Goal: Task Accomplishment & Management: Use online tool/utility

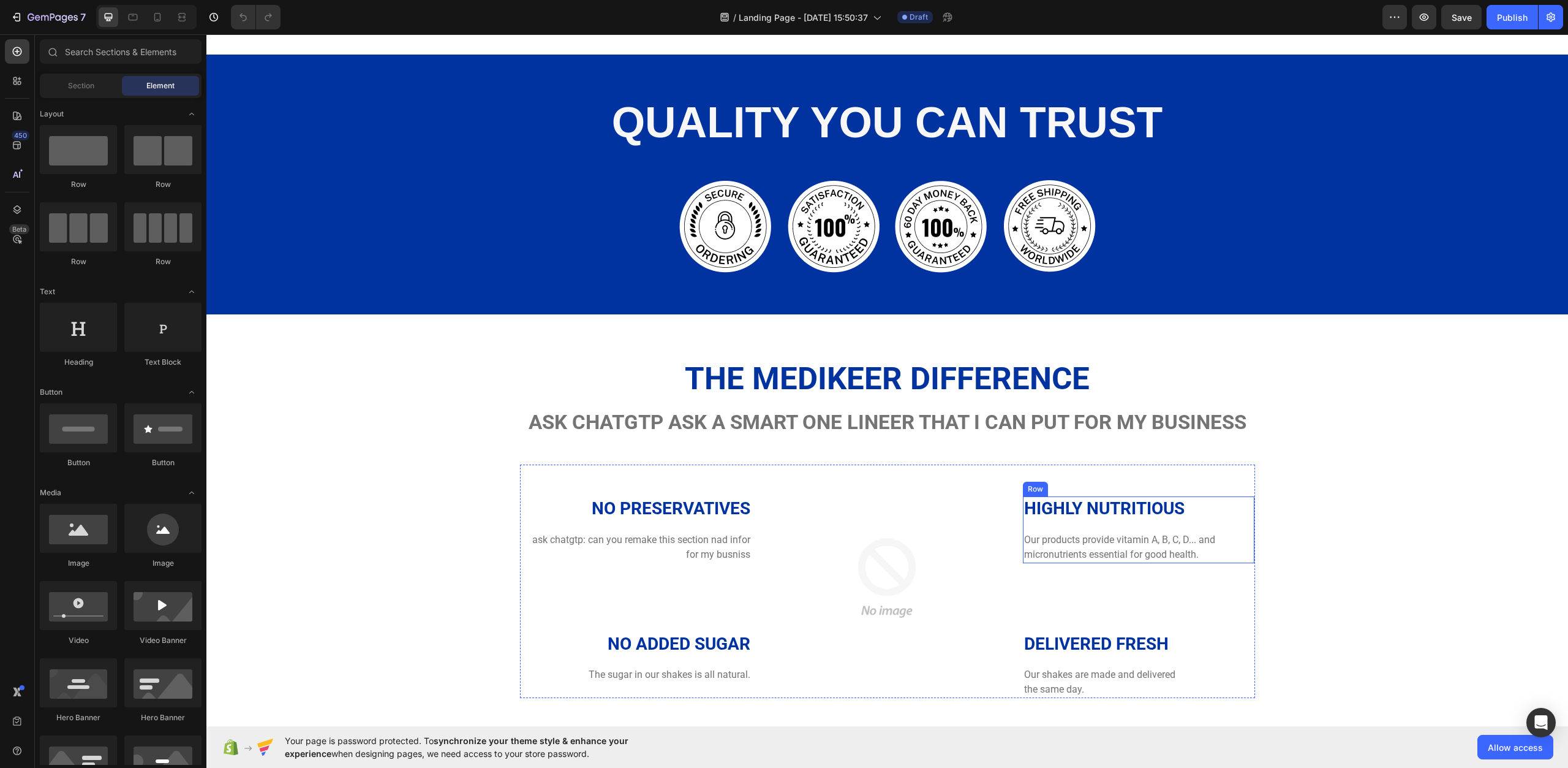
scroll to position [1594, 0]
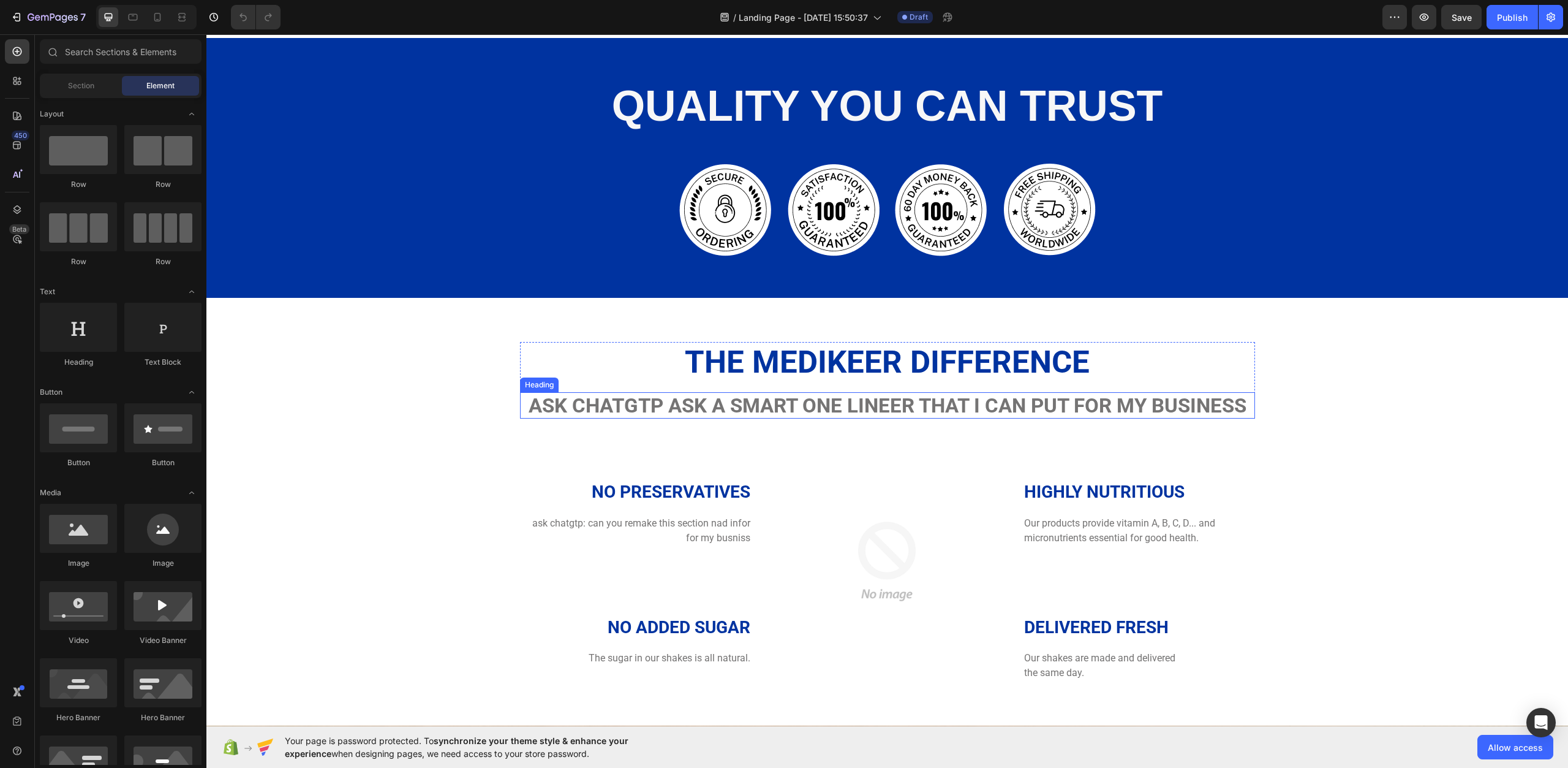
click at [620, 405] on h2 "ask chatgtp ask a smart one lineer that i can put for my business" at bounding box center [887, 405] width 736 height 27
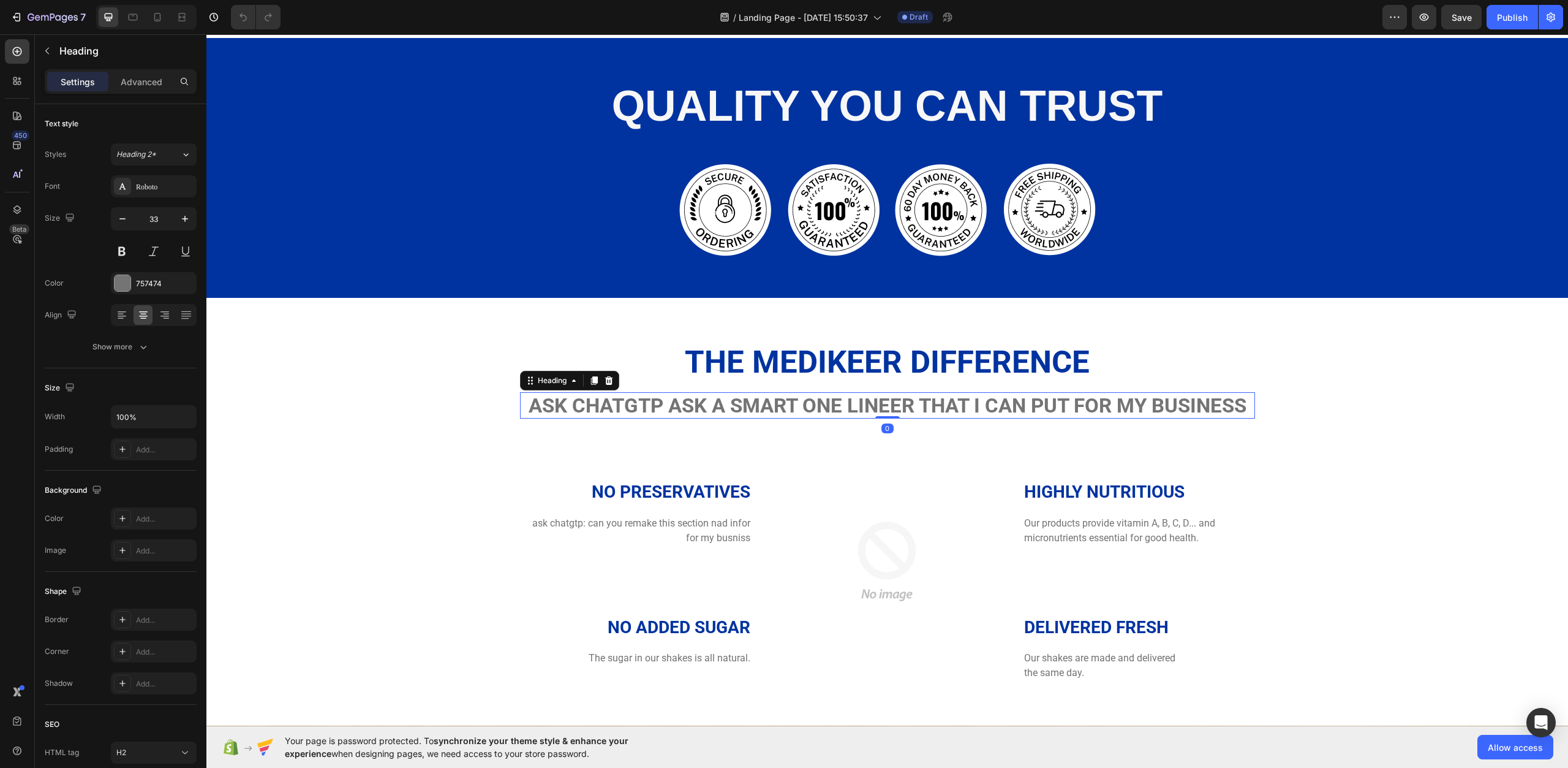
click at [544, 407] on h2 "ask chatgtp ask a smart one lineer that i can put for my business" at bounding box center [887, 405] width 736 height 27
click at [544, 407] on p "ask chatgtp ask a smart one lineer that i can put for my business" at bounding box center [888, 405] width 733 height 24
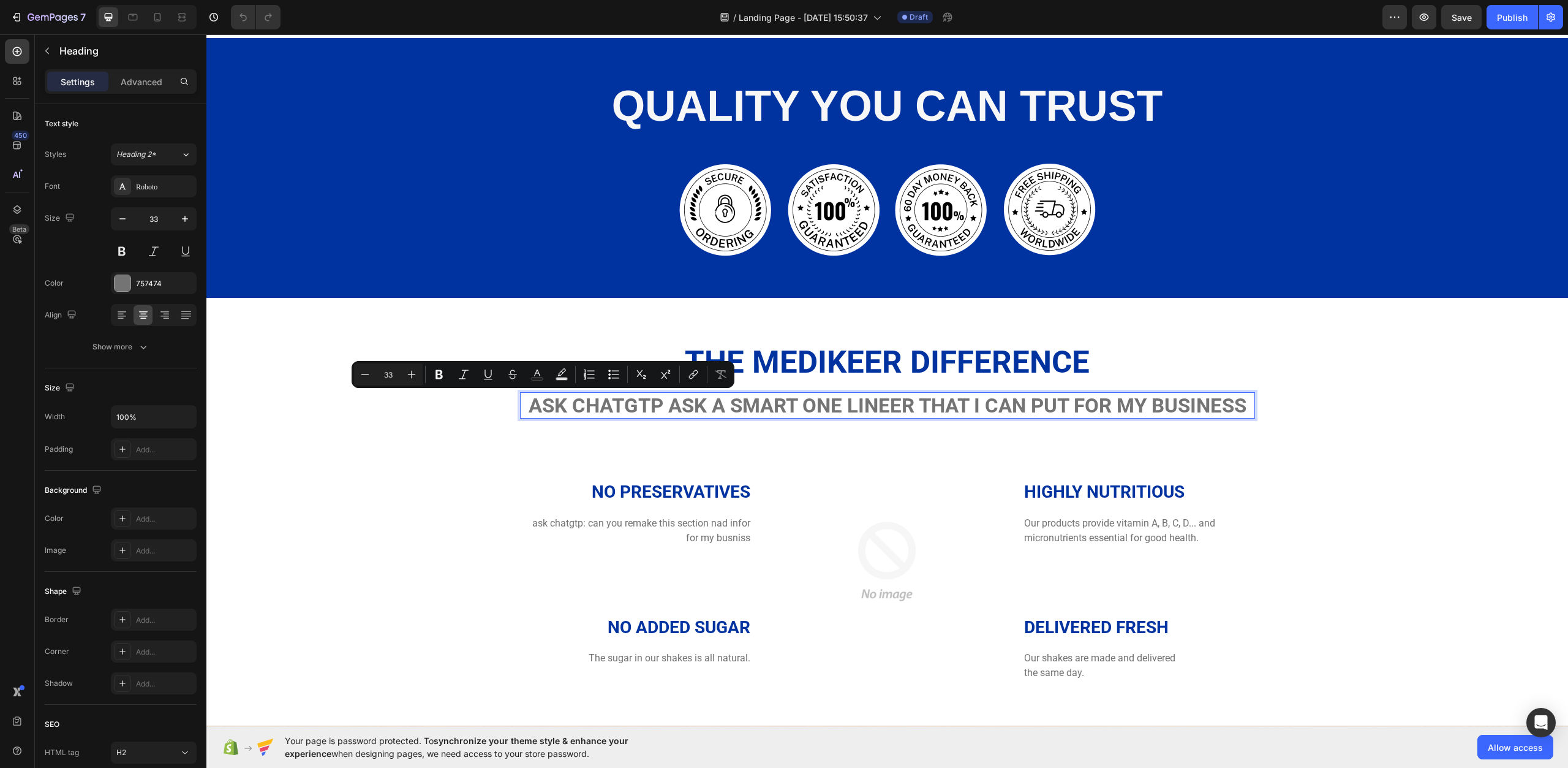
click at [645, 405] on p "ask chatgtp ask a smart one lineer that i can put for my business" at bounding box center [888, 405] width 733 height 24
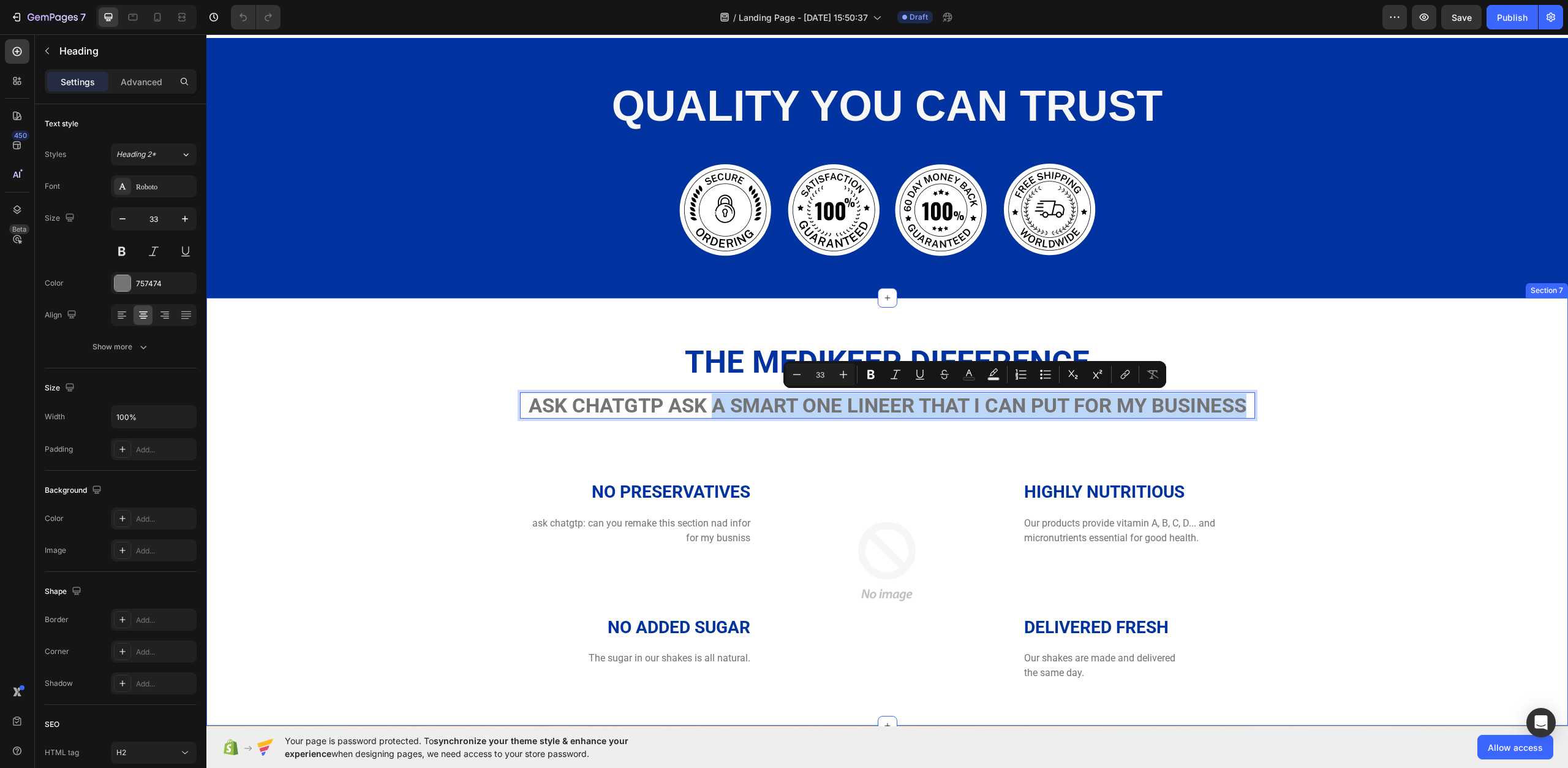
drag, startPoint x: 709, startPoint y: 405, endPoint x: 1275, endPoint y: 432, distance: 566.6
click at [1275, 432] on div "The Medikeer Difference Heading ask chatgtp ask a smart one lineer that i can p…" at bounding box center [887, 512] width 1344 height 340
copy p "a smart one lineer that i can put for my business"
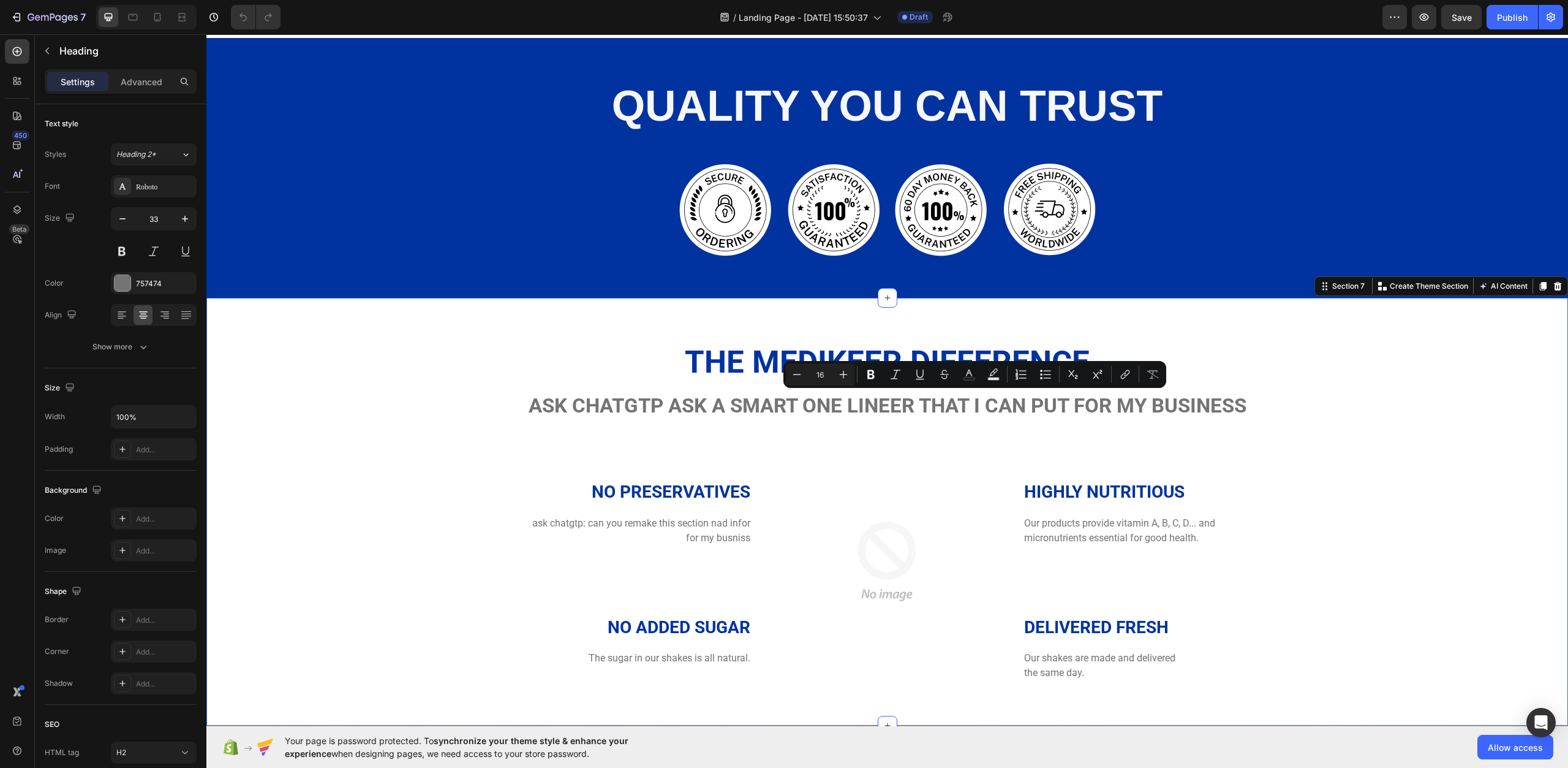
click at [515, 349] on div "The Medikeer Difference Heading ask chatgtp ask a smart one lineer that i can p…" at bounding box center [887, 512] width 1344 height 340
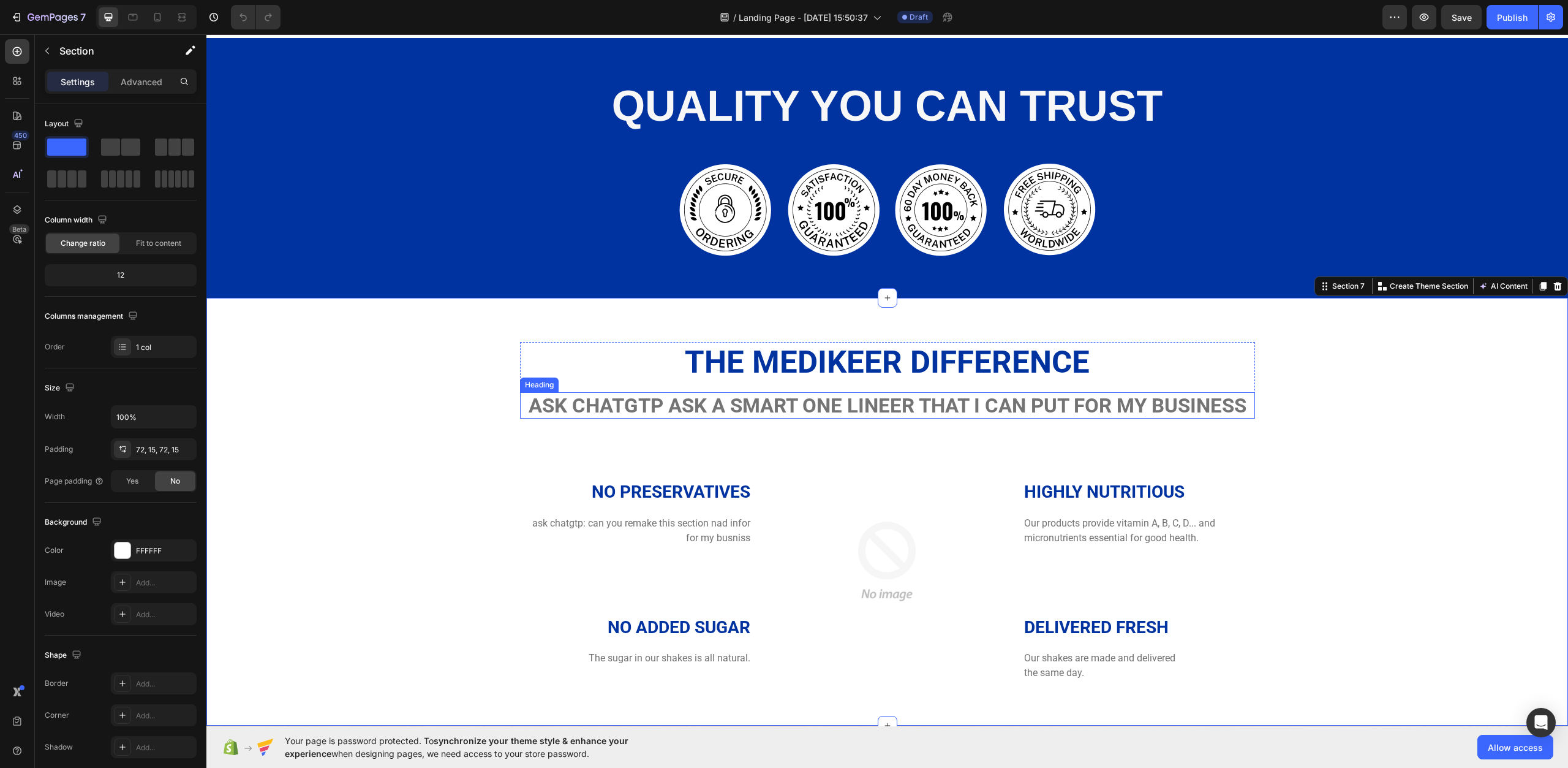
click at [888, 402] on p "ask chatgtp ask a smart one lineer that i can put for my business" at bounding box center [888, 405] width 733 height 24
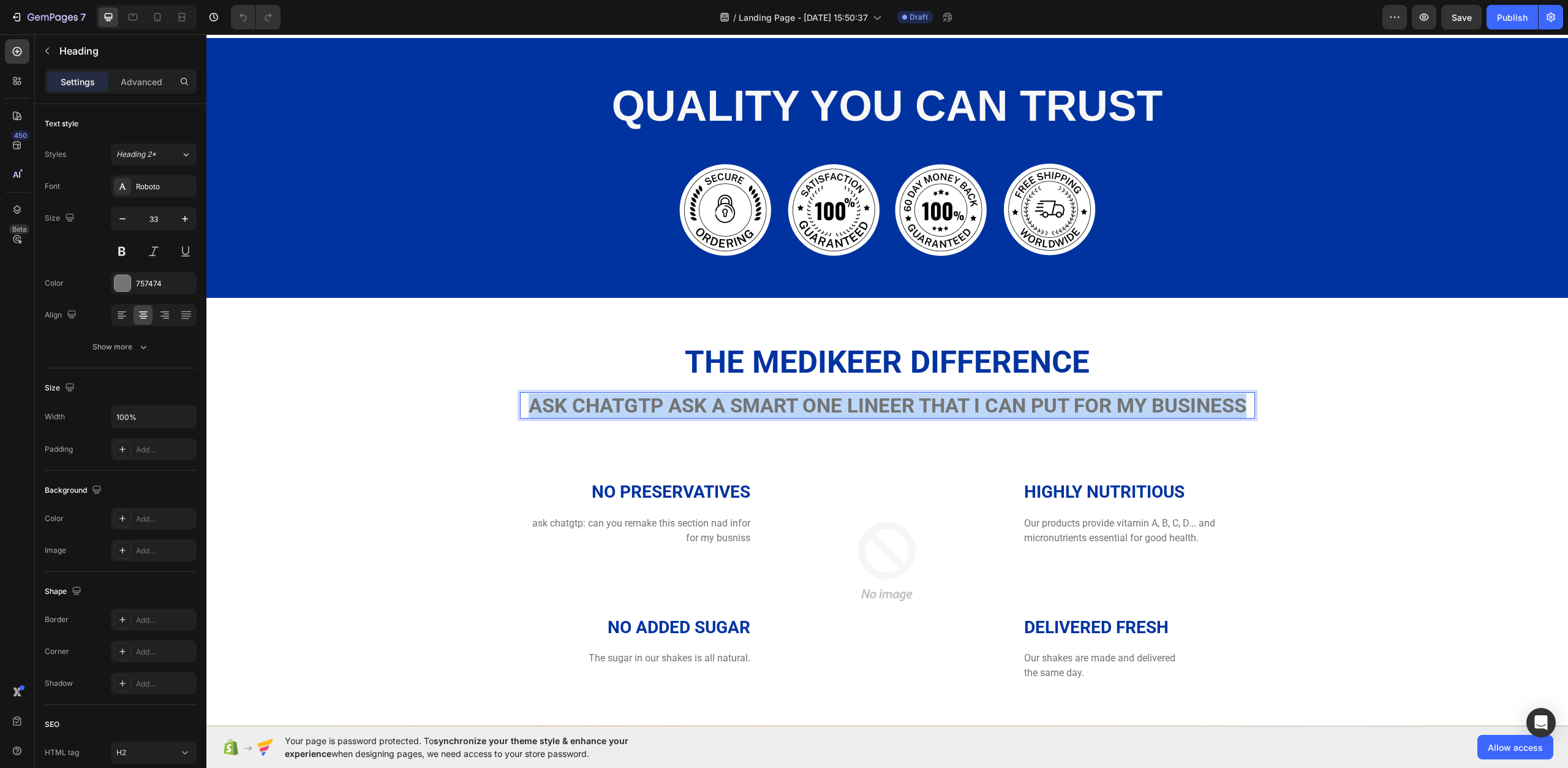
drag, startPoint x: 527, startPoint y: 405, endPoint x: 1261, endPoint y: 412, distance: 734.0
click at [1261, 412] on div "The Medikeer Difference Heading ask chatgtp ask a smart one lineer that i can p…" at bounding box center [887, 512] width 1344 height 340
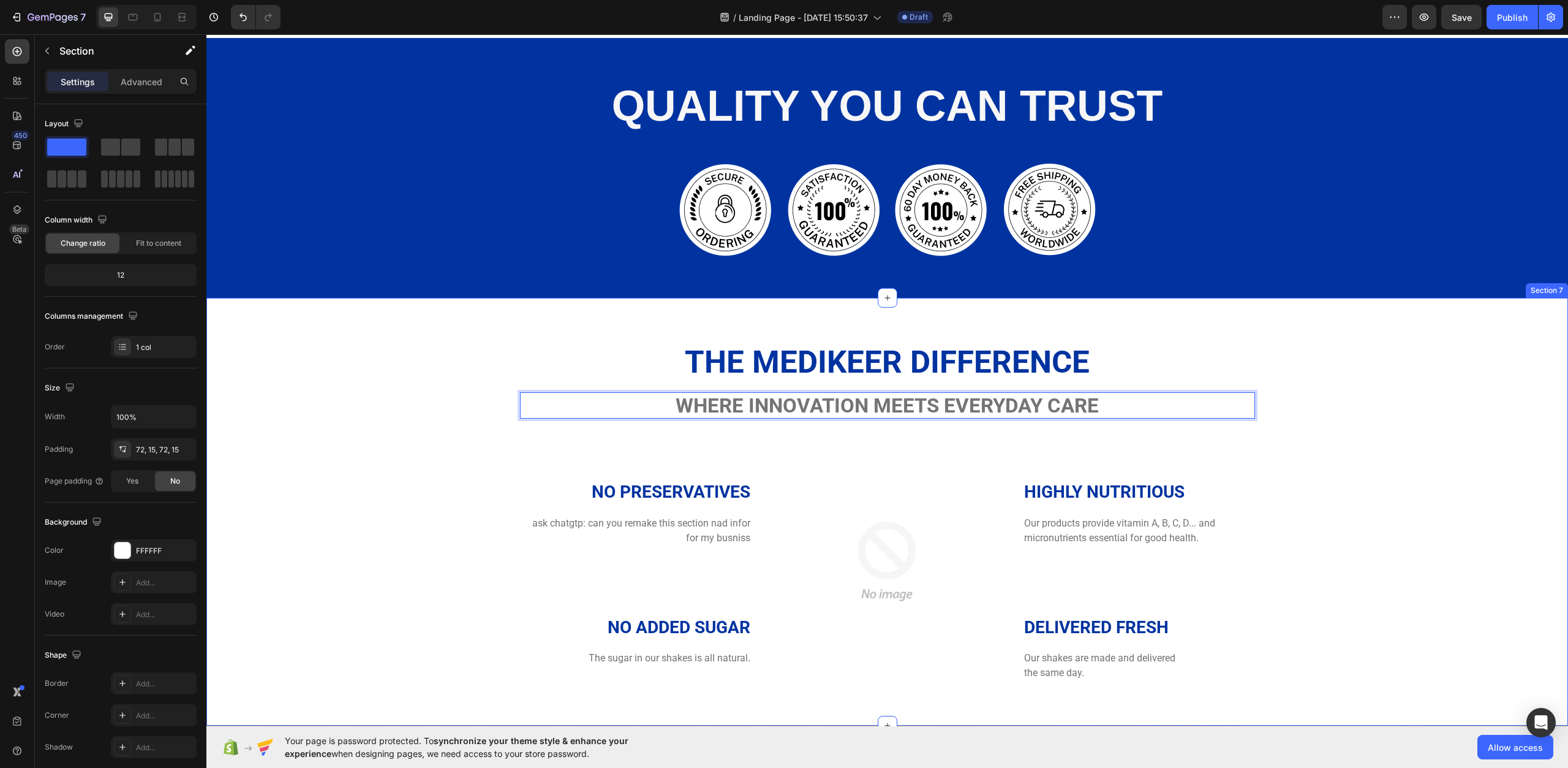
click at [1326, 462] on div "The Medikeer Difference Heading Where innovation meets everyday care Heading 0 …" at bounding box center [887, 512] width 1344 height 340
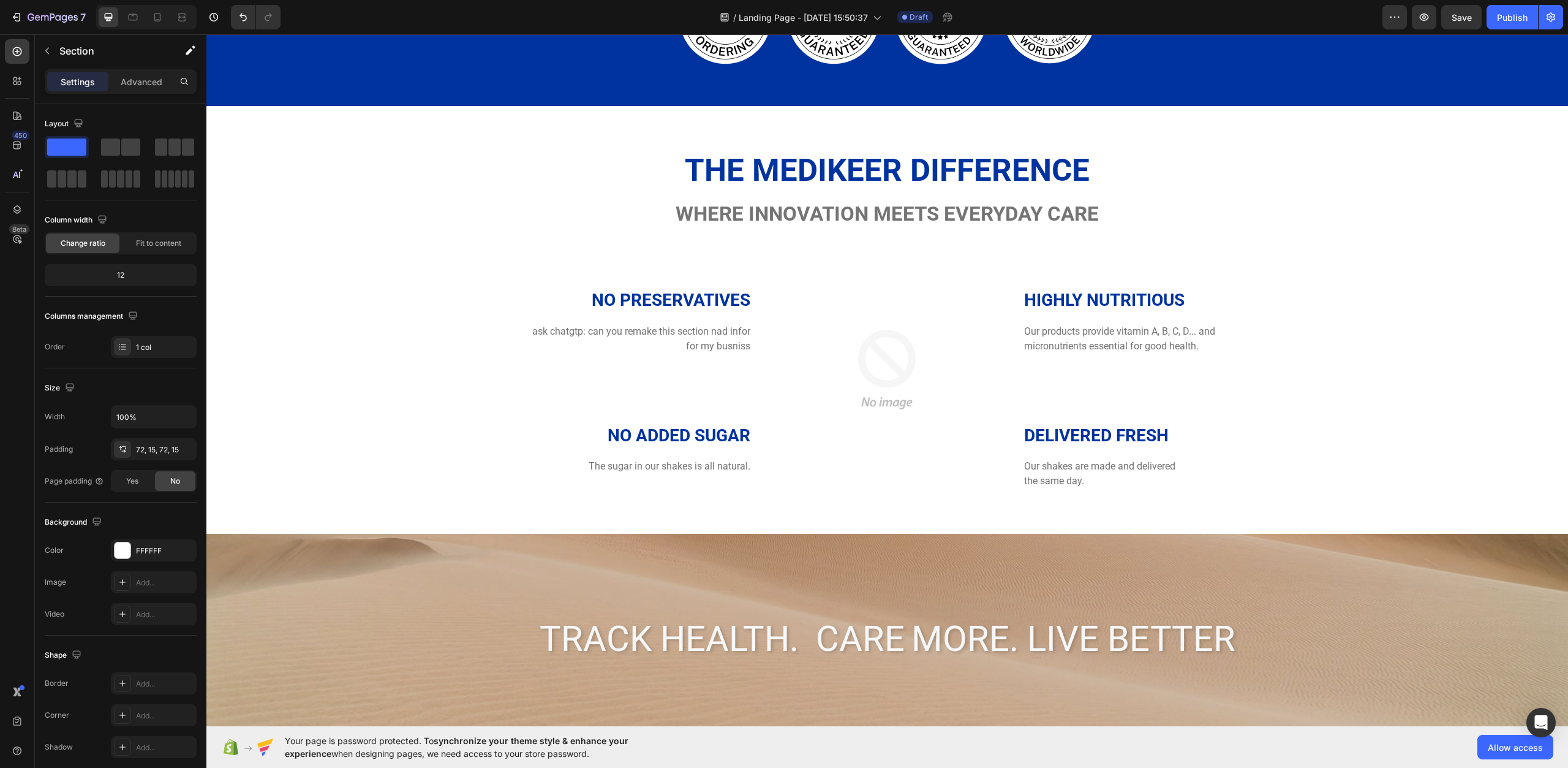
scroll to position [1778, 0]
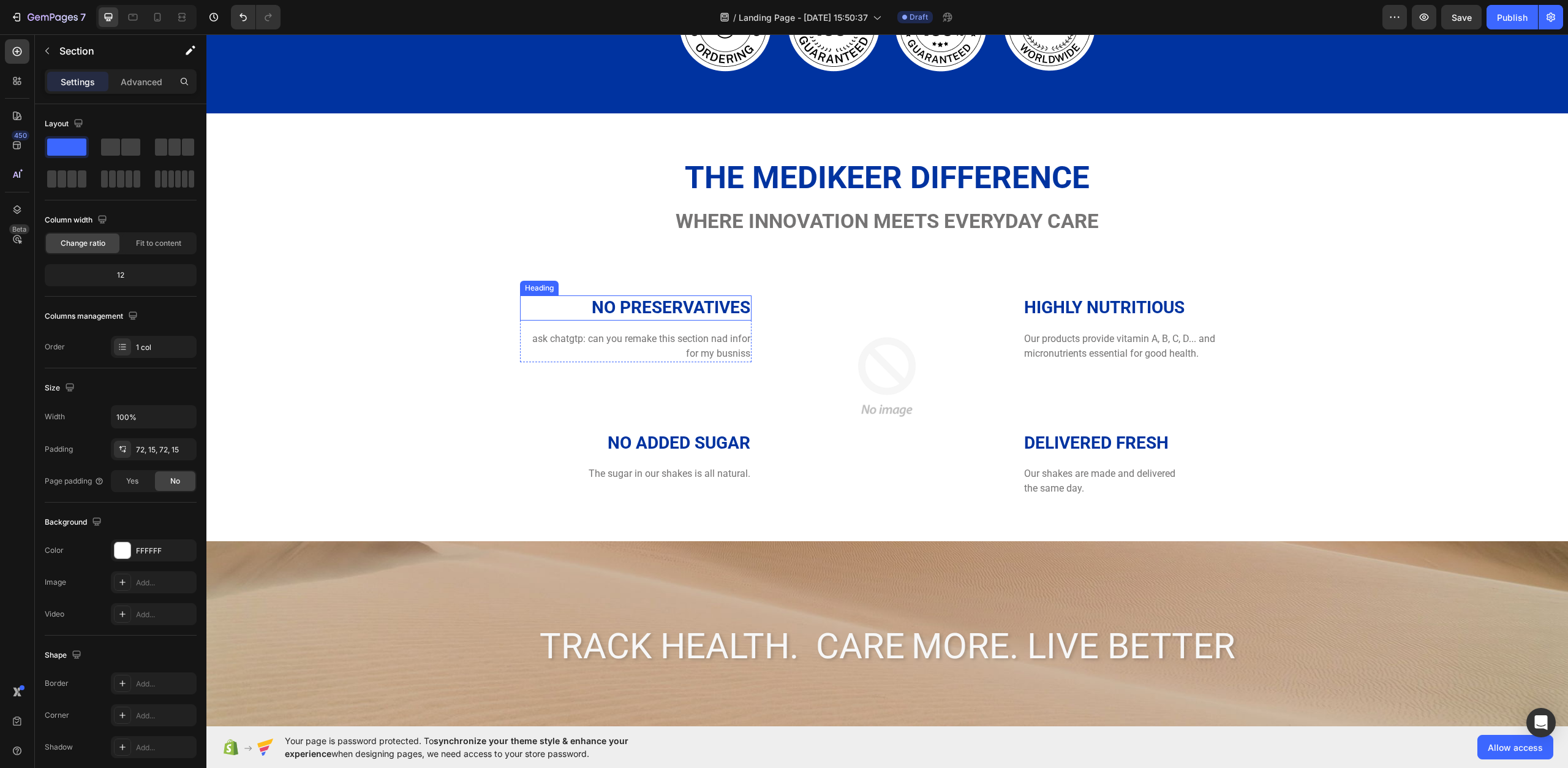
click at [629, 301] on p "No preservatives" at bounding box center [636, 308] width 230 height 22
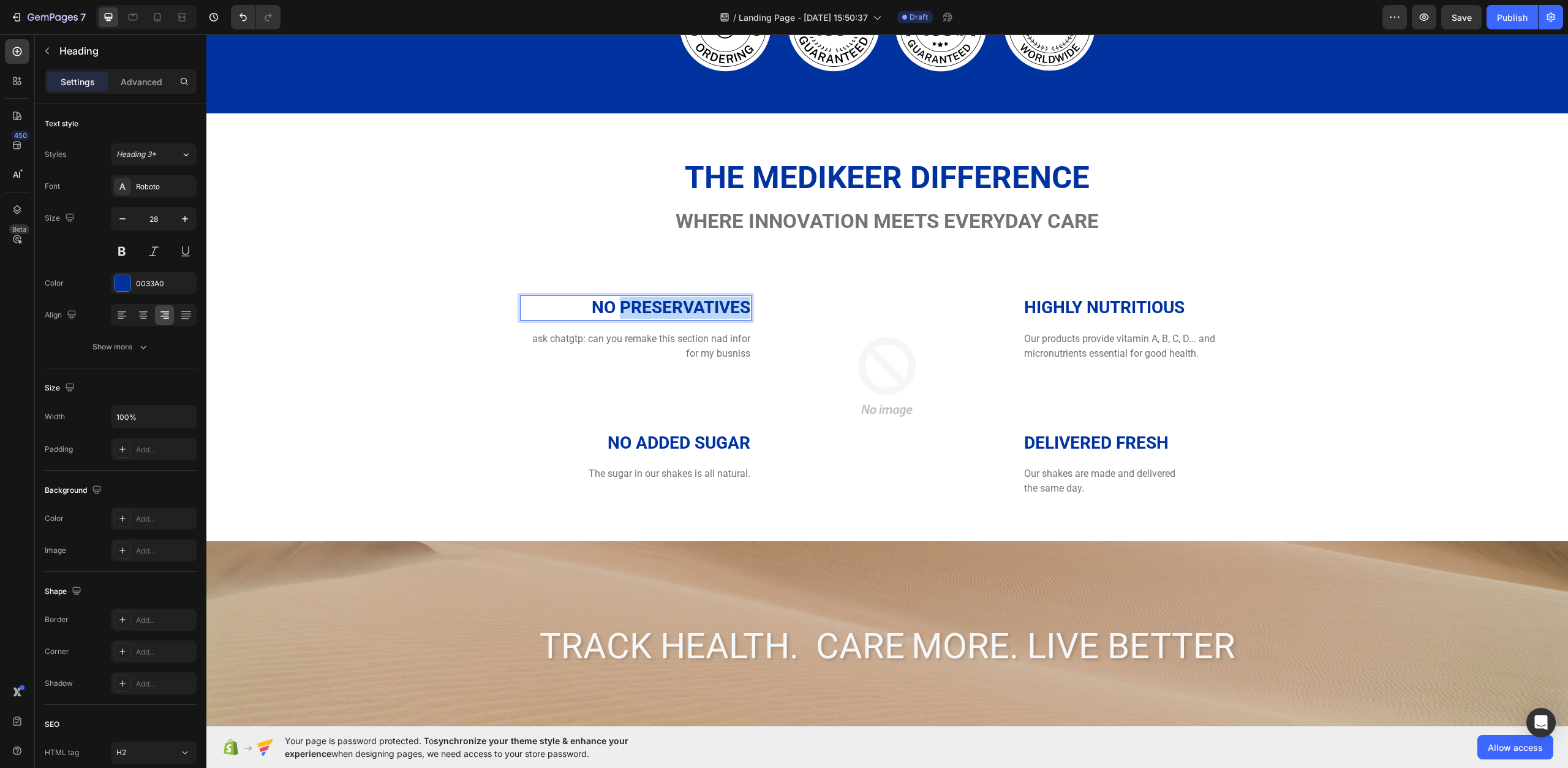
click at [629, 301] on p "No preservatives" at bounding box center [636, 308] width 230 height 22
click at [627, 342] on p "ask chatgtp: can you remake this section nad infor for my busniss" at bounding box center [636, 346] width 230 height 30
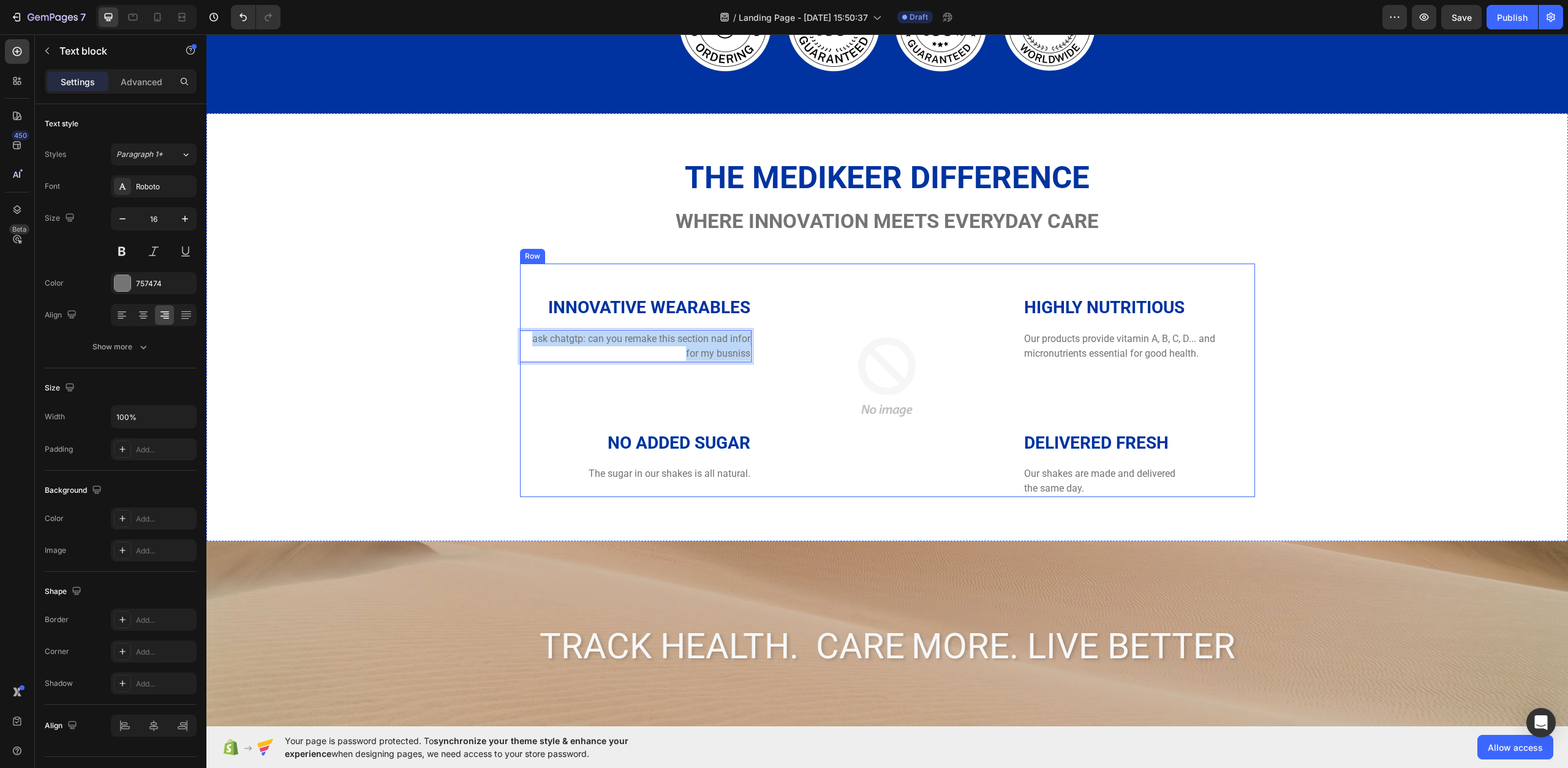
drag, startPoint x: 527, startPoint y: 341, endPoint x: 751, endPoint y: 352, distance: 224.3
click at [751, 352] on div "INNOVATIVE WEARABLES Heading ask chatgtp: can you remake this section nad infor…" at bounding box center [887, 380] width 736 height 234
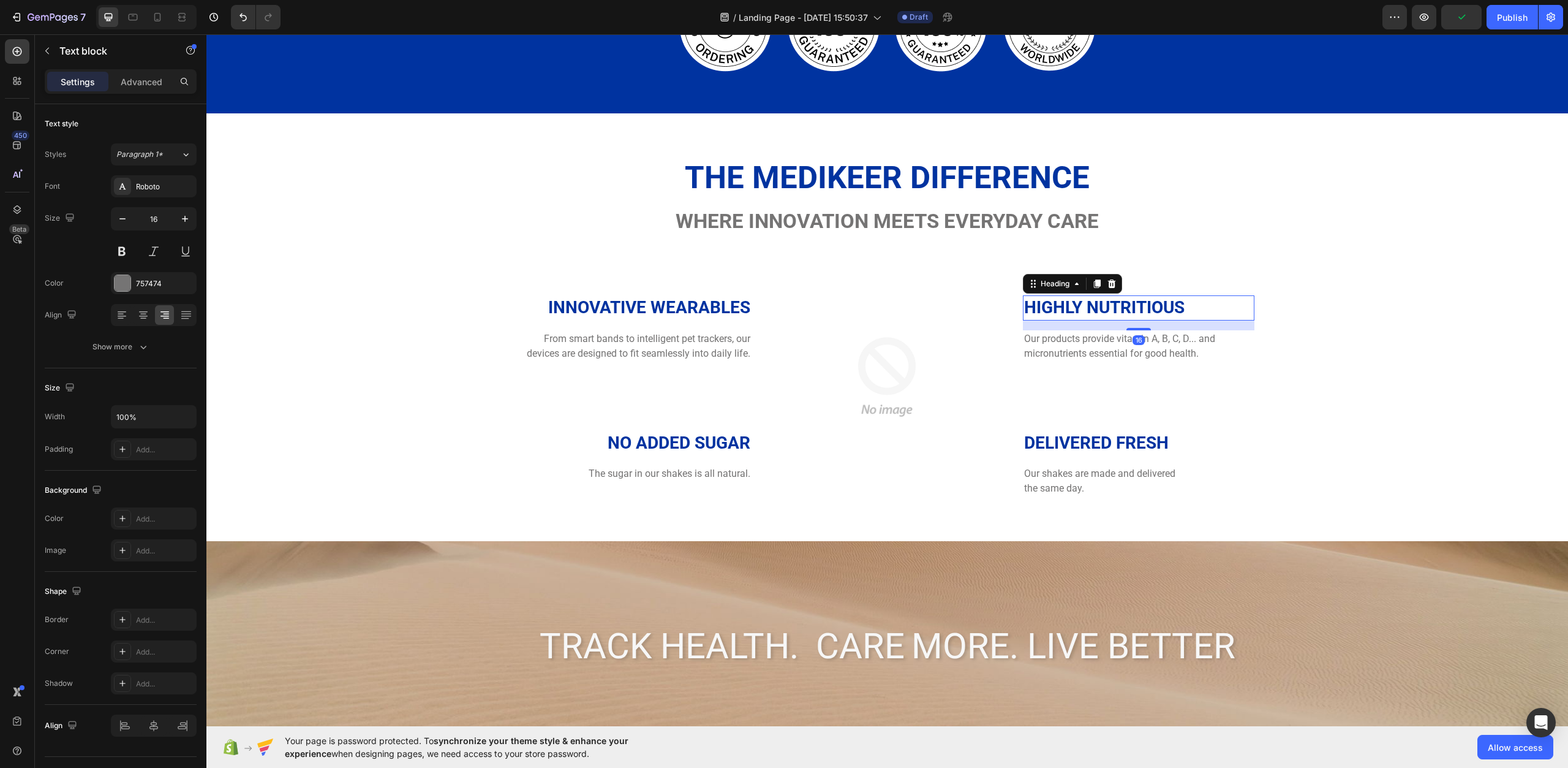
click at [1025, 303] on p "Highly nutritious" at bounding box center [1139, 308] width 230 height 22
drag, startPoint x: 1196, startPoint y: 308, endPoint x: 1024, endPoint y: 311, distance: 172.0
click at [1025, 311] on p "Highly nutritious" at bounding box center [1139, 308] width 230 height 22
click at [1078, 347] on p "Our products provide vitamin A, B, C, D... and micronutrients essential for goo…" at bounding box center [1139, 346] width 230 height 30
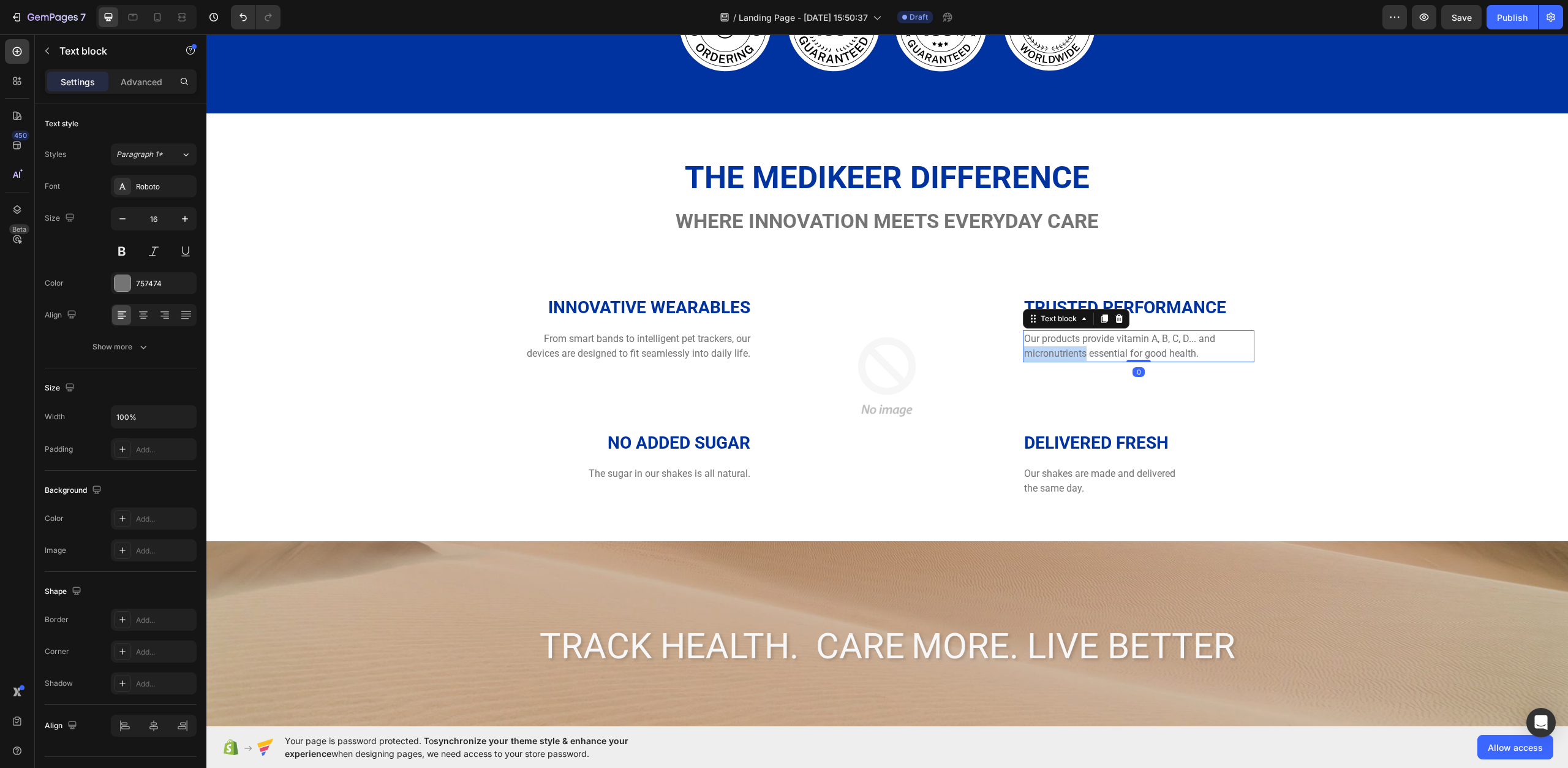
drag, startPoint x: 1078, startPoint y: 347, endPoint x: 1046, endPoint y: 347, distance: 32.0
click at [1078, 347] on p "Our products provide vitamin A, B, C, D... and micronutrients essential for goo…" at bounding box center [1139, 346] width 230 height 30
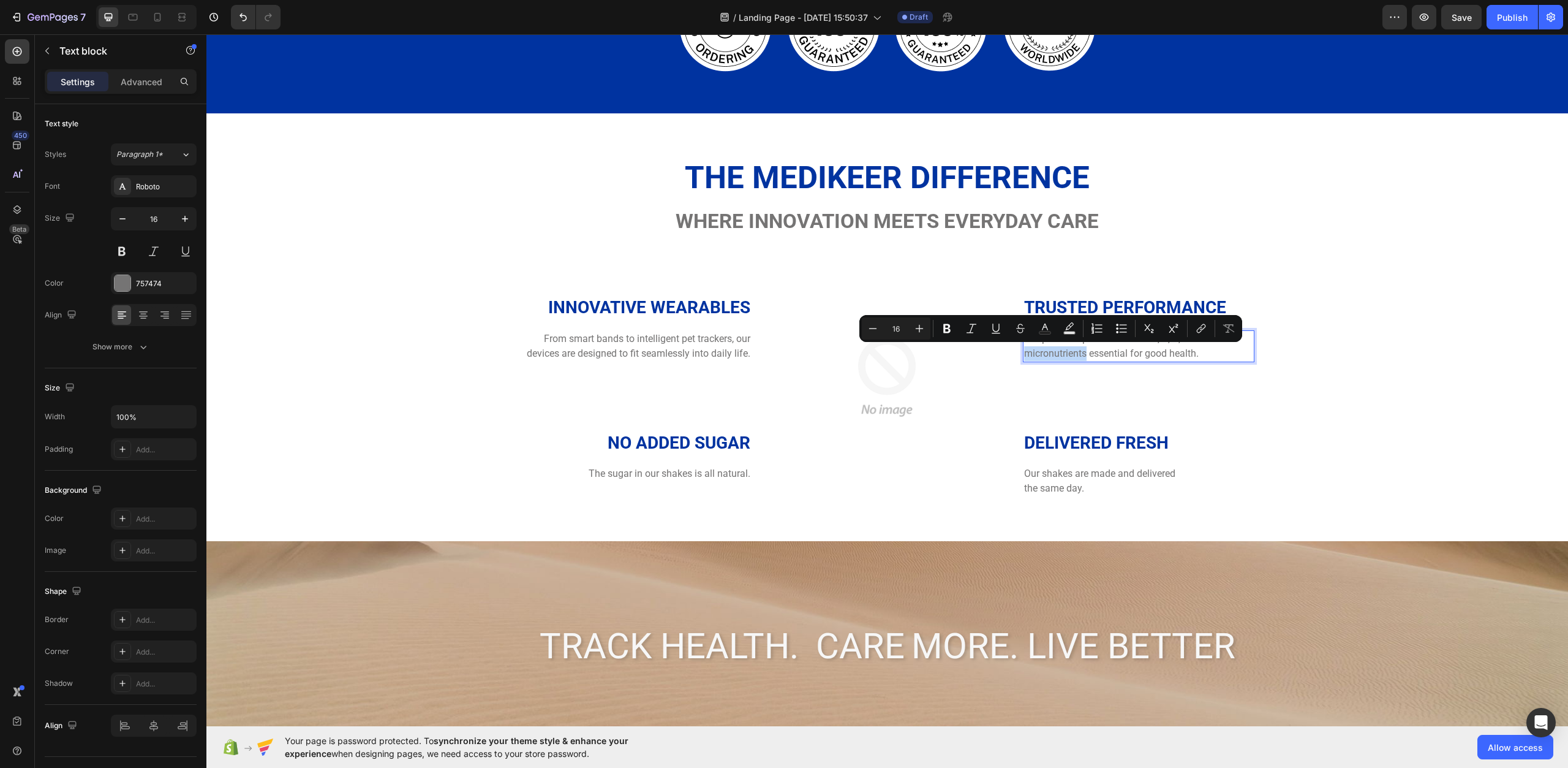
click at [1063, 353] on p "Our products provide vitamin A, B, C, D... and micronutrients essential for goo…" at bounding box center [1139, 346] width 230 height 30
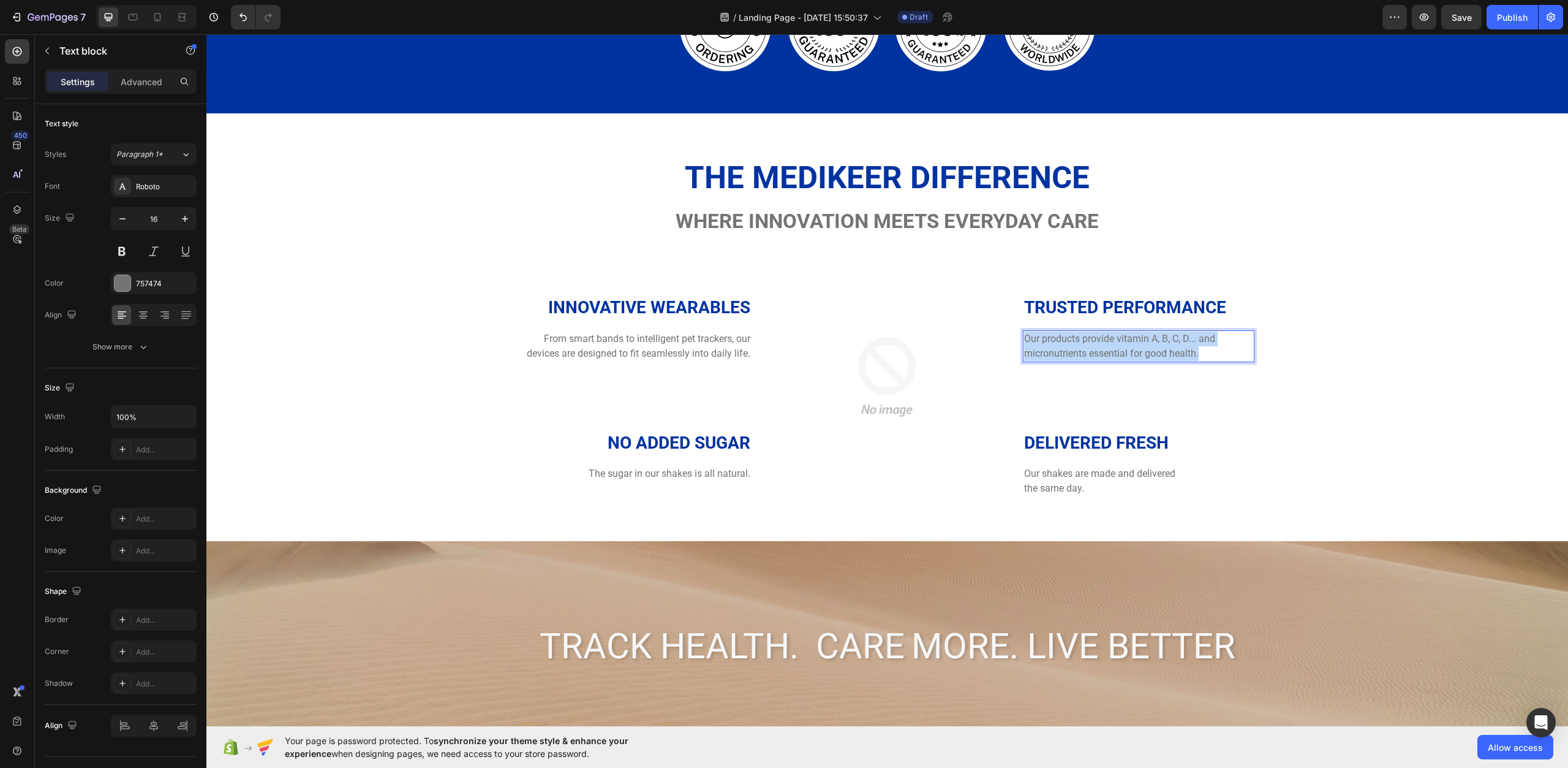
drag, startPoint x: 1198, startPoint y: 354, endPoint x: 1019, endPoint y: 331, distance: 180.5
click at [1025, 331] on p "Our products provide vitamin A, B, C, D... and micronutrients essential for goo…" at bounding box center [1139, 346] width 230 height 30
click at [656, 443] on p "No added sugar" at bounding box center [636, 443] width 230 height 22
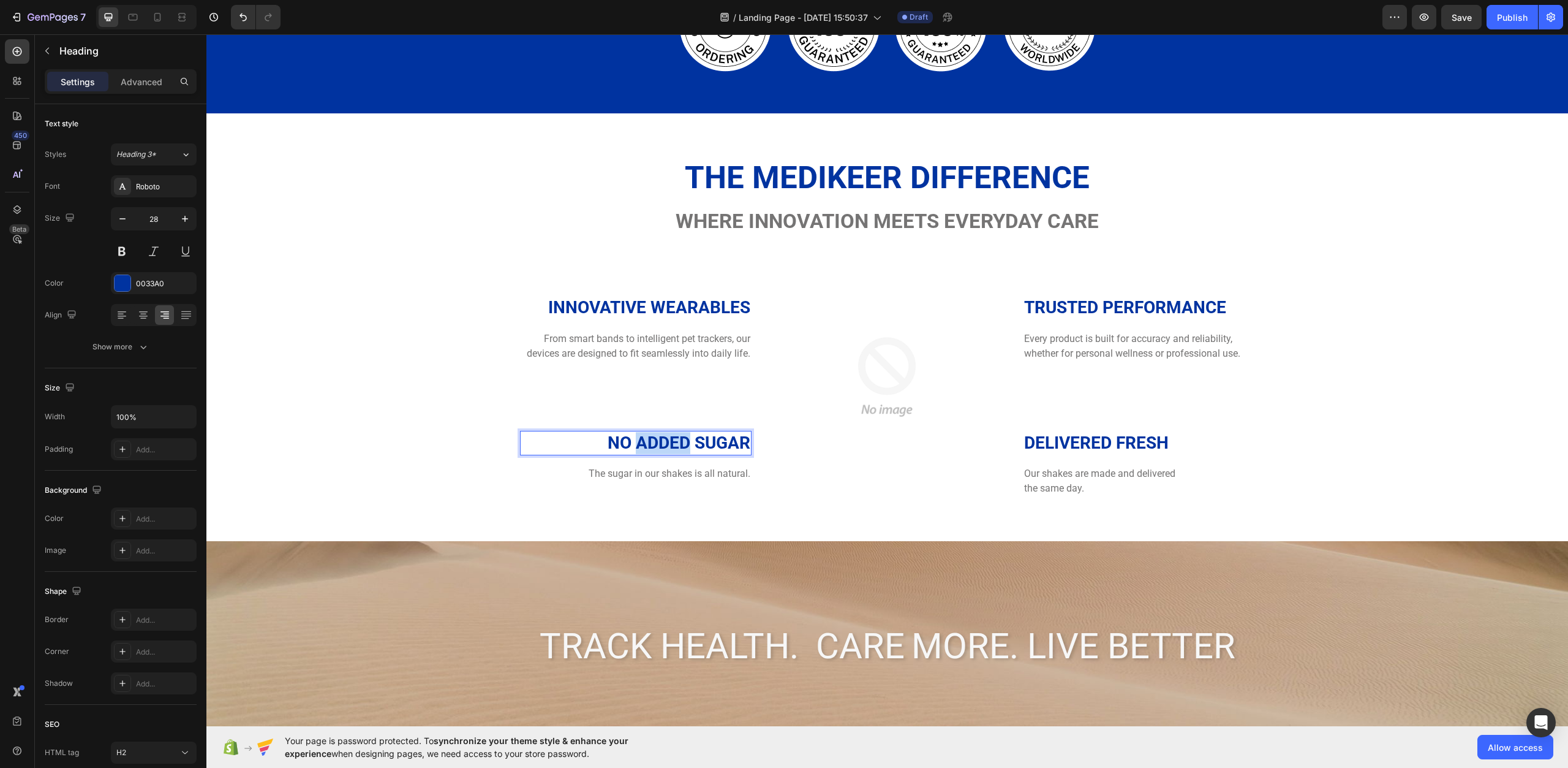
click at [656, 443] on p "No added sugar" at bounding box center [636, 443] width 230 height 22
drag, startPoint x: 606, startPoint y: 439, endPoint x: 775, endPoint y: 448, distance: 169.2
click at [775, 448] on div "INNOVATIVE WEARABLES Heading From smart bands to intelligent pet trackers, our …" at bounding box center [887, 380] width 736 height 234
click at [629, 472] on p "The sugar in our shakes is all natural." at bounding box center [636, 473] width 230 height 14
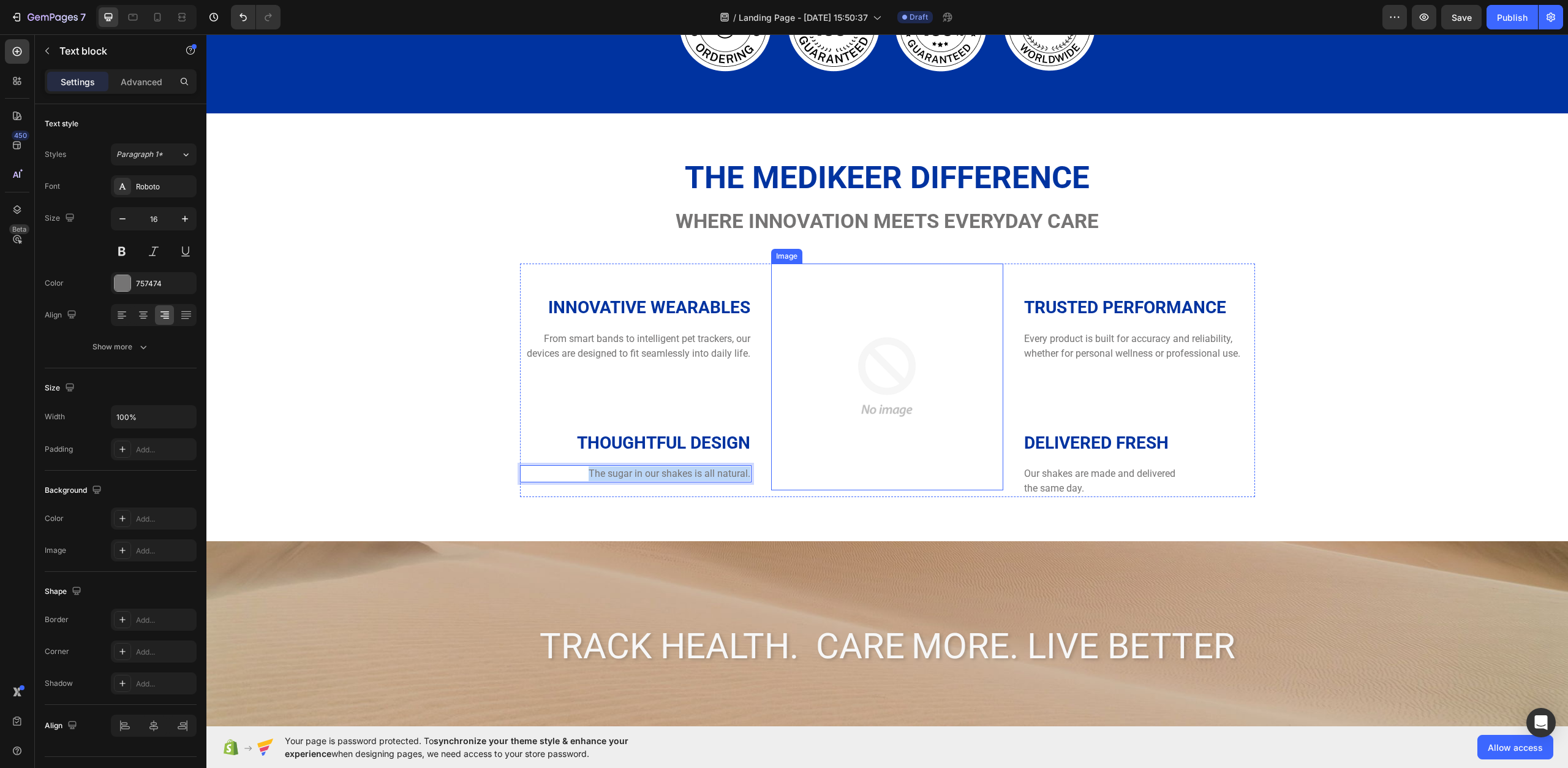
drag, startPoint x: 610, startPoint y: 470, endPoint x: 787, endPoint y: 465, distance: 177.1
click at [787, 465] on div "INNOVATIVE WEARABLES Heading From smart bands to intelligent pet trackers, our …" at bounding box center [887, 380] width 736 height 234
click at [1038, 448] on p "Delivered fresh" at bounding box center [1139, 443] width 230 height 22
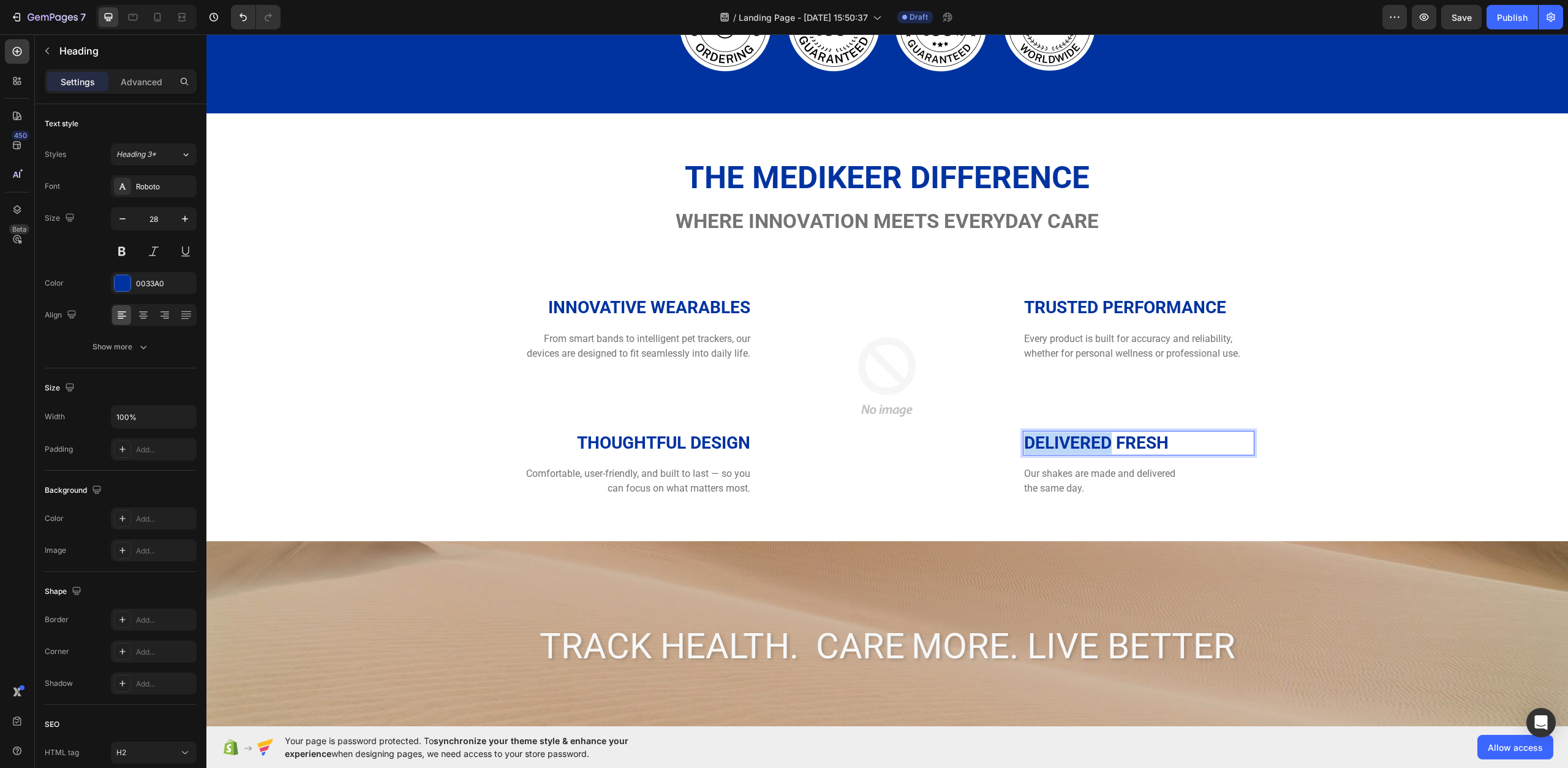
click at [1038, 448] on p "Delivered fresh" at bounding box center [1139, 443] width 230 height 22
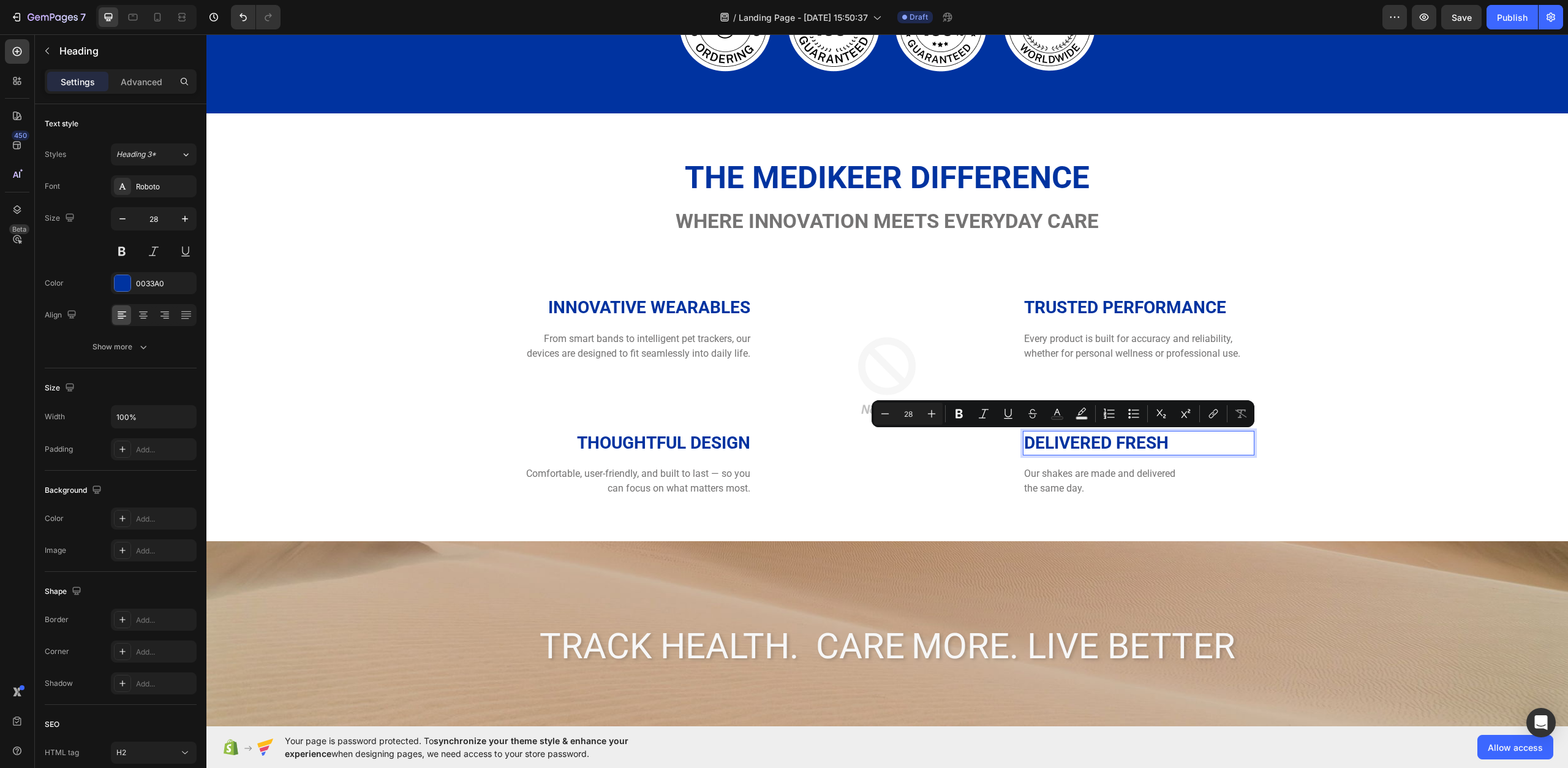
click at [1122, 443] on p "Delivered fresh" at bounding box center [1139, 443] width 230 height 22
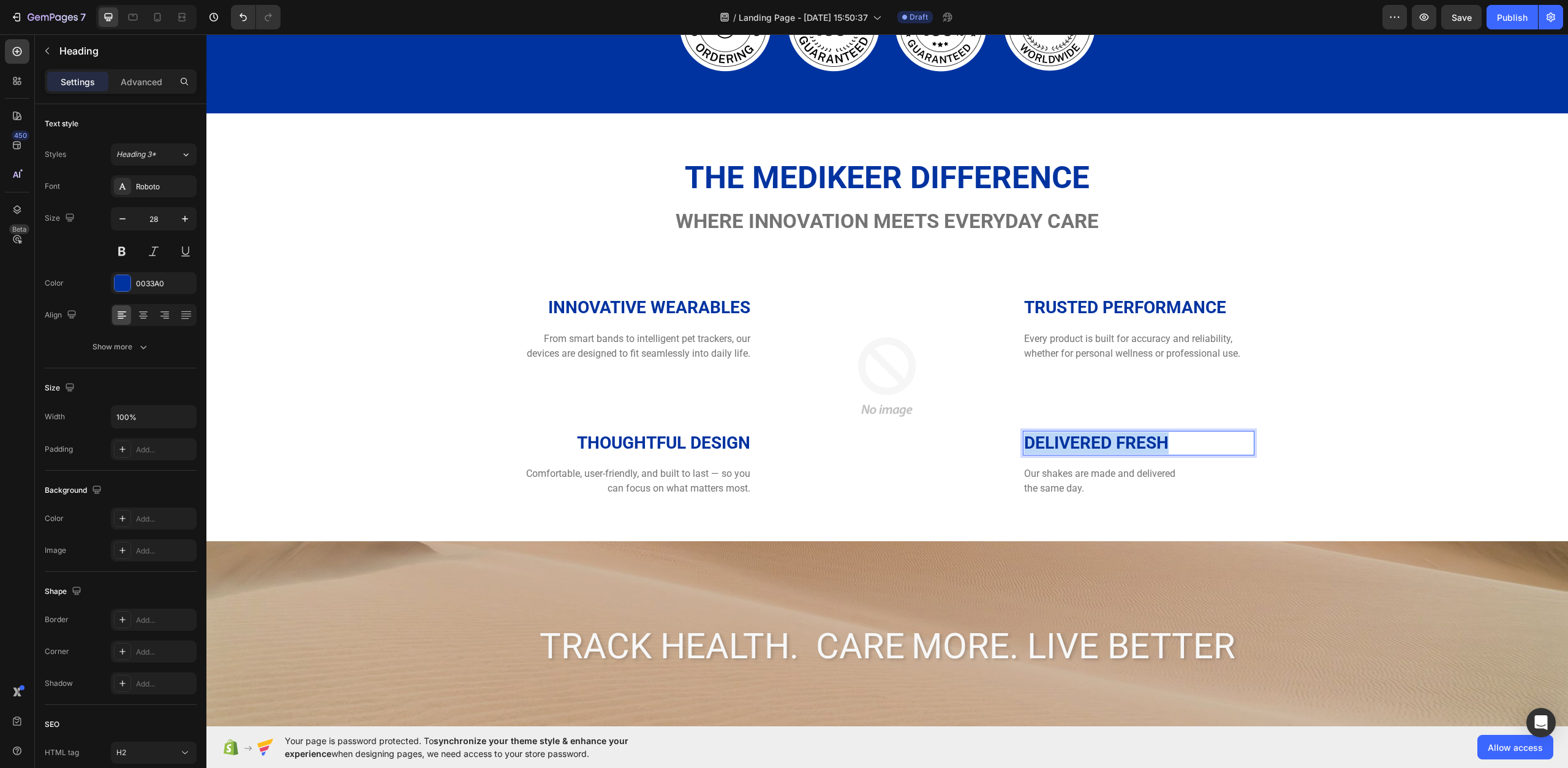
drag, startPoint x: 1178, startPoint y: 440, endPoint x: 1019, endPoint y: 454, distance: 159.6
click at [1025, 454] on p "Delivered fresh" at bounding box center [1139, 443] width 230 height 22
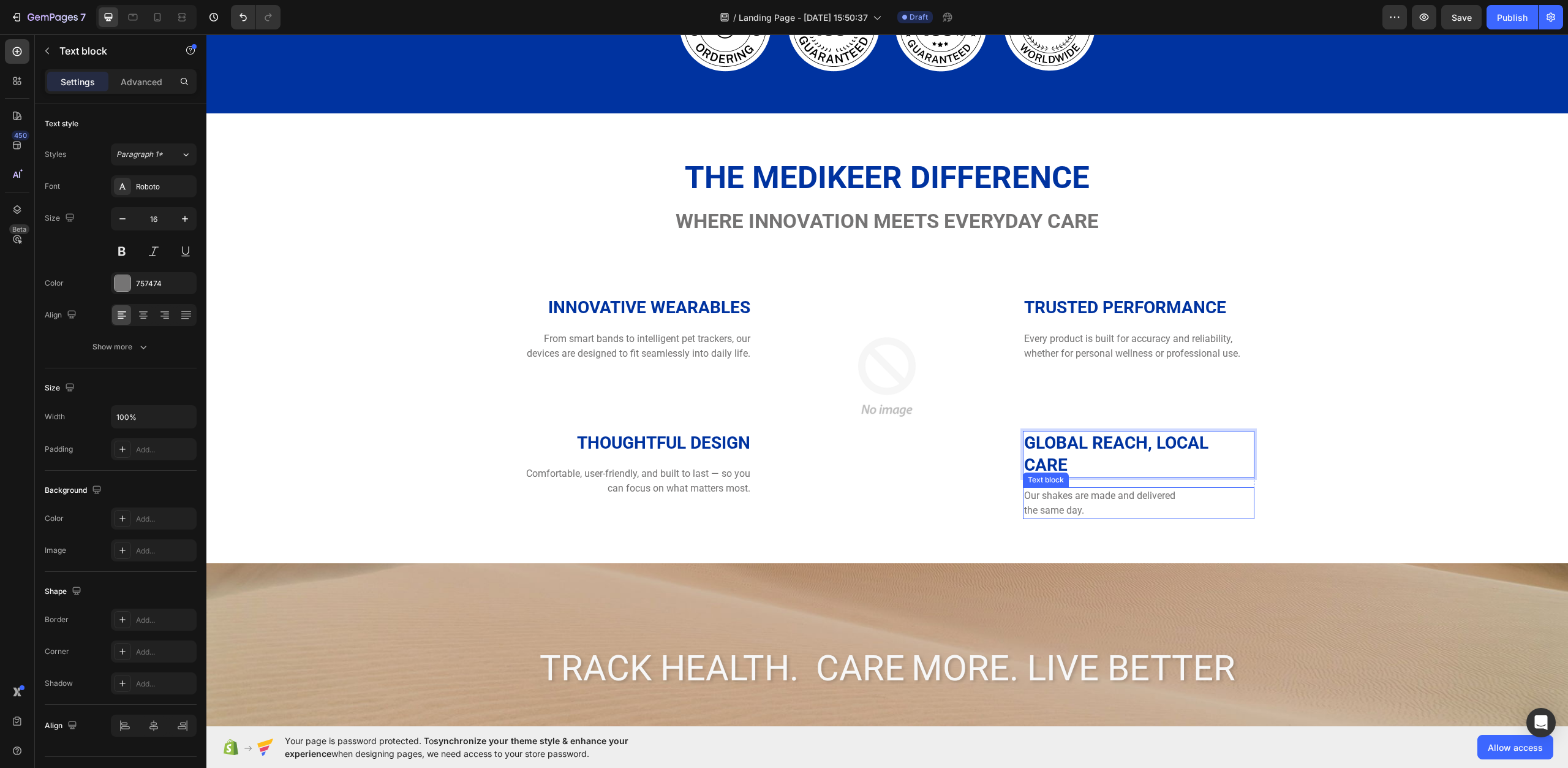
click at [1089, 497] on p "Our shakes are made and delivered the same day." at bounding box center [1139, 503] width 230 height 30
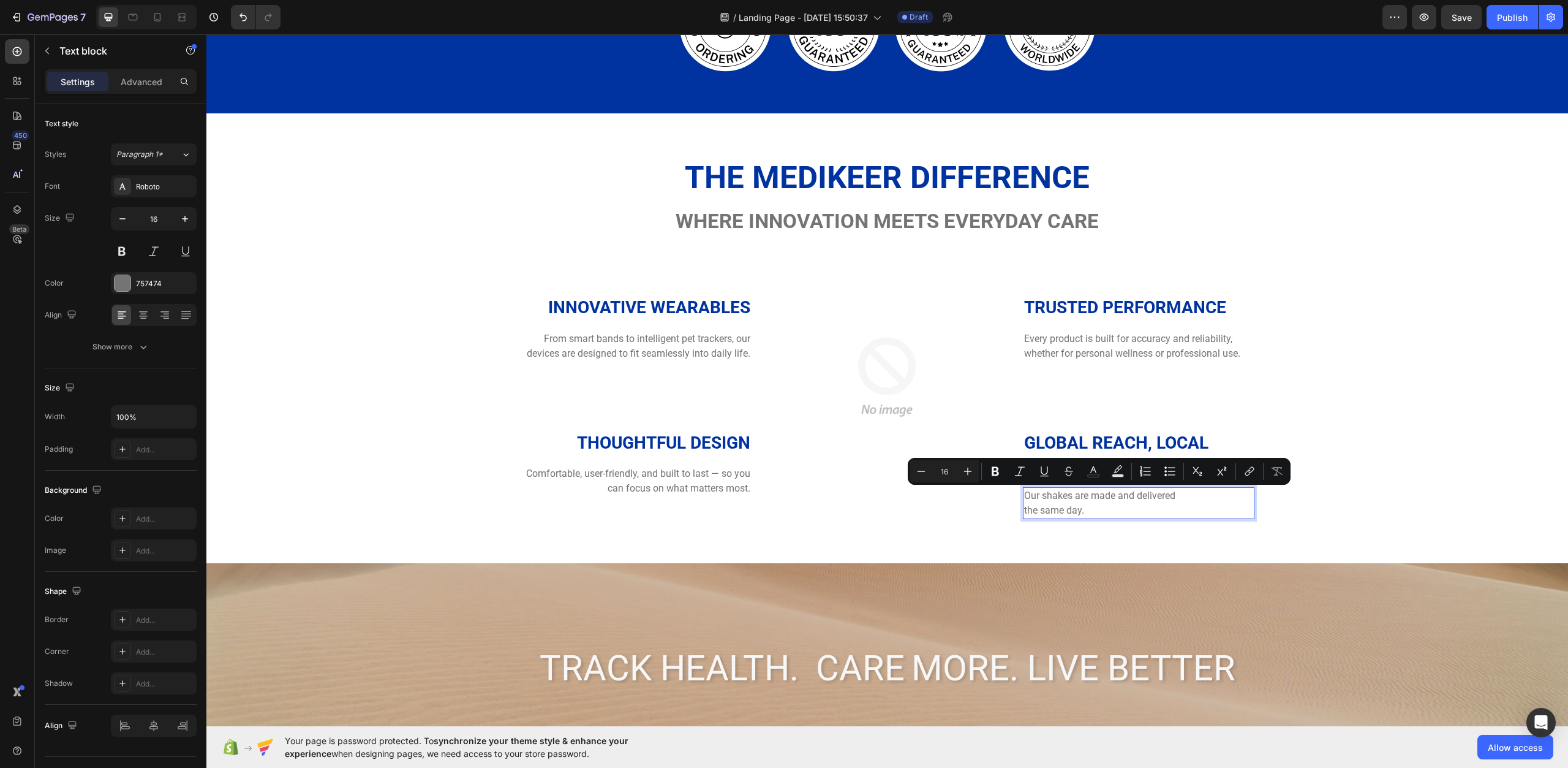
click at [1084, 516] on p "Our shakes are made and delivered the same day." at bounding box center [1139, 503] width 230 height 30
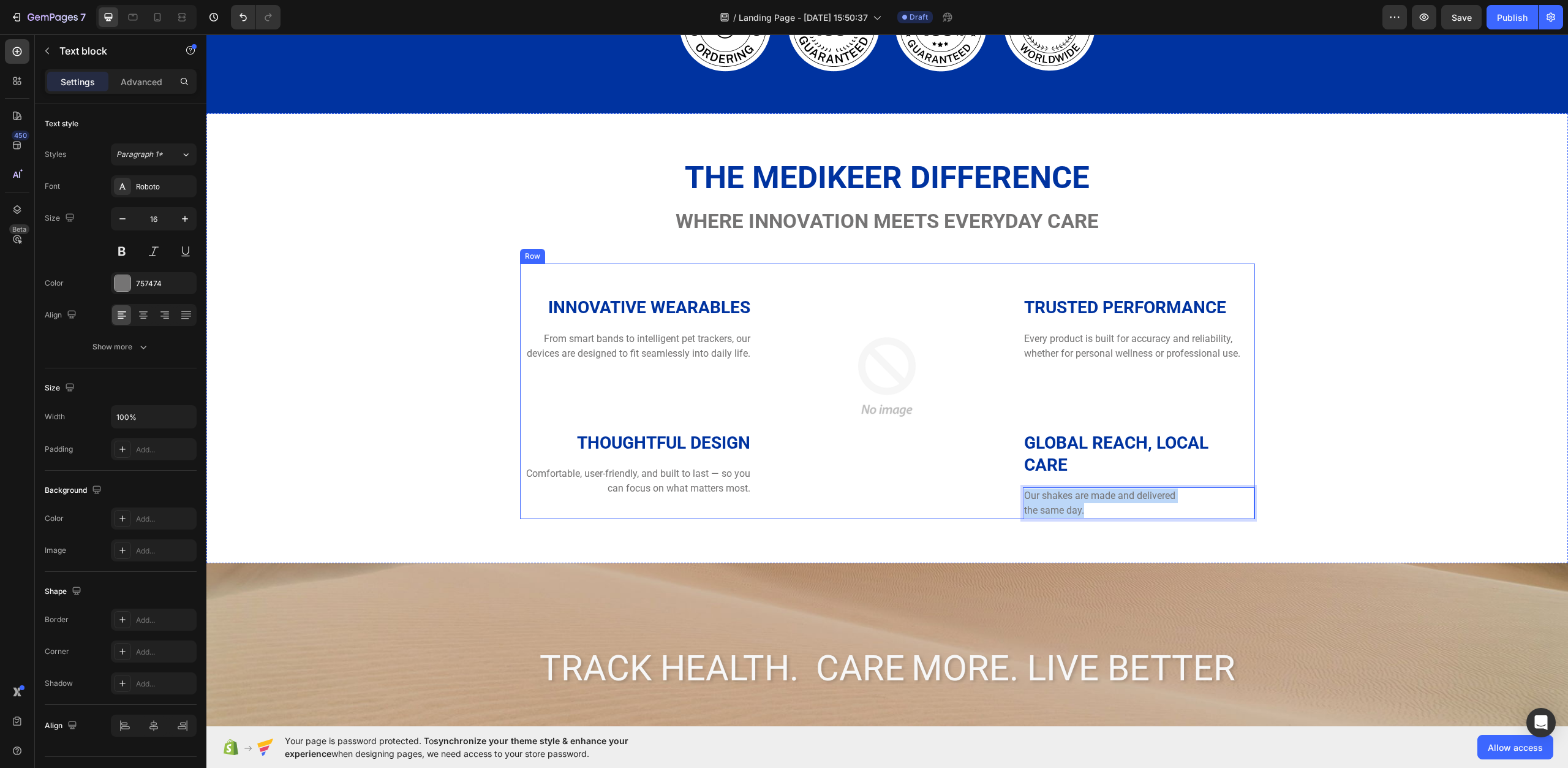
drag, startPoint x: 1085, startPoint y: 508, endPoint x: 1016, endPoint y: 486, distance: 72.4
click at [1016, 486] on div "INNOVATIVE WEARABLES Heading From smart bands to intelligent pet trackers, our …" at bounding box center [887, 391] width 736 height 255
click at [1340, 462] on div "The Medikeer Difference Heading Where innovation meets everyday care Heading Ro…" at bounding box center [887, 338] width 1344 height 362
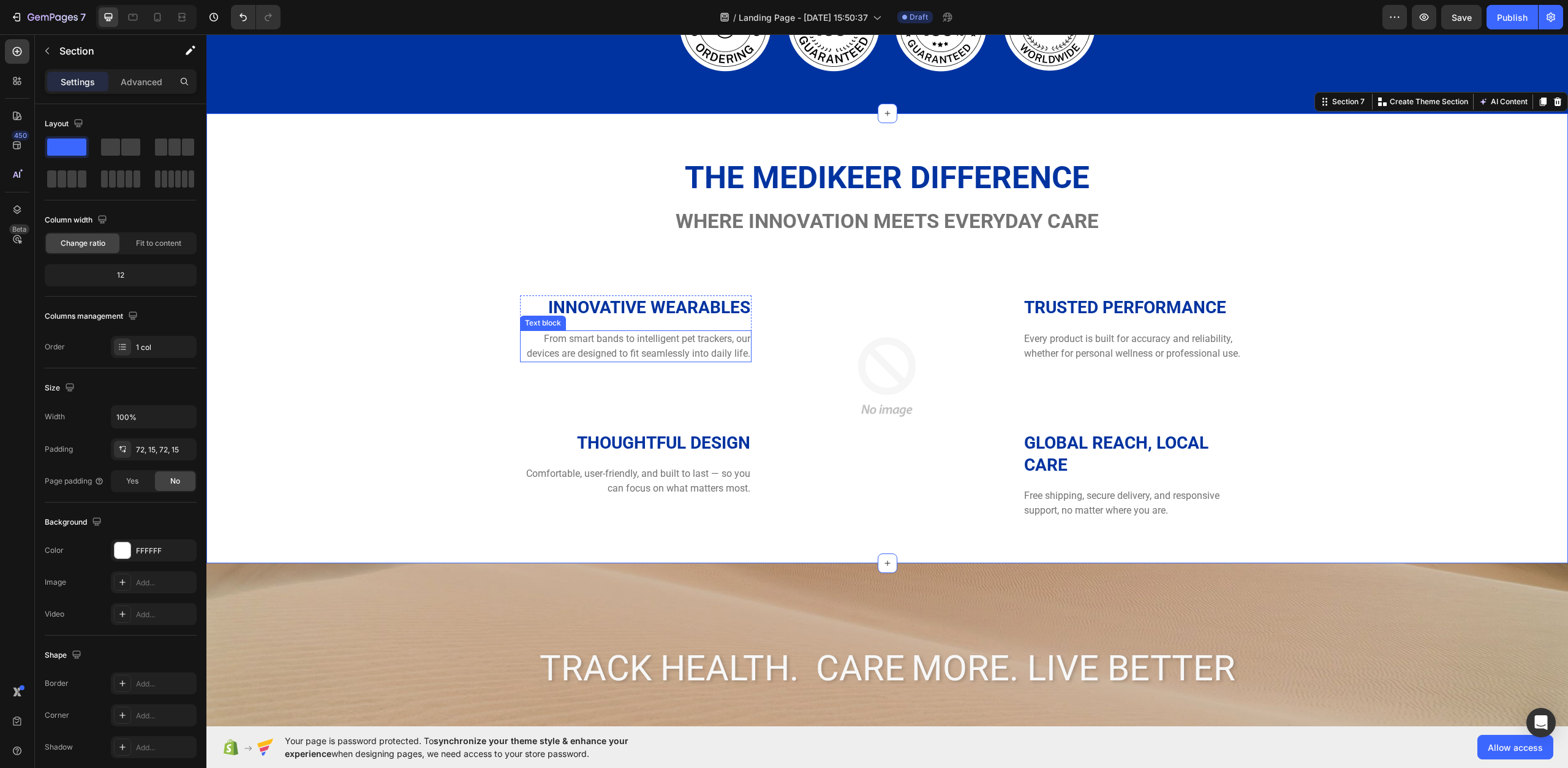
click at [561, 340] on p "From smart bands to intelligent pet trackers, our devices are designed to fit s…" at bounding box center [636, 346] width 230 height 30
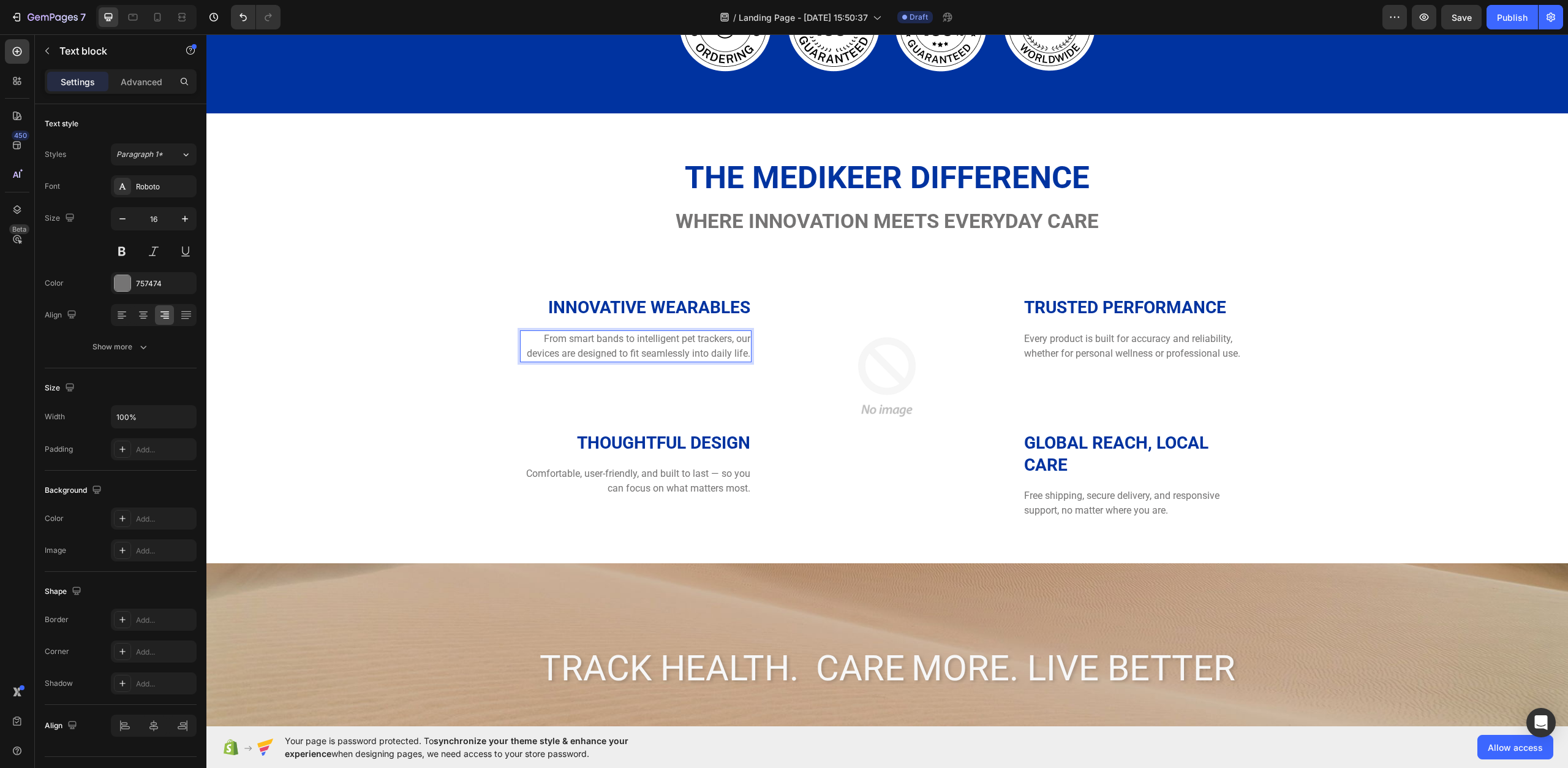
click at [623, 340] on p "From smart bands to intelligent pet trackers, our devices are designed to fit s…" at bounding box center [636, 346] width 230 height 30
click at [617, 340] on p "From smart bands to intelligent pet trackers, our devices are designed to fit s…" at bounding box center [636, 346] width 230 height 30
click at [626, 346] on p "From smart bands to intelligent pet trackers, our devices are designed to fit s…" at bounding box center [636, 346] width 230 height 30
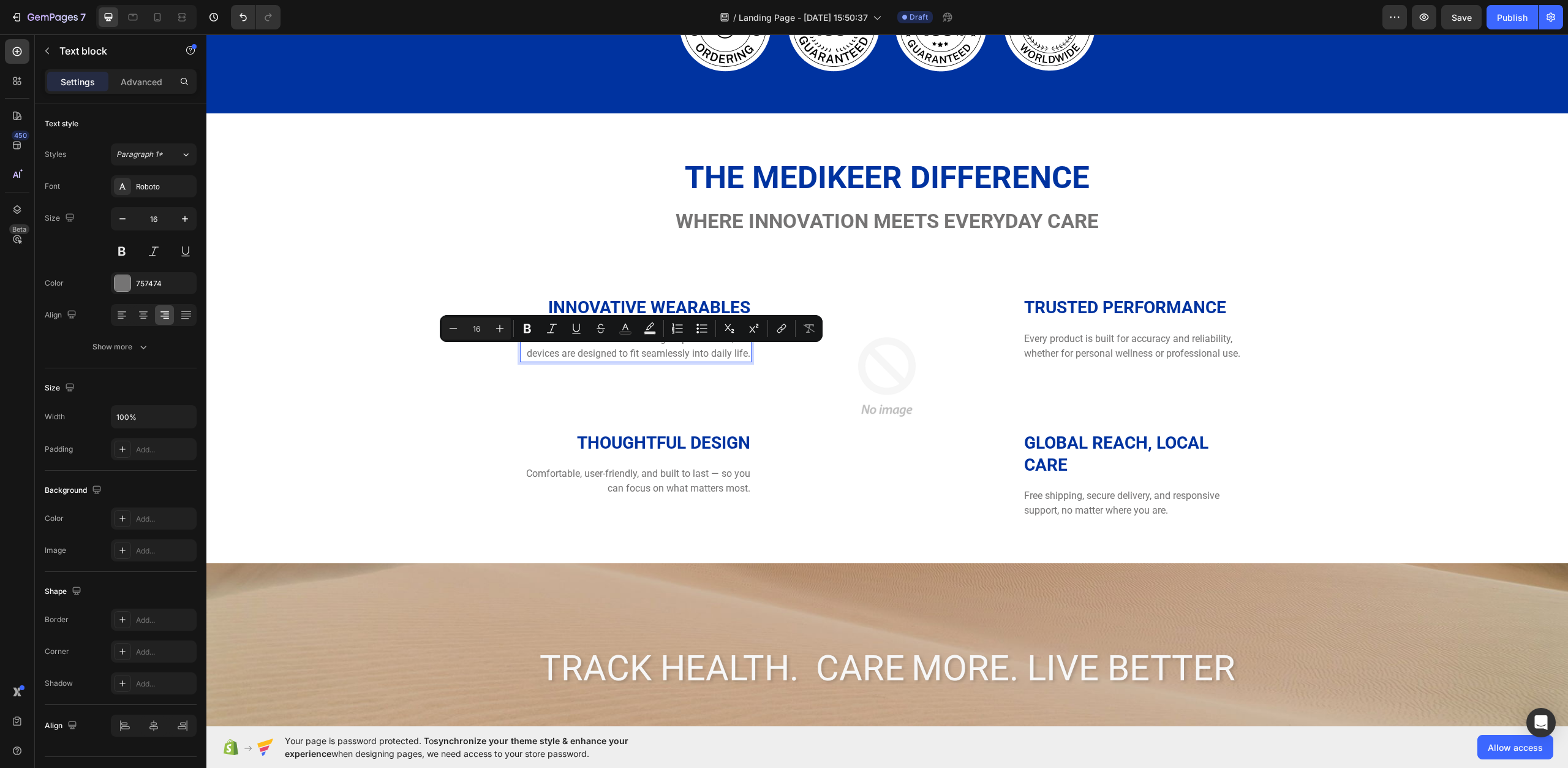
click at [552, 354] on p "From smart bands to intelligent pet trackers, our devices are designed to fit s…" at bounding box center [636, 346] width 230 height 30
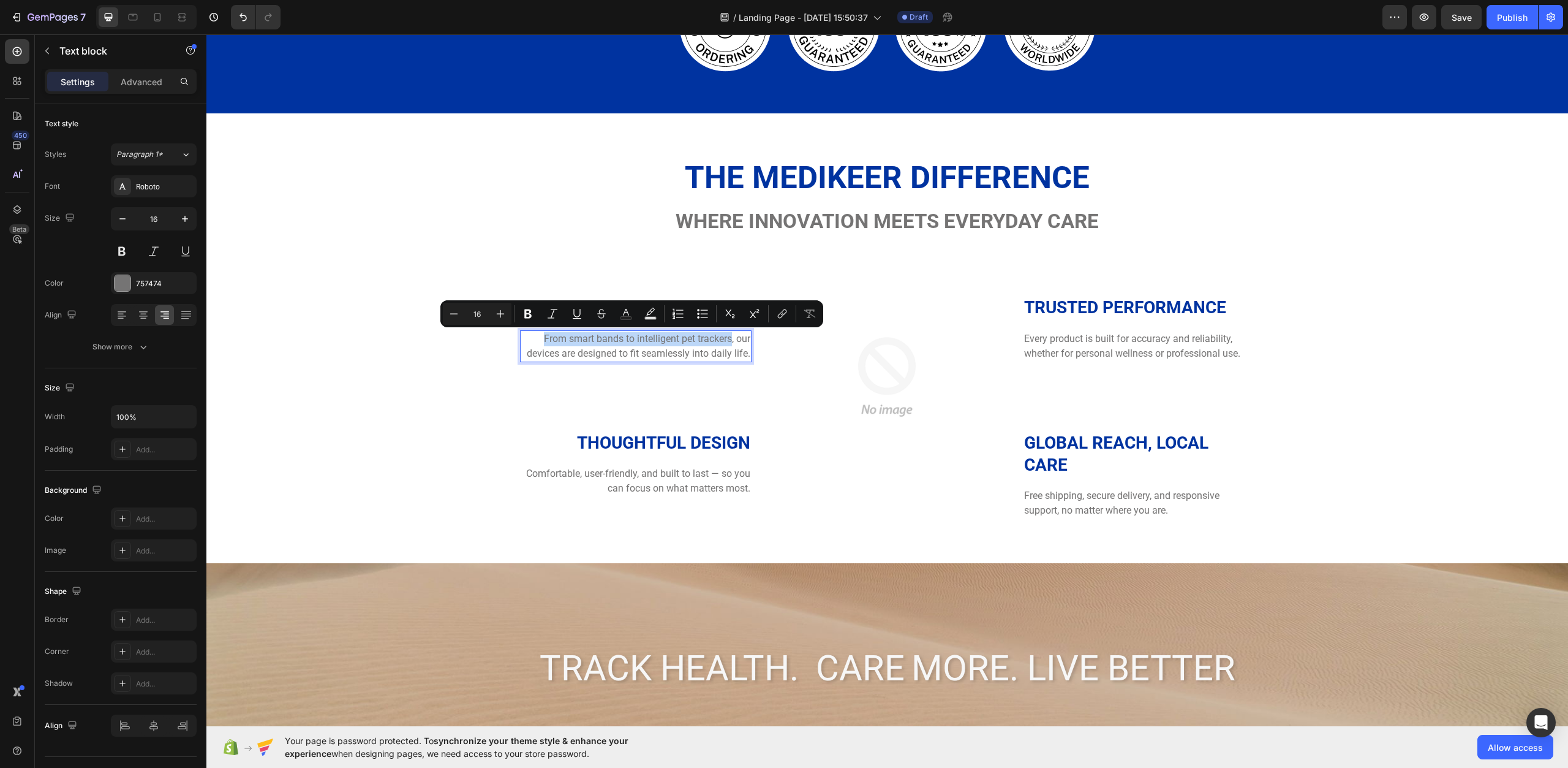
drag, startPoint x: 536, startPoint y: 334, endPoint x: 726, endPoint y: 343, distance: 190.2
click at [726, 343] on p "From smart bands to intelligent pet trackers, our devices are designed to fit s…" at bounding box center [636, 346] width 230 height 30
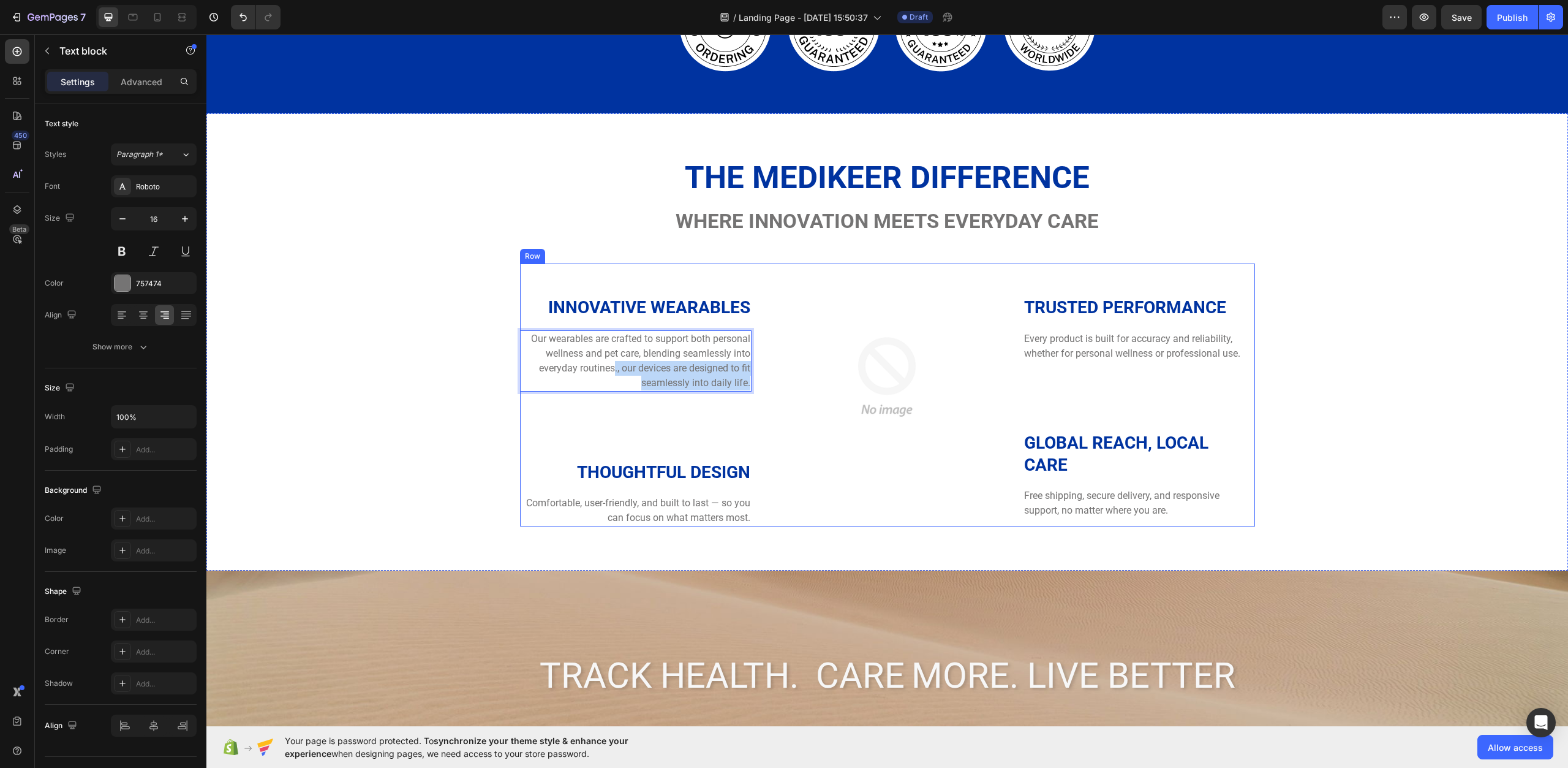
drag, startPoint x: 609, startPoint y: 369, endPoint x: 748, endPoint y: 388, distance: 140.3
click at [748, 388] on div "INNOVATIVE WEARABLES Heading Our wearables are crafted to support both personal…" at bounding box center [887, 395] width 736 height 263
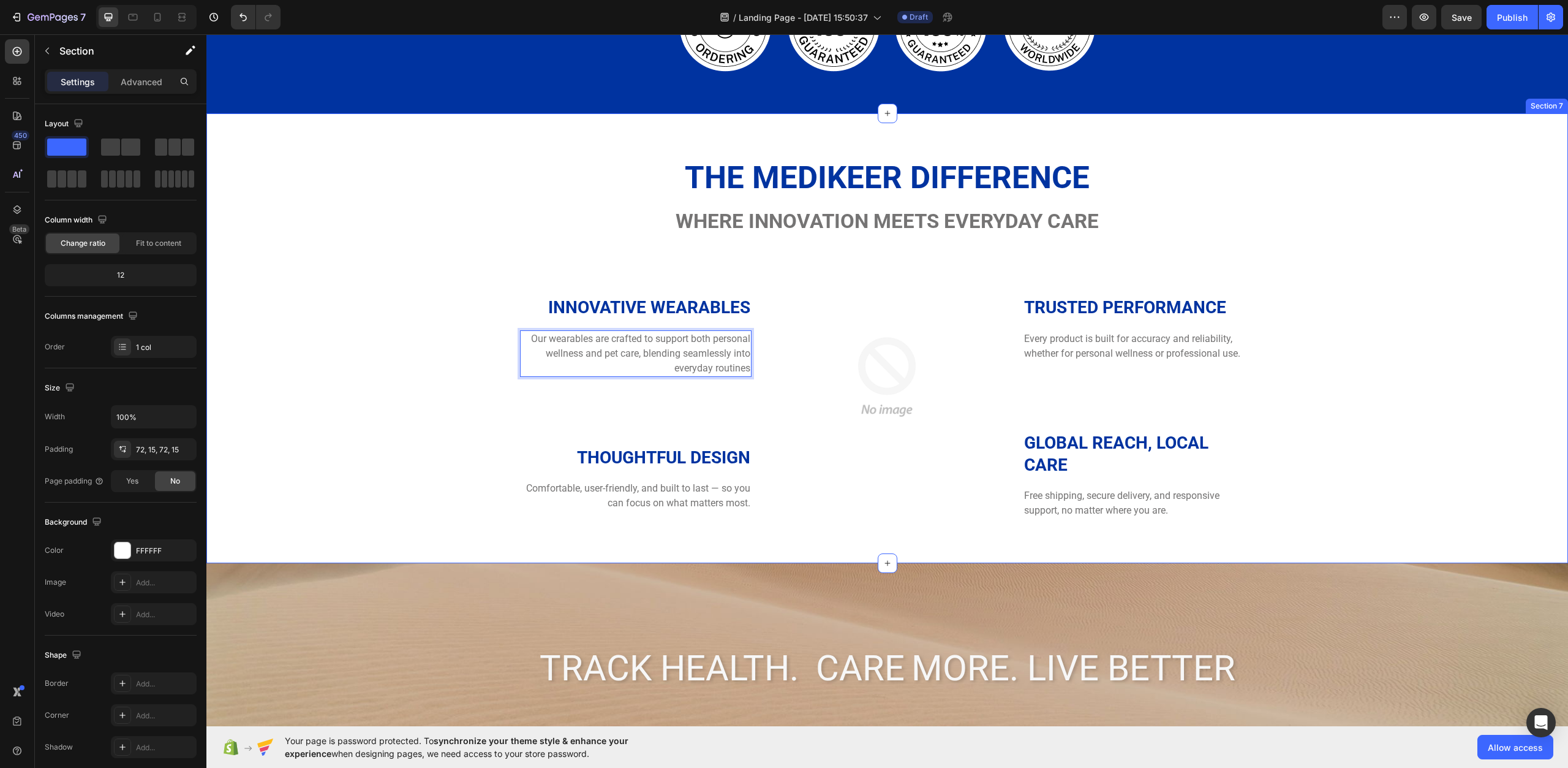
click at [1301, 399] on div "The Medikeer Difference Heading Where innovation meets everyday care Heading Ro…" at bounding box center [887, 338] width 1344 height 362
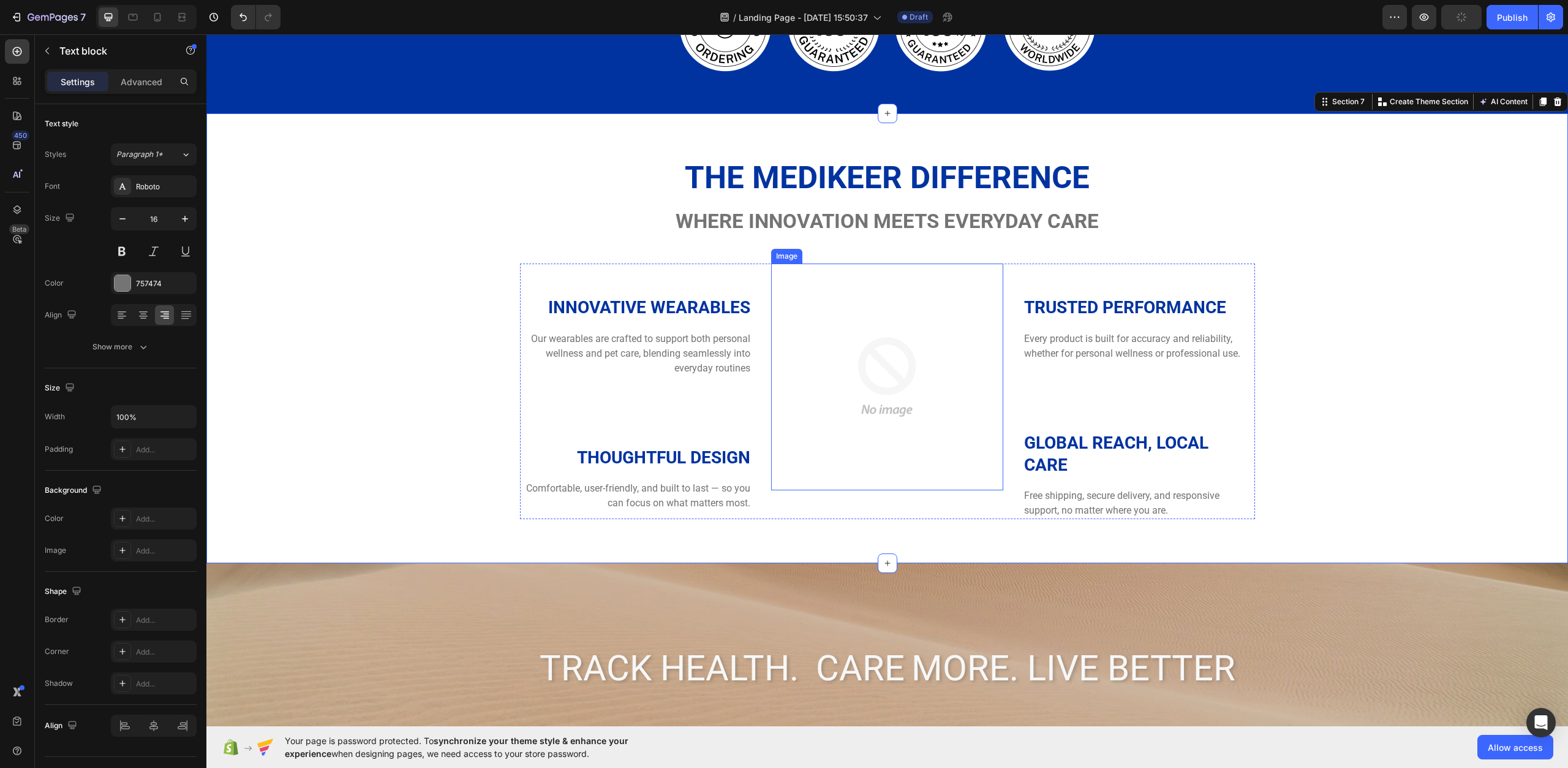
click at [696, 353] on p "Our wearables are crafted to support both personal wellness and pet care, blend…" at bounding box center [636, 353] width 230 height 44
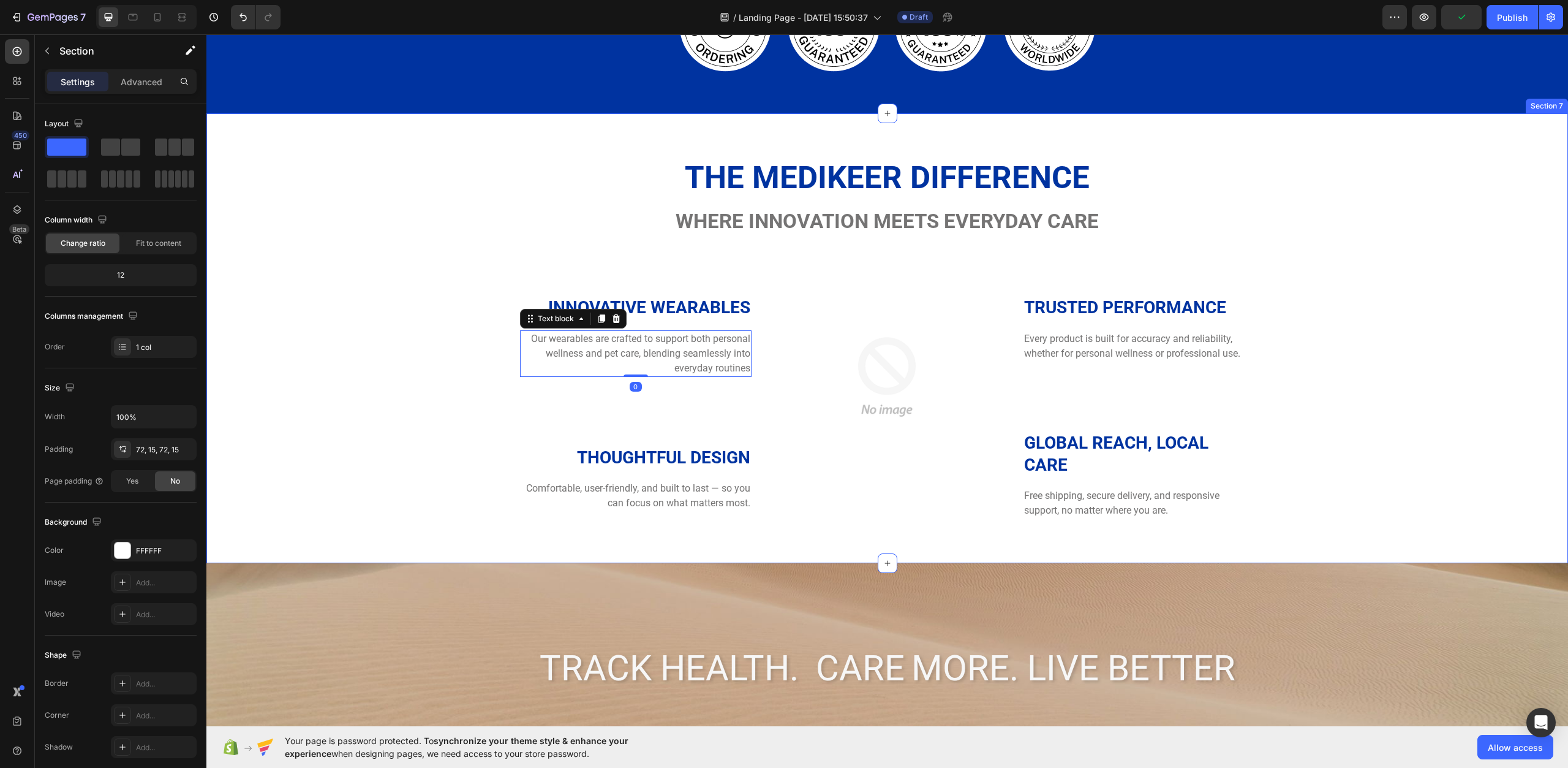
click at [358, 314] on div "The Medikeer Difference Heading Where innovation meets everyday care Heading Ro…" at bounding box center [887, 338] width 1344 height 362
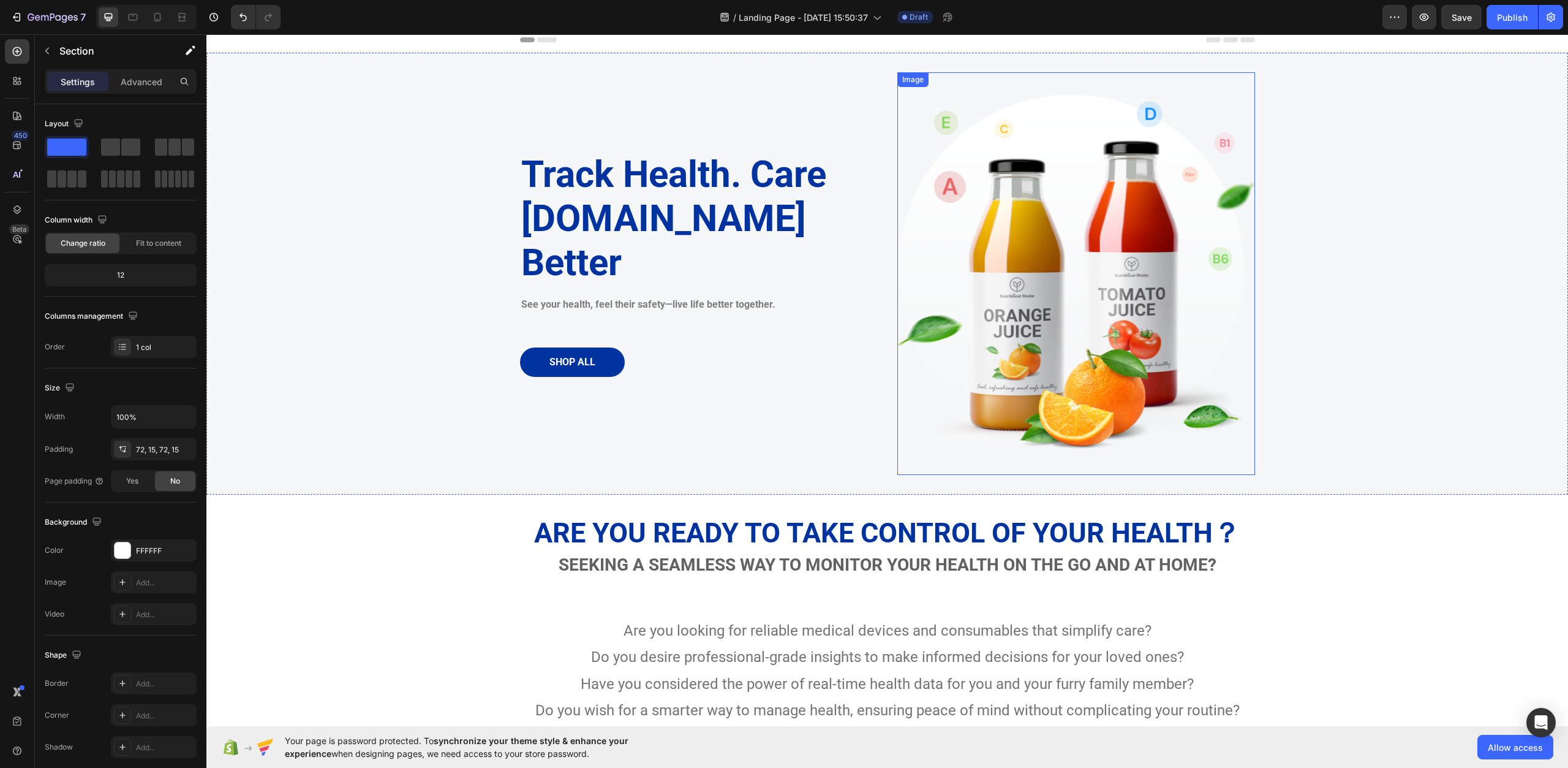
scroll to position [0, 0]
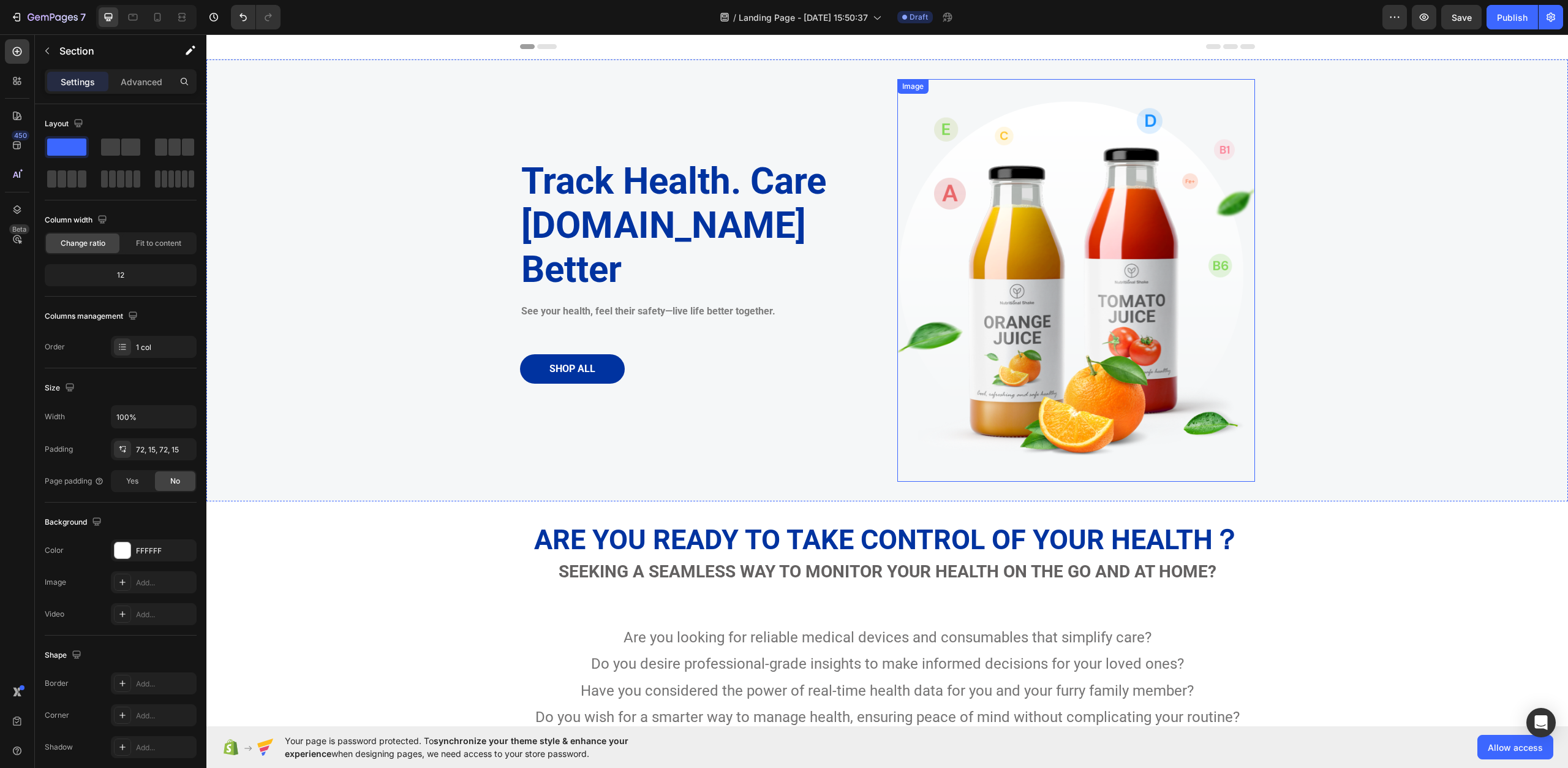
click at [1129, 352] on img at bounding box center [1076, 281] width 358 height 403
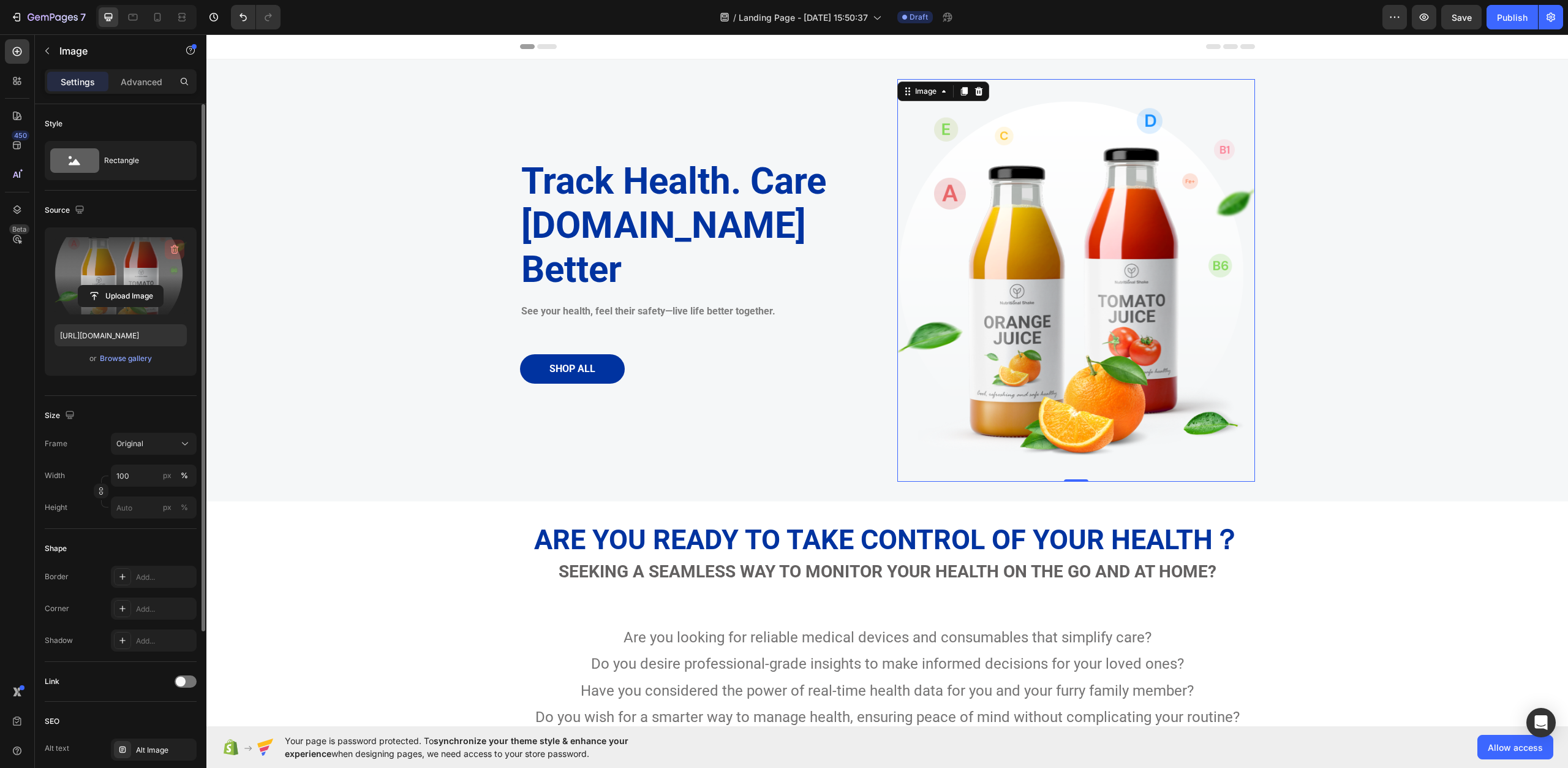
click at [179, 247] on icon "button" at bounding box center [174, 250] width 8 height 9
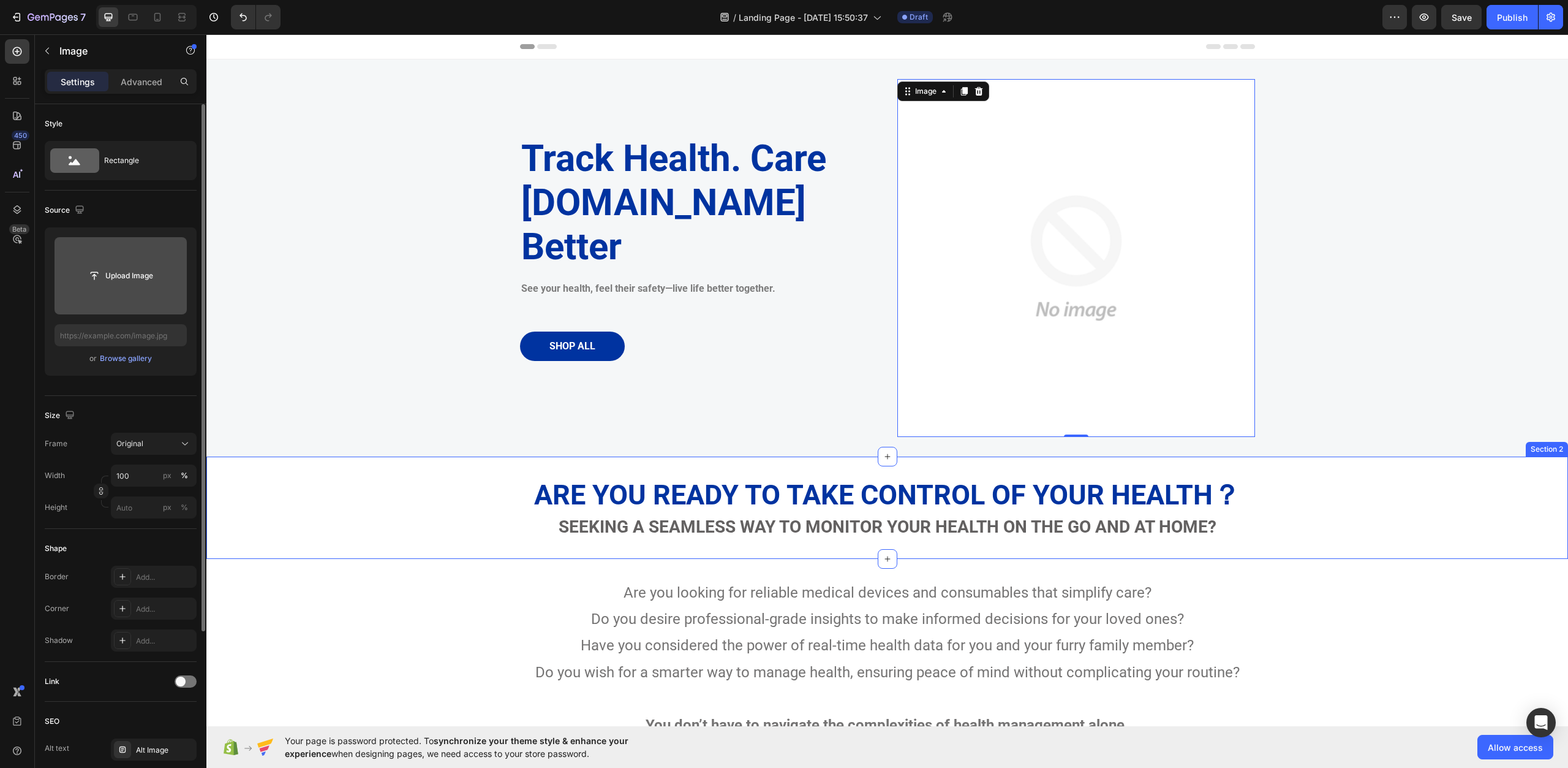
click at [1413, 551] on div "Are You Ready to Take Control of Your Health？ Heading Seeking a seamless way to…" at bounding box center [887, 508] width 1362 height 102
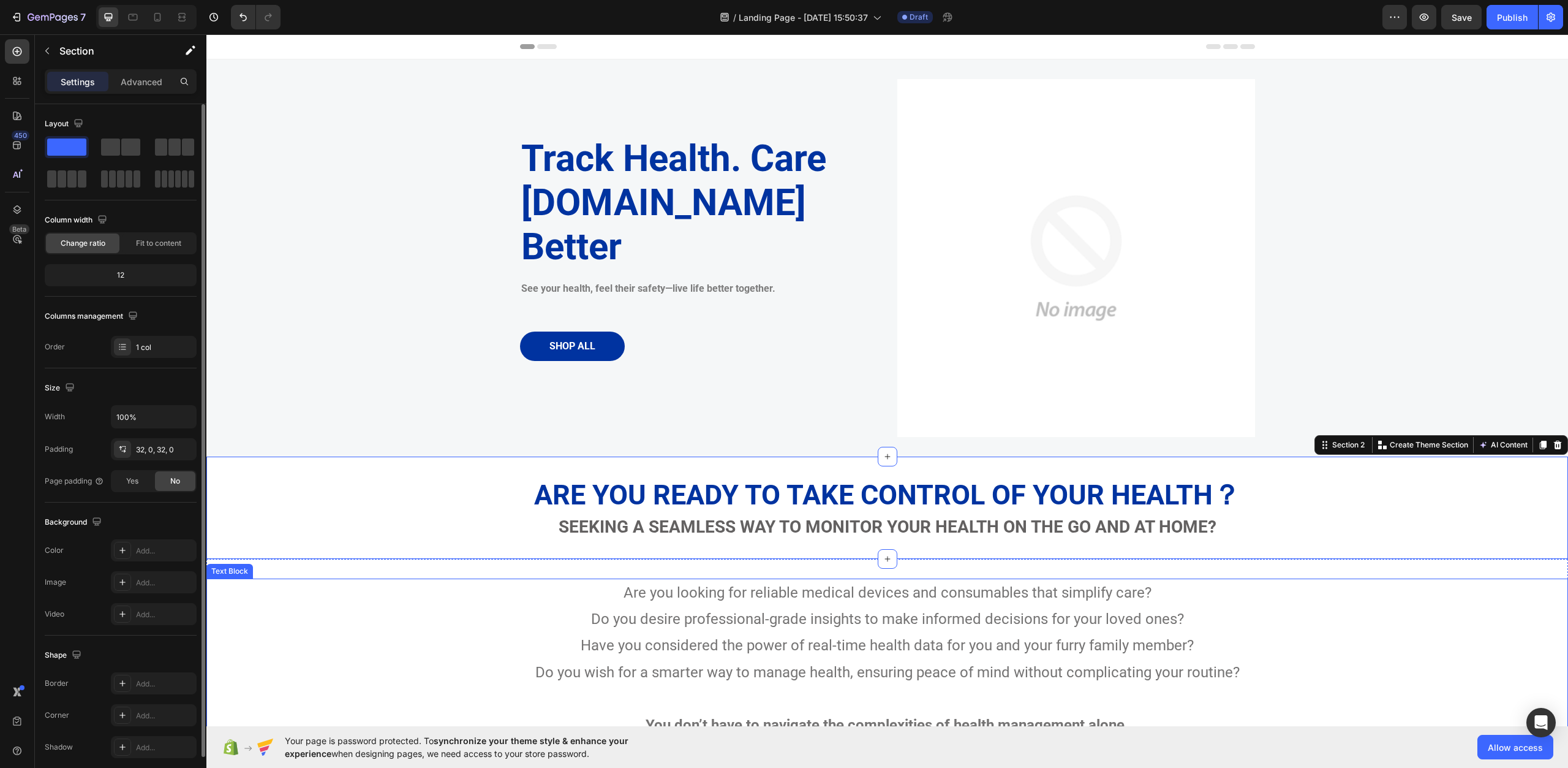
click at [1317, 621] on div "Are you looking for reliable medical devices and consumables that simplify care…" at bounding box center [887, 752] width 1362 height 347
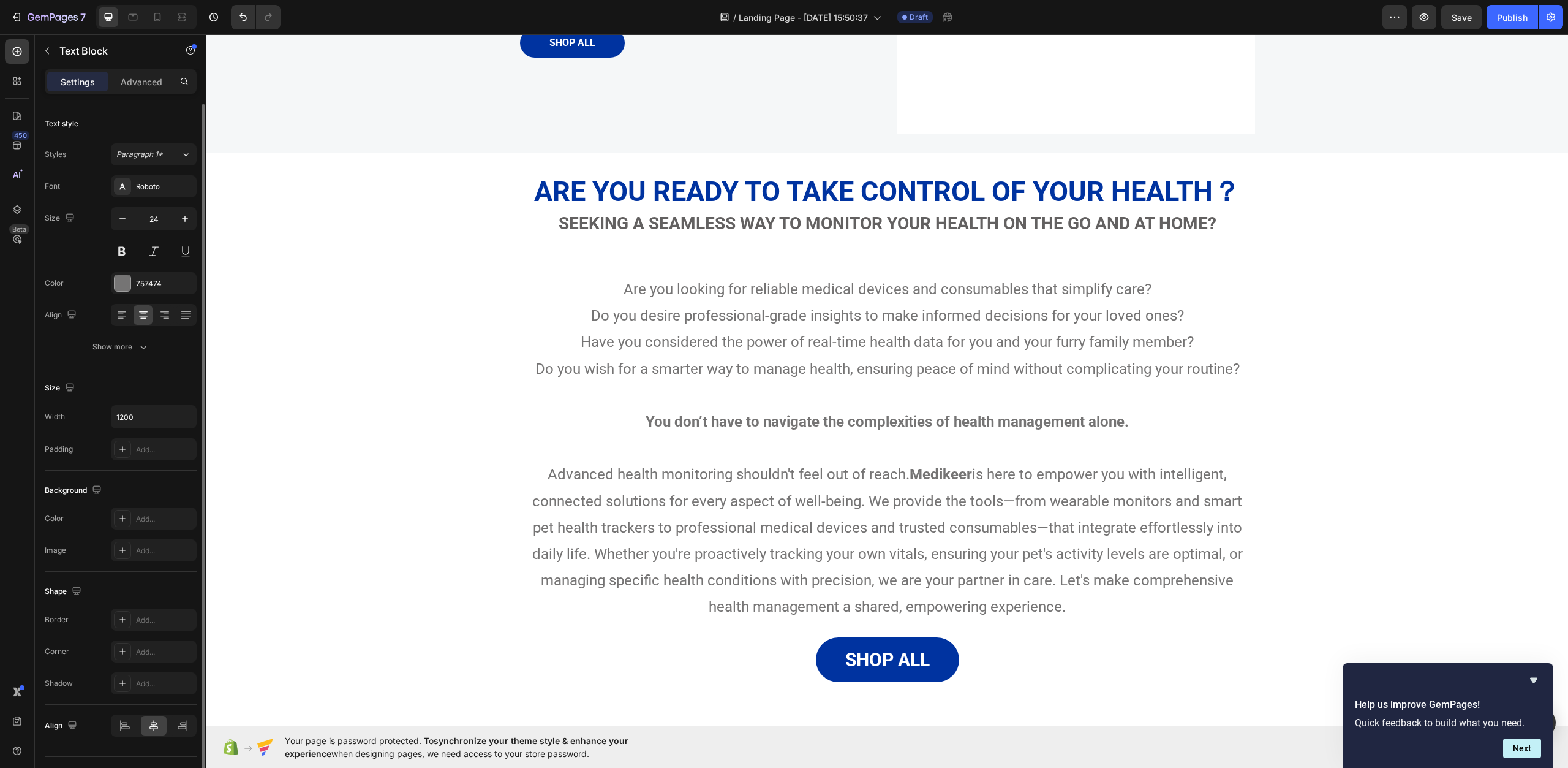
scroll to position [307, 0]
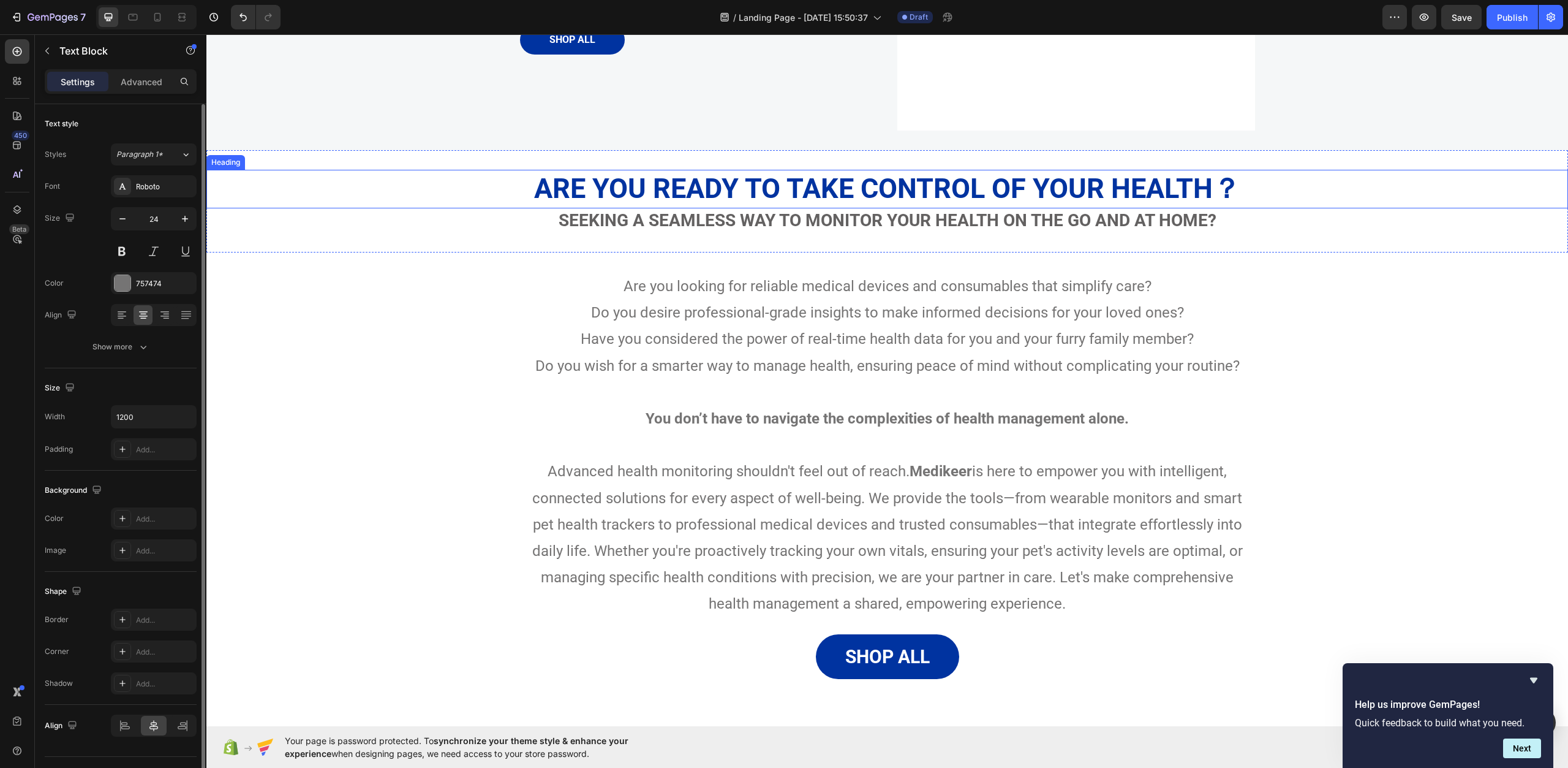
click at [705, 183] on h2 "Are You Ready to Take Control of Your Health？" at bounding box center [887, 189] width 1362 height 39
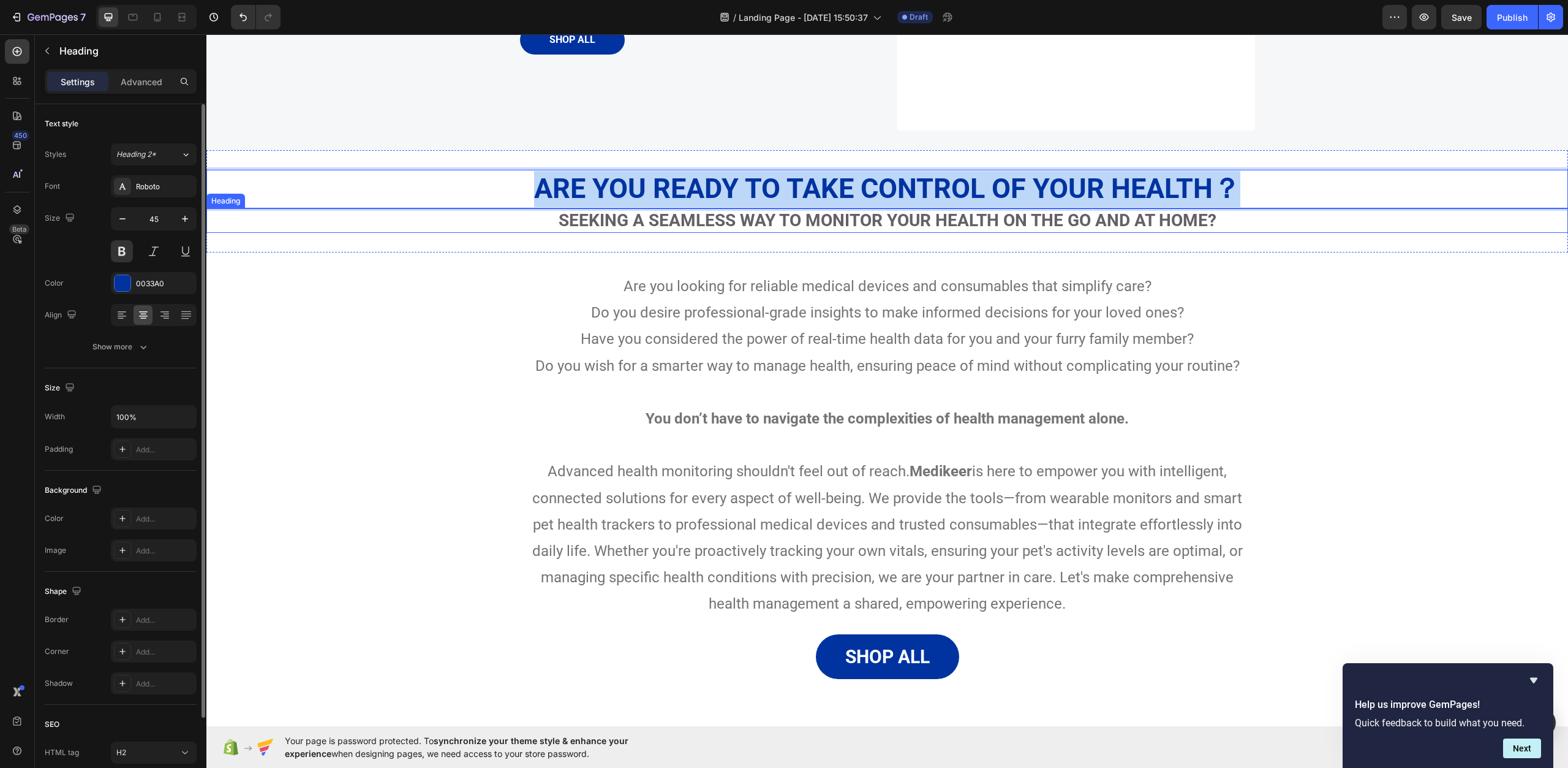
drag, startPoint x: 534, startPoint y: 182, endPoint x: 1251, endPoint y: 214, distance: 717.7
click at [1251, 214] on div "Are You Ready to Take Control of Your Health？ Heading 0 Seeking a seamless way …" at bounding box center [887, 201] width 1362 height 63
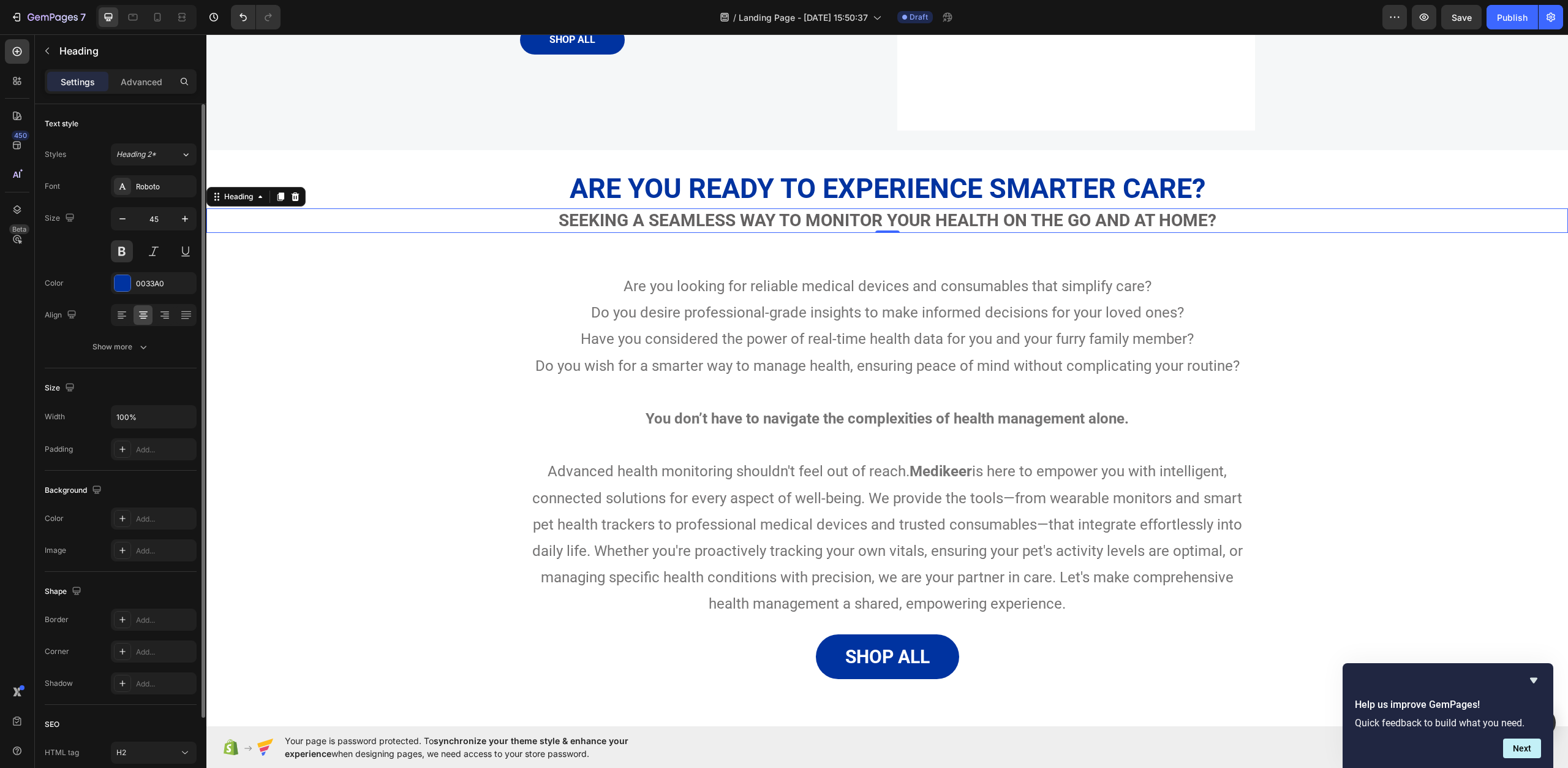
click at [704, 228] on h2 "Seeking a seamless way to monitor your health on the go and at home?" at bounding box center [887, 220] width 1362 height 24
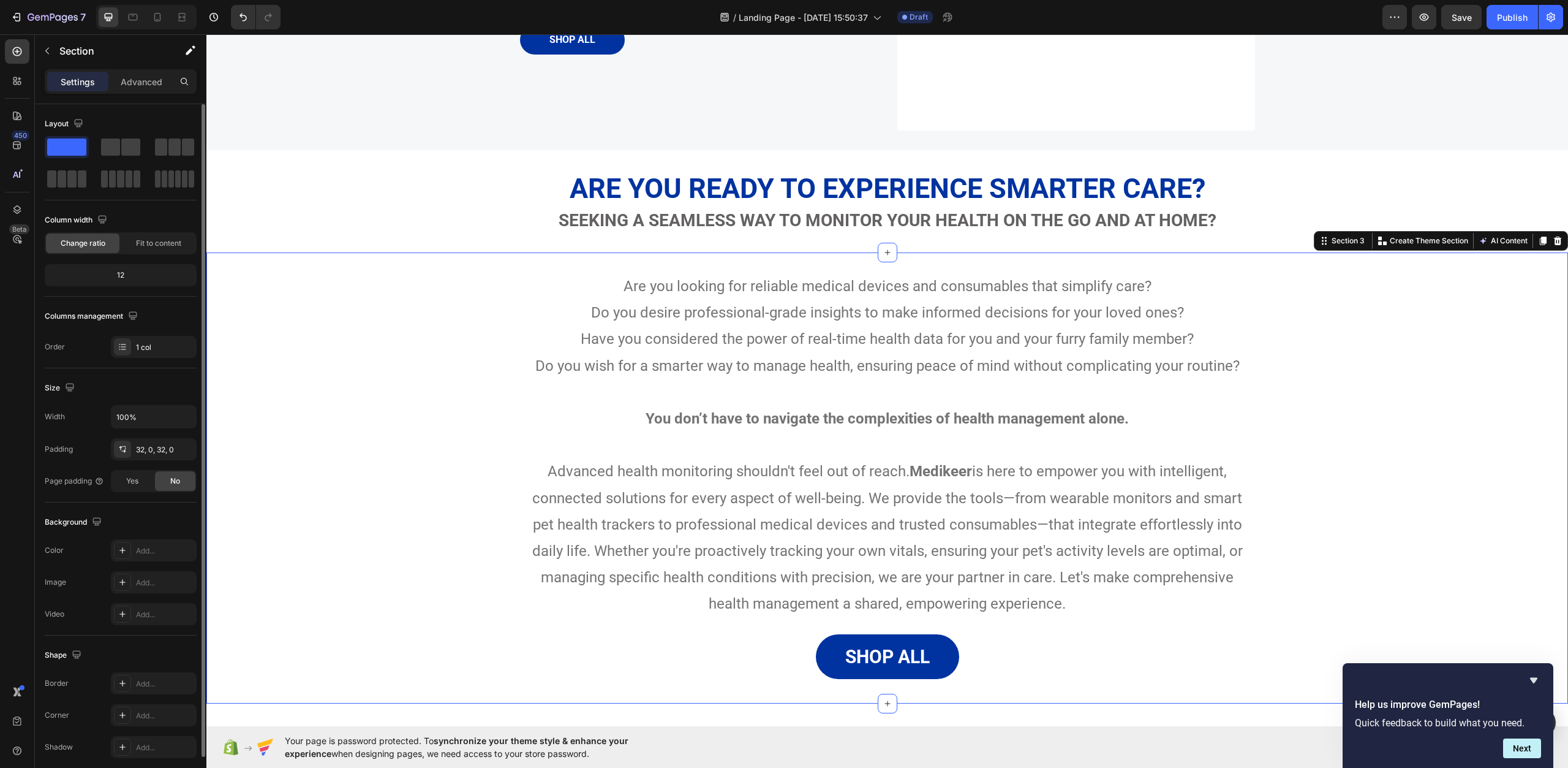
click at [531, 255] on div "Are you looking for reliable medical devices and consumables that simplify care…" at bounding box center [887, 478] width 1362 height 451
click at [367, 163] on div "ARE YOU READY TO EXPERIENCE SMARTER CARE? Heading Seeking a seamless way to mon…" at bounding box center [887, 201] width 1362 height 102
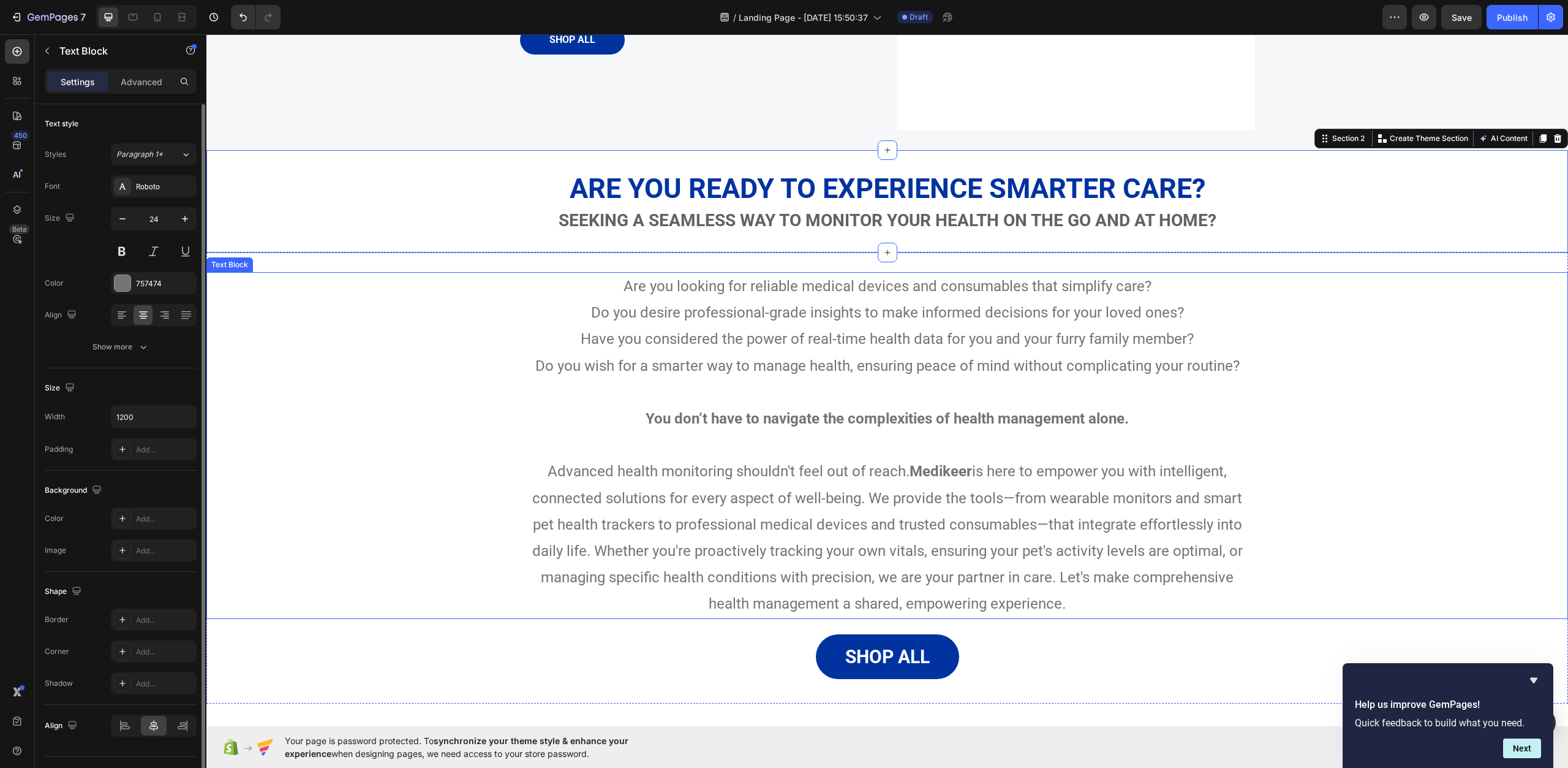
click at [753, 291] on p "Are you looking for reliable medical devices and consumables that simplify care?" at bounding box center [888, 286] width 733 height 26
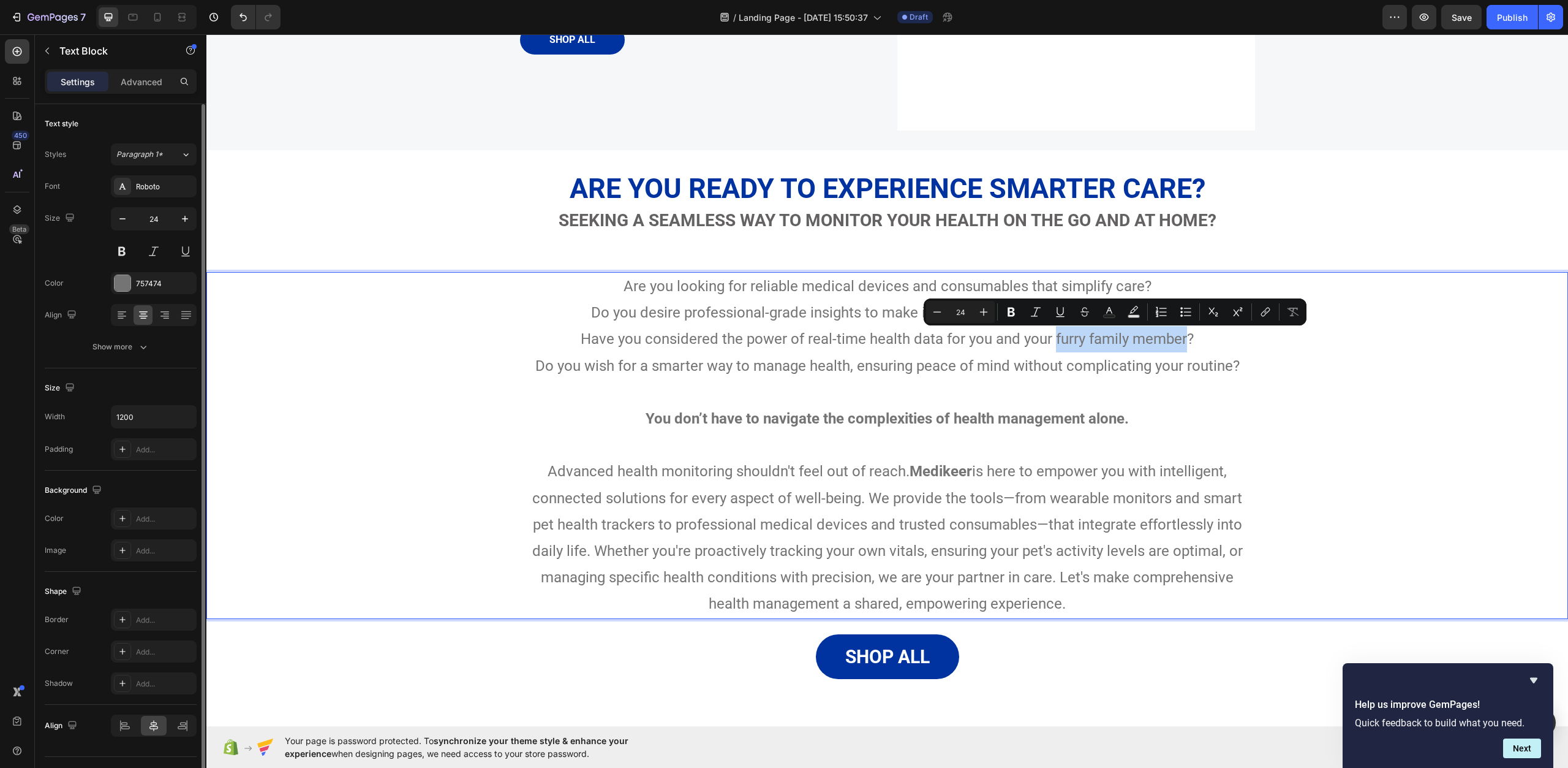
drag, startPoint x: 1052, startPoint y: 338, endPoint x: 1181, endPoint y: 341, distance: 129.0
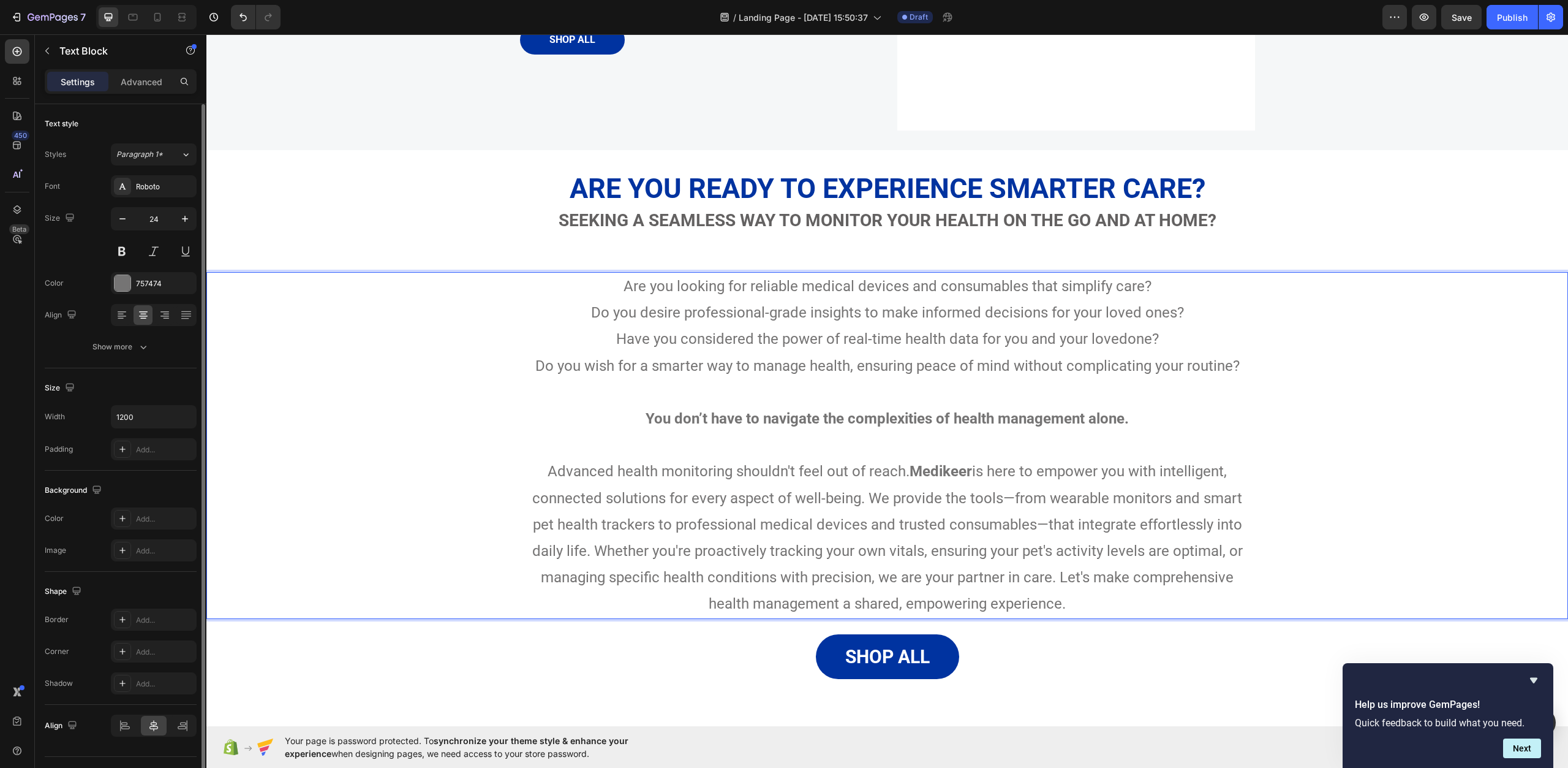
click at [1124, 338] on p "Have you considered the power of real-time health data for you and your lovedon…" at bounding box center [888, 352] width 733 height 53
click at [1190, 348] on p "Have you considered the power of real-time health data for you and your loved o…" at bounding box center [888, 352] width 733 height 53
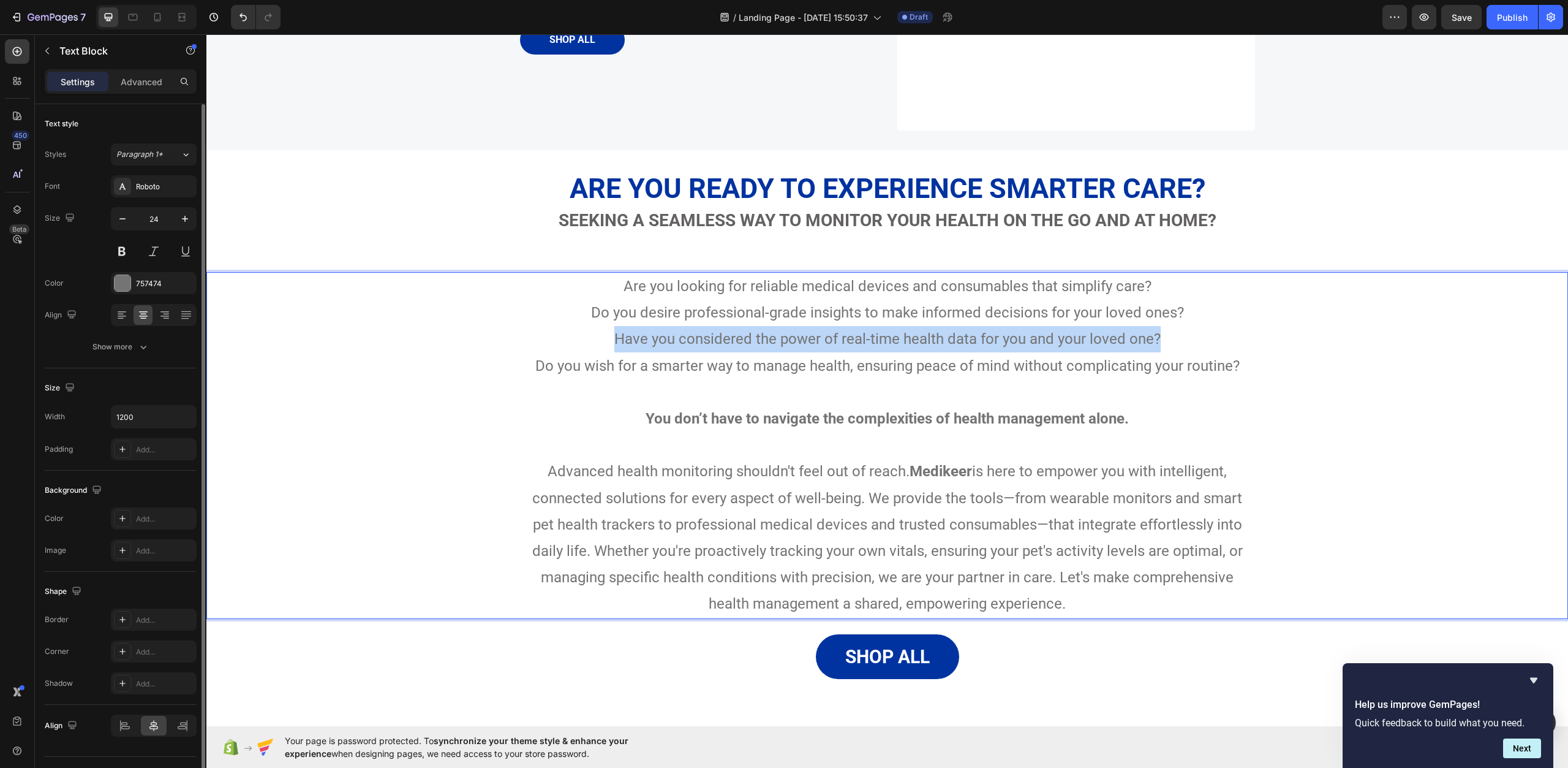
drag, startPoint x: 1169, startPoint y: 338, endPoint x: 614, endPoint y: 336, distance: 555.0
click at [614, 336] on p "Have you considered the power of real-time health data for you and your loved o…" at bounding box center [888, 352] width 733 height 53
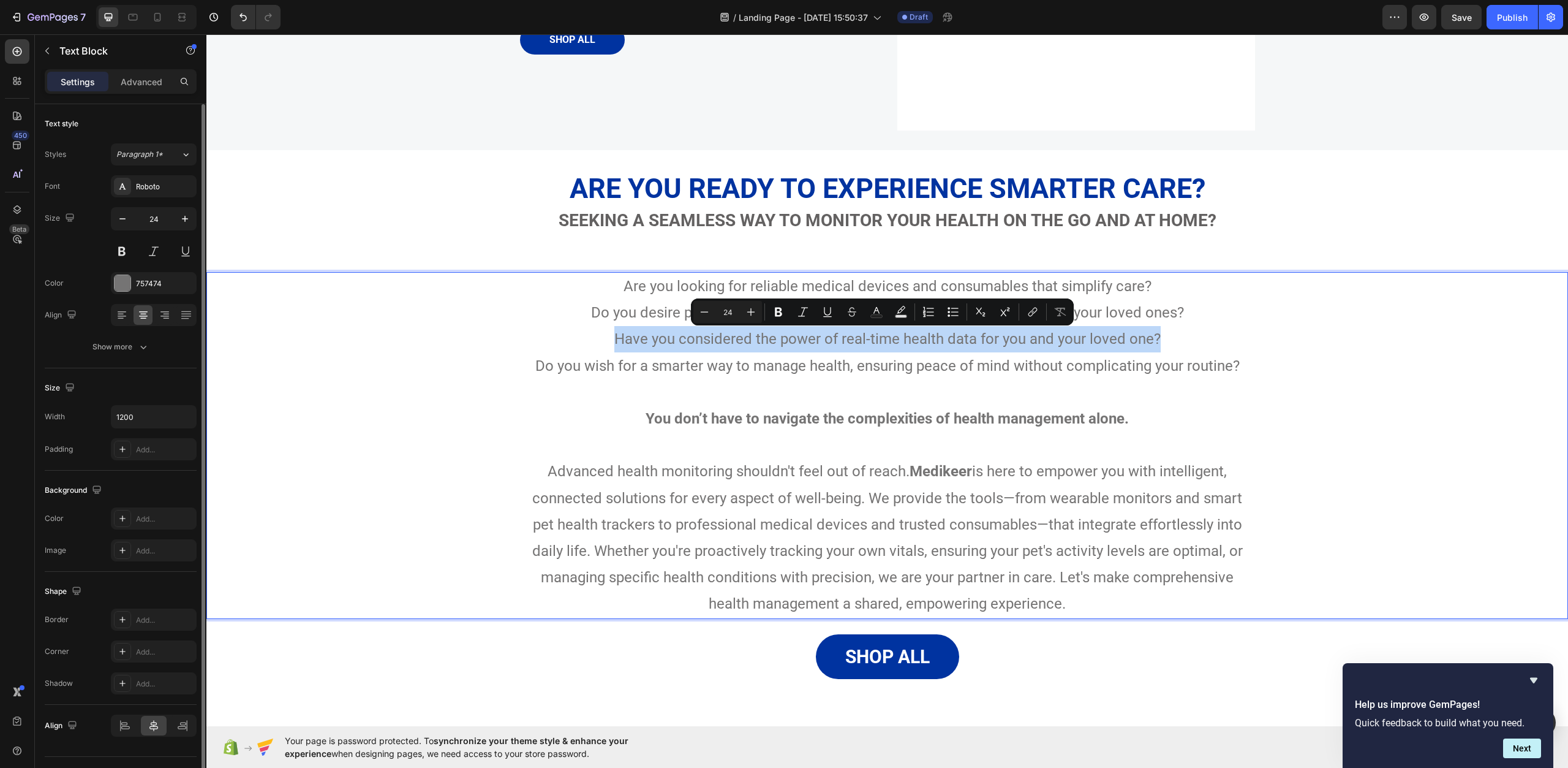
copy p "Have you considered the power of real-time health data for you and your loved o…"
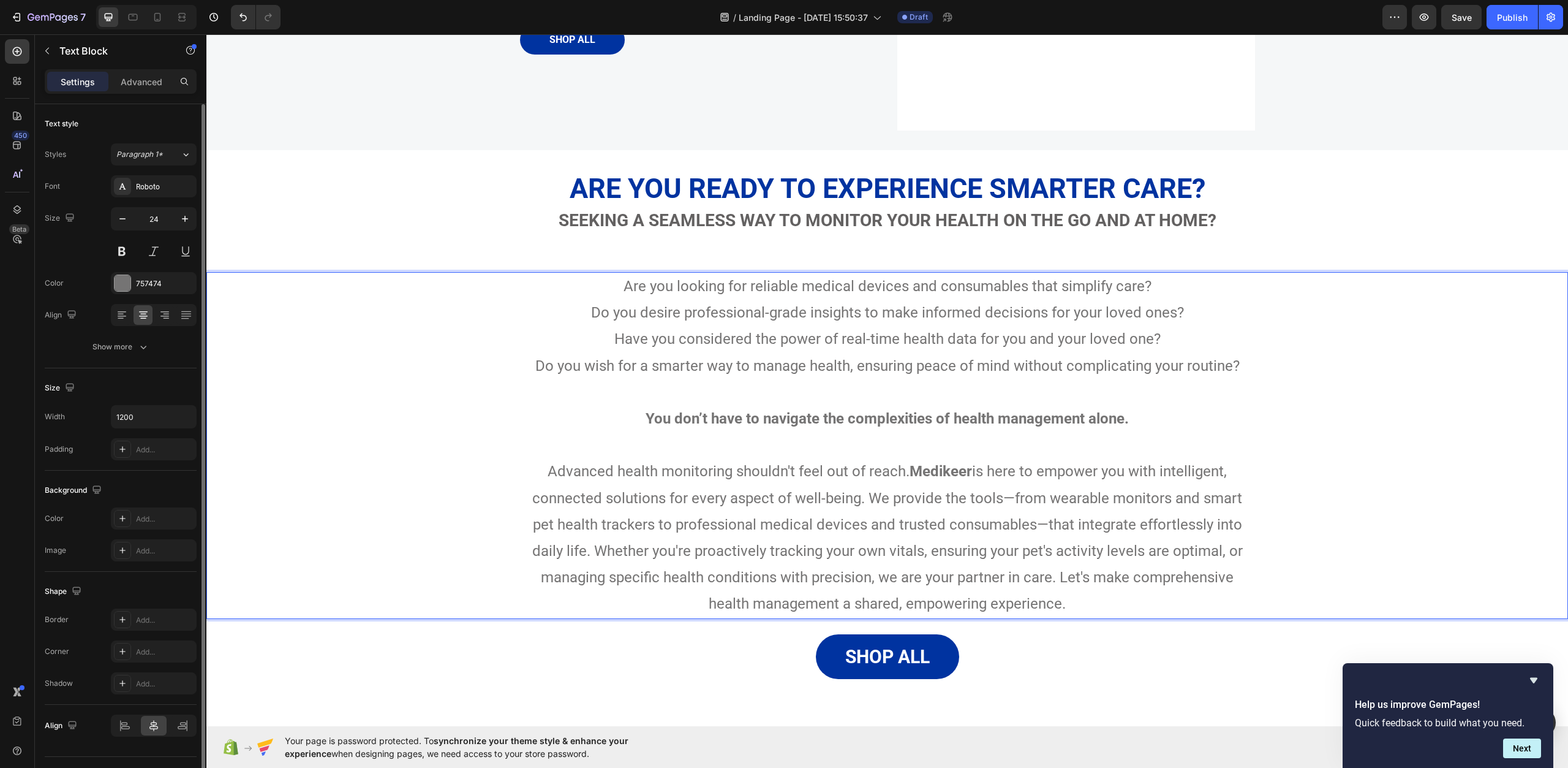
click at [1185, 297] on p "Are you looking for reliable medical devices and consumables that simplify care?" at bounding box center [888, 286] width 733 height 26
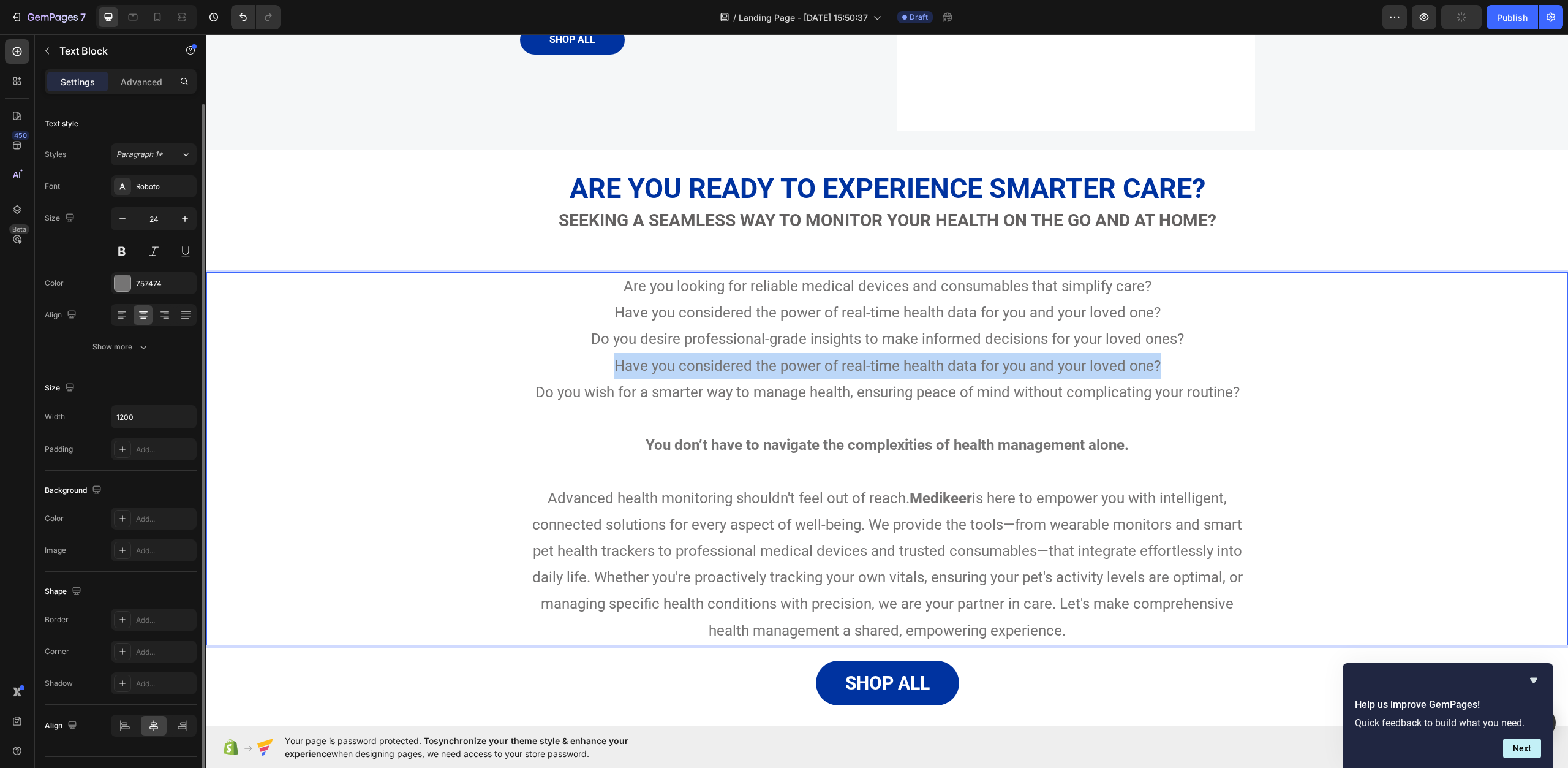
drag, startPoint x: 1164, startPoint y: 363, endPoint x: 597, endPoint y: 357, distance: 567.0
click at [597, 357] on p "Have you considered the power of real-time health data for you and your loved o…" at bounding box center [888, 379] width 733 height 53
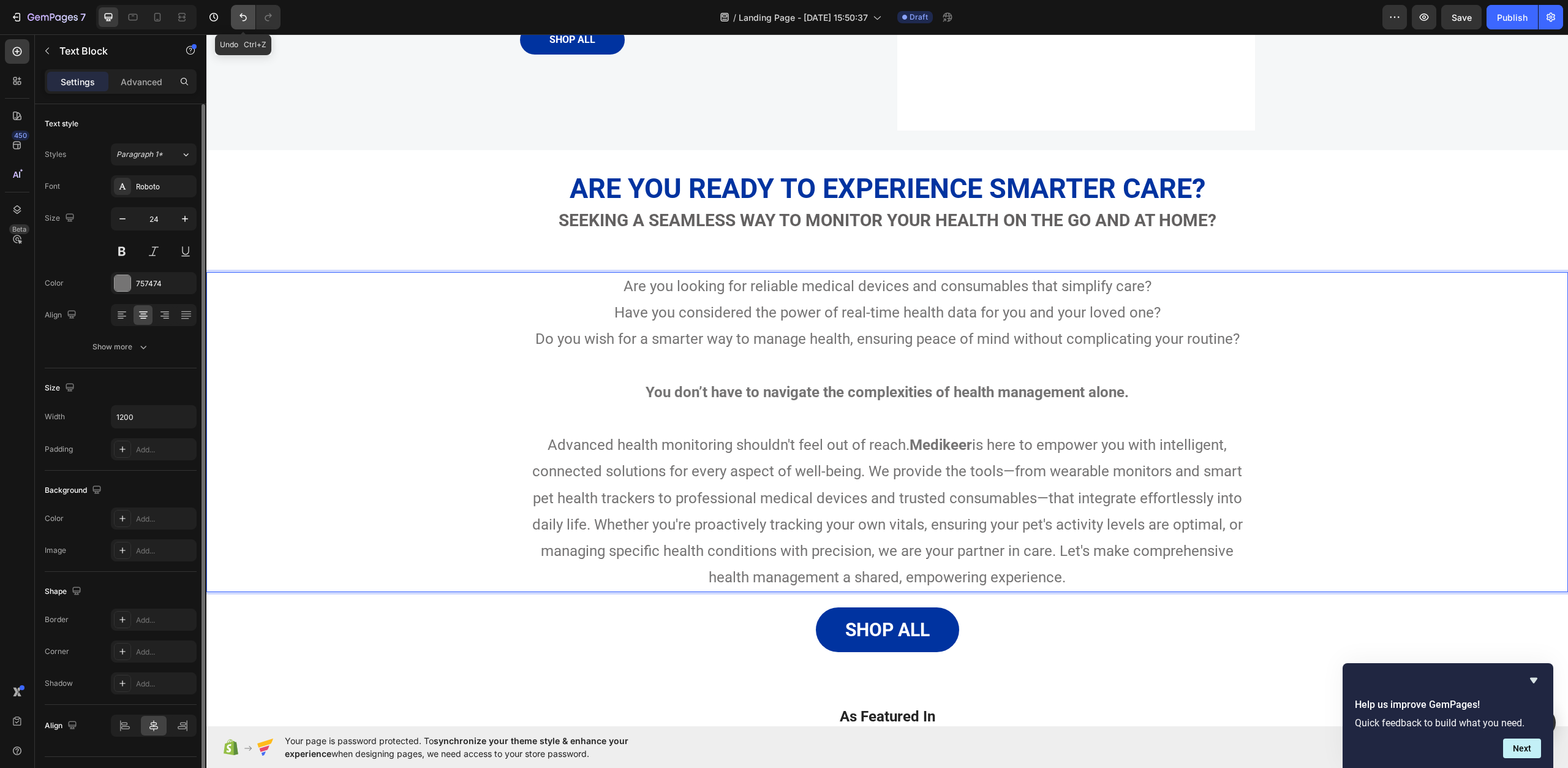
click at [246, 18] on icon "Undo/Redo" at bounding box center [243, 17] width 8 height 8
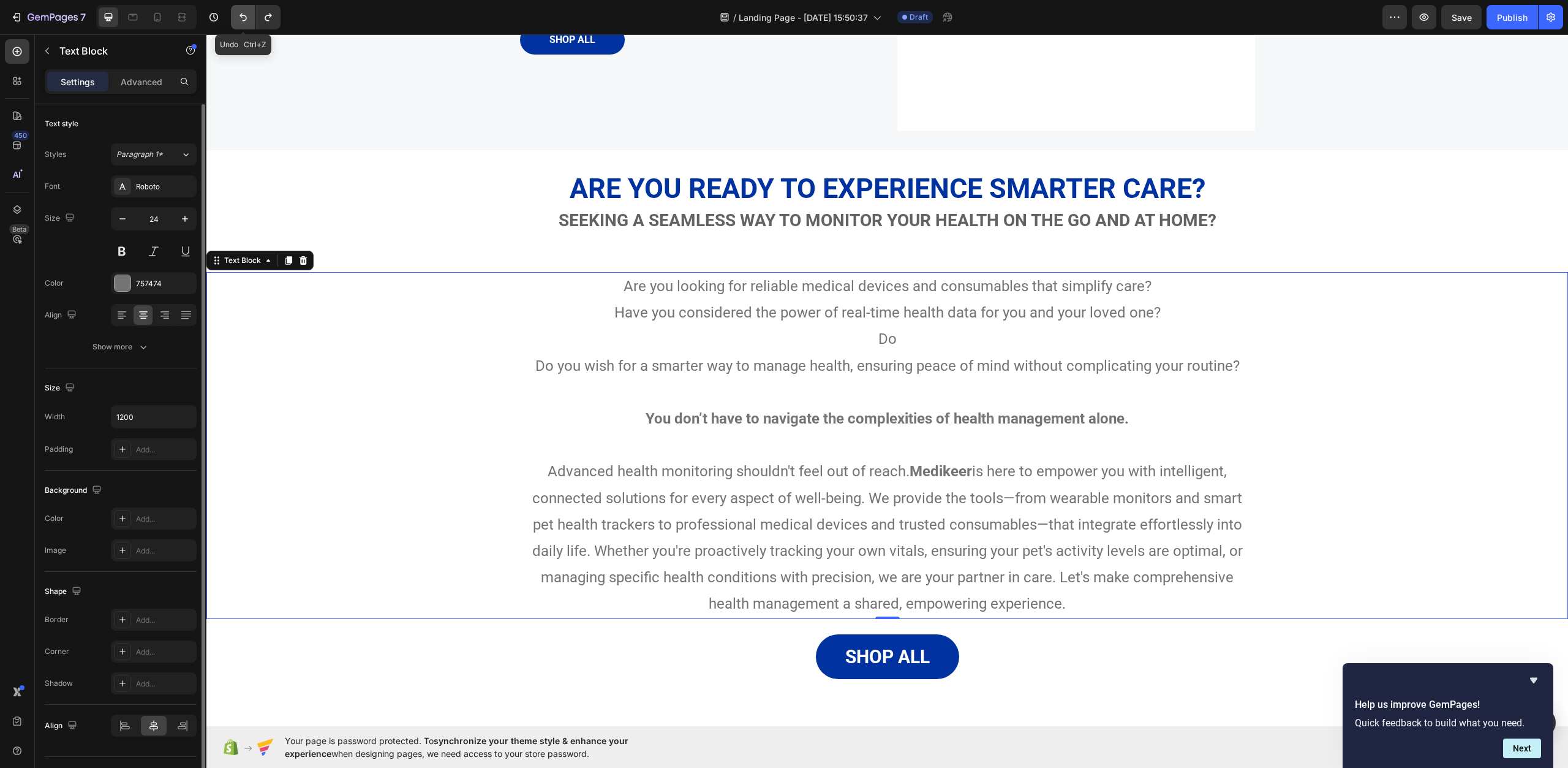
click at [246, 18] on icon "Undo/Redo" at bounding box center [243, 17] width 8 height 8
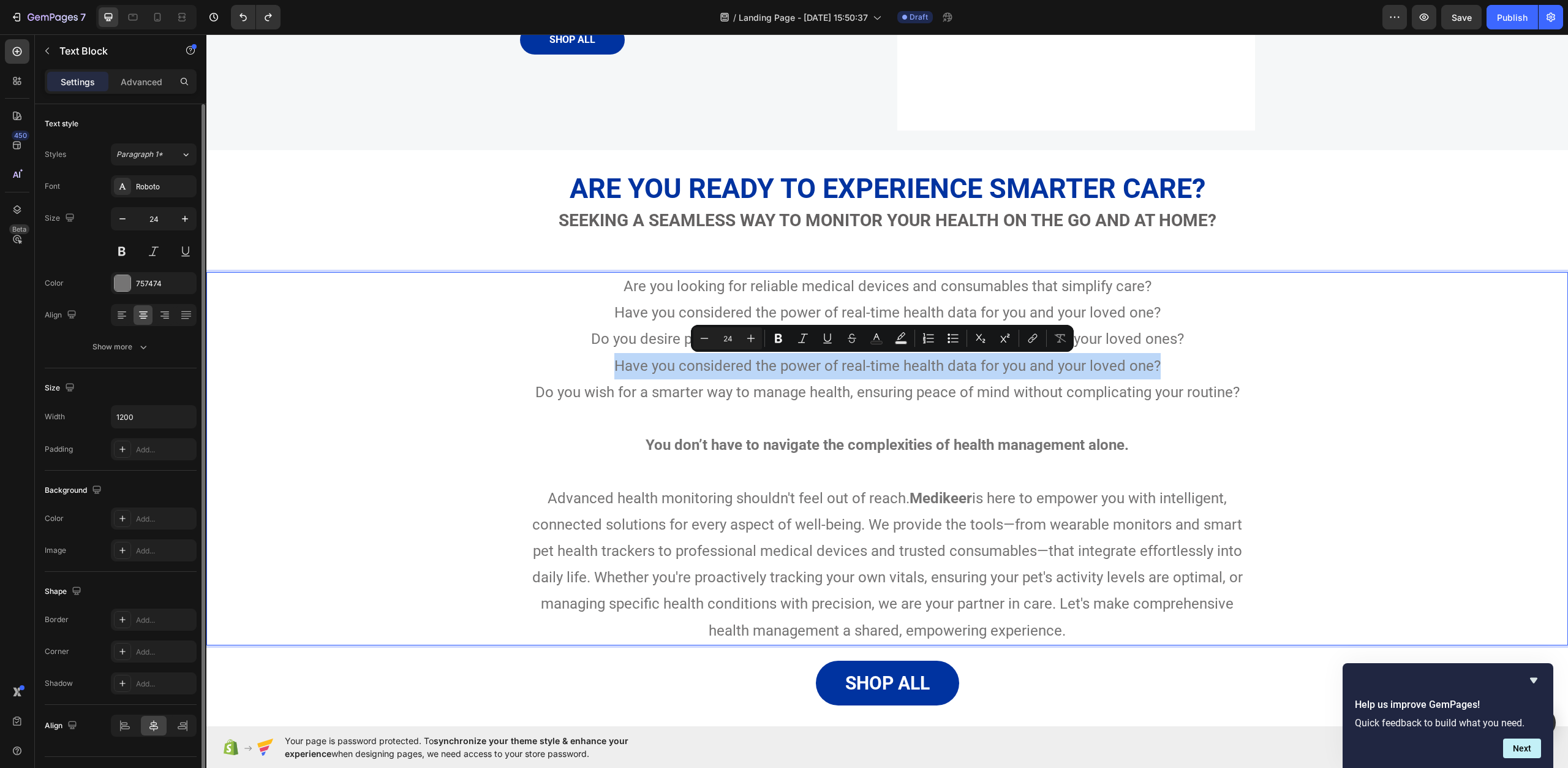
drag, startPoint x: 1182, startPoint y: 370, endPoint x: 602, endPoint y: 359, distance: 580.1
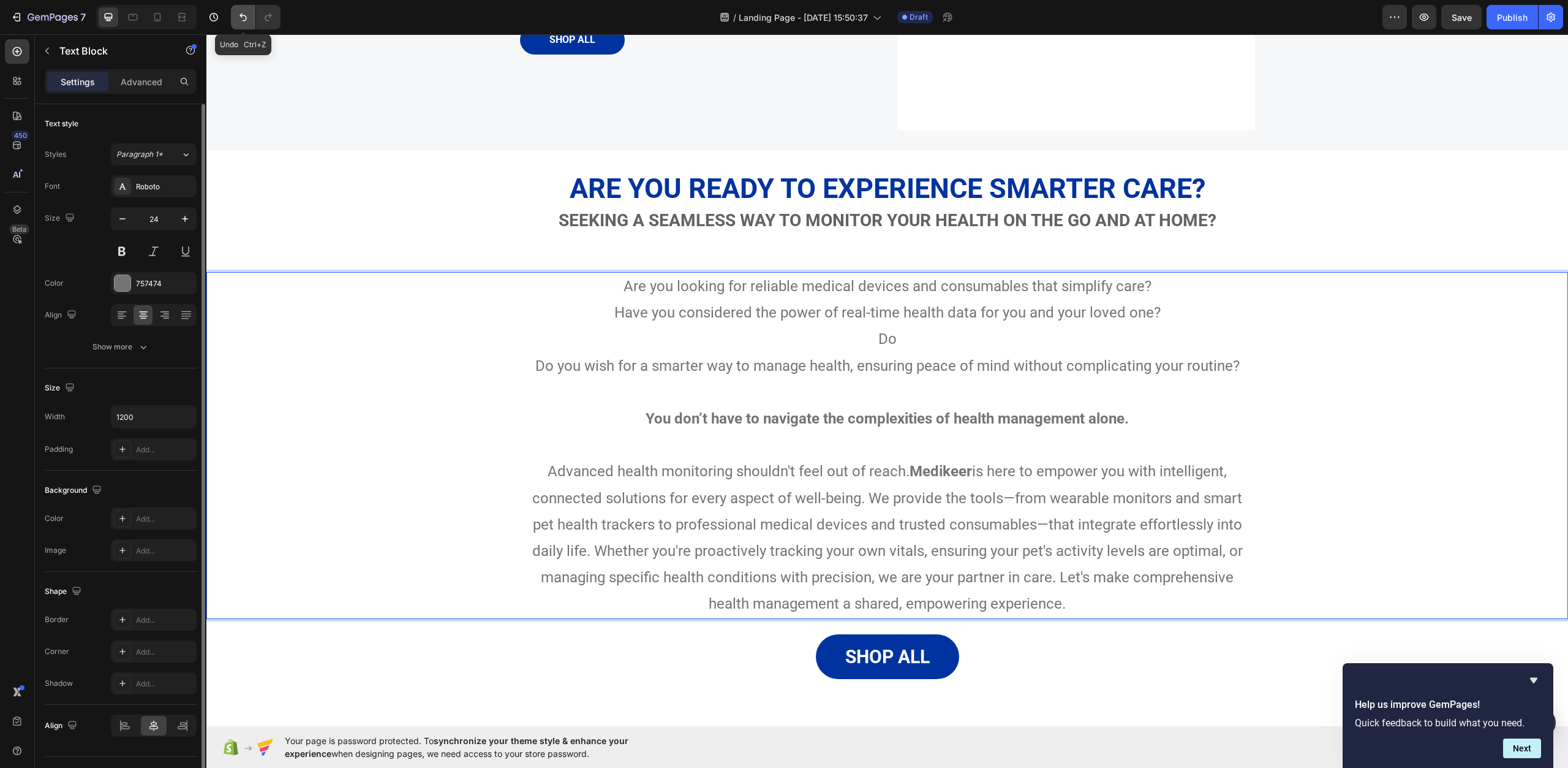
click at [239, 17] on icon "Undo/Redo" at bounding box center [243, 17] width 13 height 13
click at [251, 13] on button "Undo/Redo" at bounding box center [243, 17] width 24 height 24
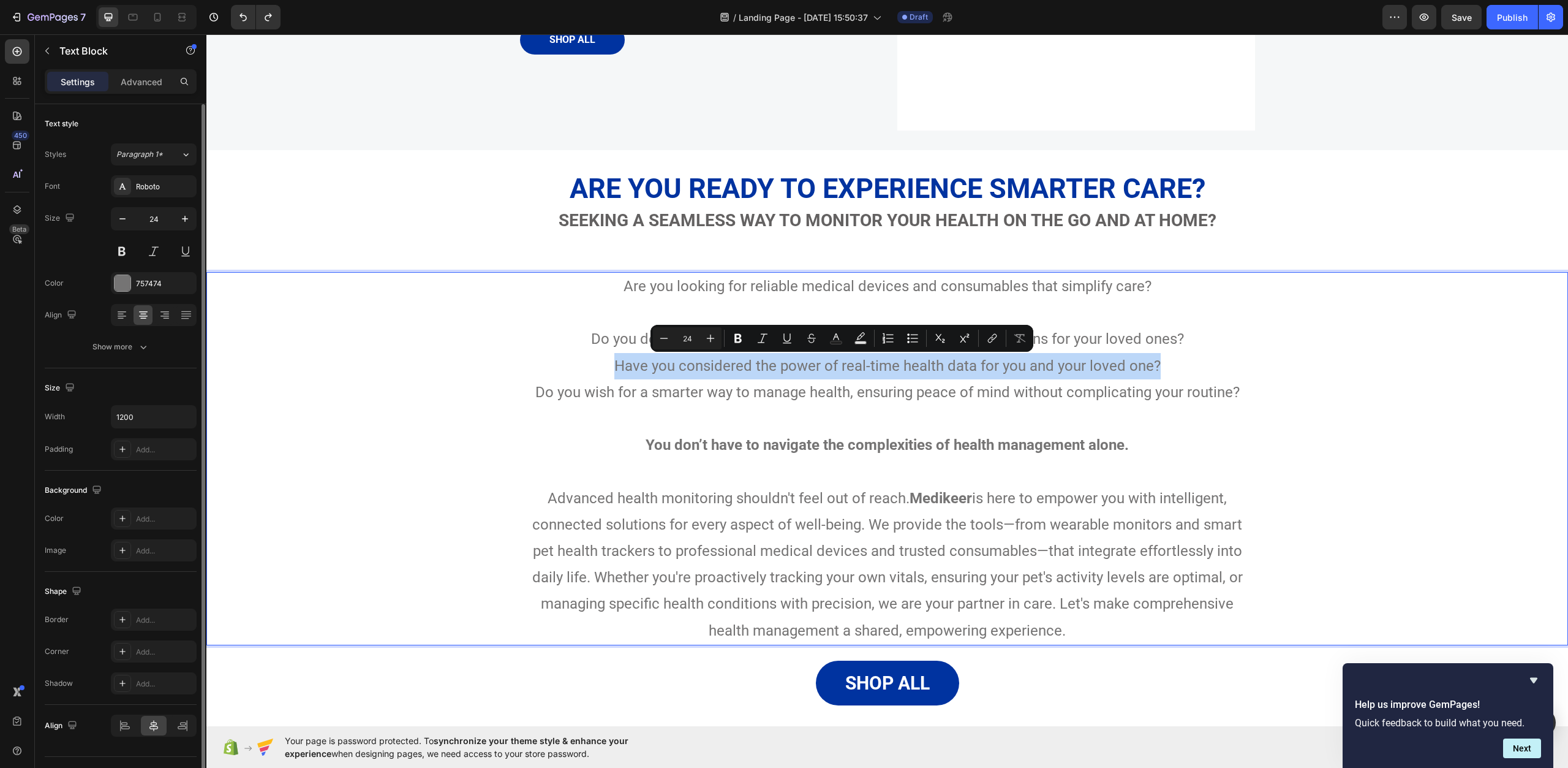
drag, startPoint x: 614, startPoint y: 368, endPoint x: 1159, endPoint y: 367, distance: 545.0
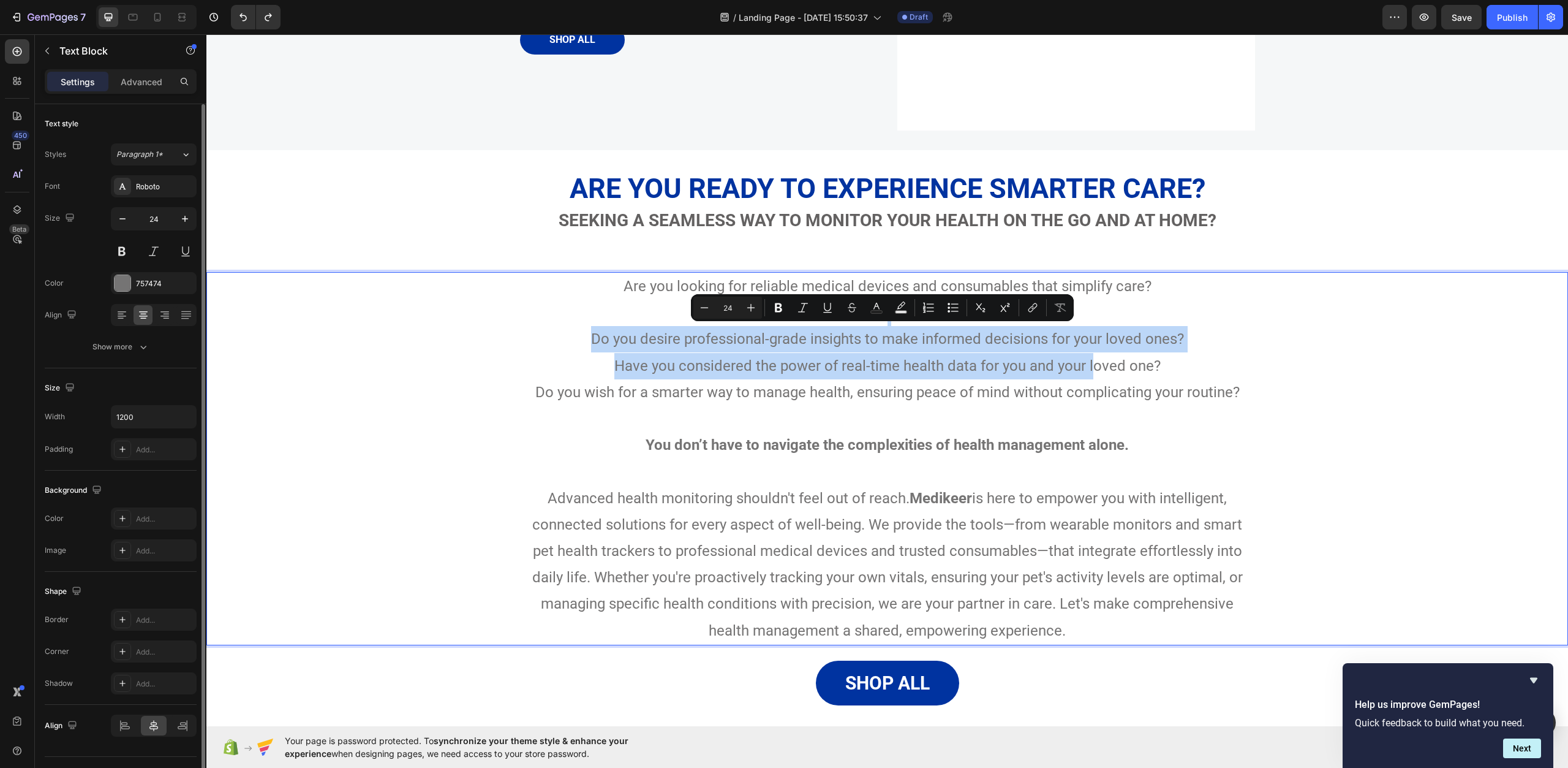
drag, startPoint x: 1090, startPoint y: 366, endPoint x: 939, endPoint y: 322, distance: 157.3
click at [936, 320] on div "Are you looking for reliable medical devices and consumables that simplify care…" at bounding box center [887, 459] width 736 height 373
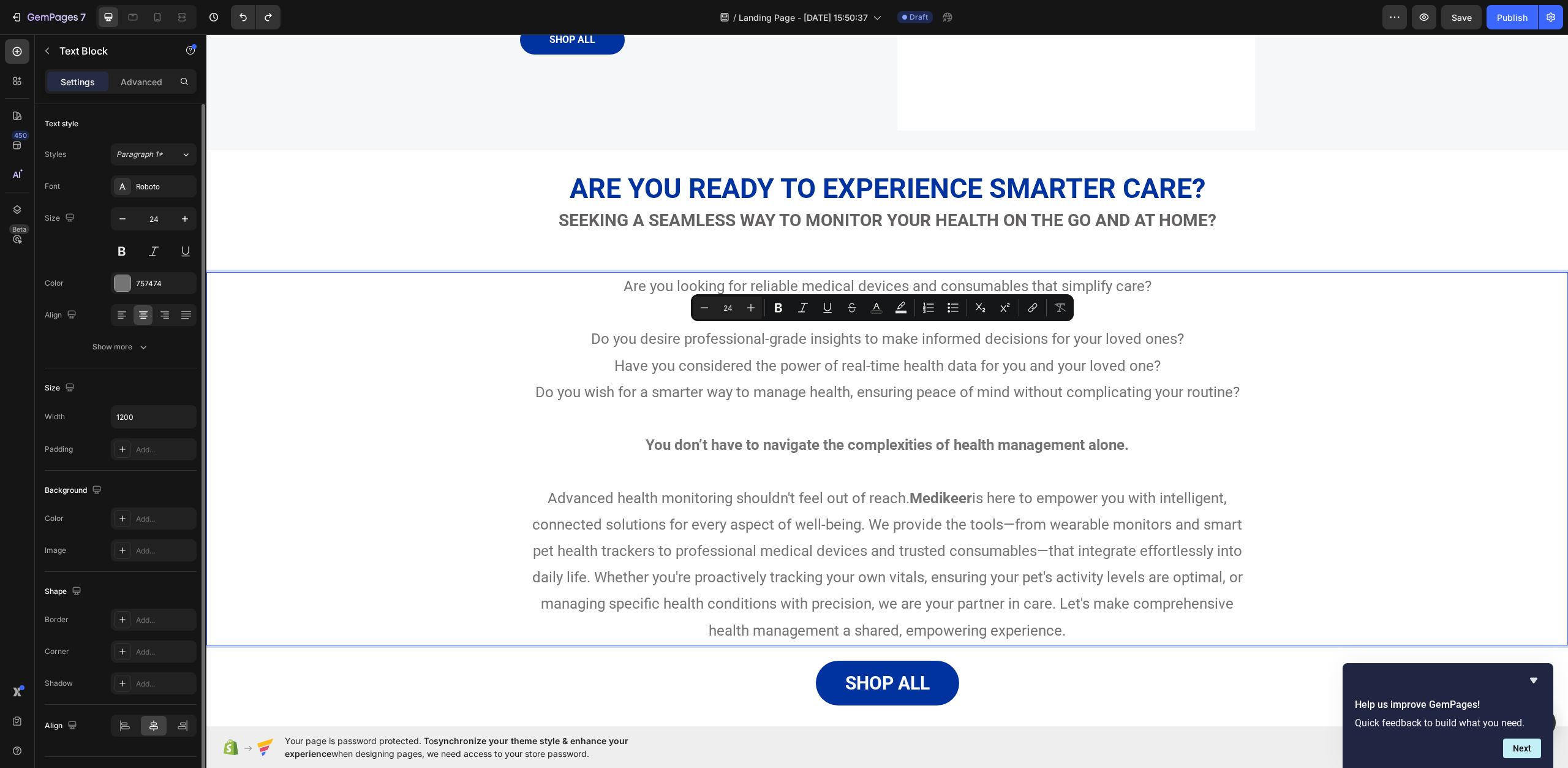
click at [1137, 356] on p "Have you considered the power of real-time health data for you and your loved o…" at bounding box center [888, 379] width 733 height 53
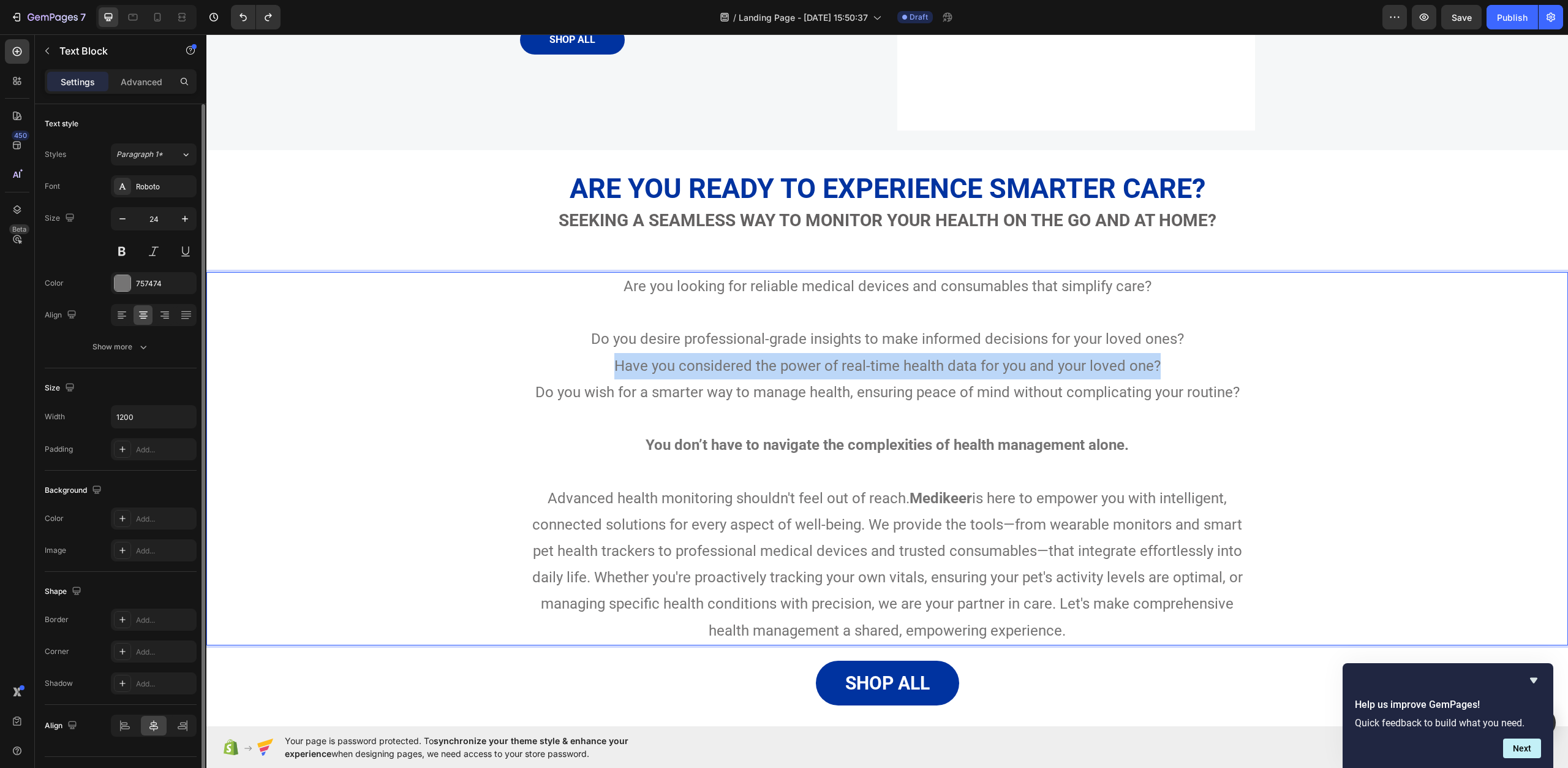
drag, startPoint x: 1175, startPoint y: 368, endPoint x: 605, endPoint y: 359, distance: 570.1
click at [605, 359] on p "Have you considered the power of real-time health data for you and your loved o…" at bounding box center [888, 379] width 733 height 53
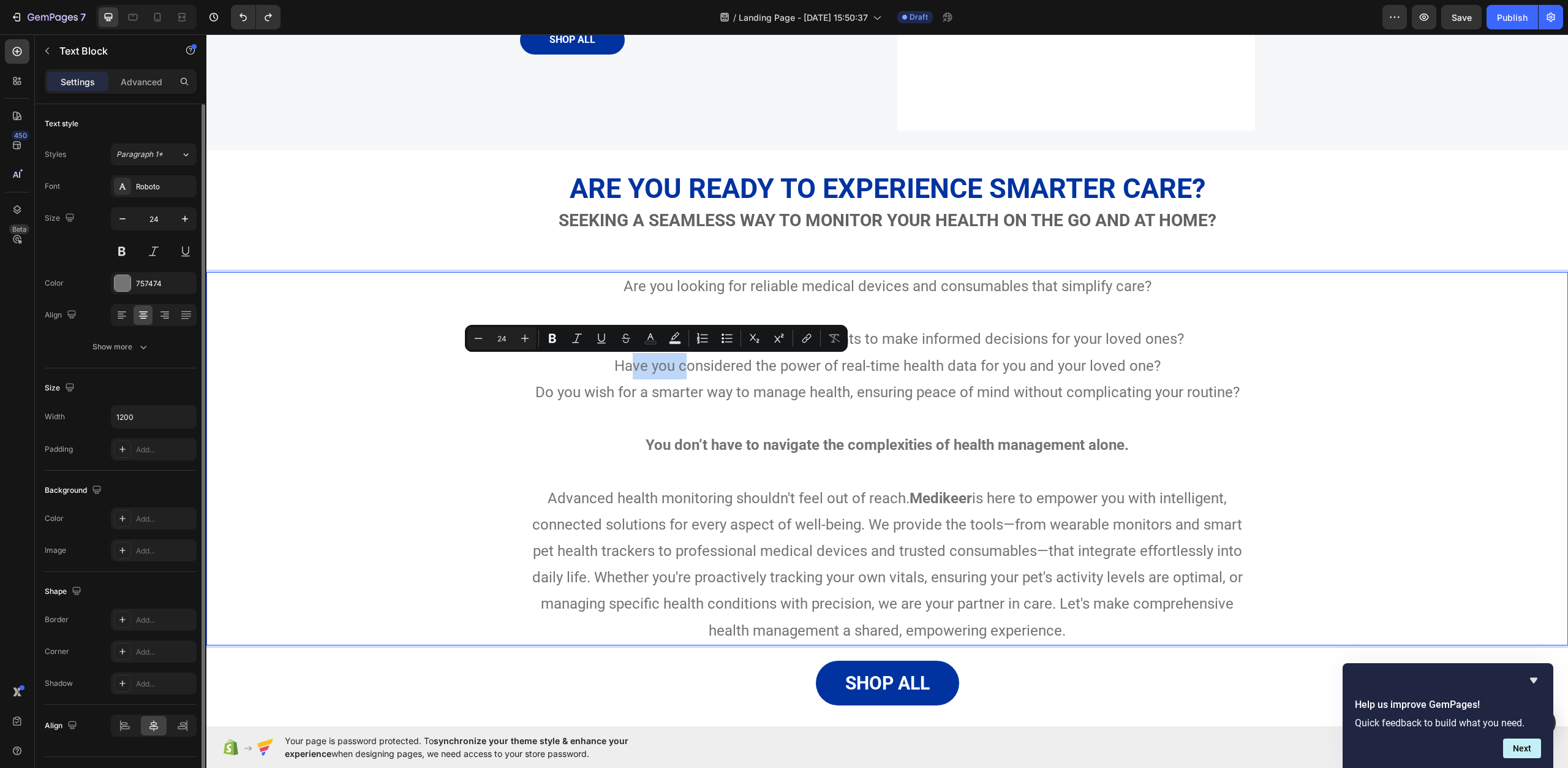
drag, startPoint x: 629, startPoint y: 365, endPoint x: 683, endPoint y: 368, distance: 54.1
click at [683, 368] on p "Have you considered the power of real-time health data for you and your loved o…" at bounding box center [888, 379] width 733 height 53
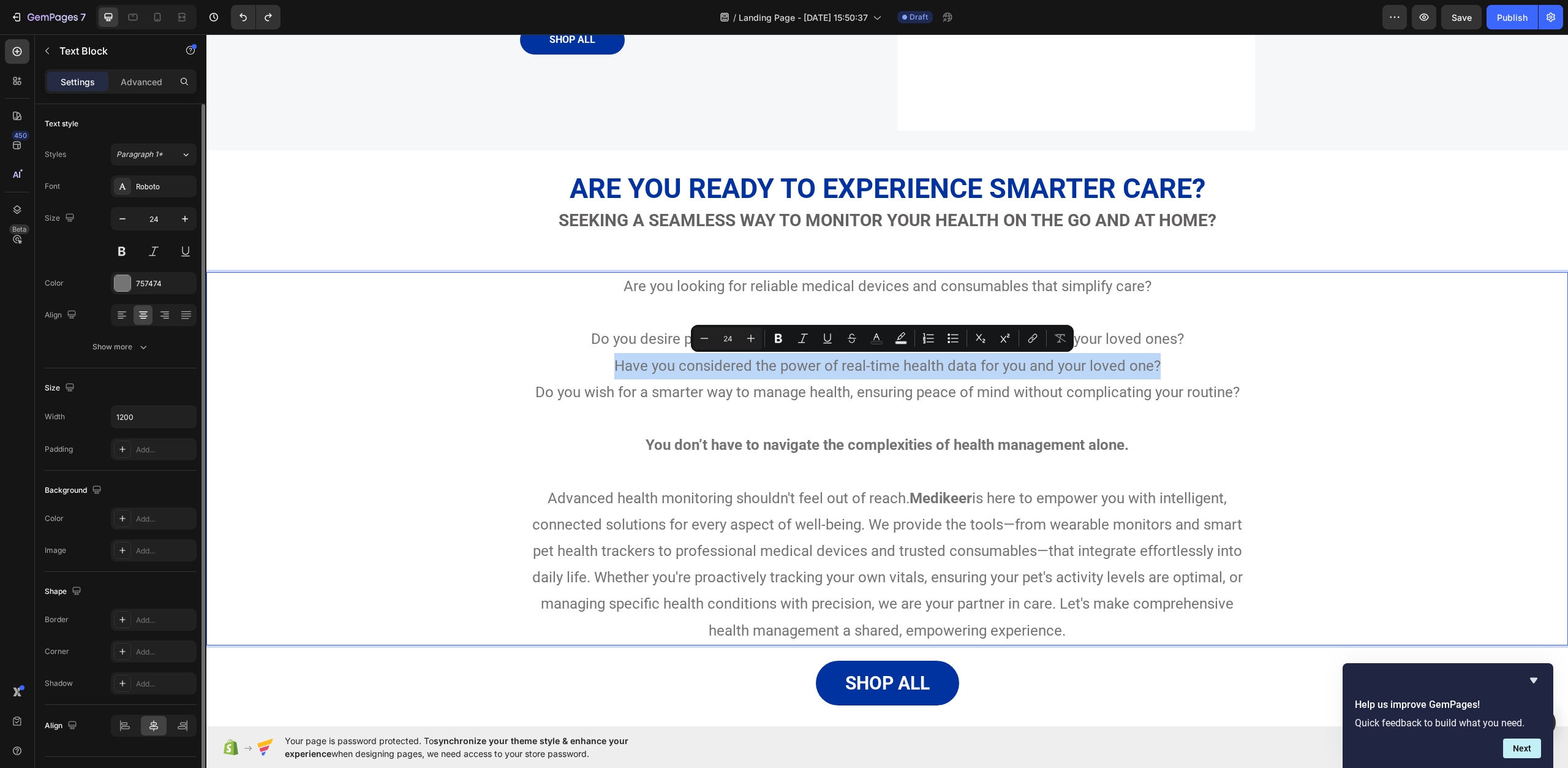
drag, startPoint x: 602, startPoint y: 368, endPoint x: 1168, endPoint y: 376, distance: 566.1
click at [1168, 376] on p "Have you considered the power of real-time health data for you and your loved o…" at bounding box center [888, 379] width 733 height 53
copy p "Have you considered the power of real-time health data for you and your loved o…"
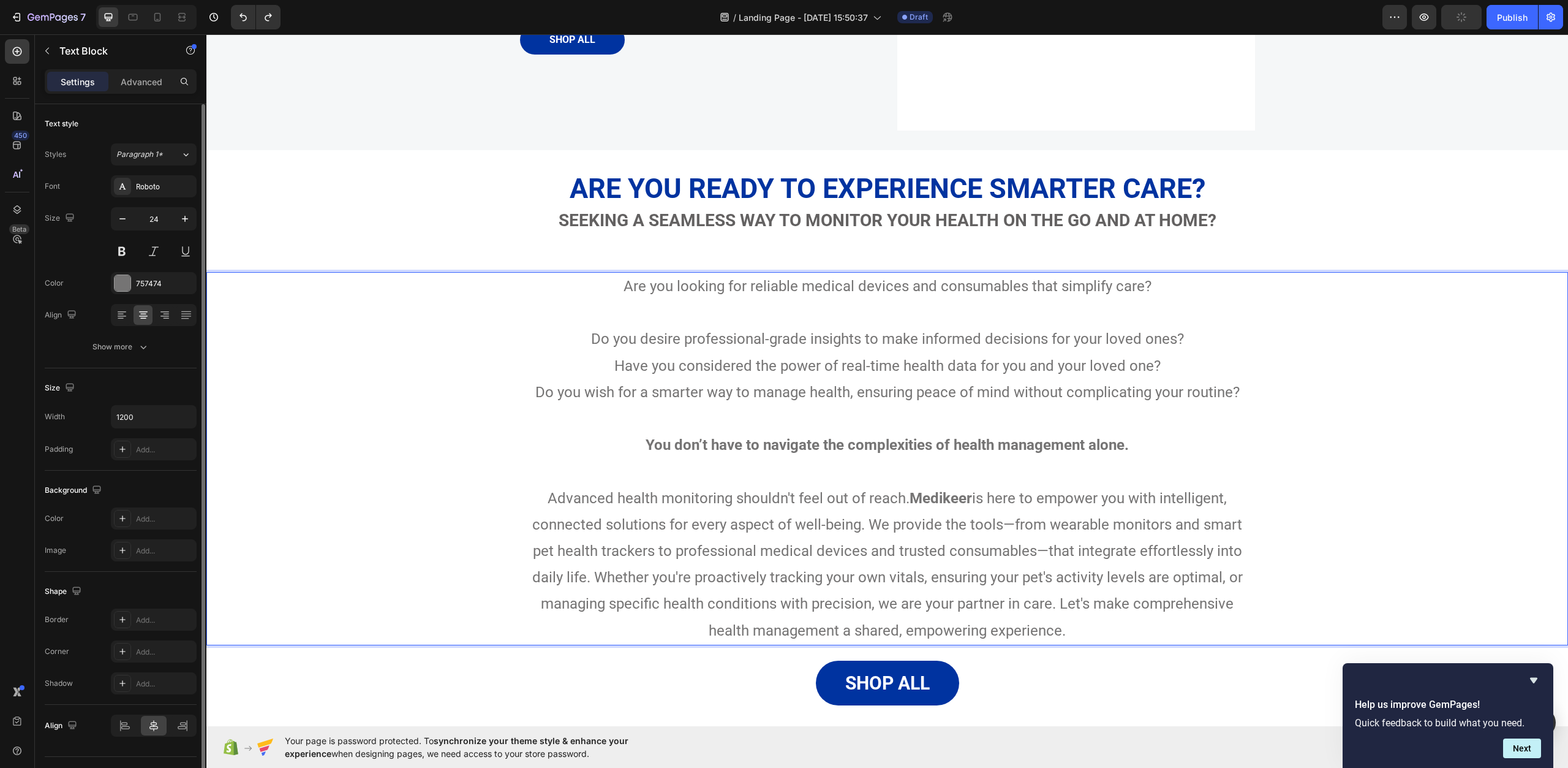
click at [904, 314] on p "Rich Text Editor. Editing area: main" at bounding box center [888, 313] width 733 height 26
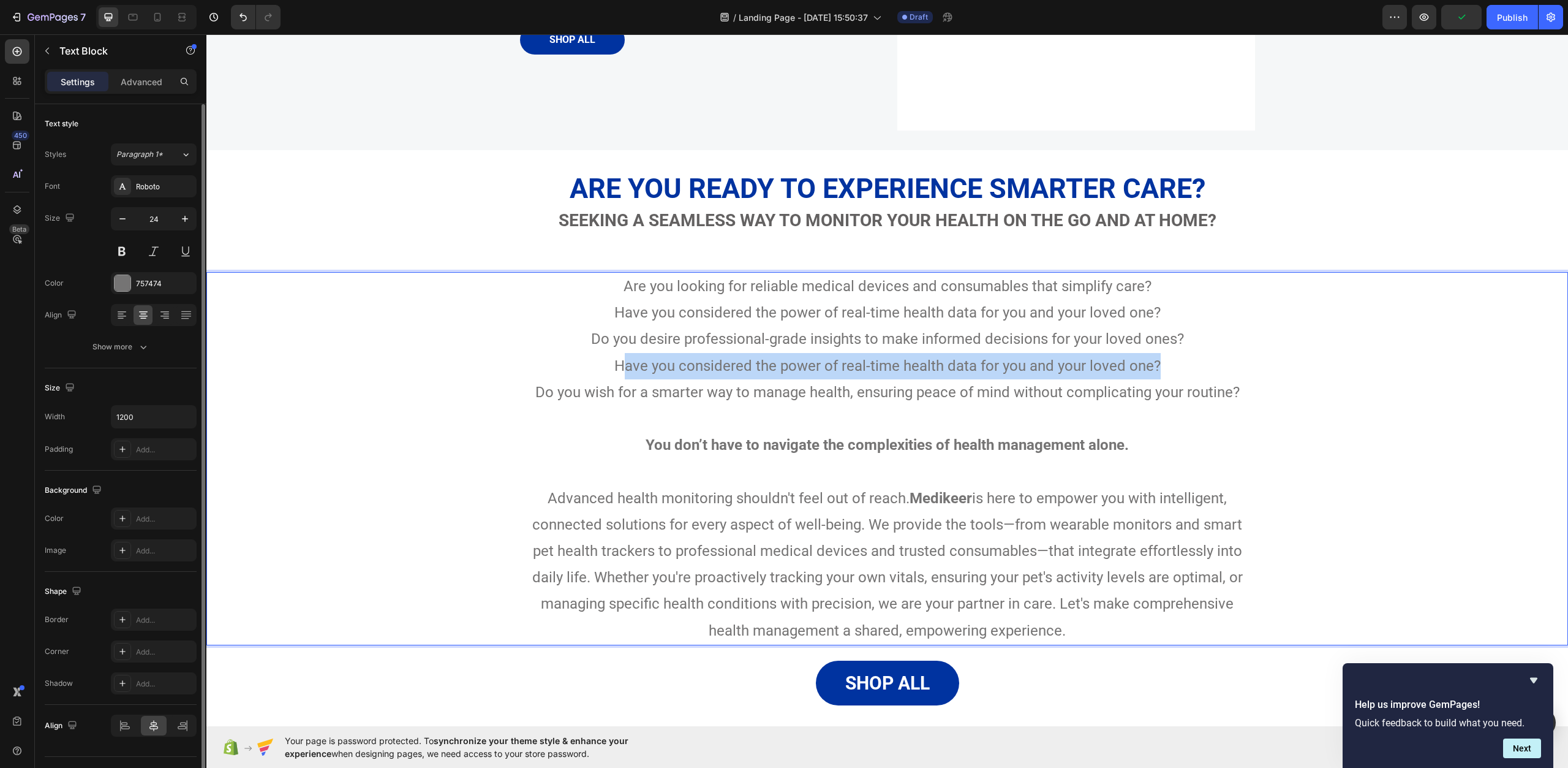
drag, startPoint x: 1160, startPoint y: 359, endPoint x: 625, endPoint y: 369, distance: 535.1
click at [625, 369] on p "Have you considered the power of real-time health data for you and your loved o…" at bounding box center [888, 379] width 733 height 53
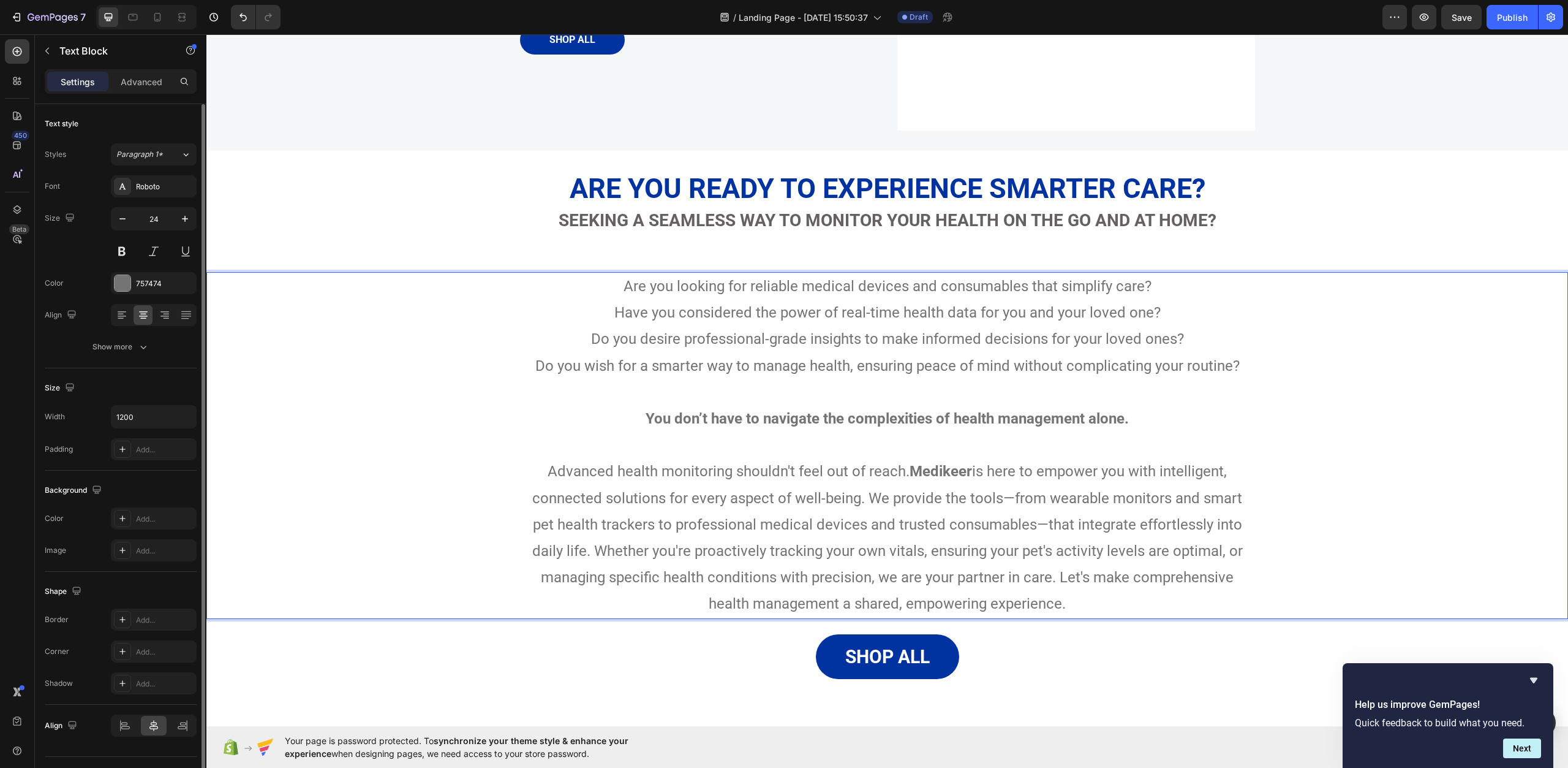
click at [1175, 432] on p "Rich Text Editor. Editing area: main" at bounding box center [888, 445] width 733 height 26
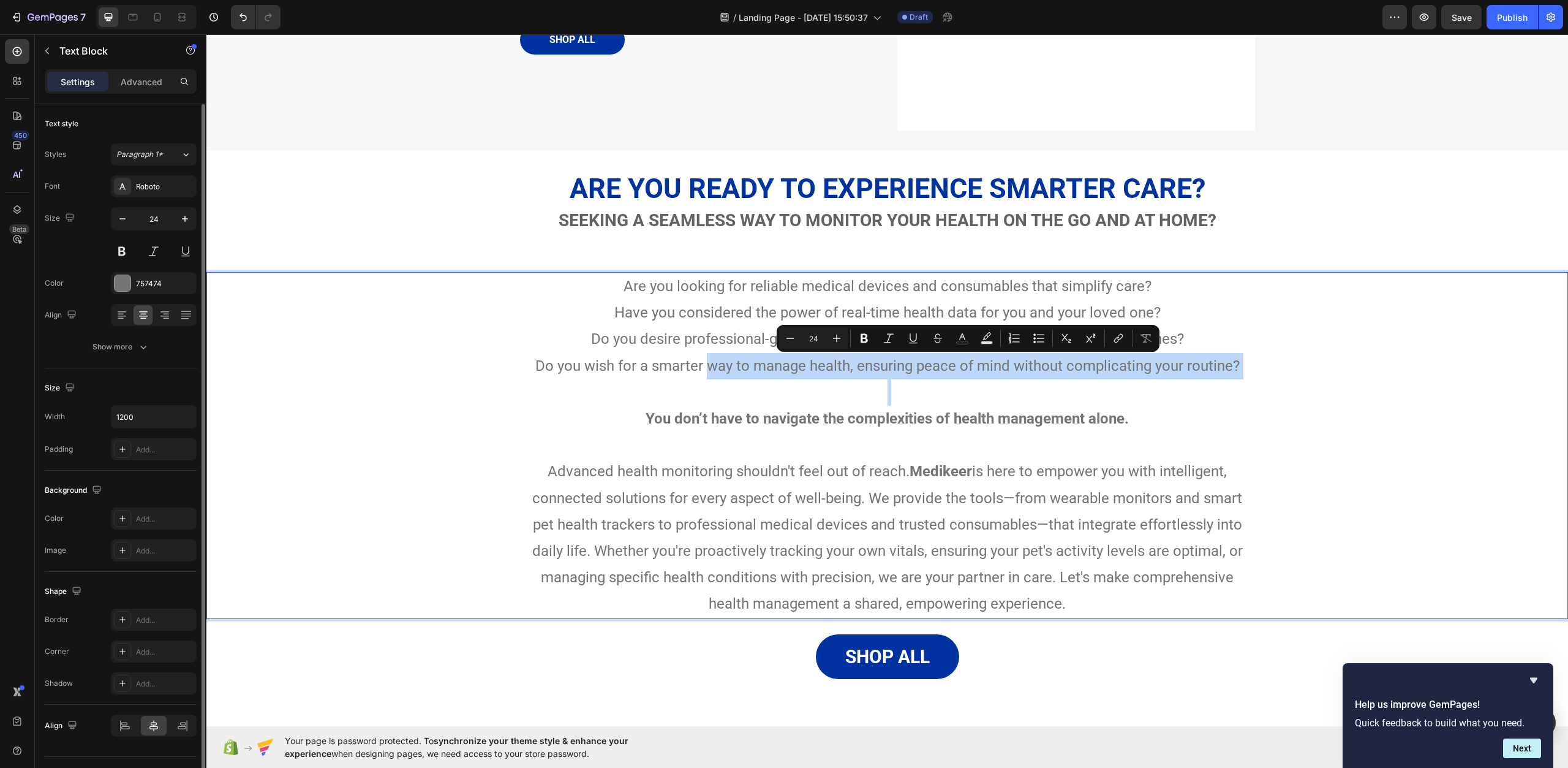
drag, startPoint x: 706, startPoint y: 368, endPoint x: 1232, endPoint y: 379, distance: 526.1
click at [1232, 379] on div "Are you looking for reliable medical devices and consumables that simplify care…" at bounding box center [887, 446] width 736 height 347
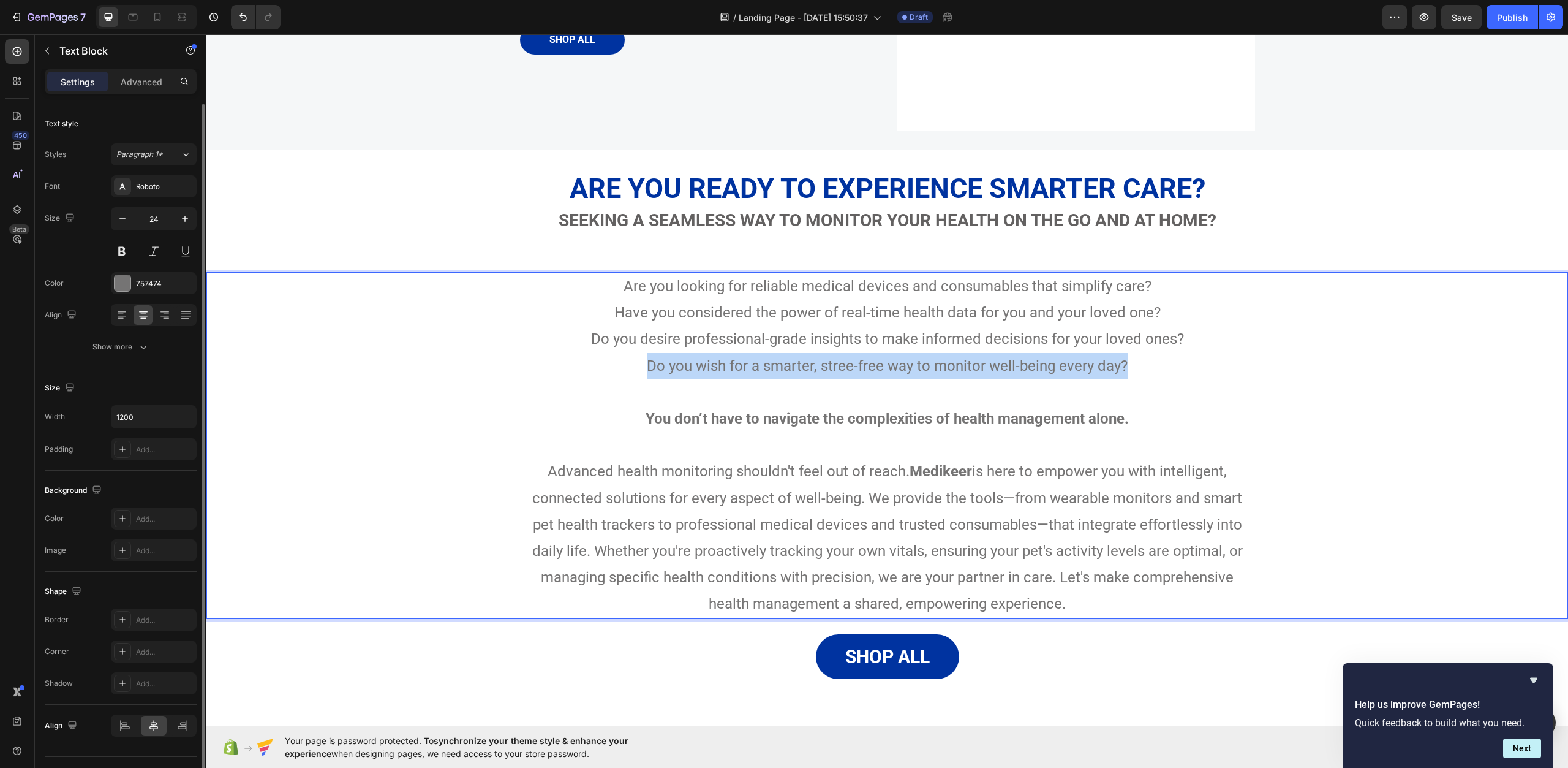
drag, startPoint x: 1135, startPoint y: 366, endPoint x: 639, endPoint y: 357, distance: 496.1
click at [639, 357] on p "Do you desire professional-grade insights to make informed decisions for your l…" at bounding box center [888, 352] width 733 height 53
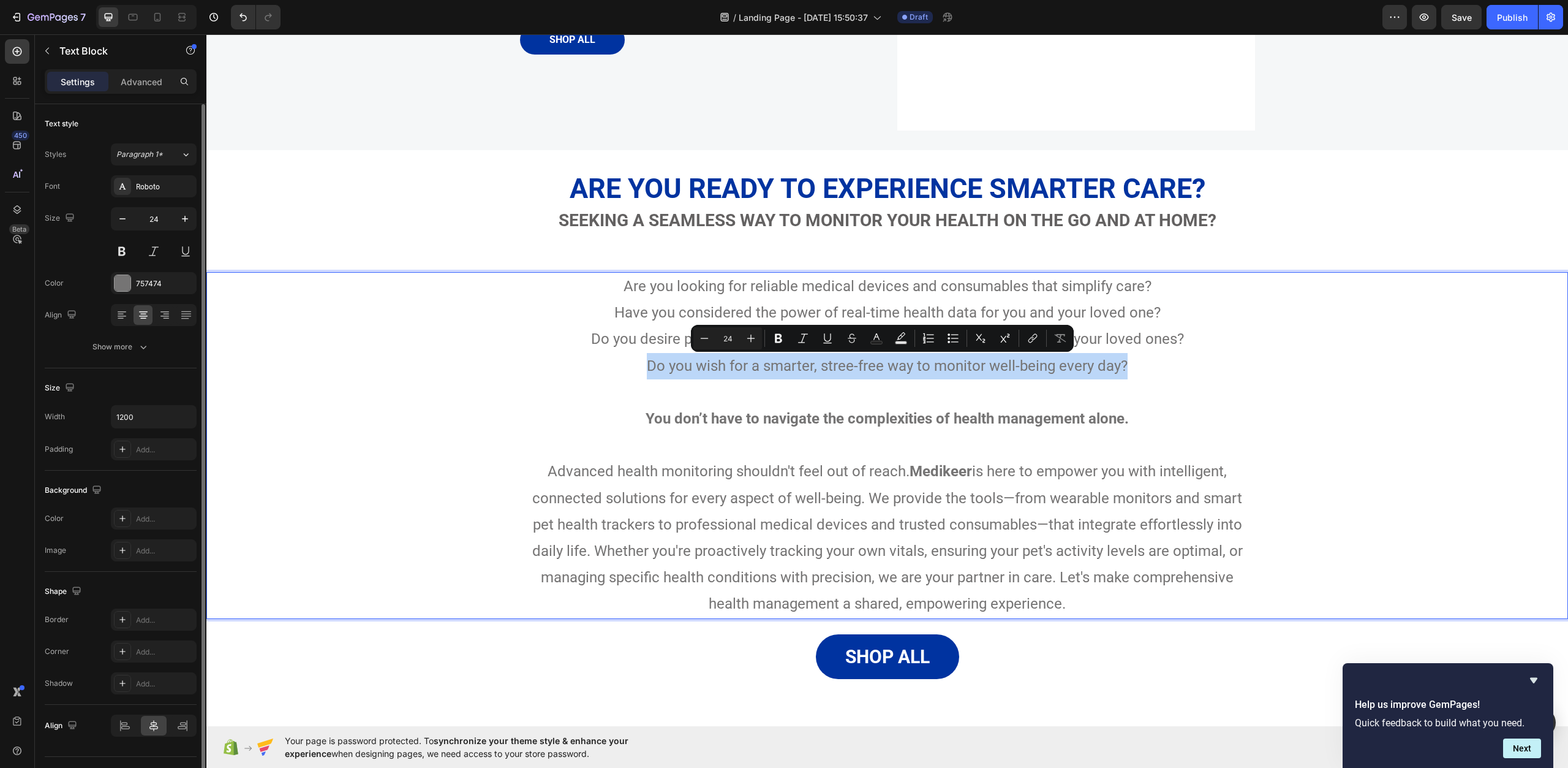
copy p "Do you wish for a smarter, stree-free way to monitor well-being every day?"
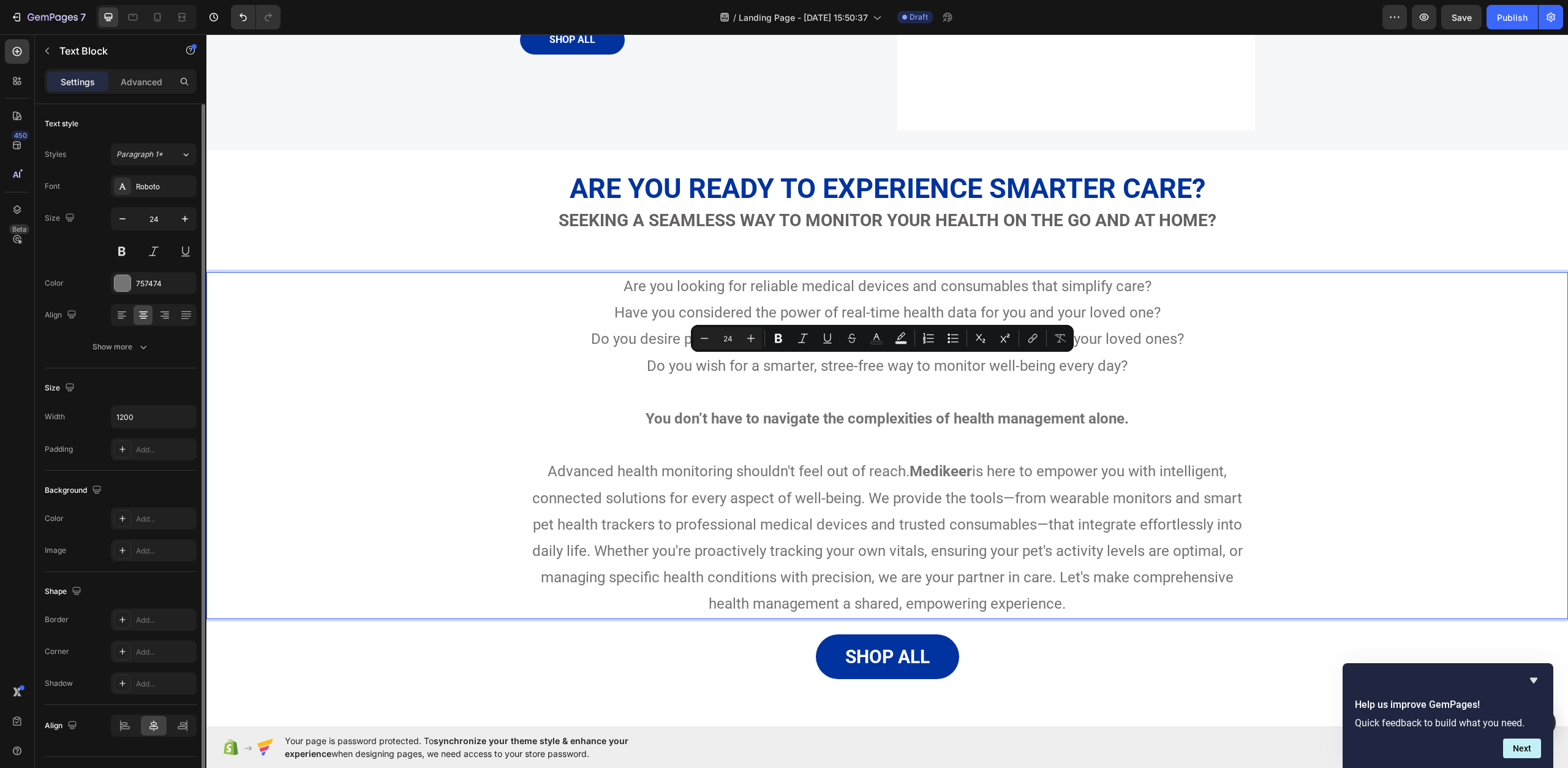
click at [618, 281] on p "Are you looking for reliable medical devices and consumables that simplify care?" at bounding box center [888, 286] width 733 height 26
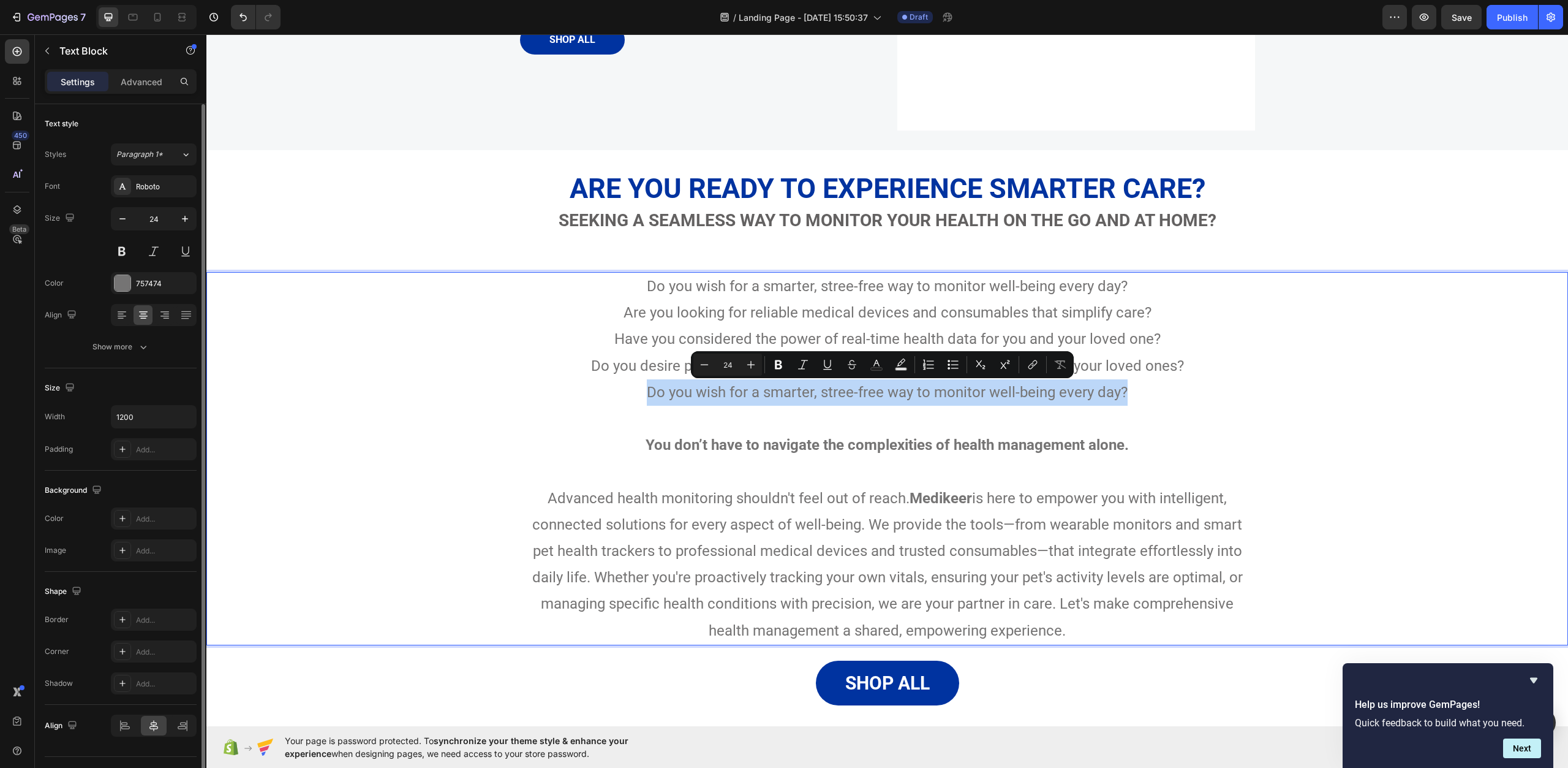
drag, startPoint x: 1078, startPoint y: 400, endPoint x: 564, endPoint y: 400, distance: 514.0
click at [564, 400] on p "Do you desire professional-grade insights to make informed decisions for your l…" at bounding box center [888, 379] width 733 height 53
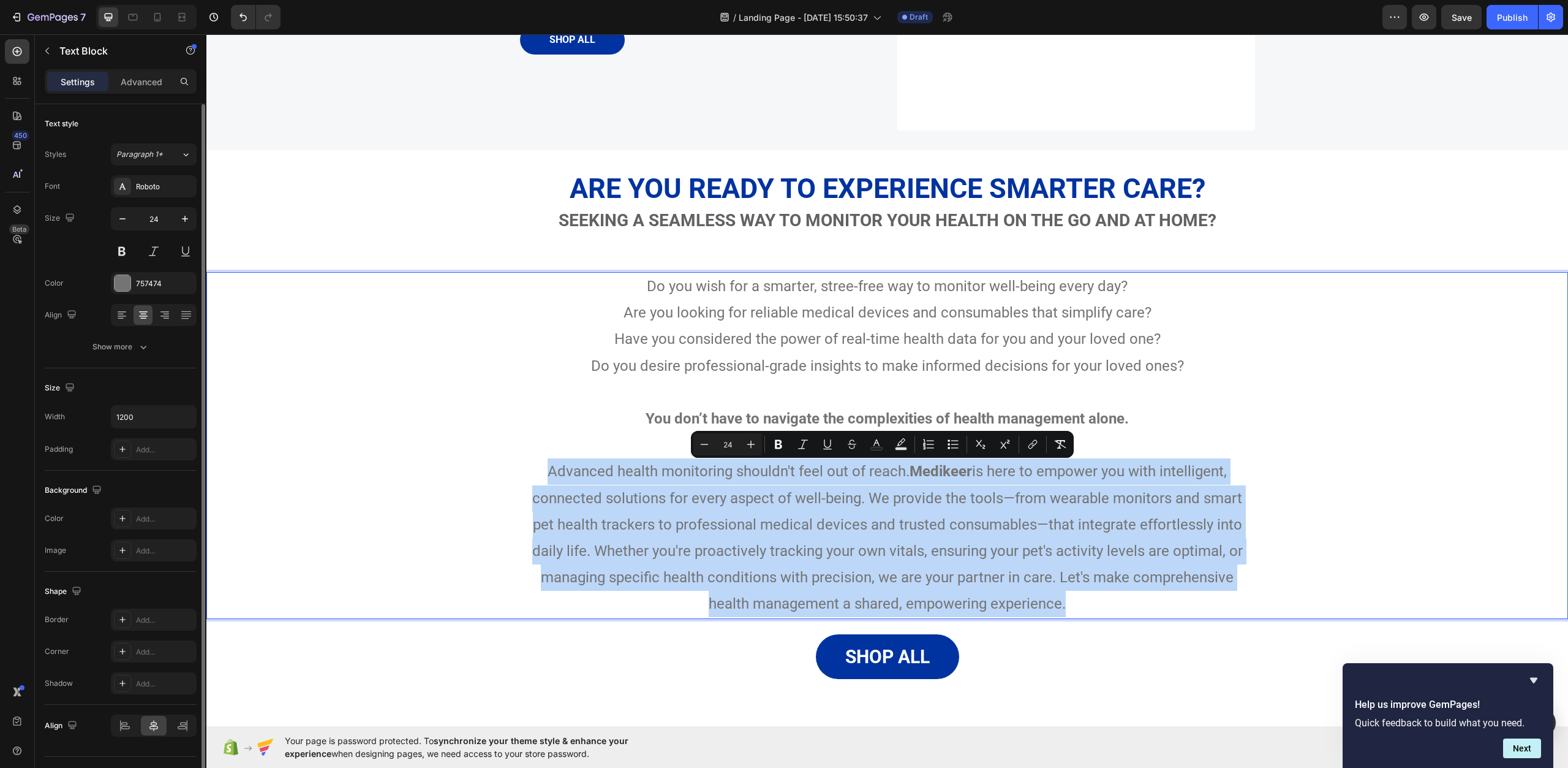
drag, startPoint x: 1081, startPoint y: 600, endPoint x: 542, endPoint y: 469, distance: 554.7
click at [542, 469] on p "Advanced health monitoring shouldn't feel out of reach. Medikeer is here to emp…" at bounding box center [888, 538] width 733 height 158
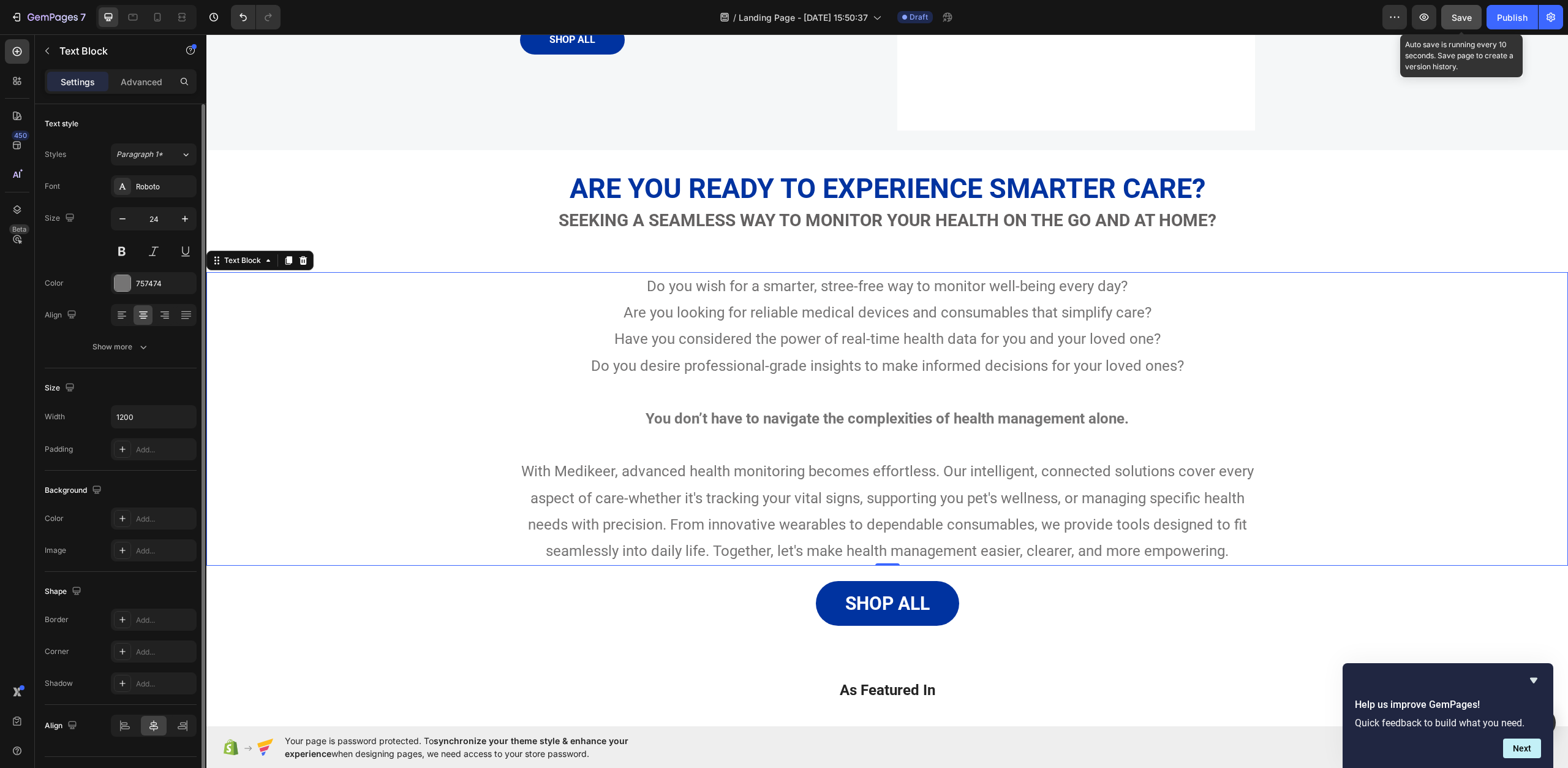
click at [1453, 25] on button "Save" at bounding box center [1462, 17] width 40 height 24
click at [1539, 677] on icon "Hide survey" at bounding box center [1533, 679] width 14 height 14
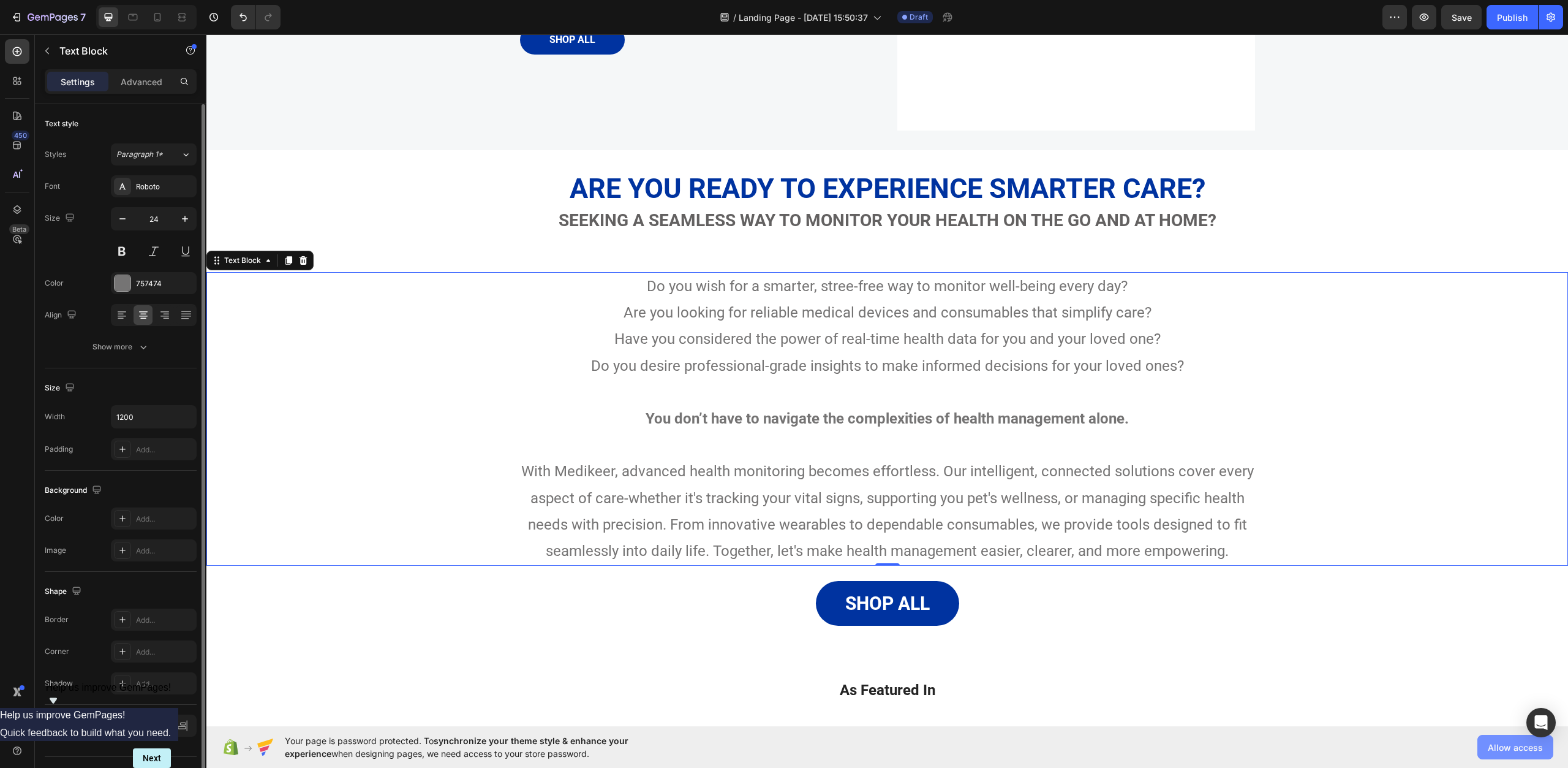
click at [1499, 738] on button "Allow access" at bounding box center [1516, 747] width 76 height 24
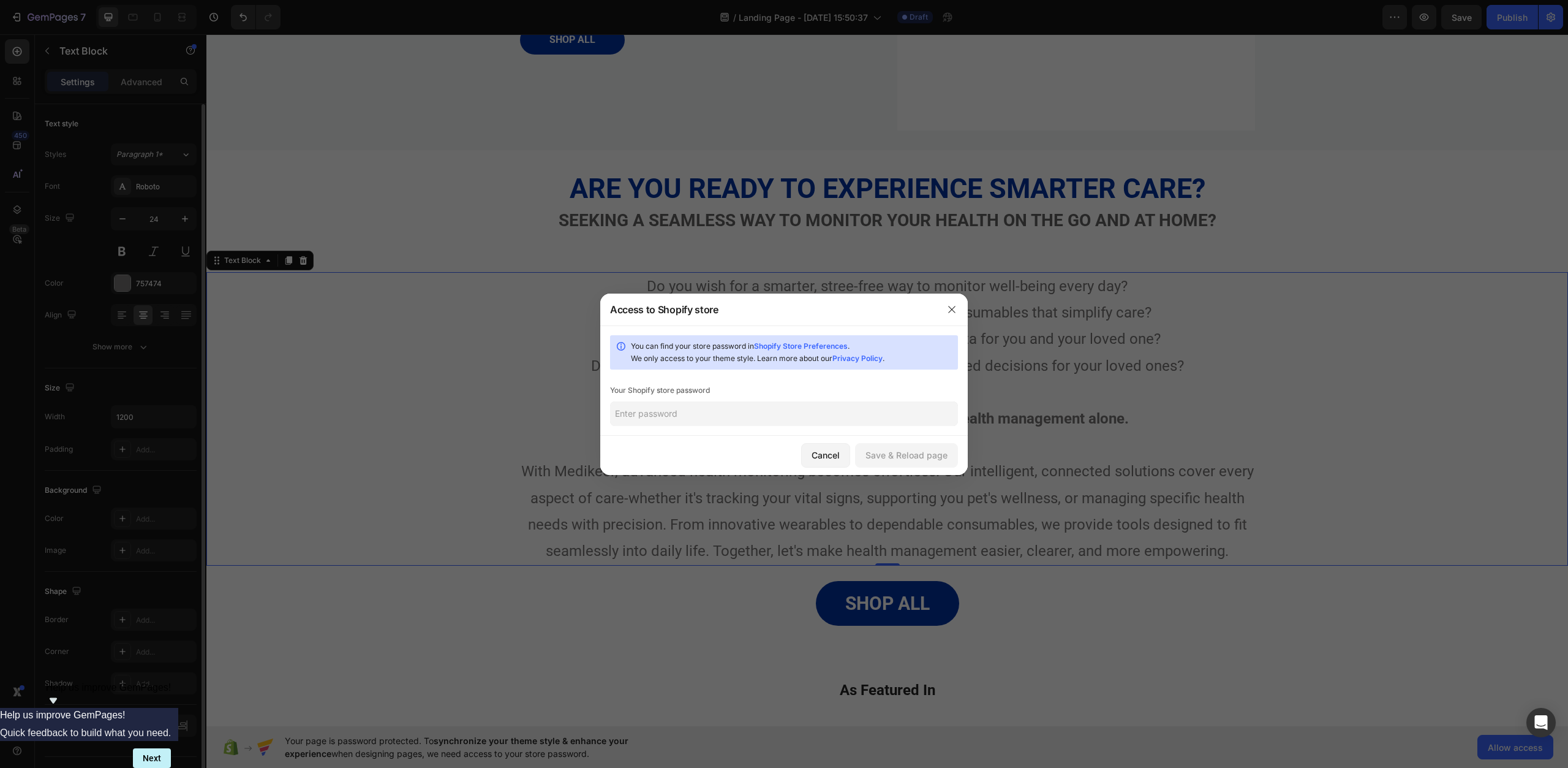
click at [838, 415] on input "text" at bounding box center [784, 413] width 348 height 24
click at [893, 455] on div "Save & Reload page" at bounding box center [906, 454] width 82 height 13
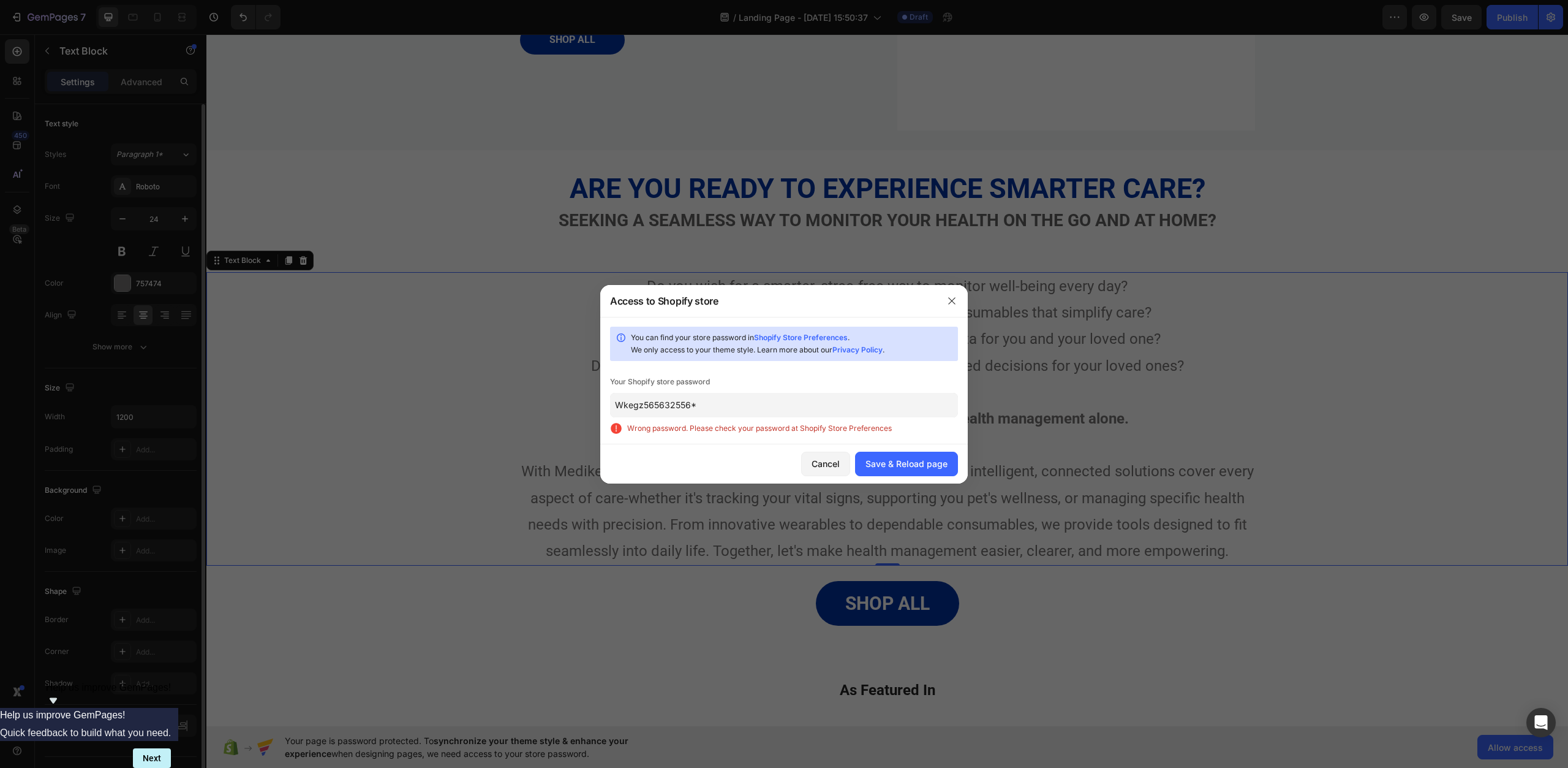
click at [812, 396] on input "Wkegz565632556*" at bounding box center [784, 405] width 348 height 24
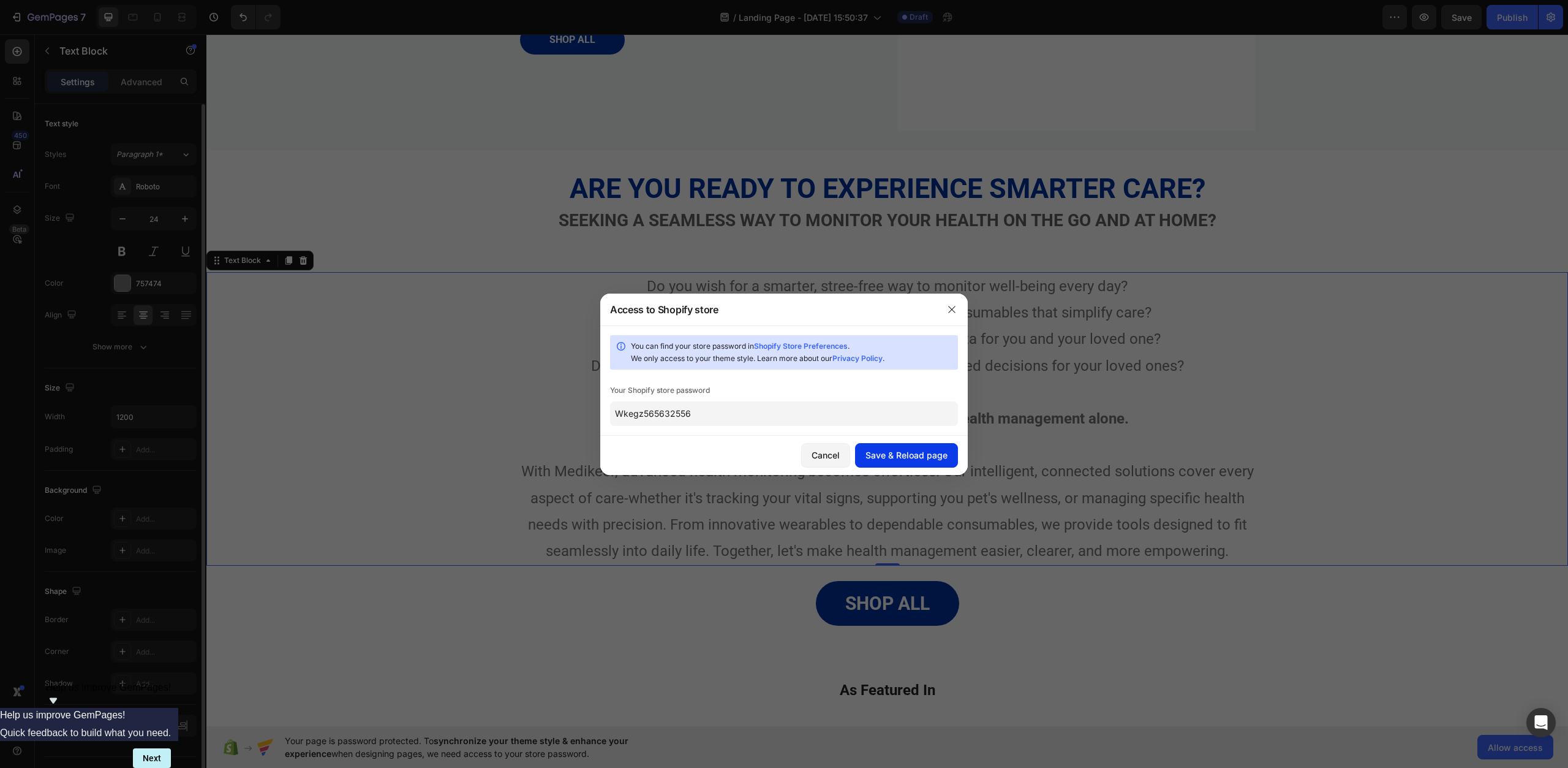
type input "Wkegz565632556"
click at [902, 455] on div "Save & Reload page" at bounding box center [906, 454] width 82 height 13
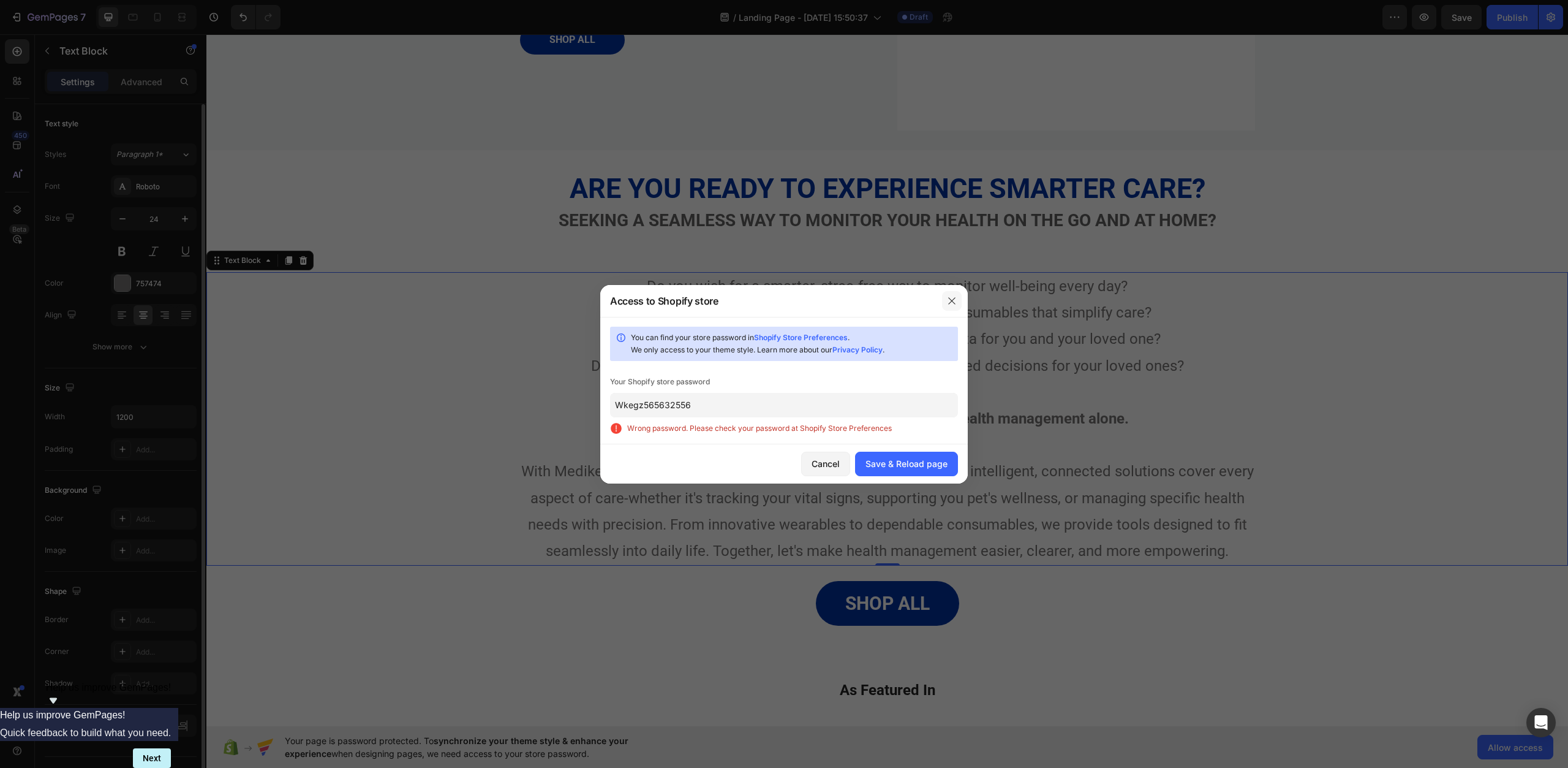
click at [949, 300] on icon "button" at bounding box center [952, 301] width 10 height 10
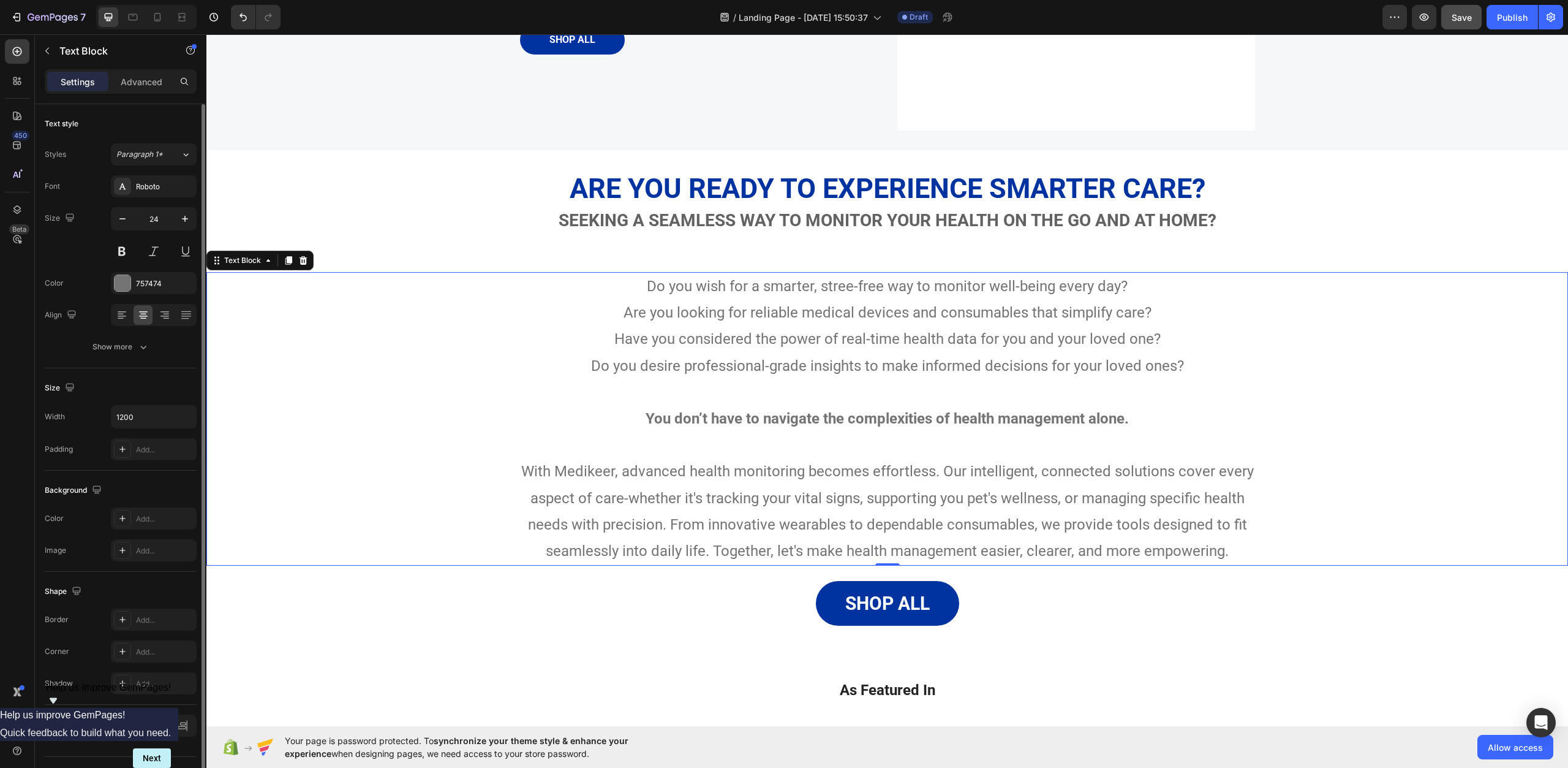
click at [1468, 22] on span "Save" at bounding box center [1462, 18] width 20 height 10
click at [18, 16] on icon "button" at bounding box center [16, 17] width 13 height 13
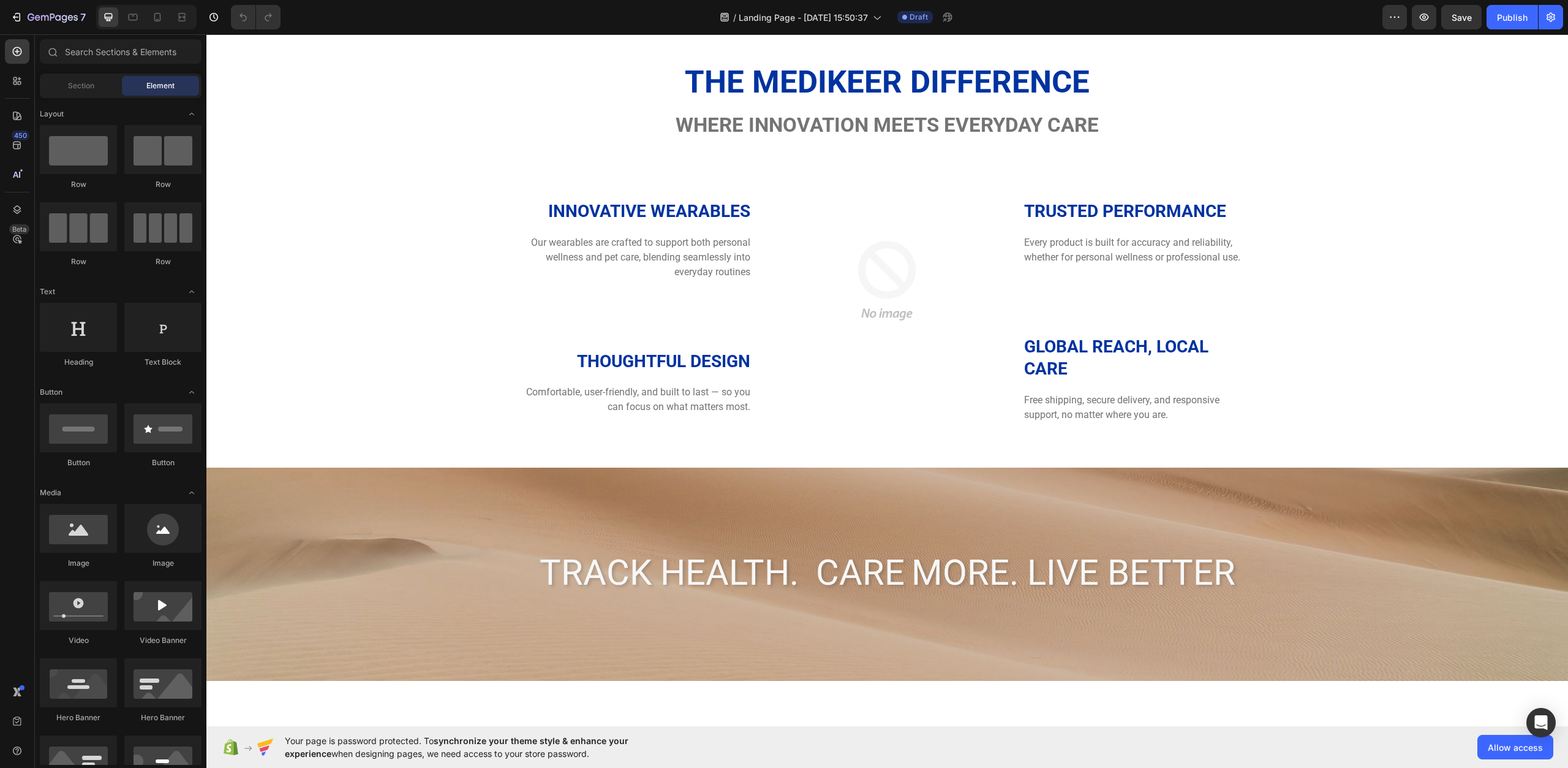
scroll to position [1778, 0]
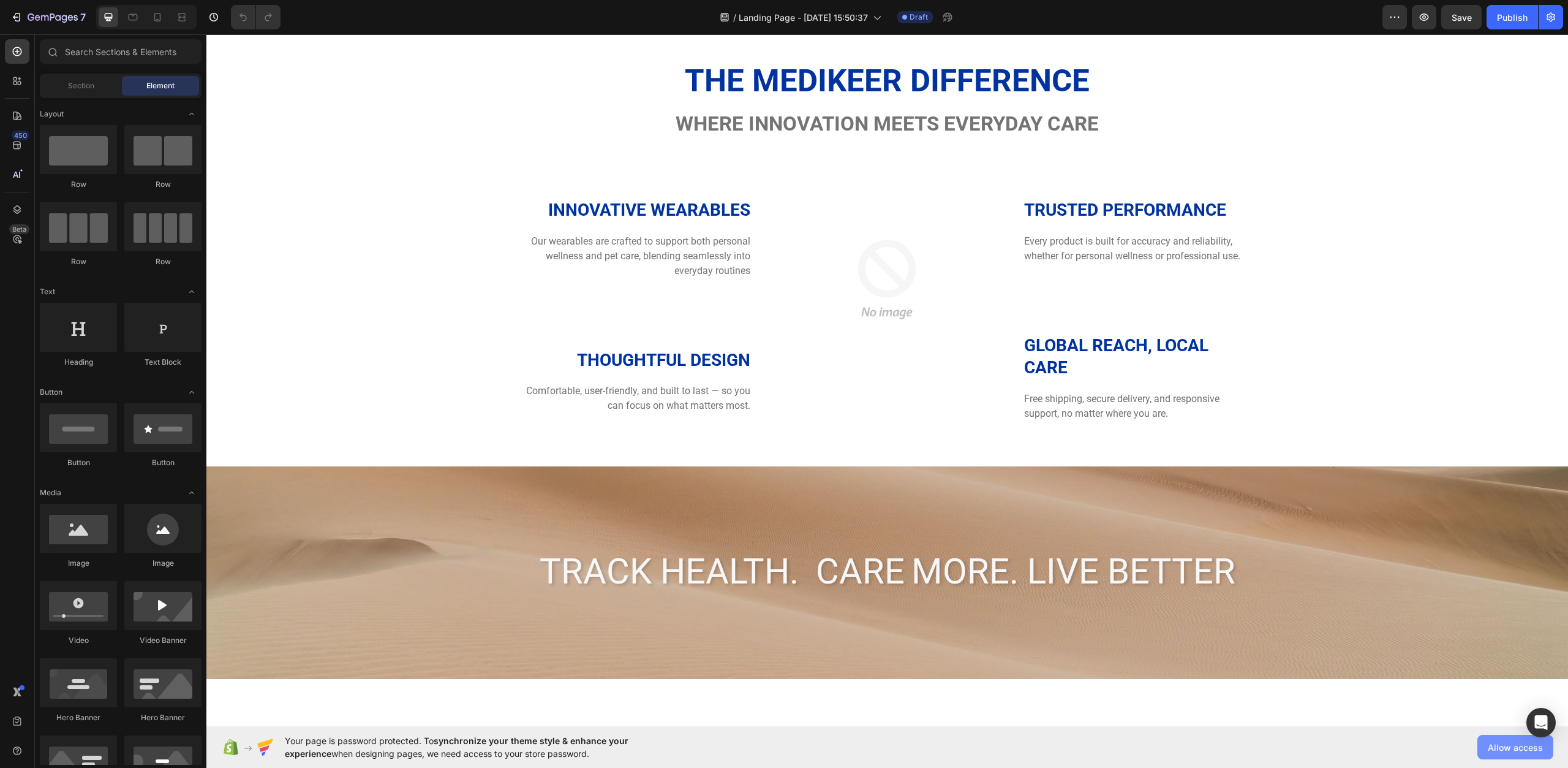
click at [1510, 744] on span "Allow access" at bounding box center [1515, 747] width 55 height 13
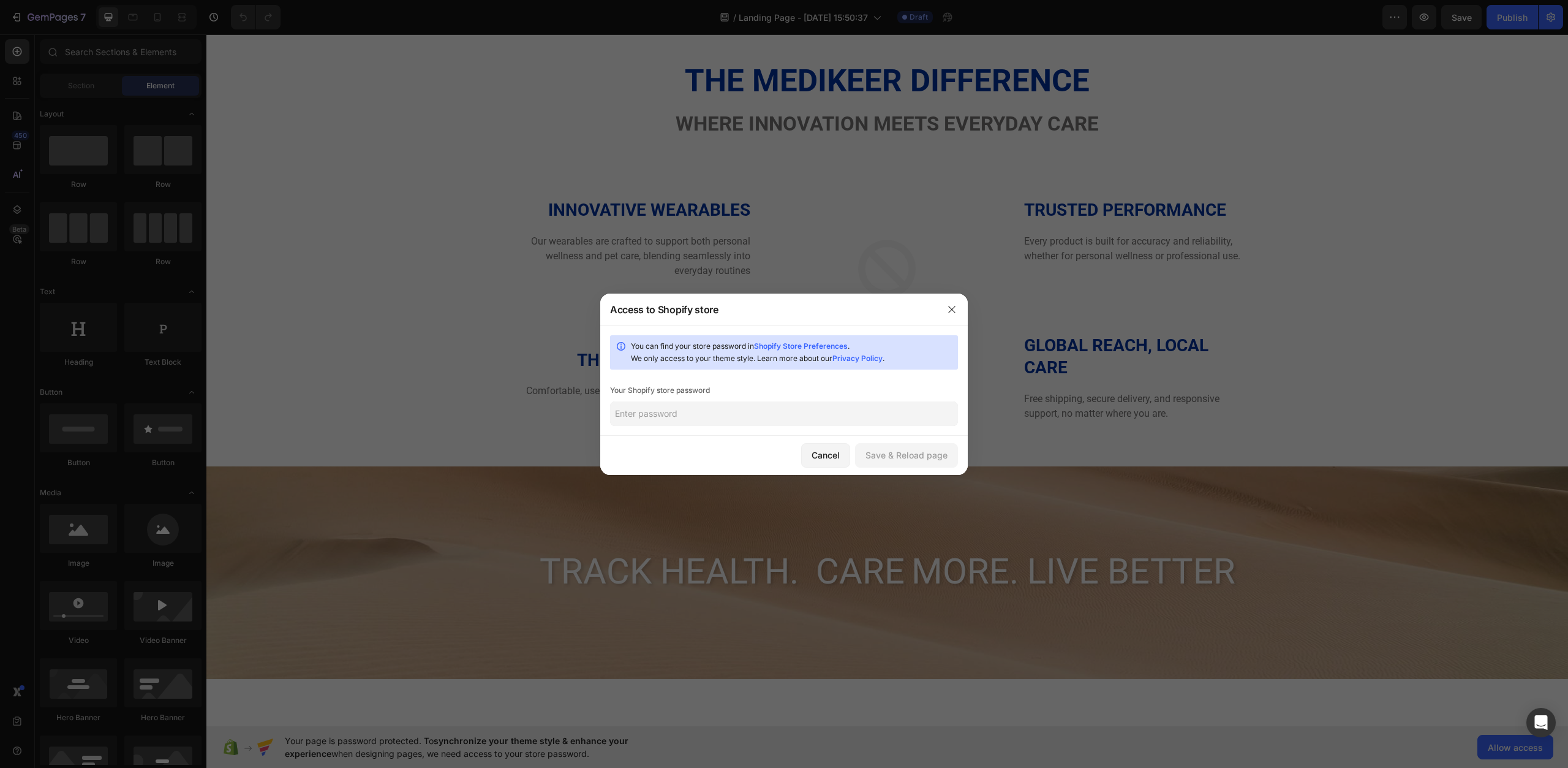
click at [745, 416] on input "text" at bounding box center [784, 413] width 348 height 24
click at [939, 464] on button "Save & Reload page" at bounding box center [907, 455] width 103 height 24
type input "565632556952300*"
click at [833, 345] on link "Shopify Store Preferences" at bounding box center [800, 346] width 94 height 9
click at [831, 456] on div "Cancel" at bounding box center [825, 454] width 28 height 13
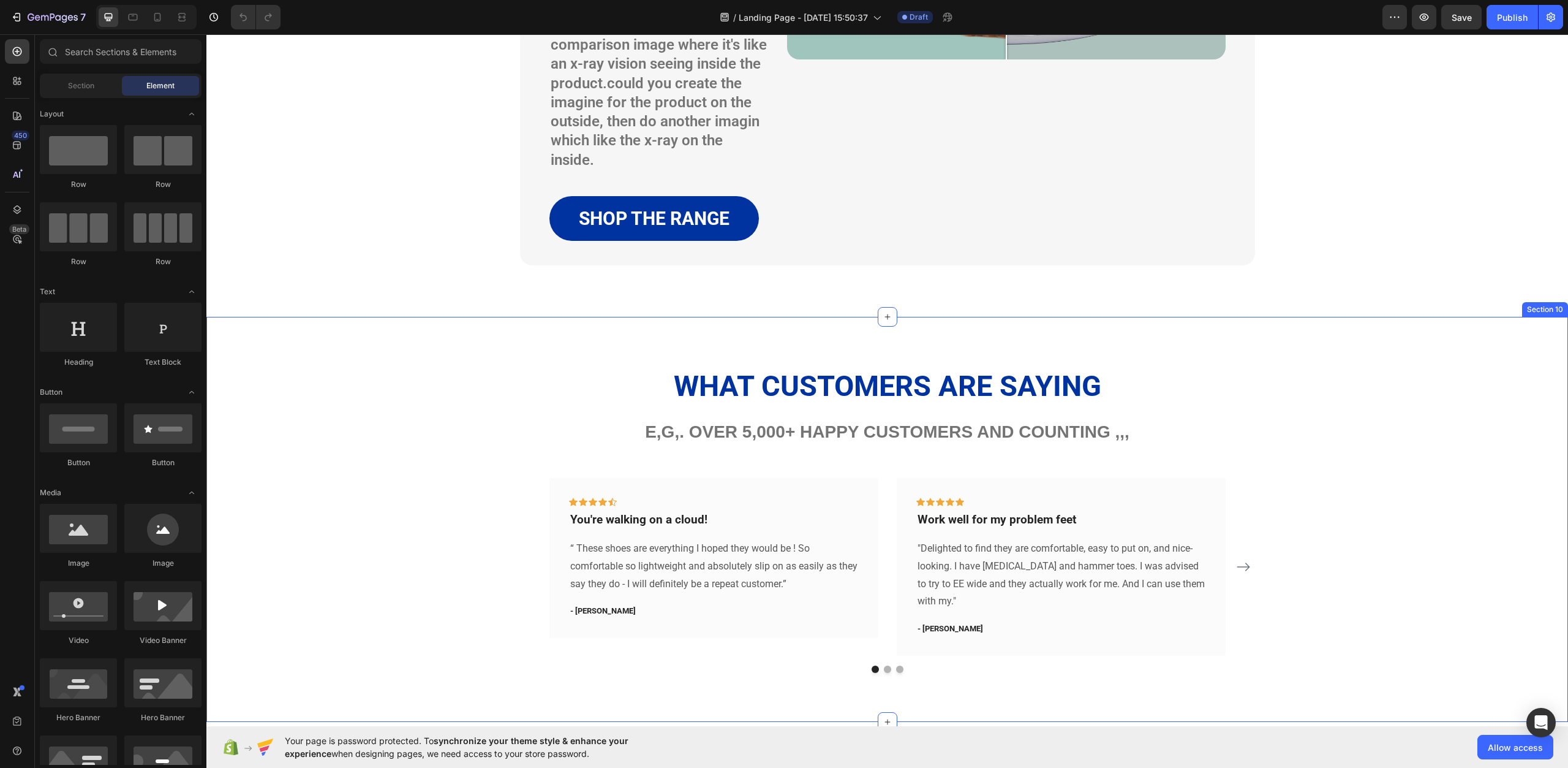
scroll to position [2820, 0]
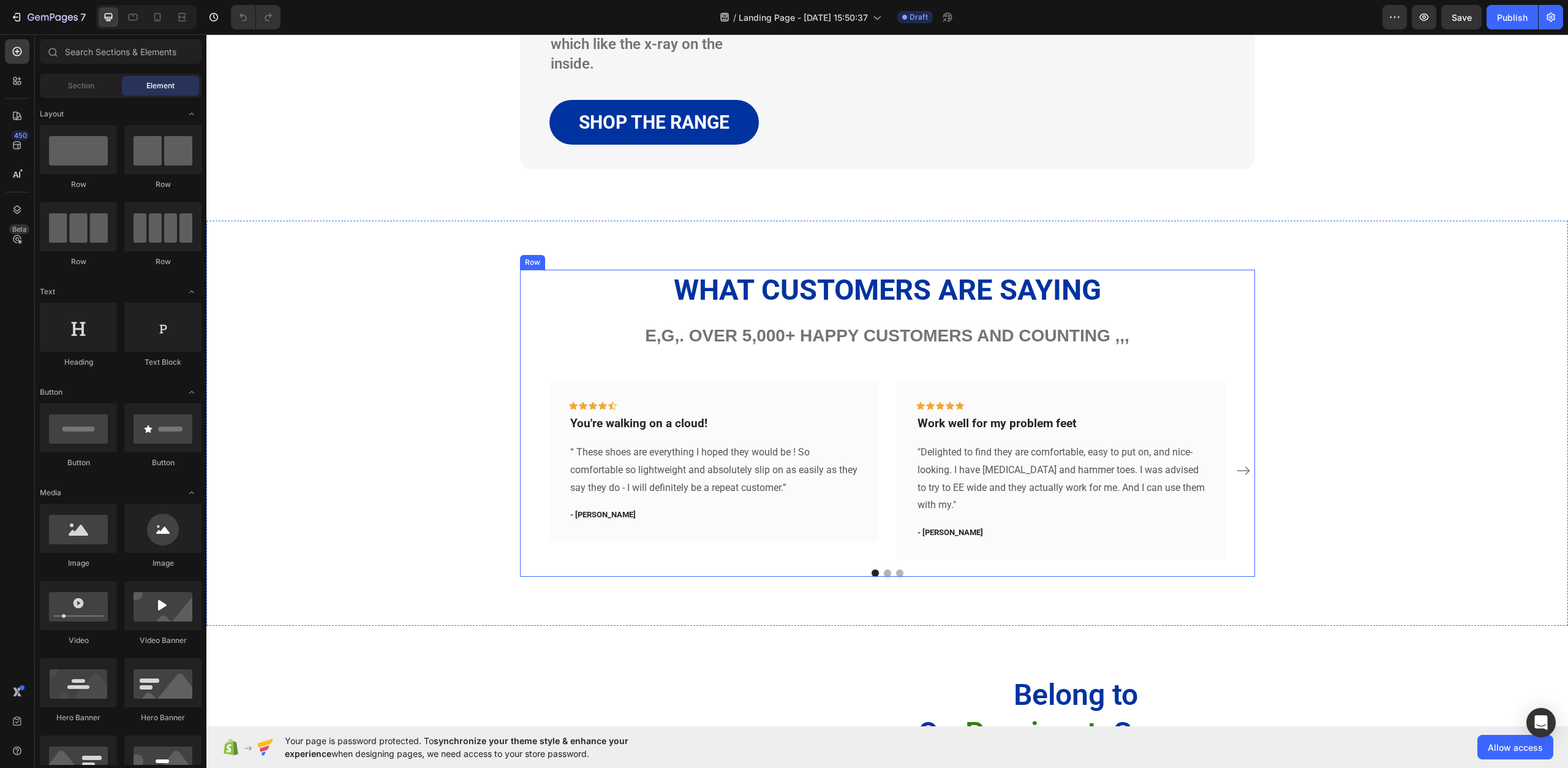
click at [779, 369] on div "What Customers Are Saying Heading e,g,. Over 5,000+ happy customers and countin…" at bounding box center [887, 423] width 736 height 307
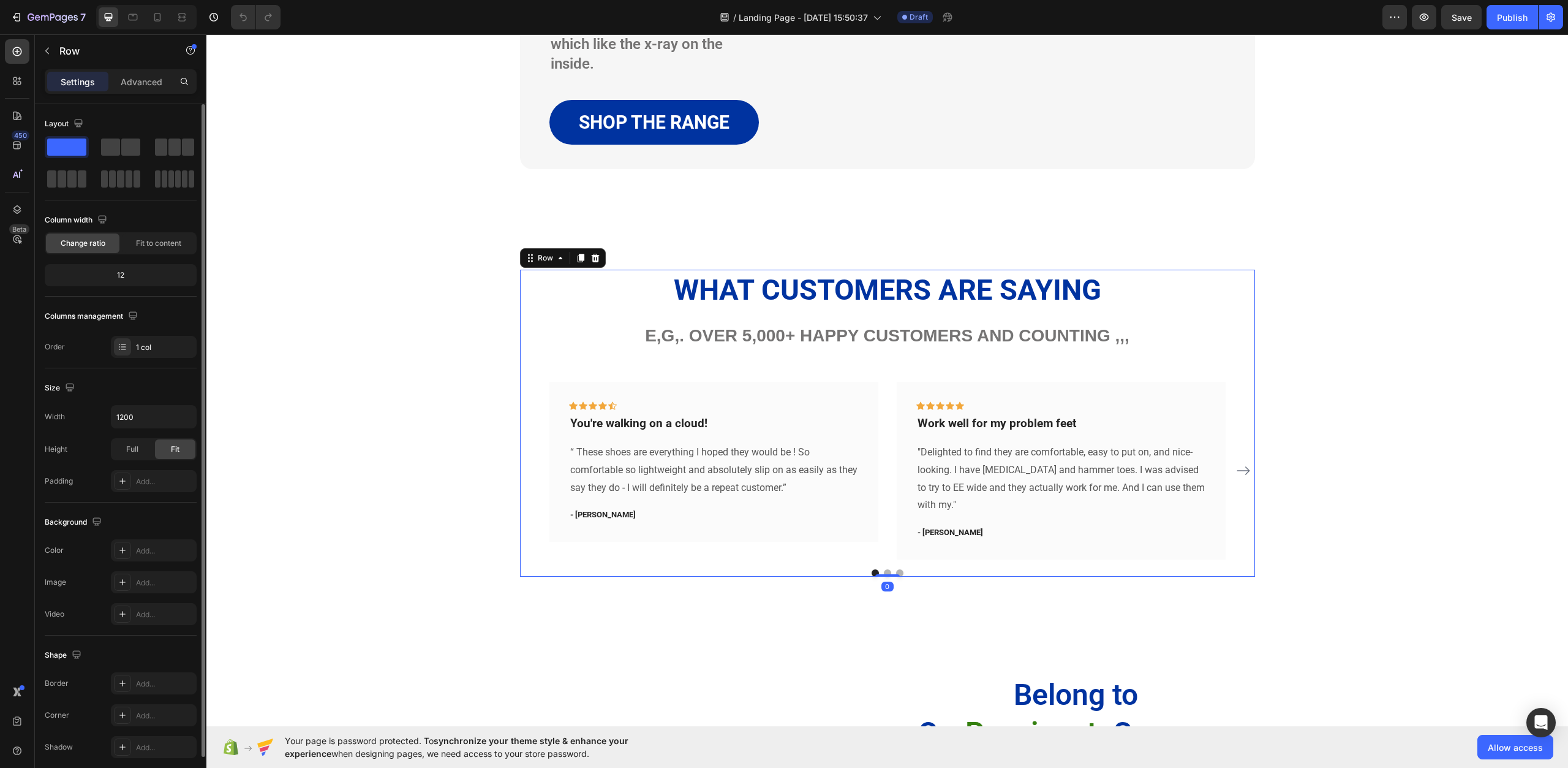
scroll to position [49, 0]
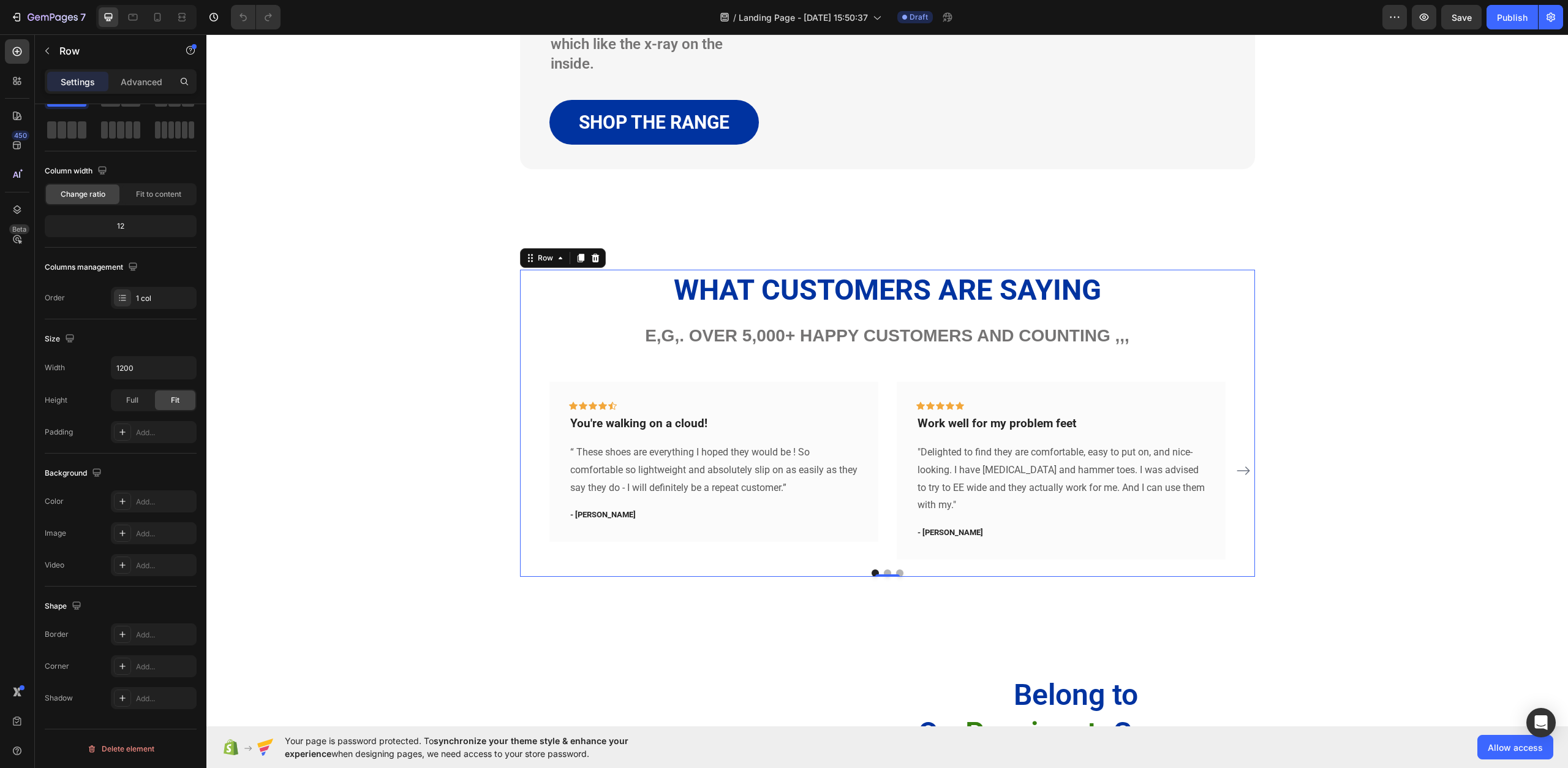
click at [594, 376] on div "What Customers Are Saying Heading e,g,. Over 5,000+ happy customers and countin…" at bounding box center [887, 423] width 736 height 307
click at [527, 403] on div "Icon Icon Icon Icon Icon Row You're walking on a cloud! Text block “ These shoe…" at bounding box center [887, 470] width 736 height 177
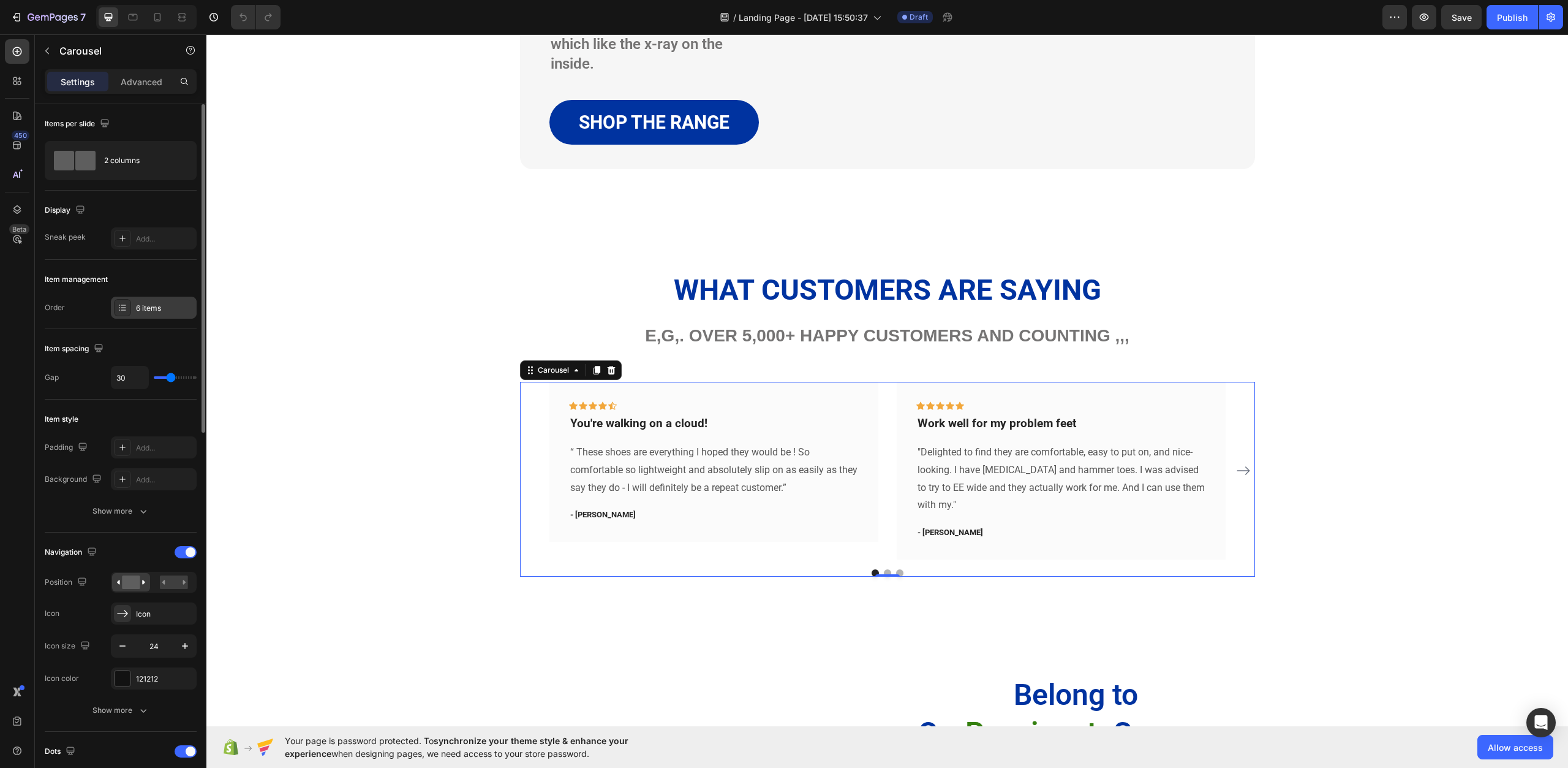
click at [150, 299] on div "6 items" at bounding box center [154, 308] width 86 height 22
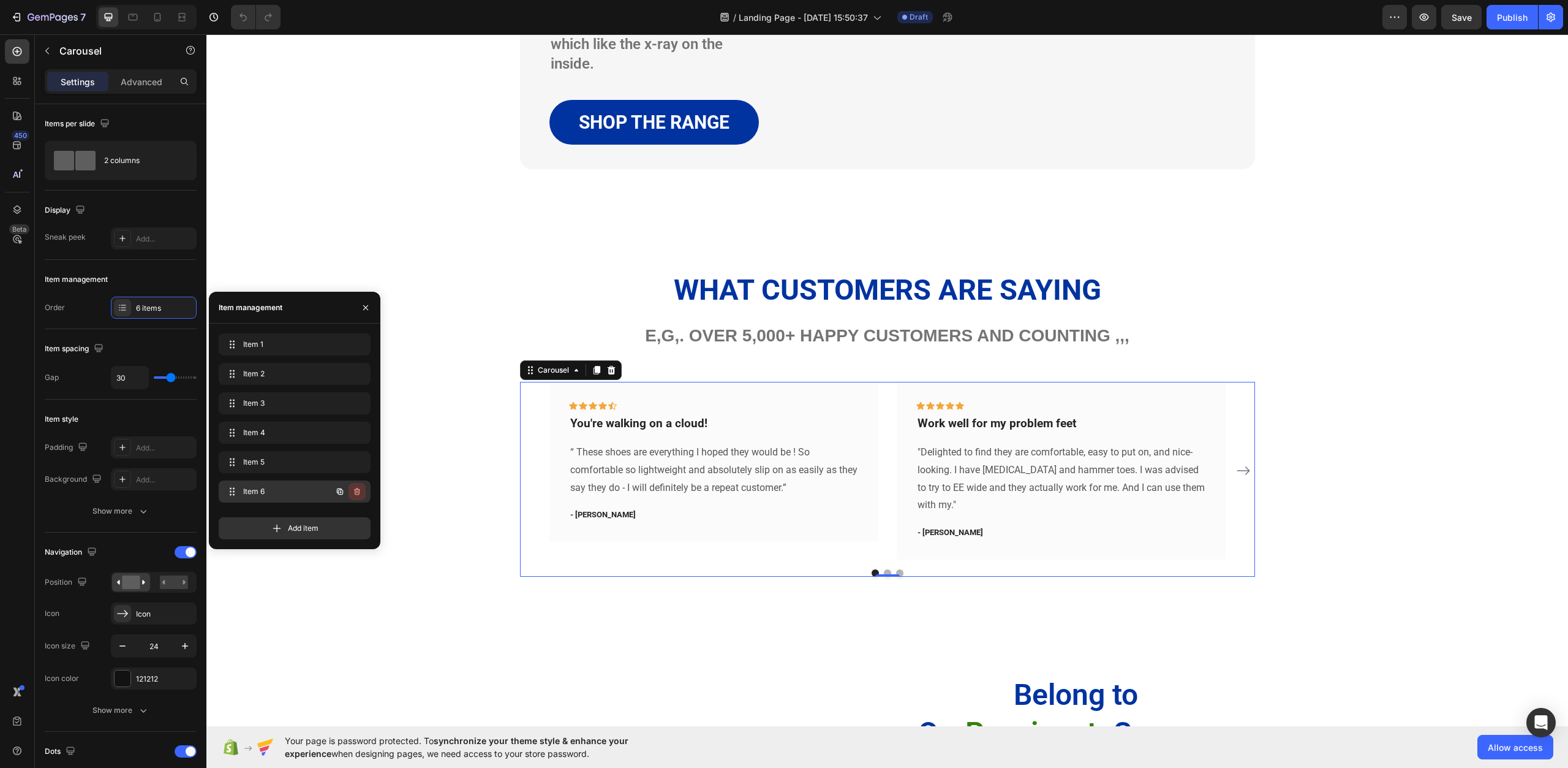
click at [361, 491] on icon "button" at bounding box center [357, 491] width 10 height 10
click at [357, 491] on div "Delete" at bounding box center [349, 491] width 23 height 11
click at [356, 464] on icon "button" at bounding box center [357, 462] width 10 height 10
click at [356, 462] on div "Delete" at bounding box center [349, 462] width 23 height 11
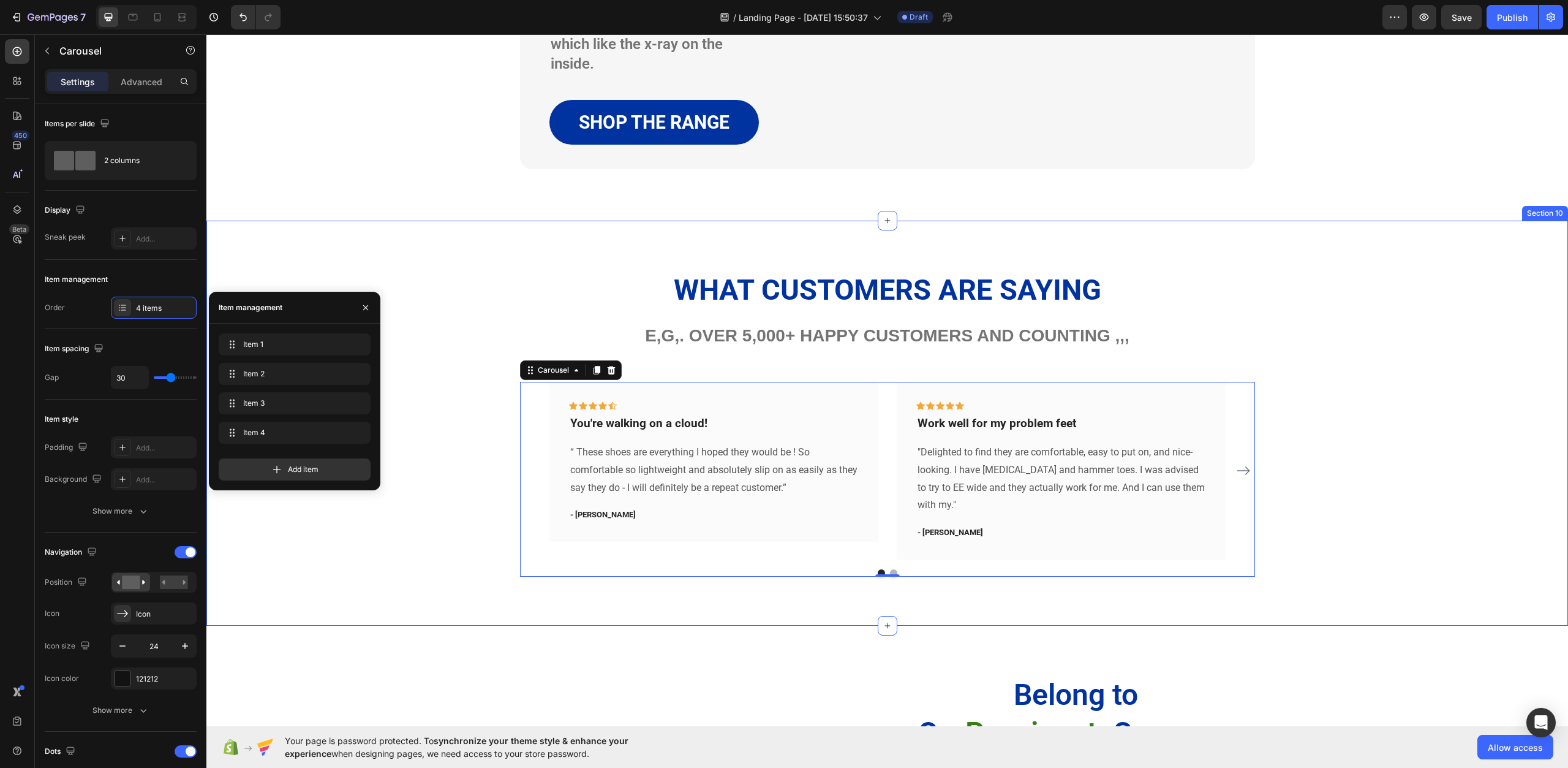
click at [426, 542] on div "What Customers Are Saying Heading e,g,. Over 5,000+ happy customers and countin…" at bounding box center [887, 423] width 1344 height 307
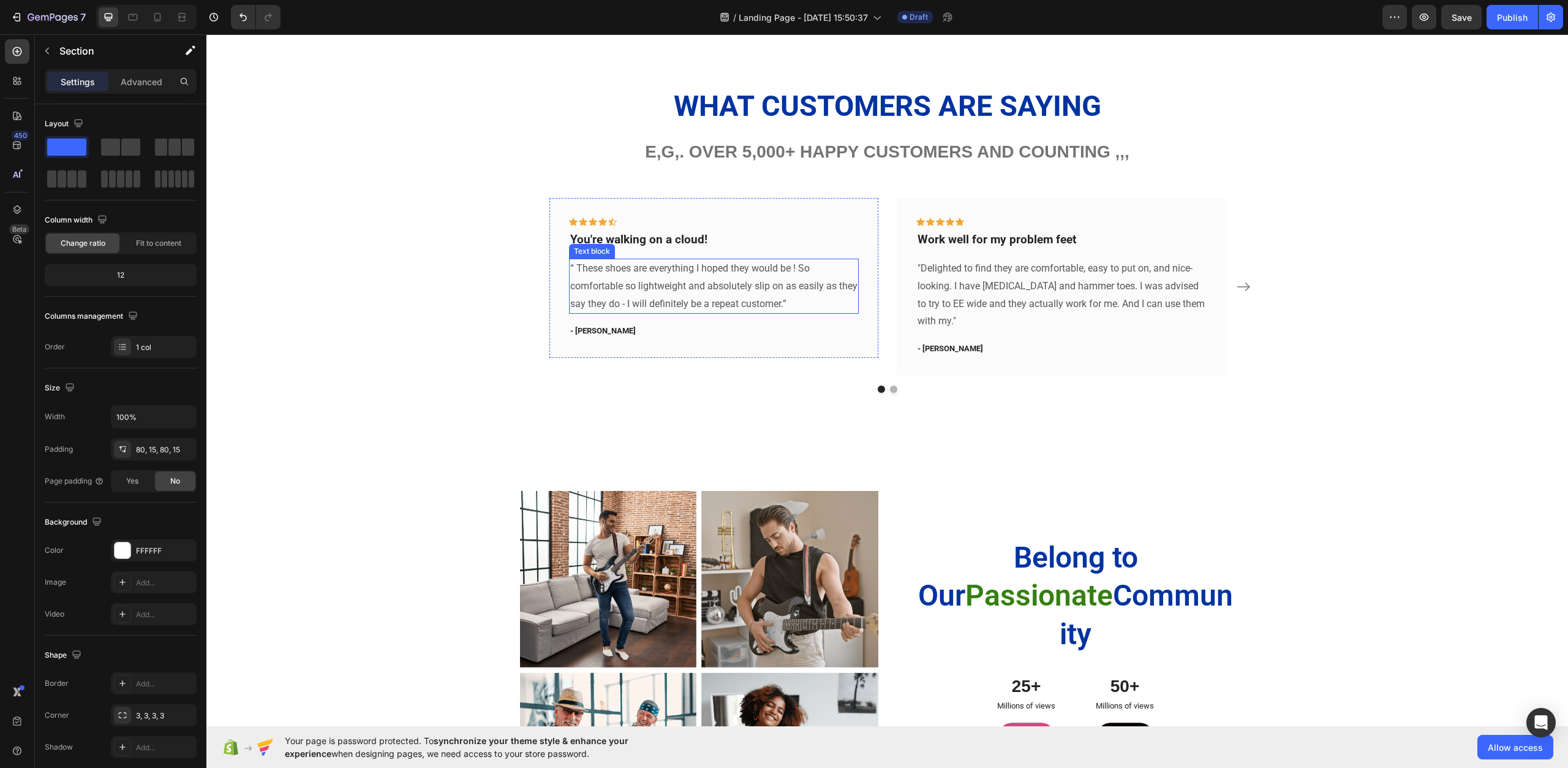
scroll to position [3311, 0]
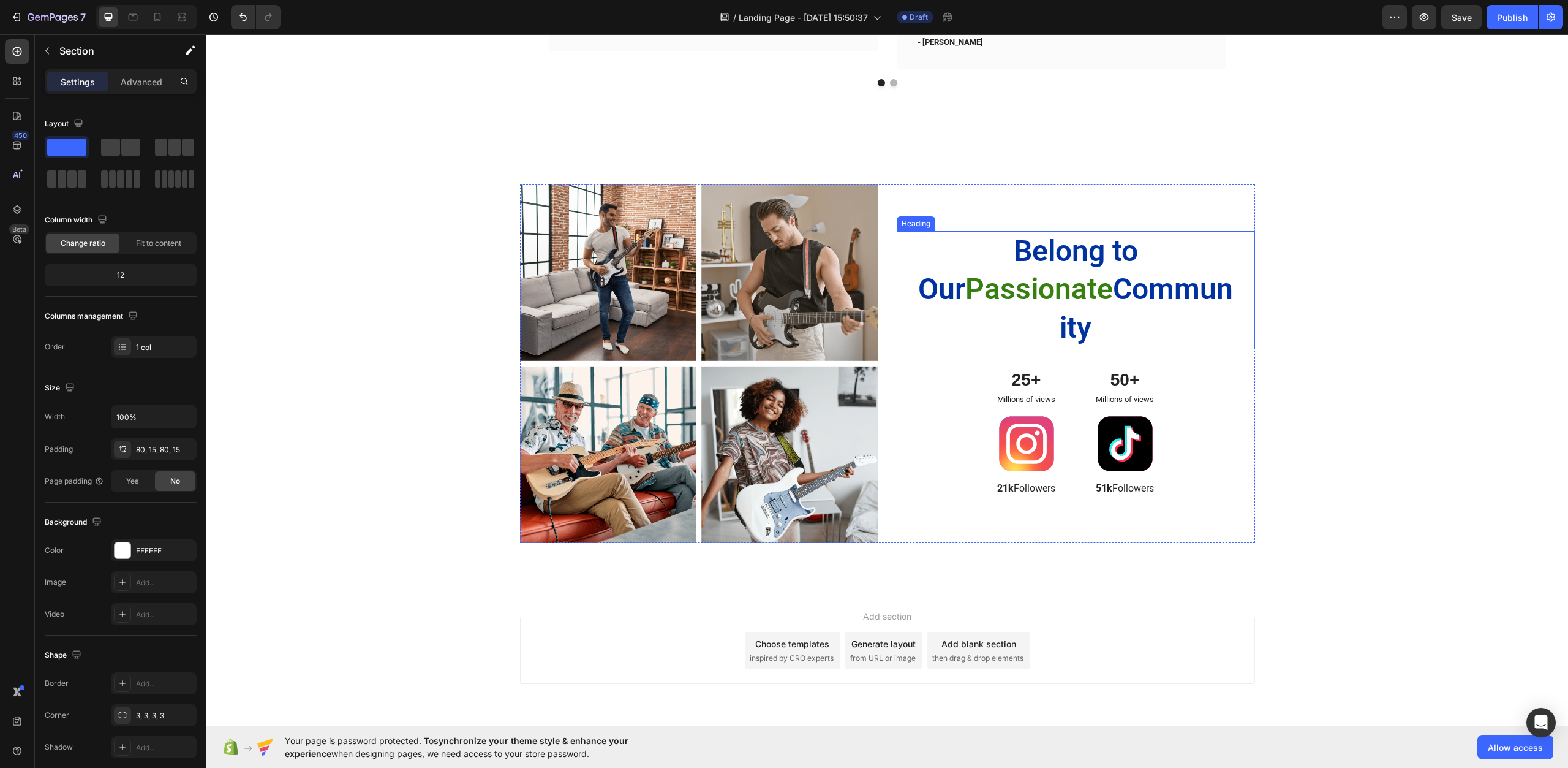
click at [1121, 295] on h2 "Belong to Our Passionate Community" at bounding box center [1076, 289] width 319 height 117
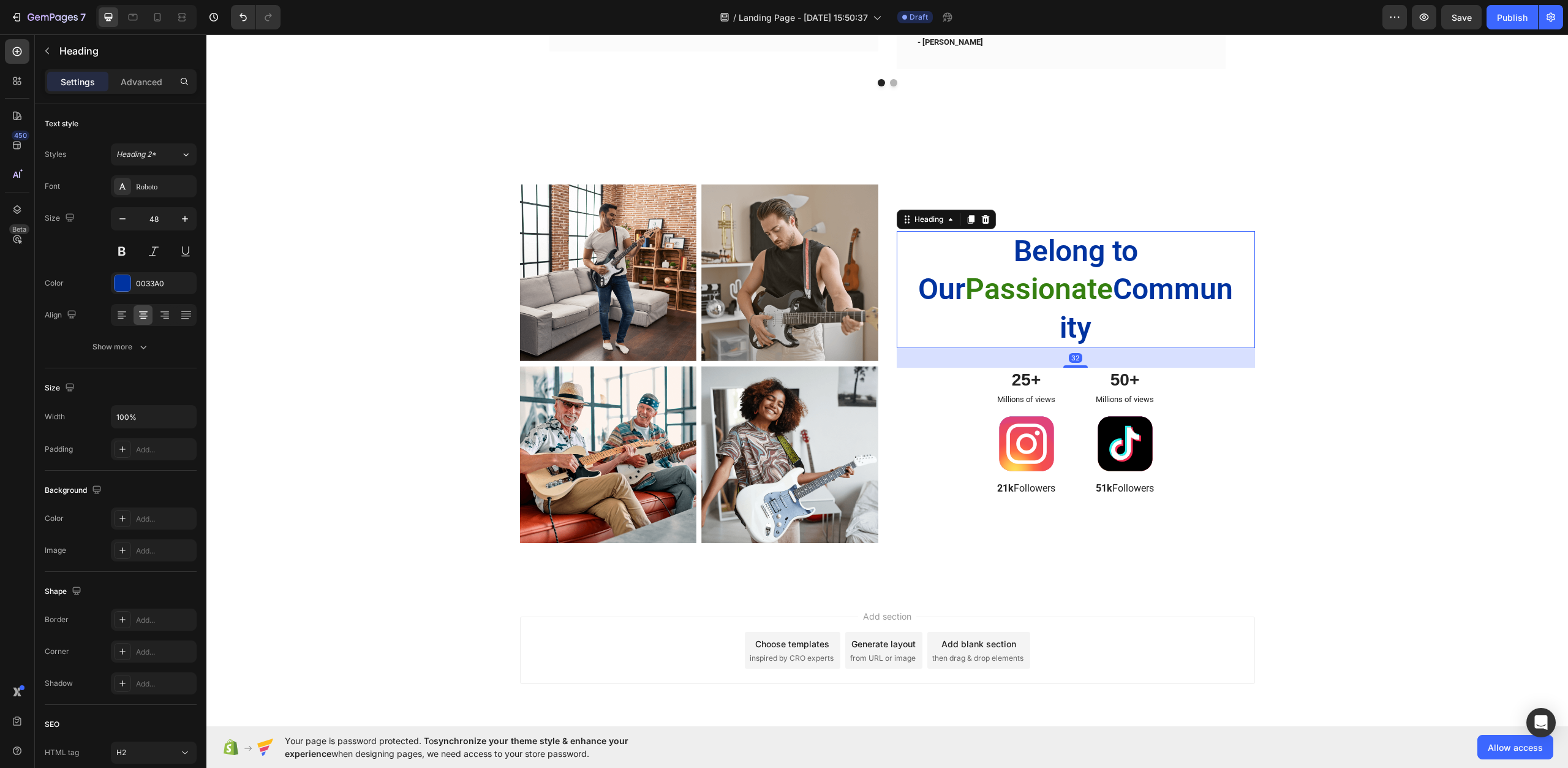
click at [1121, 295] on h2 "Belong to Our Passionate Community" at bounding box center [1076, 289] width 319 height 117
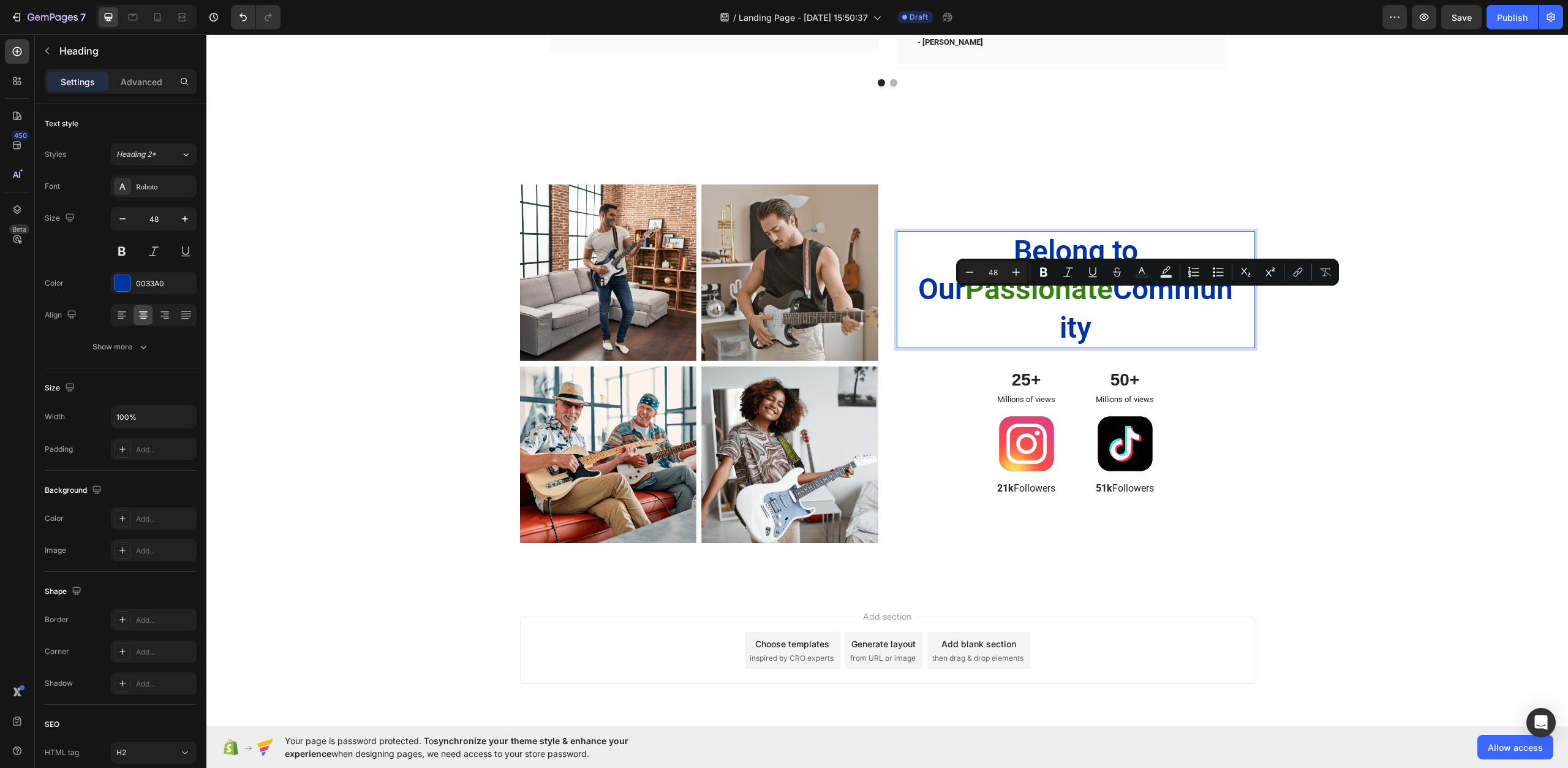
click at [1028, 307] on span "Passionate" at bounding box center [1039, 288] width 147 height 35
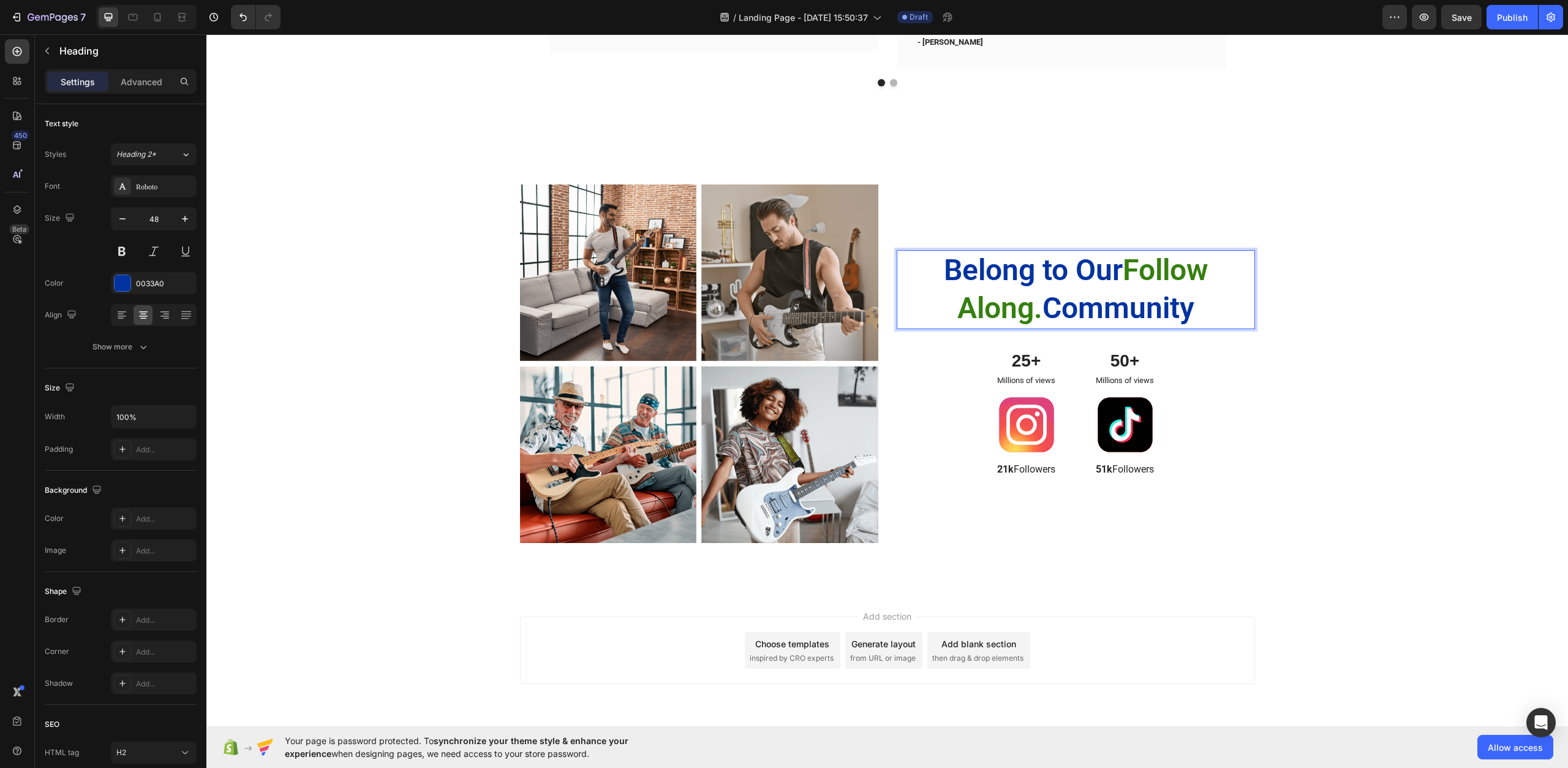
click at [1201, 309] on p "Belong to Our Follow Along. Community" at bounding box center [1076, 289] width 317 height 77
drag, startPoint x: 1123, startPoint y: 270, endPoint x: 936, endPoint y: 264, distance: 187.1
click at [936, 264] on p "Belong to Our Follow Along. Community" at bounding box center [1076, 289] width 317 height 77
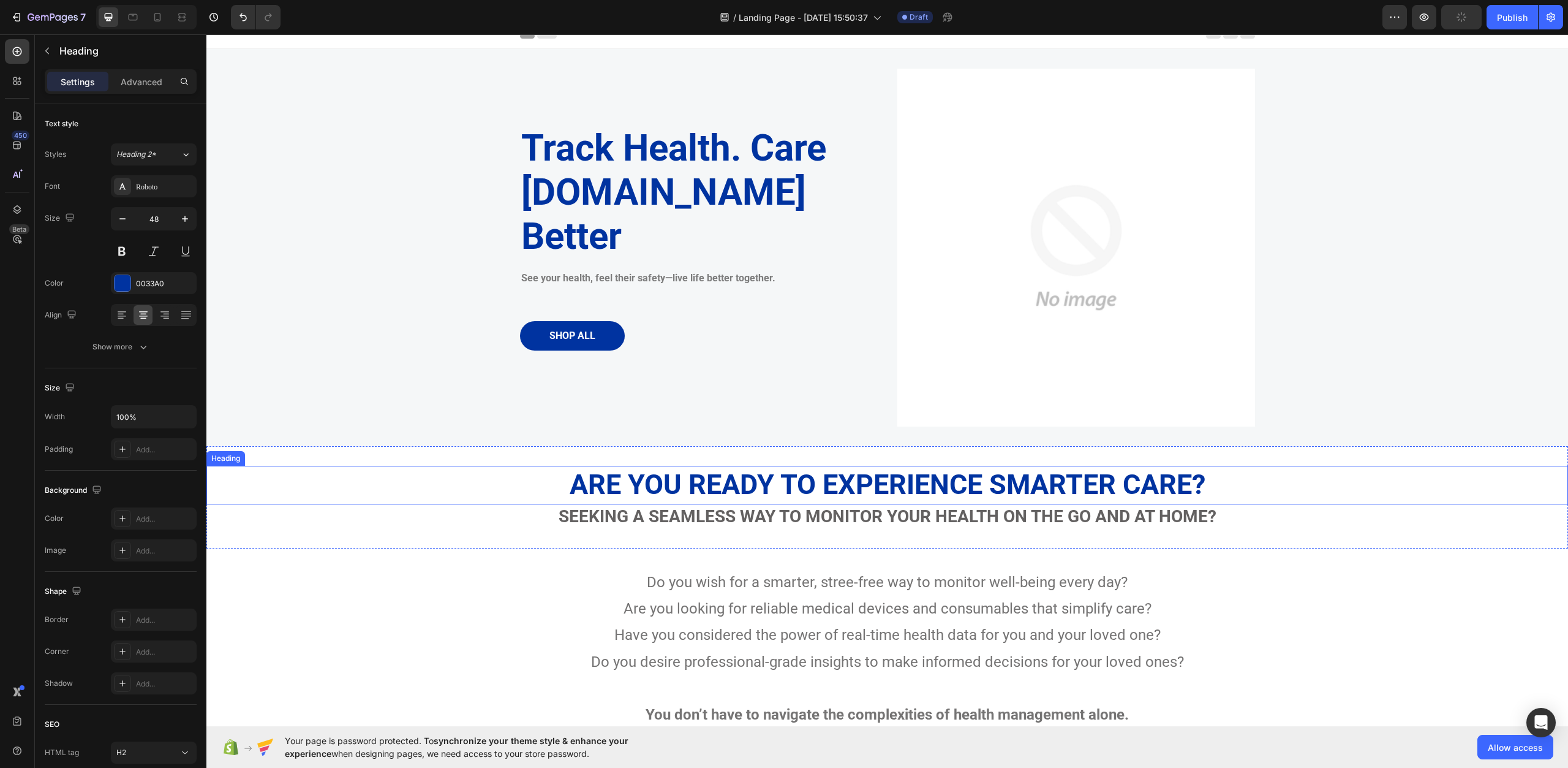
scroll to position [0, 0]
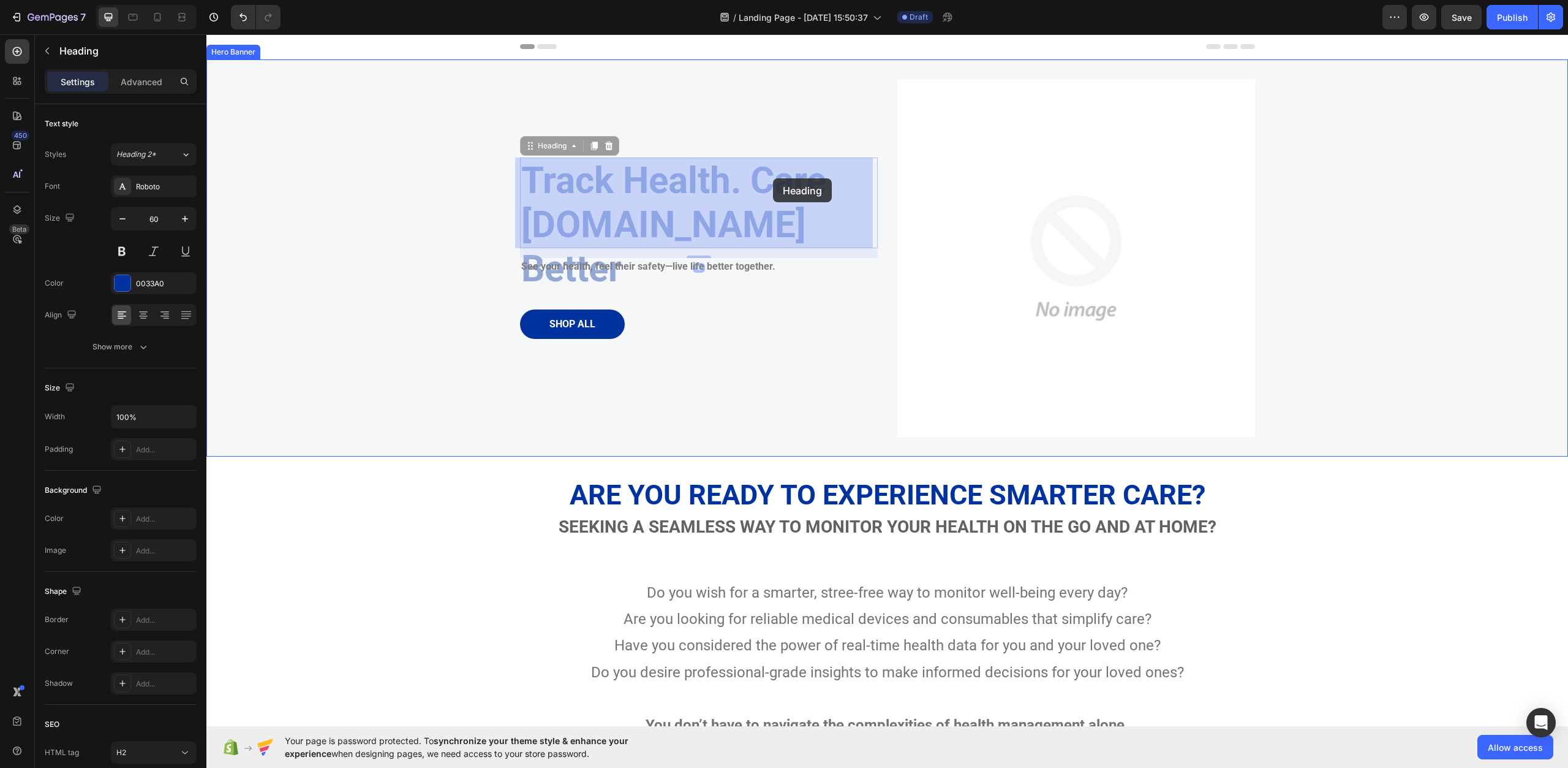
drag, startPoint x: 791, startPoint y: 223, endPoint x: 773, endPoint y: 179, distance: 47.5
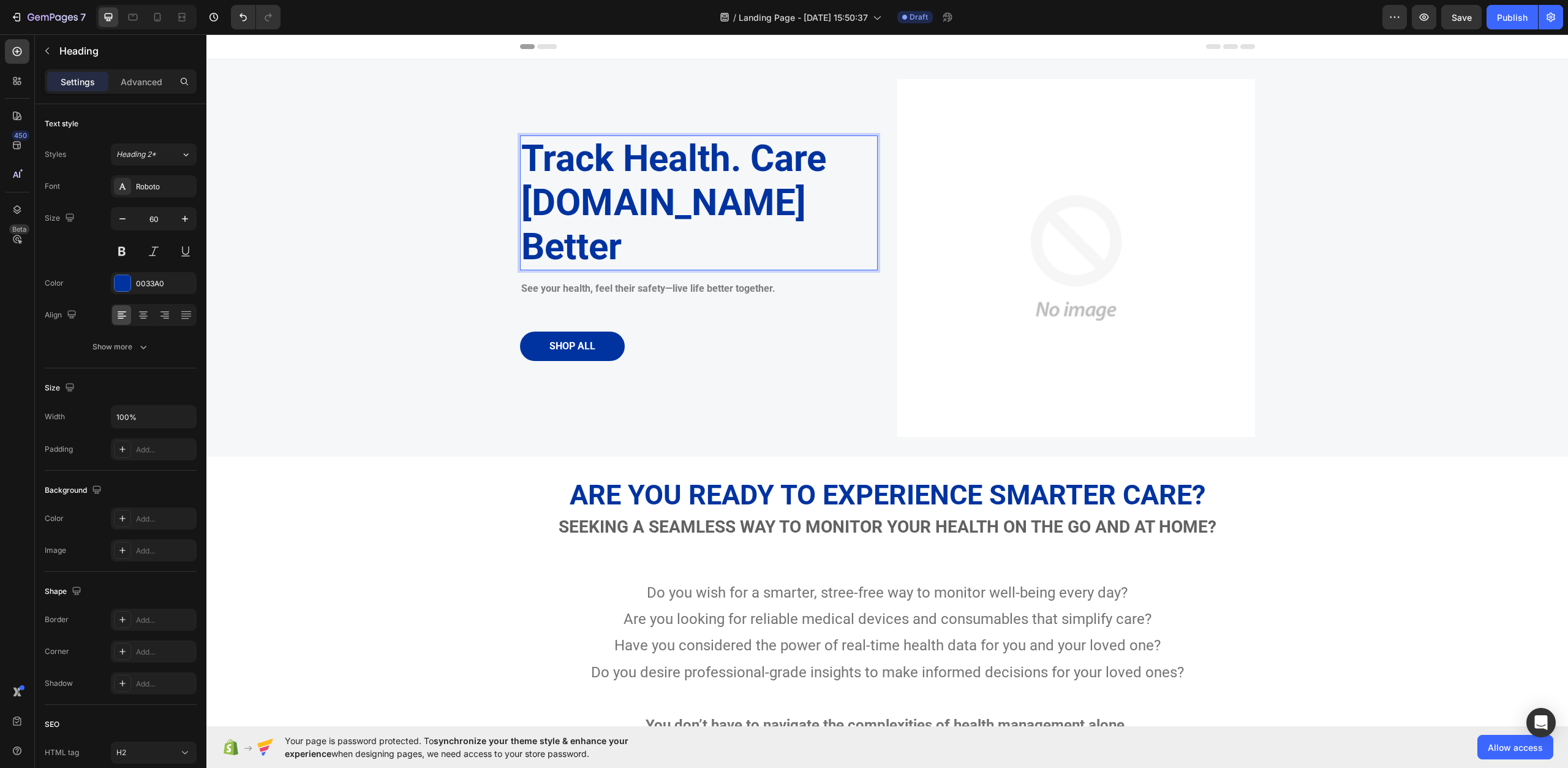
click at [814, 228] on h2 "Track Health. Care [DOMAIN_NAME] Better" at bounding box center [698, 203] width 358 height 135
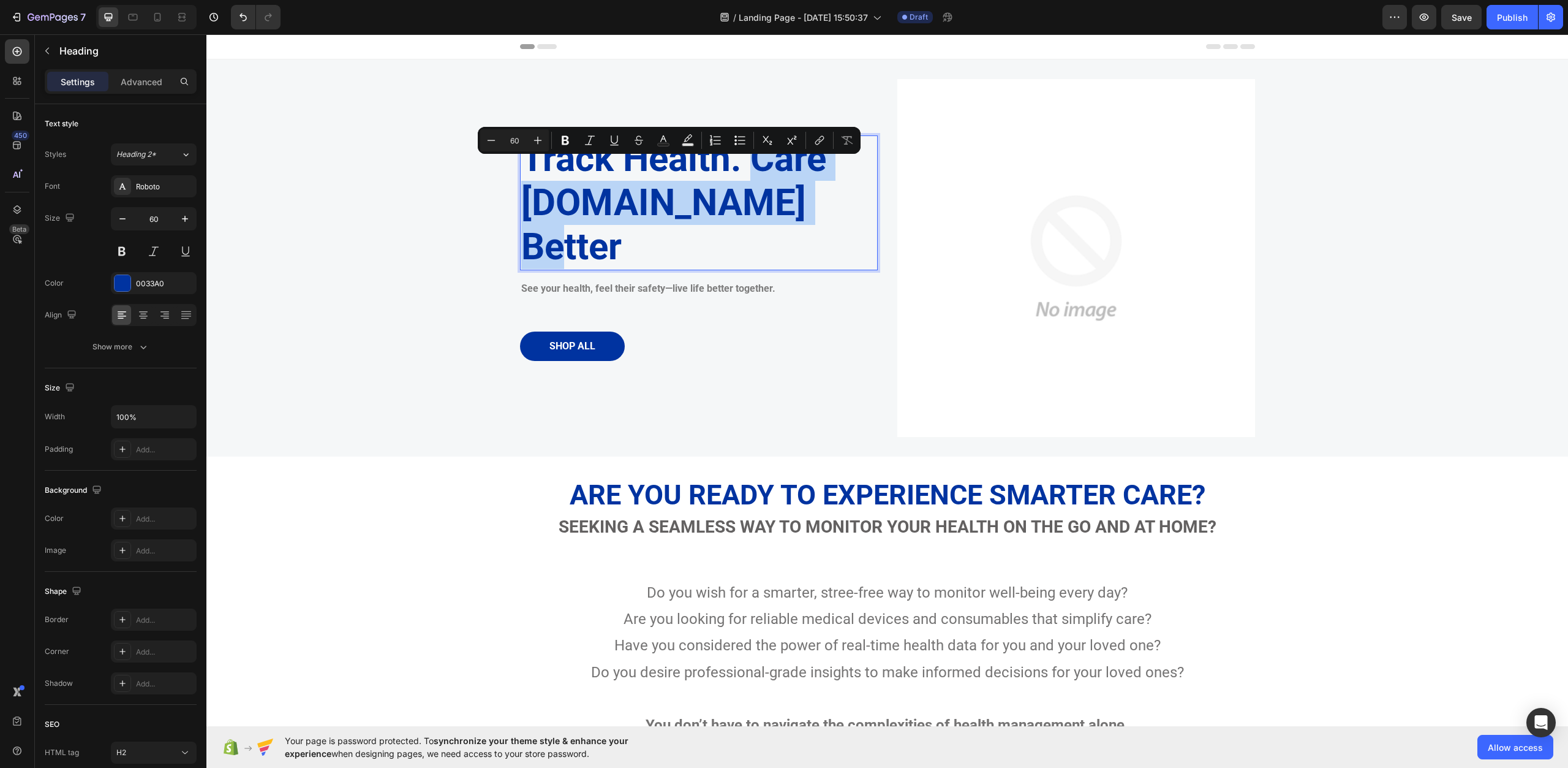
drag, startPoint x: 798, startPoint y: 228, endPoint x: 751, endPoint y: 172, distance: 73.1
click at [751, 172] on p "Track Health. Care [DOMAIN_NAME] Better" at bounding box center [699, 202] width 356 height 132
copy p "Care More.Live Better"
click at [1330, 421] on div "Background Image" at bounding box center [887, 258] width 1362 height 397
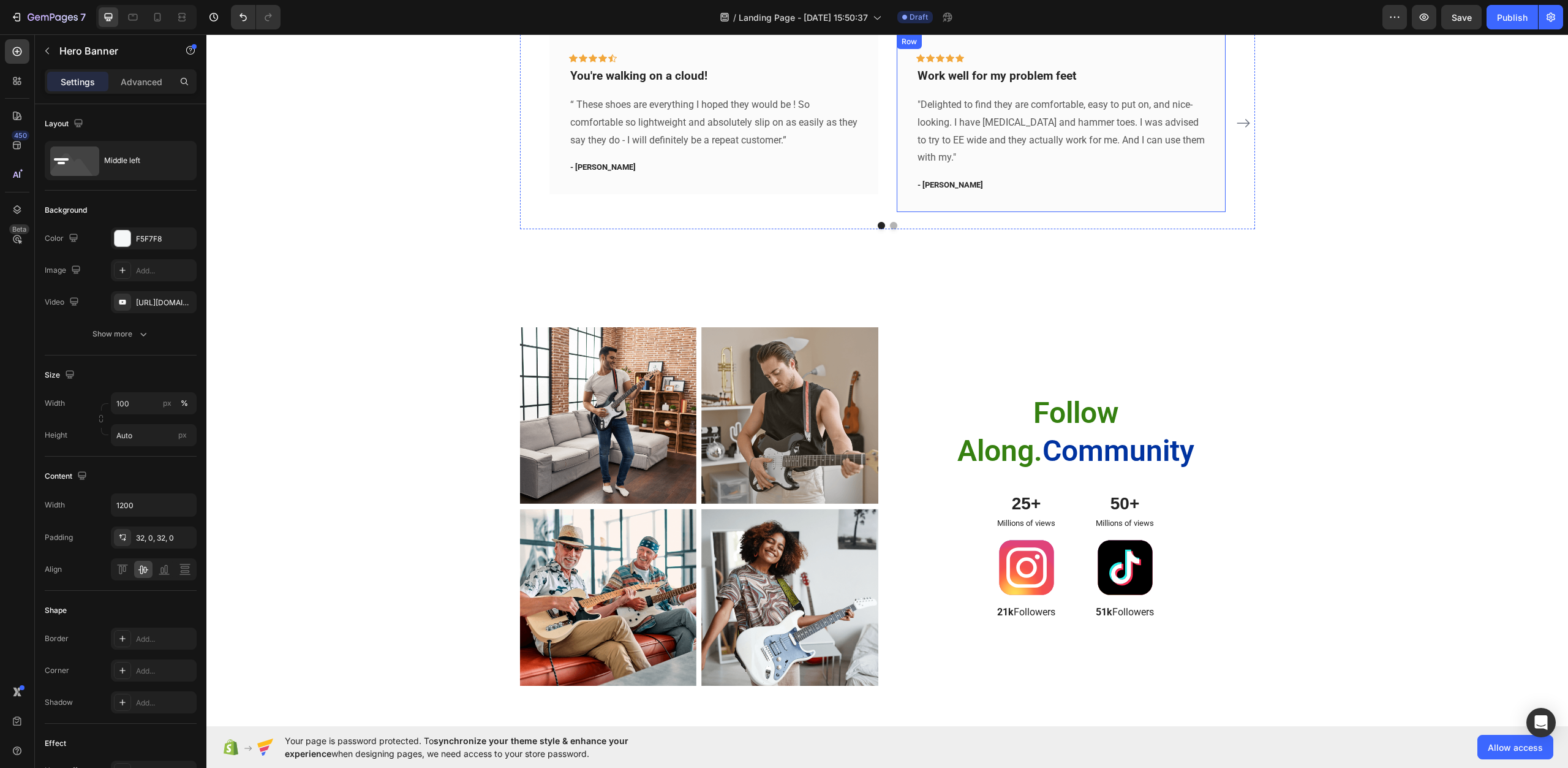
scroll to position [3249, 0]
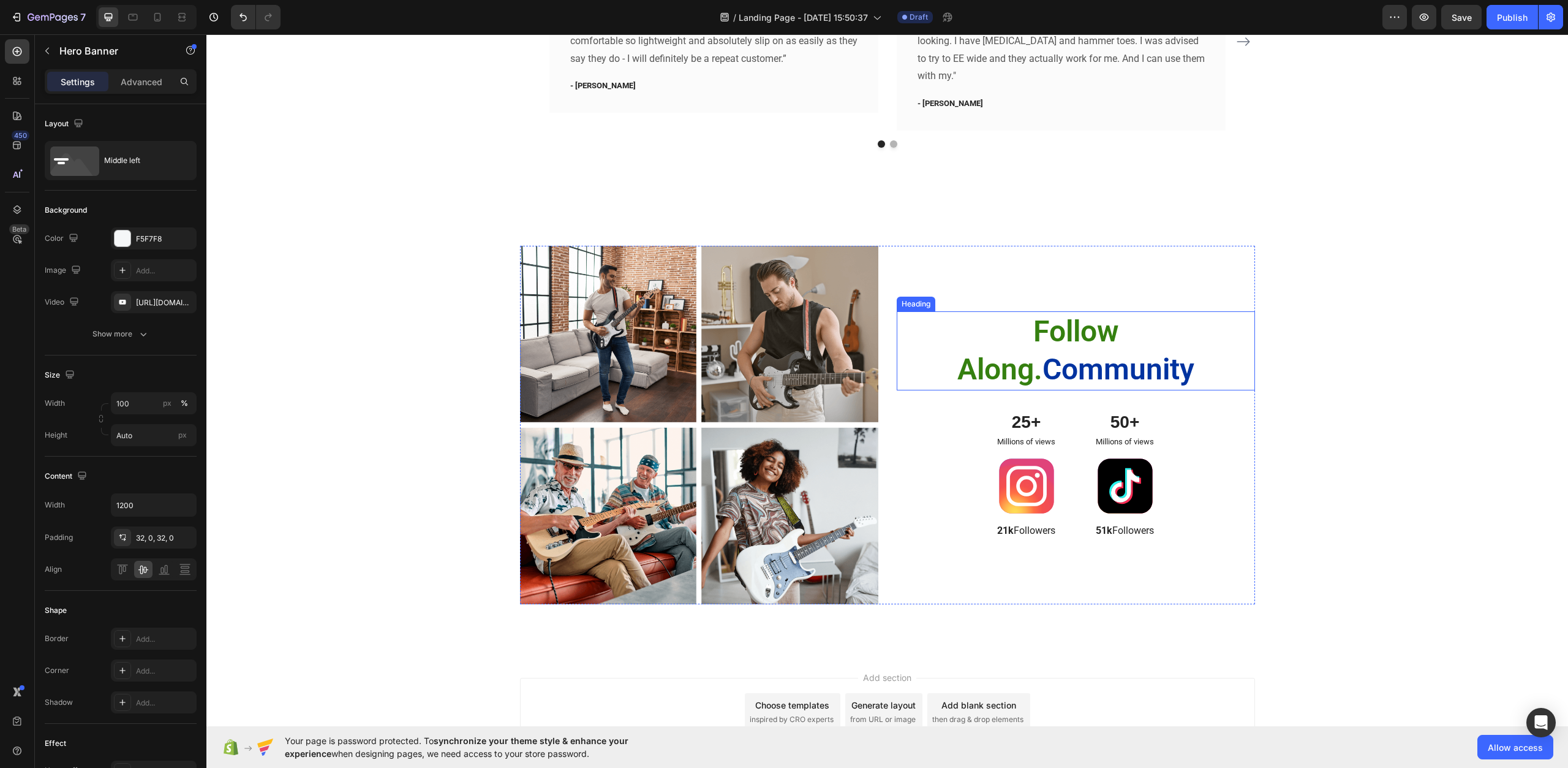
click at [1164, 370] on h2 "Follow Along. Community" at bounding box center [1076, 351] width 319 height 79
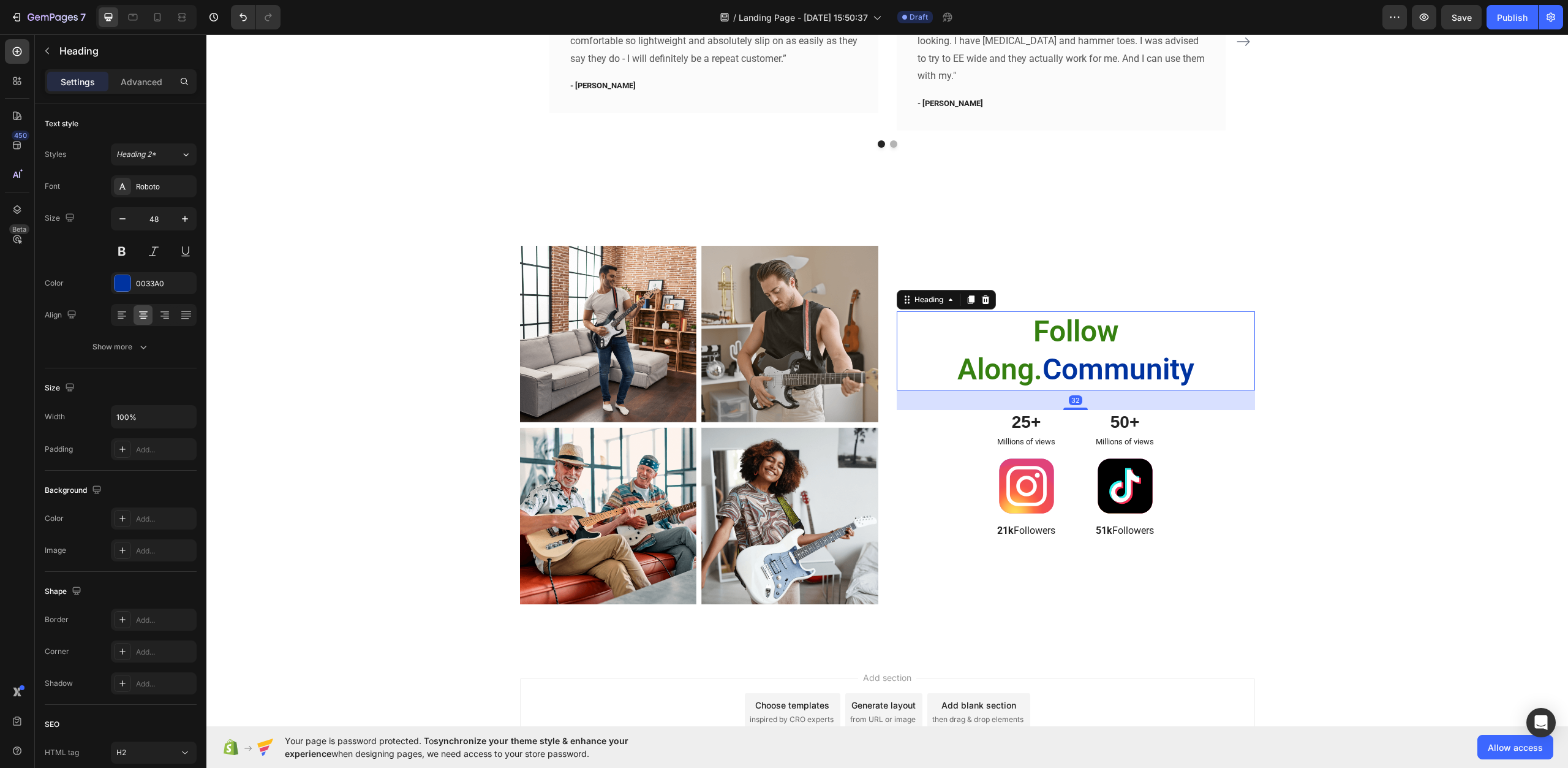
click at [1151, 368] on h2 "Follow Along. Community" at bounding box center [1076, 351] width 319 height 79
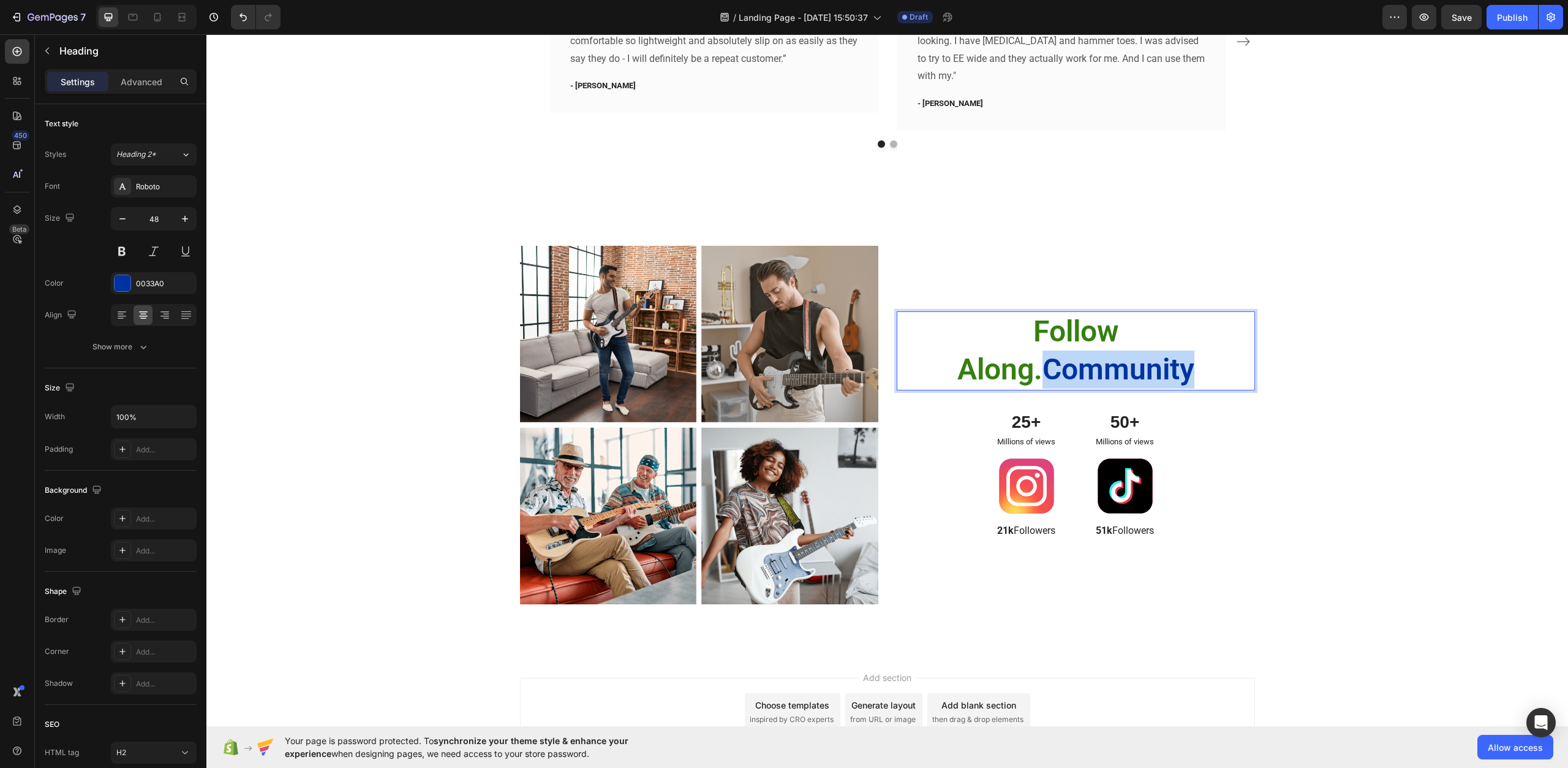
drag, startPoint x: 1143, startPoint y: 374, endPoint x: 996, endPoint y: 365, distance: 147.3
click at [996, 365] on p "Follow Along. Community" at bounding box center [1076, 351] width 317 height 77
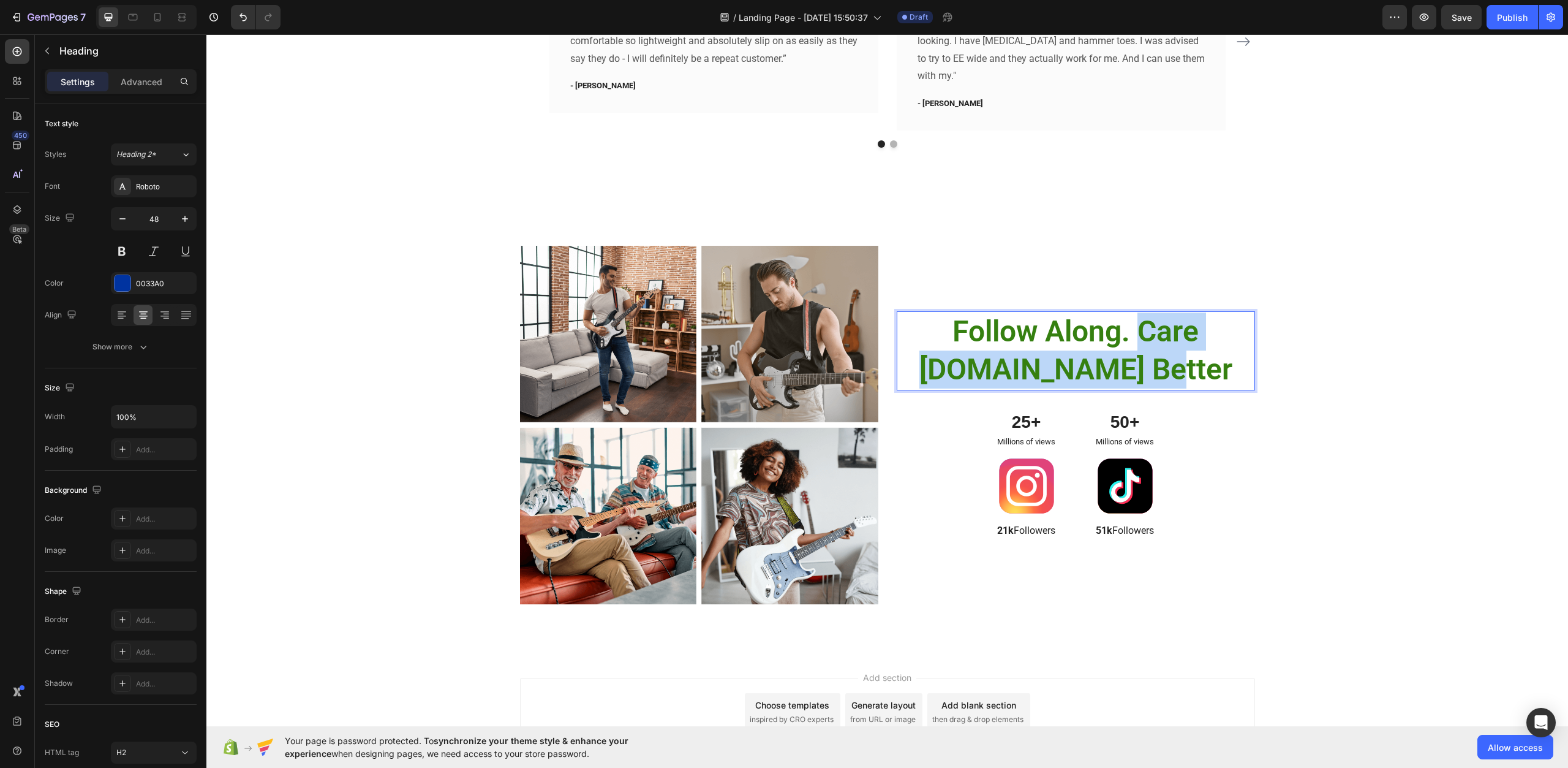
drag, startPoint x: 1181, startPoint y: 369, endPoint x: 1135, endPoint y: 324, distance: 64.4
click at [1135, 324] on p "Follow Along. Care More.Live Better" at bounding box center [1076, 351] width 317 height 77
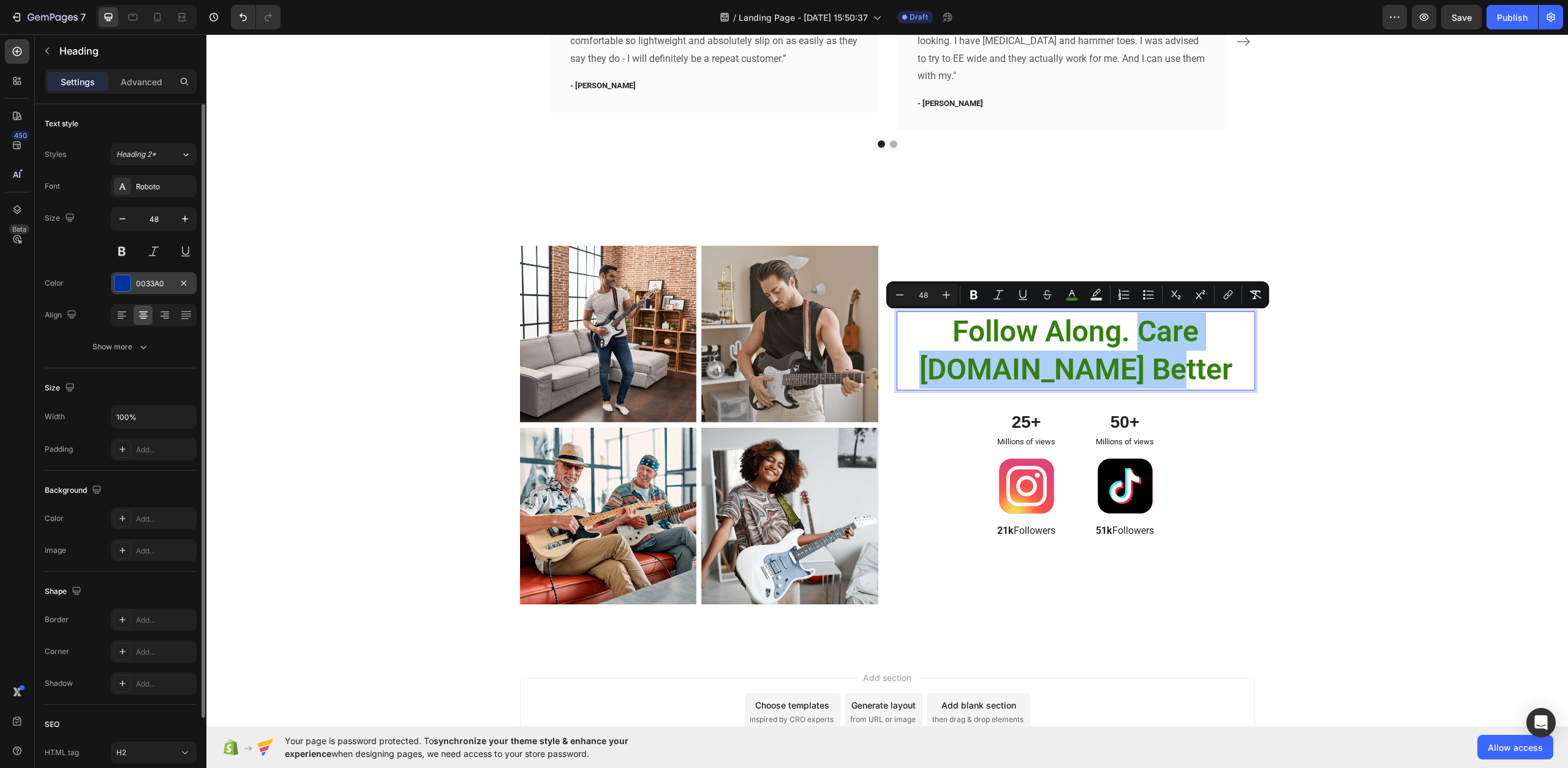
click at [131, 282] on div "0033A0" at bounding box center [154, 283] width 86 height 22
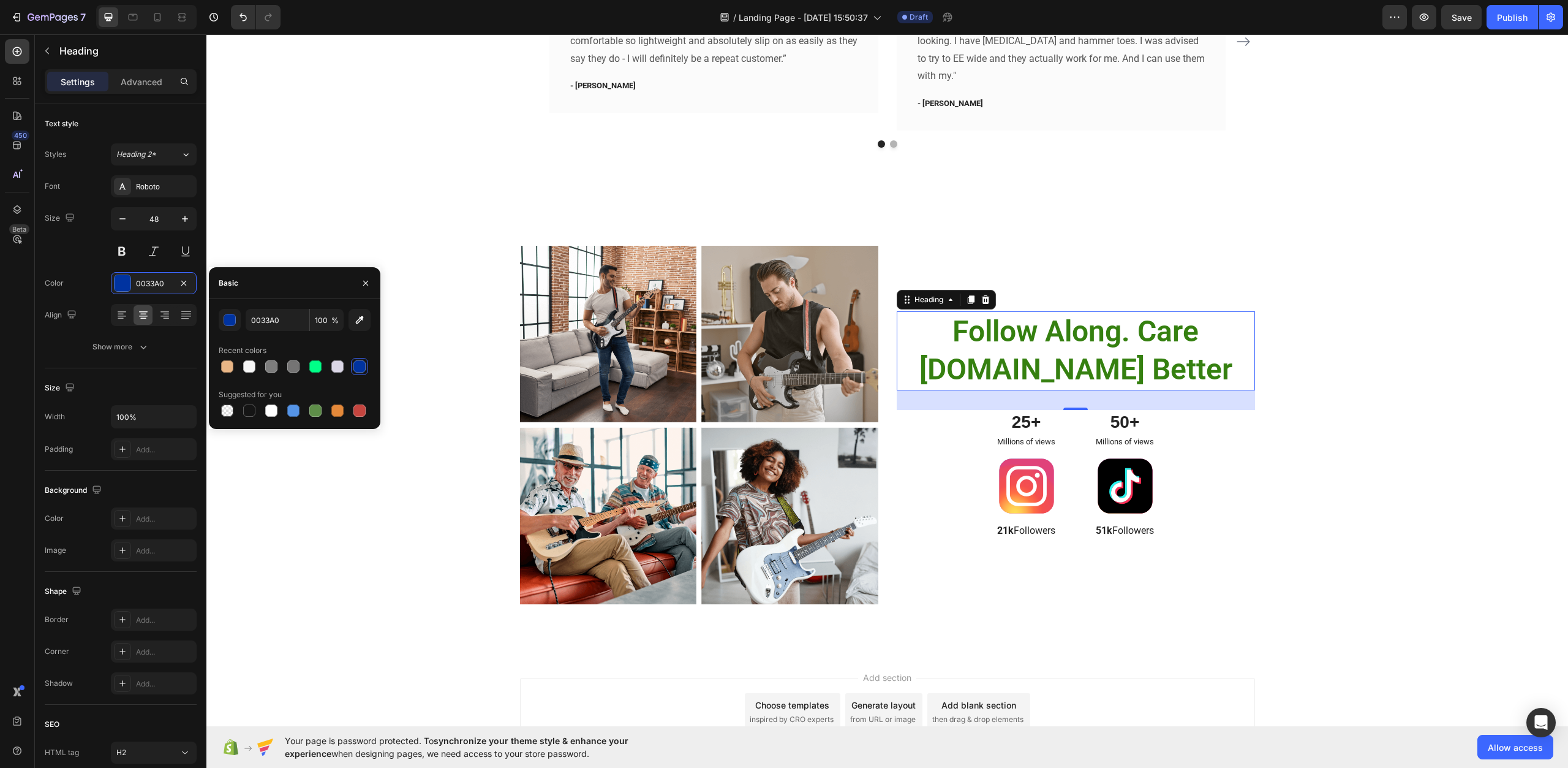
click at [362, 368] on div at bounding box center [360, 367] width 13 height 13
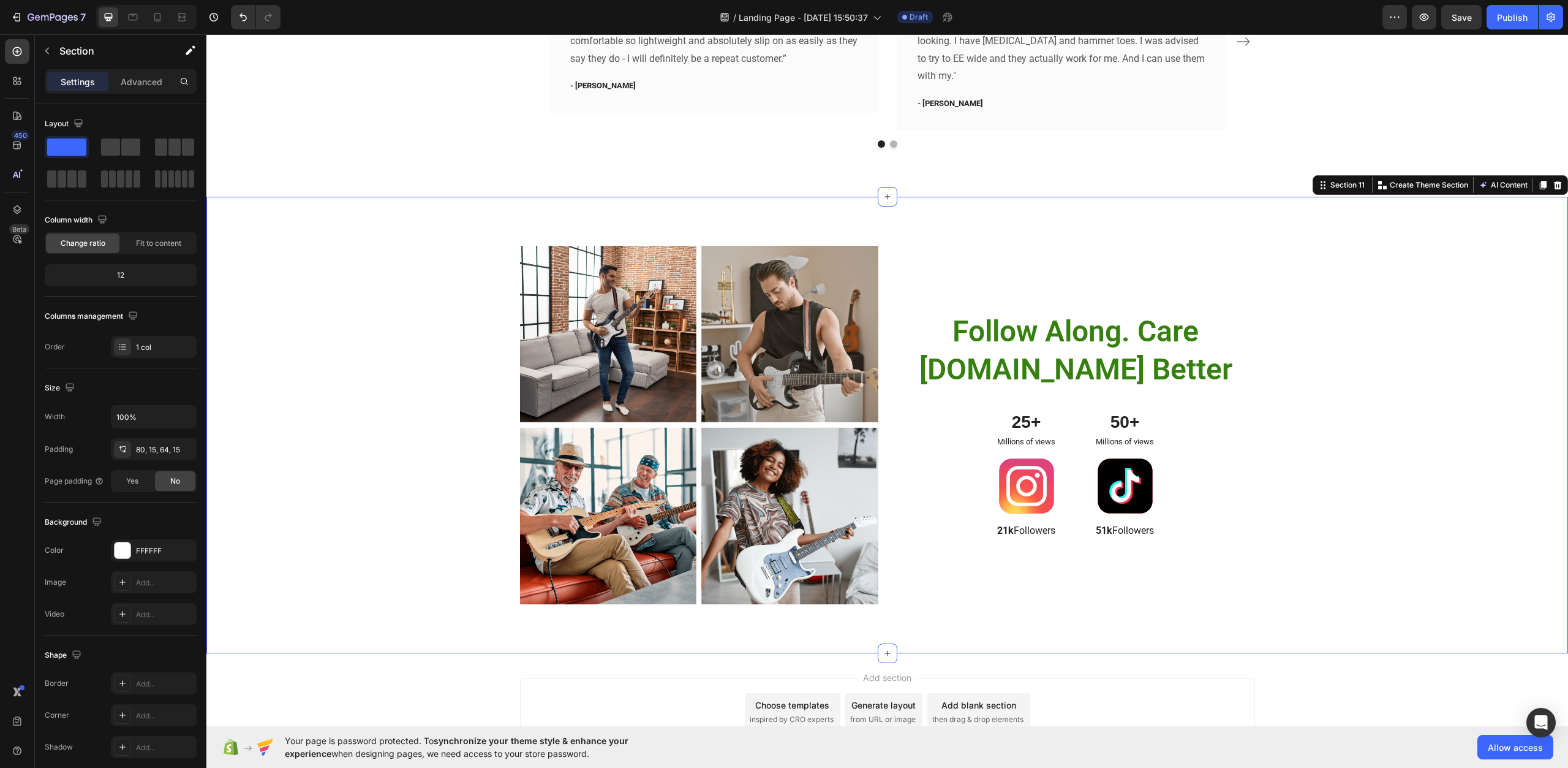
click at [433, 363] on div "Image Image Row Image Image Row ⁠⁠⁠⁠⁠⁠⁠ Follow Along. Care More.Live Better Hea…" at bounding box center [887, 431] width 1344 height 369
click at [1010, 356] on span "Follow Along. Care More.Live Better" at bounding box center [1076, 350] width 313 height 73
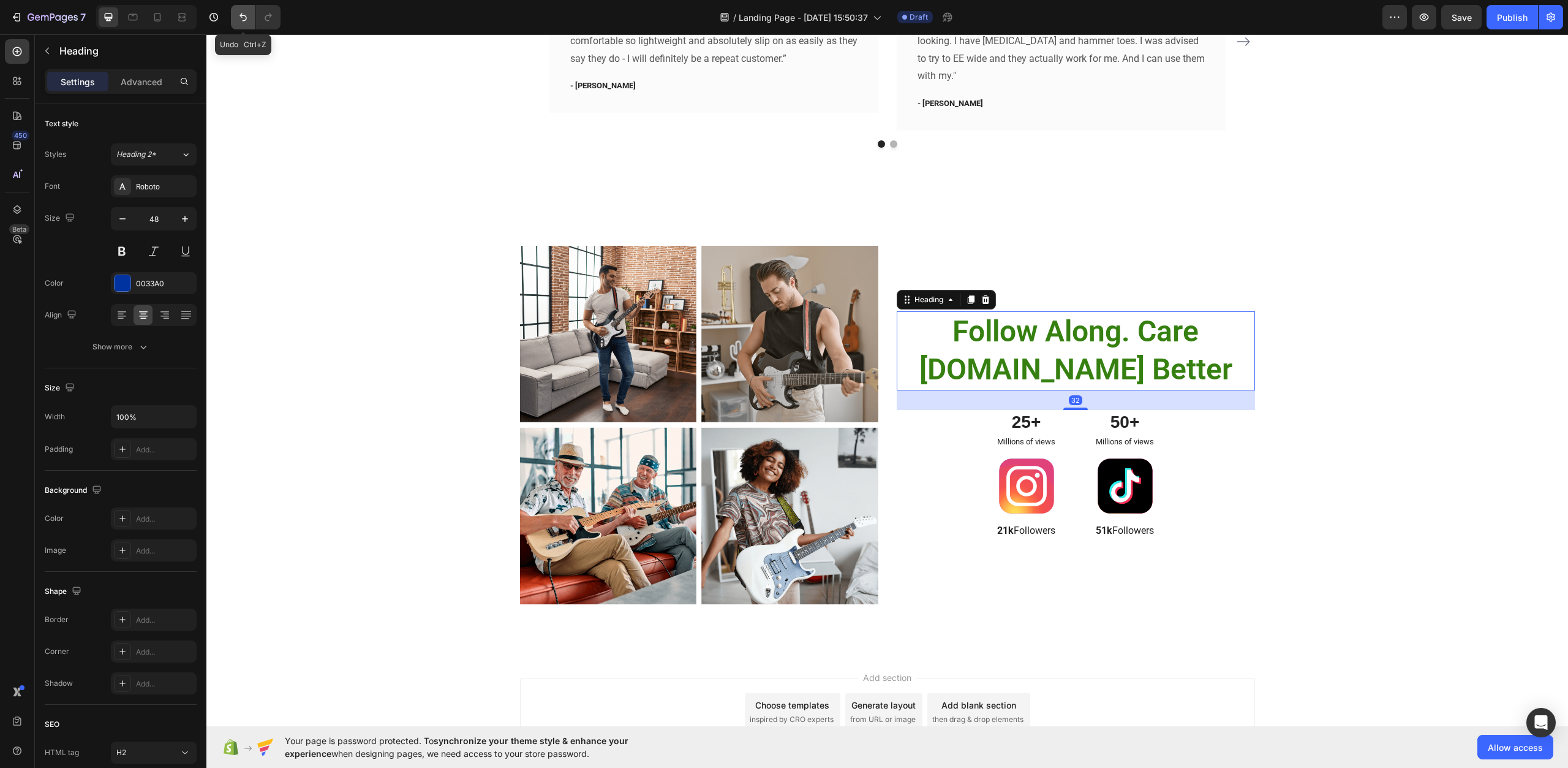
click at [236, 17] on button "Undo/Redo" at bounding box center [243, 17] width 24 height 24
click at [243, 14] on icon "Undo/Redo" at bounding box center [243, 17] width 13 height 13
click at [241, 24] on button "Undo/Redo" at bounding box center [243, 17] width 24 height 24
click at [1126, 351] on h2 "Follow Along. Care More.Live Better" at bounding box center [1076, 351] width 319 height 79
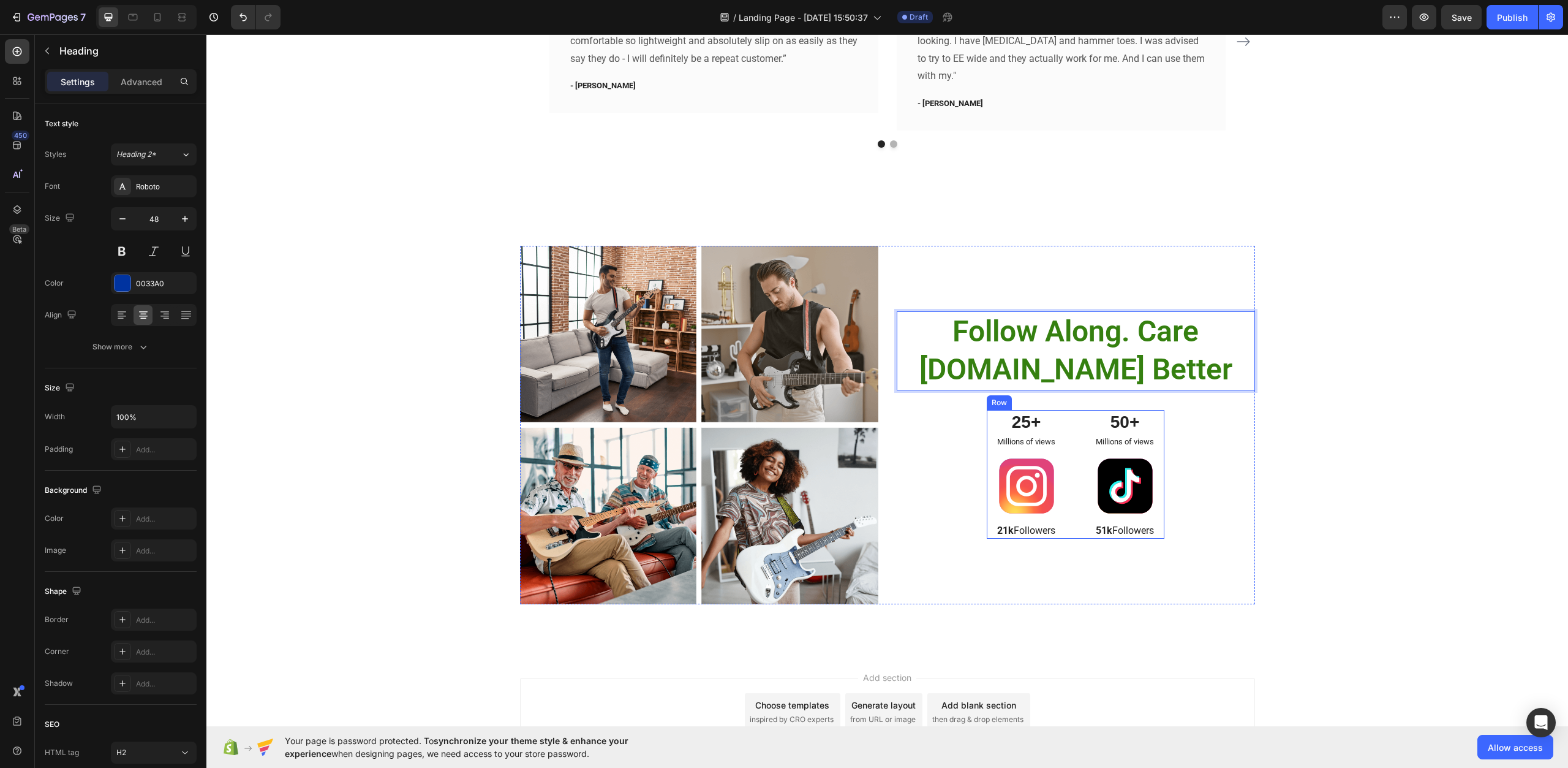
click at [1041, 453] on div "25+ Text Block Millions of views Text Block Image 21k Followers Text Block" at bounding box center [1026, 474] width 79 height 129
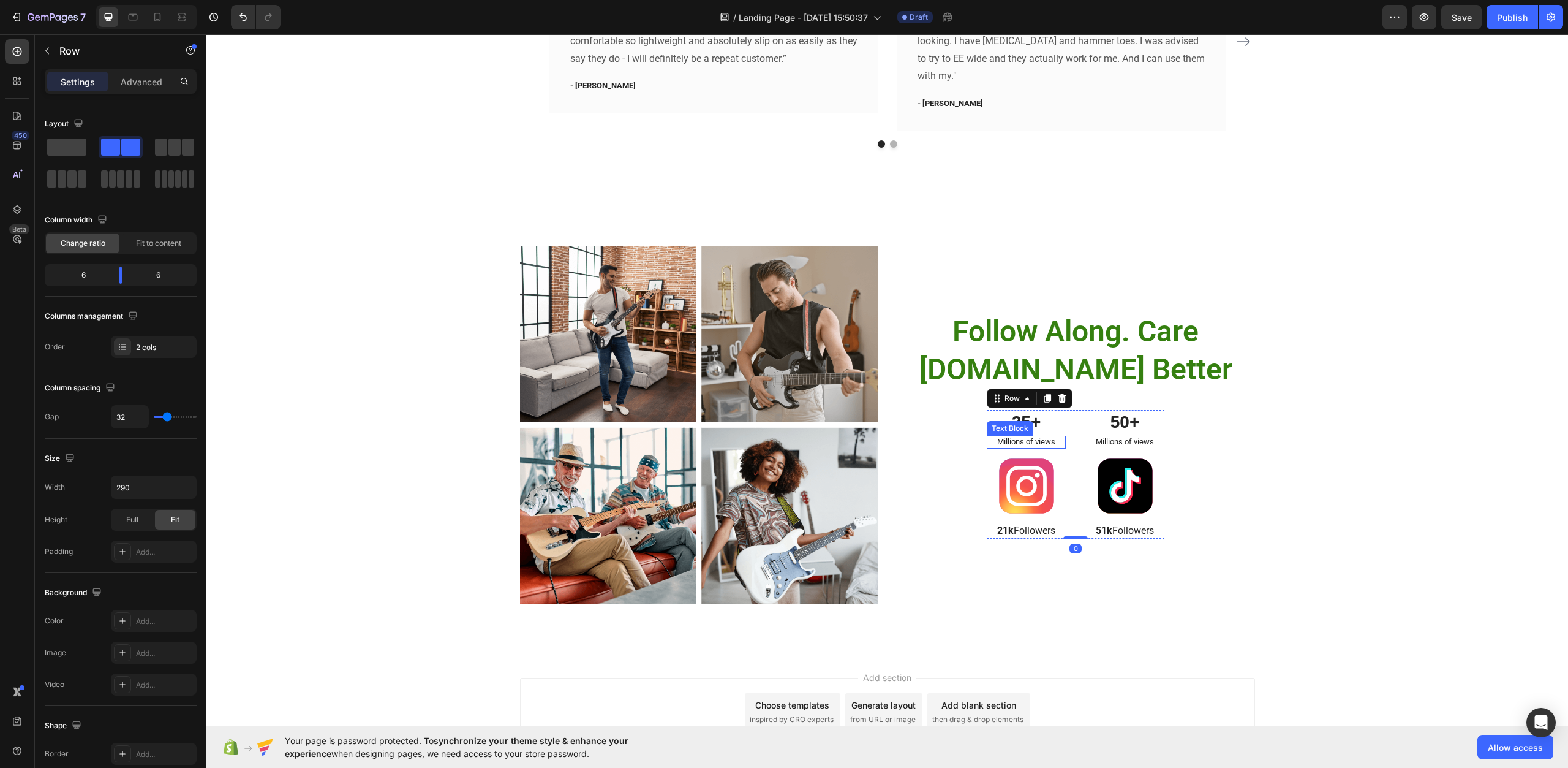
click at [922, 417] on div "⁠⁠⁠⁠⁠⁠⁠ Follow Along. Care More.Live Better Heading 25+ Text Block Millions of …" at bounding box center [1076, 426] width 358 height 359
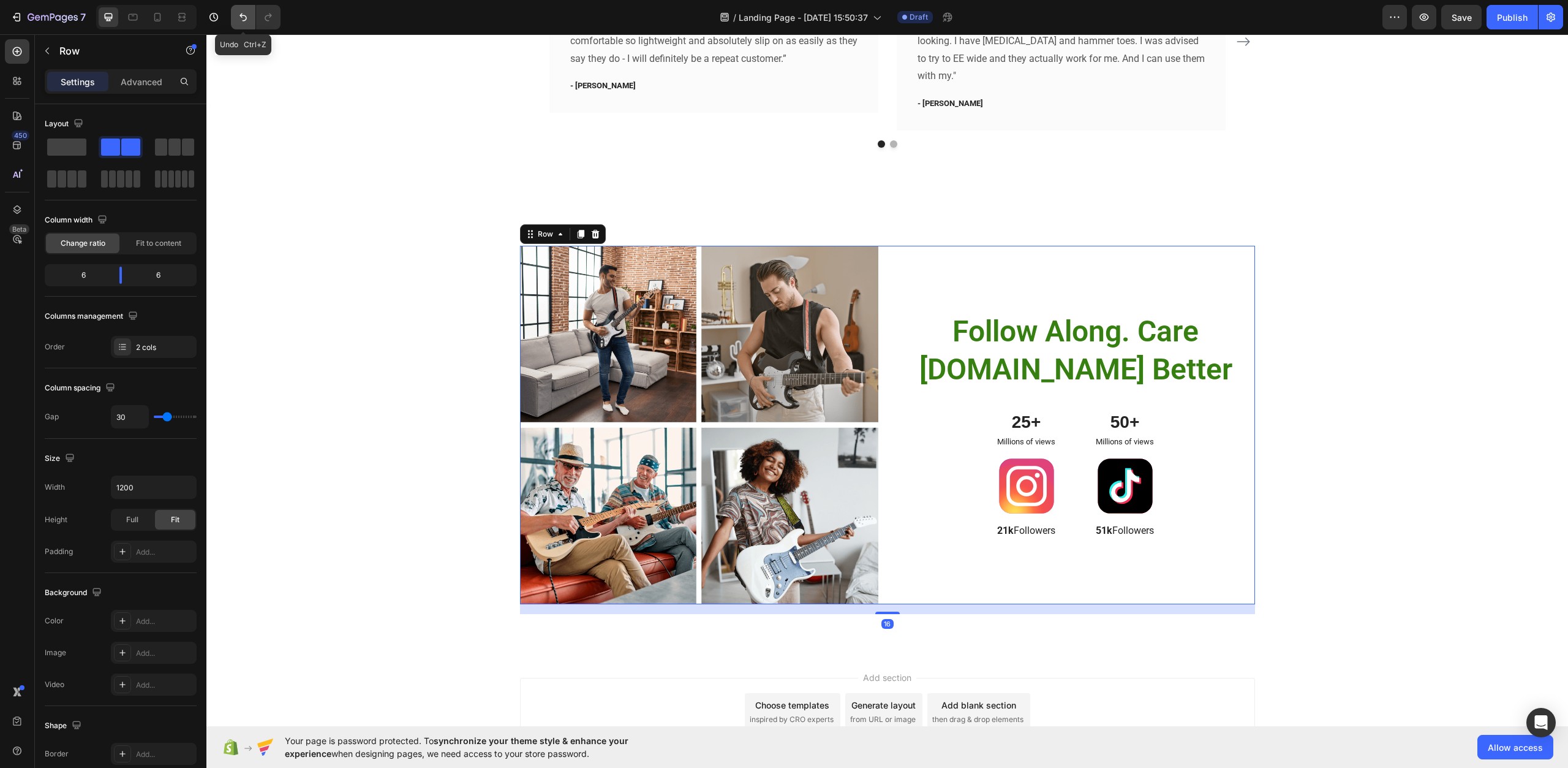
click at [244, 17] on icon "Undo/Redo" at bounding box center [243, 17] width 13 height 13
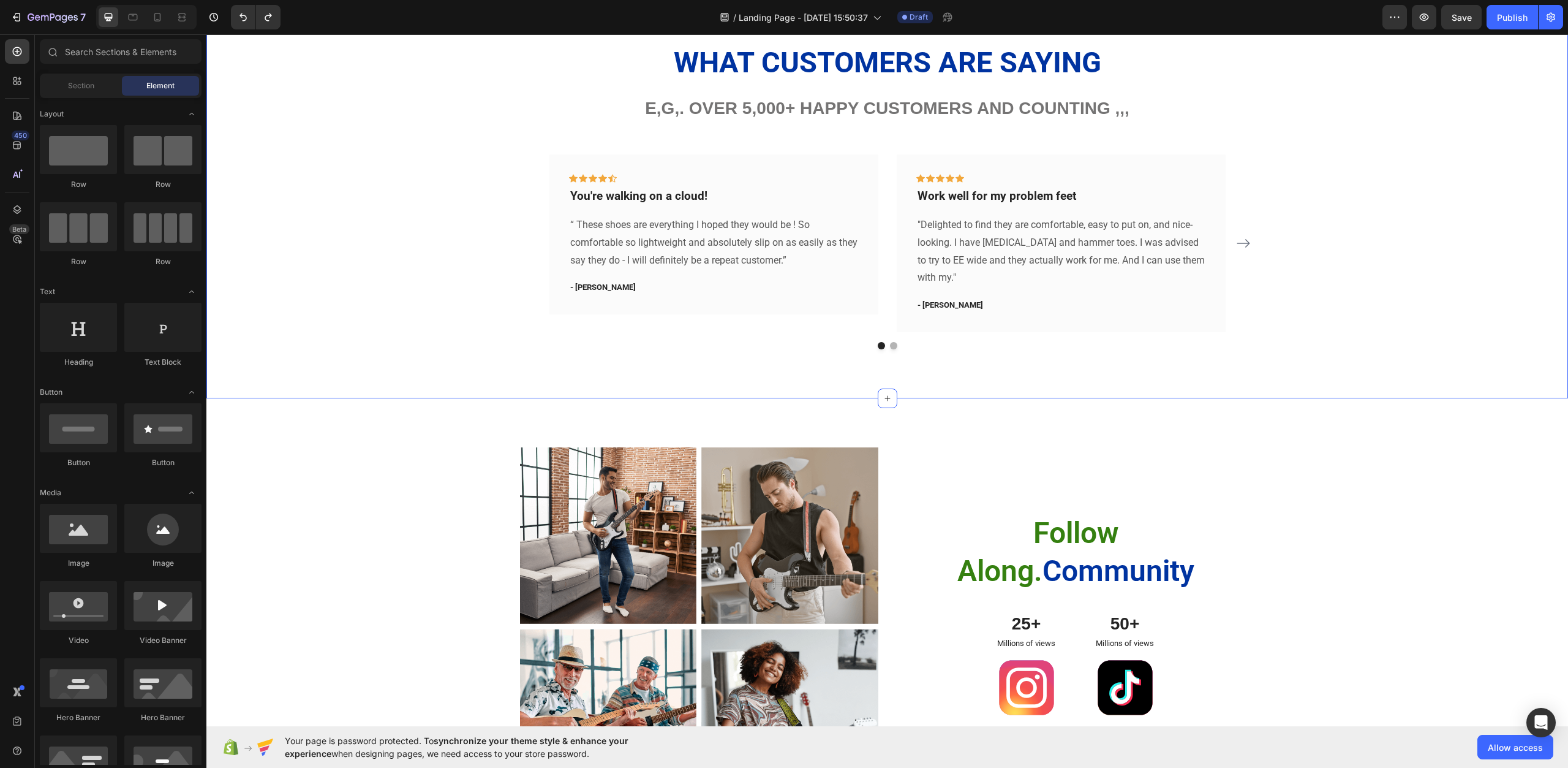
scroll to position [3257, 0]
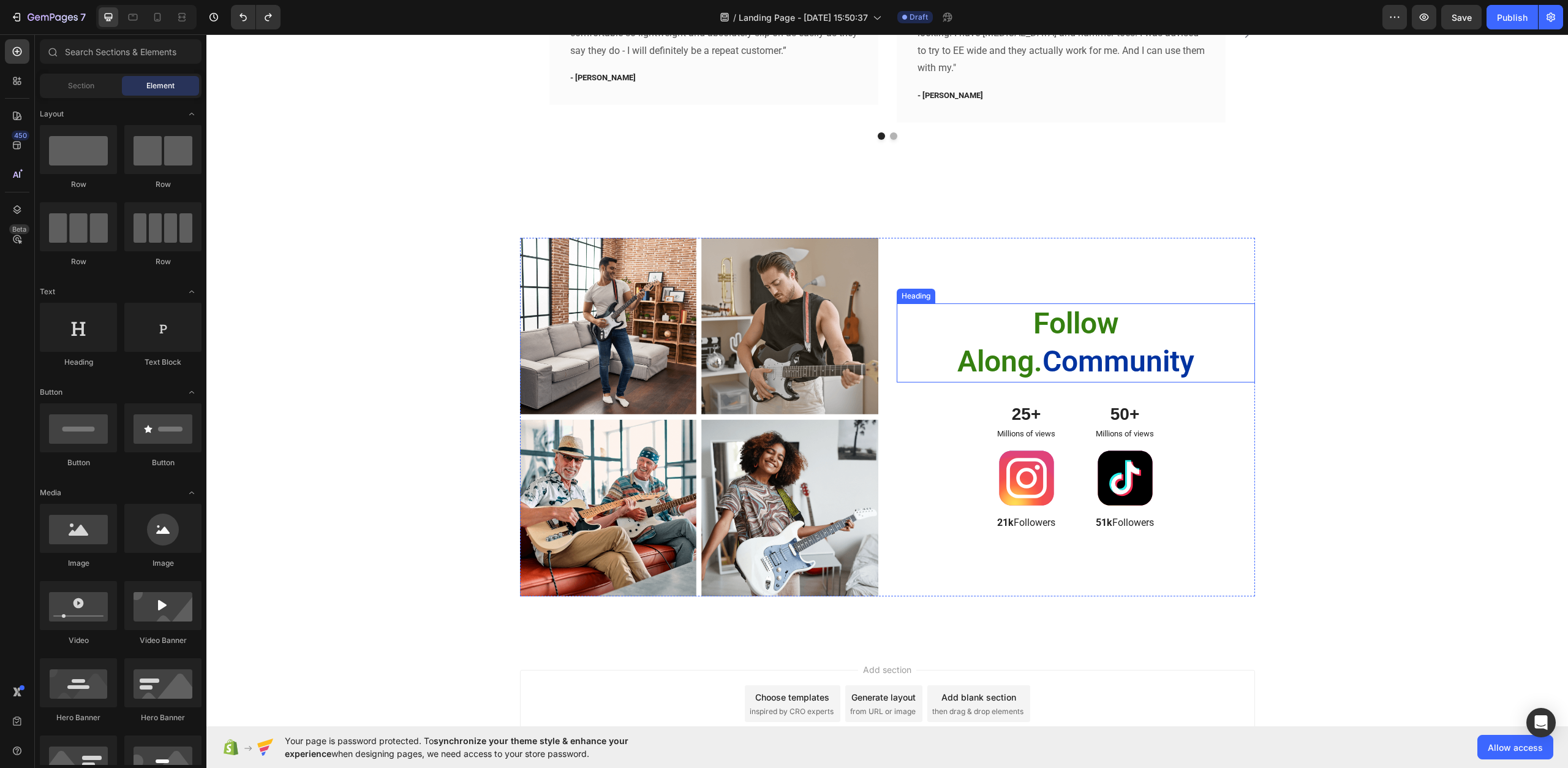
click at [1087, 341] on span "Follow Along." at bounding box center [1038, 342] width 161 height 73
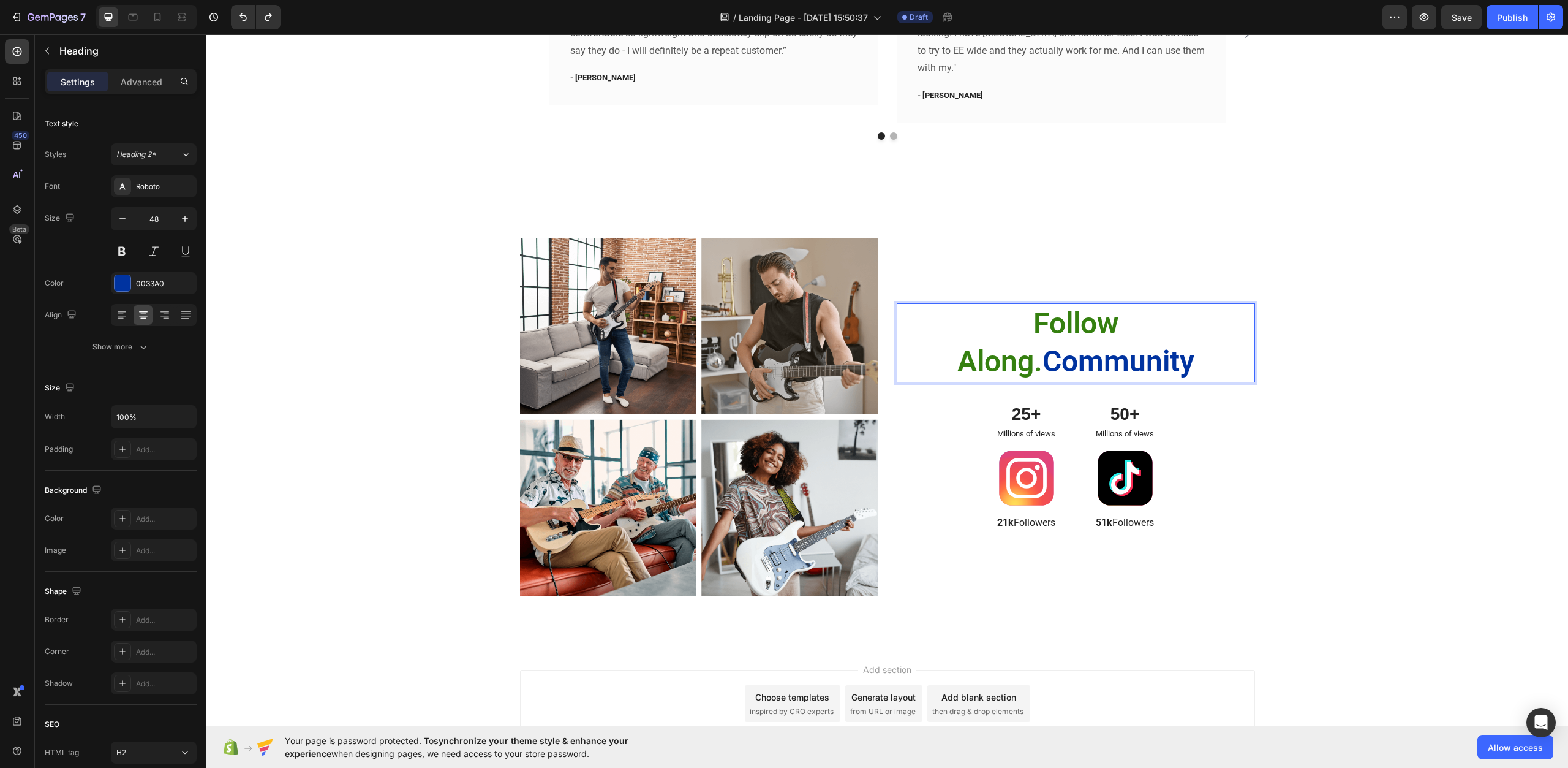
click at [1139, 361] on h2 "Follow Along. Community" at bounding box center [1076, 343] width 319 height 79
click at [1164, 363] on p "Follow Along. Community" at bounding box center [1076, 342] width 317 height 77
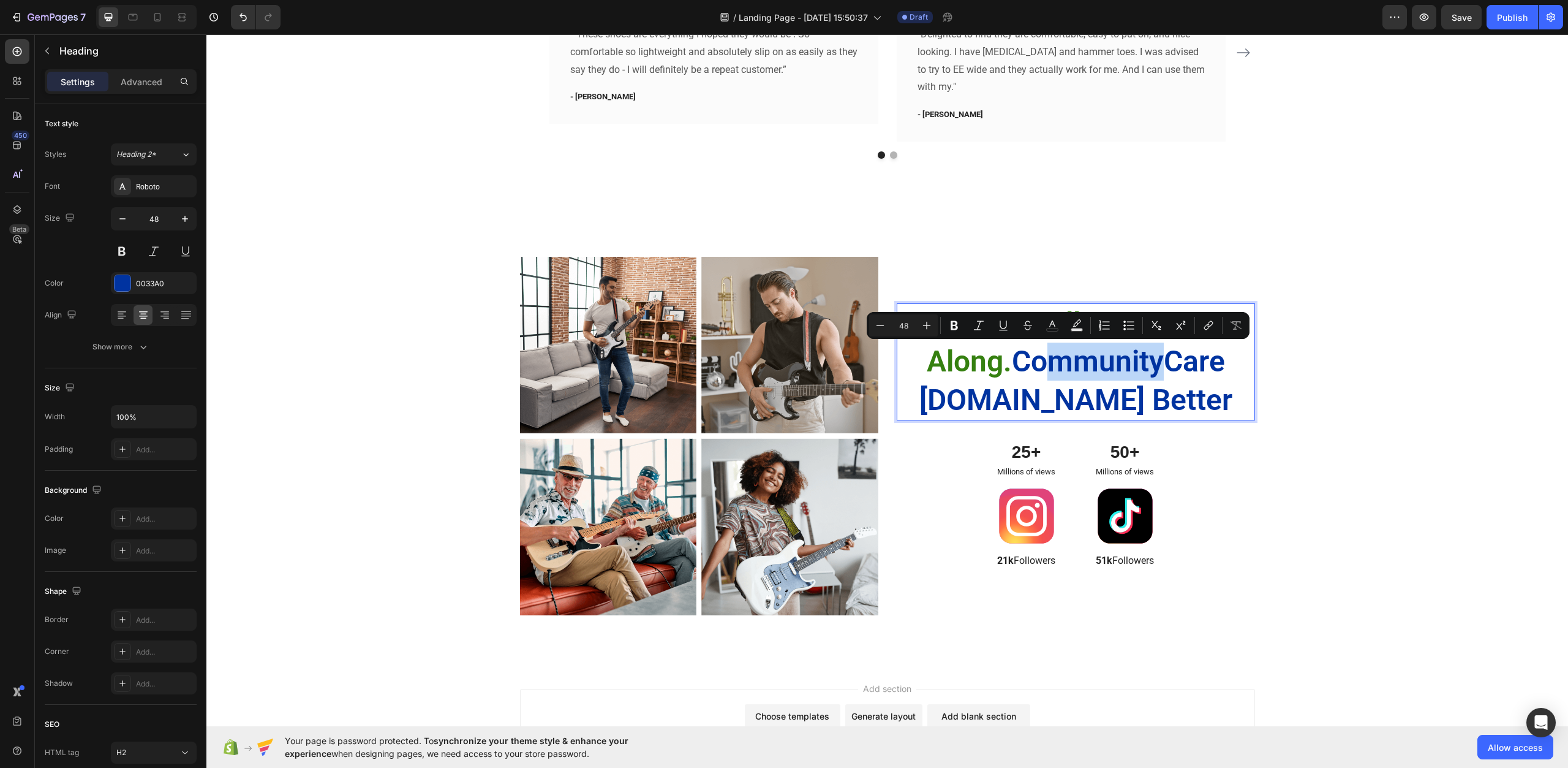
drag, startPoint x: 1115, startPoint y: 361, endPoint x: 1000, endPoint y: 369, distance: 115.3
click at [1000, 369] on p "Follow Along. CommunityCare More.Live Better" at bounding box center [1076, 362] width 317 height 115
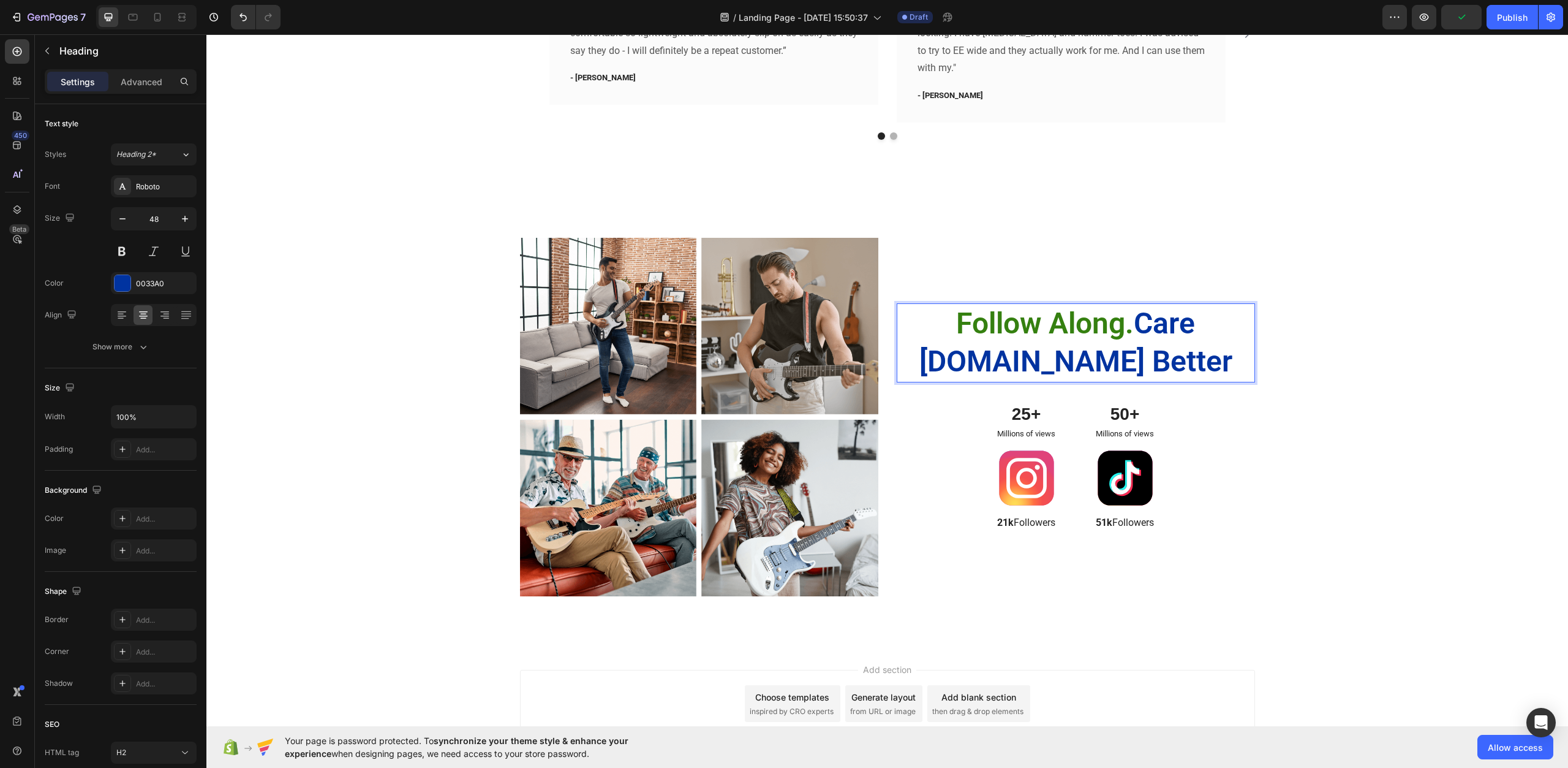
click at [1039, 372] on p "Follow Along. Care More.Live Better" at bounding box center [1076, 342] width 317 height 77
click at [1131, 317] on span "Follow Along." at bounding box center [1045, 323] width 178 height 35
click at [1036, 363] on p "Follow Along. Care More.Live Better" at bounding box center [1076, 342] width 317 height 77
click at [1339, 455] on div "Image Image Row Image Image Row Follow Along. Care More. Live Better Heading 32…" at bounding box center [887, 422] width 1344 height 369
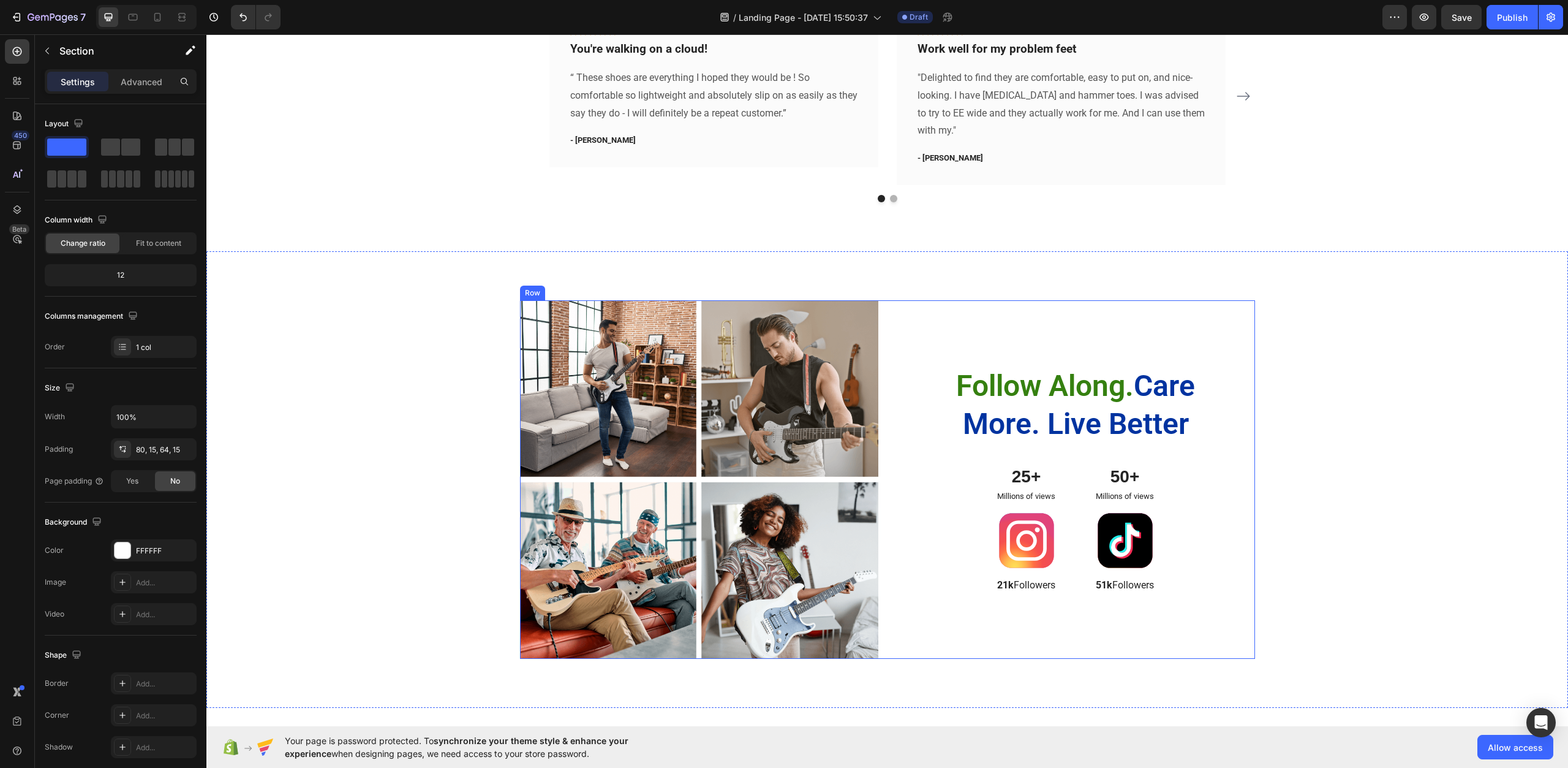
scroll to position [3353, 0]
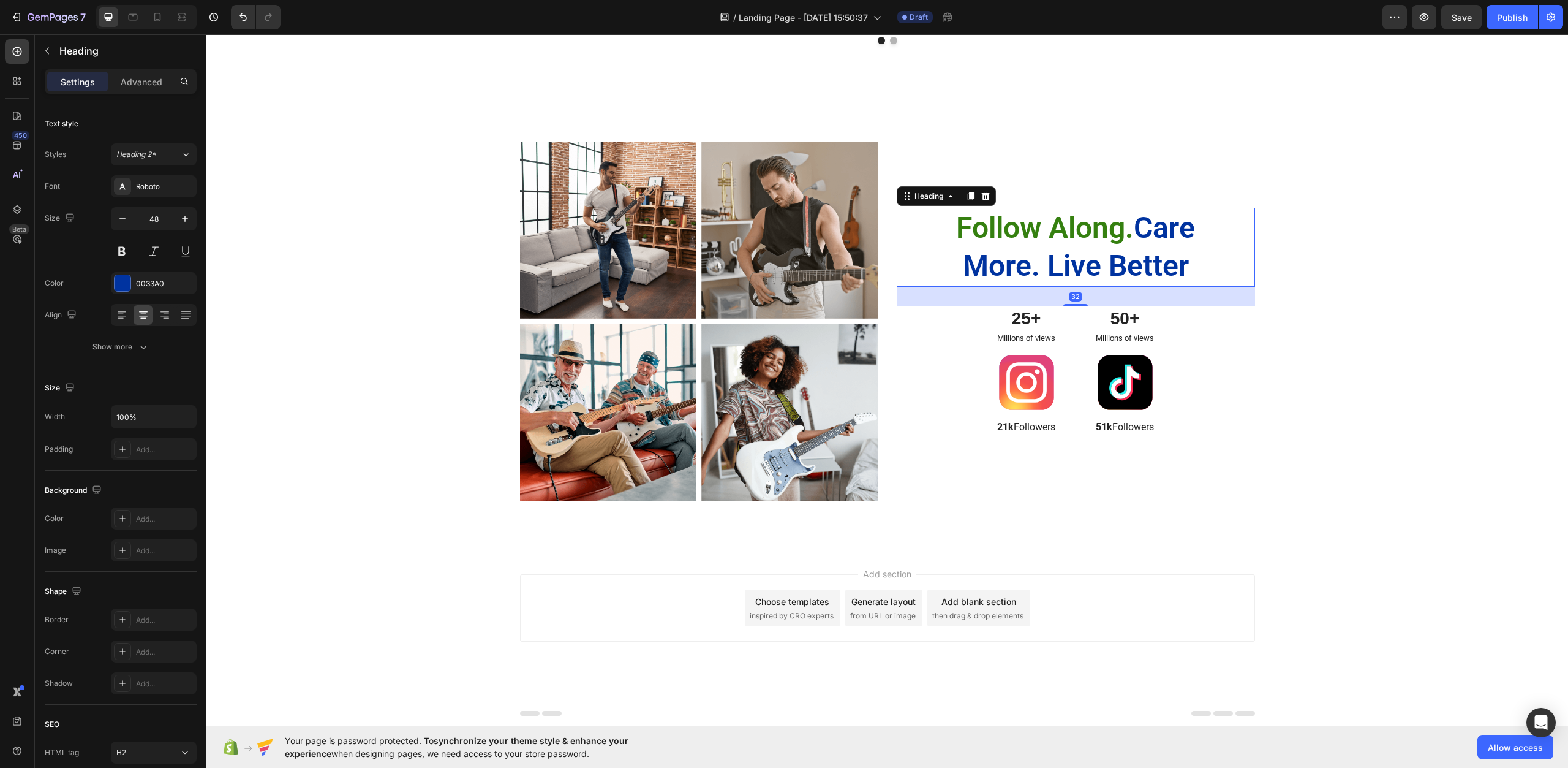
click at [1141, 225] on h2 "Follow Along. Care More. Live Better" at bounding box center [1076, 247] width 319 height 79
click at [1135, 228] on h2 "Follow Along. Care More. Live Better" at bounding box center [1076, 247] width 319 height 79
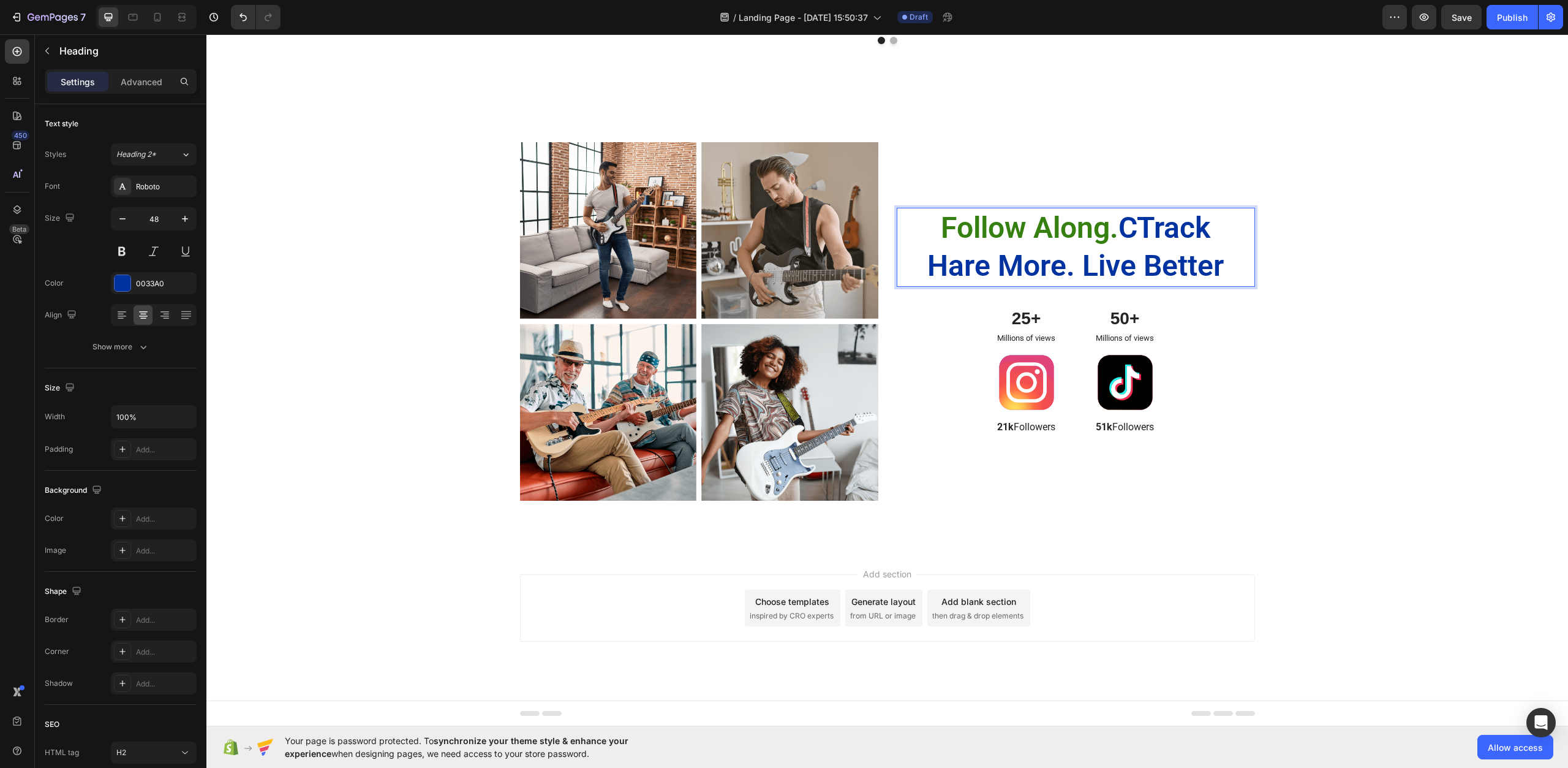
scroll to position [3333, 0]
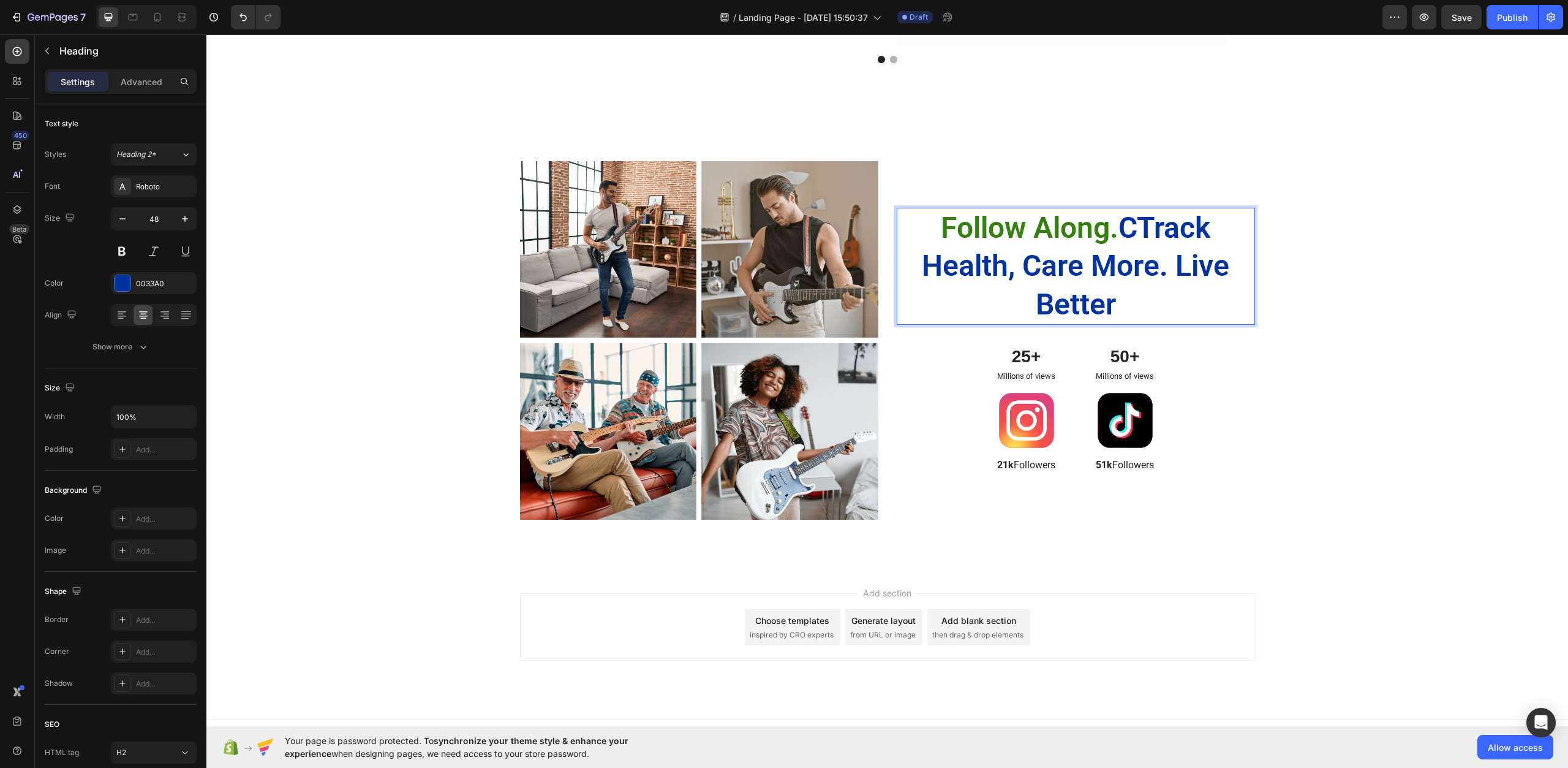
click at [1231, 239] on div "Follow Along. CTrack Health, Care More. Live Better Heading 32" at bounding box center [1076, 266] width 358 height 117
click at [1215, 234] on p "Follow Along. CTrack Health, Care More. Live Better" at bounding box center [1076, 266] width 317 height 115
click at [1142, 228] on p "Follow Along. CTrack Health, Care More. Live Better" at bounding box center [1076, 266] width 317 height 115
click at [1011, 266] on p "Follow Along. Track Health, Care More. Live Better" at bounding box center [1076, 266] width 317 height 115
click at [1349, 381] on div "Image Image Row Image Image Row Follow Along. Track Health. Care More. Live Bet…" at bounding box center [887, 346] width 1344 height 369
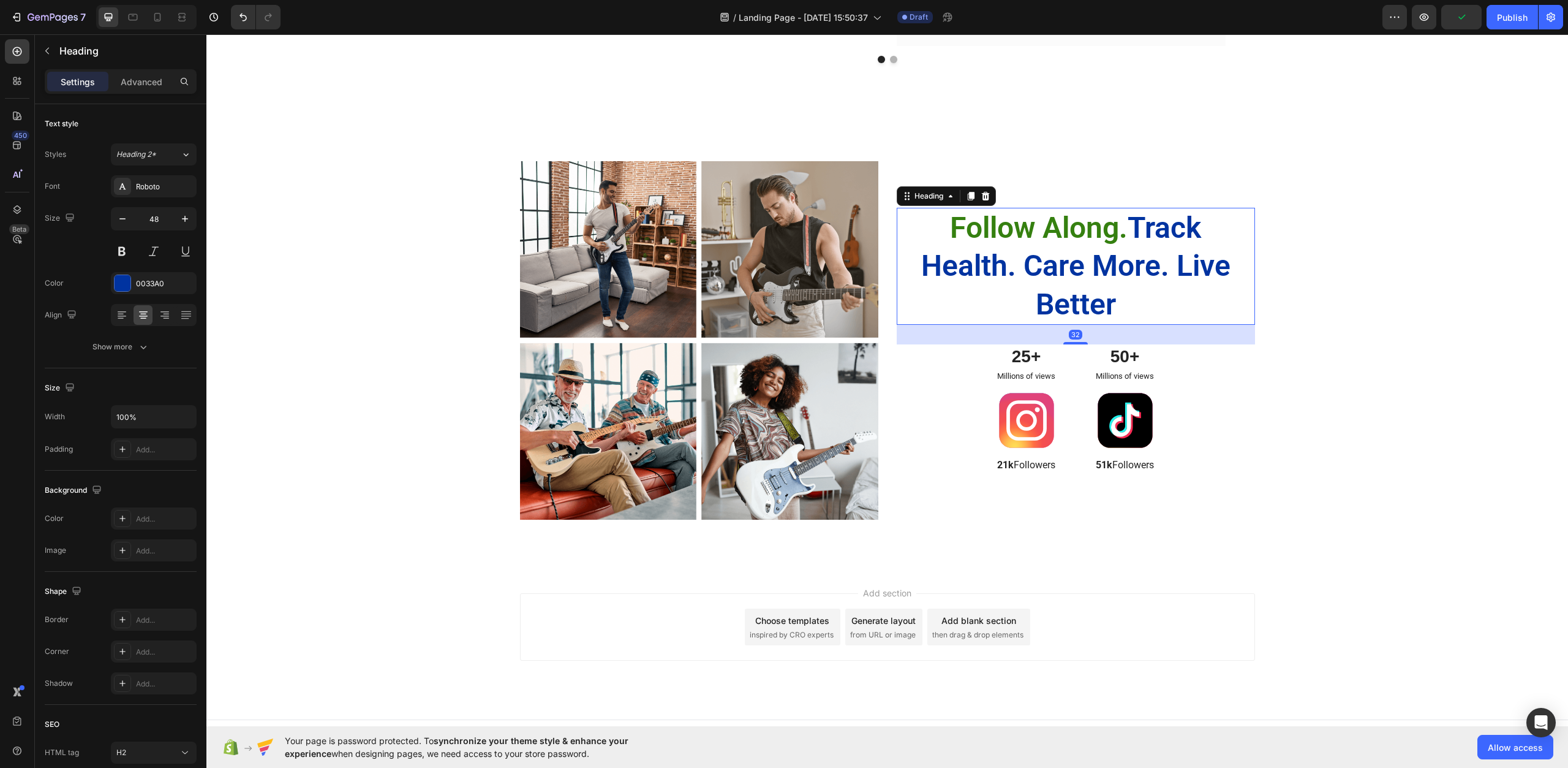
click at [1159, 271] on p "⁠⁠⁠⁠⁠⁠⁠ Follow Along. Track Health. Care More. Live Better" at bounding box center [1076, 266] width 317 height 115
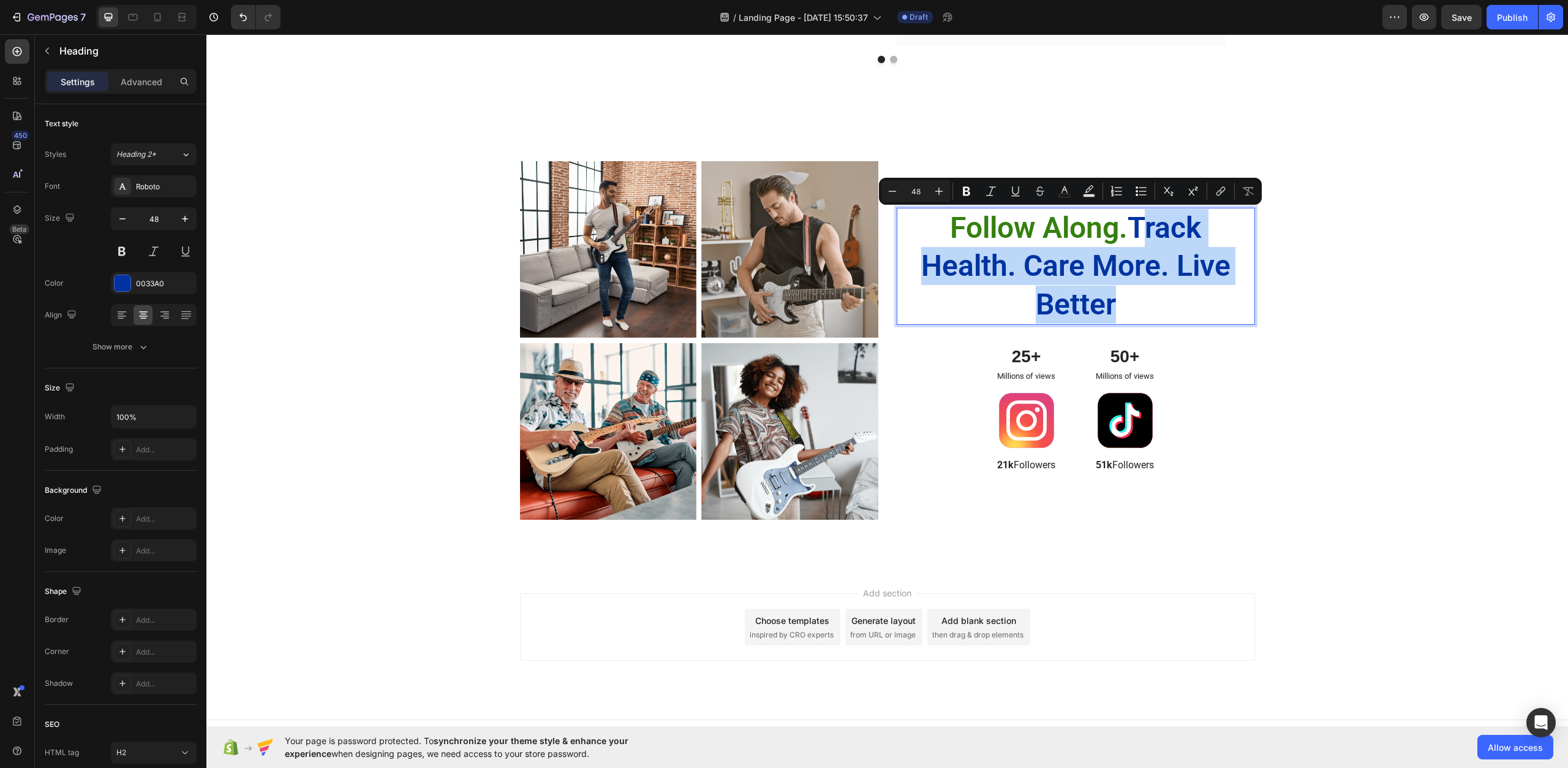
drag, startPoint x: 1131, startPoint y: 298, endPoint x: 1142, endPoint y: 230, distance: 68.9
click at [1142, 230] on p "Follow Along. Track Health. Care More. Live Better" at bounding box center [1076, 266] width 317 height 115
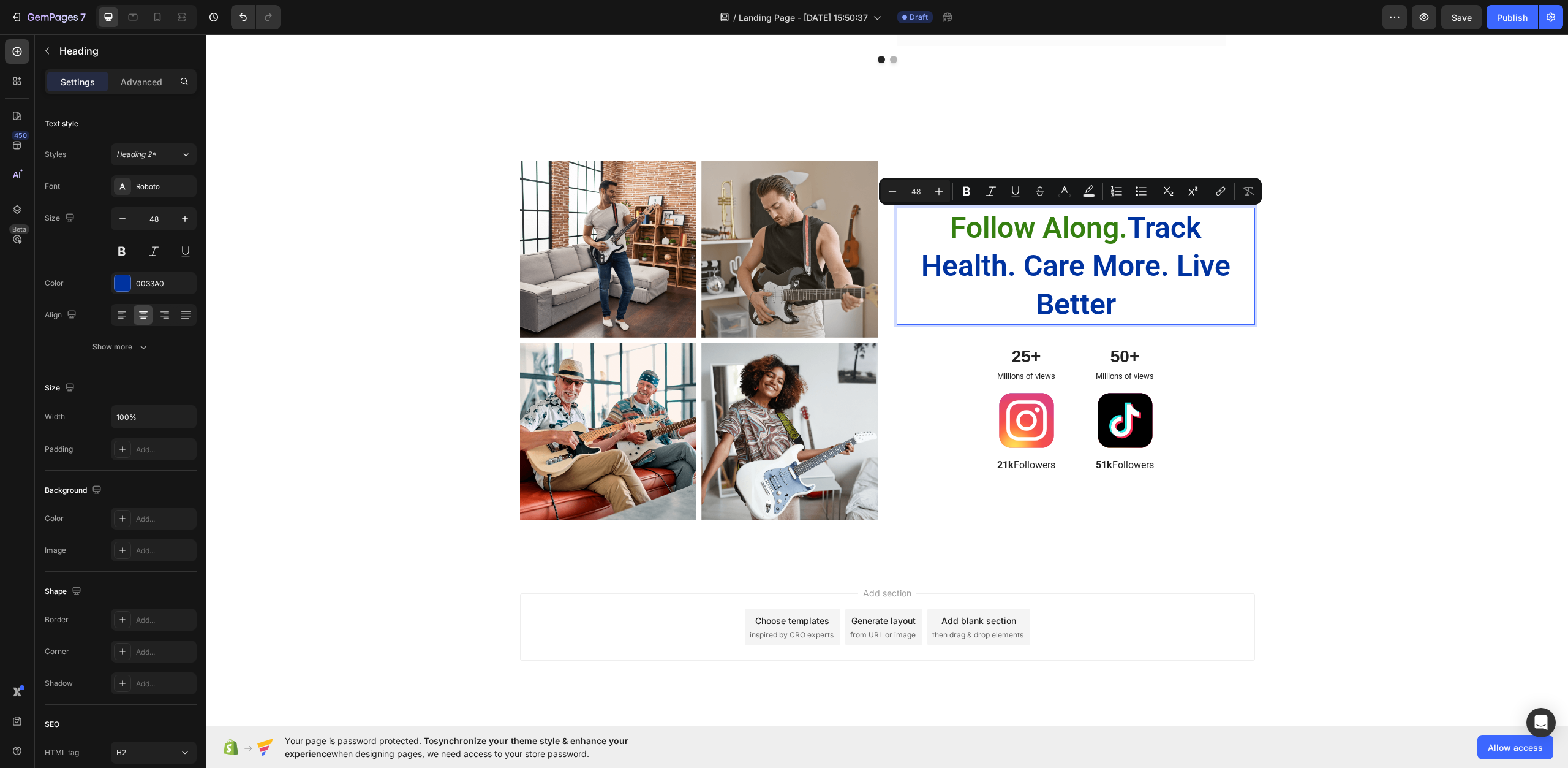
scroll to position [3353, 0]
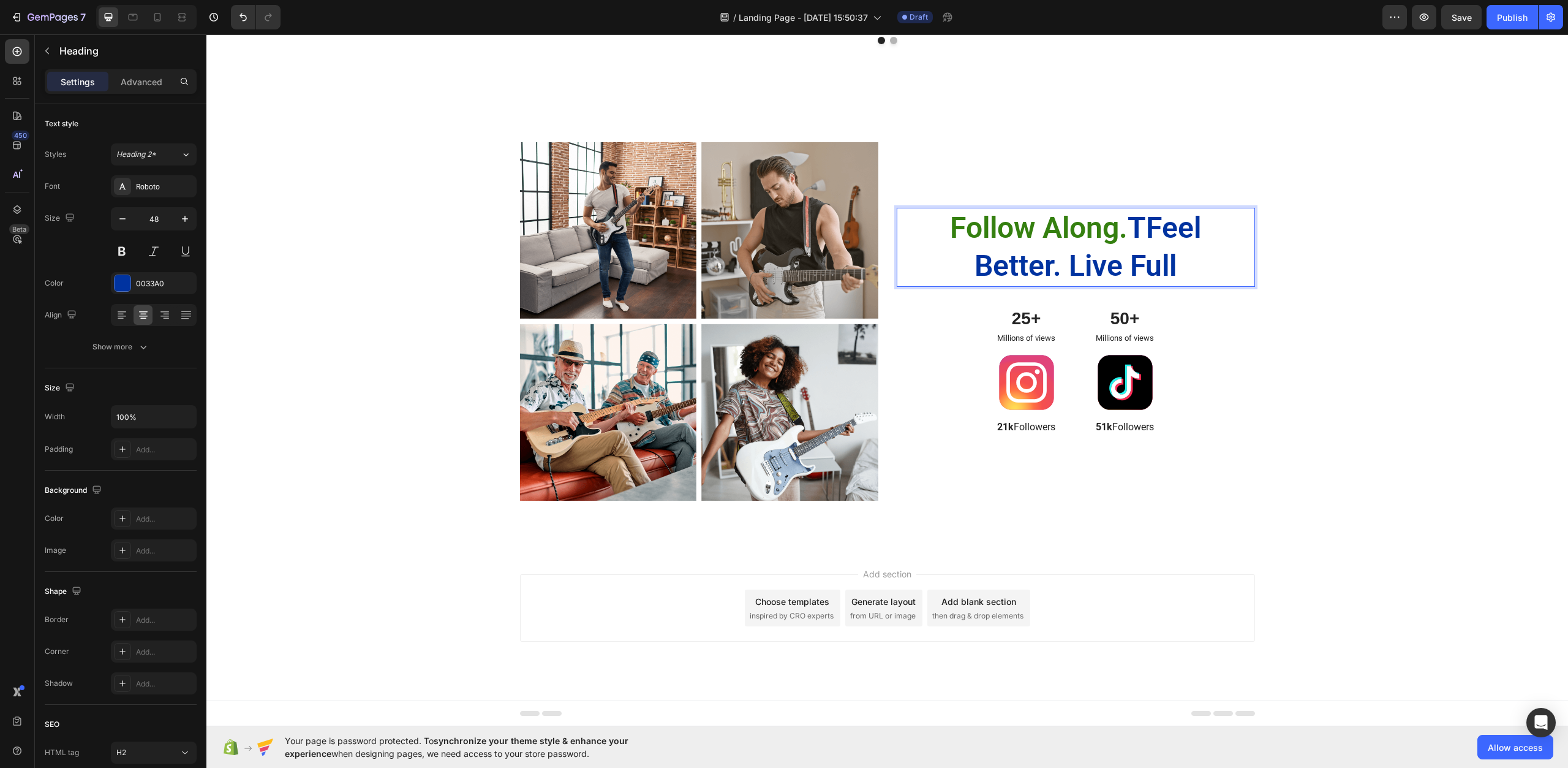
click at [1148, 228] on p "Follow Along. TFeel Better. Live Full" at bounding box center [1076, 247] width 317 height 77
click at [1185, 270] on p "Follow Along. Feel Better. Live Full" at bounding box center [1076, 247] width 317 height 77
click at [1309, 309] on div "Image Image Row Image Image Row Follow Along. Feel Better. Live Full. Heading 3…" at bounding box center [887, 327] width 1344 height 369
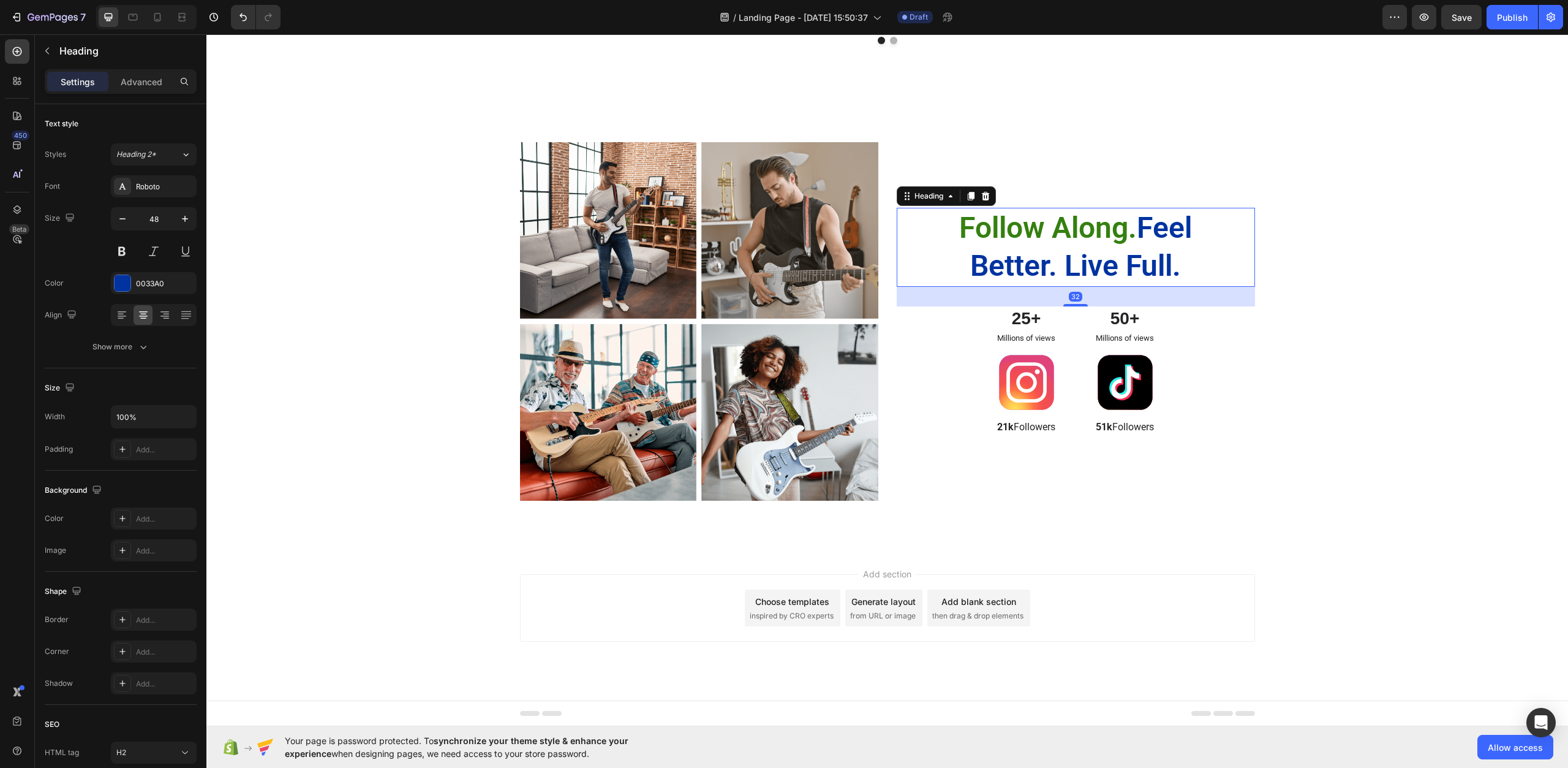
click at [1113, 238] on span "Follow Along." at bounding box center [1048, 227] width 178 height 35
click at [404, 230] on div "Image Image Row Image Image Row ⁠⁠⁠⁠⁠⁠⁠ Follow Along. Feel Better. Live Full. H…" at bounding box center [887, 327] width 1344 height 369
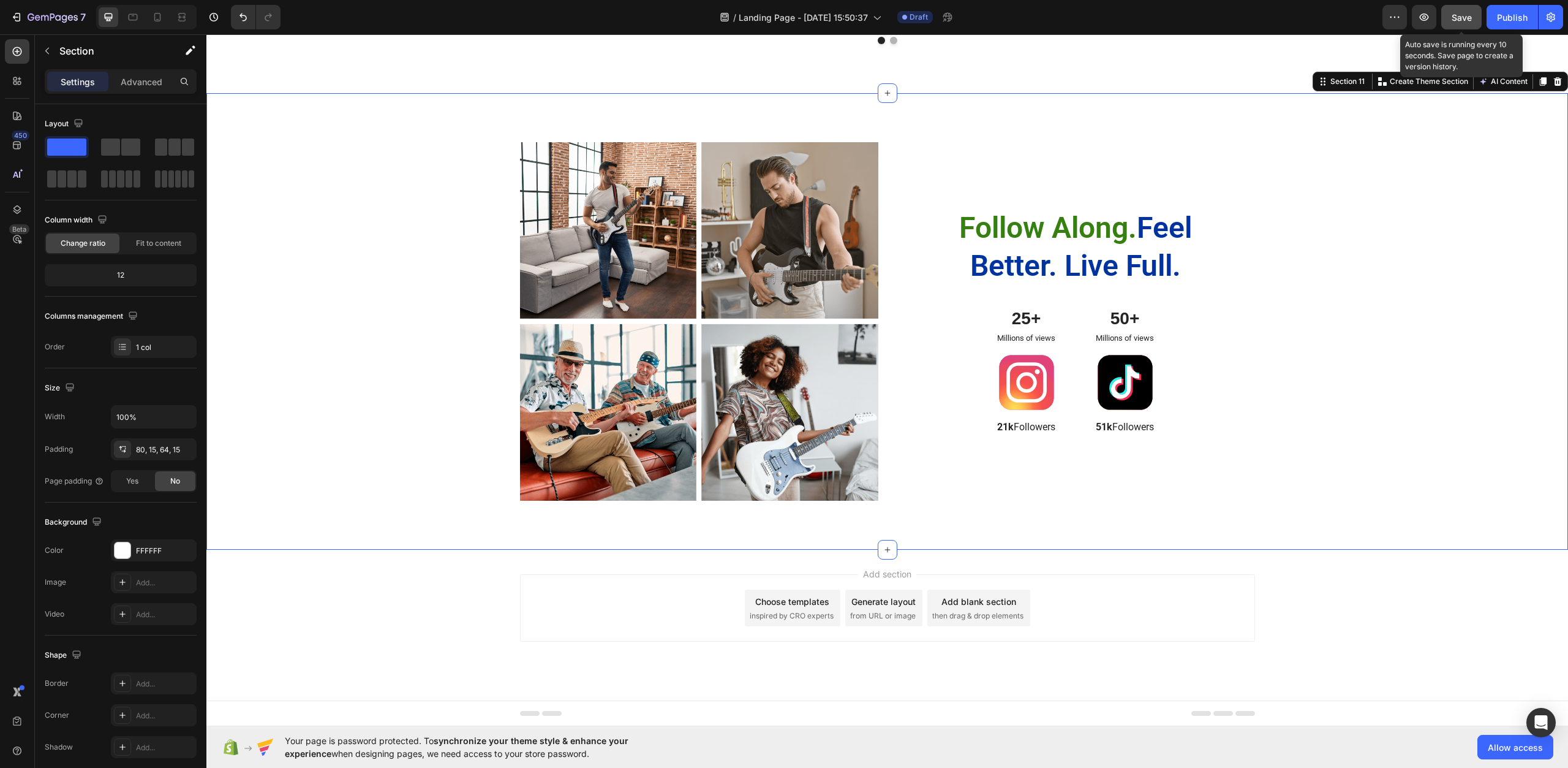
click at [1474, 15] on button "Save" at bounding box center [1462, 17] width 40 height 24
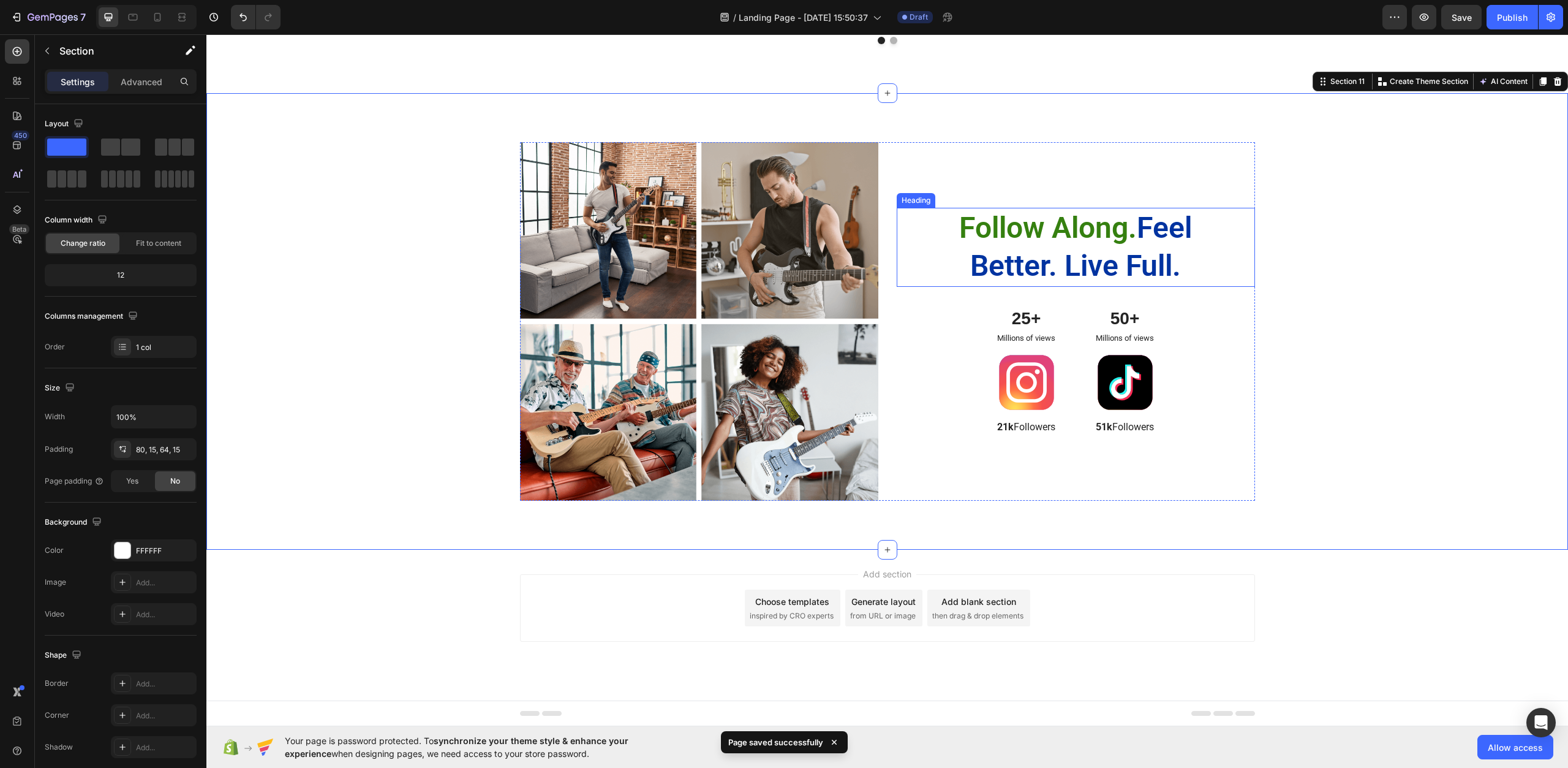
click at [1018, 258] on p "⁠⁠⁠⁠⁠⁠⁠ Follow Along. Feel Better. Live Full." at bounding box center [1076, 247] width 317 height 77
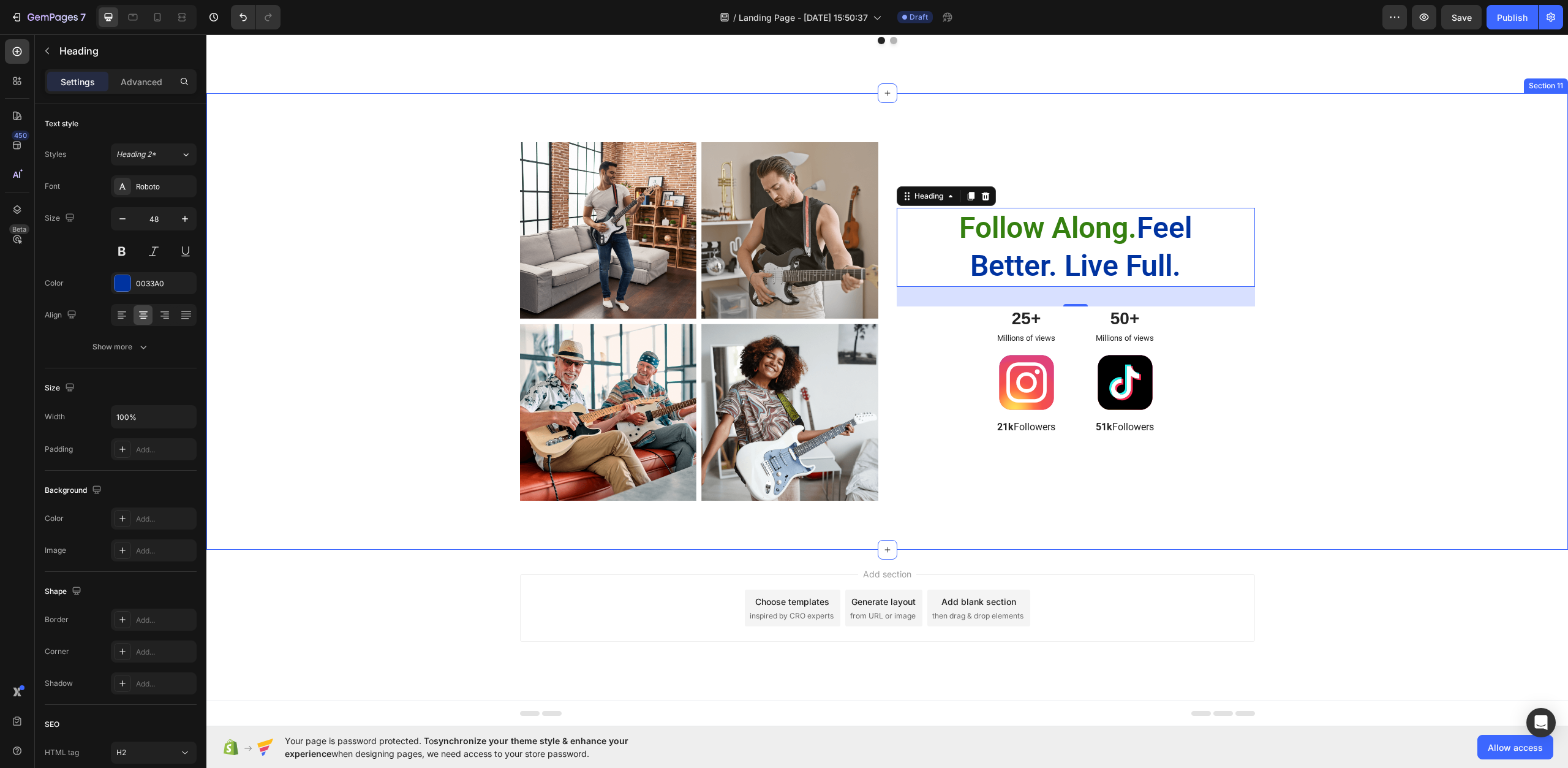
click at [1361, 379] on div "Image Image Row Image Image Row ⁠⁠⁠⁠⁠⁠⁠ Follow Along. Feel Better. Live Full. H…" at bounding box center [887, 327] width 1344 height 369
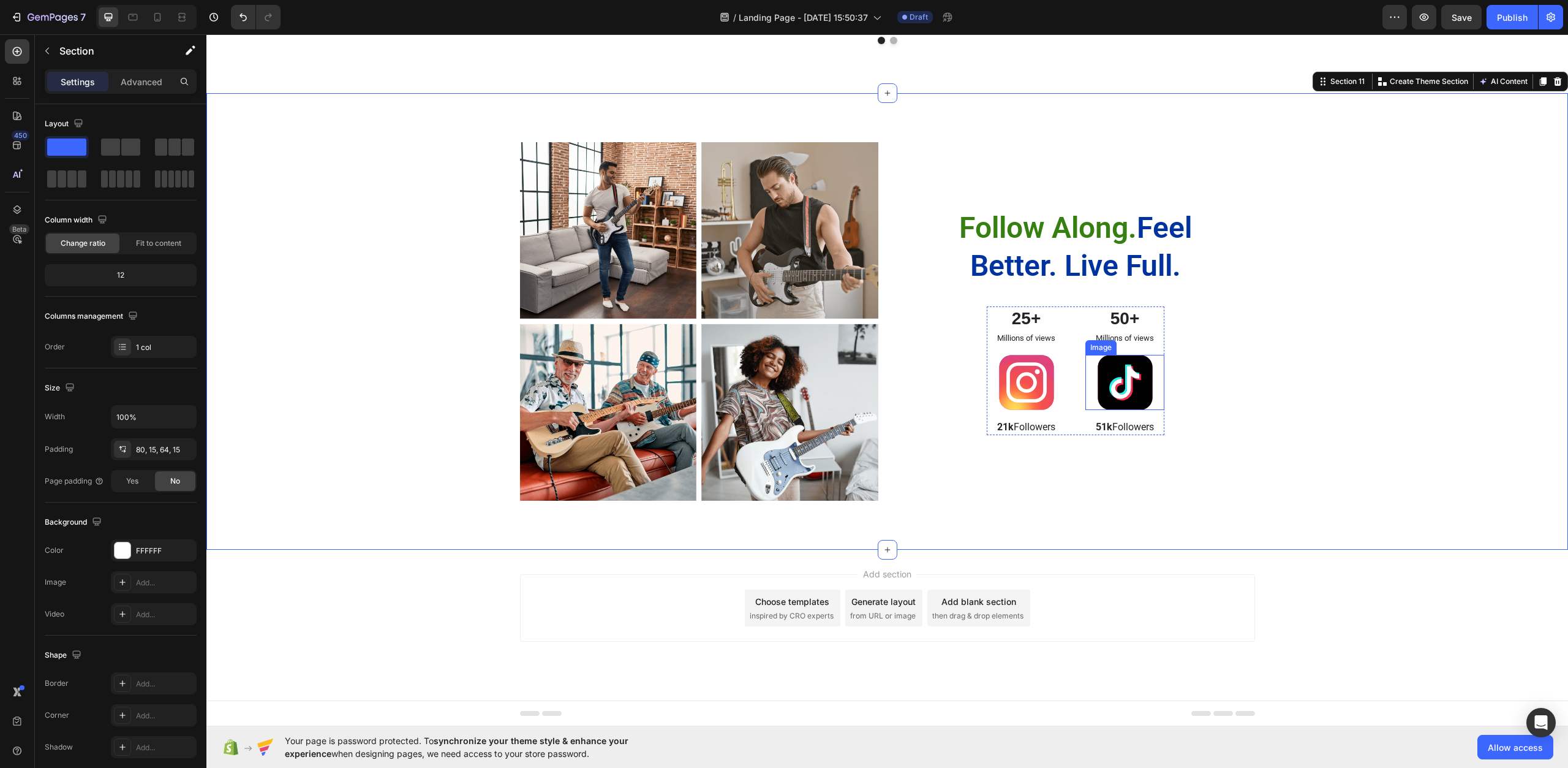
click at [1113, 373] on img at bounding box center [1125, 382] width 55 height 55
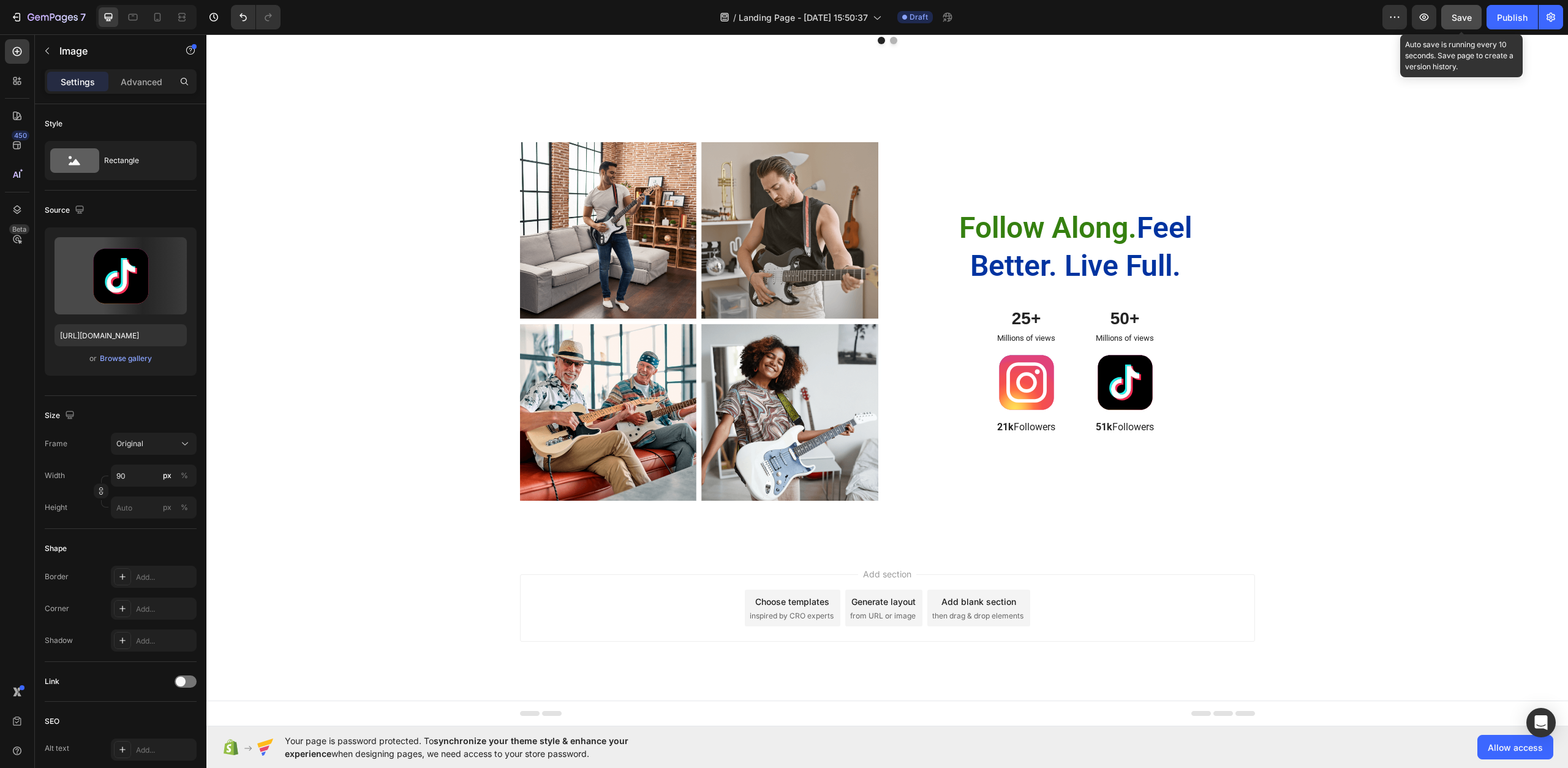
click at [1449, 19] on button "Save" at bounding box center [1462, 17] width 40 height 24
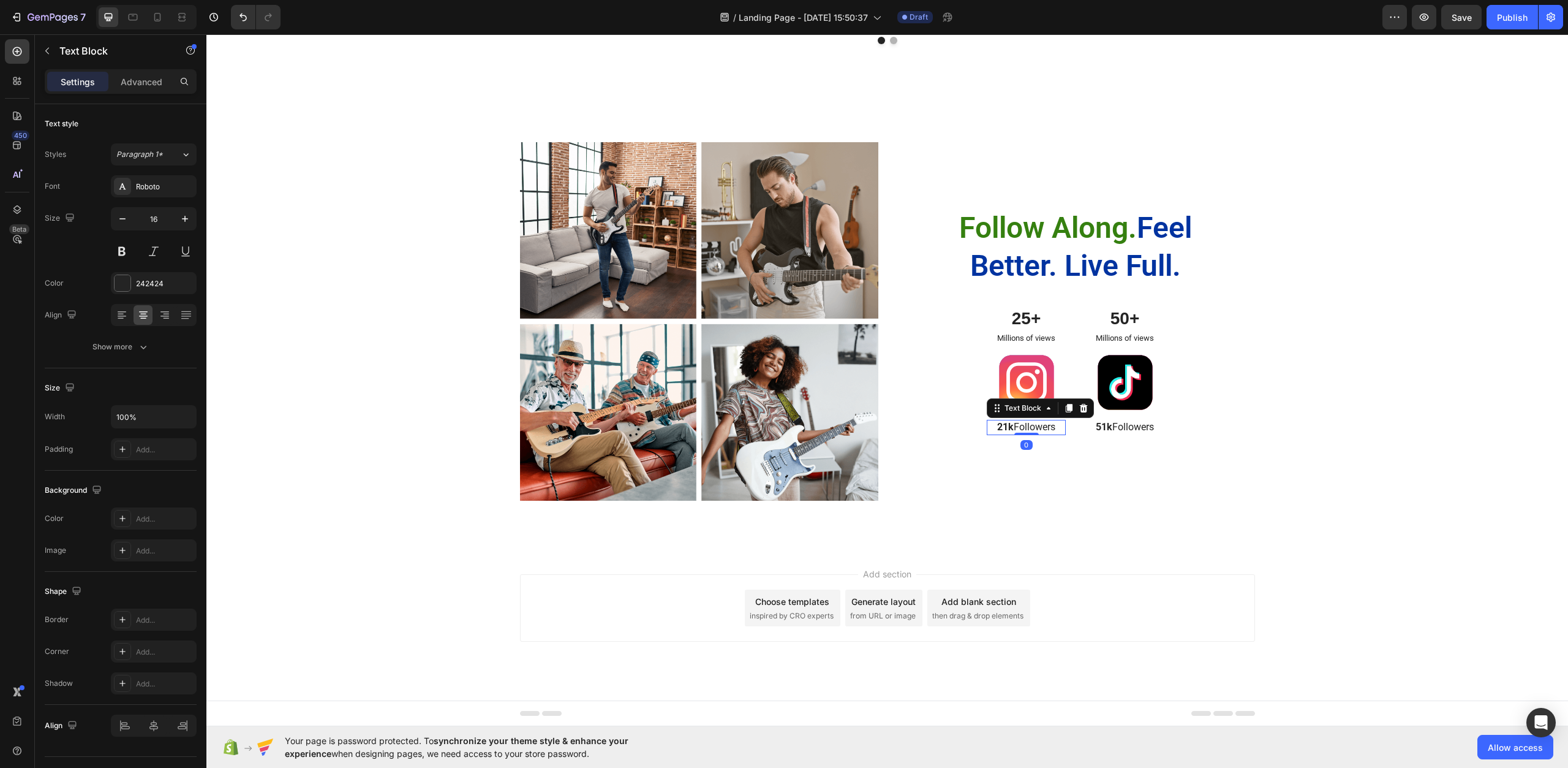
click at [1007, 422] on strong "21k" at bounding box center [1006, 427] width 17 height 12
click at [998, 426] on strong "21k" at bounding box center [1006, 427] width 17 height 12
click at [1041, 428] on p "1k Followers" at bounding box center [1026, 427] width 77 height 13
click at [1039, 464] on div "Follow Along. Feel Better. Live Full. Heading 25+ Text Block Millions of views …" at bounding box center [1076, 322] width 358 height 359
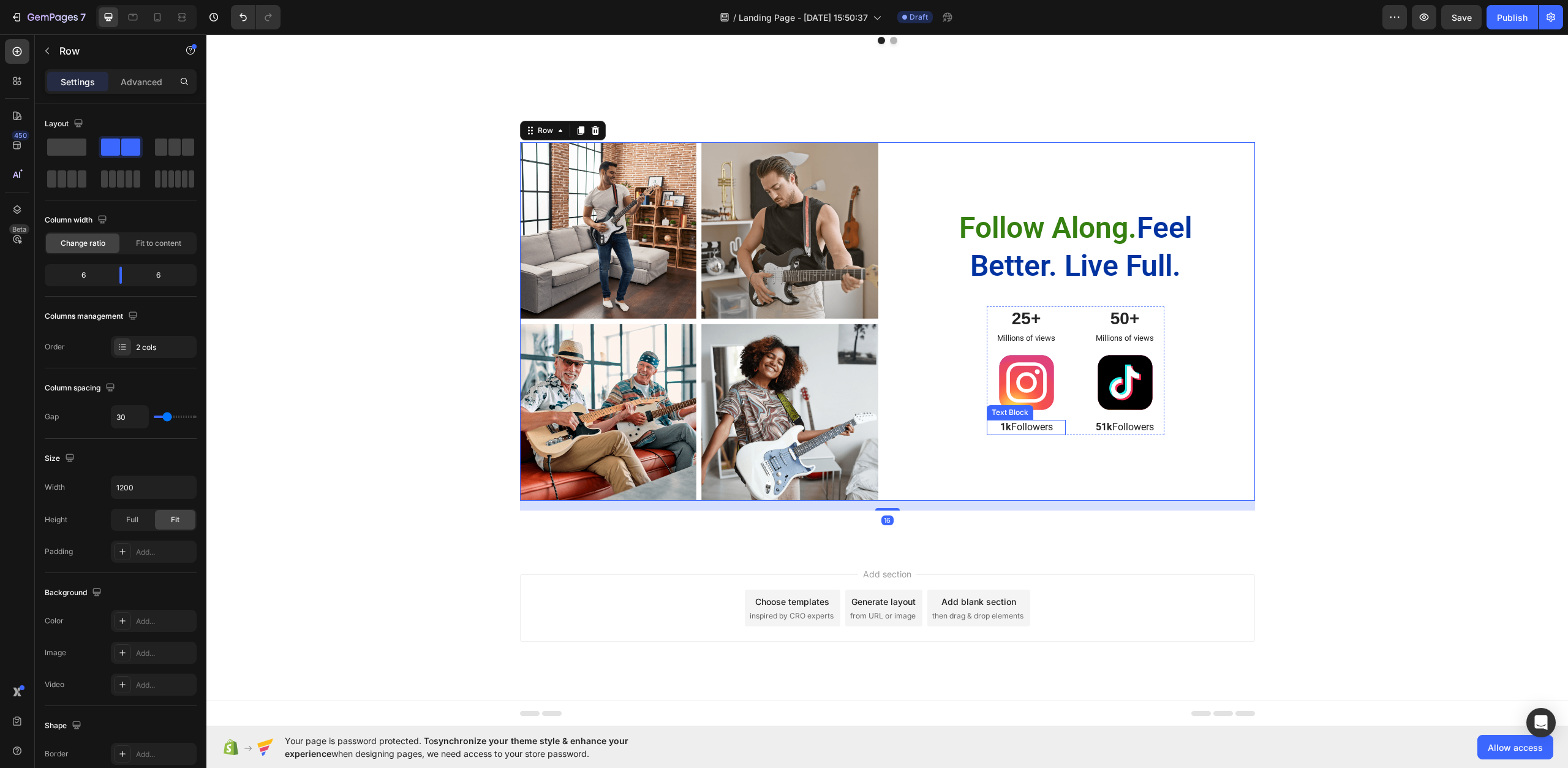
click at [1046, 428] on p "1k Followers" at bounding box center [1026, 427] width 77 height 13
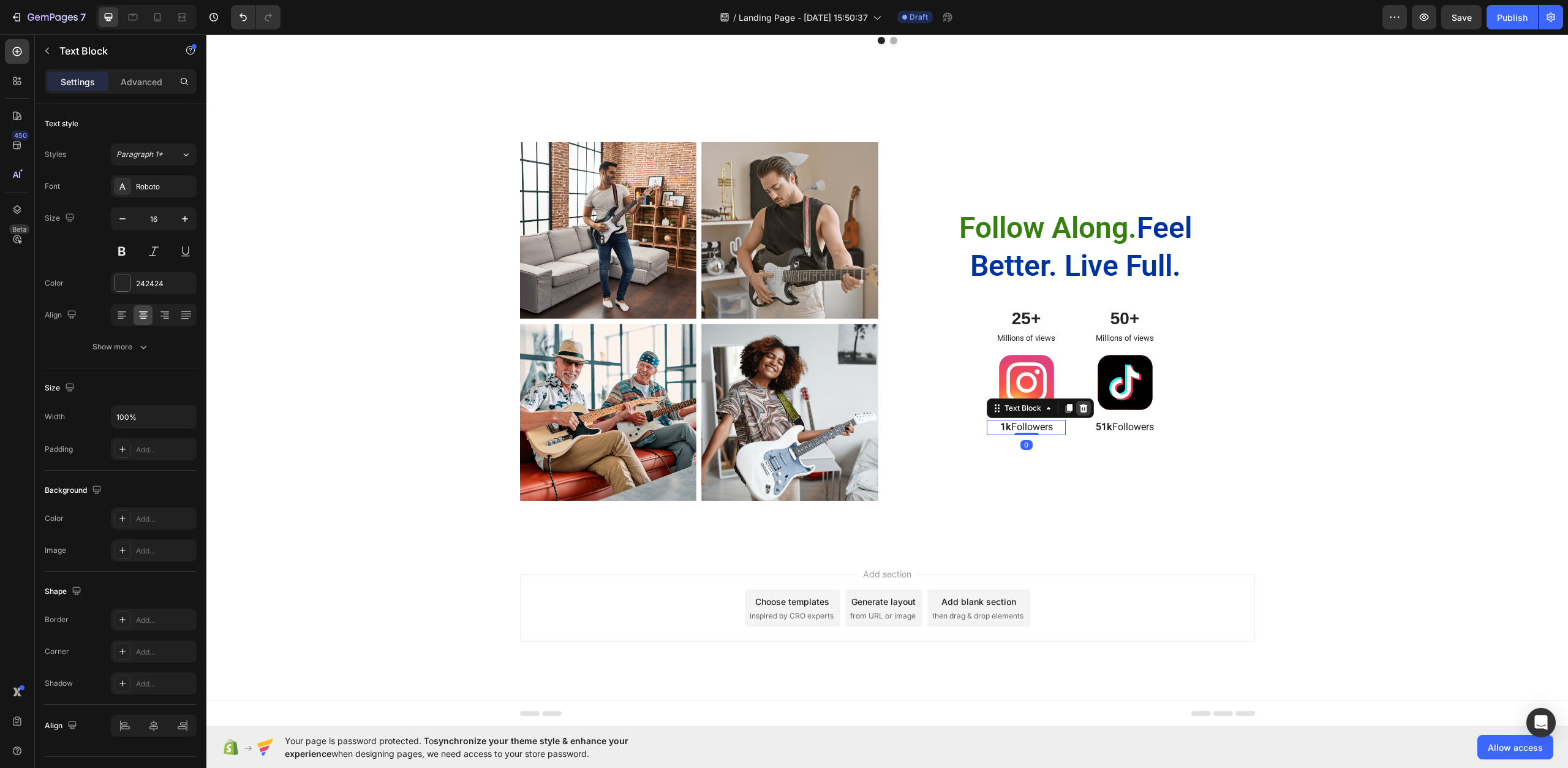
click at [1078, 411] on icon at bounding box center [1084, 408] width 10 height 10
click at [1112, 429] on p "51k Followers" at bounding box center [1125, 427] width 77 height 13
click at [1175, 402] on div at bounding box center [1182, 408] width 14 height 14
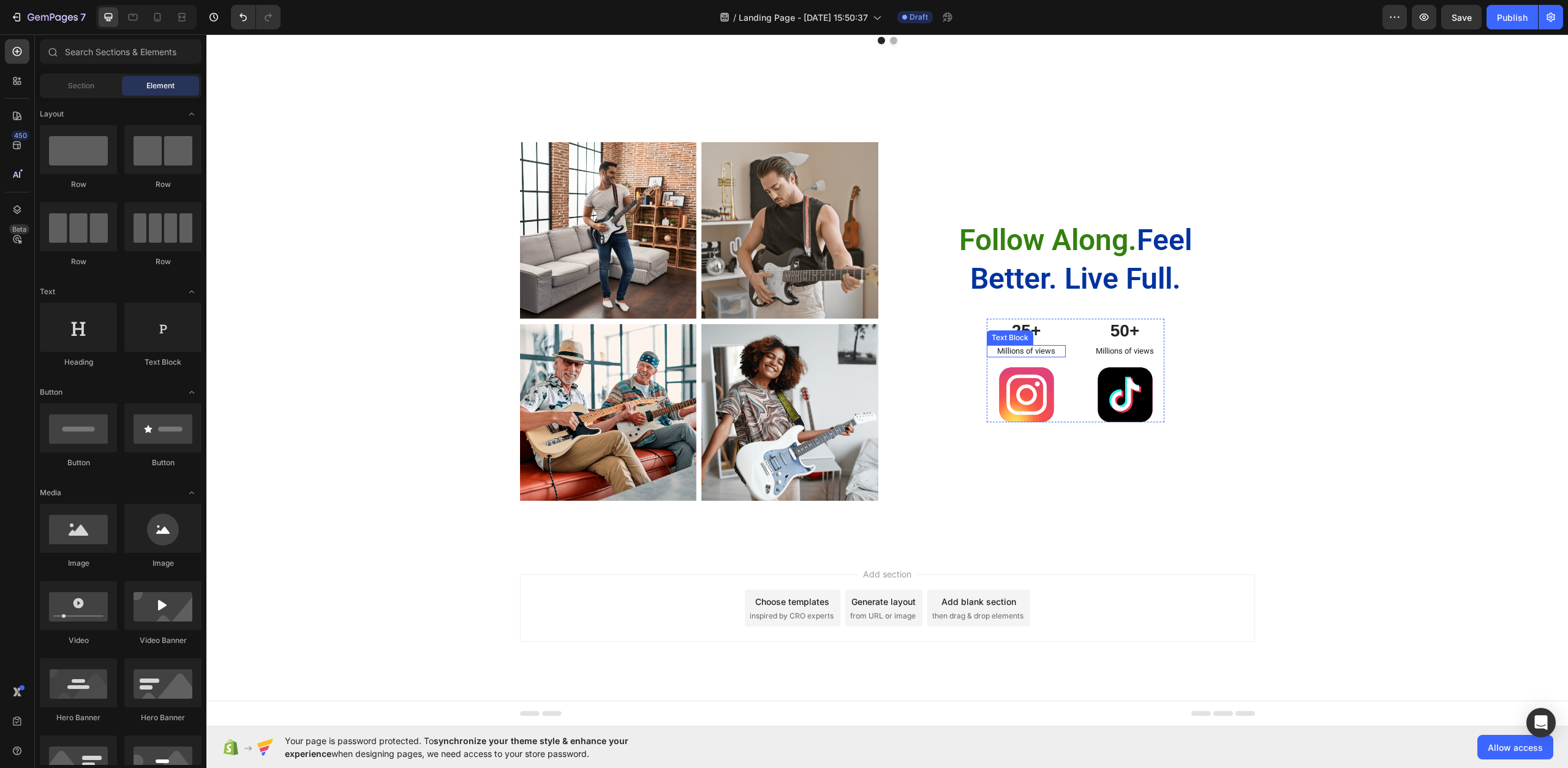
click at [1043, 356] on p "Millions of views" at bounding box center [1026, 352] width 77 height 10
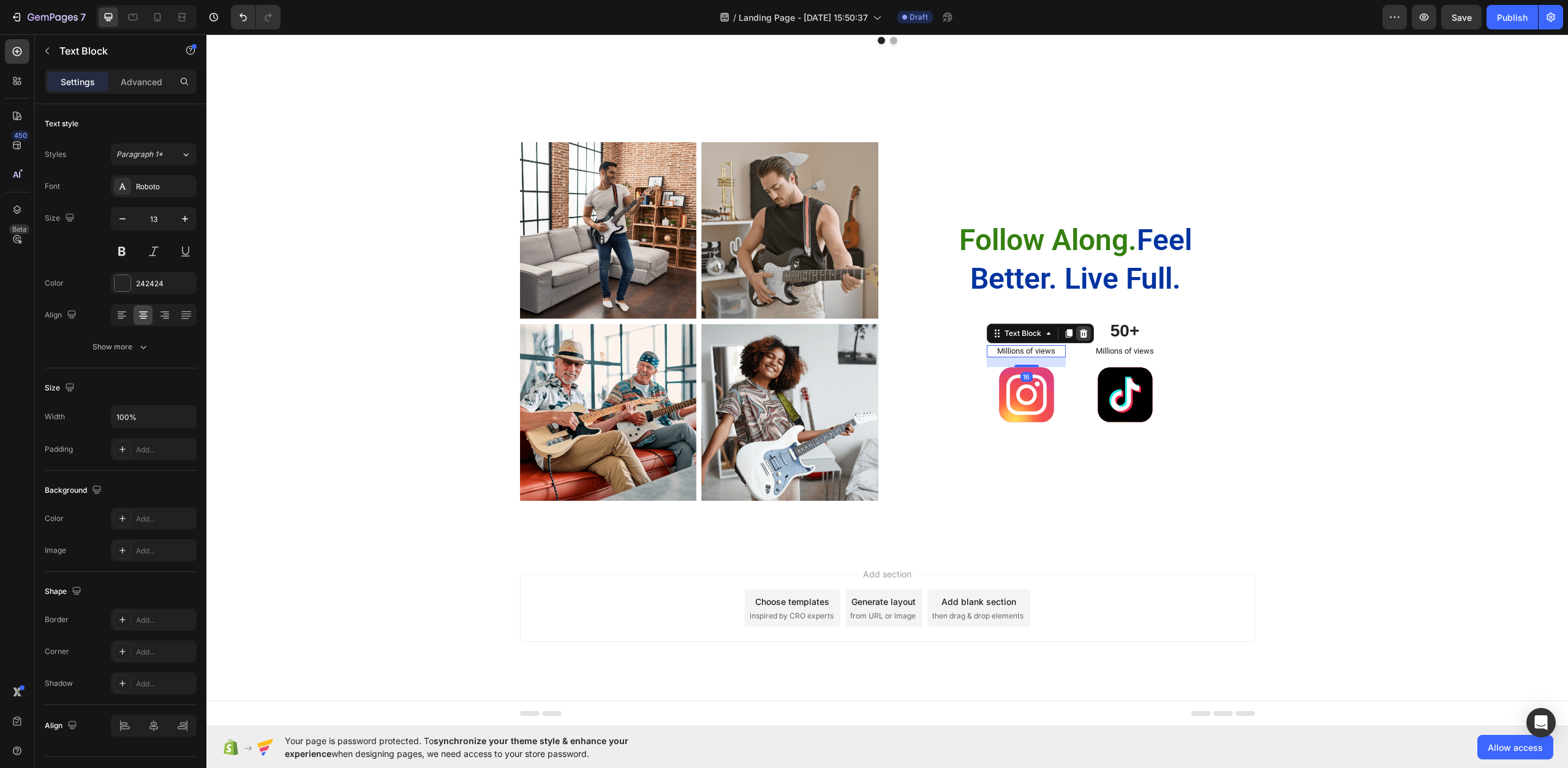
click at [1084, 334] on icon at bounding box center [1084, 334] width 10 height 10
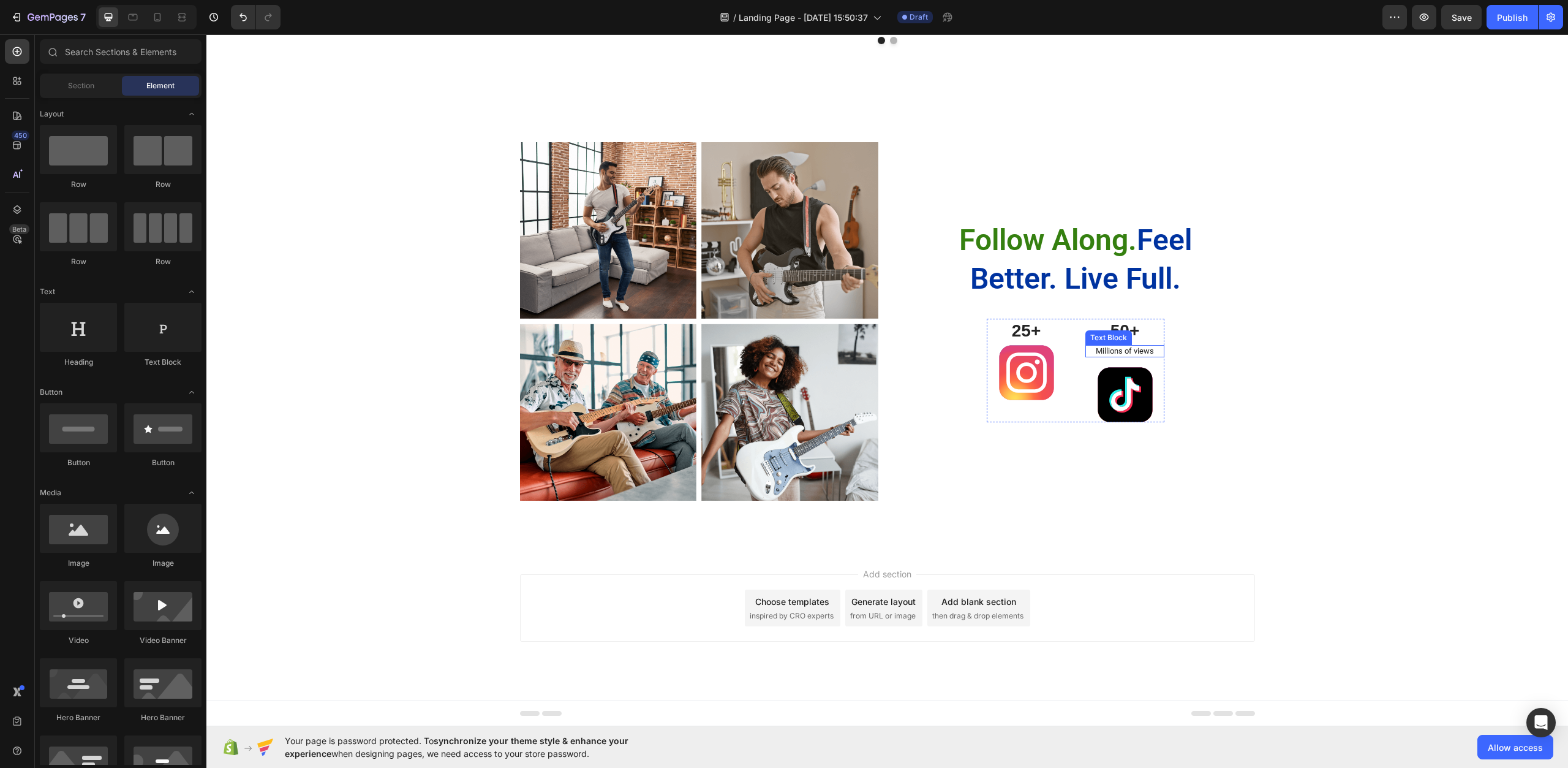
click at [1125, 351] on p "Millions of views" at bounding box center [1125, 352] width 77 height 10
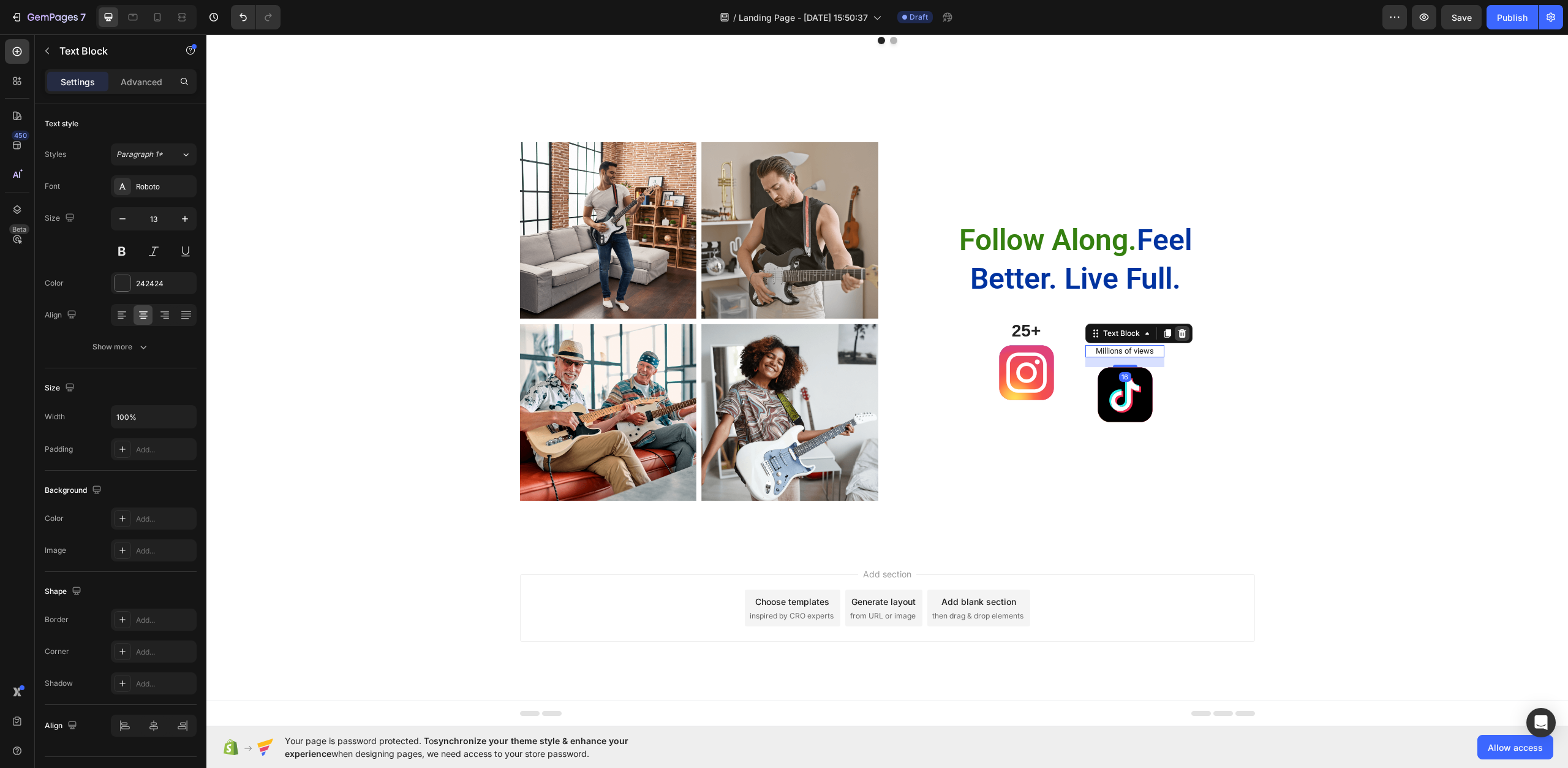
click at [1182, 335] on icon at bounding box center [1183, 334] width 10 height 10
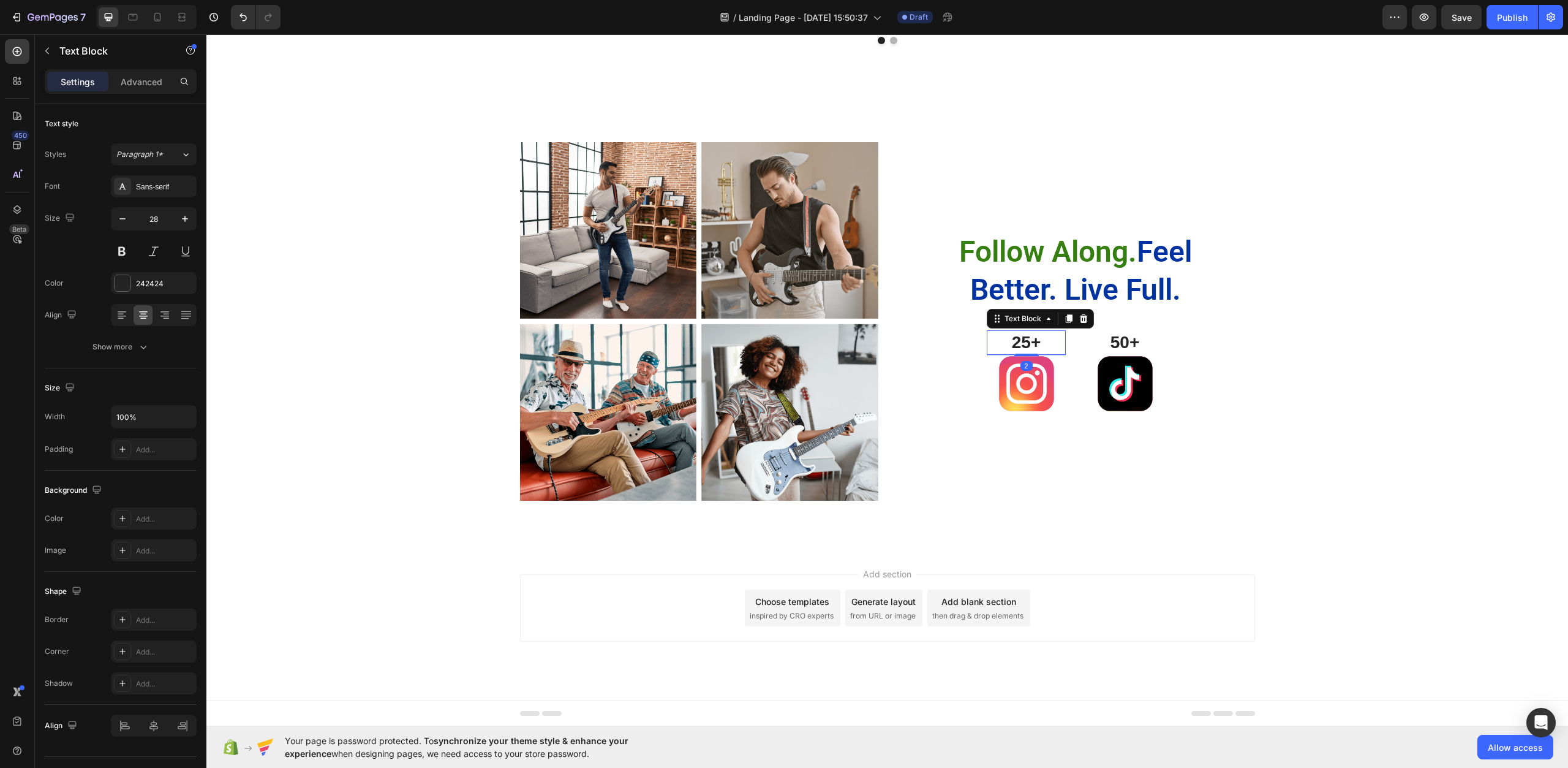
click at [1011, 339] on p "25+" at bounding box center [1026, 342] width 77 height 22
click at [1080, 315] on icon at bounding box center [1084, 318] width 8 height 8
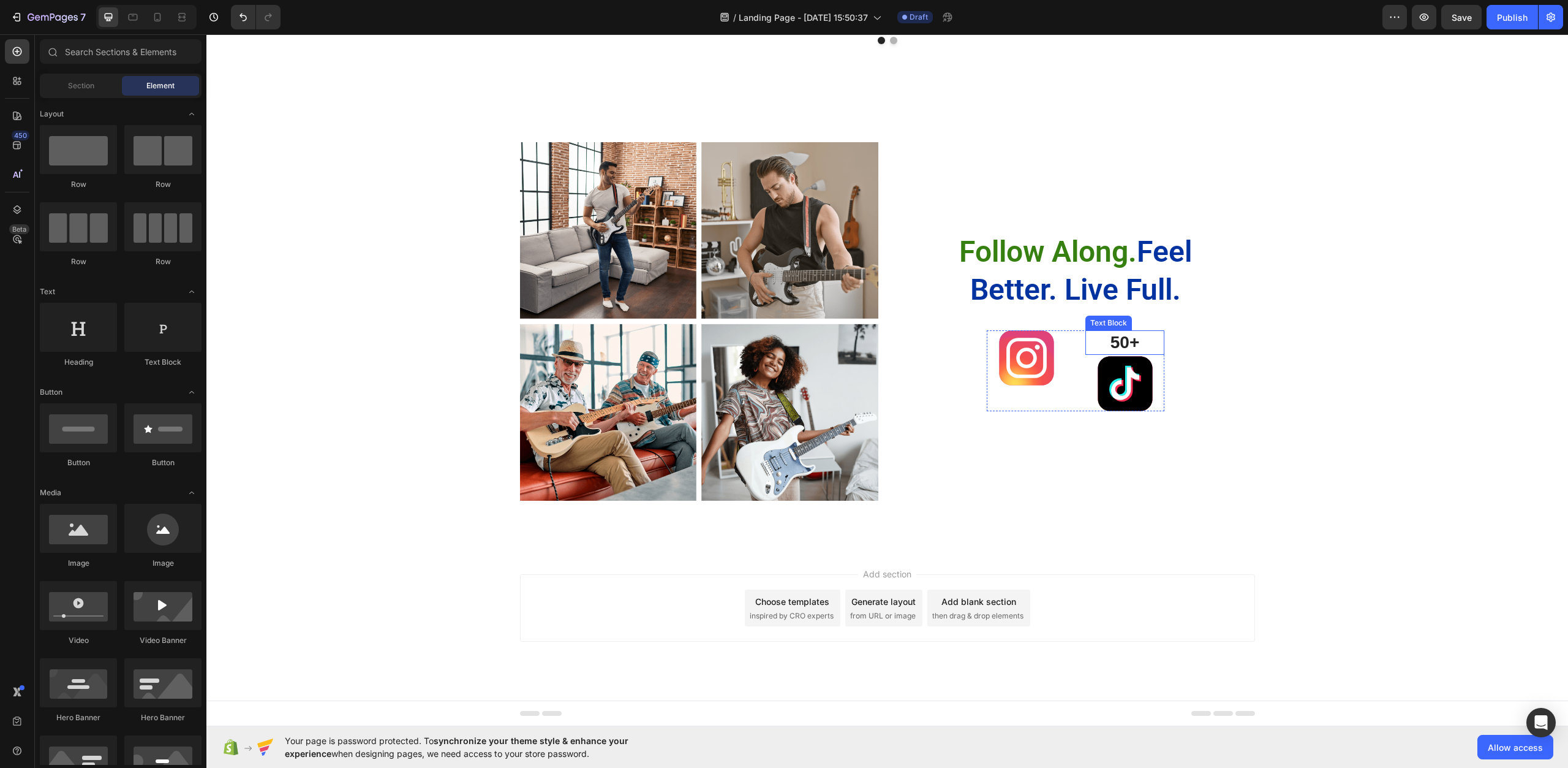
click at [1126, 341] on p "50+" at bounding box center [1125, 342] width 77 height 22
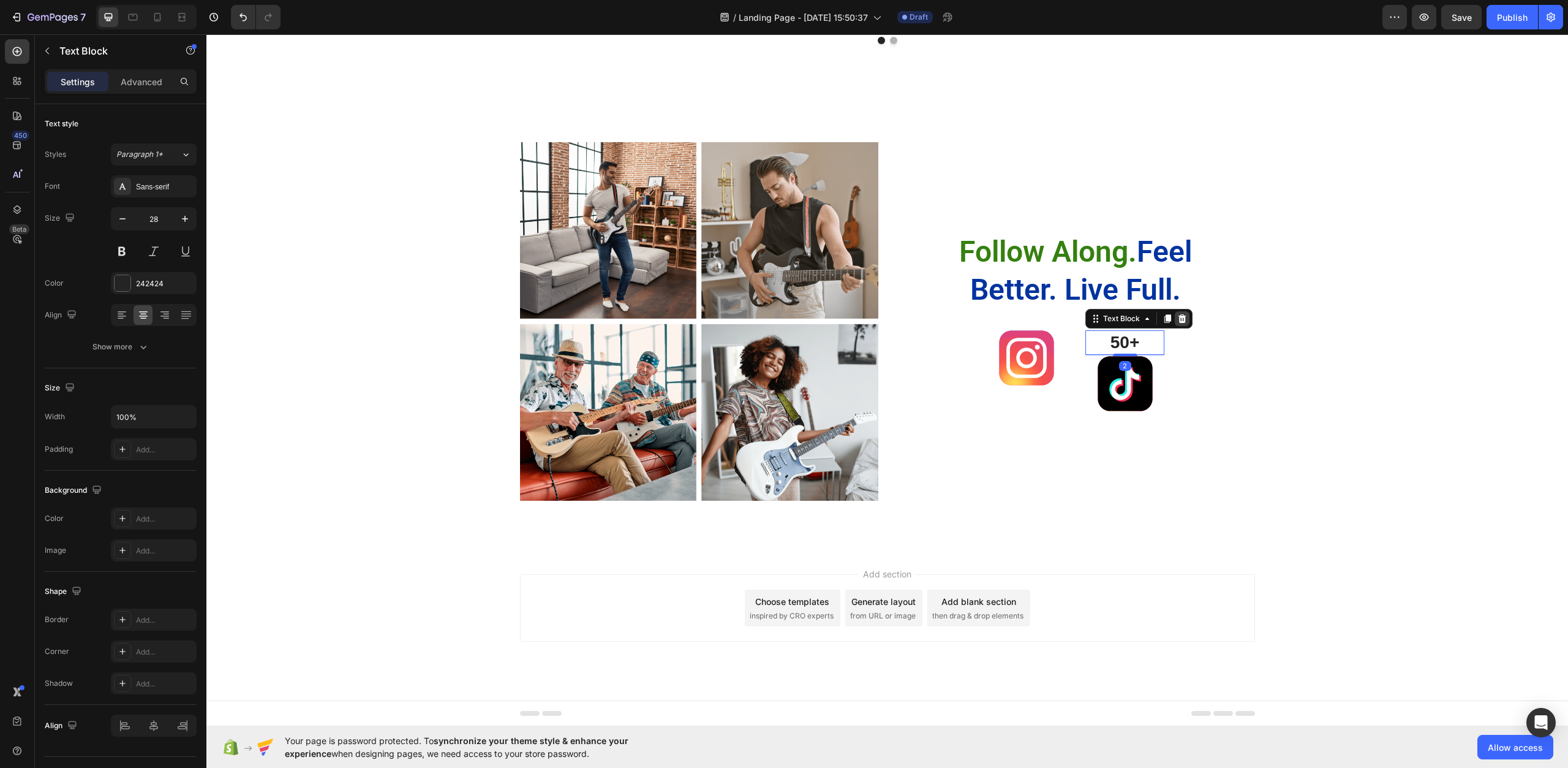
click at [1179, 316] on icon at bounding box center [1182, 318] width 8 height 8
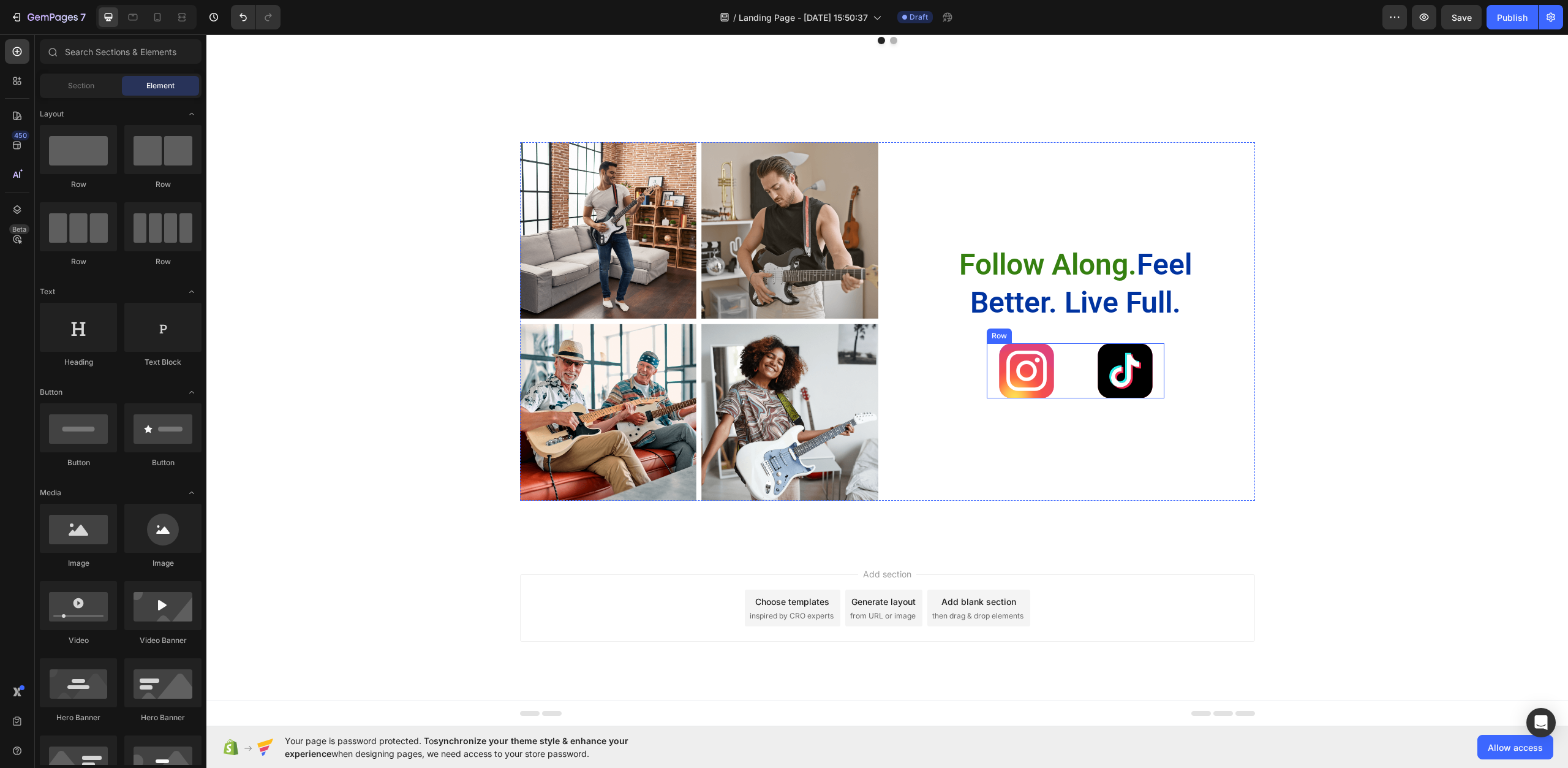
click at [1062, 363] on div "Image Image Row" at bounding box center [1075, 370] width 178 height 55
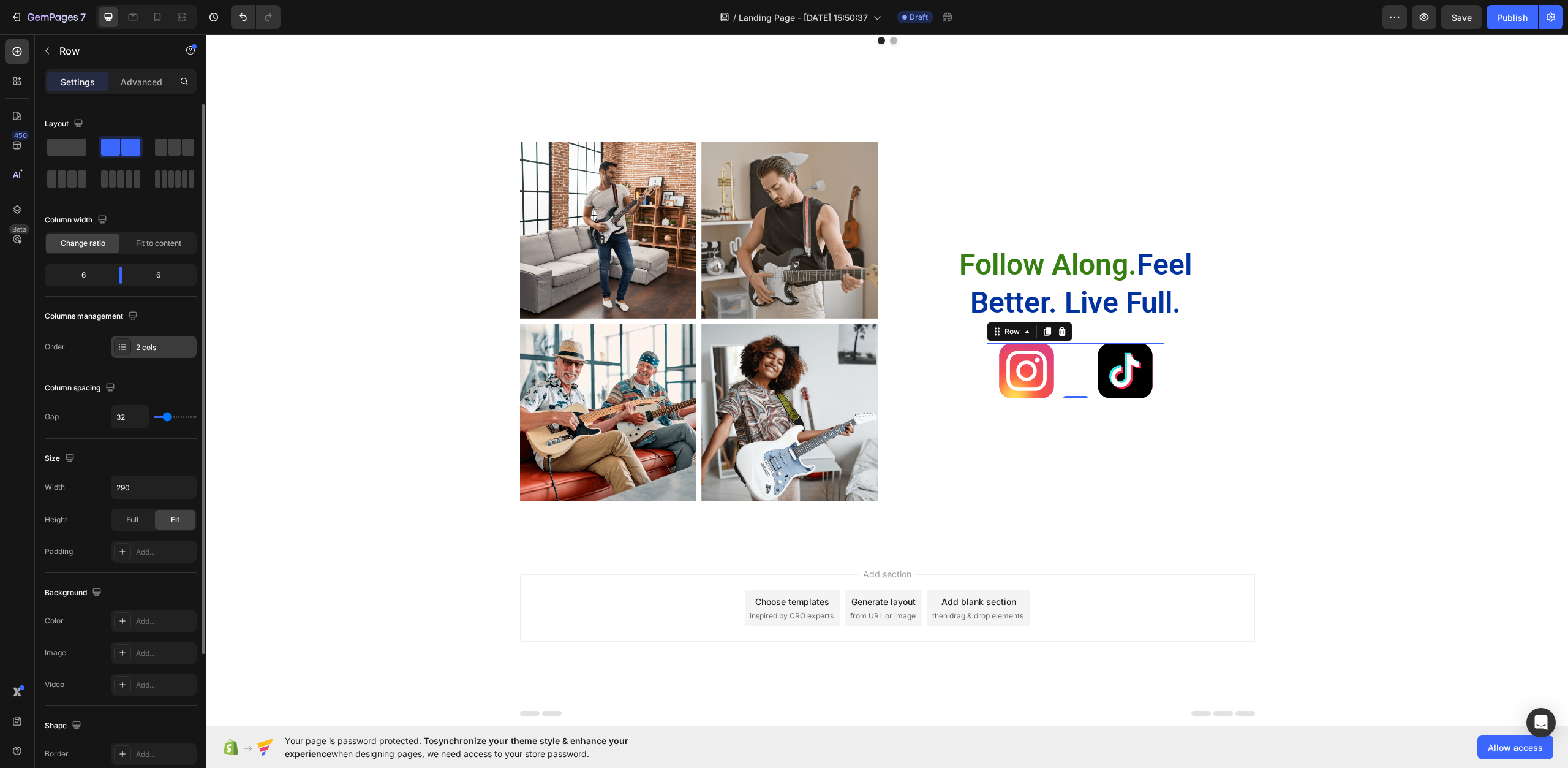
click at [153, 354] on div "2 cols" at bounding box center [154, 346] width 86 height 22
click at [154, 373] on div "Column spacing Gap 32" at bounding box center [120, 404] width 152 height 71
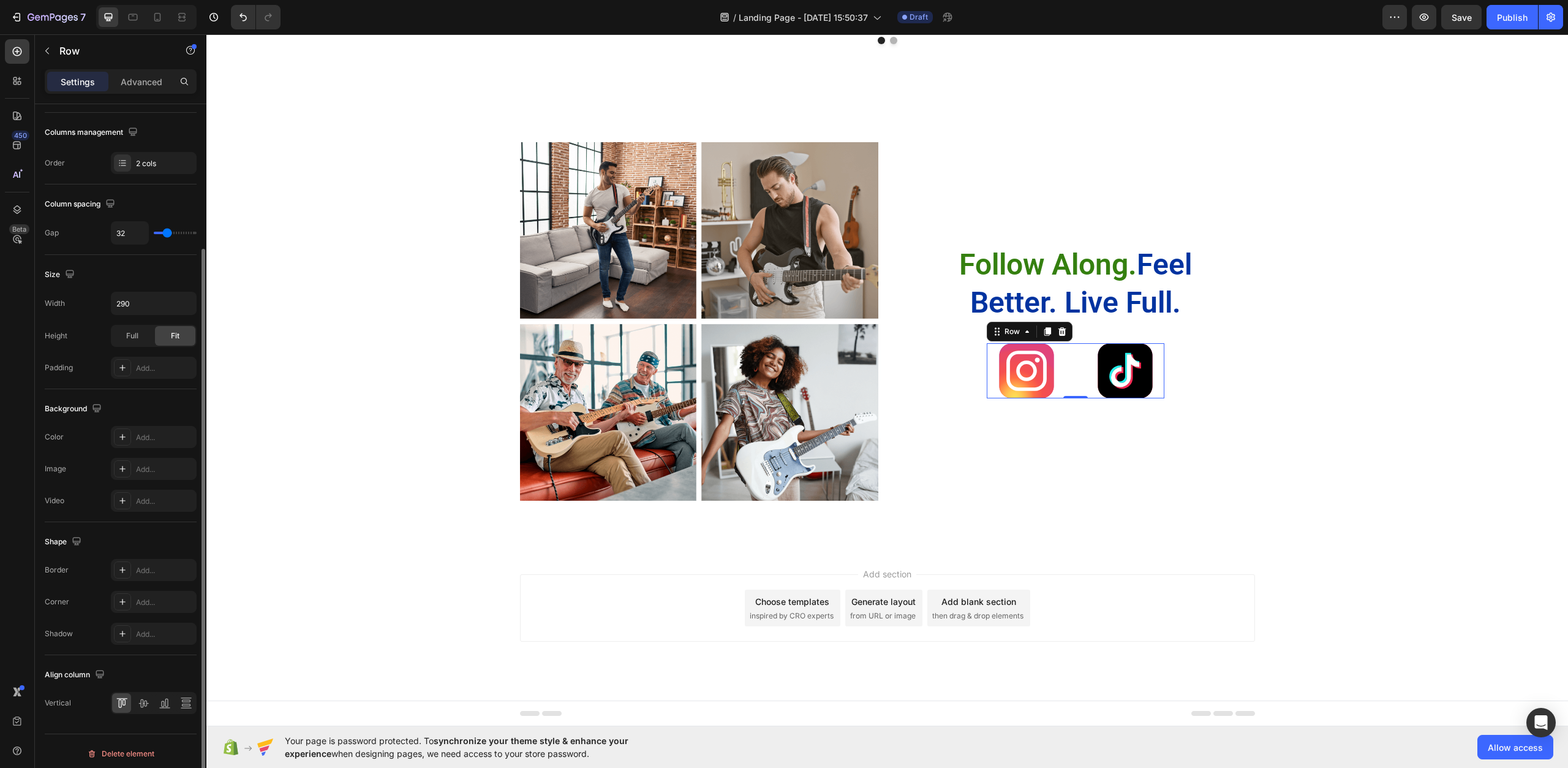
scroll to position [189, 0]
click at [1009, 375] on img at bounding box center [1026, 370] width 55 height 55
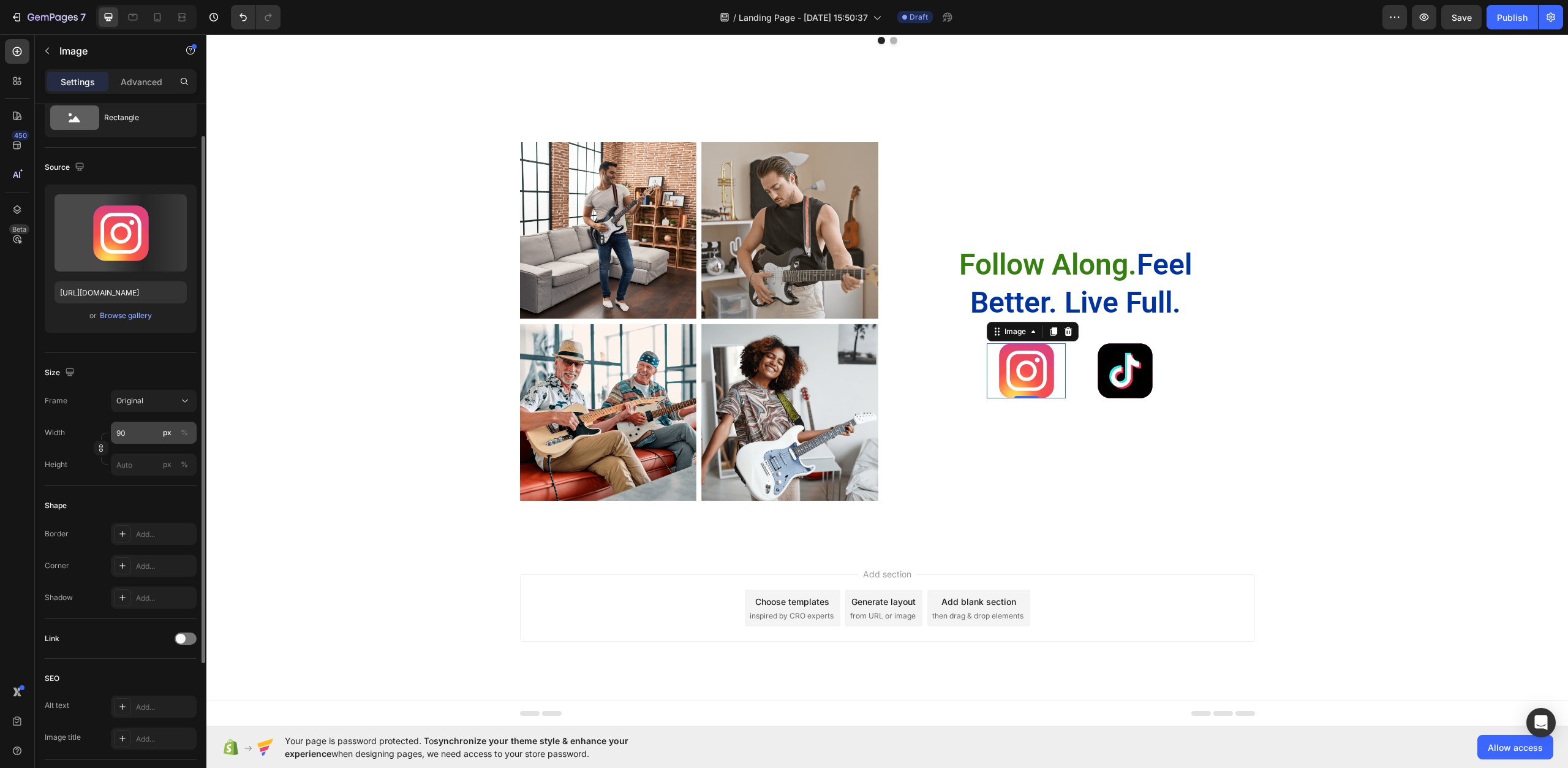
scroll to position [0, 0]
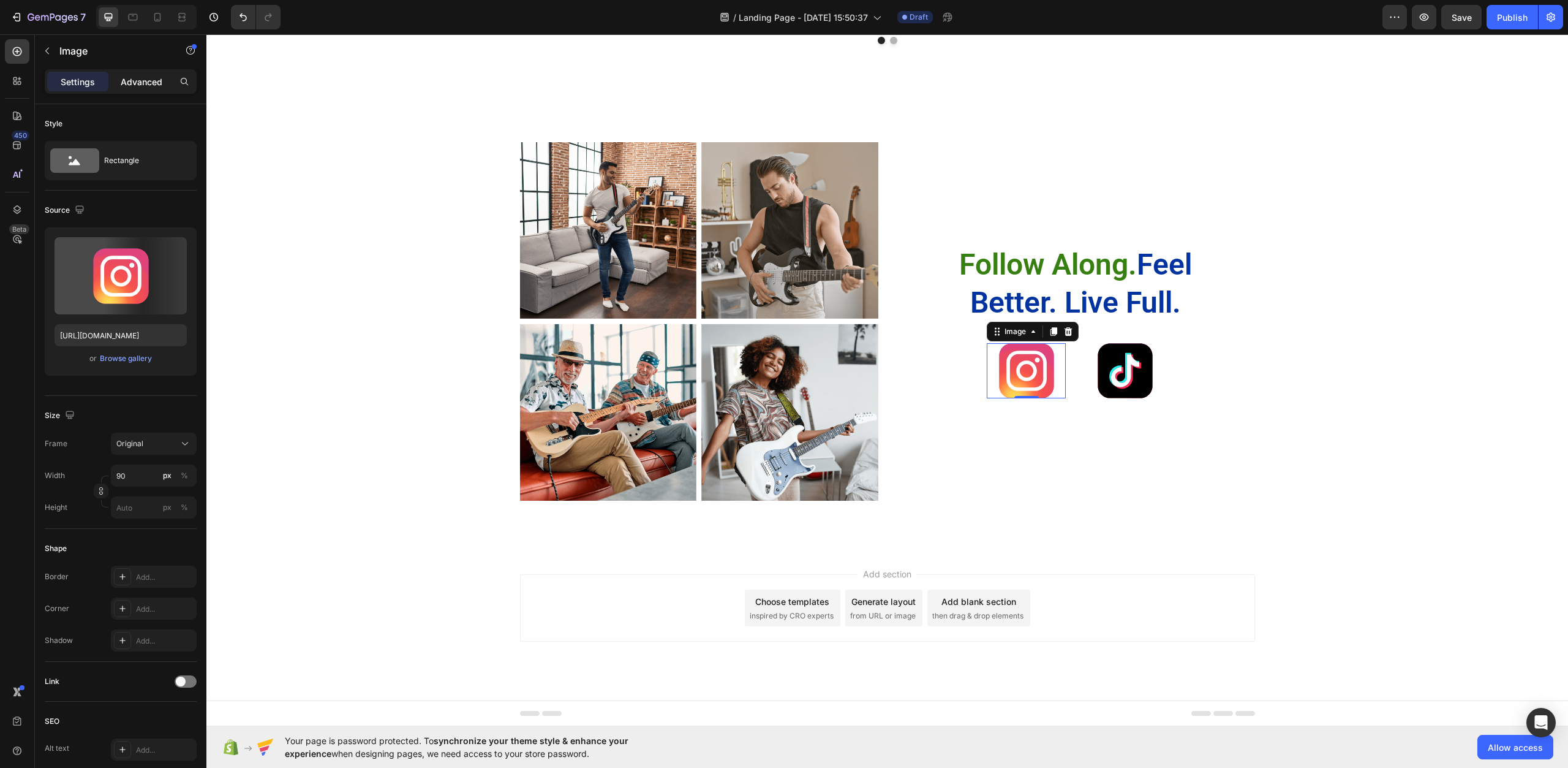
click at [140, 82] on p "Advanced" at bounding box center [141, 81] width 41 height 13
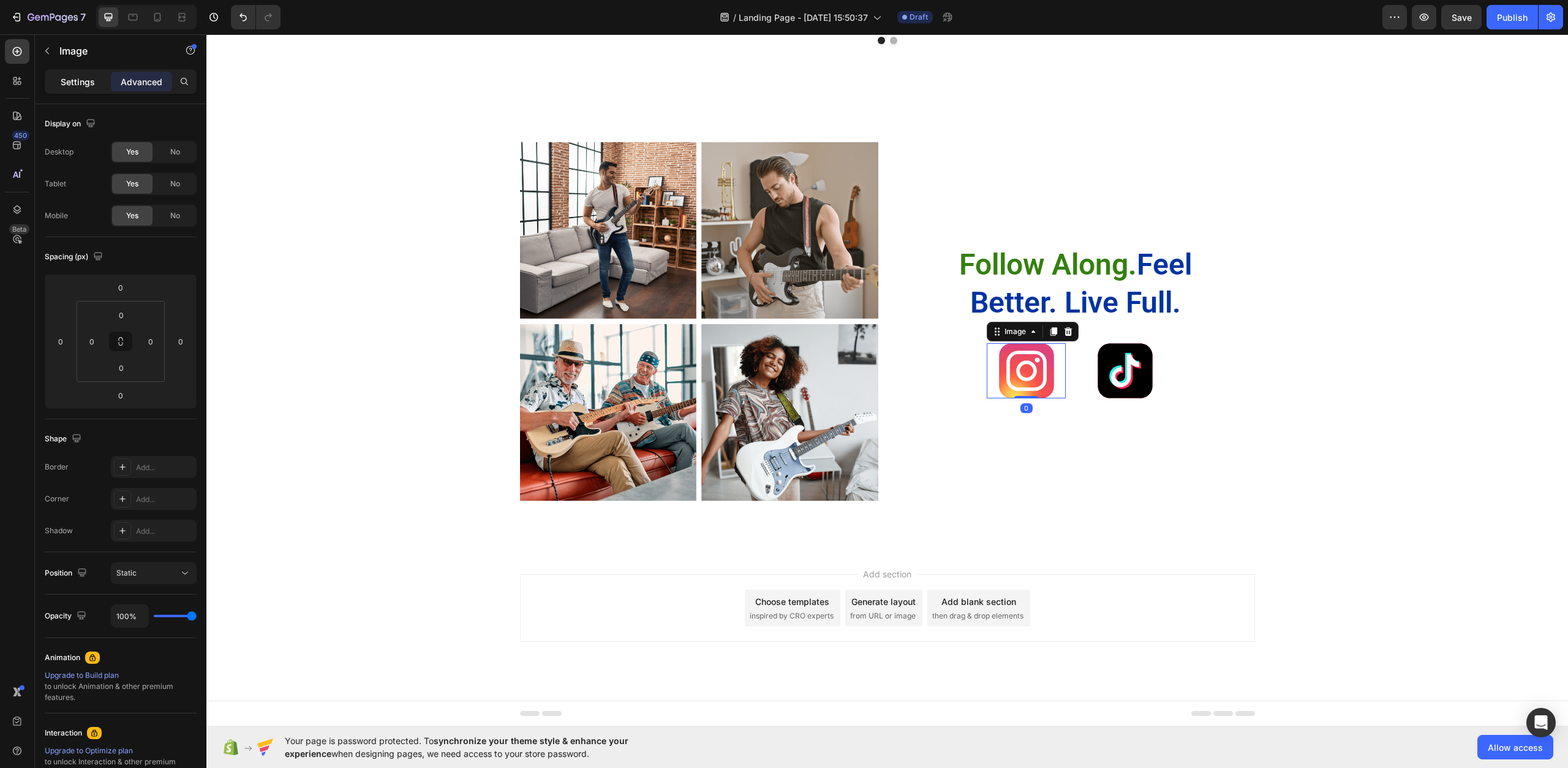
click at [71, 84] on p "Settings" at bounding box center [78, 81] width 35 height 13
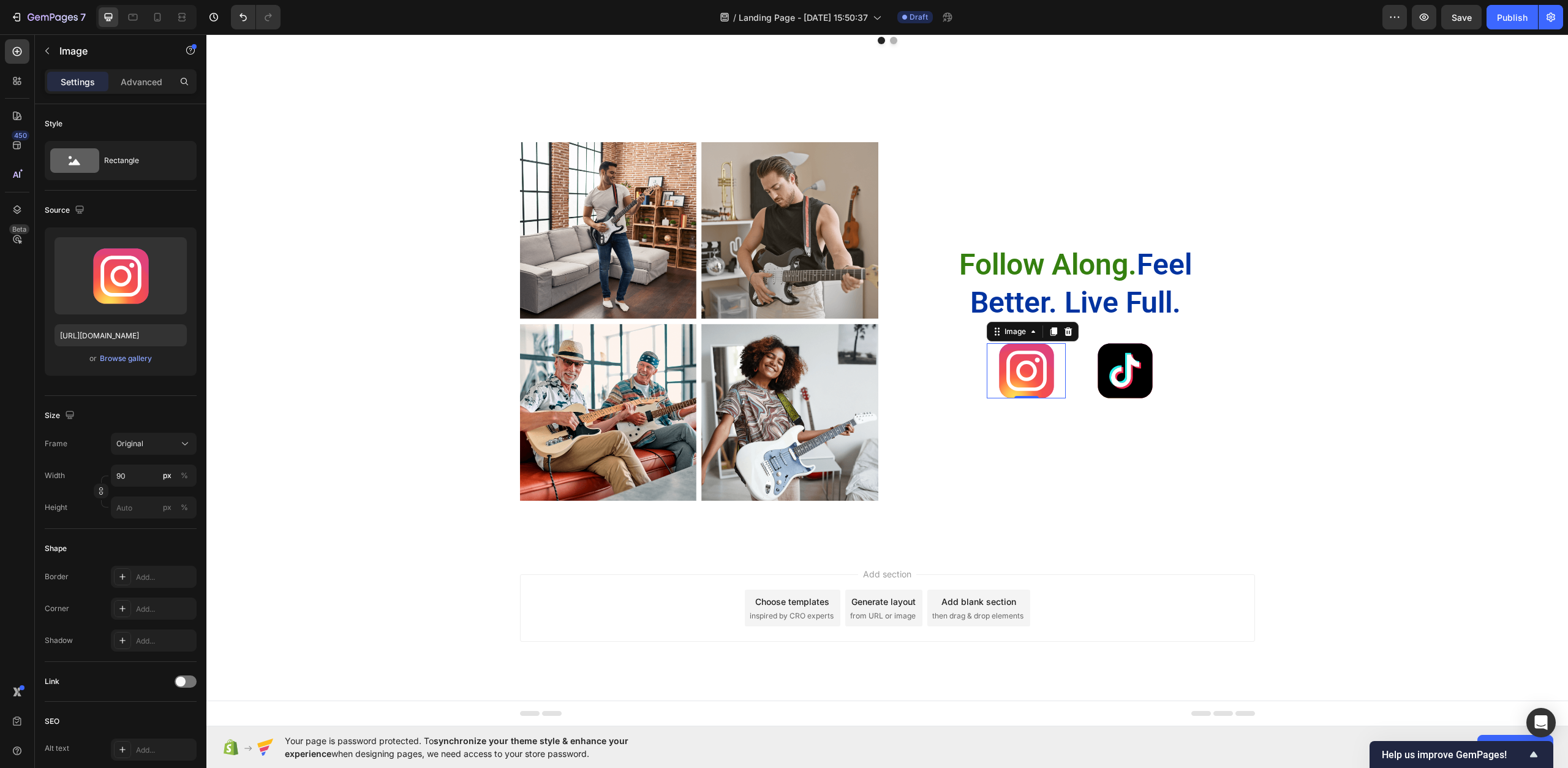
click at [1026, 363] on img at bounding box center [1026, 370] width 55 height 55
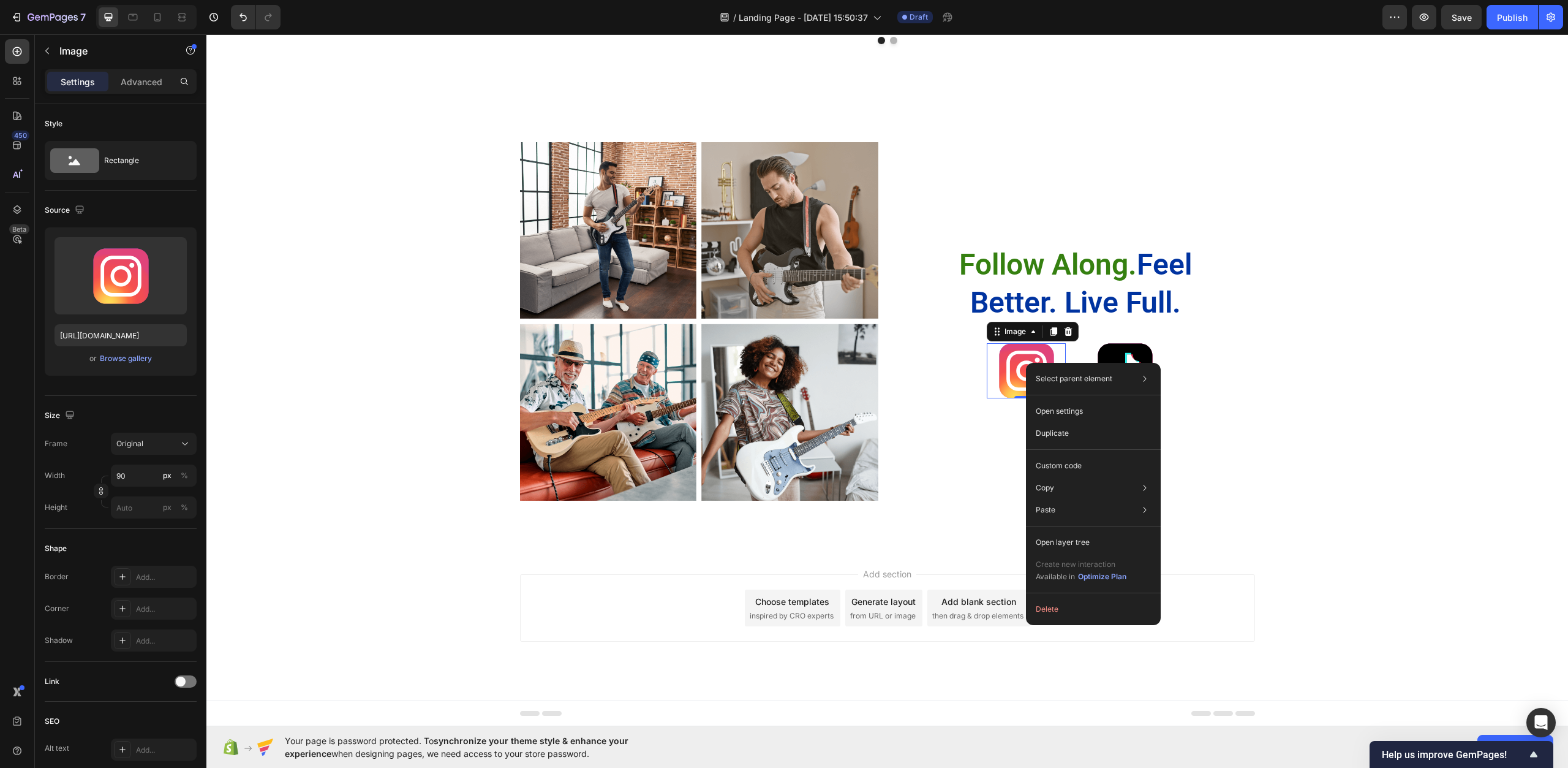
click at [1011, 363] on img at bounding box center [1026, 370] width 55 height 55
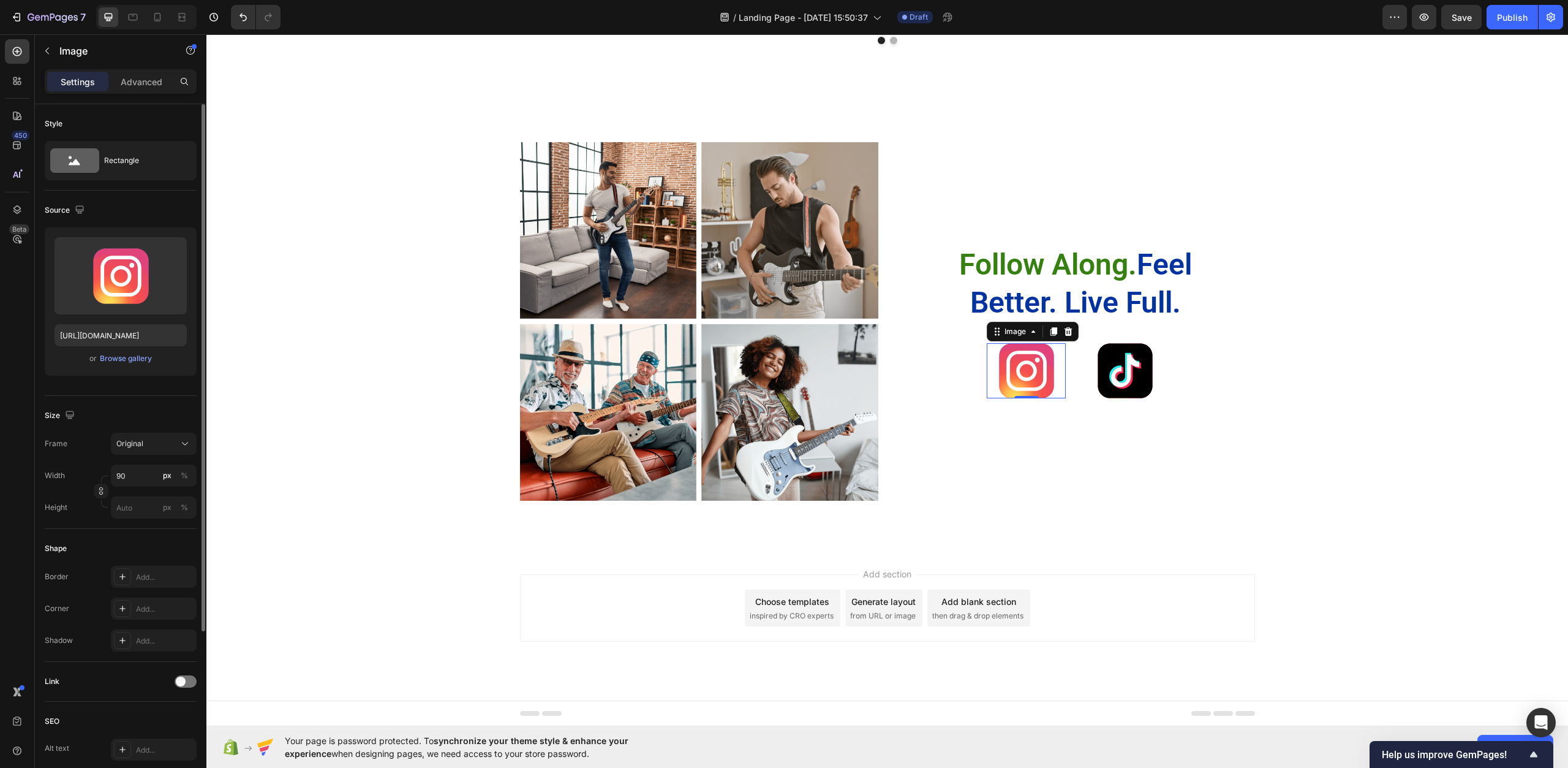
scroll to position [122, 0]
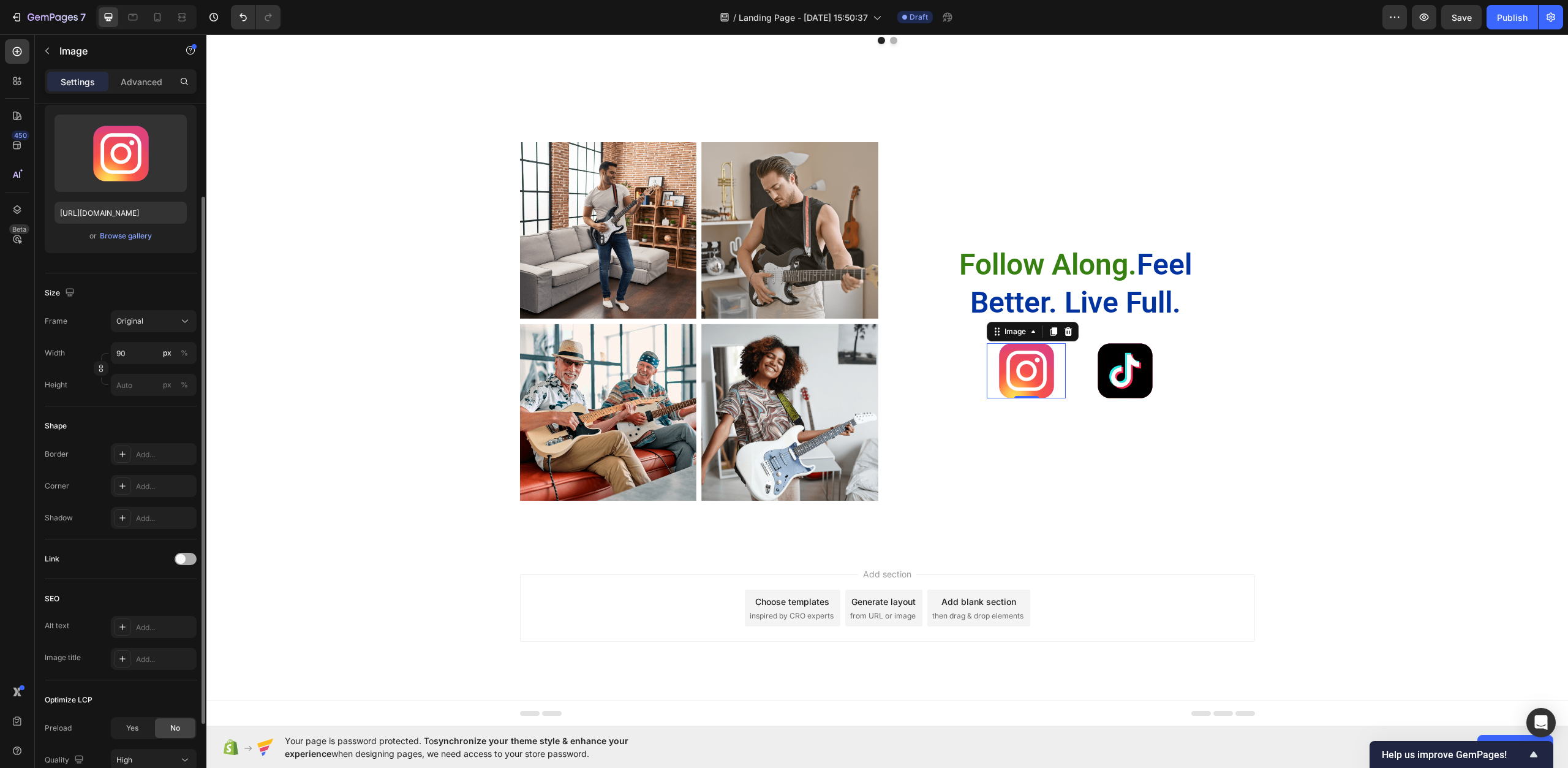
click at [185, 556] on span at bounding box center [181, 559] width 10 height 10
click at [185, 583] on button "Open page" at bounding box center [154, 589] width 86 height 22
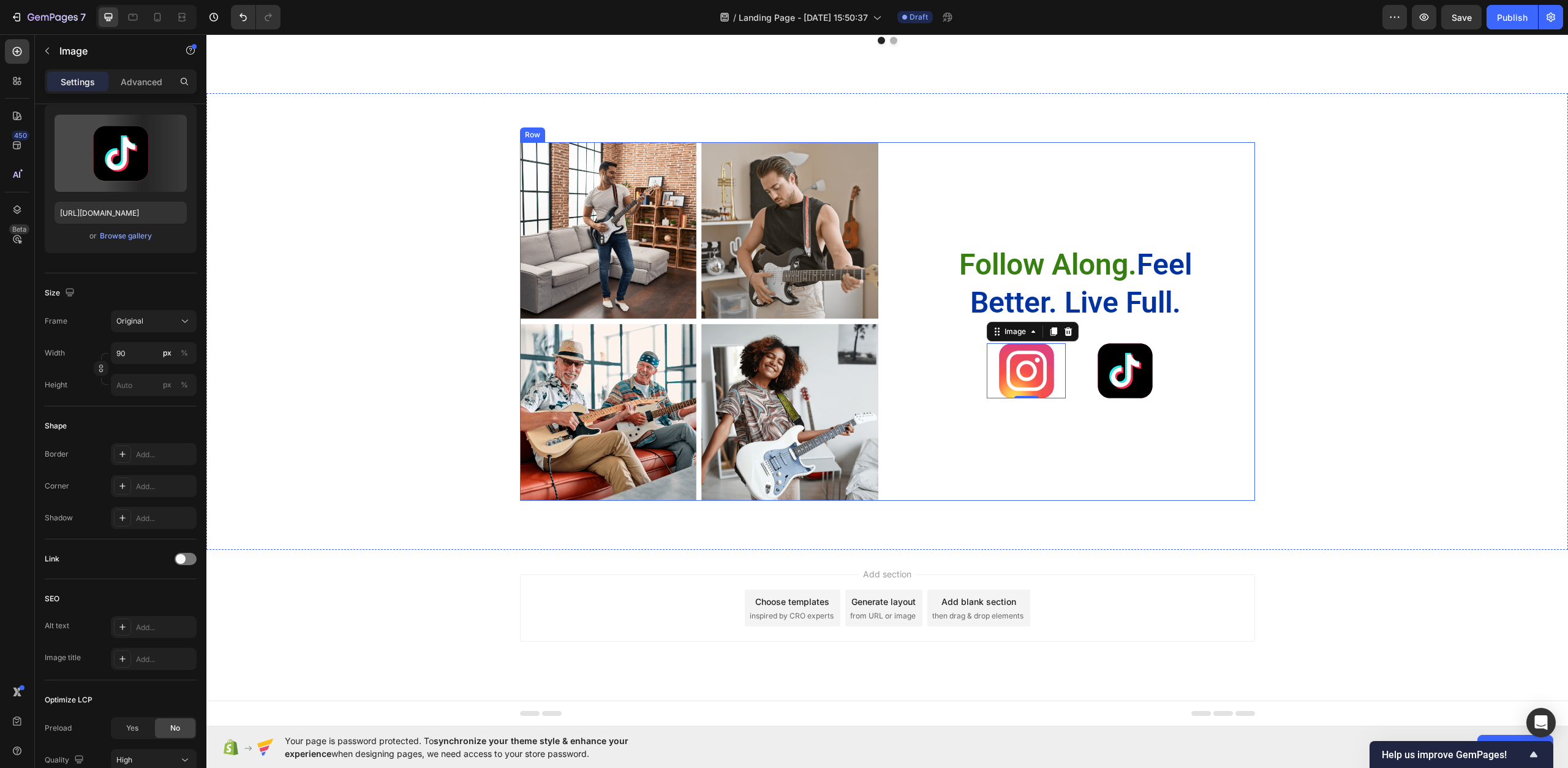
click at [1118, 365] on img at bounding box center [1125, 370] width 55 height 55
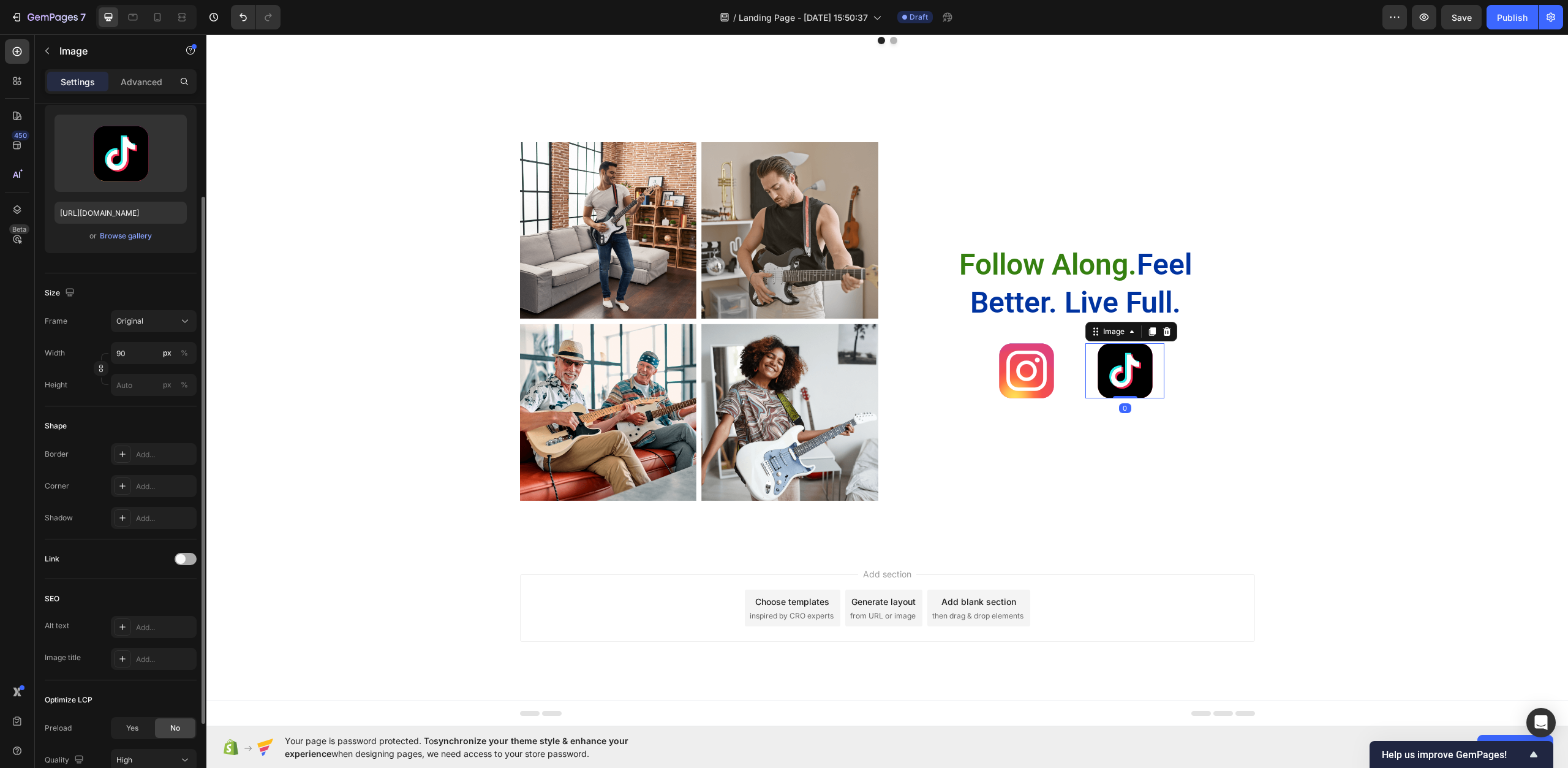
click at [180, 554] on span at bounding box center [181, 559] width 10 height 10
click at [169, 594] on div "Open page" at bounding box center [147, 589] width 62 height 11
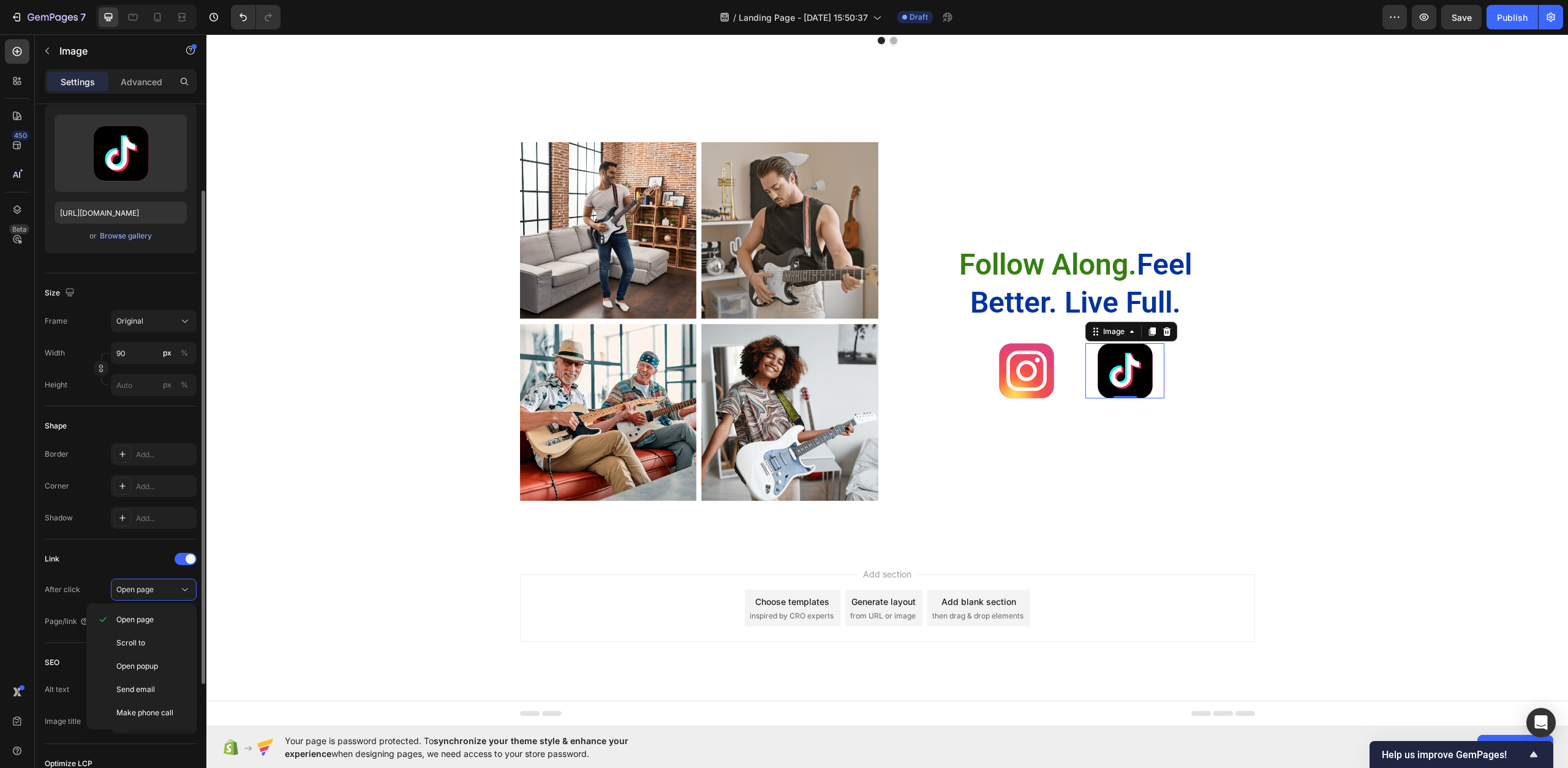
click at [120, 563] on div "Link" at bounding box center [120, 559] width 152 height 19
click at [155, 586] on div "Open page" at bounding box center [147, 589] width 62 height 11
click at [174, 662] on p "Open popup" at bounding box center [151, 666] width 70 height 11
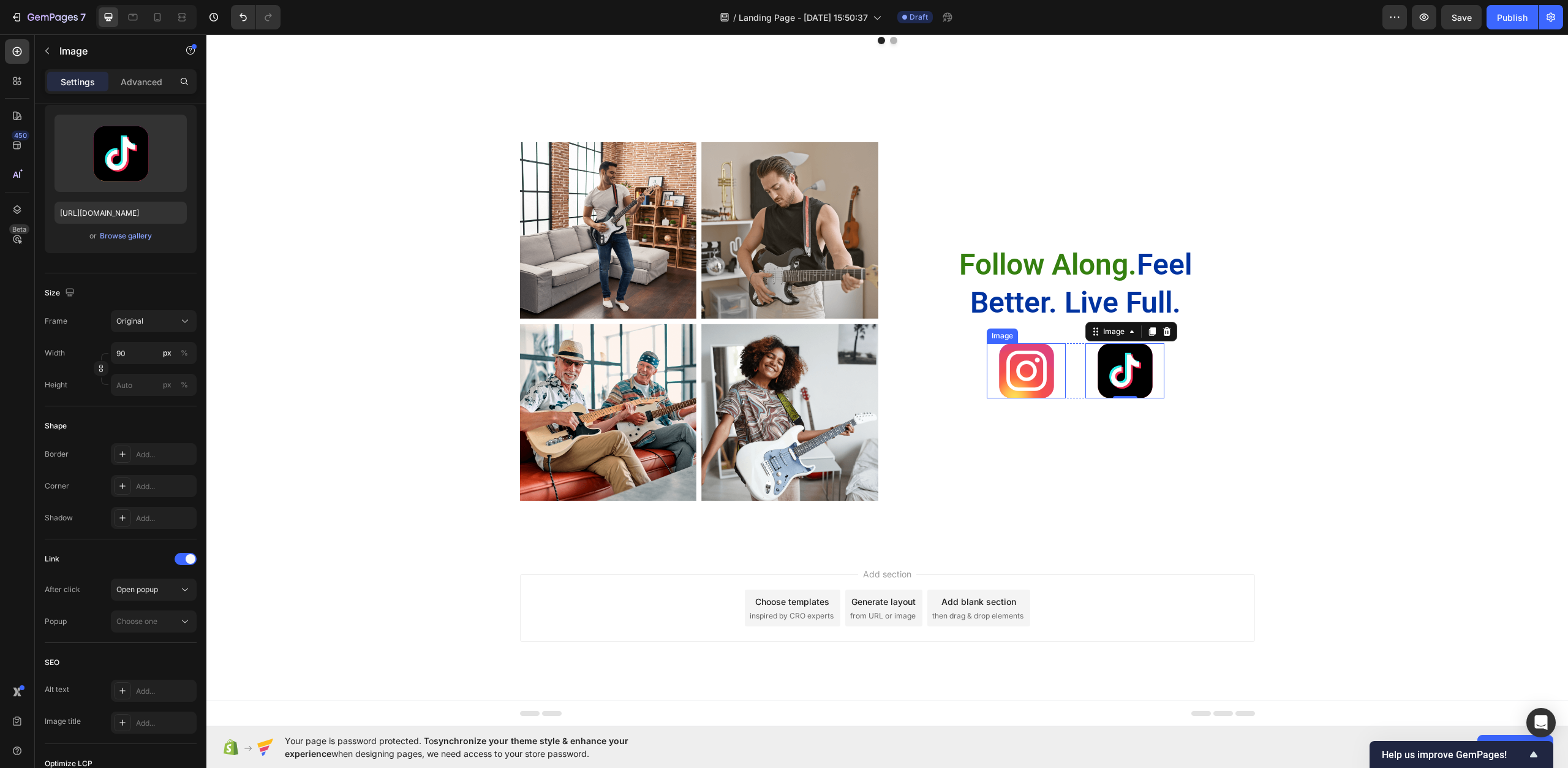
click at [1034, 368] on img at bounding box center [1026, 370] width 55 height 55
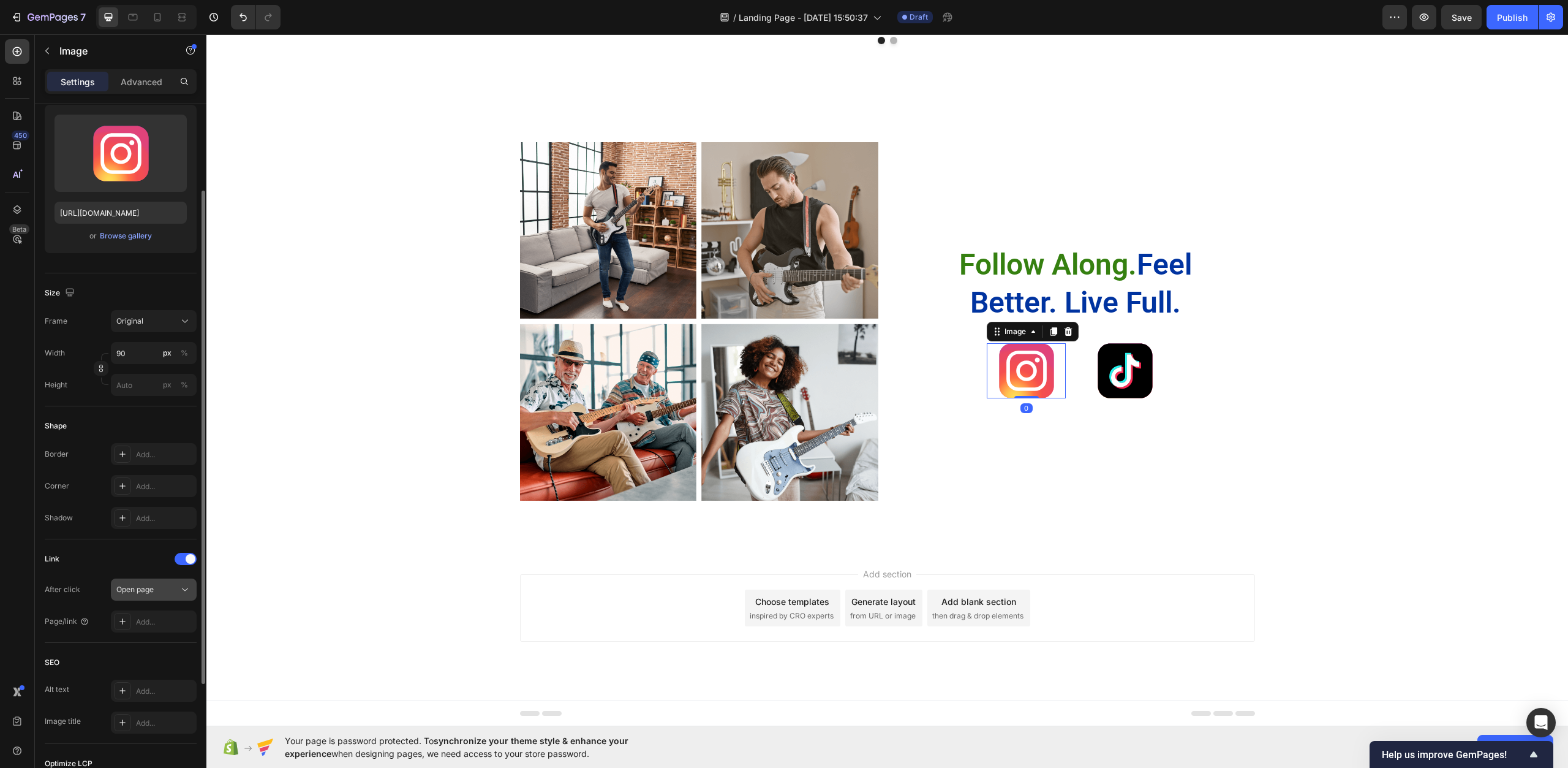
click at [120, 590] on span "Open page" at bounding box center [135, 589] width 37 height 9
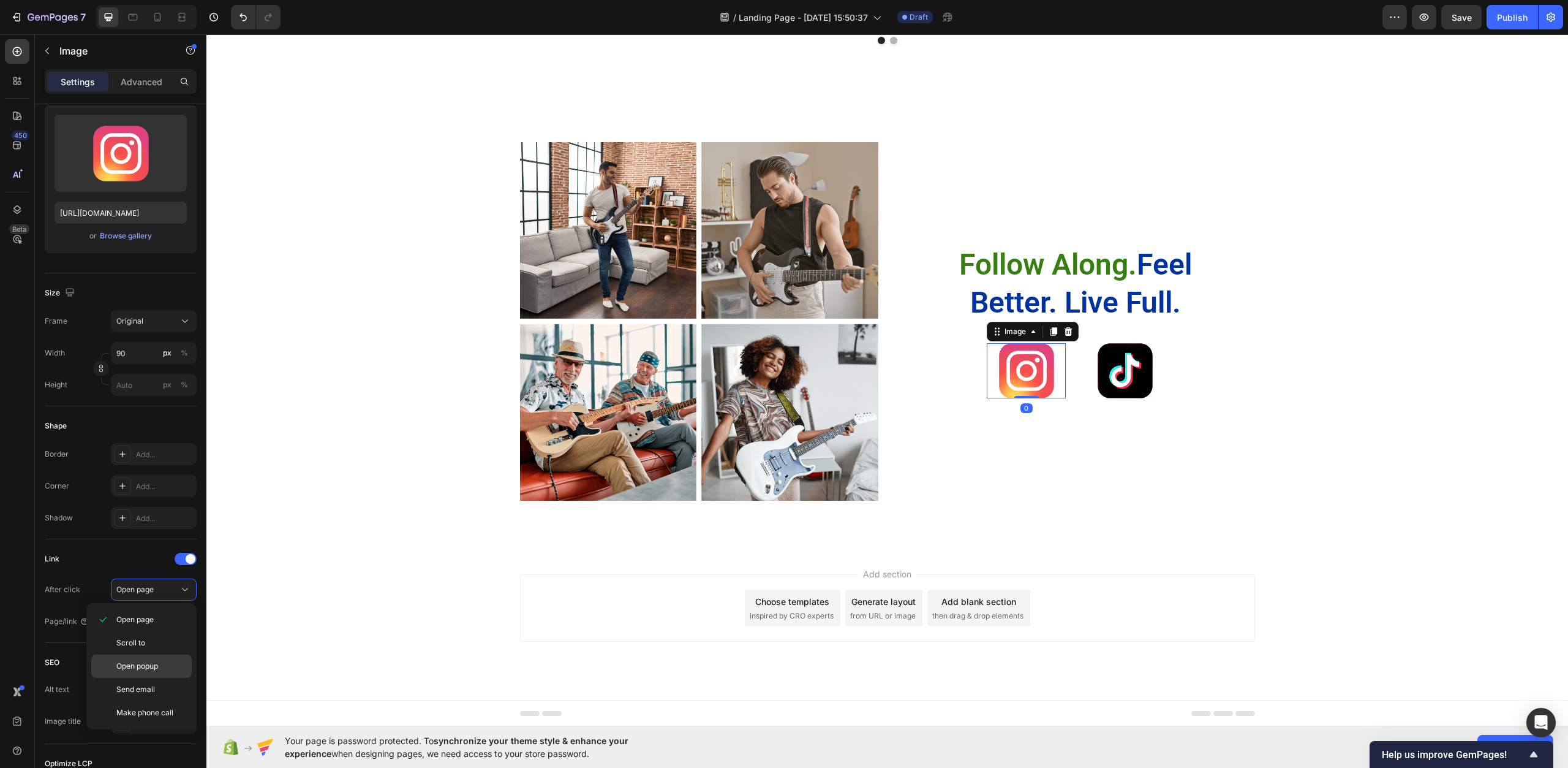
click at [162, 662] on p "Open popup" at bounding box center [151, 666] width 70 height 11
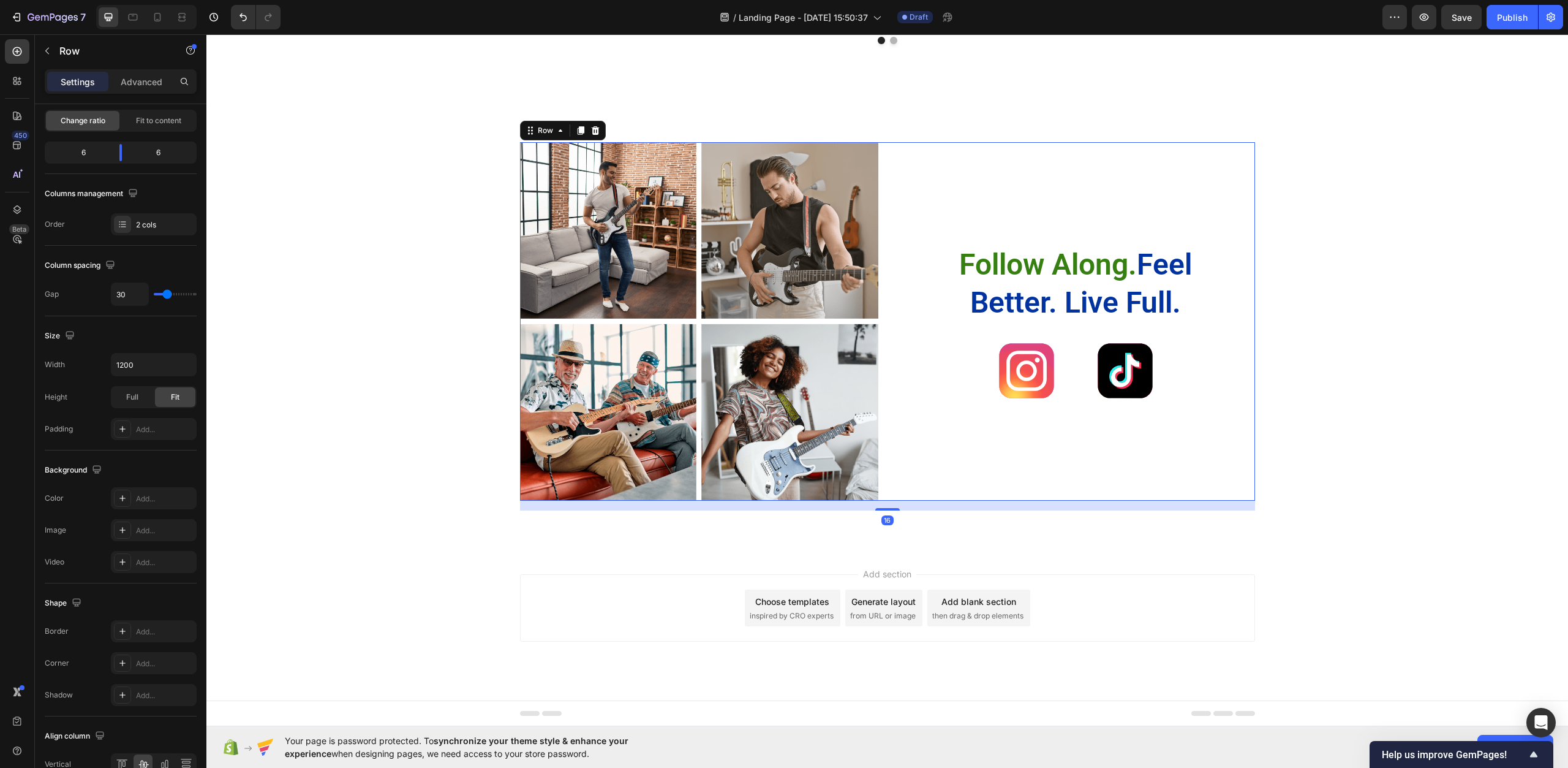
click at [1132, 421] on div "Follow Along. Feel Better. Live Full. Heading Image Image Row" at bounding box center [1076, 322] width 358 height 359
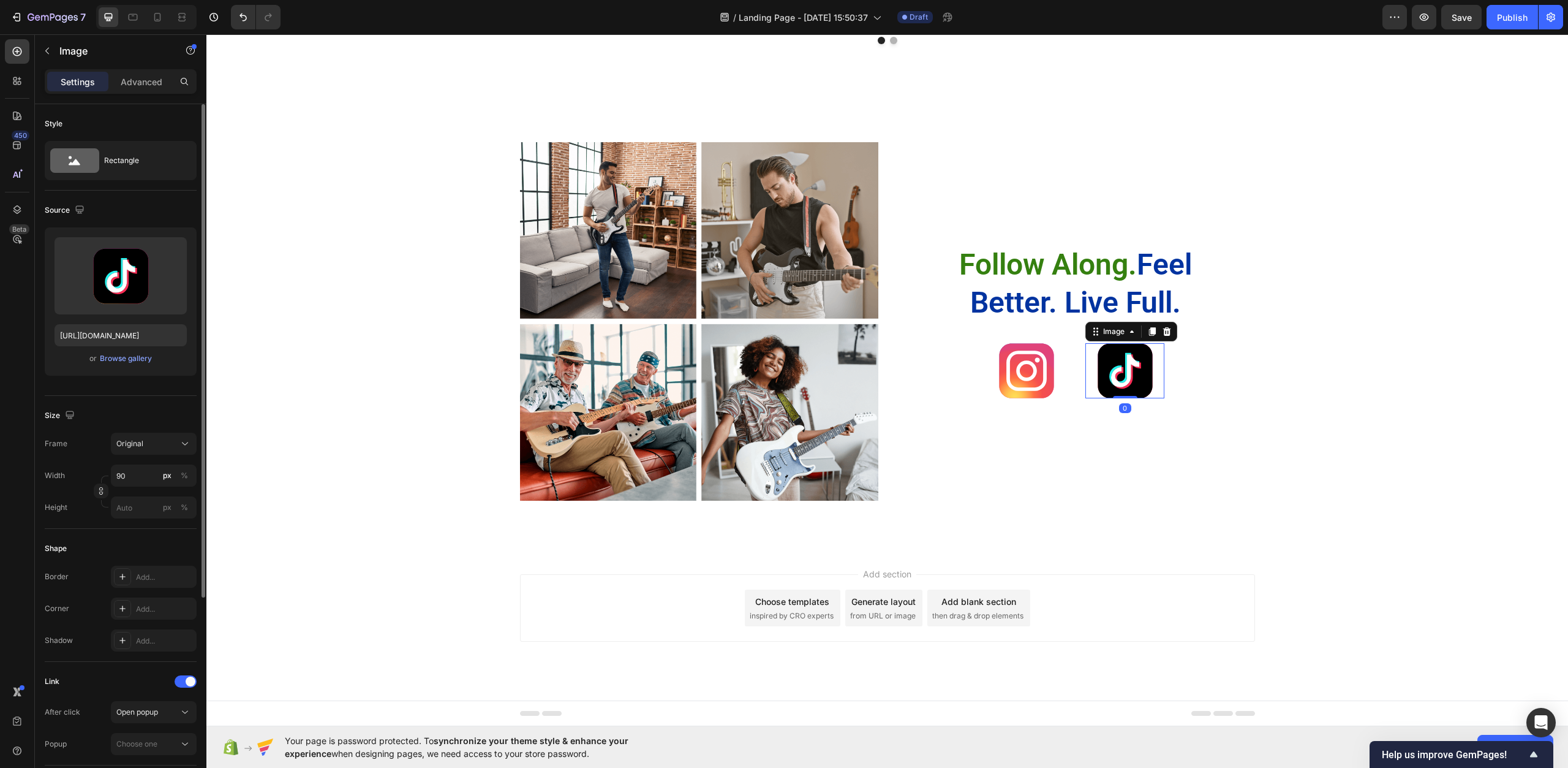
click at [1104, 388] on img at bounding box center [1125, 370] width 55 height 55
click at [1085, 377] on div at bounding box center [1125, 370] width 79 height 55
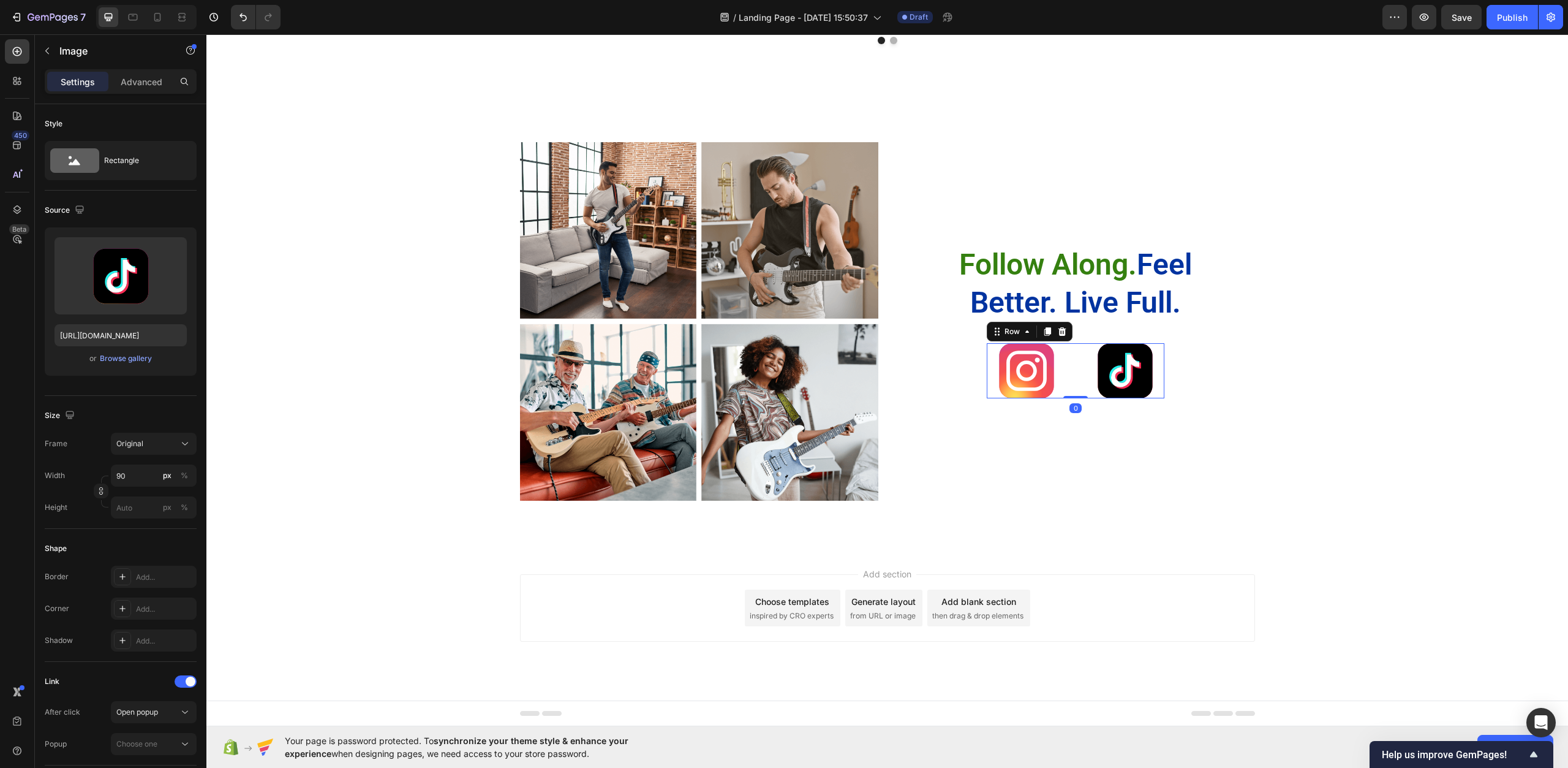
click at [1073, 374] on div "Image Image Row 0" at bounding box center [1075, 370] width 178 height 55
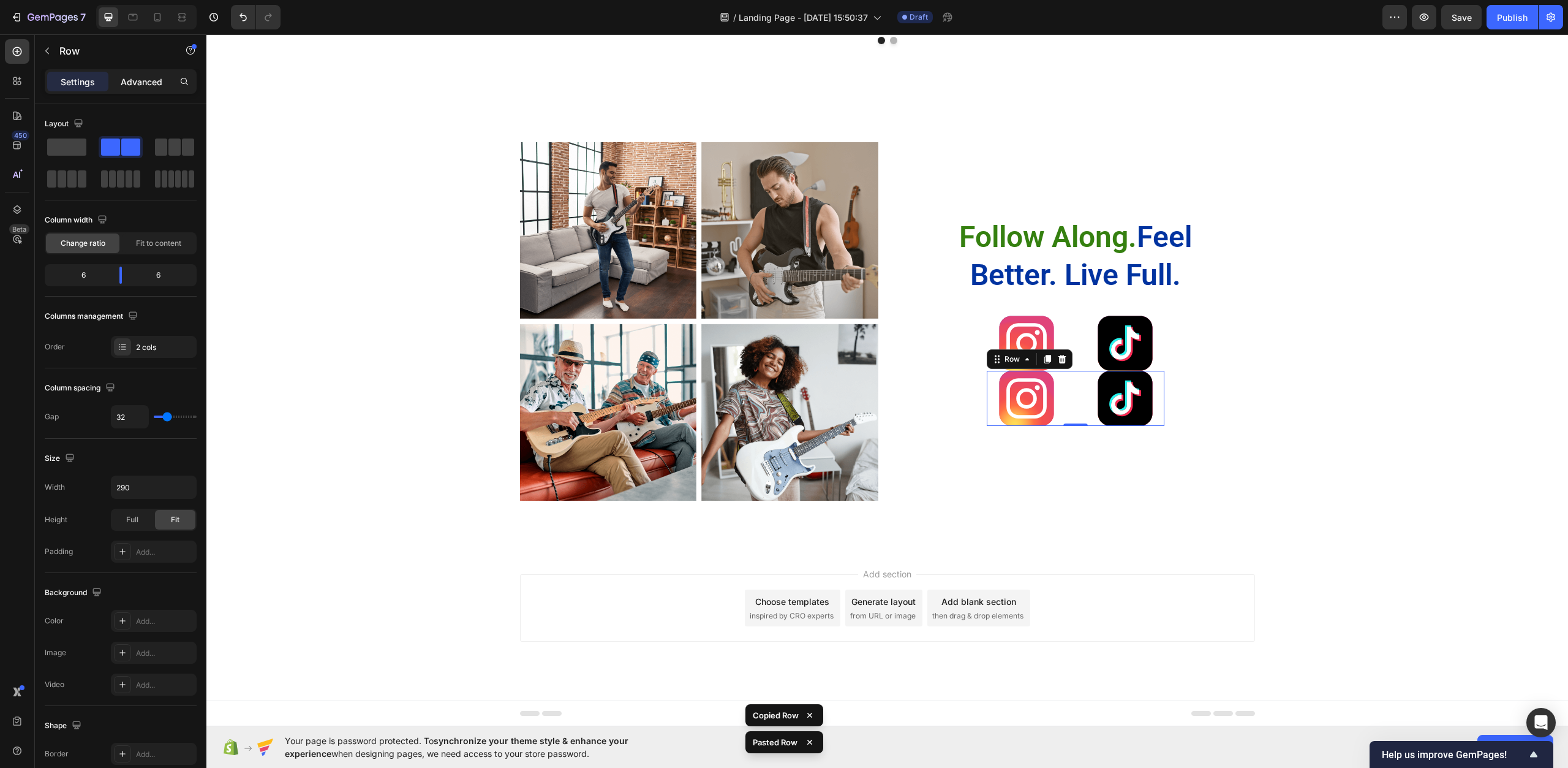
click at [145, 82] on p "Advanced" at bounding box center [141, 81] width 41 height 13
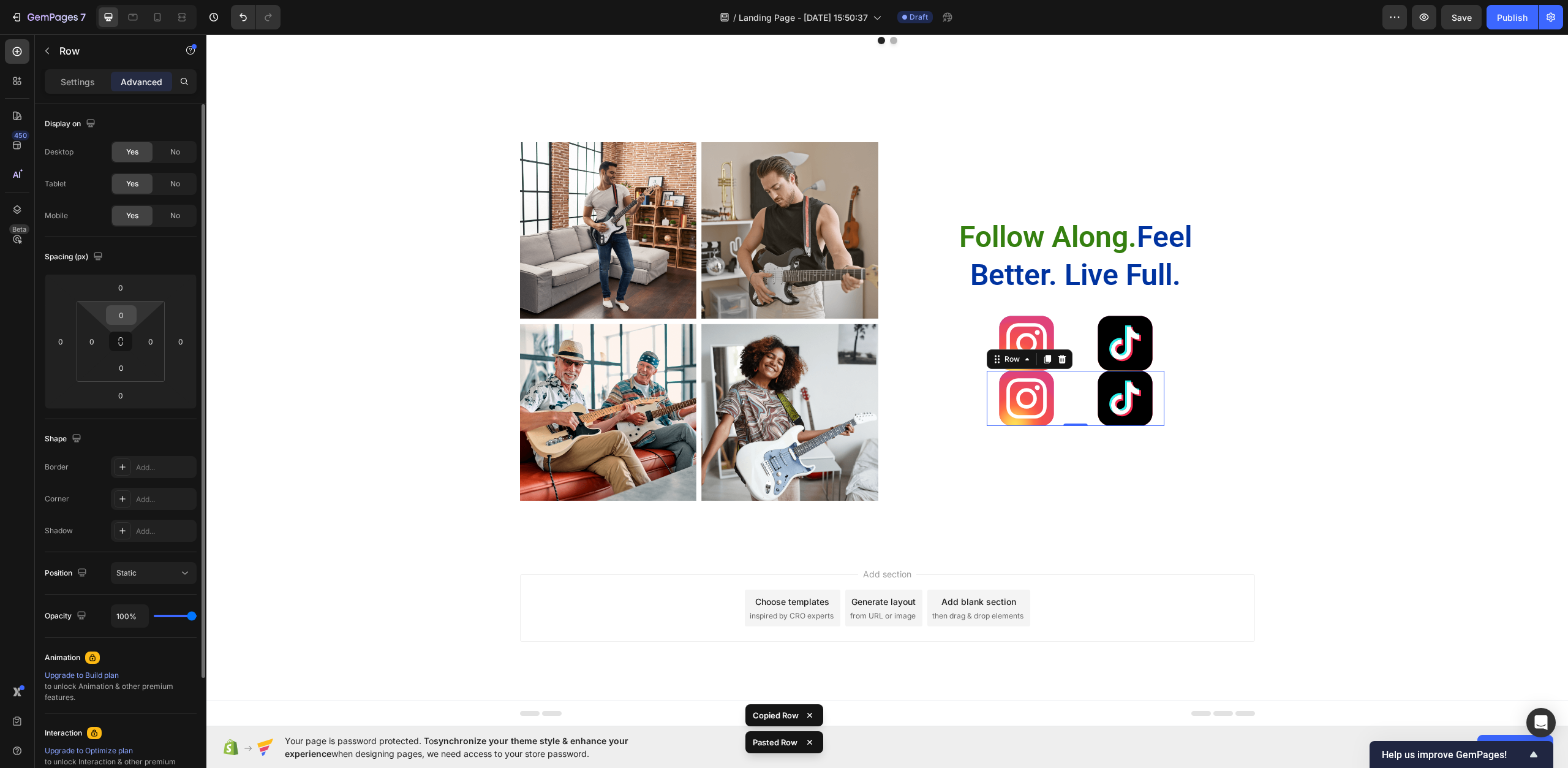
click at [125, 318] on input "0" at bounding box center [120, 315] width 24 height 19
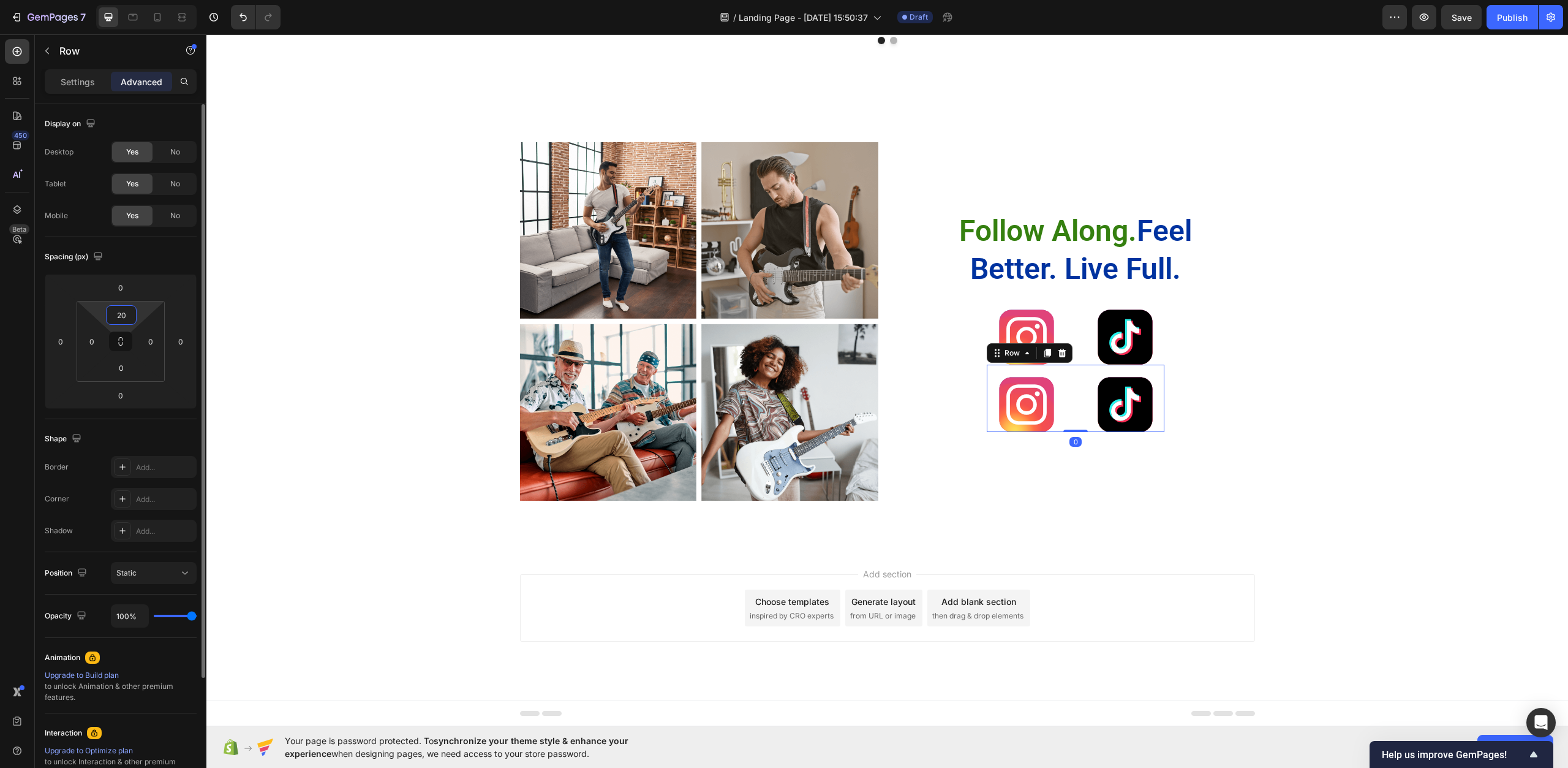
click at [125, 318] on input "20" at bounding box center [120, 315] width 24 height 19
type input "2"
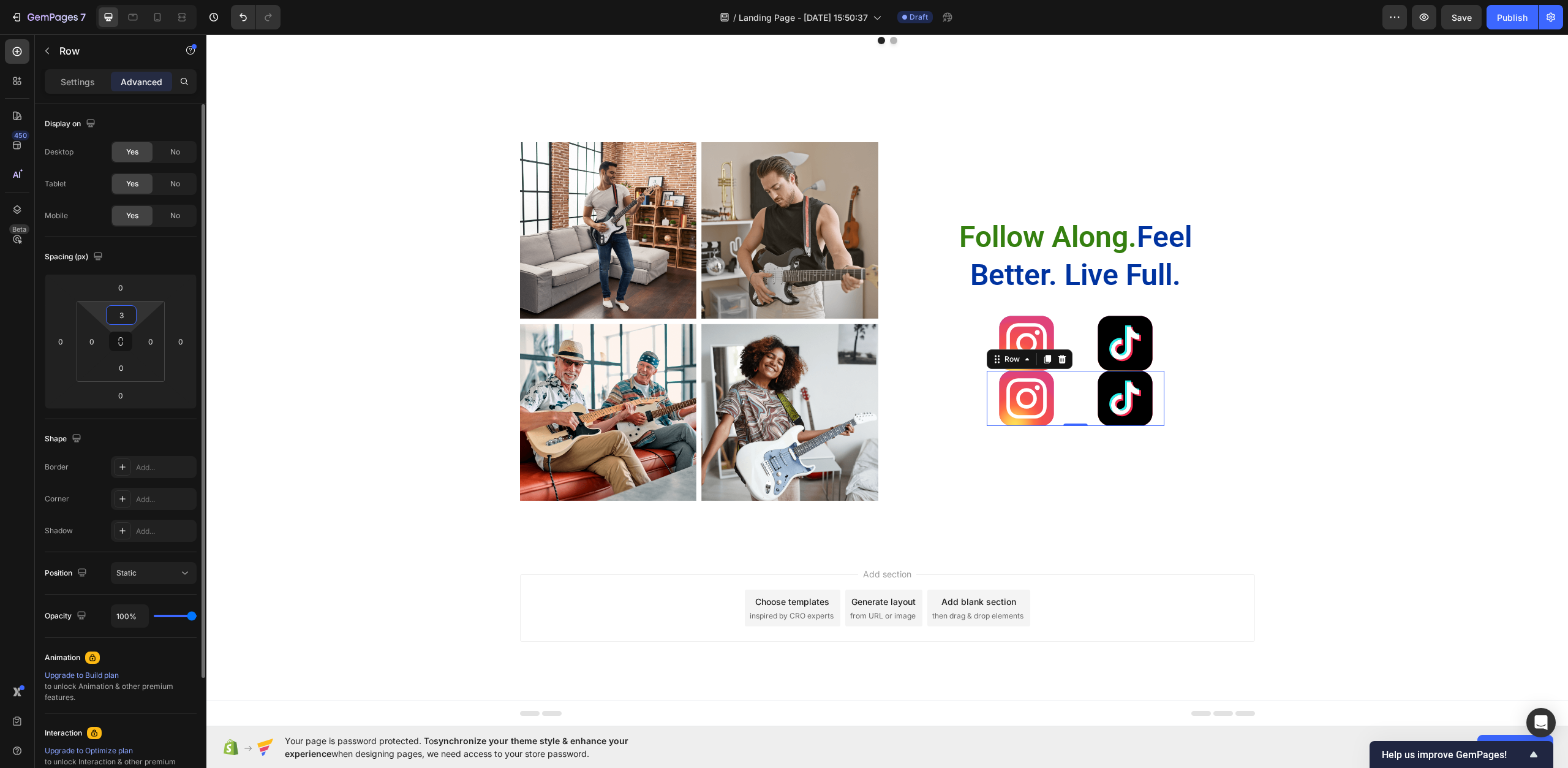
type input "30"
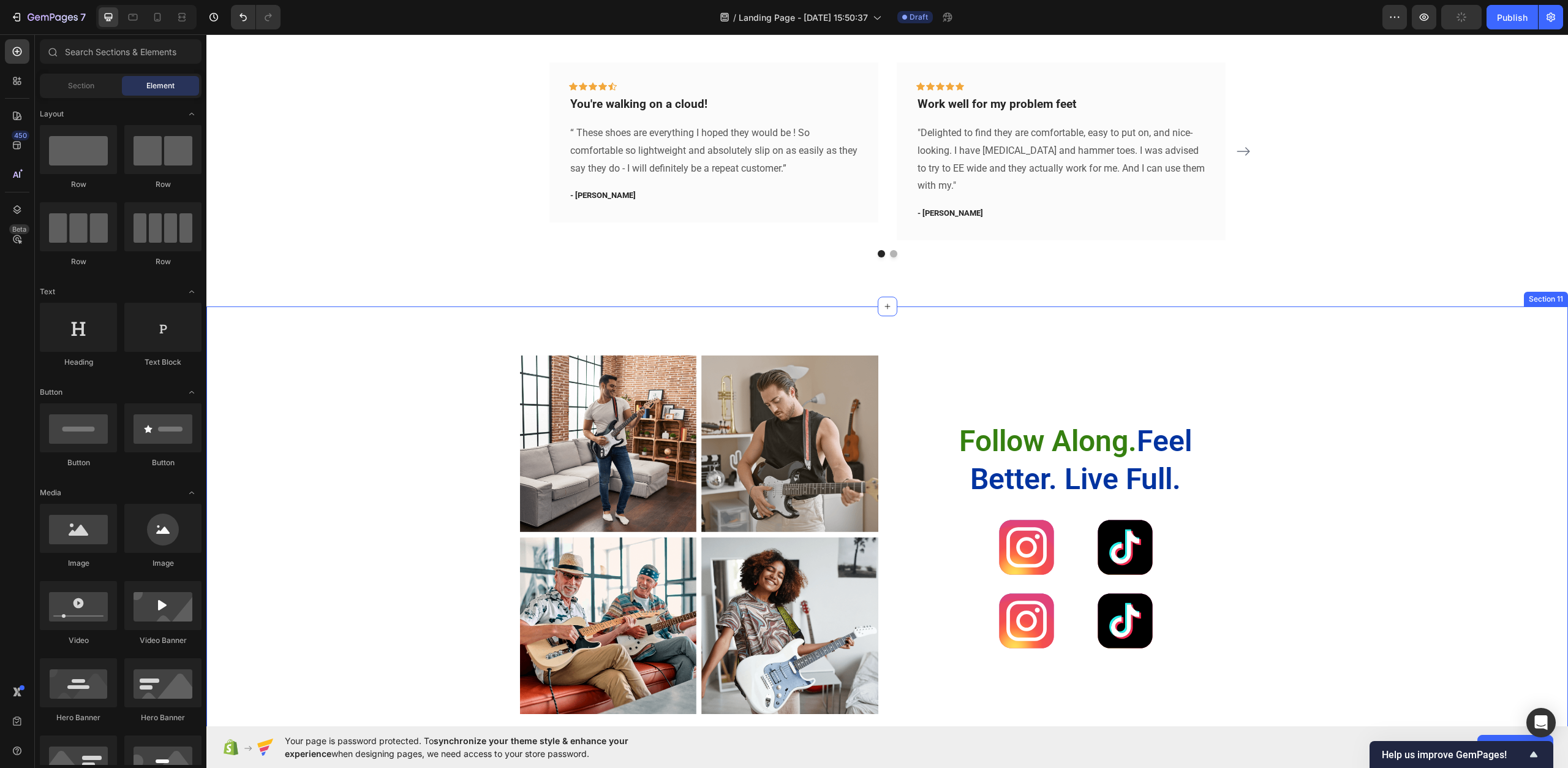
scroll to position [3353, 0]
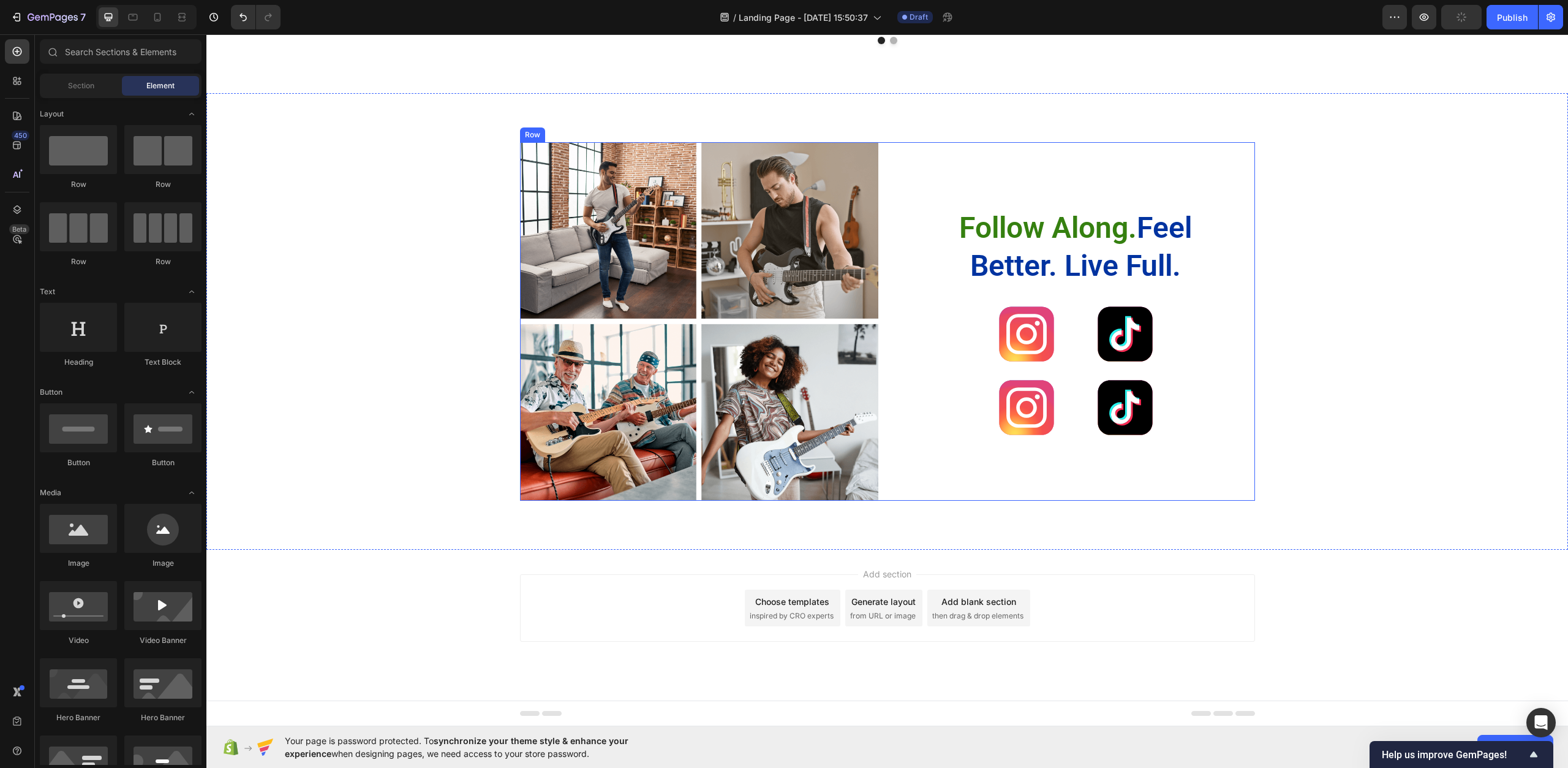
click at [1324, 432] on div "Image Image Row Image Image Row Follow Along. Feel Better. Live Full. Heading I…" at bounding box center [887, 327] width 1344 height 369
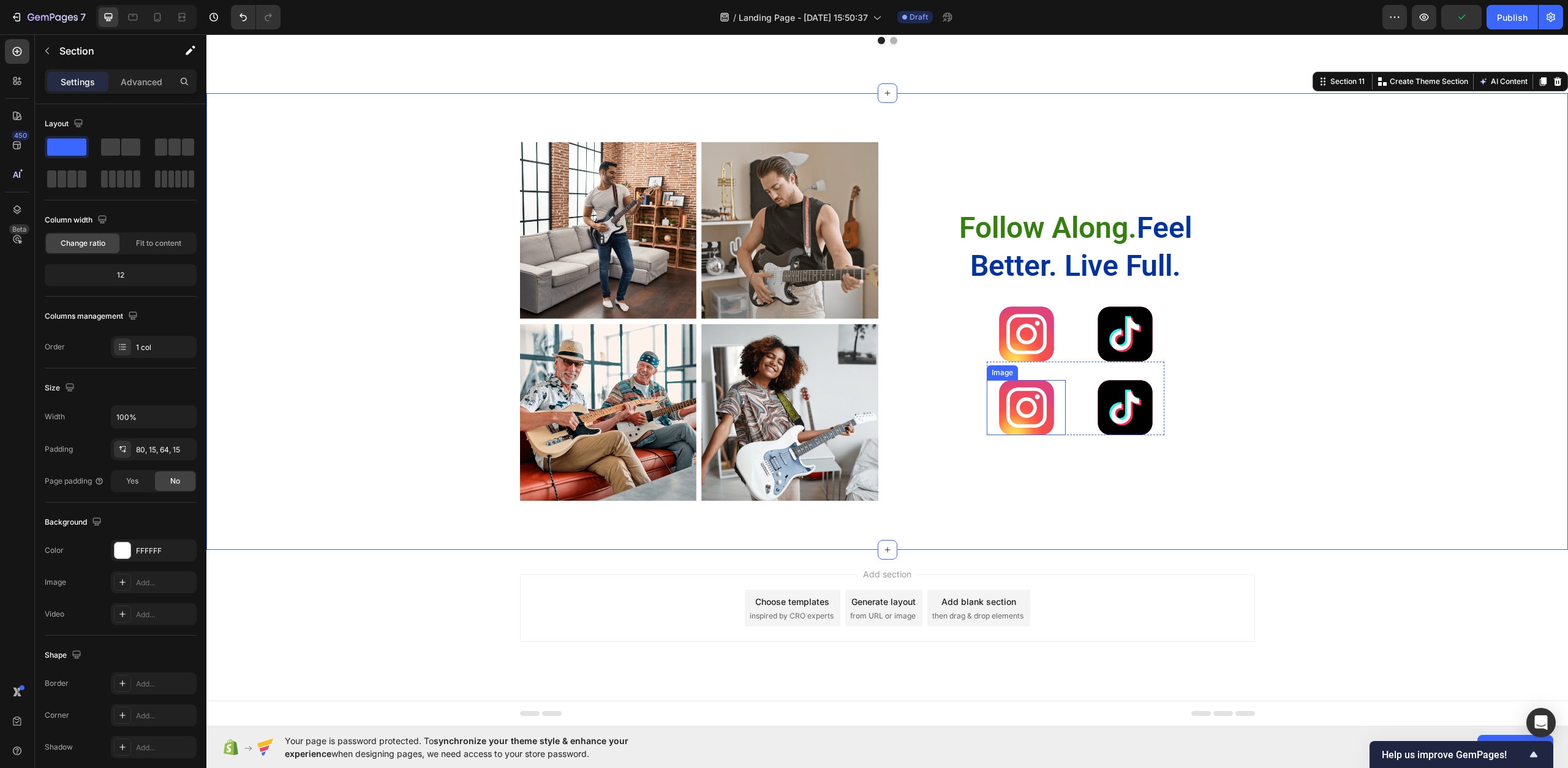
click at [1009, 418] on img at bounding box center [1026, 407] width 55 height 55
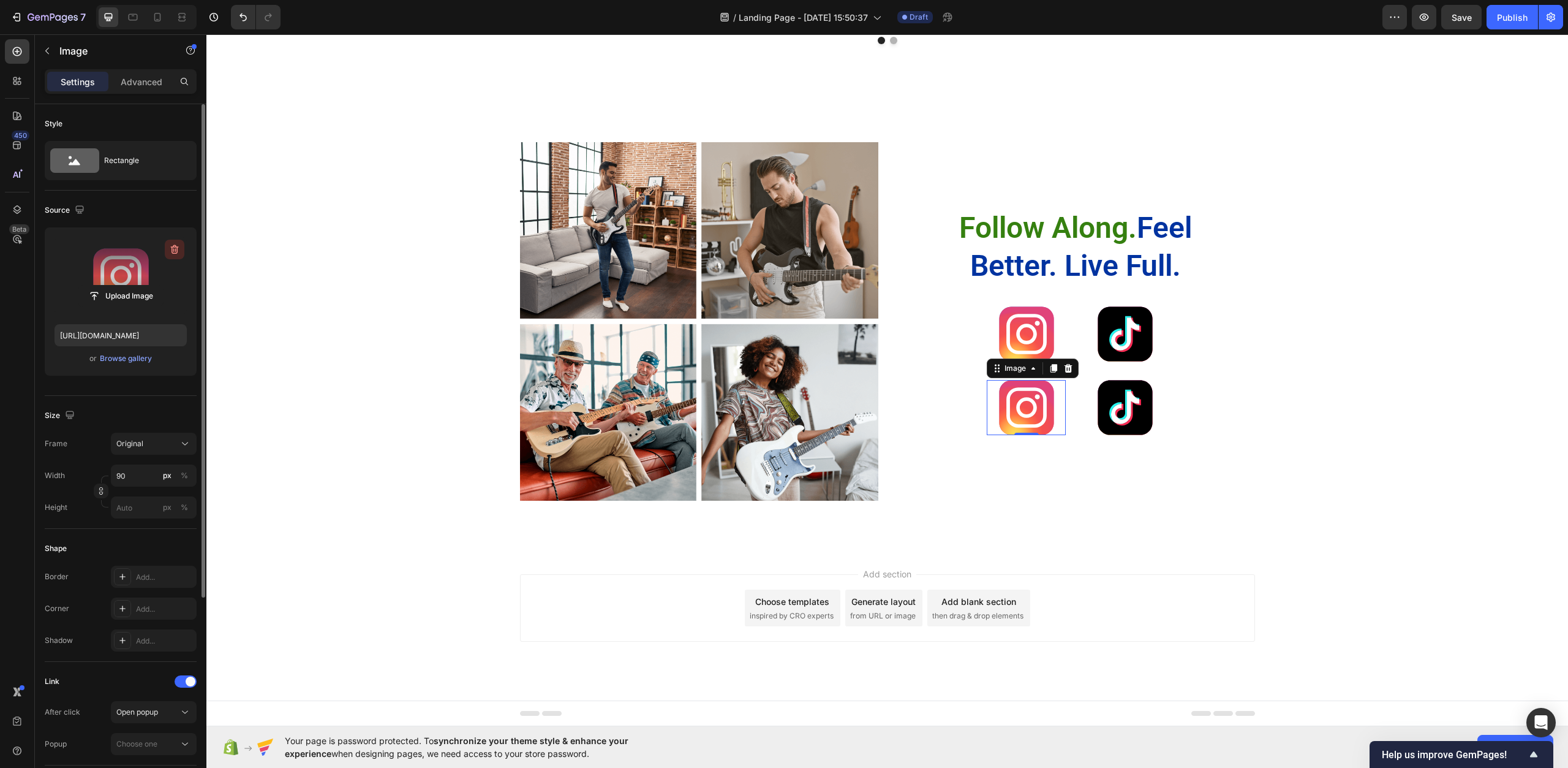
click at [172, 249] on icon "button" at bounding box center [174, 250] width 13 height 13
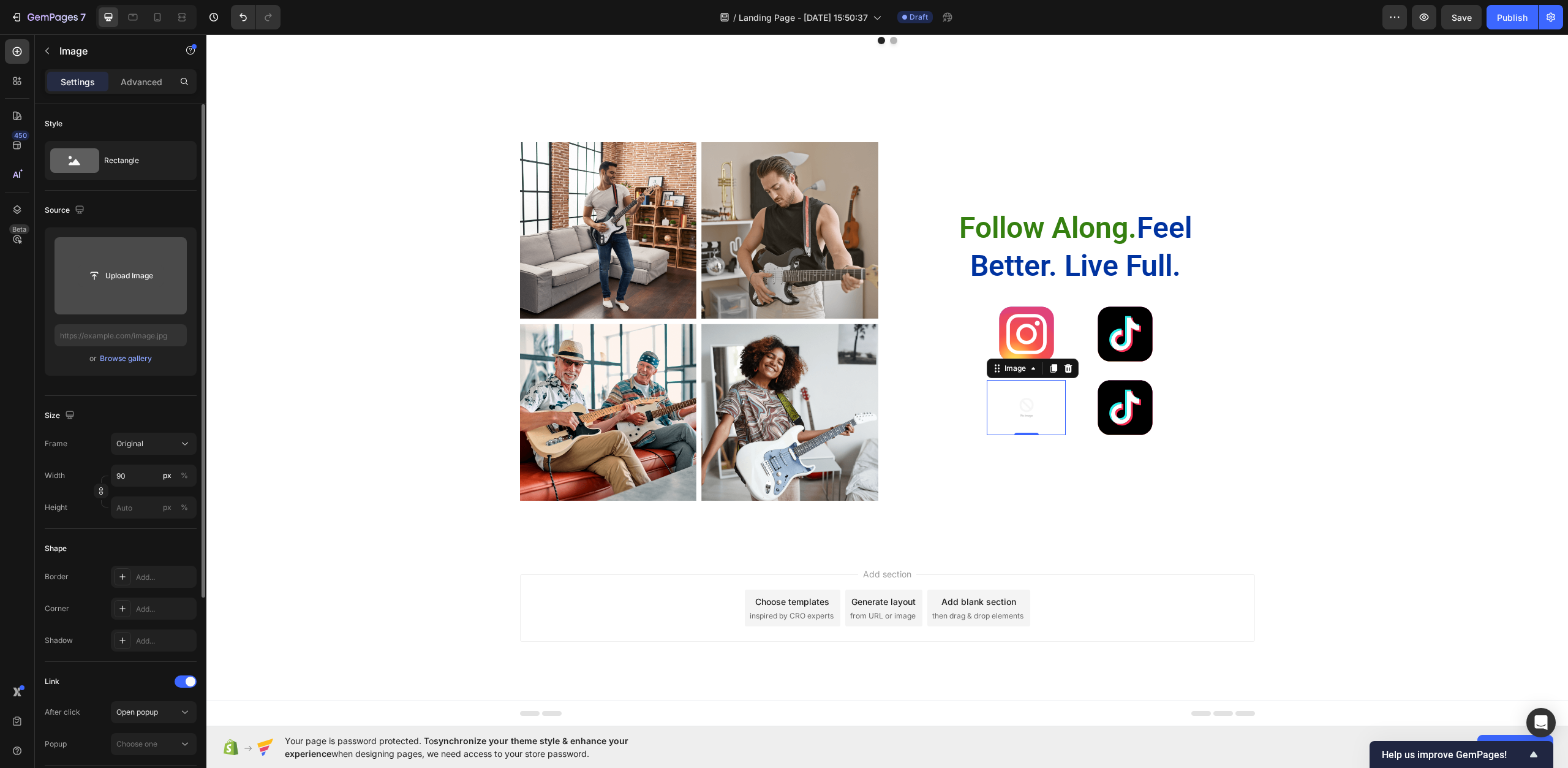
click at [132, 277] on input "file" at bounding box center [120, 276] width 84 height 21
type input "https://cdn.shopify.com/s/files/1/0967/0770/7012/files/gempages_585803676434563…"
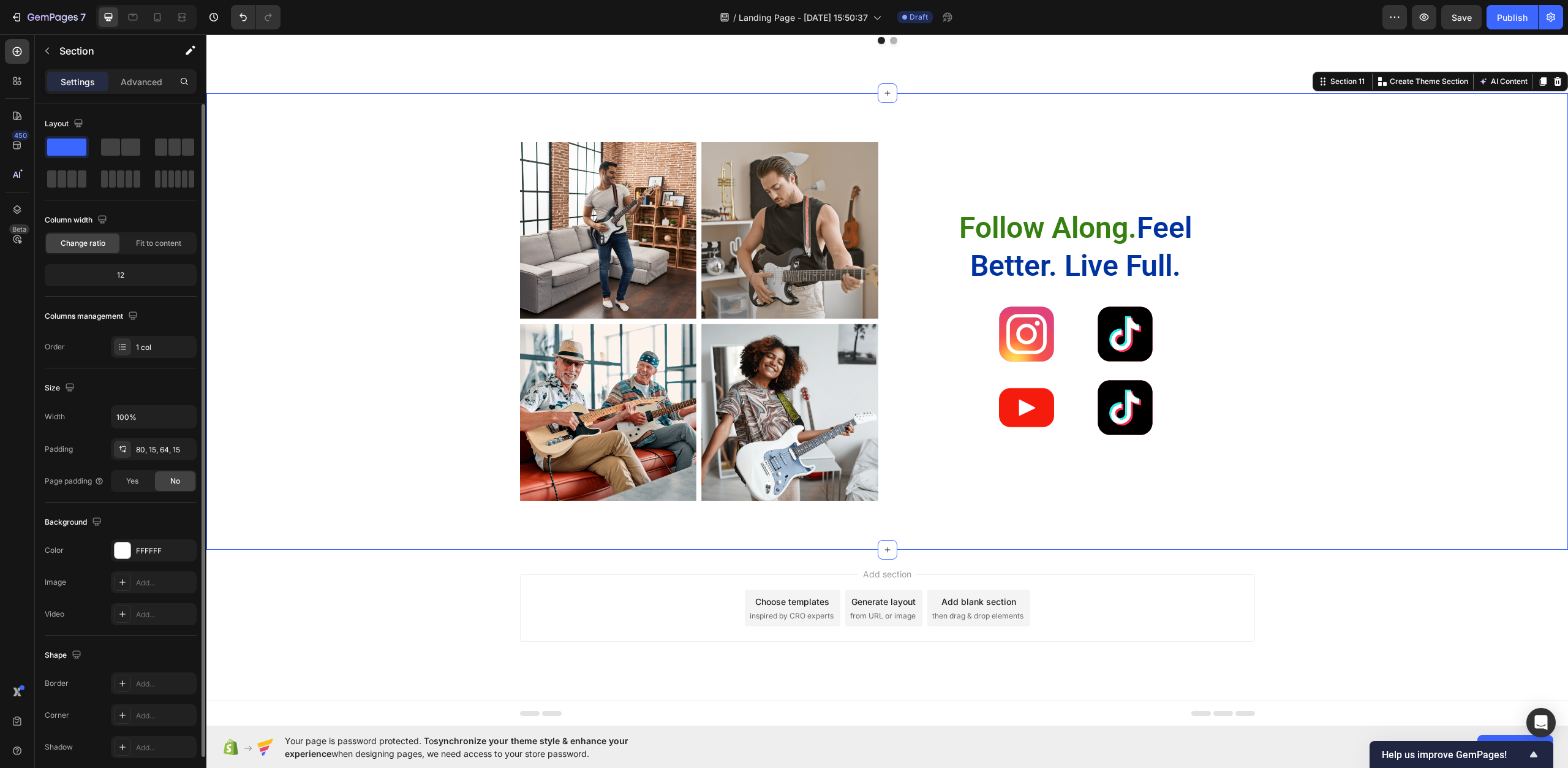
click at [1313, 449] on div "Image Image Row Image Image Row Follow Along. Feel Better. Live Full. Heading I…" at bounding box center [887, 327] width 1344 height 369
click at [1030, 411] on img at bounding box center [1026, 407] width 55 height 55
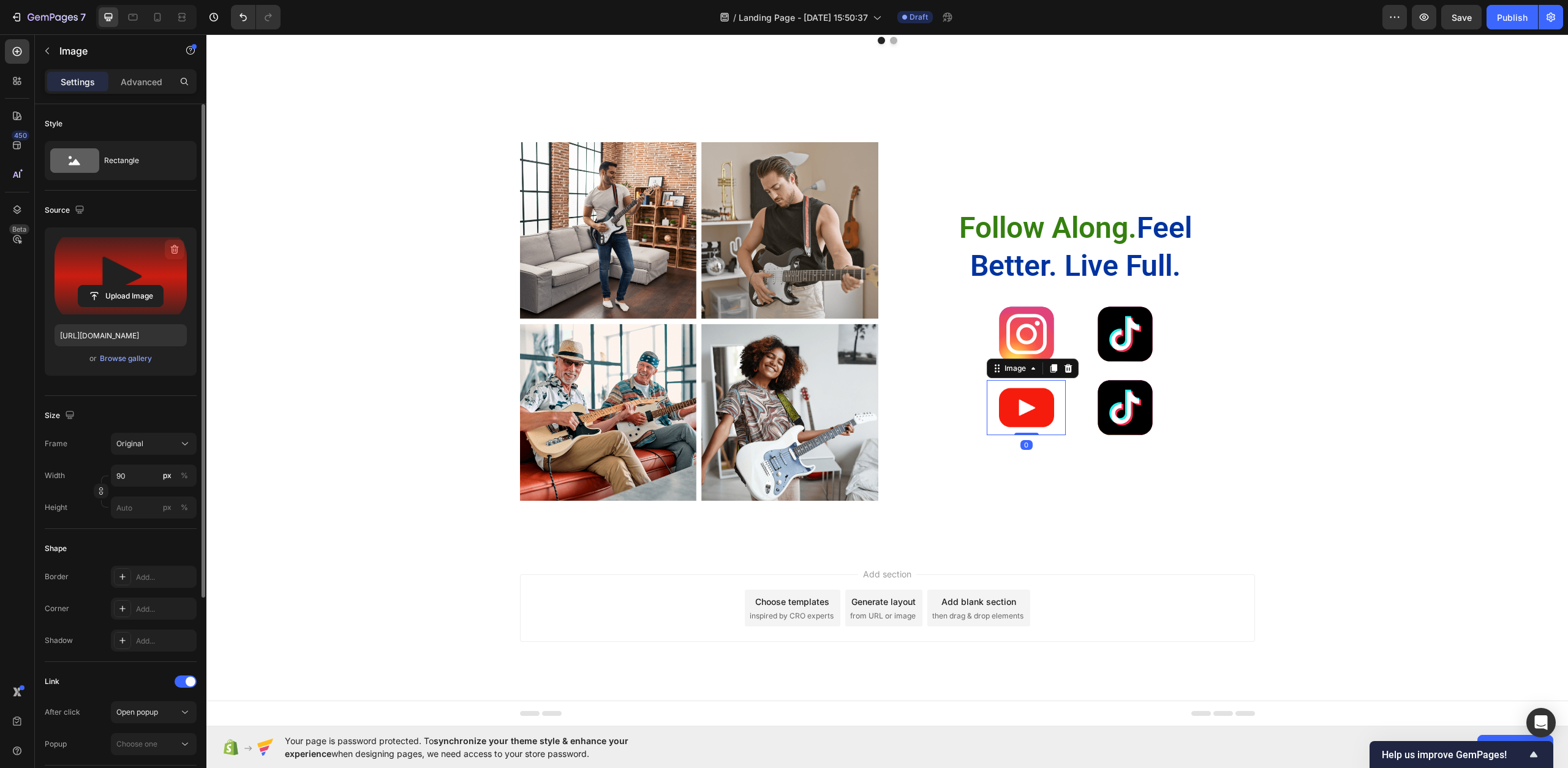
click at [172, 245] on icon "button" at bounding box center [174, 250] width 13 height 13
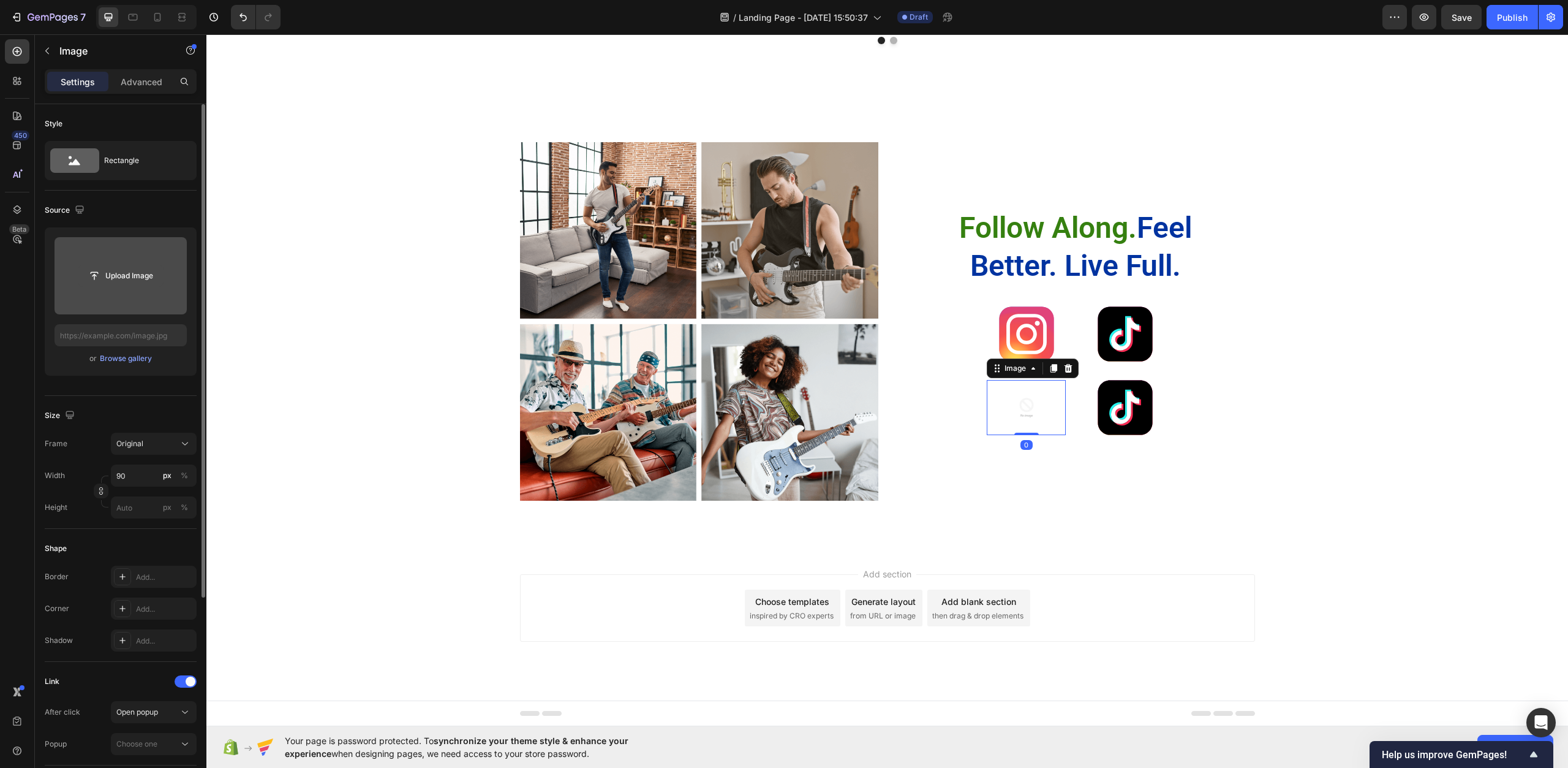
click at [147, 276] on input "file" at bounding box center [120, 276] width 84 height 21
type input "https://cdn.shopify.com/s/files/1/0967/0770/7012/files/gempages_585803676434563…"
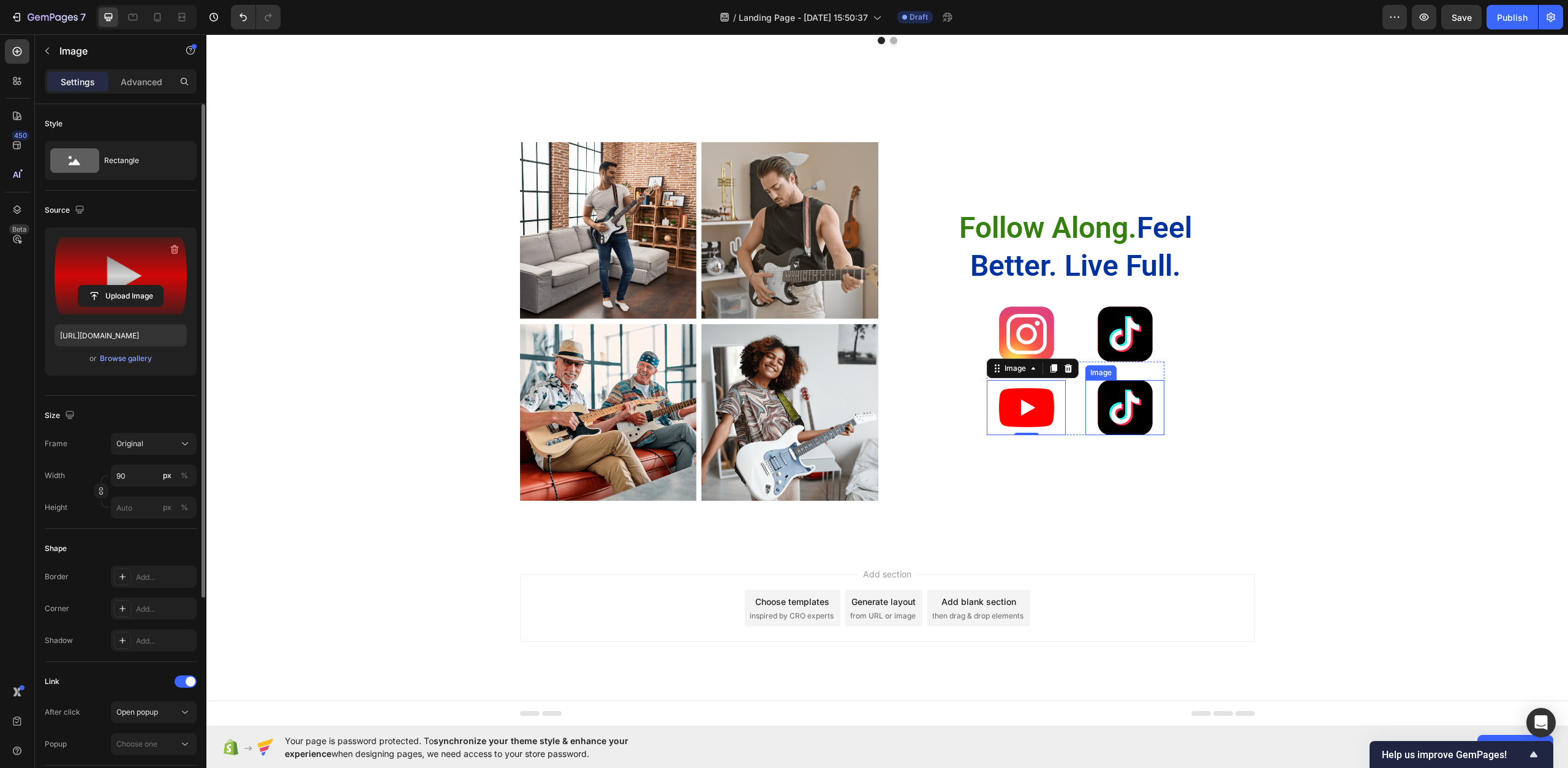
click at [1122, 412] on img at bounding box center [1125, 407] width 55 height 55
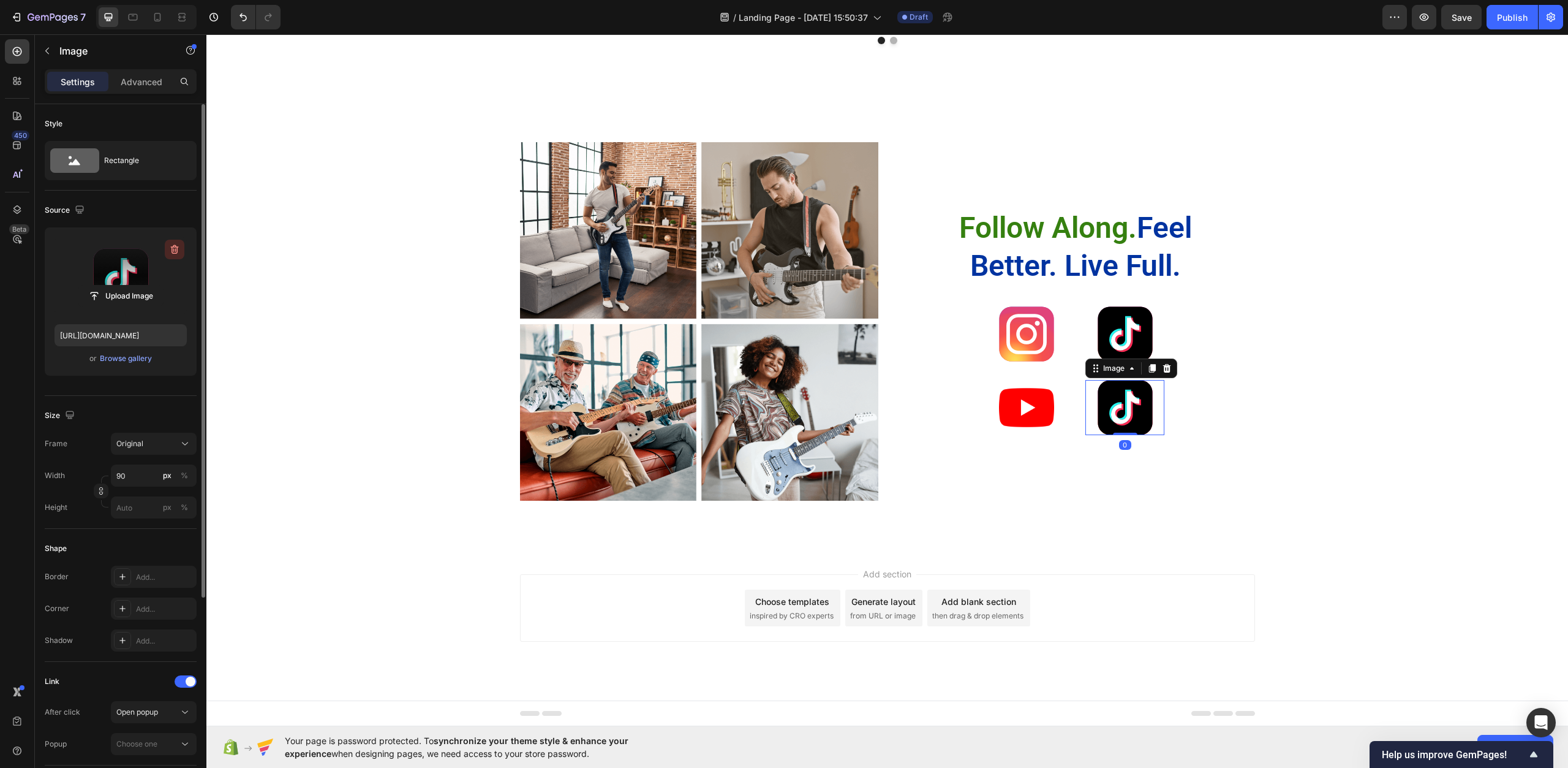
click at [170, 250] on icon "button" at bounding box center [174, 250] width 13 height 13
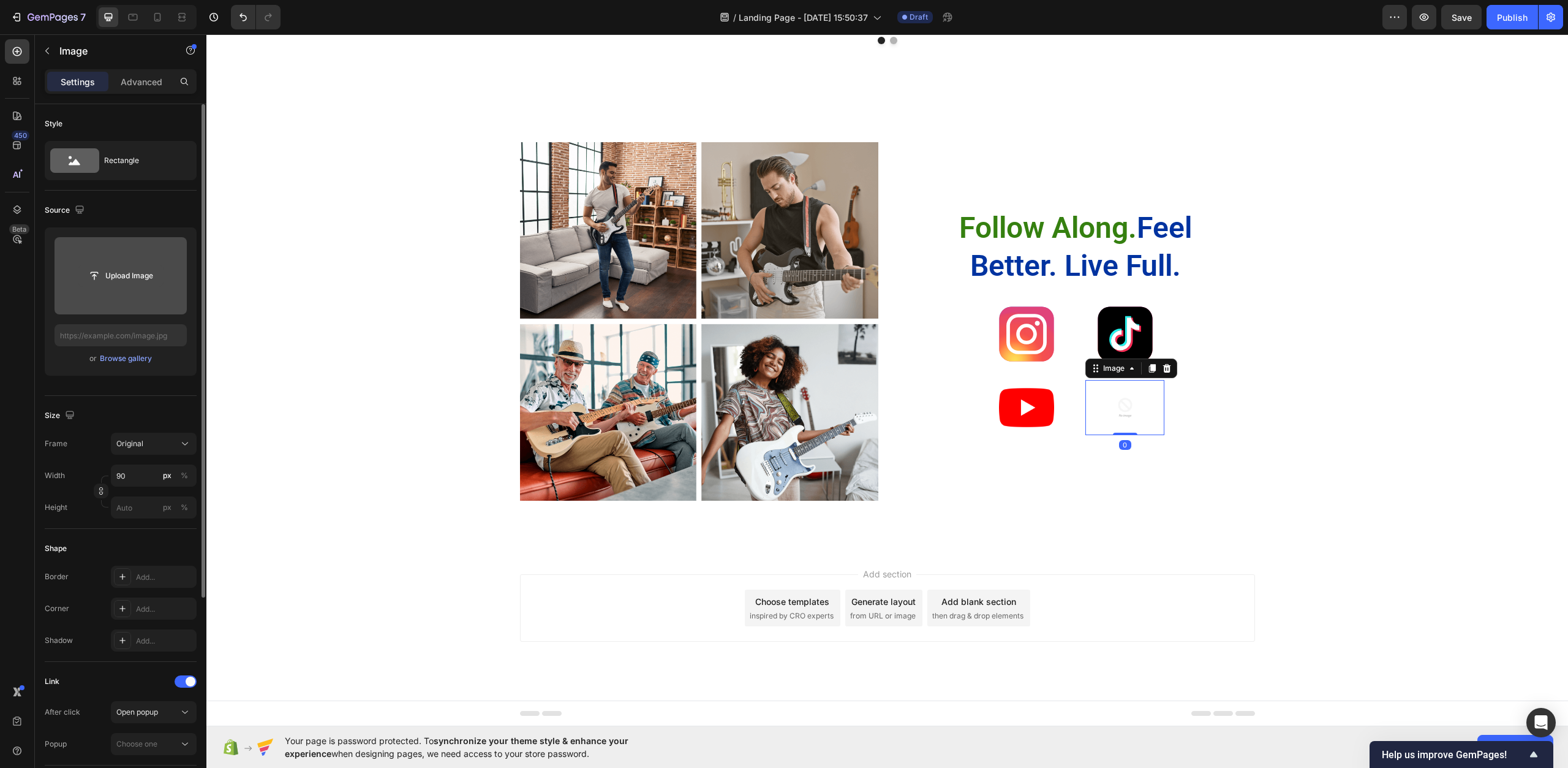
click at [142, 275] on input "file" at bounding box center [120, 276] width 84 height 21
type input "https://cdn.shopify.com/s/files/1/0967/0770/7012/files/gempages_585803676434563…"
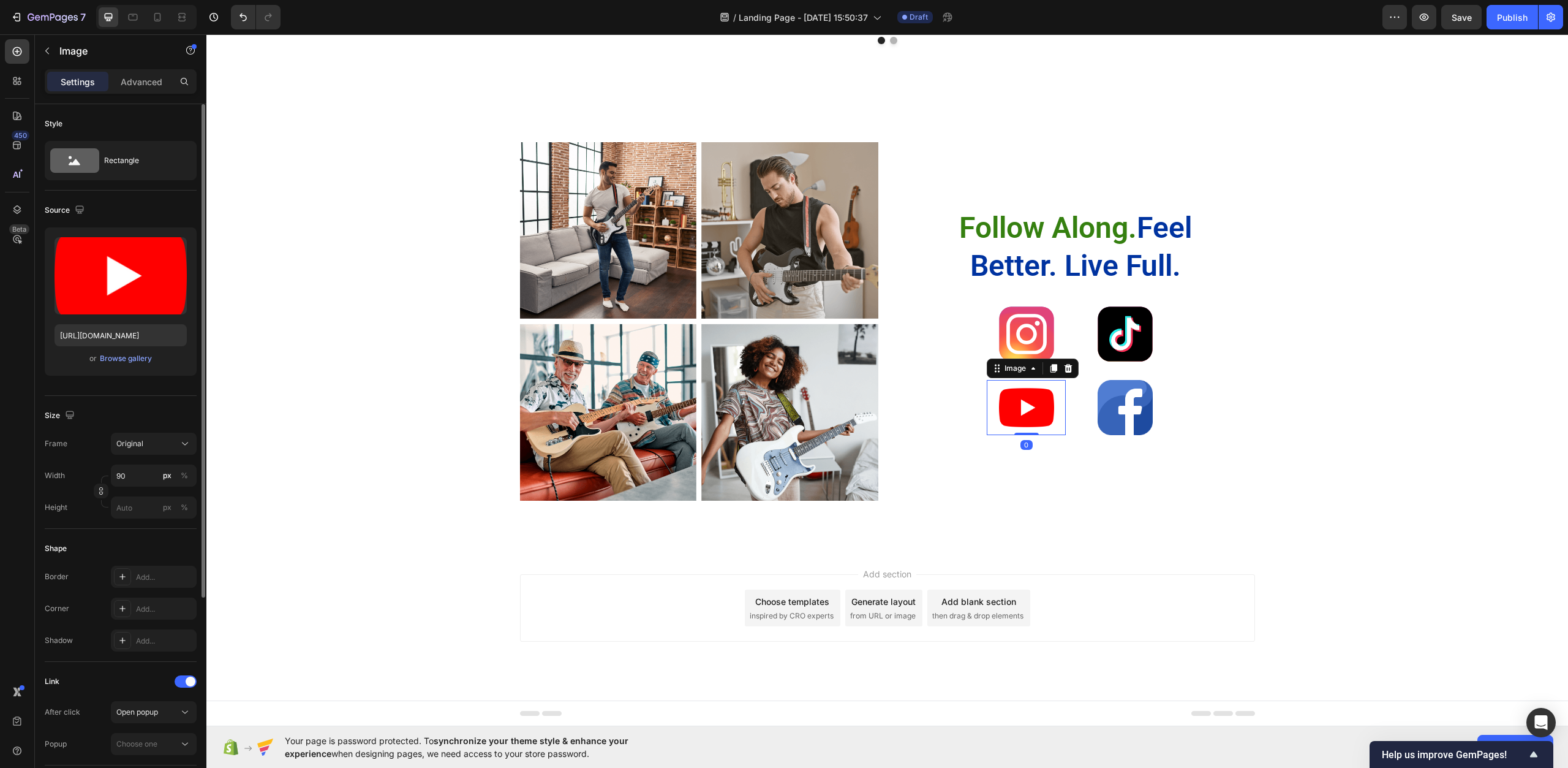
click at [1030, 405] on img at bounding box center [1026, 407] width 55 height 55
click at [179, 248] on icon "button" at bounding box center [174, 250] width 13 height 13
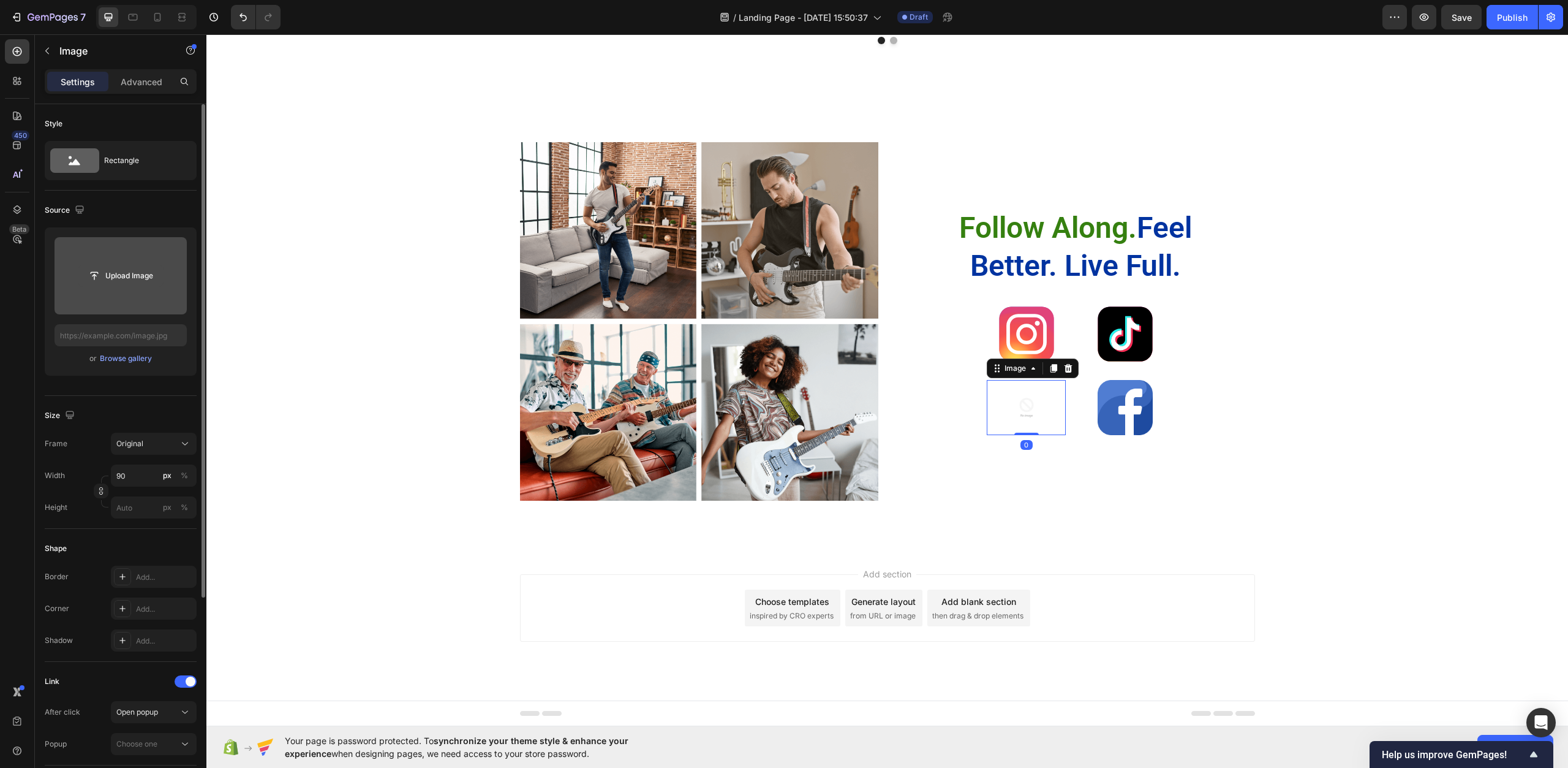
click at [160, 277] on input "file" at bounding box center [120, 276] width 84 height 21
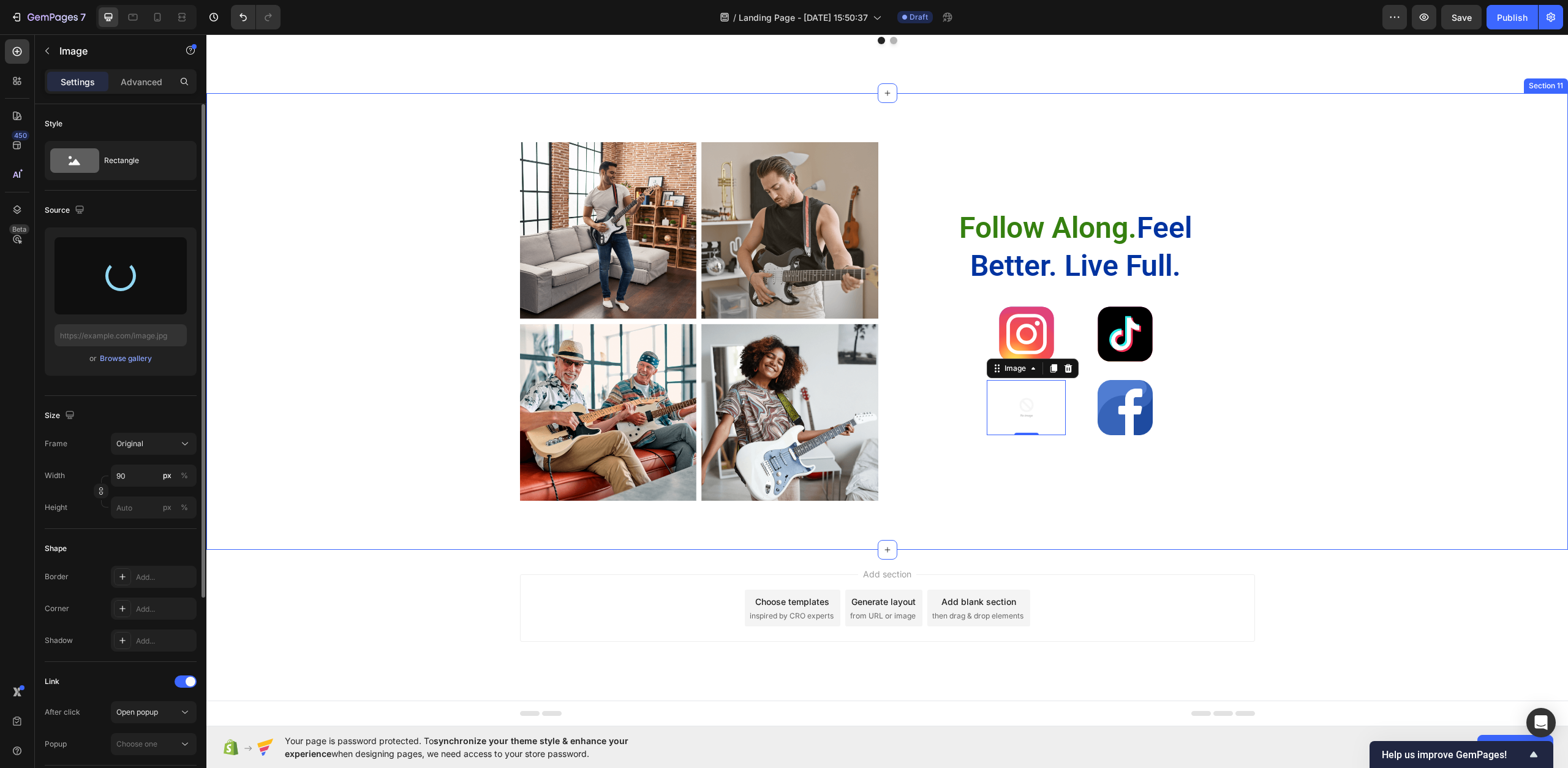
type input "https://cdn.shopify.com/s/files/1/0967/0770/7012/files/gempages_585803676434563…"
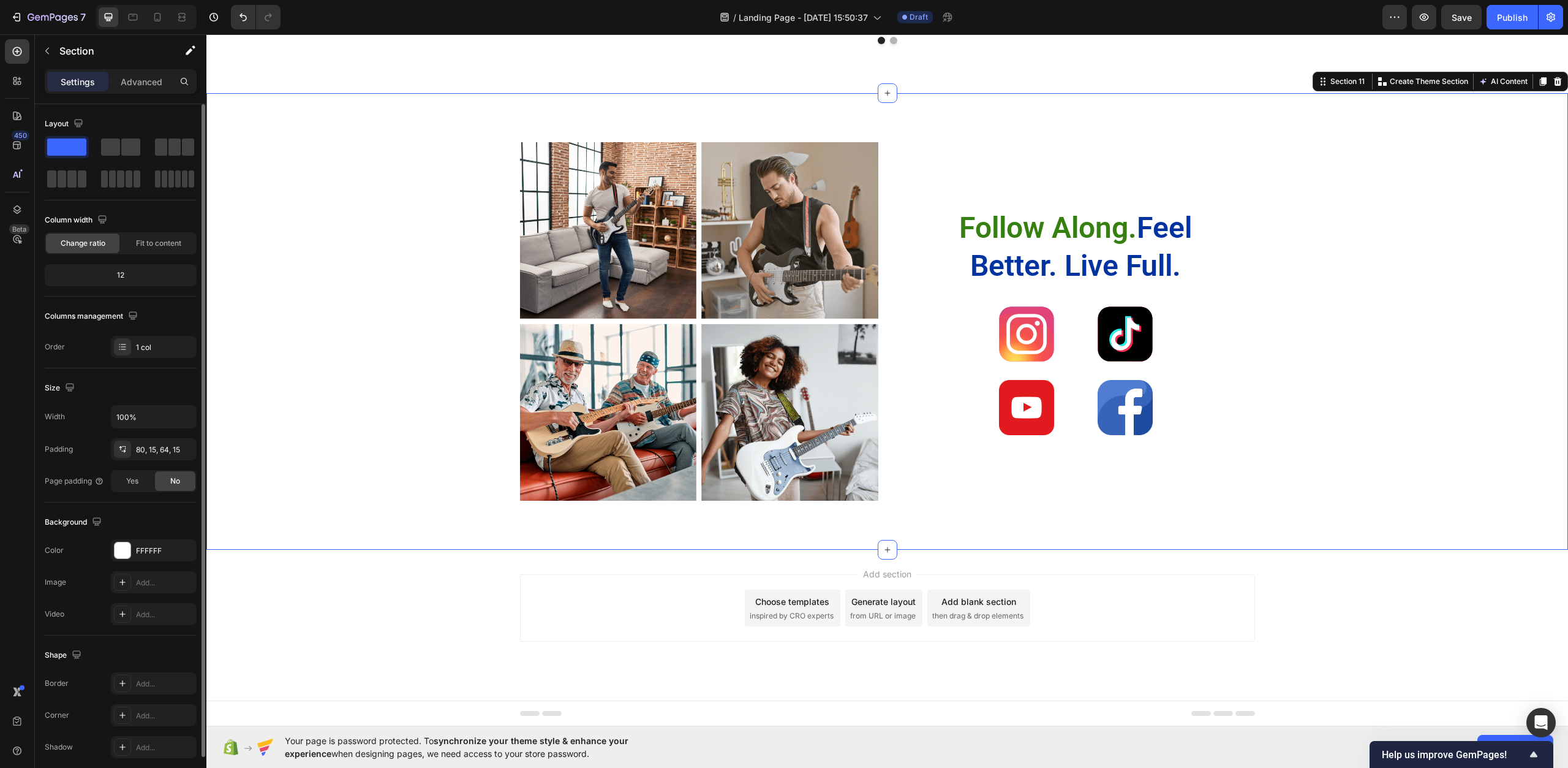
click at [1207, 524] on div "Image Image Row Image Image Row Follow Along. Feel Better. Live Full. Heading I…" at bounding box center [887, 322] width 1362 height 457
click at [1156, 412] on div at bounding box center [1125, 407] width 79 height 55
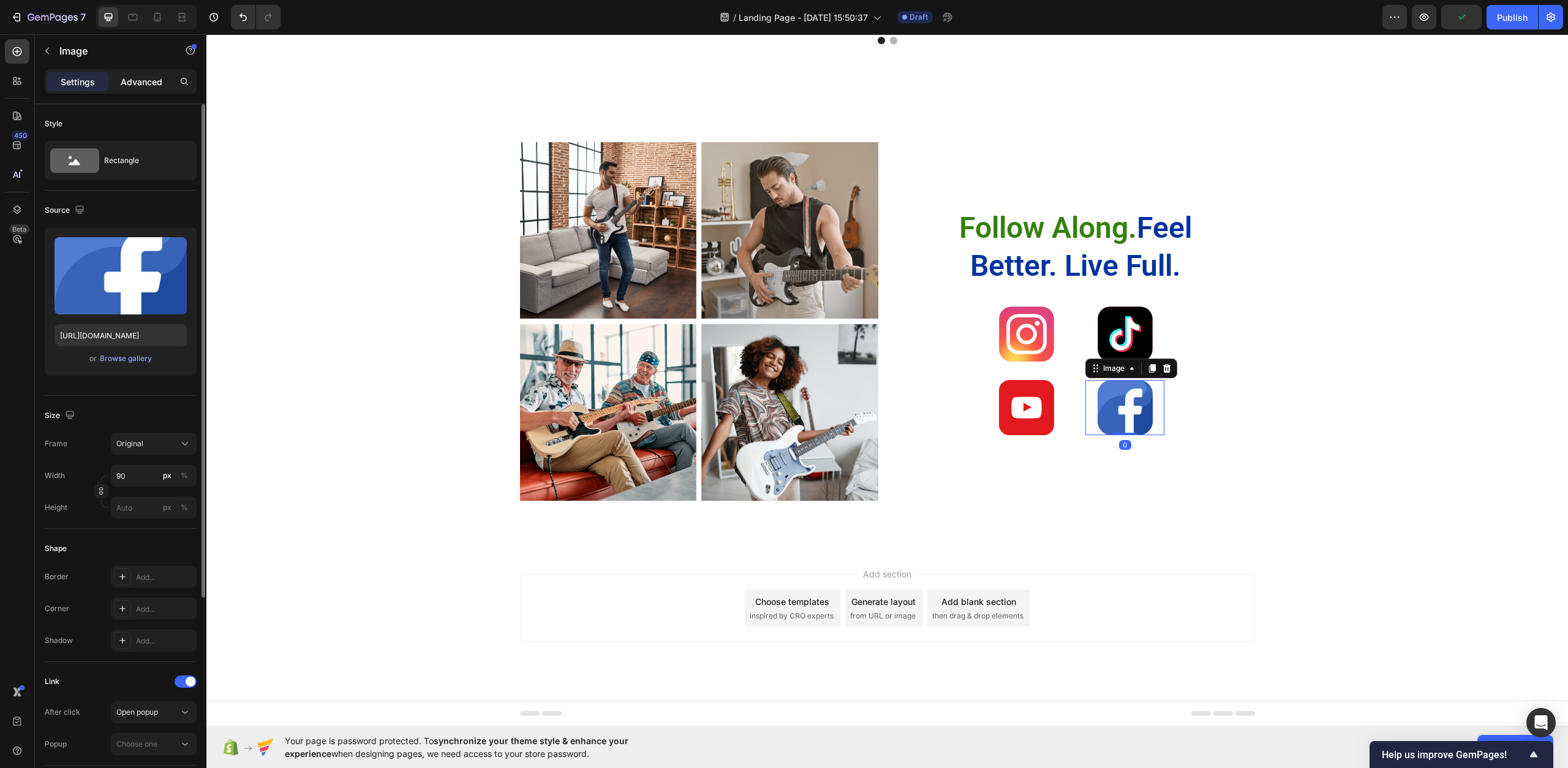
click at [158, 83] on p "Advanced" at bounding box center [141, 81] width 41 height 13
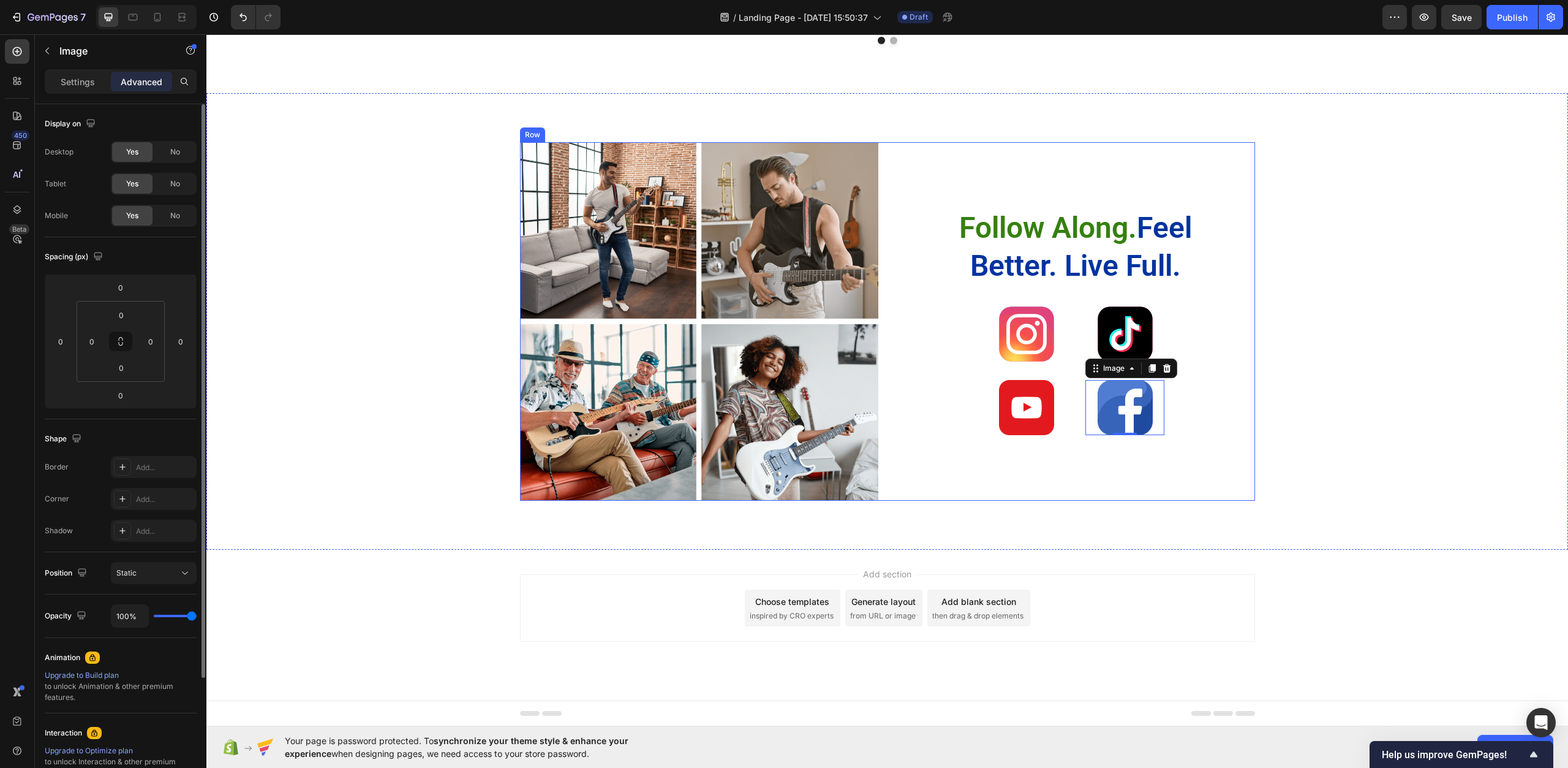
click at [1189, 445] on div "Follow Along. Feel Better. Live Full. Heading Image Image Row Image Image 0 Row" at bounding box center [1076, 322] width 358 height 359
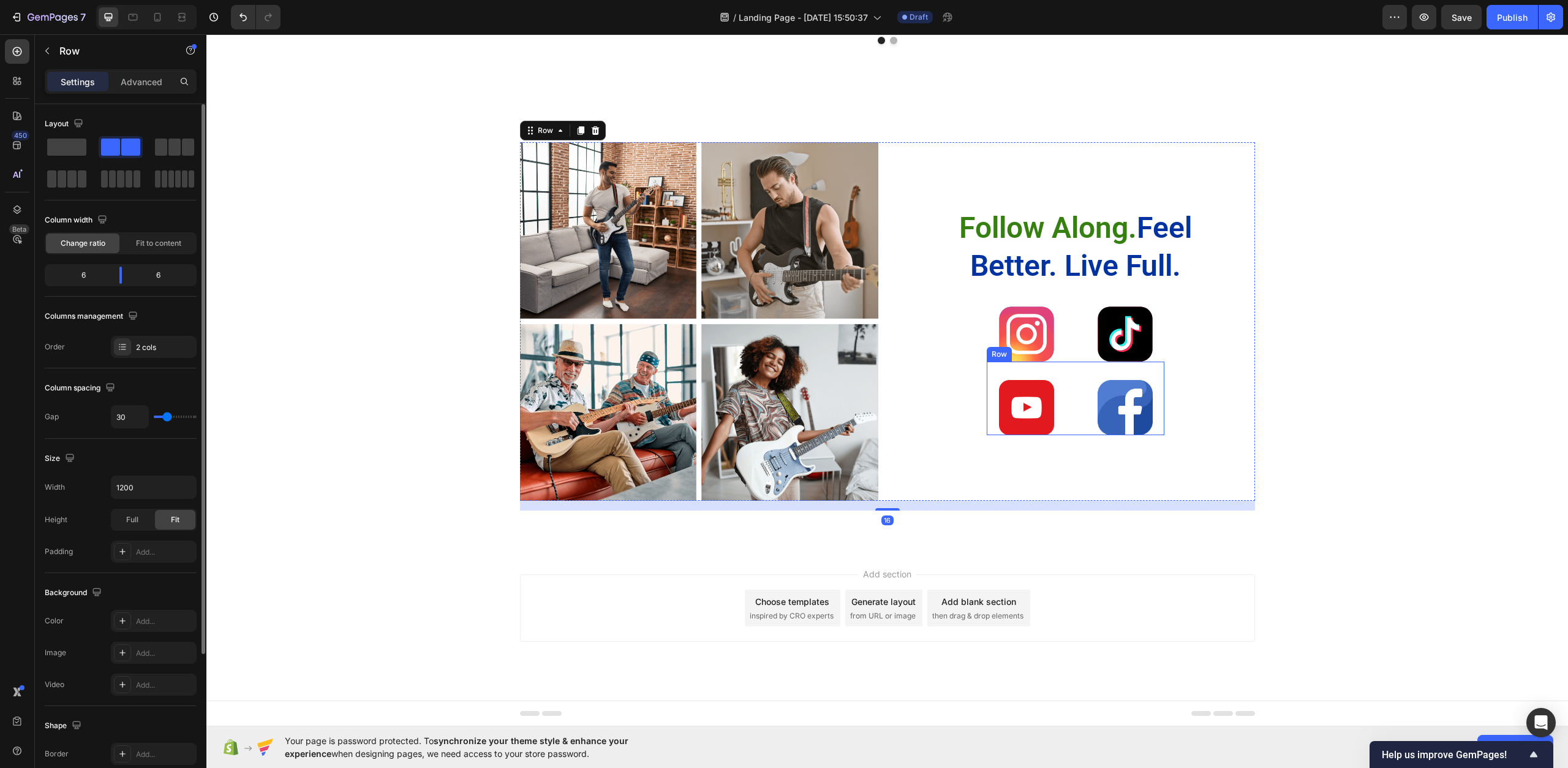
click at [1068, 409] on div "Image Image Row" at bounding box center [1075, 398] width 178 height 73
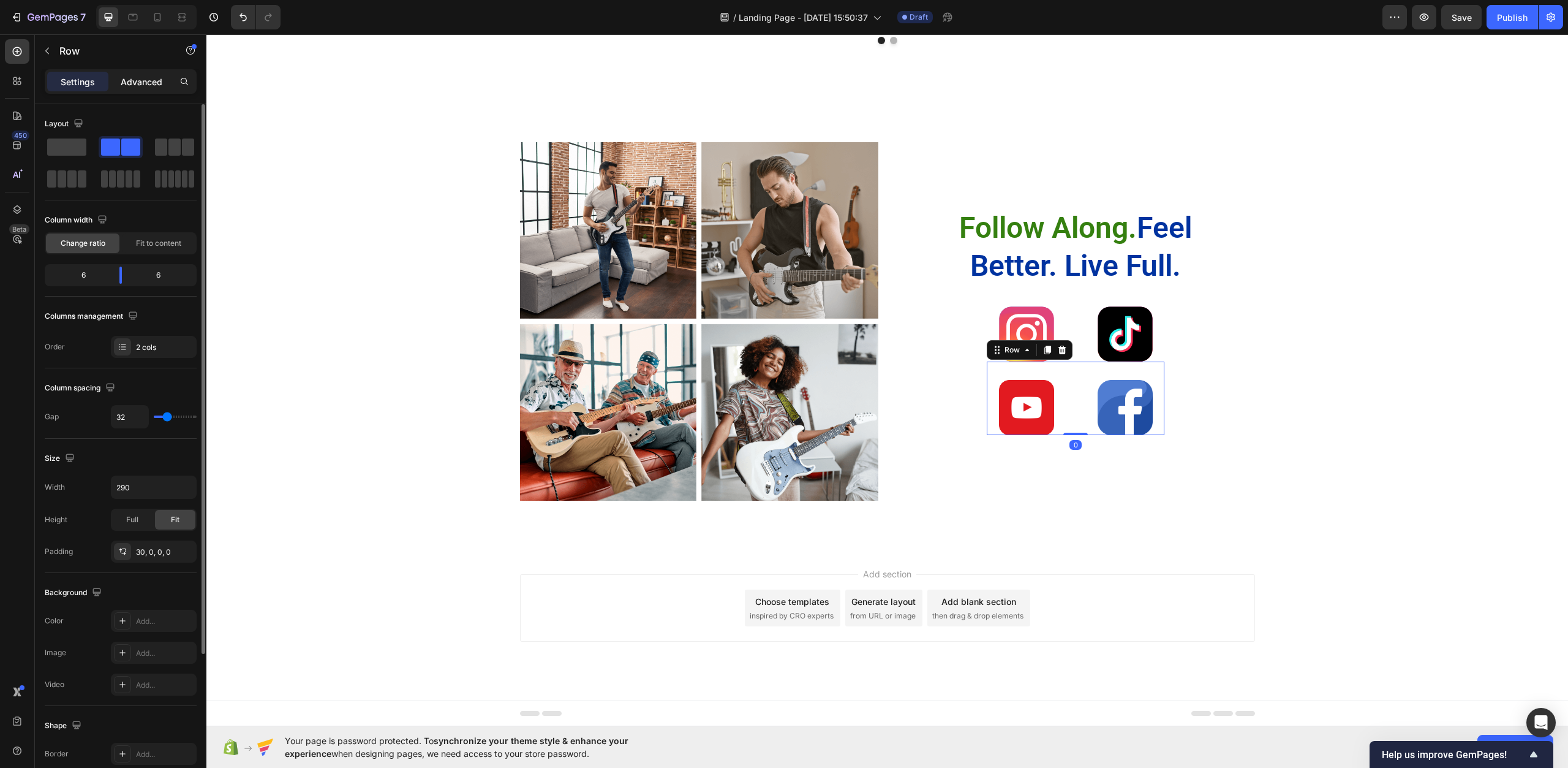
click at [141, 80] on p "Advanced" at bounding box center [141, 81] width 41 height 13
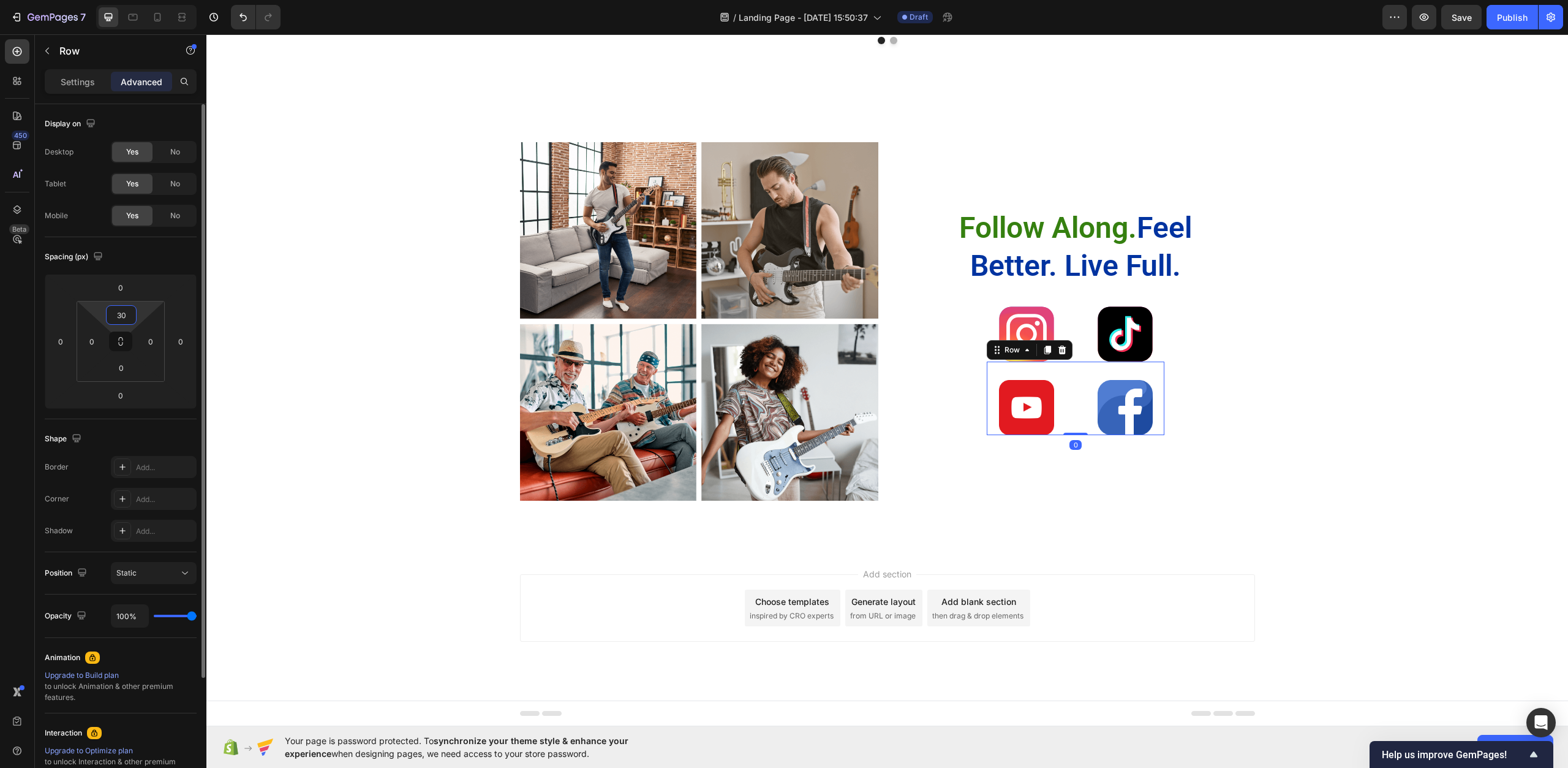
click at [128, 318] on input "30" at bounding box center [120, 315] width 24 height 19
type input "50"
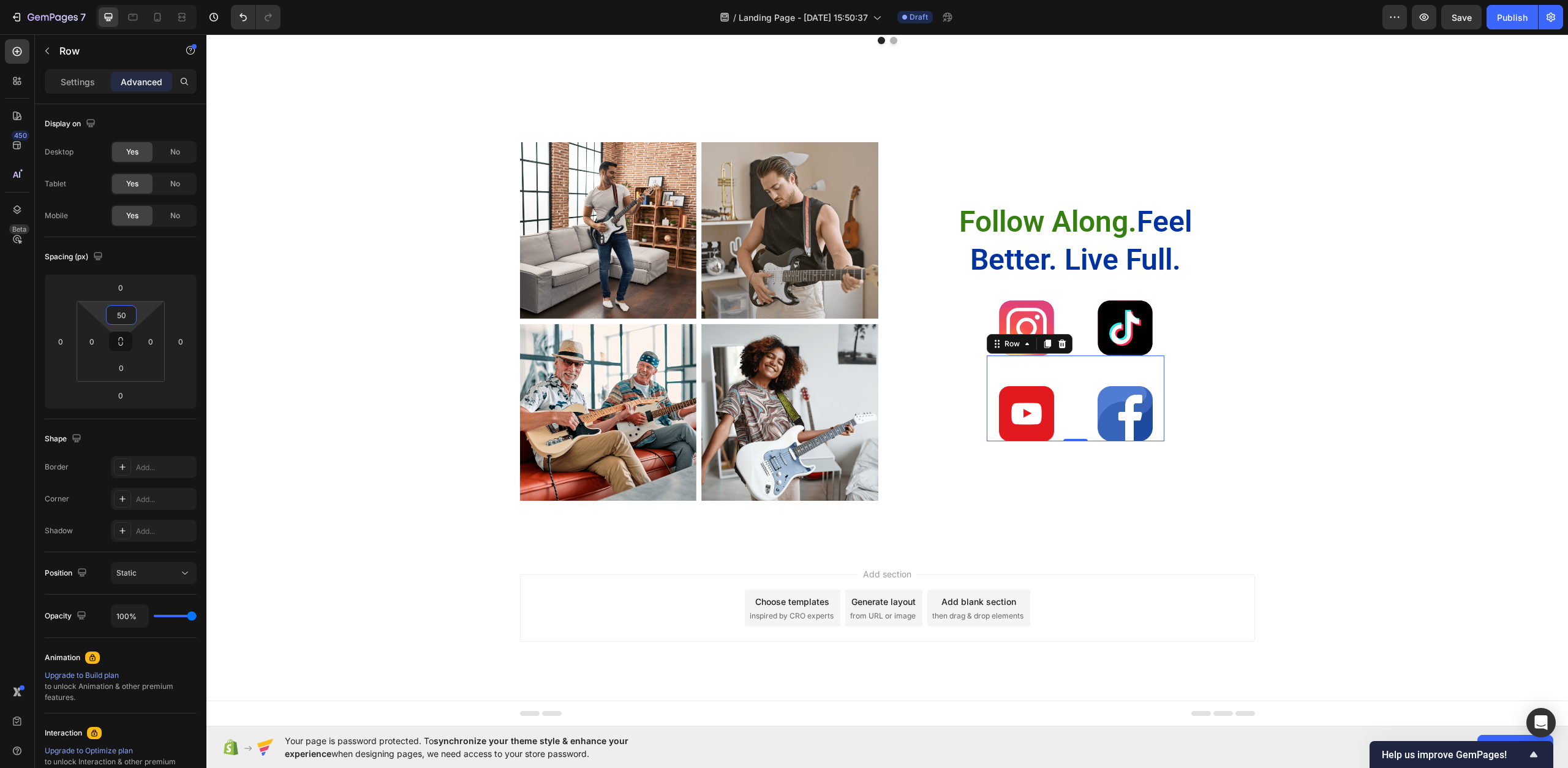
click at [1207, 550] on div "Image Image Row Image Image Row Follow Along. Feel Better. Live Full. Heading I…" at bounding box center [887, 322] width 1362 height 457
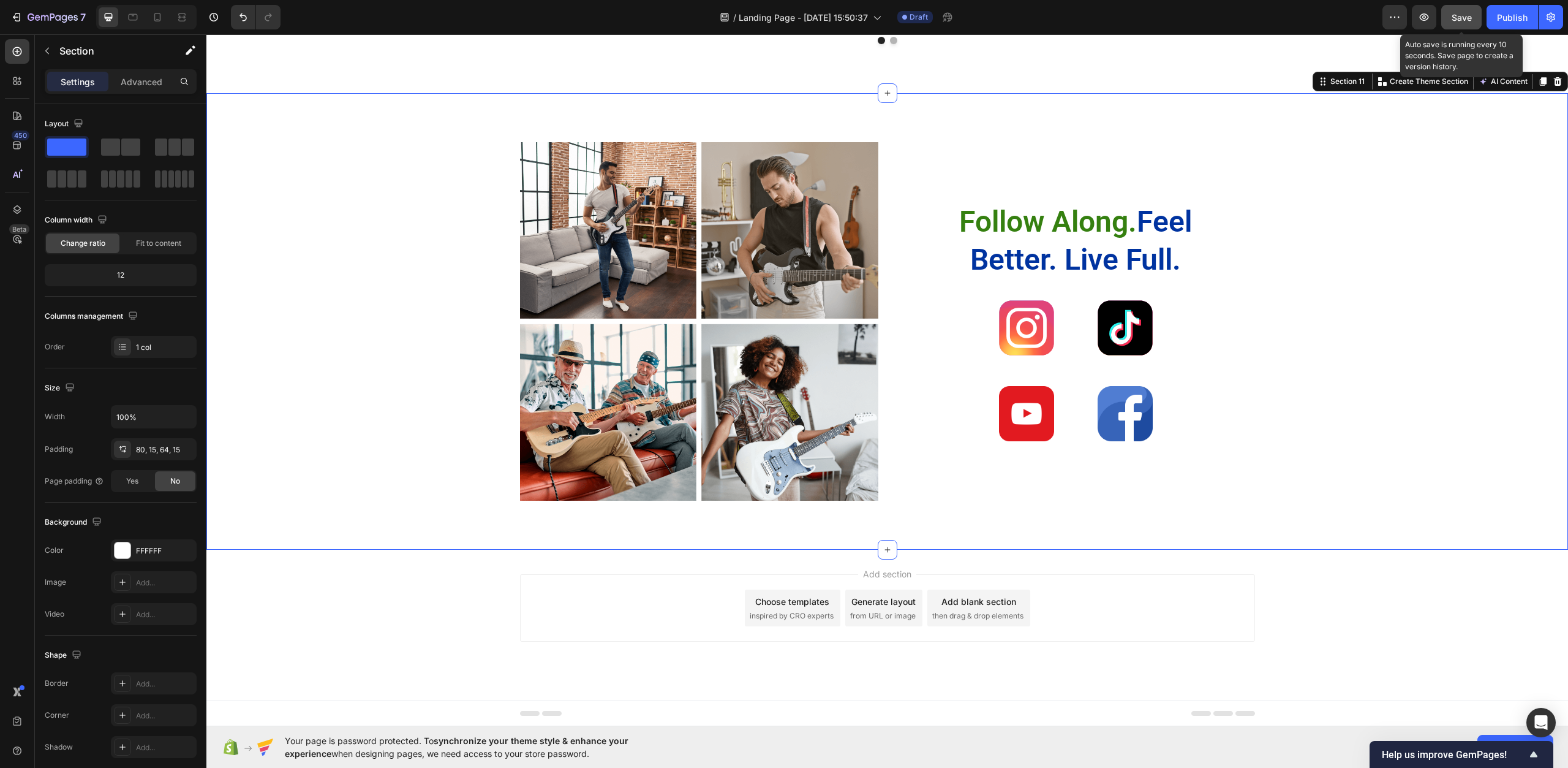
click at [1453, 19] on span "Save" at bounding box center [1462, 18] width 20 height 10
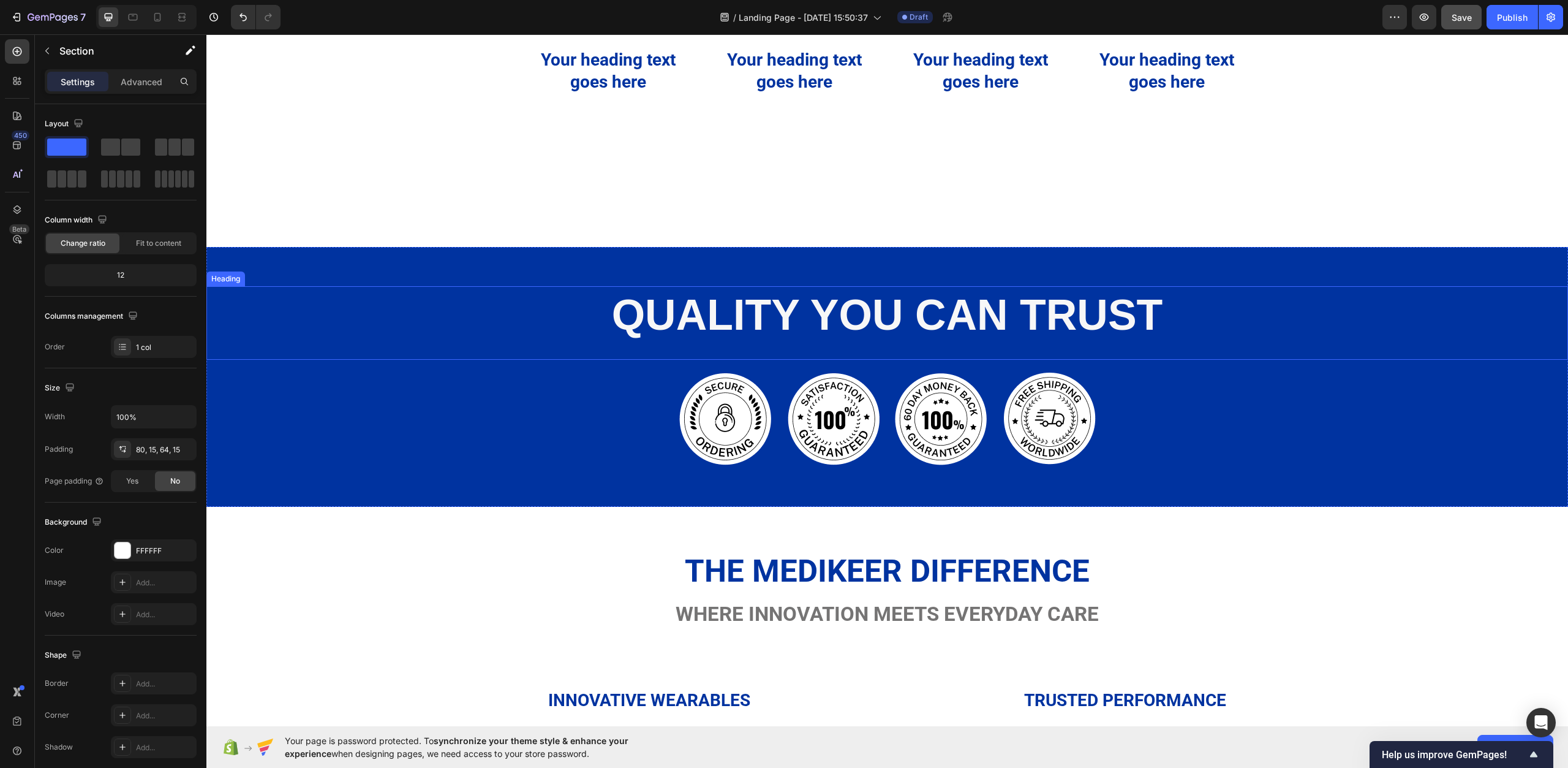
scroll to position [995, 0]
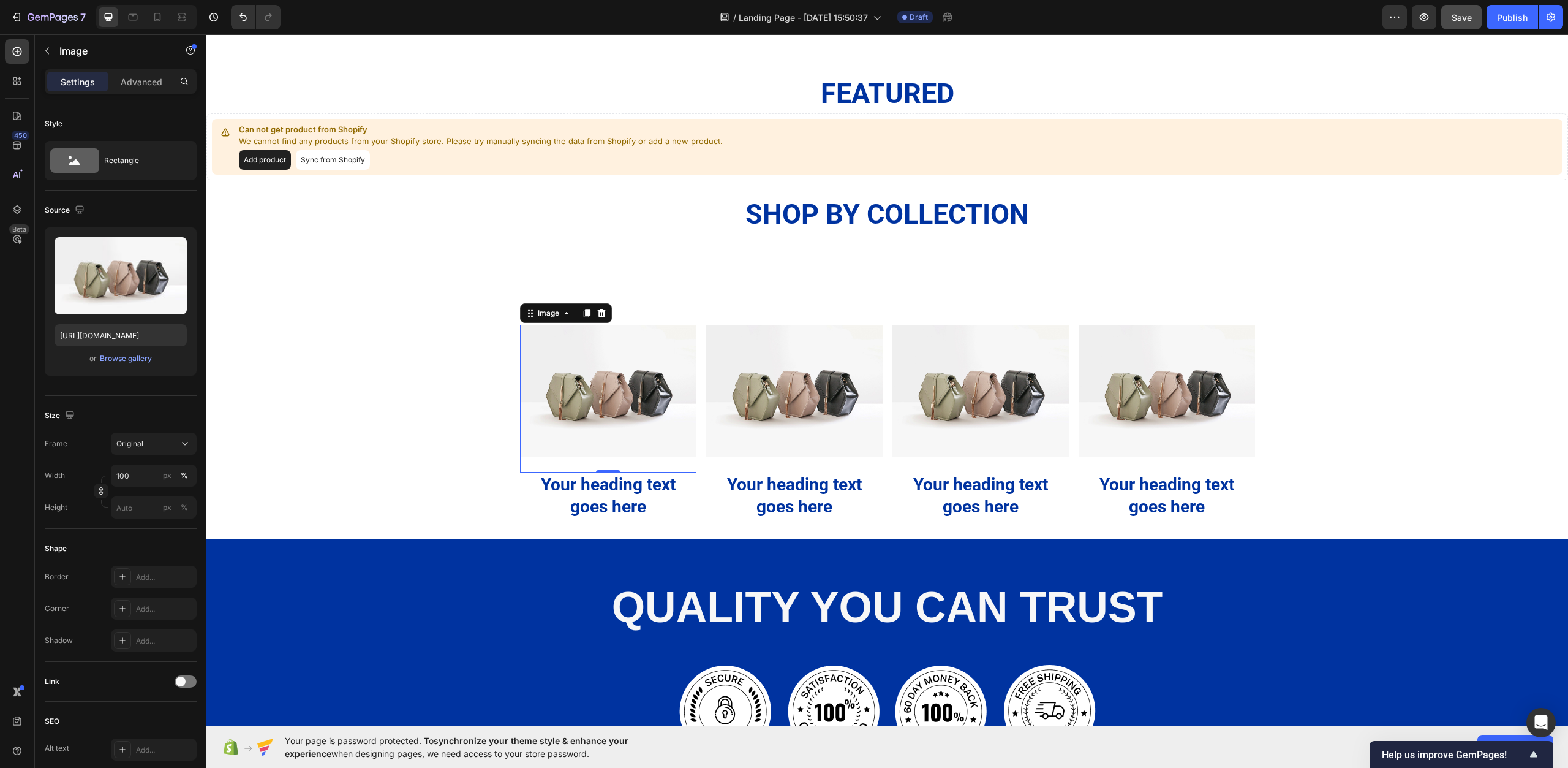
click at [616, 359] on img at bounding box center [607, 390] width 176 height 132
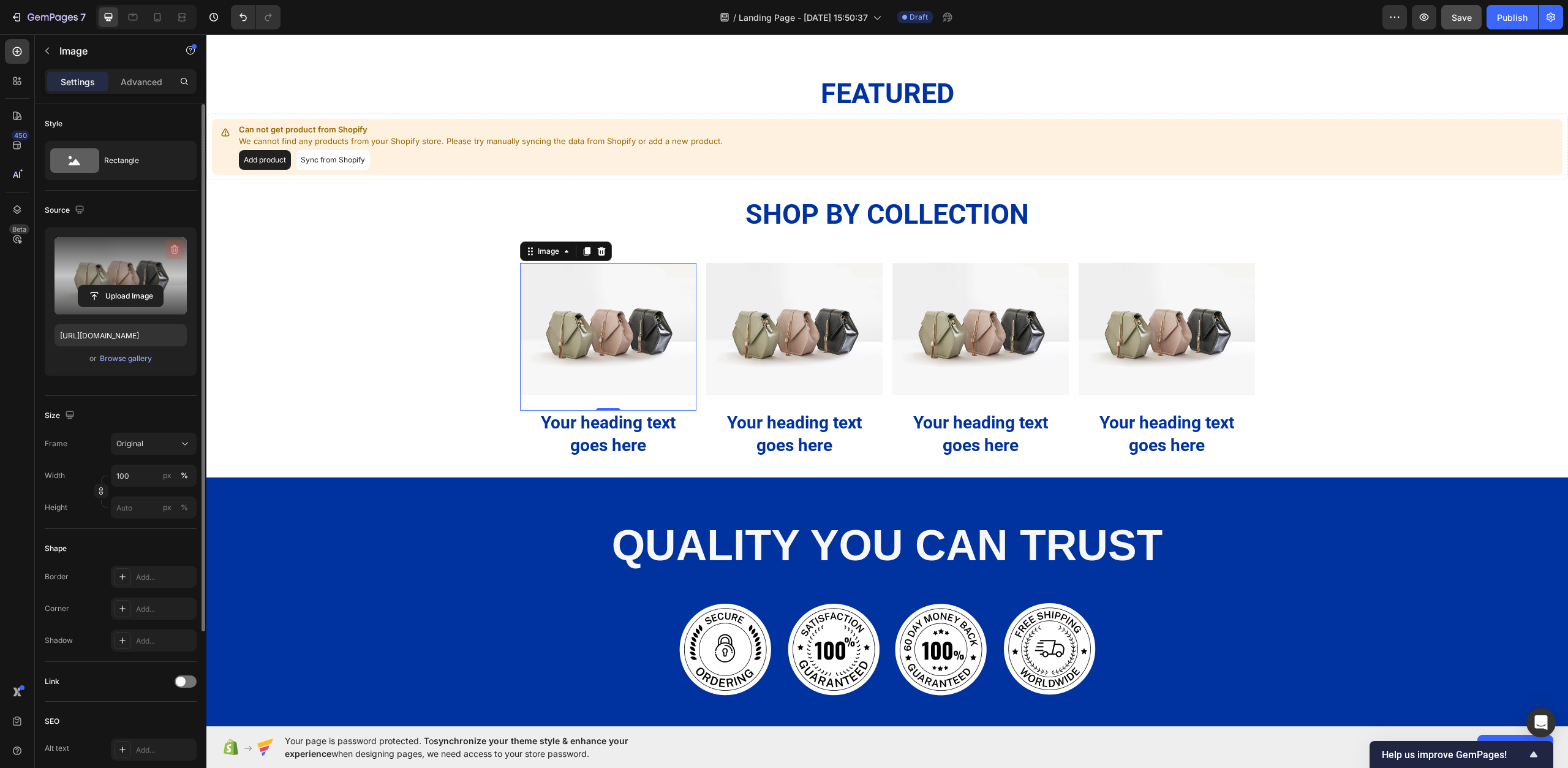
click at [176, 248] on icon "button" at bounding box center [174, 250] width 13 height 13
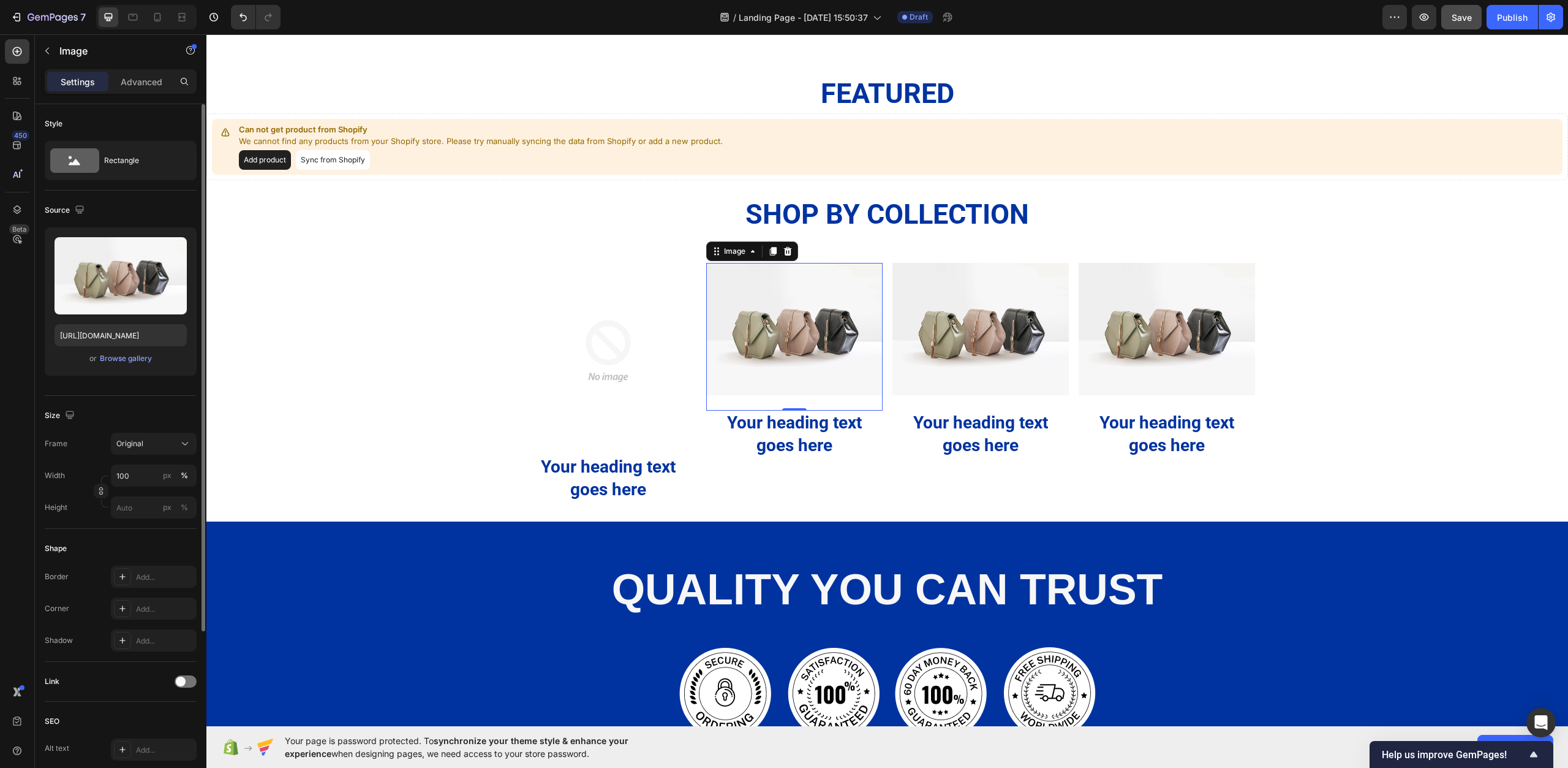
click at [793, 374] on img at bounding box center [794, 329] width 176 height 132
click at [169, 244] on icon "button" at bounding box center [174, 250] width 13 height 13
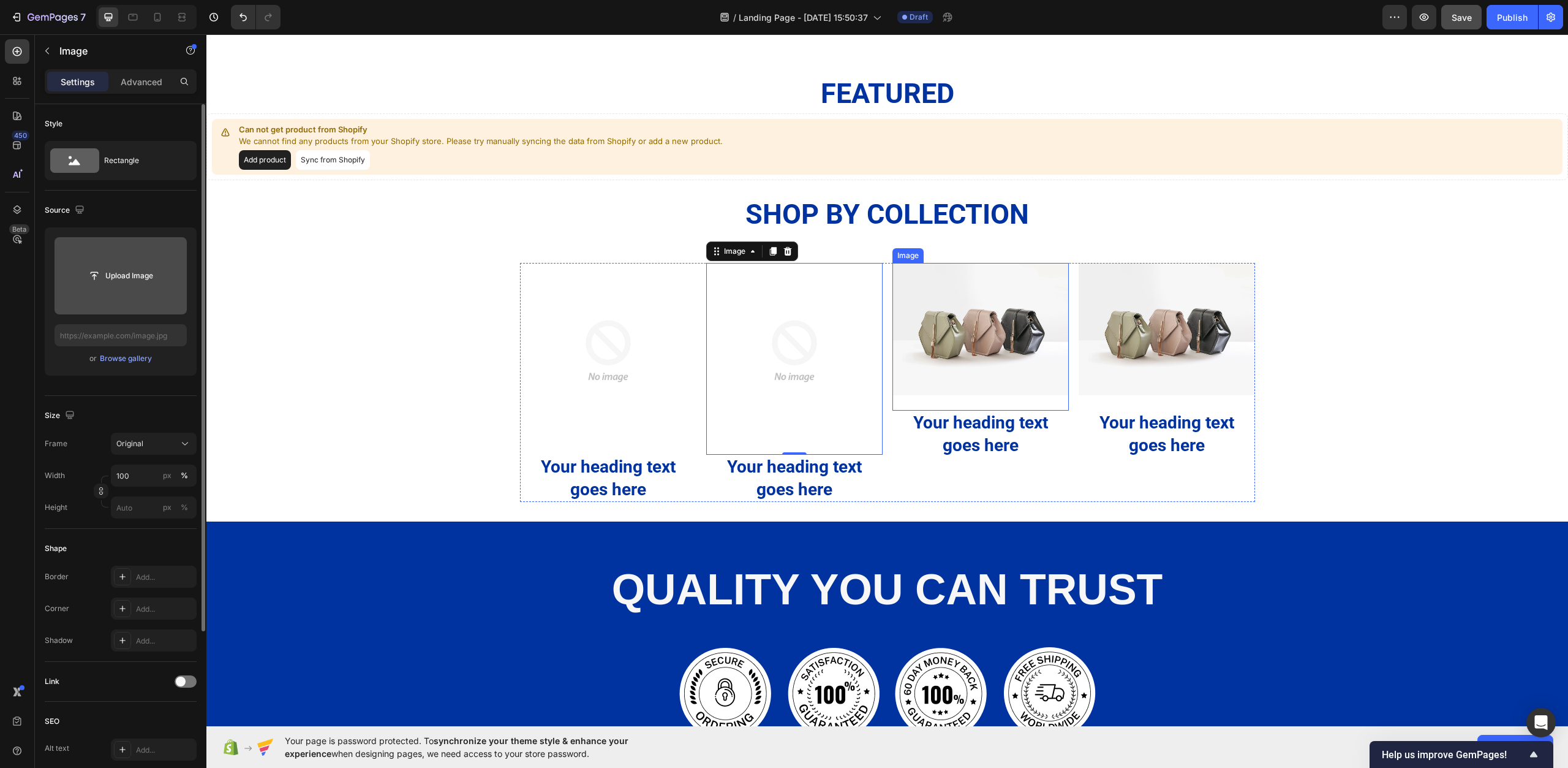
click at [928, 395] on img at bounding box center [980, 329] width 176 height 132
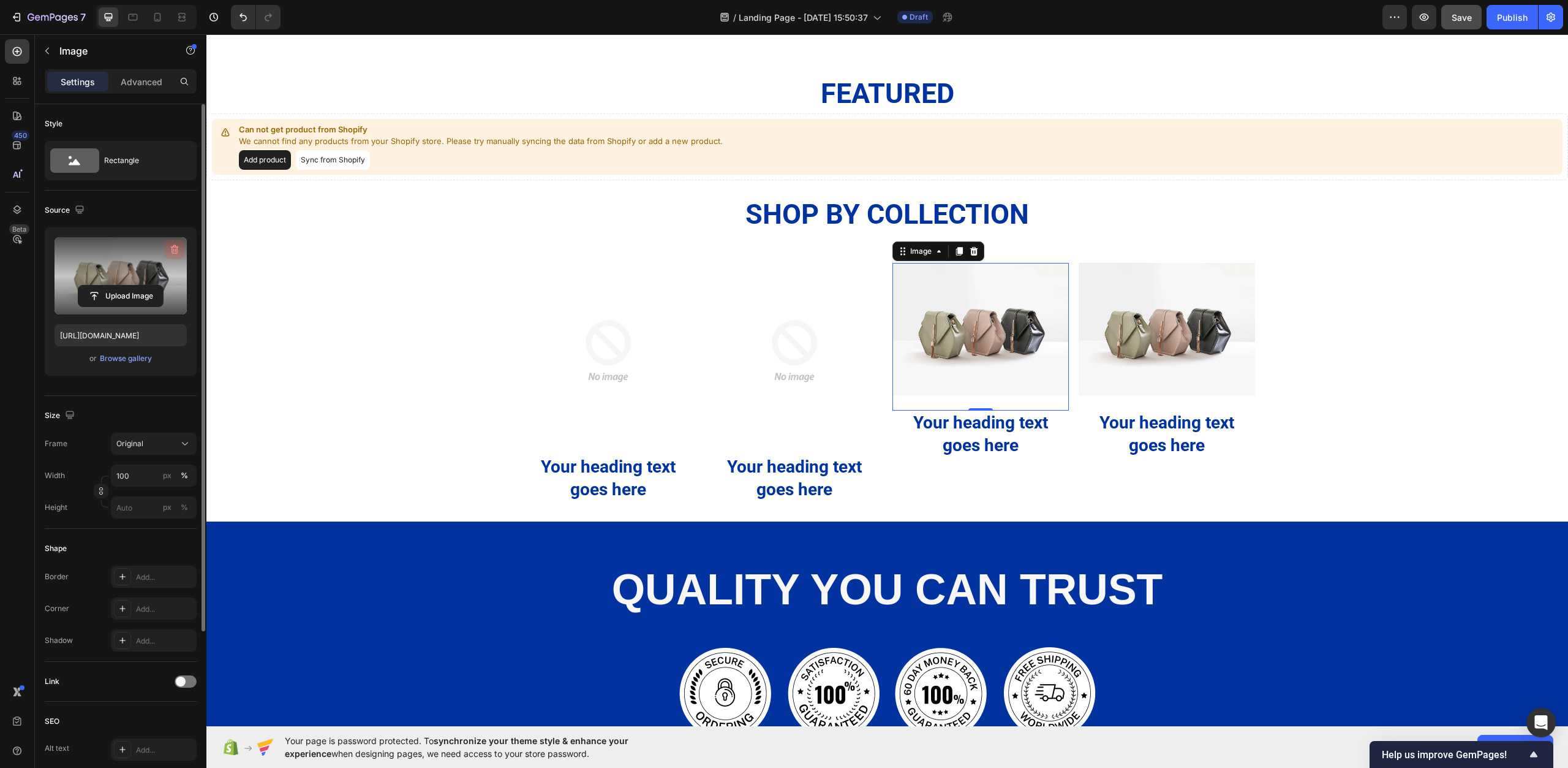
click at [171, 247] on icon "button" at bounding box center [174, 250] width 8 height 9
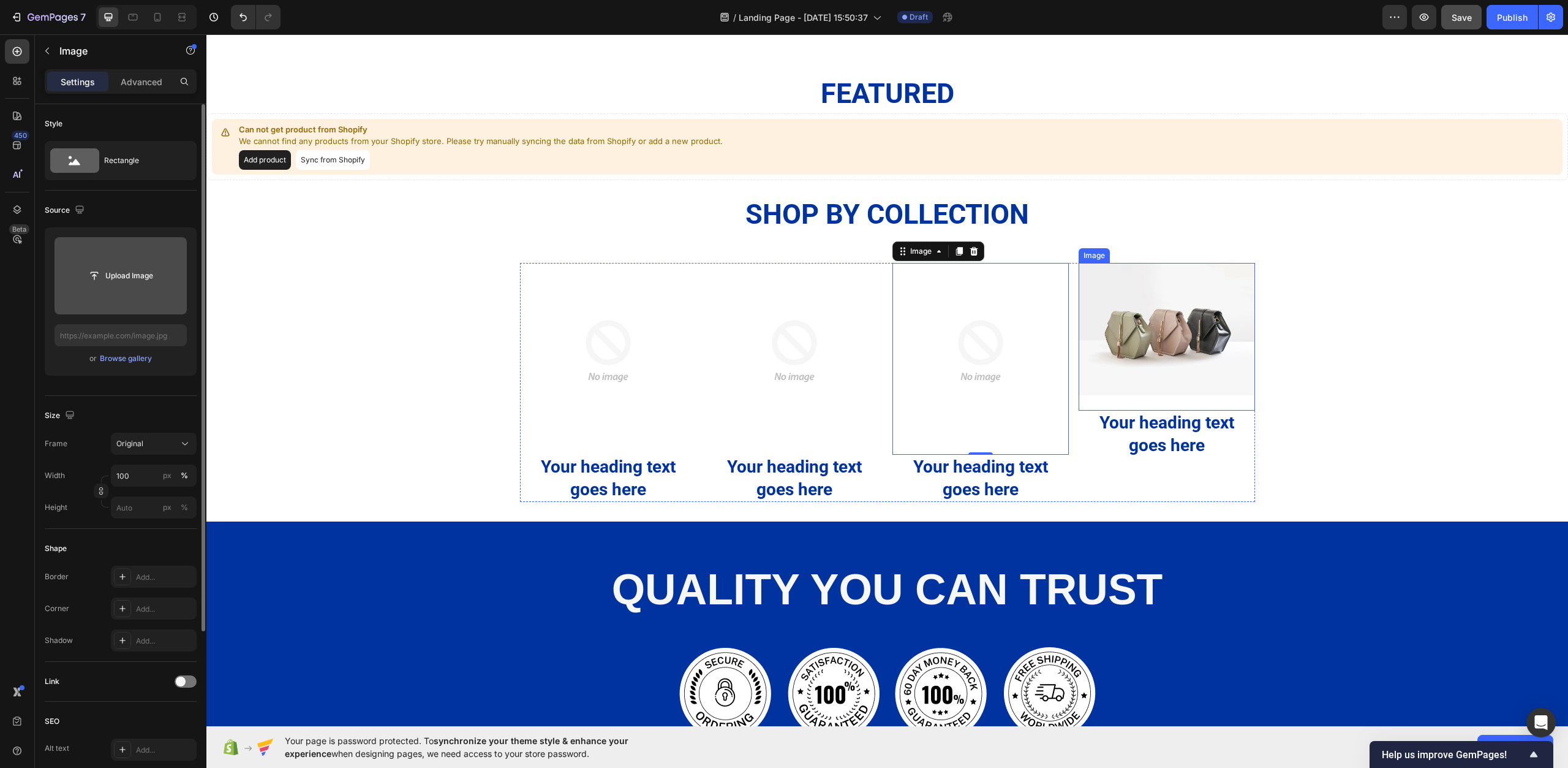
click at [1115, 395] on img at bounding box center [1166, 329] width 176 height 132
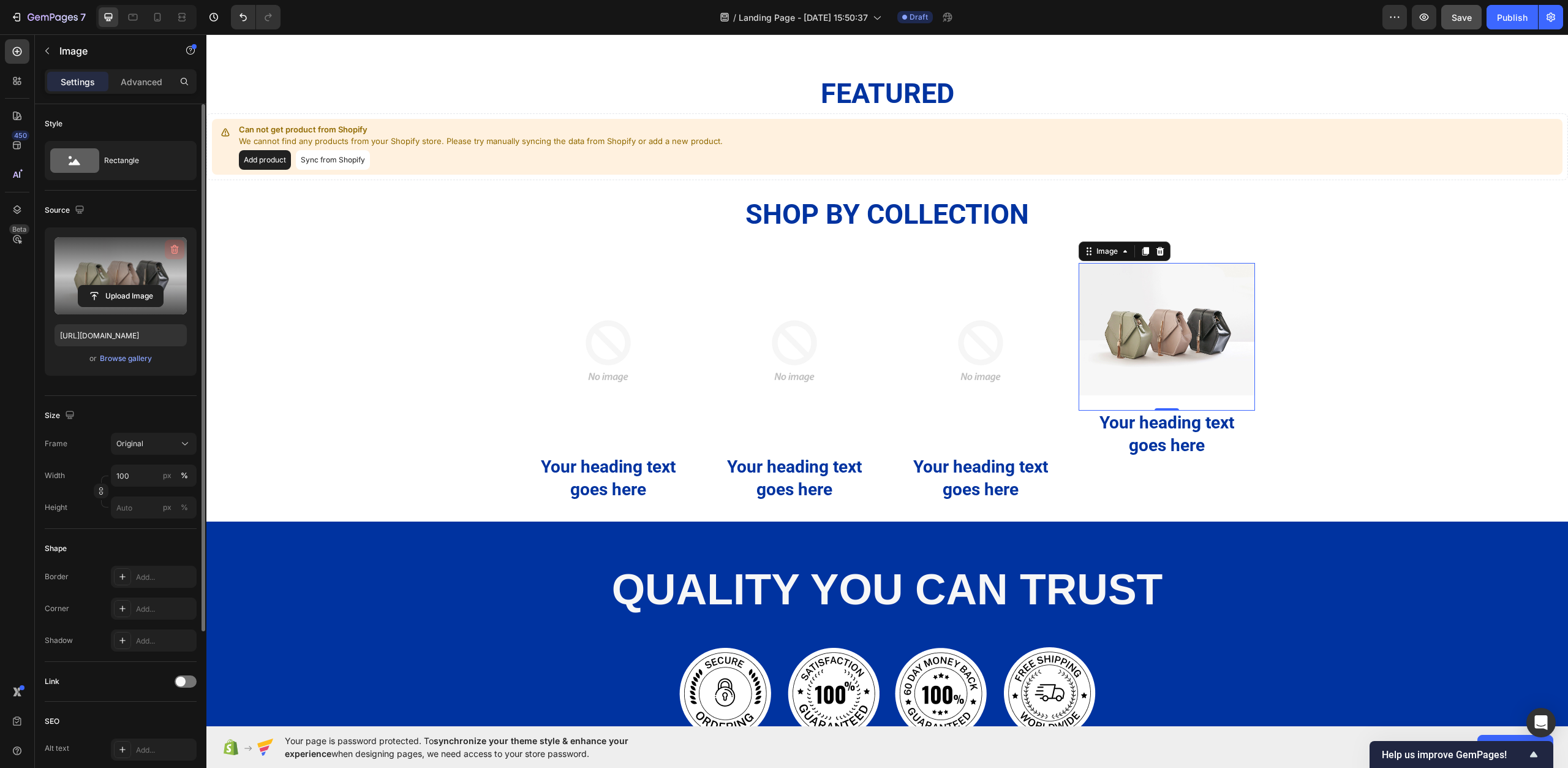
click at [174, 248] on icon "button" at bounding box center [174, 250] width 13 height 13
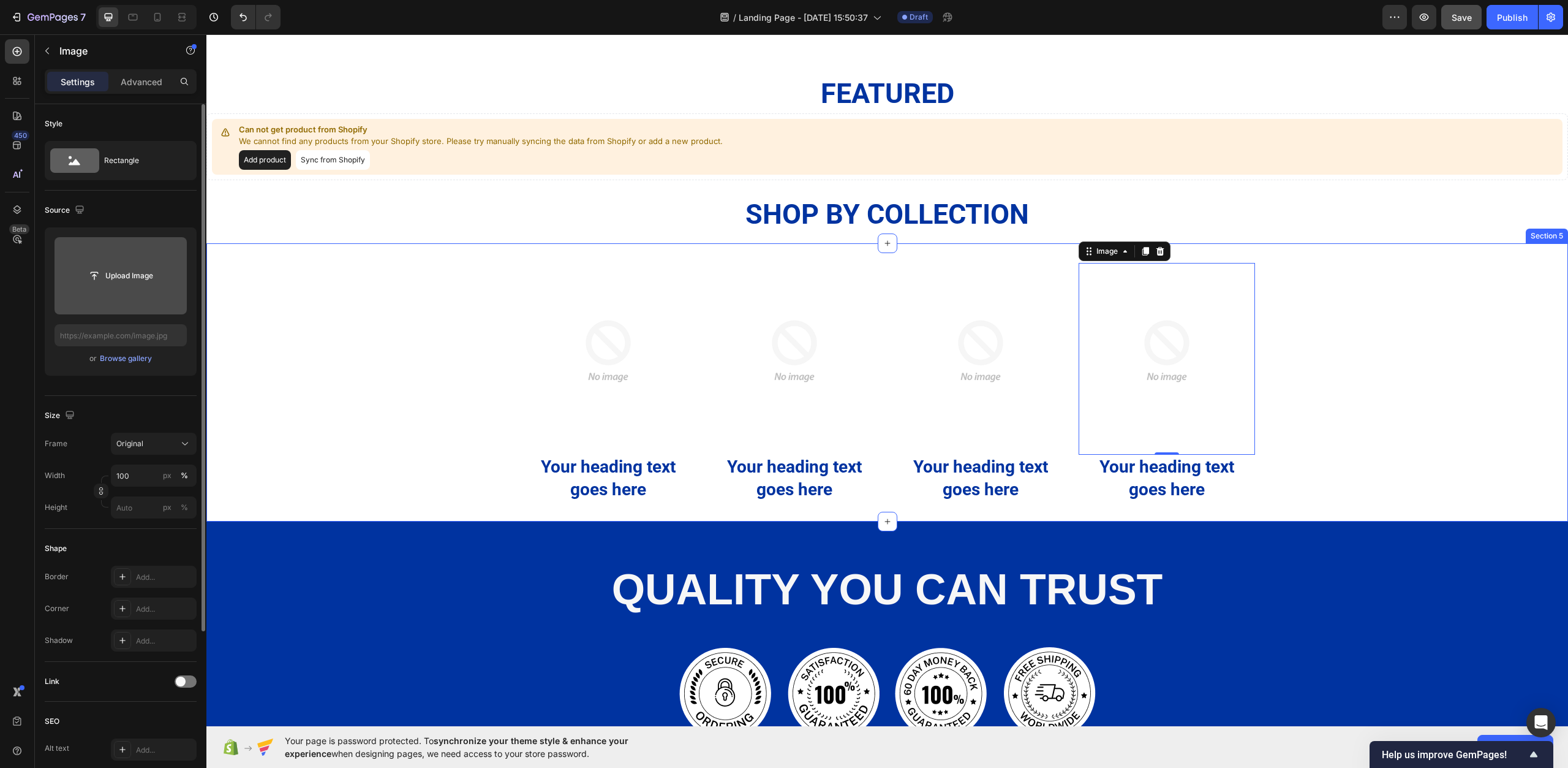
click at [1501, 502] on div "Image Your heading text goes here Heading Image Your heading text goes here Hea…" at bounding box center [887, 383] width 1362 height 239
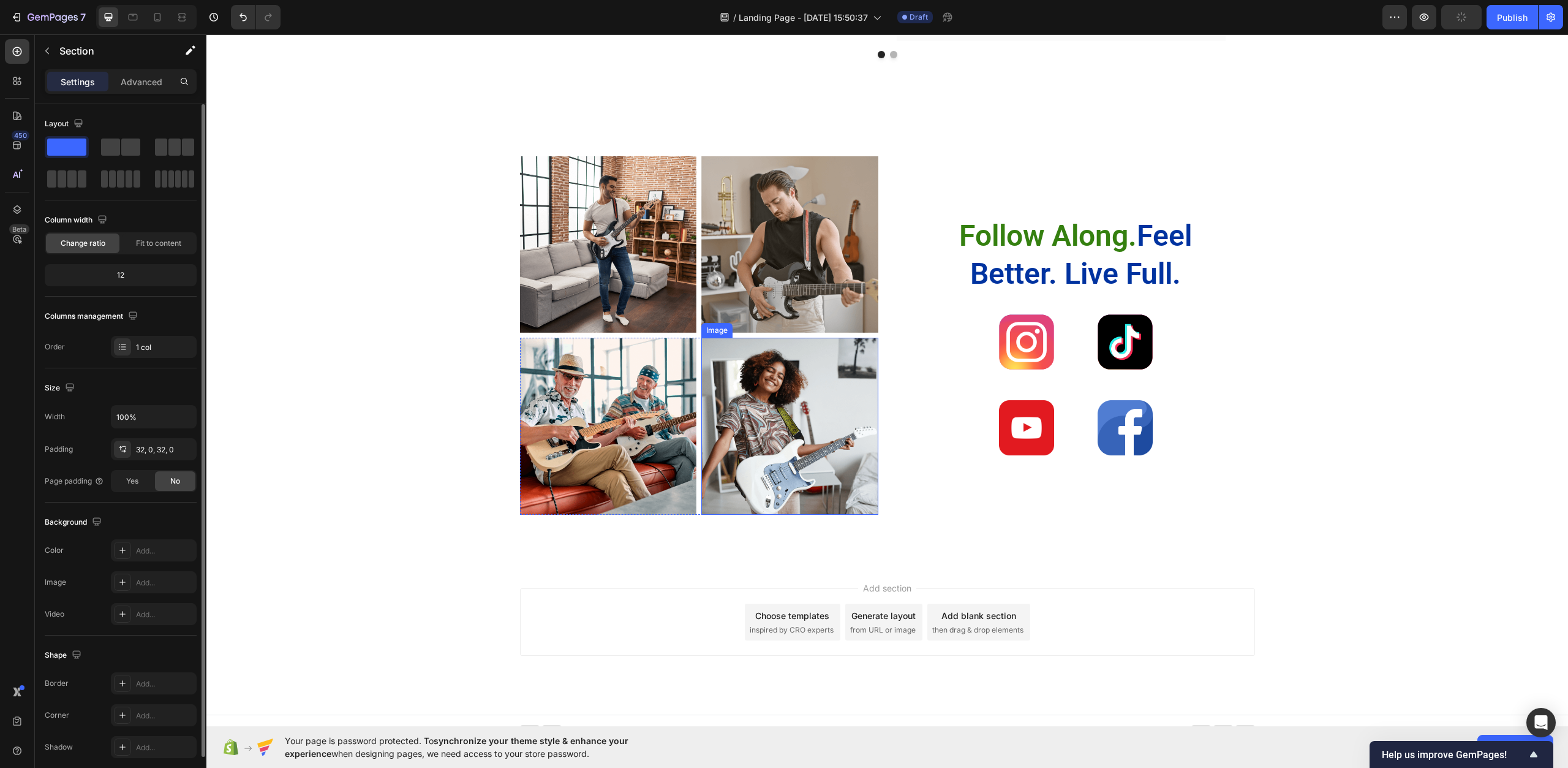
scroll to position [3335, 0]
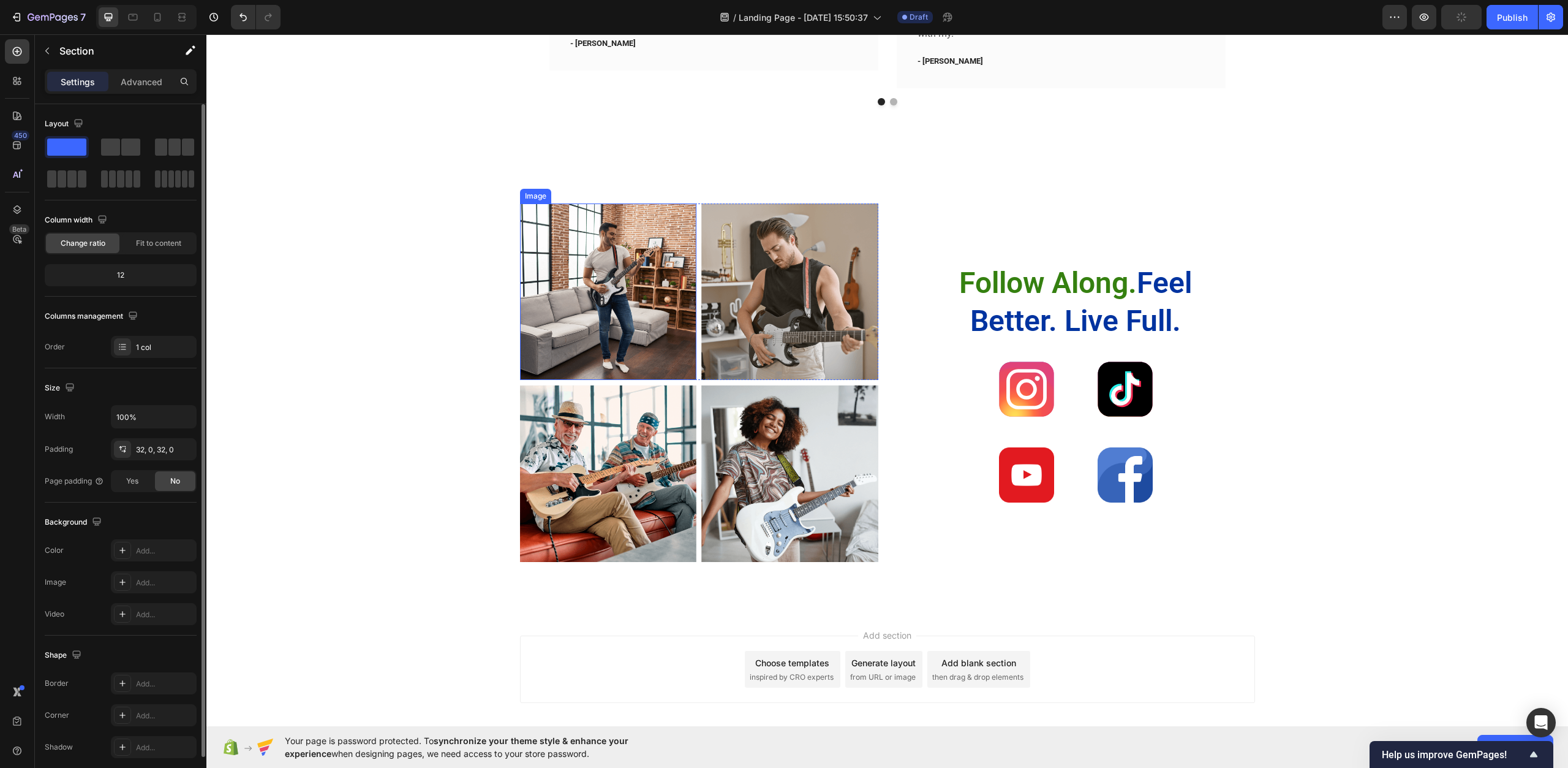
click at [602, 321] on img at bounding box center [608, 292] width 177 height 177
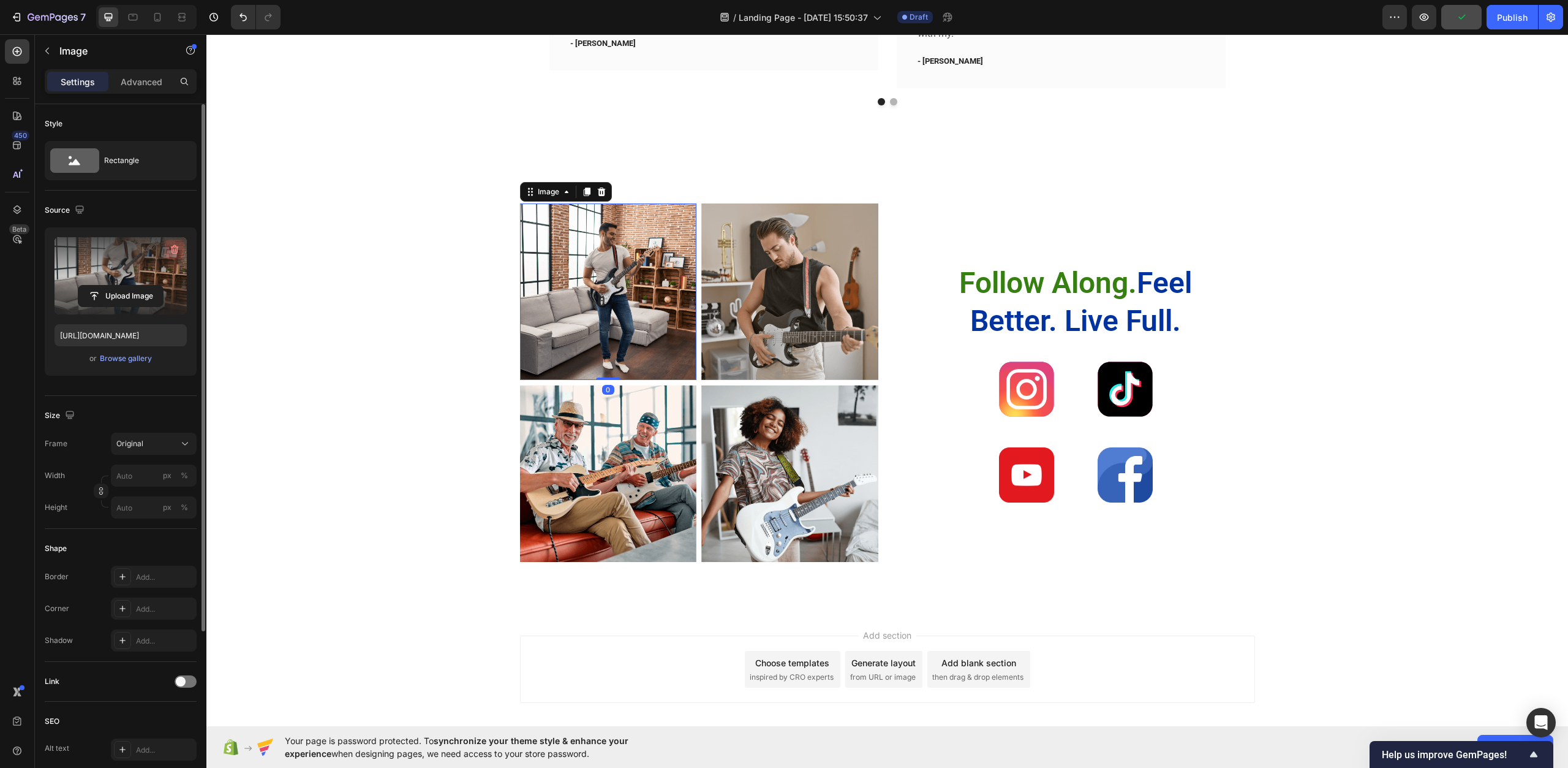
click at [177, 250] on icon "button" at bounding box center [174, 250] width 8 height 9
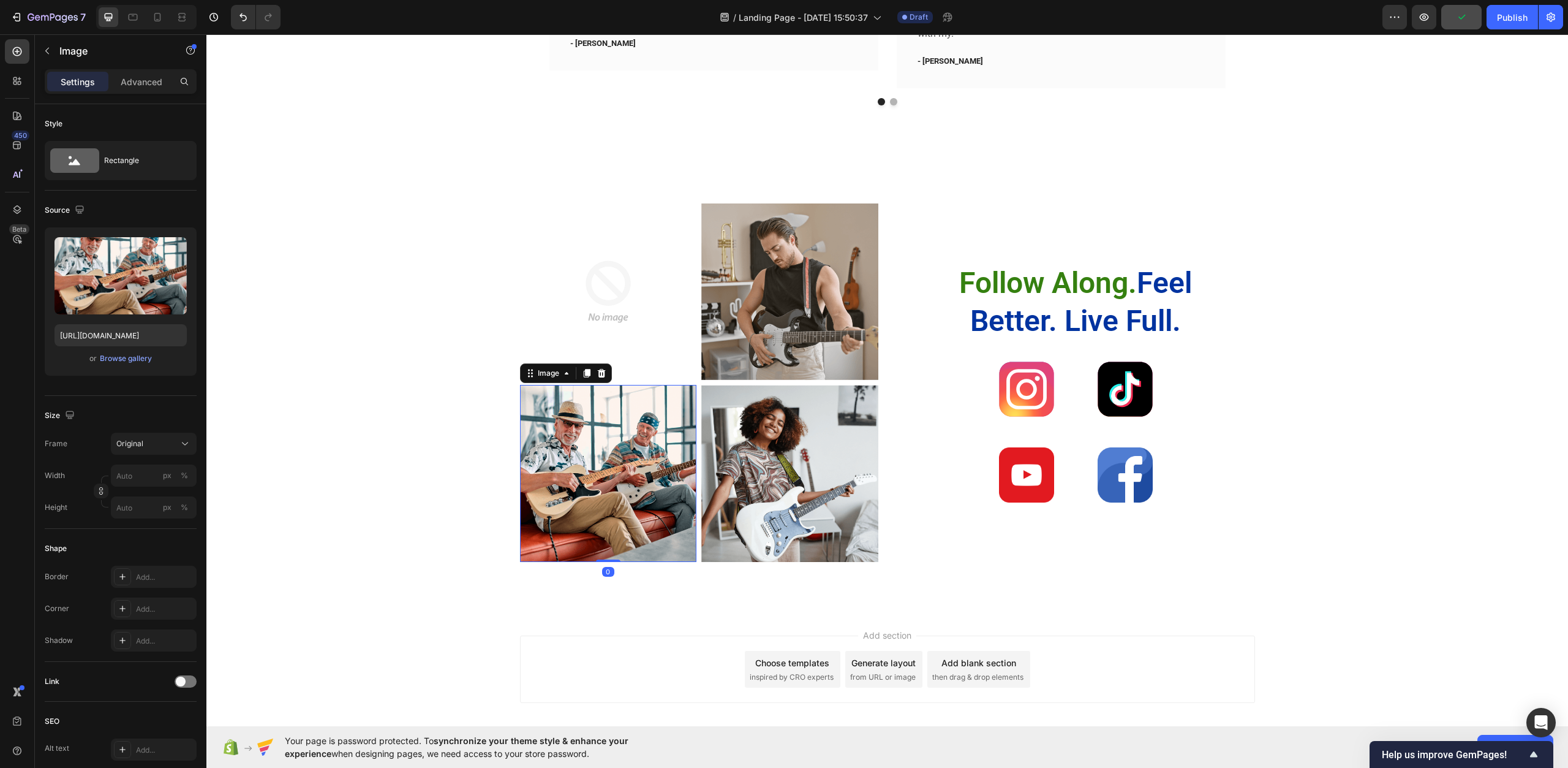
click at [588, 432] on img at bounding box center [608, 474] width 177 height 177
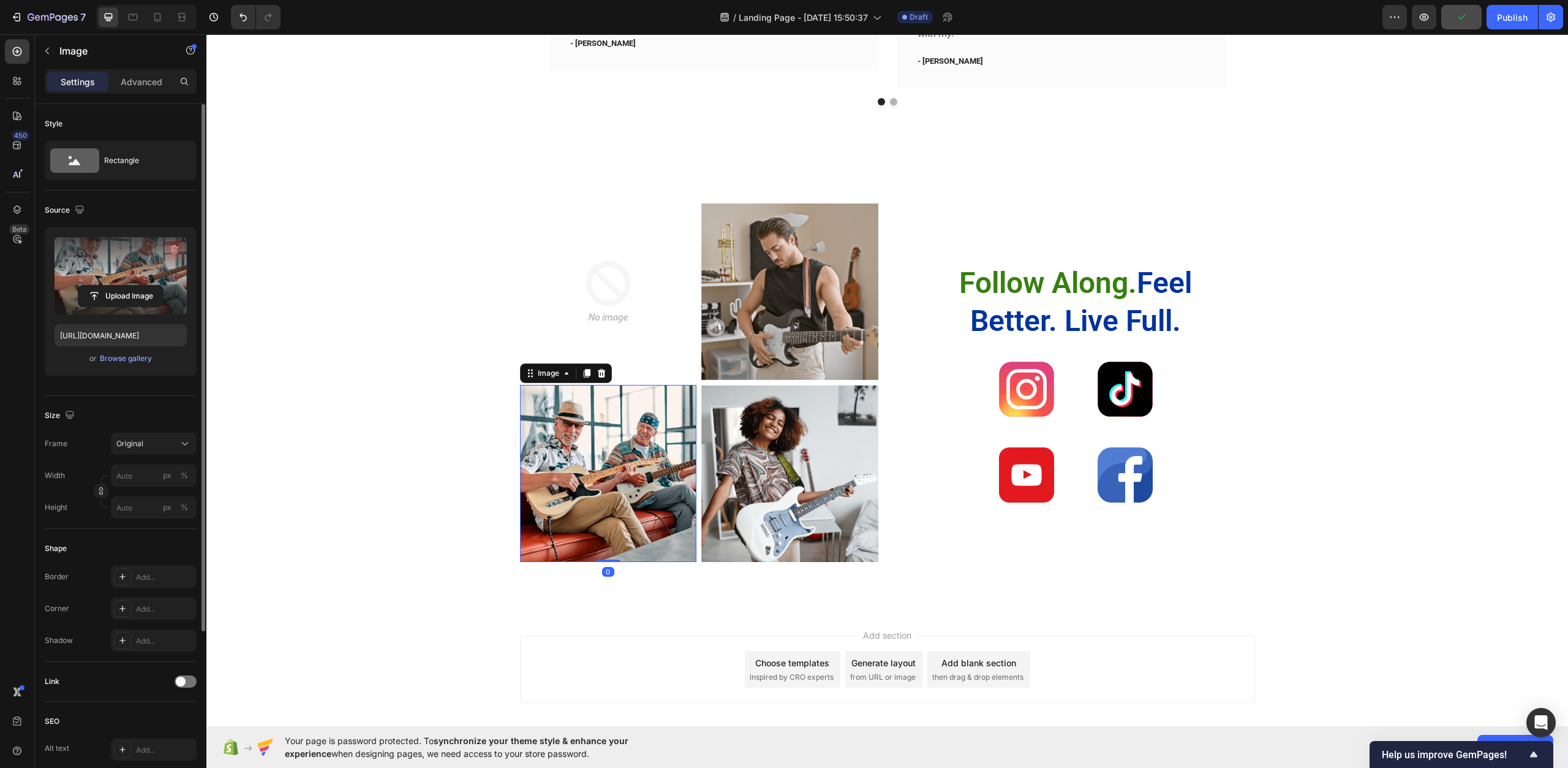
click at [176, 252] on icon "button" at bounding box center [174, 250] width 13 height 13
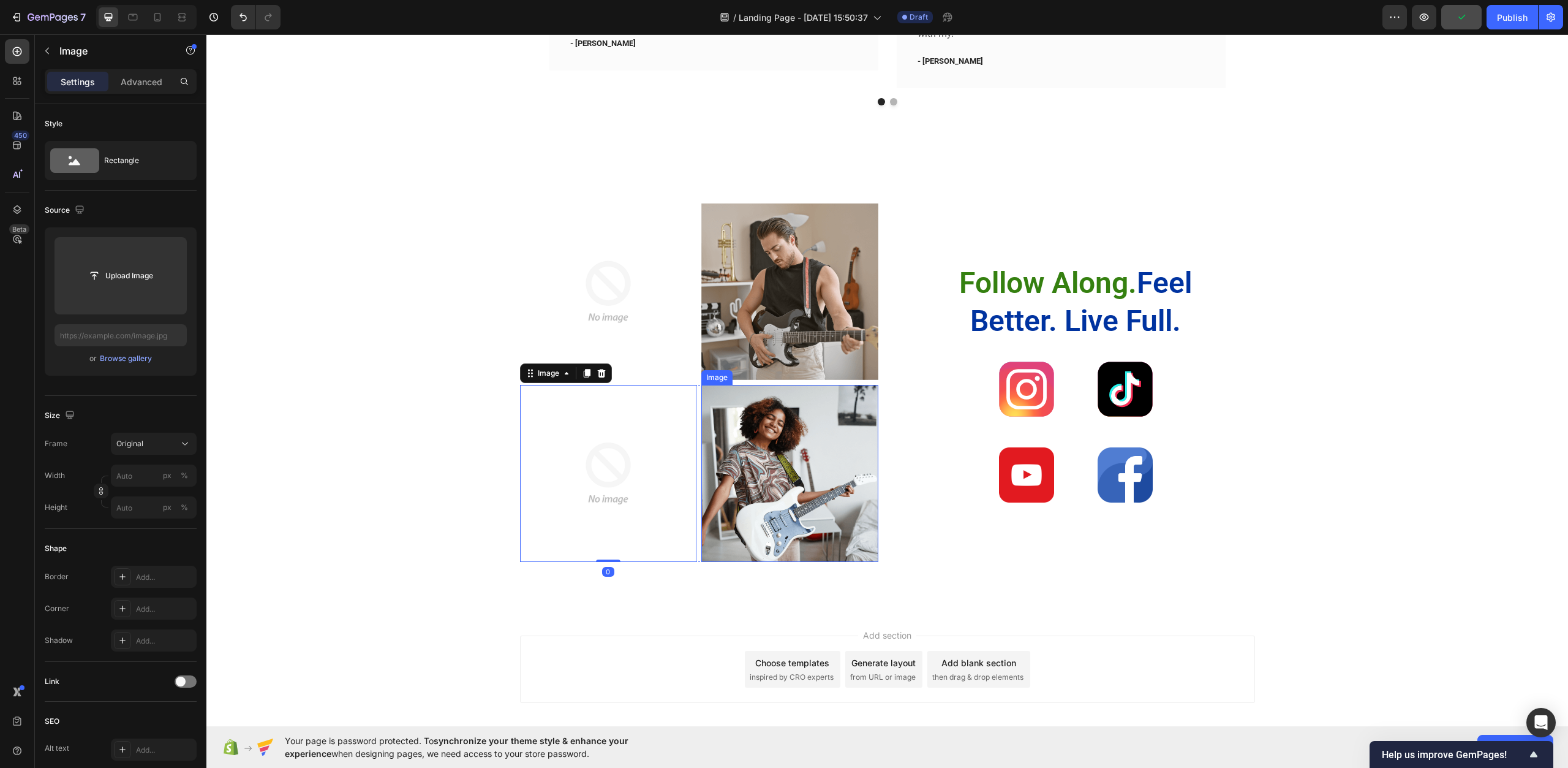
click at [796, 434] on img at bounding box center [790, 474] width 177 height 177
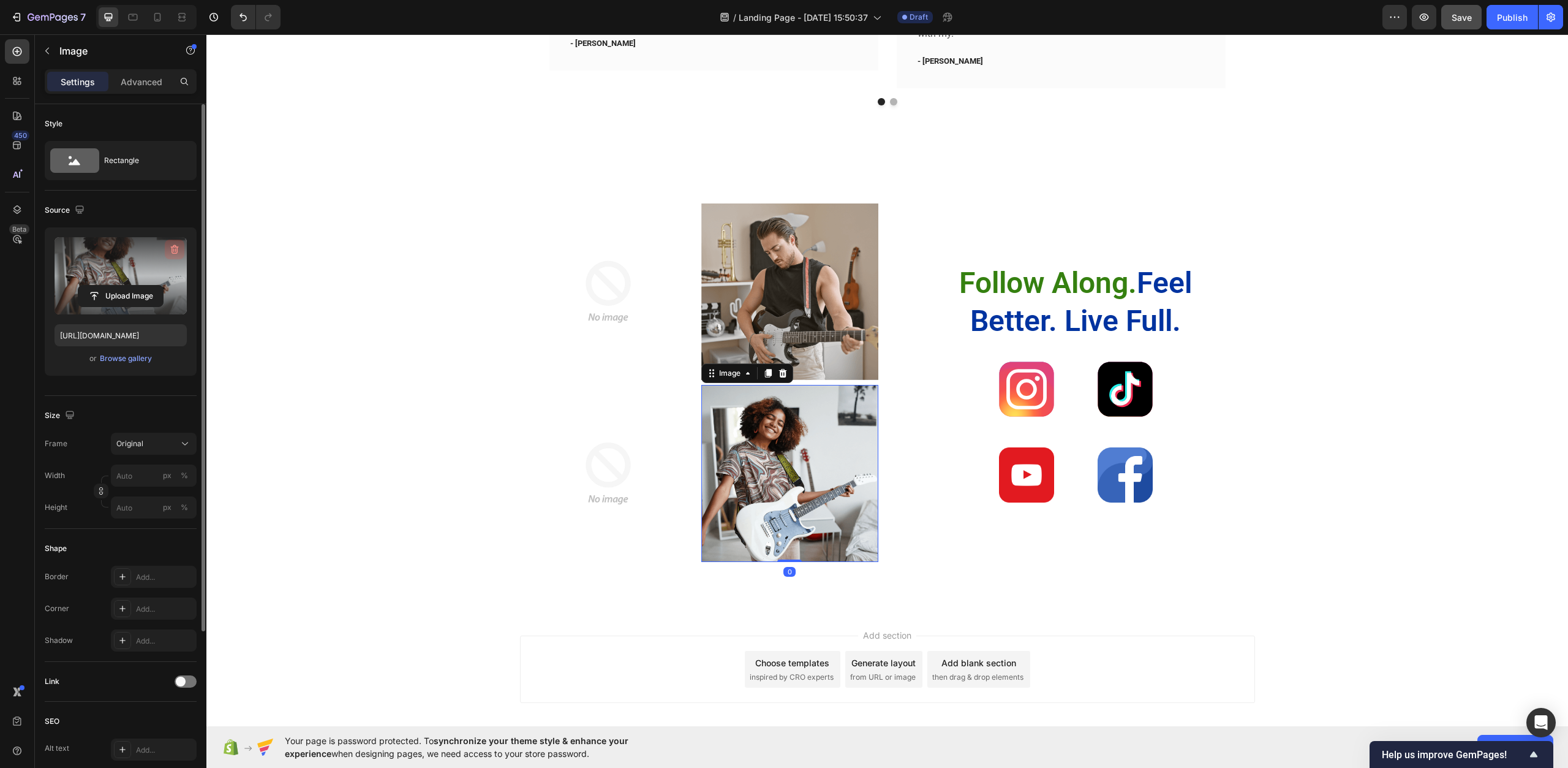
click at [177, 248] on icon "button" at bounding box center [174, 250] width 8 height 9
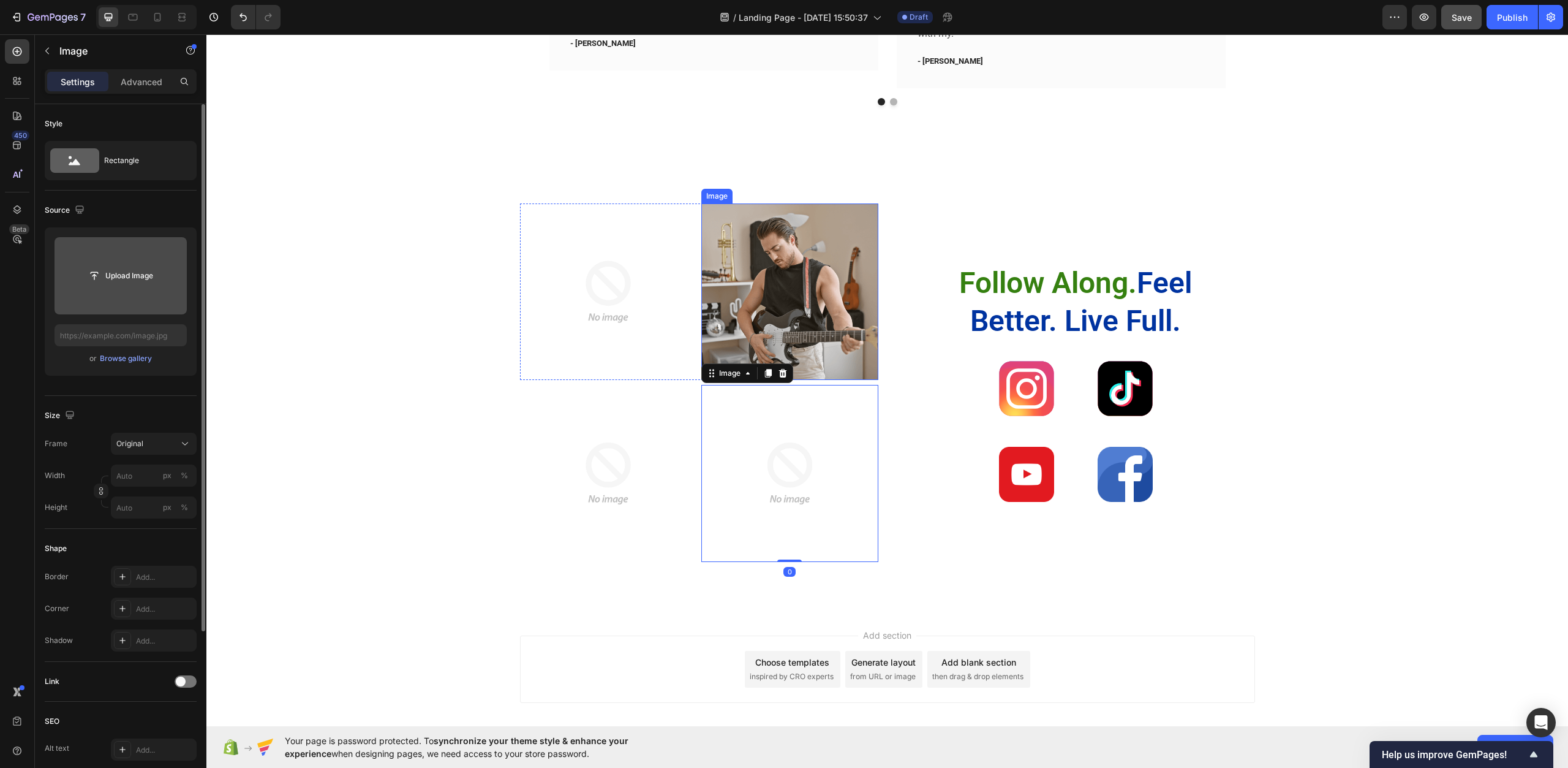
click at [834, 318] on img at bounding box center [790, 292] width 177 height 177
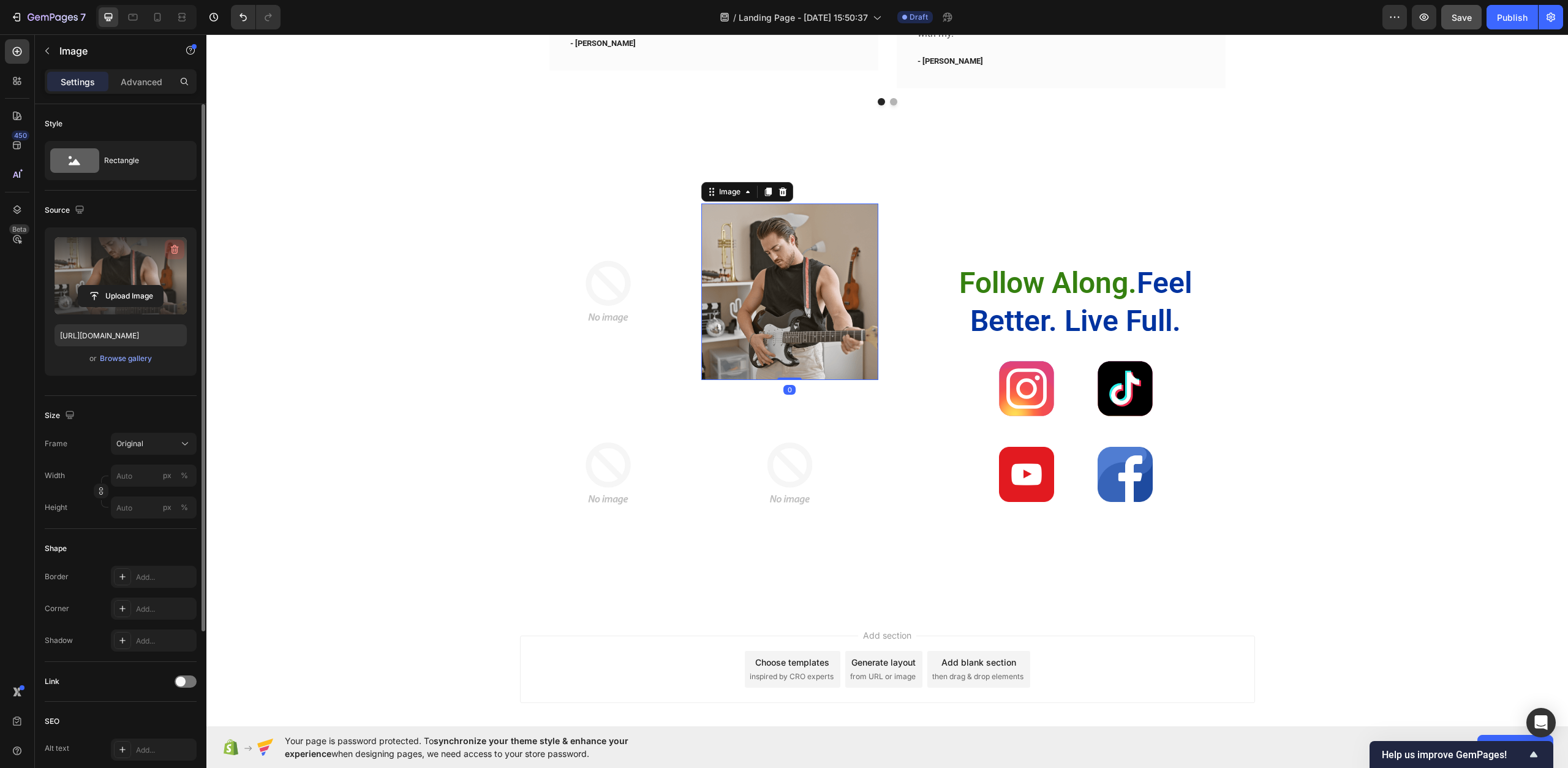
click at [174, 247] on icon "button" at bounding box center [174, 250] width 8 height 9
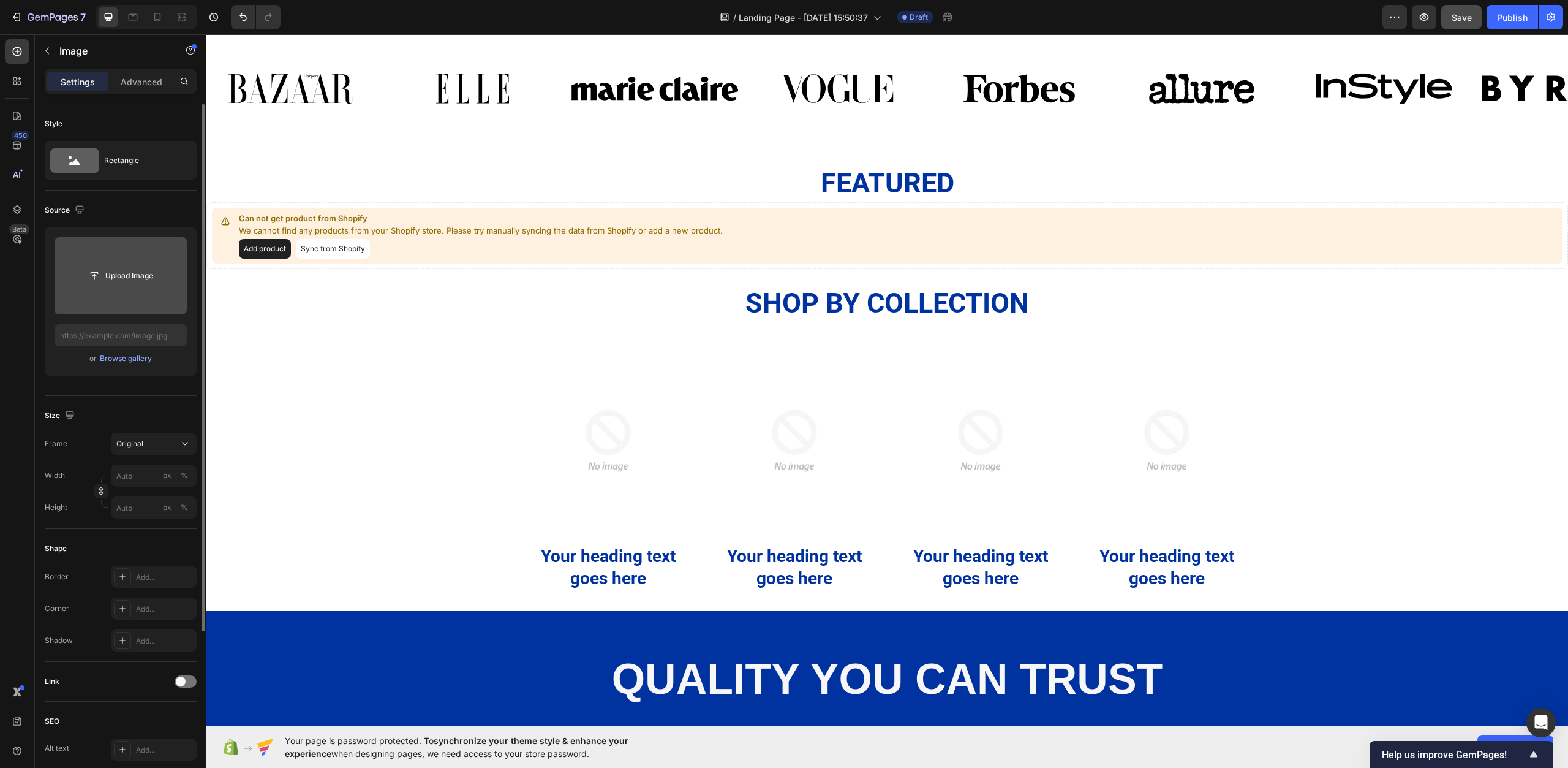
scroll to position [959, 0]
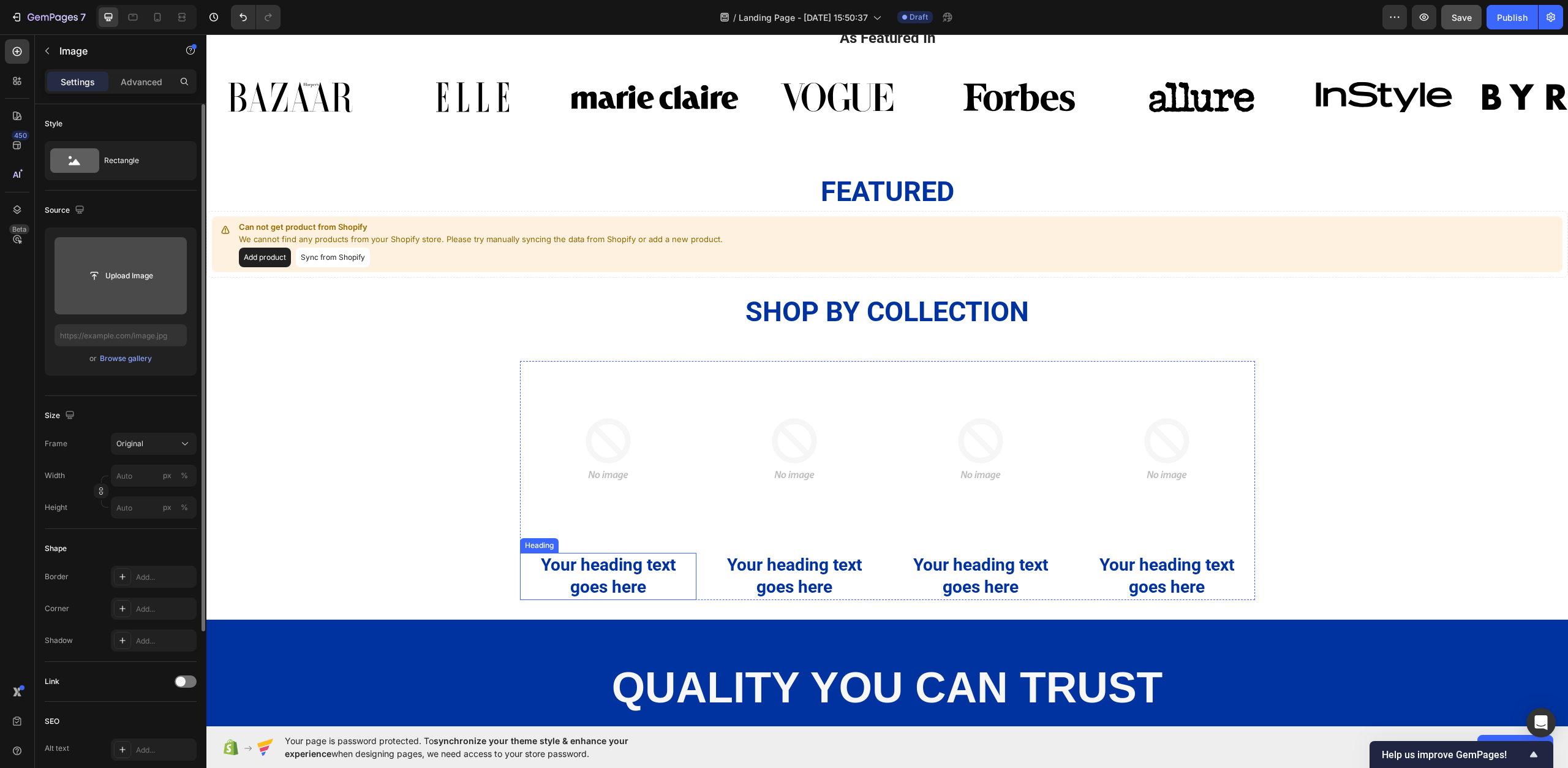
click at [617, 576] on h2 "Your heading text goes here" at bounding box center [607, 577] width 176 height 47
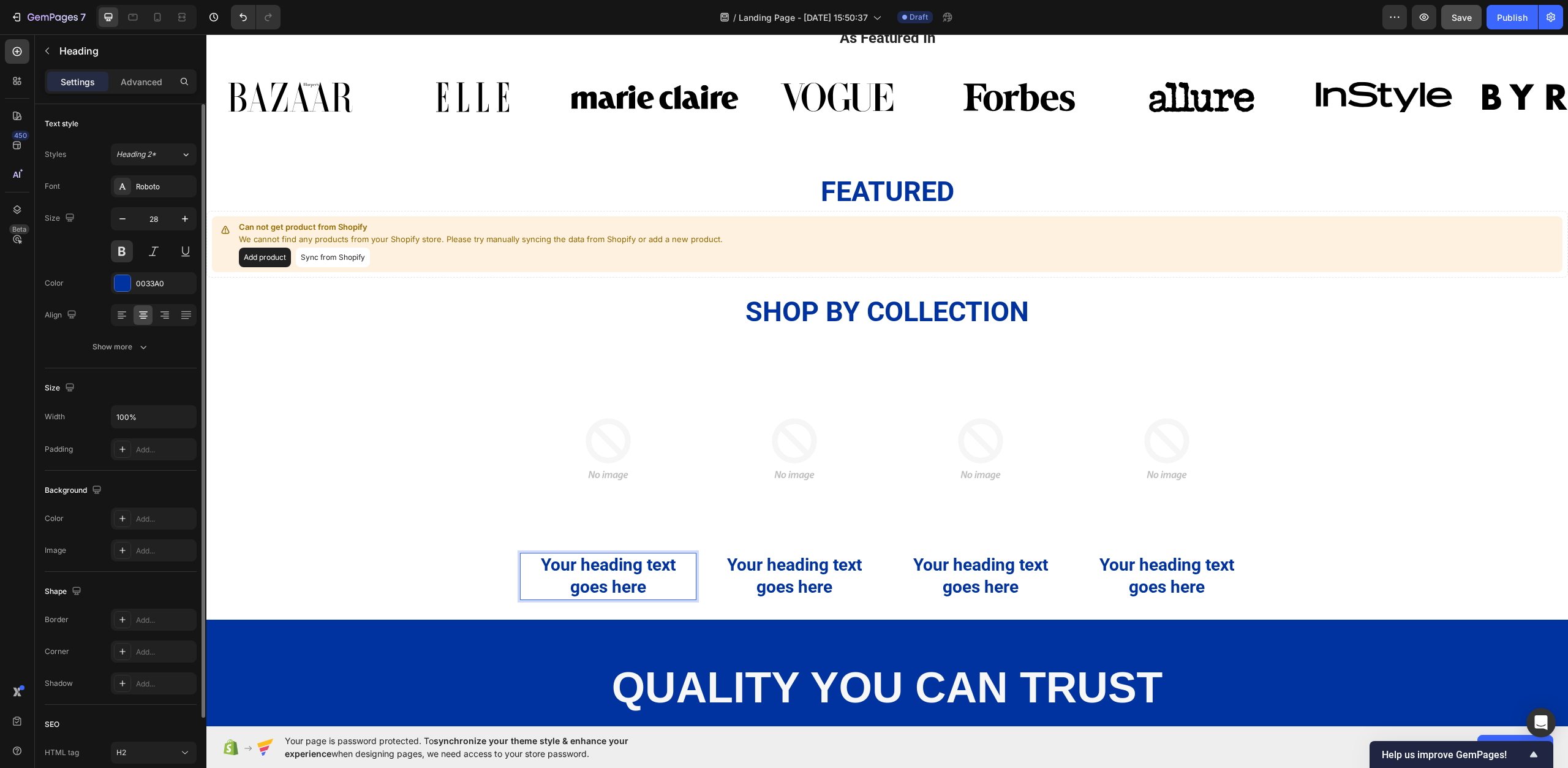
click at [617, 576] on h2 "Your heading text goes here" at bounding box center [607, 577] width 176 height 47
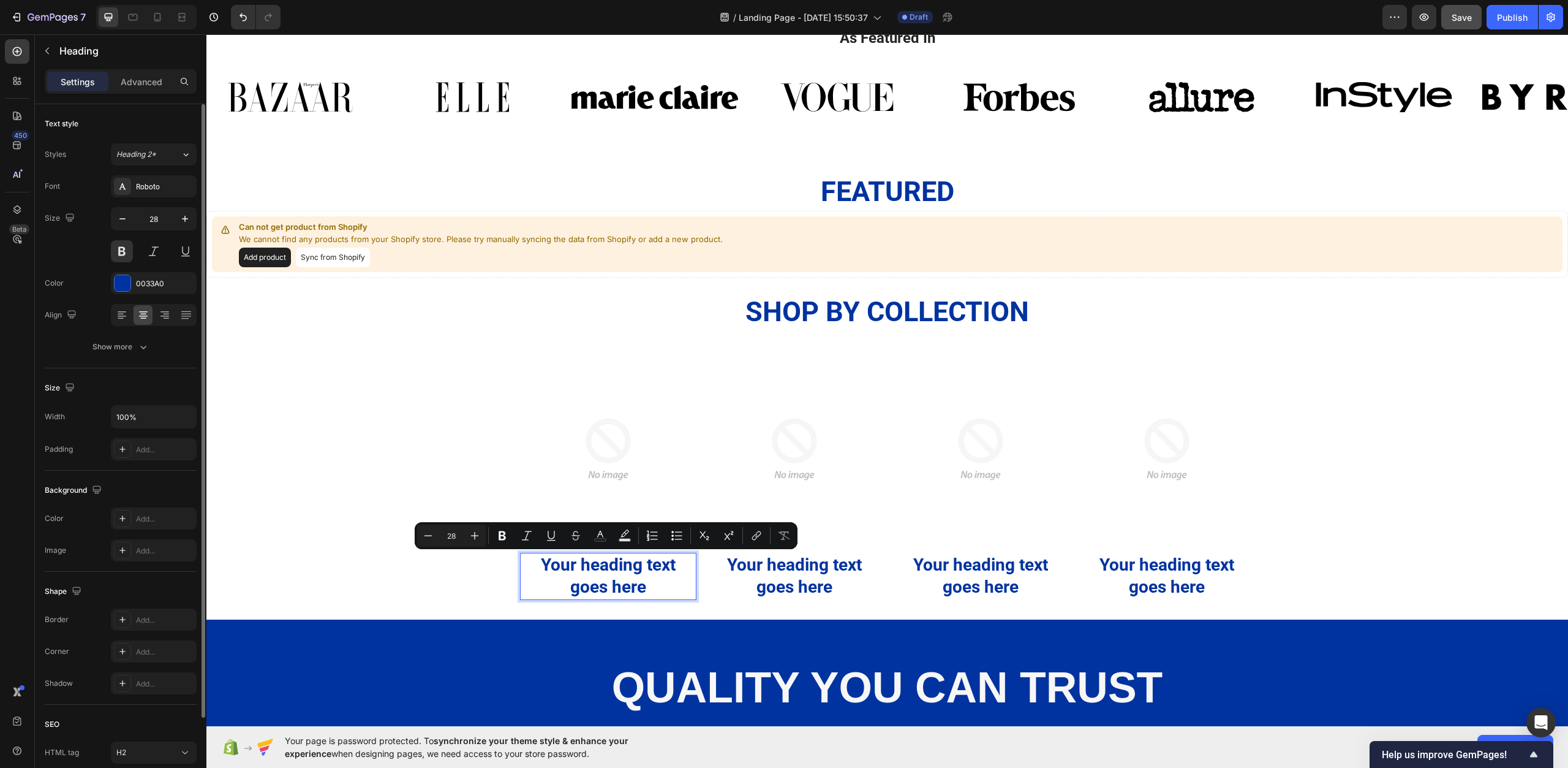
click at [646, 585] on p "Your heading text goes here" at bounding box center [608, 576] width 174 height 45
drag, startPoint x: 648, startPoint y: 588, endPoint x: 522, endPoint y: 561, distance: 128.9
click at [522, 561] on p "Your heading text goes here" at bounding box center [608, 576] width 174 height 45
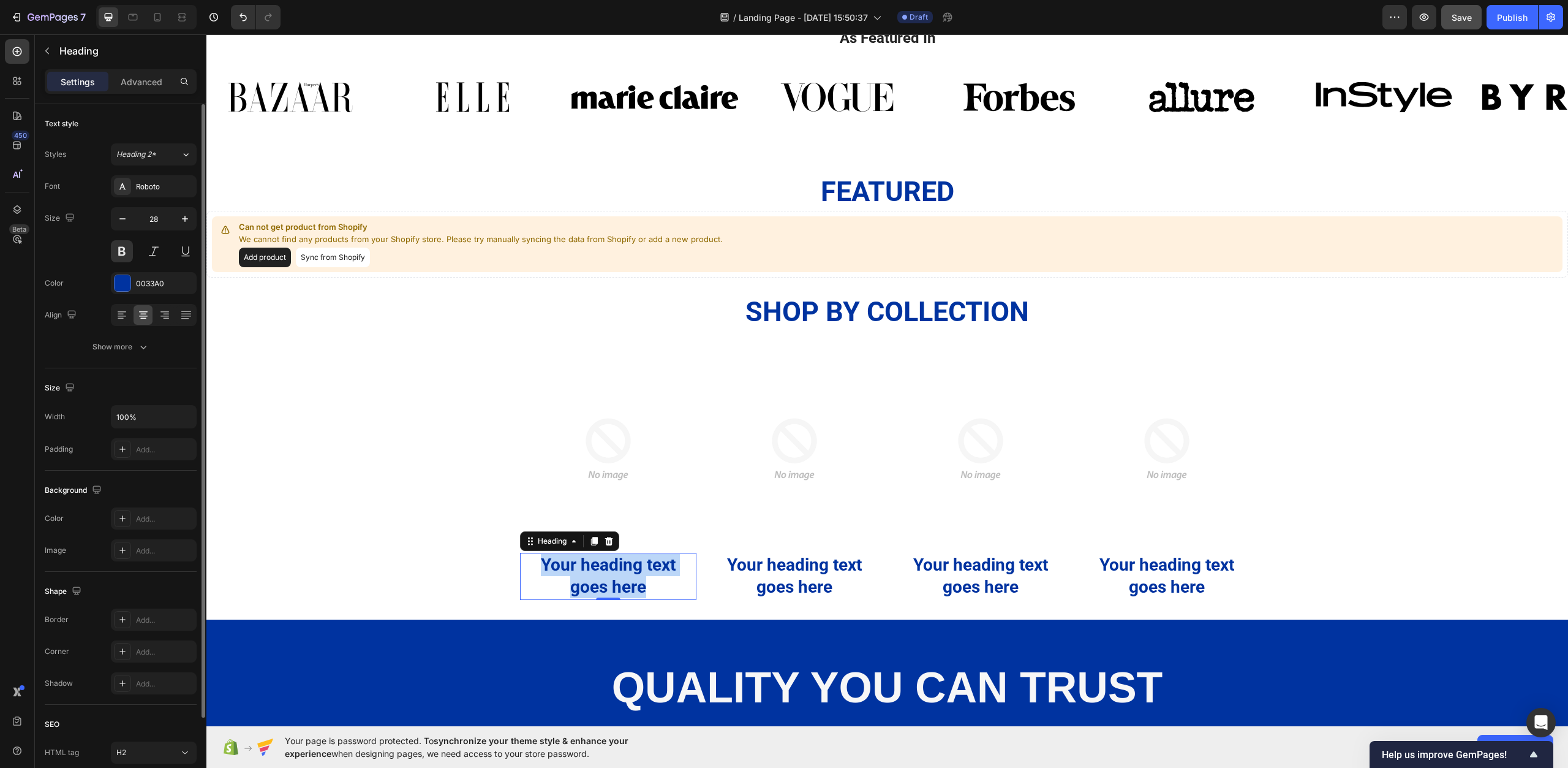
click at [633, 584] on p "Your heading text goes here" at bounding box center [608, 576] width 174 height 45
click at [670, 590] on p "Your heading text goes here" at bounding box center [608, 576] width 174 height 45
drag, startPoint x: 660, startPoint y: 582, endPoint x: 533, endPoint y: 561, distance: 128.7
click at [533, 561] on p "Your heading text goes here" at bounding box center [608, 576] width 174 height 45
click at [776, 570] on h2 "Your heading text goes here" at bounding box center [794, 577] width 176 height 47
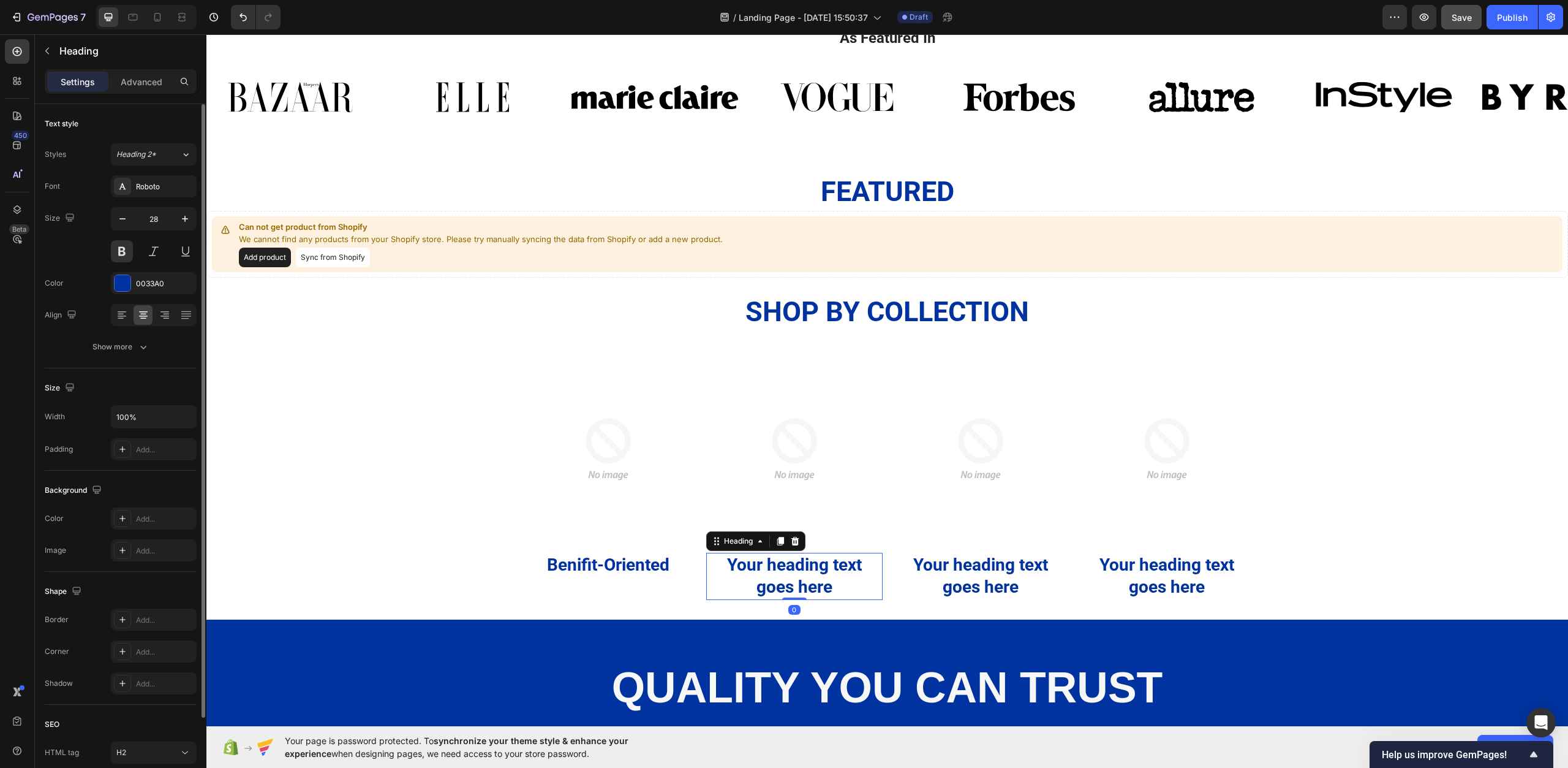
click at [814, 575] on h2 "Your heading text goes here" at bounding box center [794, 577] width 176 height 47
drag, startPoint x: 846, startPoint y: 591, endPoint x: 720, endPoint y: 563, distance: 129.1
click at [720, 563] on p "Your heading text goes here" at bounding box center [795, 576] width 174 height 45
click at [1003, 572] on h2 "Your heading text goes here" at bounding box center [980, 577] width 176 height 47
click at [1034, 588] on h2 "Your heading text goes here" at bounding box center [980, 577] width 176 height 47
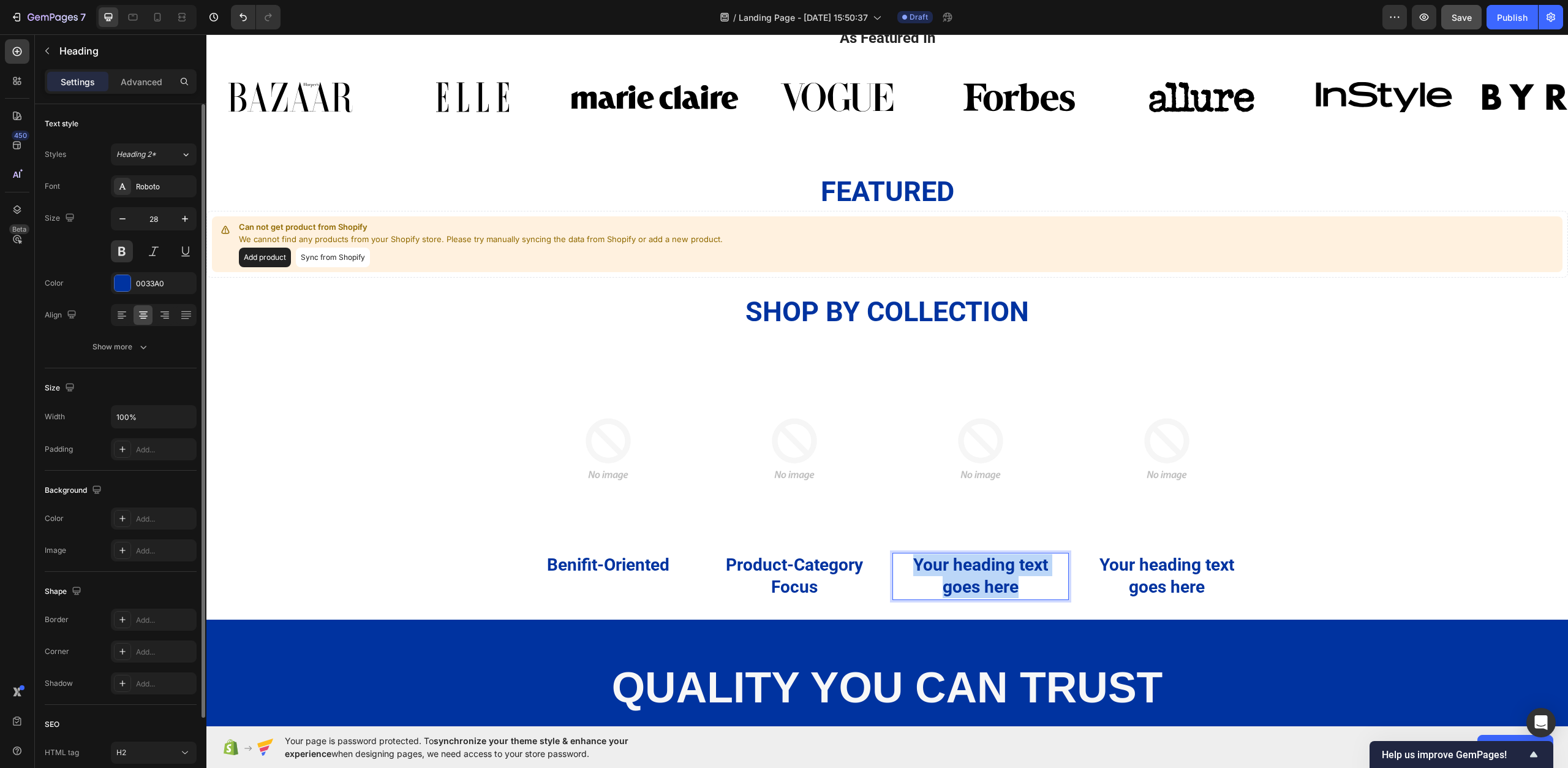
drag, startPoint x: 1024, startPoint y: 587, endPoint x: 909, endPoint y: 564, distance: 117.3
click at [909, 564] on p "Your heading text goes here" at bounding box center [981, 576] width 174 height 45
click at [1145, 574] on h2 "Your heading text goes here" at bounding box center [1166, 577] width 176 height 47
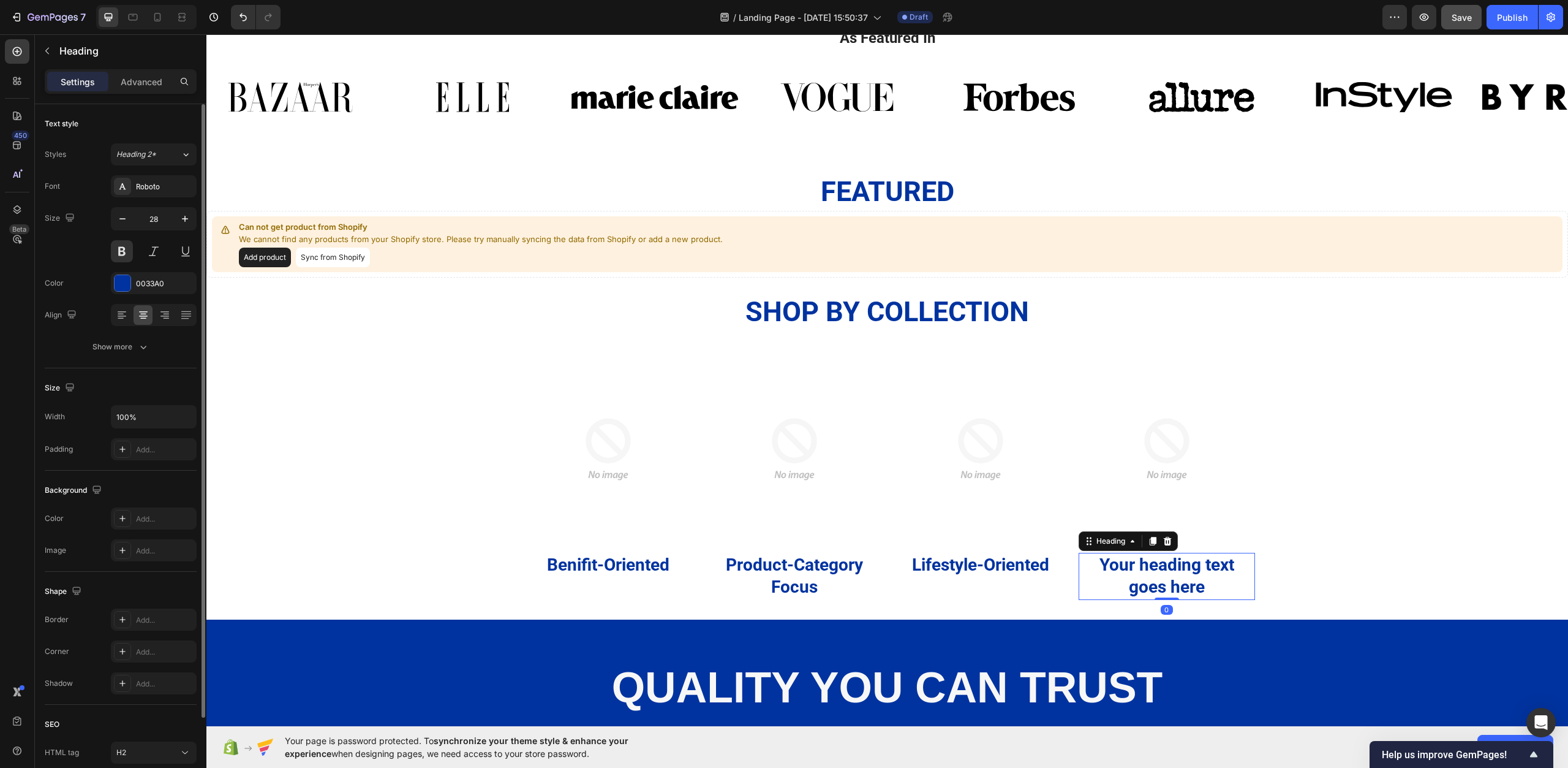
click at [1145, 574] on h2 "Your heading text goes here" at bounding box center [1166, 577] width 176 height 47
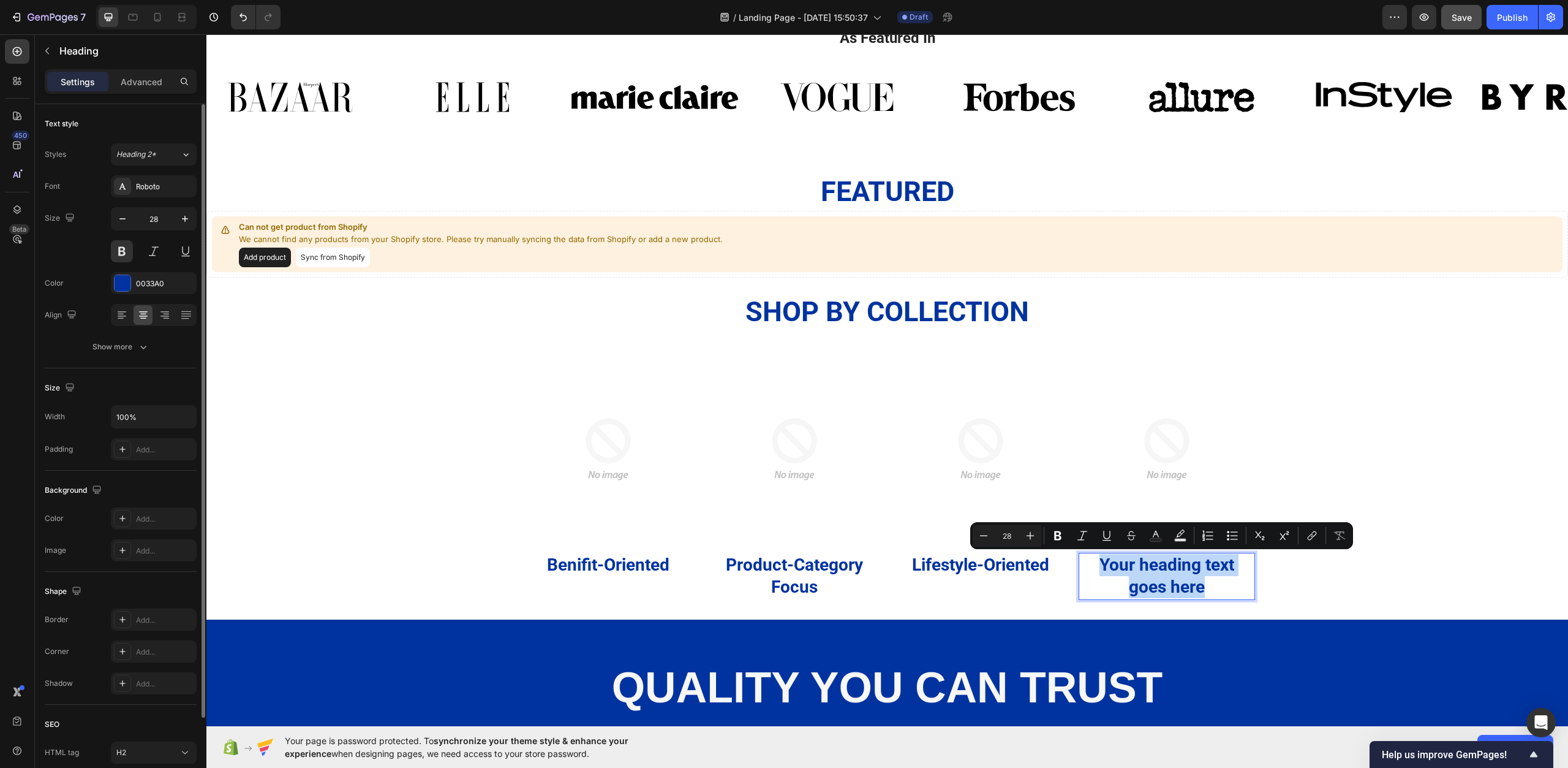
drag, startPoint x: 1212, startPoint y: 588, endPoint x: 1092, endPoint y: 572, distance: 121.1
click at [1092, 572] on p "Your heading text goes here" at bounding box center [1167, 576] width 174 height 45
click at [585, 558] on p "Benifit-Oriented" at bounding box center [608, 565] width 174 height 22
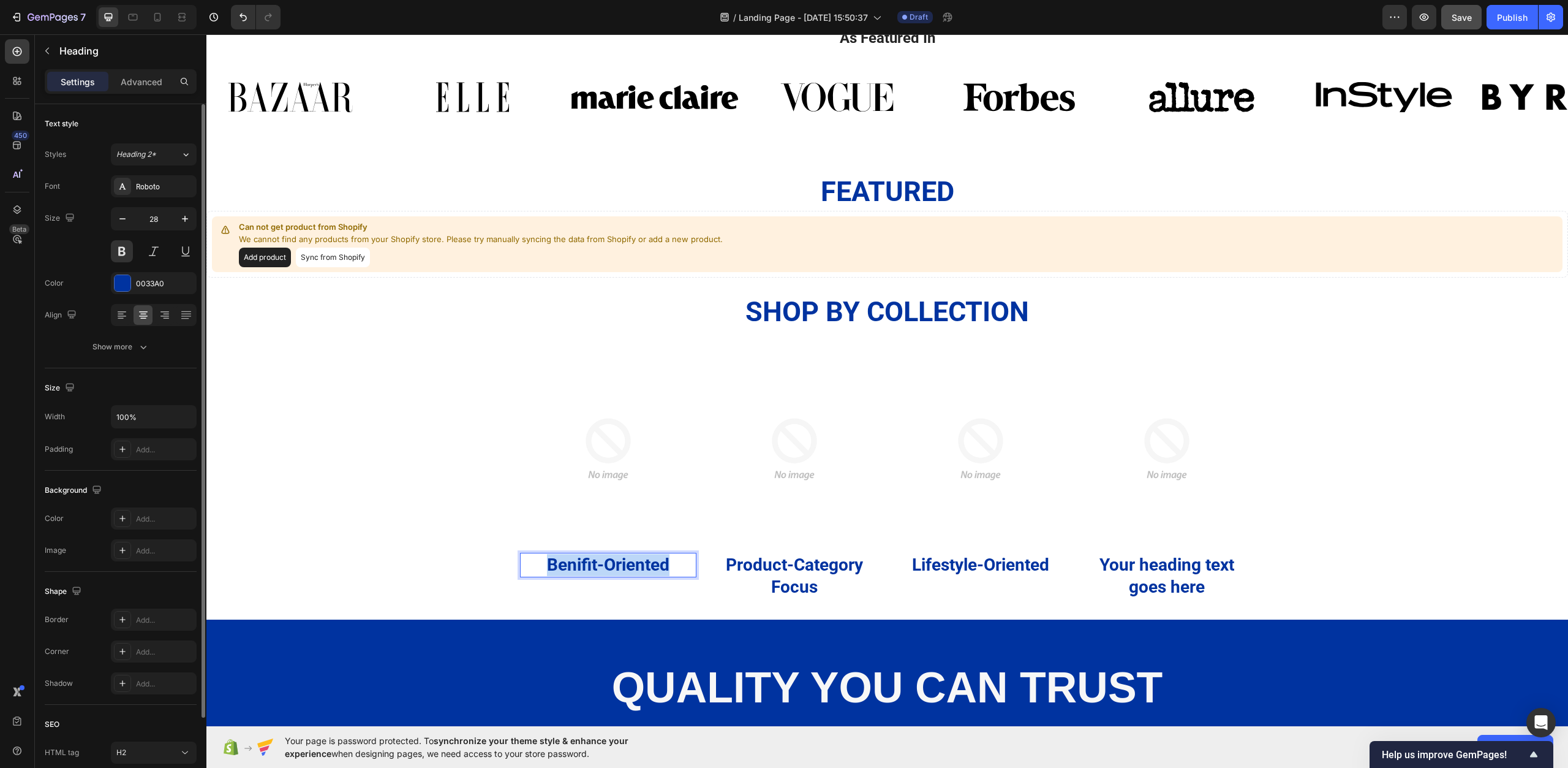
drag, startPoint x: 668, startPoint y: 560, endPoint x: 541, endPoint y: 563, distance: 127.0
click at [541, 563] on p "Benifit-Oriented" at bounding box center [608, 565] width 174 height 22
click at [780, 568] on p "Product-Category Focus" at bounding box center [795, 576] width 174 height 45
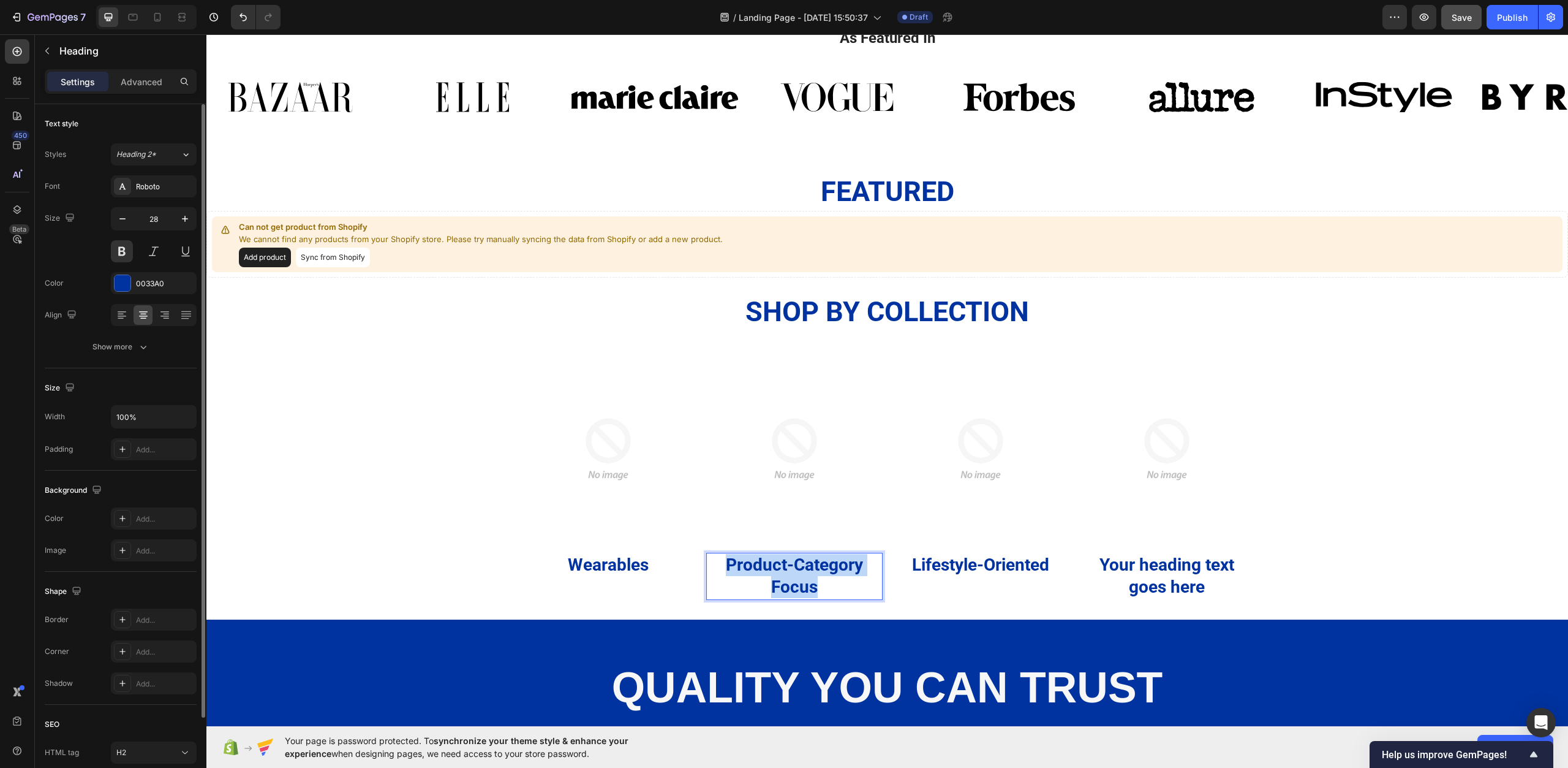
drag, startPoint x: 825, startPoint y: 583, endPoint x: 723, endPoint y: 560, distance: 104.6
click at [723, 560] on p "Product-Category Focus" at bounding box center [795, 576] width 174 height 45
click at [987, 563] on p "Lifestyle-Oriented" at bounding box center [981, 565] width 174 height 22
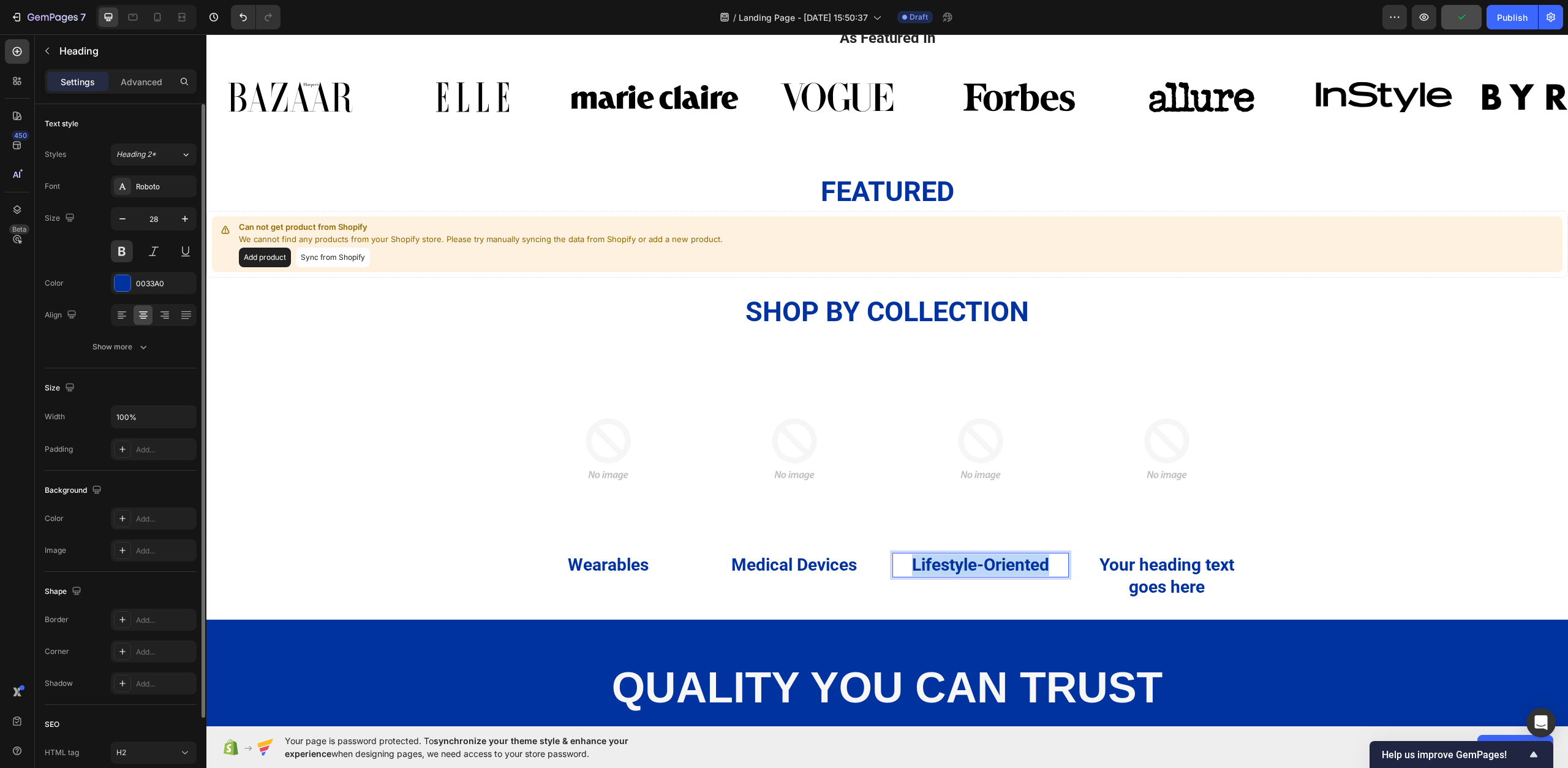
drag, startPoint x: 1052, startPoint y: 564, endPoint x: 901, endPoint y: 561, distance: 151.0
click at [901, 561] on p "Lifestyle-Oriented" at bounding box center [981, 565] width 174 height 22
click at [1188, 579] on p "Your heading text goes here" at bounding box center [1167, 576] width 174 height 45
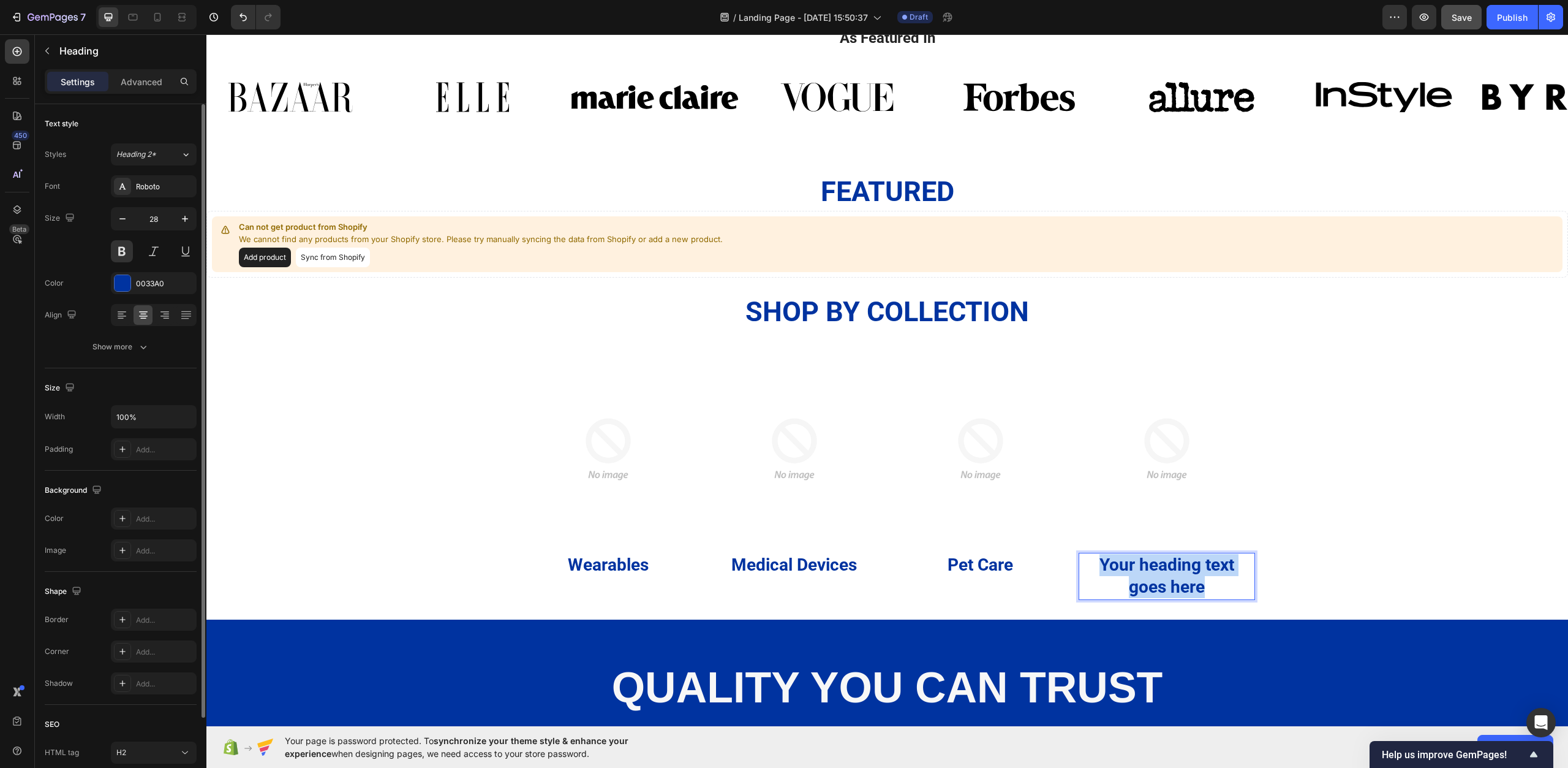
drag, startPoint x: 1215, startPoint y: 590, endPoint x: 1079, endPoint y: 561, distance: 139.1
click at [1080, 561] on p "Your heading text goes here" at bounding box center [1167, 576] width 174 height 45
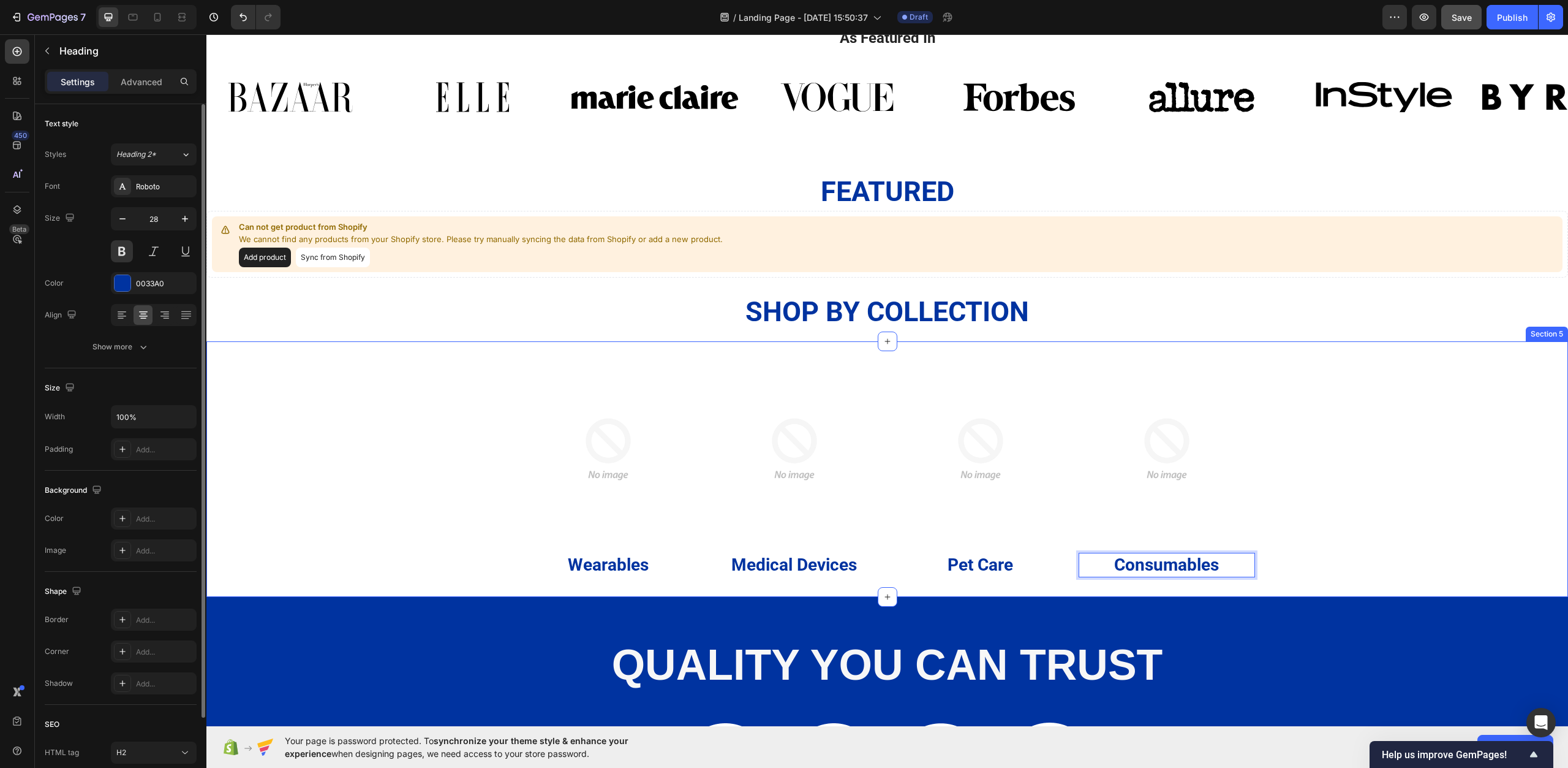
click at [1347, 572] on div "Image Wearables Heading Image Medical Devices Heading Image Pet Care Heading Im…" at bounding box center [887, 469] width 1362 height 217
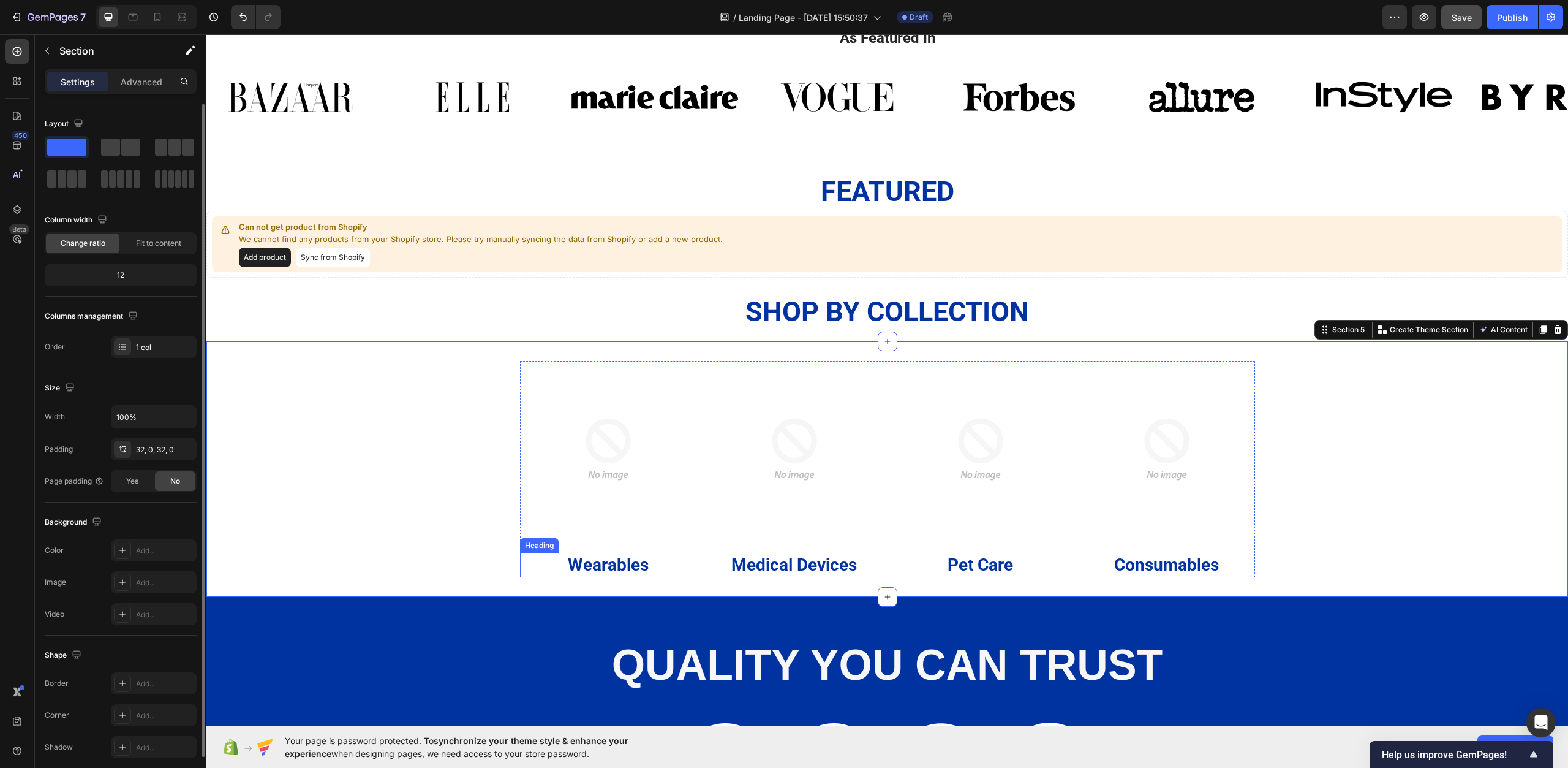
click at [628, 567] on p "Wearables" at bounding box center [608, 565] width 174 height 22
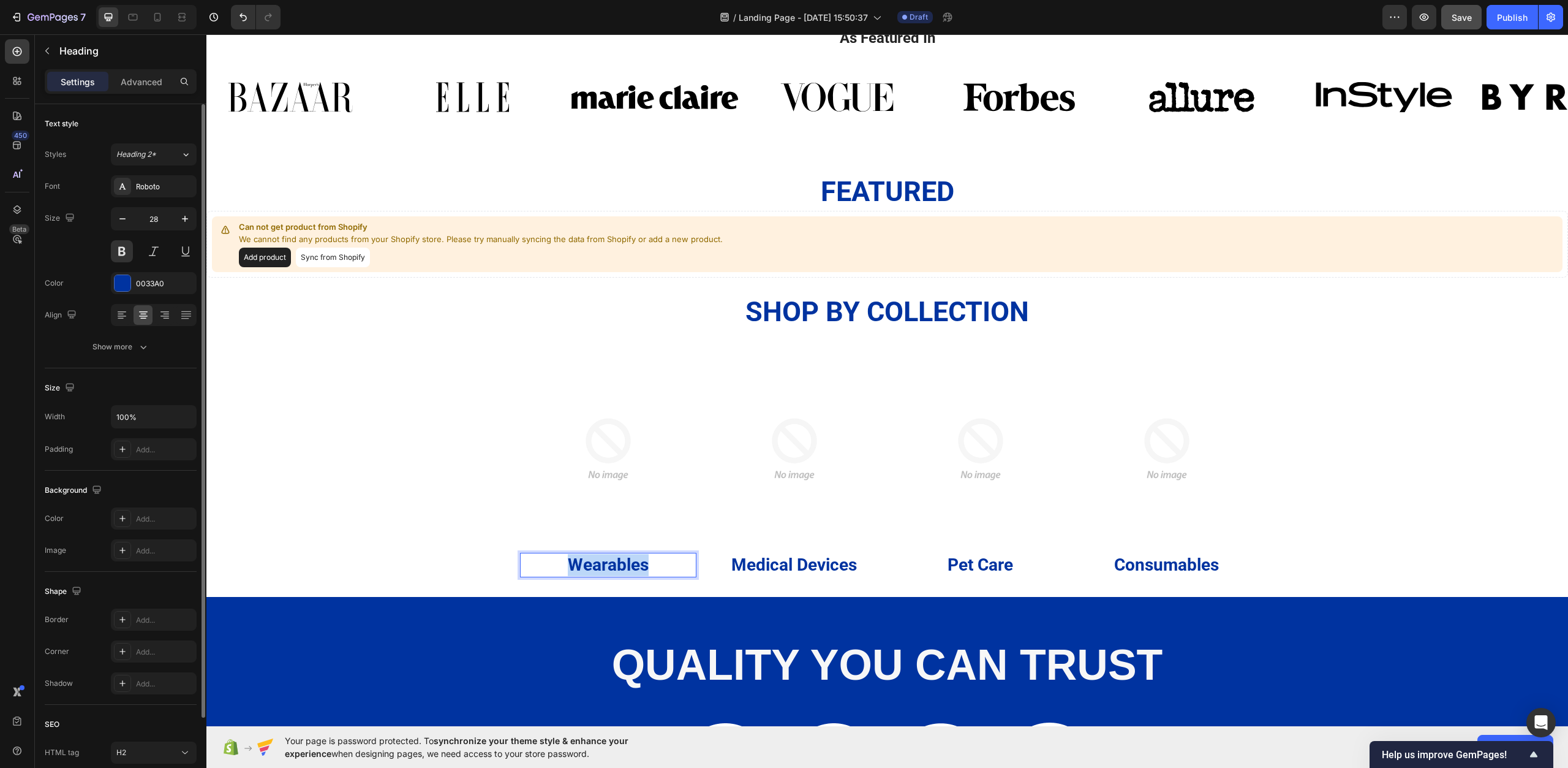
drag, startPoint x: 648, startPoint y: 567, endPoint x: 565, endPoint y: 562, distance: 83.2
click at [565, 562] on p "Wearables" at bounding box center [608, 565] width 174 height 22
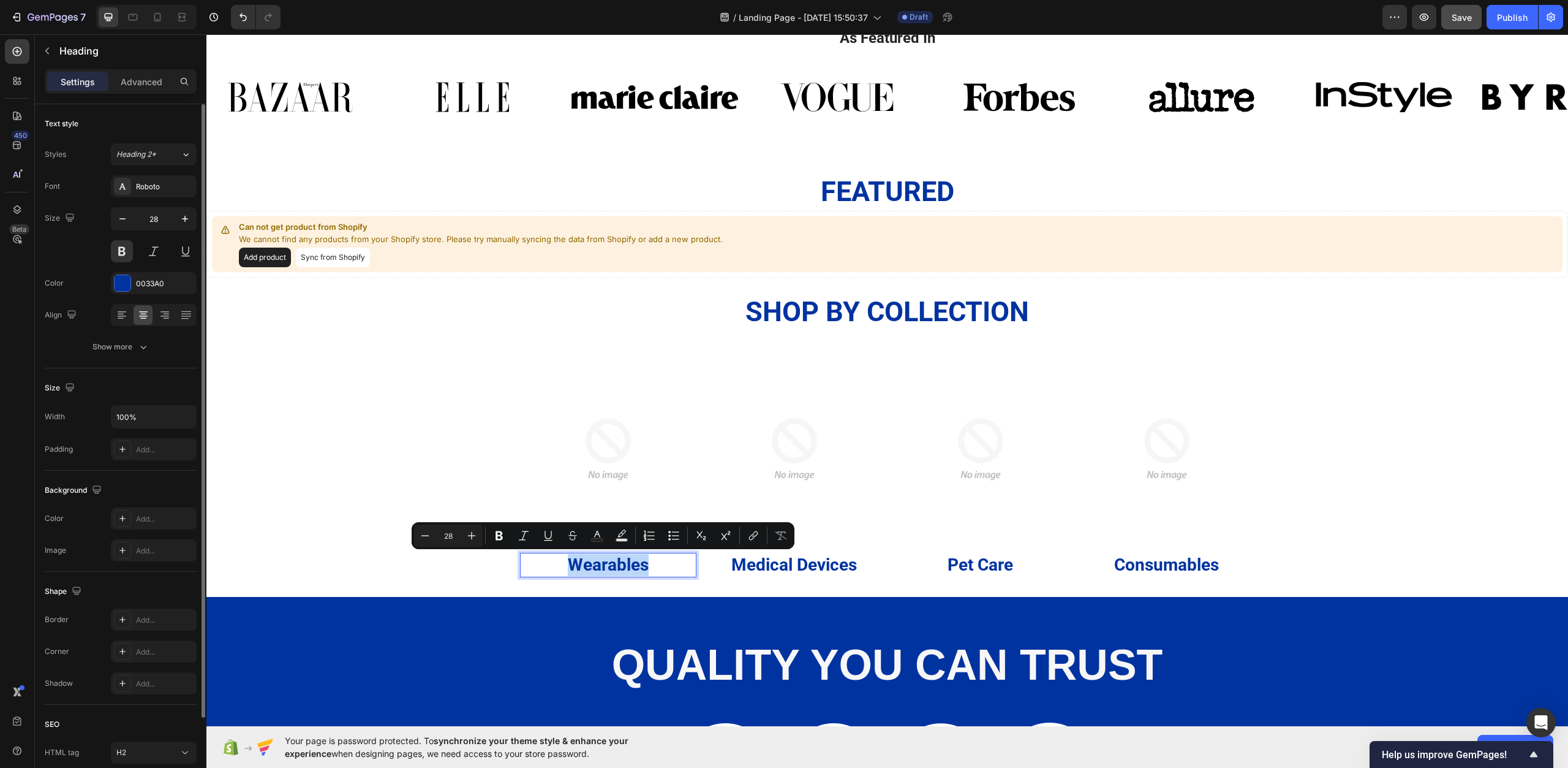
copy p "Wearables"
click at [394, 554] on div "Image Wearables Heading 0 Image Medical Devices Heading Image Pet Care Heading …" at bounding box center [887, 469] width 1362 height 217
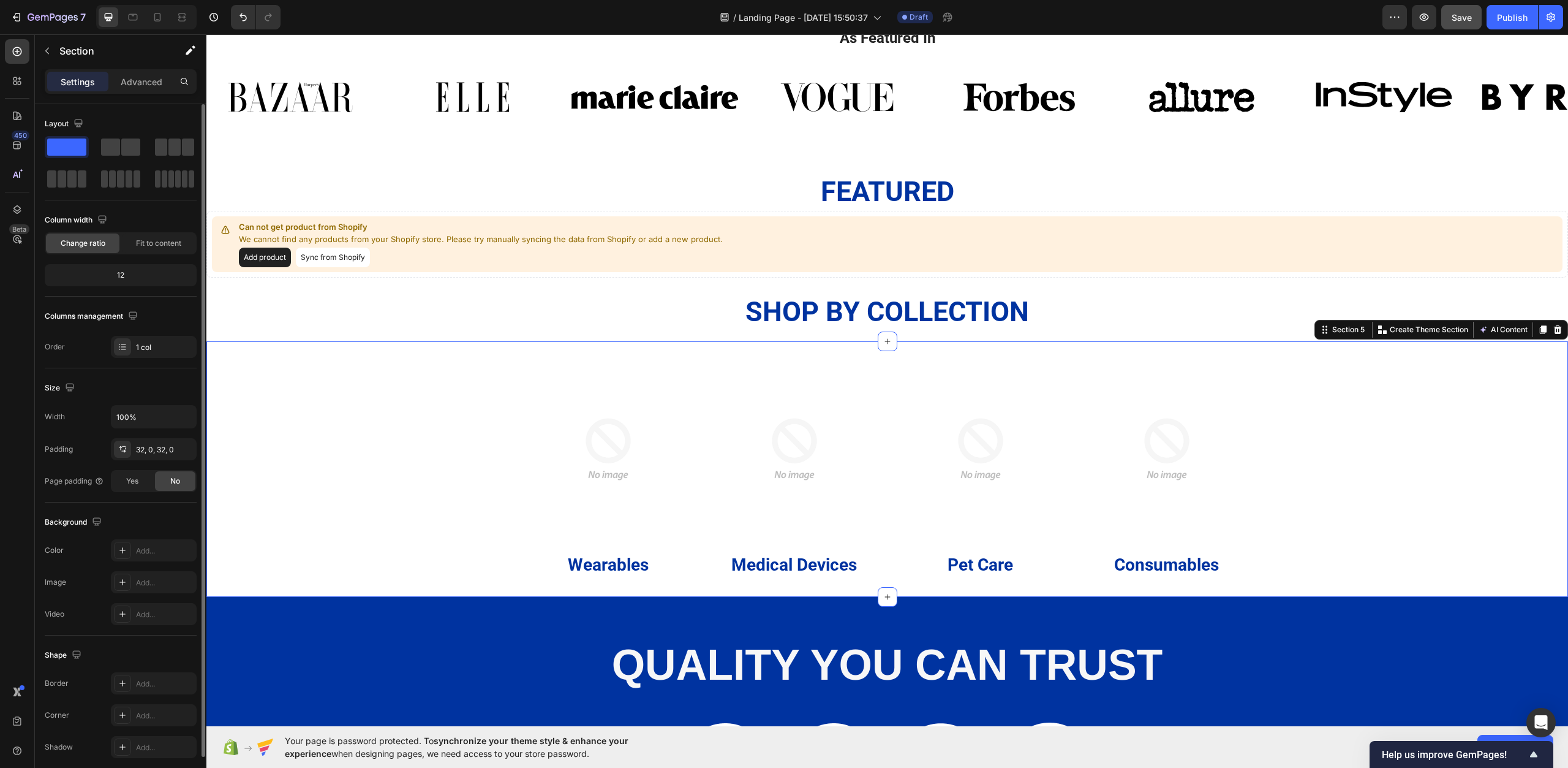
click at [578, 572] on p "Wearables" at bounding box center [608, 565] width 174 height 22
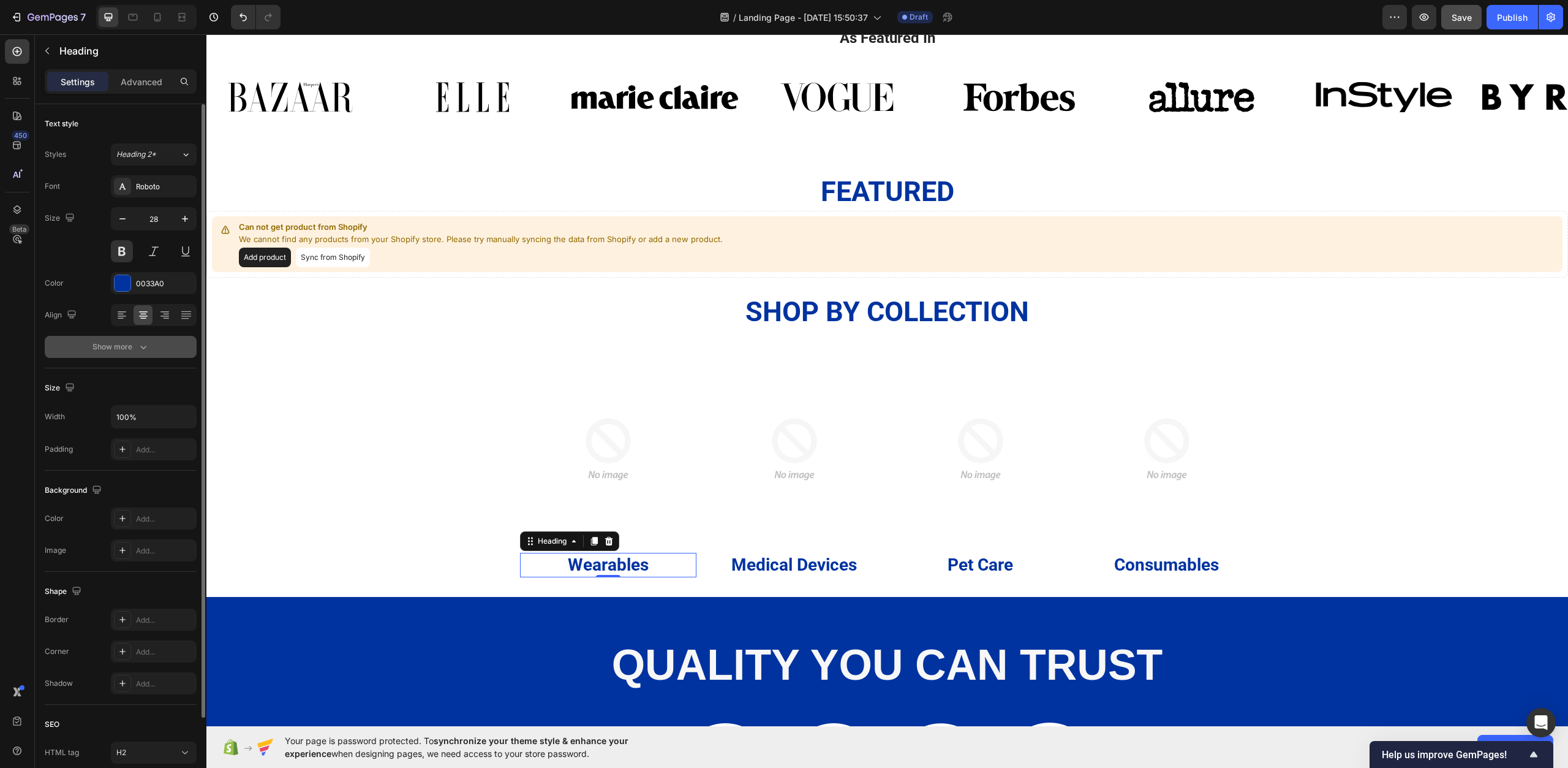
click at [138, 345] on icon "button" at bounding box center [143, 346] width 13 height 13
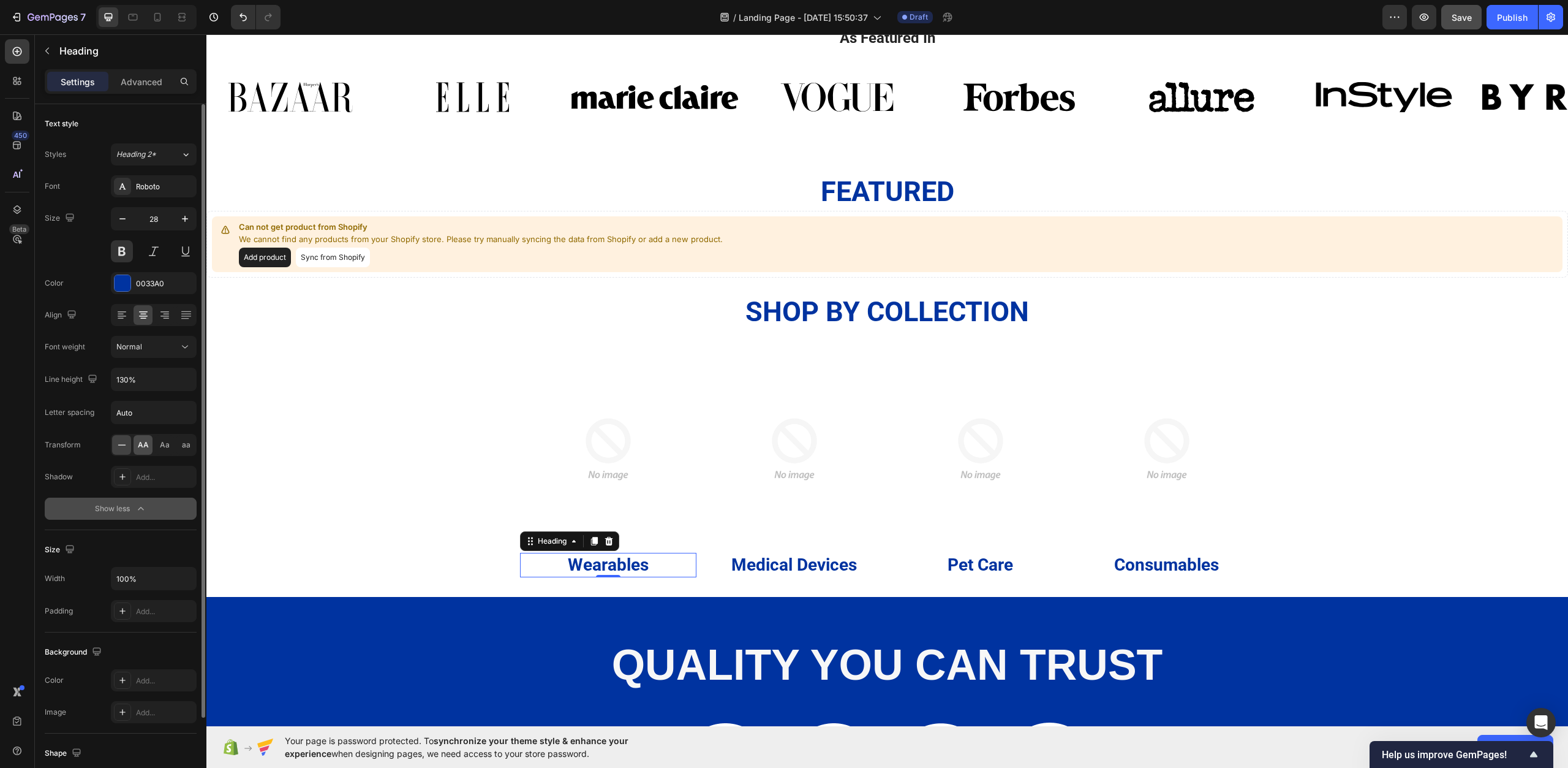
click at [147, 451] on div "AA" at bounding box center [143, 444] width 19 height 19
click at [757, 567] on p "Medical Devices" at bounding box center [795, 565] width 174 height 22
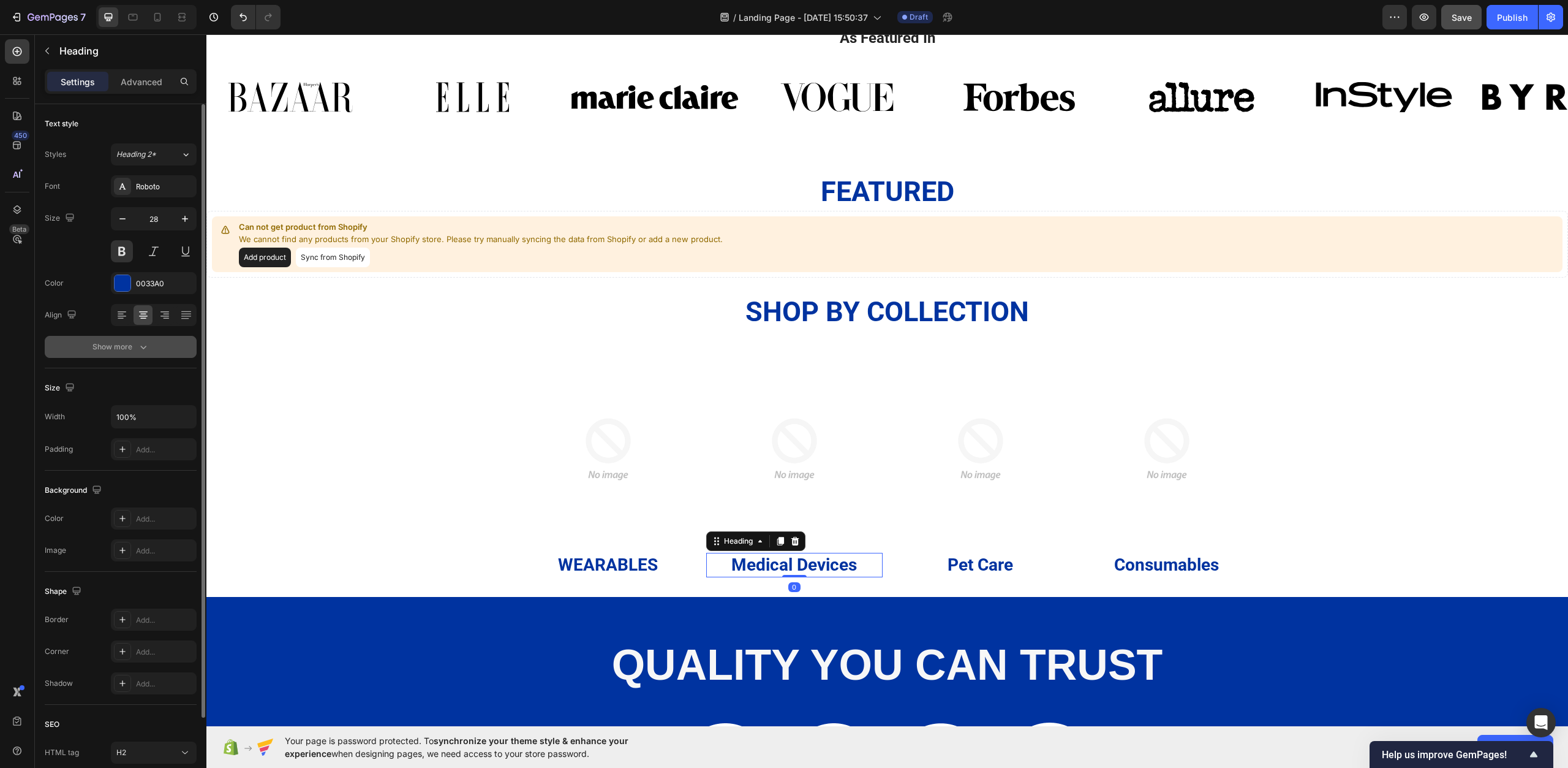
click at [141, 340] on button "Show more" at bounding box center [120, 346] width 152 height 22
click at [141, 448] on span "AA" at bounding box center [143, 444] width 11 height 11
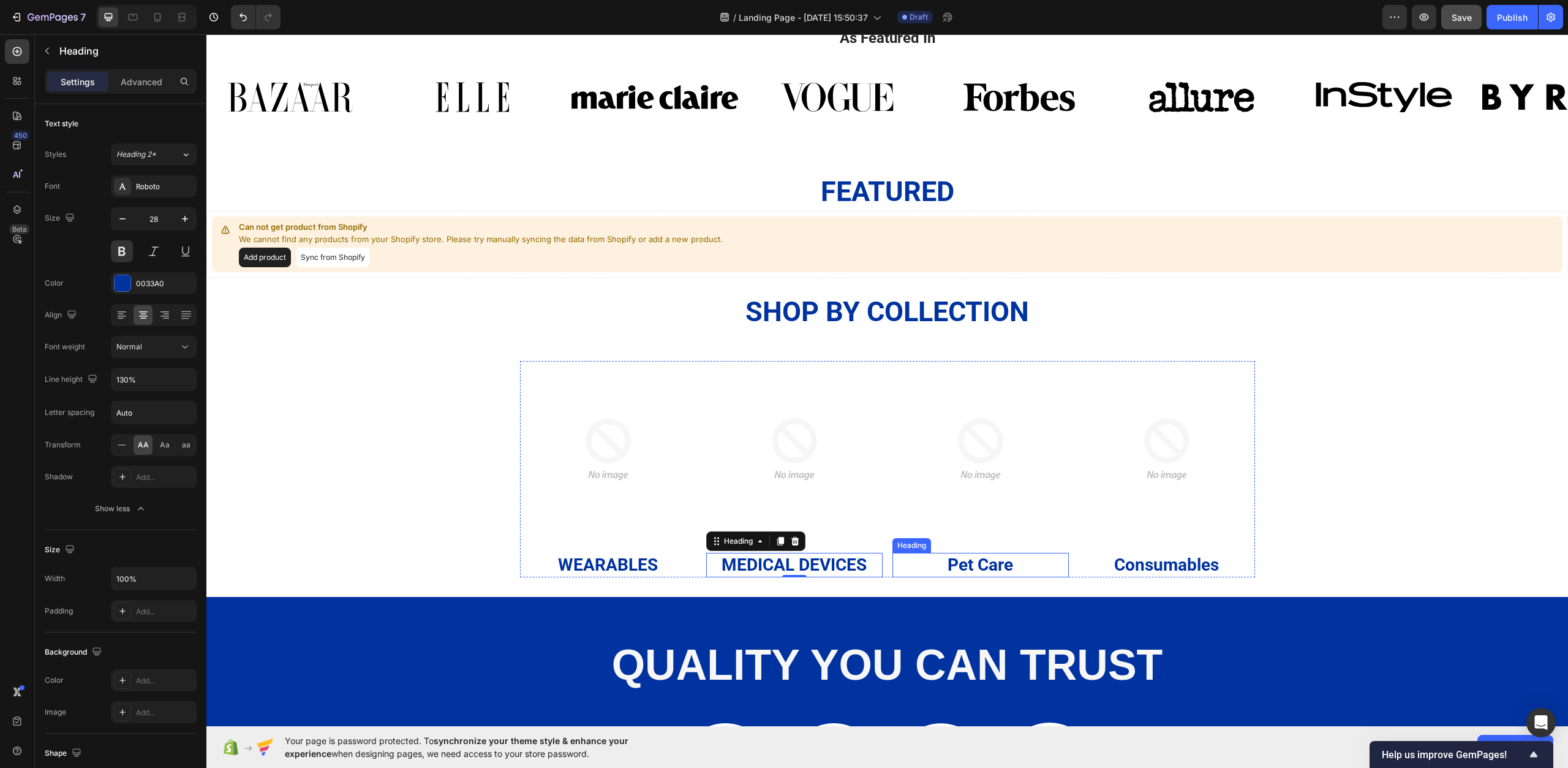
click at [967, 569] on p "Pet Care" at bounding box center [981, 565] width 174 height 22
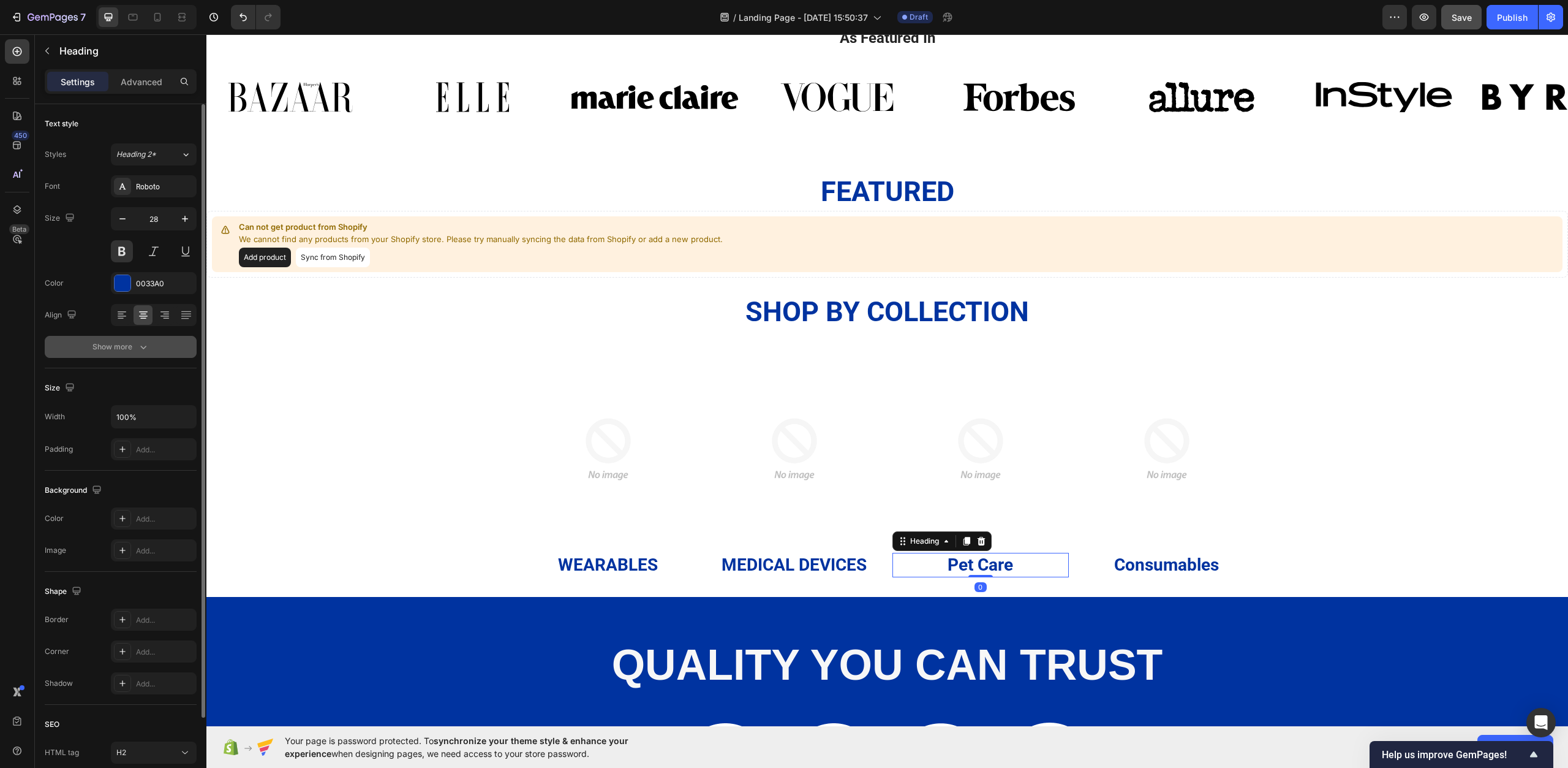
click at [145, 349] on icon "button" at bounding box center [143, 346] width 13 height 13
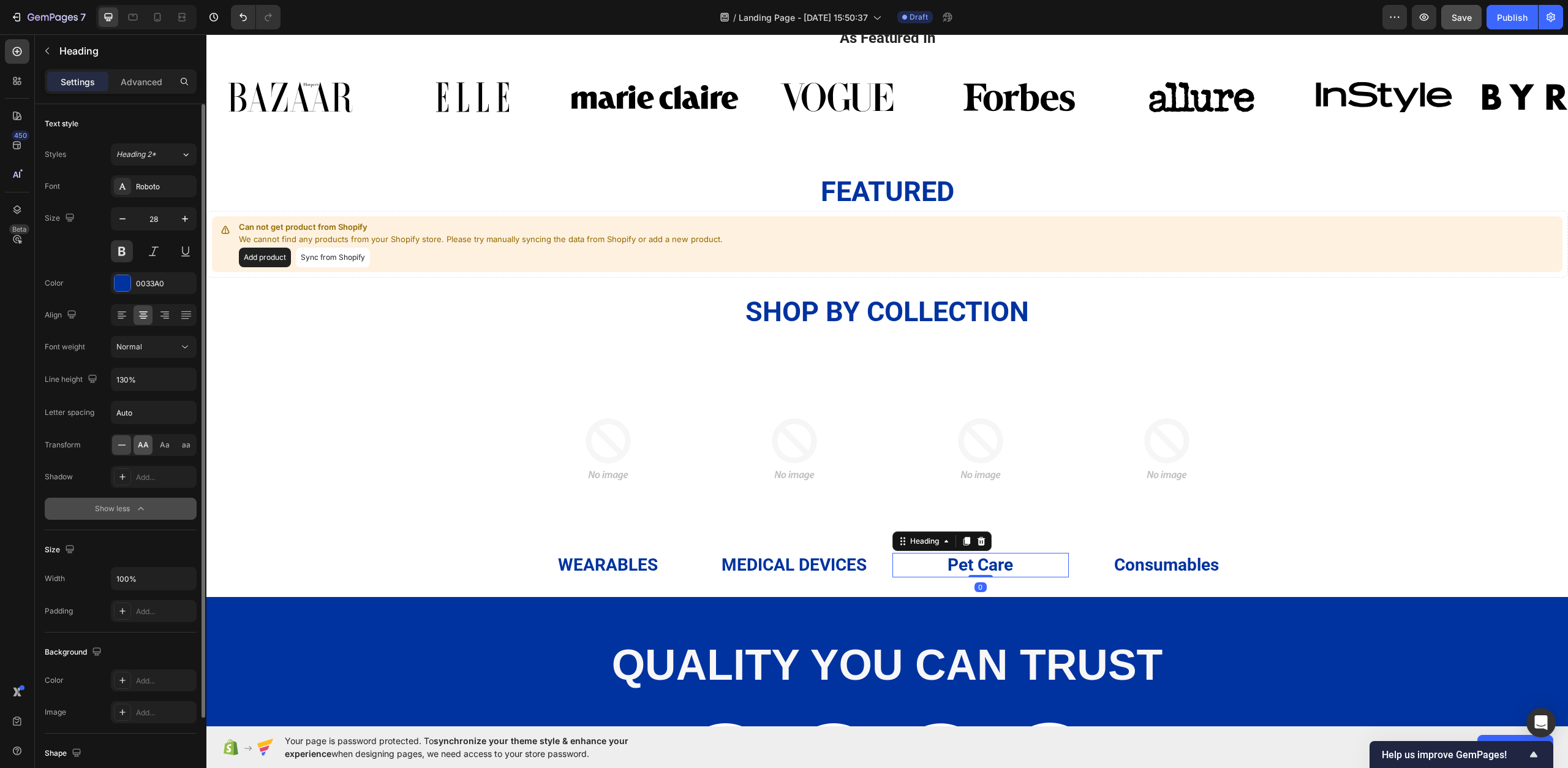
click at [140, 448] on span "AA" at bounding box center [143, 444] width 11 height 11
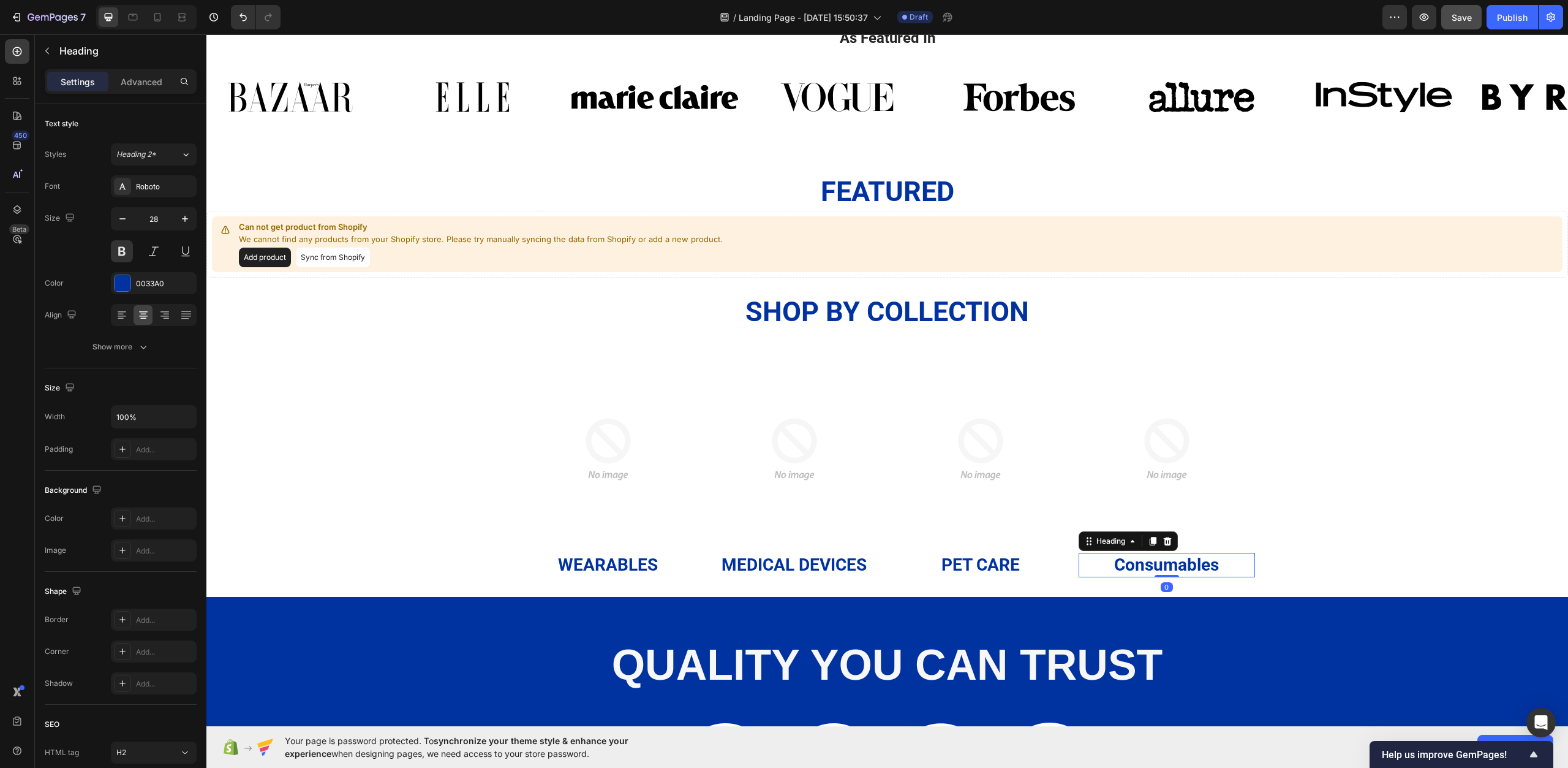
click at [1148, 570] on p "Consumables" at bounding box center [1167, 565] width 174 height 22
click at [136, 345] on div "Show more" at bounding box center [121, 346] width 57 height 13
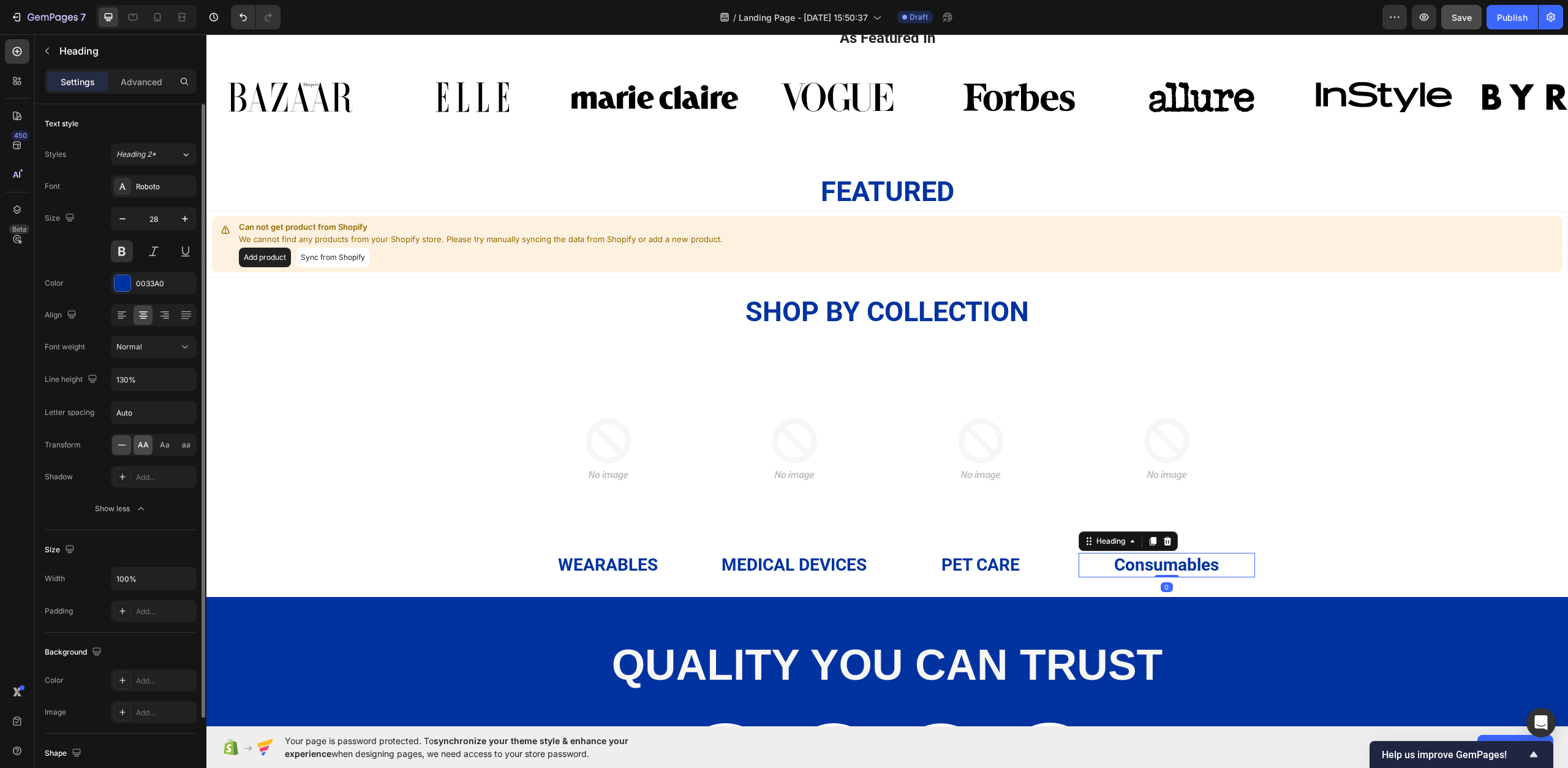
click at [147, 449] on span "AA" at bounding box center [143, 444] width 11 height 11
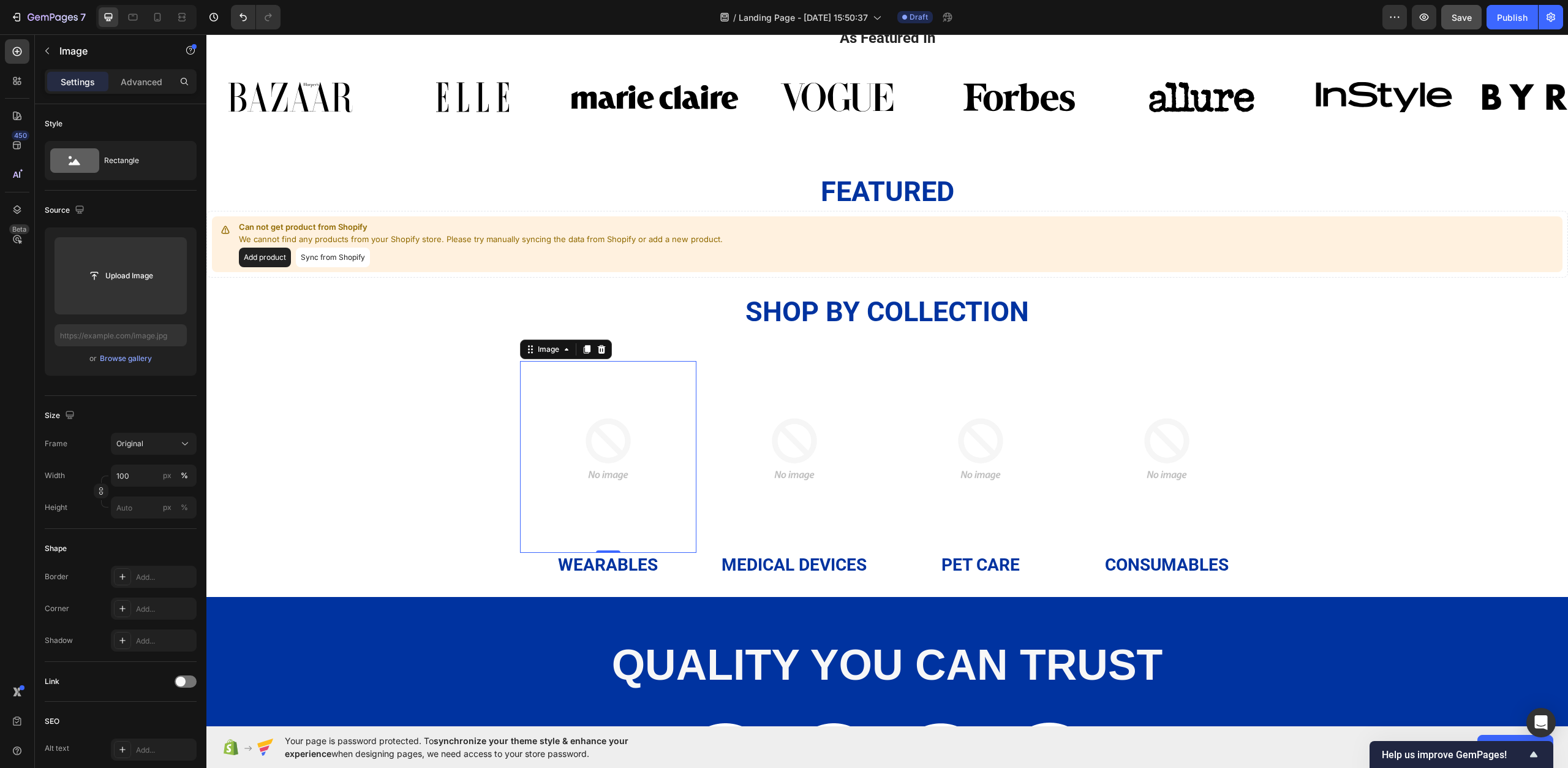
click at [600, 455] on img at bounding box center [607, 448] width 176 height 176
click at [157, 260] on input "file" at bounding box center [120, 276] width 132 height 78
click at [825, 561] on p "Medical Devices" at bounding box center [795, 565] width 174 height 22
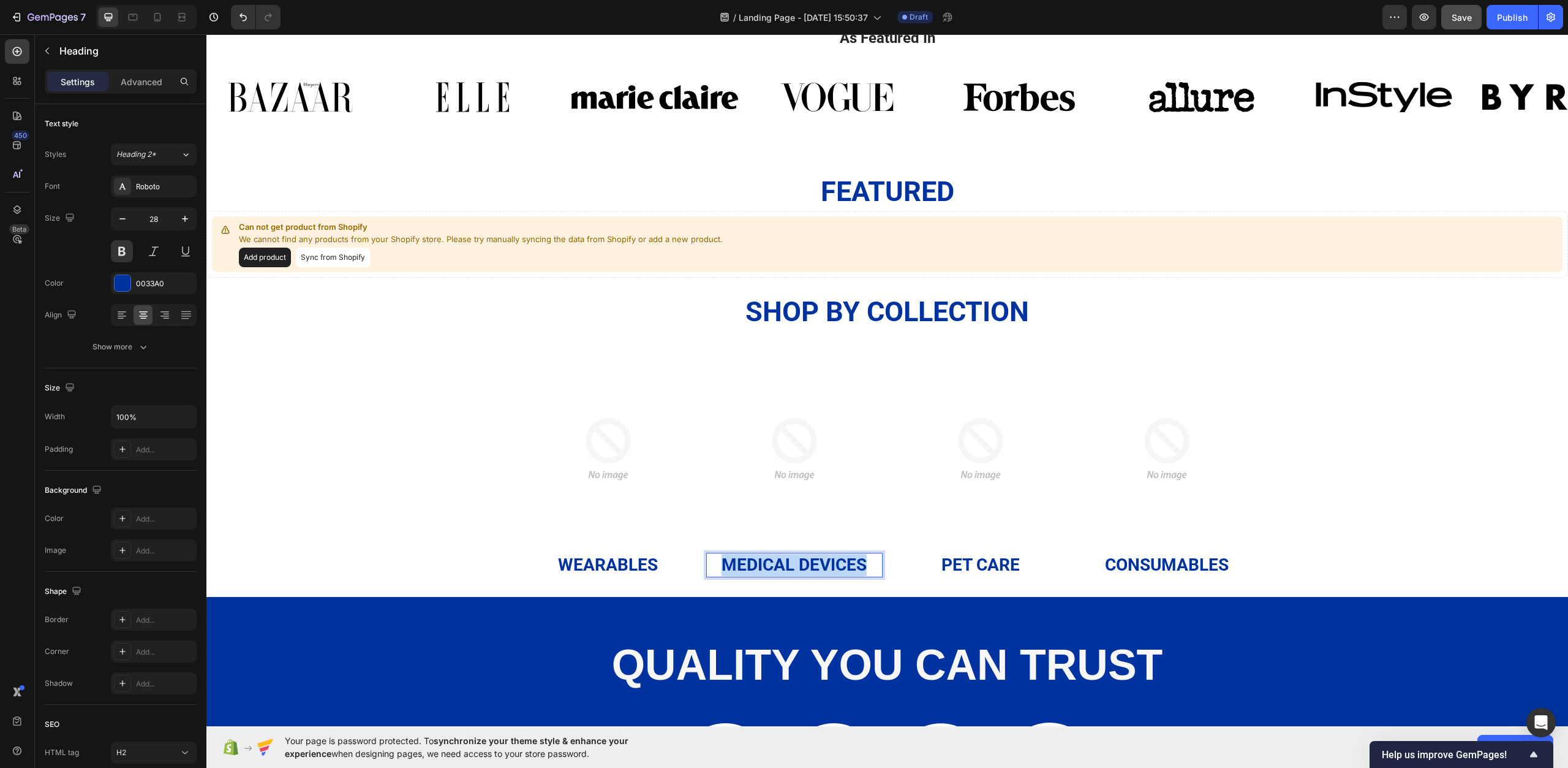
drag, startPoint x: 868, startPoint y: 564, endPoint x: 709, endPoint y: 562, distance: 159.0
click at [709, 562] on p "Medical Devices" at bounding box center [795, 565] width 174 height 22
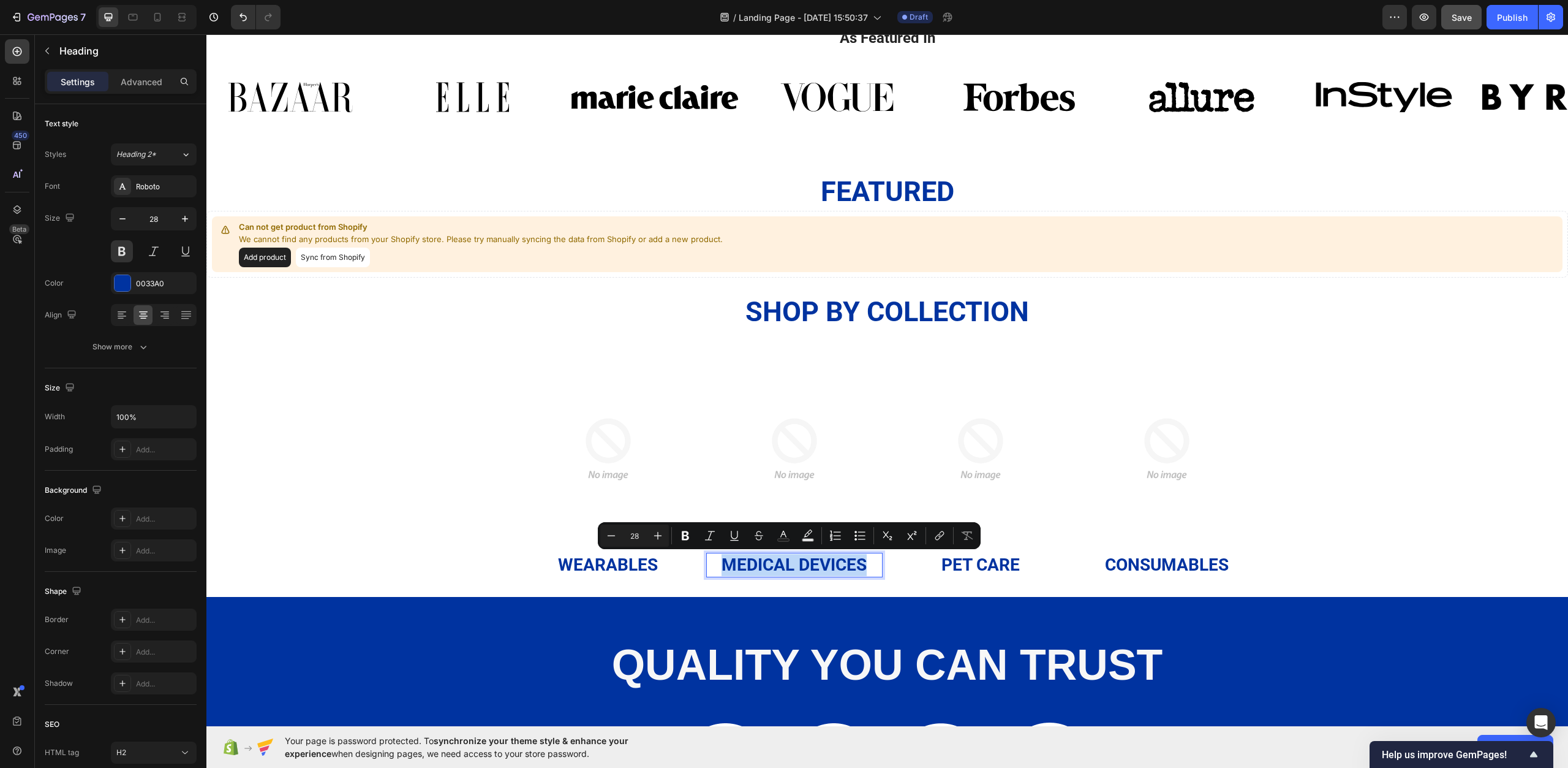
copy p "Medical Devices"
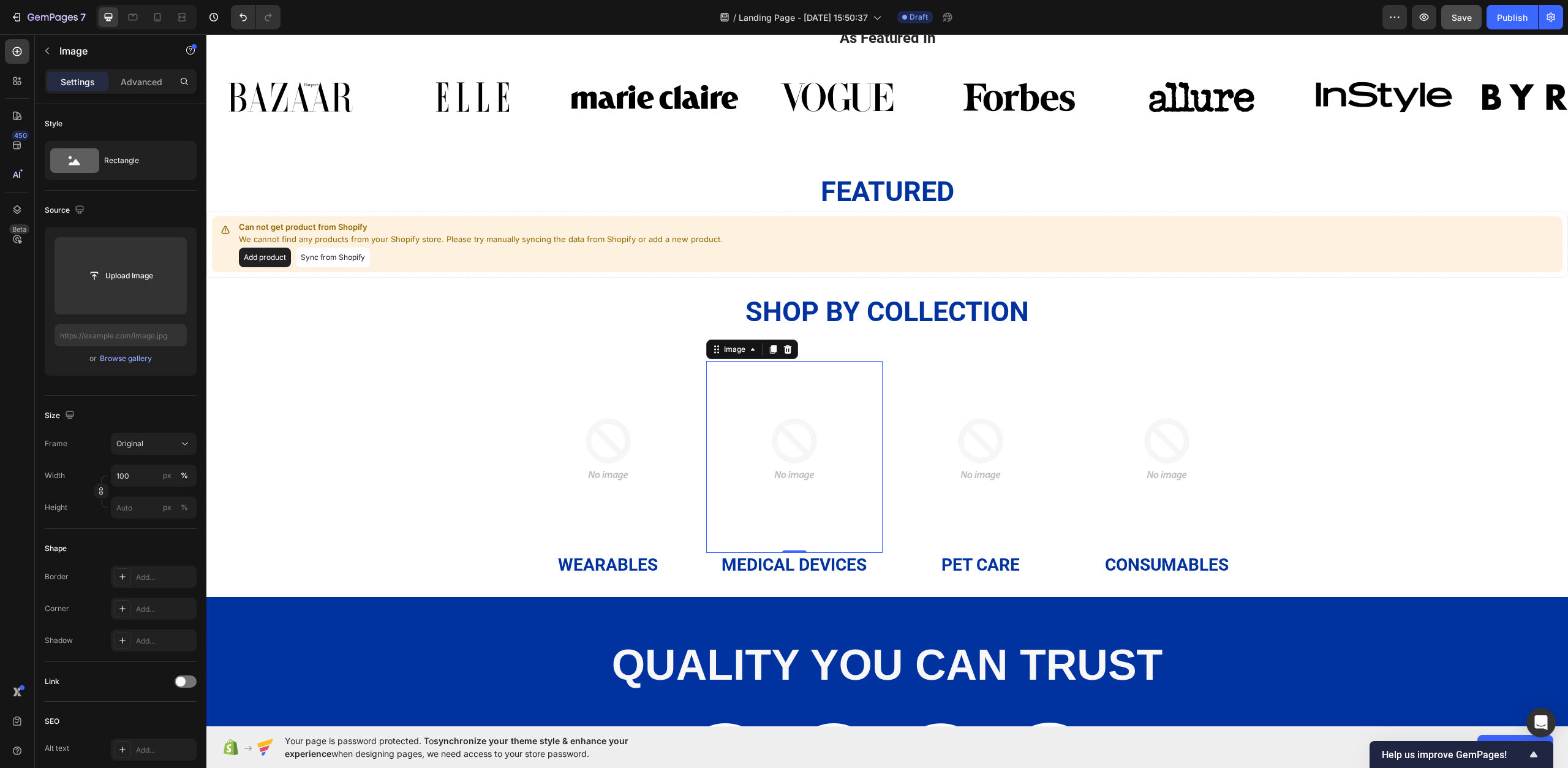
click at [784, 443] on img at bounding box center [794, 448] width 176 height 176
click at [117, 280] on input "file" at bounding box center [120, 276] width 84 height 21
type input "https://cdn.shopify.com/s/files/1/0967/0770/7012/files/gempages_585803676434563…"
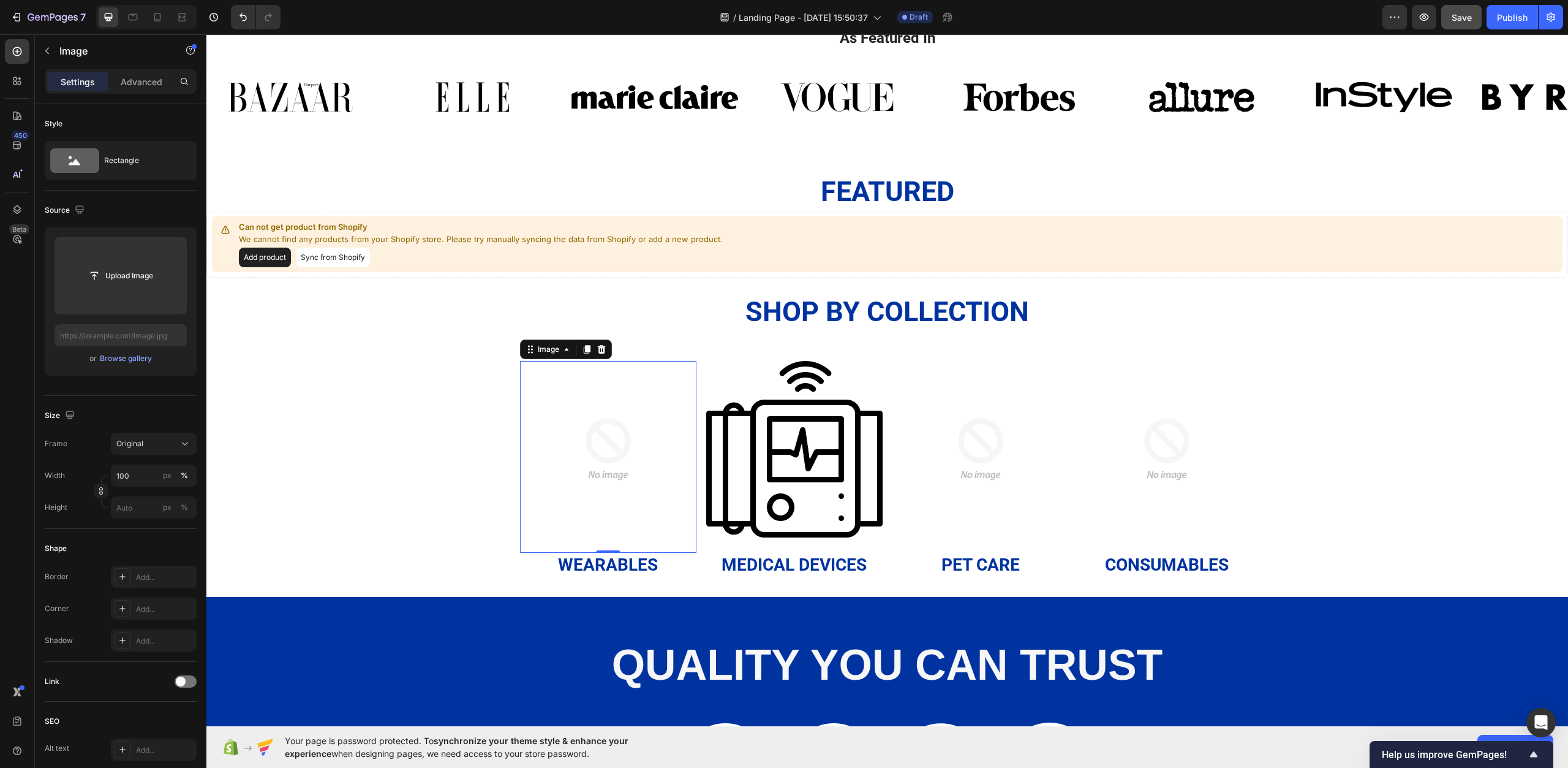
click at [624, 405] on img at bounding box center [607, 448] width 176 height 176
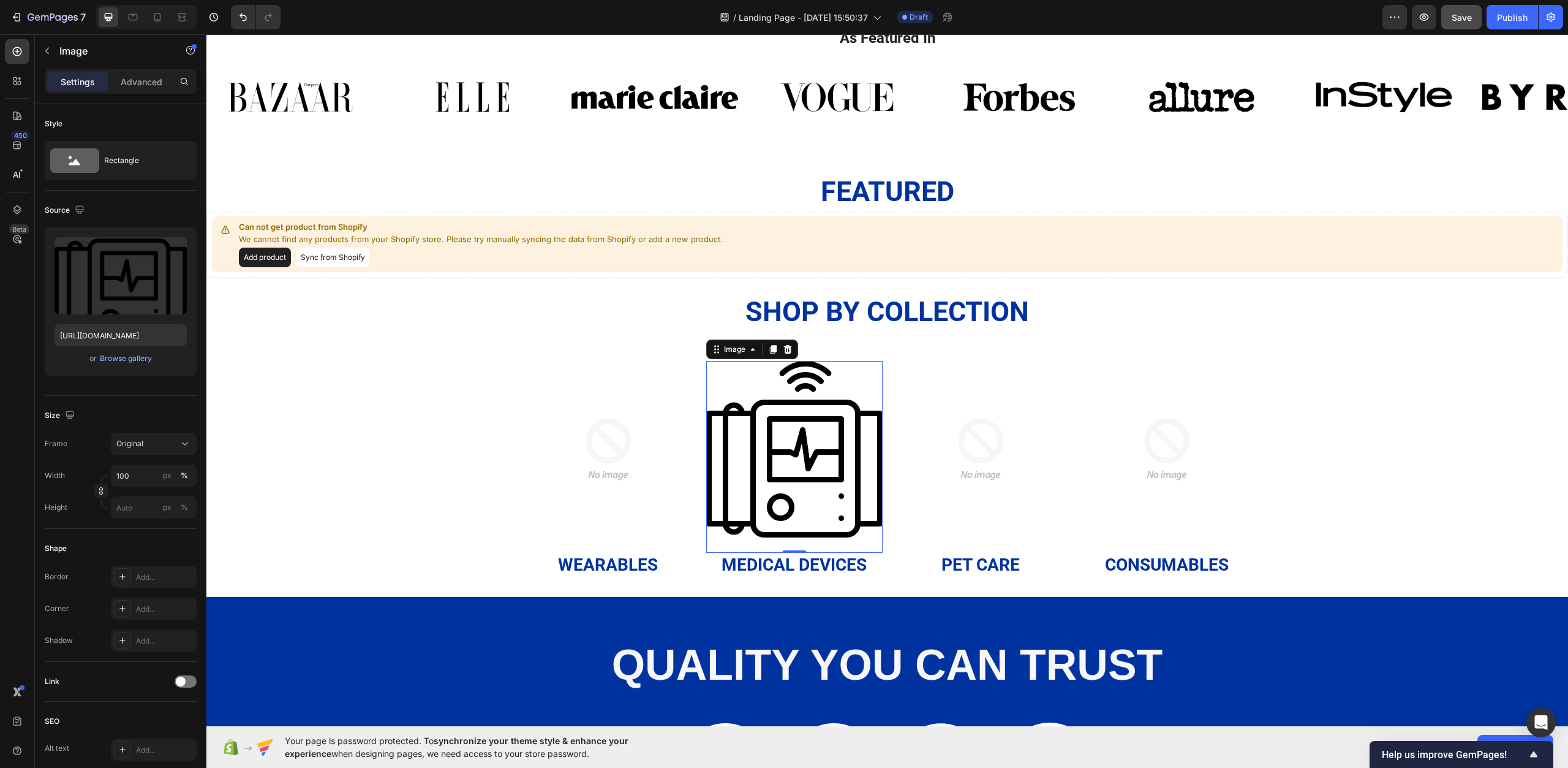
click at [780, 429] on img at bounding box center [794, 448] width 176 height 176
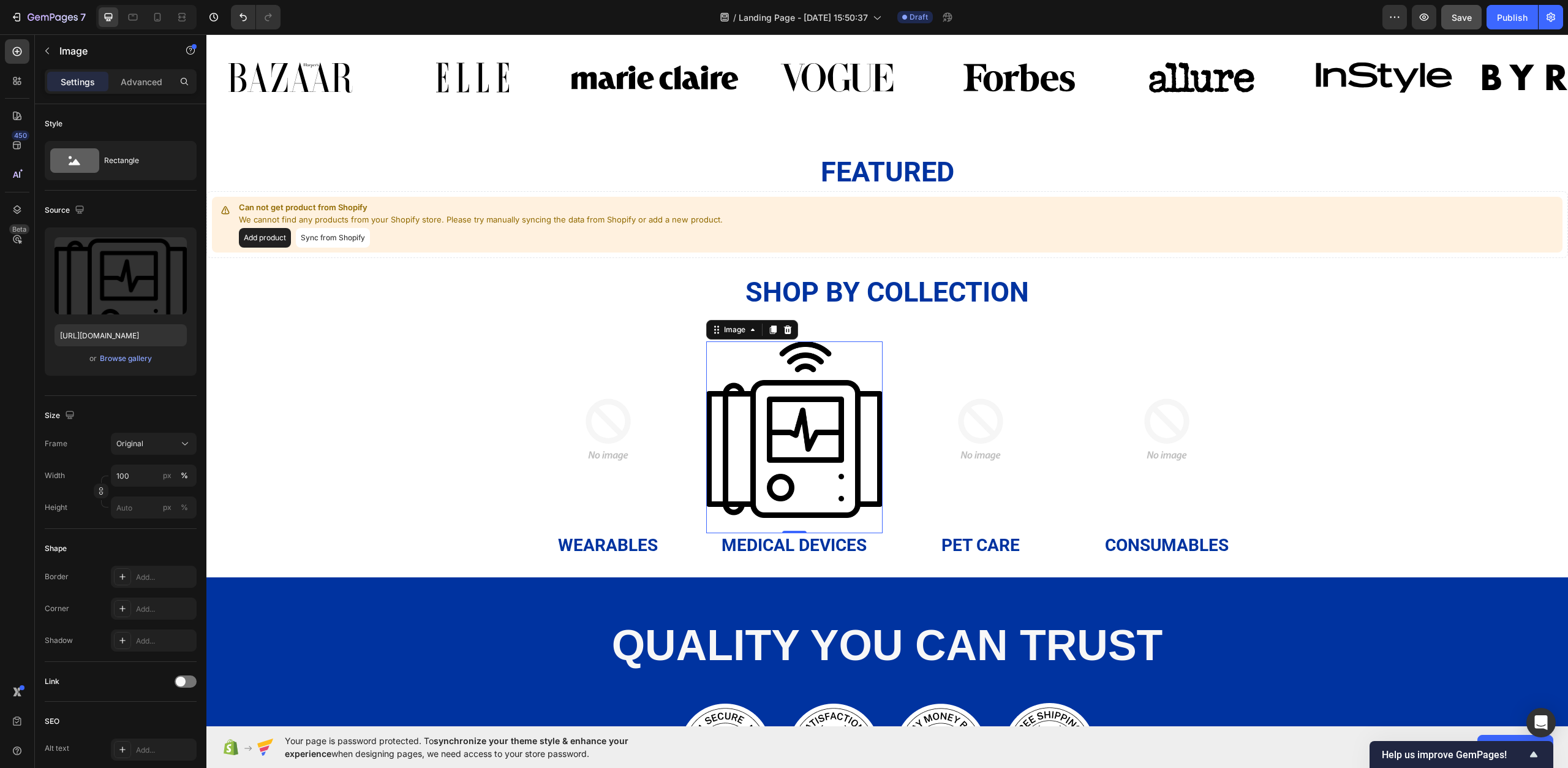
scroll to position [1020, 0]
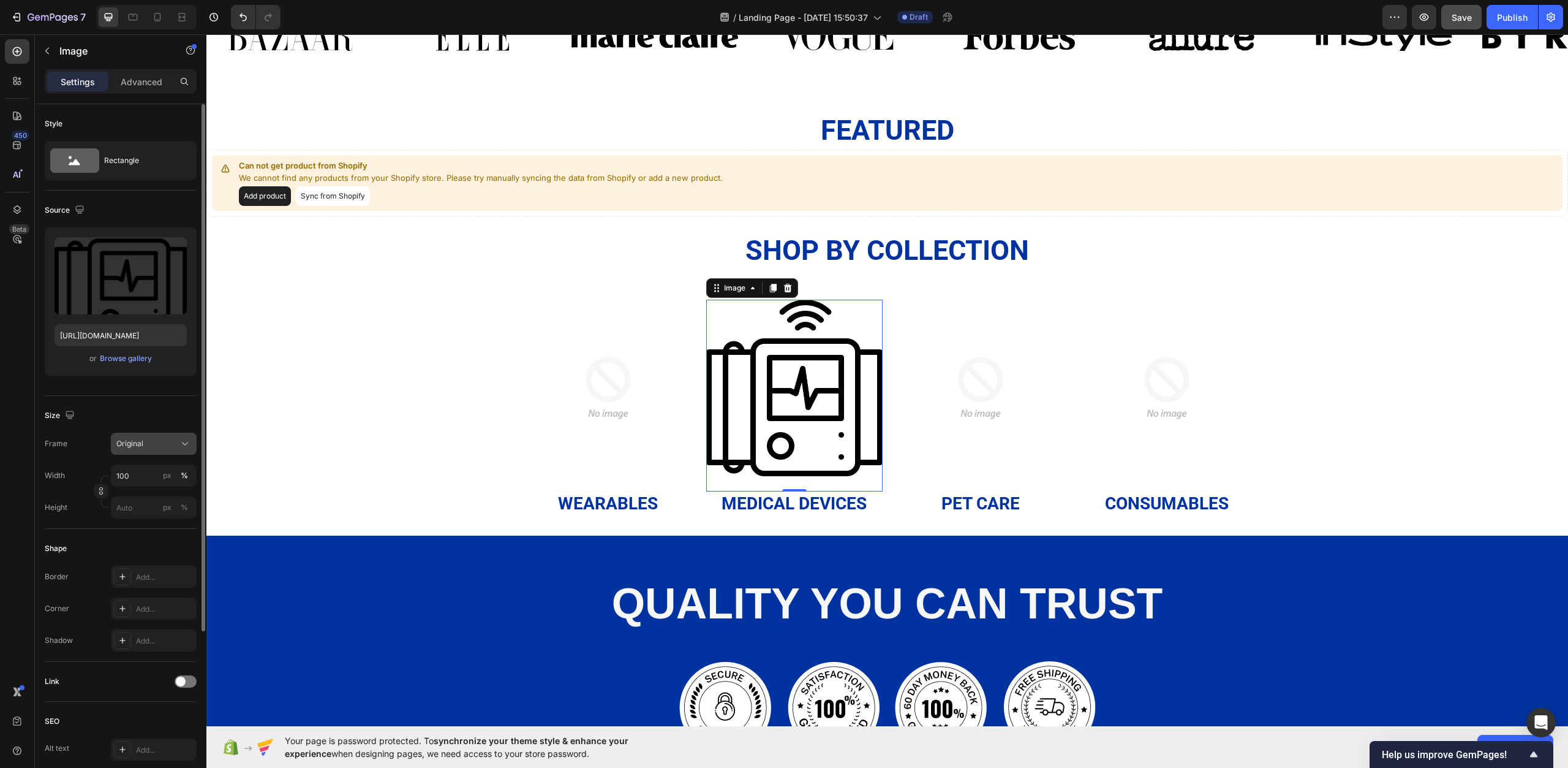
click at [153, 443] on div "Original" at bounding box center [146, 443] width 60 height 11
click at [163, 481] on div "Square" at bounding box center [142, 474] width 98 height 24
click at [178, 476] on div "Square" at bounding box center [153, 475] width 75 height 13
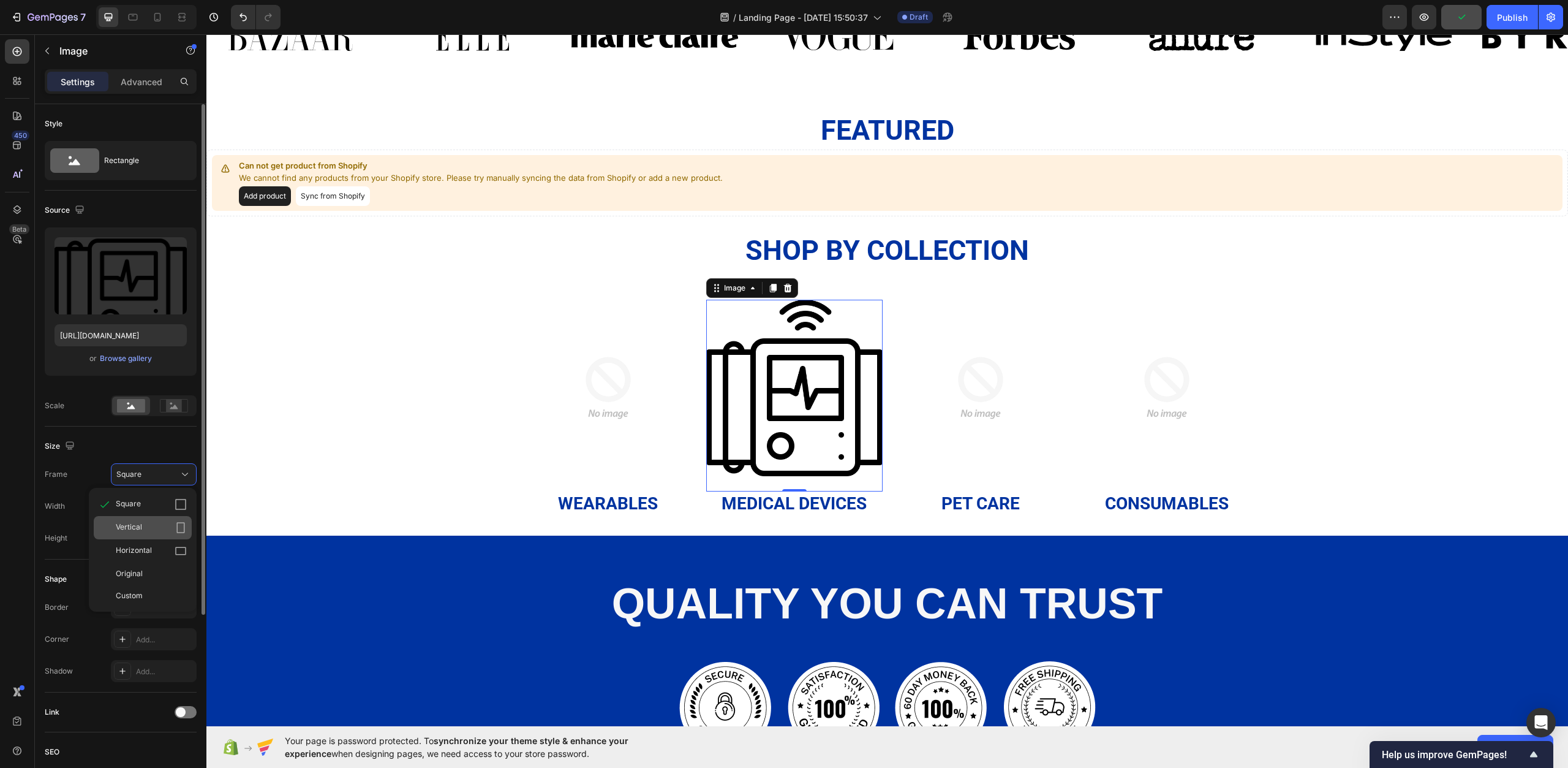
click at [153, 531] on div "Vertical" at bounding box center [151, 528] width 71 height 13
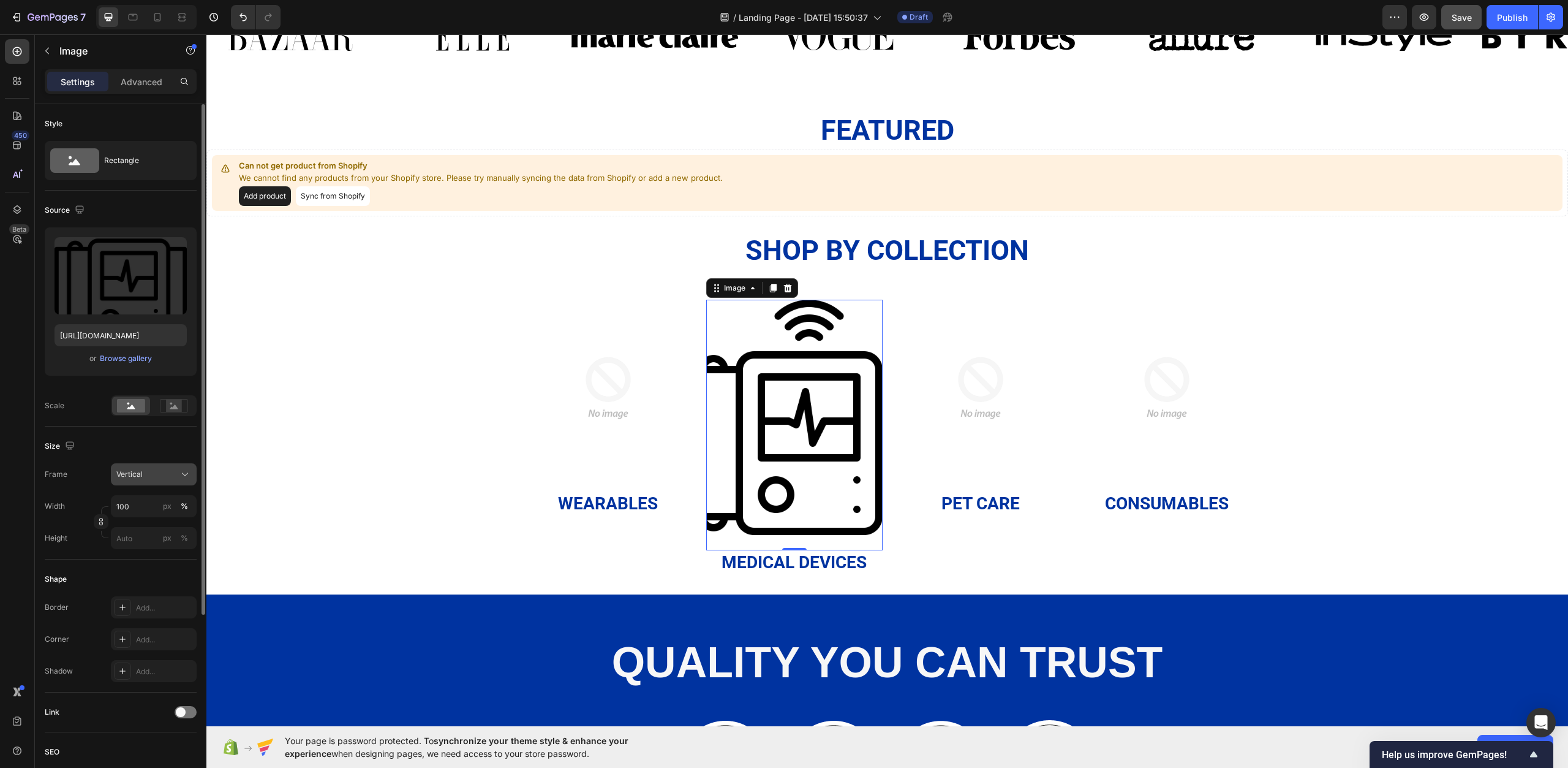
click at [169, 473] on div "Vertical" at bounding box center [146, 474] width 60 height 11
click at [148, 545] on div "Horizontal" at bounding box center [142, 551] width 98 height 24
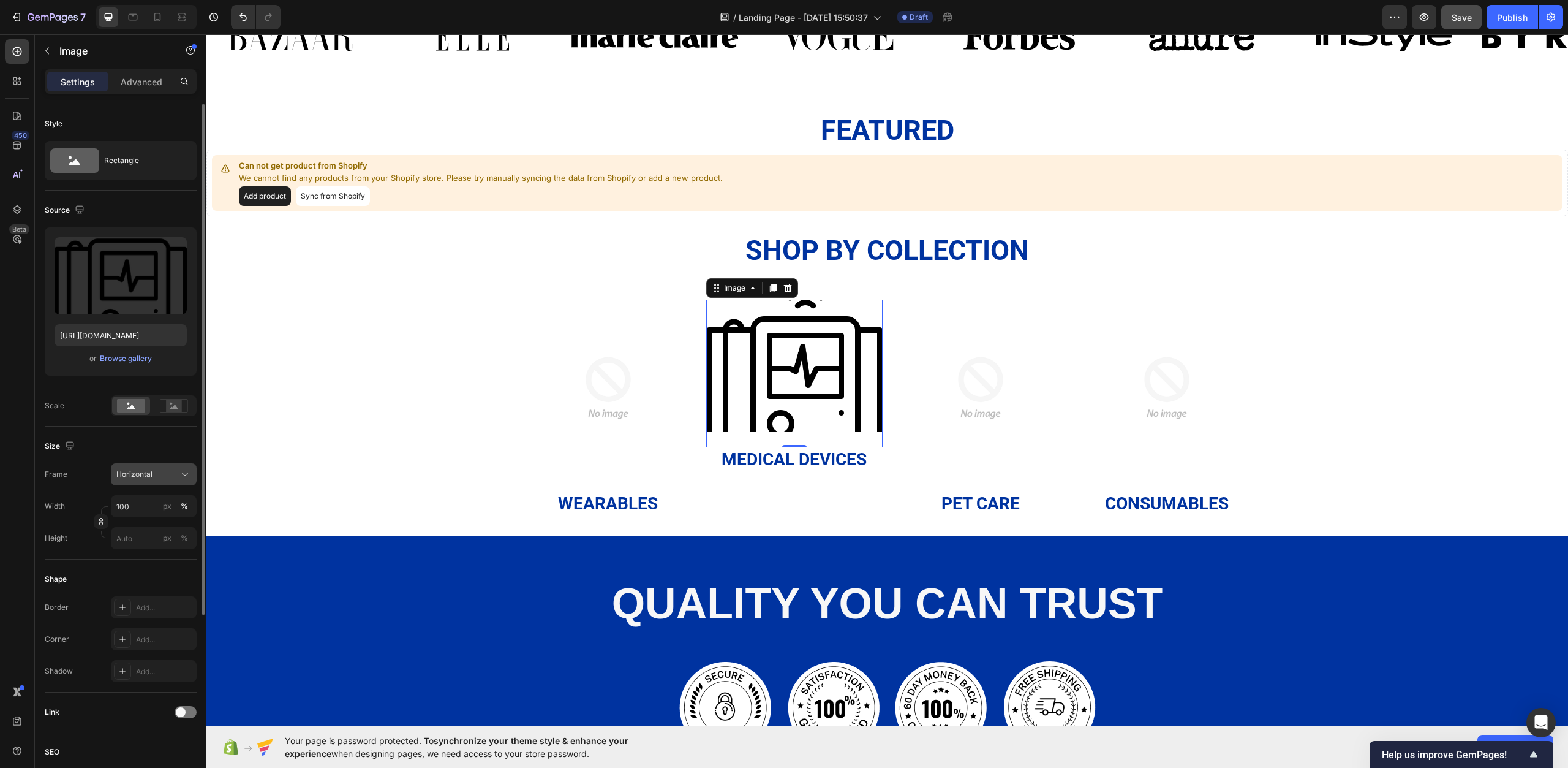
click at [168, 473] on div "Horizontal" at bounding box center [146, 474] width 60 height 11
click at [145, 592] on div "Custom" at bounding box center [151, 595] width 71 height 11
click at [159, 479] on div "Custom" at bounding box center [146, 474] width 60 height 11
click at [148, 572] on div "Original" at bounding box center [151, 573] width 71 height 11
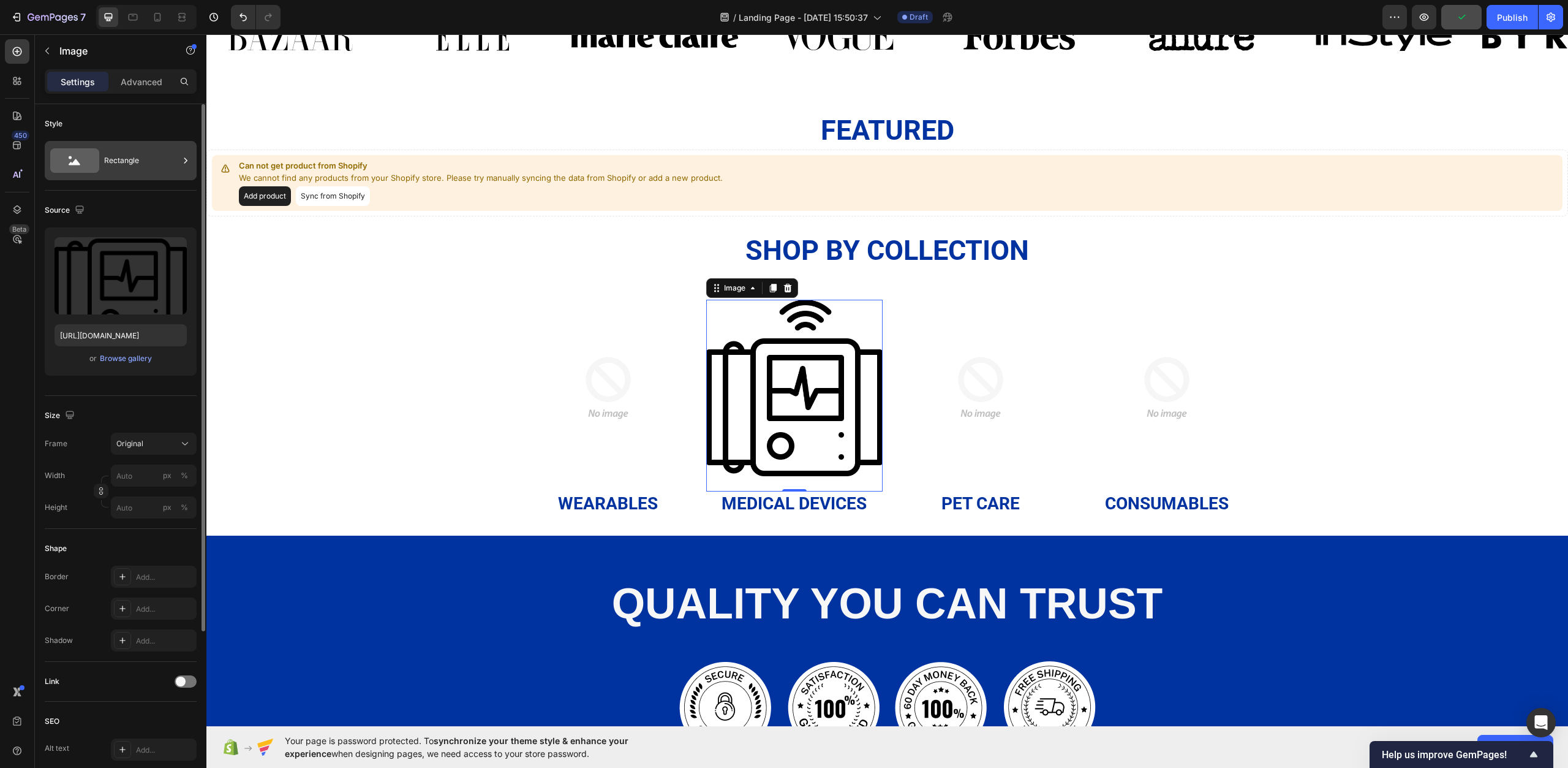
click at [104, 147] on div "Rectangle" at bounding box center [142, 160] width 75 height 28
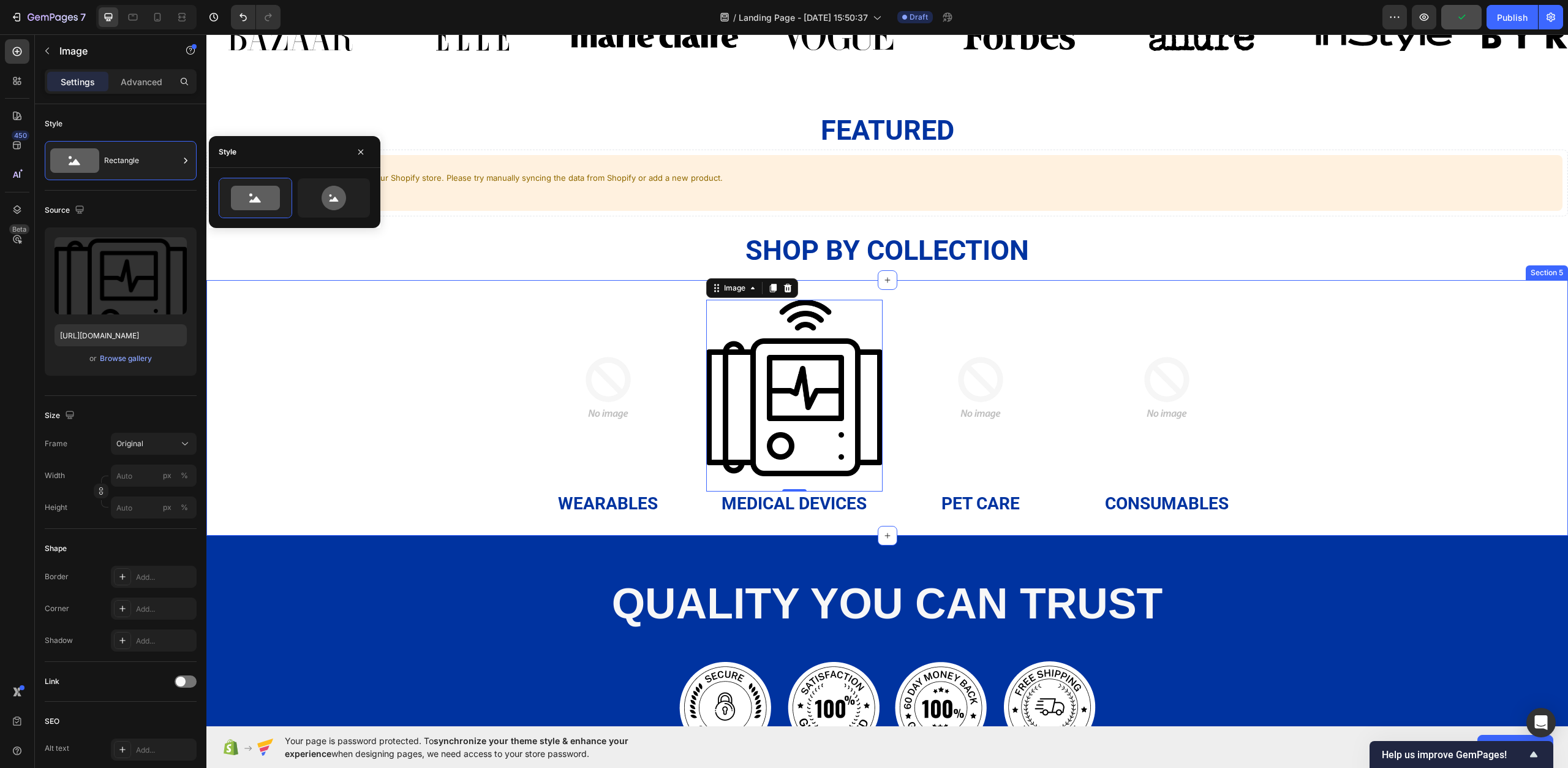
click at [269, 283] on div "Image Wearables Heading Image 0 Medical Devices Heading Image Pet Care Heading …" at bounding box center [887, 407] width 1362 height 255
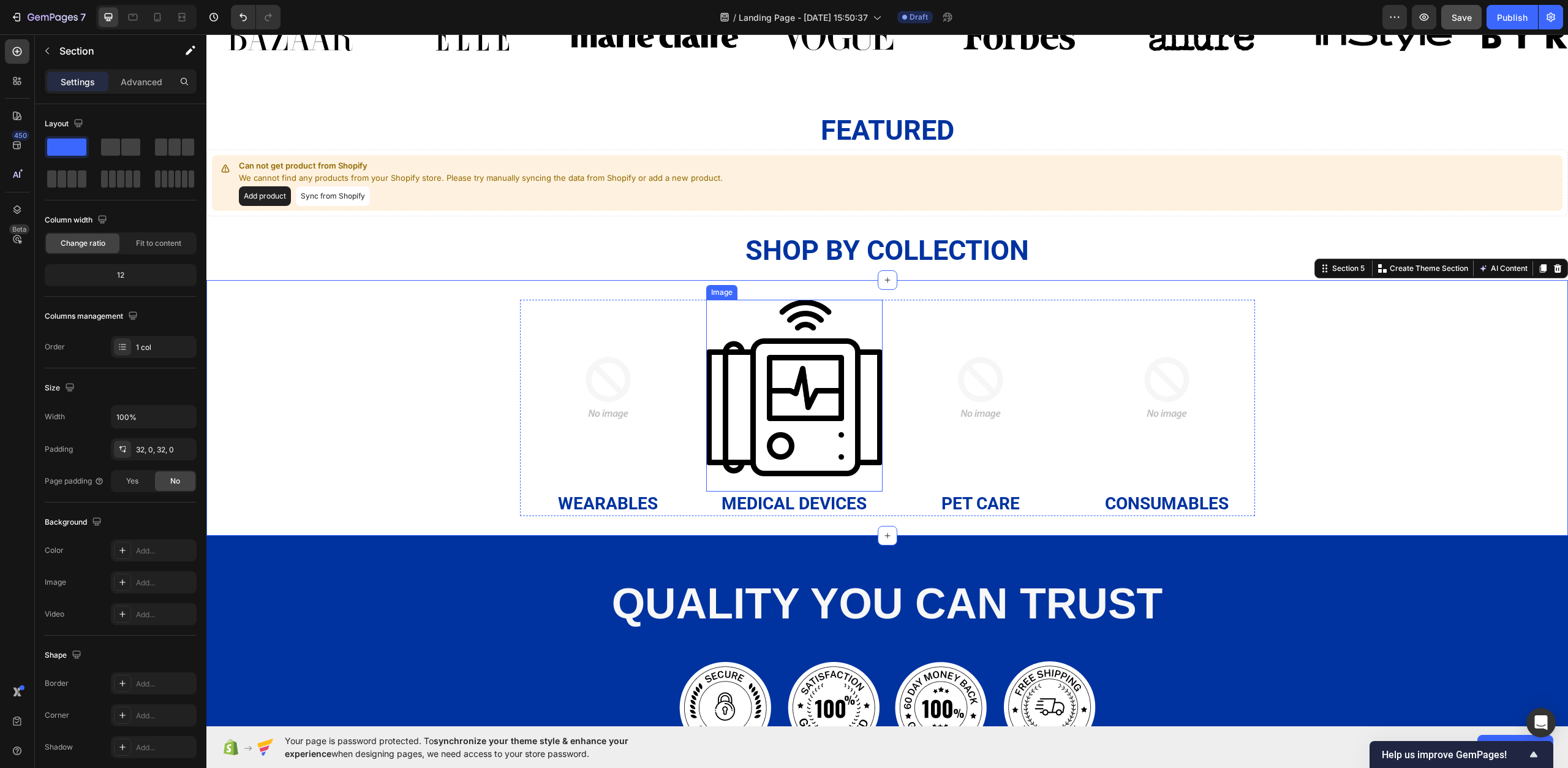
click at [773, 381] on img at bounding box center [794, 388] width 176 height 176
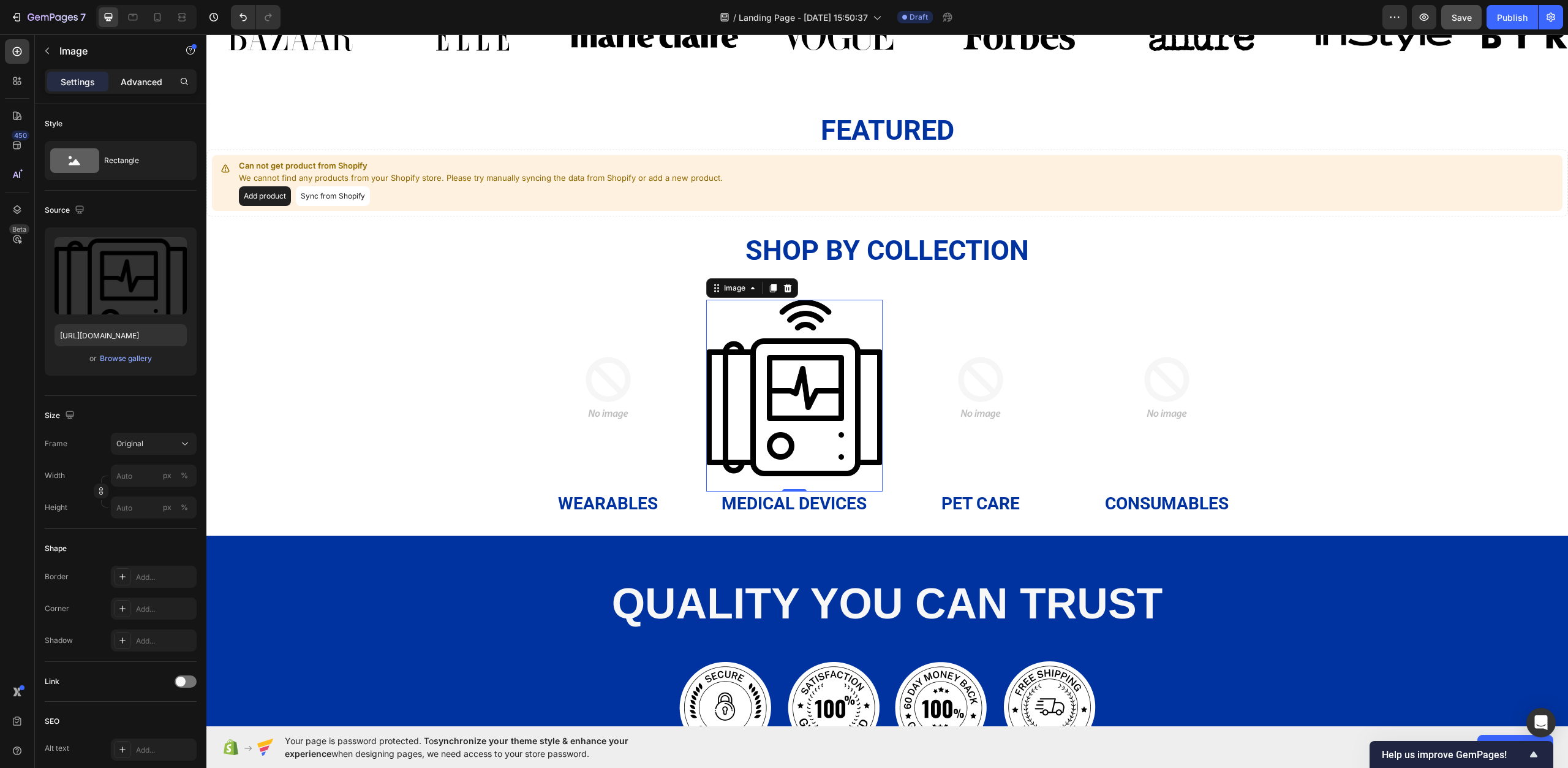
click at [156, 90] on div "Advanced" at bounding box center [142, 81] width 62 height 19
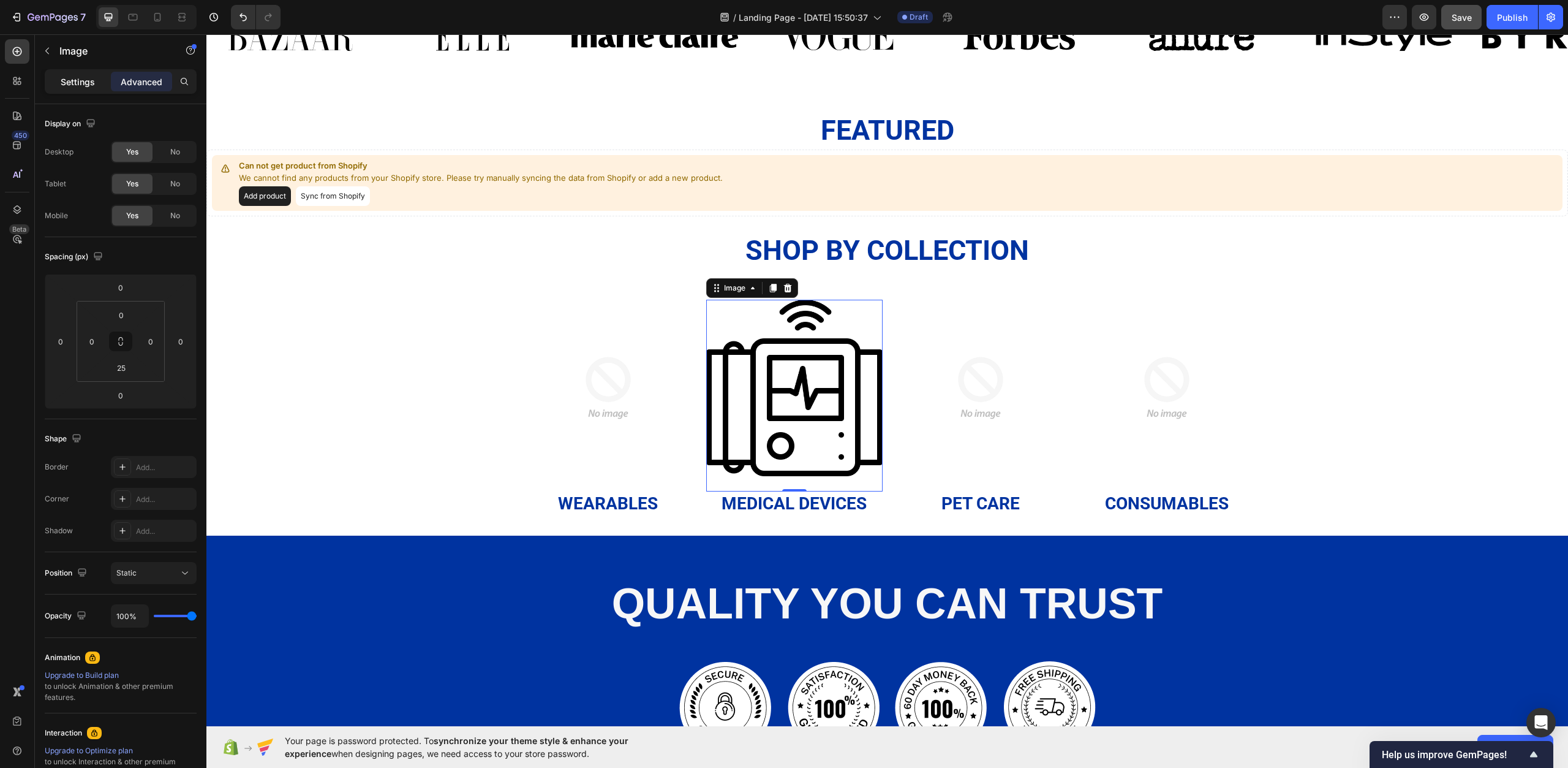
click at [61, 87] on p "Settings" at bounding box center [78, 81] width 35 height 13
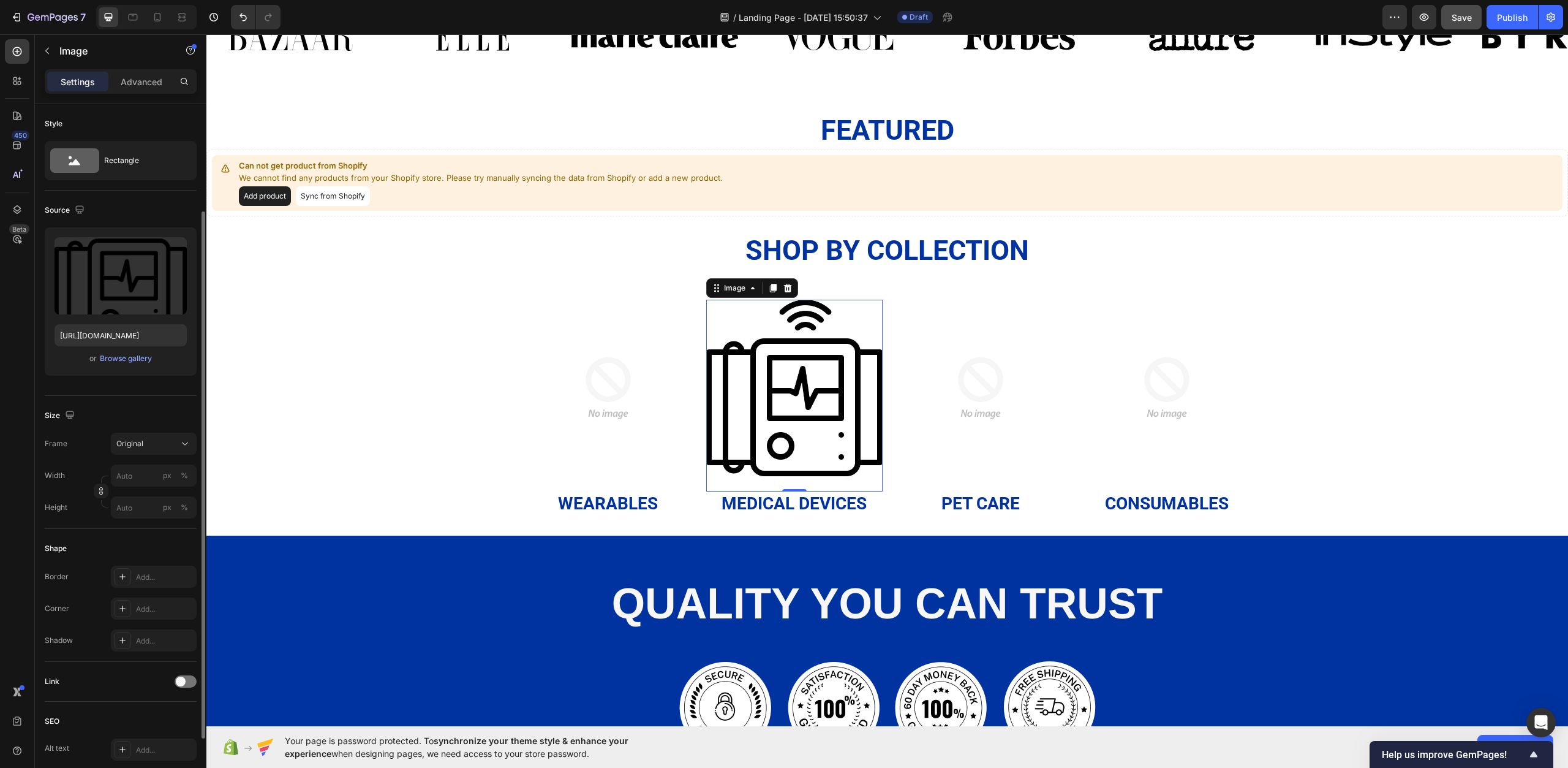
scroll to position [122, 0]
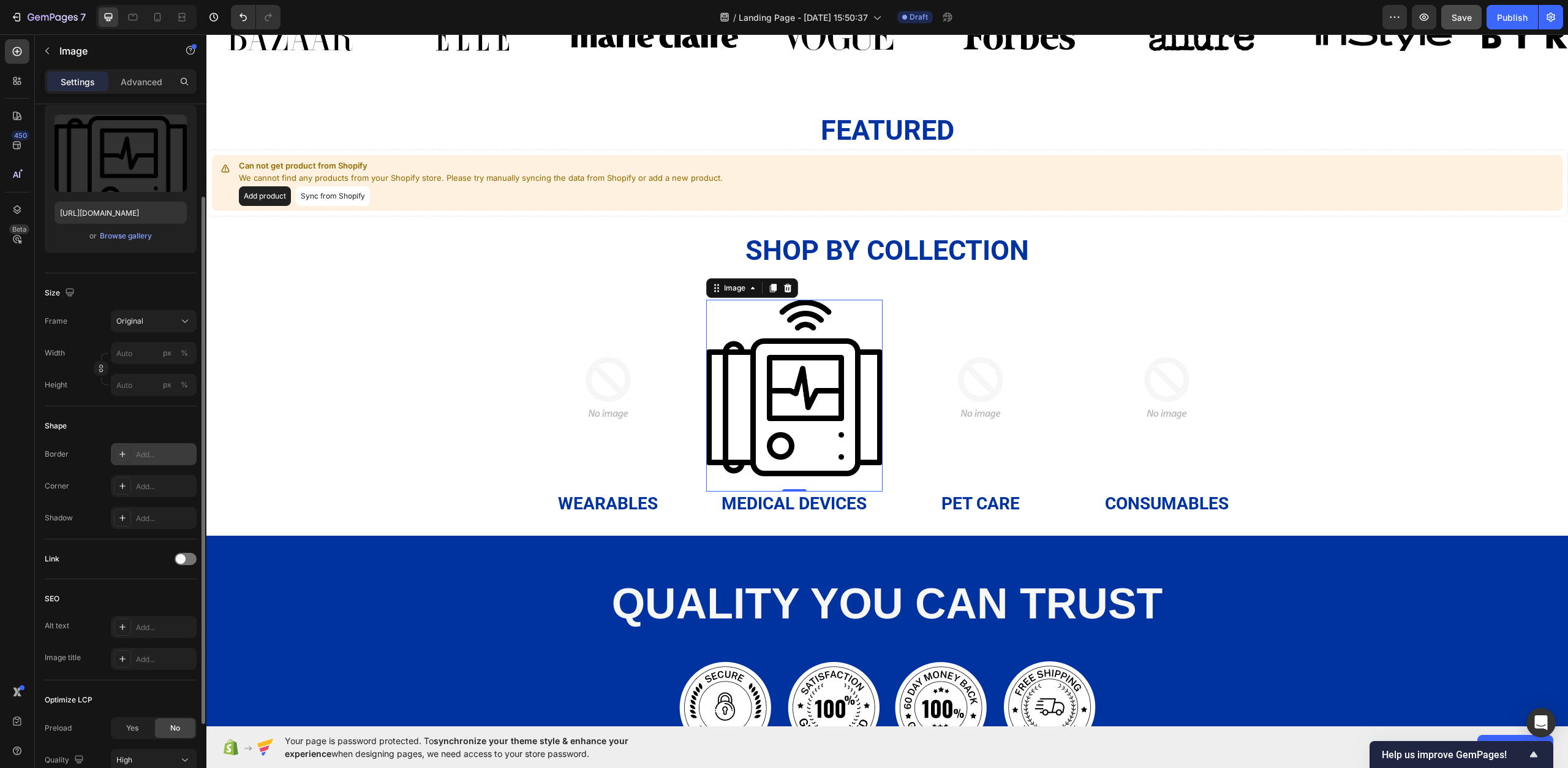
click at [147, 455] on div "Add..." at bounding box center [164, 454] width 57 height 11
click at [148, 431] on div "Shape" at bounding box center [120, 426] width 152 height 19
click at [121, 454] on rect at bounding box center [122, 454] width 8 height 1
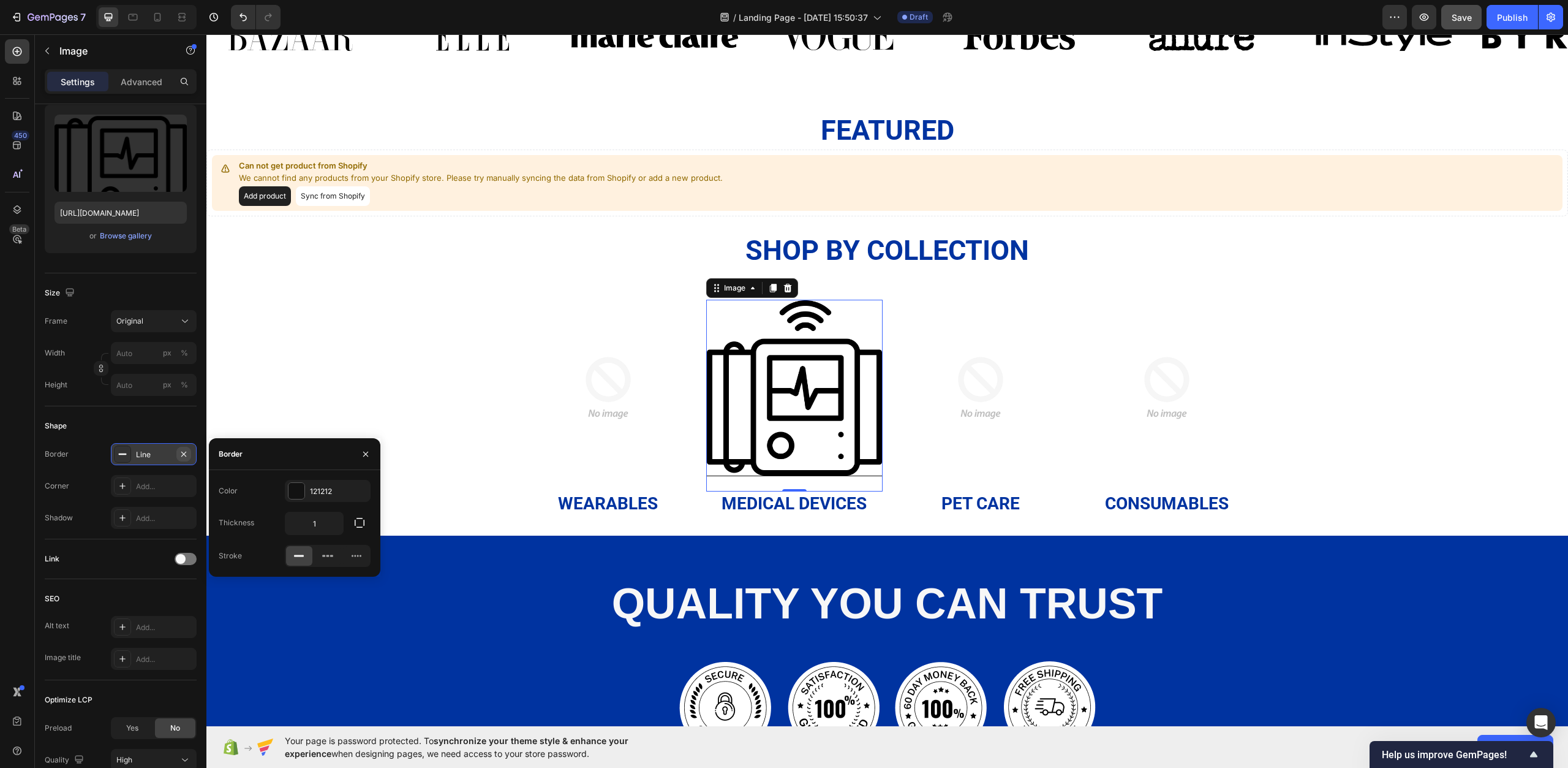
click at [185, 453] on icon "button" at bounding box center [184, 454] width 5 height 5
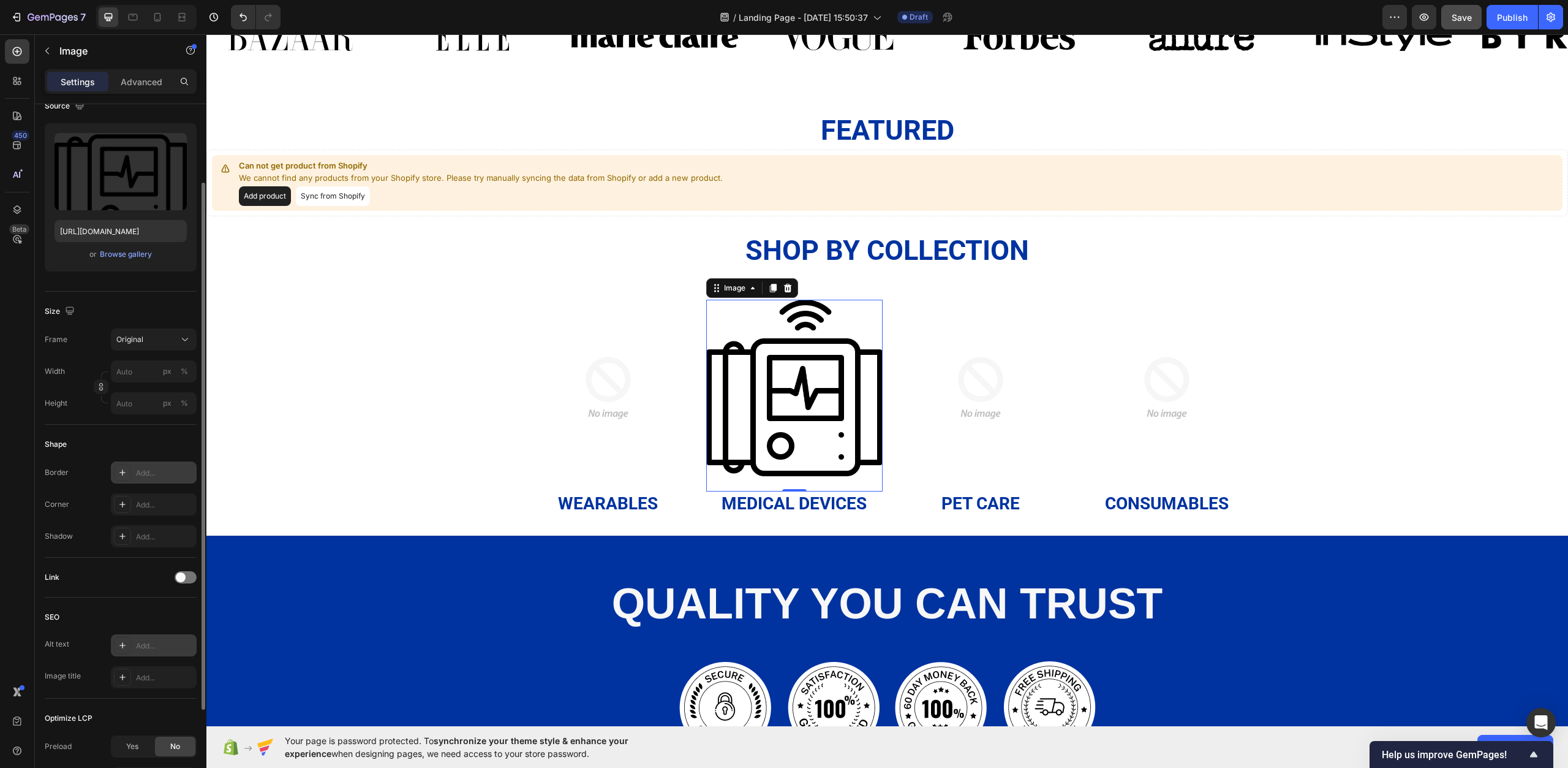
scroll to position [43, 0]
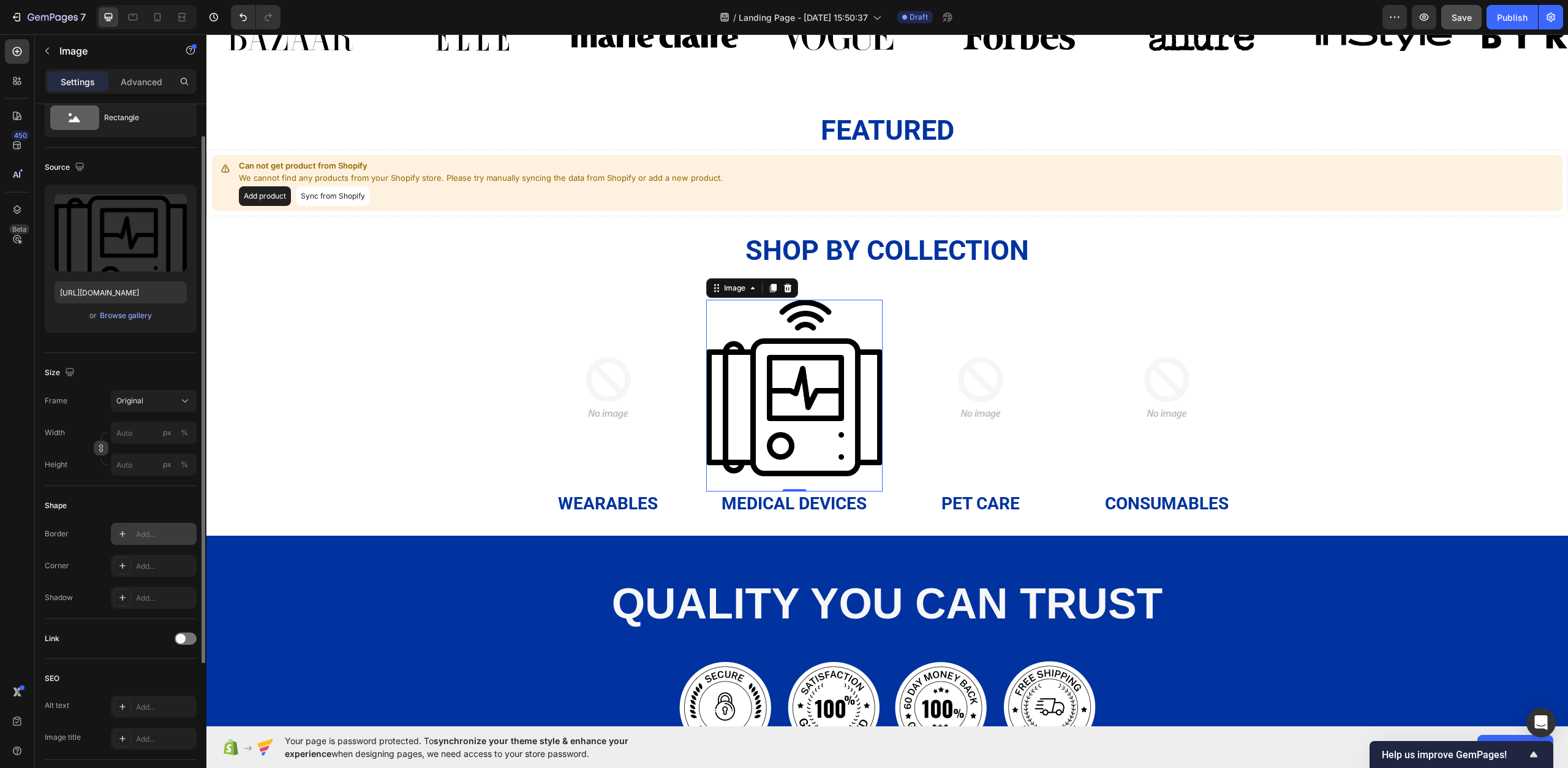
click at [104, 448] on icon "button" at bounding box center [101, 448] width 8 height 8
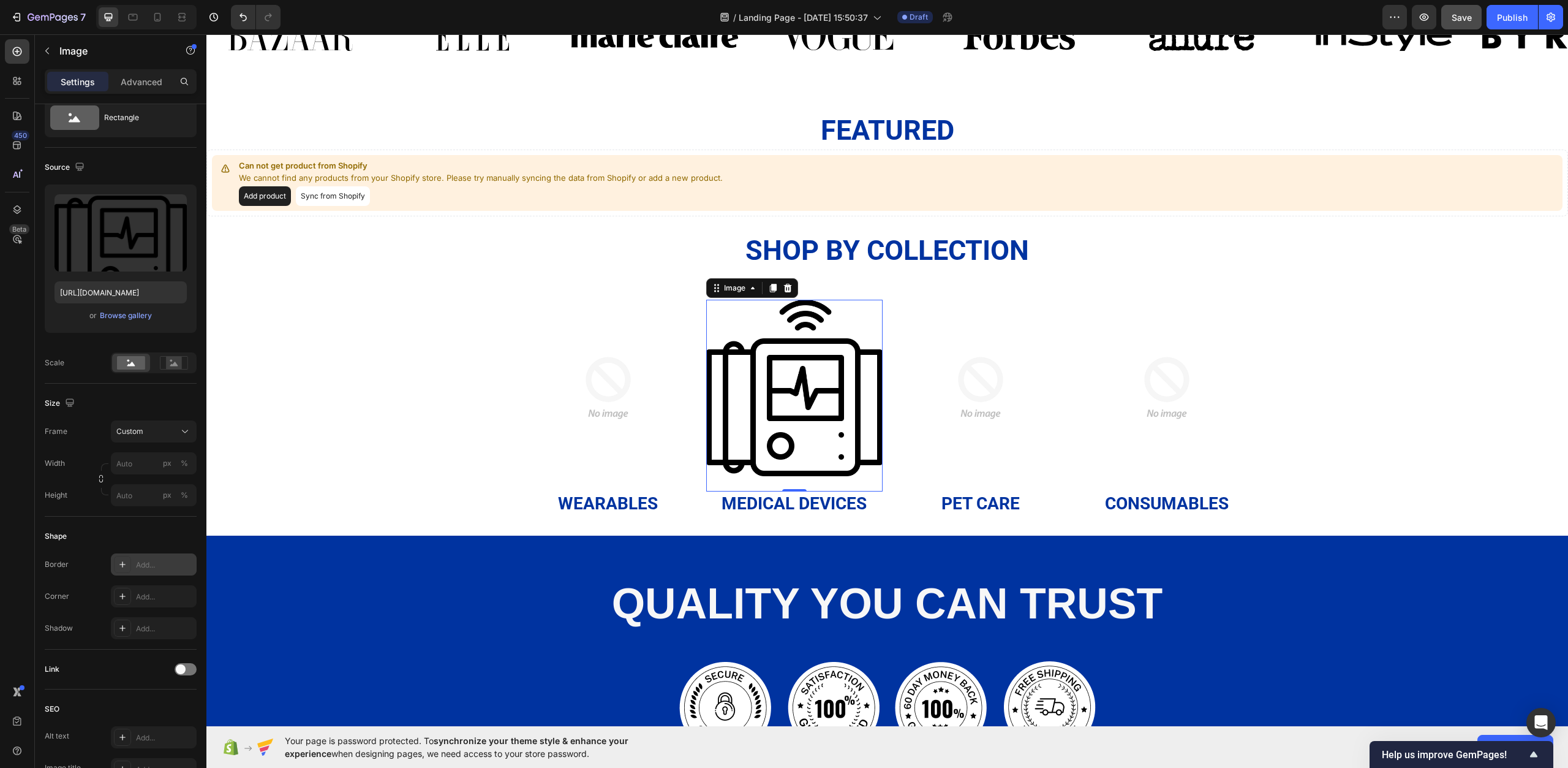
click at [98, 487] on div at bounding box center [100, 480] width 14 height 32
click at [104, 474] on button "button" at bounding box center [100, 478] width 14 height 14
click at [103, 443] on button "button" at bounding box center [100, 448] width 14 height 14
click at [179, 363] on rect at bounding box center [174, 363] width 16 height 13
click at [133, 370] on div at bounding box center [131, 363] width 38 height 19
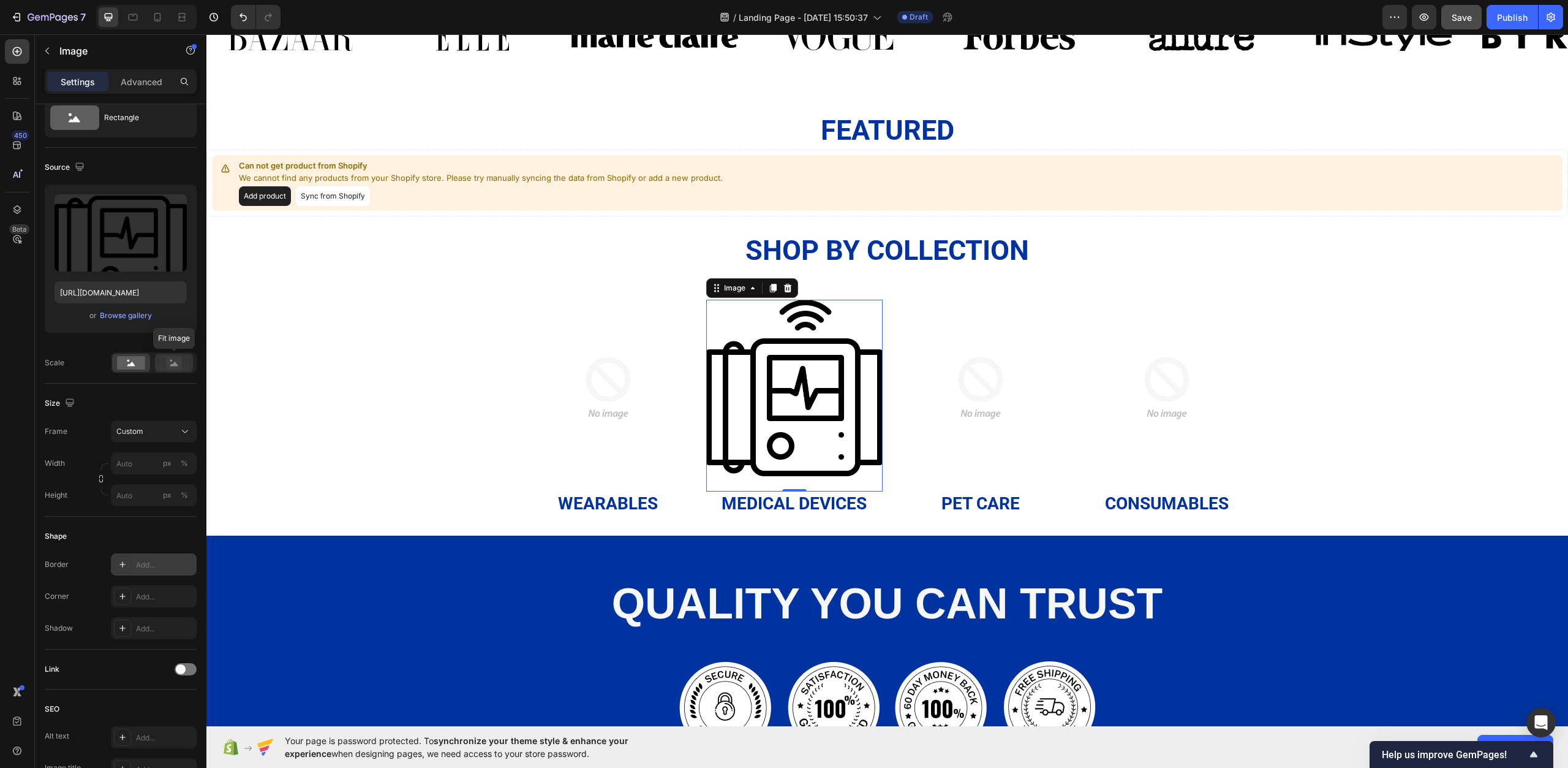
click at [165, 369] on icon at bounding box center [174, 363] width 28 height 13
click at [136, 368] on rect at bounding box center [131, 363] width 28 height 13
click at [733, 377] on img at bounding box center [794, 388] width 176 height 176
click at [166, 365] on icon at bounding box center [174, 363] width 28 height 13
click at [127, 367] on rect at bounding box center [131, 363] width 28 height 13
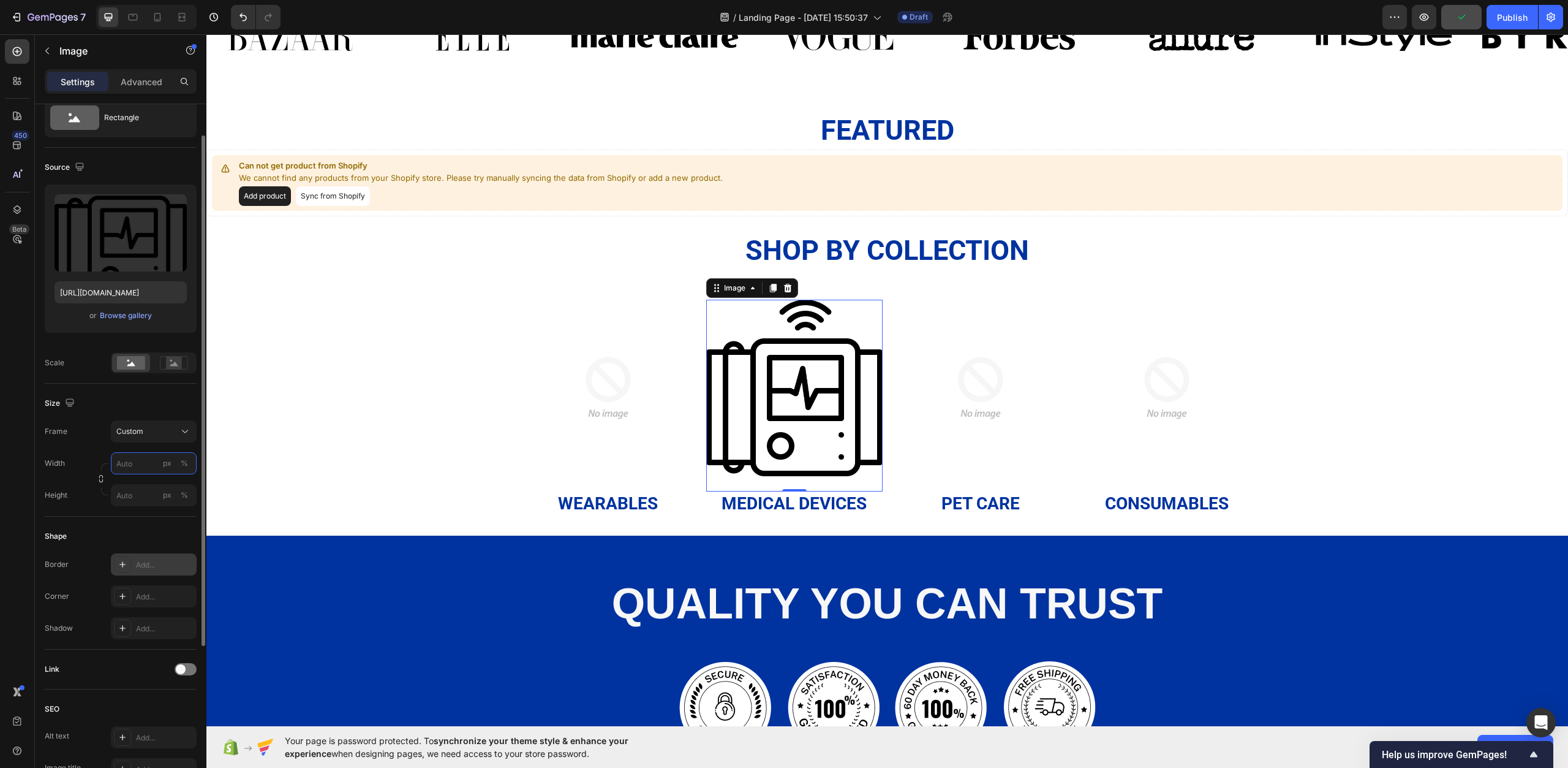
click at [133, 466] on input "px %" at bounding box center [154, 464] width 86 height 22
click at [133, 529] on div "Shape" at bounding box center [120, 536] width 152 height 19
drag, startPoint x: 142, startPoint y: 459, endPoint x: 141, endPoint y: 486, distance: 27.0
click at [142, 459] on input "px %" at bounding box center [154, 464] width 86 height 22
click at [135, 530] on div "Shape" at bounding box center [120, 536] width 152 height 19
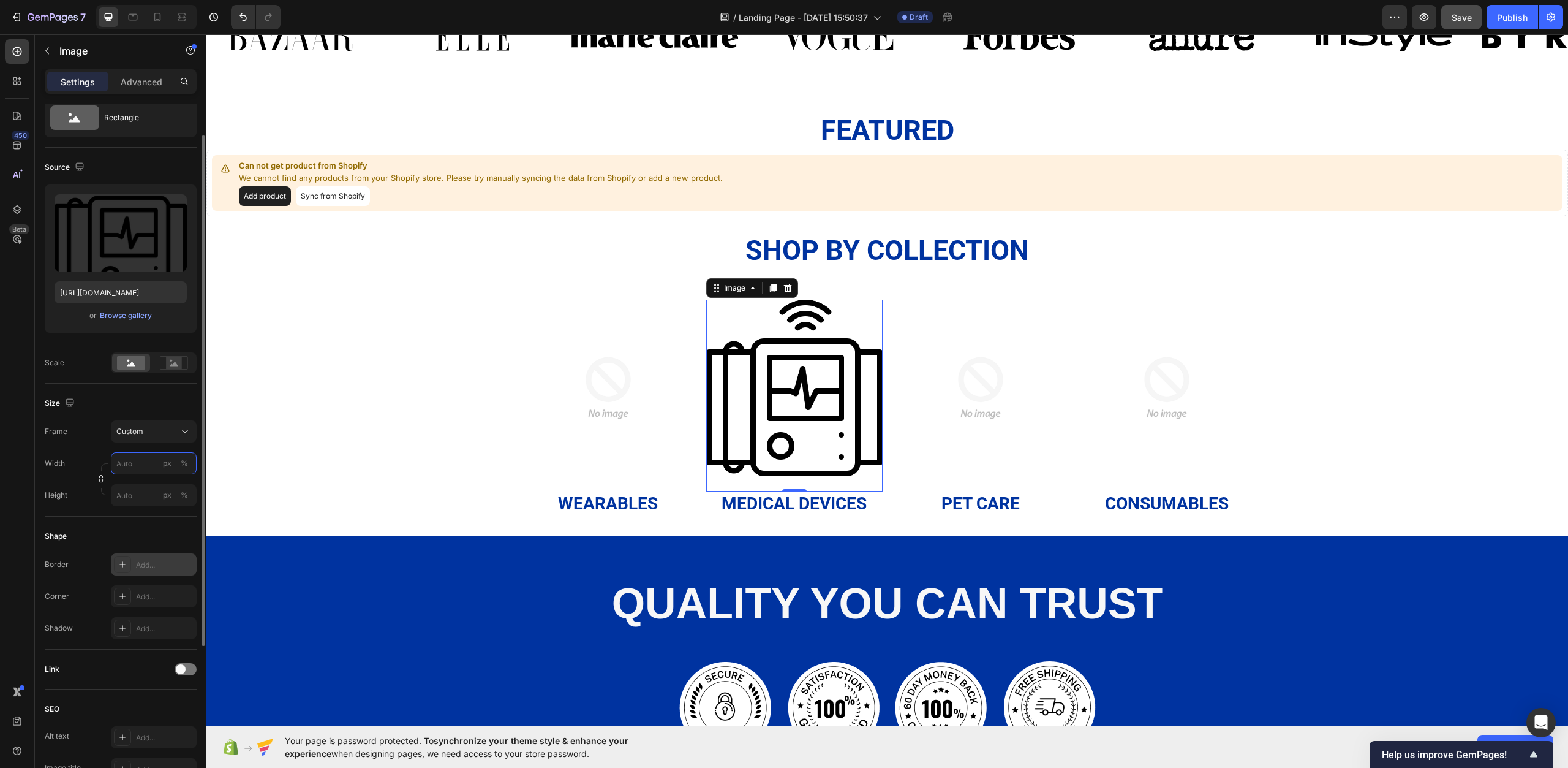
click at [136, 464] on input "px %" at bounding box center [154, 464] width 86 height 22
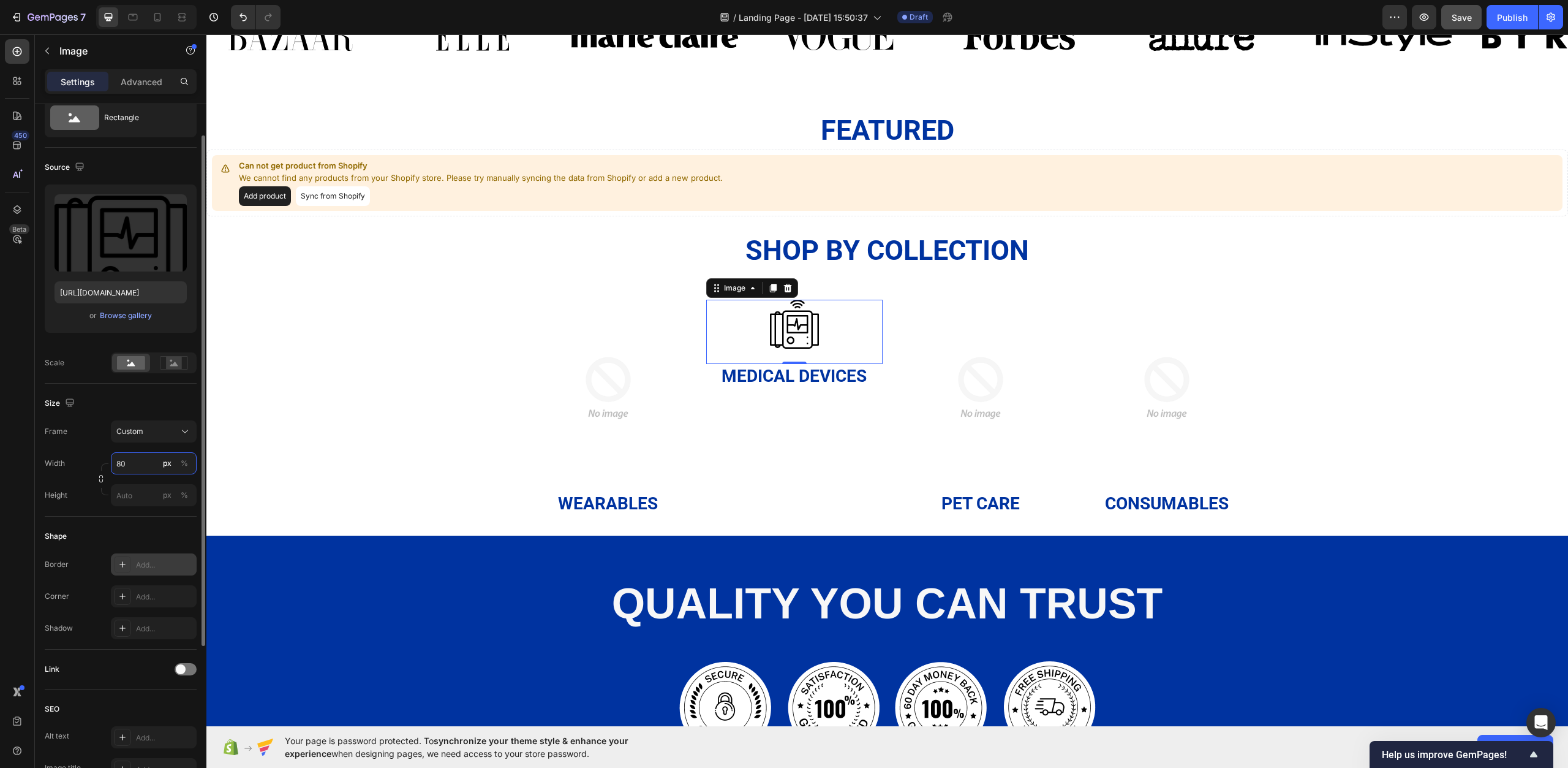
click at [136, 466] on input "80" at bounding box center [154, 464] width 86 height 22
type input "80"
click at [147, 492] on input "px %" at bounding box center [154, 495] width 86 height 22
type input "80"
click at [172, 531] on div "Shape" at bounding box center [120, 536] width 152 height 19
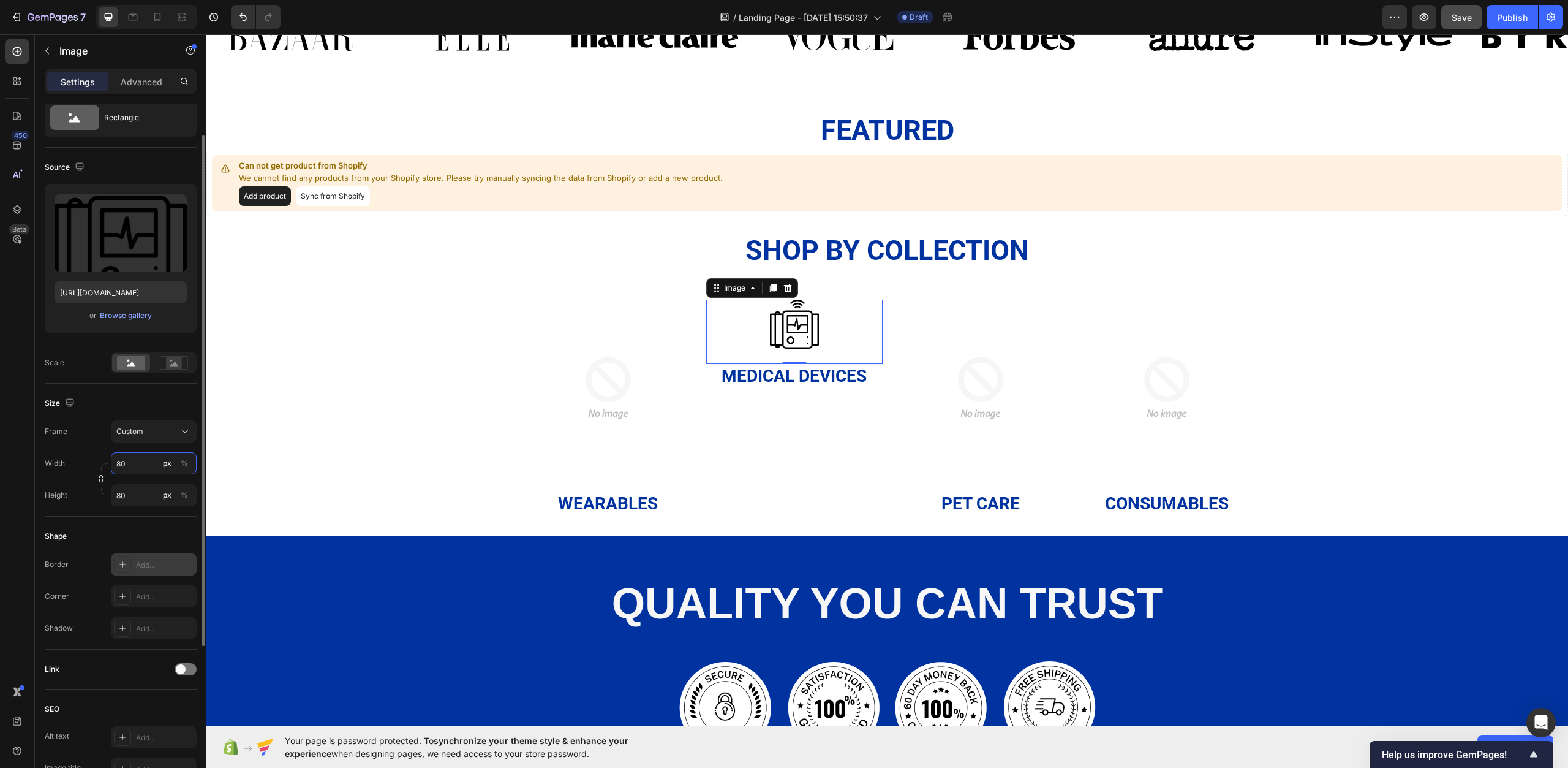
click at [124, 470] on input "80" at bounding box center [154, 464] width 86 height 22
type input "90"
click at [145, 491] on input "80" at bounding box center [154, 495] width 86 height 22
type input "90"
click at [170, 543] on div "Shape" at bounding box center [120, 536] width 152 height 19
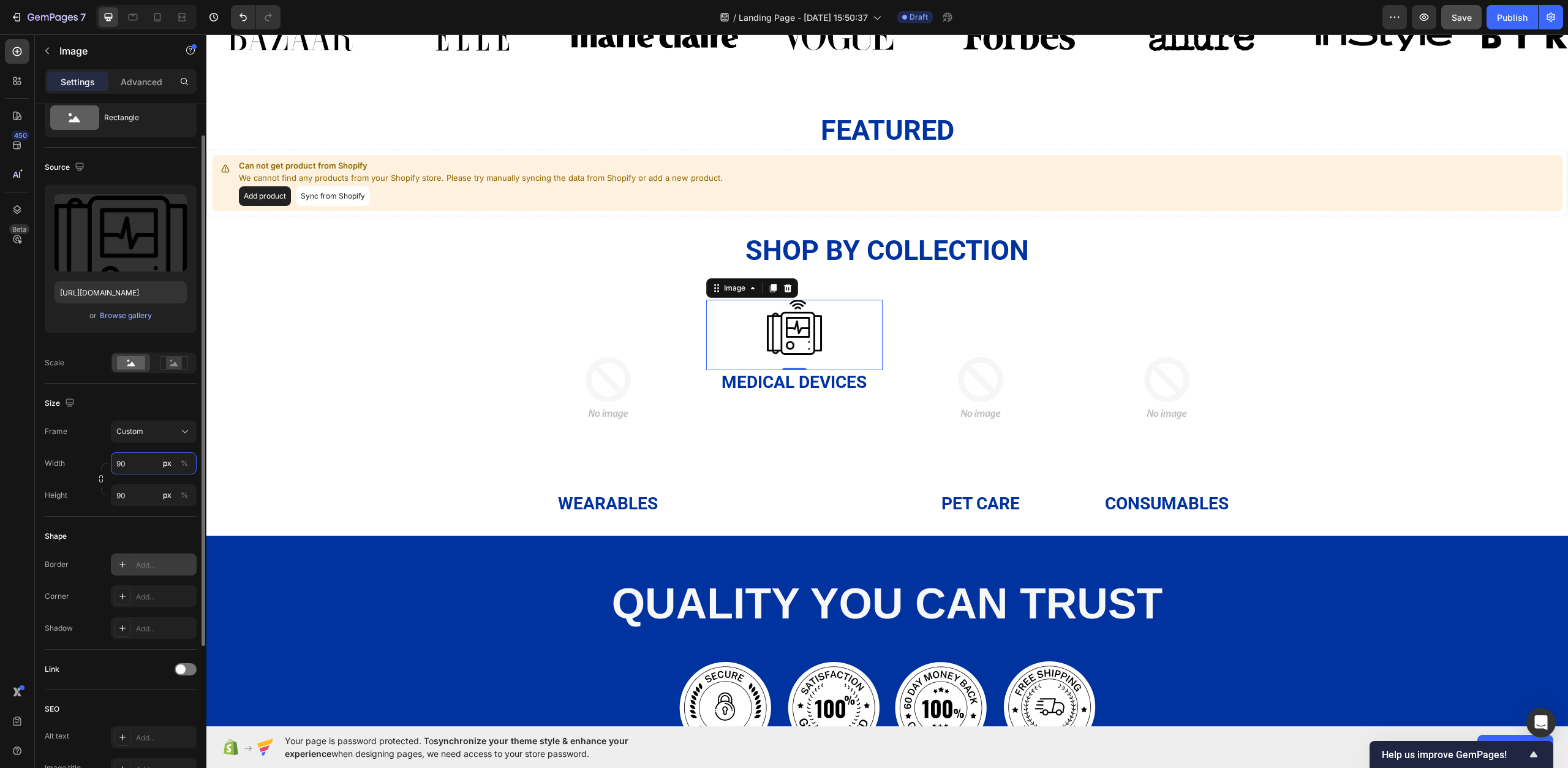
click at [146, 462] on input "90" at bounding box center [154, 464] width 86 height 22
click at [142, 489] on div "Style Rectangle Source Upload Image https://cdn.shopify.com/s/files/1/0967/0770…" at bounding box center [120, 497] width 152 height 873
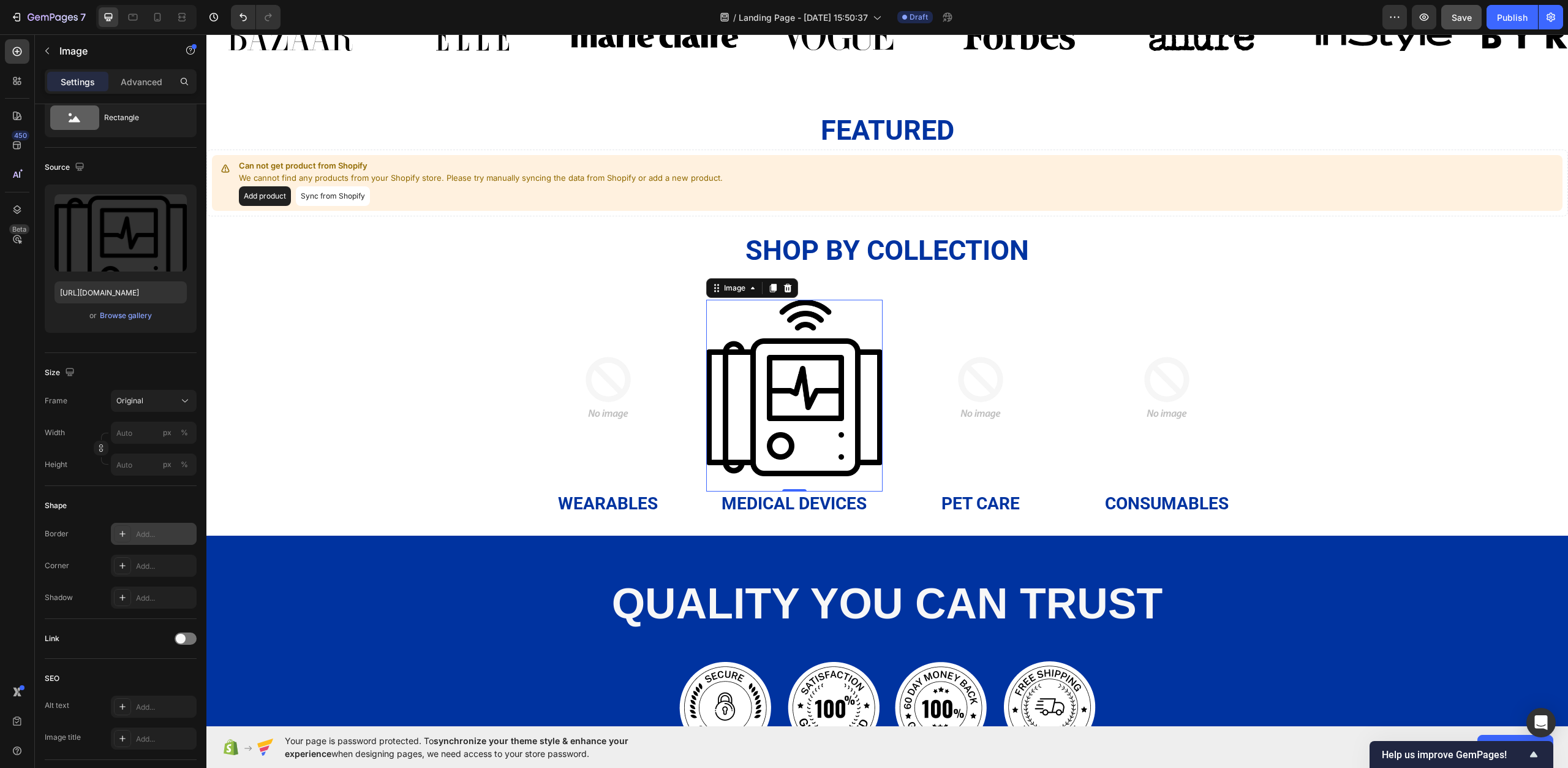
click at [796, 352] on img at bounding box center [794, 388] width 176 height 176
click at [784, 364] on img at bounding box center [794, 388] width 176 height 176
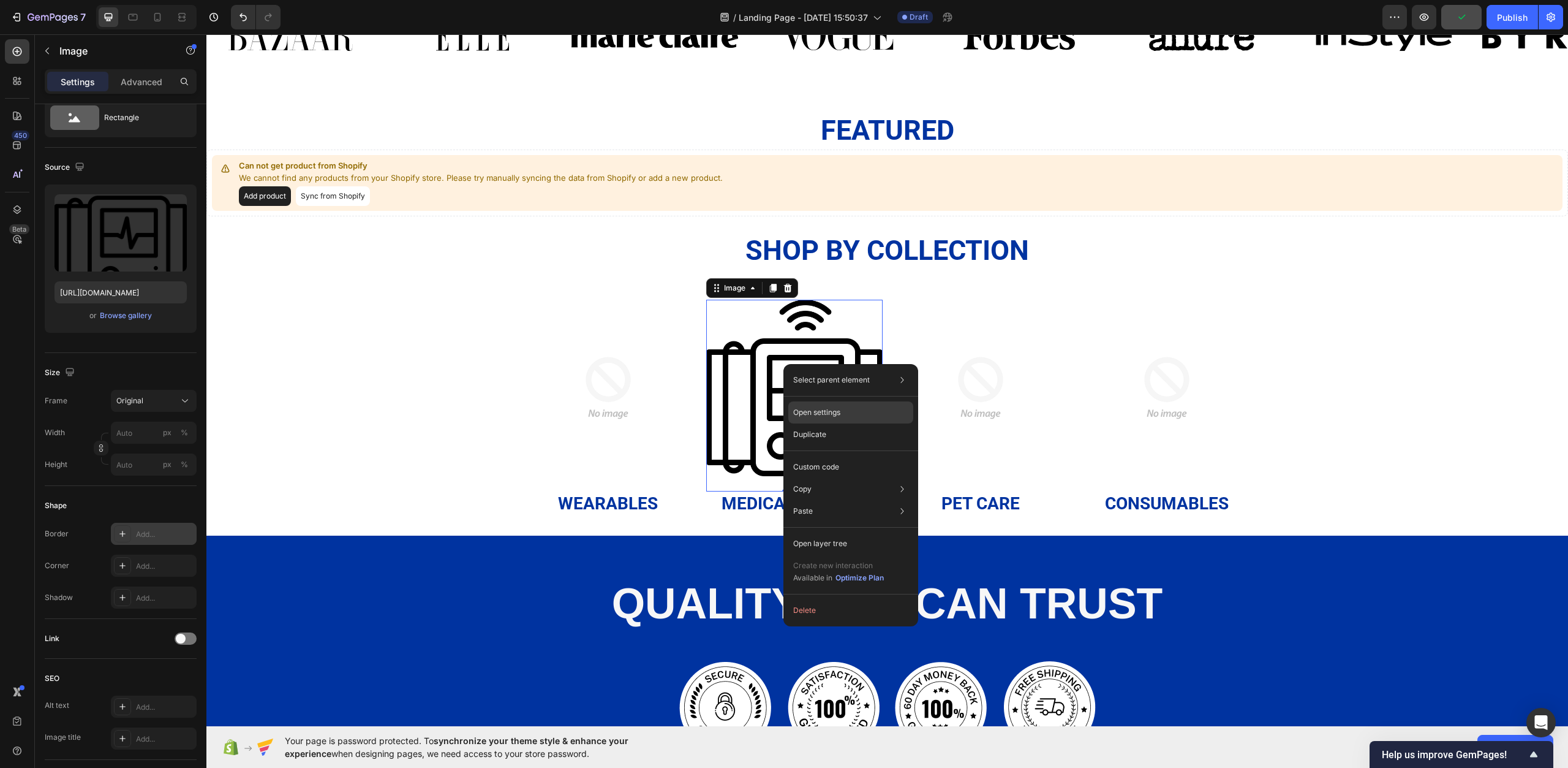
click at [810, 411] on p "Open settings" at bounding box center [817, 412] width 47 height 11
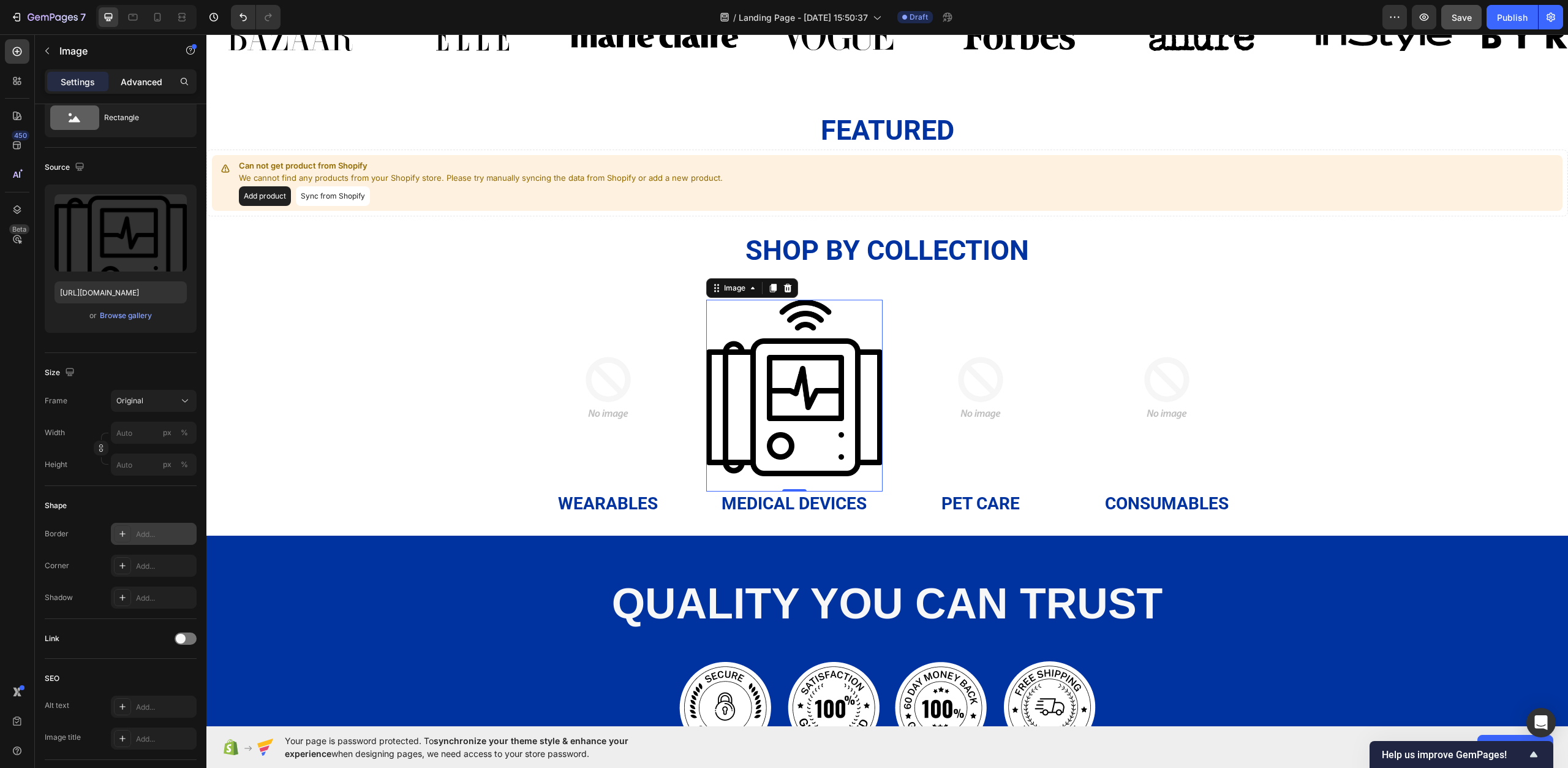
click at [125, 78] on p "Advanced" at bounding box center [141, 81] width 41 height 13
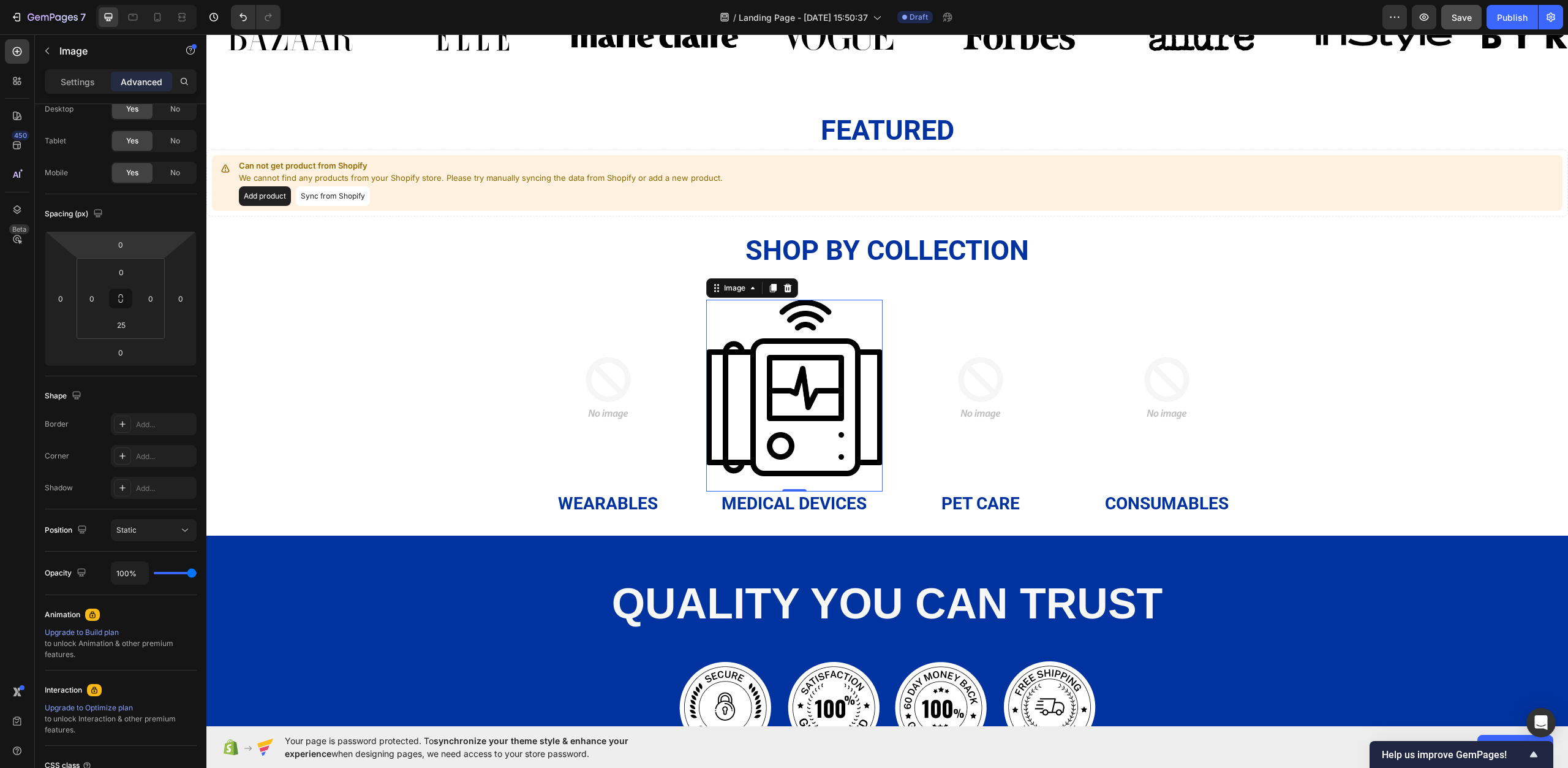
scroll to position [0, 0]
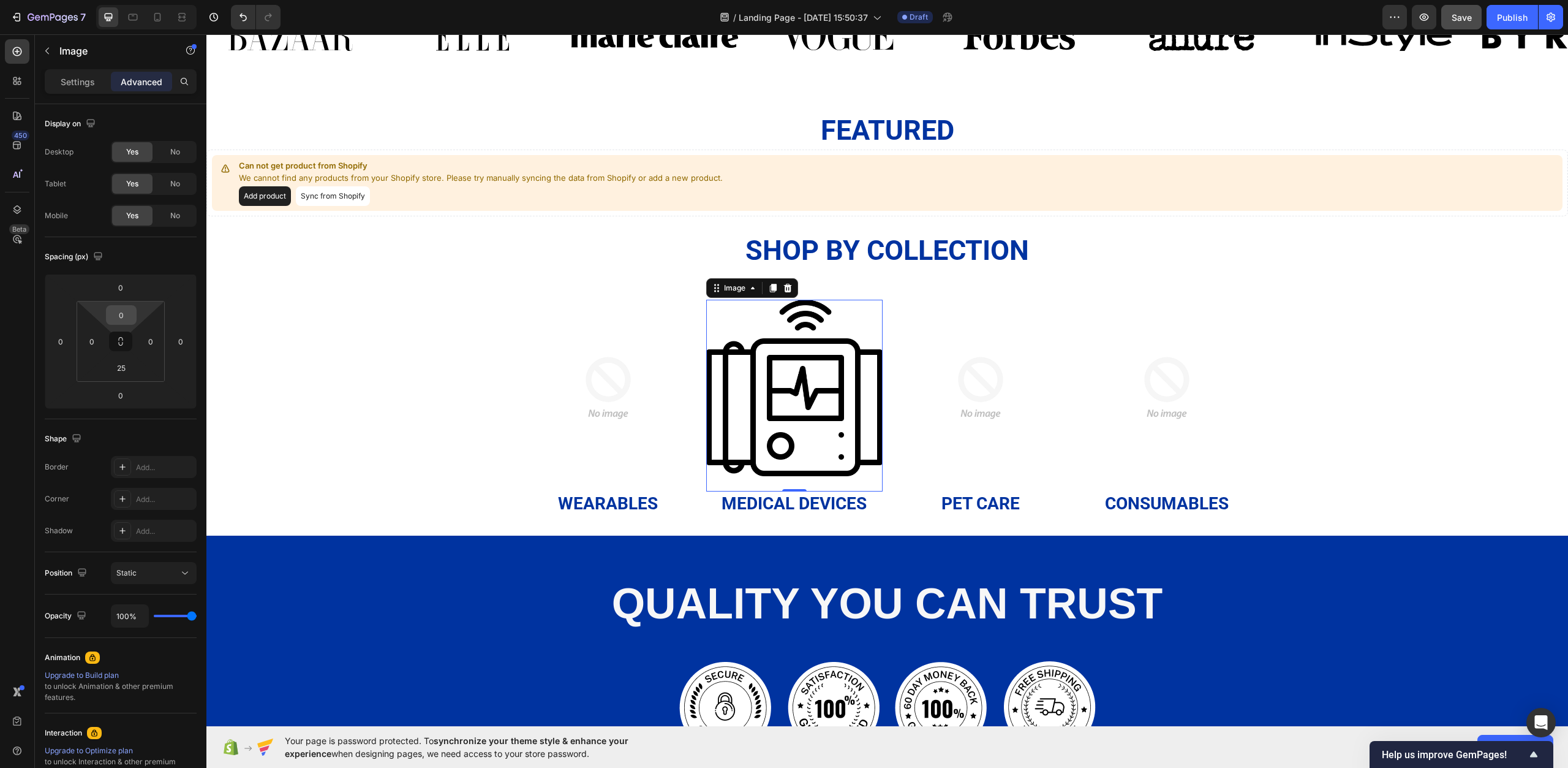
click at [122, 318] on input "0" at bounding box center [120, 315] width 24 height 19
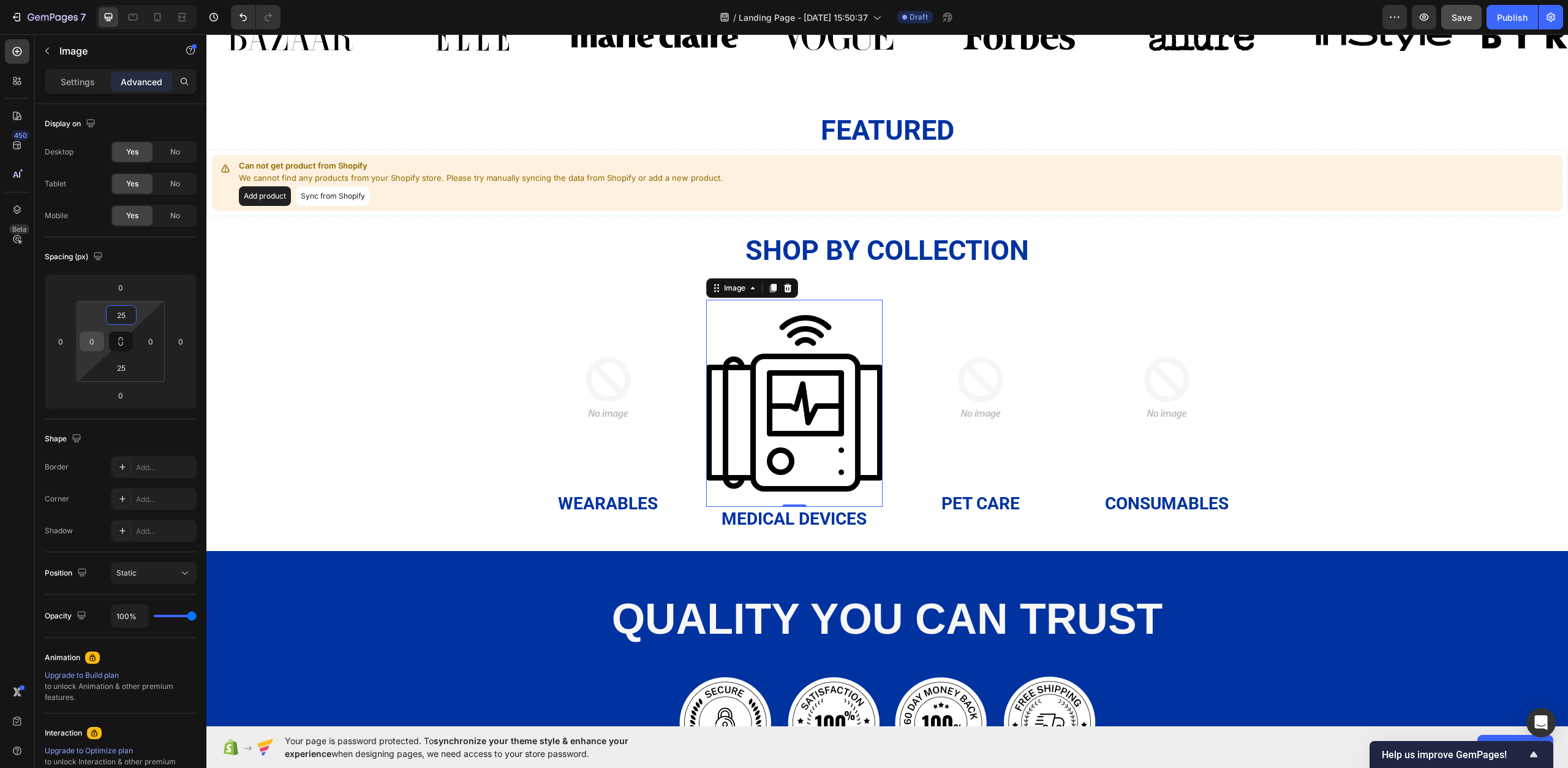
type input "25"
click at [95, 346] on input "0" at bounding box center [92, 341] width 19 height 19
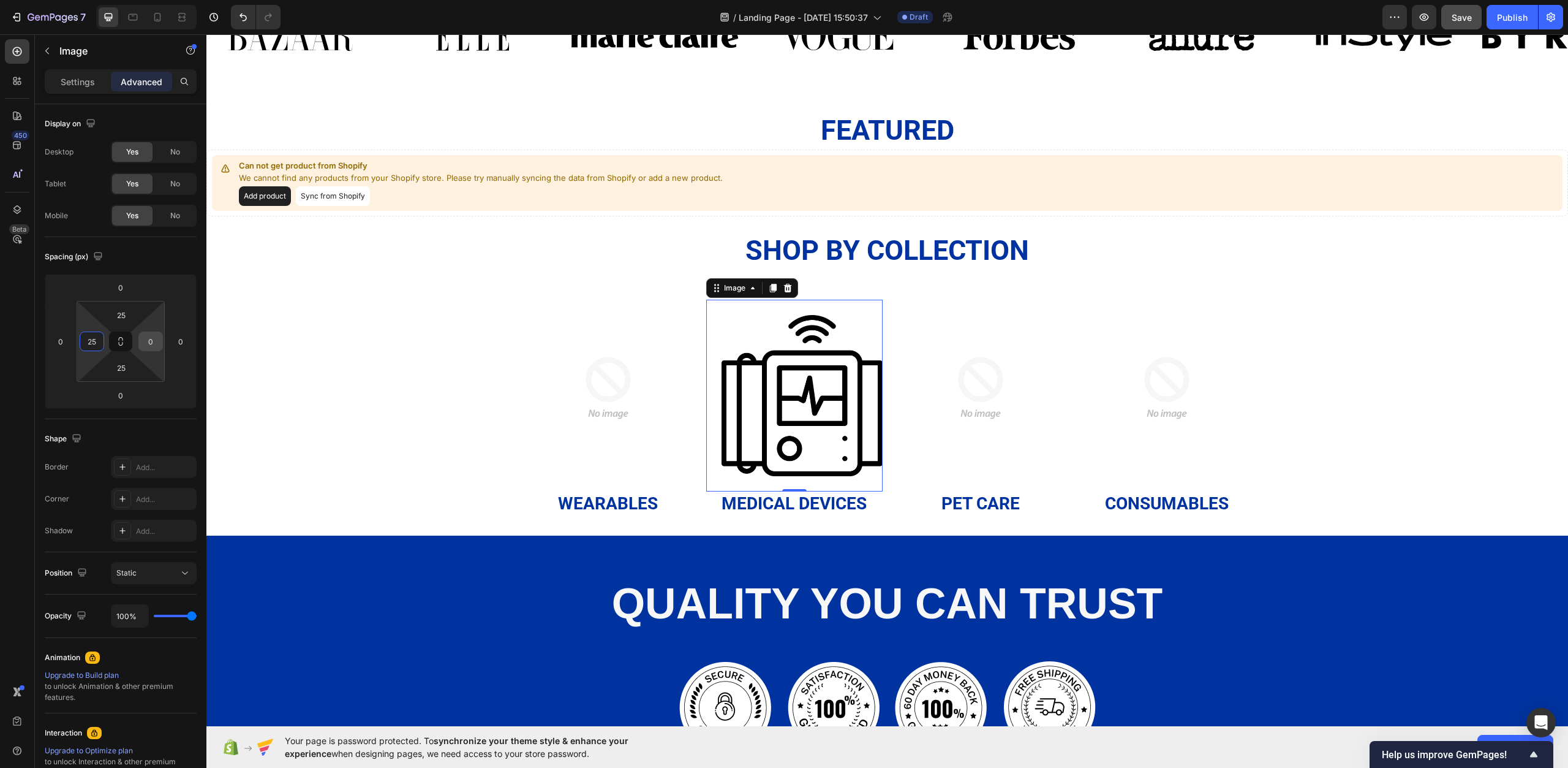
type input "25"
click at [149, 342] on input "0" at bounding box center [151, 341] width 19 height 19
type input "25"
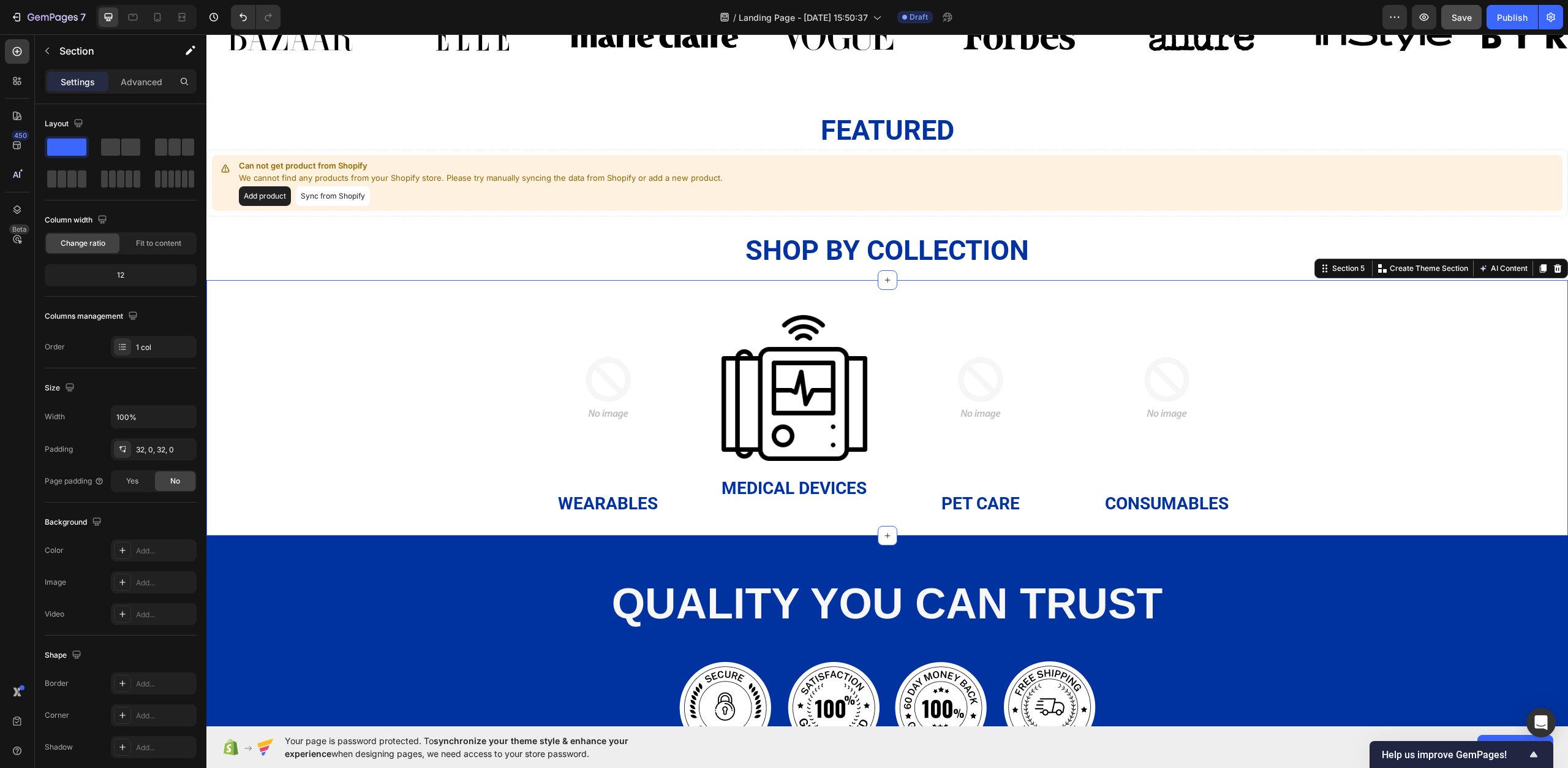
click at [279, 395] on div "Image Wearables Heading Image Medical Devices Heading Image Pet Care Heading Im…" at bounding box center [887, 408] width 1362 height 217
click at [145, 79] on p "Advanced" at bounding box center [141, 81] width 41 height 13
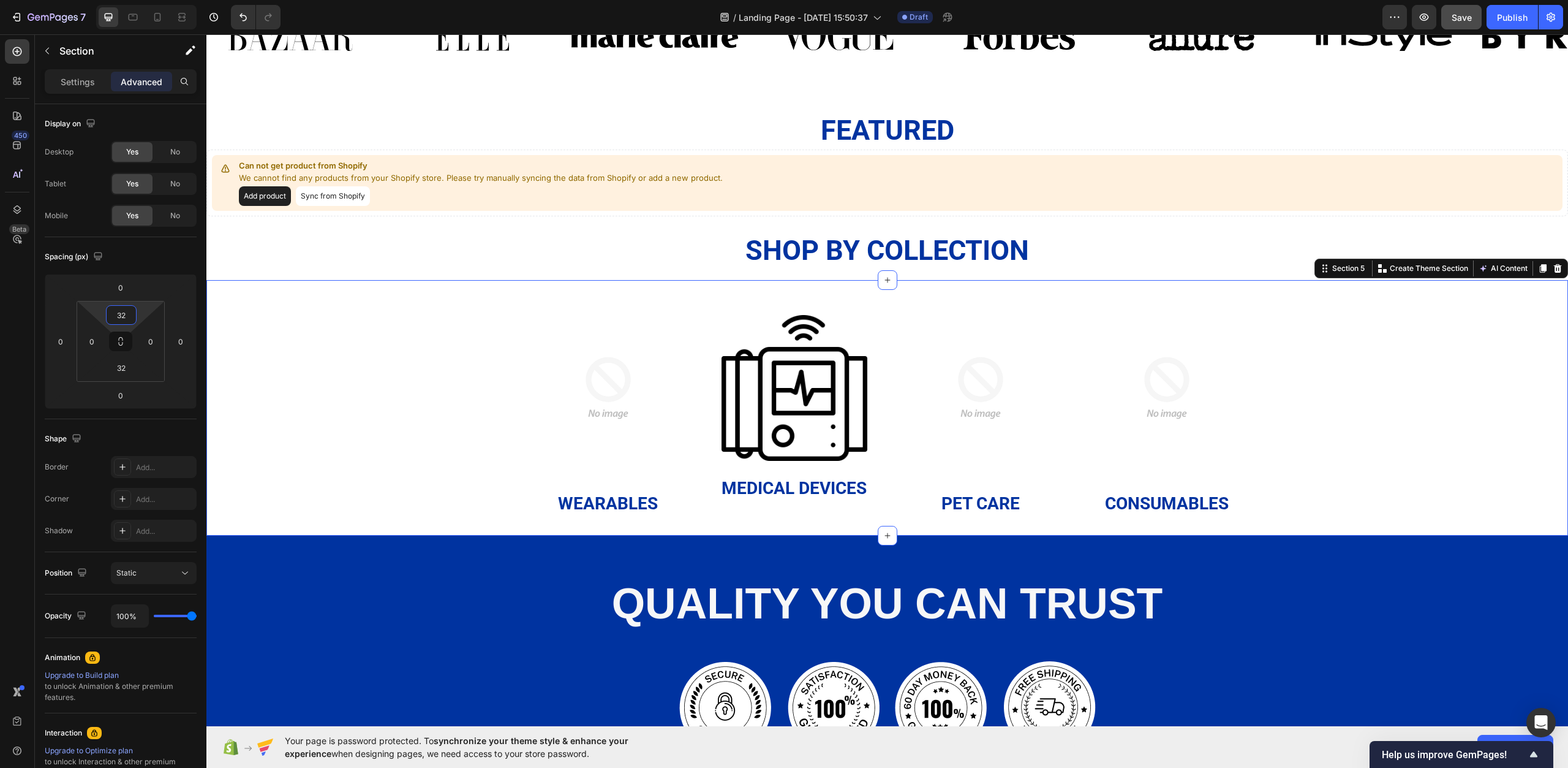
click at [120, 322] on input "32" at bounding box center [120, 315] width 24 height 19
type input "2"
click at [183, 0] on html "7 / Landing Page - Sep 24, 15:50:37 Draft Preview Save Publish 450 Beta Section…" at bounding box center [784, 0] width 1568 height 0
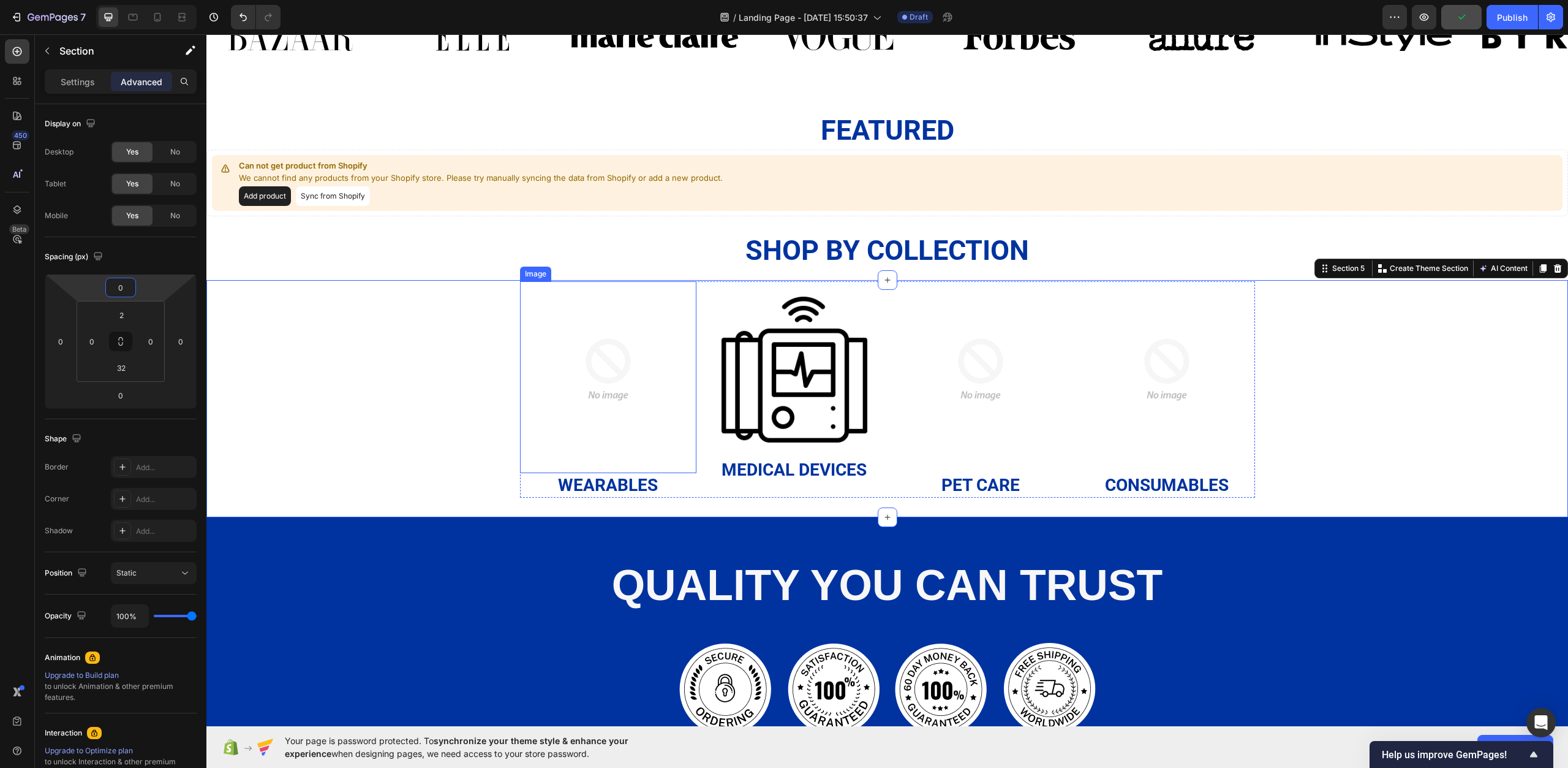
click at [814, 357] on img at bounding box center [795, 369] width 146 height 146
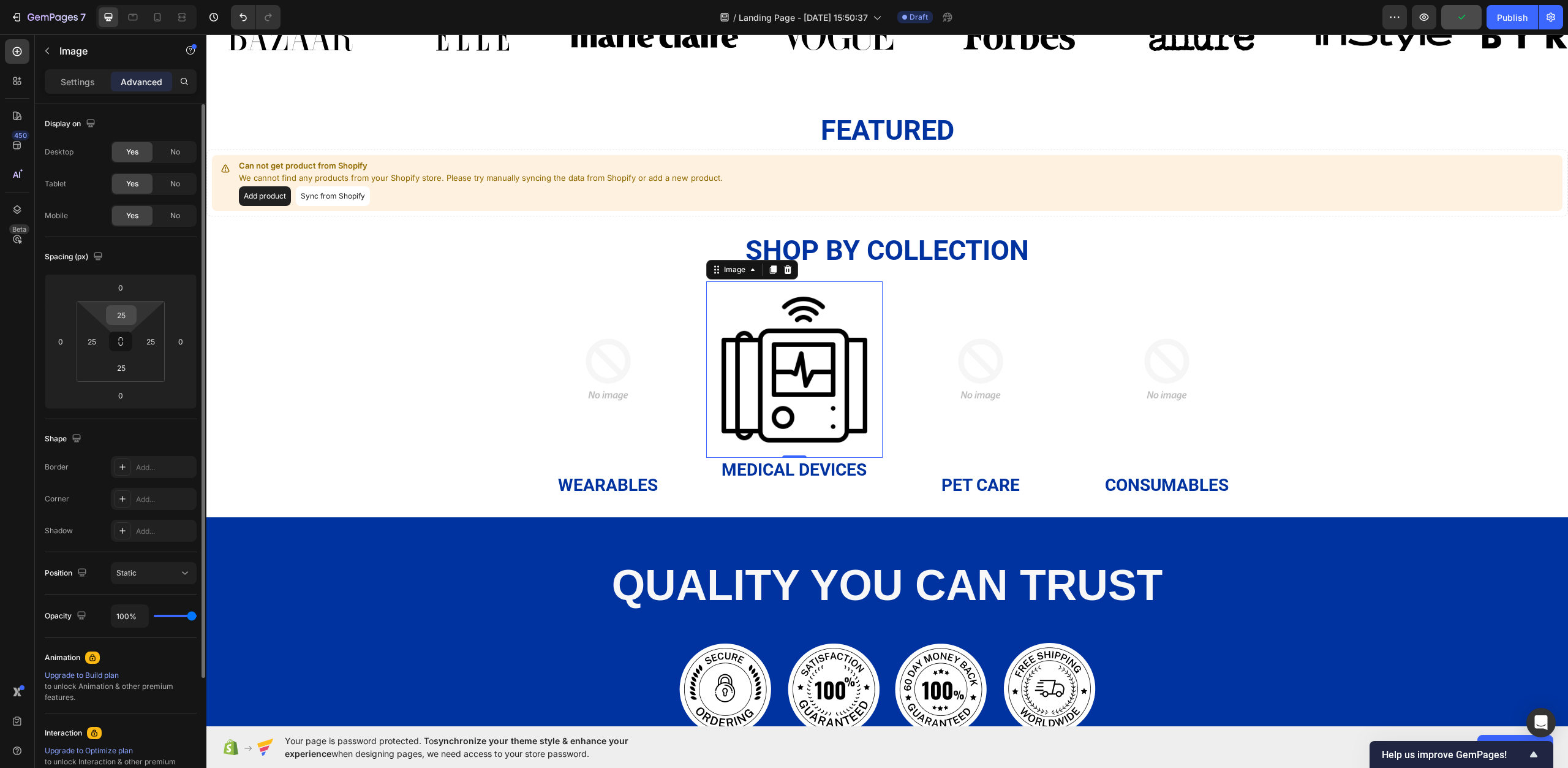
click at [120, 320] on input "25" at bounding box center [120, 315] width 24 height 19
type input "30"
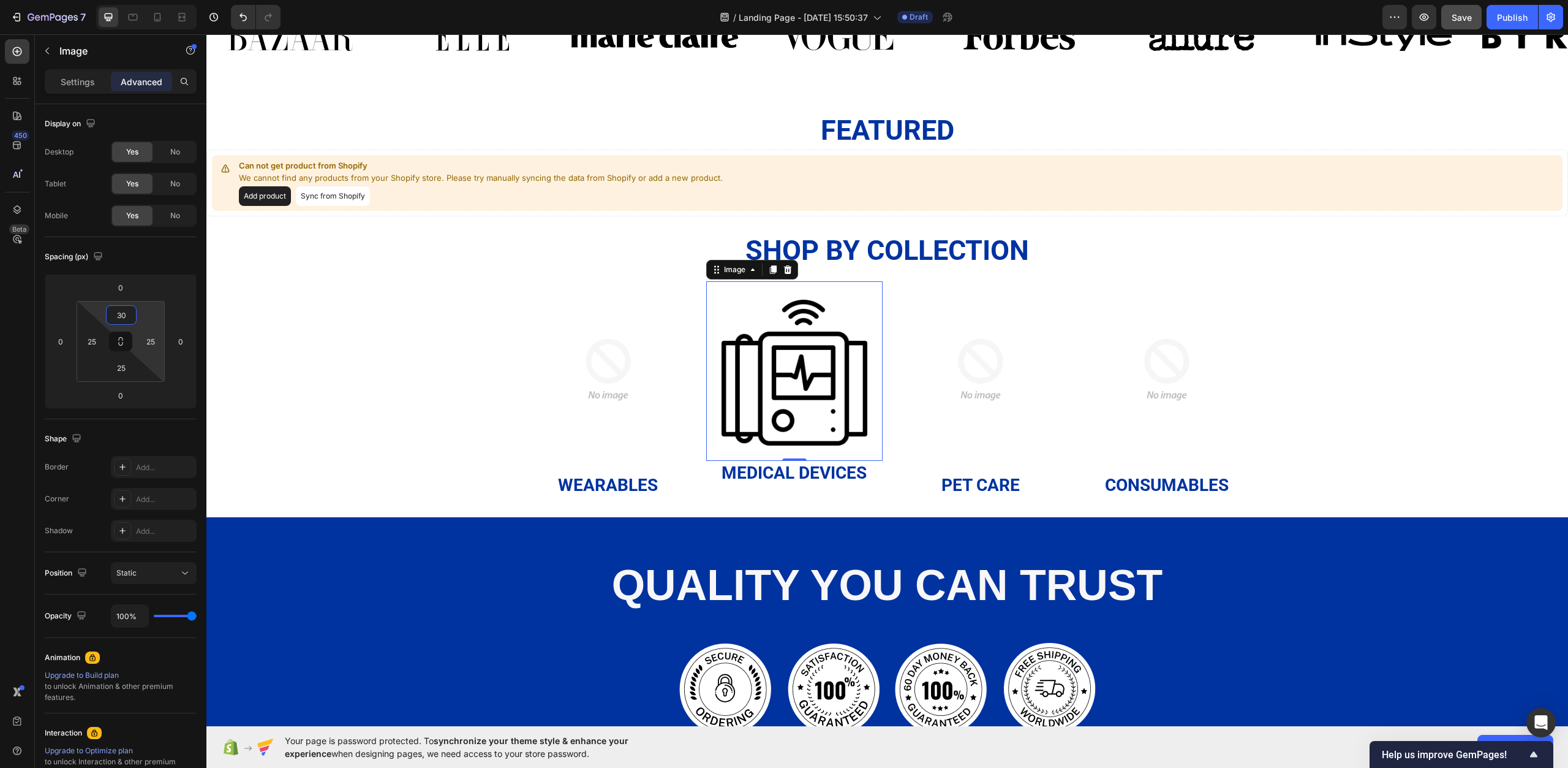
click at [154, 0] on html "7 / Landing Page - Sep 24, 15:50:37 Draft Preview Save Publish 450 Beta Section…" at bounding box center [784, 0] width 1568 height 0
click at [154, 345] on input "25" at bounding box center [151, 341] width 19 height 19
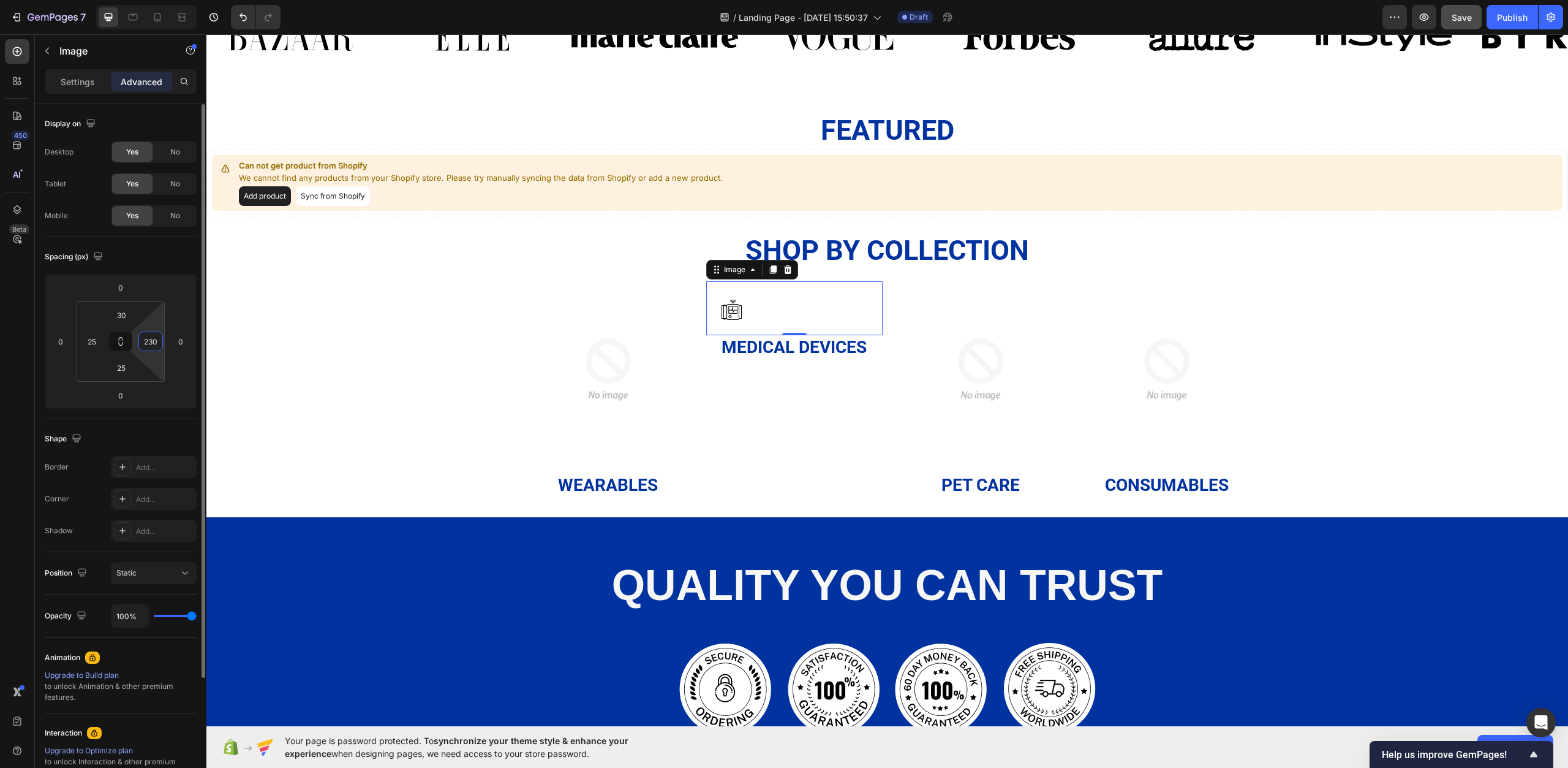
drag, startPoint x: 154, startPoint y: 345, endPoint x: 134, endPoint y: 345, distance: 20.0
click at [134, 345] on div "30 25 25 230" at bounding box center [120, 341] width 88 height 81
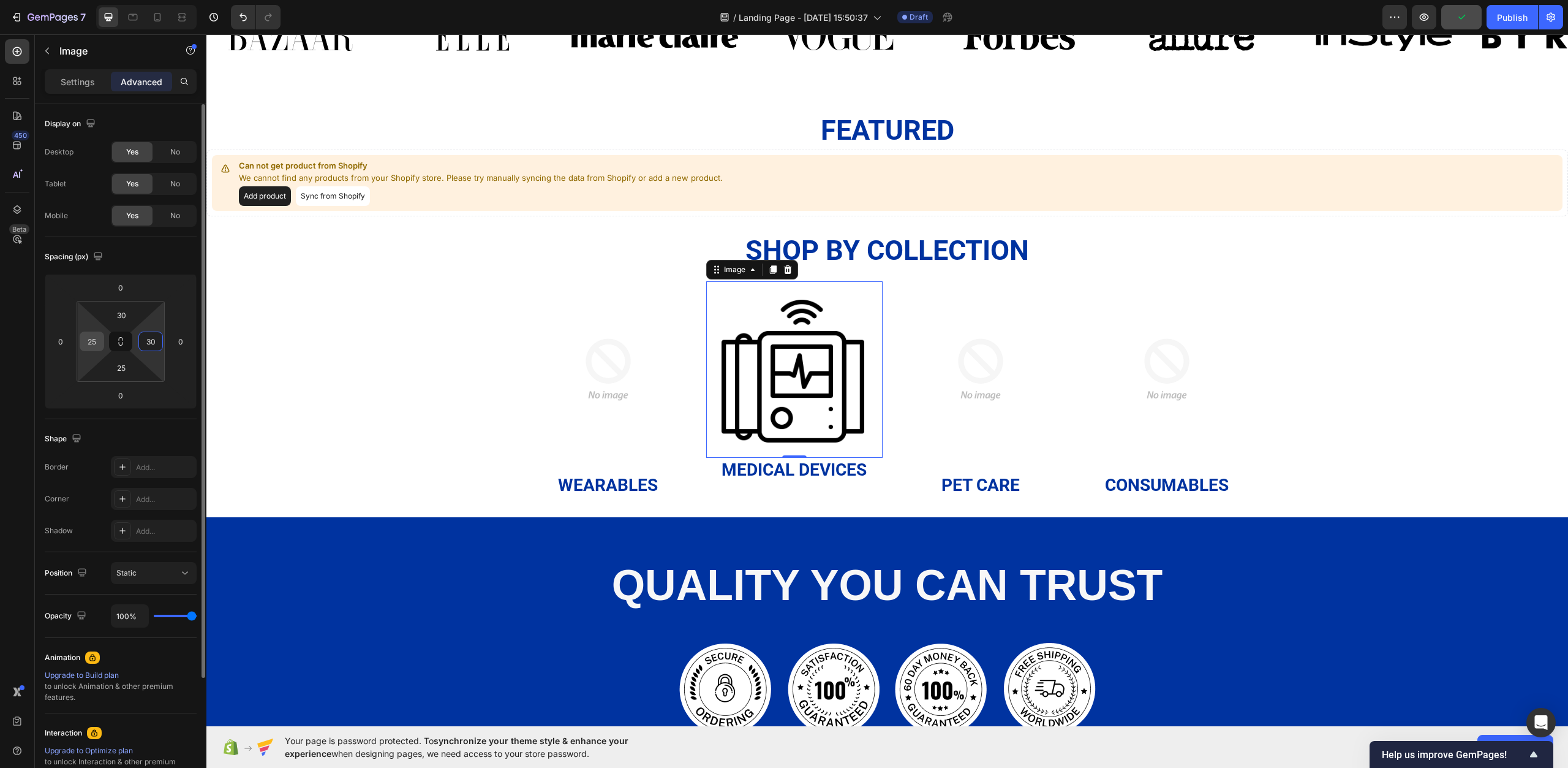
type input "30"
click at [103, 339] on div "25" at bounding box center [92, 341] width 24 height 19
click at [91, 345] on input "25" at bounding box center [92, 341] width 19 height 19
click at [62, 338] on div "0 0 0 0 30 25 25 30" at bounding box center [120, 341] width 152 height 135
click at [86, 338] on input "25" at bounding box center [92, 341] width 19 height 19
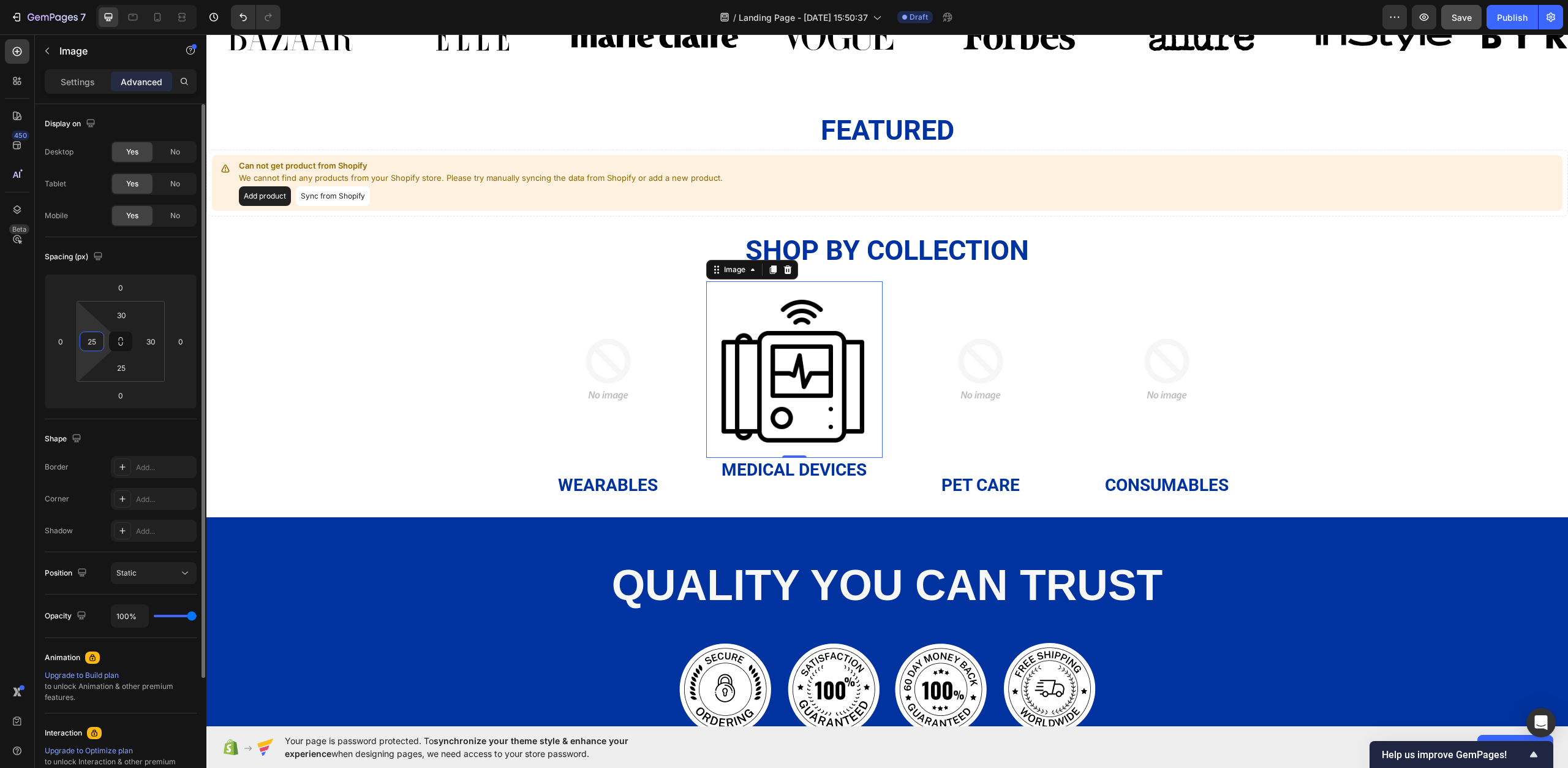
drag, startPoint x: 96, startPoint y: 341, endPoint x: 88, endPoint y: 341, distance: 8.0
click at [88, 341] on input "25" at bounding box center [92, 341] width 19 height 19
type input "30"
click at [129, 372] on input "25" at bounding box center [120, 368] width 24 height 19
type input "30"
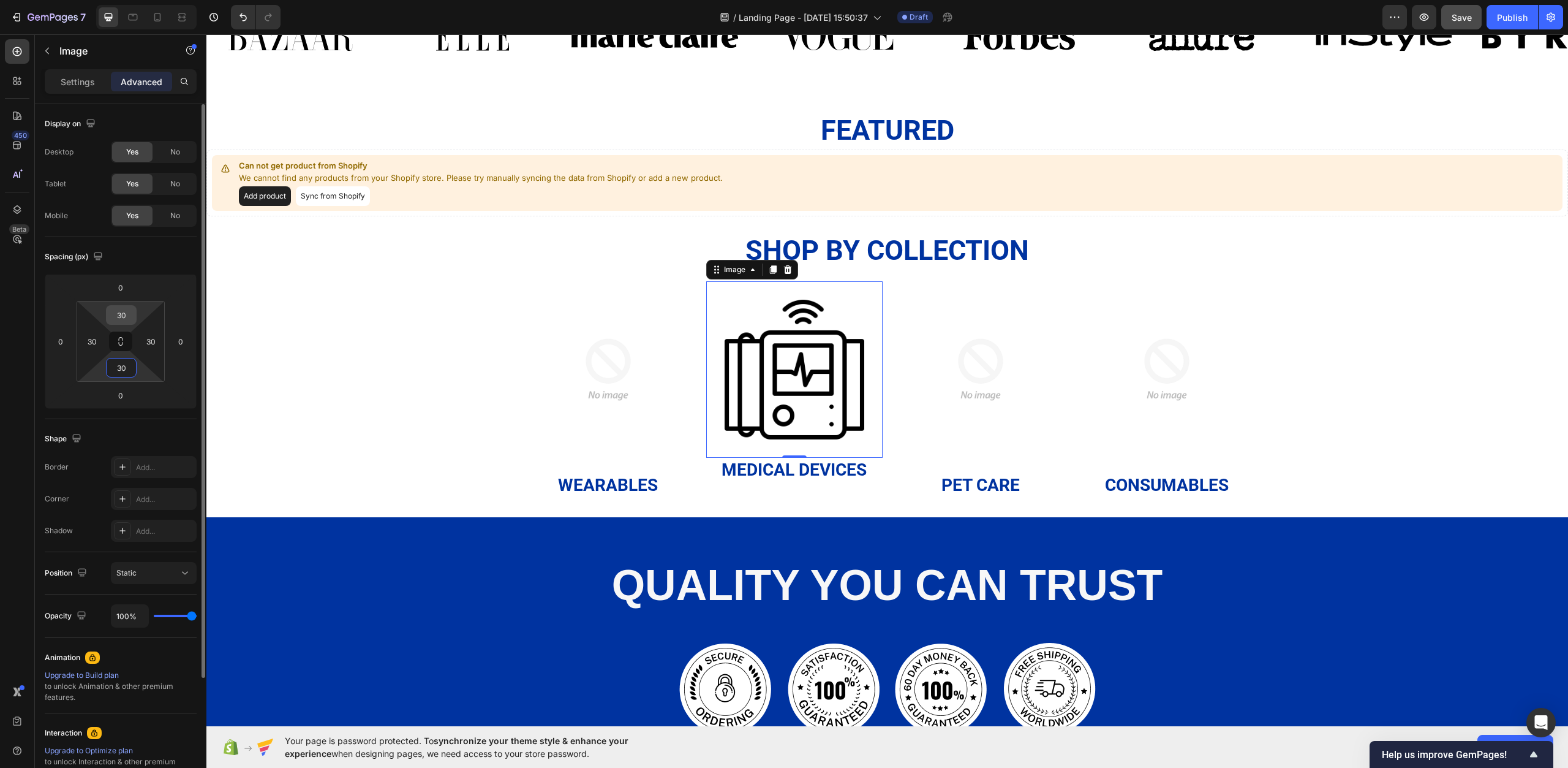
click at [124, 314] on input "30" at bounding box center [120, 315] width 24 height 19
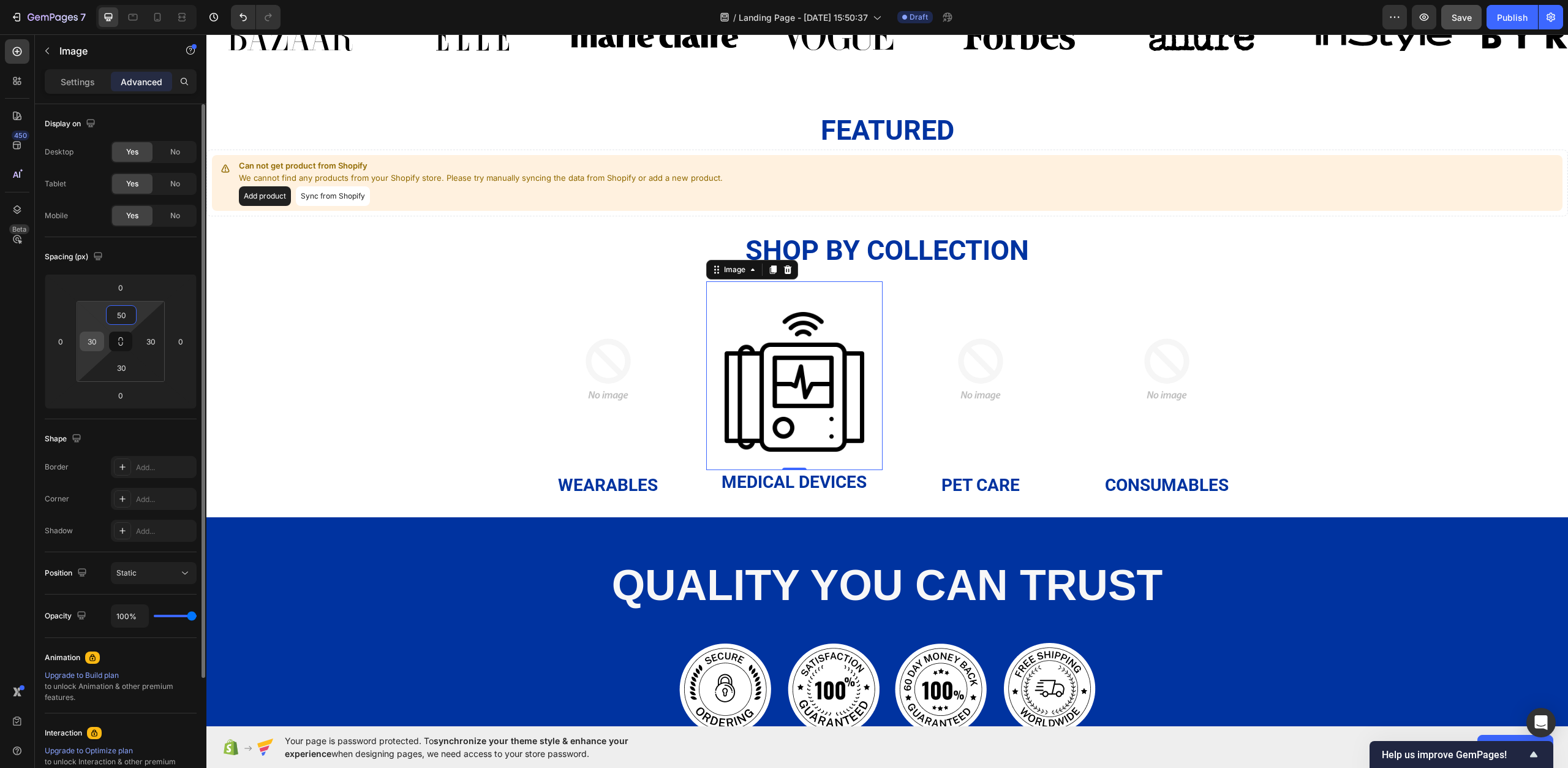
type input "50"
click at [90, 342] on input "30" at bounding box center [92, 341] width 19 height 19
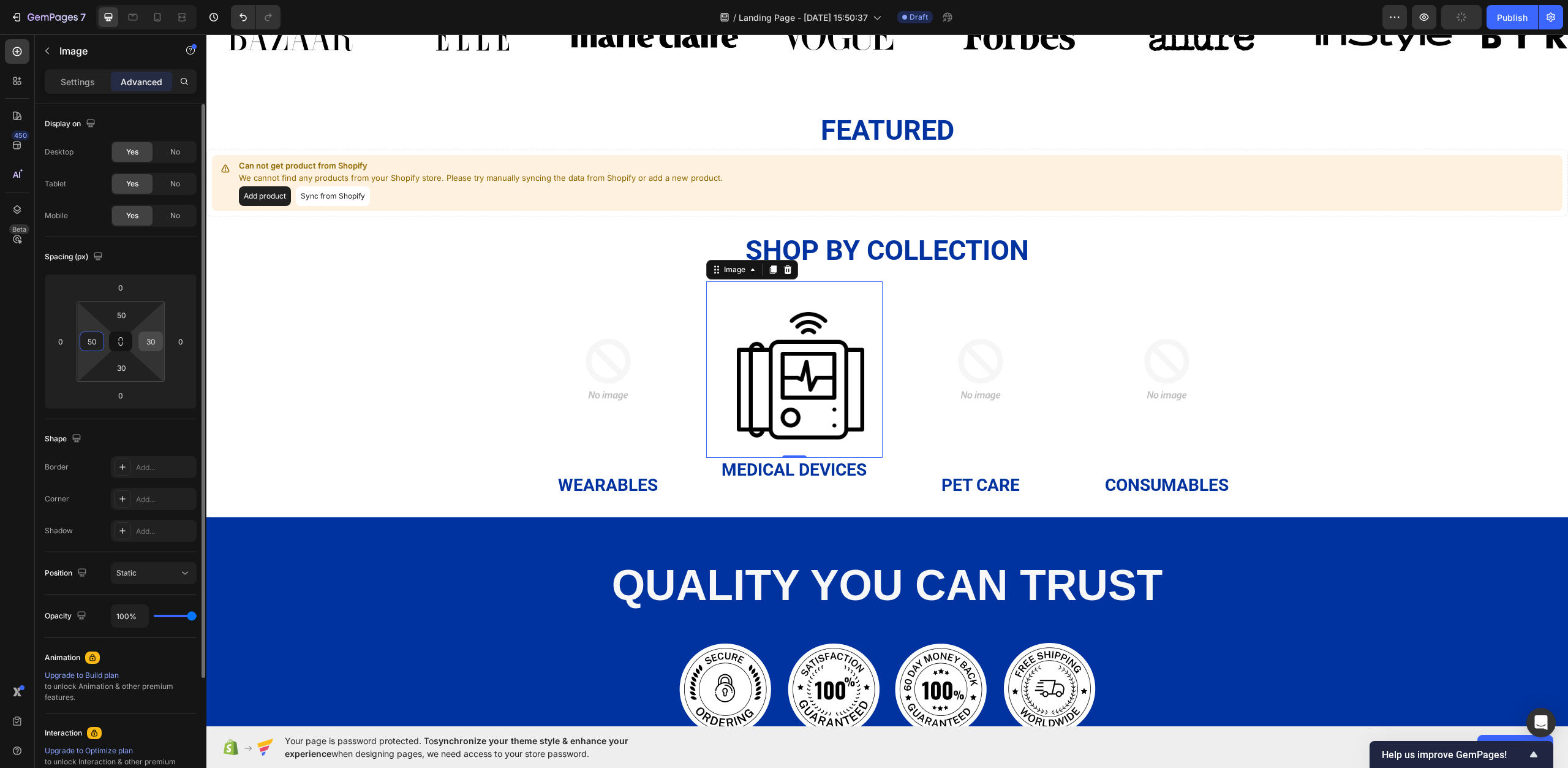
type input "50"
click at [153, 341] on input "30" at bounding box center [151, 341] width 19 height 19
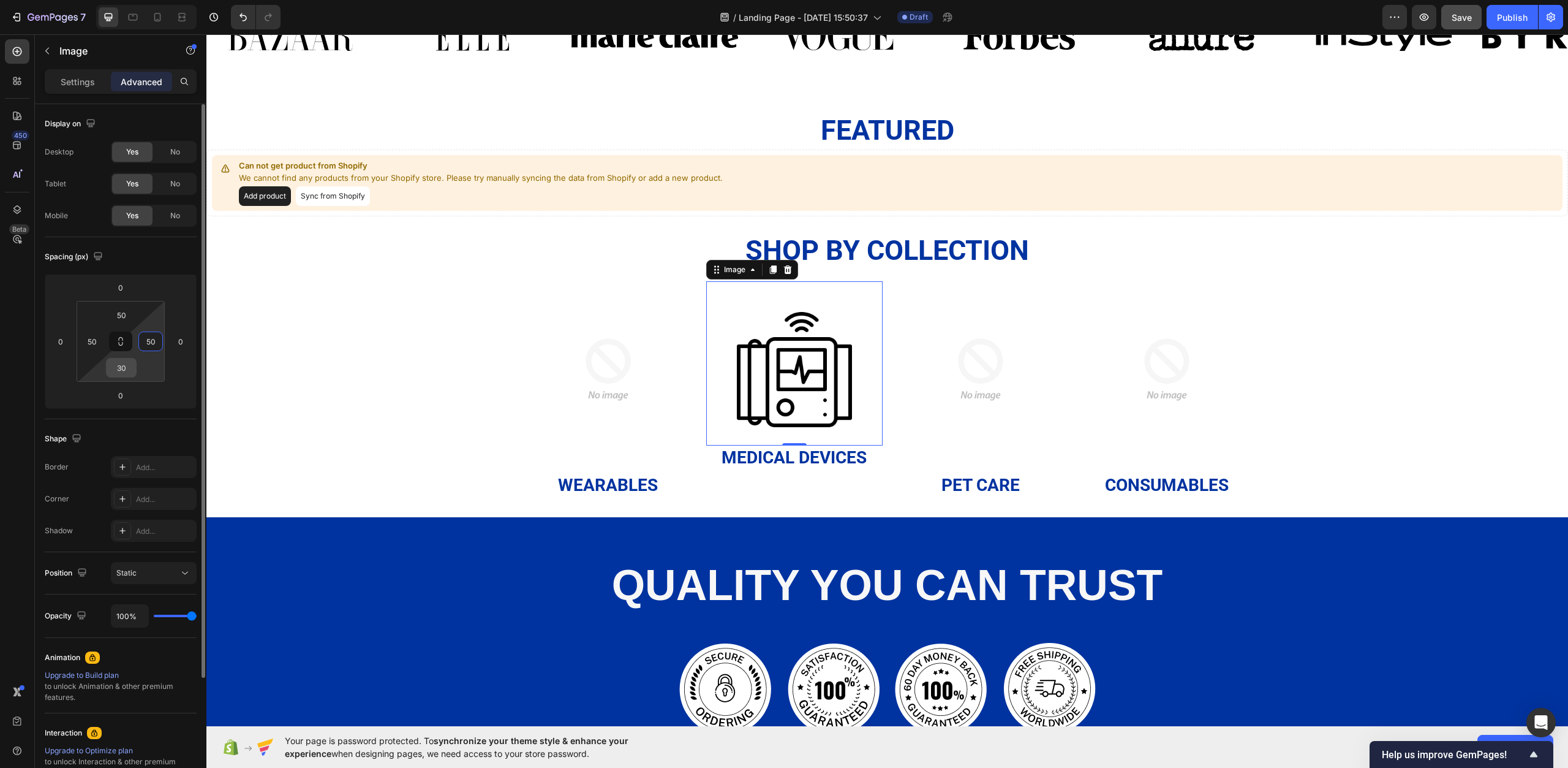
type input "50"
click at [120, 366] on input "30" at bounding box center [120, 368] width 24 height 19
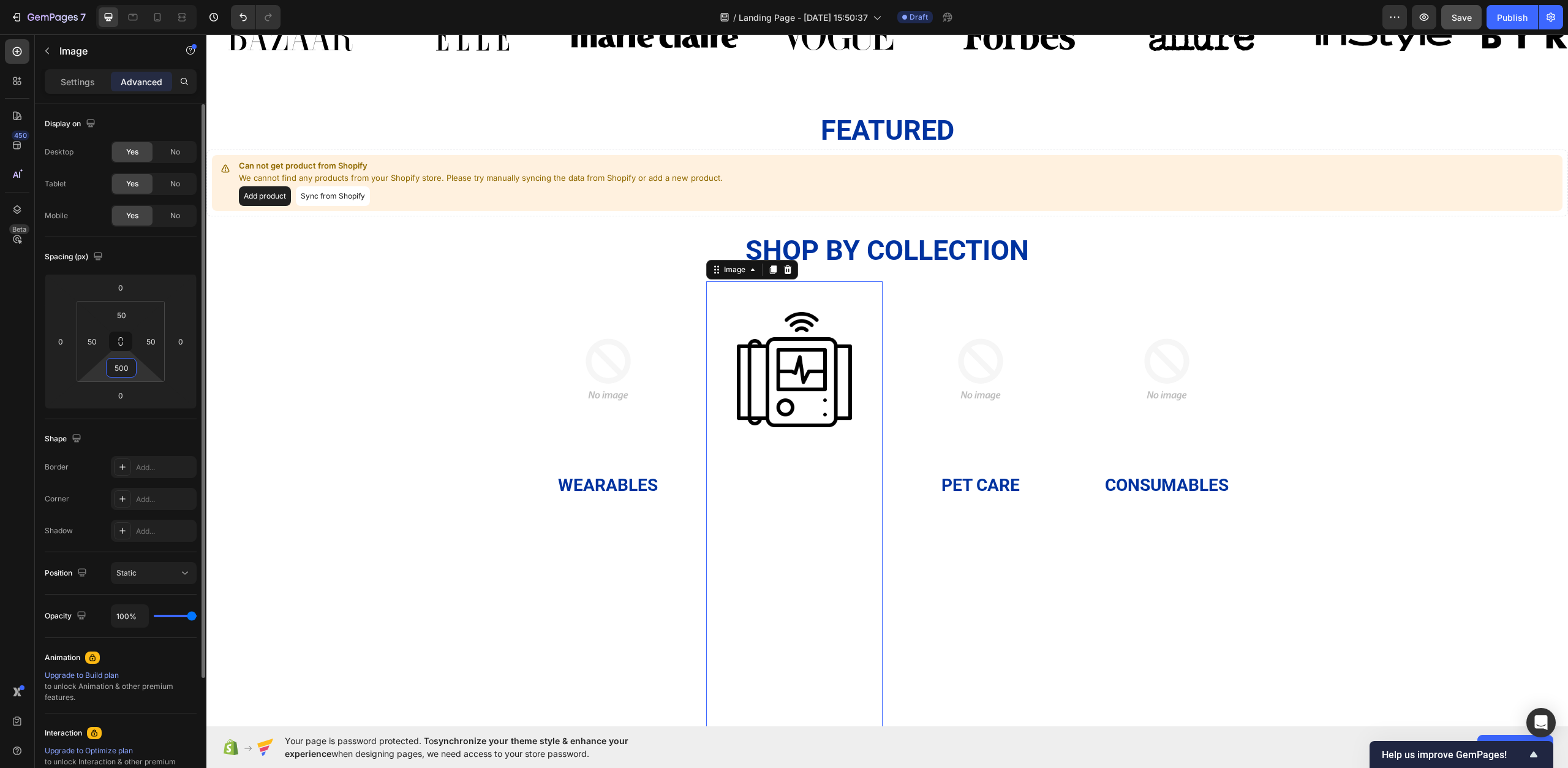
click at [127, 369] on input "500" at bounding box center [120, 368] width 24 height 19
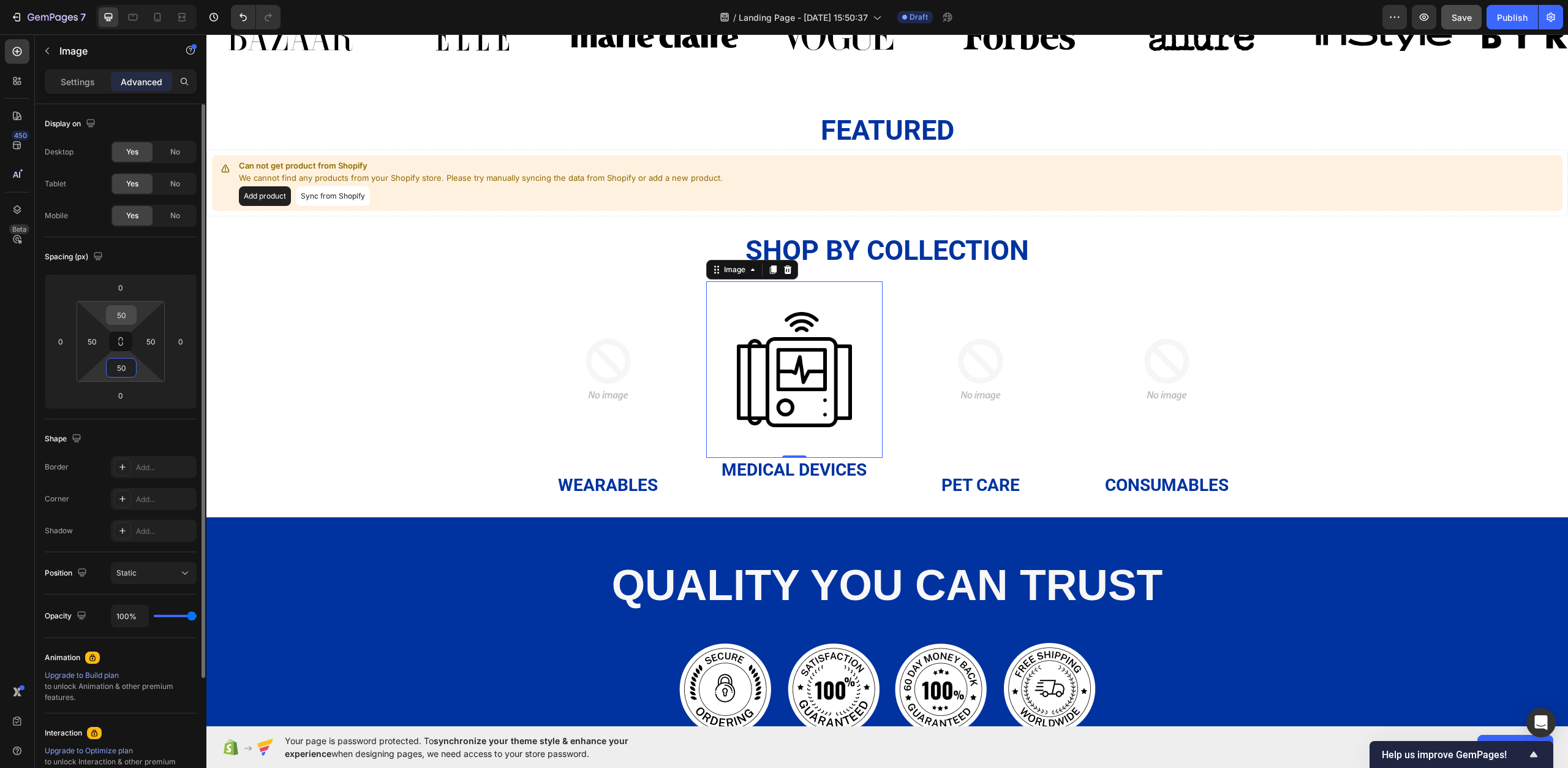
type input "50"
click at [133, 314] on input "50" at bounding box center [120, 315] width 24 height 19
type input "30"
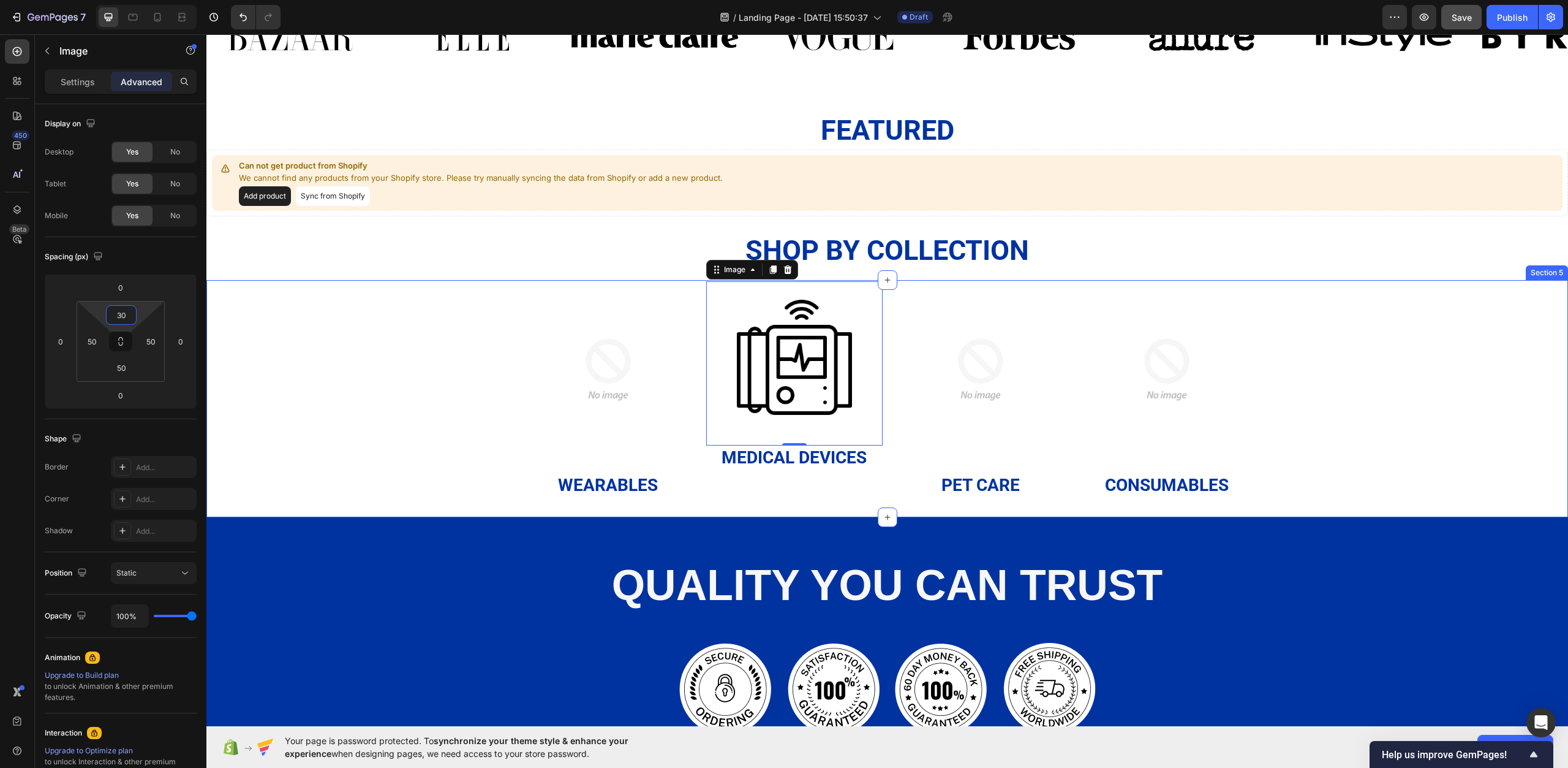
click at [345, 298] on div "Image Wearables Heading Image 0 Medical Devices Heading Image Pet Care Heading …" at bounding box center [887, 389] width 1362 height 217
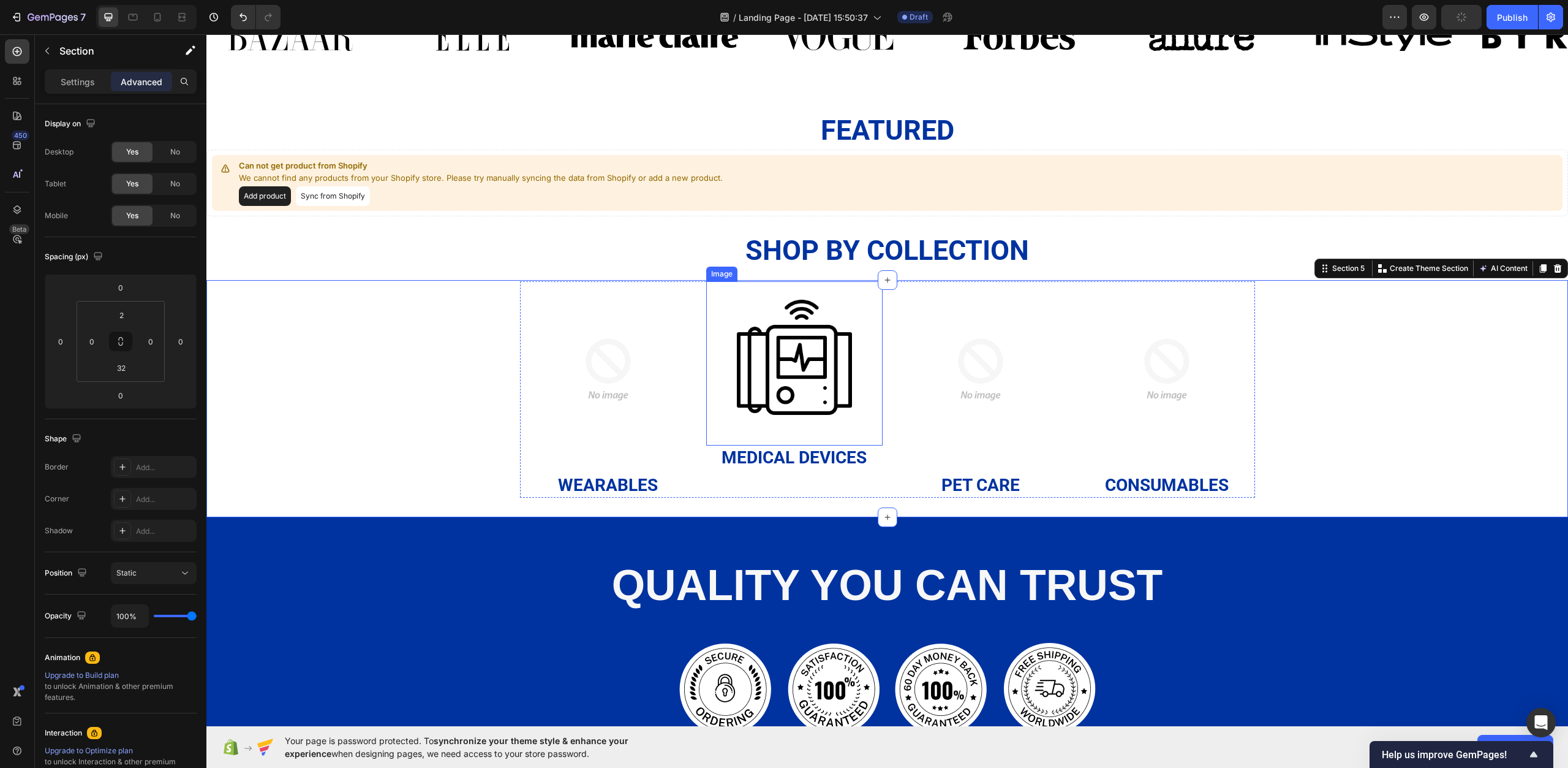
click at [765, 345] on img at bounding box center [795, 357] width 115 height 115
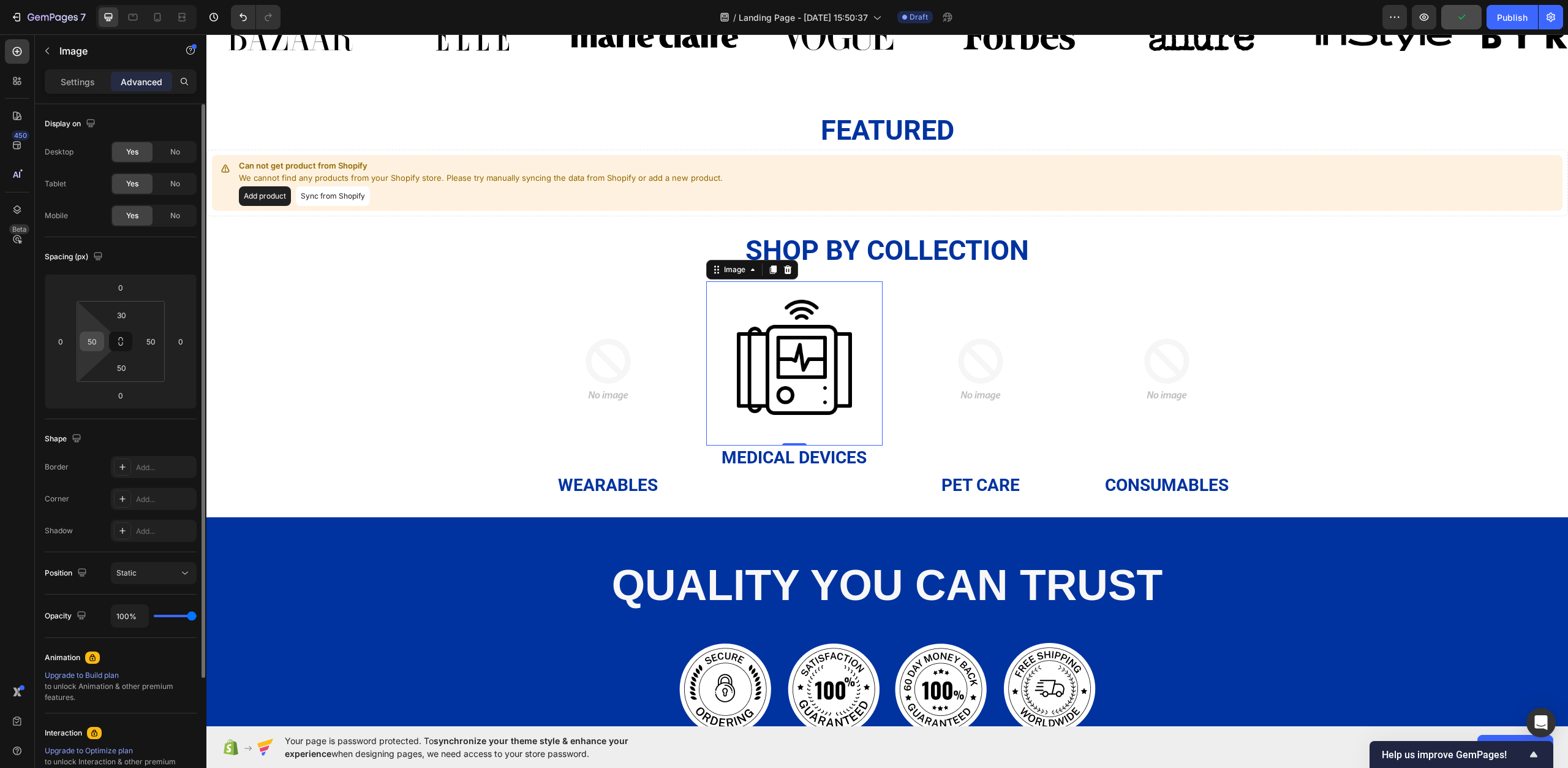
click at [95, 345] on input "50" at bounding box center [92, 341] width 19 height 19
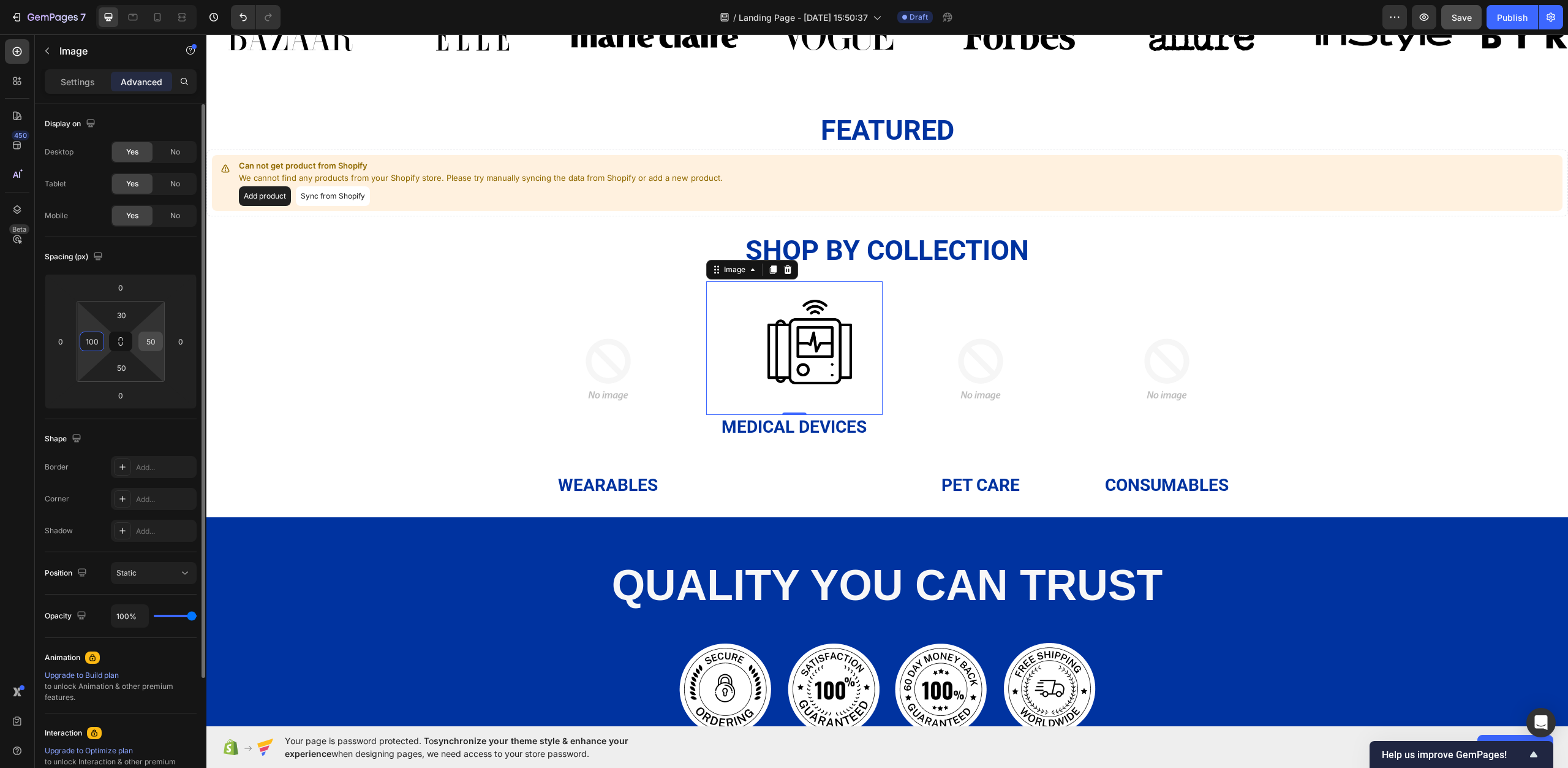
type input "100"
click at [149, 342] on input "50" at bounding box center [151, 341] width 19 height 19
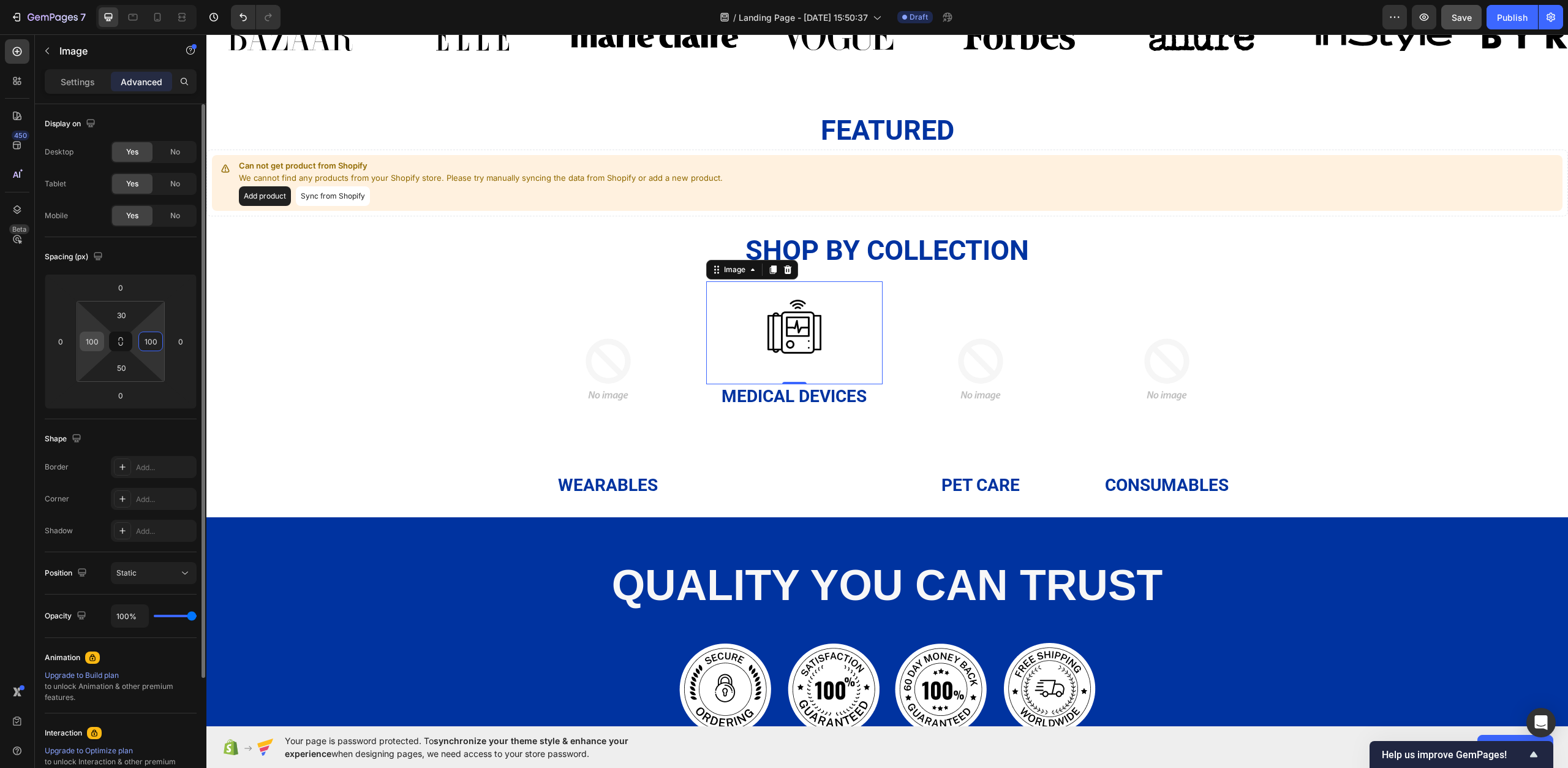
type input "100"
click at [94, 339] on input "100" at bounding box center [92, 341] width 19 height 19
type input "80"
click at [161, 341] on div "100" at bounding box center [150, 341] width 24 height 19
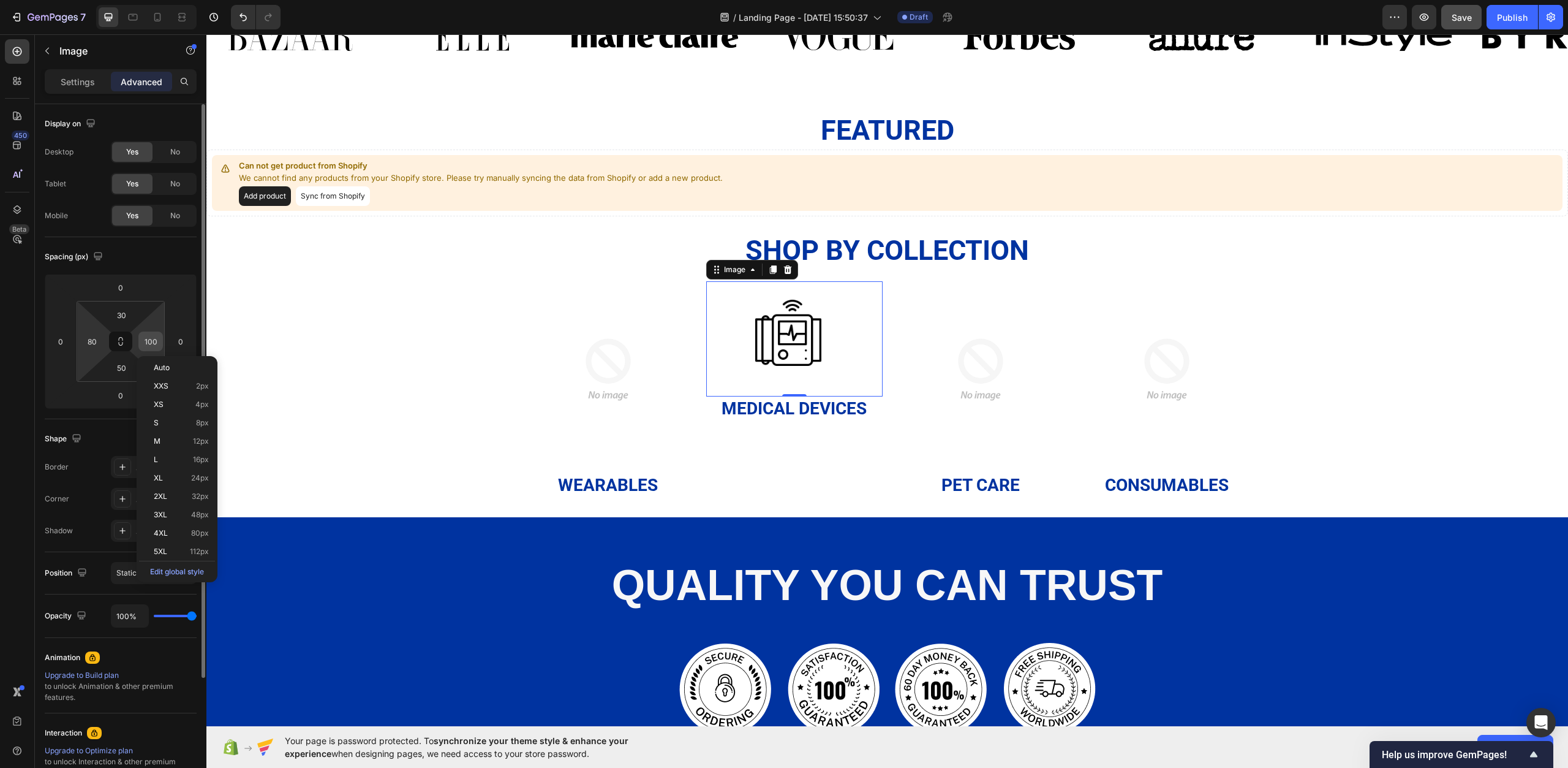
click at [156, 341] on input "100" at bounding box center [151, 341] width 19 height 19
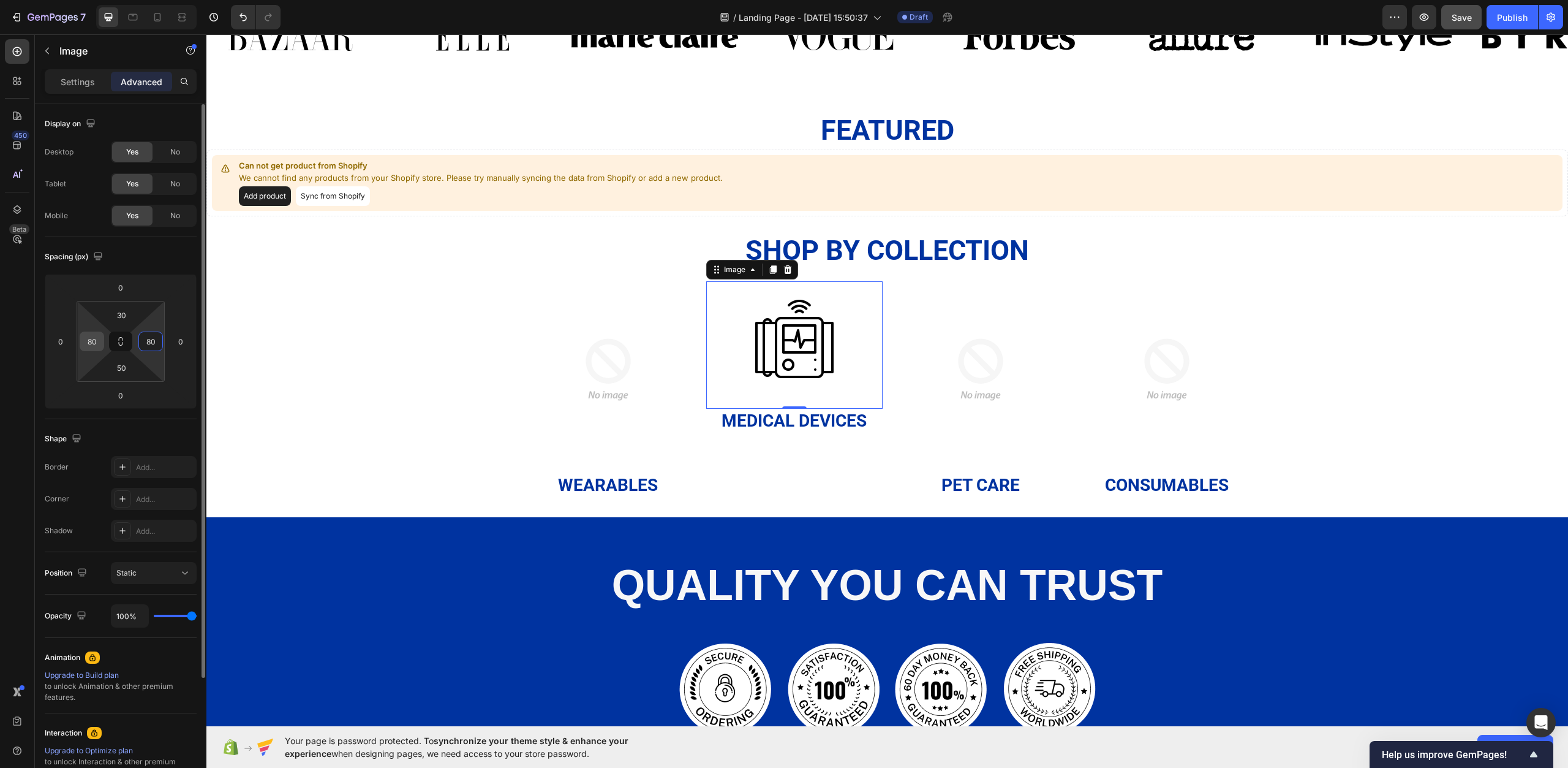
type input "80"
click at [98, 339] on input "80" at bounding box center [92, 341] width 19 height 19
type input "60"
click at [154, 336] on input "80" at bounding box center [151, 341] width 19 height 19
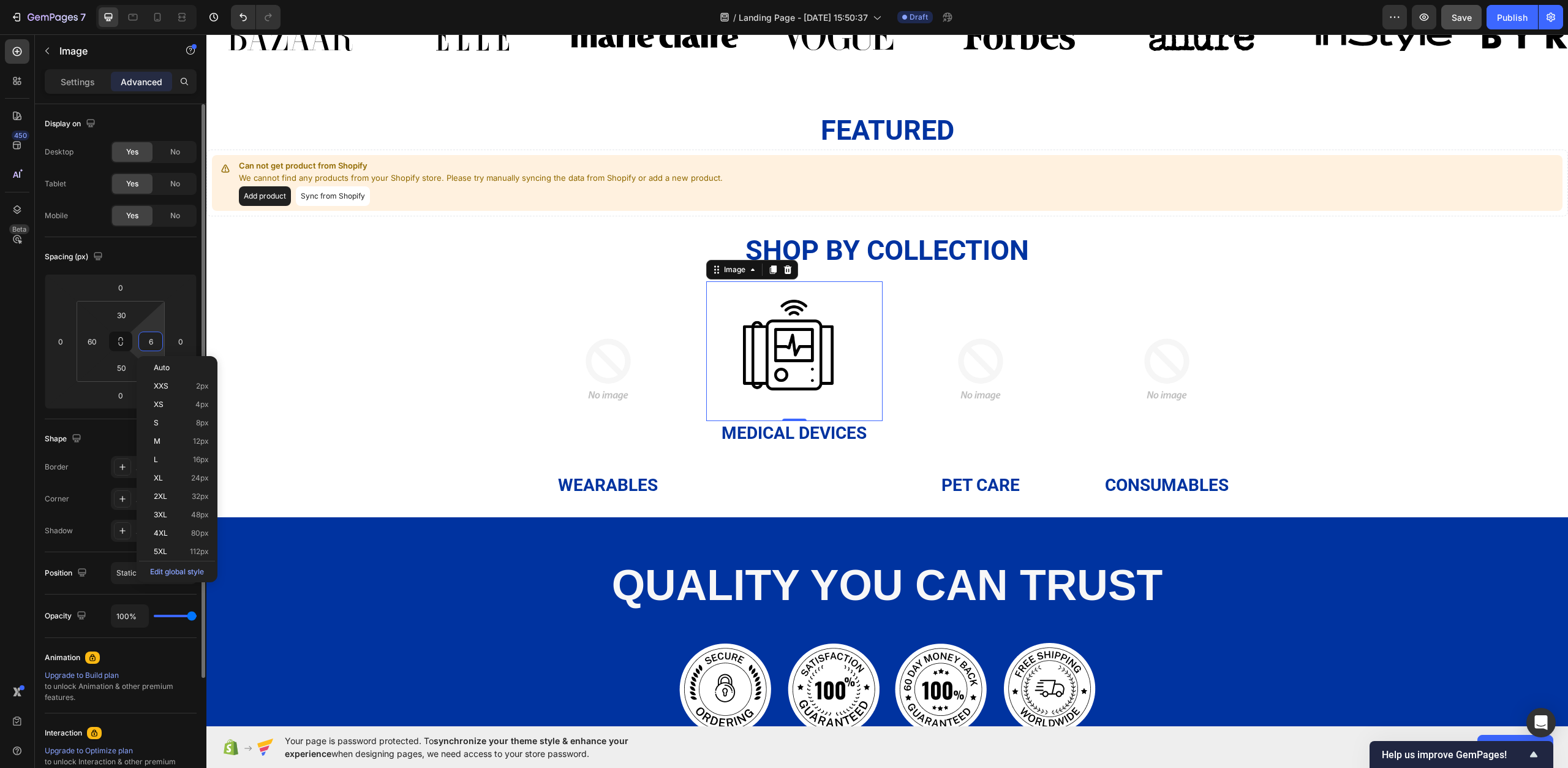
type input "60"
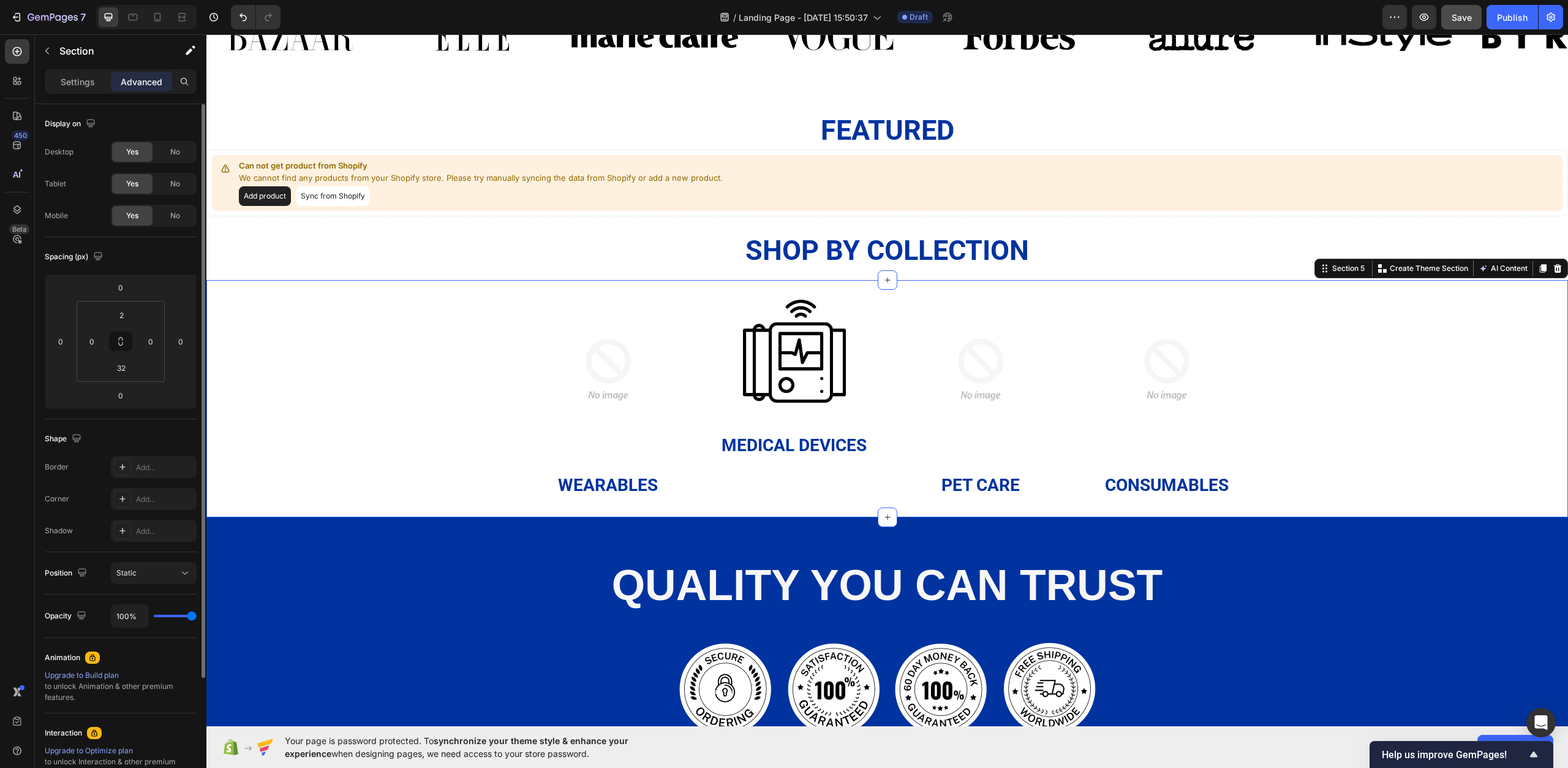
click at [337, 375] on div "Image Wearables Heading Image Medical Devices Heading Image Pet Care Heading Im…" at bounding box center [887, 389] width 1362 height 217
click at [578, 389] on img at bounding box center [607, 369] width 176 height 176
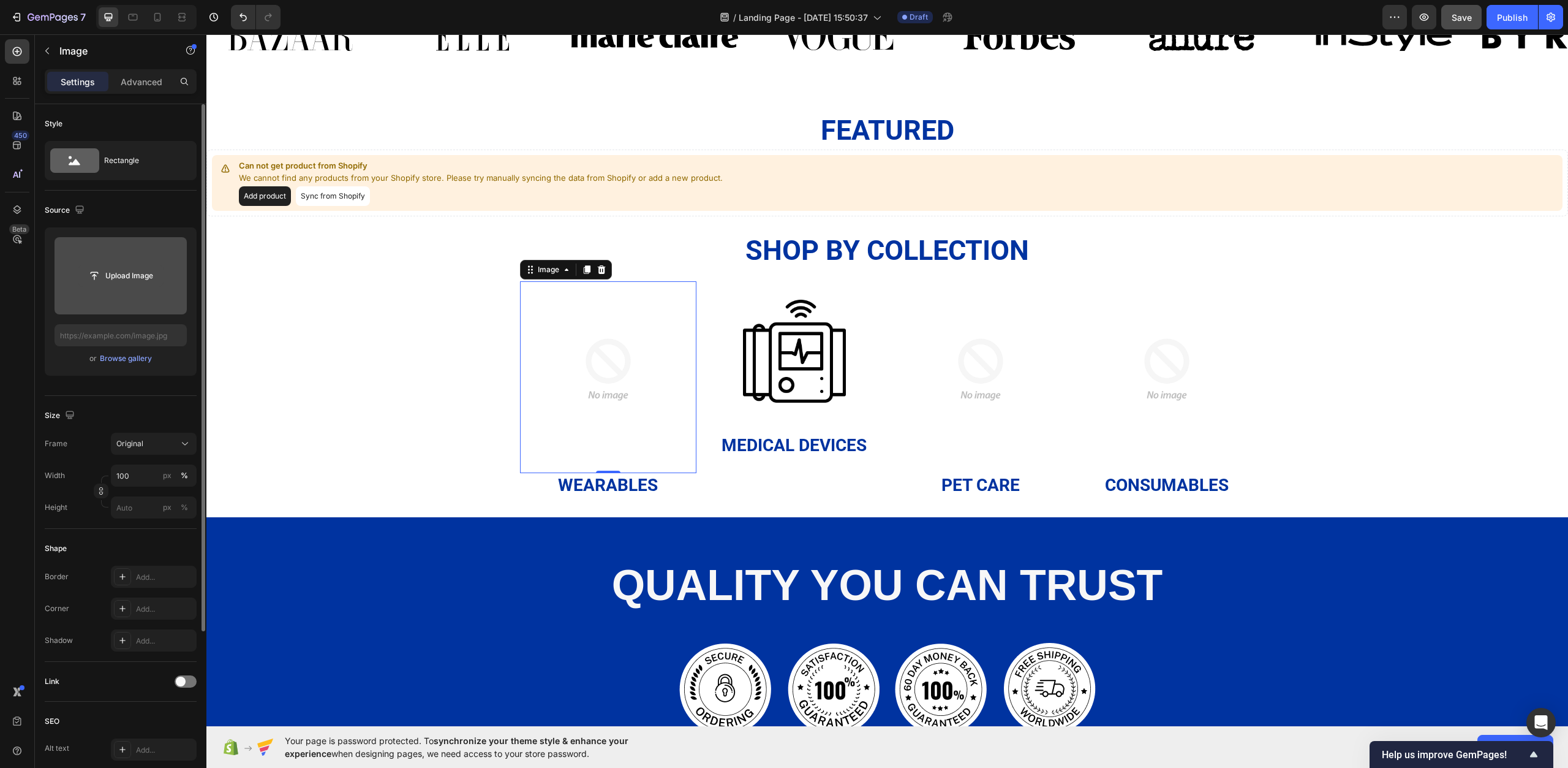
click at [101, 280] on input "file" at bounding box center [120, 276] width 84 height 21
type input "https://cdn.shopify.com/s/files/1/0967/0770/7012/files/gempages_585803676434563…"
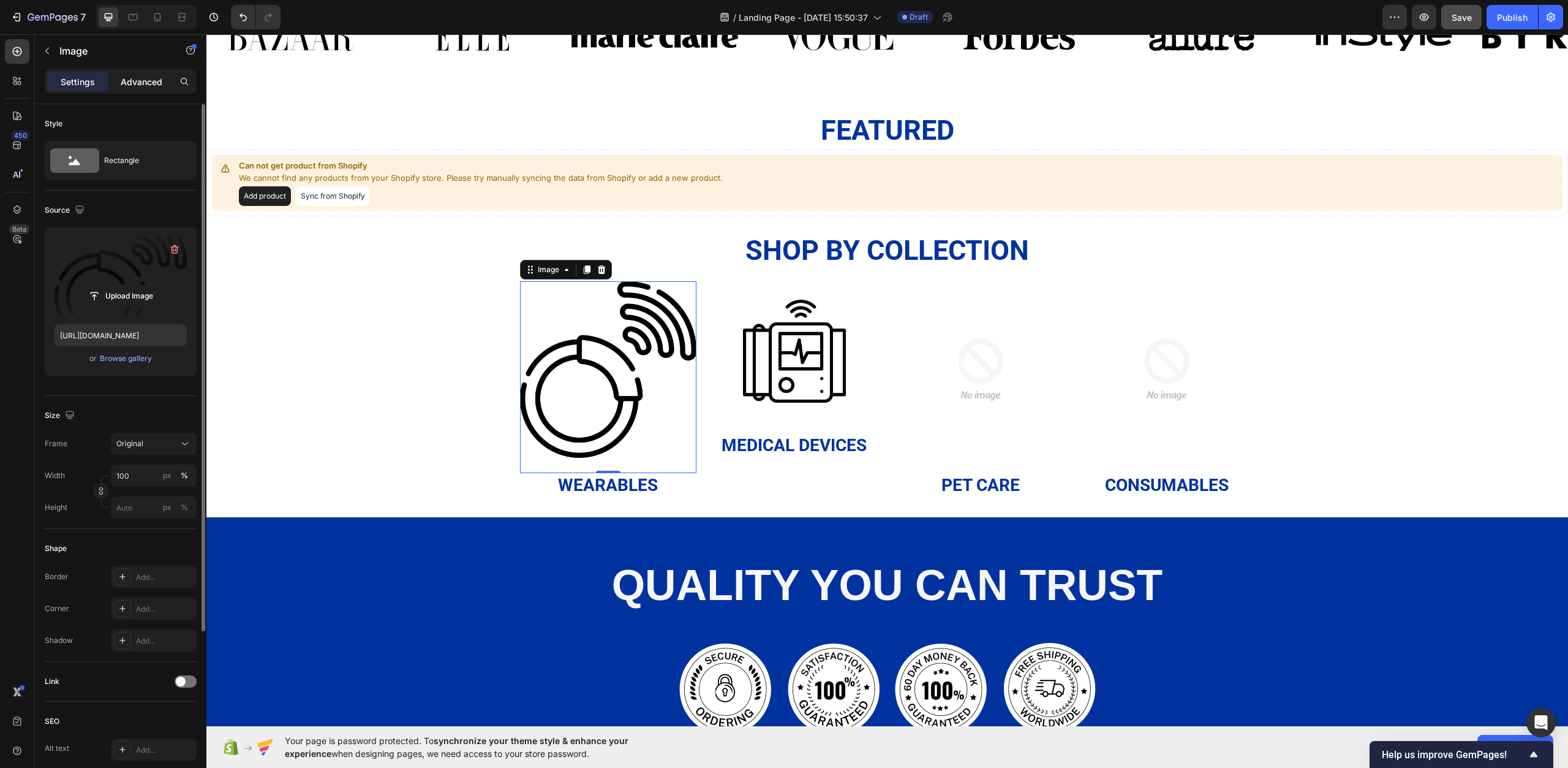
click at [134, 75] on p "Advanced" at bounding box center [141, 81] width 41 height 13
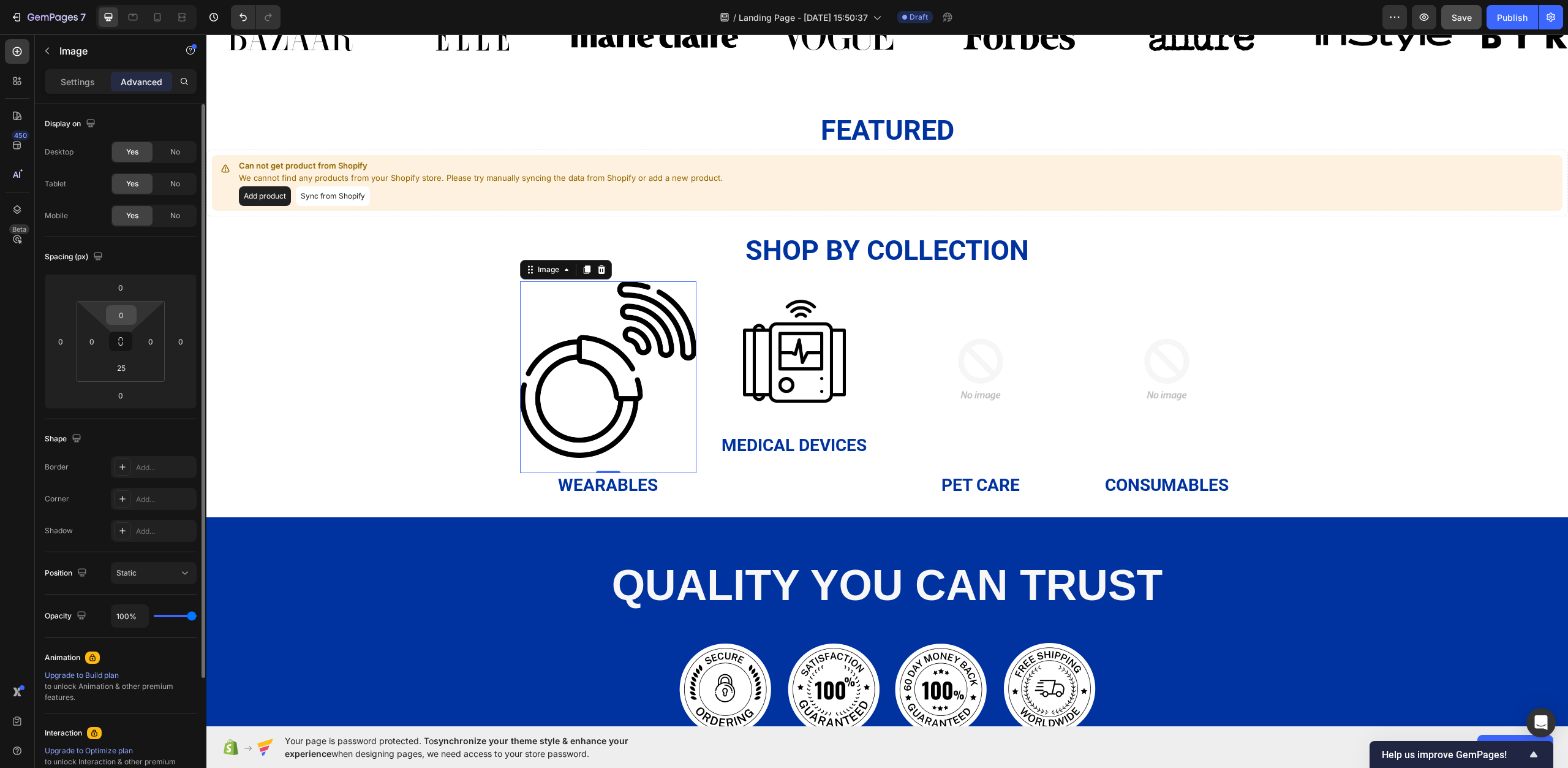
click at [131, 311] on input "0" at bounding box center [120, 315] width 24 height 19
click at [95, 341] on input "0" at bounding box center [92, 341] width 19 height 19
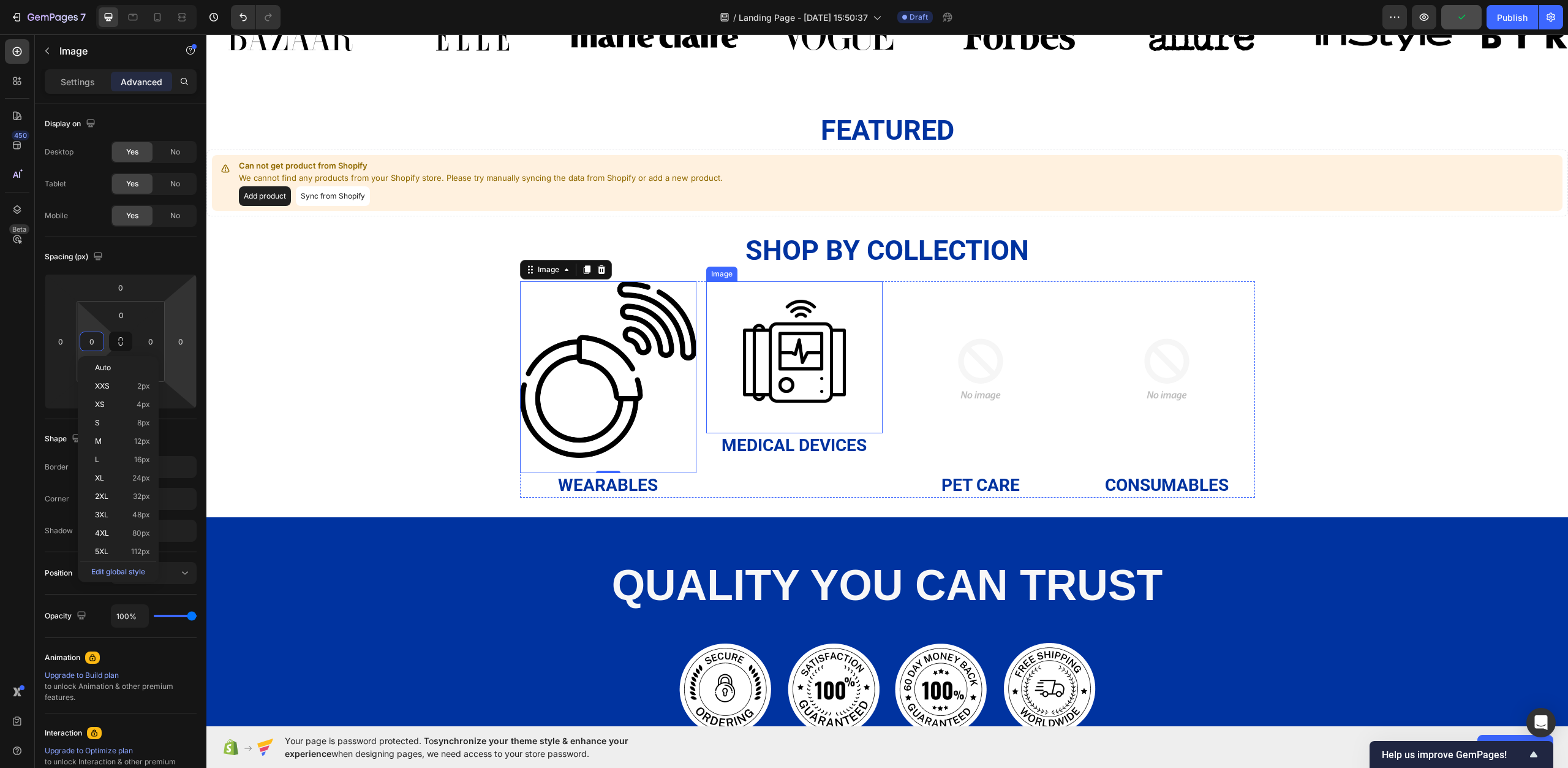
click at [832, 369] on img at bounding box center [795, 352] width 103 height 103
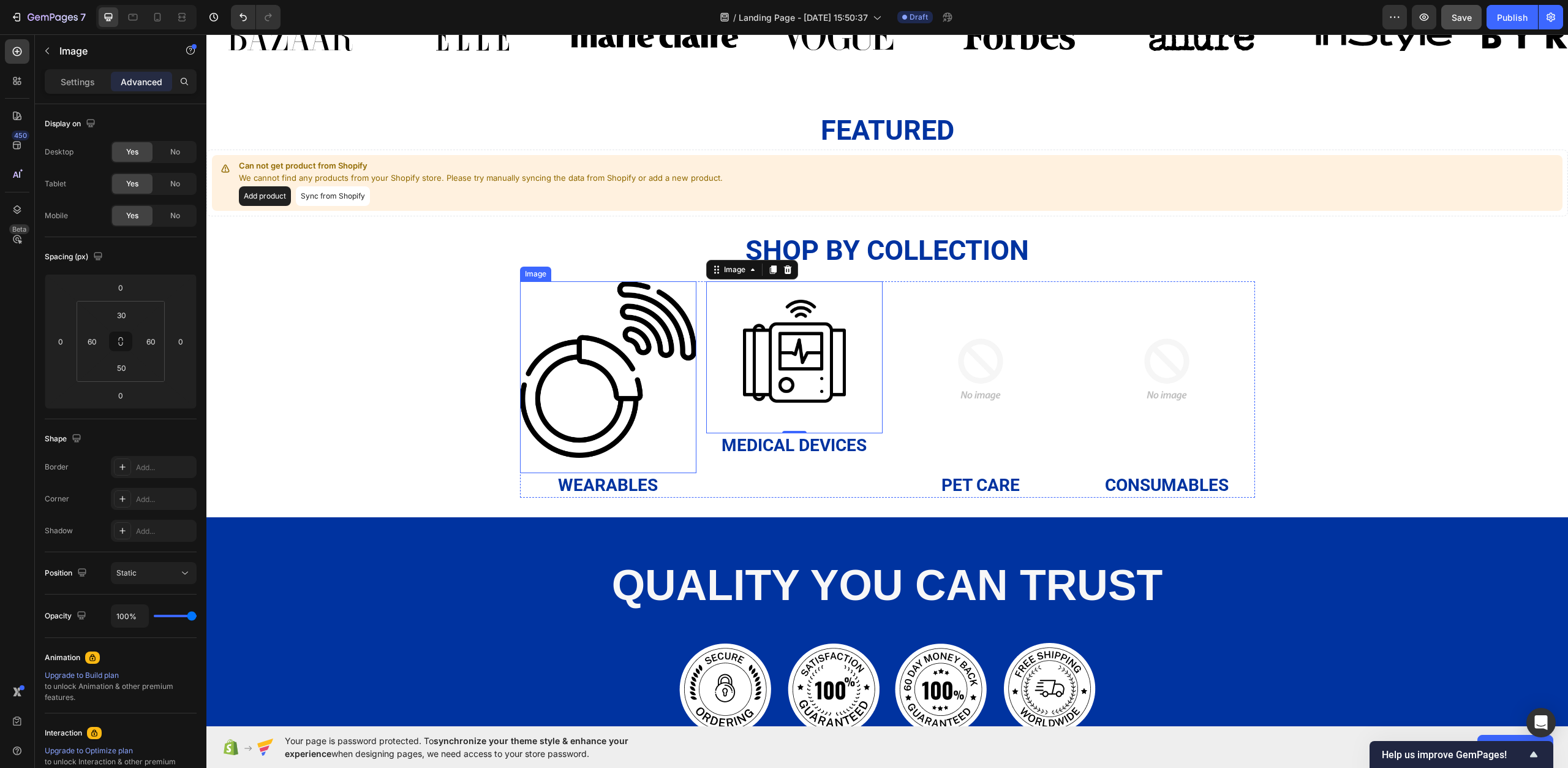
click at [520, 341] on img at bounding box center [607, 369] width 176 height 176
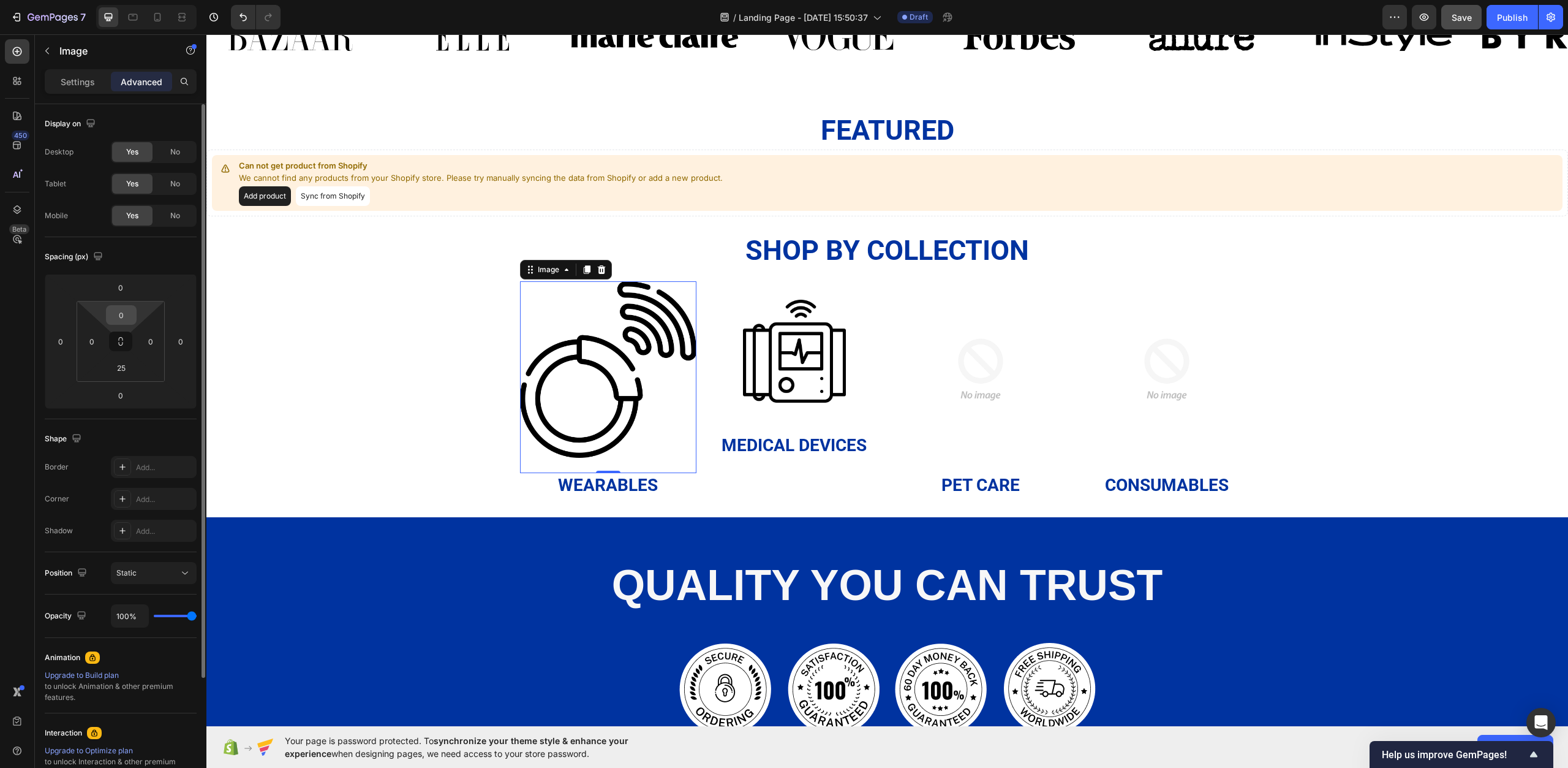
click at [122, 314] on input "0" at bounding box center [120, 315] width 24 height 19
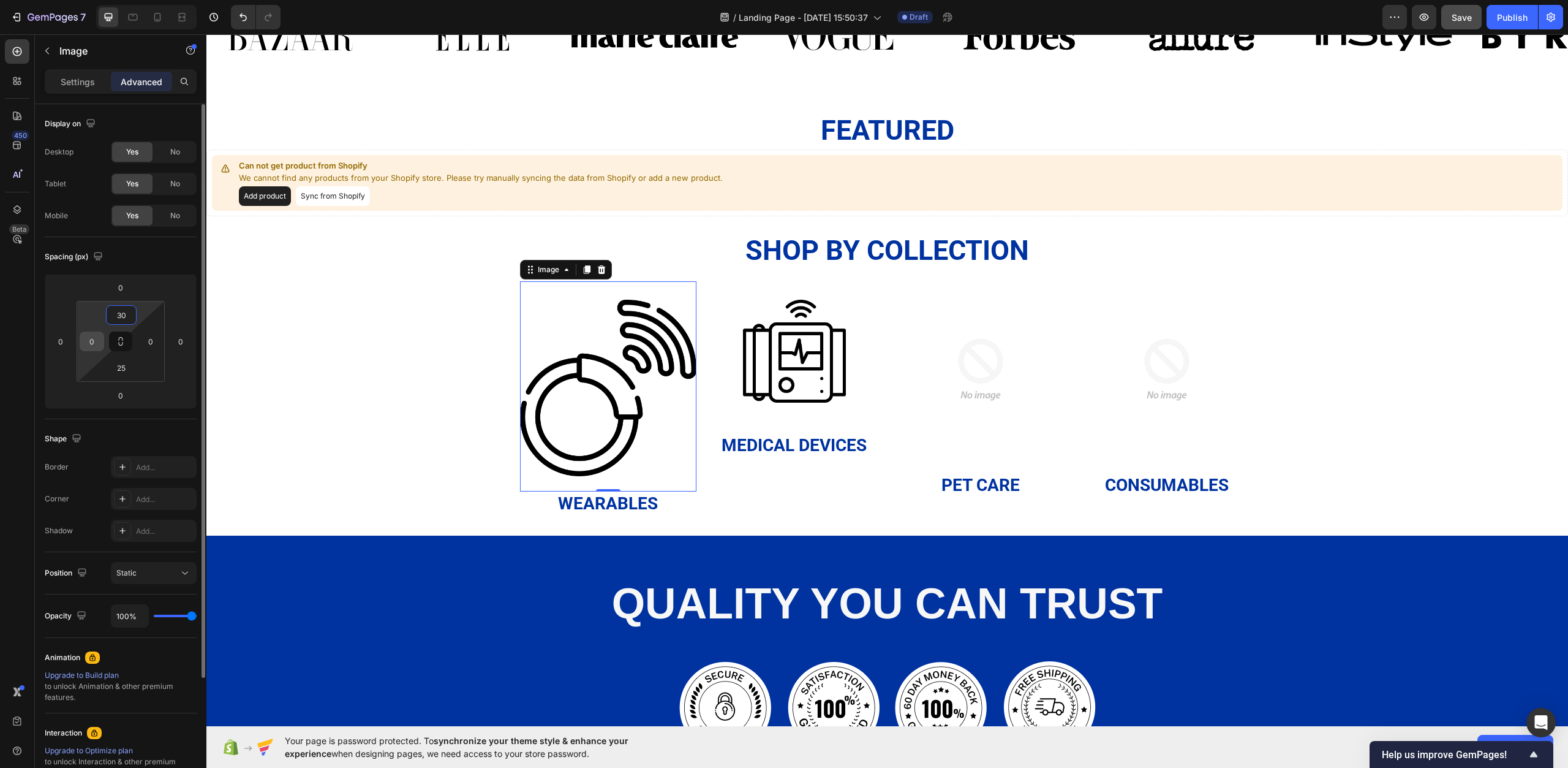
type input "30"
click at [88, 341] on input "0" at bounding box center [92, 341] width 19 height 19
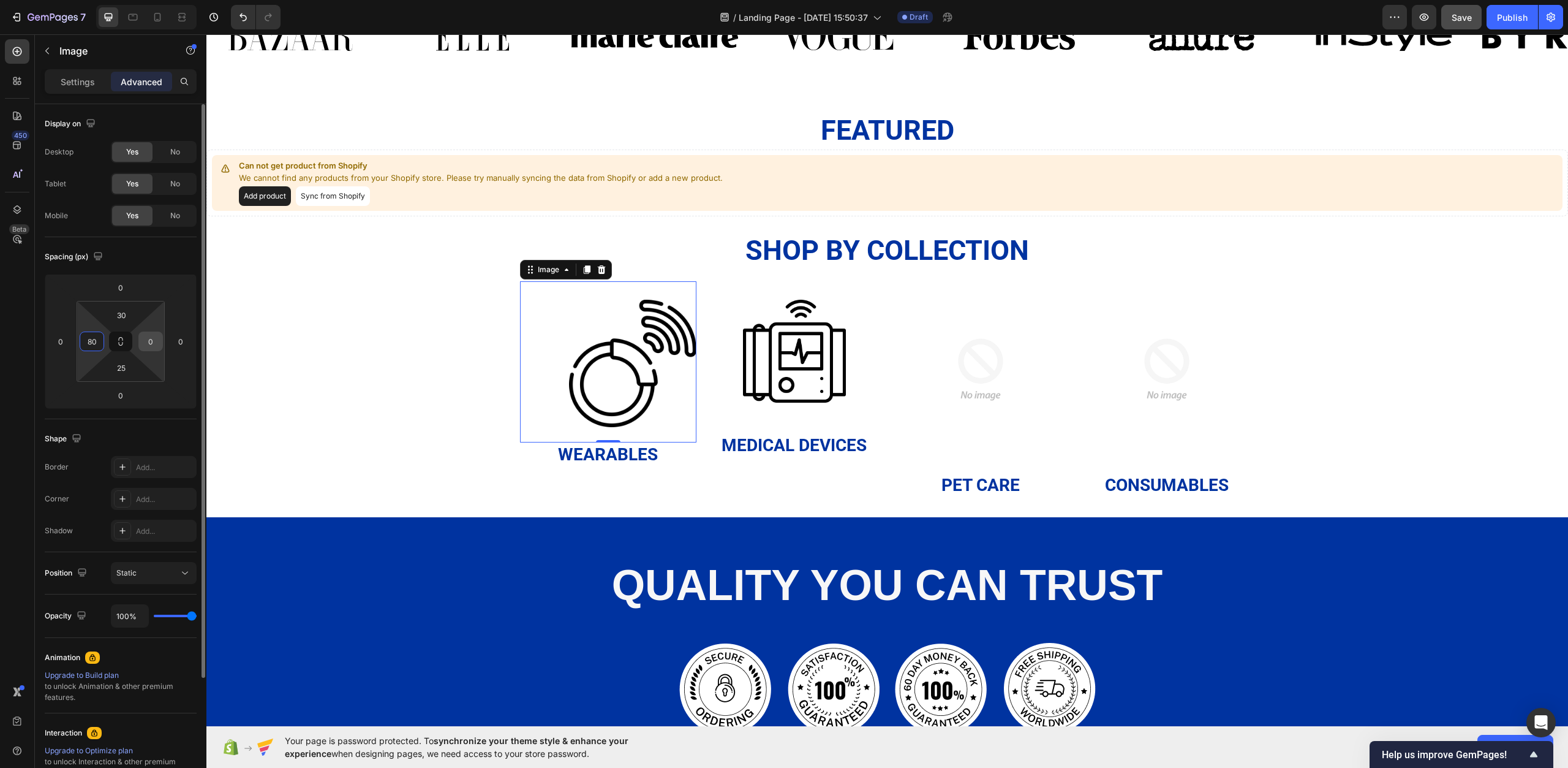
type input "80"
click at [150, 346] on input "0" at bounding box center [151, 341] width 19 height 19
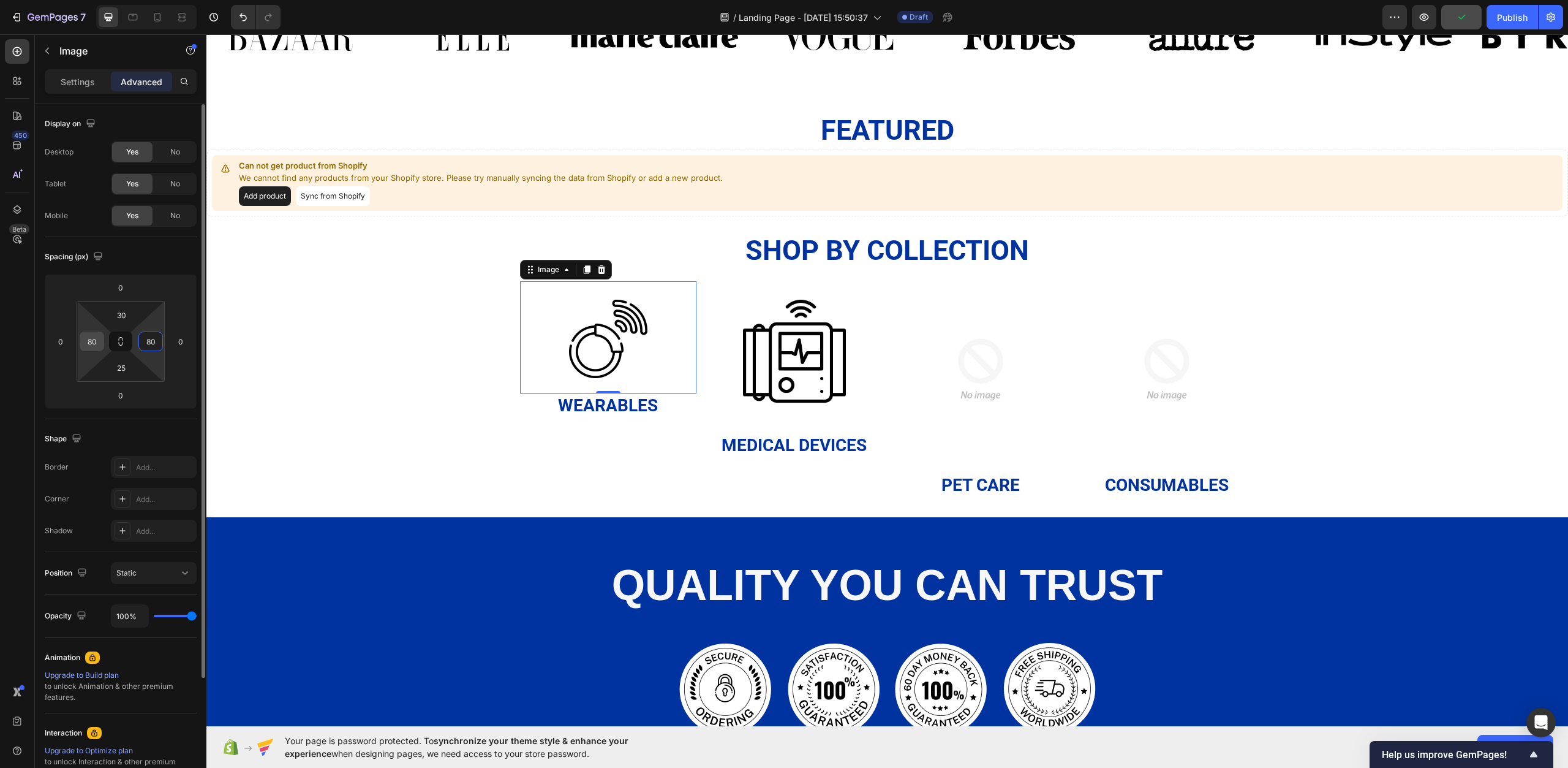
type input "80"
click at [98, 346] on input "80" at bounding box center [92, 341] width 19 height 19
type input "60"
drag, startPoint x: 147, startPoint y: 345, endPoint x: 153, endPoint y: 345, distance: 6.0
click at [147, 345] on input "80" at bounding box center [151, 341] width 19 height 19
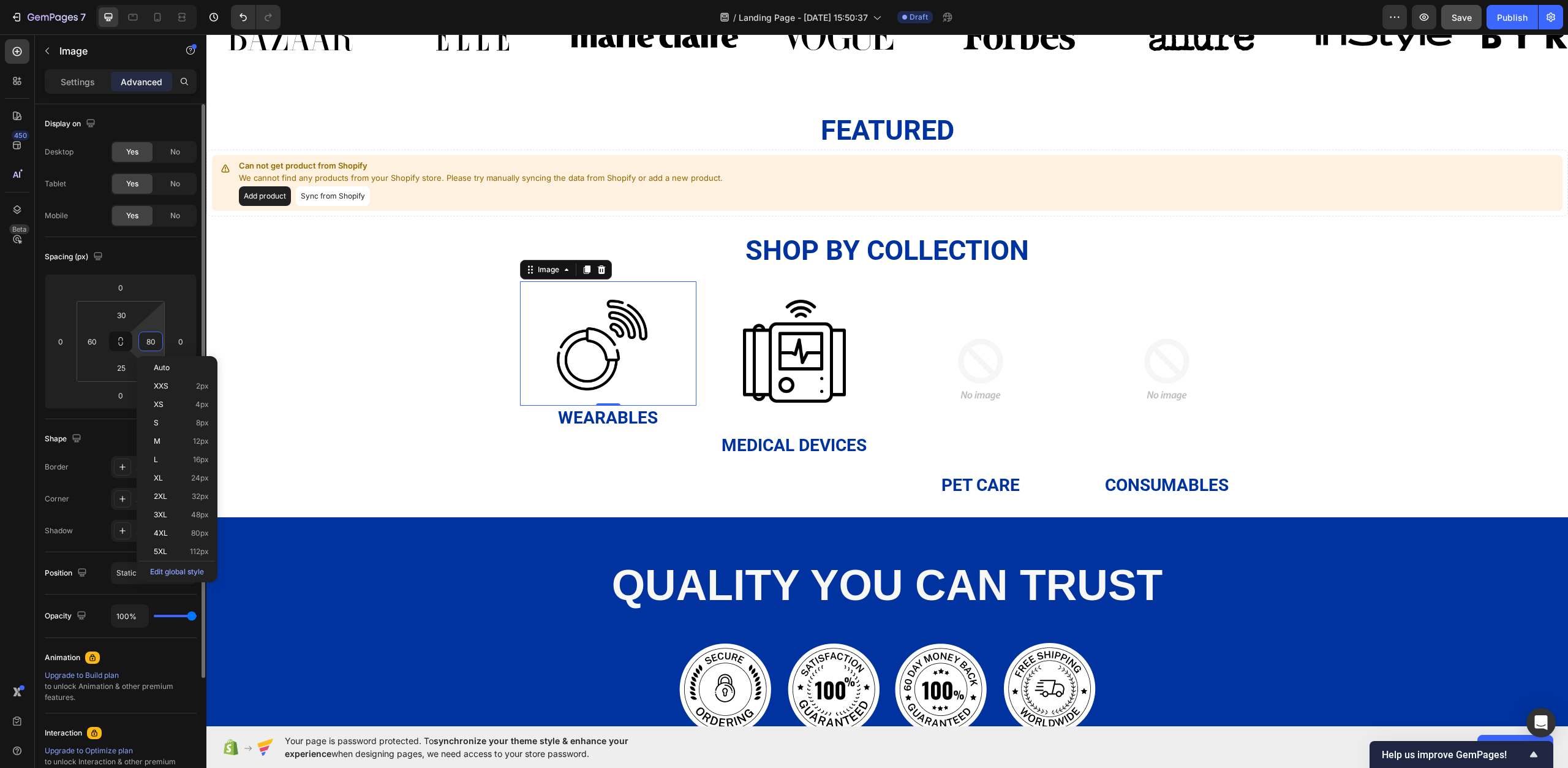
click at [154, 345] on input "80" at bounding box center [151, 341] width 19 height 19
type input "8"
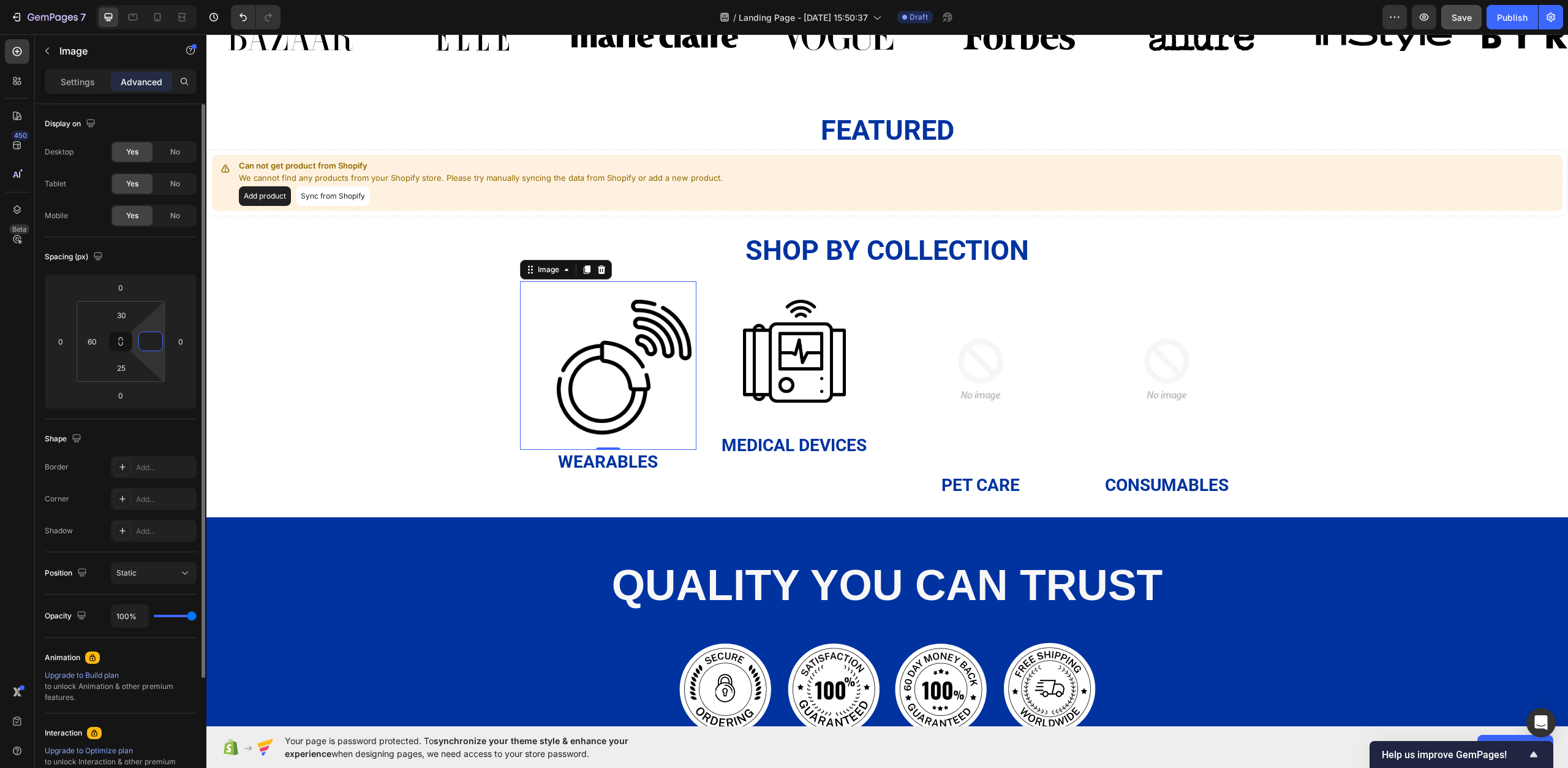
type input "3"
type input "60"
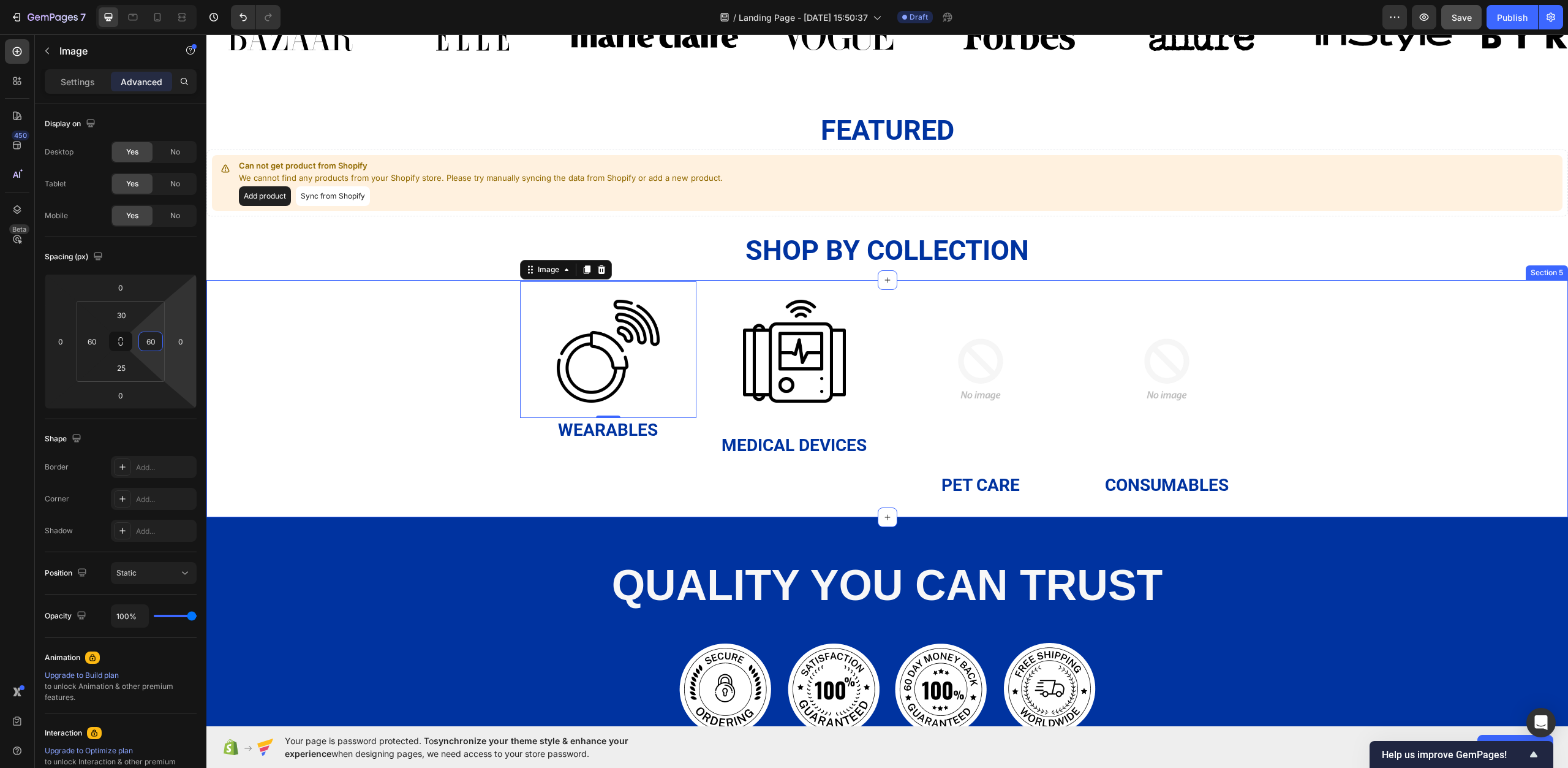
click at [376, 361] on div "Image 0 Wearables Heading Image Medical Devices Heading Image Pet Care Heading …" at bounding box center [887, 389] width 1362 height 217
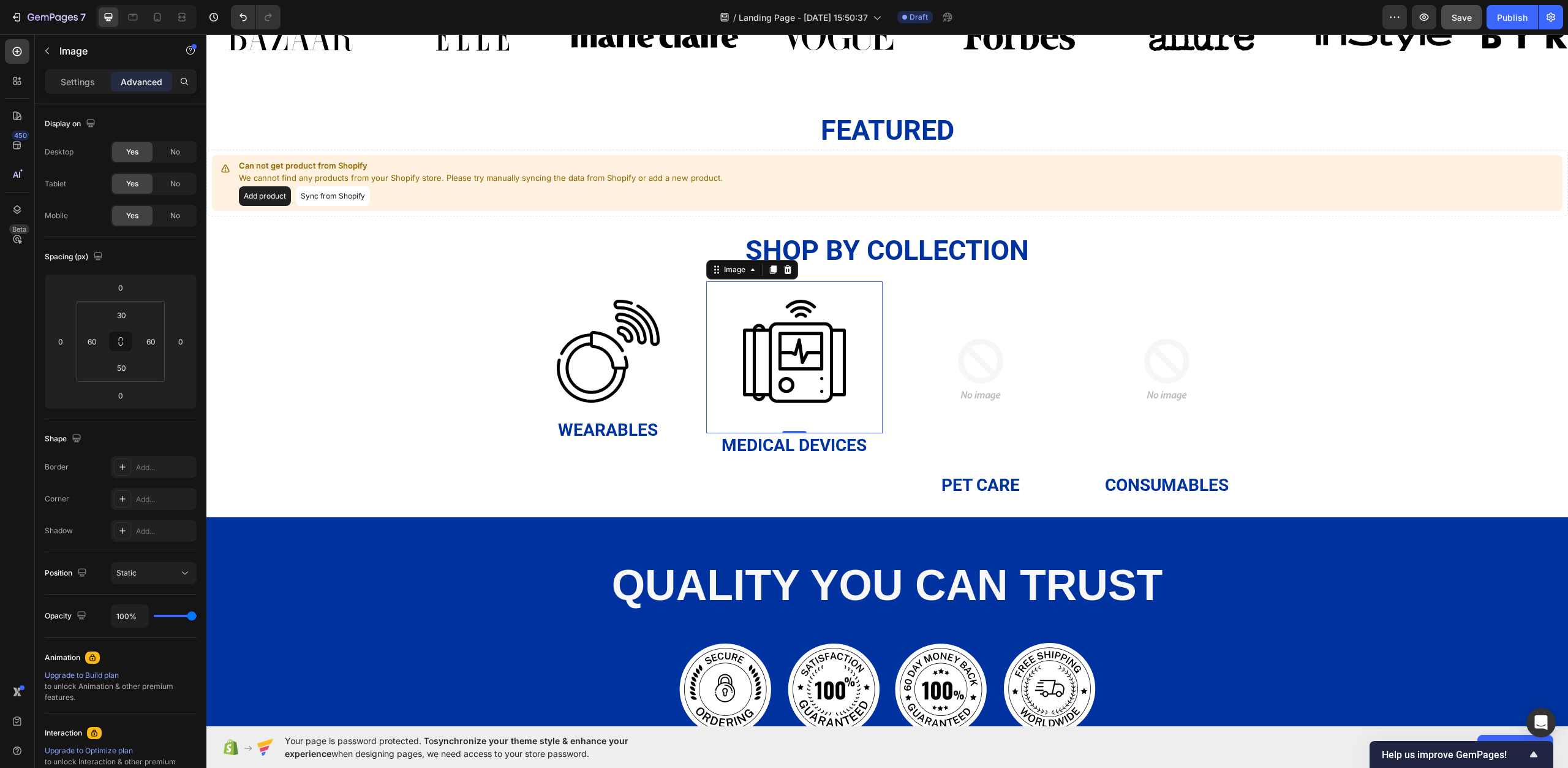
click at [789, 381] on img at bounding box center [795, 352] width 103 height 103
click at [623, 359] on img at bounding box center [608, 352] width 103 height 103
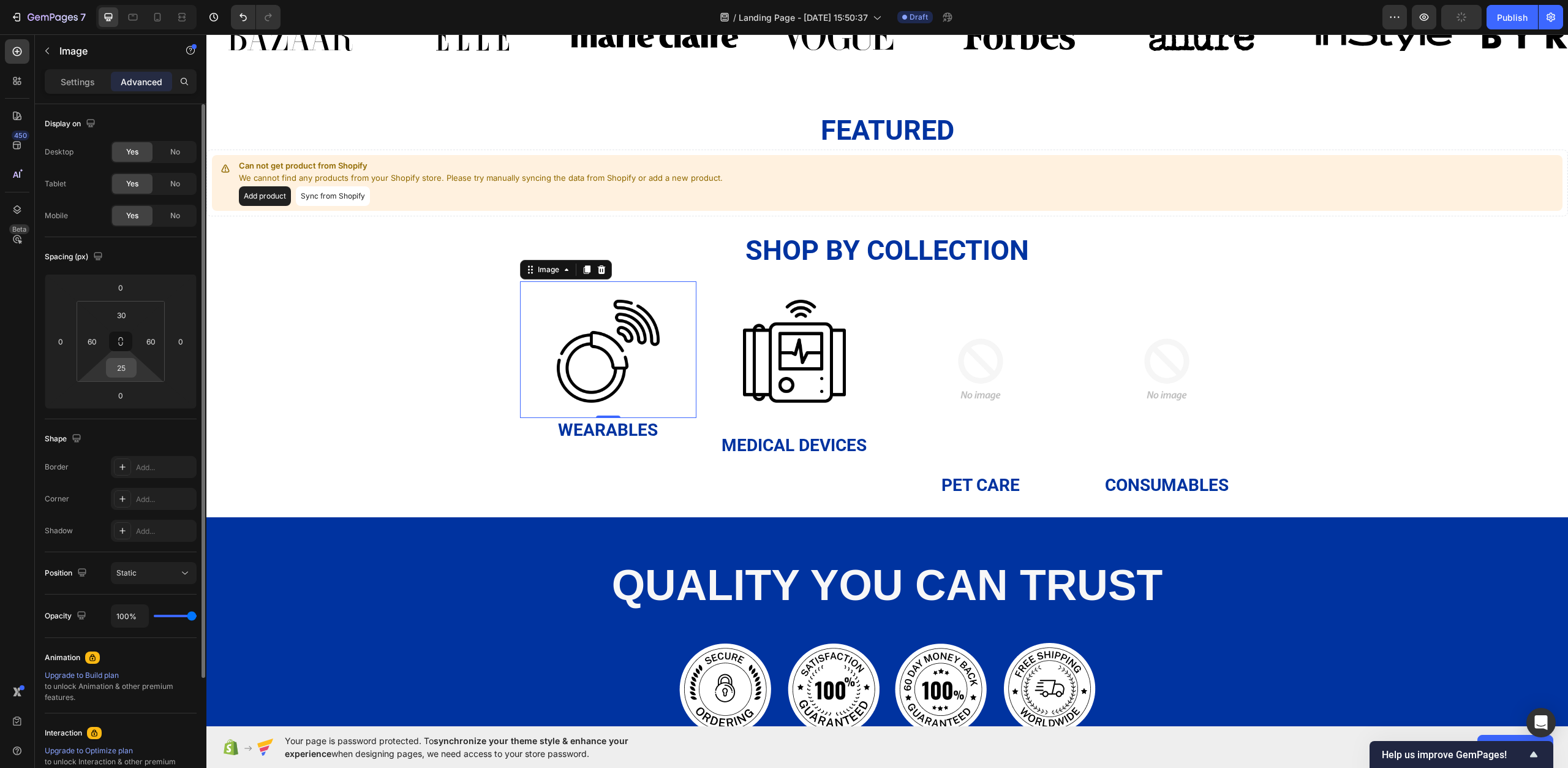
click at [125, 365] on input "25" at bounding box center [120, 368] width 24 height 19
type input "50"
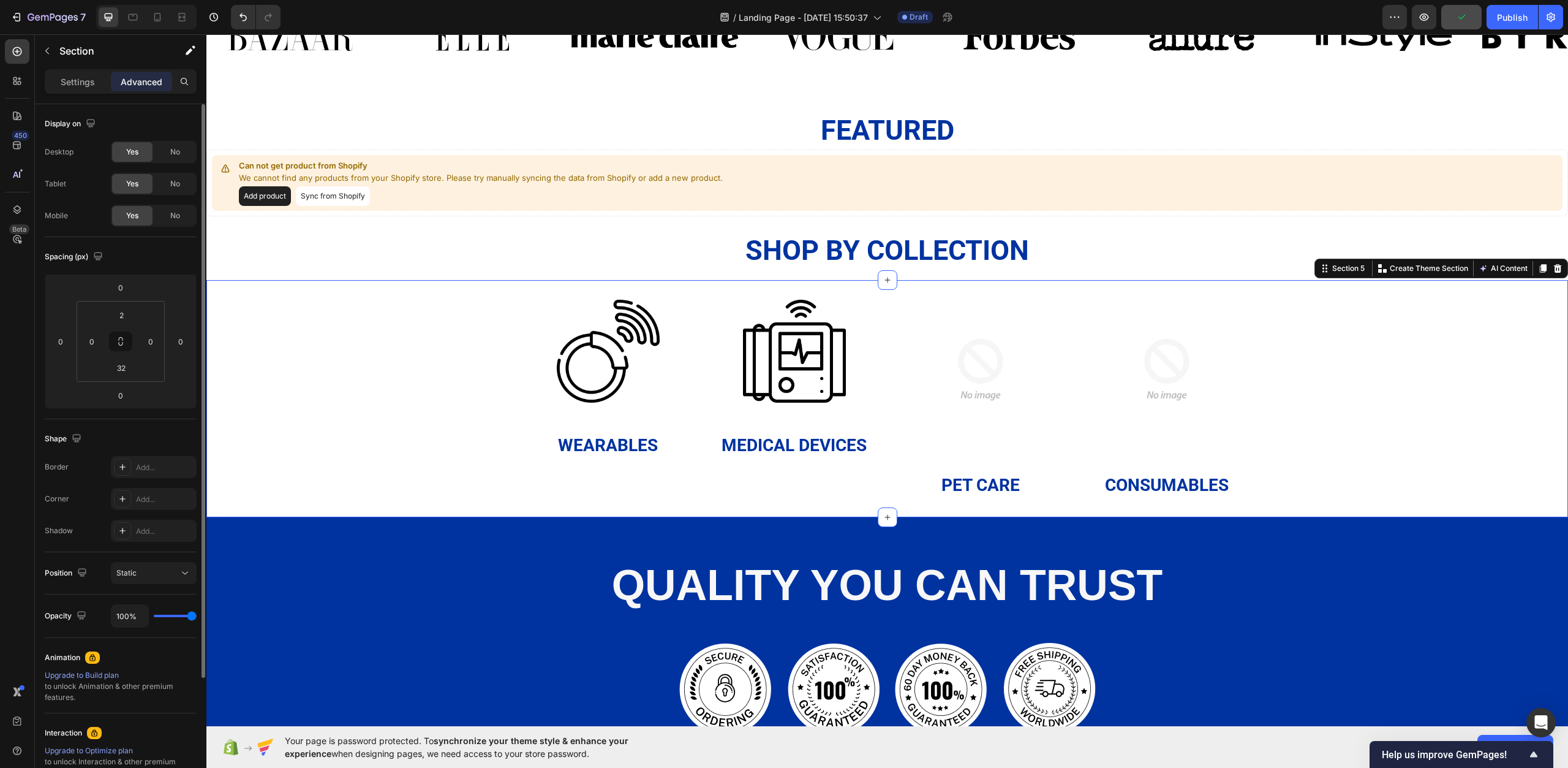
click at [321, 437] on div "Image Wearables Heading Image Medical Devices Heading Image Pet Care Heading Im…" at bounding box center [887, 389] width 1362 height 217
click at [784, 351] on img at bounding box center [795, 352] width 103 height 103
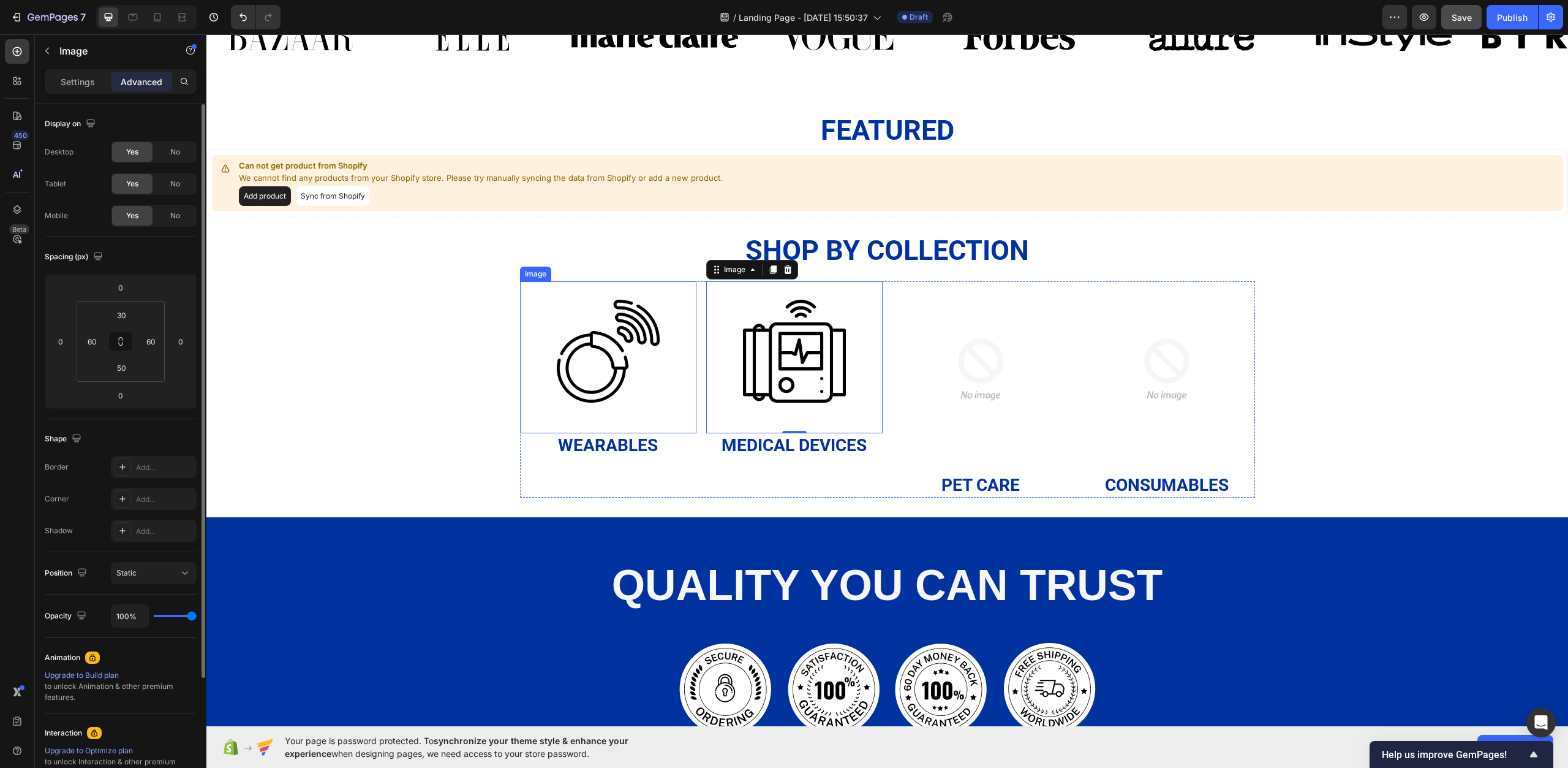
click at [597, 346] on img at bounding box center [608, 352] width 103 height 103
click at [418, 352] on div "Image 0 Wearables Heading Image Medical Devices Heading Image Pet Care Heading …" at bounding box center [887, 389] width 1362 height 217
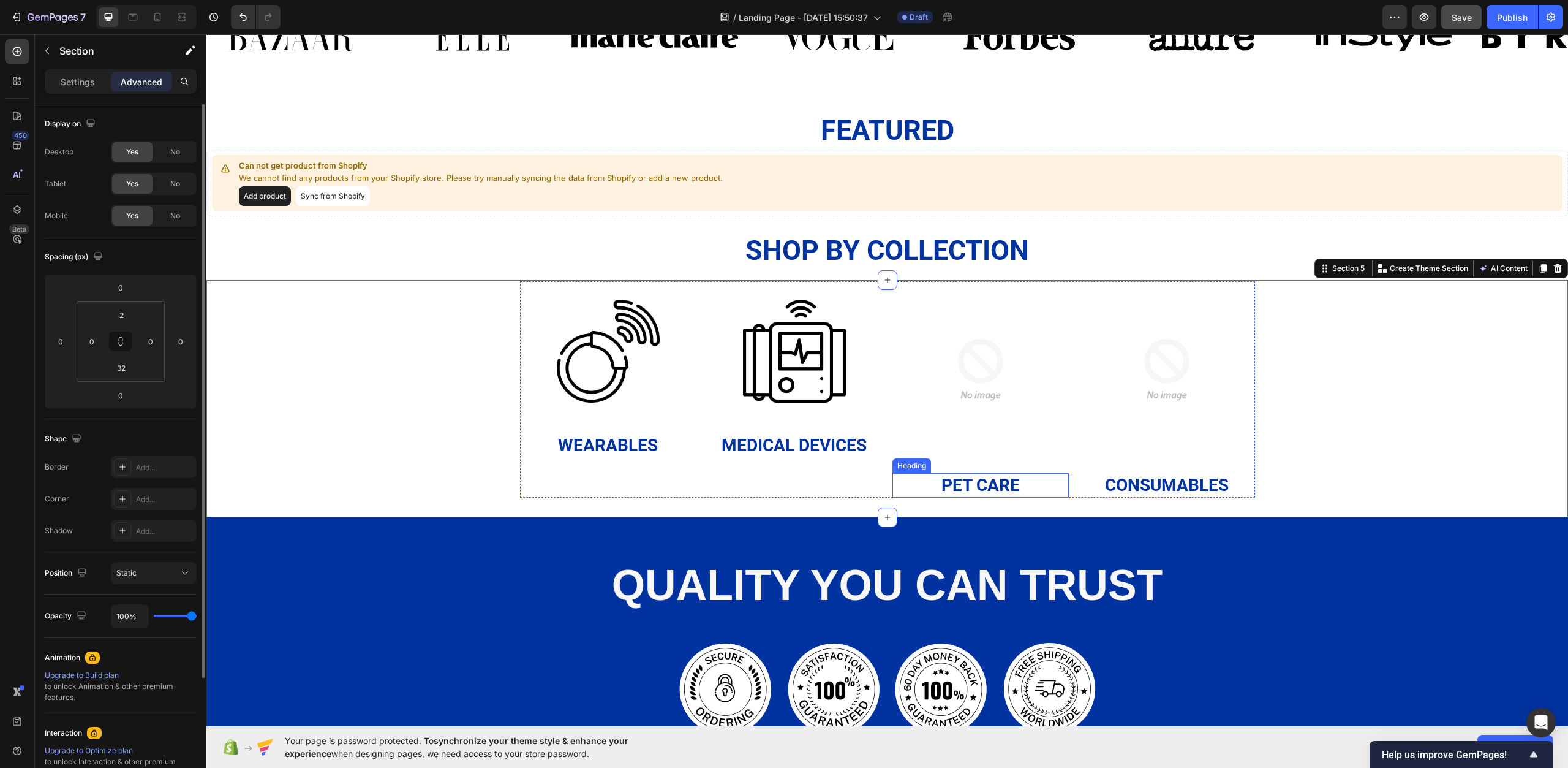
click at [998, 486] on p "Pet Care" at bounding box center [981, 486] width 174 height 22
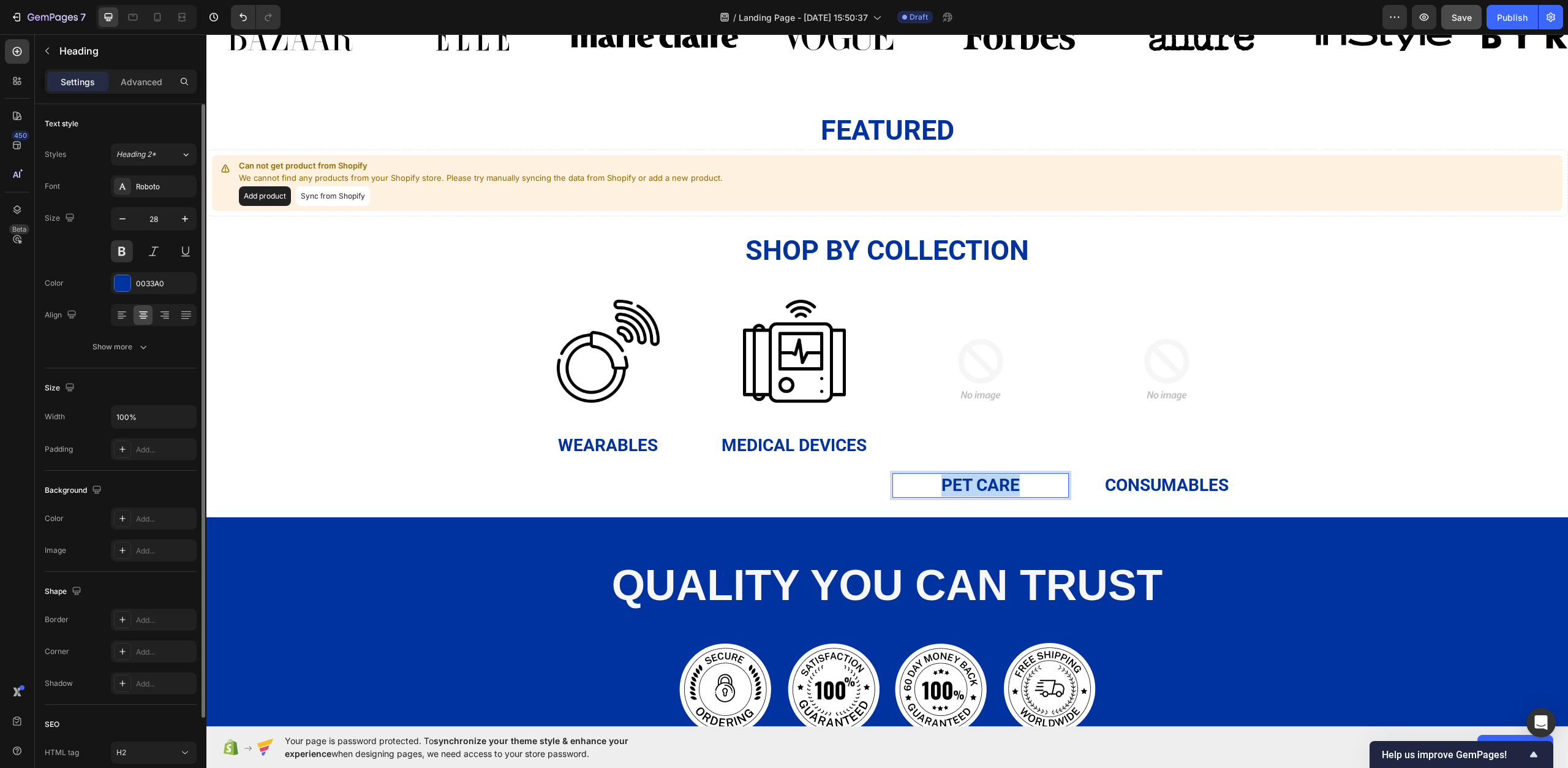
drag, startPoint x: 1027, startPoint y: 484, endPoint x: 926, endPoint y: 478, distance: 101.2
click at [926, 478] on p "Pet Care" at bounding box center [981, 486] width 174 height 22
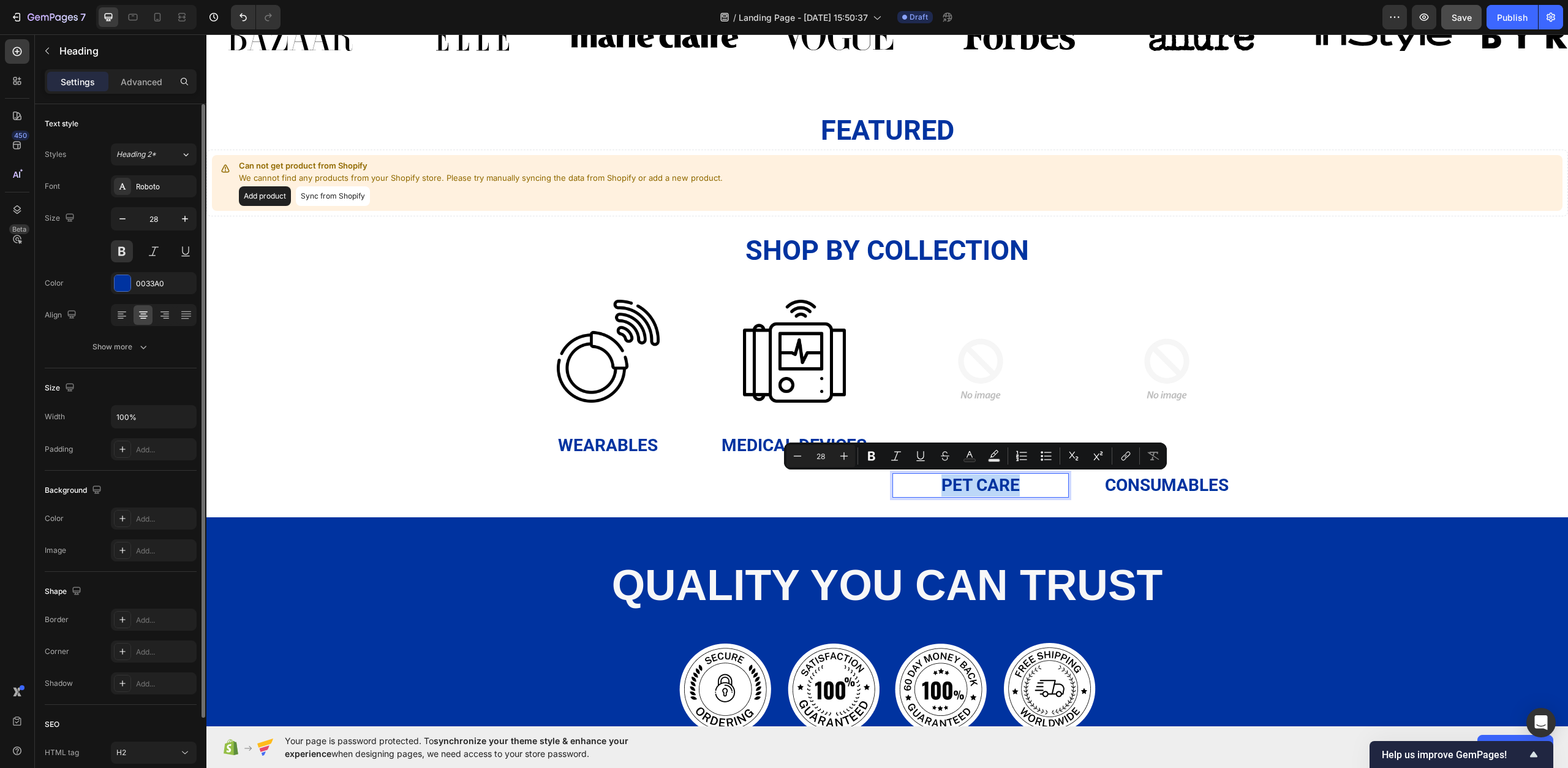
copy p "Pet Care"
click at [972, 359] on img at bounding box center [980, 369] width 176 height 176
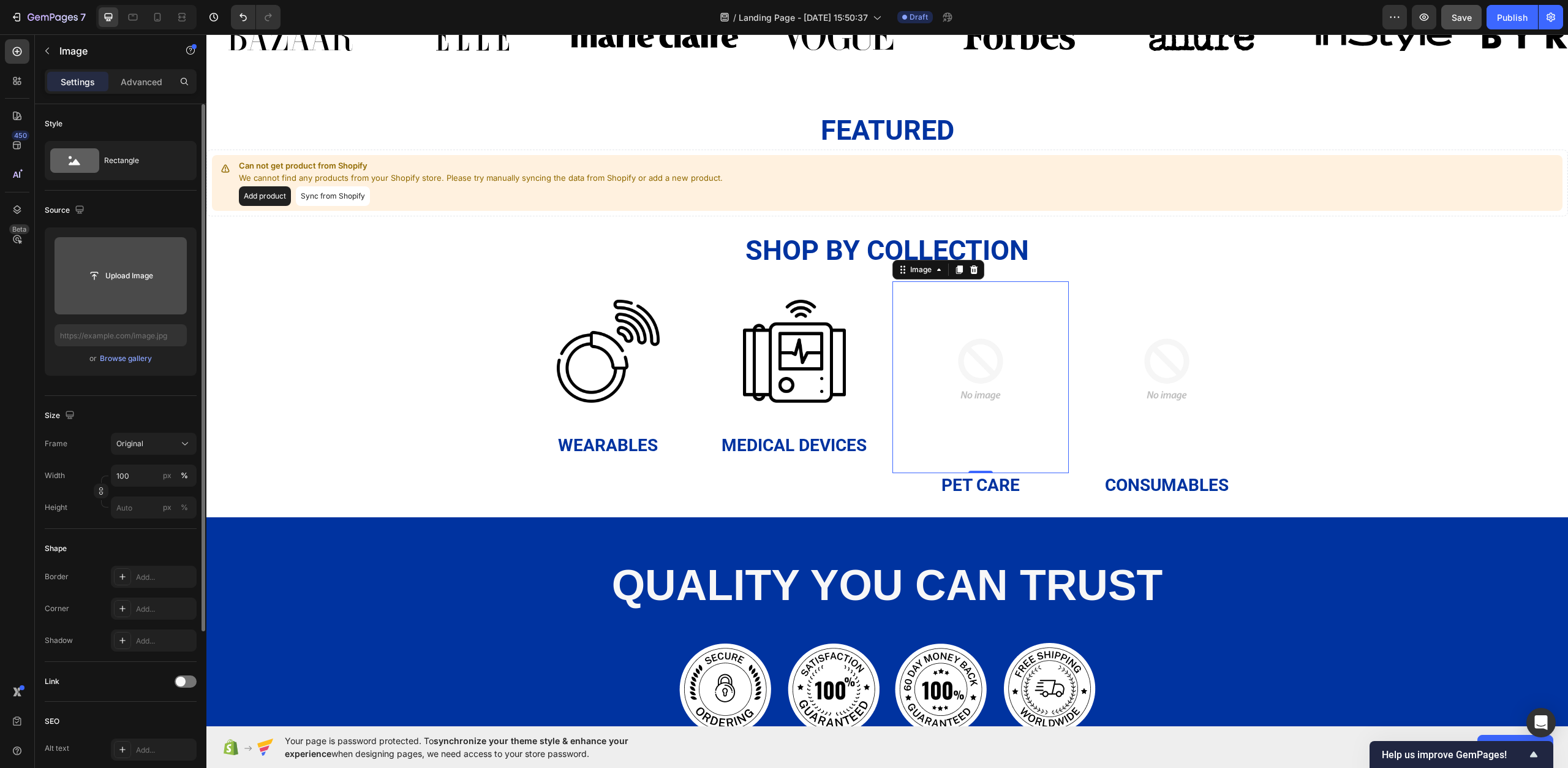
click at [118, 255] on input "file" at bounding box center [120, 276] width 132 height 78
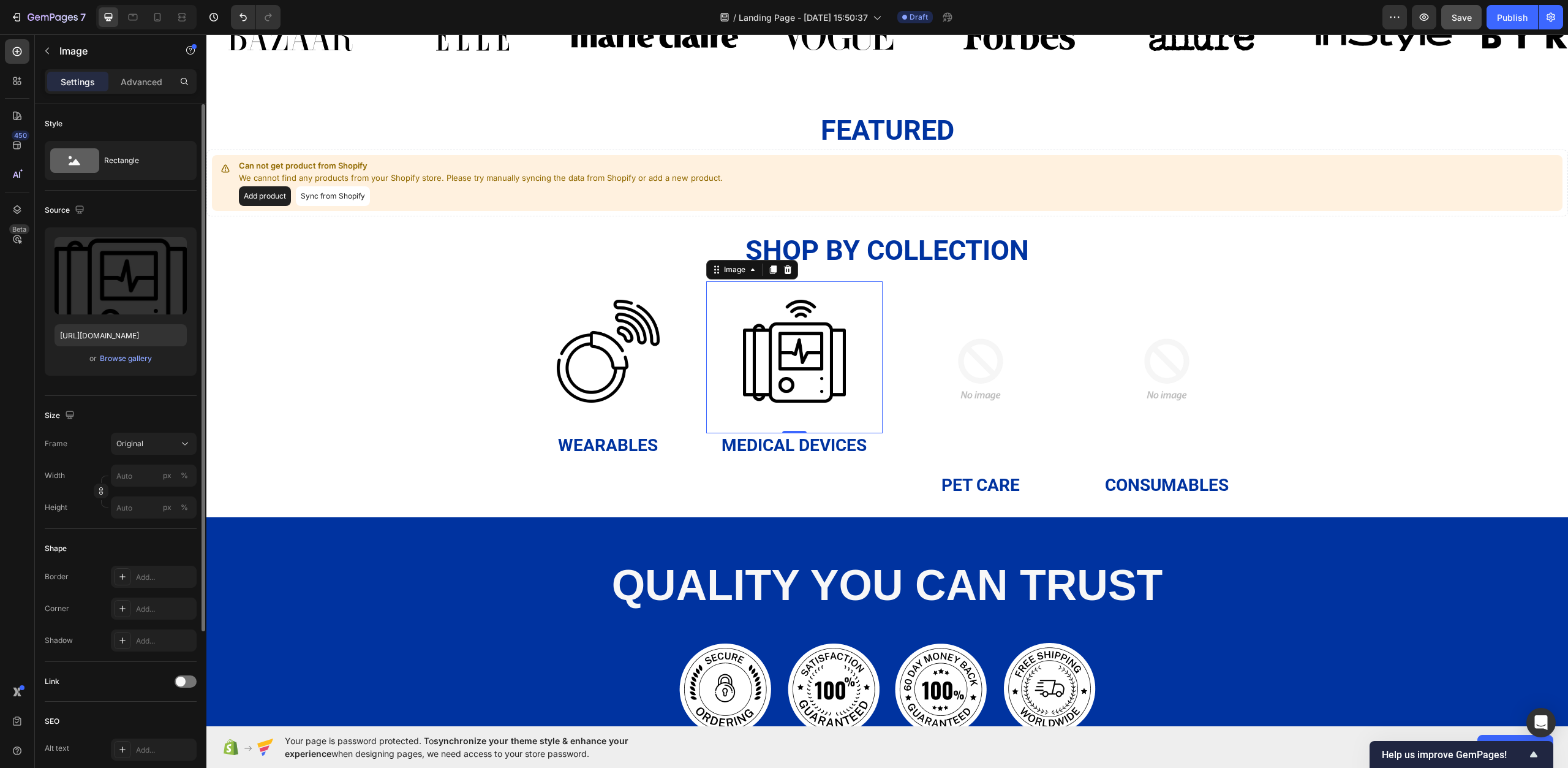
click at [730, 355] on div "Image 0" at bounding box center [794, 357] width 176 height 152
click at [136, 88] on p "Advanced" at bounding box center [141, 81] width 41 height 13
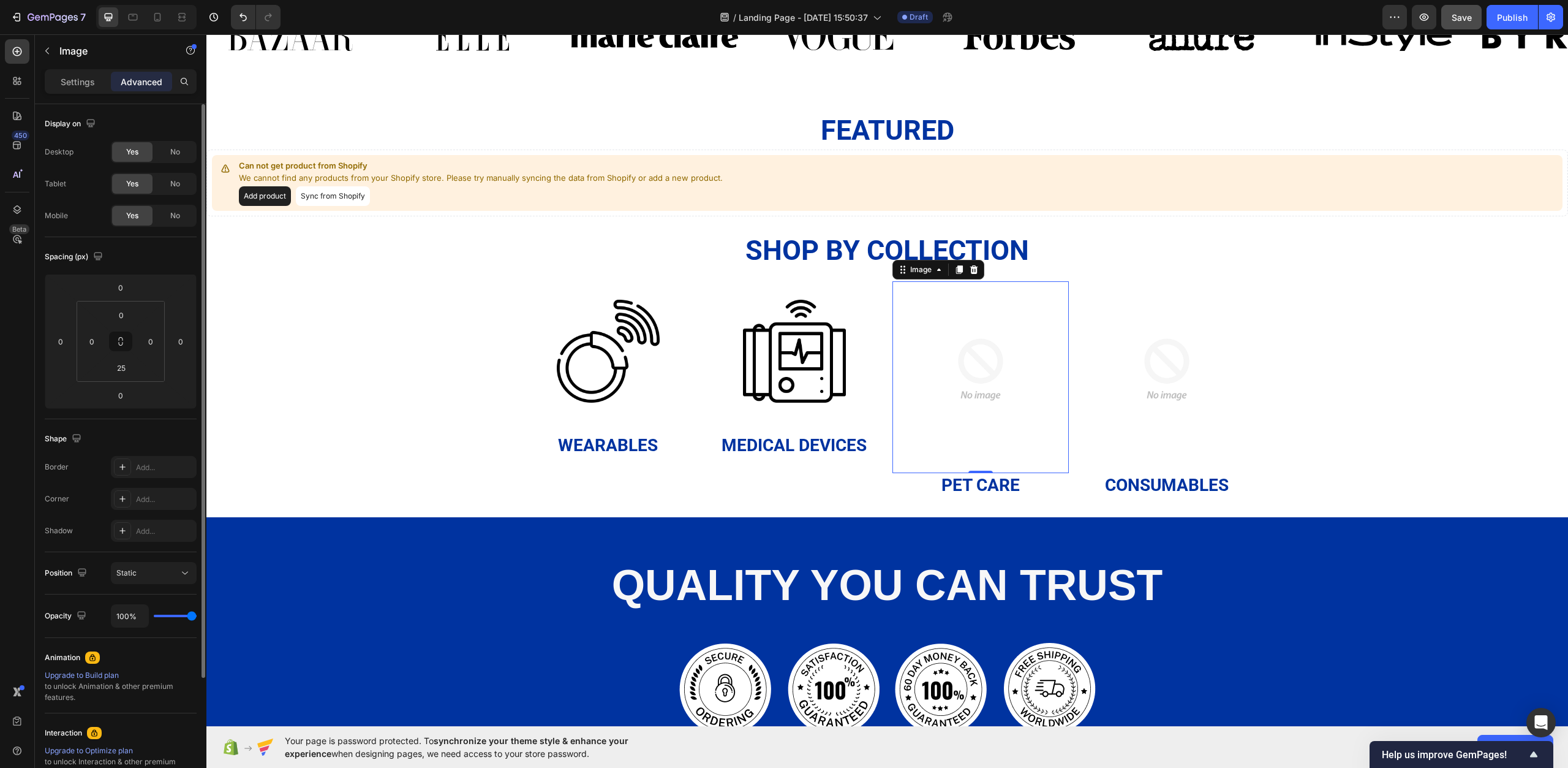
click at [977, 359] on img at bounding box center [980, 369] width 176 height 176
click at [67, 85] on p "Settings" at bounding box center [78, 81] width 35 height 13
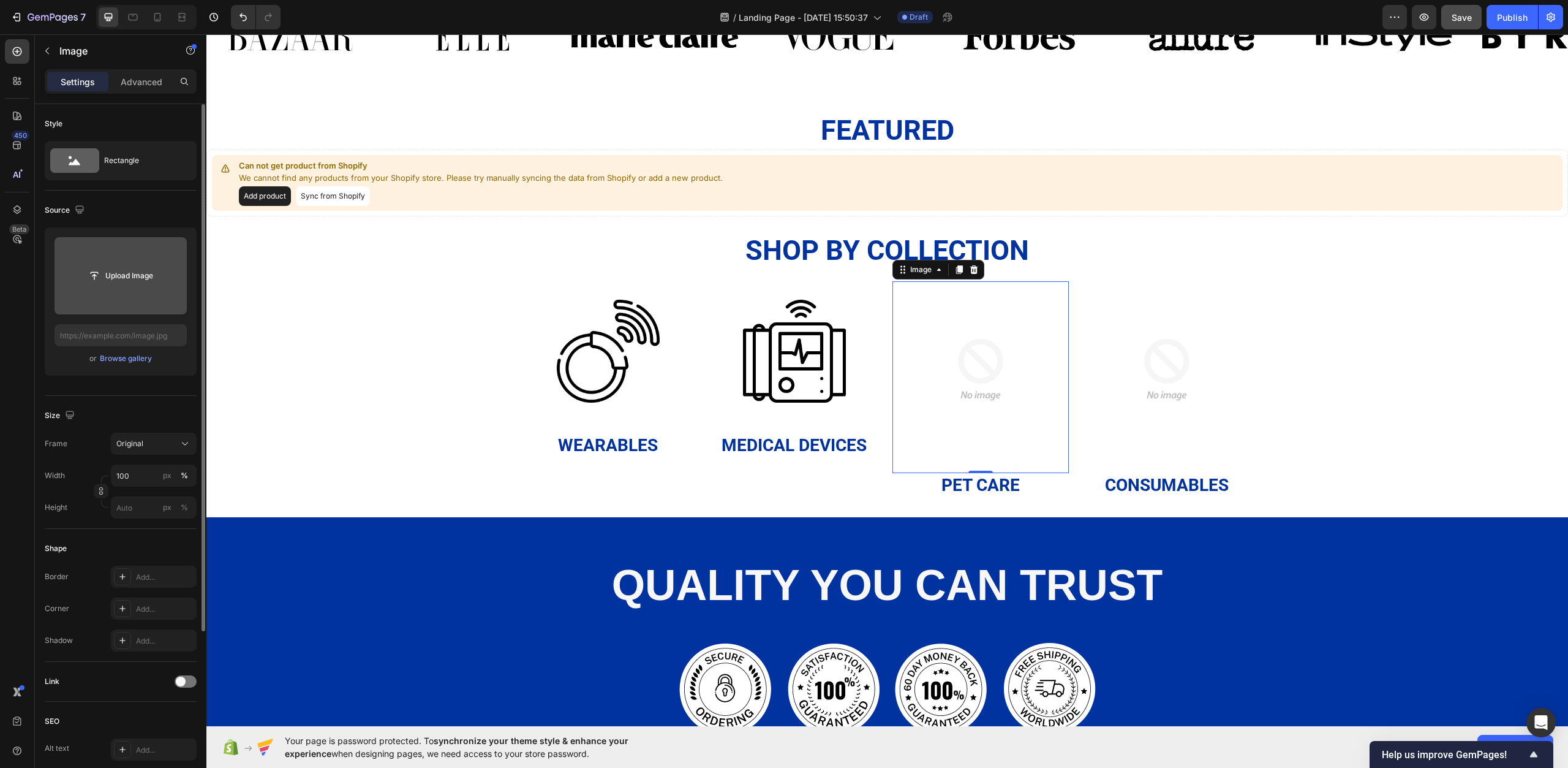
click at [154, 260] on input "file" at bounding box center [120, 276] width 132 height 78
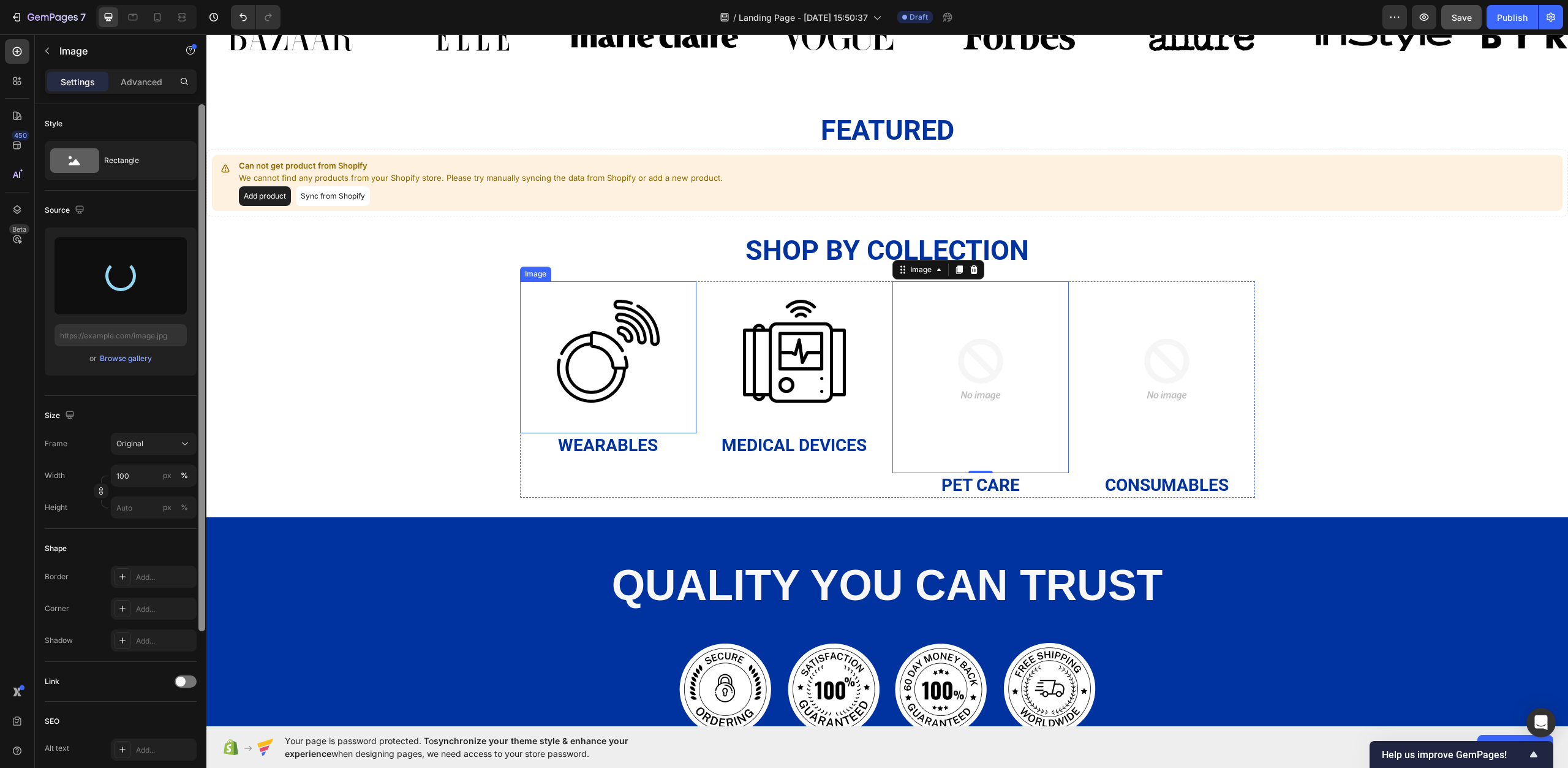
type input "https://cdn.shopify.com/s/files/1/0967/0770/7012/files/gempages_585803676434563…"
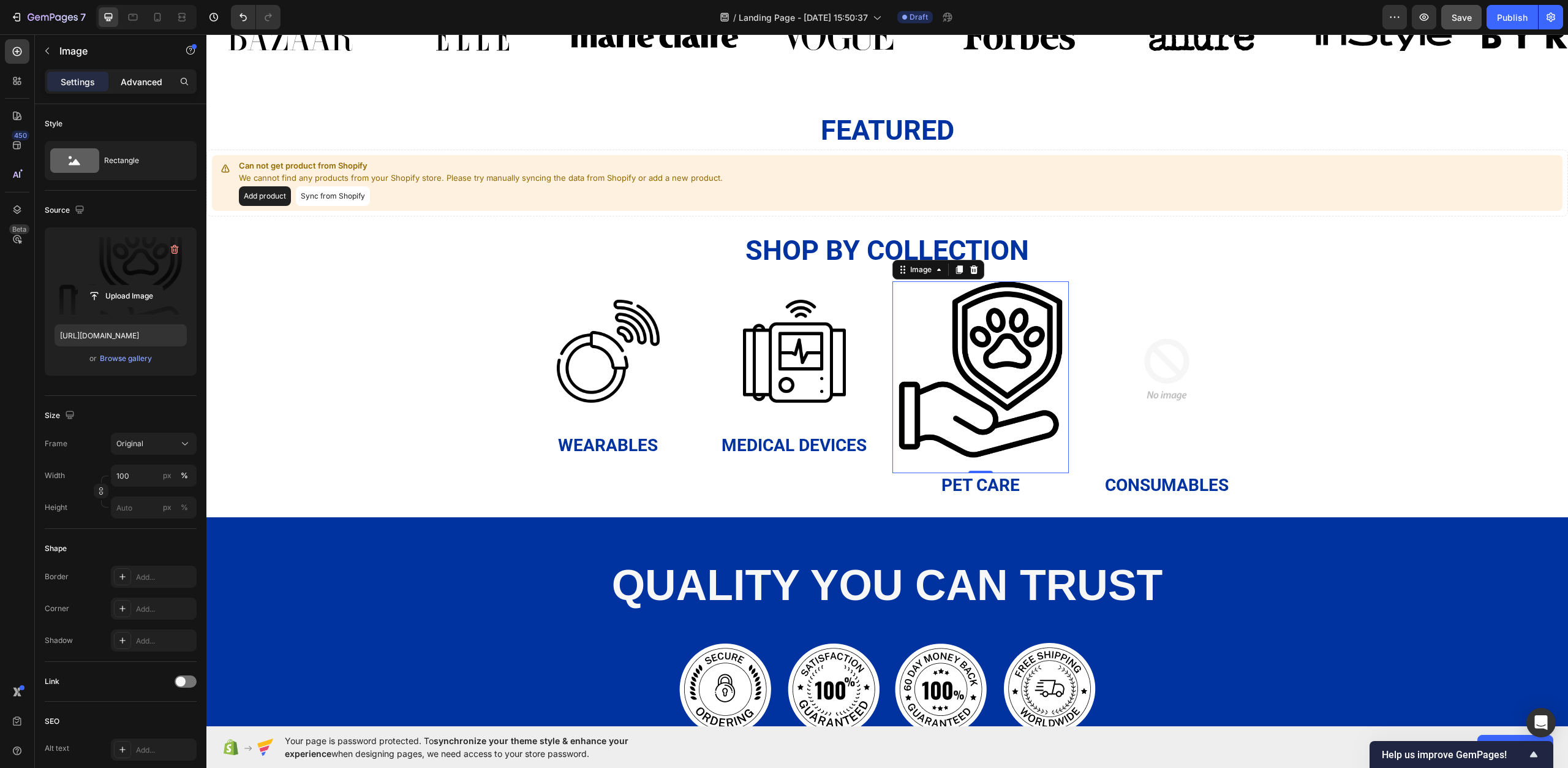
click at [142, 81] on p "Advanced" at bounding box center [141, 81] width 41 height 13
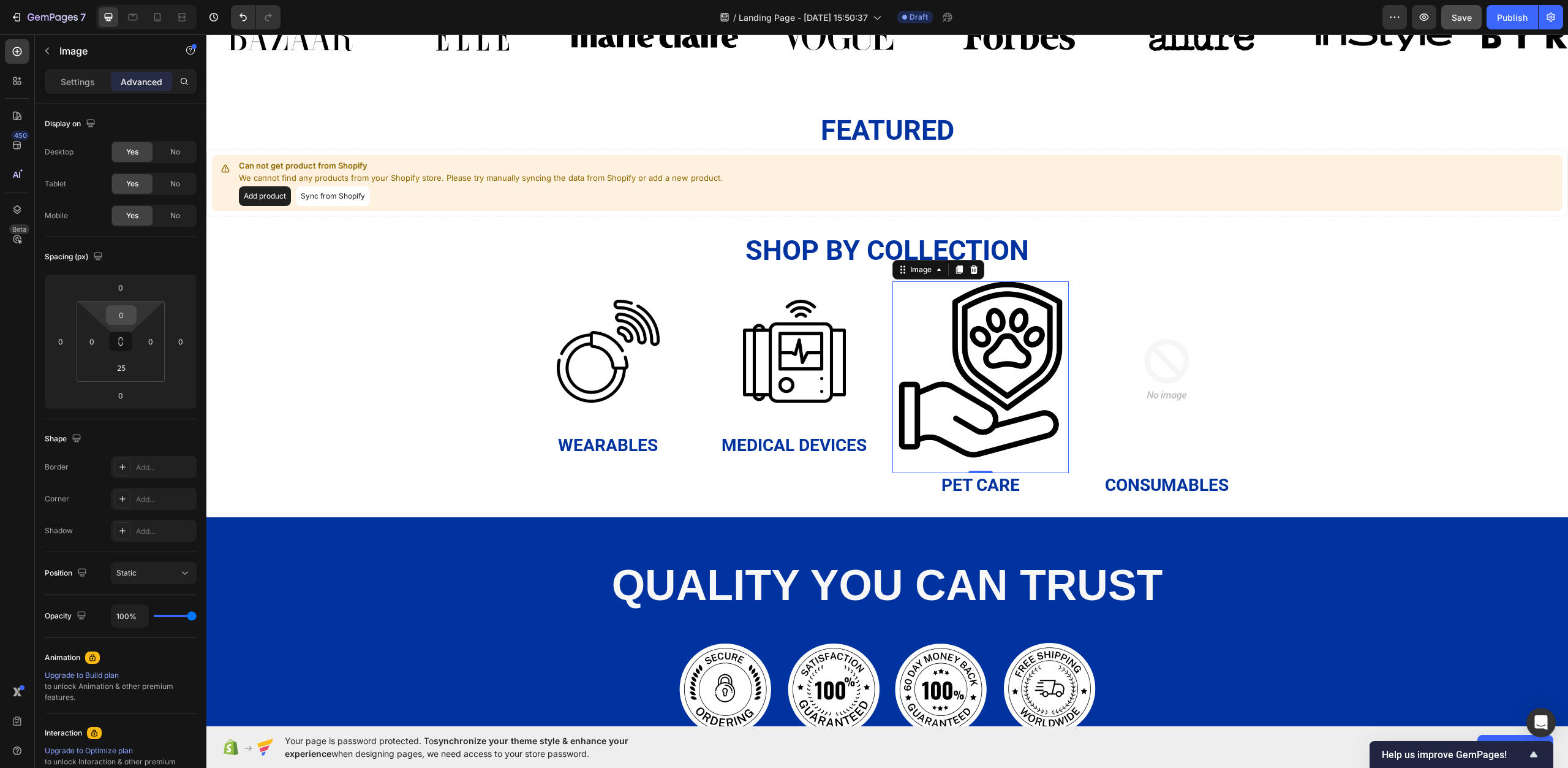
click at [120, 318] on input "0" at bounding box center [120, 315] width 24 height 19
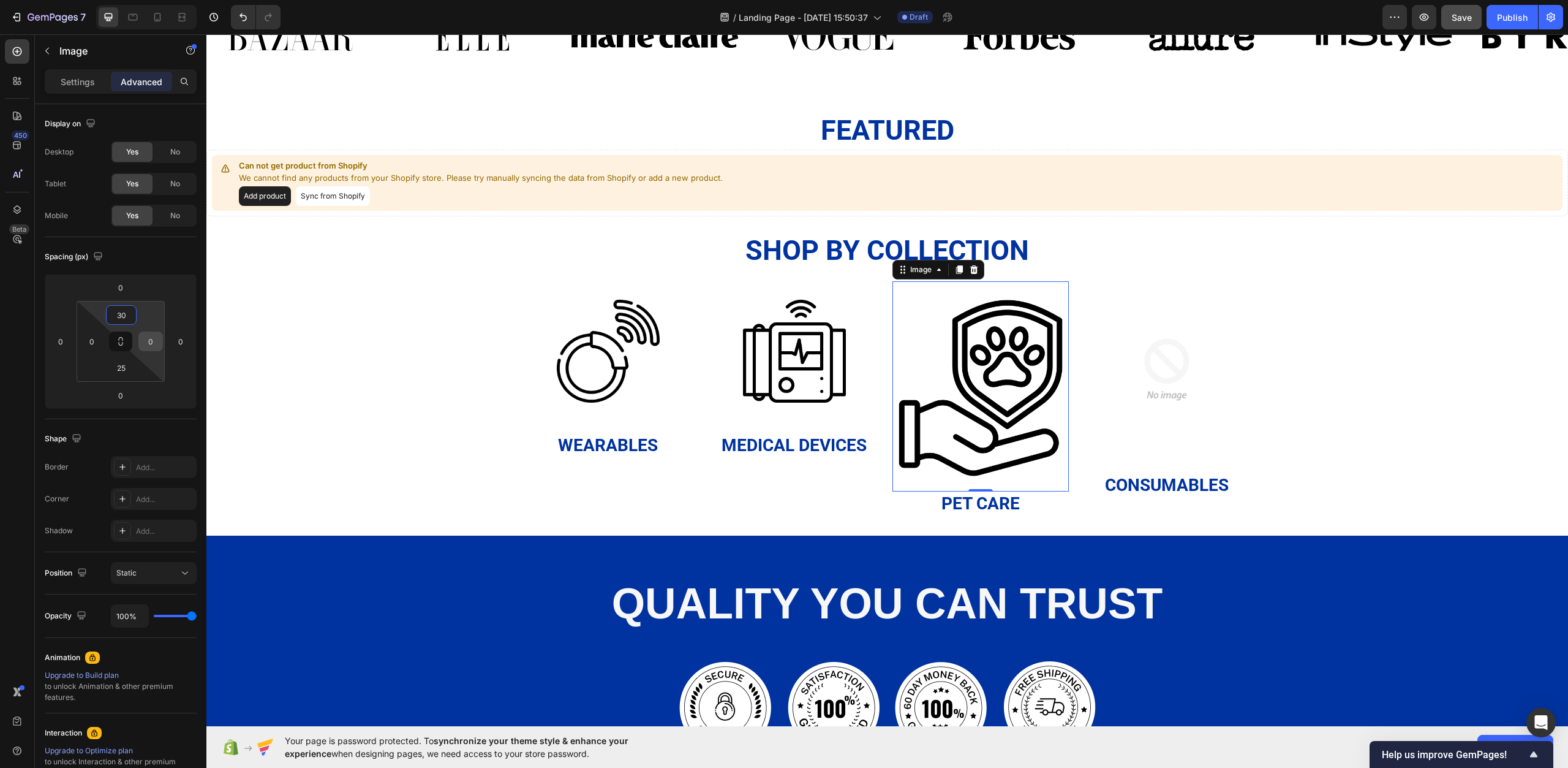
type input "30"
click at [153, 337] on input "0" at bounding box center [151, 341] width 19 height 19
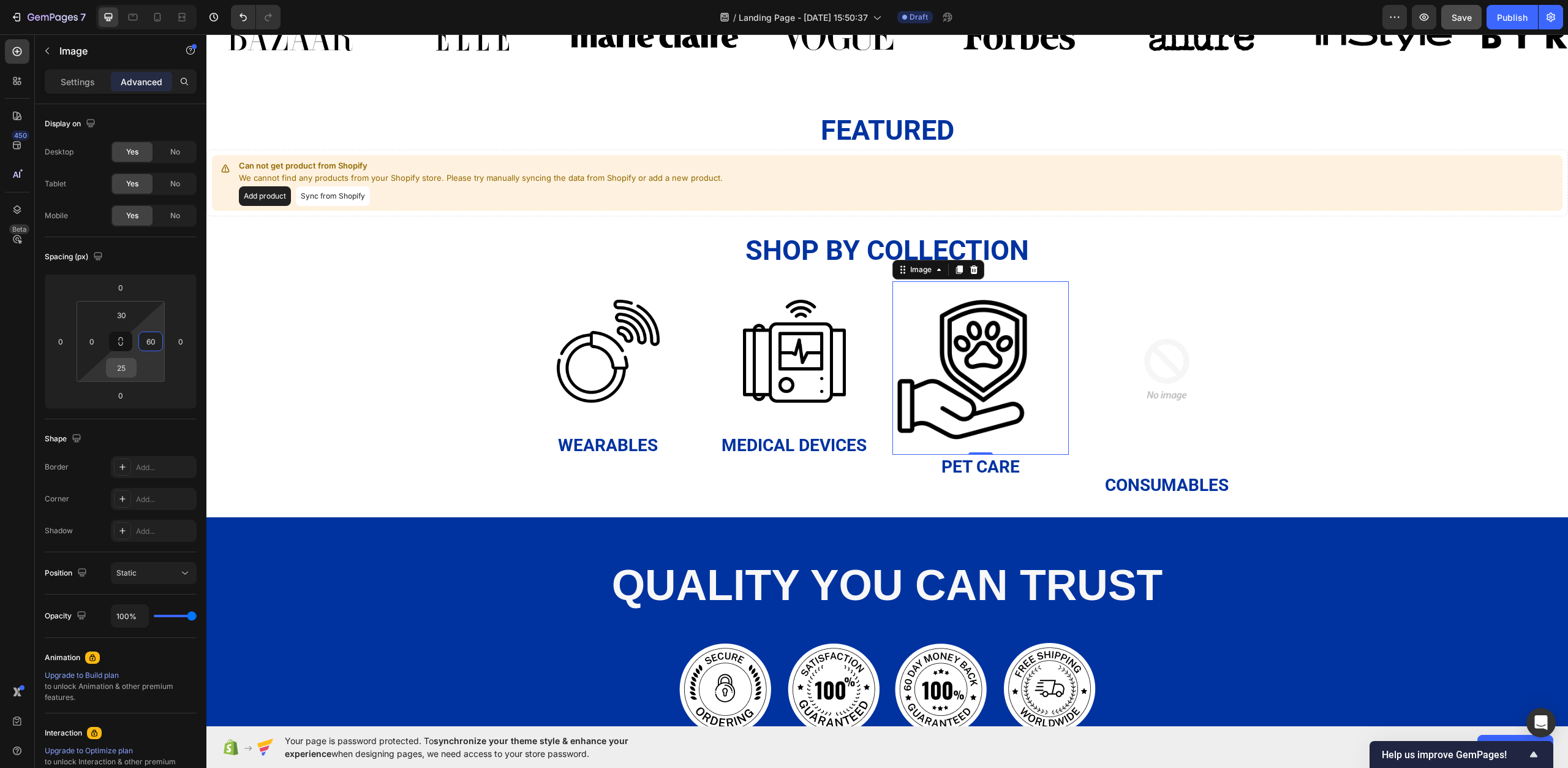
type input "60"
click at [128, 369] on input "25" at bounding box center [120, 368] width 24 height 19
type input "50"
drag, startPoint x: 88, startPoint y: 342, endPoint x: 95, endPoint y: 342, distance: 7.0
click at [88, 342] on input "0" at bounding box center [92, 341] width 19 height 19
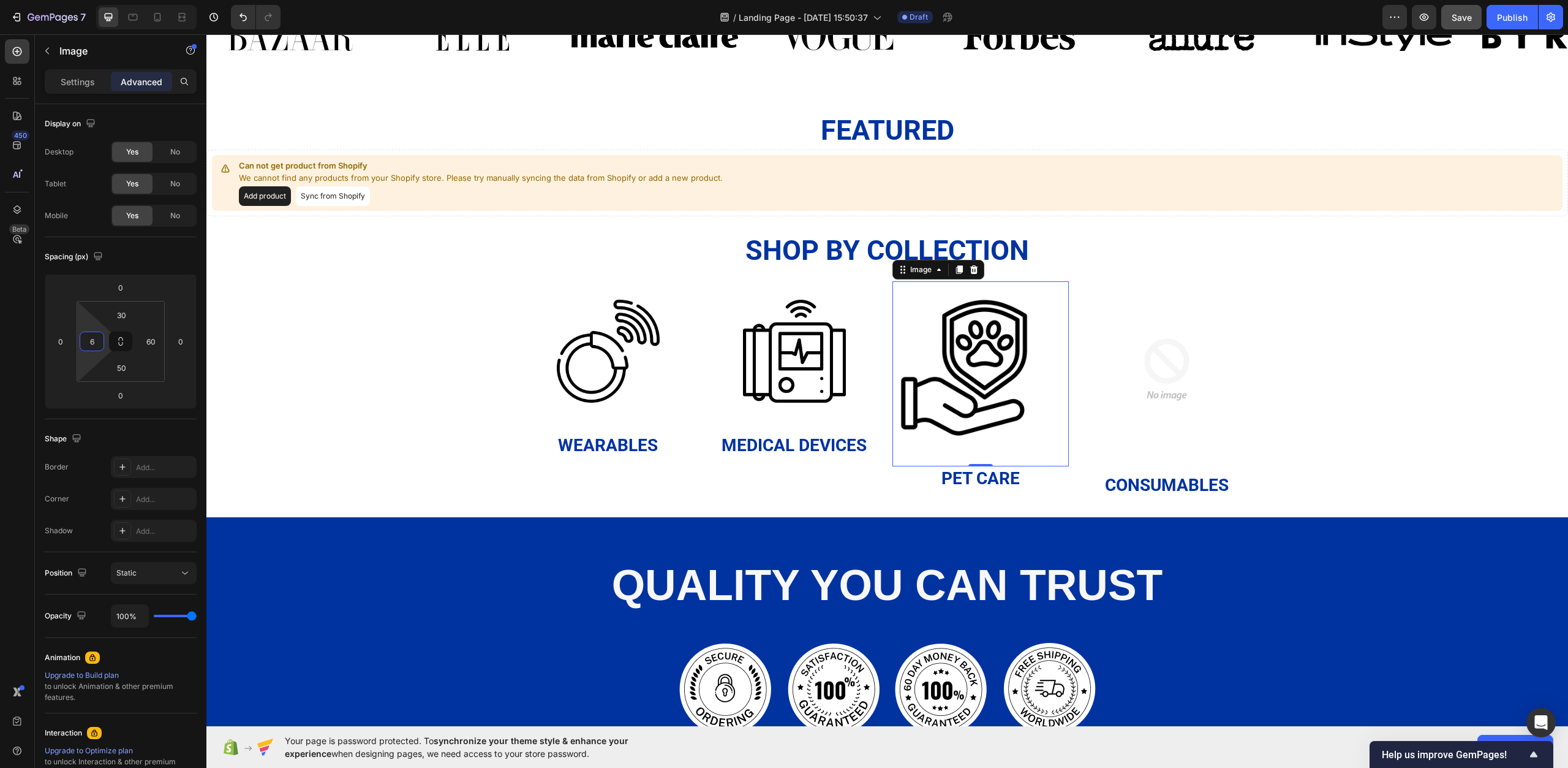
type input "60"
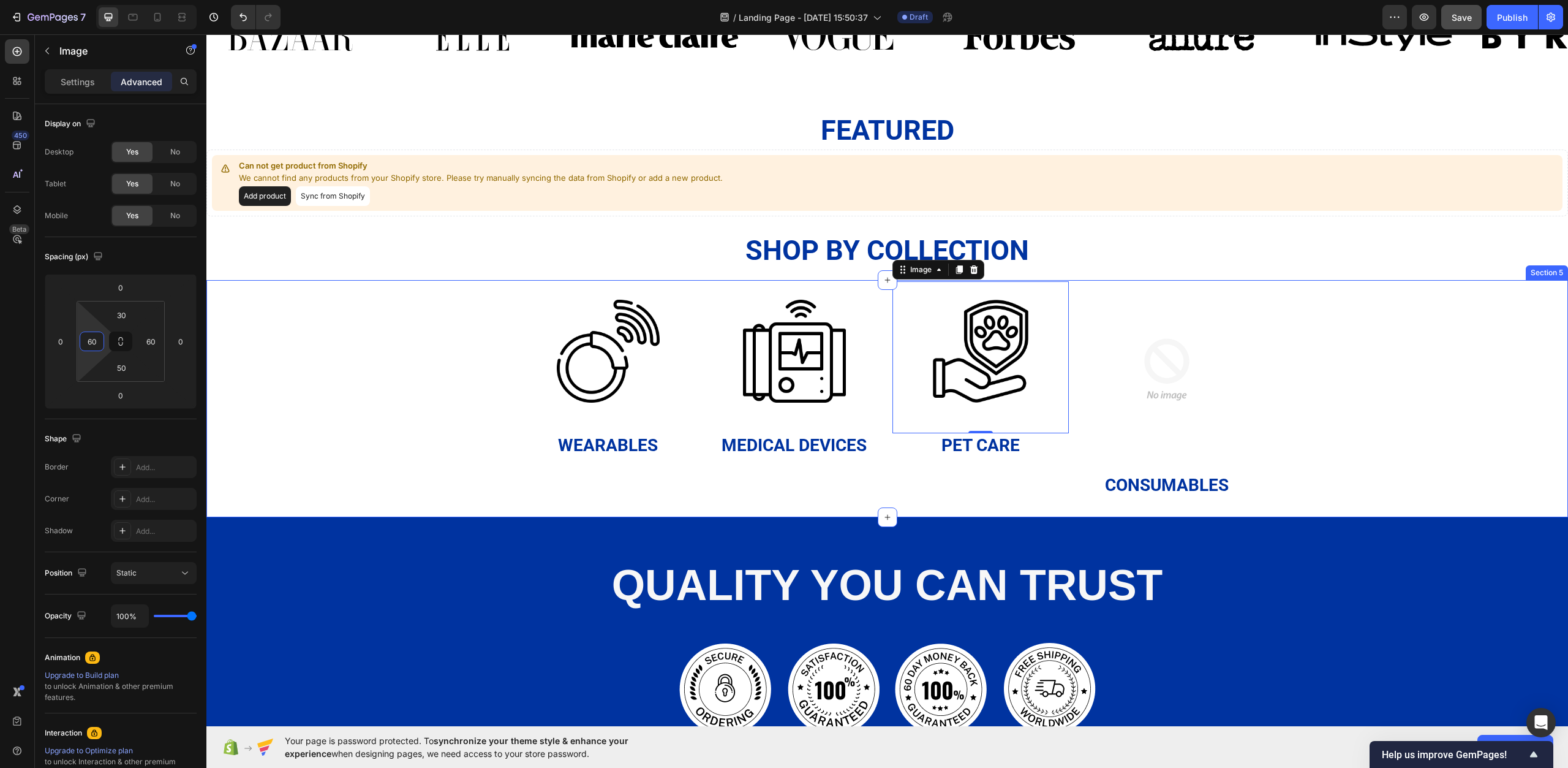
click at [1292, 383] on div "Image Wearables Heading Image Medical Devices Heading Image 0 Pet Care Heading …" at bounding box center [887, 389] width 1362 height 217
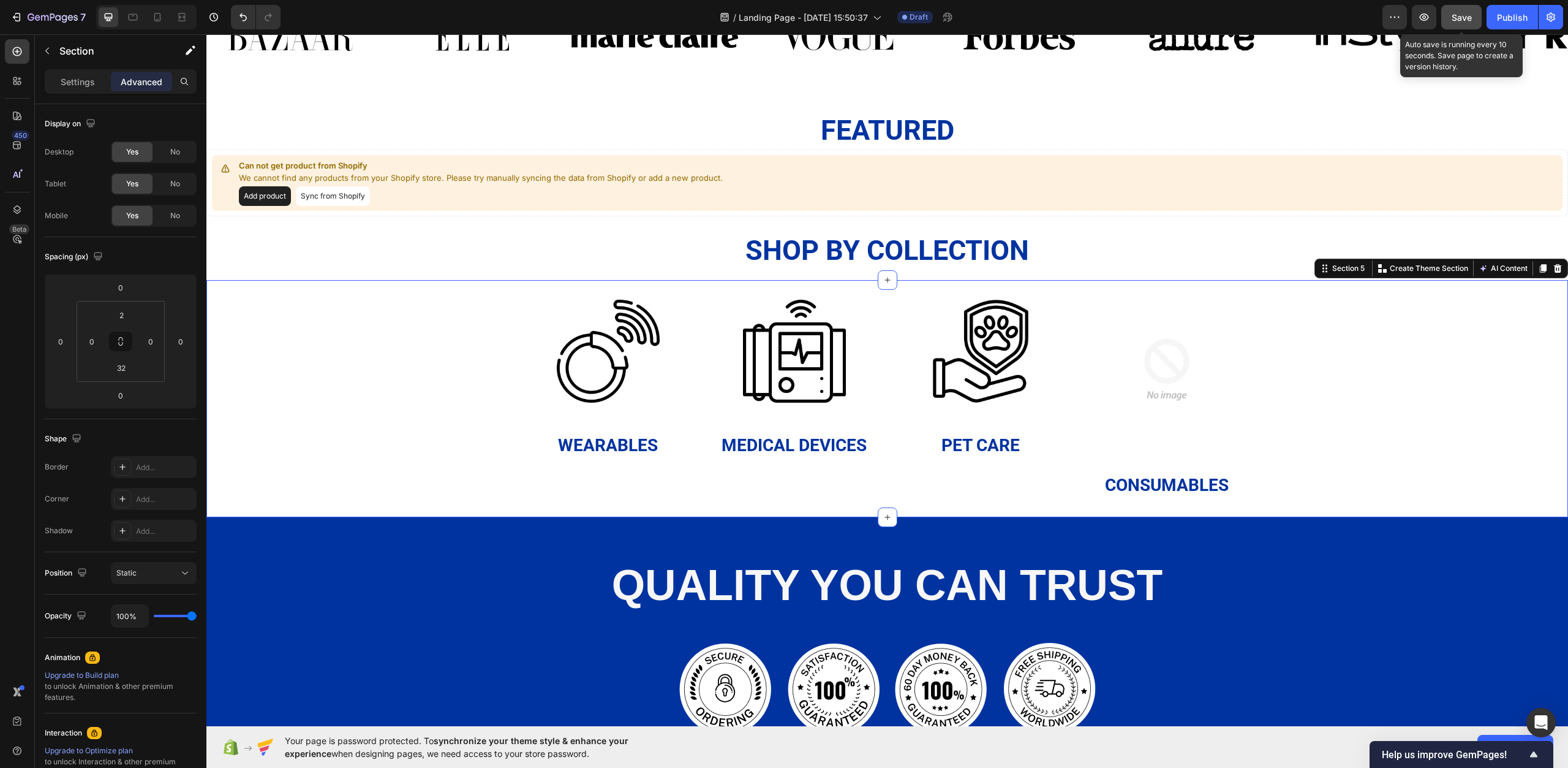
click at [1465, 11] on div "Save" at bounding box center [1462, 17] width 20 height 13
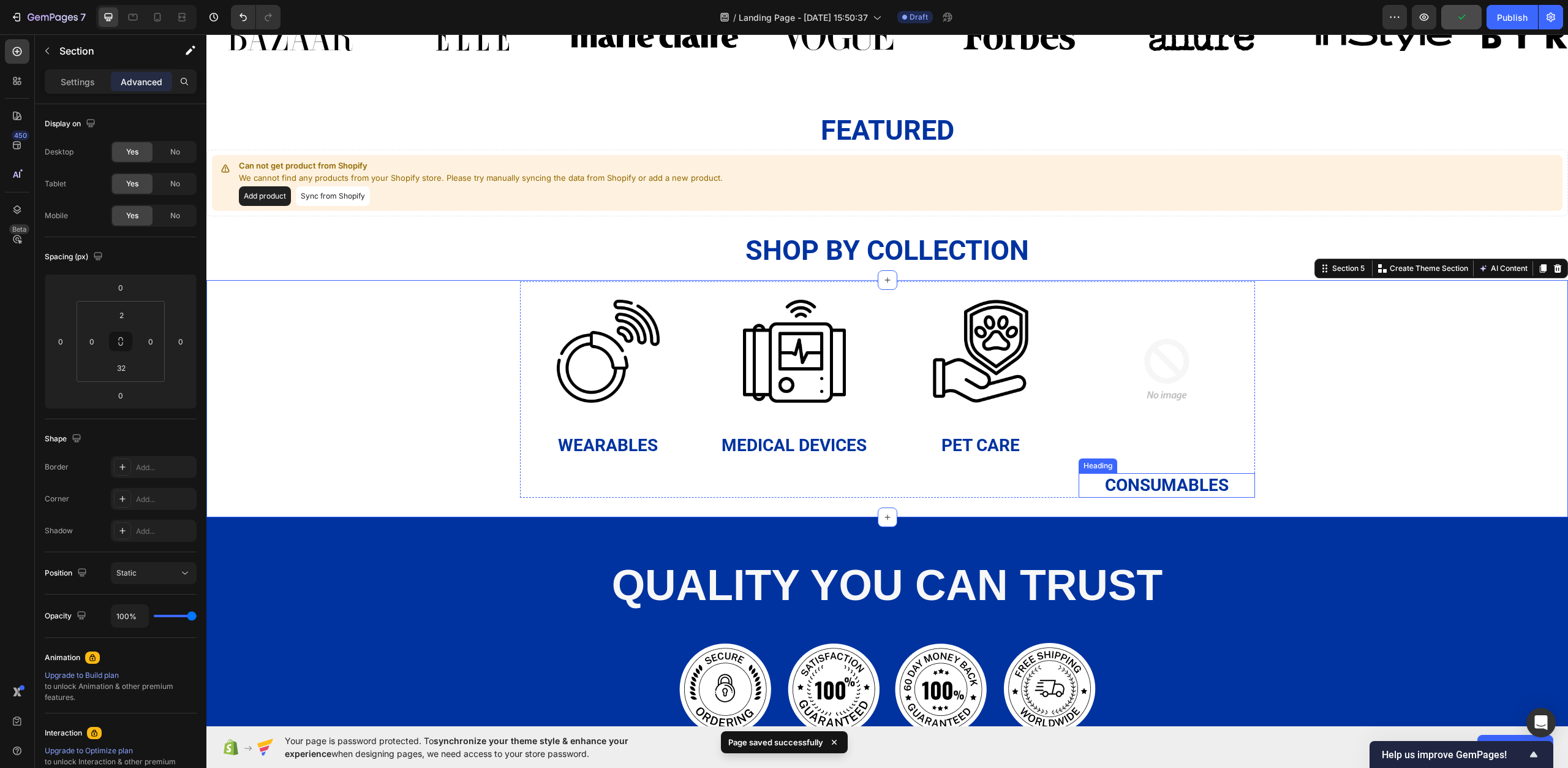
click at [1202, 477] on p "Consumables" at bounding box center [1167, 486] width 174 height 22
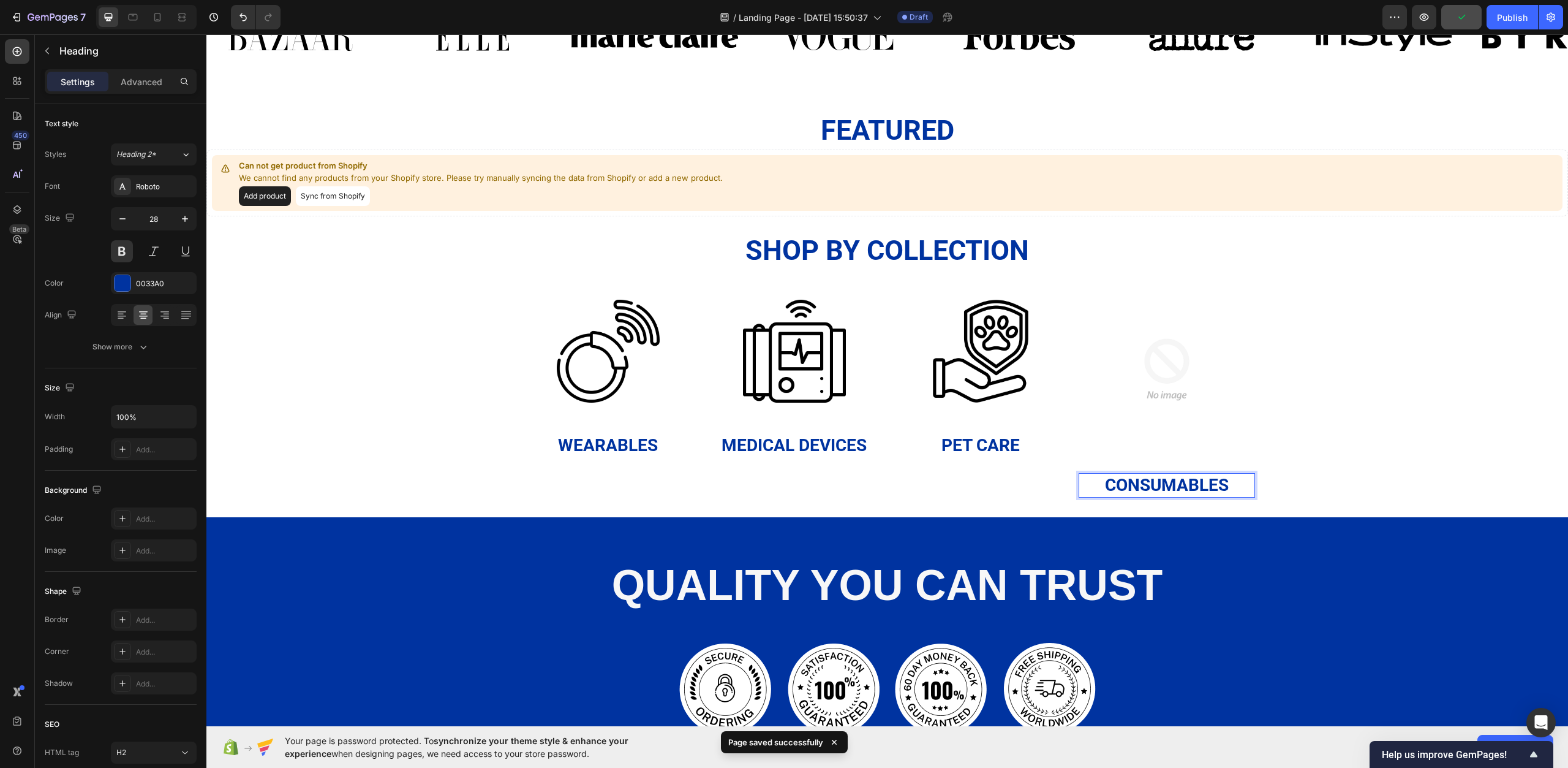
click at [1218, 482] on p "Consumables" at bounding box center [1167, 486] width 174 height 22
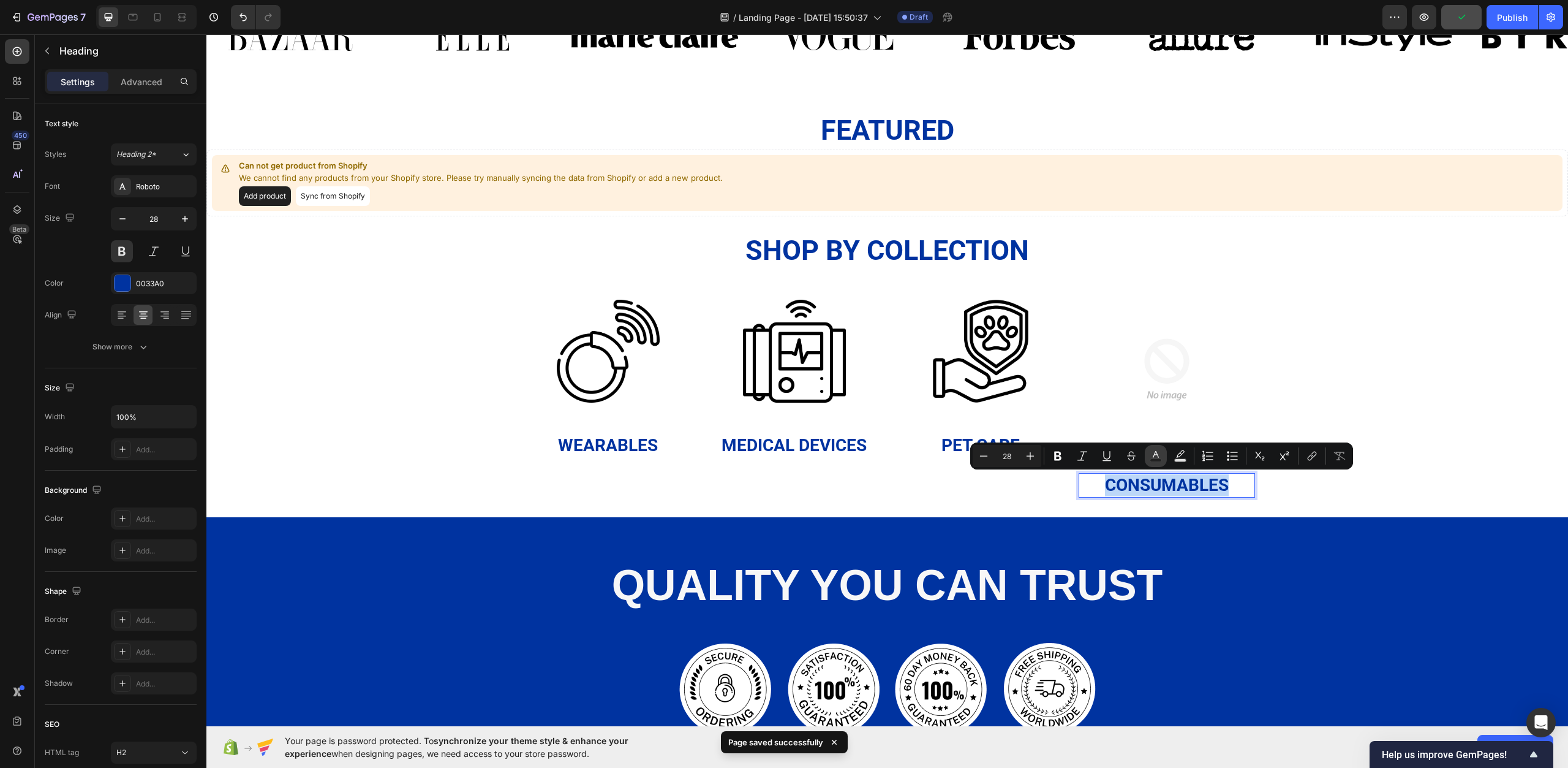
copy p "Consumables"
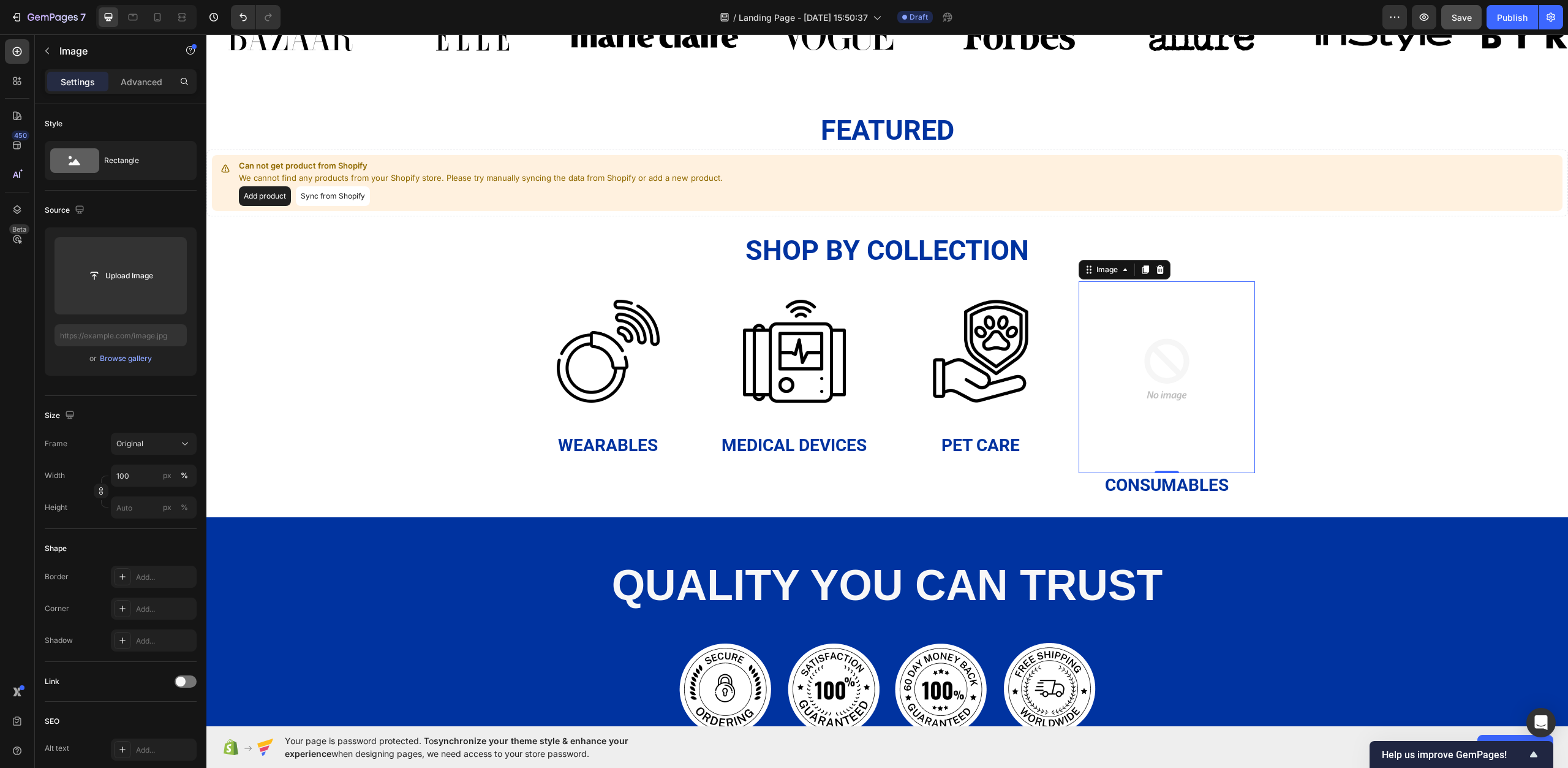
click at [1178, 372] on img at bounding box center [1166, 369] width 176 height 176
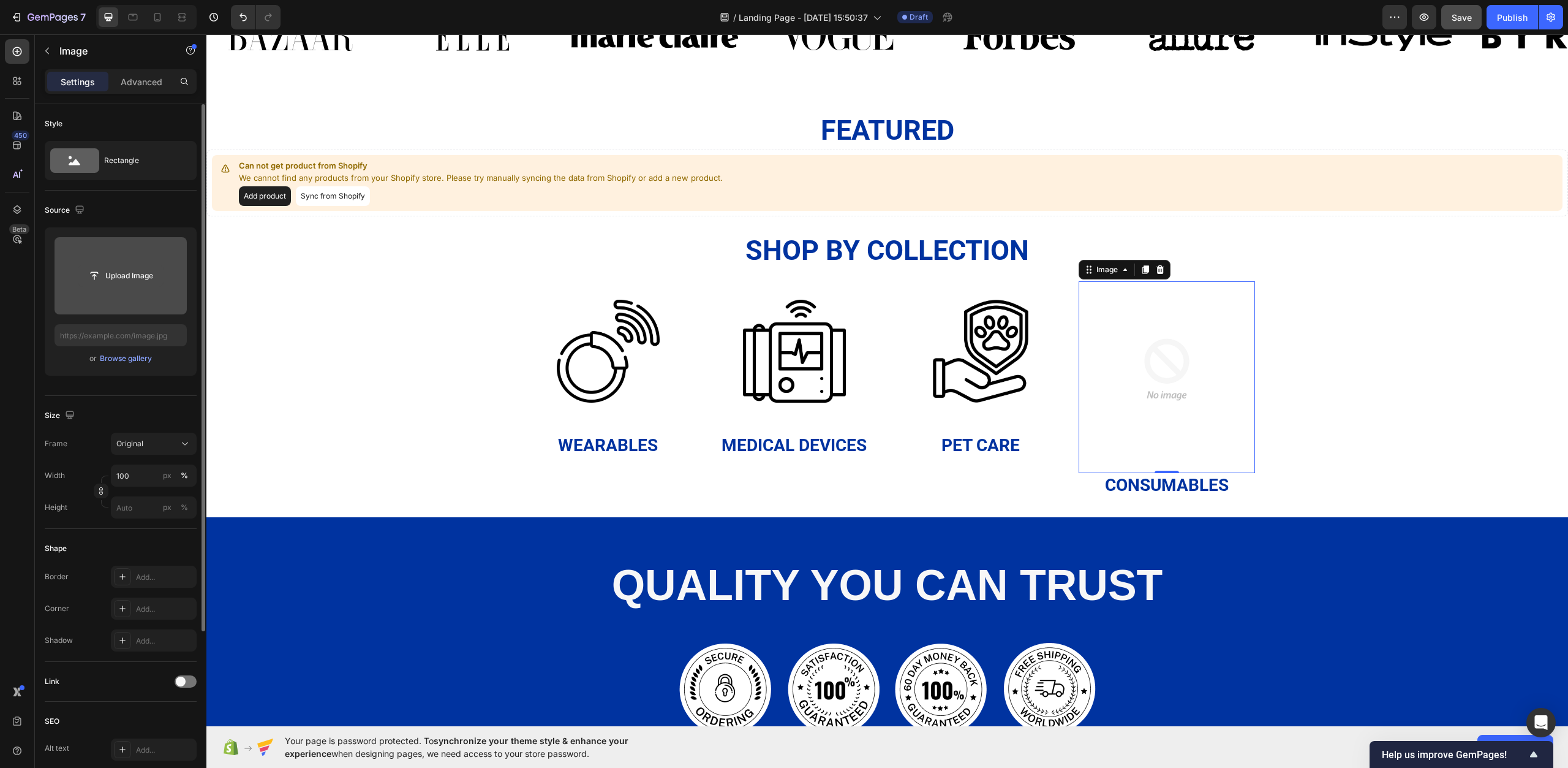
click at [147, 267] on input "file" at bounding box center [120, 276] width 84 height 21
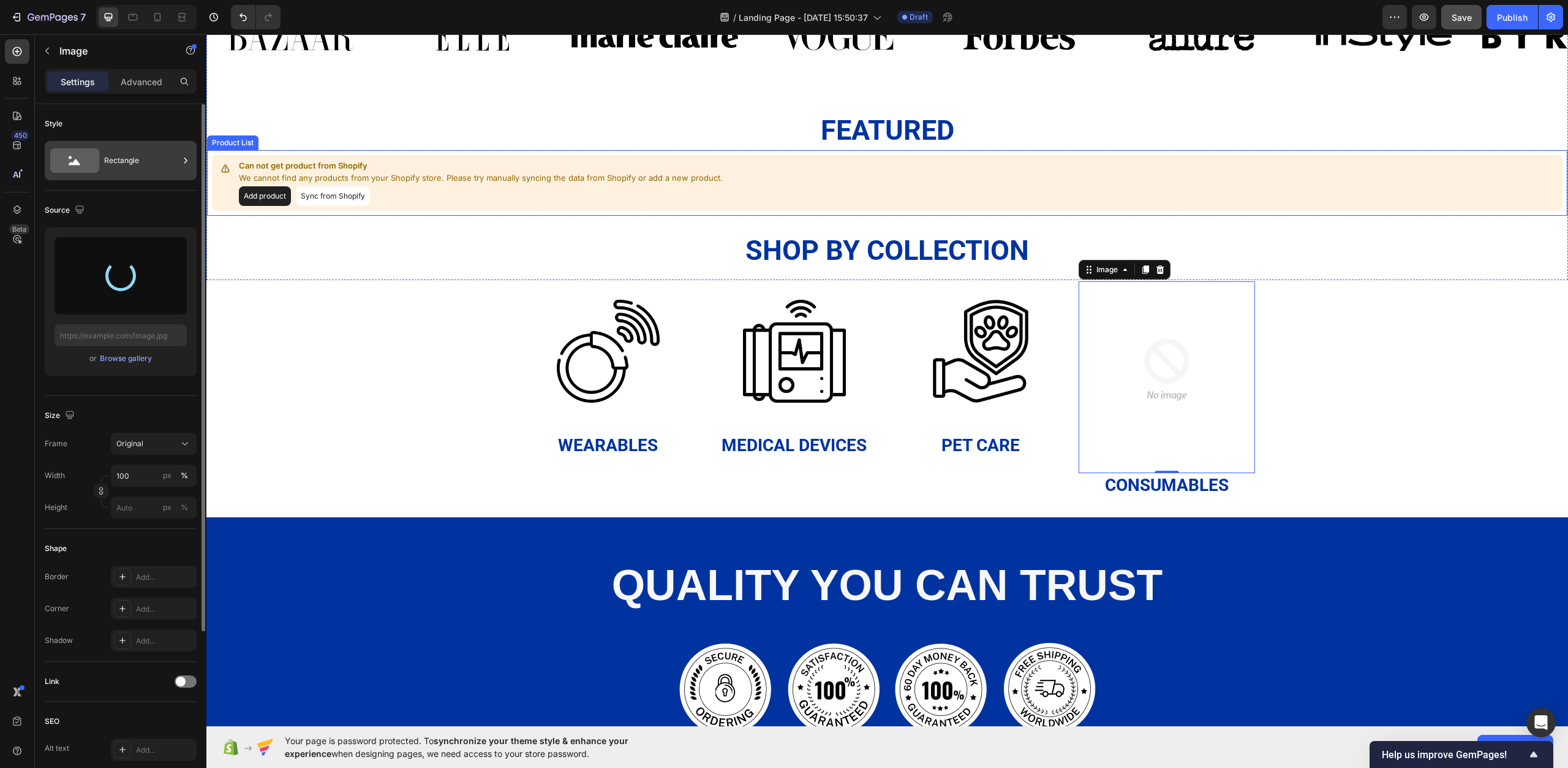
type input "https://cdn.shopify.com/s/files/1/0967/0770/7012/files/gempages_585803676434563…"
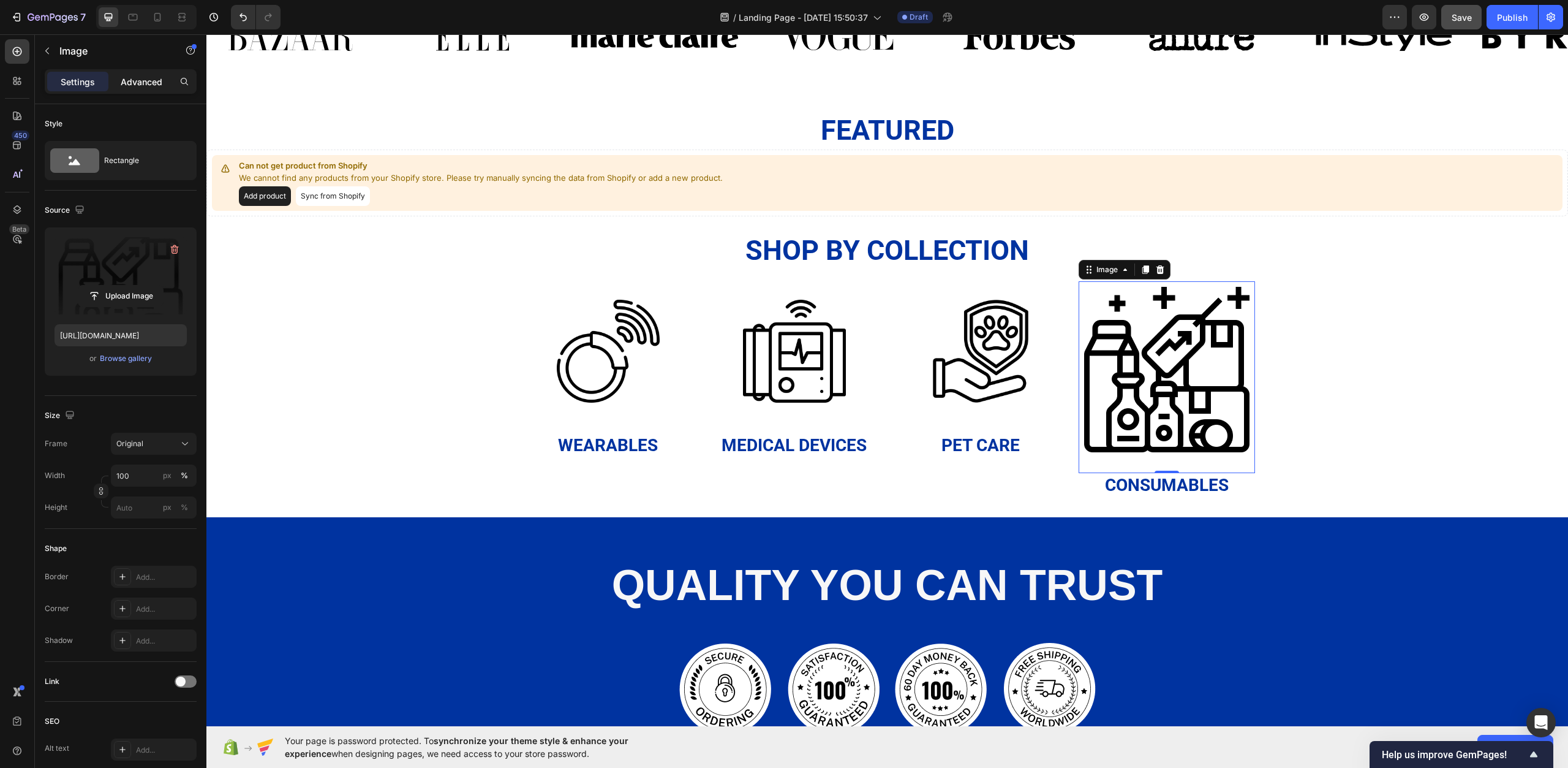
click at [146, 87] on p "Advanced" at bounding box center [141, 81] width 41 height 13
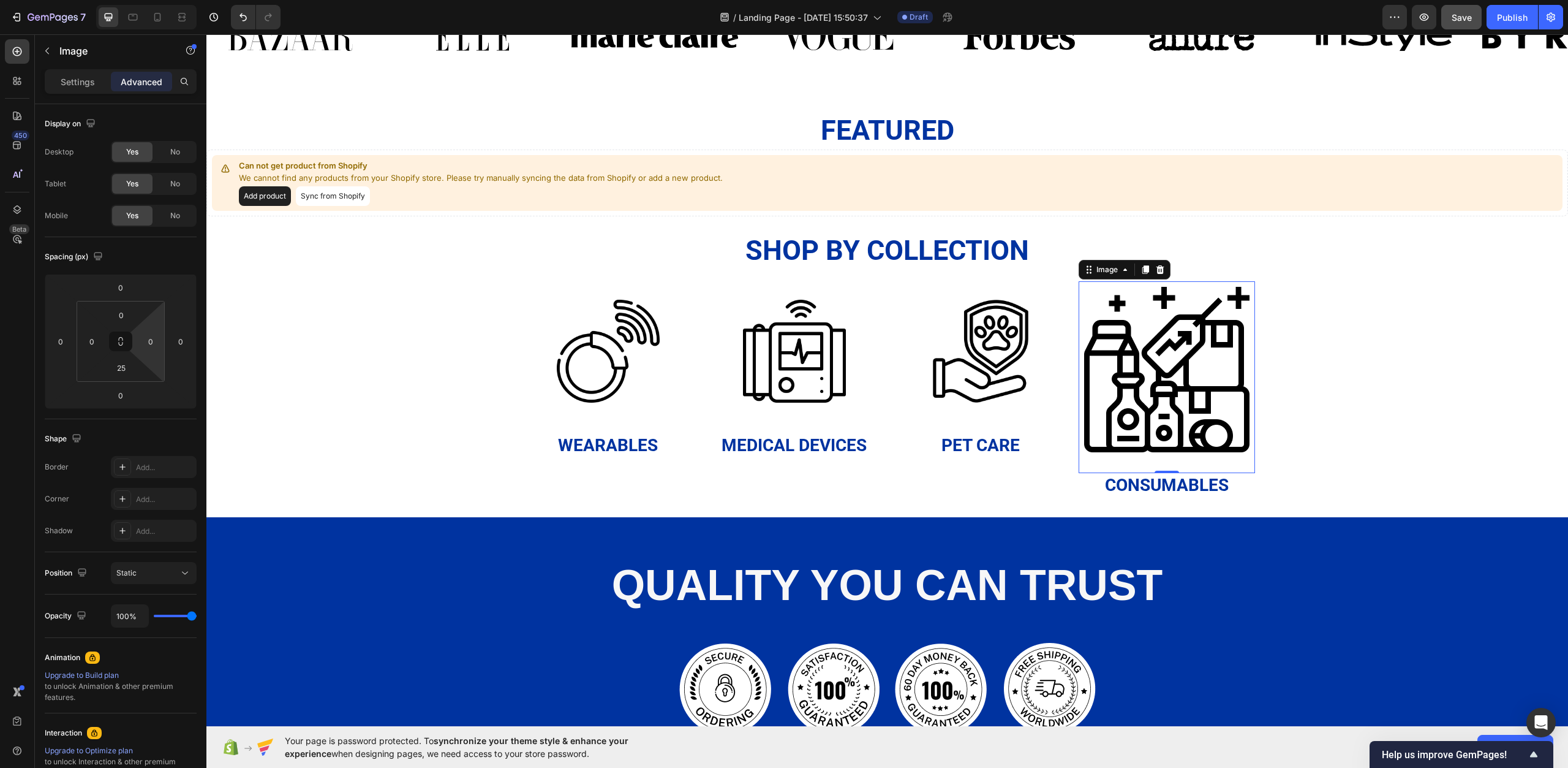
click at [128, 0] on html "7 / Landing Page - Sep 24, 15:50:37 Draft Preview Save Publish 450 Beta Section…" at bounding box center [784, 0] width 1568 height 0
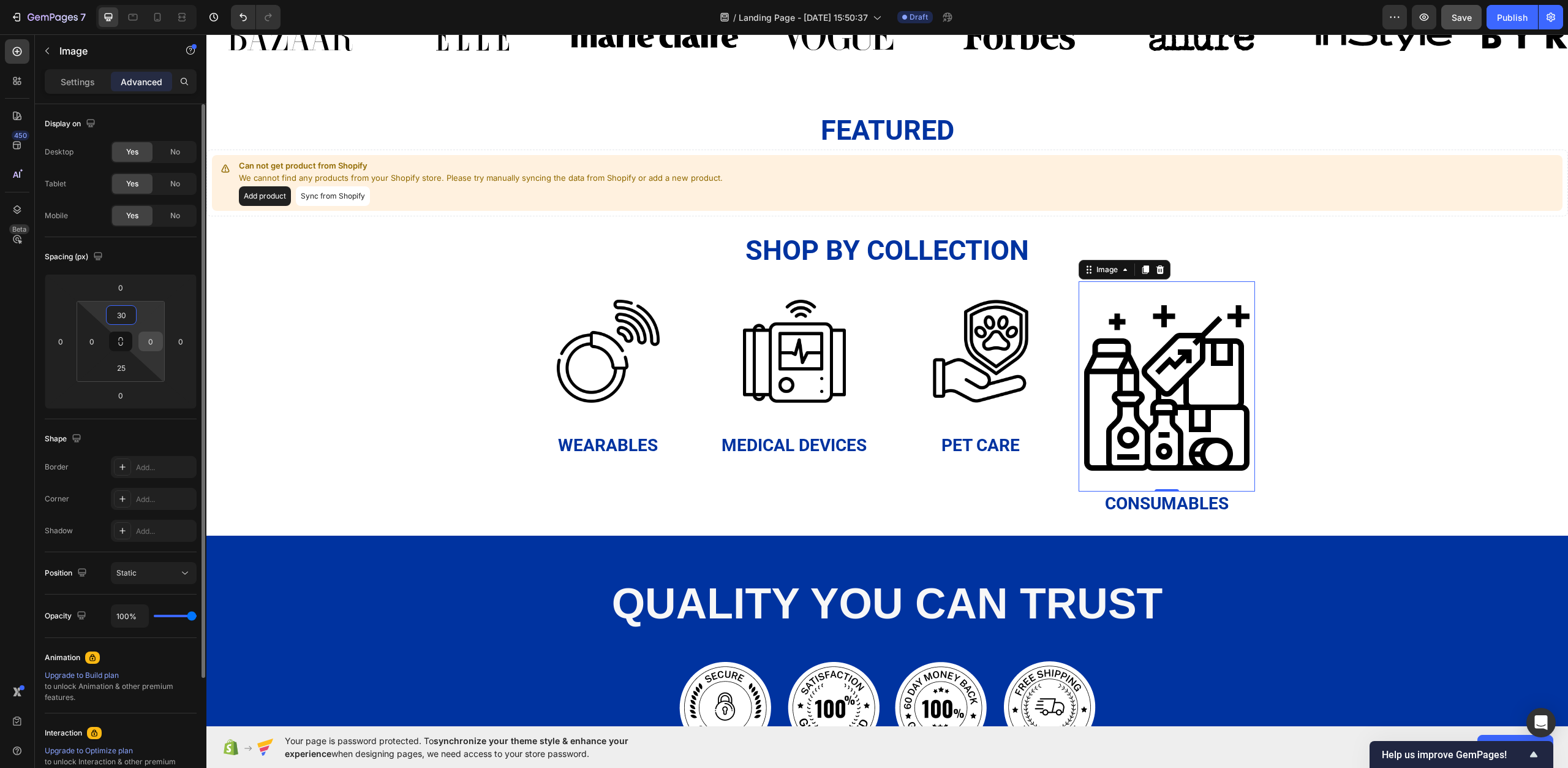
type input "30"
drag, startPoint x: 147, startPoint y: 336, endPoint x: 161, endPoint y: 340, distance: 14.6
click at [147, 336] on input "0" at bounding box center [151, 341] width 19 height 19
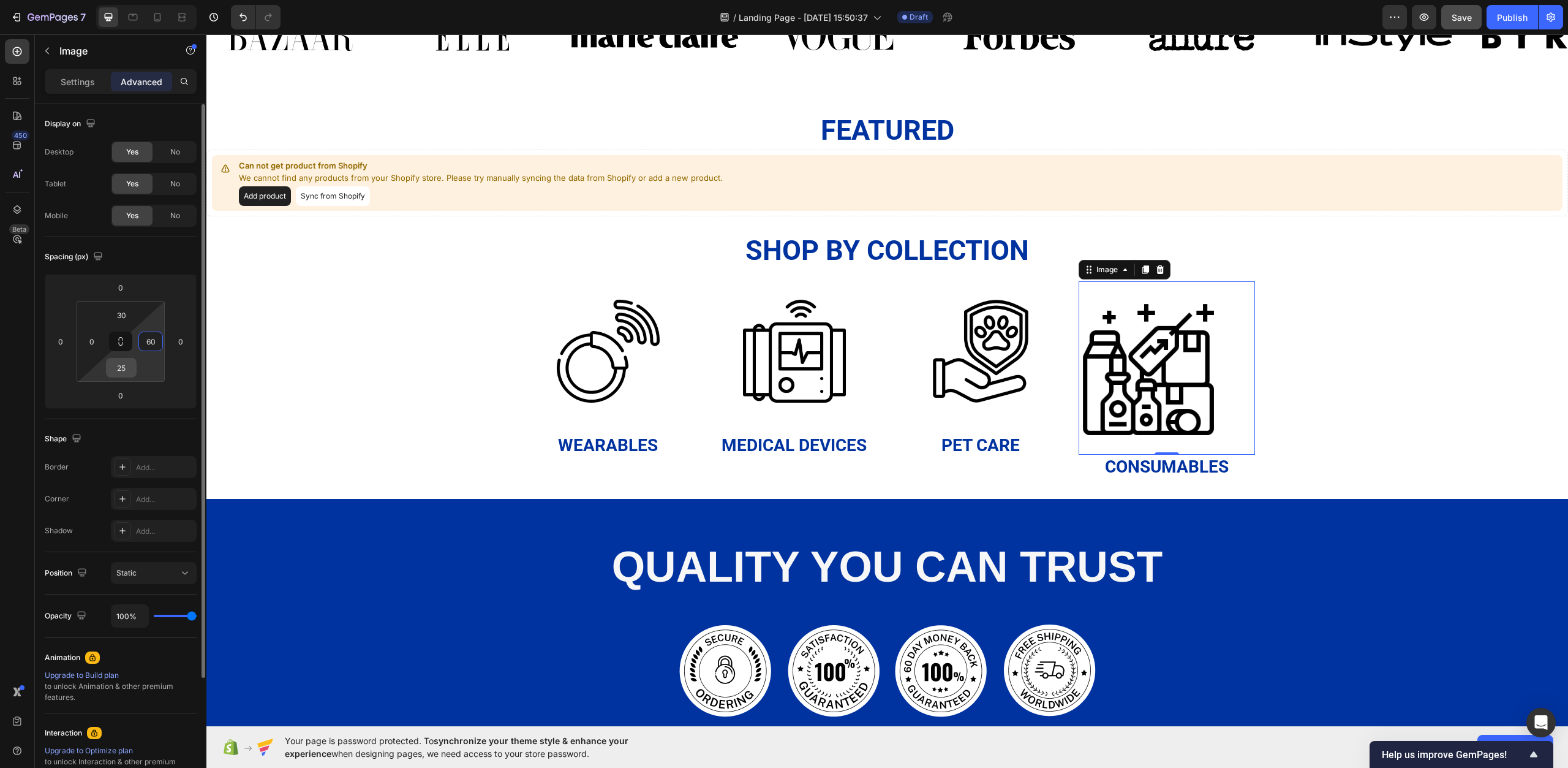
type input "60"
click at [125, 363] on input "25" at bounding box center [120, 368] width 24 height 19
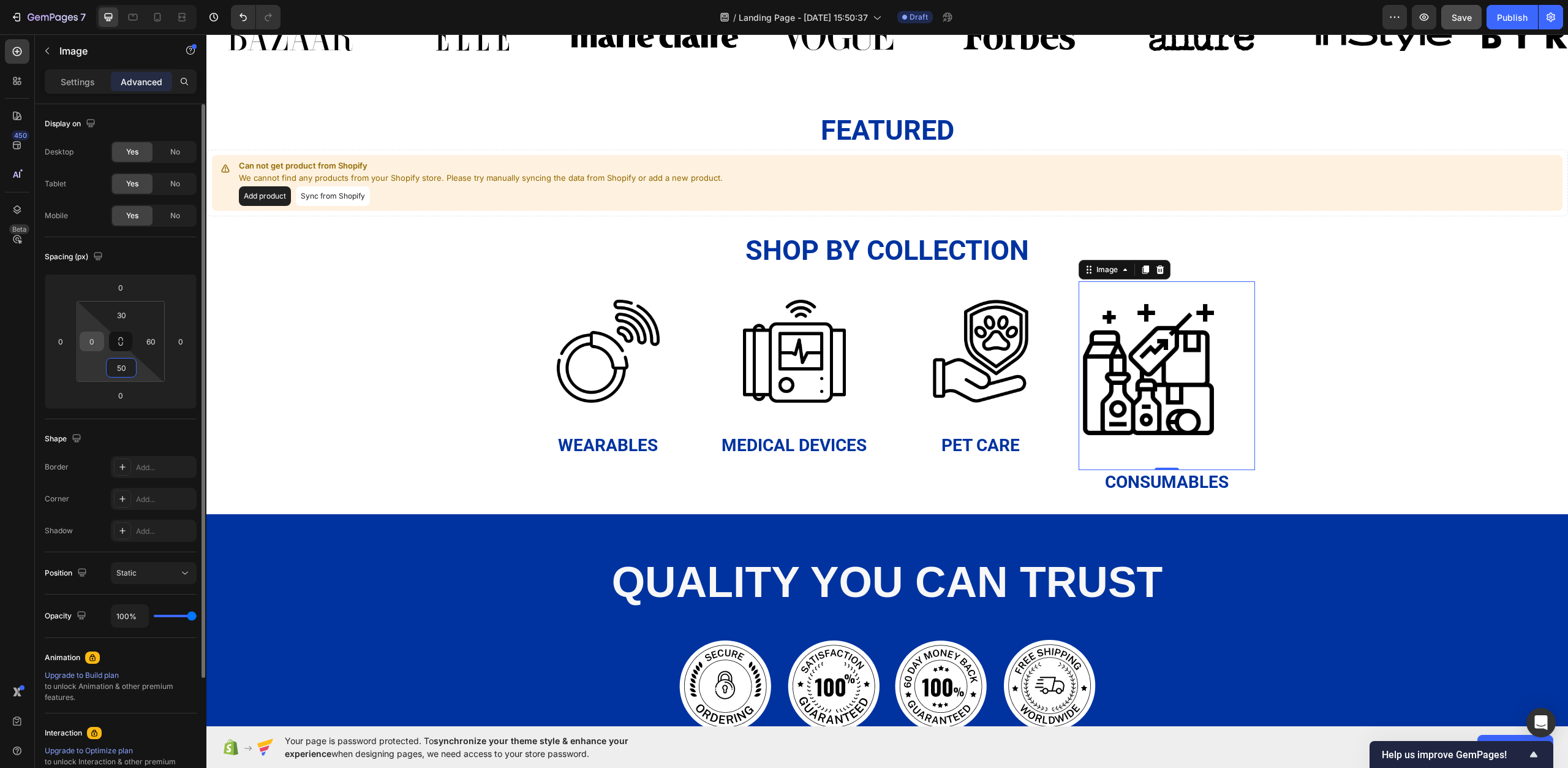
type input "50"
drag, startPoint x: 95, startPoint y: 341, endPoint x: 107, endPoint y: 352, distance: 16.3
click at [95, 341] on input "0" at bounding box center [92, 341] width 19 height 19
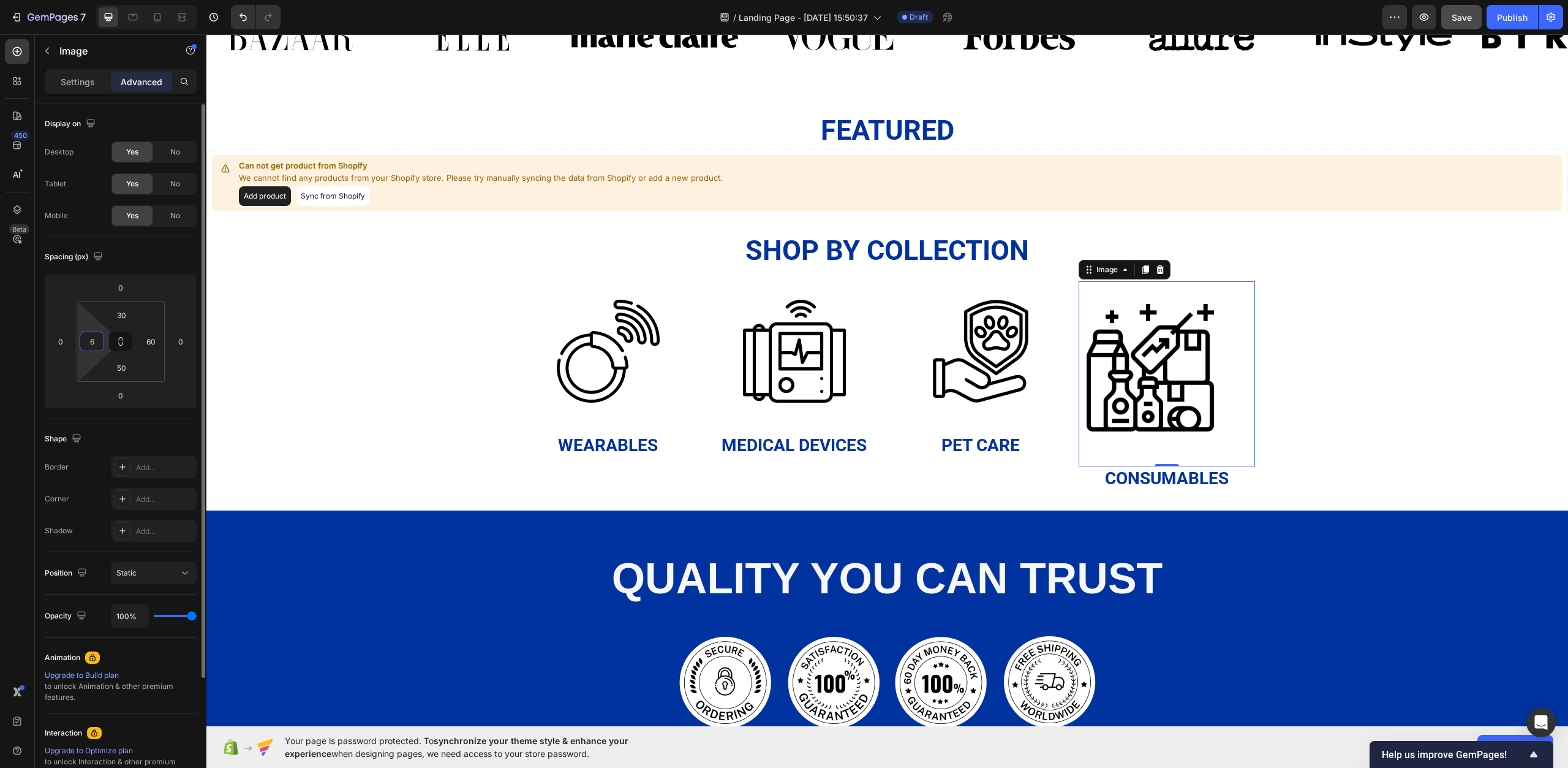
type input "60"
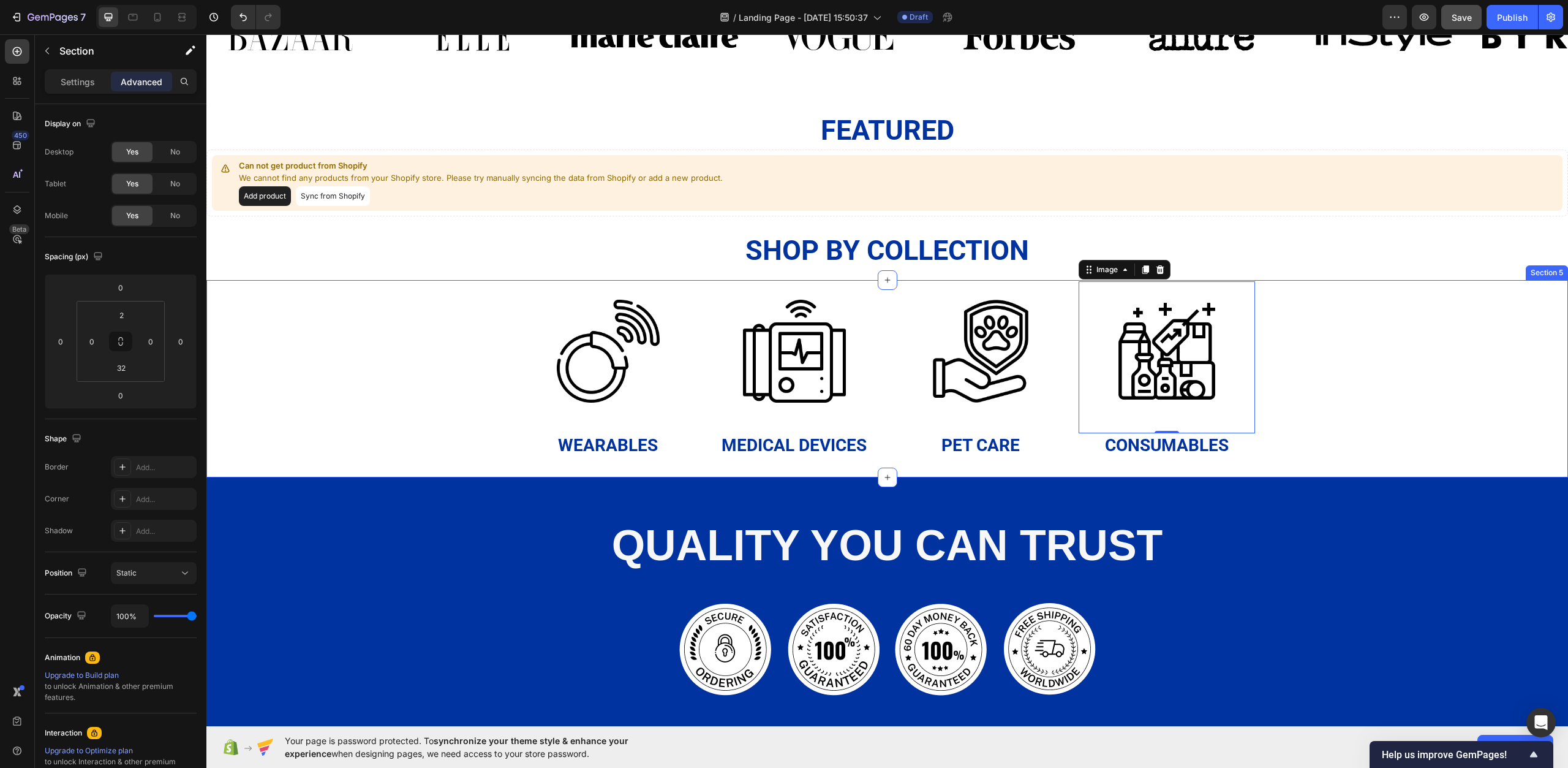
click at [328, 341] on div "Image Wearables Heading Image Medical Devices Heading Image Pet Care Heading Im…" at bounding box center [887, 369] width 1362 height 176
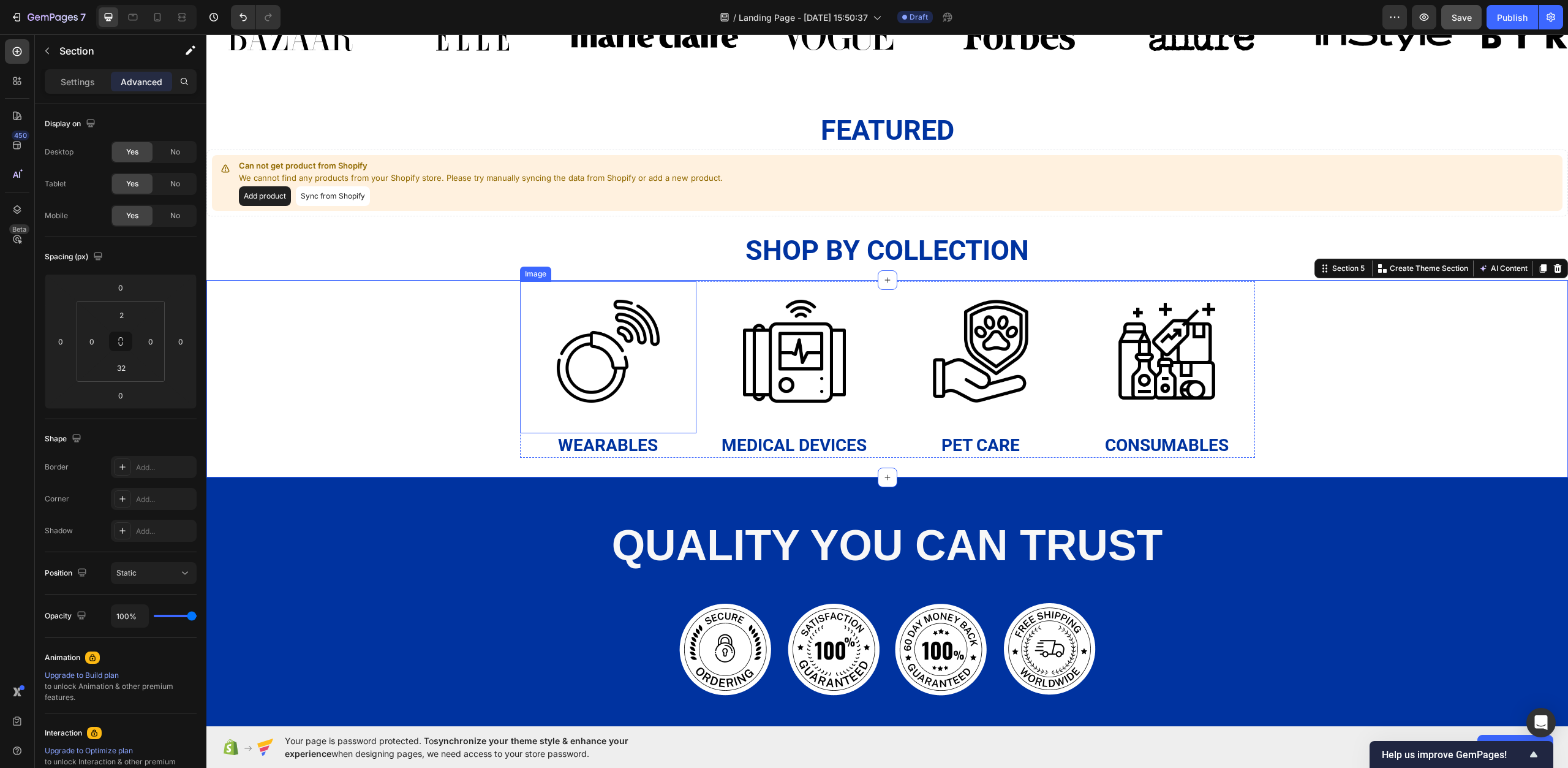
click at [446, 379] on div "Image Wearables Heading Image Medical Devices Heading Image Pet Care Heading Im…" at bounding box center [887, 369] width 1362 height 176
click at [475, 427] on div "Image Wearables Heading Image Medical Devices Heading Image Pet Care Heading Im…" at bounding box center [887, 369] width 1362 height 176
click at [130, 370] on input "32" at bounding box center [120, 368] width 24 height 19
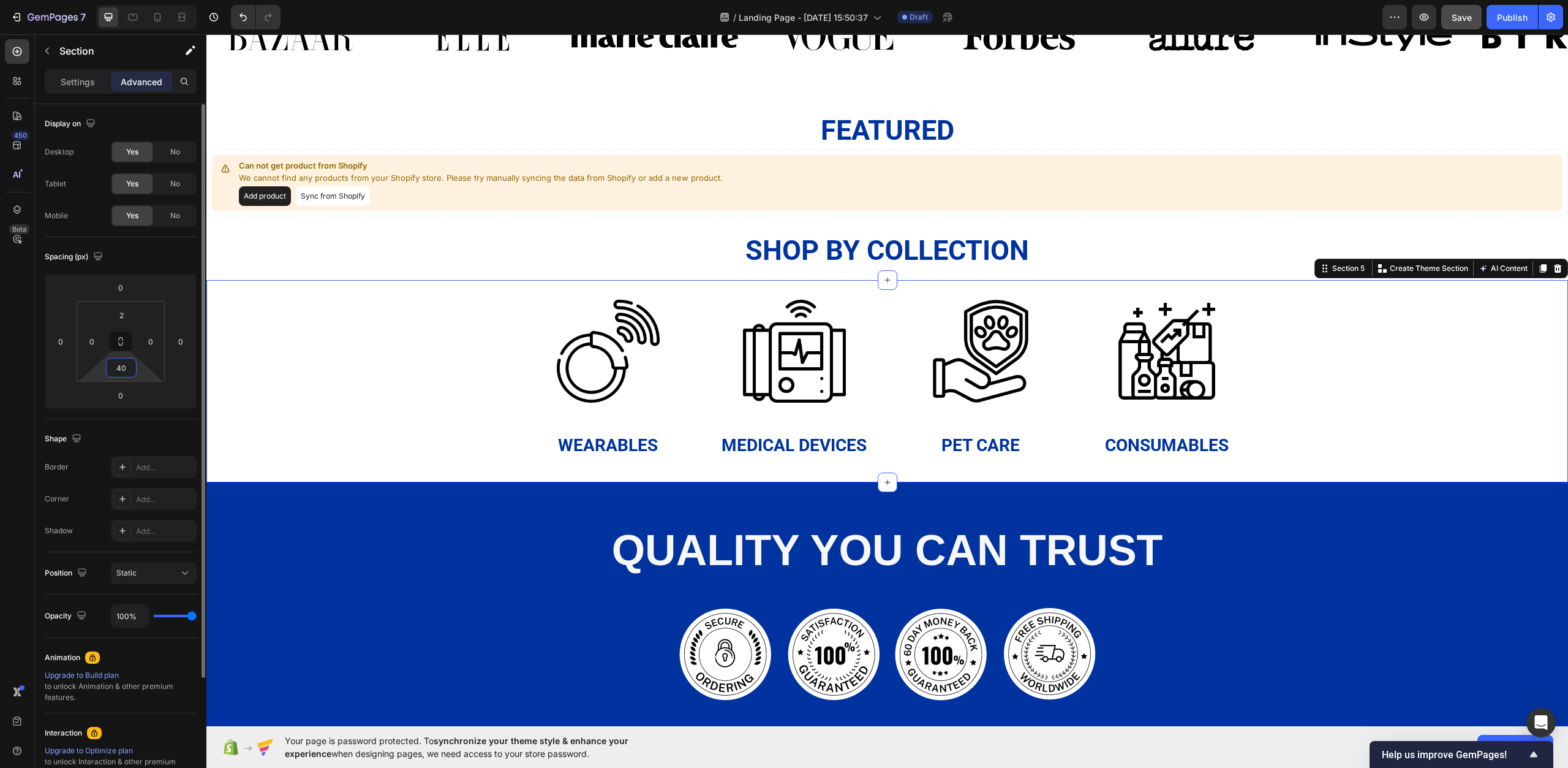
click at [130, 370] on input "40" at bounding box center [120, 368] width 24 height 19
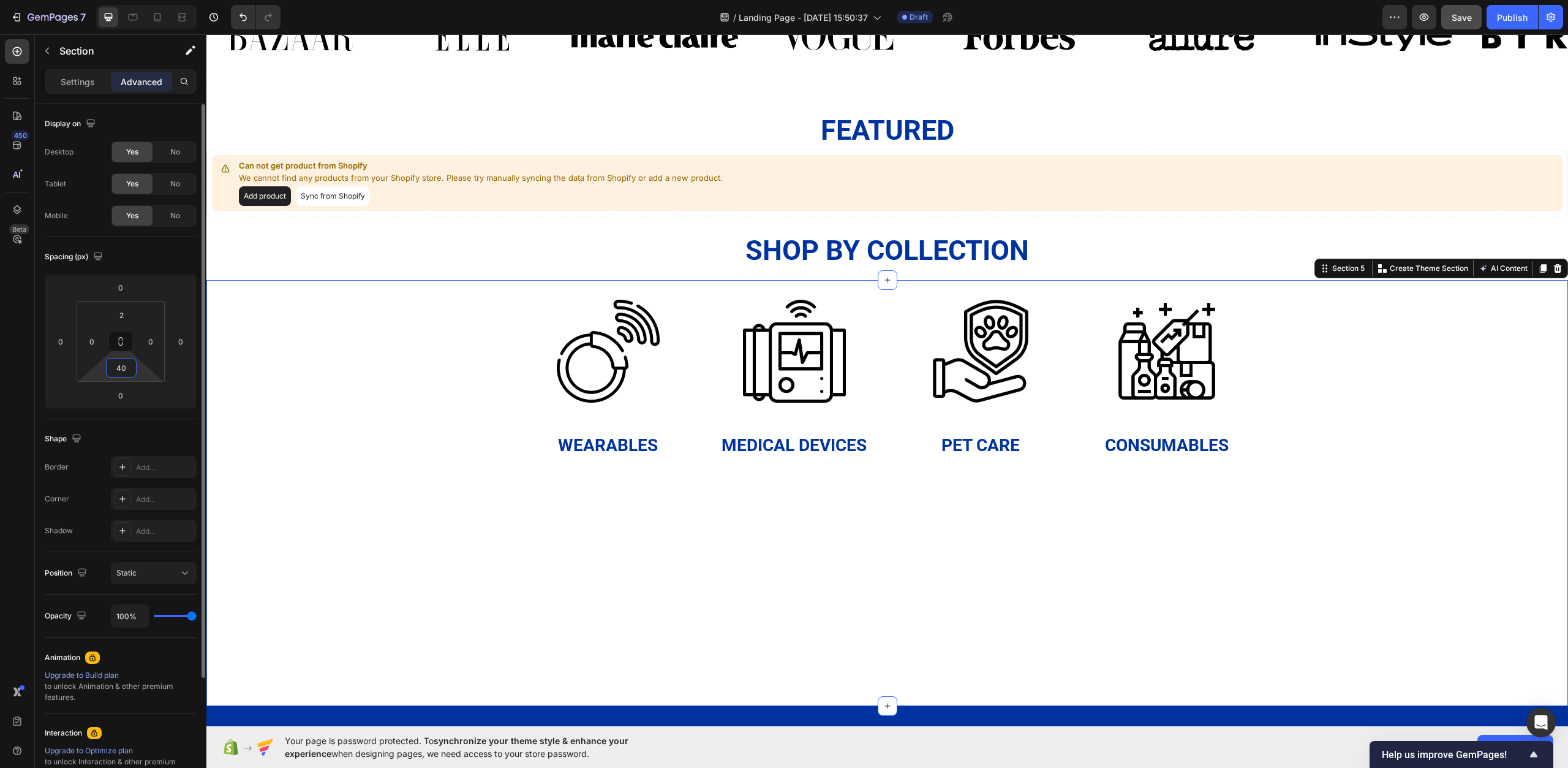
type input "4"
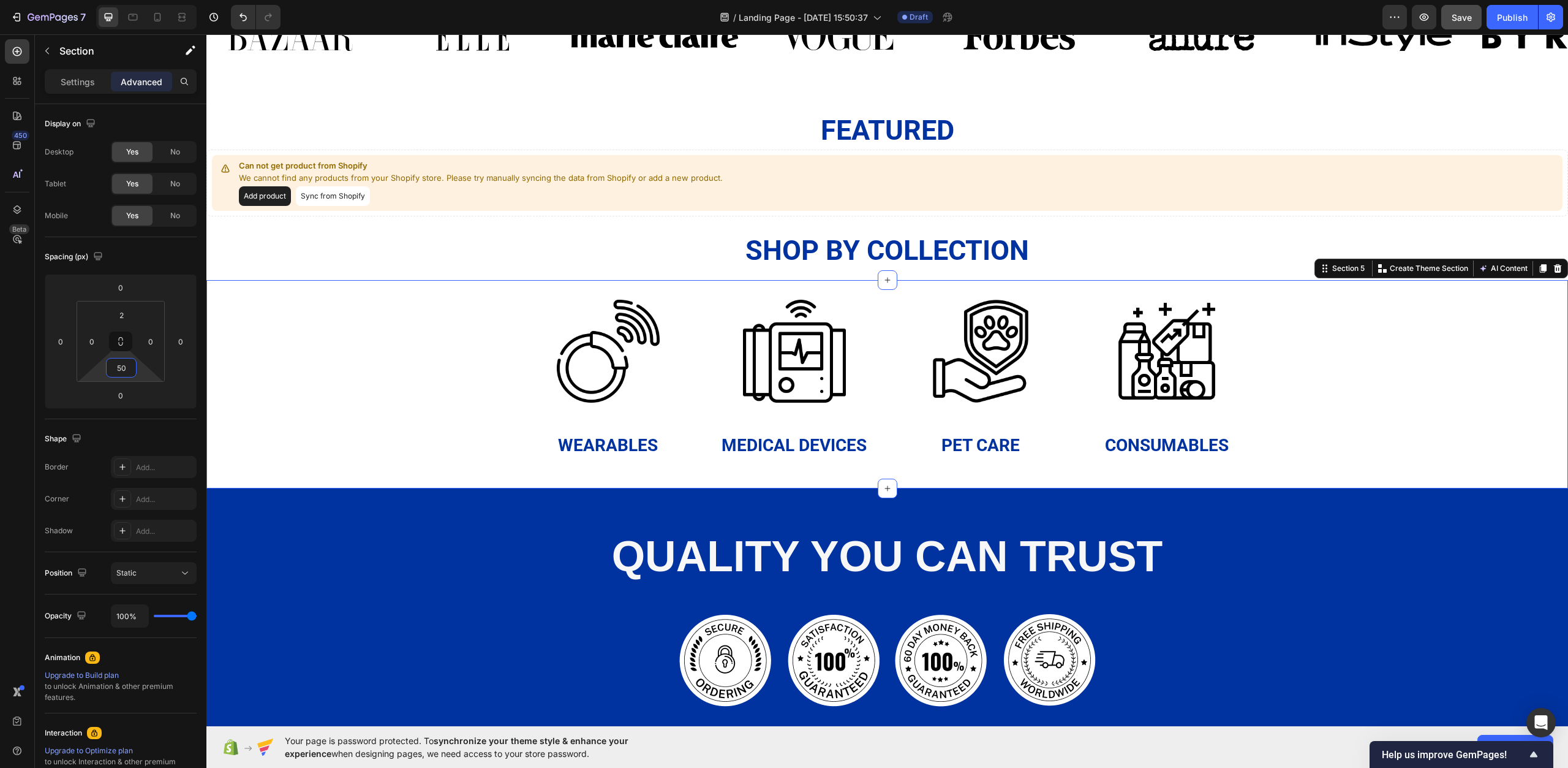
type input "50"
click at [418, 448] on div "Image Wearables Heading Image Medical Devices Heading Image Pet Care Heading Im…" at bounding box center [887, 369] width 1362 height 176
click at [479, 257] on h2 "shop by collection" at bounding box center [887, 251] width 1362 height 39
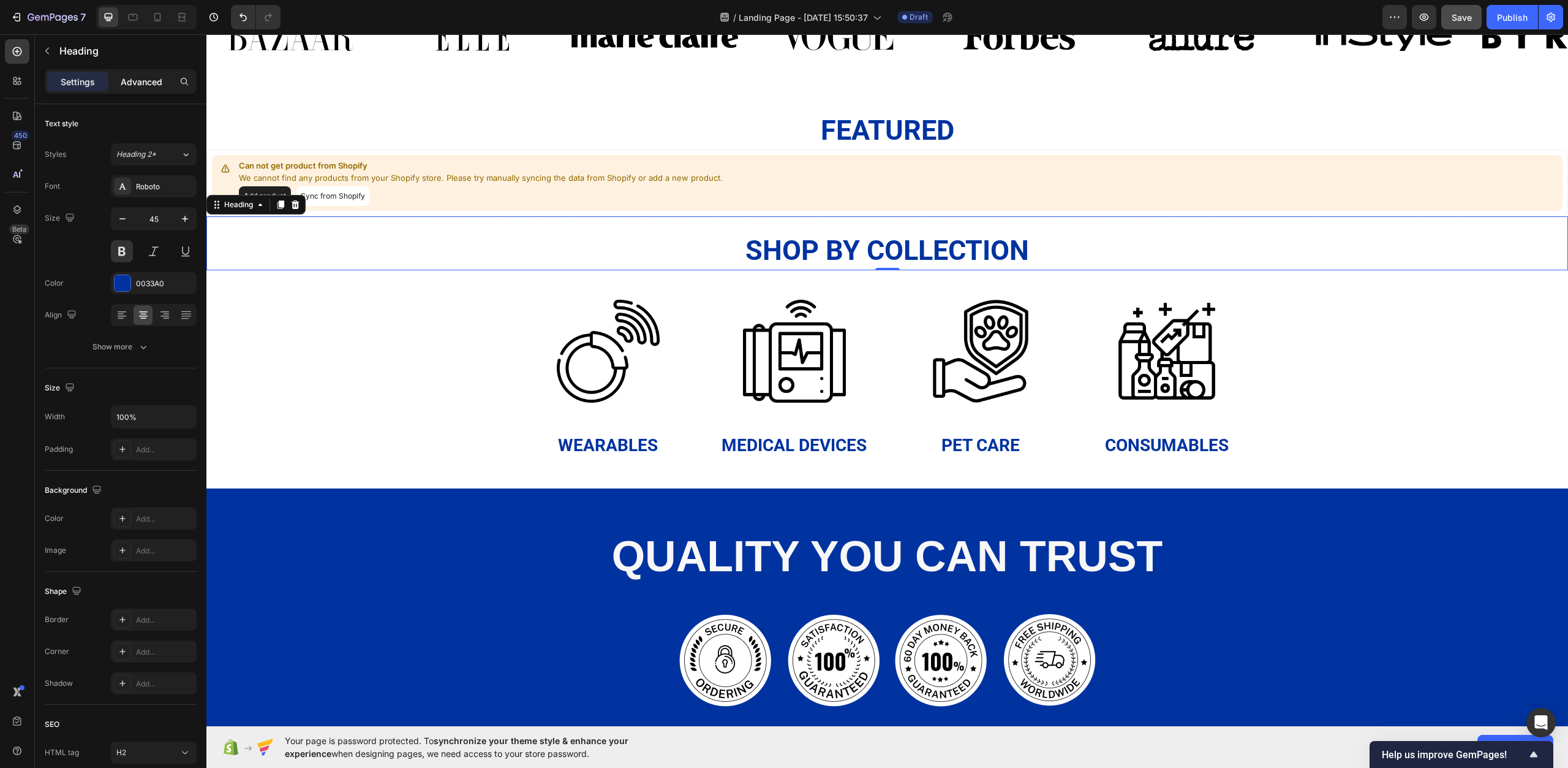
click at [153, 81] on p "Advanced" at bounding box center [141, 81] width 41 height 13
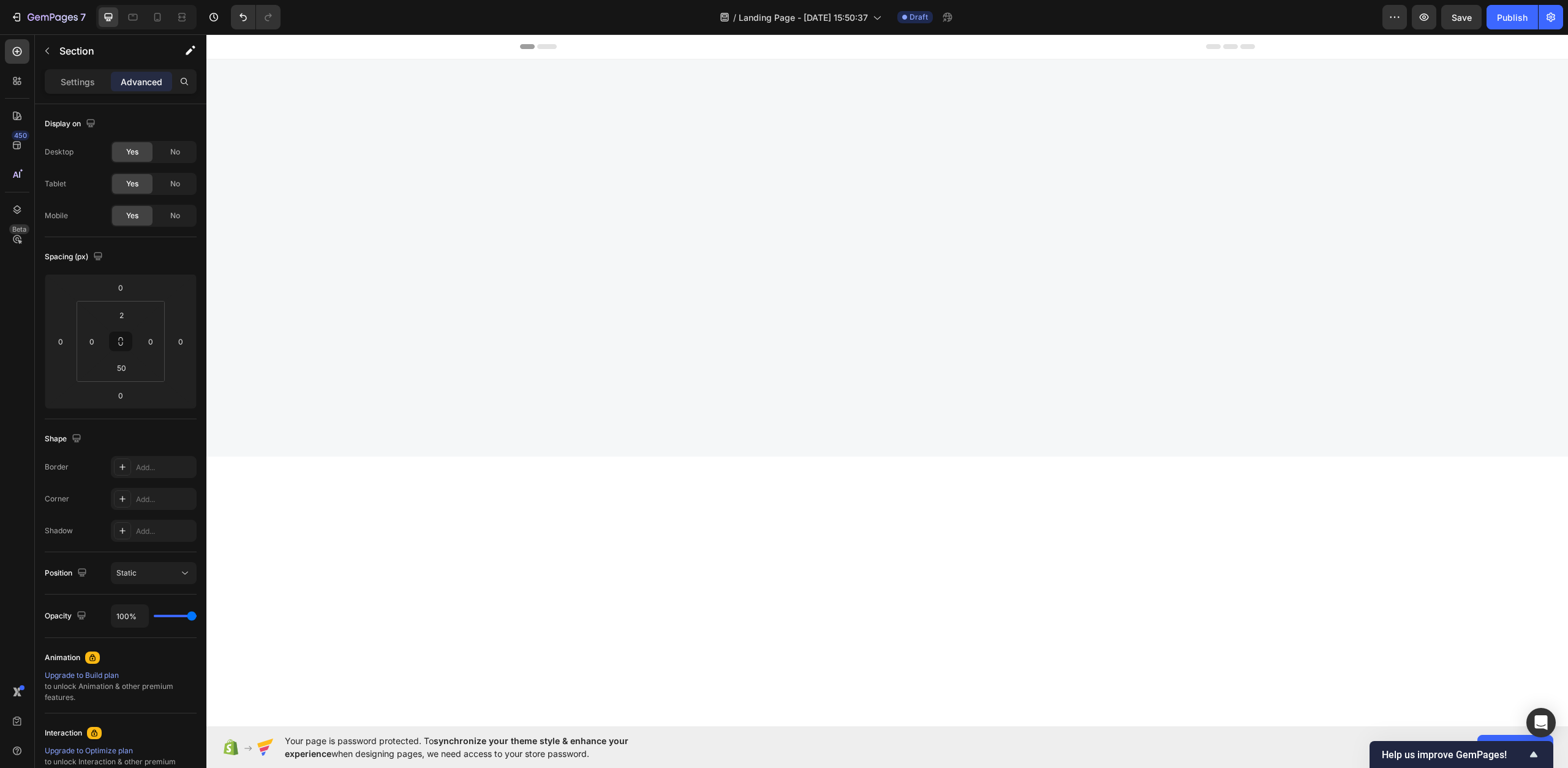
scroll to position [1020, 0]
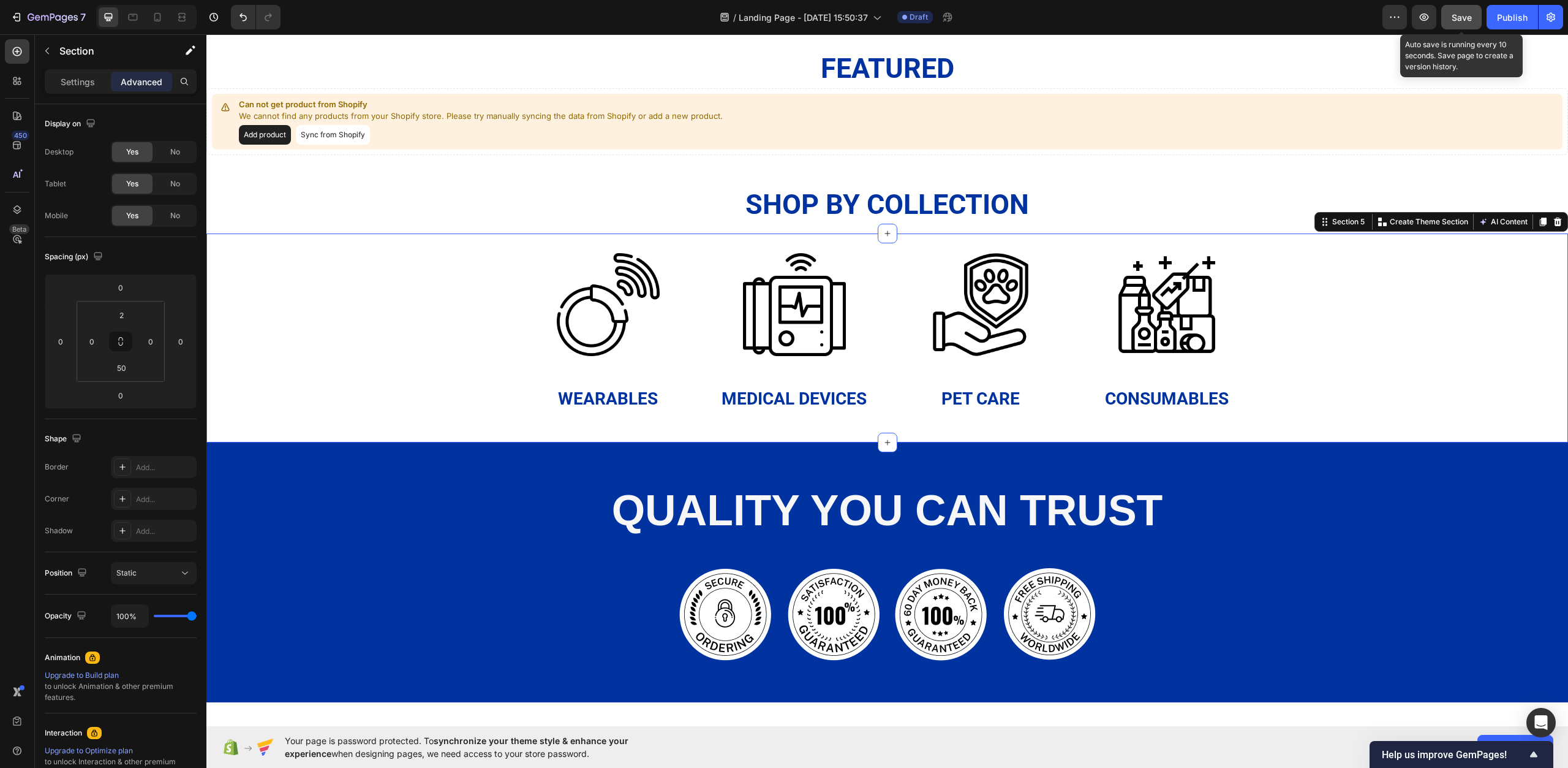
click at [1460, 13] on span "Save" at bounding box center [1462, 18] width 20 height 10
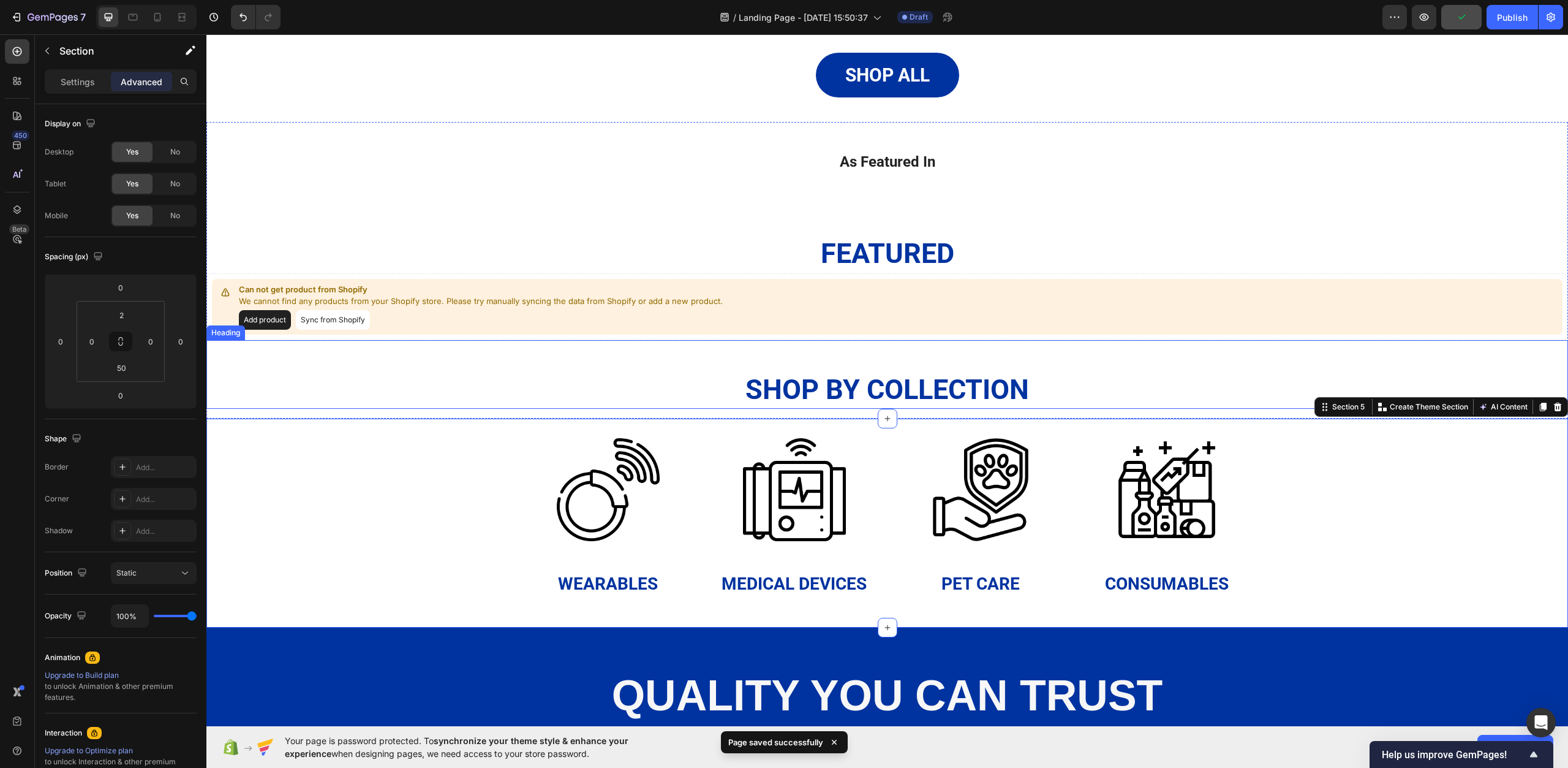
scroll to position [836, 0]
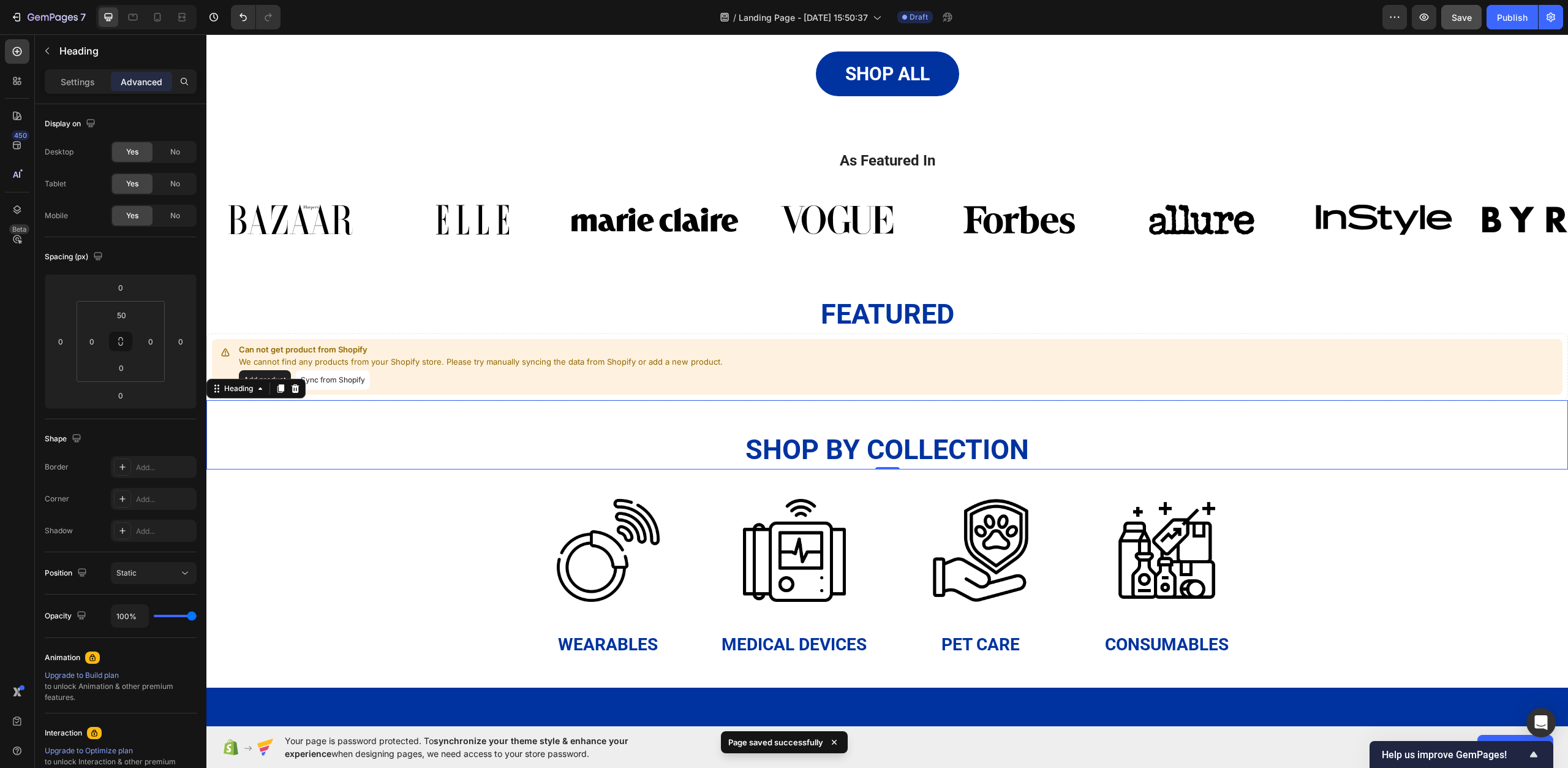
click at [485, 434] on h2 "shop by collection" at bounding box center [887, 450] width 1362 height 39
click at [128, 320] on input "50" at bounding box center [120, 315] width 24 height 19
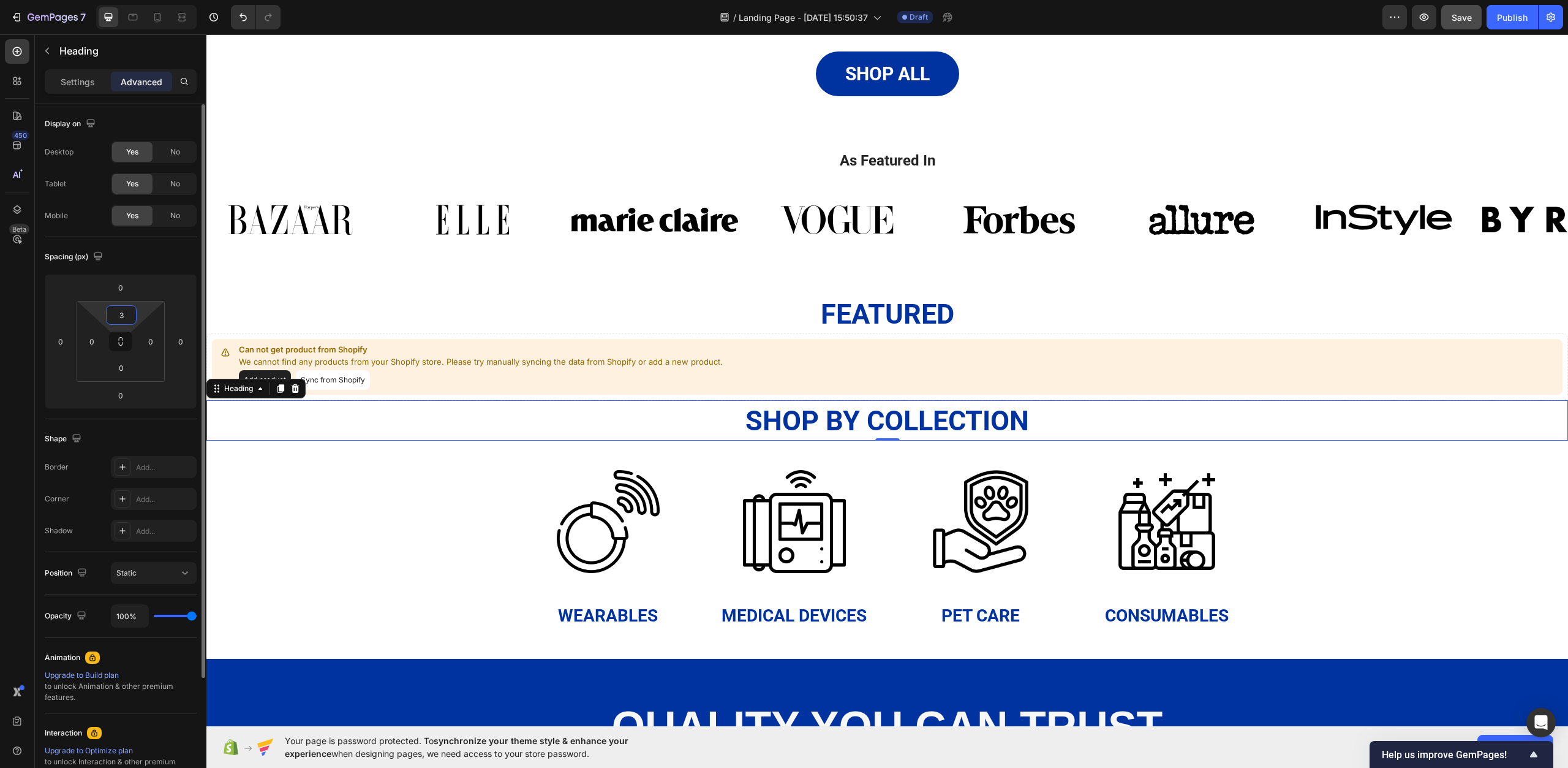
type input "30"
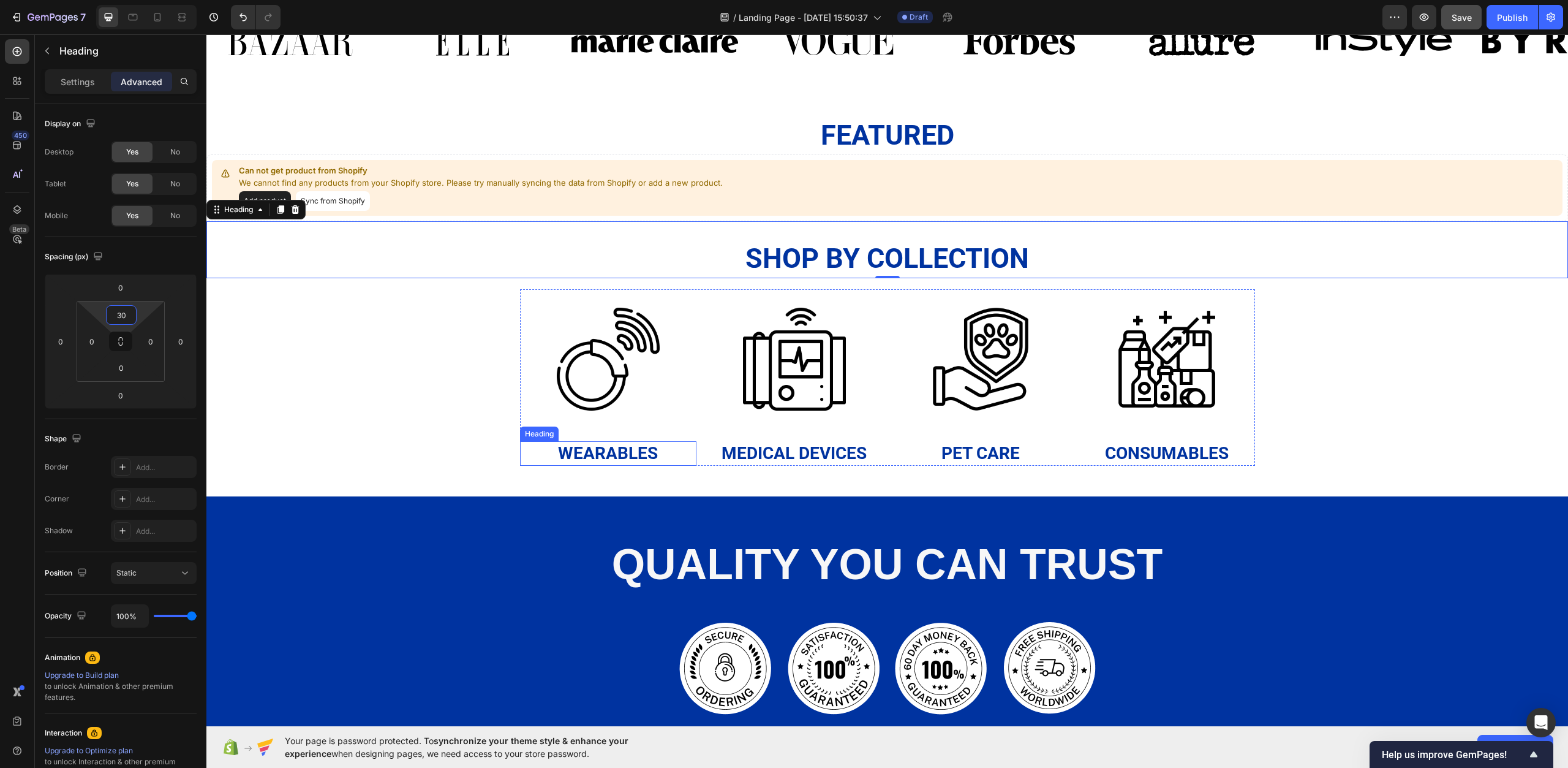
scroll to position [1020, 0]
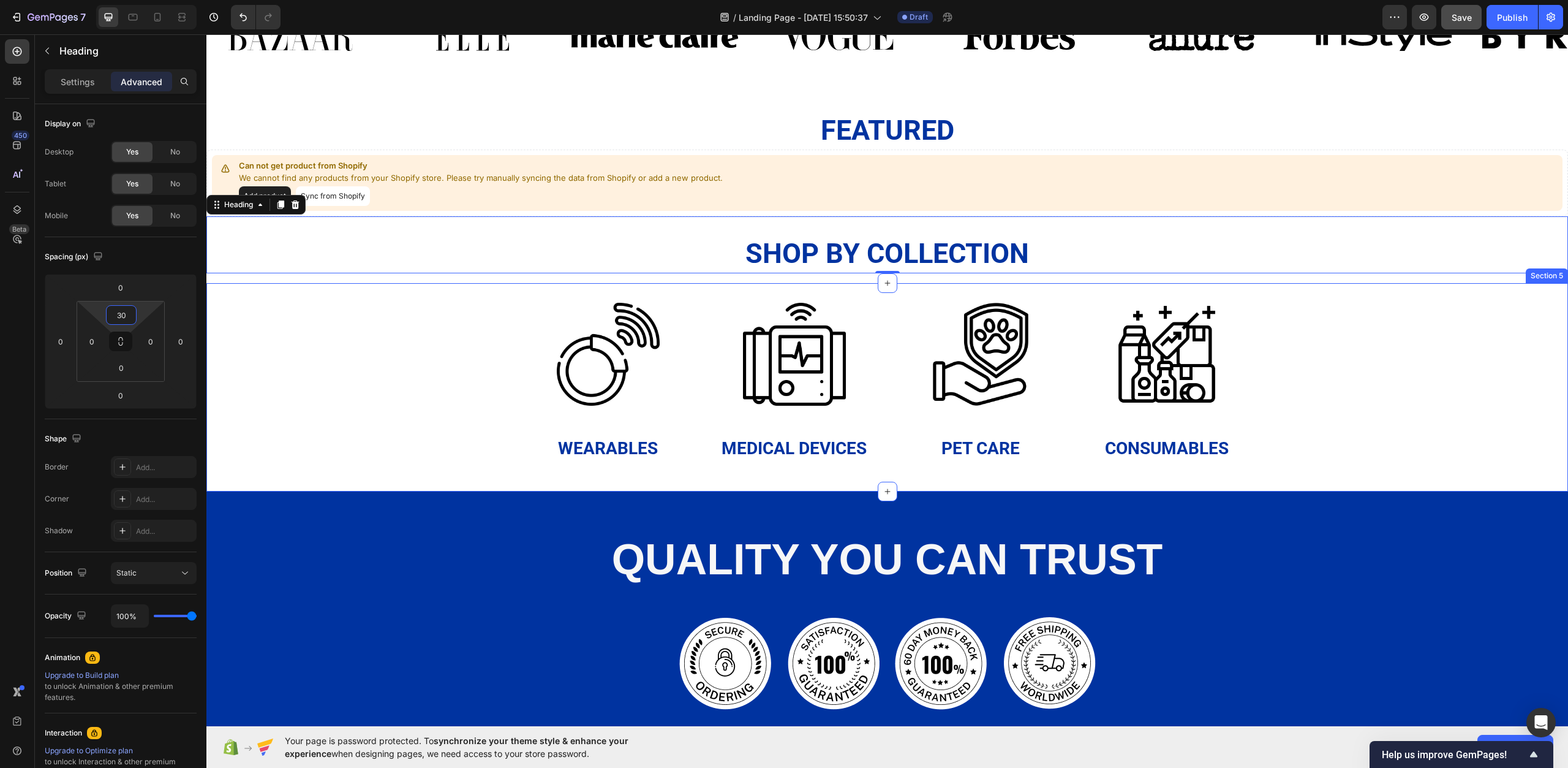
click at [447, 451] on div "Image Wearables Heading Image Medical Devices Heading Image Pet Care Heading Im…" at bounding box center [887, 372] width 1362 height 176
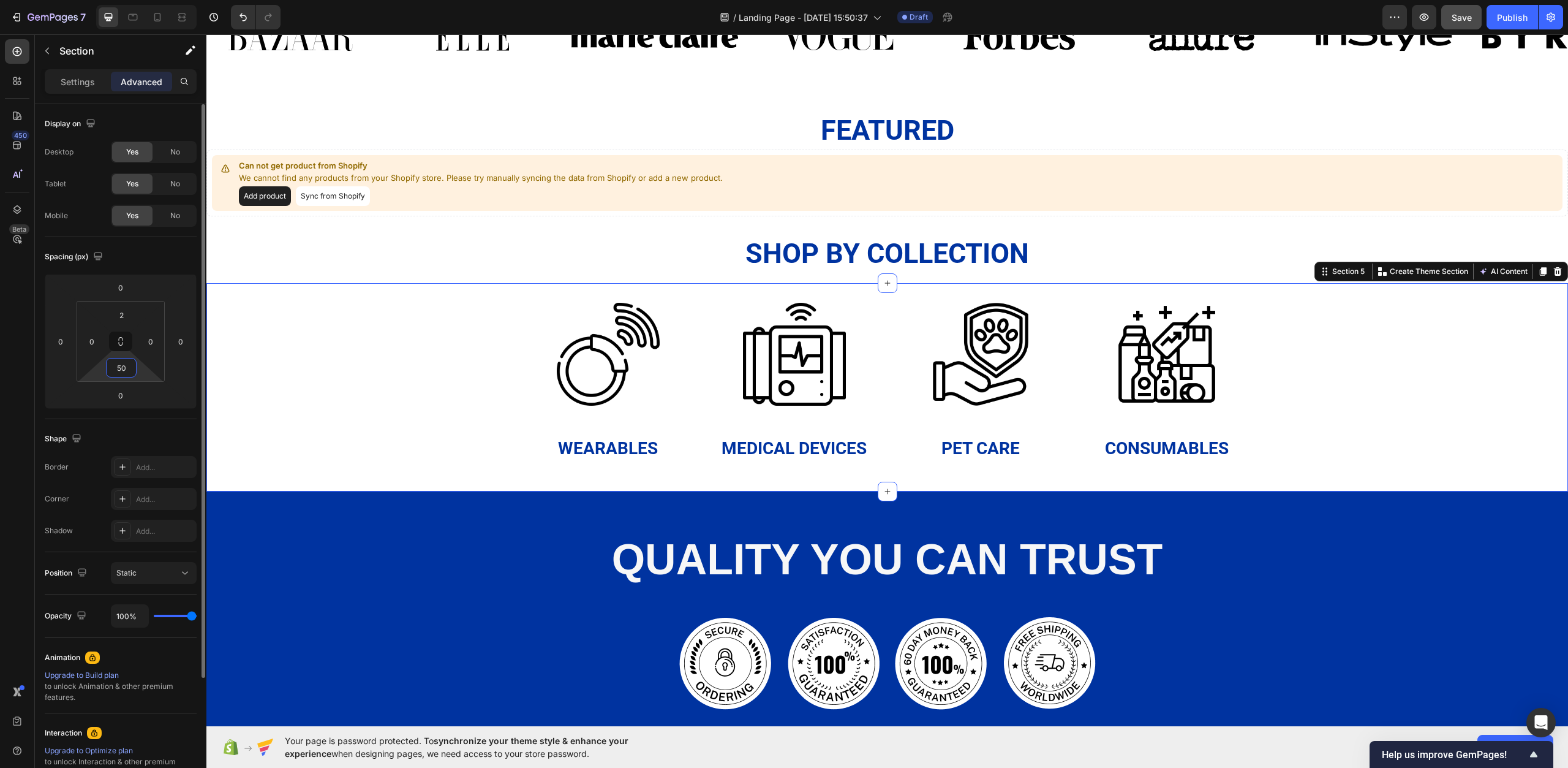
click at [131, 372] on input "50" at bounding box center [120, 368] width 24 height 19
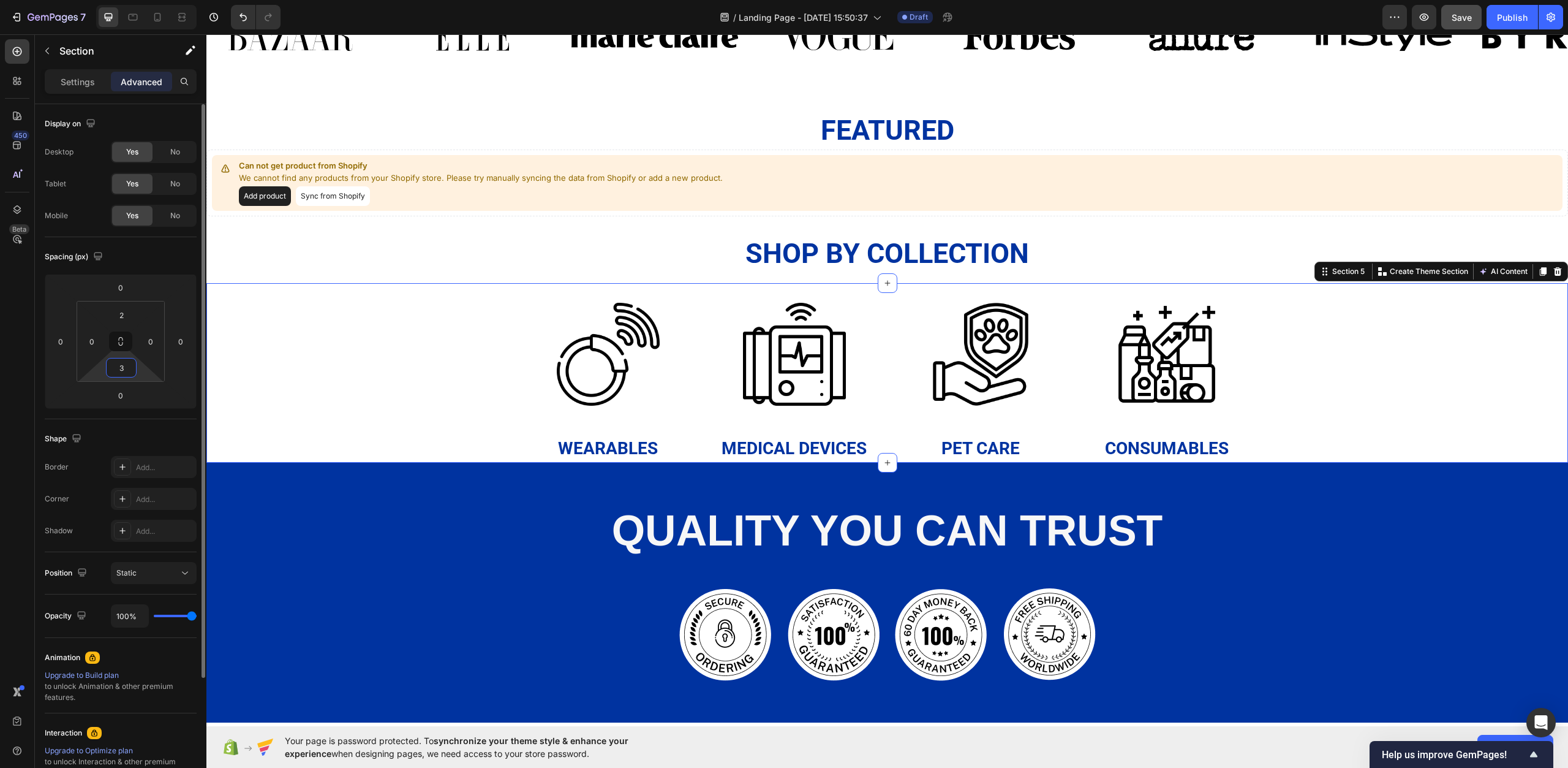
type input "30"
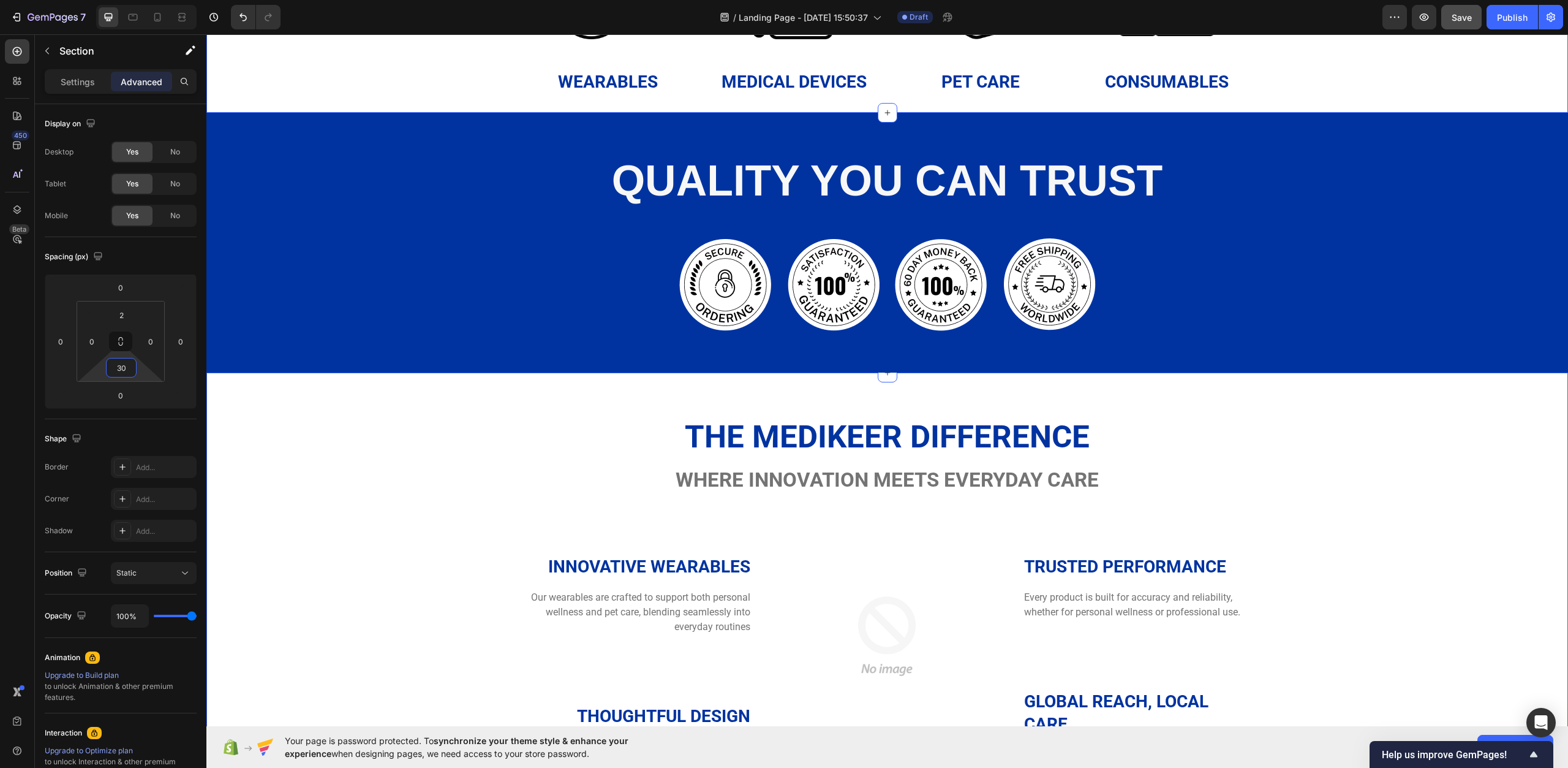
scroll to position [1388, 0]
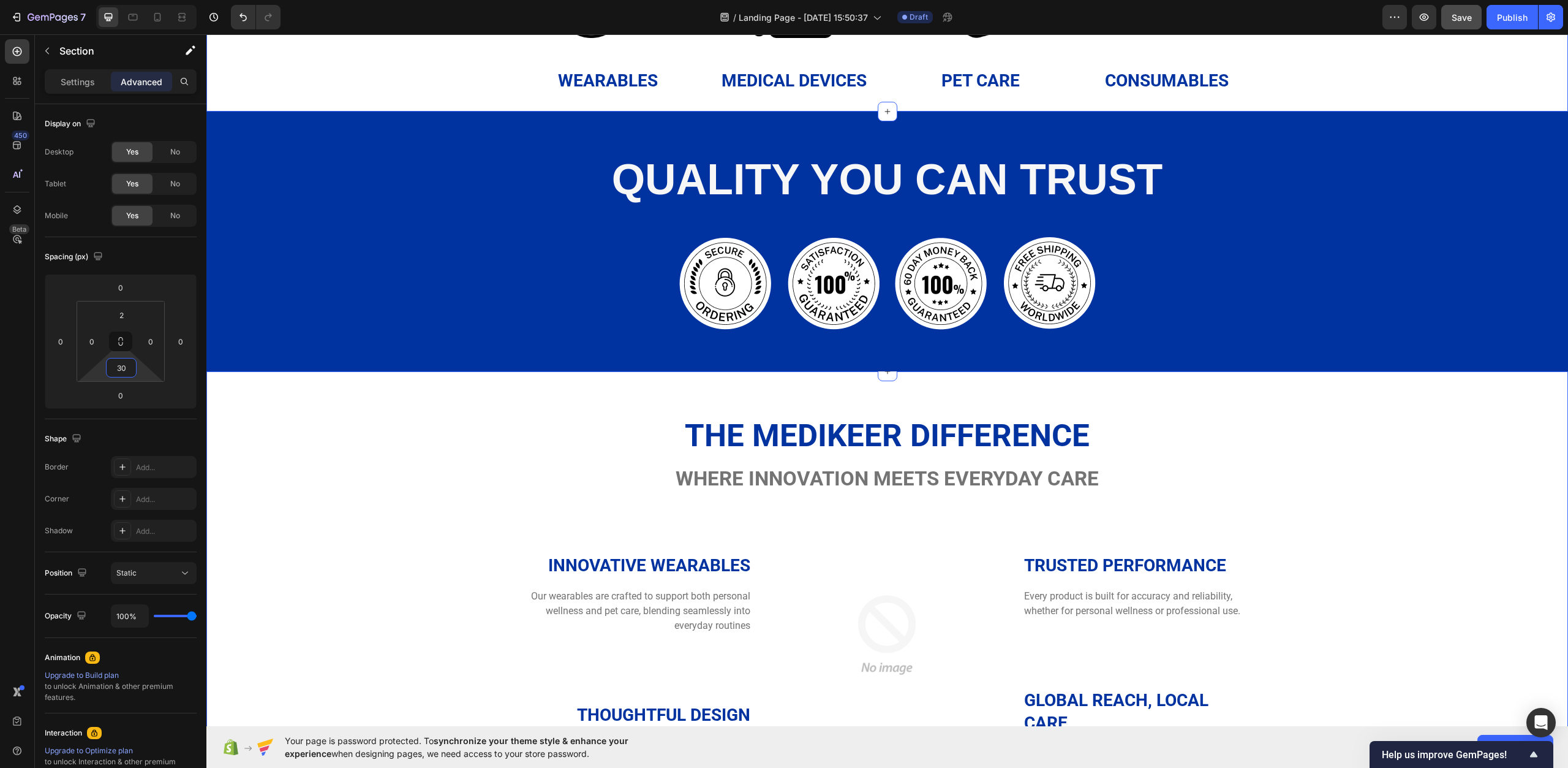
click at [482, 438] on div "The Medikeer Difference Heading Where innovation meets everyday care Heading Ro…" at bounding box center [887, 596] width 1344 height 362
click at [504, 455] on div "The Medikeer Difference Heading Where innovation meets everyday care Heading Ro…" at bounding box center [887, 596] width 1344 height 362
click at [417, 421] on div "The Medikeer Difference Heading Where innovation meets everyday care Heading Ro…" at bounding box center [887, 596] width 1344 height 362
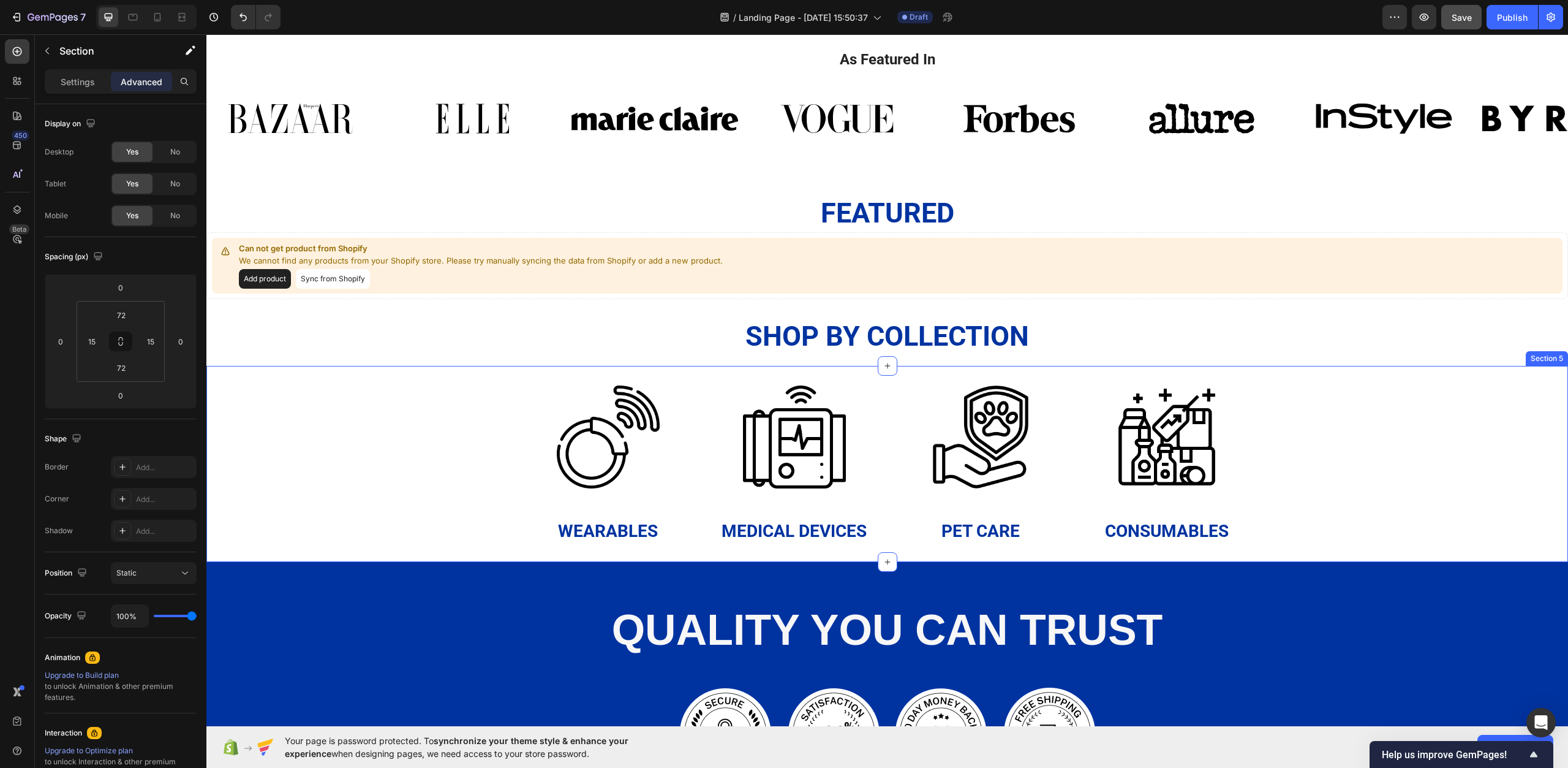
scroll to position [959, 0]
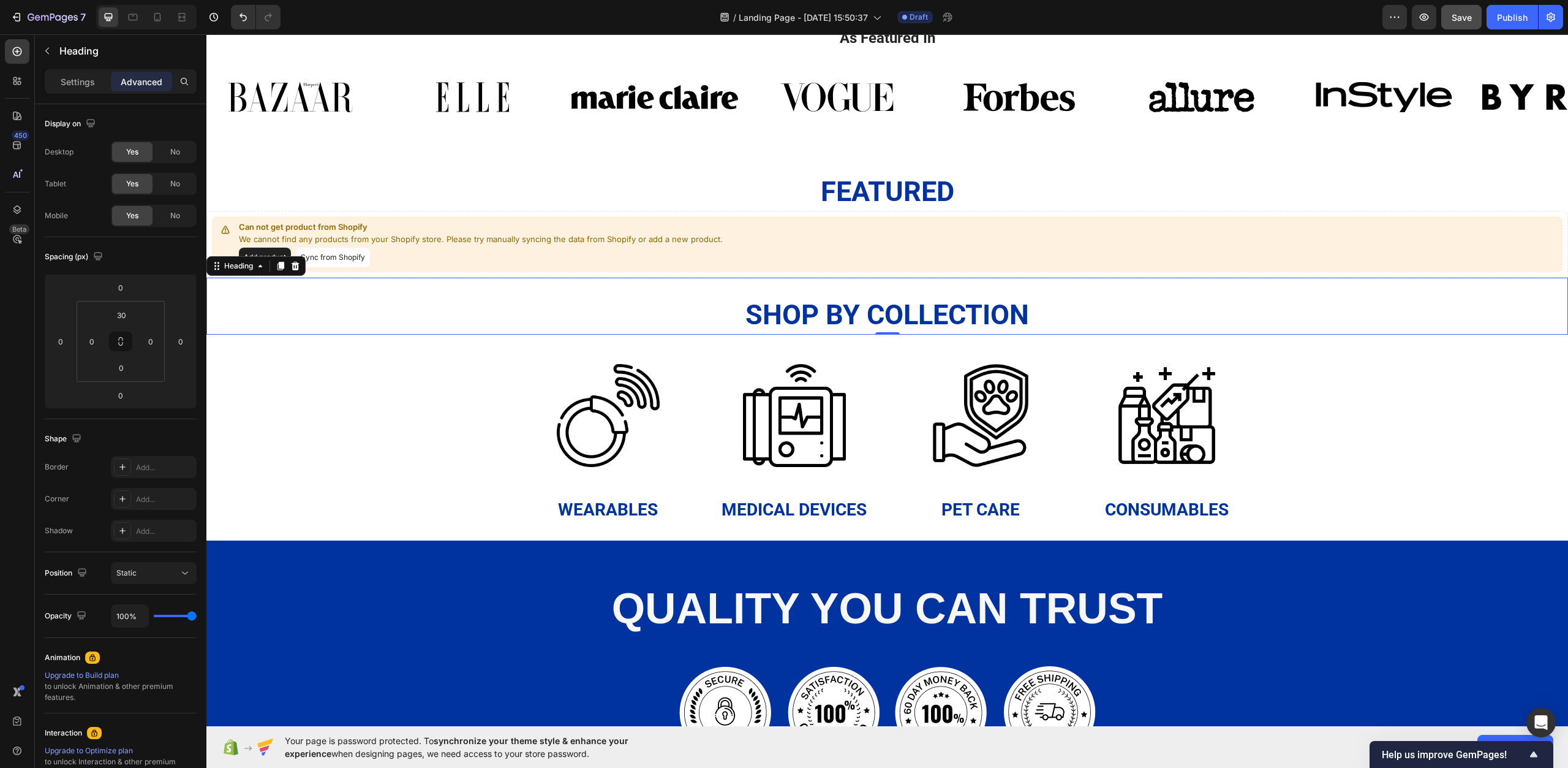
click at [424, 325] on h2 "shop by collection" at bounding box center [887, 315] width 1362 height 39
click at [131, 318] on input "30" at bounding box center [120, 315] width 24 height 19
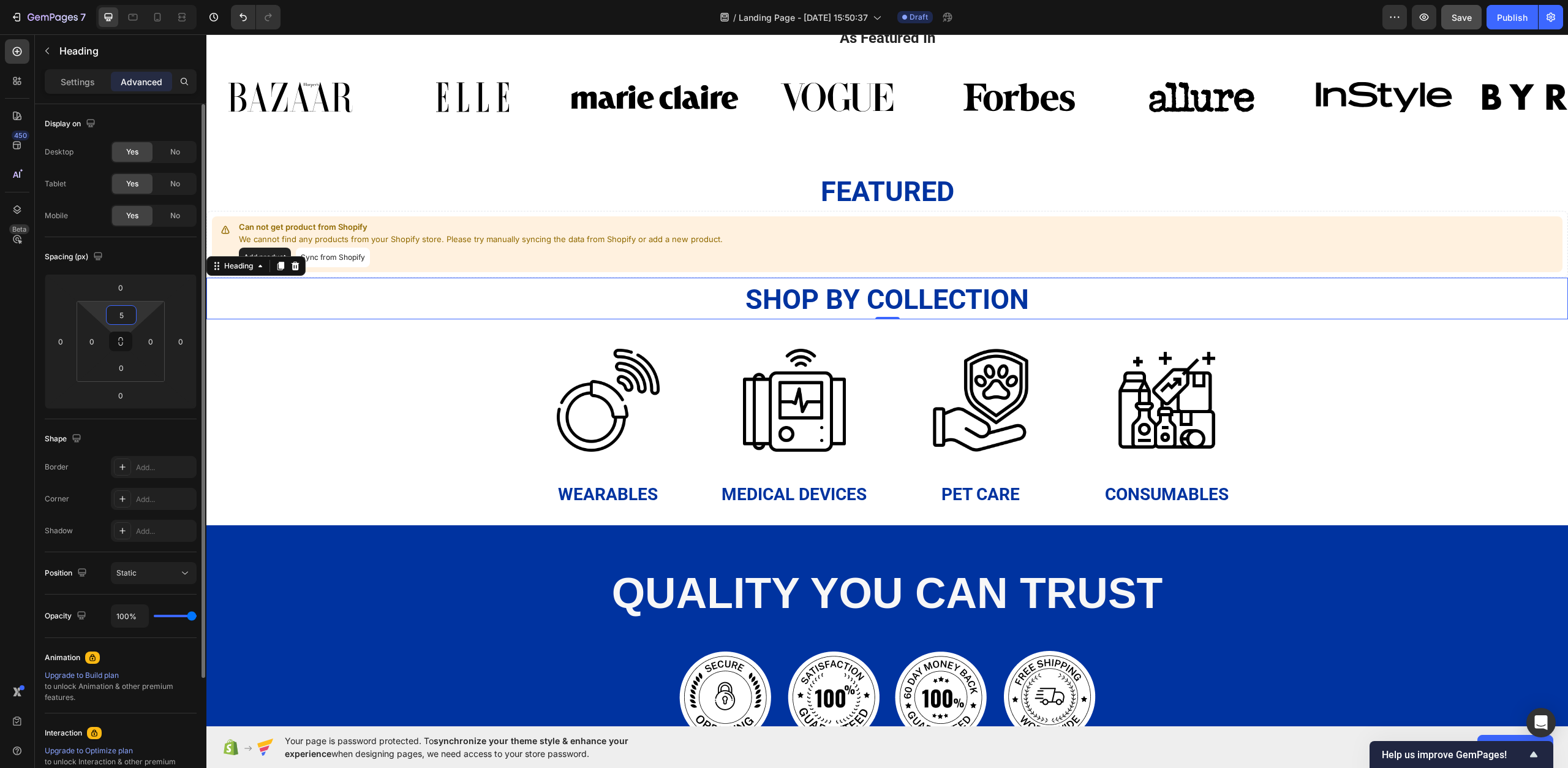
type input "50"
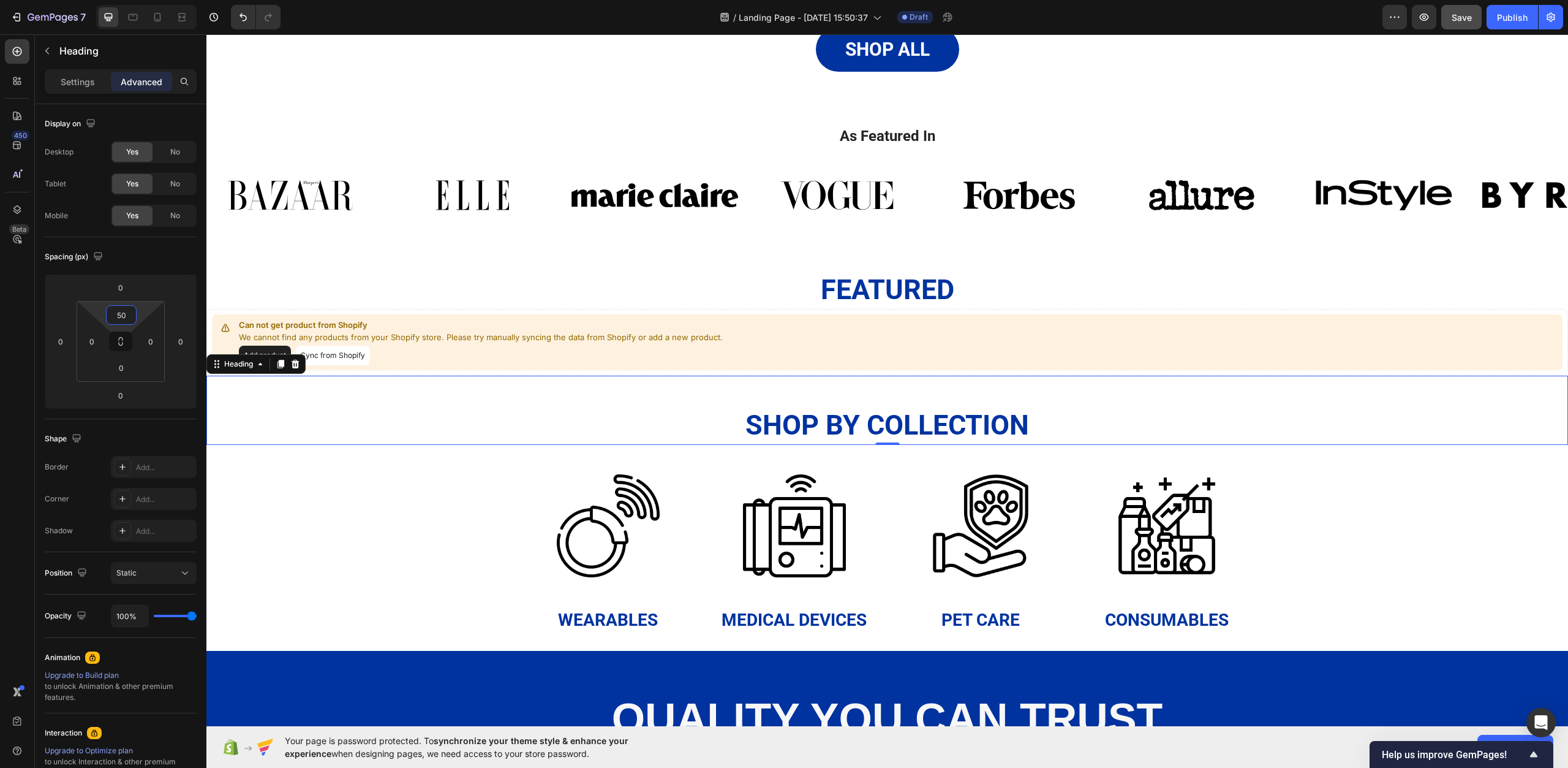
scroll to position [836, 0]
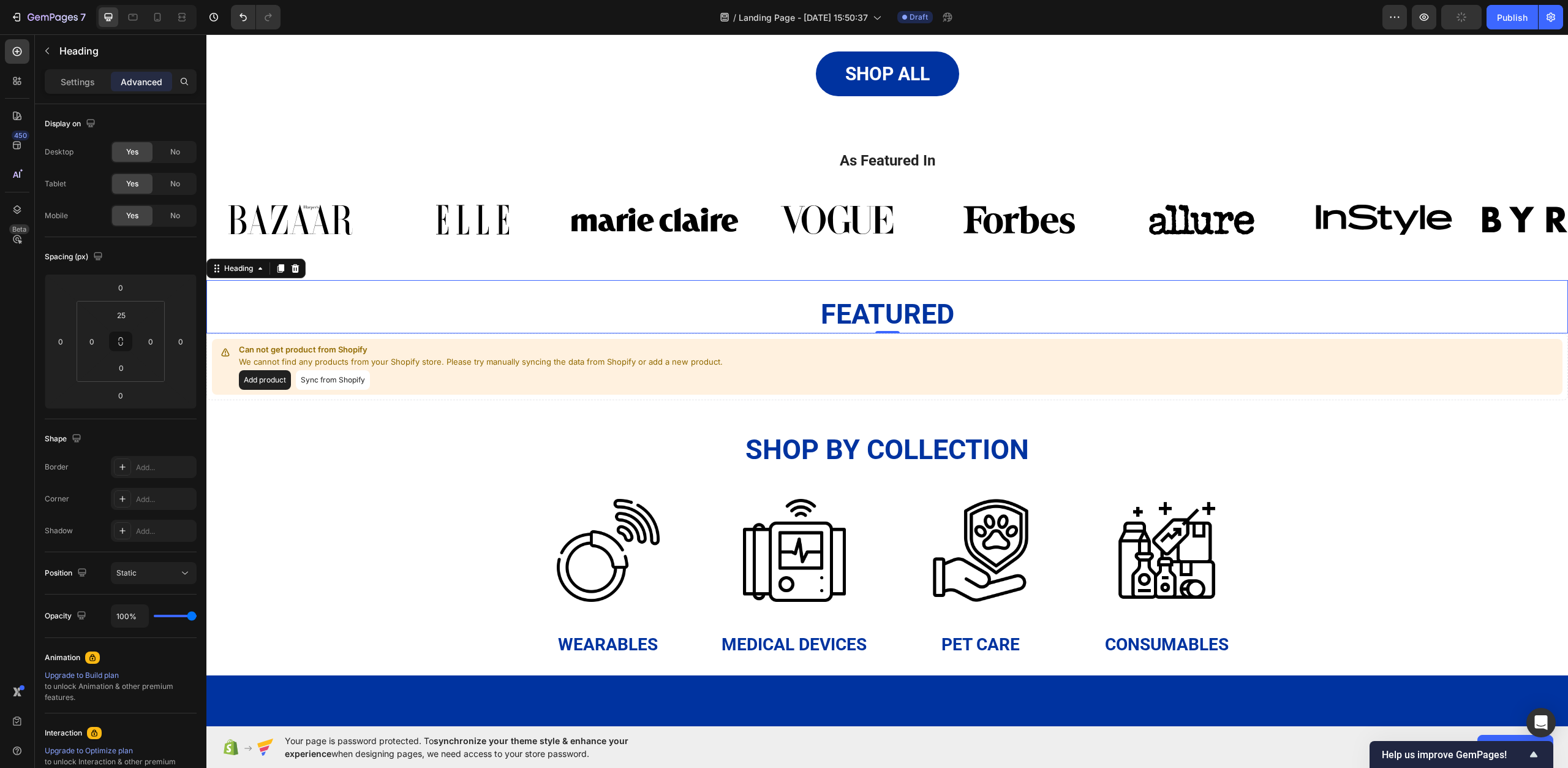
click at [506, 300] on h2 "featured" at bounding box center [887, 314] width 1362 height 39
click at [133, 316] on input "25" at bounding box center [120, 315] width 24 height 19
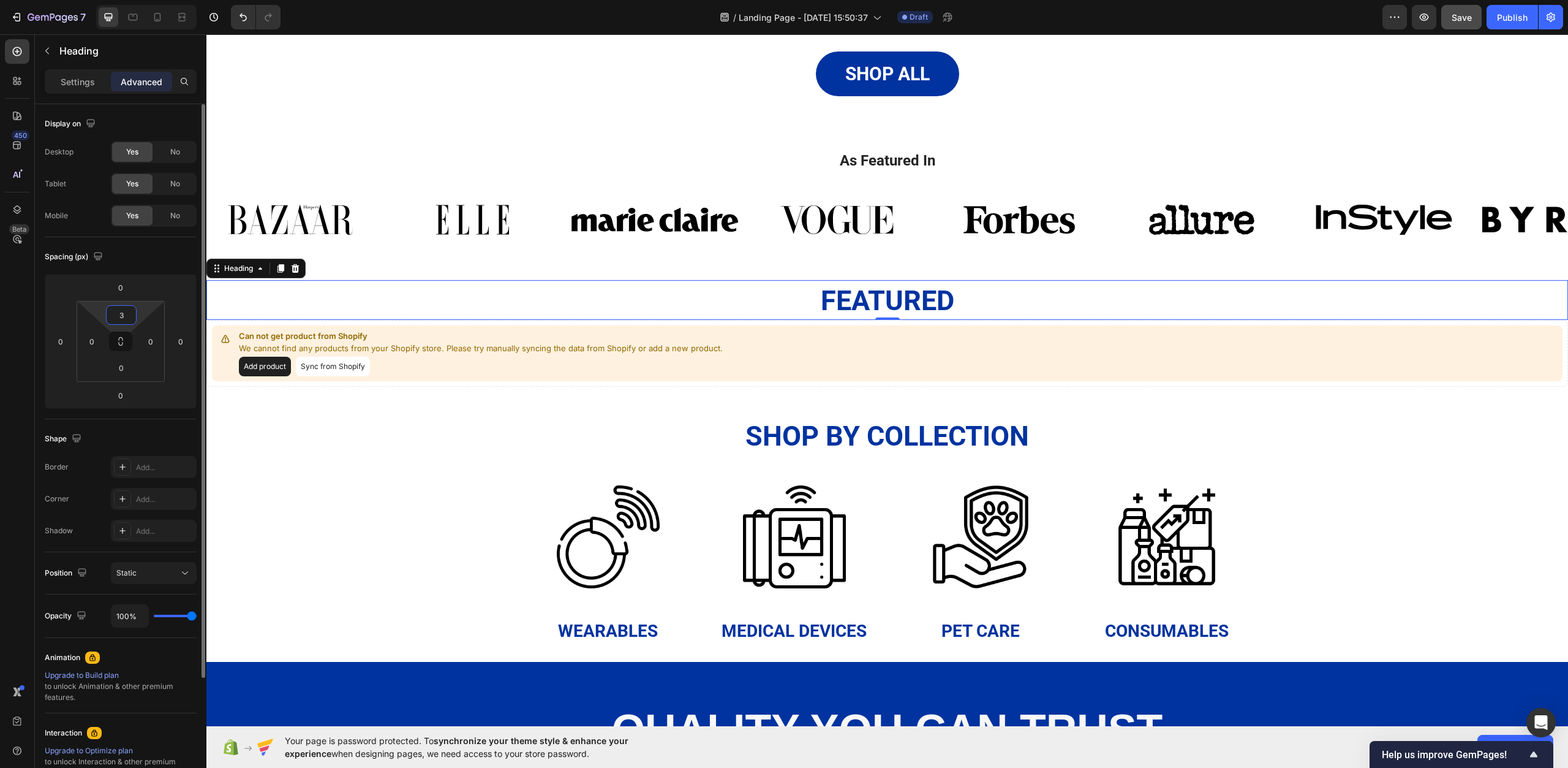
type input "30"
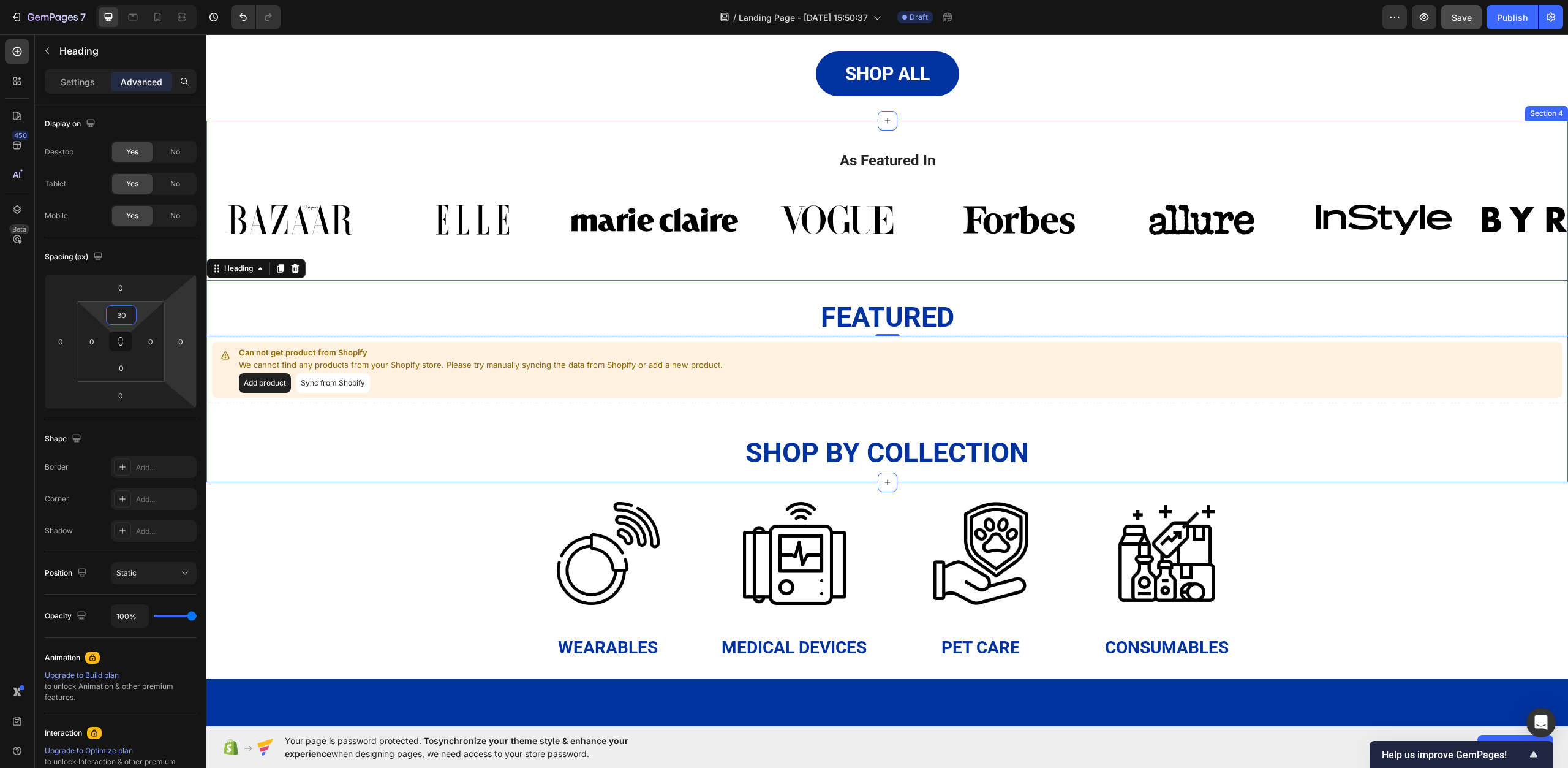
click at [441, 473] on div "As Featured In Heading Image Image Image Image Image Image Image Image Carousel…" at bounding box center [887, 301] width 1362 height 362
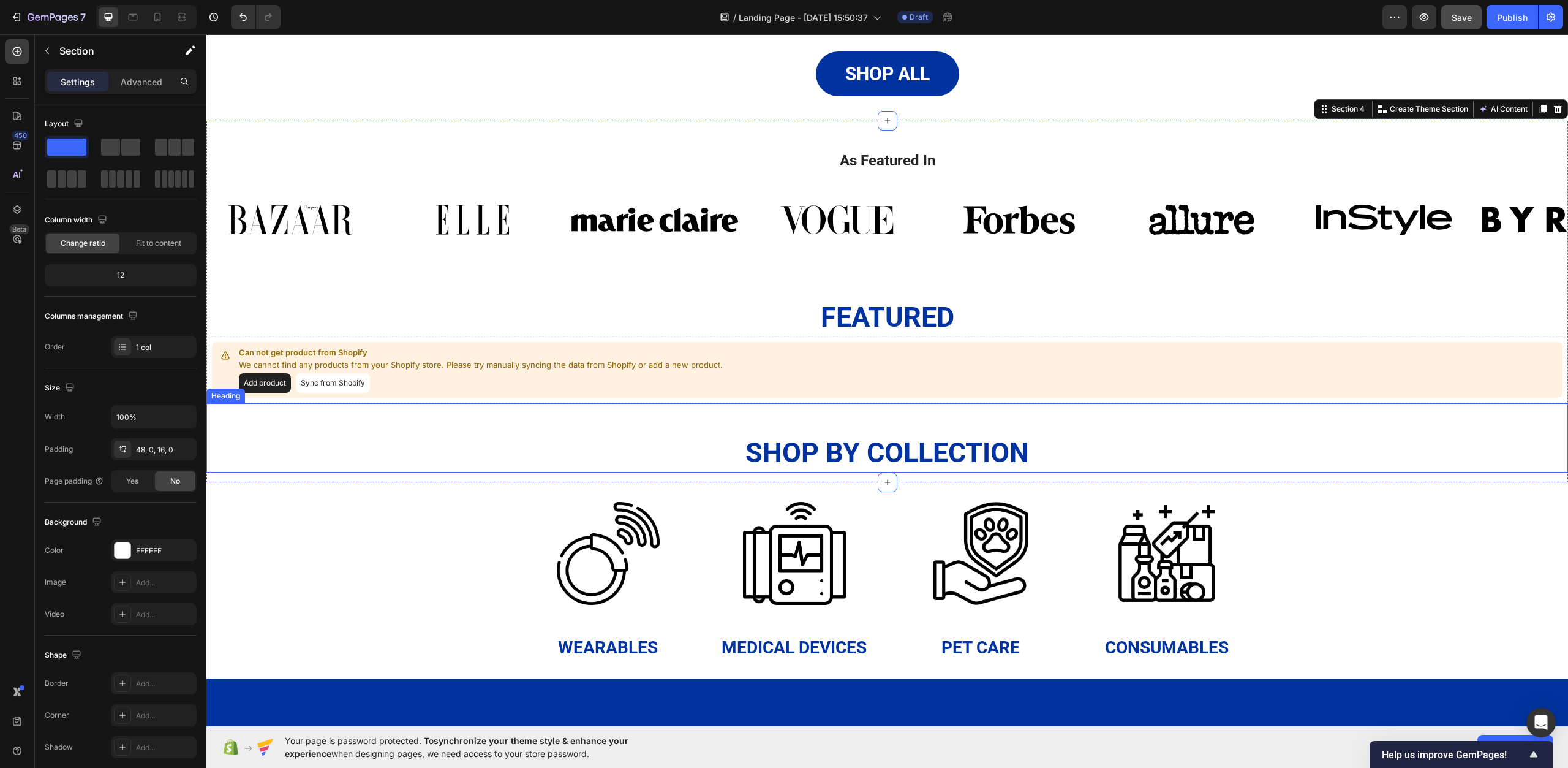
click at [433, 439] on h2 "shop by collection" at bounding box center [887, 454] width 1362 height 39
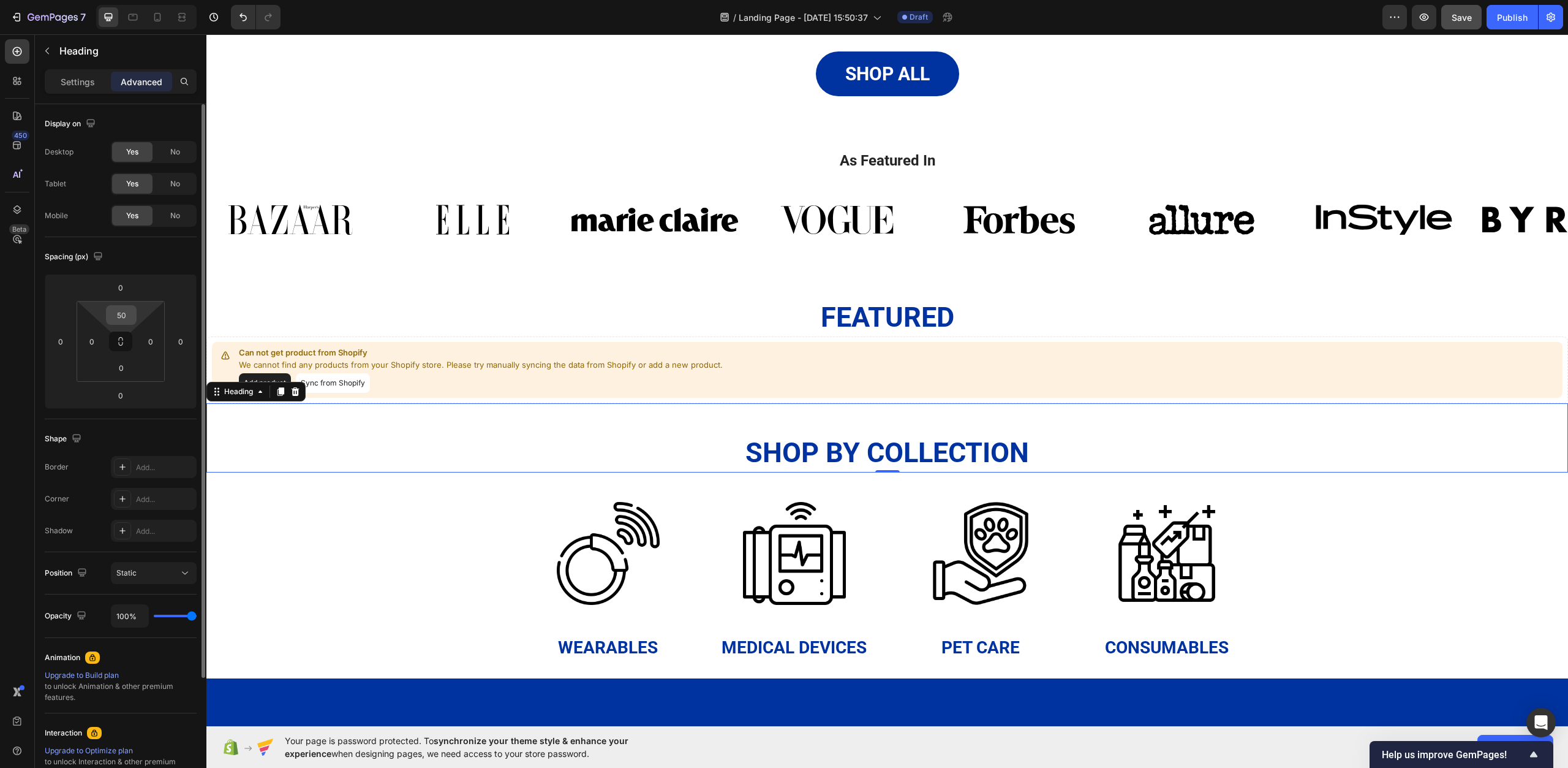
click at [125, 320] on input "50" at bounding box center [120, 315] width 24 height 19
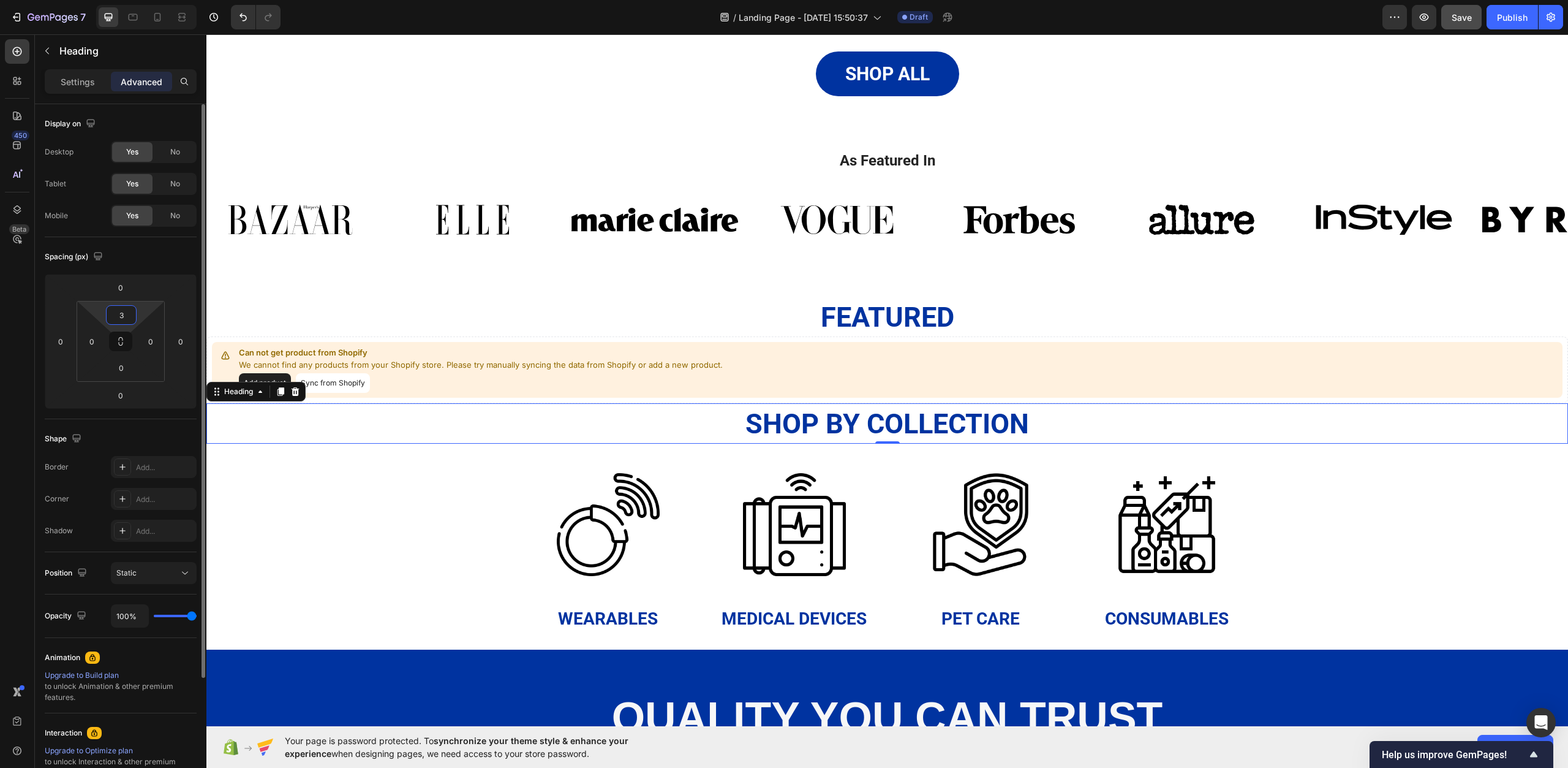
type input "30"
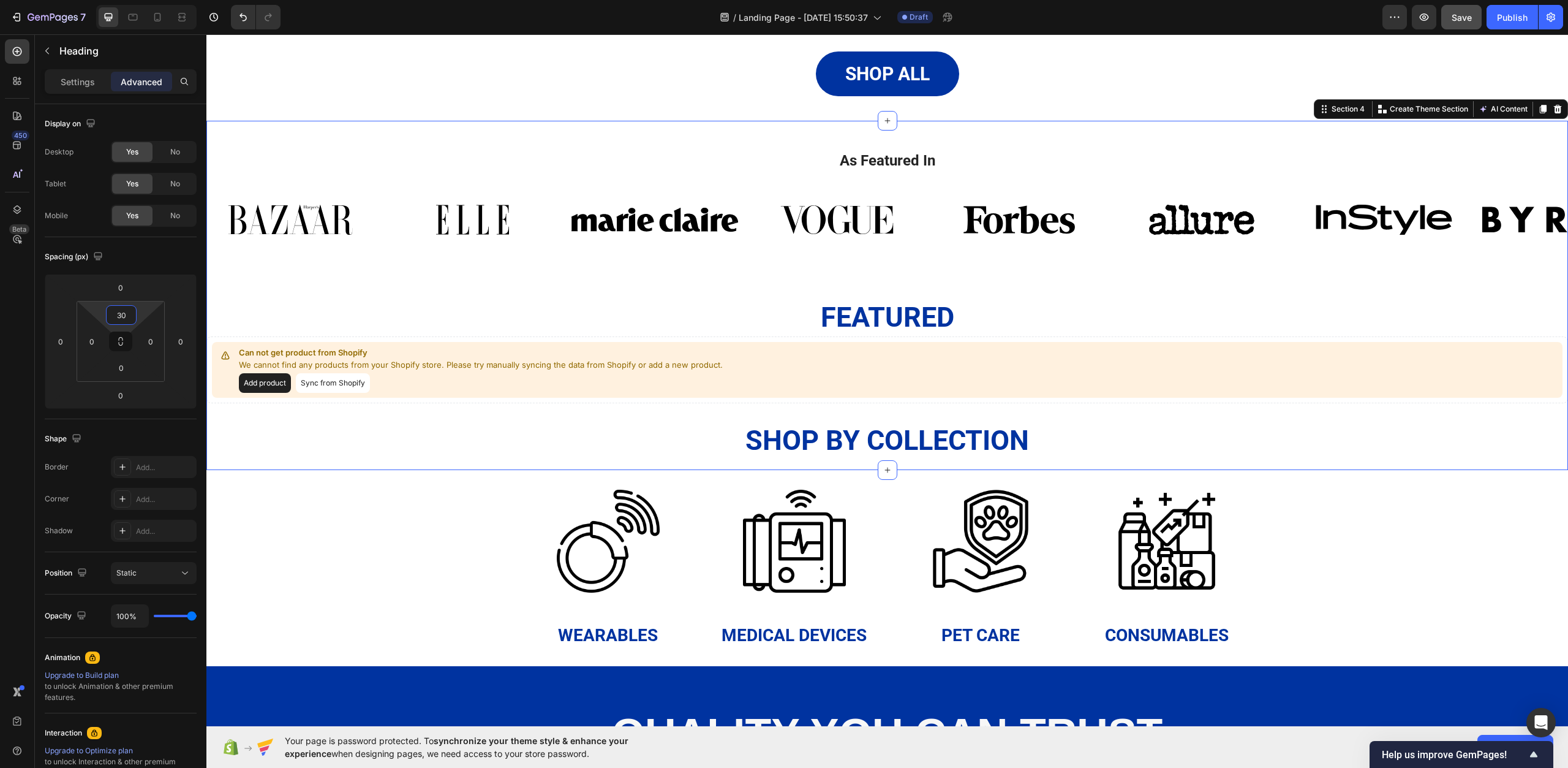
click at [1452, 461] on div "As Featured In Heading Image Image Image Image Image Image Image Image Carousel…" at bounding box center [887, 295] width 1362 height 349
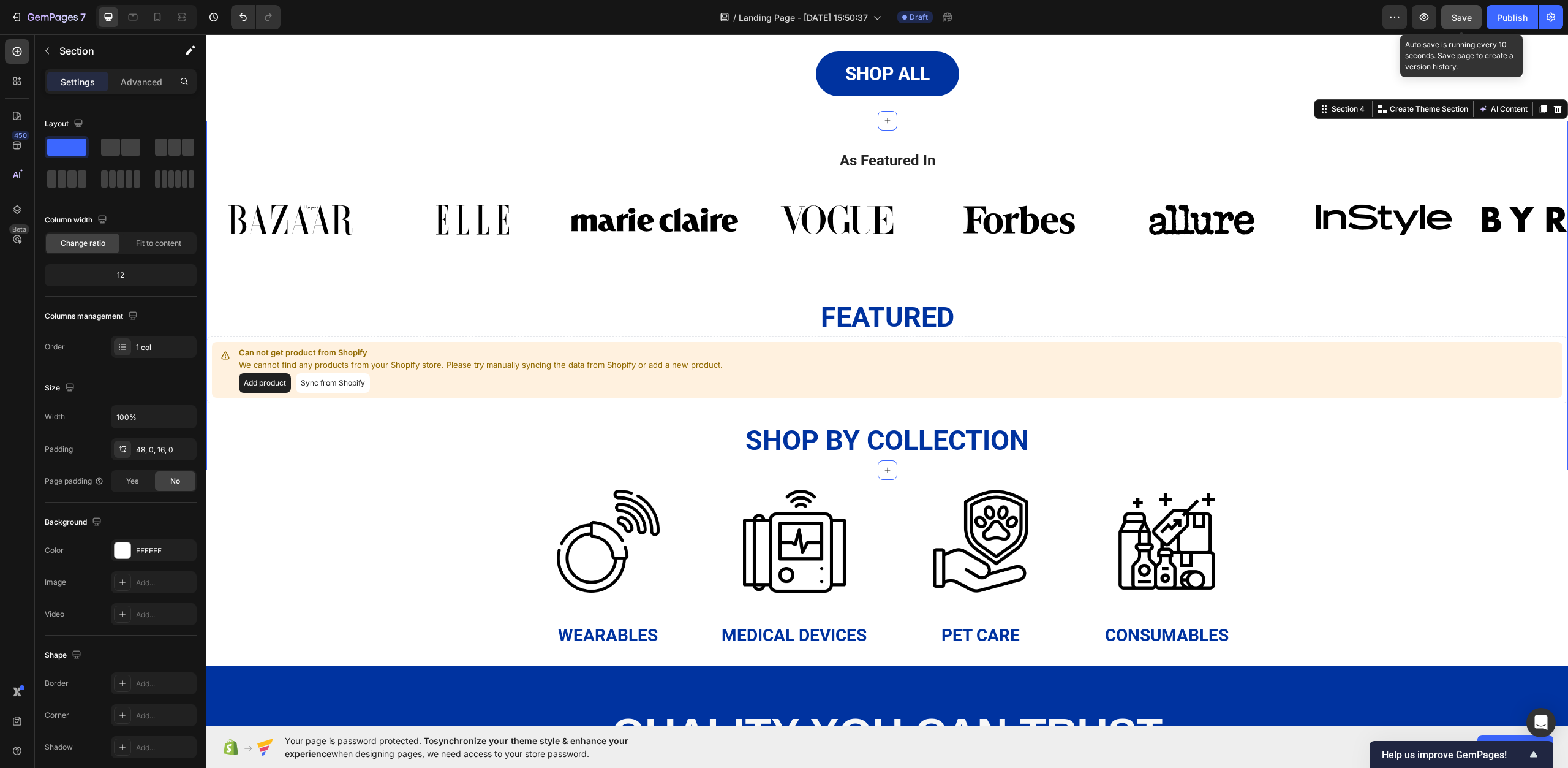
click at [1467, 26] on button "Save" at bounding box center [1462, 17] width 40 height 24
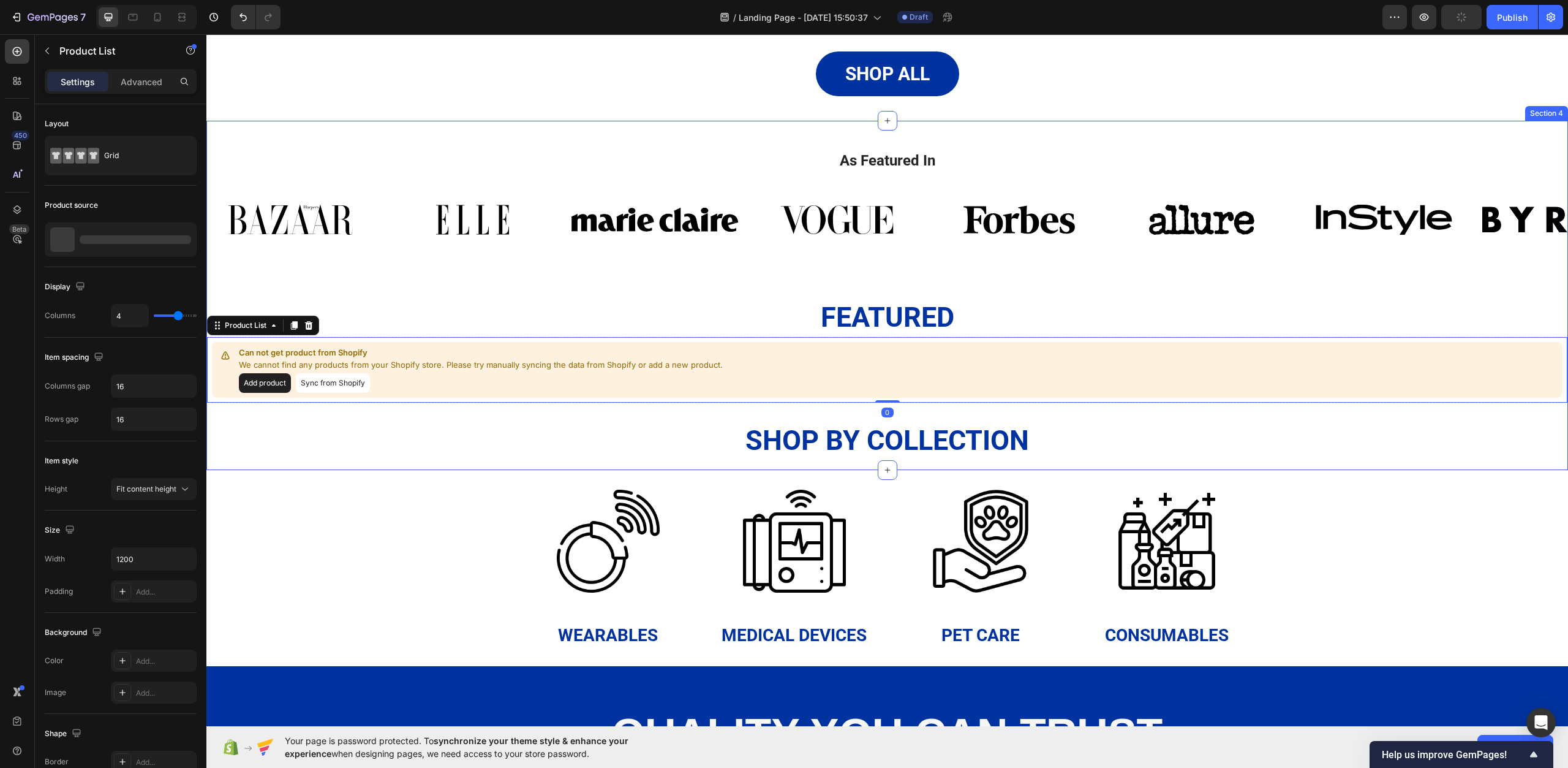
drag, startPoint x: 1124, startPoint y: 424, endPoint x: 1097, endPoint y: 470, distance: 53.3
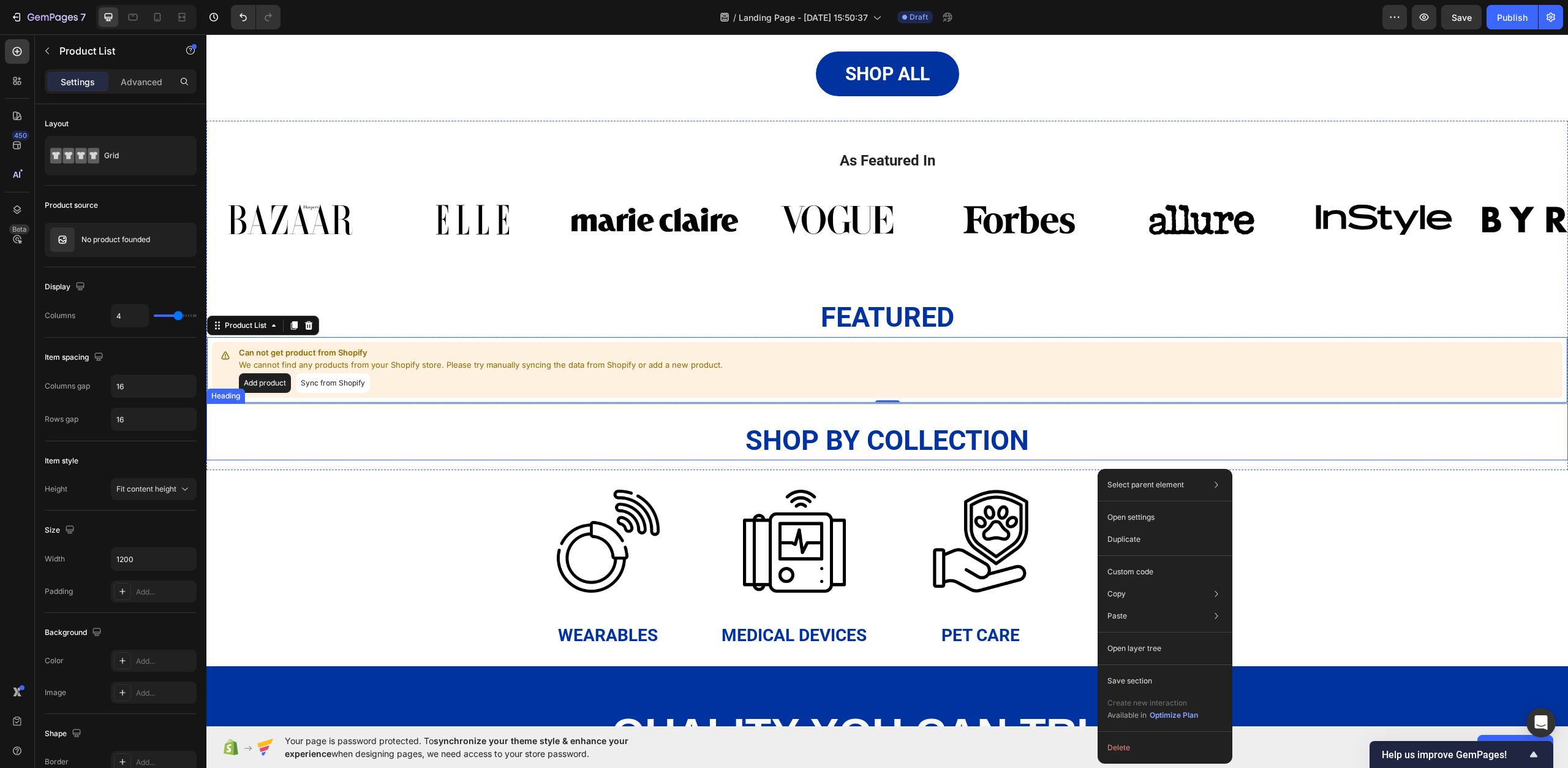
click at [463, 458] on h2 "shop by collection" at bounding box center [887, 441] width 1362 height 39
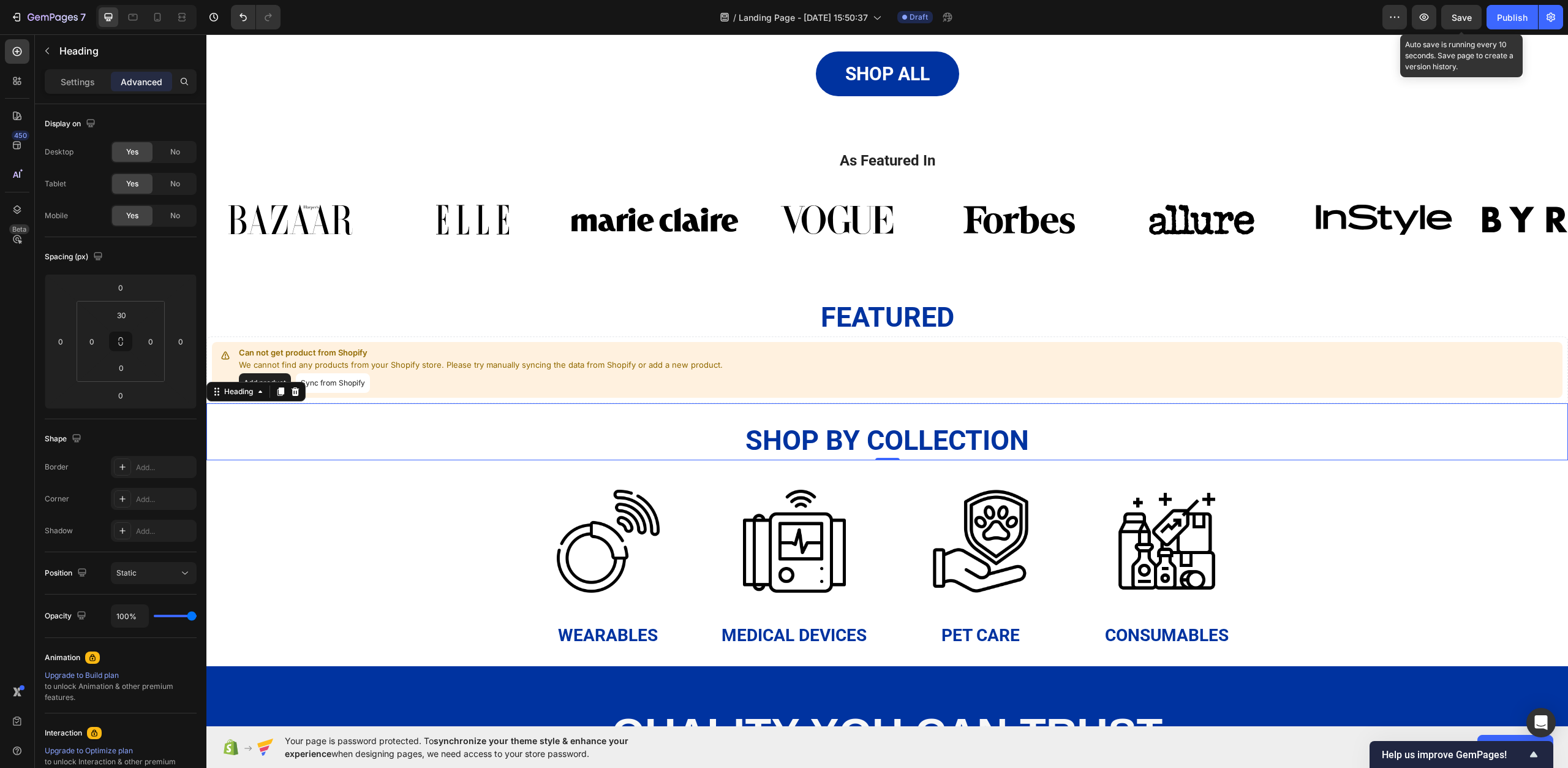
click at [1462, 17] on span "Save" at bounding box center [1462, 18] width 20 height 10
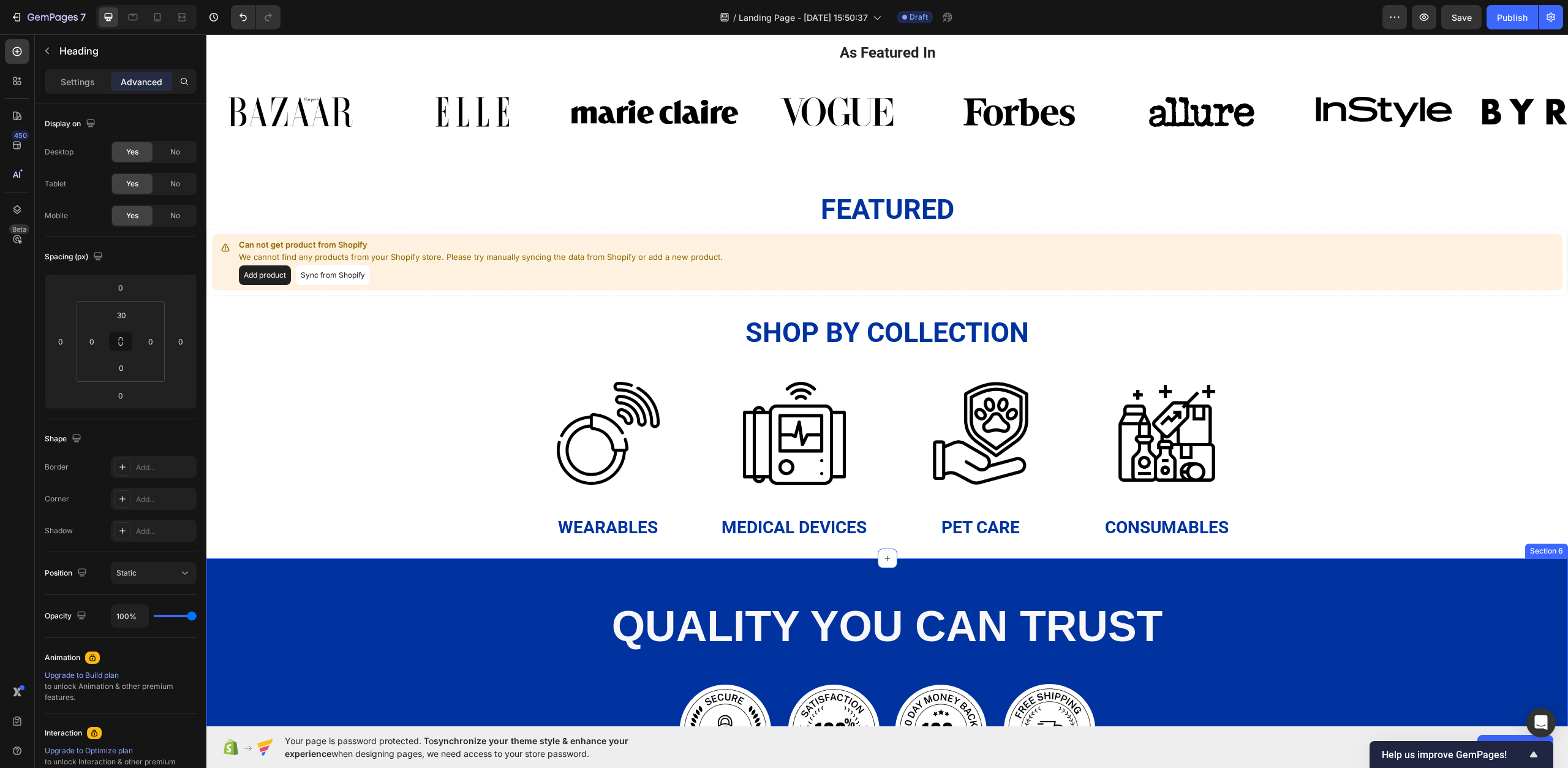
scroll to position [1250, 0]
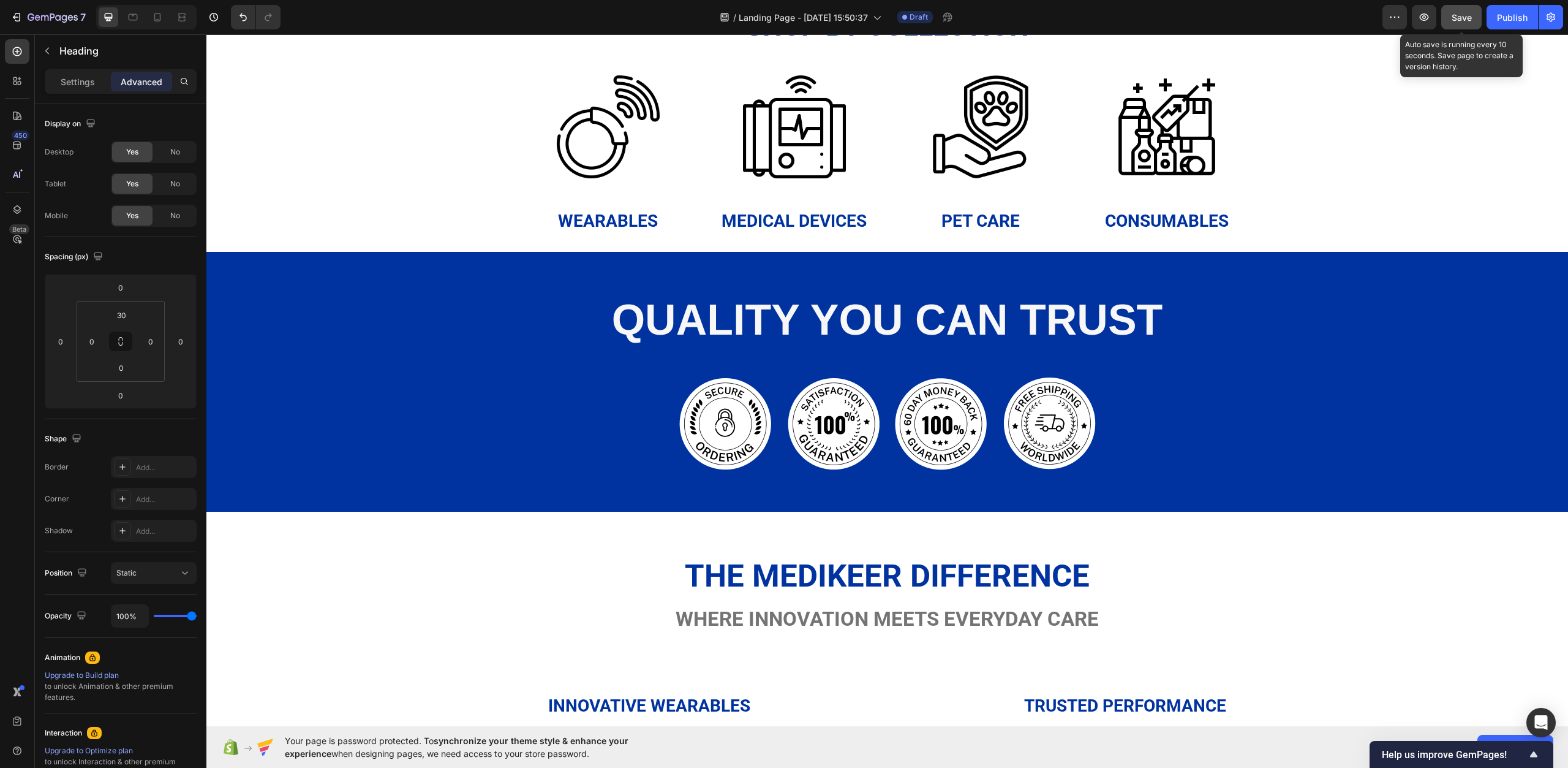
click at [1458, 26] on button "Save" at bounding box center [1462, 17] width 40 height 24
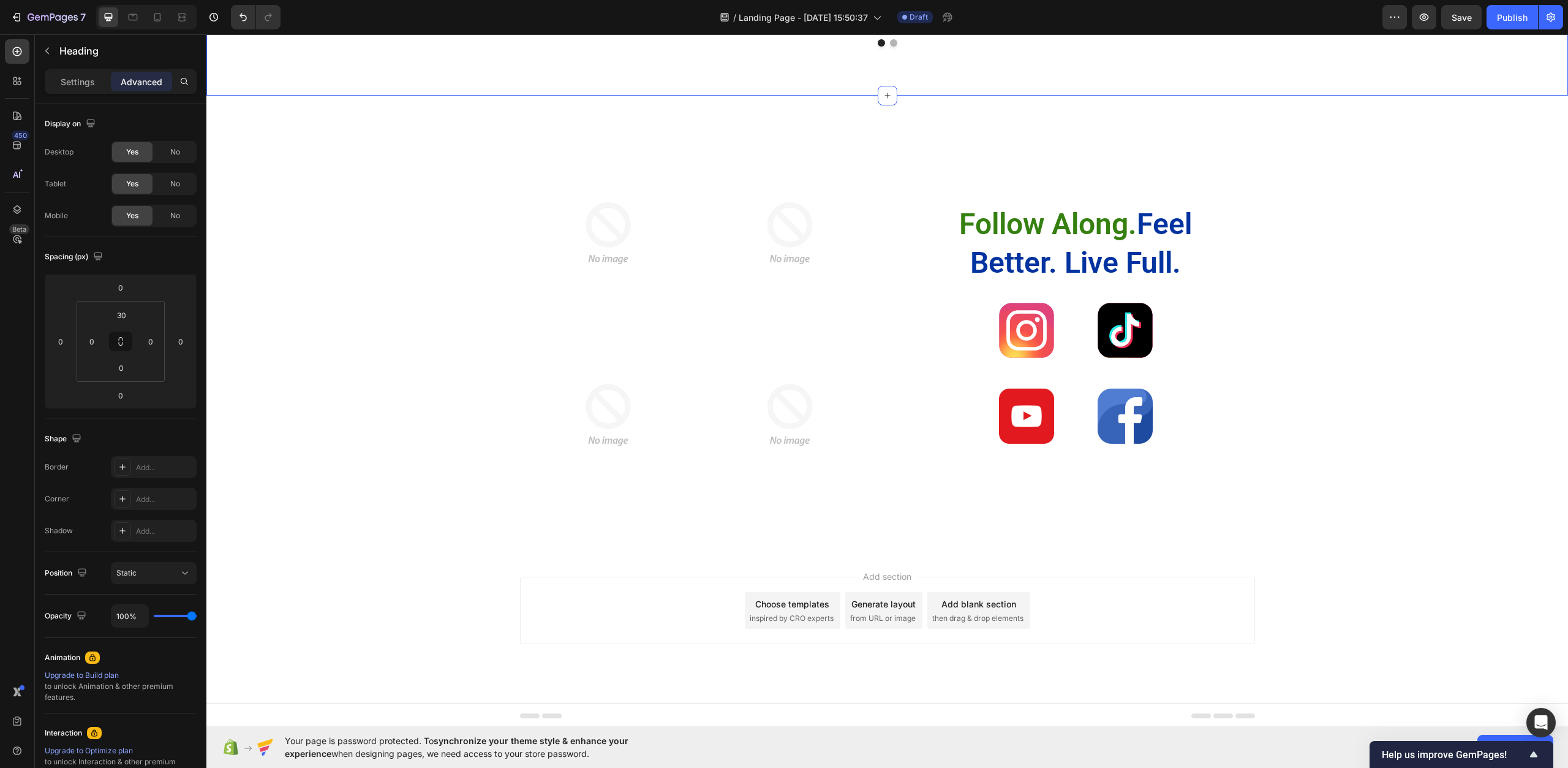
scroll to position [3321, 0]
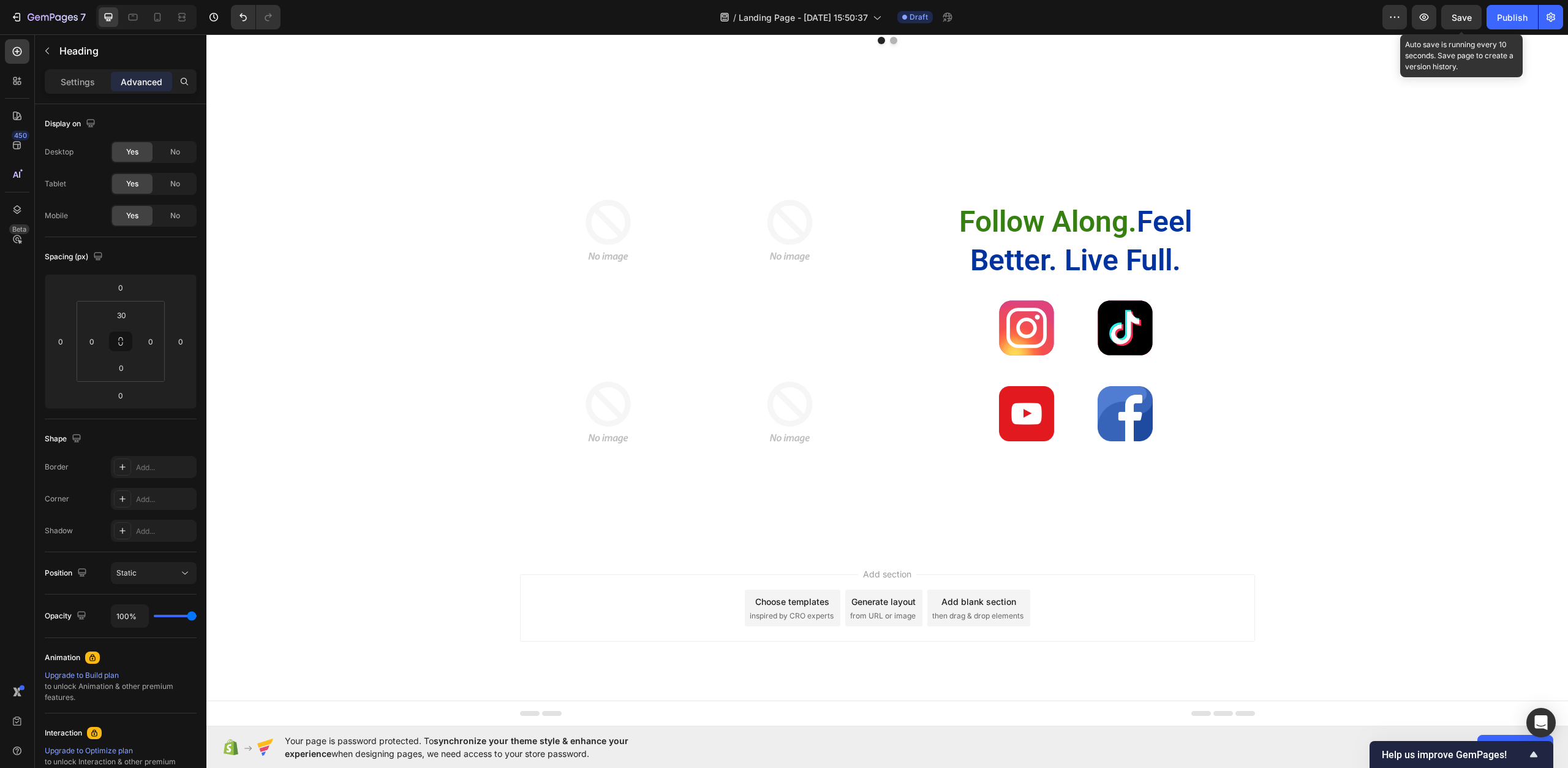
click at [1460, 22] on span "Save" at bounding box center [1462, 18] width 20 height 10
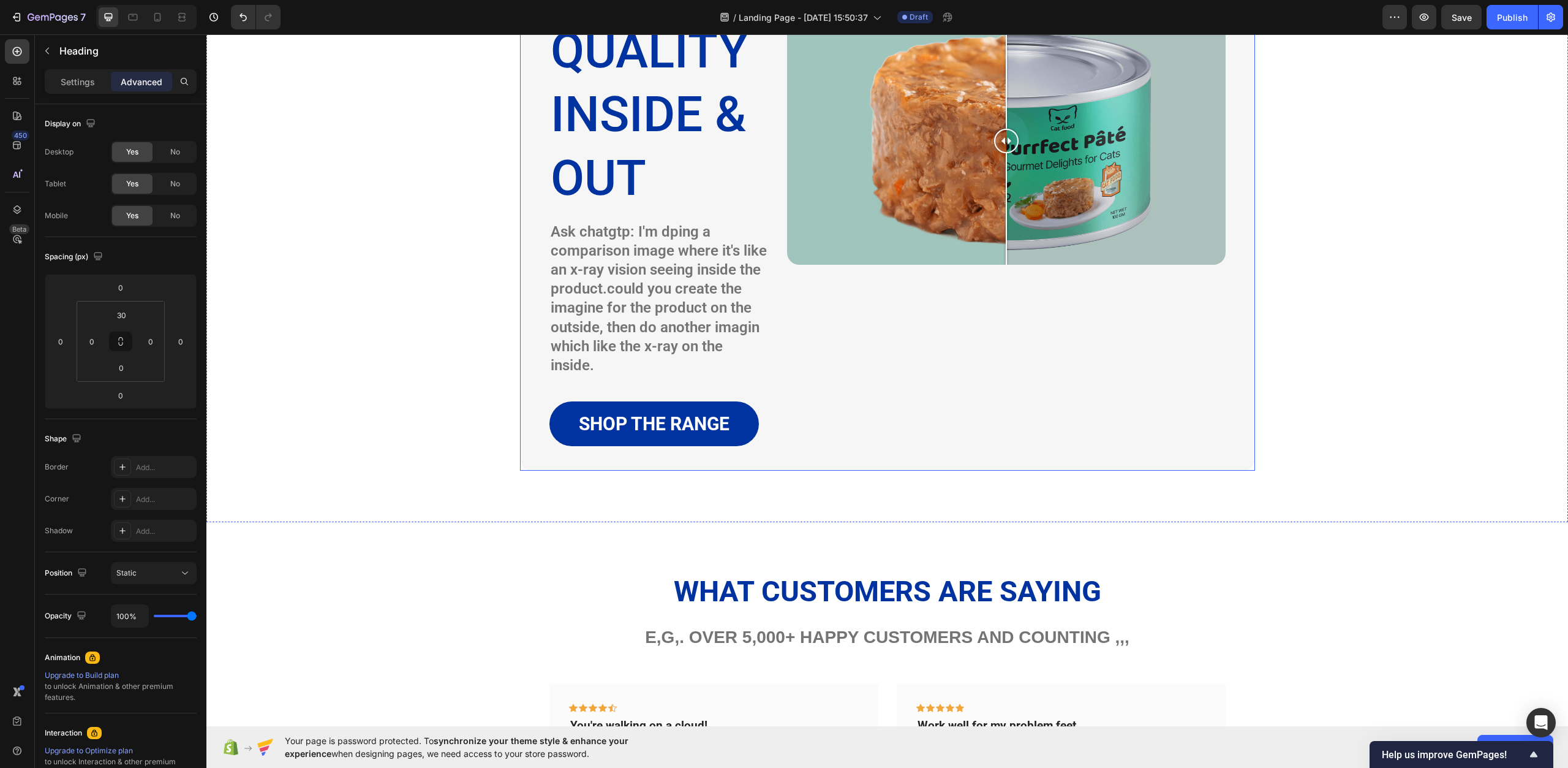
scroll to position [2953, 0]
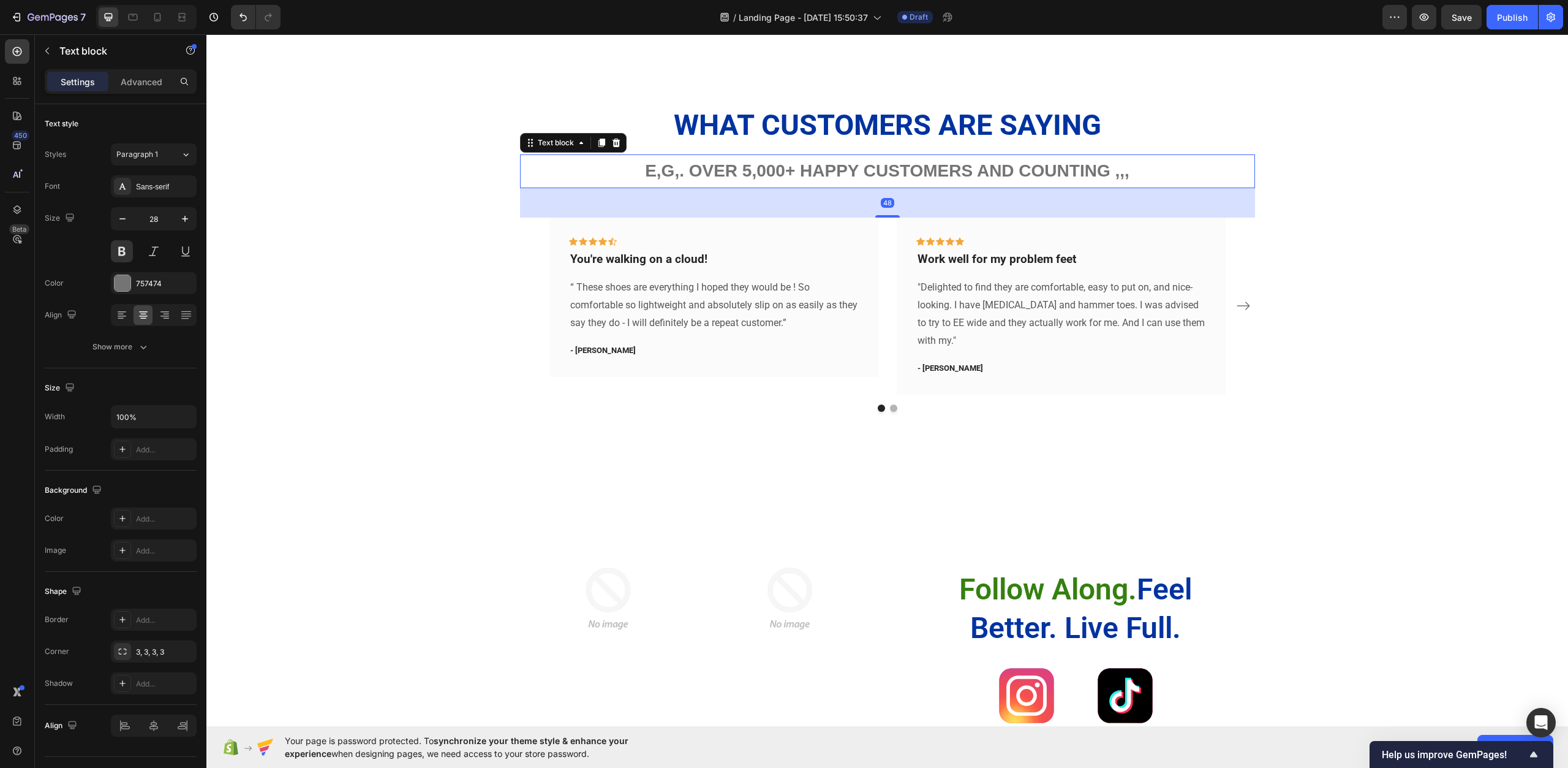
click at [682, 180] on p "e,g,. Over 5,000+ happy customers and counting ,,," at bounding box center [888, 171] width 733 height 30
click at [682, 175] on p "e,g,. Over 5,000+ happy customers and counting ,,," at bounding box center [888, 171] width 733 height 30
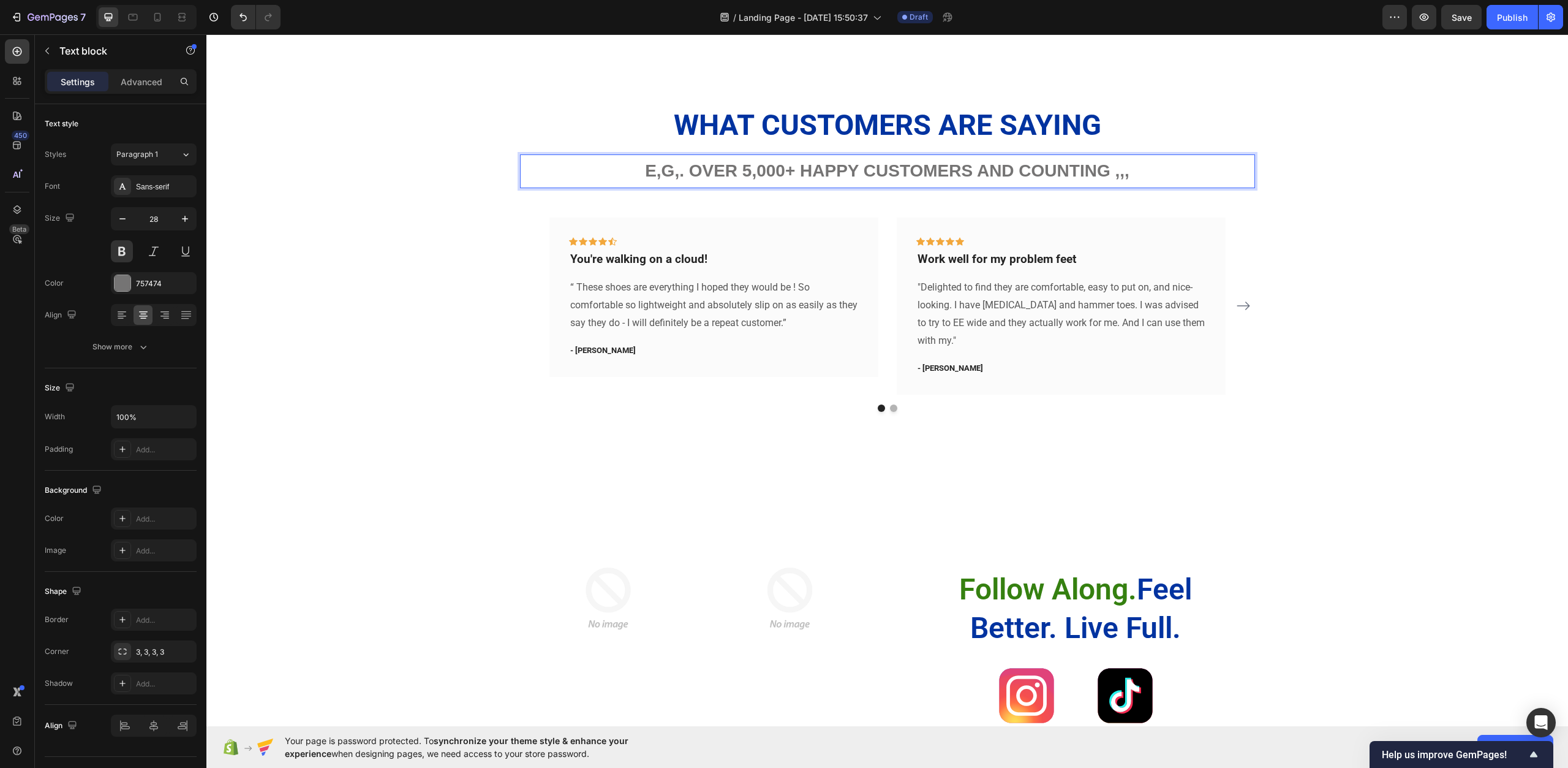
click at [685, 176] on p "e,g,. Over 5,000+ happy customers and counting ,,," at bounding box center [888, 171] width 733 height 30
click at [1420, 223] on div "What Customers Are Saying Heading e.g, Over 5,000+ happy customers and counting…" at bounding box center [887, 258] width 1344 height 307
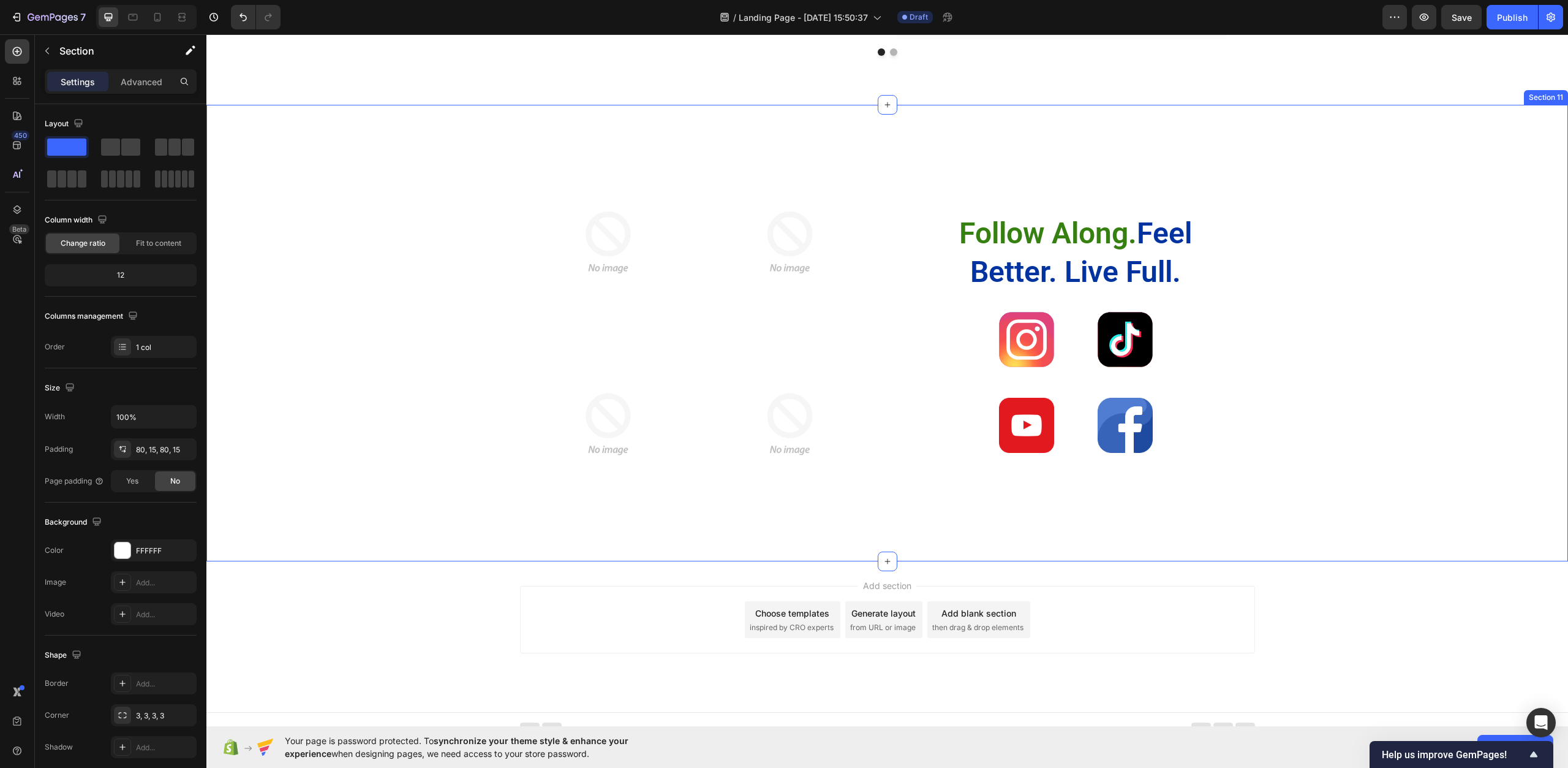
scroll to position [3321, 0]
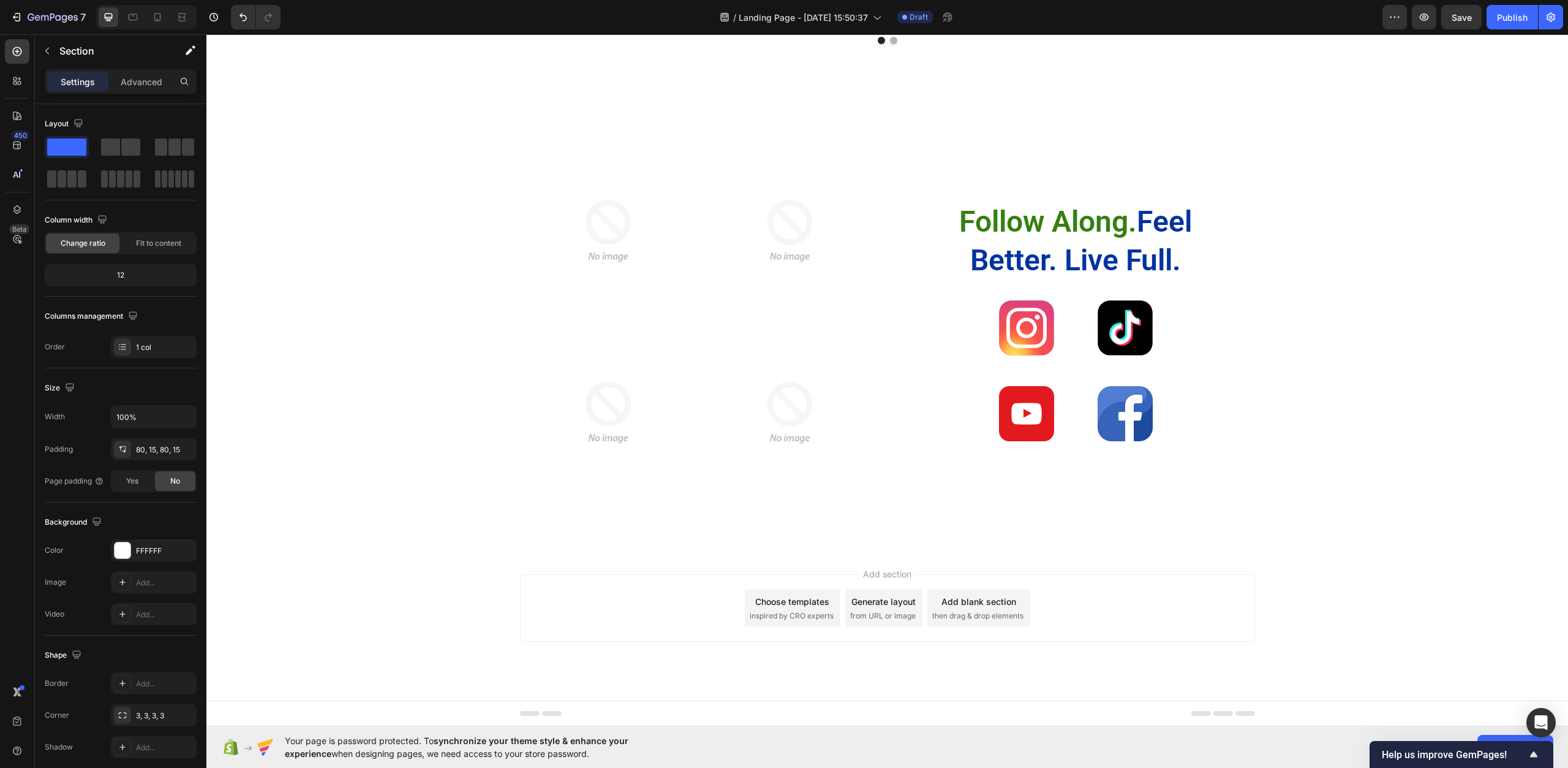
click at [790, 605] on div "Choose templates" at bounding box center [793, 601] width 74 height 13
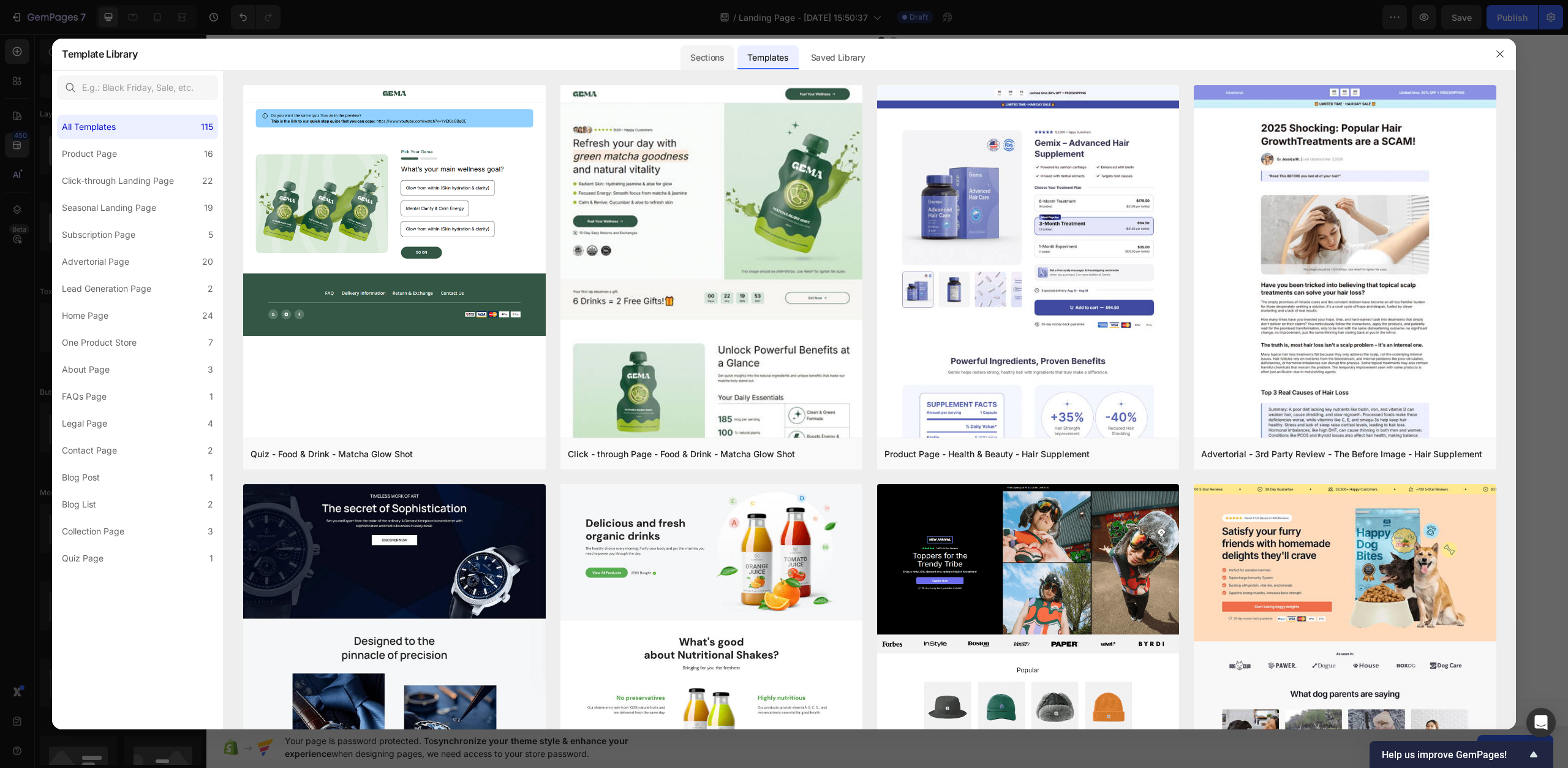
click at [684, 50] on div "Sections" at bounding box center [707, 57] width 53 height 24
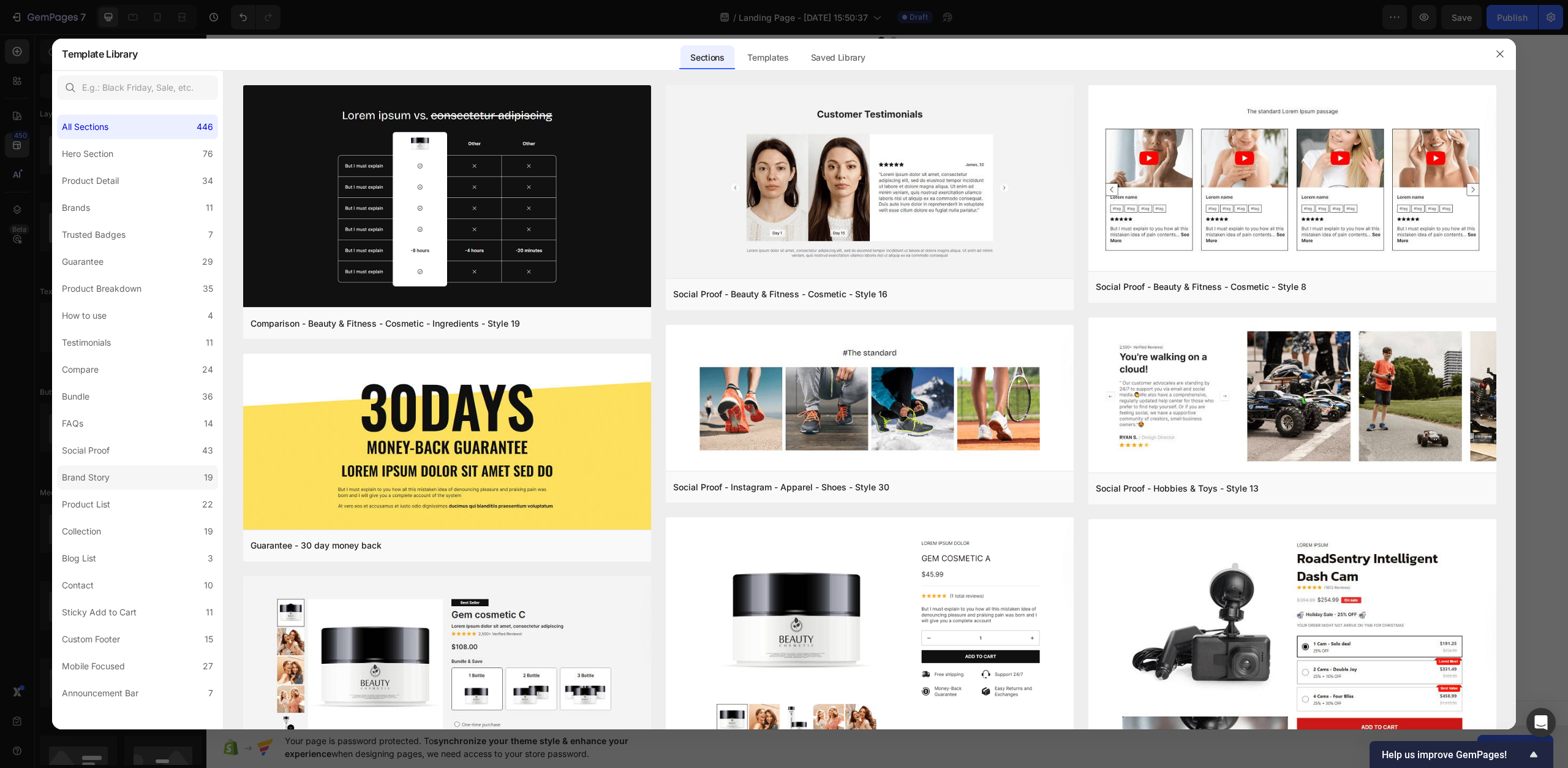
click at [133, 486] on label "Brand Story 19" at bounding box center [137, 477] width 161 height 24
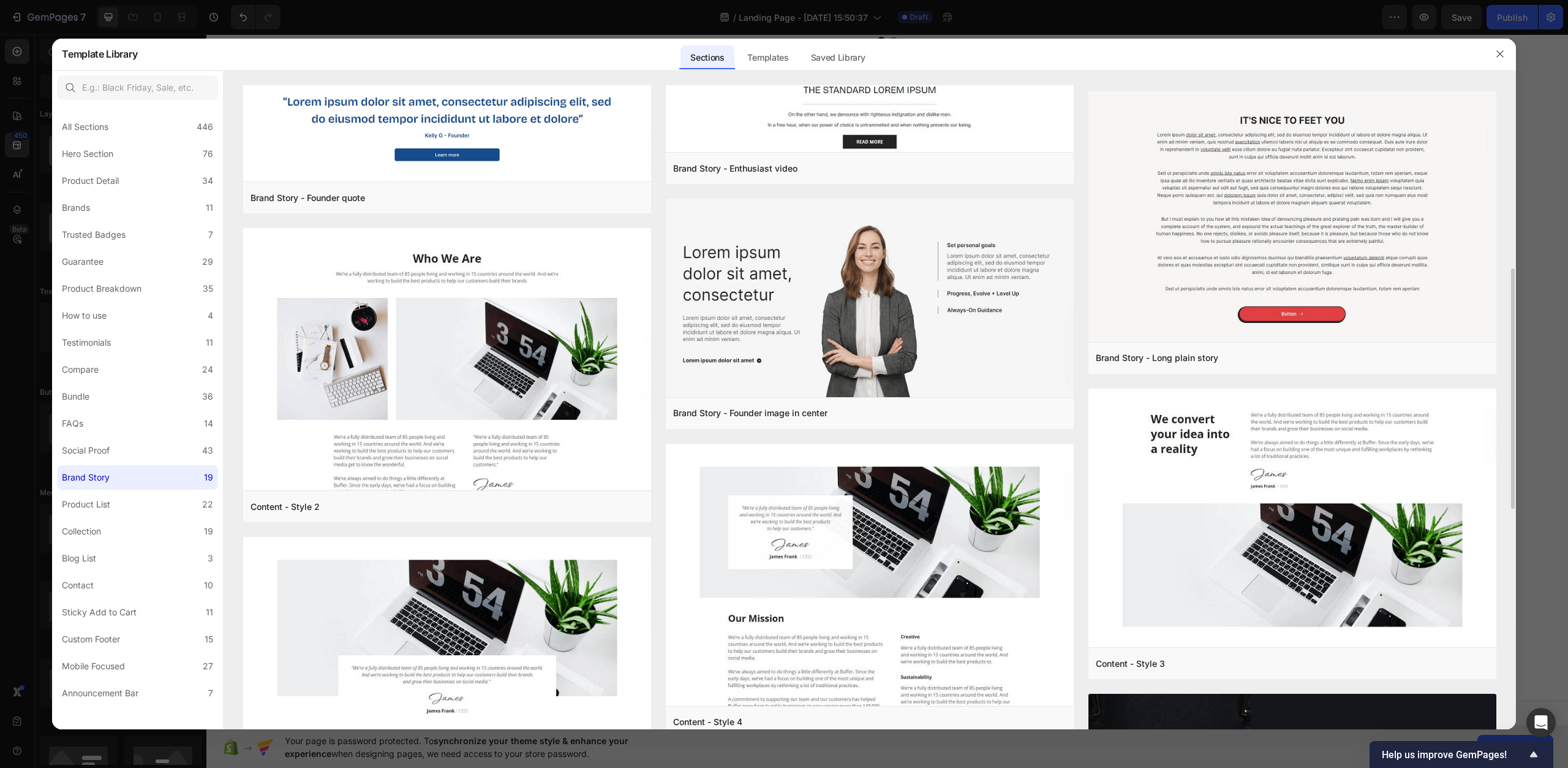
scroll to position [674, 0]
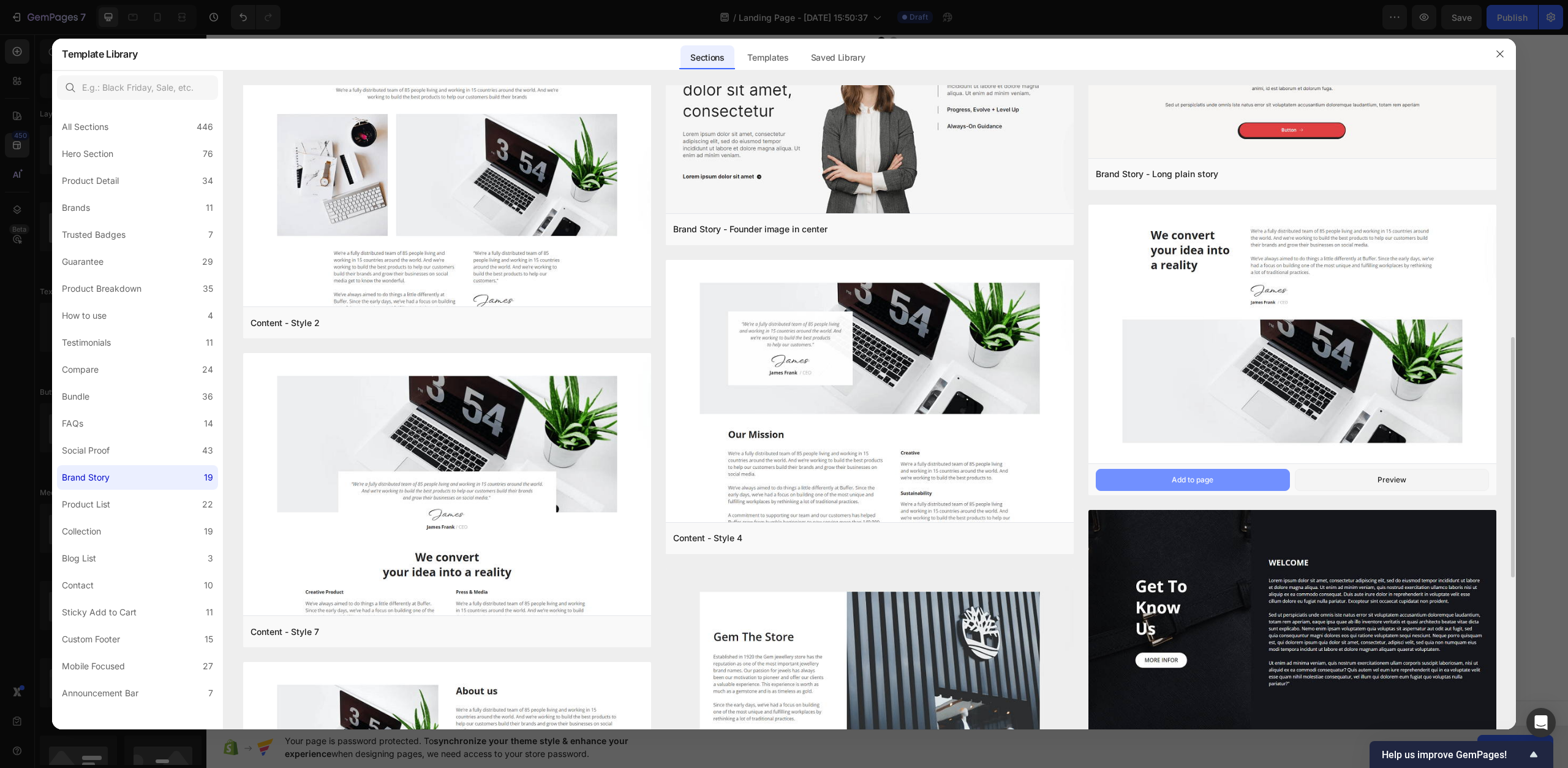
click at [1276, 475] on button "Add to page" at bounding box center [1193, 480] width 195 height 22
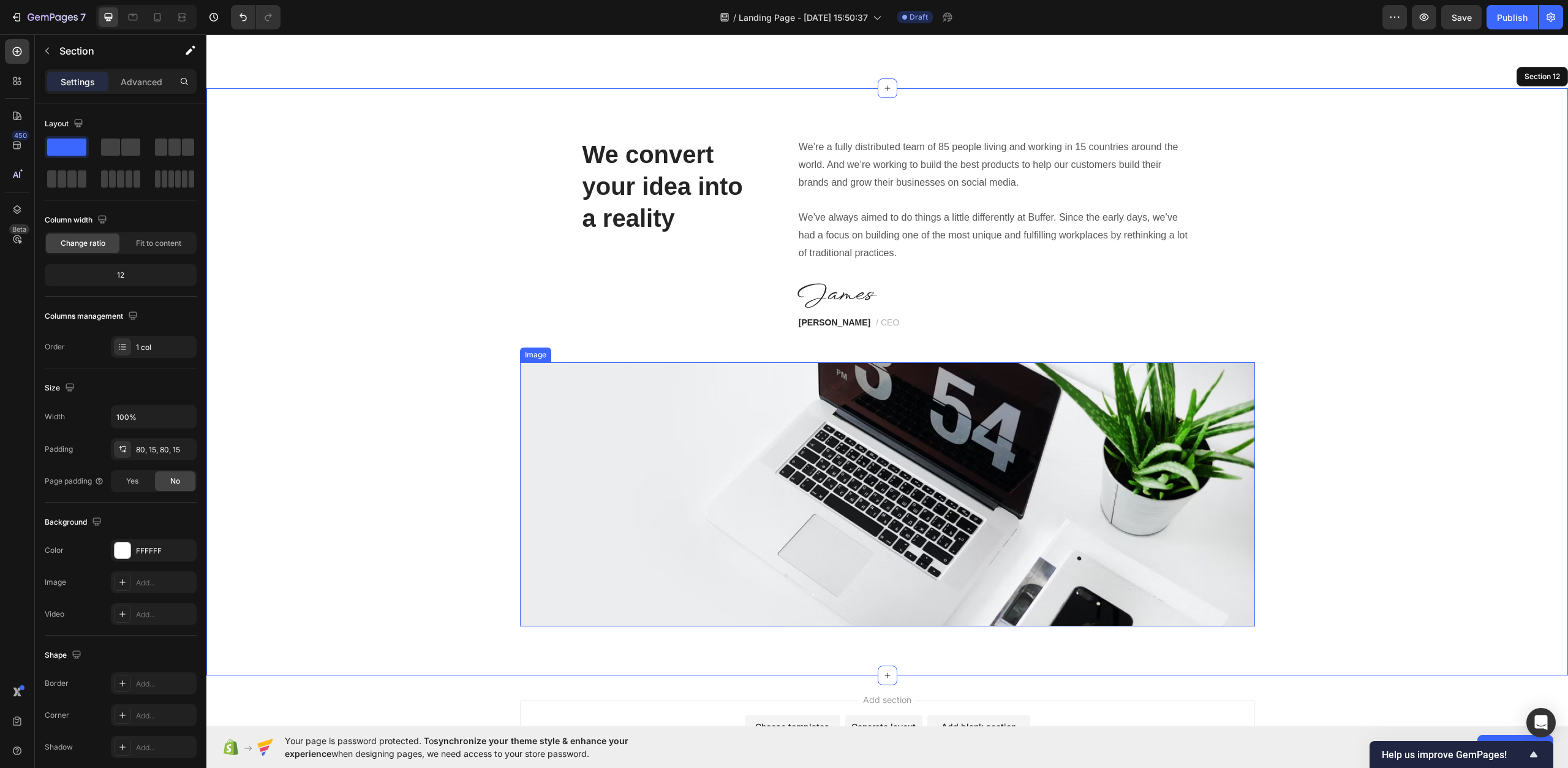
scroll to position [3775, 0]
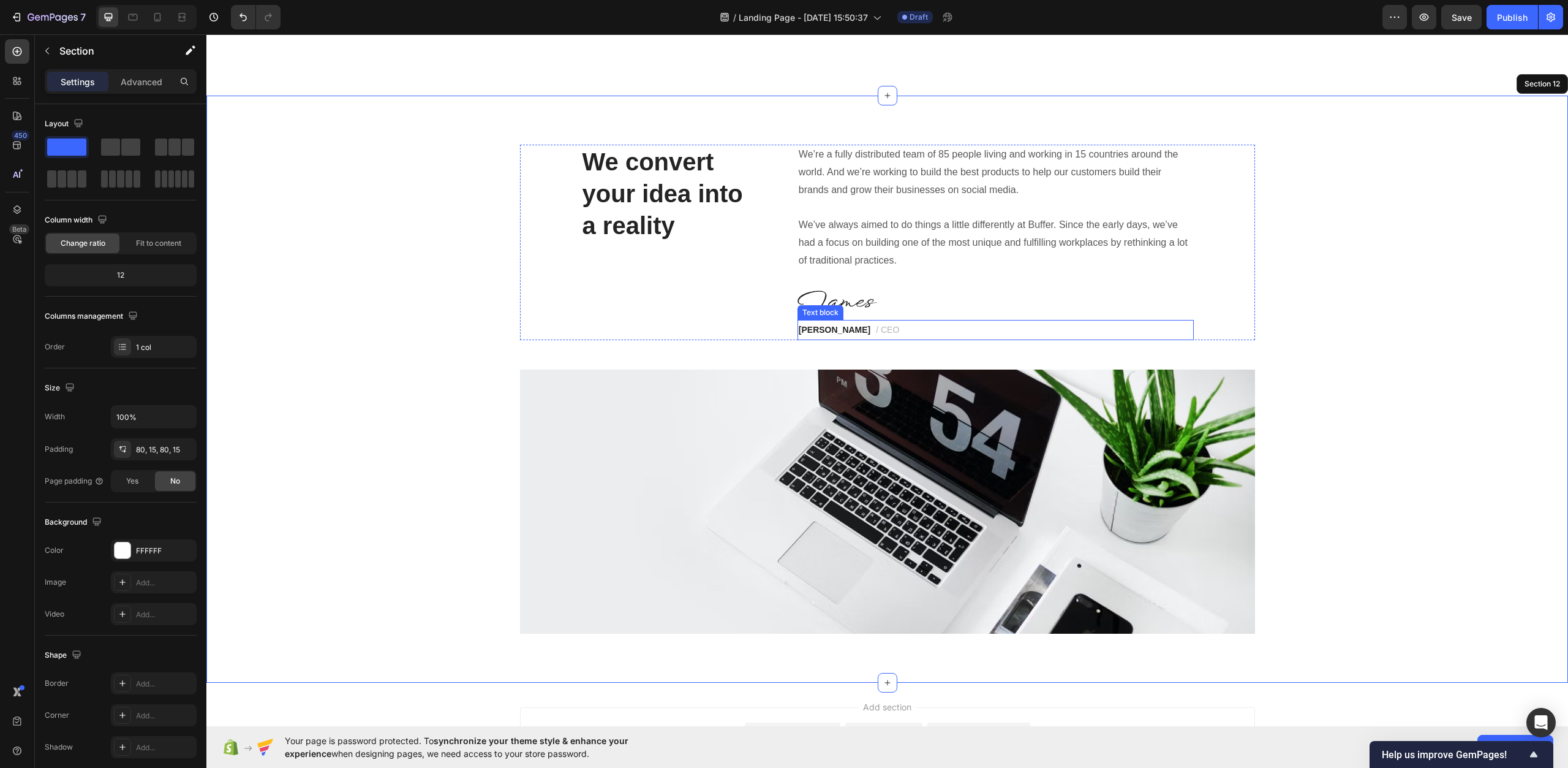
click at [832, 329] on strong "James Frank" at bounding box center [834, 330] width 72 height 10
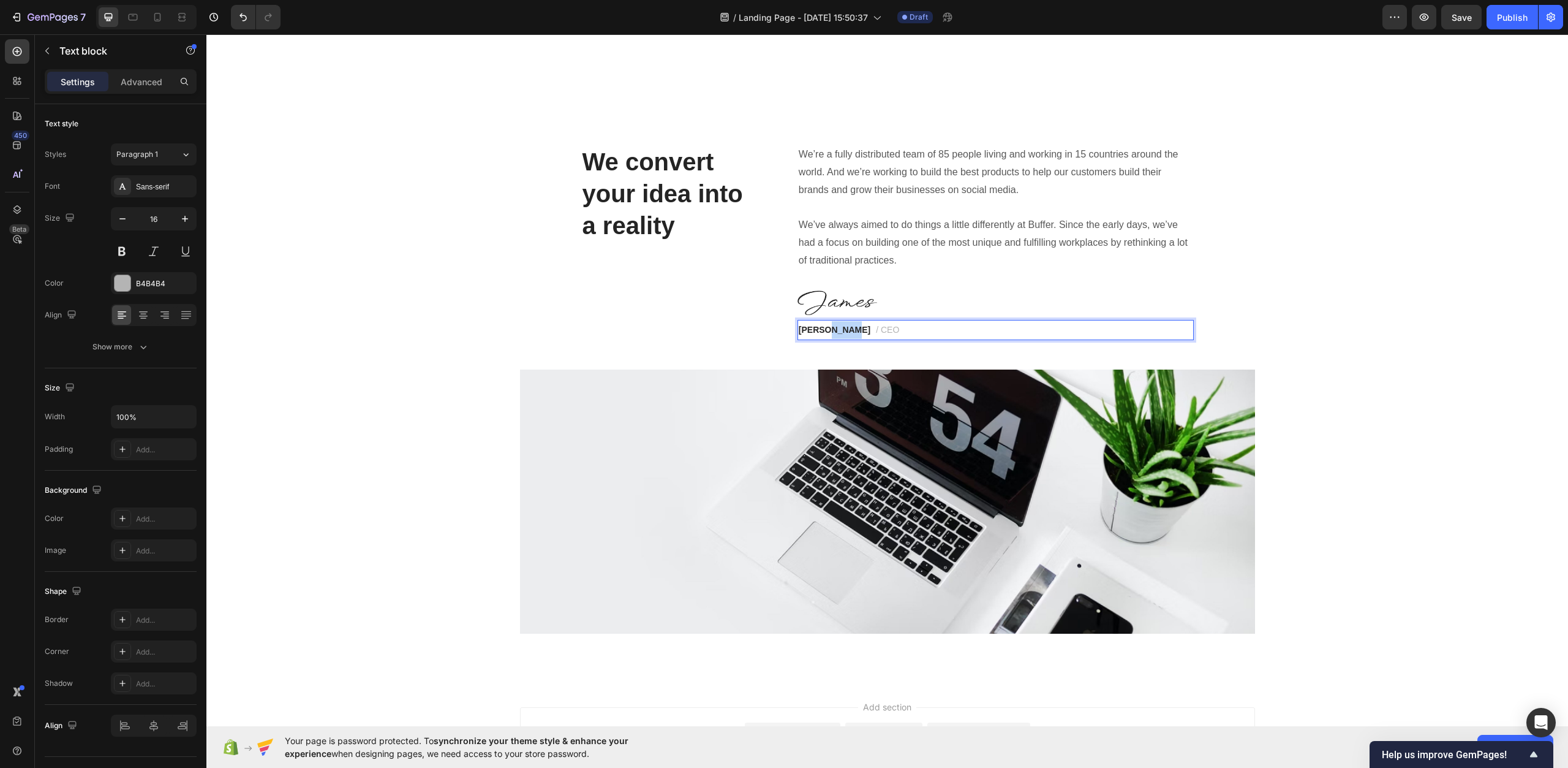
click at [832, 329] on strong "James Frank" at bounding box center [834, 330] width 72 height 10
drag, startPoint x: 1046, startPoint y: 288, endPoint x: 1023, endPoint y: 300, distance: 25.9
click at [1046, 288] on div "We’re a fully distributed team of 85 people living and working in 15 countries …" at bounding box center [996, 243] width 396 height 196
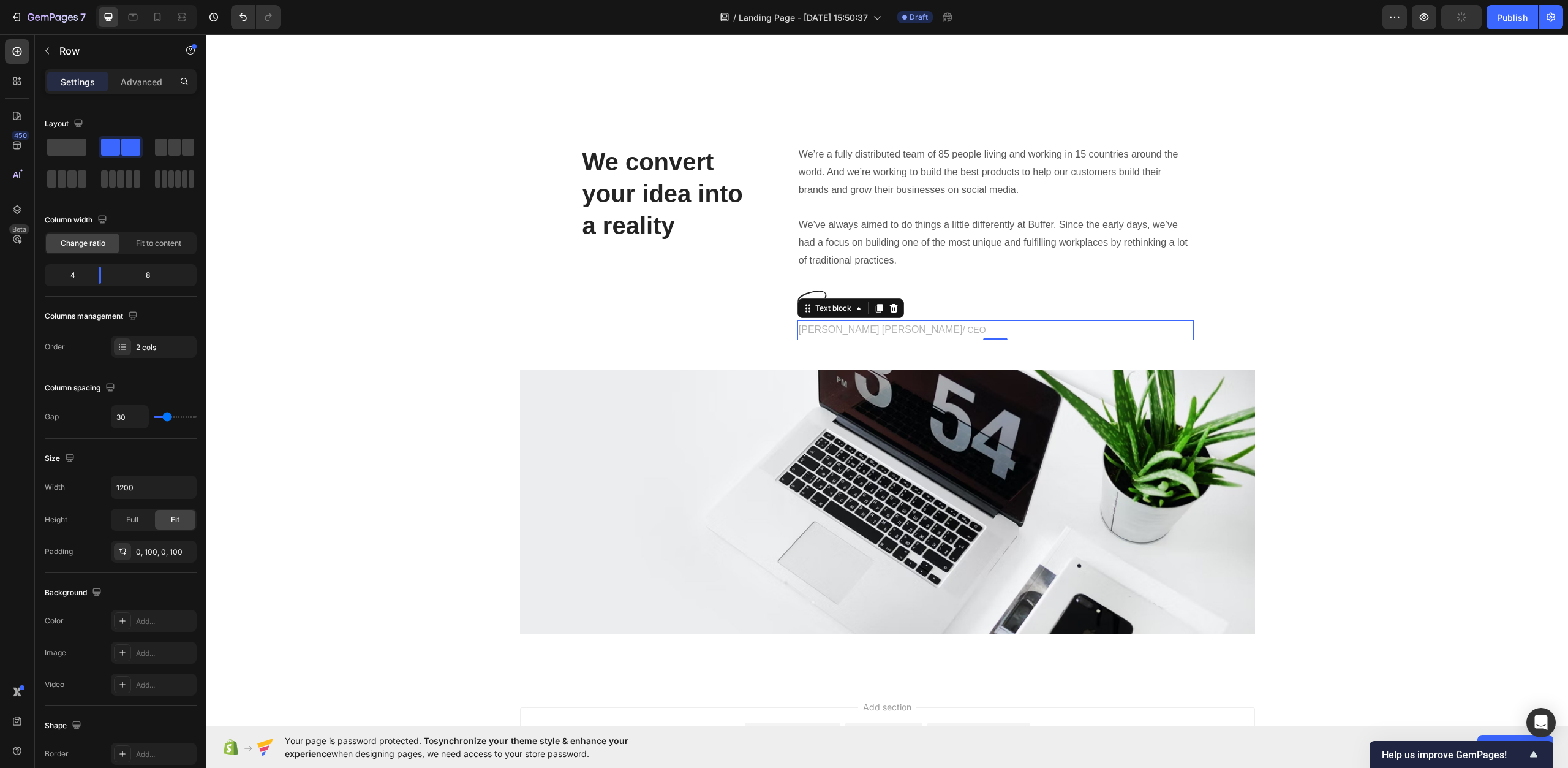
click at [919, 322] on p "Keer Wang / CEO" at bounding box center [996, 330] width 394 height 18
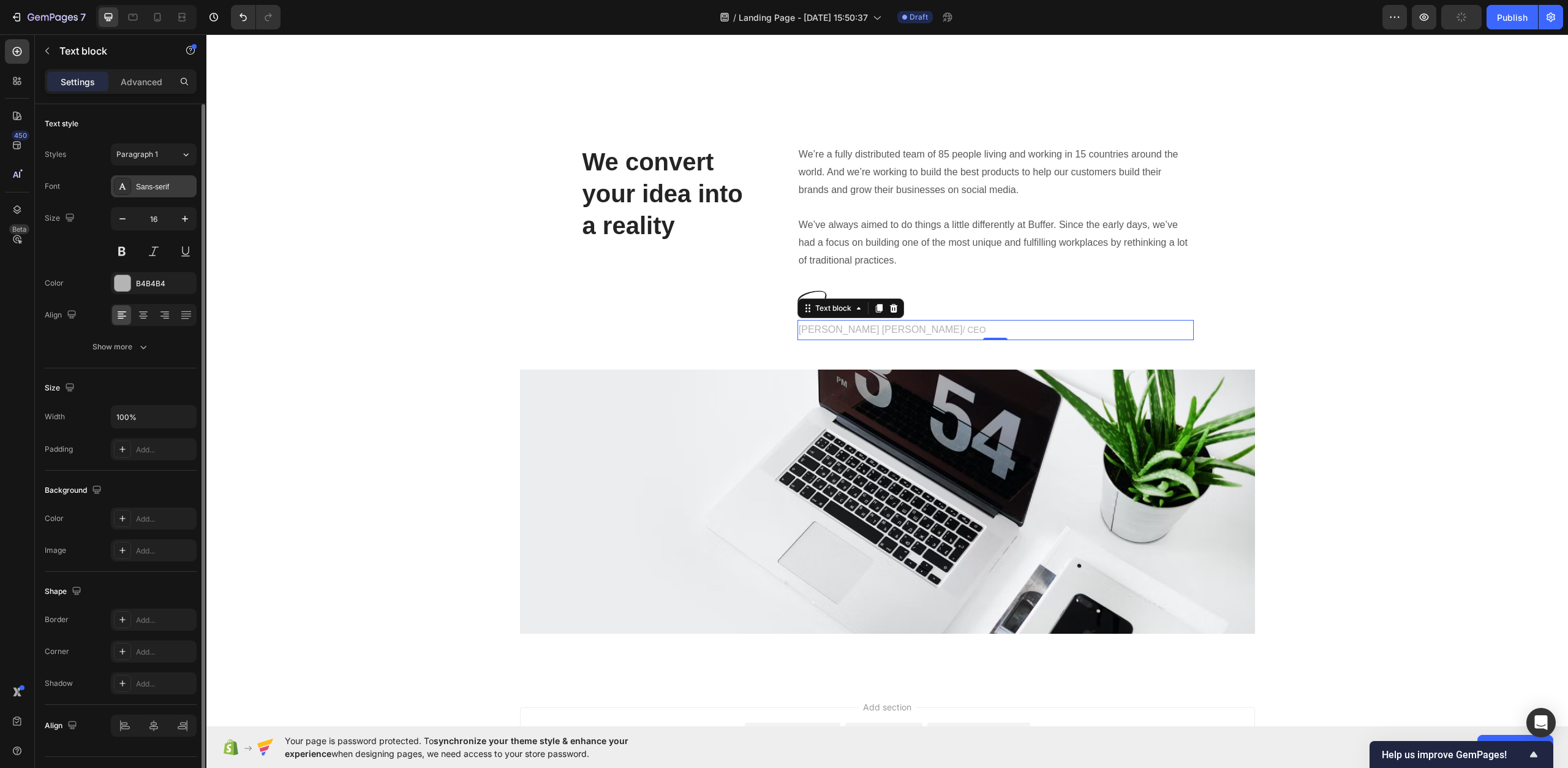
click at [172, 193] on div "Sans-serif" at bounding box center [154, 186] width 86 height 22
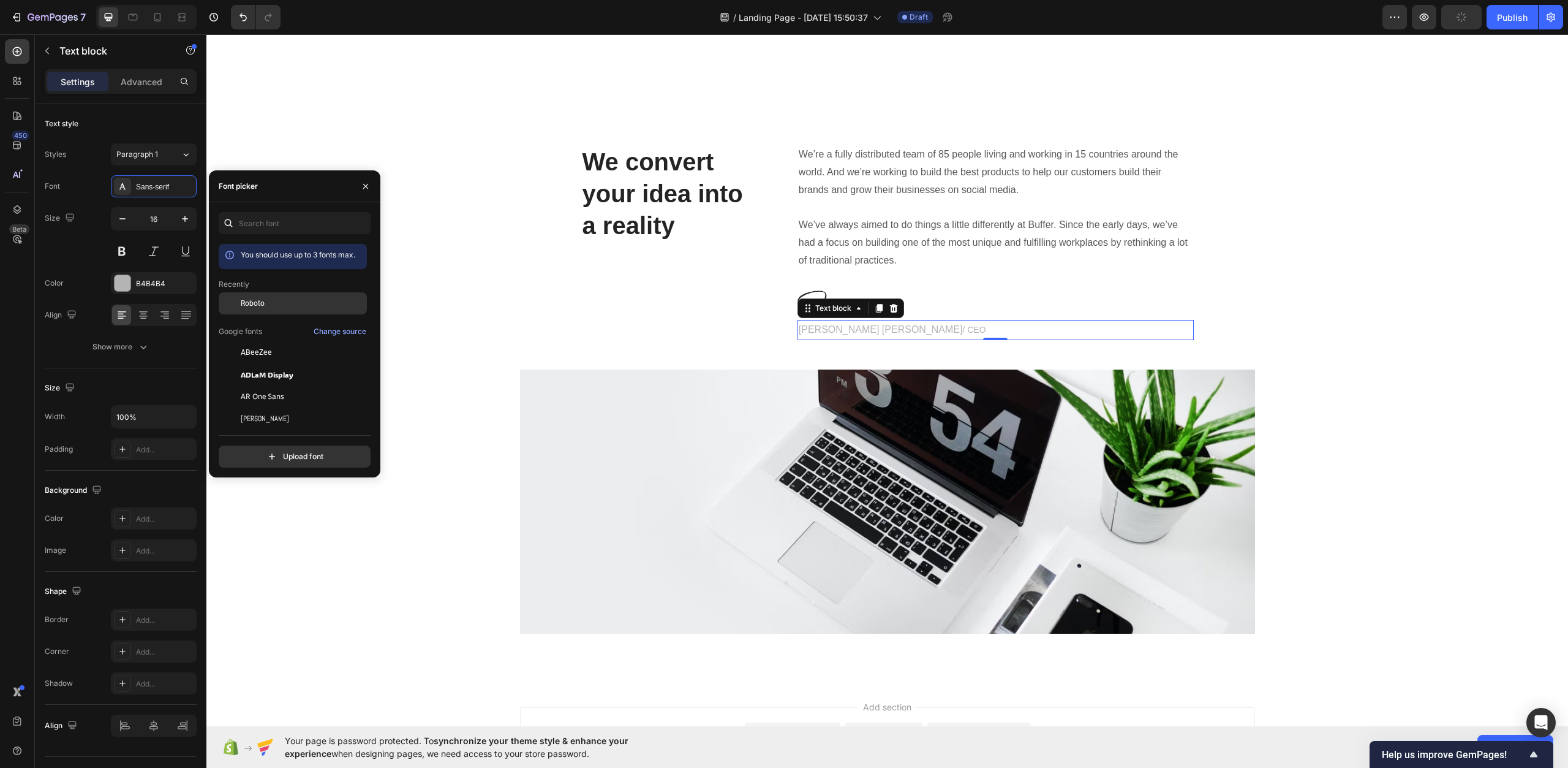
click at [253, 300] on span "Roboto" at bounding box center [253, 303] width 24 height 11
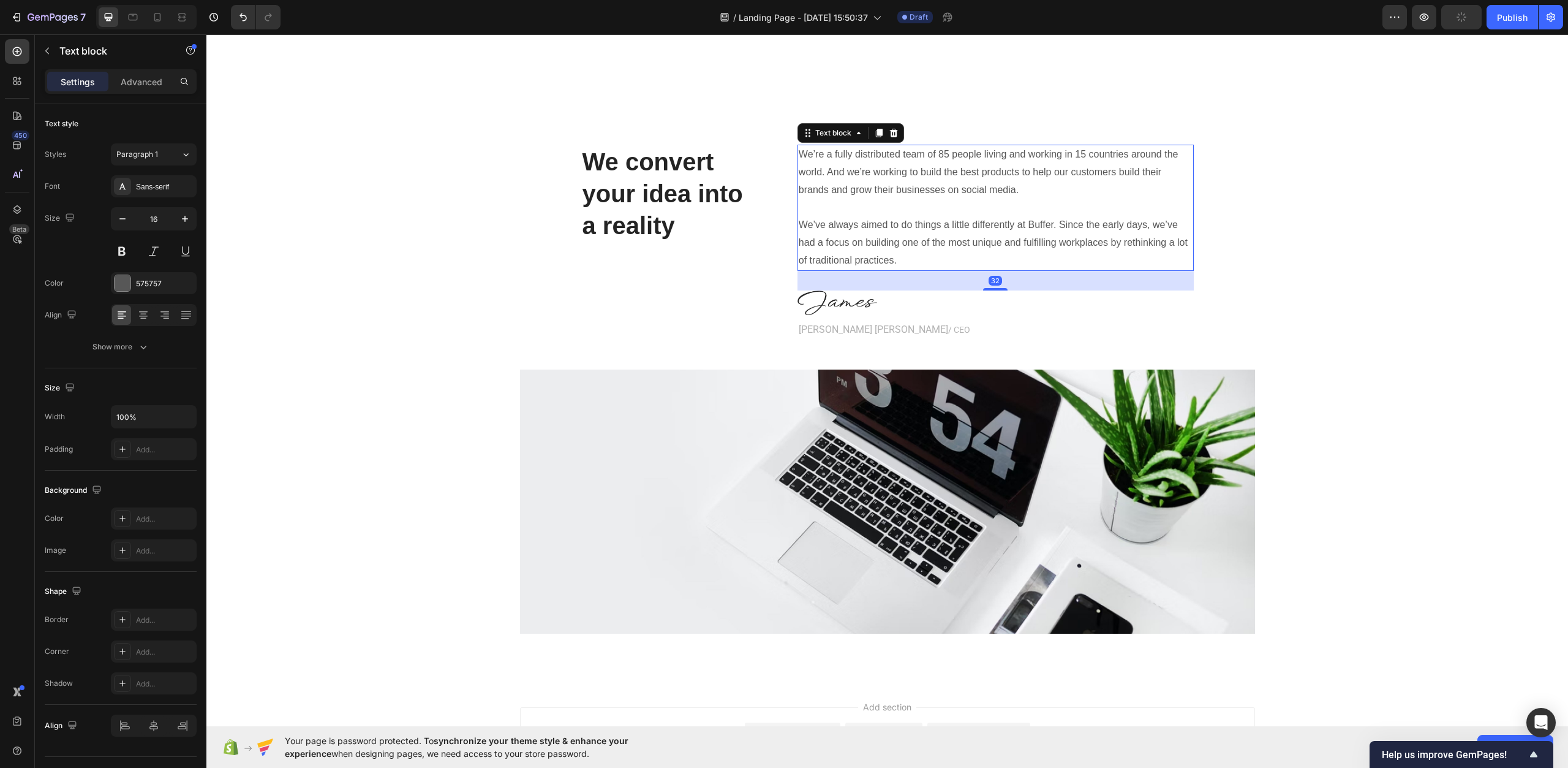
click at [902, 198] on p "We’re a fully distributed team of 85 people living and working in 15 countries …" at bounding box center [996, 172] width 394 height 53
click at [160, 192] on div "Sans-serif" at bounding box center [164, 186] width 57 height 11
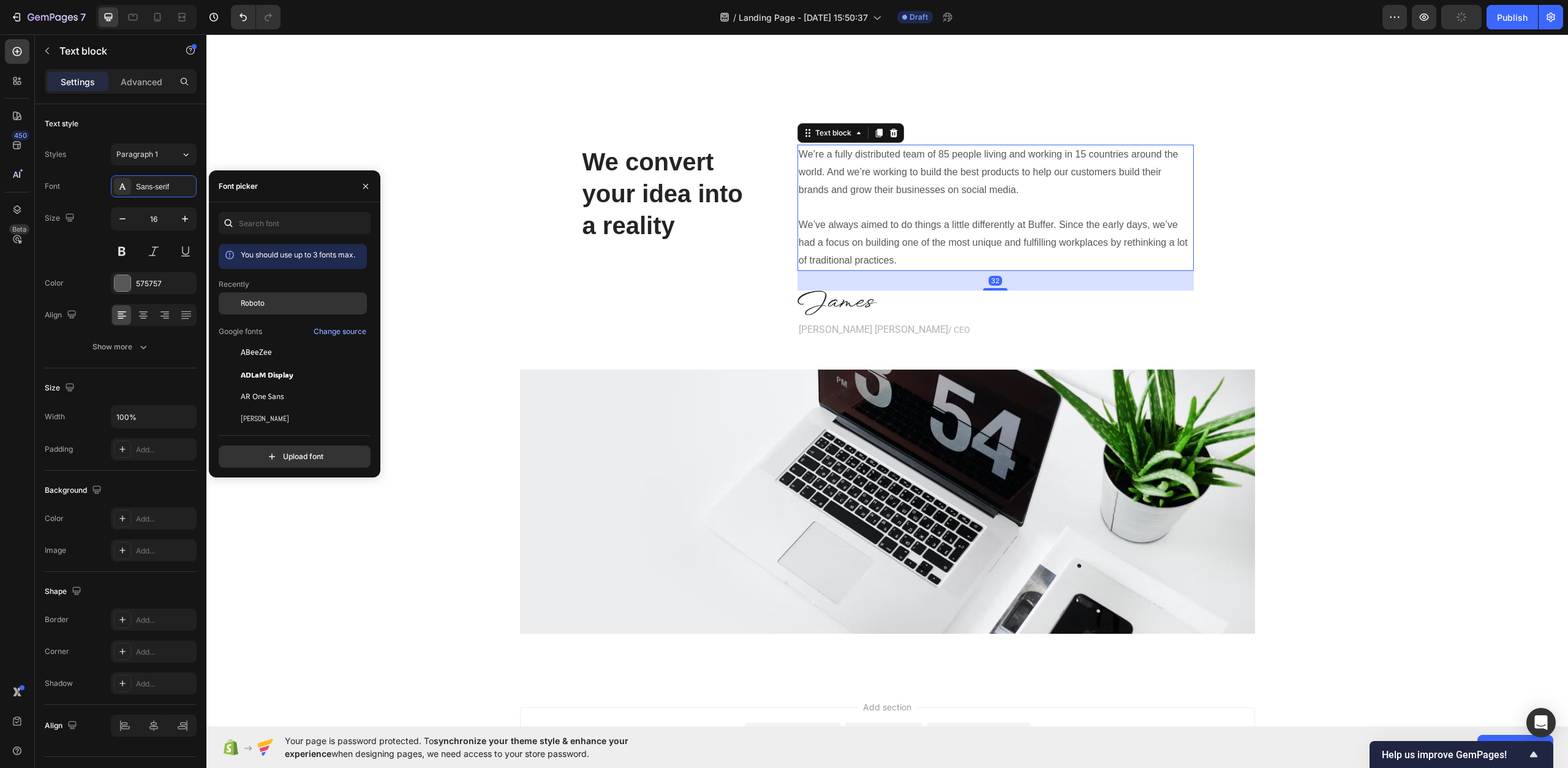
click at [240, 298] on div at bounding box center [230, 303] width 22 height 22
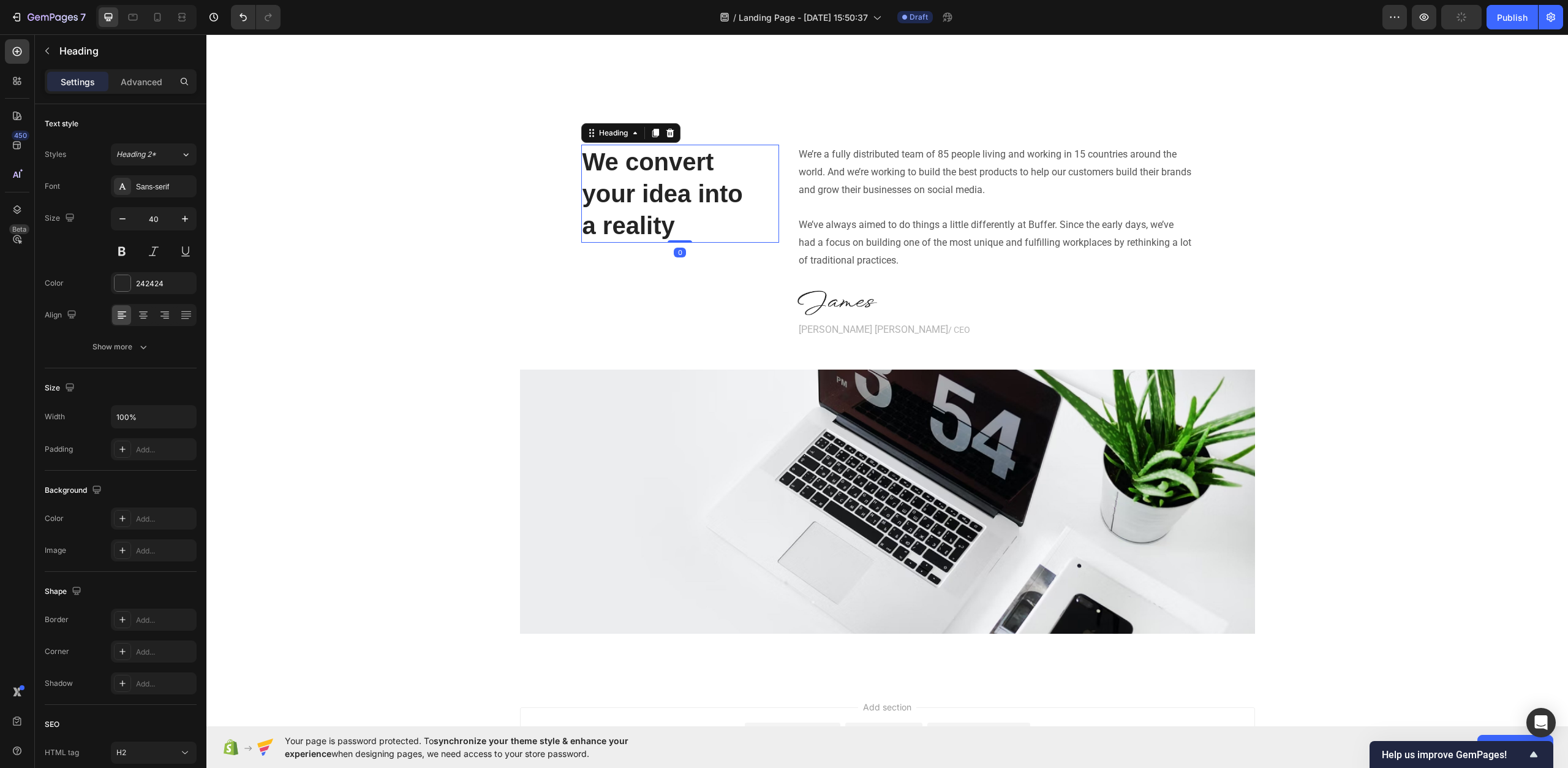
click at [632, 190] on p "your idea into" at bounding box center [681, 194] width 195 height 32
click at [160, 192] on div "Sans-serif" at bounding box center [164, 186] width 57 height 11
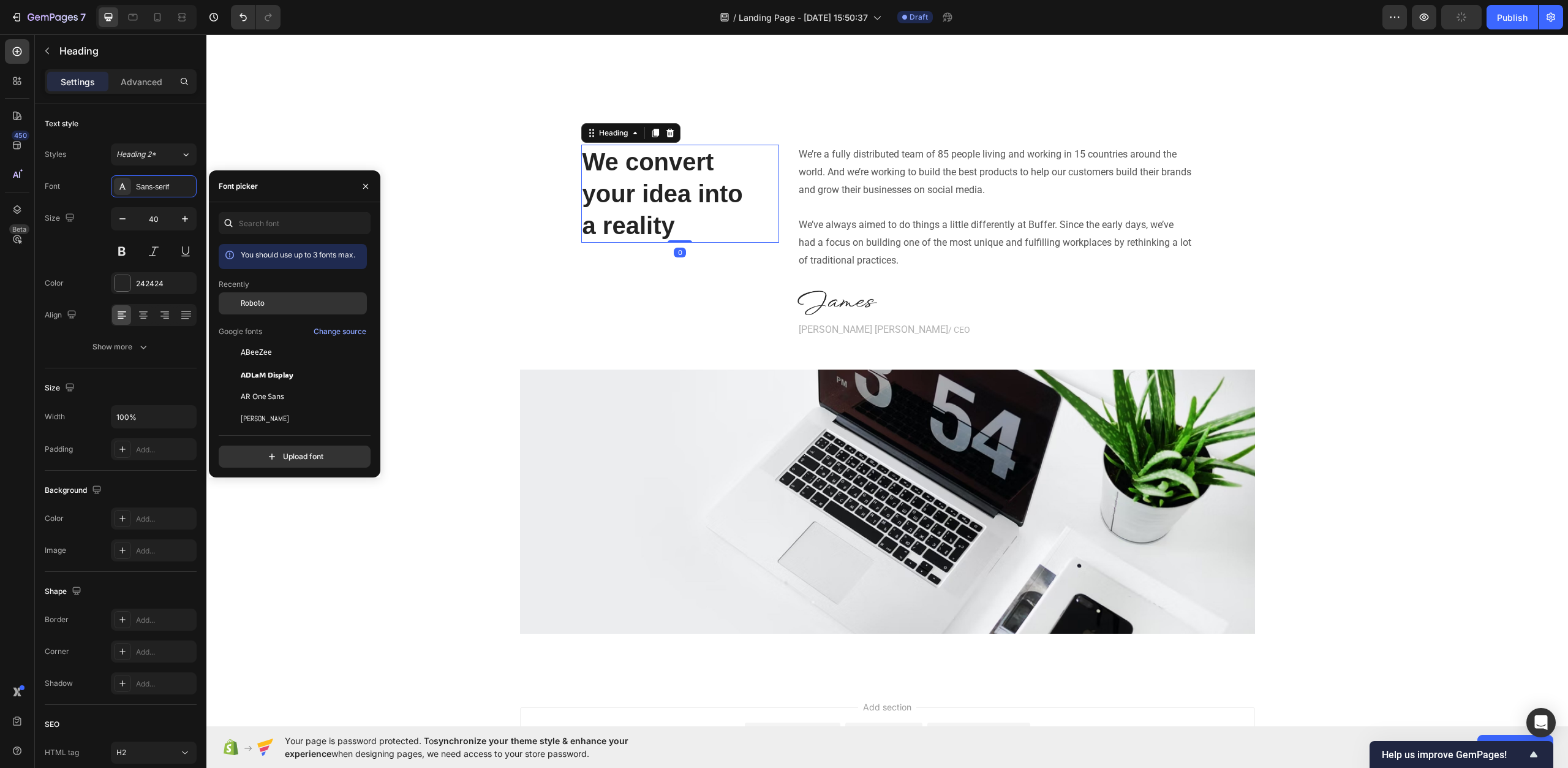
click at [257, 302] on span "Roboto" at bounding box center [253, 303] width 24 height 11
click at [586, 292] on div "We convert your idea into a reality Heading 0" at bounding box center [680, 243] width 198 height 196
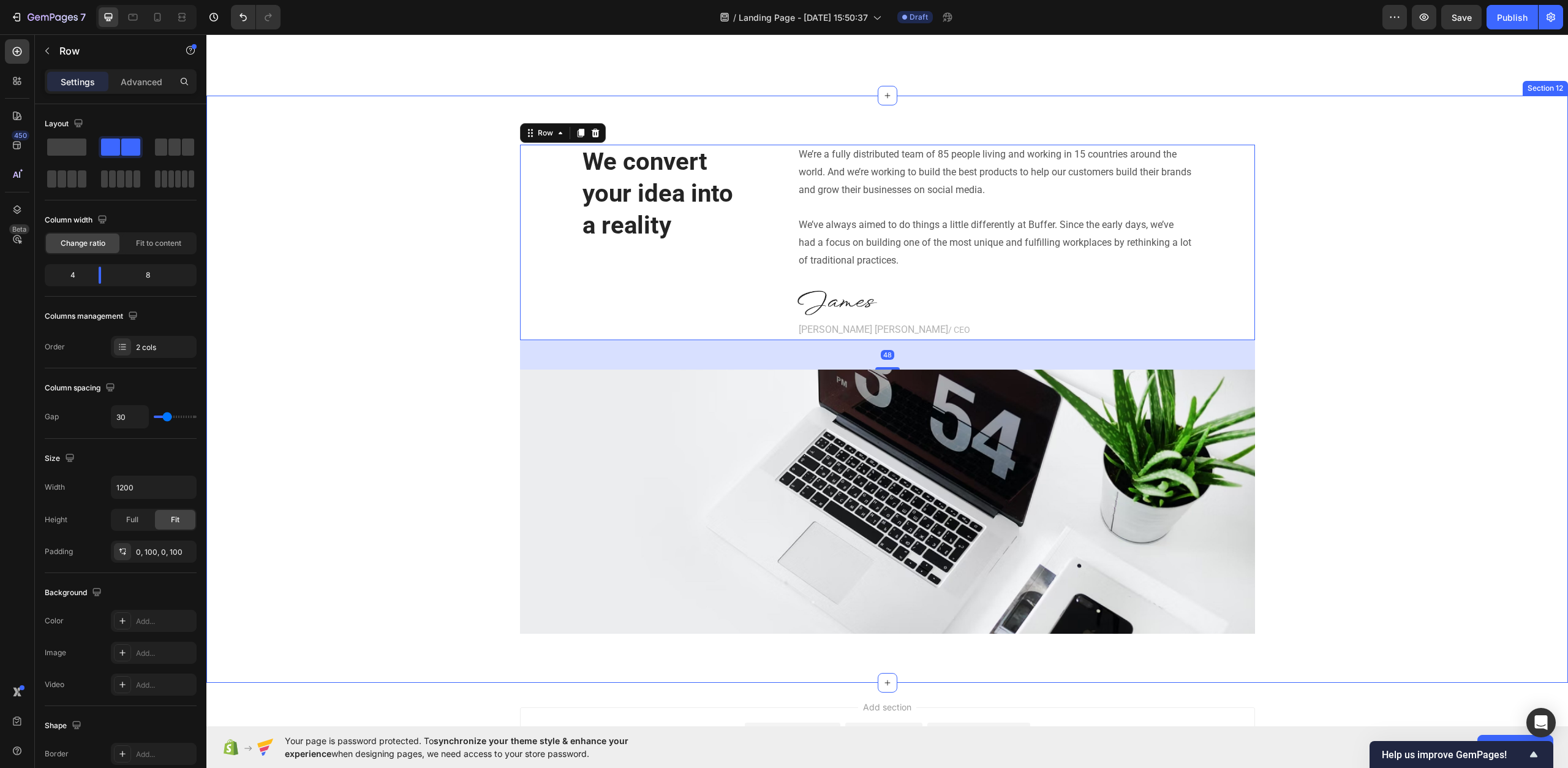
click at [468, 293] on div "We convert your idea into a reality Heading We’re a fully distributed team of 8…" at bounding box center [887, 389] width 1344 height 489
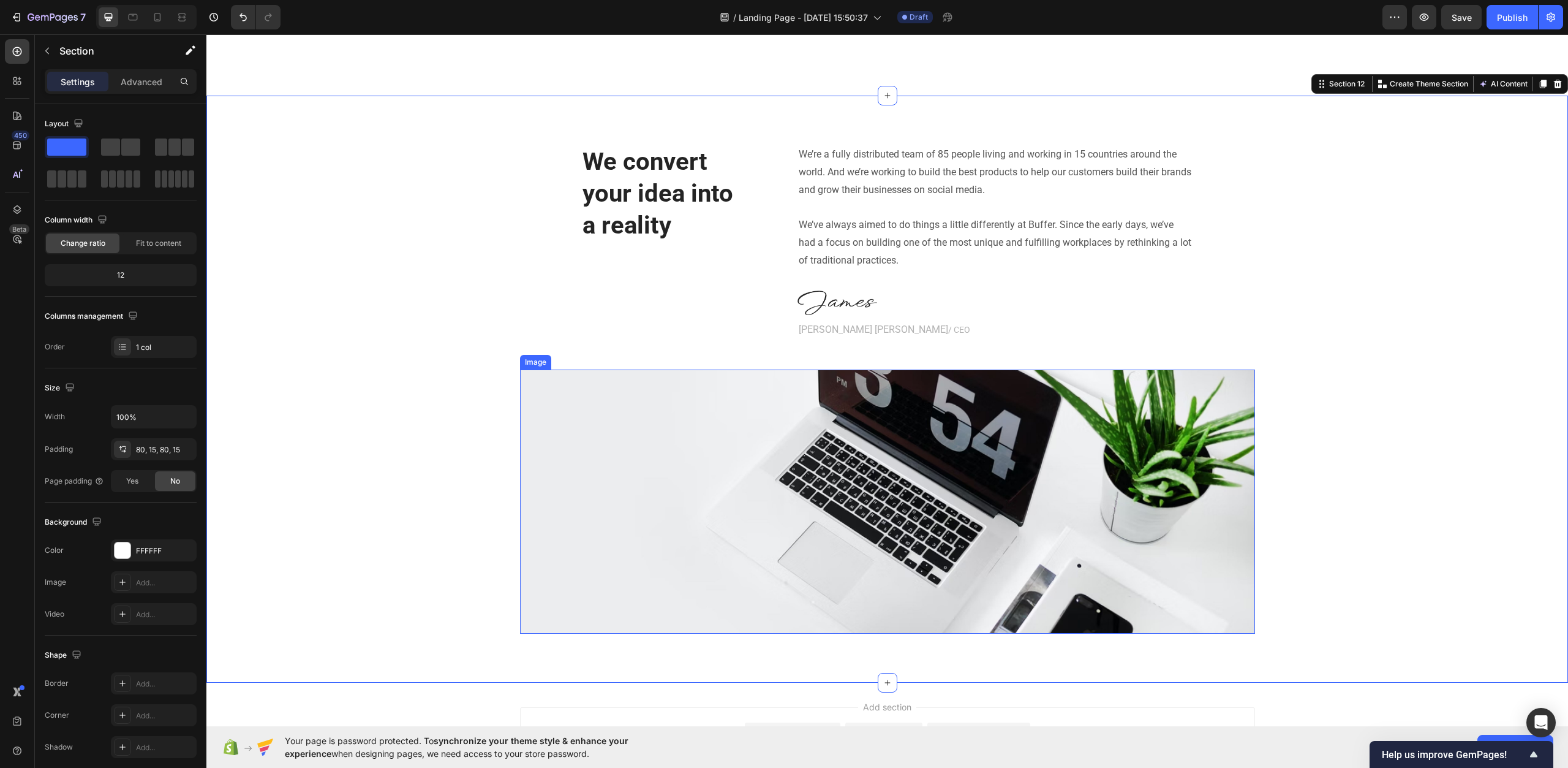
click at [908, 418] on img at bounding box center [887, 501] width 736 height 264
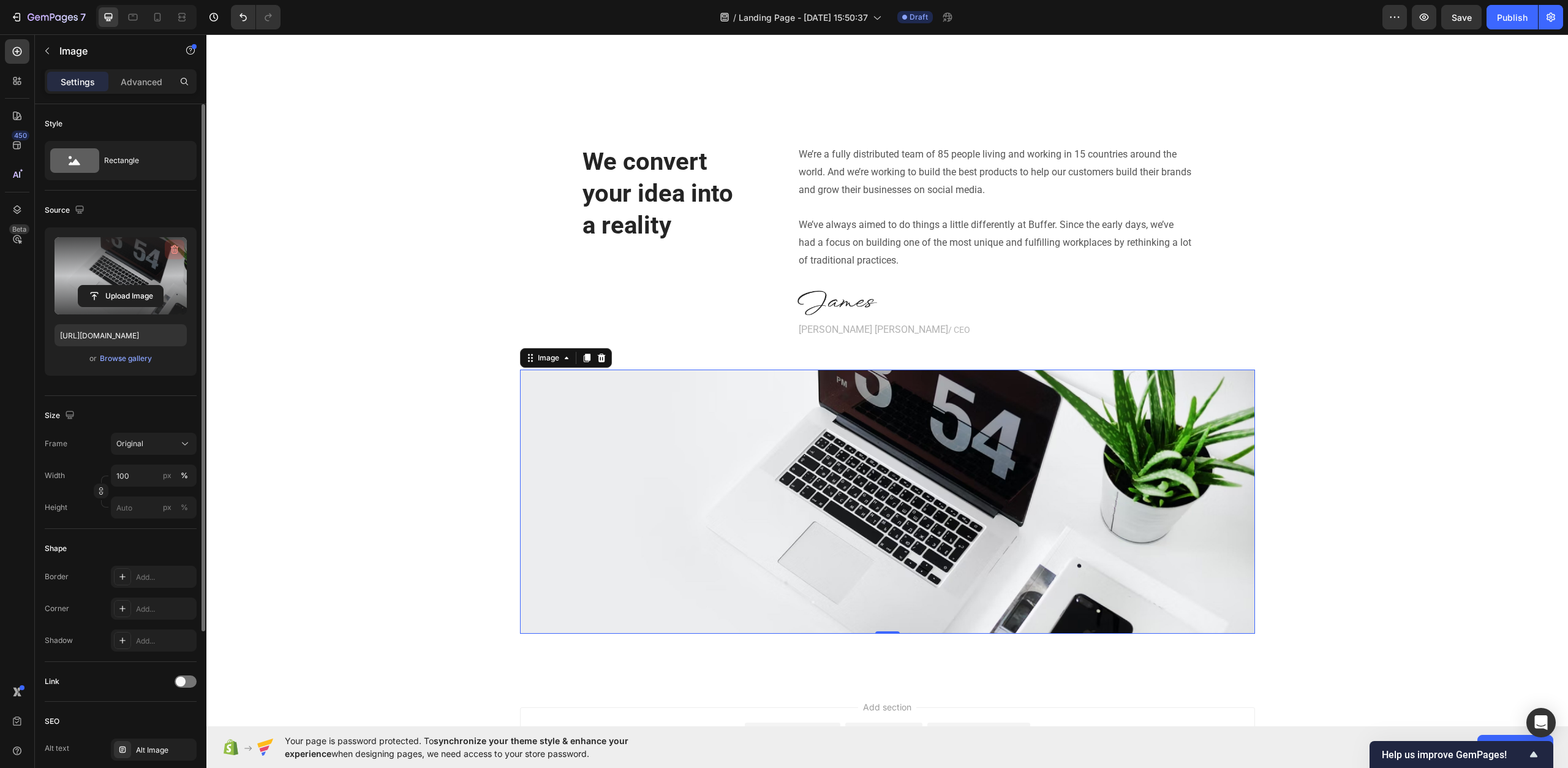
click at [172, 244] on icon "button" at bounding box center [174, 250] width 13 height 13
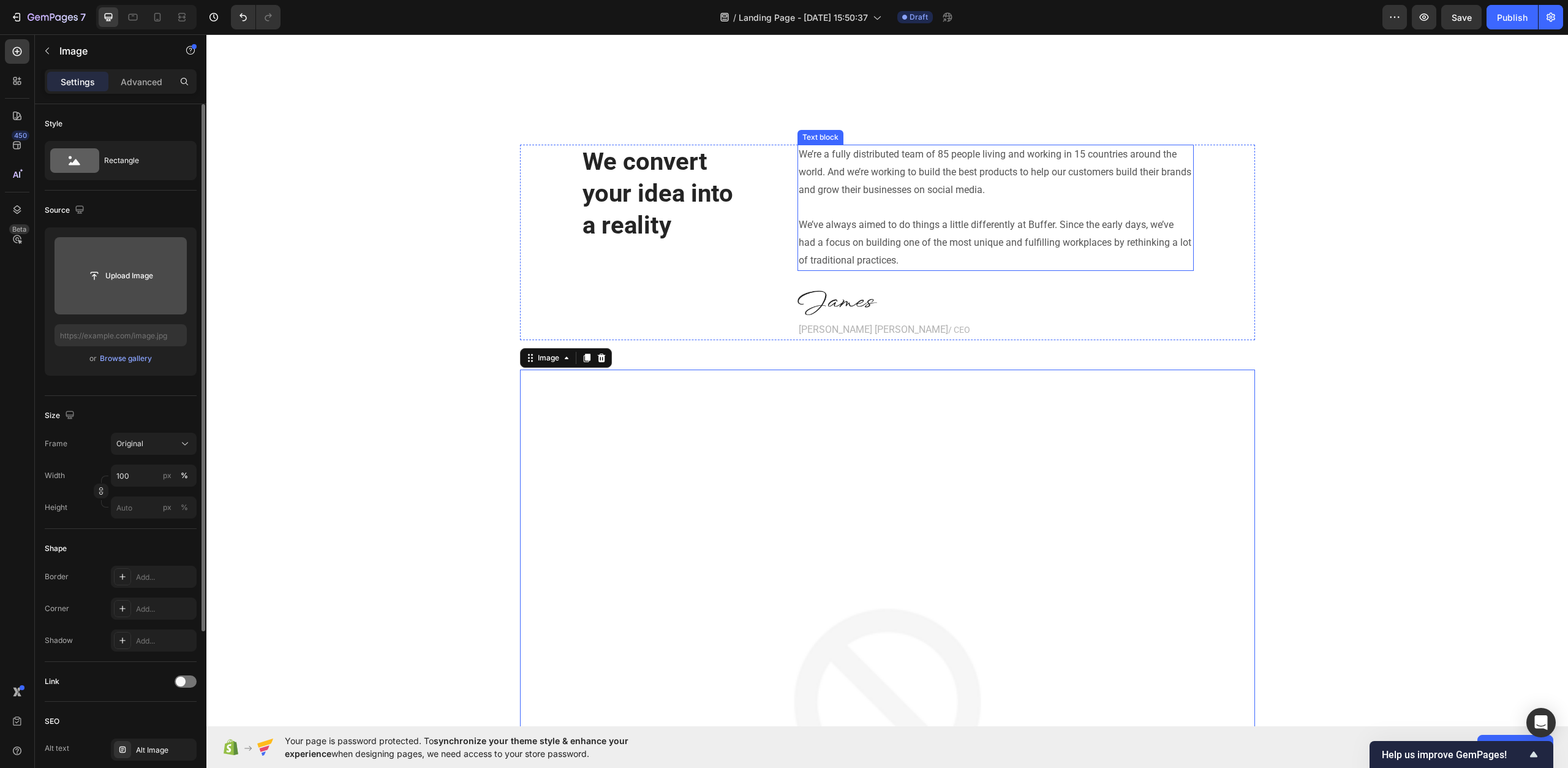
click at [879, 220] on p "We’ve always aimed to do things a little differently at Buffer. Since the early…" at bounding box center [996, 243] width 394 height 53
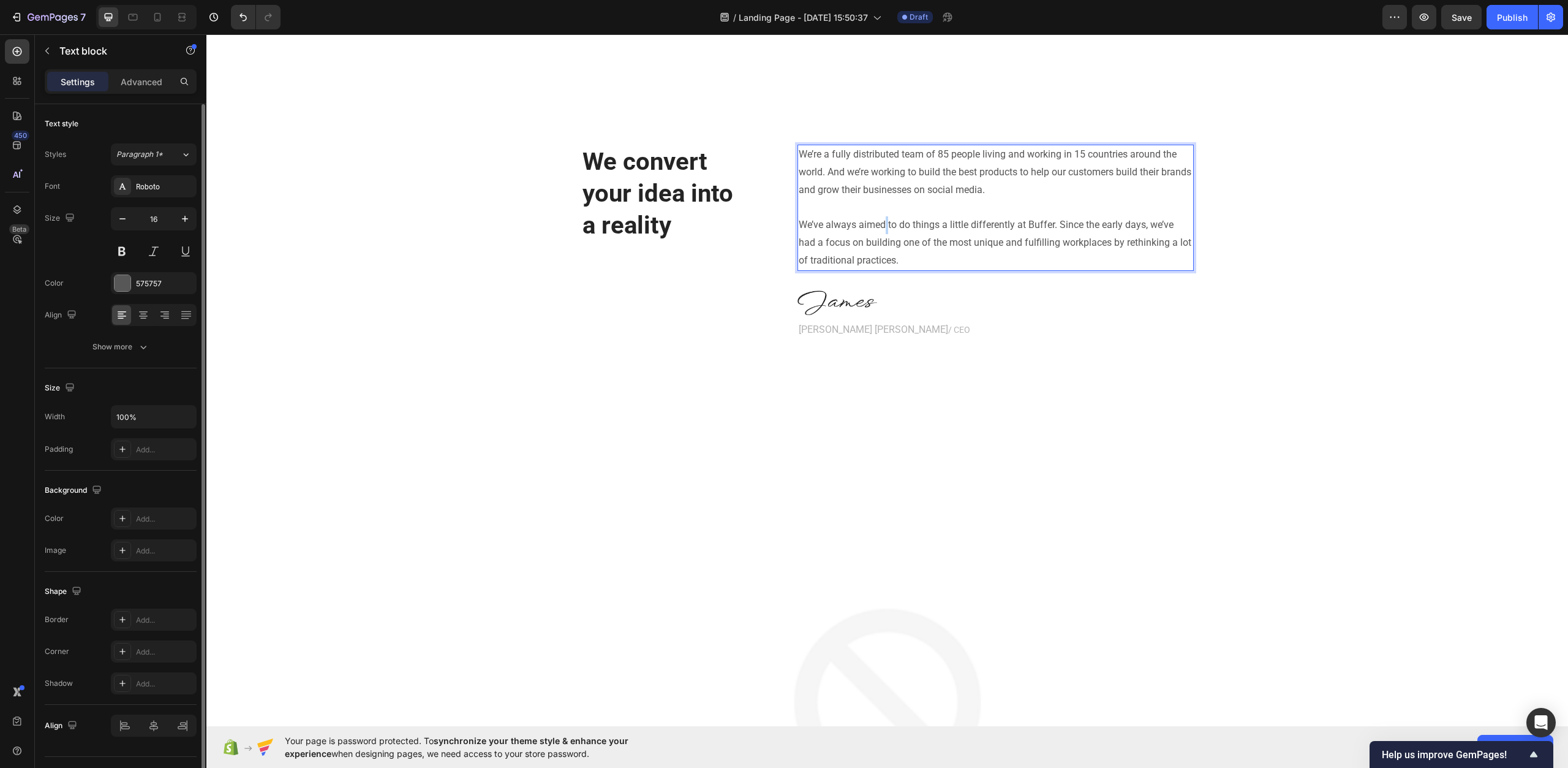
click at [879, 220] on p "We’ve always aimed to do things a little differently at Buffer. Since the early…" at bounding box center [996, 243] width 394 height 53
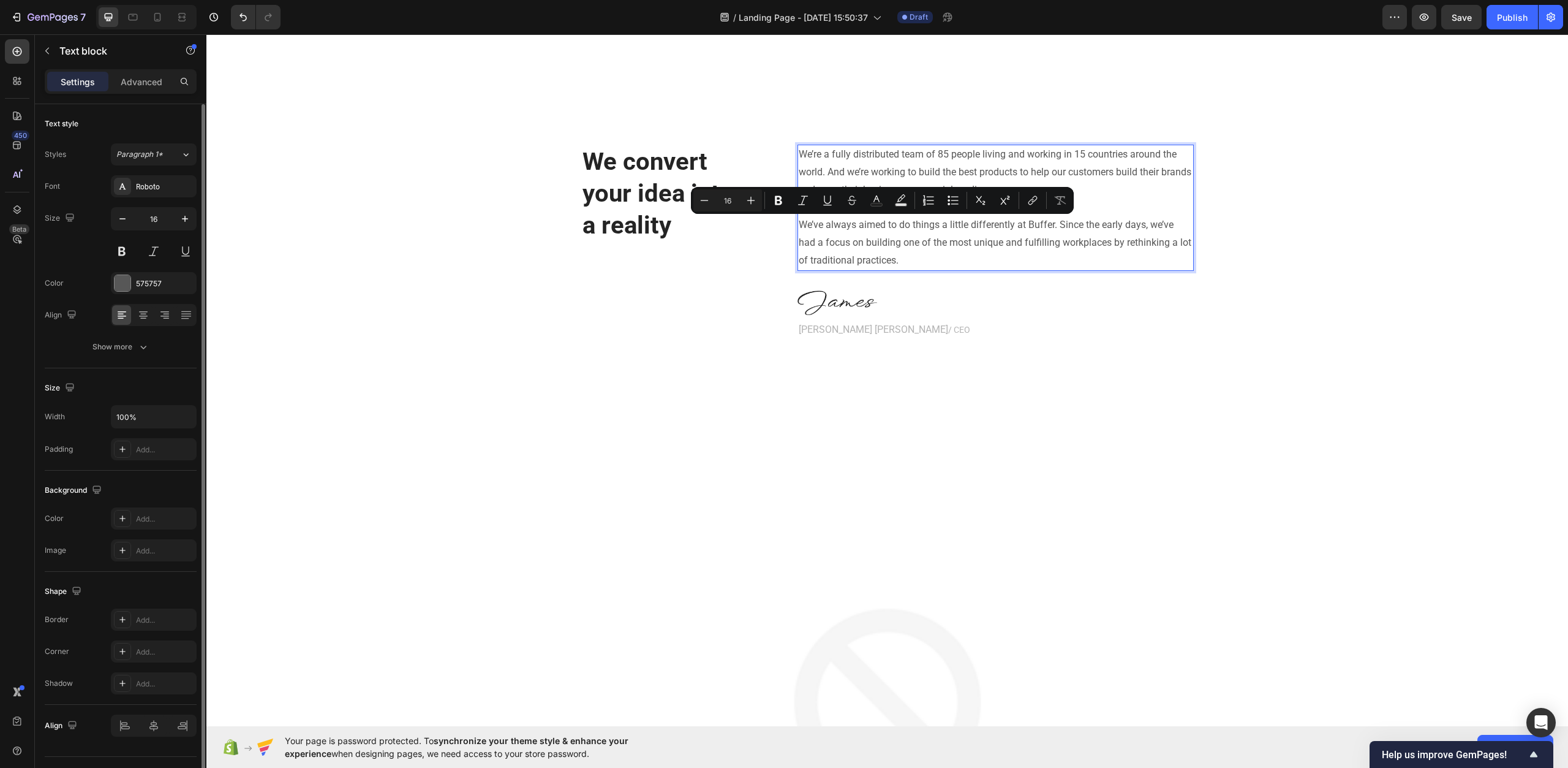
click at [1065, 175] on p "We’re a fully distributed team of 85 people living and working in 15 countries …" at bounding box center [996, 172] width 394 height 53
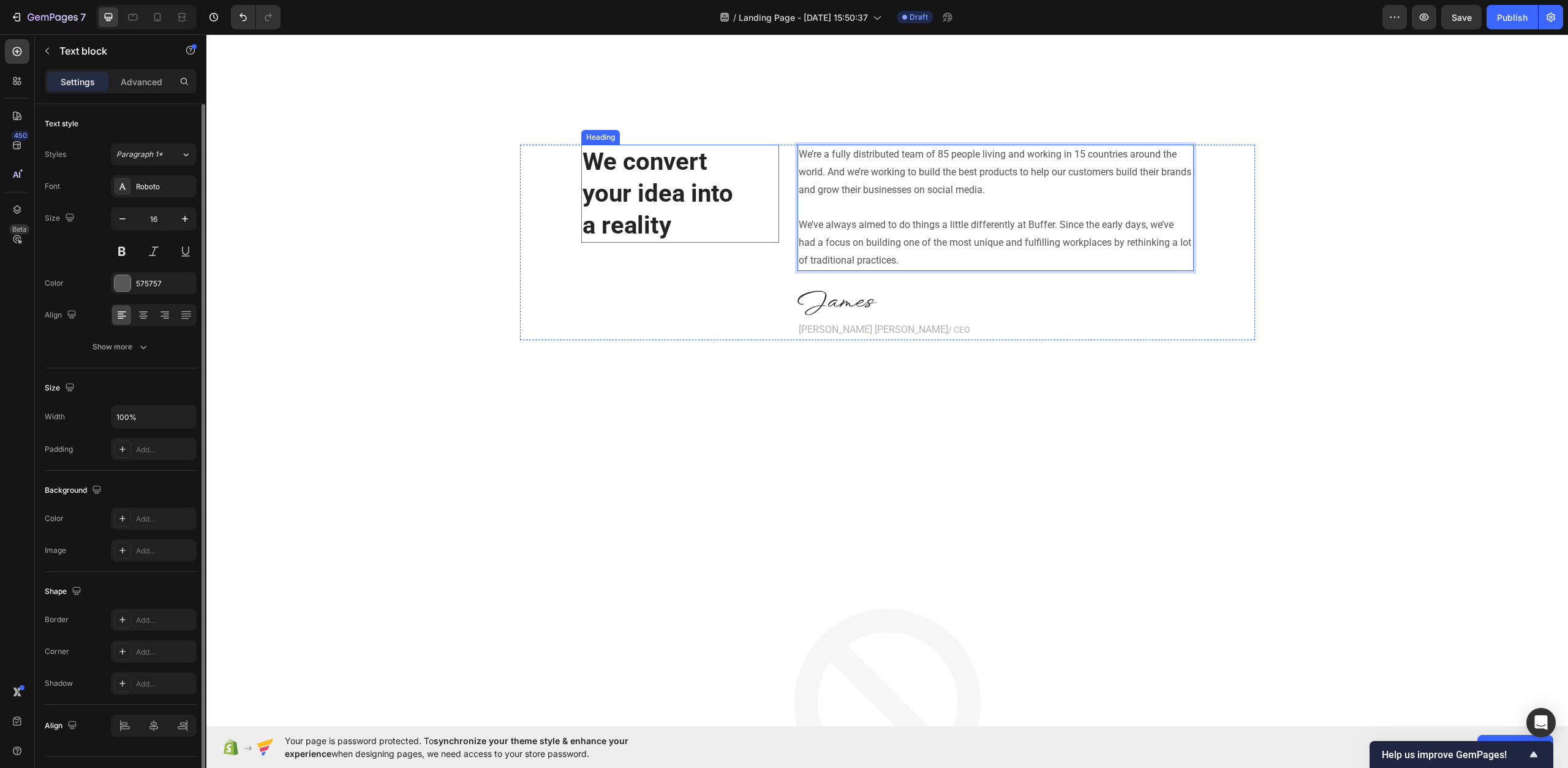
click at [656, 216] on p "a reality" at bounding box center [681, 226] width 195 height 32
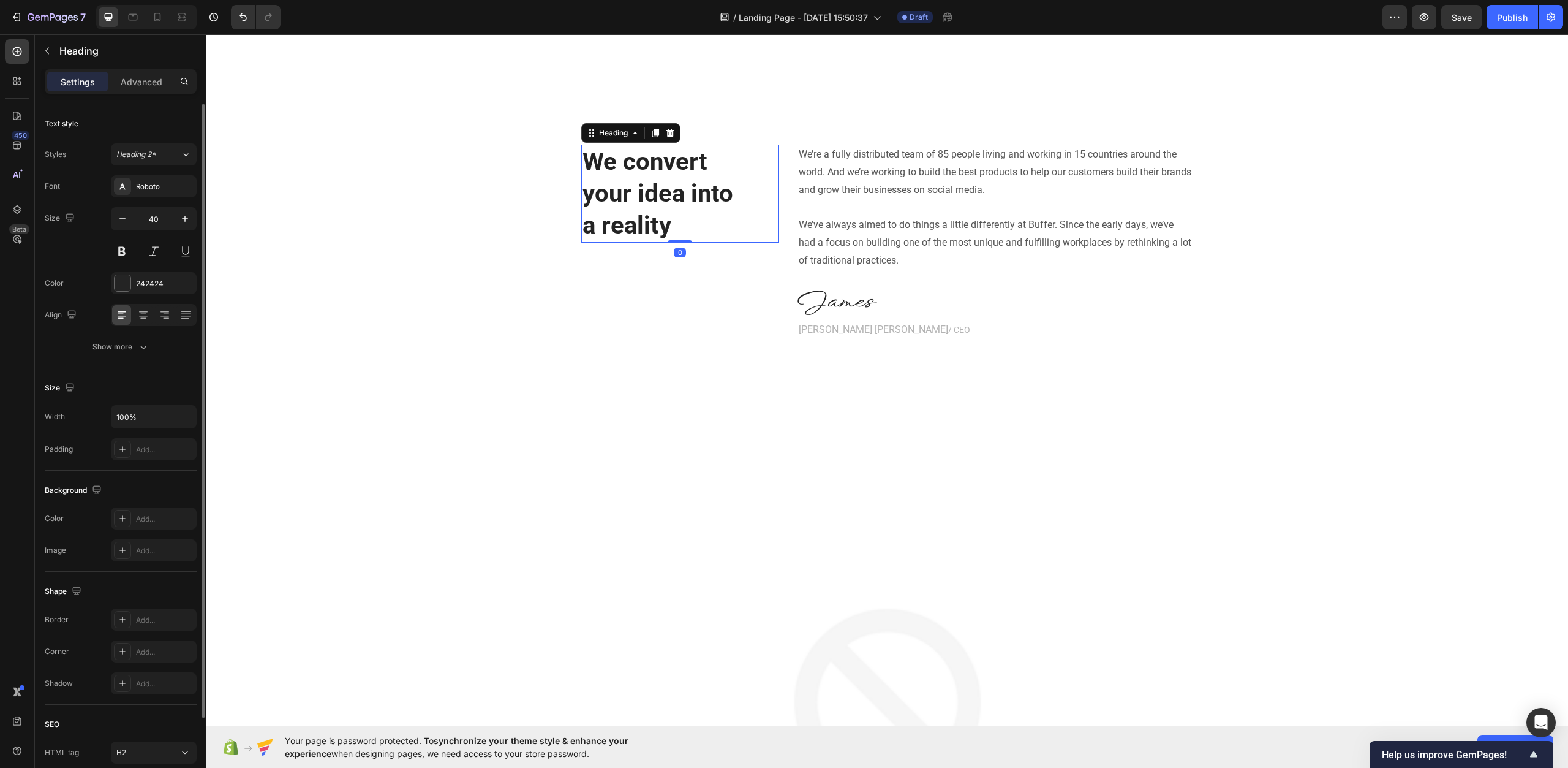
click at [656, 216] on p "a reality" at bounding box center [681, 226] width 195 height 32
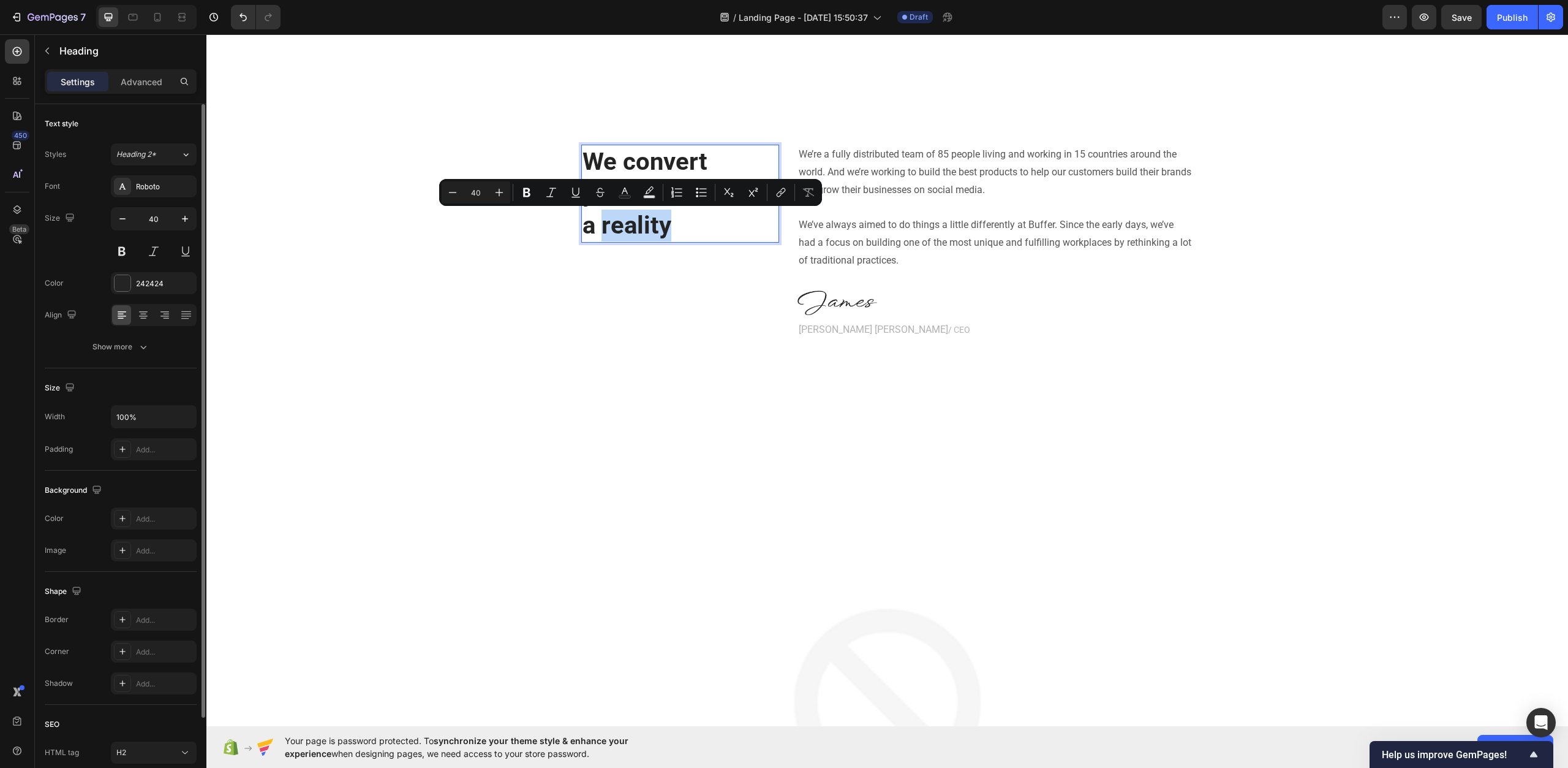
click at [694, 228] on p "a reality" at bounding box center [681, 226] width 195 height 32
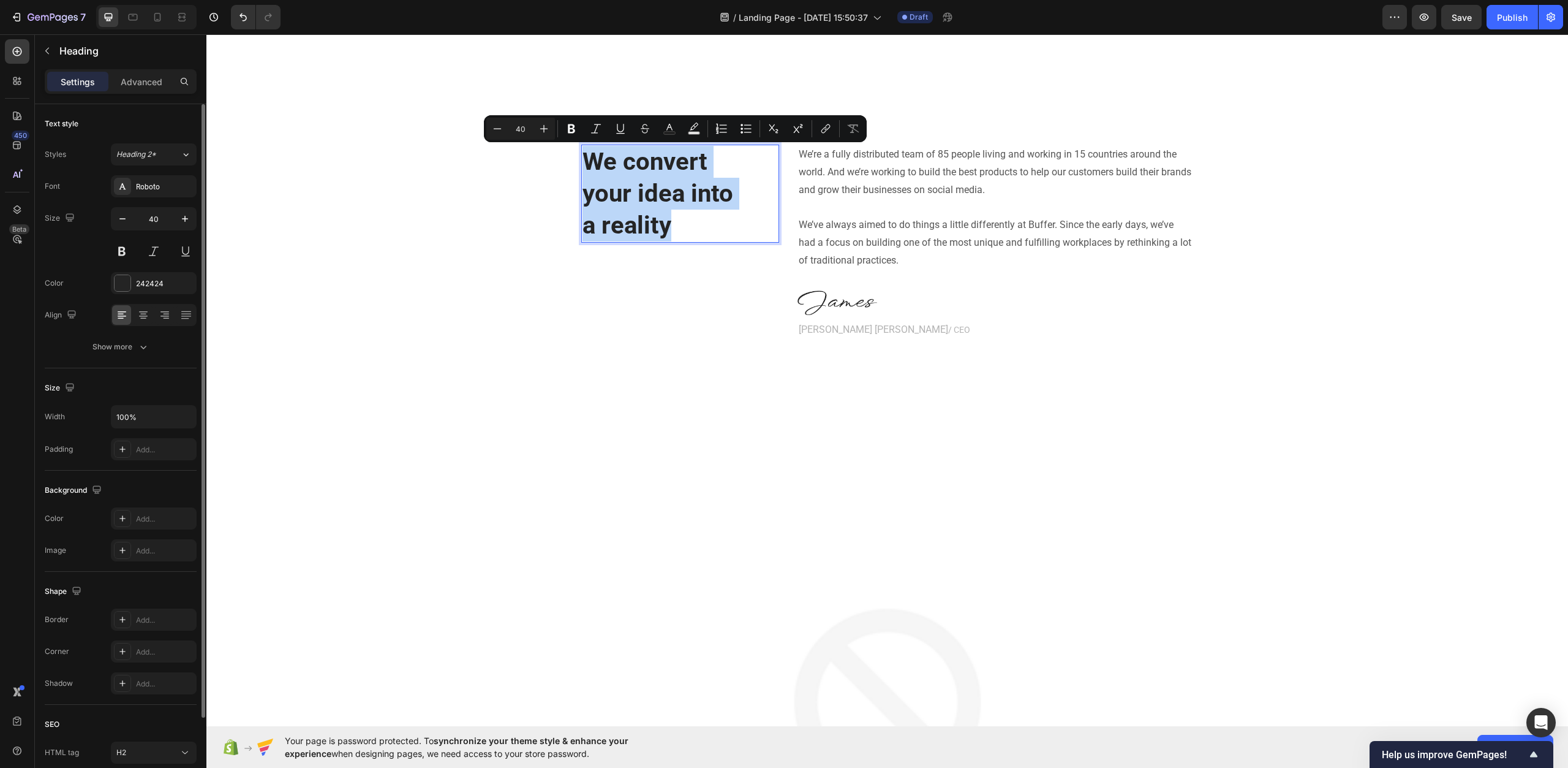
drag, startPoint x: 629, startPoint y: 204, endPoint x: 583, endPoint y: 164, distance: 61.0
click at [583, 164] on h2 "We convert your idea into a reality" at bounding box center [680, 194] width 198 height 98
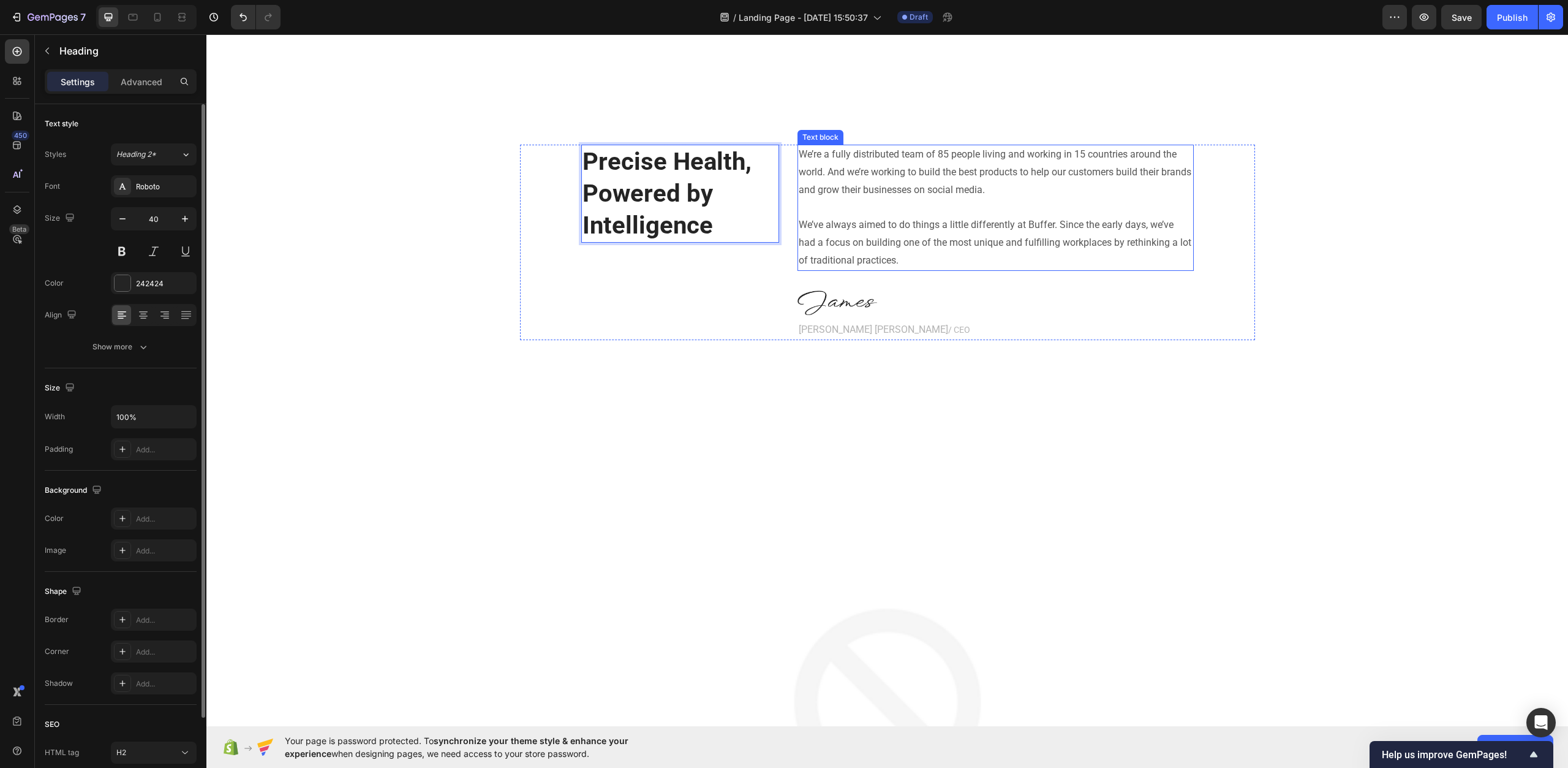
click at [920, 159] on p "We’re a fully distributed team of 85 people living and working in 15 countries …" at bounding box center [996, 172] width 394 height 53
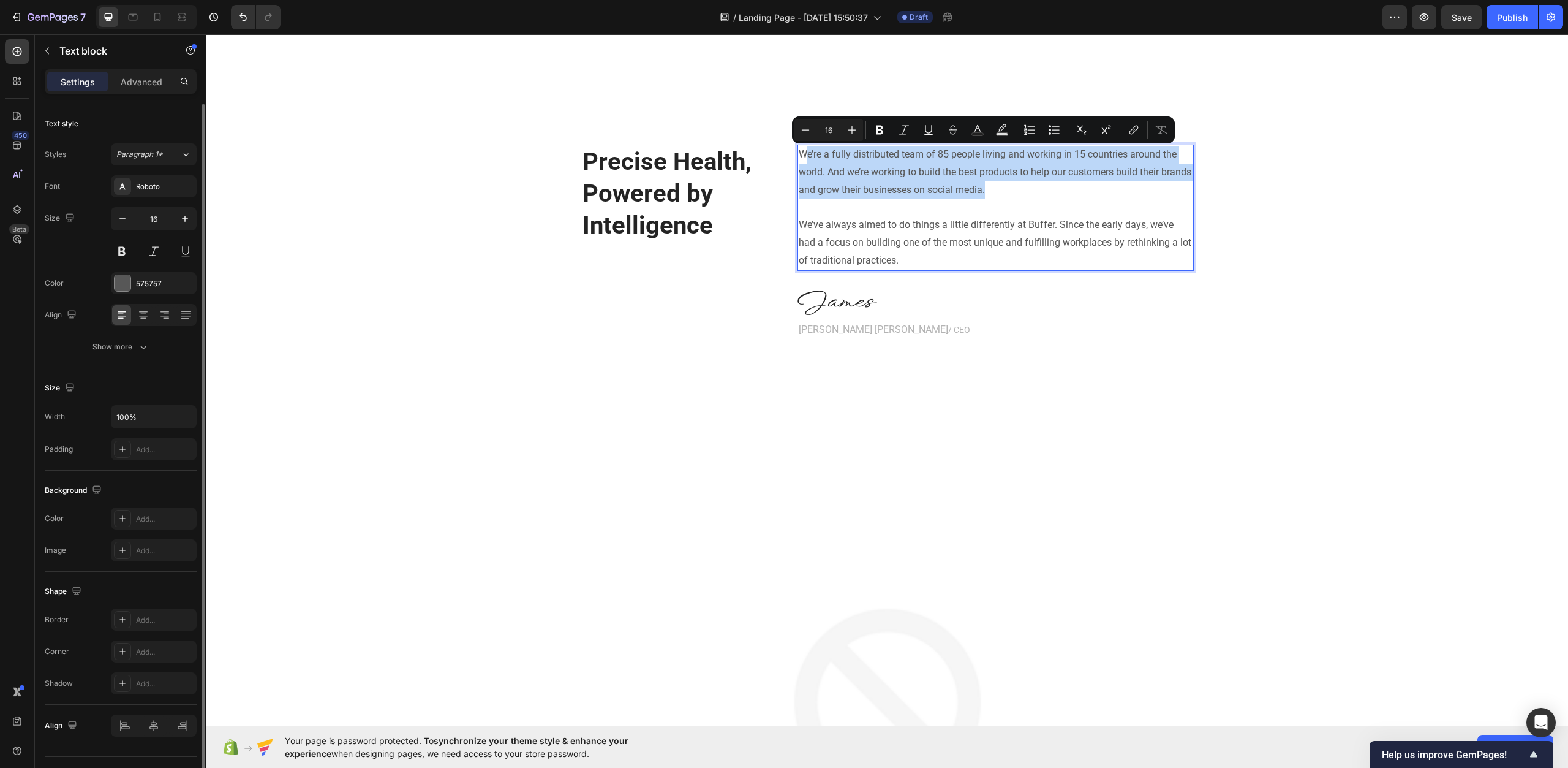
drag, startPoint x: 1055, startPoint y: 191, endPoint x: 801, endPoint y: 157, distance: 256.3
click at [801, 157] on p "We’re a fully distributed team of 85 people living and working in 15 countries …" at bounding box center [996, 172] width 394 height 53
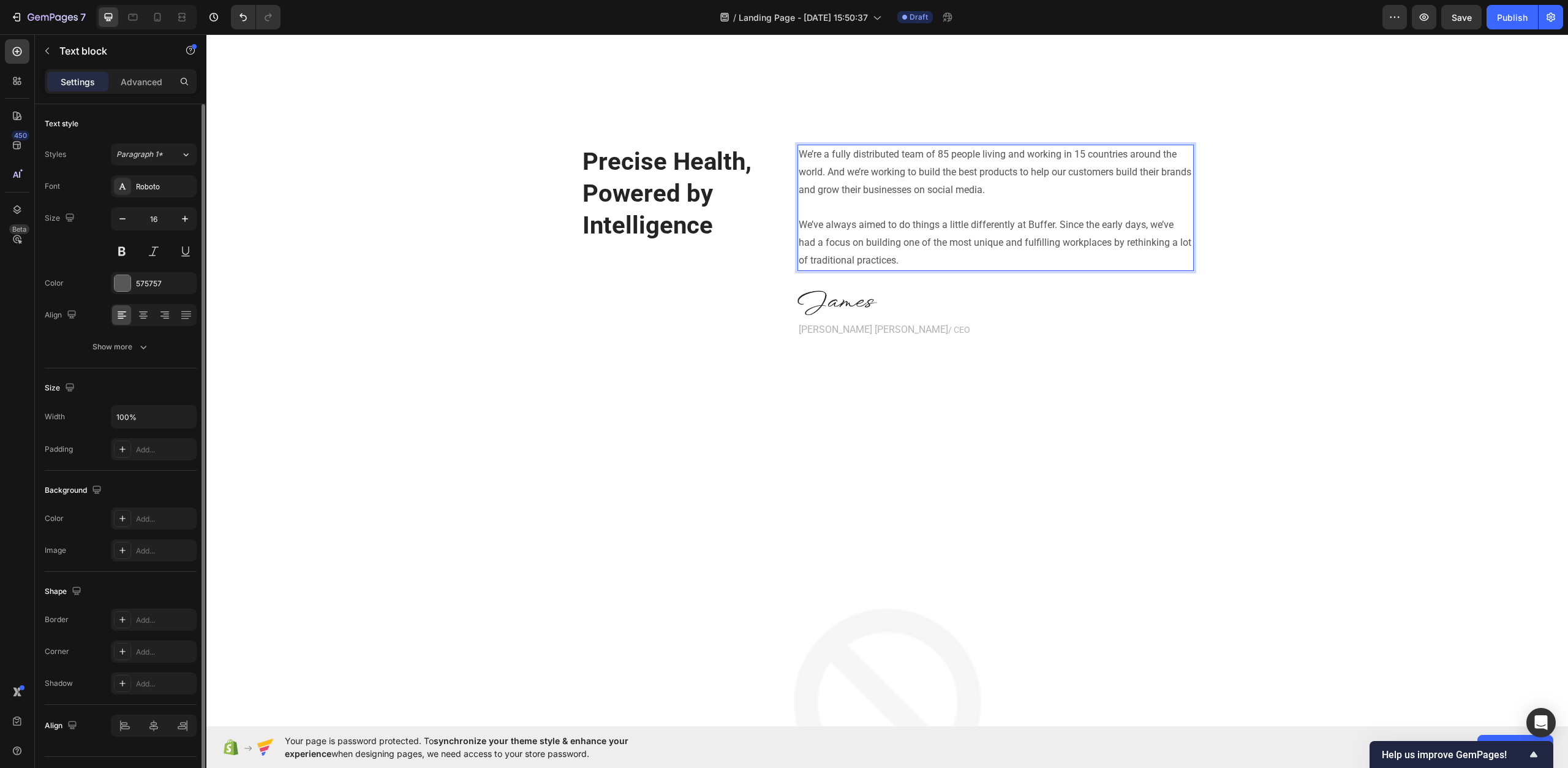
click at [935, 204] on p "Rich Text Editor. Editing area: main" at bounding box center [996, 207] width 394 height 18
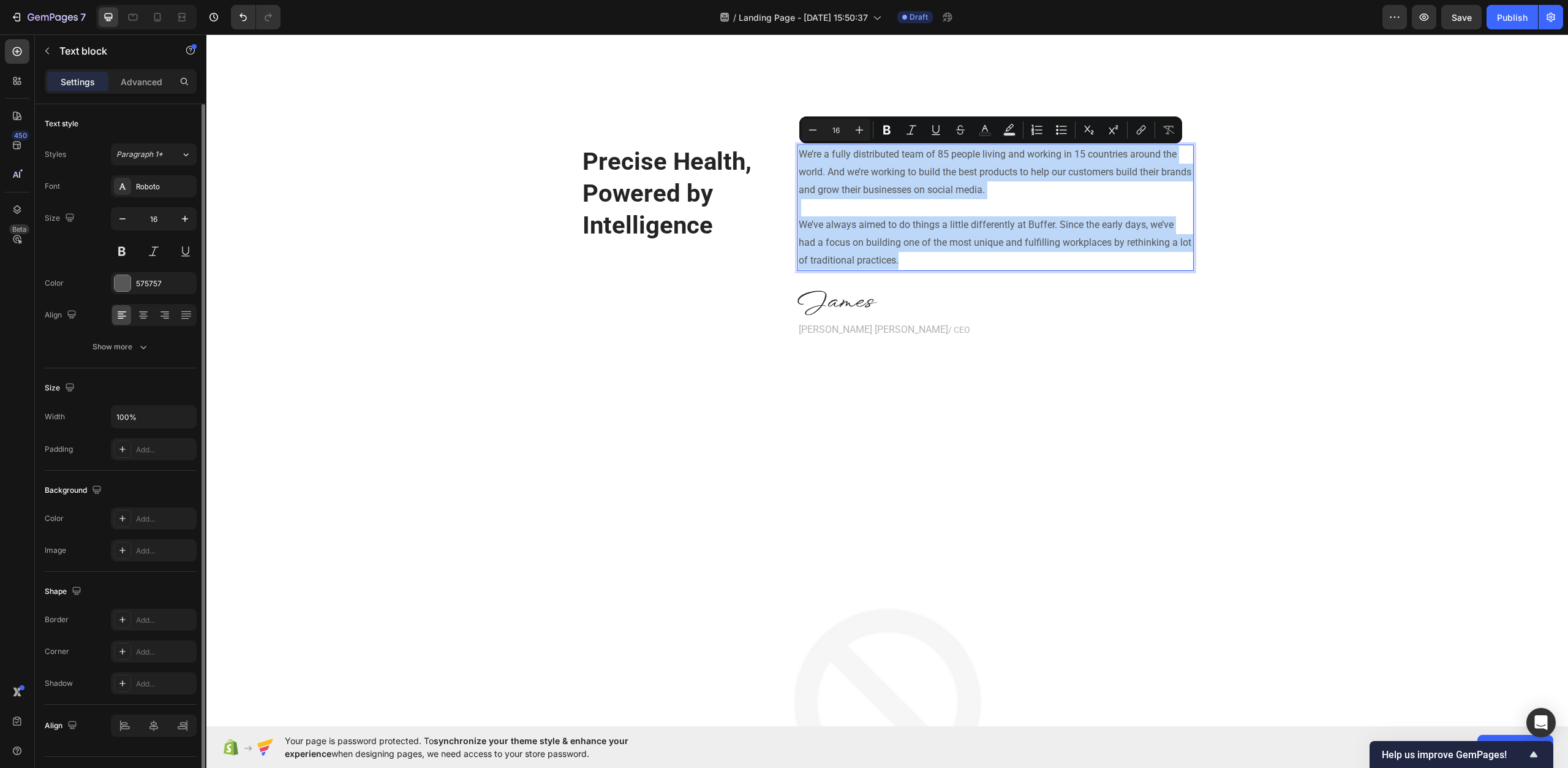
drag, startPoint x: 932, startPoint y: 255, endPoint x: 795, endPoint y: 152, distance: 171.4
click at [798, 152] on div "We’re a fully distributed team of 85 people living and working in 15 countries …" at bounding box center [996, 208] width 396 height 126
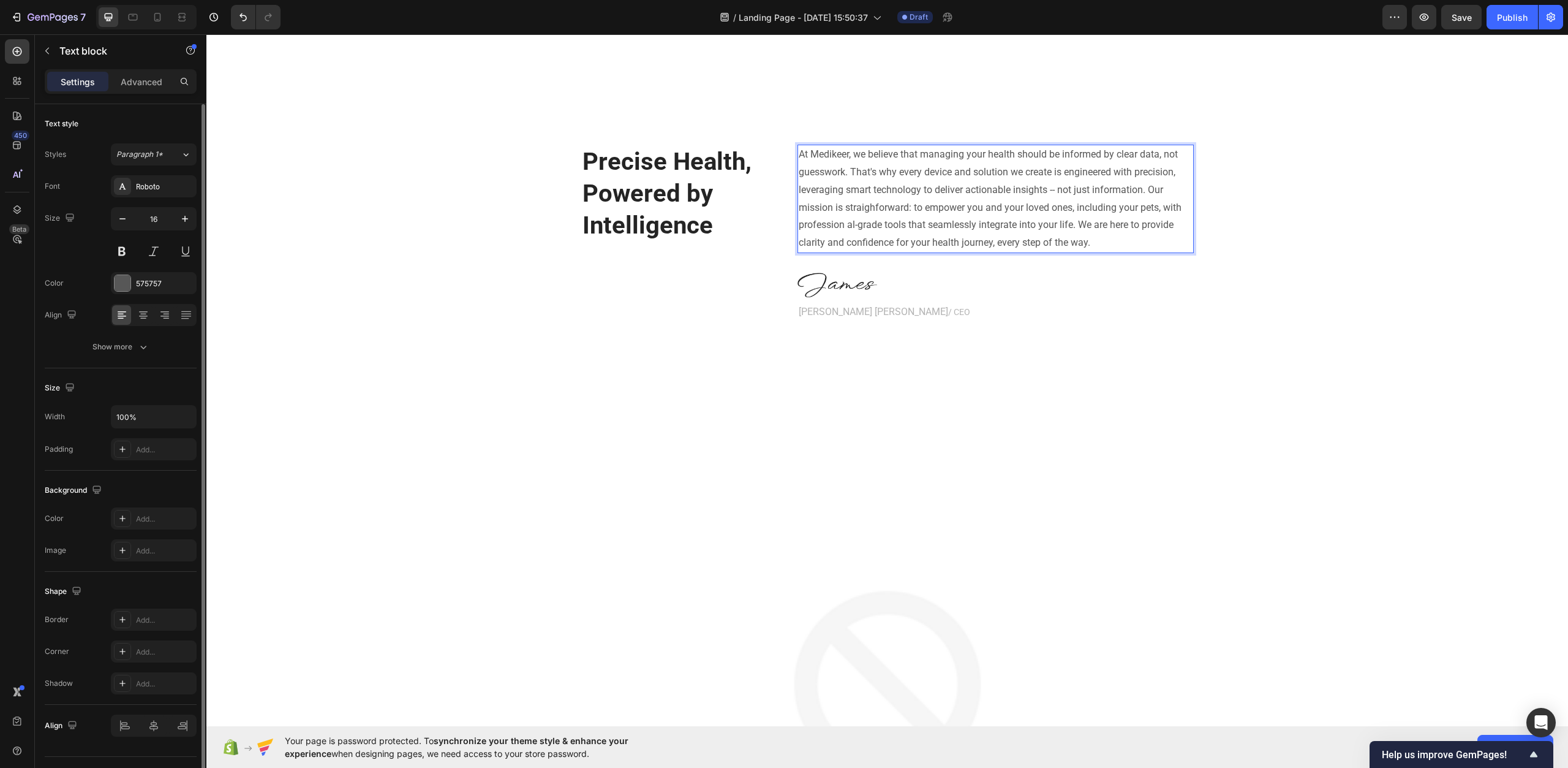
click at [1146, 185] on p "At Medikeer, we believe that managing your health should be informed by clear d…" at bounding box center [996, 199] width 394 height 106
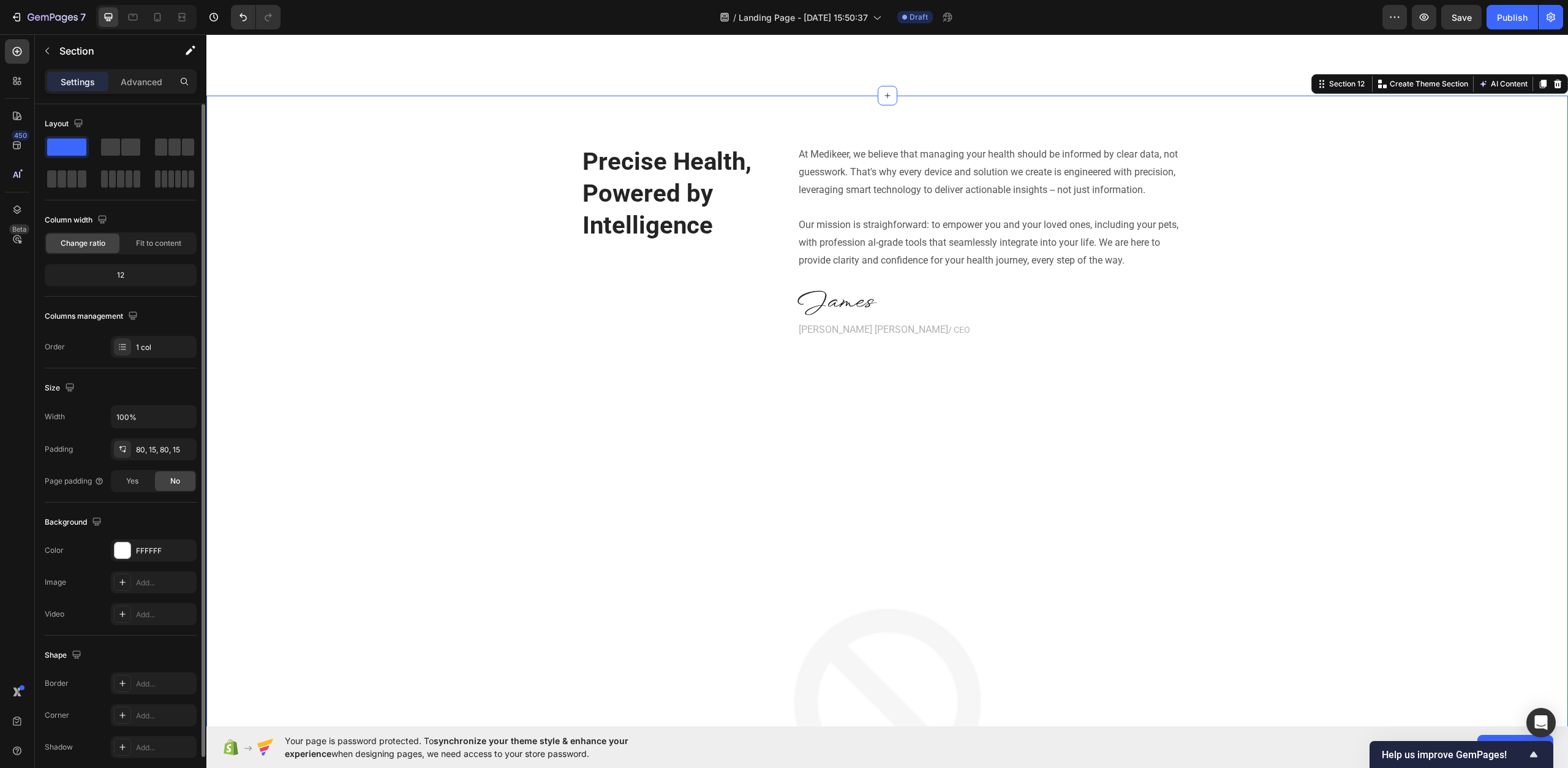
click at [1286, 270] on div "Precise Health, Powered by Intelligence Heading At Medikeer, we believe that ma…" at bounding box center [887, 625] width 1344 height 960
click at [661, 172] on p "Precise Health, Powered by Intelligence" at bounding box center [681, 193] width 195 height 95
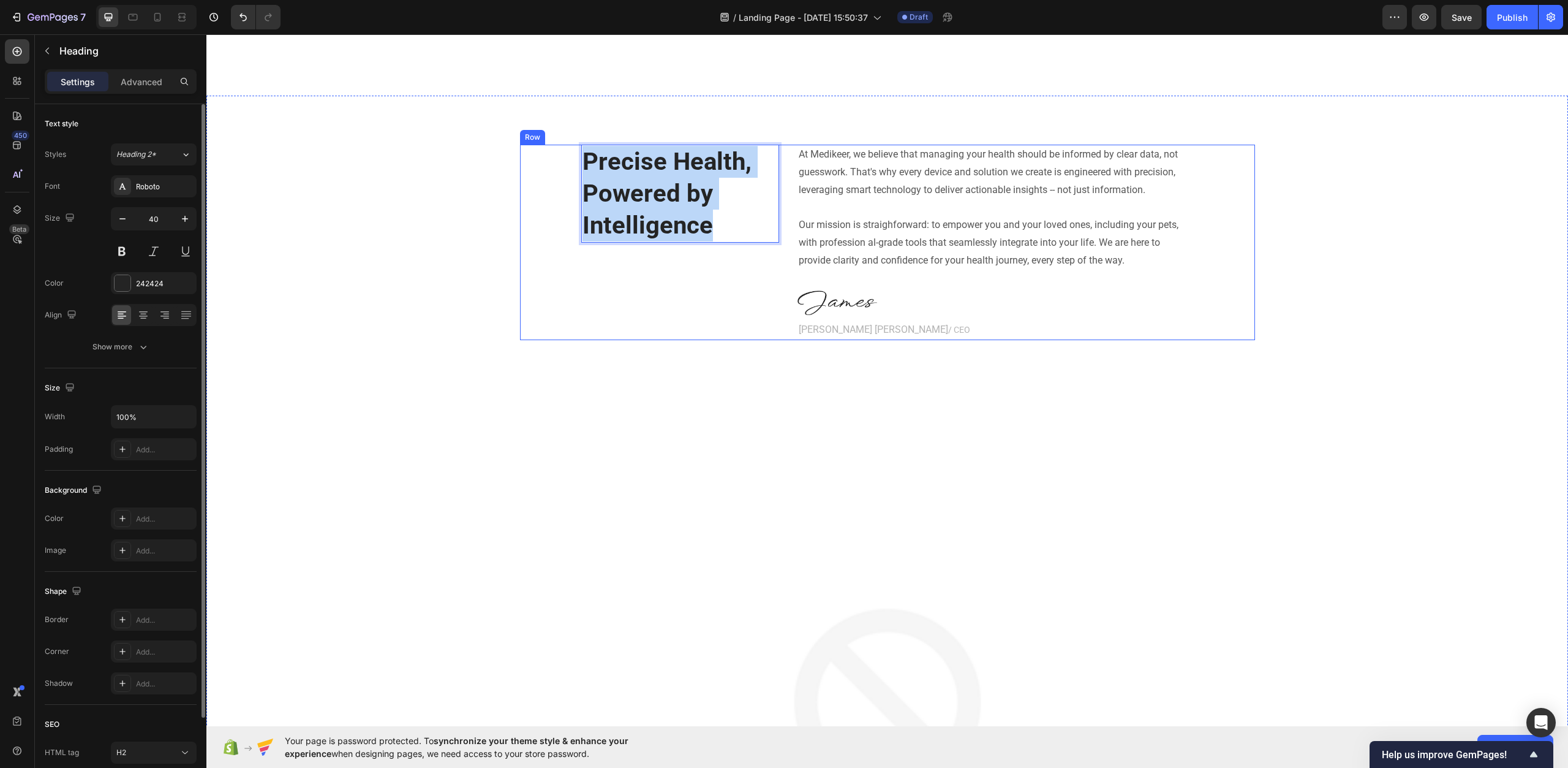
drag, startPoint x: 717, startPoint y: 226, endPoint x: 575, endPoint y: 158, distance: 157.4
click at [575, 158] on div "Precise Health, Powered by Intelligence Heading 0 At Medikeer, we believe that …" at bounding box center [887, 243] width 736 height 196
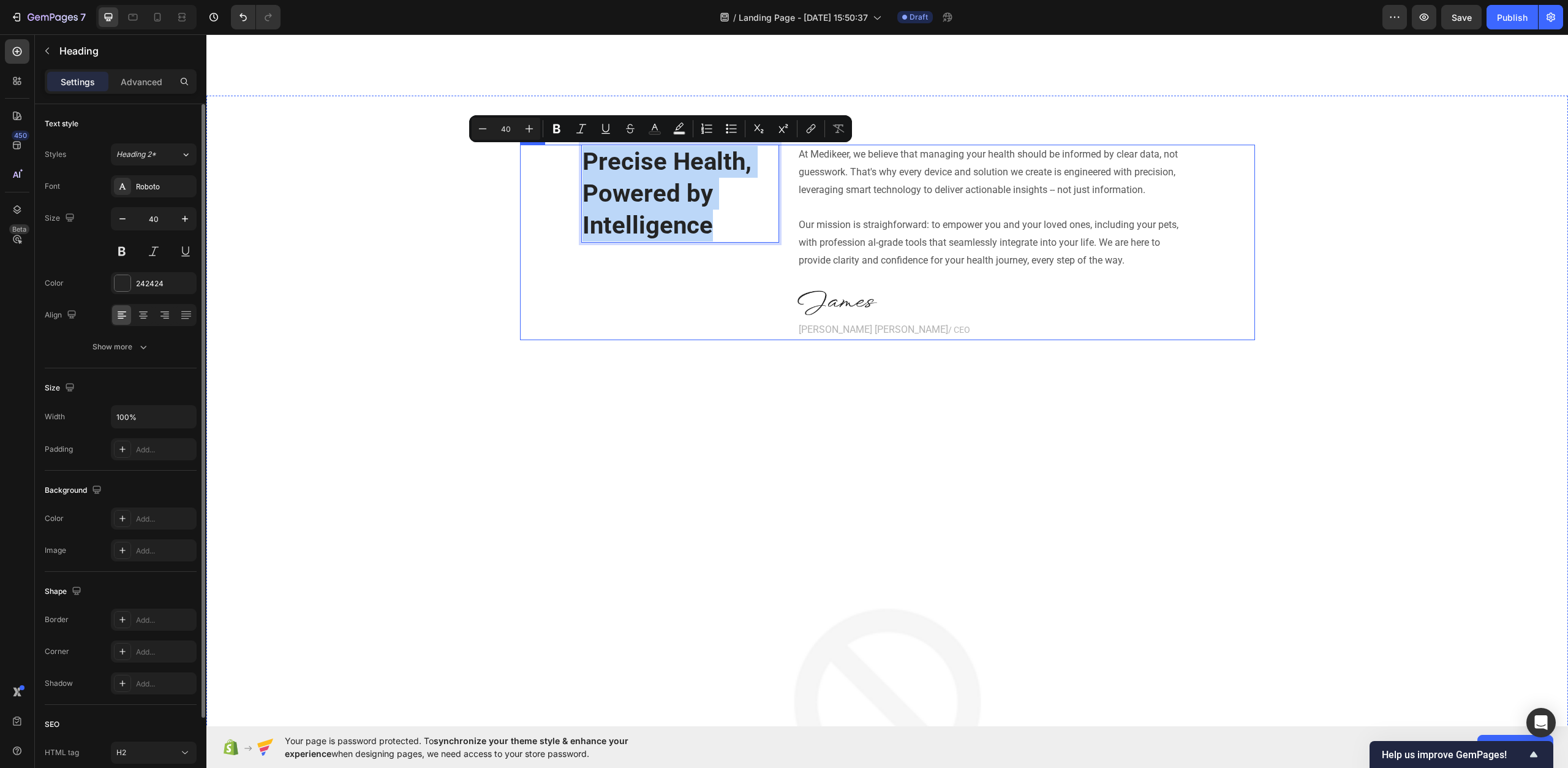
copy p "Precise Health, Powered by Intelligence"
click at [879, 230] on p "Our mission is straighforward: to empower you and your loved ones, including yo…" at bounding box center [996, 243] width 394 height 53
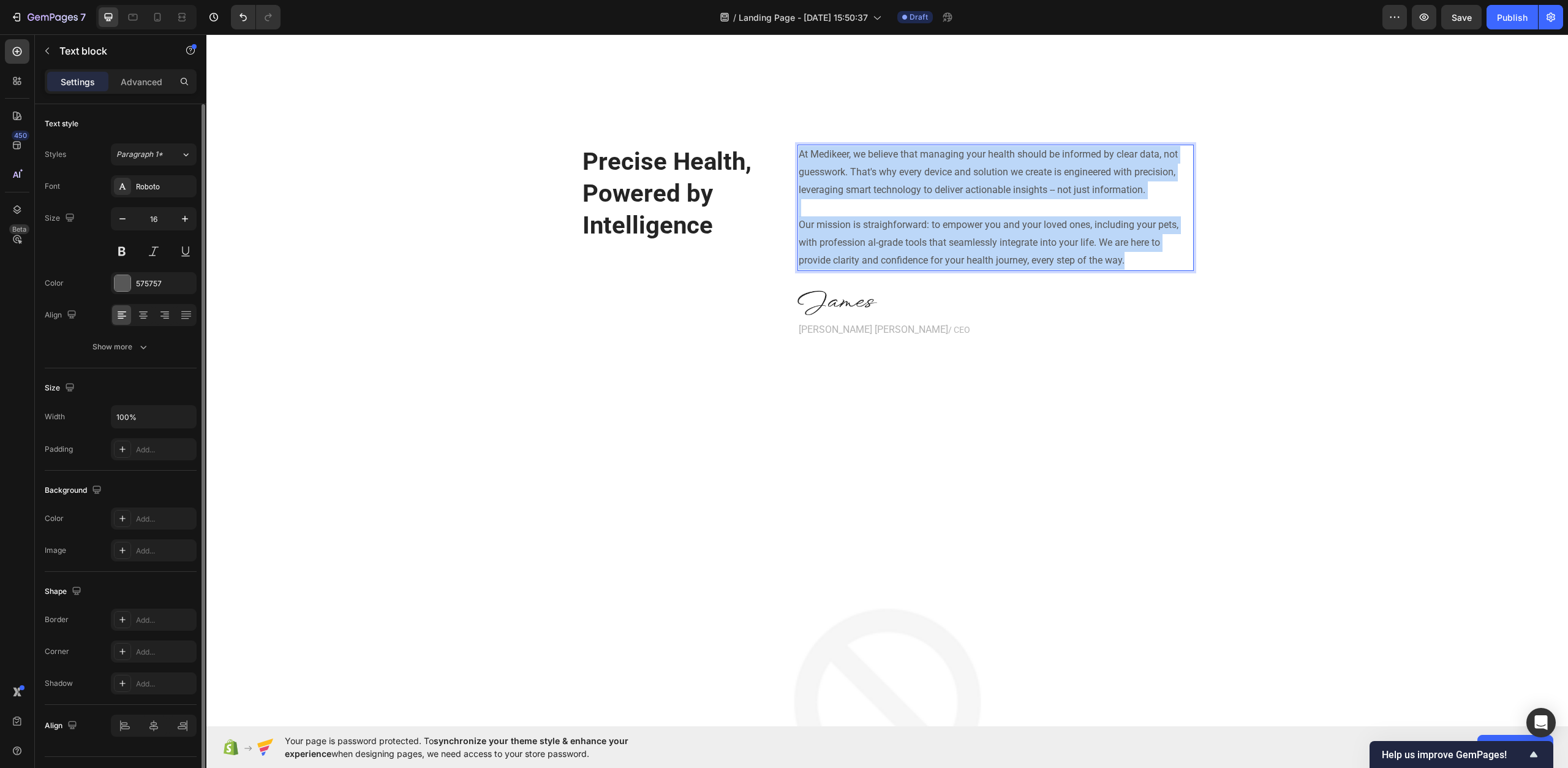
drag, startPoint x: 1142, startPoint y: 263, endPoint x: 793, endPoint y: 157, distance: 364.7
click at [798, 157] on div "At Medikeer, we believe that managing your health should be informed by clear d…" at bounding box center [996, 208] width 396 height 126
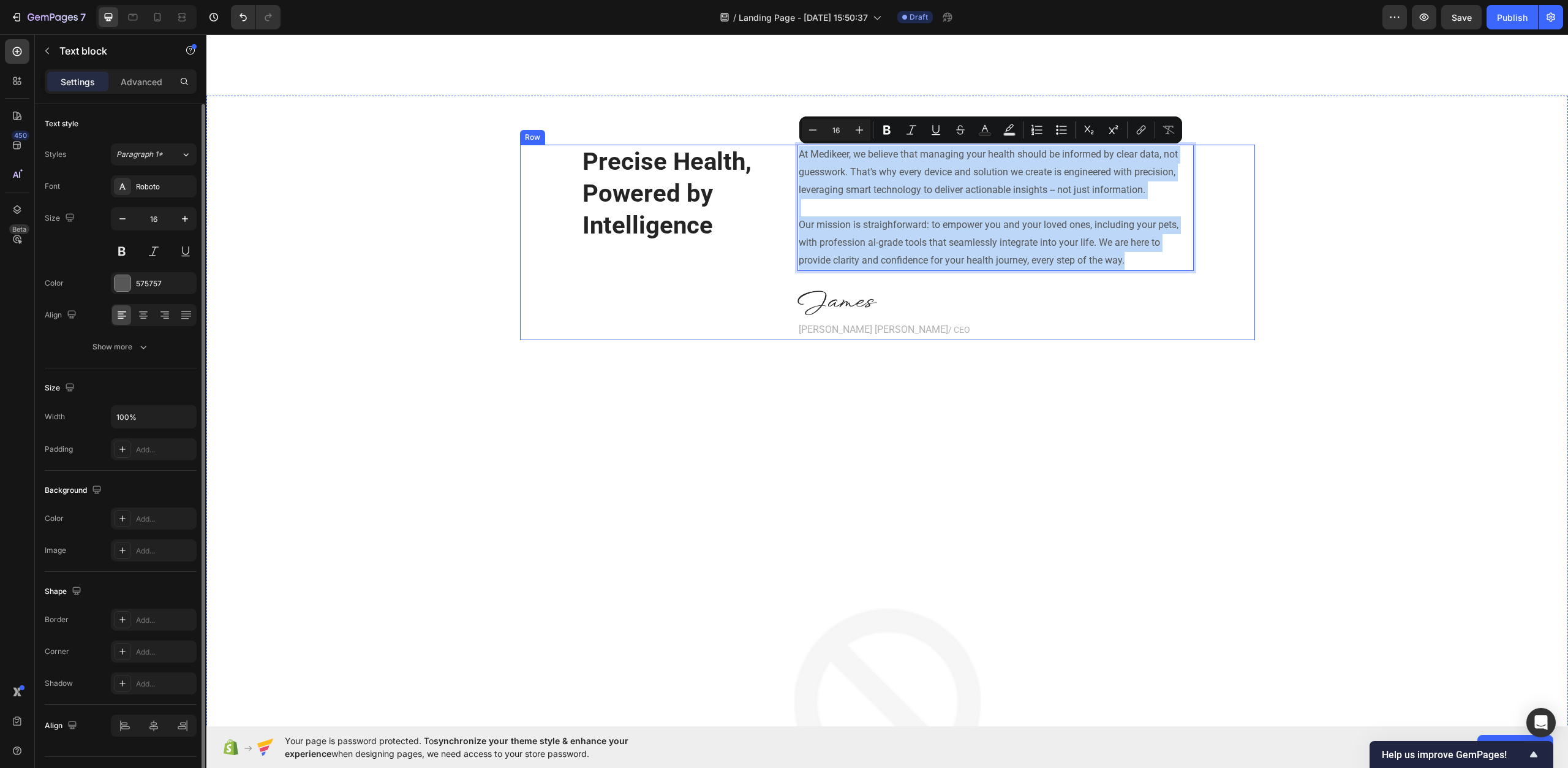
copy div "At Medikeer, we believe that managing your health should be informed by clear d…"
click at [843, 200] on p "Rich Text Editor. Editing area: main" at bounding box center [996, 207] width 394 height 18
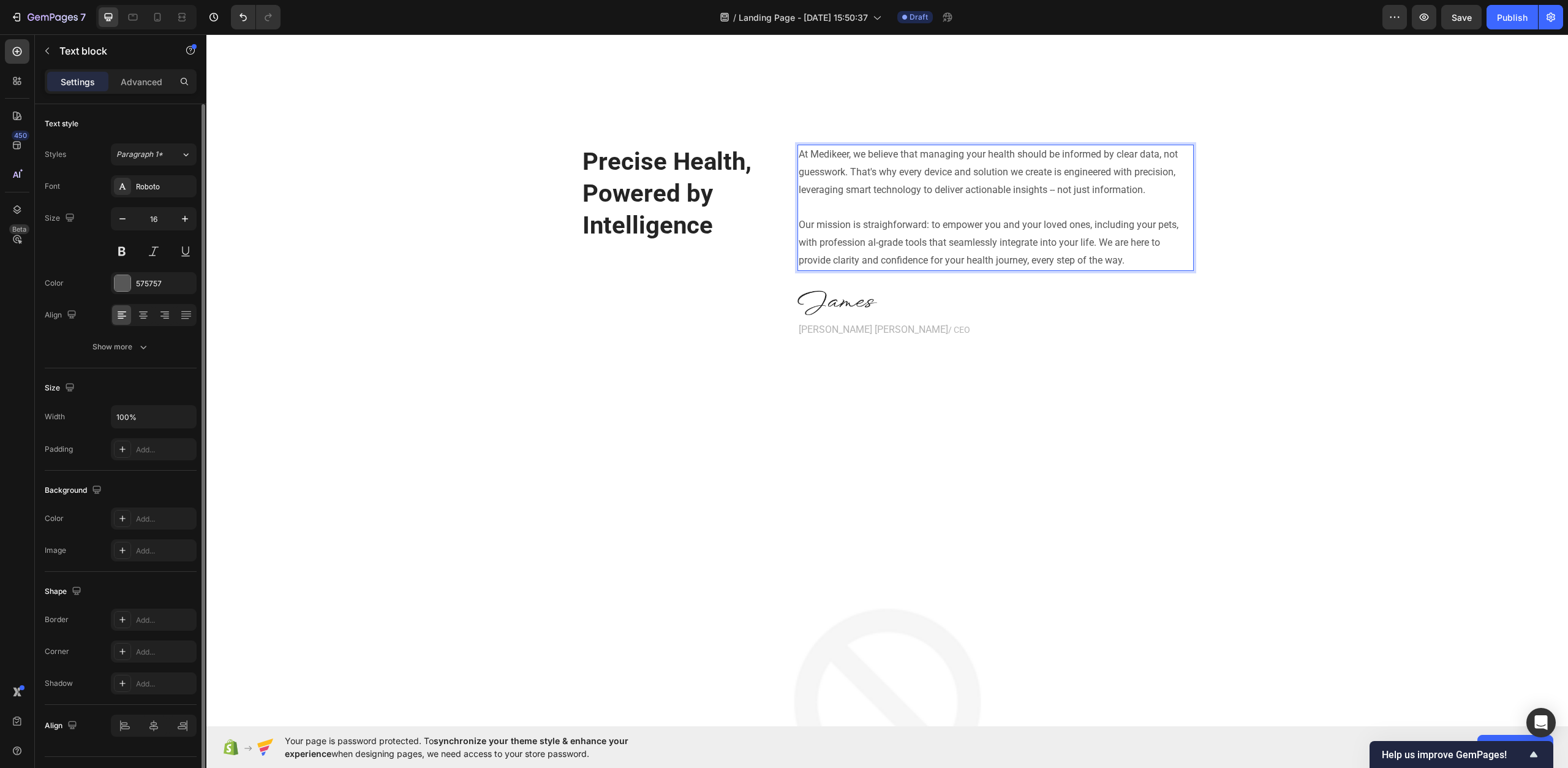
click at [1081, 239] on p "Our mission is straighforward: to empower you and your loved ones, including yo…" at bounding box center [996, 243] width 394 height 53
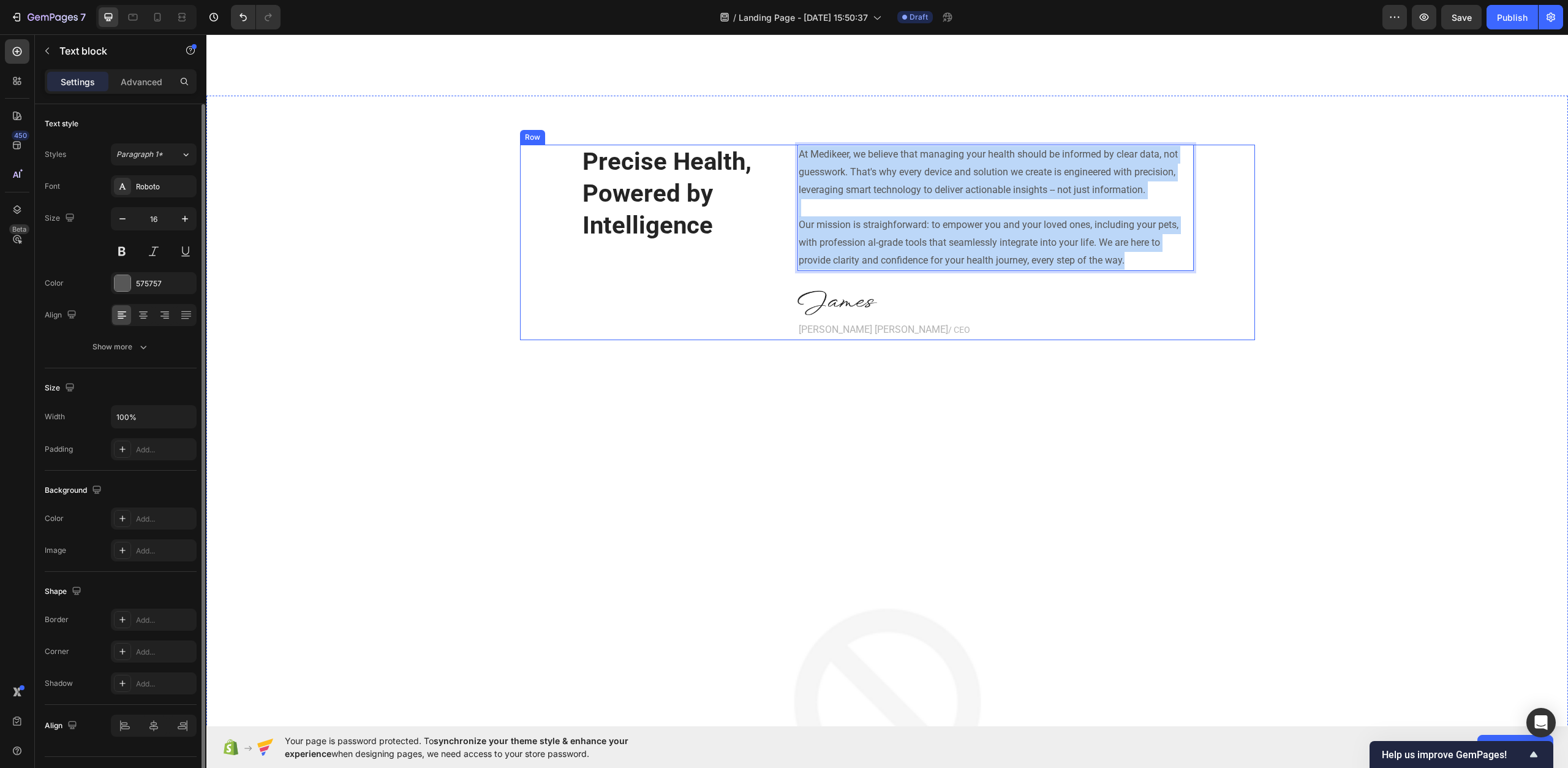
drag, startPoint x: 1153, startPoint y: 253, endPoint x: 784, endPoint y: 145, distance: 384.5
click at [784, 145] on div "Precise Health, Powered by Intelligence Heading At Medikeer, we believe that ma…" at bounding box center [887, 243] width 736 height 196
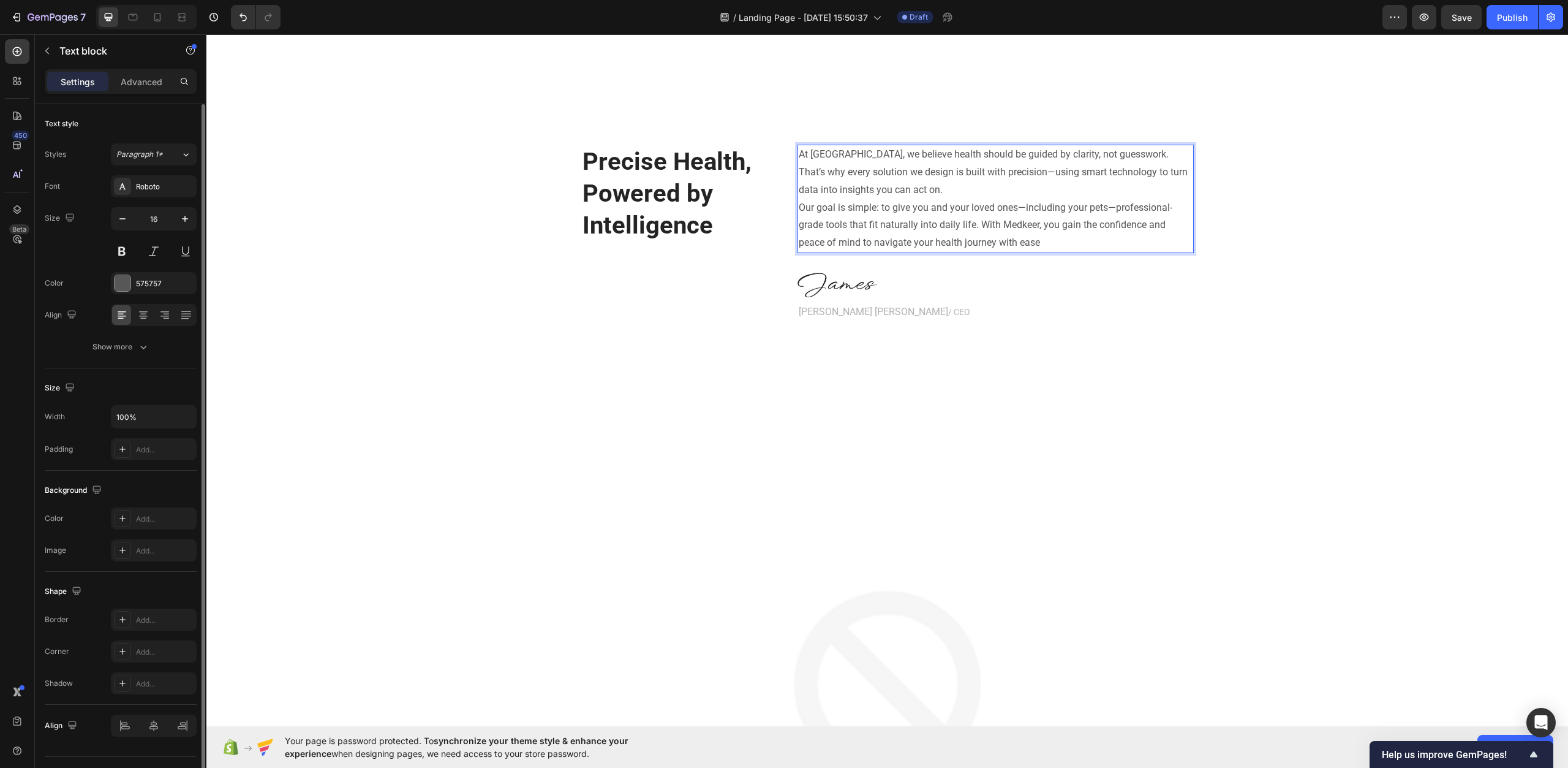
click at [823, 153] on p "At Medkeer, we believe health should be guided by clarity, not guesswork. That’…" at bounding box center [996, 172] width 394 height 53
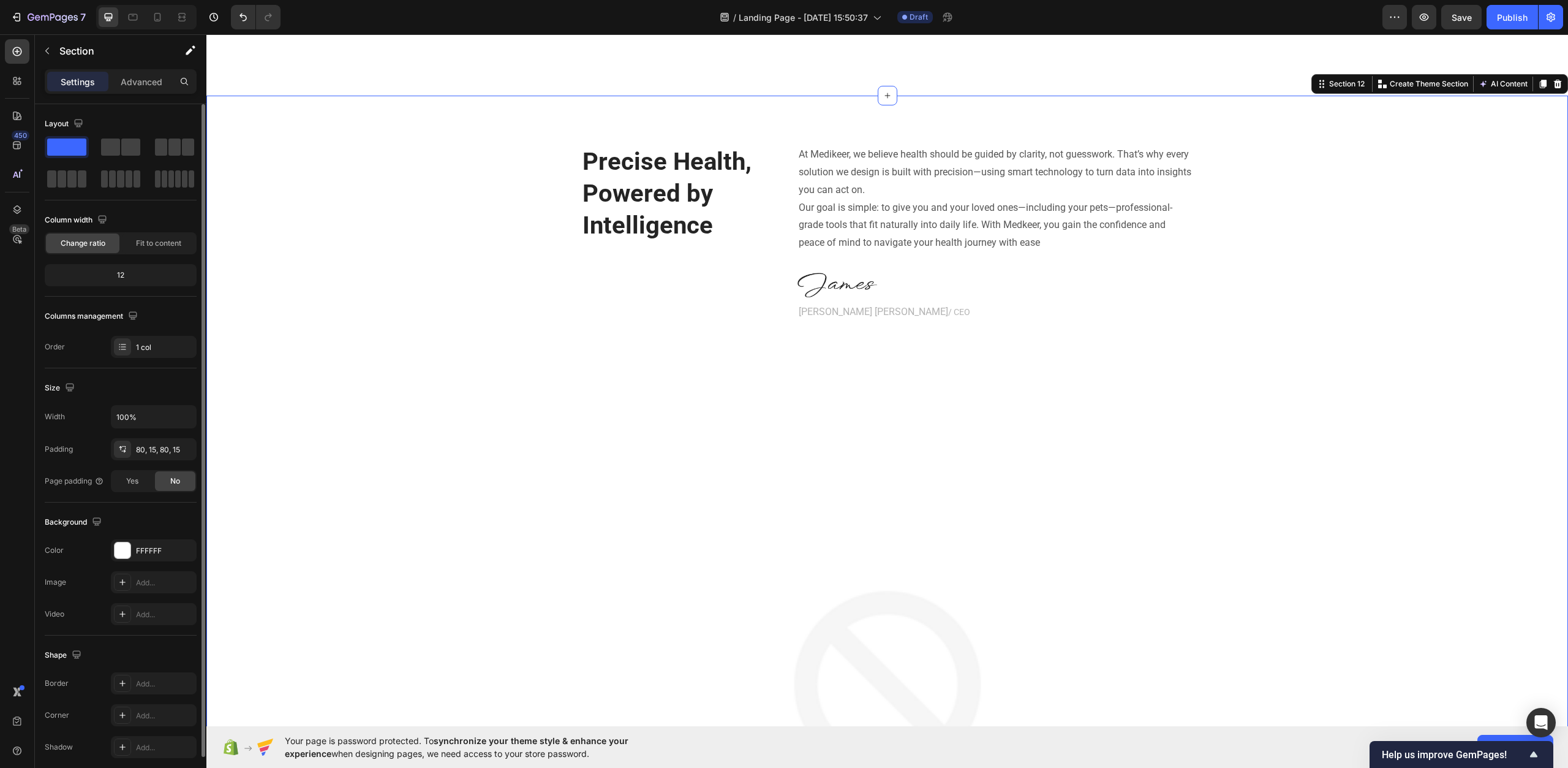
click at [1328, 289] on div "Precise Health, Powered by Intelligence Heading At Medikeer, we believe health …" at bounding box center [887, 616] width 1344 height 943
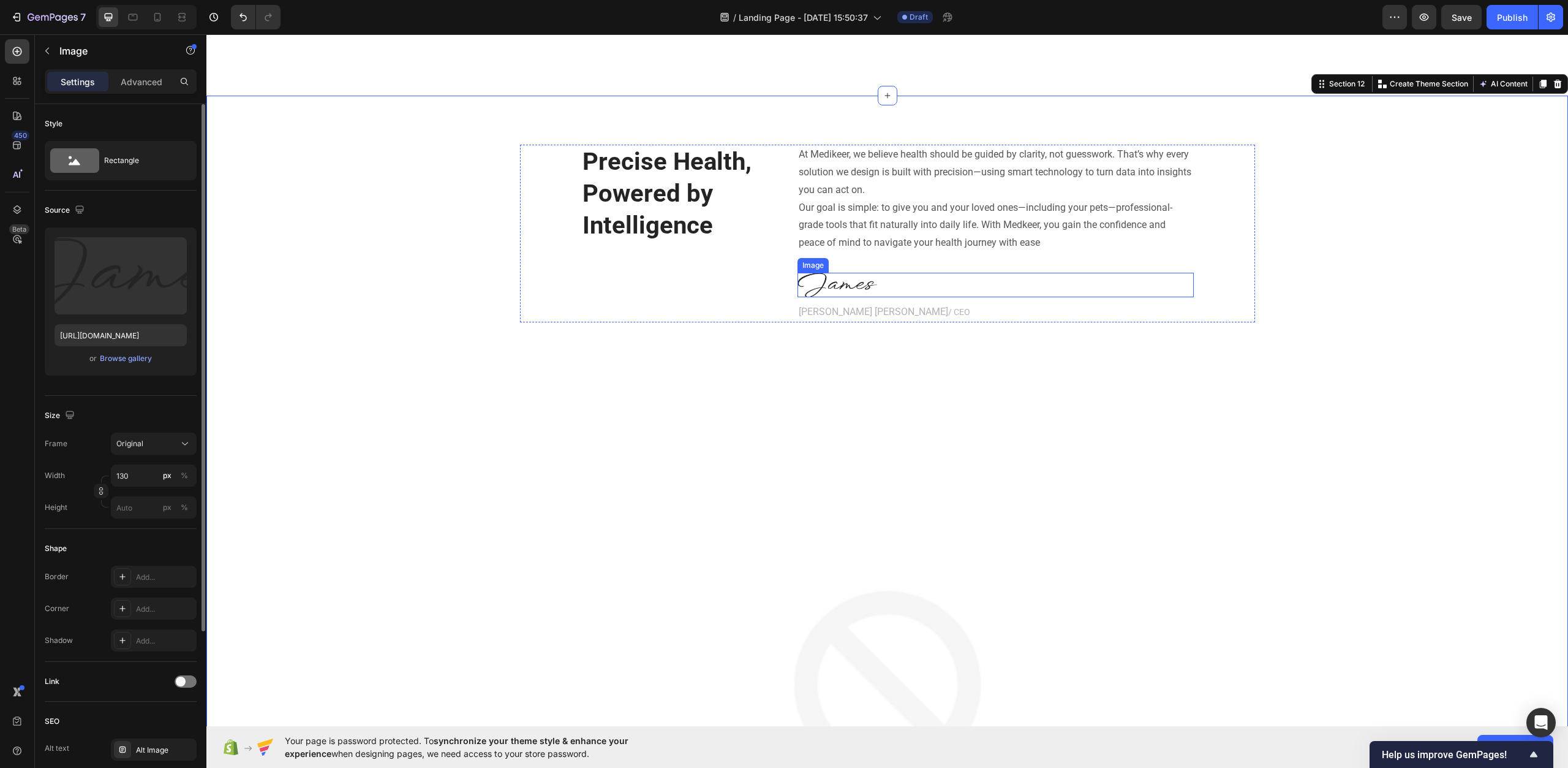
click at [837, 281] on img at bounding box center [838, 285] width 80 height 24
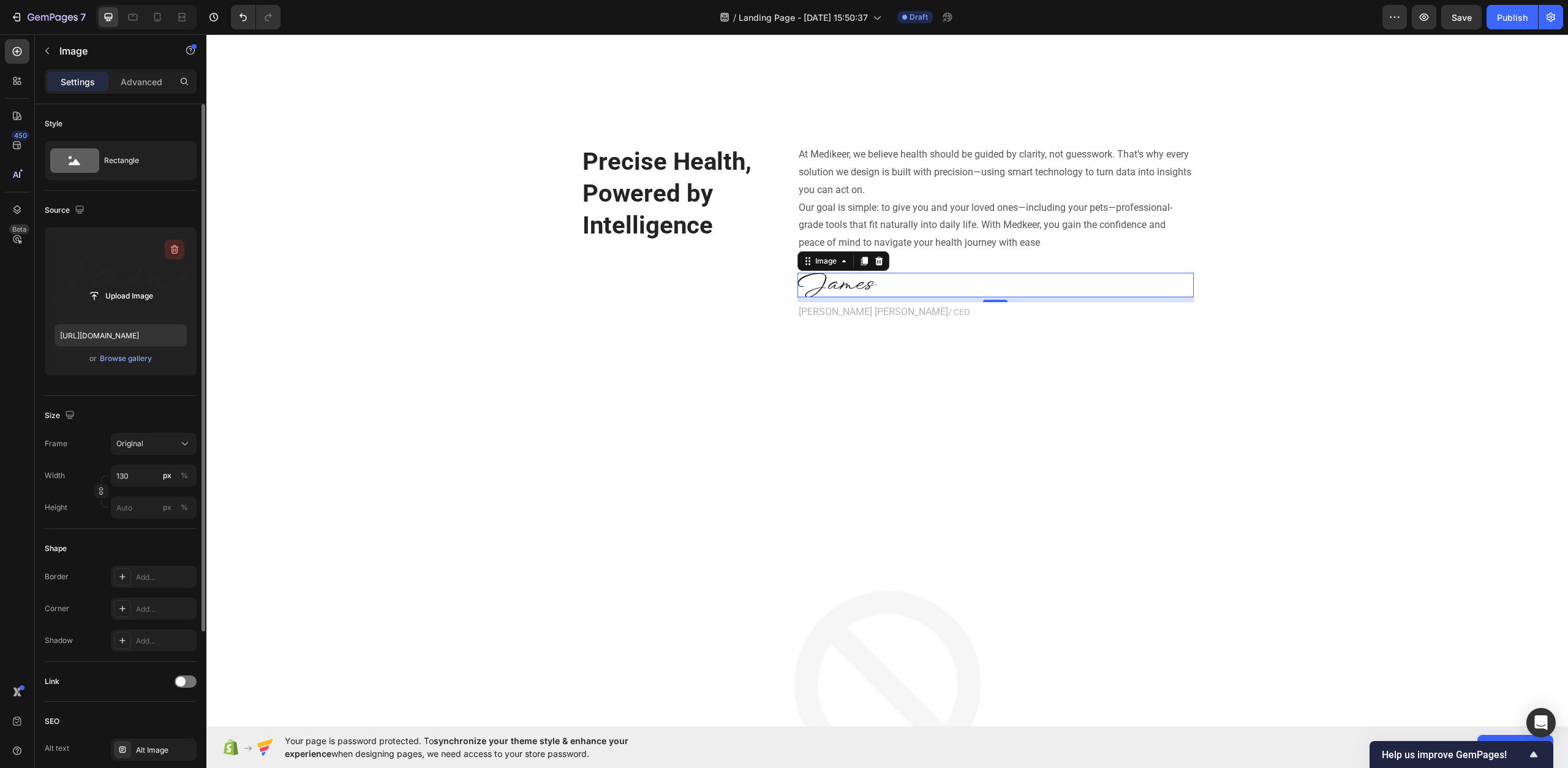
click at [179, 246] on icon "button" at bounding box center [174, 250] width 13 height 13
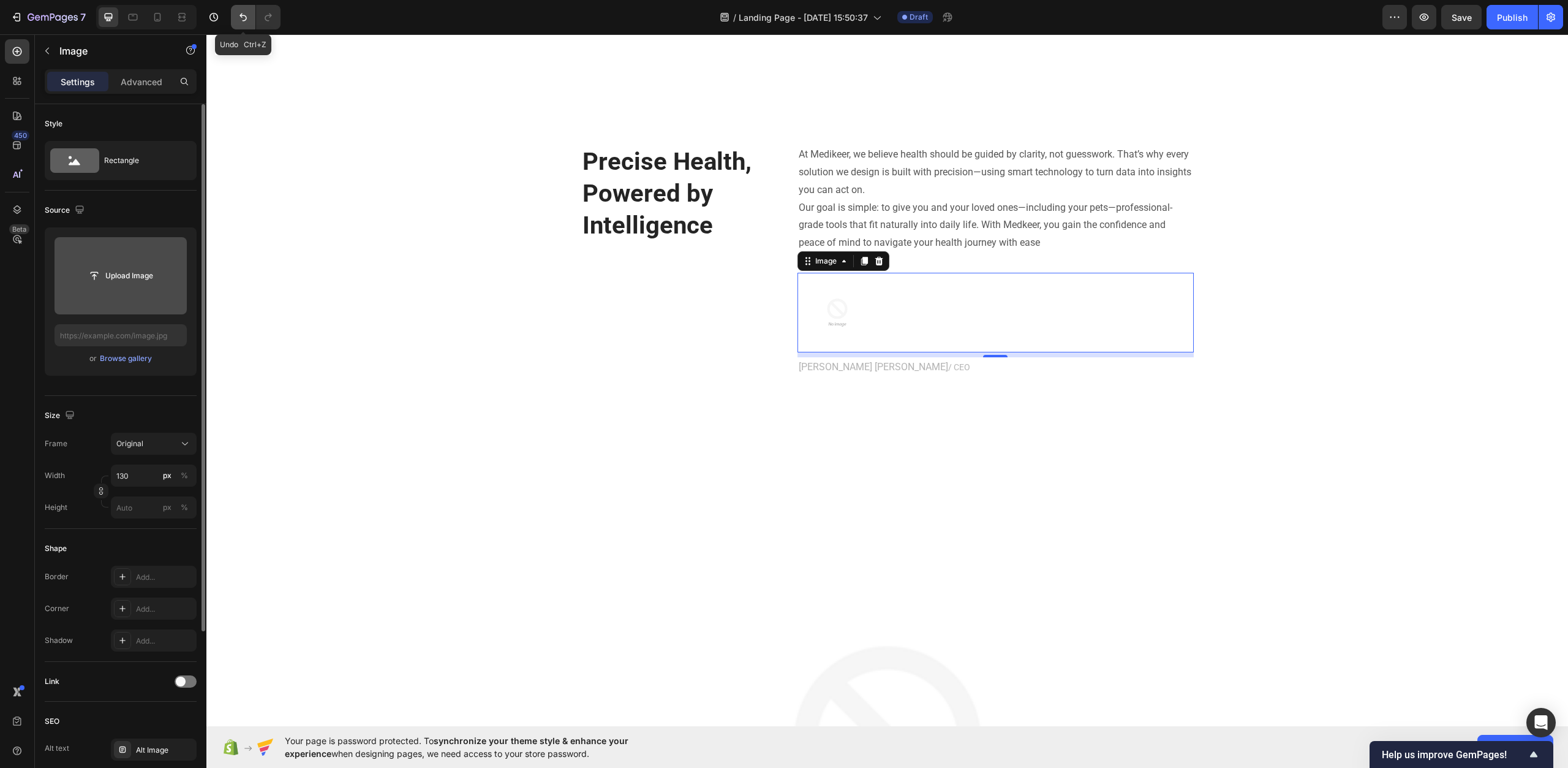
click at [234, 13] on button "Undo/Redo" at bounding box center [243, 17] width 24 height 24
type input "https://ucarecdn.com/f1ceddb9-31a7-4e36-af79-ffc299a35670/-/format/auto/"
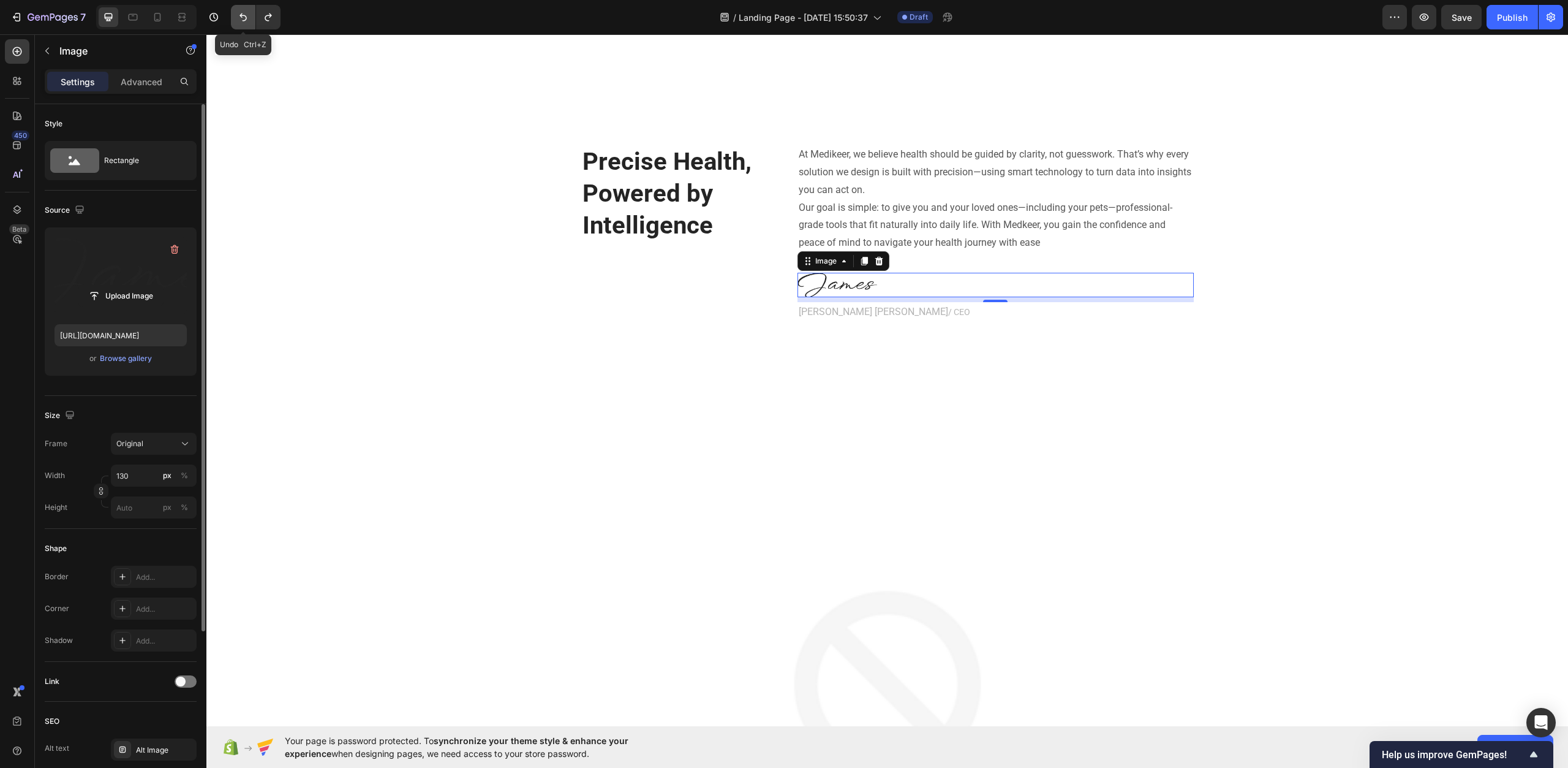
click at [238, 13] on icon "Undo/Redo" at bounding box center [243, 17] width 13 height 13
click at [270, 19] on icon "Undo/Redo" at bounding box center [268, 17] width 13 height 13
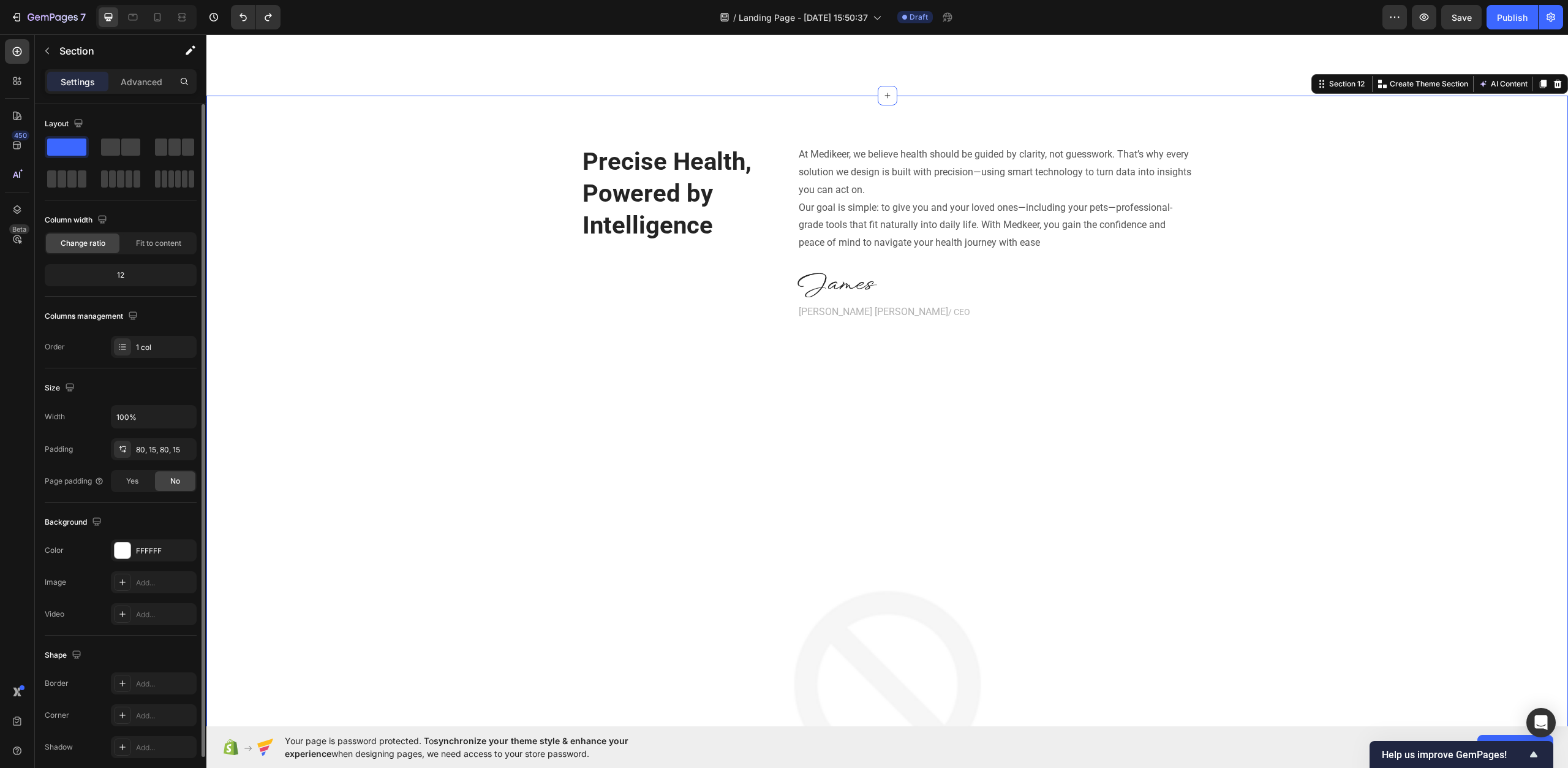
click at [493, 271] on div "Precise Health, Powered by Intelligence Heading At Medikeer, we believe health …" at bounding box center [887, 616] width 1344 height 943
click at [1449, 22] on button "Save" at bounding box center [1462, 17] width 40 height 24
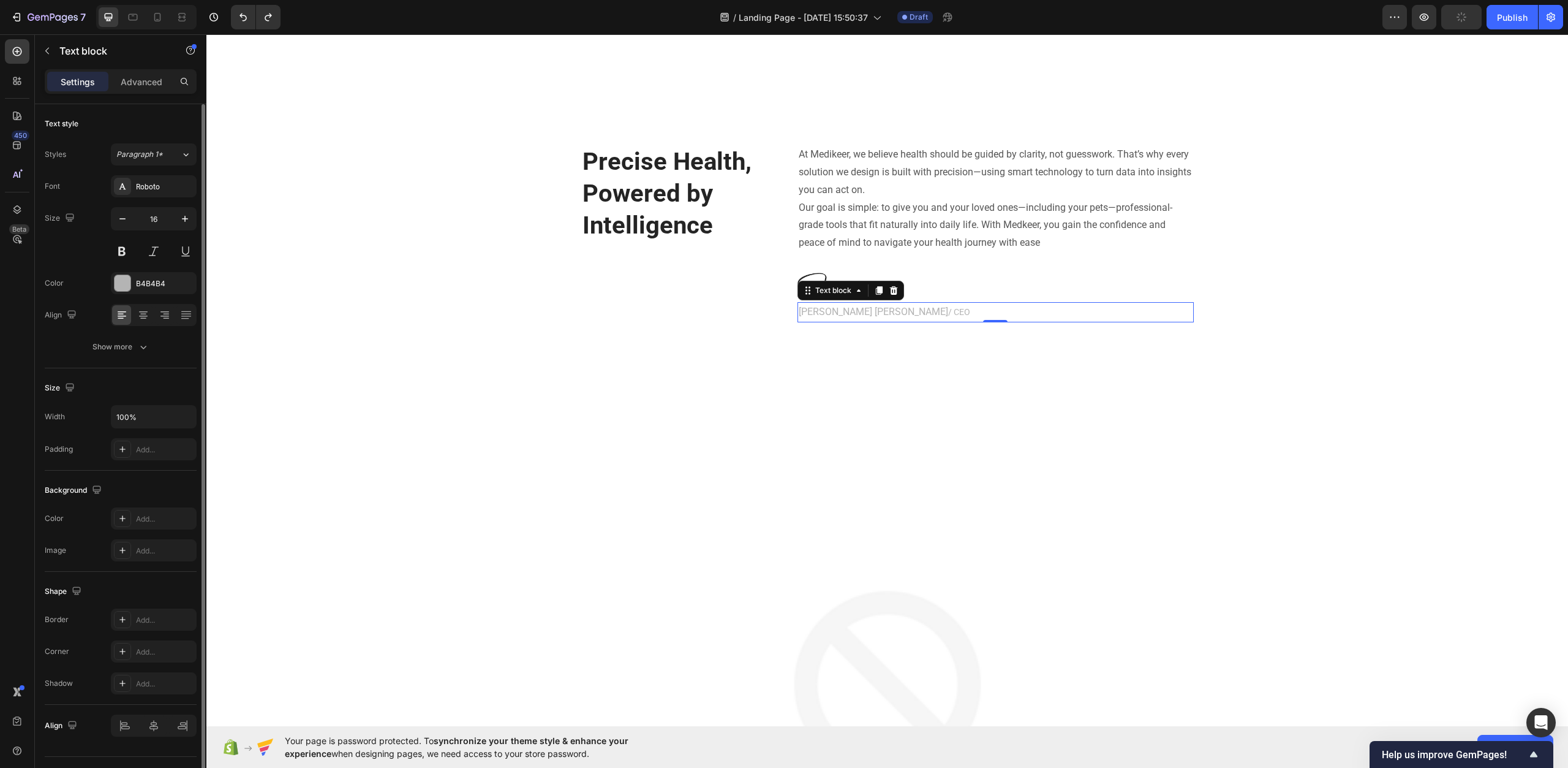
click at [949, 314] on span "/ CEO" at bounding box center [960, 312] width 22 height 10
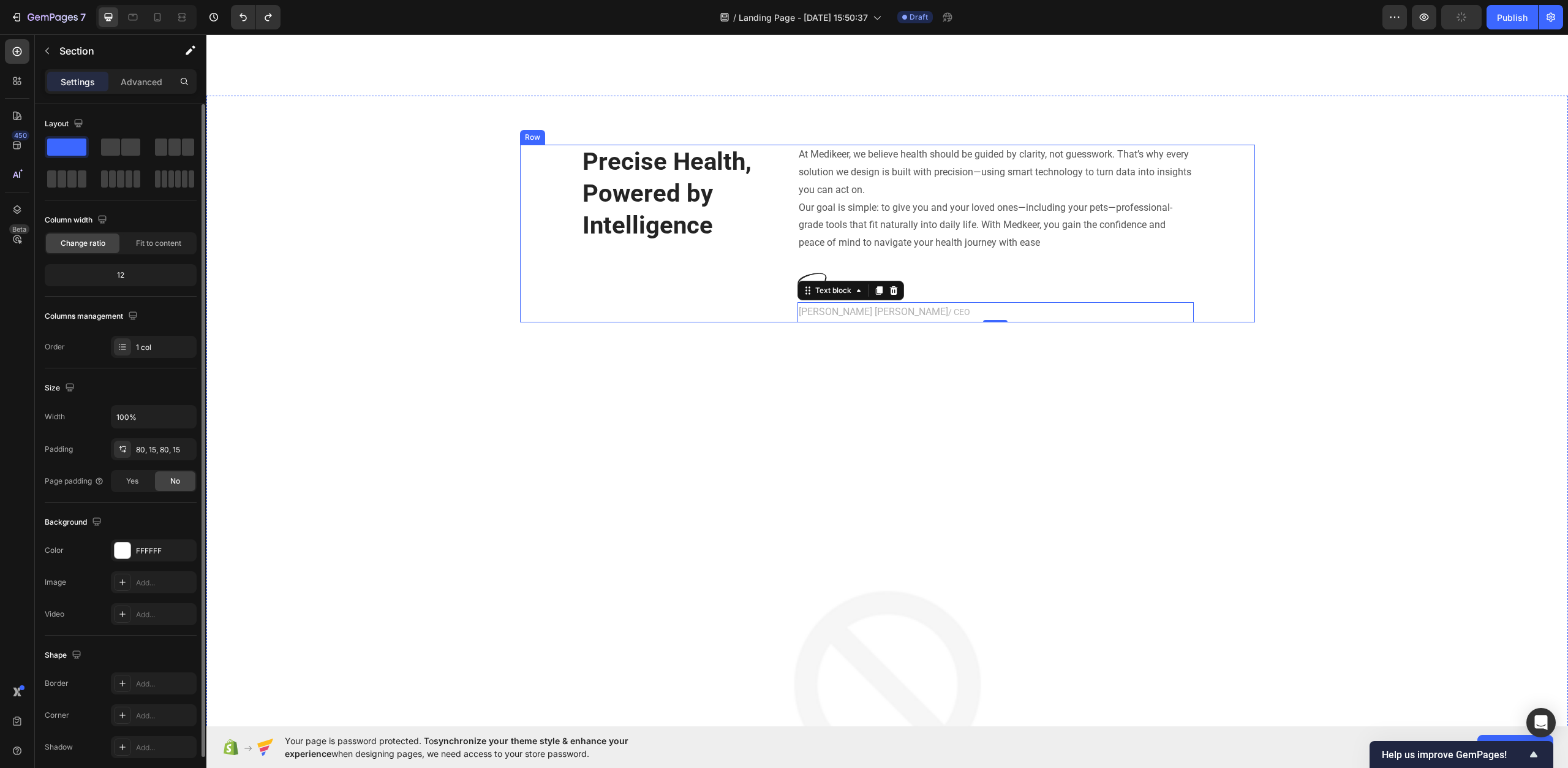
click at [494, 308] on div "Precise Health, Powered by Intelligence Heading At Medikeer, we believe health …" at bounding box center [887, 616] width 1344 height 943
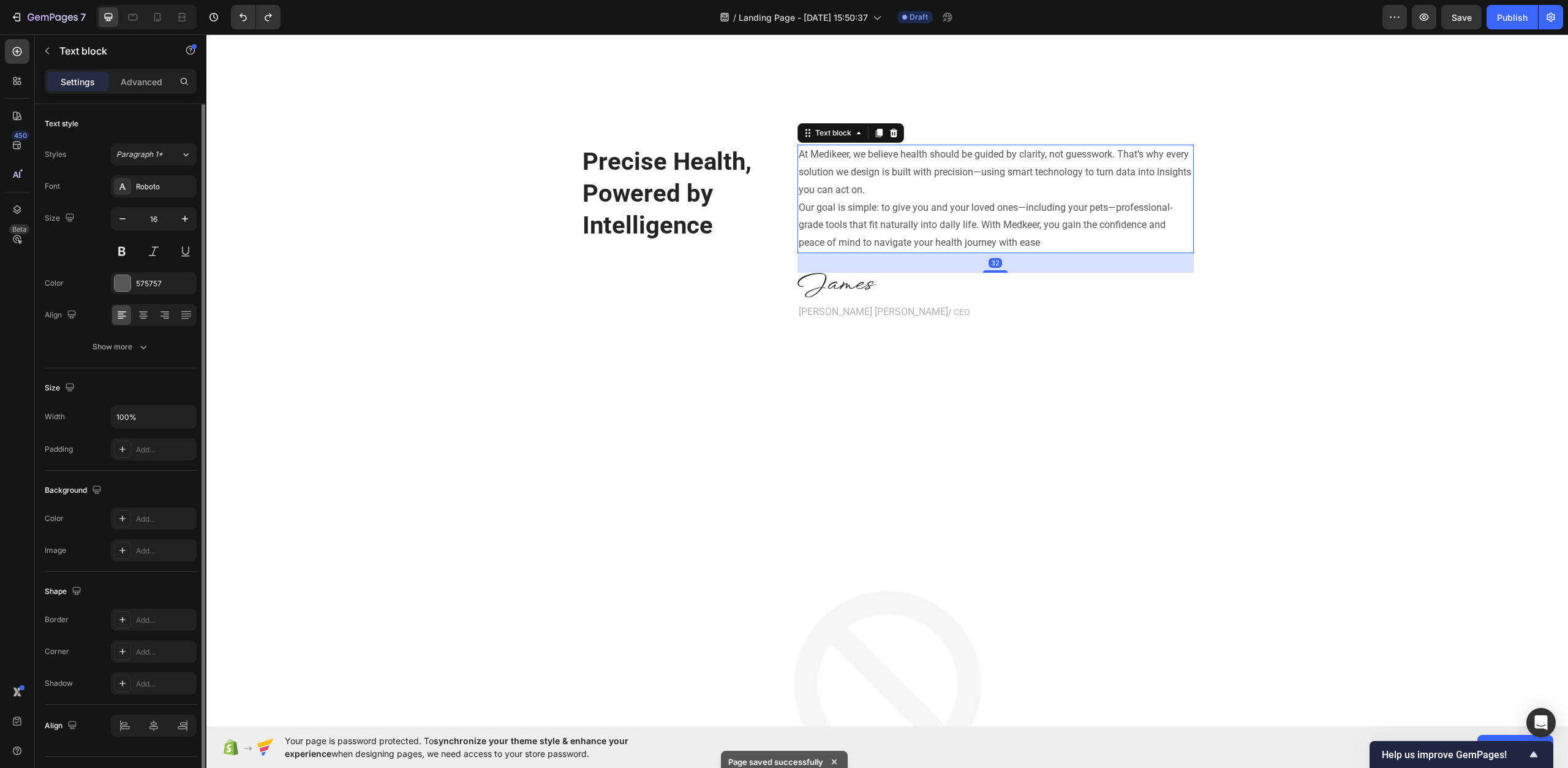
click at [1030, 195] on p "At Medikeer, we believe health should be guided by clarity, not guesswork. That…" at bounding box center [996, 172] width 394 height 53
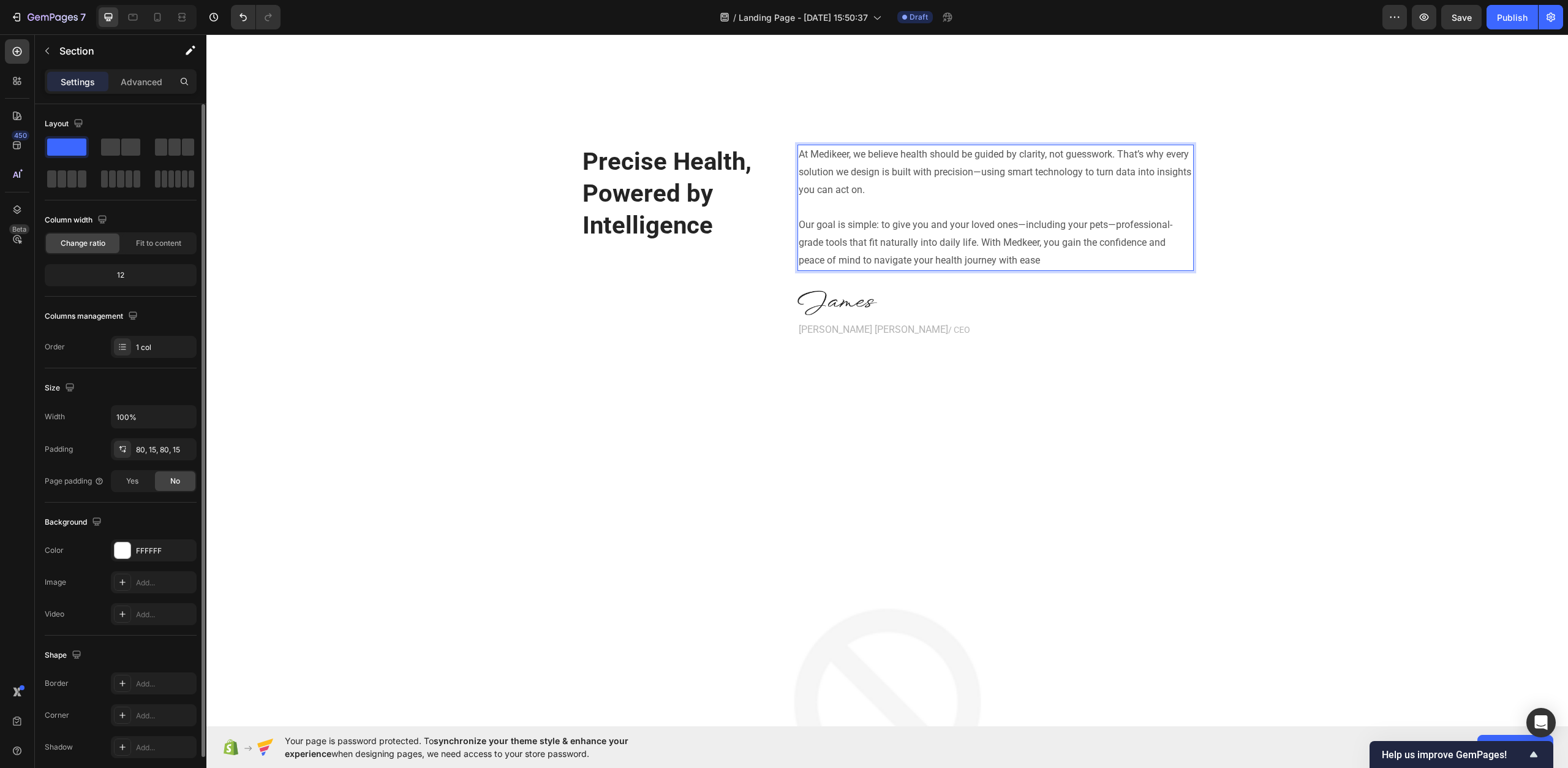
click at [1273, 310] on div "Precise Health, Powered by Intelligence Heading At Medikeer, we believe health …" at bounding box center [887, 625] width 1344 height 960
click at [679, 191] on p "Precise Health, Powered by Intelligence" at bounding box center [681, 193] width 195 height 95
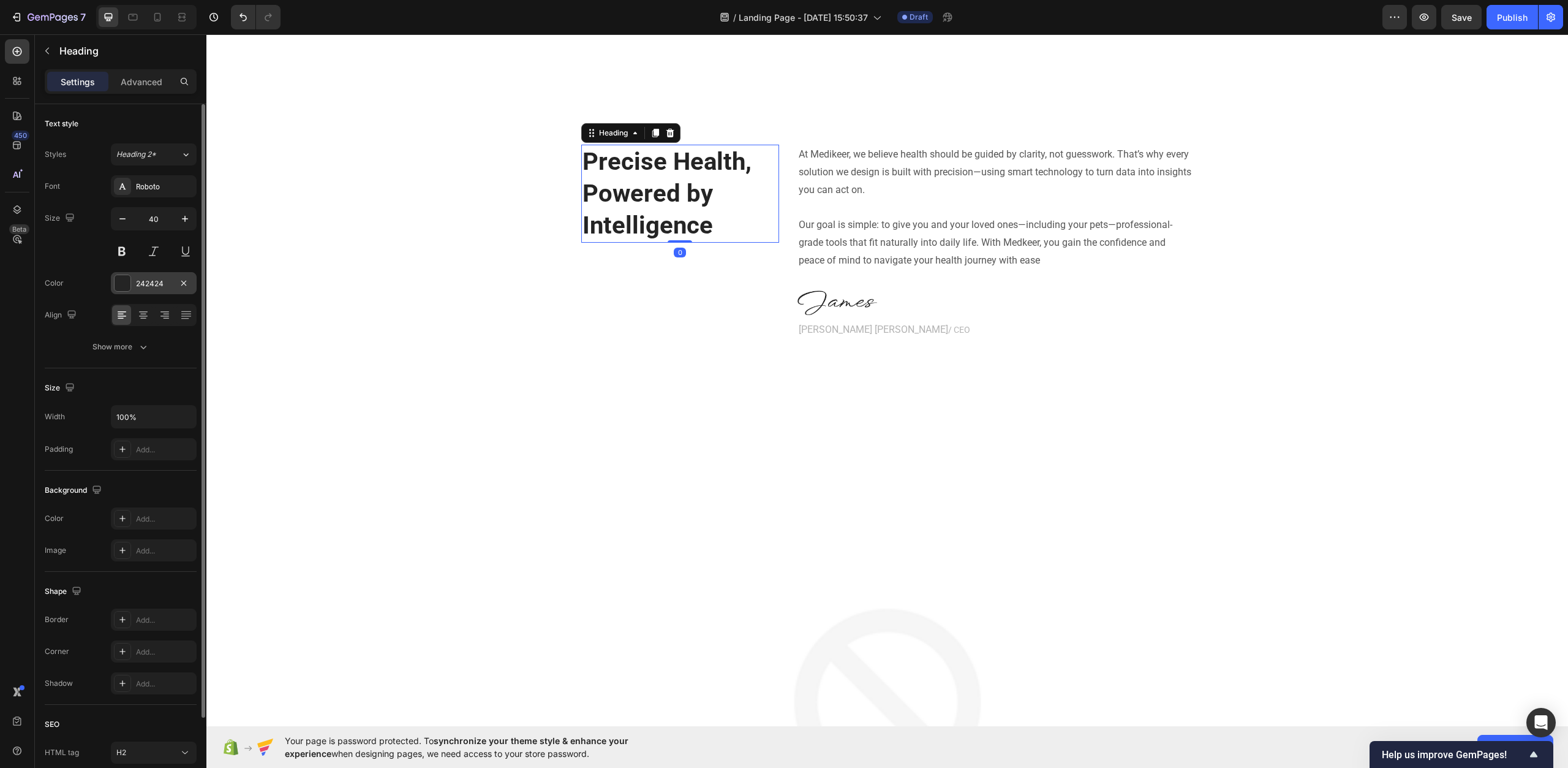
click at [147, 291] on div "242424" at bounding box center [154, 283] width 86 height 22
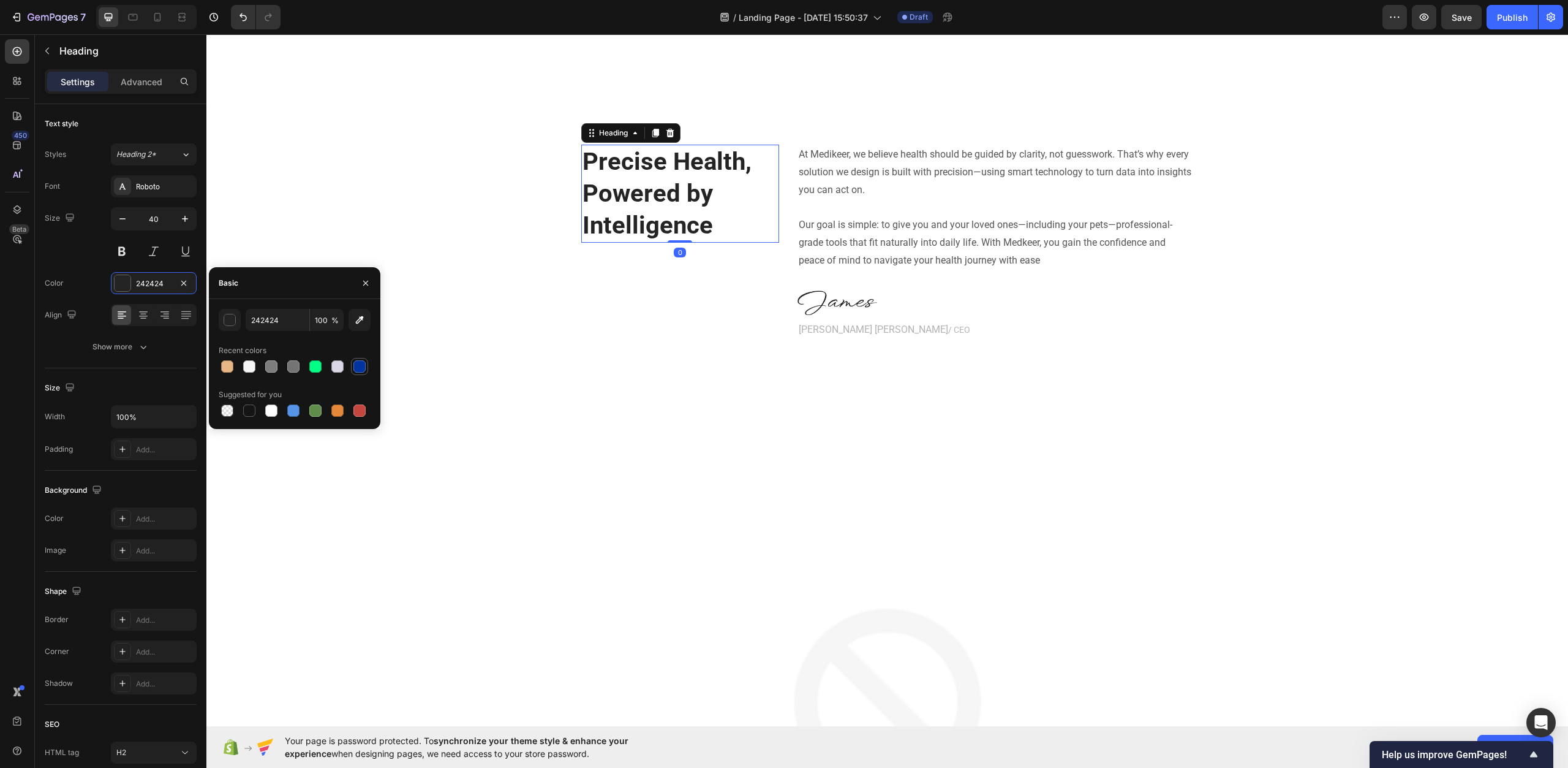
click at [356, 361] on div at bounding box center [360, 367] width 13 height 13
type input "0033A0"
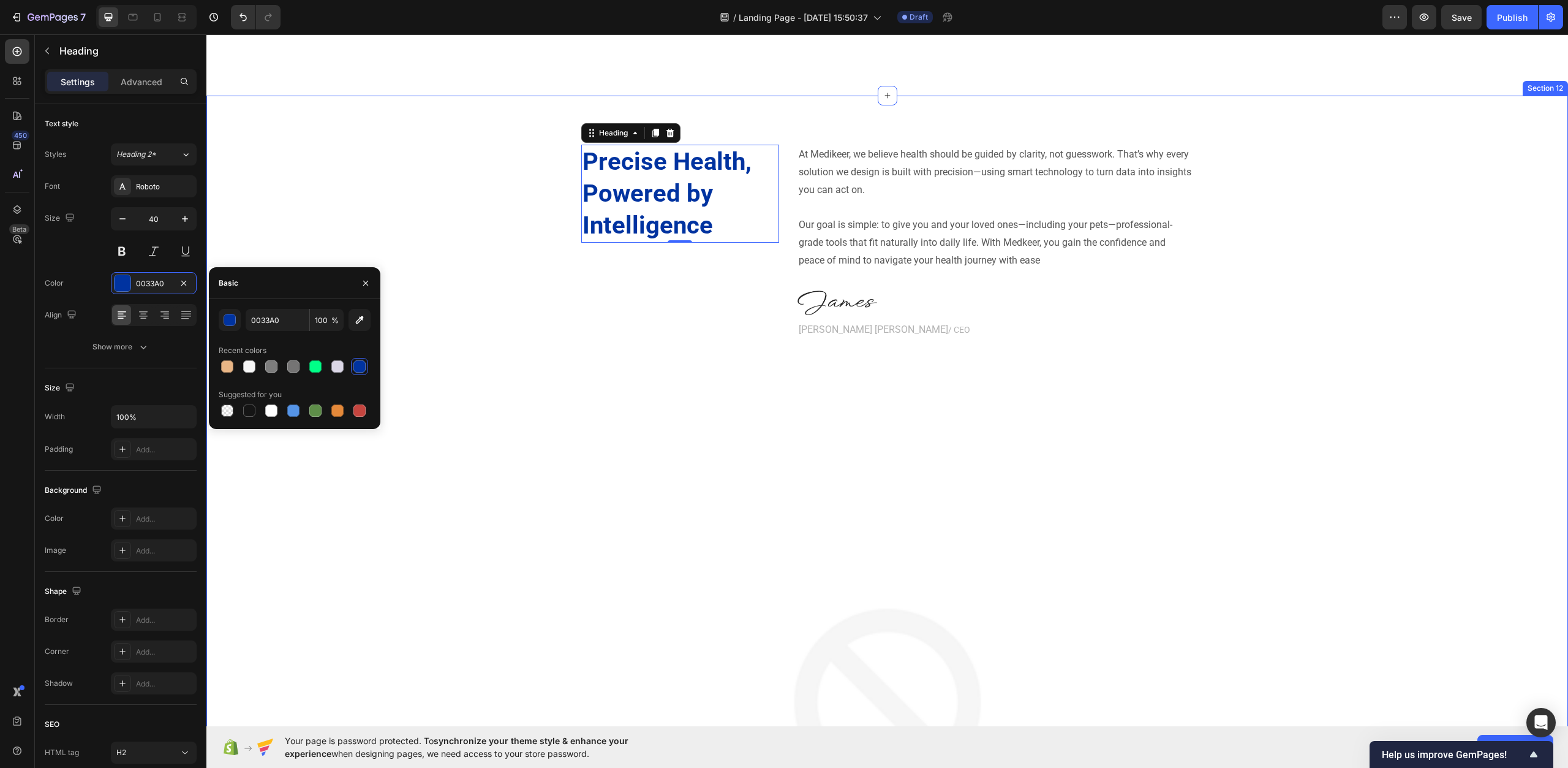
click at [558, 336] on div "Precise Health, Powered by Intelligence Heading 0 At Medikeer, we believe healt…" at bounding box center [887, 243] width 736 height 196
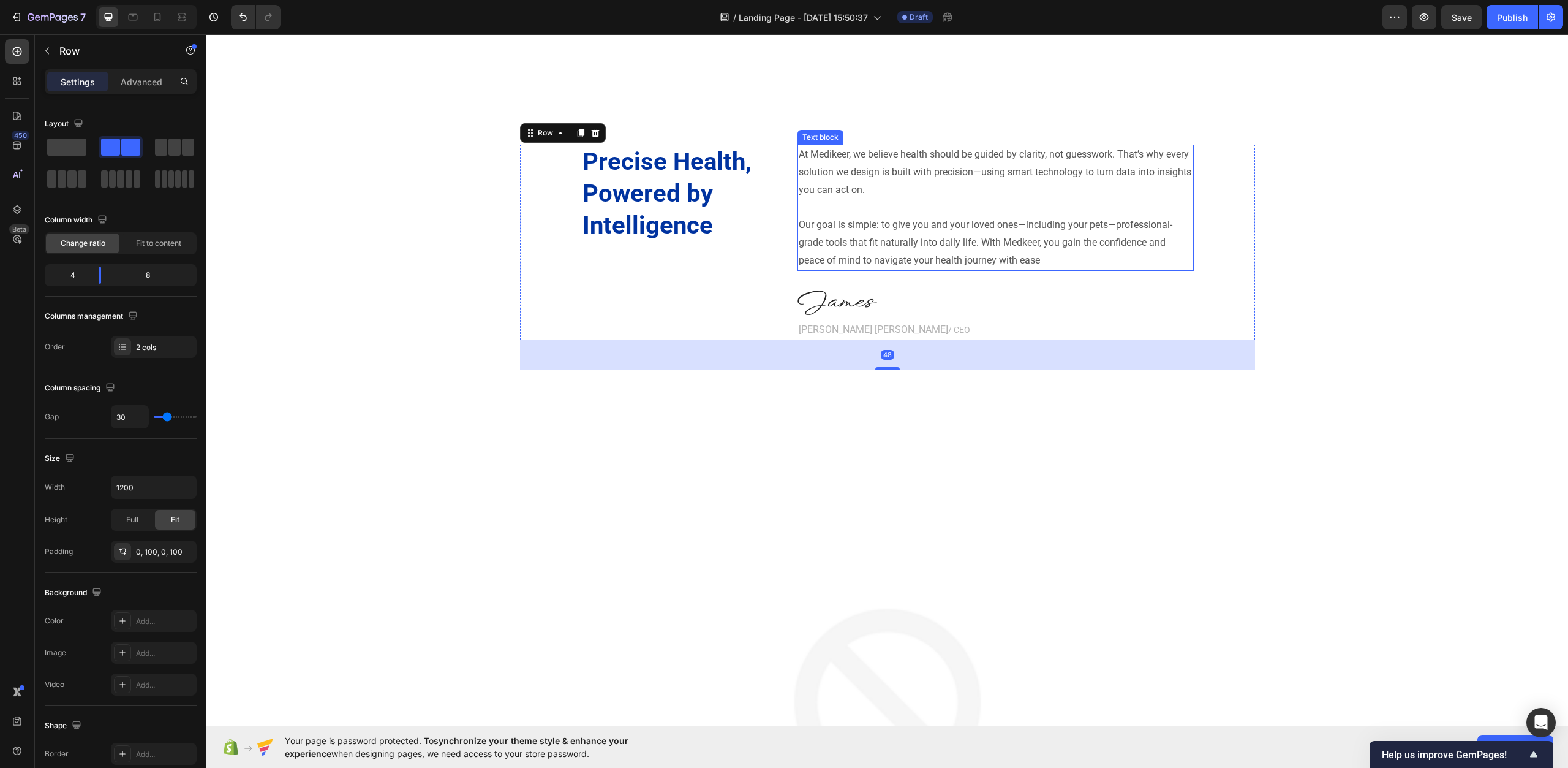
click at [906, 202] on p "Rich Text Editor. Editing area: main" at bounding box center [996, 207] width 394 height 18
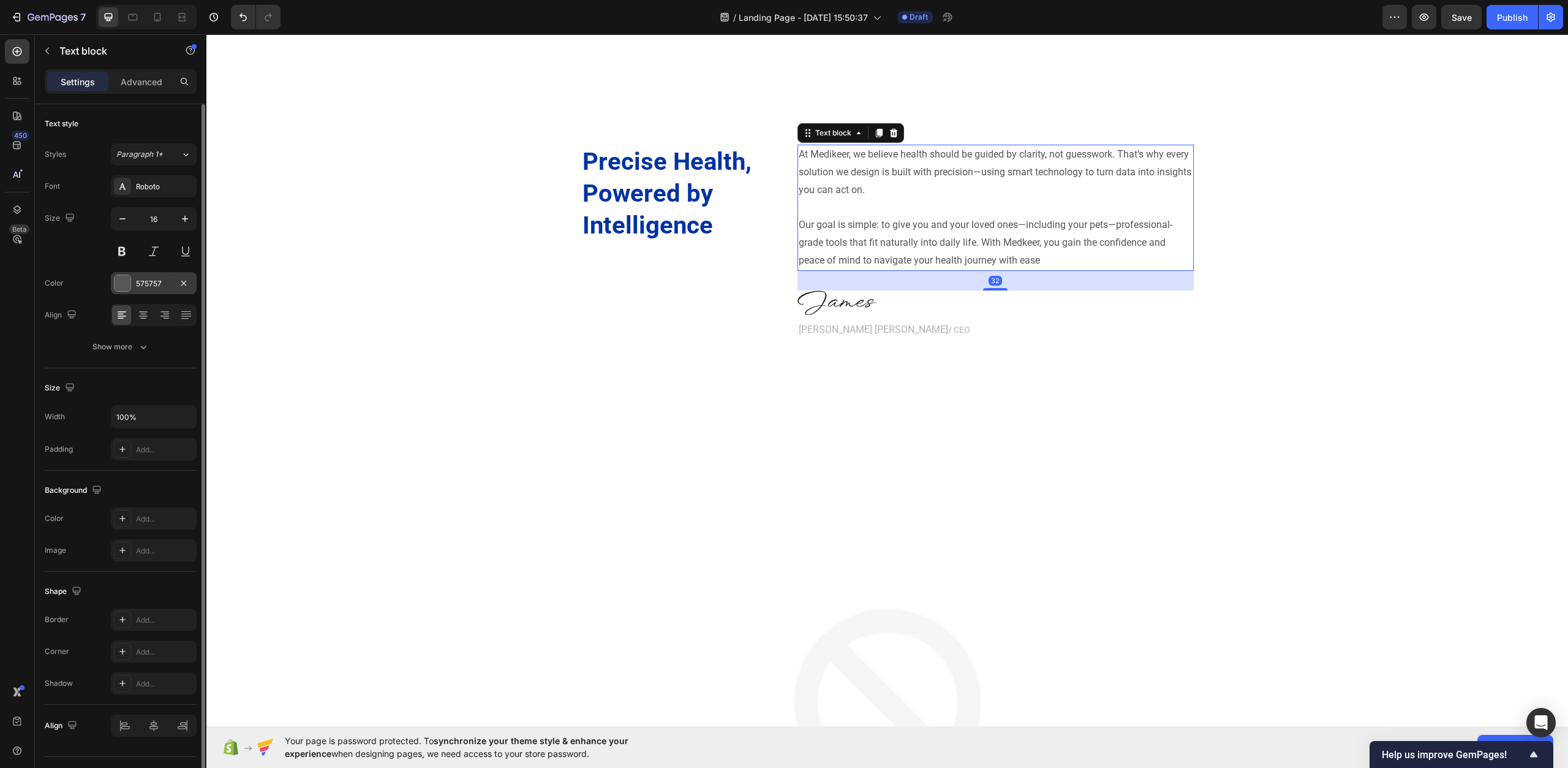
click at [129, 282] on div at bounding box center [122, 282] width 16 height 16
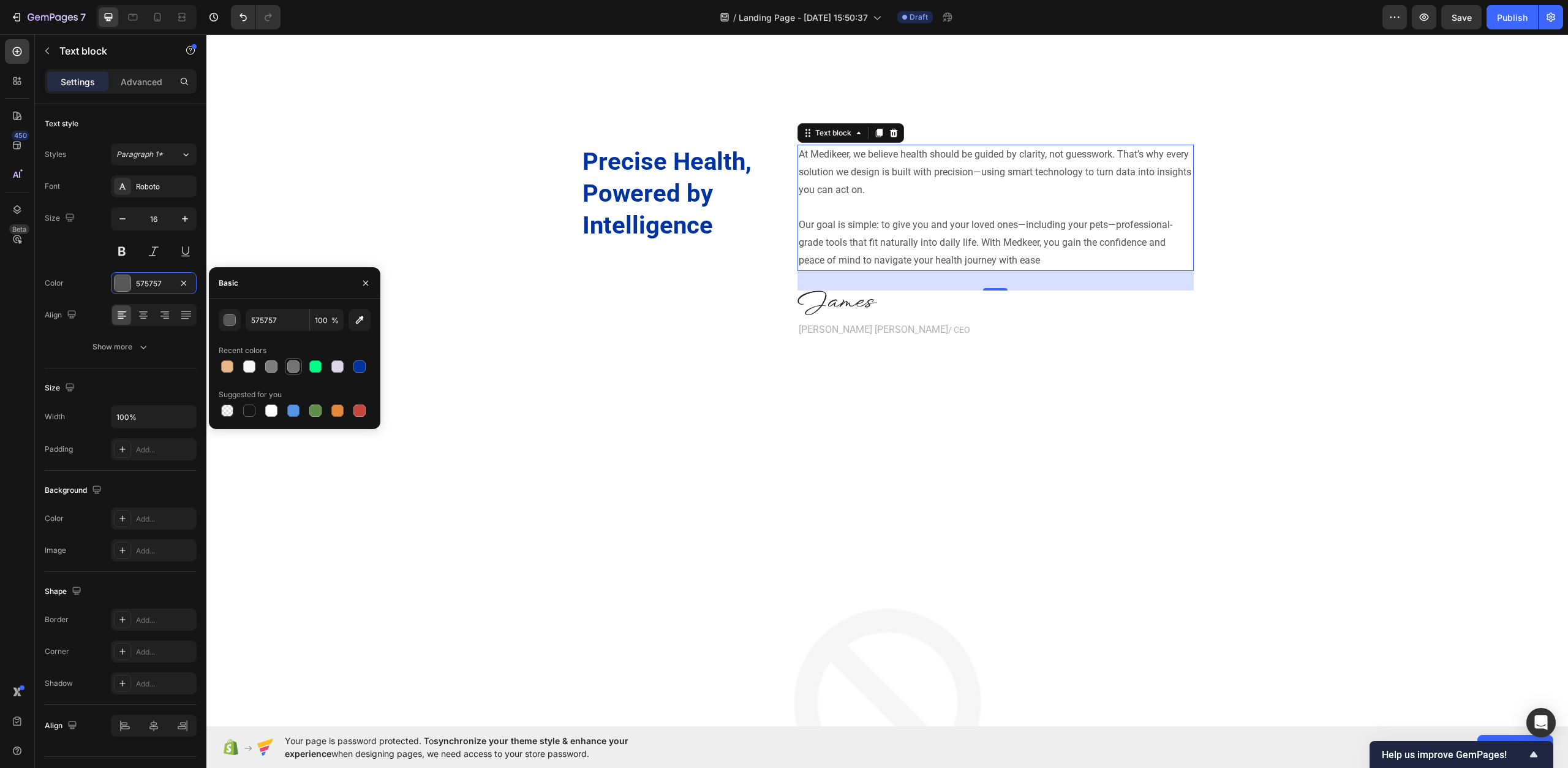
click at [292, 371] on div at bounding box center [293, 367] width 13 height 13
type input "757474"
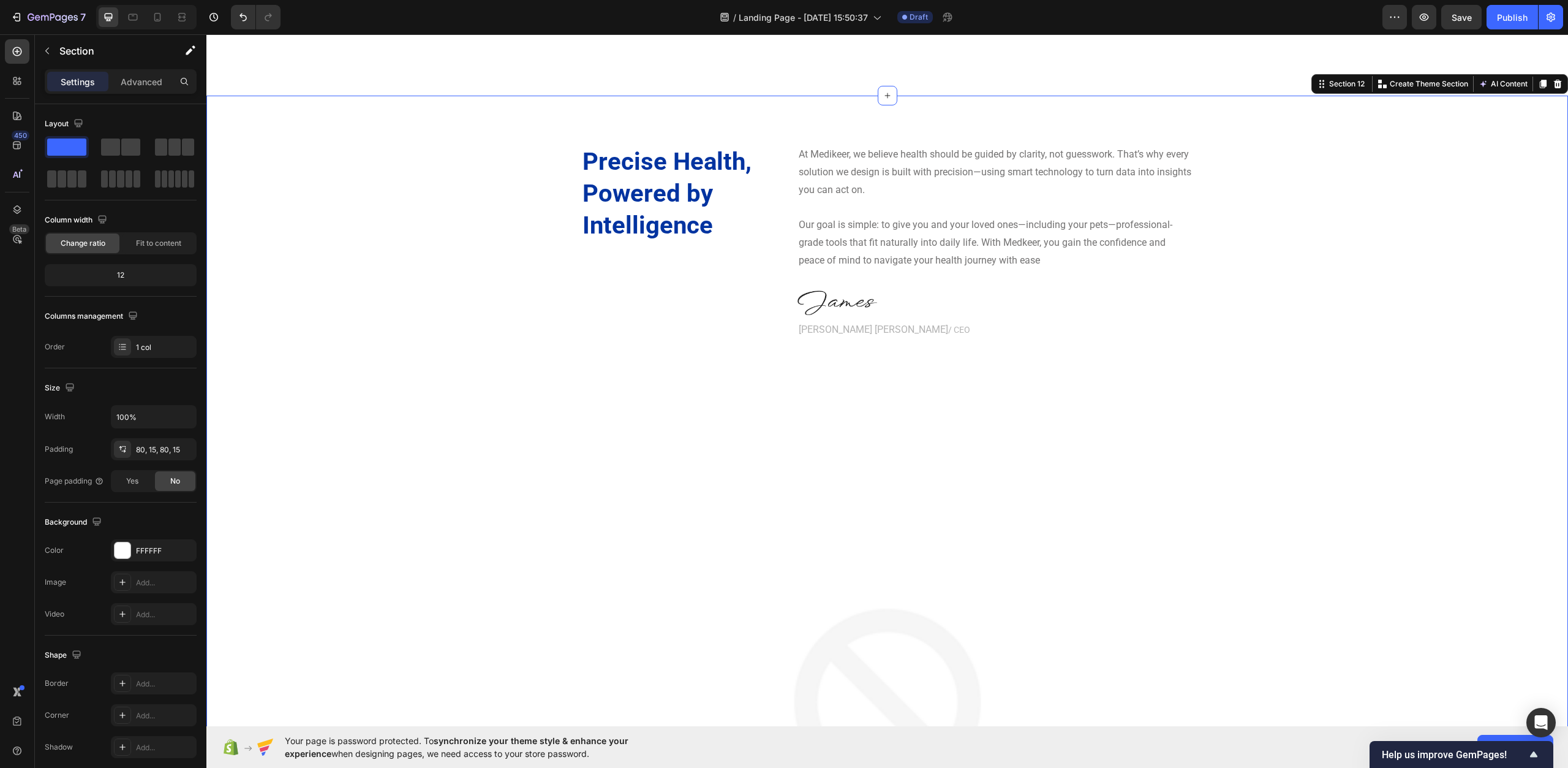
click at [490, 369] on div "Precise Health, Powered by Intelligence Heading At Medikeer, we believe health …" at bounding box center [887, 625] width 1344 height 960
click at [883, 307] on div at bounding box center [996, 303] width 396 height 24
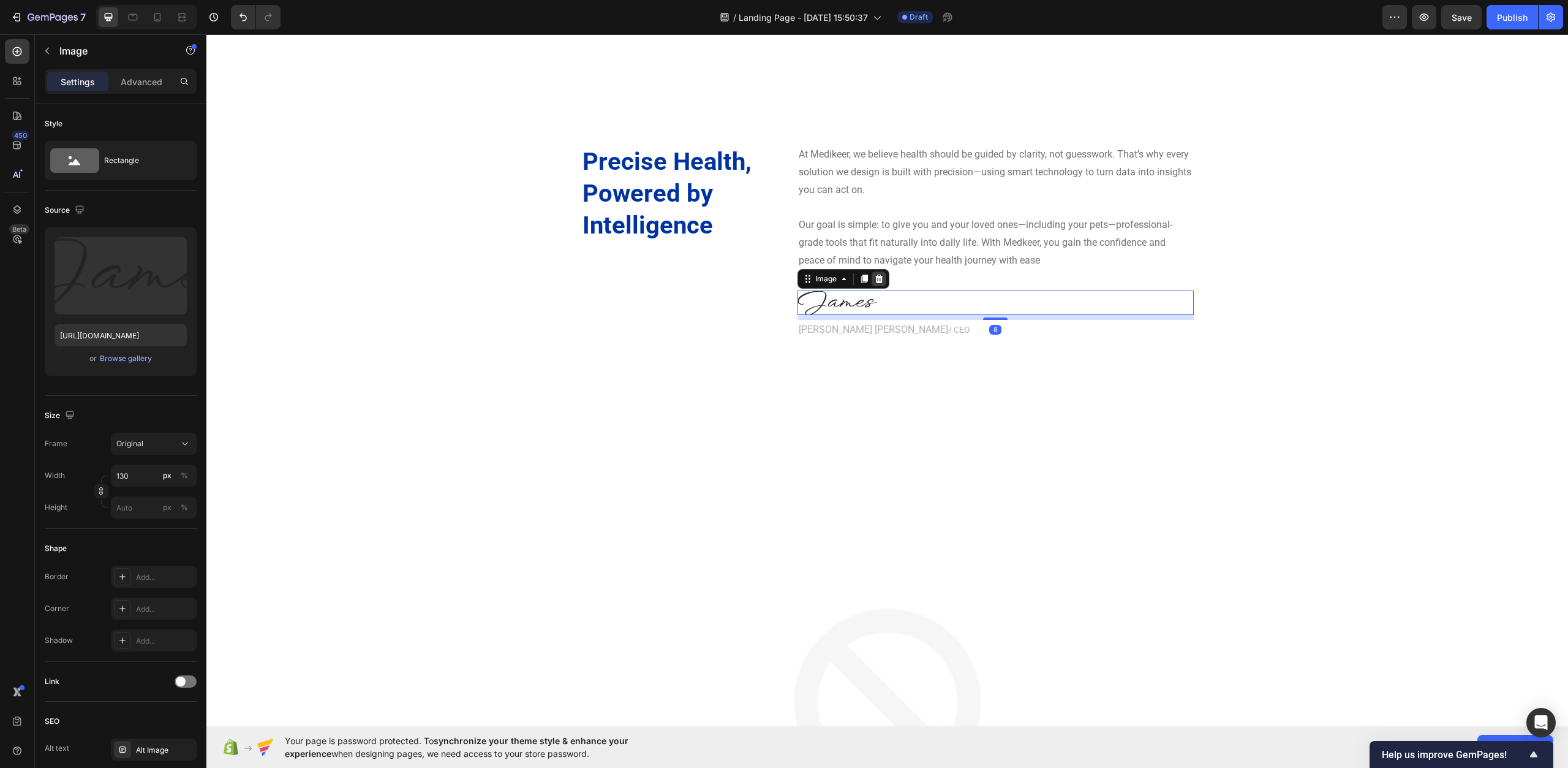
click at [875, 277] on icon at bounding box center [880, 279] width 10 height 10
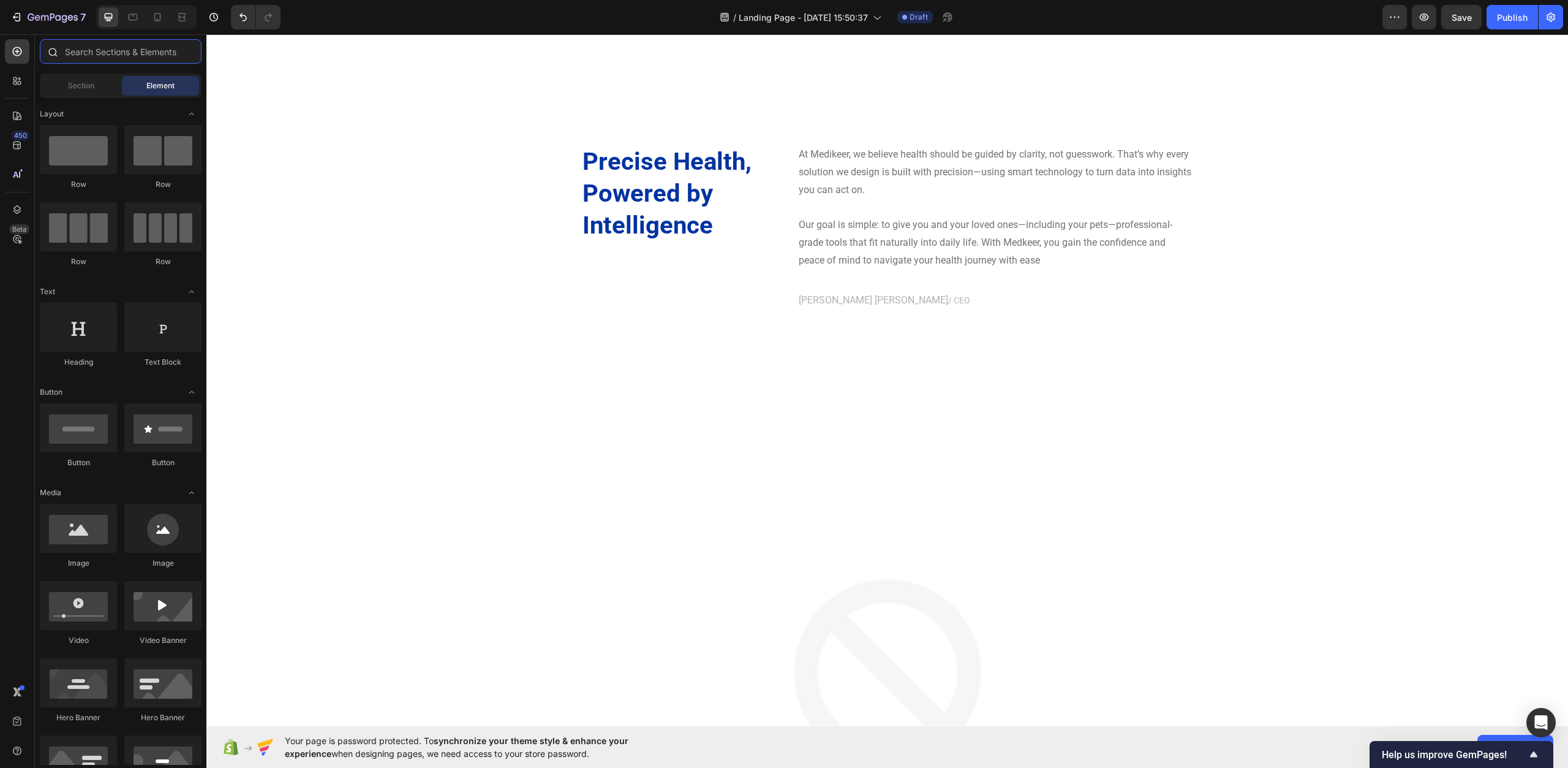
click at [127, 47] on input "text" at bounding box center [120, 51] width 162 height 24
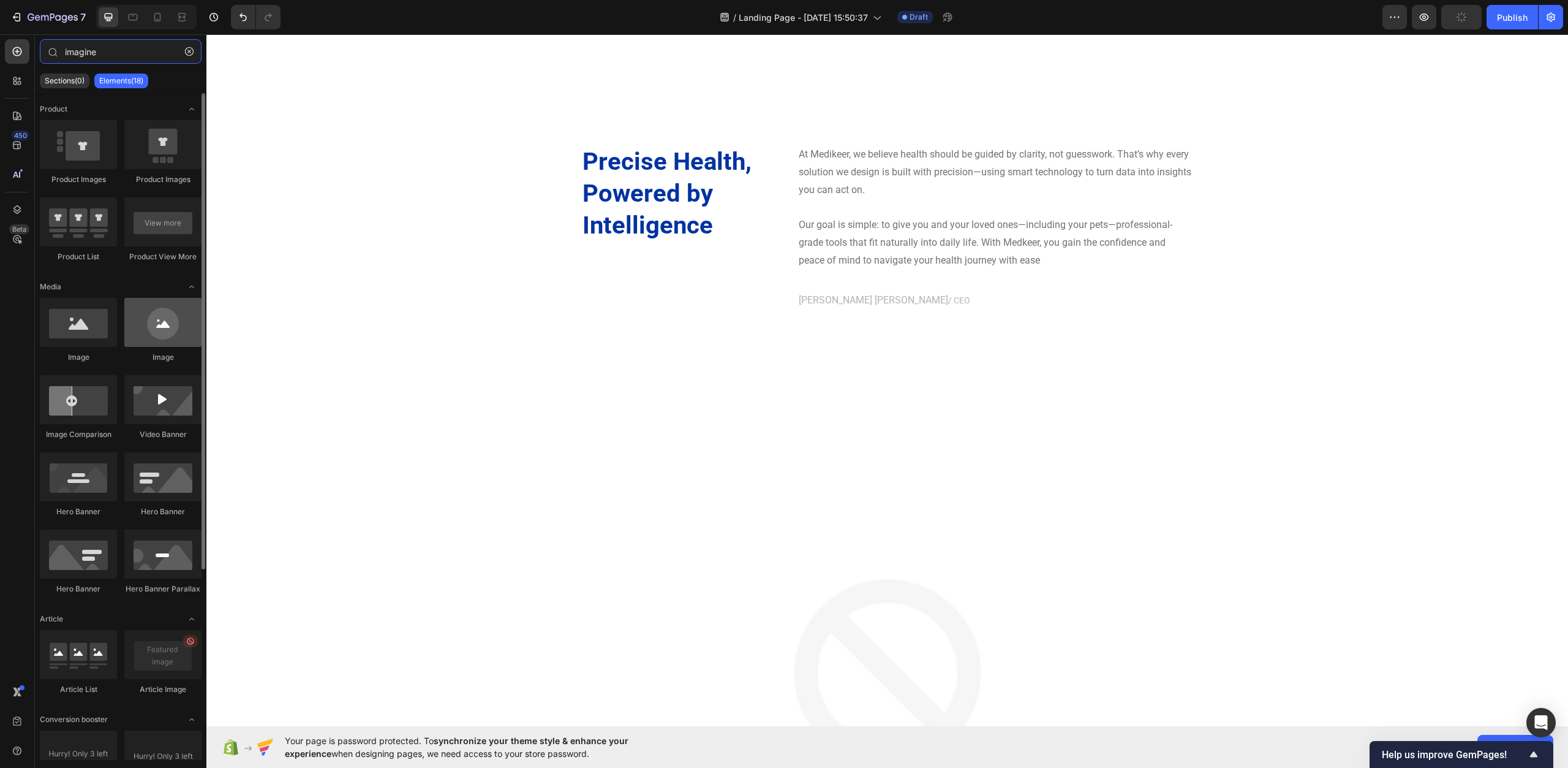
type input "imagine"
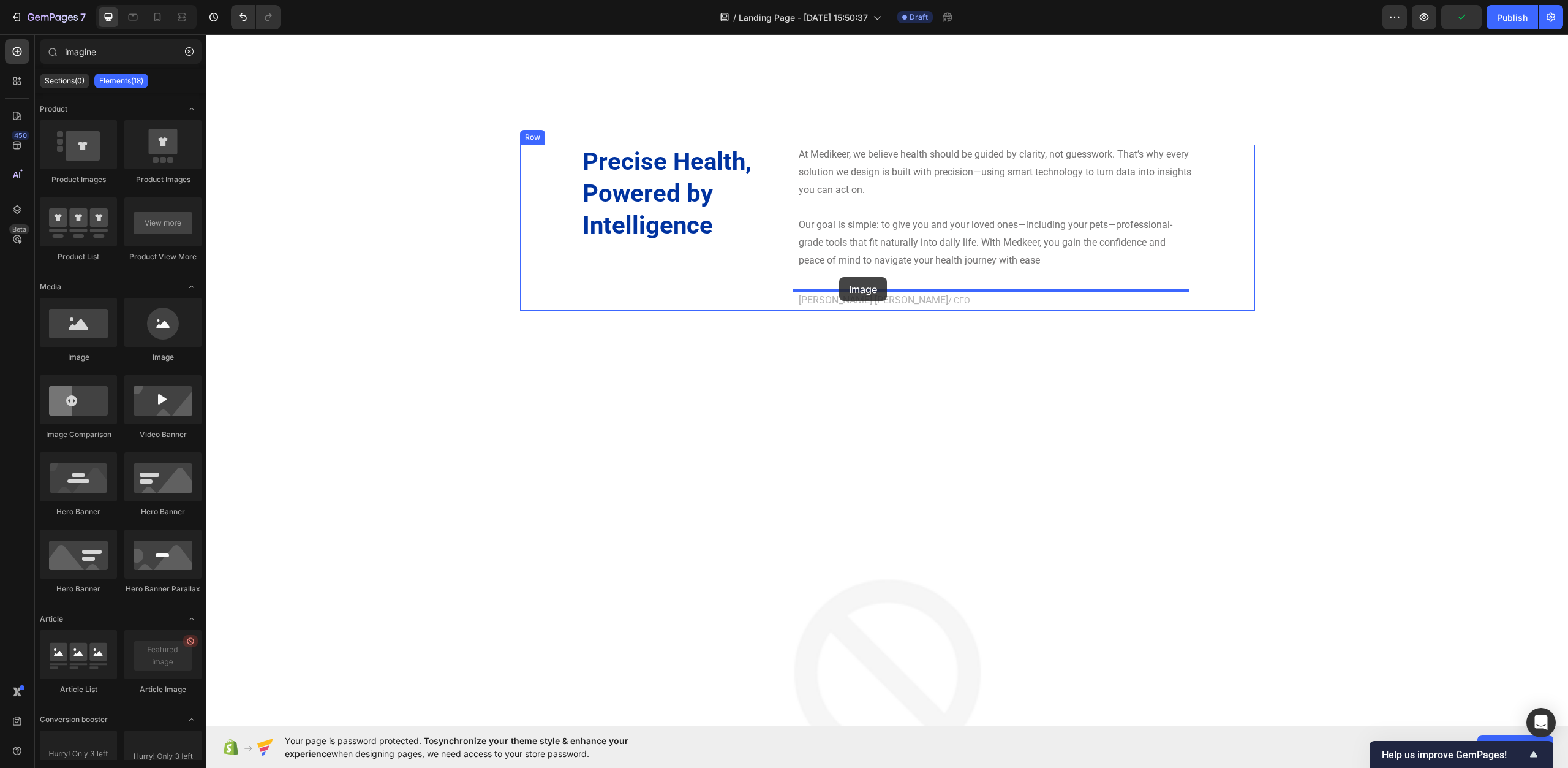
drag, startPoint x: 371, startPoint y: 361, endPoint x: 839, endPoint y: 277, distance: 475.5
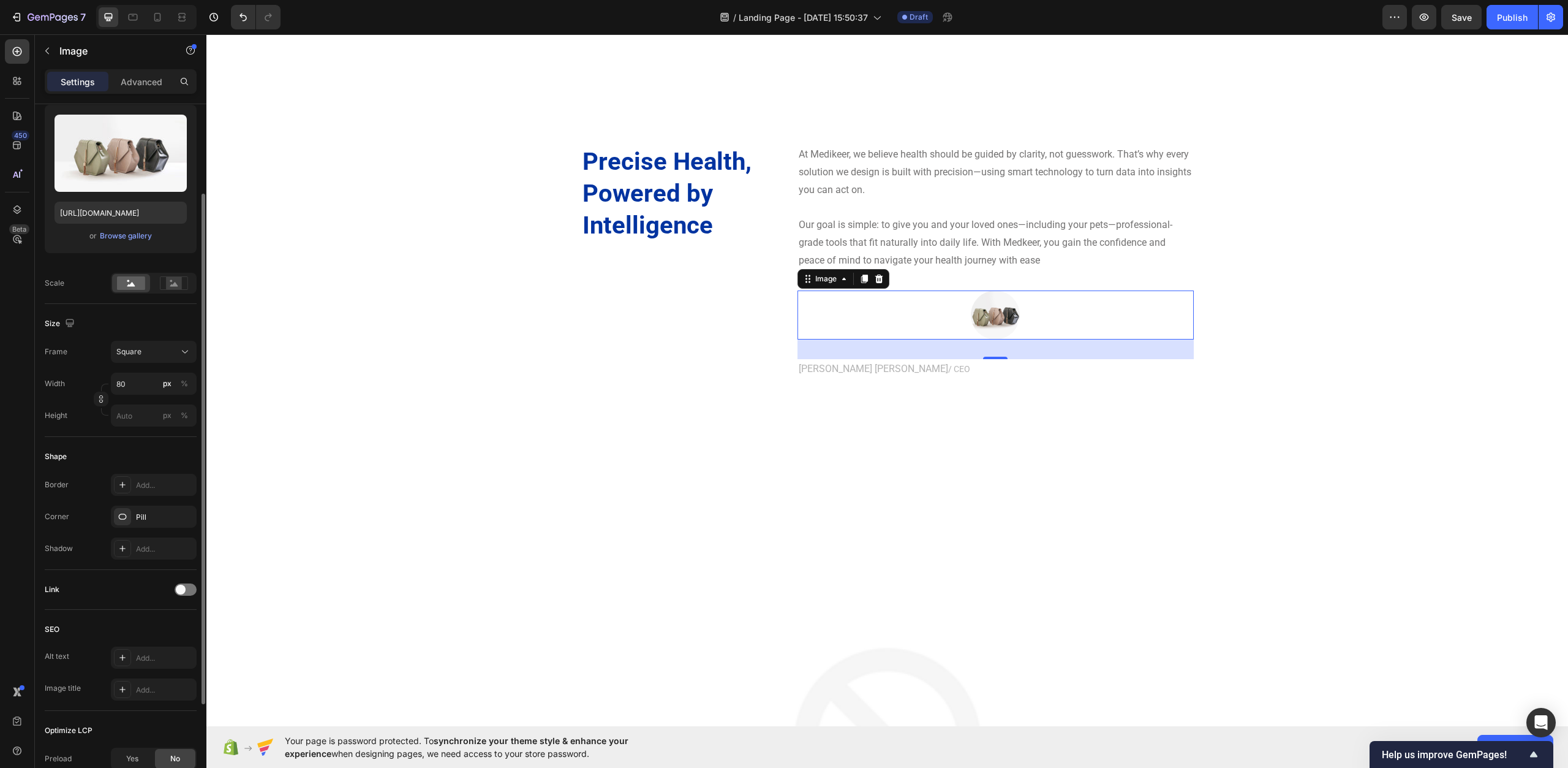
scroll to position [257, 0]
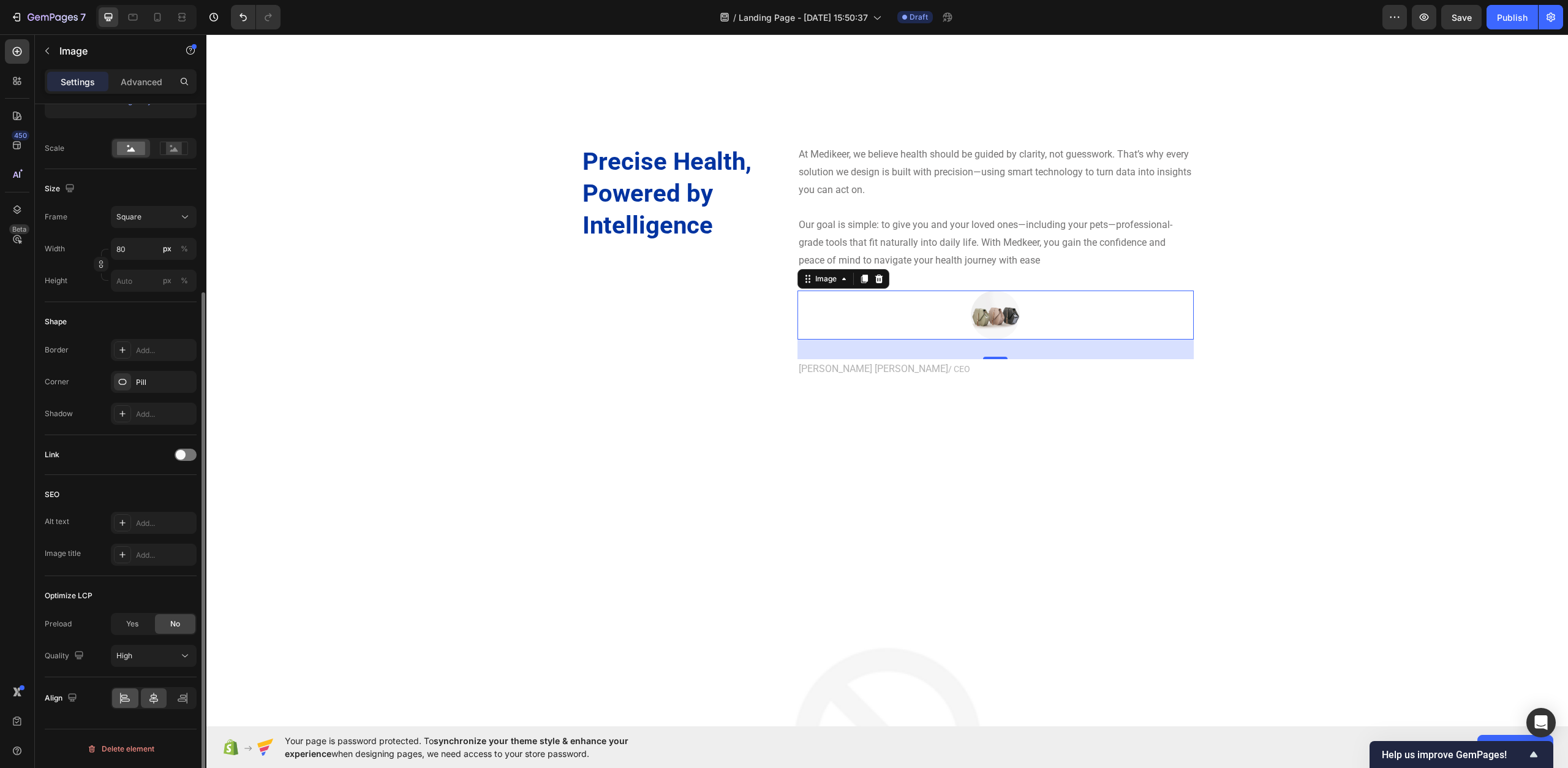
click at [131, 690] on div at bounding box center [125, 698] width 26 height 19
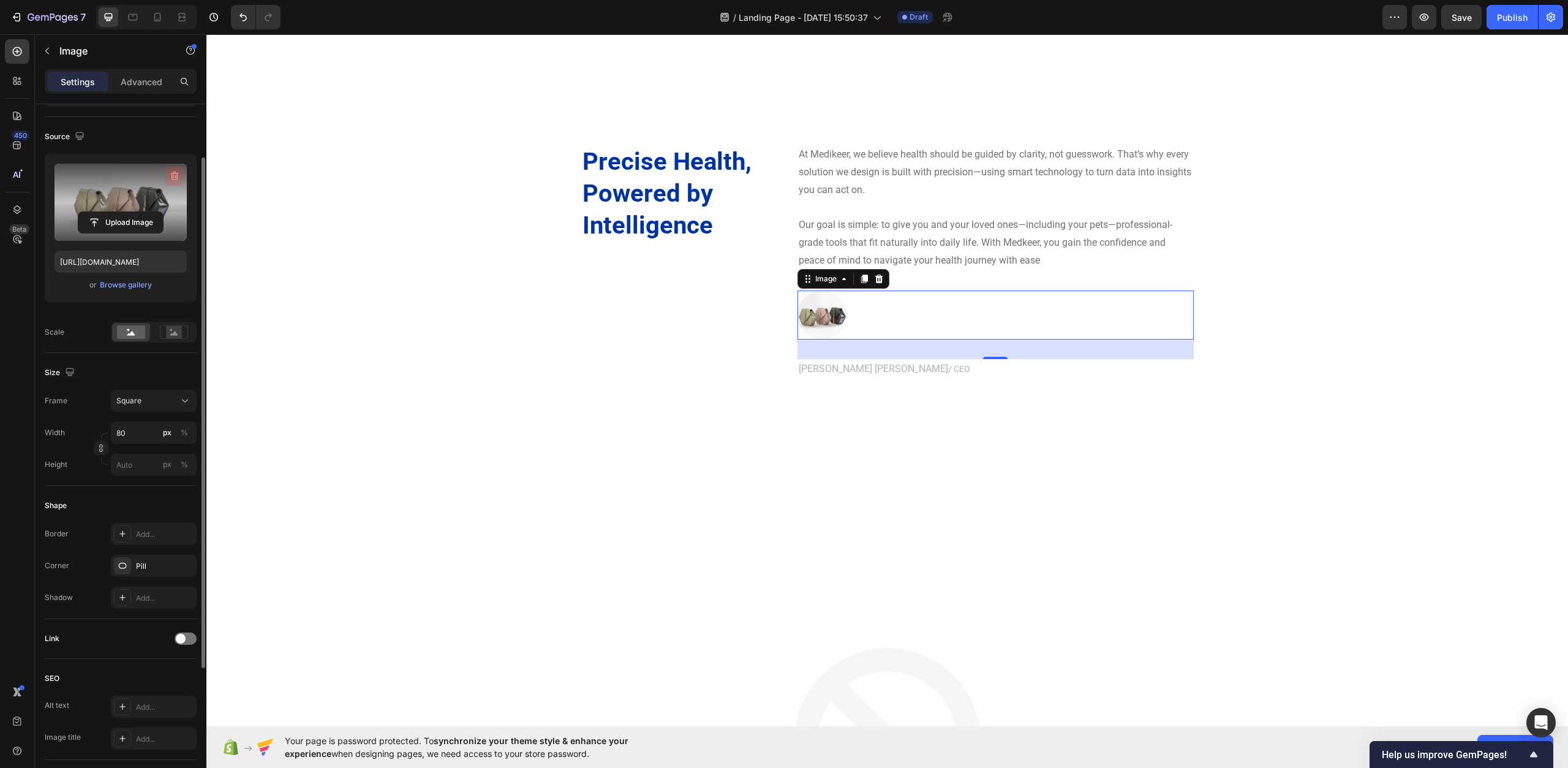
click at [176, 175] on icon "button" at bounding box center [174, 175] width 13 height 13
click at [826, 315] on img at bounding box center [822, 315] width 49 height 49
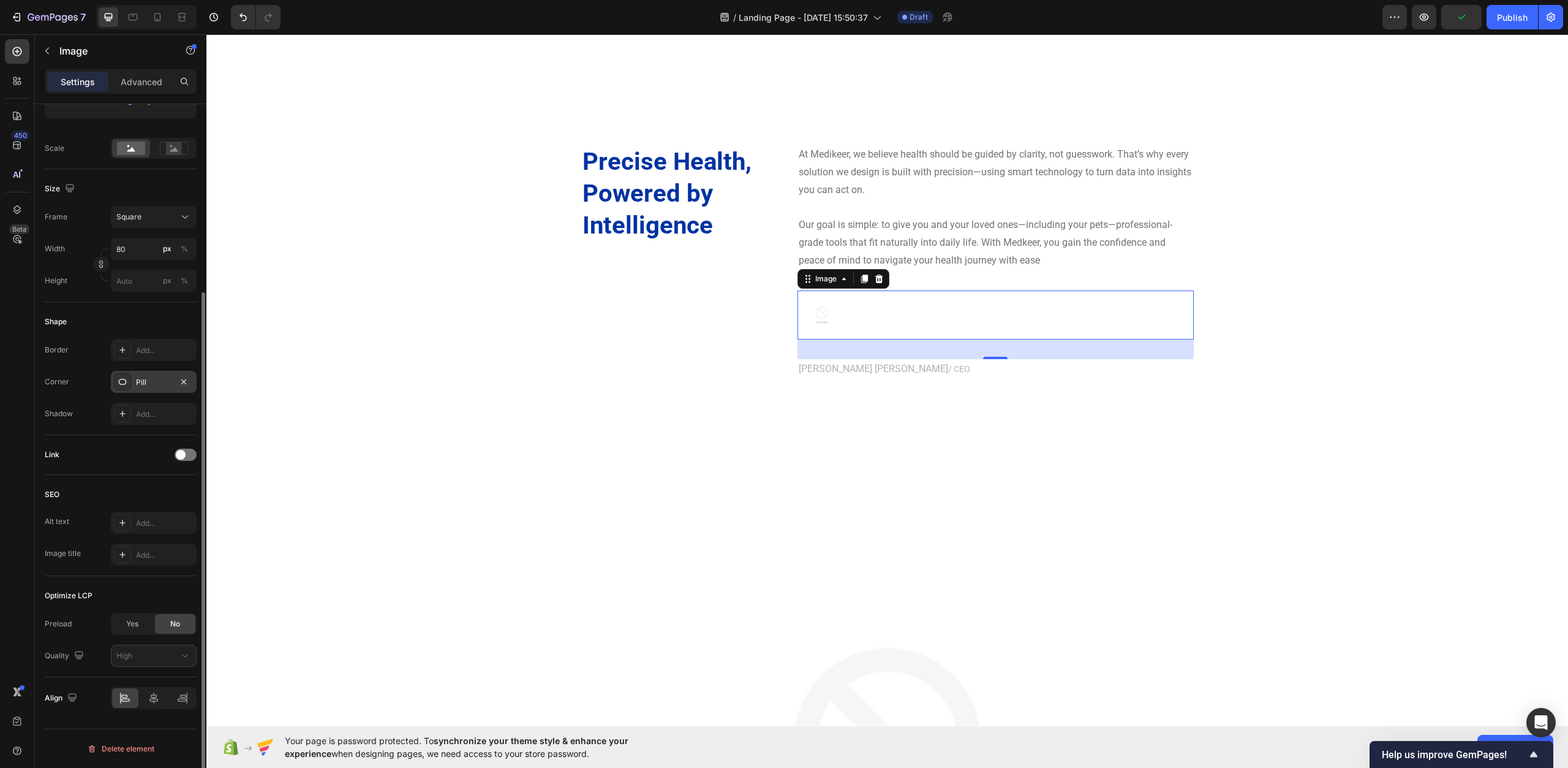
scroll to position [196, 0]
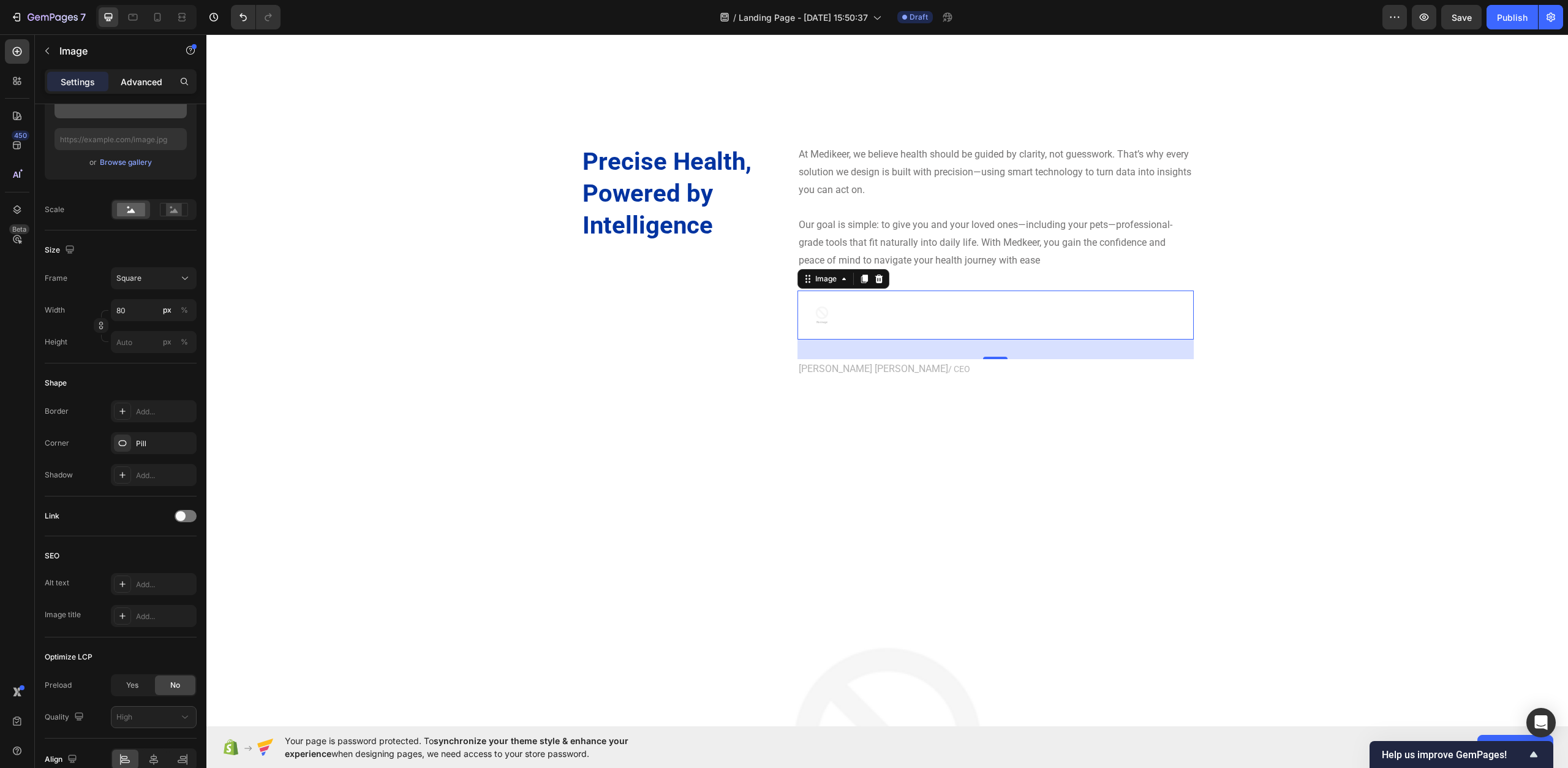
click at [156, 87] on p "Advanced" at bounding box center [141, 81] width 41 height 13
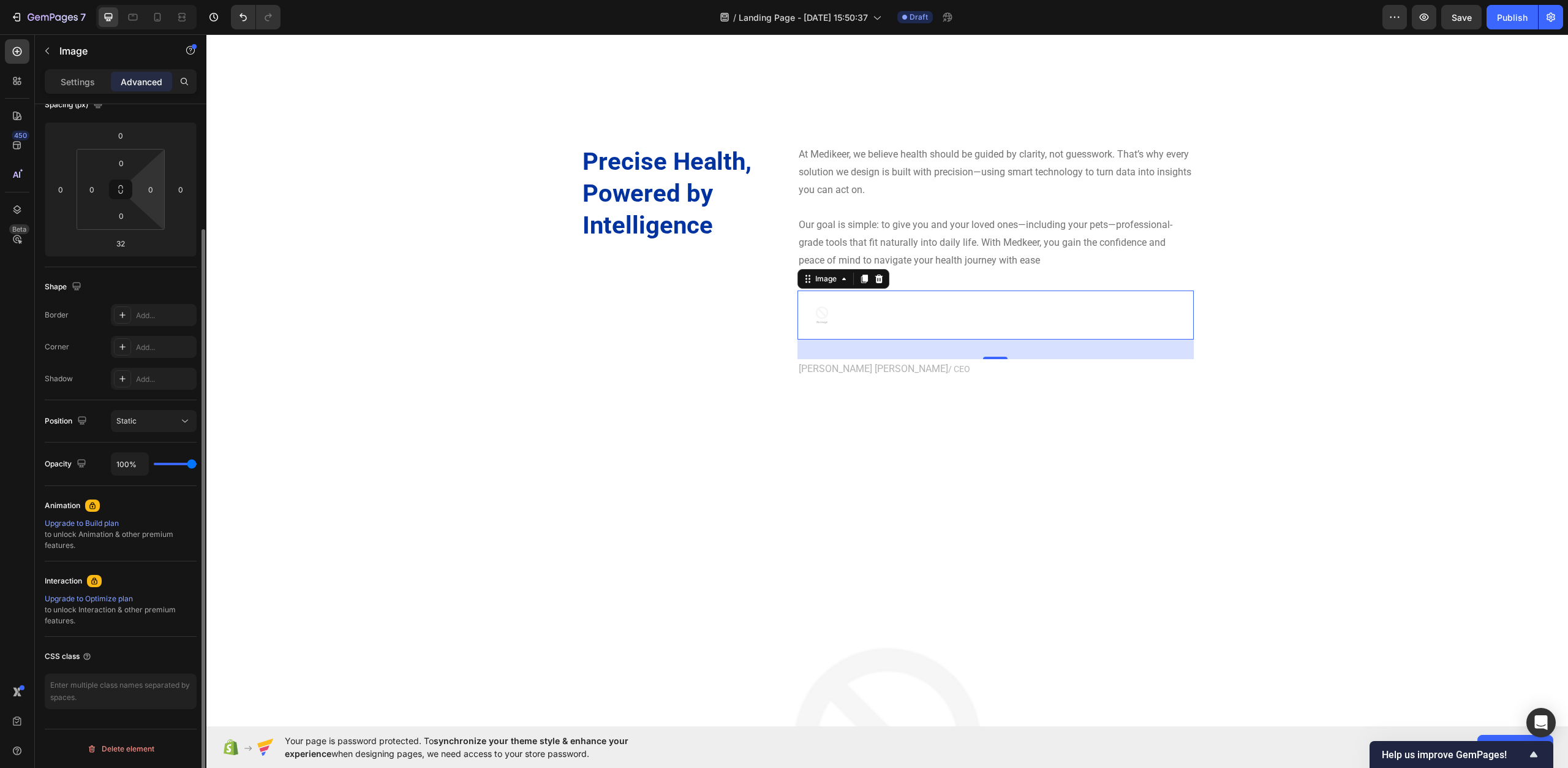
scroll to position [152, 0]
click at [131, 239] on input "32" at bounding box center [120, 244] width 24 height 19
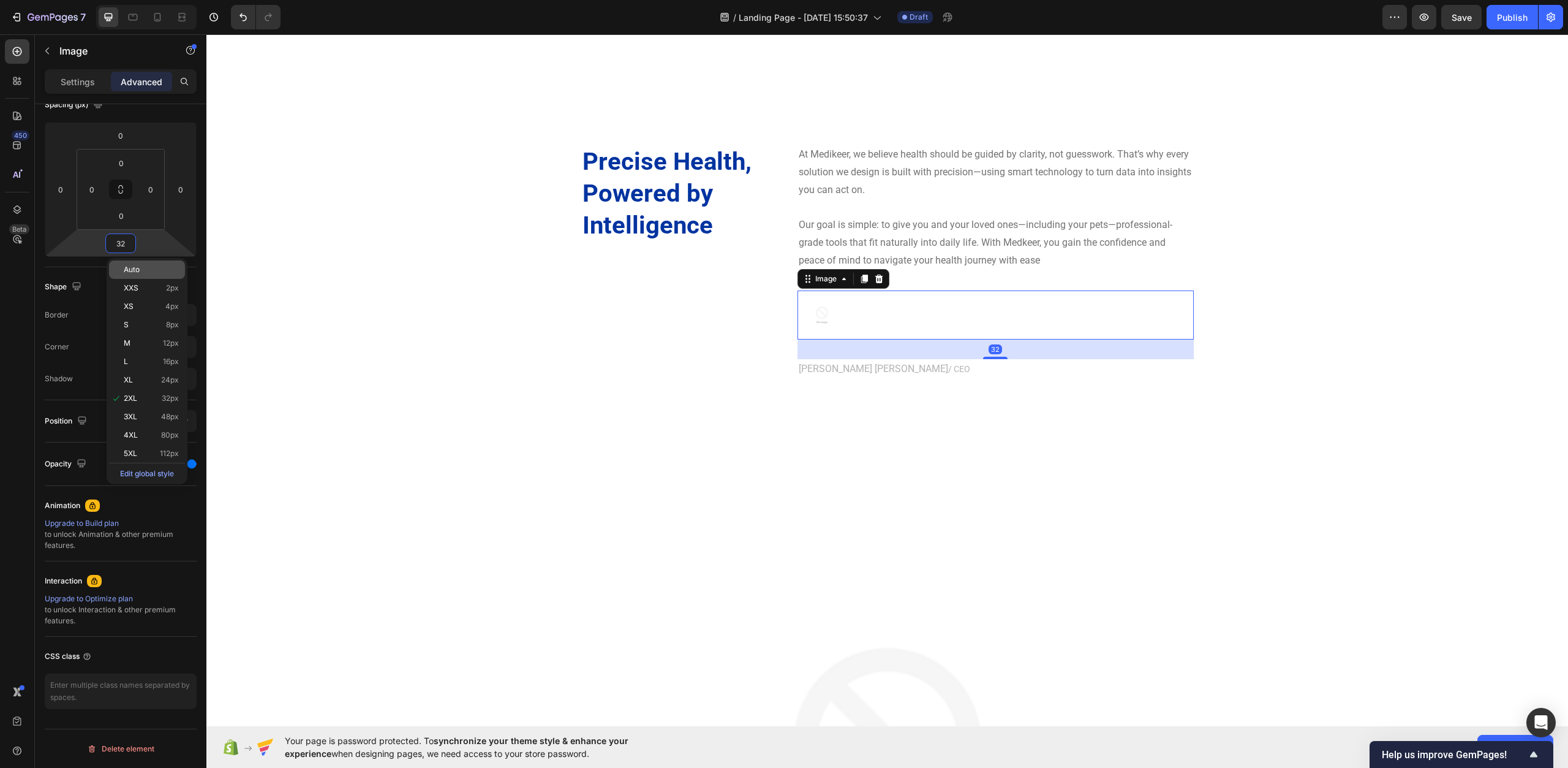
type input "0"
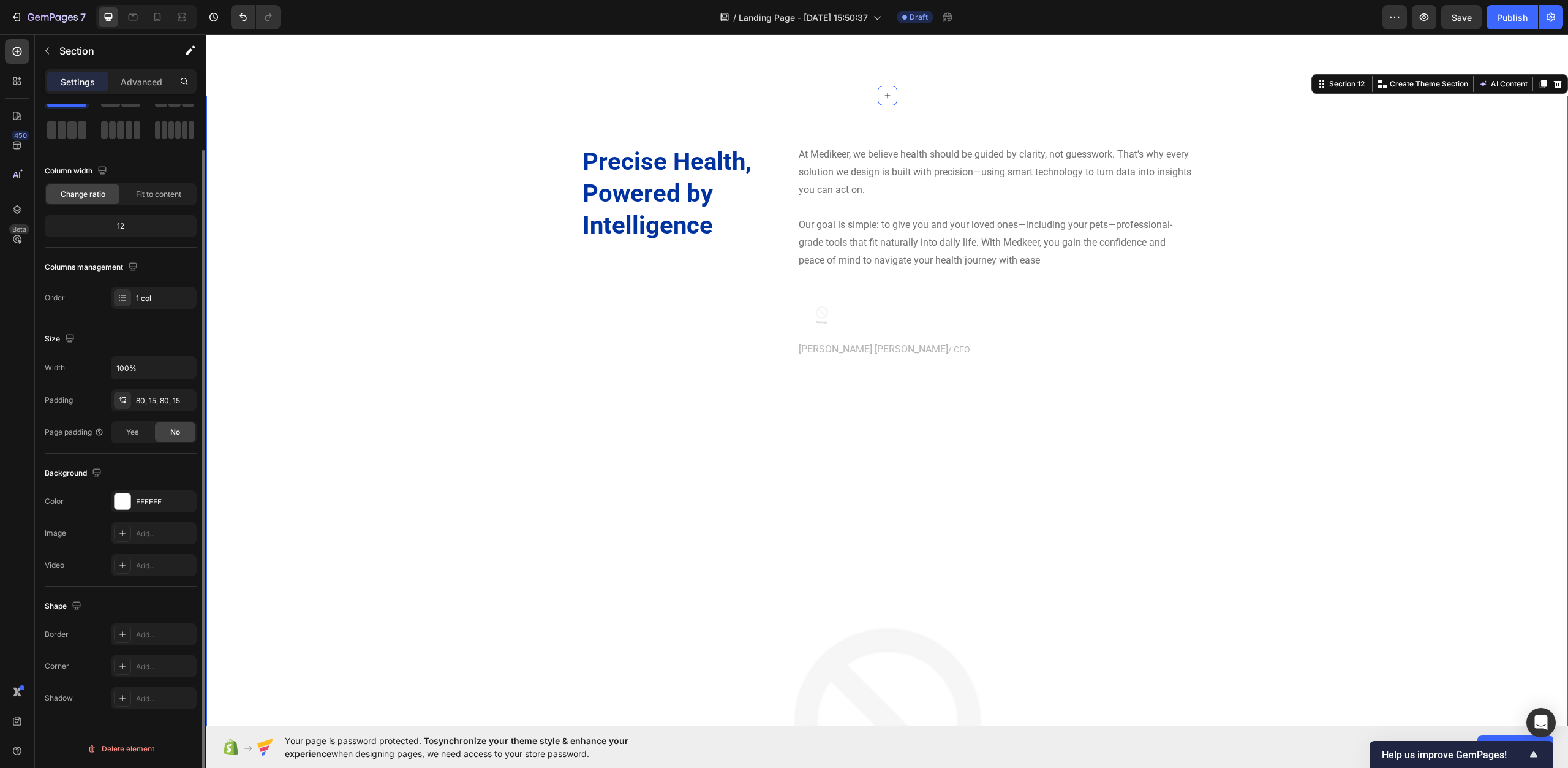
click at [345, 273] on div "Precise Health, Powered by Intelligence Heading At Medikeer, we believe health …" at bounding box center [887, 635] width 1344 height 980
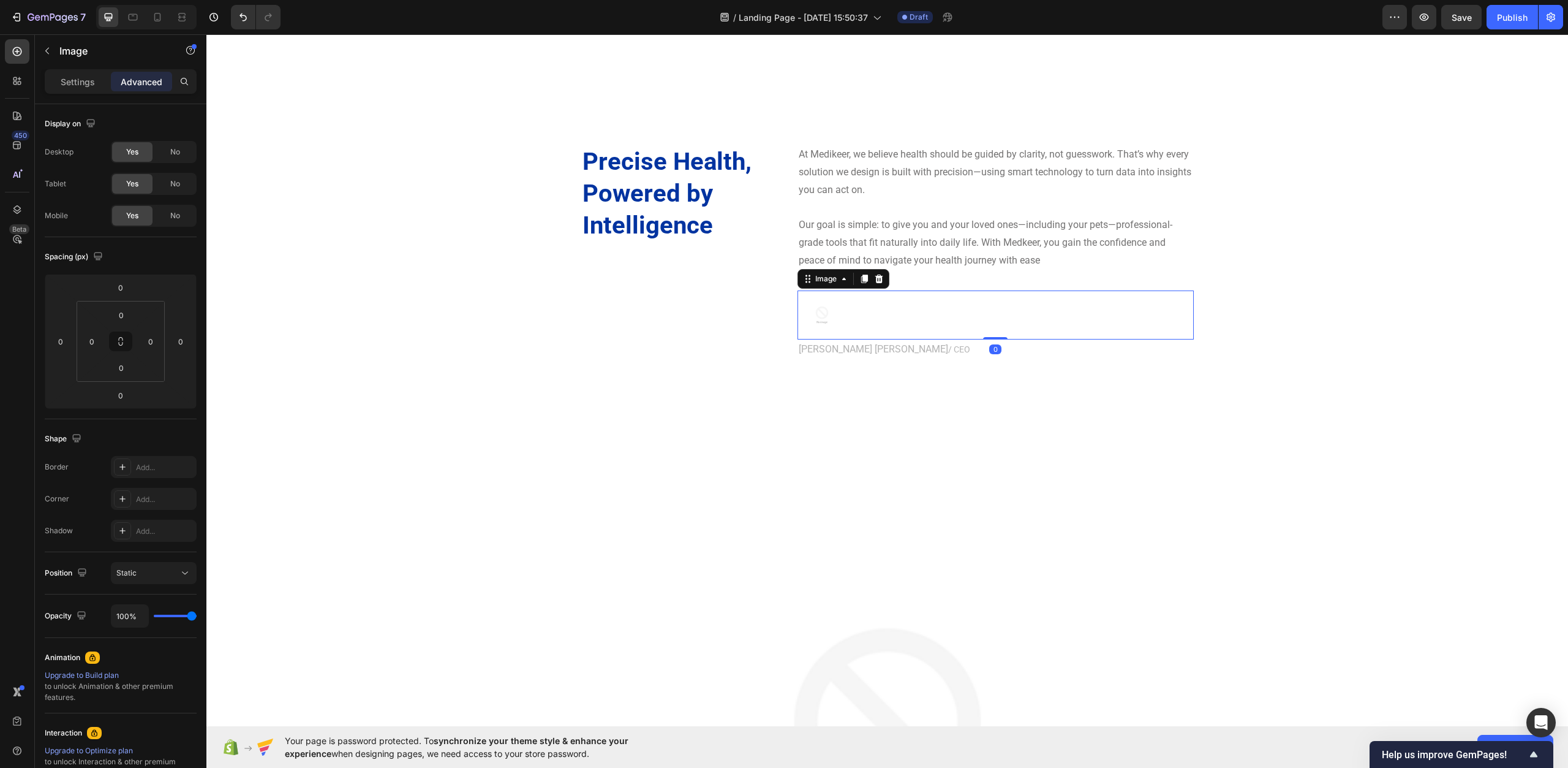
click at [884, 312] on div at bounding box center [996, 315] width 396 height 49
click at [104, 53] on p "Image" at bounding box center [112, 51] width 104 height 14
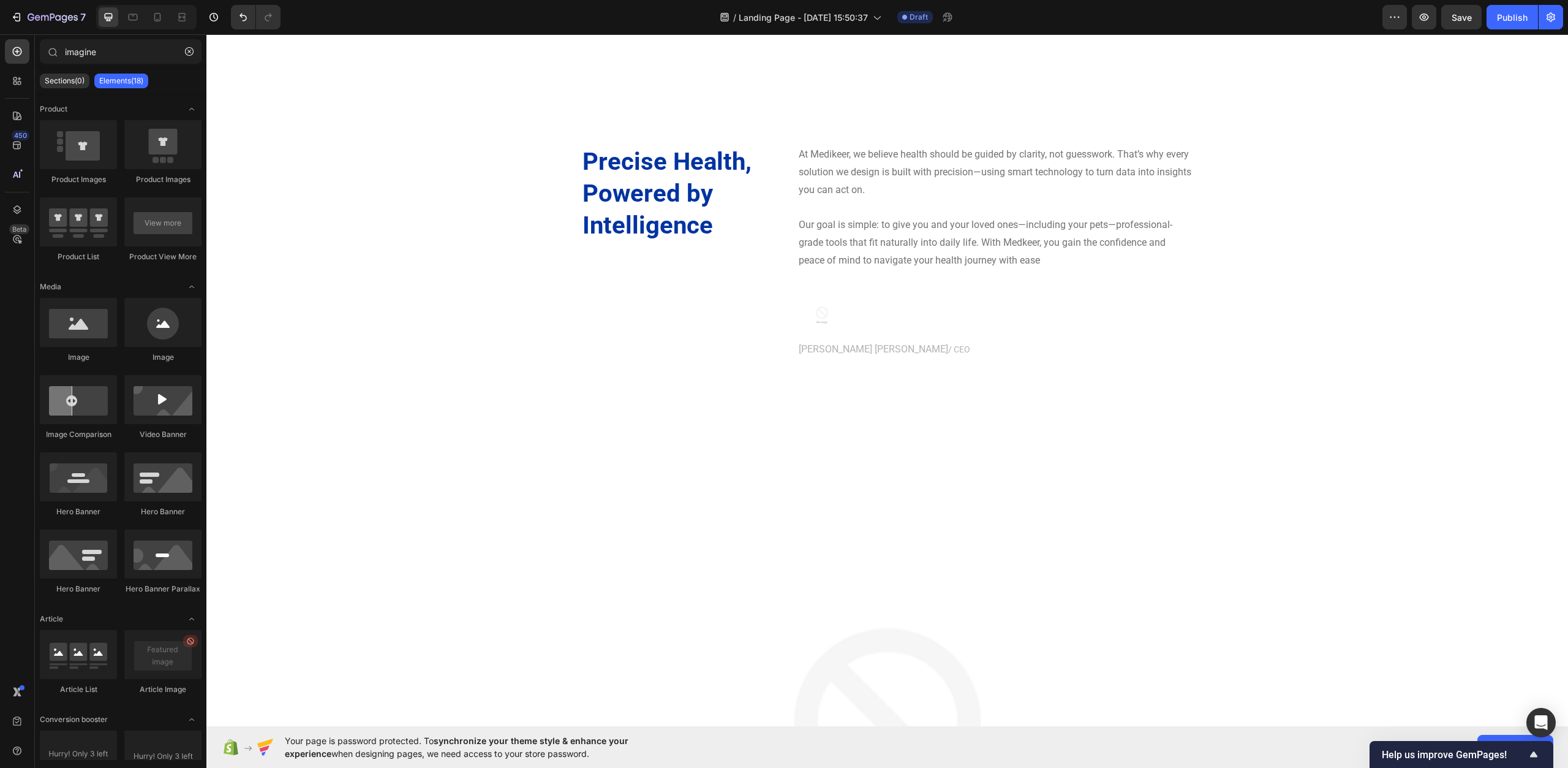
click at [79, 33] on div "7 / Landing Page - Sep 24, 15:50:37 Draft Preview Save Publish" at bounding box center [784, 17] width 1568 height 35
click at [100, 52] on input "imagine" at bounding box center [120, 51] width 162 height 24
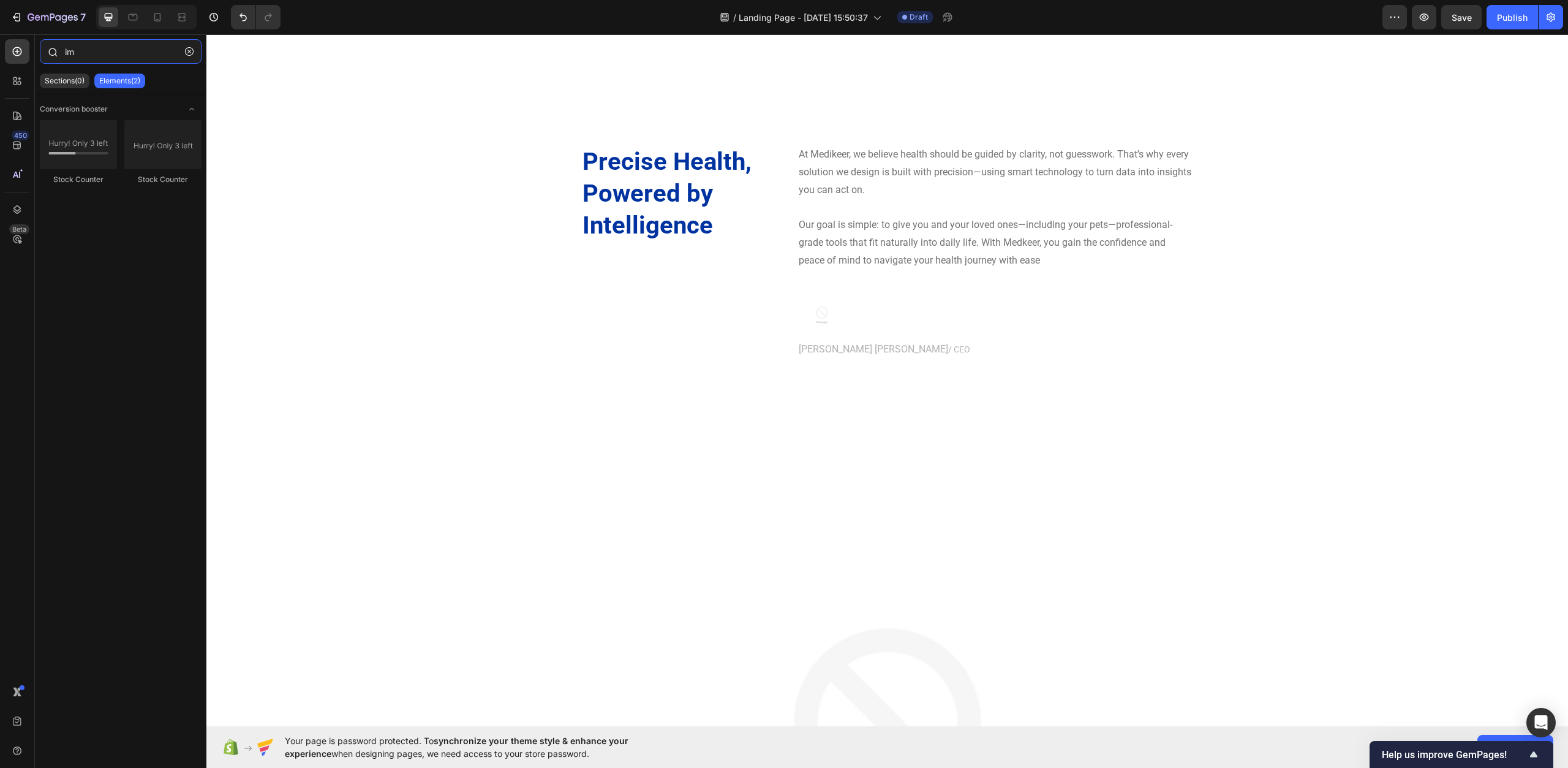
type input "i"
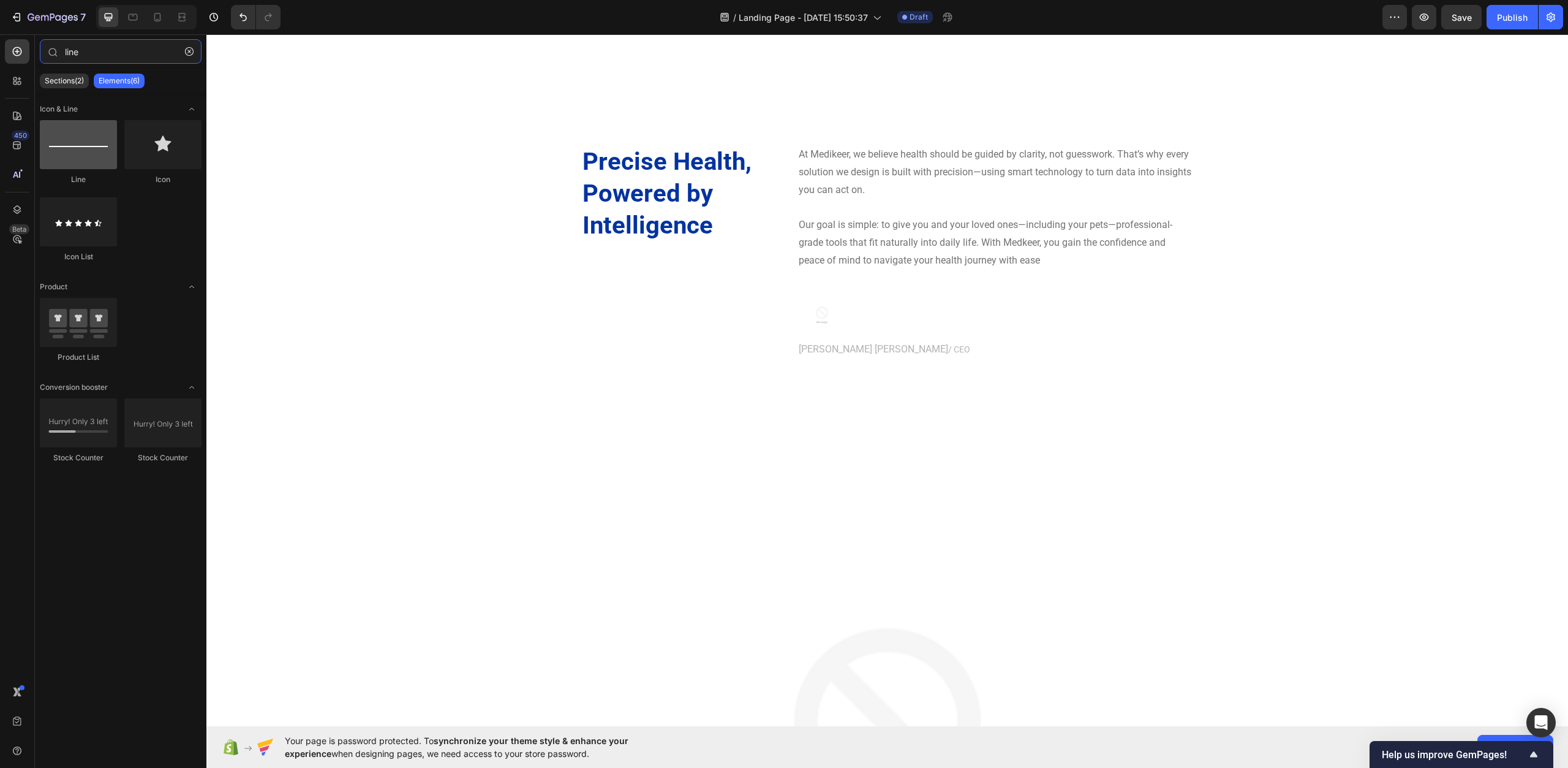
type input "line"
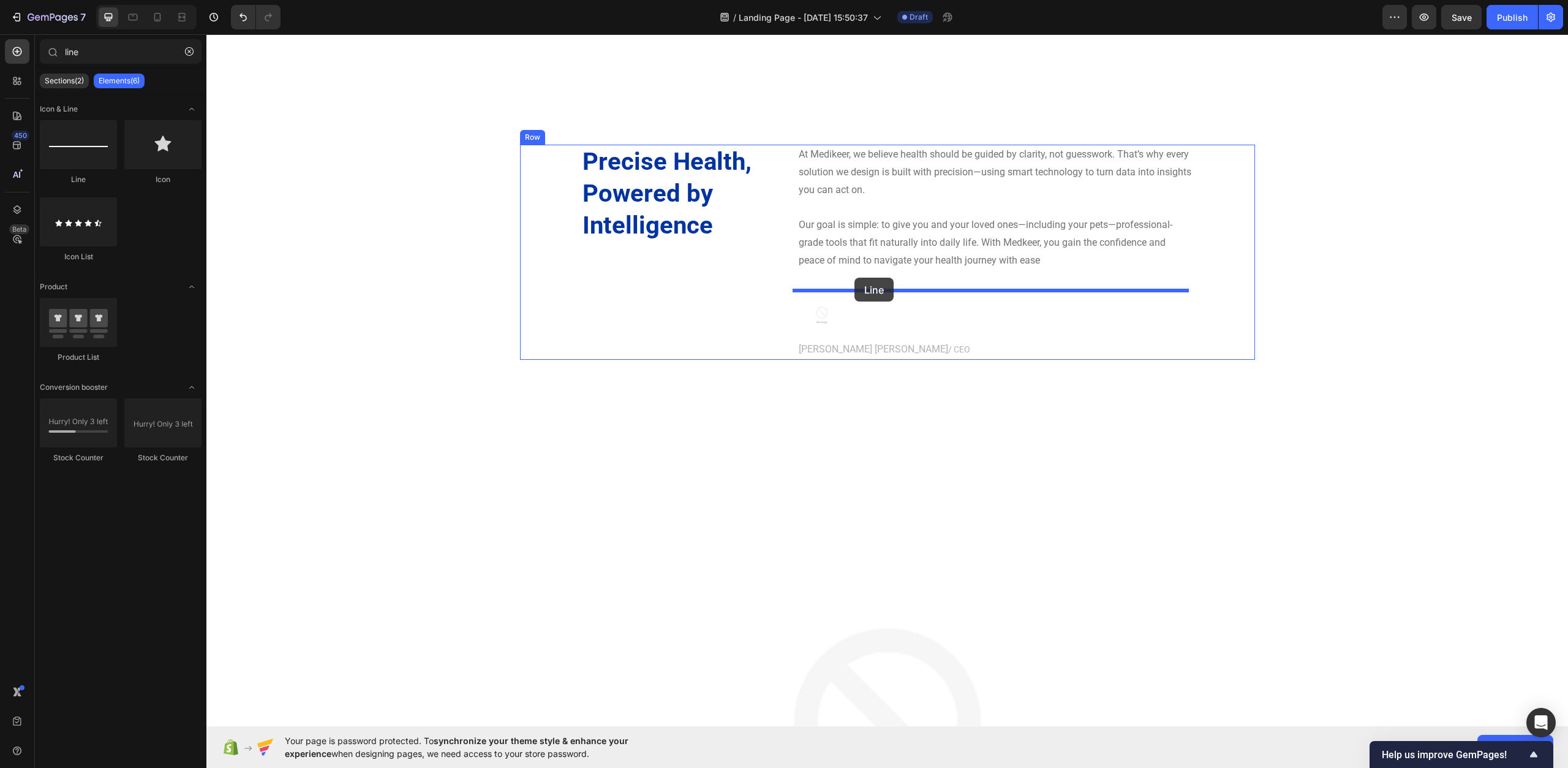
drag, startPoint x: 268, startPoint y: 183, endPoint x: 854, endPoint y: 277, distance: 593.5
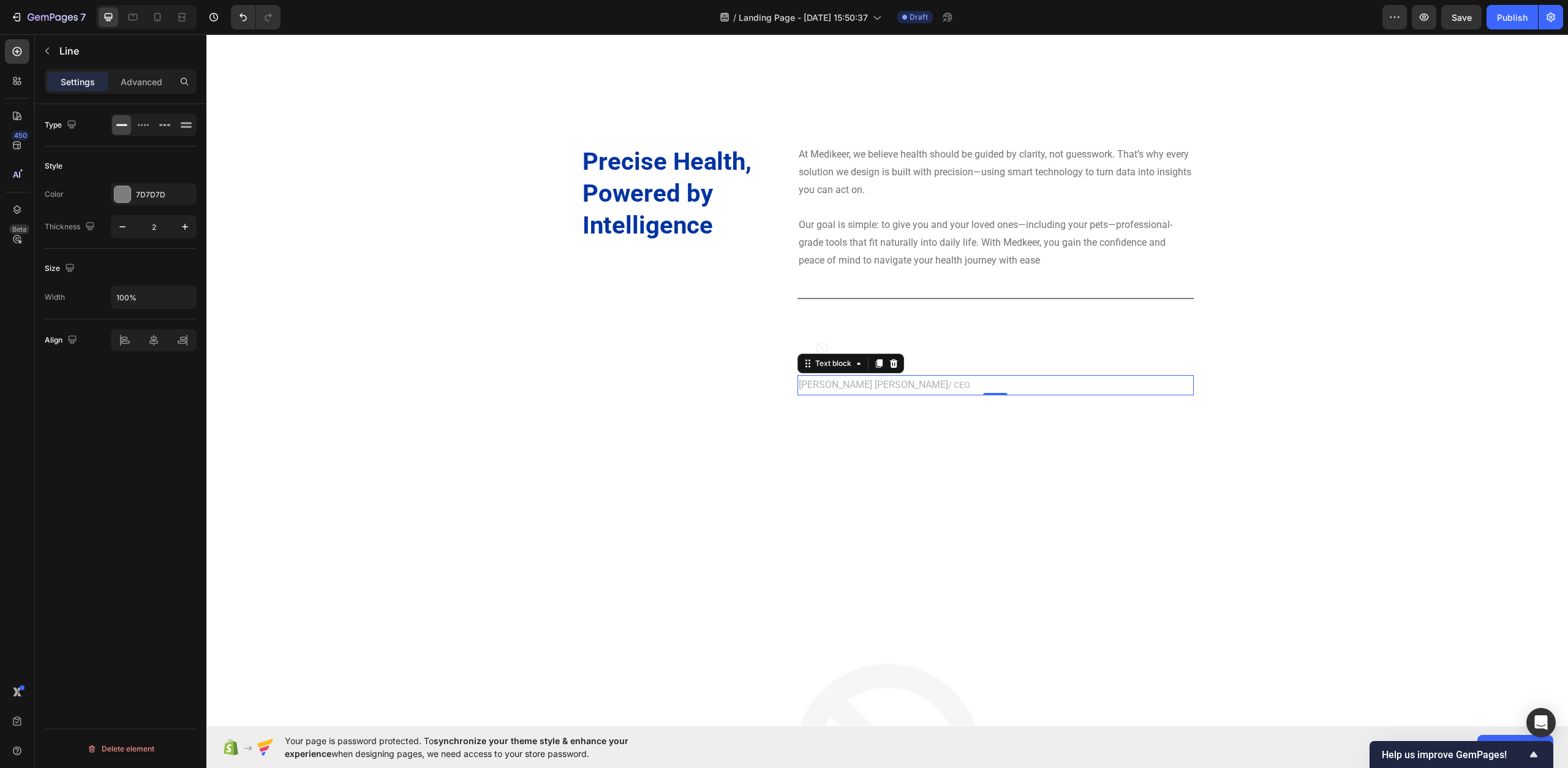
click at [937, 395] on p "Keer Wang / CEO" at bounding box center [996, 384] width 394 height 18
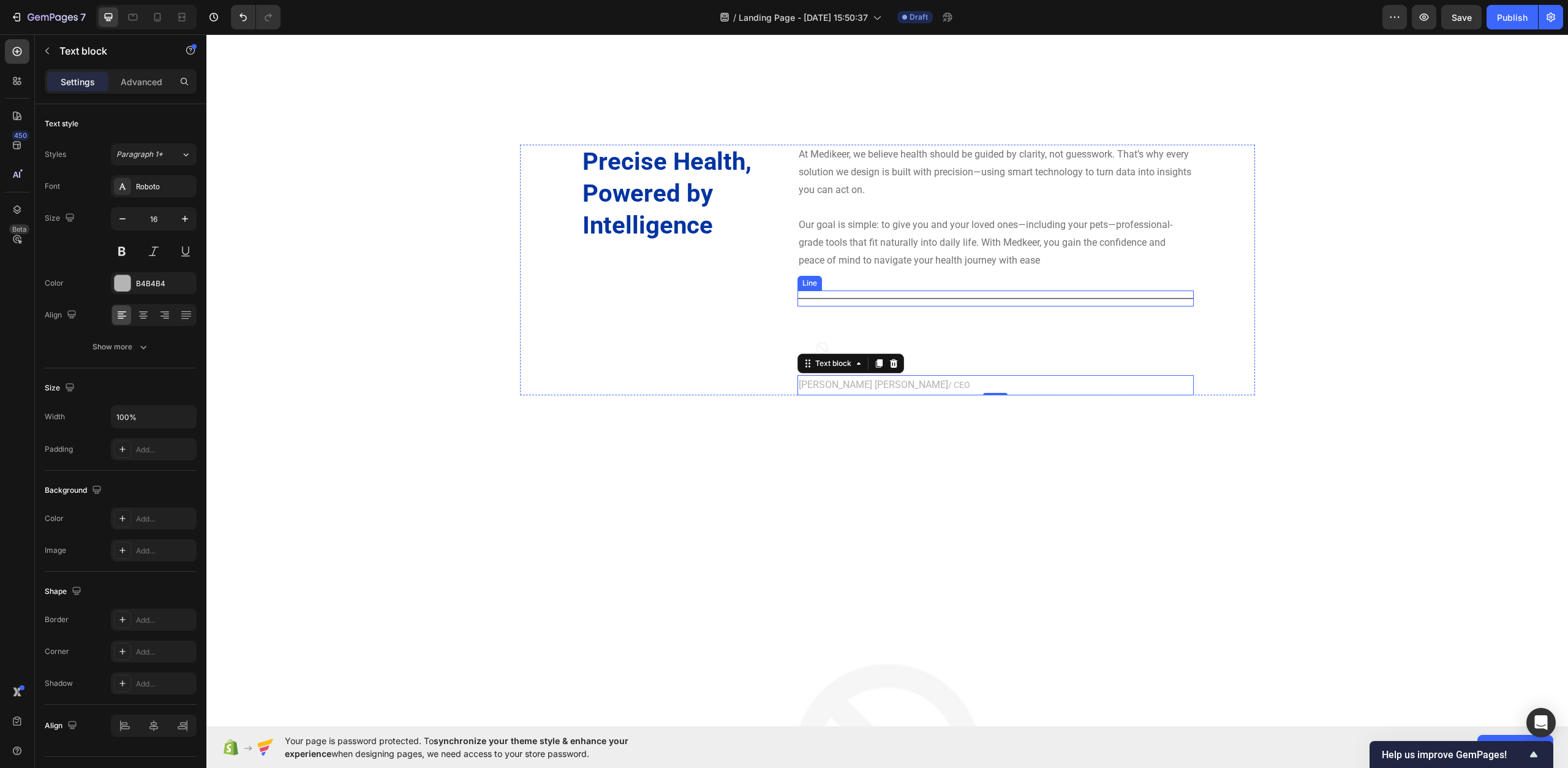
click at [908, 303] on div "Title Line" at bounding box center [996, 298] width 396 height 16
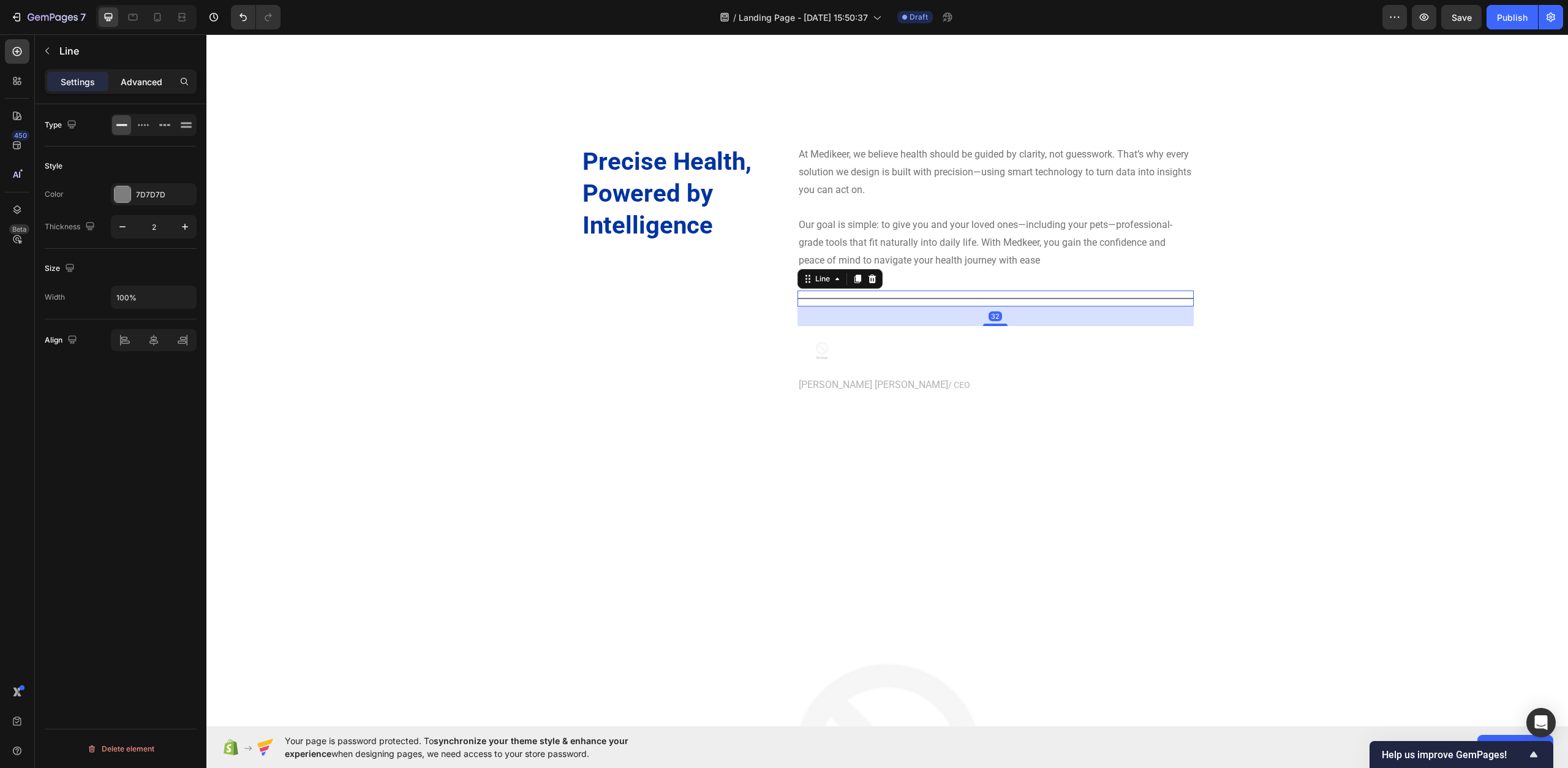
click at [162, 88] on p "Advanced" at bounding box center [141, 81] width 41 height 13
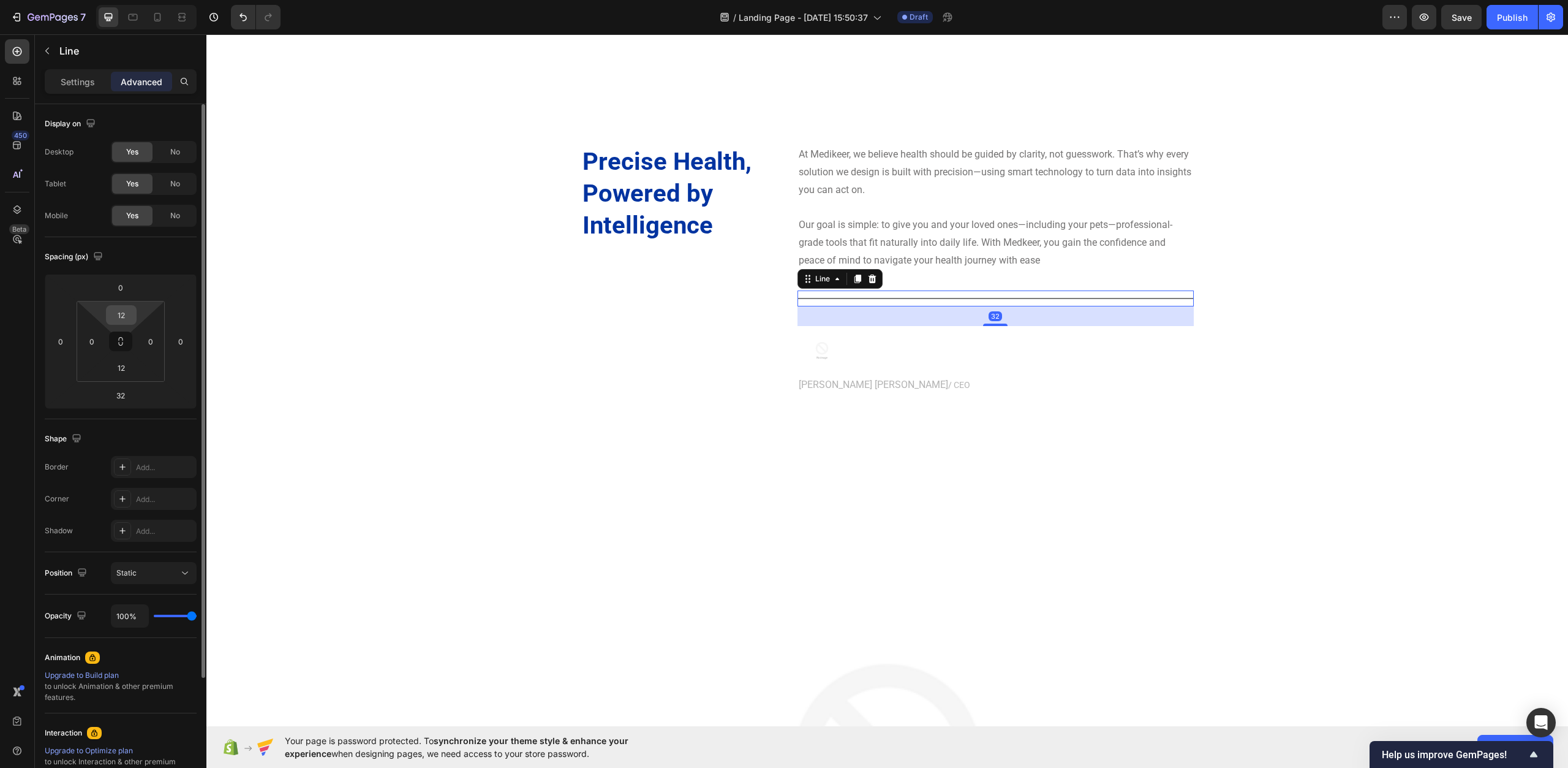
click at [131, 319] on input "12" at bounding box center [120, 315] width 24 height 19
type input "0"
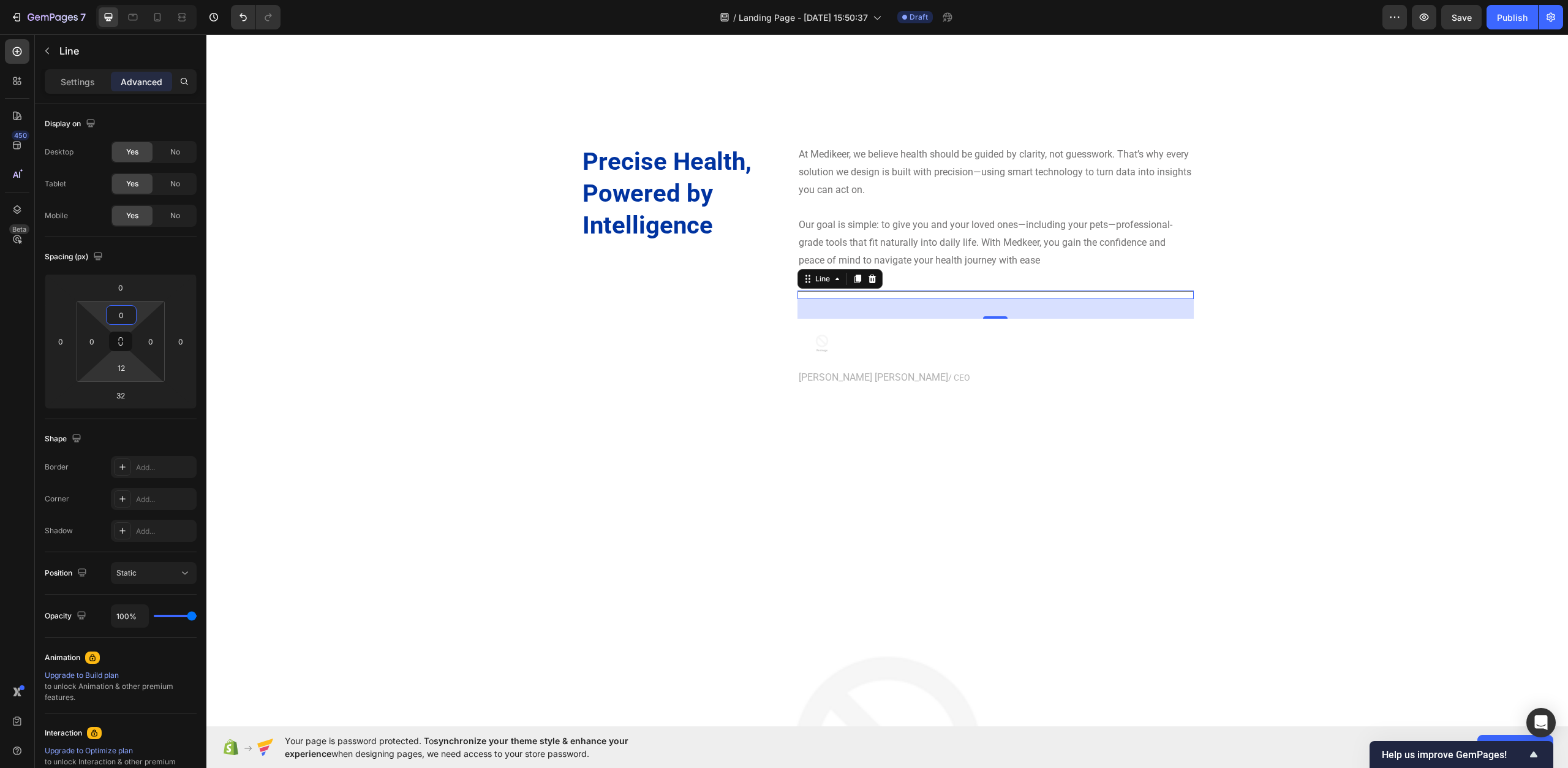
click at [136, 0] on html "7 / Landing Page - Sep 24, 15:50:37 Draft Preview Save Publish 450 Beta line Se…" at bounding box center [784, 0] width 1568 height 0
type input "0"
click at [418, 395] on div "Precise Health, Powered by Intelligence Heading At Medikeer, we believe health …" at bounding box center [887, 645] width 1344 height 1001
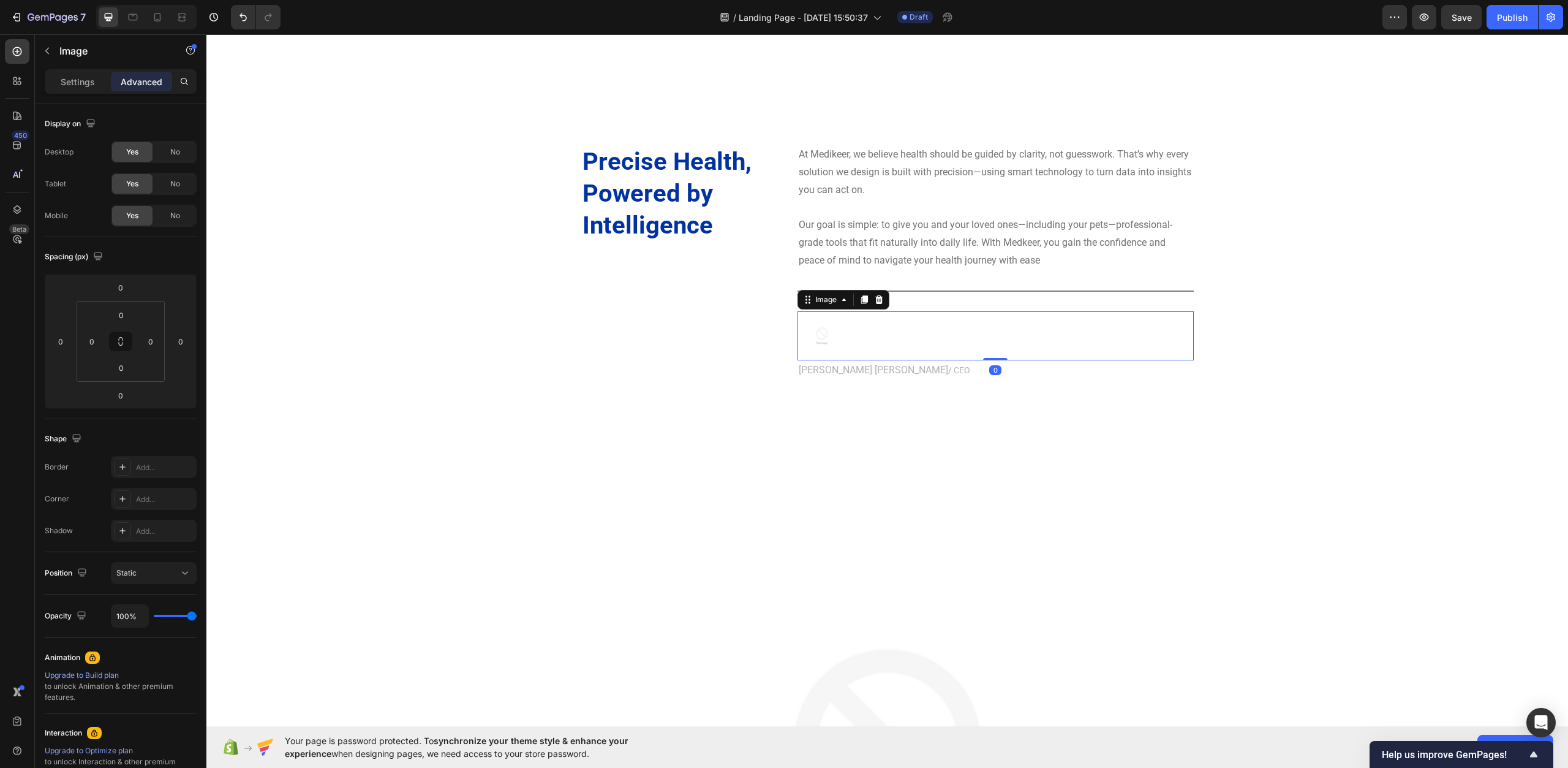
click at [818, 319] on img at bounding box center [822, 336] width 49 height 49
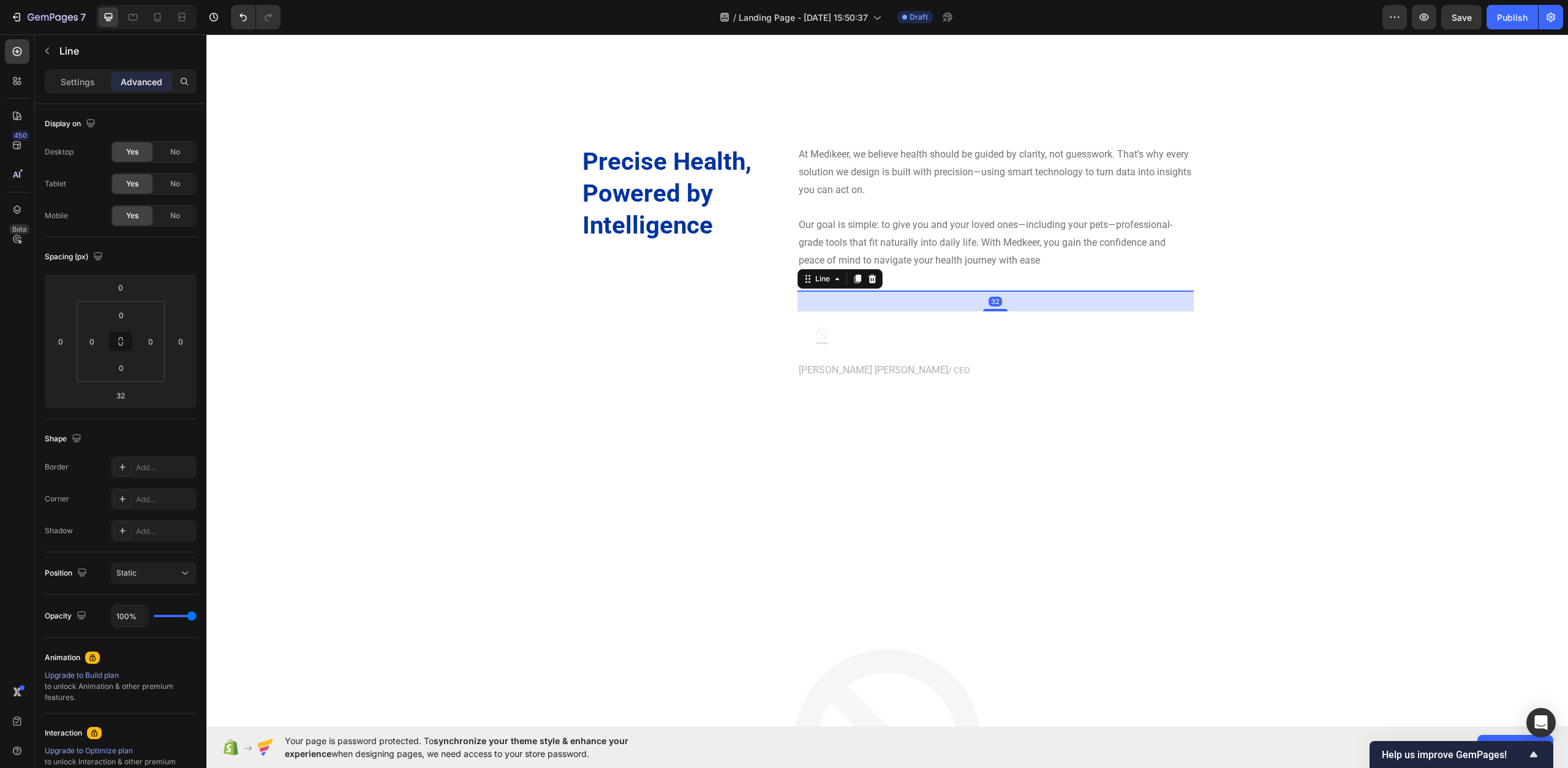
click at [928, 291] on div at bounding box center [996, 291] width 396 height 1
click at [926, 273] on div "At Medikeer, we believe health should be guided by clarity, not guesswork. That…" at bounding box center [996, 262] width 396 height 235
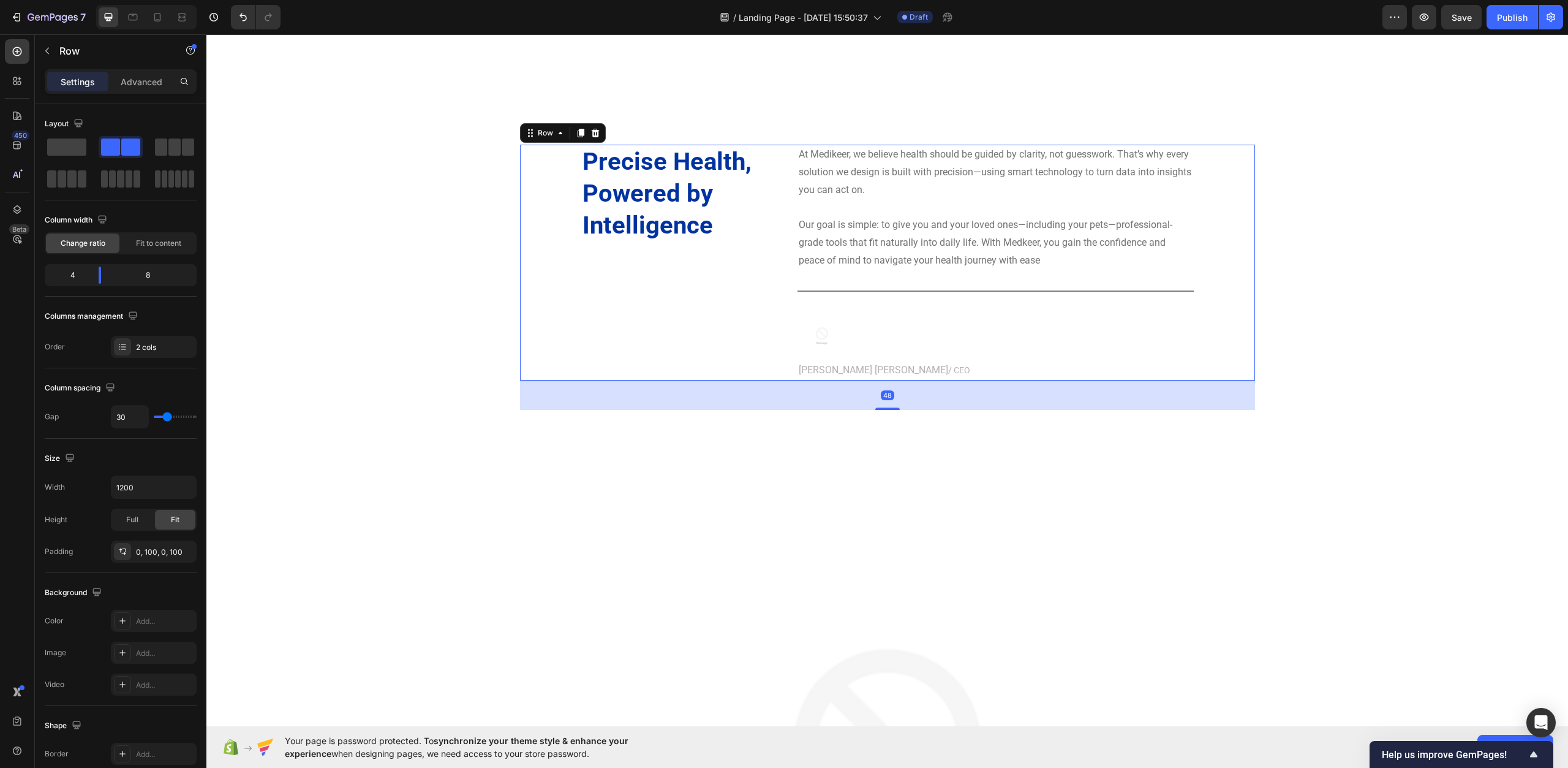
click at [891, 275] on div "At Medikeer, we believe health should be guided by clarity, not guesswork. That…" at bounding box center [996, 262] width 396 height 235
click at [884, 293] on div "At Medikeer, we believe health should be guided by clarity, not guesswork. That…" at bounding box center [996, 262] width 396 height 235
click at [884, 287] on div "At Medikeer, we believe health should be guided by clarity, not guesswork. That…" at bounding box center [996, 262] width 396 height 235
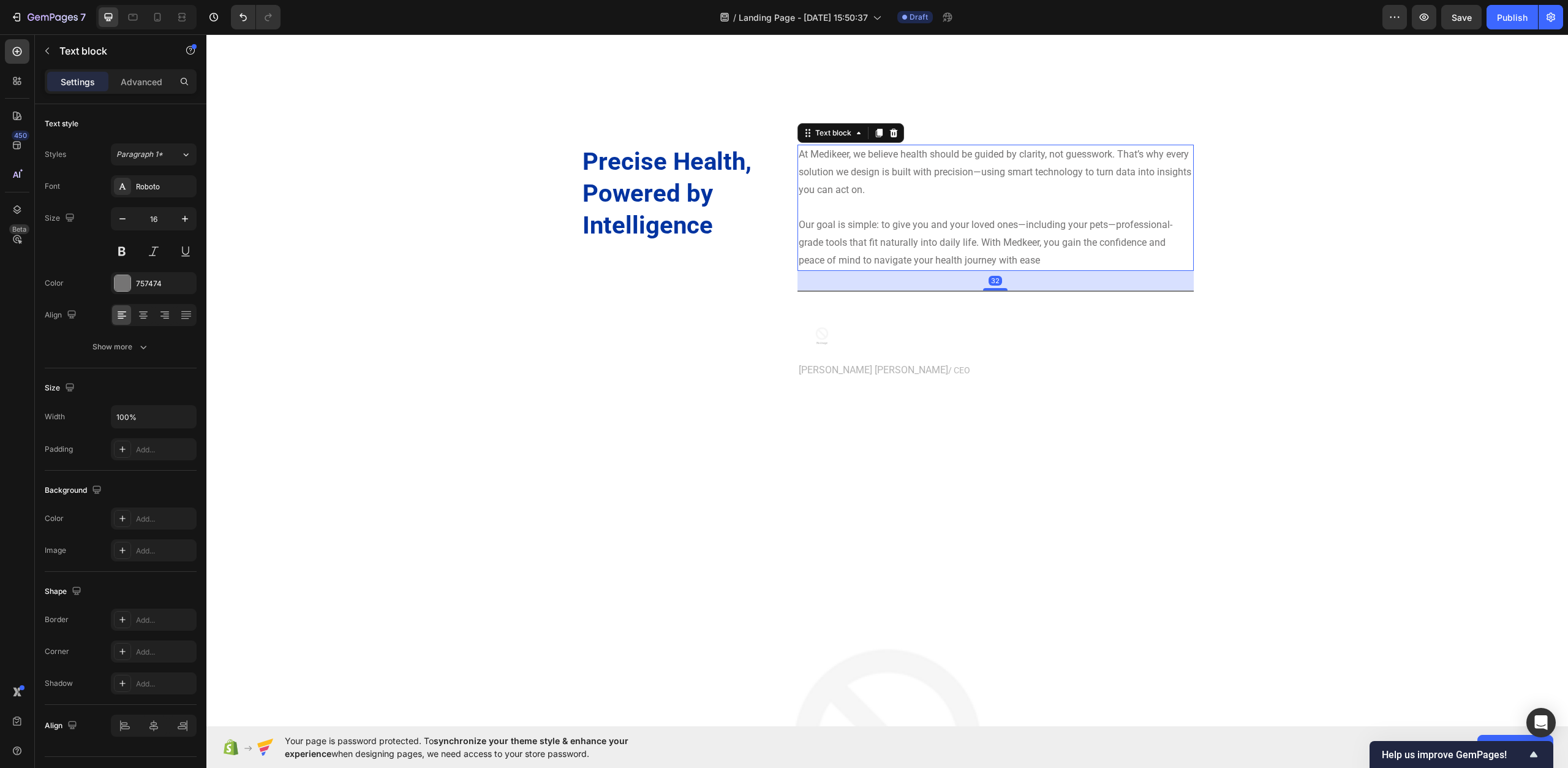
click at [878, 248] on p "Our goal is simple: to give you and your loved ones—including your pets—profess…" at bounding box center [996, 243] width 394 height 53
click at [154, 89] on div "Advanced" at bounding box center [142, 81] width 62 height 19
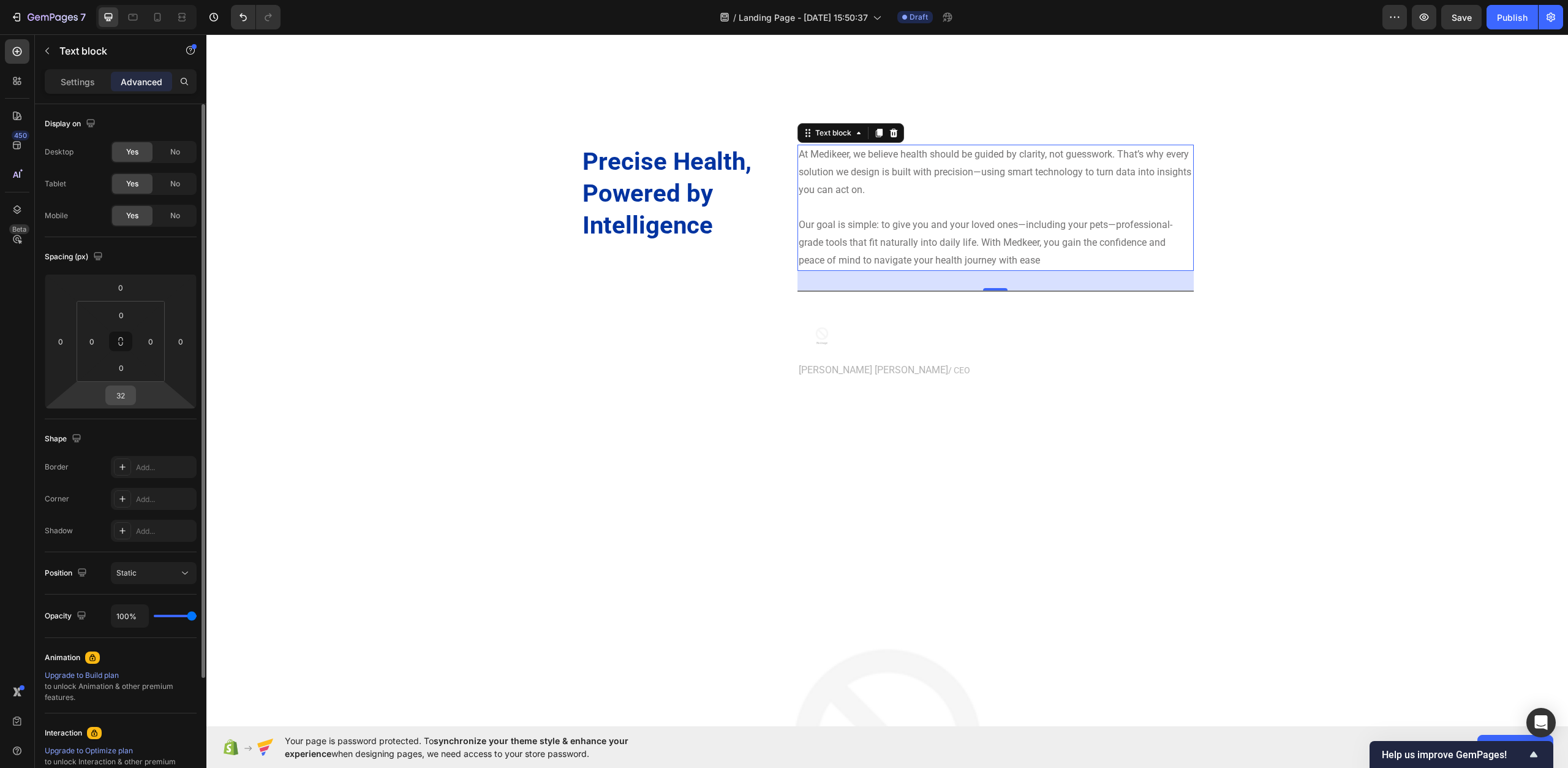
click at [125, 397] on input "32" at bounding box center [120, 395] width 24 height 19
type input "0"
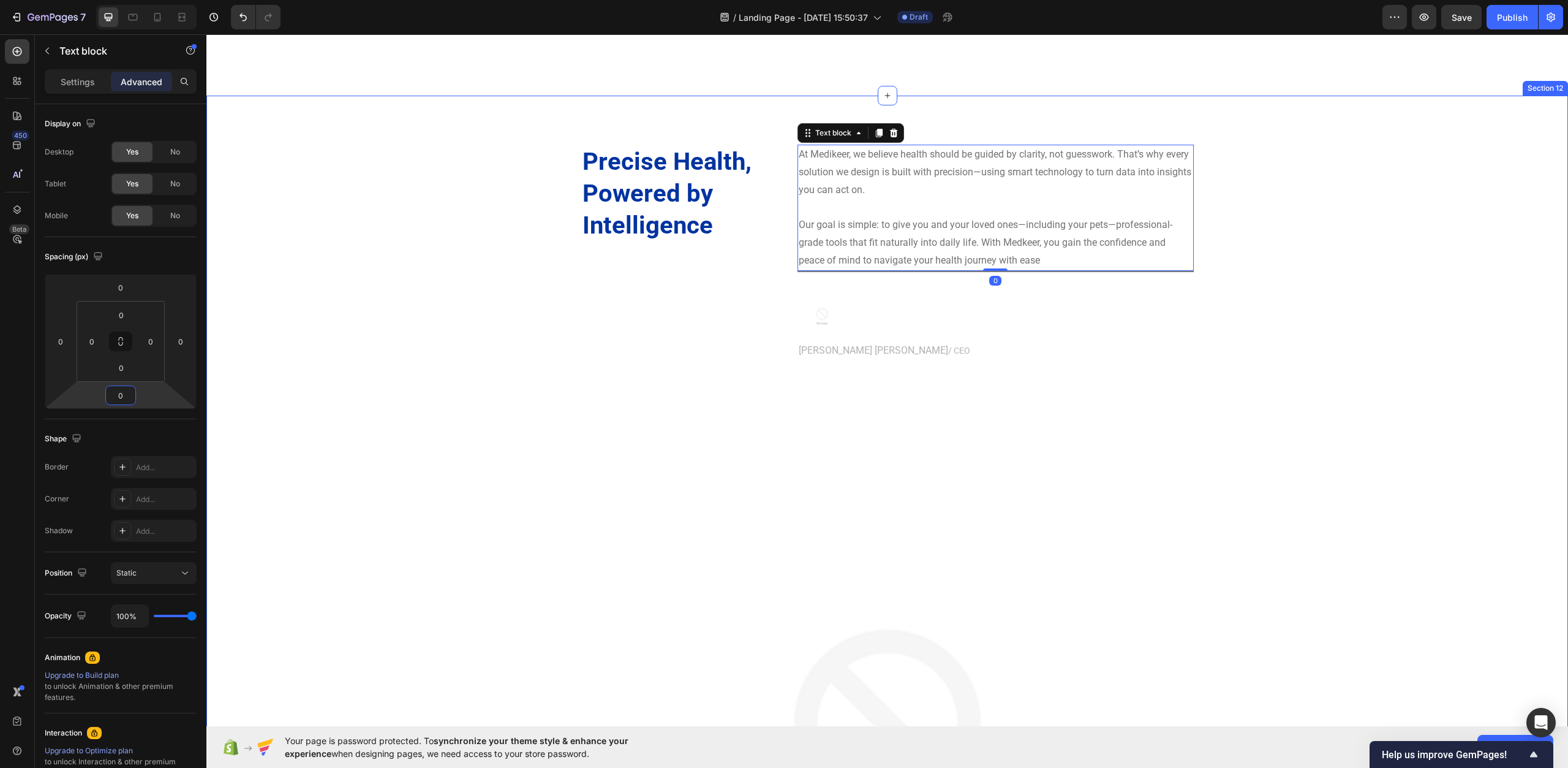
click at [423, 372] on div "Precise Health, Powered by Intelligence Heading At Medikeer, we believe health …" at bounding box center [887, 635] width 1344 height 980
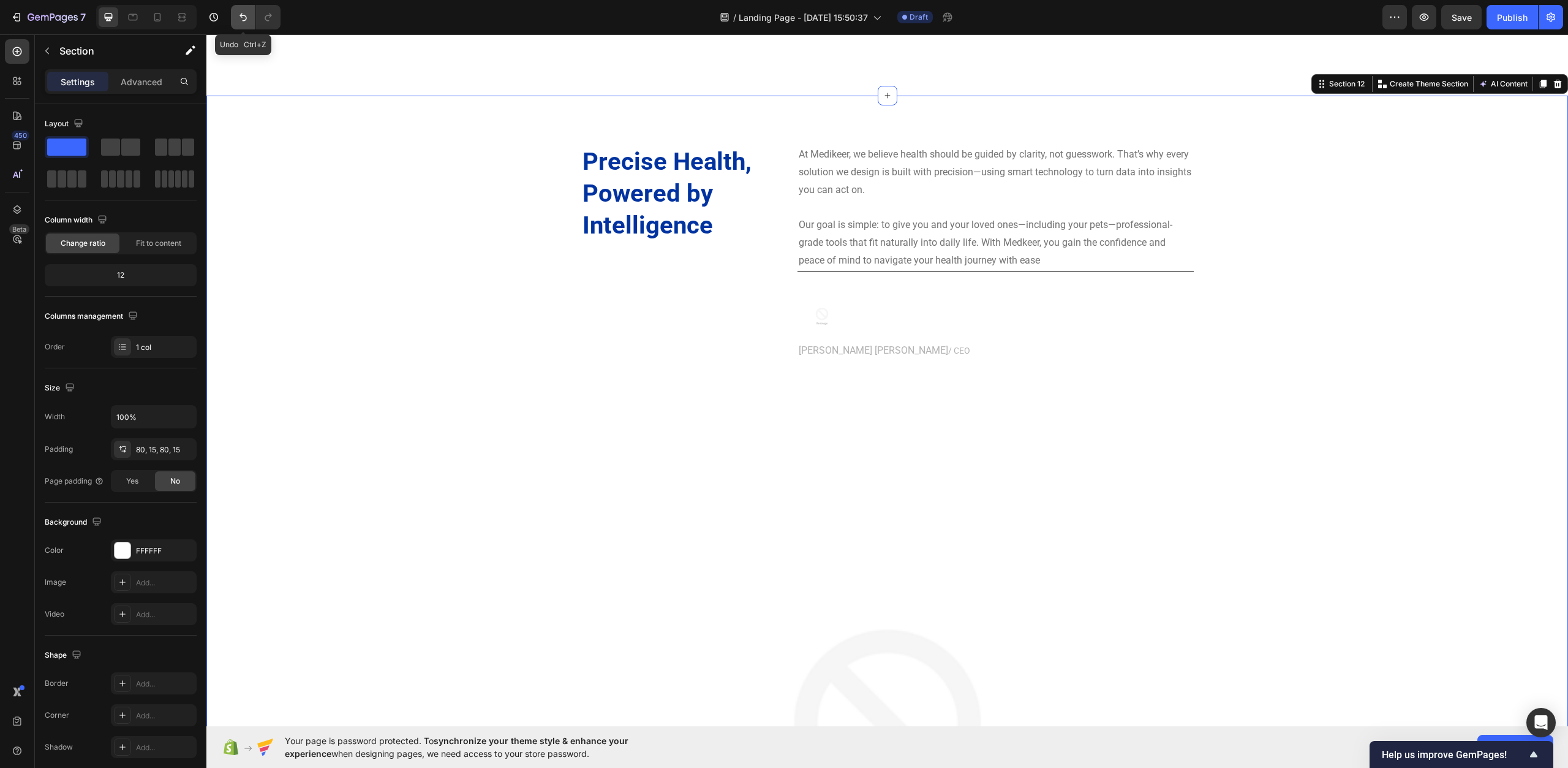
click at [242, 16] on icon "Undo/Redo" at bounding box center [243, 17] width 8 height 8
click at [864, 241] on p "Our goal is simple: to give you and your loved ones—including your pets—profess…" at bounding box center [996, 243] width 394 height 53
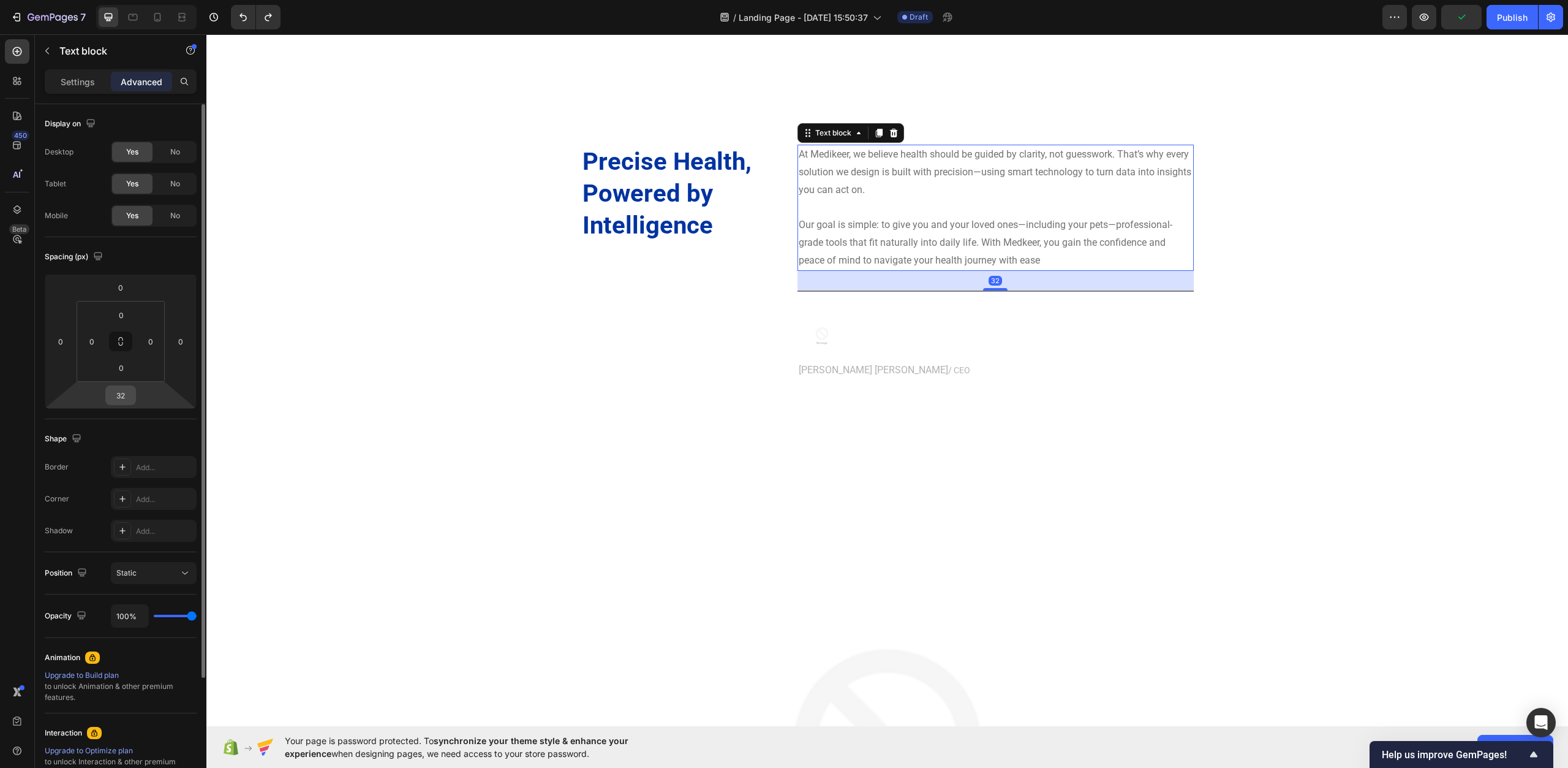
click at [129, 395] on input "32" at bounding box center [120, 395] width 24 height 19
type input "20"
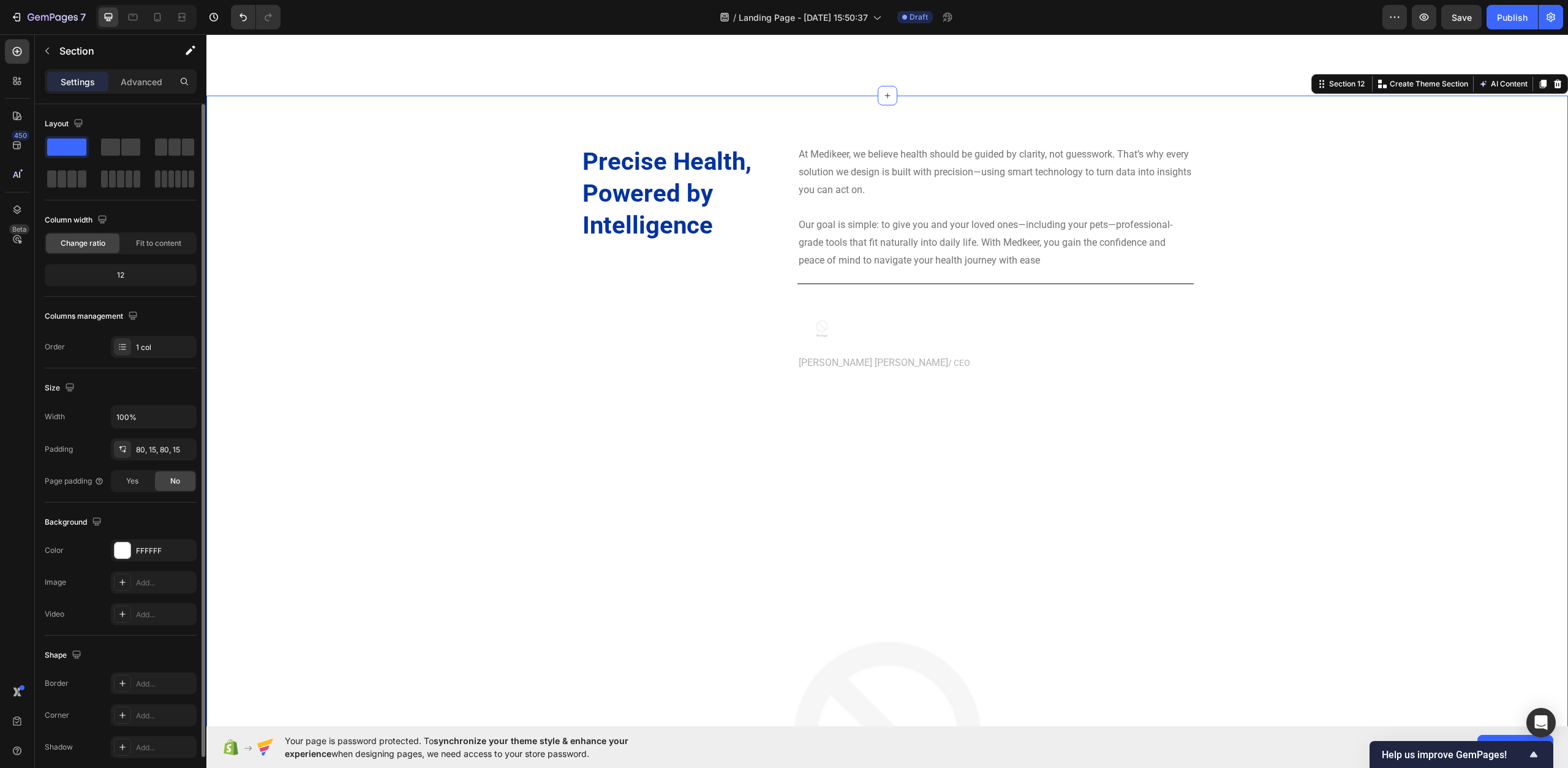
click at [484, 392] on div "Precise Health, Powered by Intelligence Heading At Medikeer, we believe health …" at bounding box center [887, 642] width 1344 height 993
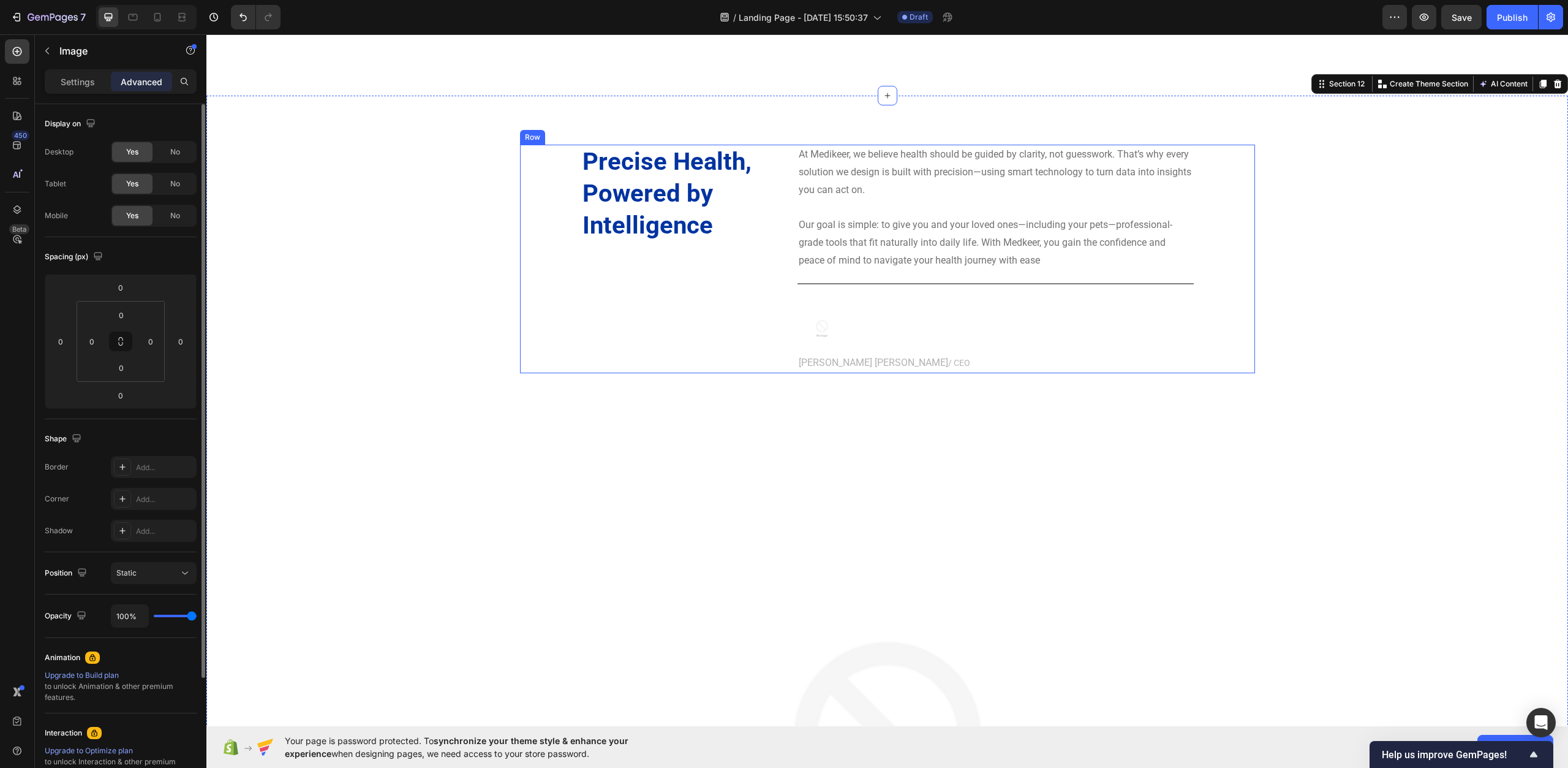
click at [850, 310] on div at bounding box center [996, 329] width 396 height 49
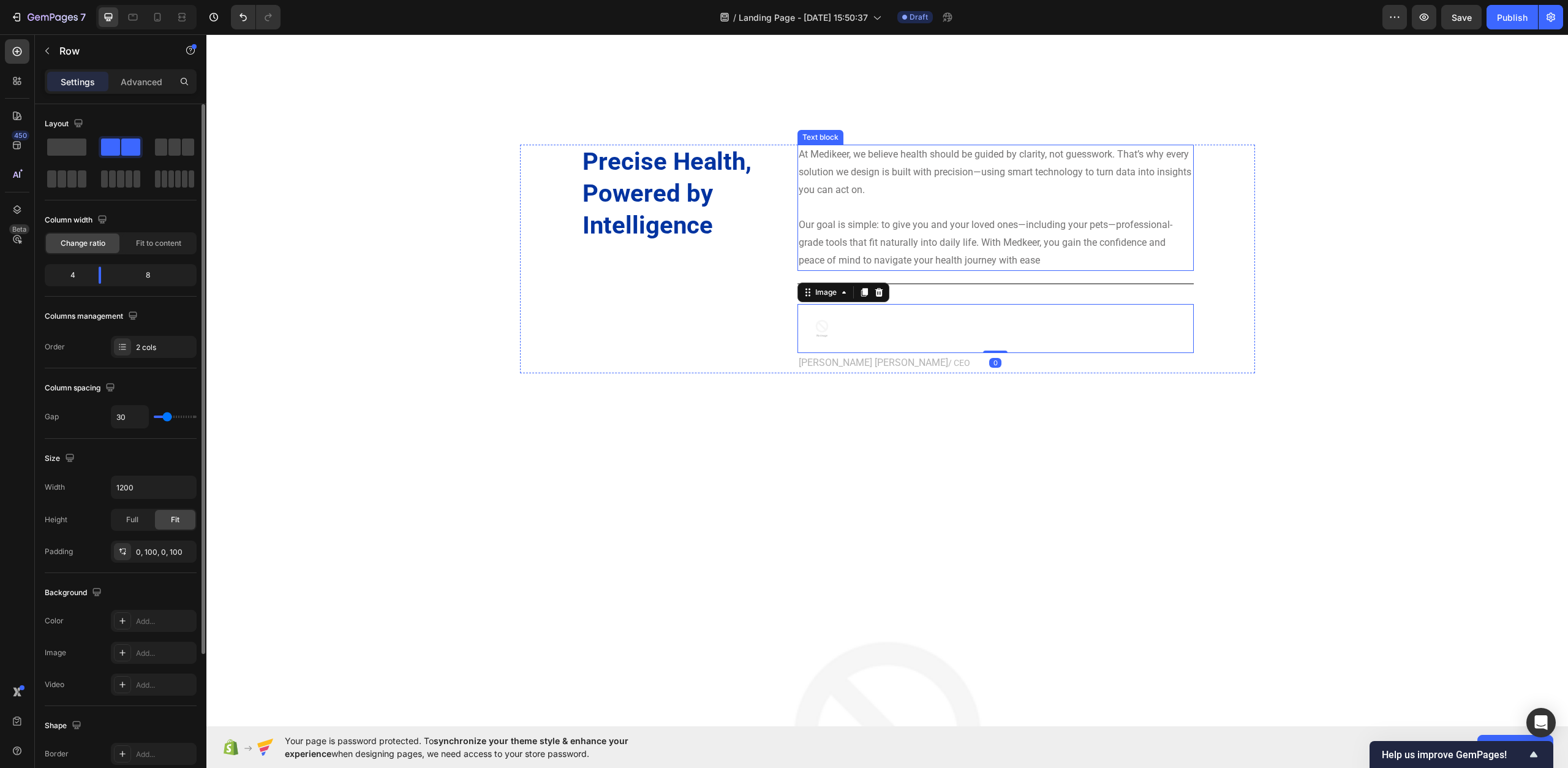
click at [967, 292] on div "At Medikeer, we believe health should be guided by clarity, not guesswork. That…" at bounding box center [996, 259] width 396 height 228
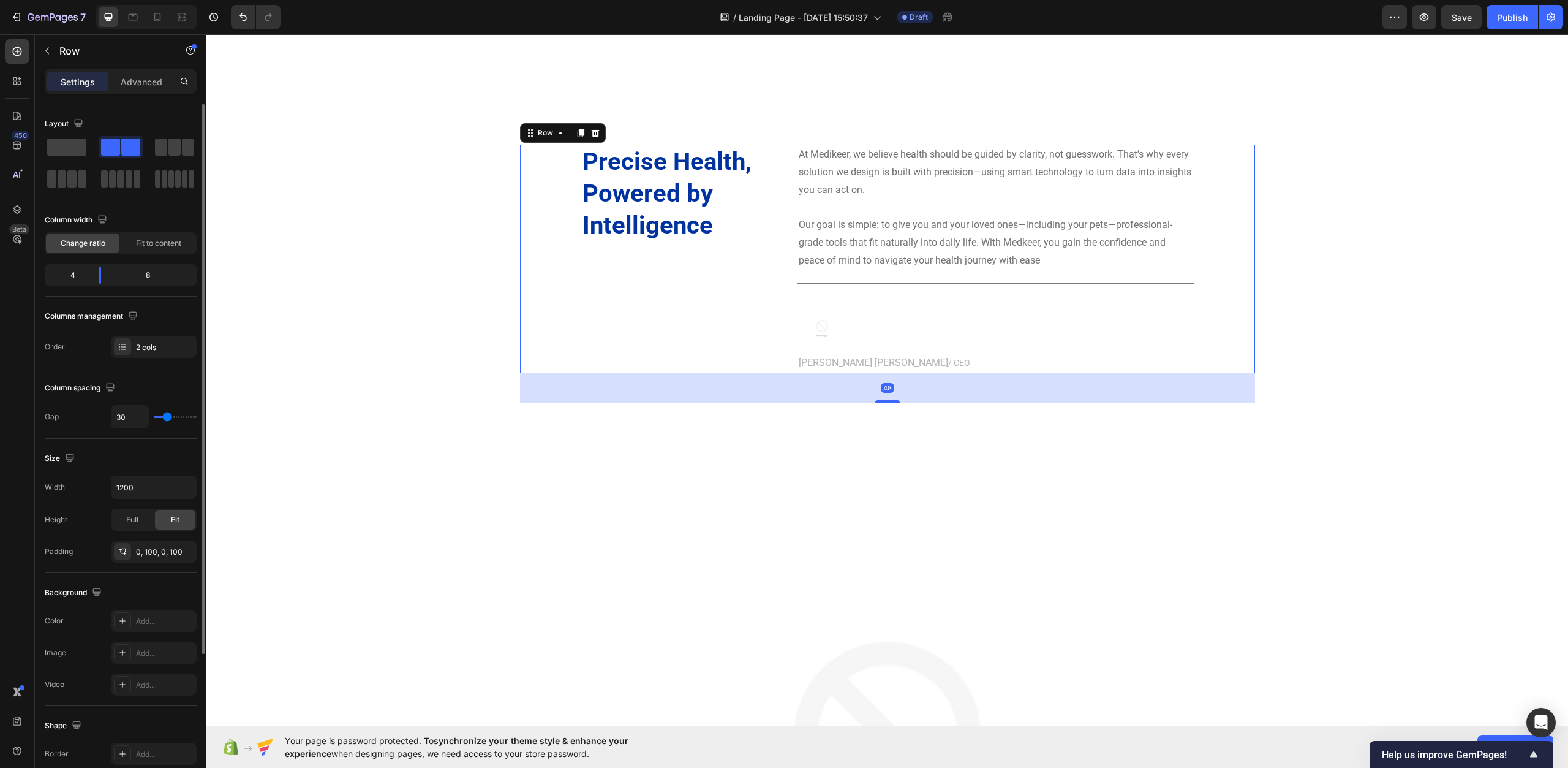
click at [962, 280] on div "At Medikeer, we believe health should be guided by clarity, not guesswork. That…" at bounding box center [996, 259] width 396 height 228
click at [962, 285] on div "At Medikeer, we believe health should be guided by clarity, not guesswork. That…" at bounding box center [996, 259] width 396 height 228
click at [824, 277] on div "At Medikeer, we believe health should be guided by clarity, not guesswork. That…" at bounding box center [996, 259] width 396 height 228
click at [798, 285] on div "At Medikeer, we believe health should be guided by clarity, not guesswork. That…" at bounding box center [996, 259] width 396 height 228
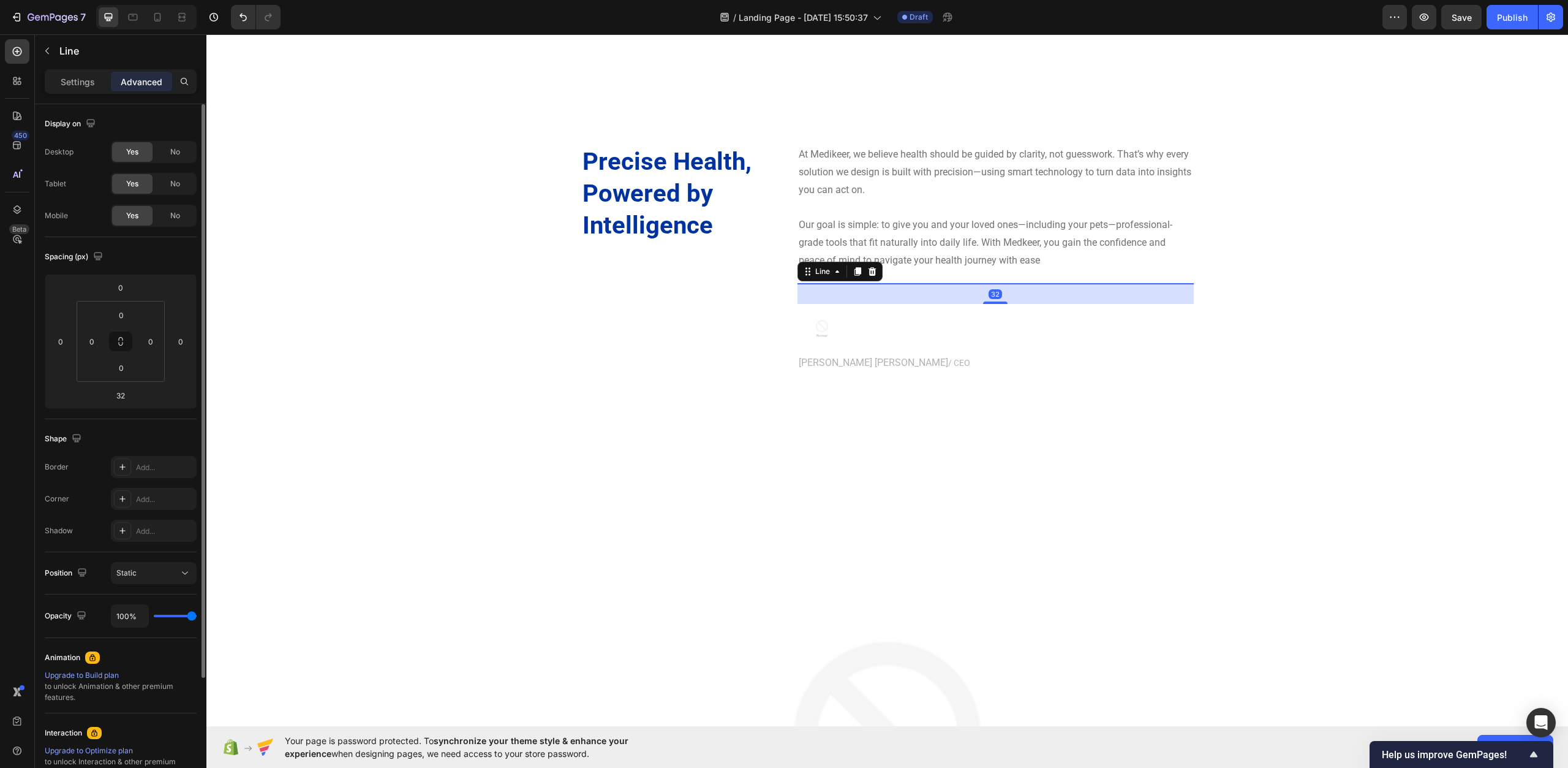
click at [839, 284] on div "Title Line 32" at bounding box center [996, 283] width 396 height 1
click at [122, 395] on input "32" at bounding box center [120, 395] width 24 height 19
type input "0"
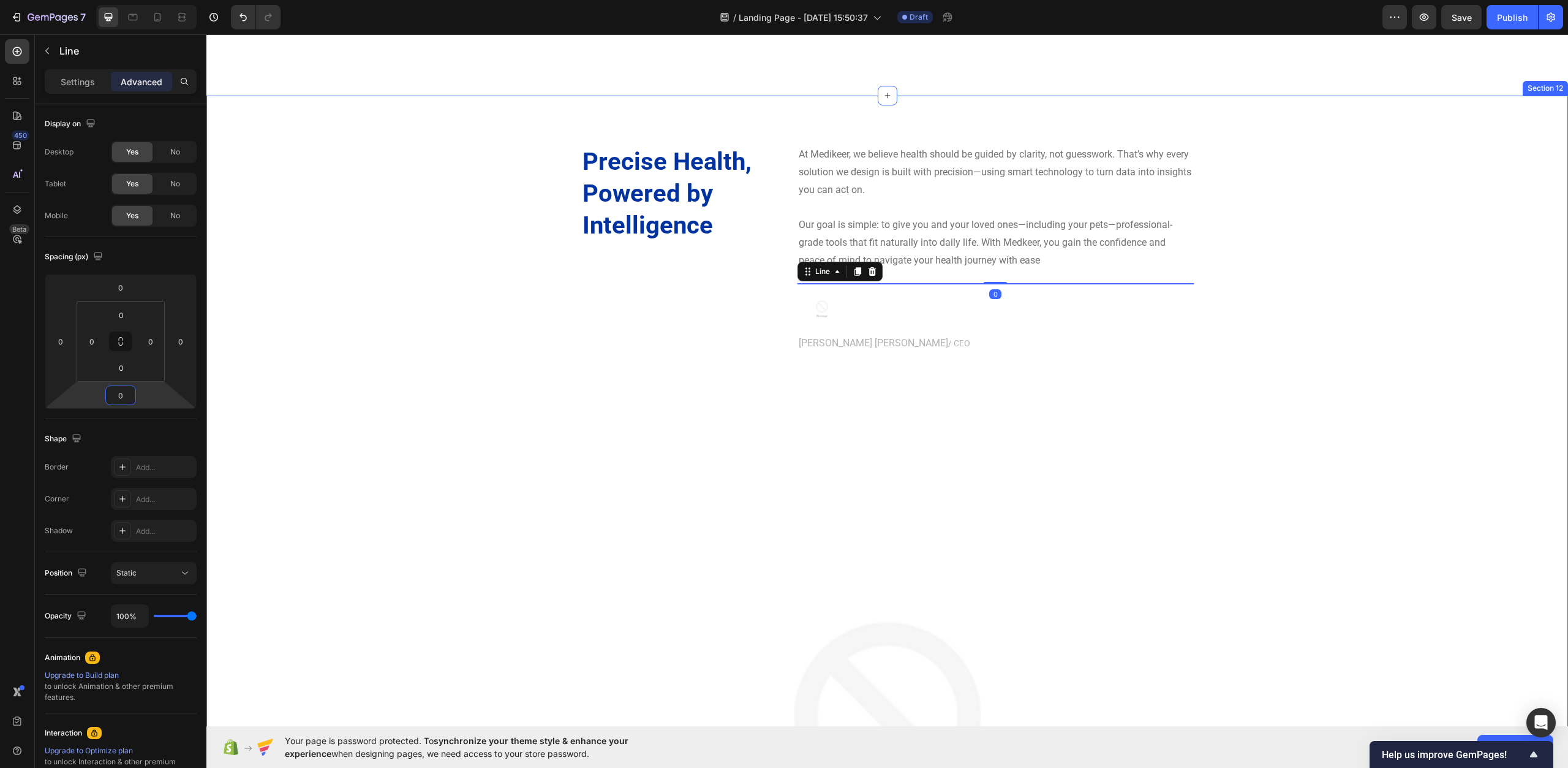
click at [422, 396] on div "Precise Health, Powered by Intelligence Heading At Medikeer, we believe health …" at bounding box center [887, 631] width 1344 height 974
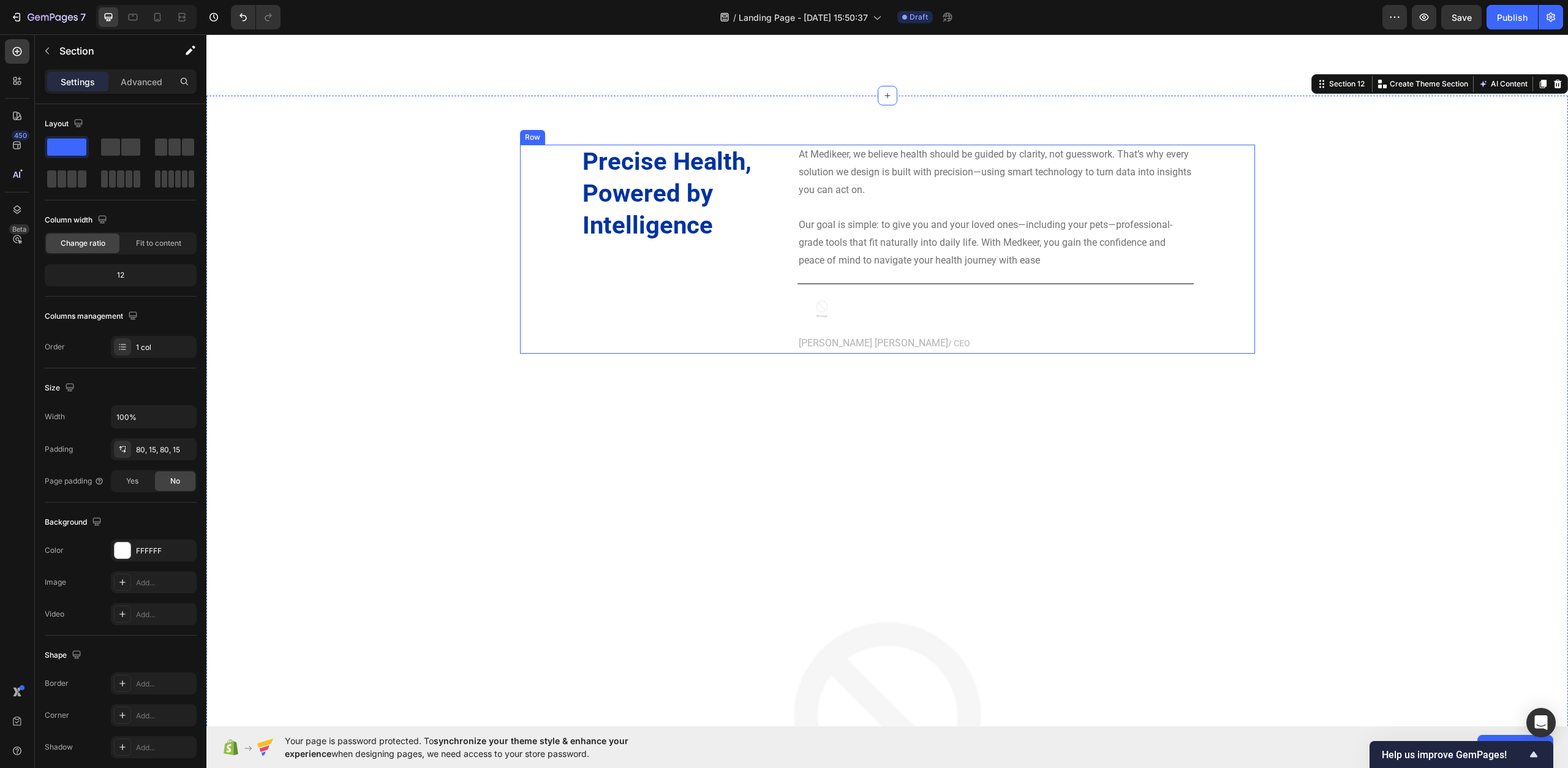
click at [842, 317] on div at bounding box center [996, 309] width 396 height 49
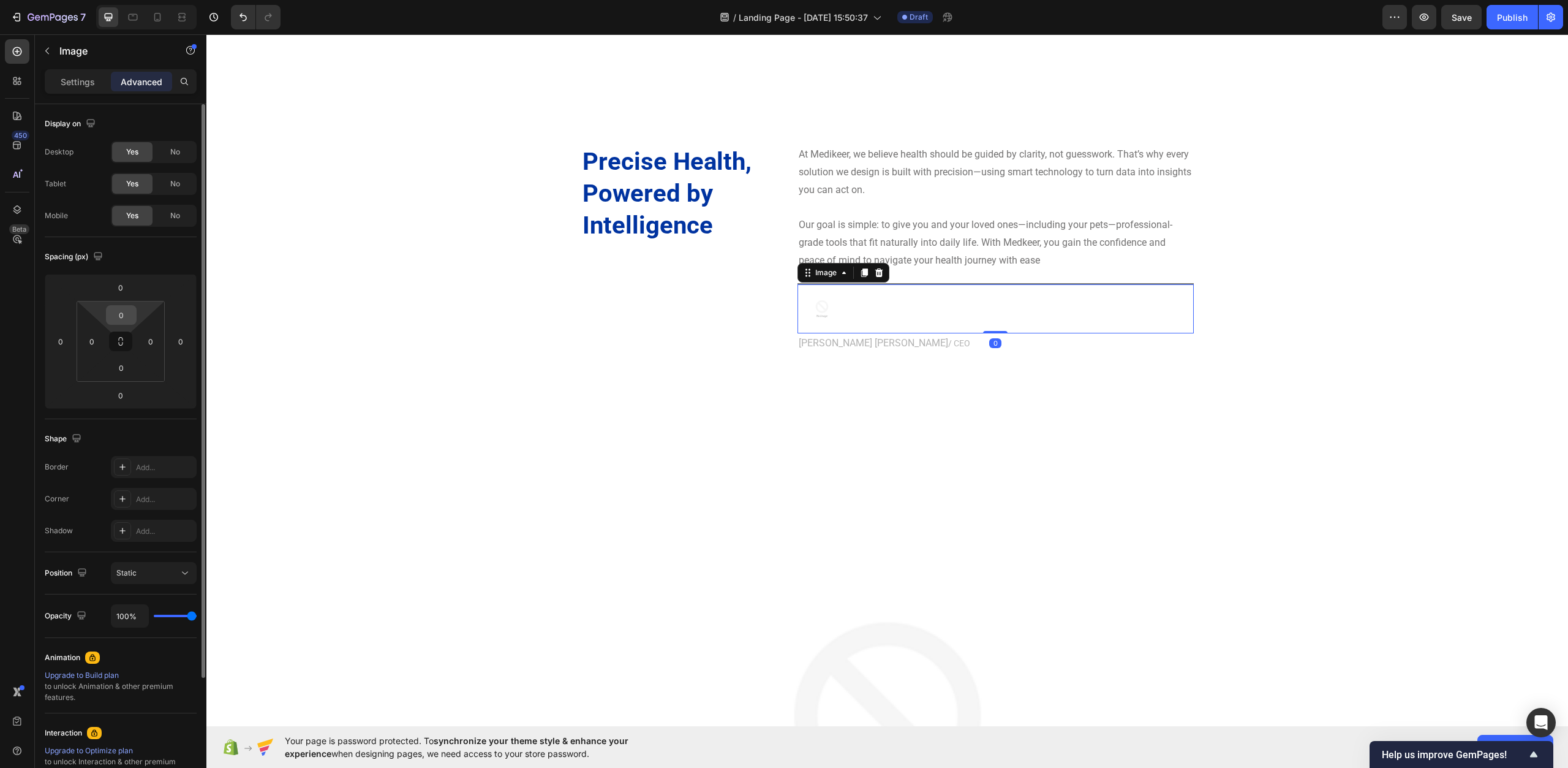
click at [120, 314] on input "0" at bounding box center [120, 315] width 24 height 19
type input "25"
click at [347, 300] on div "Precise Health, Powered by Intelligence Heading At Medikeer, we believe health …" at bounding box center [887, 639] width 1344 height 989
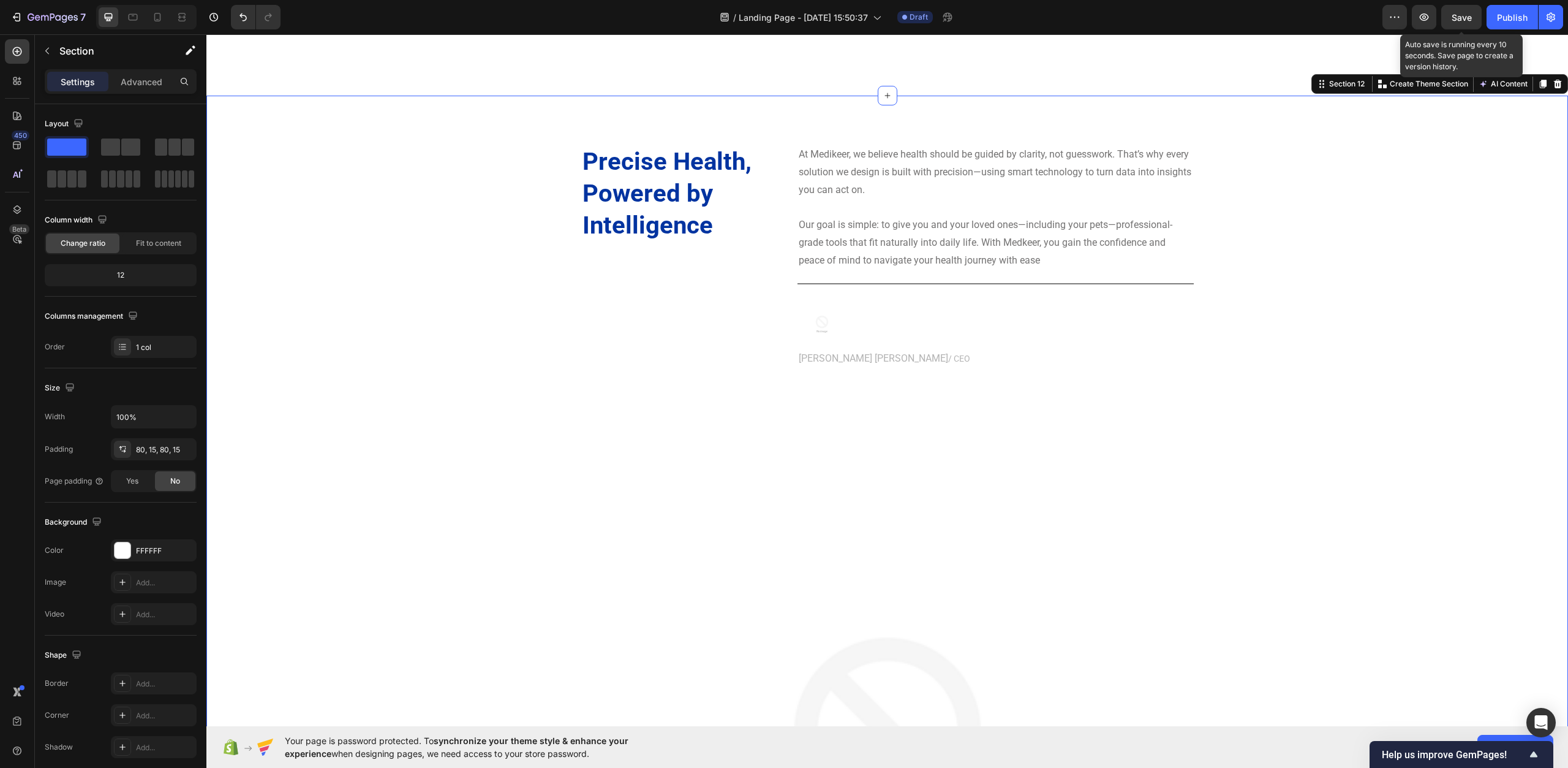
click at [1460, 17] on span "Save" at bounding box center [1462, 18] width 20 height 10
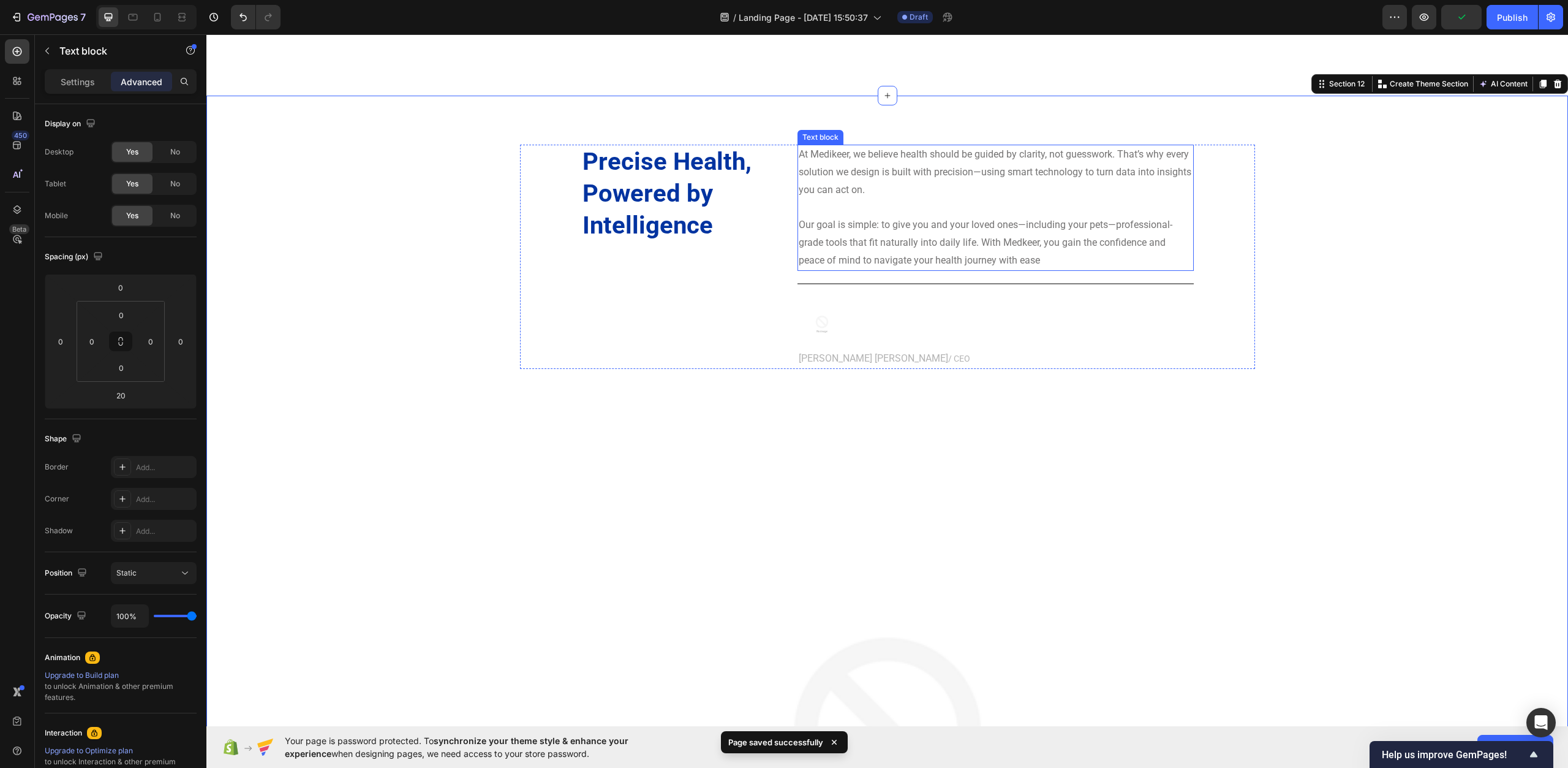
click at [845, 229] on p "Our goal is simple: to give you and your loved ones—including your pets—profess…" at bounding box center [996, 243] width 394 height 53
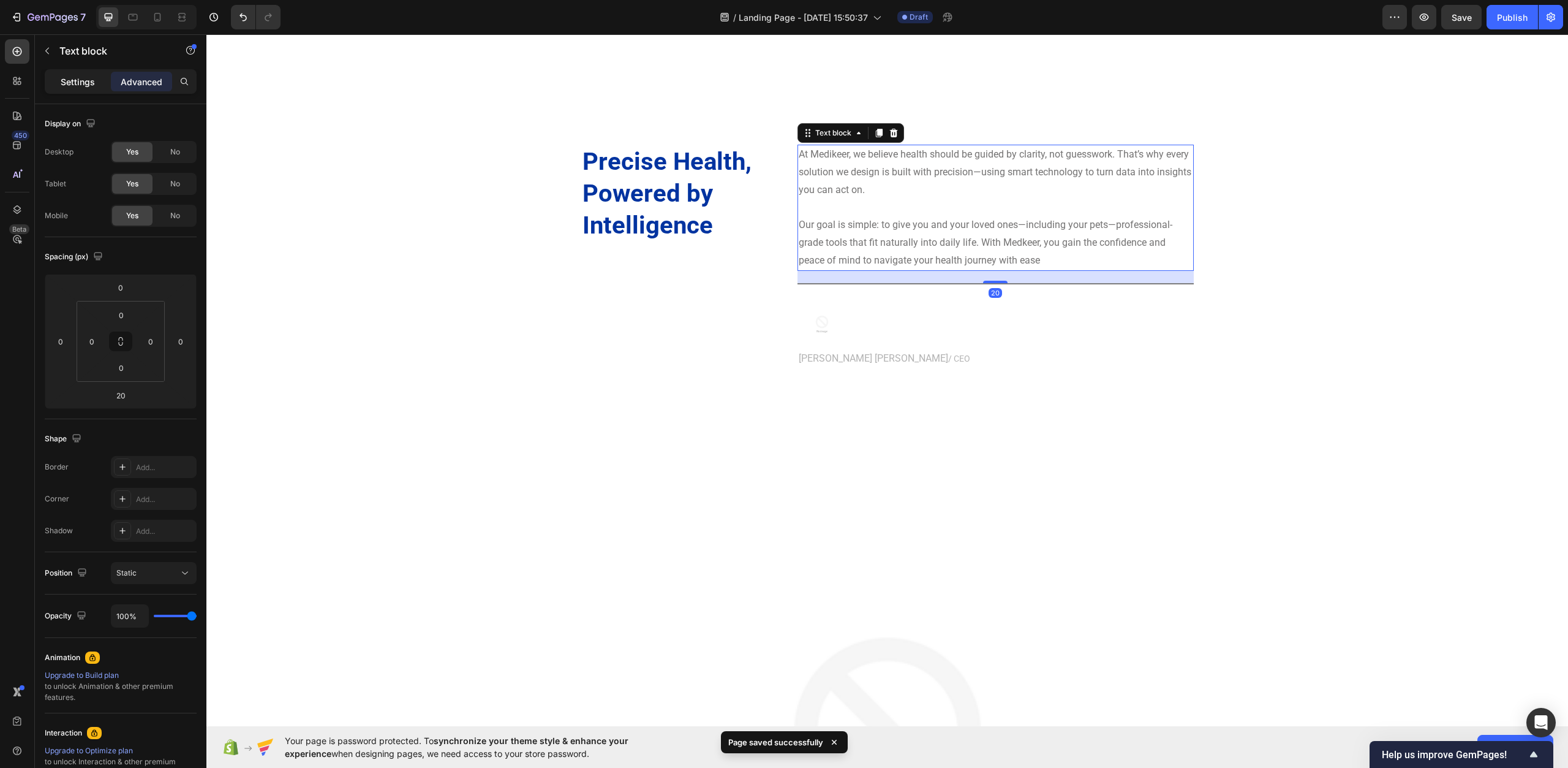
click at [66, 84] on p "Settings" at bounding box center [78, 81] width 35 height 13
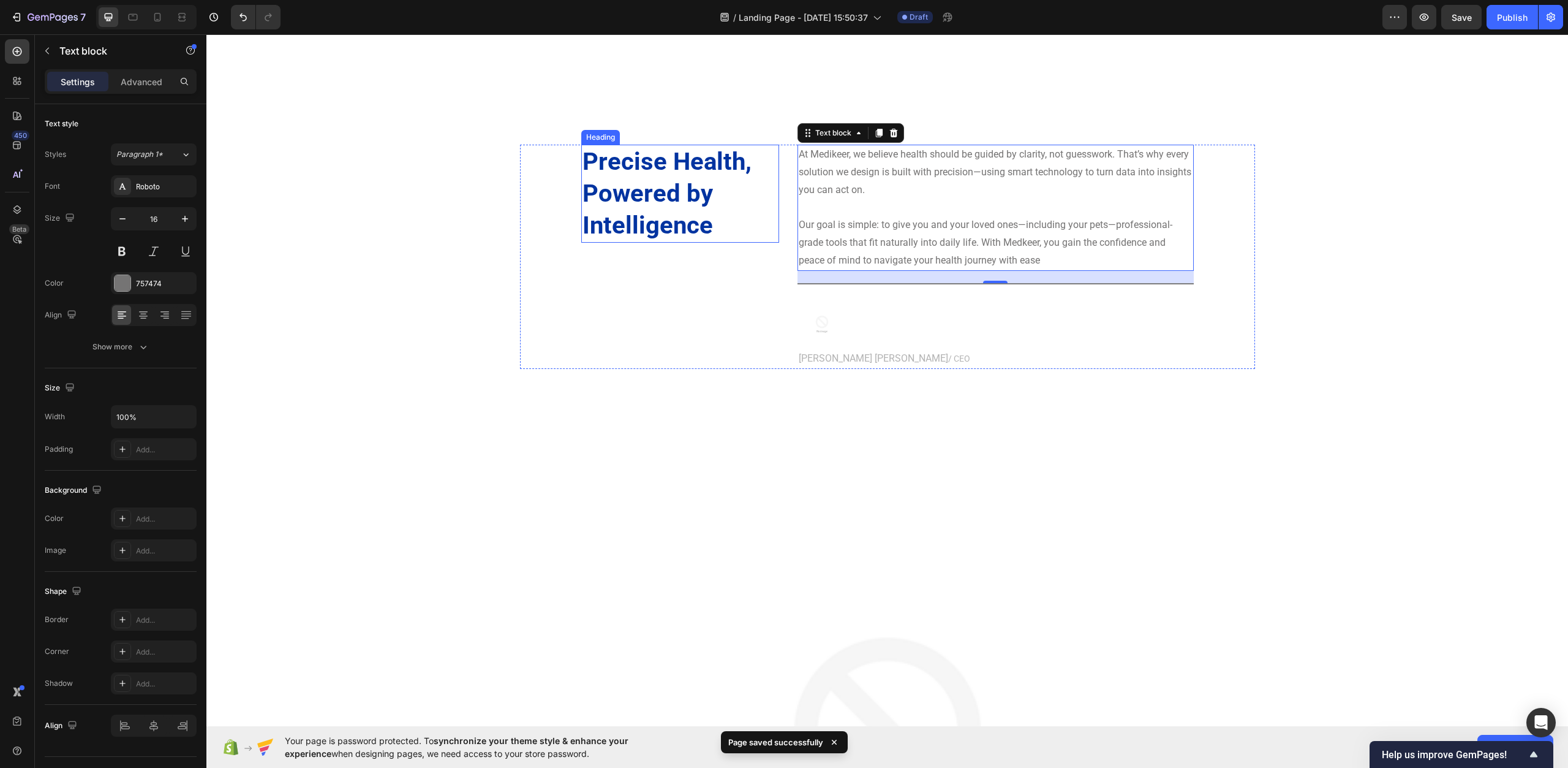
click at [679, 178] on p "Precise Health, Powered by Intelligence" at bounding box center [681, 193] width 195 height 95
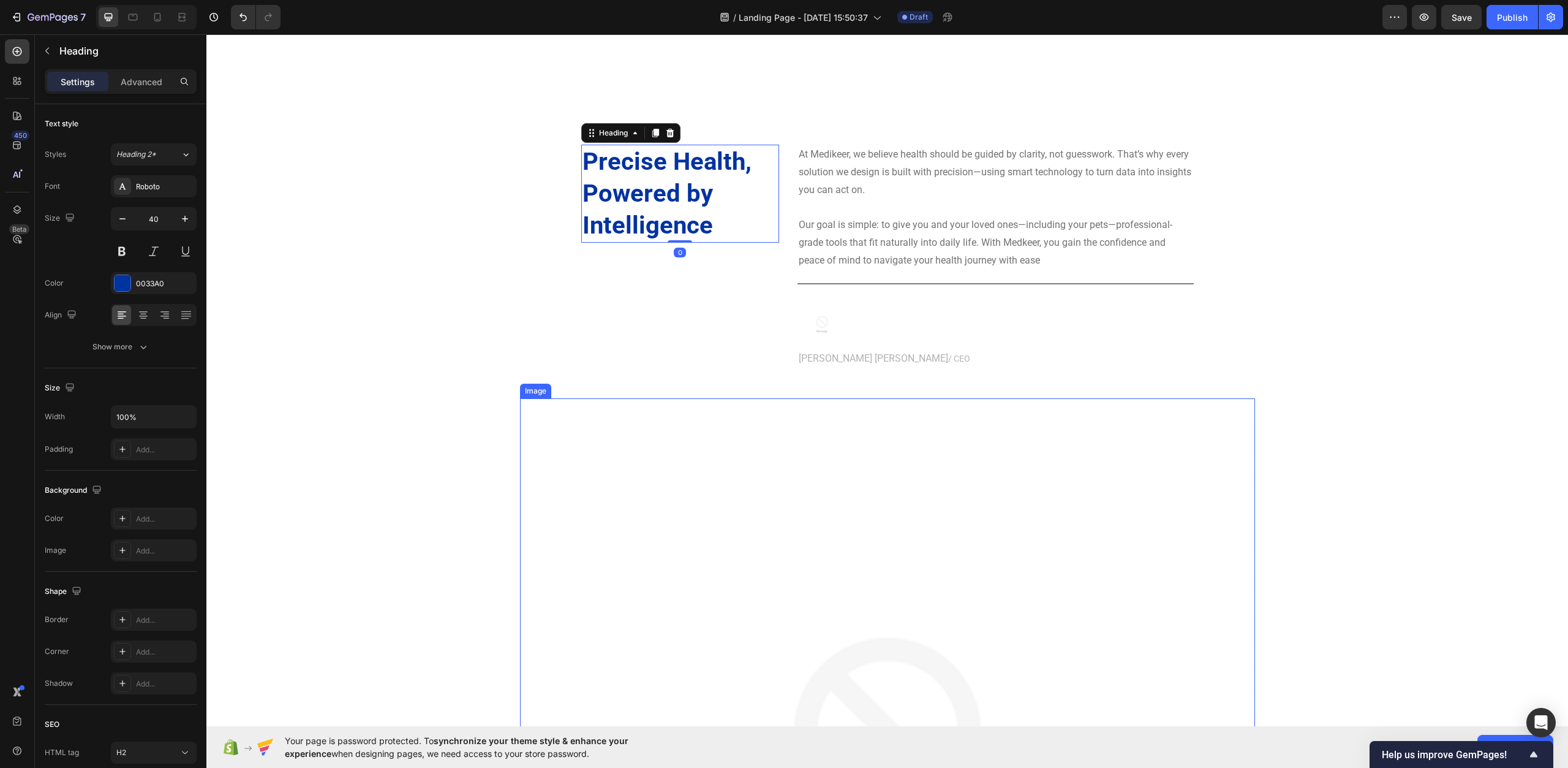
click at [688, 419] on img at bounding box center [887, 766] width 736 height 736
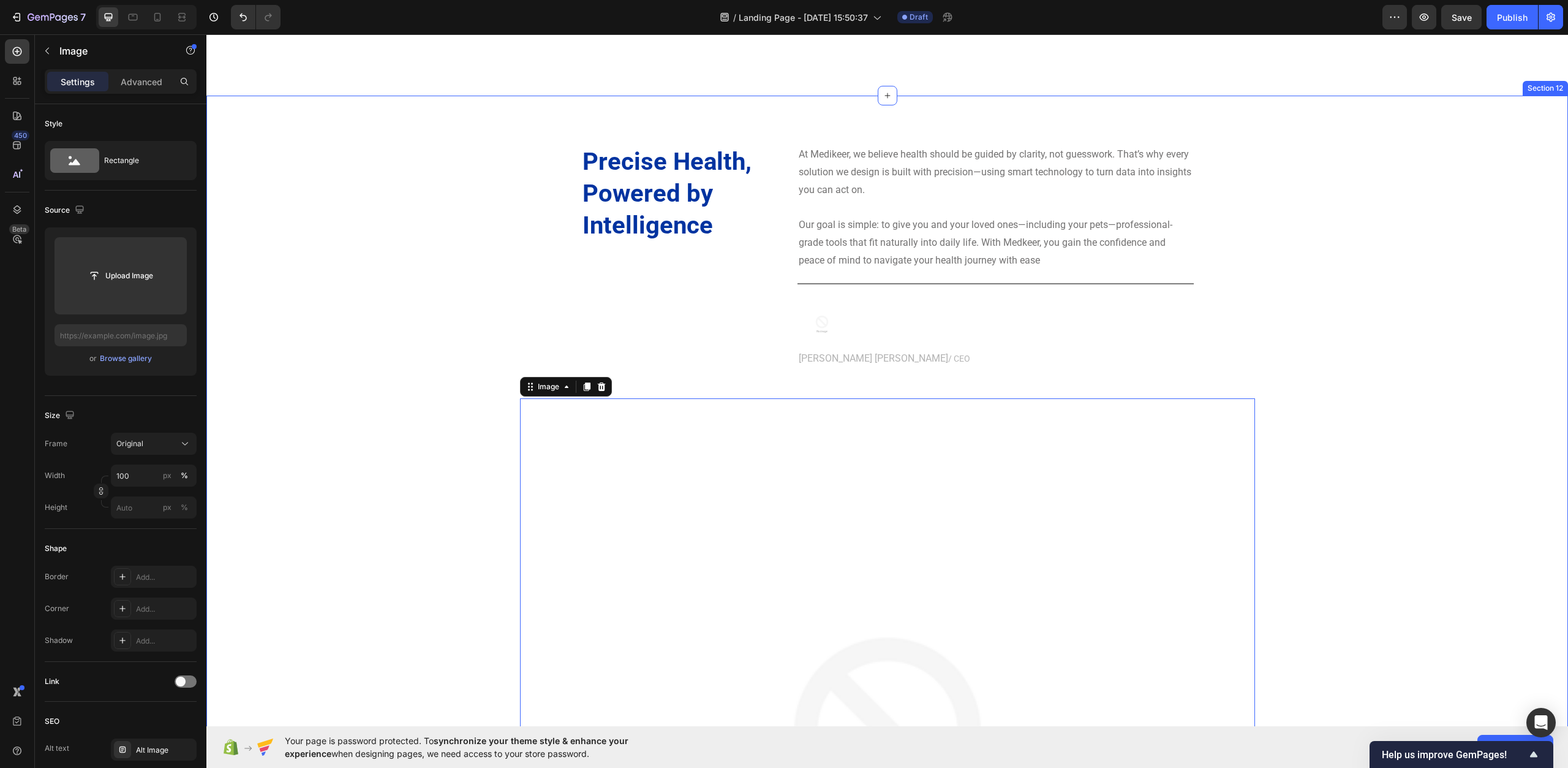
click at [457, 411] on div "Precise Health, Powered by Intelligence Heading At Medikeer, we believe health …" at bounding box center [887, 639] width 1344 height 989
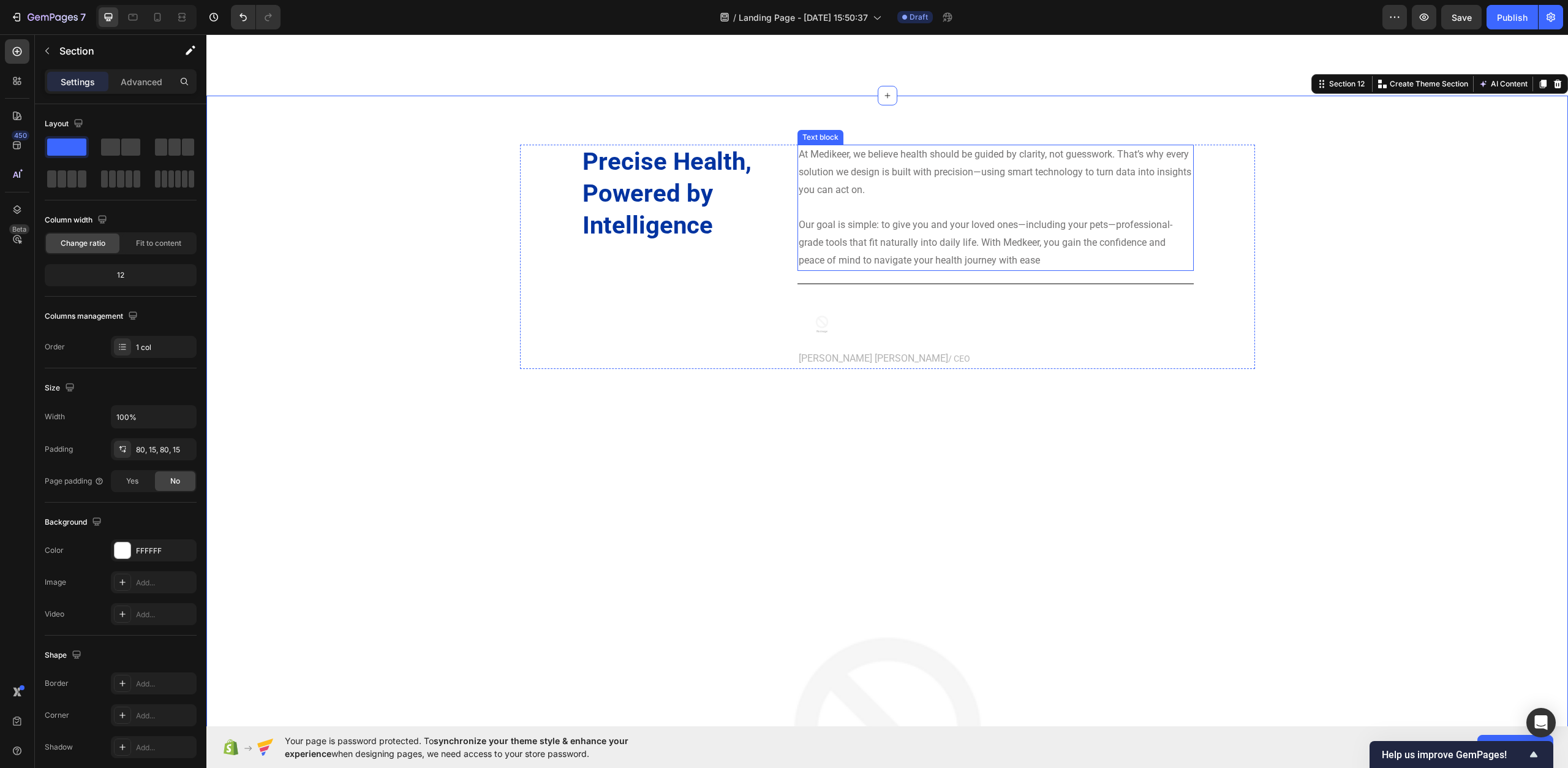
click at [893, 184] on p "At Medikeer, we believe health should be guided by clarity, not guesswork. That…" at bounding box center [996, 172] width 394 height 53
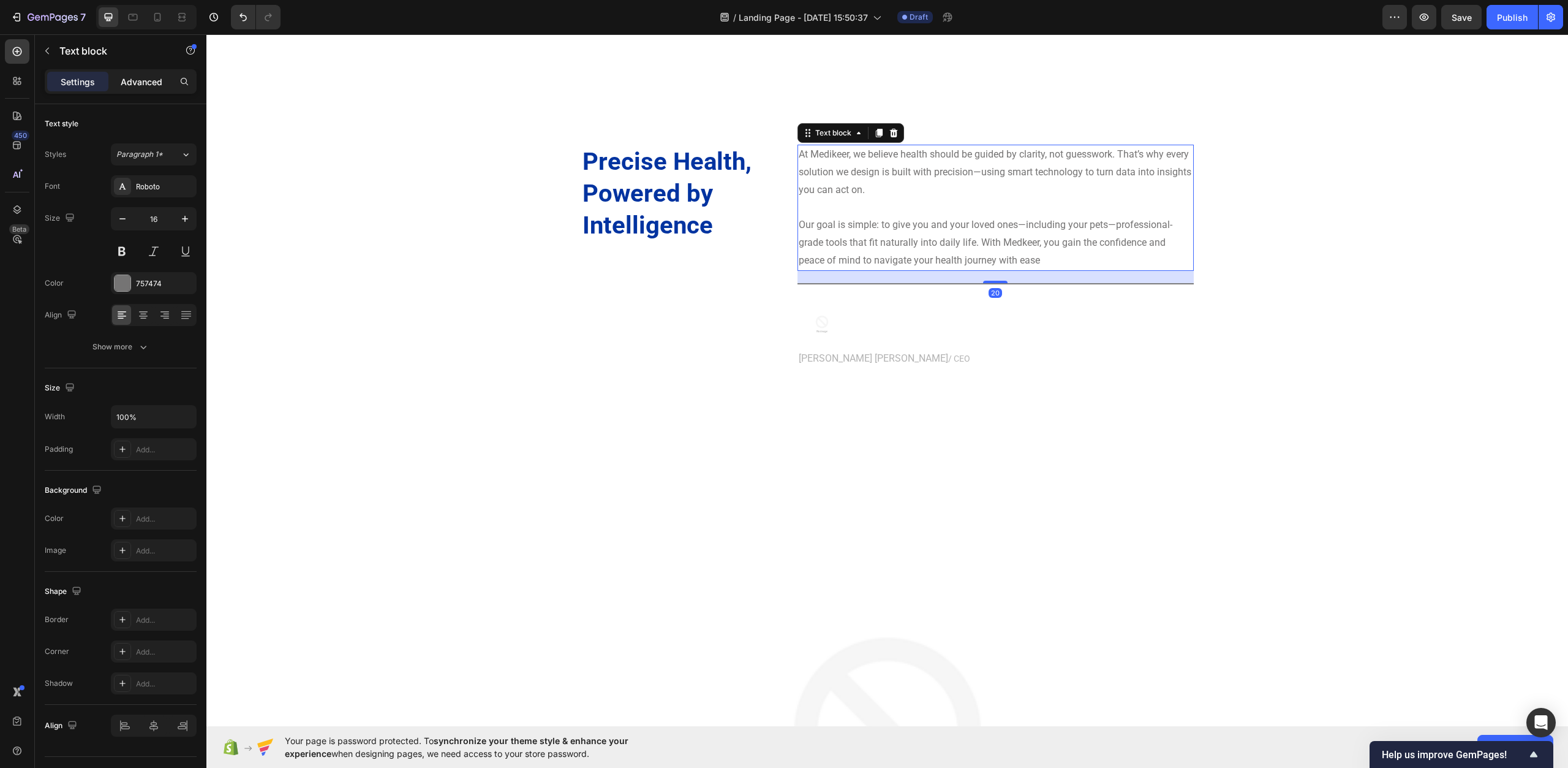
click at [145, 89] on div "Advanced" at bounding box center [142, 81] width 62 height 19
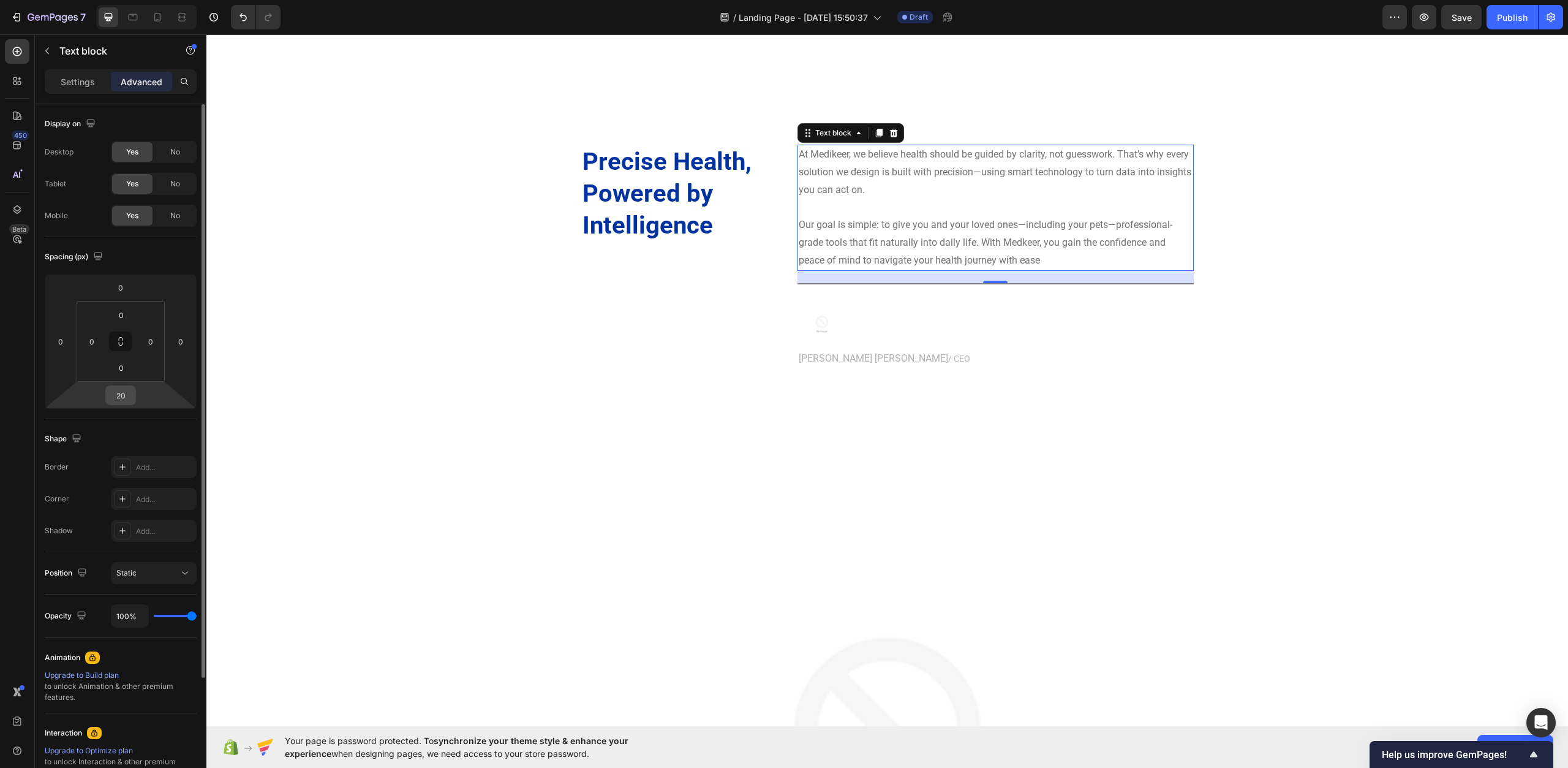
click at [130, 399] on input "20" at bounding box center [120, 395] width 24 height 19
type input "50"
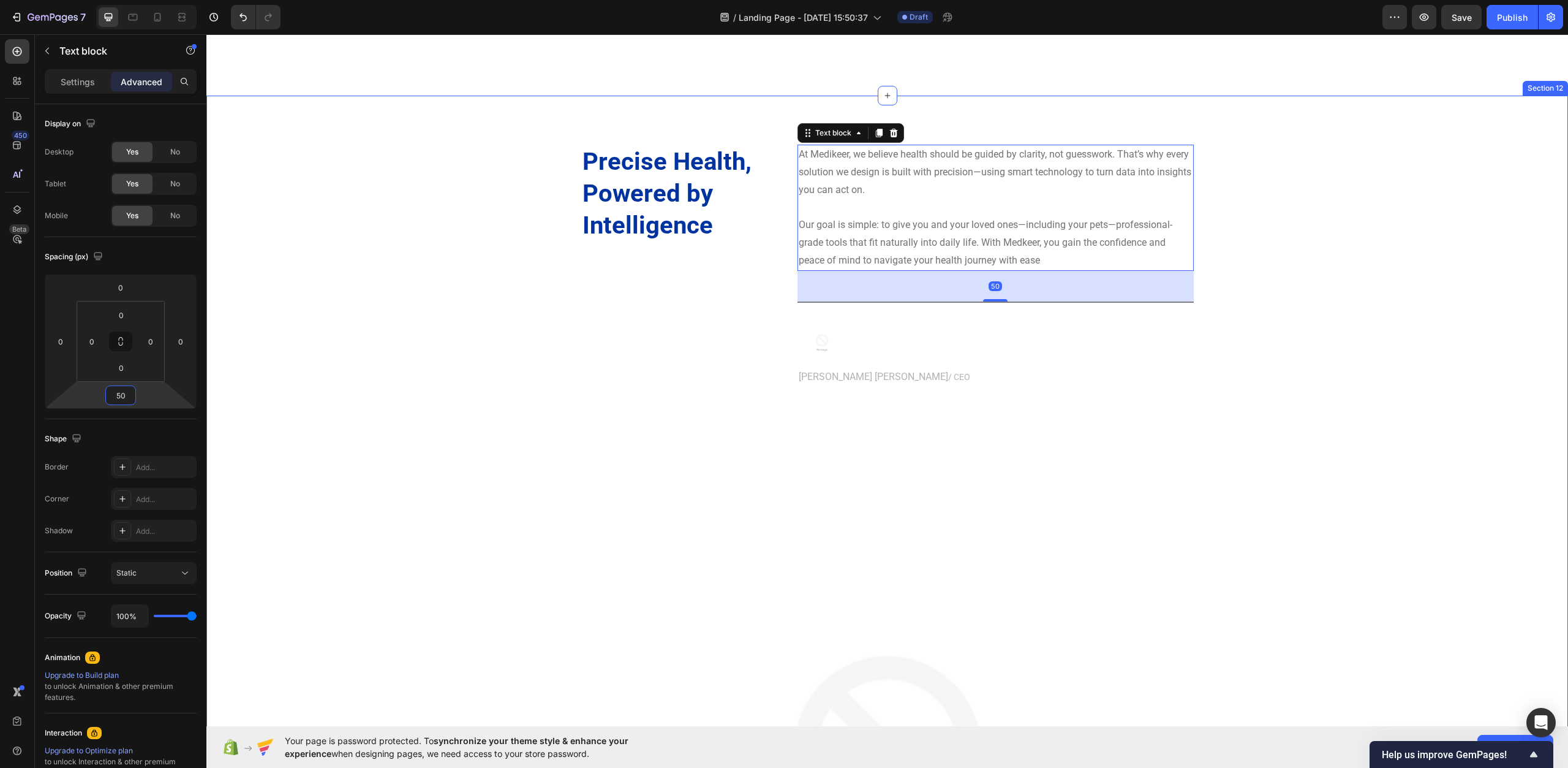
click at [361, 383] on div "Precise Health, Powered by Intelligence Heading At Medikeer, we believe health …" at bounding box center [887, 648] width 1344 height 1007
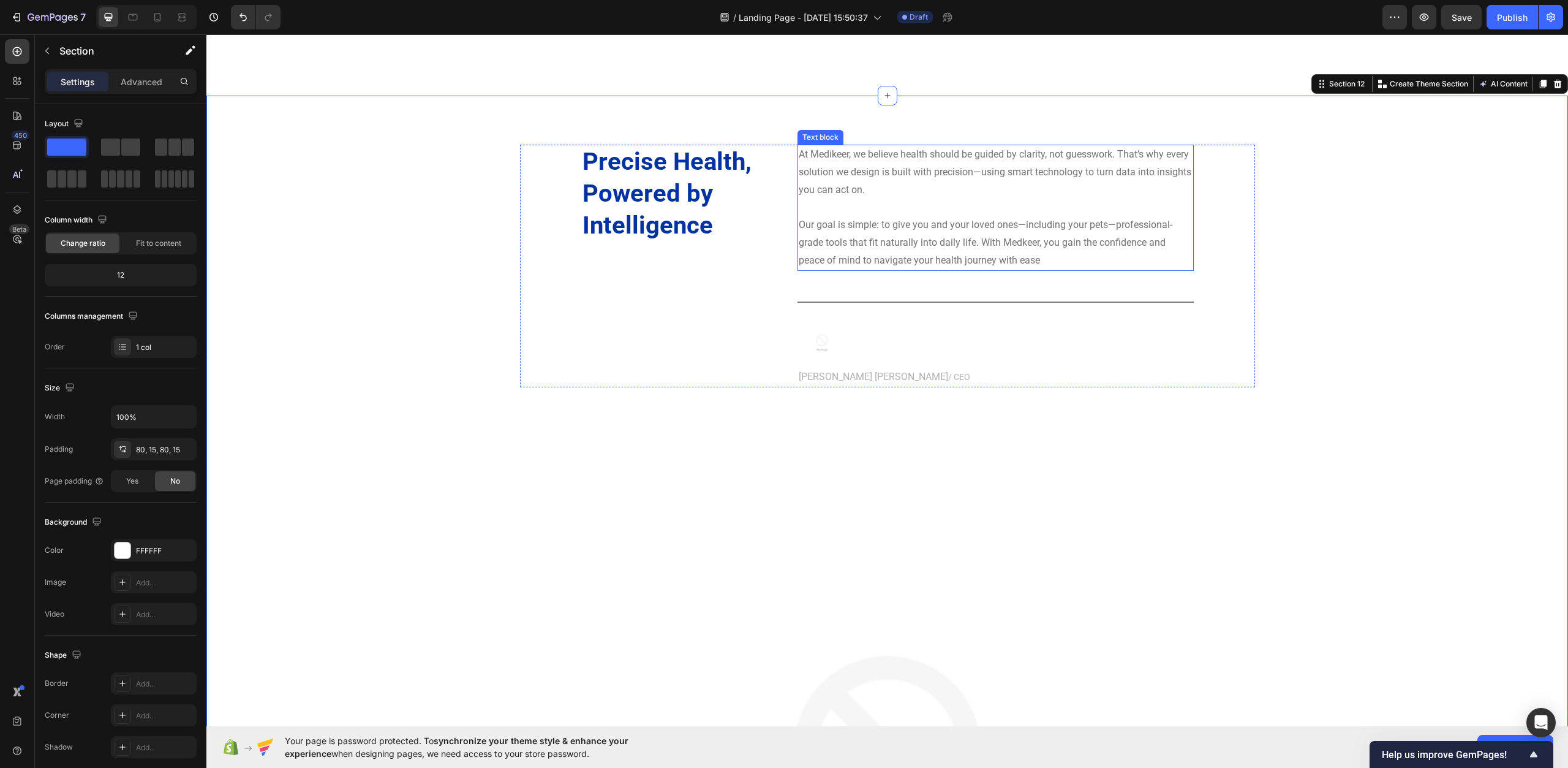
click at [827, 190] on p "At Medikeer, we believe health should be guided by clarity, not guesswork. That…" at bounding box center [996, 172] width 394 height 53
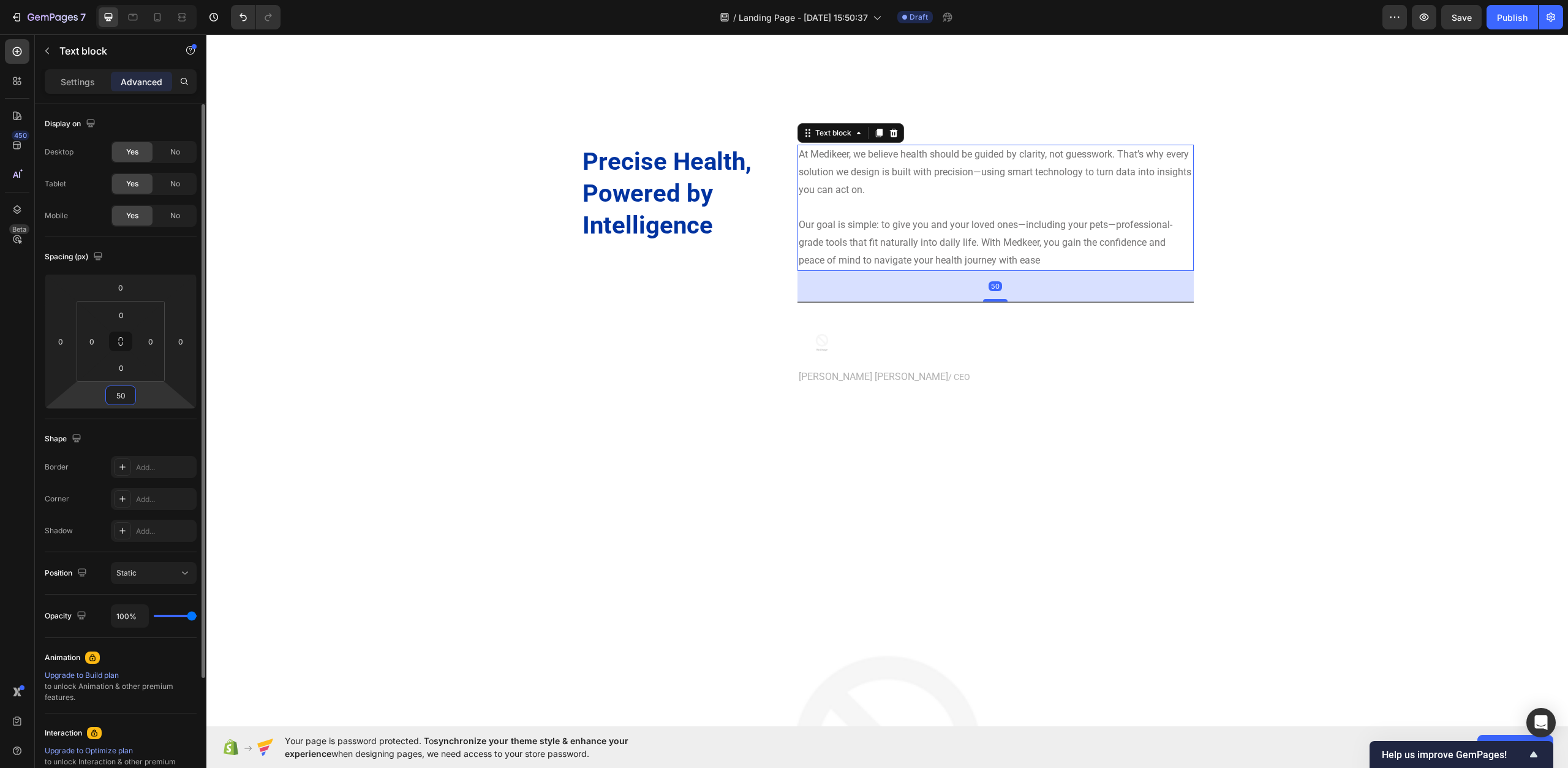
click at [128, 402] on input "50" at bounding box center [120, 395] width 24 height 19
type input "30"
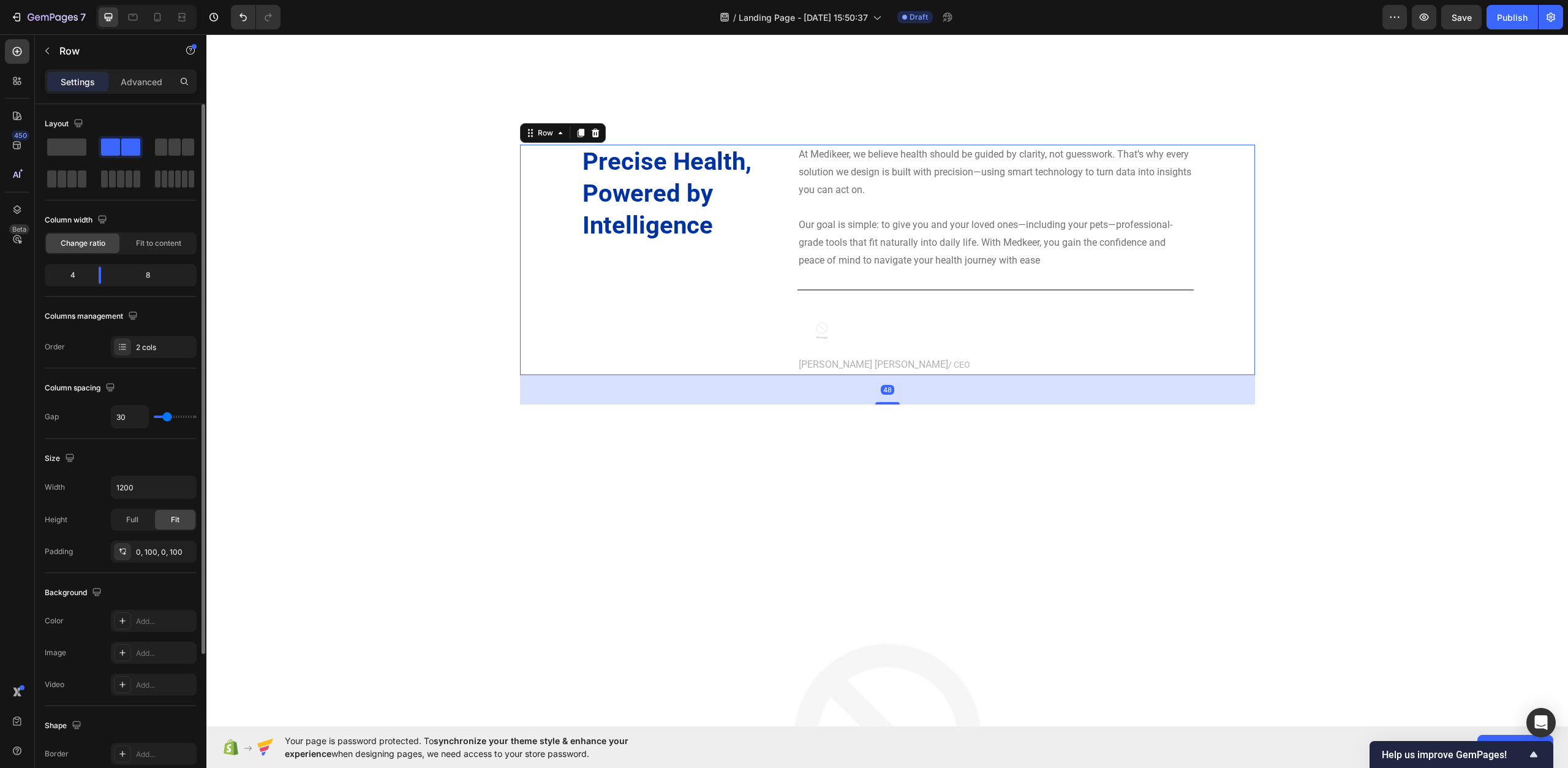
click at [563, 302] on div "Precise Health, Powered by Intelligence Heading At Medikeer, we believe health …" at bounding box center [887, 260] width 736 height 230
click at [394, 420] on div "Precise Health, Powered by Intelligence Heading At Medikeer, we believe health …" at bounding box center [887, 642] width 1344 height 995
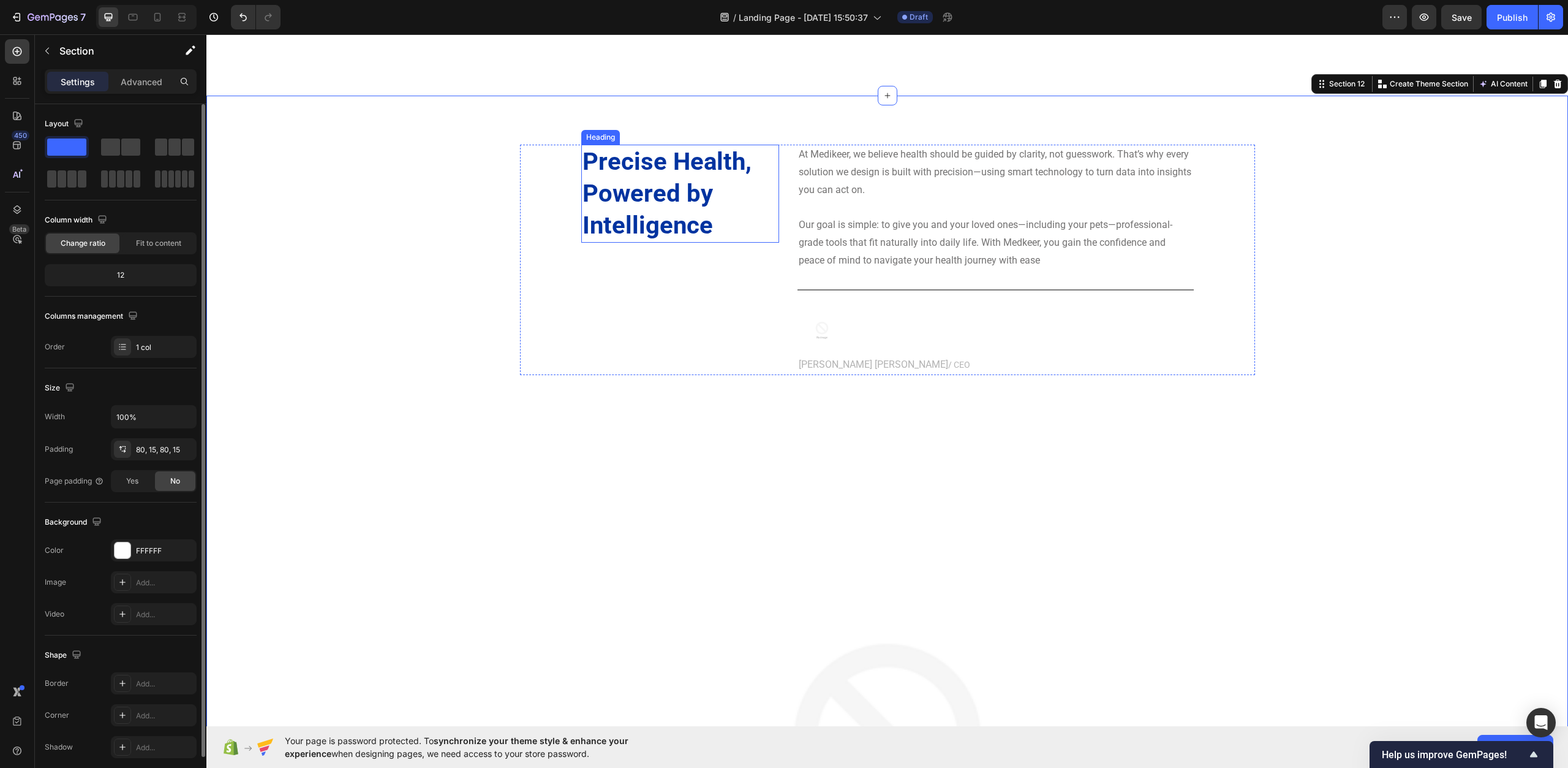
click at [820, 203] on p "Rich Text Editor. Editing area: main" at bounding box center [996, 207] width 394 height 18
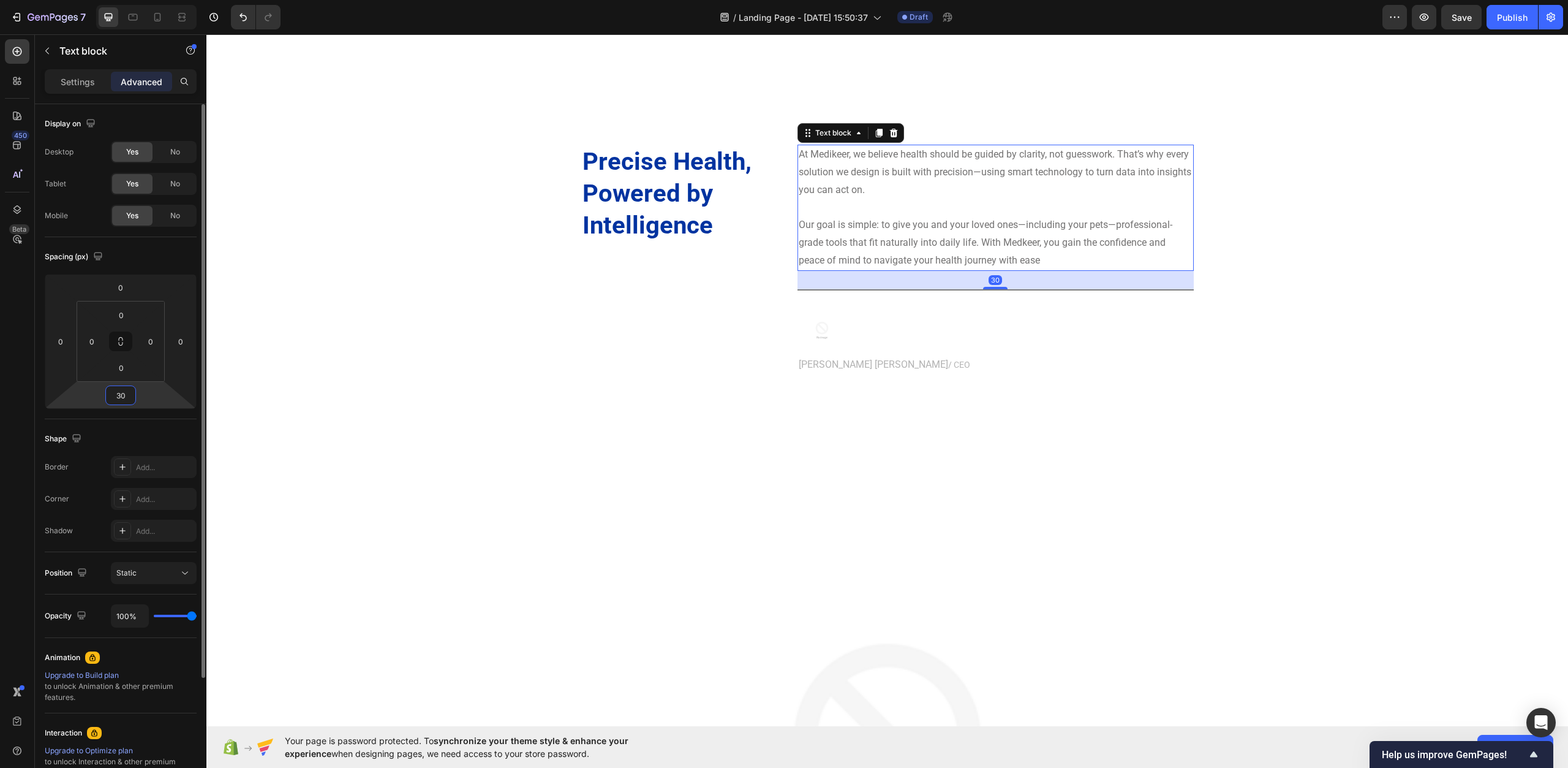
click at [131, 392] on input "30" at bounding box center [120, 395] width 24 height 19
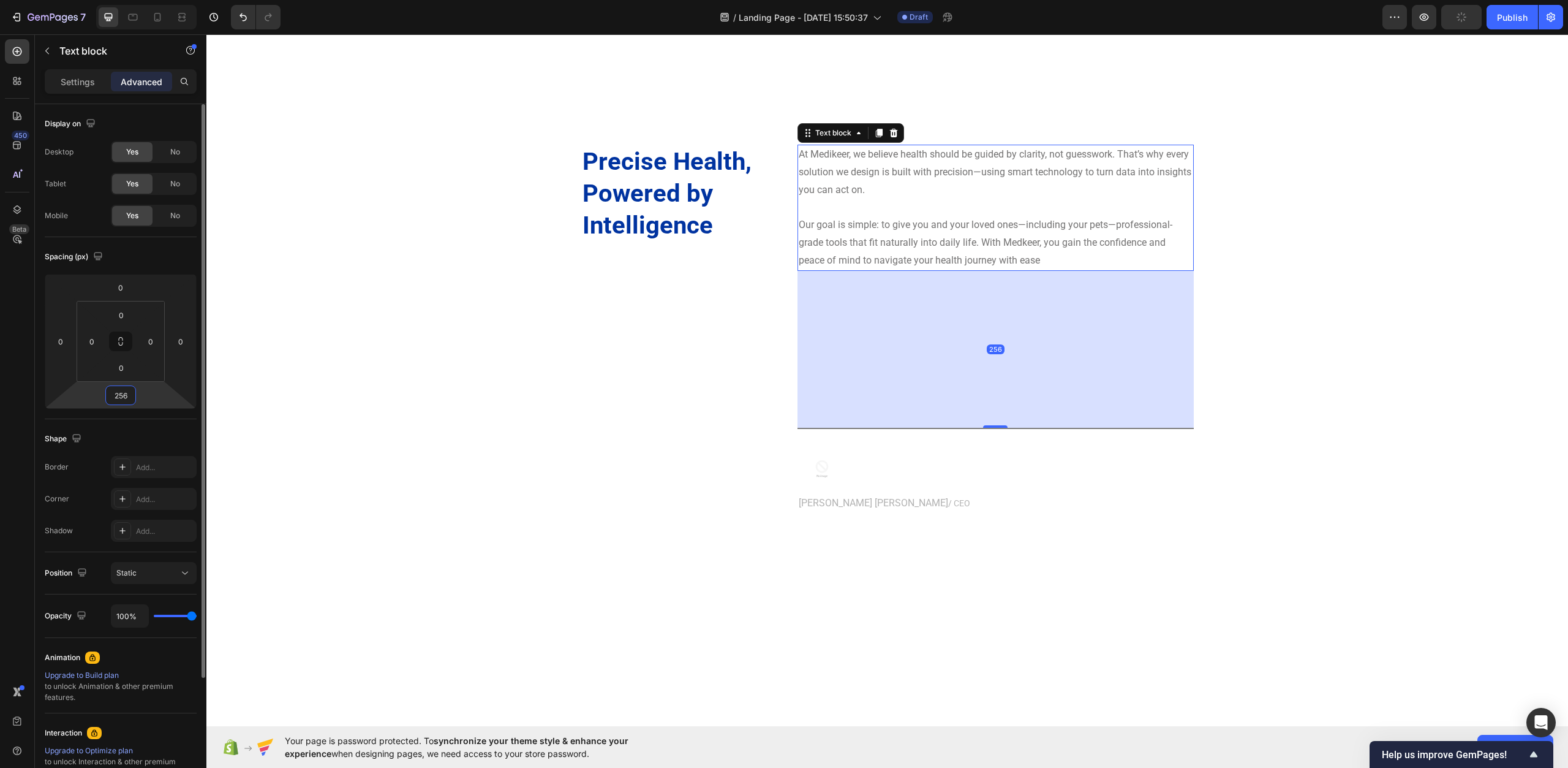
type input "25"
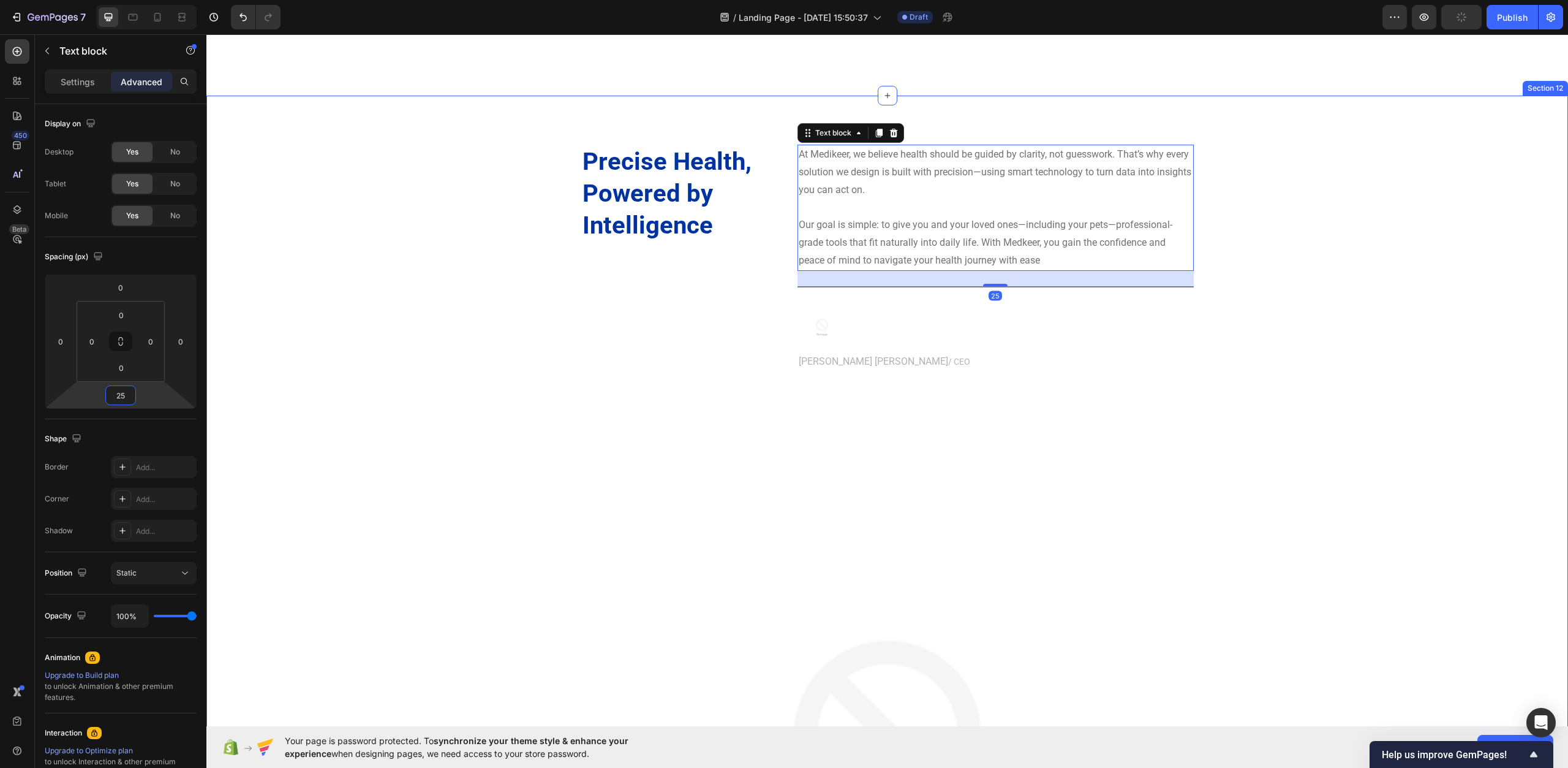
click at [473, 345] on div "Precise Health, Powered by Intelligence Heading At Medikeer, we believe health …" at bounding box center [887, 641] width 1344 height 992
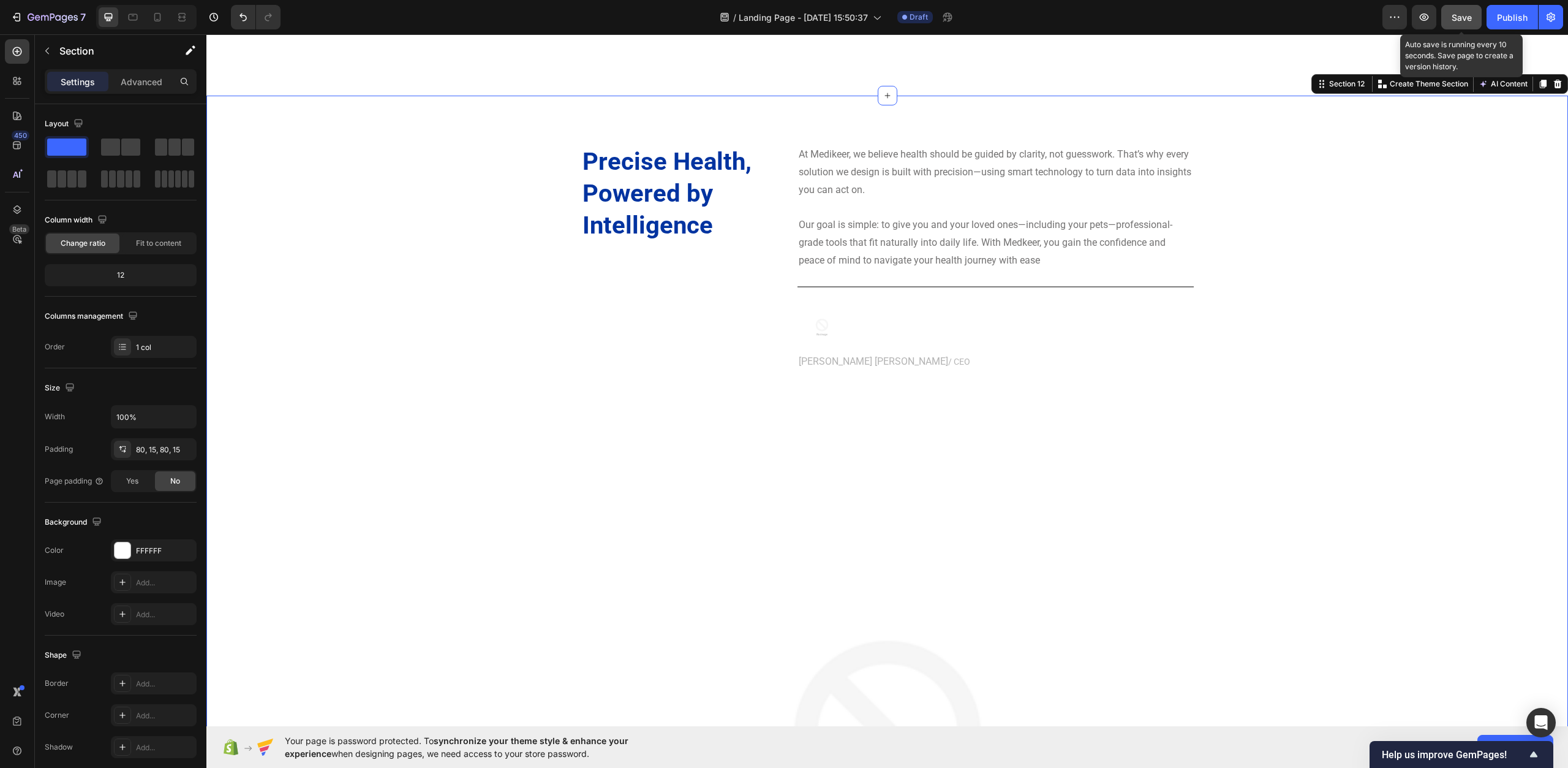
click at [1472, 26] on button "Save" at bounding box center [1462, 17] width 40 height 24
click at [388, 437] on div "Precise Health, Powered by Intelligence Heading At Medikeer, we believe health …" at bounding box center [887, 641] width 1344 height 992
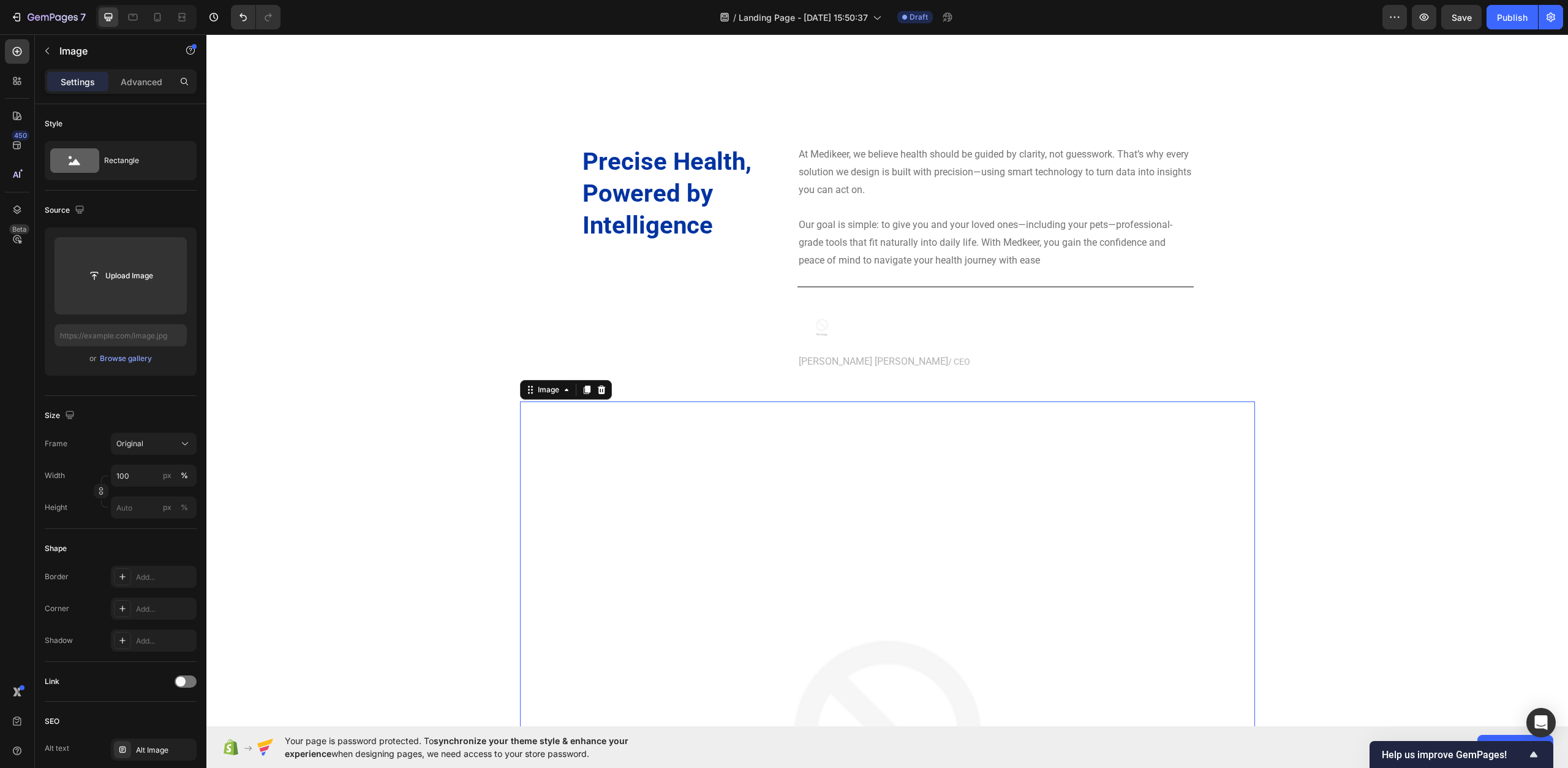
click at [941, 507] on img at bounding box center [887, 769] width 736 height 736
click at [598, 386] on icon at bounding box center [602, 390] width 10 height 10
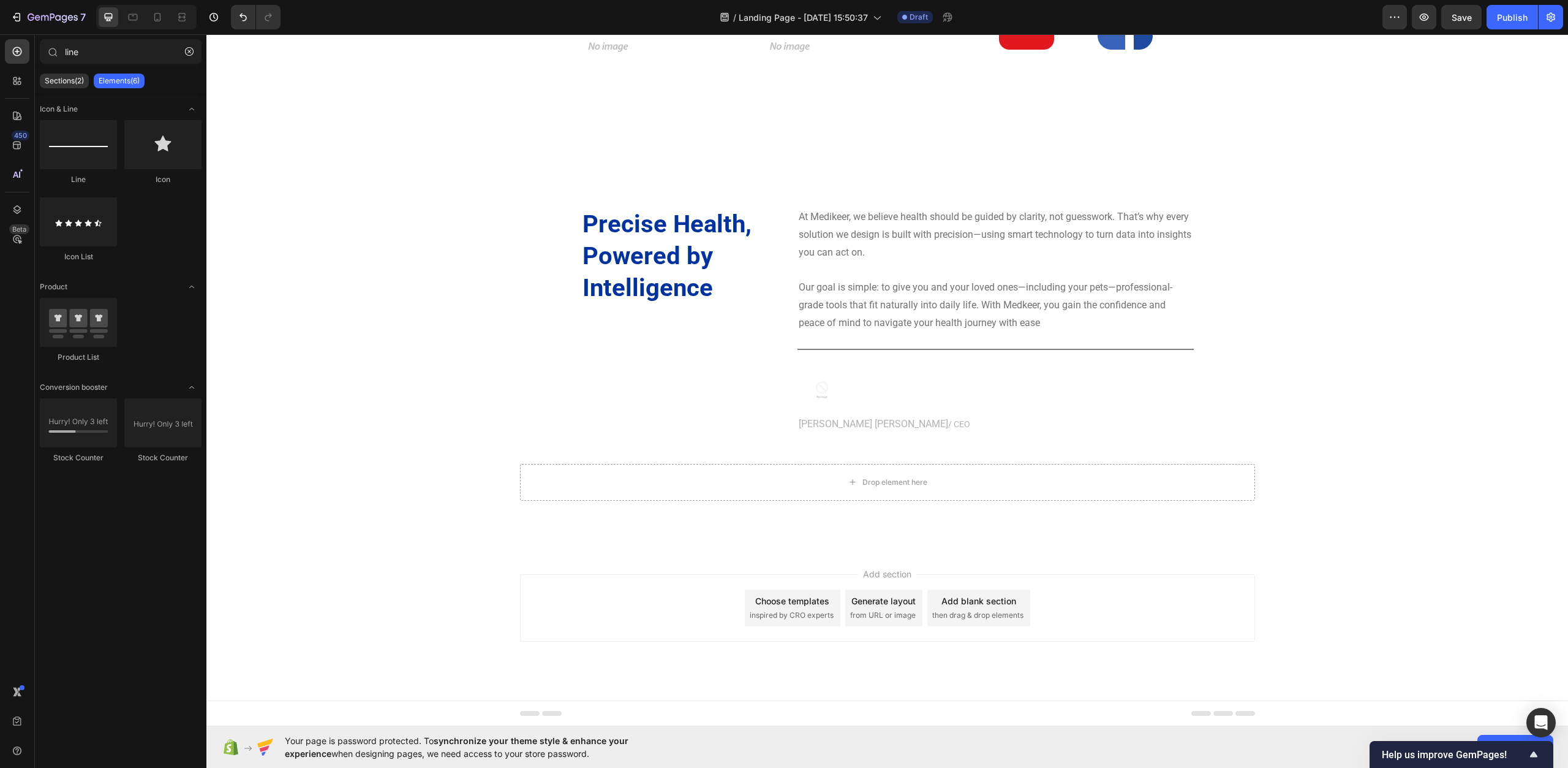
scroll to position [3713, 0]
click at [1468, 19] on span "Save" at bounding box center [1462, 18] width 20 height 10
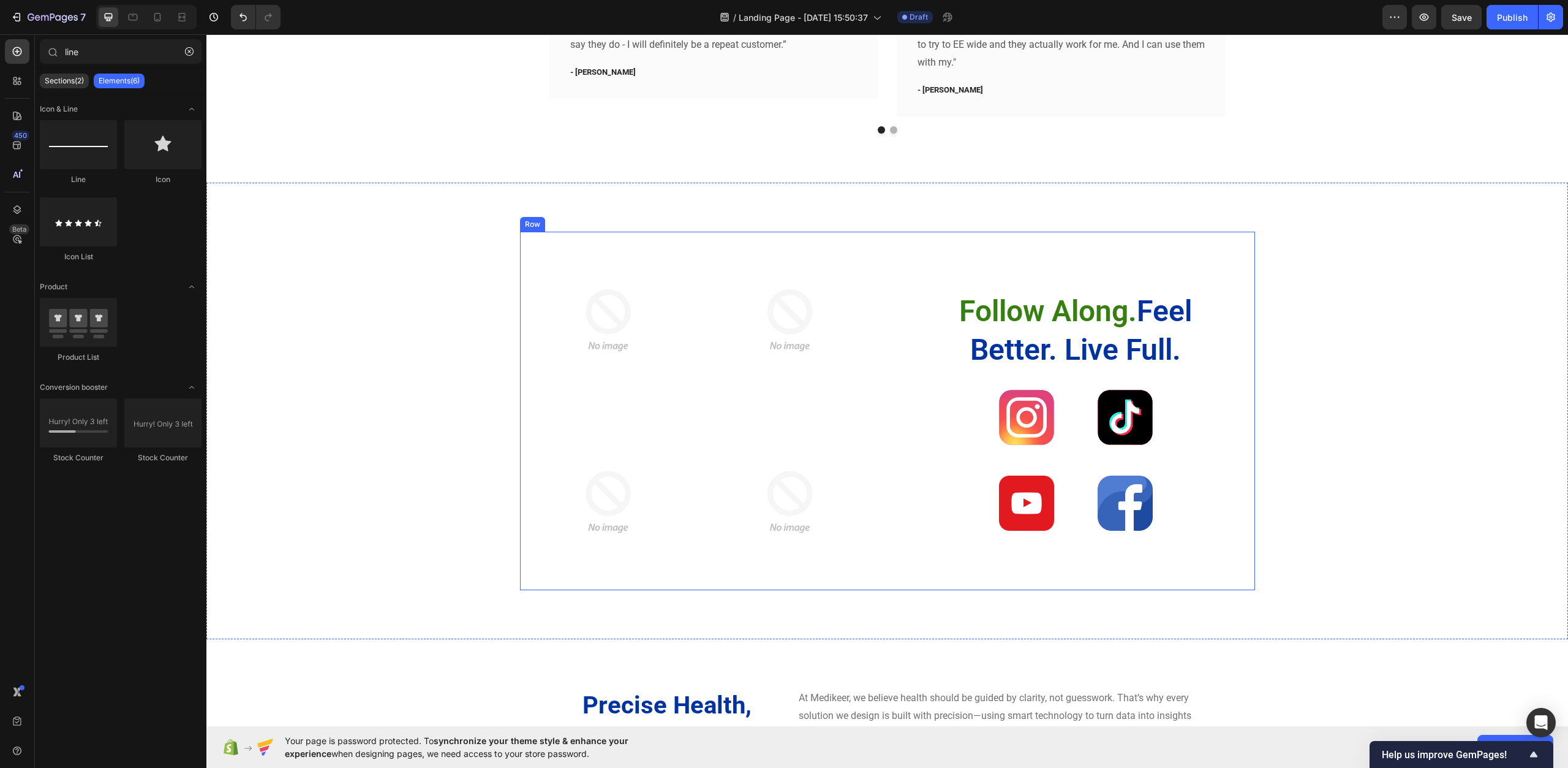
scroll to position [3231, 0]
click at [1119, 344] on h2 "Follow Along. Feel Better. Live Full." at bounding box center [1076, 330] width 319 height 79
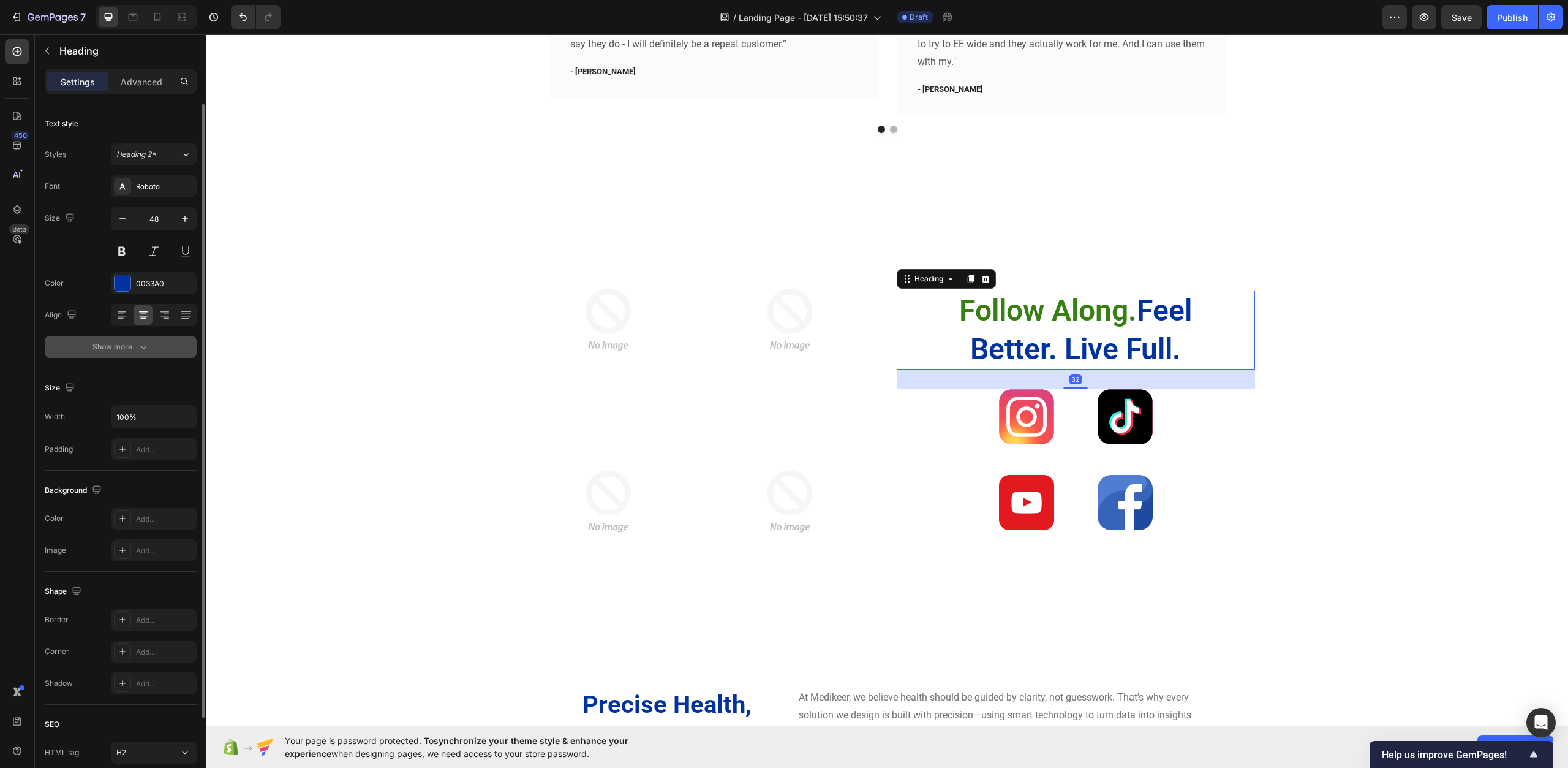
click at [132, 343] on div "Show more" at bounding box center [121, 346] width 57 height 13
click at [147, 443] on span "AA" at bounding box center [143, 444] width 11 height 11
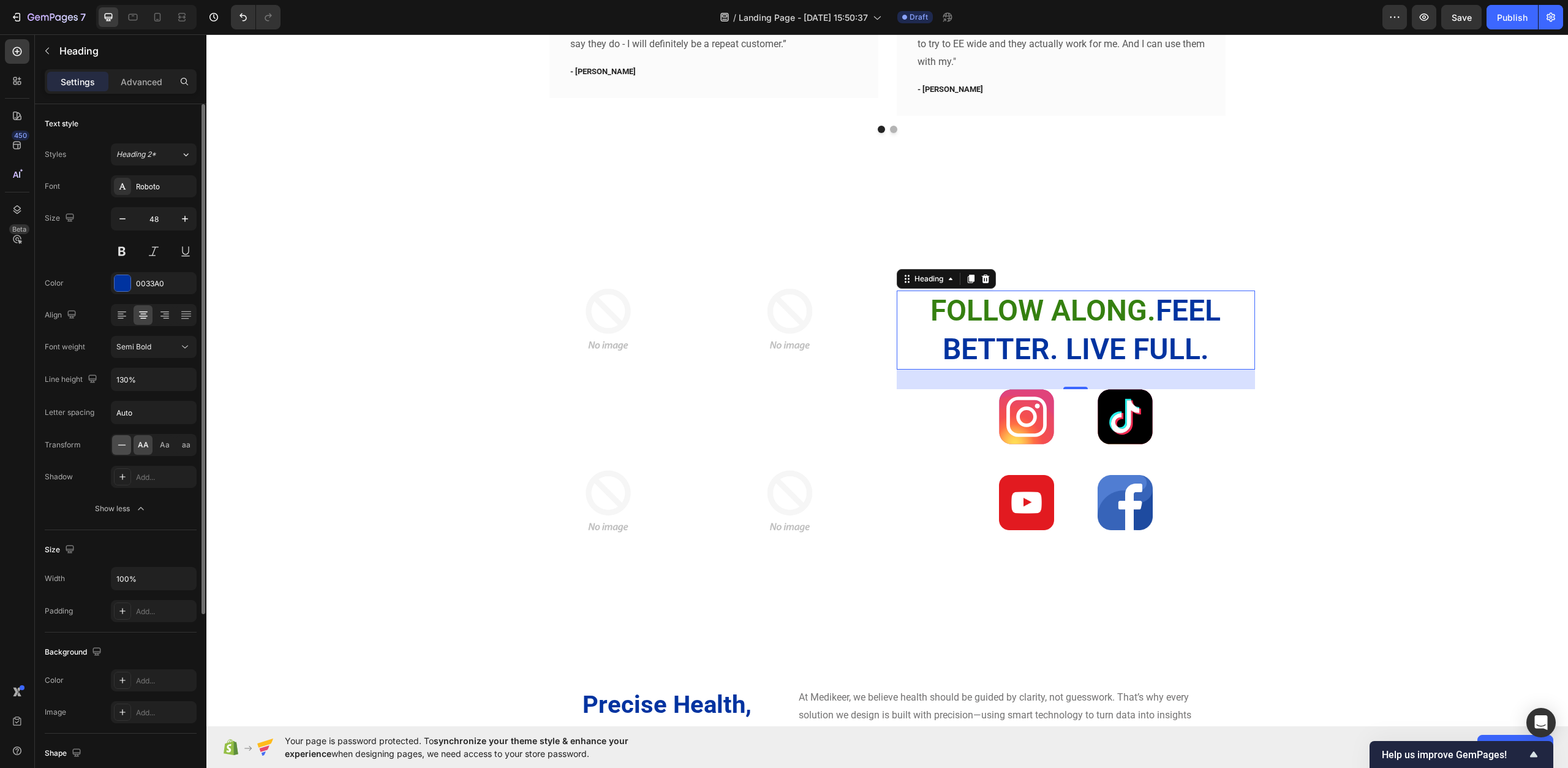
click at [127, 443] on icon at bounding box center [121, 445] width 13 height 13
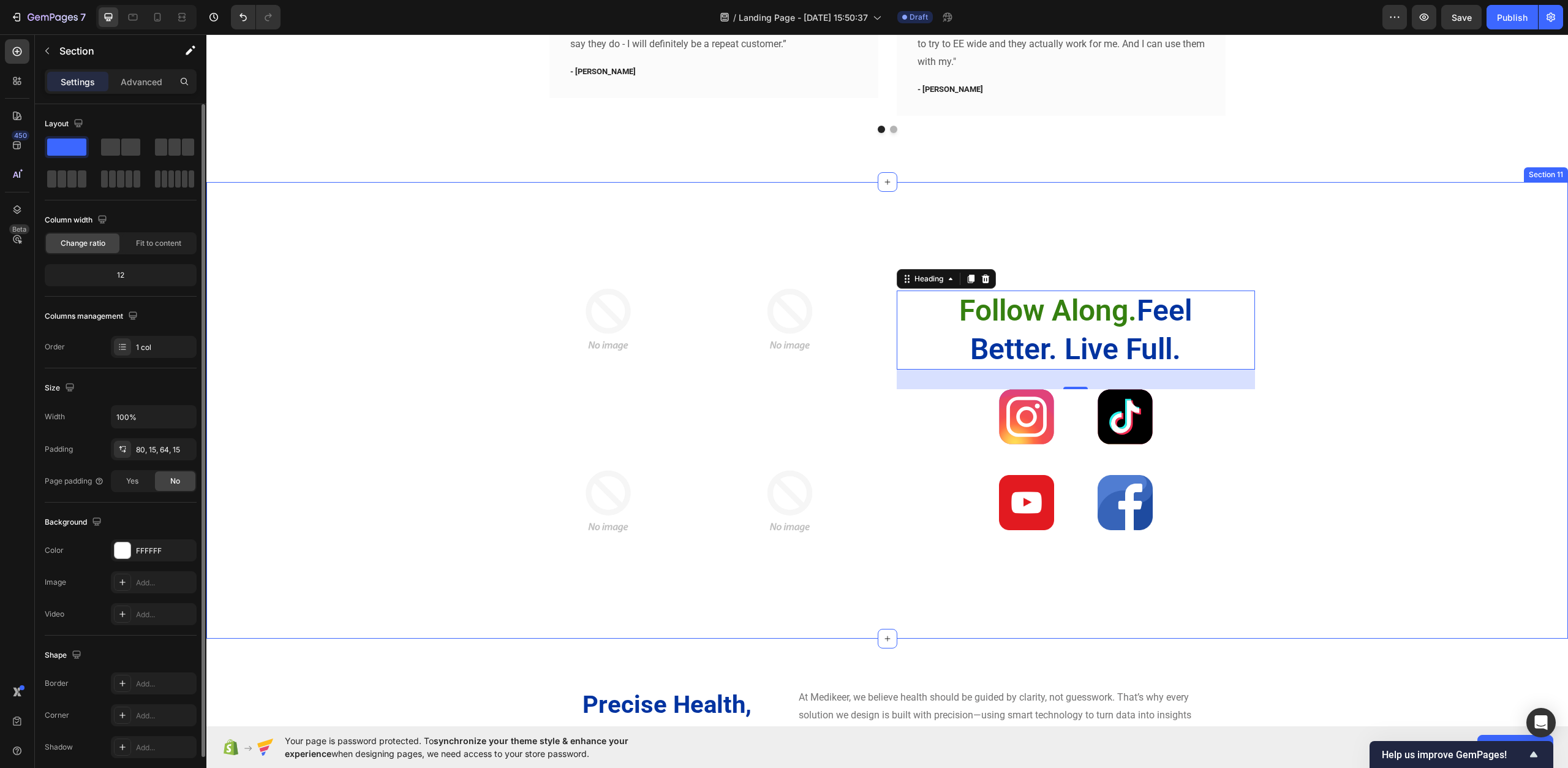
click at [346, 491] on div "Image Image Row Image Image Row Follow Along. Feel Better. Live Full. Heading 3…" at bounding box center [887, 415] width 1344 height 368
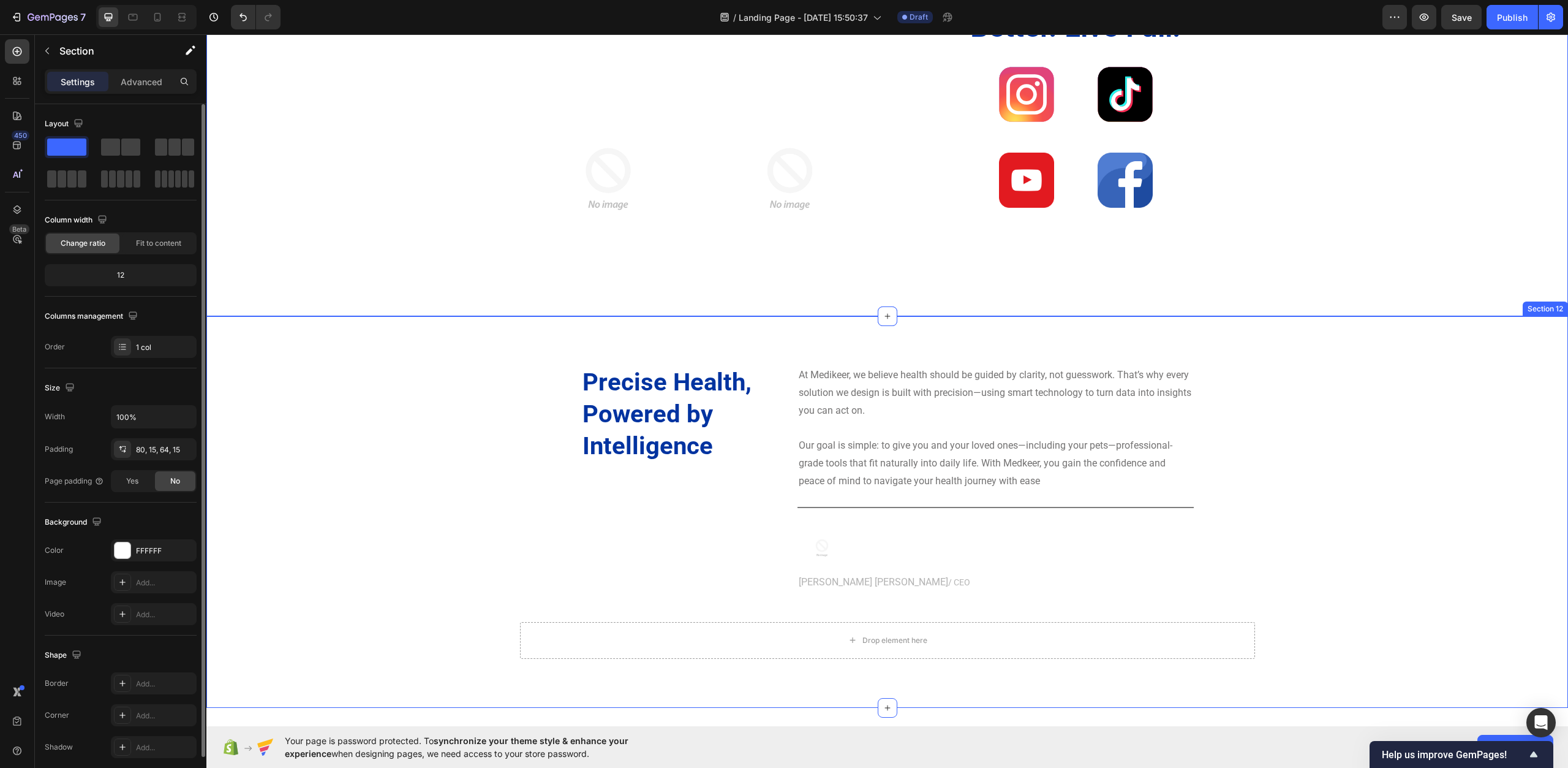
scroll to position [3590, 0]
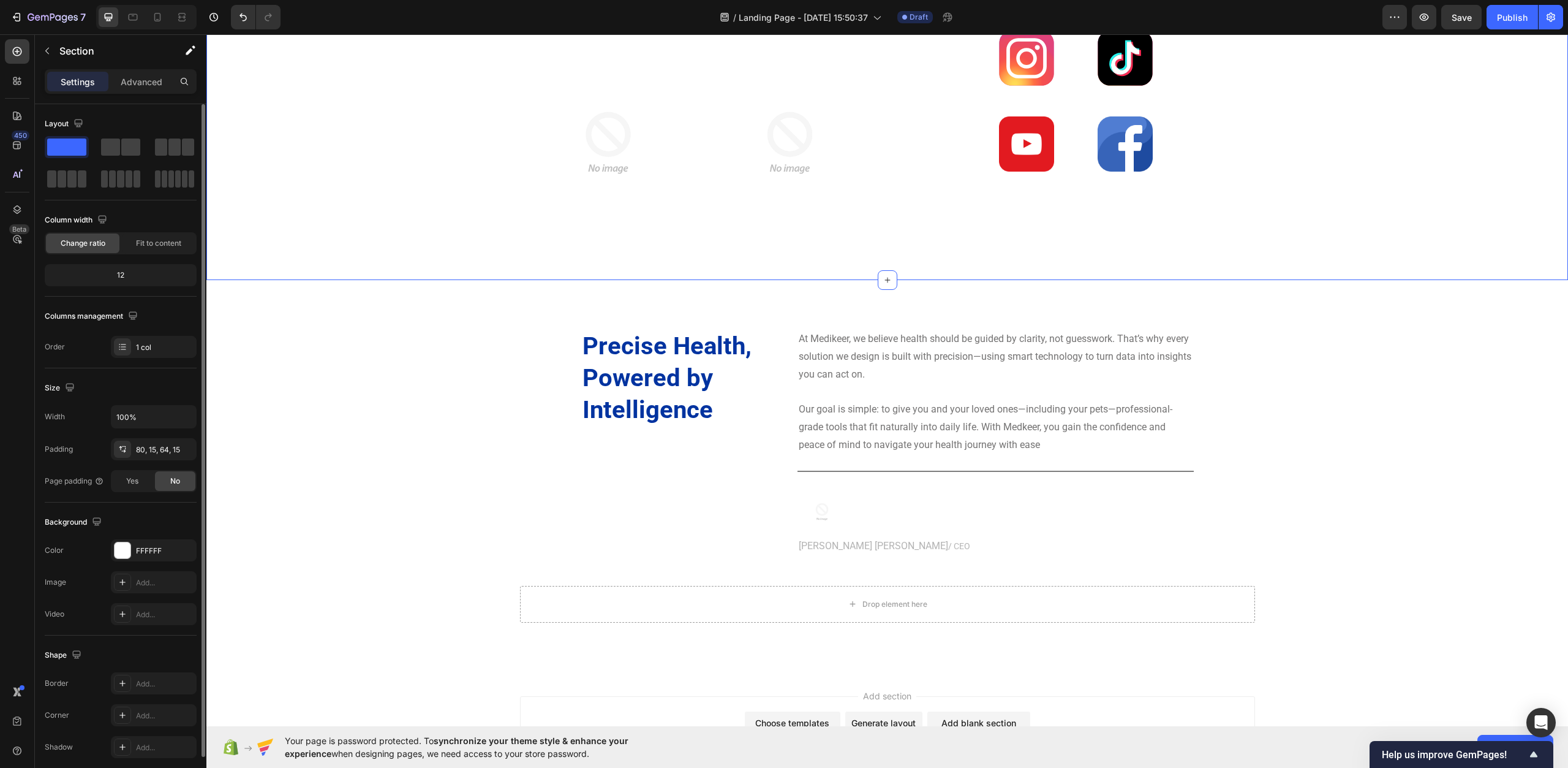
click at [771, 716] on div "Choose templates inspired by CRO experts" at bounding box center [792, 730] width 95 height 37
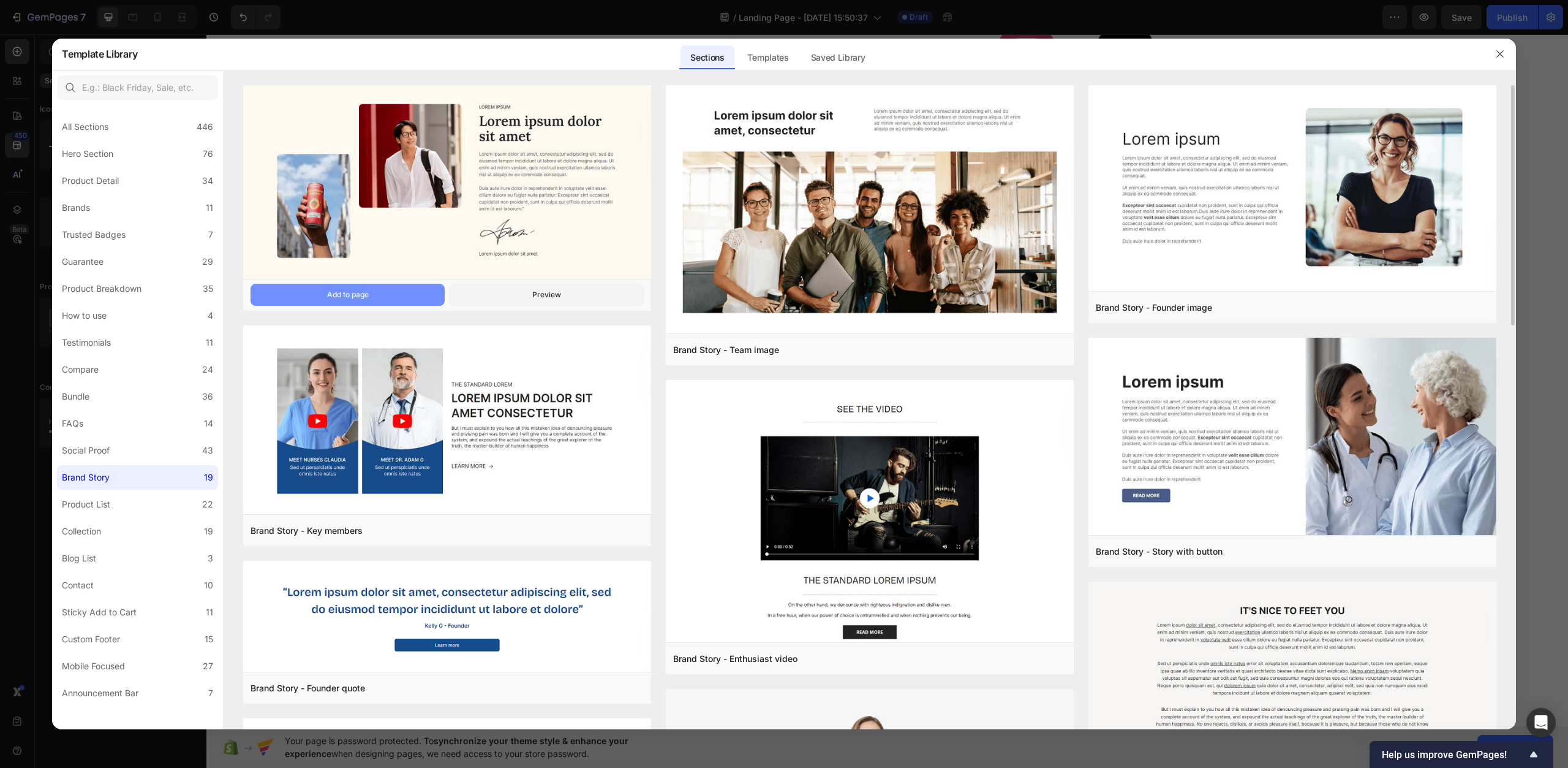
click at [386, 295] on button "Add to page" at bounding box center [347, 295] width 195 height 22
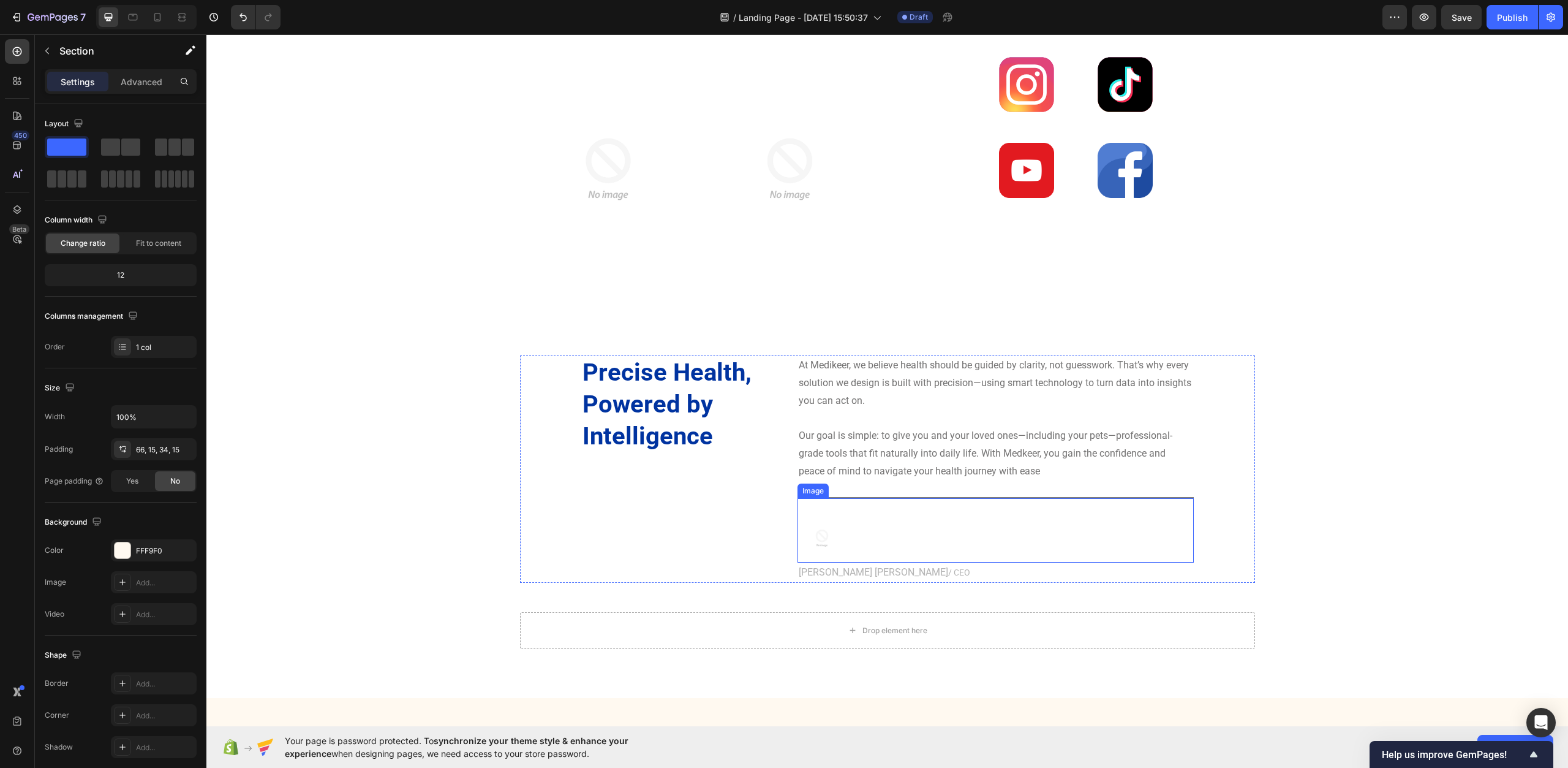
scroll to position [3708, 0]
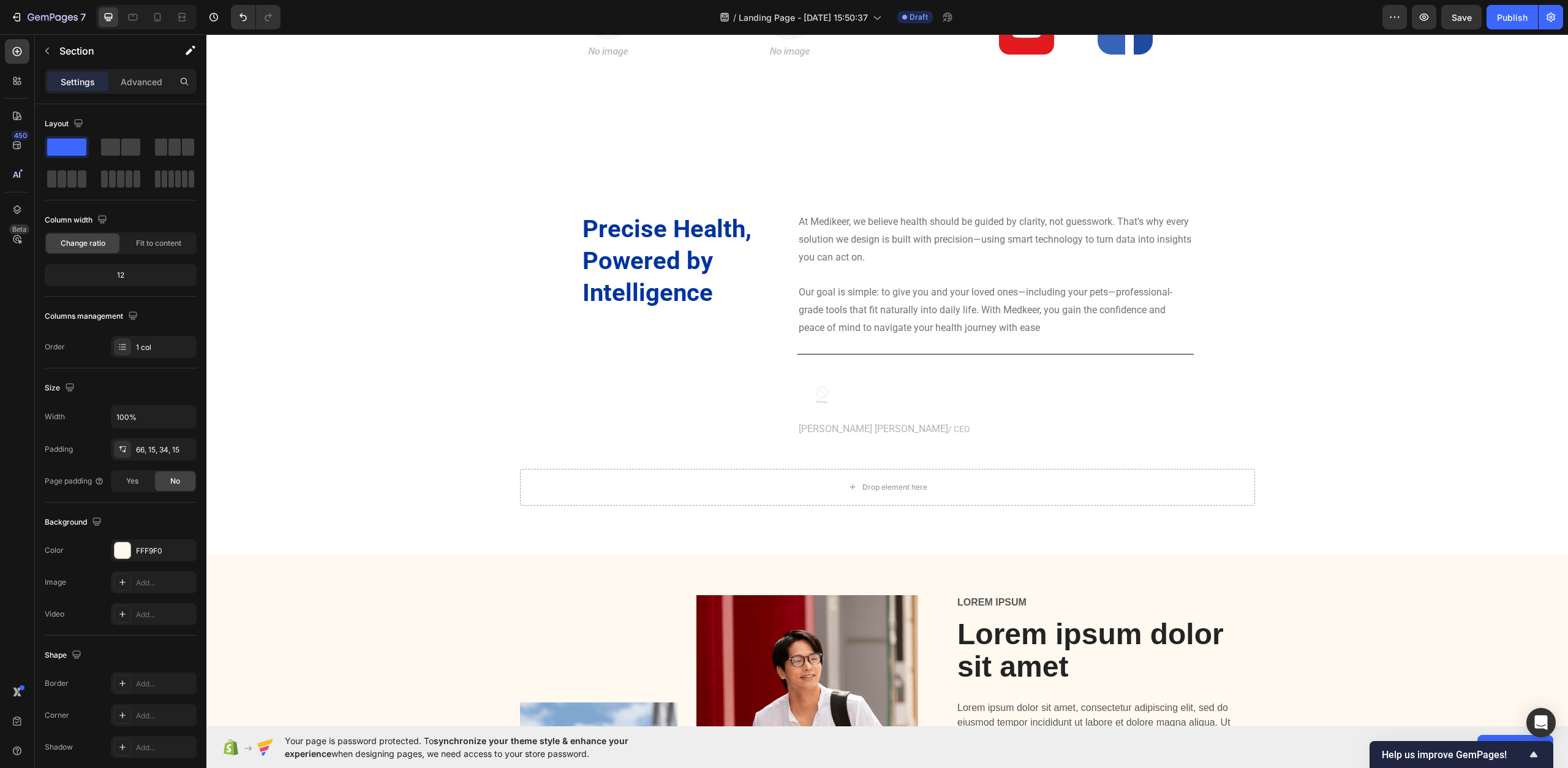
click at [372, 576] on div "Image Image Row Lorem ipsum Text Block Lorem ipsum dolor sit amet Heading Lorem…" at bounding box center [887, 765] width 1362 height 422
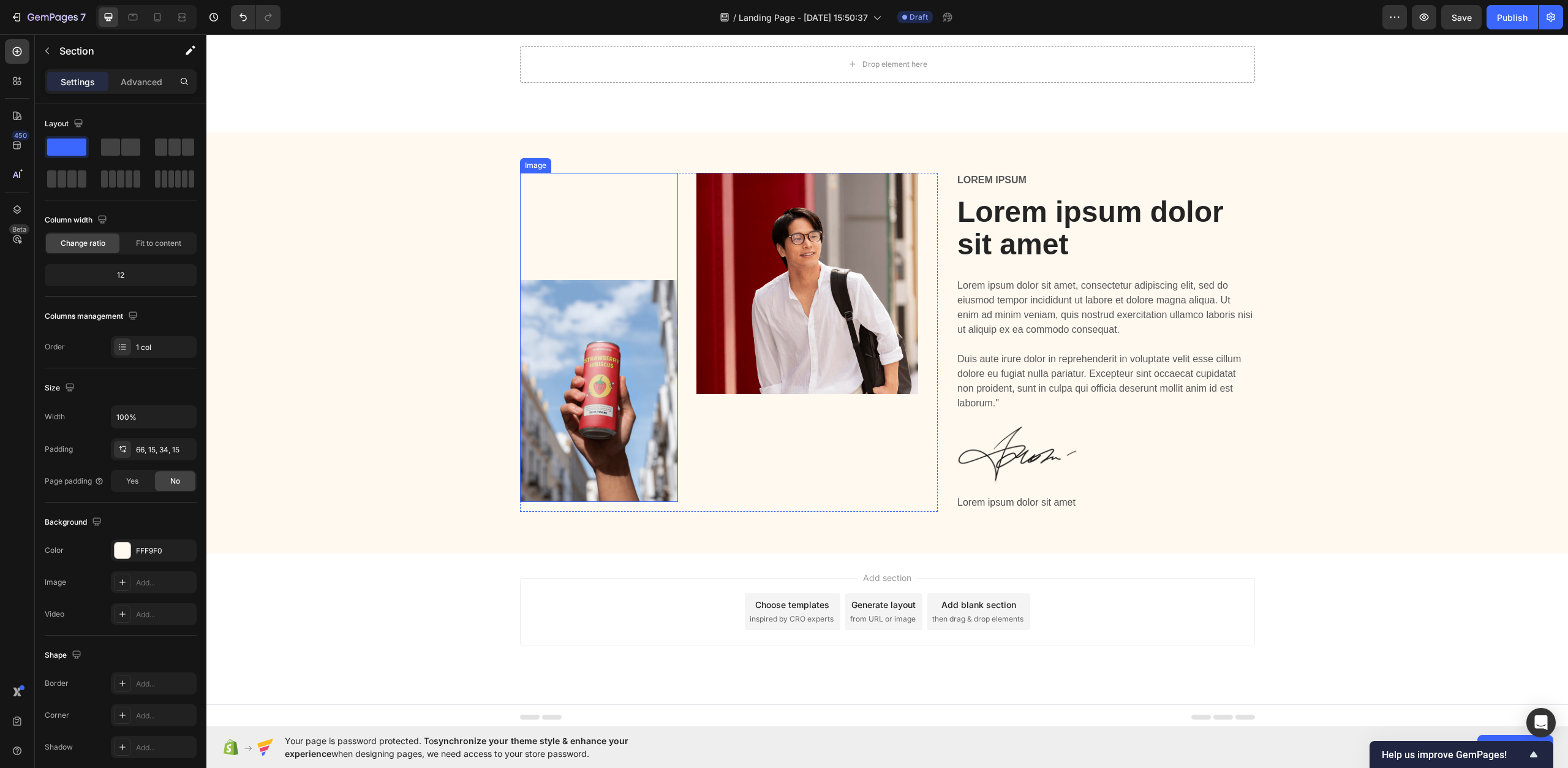
scroll to position [4134, 0]
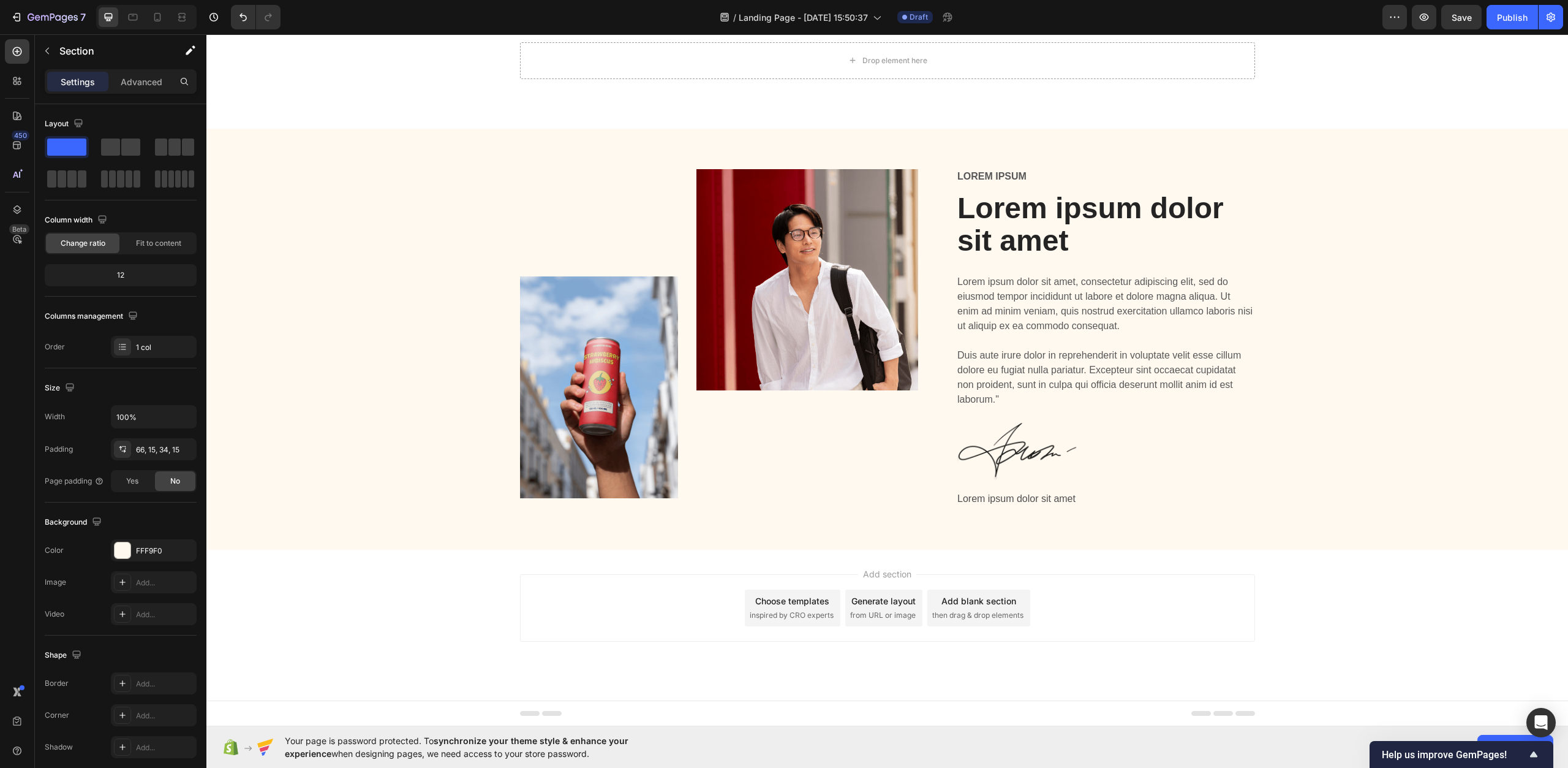
click at [1478, 368] on div "Image Image Row Lorem ipsum Text Block Lorem ipsum dolor sit amet Heading Lorem…" at bounding box center [887, 349] width 1344 height 360
click at [1410, 210] on div "Image Image Row Lorem ipsum Text Block Lorem ipsum dolor sit amet Heading Lorem…" at bounding box center [887, 349] width 1344 height 360
drag, startPoint x: 1356, startPoint y: 145, endPoint x: 1351, endPoint y: 137, distance: 9.4
click at [1353, 142] on div "Image Image Row Lorem ipsum Text Block Lorem ipsum dolor sit amet Heading Lorem…" at bounding box center [887, 340] width 1362 height 422
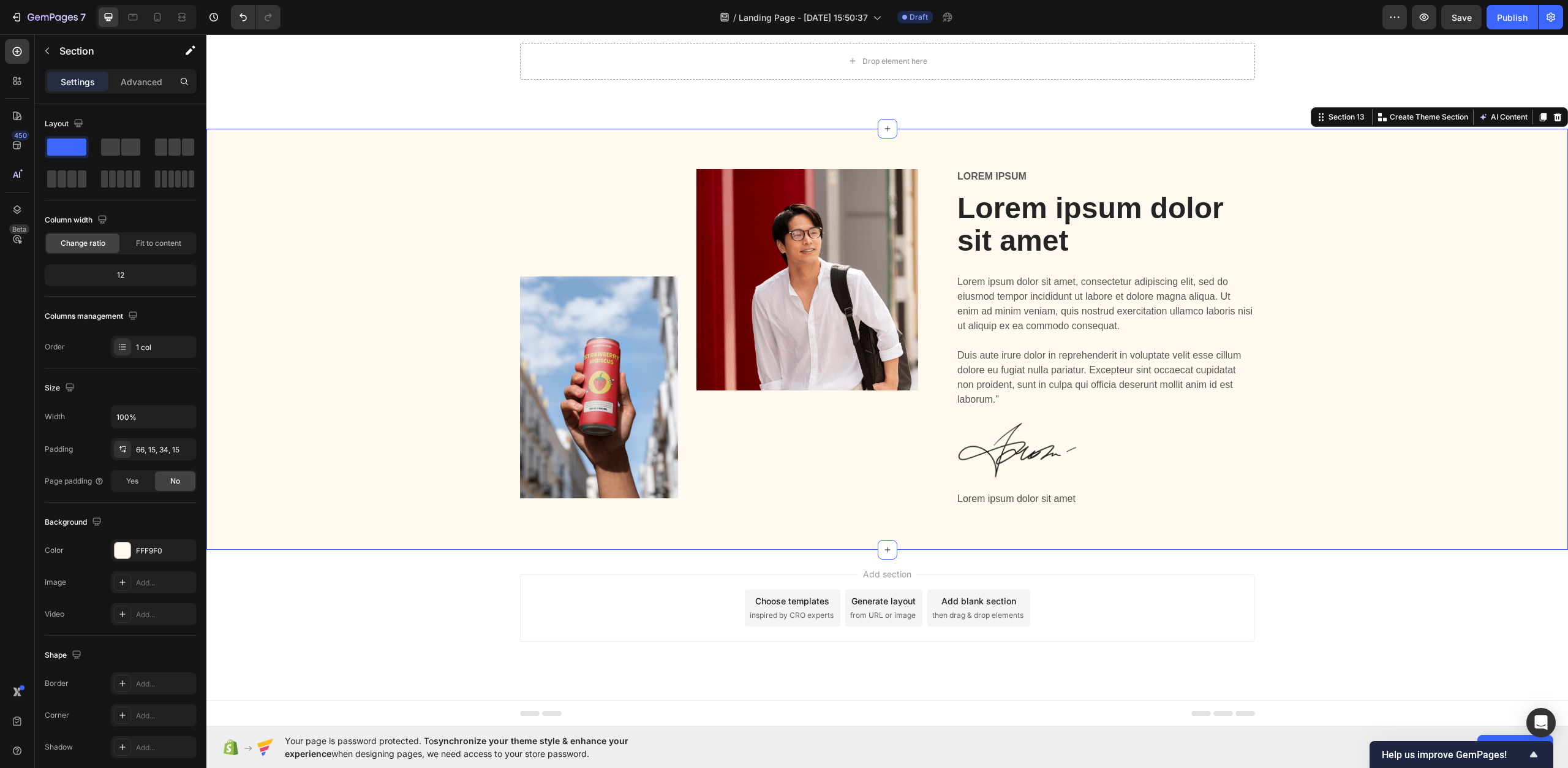
click at [1300, 137] on div "Image Image Row Lorem ipsum Text Block Lorem ipsum dolor sit amet Heading Lorem…" at bounding box center [887, 340] width 1362 height 422
click at [1306, 168] on div "Image Image Row Lorem ipsum Text Block Lorem ipsum dolor sit amet Heading Lorem…" at bounding box center [887, 340] width 1362 height 422
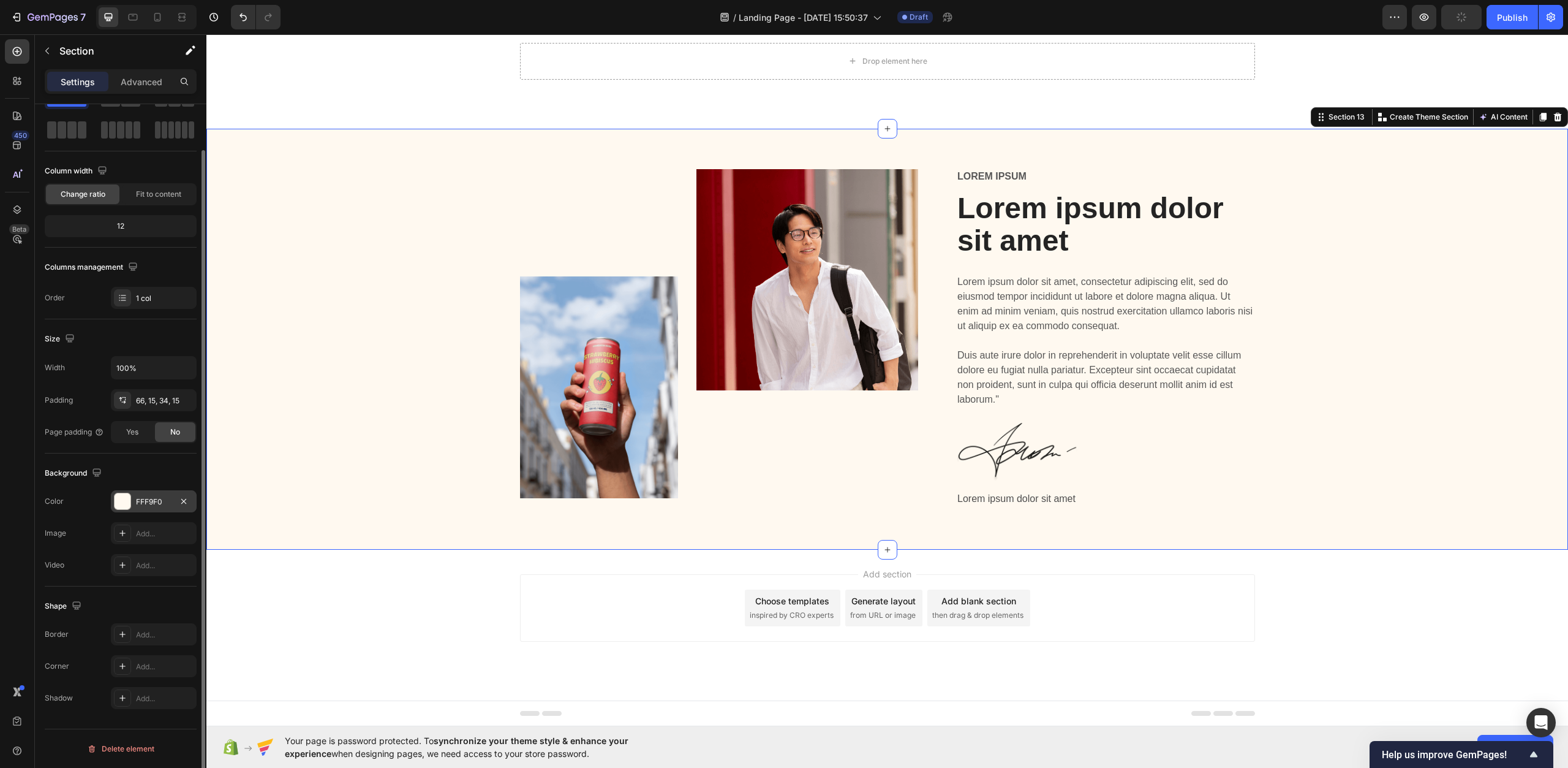
click at [155, 498] on div "FFF9F0" at bounding box center [153, 502] width 35 height 11
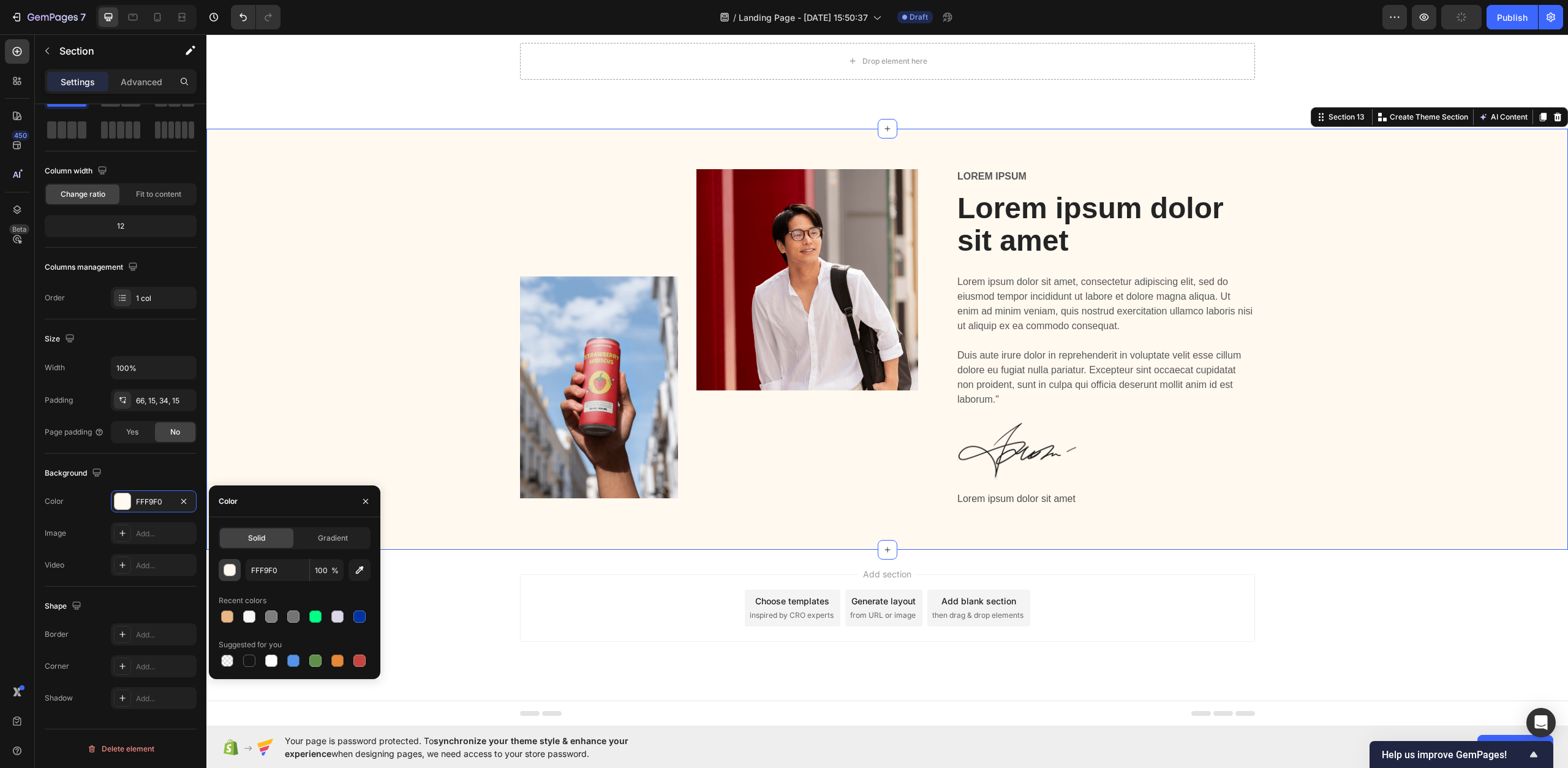
click at [227, 576] on div "button" at bounding box center [230, 571] width 13 height 13
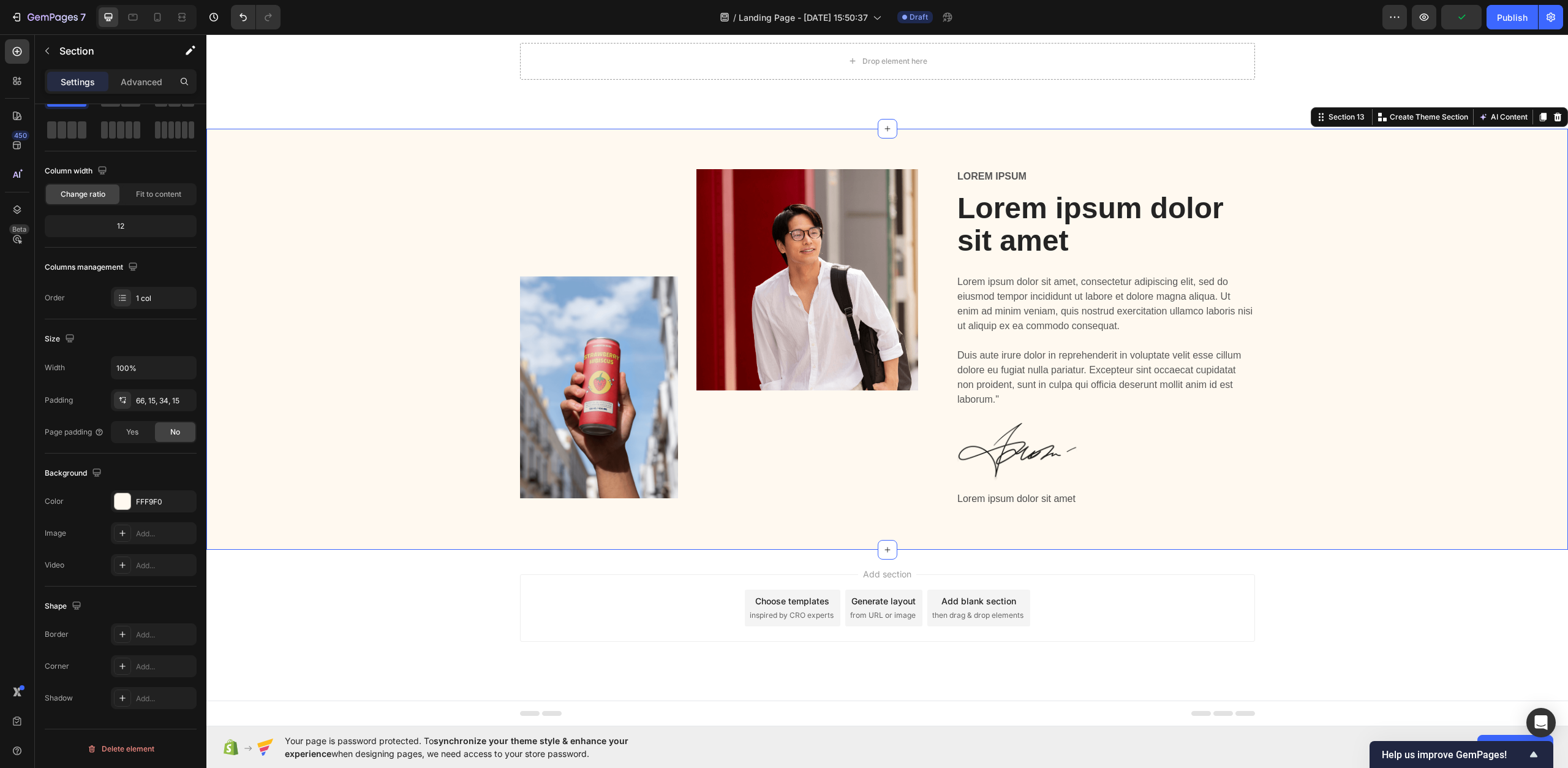
click at [322, 349] on div "Image Image Row Lorem ipsum Text Block Lorem ipsum dolor sit amet Heading Lorem…" at bounding box center [887, 349] width 1344 height 360
click at [129, 509] on div at bounding box center [122, 501] width 16 height 16
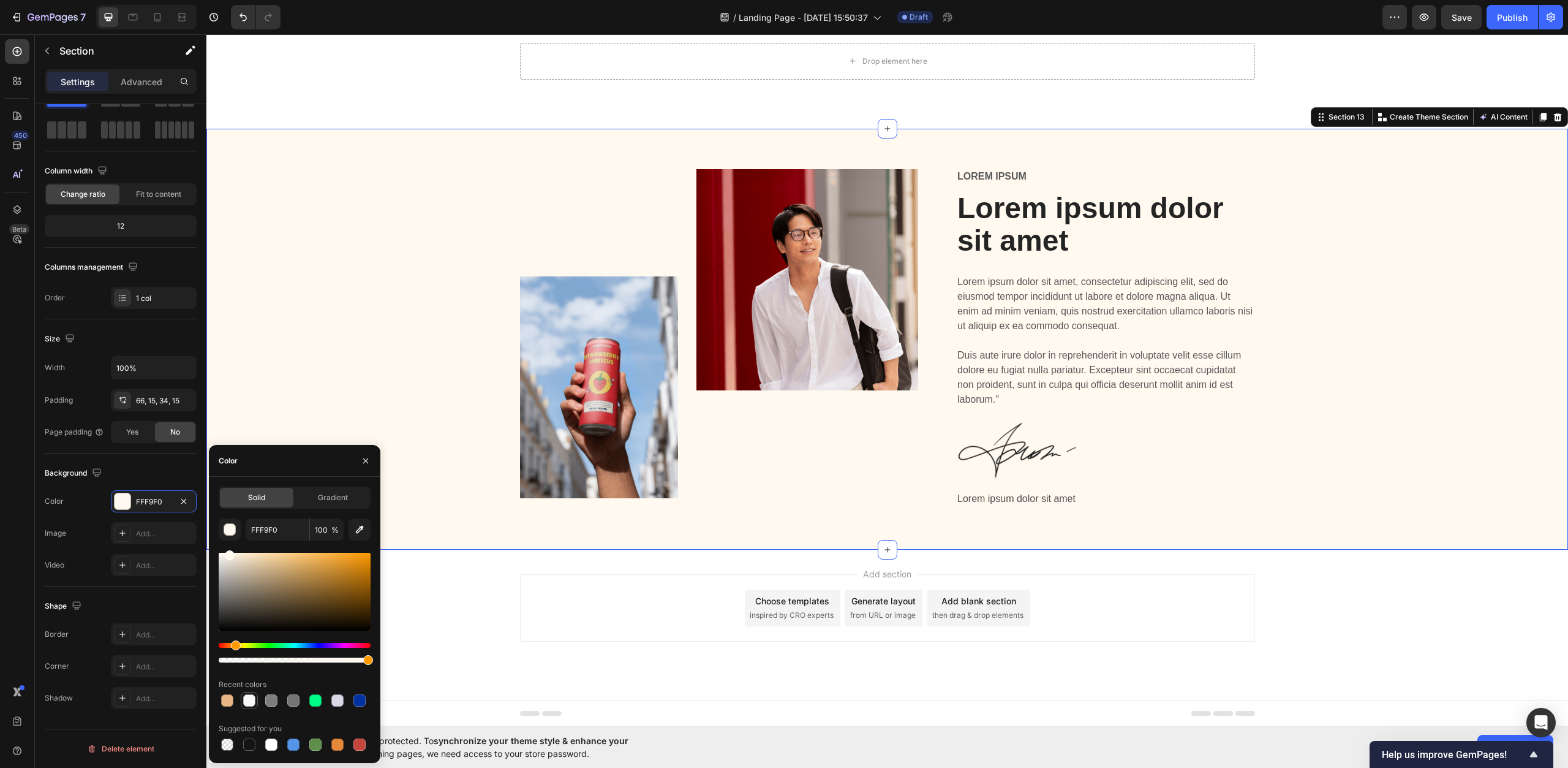
click at [256, 705] on div at bounding box center [249, 700] width 14 height 14
click at [275, 705] on div at bounding box center [271, 701] width 13 height 13
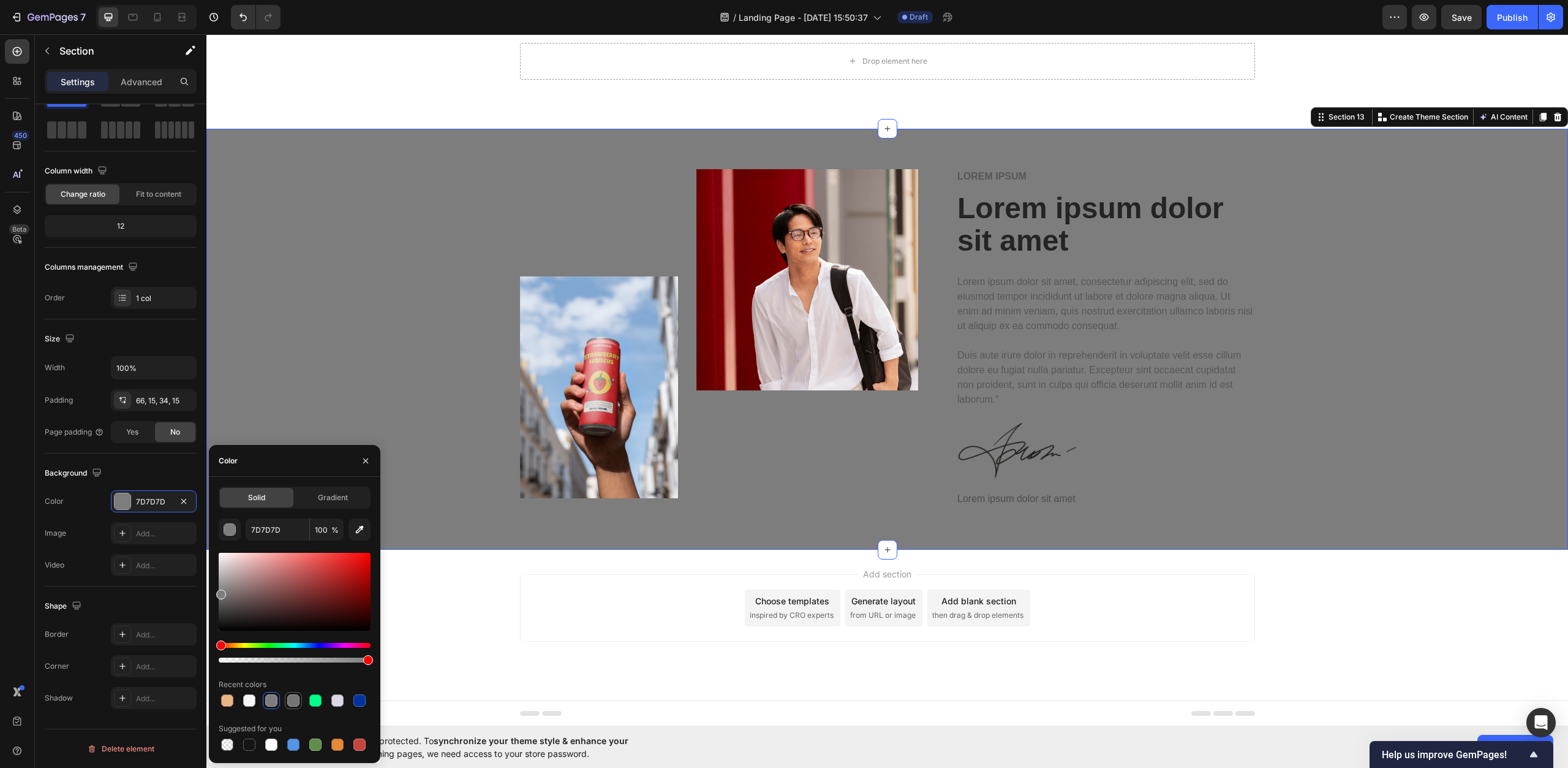
click at [297, 704] on div at bounding box center [293, 701] width 13 height 13
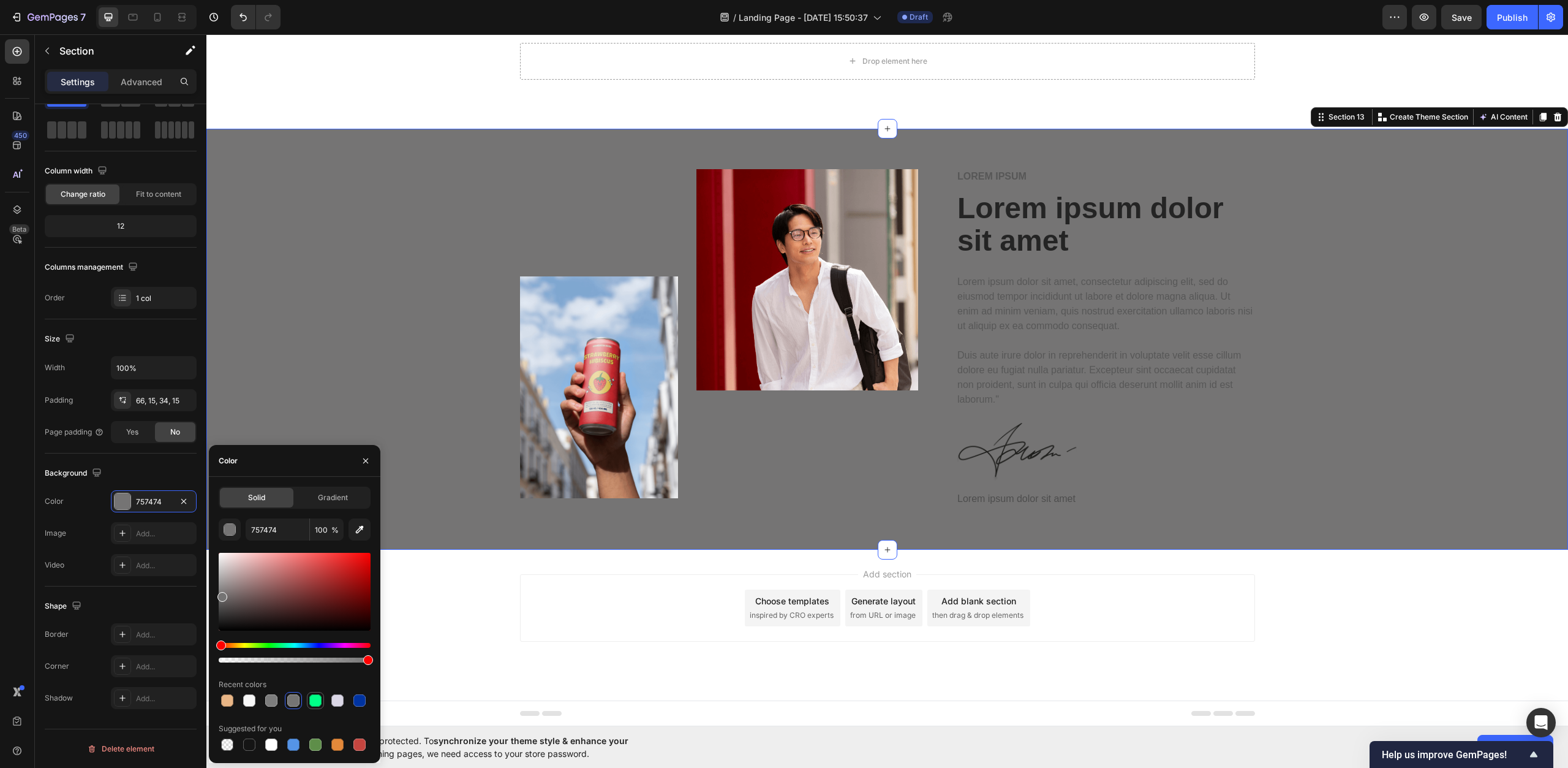
click at [311, 698] on div at bounding box center [315, 701] width 13 height 13
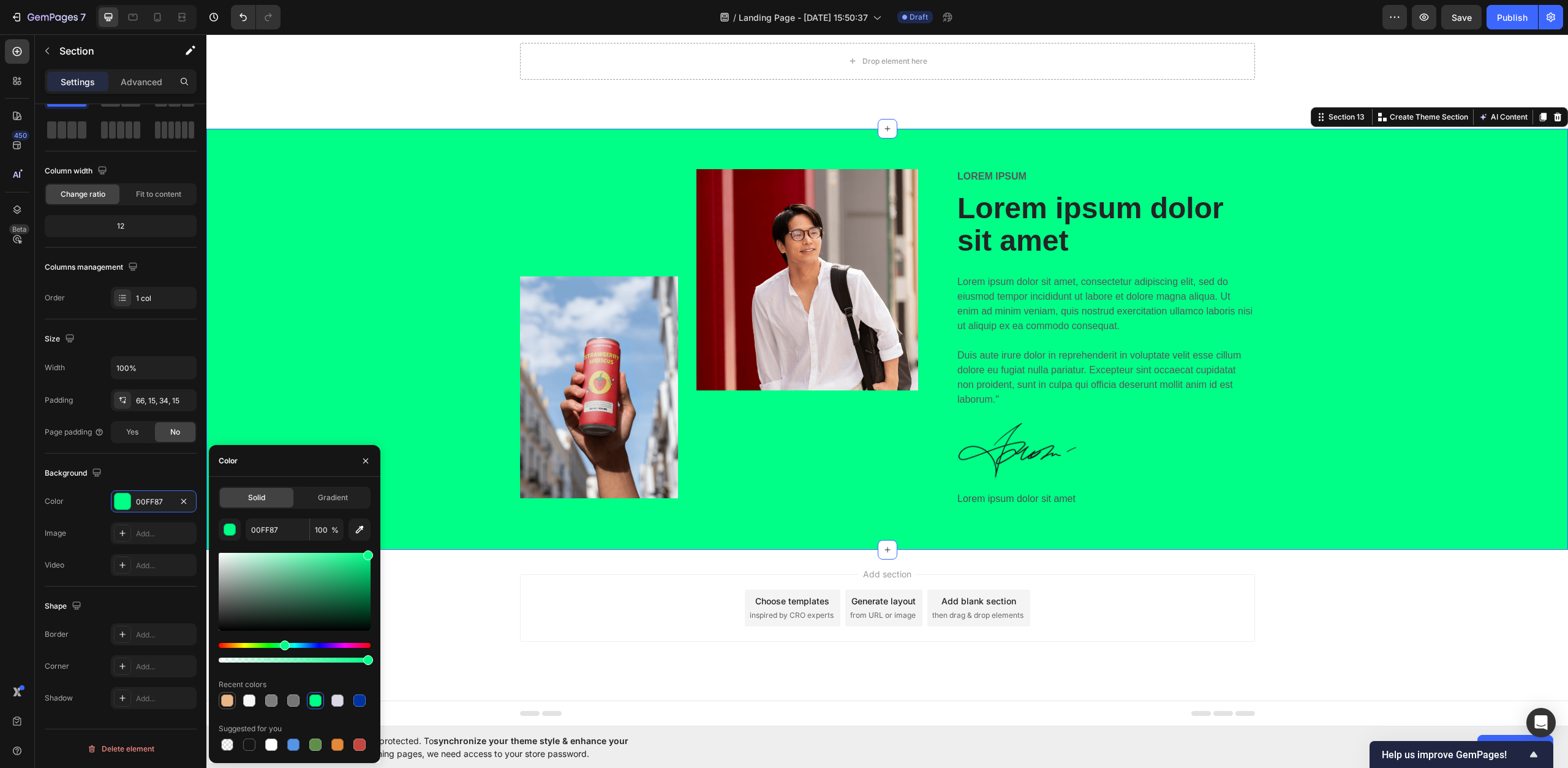
click at [223, 697] on div at bounding box center [227, 701] width 13 height 13
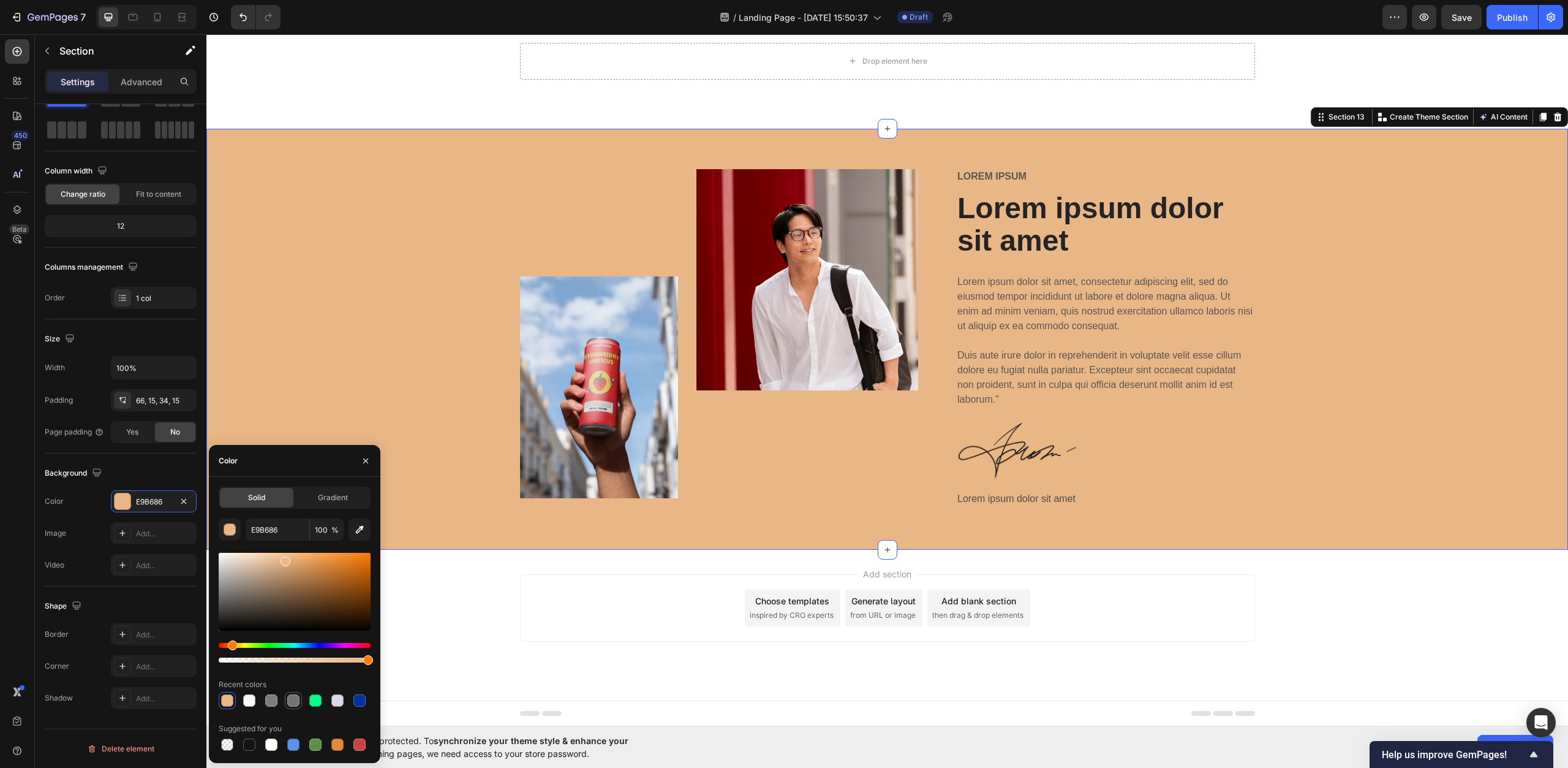
click at [288, 701] on div at bounding box center [293, 701] width 13 height 13
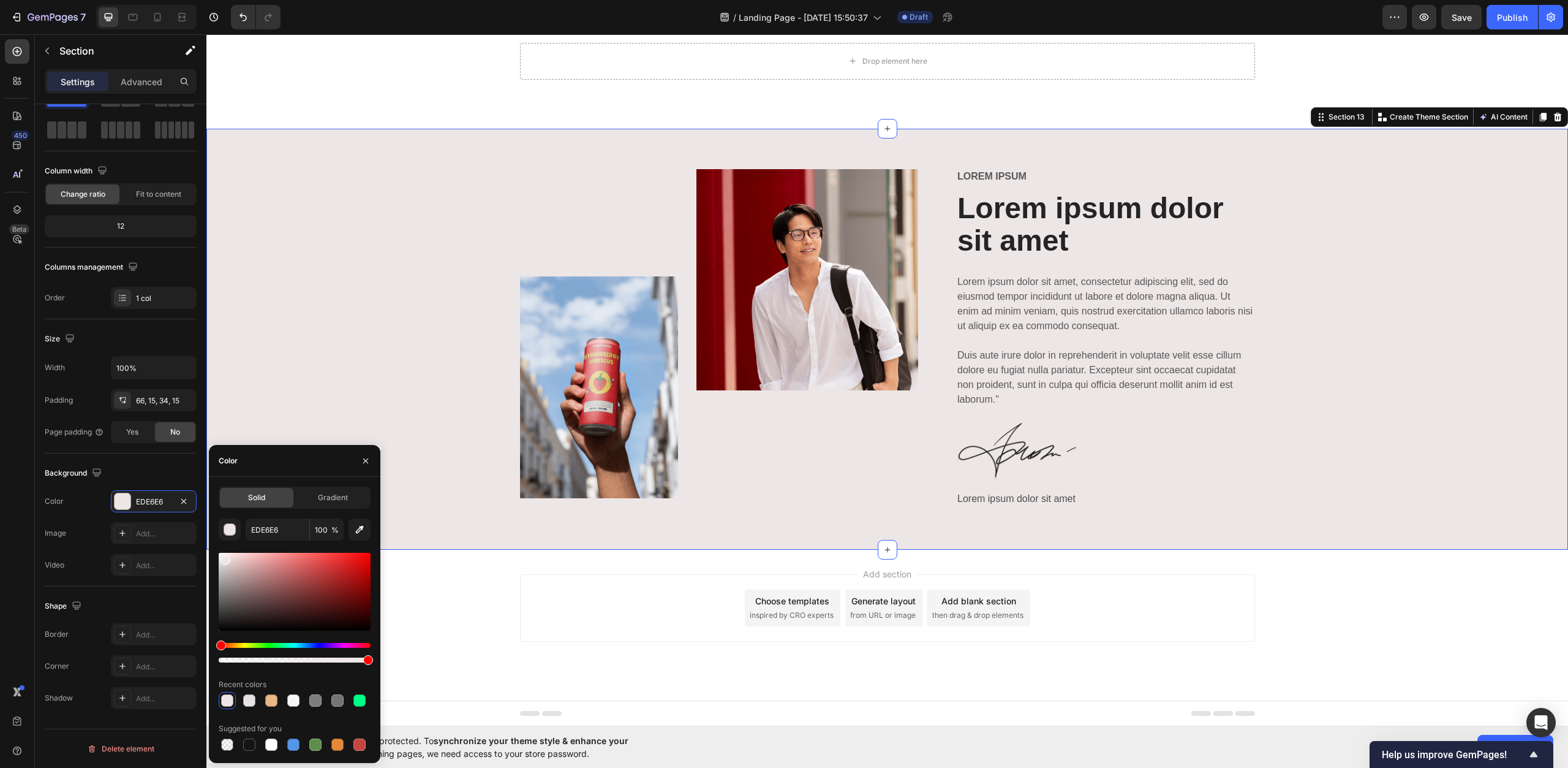
drag, startPoint x: 224, startPoint y: 598, endPoint x: 223, endPoint y: 558, distance: 40.0
click at [223, 558] on div at bounding box center [226, 561] width 10 height 10
drag, startPoint x: 222, startPoint y: 647, endPoint x: 316, endPoint y: 646, distance: 94.0
click at [316, 646] on div "Hue" at bounding box center [318, 646] width 10 height 10
drag, startPoint x: 316, startPoint y: 642, endPoint x: 300, endPoint y: 643, distance: 16.0
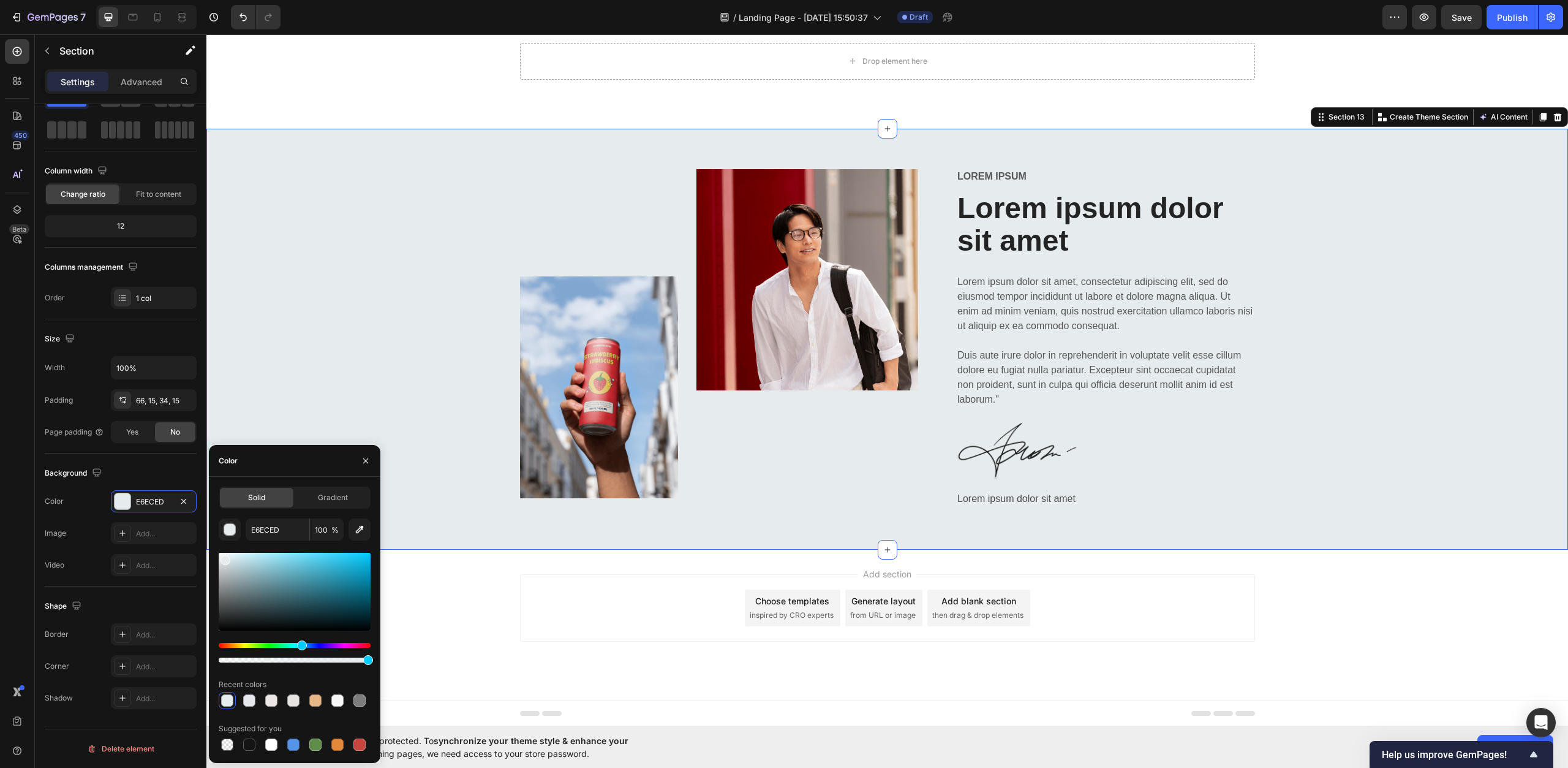
click at [300, 643] on div "Hue" at bounding box center [302, 646] width 10 height 10
type input "E6EBED"
click at [320, 317] on div "Image Image Row Lorem ipsum Text Block Lorem ipsum dolor sit amet Heading Lorem…" at bounding box center [887, 349] width 1344 height 360
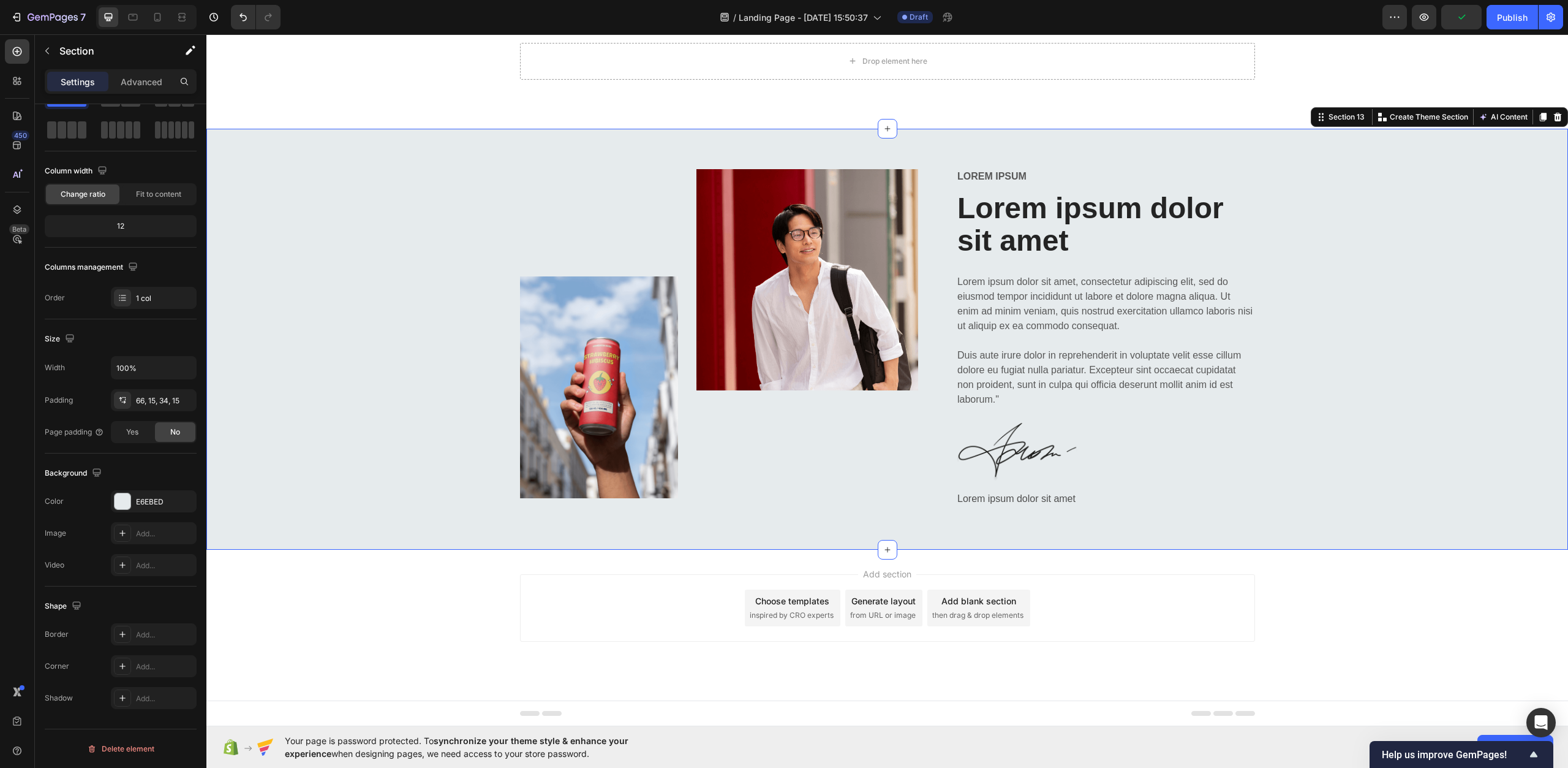
click at [510, 588] on div "Add section Choose templates inspired by CRO experts Generate layout from URL o…" at bounding box center [887, 625] width 1362 height 151
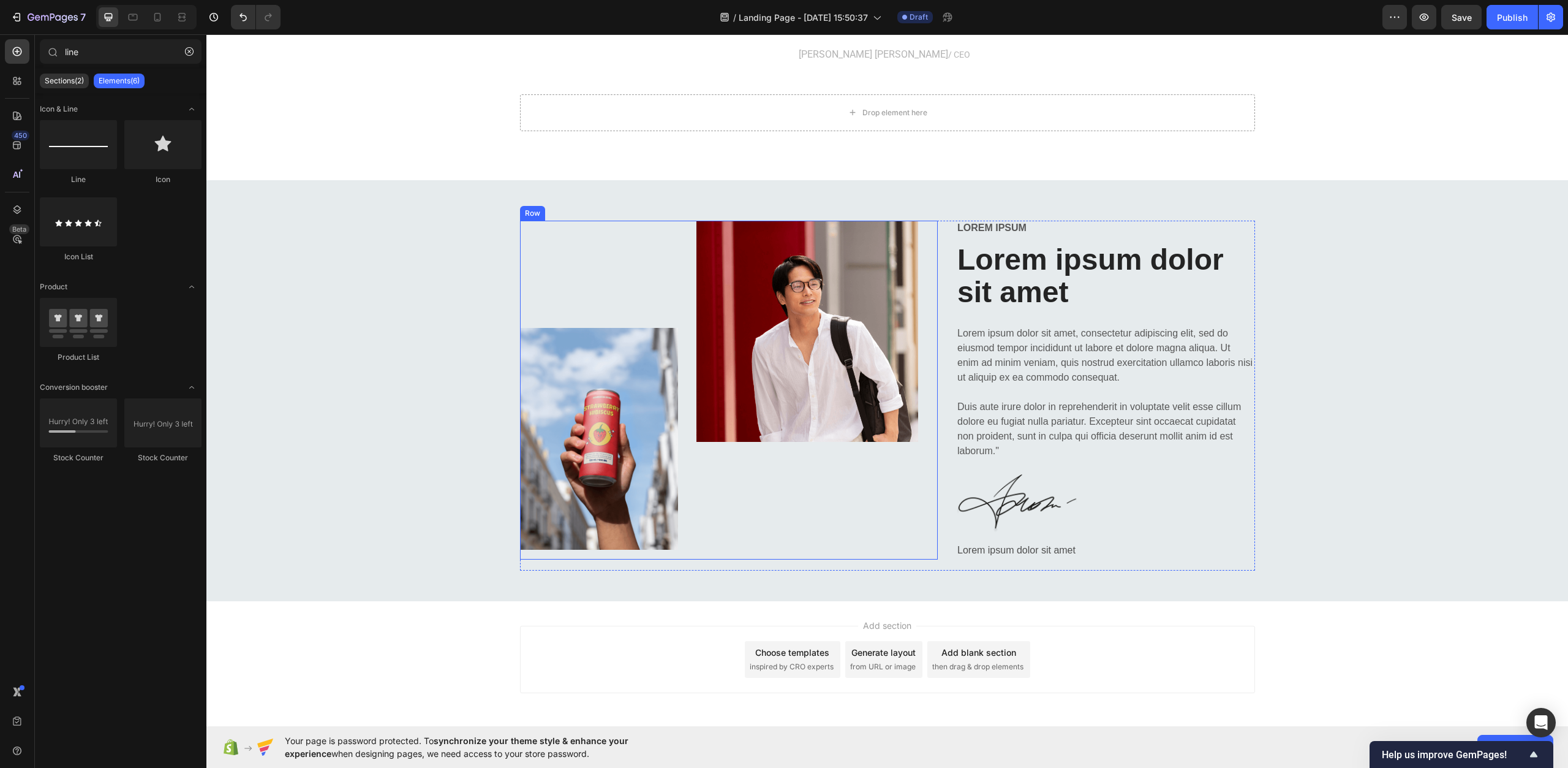
scroll to position [3827, 0]
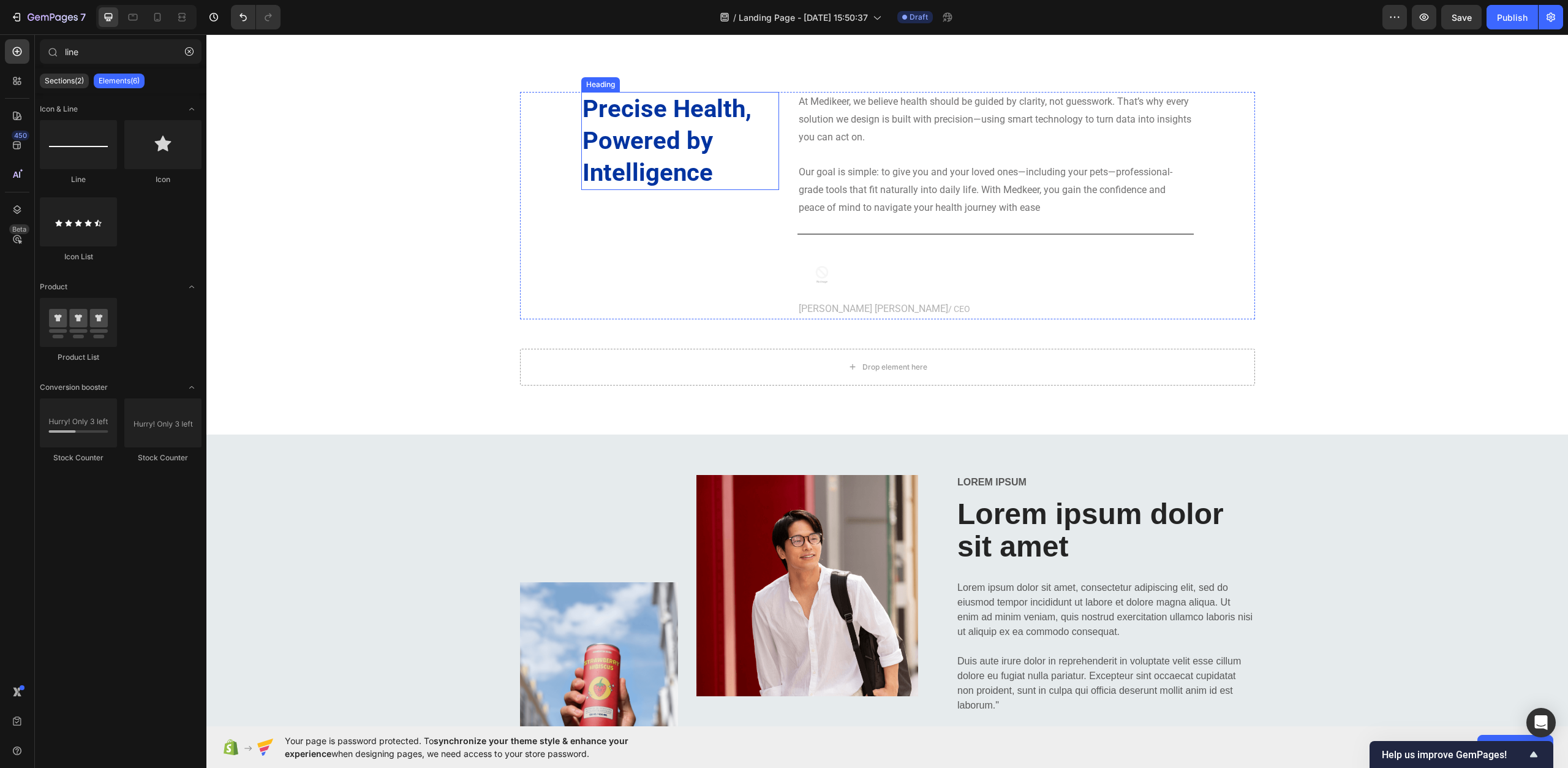
click at [650, 127] on h2 "Precise Health, Powered by Intelligence" at bounding box center [680, 141] width 198 height 98
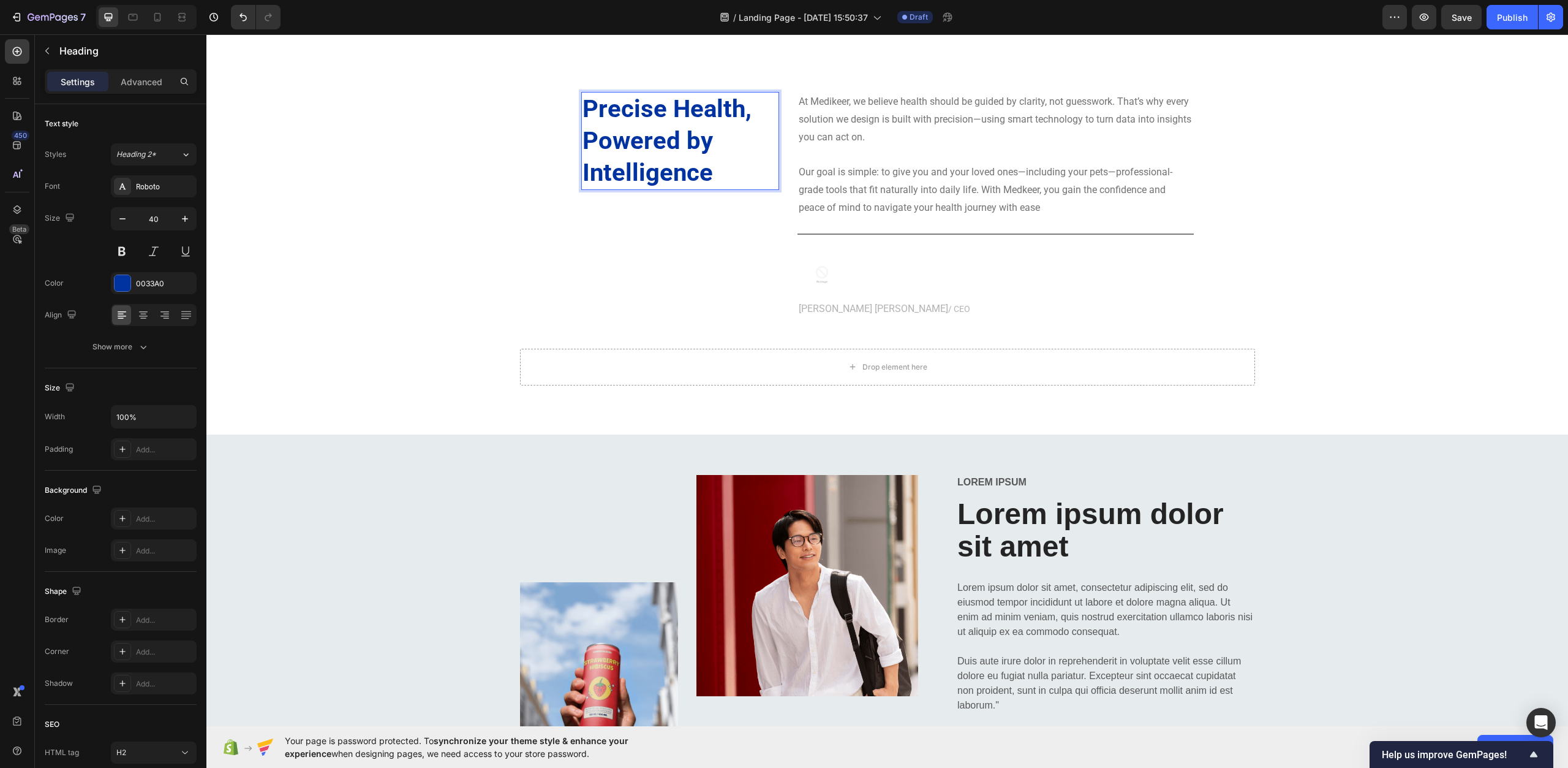
click at [650, 127] on h2 "Precise Health, Powered by Intelligence" at bounding box center [680, 141] width 198 height 98
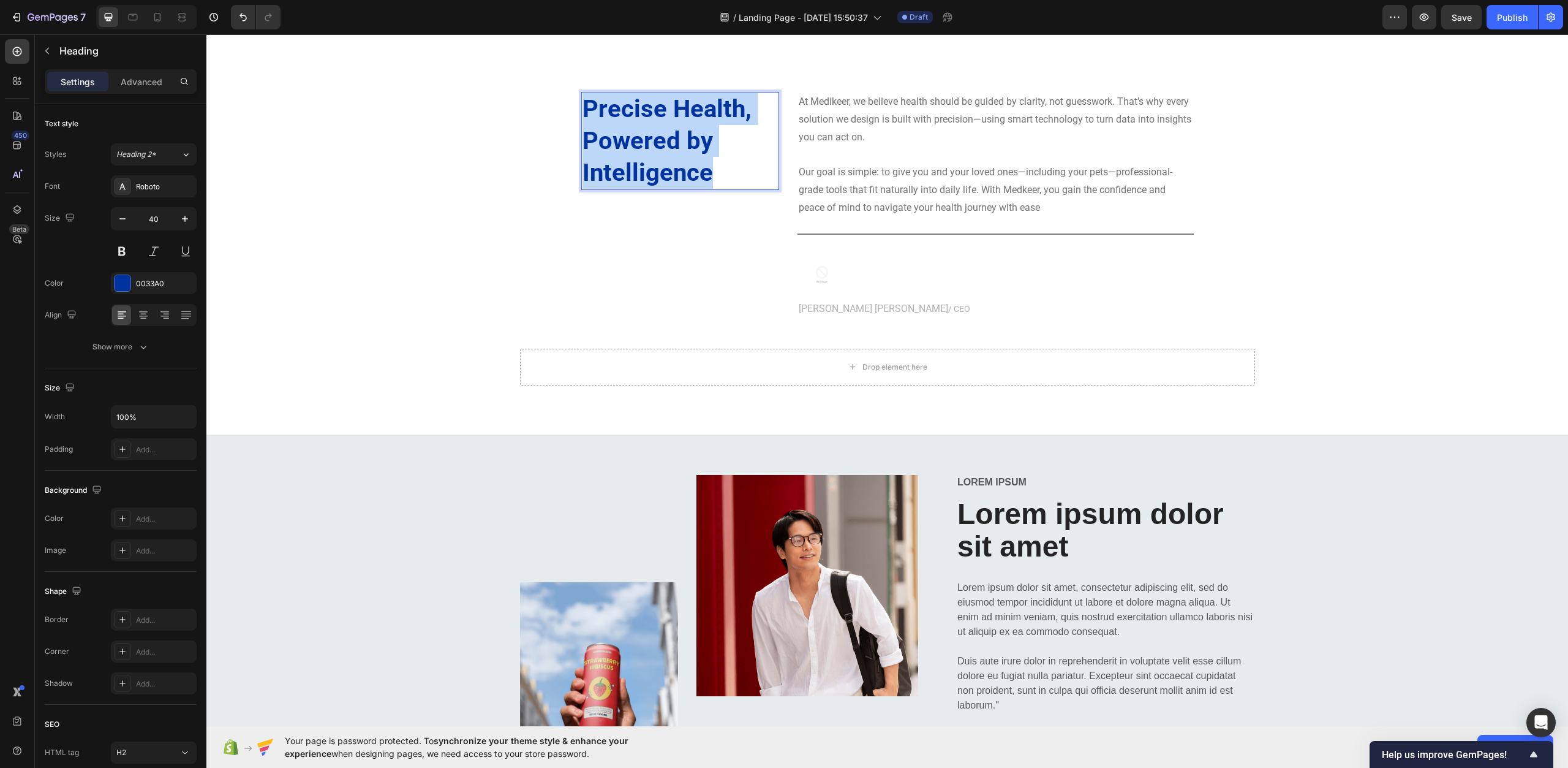
drag, startPoint x: 730, startPoint y: 169, endPoint x: 581, endPoint y: 102, distance: 163.4
click at [583, 102] on p "Precise Health, Powered by Intelligence" at bounding box center [681, 141] width 195 height 95
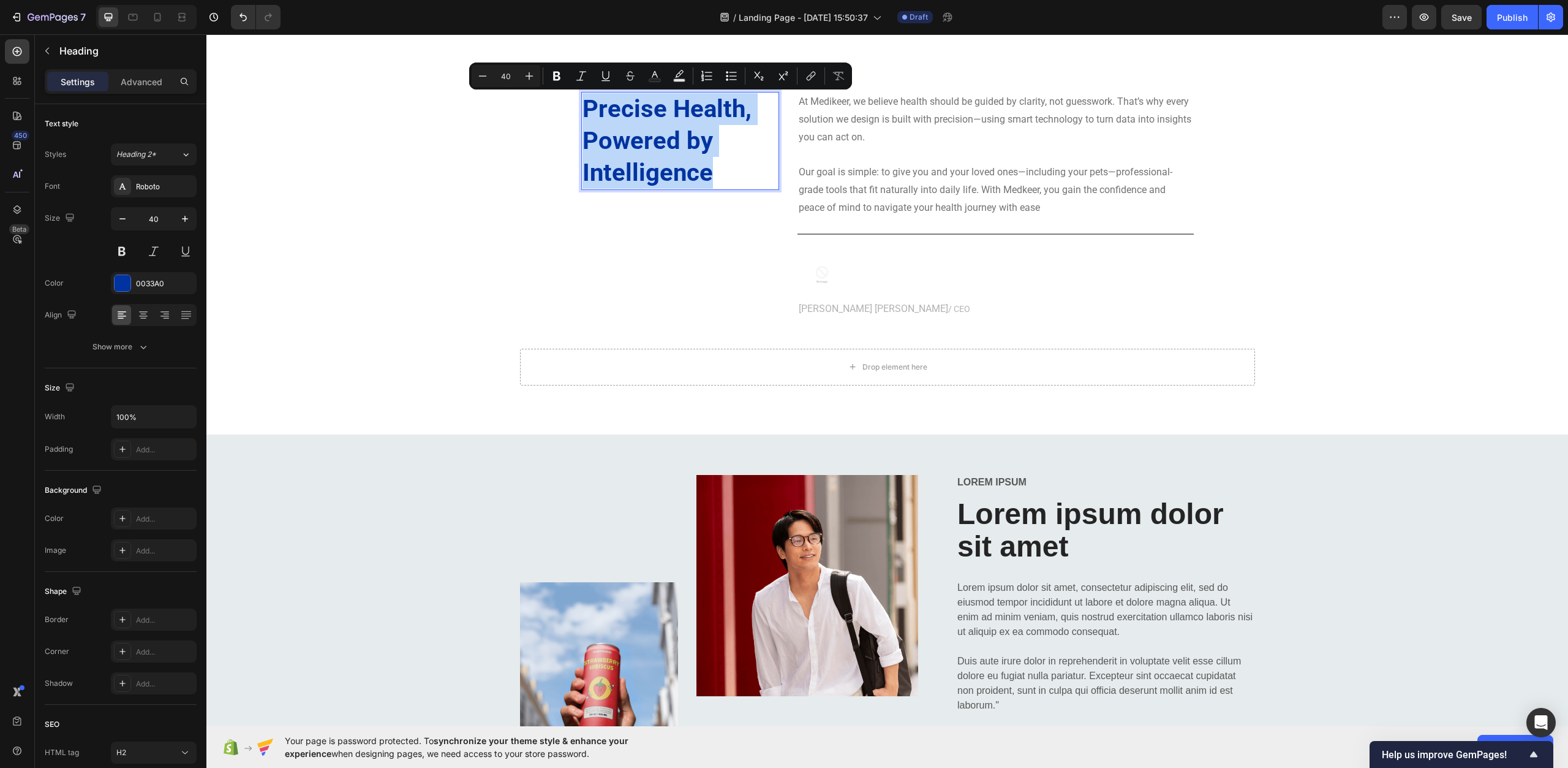
copy p "Precise Health, Powered by Intelligence"
click at [1072, 539] on h2 "Lorem ipsum dolor sit amet" at bounding box center [1105, 531] width 299 height 67
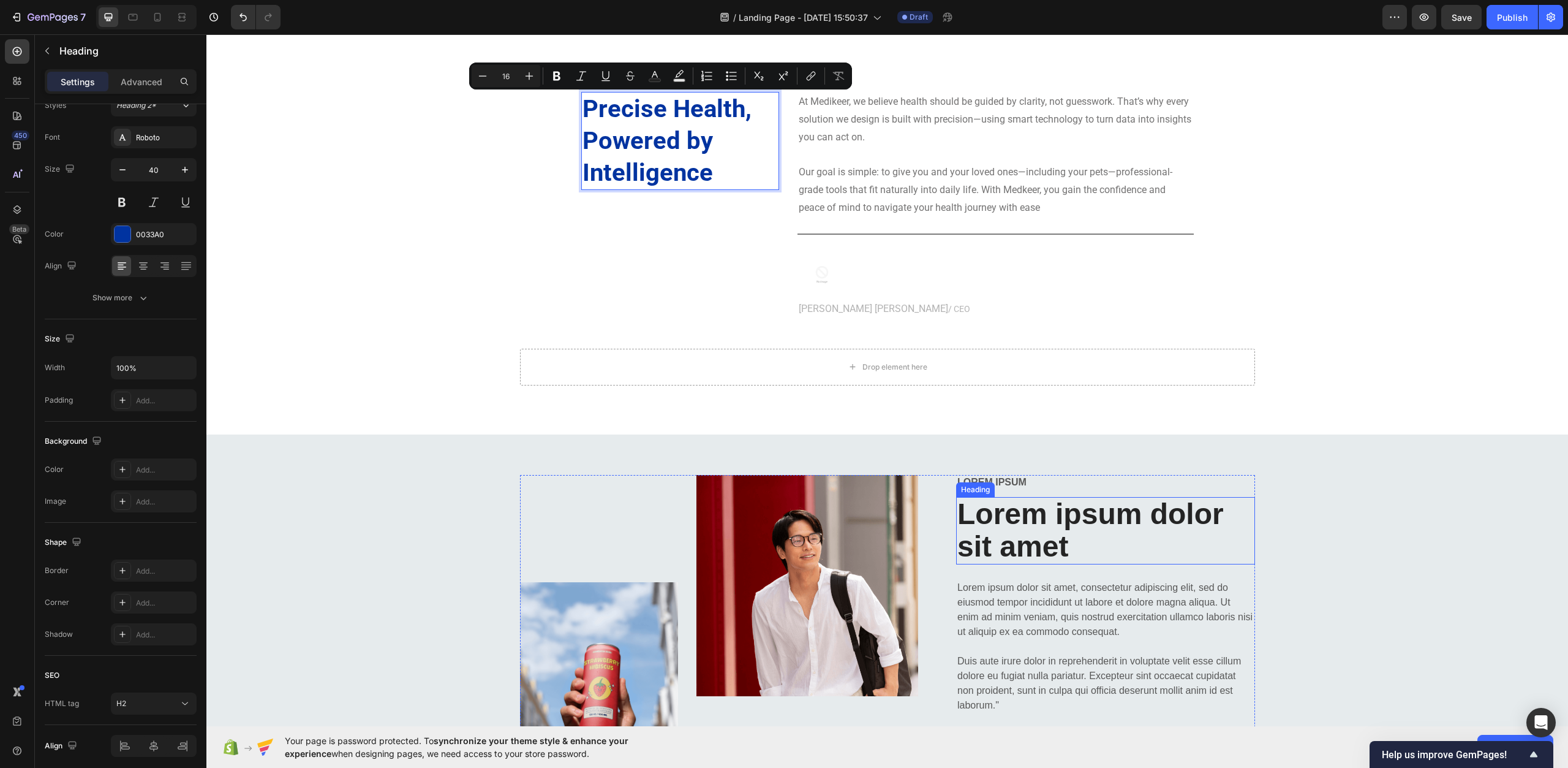
click at [1072, 539] on h2 "Lorem ipsum dolor sit amet" at bounding box center [1105, 531] width 299 height 67
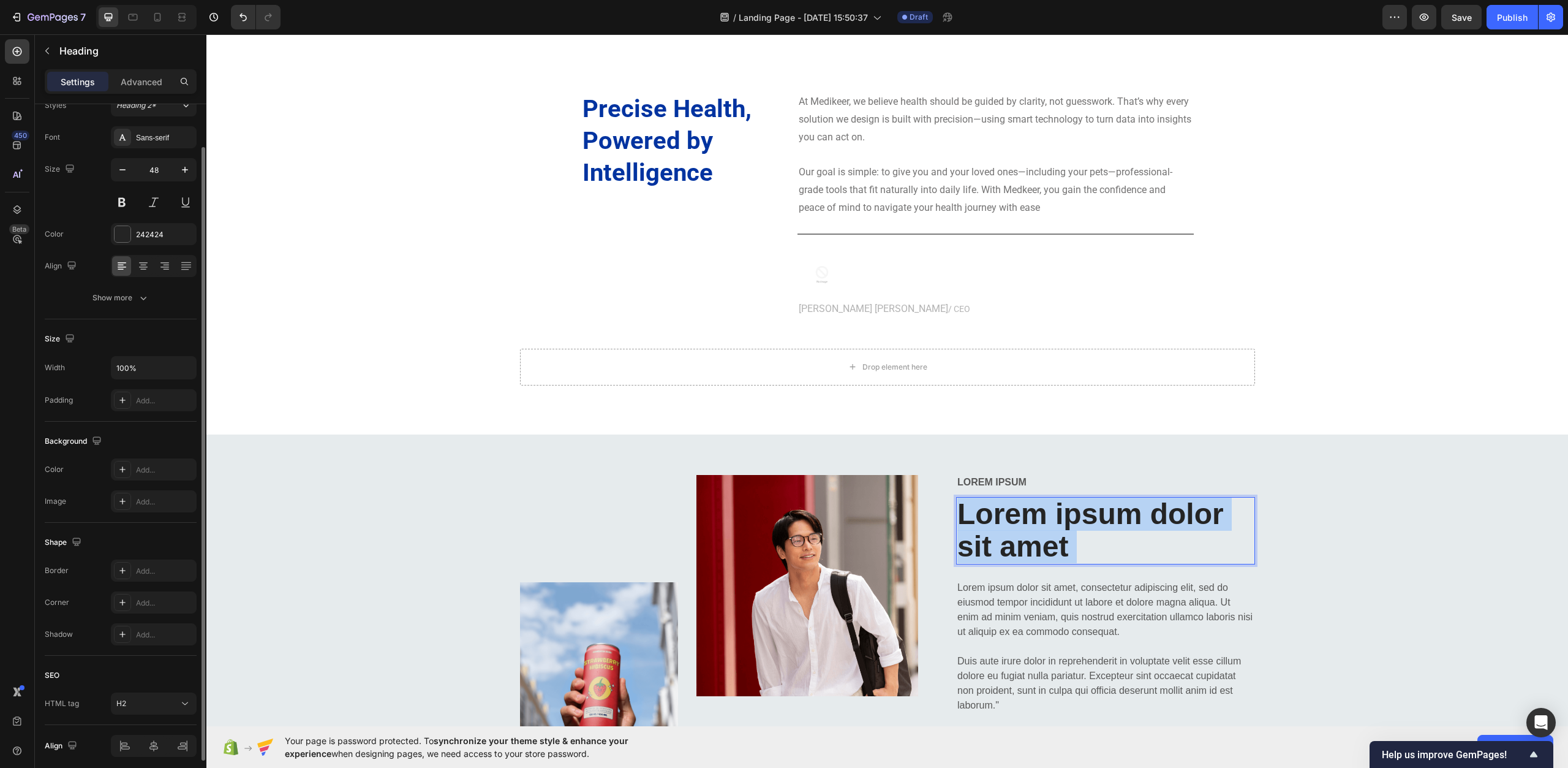
drag, startPoint x: 1093, startPoint y: 549, endPoint x: 957, endPoint y: 500, distance: 144.6
click at [958, 500] on p "Lorem ipsum dolor sit amet" at bounding box center [1106, 530] width 297 height 65
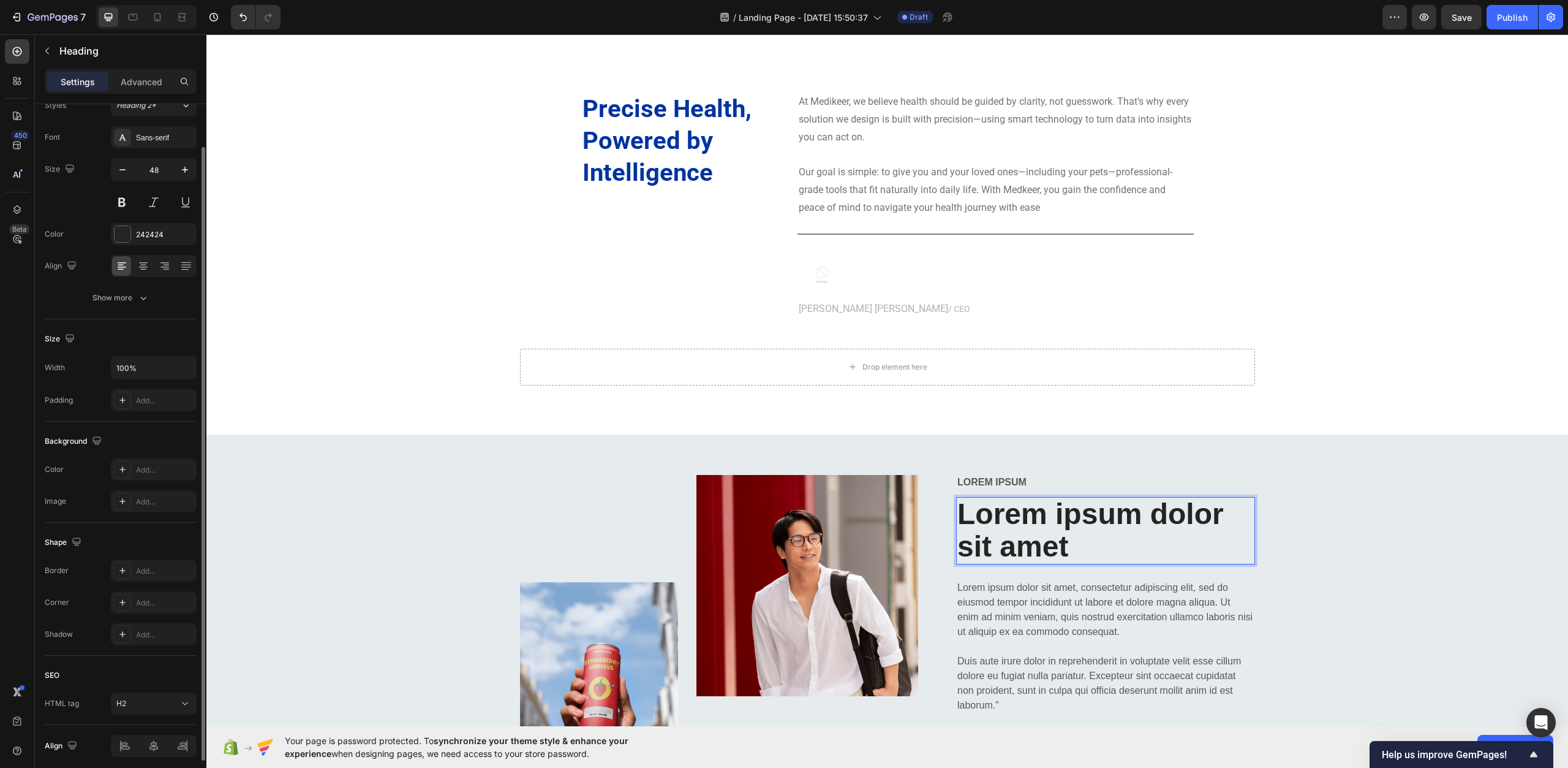
click at [1020, 532] on p "Lorem ipsum dolor sit amet" at bounding box center [1106, 530] width 297 height 65
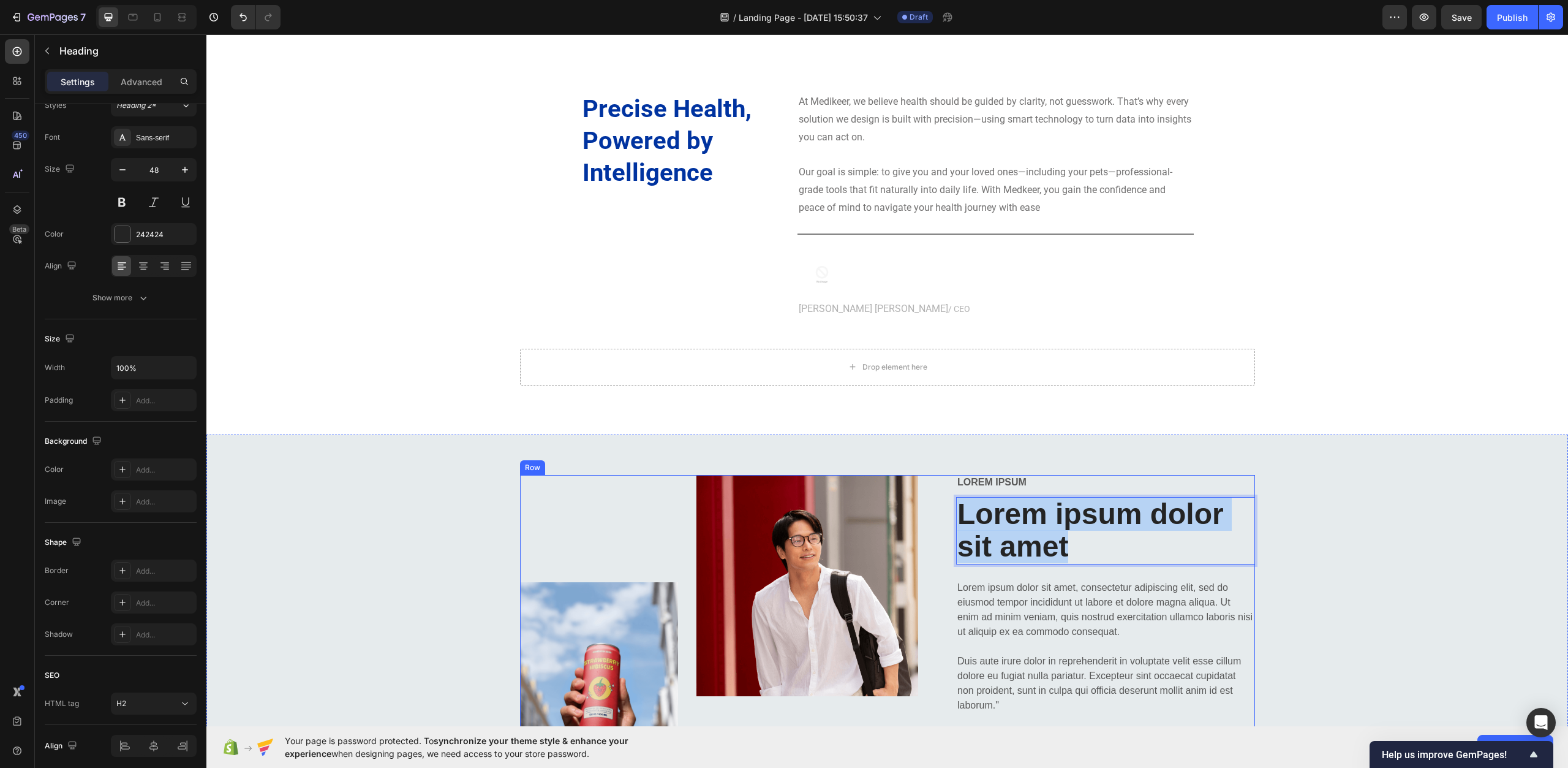
drag, startPoint x: 1065, startPoint y: 549, endPoint x: 949, endPoint y: 517, distance: 120.3
click at [949, 517] on div "Image Image Row Lorem ipsum Text Block Lorem ipsum dolor sit amet Heading 24 Lo…" at bounding box center [887, 650] width 736 height 350
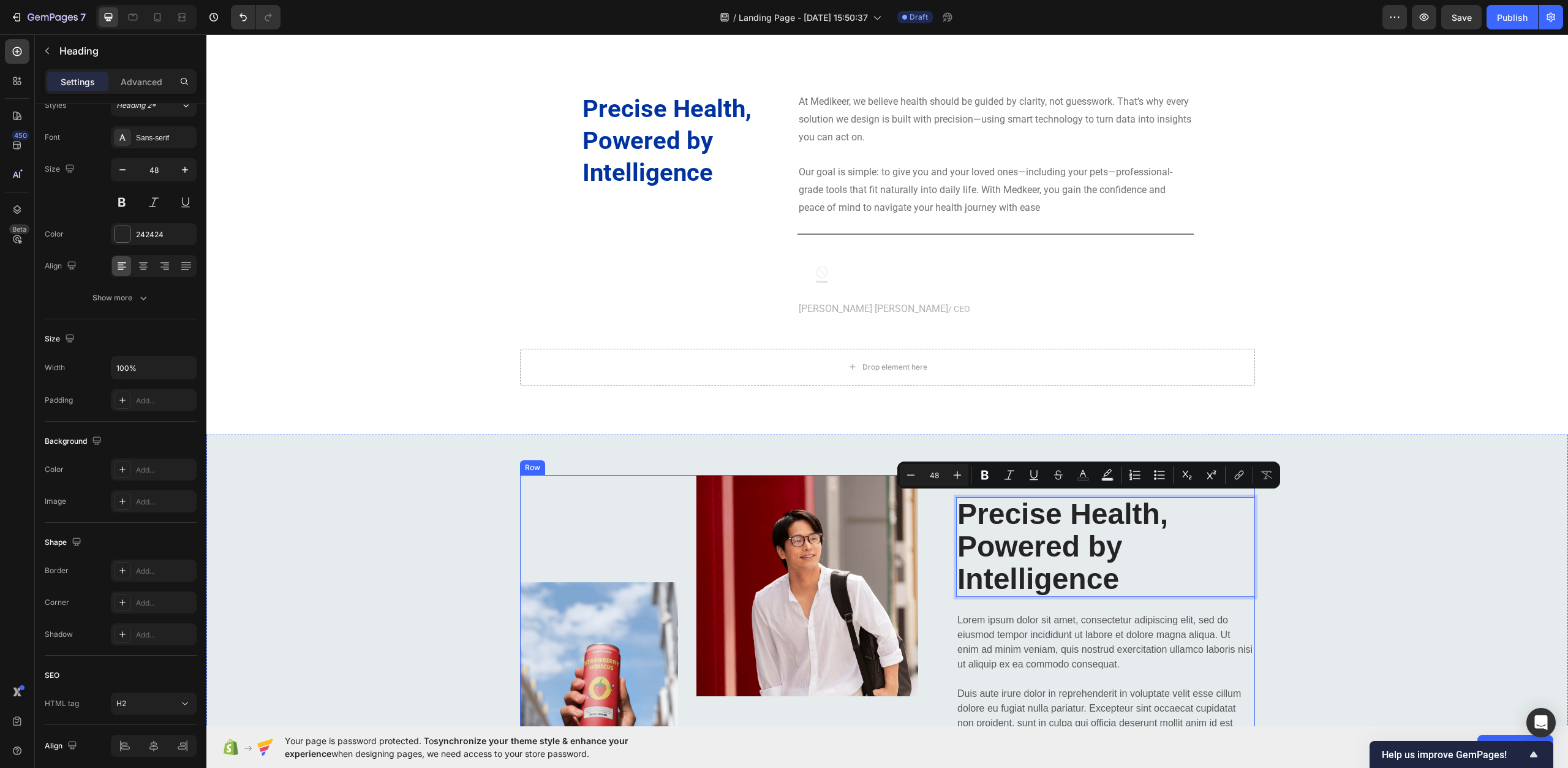
scroll to position [4, 0]
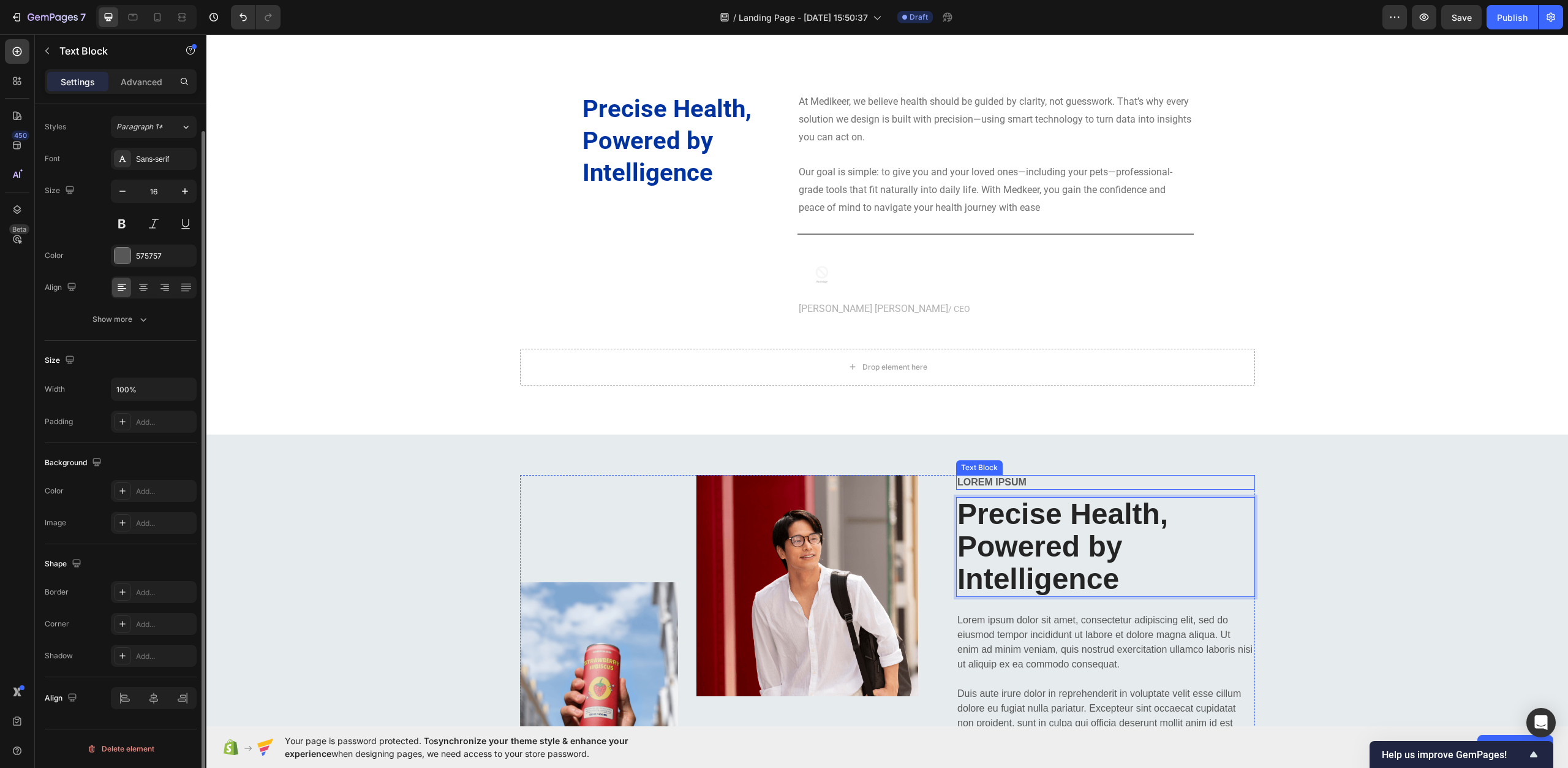
click at [1024, 482] on p "Lorem ipsum" at bounding box center [1106, 482] width 297 height 13
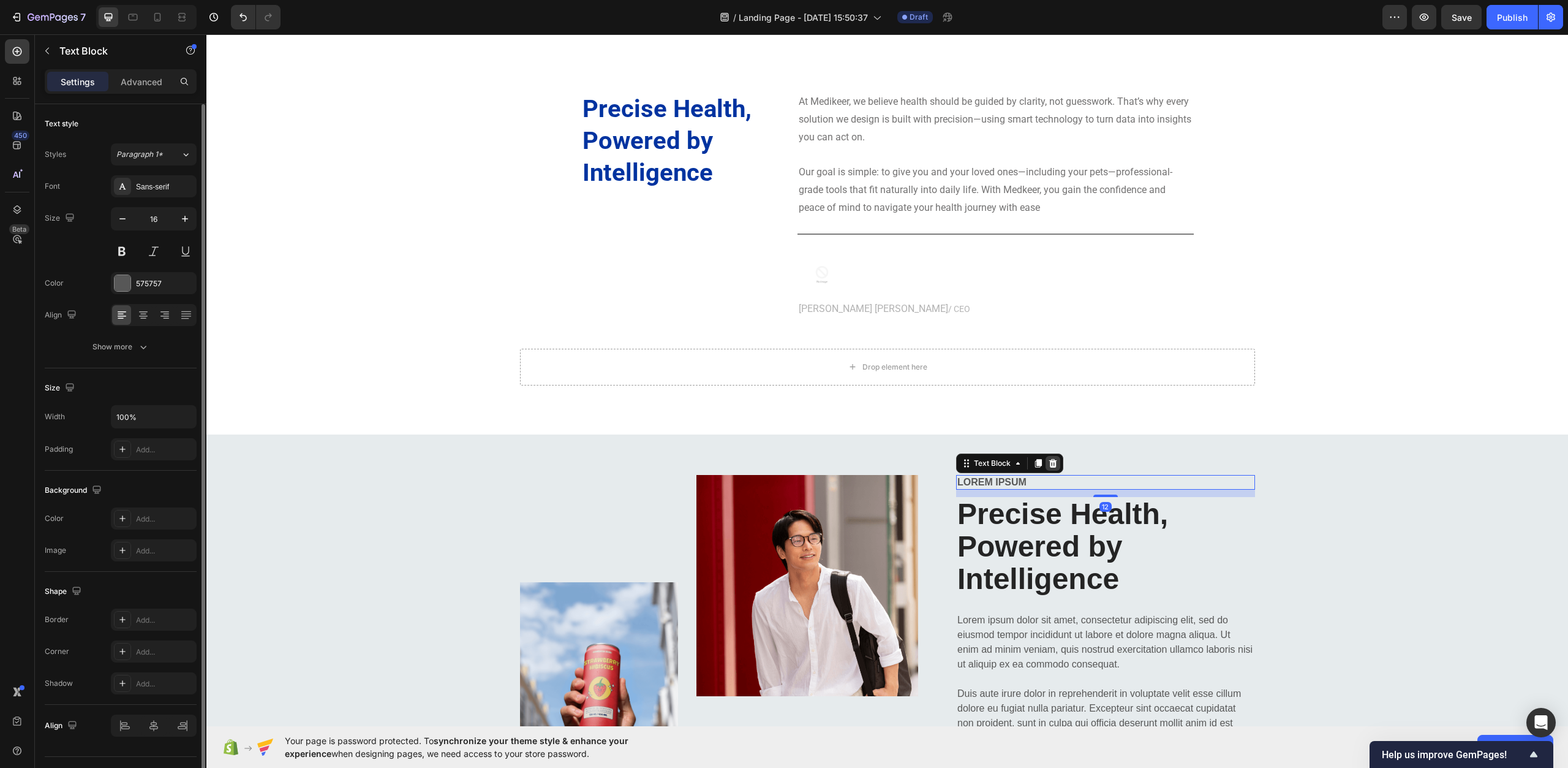
click at [1052, 461] on icon at bounding box center [1053, 463] width 8 height 8
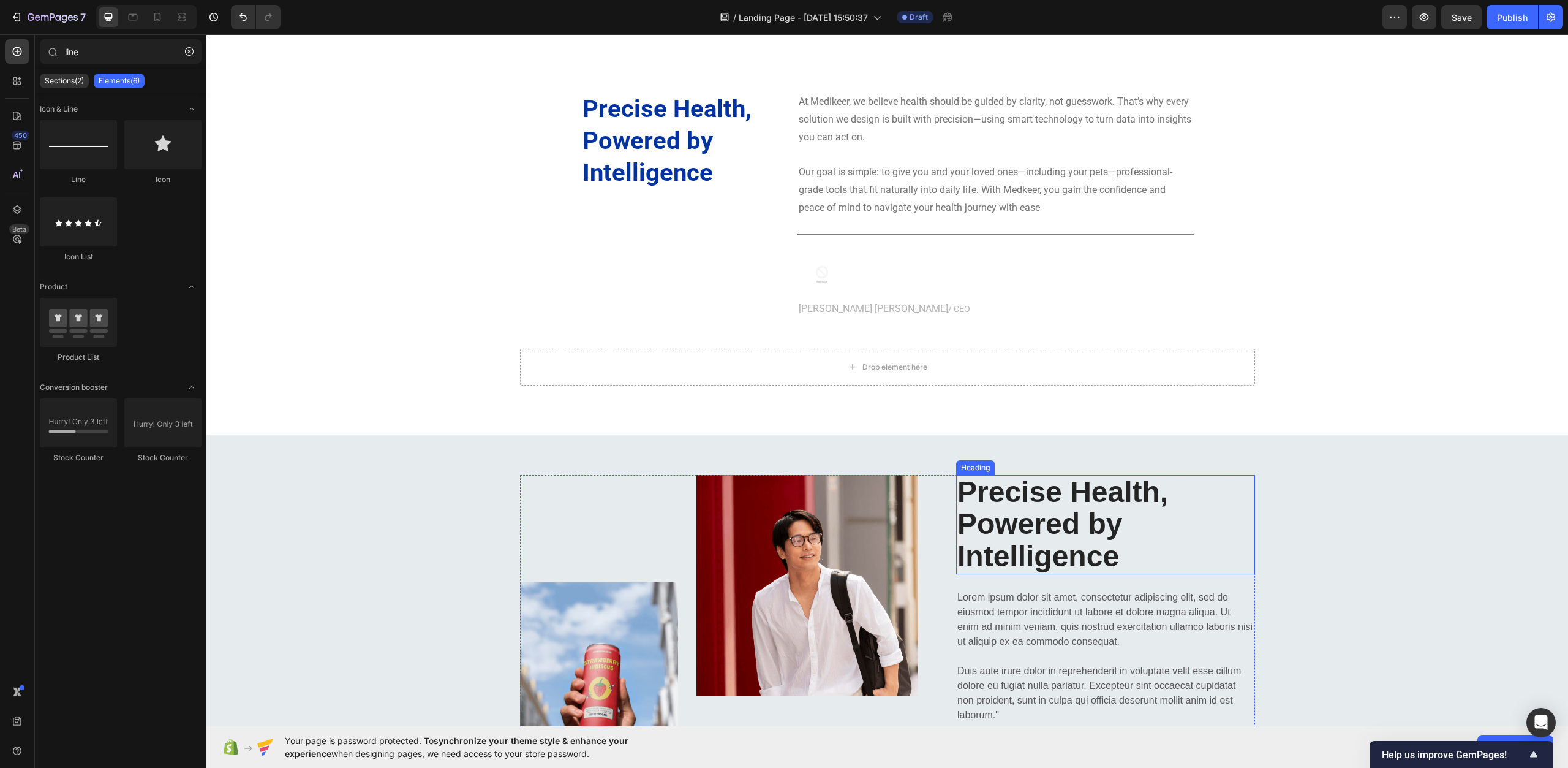
click at [1061, 515] on p "Precise Health, Powered by Intelligence" at bounding box center [1106, 524] width 297 height 97
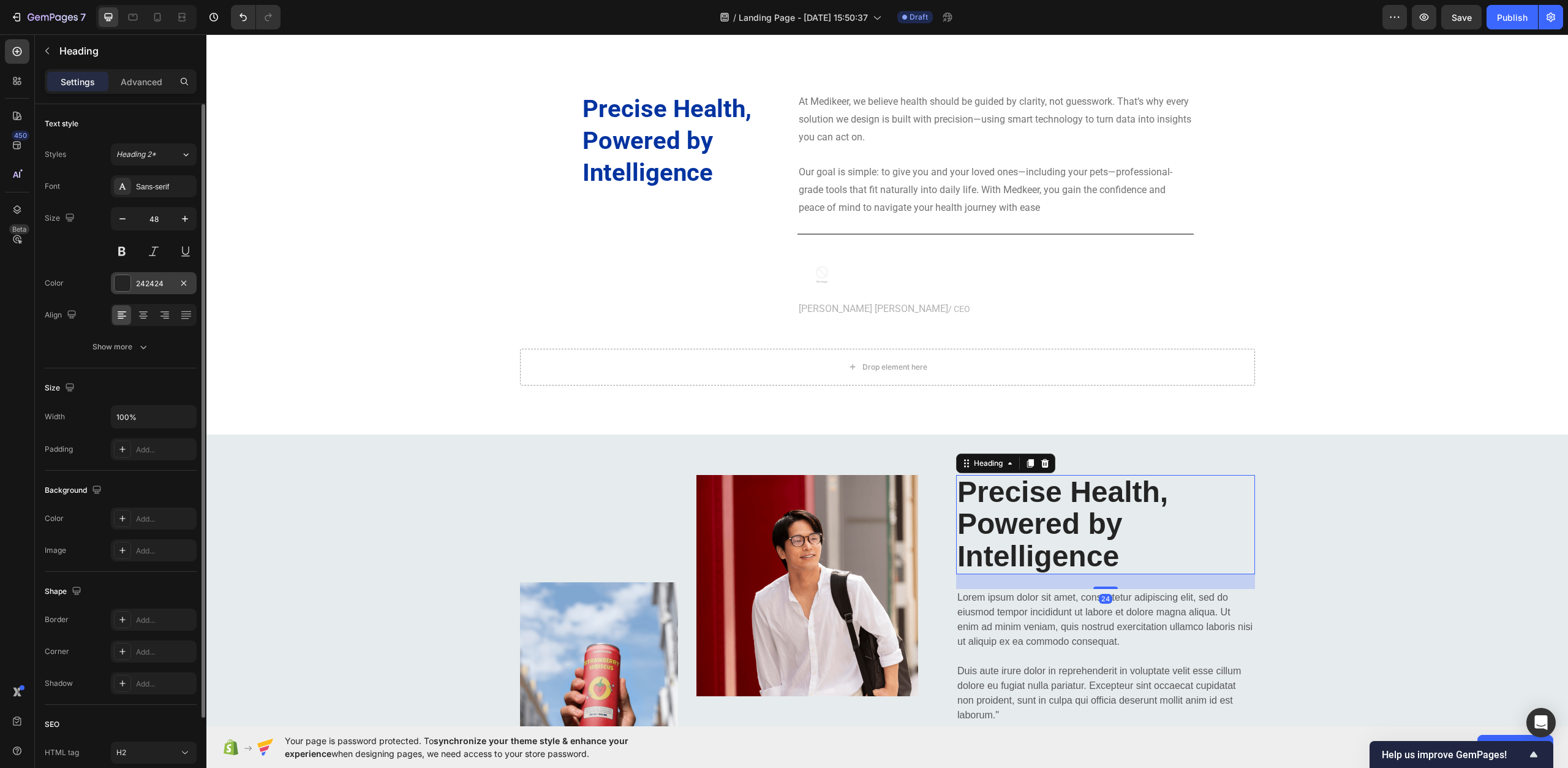
click at [134, 287] on div "242424" at bounding box center [154, 283] width 86 height 22
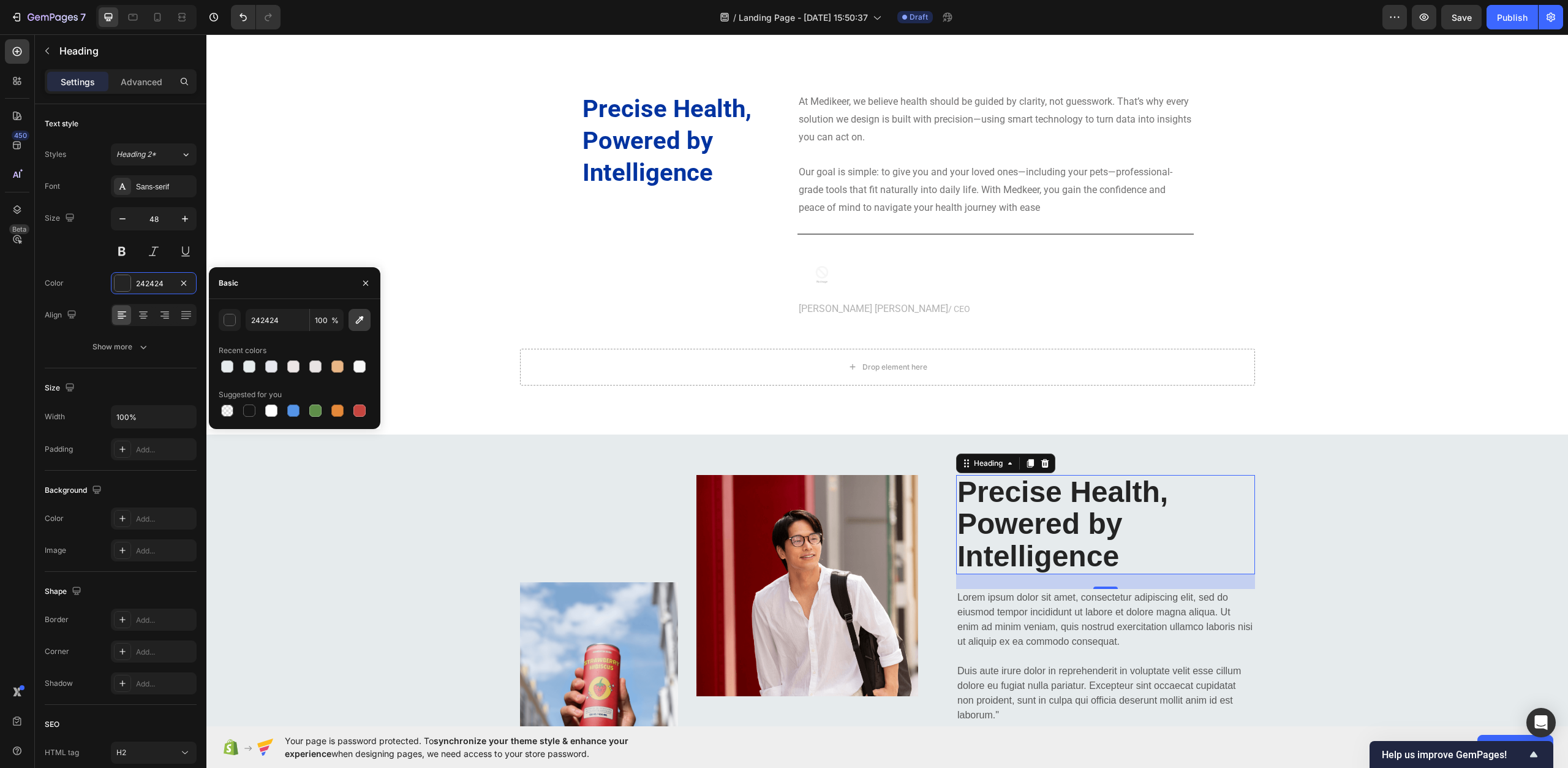
click at [356, 318] on icon "button" at bounding box center [360, 320] width 13 height 13
type input "0033A0"
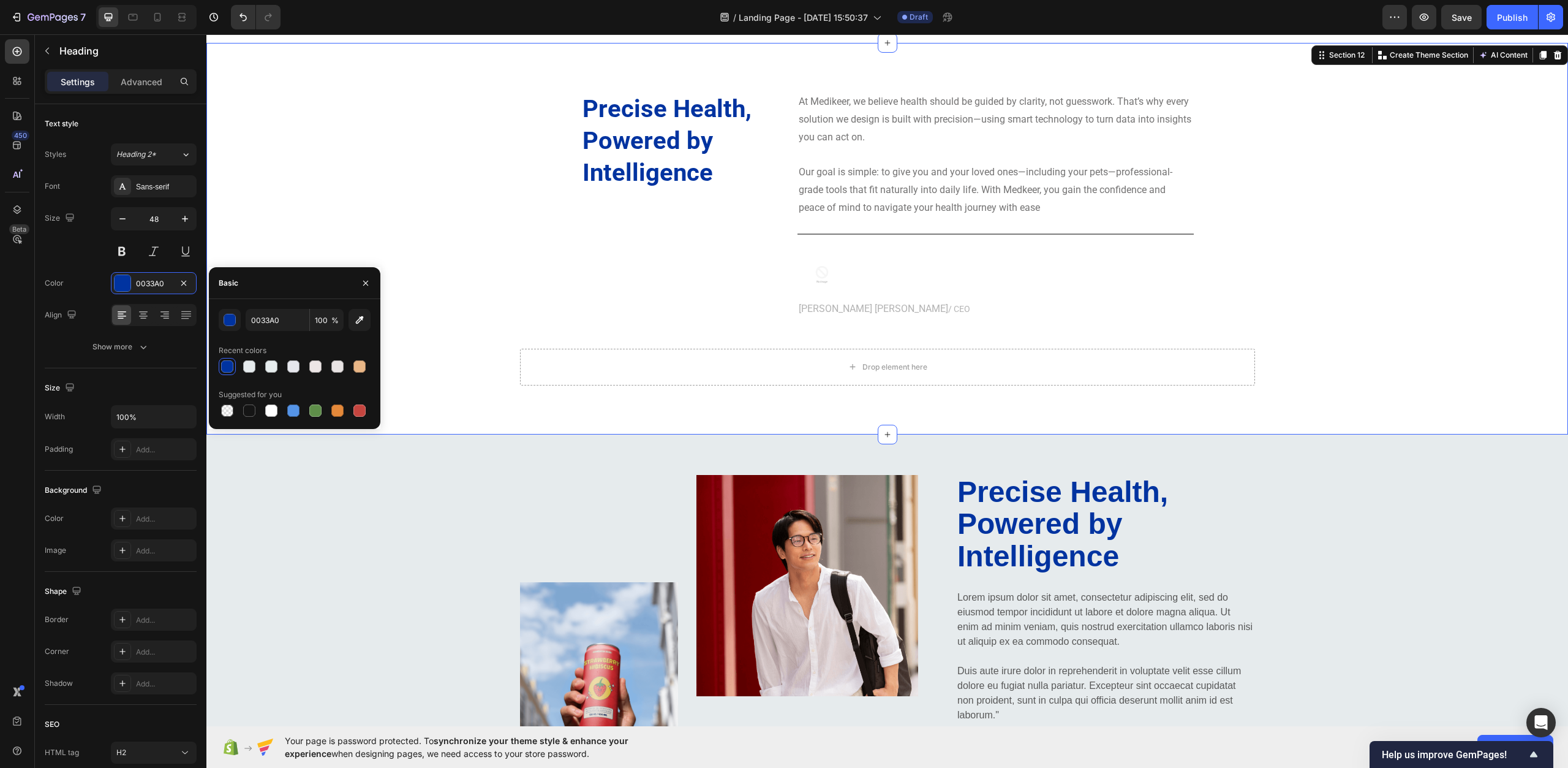
click at [438, 253] on div "Precise Health, Powered by Intelligence Heading At Medikeer, we believe health …" at bounding box center [887, 239] width 1344 height 293
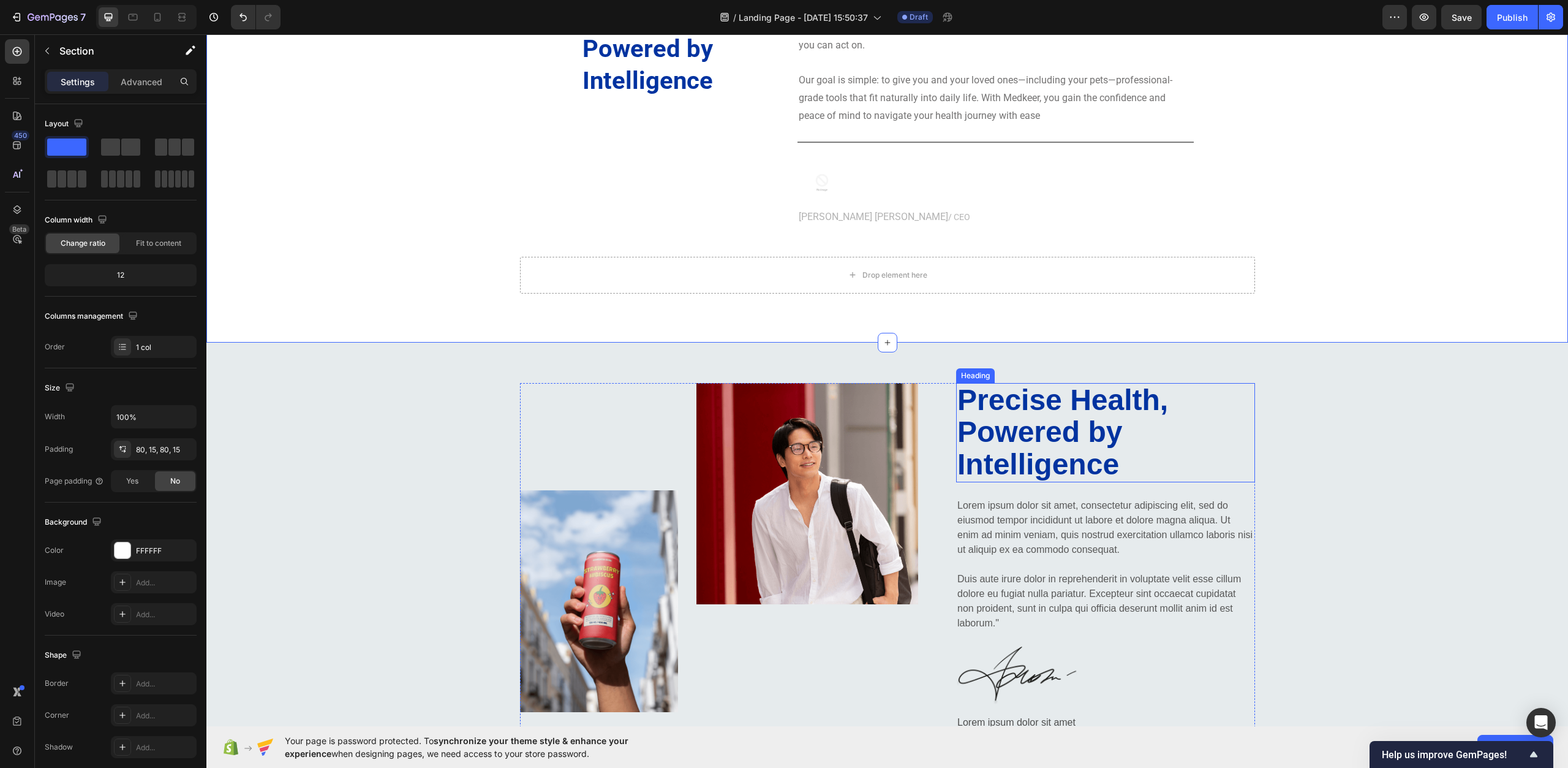
scroll to position [3950, 0]
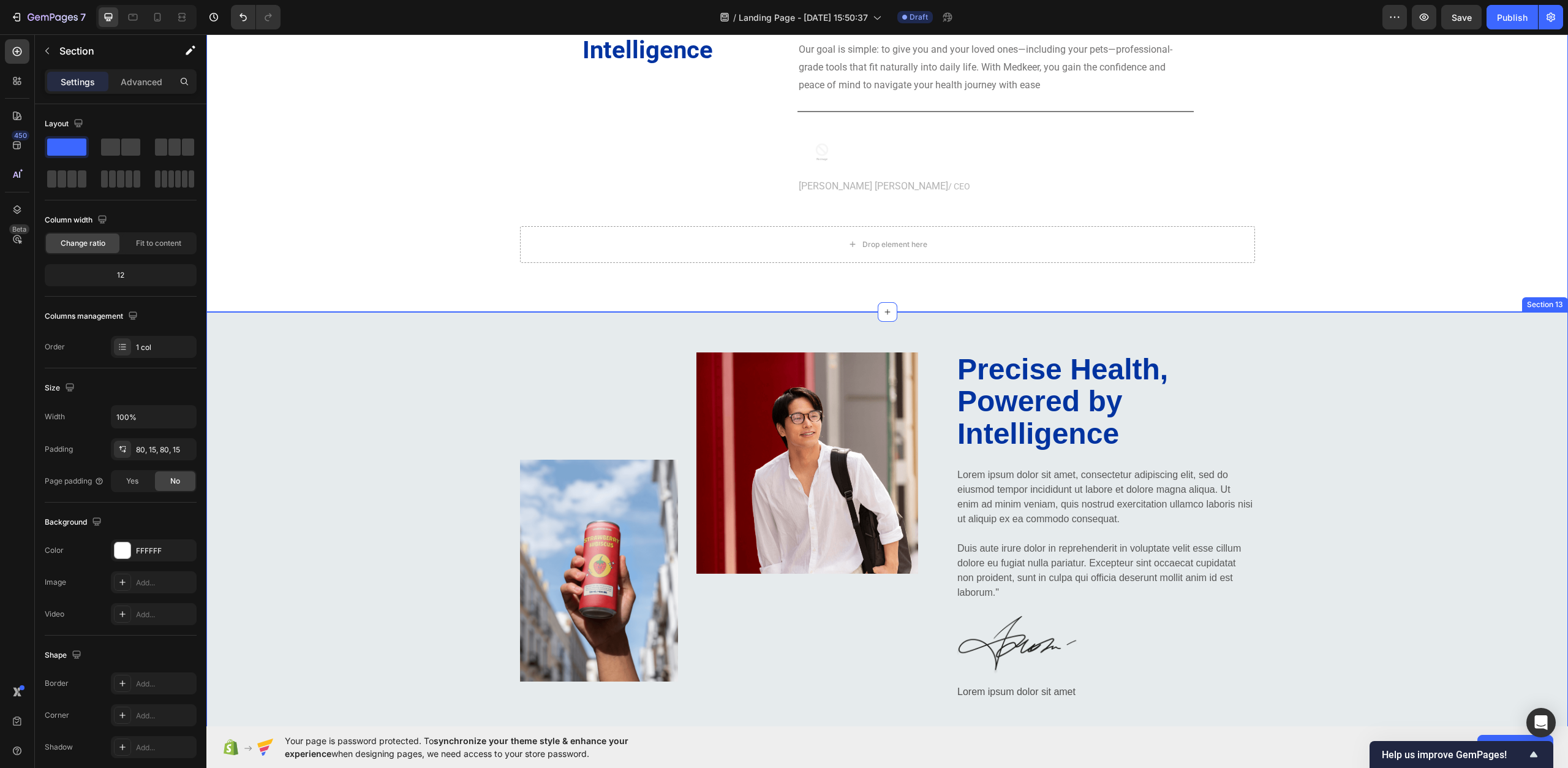
click at [401, 446] on div "Image Image Row Precise Health, Powered by Intelligence Heading Lorem ipsum dol…" at bounding box center [887, 537] width 1344 height 369
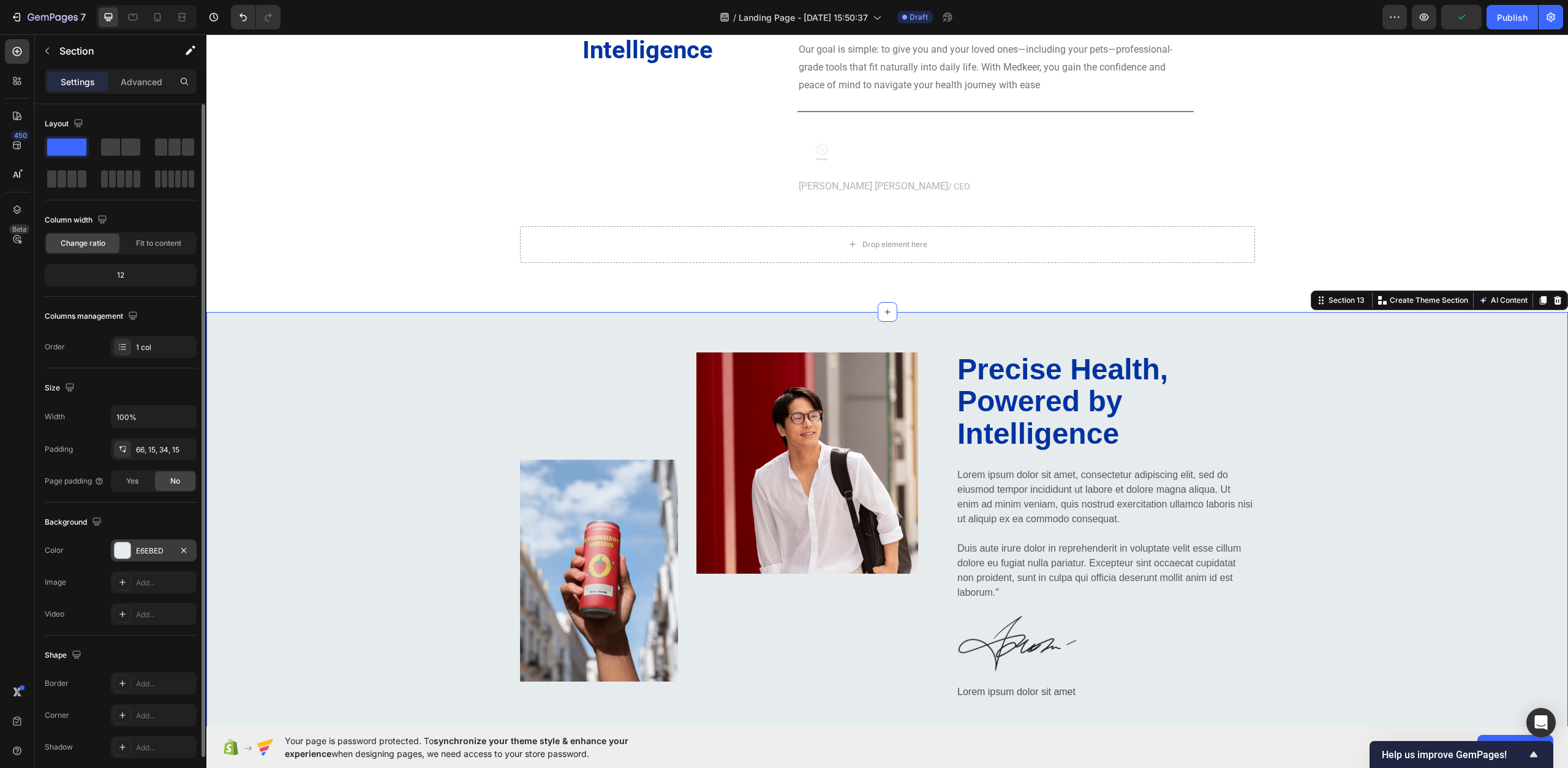
click at [140, 551] on div "E6EBED" at bounding box center [153, 550] width 35 height 11
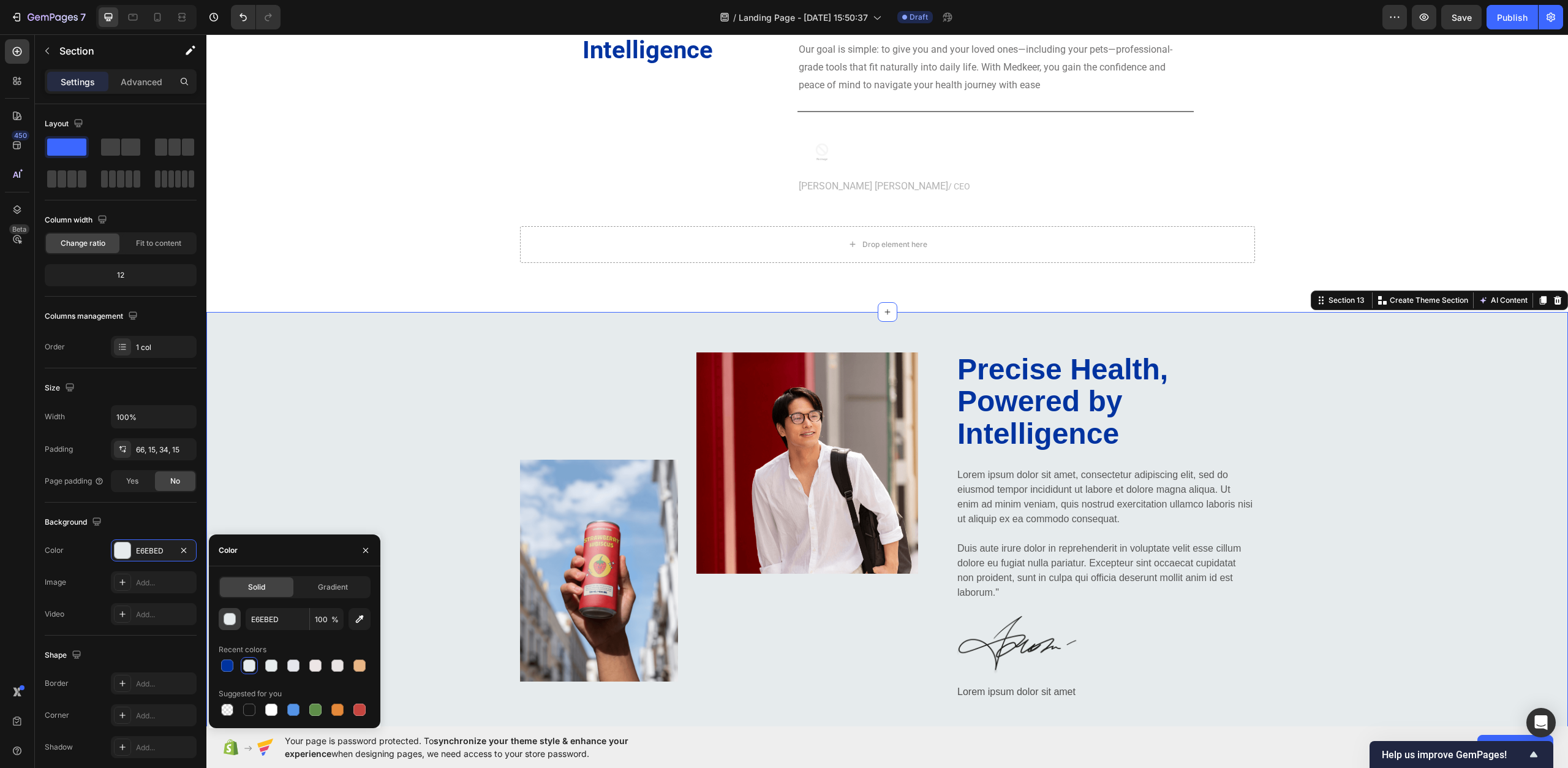
click at [234, 623] on div "button" at bounding box center [230, 620] width 13 height 13
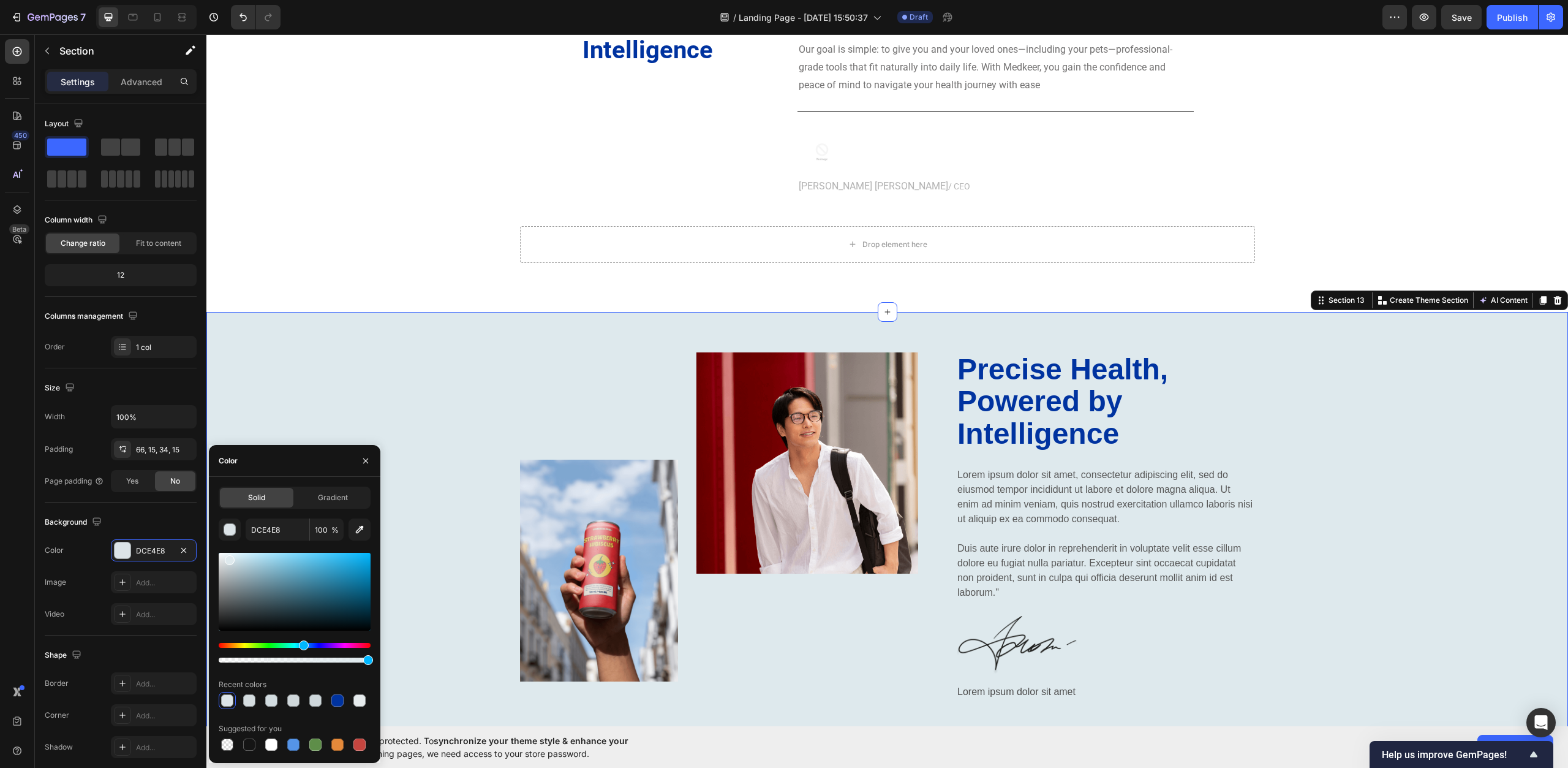
type input "DEE9ED"
click at [229, 558] on div at bounding box center [230, 561] width 10 height 10
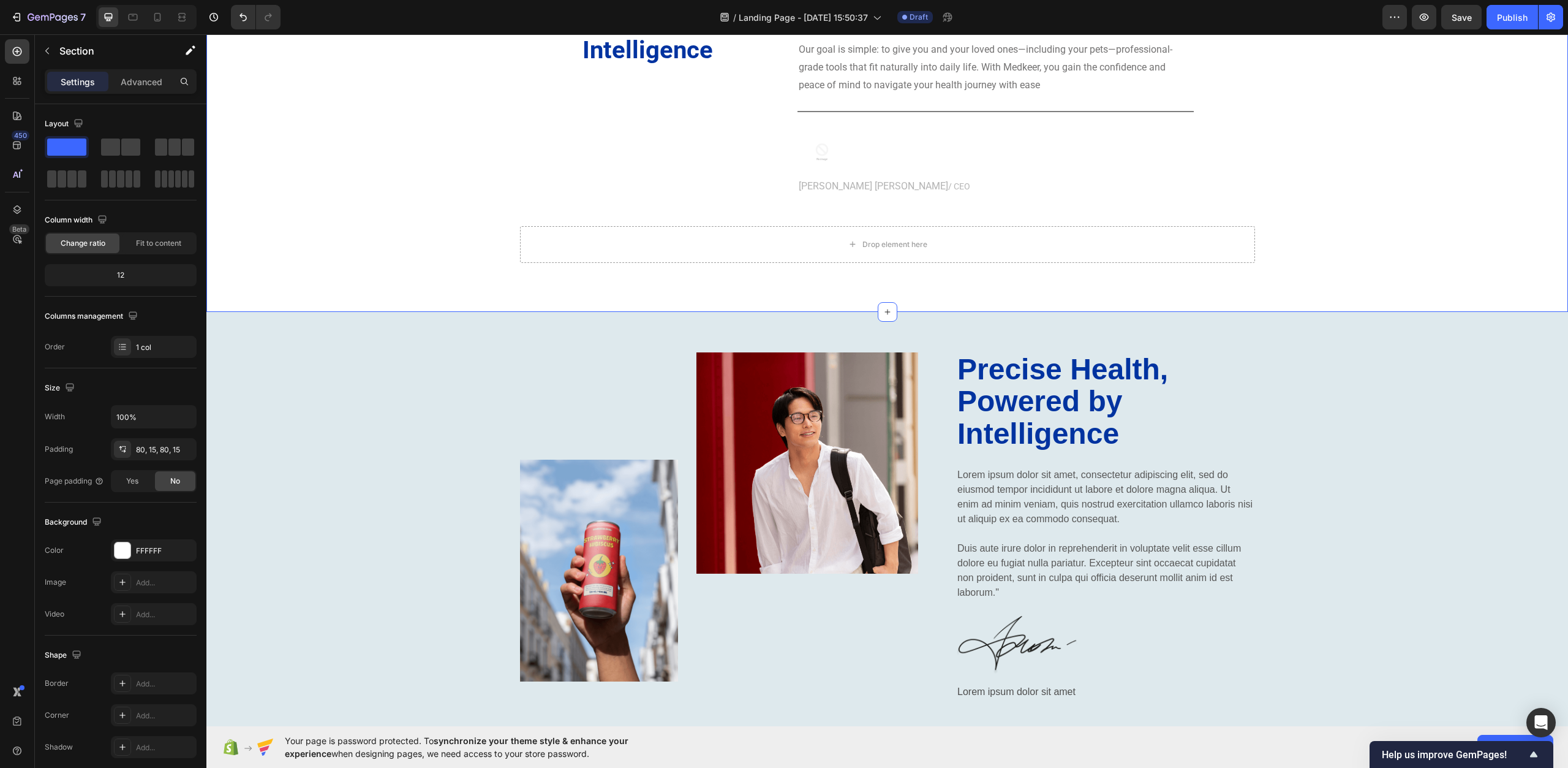
click at [351, 253] on div "Precise Health, Powered by Intelligence Heading At Medikeer, we believe health …" at bounding box center [887, 116] width 1344 height 293
click at [129, 558] on div at bounding box center [122, 550] width 17 height 17
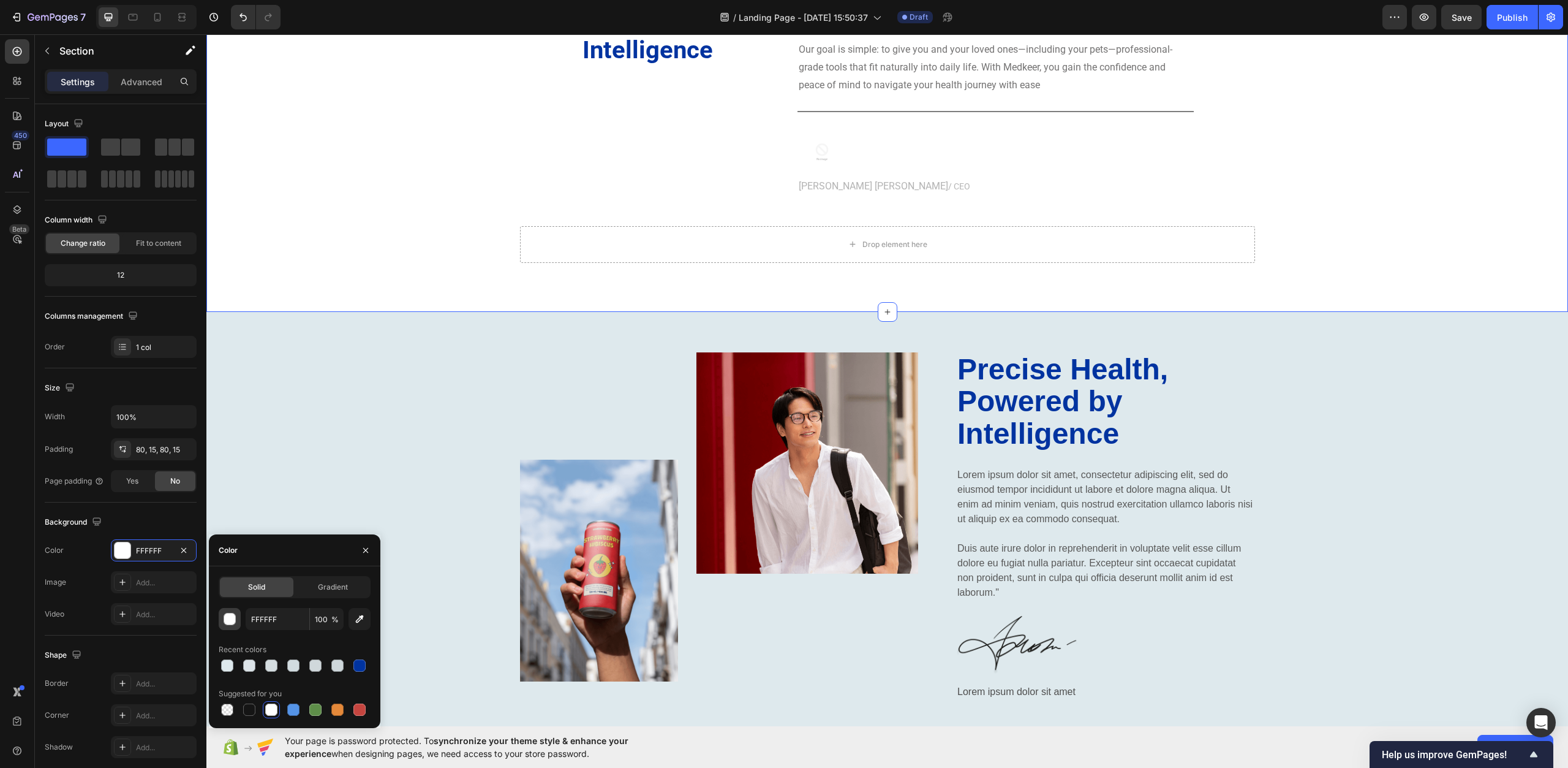
click at [232, 616] on div "button" at bounding box center [230, 620] width 13 height 13
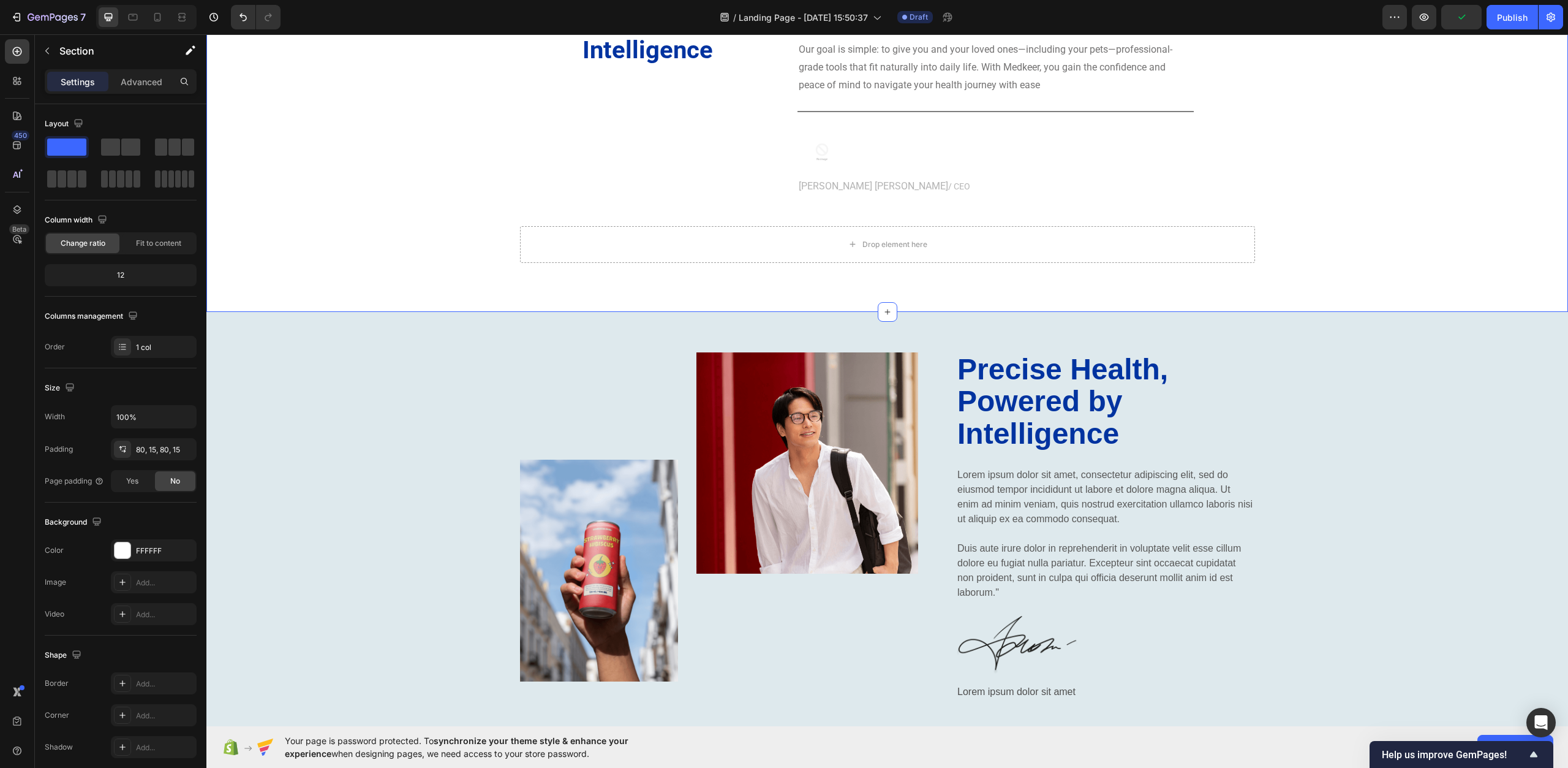
click at [300, 255] on div "Precise Health, Powered by Intelligence Heading At Medikeer, we believe health …" at bounding box center [887, 116] width 1344 height 293
click at [328, 431] on div "Image Image Row Precise Health, Powered by Intelligence Heading Lorem ipsum dol…" at bounding box center [887, 537] width 1344 height 369
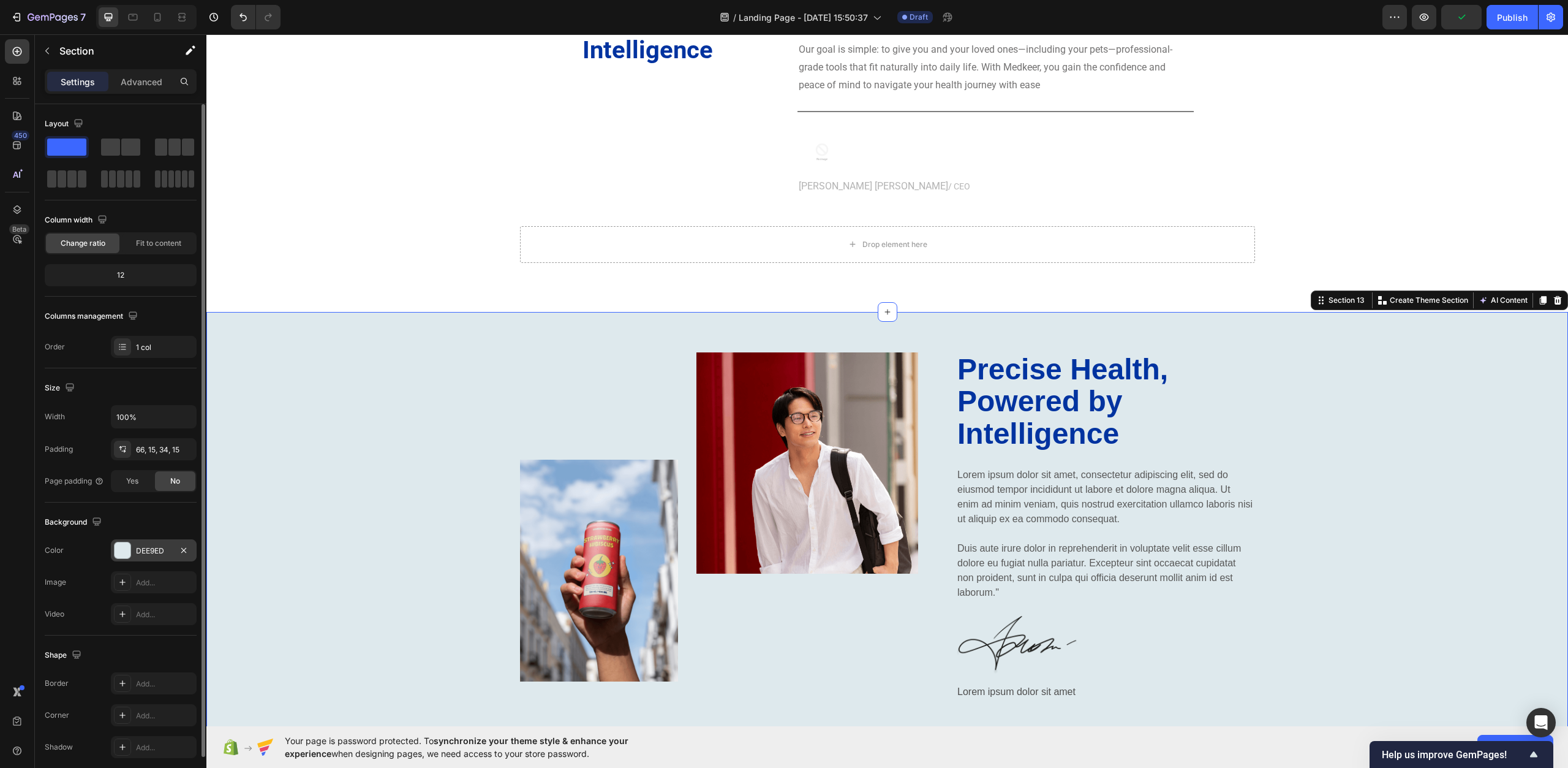
click at [124, 553] on div at bounding box center [122, 550] width 16 height 16
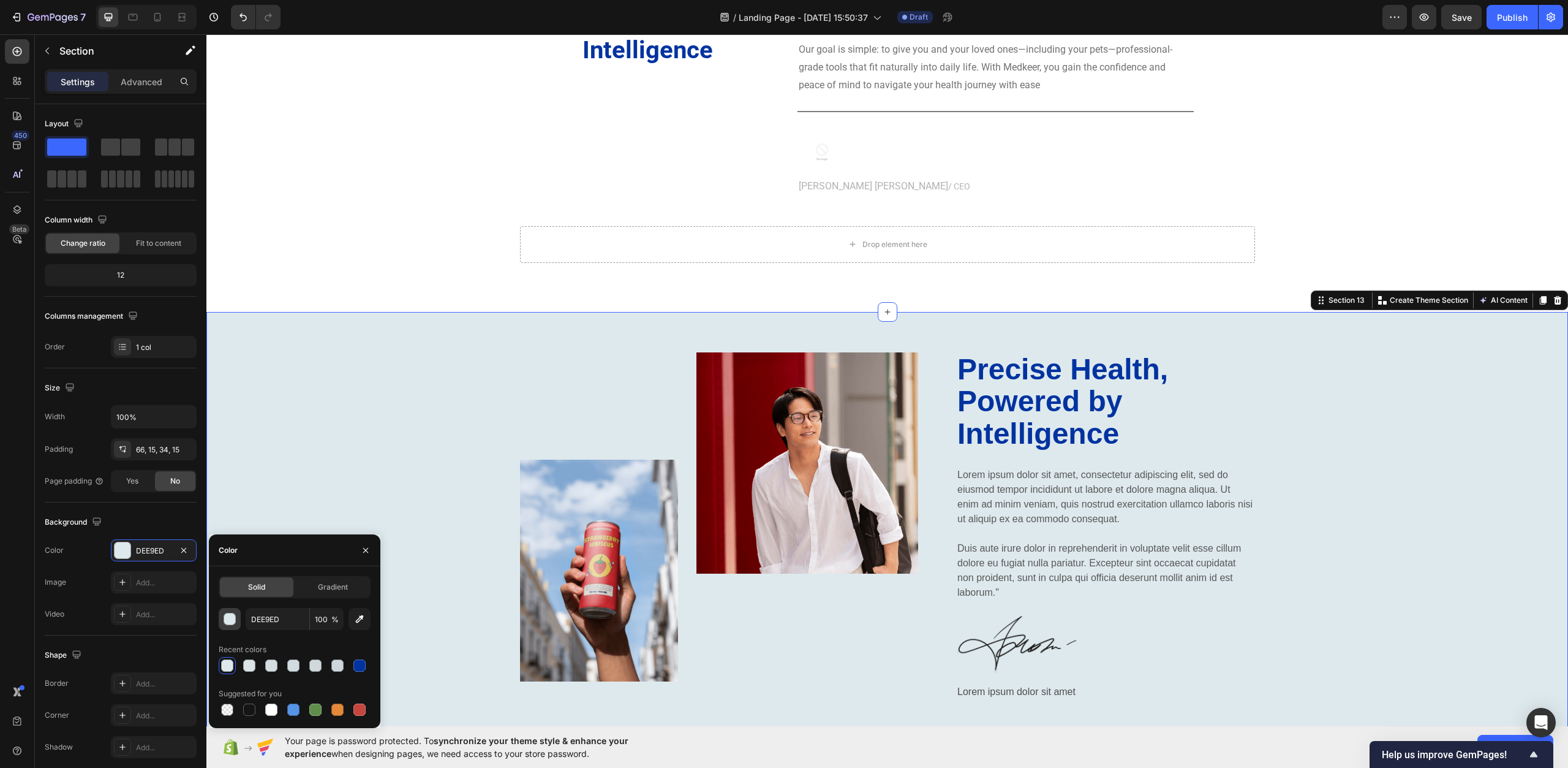
click at [233, 621] on div "button" at bounding box center [230, 620] width 13 height 13
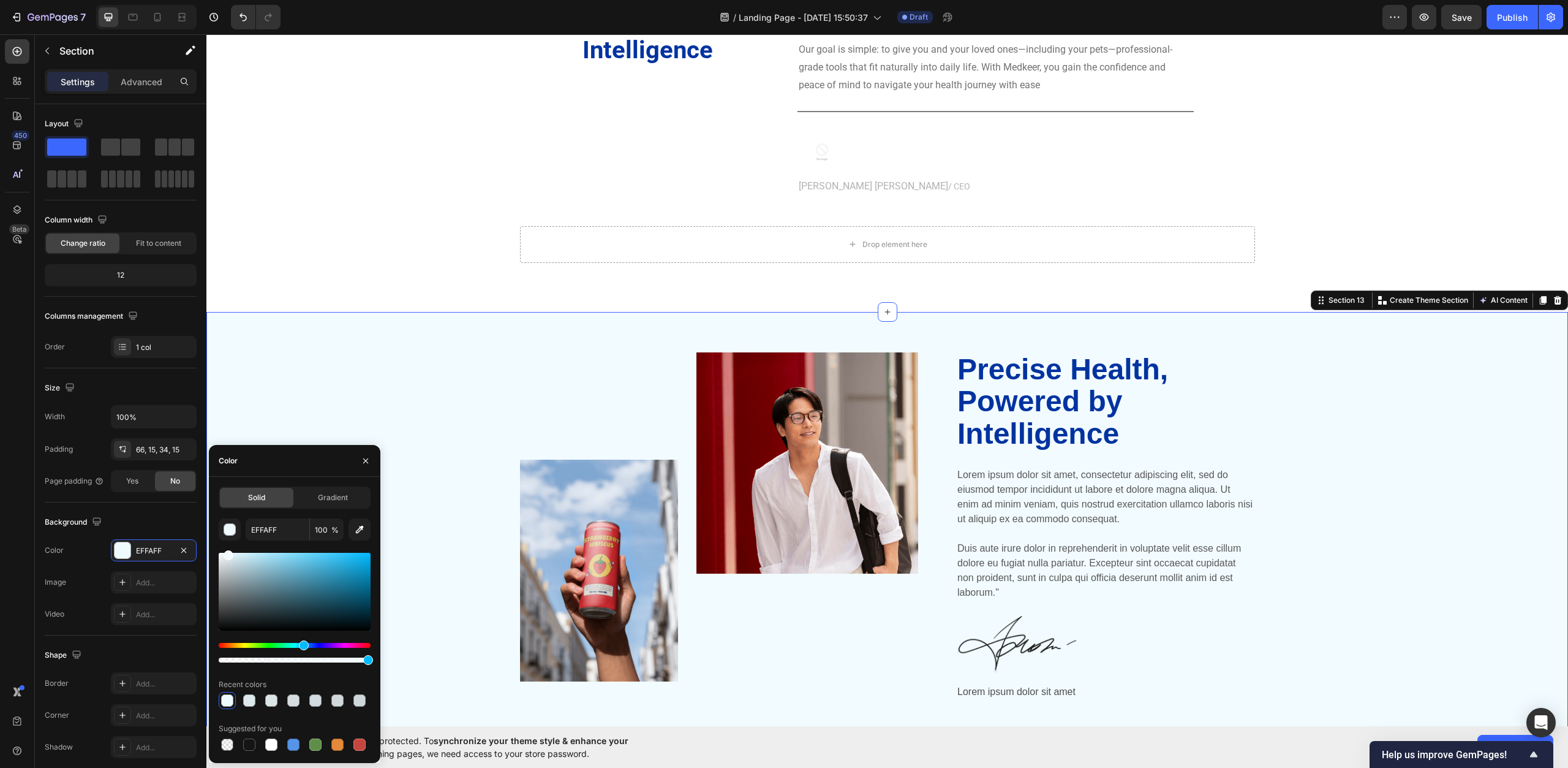
type input "F2FBFF"
drag, startPoint x: 231, startPoint y: 561, endPoint x: 227, endPoint y: 543, distance: 18.4
click at [227, 543] on div "F2FBFF 100 % Recent colors Suggested for you" at bounding box center [295, 636] width 152 height 234
click at [286, 244] on div "Precise Health, Powered by Intelligence Heading At Medikeer, we believe health …" at bounding box center [887, 116] width 1344 height 293
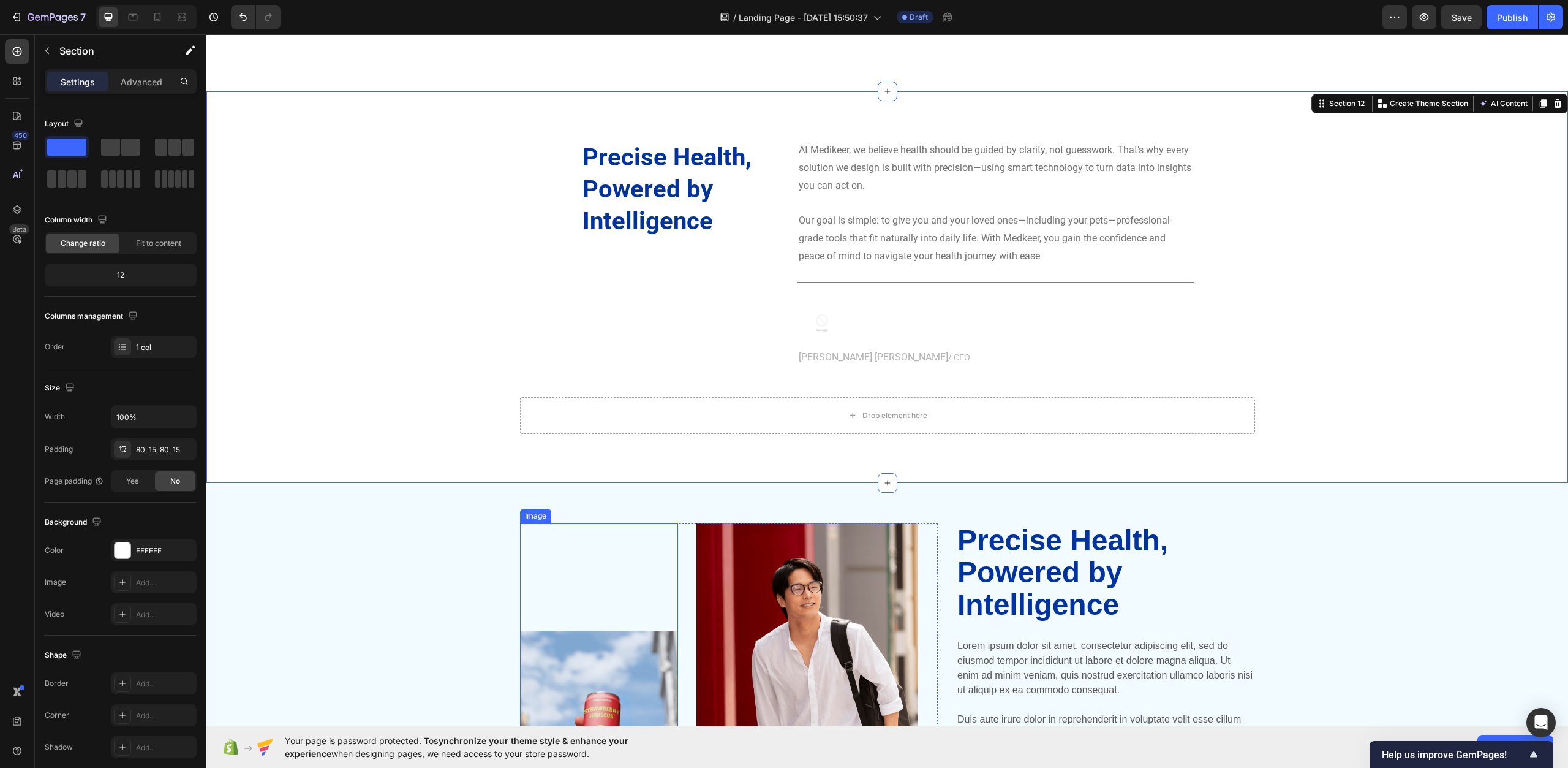
scroll to position [3767, 0]
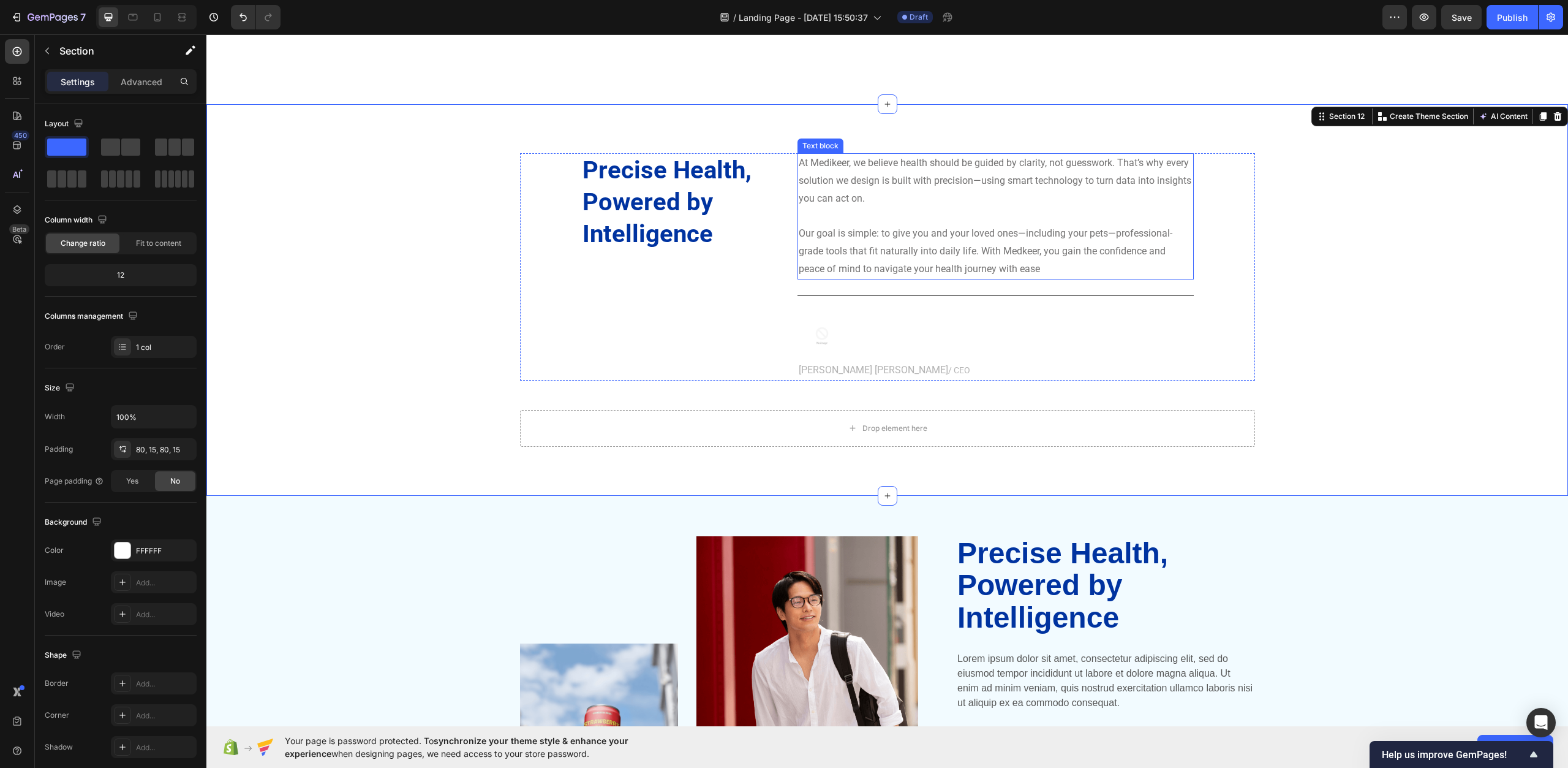
click at [923, 216] on p at bounding box center [996, 216] width 394 height 18
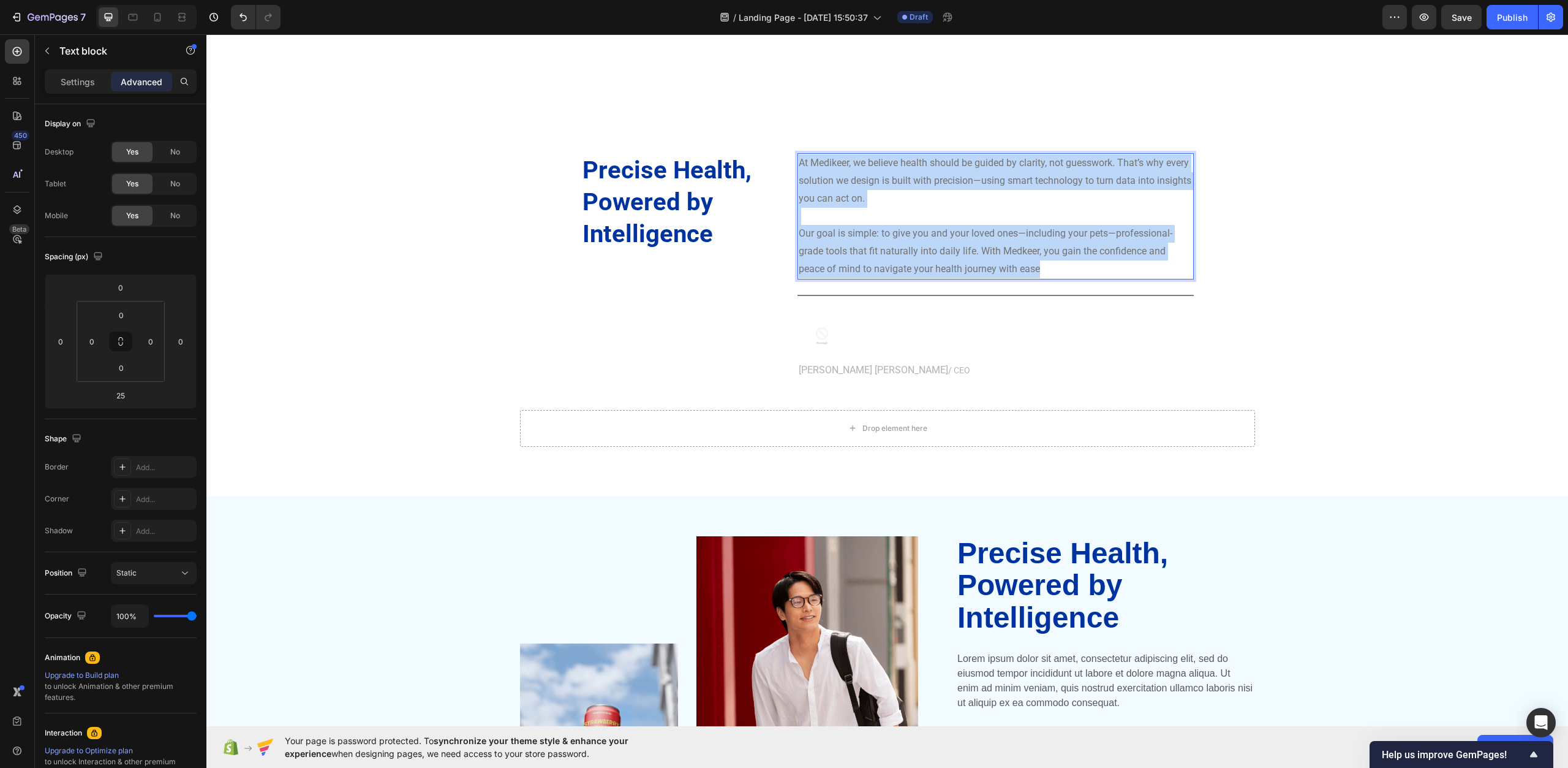
drag, startPoint x: 1059, startPoint y: 267, endPoint x: 793, endPoint y: 160, distance: 286.7
click at [798, 160] on div "At Medikeer, we believe health should be guided by clarity, not guesswork. That…" at bounding box center [996, 217] width 396 height 126
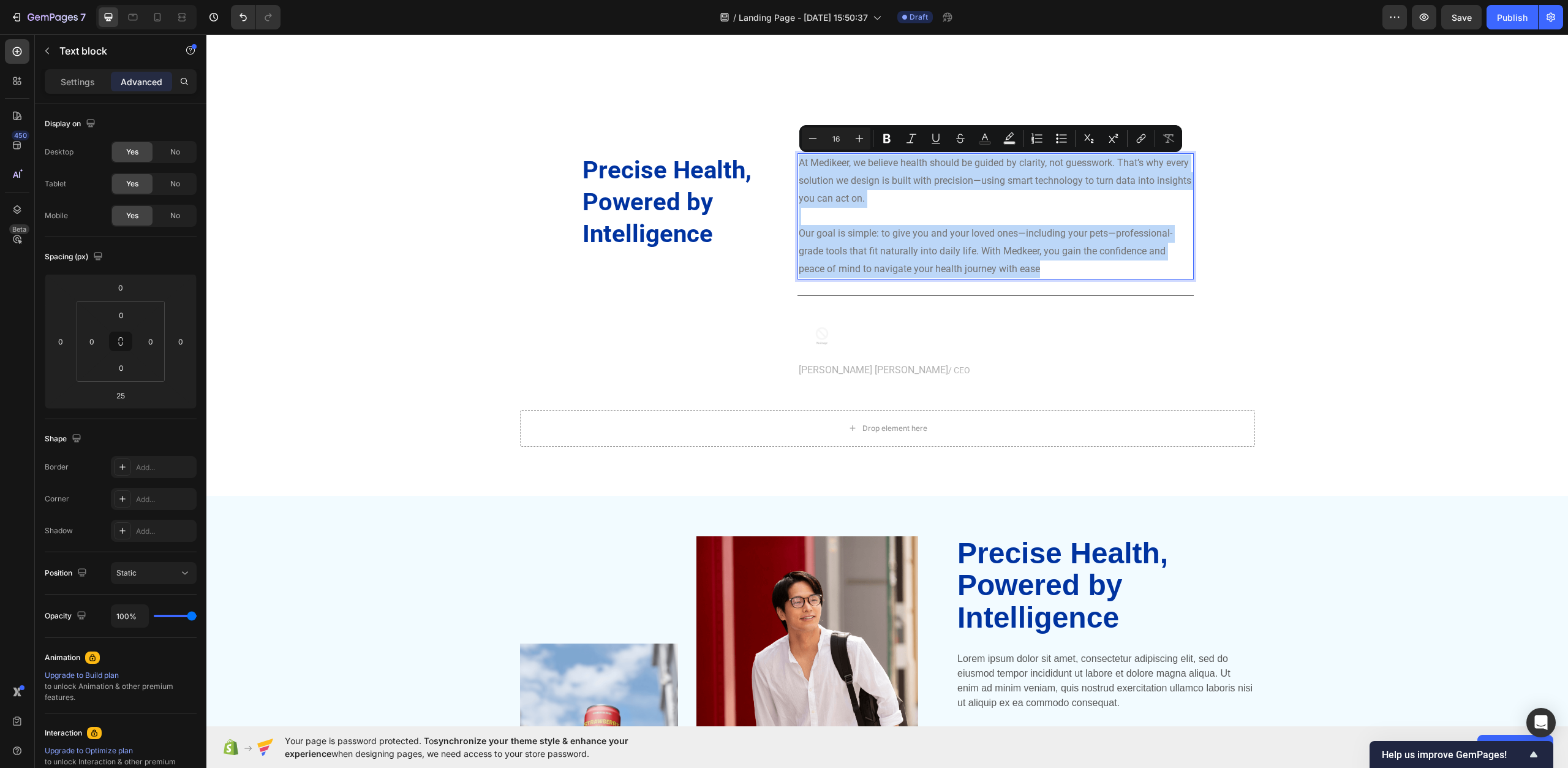
copy div "At Medikeer, we believe health should be guided by clarity, not guesswork. That…"
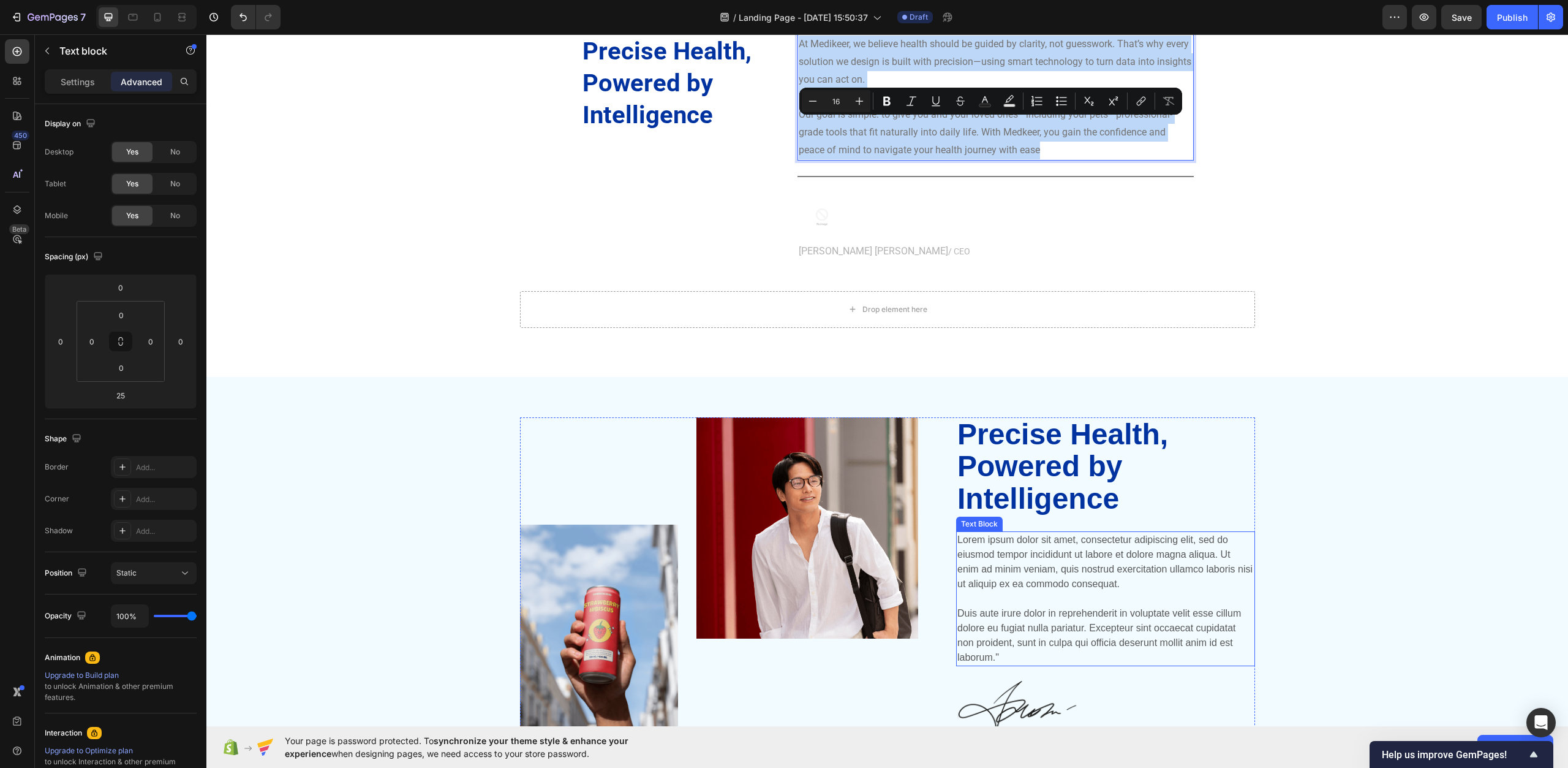
scroll to position [3889, 0]
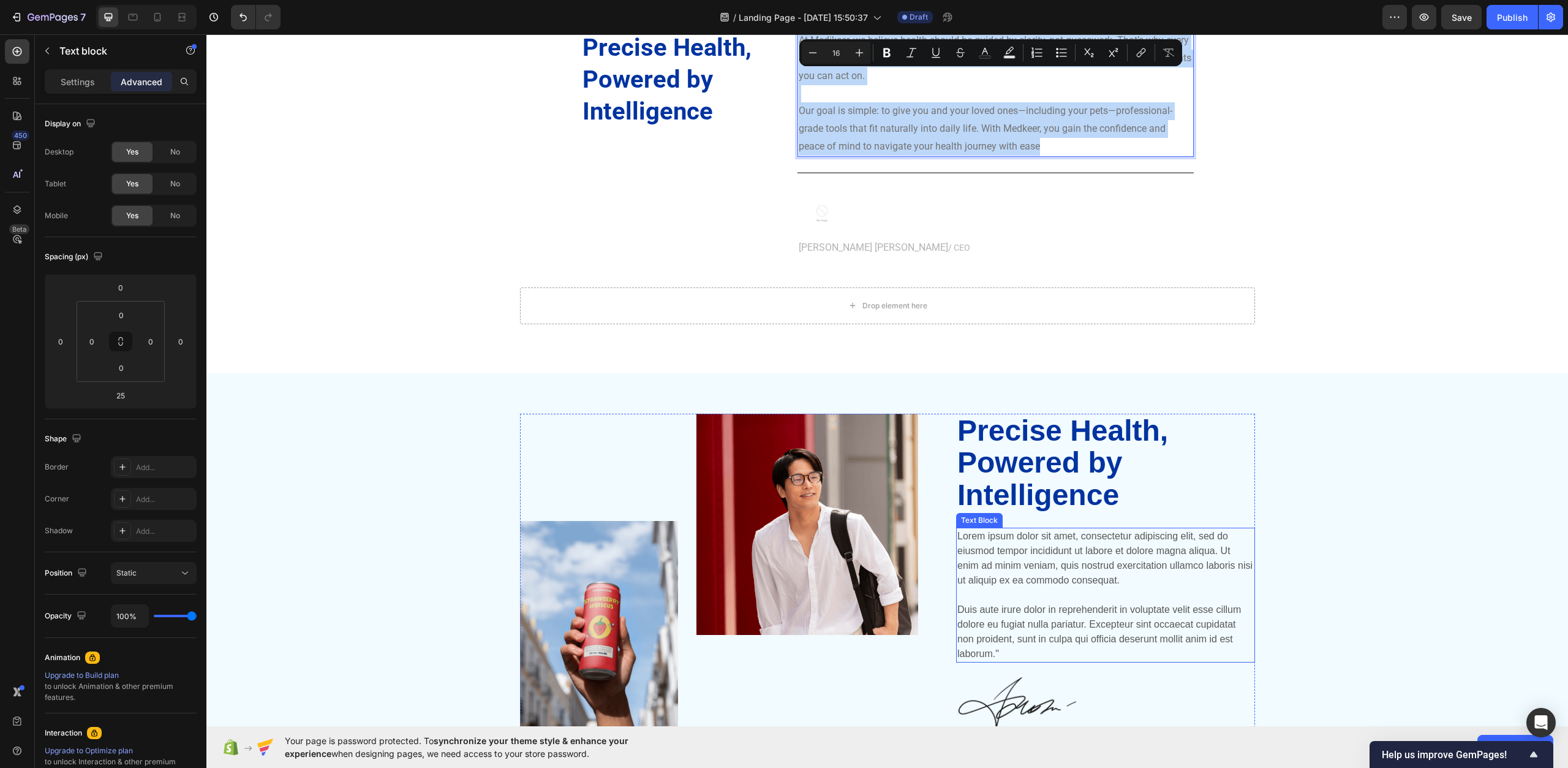
click at [1105, 578] on p "Lorem ipsum dolor sit amet, consectetur adipiscing elit, sed do eiusmod tempor …" at bounding box center [1106, 595] width 297 height 132
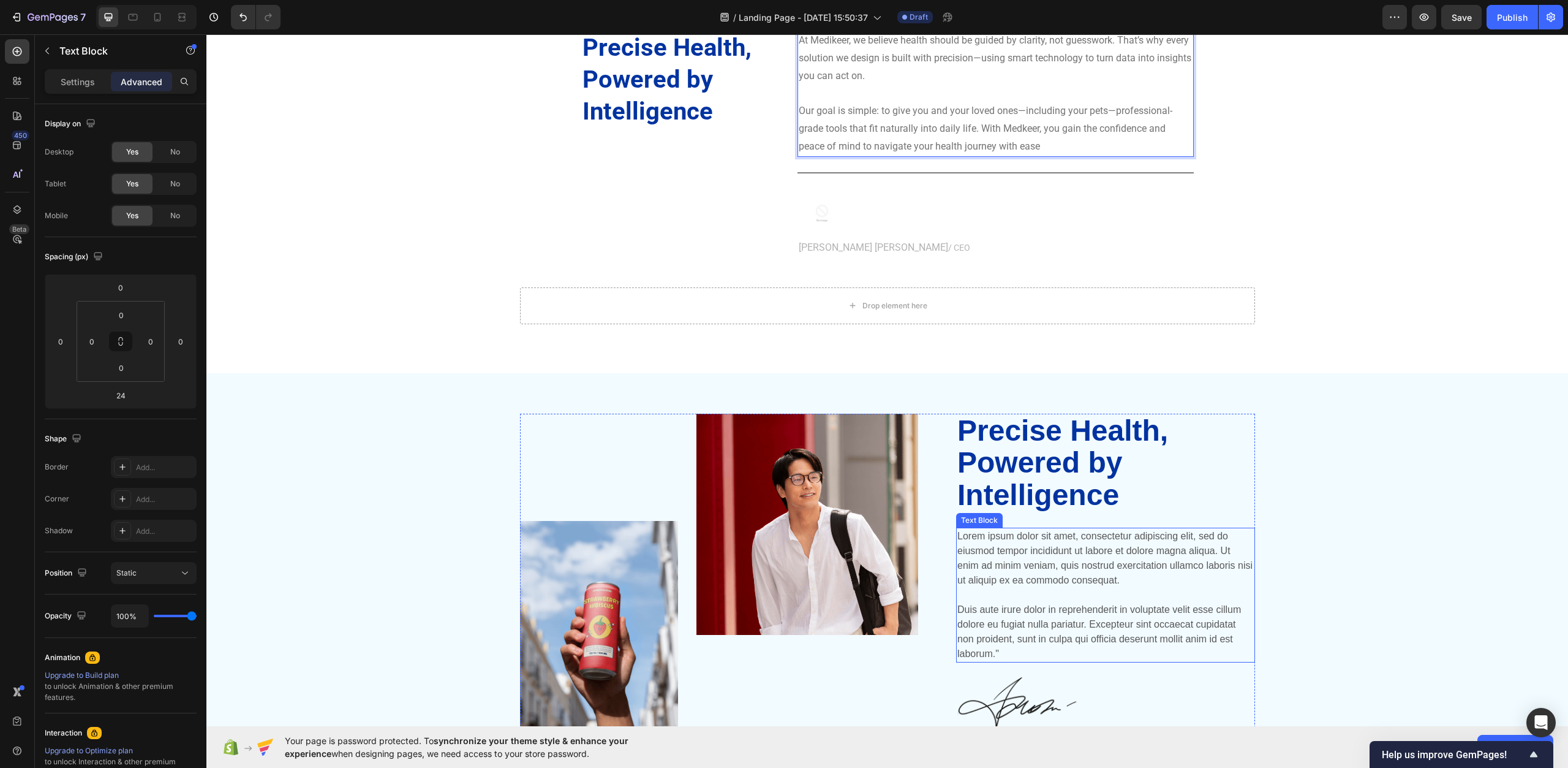
drag, startPoint x: 1105, startPoint y: 578, endPoint x: 1105, endPoint y: 585, distance: 7.0
click at [1105, 578] on p "Lorem ipsum dolor sit amet, consectetur adipiscing elit, sed do eiusmod tempor …" at bounding box center [1106, 595] width 297 height 132
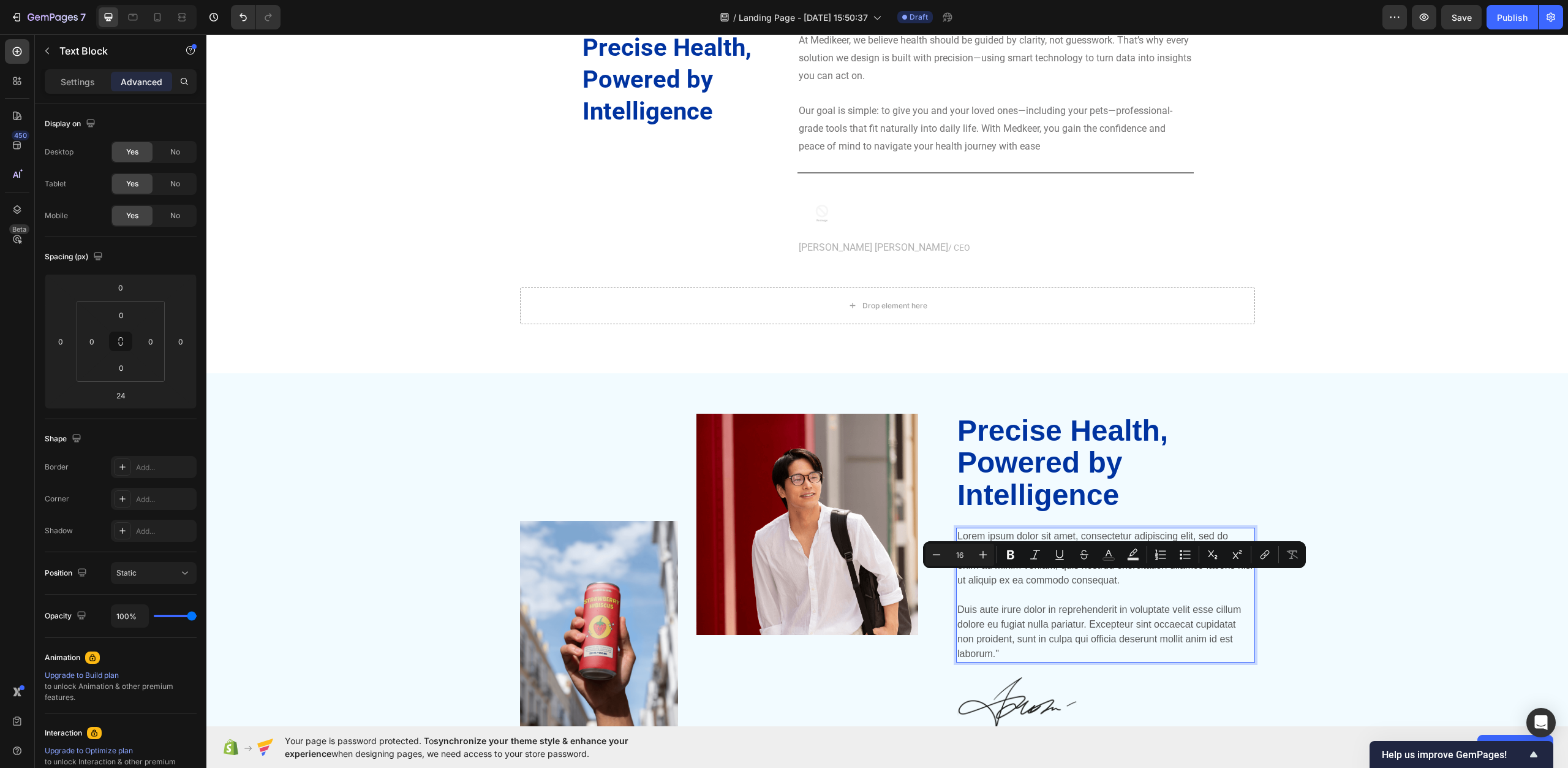
click at [1068, 652] on p "Lorem ipsum dolor sit amet, consectetur adipiscing elit, sed do eiusmod tempor …" at bounding box center [1106, 595] width 297 height 132
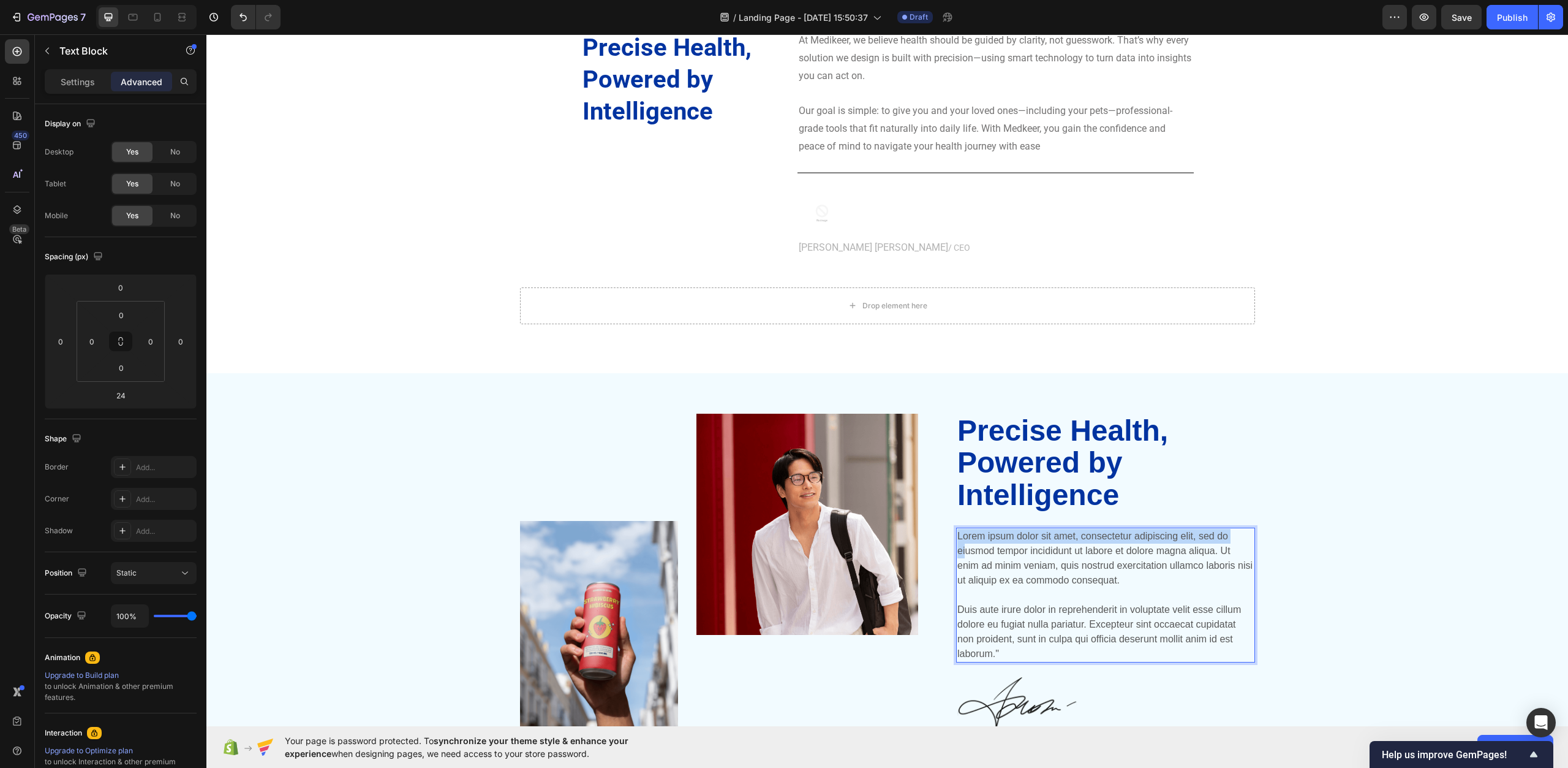
drag, startPoint x: 1039, startPoint y: 636, endPoint x: 982, endPoint y: 556, distance: 98.2
click at [1026, 597] on p "Lorem ipsum dolor sit amet, consectetur adipiscing elit, sed do eiusmod tempor …" at bounding box center [1106, 595] width 297 height 132
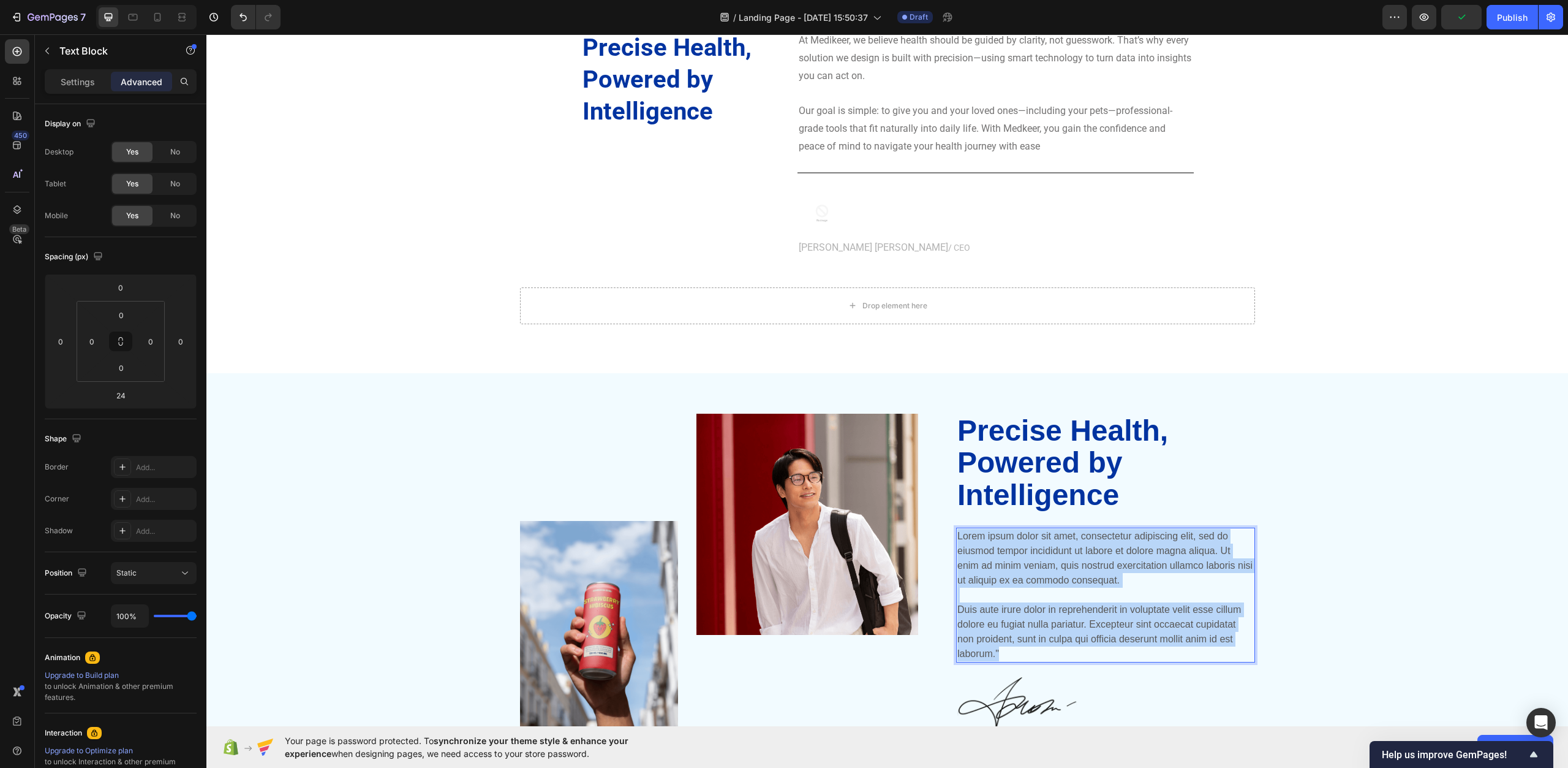
drag, startPoint x: 1058, startPoint y: 654, endPoint x: 953, endPoint y: 531, distance: 161.7
click at [958, 531] on p "Lorem ipsum dolor sit amet, consectetur adipiscing elit, sed do eiusmod tempor …" at bounding box center [1106, 595] width 297 height 132
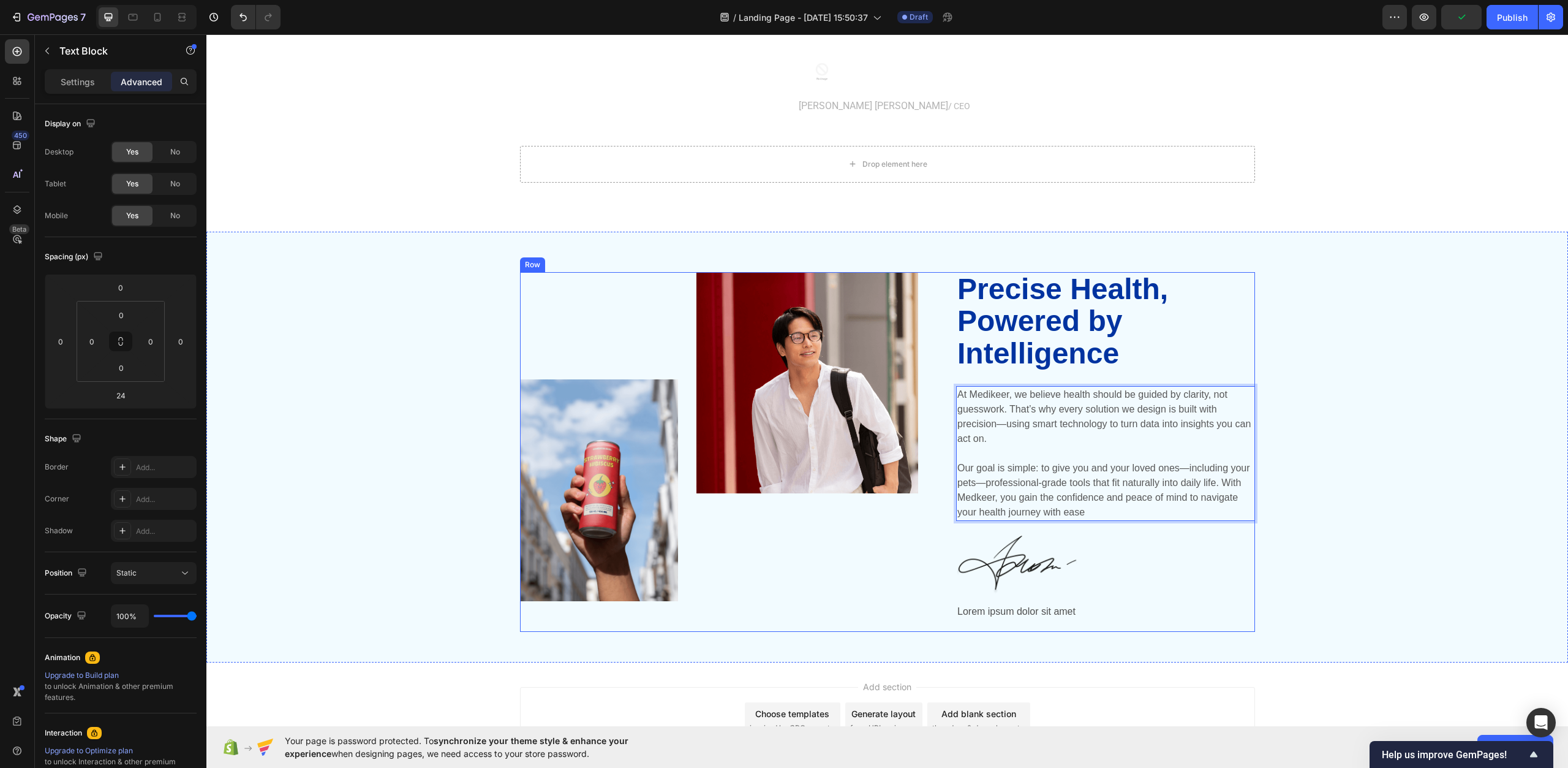
scroll to position [4073, 0]
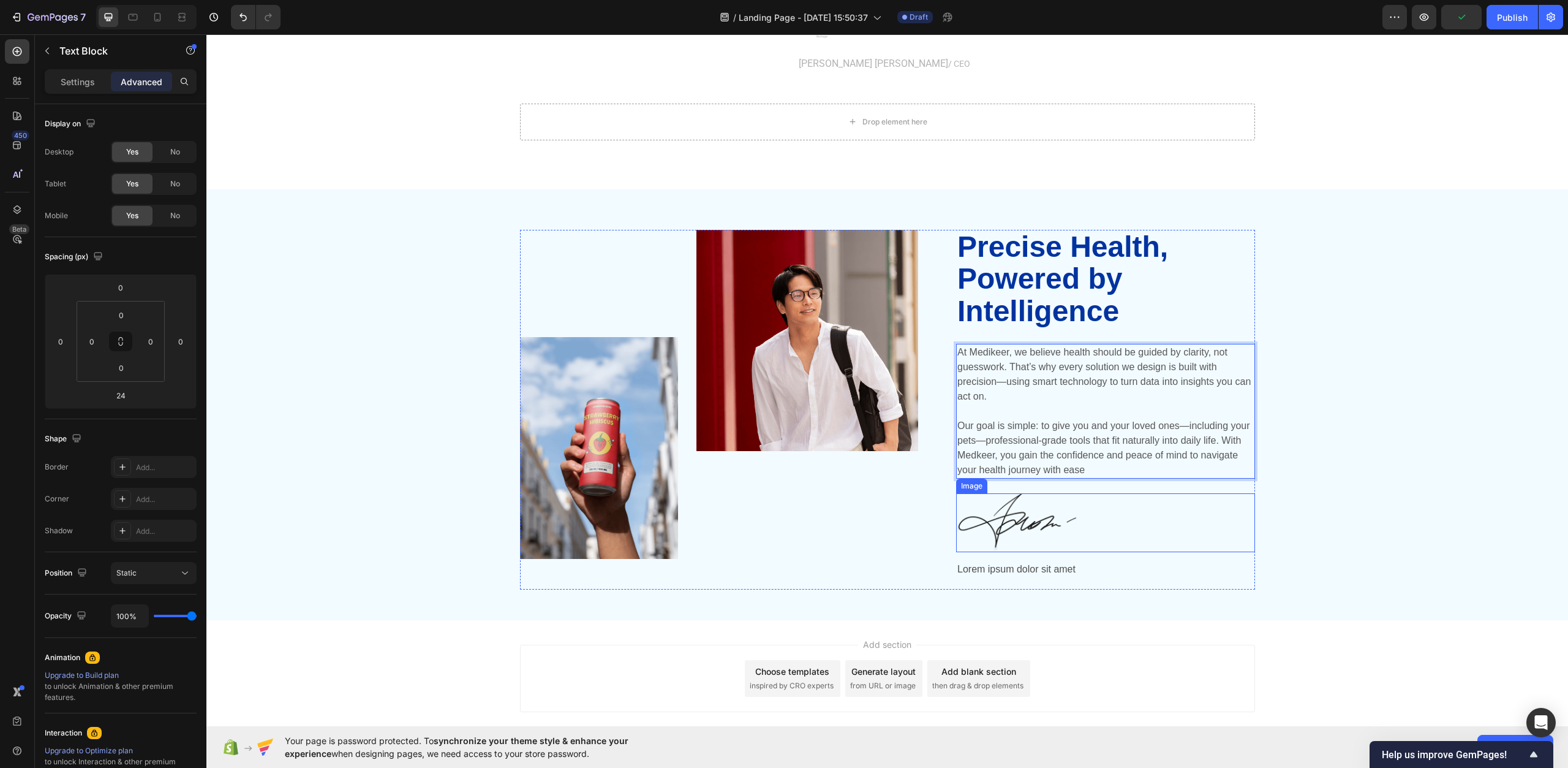
click at [1078, 530] on div at bounding box center [1105, 523] width 299 height 59
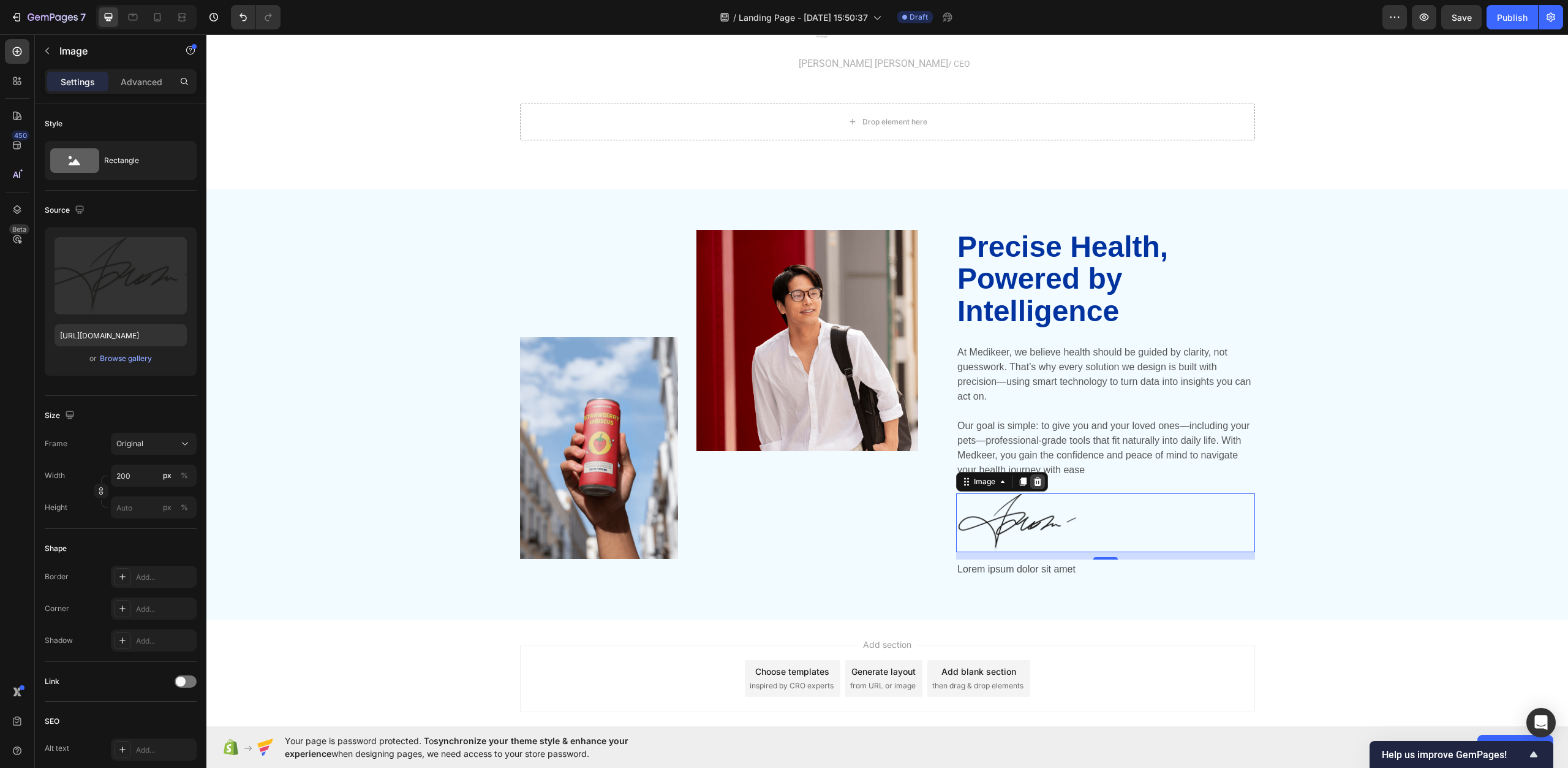
click at [1036, 486] on icon at bounding box center [1037, 481] width 8 height 8
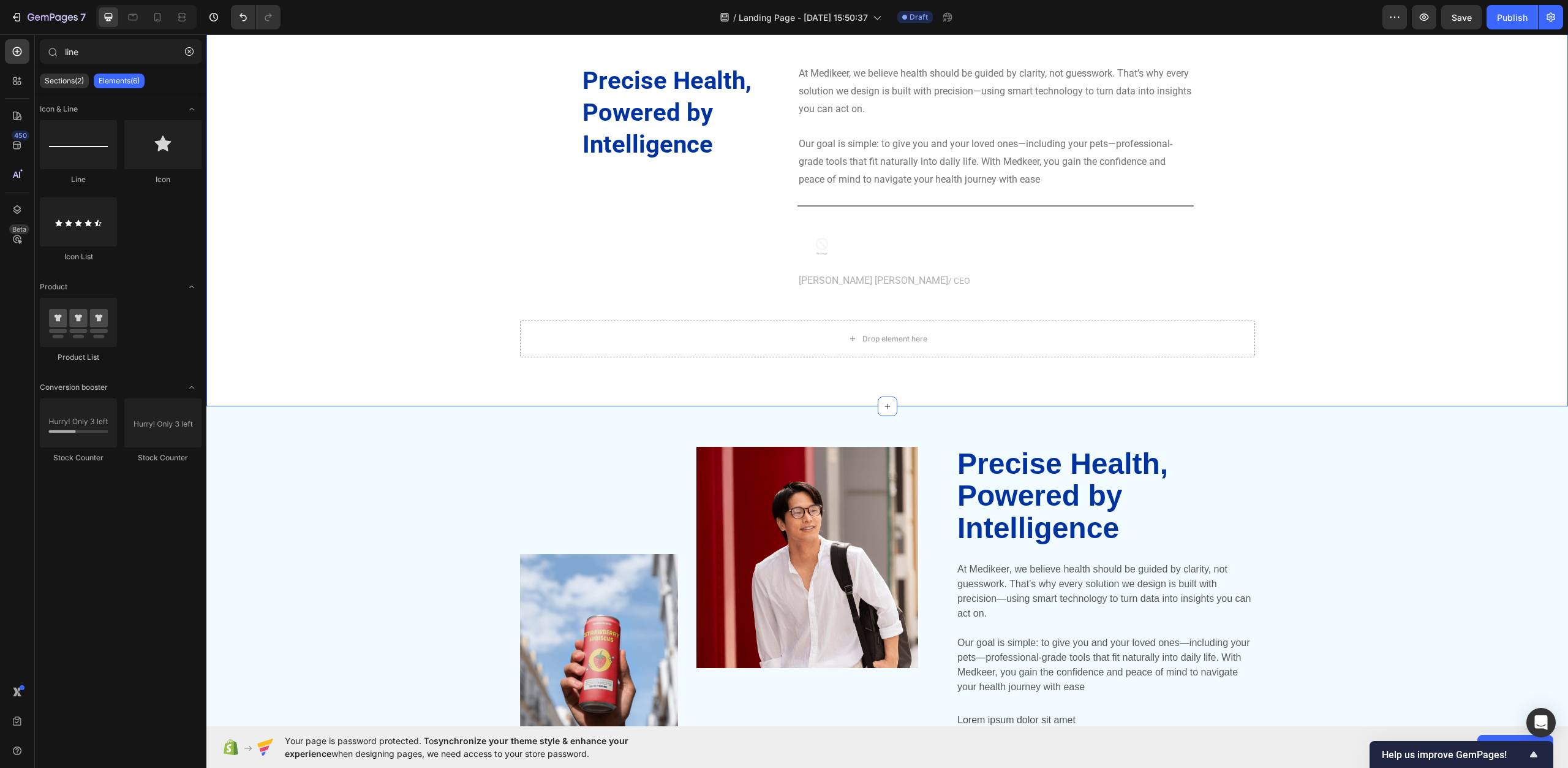
scroll to position [3827, 0]
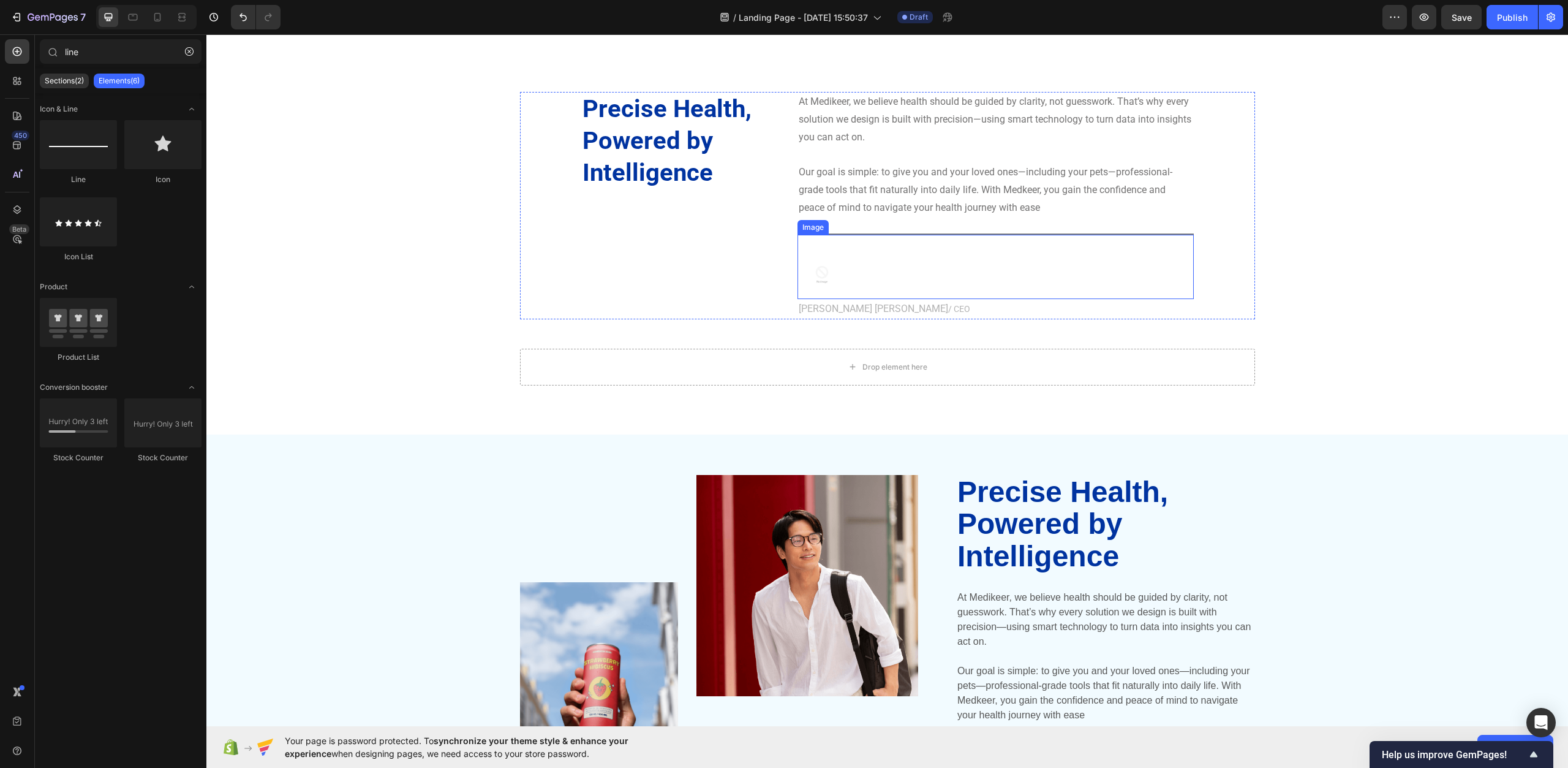
click at [861, 234] on div at bounding box center [996, 234] width 396 height 1
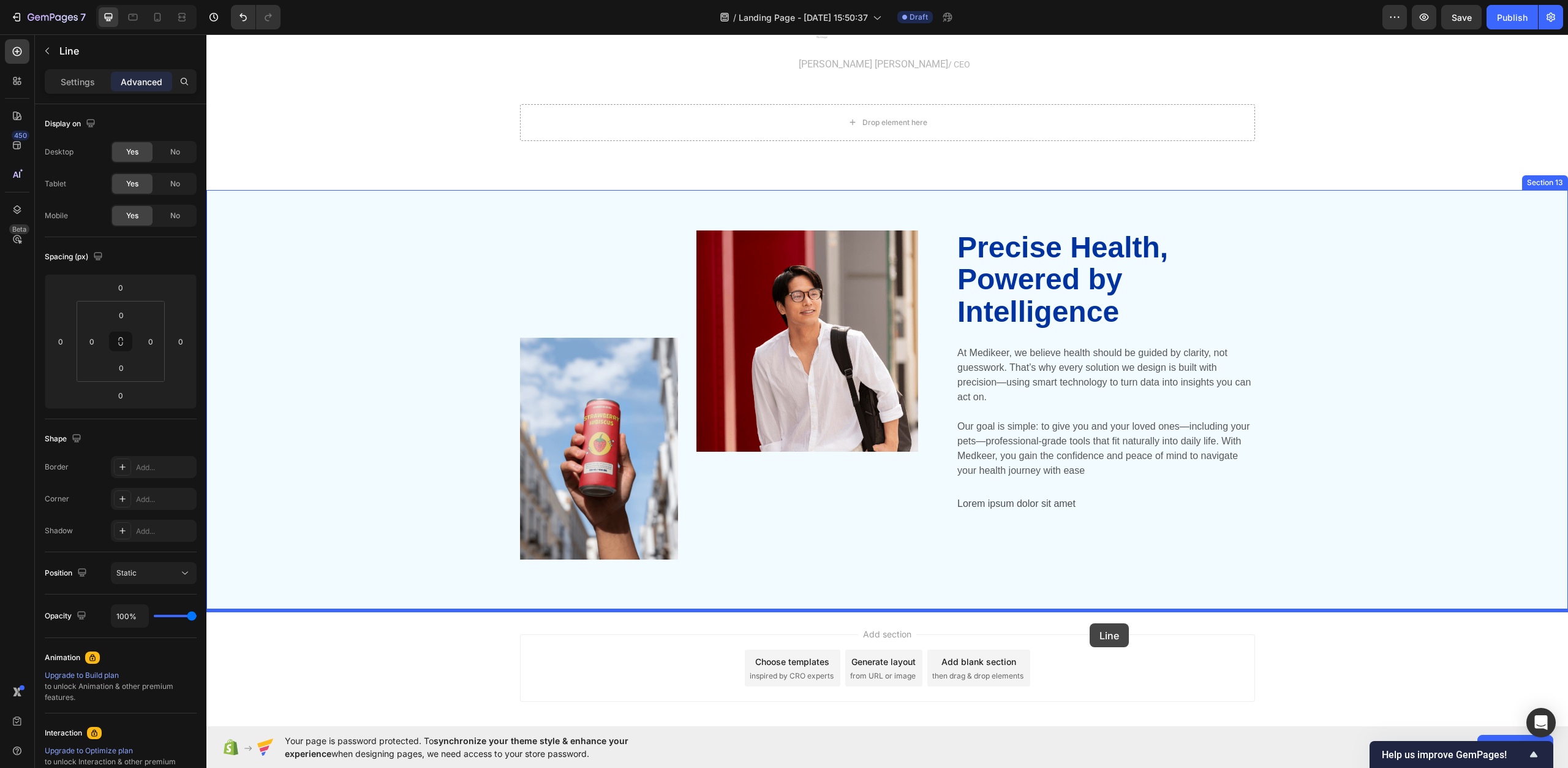
scroll to position [4073, 0]
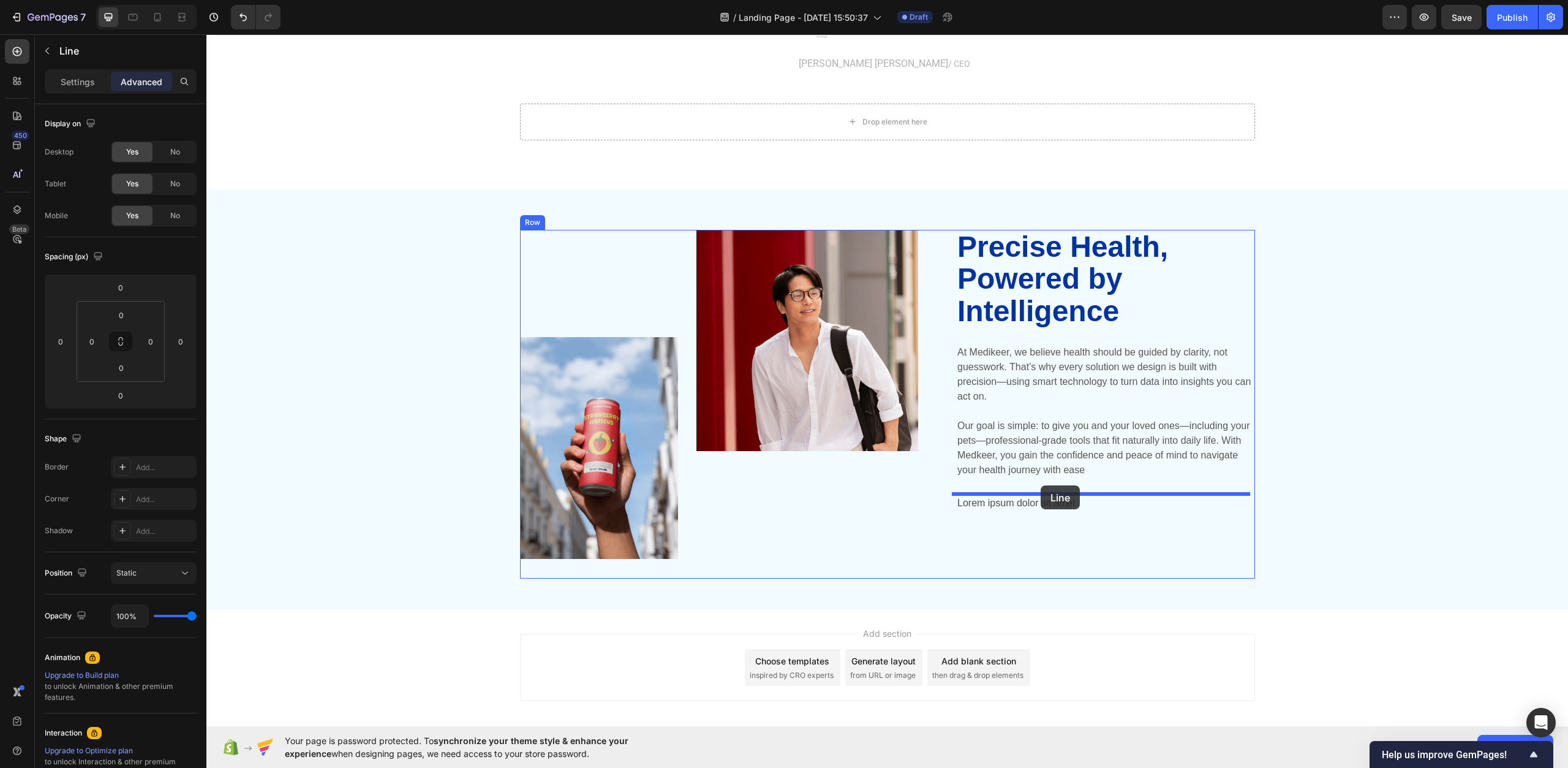
drag, startPoint x: 861, startPoint y: 233, endPoint x: 1041, endPoint y: 486, distance: 310.5
type input "24"
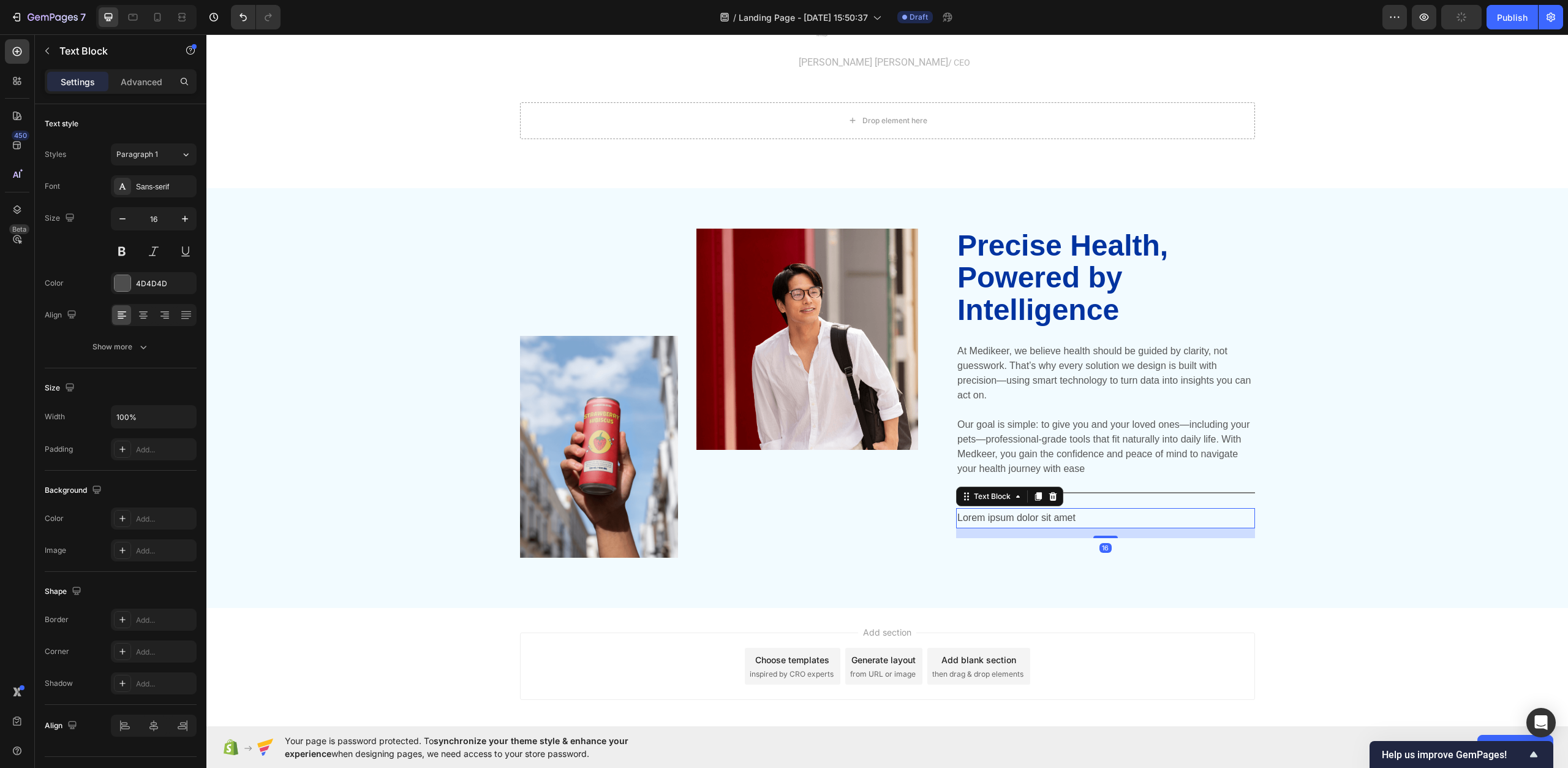
click at [1034, 520] on p "Lorem ipsum dolor sit amet" at bounding box center [1106, 518] width 297 height 18
click at [1050, 495] on icon at bounding box center [1053, 497] width 8 height 8
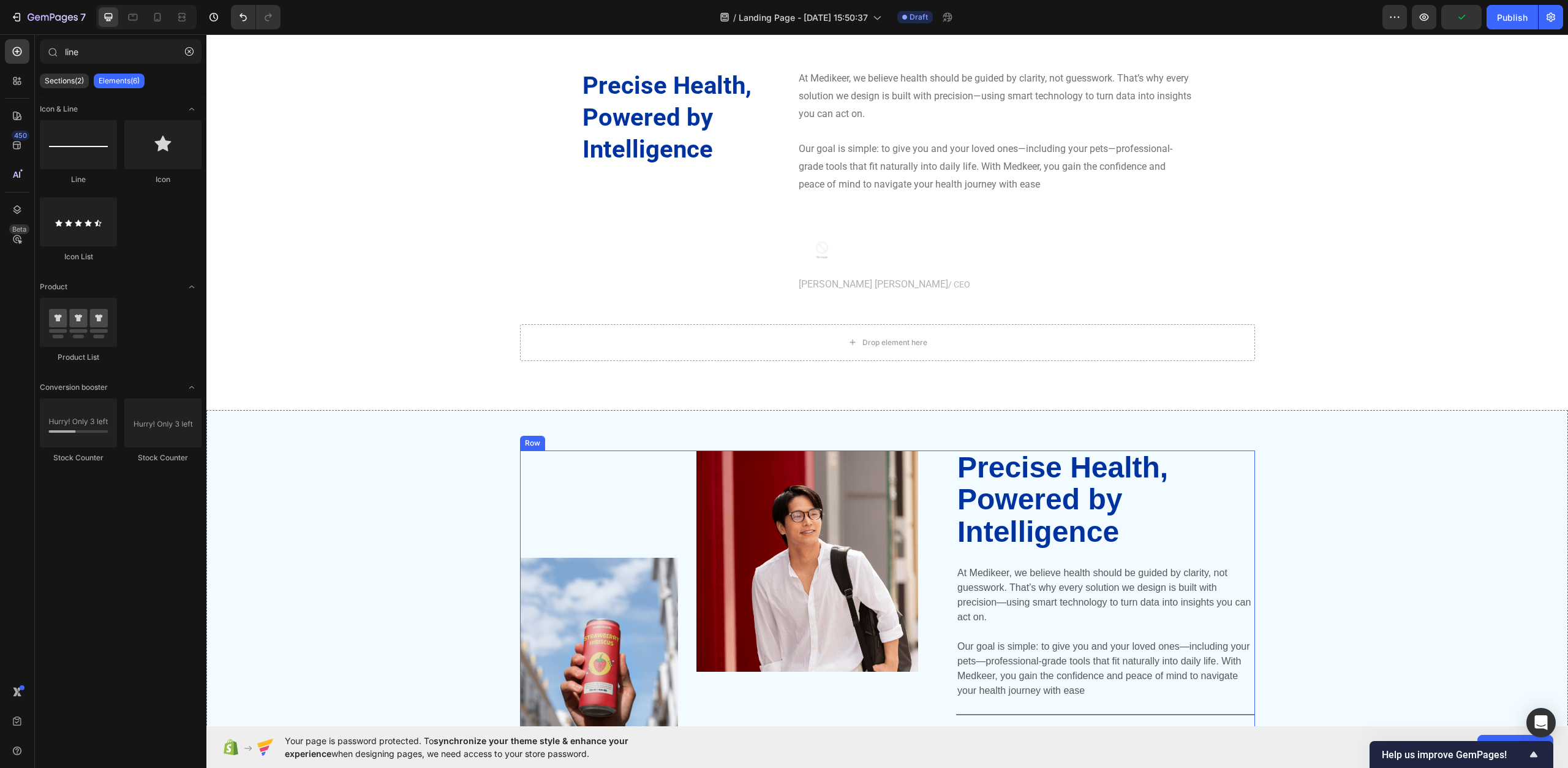
scroll to position [3827, 0]
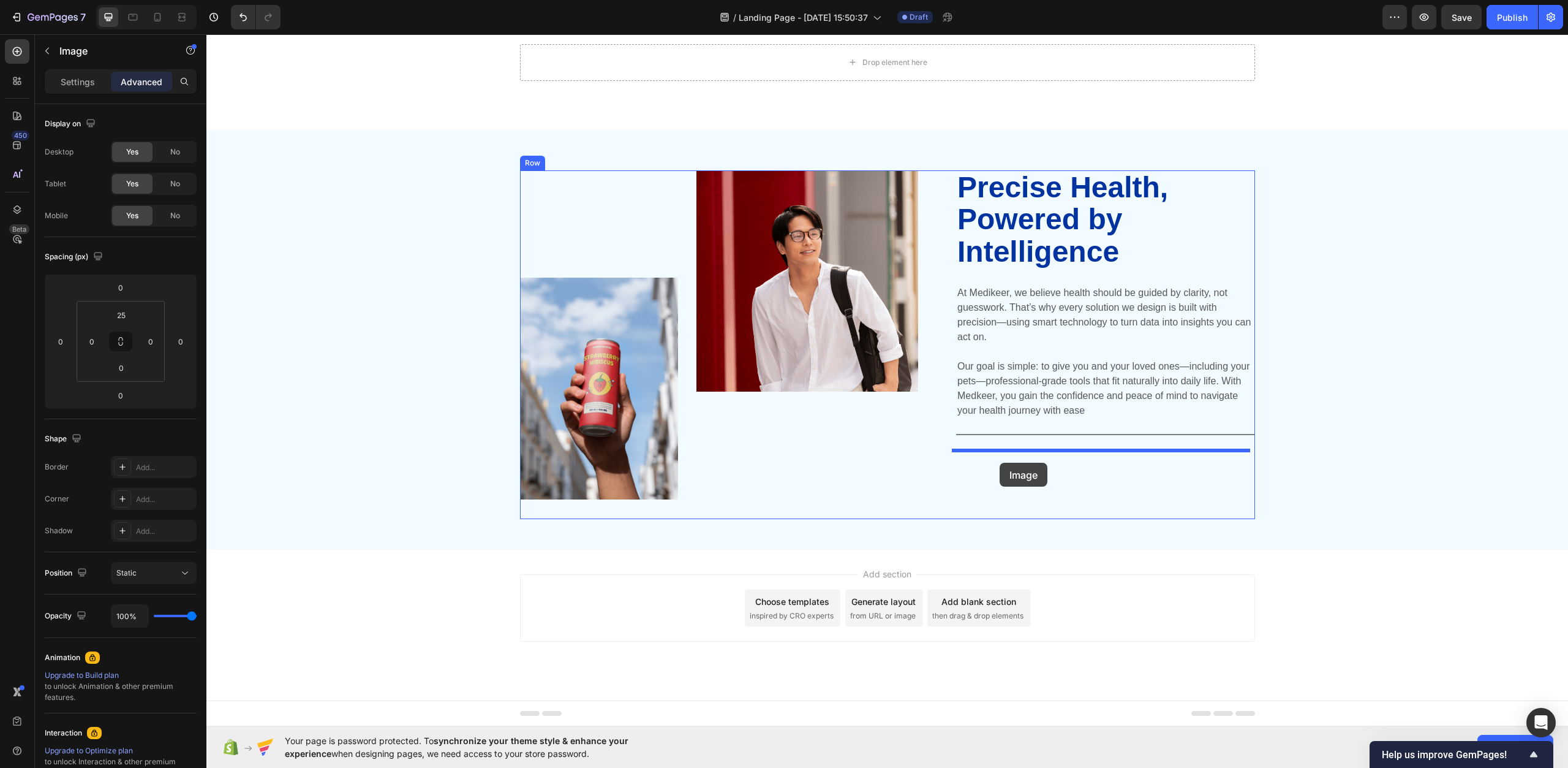
drag, startPoint x: 822, startPoint y: 278, endPoint x: 1000, endPoint y: 463, distance: 256.7
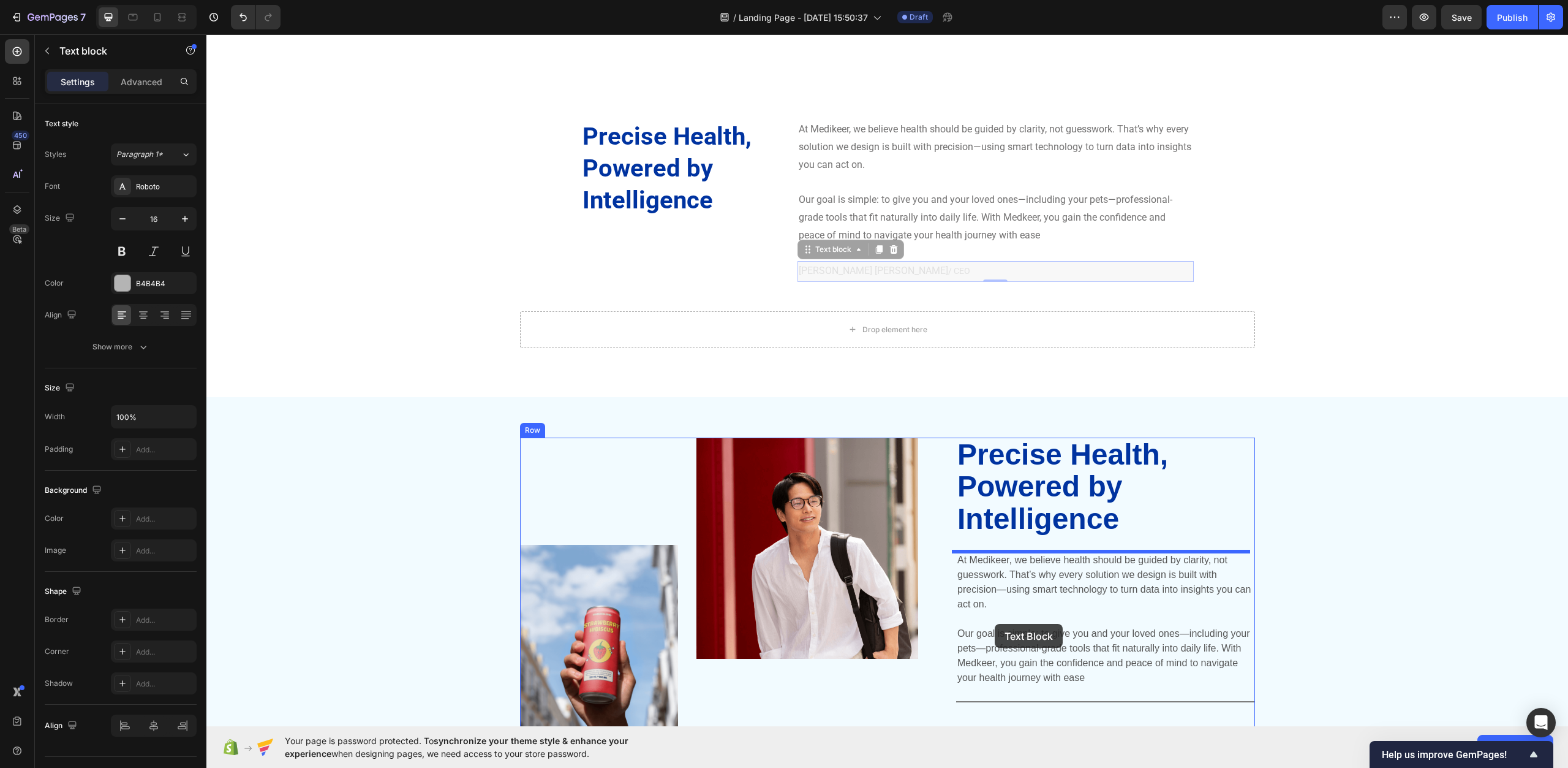
scroll to position [3945, 0]
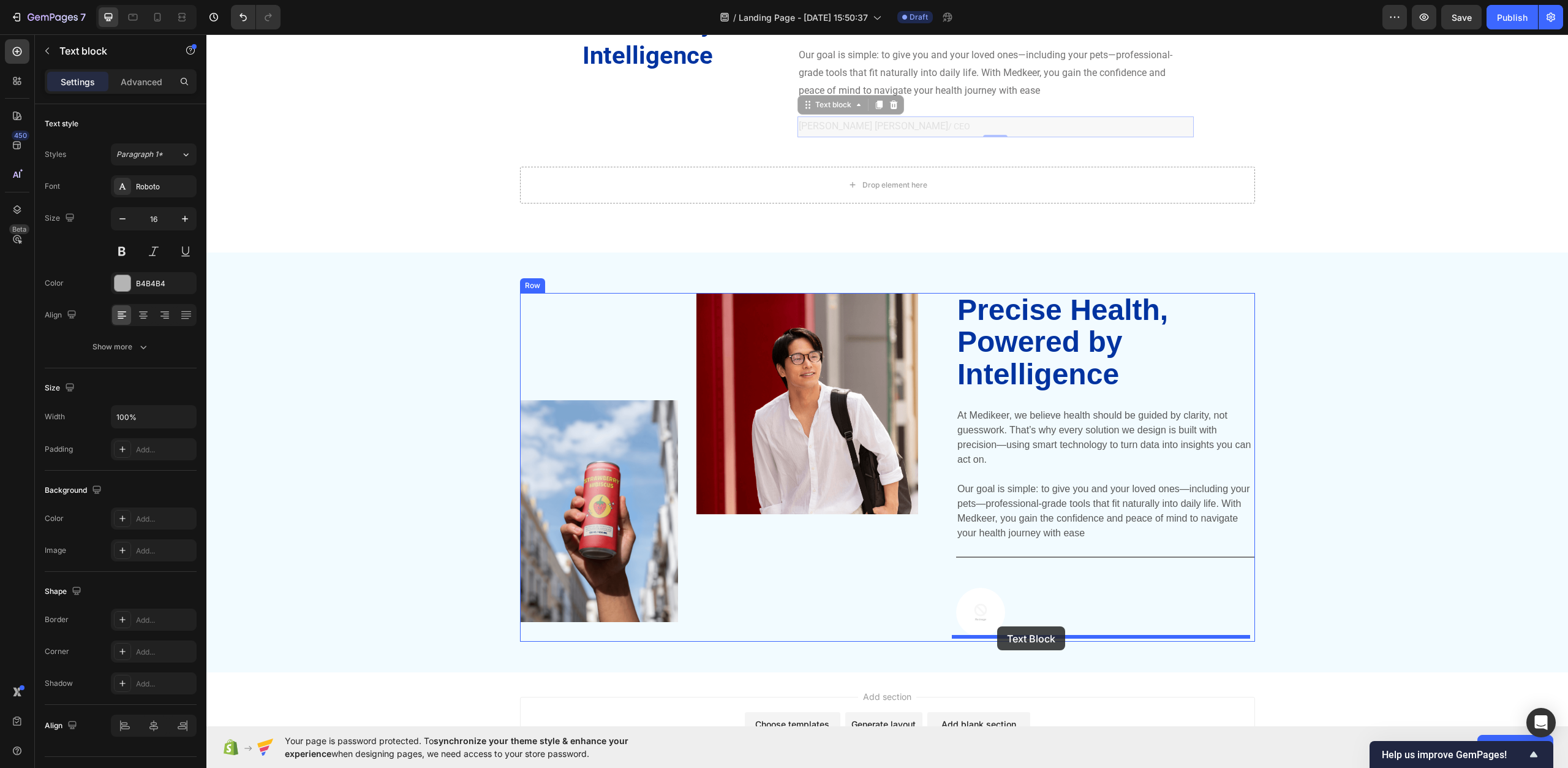
drag, startPoint x: 812, startPoint y: 304, endPoint x: 998, endPoint y: 626, distance: 371.9
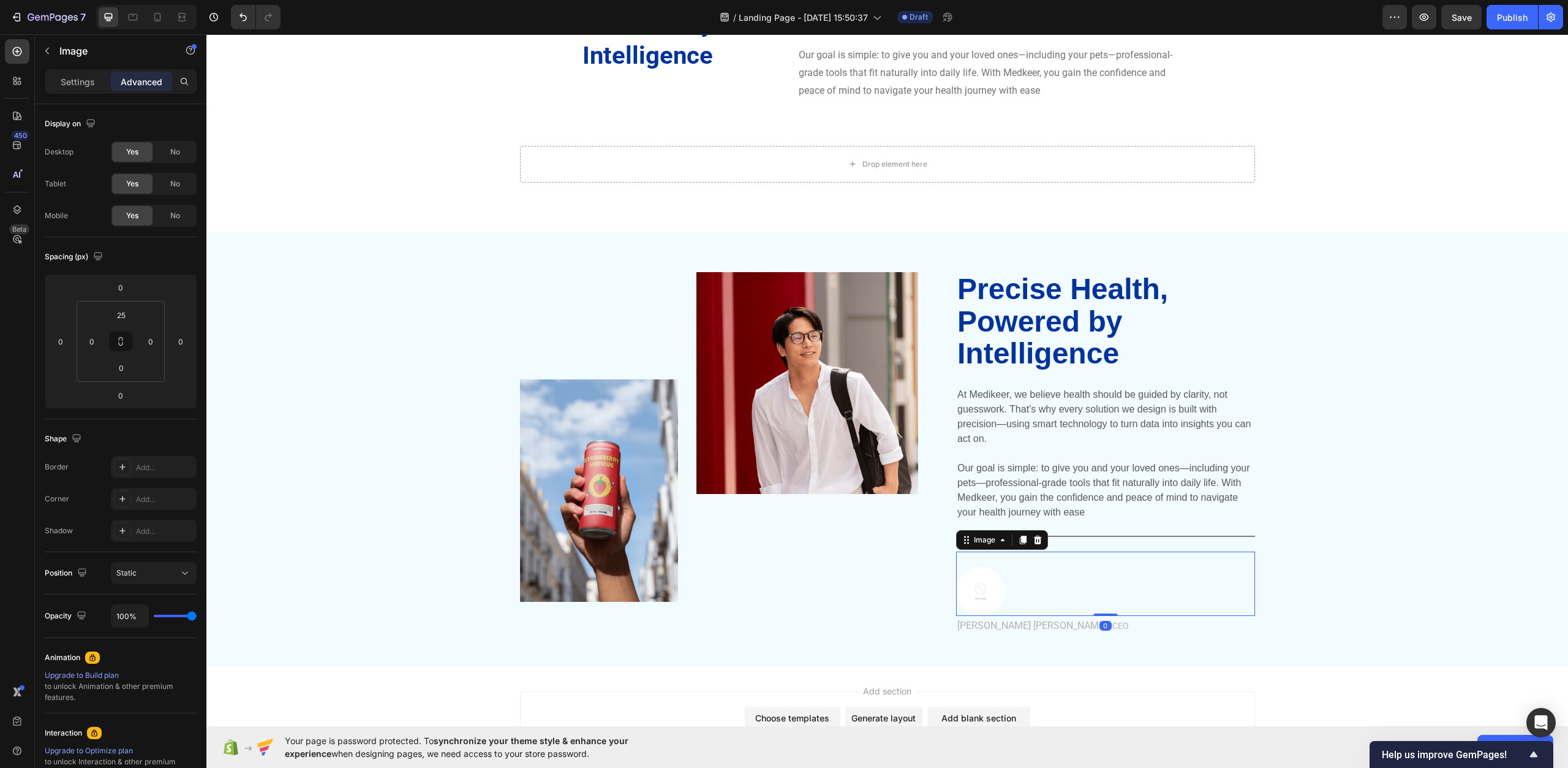
click at [1016, 577] on div at bounding box center [1105, 592] width 299 height 49
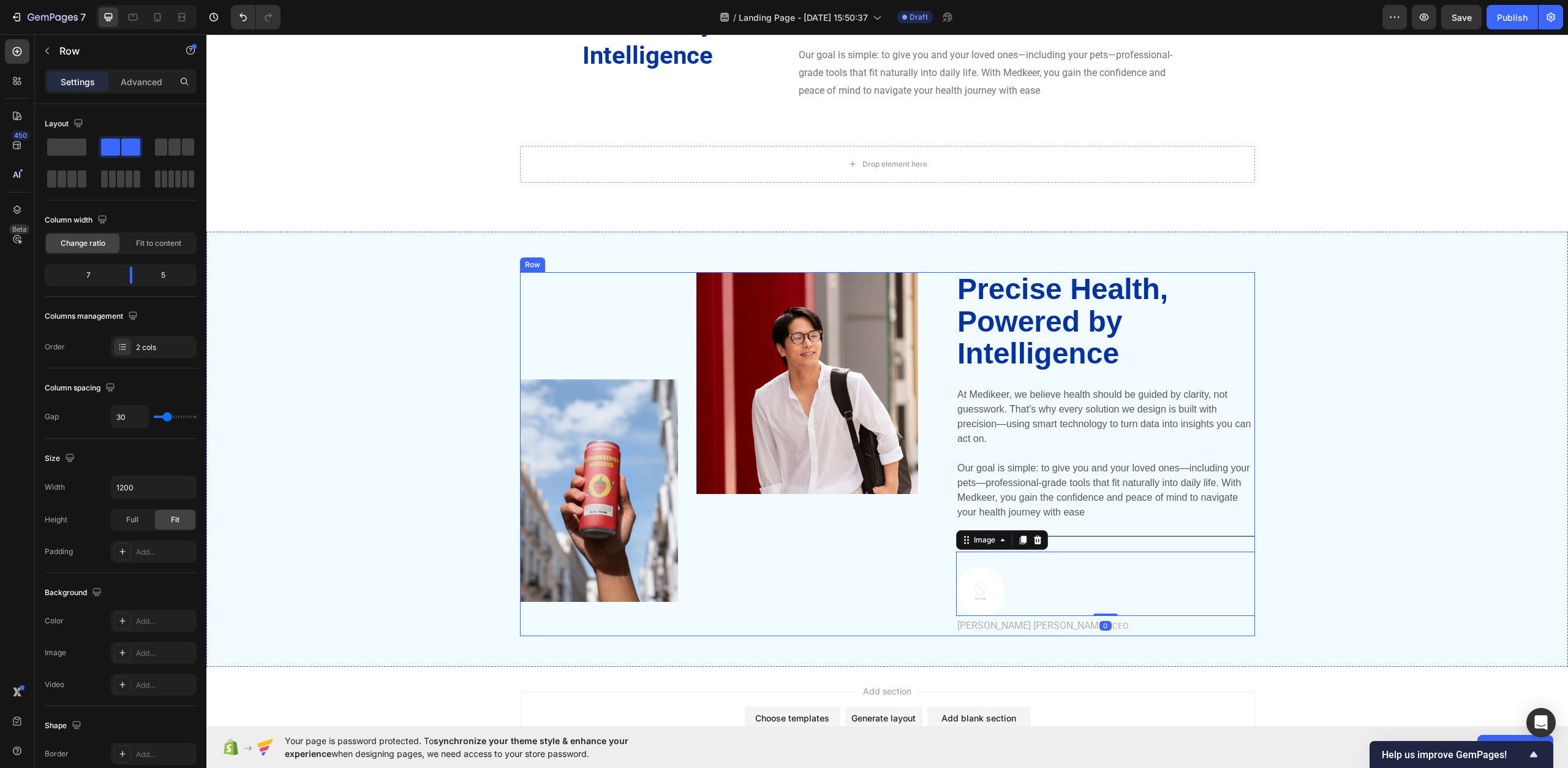
click at [1072, 545] on div "Precise Health, Powered by Intelligence Heading At Medikeer, we believe health …" at bounding box center [1105, 454] width 299 height 364
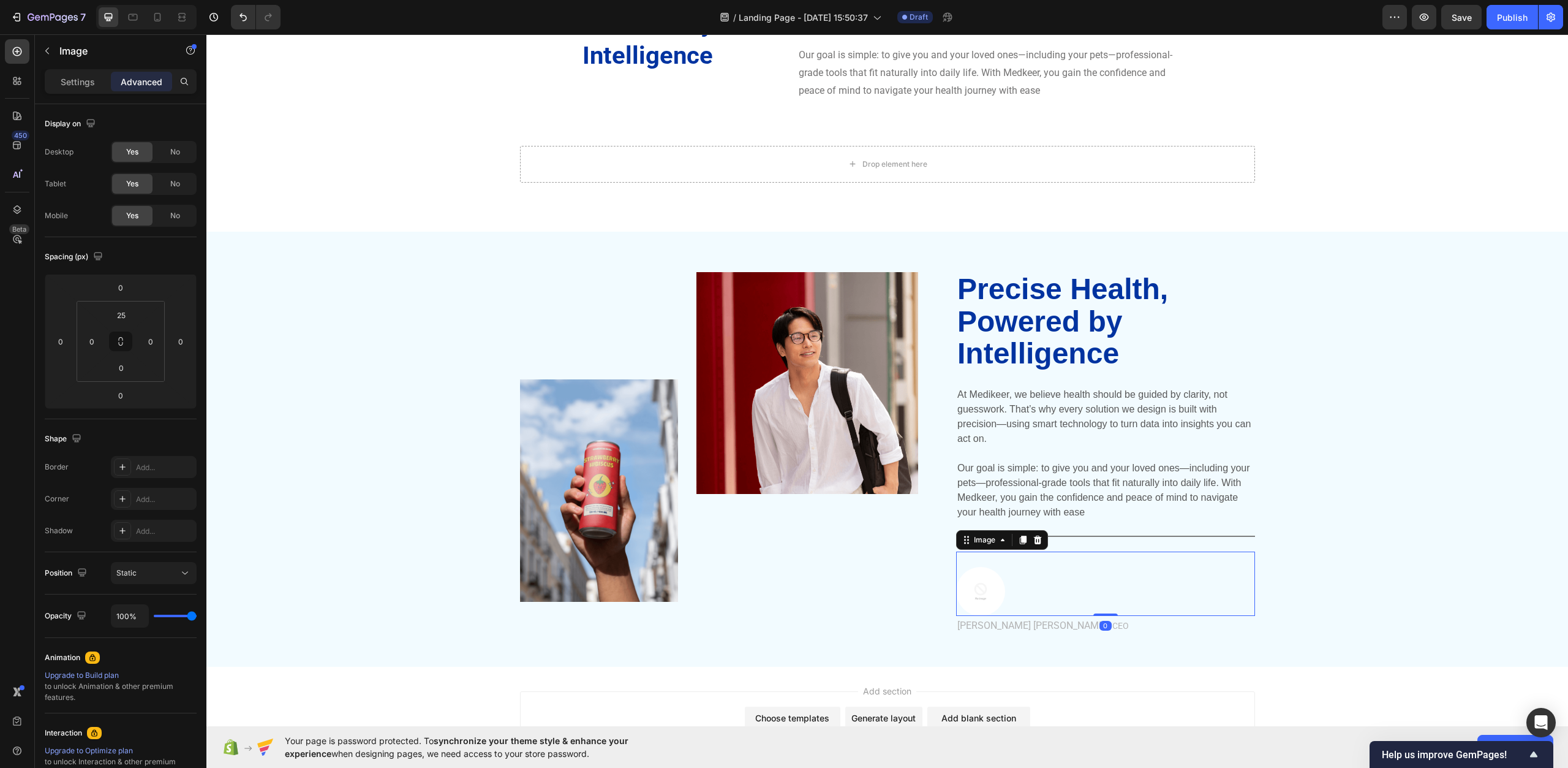
click at [1041, 561] on div "Image 0" at bounding box center [1105, 583] width 299 height 64
click at [1081, 500] on p "Our goal is simple: to give you and your loved ones—including your pets—profess…" at bounding box center [1106, 491] width 297 height 59
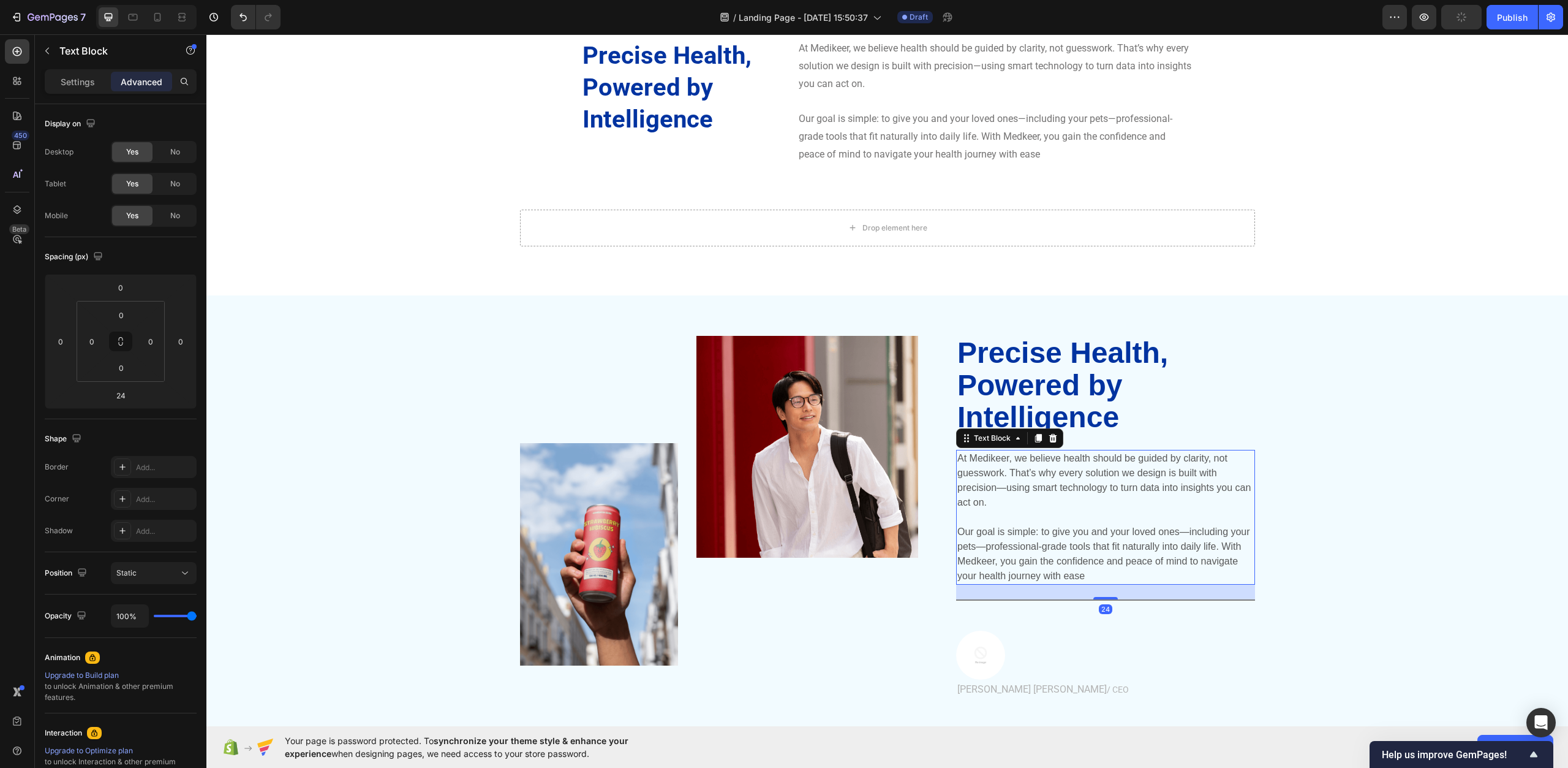
scroll to position [3883, 0]
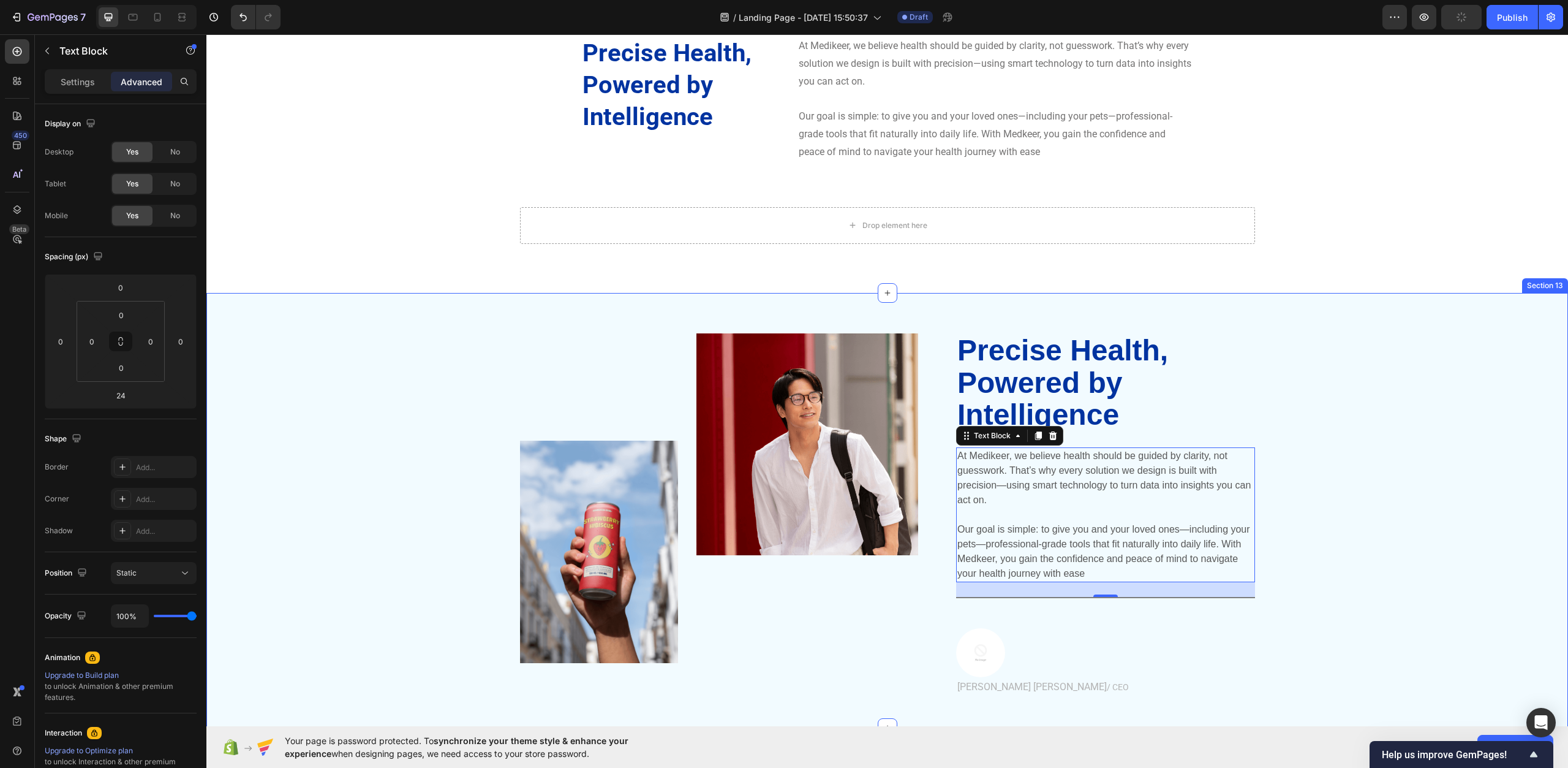
click at [1345, 527] on div "Image Image Row Precise Health, Powered by Intelligence Heading At Medikeer, we…" at bounding box center [887, 521] width 1344 height 374
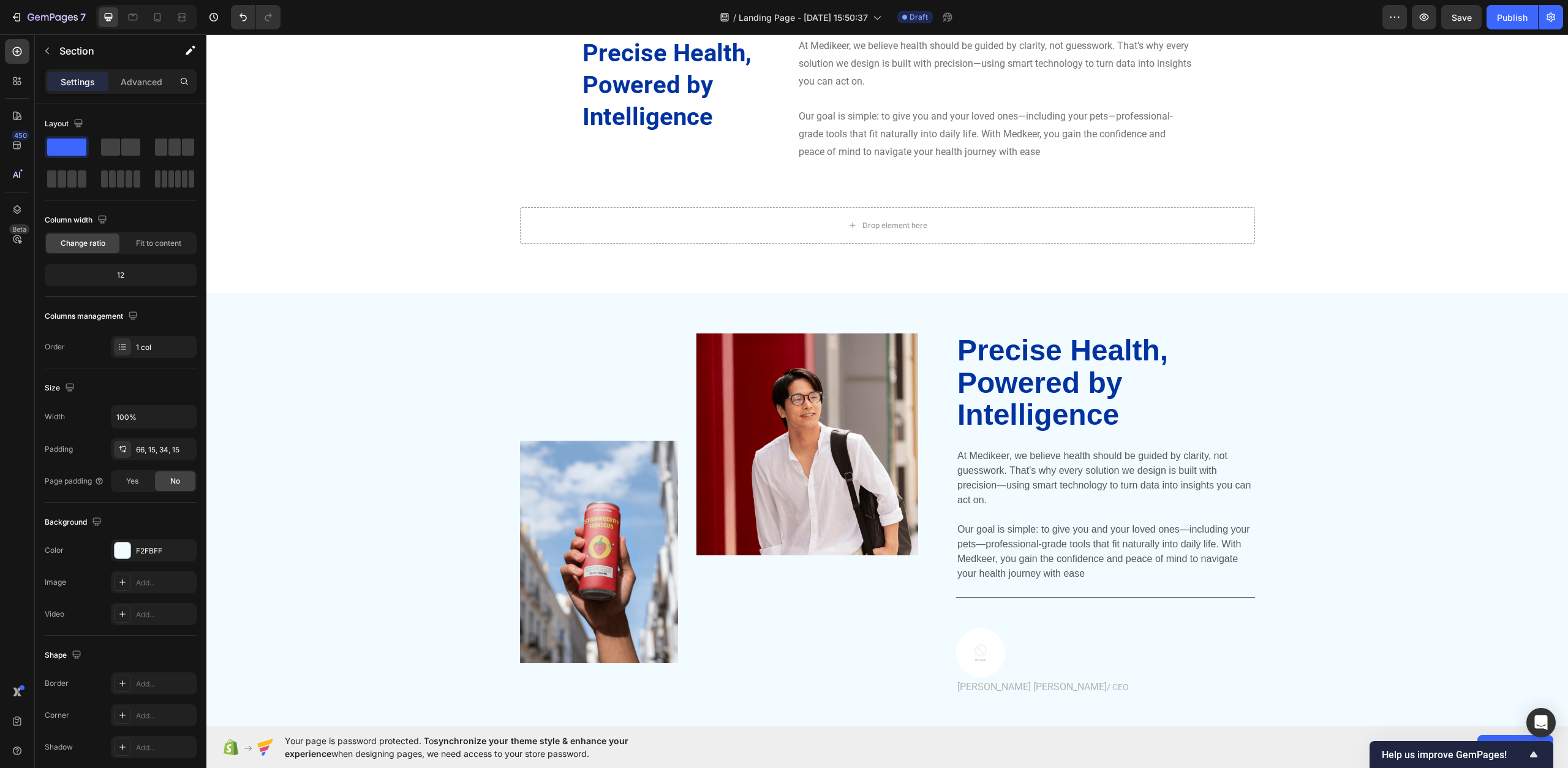
click at [1301, 418] on div "Image Image Row Precise Health, Powered by Intelligence Heading At Medikeer, we…" at bounding box center [887, 521] width 1344 height 374
click at [464, 423] on div "Image Image Row Precise Health, Powered by Intelligence Heading At Medikeer, we…" at bounding box center [887, 521] width 1344 height 374
click at [358, 282] on div "Precise Health, Powered by Intelligence Heading At Medikeer, we believe health …" at bounding box center [887, 140] width 1362 height 306
click at [330, 315] on div "Image Image Row Precise Health, Powered by Intelligence Heading At Medikeer, we…" at bounding box center [887, 511] width 1362 height 435
click at [1553, 285] on icon at bounding box center [1558, 282] width 10 height 10
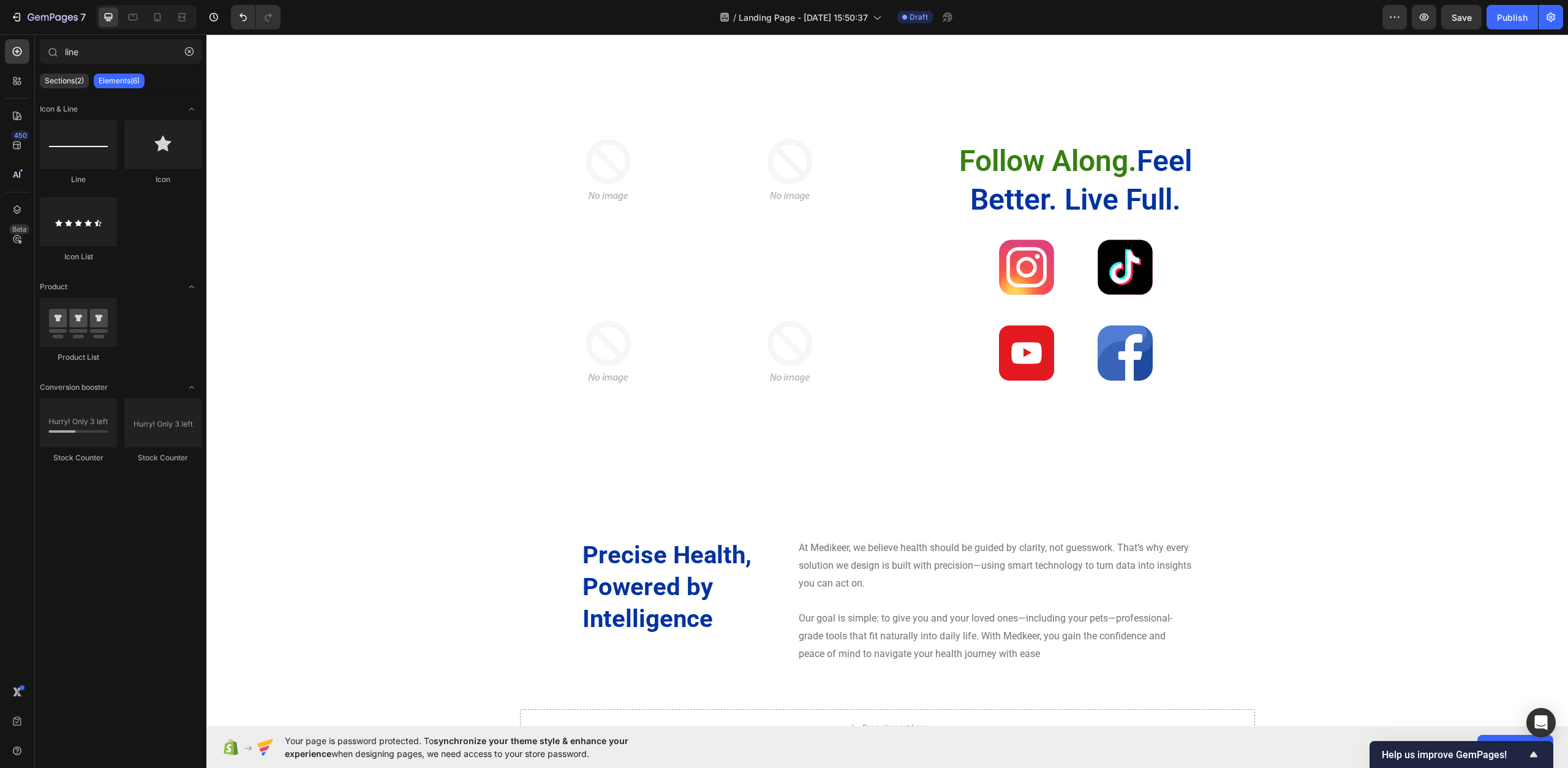
scroll to position [3627, 0]
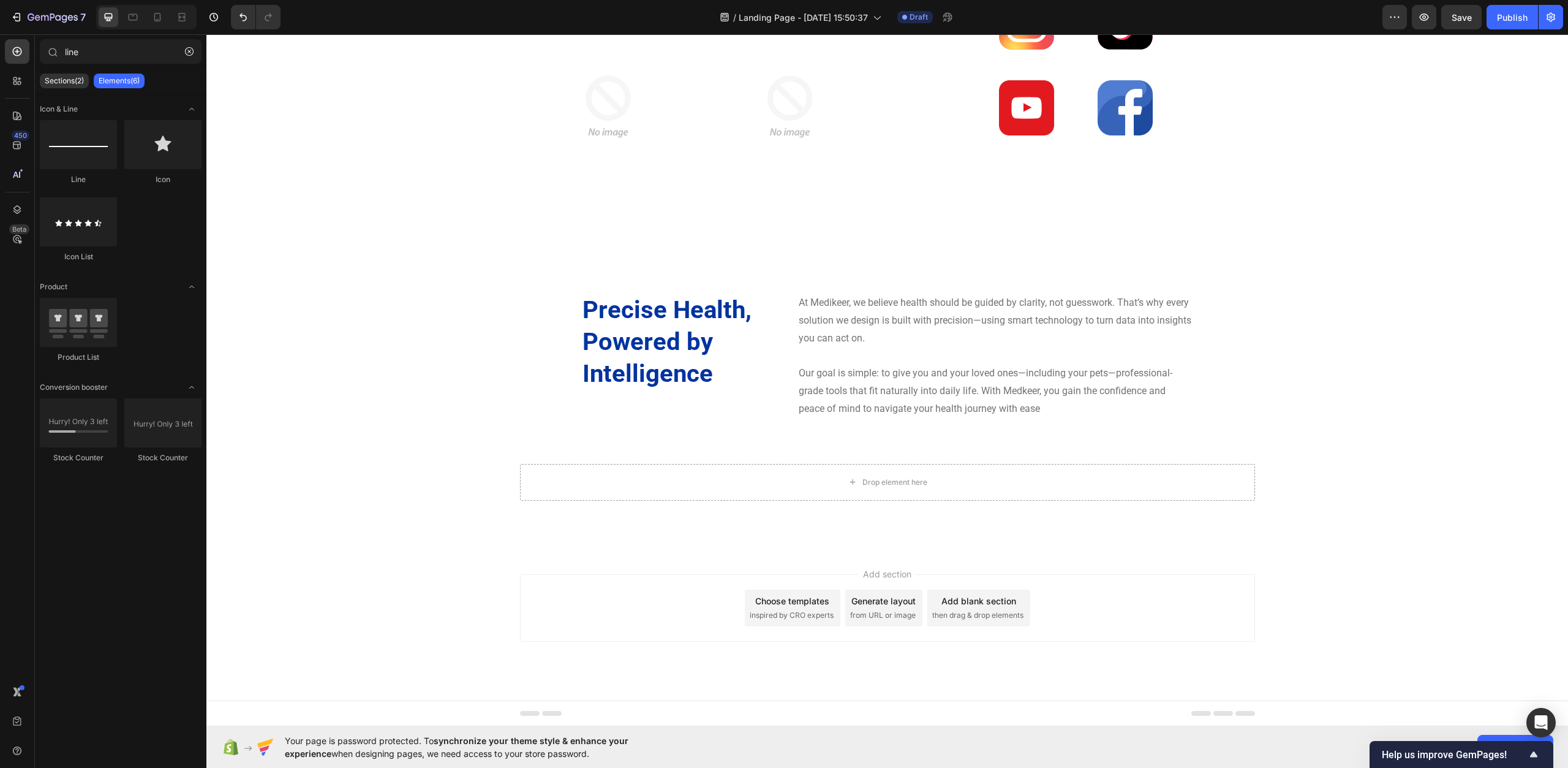
click at [970, 609] on div "Add blank section then drag & drop elements" at bounding box center [979, 609] width 103 height 37
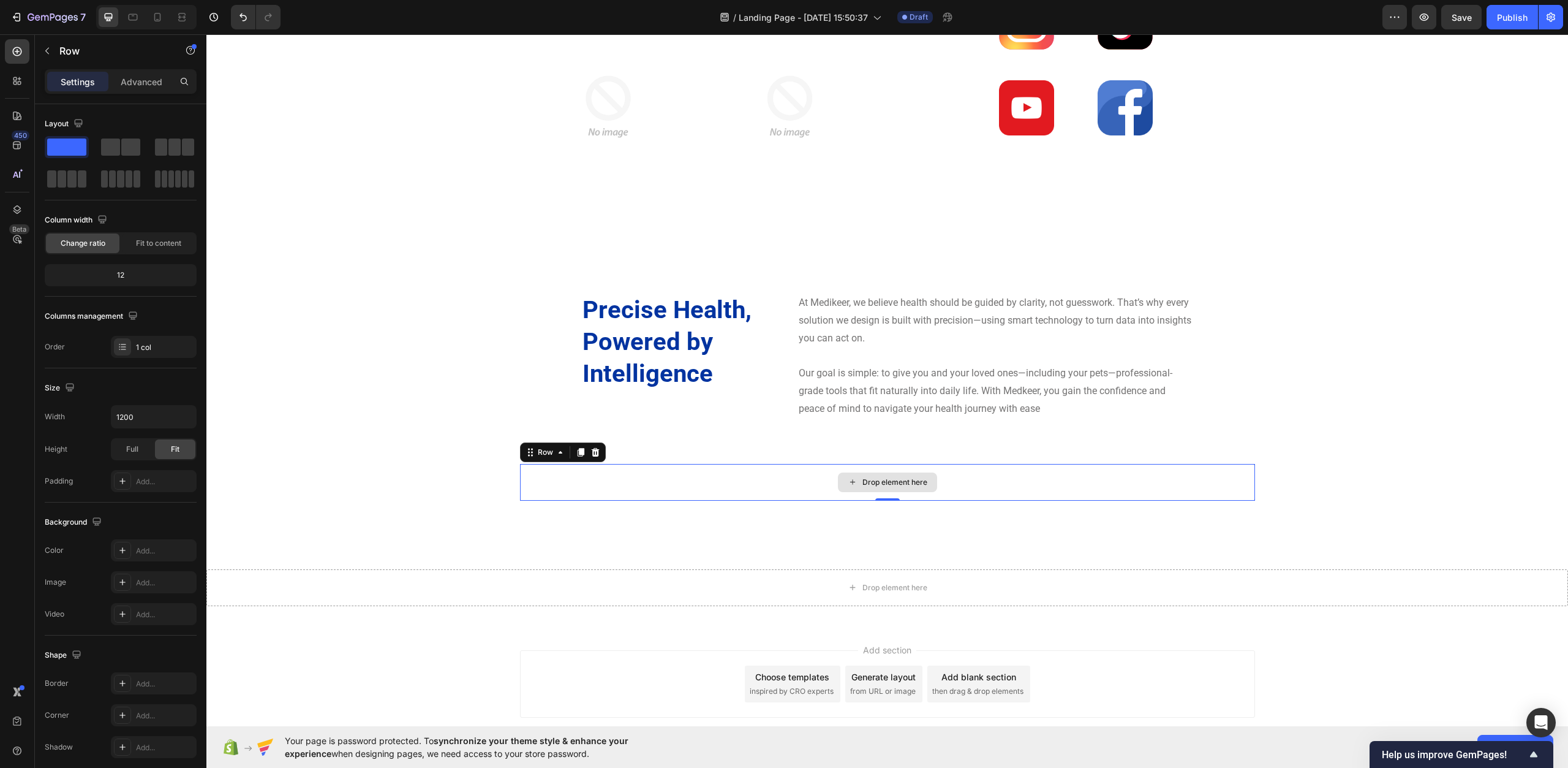
click at [953, 484] on div "Drop element here" at bounding box center [887, 482] width 736 height 37
click at [593, 453] on icon at bounding box center [595, 453] width 8 height 8
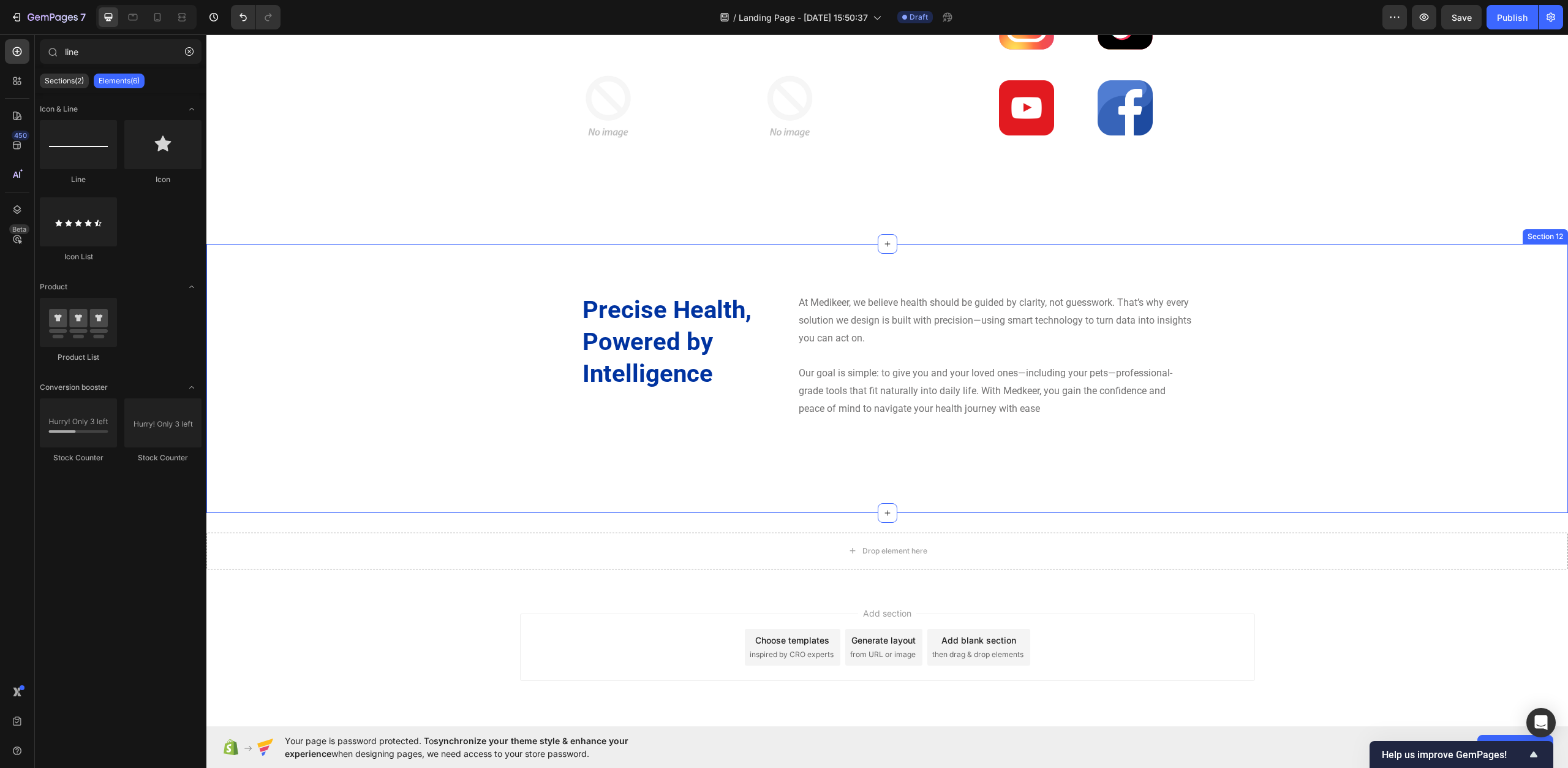
click at [768, 459] on div "Precise Health, Powered by Intelligence Heading At Medikeer, we believe health …" at bounding box center [887, 379] width 1344 height 171
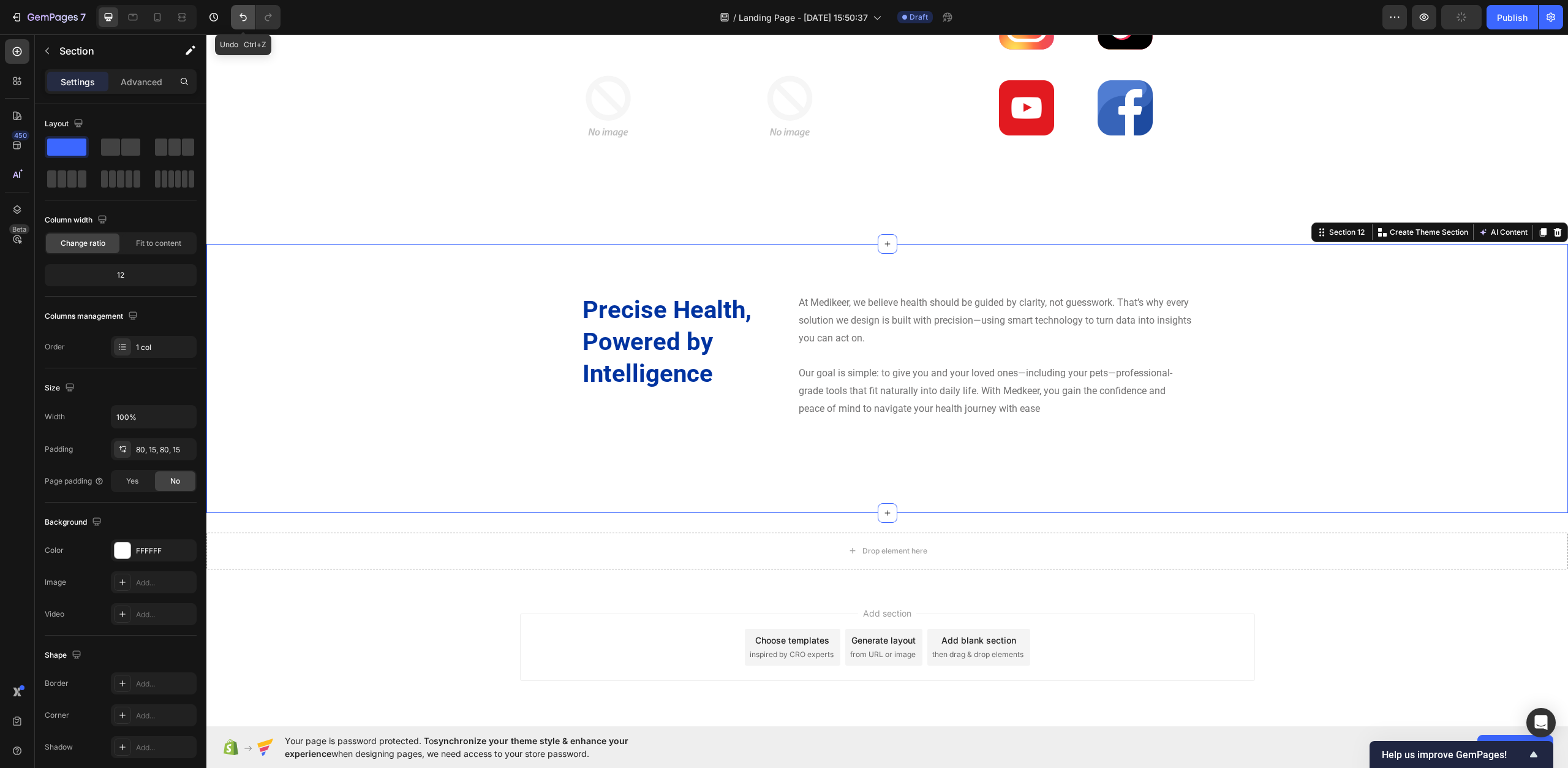
click at [249, 13] on icon "Undo/Redo" at bounding box center [243, 17] width 13 height 13
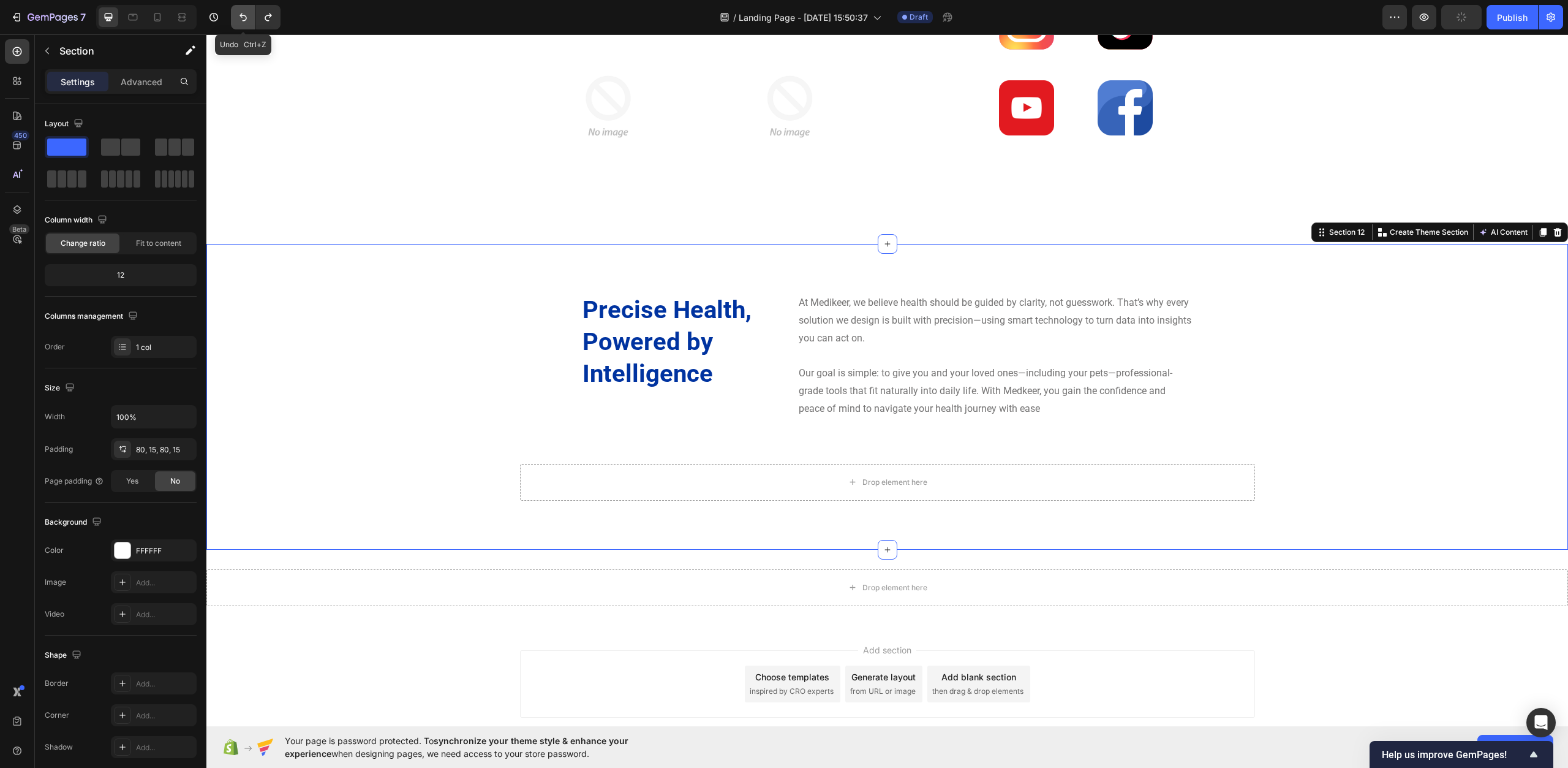
click at [243, 14] on icon "Undo/Redo" at bounding box center [243, 17] width 13 height 13
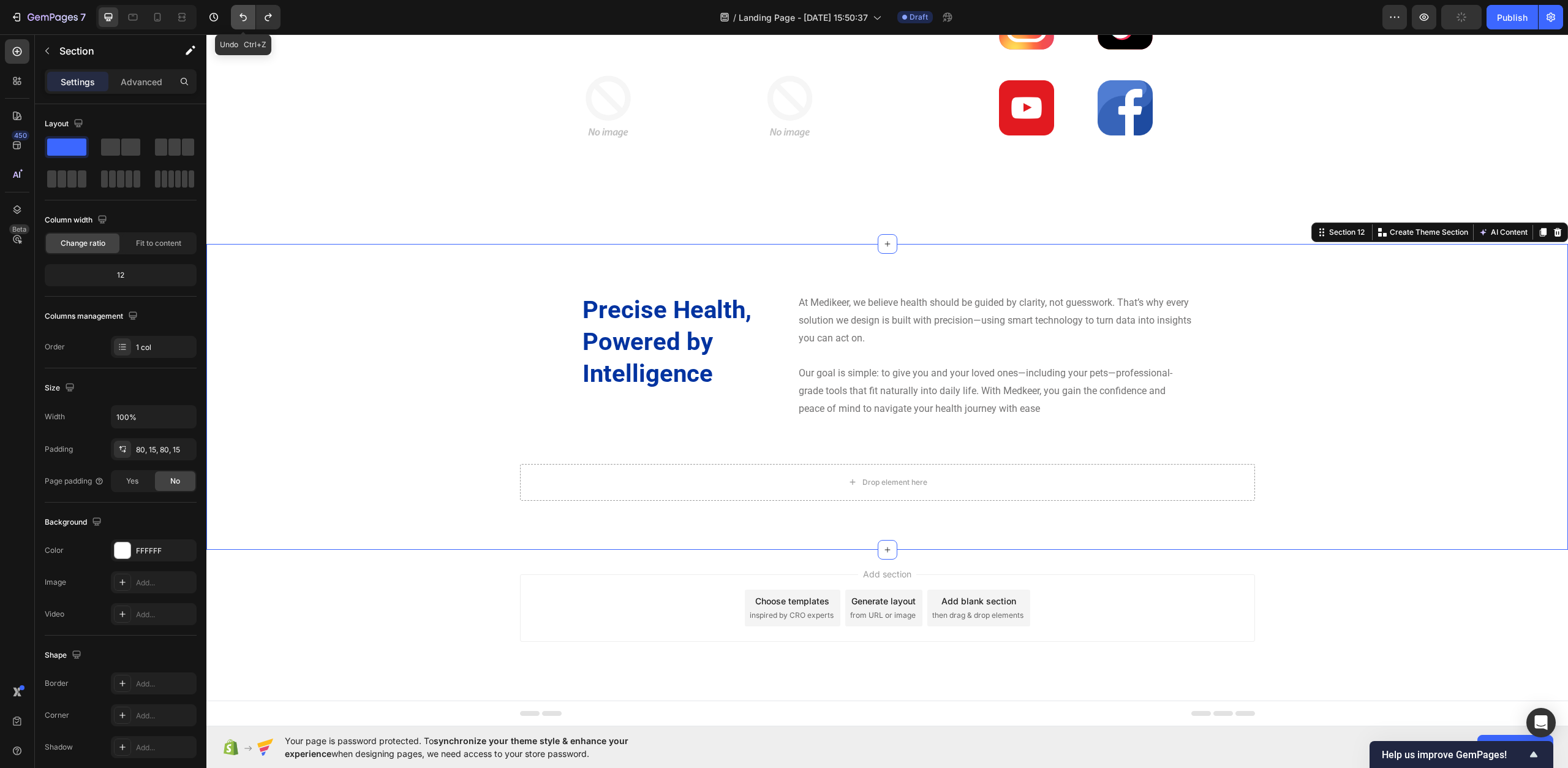
click at [243, 14] on icon "Undo/Redo" at bounding box center [243, 17] width 13 height 13
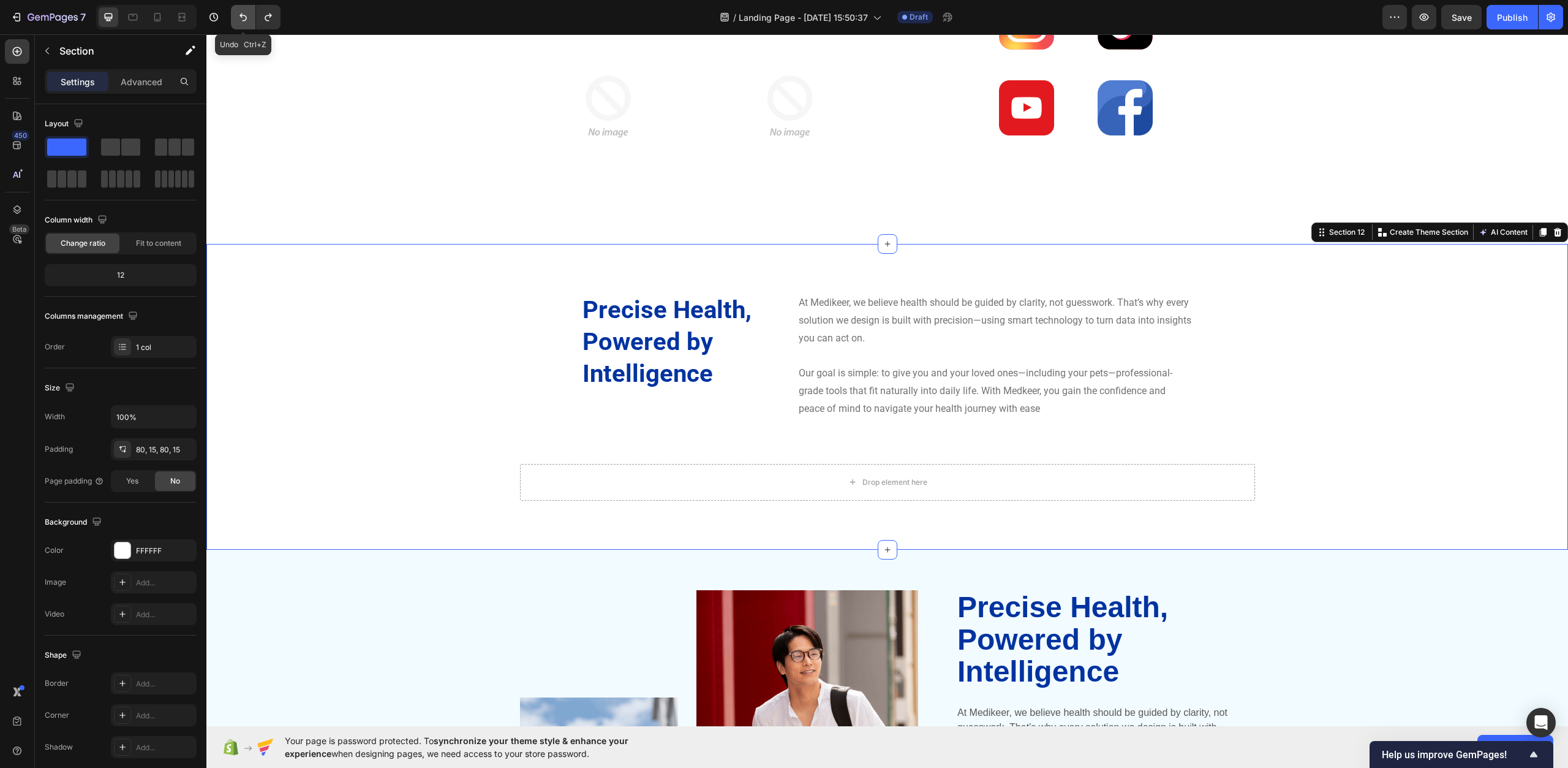
click at [243, 14] on icon "Undo/Redo" at bounding box center [243, 17] width 13 height 13
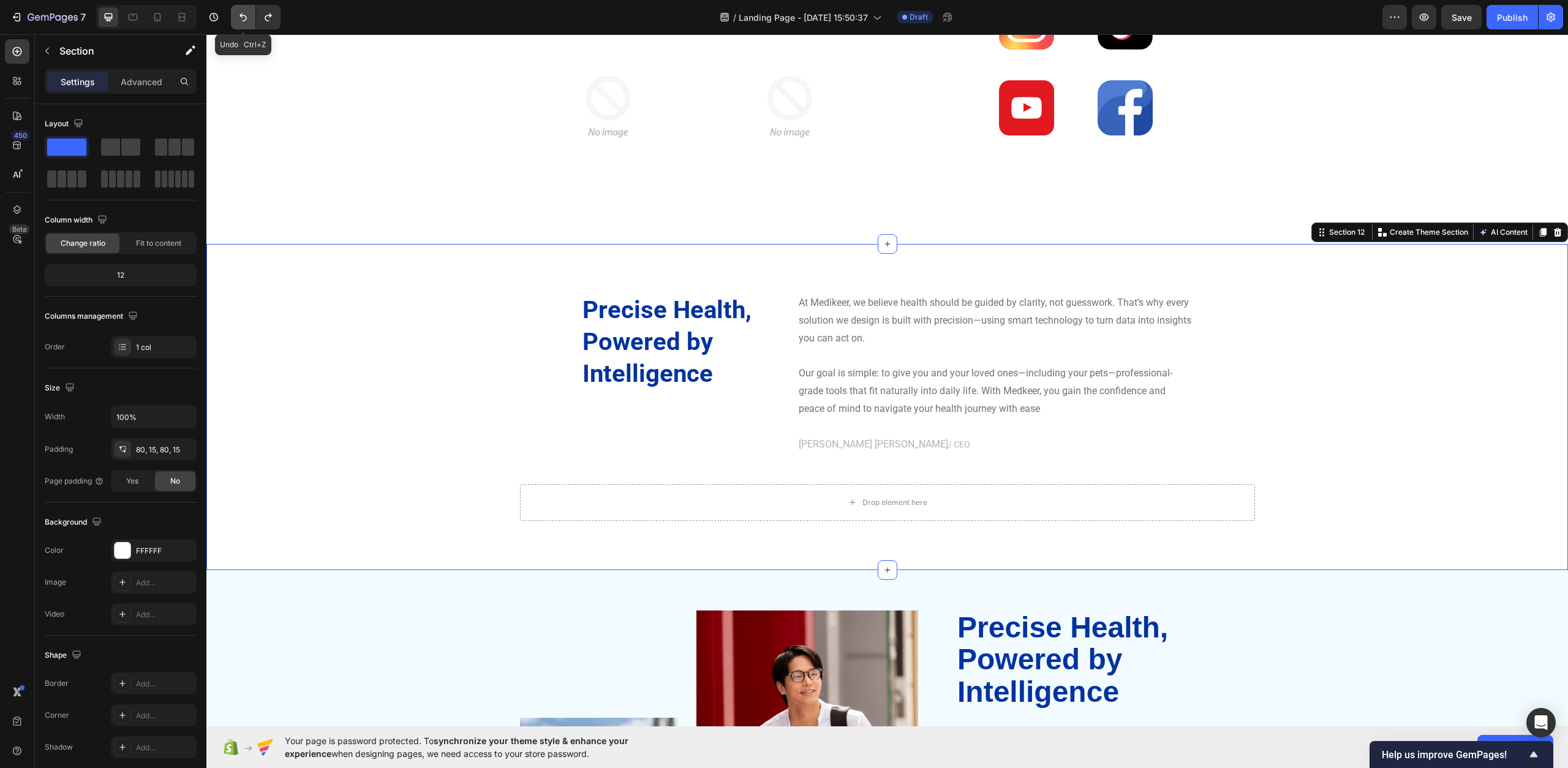
click at [243, 14] on icon "Undo/Redo" at bounding box center [243, 17] width 13 height 13
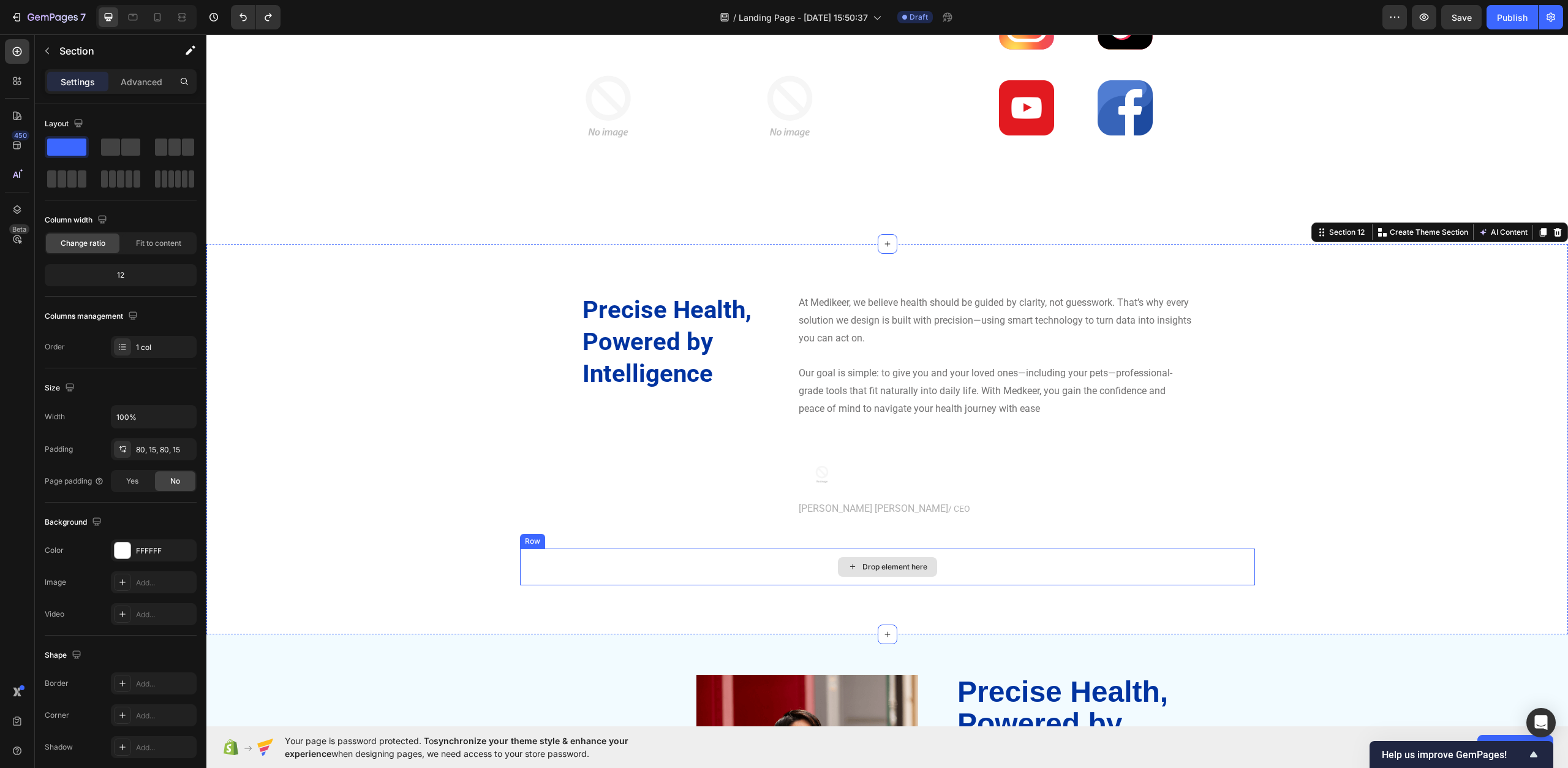
click at [811, 565] on div "Drop element here" at bounding box center [887, 567] width 736 height 37
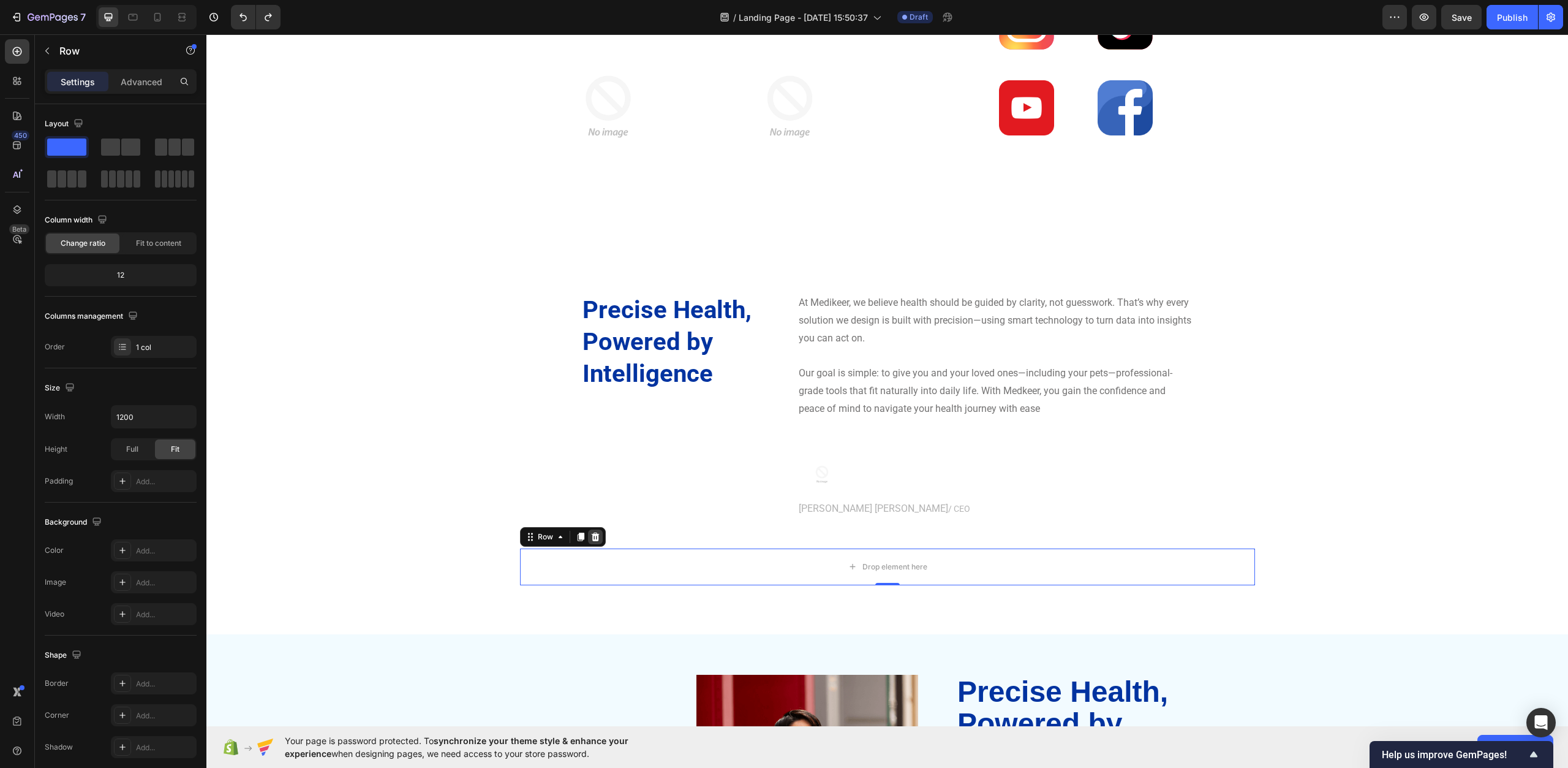
click at [591, 534] on icon at bounding box center [595, 536] width 8 height 8
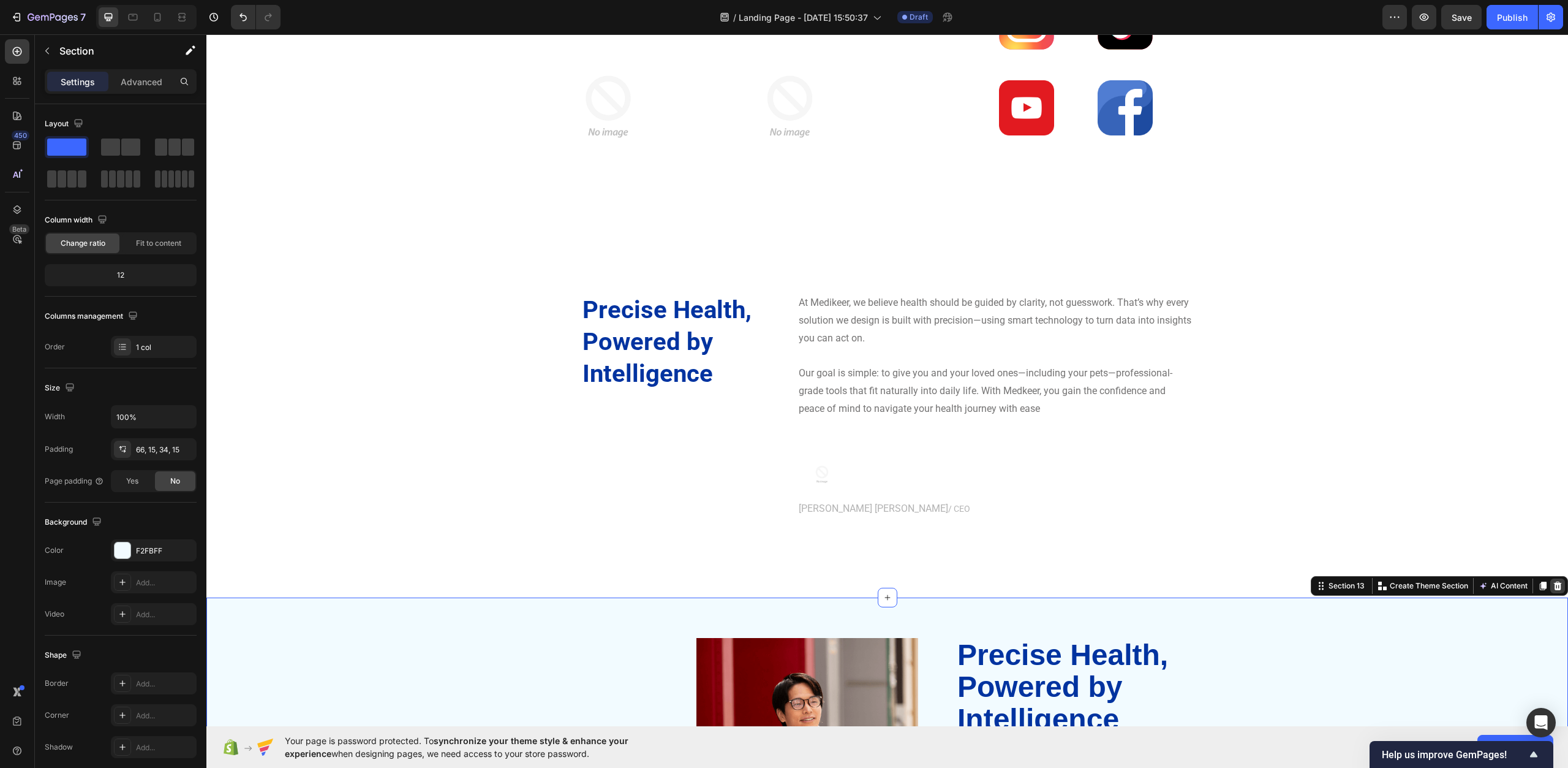
click at [1555, 583] on icon at bounding box center [1558, 585] width 8 height 8
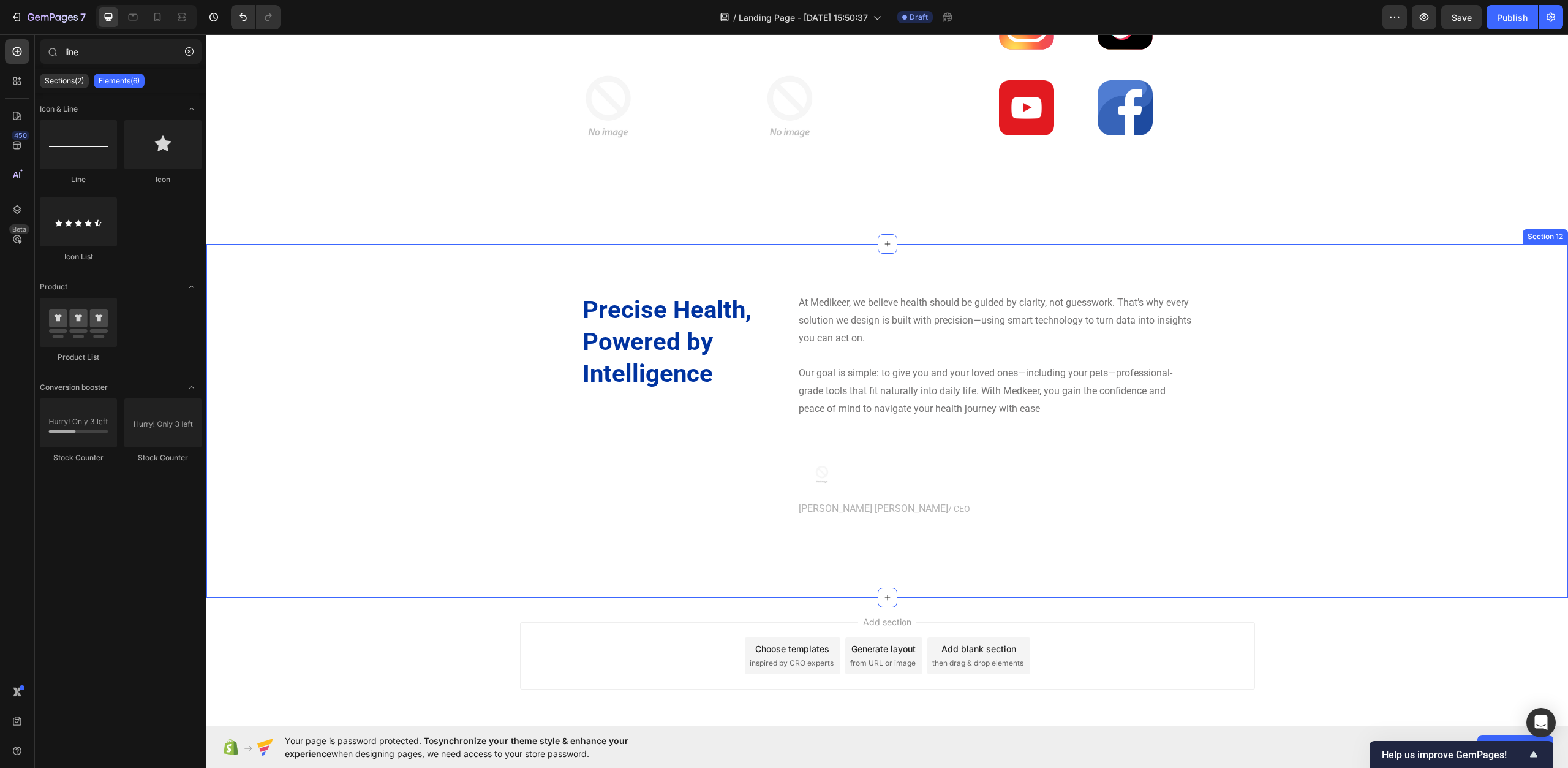
click at [821, 531] on div "Precise Health, Powered by Intelligence Heading At Medikeer, we believe health …" at bounding box center [887, 421] width 1344 height 255
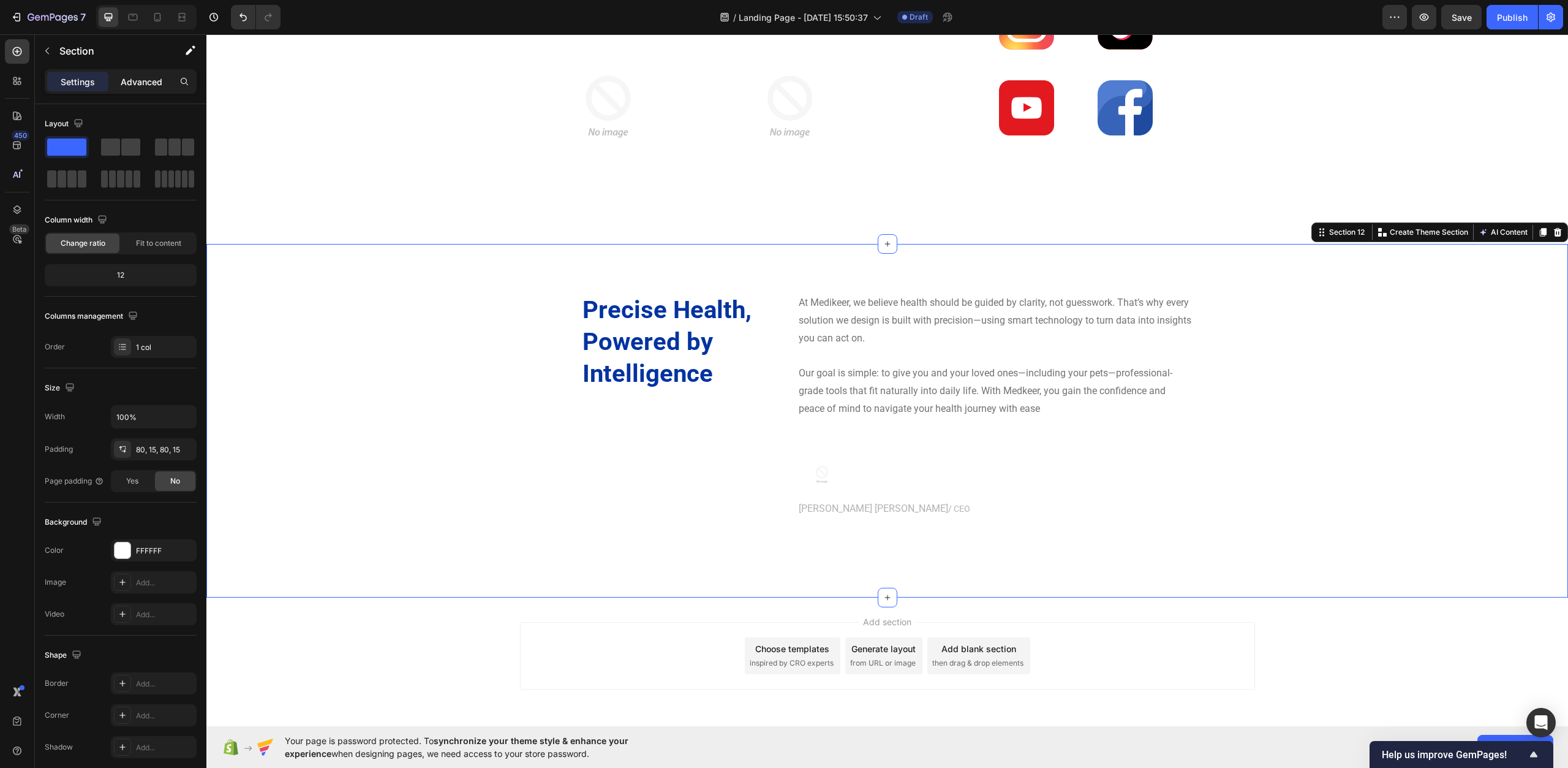
click at [155, 76] on p "Advanced" at bounding box center [141, 81] width 41 height 13
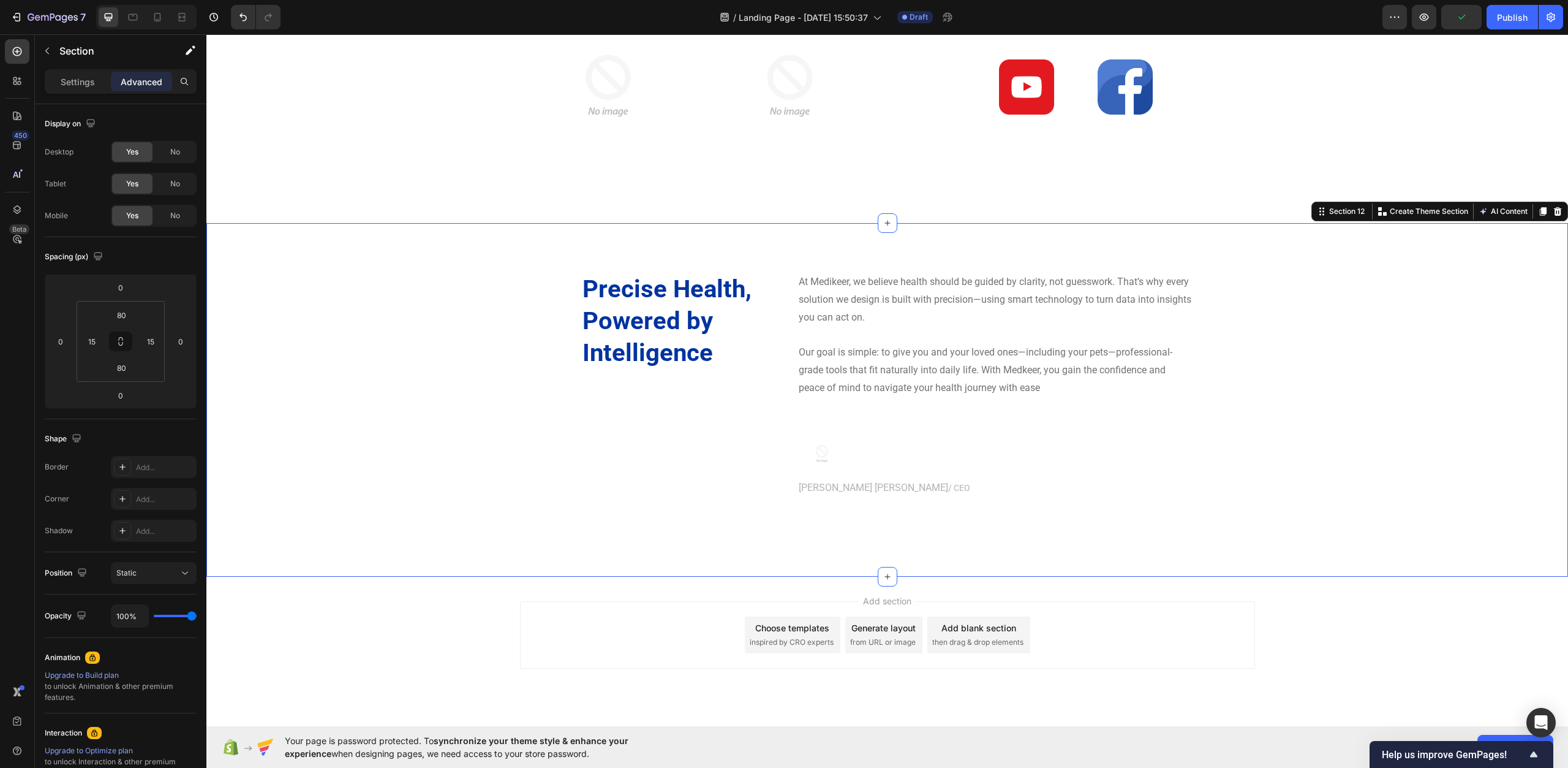
scroll to position [3675, 0]
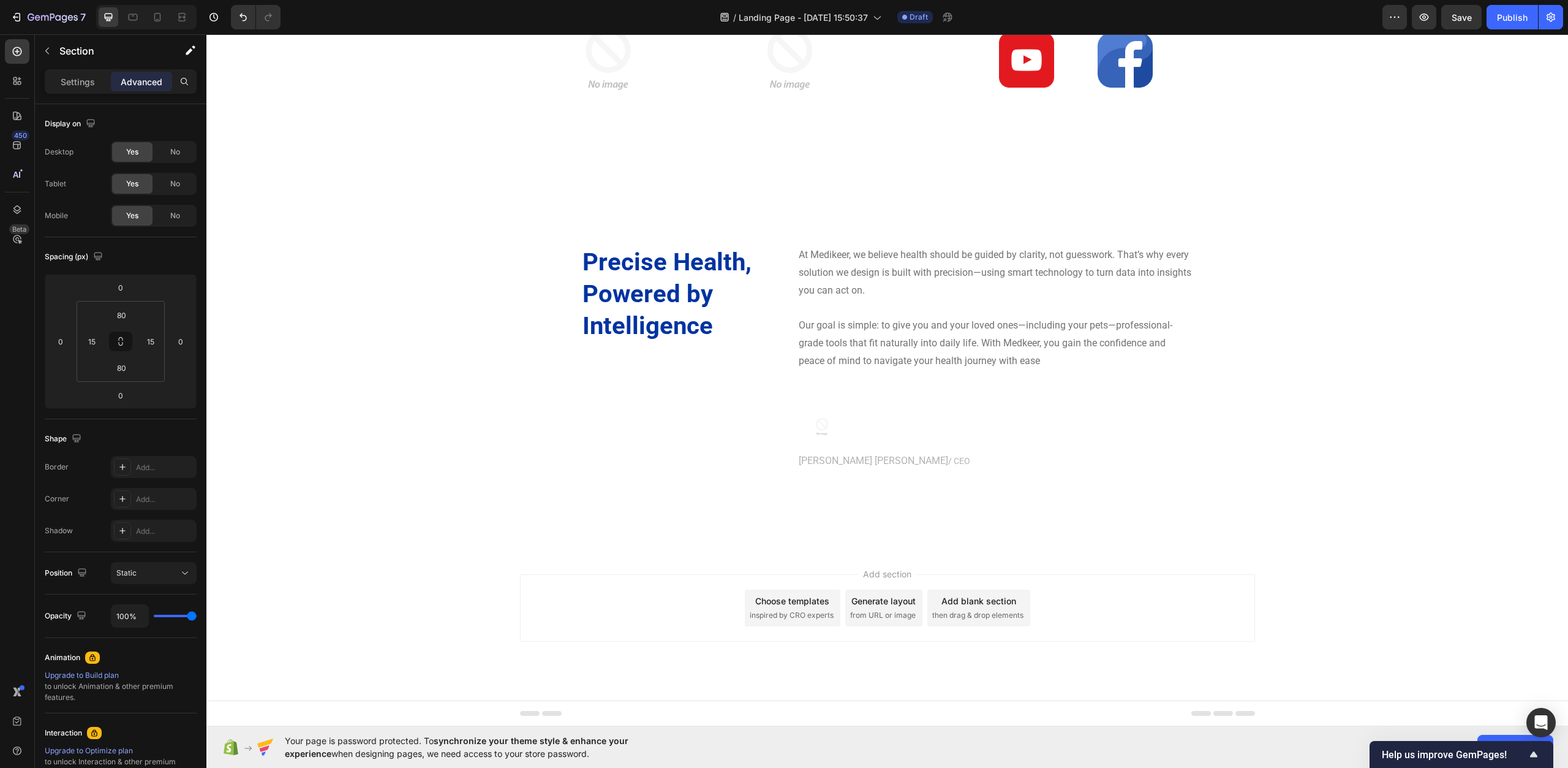
click at [972, 610] on span "then drag & drop elements" at bounding box center [978, 615] width 91 height 11
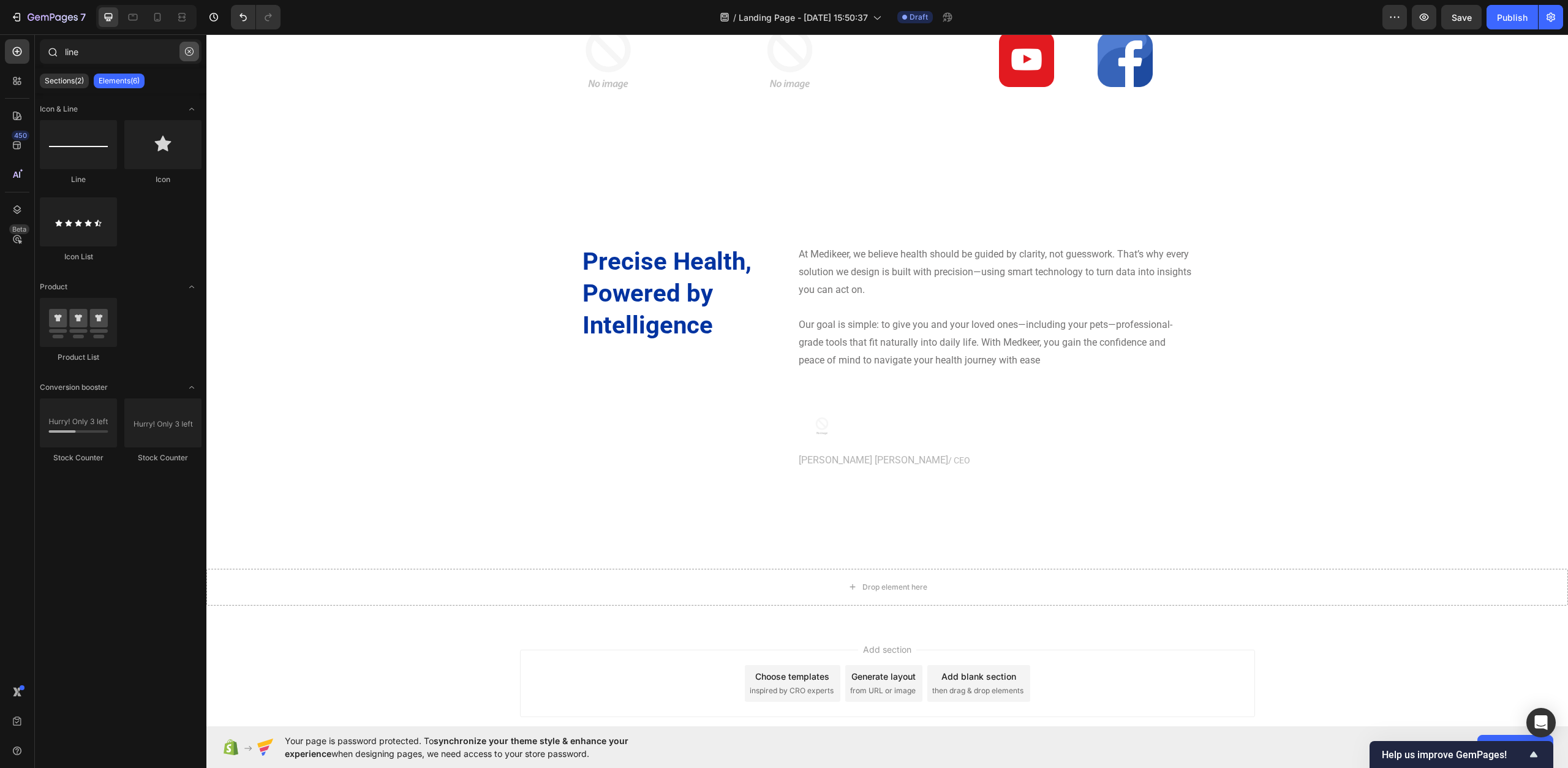
click at [190, 49] on icon "button" at bounding box center [190, 51] width 8 height 8
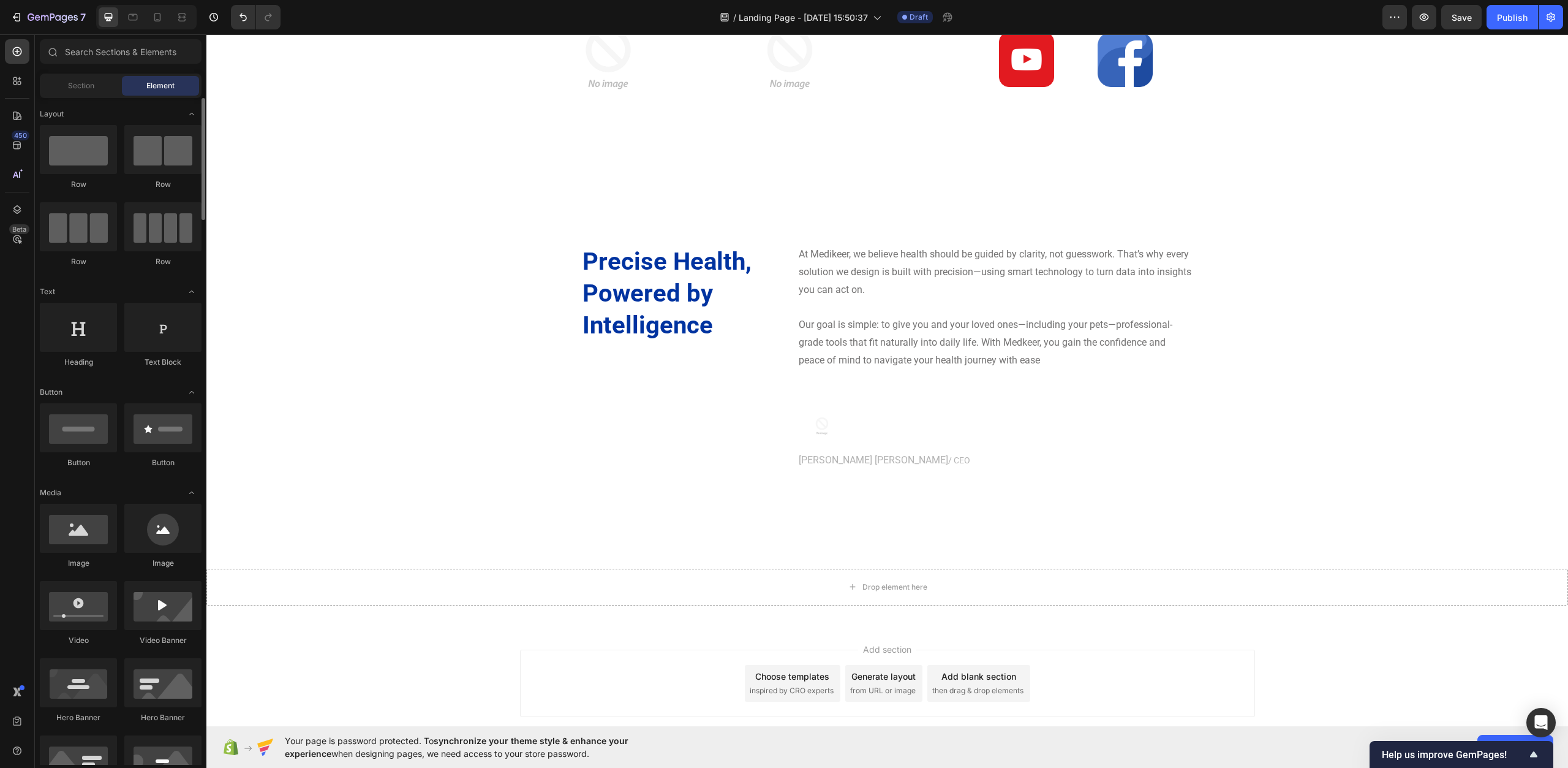
scroll to position [122, 0]
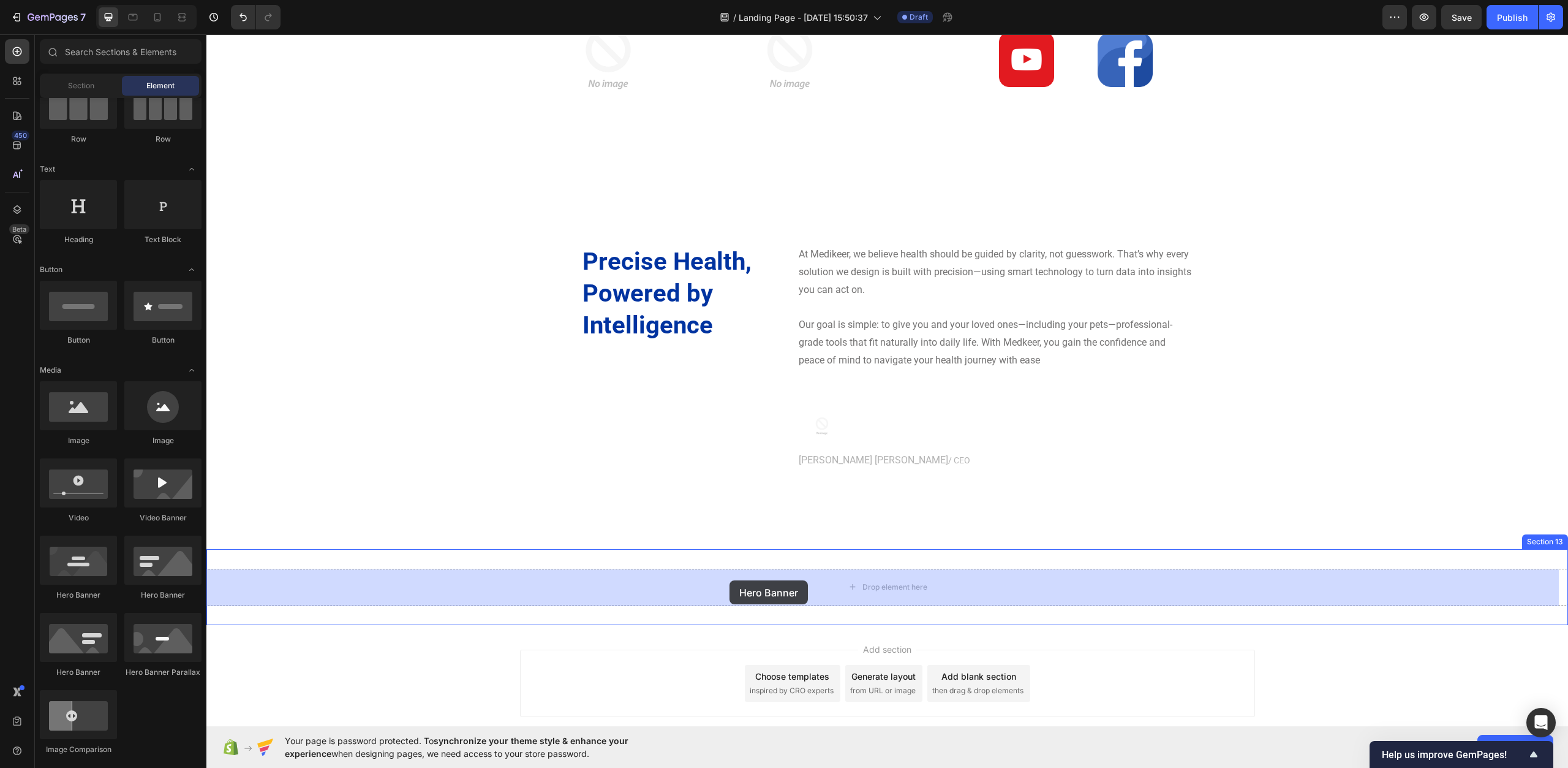
drag, startPoint x: 291, startPoint y: 679, endPoint x: 730, endPoint y: 581, distance: 449.8
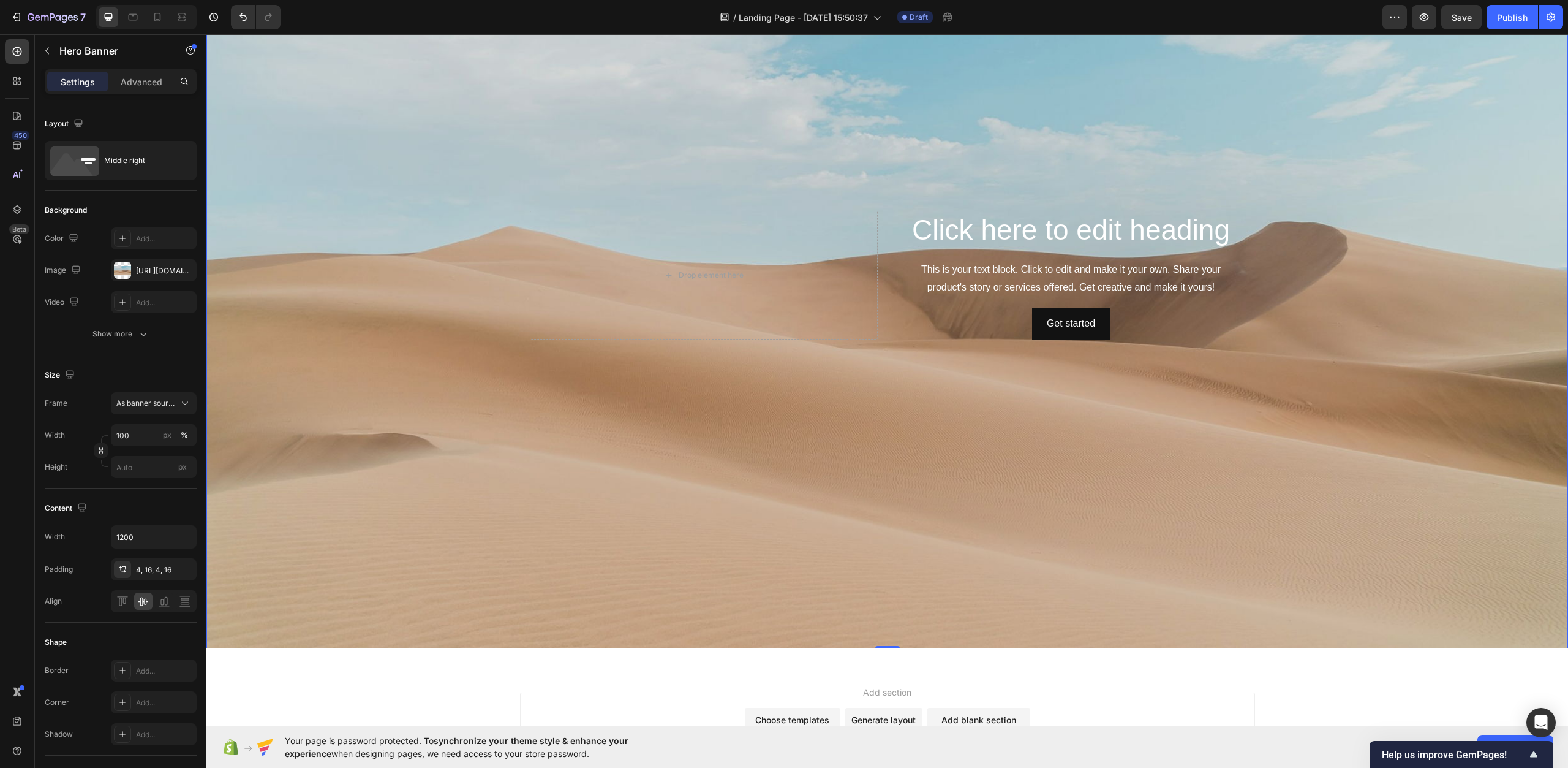
scroll to position [4349, 0]
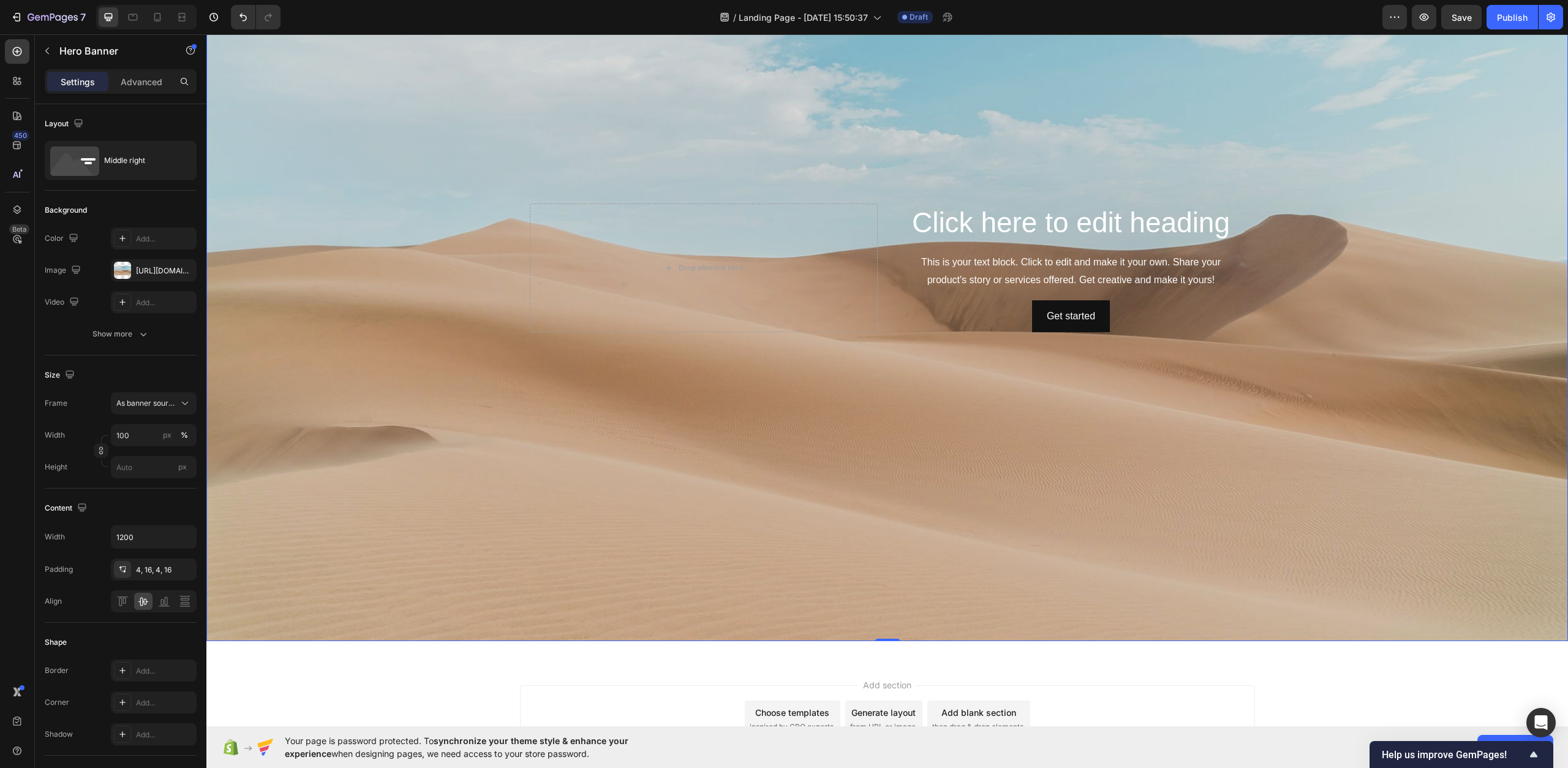
click at [274, 554] on div "Background Image" at bounding box center [887, 269] width 1362 height 747
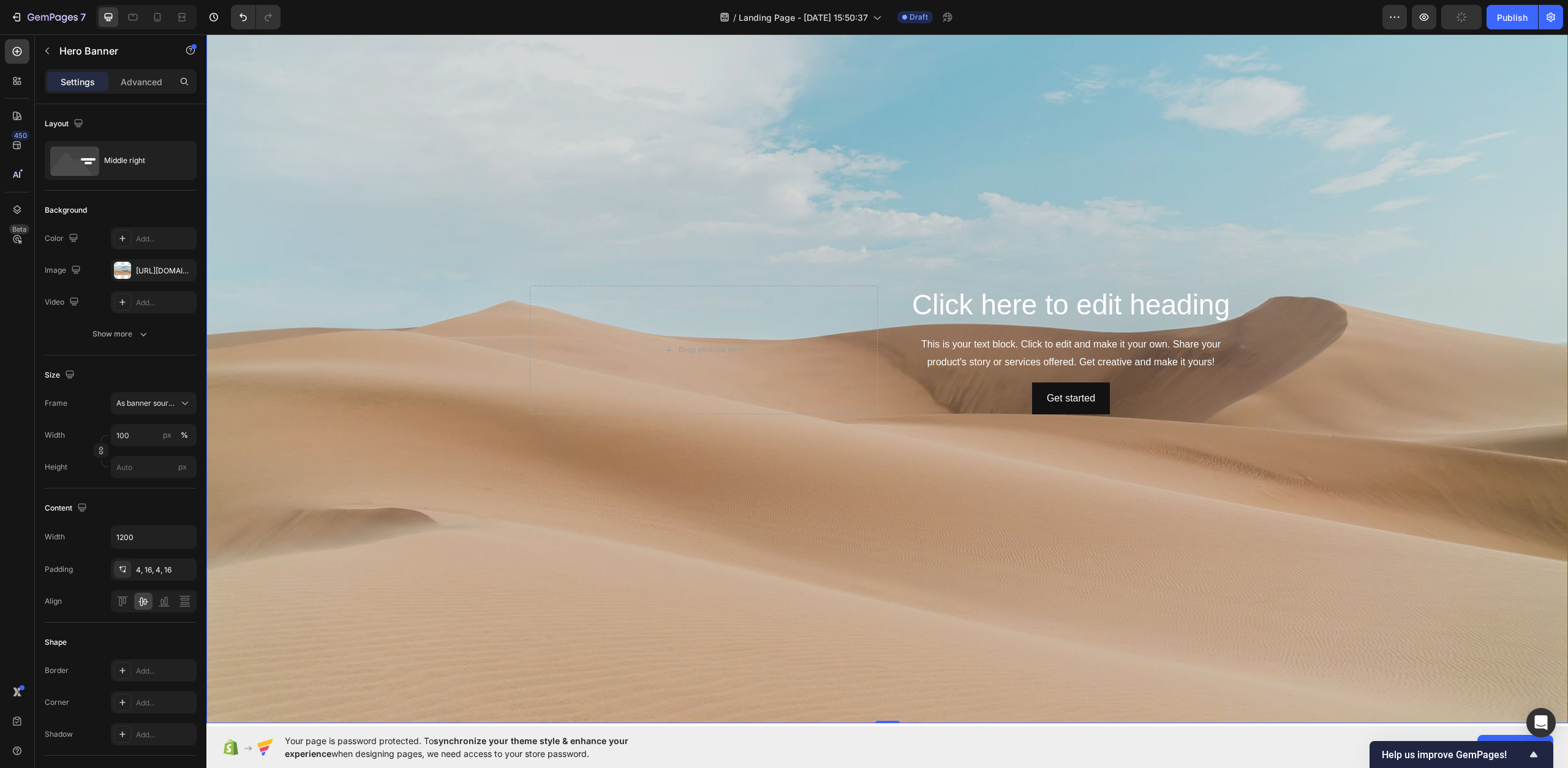
scroll to position [4165, 0]
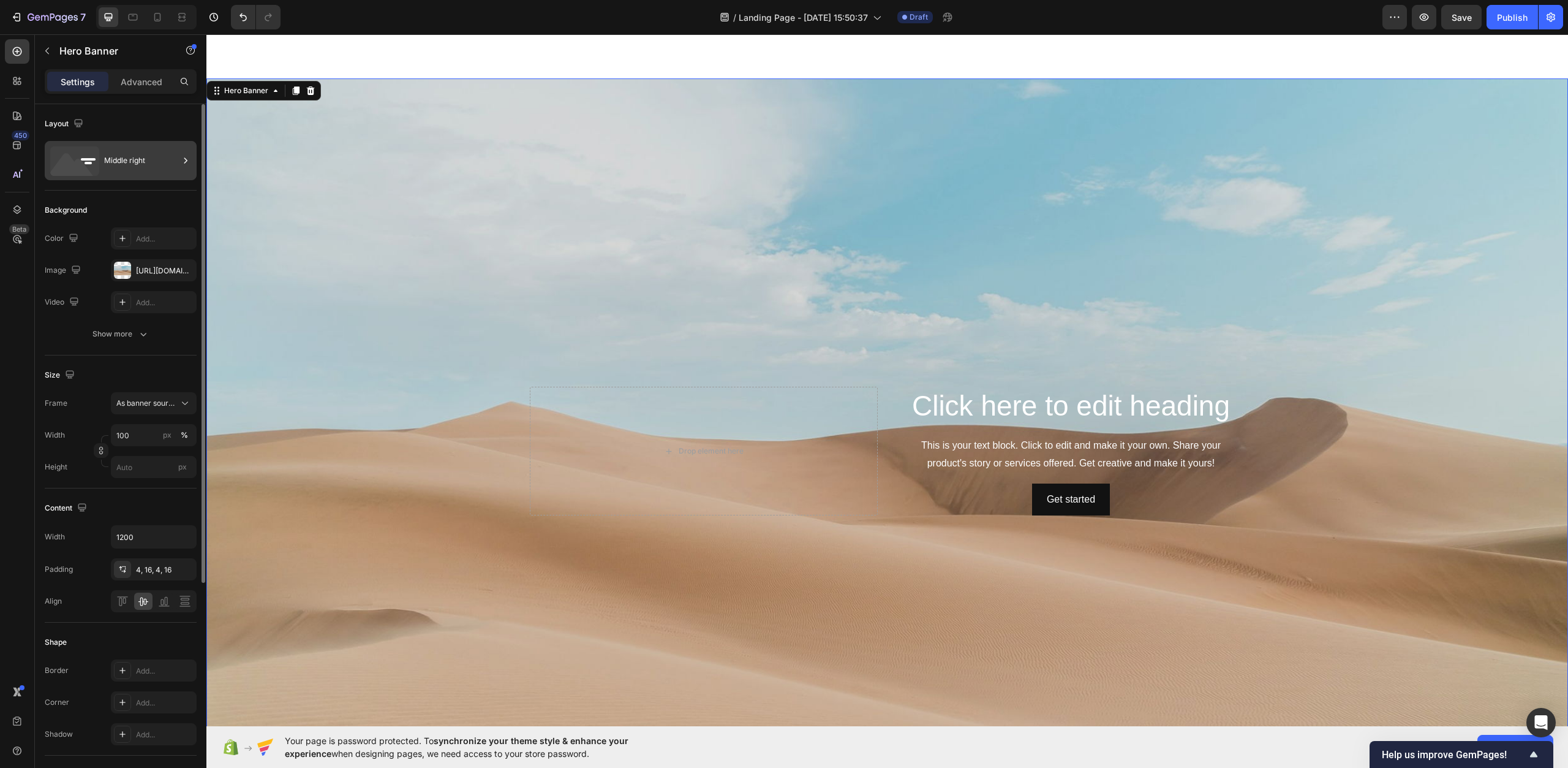
click at [149, 163] on div "Middle right" at bounding box center [142, 160] width 75 height 28
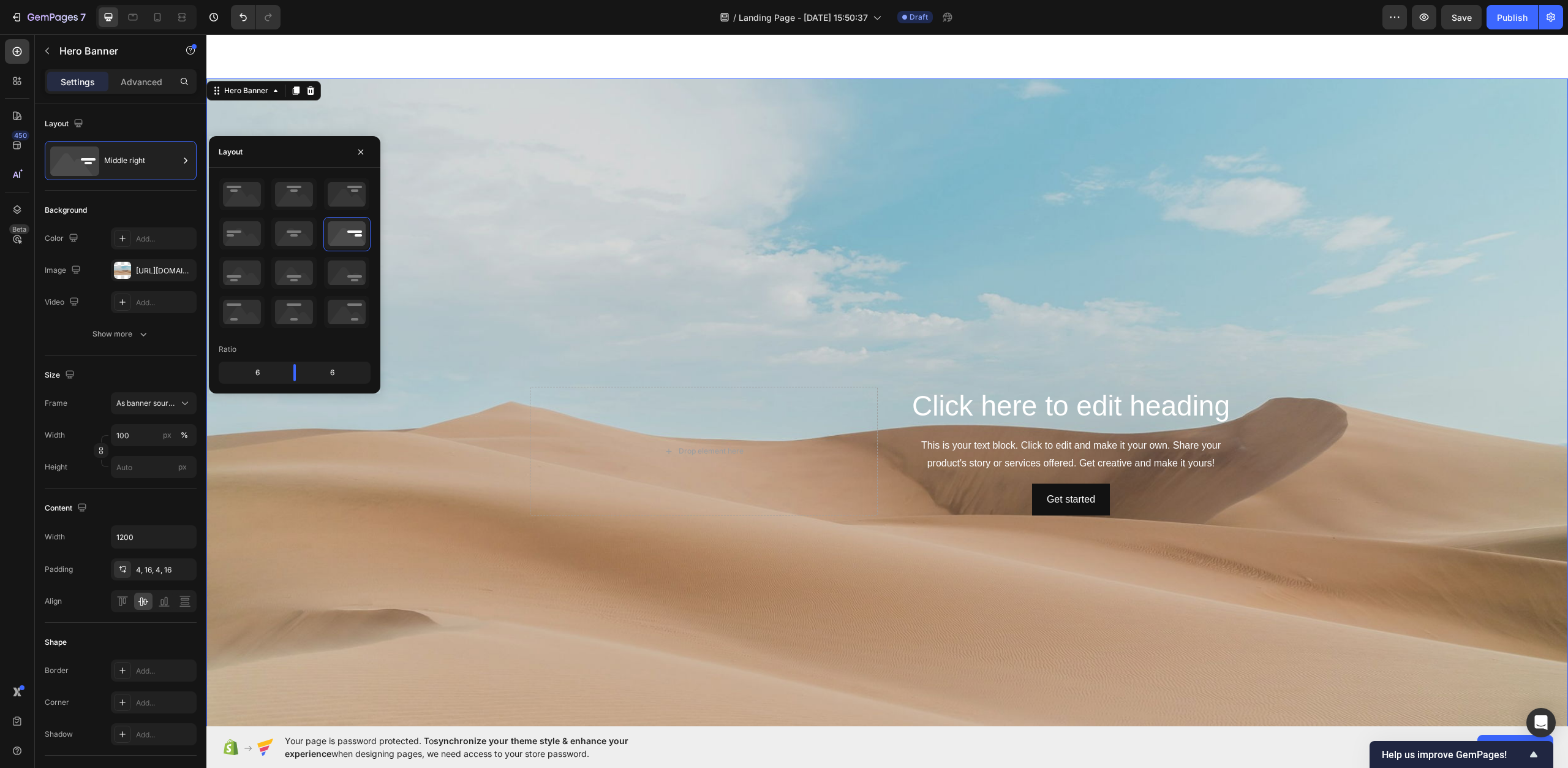
click at [699, 250] on div "Background Image" at bounding box center [887, 452] width 1362 height 747
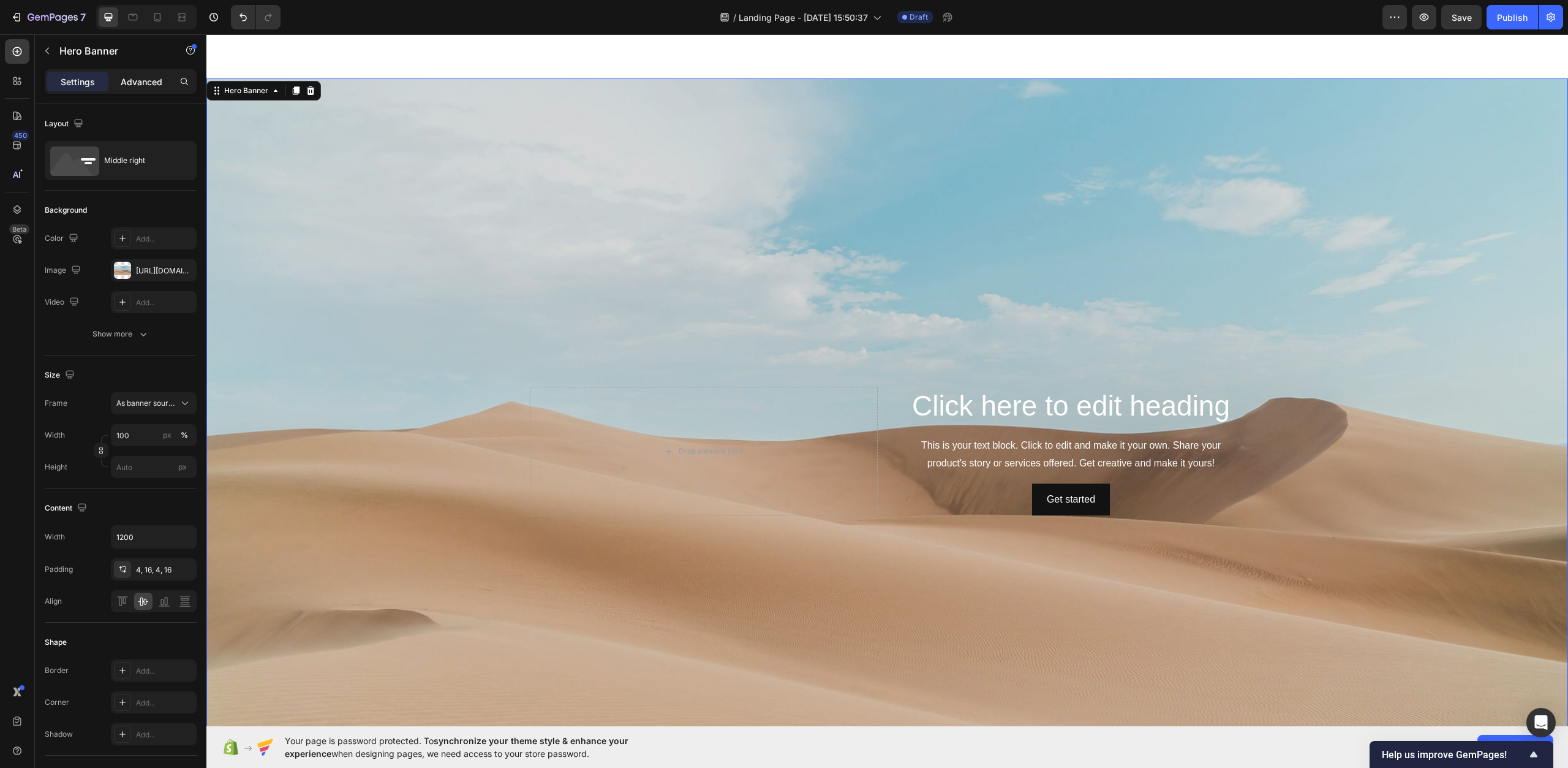
click at [142, 86] on p "Advanced" at bounding box center [141, 81] width 41 height 13
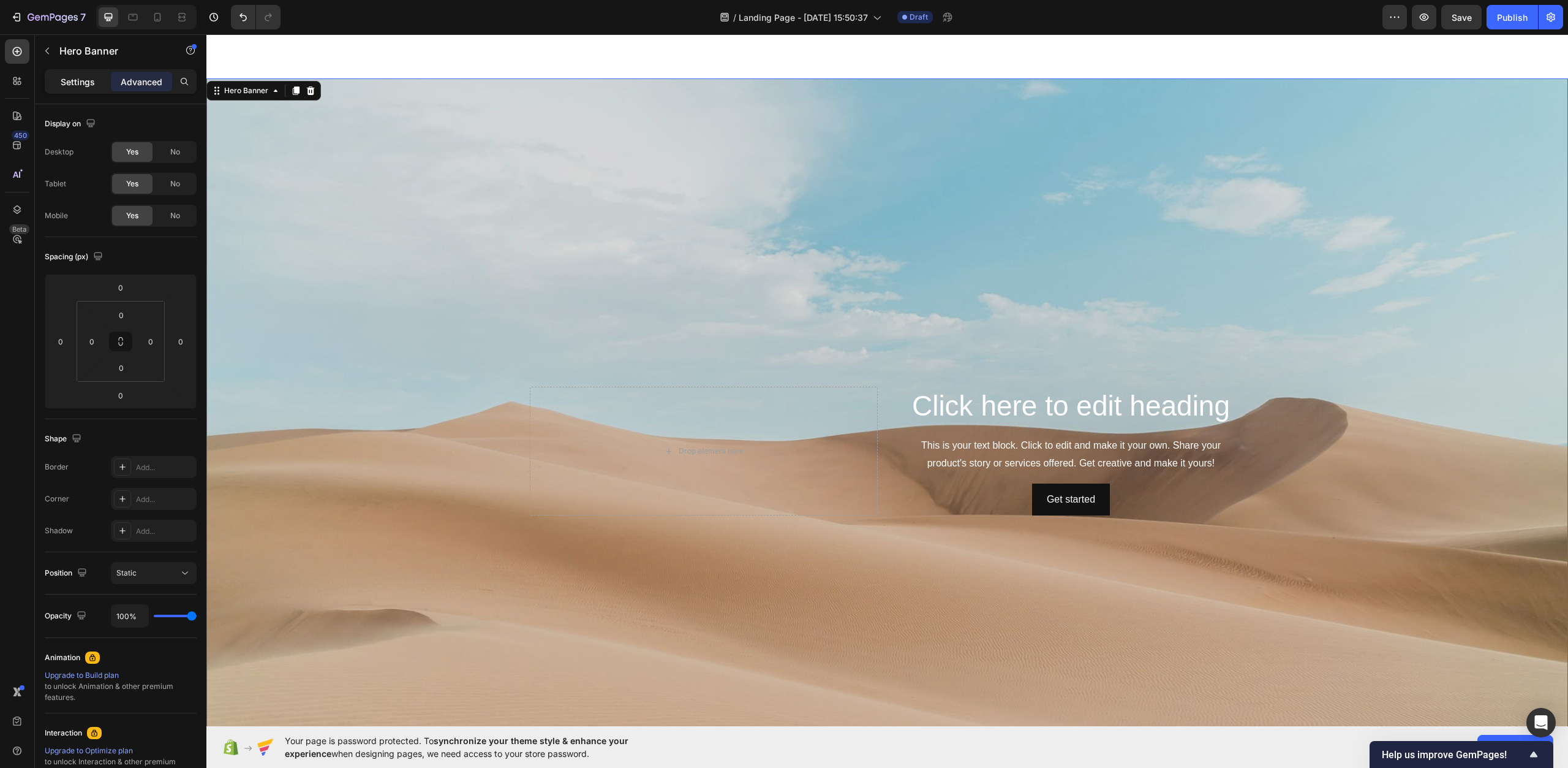
click at [83, 81] on p "Settings" at bounding box center [78, 81] width 35 height 13
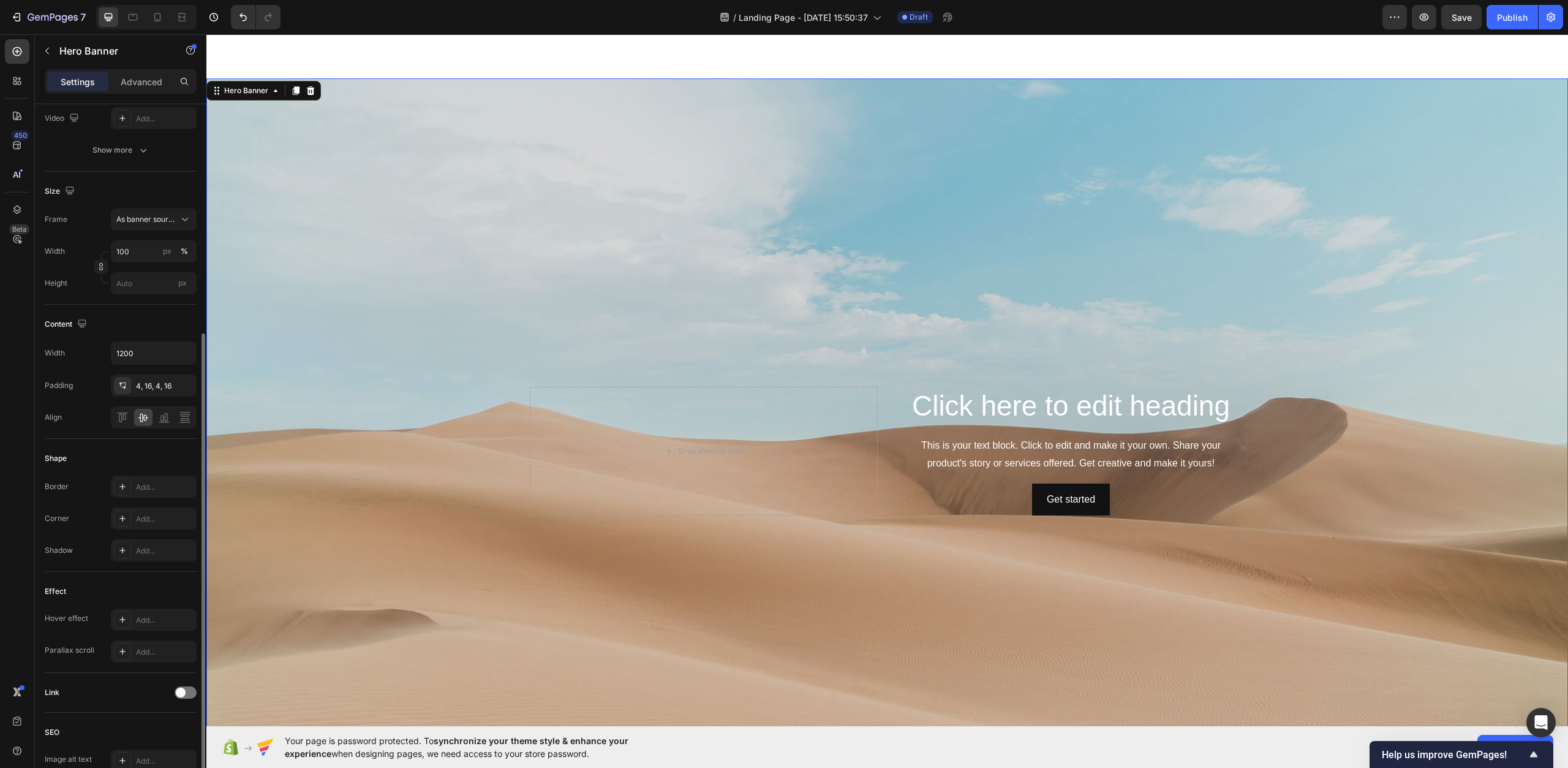
scroll to position [245, 0]
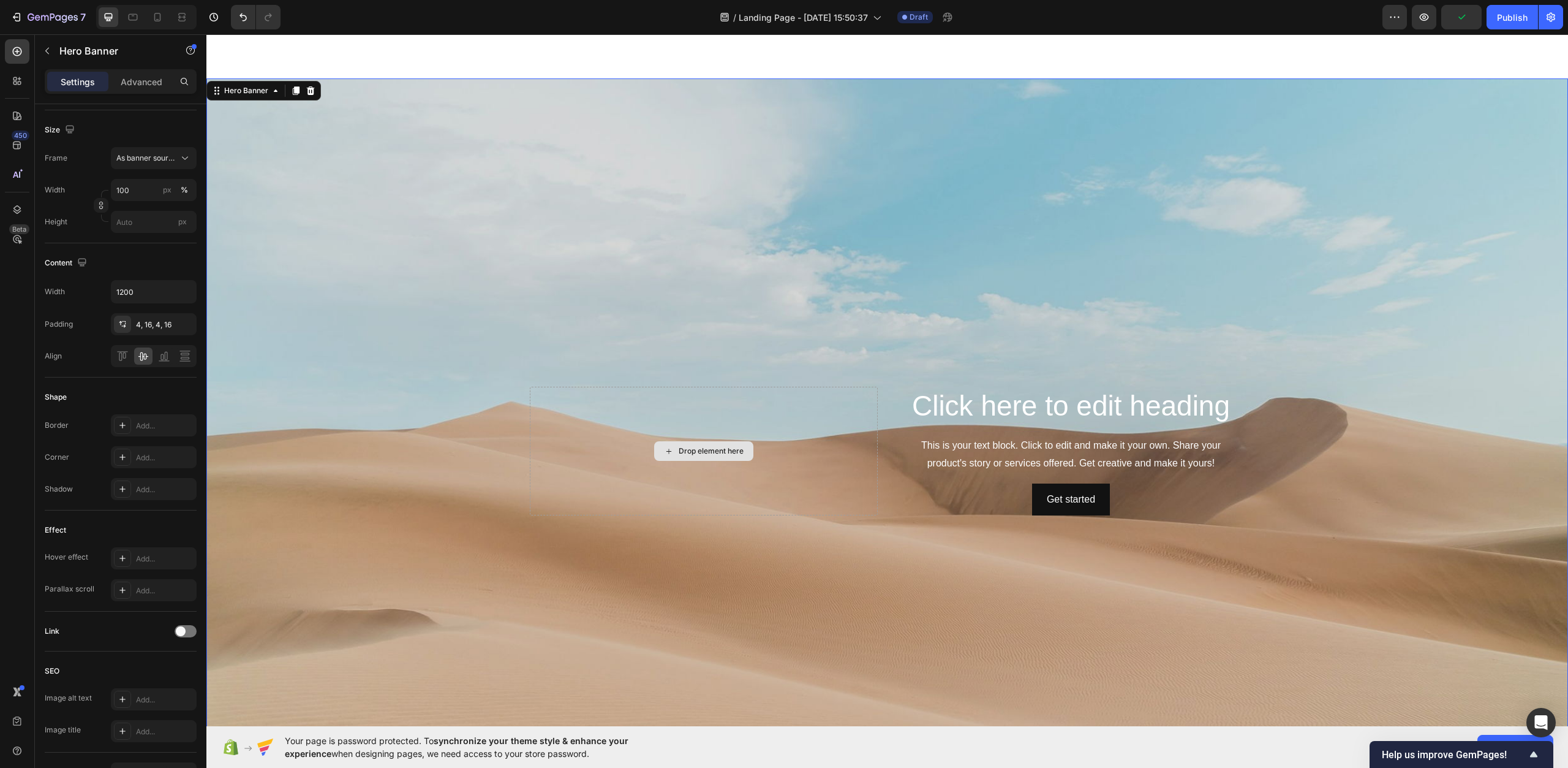
click at [1004, 423] on div "Click here to edit heading Heading" at bounding box center [1071, 406] width 348 height 40
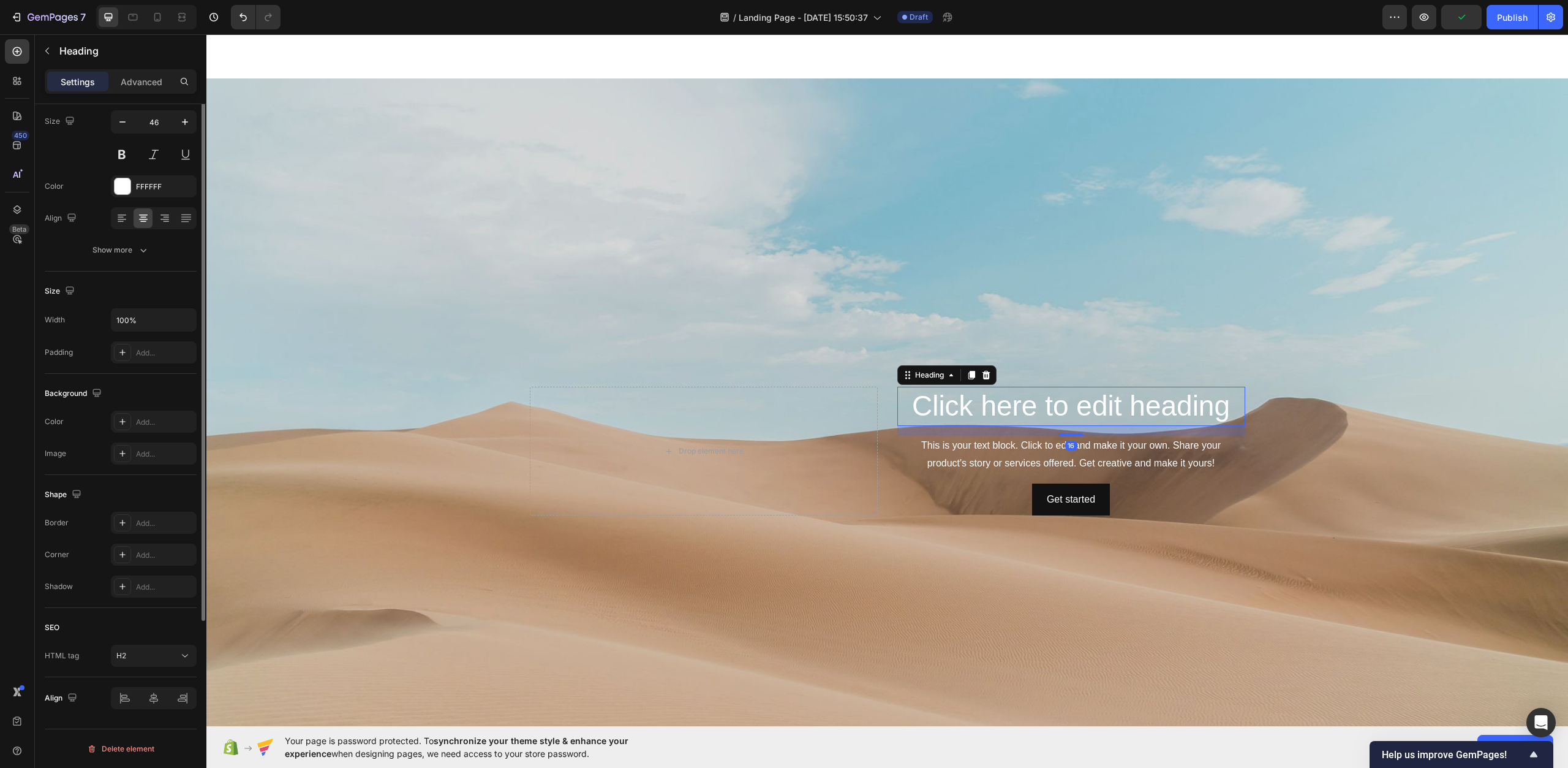
scroll to position [0, 0]
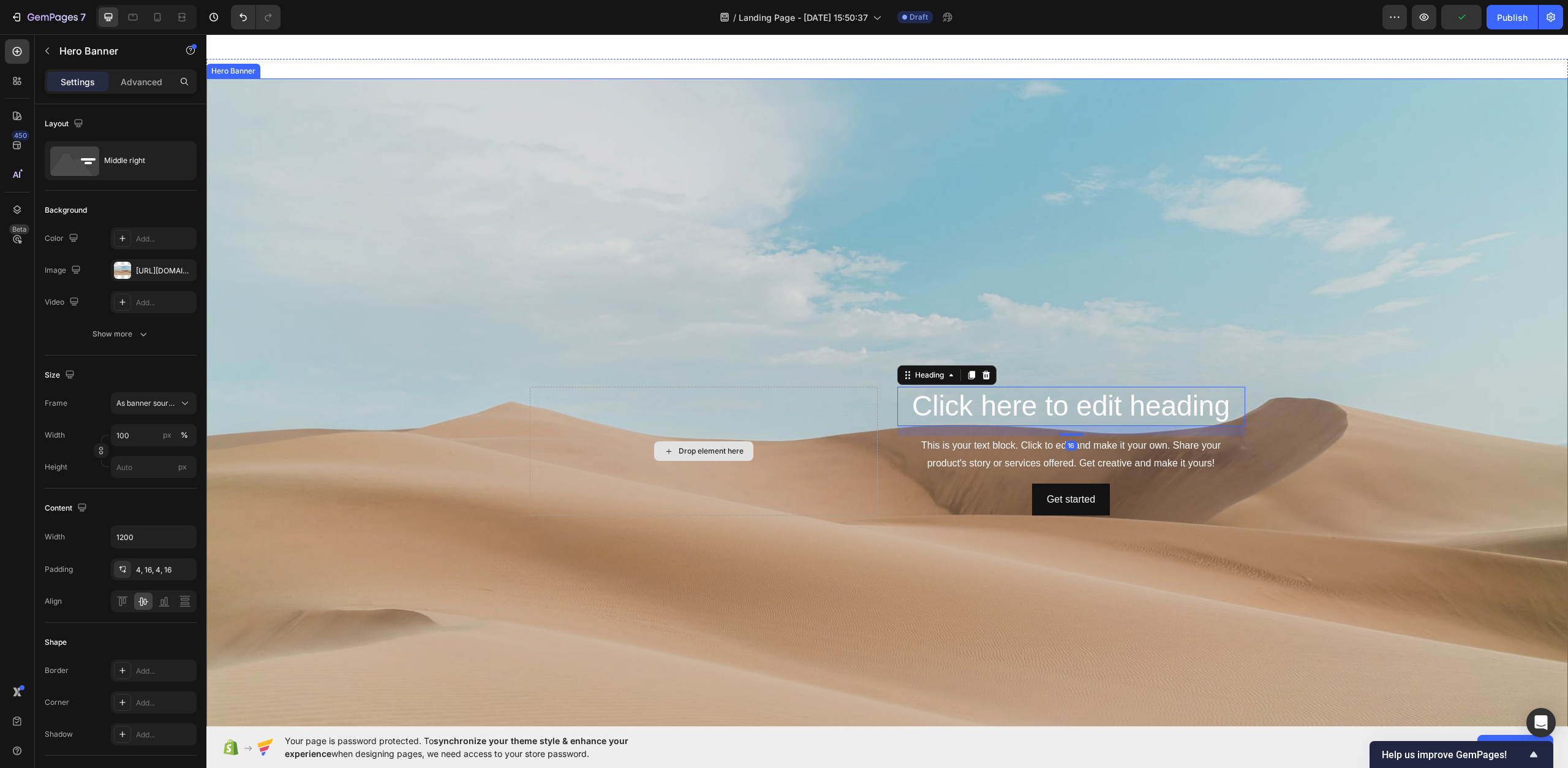
click at [734, 404] on div "Drop element here" at bounding box center [704, 451] width 348 height 129
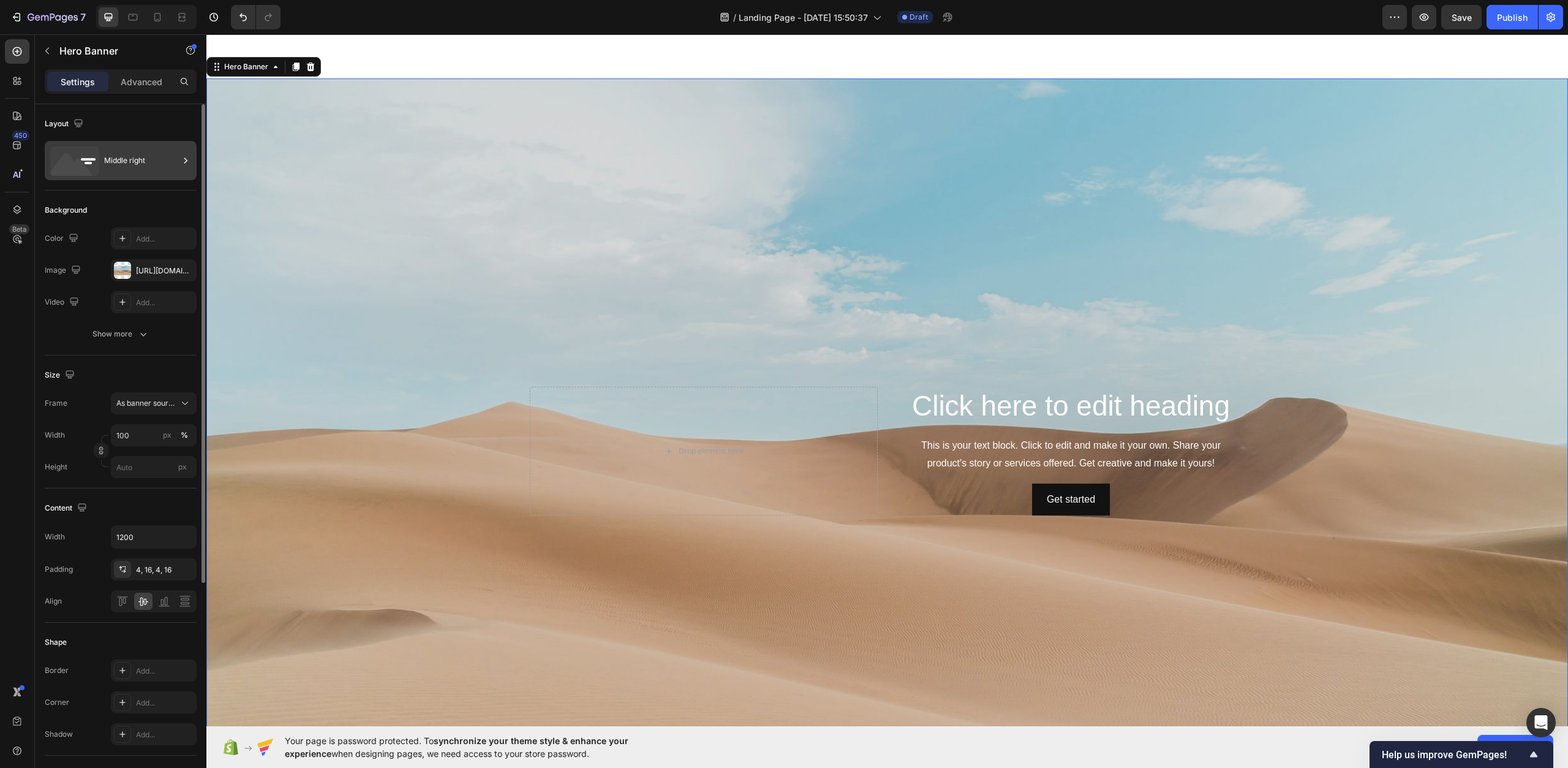
click at [118, 145] on div "Middle right" at bounding box center [120, 160] width 152 height 40
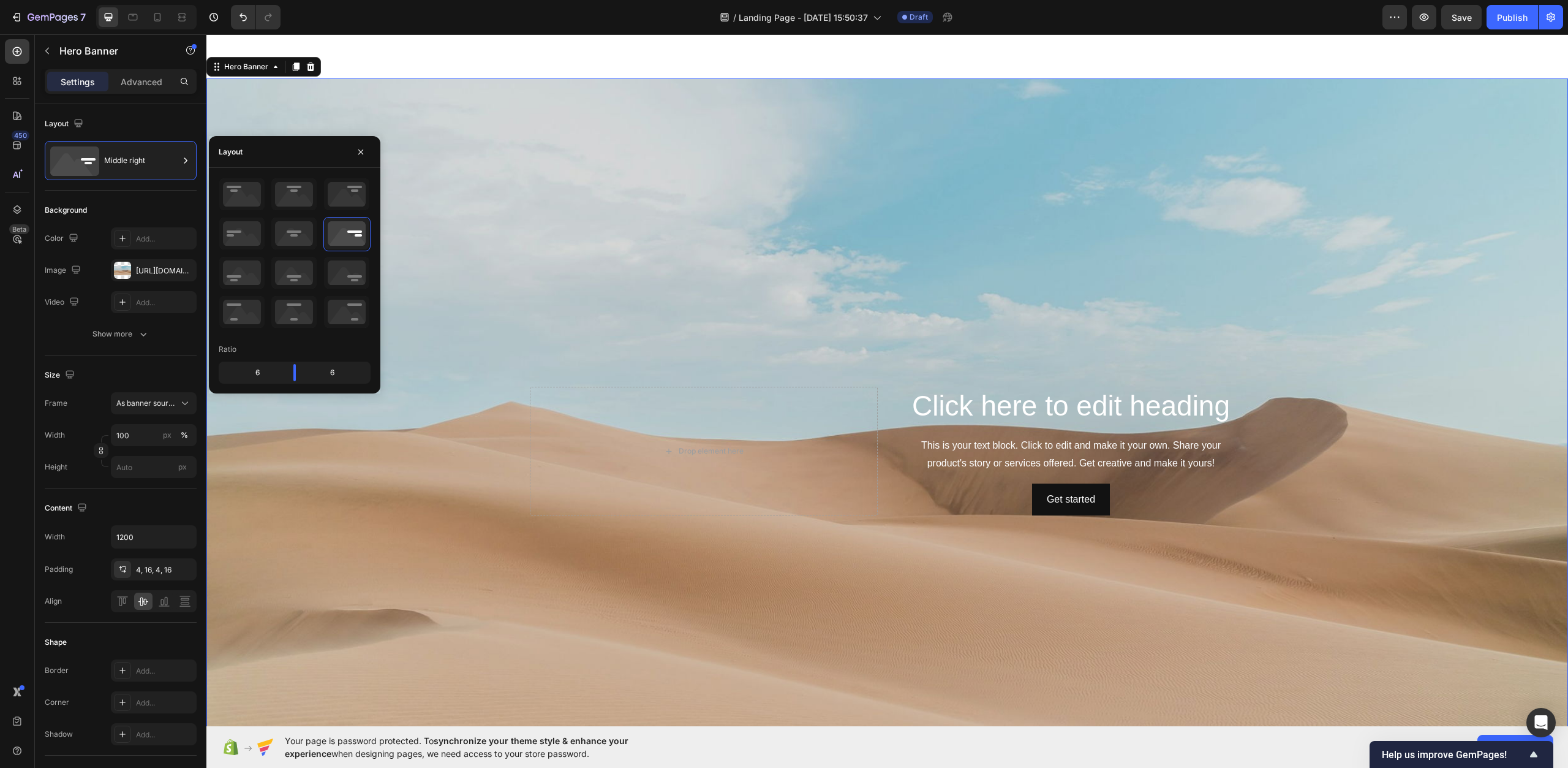
click at [439, 135] on div "Background Image" at bounding box center [887, 452] width 1362 height 747
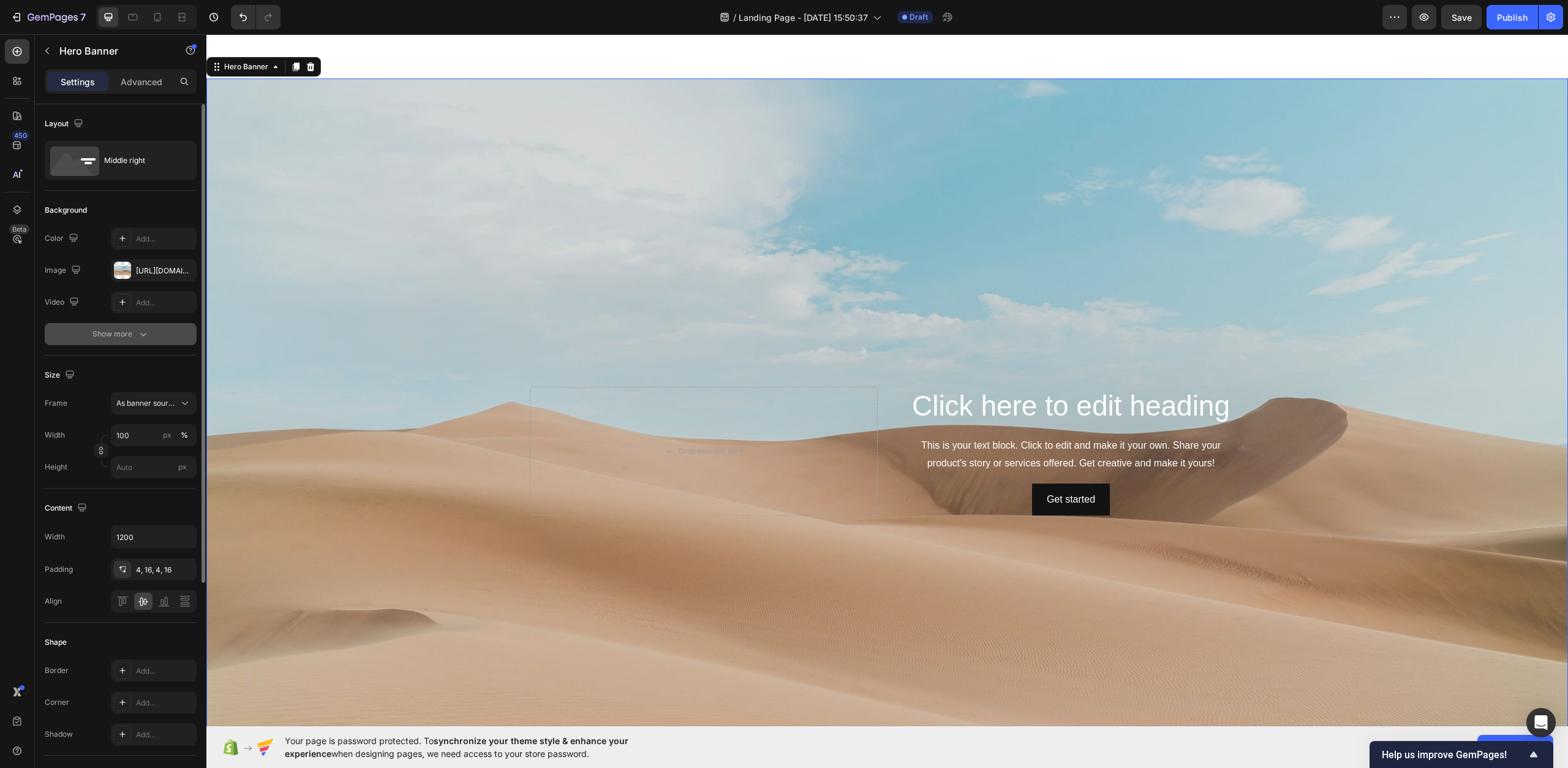
click at [136, 333] on div "Show more" at bounding box center [121, 334] width 57 height 13
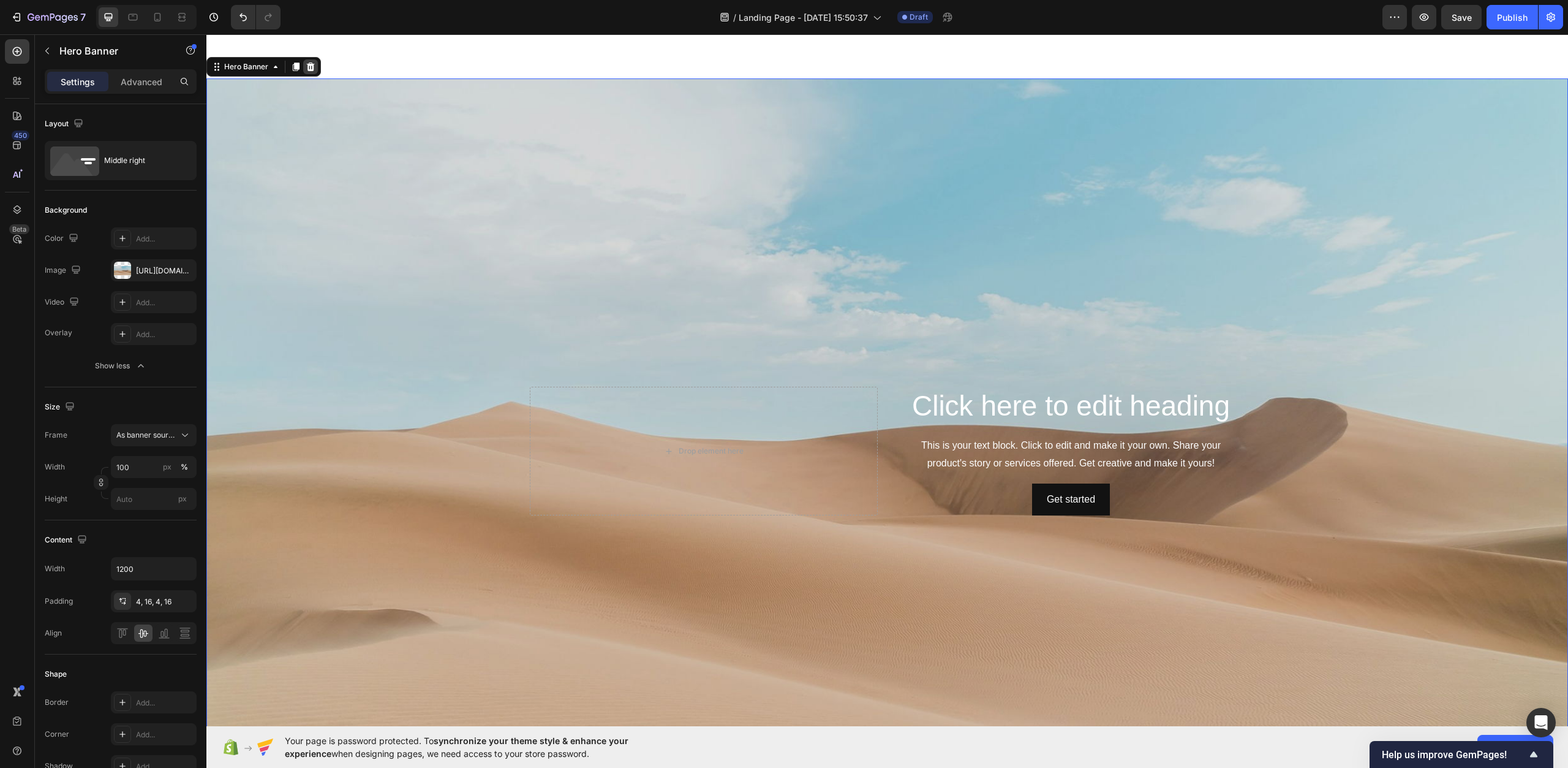
click at [309, 72] on icon at bounding box center [311, 67] width 10 height 10
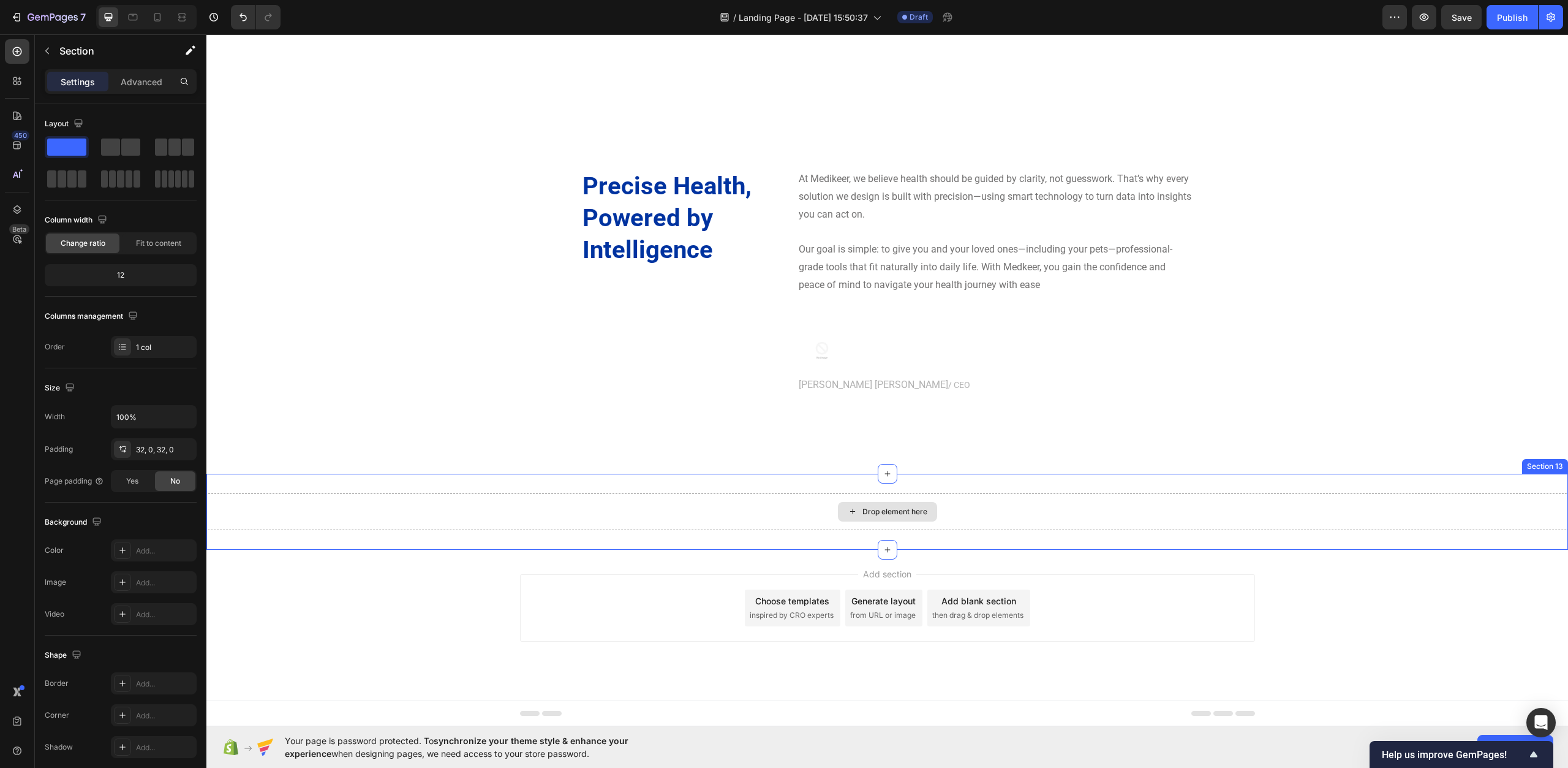
click at [509, 500] on div "Drop element here" at bounding box center [887, 512] width 1362 height 37
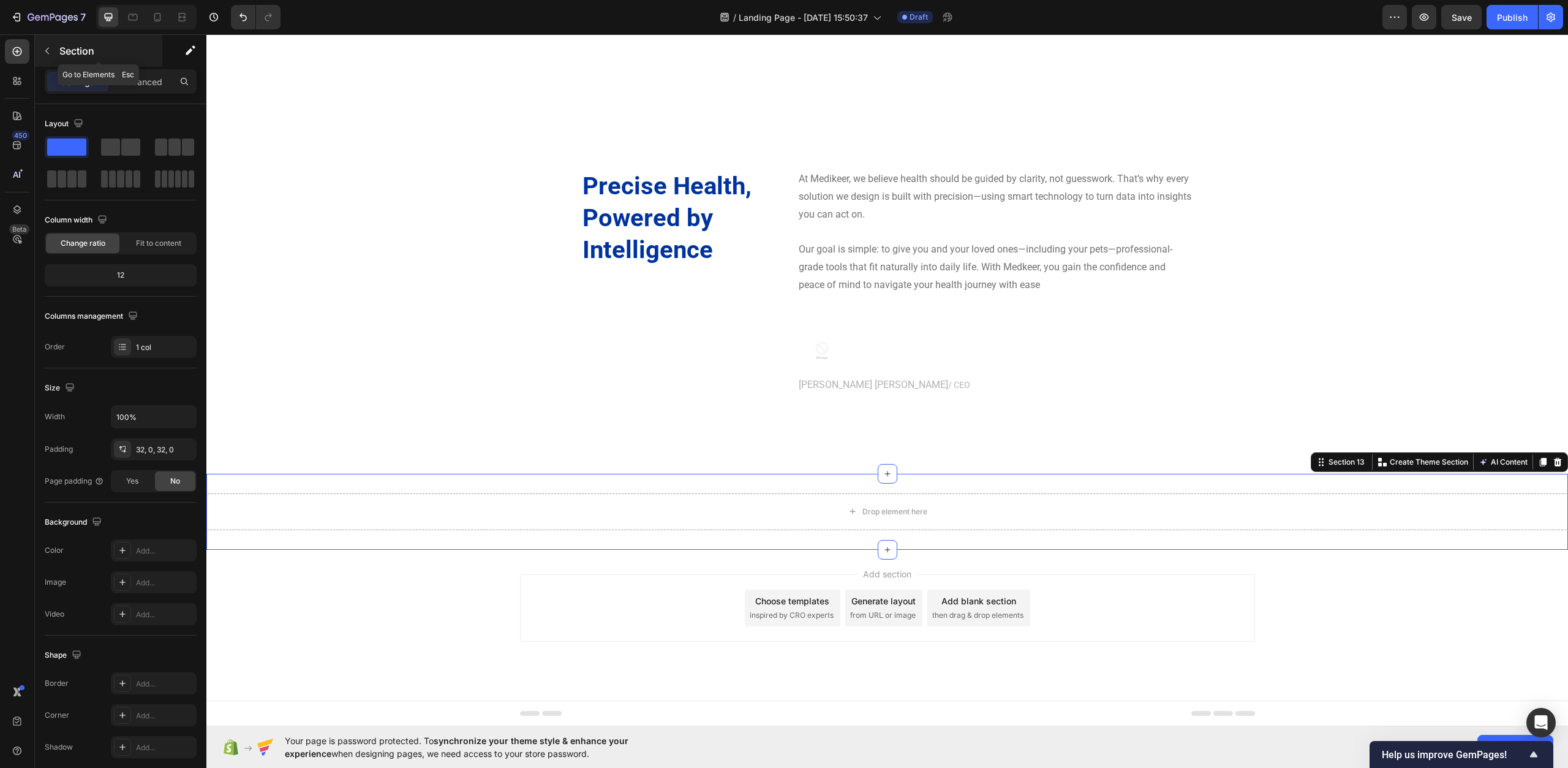
click at [54, 50] on button "button" at bounding box center [46, 51] width 19 height 19
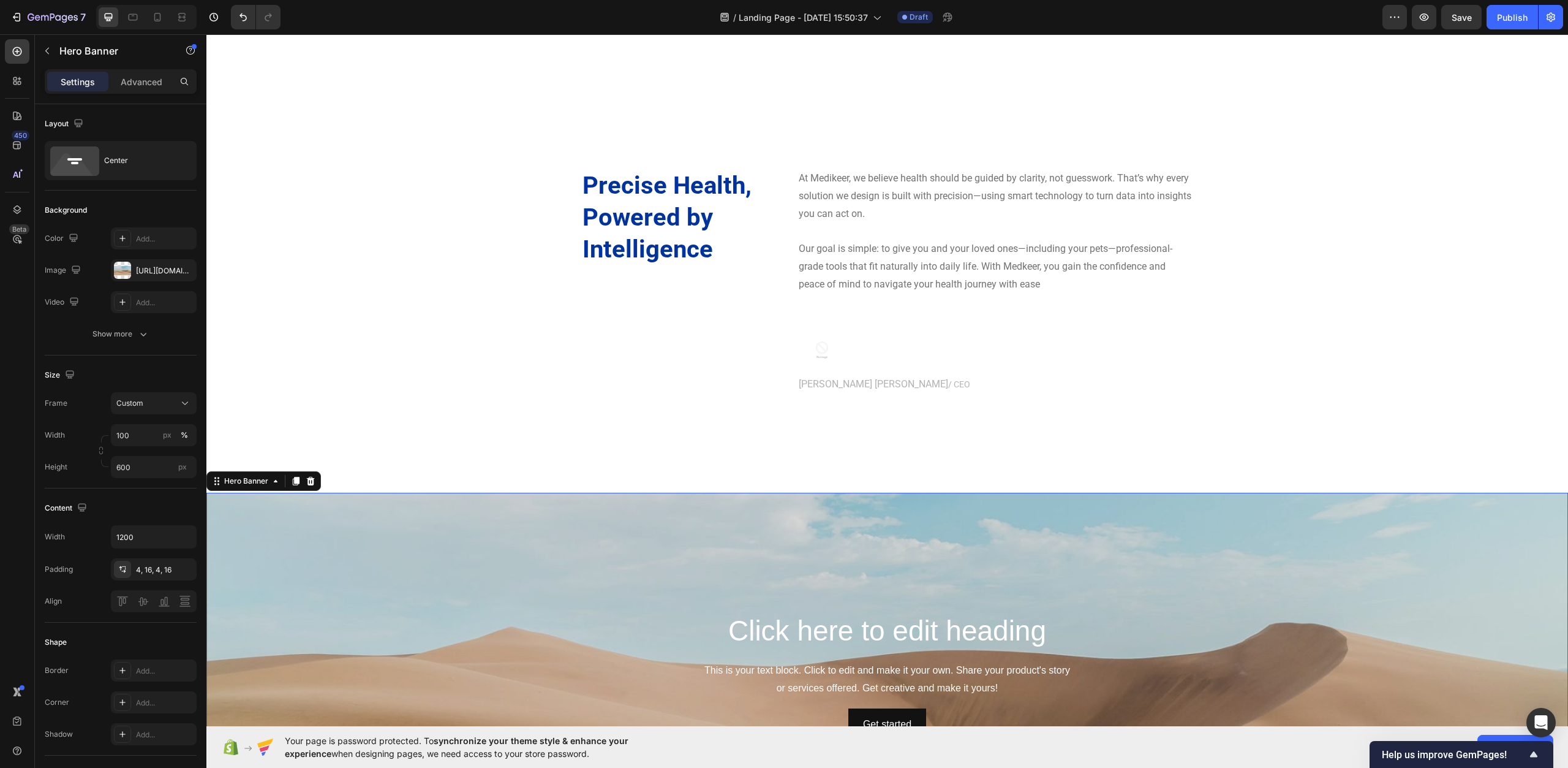
scroll to position [4082, 0]
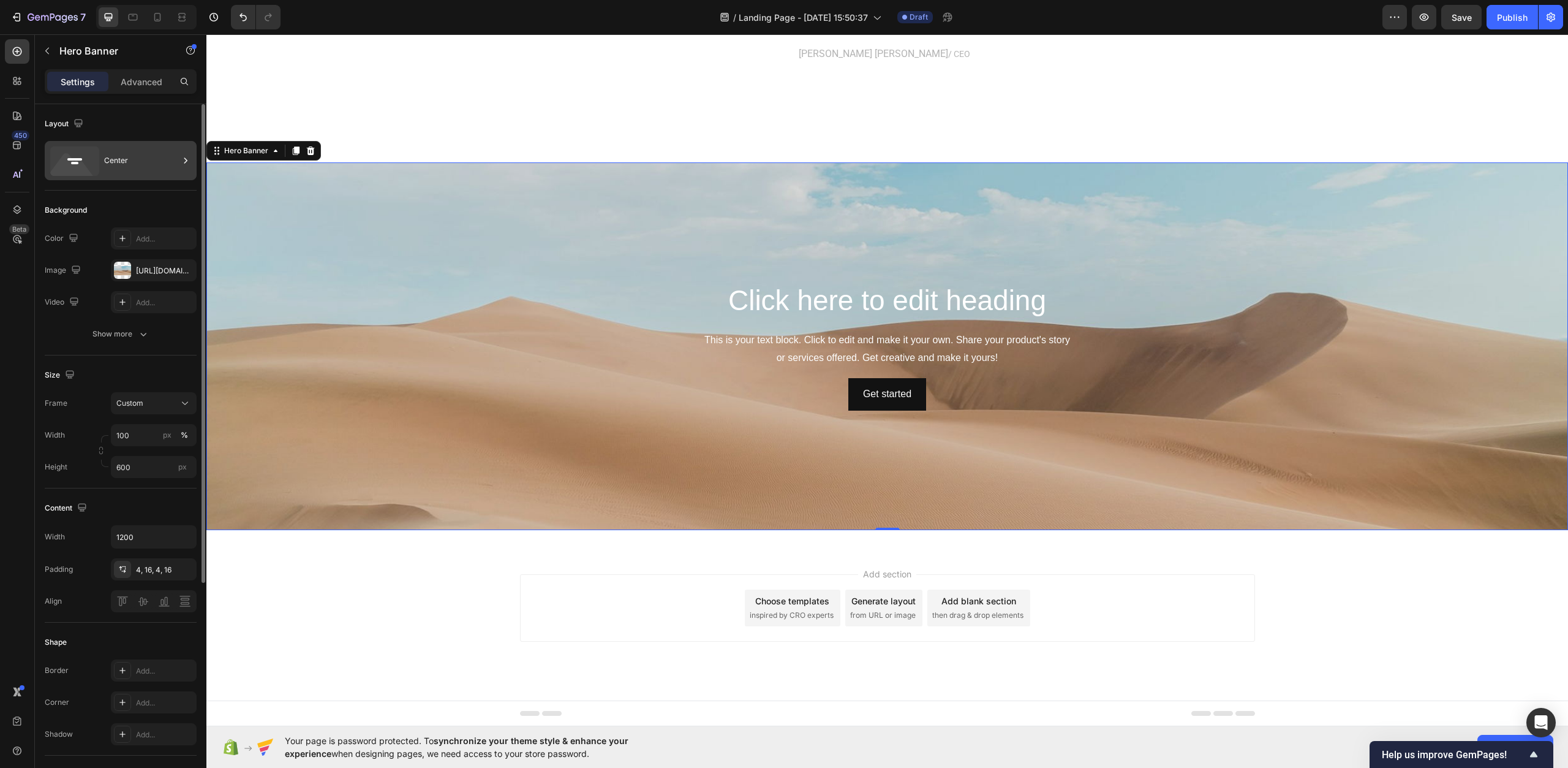
click at [158, 177] on div "Center" at bounding box center [120, 160] width 152 height 40
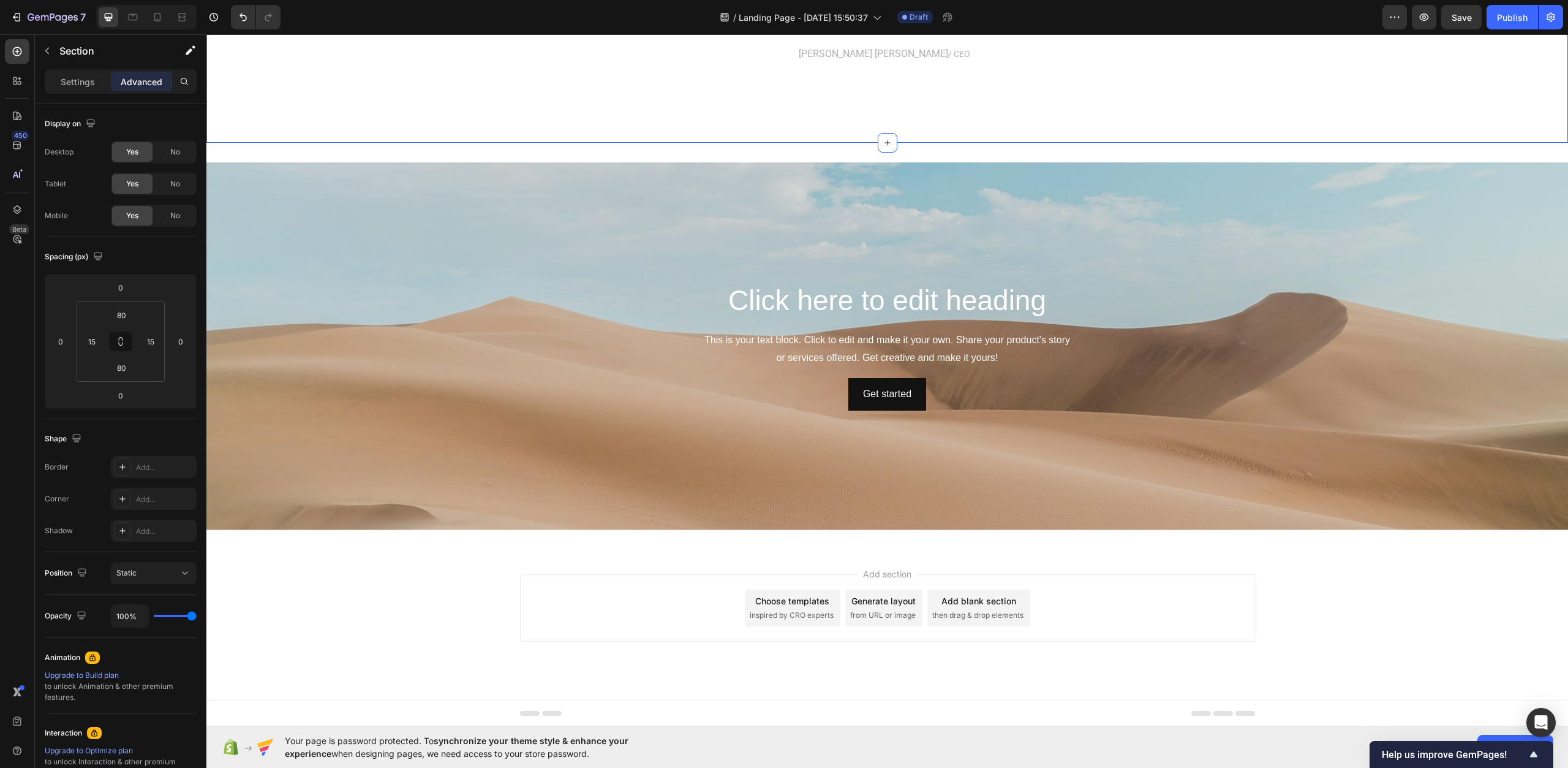
click at [775, 307] on h2 "Click here to edit heading" at bounding box center [887, 301] width 715 height 40
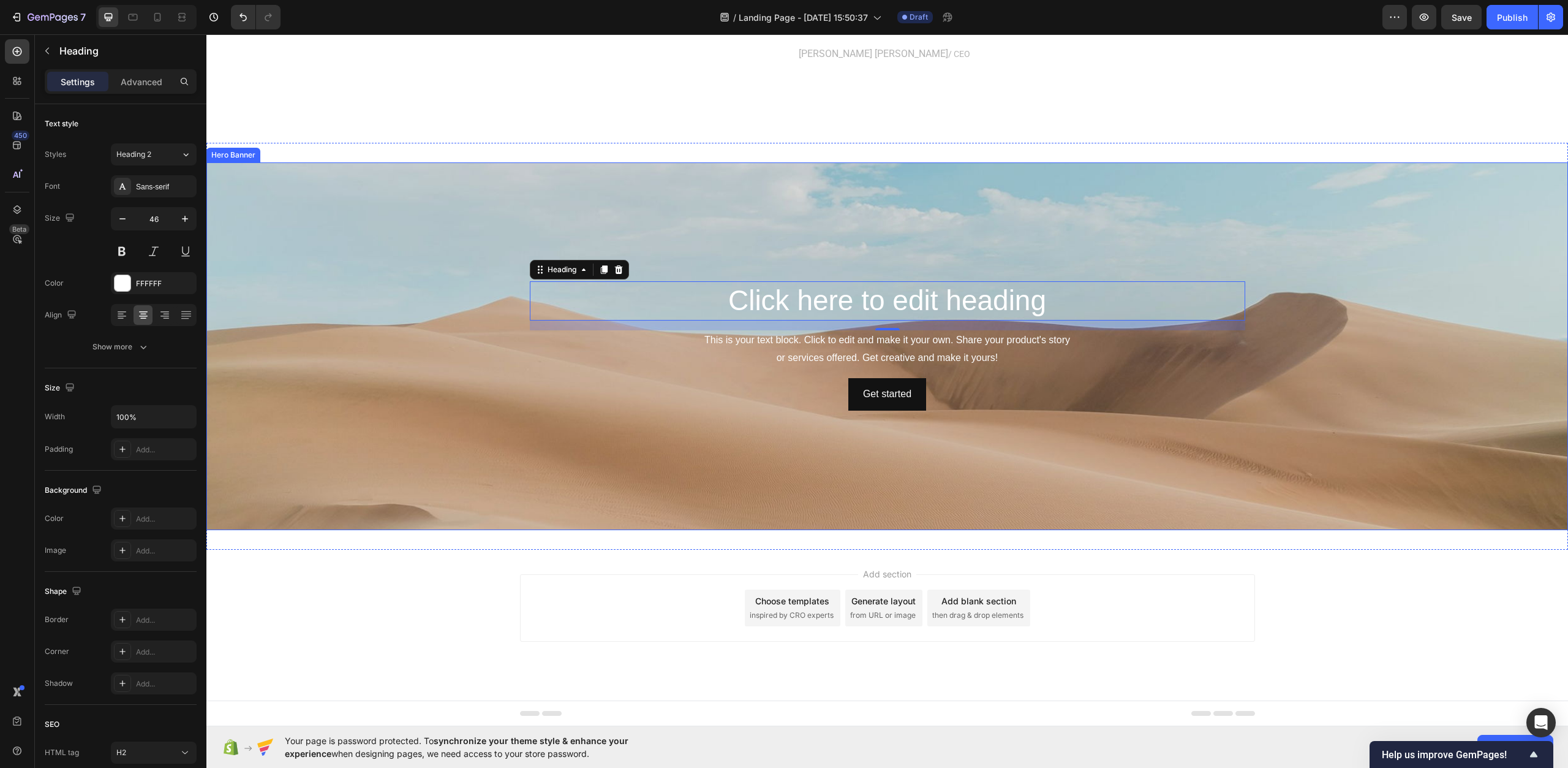
click at [385, 343] on div "Background Image" at bounding box center [887, 346] width 1362 height 368
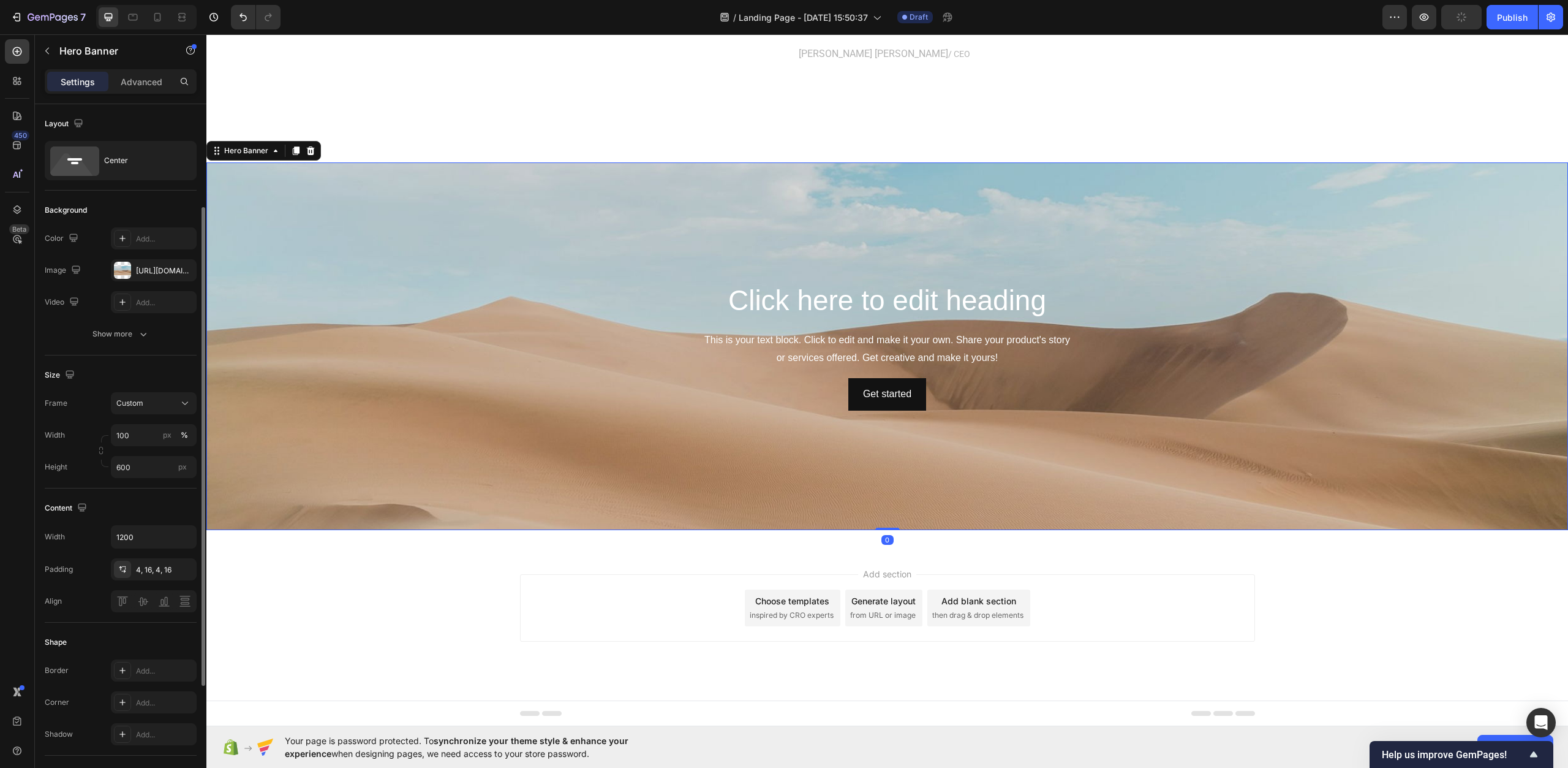
scroll to position [184, 0]
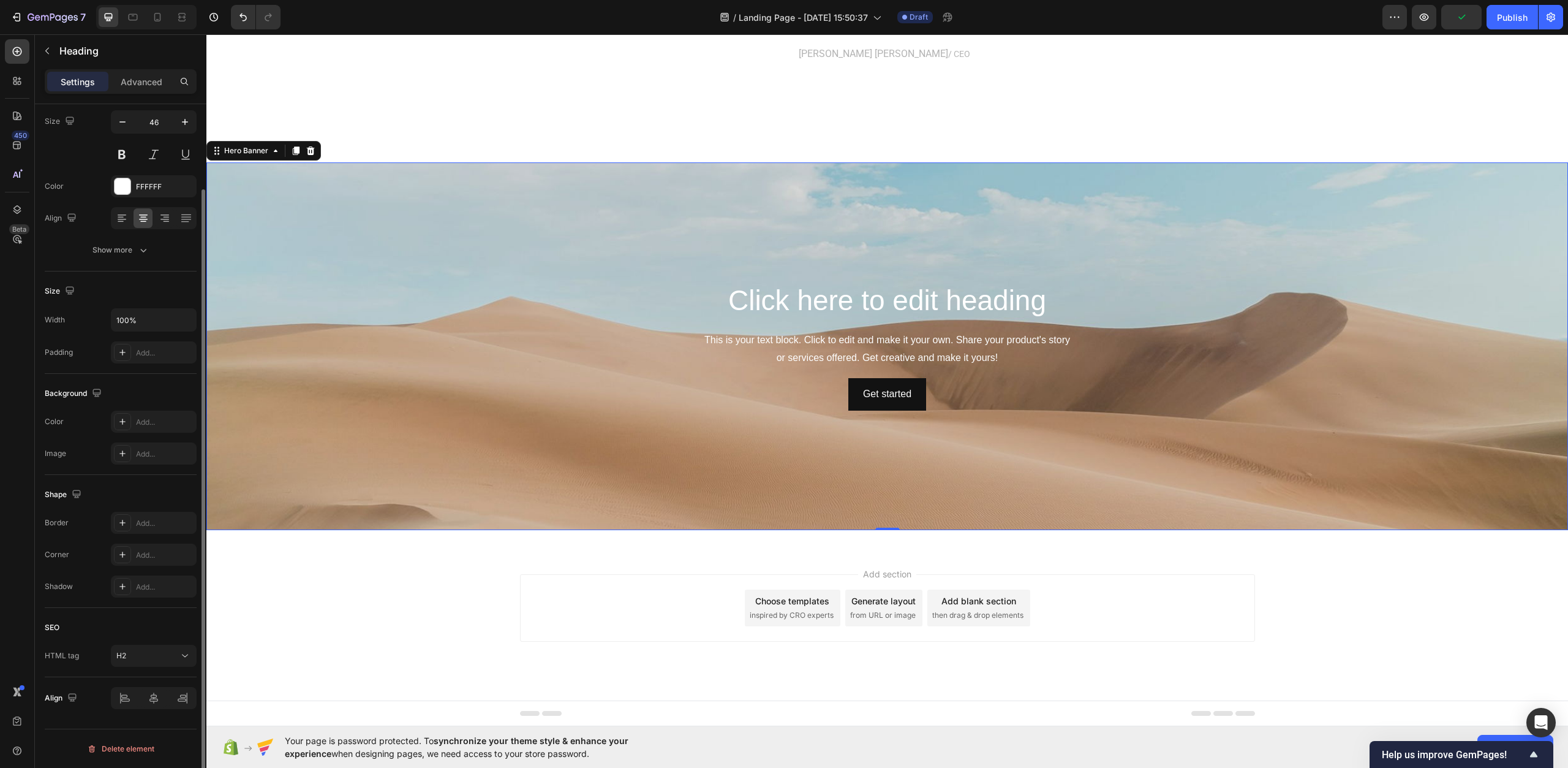
click at [837, 303] on h2 "Click here to edit heading" at bounding box center [887, 301] width 715 height 40
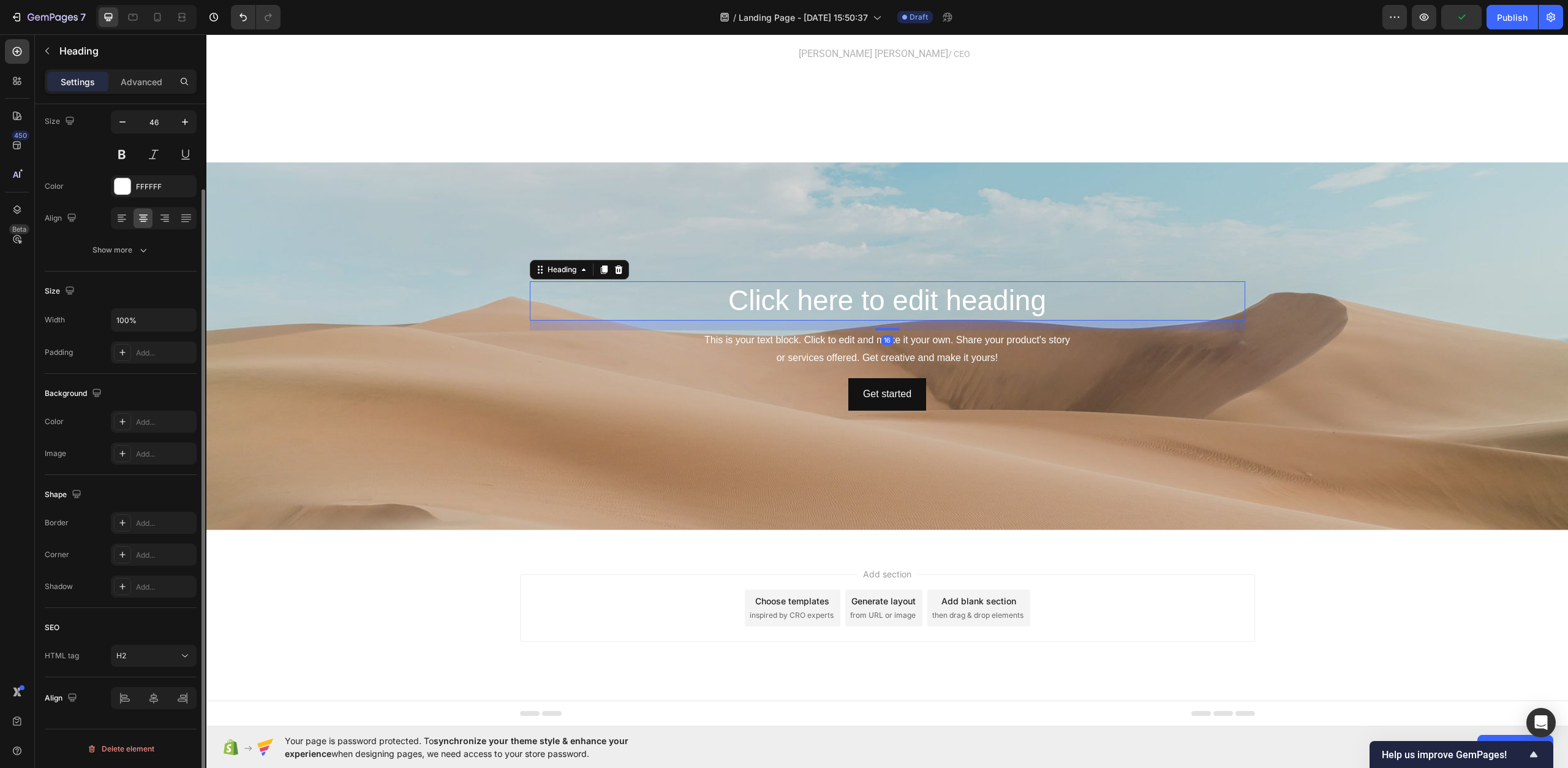
scroll to position [0, 0]
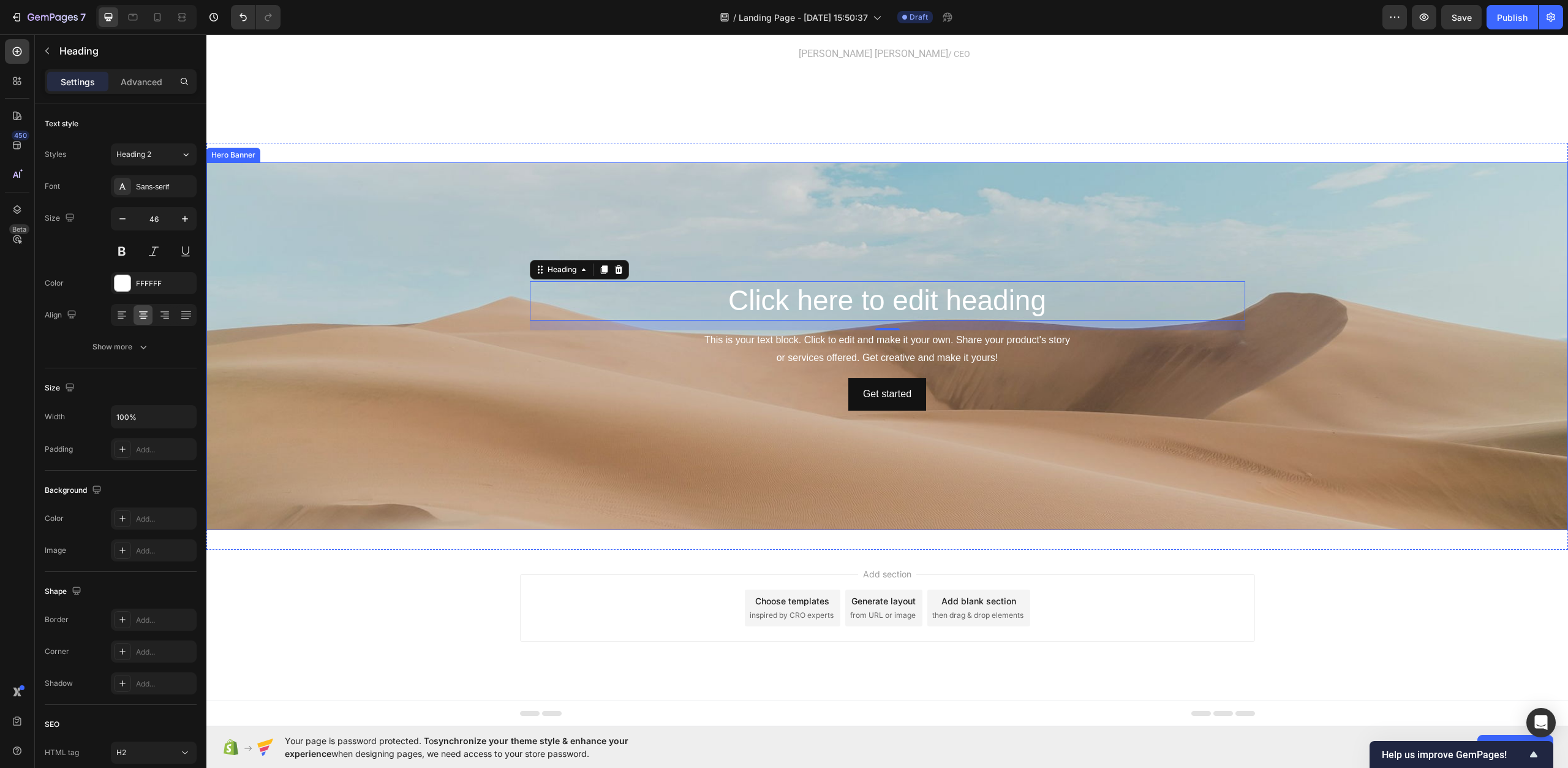
click at [351, 234] on div "Background Image" at bounding box center [887, 346] width 1362 height 368
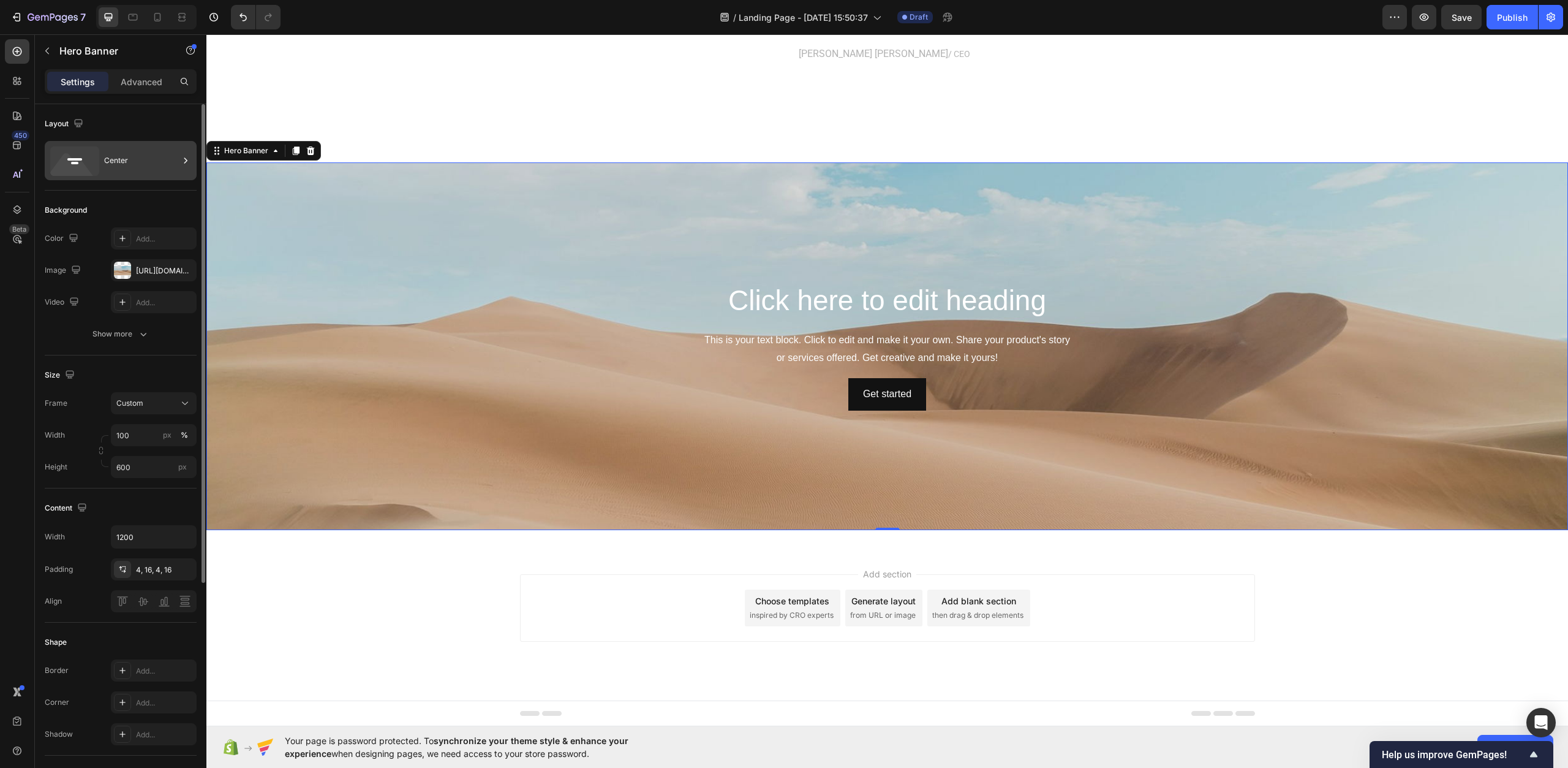
click at [158, 172] on div "Center" at bounding box center [142, 160] width 75 height 28
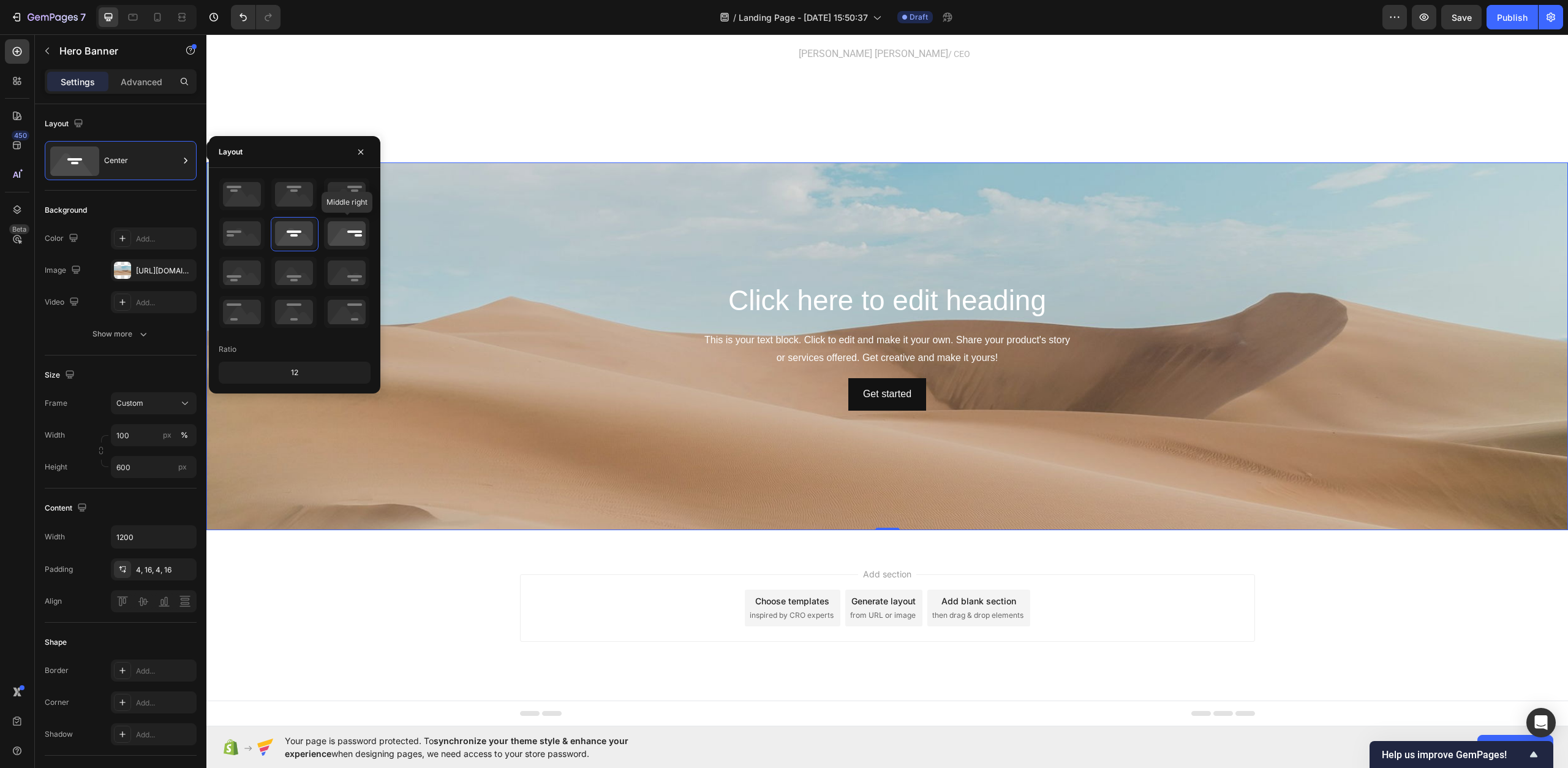
click at [359, 235] on icon at bounding box center [347, 234] width 45 height 32
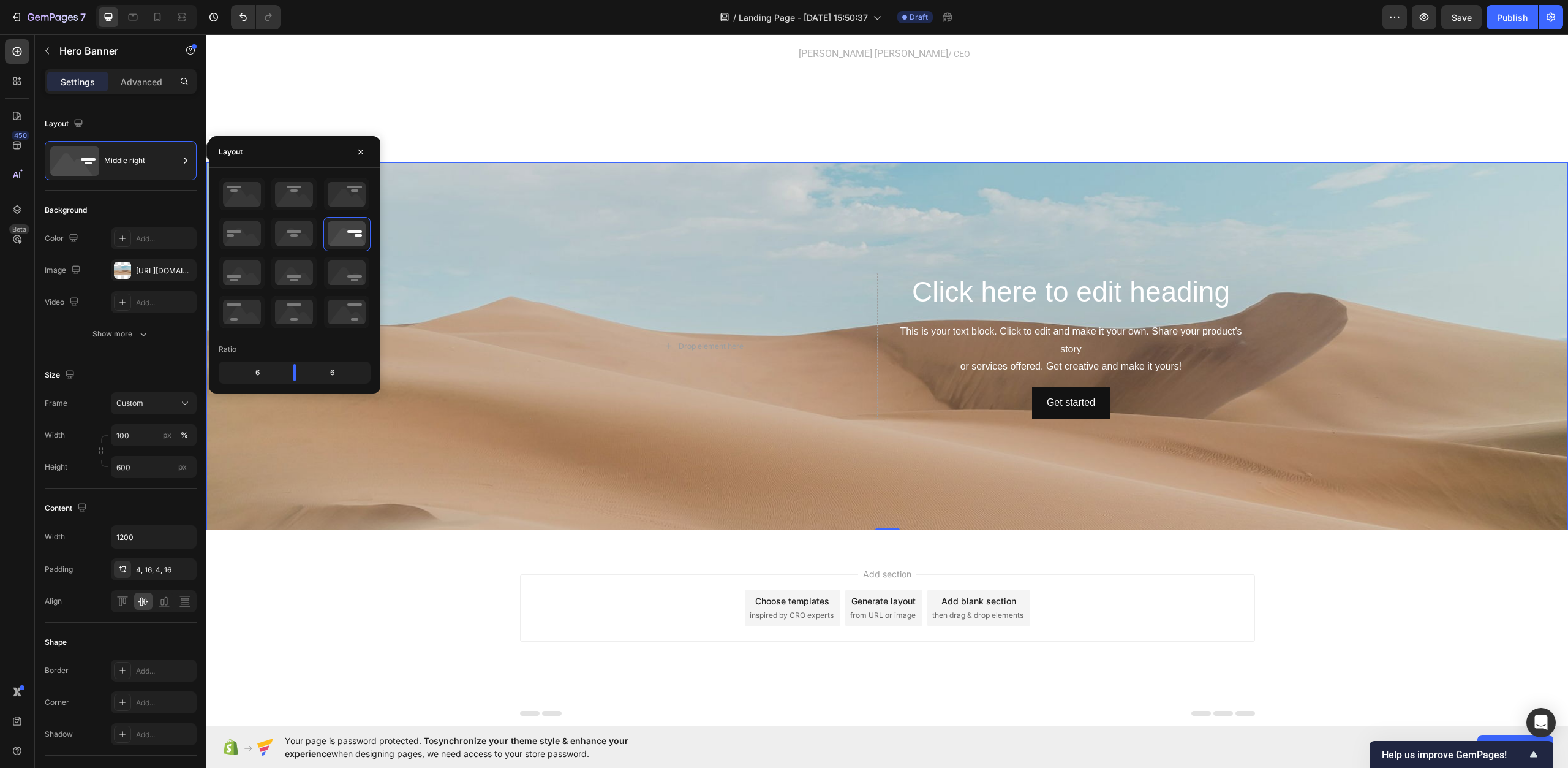
click at [462, 425] on div "Background Image" at bounding box center [887, 346] width 1362 height 368
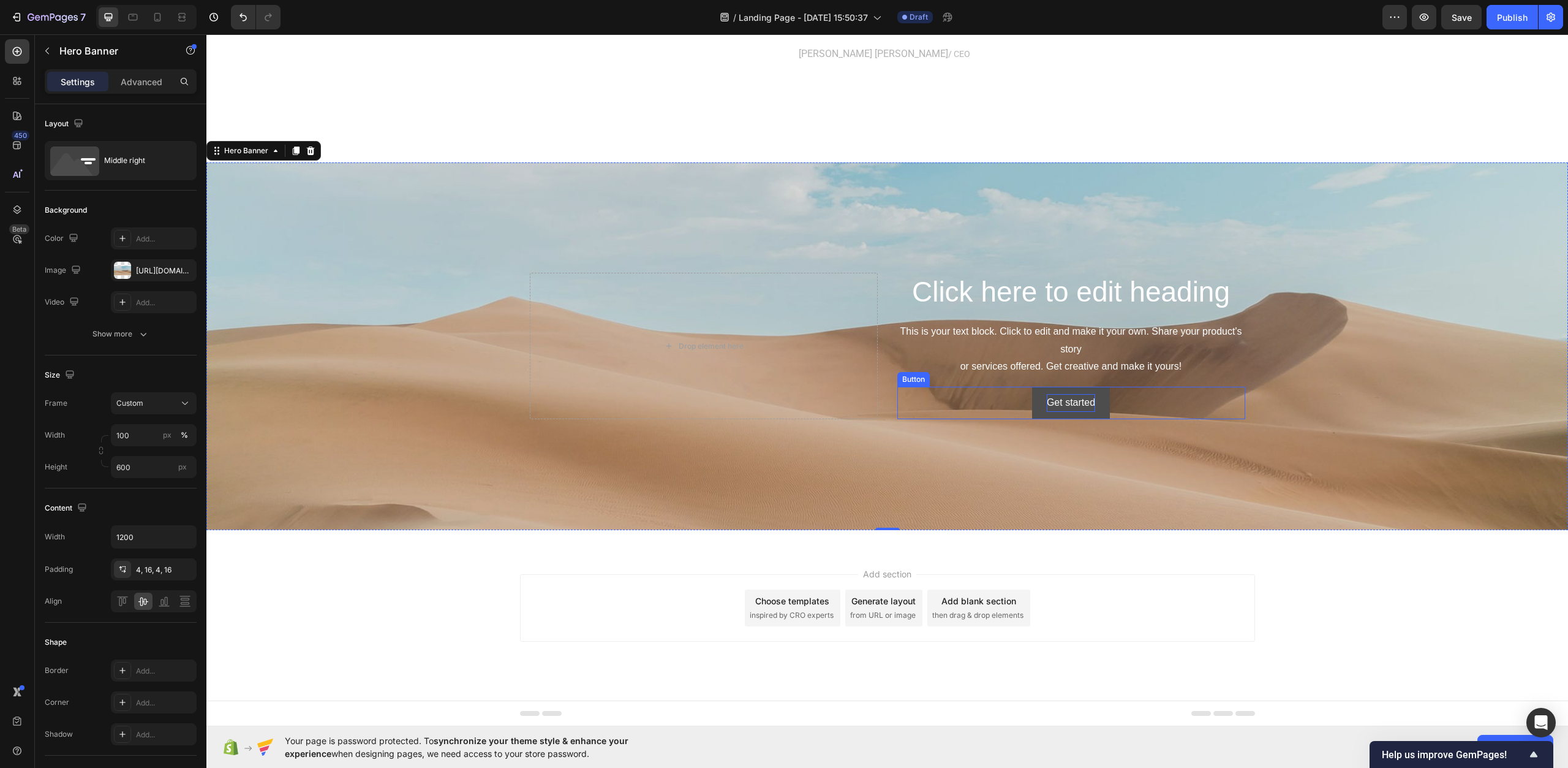
click at [1052, 405] on div "Get started" at bounding box center [1071, 403] width 48 height 18
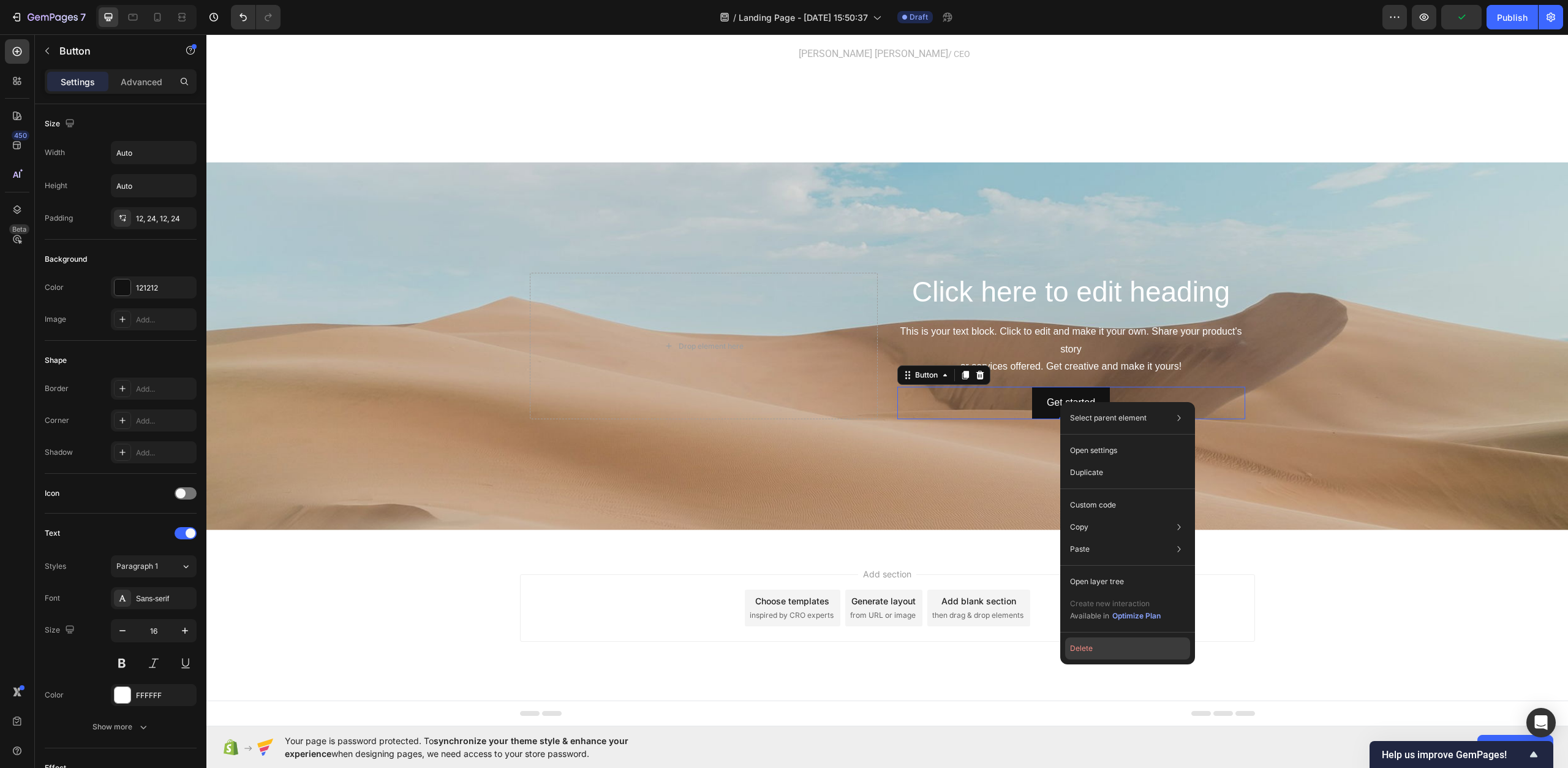
drag, startPoint x: 1098, startPoint y: 648, endPoint x: 669, endPoint y: 453, distance: 471.2
click at [1098, 648] on button "Delete" at bounding box center [1127, 648] width 125 height 22
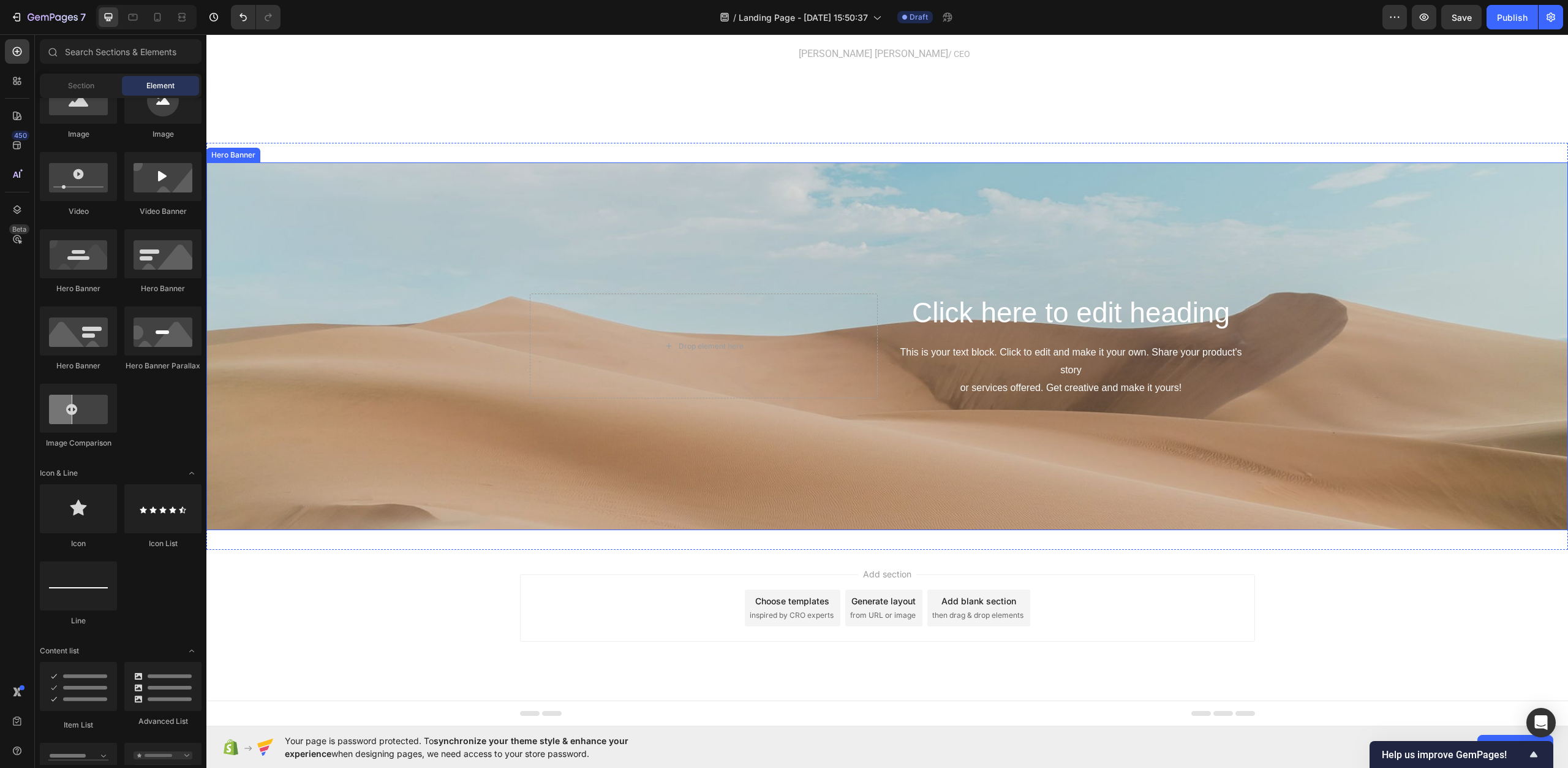
click at [977, 336] on div "Click here to edit heading Heading This is your text block. Click to edit and m…" at bounding box center [1071, 346] width 348 height 105
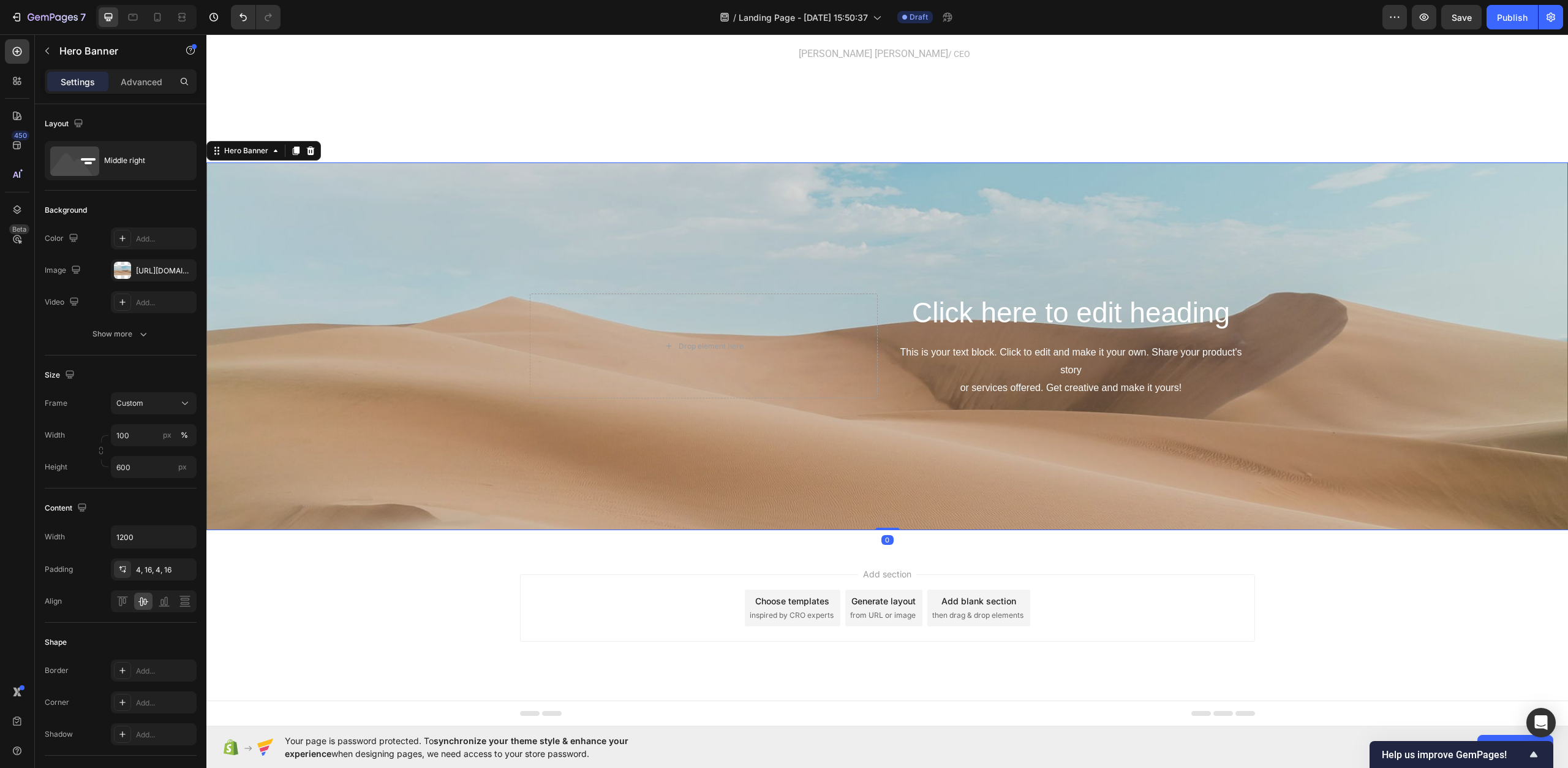
click at [973, 322] on h2 "Click here to edit heading" at bounding box center [1071, 313] width 348 height 40
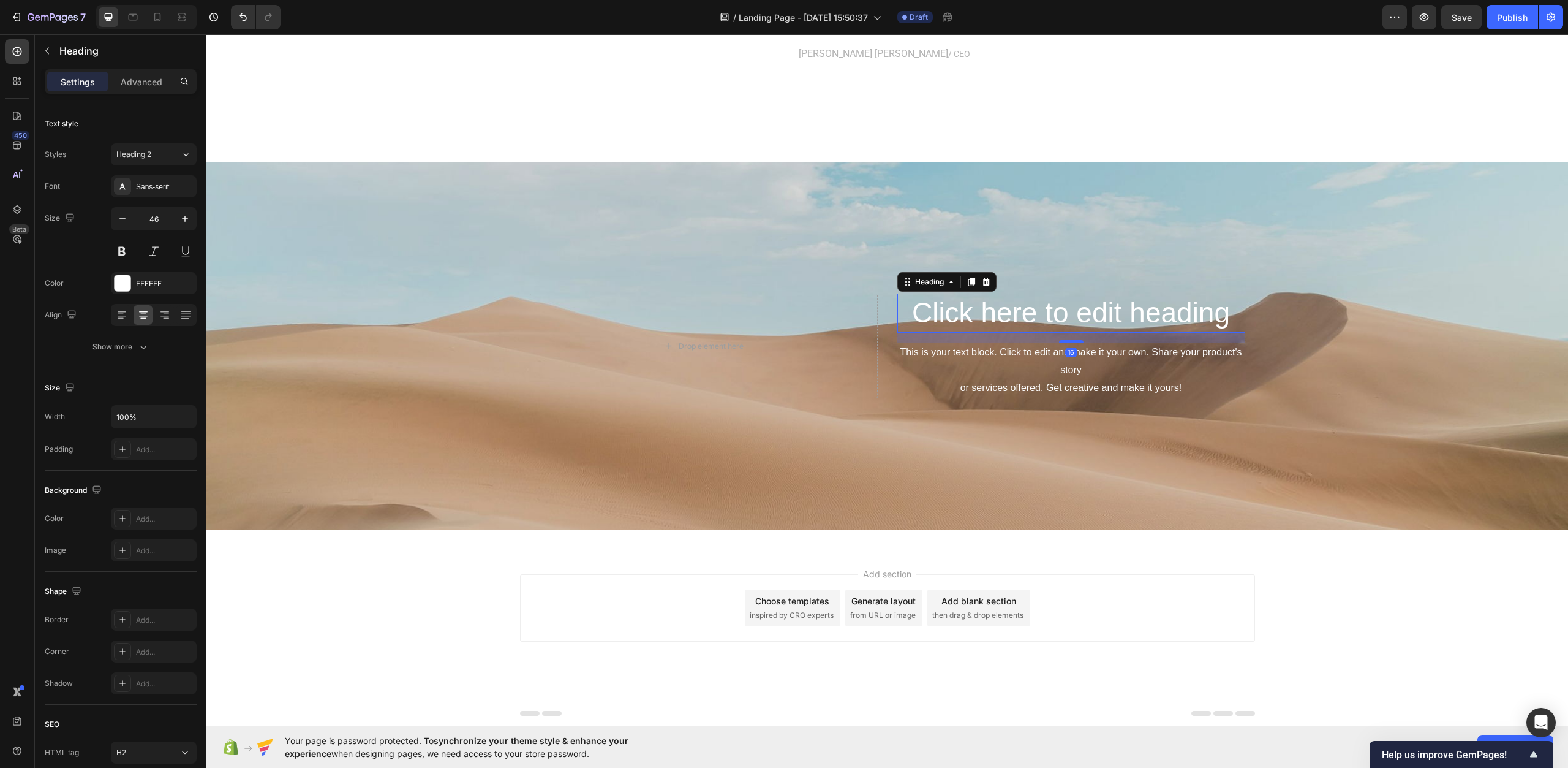
click at [973, 322] on h2 "Click here to edit heading" at bounding box center [1071, 313] width 348 height 40
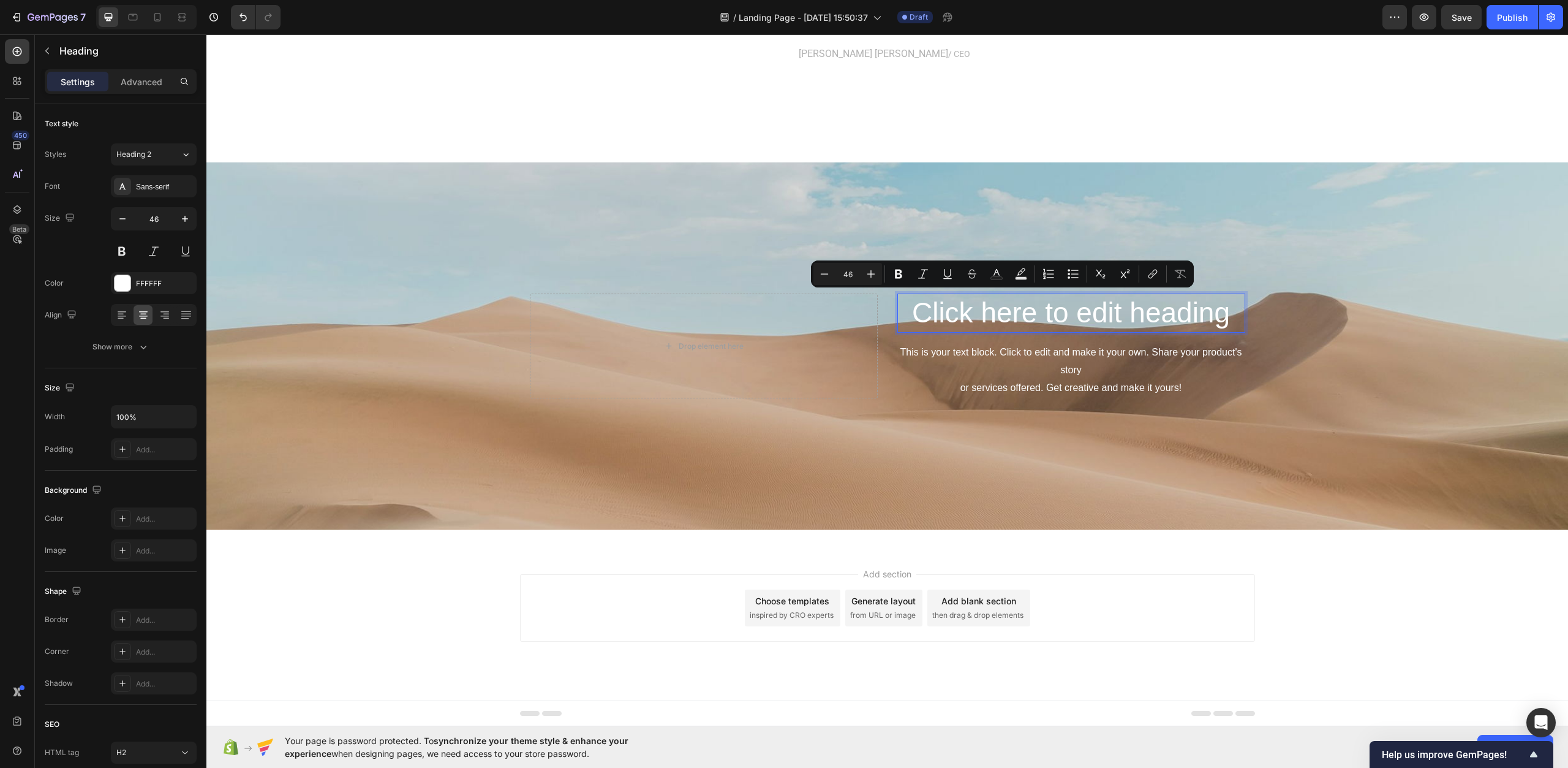
click at [912, 310] on p "Click here to edit heading" at bounding box center [1072, 314] width 345 height 37
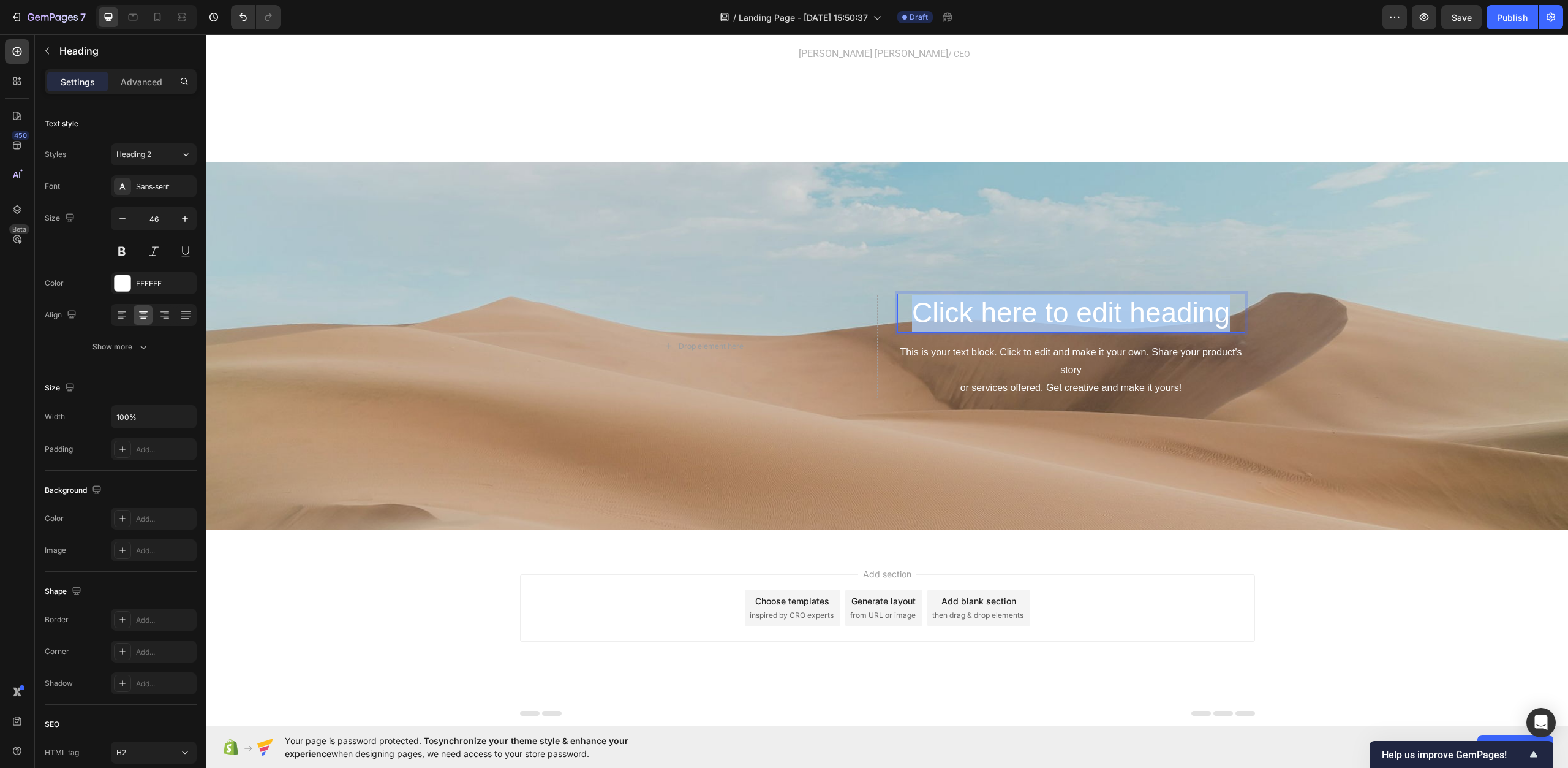
drag, startPoint x: 904, startPoint y: 313, endPoint x: 1252, endPoint y: 303, distance: 348.1
click at [1252, 303] on div "Click here to edit heading Heading 16 This is your text block. Click to edit an…" at bounding box center [887, 346] width 1362 height 368
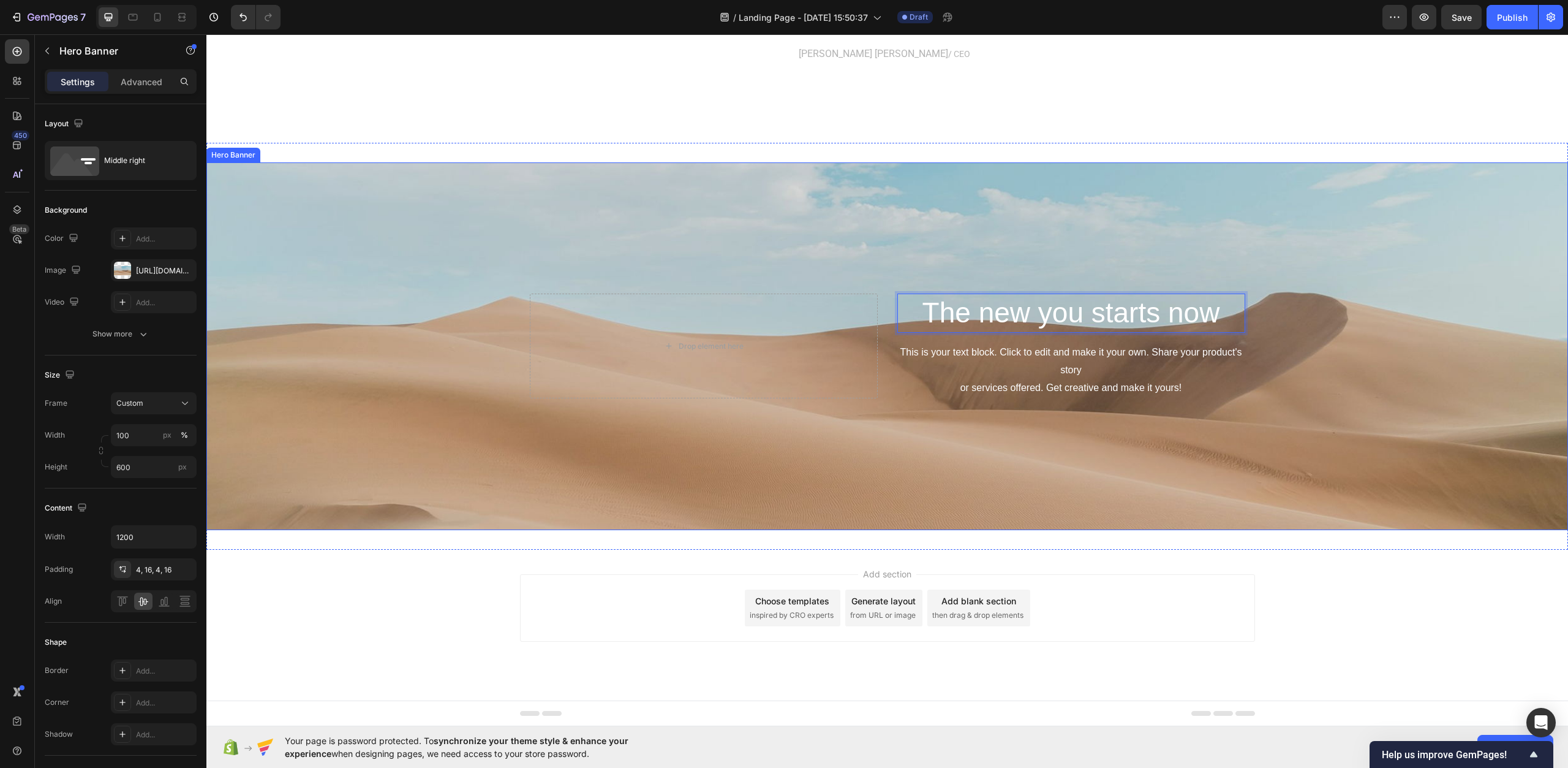
click at [1297, 338] on div "Background Image" at bounding box center [887, 346] width 1362 height 368
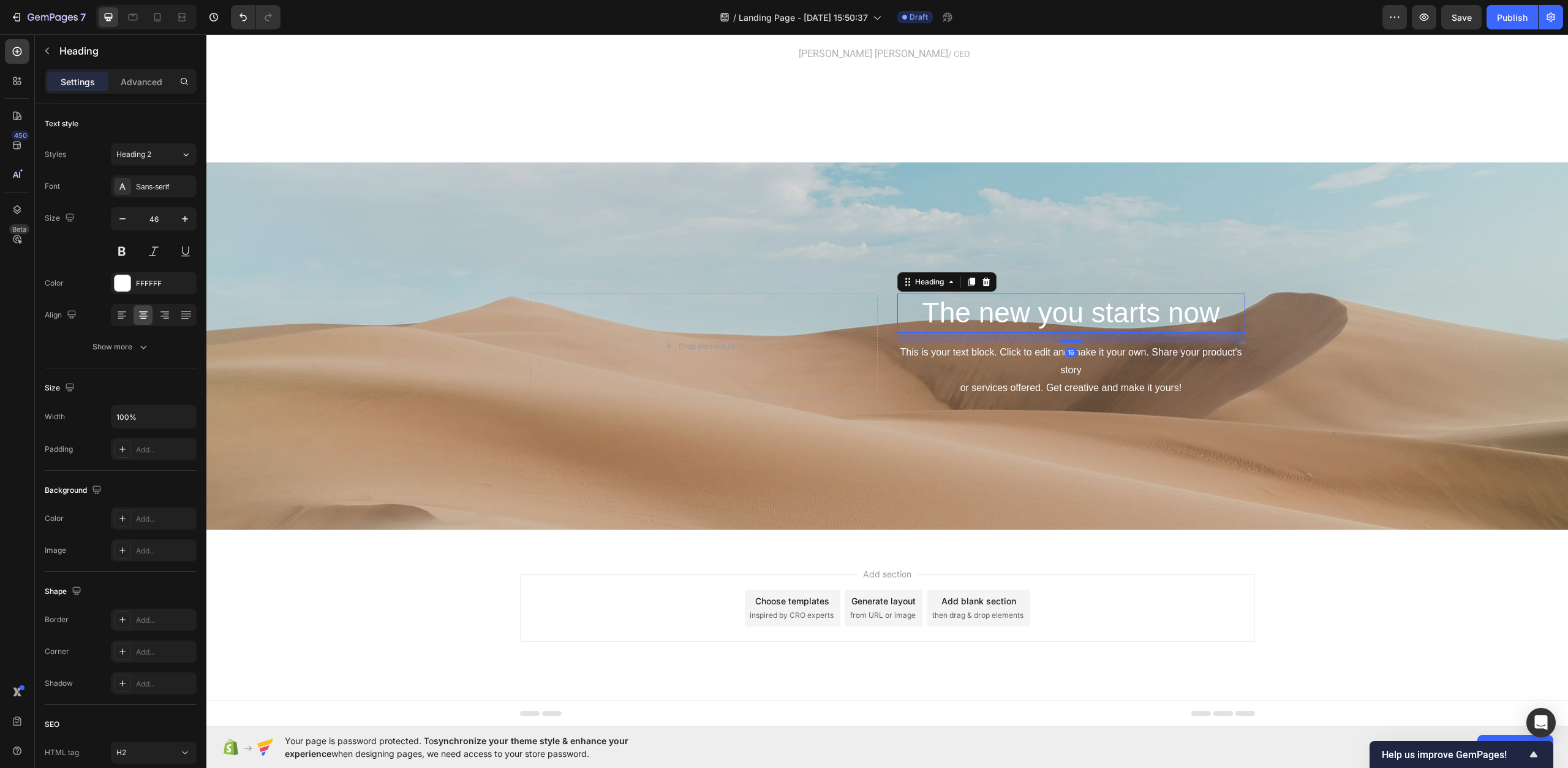
click at [1146, 320] on p "The new you starts now" at bounding box center [1072, 314] width 345 height 37
click at [91, 342] on button "Show more" at bounding box center [120, 346] width 152 height 22
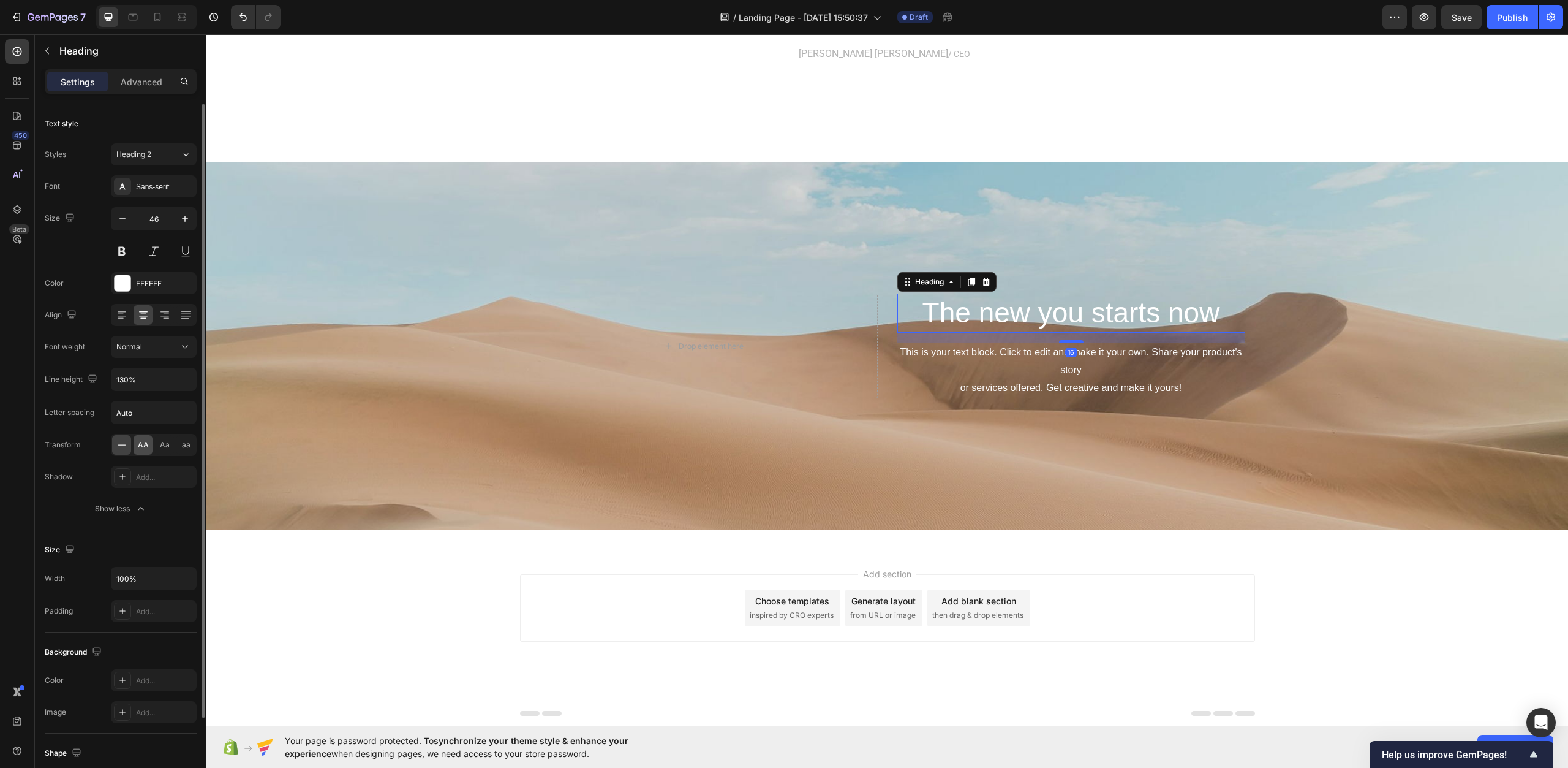
click at [143, 438] on div "AA" at bounding box center [143, 444] width 19 height 19
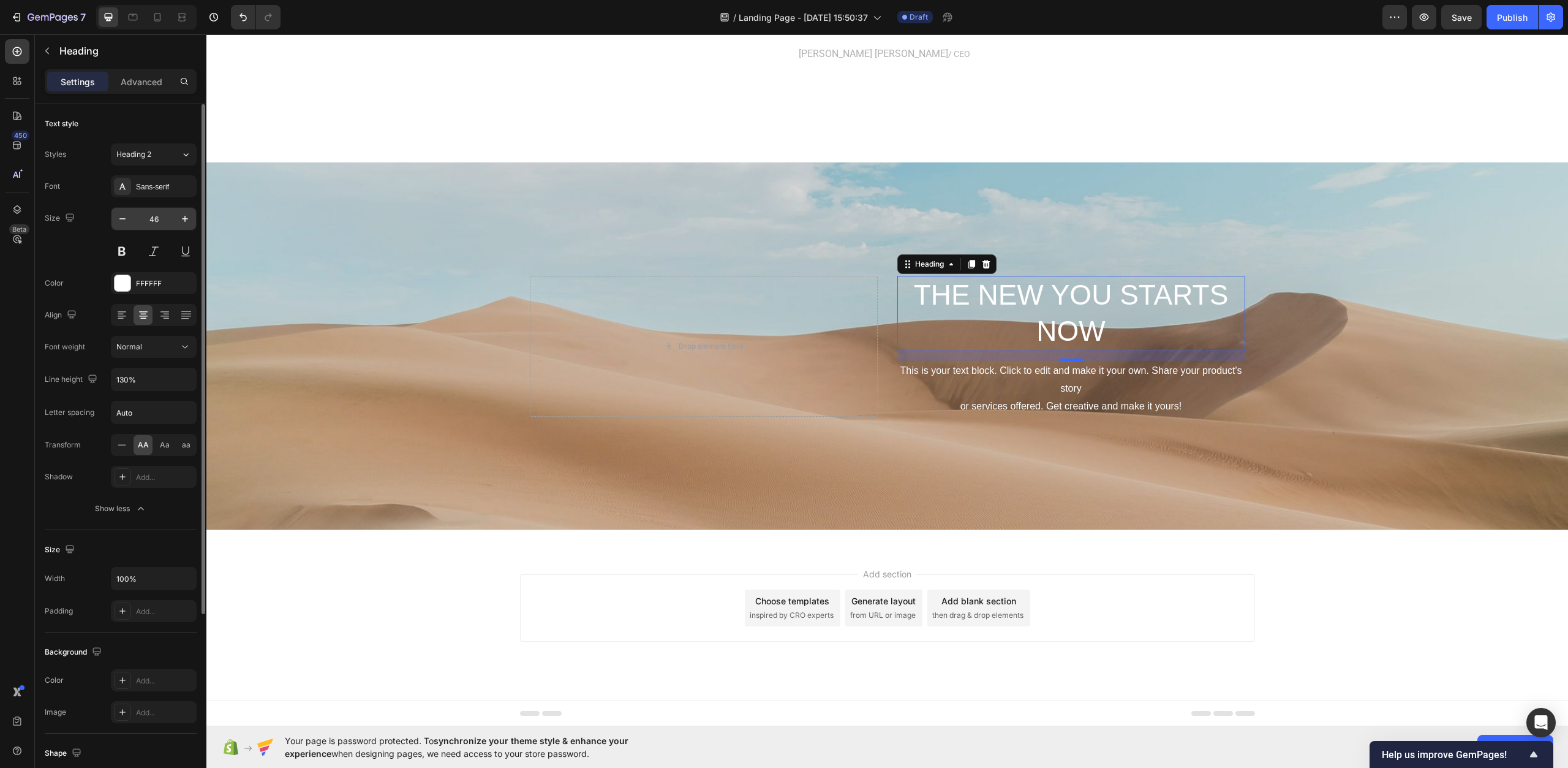
click at [161, 217] on input "46" at bounding box center [154, 218] width 40 height 22
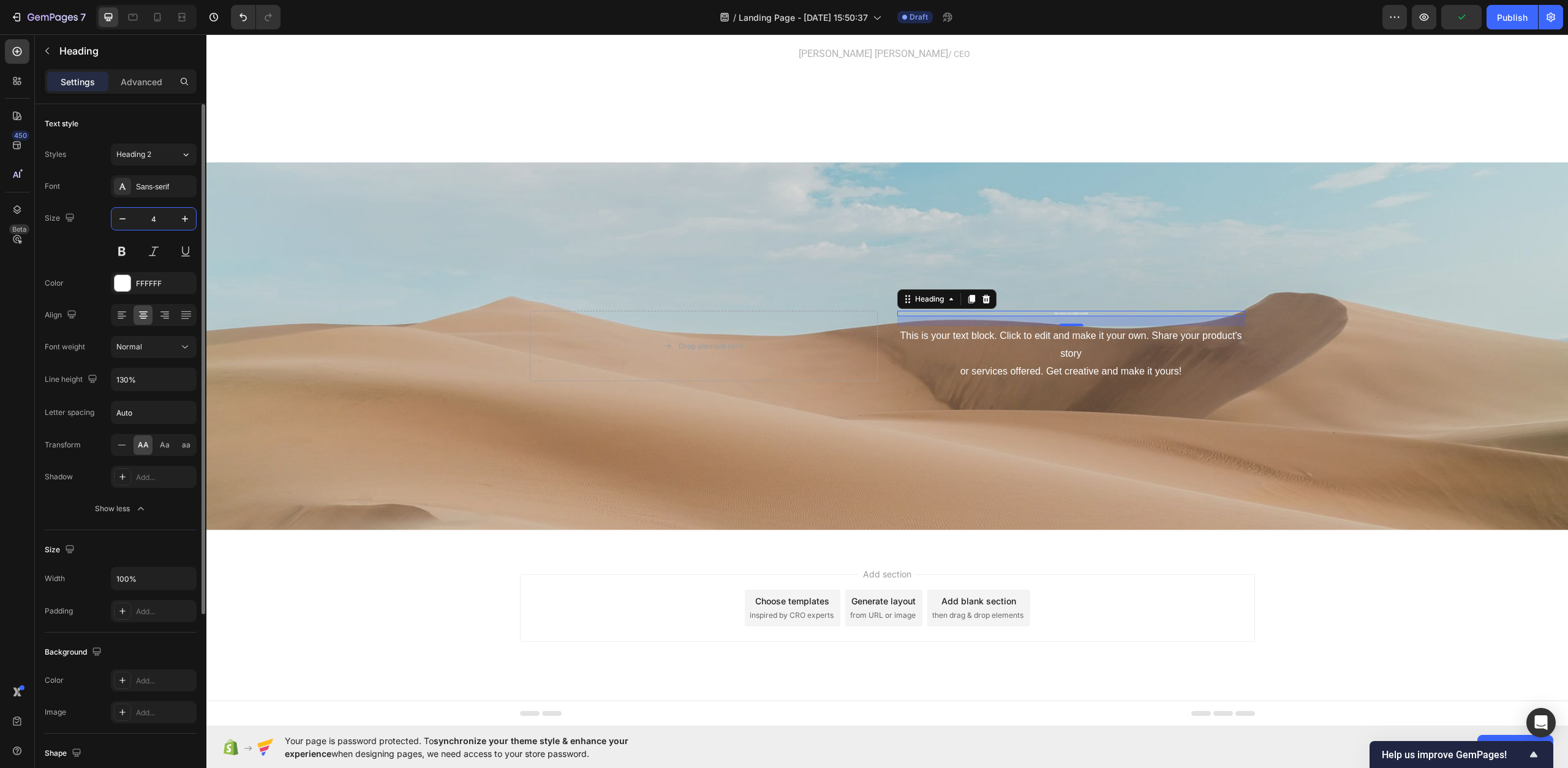
type input "42"
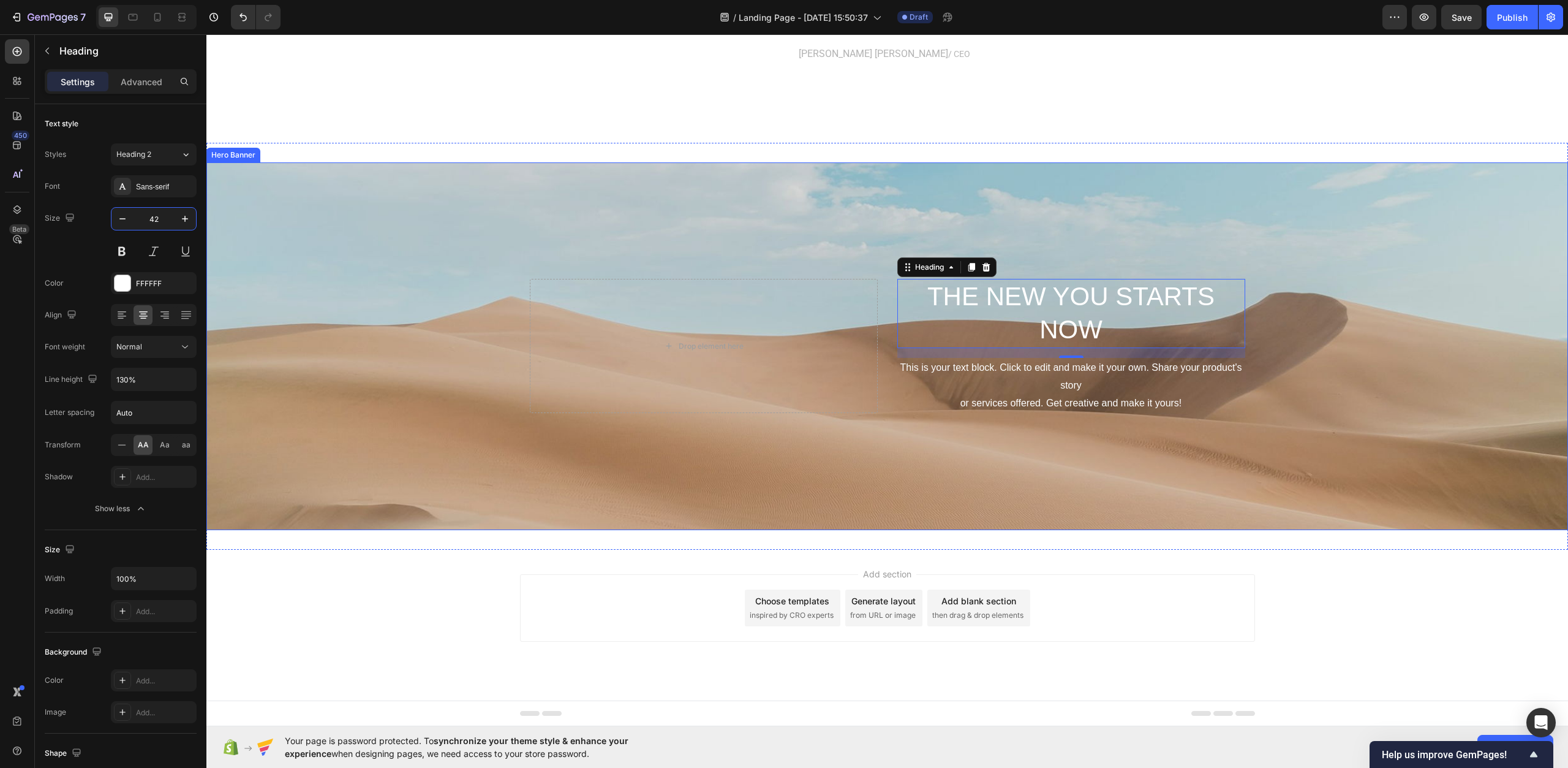
click at [605, 444] on div "Background Image" at bounding box center [887, 346] width 1362 height 368
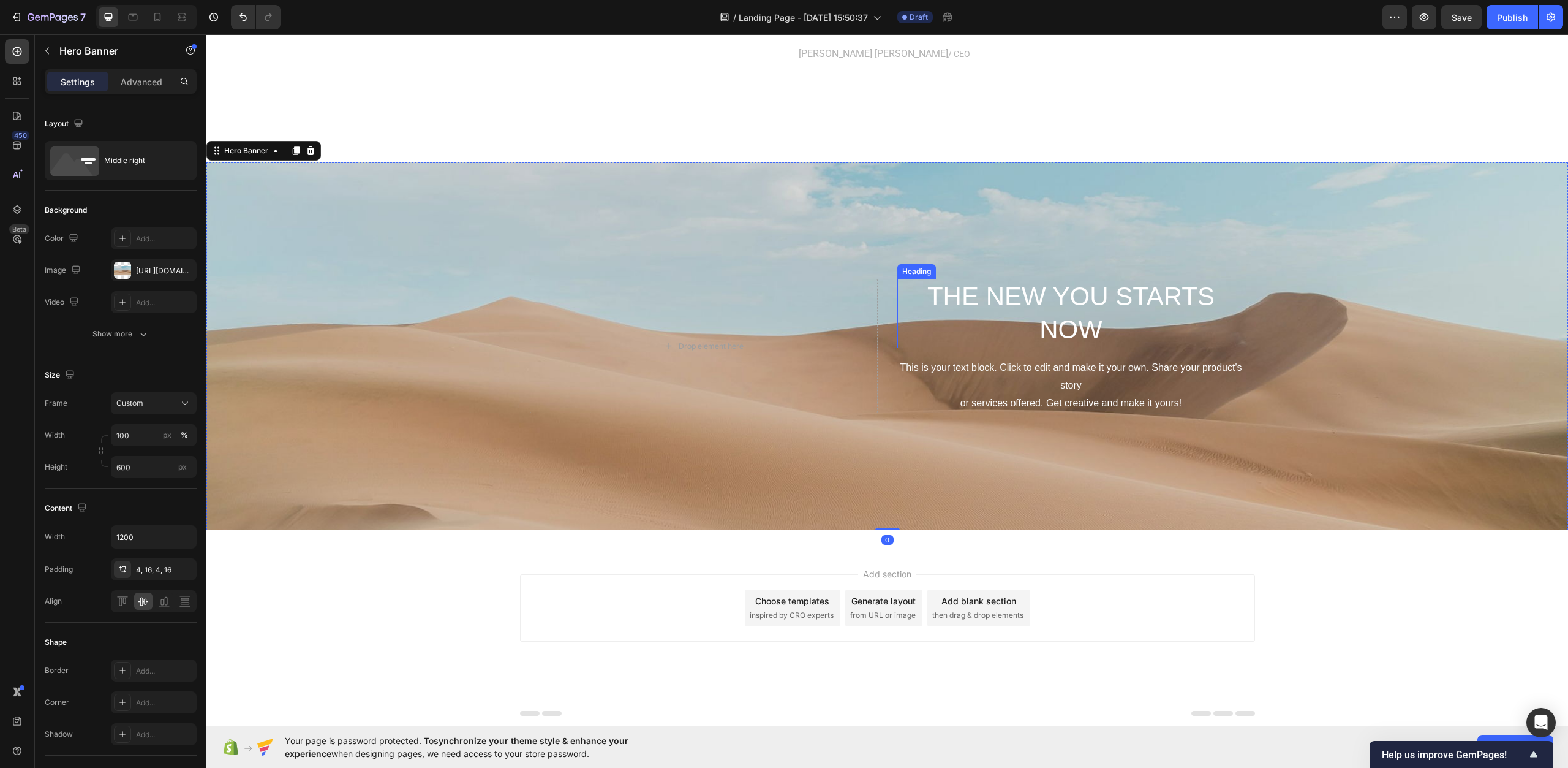
click at [976, 318] on p "The new you starts now" at bounding box center [1072, 313] width 345 height 67
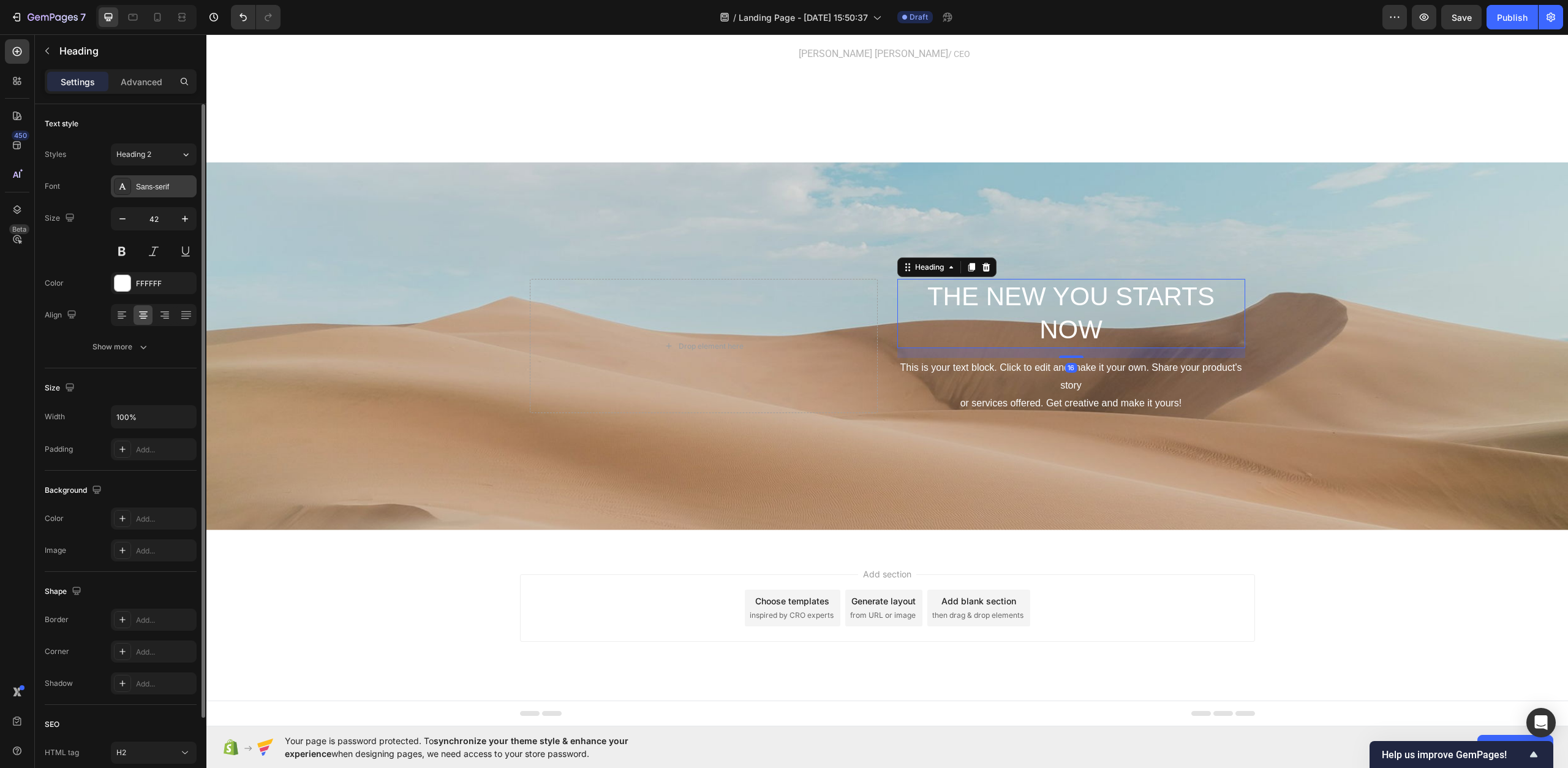
click at [139, 176] on div "Sans-serif" at bounding box center [154, 186] width 86 height 22
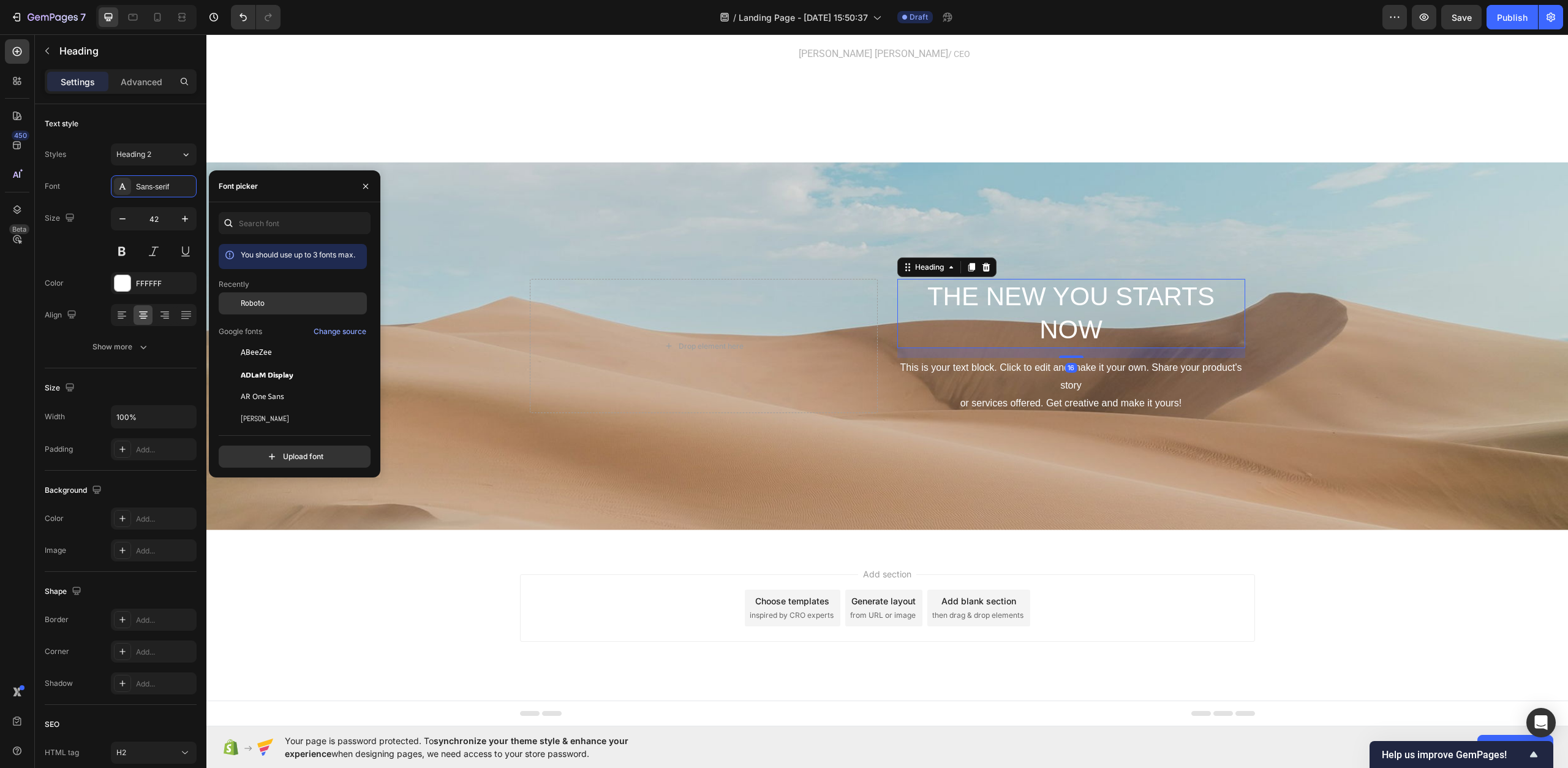
click at [246, 306] on span "Roboto" at bounding box center [253, 303] width 24 height 11
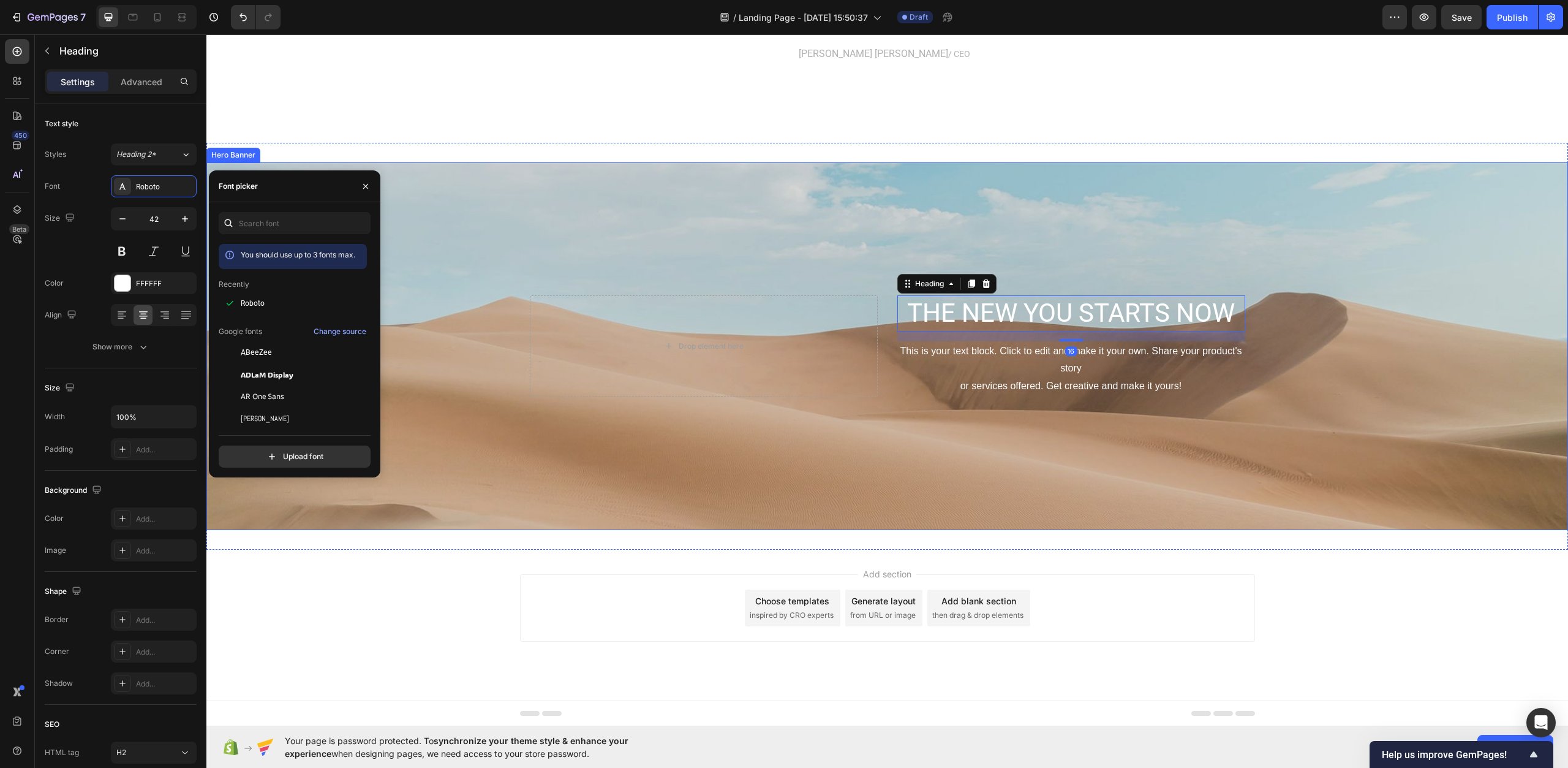
click at [733, 506] on div "Background Image" at bounding box center [887, 346] width 1362 height 368
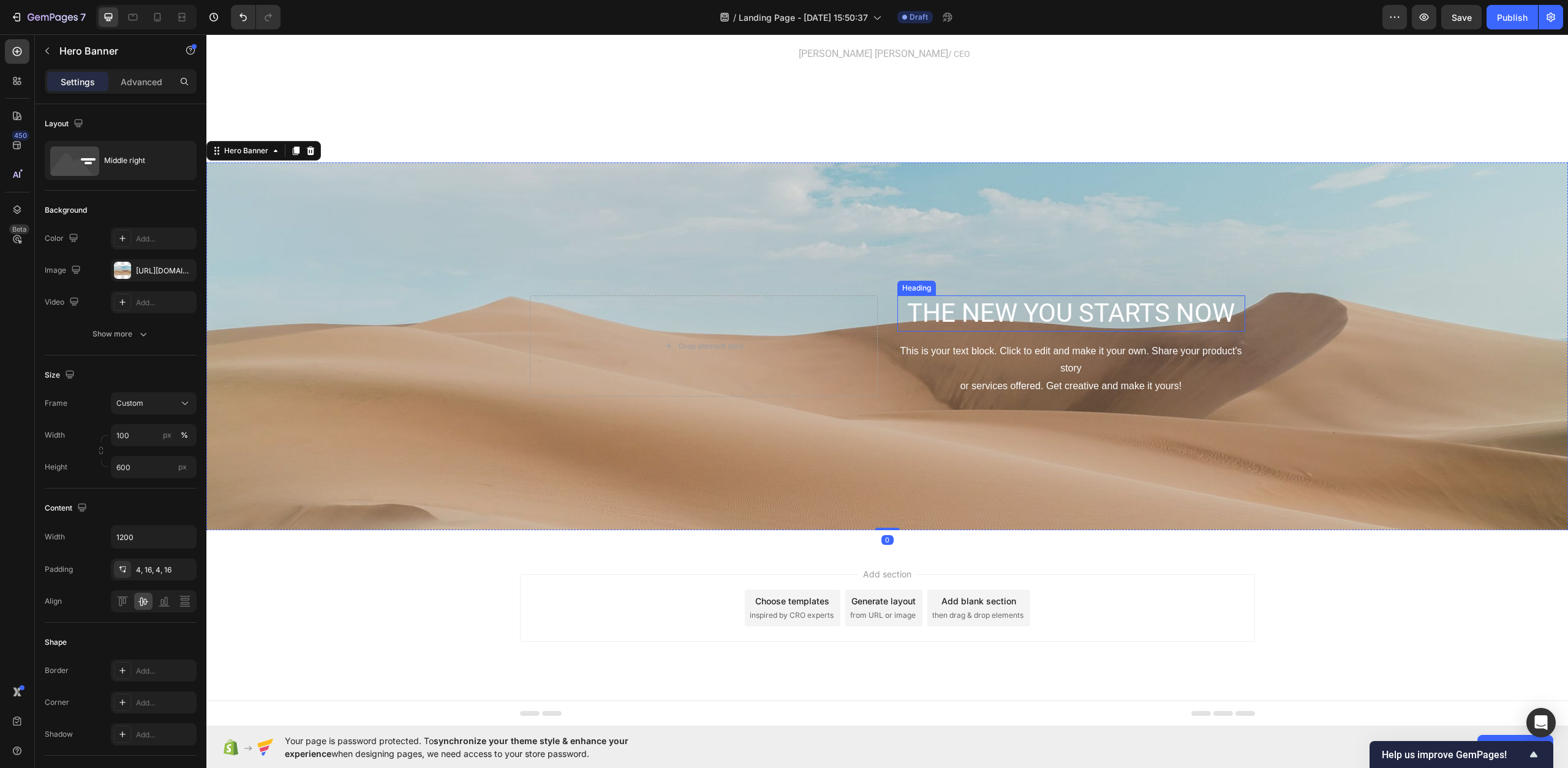
click at [954, 318] on p "The new you starts now" at bounding box center [1072, 314] width 345 height 34
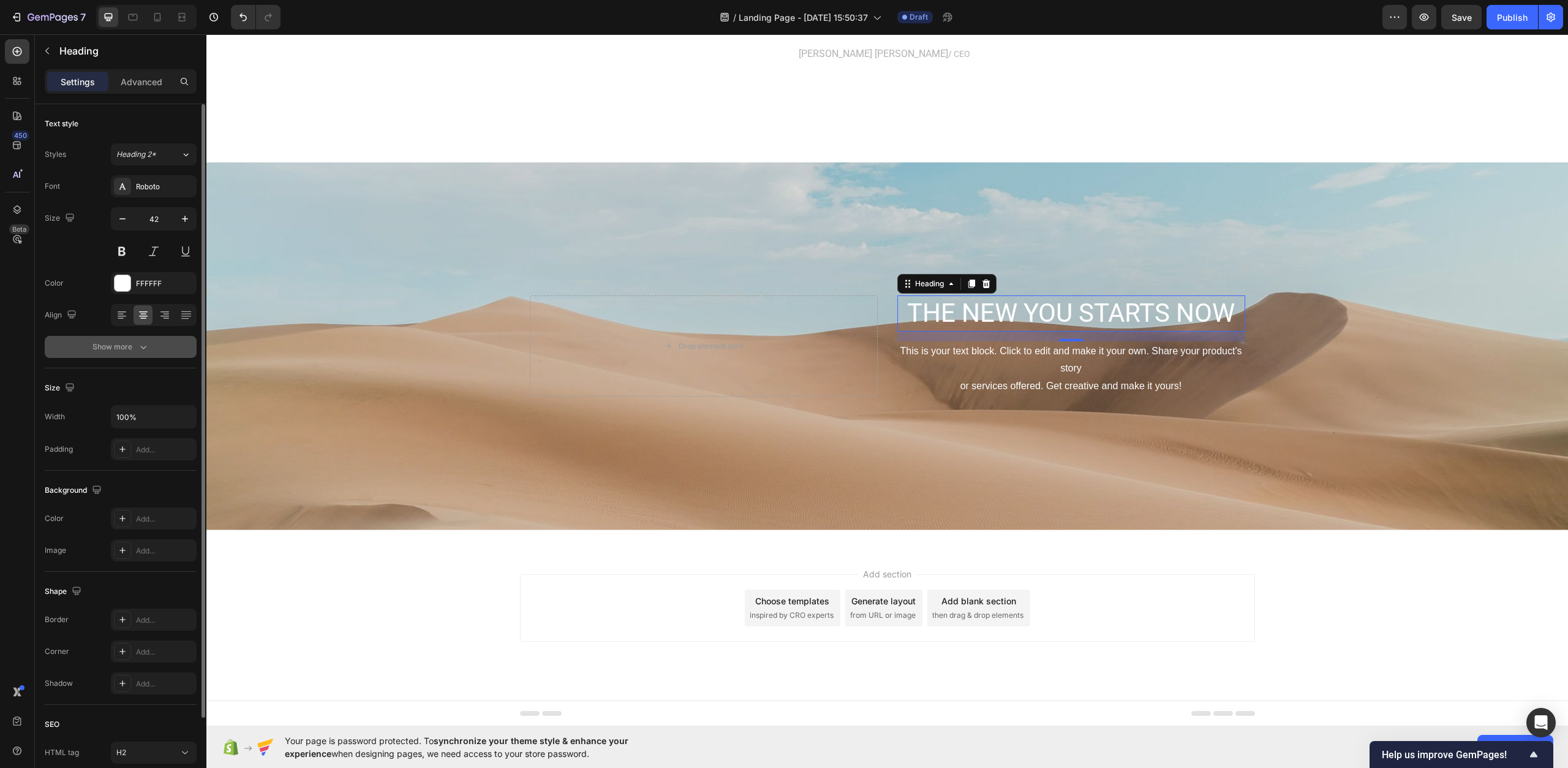
click at [134, 348] on div "Show more" at bounding box center [121, 346] width 57 height 13
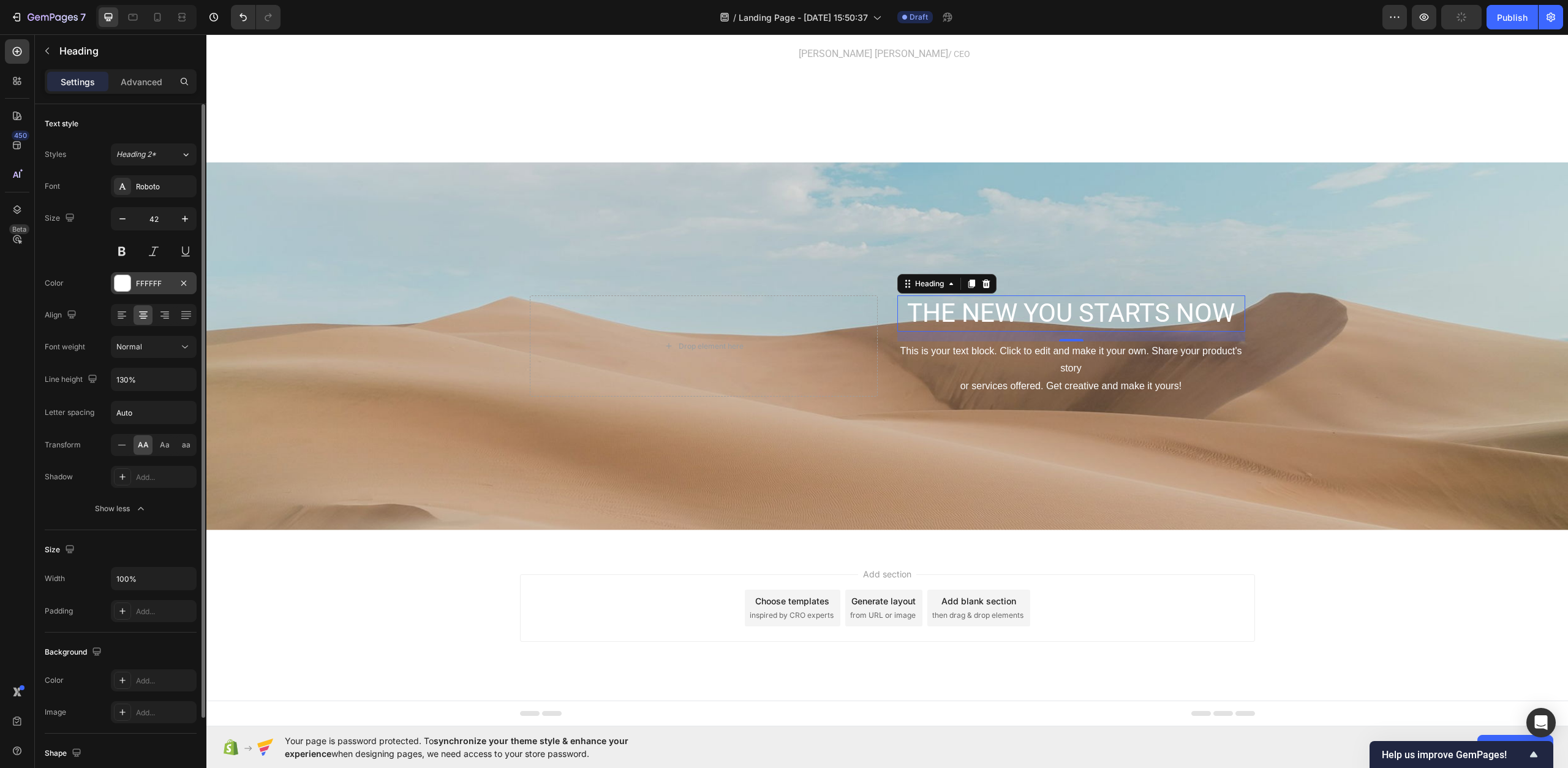
click at [122, 281] on div at bounding box center [122, 282] width 16 height 16
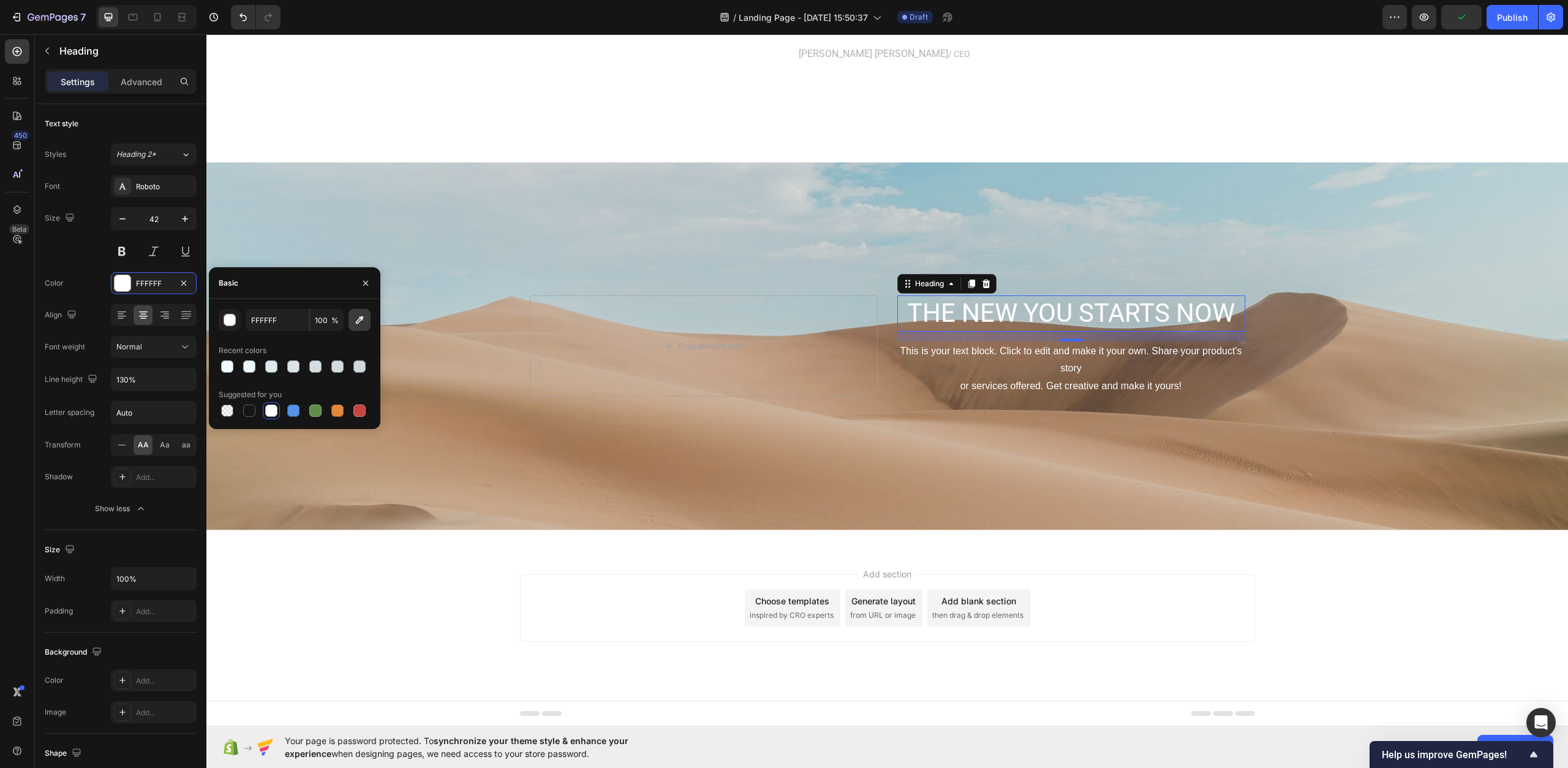
click at [356, 321] on icon "button" at bounding box center [359, 320] width 8 height 8
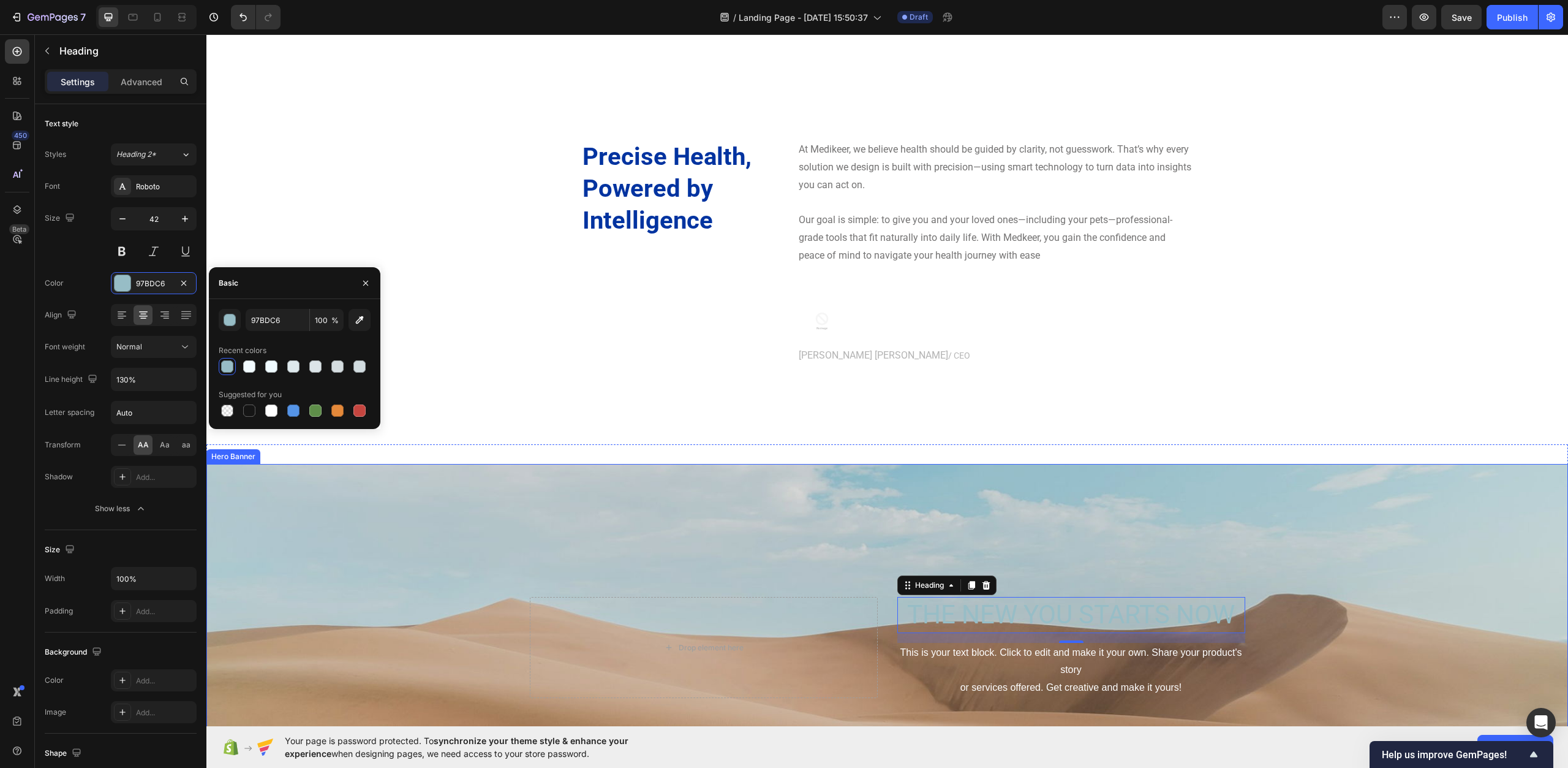
scroll to position [3775, 0]
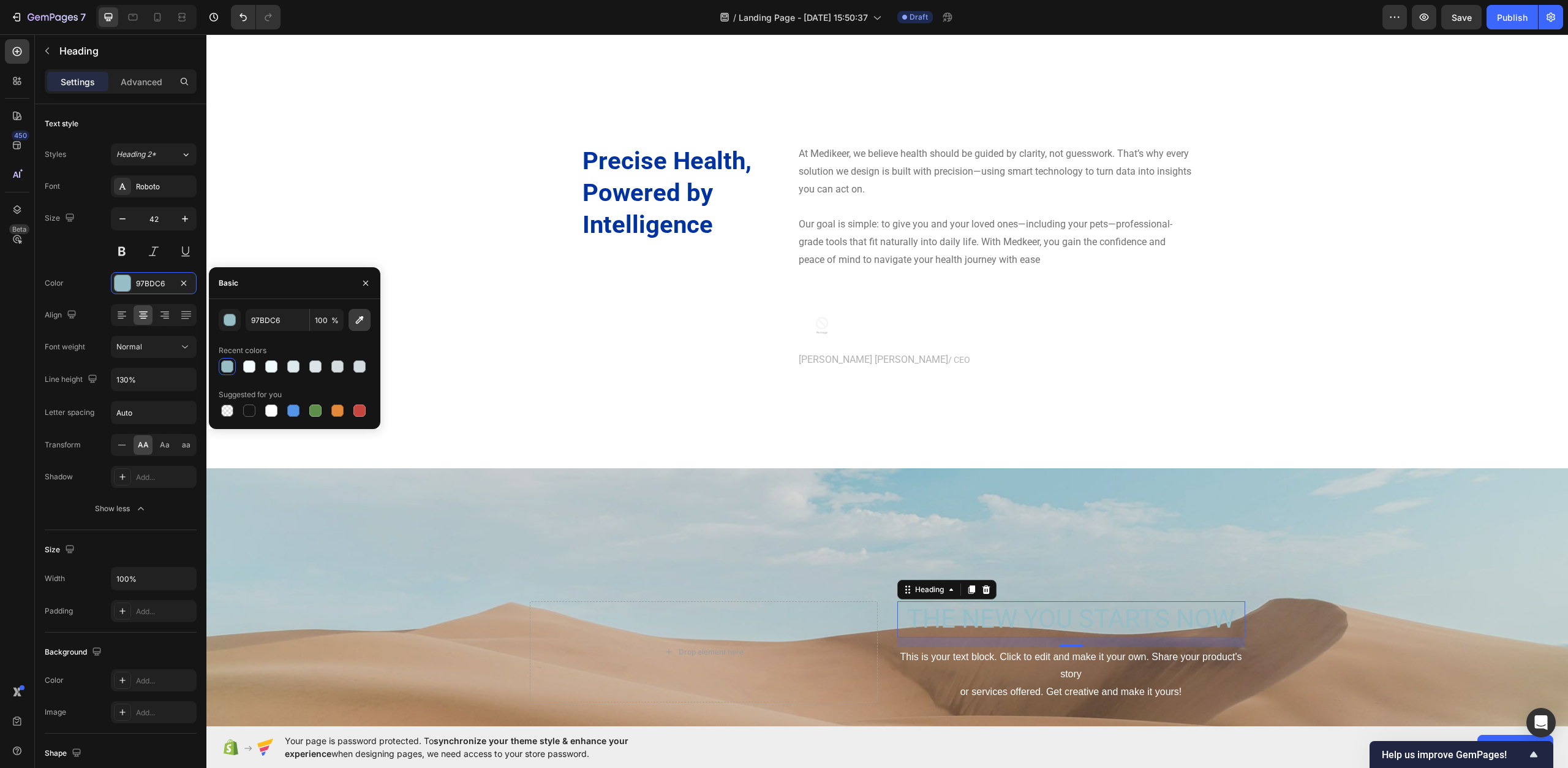
click at [356, 323] on icon "button" at bounding box center [359, 320] width 8 height 8
type input "0033A0"
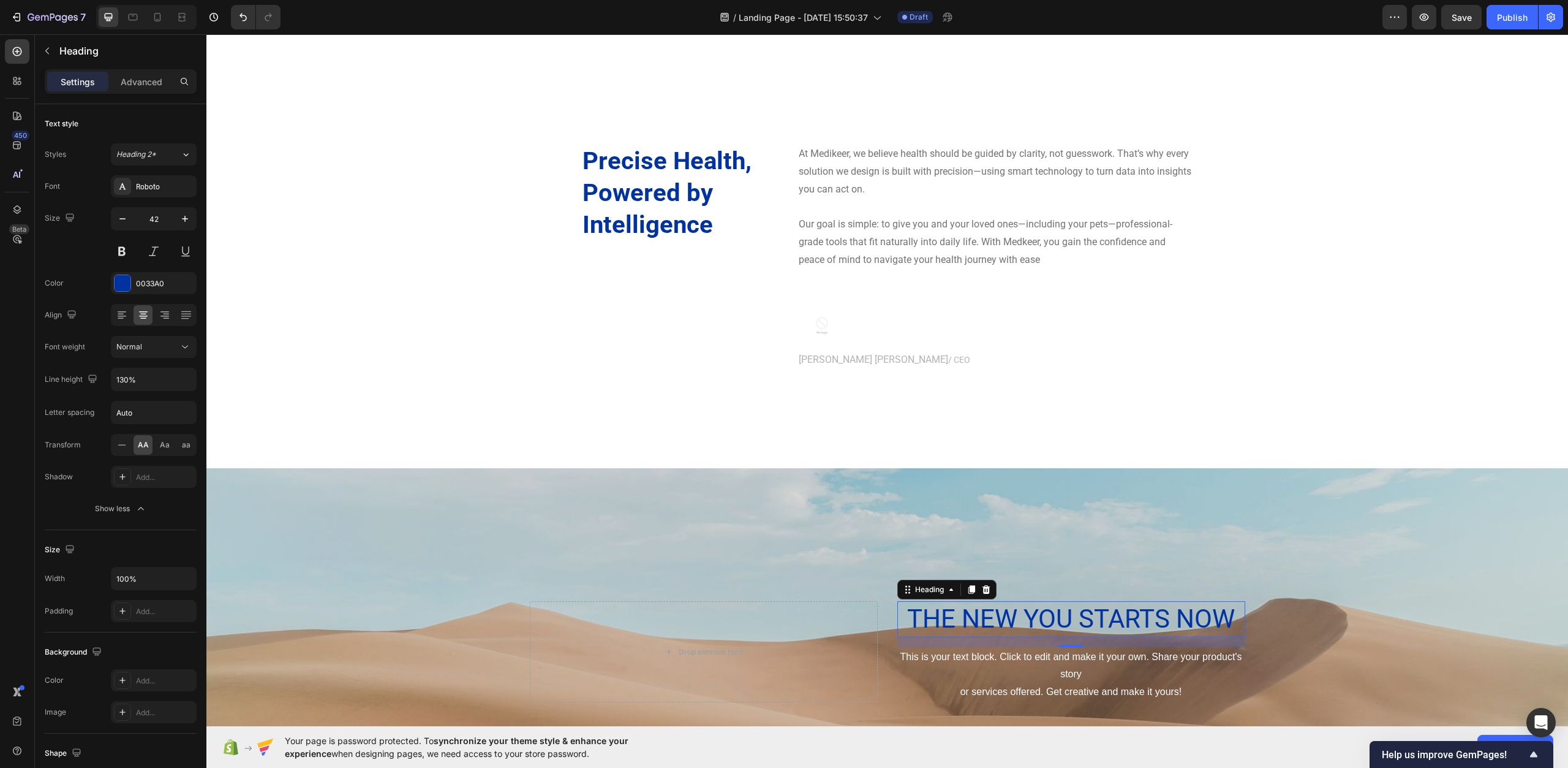
click at [1064, 640] on div "16" at bounding box center [1071, 642] width 348 height 10
click at [1020, 588] on div "Background Image" at bounding box center [887, 653] width 1362 height 368
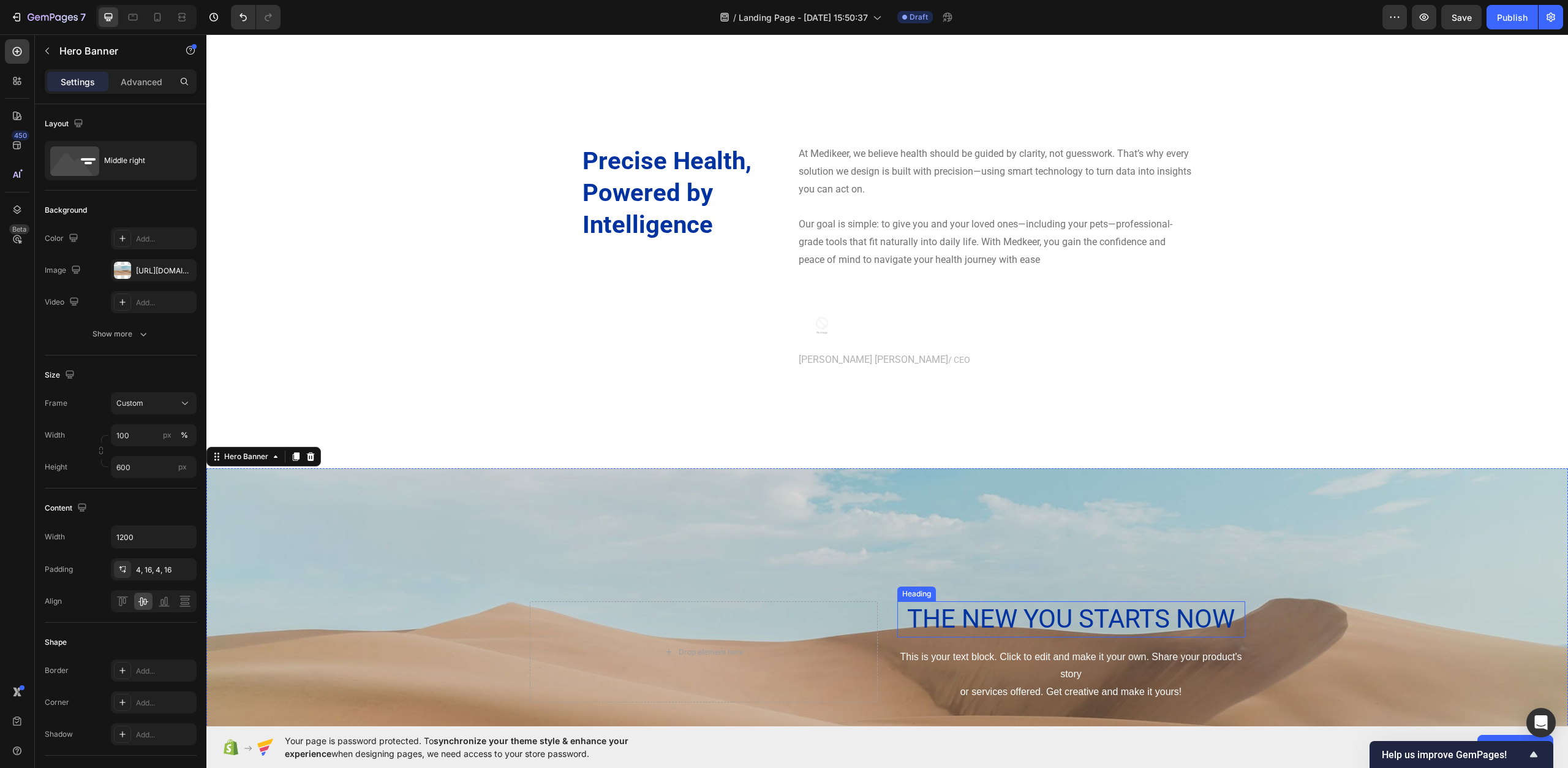
click at [1027, 621] on p "The new you starts now" at bounding box center [1072, 620] width 345 height 34
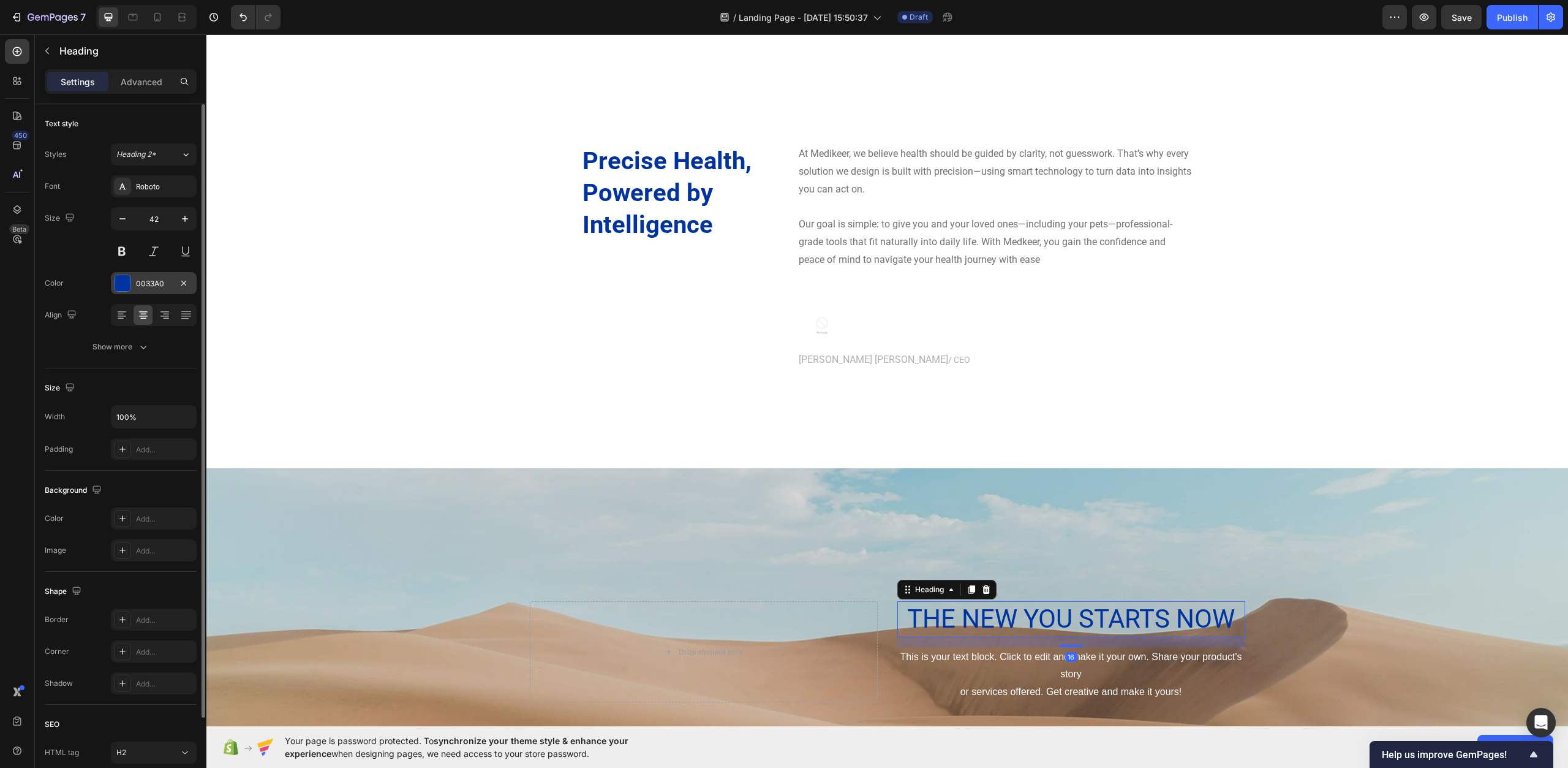
click at [141, 293] on div "0033A0" at bounding box center [154, 283] width 86 height 22
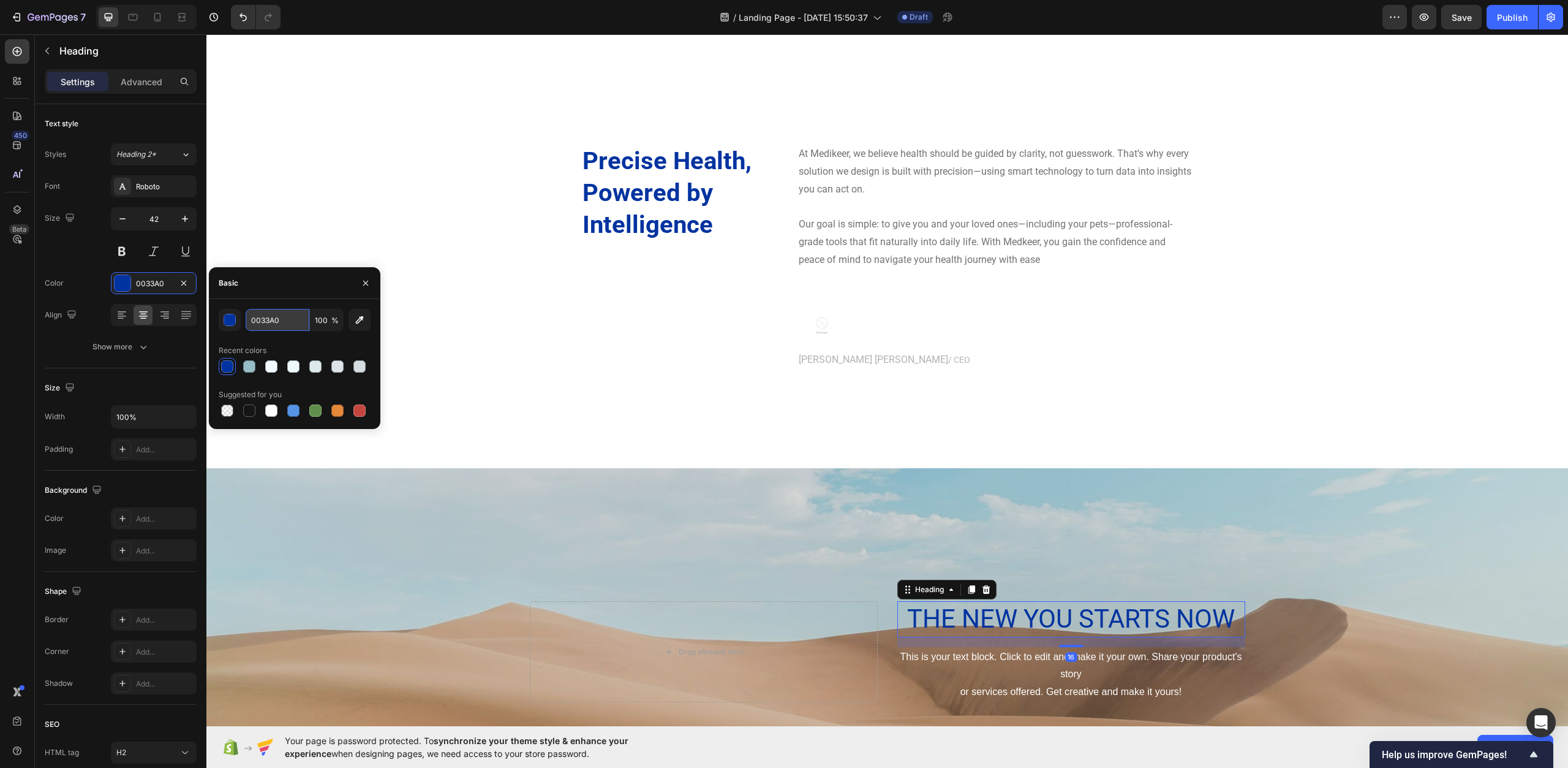
click at [270, 323] on input "0033A0" at bounding box center [278, 320] width 64 height 22
click at [740, 437] on div "Precise Health, Powered by Intelligence Heading At Medikeer, we believe health …" at bounding box center [887, 271] width 1362 height 353
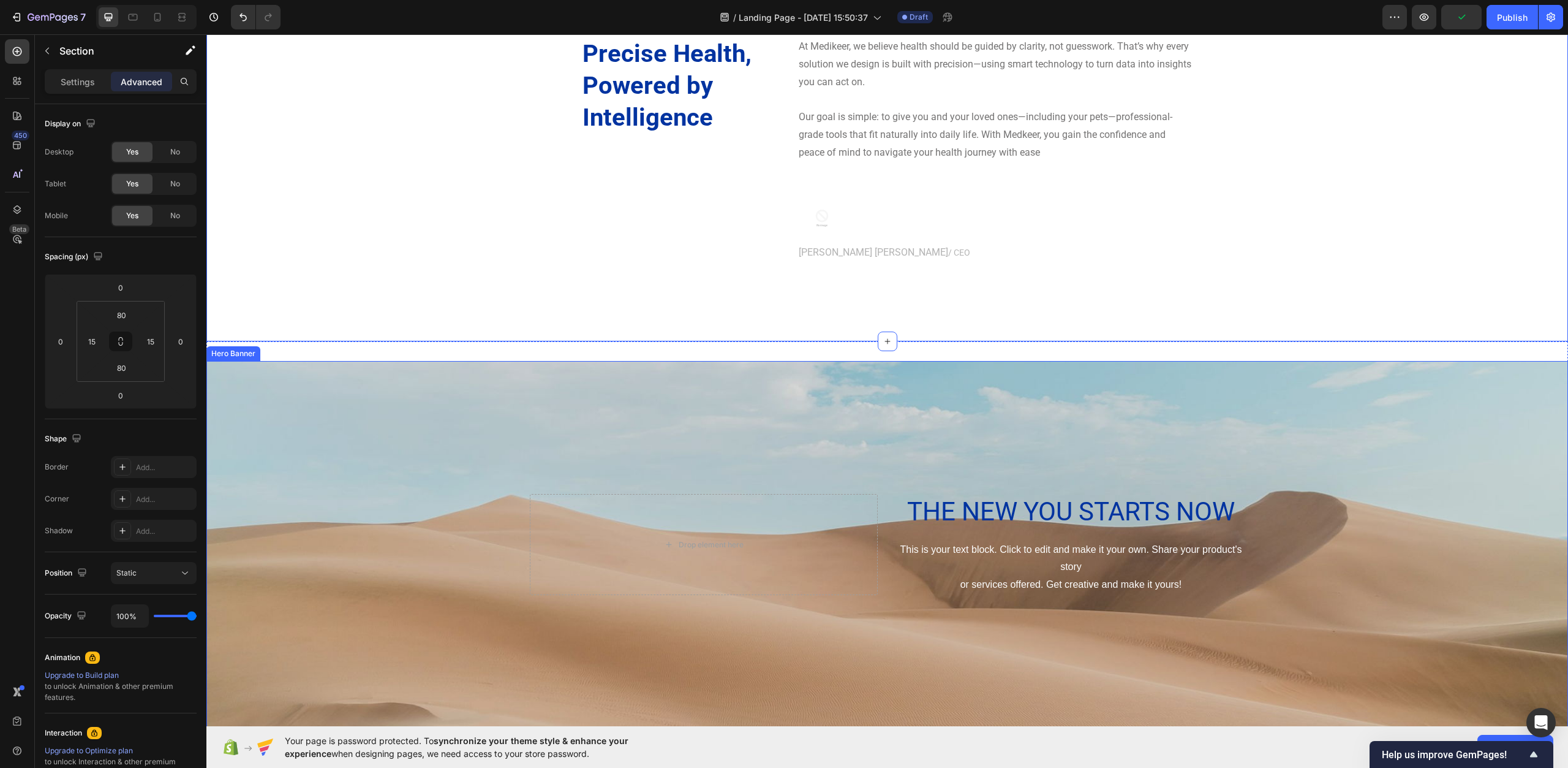
scroll to position [4020, 0]
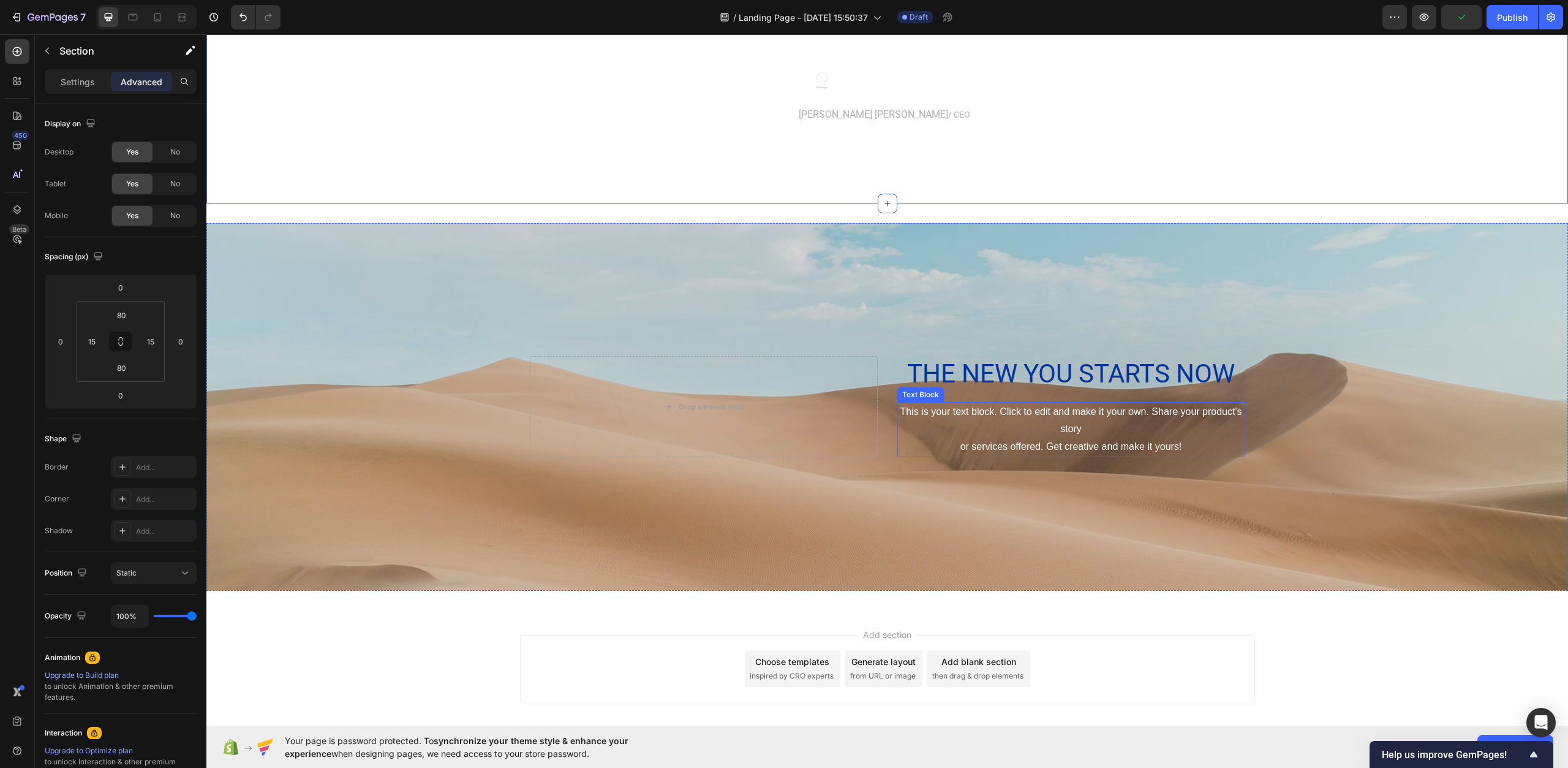
click at [1094, 438] on div "This is your text block. Click to edit and make it your own. Share your product…" at bounding box center [1071, 429] width 348 height 55
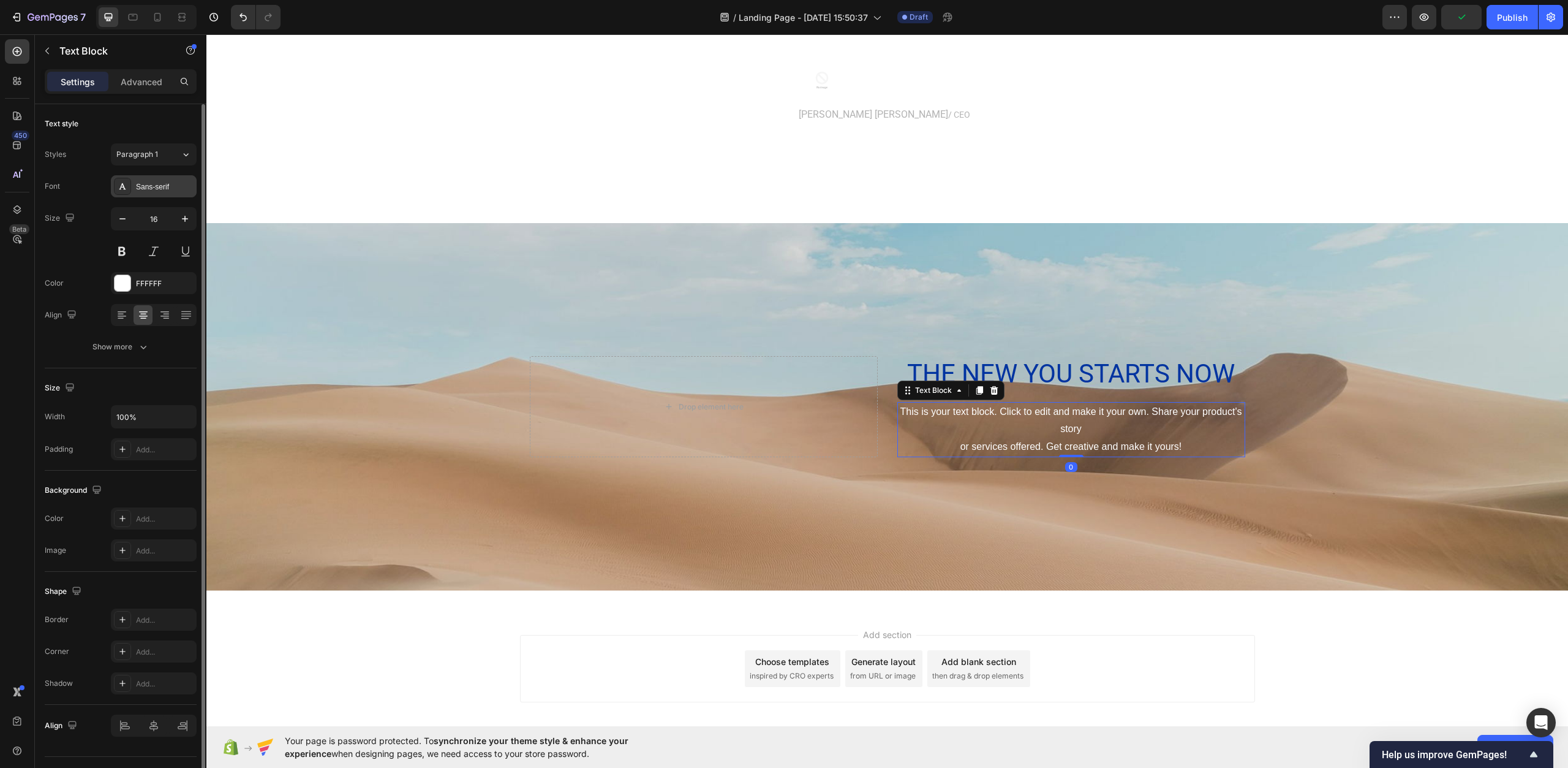
click at [163, 179] on div "Sans-serif" at bounding box center [154, 186] width 86 height 22
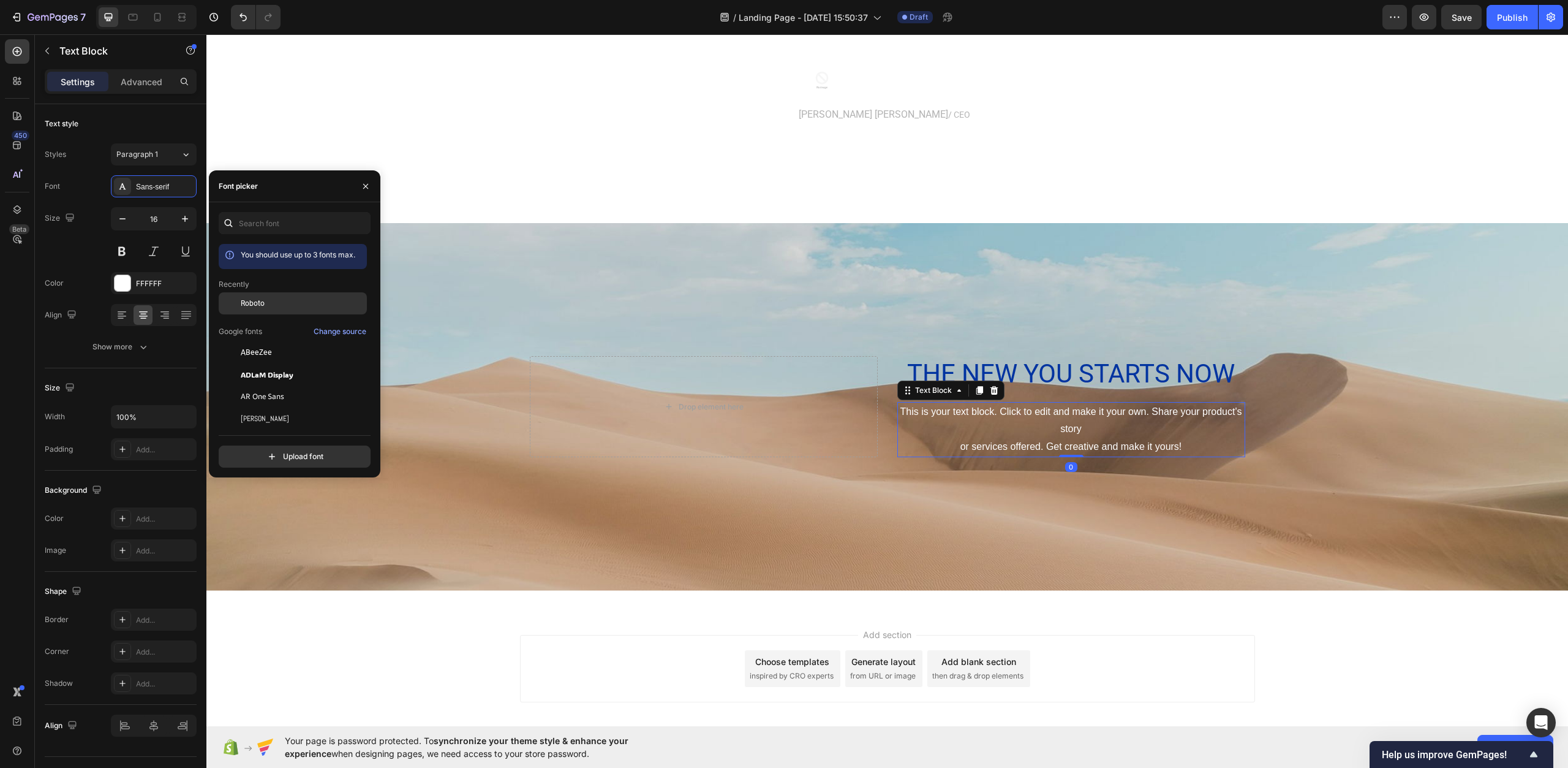
click at [243, 310] on div "Roboto" at bounding box center [293, 303] width 148 height 22
click at [511, 357] on div "Background Image" at bounding box center [887, 407] width 1362 height 368
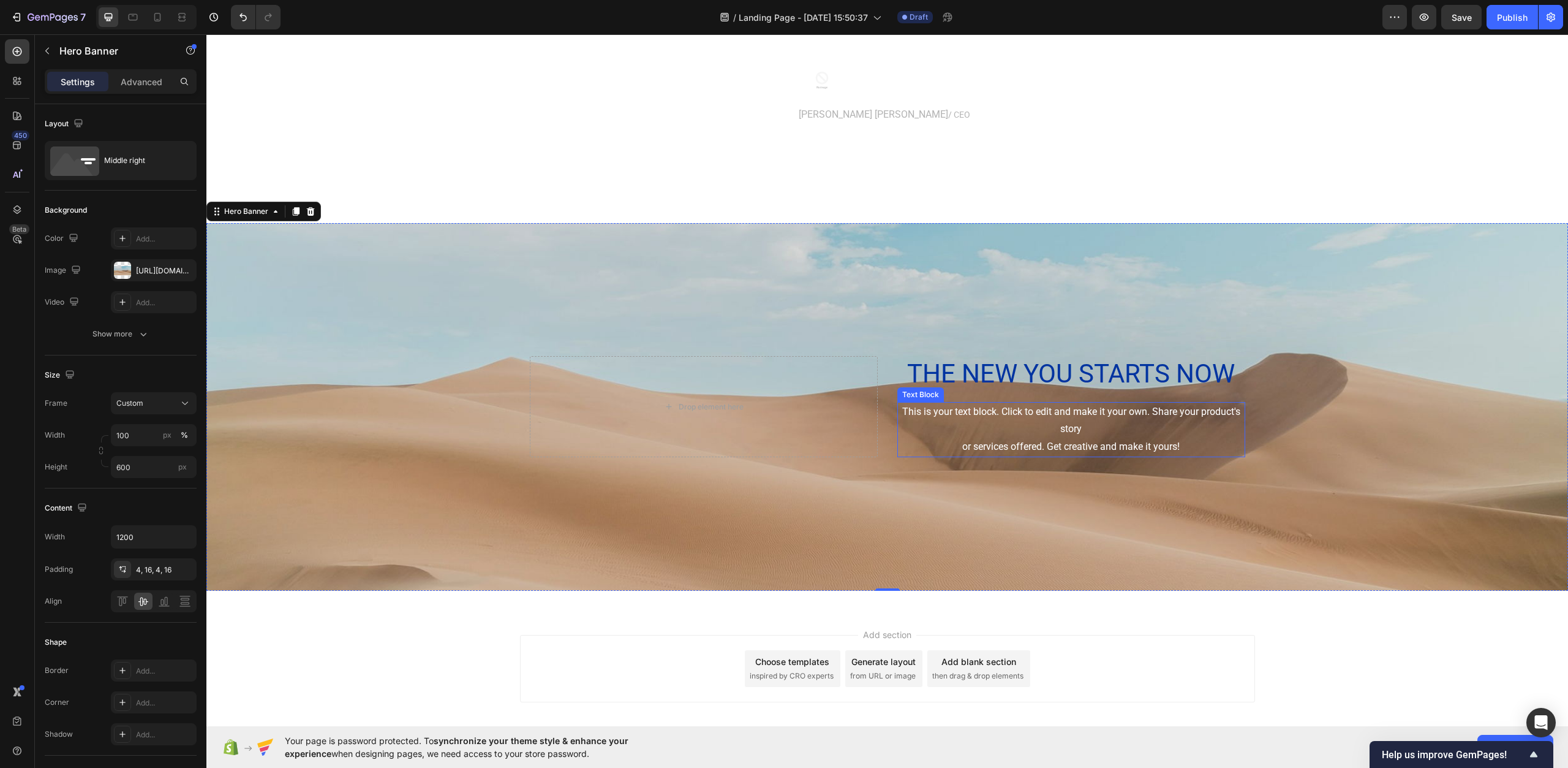
click at [1058, 416] on div "This is your text block. Click to edit and make it your own. Share your product…" at bounding box center [1071, 429] width 348 height 55
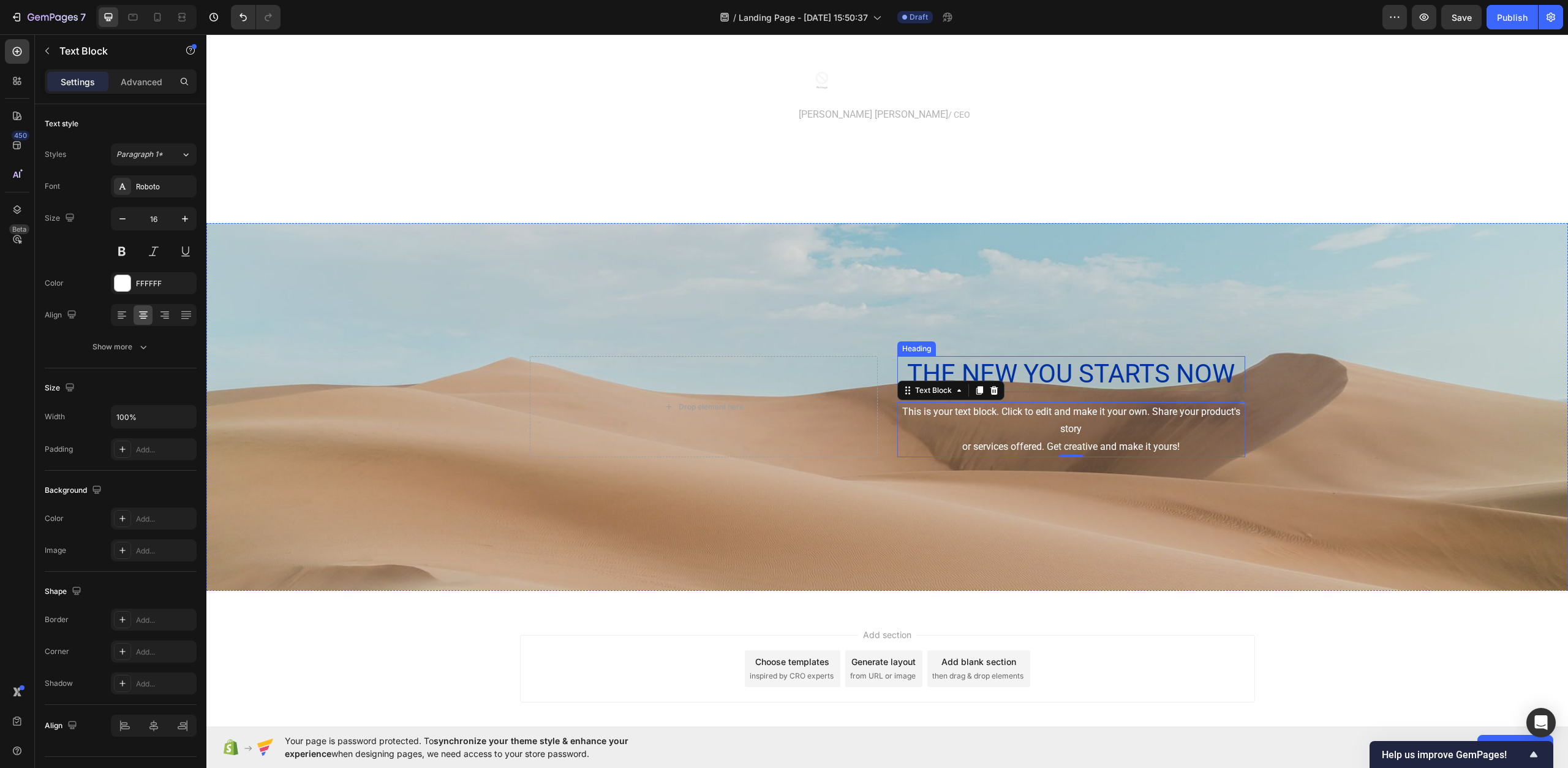
click at [1086, 376] on p "The new you starts now" at bounding box center [1072, 374] width 345 height 34
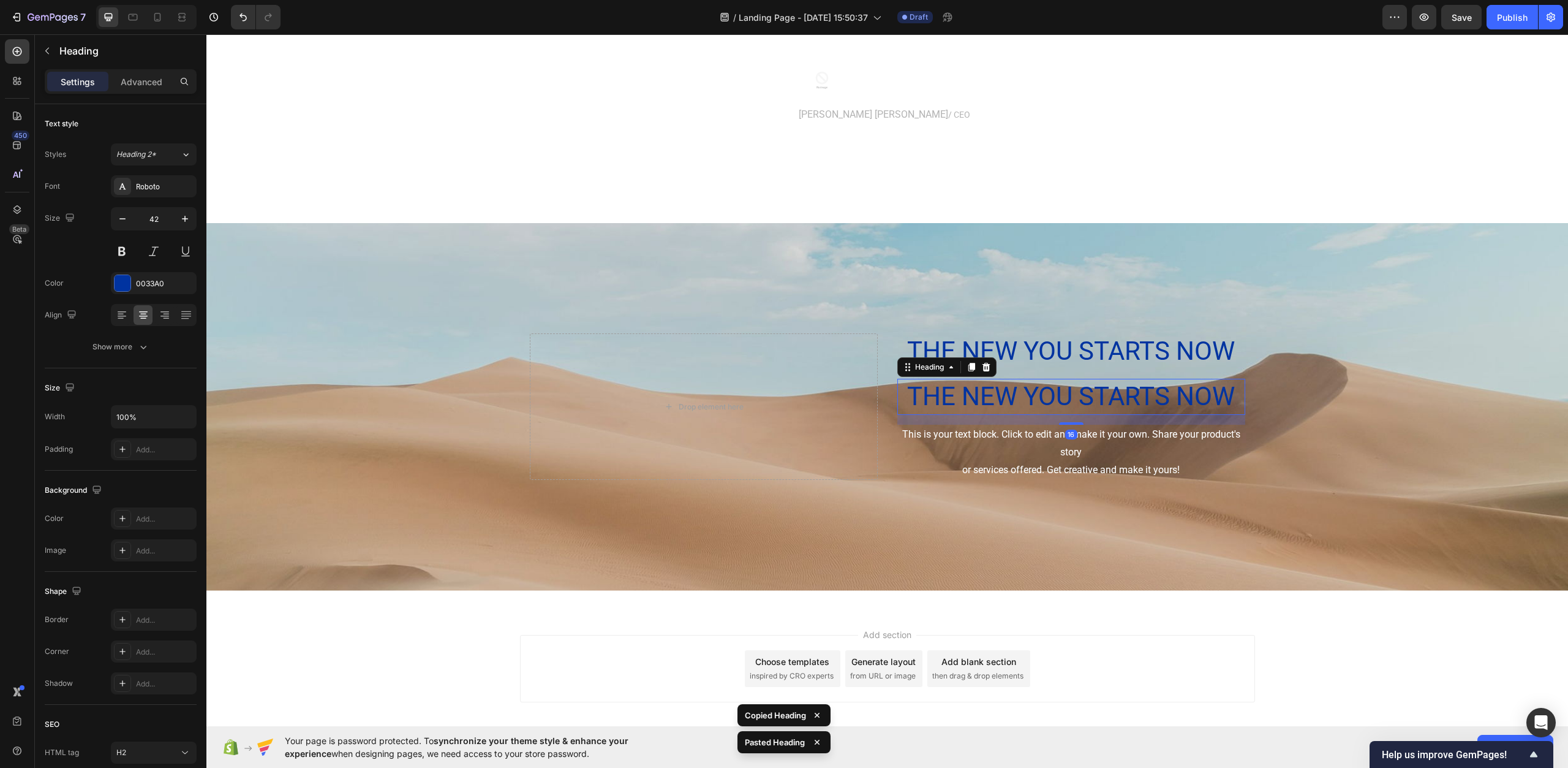
click at [1058, 395] on h2 "The new you starts now" at bounding box center [1071, 396] width 348 height 36
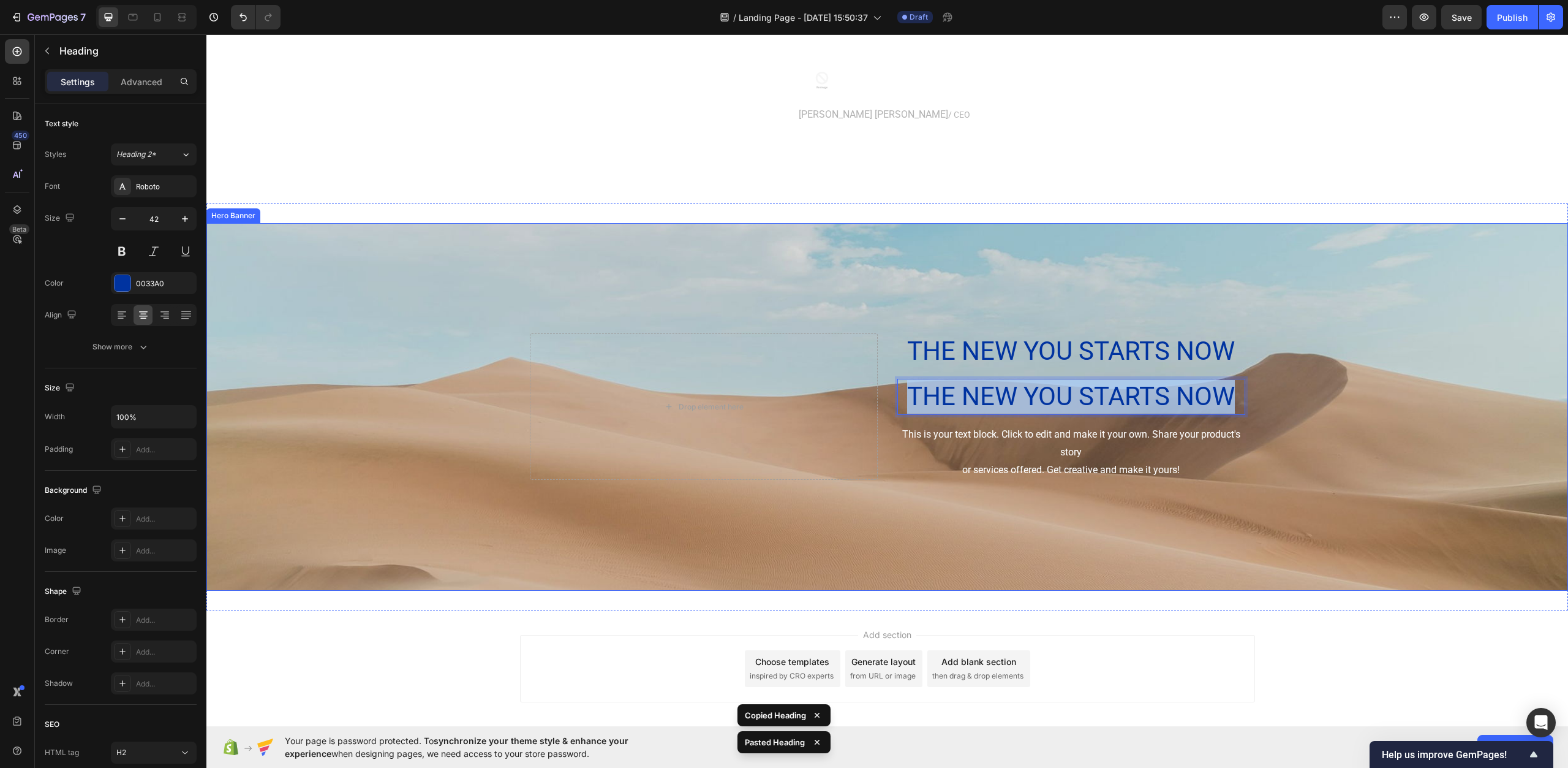
drag, startPoint x: 908, startPoint y: 389, endPoint x: 1249, endPoint y: 395, distance: 341.1
click at [1249, 395] on div "The new you starts now Heading The new you starts now Heading 16 This is your t…" at bounding box center [887, 407] width 736 height 152
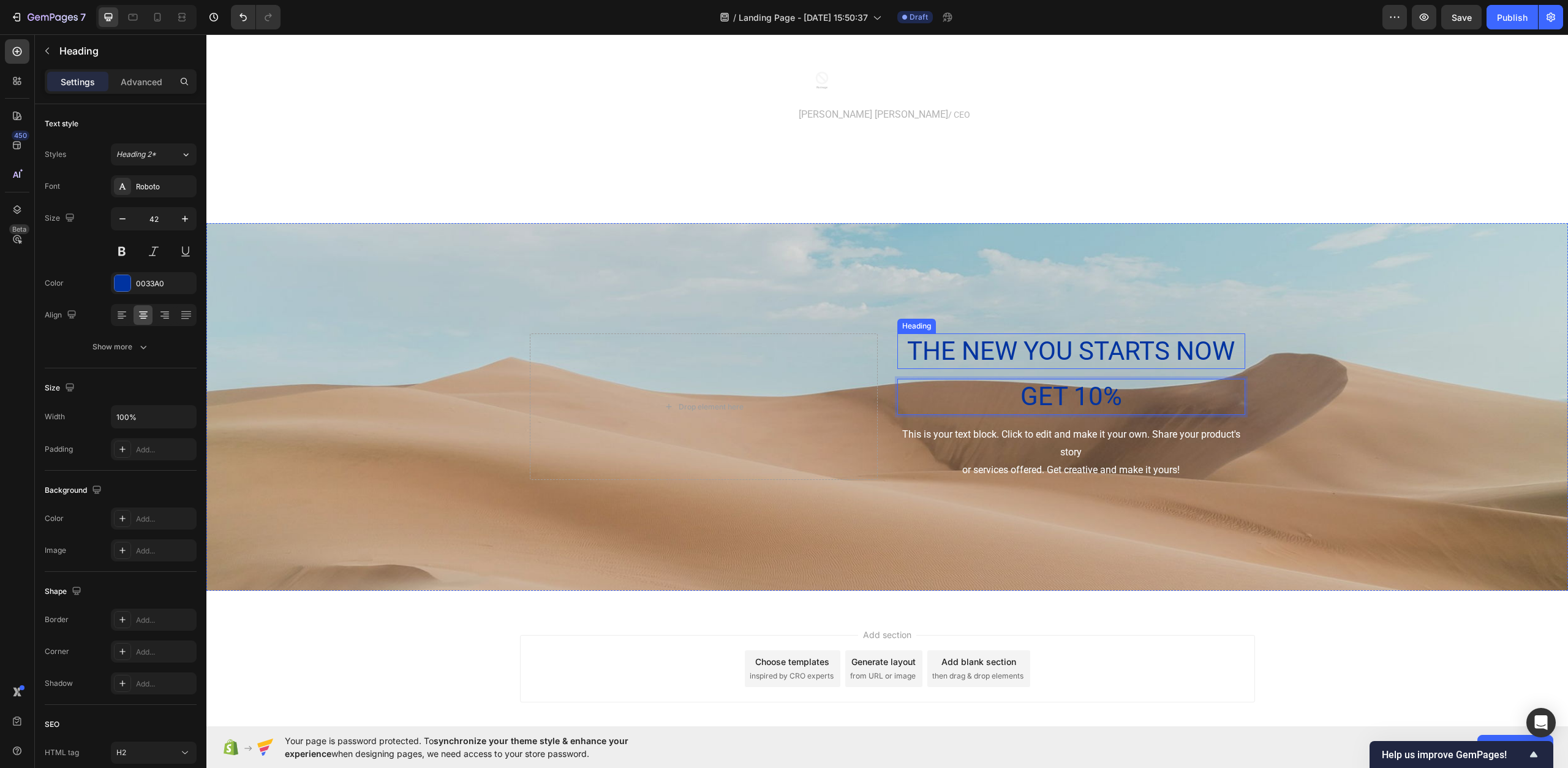
click at [1148, 336] on p "The new you starts now" at bounding box center [1072, 352] width 345 height 34
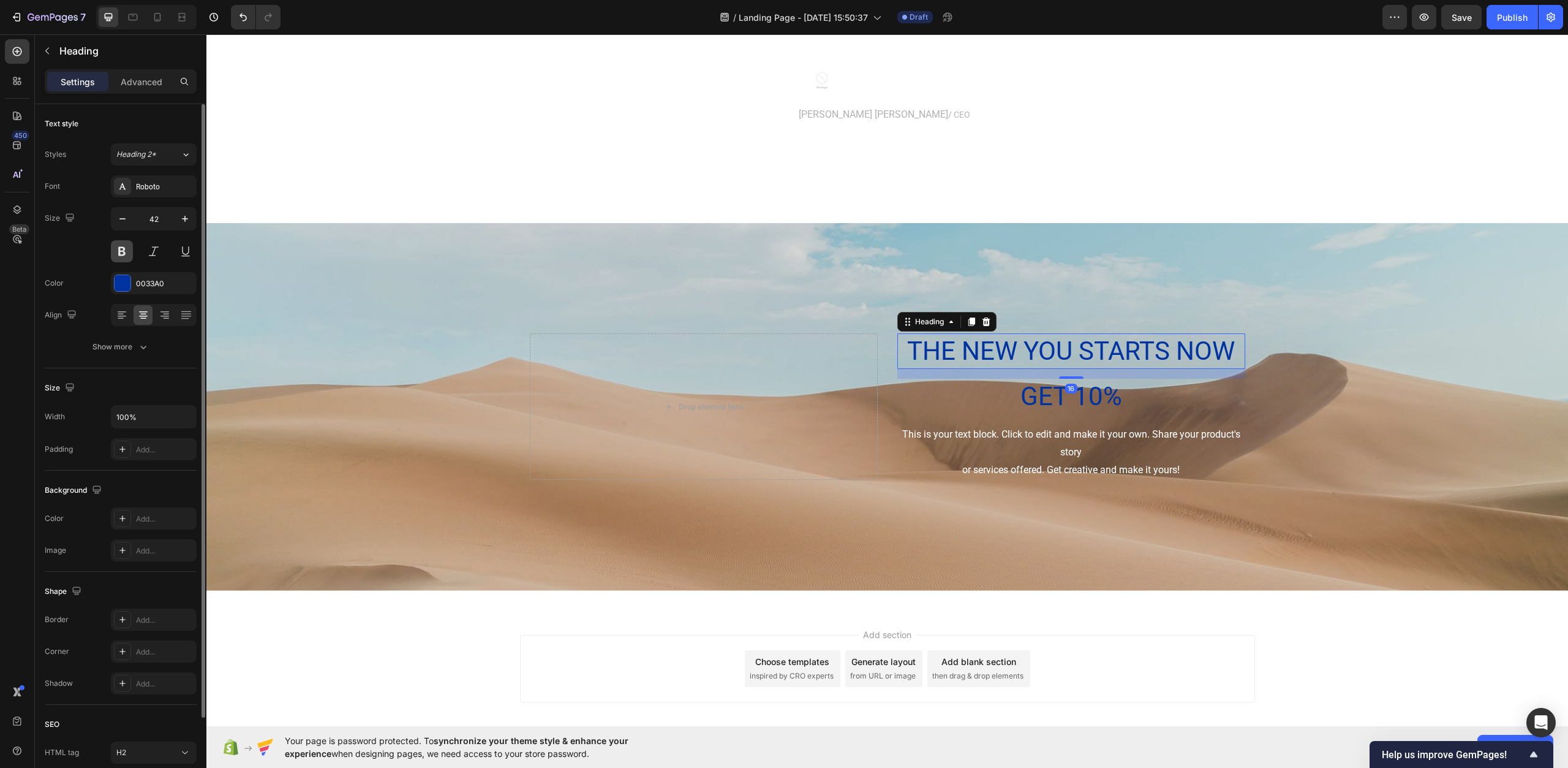
click at [120, 248] on button at bounding box center [122, 251] width 22 height 22
click at [1099, 396] on p "Get 10%" at bounding box center [1072, 397] width 345 height 34
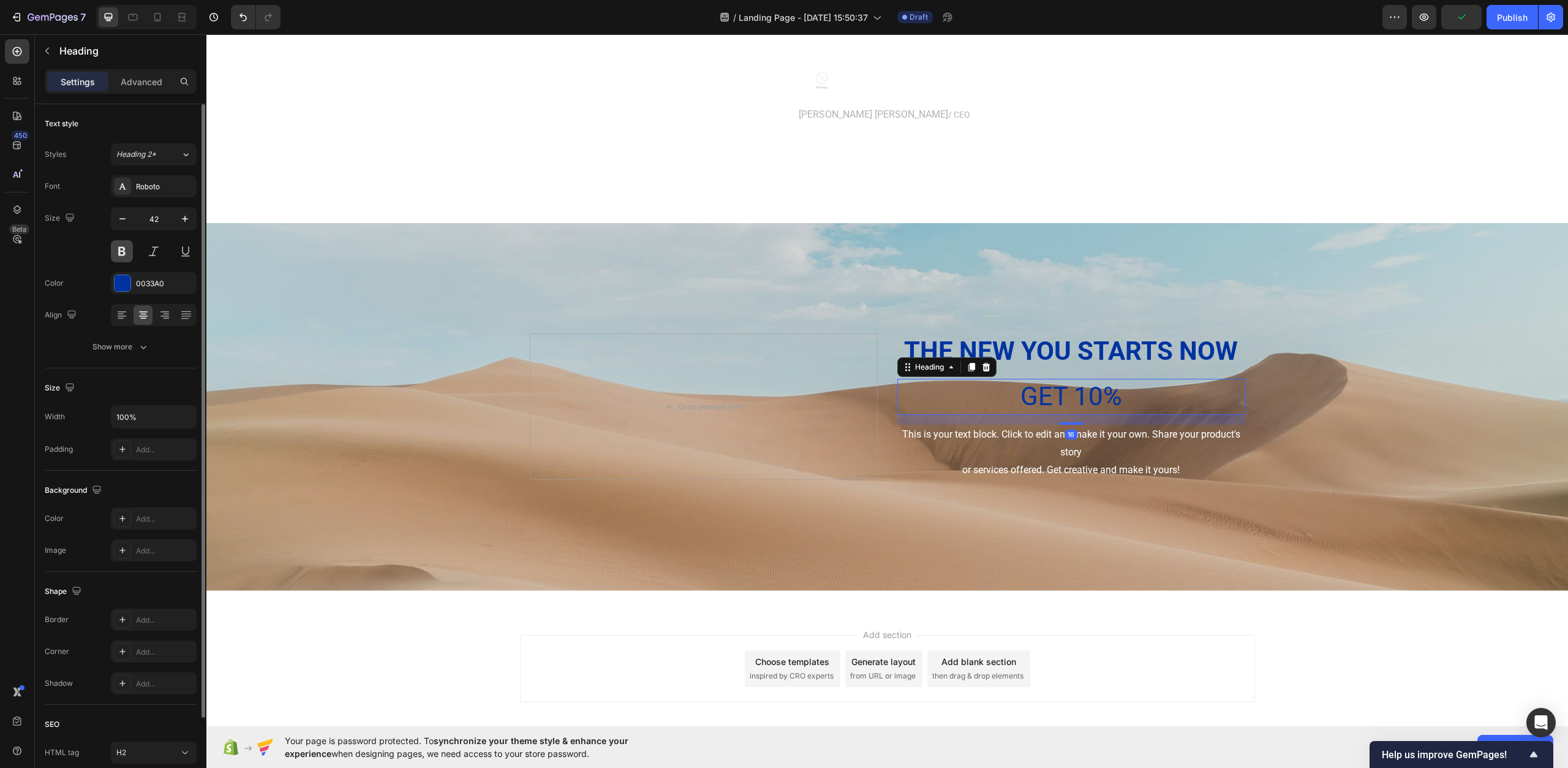
click at [130, 255] on button at bounding box center [122, 251] width 22 height 22
click at [158, 214] on input "42" at bounding box center [154, 218] width 40 height 22
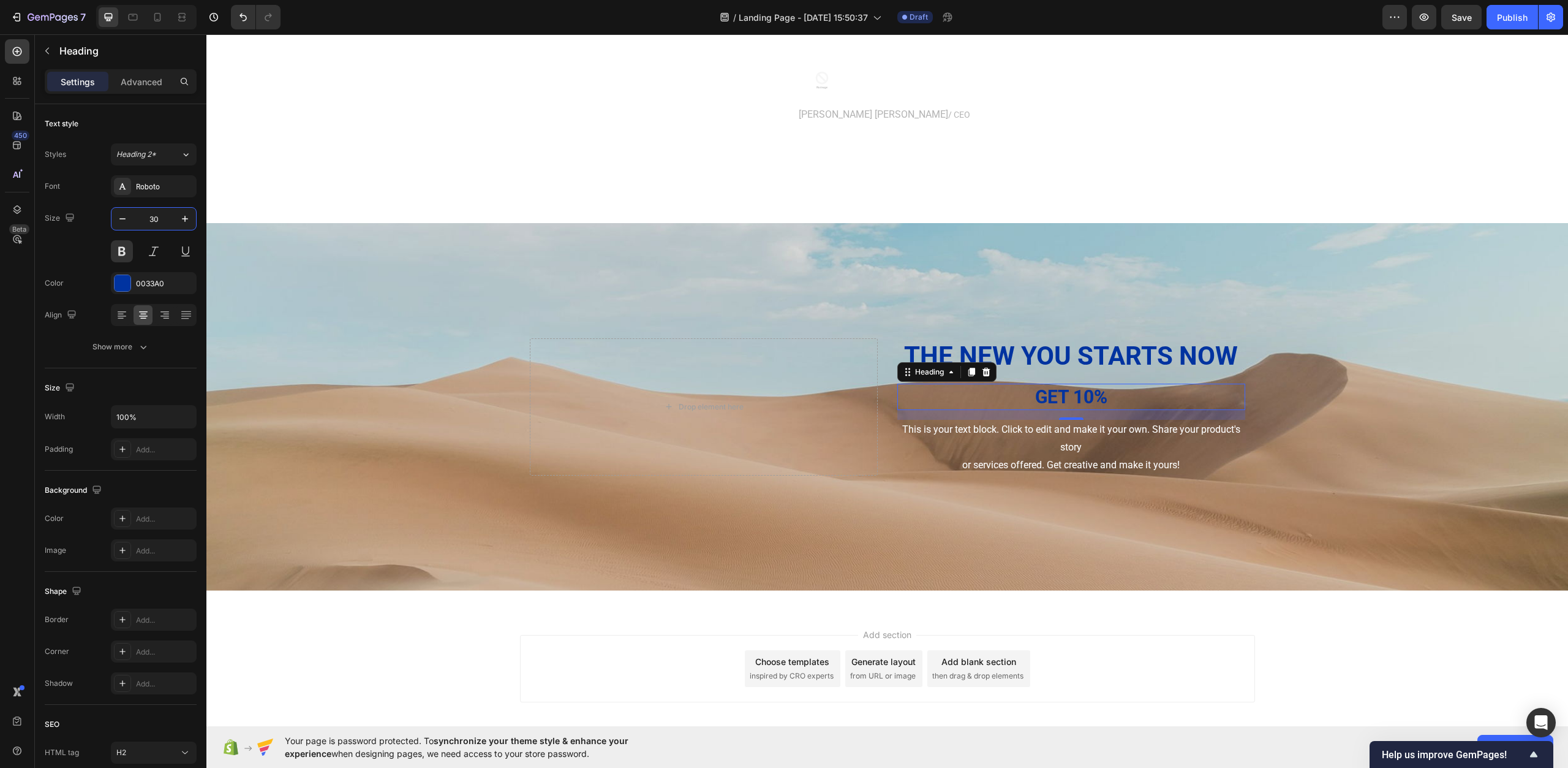
type input "30"
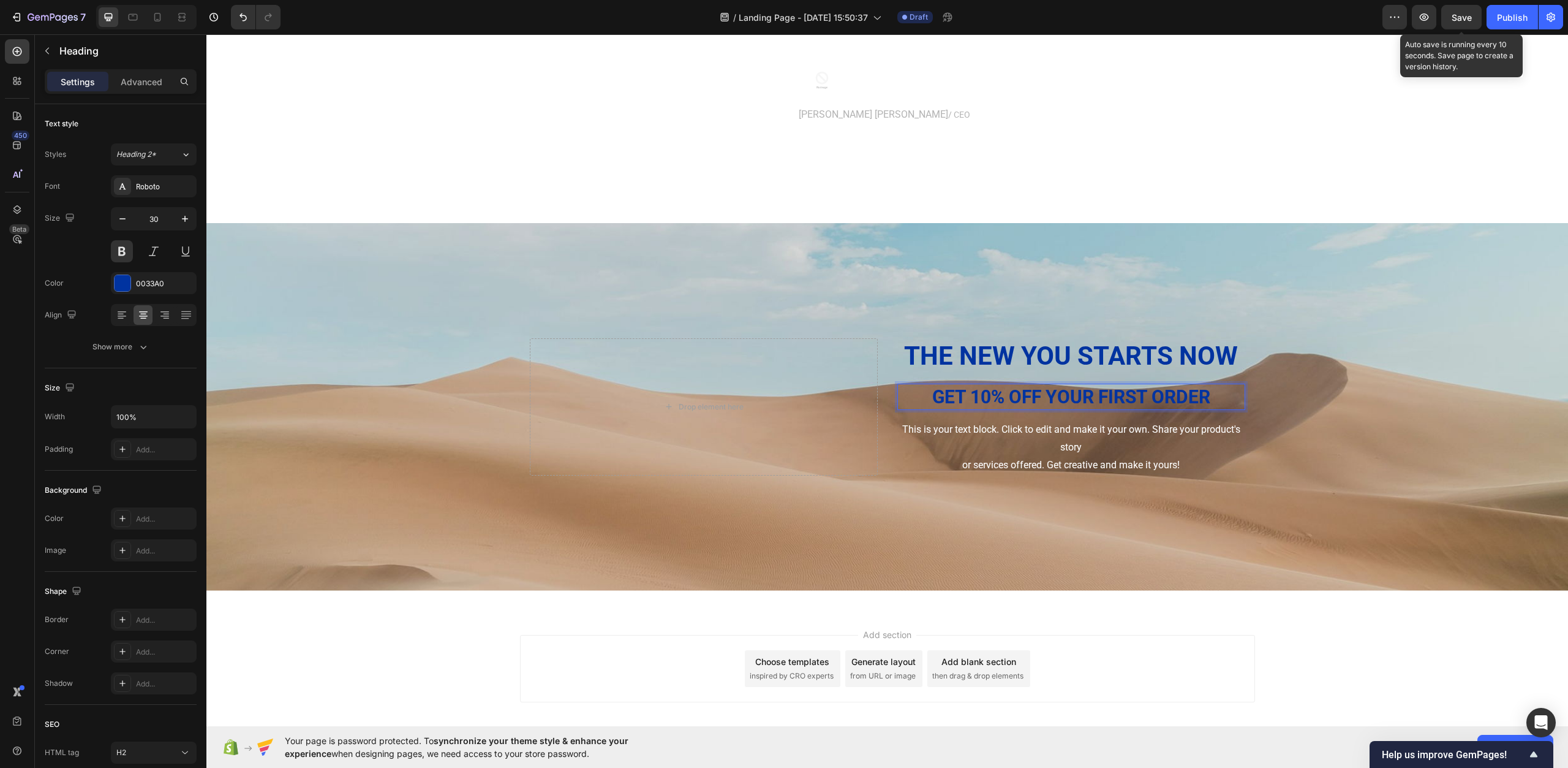
click at [1461, 18] on span "Save" at bounding box center [1462, 18] width 20 height 10
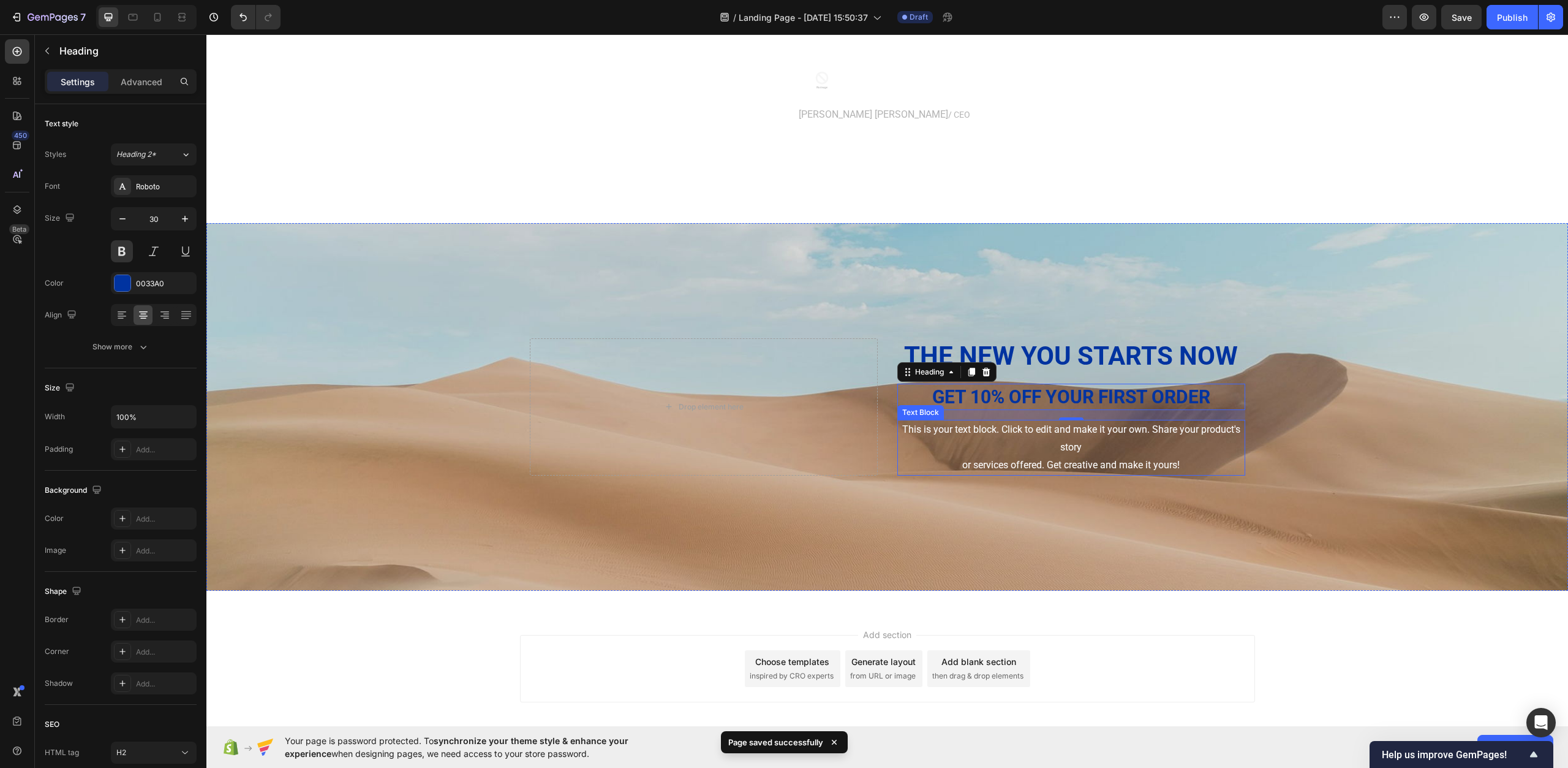
click at [1159, 450] on div "This is your text block. Click to edit and make it your own. Share your product…" at bounding box center [1071, 447] width 348 height 55
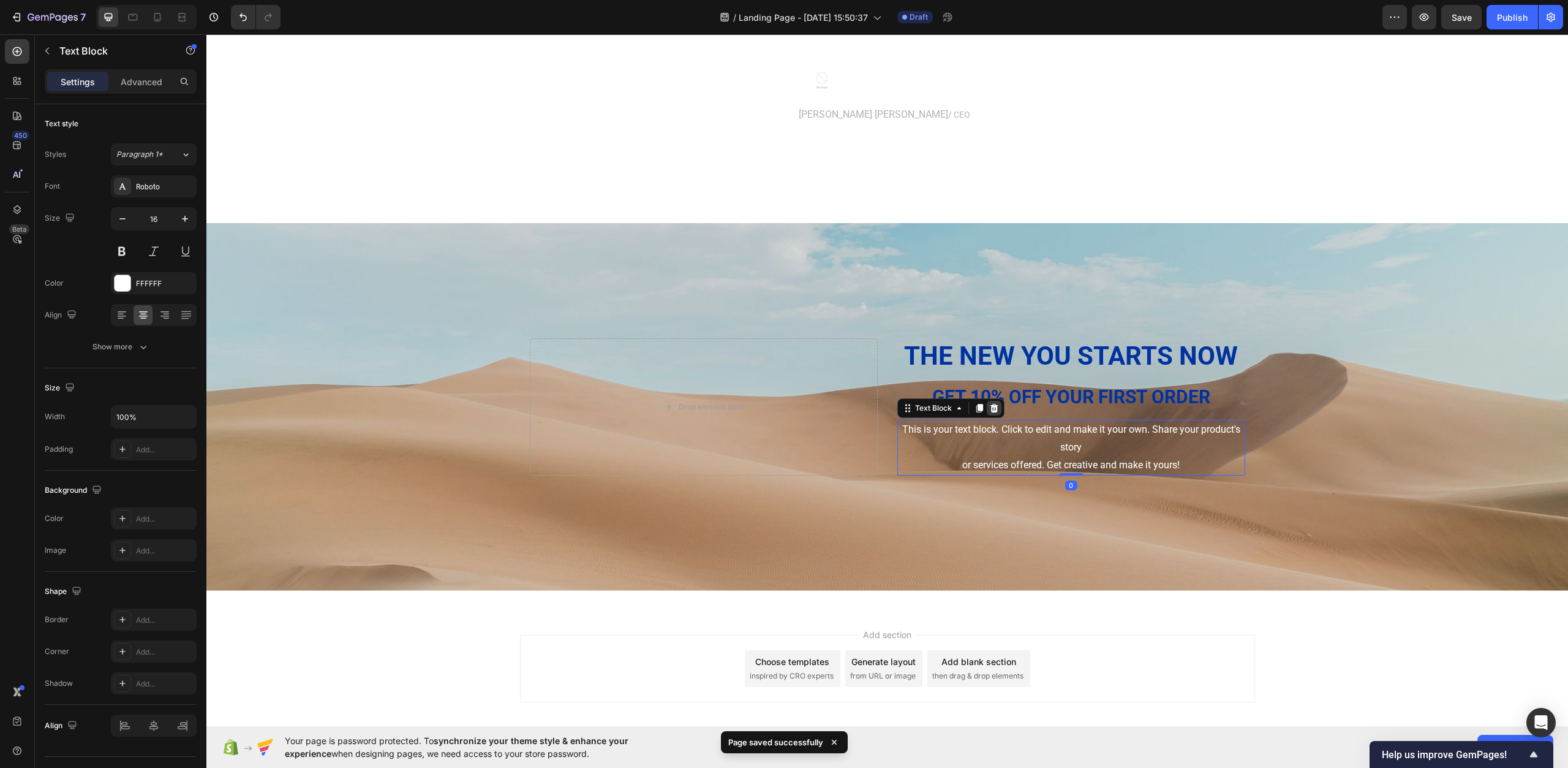
click at [990, 410] on icon at bounding box center [993, 408] width 8 height 8
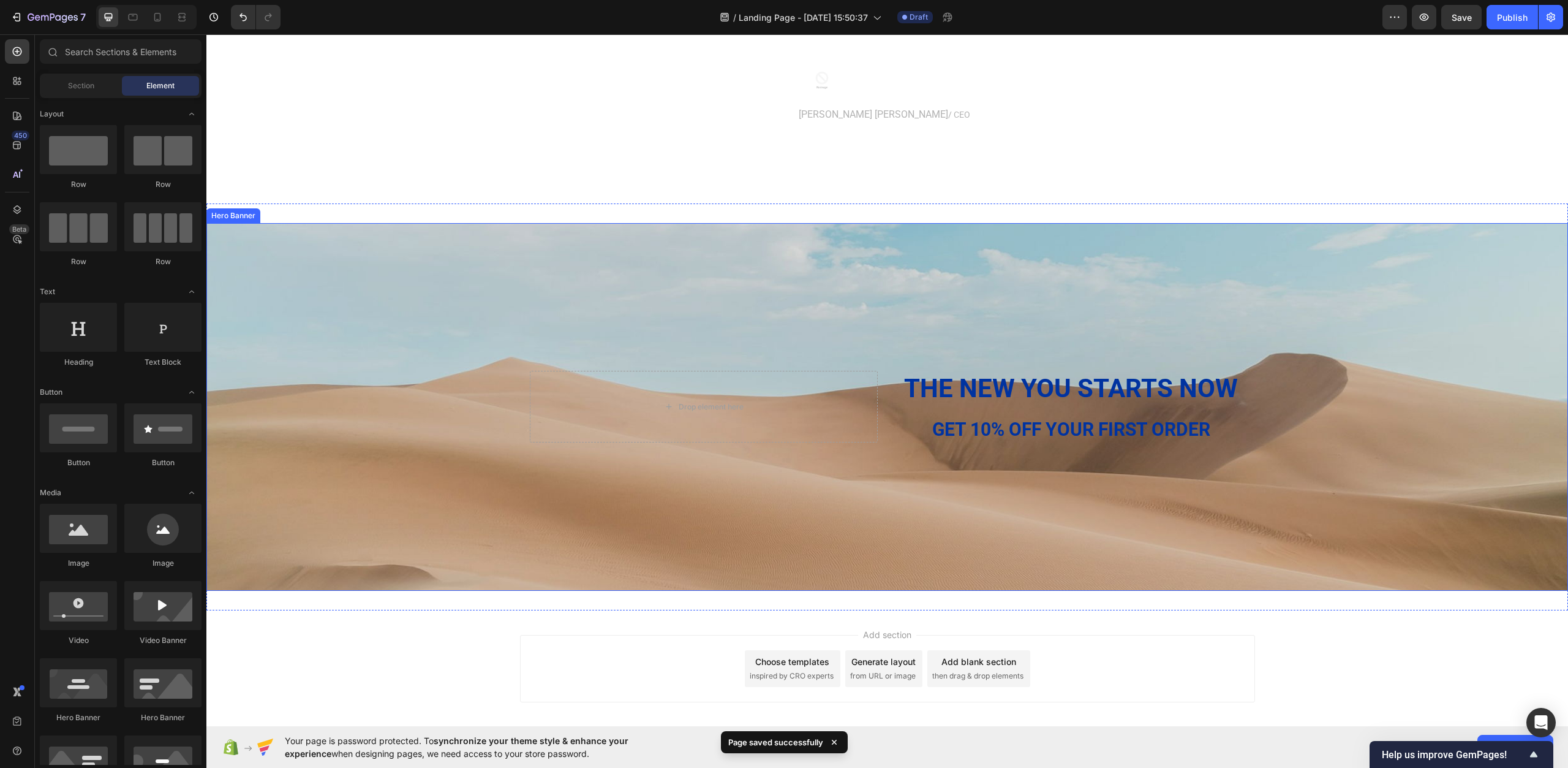
scroll to position [429, 0]
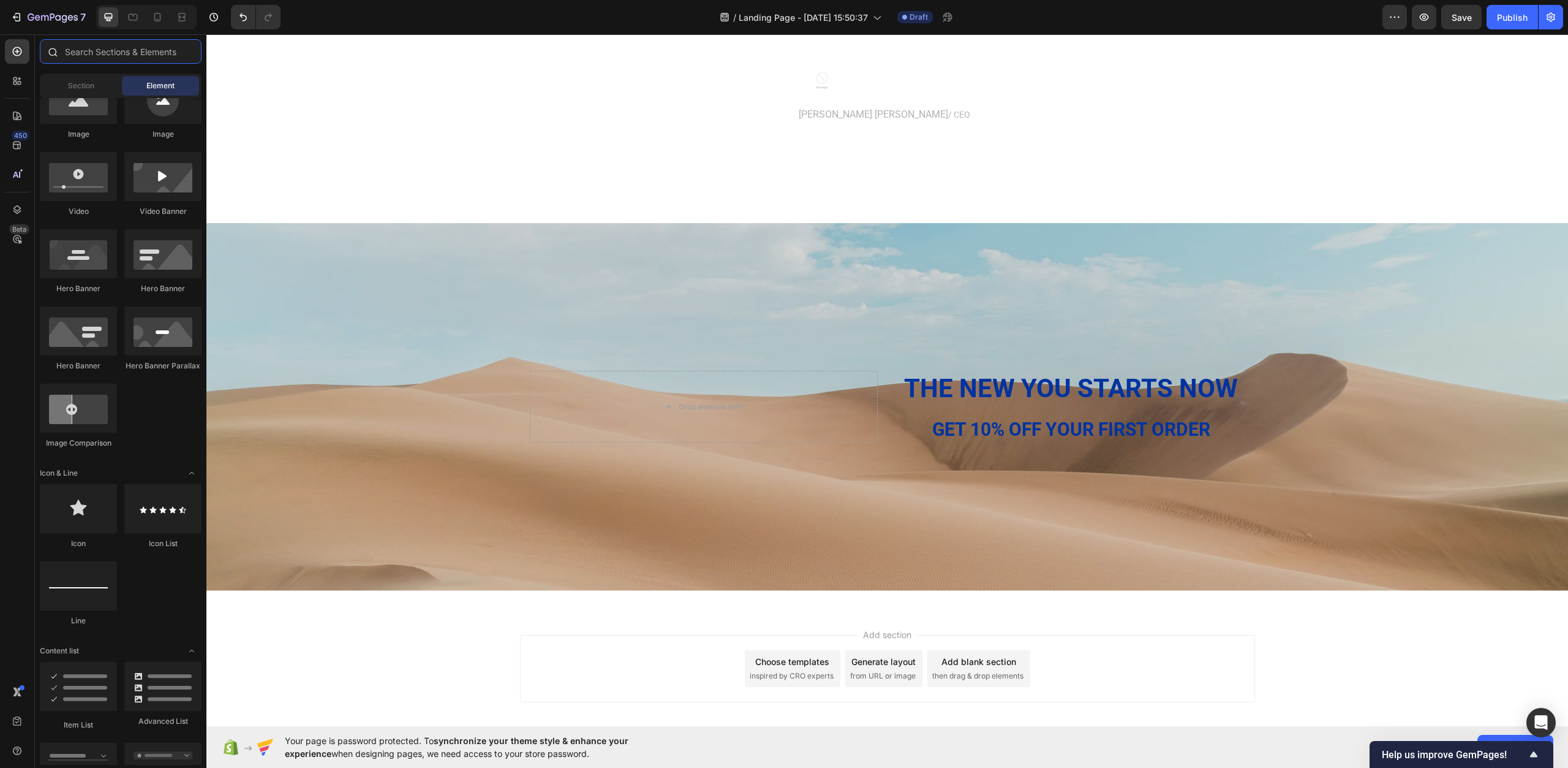
click at [135, 56] on input "text" at bounding box center [120, 51] width 162 height 24
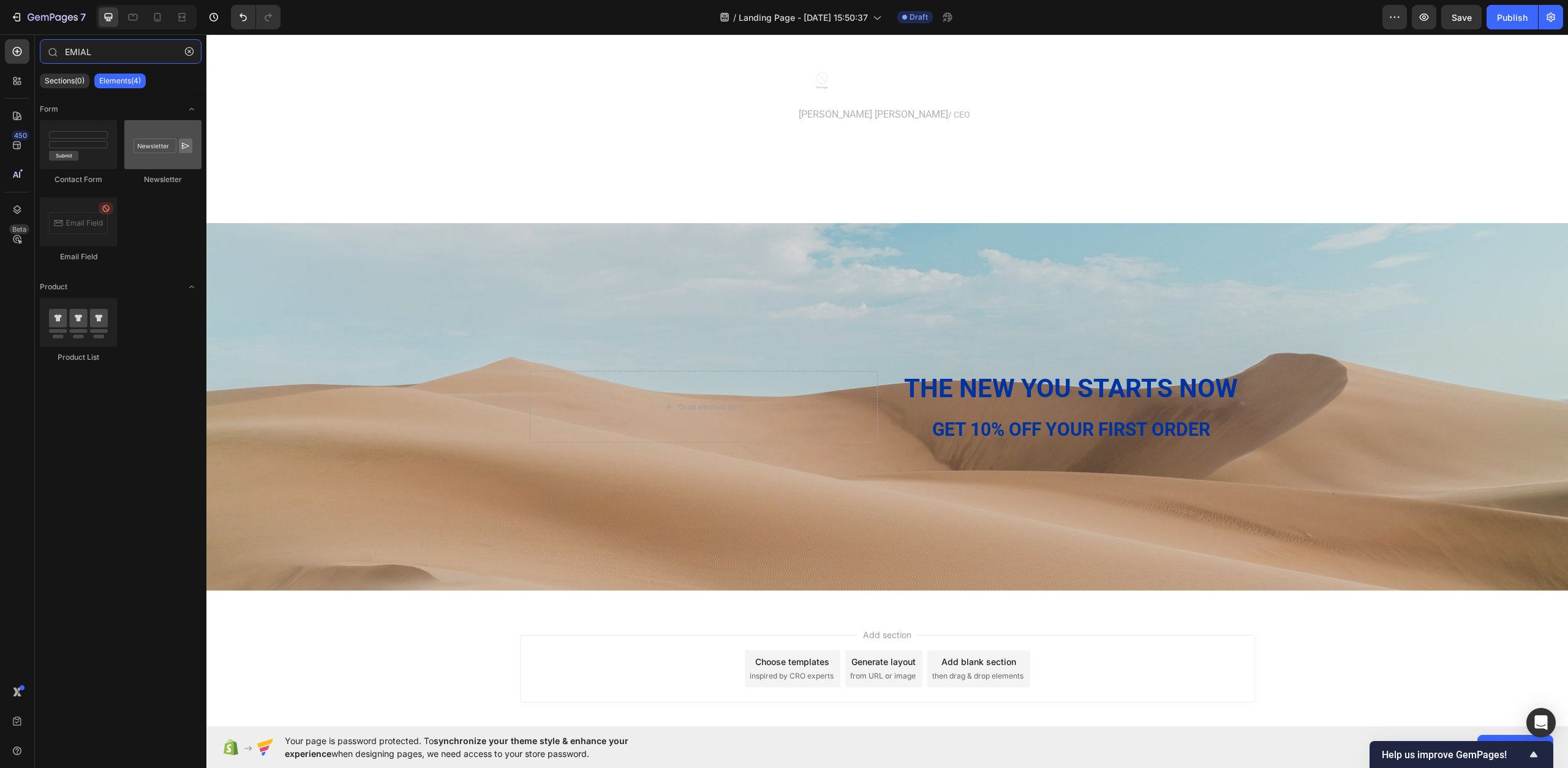
type input "EMIAL"
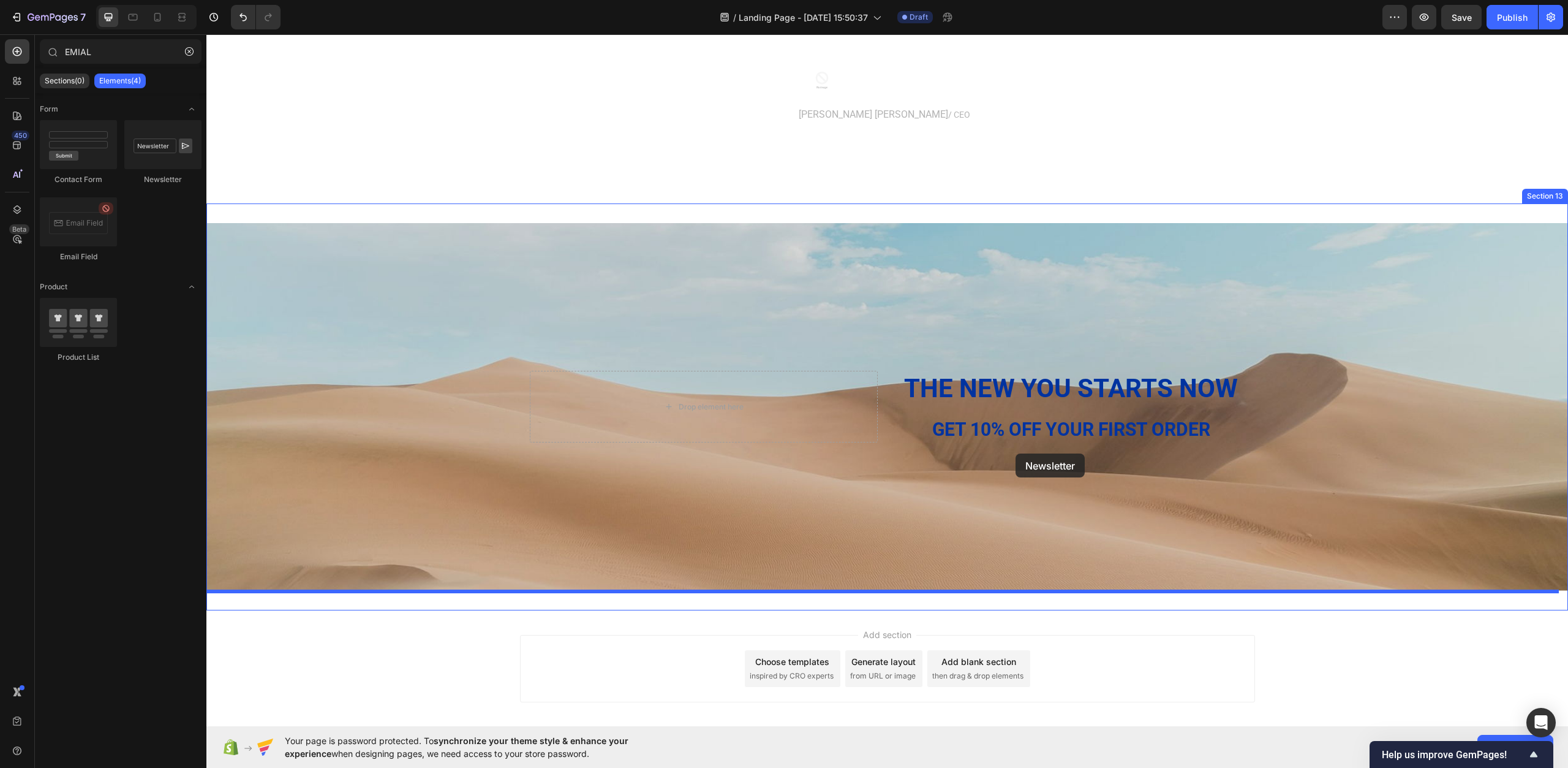
drag, startPoint x: 378, startPoint y: 177, endPoint x: 1013, endPoint y: 452, distance: 692.0
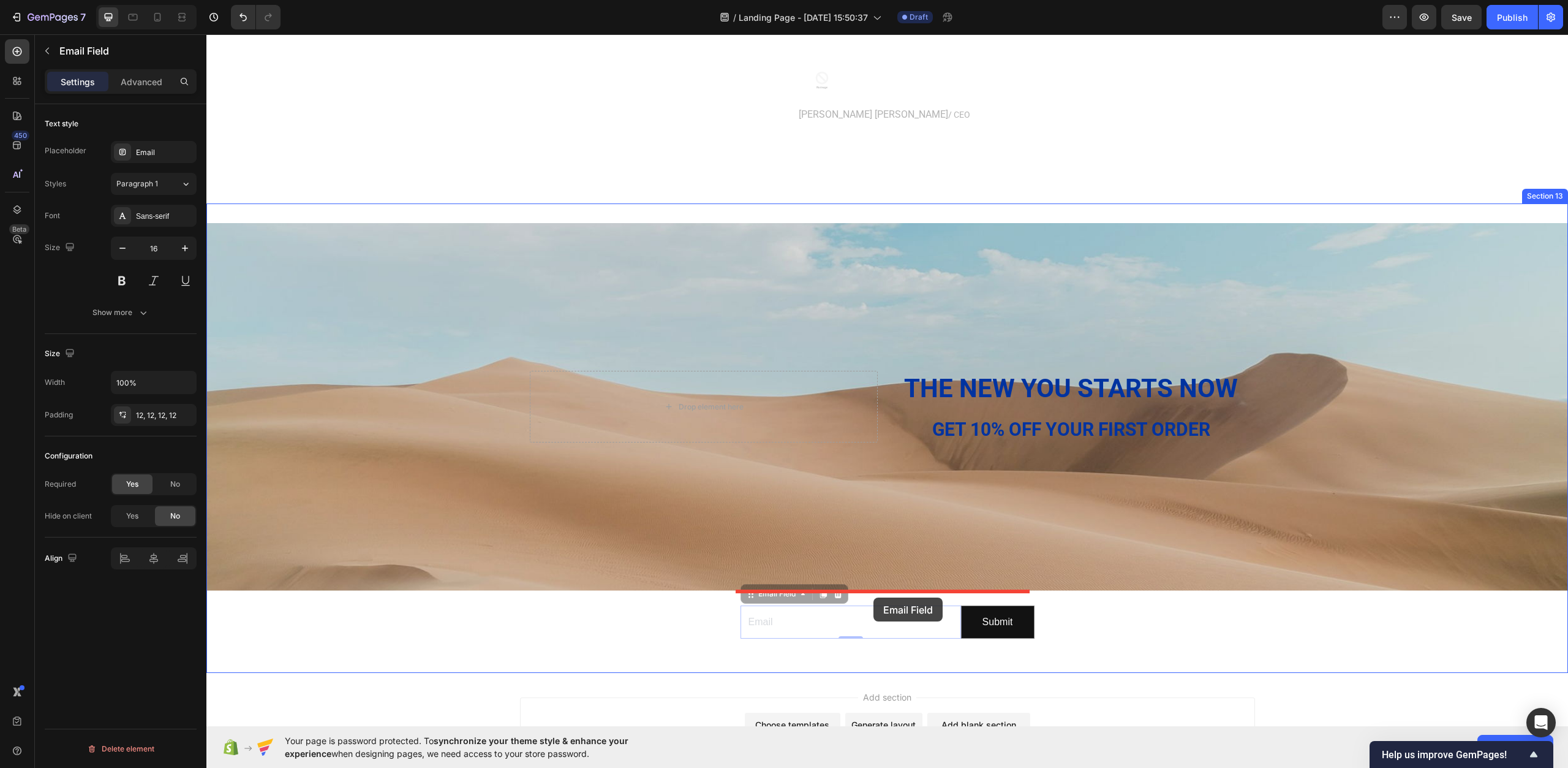
drag, startPoint x: 854, startPoint y: 617, endPoint x: 874, endPoint y: 598, distance: 27.6
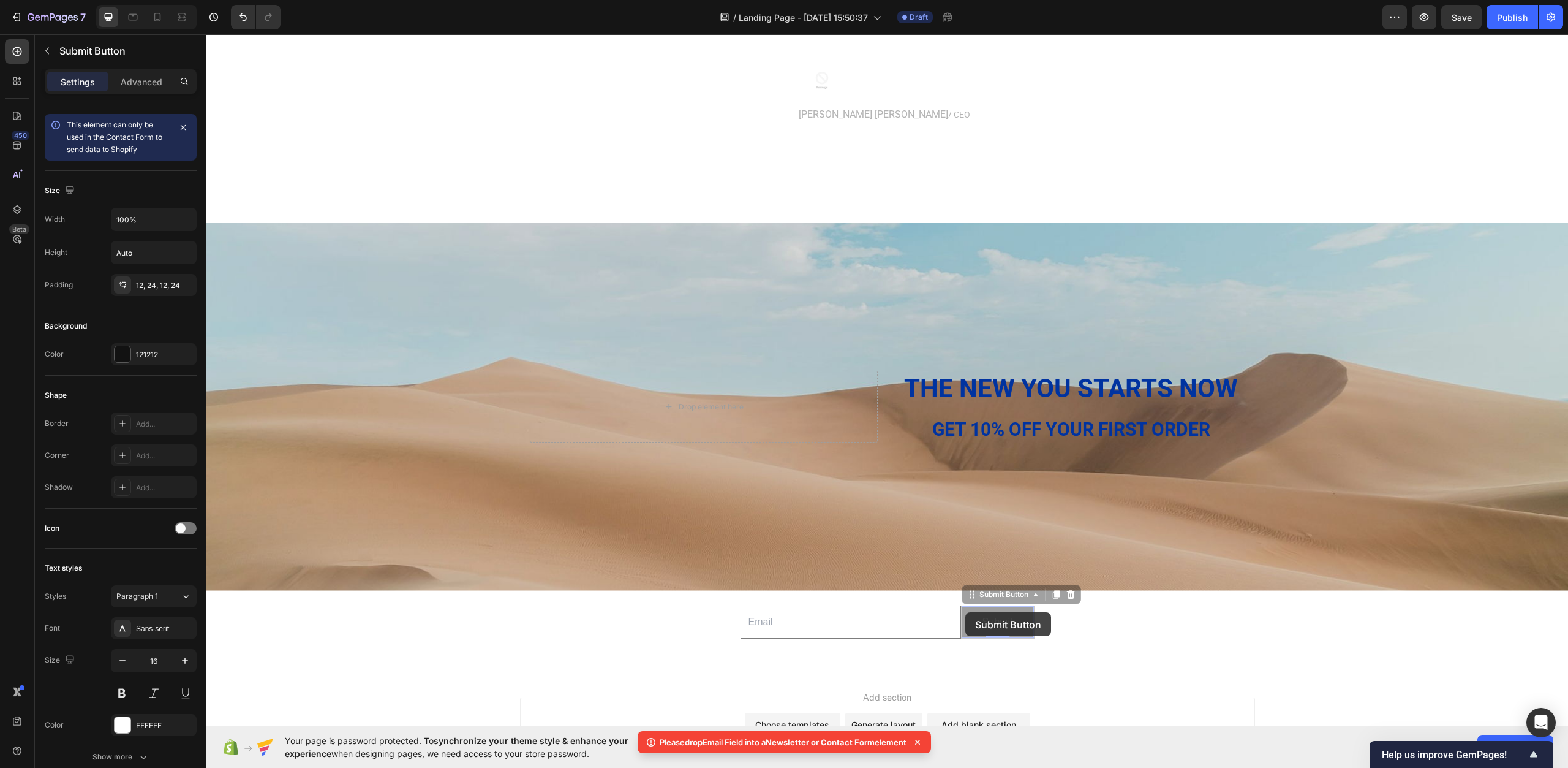
drag, startPoint x: 967, startPoint y: 612, endPoint x: 950, endPoint y: 614, distance: 17.1
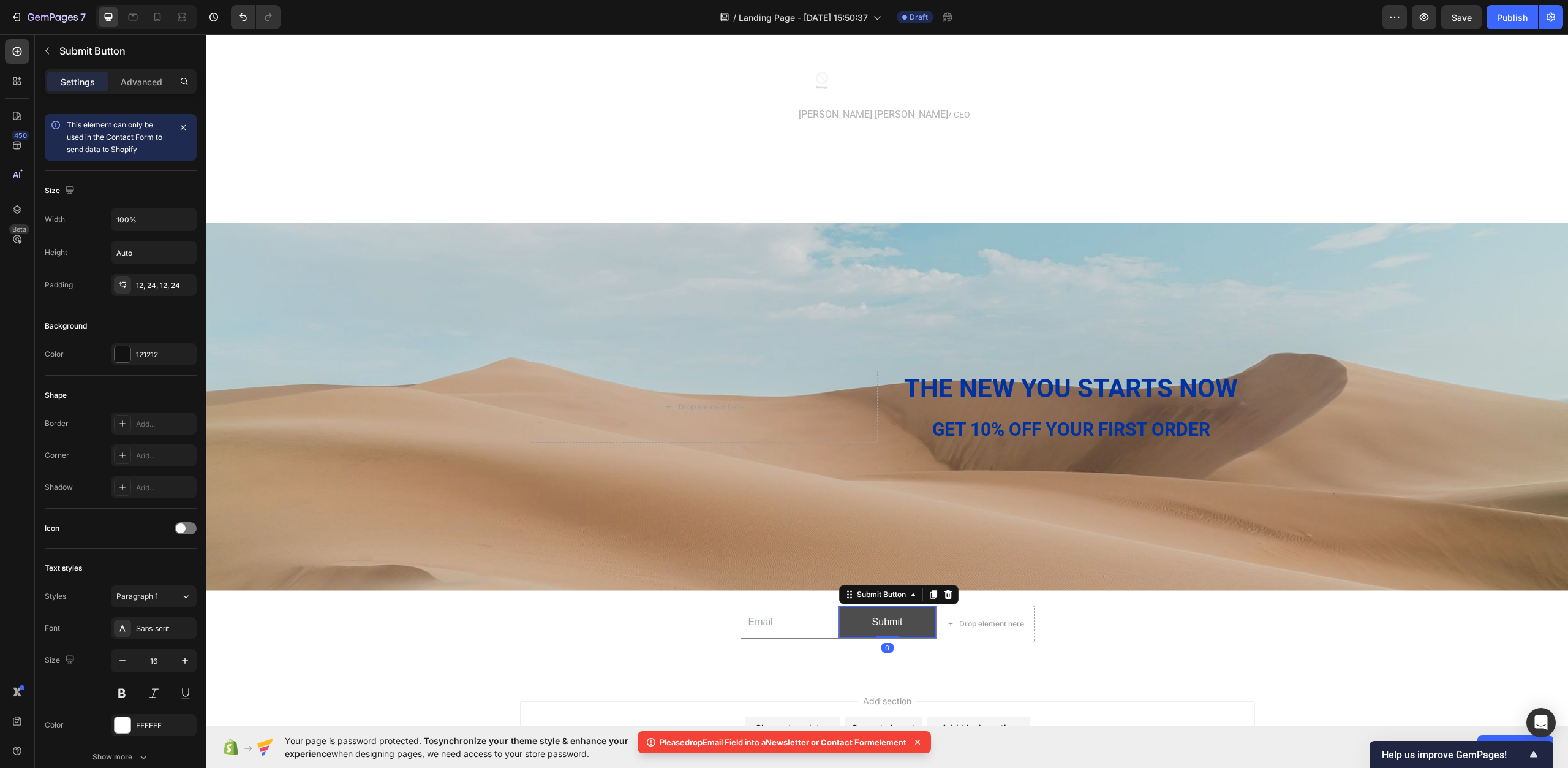
click at [879, 612] on button "Submit" at bounding box center [887, 622] width 97 height 33
drag, startPoint x: 771, startPoint y: 615, endPoint x: 797, endPoint y: 621, distance: 26.7
click at [771, 615] on input "email" at bounding box center [789, 622] width 98 height 34
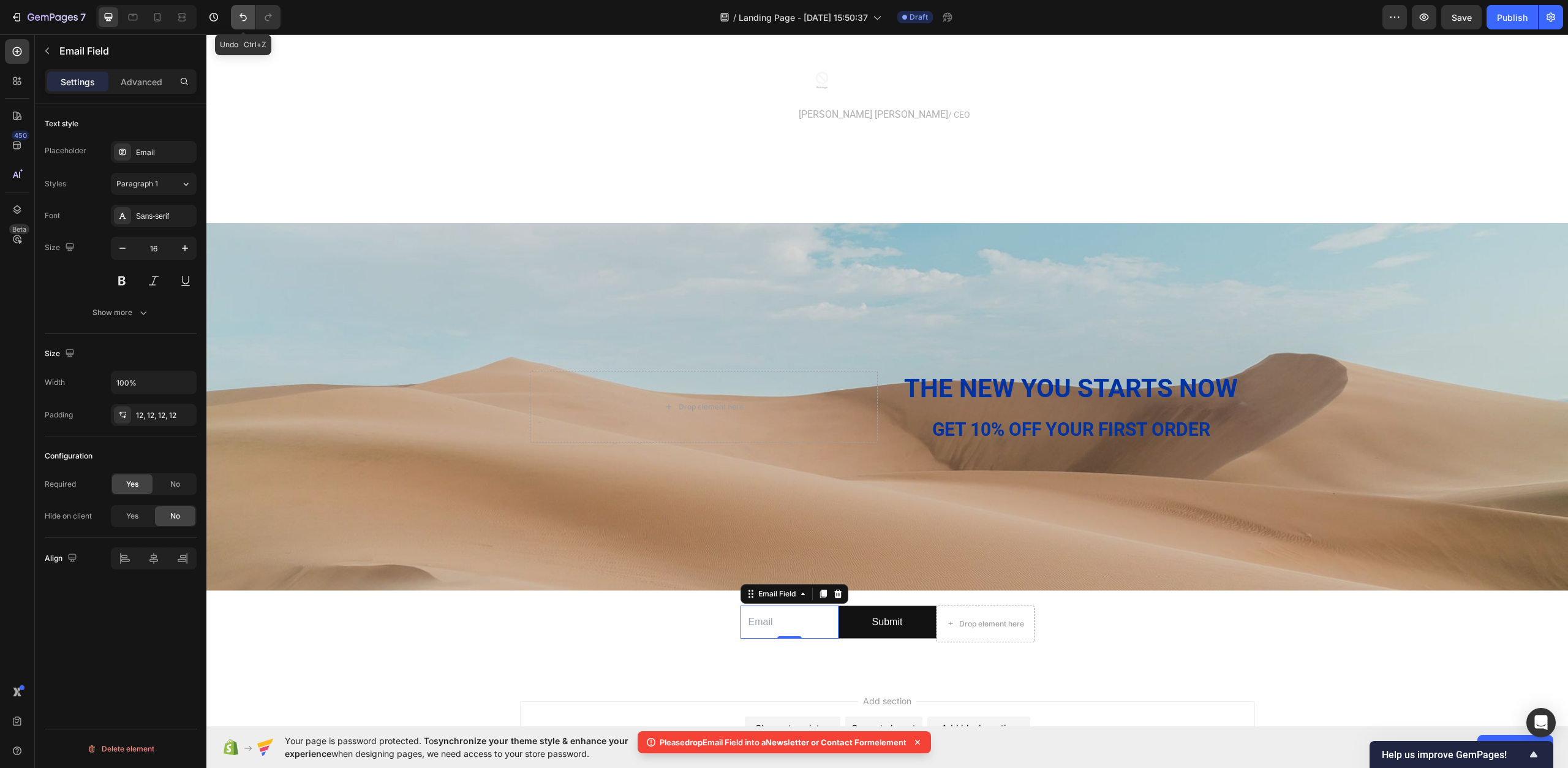
click at [248, 24] on button "Undo/Redo" at bounding box center [243, 17] width 24 height 24
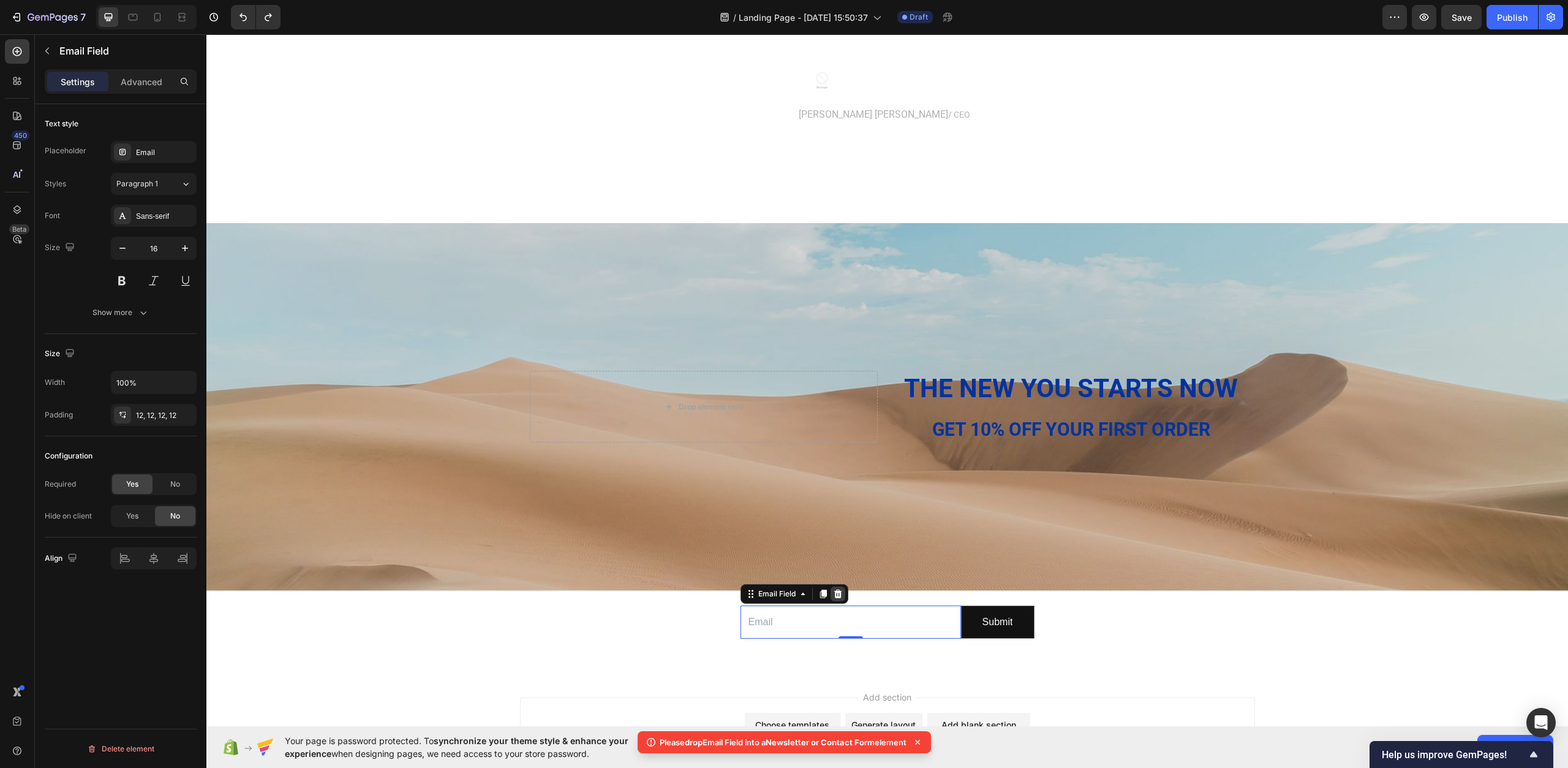
click at [834, 592] on icon at bounding box center [838, 593] width 8 height 8
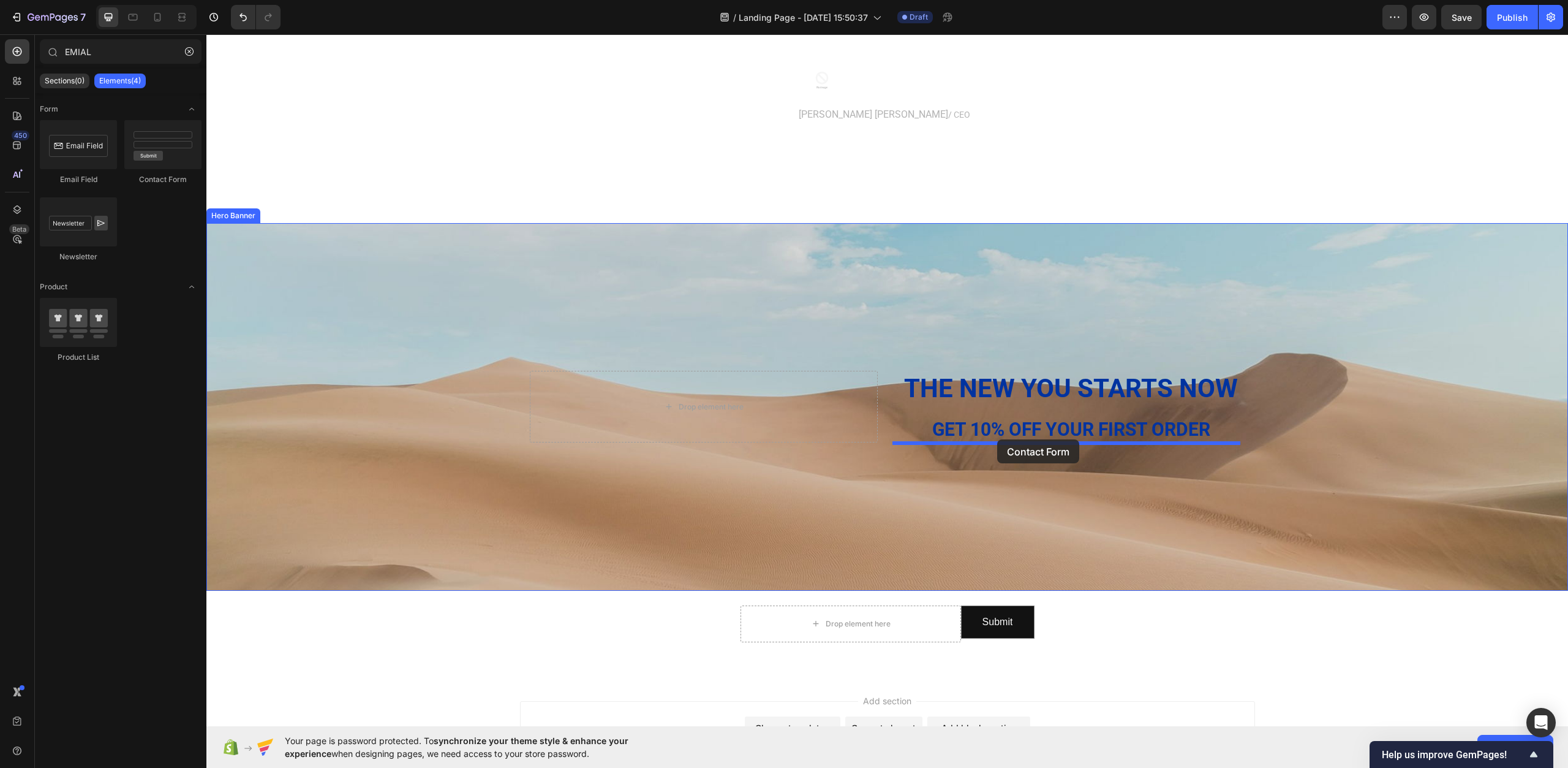
drag, startPoint x: 362, startPoint y: 175, endPoint x: 998, endPoint y: 439, distance: 688.6
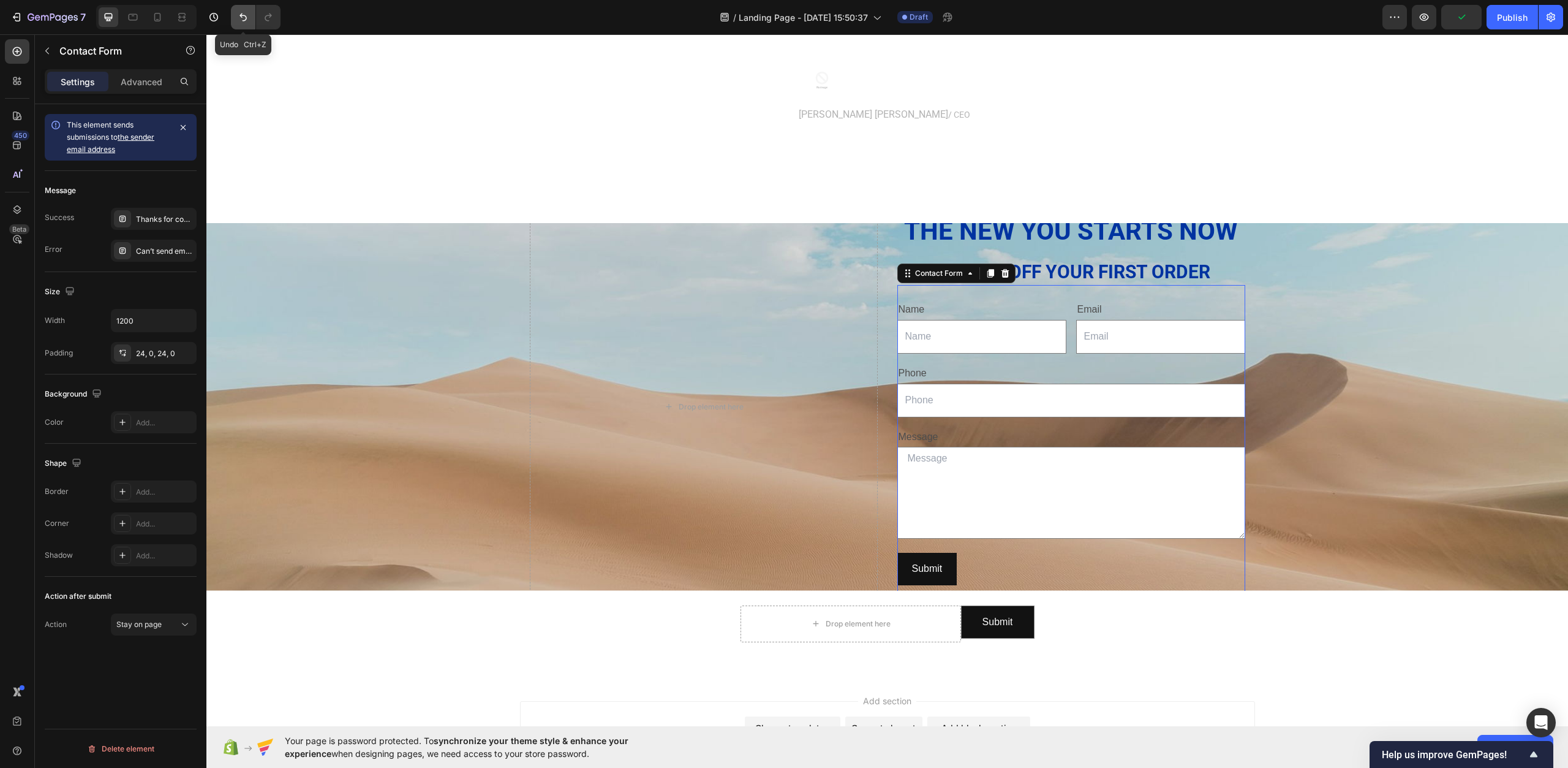
click at [241, 20] on icon "Undo/Redo" at bounding box center [243, 17] width 13 height 13
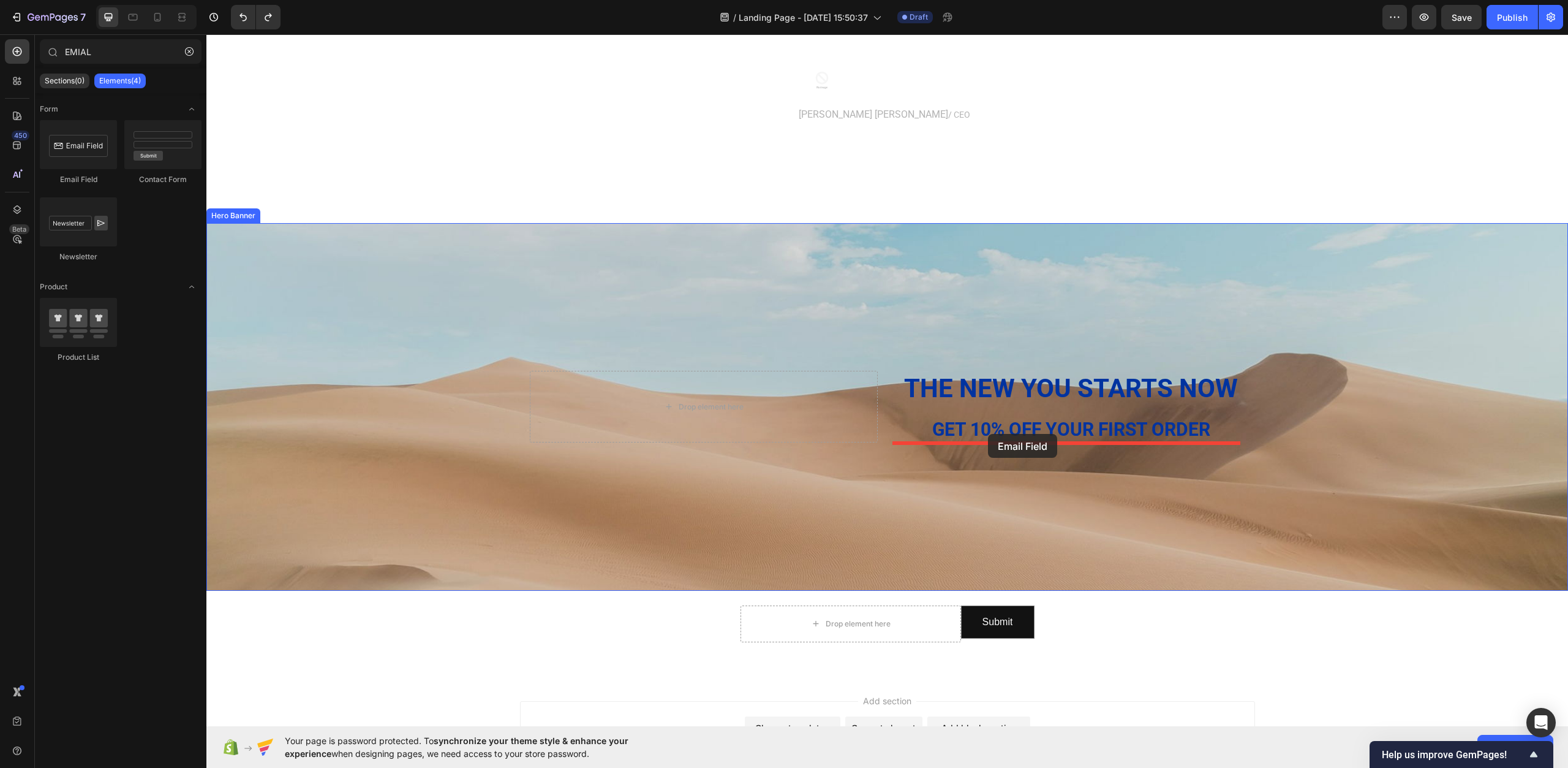
drag, startPoint x: 298, startPoint y: 191, endPoint x: 988, endPoint y: 434, distance: 731.5
click at [239, 24] on button "Undo/Redo" at bounding box center [243, 17] width 24 height 24
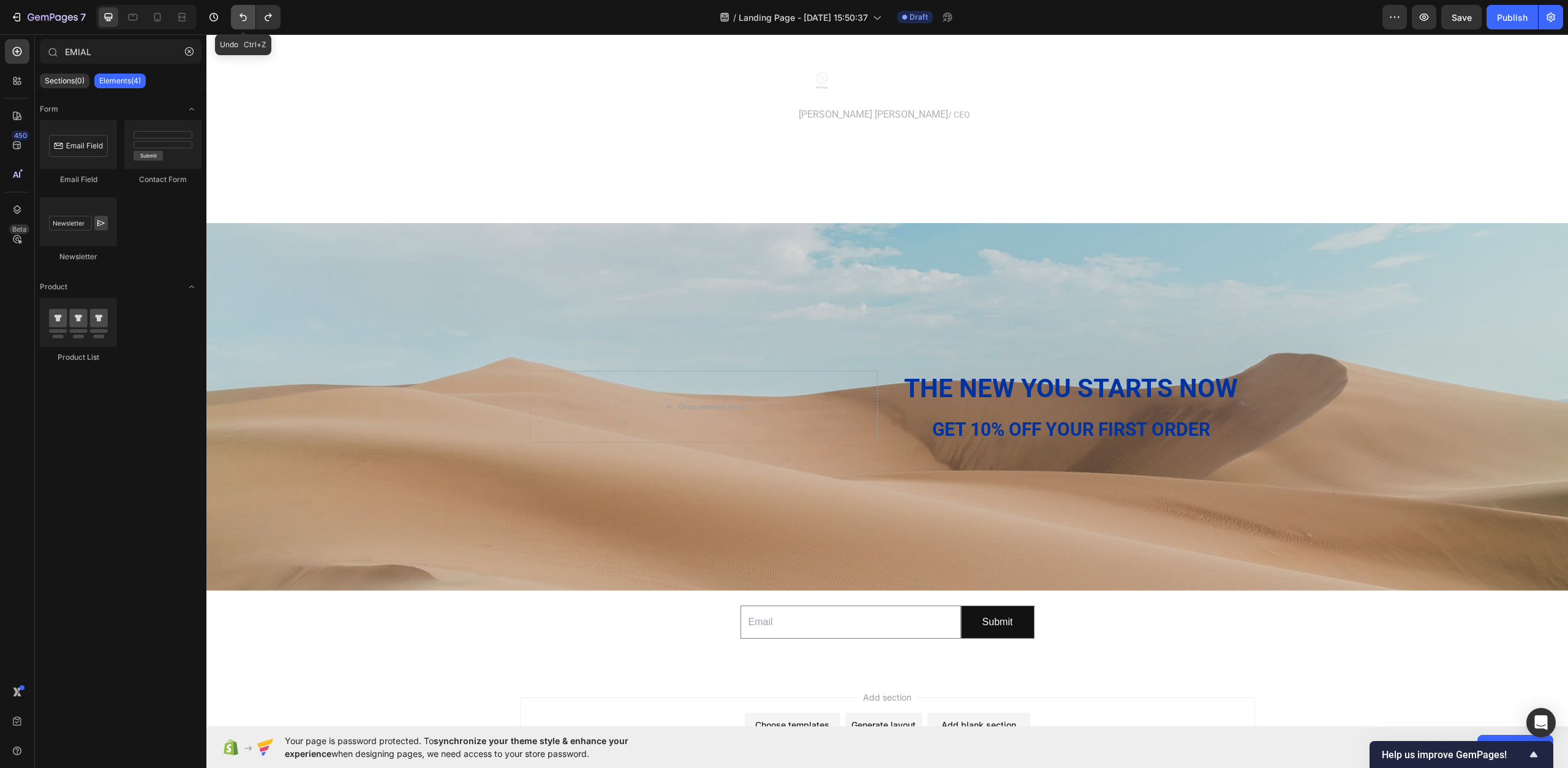
click at [239, 24] on button "Undo/Redo" at bounding box center [243, 17] width 24 height 24
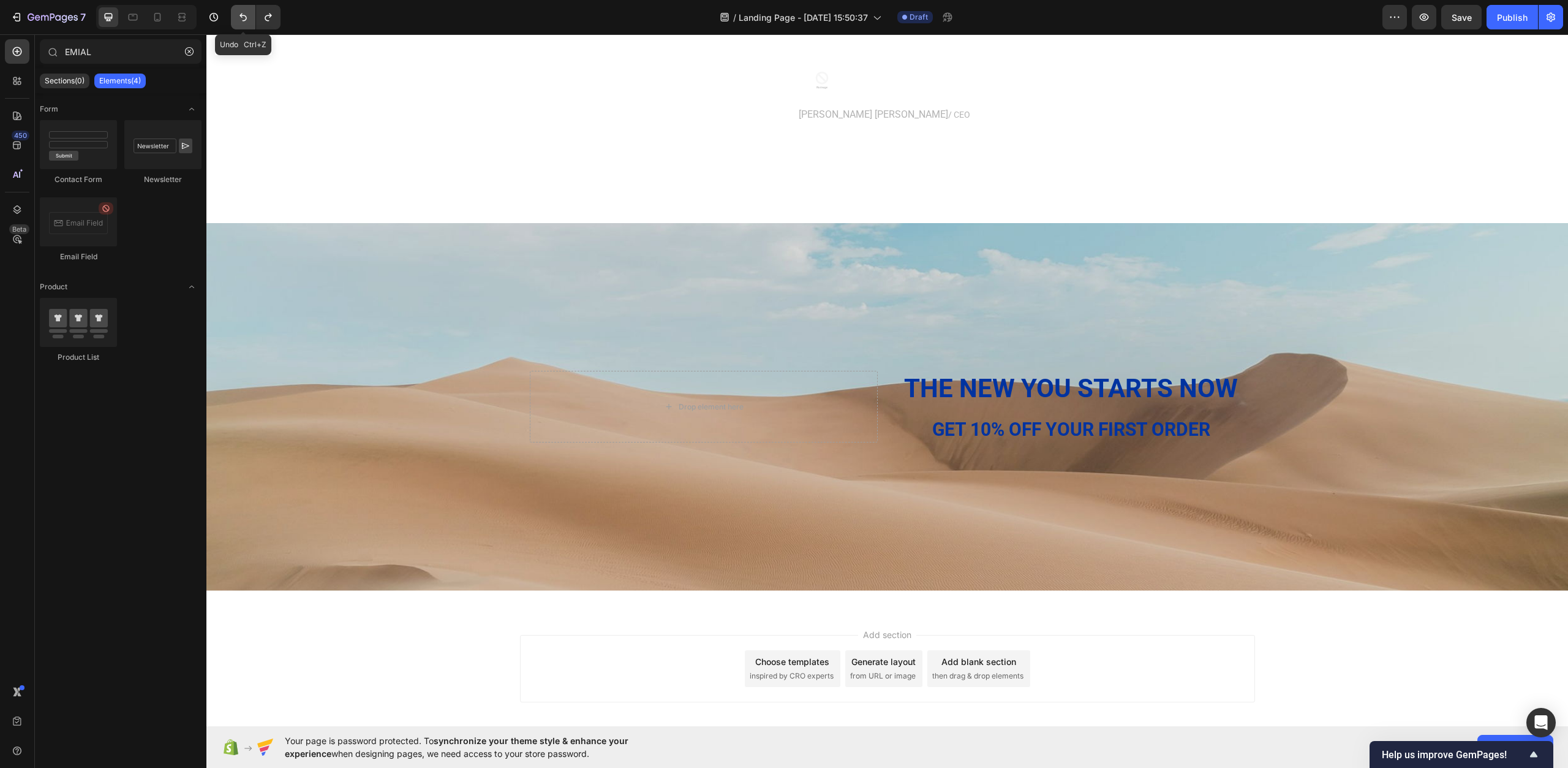
click at [239, 24] on button "Undo/Redo" at bounding box center [243, 17] width 24 height 24
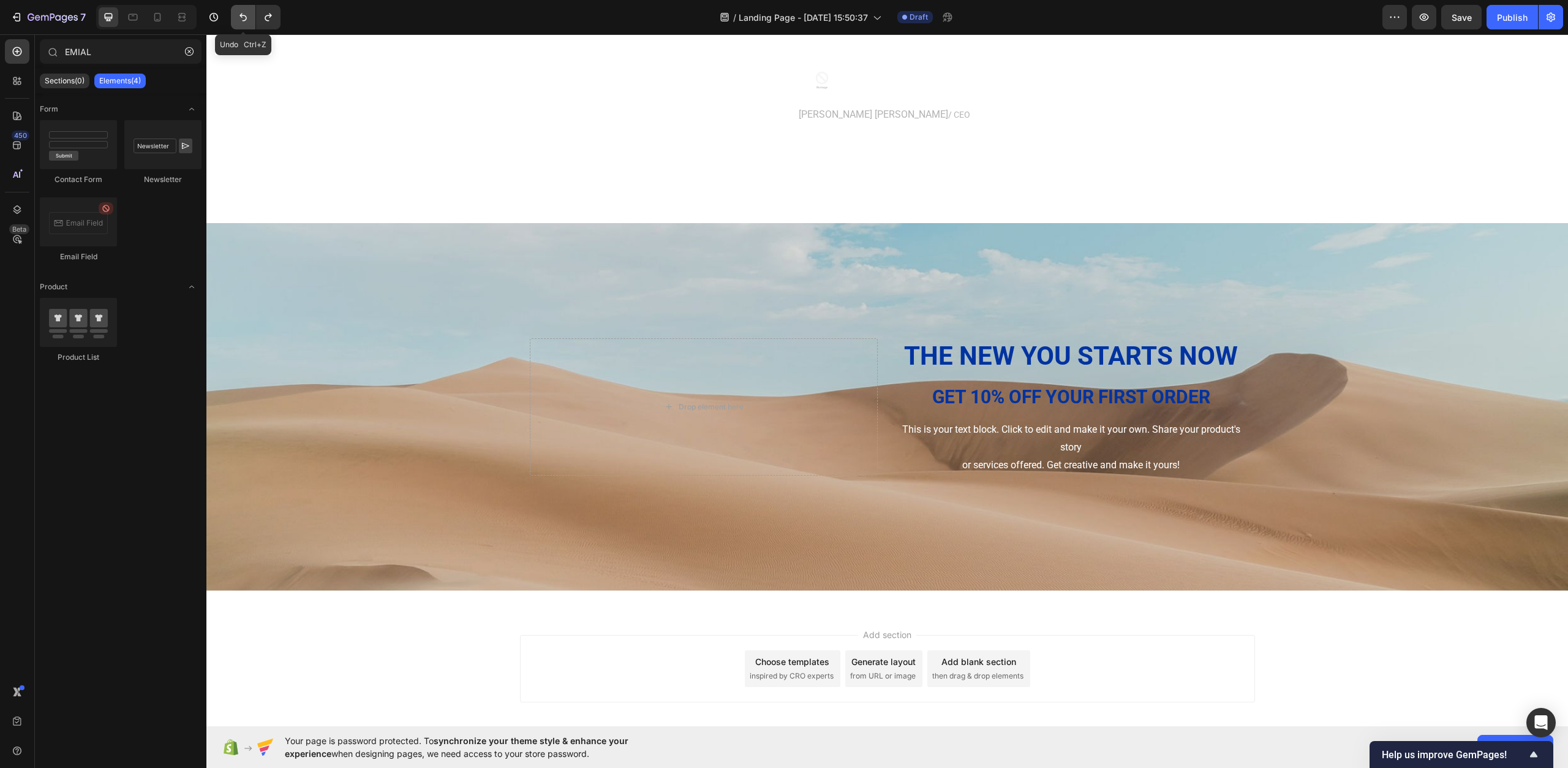
click at [239, 24] on button "Undo/Redo" at bounding box center [243, 17] width 24 height 24
click at [267, 21] on icon "Undo/Redo" at bounding box center [268, 17] width 7 height 8
drag, startPoint x: 75, startPoint y: 148, endPoint x: 67, endPoint y: 154, distance: 10.0
click at [67, 154] on div at bounding box center [78, 145] width 78 height 49
drag, startPoint x: 64, startPoint y: 236, endPoint x: 109, endPoint y: 241, distance: 45.3
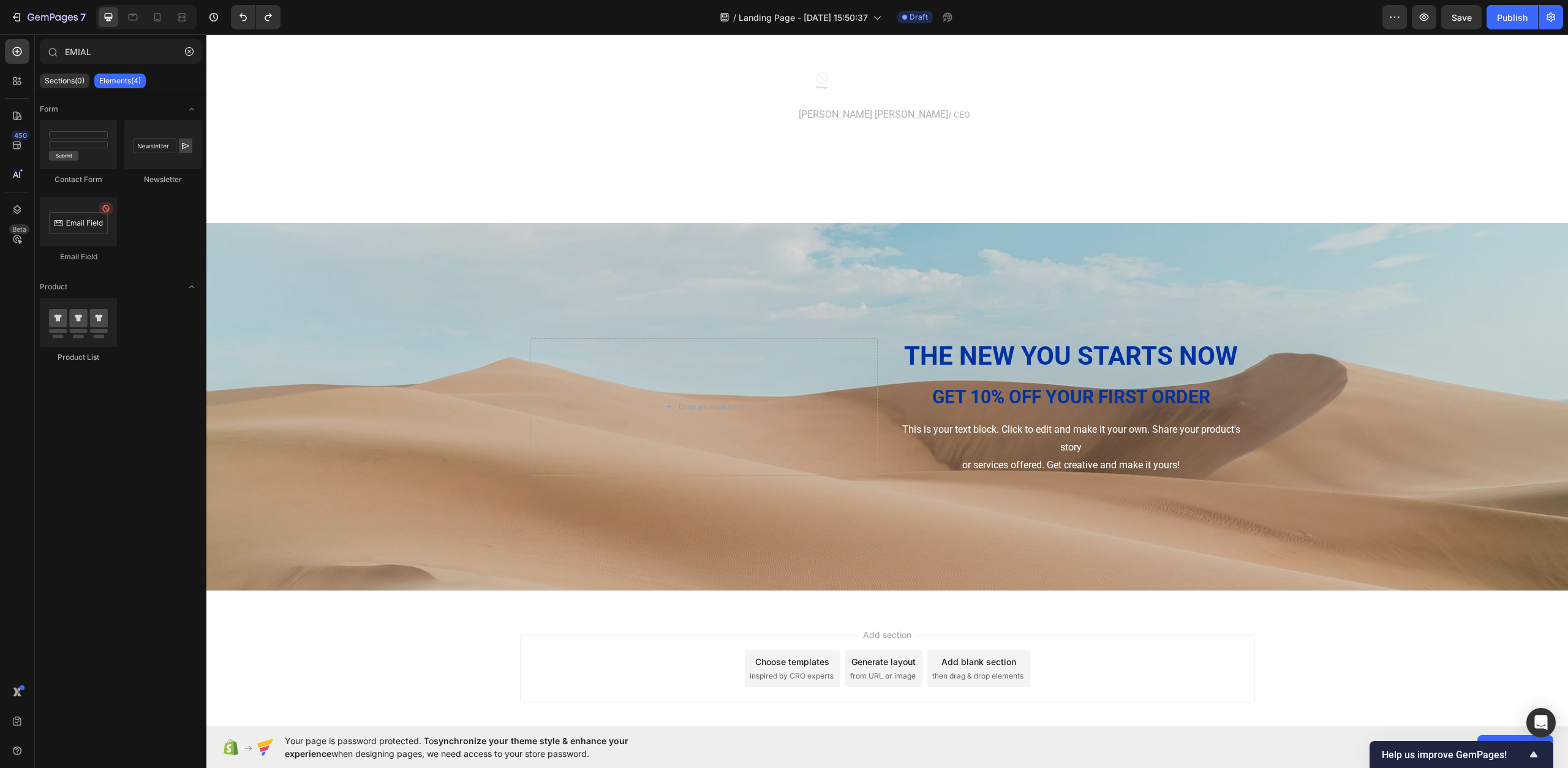
click at [109, 241] on div at bounding box center [78, 222] width 78 height 49
click at [91, 225] on div at bounding box center [78, 222] width 78 height 49
click at [143, 244] on div "Contact Form Newsletter Email Field" at bounding box center [120, 197] width 162 height 153
click at [103, 221] on div at bounding box center [78, 222] width 78 height 49
click at [111, 35] on div "EMIAL Sections(0) Elements(4) We couldn’t find any matches for “EMIAL” Suggesti…" at bounding box center [120, 401] width 172 height 733
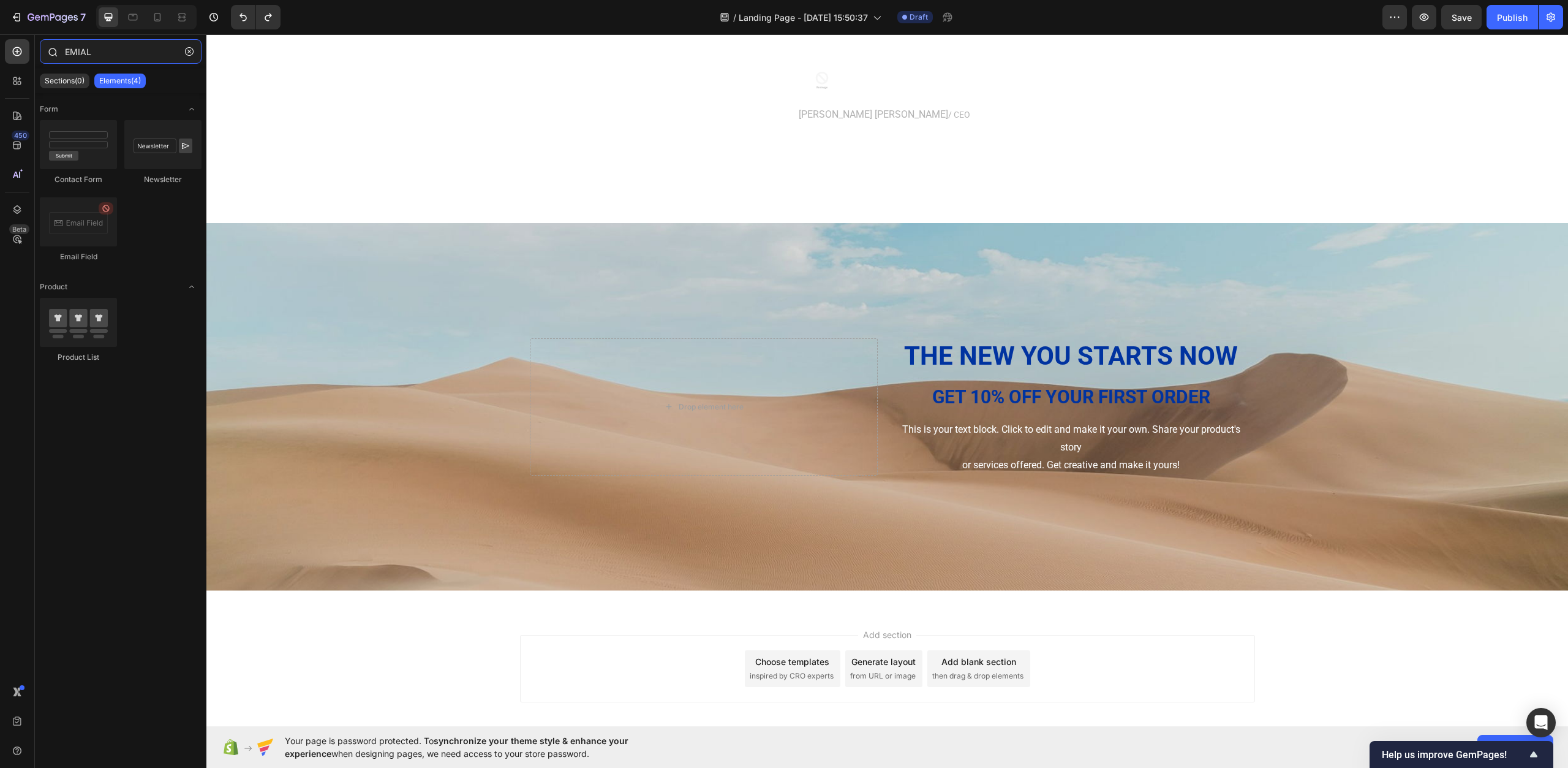
click at [118, 57] on input "EMIAL" at bounding box center [120, 51] width 162 height 24
click at [189, 48] on icon "button" at bounding box center [190, 51] width 8 height 8
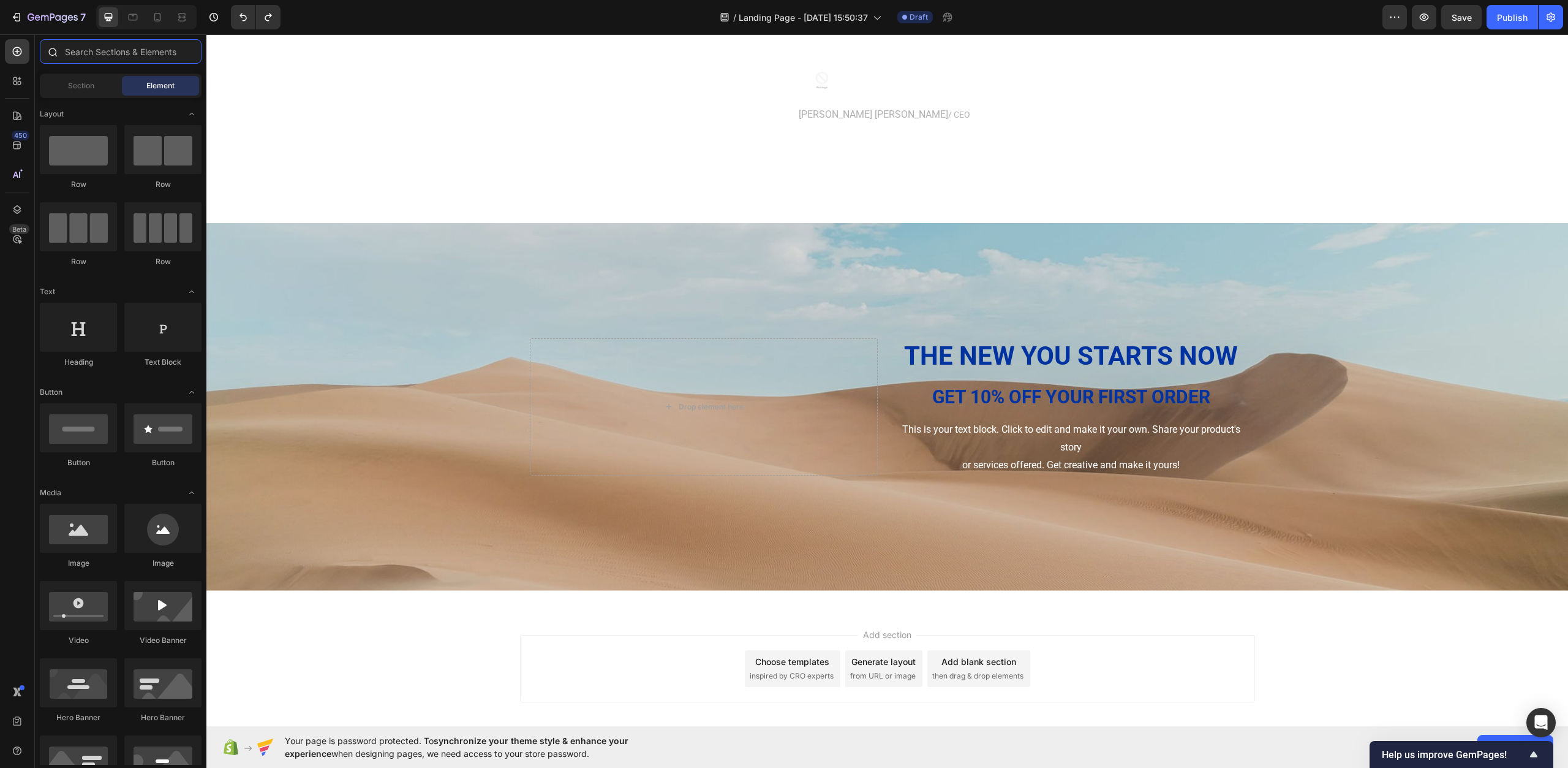
click at [142, 51] on input "text" at bounding box center [120, 51] width 162 height 24
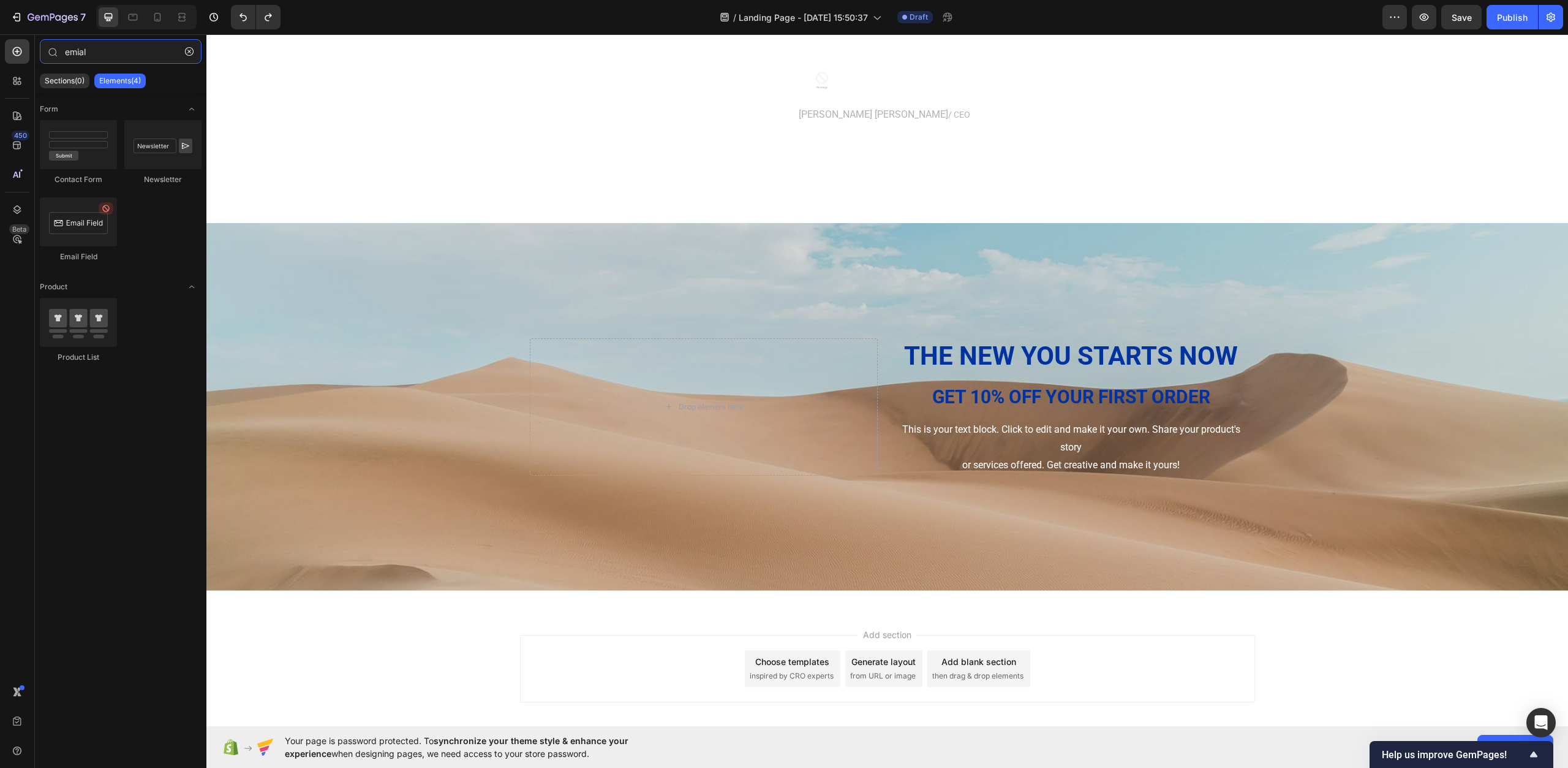
type input "emial"
click at [82, 226] on div at bounding box center [78, 222] width 78 height 49
click at [1046, 455] on div "This is your text block. Click to edit and make it your own. Share your product…" at bounding box center [1071, 447] width 348 height 55
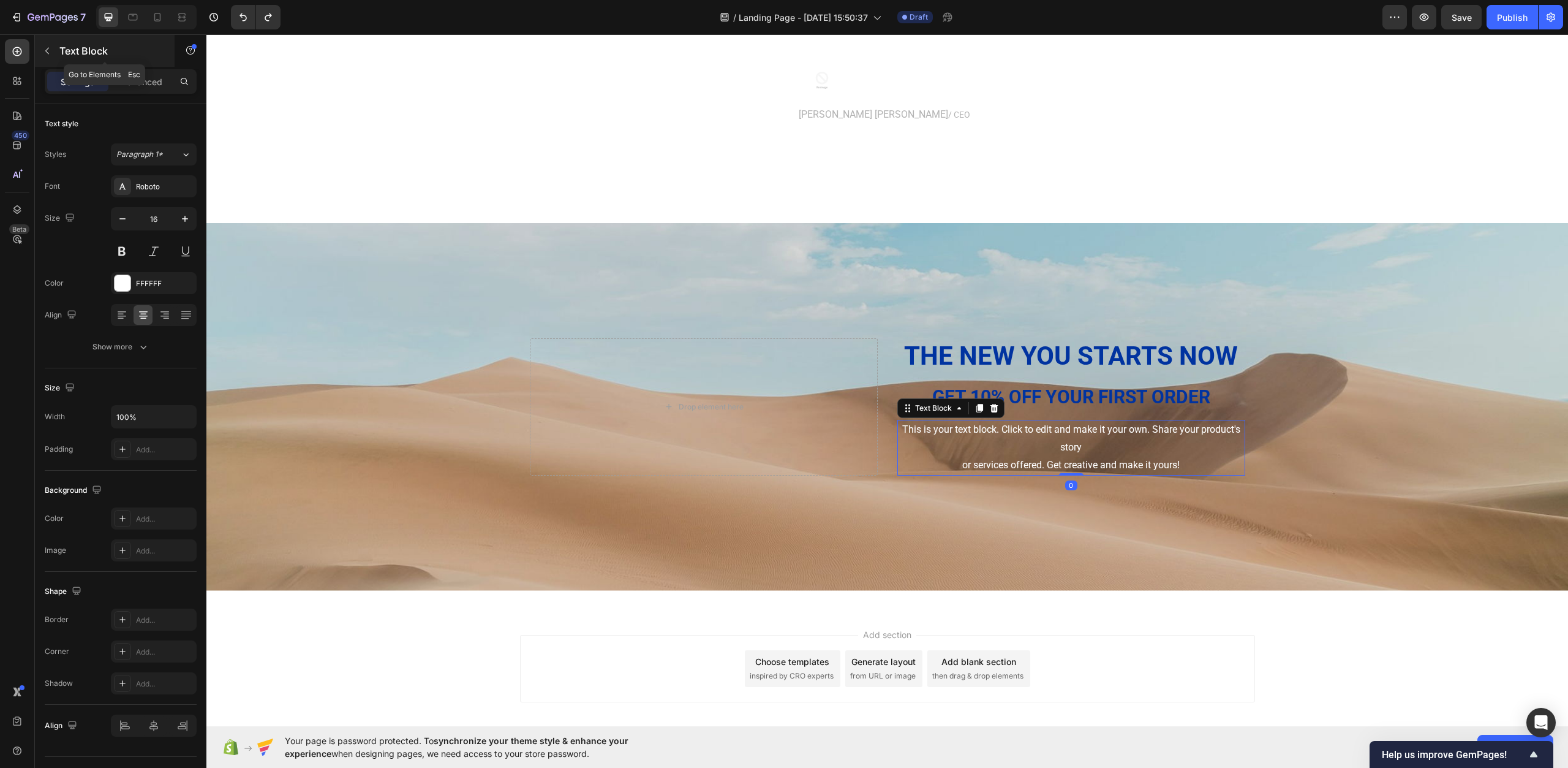
click at [91, 49] on p "Text Block" at bounding box center [112, 51] width 104 height 14
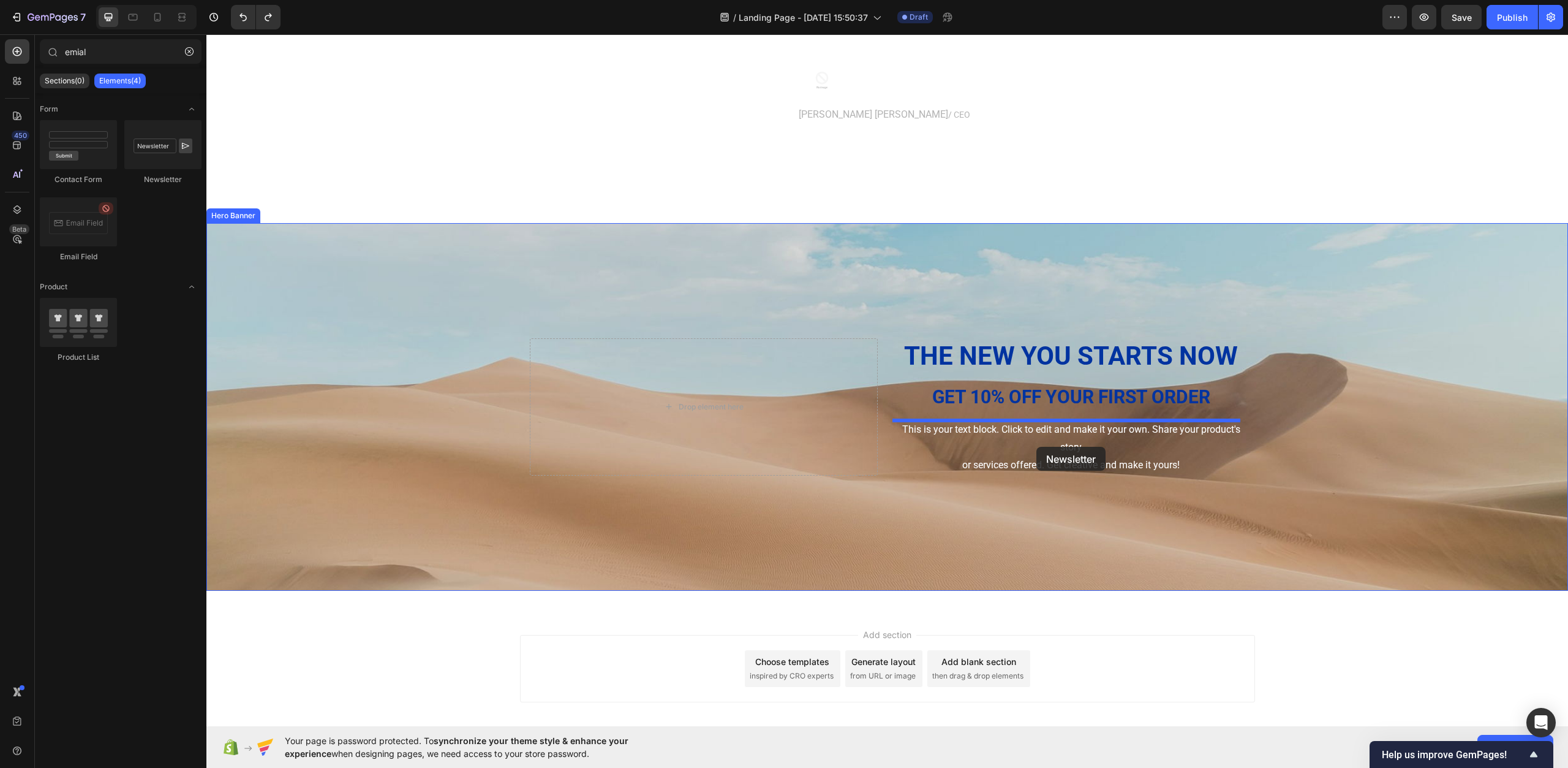
drag, startPoint x: 382, startPoint y: 181, endPoint x: 1036, endPoint y: 447, distance: 706.0
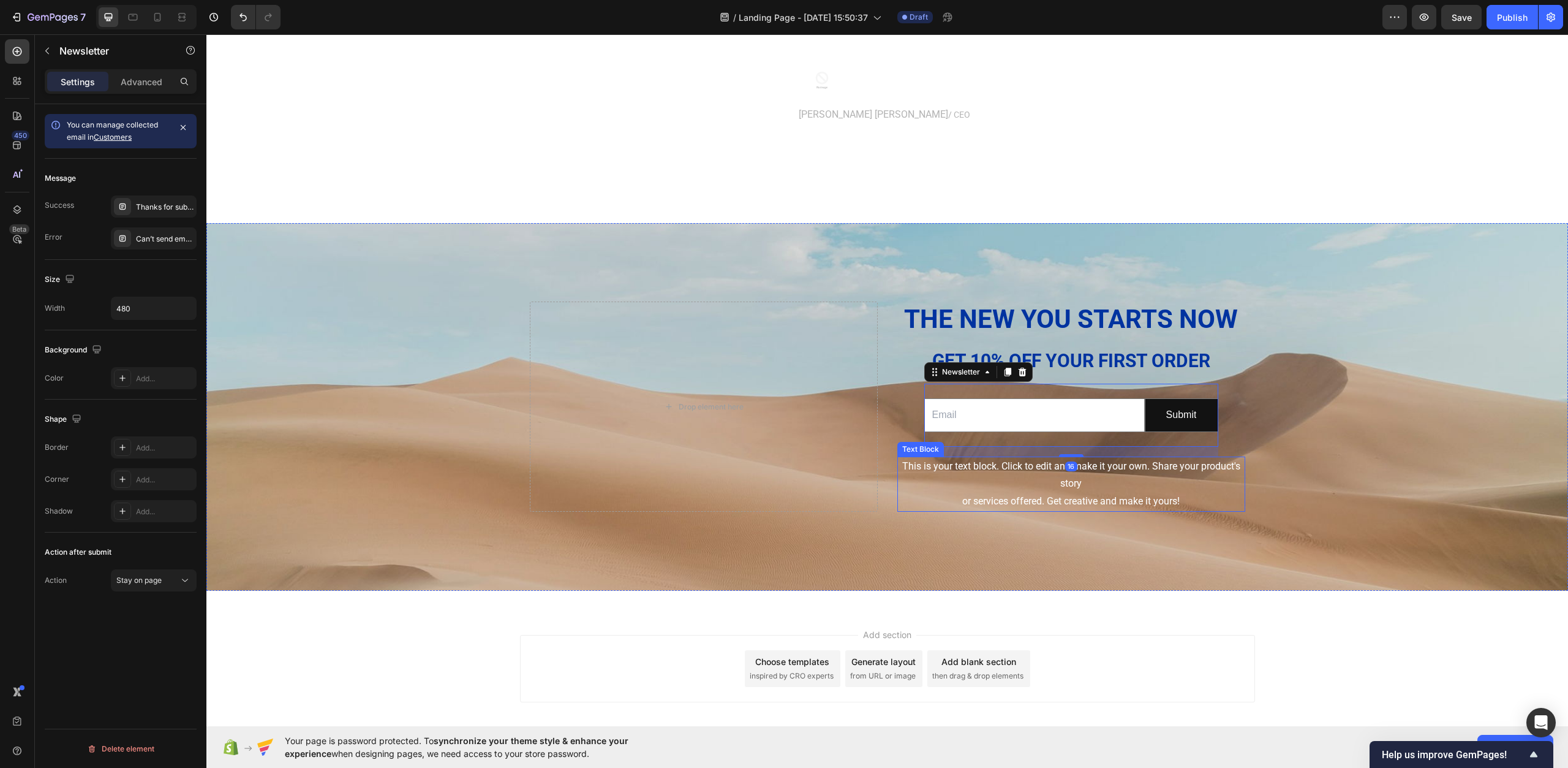
click at [1050, 478] on div "This is your text block. Click to edit and make it your own. Share your product…" at bounding box center [1071, 484] width 348 height 55
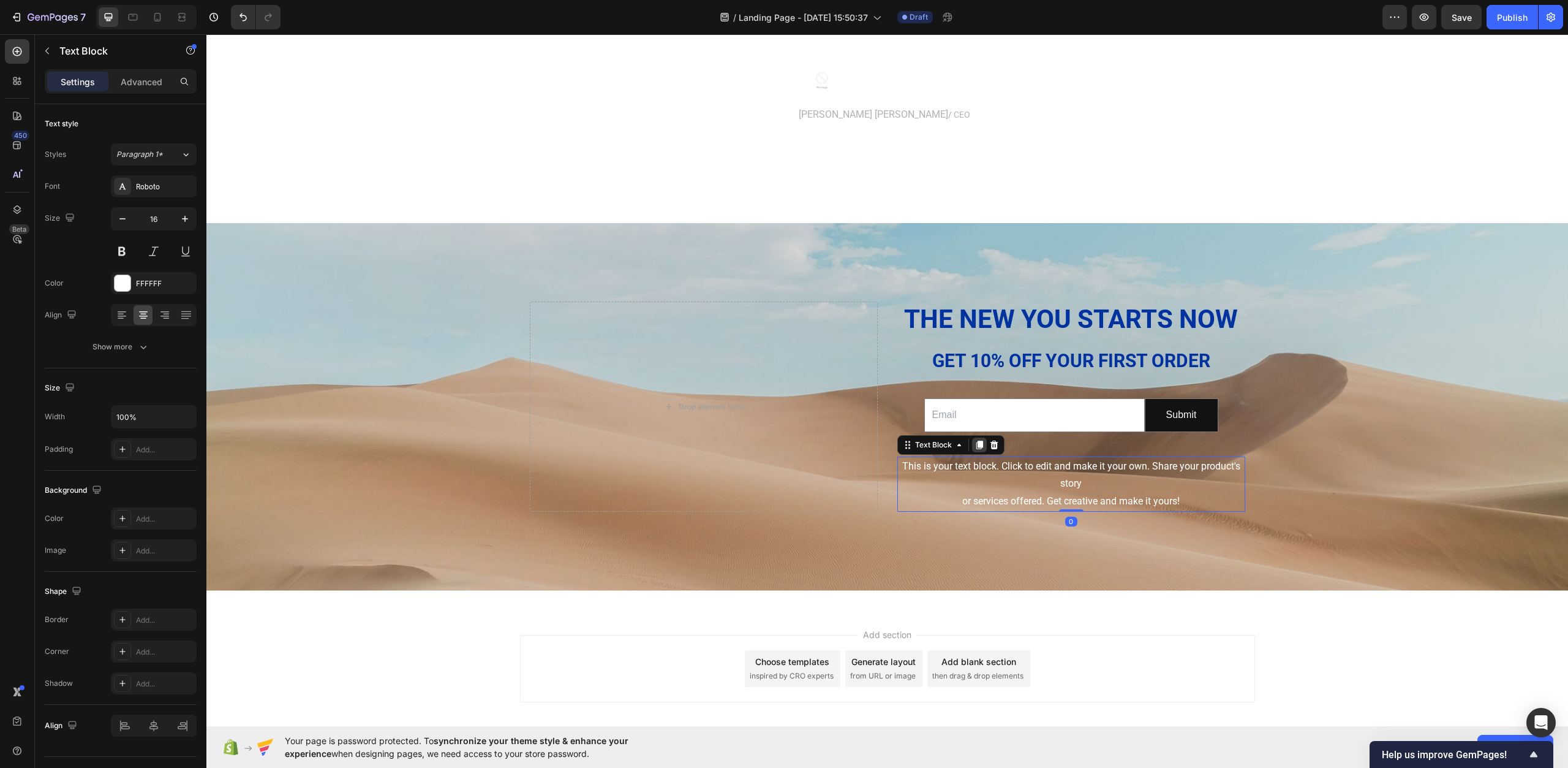
click at [981, 448] on div at bounding box center [979, 444] width 14 height 14
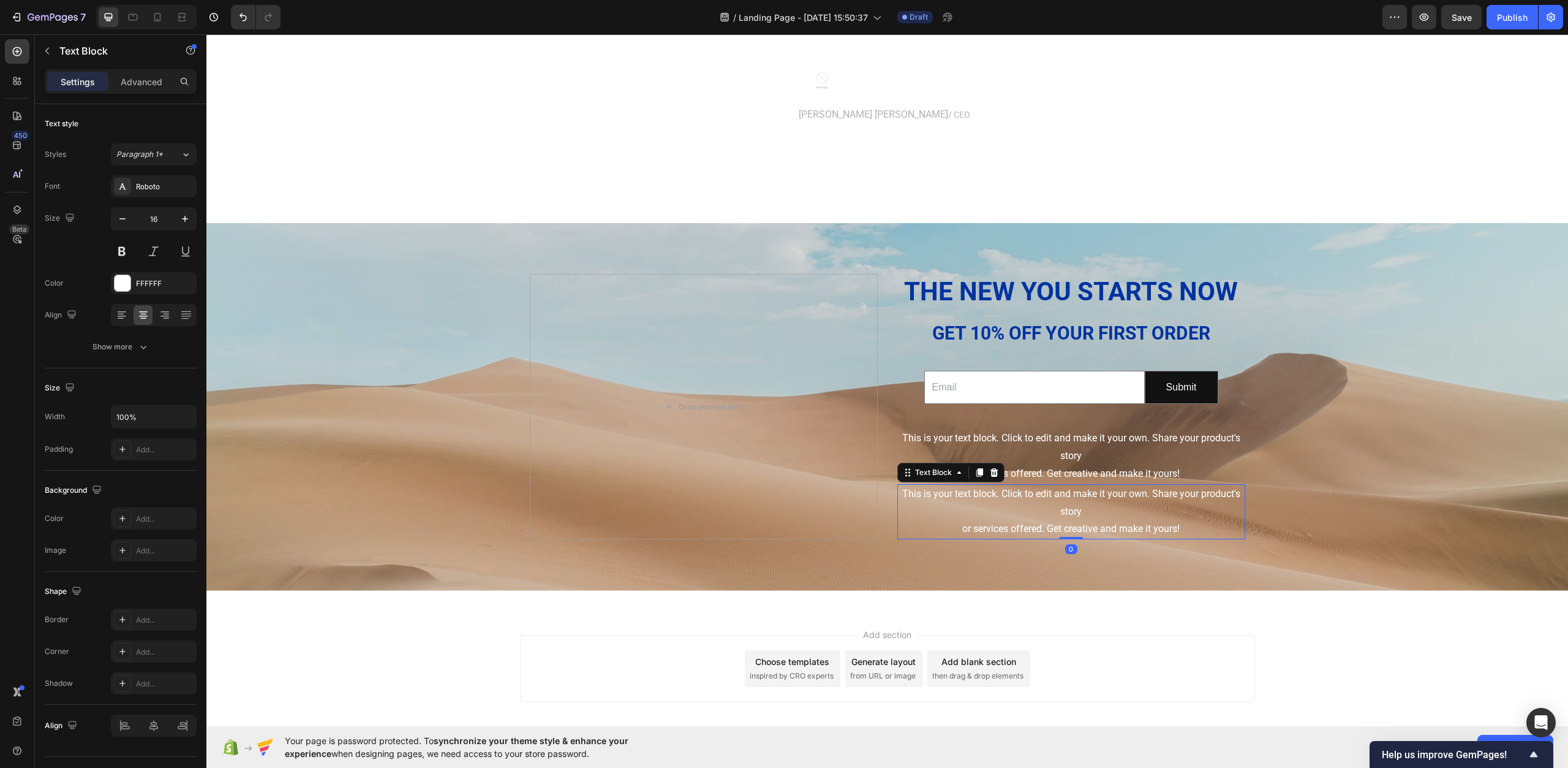
click at [989, 475] on icon at bounding box center [994, 473] width 10 height 10
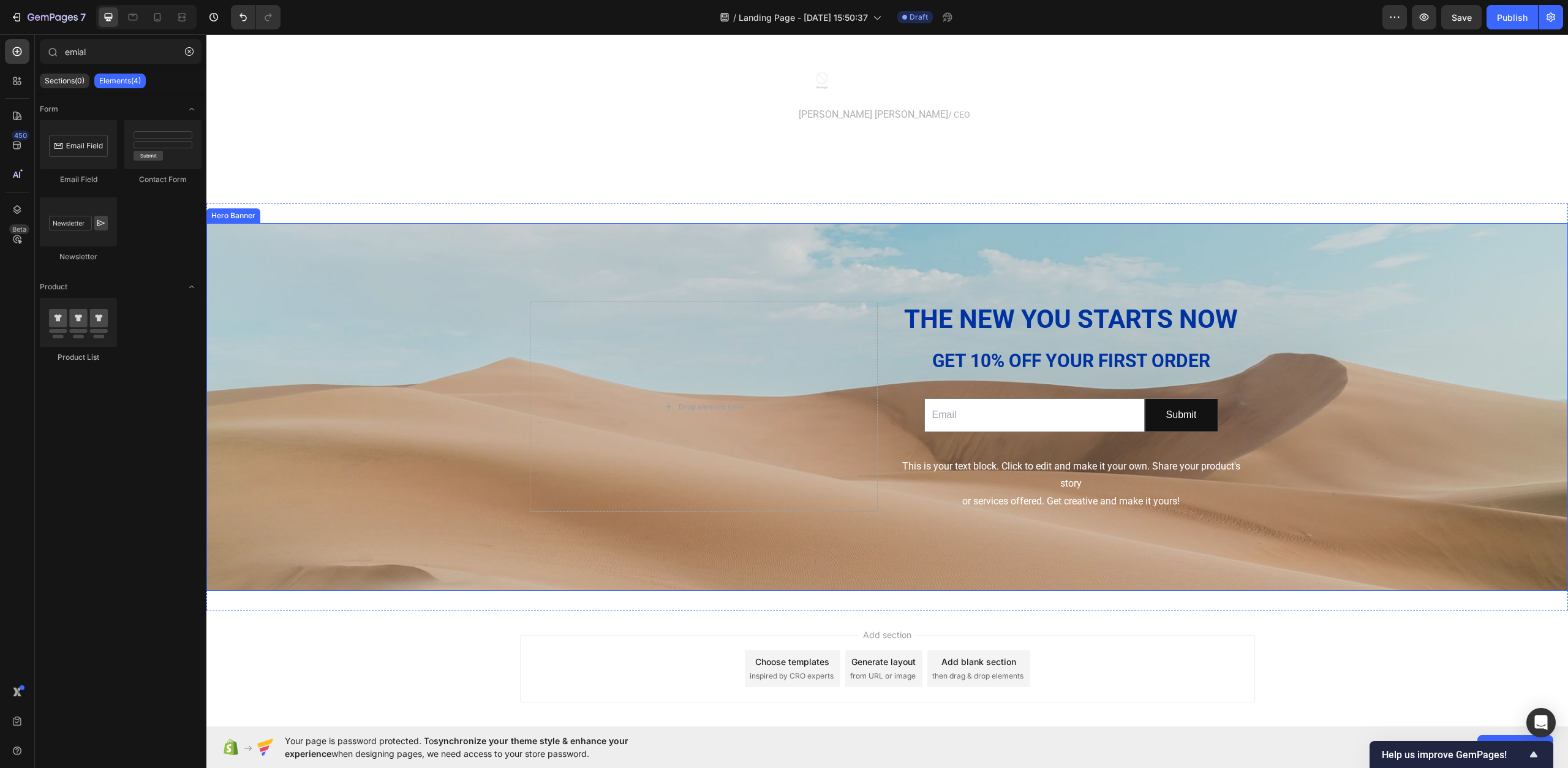
click at [988, 479] on div "This is your text block. Click to edit and make it your own. Share your product…" at bounding box center [1071, 484] width 348 height 55
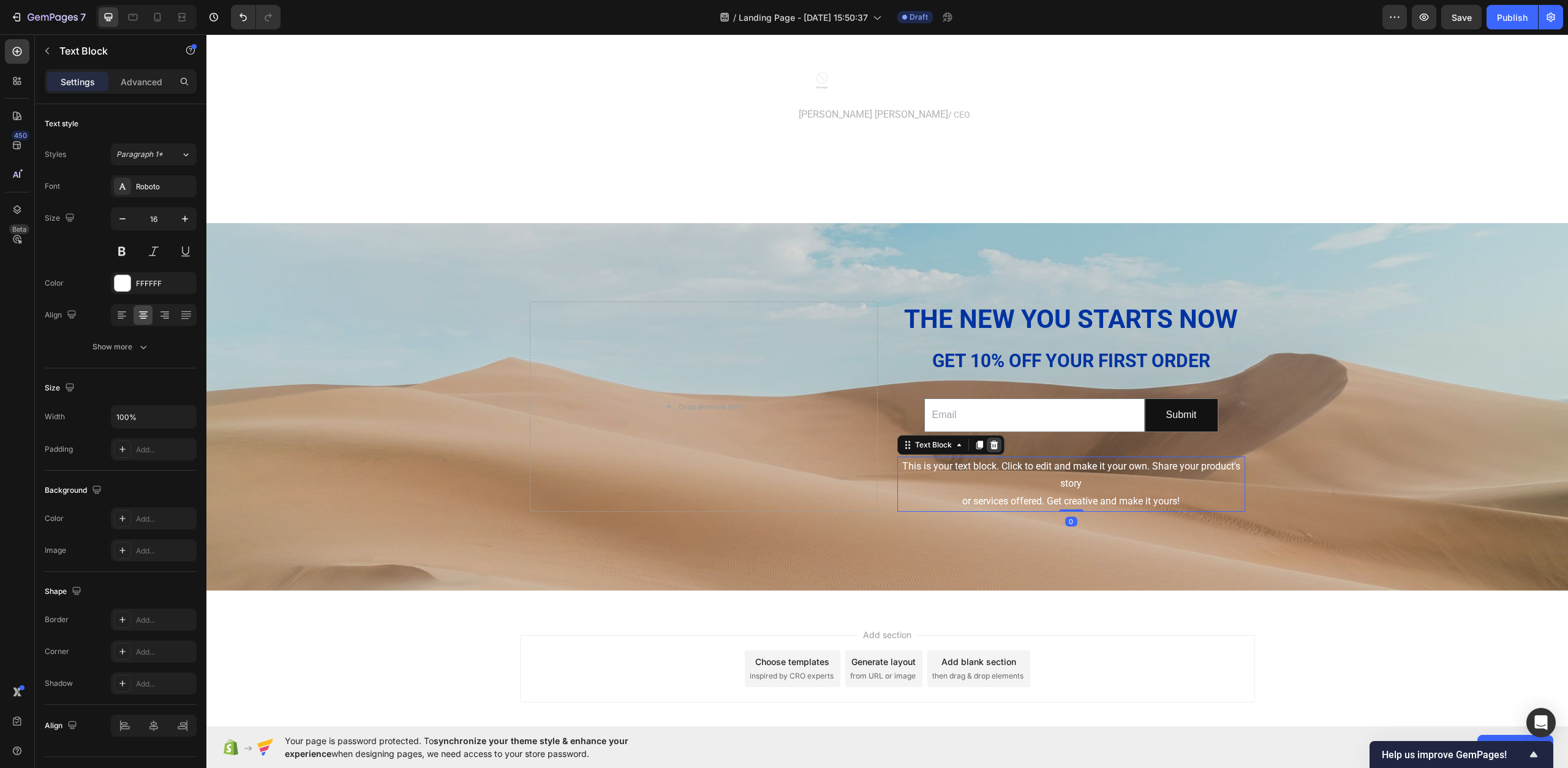
click at [989, 443] on icon at bounding box center [994, 445] width 10 height 10
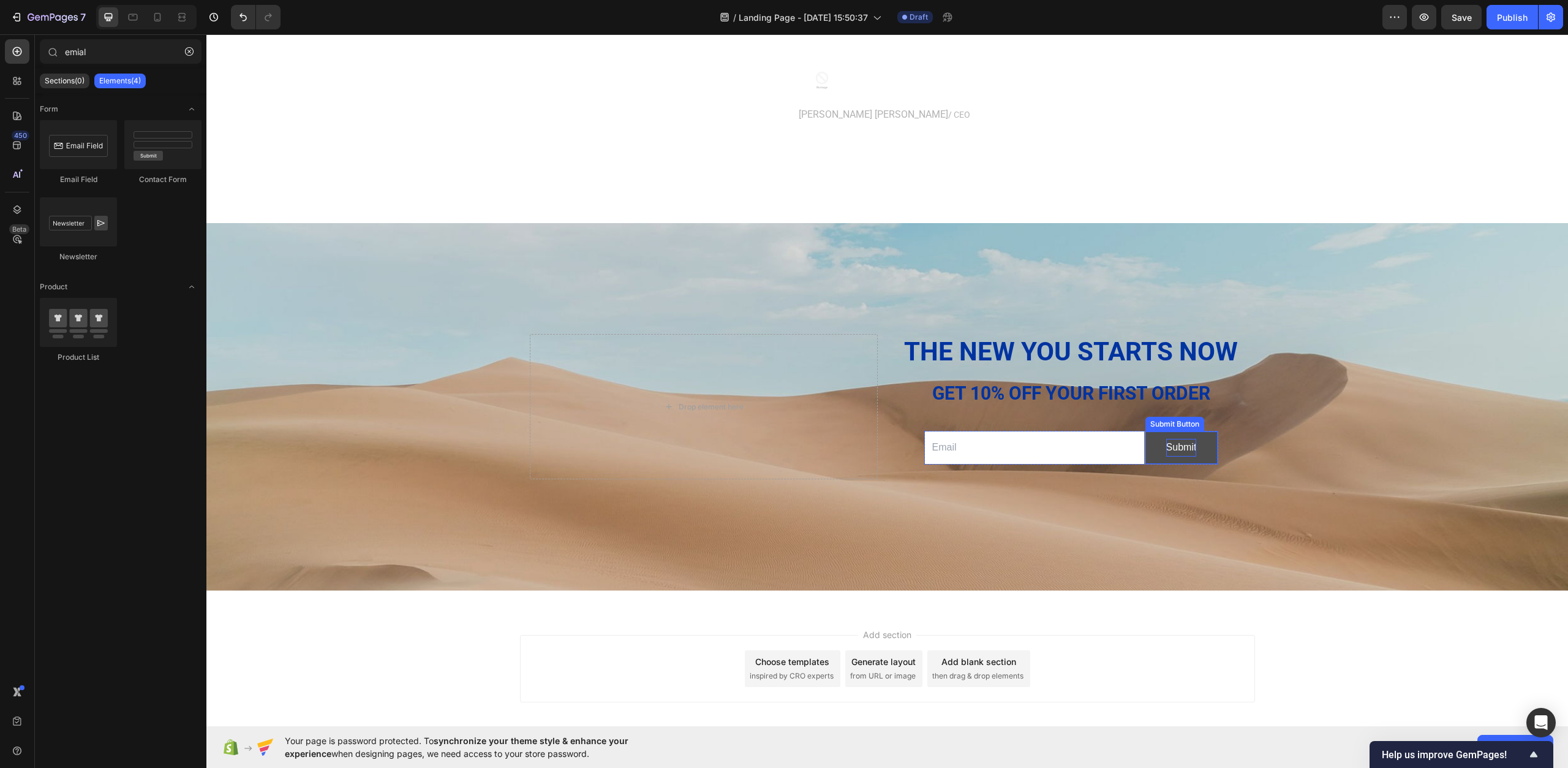
click at [1191, 451] on div "Submit" at bounding box center [1181, 448] width 30 height 18
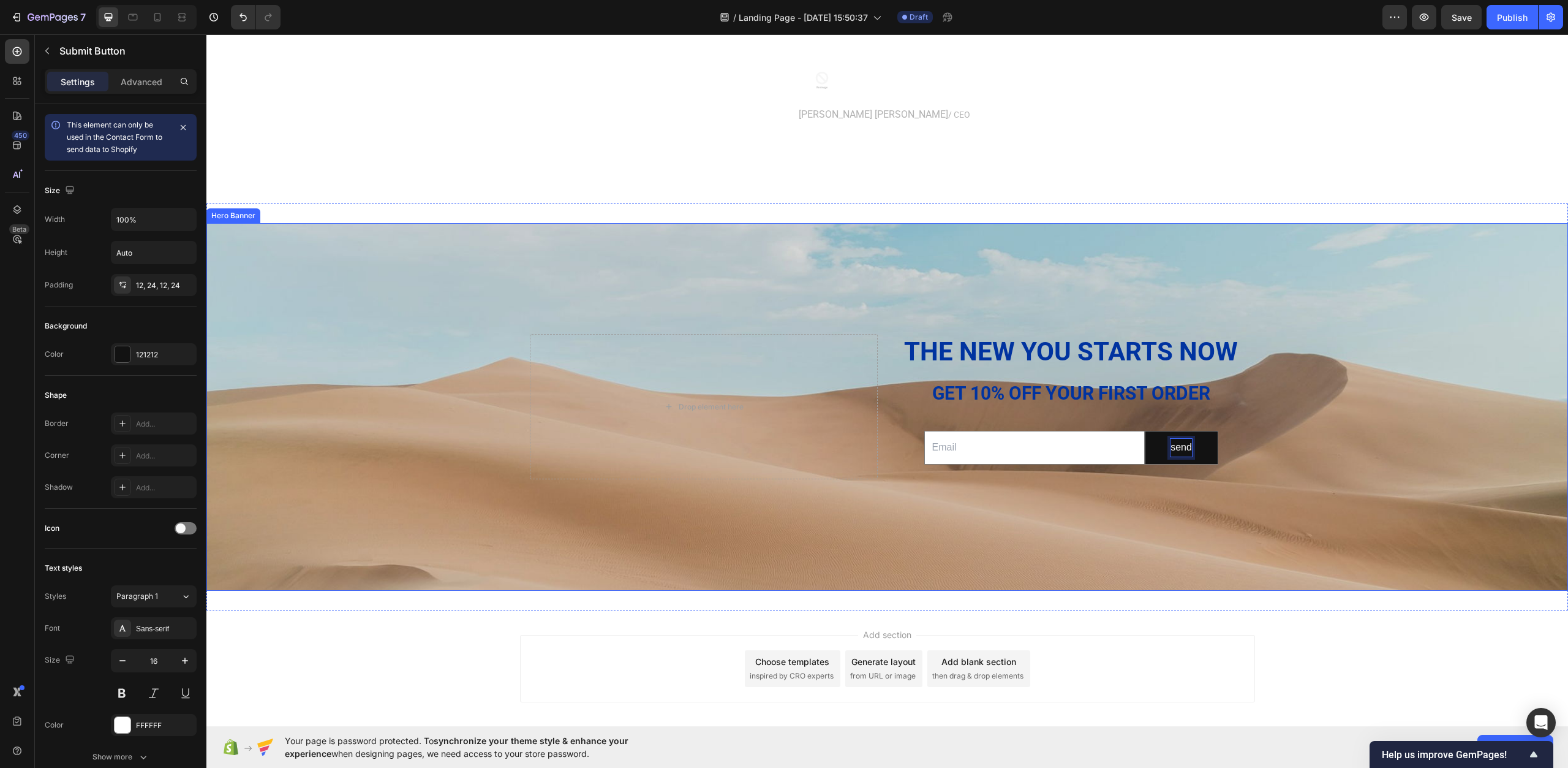
click at [1186, 487] on div "Background Image" at bounding box center [887, 407] width 1362 height 368
click at [1183, 449] on p "send" at bounding box center [1181, 448] width 21 height 18
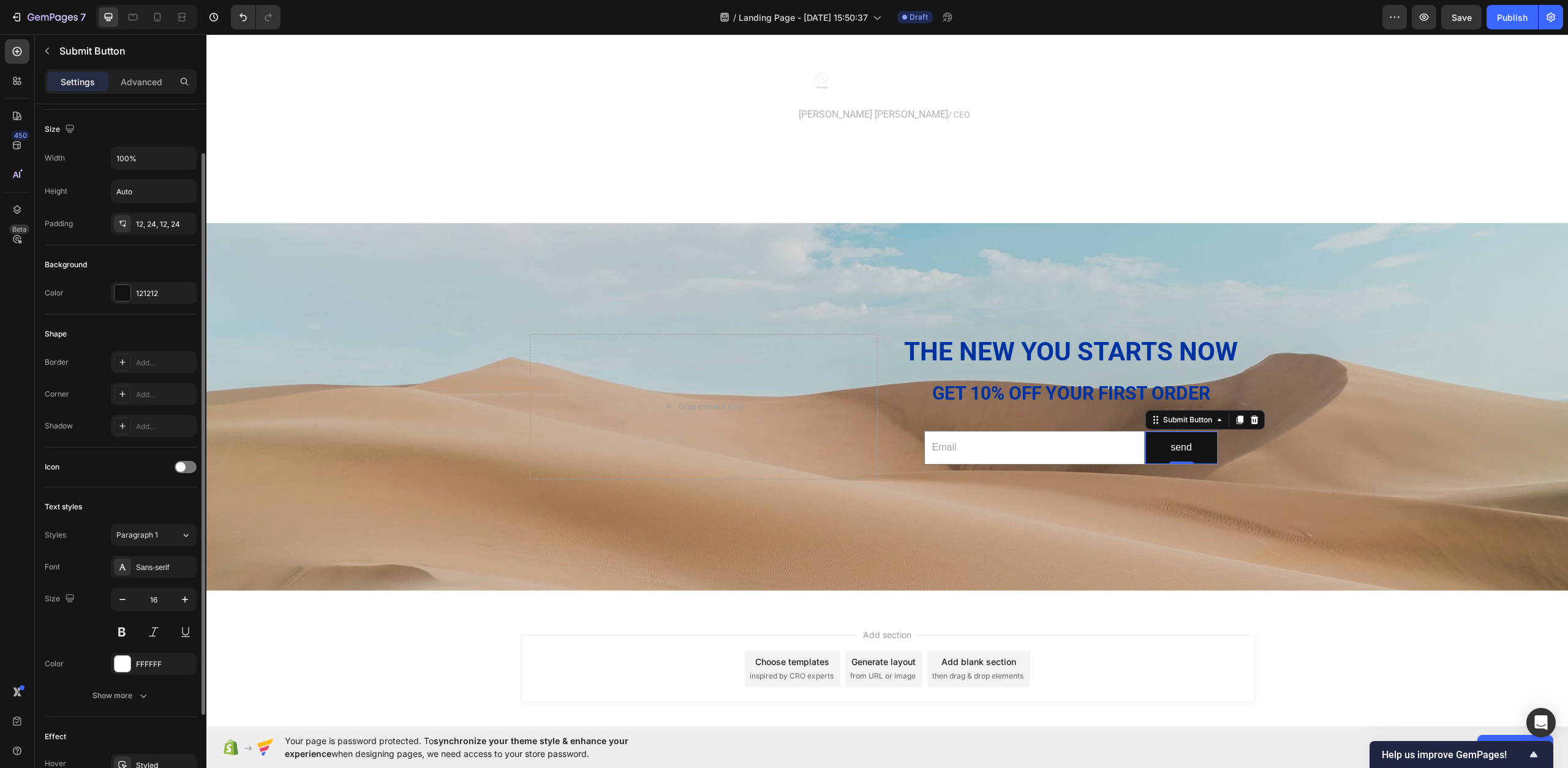
scroll to position [170, 0]
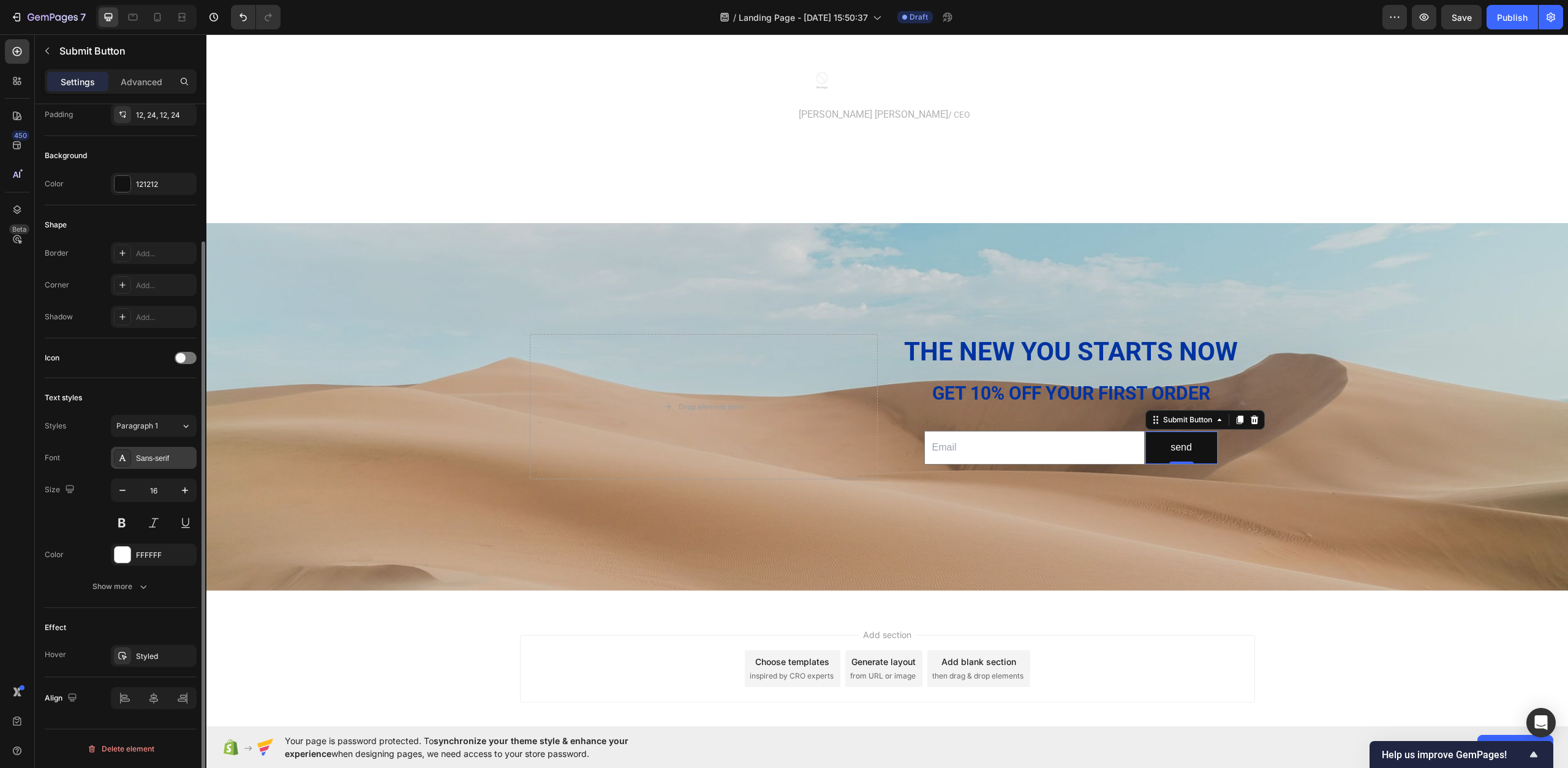
click at [165, 455] on div "Sans-serif" at bounding box center [164, 458] width 57 height 11
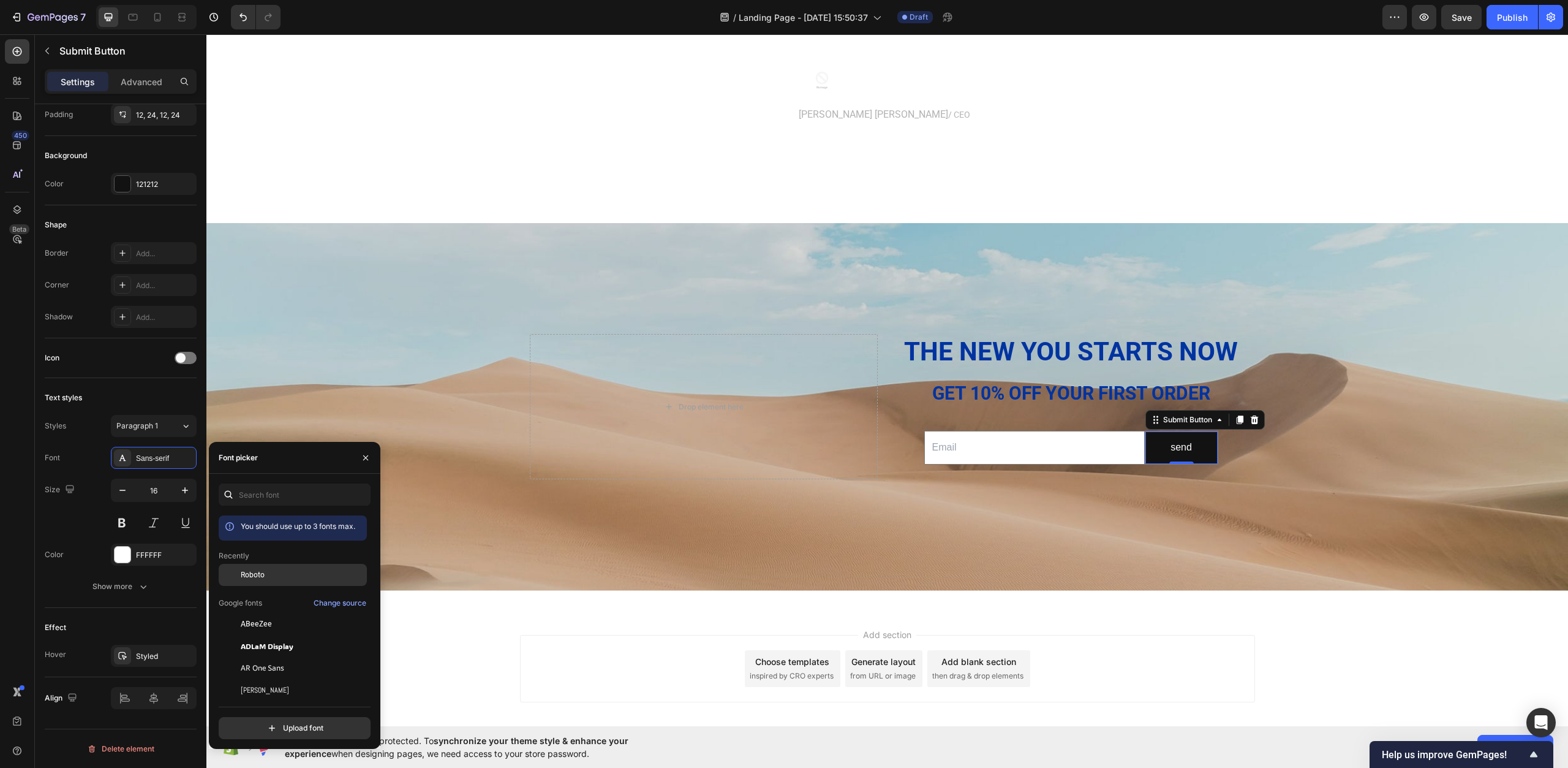
click at [233, 577] on div at bounding box center [230, 575] width 22 height 22
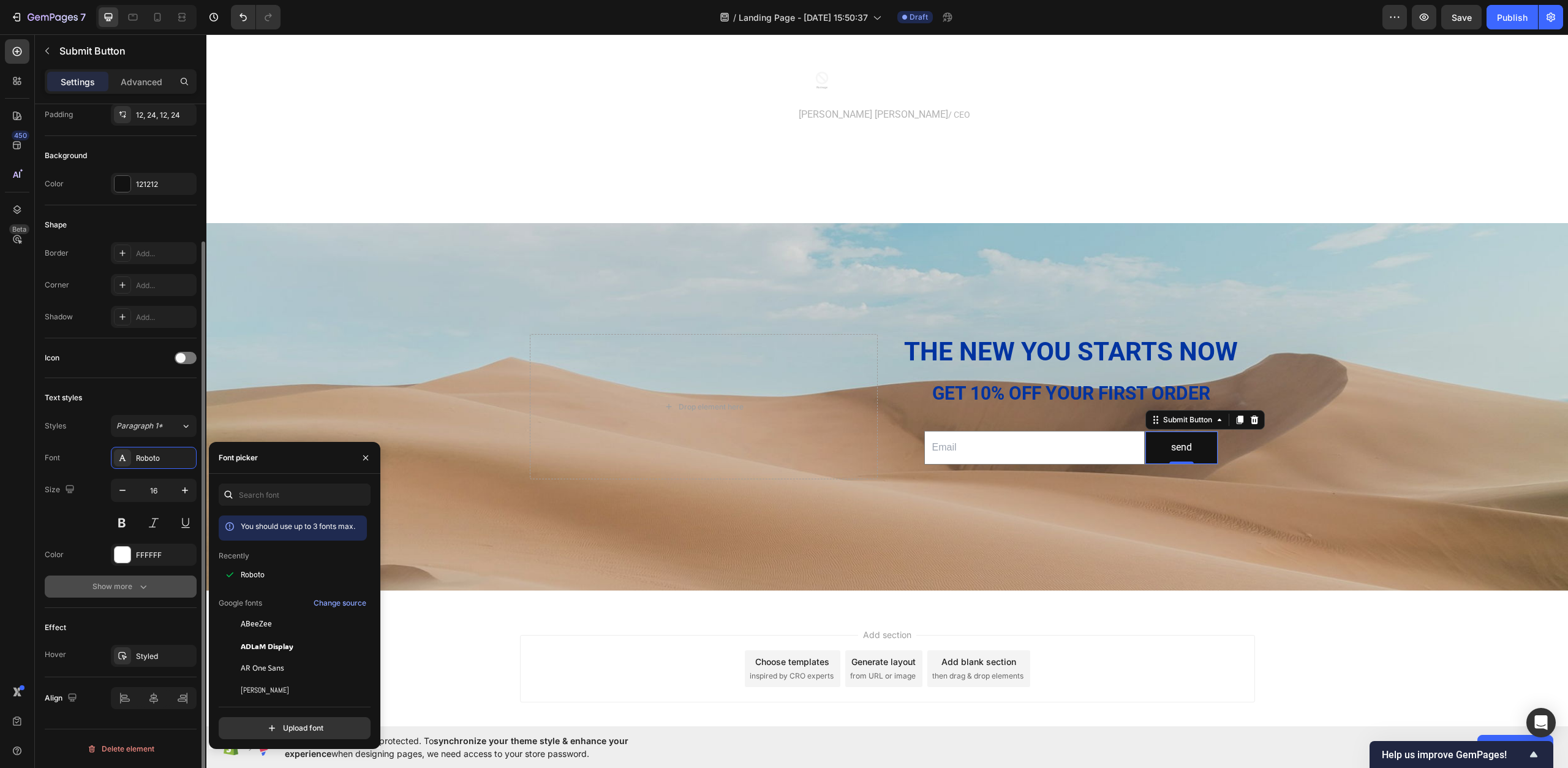
click at [135, 588] on div "Show more" at bounding box center [121, 587] width 57 height 13
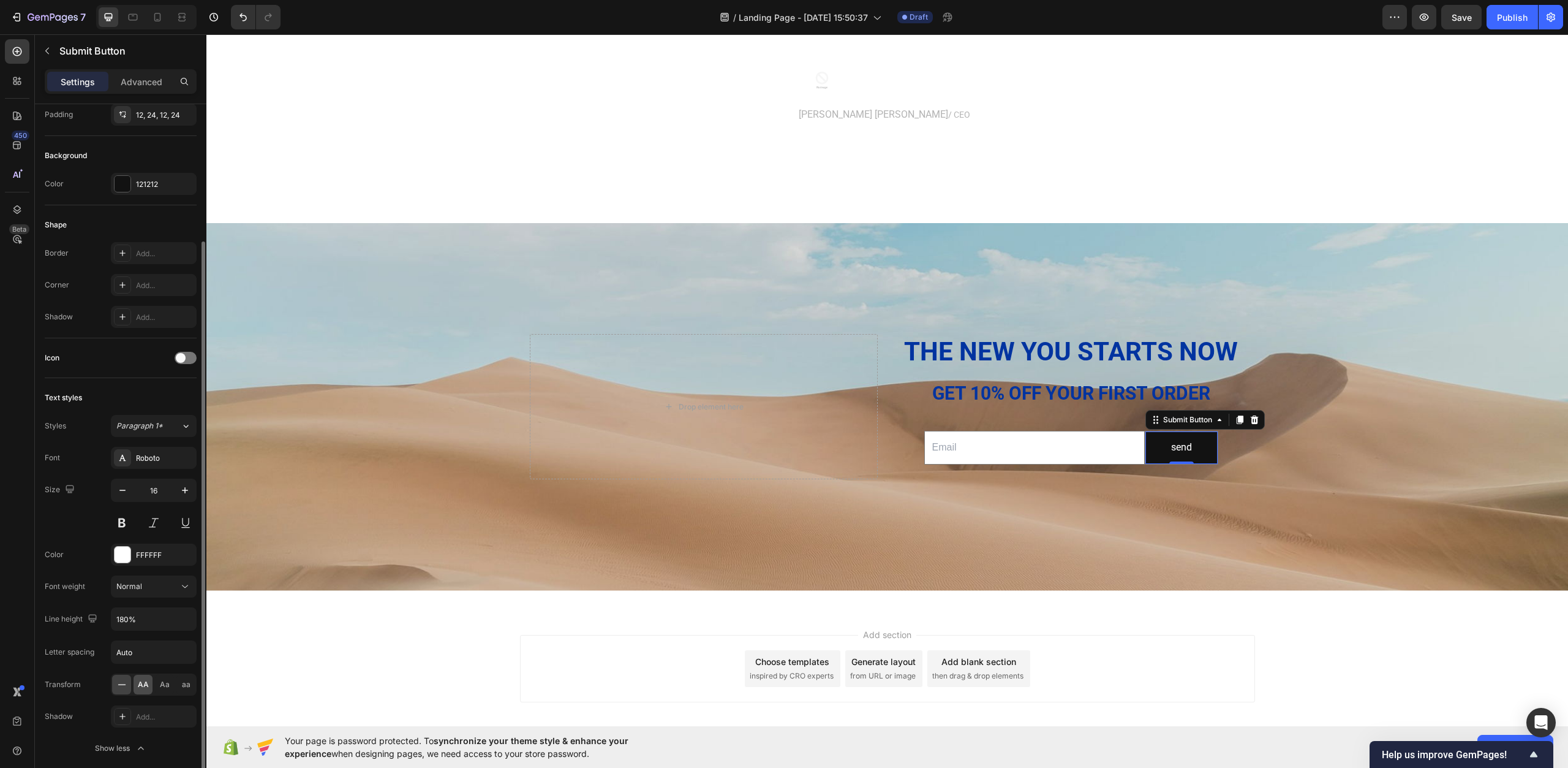
click at [142, 684] on span "AA" at bounding box center [143, 685] width 11 height 11
click at [511, 564] on div "Background Image" at bounding box center [887, 407] width 1362 height 368
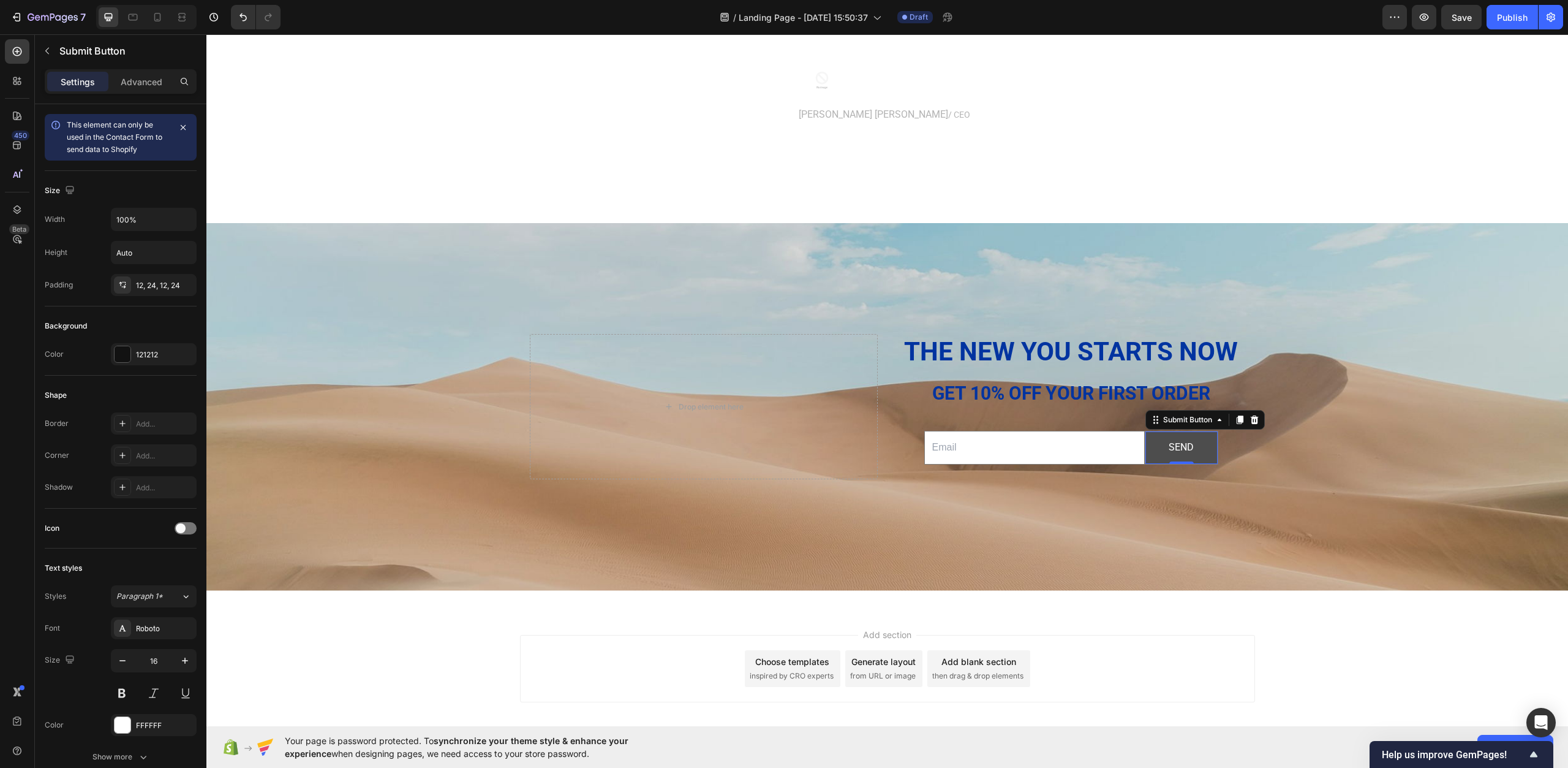
click at [1186, 457] on button "send" at bounding box center [1182, 448] width 72 height 33
click at [127, 357] on div at bounding box center [122, 354] width 16 height 16
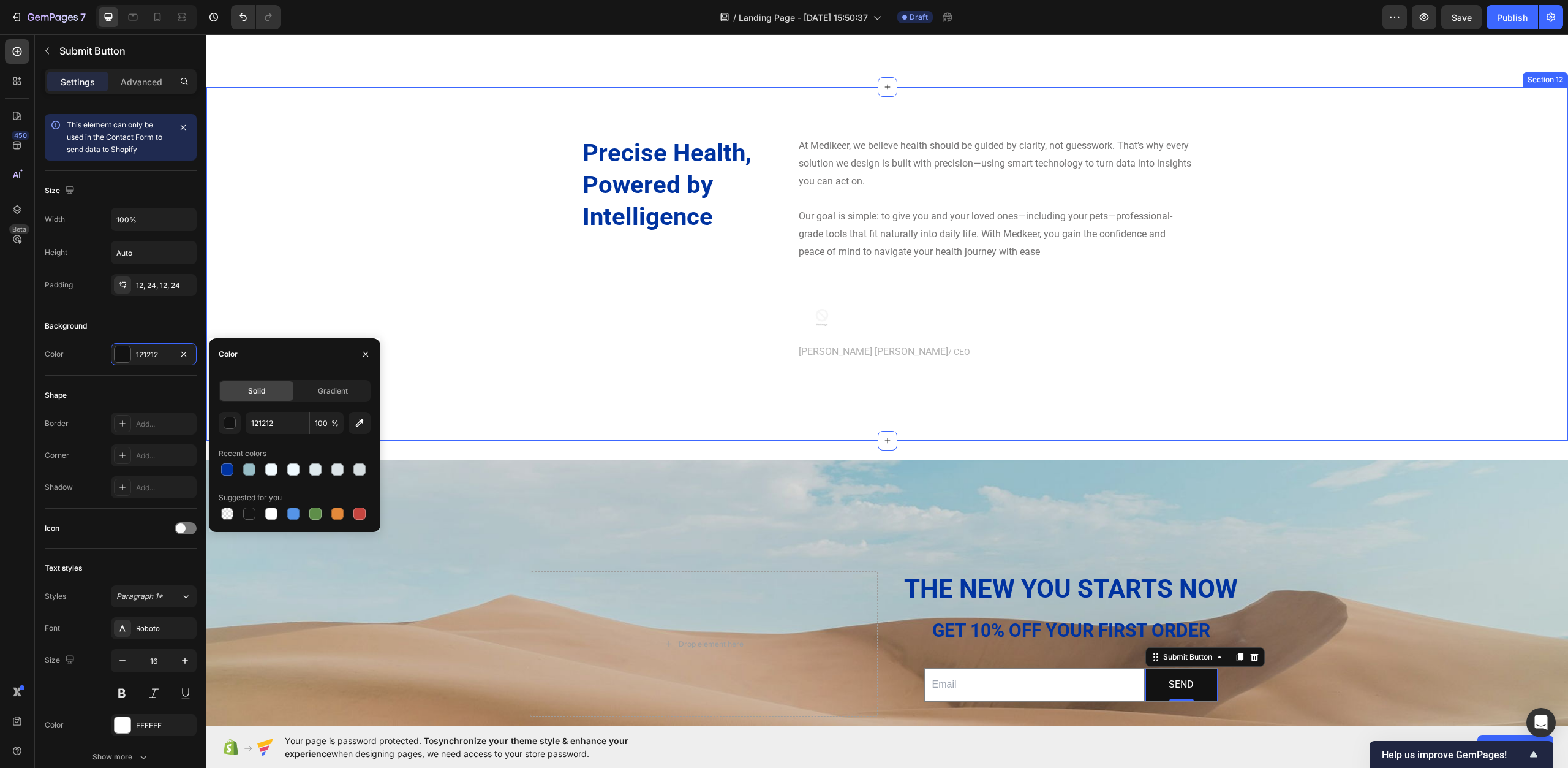
scroll to position [3775, 0]
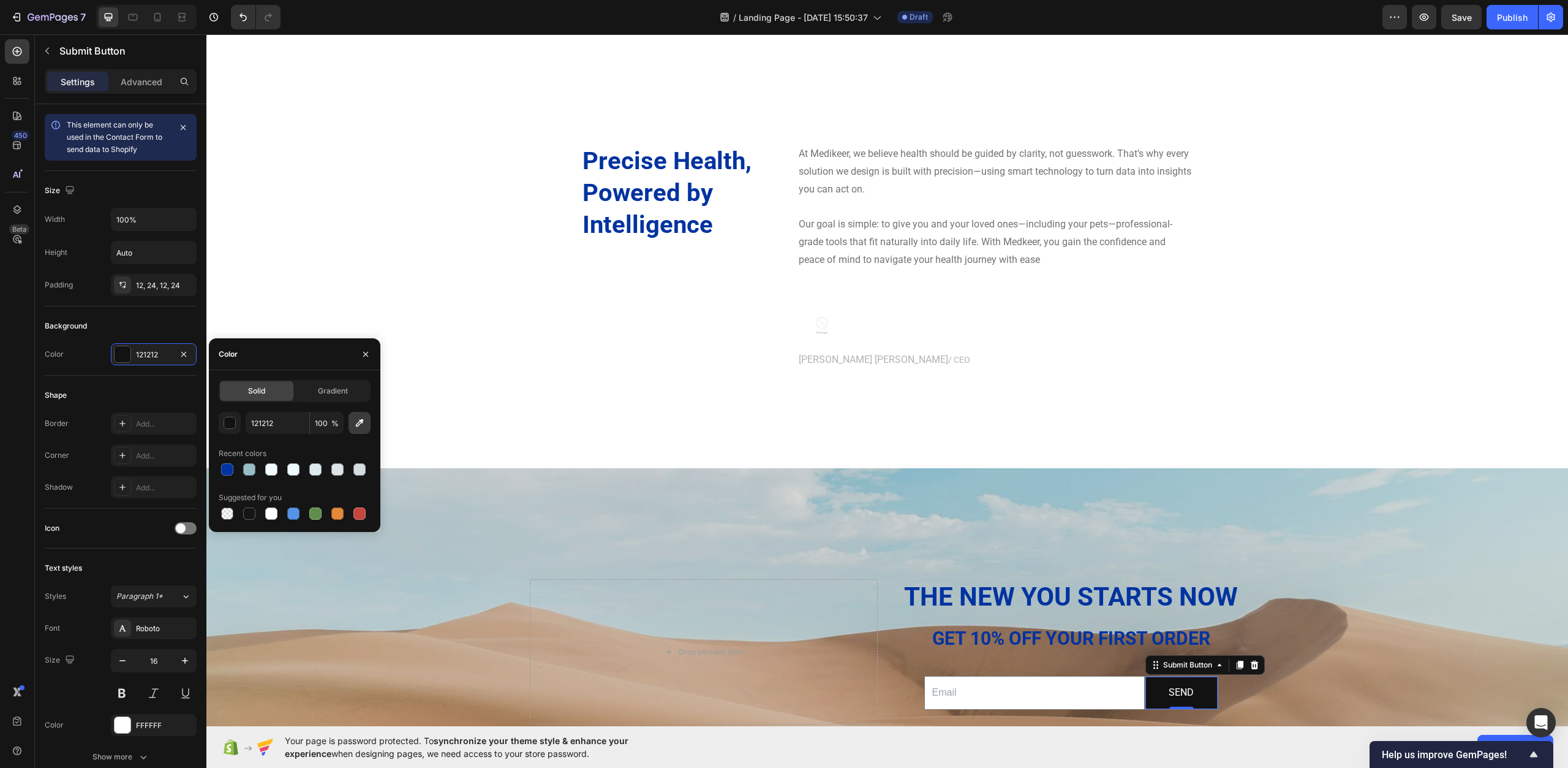
click at [361, 427] on icon "button" at bounding box center [360, 422] width 13 height 13
type input "757B81"
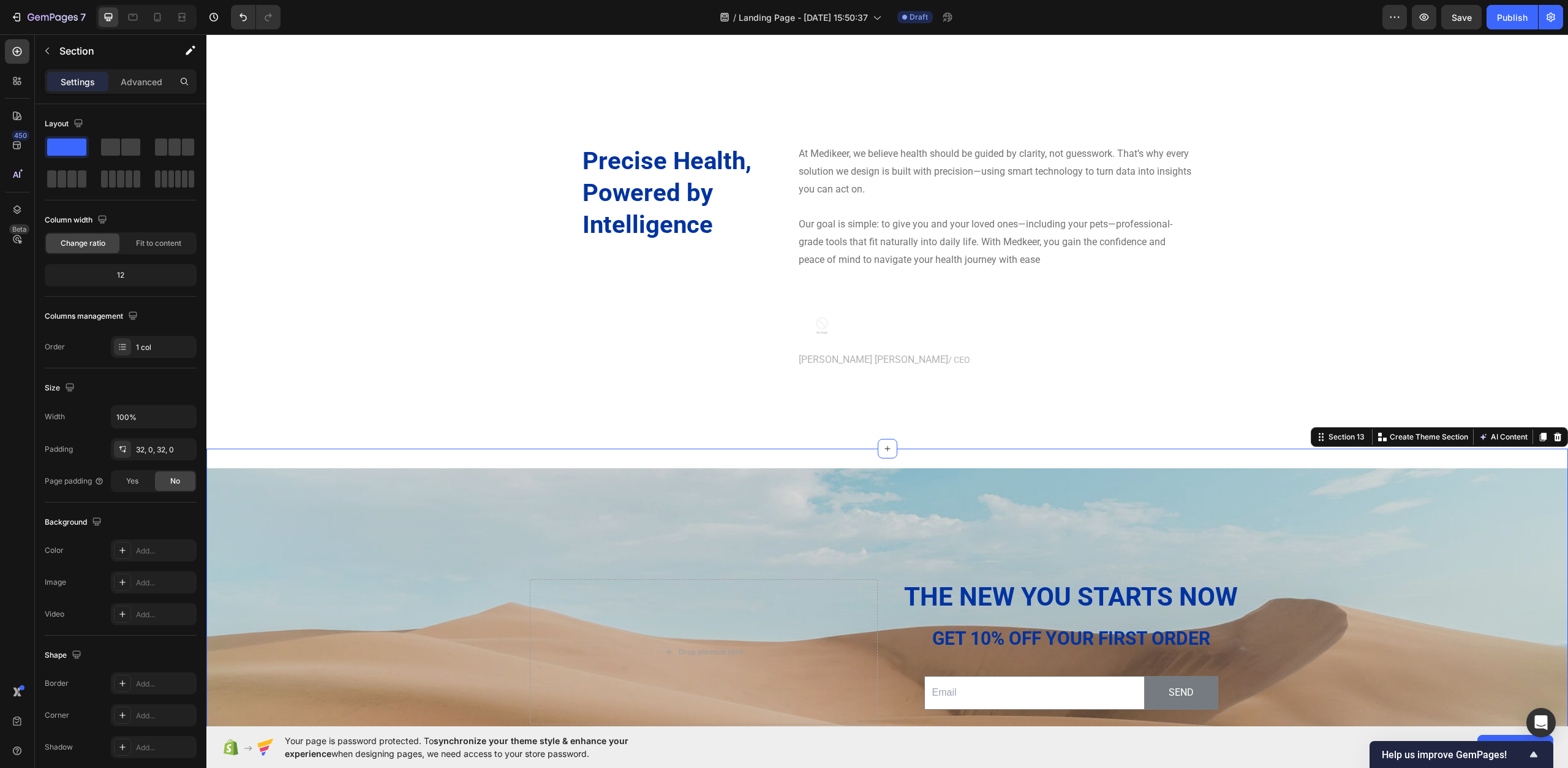
click at [677, 464] on div "The new you starts now Heading Get 10% off YOUR FIRST ORDER Heading Email Field…" at bounding box center [887, 652] width 1362 height 407
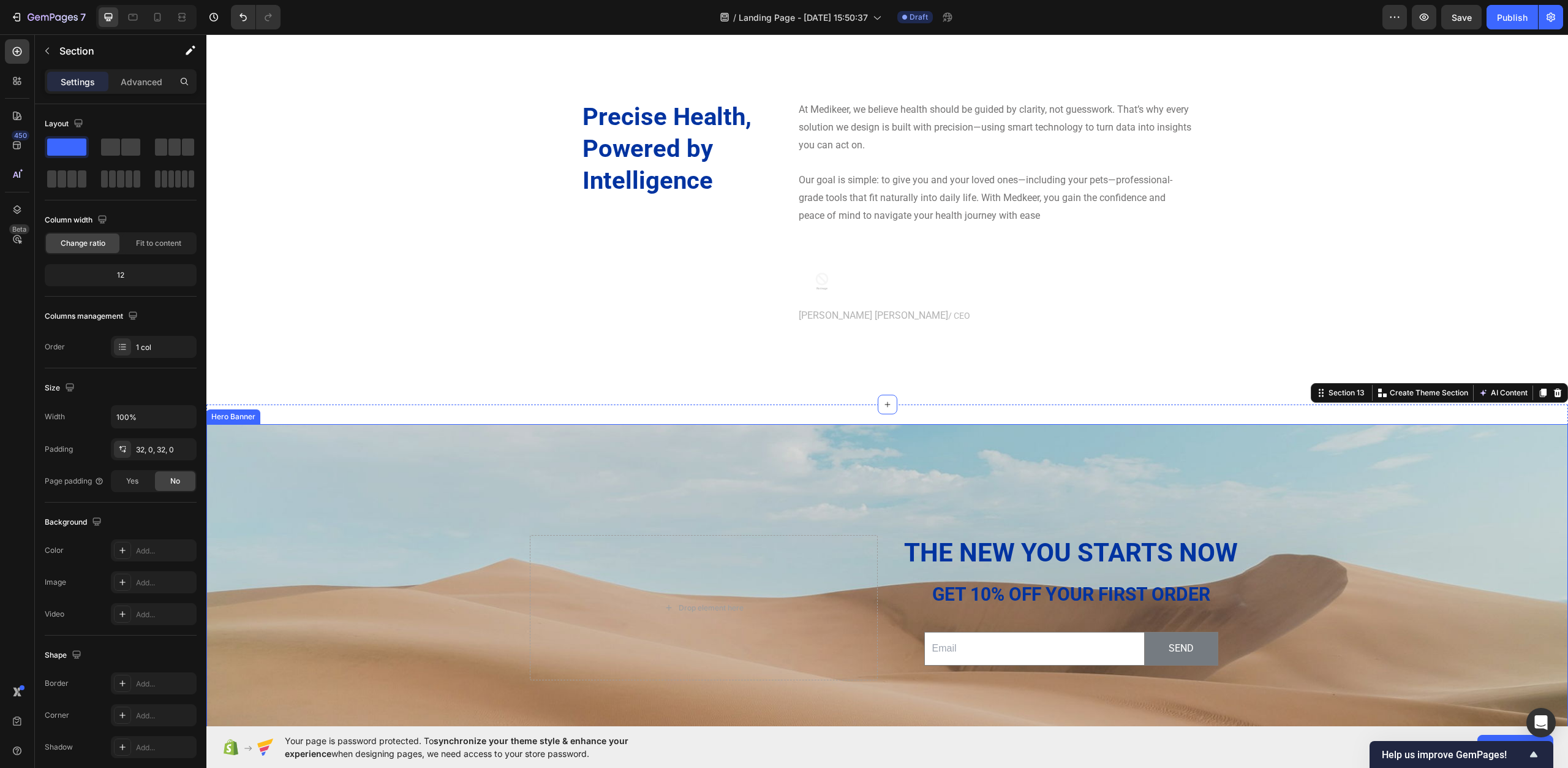
scroll to position [3960, 0]
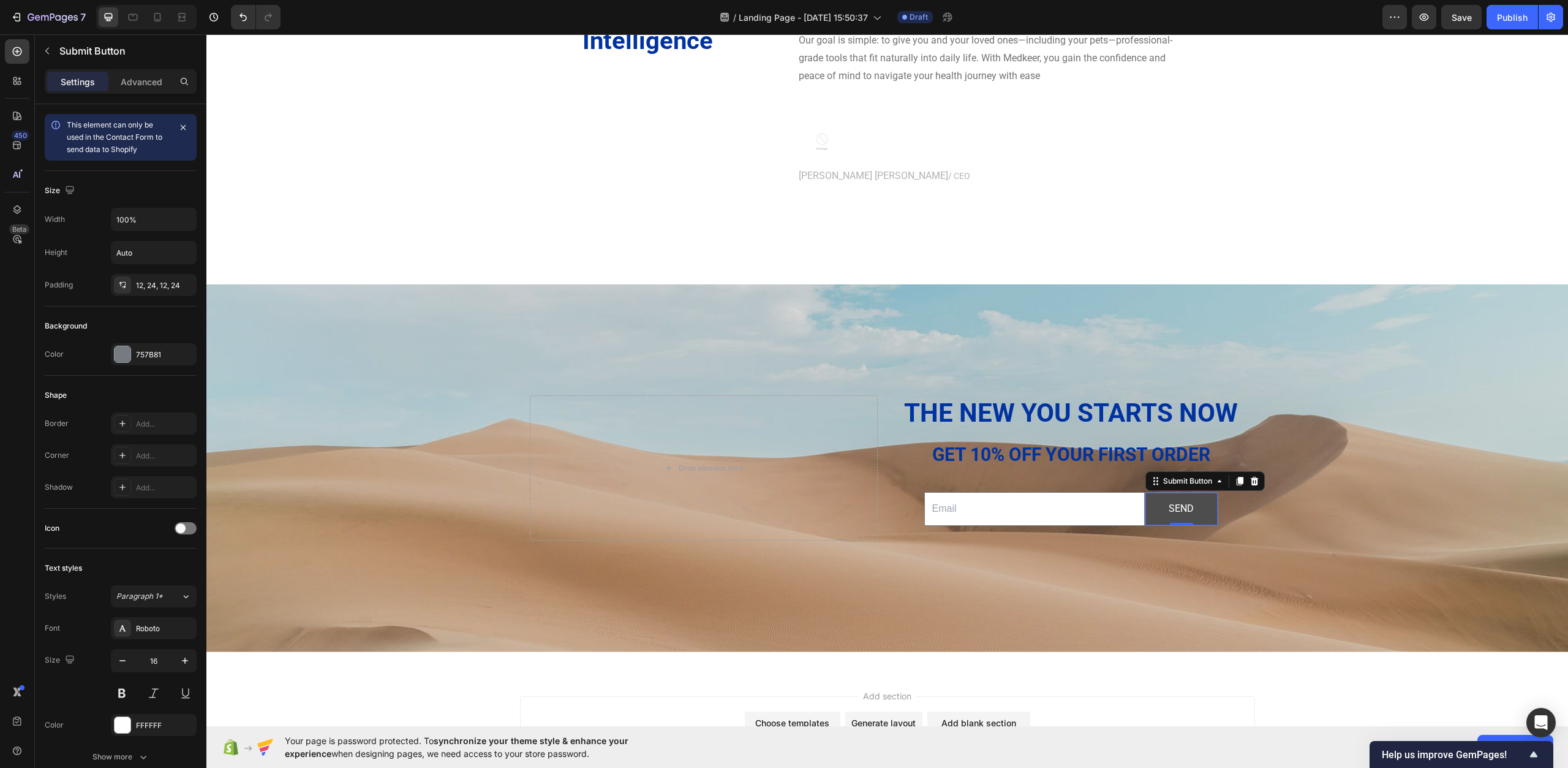
click at [1196, 509] on button "send" at bounding box center [1182, 509] width 72 height 33
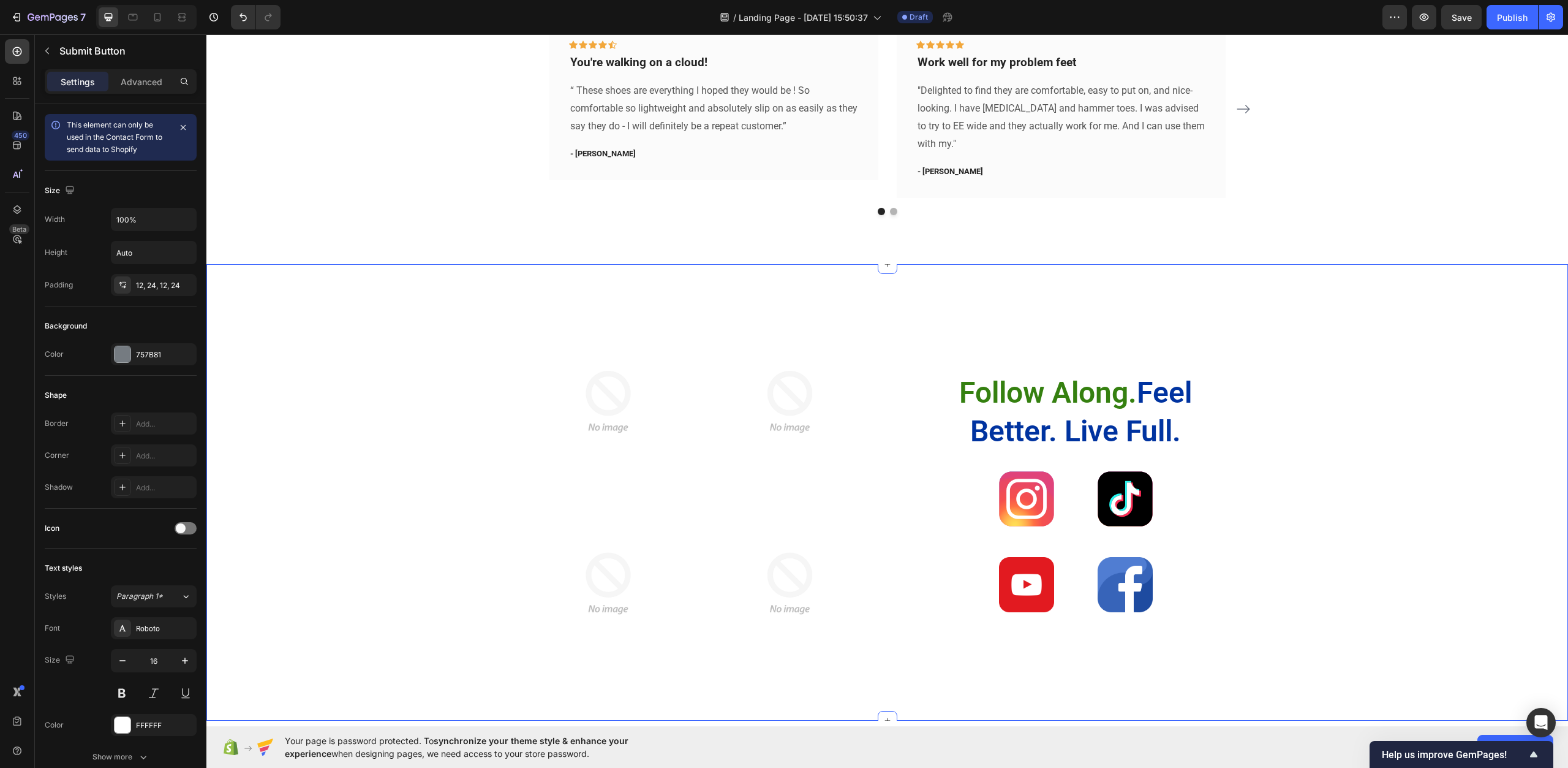
scroll to position [3119, 0]
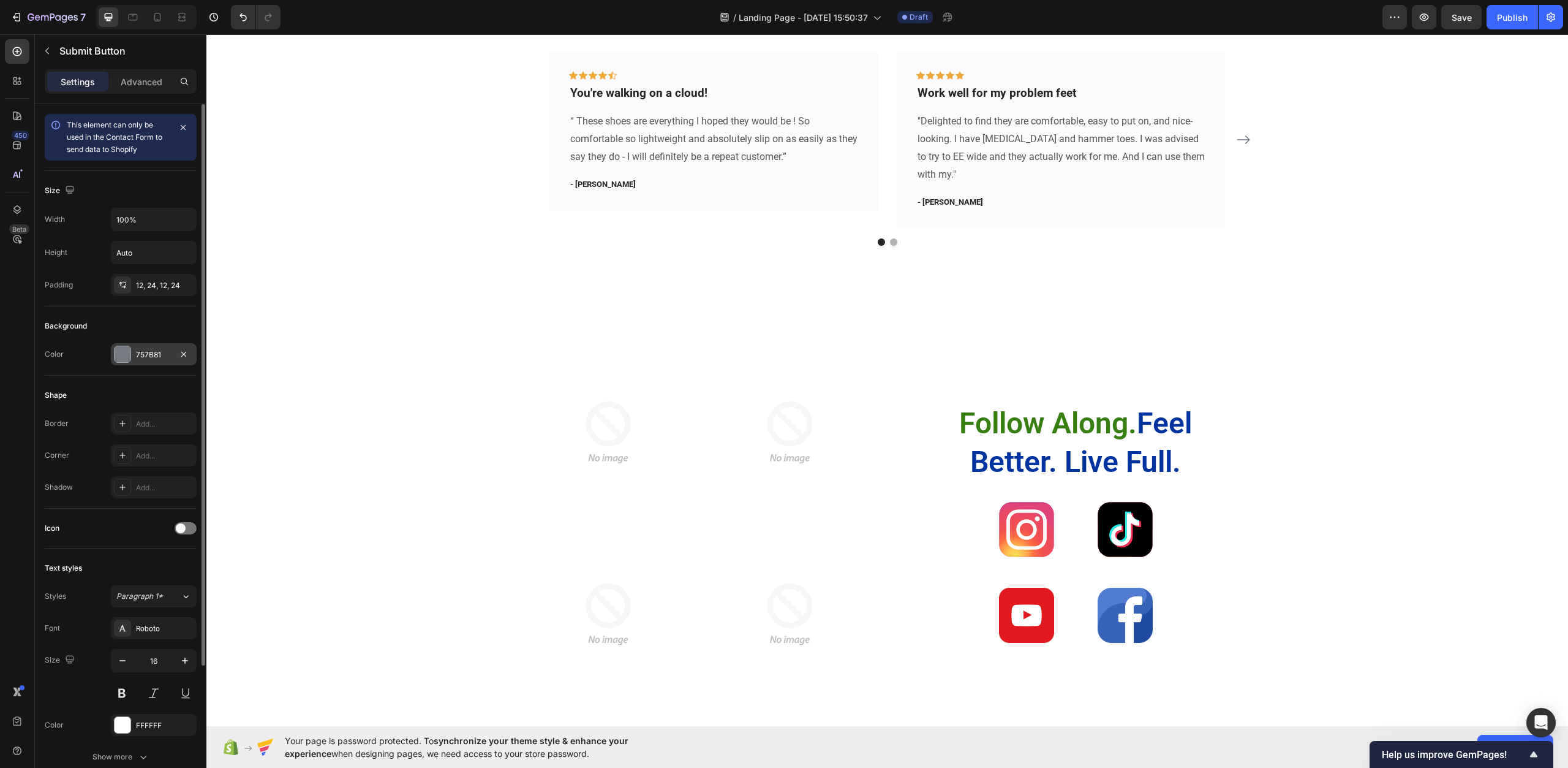
click at [150, 359] on div "757B81" at bounding box center [153, 354] width 35 height 11
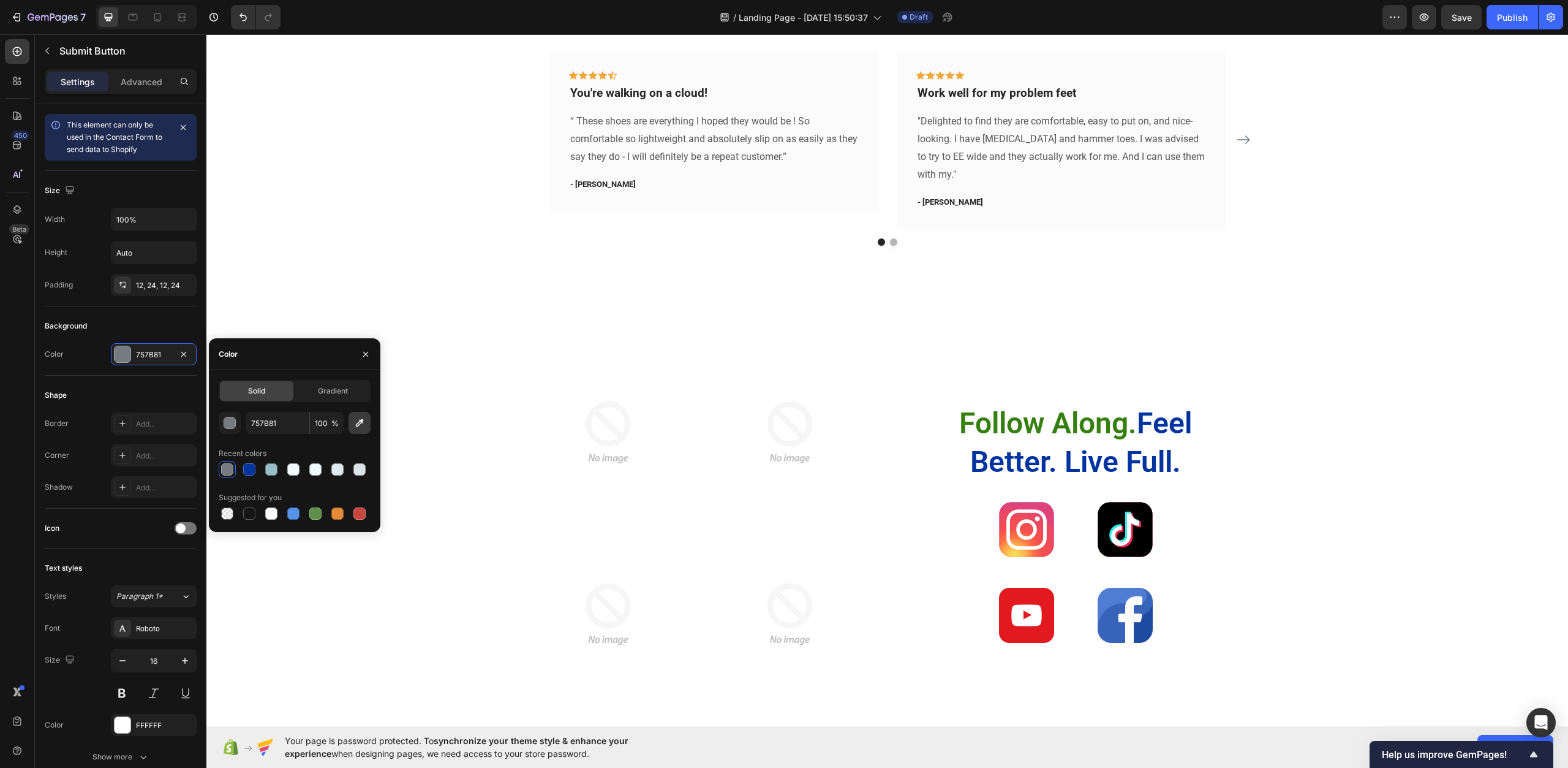
click at [356, 425] on icon "button" at bounding box center [360, 422] width 13 height 13
type input "358010"
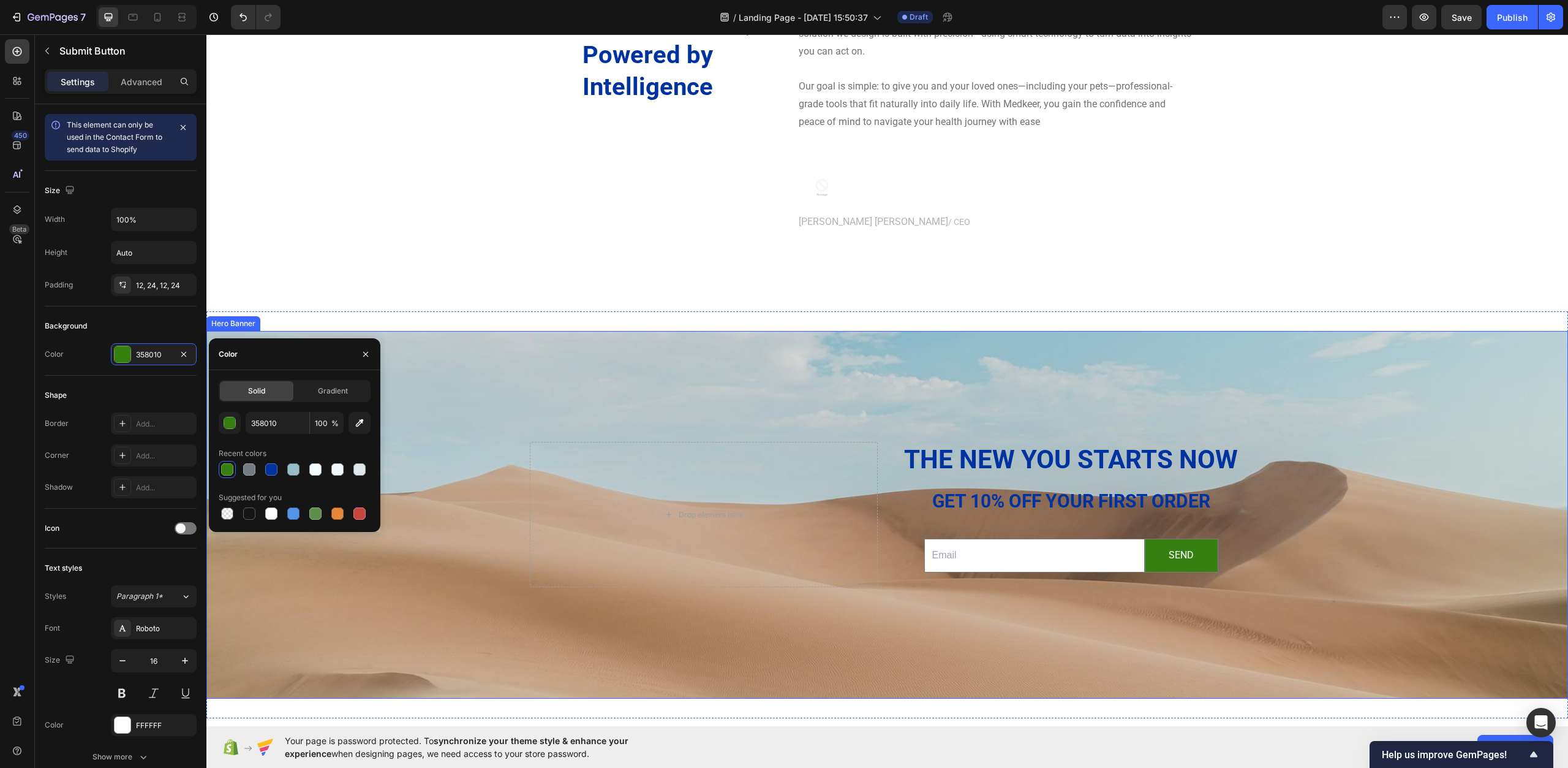
scroll to position [4038, 0]
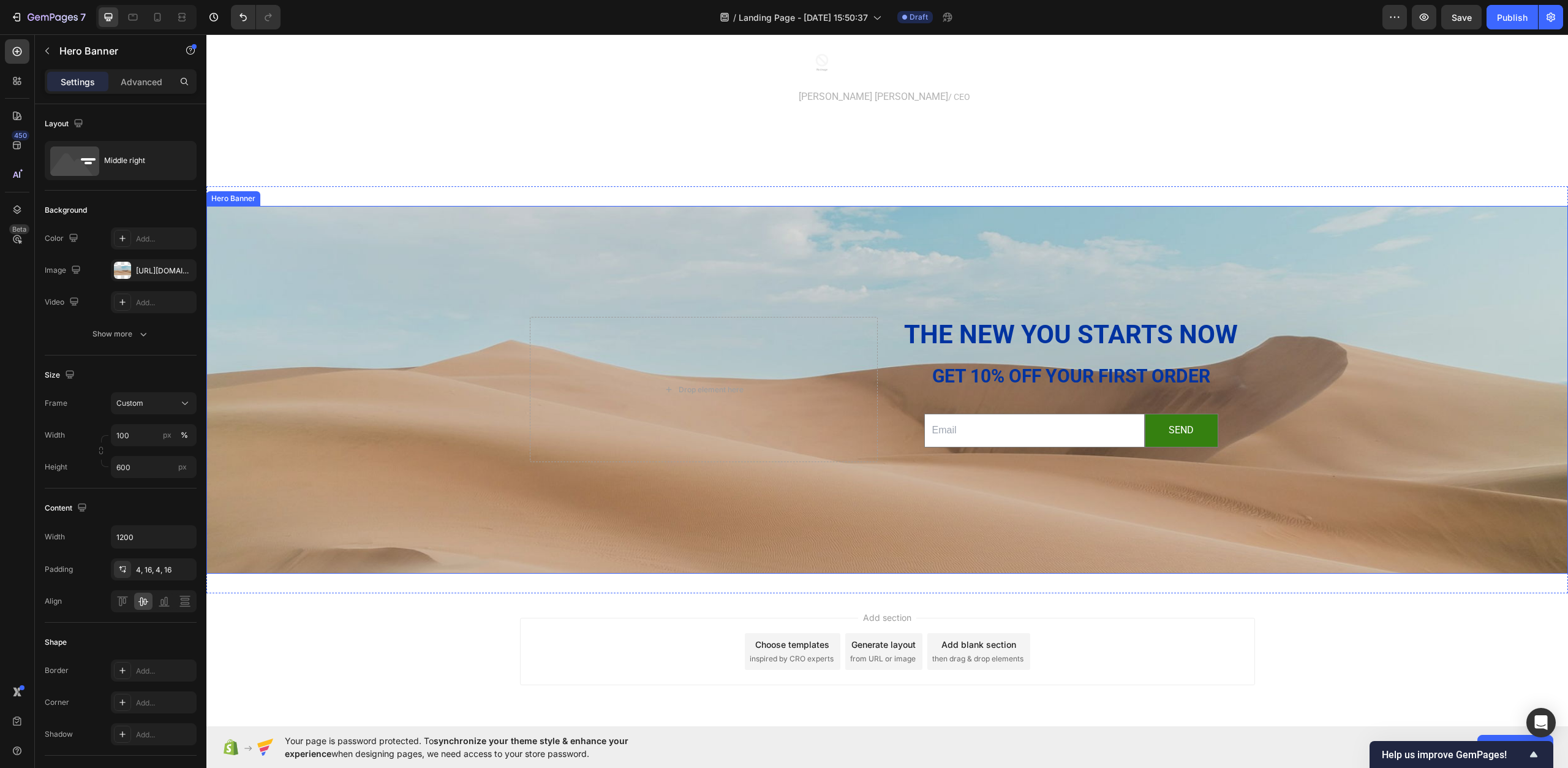
click at [827, 502] on div "Background Image" at bounding box center [887, 389] width 1362 height 368
click at [1198, 443] on button "send" at bounding box center [1182, 430] width 72 height 33
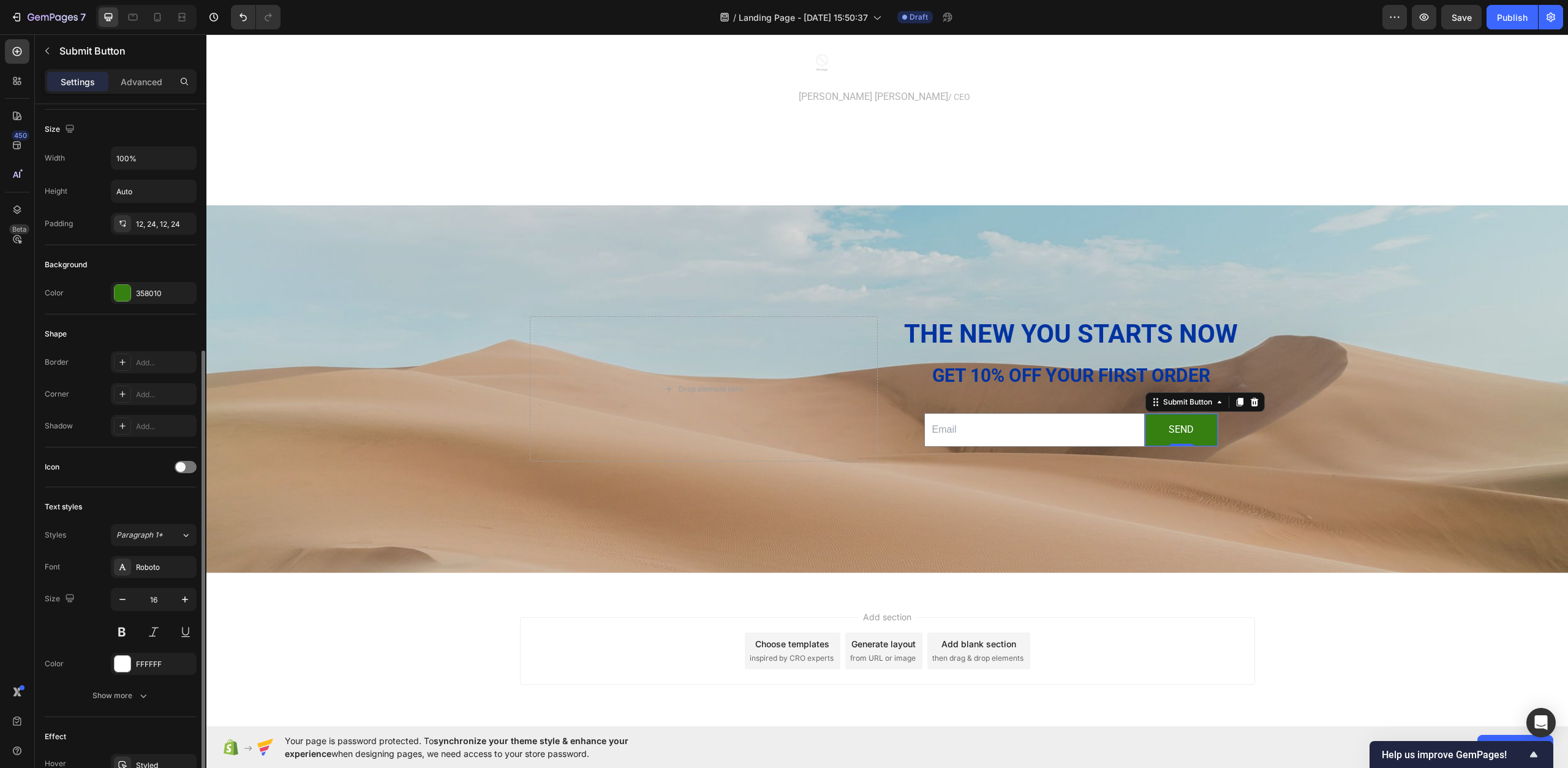
scroll to position [170, 0]
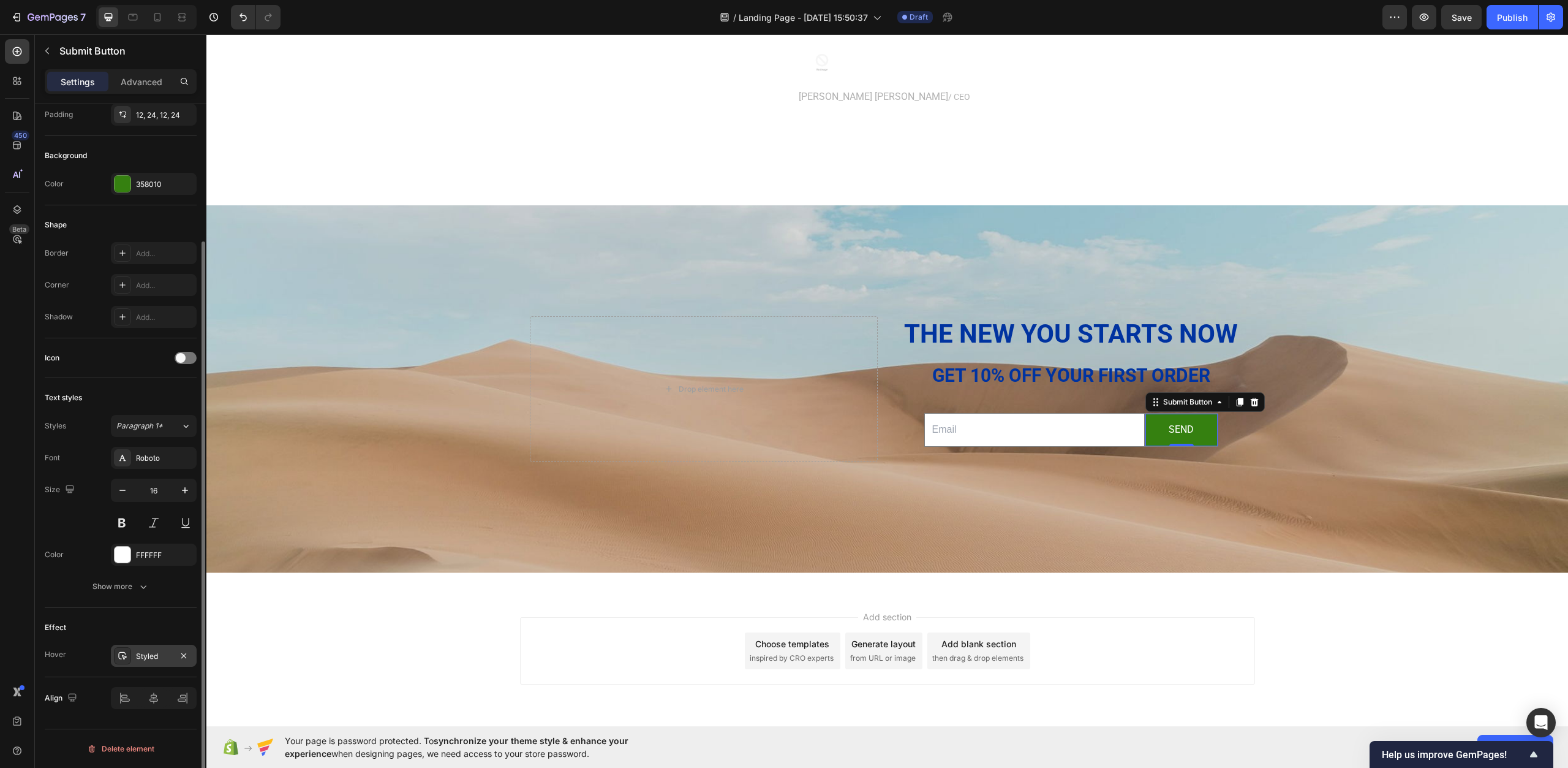
click at [152, 663] on div "Styled" at bounding box center [154, 656] width 86 height 22
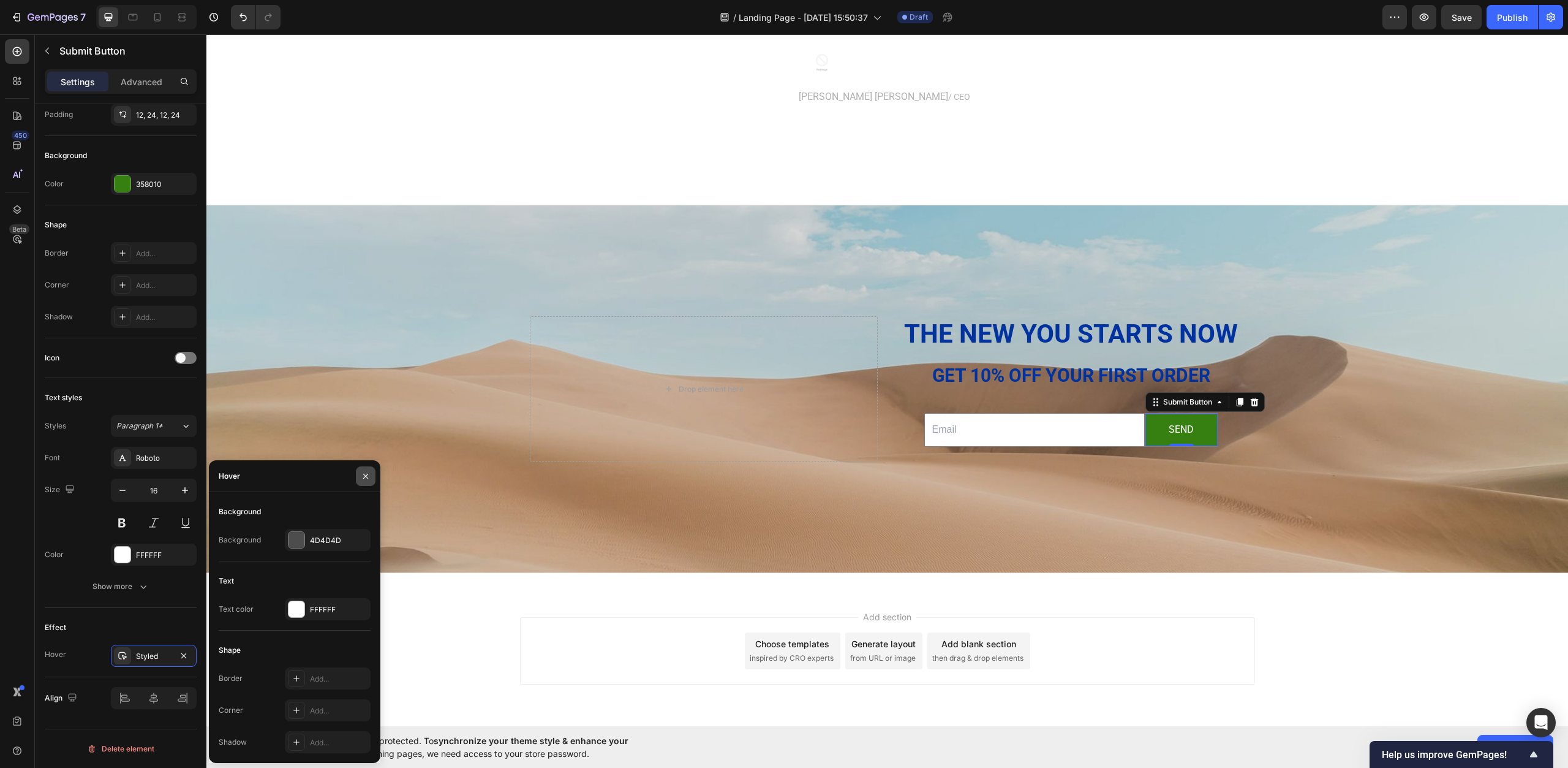
click at [368, 471] on icon "button" at bounding box center [366, 476] width 10 height 10
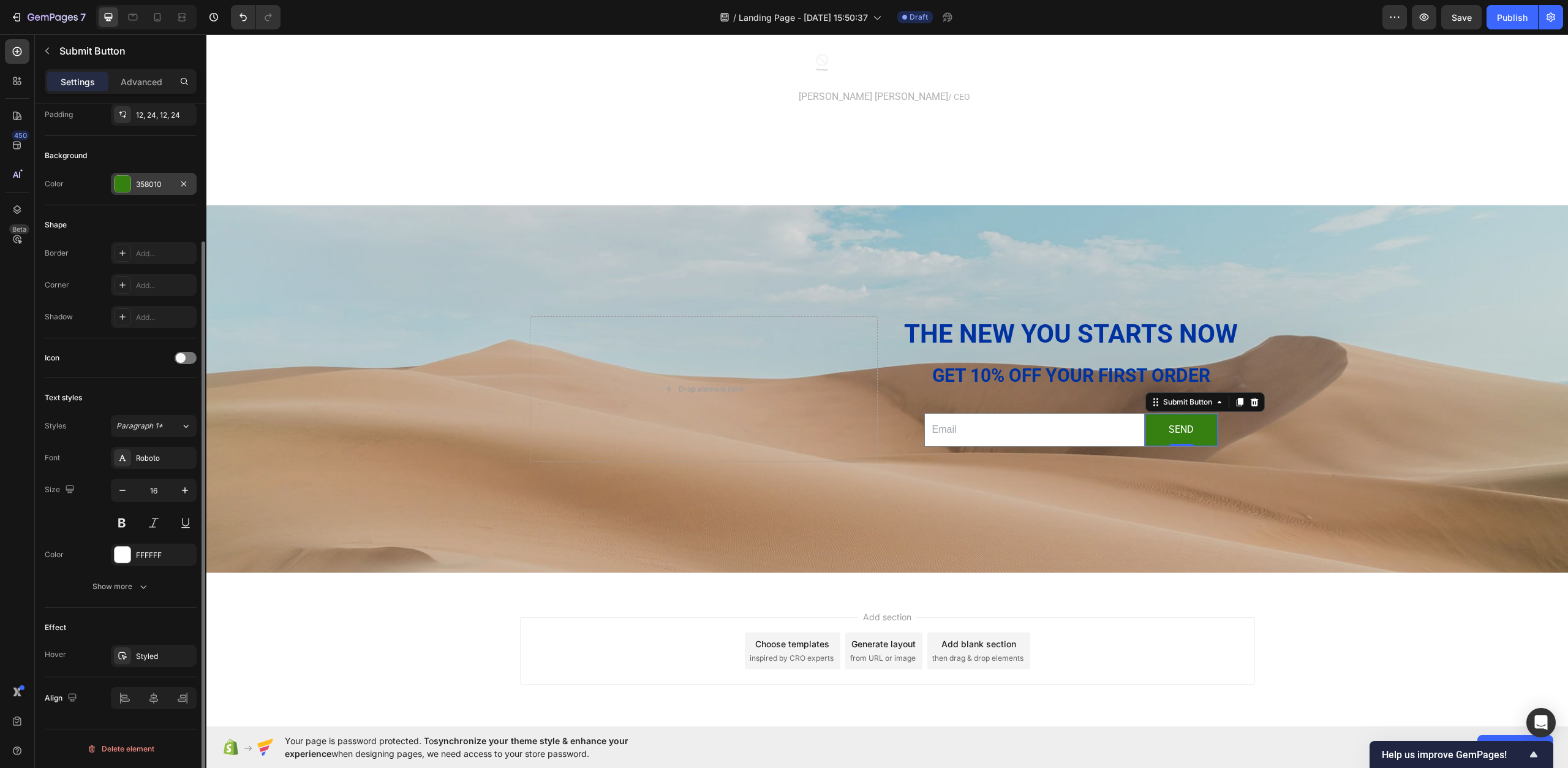
click at [125, 183] on div at bounding box center [122, 184] width 16 height 16
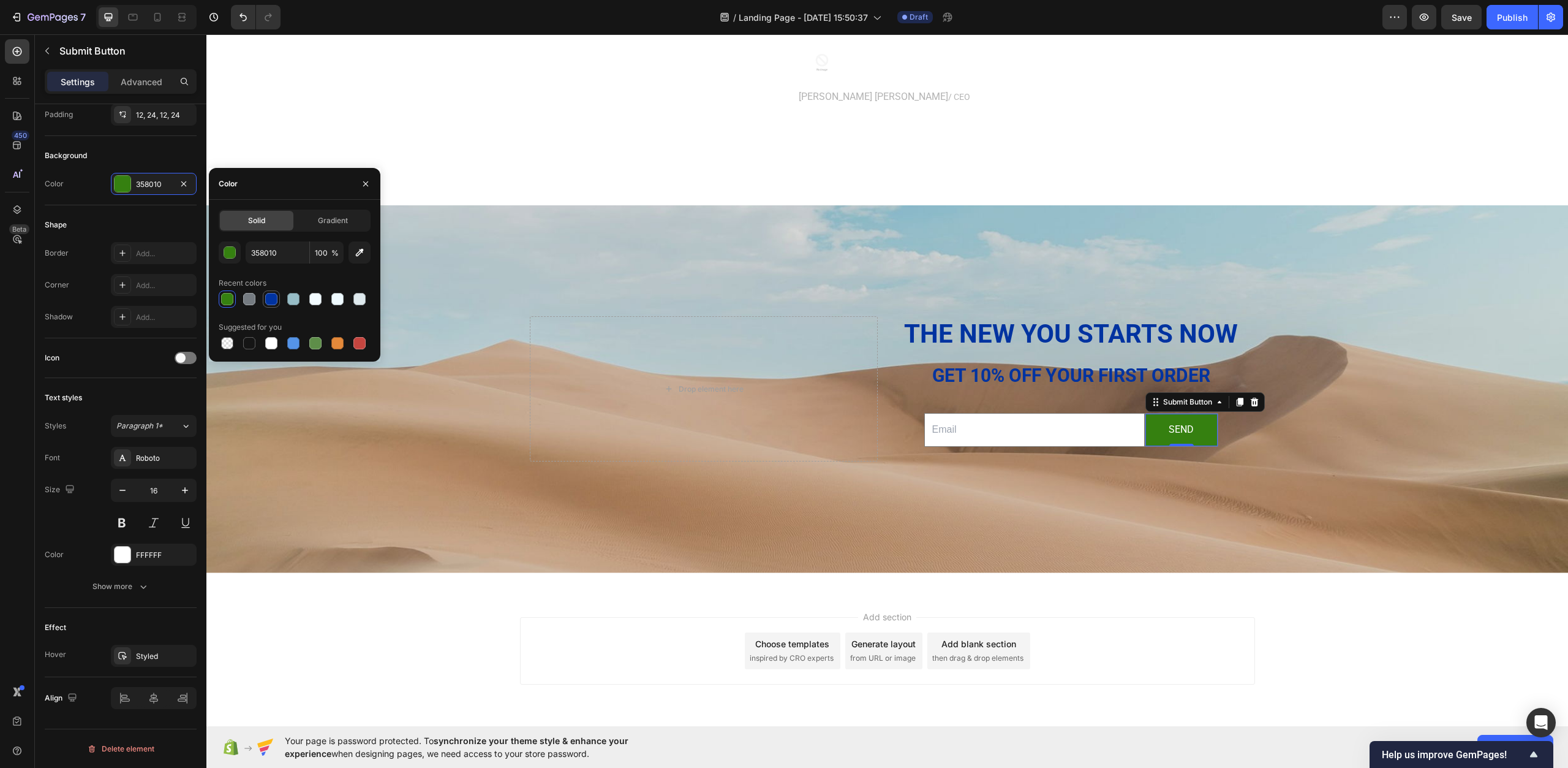
click at [268, 298] on div at bounding box center [271, 299] width 13 height 13
type input "0033A0"
click at [528, 529] on div "Background Image" at bounding box center [887, 389] width 1362 height 368
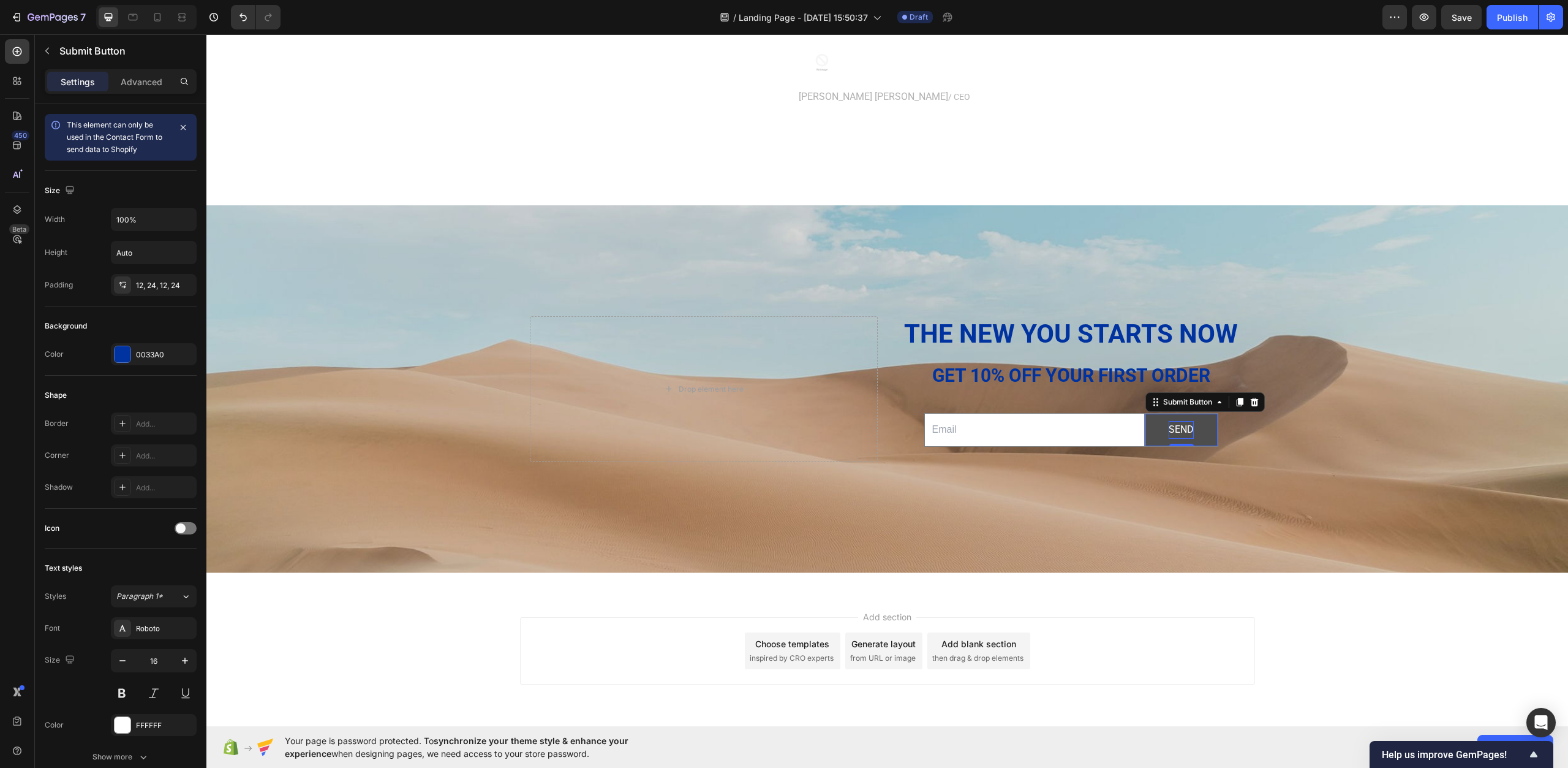
click at [1172, 427] on div "send" at bounding box center [1181, 430] width 25 height 18
click at [1164, 481] on div "Background Image" at bounding box center [887, 389] width 1362 height 368
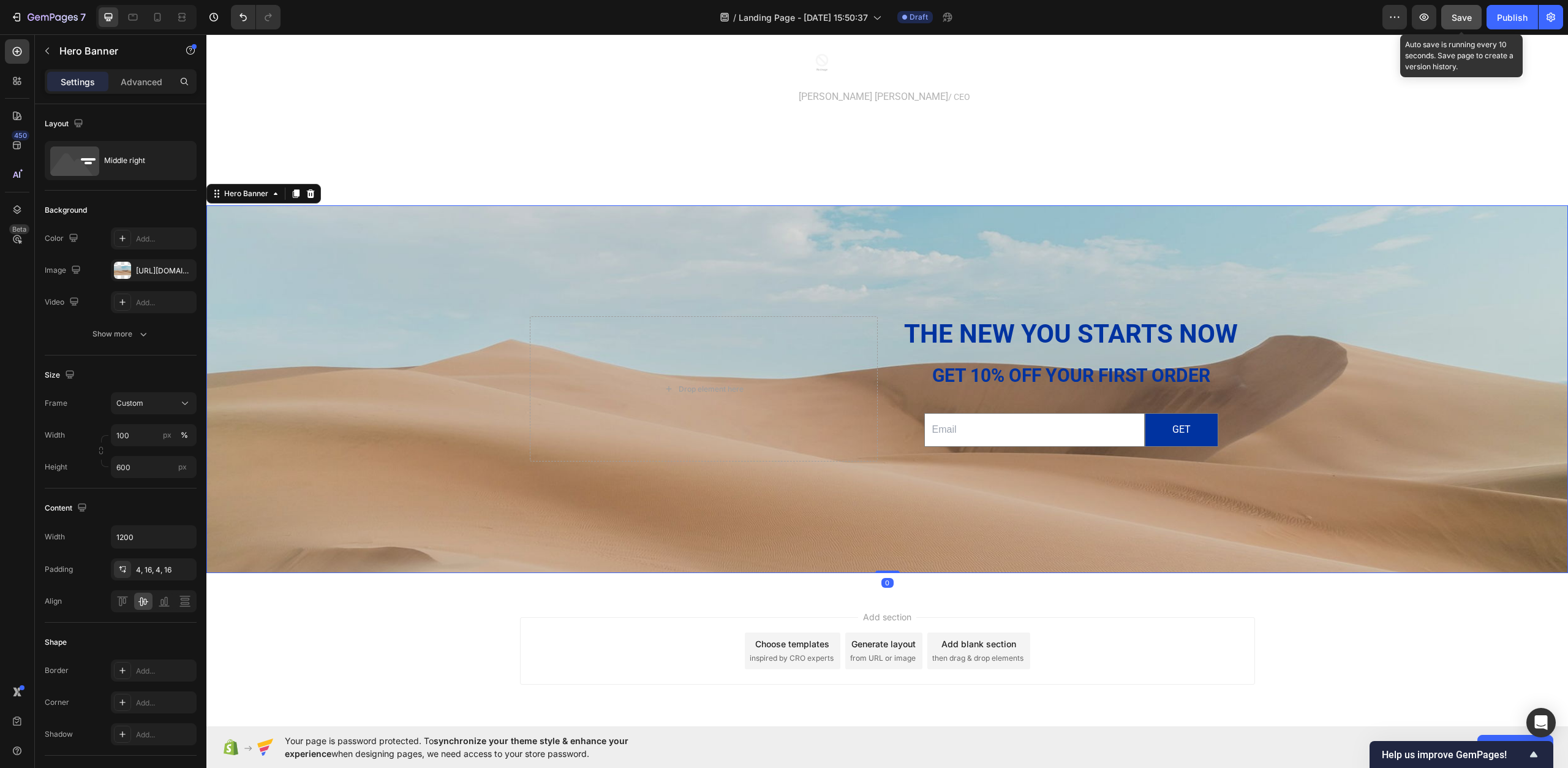
click at [1452, 13] on button "Save" at bounding box center [1462, 17] width 40 height 24
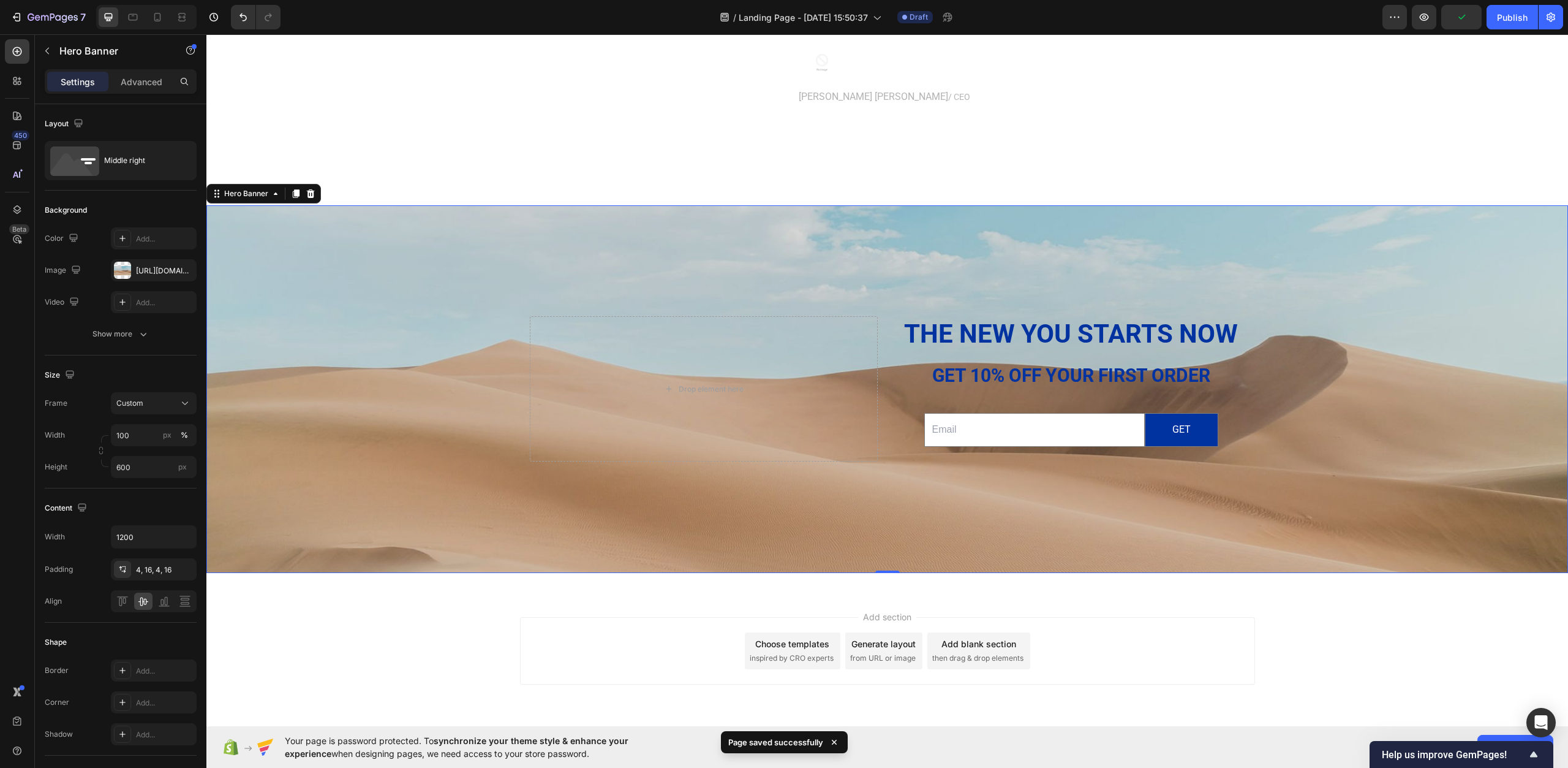
click at [629, 281] on div "Background Image" at bounding box center [887, 389] width 1362 height 368
click at [1180, 423] on p "get" at bounding box center [1182, 430] width 19 height 18
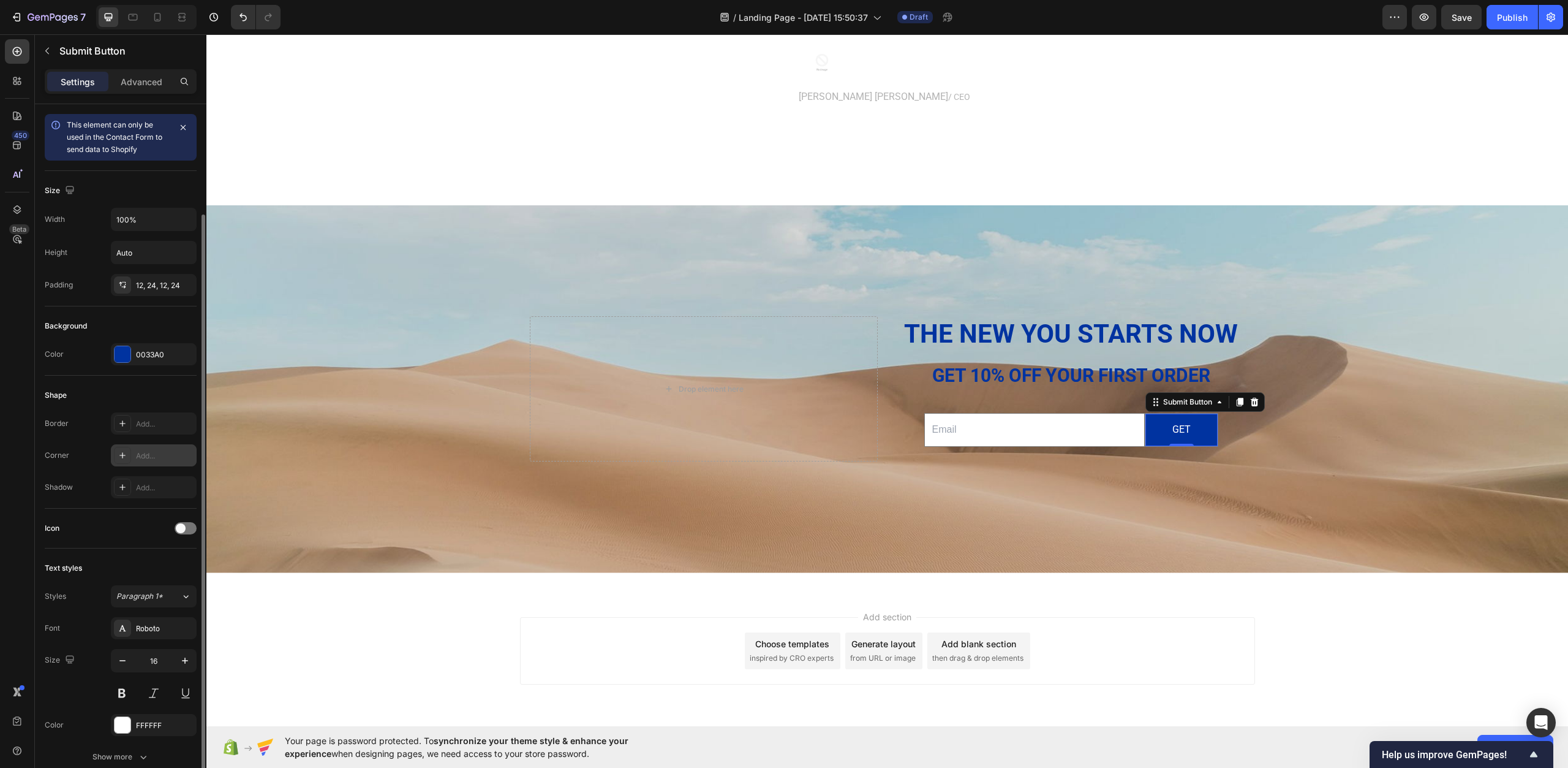
scroll to position [122, 0]
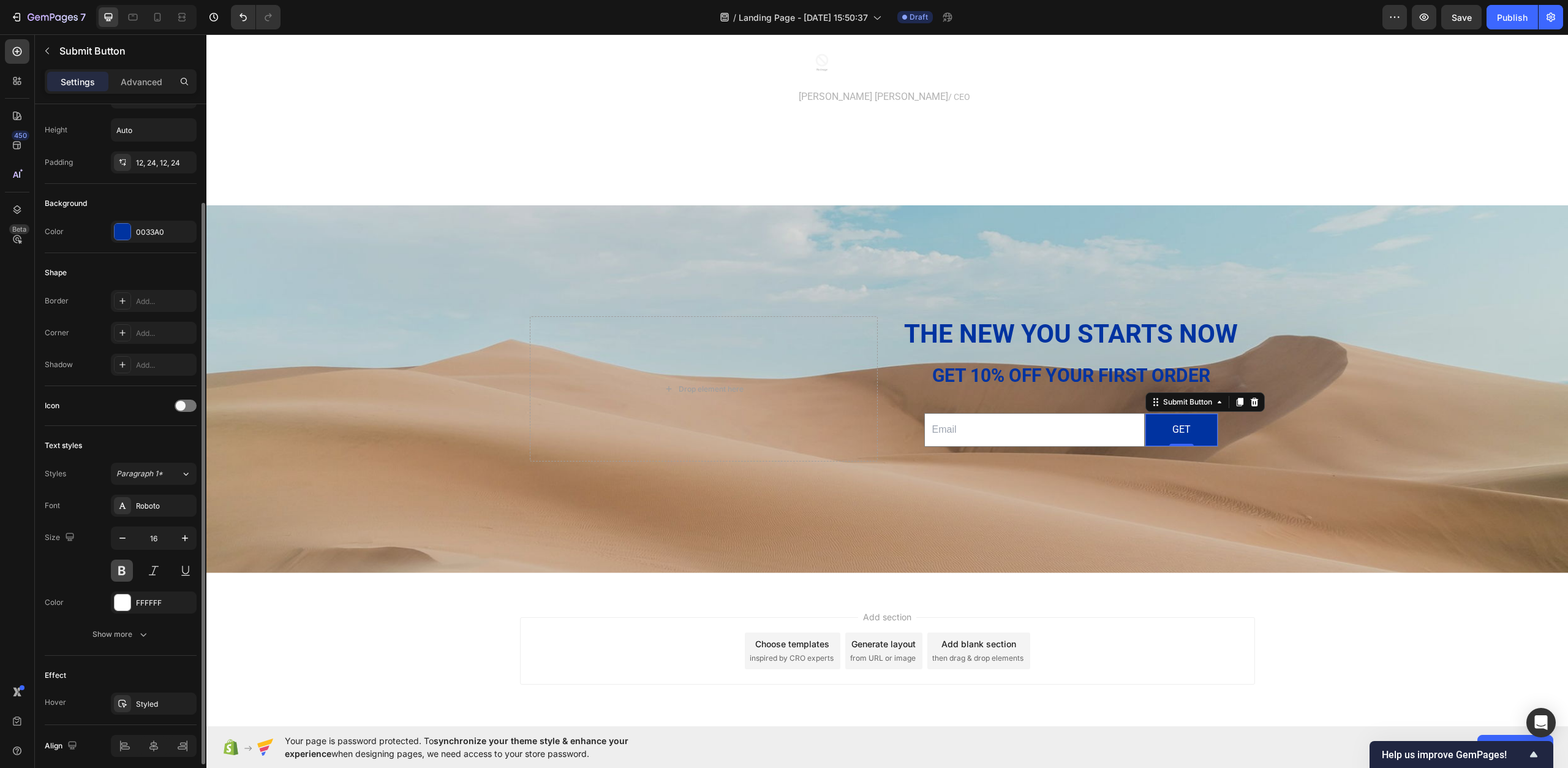
click at [125, 575] on button at bounding box center [122, 571] width 22 height 22
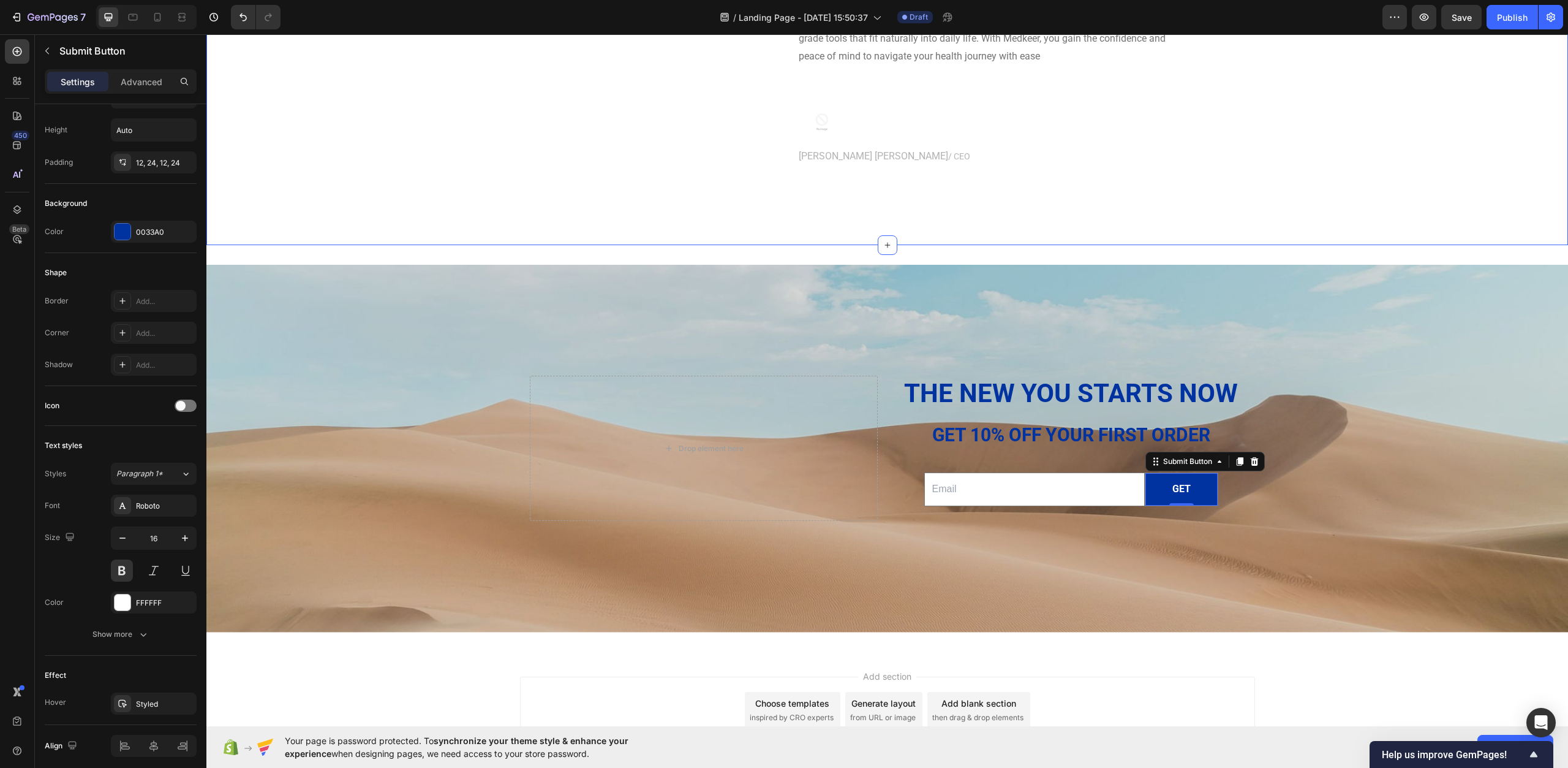
scroll to position [3977, 0]
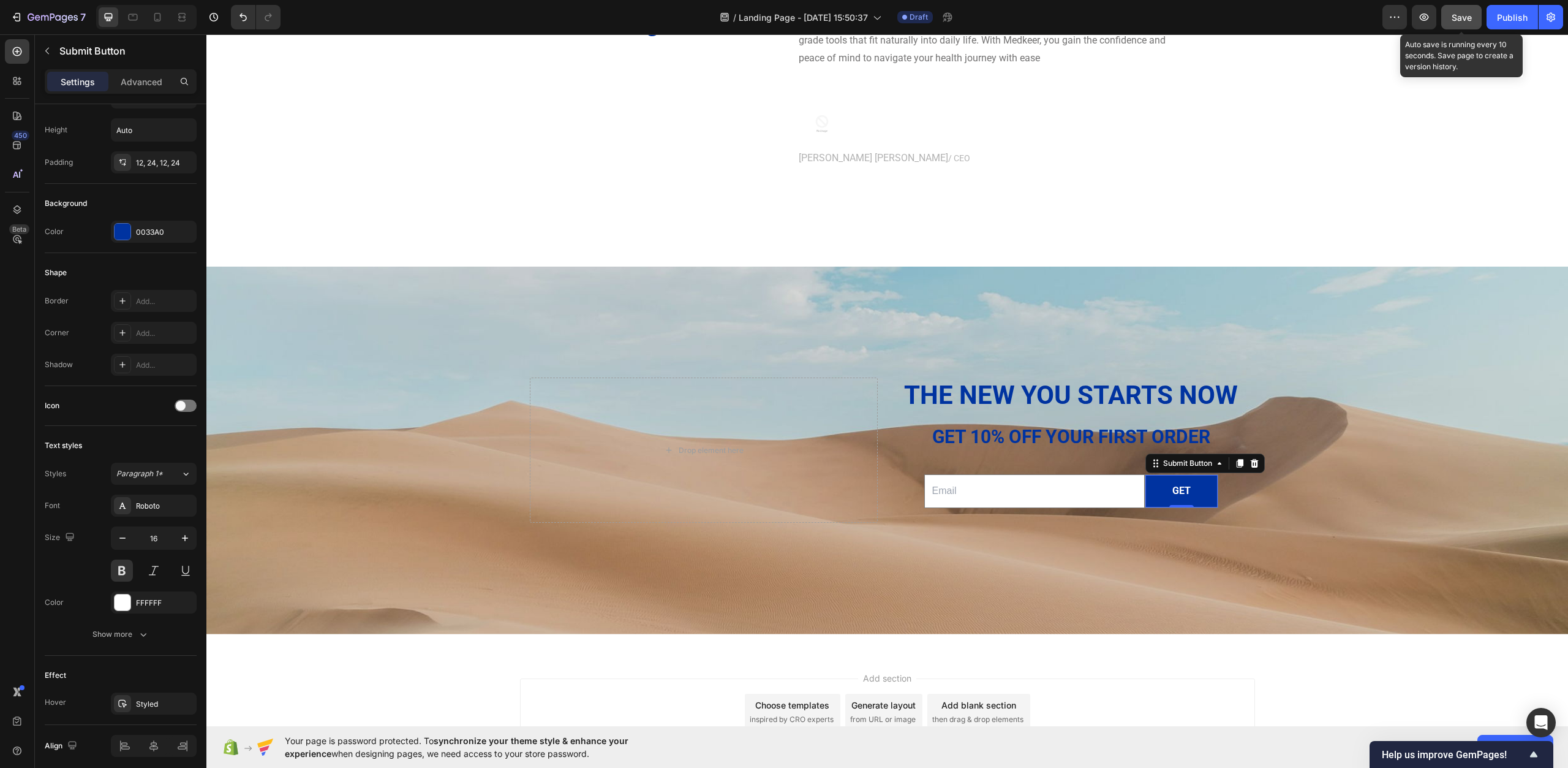
click at [1458, 13] on span "Save" at bounding box center [1462, 18] width 20 height 10
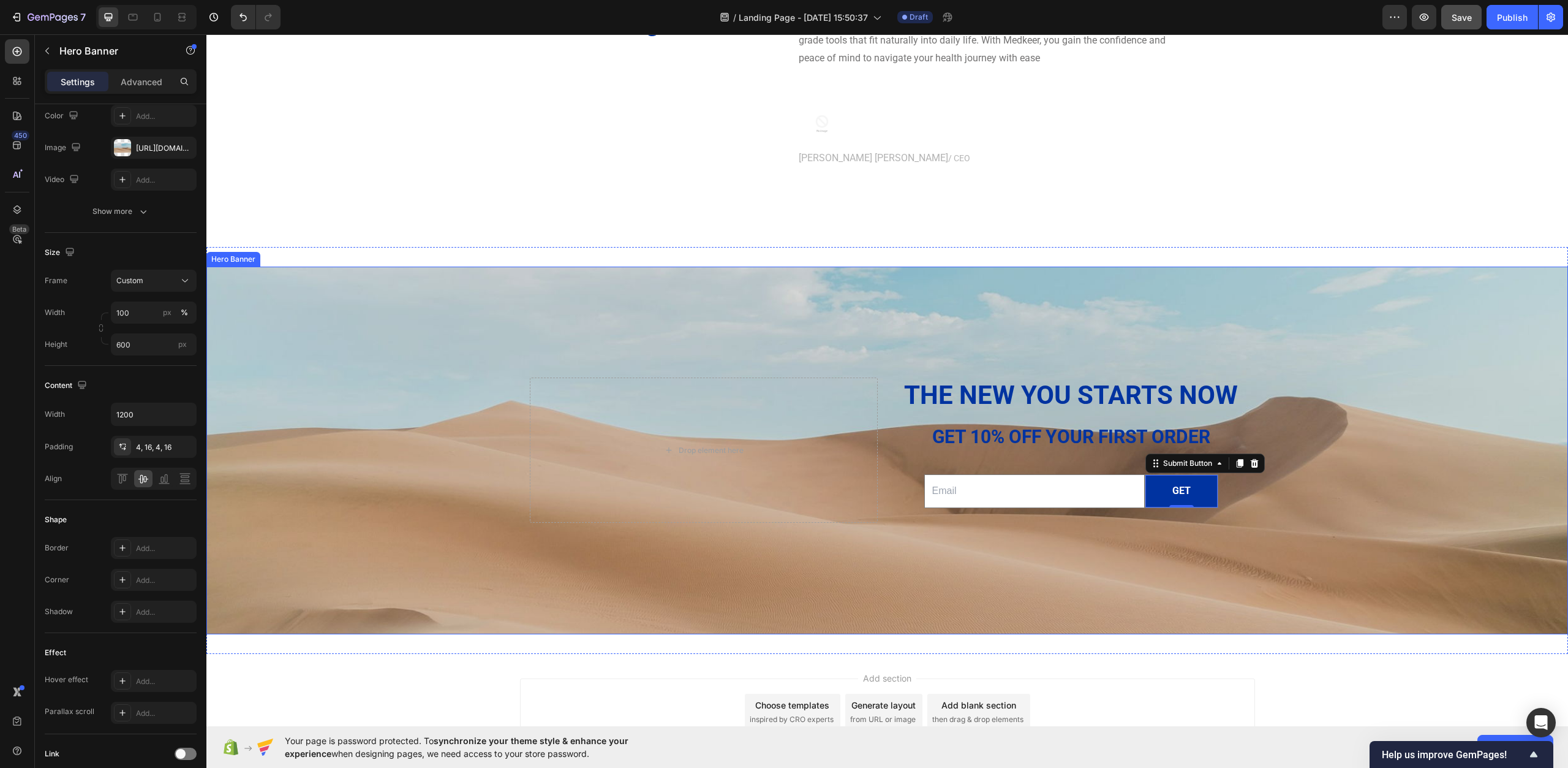
click at [666, 574] on div "Background Image" at bounding box center [887, 450] width 1362 height 368
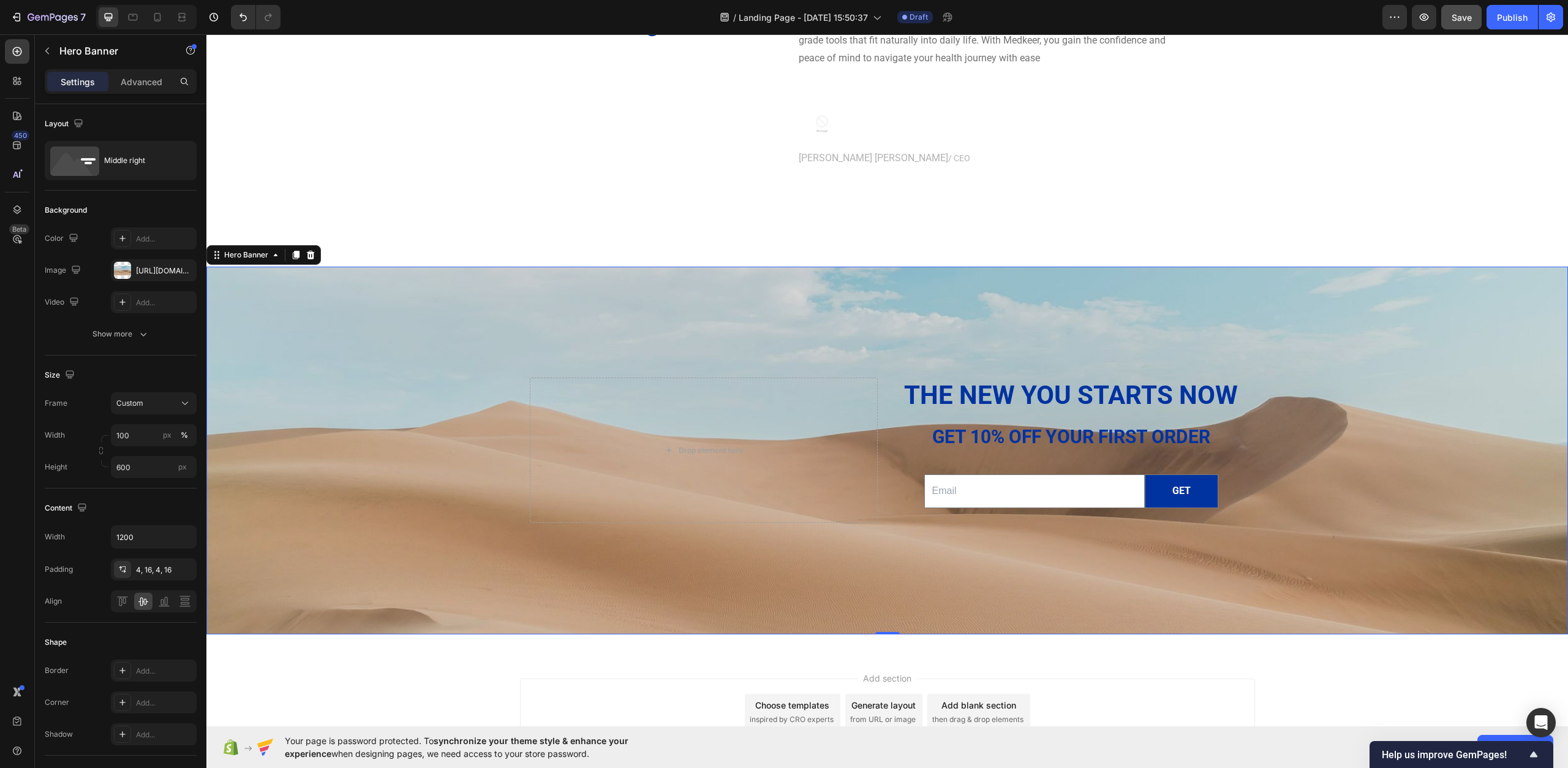
click at [1076, 388] on h2 "The new you starts now" at bounding box center [1071, 395] width 348 height 36
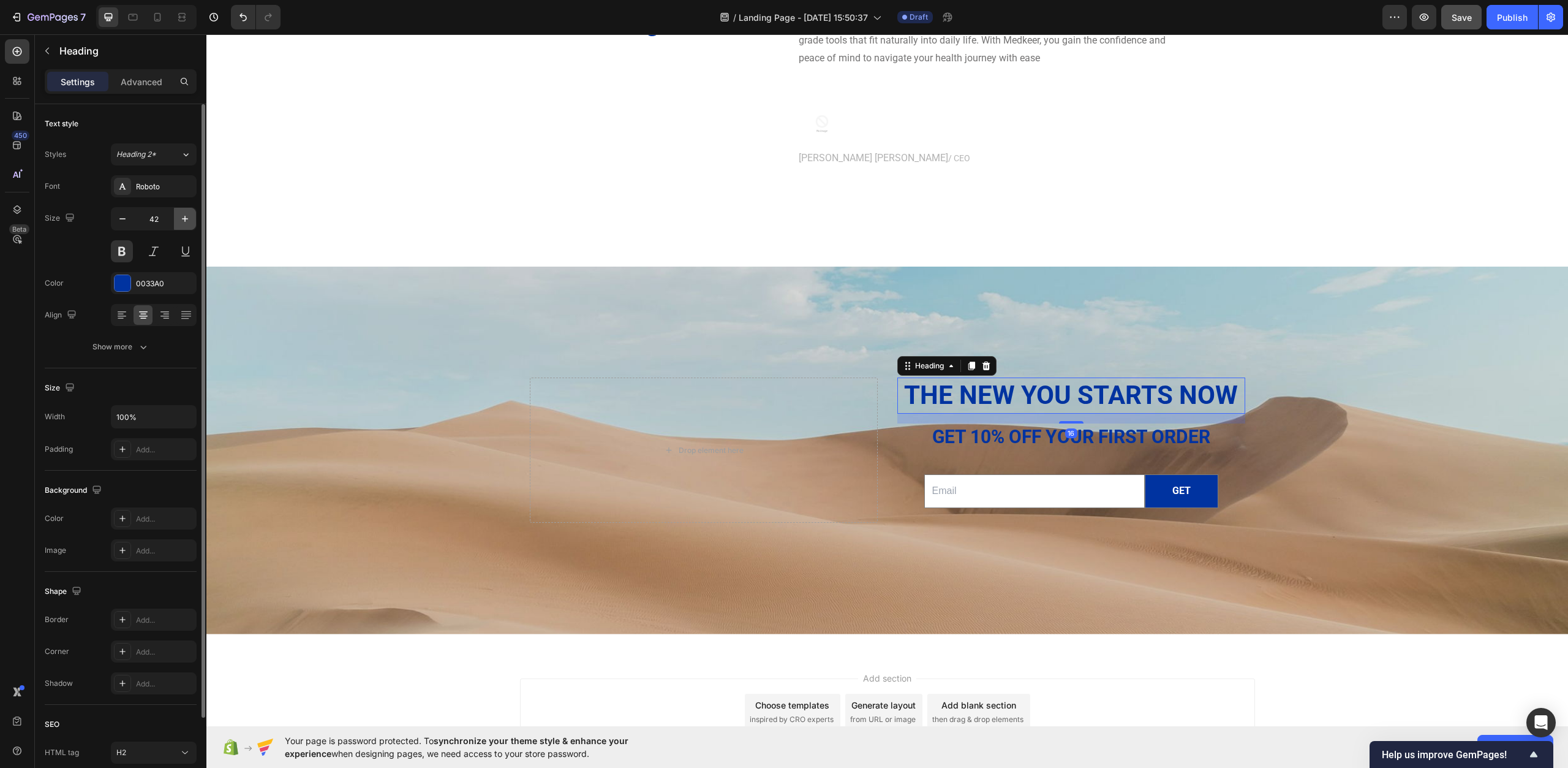
click at [188, 221] on icon "button" at bounding box center [185, 218] width 13 height 13
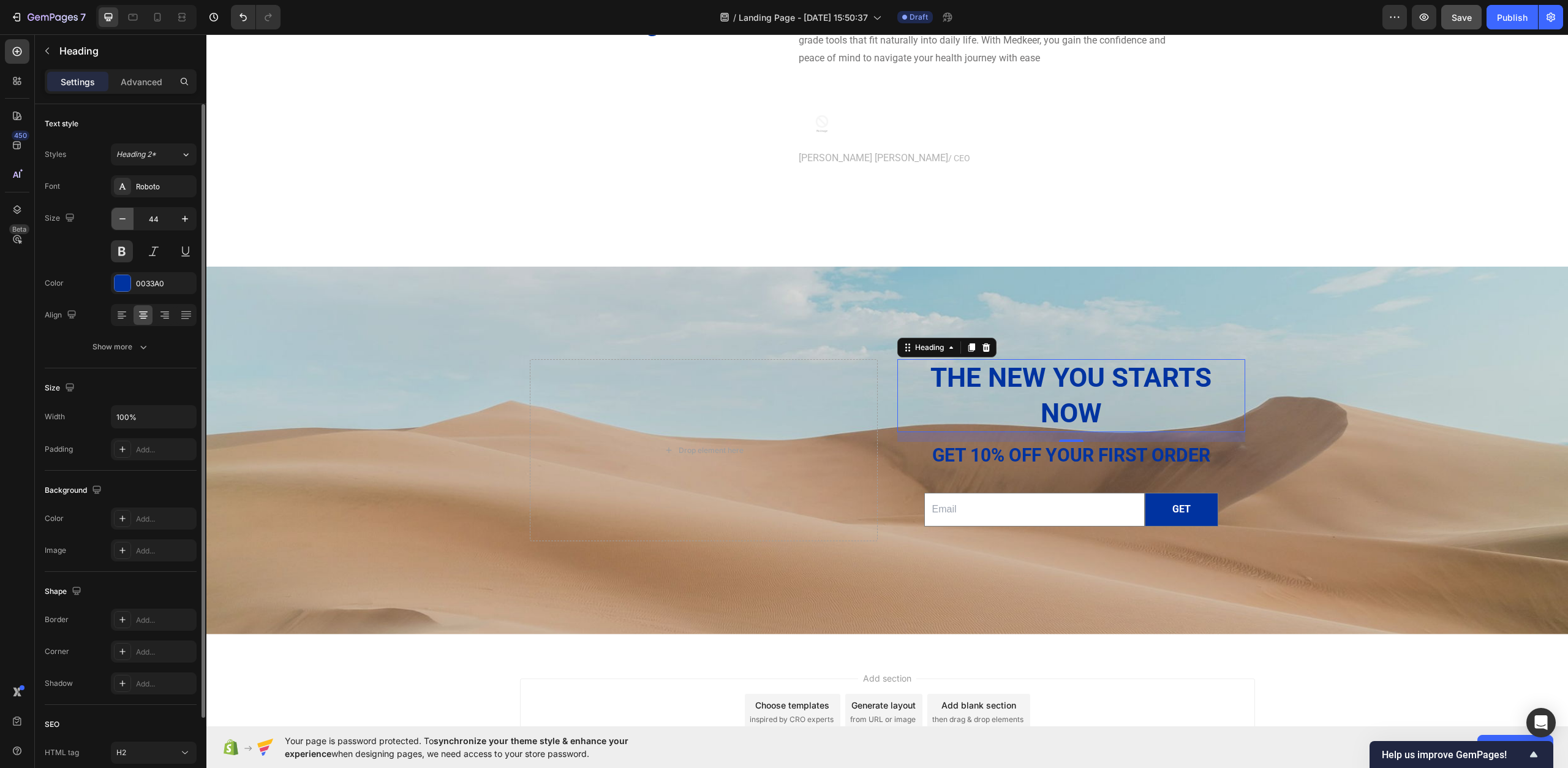
click at [118, 218] on icon "button" at bounding box center [122, 218] width 13 height 13
type input "43"
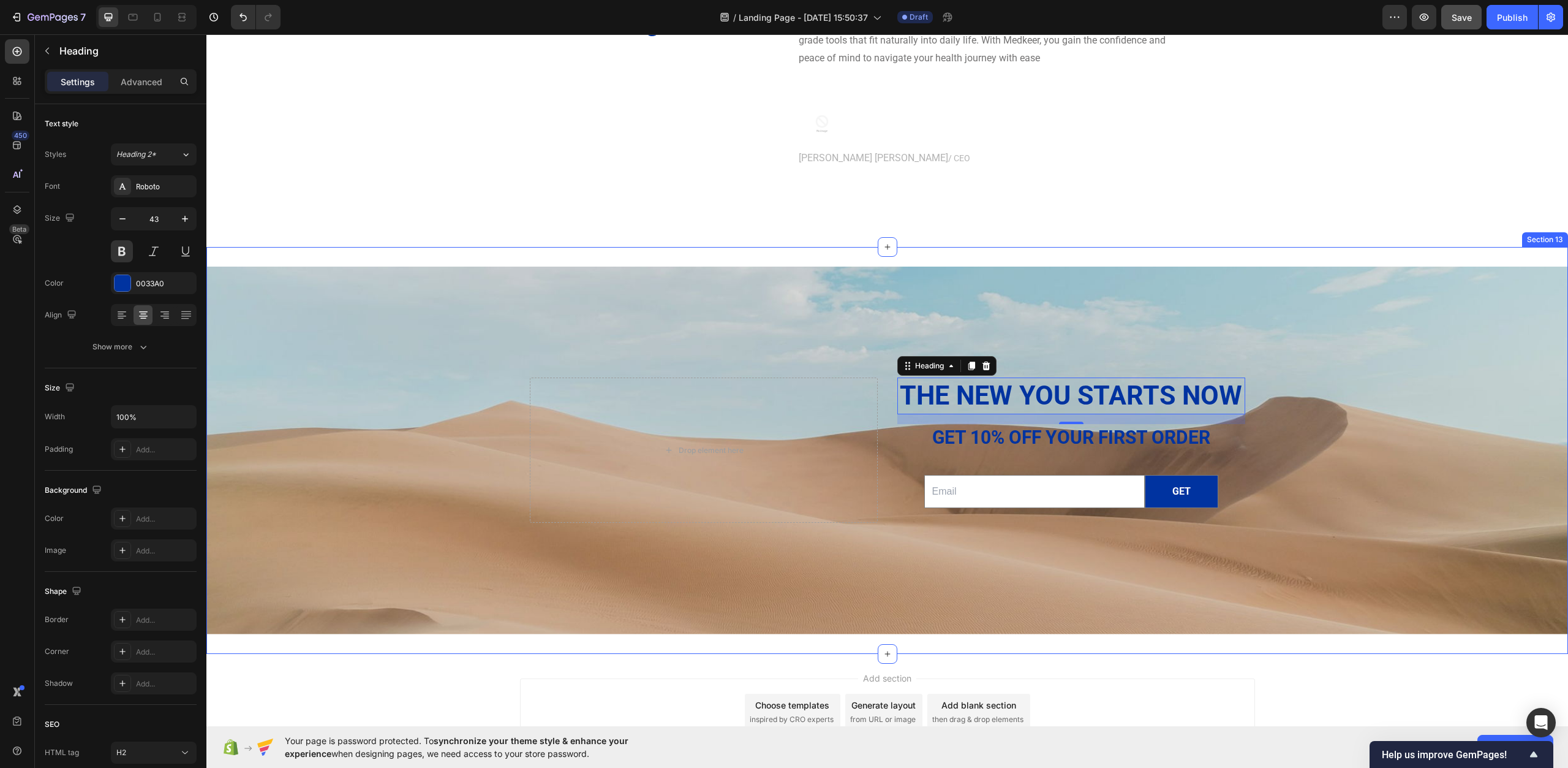
click at [353, 293] on div "Background Image" at bounding box center [887, 450] width 1362 height 368
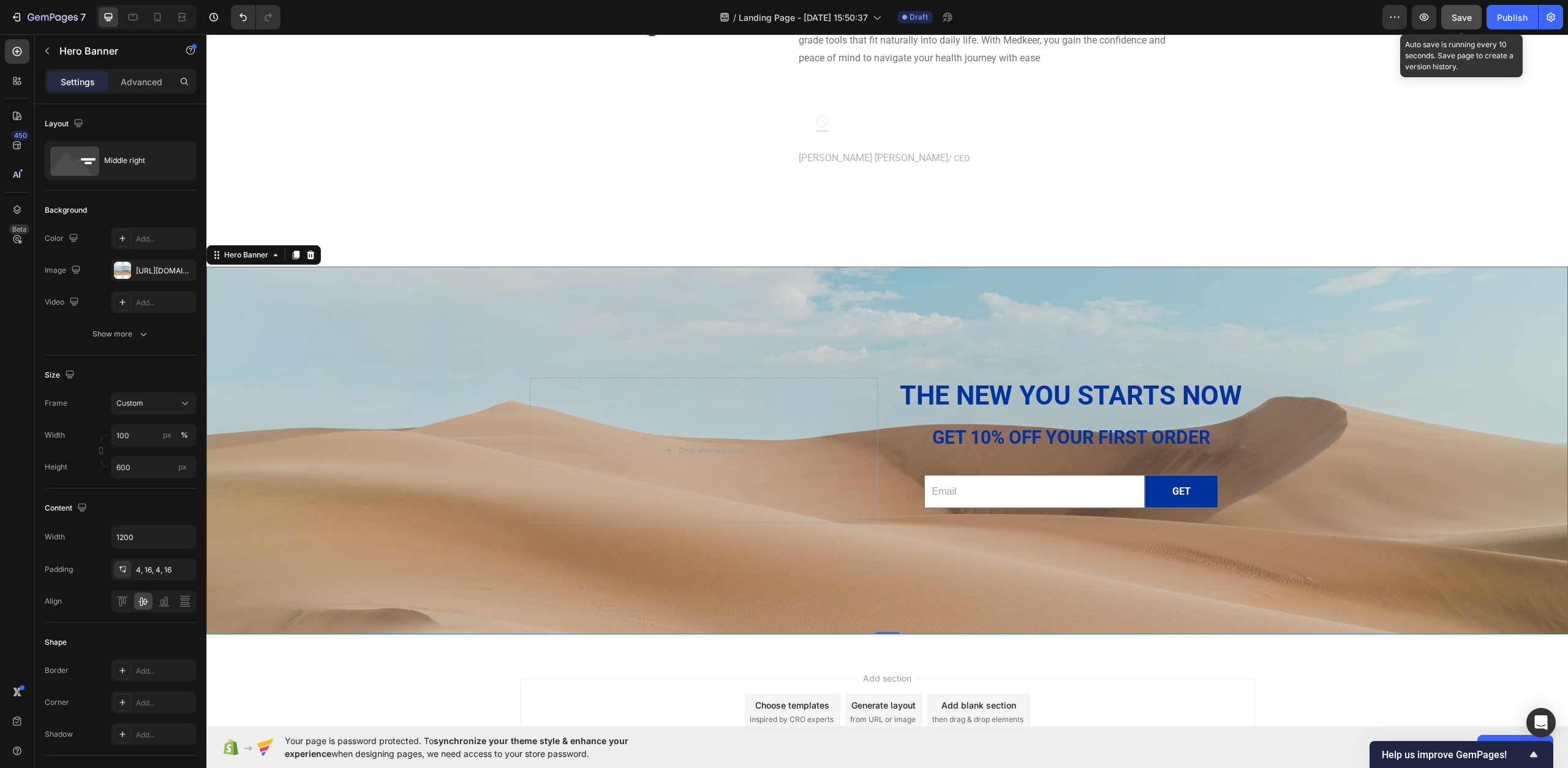
click at [1468, 19] on span "Save" at bounding box center [1462, 18] width 20 height 10
click at [318, 282] on div "Background Image" at bounding box center [887, 450] width 1362 height 368
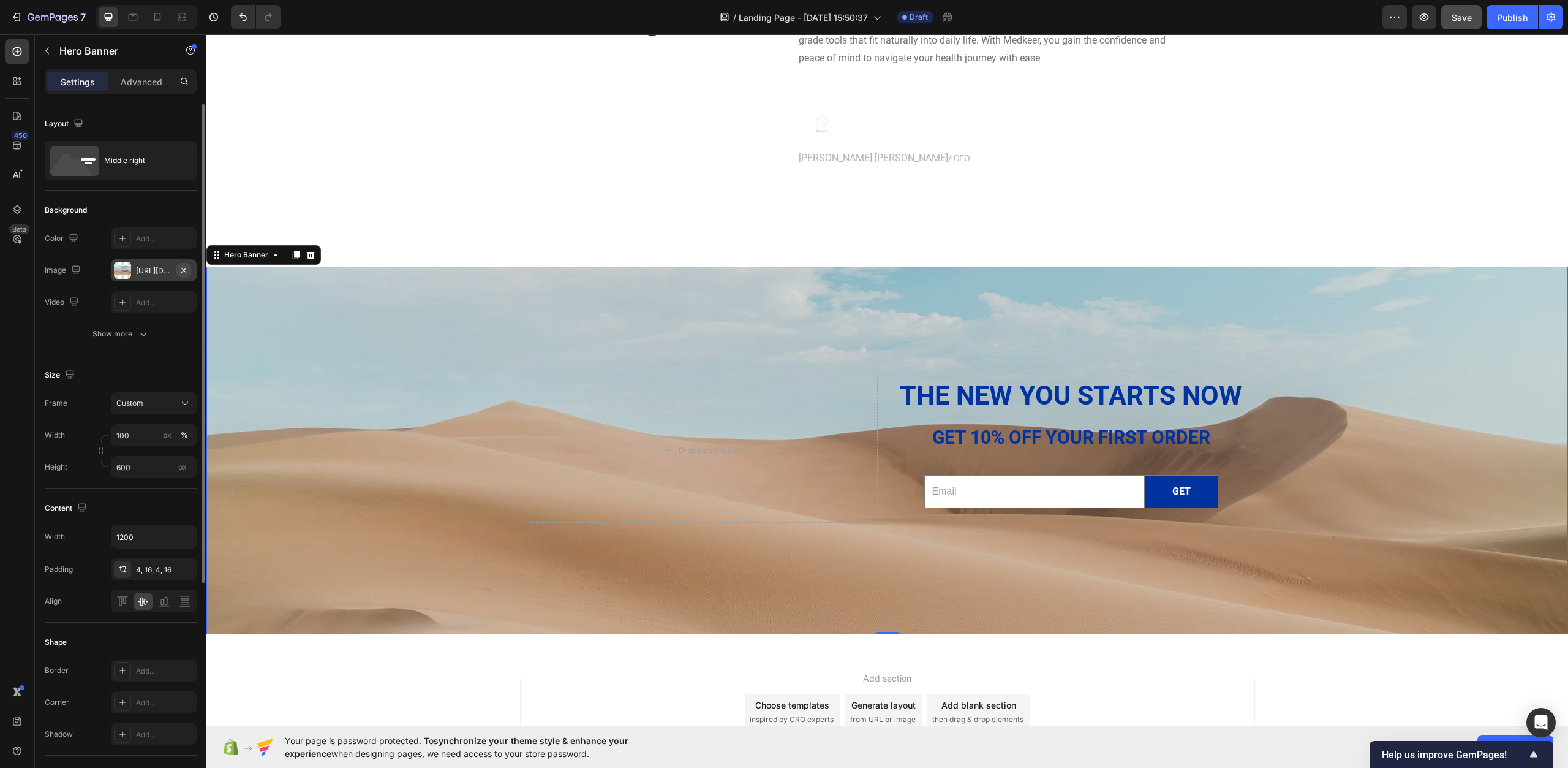
click at [183, 275] on button "button" at bounding box center [183, 270] width 14 height 14
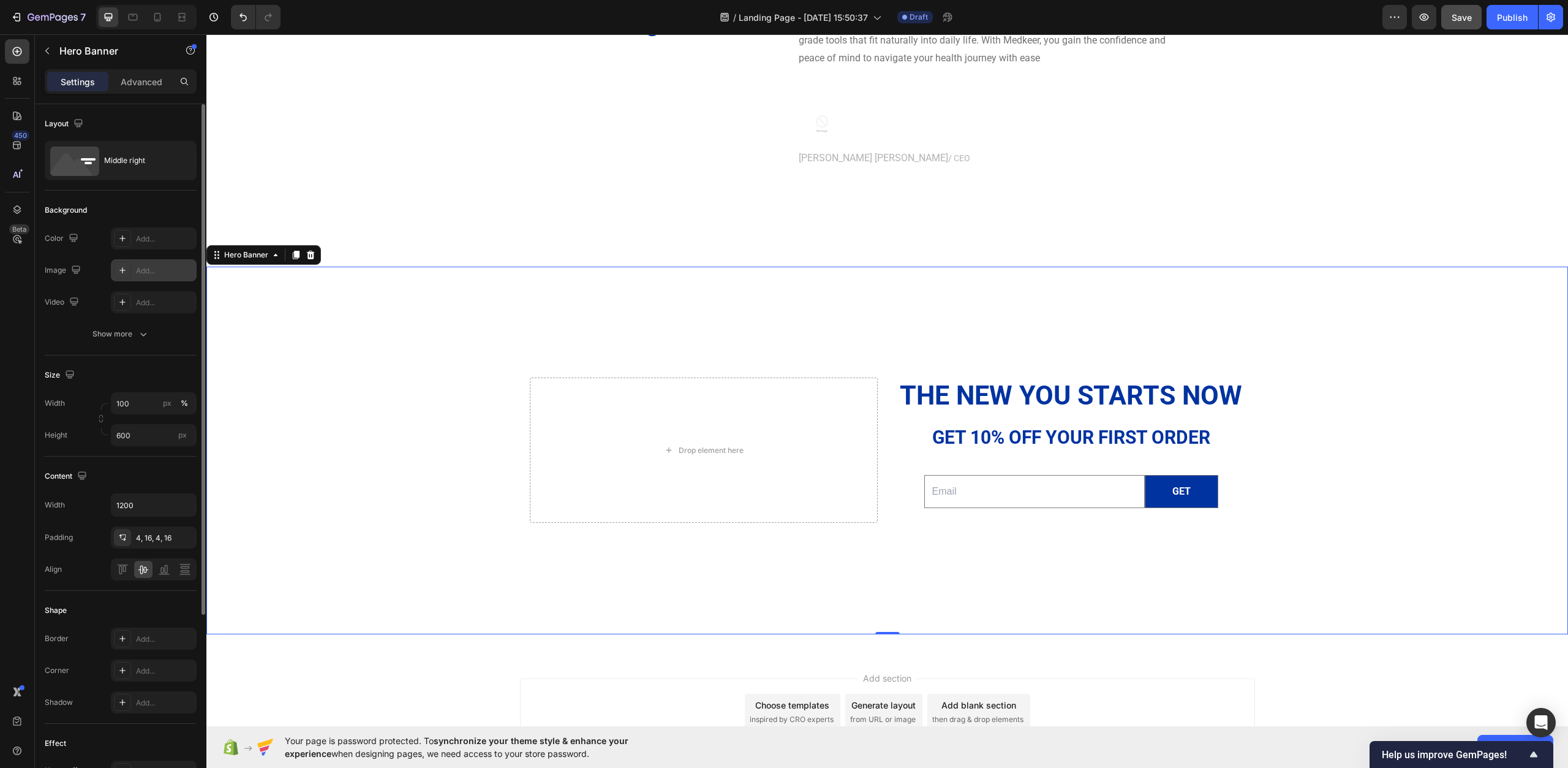
click at [125, 270] on icon at bounding box center [123, 271] width 10 height 10
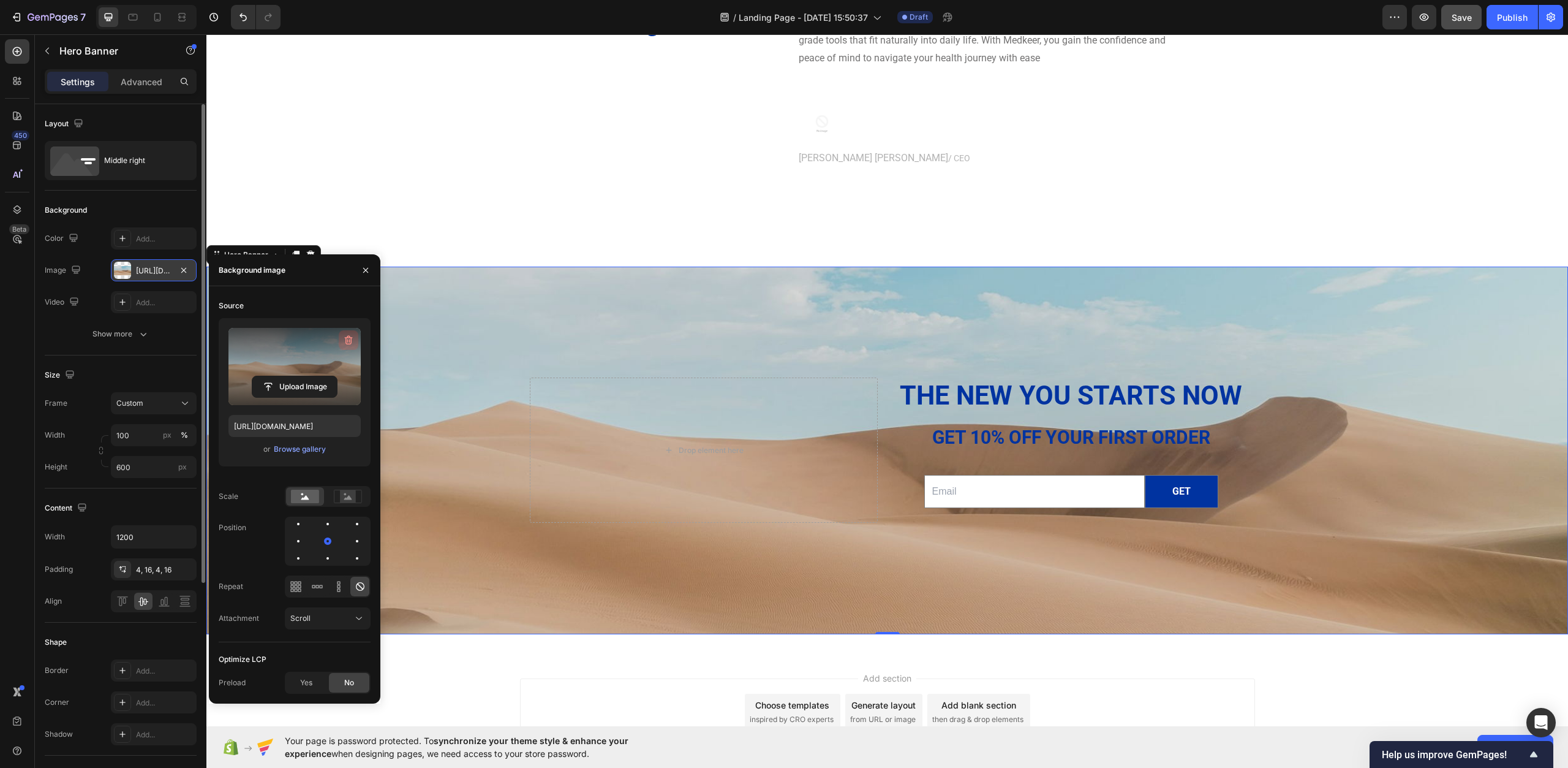
click at [349, 336] on icon "button" at bounding box center [348, 340] width 13 height 13
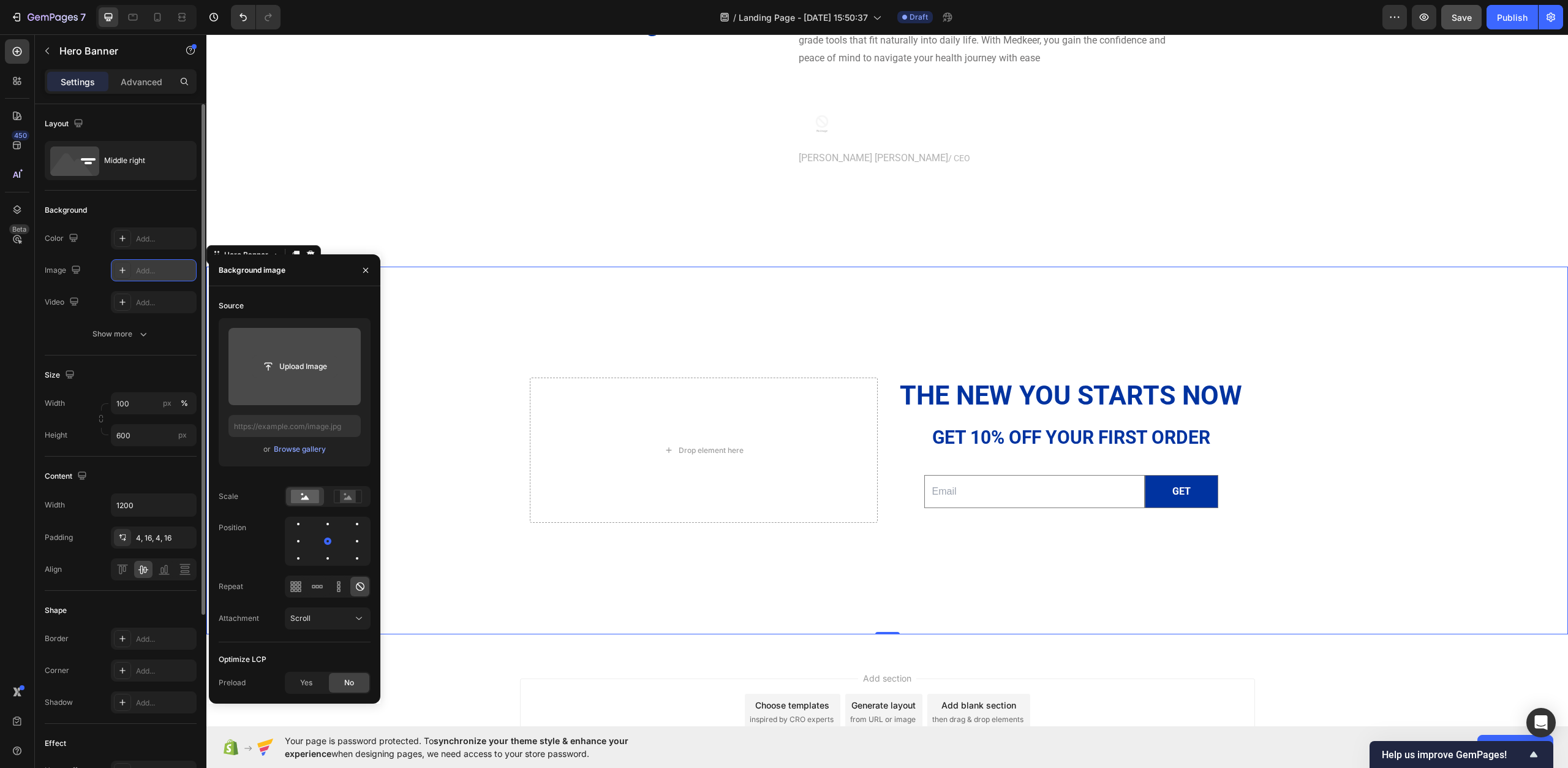
click at [298, 374] on input "file" at bounding box center [295, 366] width 84 height 21
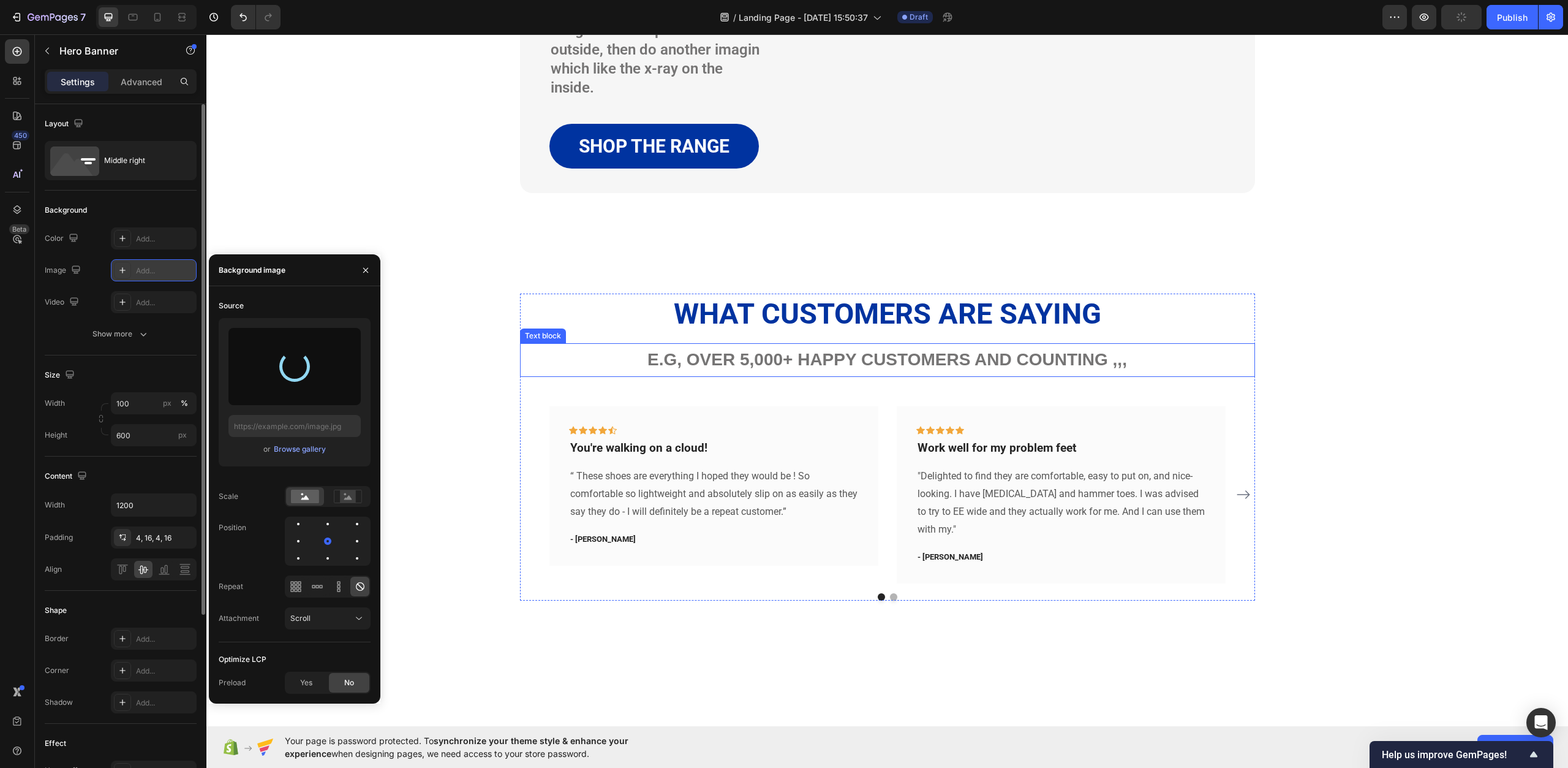
type input "[URL][DOMAIN_NAME]"
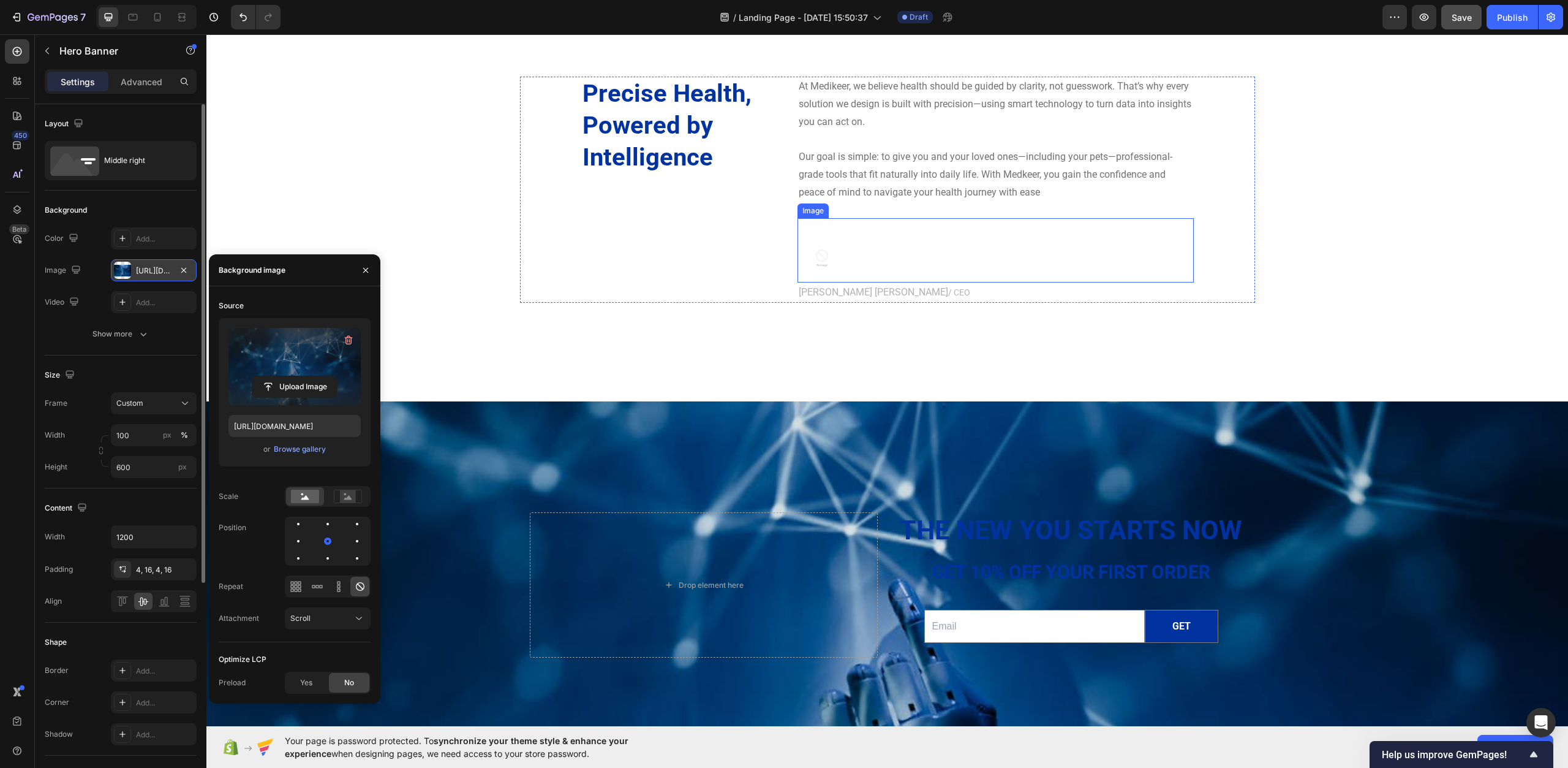
scroll to position [4038, 0]
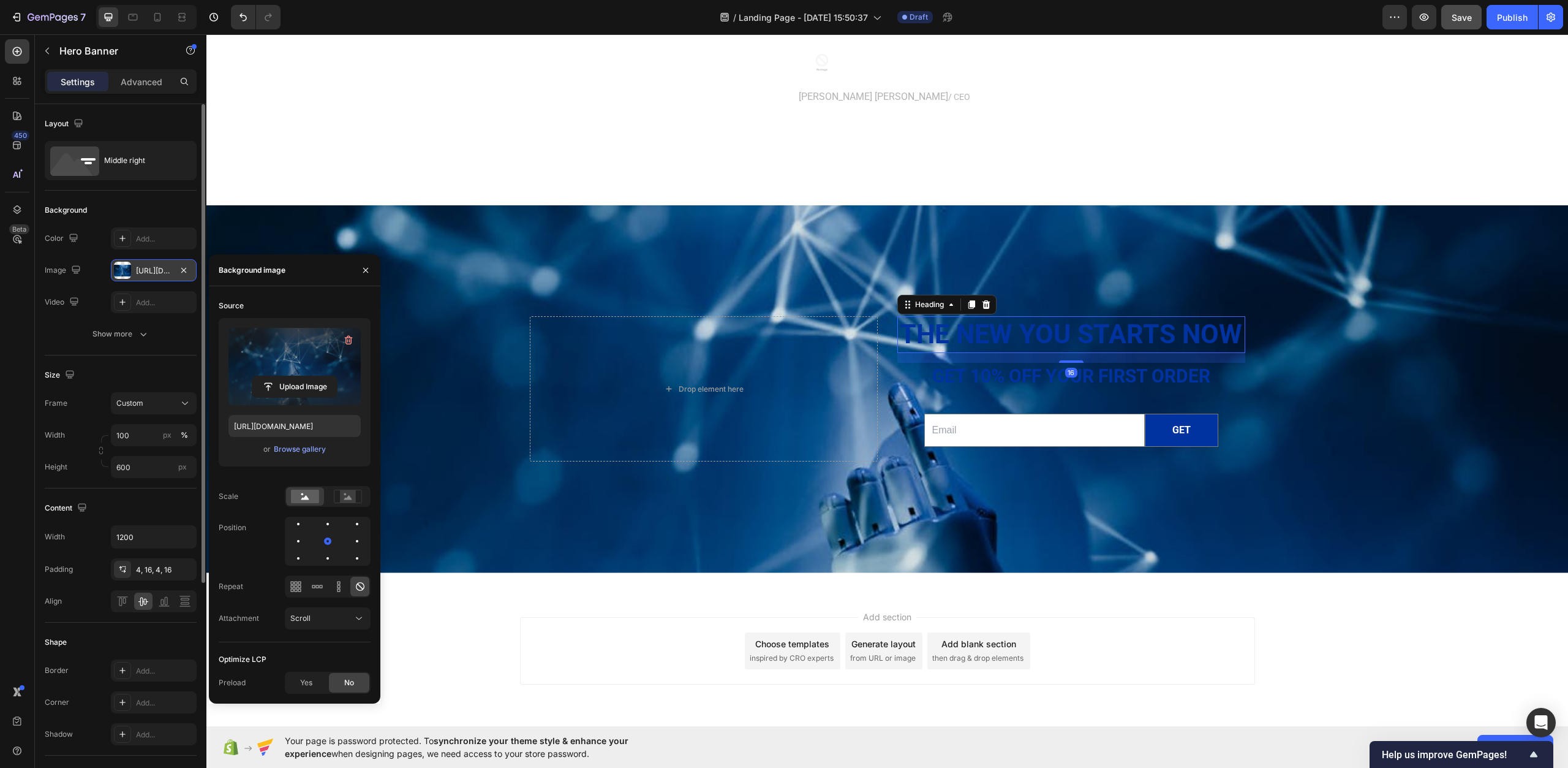
click at [987, 336] on h2 "The new you starts now" at bounding box center [1071, 335] width 348 height 37
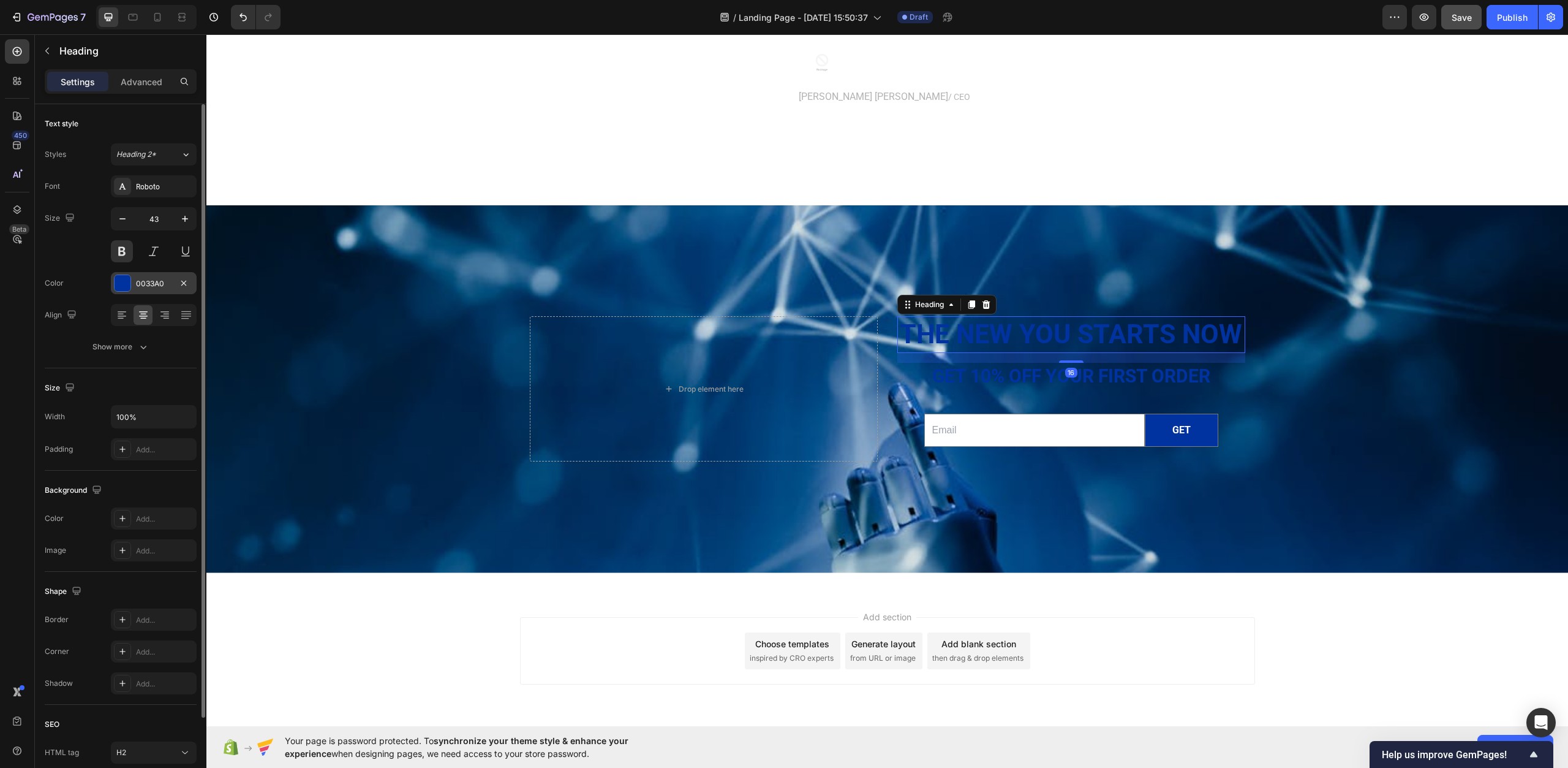
click at [119, 278] on div at bounding box center [122, 282] width 16 height 16
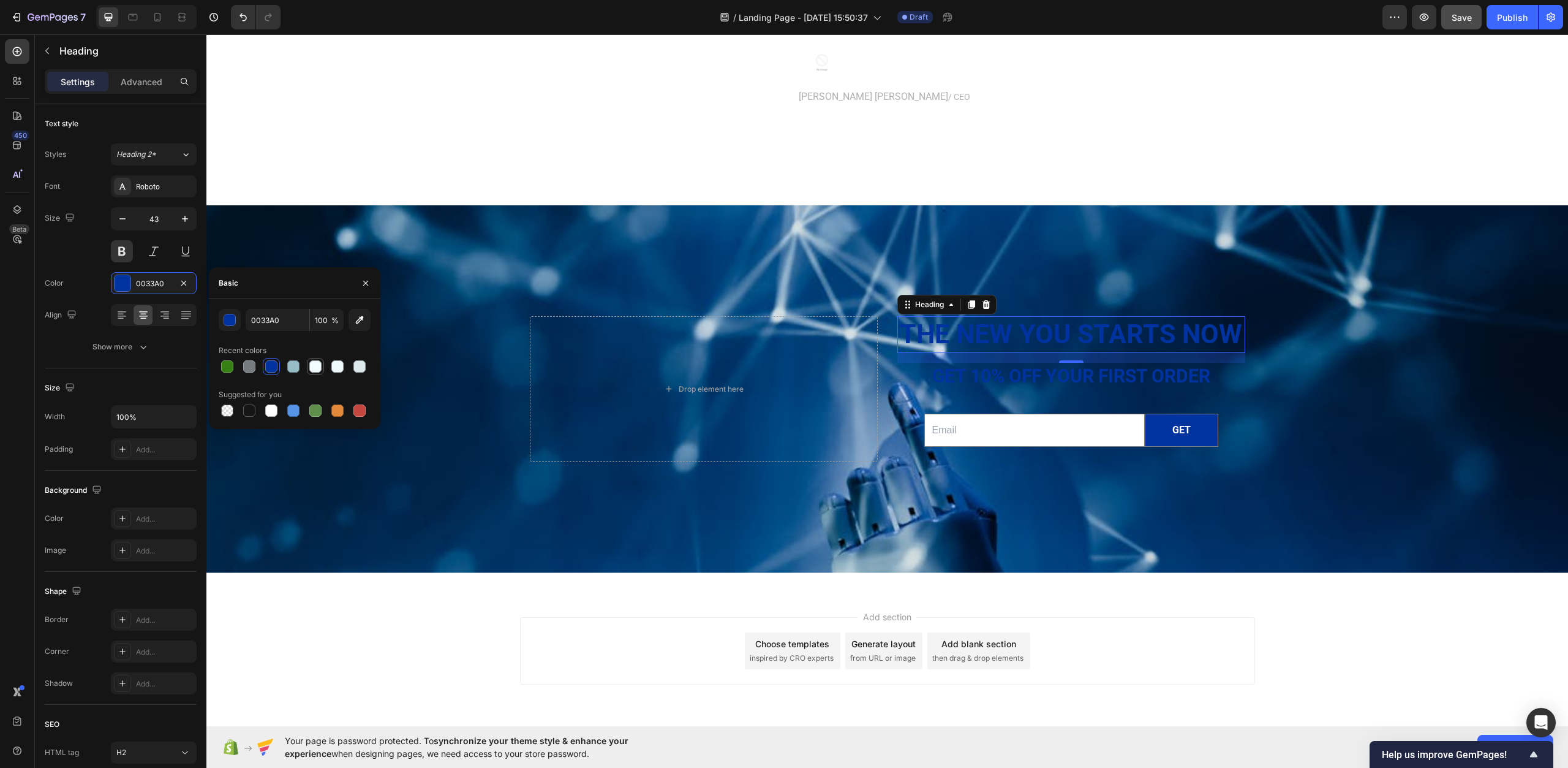
click at [315, 368] on div at bounding box center [315, 367] width 13 height 13
type input "F2FBFF"
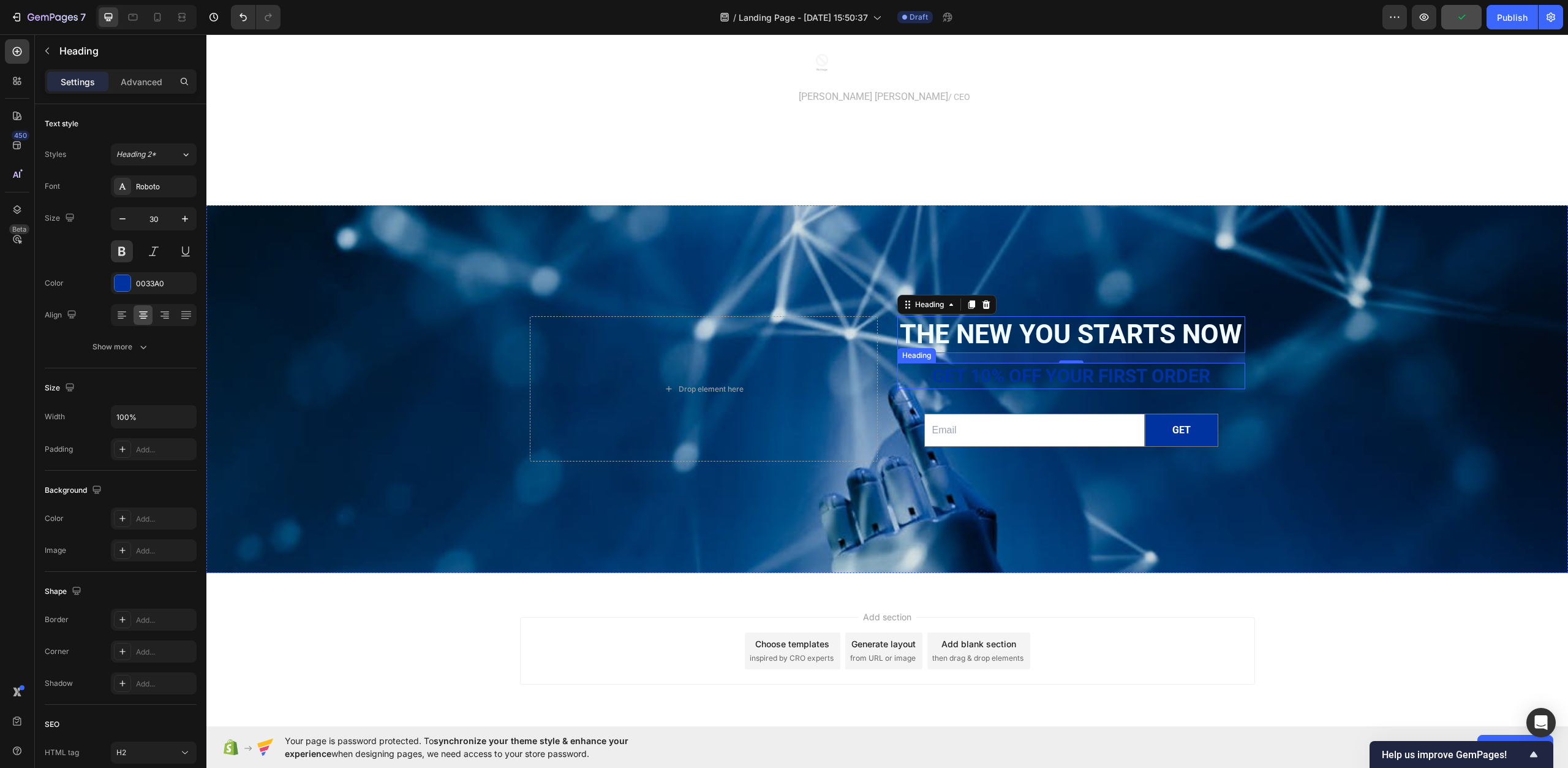
click at [965, 379] on h2 "Get 10% off YOUR FIRST ORDER" at bounding box center [1071, 375] width 348 height 26
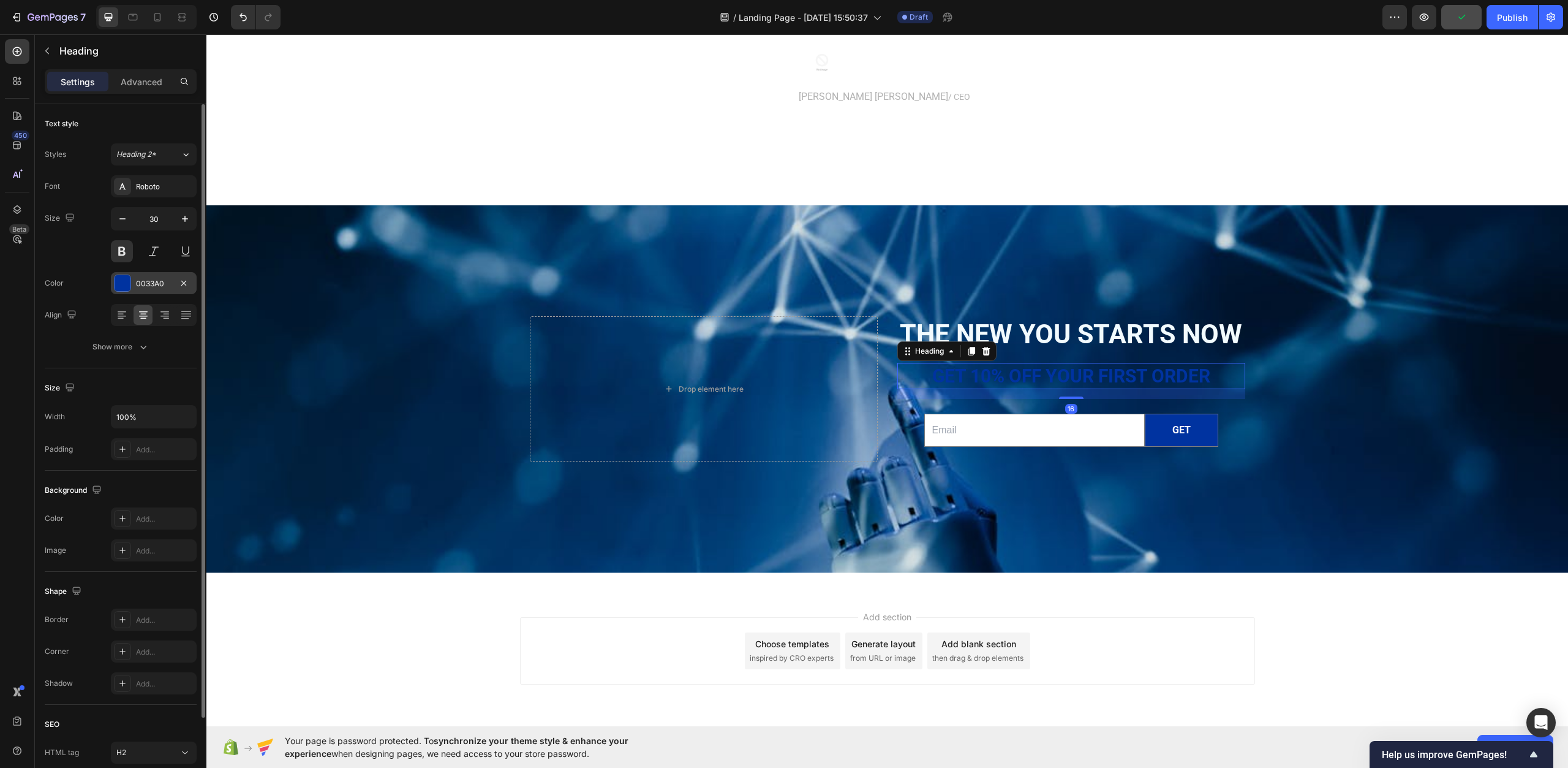
click at [136, 283] on div "0033A0" at bounding box center [154, 283] width 86 height 22
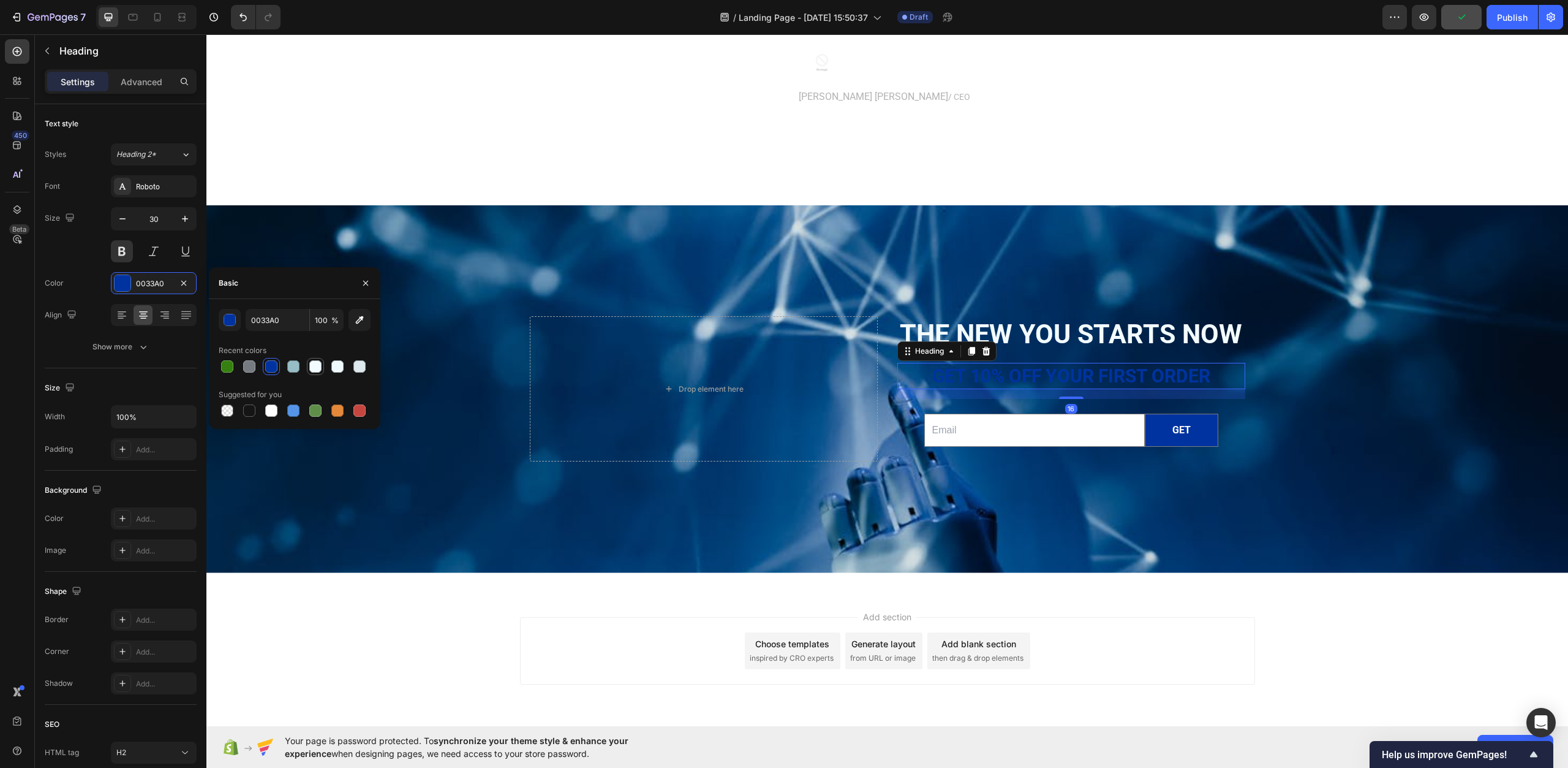
click at [322, 368] on div at bounding box center [315, 366] width 14 height 14
type input "F2FBFF"
click at [1205, 445] on button "get" at bounding box center [1182, 431] width 72 height 33
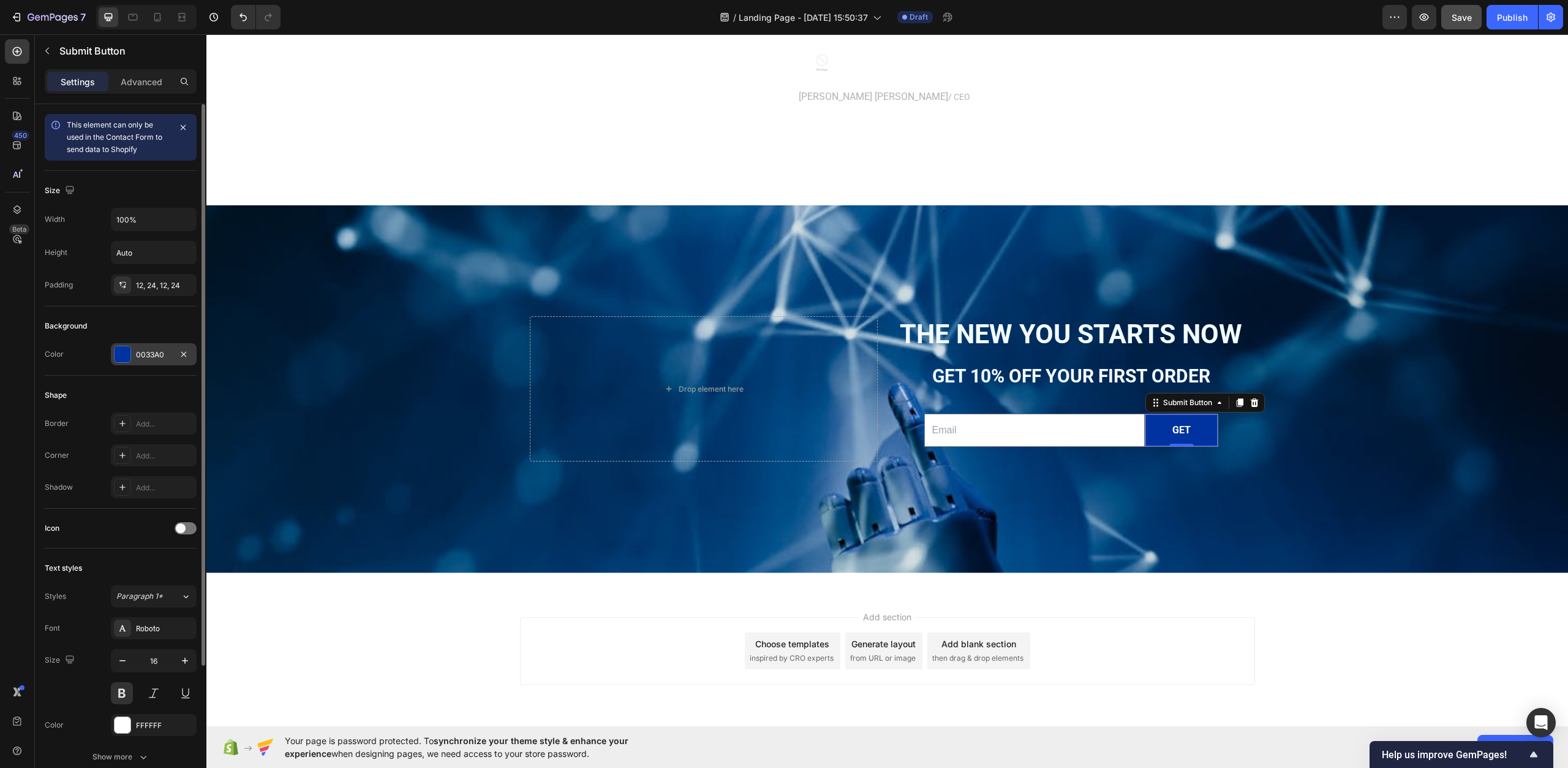
click at [153, 358] on div "0033A0" at bounding box center [153, 354] width 35 height 11
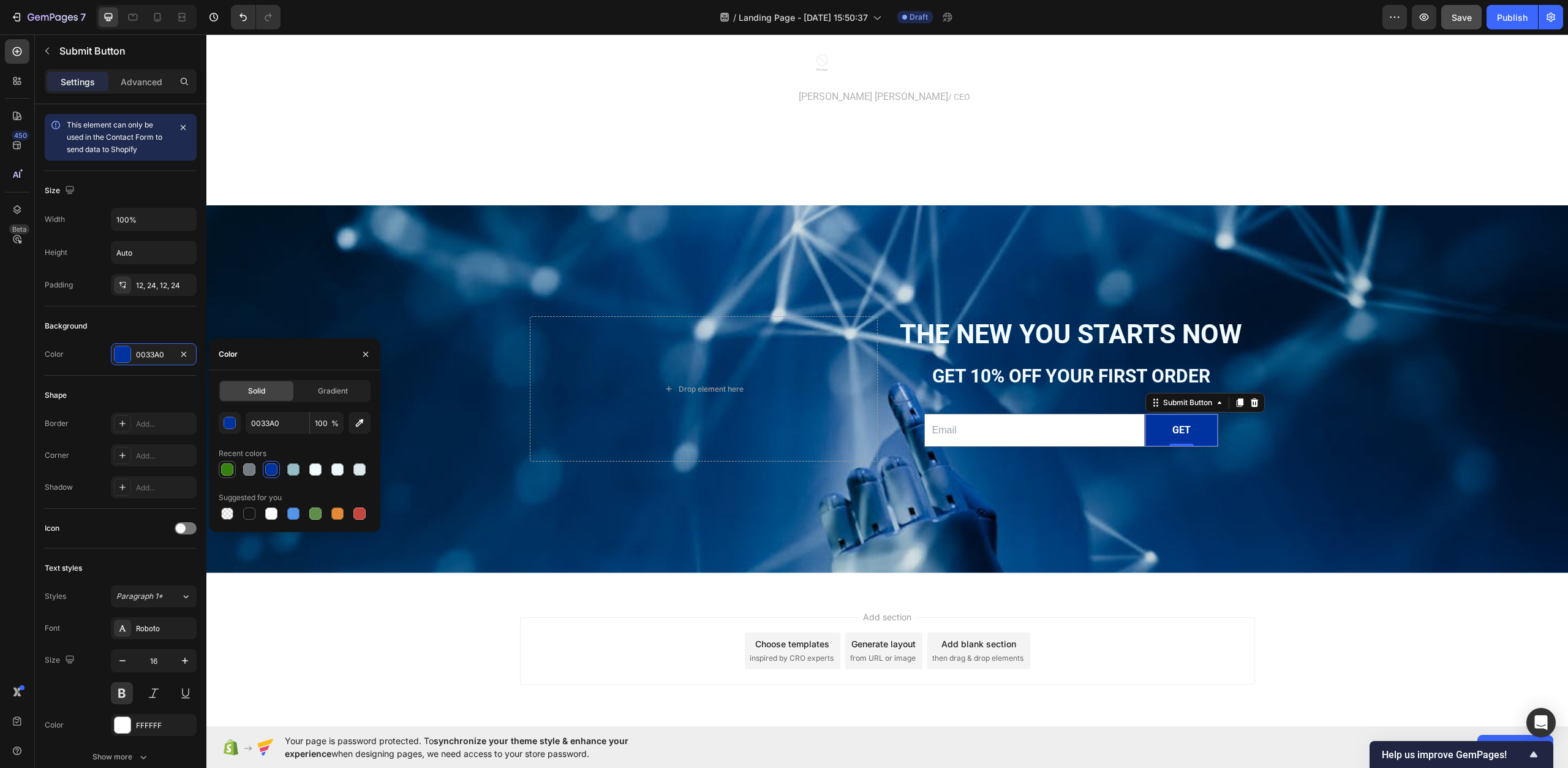
click at [227, 470] on div at bounding box center [227, 470] width 13 height 13
type input "358010"
click at [654, 525] on div "Background Image" at bounding box center [887, 389] width 1362 height 368
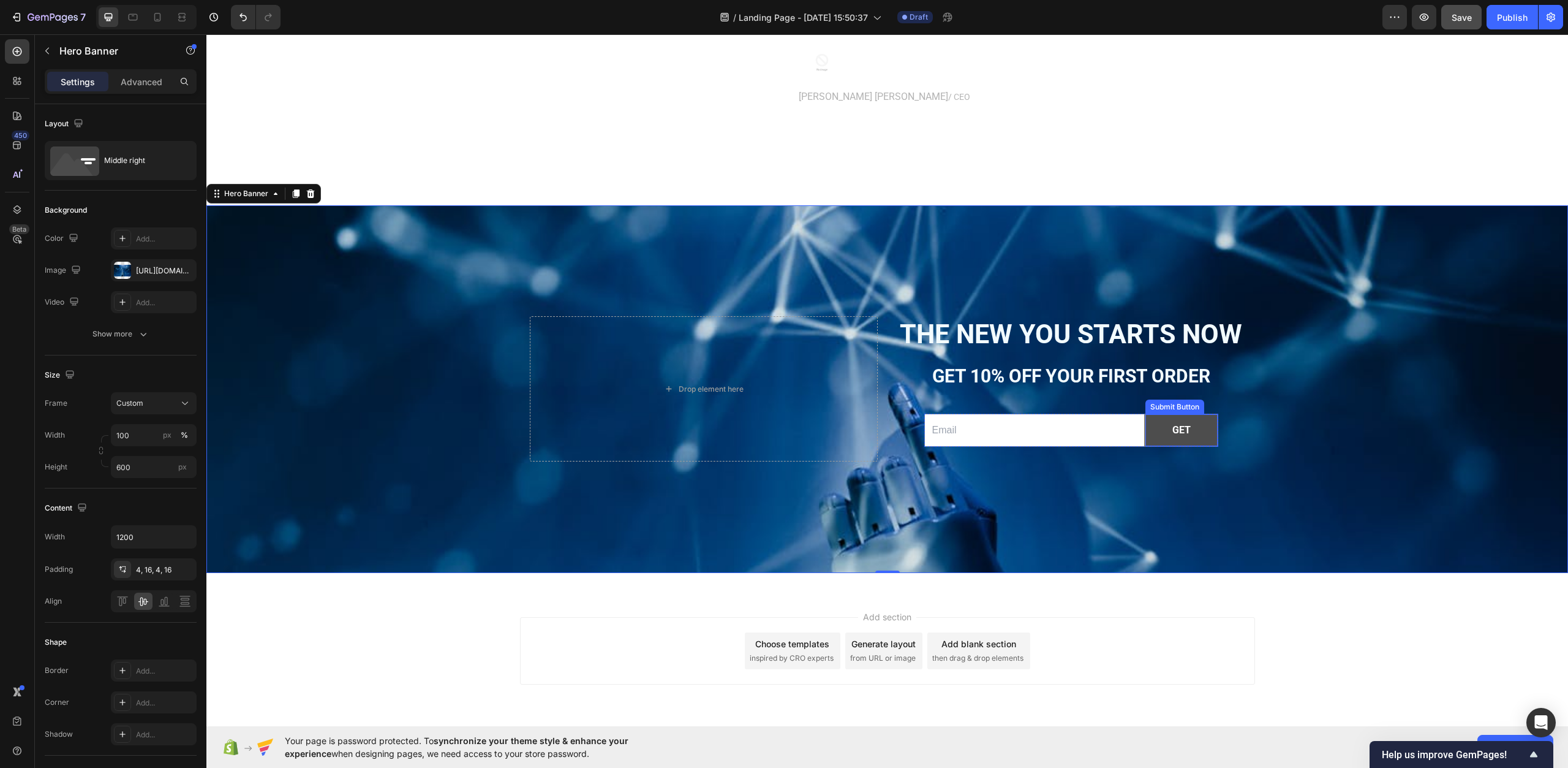
click at [1198, 423] on button "get" at bounding box center [1182, 431] width 72 height 33
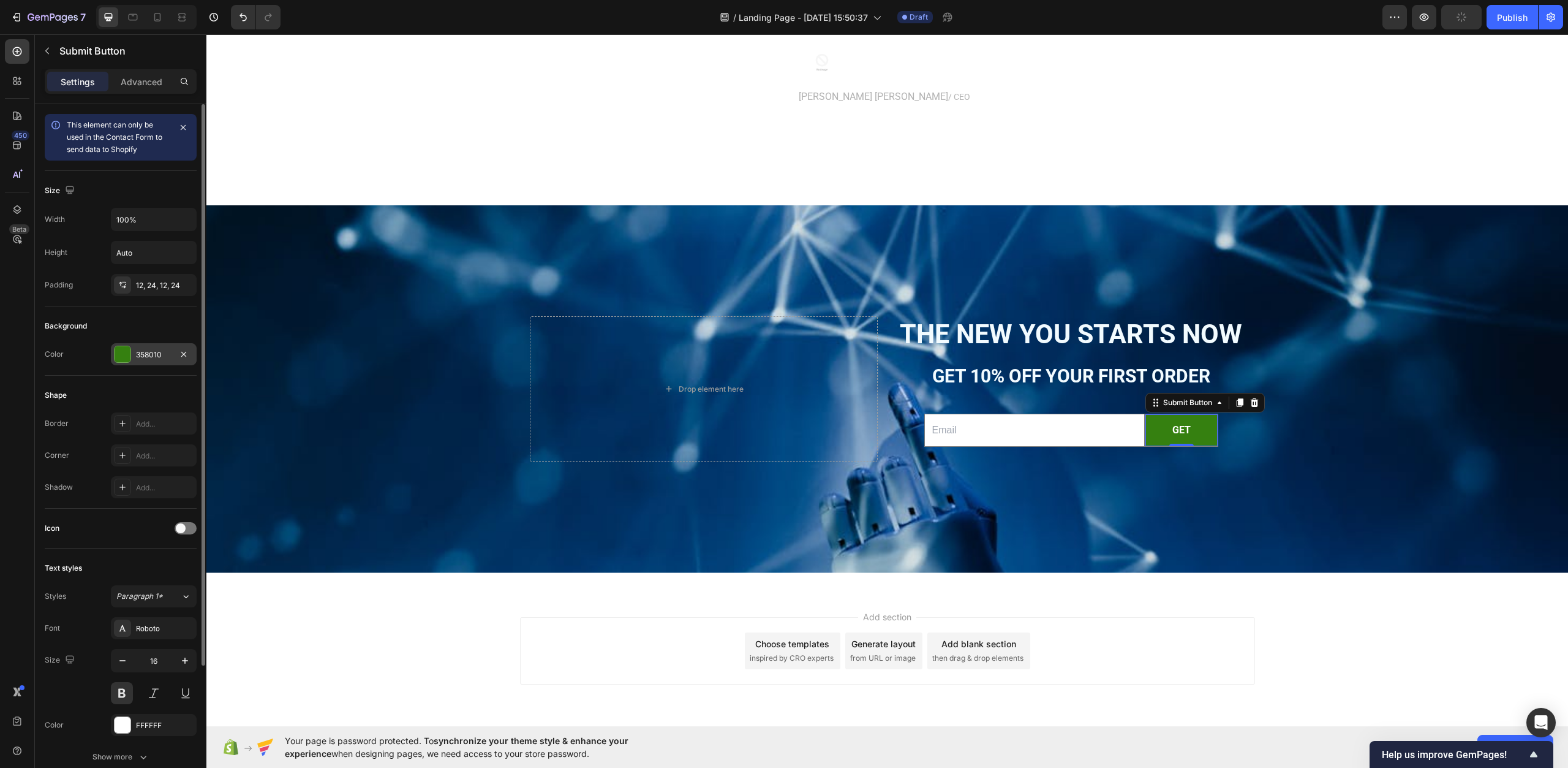
click at [142, 352] on div "358010" at bounding box center [153, 354] width 35 height 11
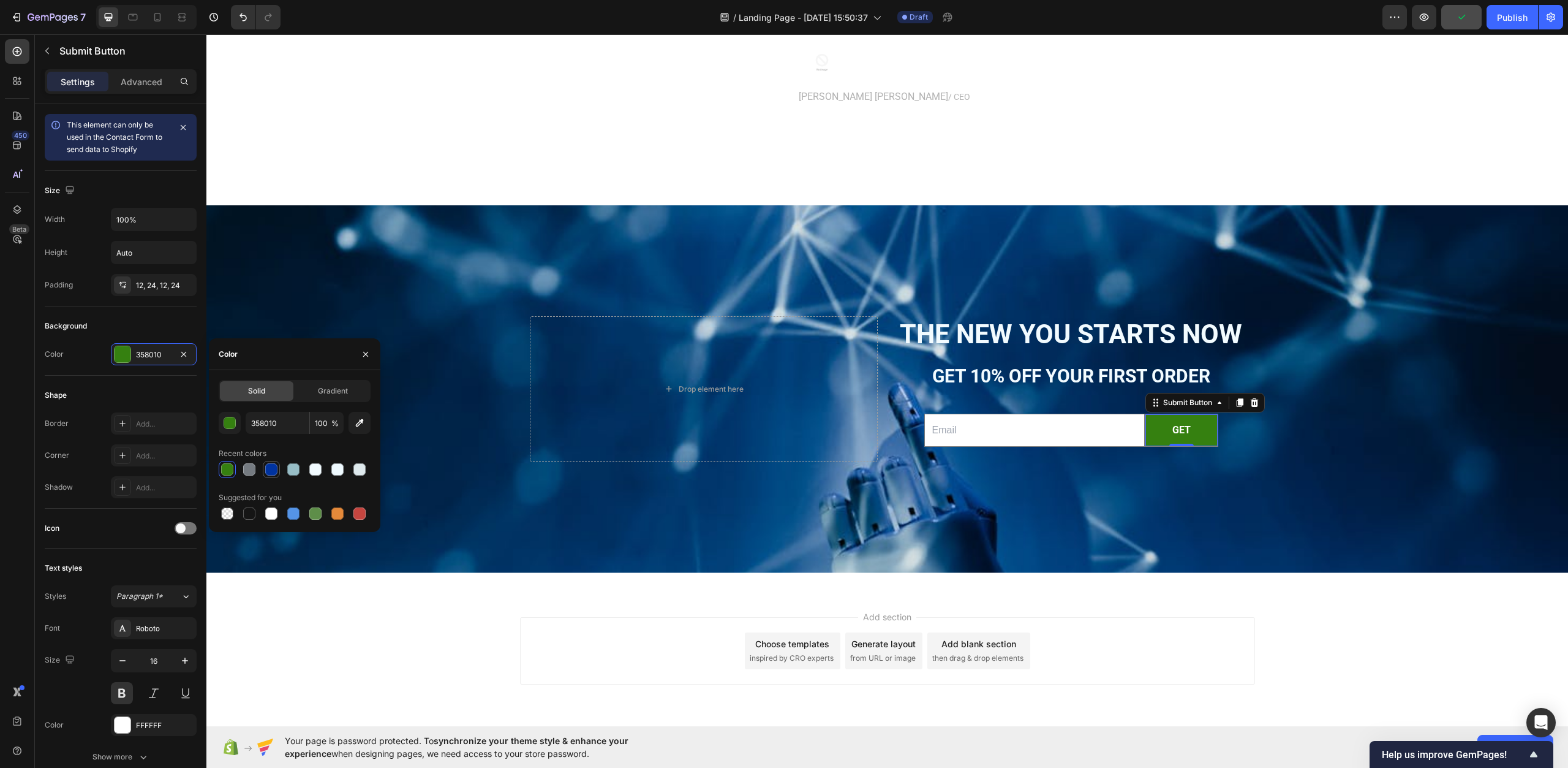
click at [274, 473] on div at bounding box center [271, 470] width 13 height 13
type input "0033A0"
click at [518, 502] on div "Background Image" at bounding box center [887, 389] width 1362 height 368
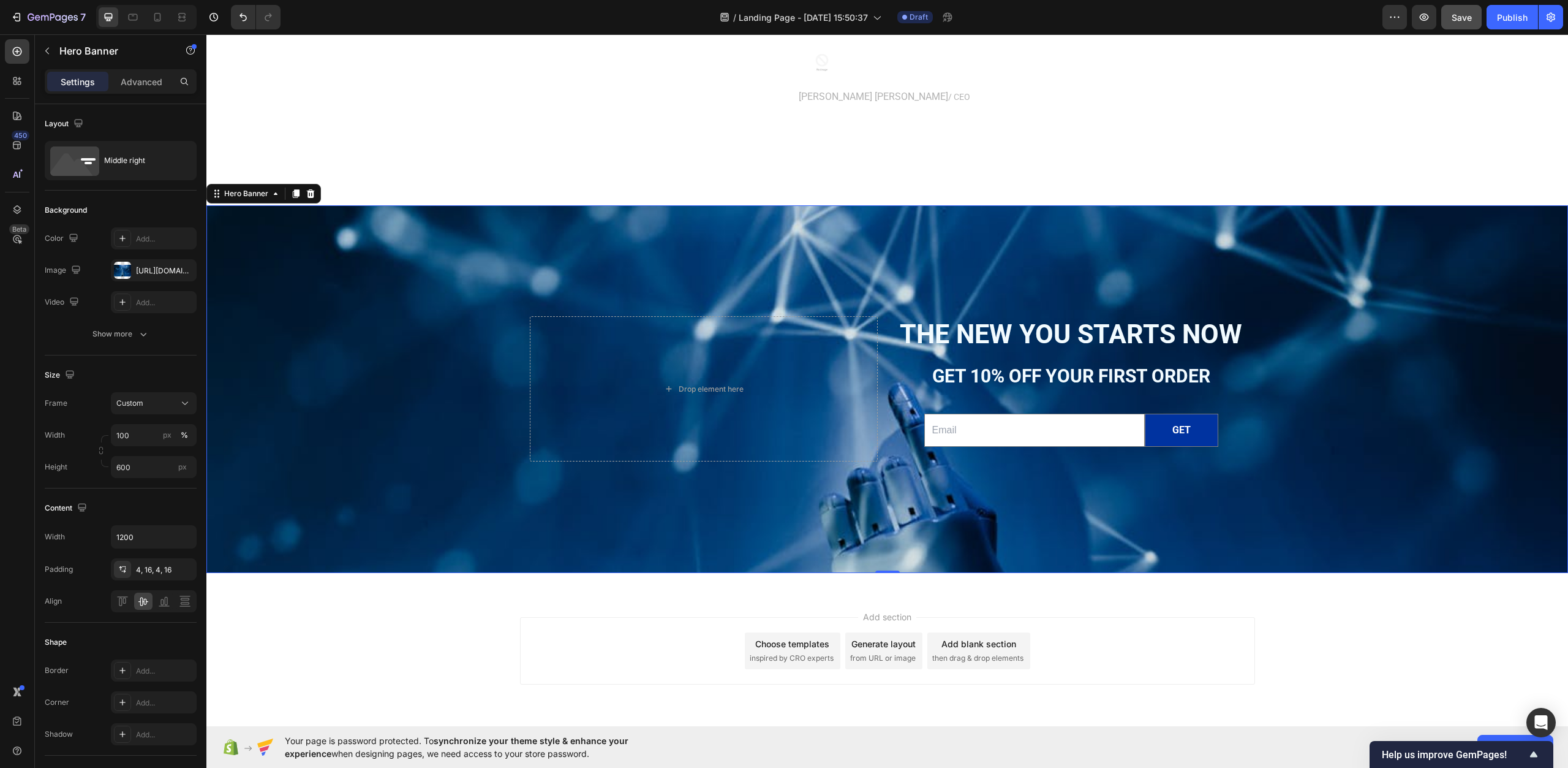
click at [1065, 246] on div "Background Image" at bounding box center [887, 389] width 1362 height 368
click at [179, 273] on icon "button" at bounding box center [184, 271] width 10 height 10
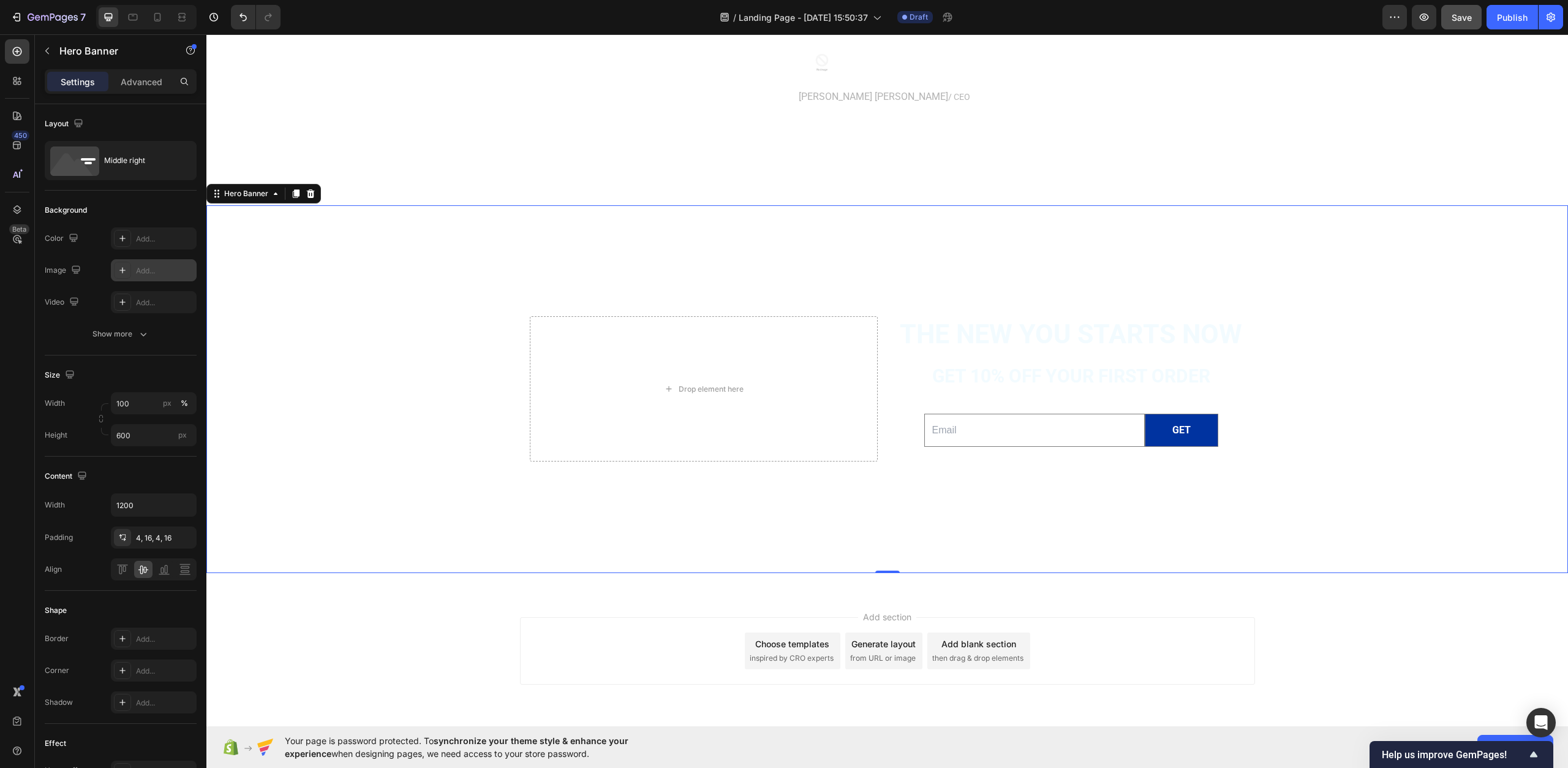
click at [150, 271] on div "Add..." at bounding box center [164, 271] width 57 height 11
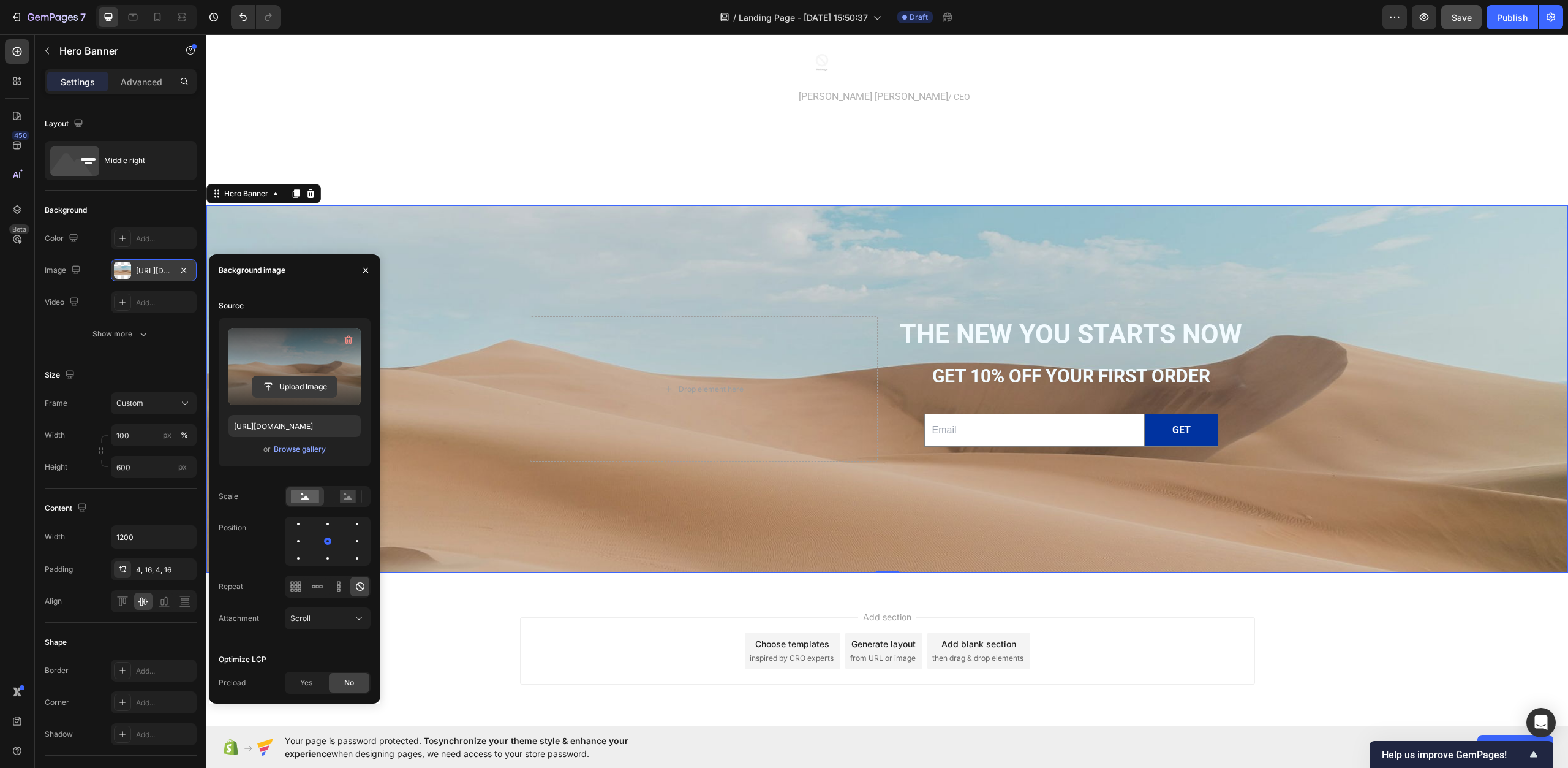
click at [315, 384] on input "file" at bounding box center [295, 386] width 84 height 21
type input "https://cdn.shopify.com/s/files/1/0967/0770/7012/files/gempages_585803676434563…"
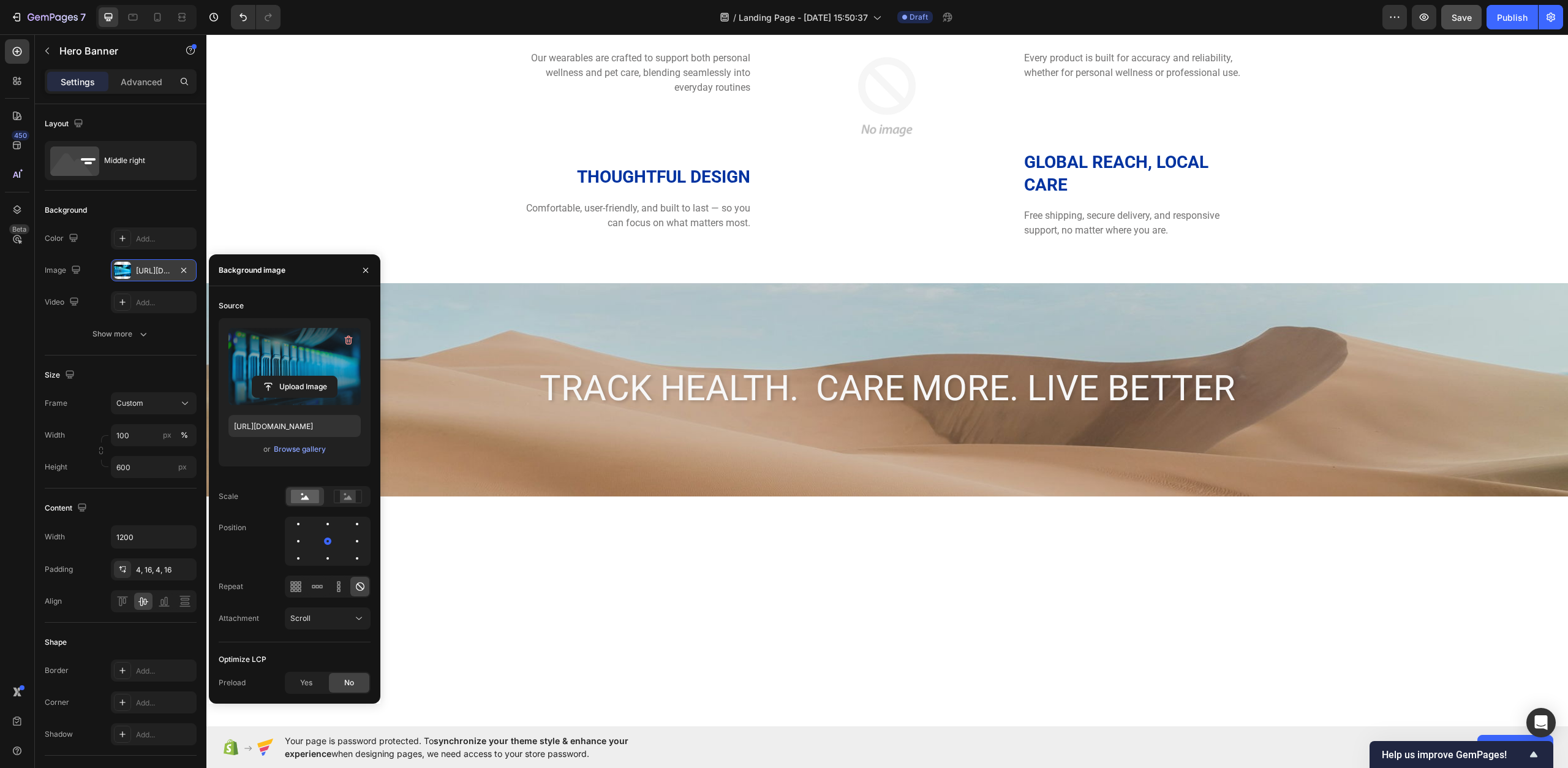
scroll to position [1936, 0]
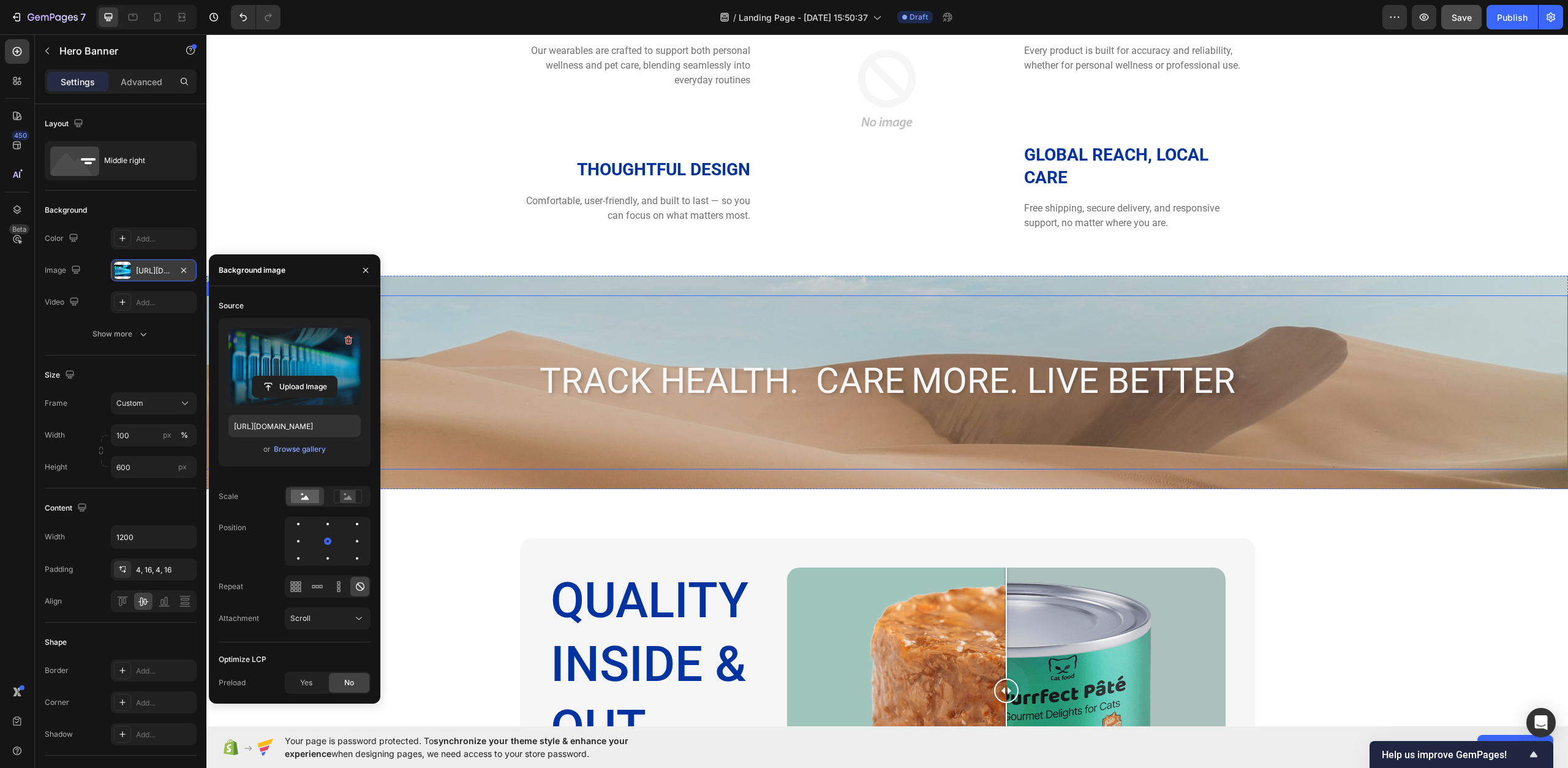
click at [495, 443] on div "Track Health. care More. Live Better Heading" at bounding box center [887, 382] width 1362 height 174
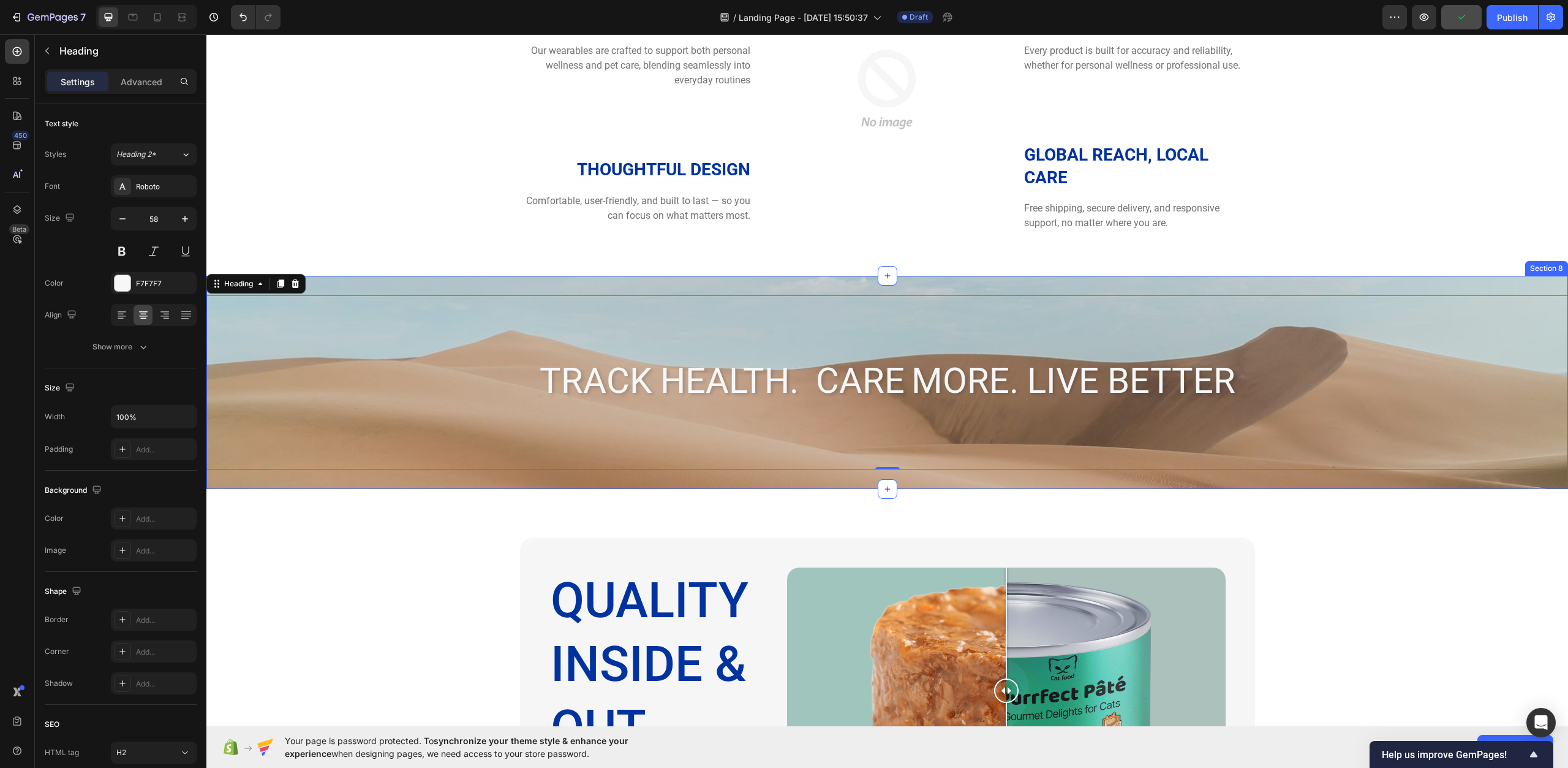
click at [360, 481] on div "Track Health. care More. Live Better Heading 0 Section 8" at bounding box center [887, 382] width 1362 height 212
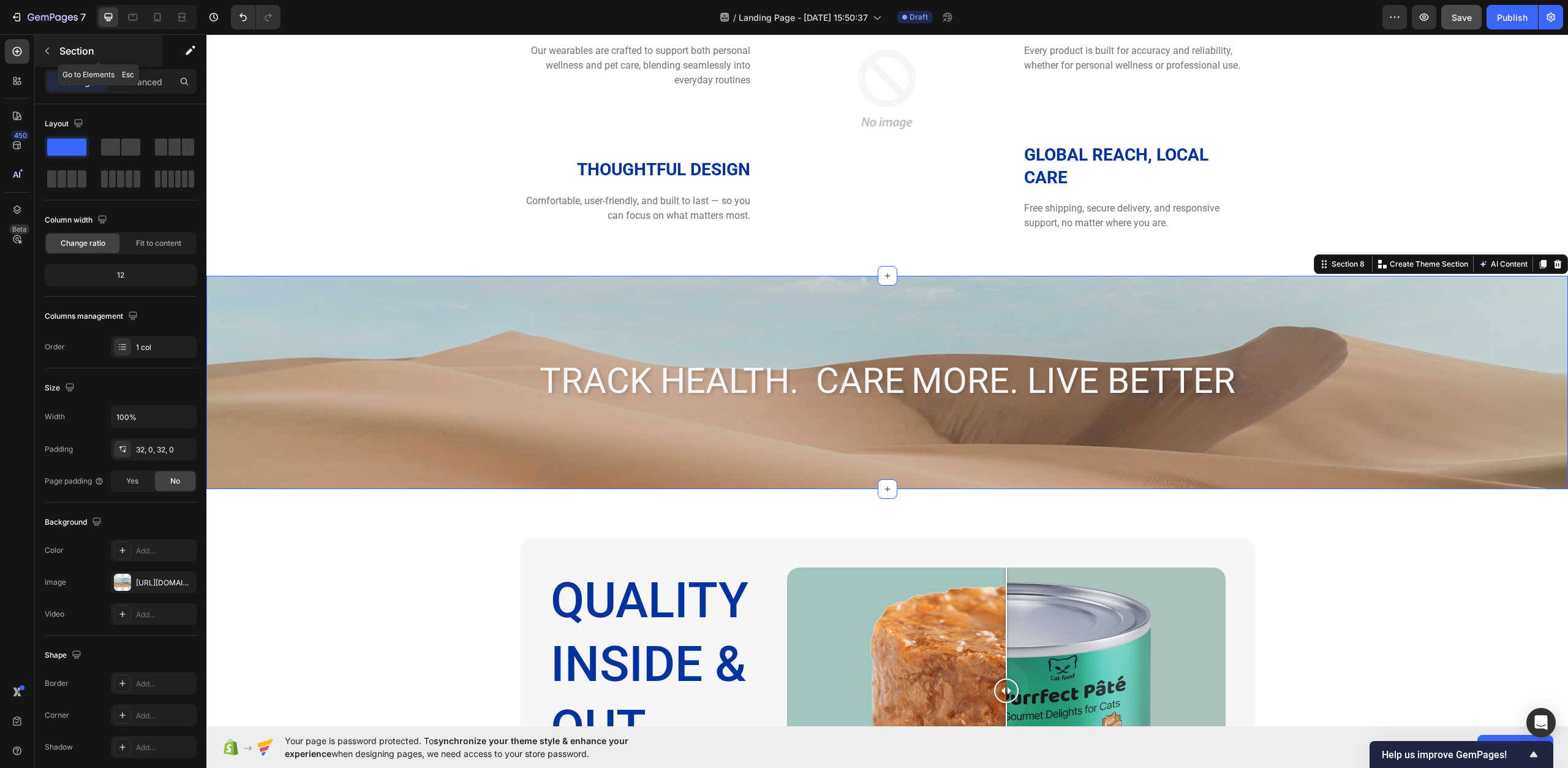
click at [73, 57] on p "Section" at bounding box center [110, 51] width 100 height 14
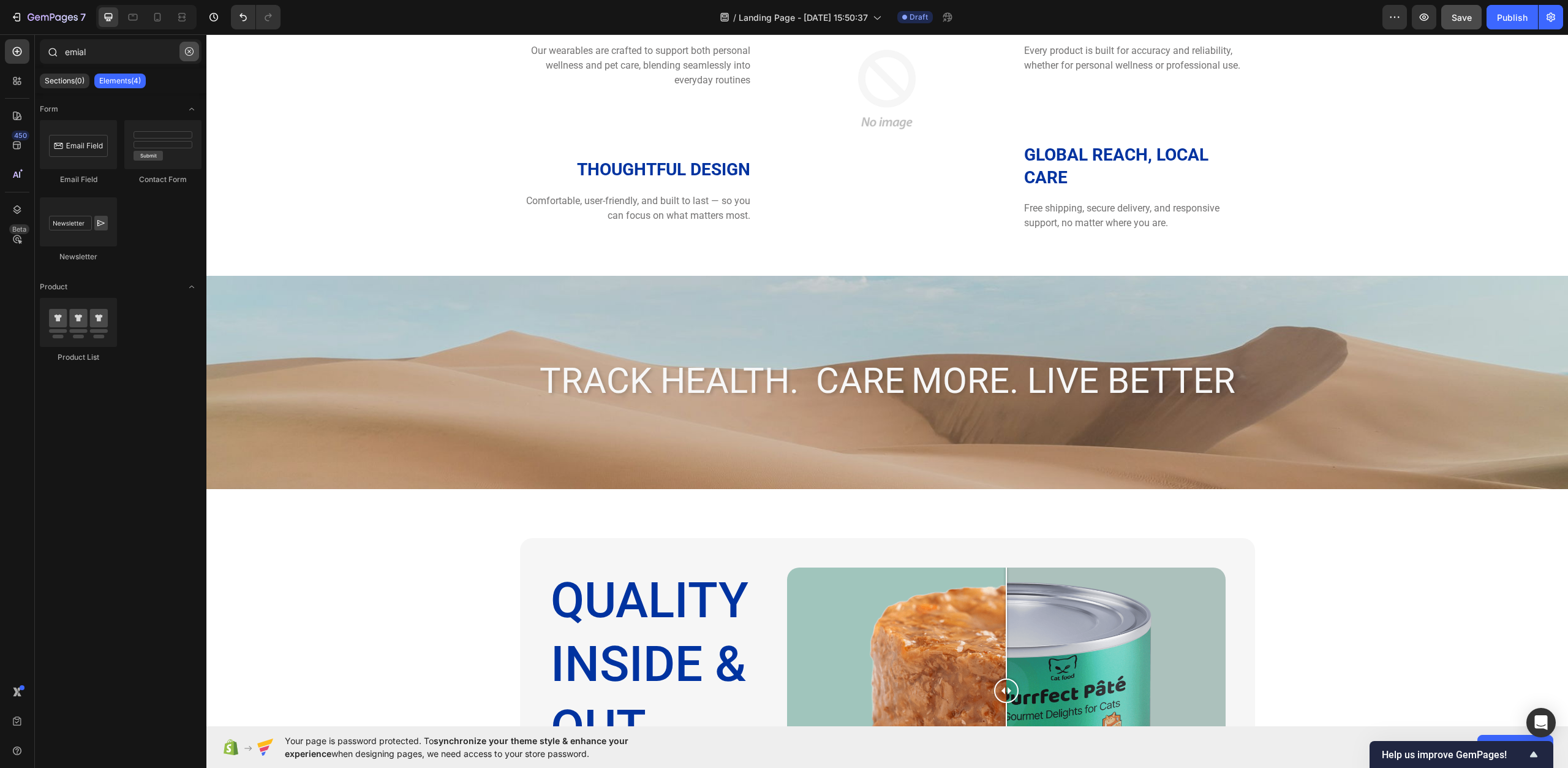
click at [192, 53] on icon "button" at bounding box center [190, 51] width 8 height 8
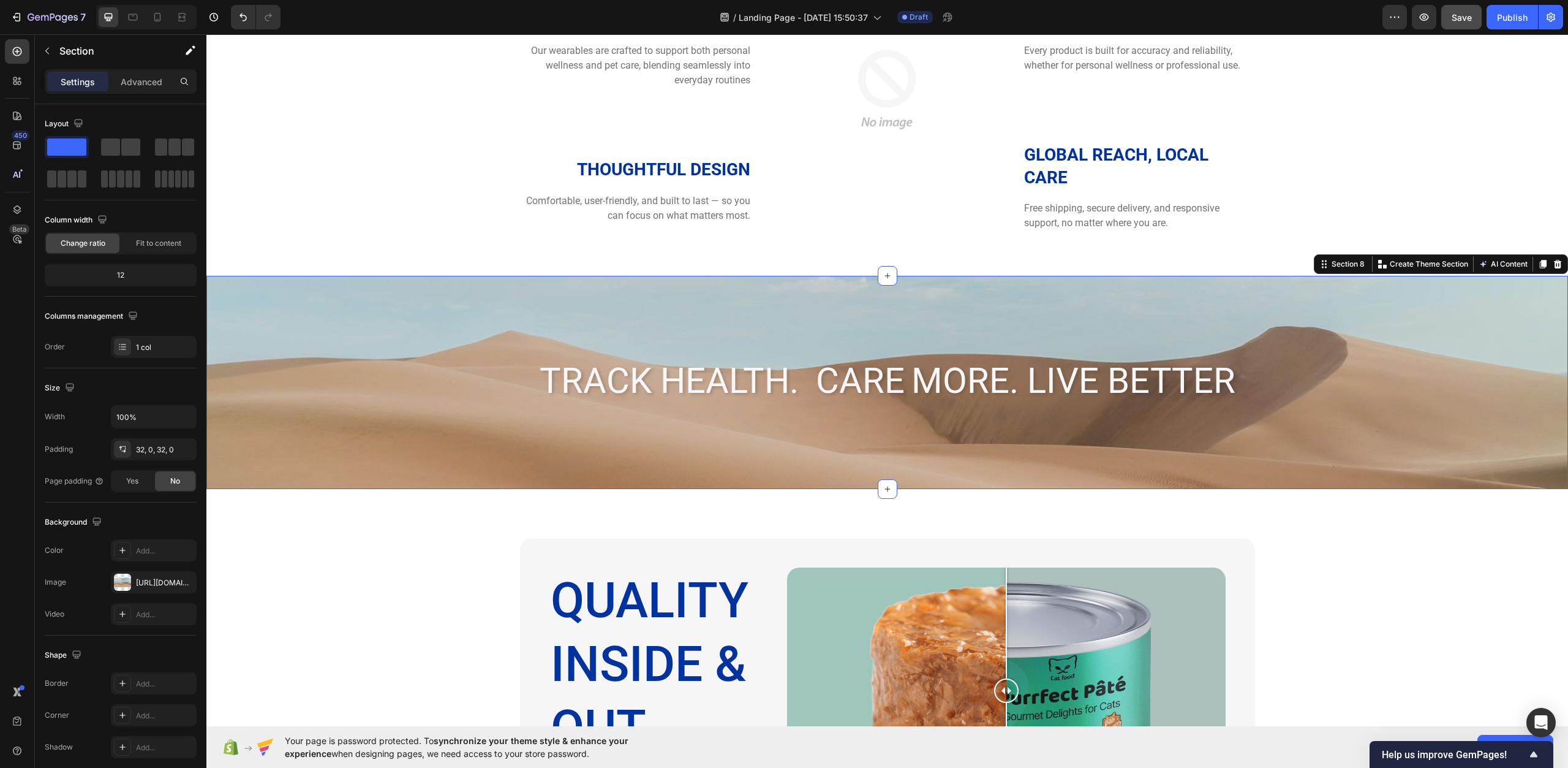
click at [408, 480] on div "Track Health. care More. Live Better Heading Section 8 You can create reusable …" at bounding box center [887, 382] width 1362 height 212
click at [152, 577] on div "https://cdn.shopify.com/s/files/1/2005/9307/files/background_settings.jpg" at bounding box center [153, 583] width 35 height 11
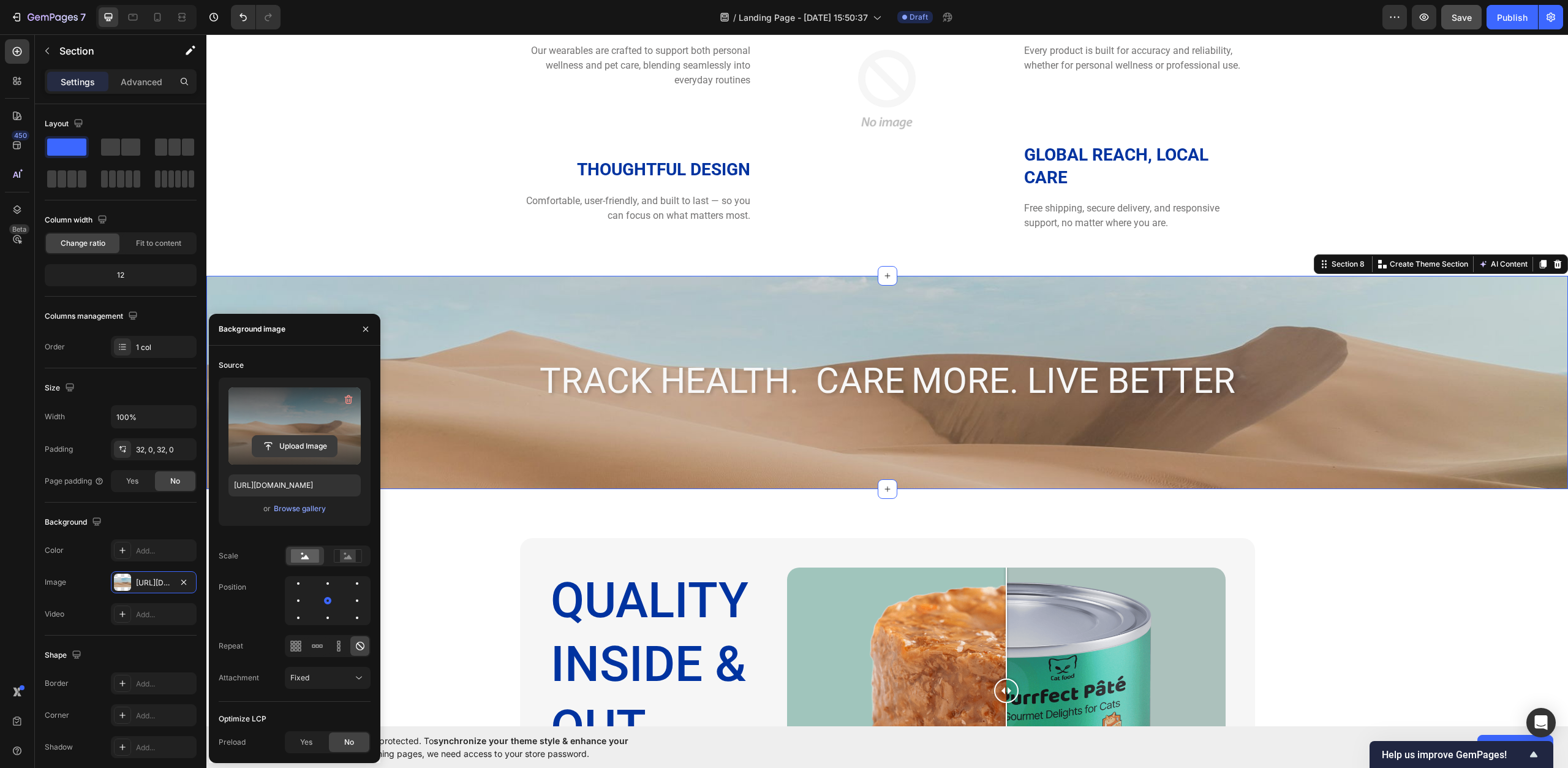
click at [293, 443] on input "file" at bounding box center [295, 446] width 84 height 21
type input "https://cdn.shopify.com/s/files/1/0967/0770/7012/files/gempages_585803676434563…"
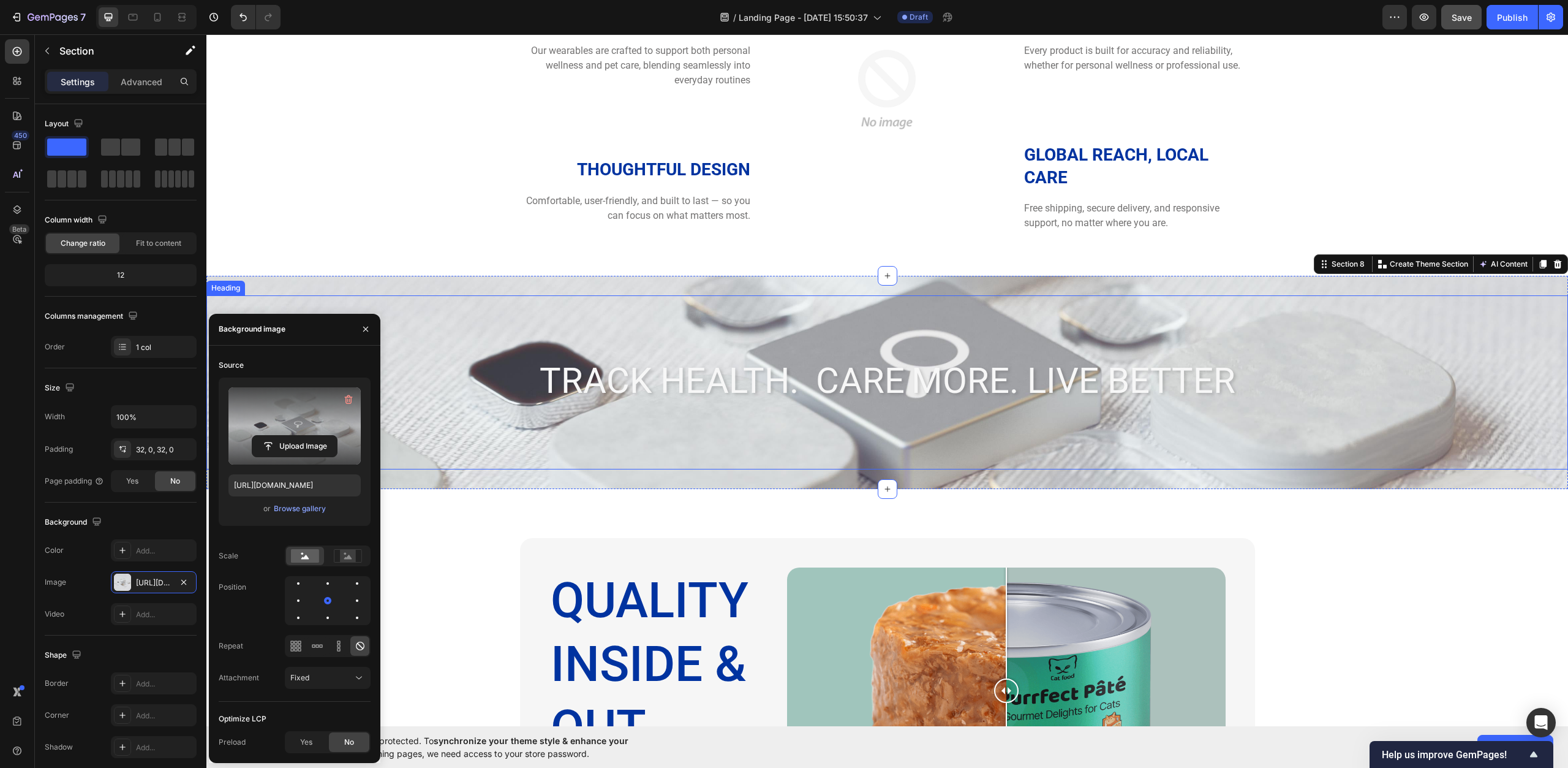
click at [757, 386] on h2 "Track Health. care More. Live Better" at bounding box center [887, 382] width 1362 height 51
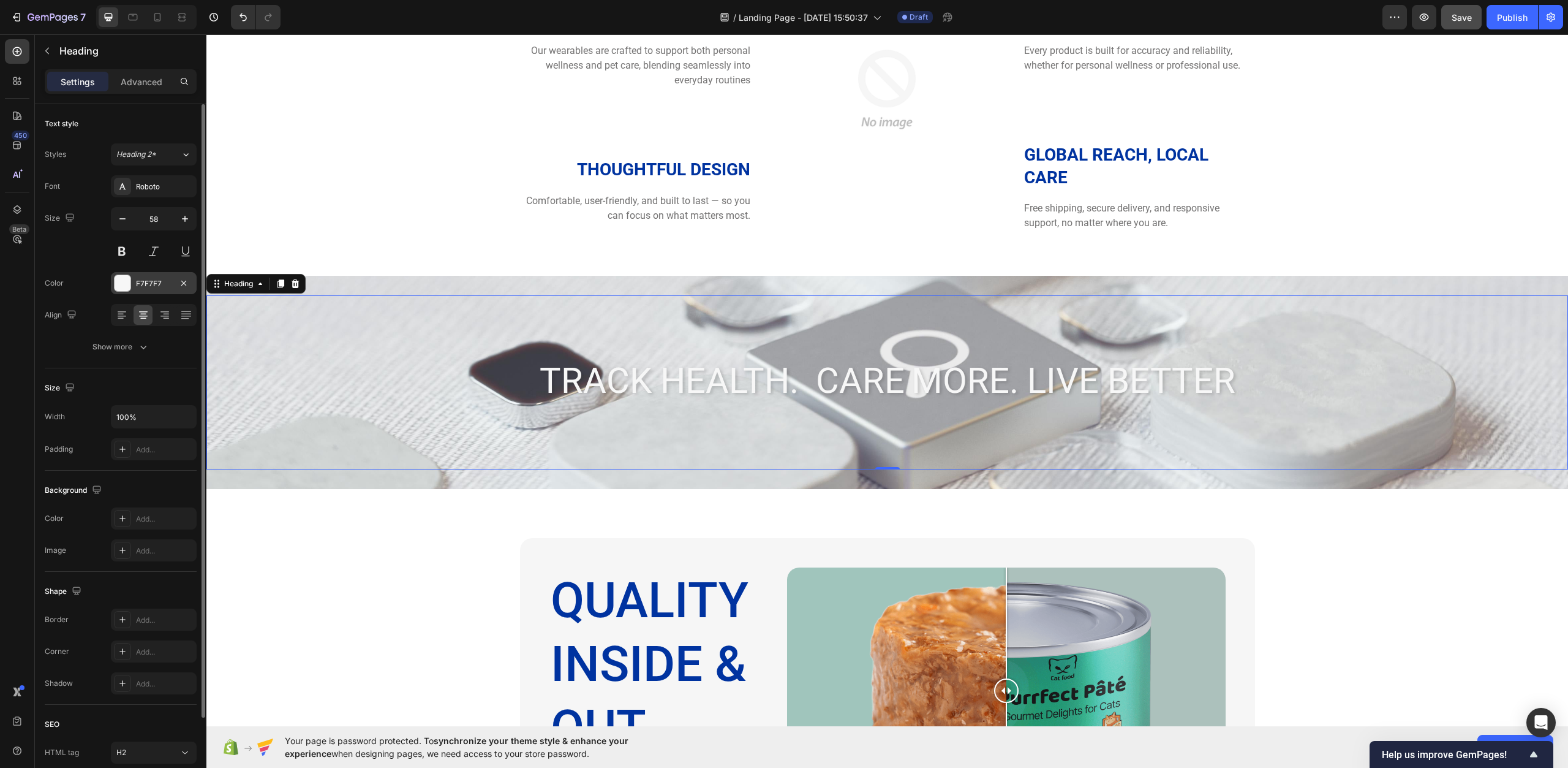
click at [130, 278] on div at bounding box center [122, 282] width 16 height 16
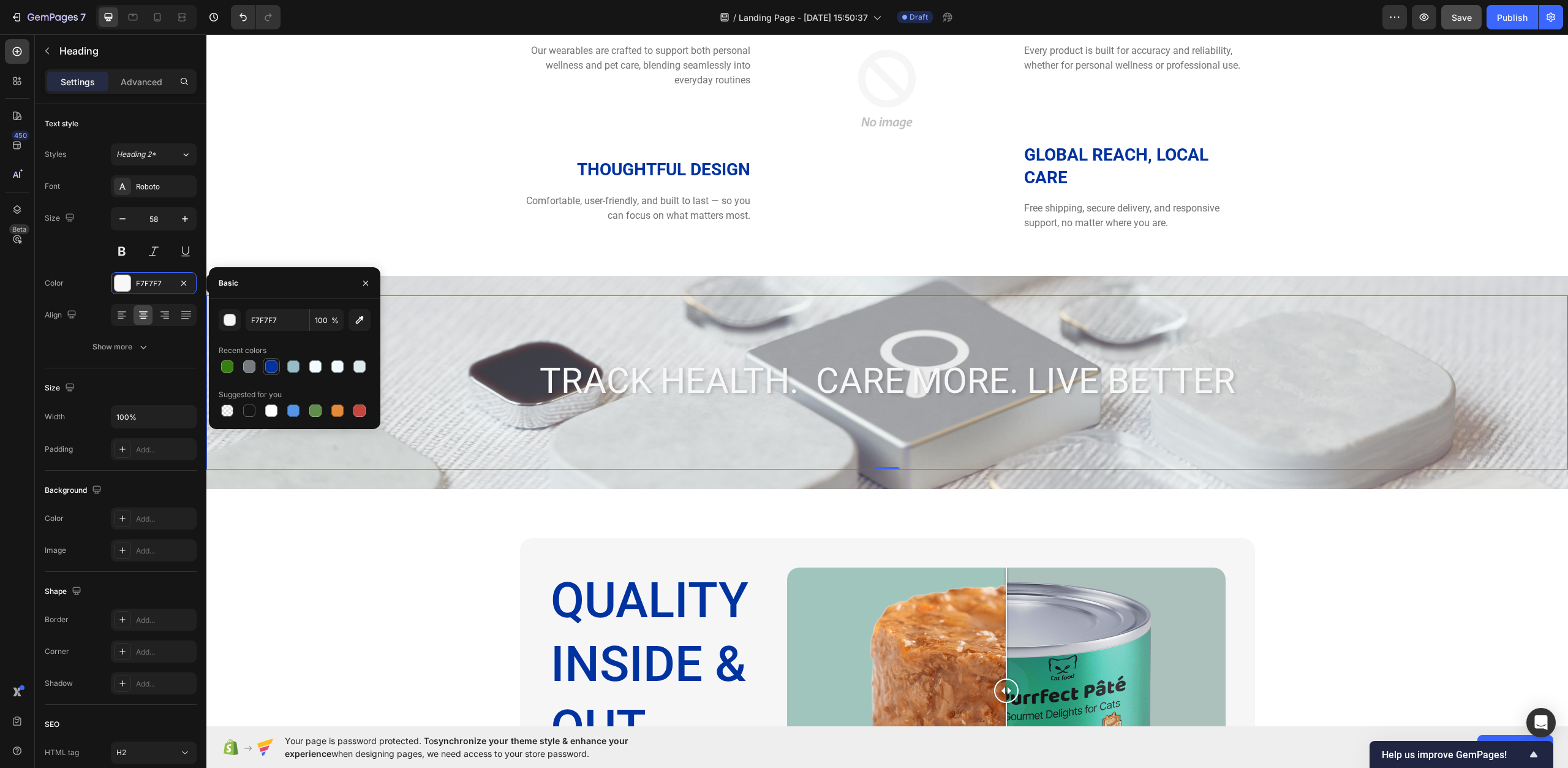
click at [273, 372] on div at bounding box center [271, 367] width 13 height 13
type input "0033A0"
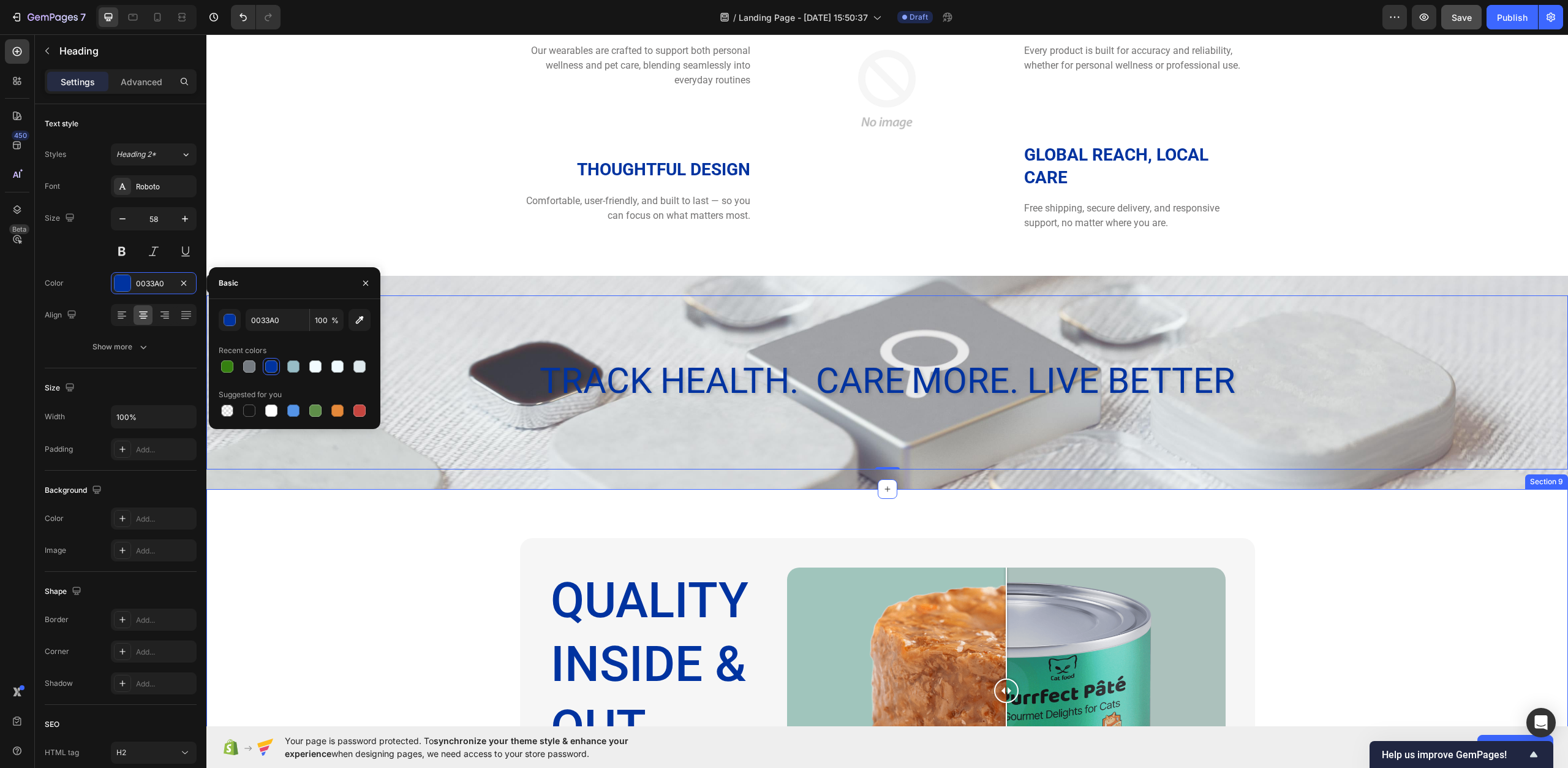
click at [397, 531] on div "quality inside & out Heading Ask chatgtp: I'm dping a comparison image where it…" at bounding box center [887, 781] width 1362 height 583
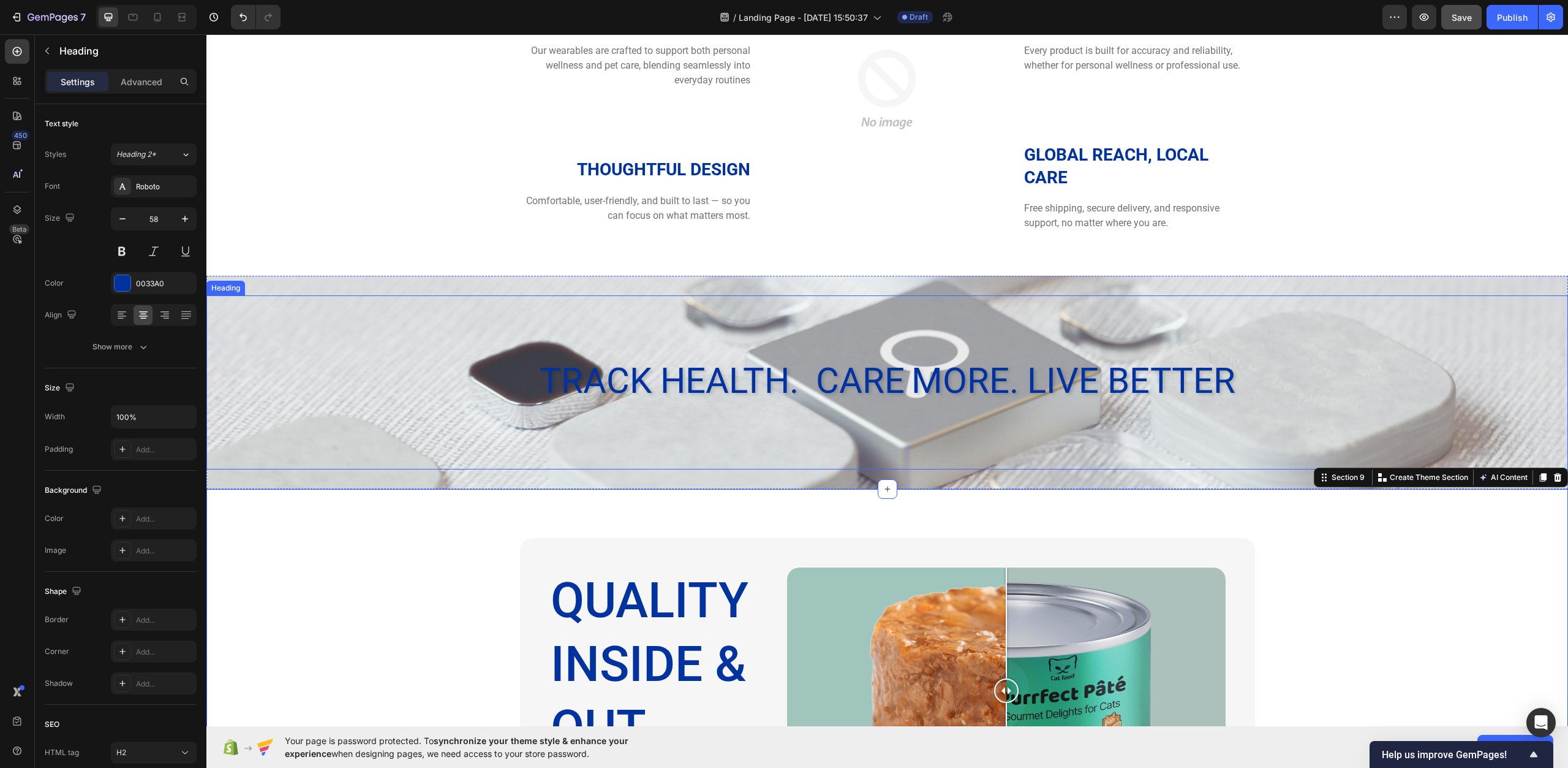
click at [626, 363] on h2 "Track Health. care More. Live Better" at bounding box center [887, 382] width 1362 height 51
click at [360, 535] on div "quality inside & out Heading Ask chatgtp: I'm dping a comparison image where it…" at bounding box center [887, 781] width 1362 height 583
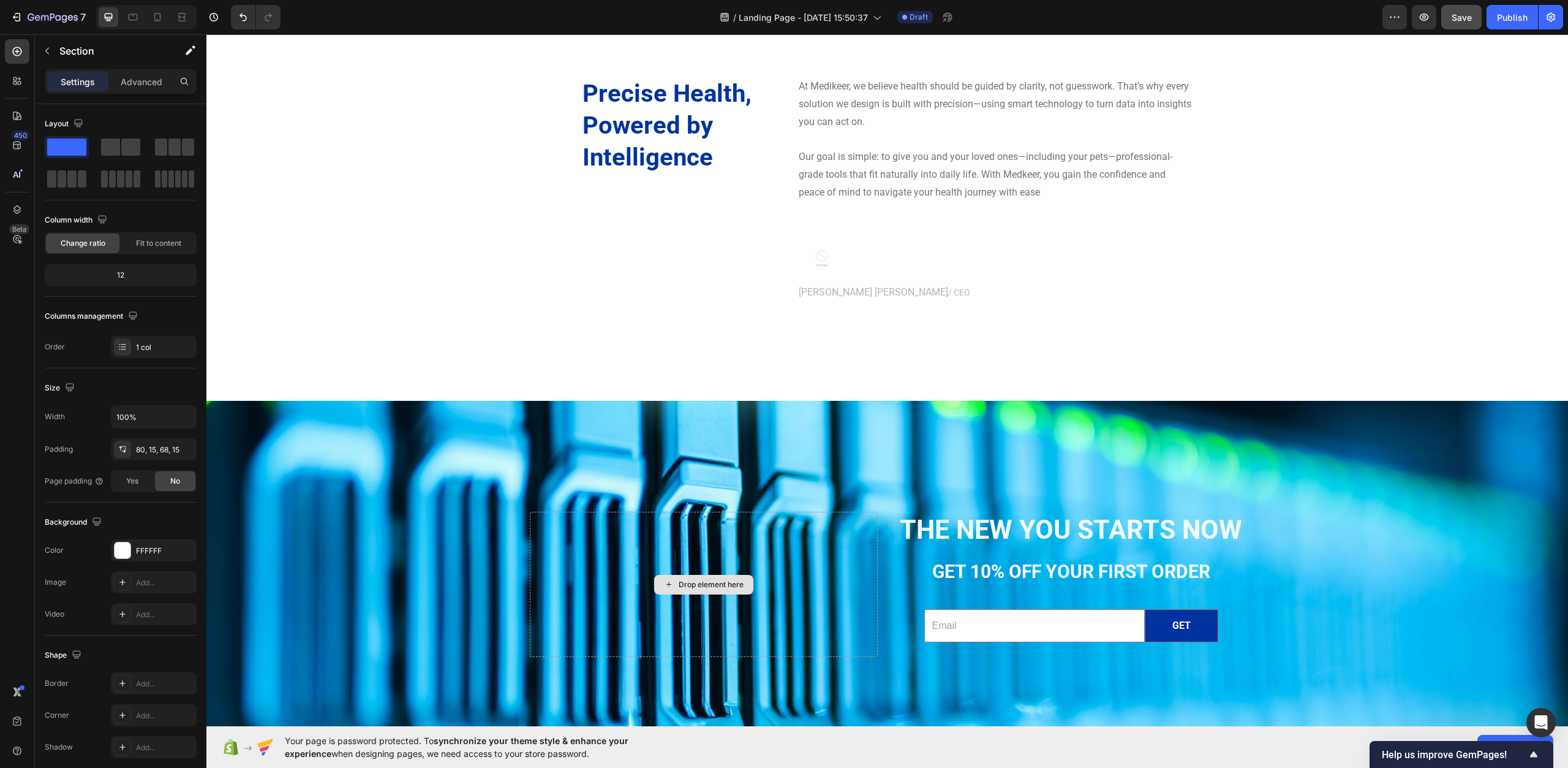
scroll to position [3837, 0]
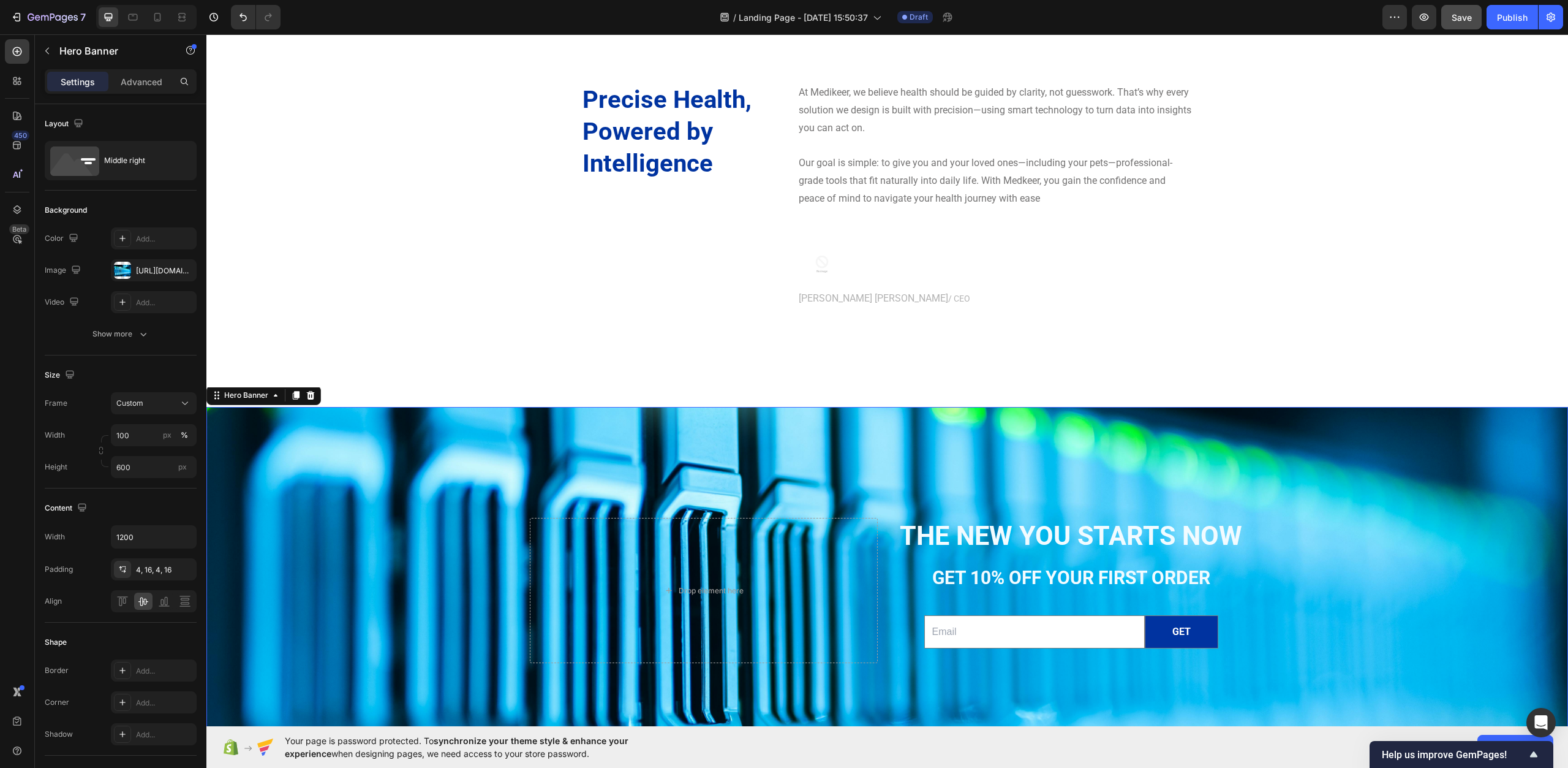
click at [696, 437] on div "Background Image" at bounding box center [887, 591] width 1362 height 368
click at [125, 332] on div "Show more" at bounding box center [121, 334] width 57 height 13
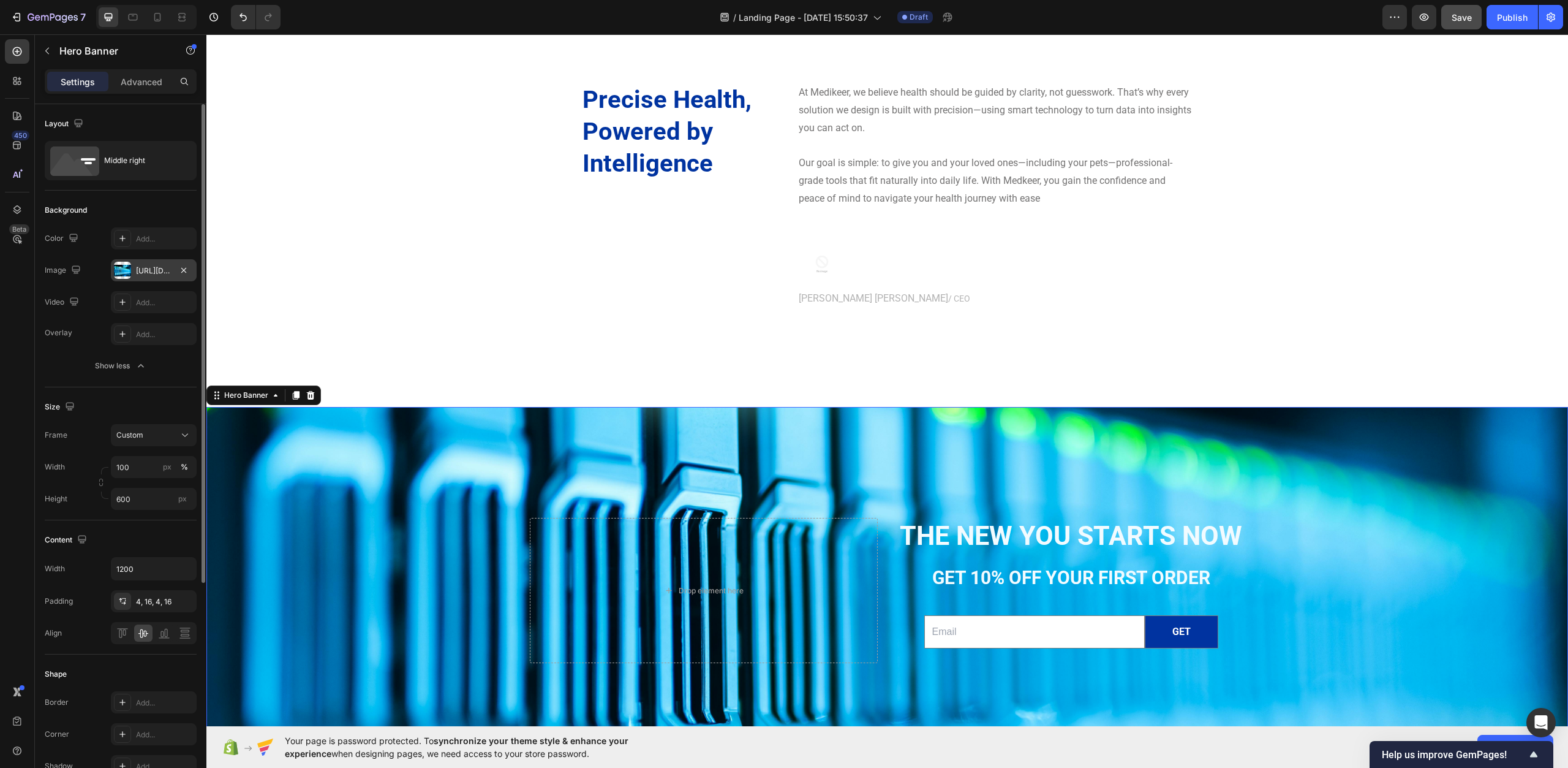
click at [175, 273] on div "https://cdn.shopify.com/s/files/1/0967/0770/7012/files/gempages_585803676434563…" at bounding box center [154, 271] width 86 height 22
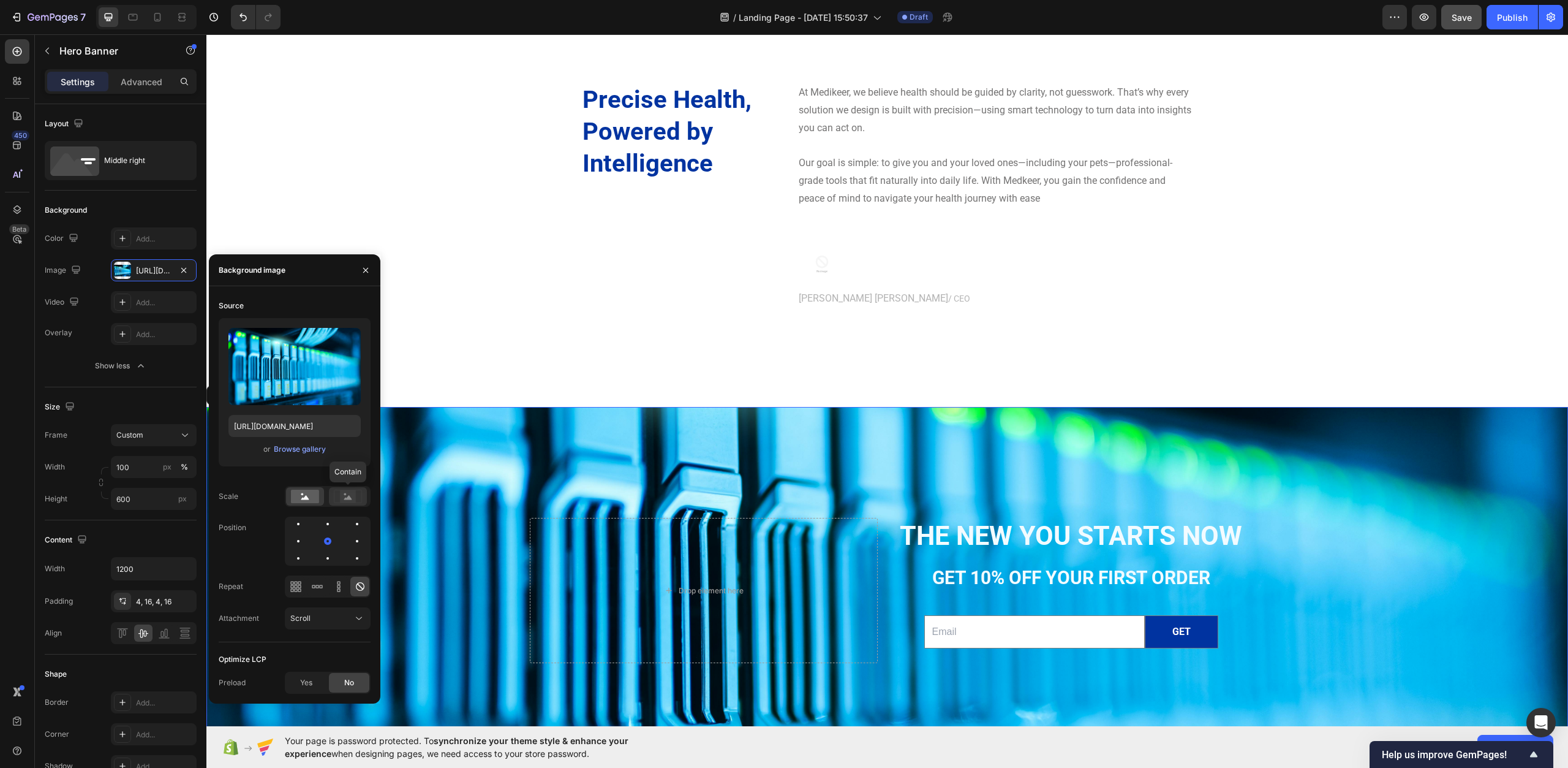
click at [345, 499] on icon at bounding box center [348, 497] width 8 height 4
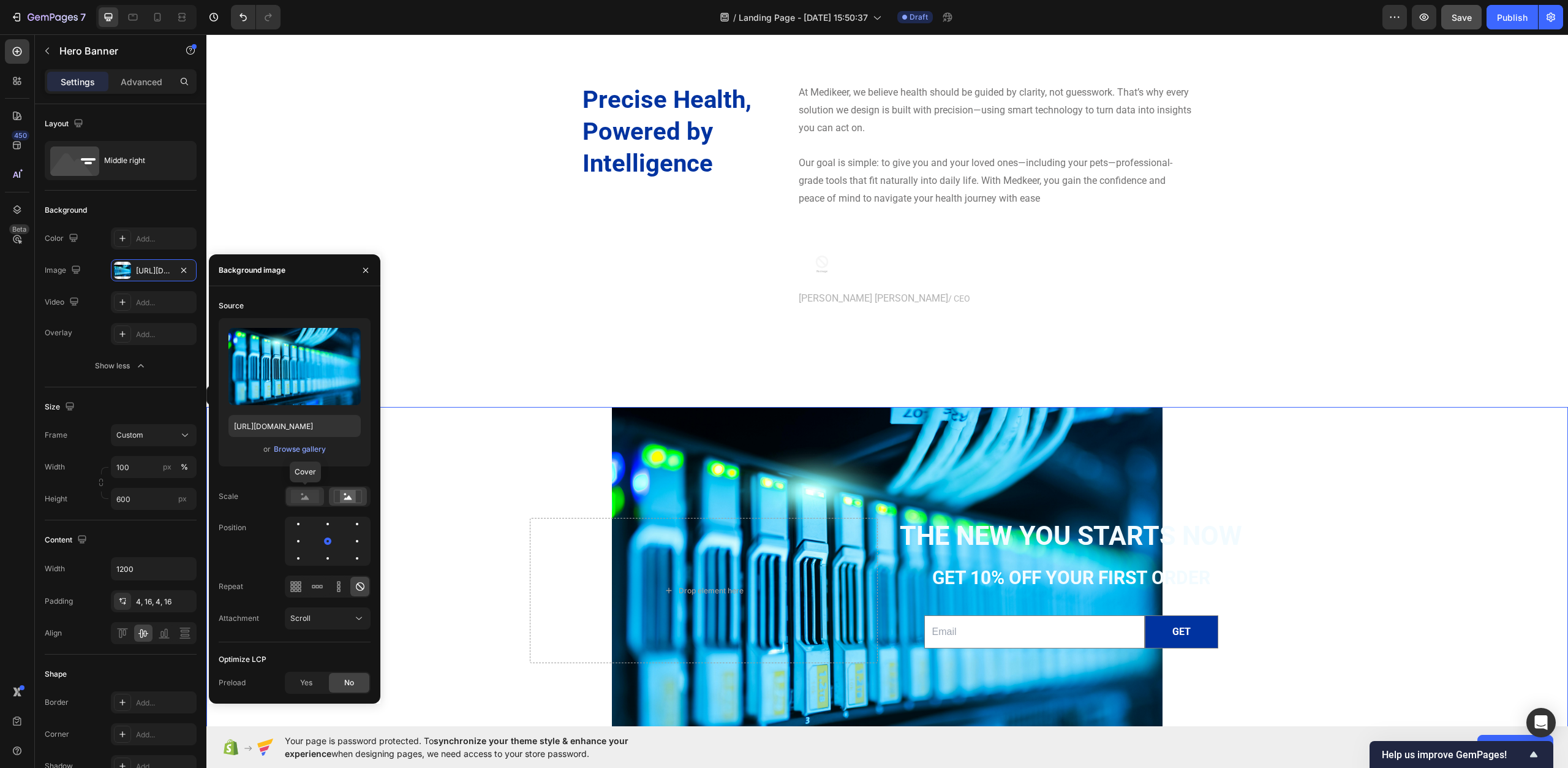
click at [297, 496] on rect at bounding box center [304, 497] width 28 height 13
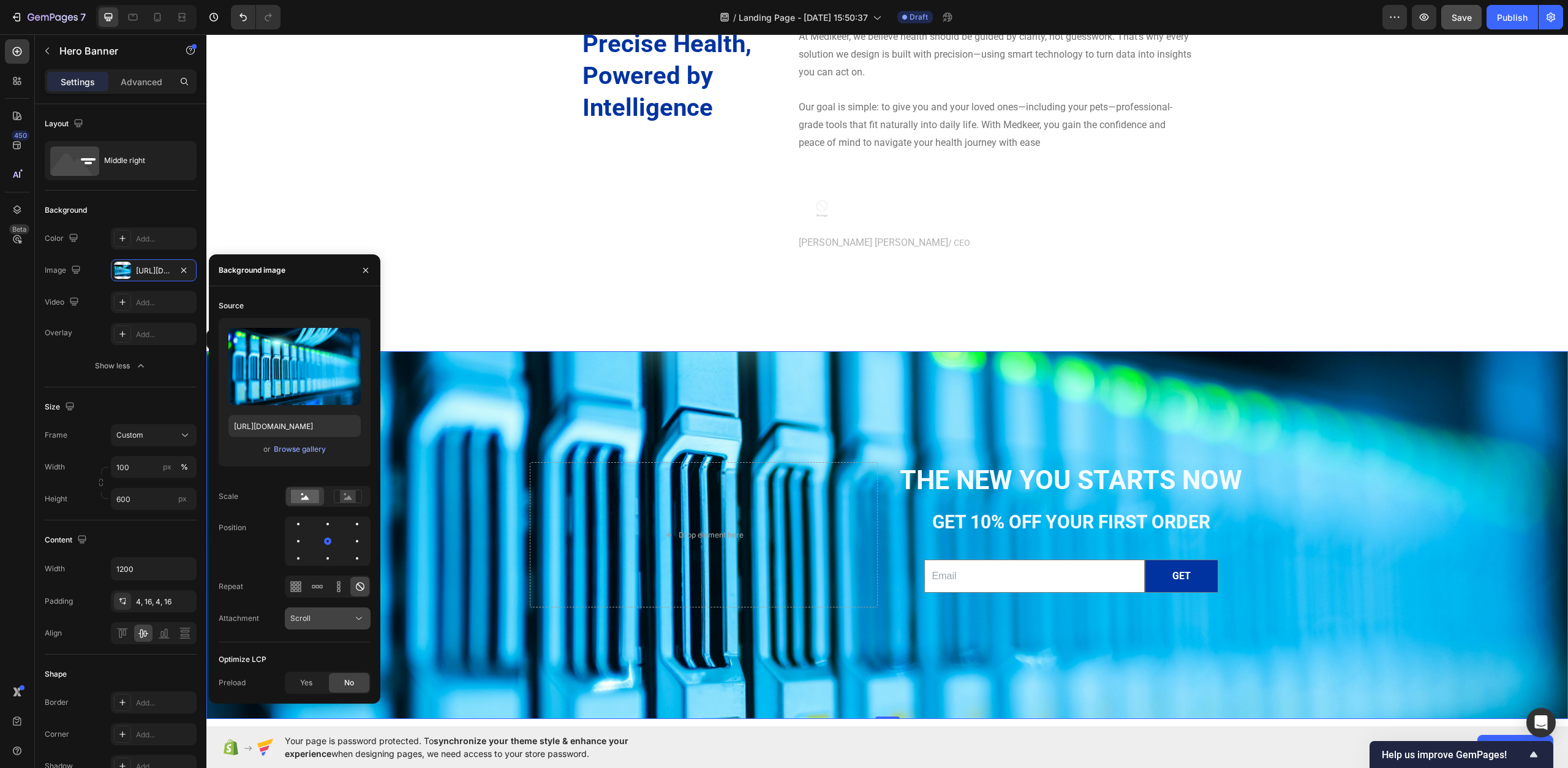
scroll to position [3898, 0]
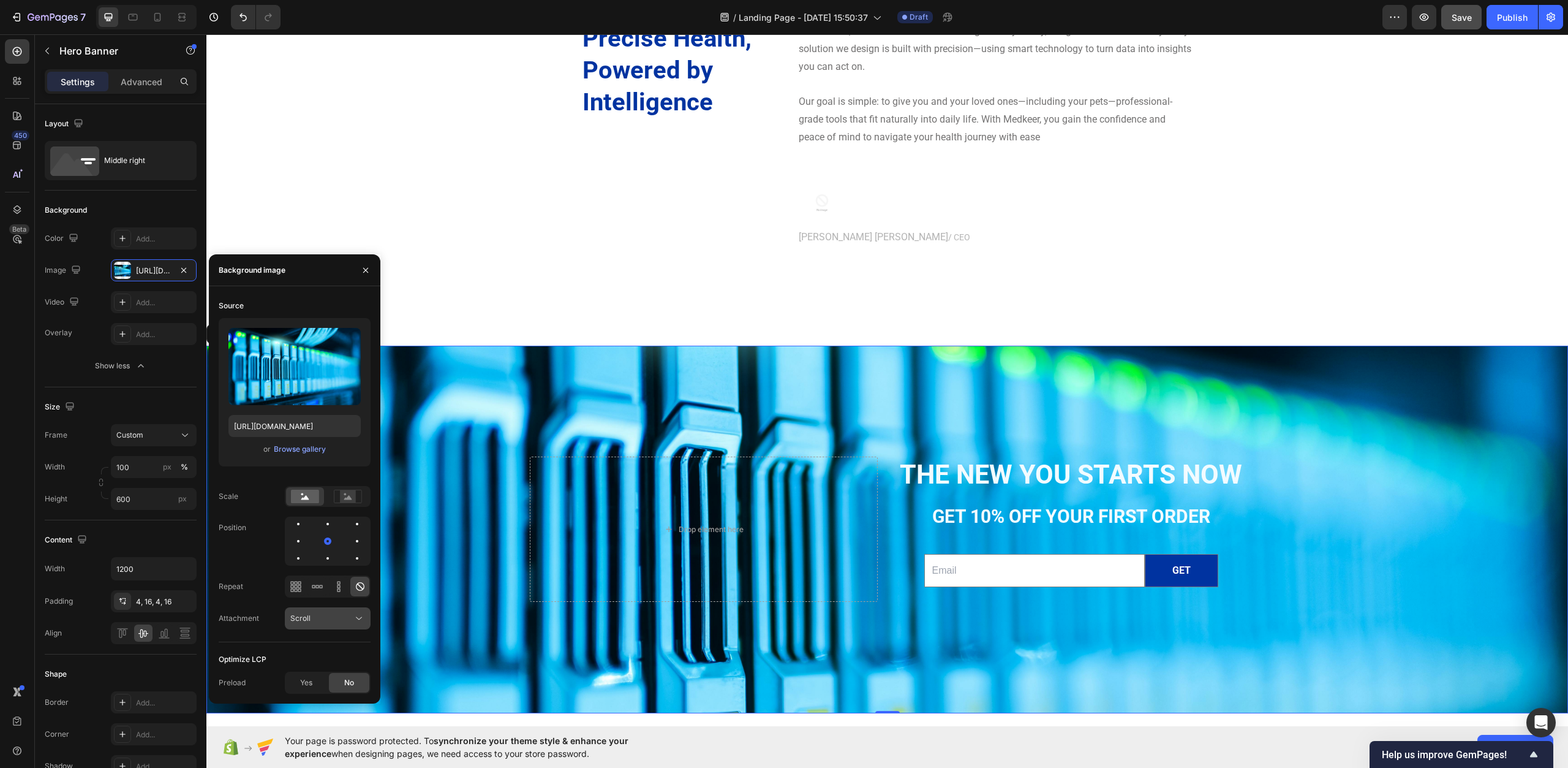
click at [343, 623] on div "Scroll" at bounding box center [322, 618] width 62 height 11
click at [245, 481] on div "Source Upload Image https://cdn.shopify.com/s/files/1/0967/0770/7012/files/gemp…" at bounding box center [295, 469] width 152 height 346
click at [310, 594] on div at bounding box center [317, 586] width 19 height 19
click at [361, 588] on icon at bounding box center [360, 587] width 13 height 13
click at [356, 597] on div "Source Upload Image https://cdn.shopify.com/s/files/1/0967/0770/7012/files/gemp…" at bounding box center [295, 469] width 152 height 346
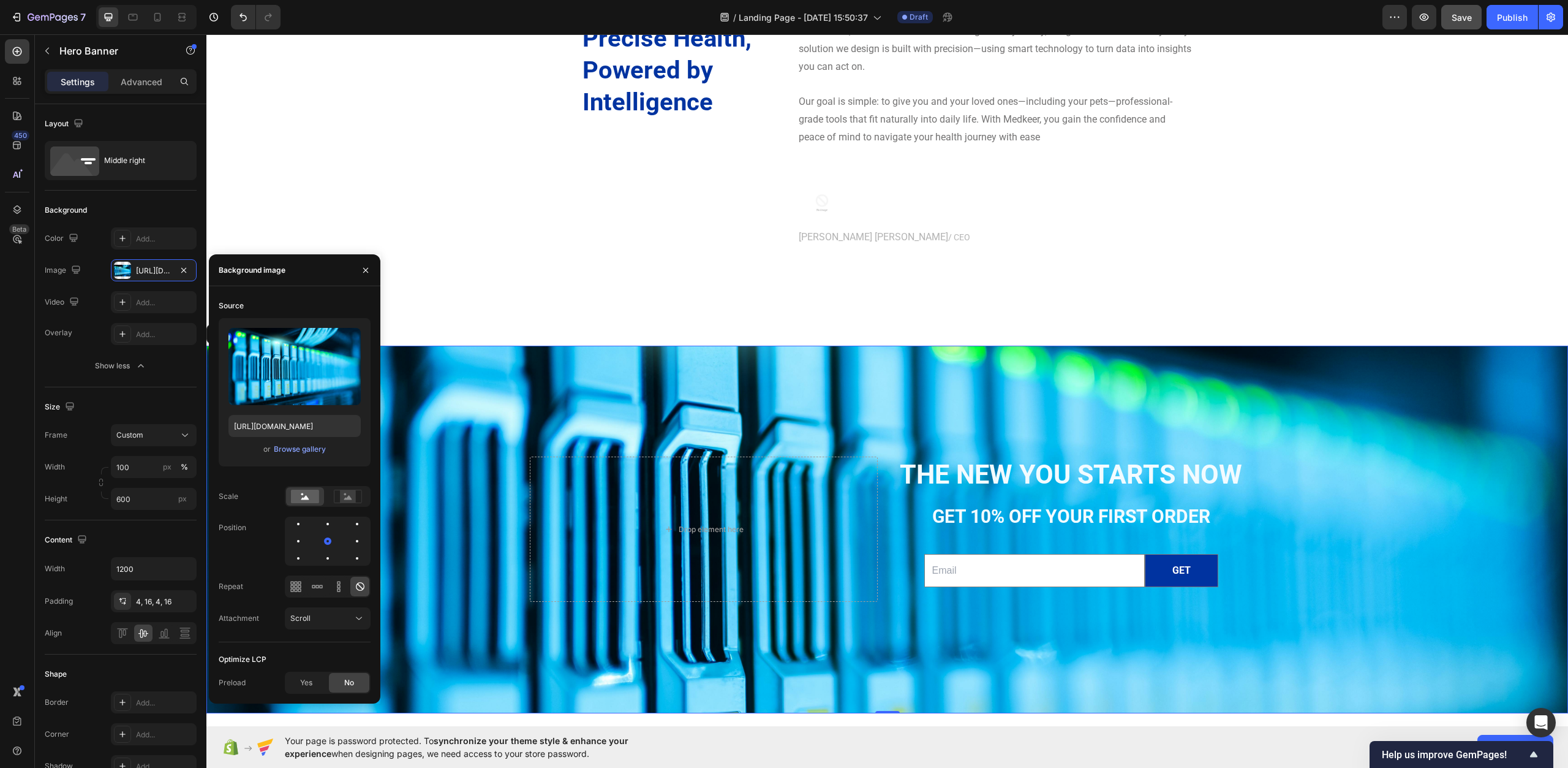
click at [353, 604] on div "Source Upload Image https://cdn.shopify.com/s/files/1/0967/0770/7012/files/gemp…" at bounding box center [295, 469] width 152 height 346
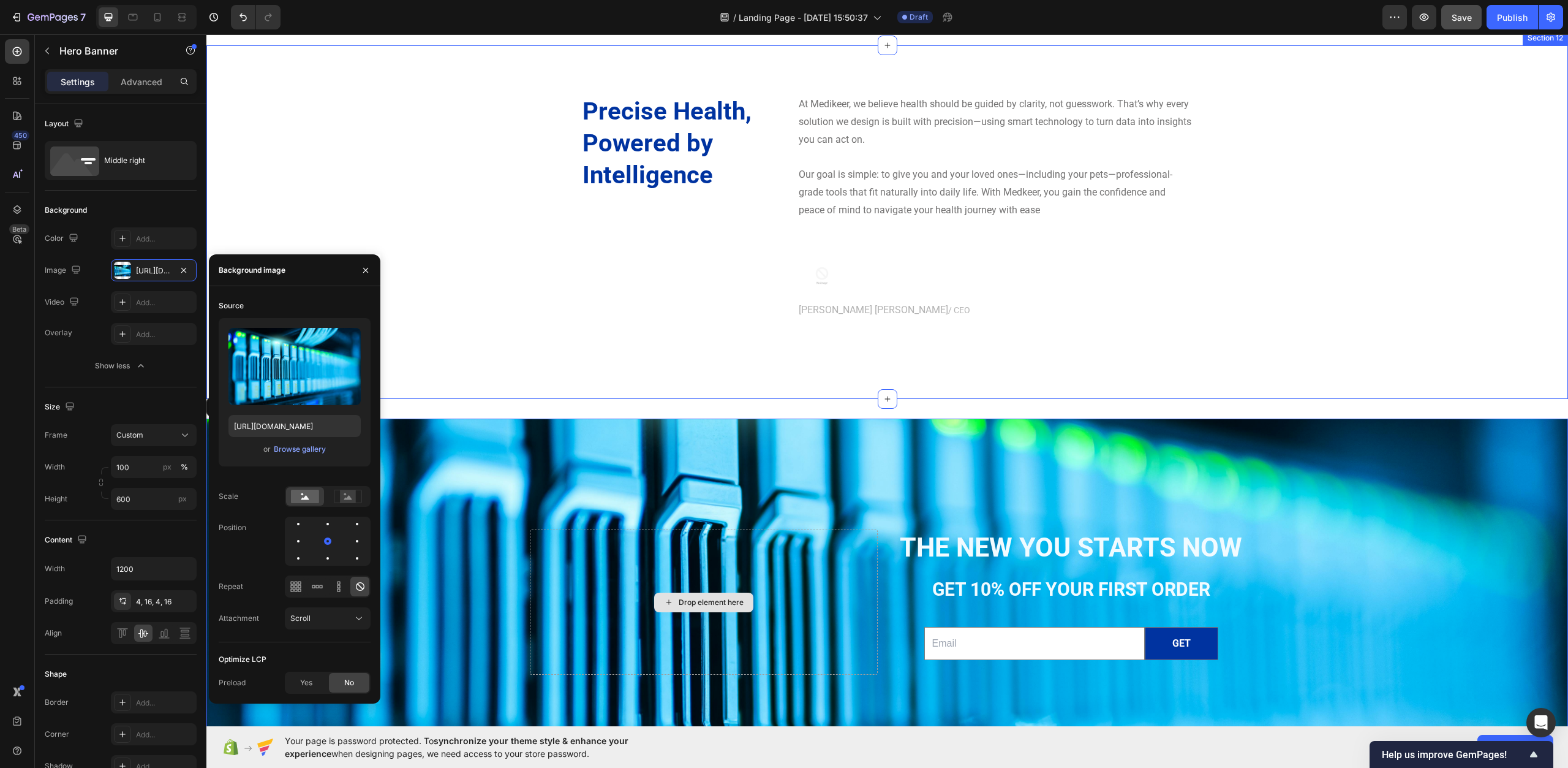
scroll to position [4082, 0]
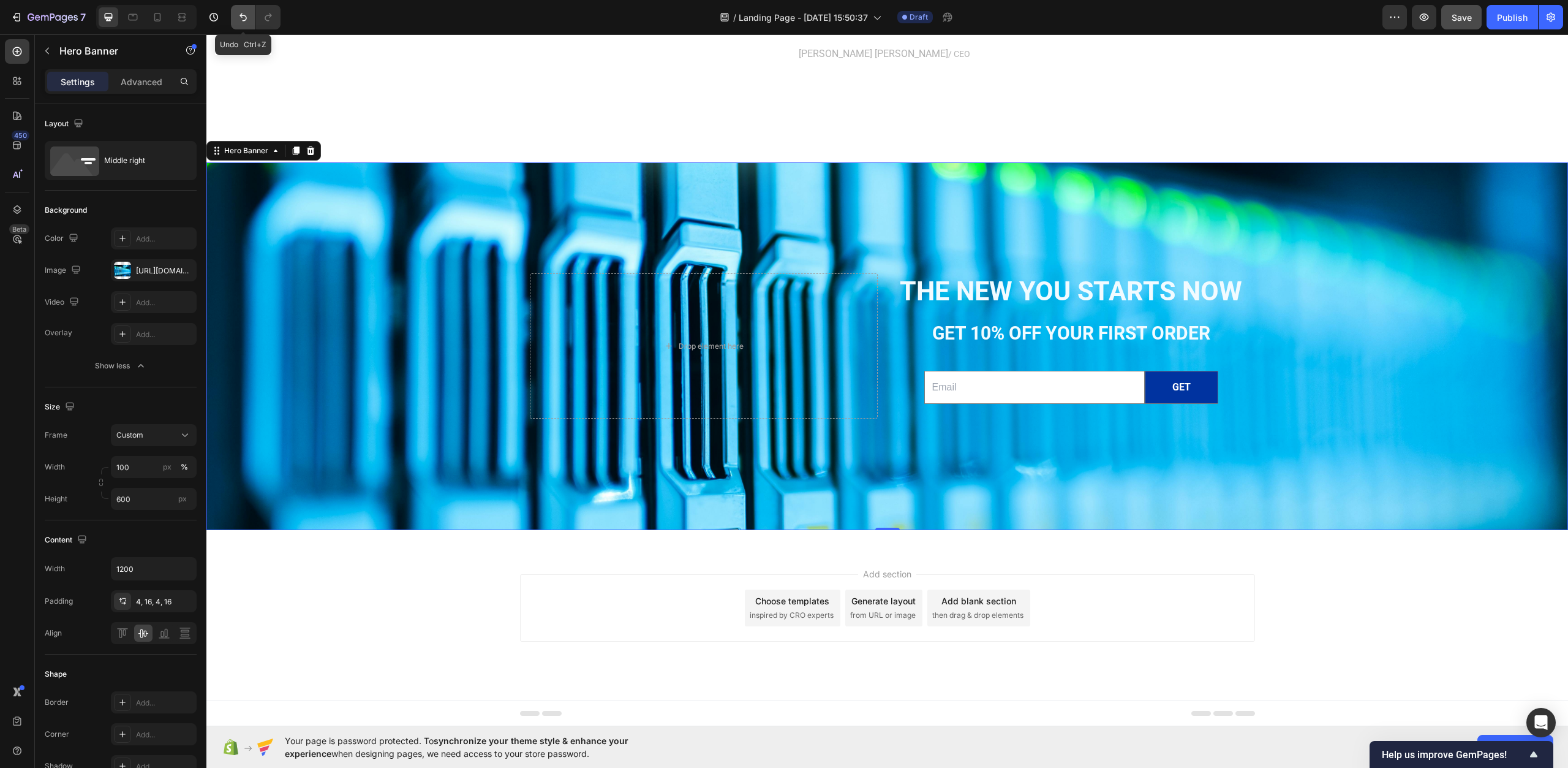
click at [250, 19] on button "Undo/Redo" at bounding box center [243, 17] width 24 height 24
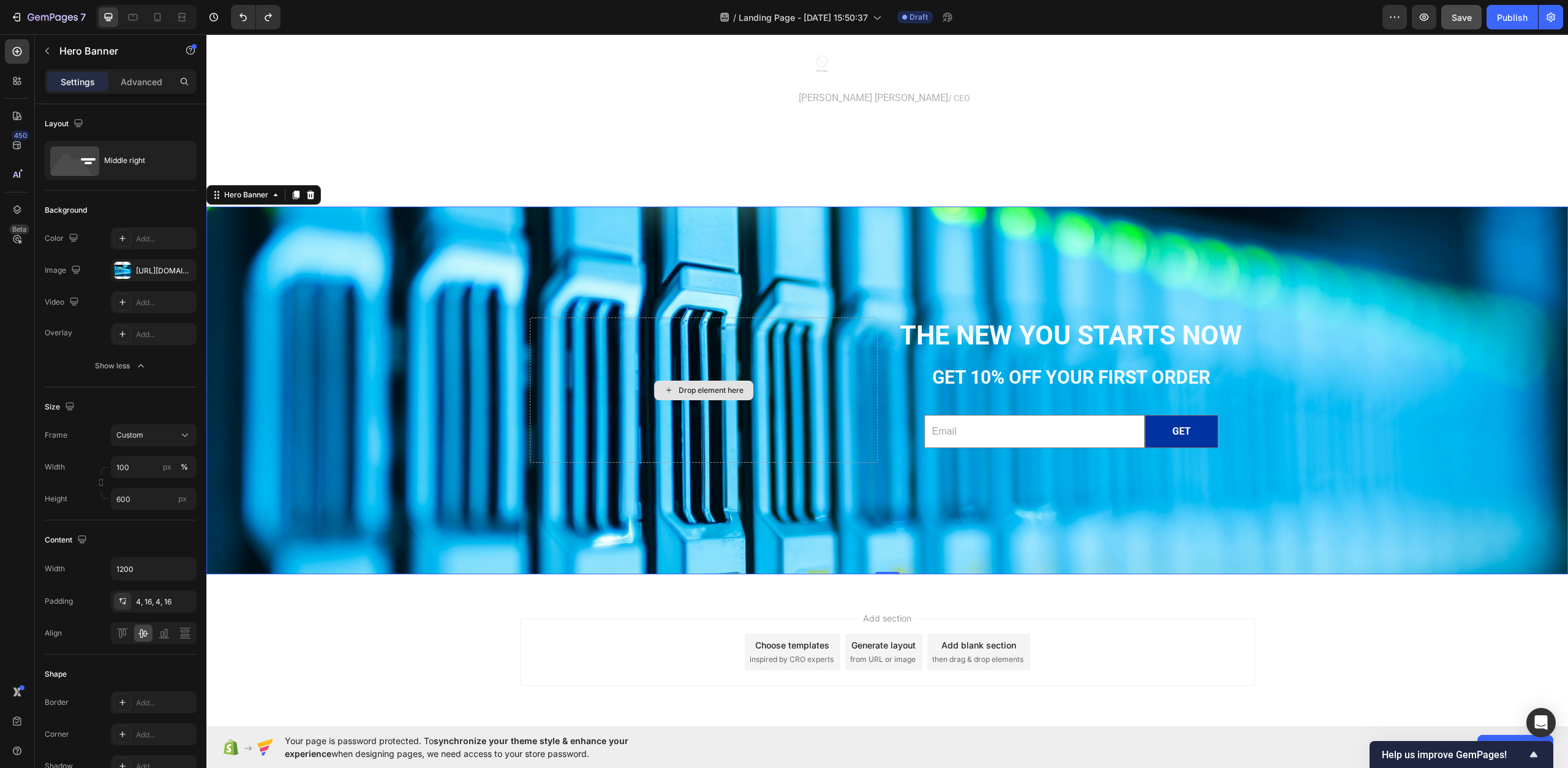
scroll to position [3898, 0]
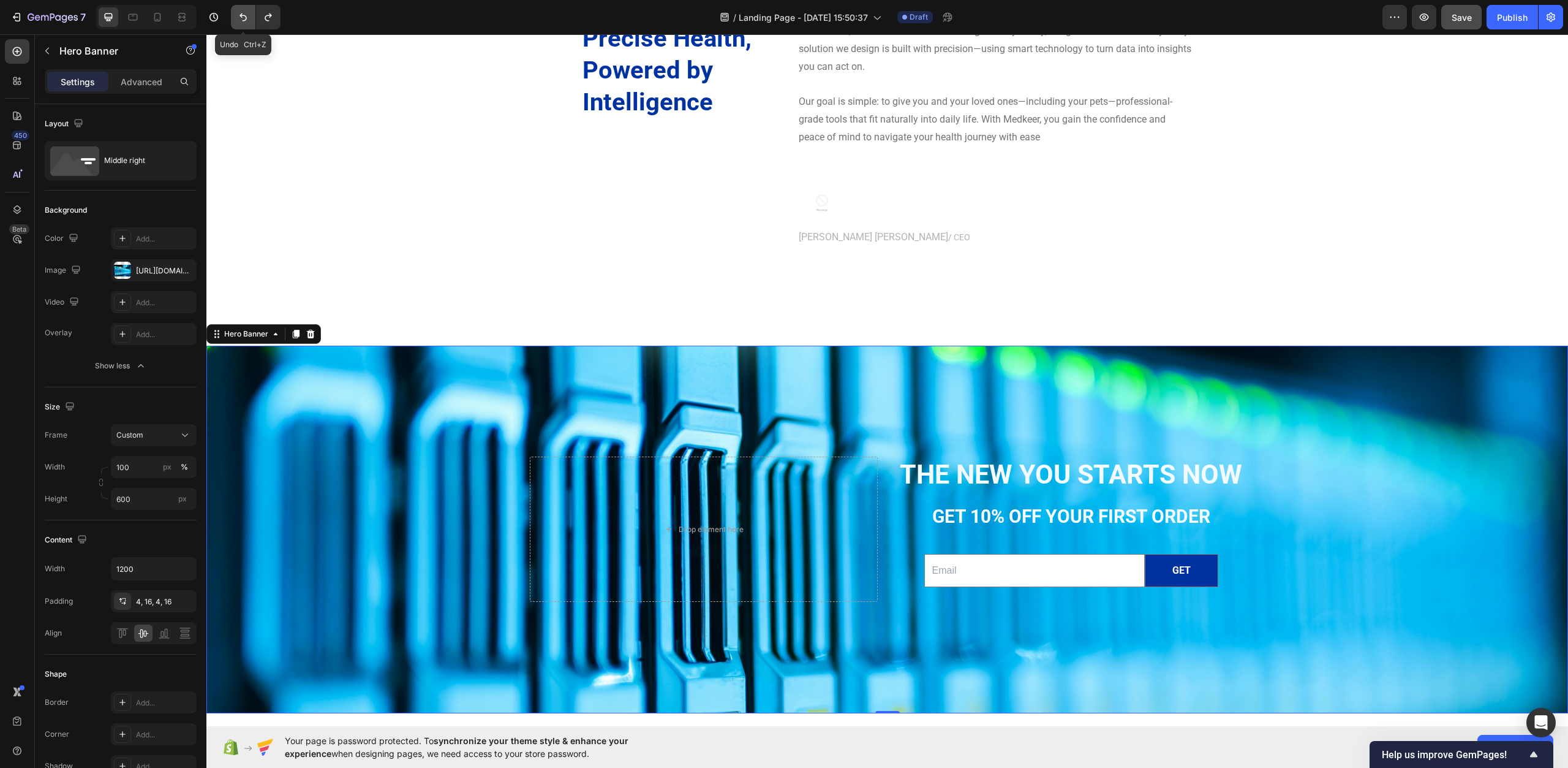
click at [248, 13] on icon "Undo/Redo" at bounding box center [243, 17] width 13 height 13
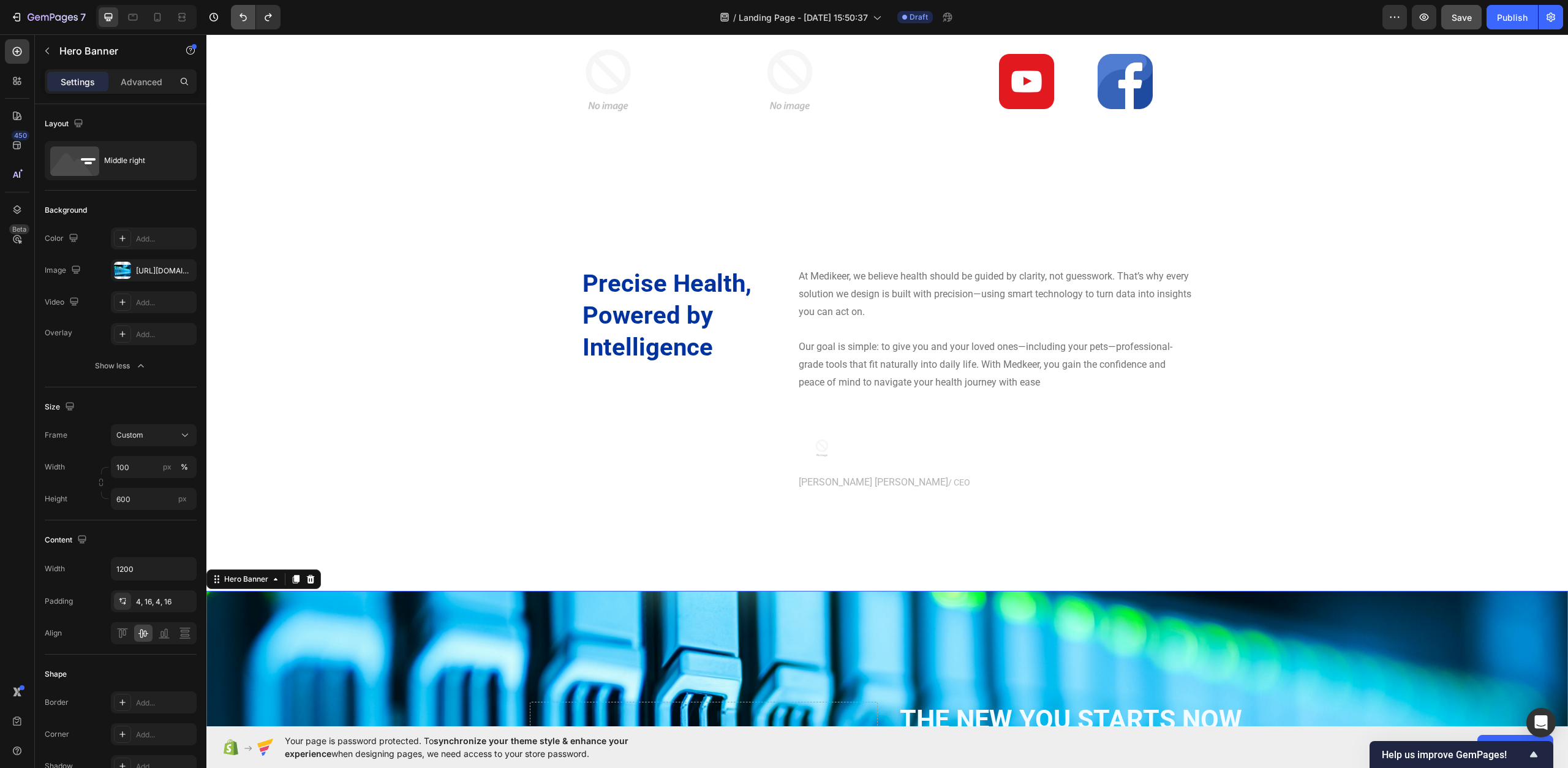
click at [241, 16] on icon "Undo/Redo" at bounding box center [243, 17] width 8 height 8
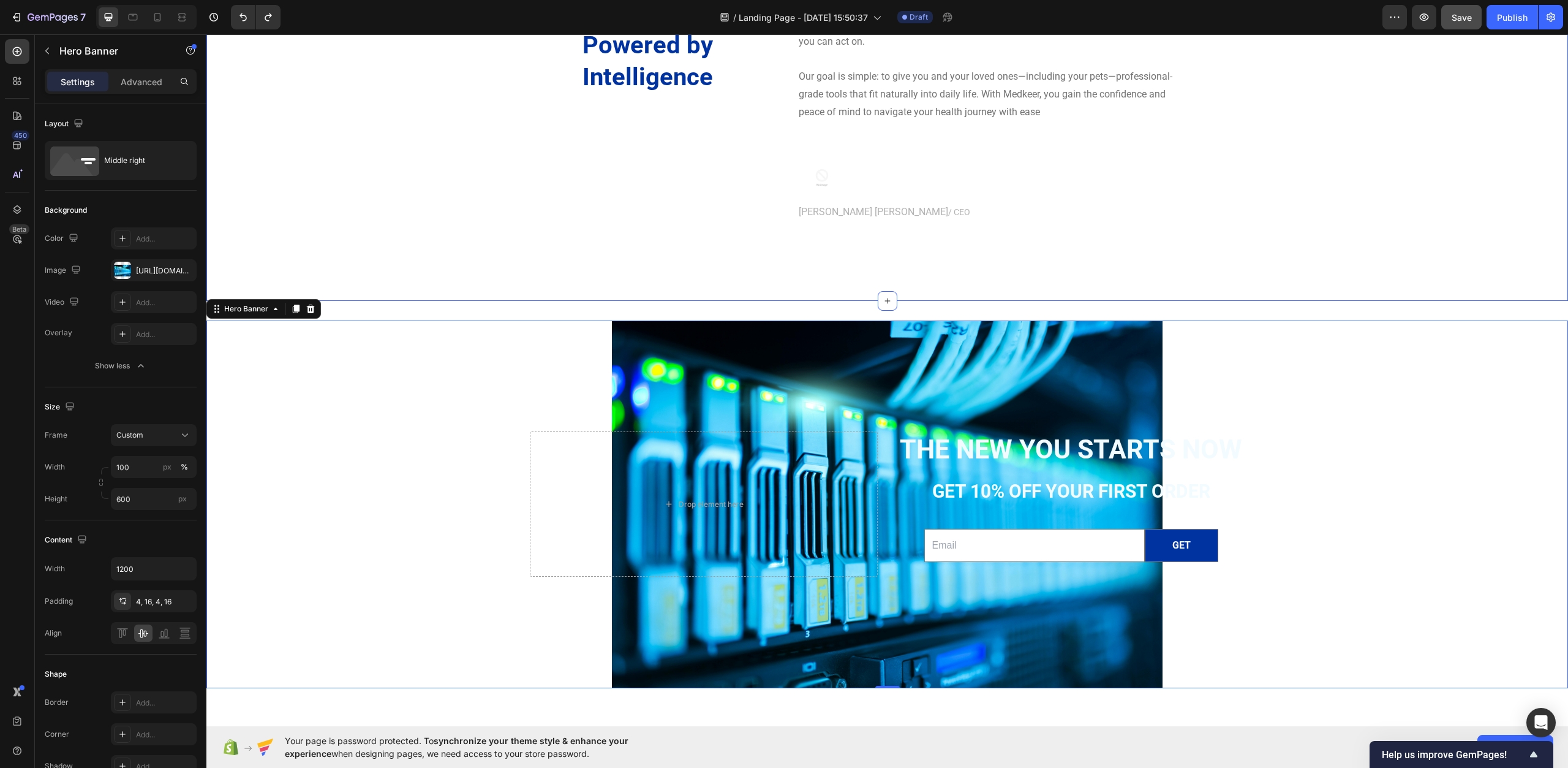
scroll to position [3960, 0]
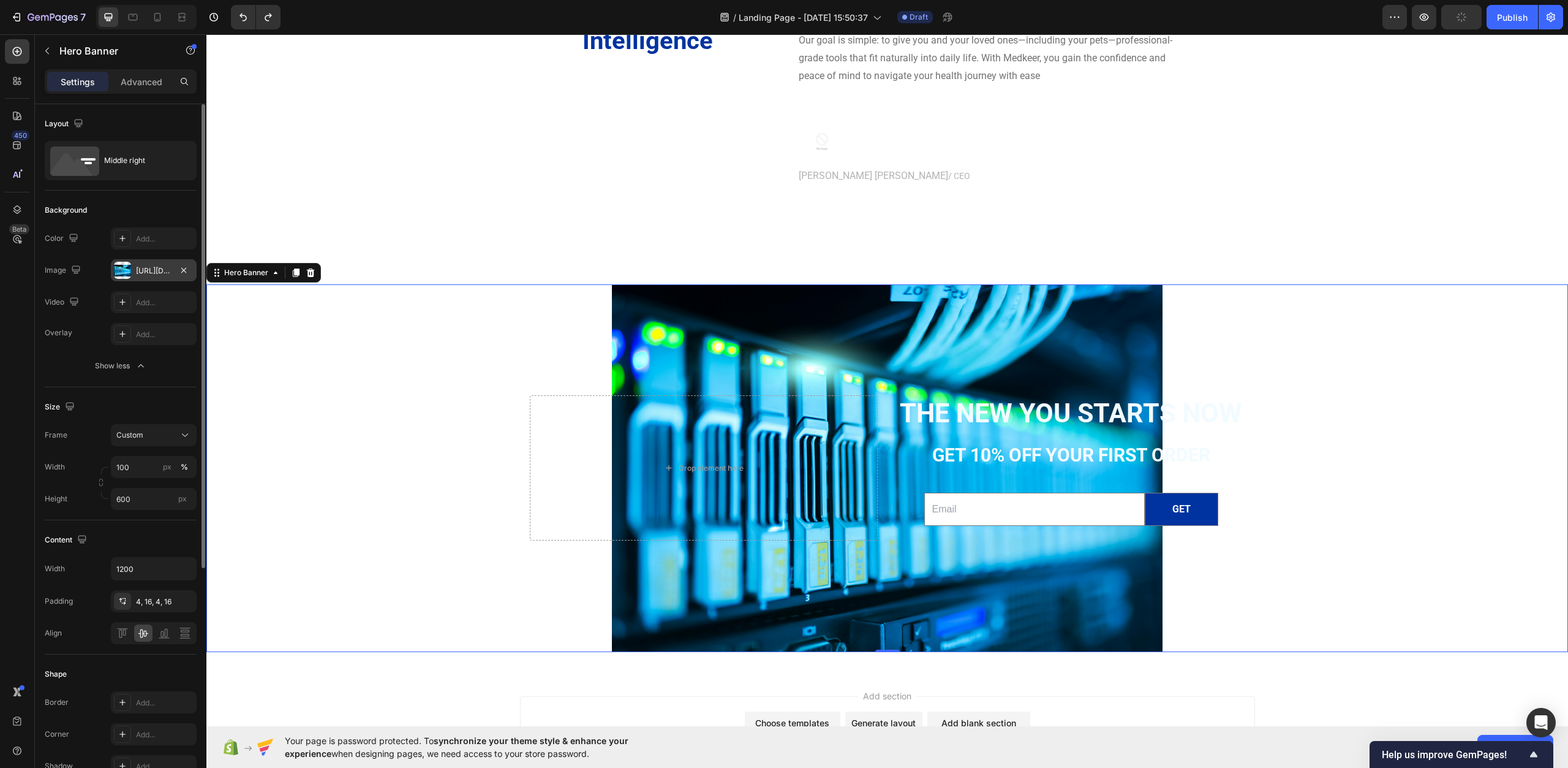
click at [146, 275] on div "https://cdn.shopify.com/s/files/1/0967/0770/7012/files/gempages_585803676434563…" at bounding box center [153, 271] width 35 height 11
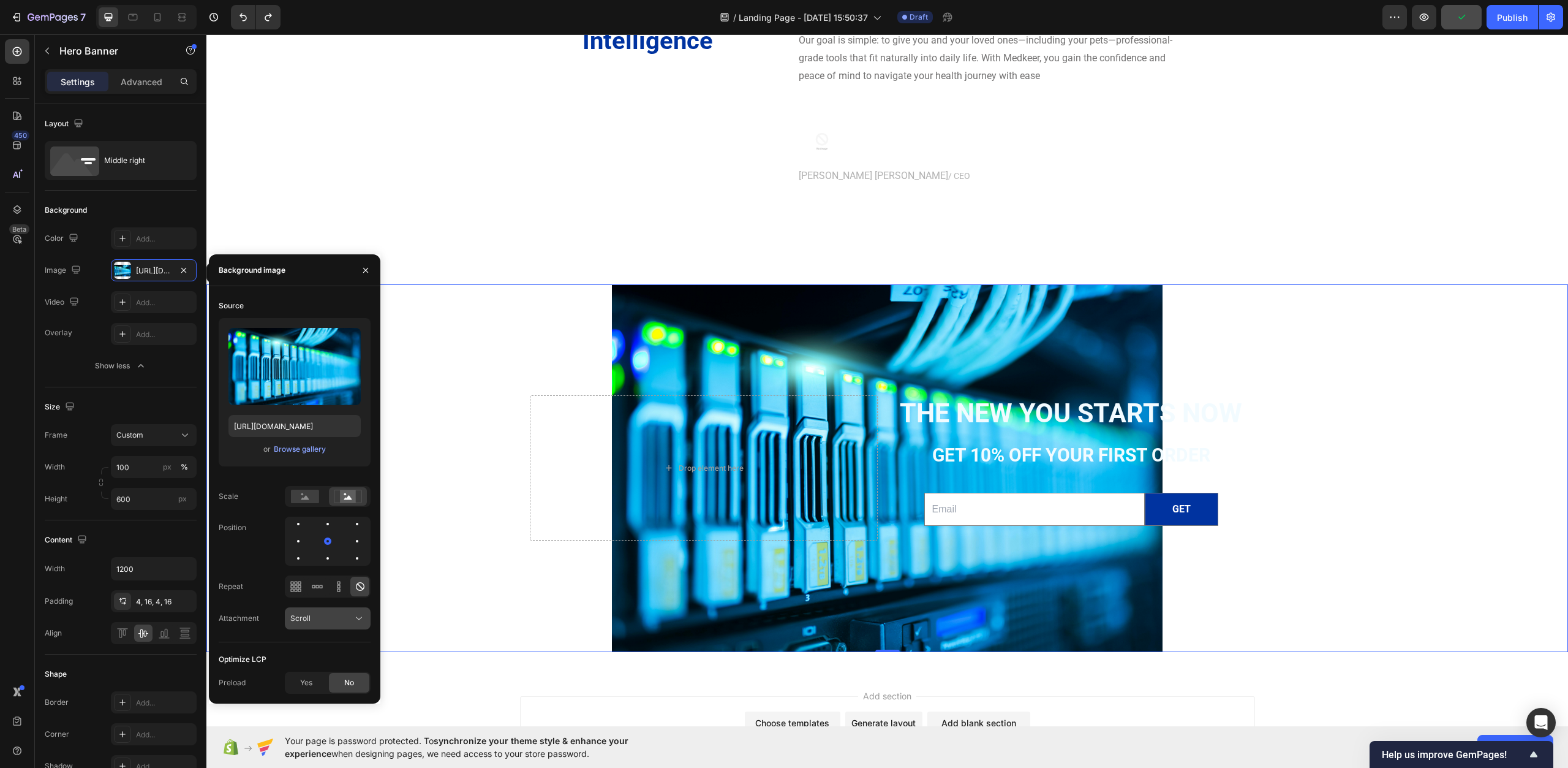
click at [340, 617] on div "Scroll" at bounding box center [322, 618] width 62 height 11
click at [333, 644] on p "Scroll" at bounding box center [325, 648] width 70 height 11
click at [302, 493] on rect at bounding box center [304, 497] width 28 height 13
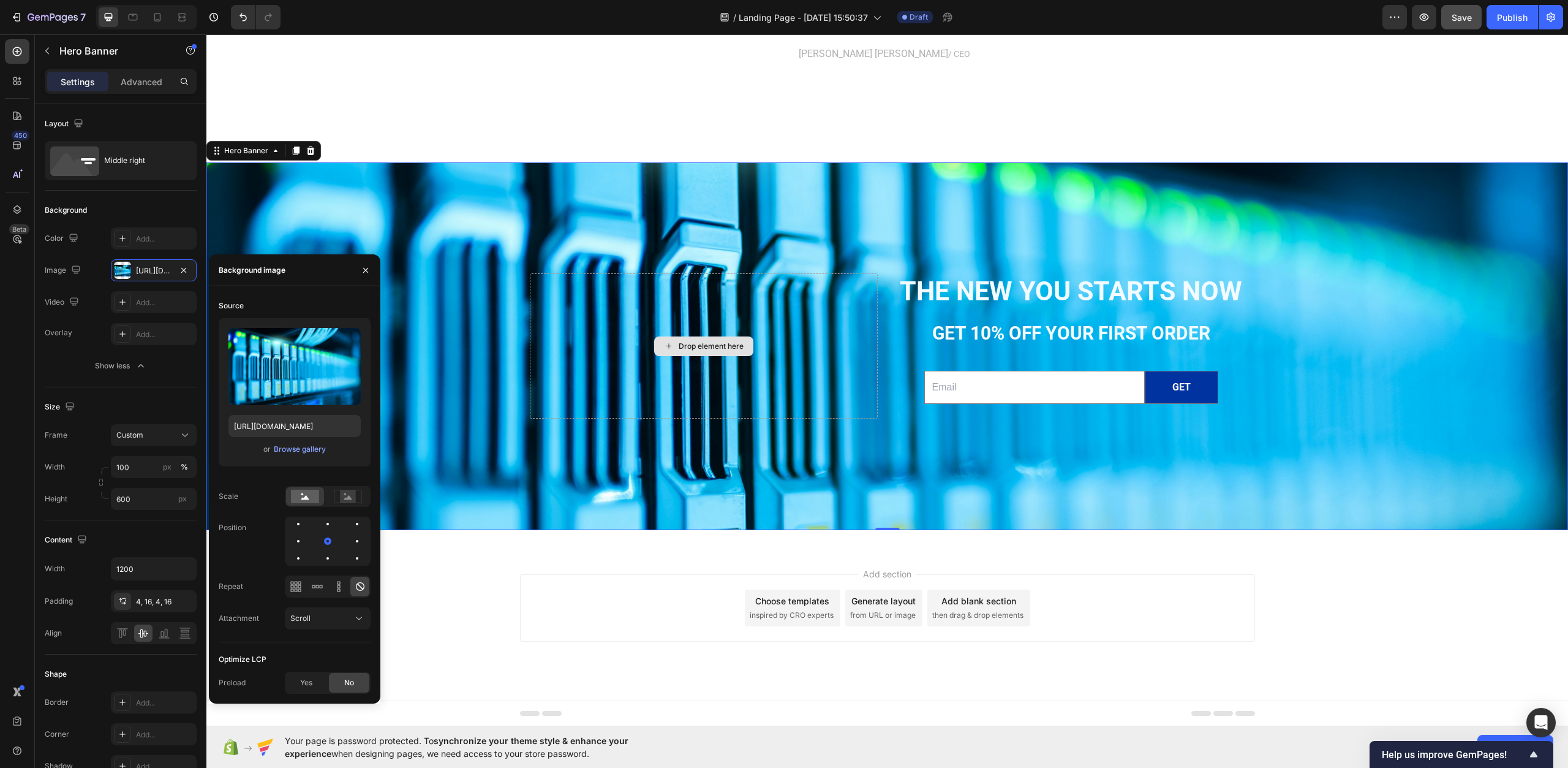
scroll to position [3837, 0]
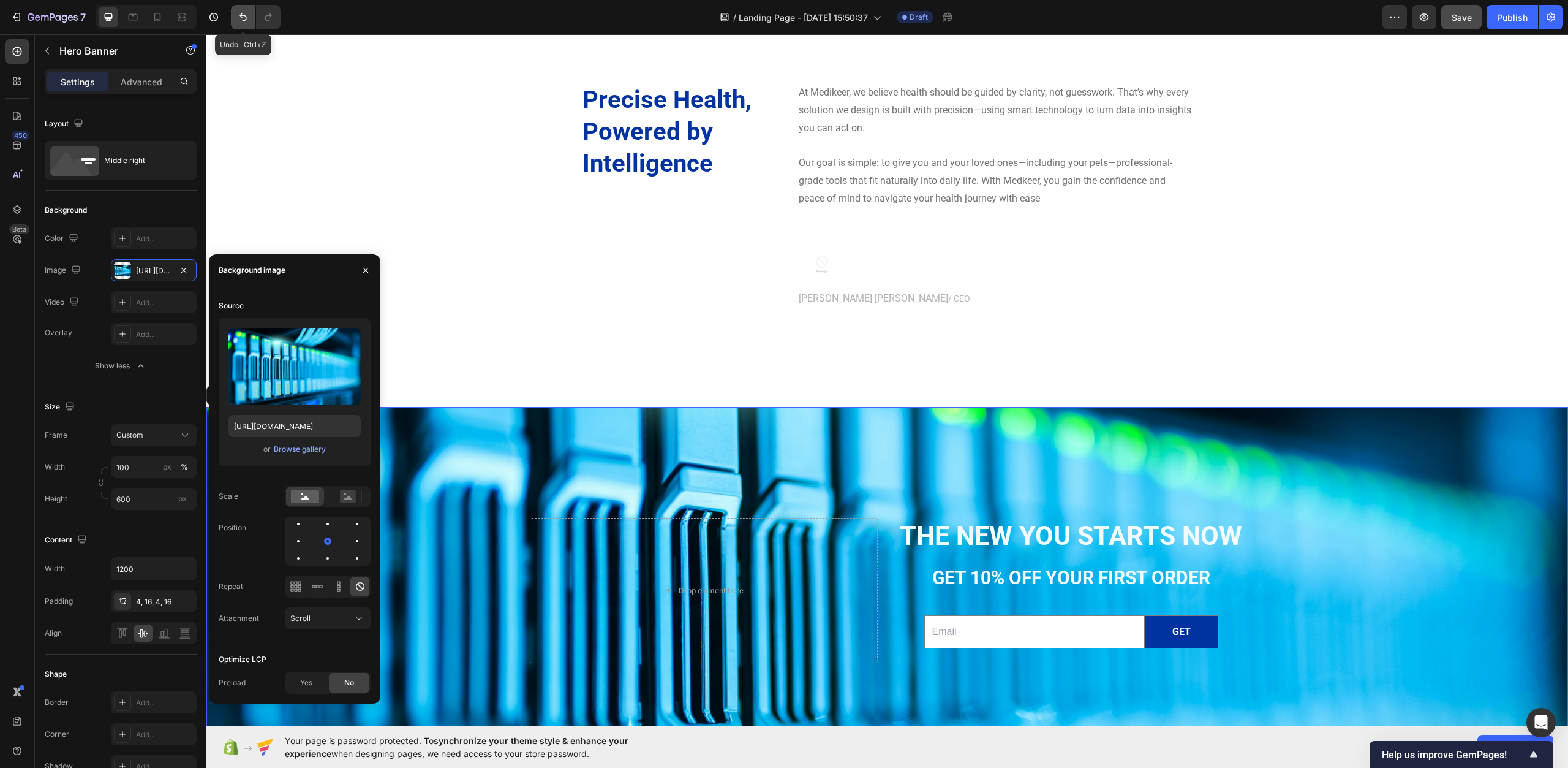
click at [241, 21] on icon "Undo/Redo" at bounding box center [243, 17] width 13 height 13
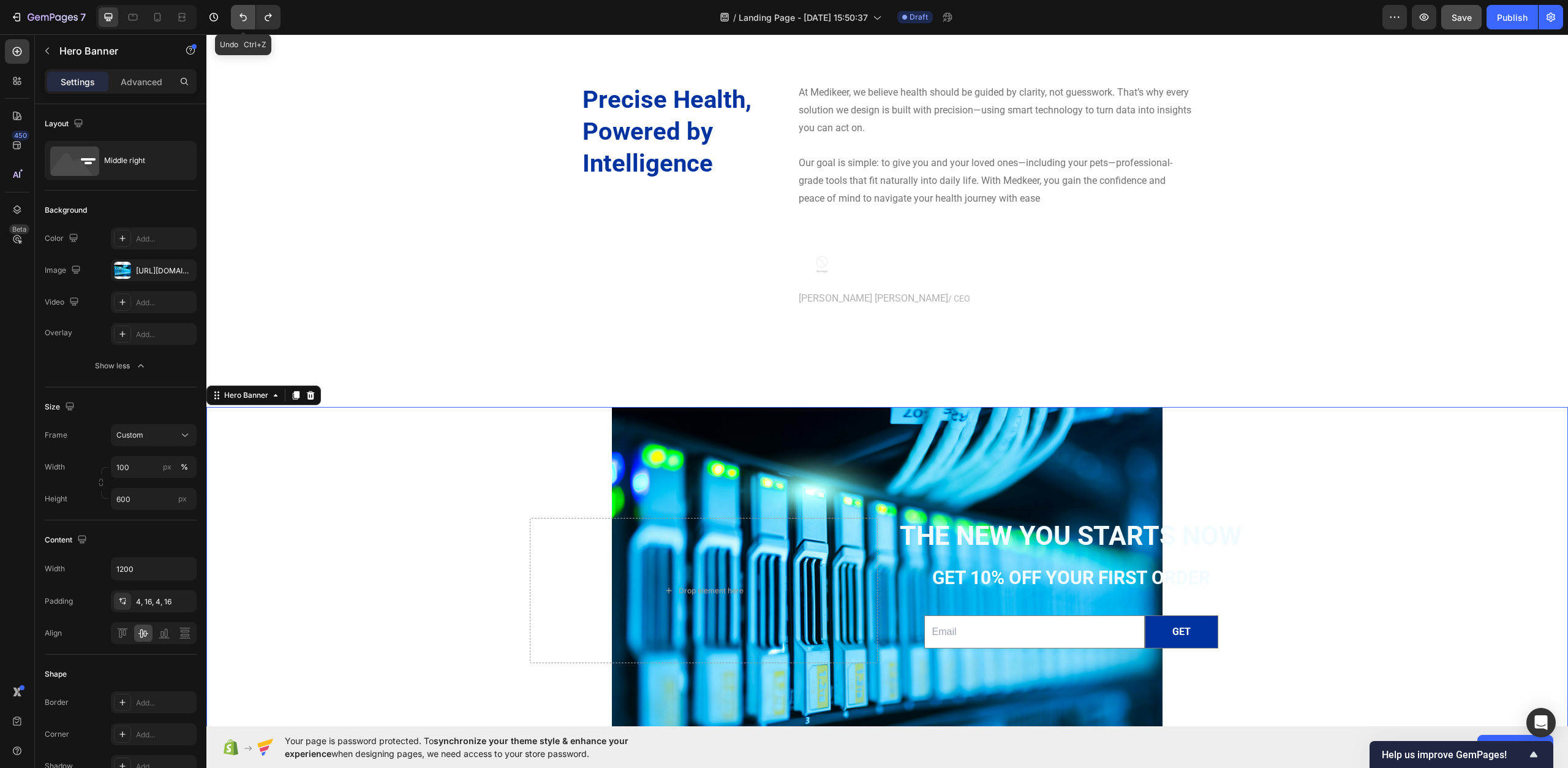
click at [241, 21] on icon "Undo/Redo" at bounding box center [243, 17] width 13 height 13
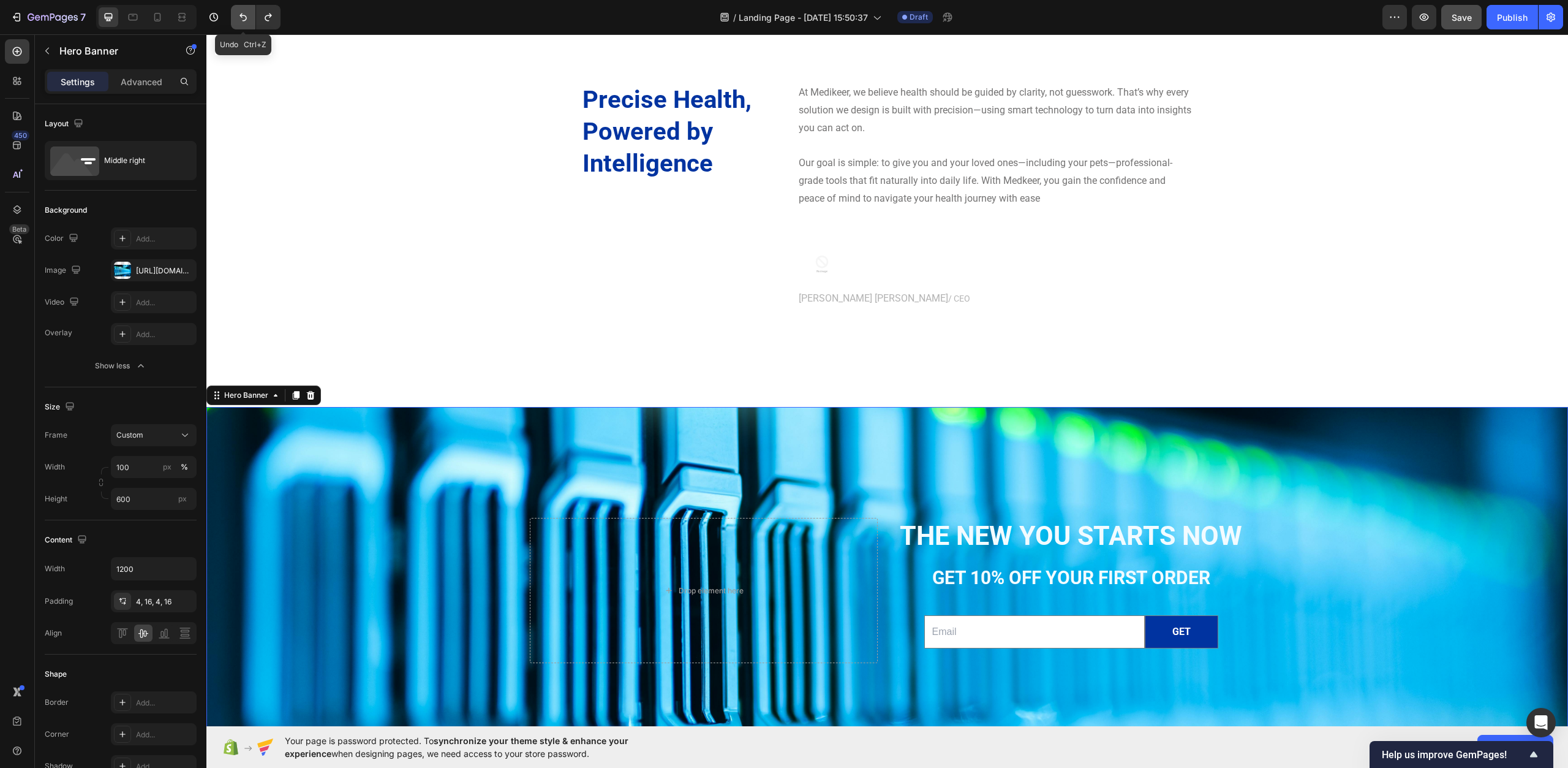
click at [241, 21] on icon "Undo/Redo" at bounding box center [243, 17] width 13 height 13
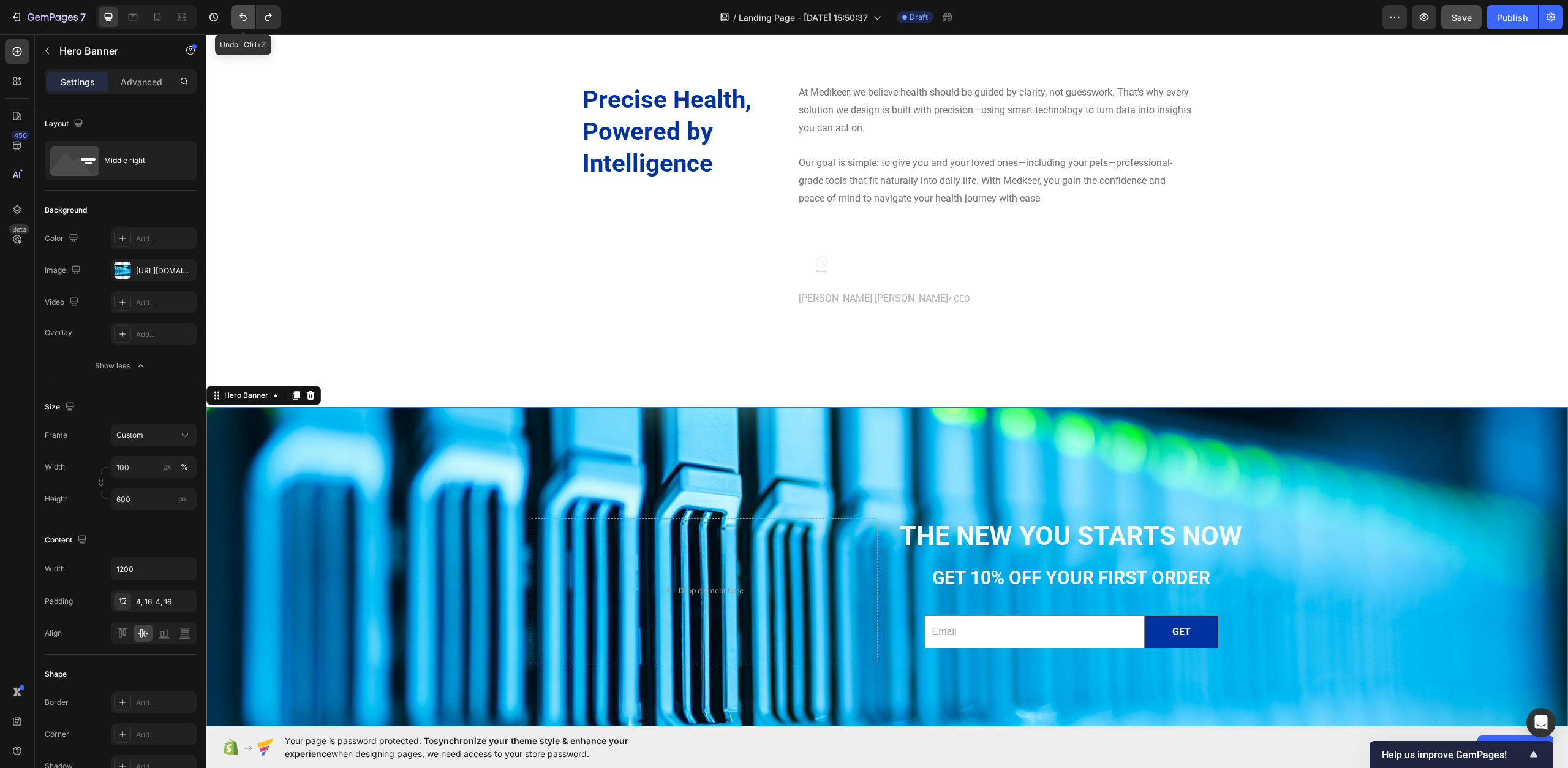
click at [241, 21] on icon "Undo/Redo" at bounding box center [243, 17] width 13 height 13
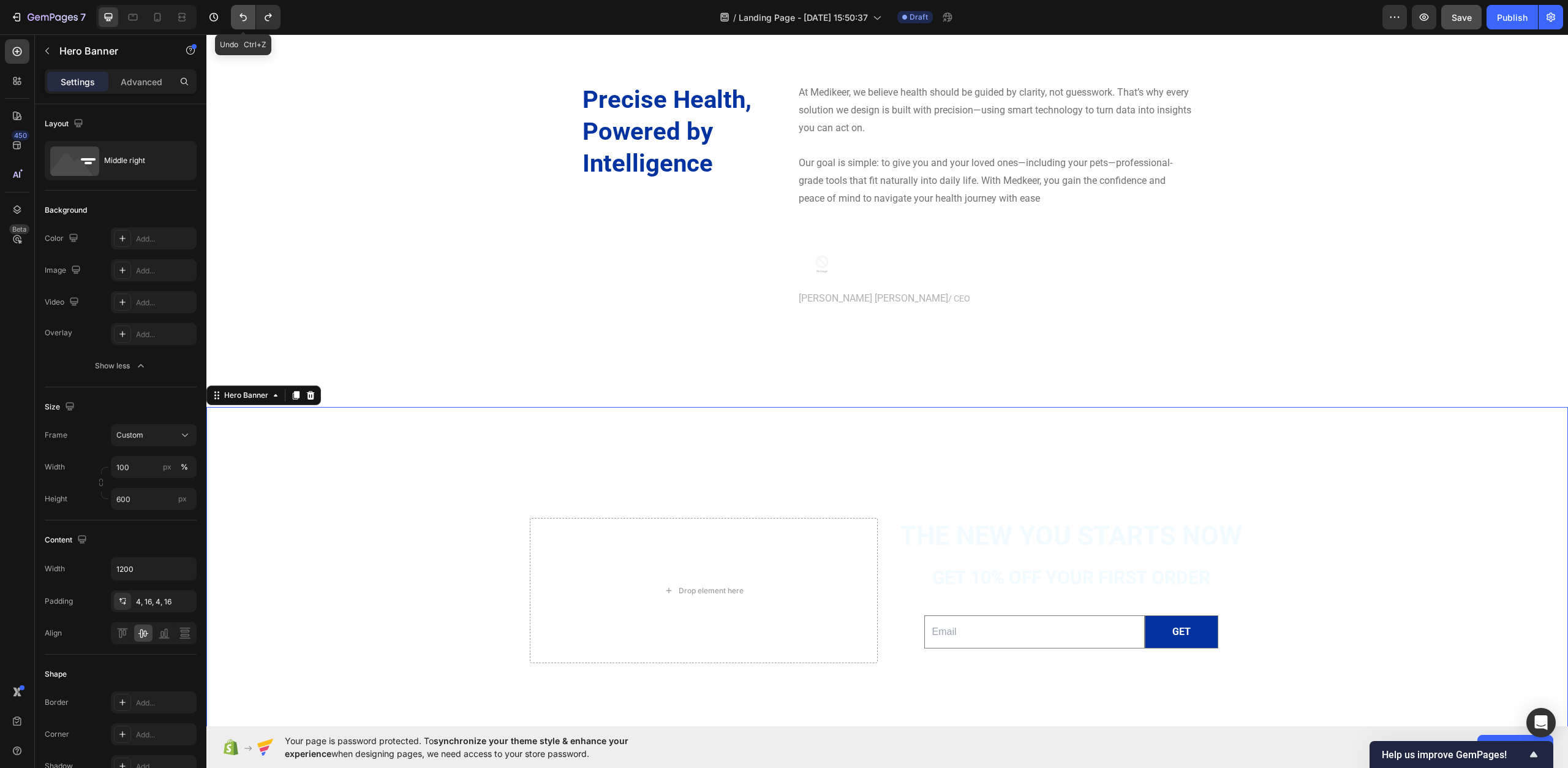
click at [241, 21] on icon "Undo/Redo" at bounding box center [243, 17] width 13 height 13
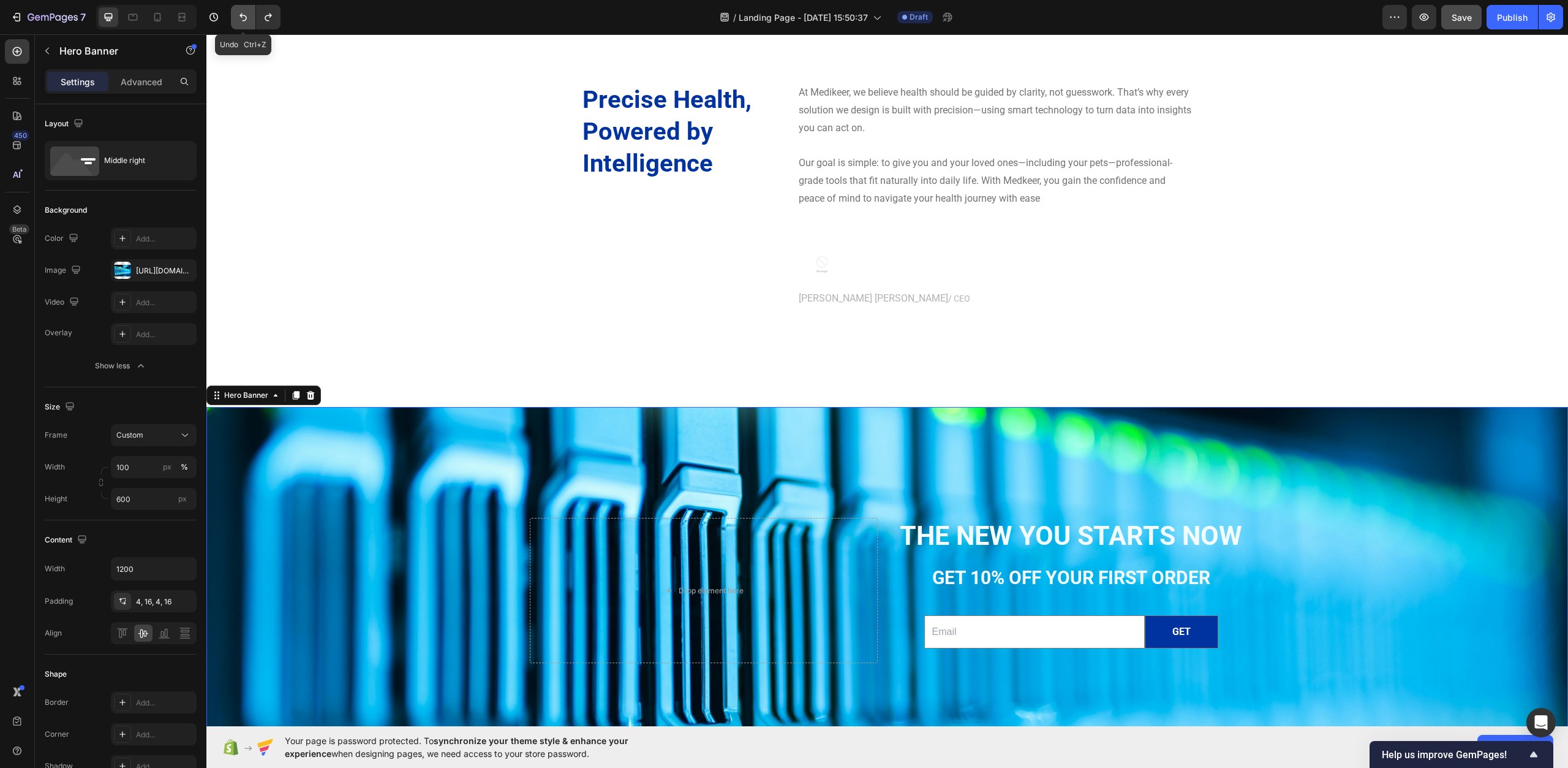
click at [241, 21] on icon "Undo/Redo" at bounding box center [243, 17] width 13 height 13
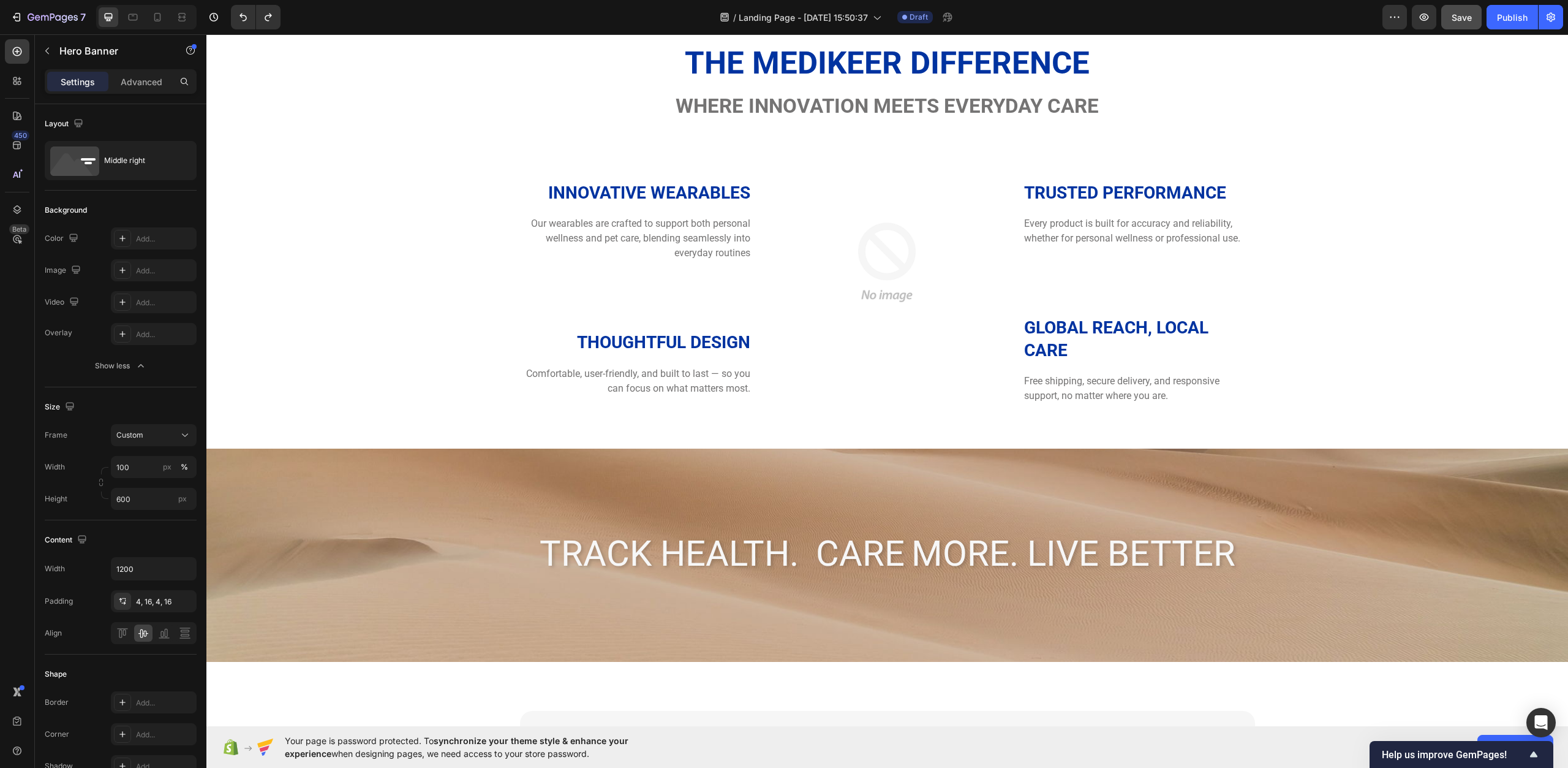
scroll to position [2068, 0]
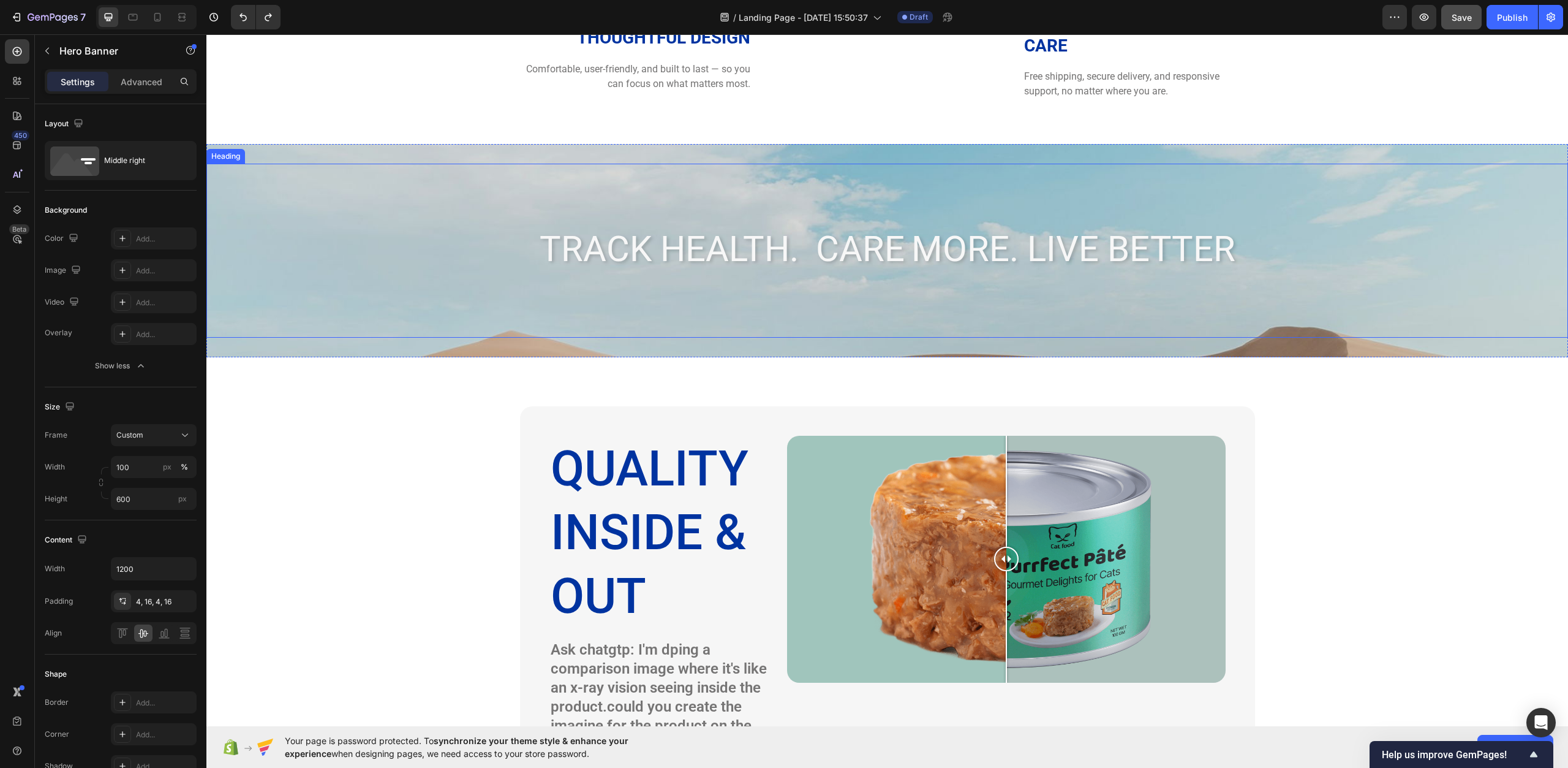
click at [341, 226] on h2 "Track Health. care More. Live Better" at bounding box center [887, 250] width 1362 height 51
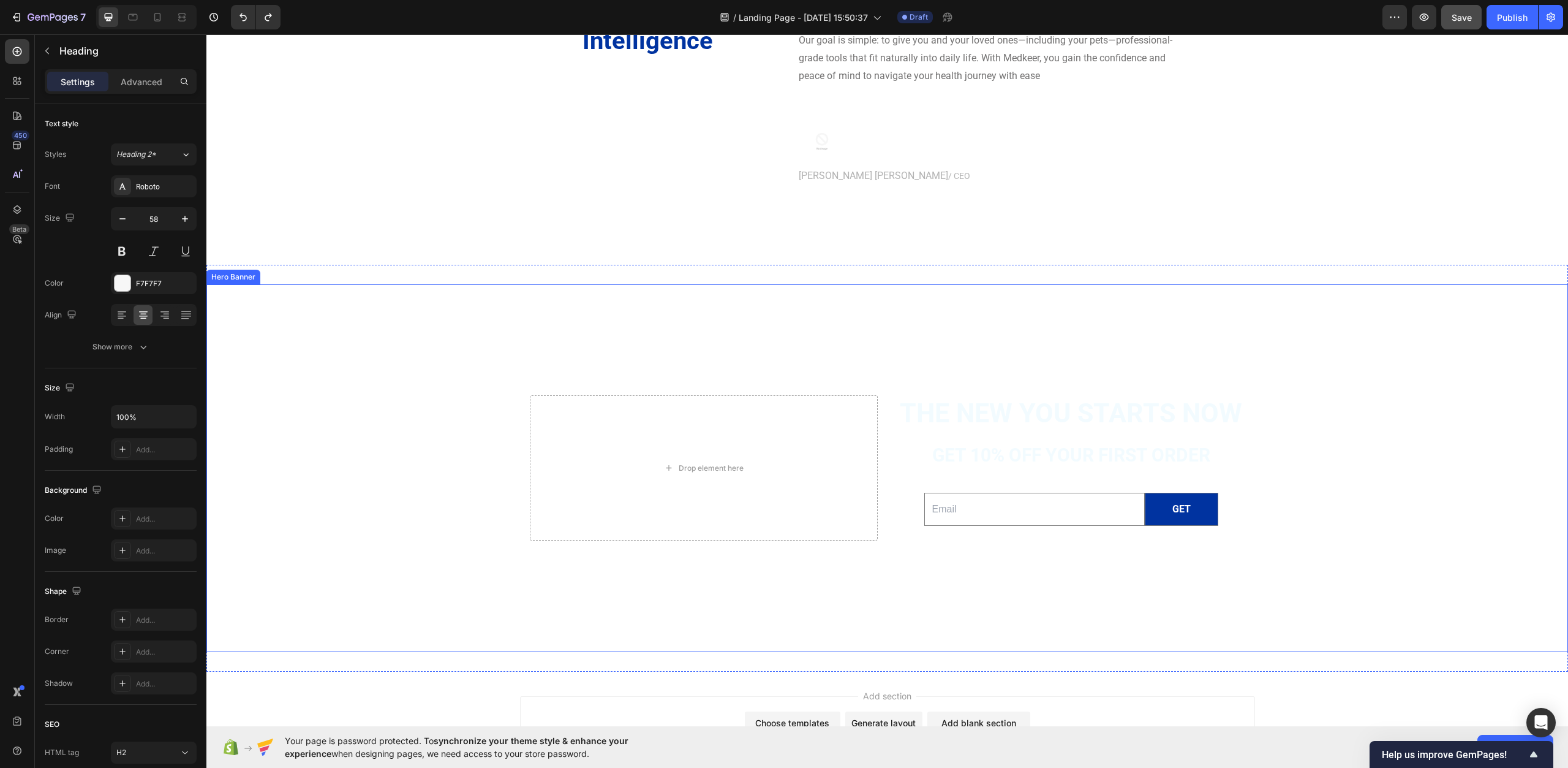
click at [409, 477] on div "Background Image" at bounding box center [887, 468] width 1362 height 368
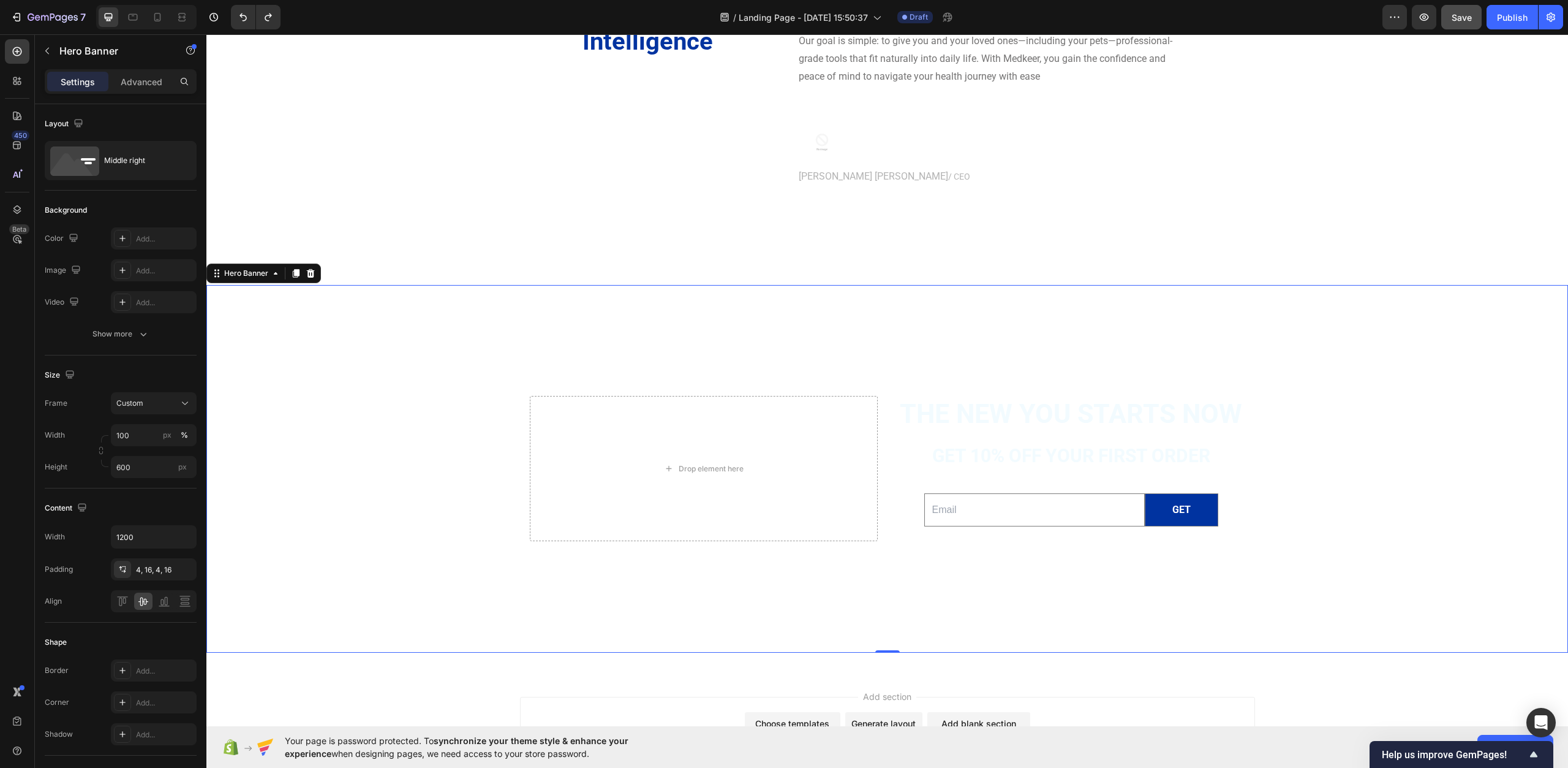
scroll to position [3960, 0]
click at [409, 493] on div "Background Image" at bounding box center [887, 468] width 1362 height 368
click at [452, 363] on div "Background Image" at bounding box center [887, 468] width 1362 height 368
click at [381, 293] on div "Background Image" at bounding box center [887, 468] width 1362 height 368
click at [492, 457] on div "Background Image" at bounding box center [887, 468] width 1362 height 368
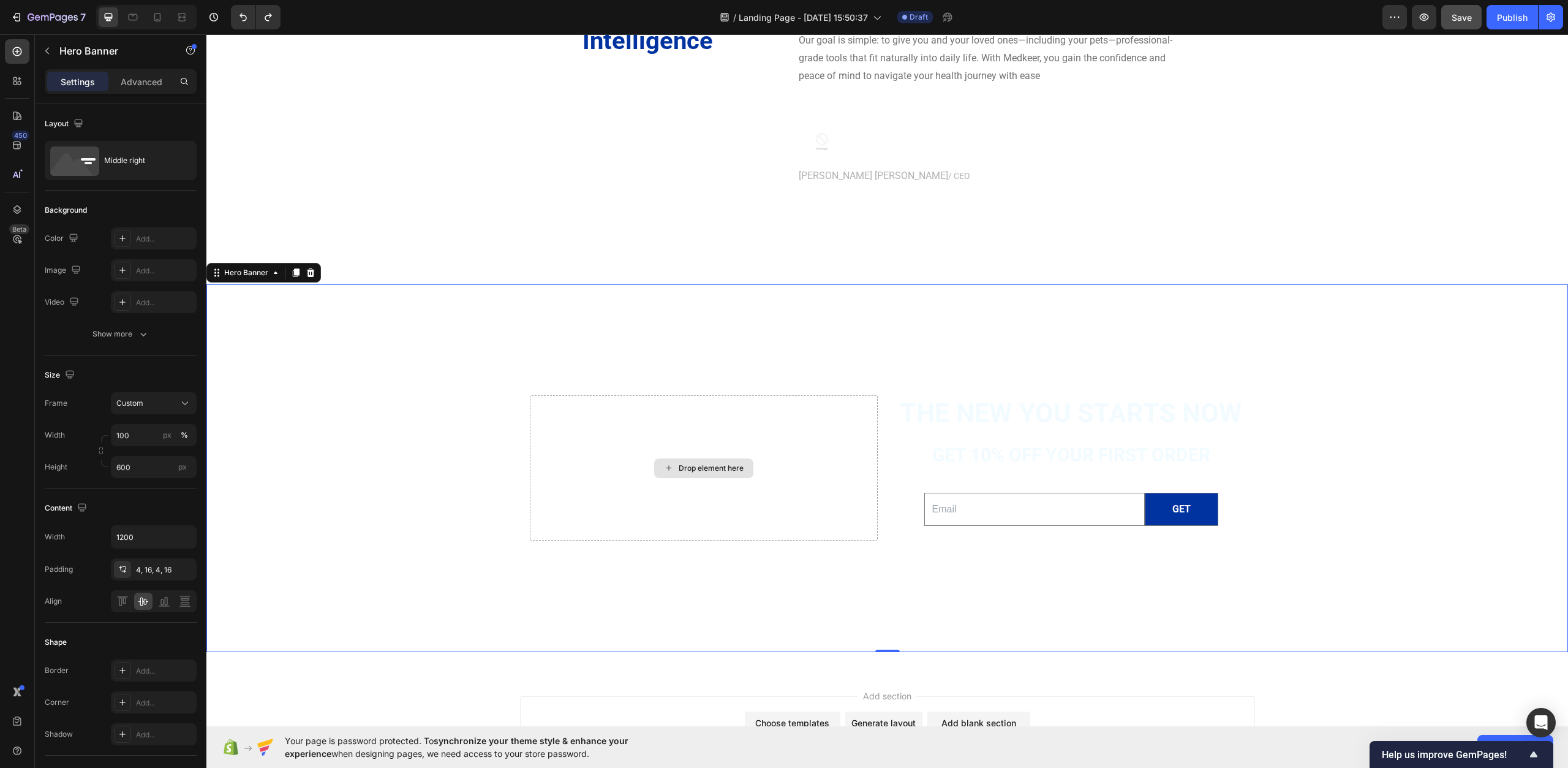
click at [657, 449] on div "Drop element here" at bounding box center [704, 468] width 348 height 146
click at [479, 329] on div "Background Image" at bounding box center [887, 468] width 1362 height 368
click at [428, 475] on div "Background Image" at bounding box center [887, 468] width 1362 height 368
click at [244, 22] on icon "Undo/Redo" at bounding box center [243, 17] width 13 height 13
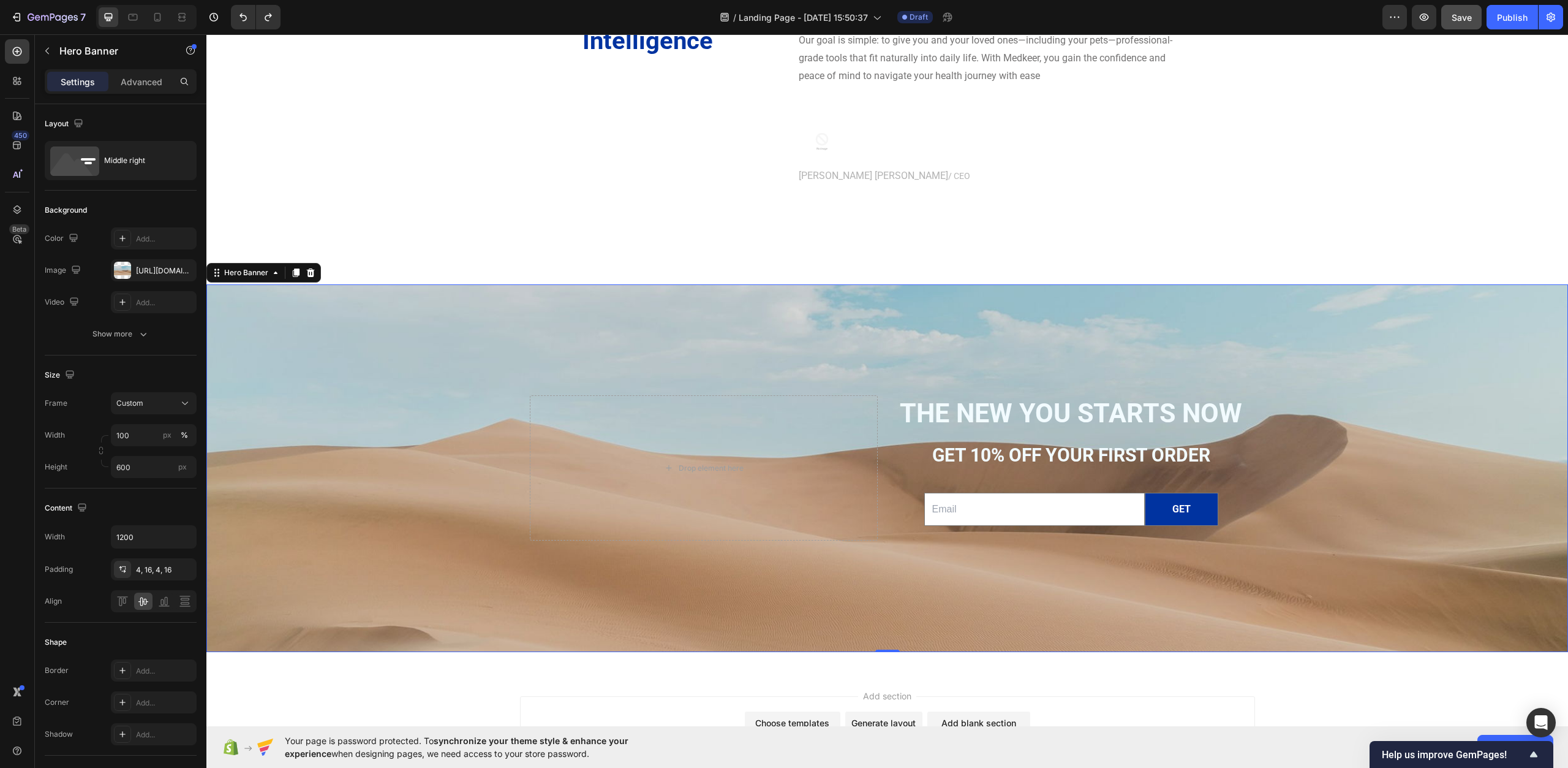
click at [395, 330] on div "Background Image" at bounding box center [887, 468] width 1362 height 368
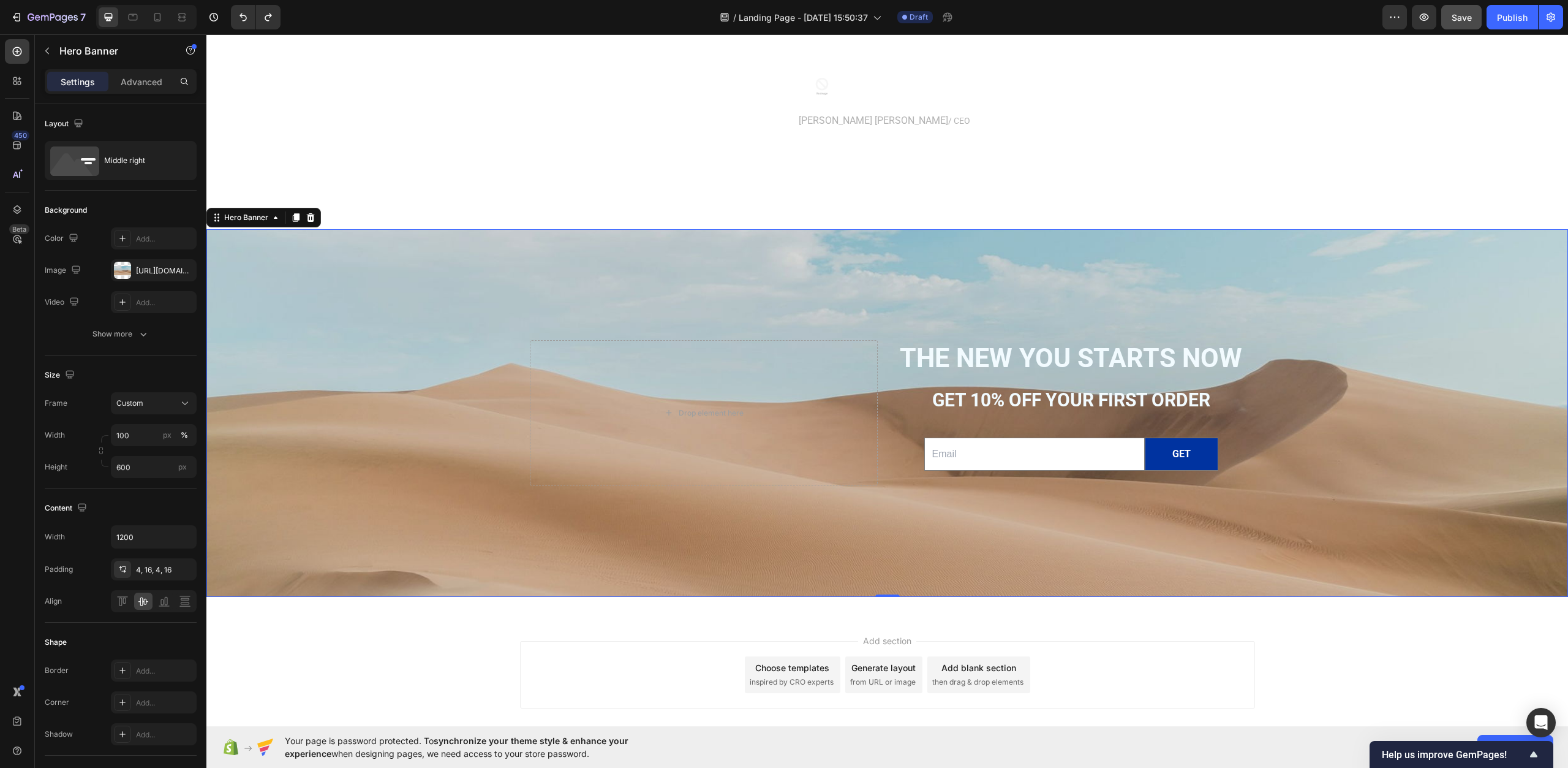
scroll to position [4020, 0]
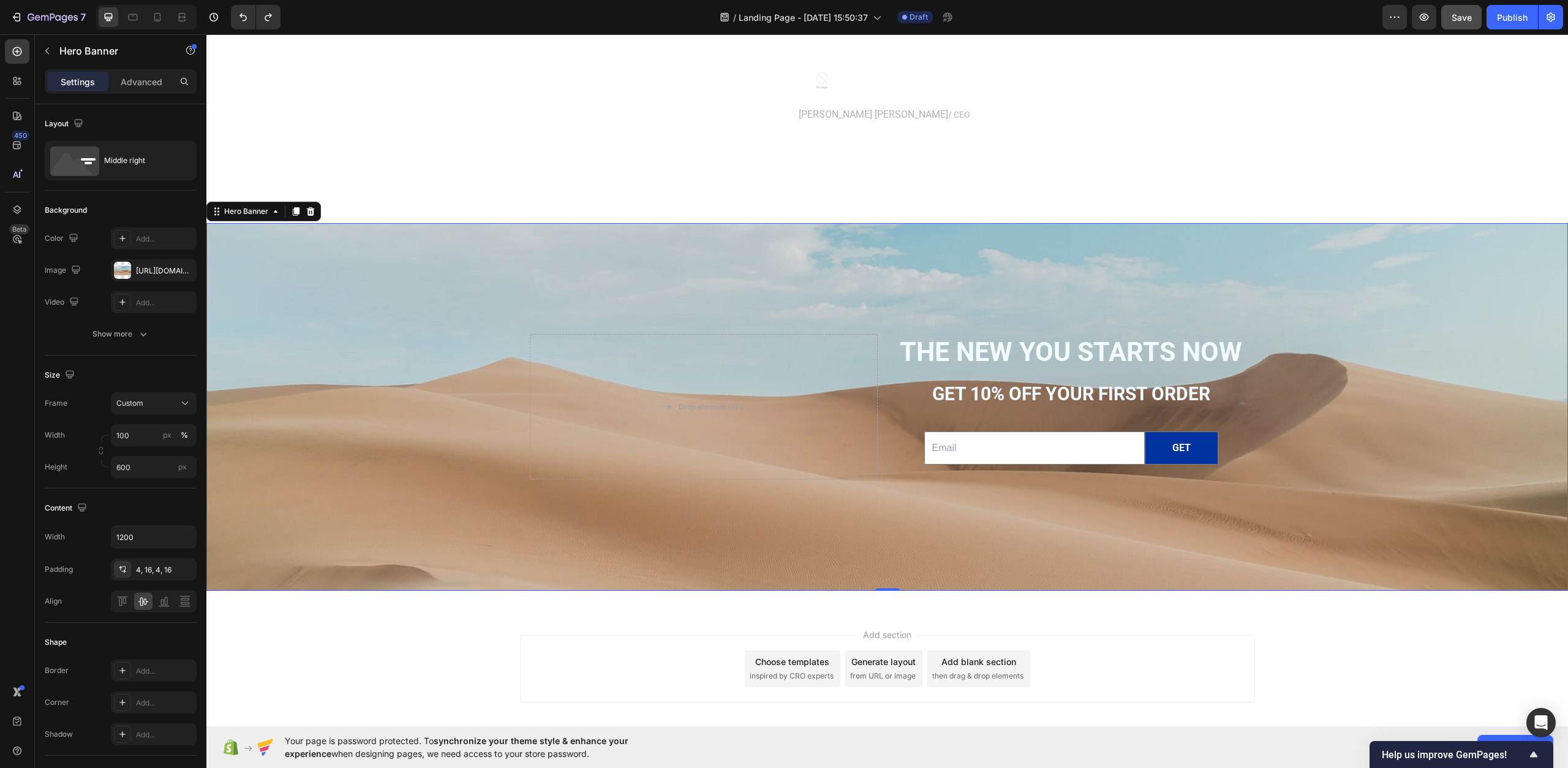
click at [436, 480] on div "Background Image" at bounding box center [887, 407] width 1362 height 368
click at [147, 260] on div "https://cdn.shopify.com/s/files/1/2005/9307/files/background_settings.jpg" at bounding box center [154, 271] width 86 height 22
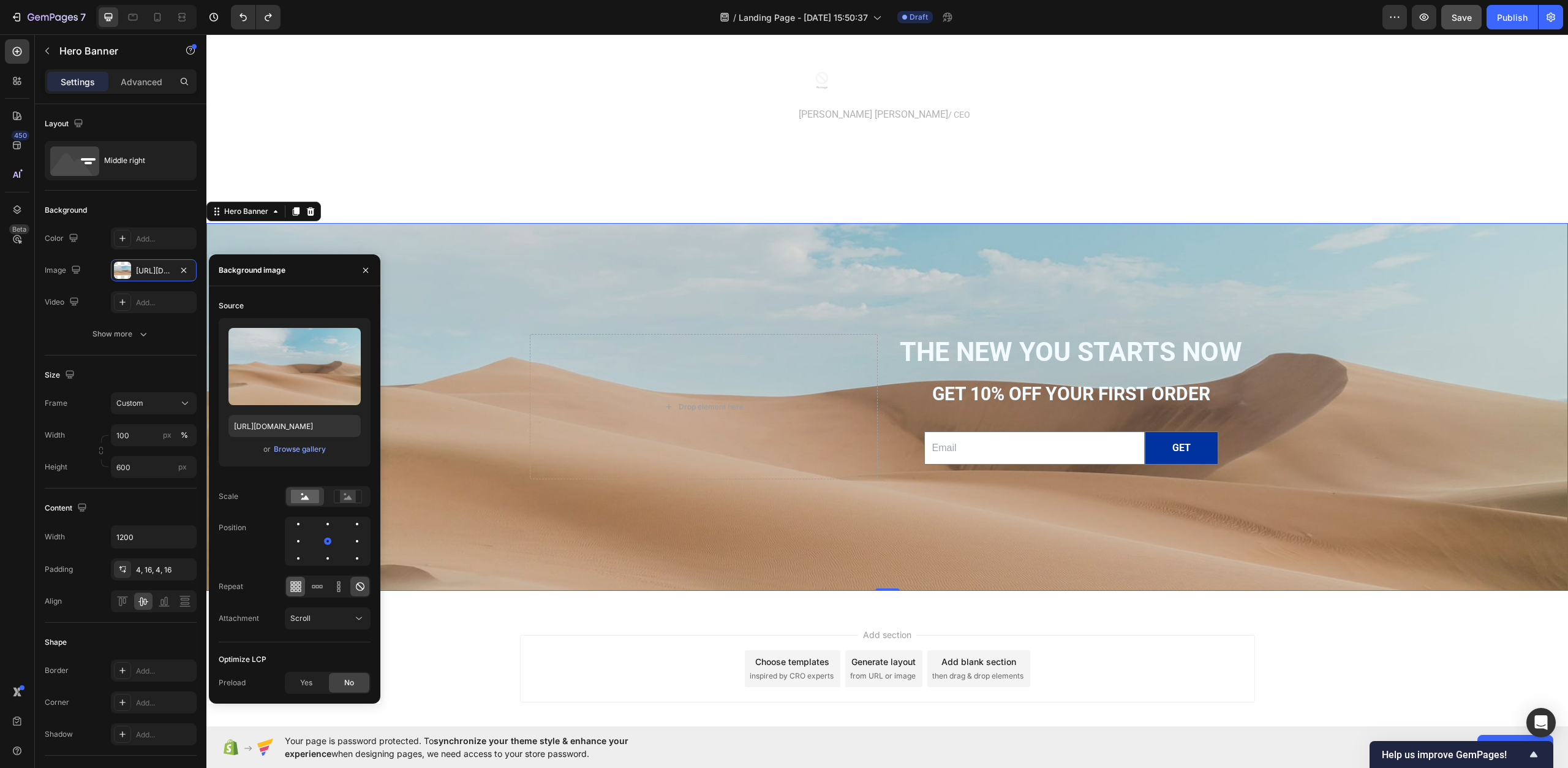
click at [287, 582] on div at bounding box center [296, 586] width 19 height 19
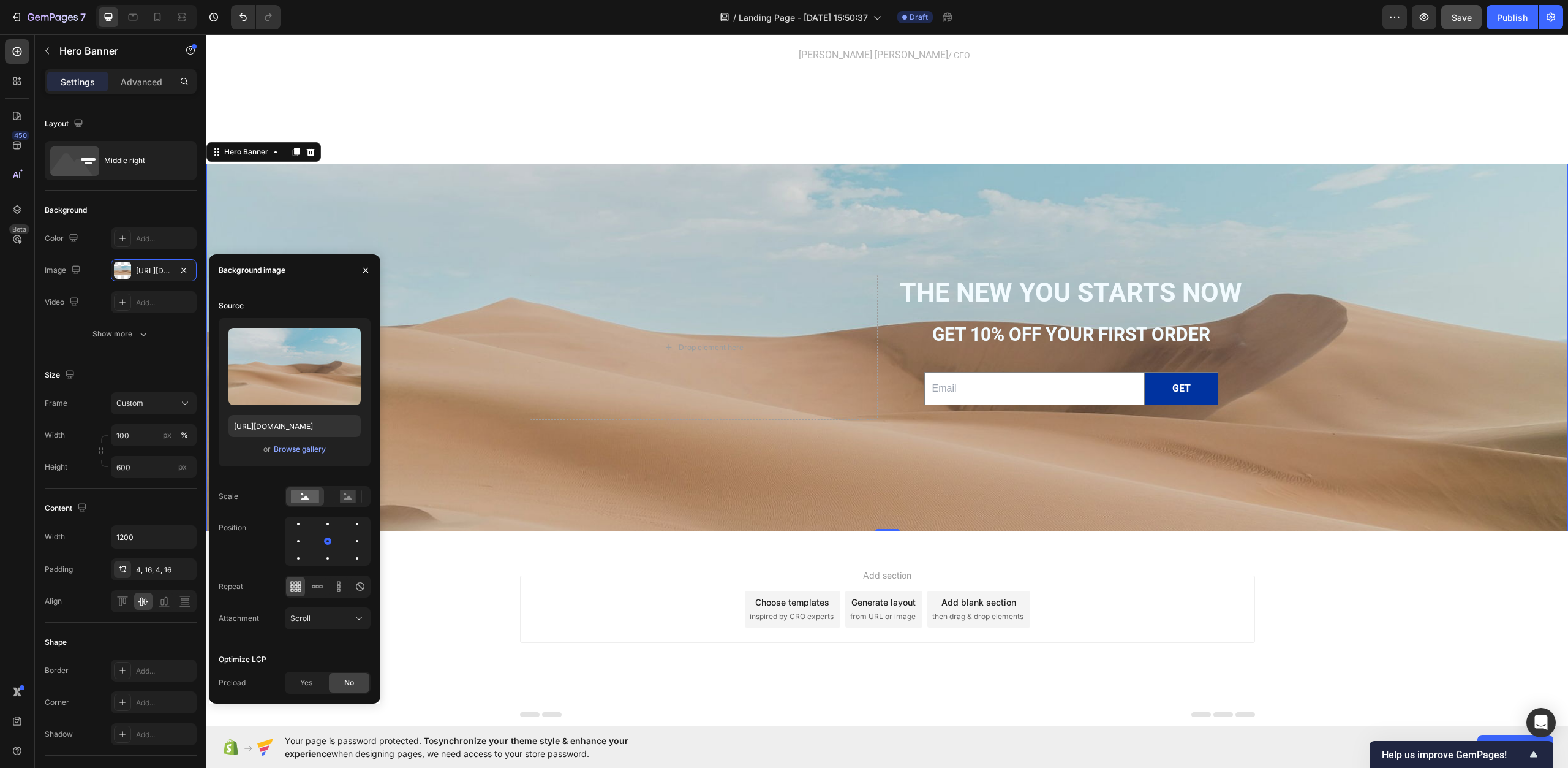
scroll to position [4082, 0]
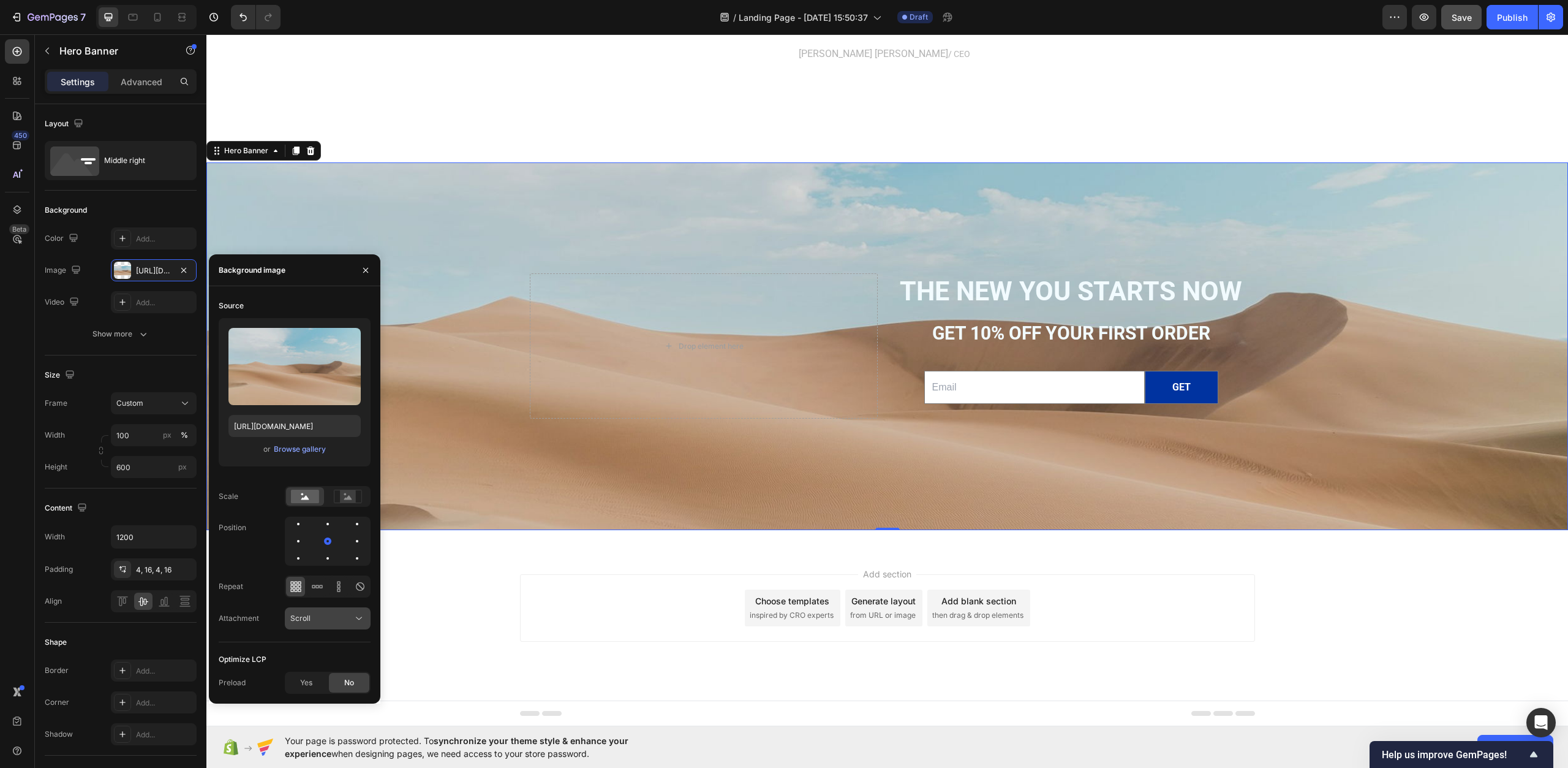
click at [351, 623] on div "Scroll" at bounding box center [322, 618] width 62 height 11
click at [334, 668] on p "Fixed" at bounding box center [325, 671] width 70 height 11
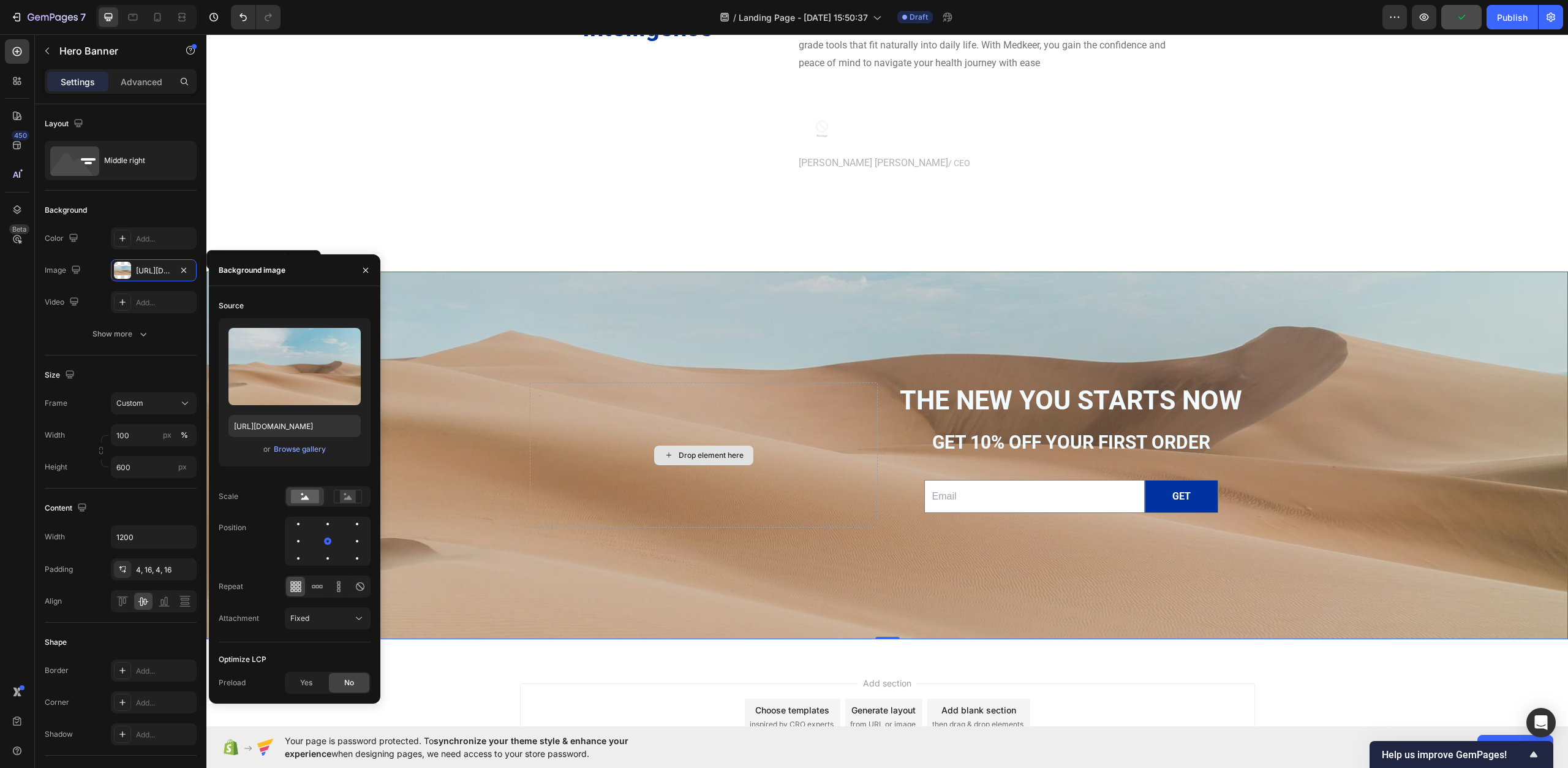
scroll to position [4020, 0]
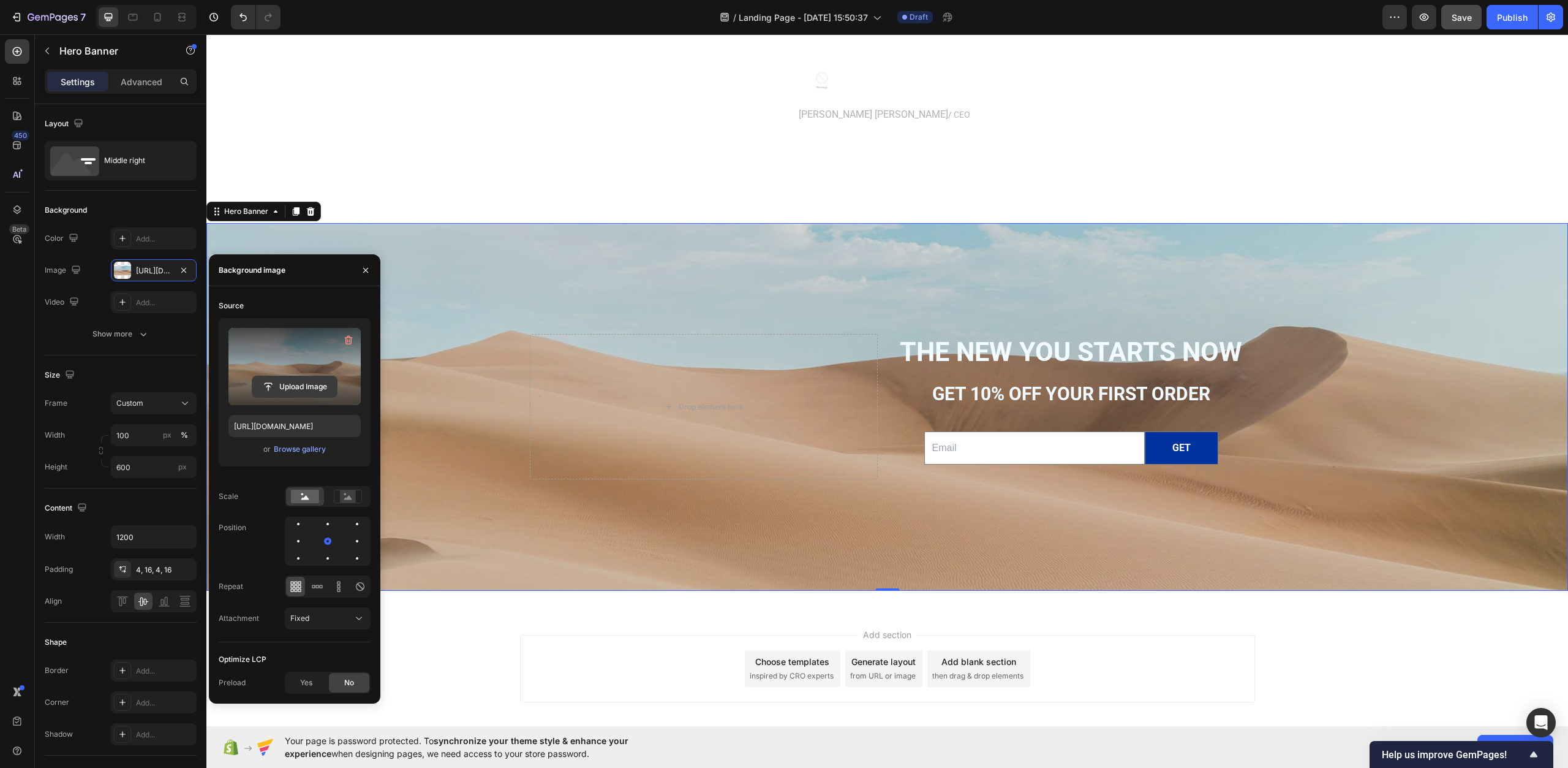
click at [298, 385] on input "file" at bounding box center [295, 386] width 84 height 21
type input "https://cdn.shopify.com/s/files/1/0967/0770/7012/files/gempages_585803676434563…"
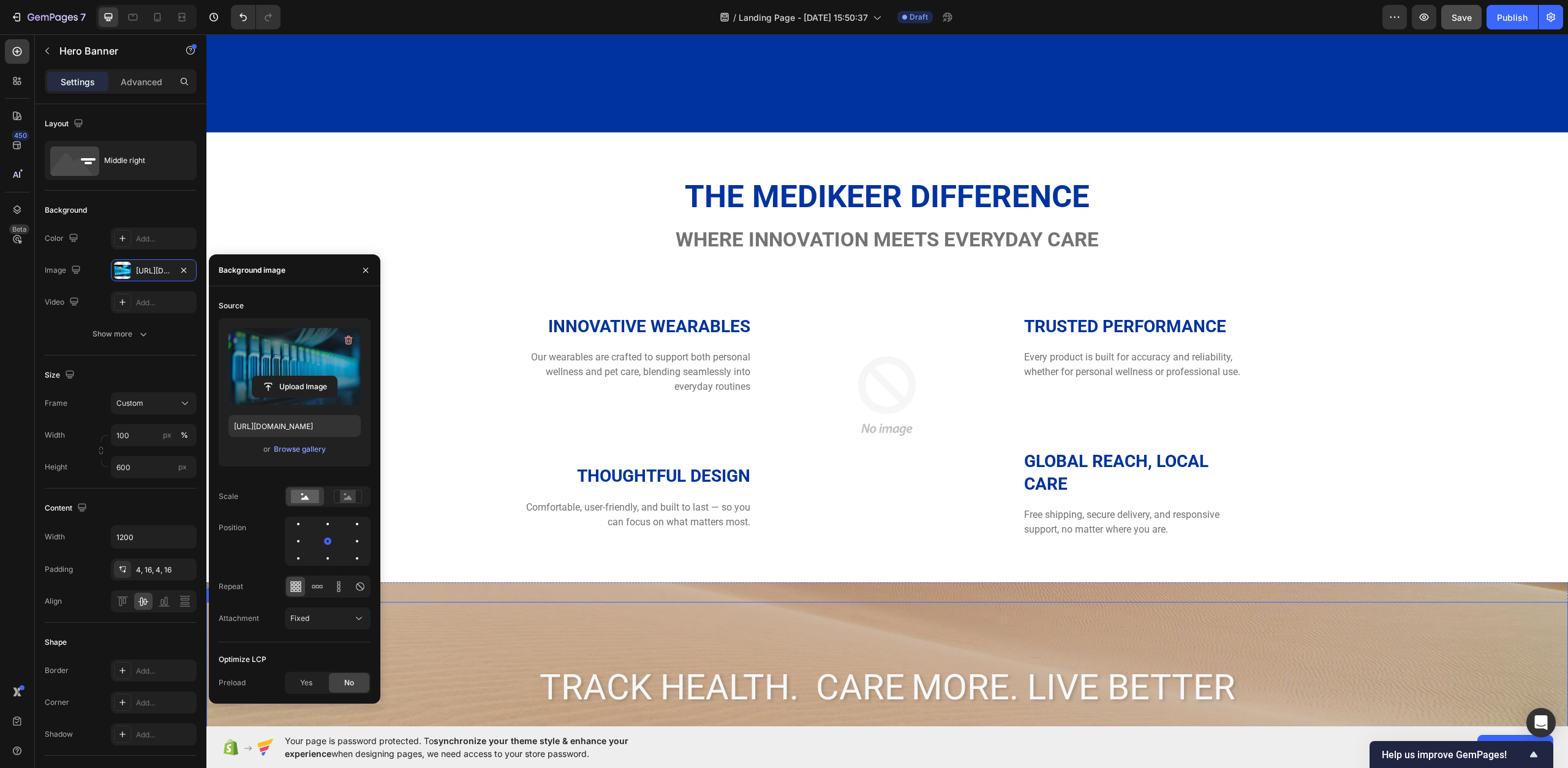
scroll to position [1936, 0]
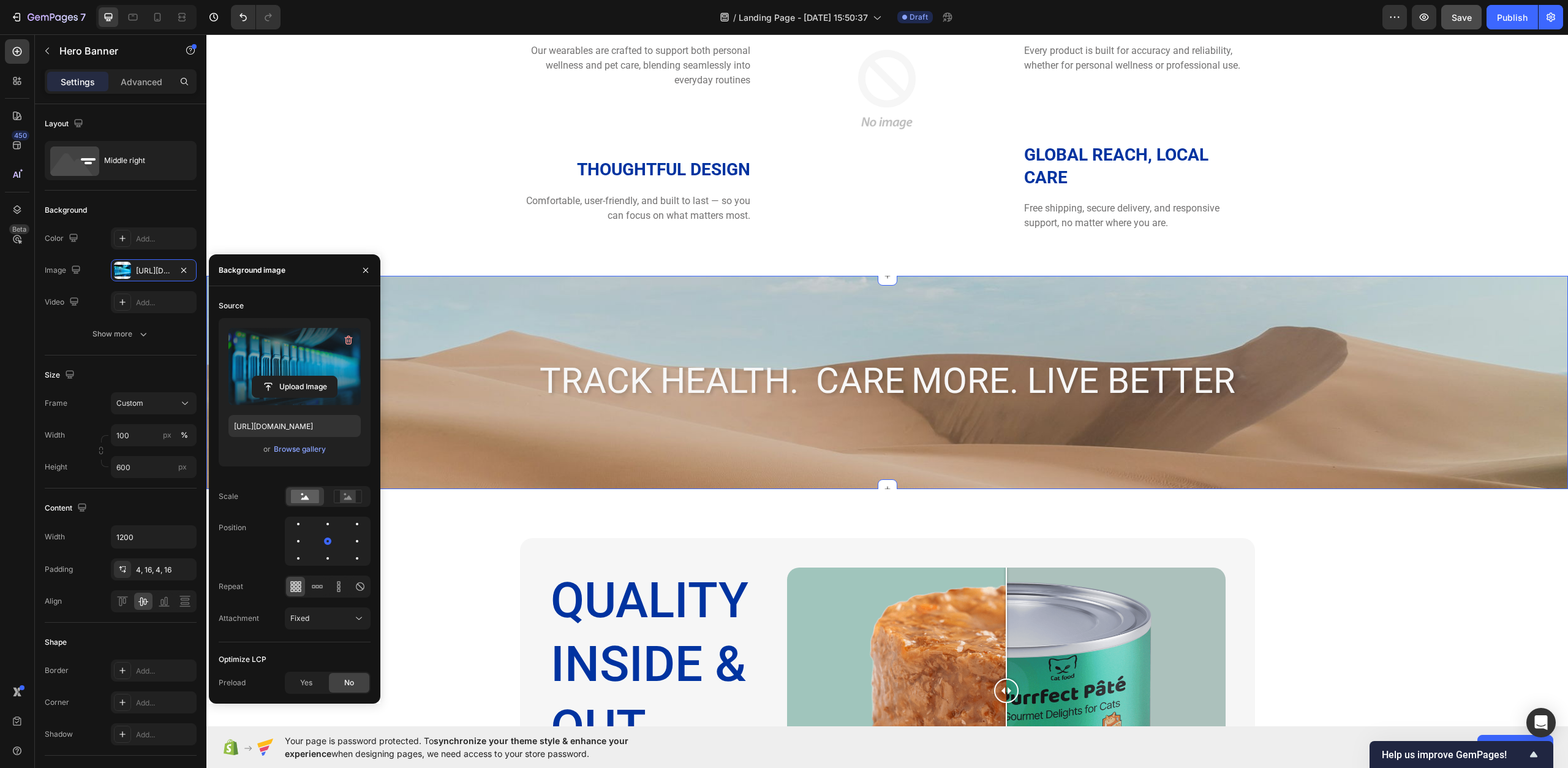
click at [464, 288] on div "Track Health. care More. Live Better Heading Section 8" at bounding box center [887, 382] width 1362 height 212
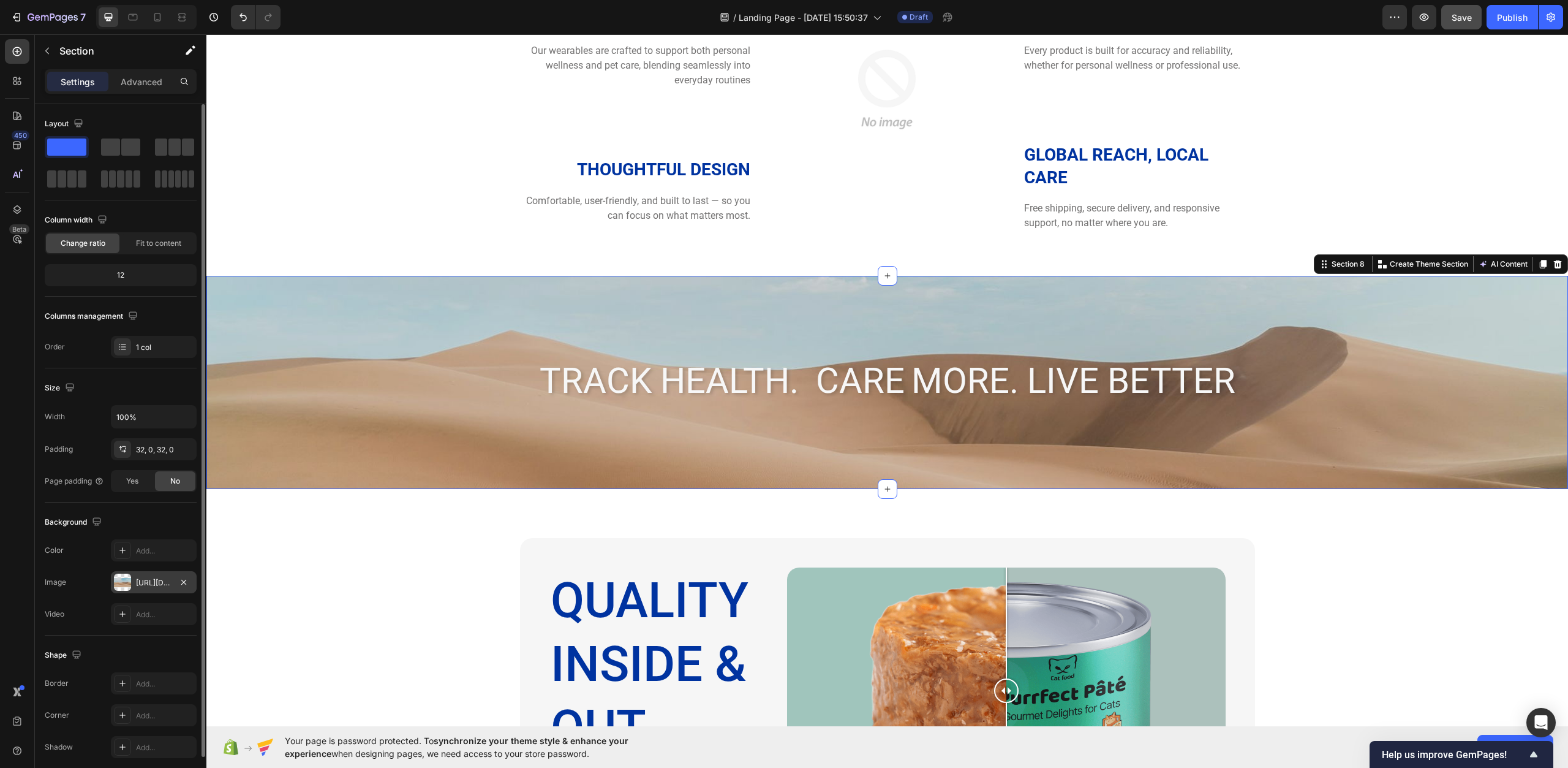
click at [171, 580] on div "https://cdn.shopify.com/s/files/1/2005/9307/files/background_settings.jpg" at bounding box center [153, 583] width 35 height 11
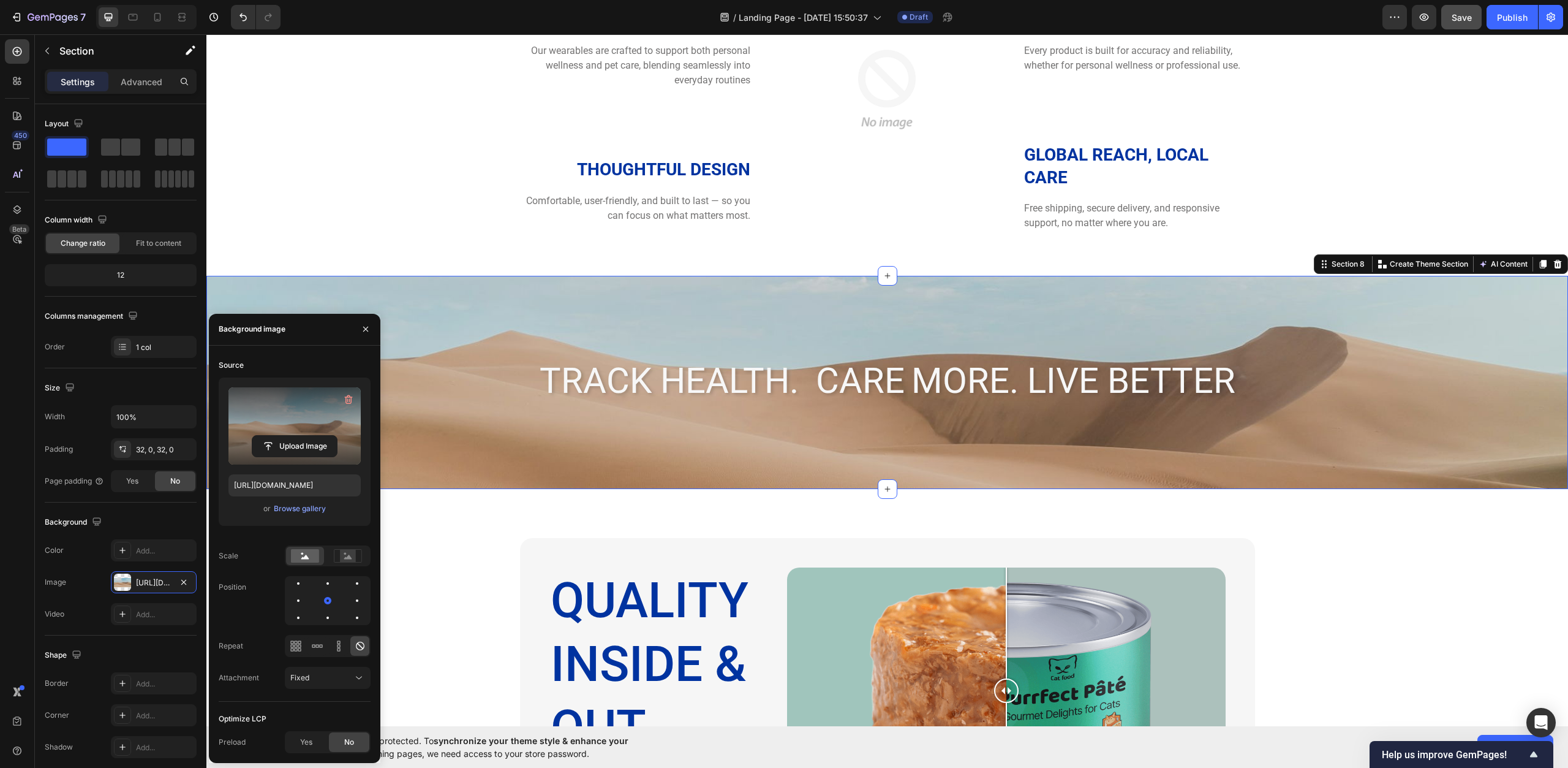
click at [276, 426] on label at bounding box center [294, 427] width 132 height 78
click at [276, 436] on input "file" at bounding box center [295, 446] width 84 height 21
type input "https://cdn.shopify.com/s/files/1/0967/0770/7012/files/gempages_585803676434563…"
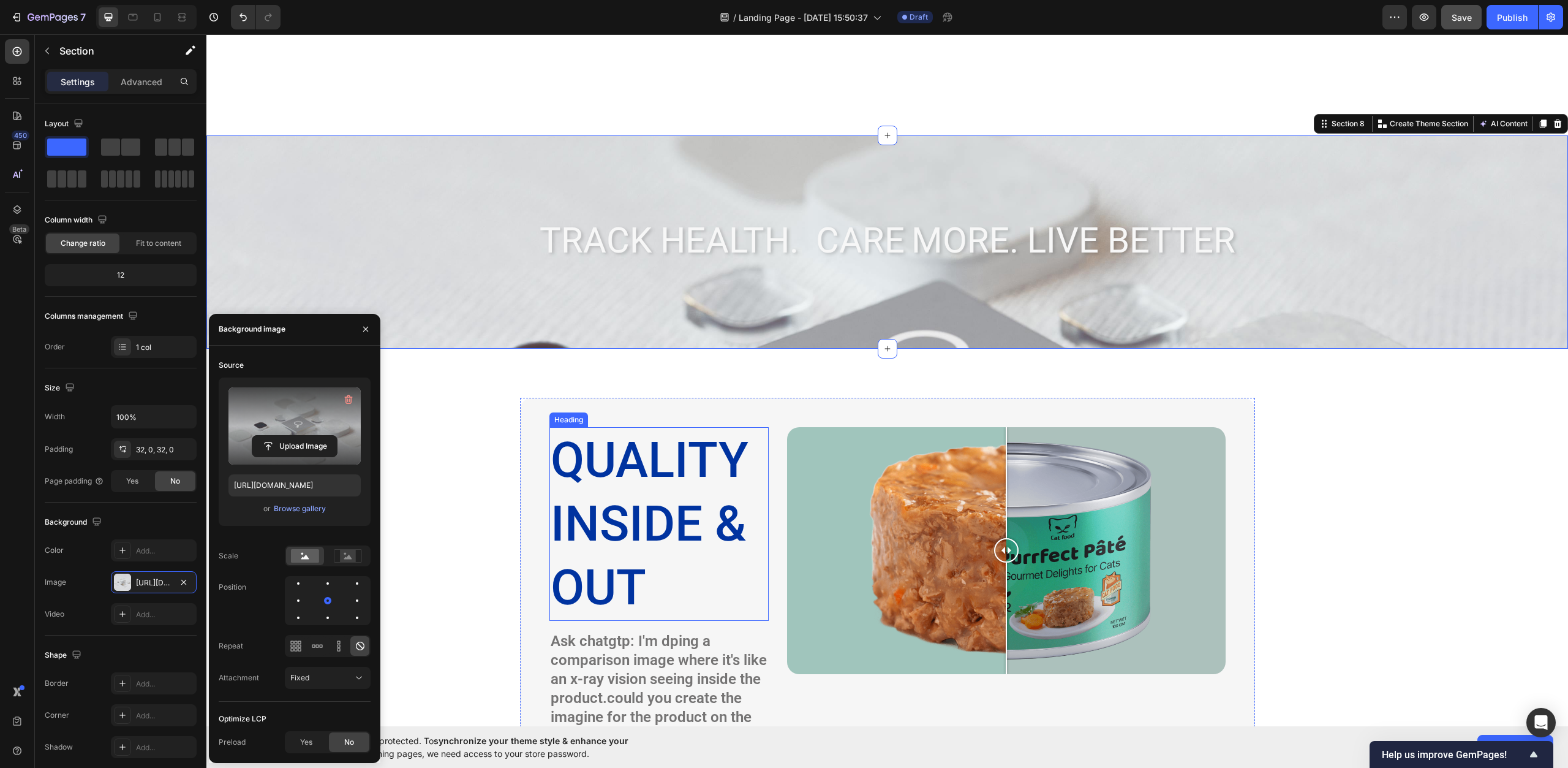
scroll to position [2059, 0]
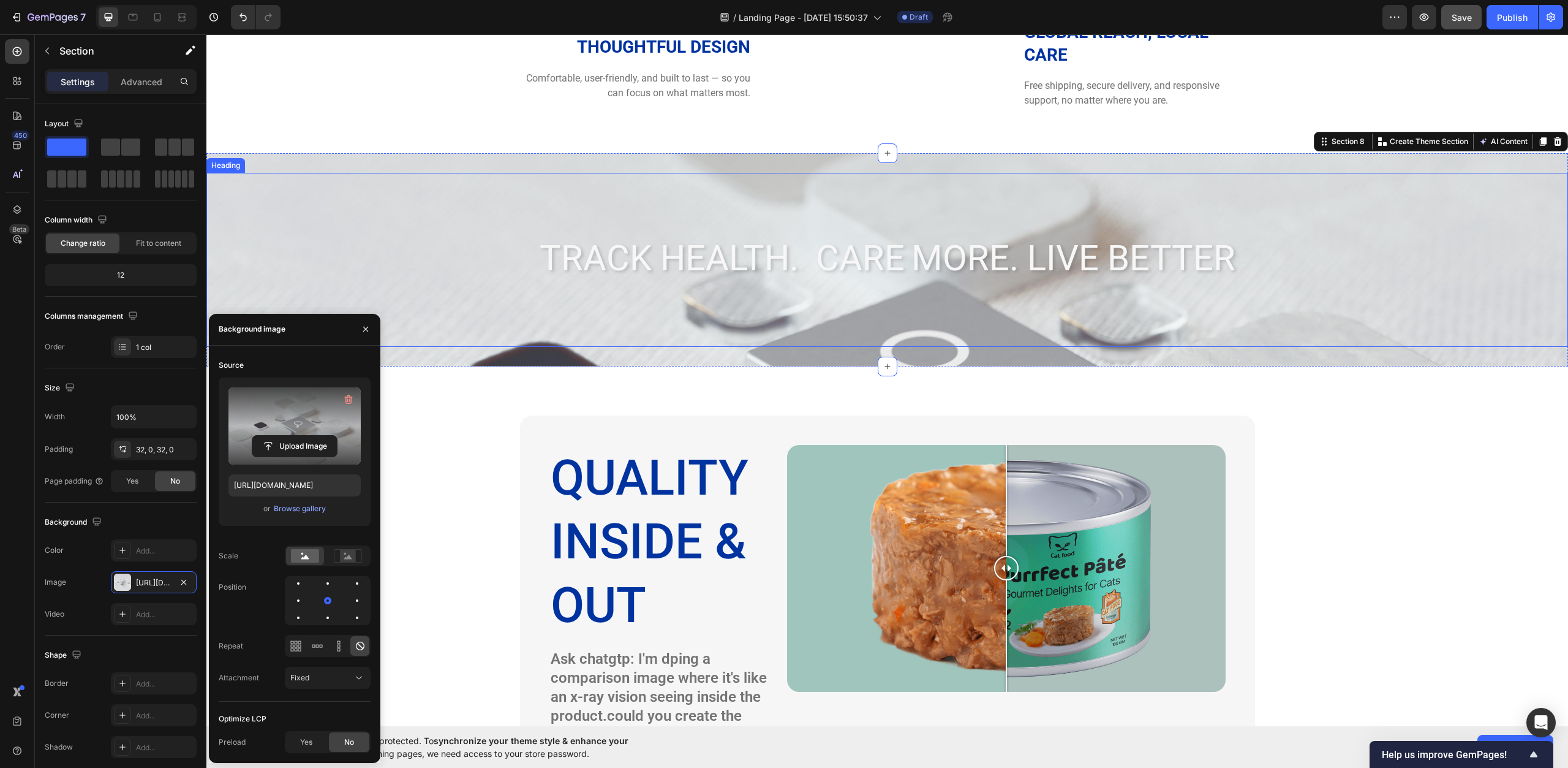
click at [683, 255] on h2 "Track Health. care More. Live Better" at bounding box center [887, 260] width 1362 height 51
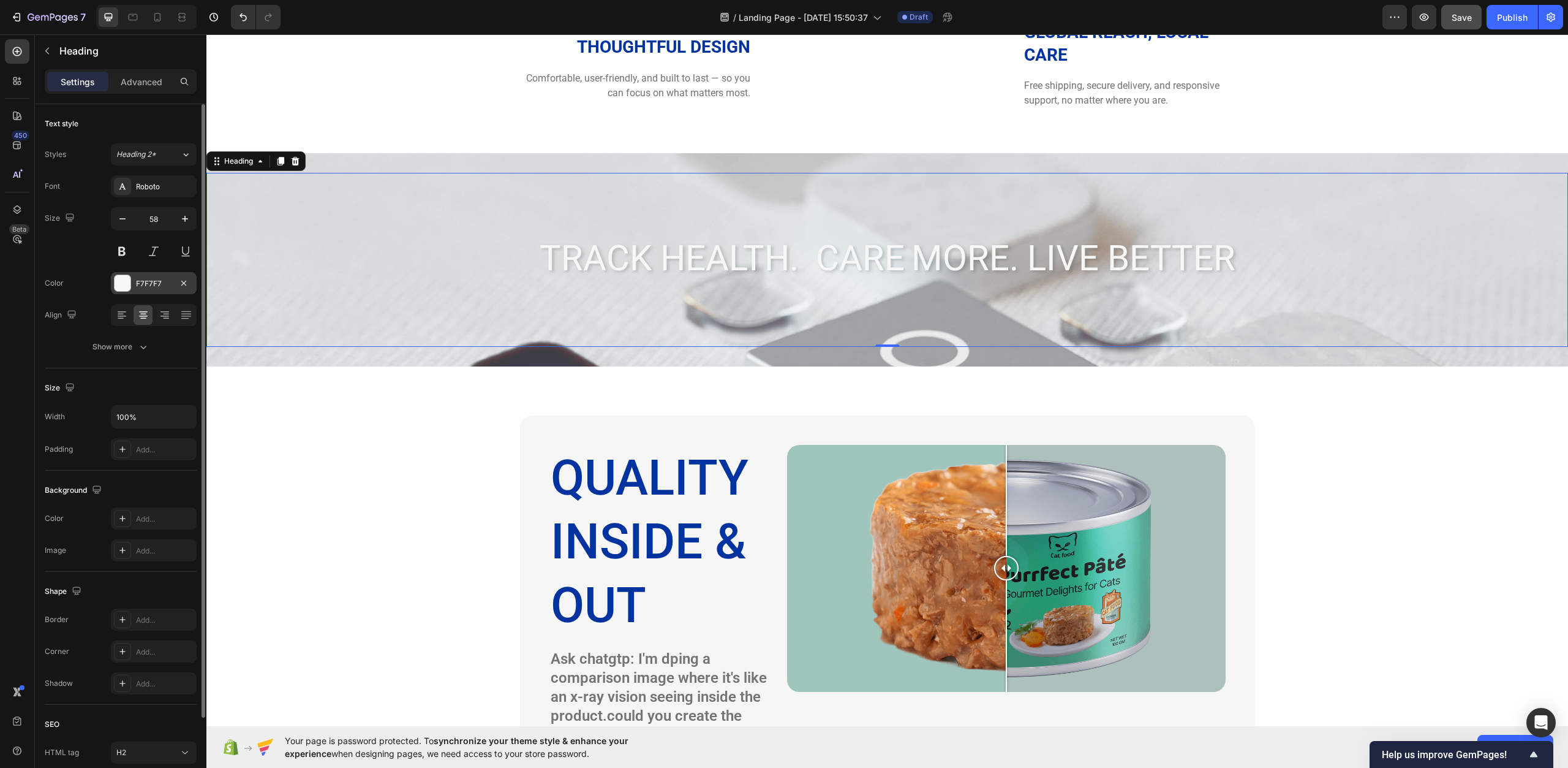
click at [139, 286] on div "F7F7F7" at bounding box center [153, 283] width 35 height 11
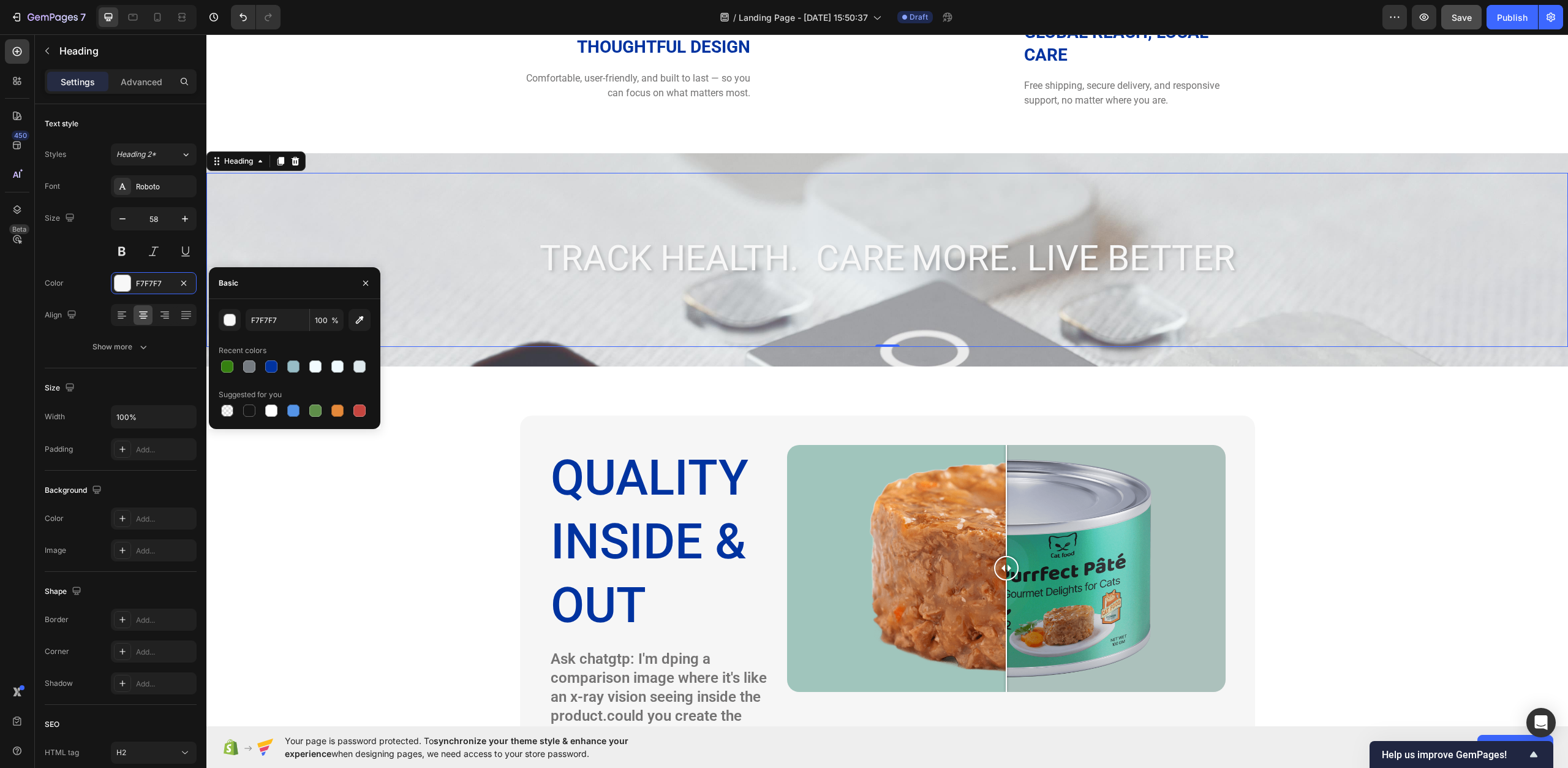
drag, startPoint x: 268, startPoint y: 367, endPoint x: 287, endPoint y: 378, distance: 22.0
click at [269, 367] on div at bounding box center [271, 367] width 13 height 13
type input "0033A0"
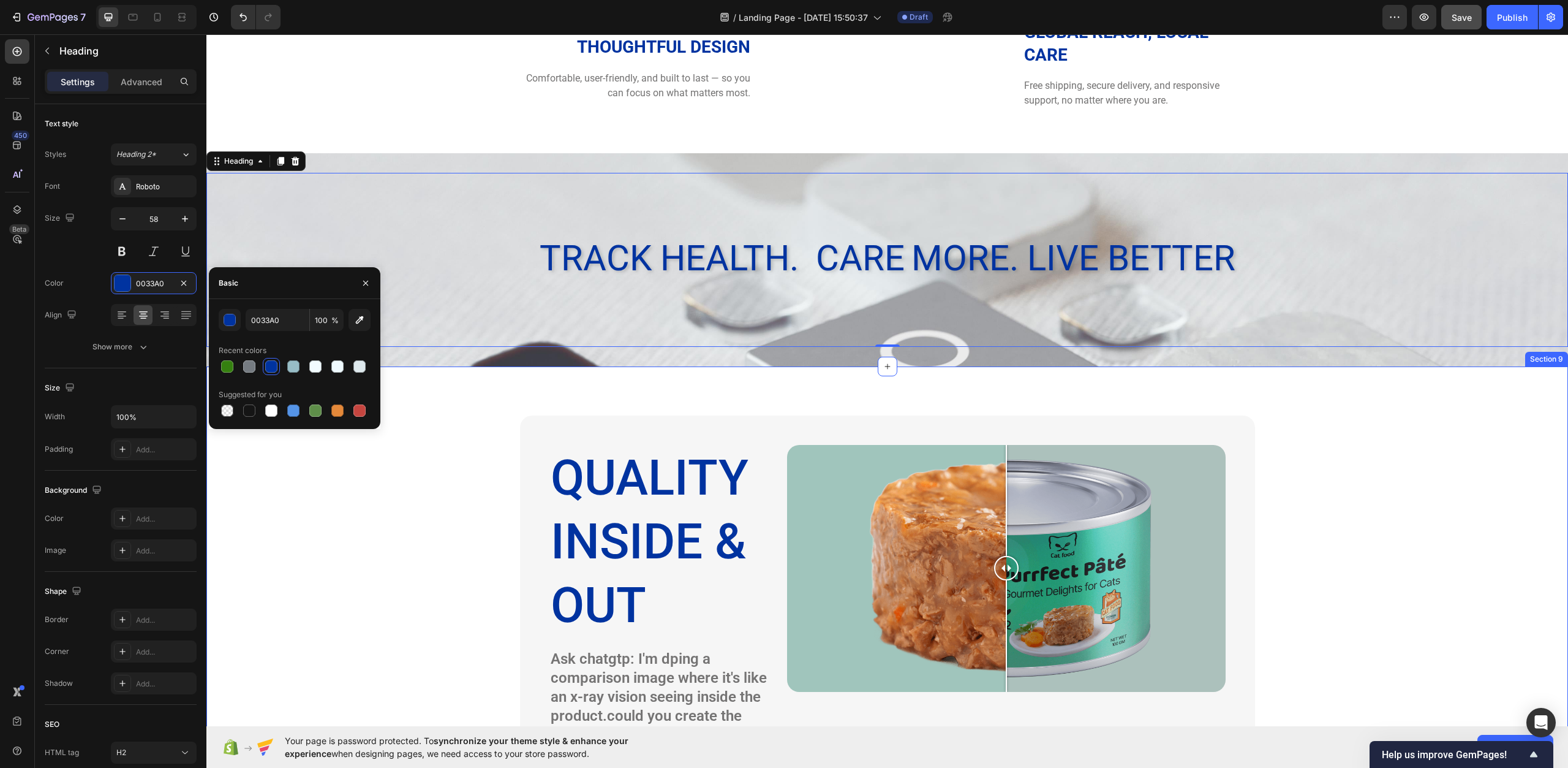
click at [455, 448] on div "quality inside & out Heading Ask chatgtp: I'm dping a comparison image where it…" at bounding box center [887, 662] width 1344 height 493
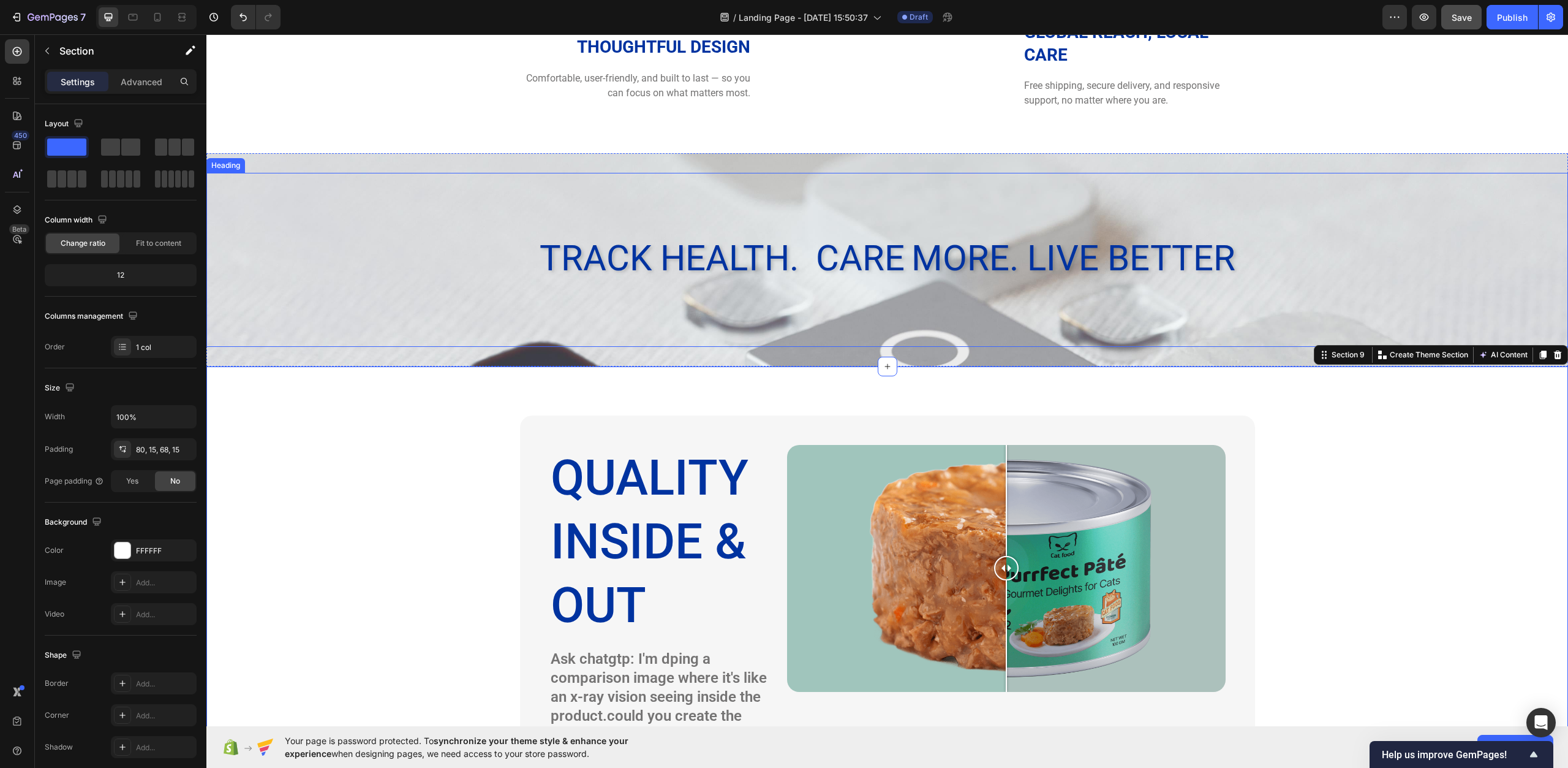
click at [640, 226] on div "Track Health. care More. Live Better Heading" at bounding box center [887, 260] width 1362 height 174
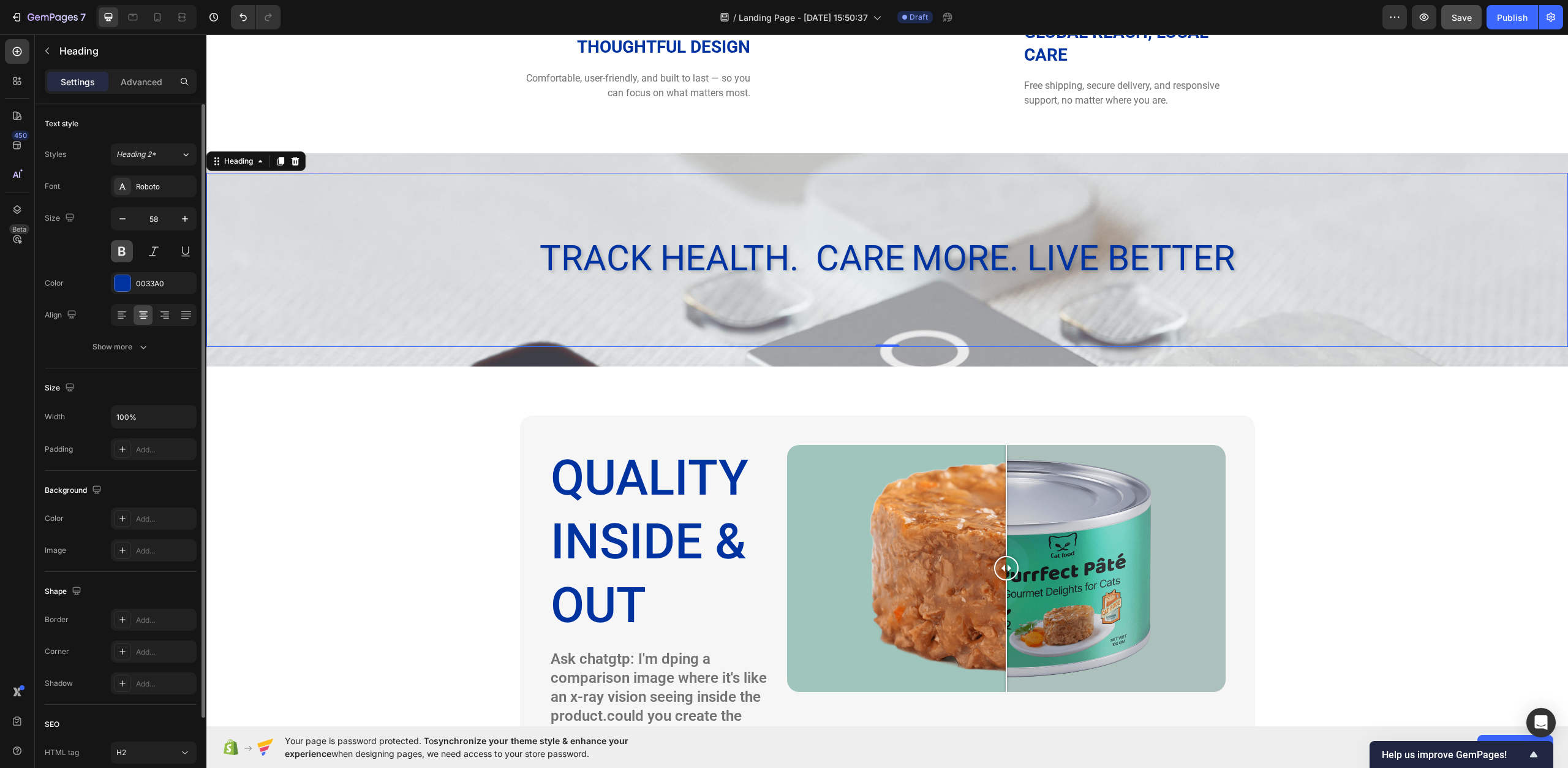
click at [124, 246] on button at bounding box center [122, 251] width 22 height 22
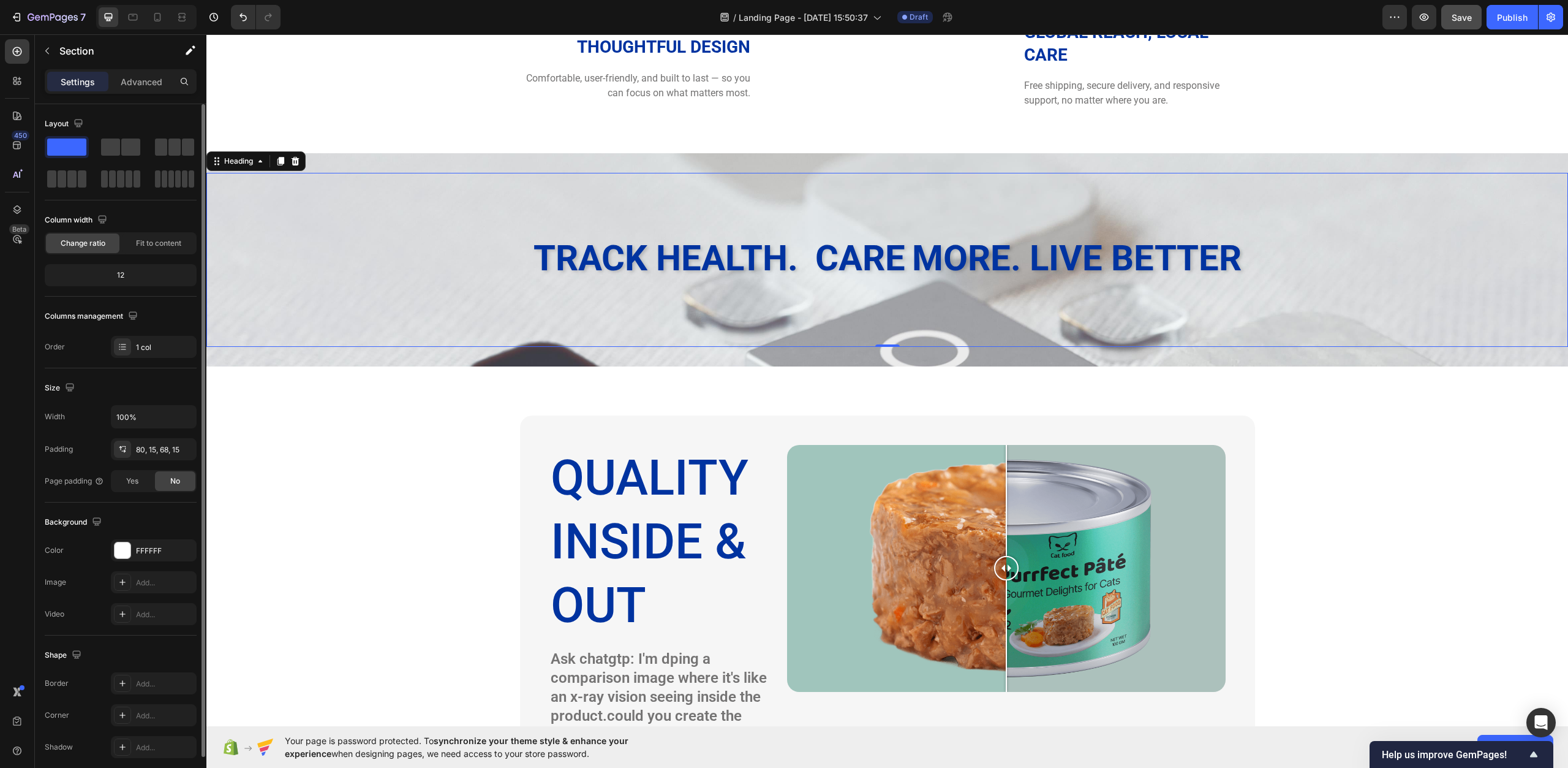
click at [364, 422] on div "quality inside & out Heading Ask chatgtp: I'm dping a comparison image where it…" at bounding box center [887, 662] width 1344 height 493
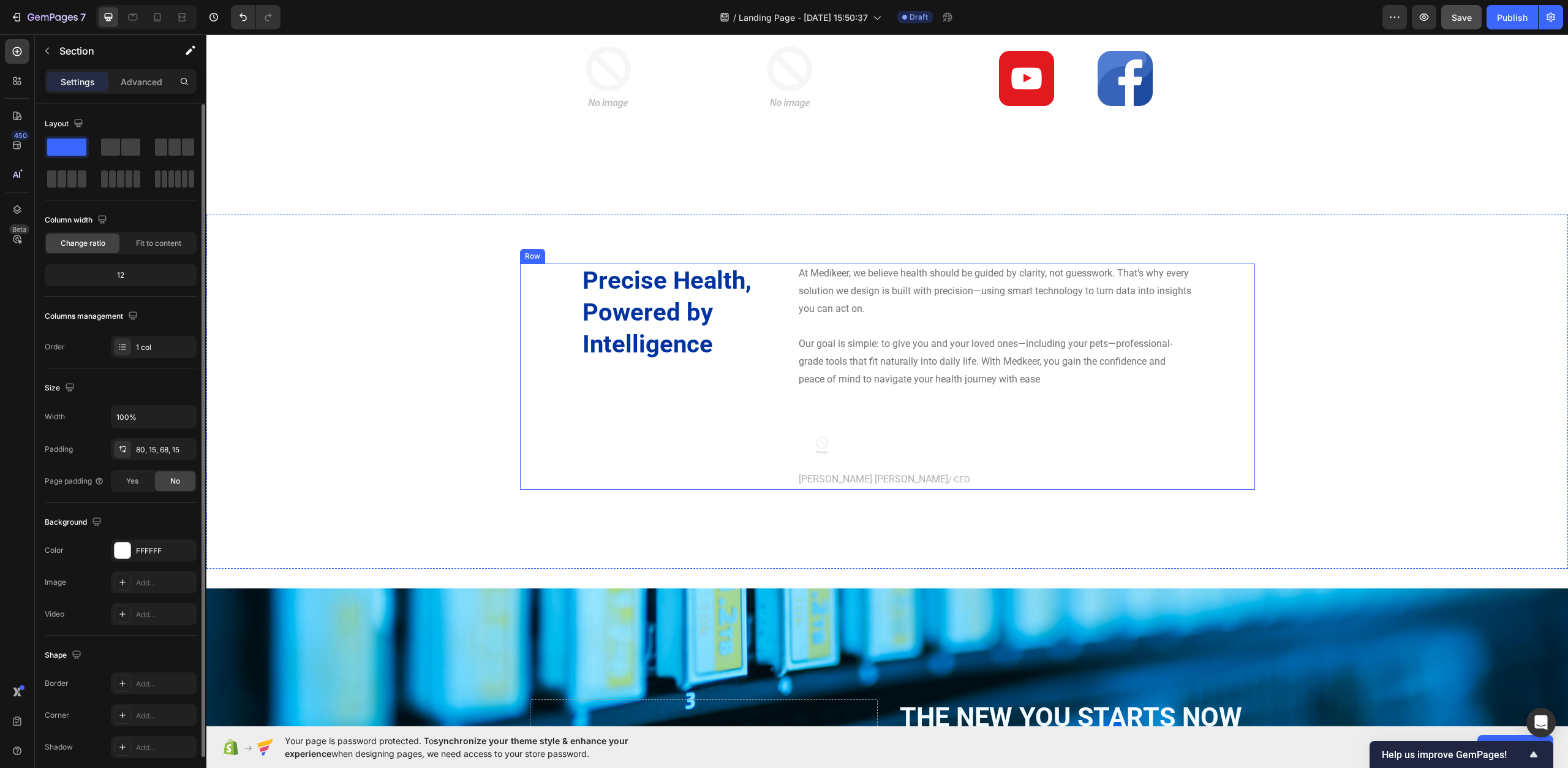
scroll to position [4082, 0]
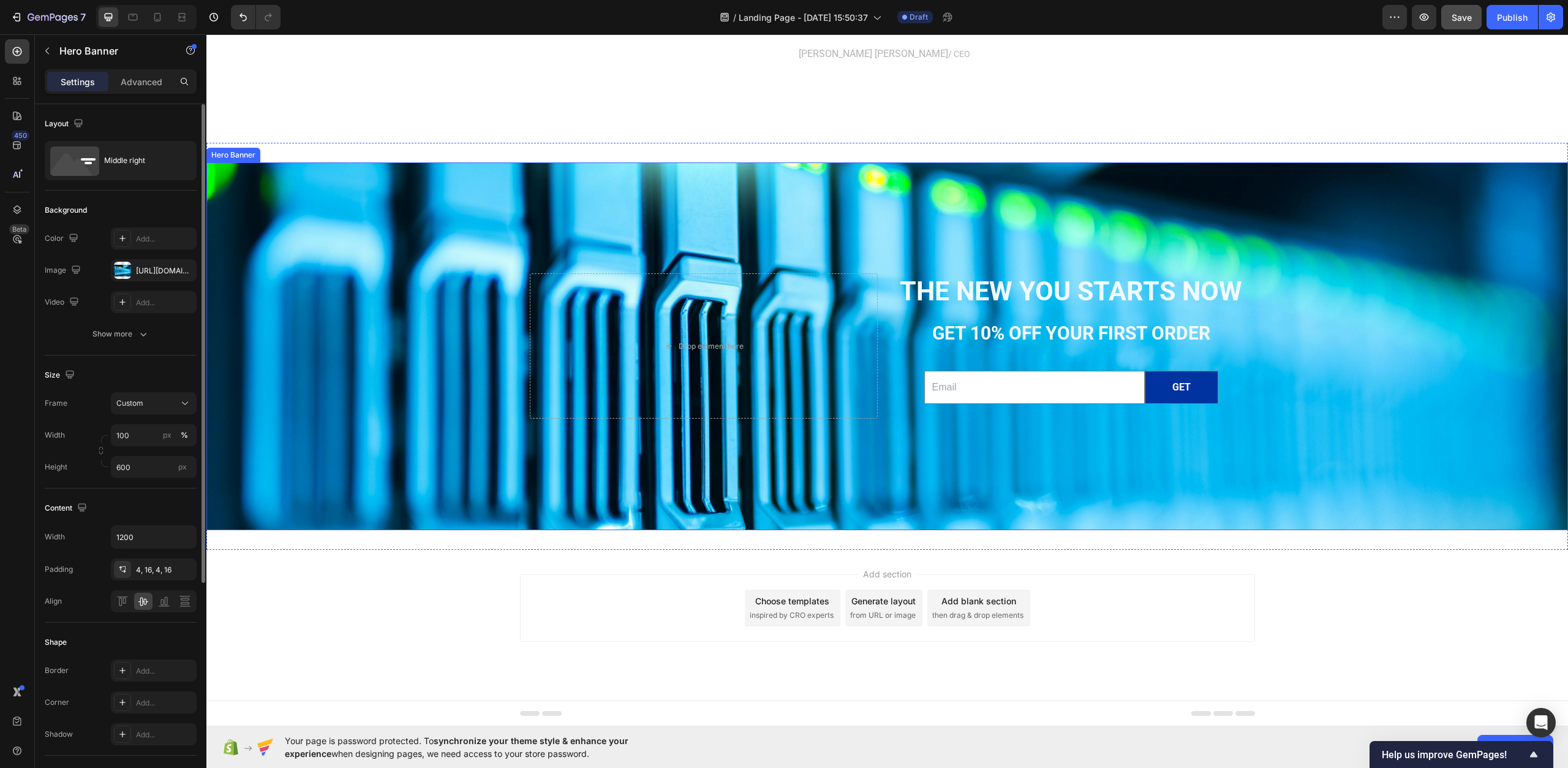
click at [290, 176] on div "Background Image" at bounding box center [887, 380] width 1362 height 692
click at [146, 268] on div "https://cdn.shopify.com/s/files/1/0967/0770/7012/files/gempages_585803676434563…" at bounding box center [153, 271] width 35 height 11
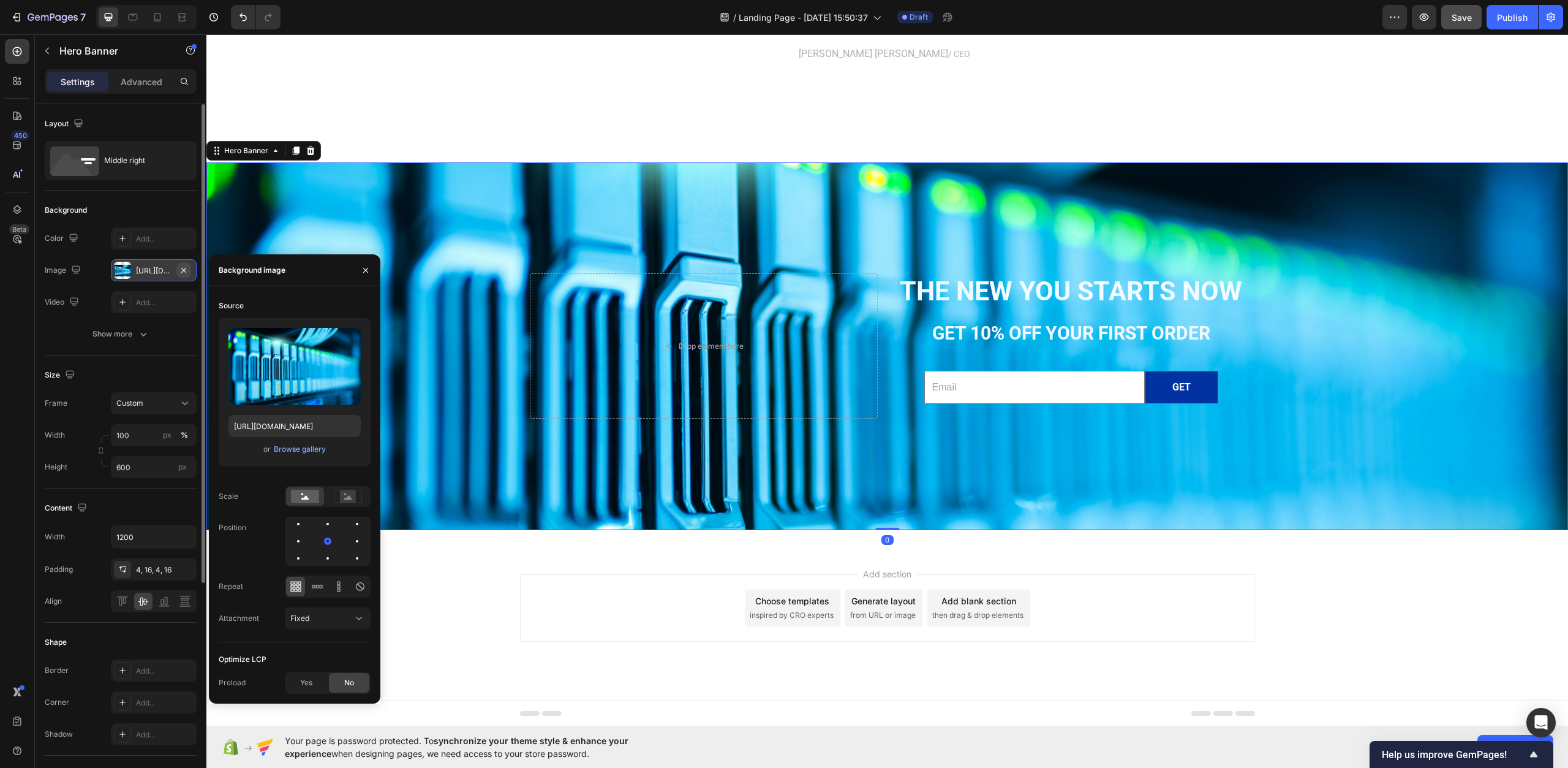
click at [187, 270] on icon "button" at bounding box center [184, 271] width 10 height 10
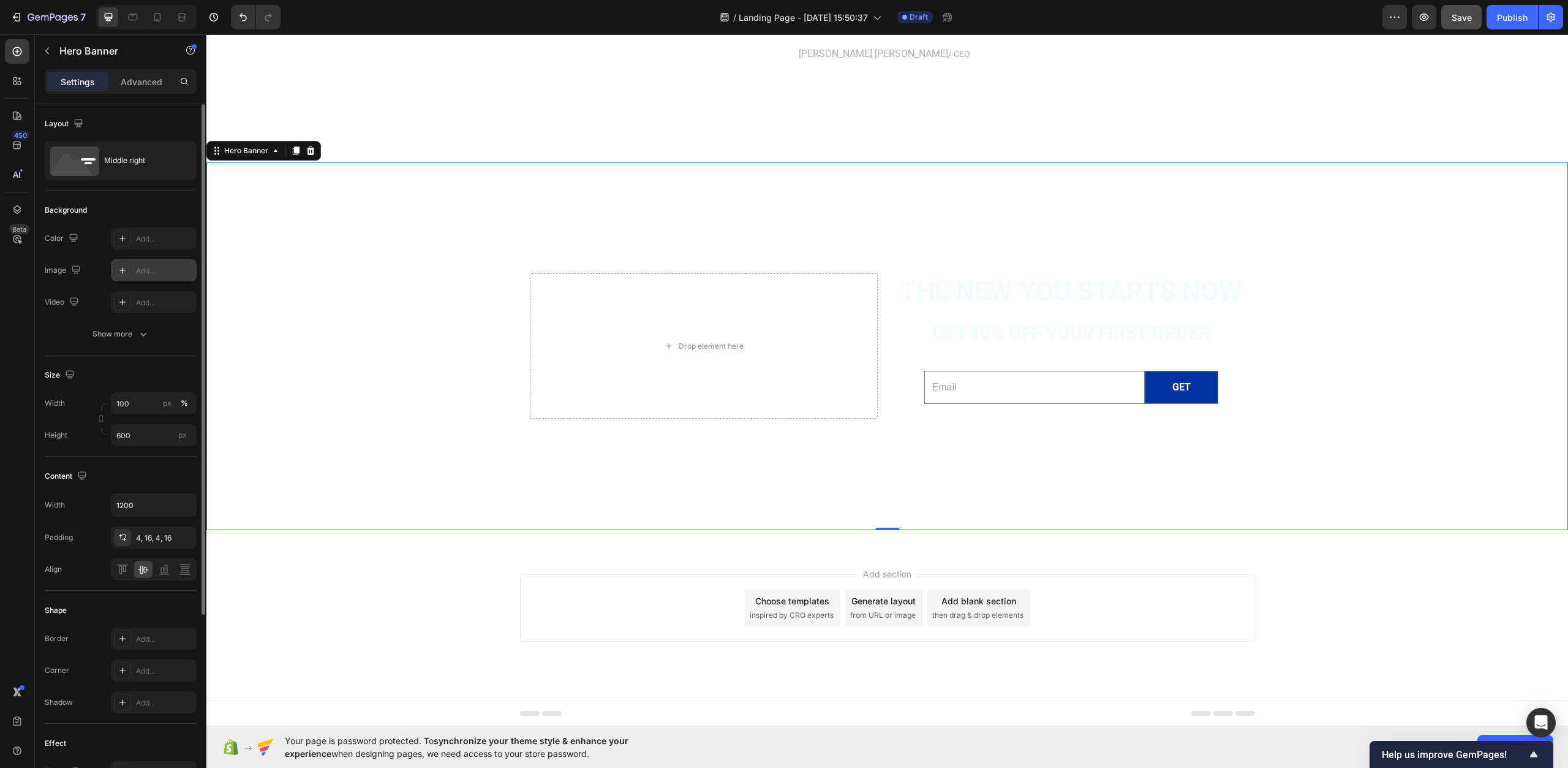
click at [120, 268] on icon at bounding box center [123, 271] width 10 height 10
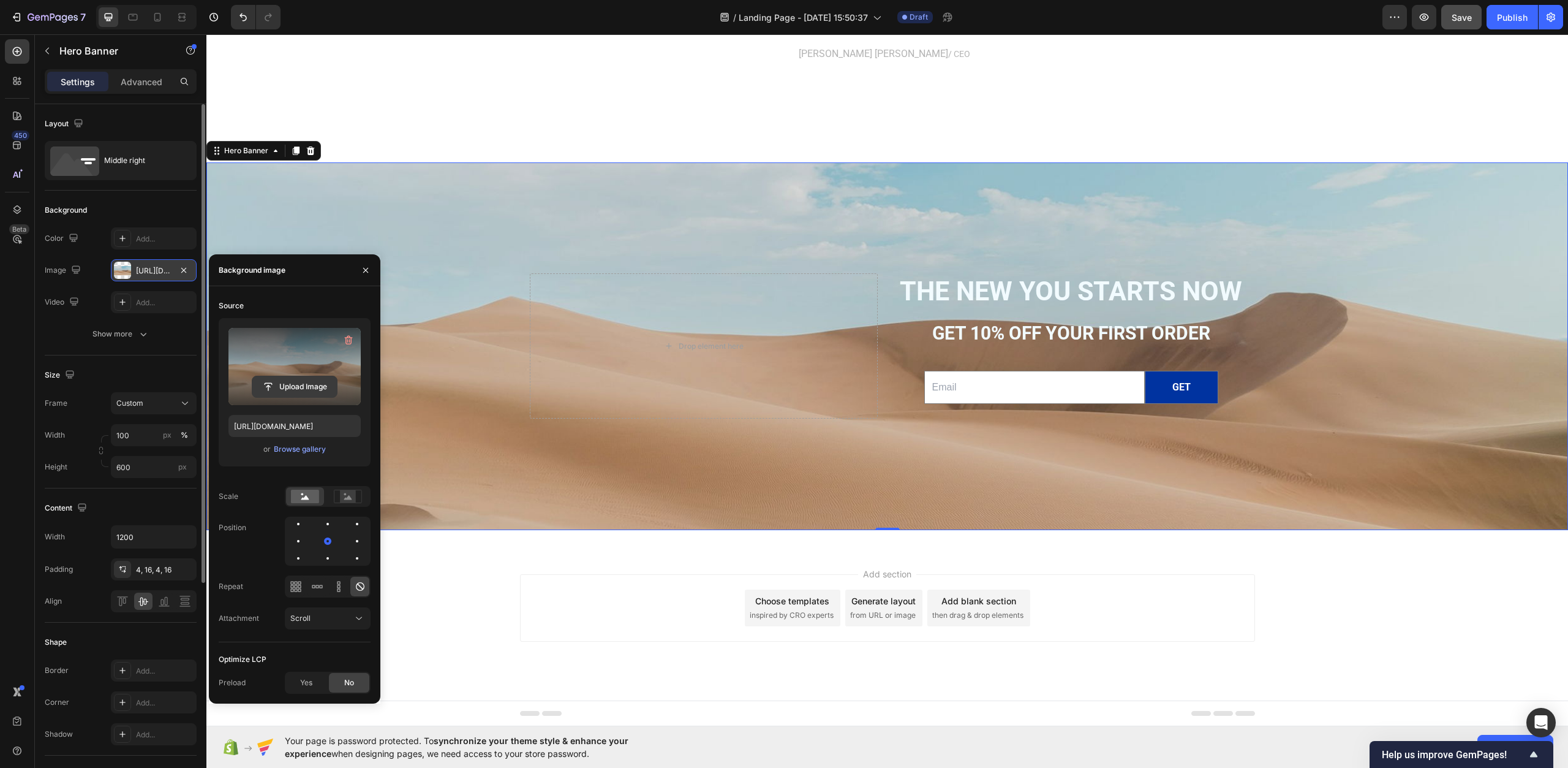
click at [286, 384] on input "file" at bounding box center [295, 386] width 84 height 21
click at [286, 382] on input "file" at bounding box center [295, 386] width 84 height 21
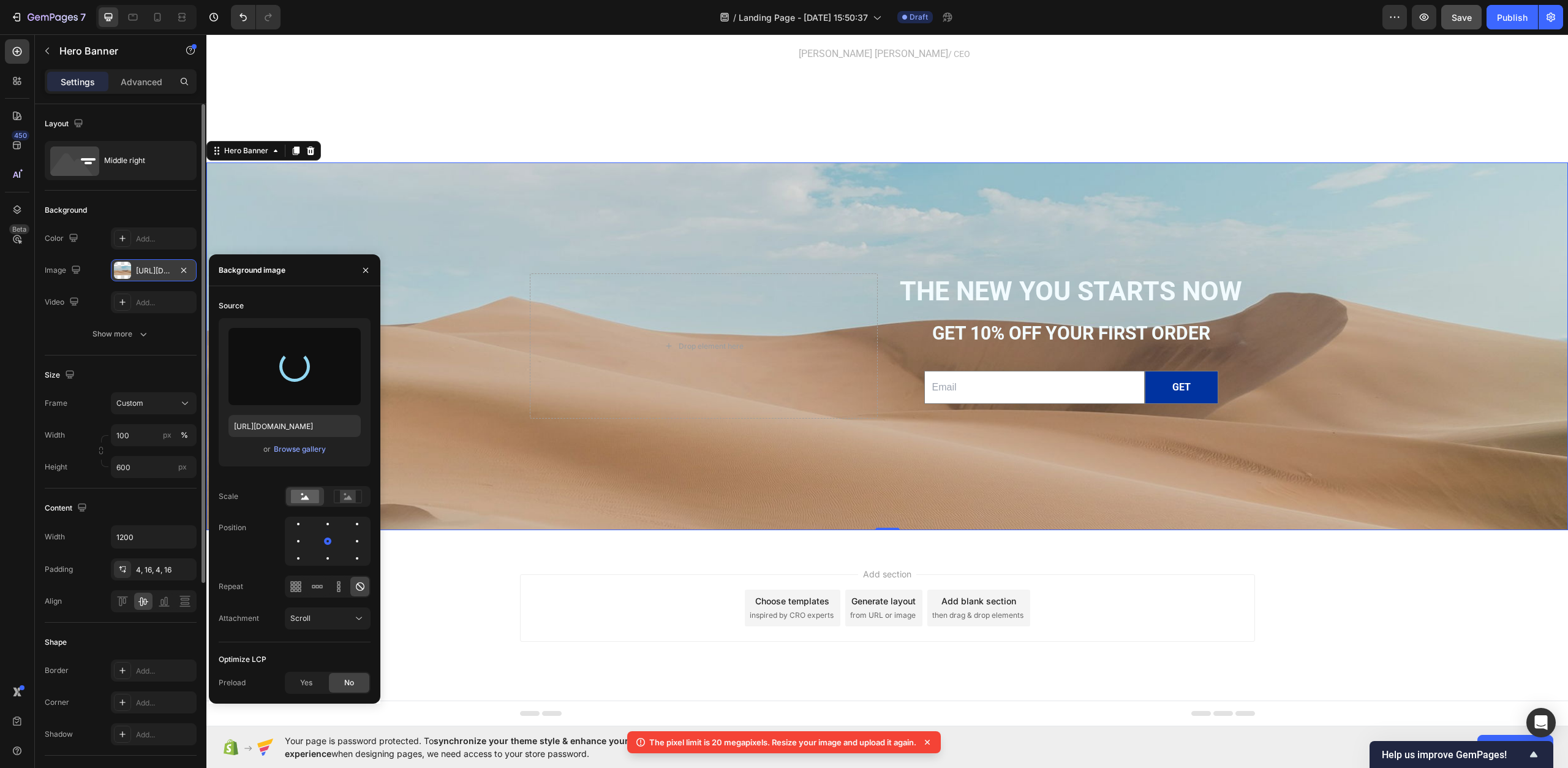
type input "https://cdn.shopify.com/s/files/1/0967/0770/7012/files/gempages_585803676434563…"
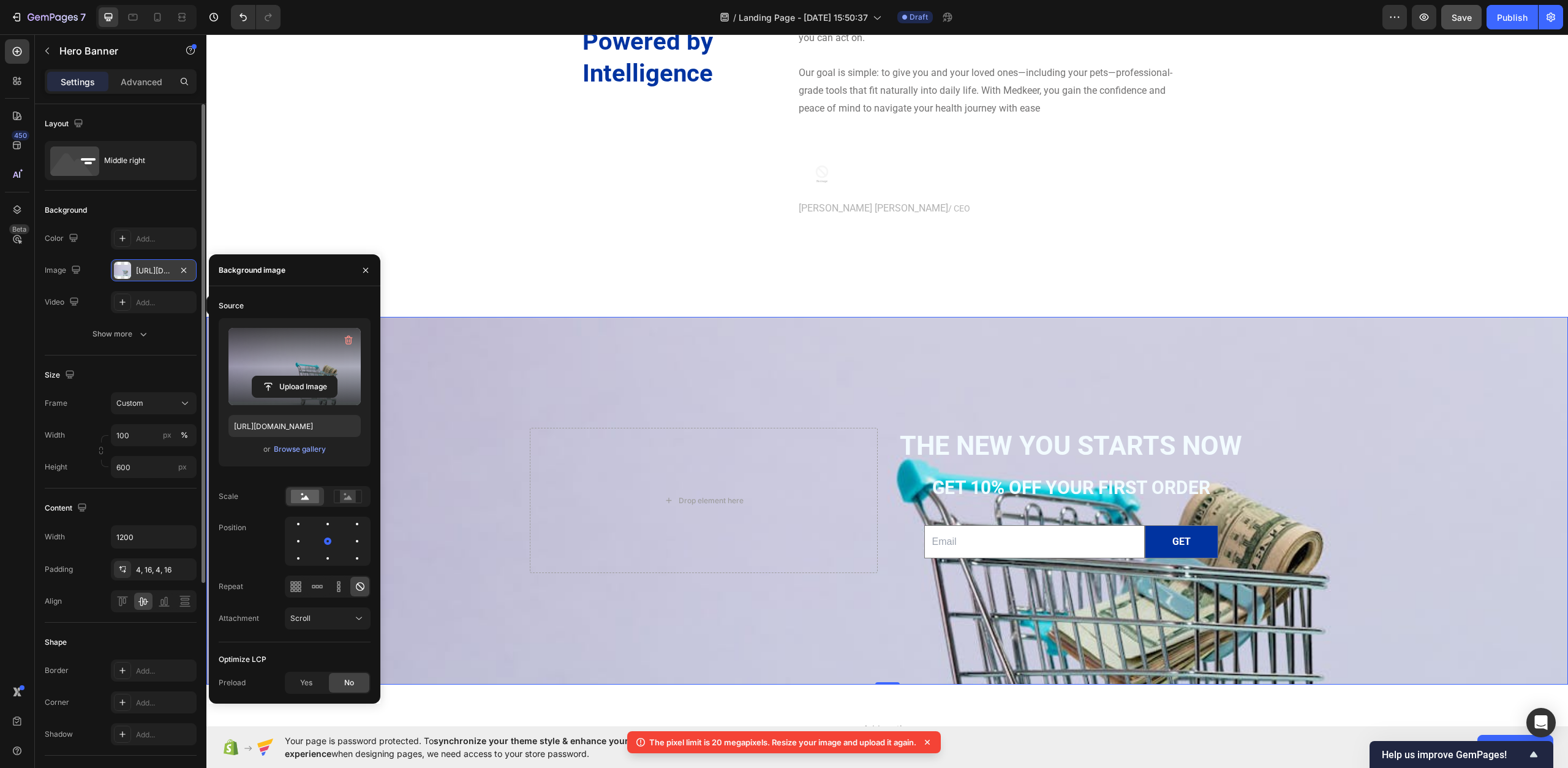
scroll to position [4020, 0]
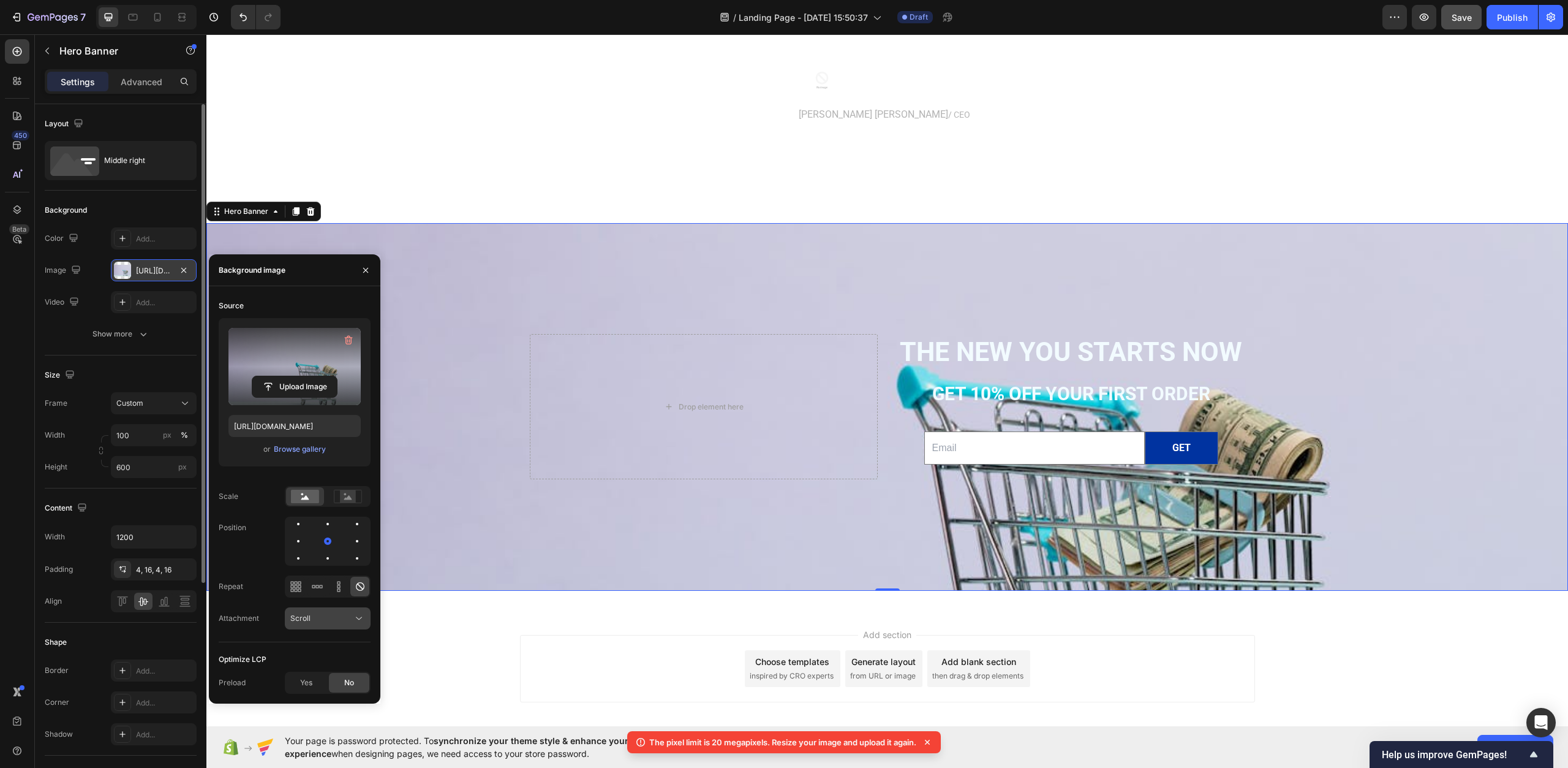
click at [329, 619] on div "Scroll" at bounding box center [322, 618] width 62 height 11
click at [324, 671] on p "Fixed" at bounding box center [325, 671] width 70 height 11
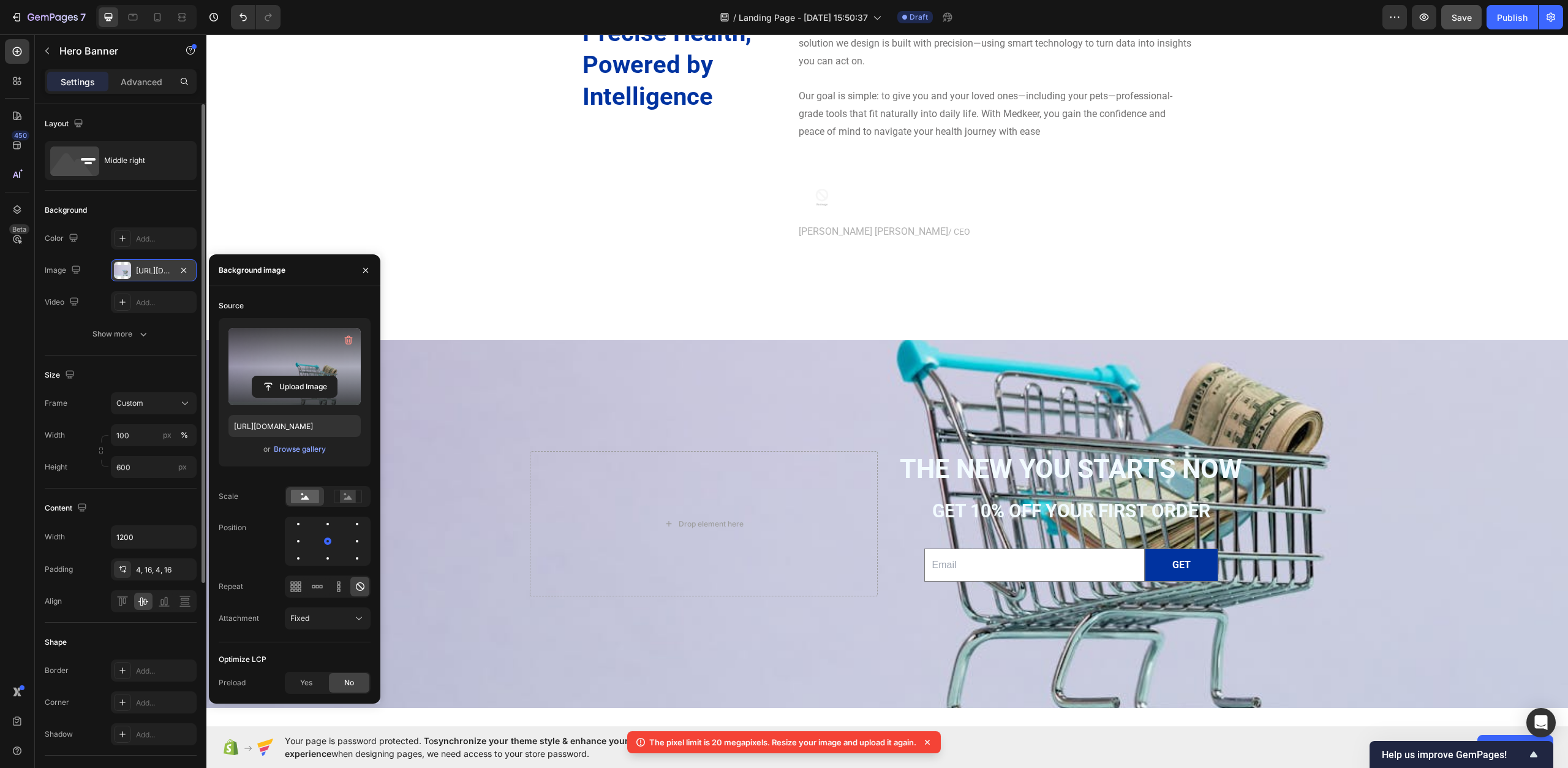
scroll to position [3898, 0]
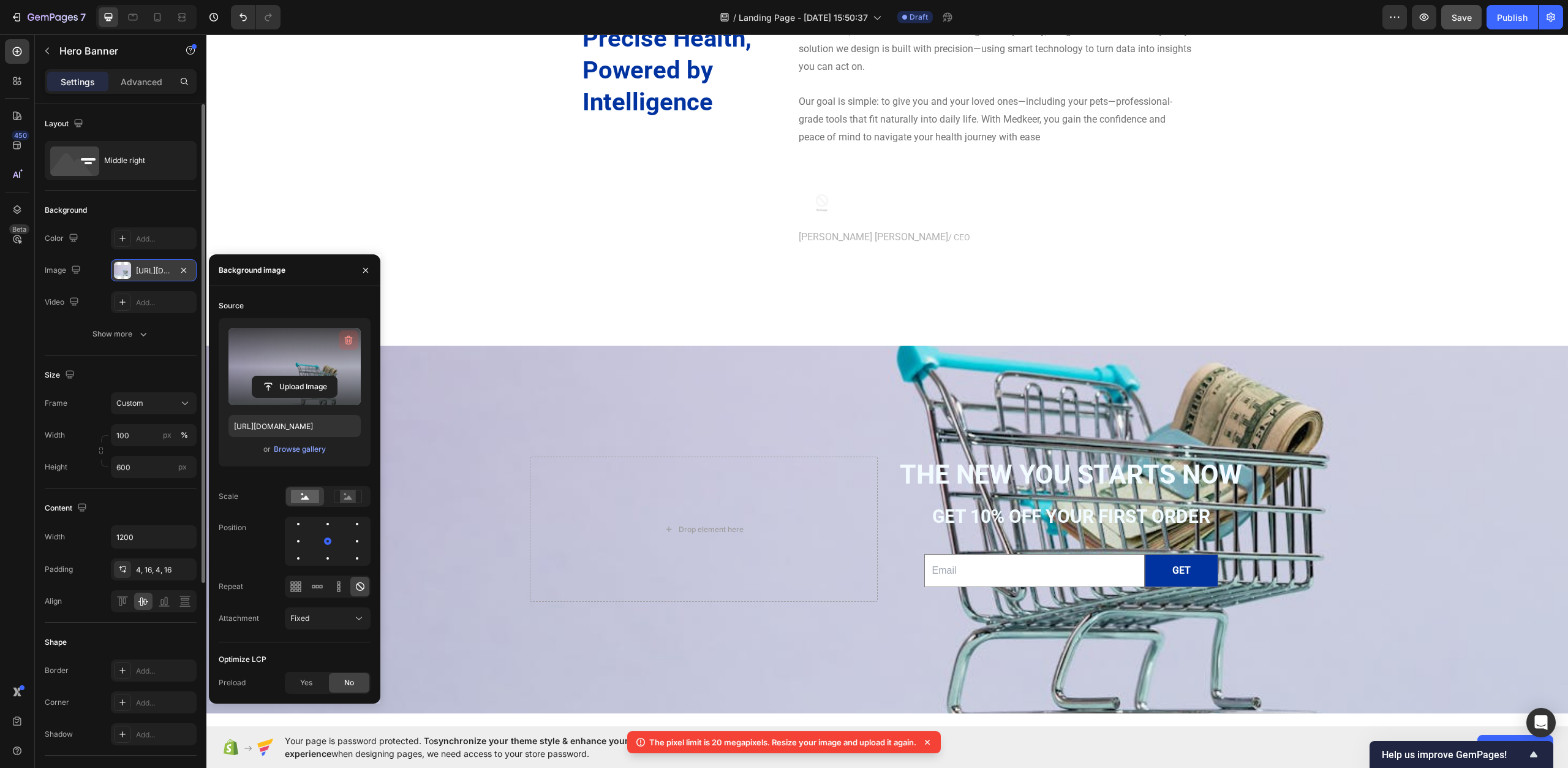
click at [348, 341] on icon "button" at bounding box center [347, 341] width 1 height 3
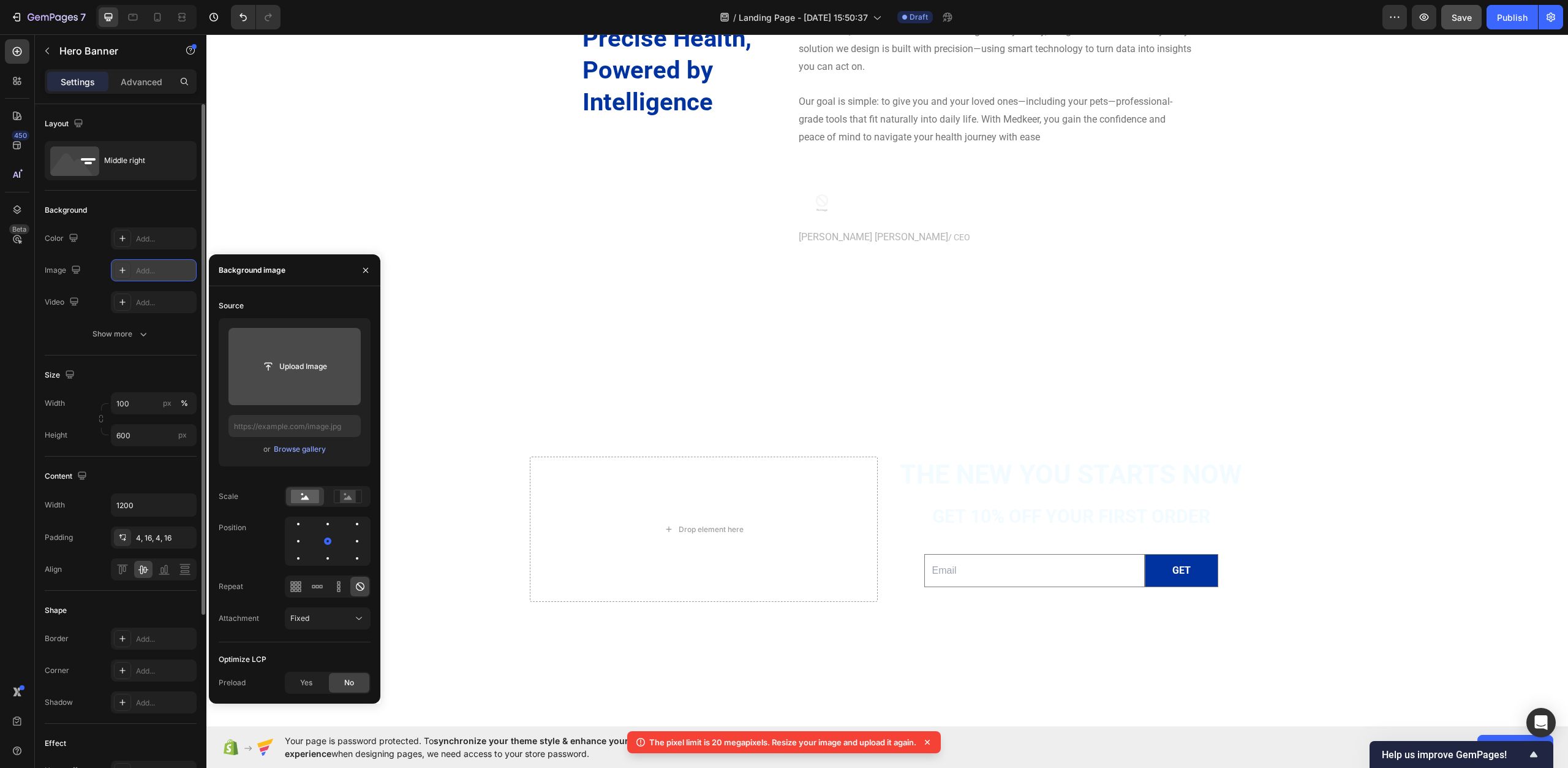
click at [290, 368] on input "file" at bounding box center [295, 366] width 84 height 21
type input "https://cdn.shopify.com/s/files/1/0967/0770/7012/files/gempages_585803676434563…"
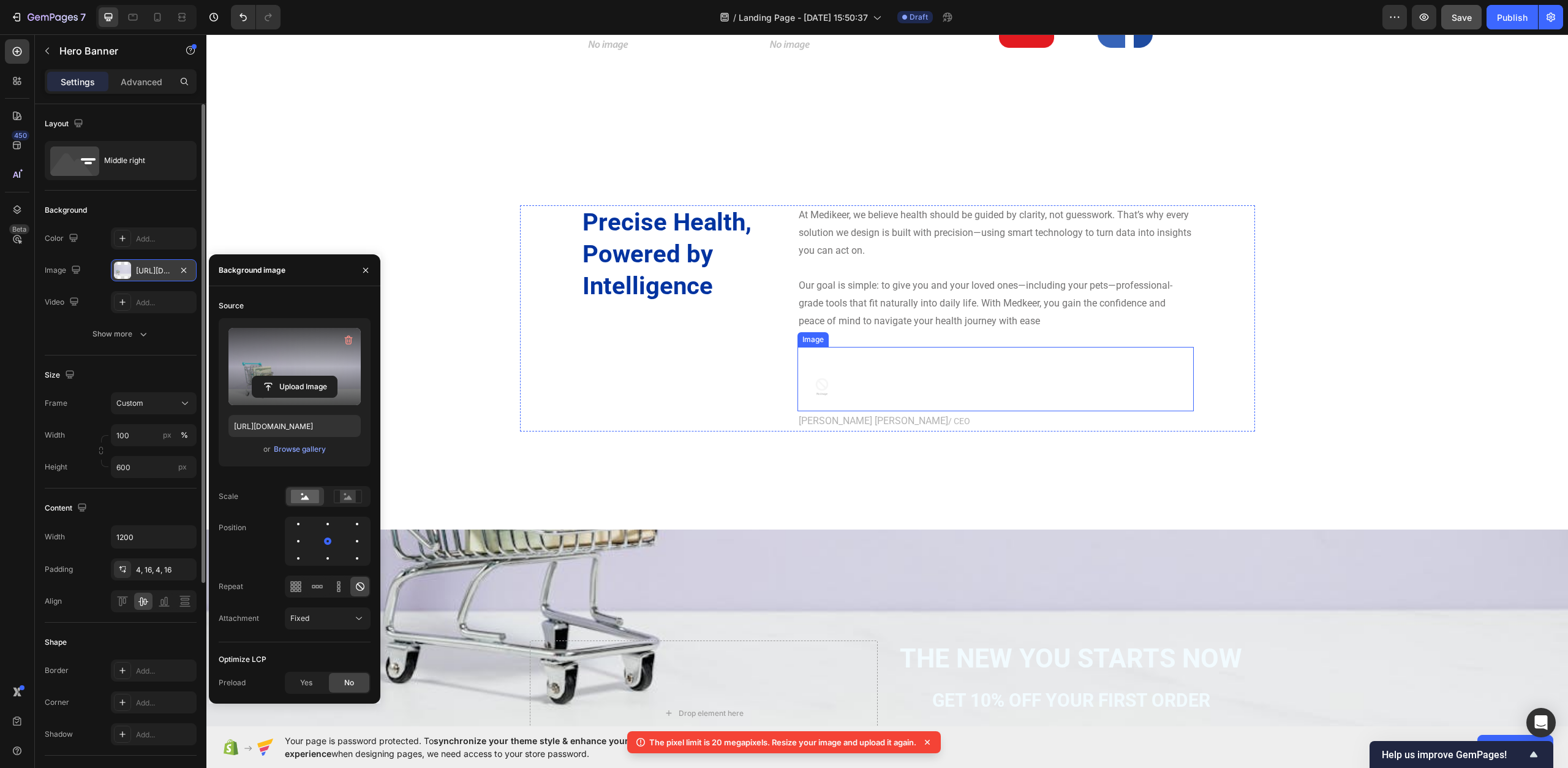
scroll to position [4020, 0]
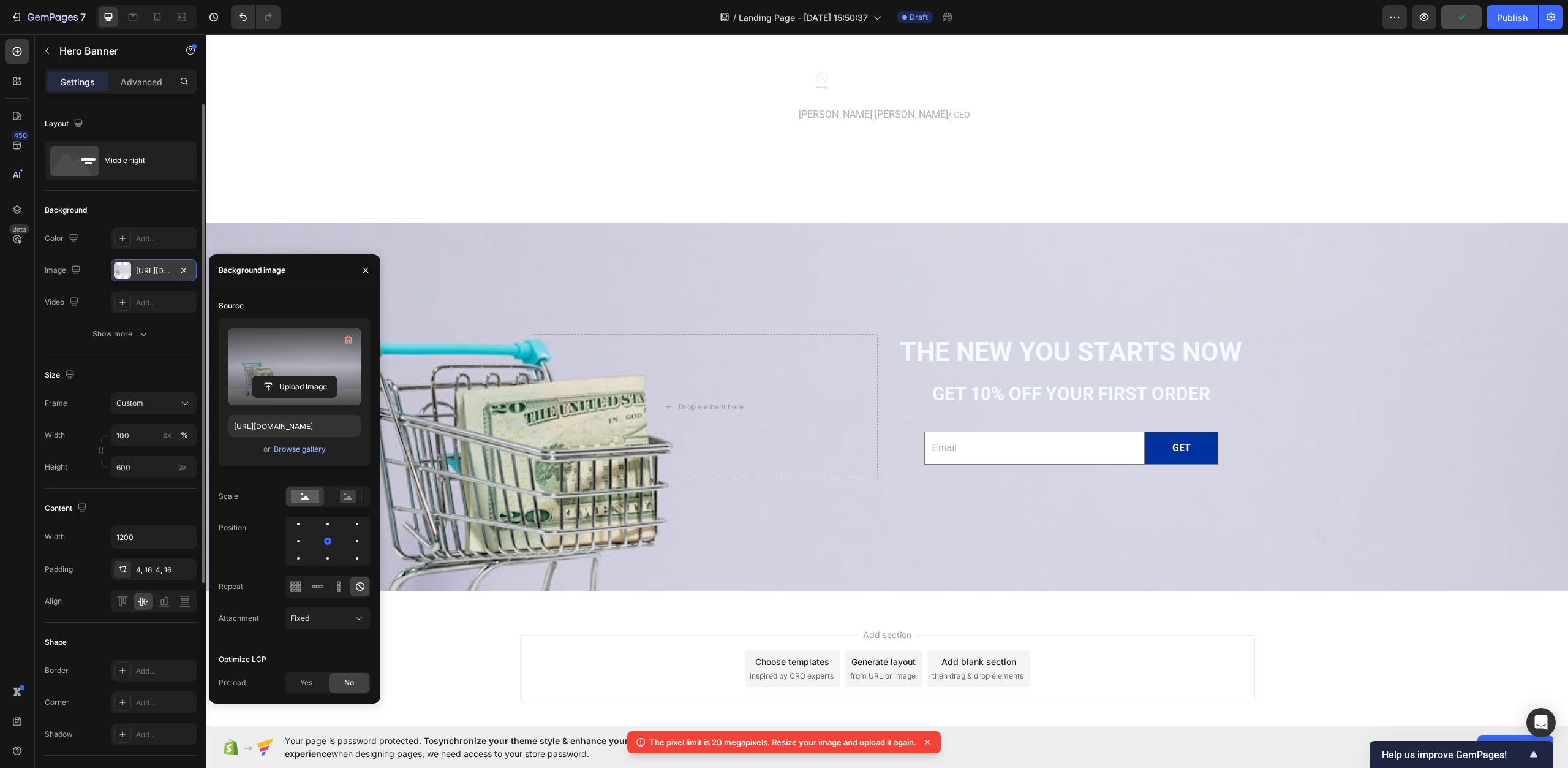
click at [528, 654] on div "Add section Choose templates inspired by CRO experts Generate layout from URL o…" at bounding box center [887, 669] width 736 height 67
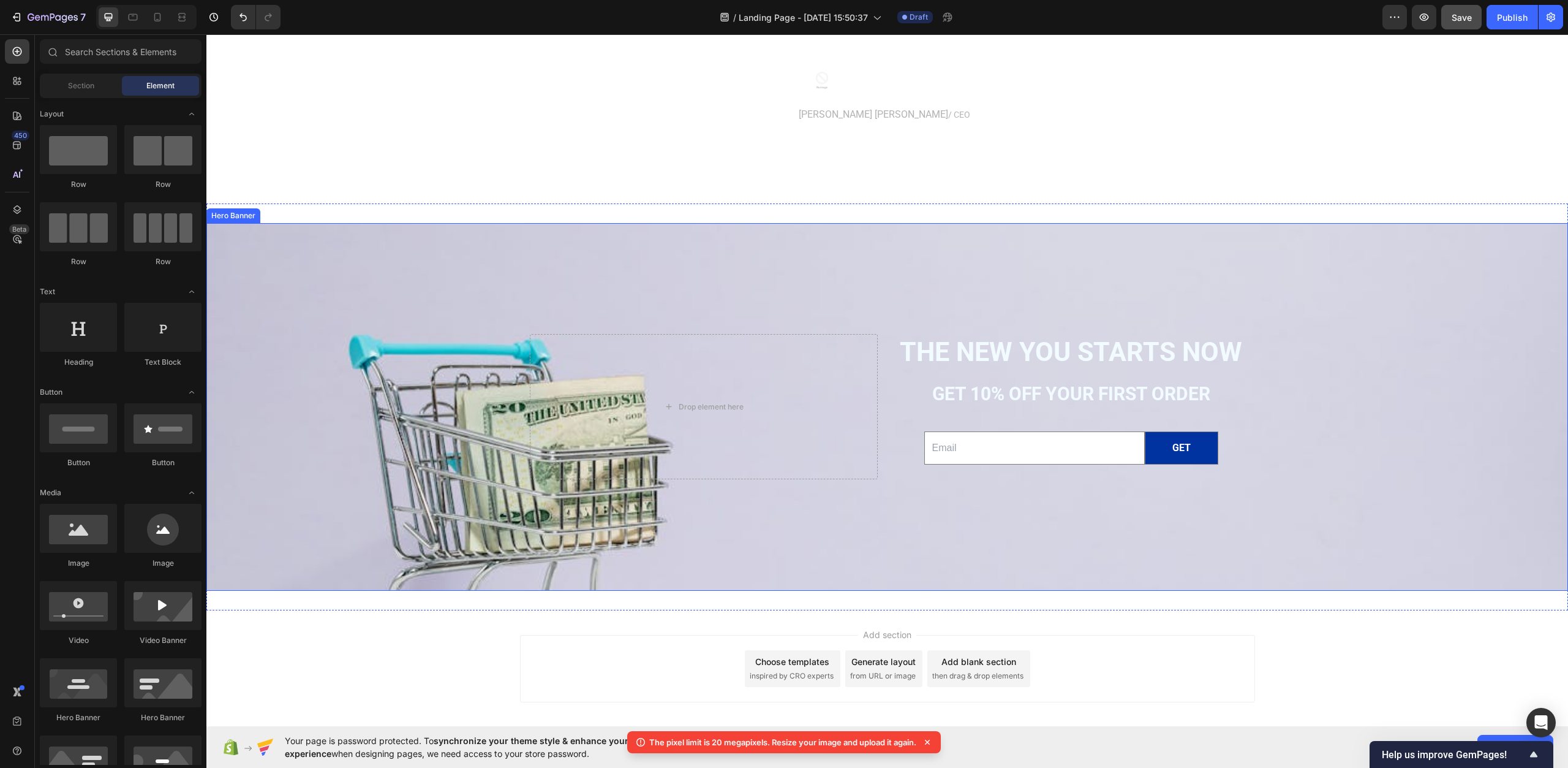
click at [308, 273] on div "Background Image" at bounding box center [887, 380] width 1362 height 692
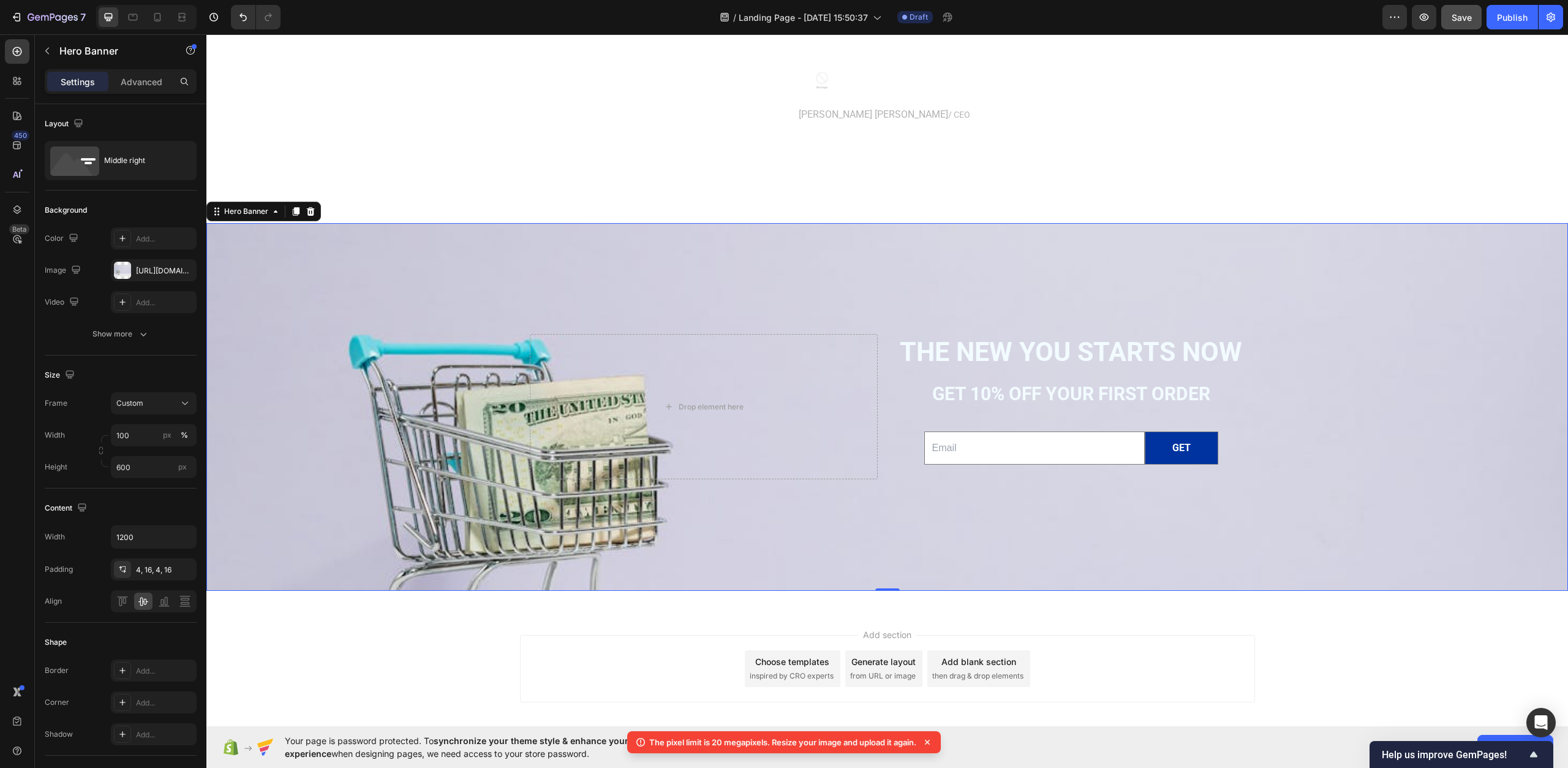
click at [329, 307] on div "Background Image" at bounding box center [887, 380] width 1362 height 692
click at [155, 269] on div "https://cdn.shopify.com/s/files/1/0967/0770/7012/files/gempages_585803676434563…" at bounding box center [153, 271] width 35 height 11
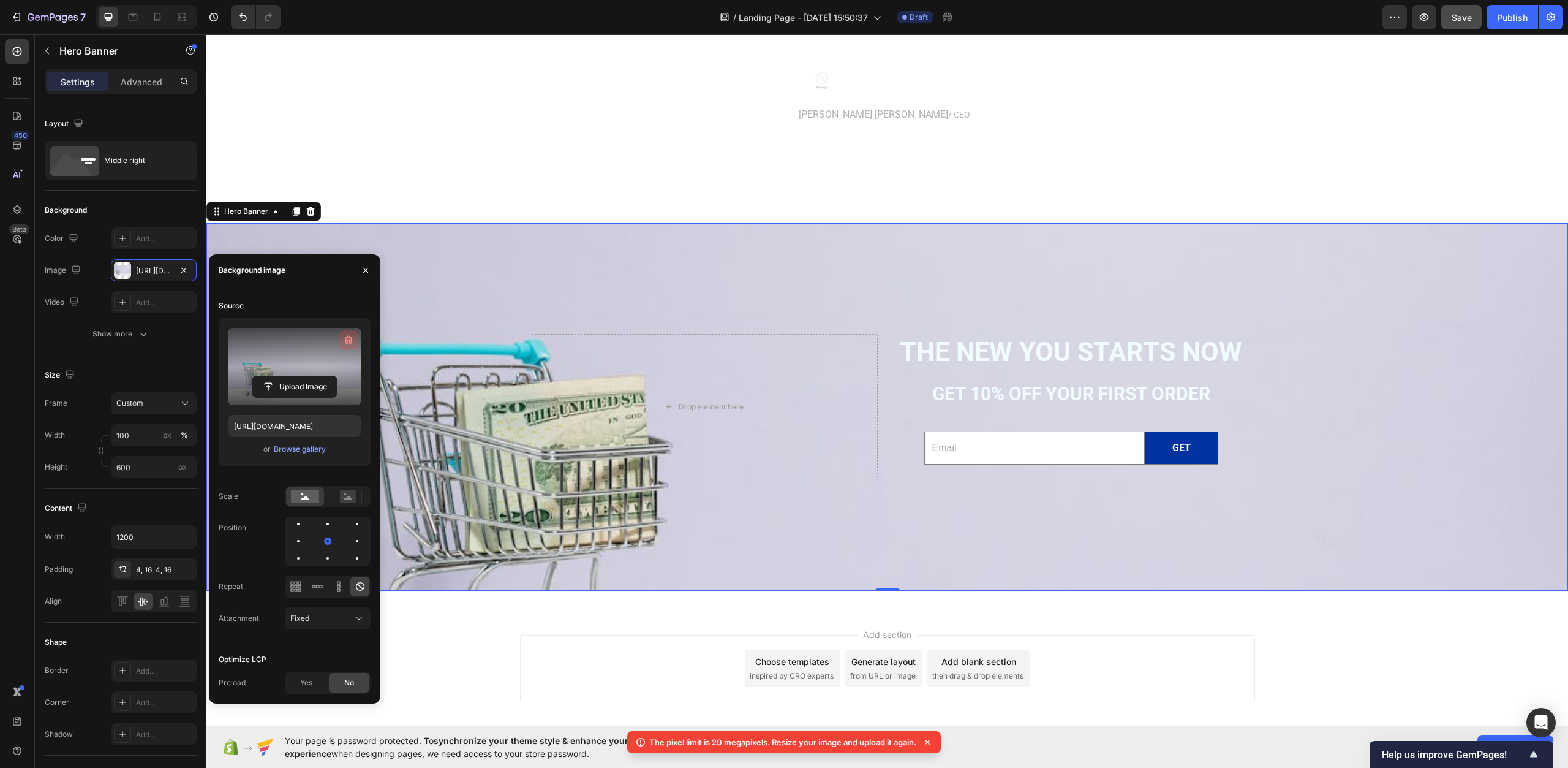
click at [343, 340] on icon "button" at bounding box center [348, 340] width 13 height 13
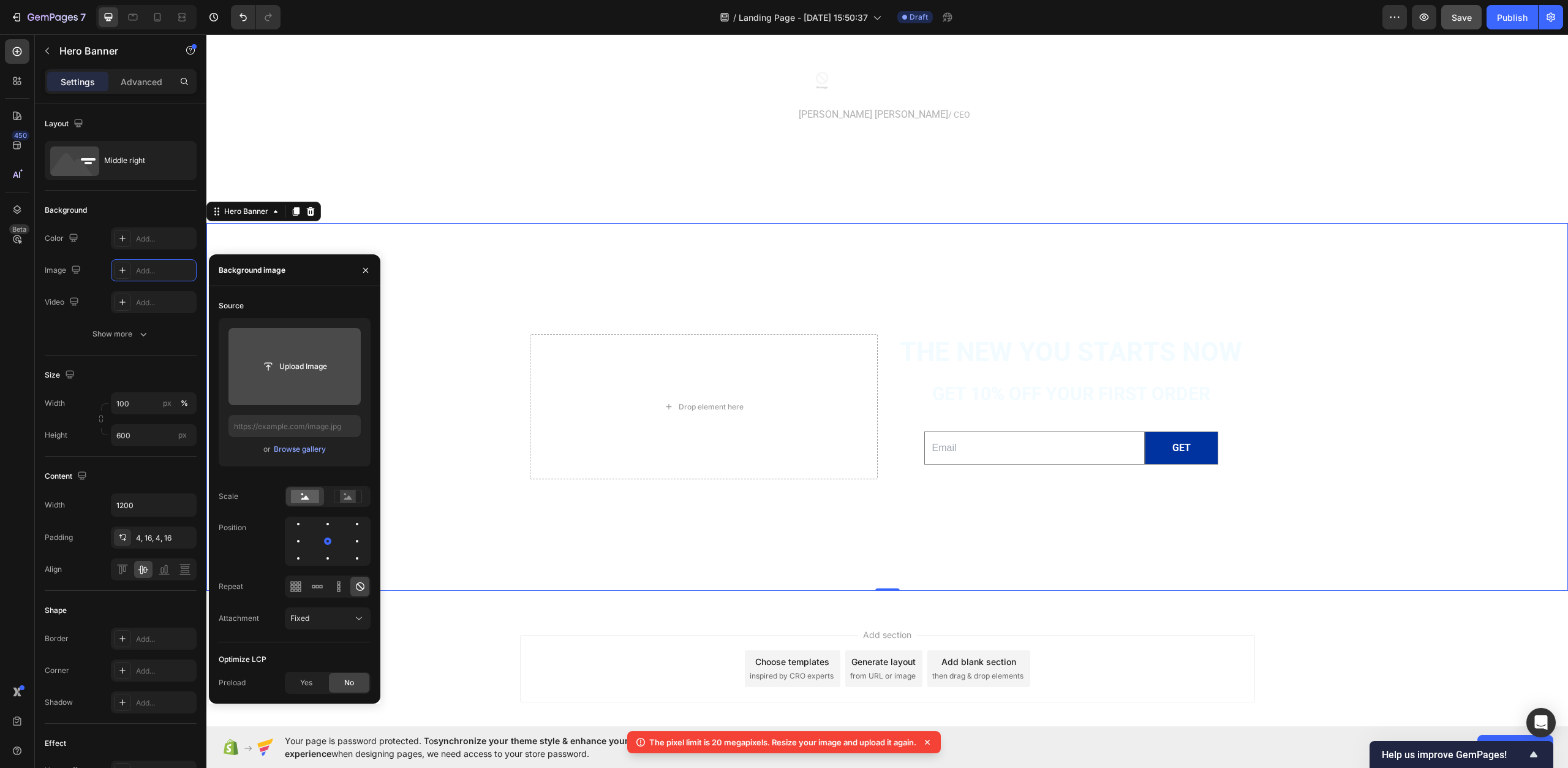
click at [307, 365] on input "file" at bounding box center [295, 366] width 84 height 21
type input "https://cdn.shopify.com/s/files/1/0967/0770/7012/files/gempages_585803676434563…"
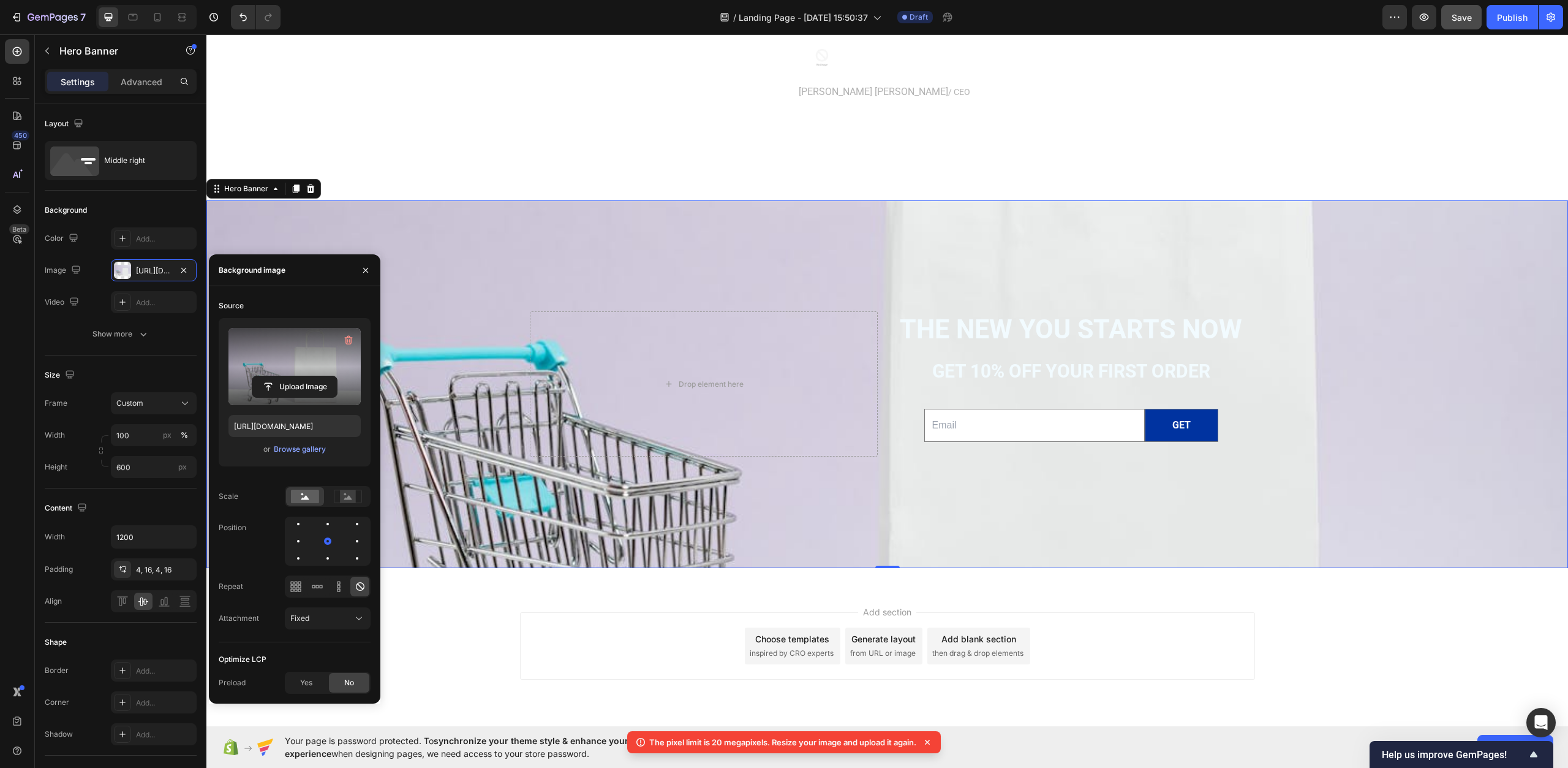
scroll to position [4082, 0]
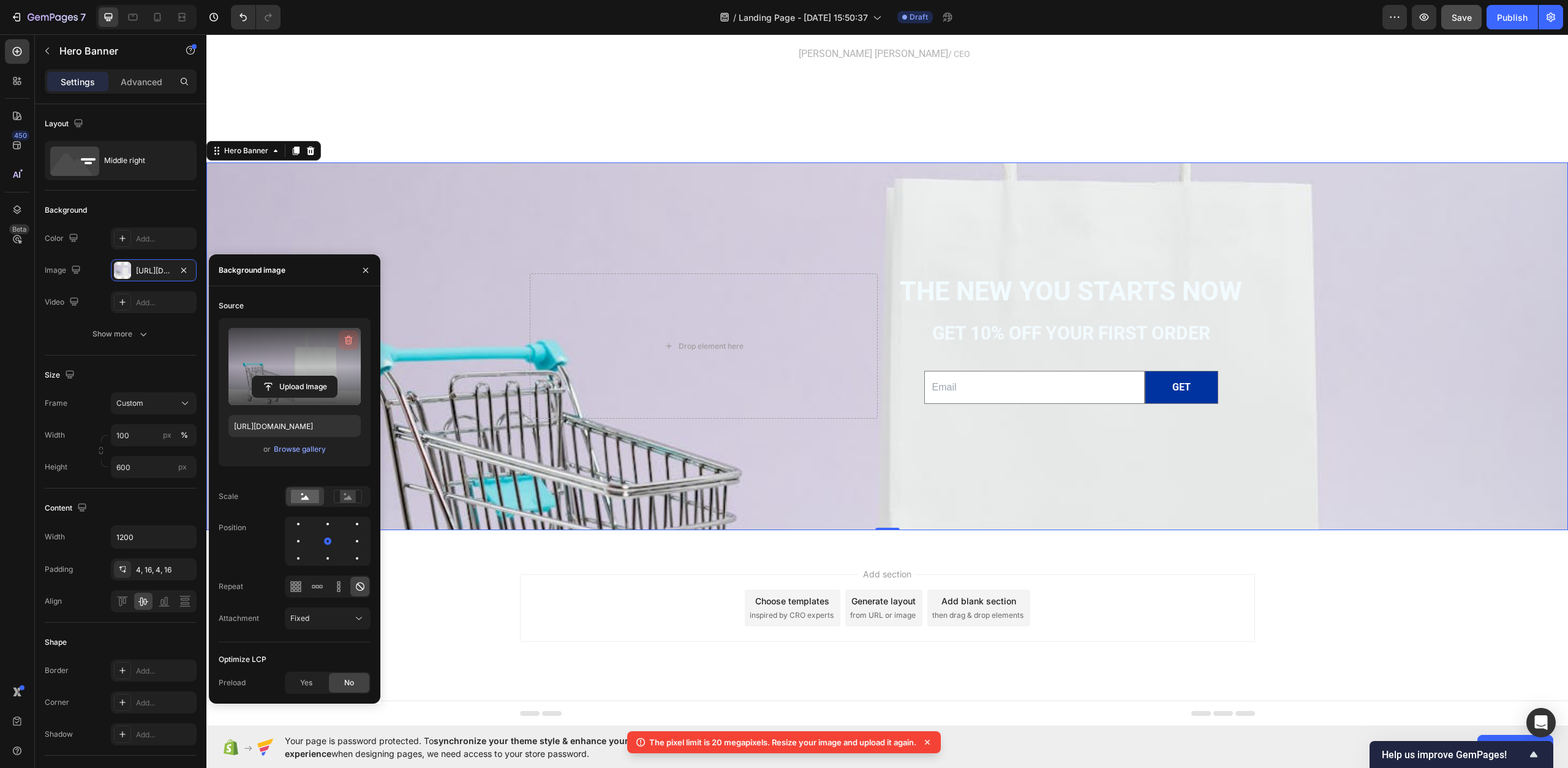
click at [346, 341] on icon "button" at bounding box center [348, 340] width 8 height 9
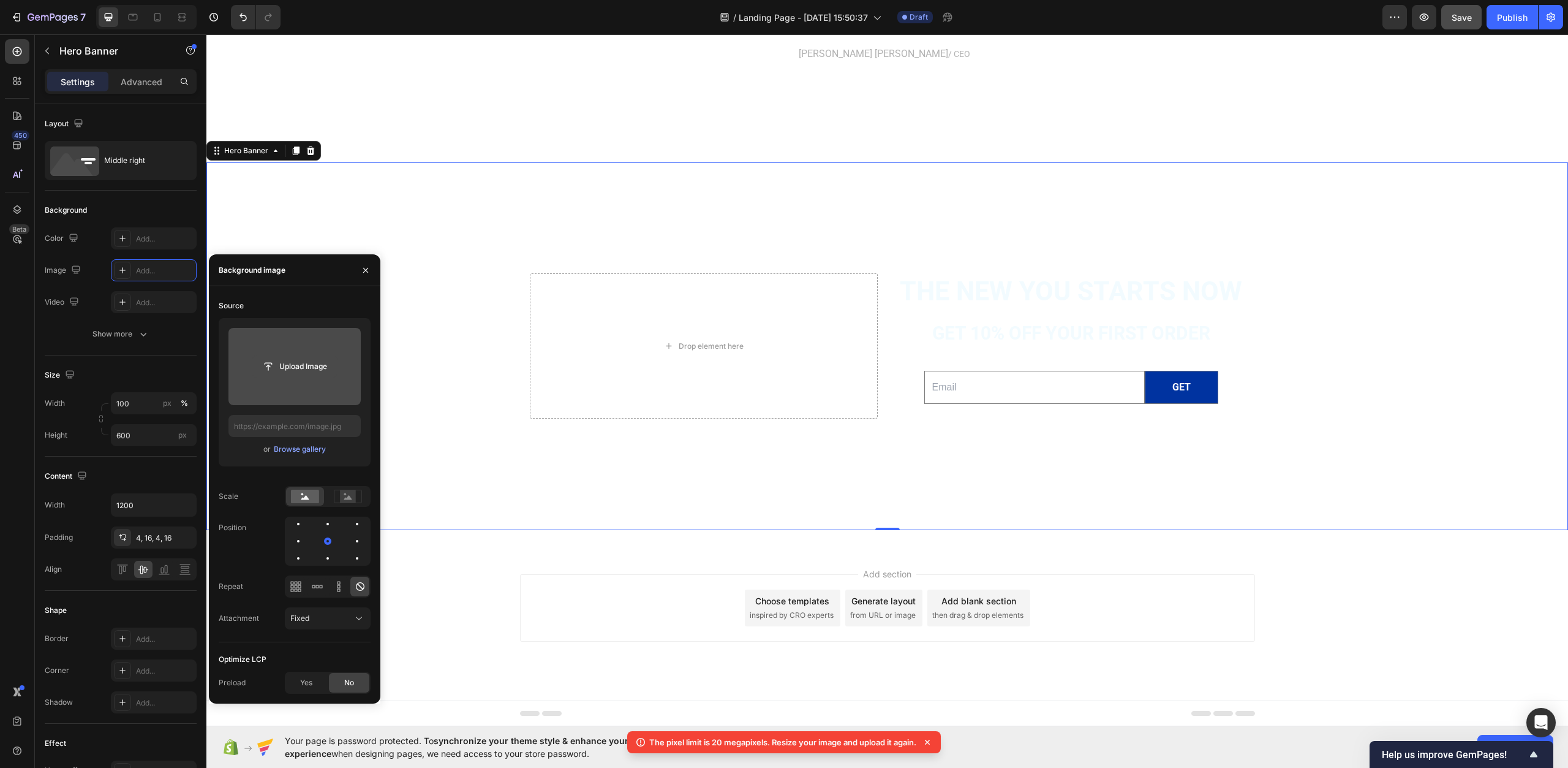
click at [269, 365] on input "file" at bounding box center [295, 366] width 84 height 21
type input "[URL][DOMAIN_NAME]"
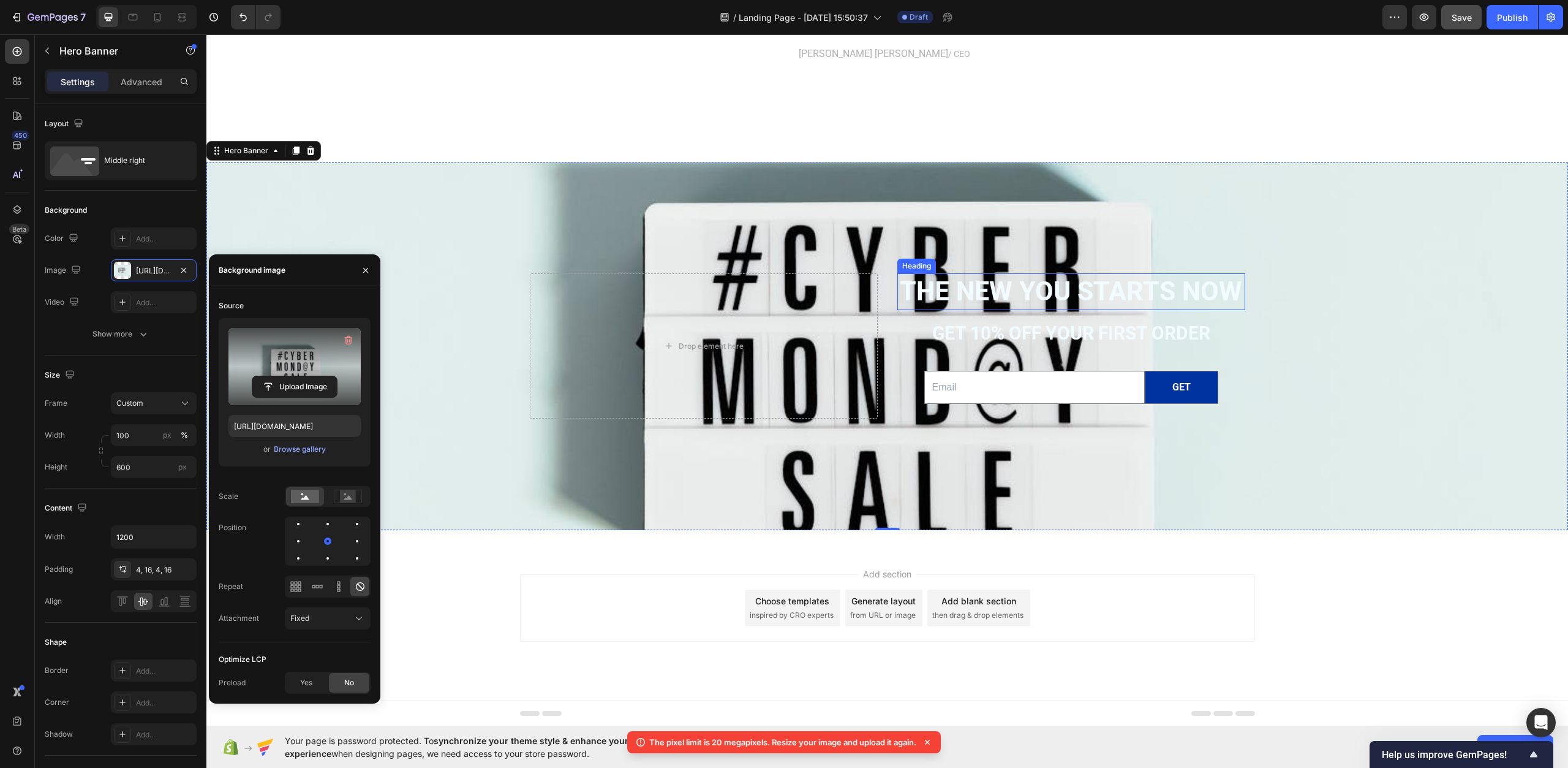
click at [1068, 289] on h2 "The new you starts now" at bounding box center [1071, 292] width 348 height 37
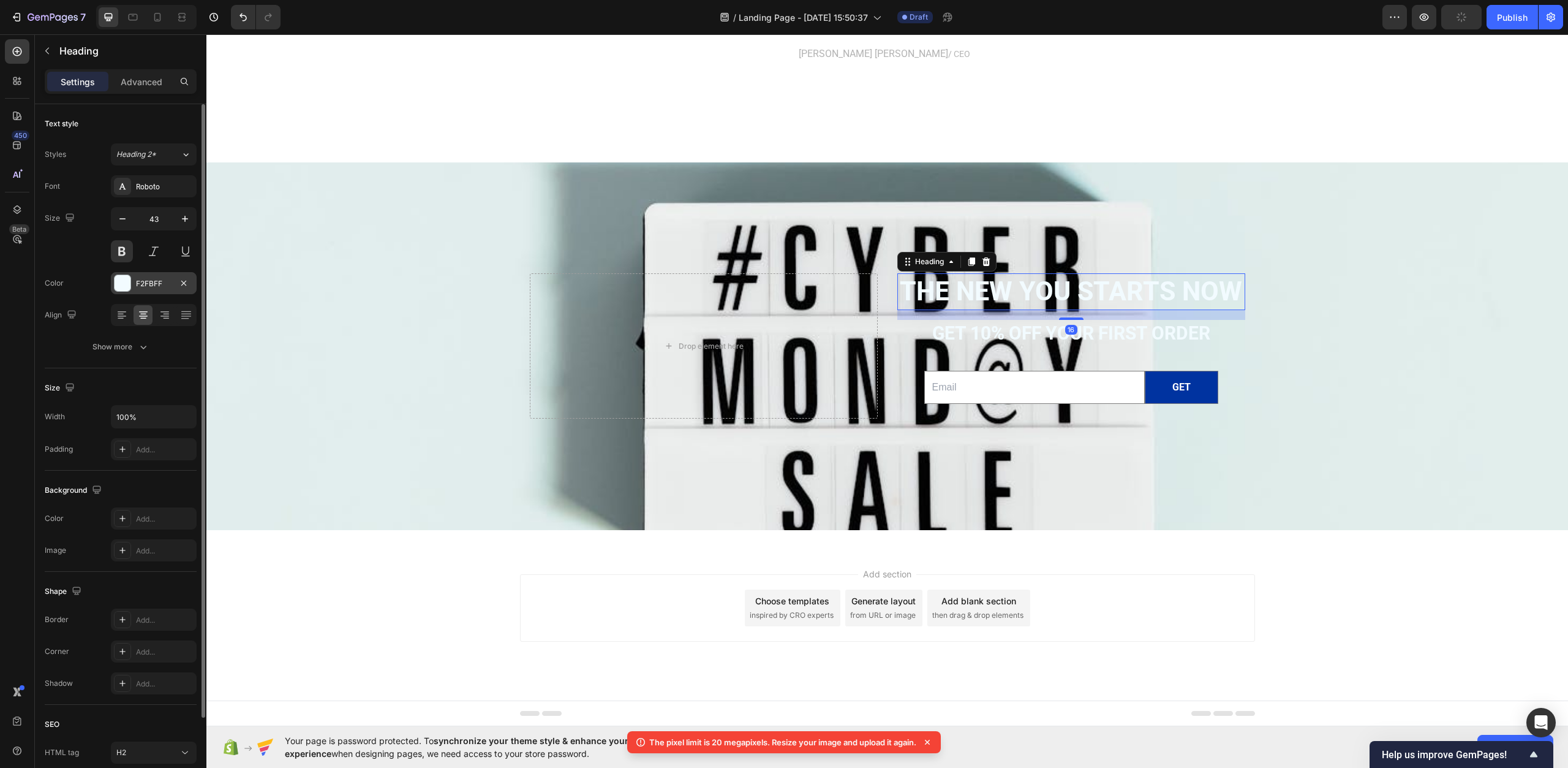
click at [144, 288] on div "F2FBFF" at bounding box center [153, 283] width 35 height 11
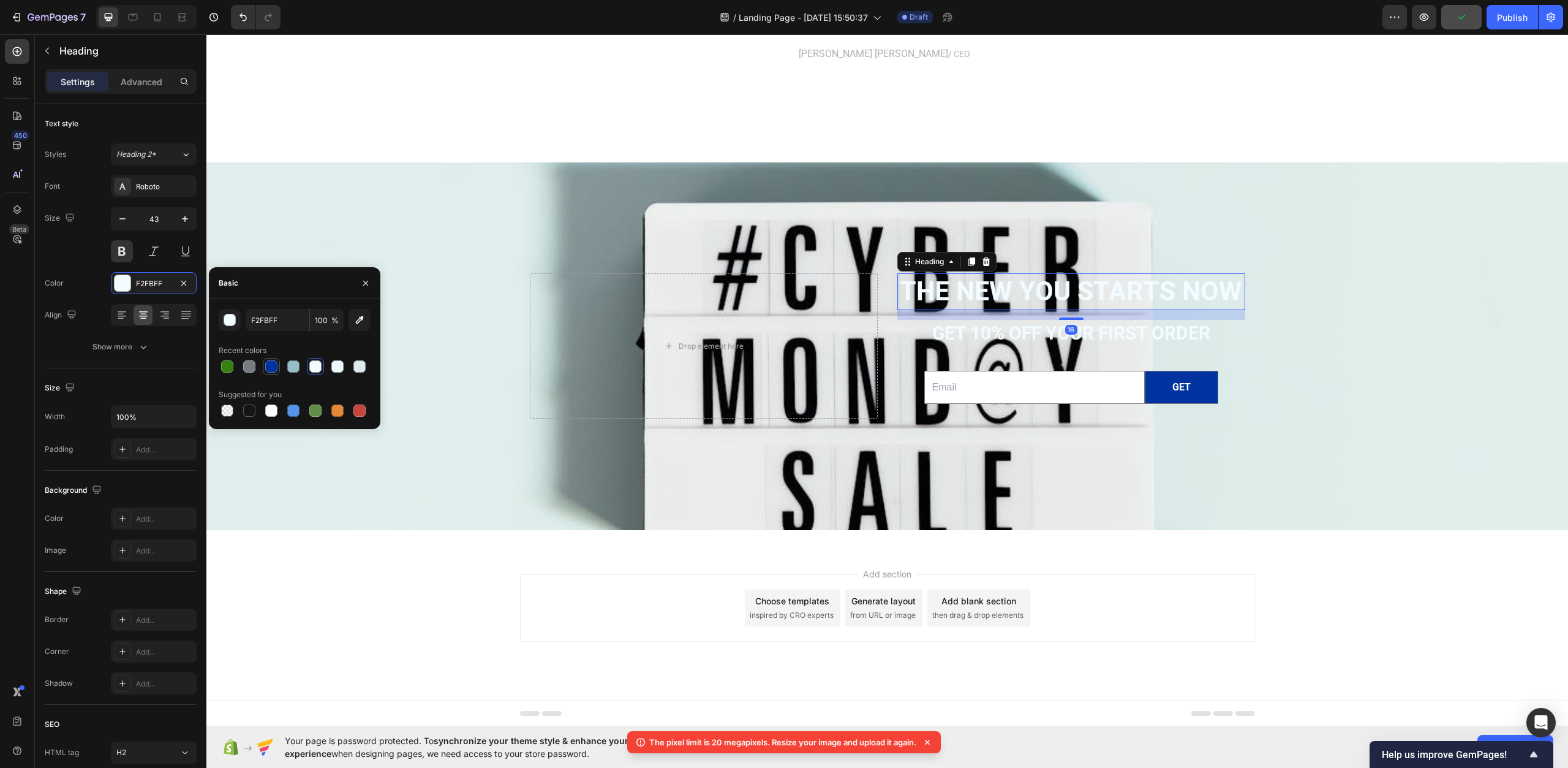
click at [268, 365] on div at bounding box center [271, 367] width 13 height 13
type input "0033A0"
click at [977, 336] on h2 "Get 10% off YOUR FIRST ORDER" at bounding box center [1071, 333] width 348 height 26
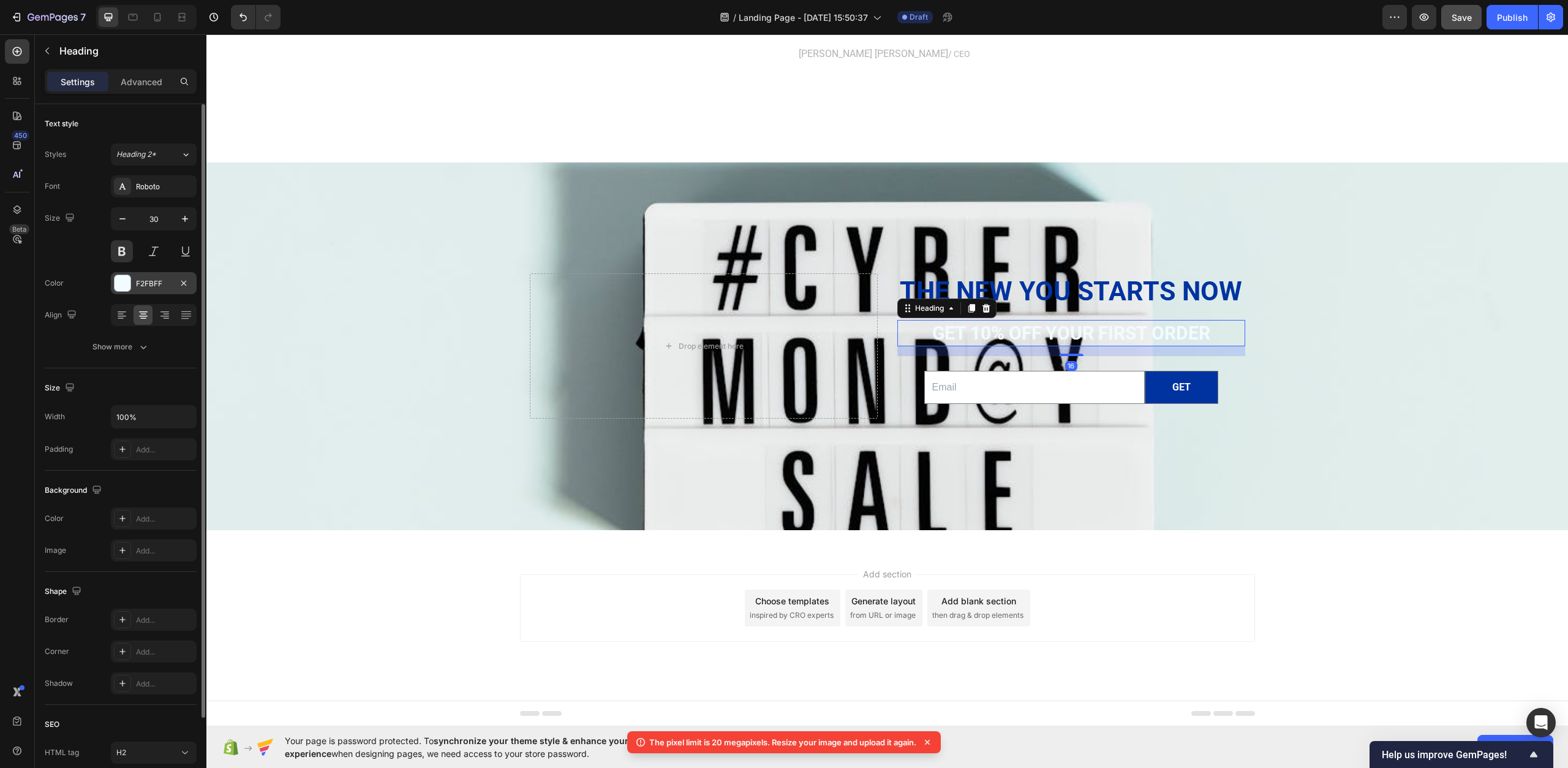
click at [131, 287] on div "F2FBFF" at bounding box center [154, 283] width 86 height 22
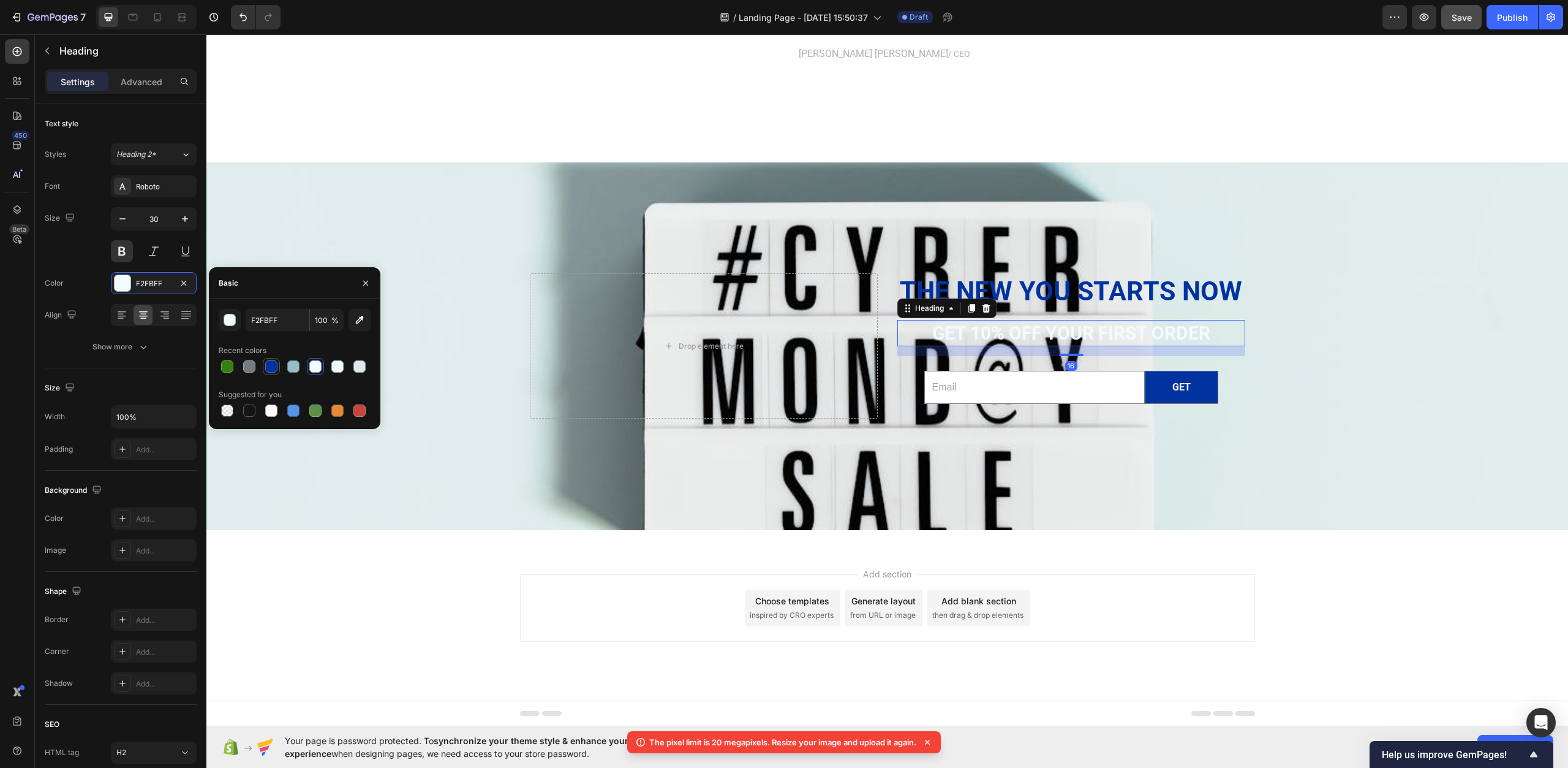
click at [274, 372] on div at bounding box center [271, 367] width 13 height 13
type input "0033A0"
click at [690, 511] on div "Background Image" at bounding box center [887, 380] width 1362 height 692
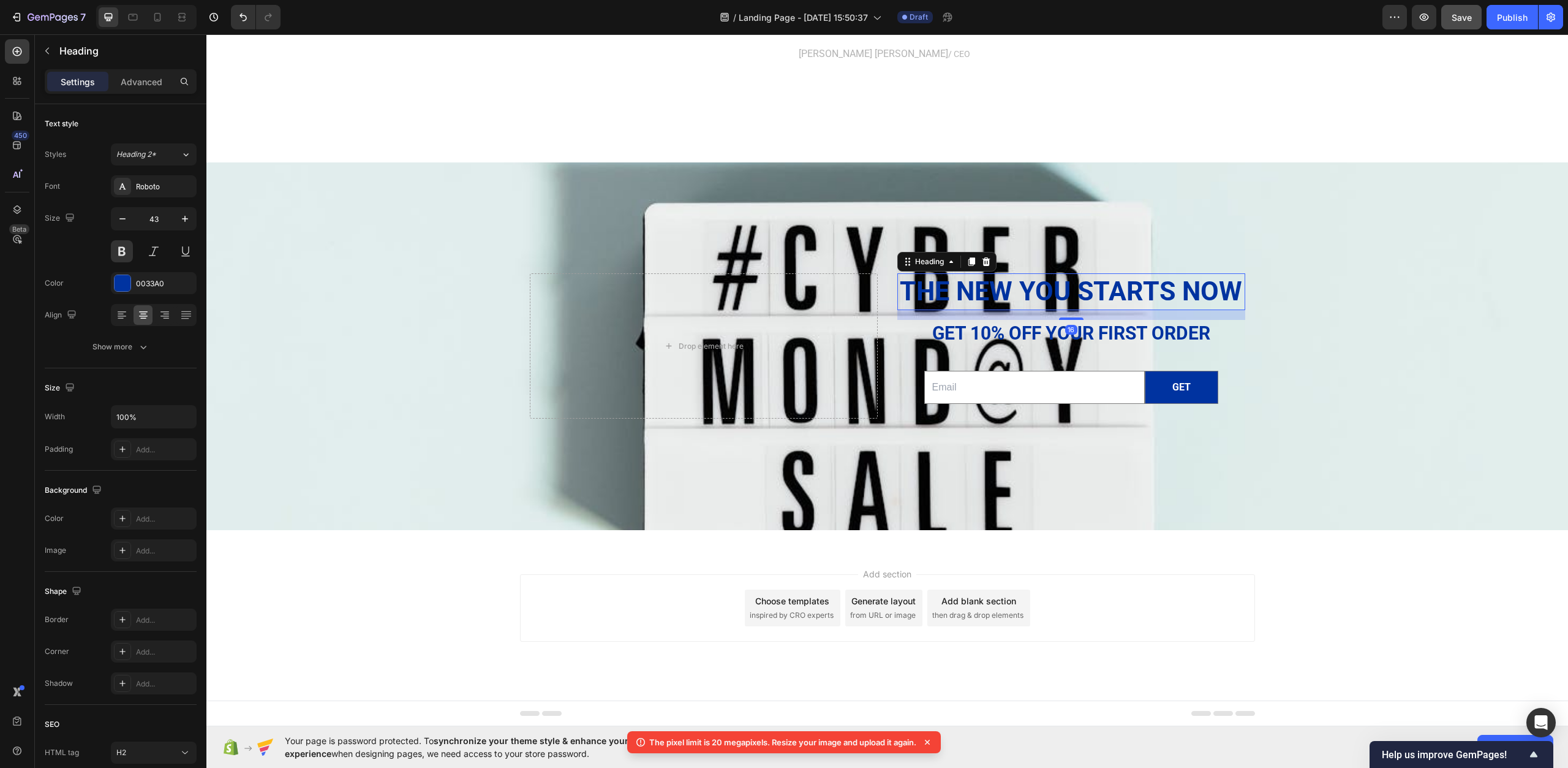
click at [1071, 283] on h2 "The new you starts now" at bounding box center [1071, 292] width 348 height 37
click at [145, 282] on div "0033A0" at bounding box center [153, 283] width 35 height 11
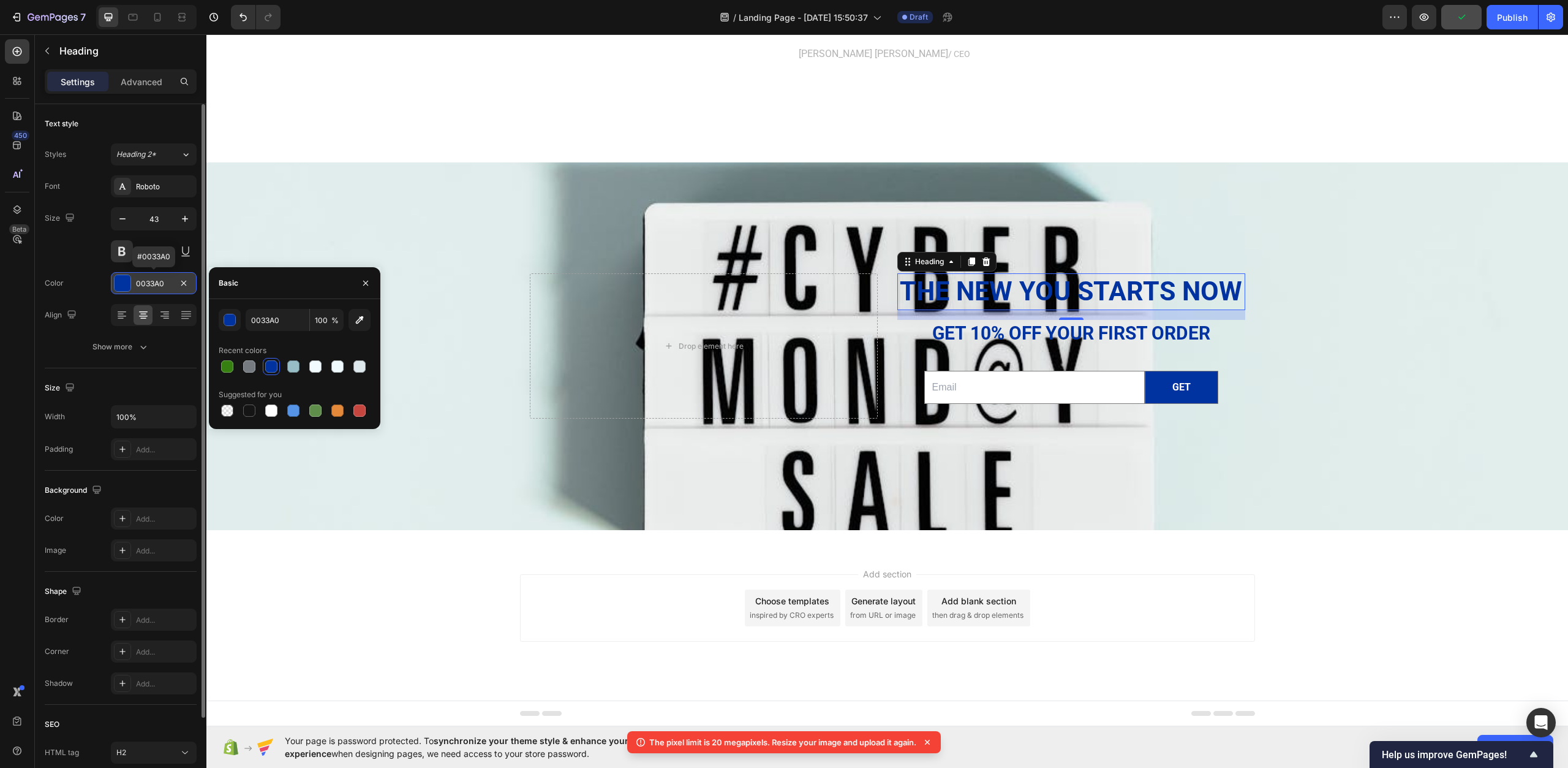
click at [145, 282] on div "0033A0" at bounding box center [153, 283] width 35 height 11
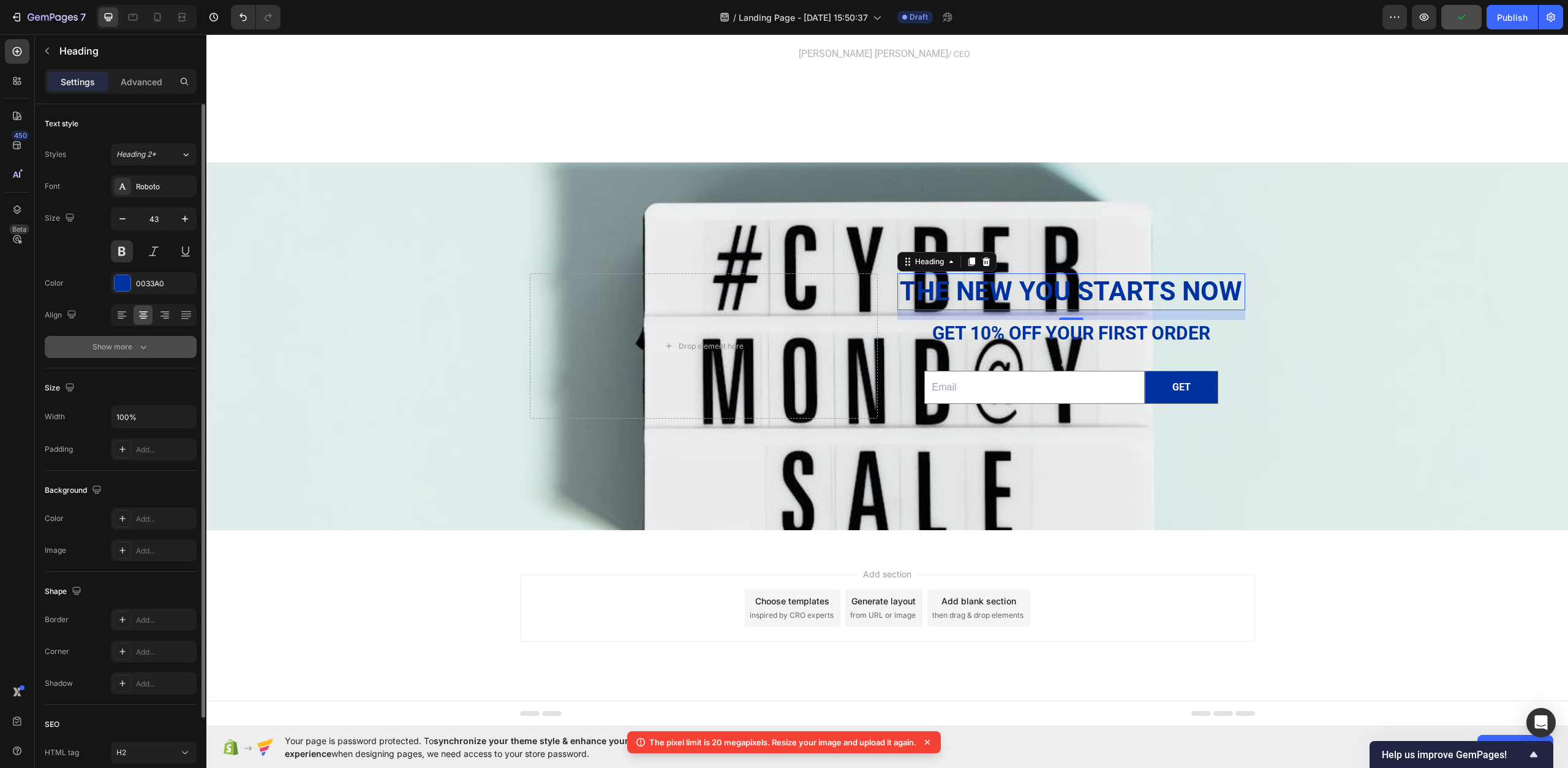
click at [134, 346] on div "Show more" at bounding box center [121, 346] width 57 height 13
click at [163, 352] on div "Normal" at bounding box center [147, 346] width 62 height 11
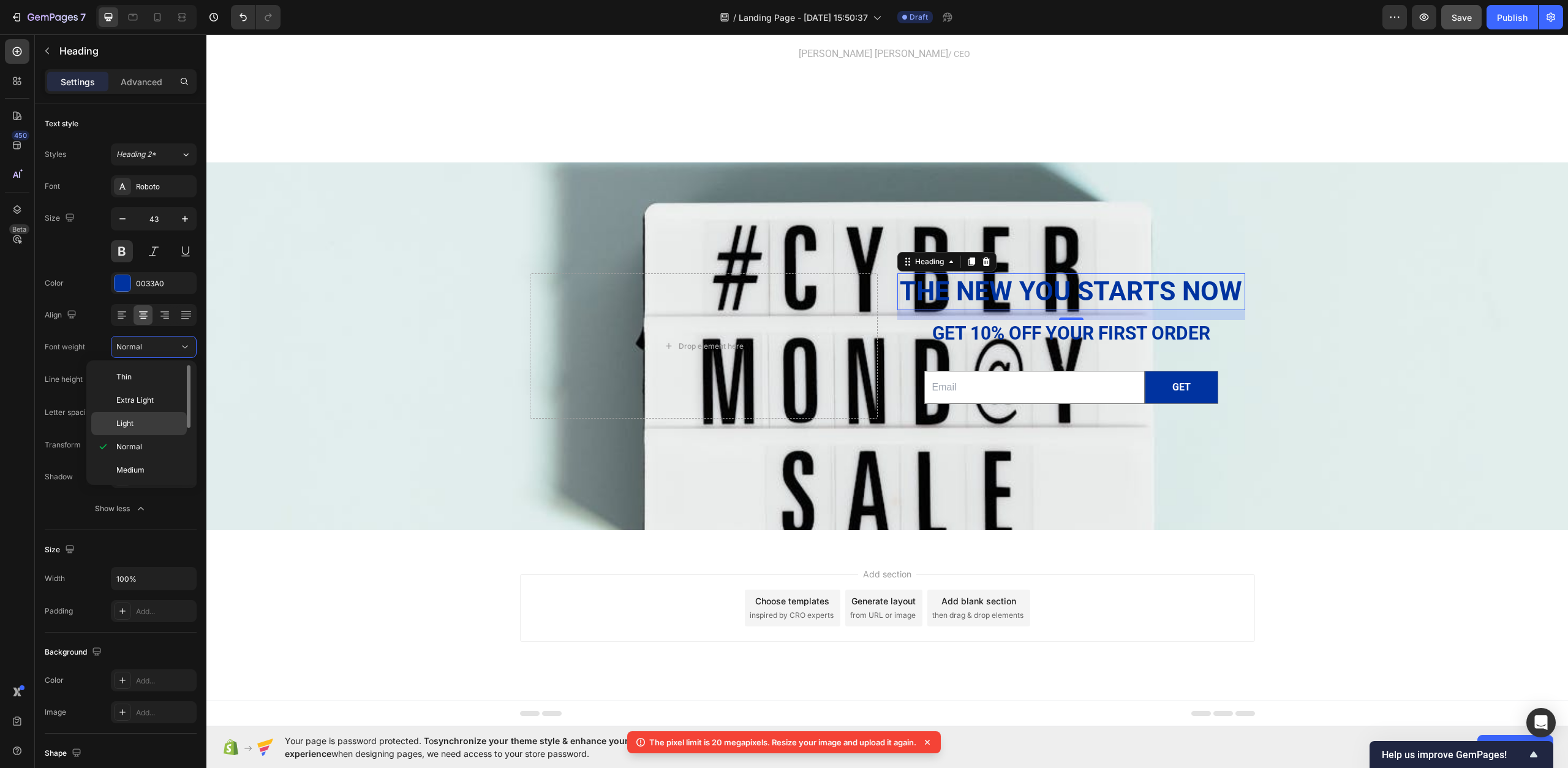
click at [169, 425] on p "Light" at bounding box center [148, 423] width 65 height 11
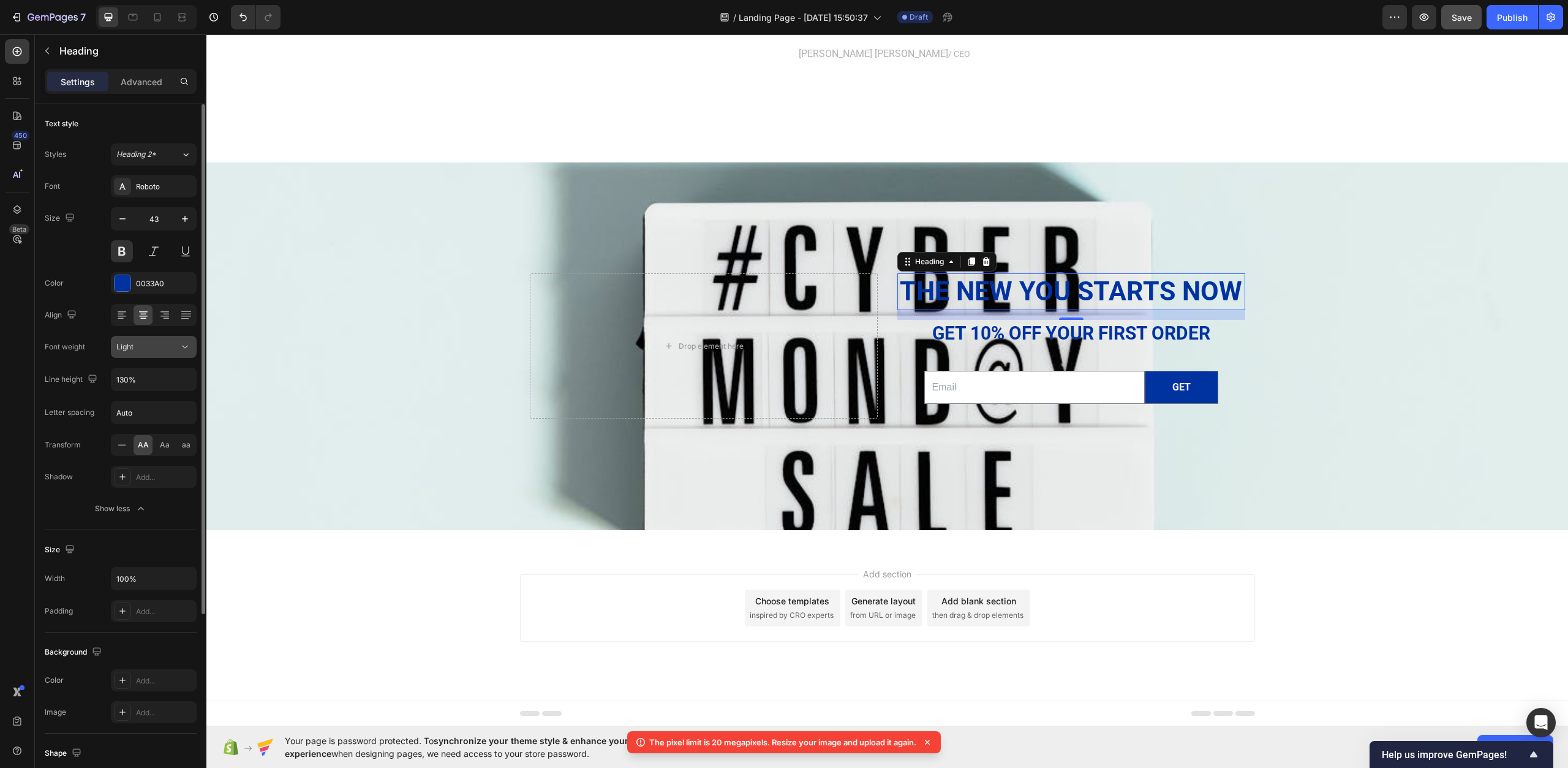
click at [184, 349] on icon at bounding box center [185, 346] width 13 height 13
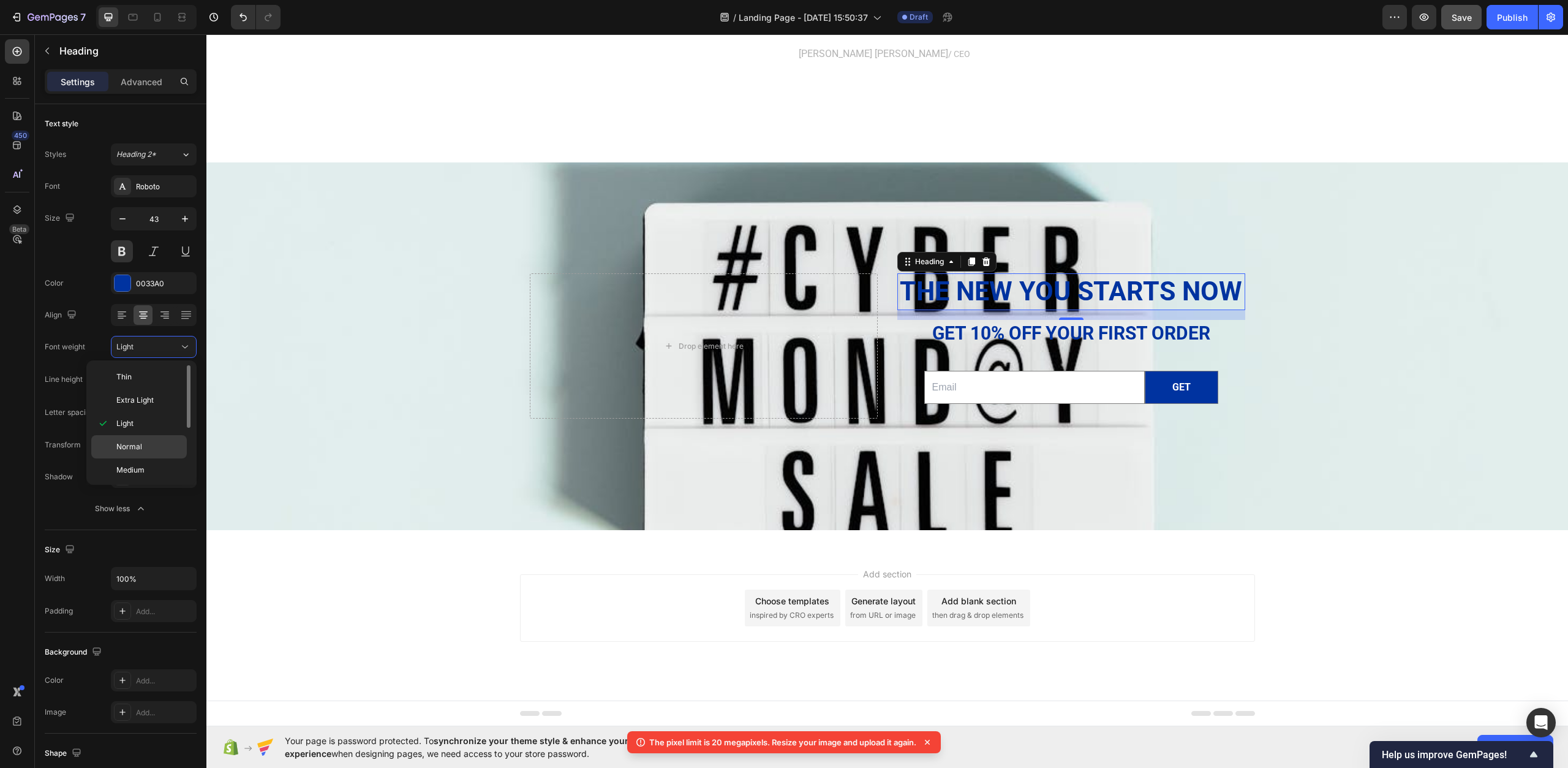
click at [161, 443] on p "Normal" at bounding box center [148, 447] width 65 height 11
click at [145, 470] on div "Add..." at bounding box center [154, 477] width 86 height 22
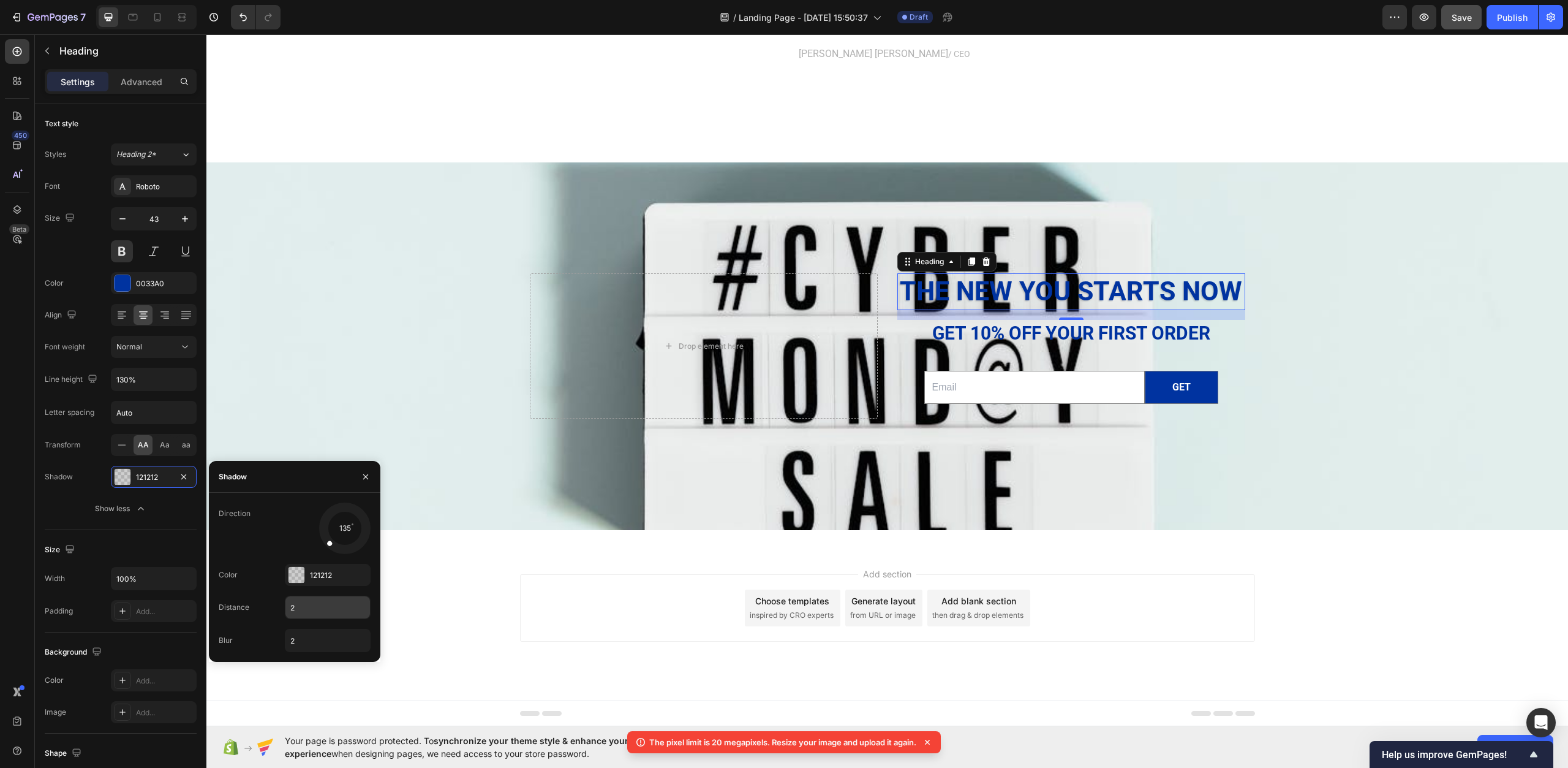
click at [313, 605] on input "2" at bounding box center [328, 608] width 84 height 22
type input "5"
click at [998, 333] on h2 "Get 10% off YOUR FIRST ORDER" at bounding box center [1071, 333] width 348 height 26
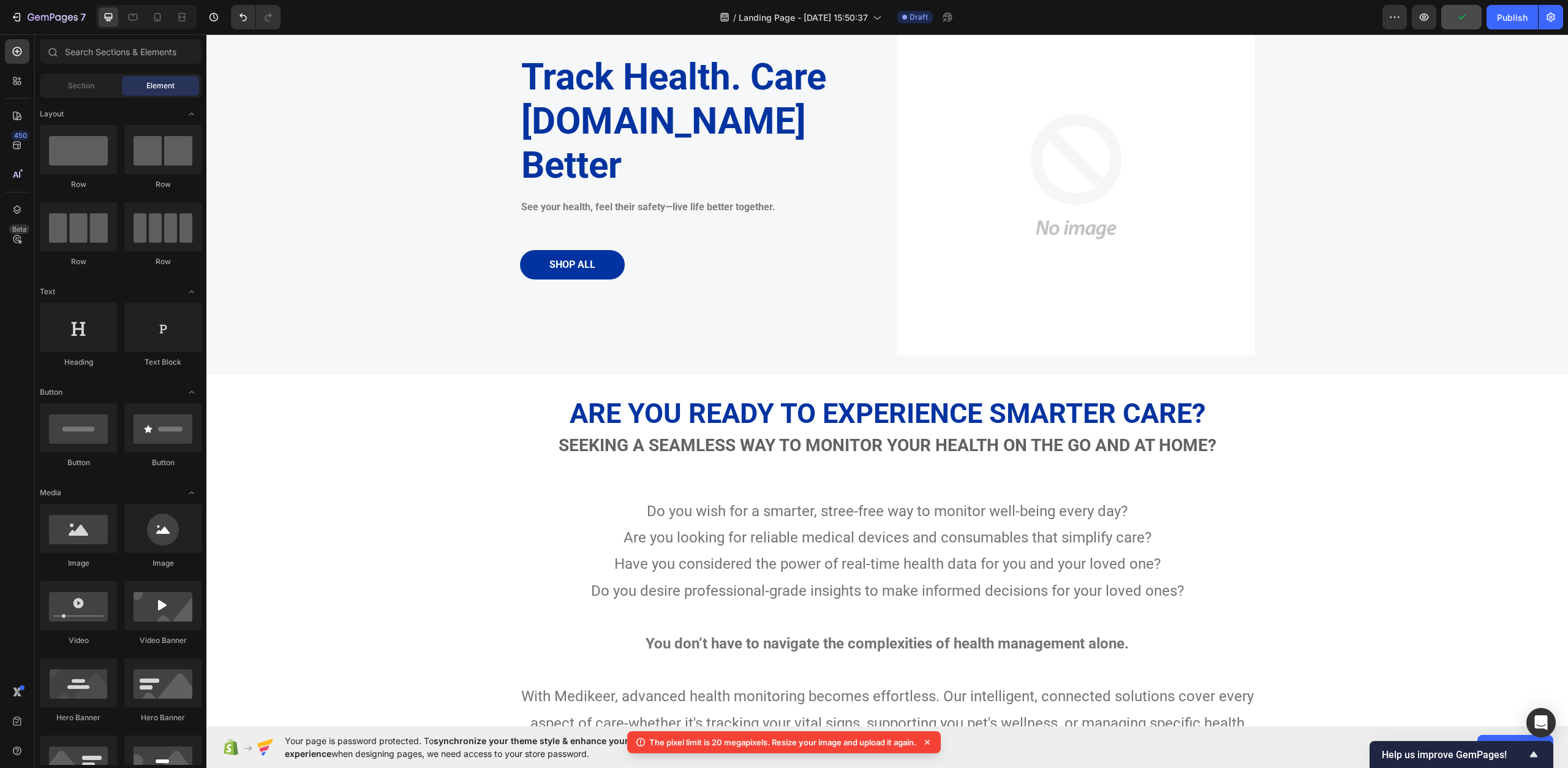
scroll to position [0, 0]
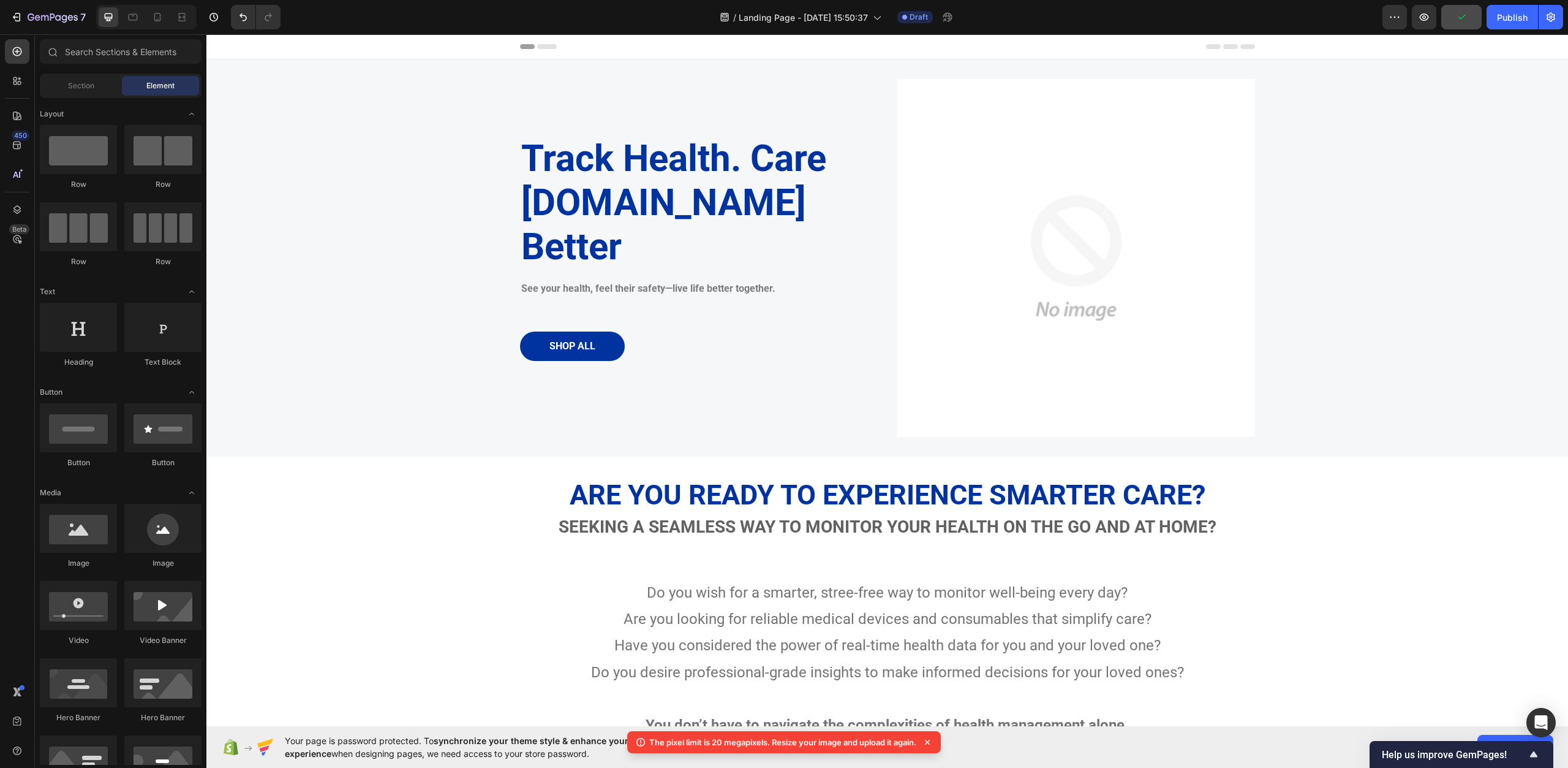
drag, startPoint x: 1568, startPoint y: 592, endPoint x: 1714, endPoint y: 51, distance: 560.4
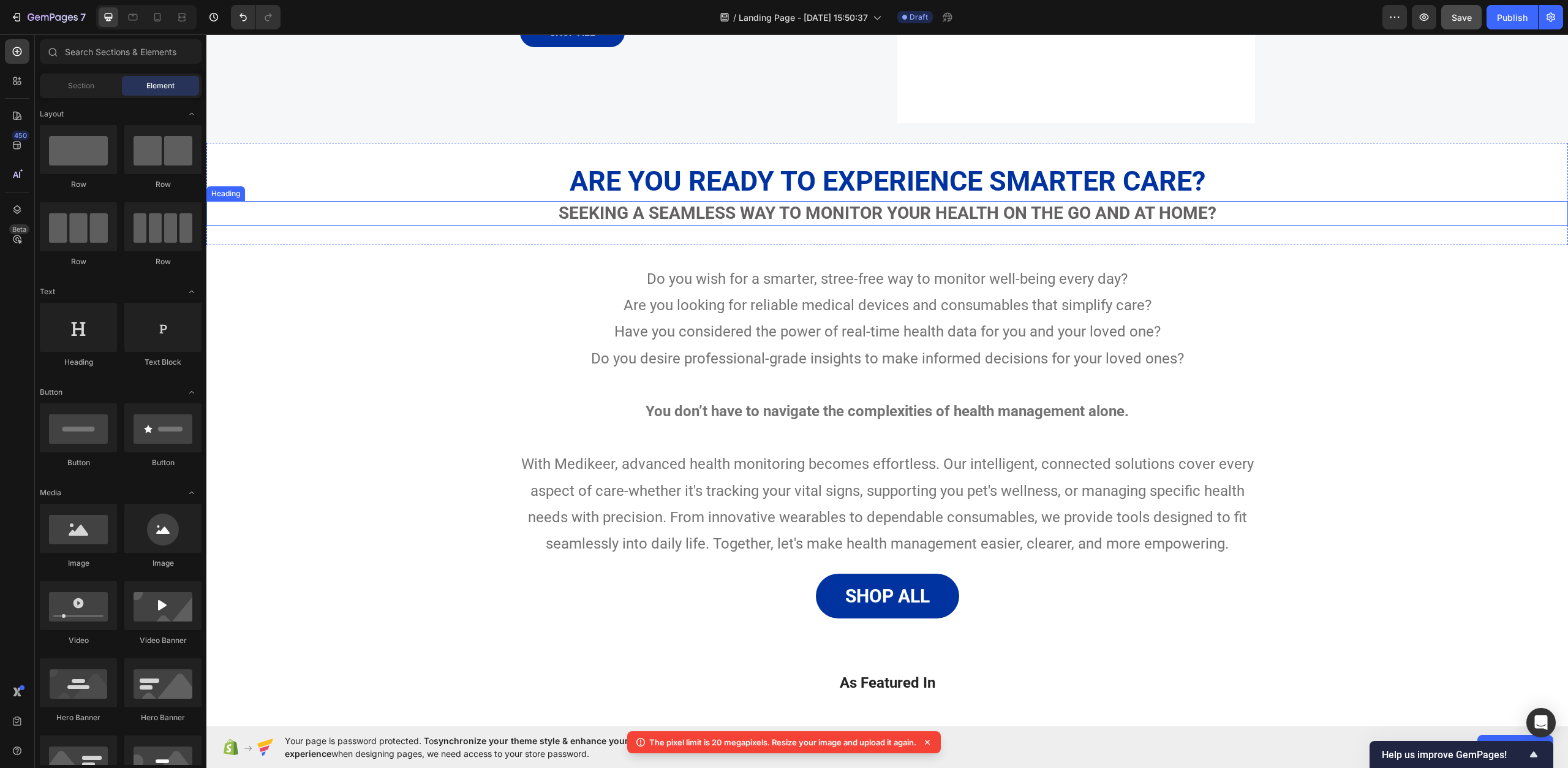
scroll to position [307, 0]
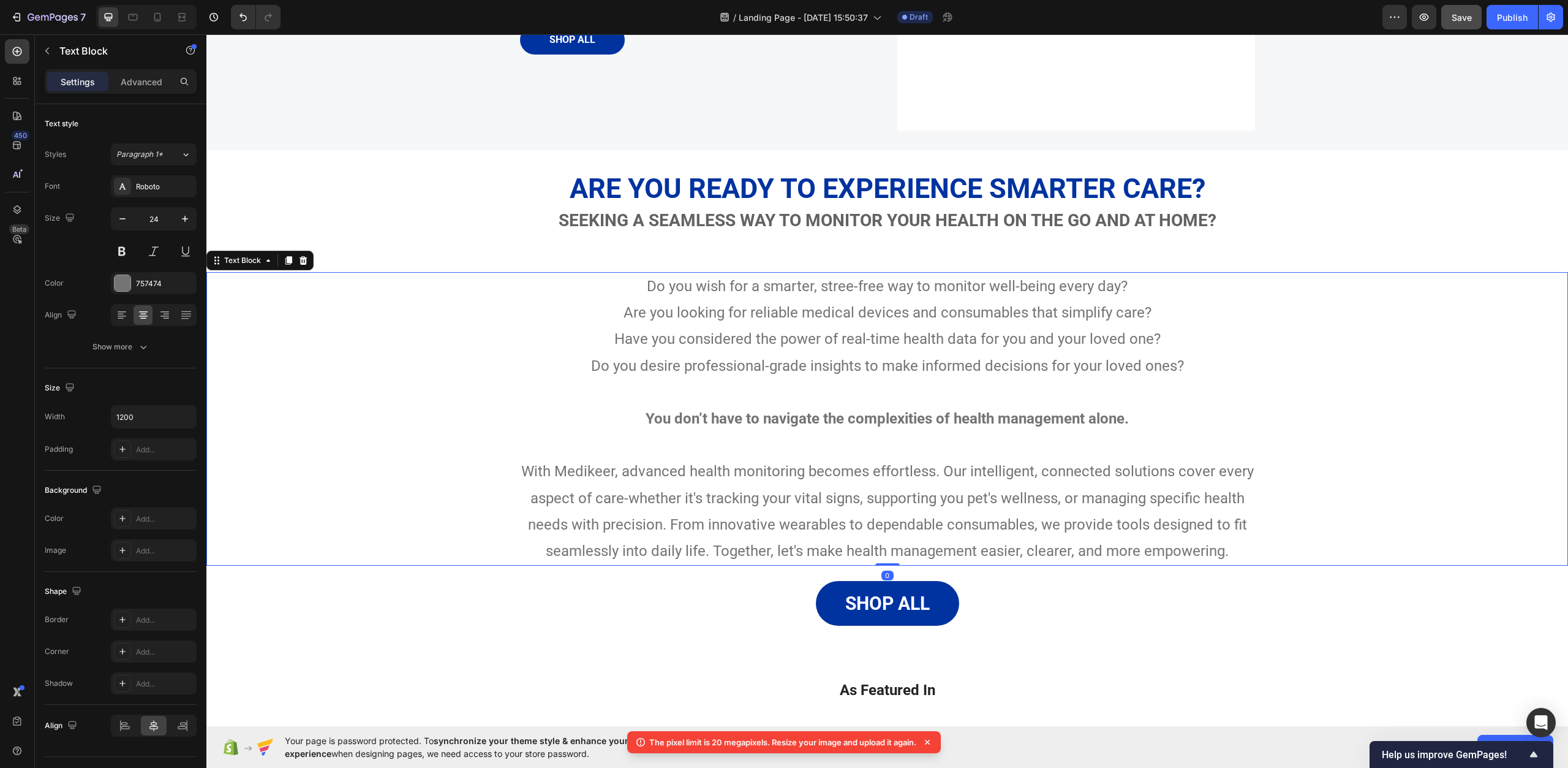
click at [560, 470] on p "With Medikeer, advanced health monitoring becomes effortless. Our intelligent, …" at bounding box center [888, 512] width 733 height 106
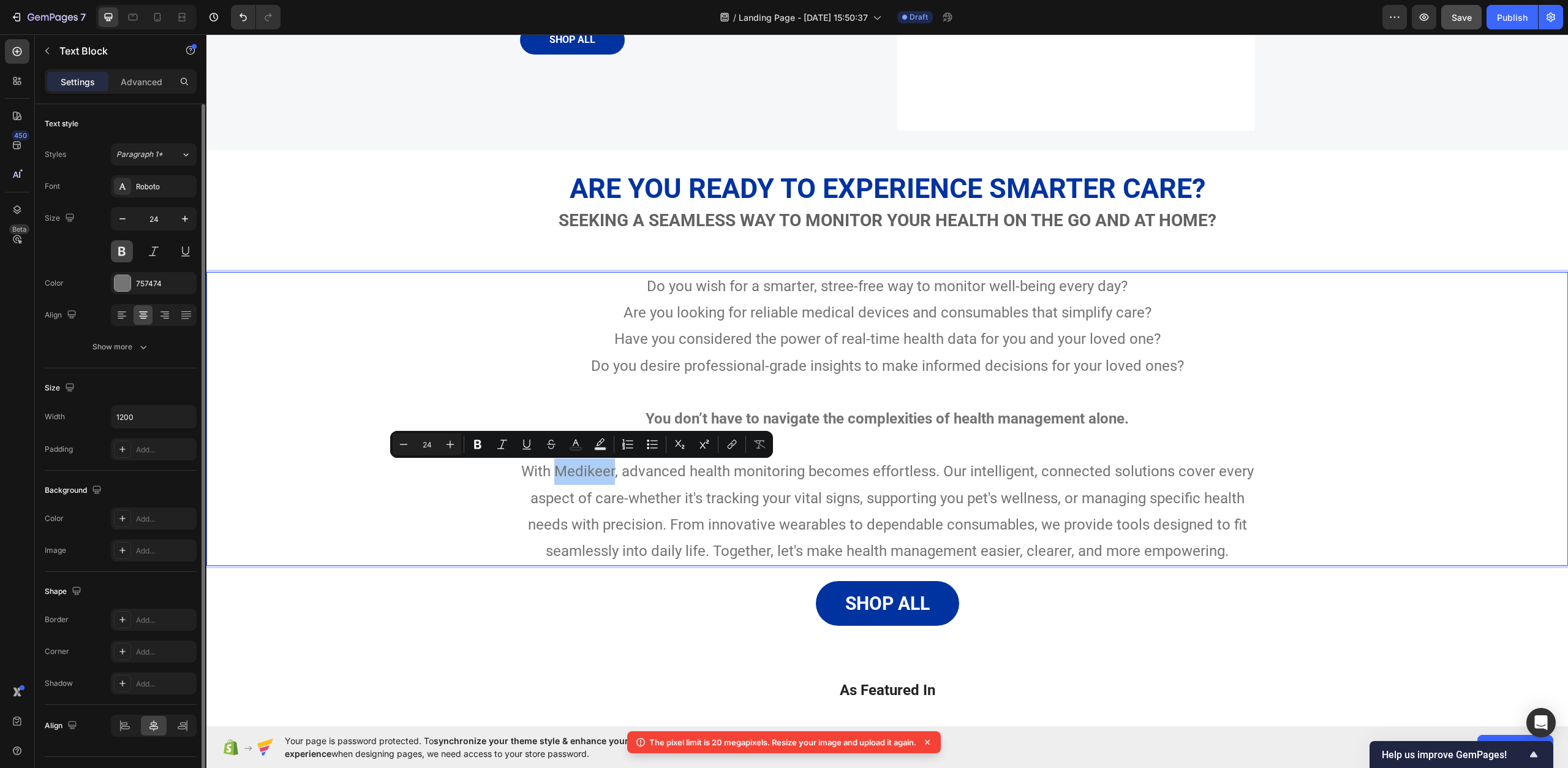
click at [118, 250] on button at bounding box center [122, 251] width 22 height 22
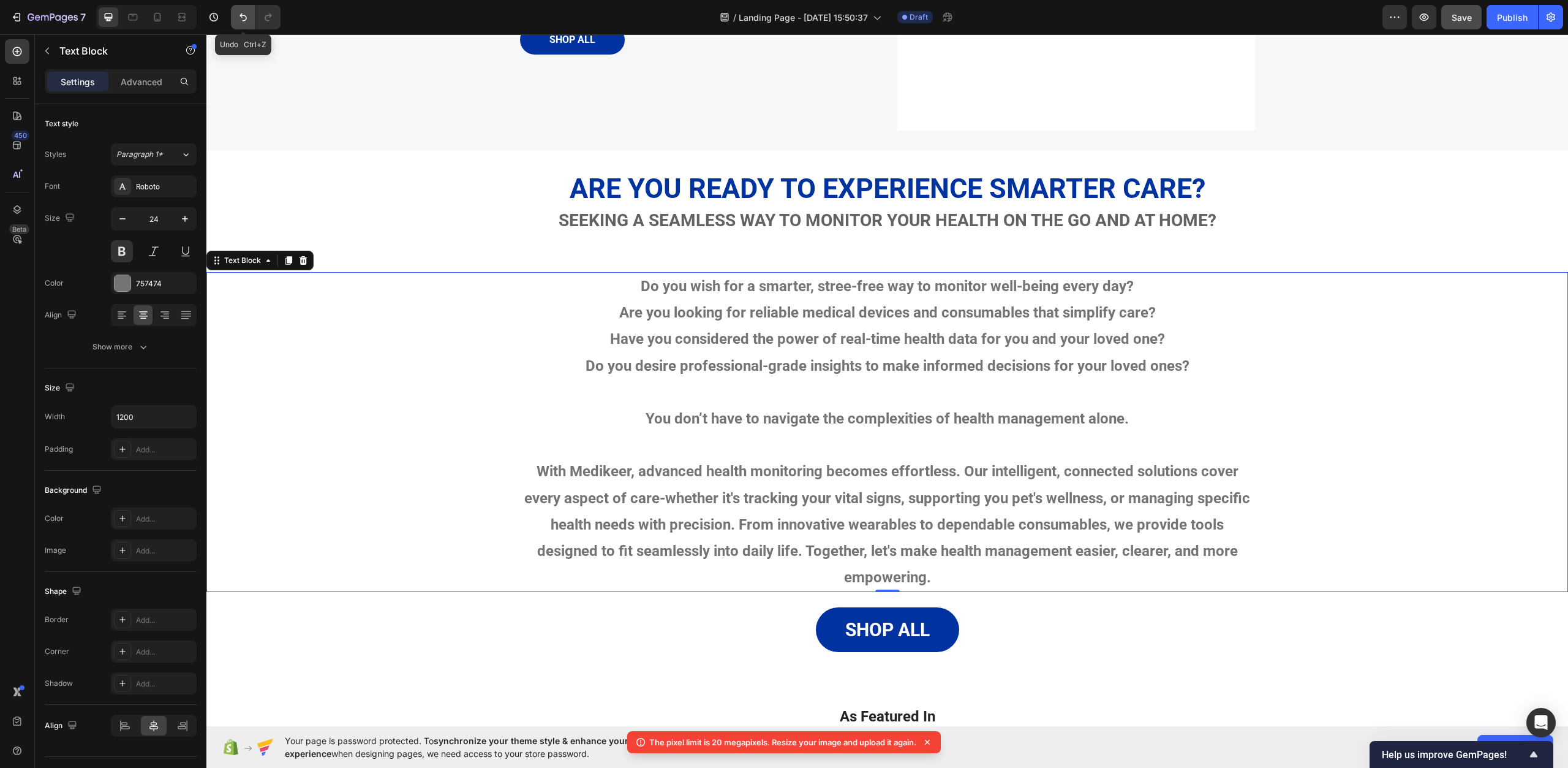
click at [249, 19] on icon "Undo/Redo" at bounding box center [243, 17] width 13 height 13
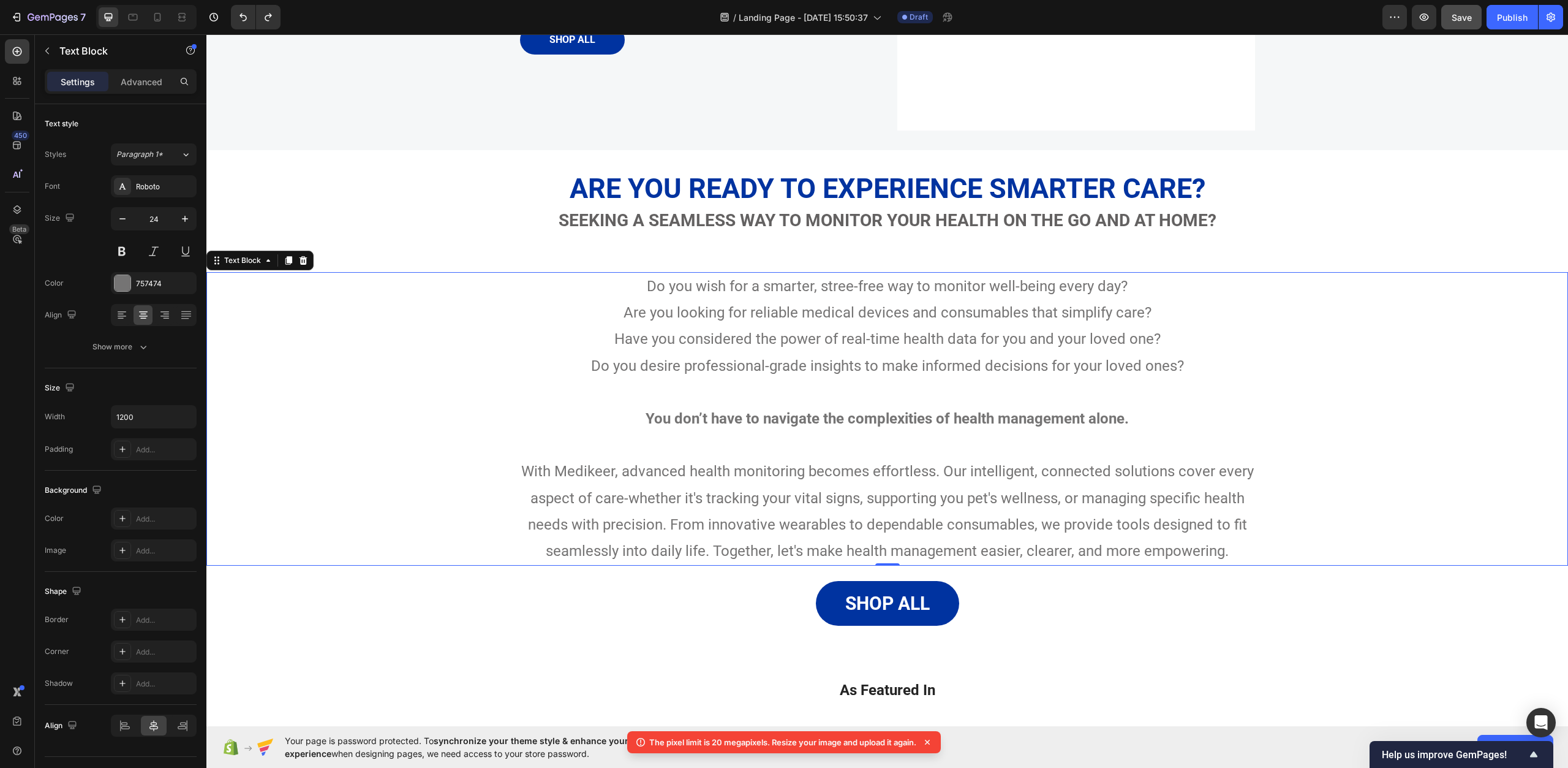
click at [571, 422] on p "You don’t have to navigate the complexities of health management alone." at bounding box center [888, 418] width 733 height 26
click at [579, 477] on p "With Medikeer, advanced health monitoring becomes effortless. Our intelligent, …" at bounding box center [888, 512] width 733 height 106
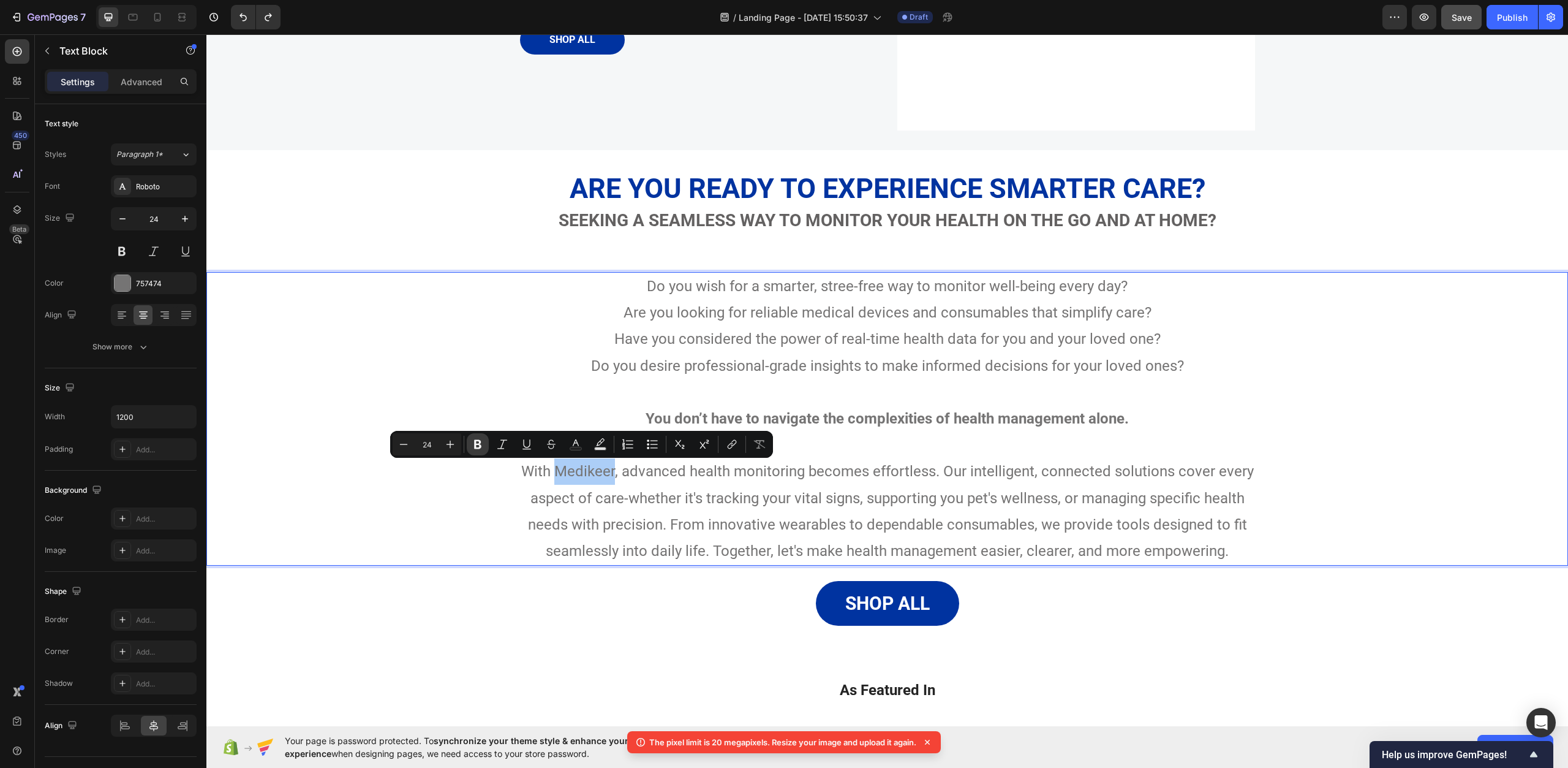
click at [481, 449] on icon "Editor contextual toolbar" at bounding box center [478, 444] width 13 height 13
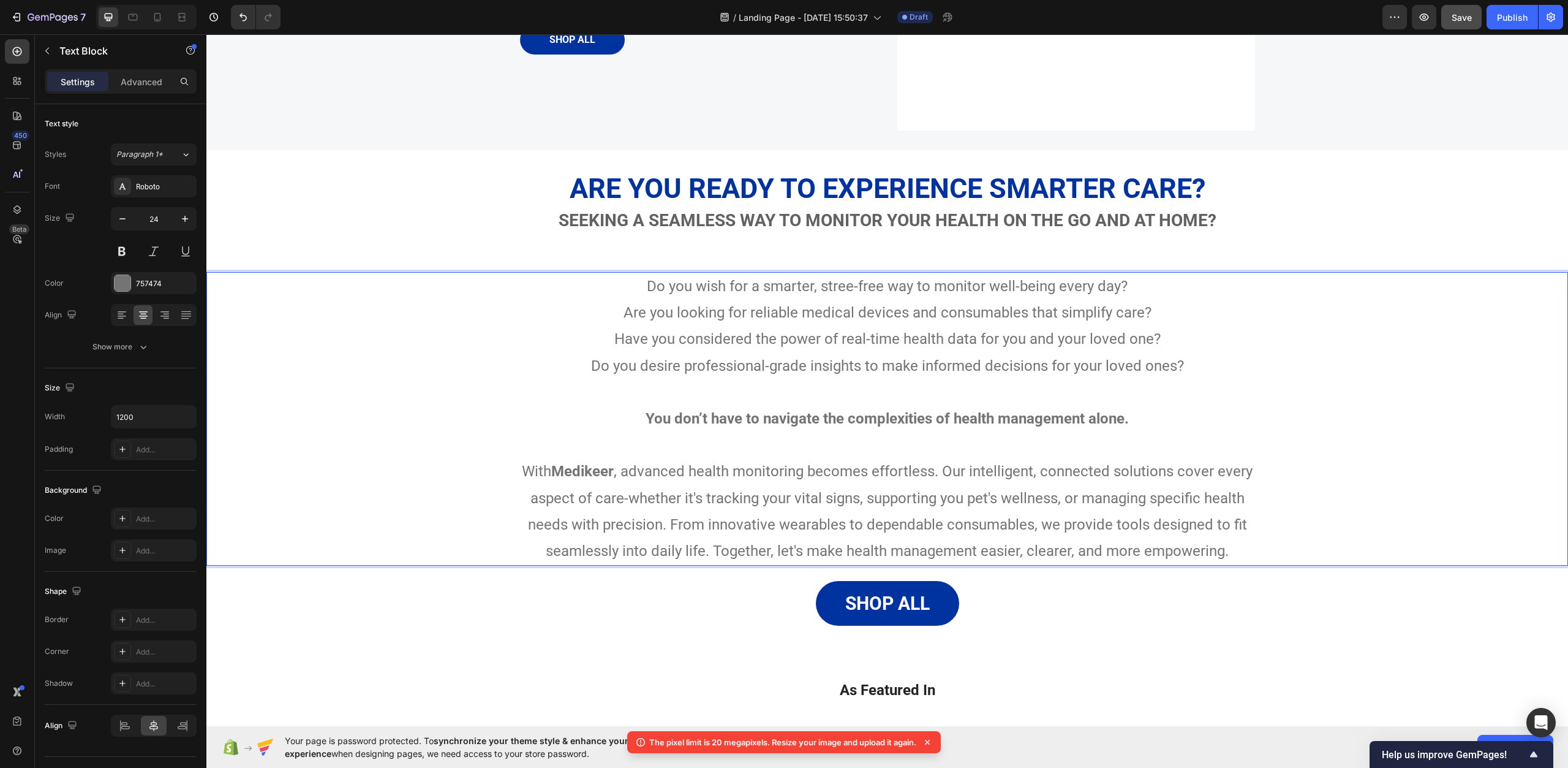
click at [590, 475] on strong "Medikeer" at bounding box center [582, 471] width 62 height 17
click at [586, 469] on strong "Medieer" at bounding box center [583, 471] width 55 height 17
click at [823, 491] on p "With MediKeer , advanced health monitoring becomes effortless. Our intelligent,…" at bounding box center [888, 512] width 733 height 106
click at [1308, 479] on div "K Do you wish for a smarter, stree-free way to monitor well-being every day? Ar…" at bounding box center [887, 419] width 1362 height 293
click at [652, 287] on p "K Do you wish for a smarter, stree-free way to monitor well-being every day?" at bounding box center [888, 286] width 733 height 26
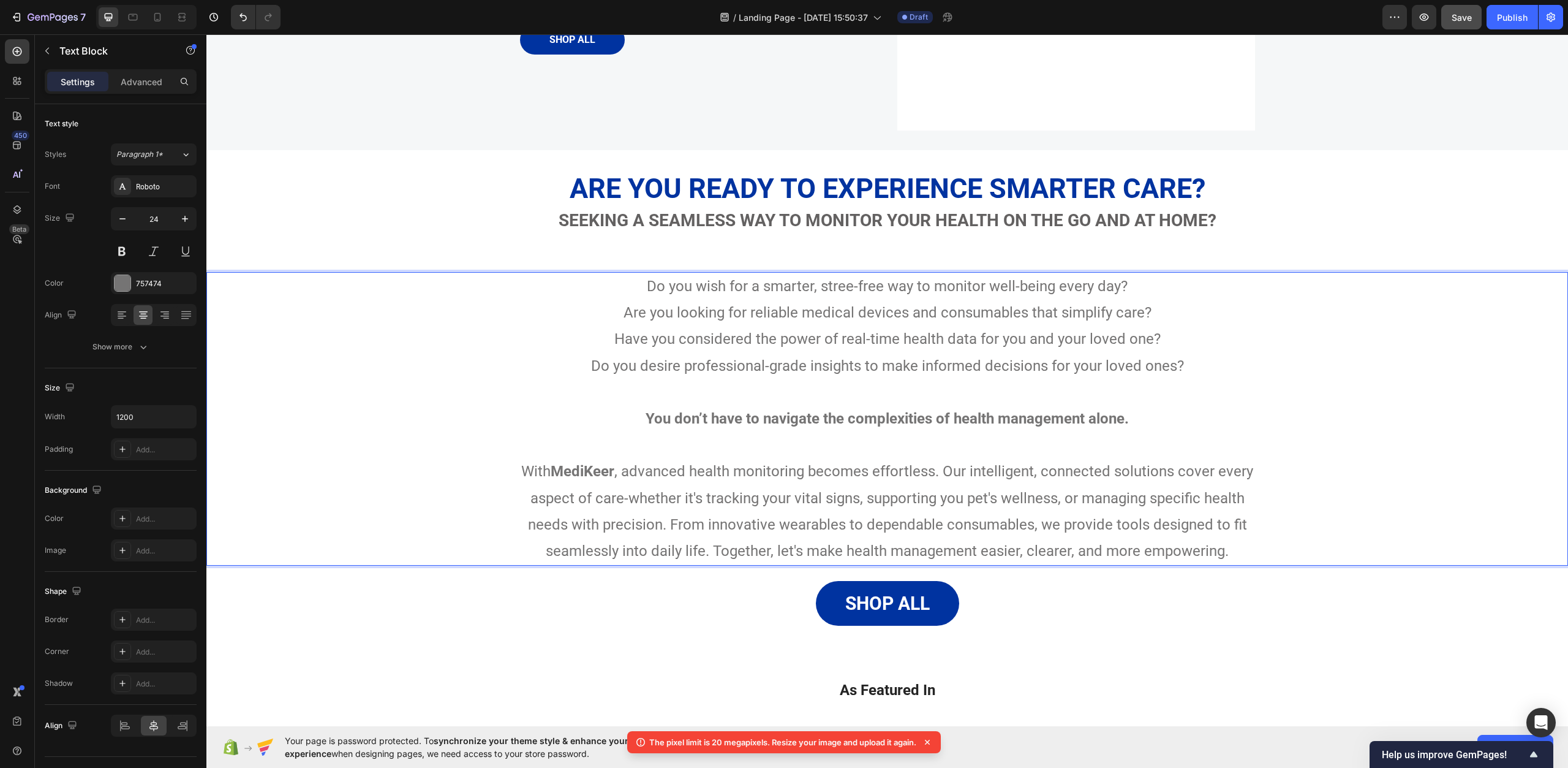
click at [1329, 443] on div "Do you wish for a smarter, stree-free way to monitor well-being every day? Are …" at bounding box center [887, 419] width 1362 height 293
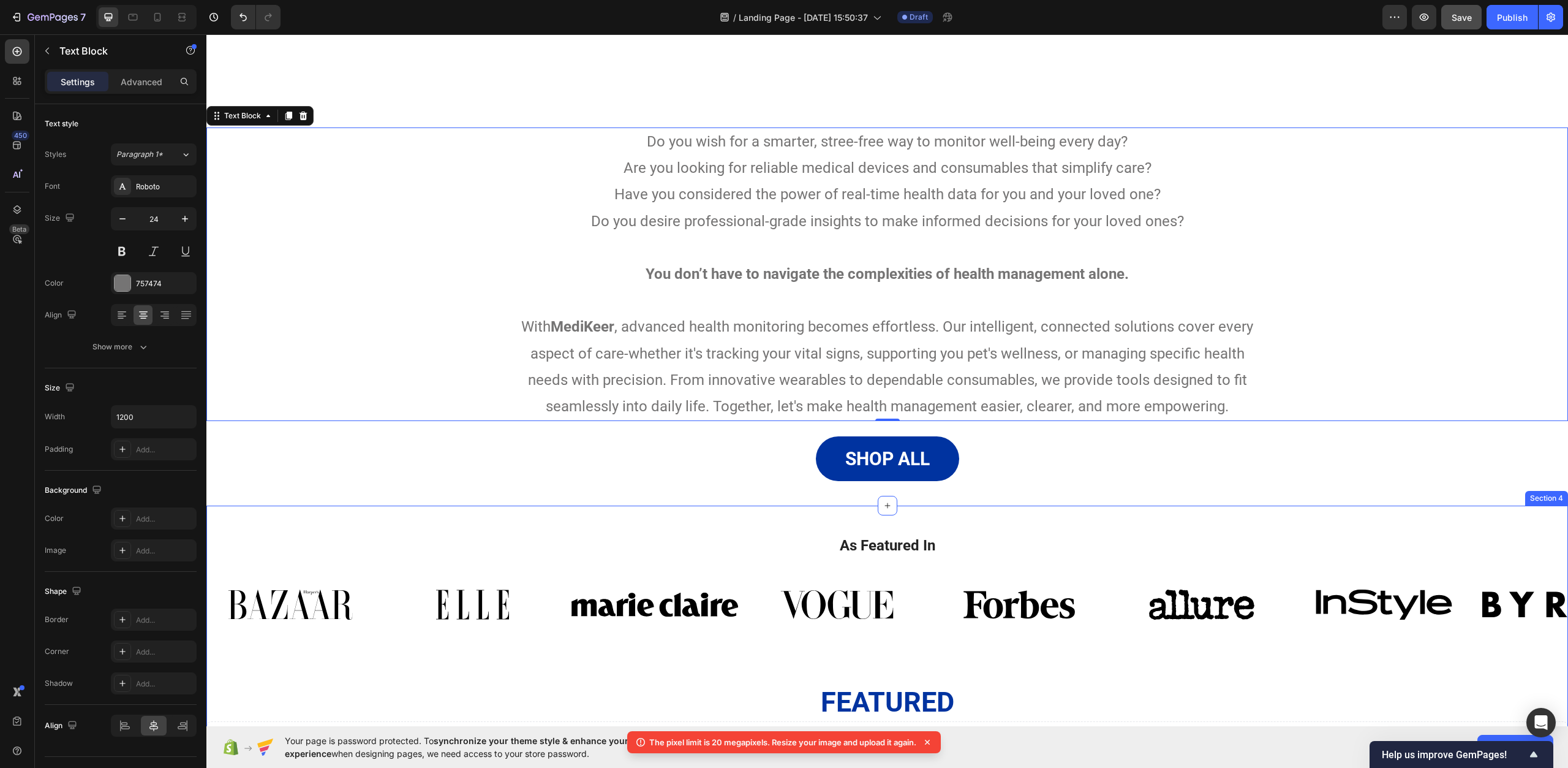
scroll to position [551, 0]
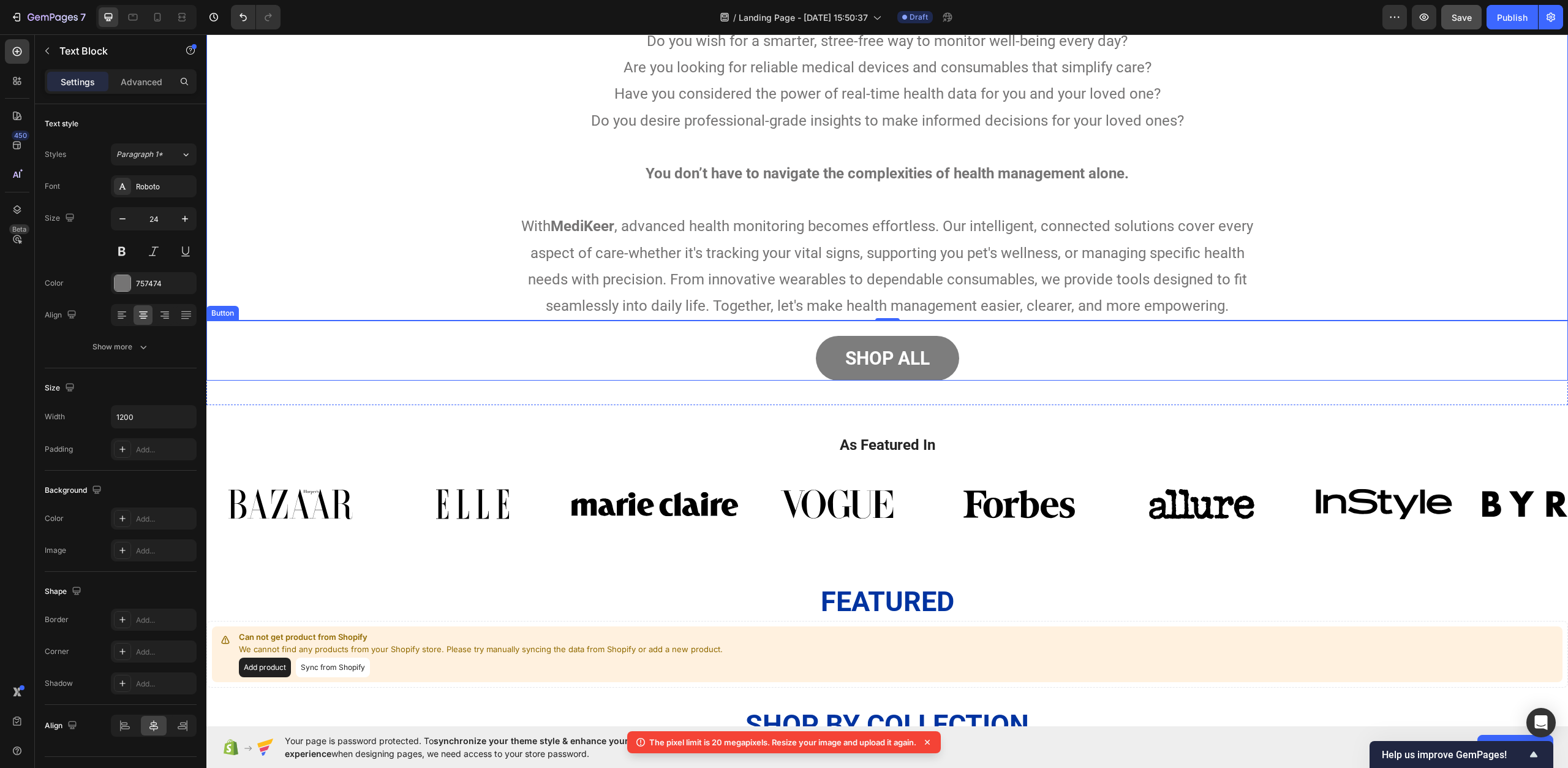
click at [942, 353] on button "Shop All" at bounding box center [888, 357] width 143 height 45
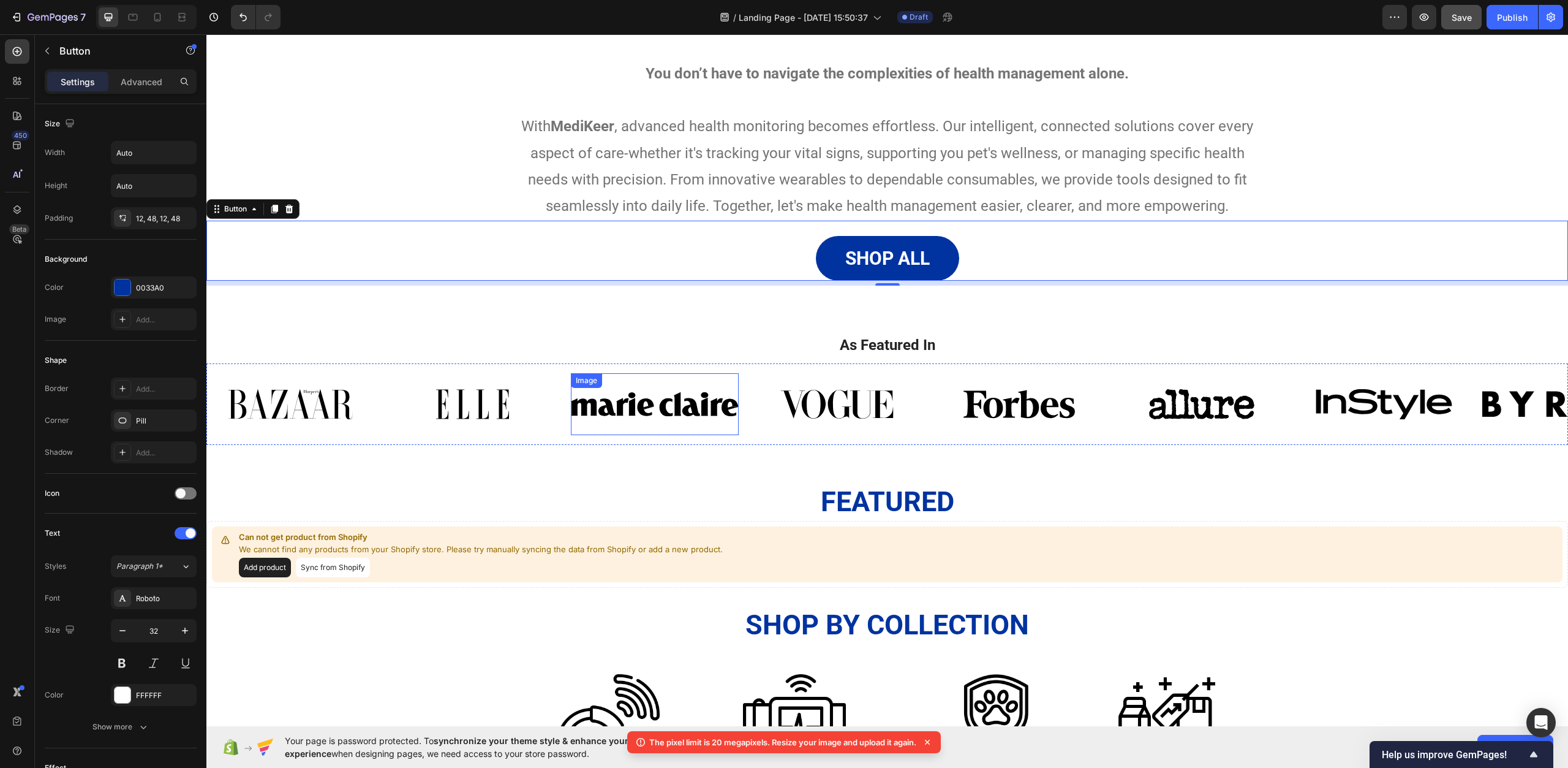
scroll to position [674, 0]
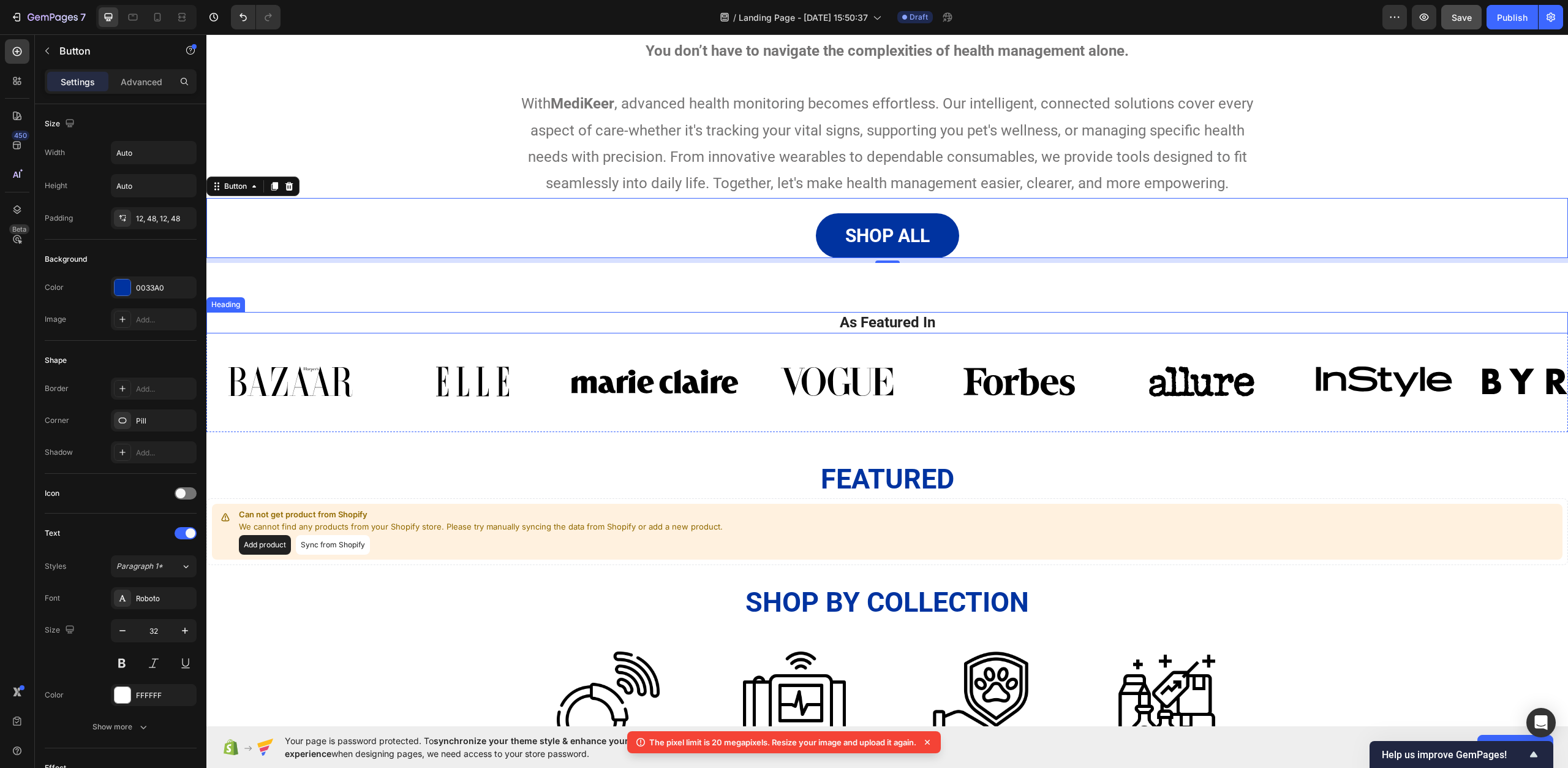
click at [896, 315] on h2 "As Featured In" at bounding box center [887, 322] width 1344 height 21
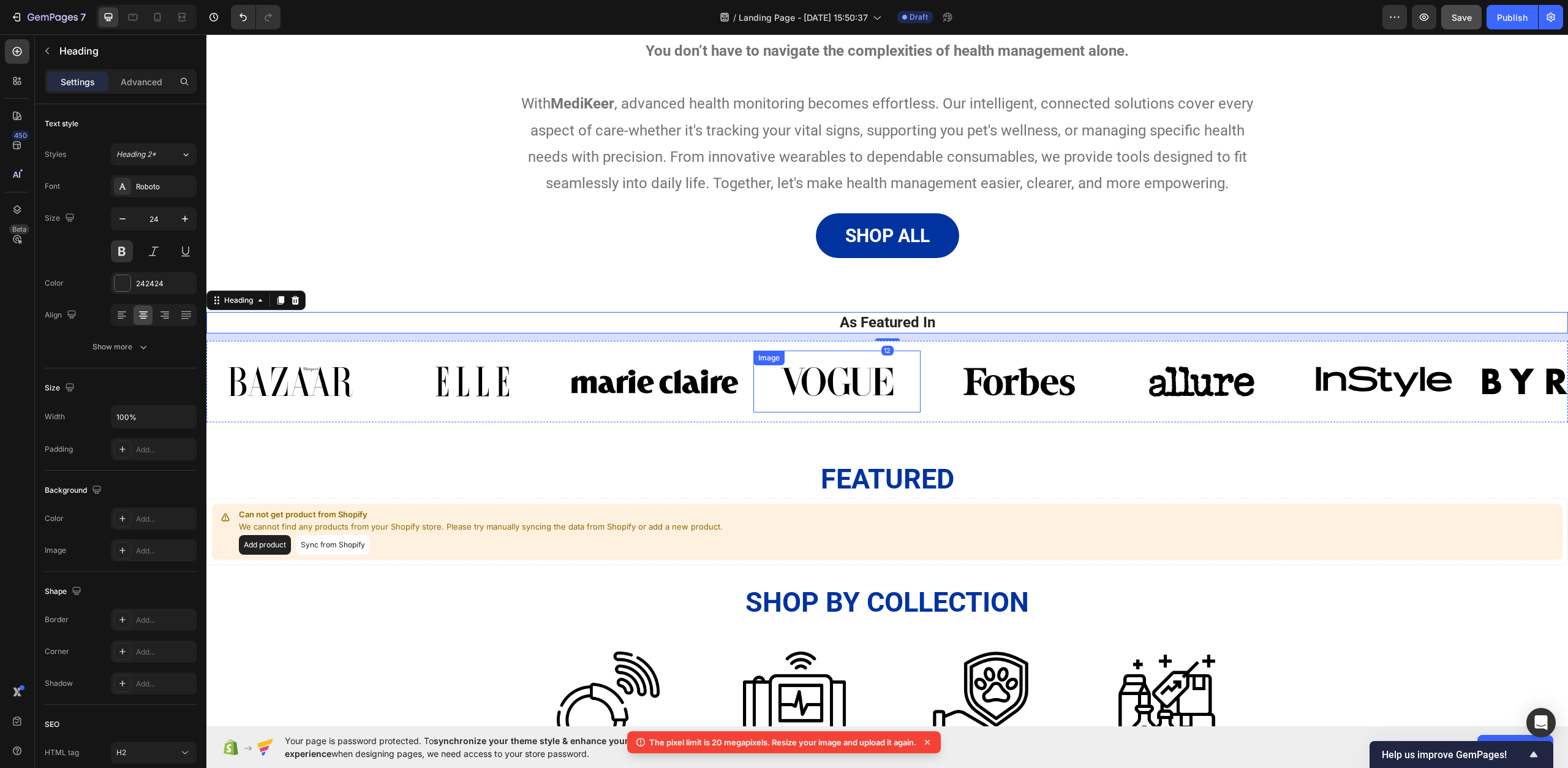
click at [837, 394] on img at bounding box center [837, 381] width 168 height 62
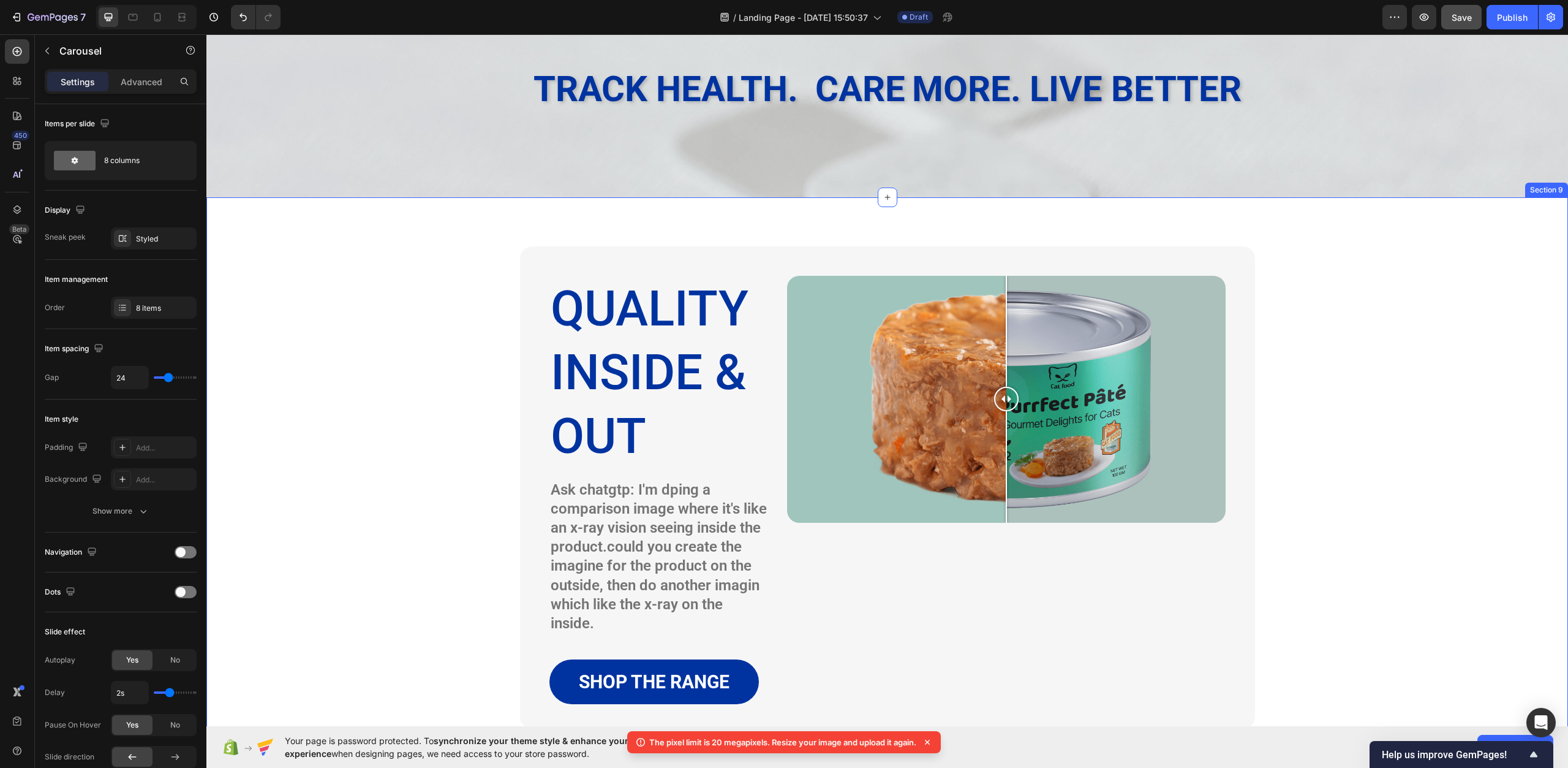
scroll to position [2268, 0]
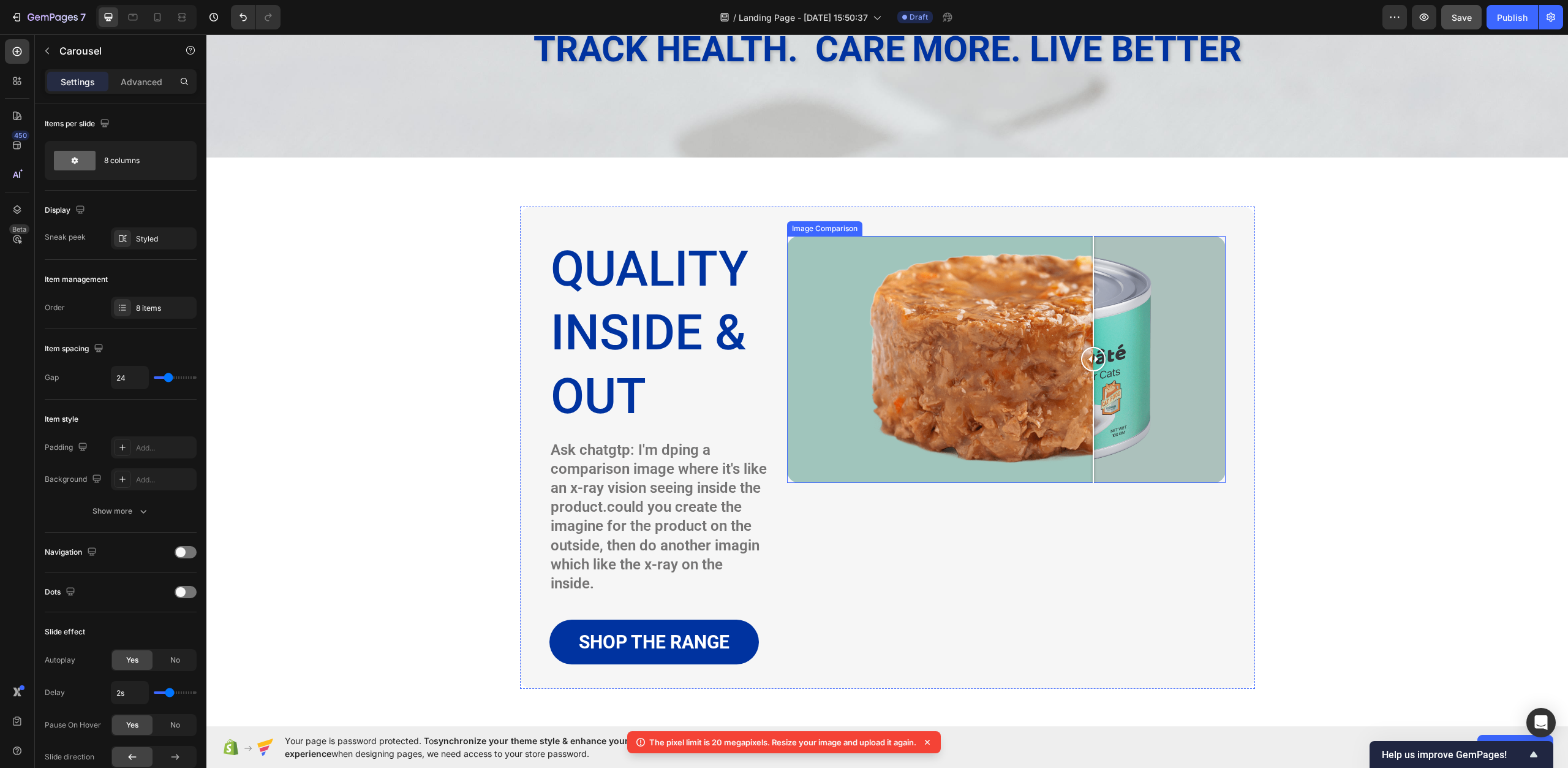
drag, startPoint x: 1001, startPoint y: 358, endPoint x: 1040, endPoint y: 388, distance: 49.2
click at [1081, 389] on div at bounding box center [1093, 360] width 24 height 248
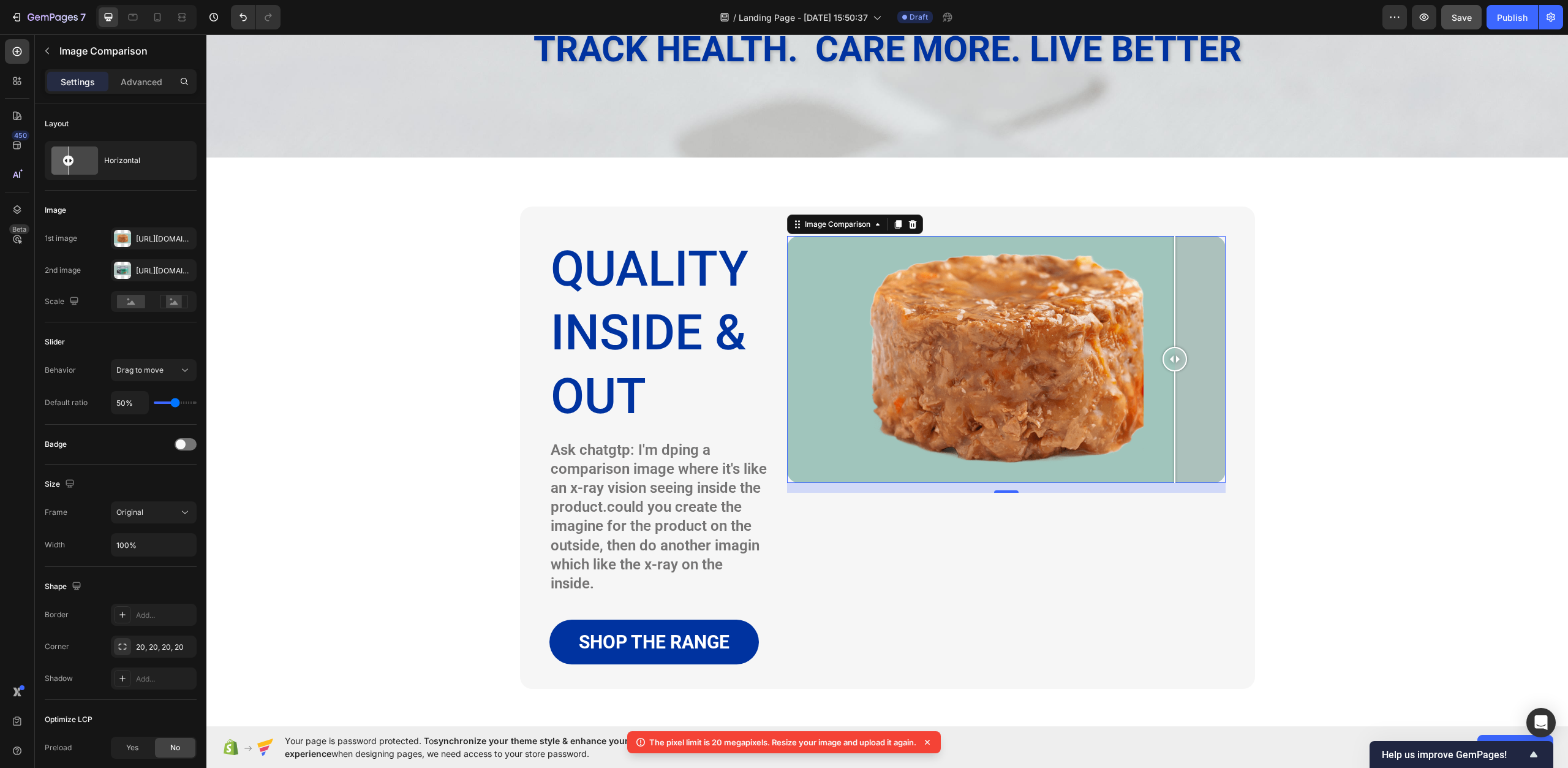
drag, startPoint x: 1035, startPoint y: 353, endPoint x: 1170, endPoint y: 375, distance: 136.8
click at [1170, 375] on div at bounding box center [1175, 360] width 24 height 248
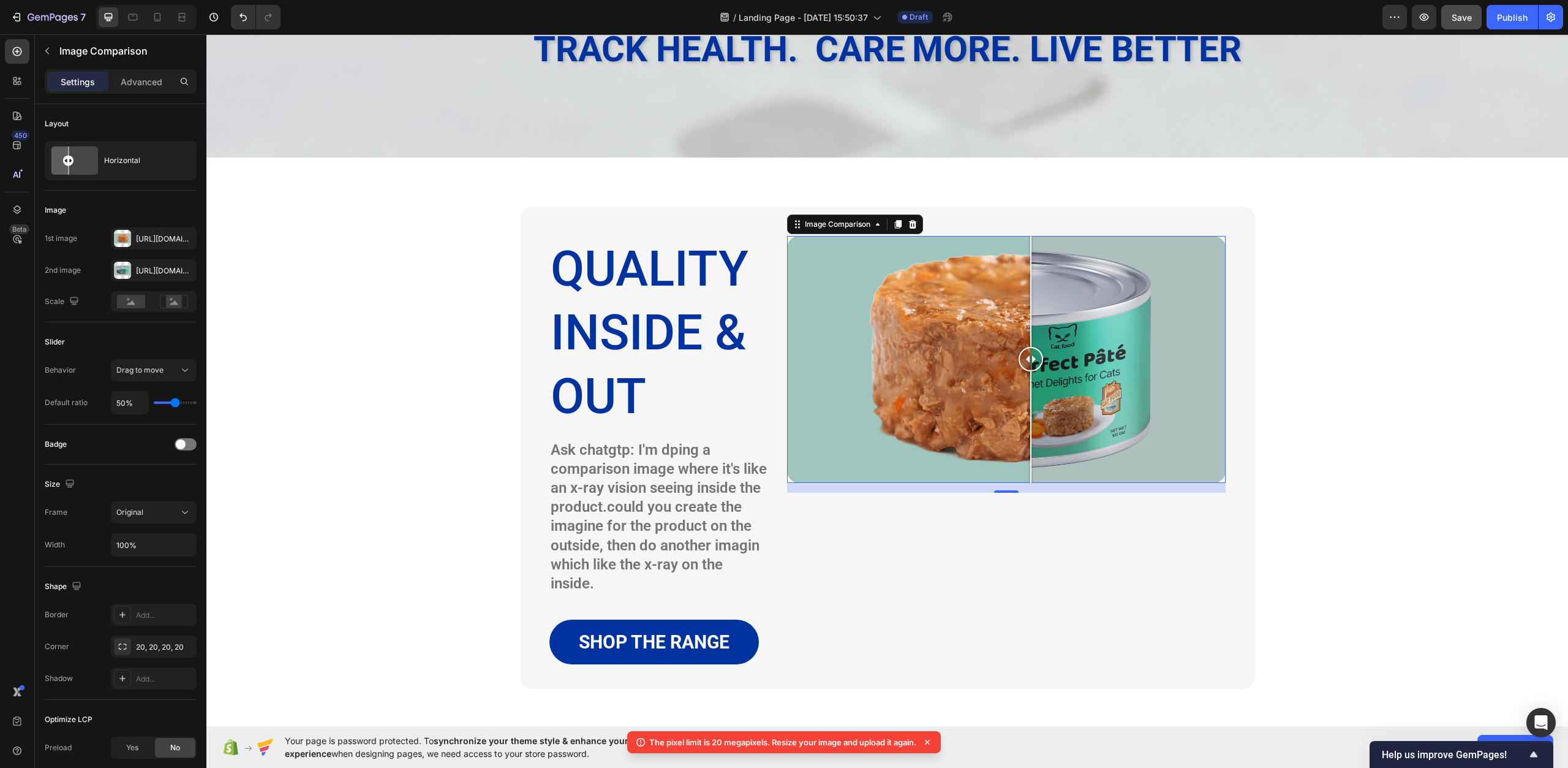
drag, startPoint x: 1124, startPoint y: 367, endPoint x: 1026, endPoint y: 340, distance: 101.7
click at [1026, 340] on div at bounding box center [1030, 360] width 24 height 248
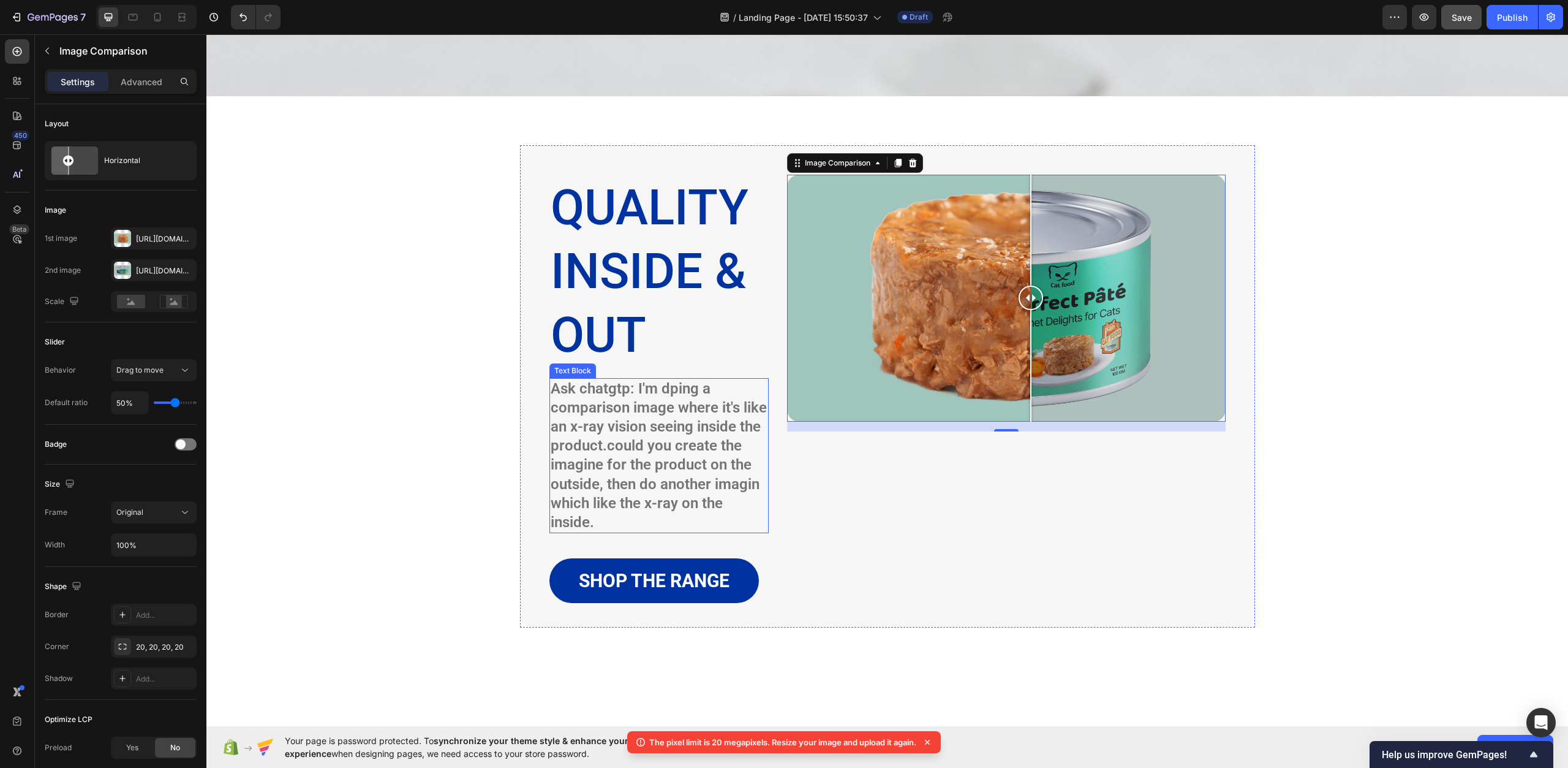
click at [578, 397] on p "Ask chatgtp: I'm dping a comparison image where it's like an x-ray vision seein…" at bounding box center [659, 456] width 217 height 153
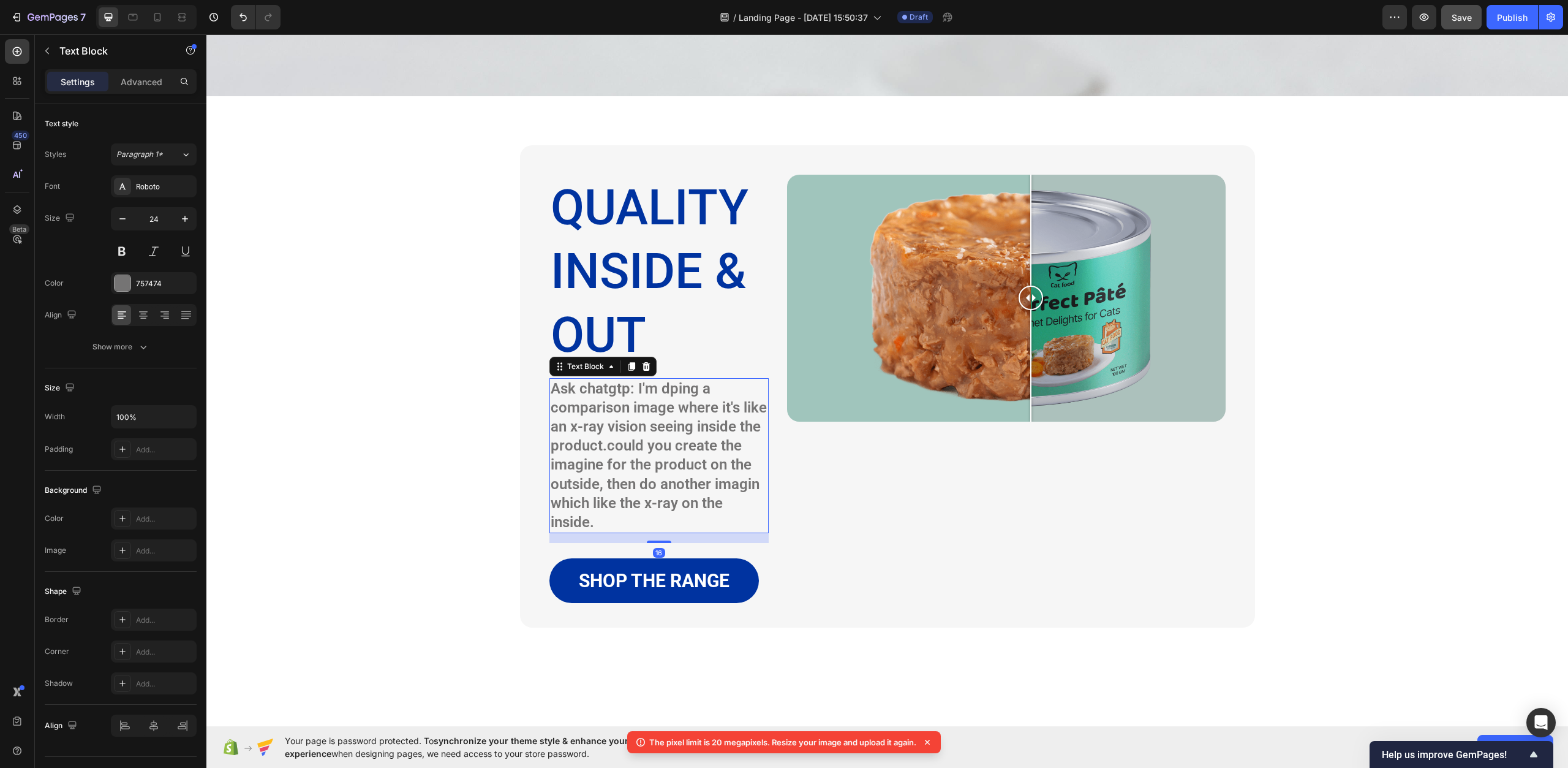
drag, startPoint x: 640, startPoint y: 403, endPoint x: 637, endPoint y: 452, distance: 49.1
click at [640, 403] on p "Ask chatgtp: I'm dping a comparison image where it's like an x-ray vision seein…" at bounding box center [659, 456] width 217 height 153
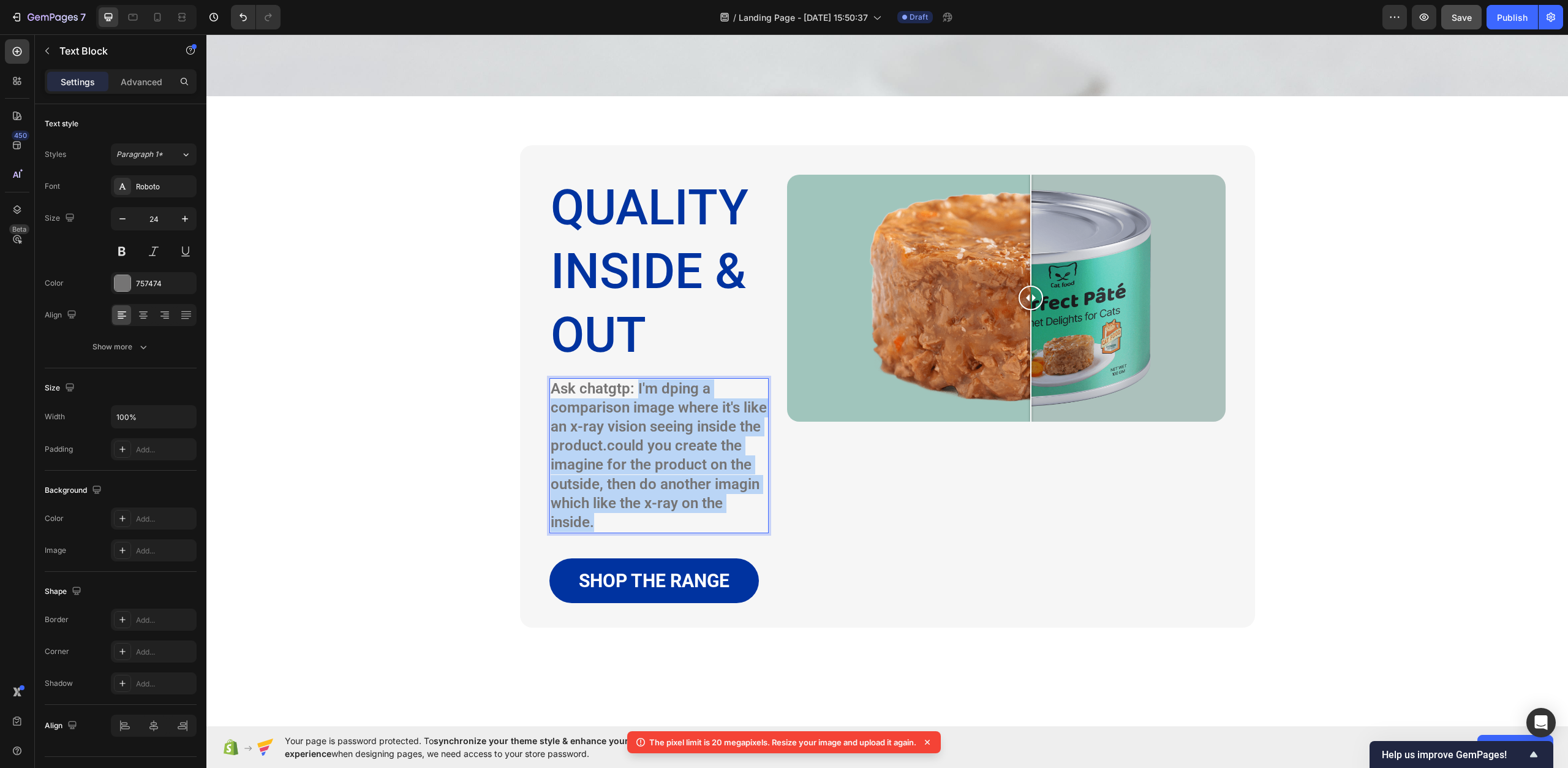
drag, startPoint x: 623, startPoint y: 519, endPoint x: 634, endPoint y: 395, distance: 124.5
click at [634, 395] on p "Ask chatgtp: I'm dping a comparison image where it's like an x-ray vision seein…" at bounding box center [659, 456] width 217 height 153
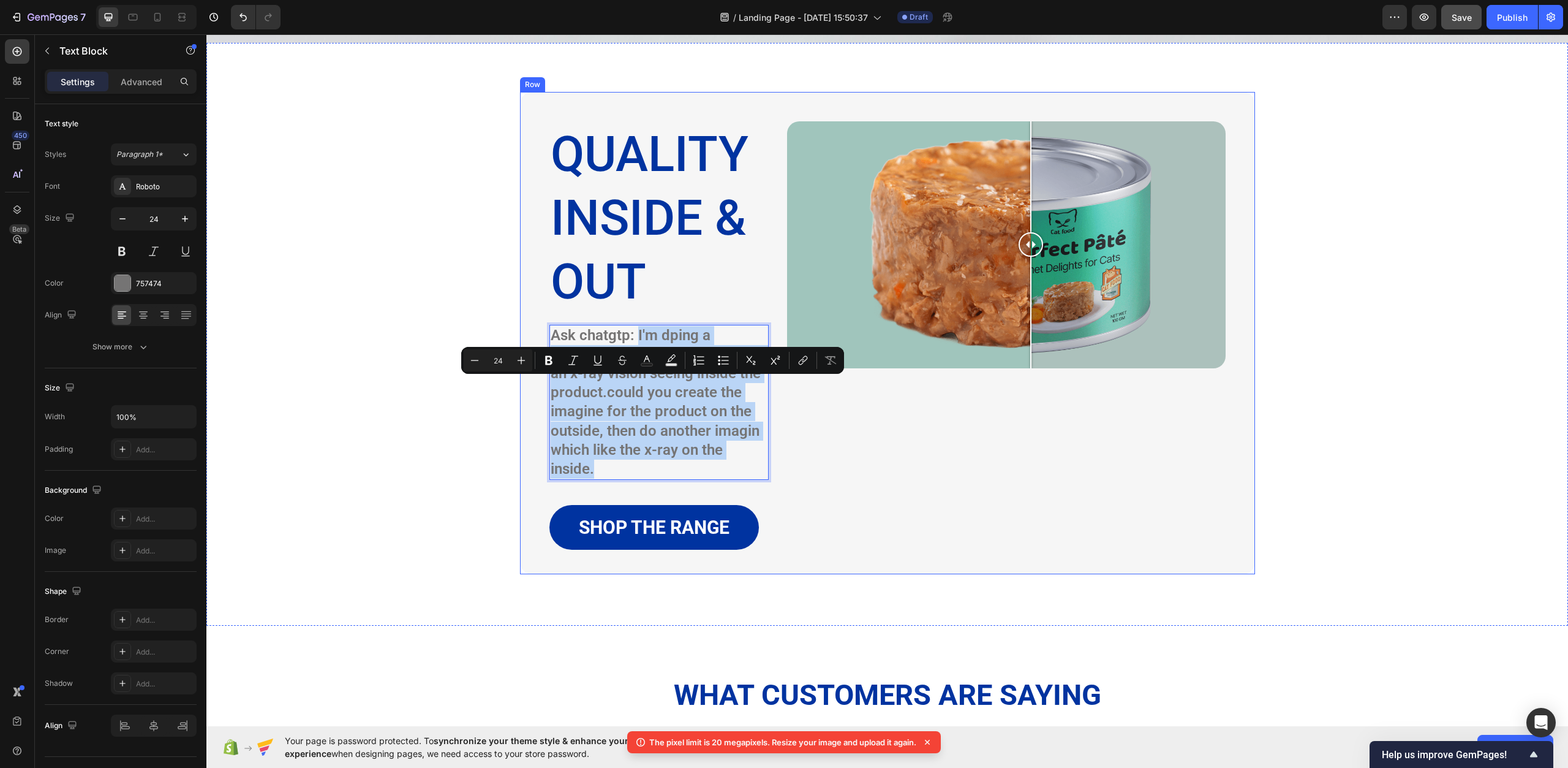
scroll to position [2391, 0]
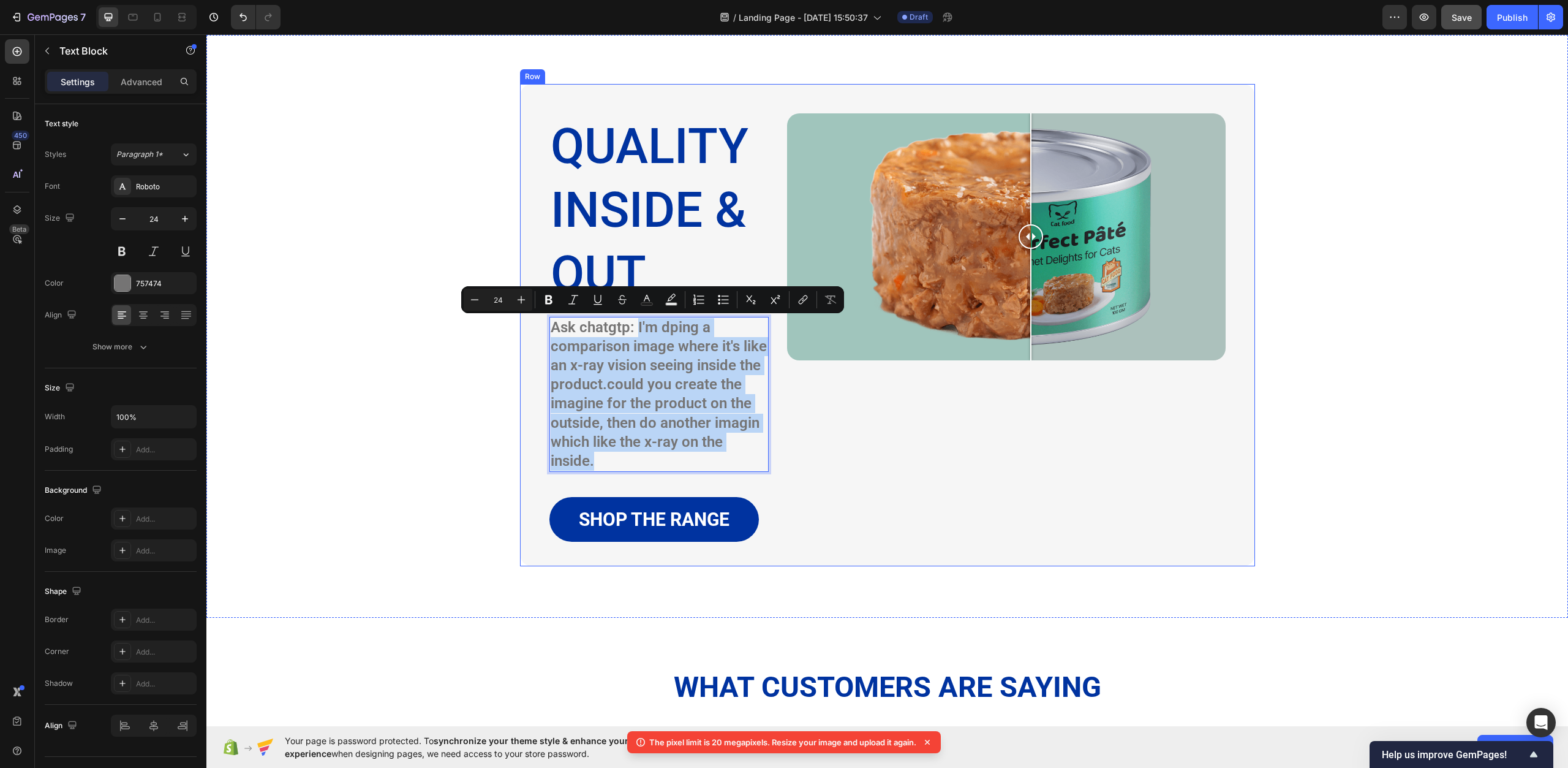
click at [834, 411] on div "Image Comparison" at bounding box center [1006, 330] width 439 height 434
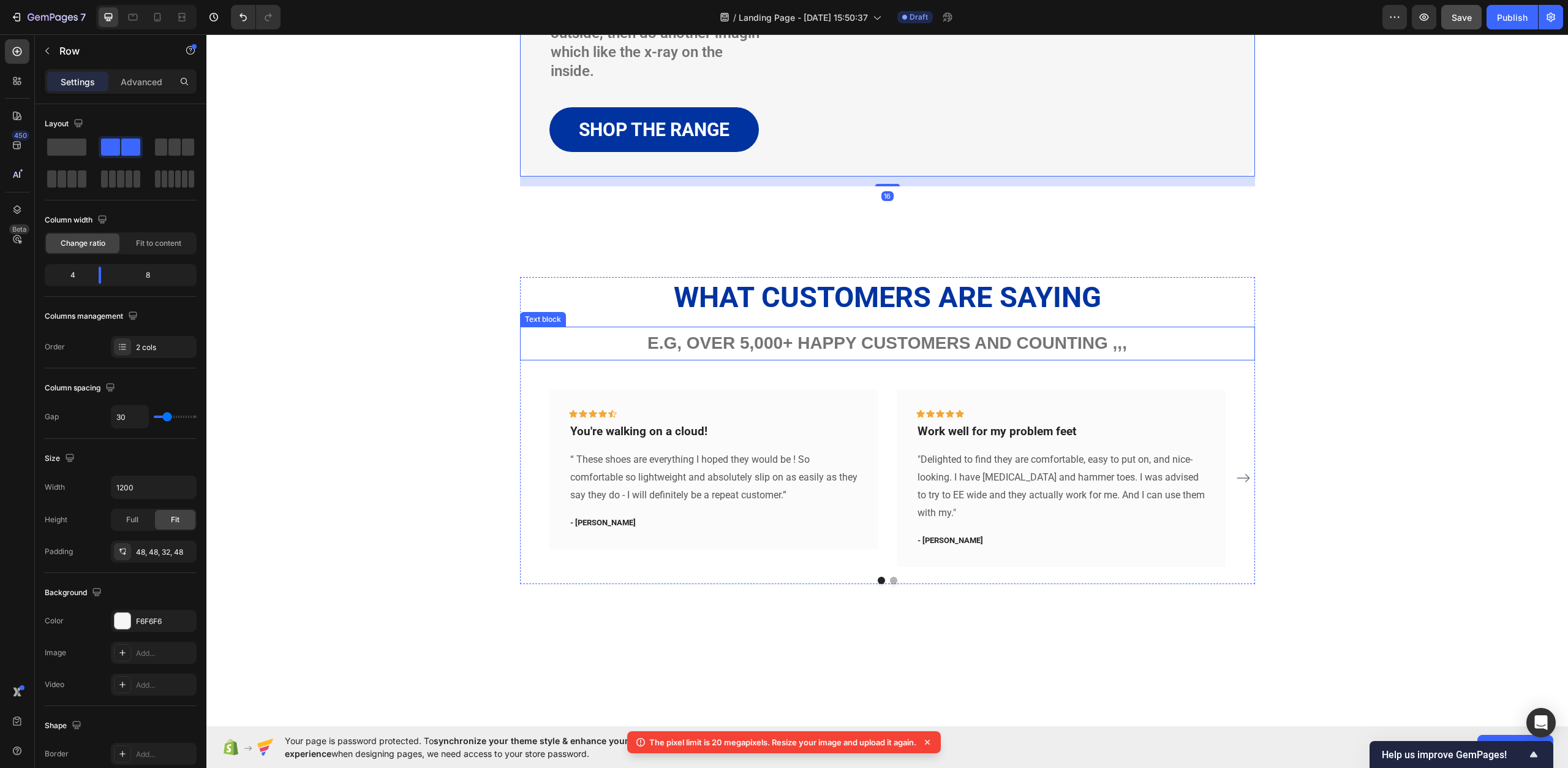
scroll to position [2820, 0]
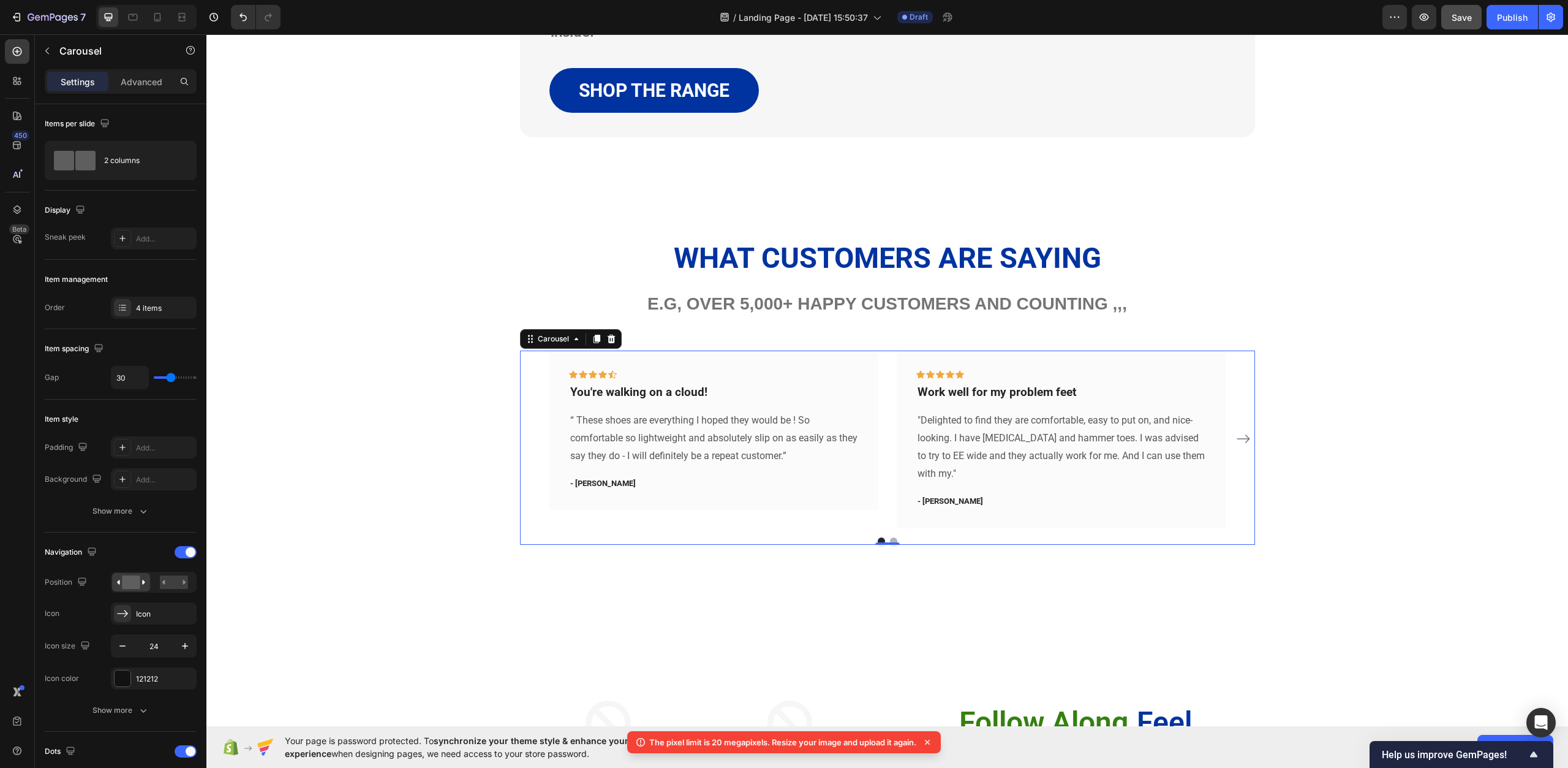
click at [1243, 439] on icon "Carousel Next Arrow" at bounding box center [1243, 439] width 13 height 8
click at [524, 442] on icon "Carousel Back Arrow" at bounding box center [531, 438] width 14 height 14
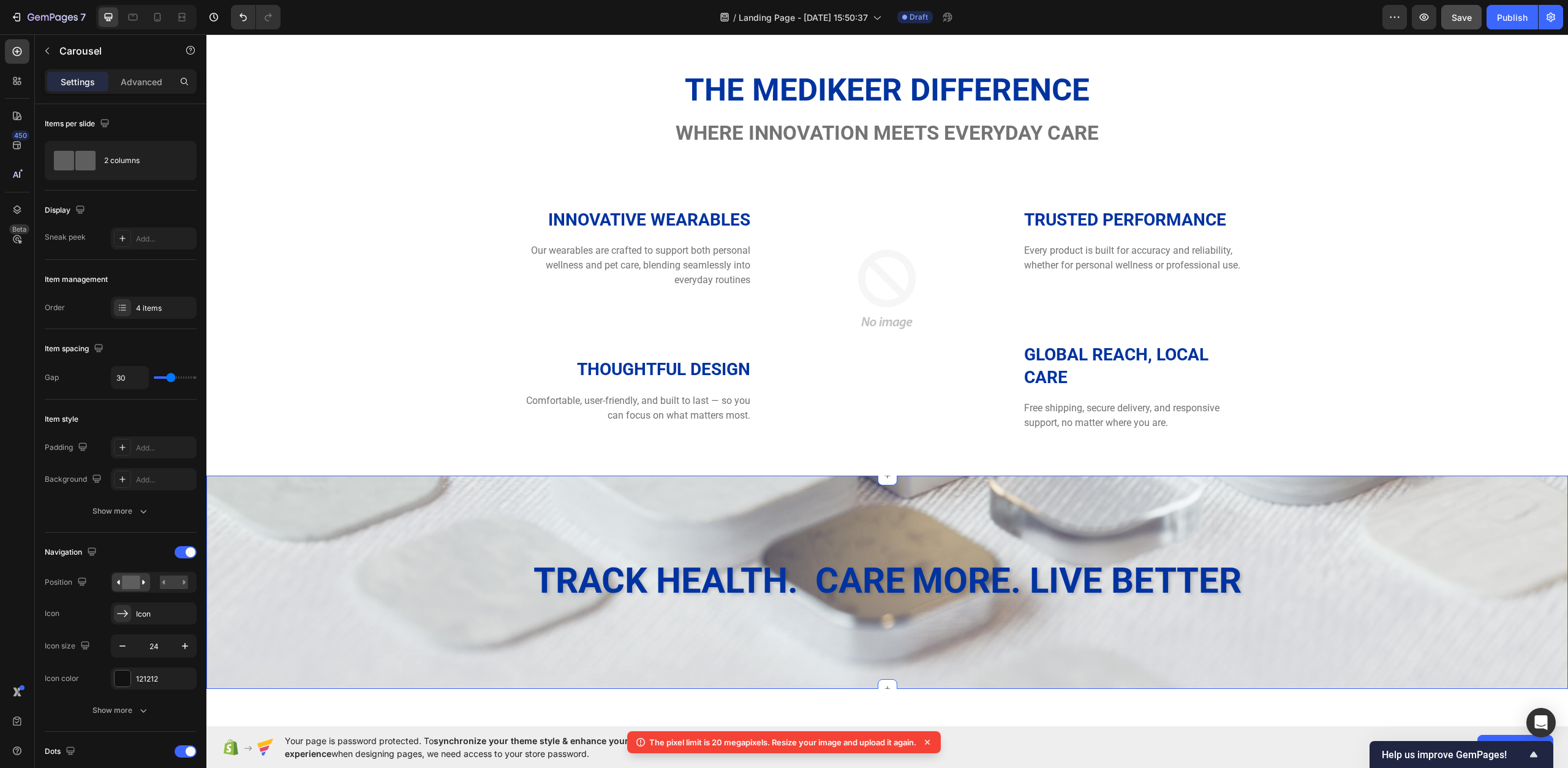
scroll to position [1446, 0]
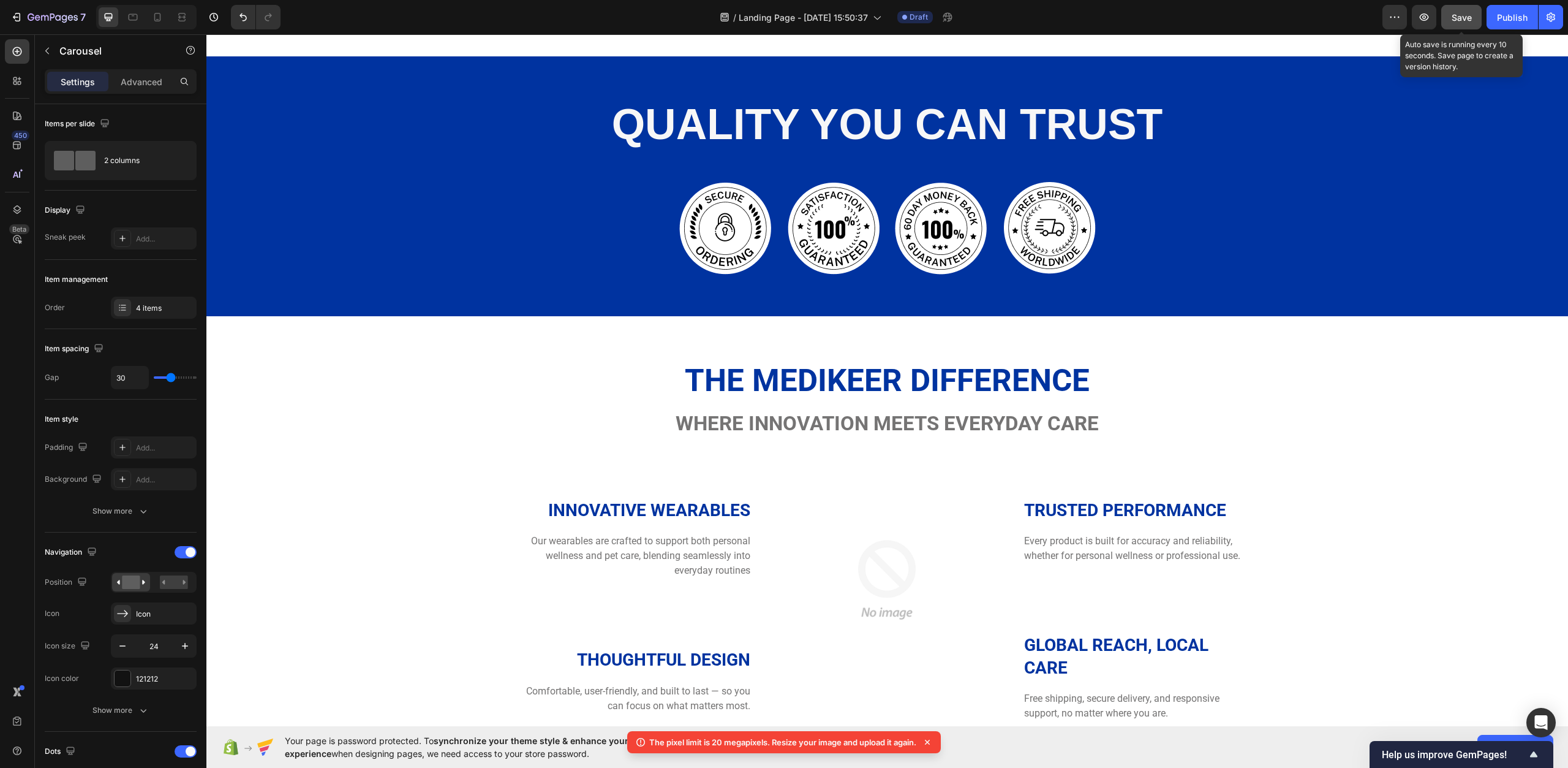
click at [1448, 22] on button "Save" at bounding box center [1462, 17] width 40 height 24
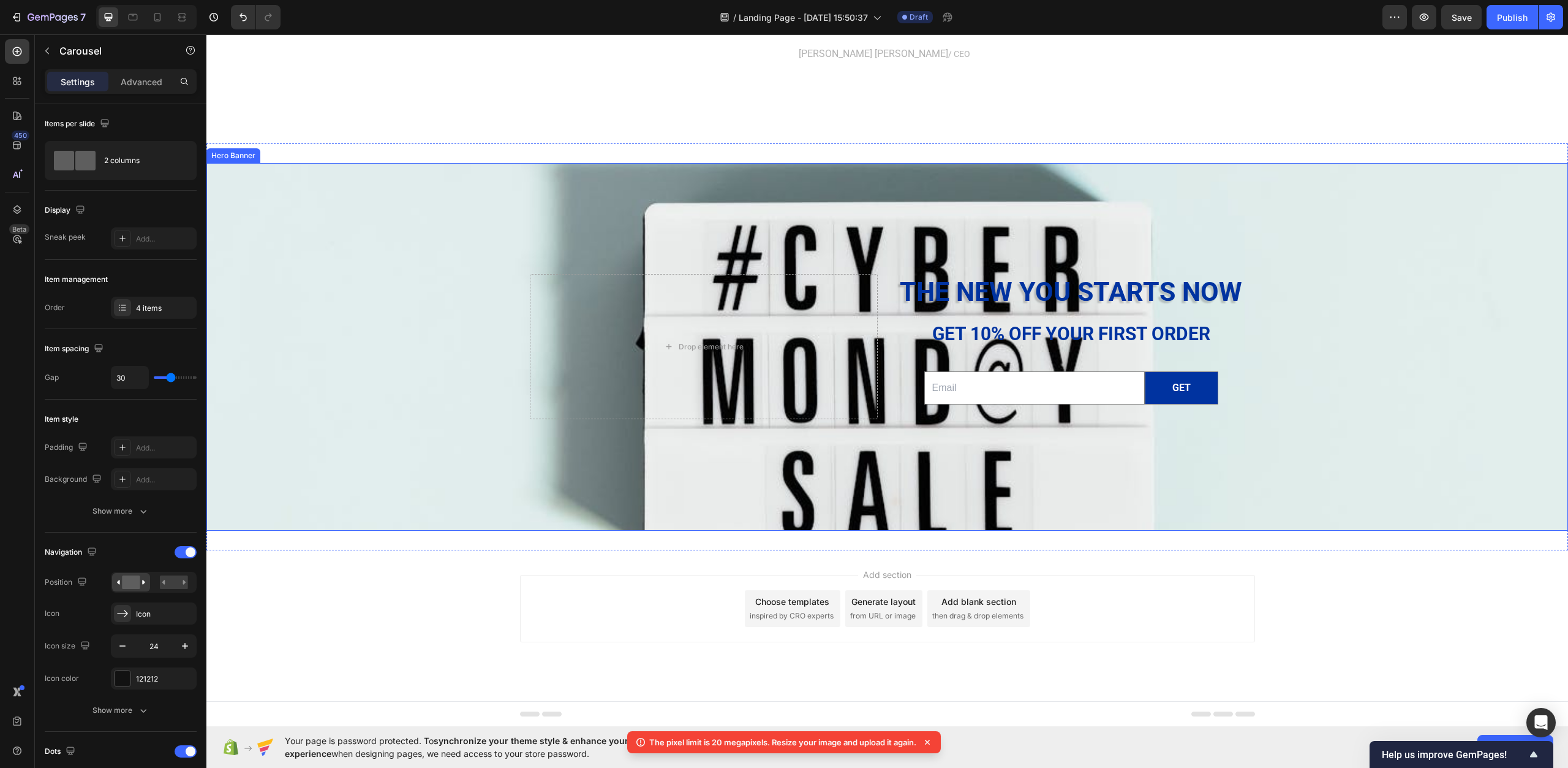
scroll to position [4082, 0]
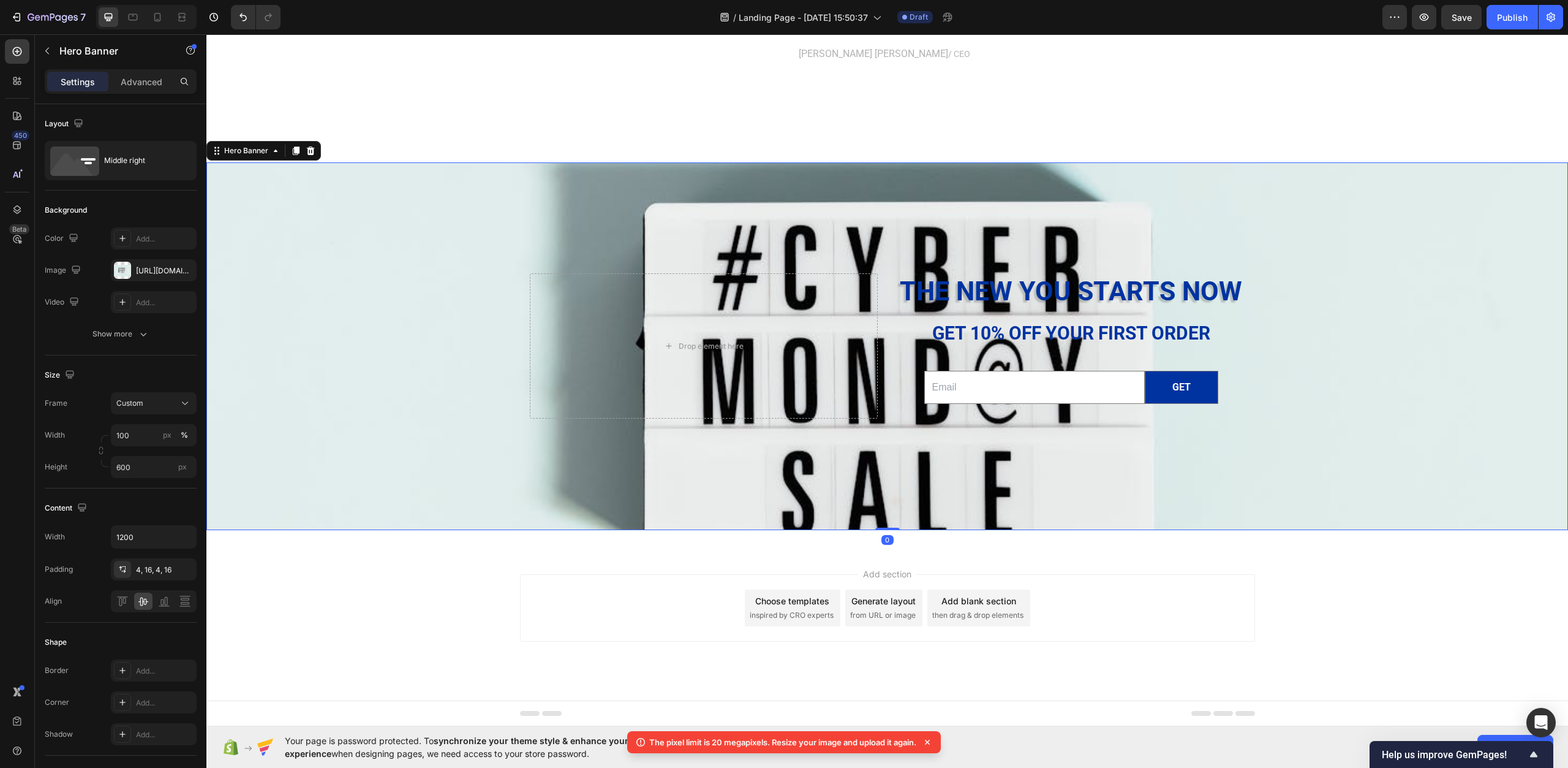
click at [1331, 463] on div "Background Image" at bounding box center [887, 380] width 1362 height 692
click at [406, 304] on div "Background Image" at bounding box center [887, 380] width 1362 height 692
click at [151, 87] on p "Advanced" at bounding box center [141, 81] width 41 height 13
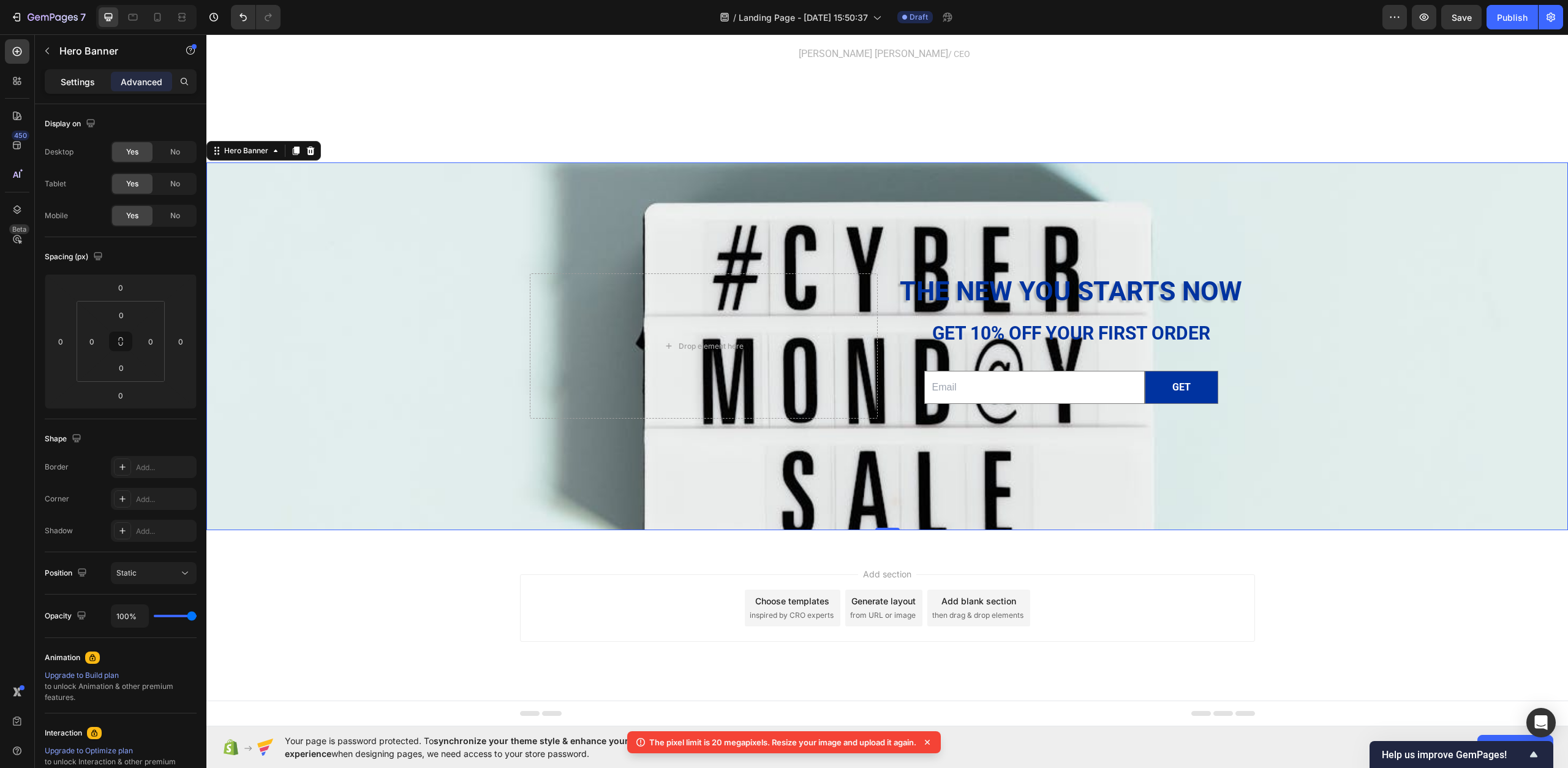
click at [94, 88] on p "Settings" at bounding box center [78, 81] width 35 height 13
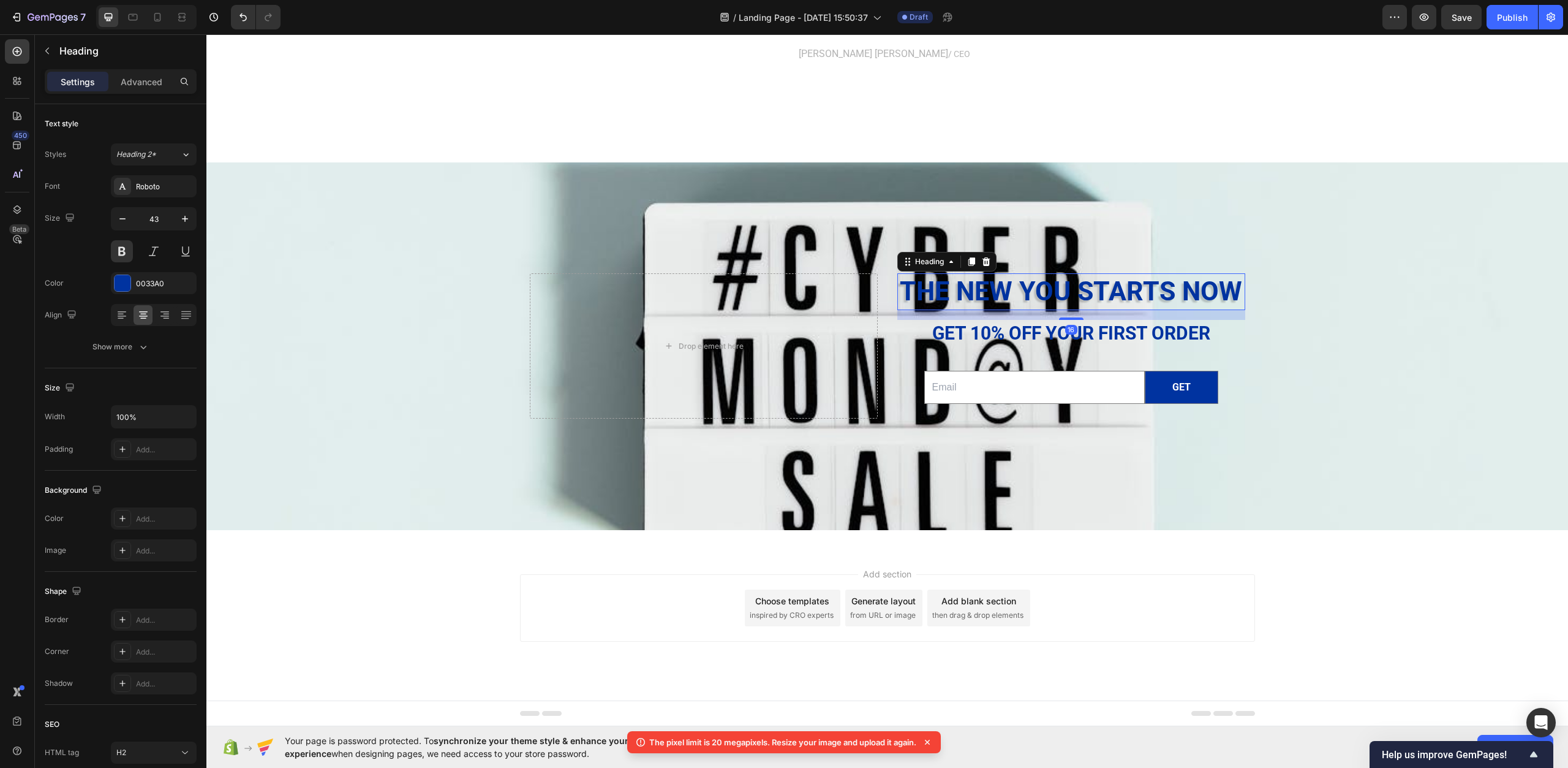
click at [1019, 291] on h2 "The new you starts now" at bounding box center [1071, 292] width 348 height 37
click at [123, 277] on div at bounding box center [122, 282] width 16 height 16
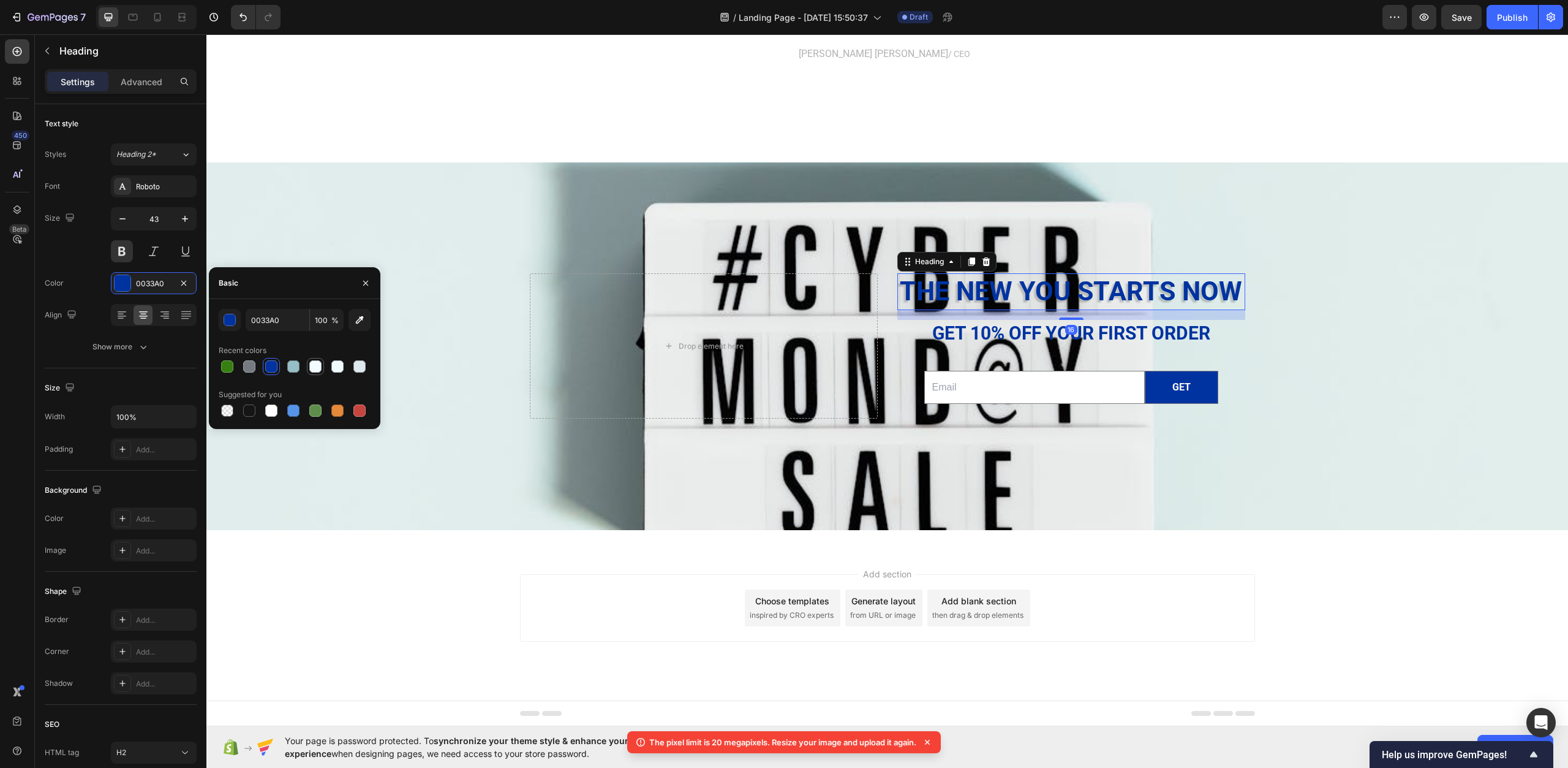
click at [320, 368] on div at bounding box center [315, 367] width 13 height 13
type input "F2FBFF"
click at [979, 331] on h2 "Get 10% off YOUR FIRST ORDER" at bounding box center [1071, 333] width 348 height 26
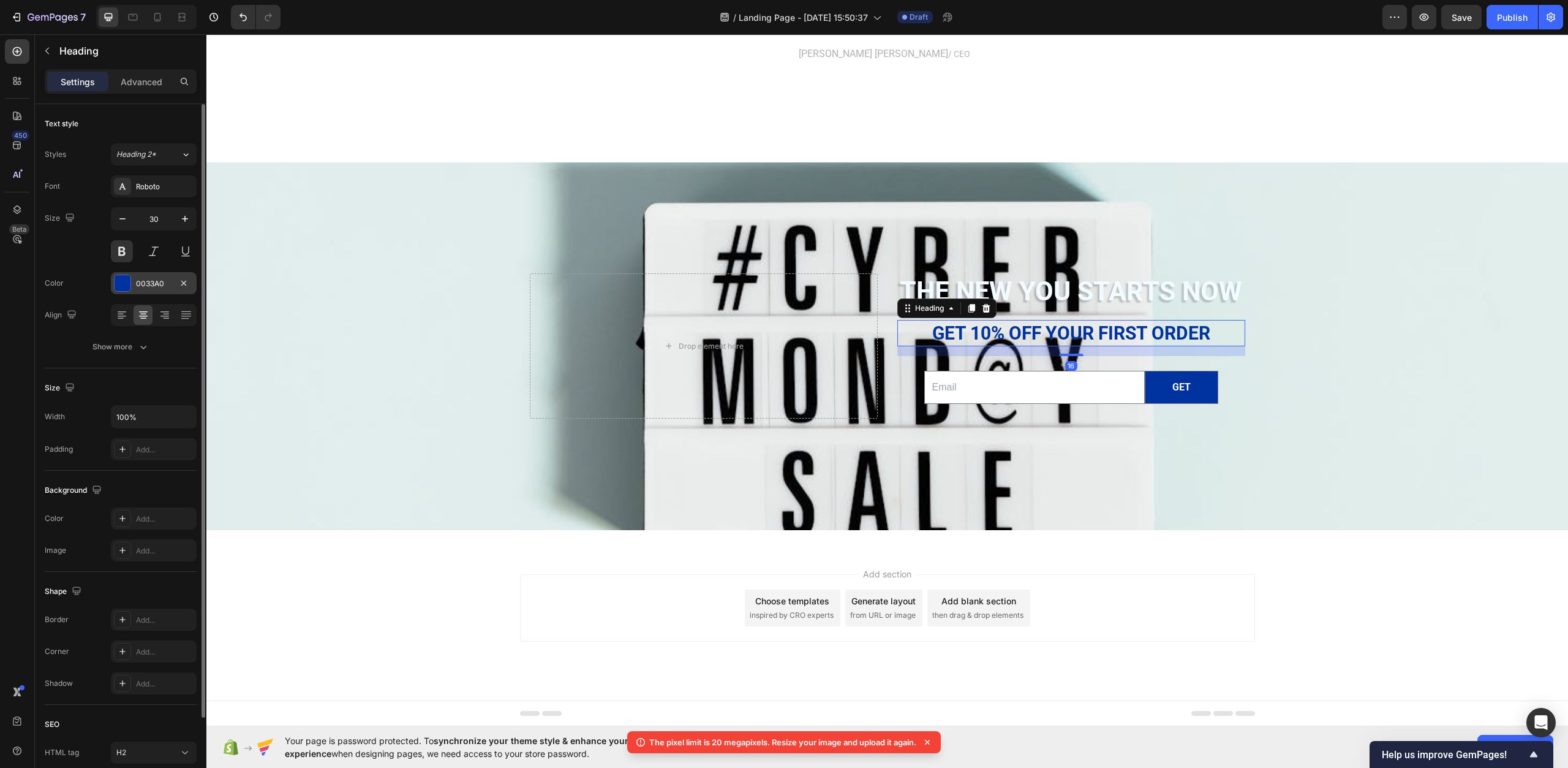
click at [126, 286] on div at bounding box center [122, 282] width 16 height 16
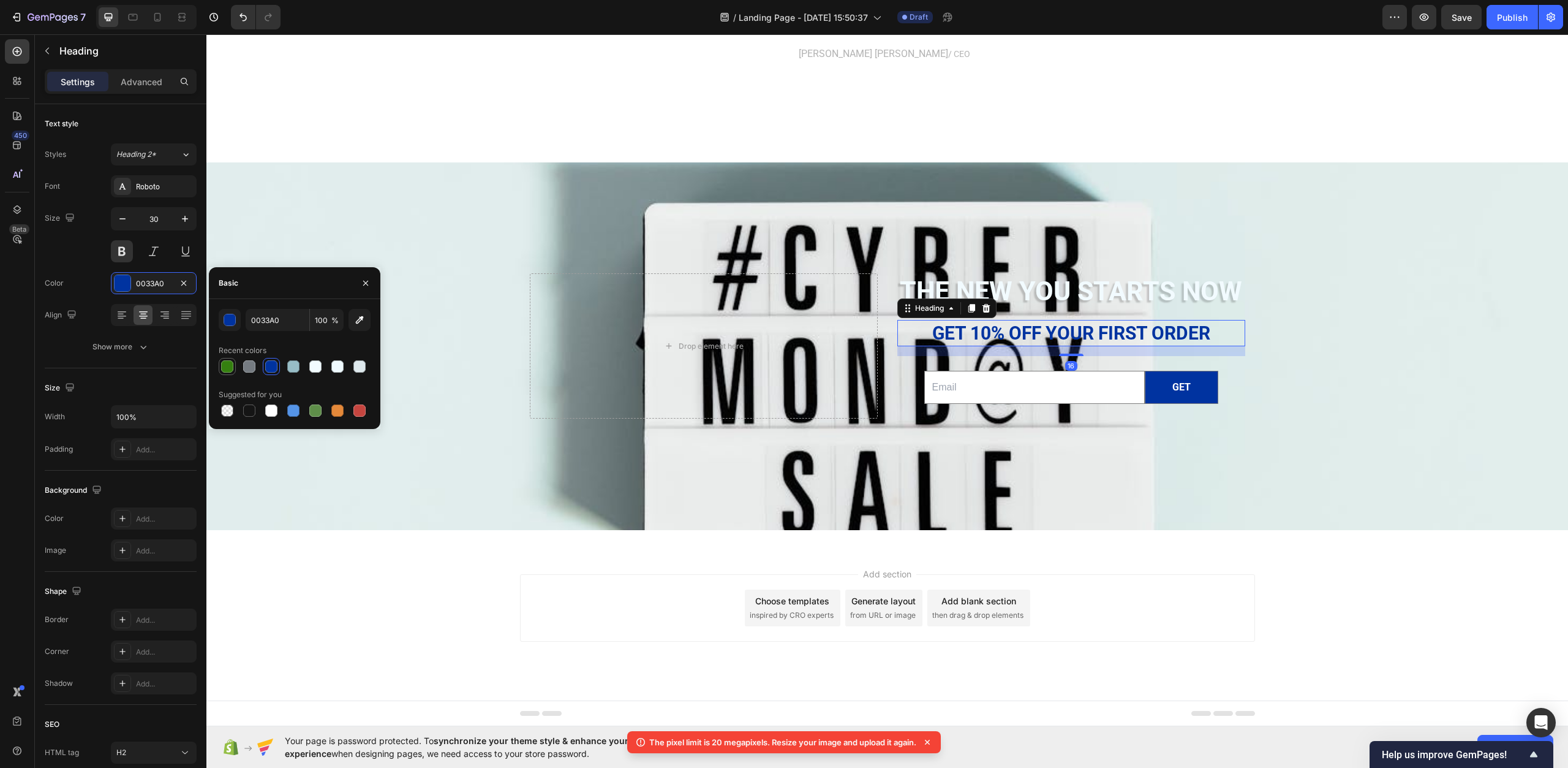
click at [229, 368] on div at bounding box center [227, 367] width 13 height 13
type input "358010"
click at [1012, 287] on h2 "The new you starts now" at bounding box center [1071, 292] width 348 height 37
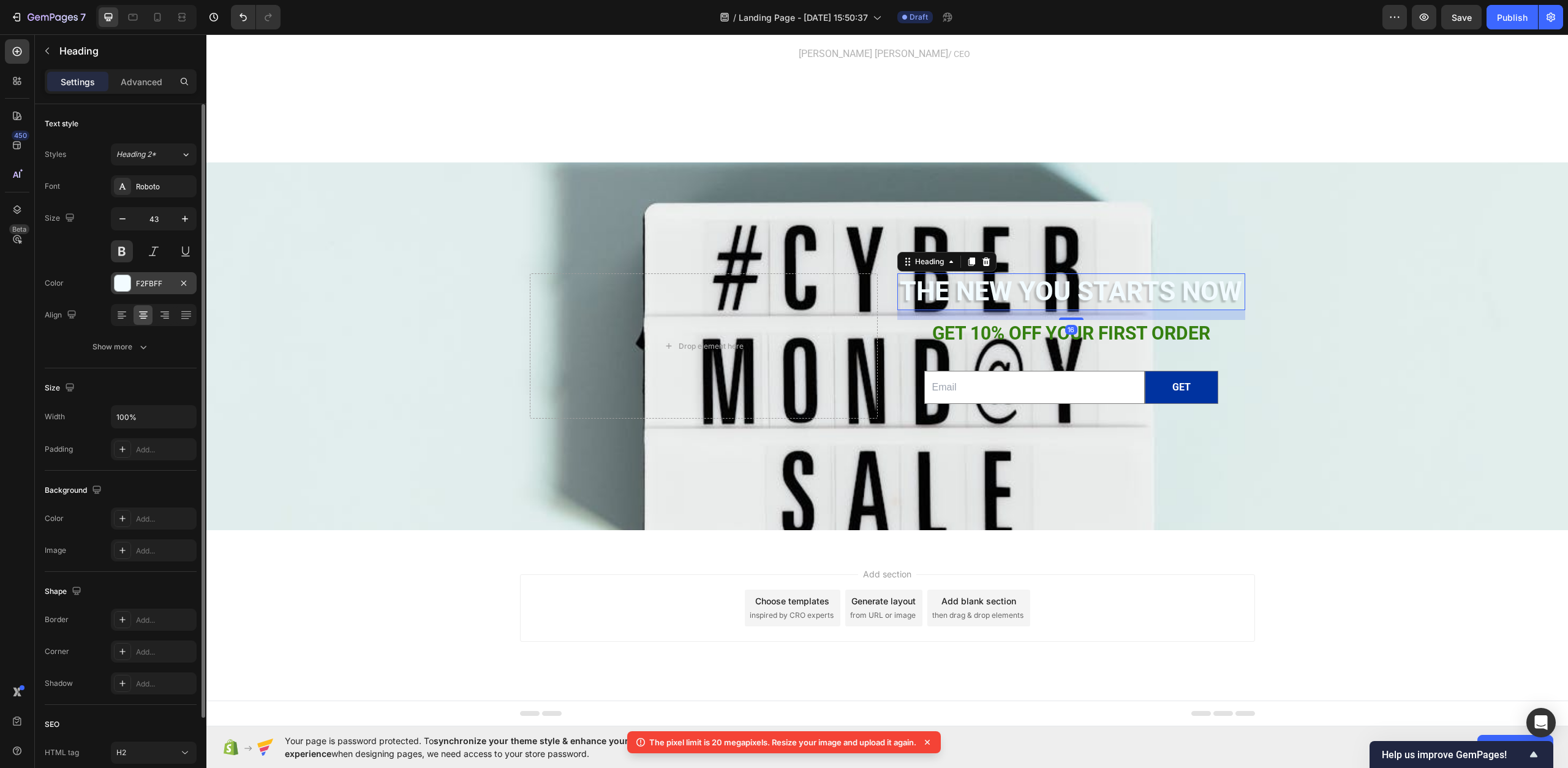
click at [127, 287] on div at bounding box center [122, 282] width 16 height 16
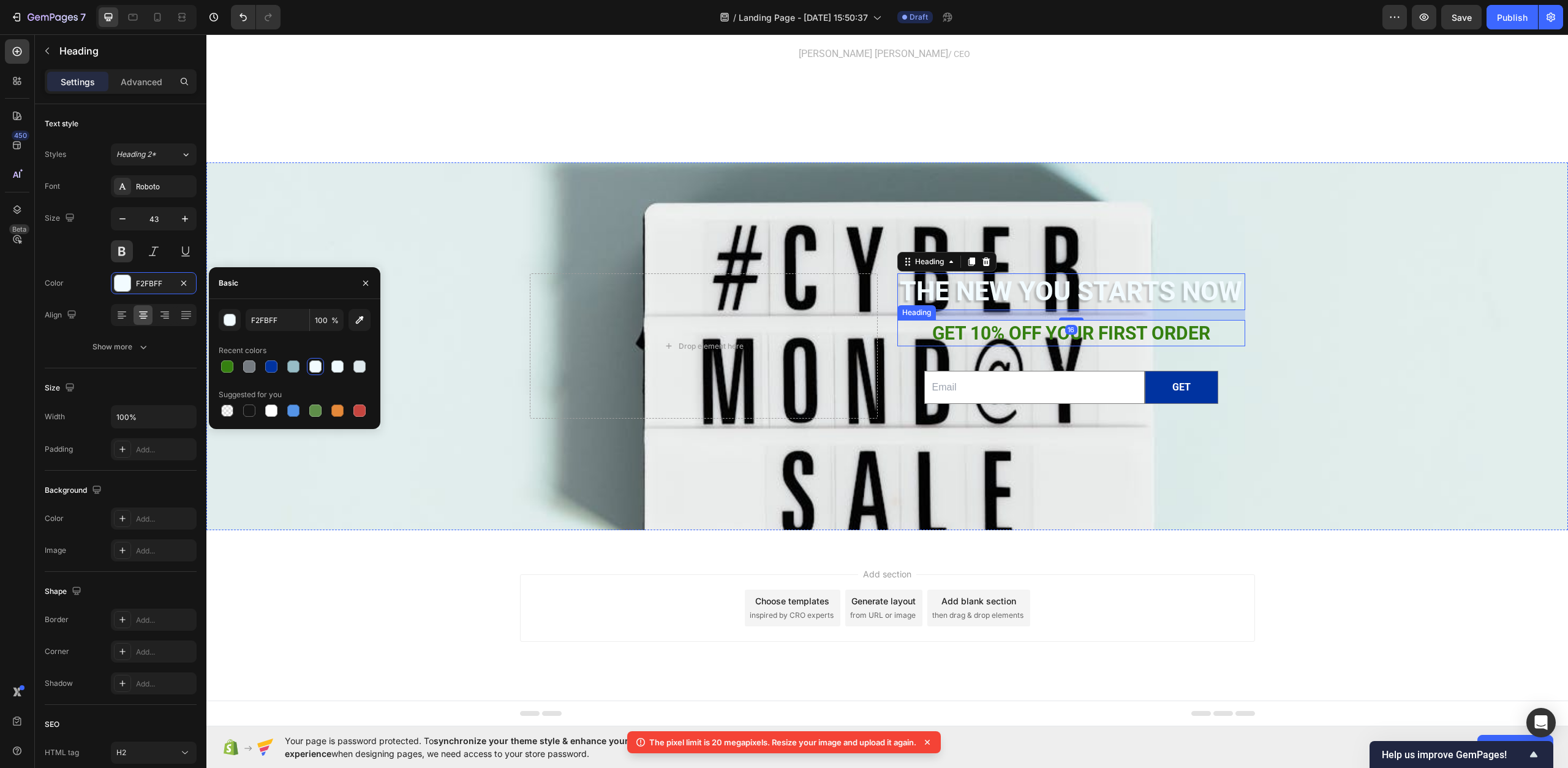
click at [1027, 336] on h2 "Get 10% off YOUR FIRST ORDER" at bounding box center [1071, 333] width 348 height 26
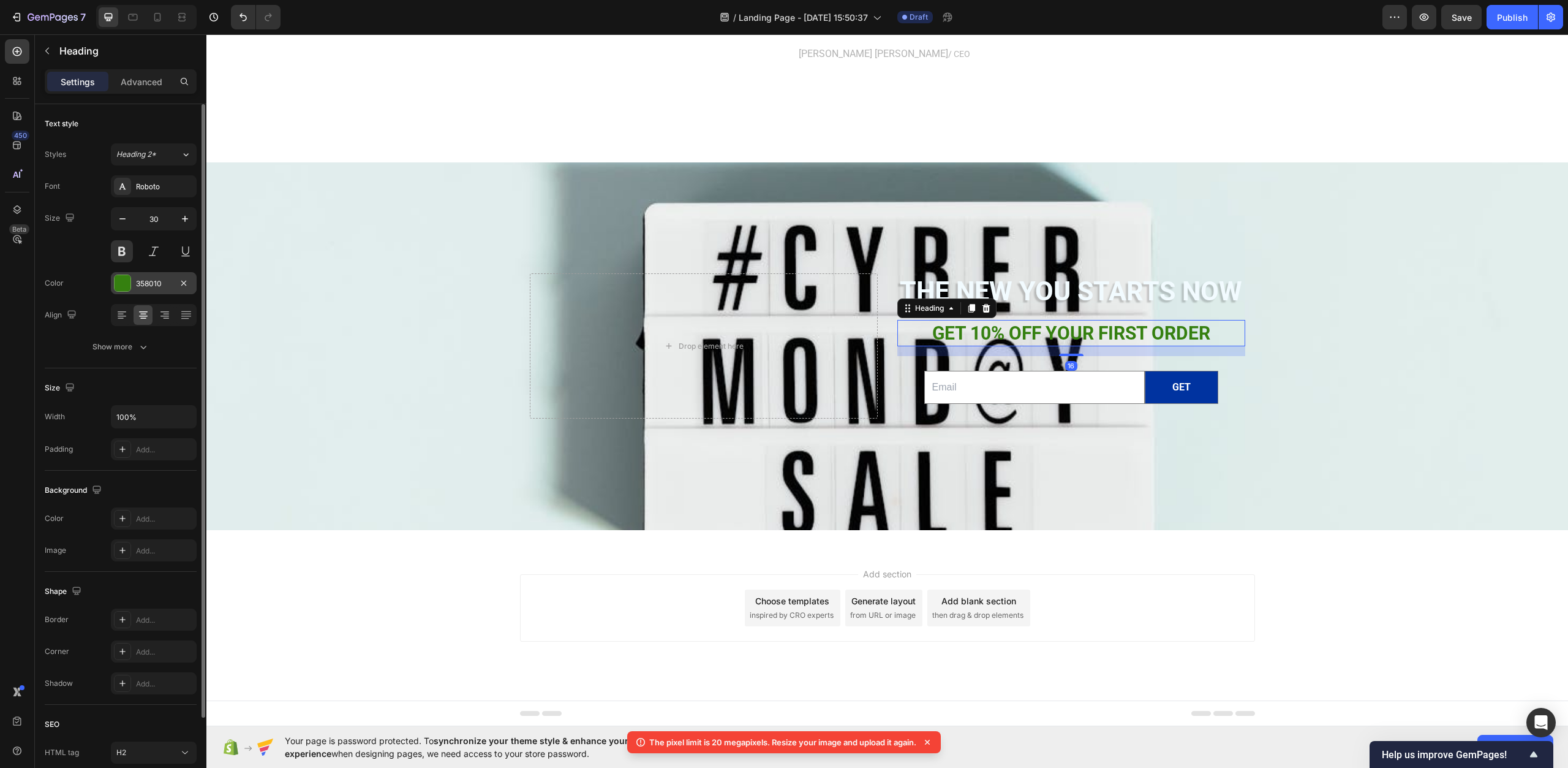
click at [144, 287] on div "358010" at bounding box center [153, 283] width 35 height 11
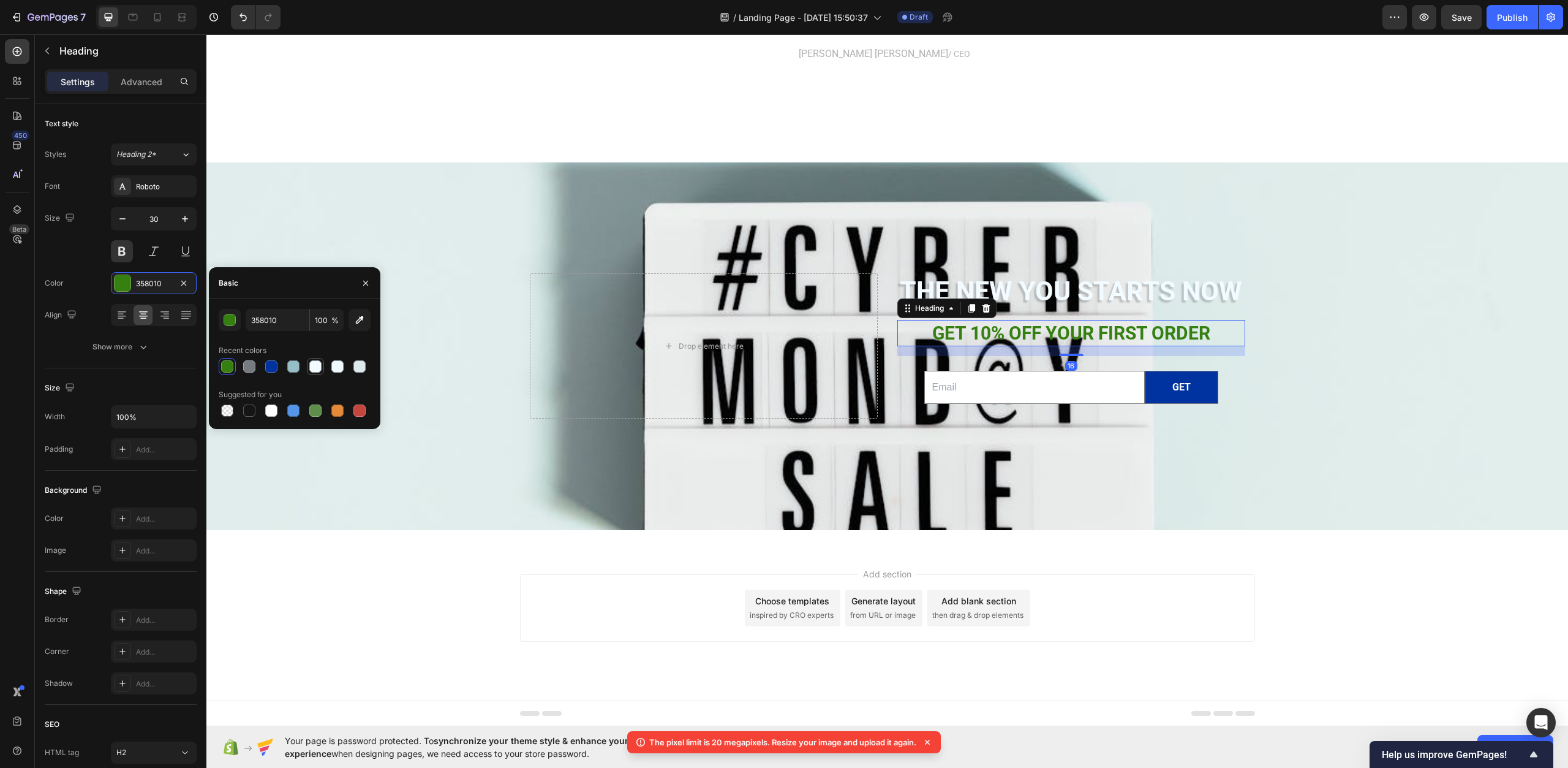
click at [319, 365] on div at bounding box center [315, 367] width 13 height 13
click at [273, 411] on div at bounding box center [271, 411] width 13 height 13
click at [334, 365] on div at bounding box center [337, 367] width 13 height 13
type input "EFFAFF"
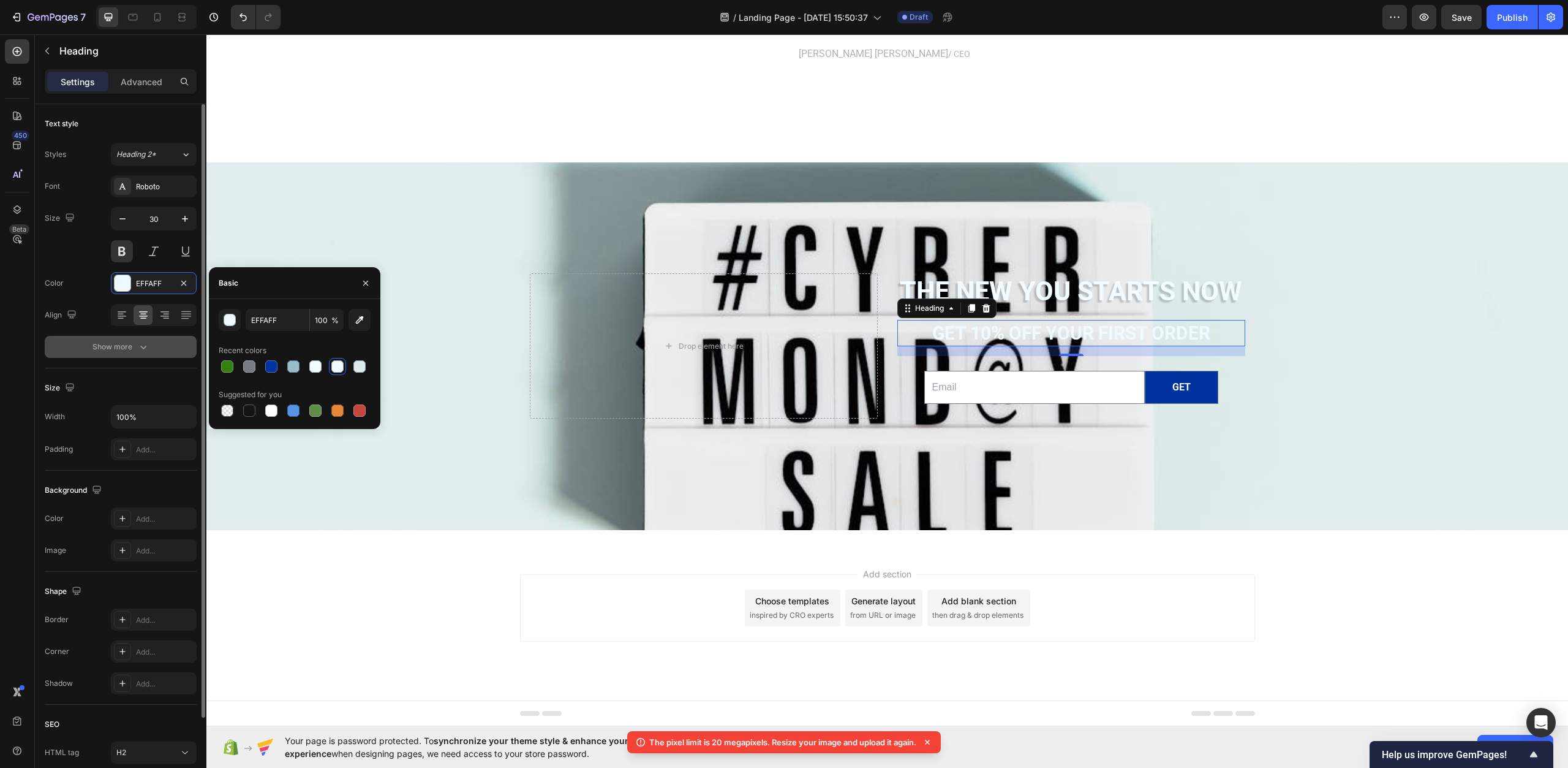
click at [131, 347] on div "Show more" at bounding box center [121, 346] width 57 height 13
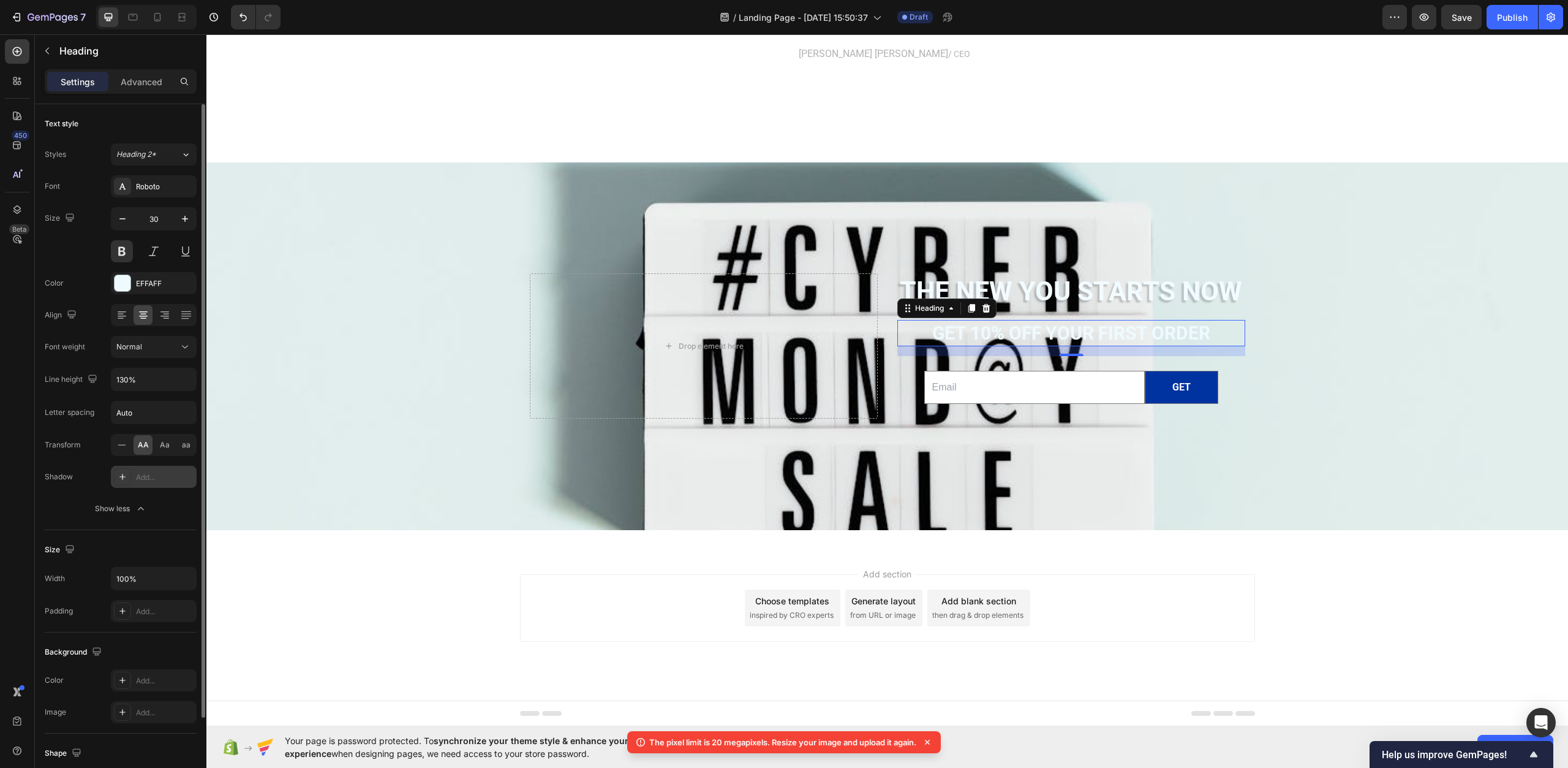
click at [152, 477] on div "Add..." at bounding box center [164, 477] width 57 height 11
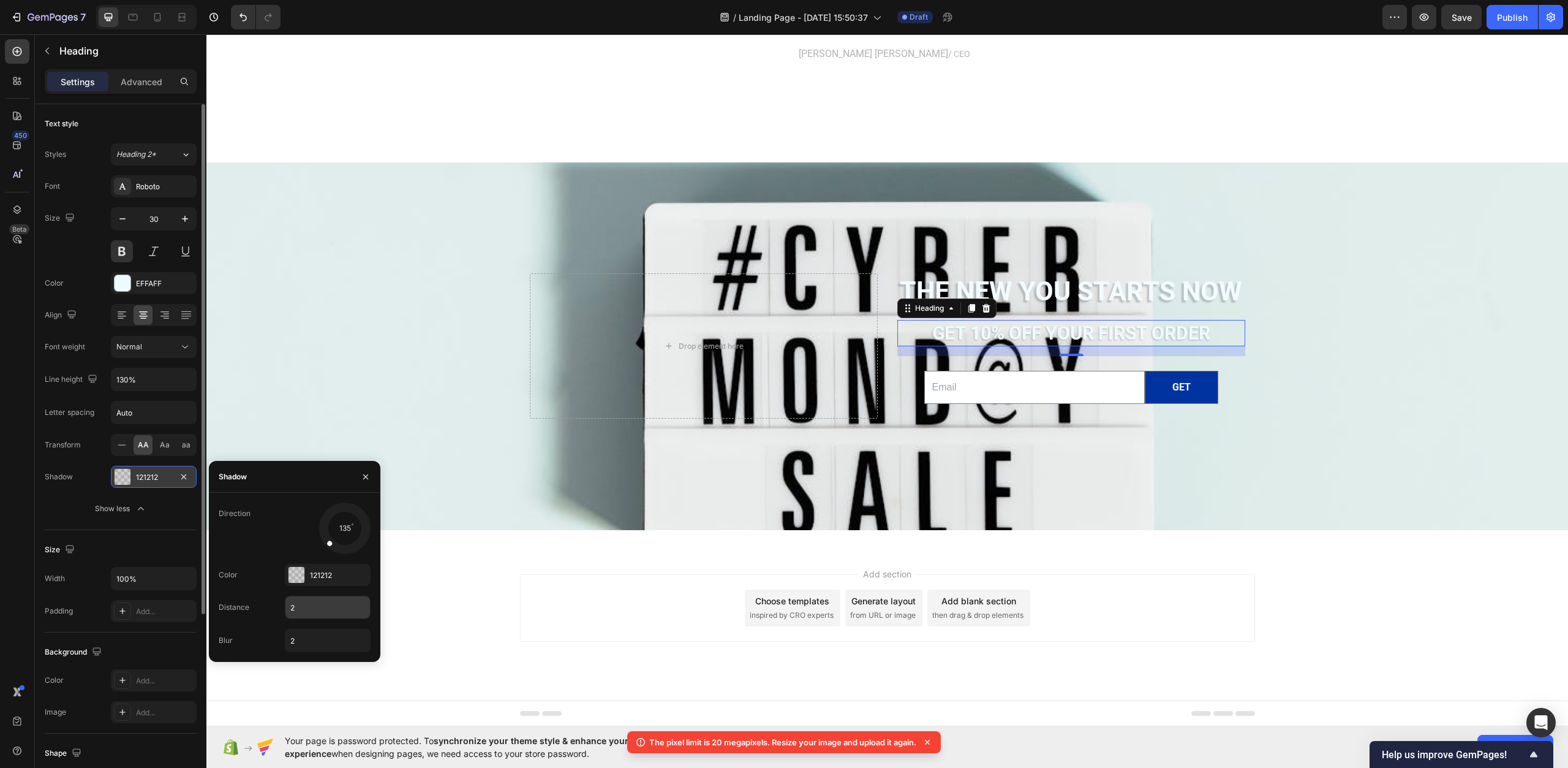
click at [319, 614] on input "2" at bounding box center [328, 608] width 84 height 22
type input "5"
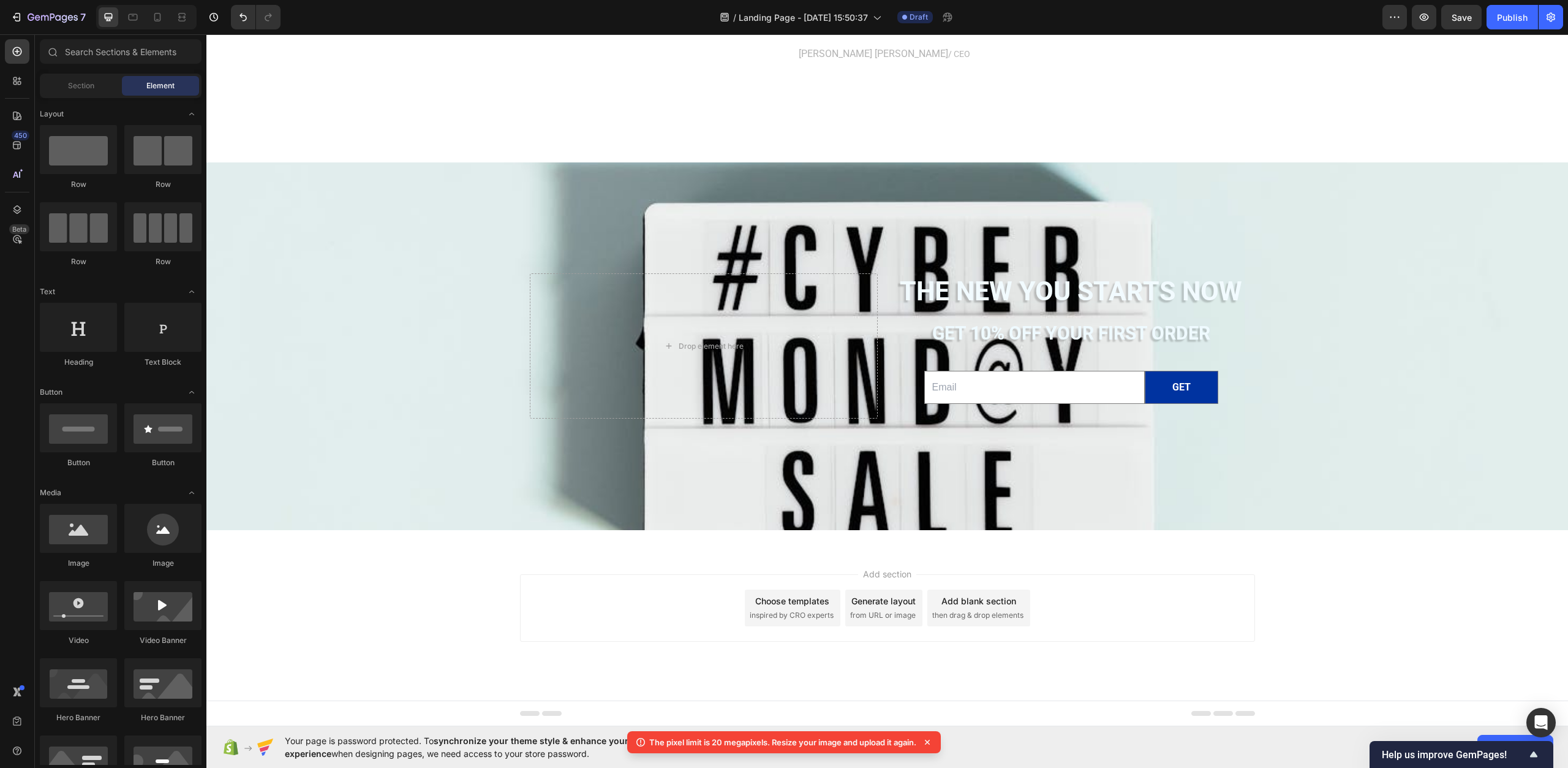
click at [454, 577] on div "Add section Choose templates inspired by CRO experts Generate layout from URL o…" at bounding box center [887, 625] width 1362 height 151
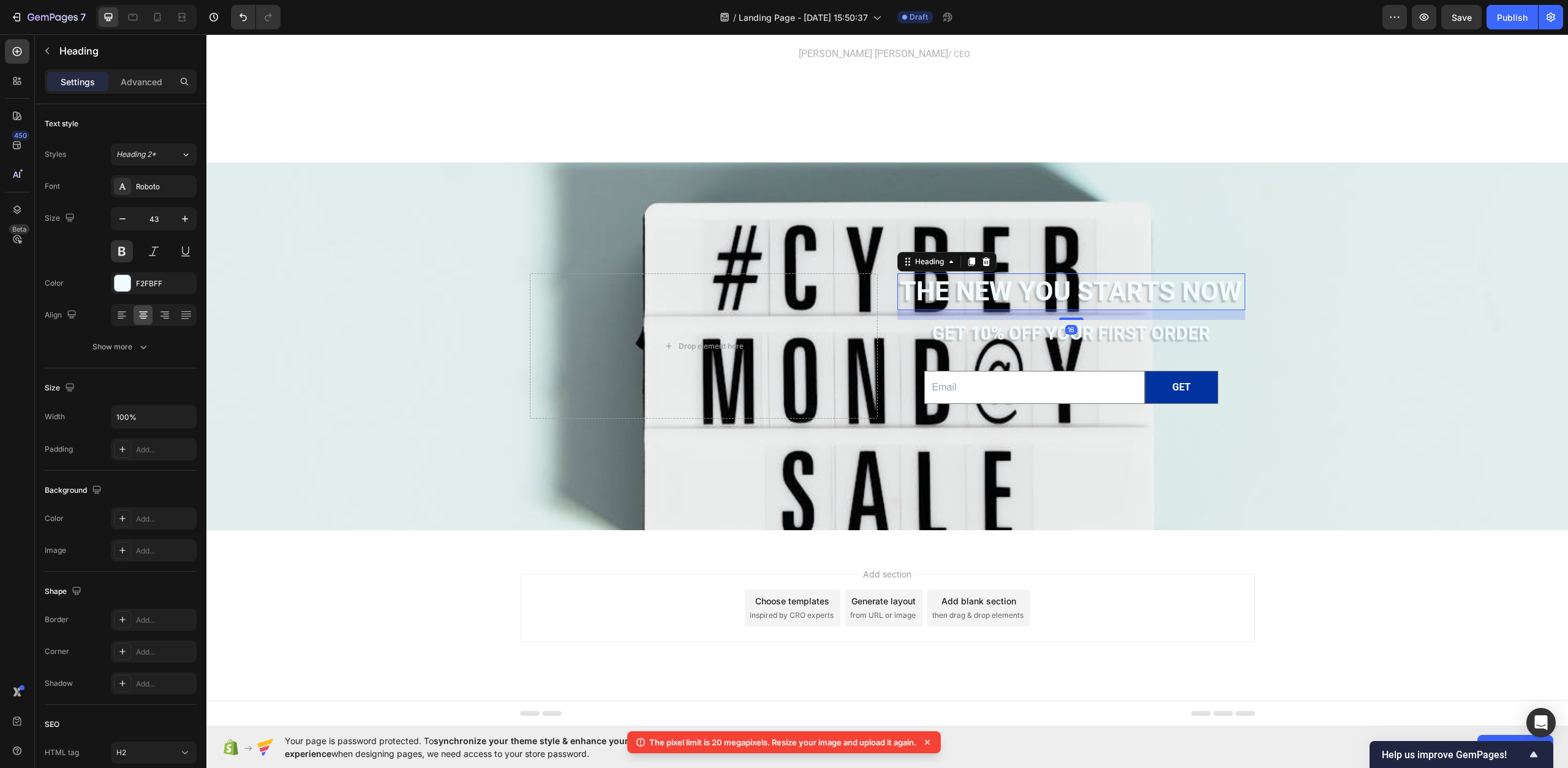
click at [1050, 280] on h2 "The new you starts now" at bounding box center [1071, 292] width 348 height 37
click at [323, 341] on div "Background Image" at bounding box center [887, 380] width 1362 height 692
click at [963, 285] on h2 "The new you starts now" at bounding box center [1071, 292] width 348 height 37
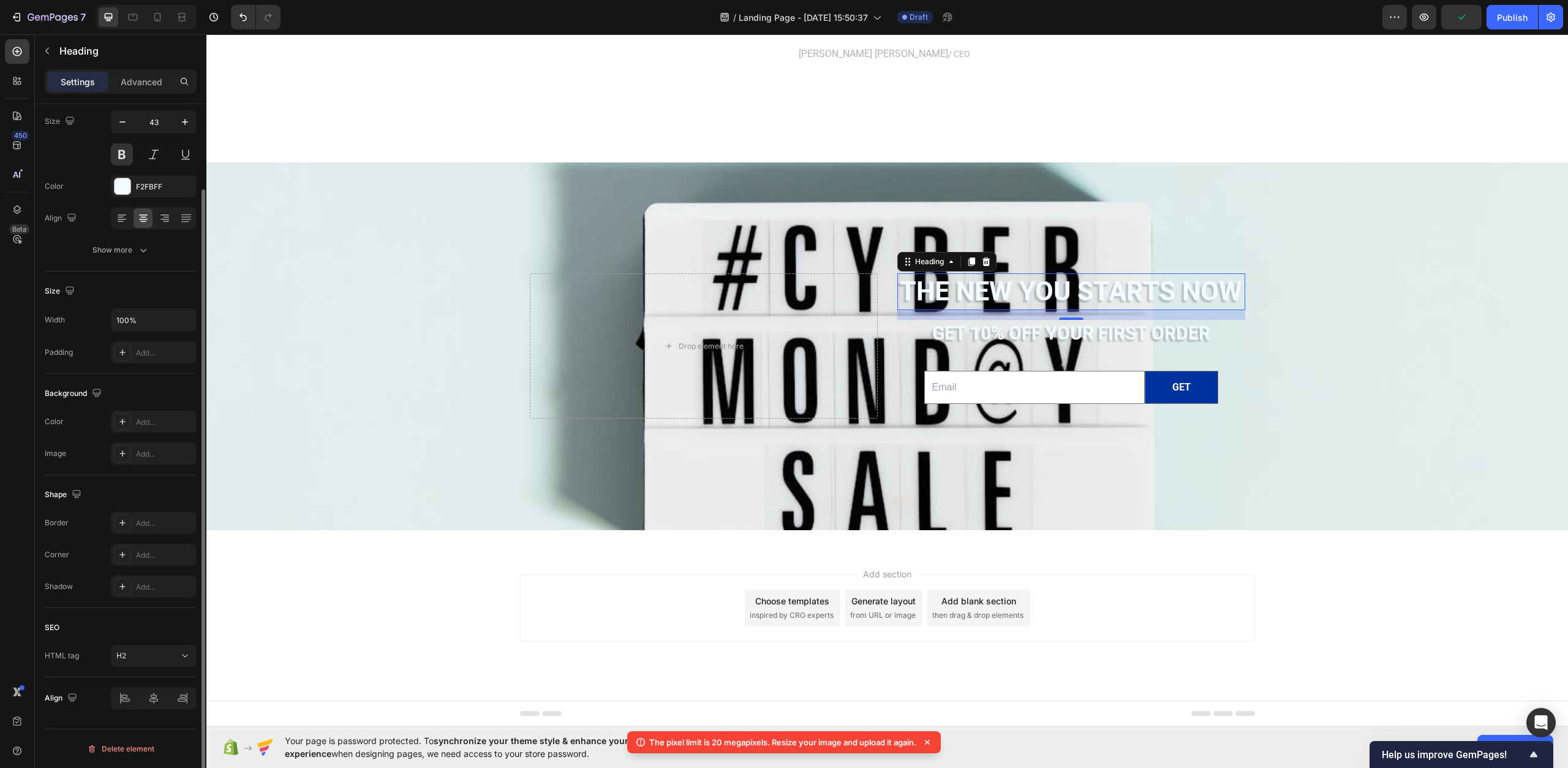
scroll to position [0, 0]
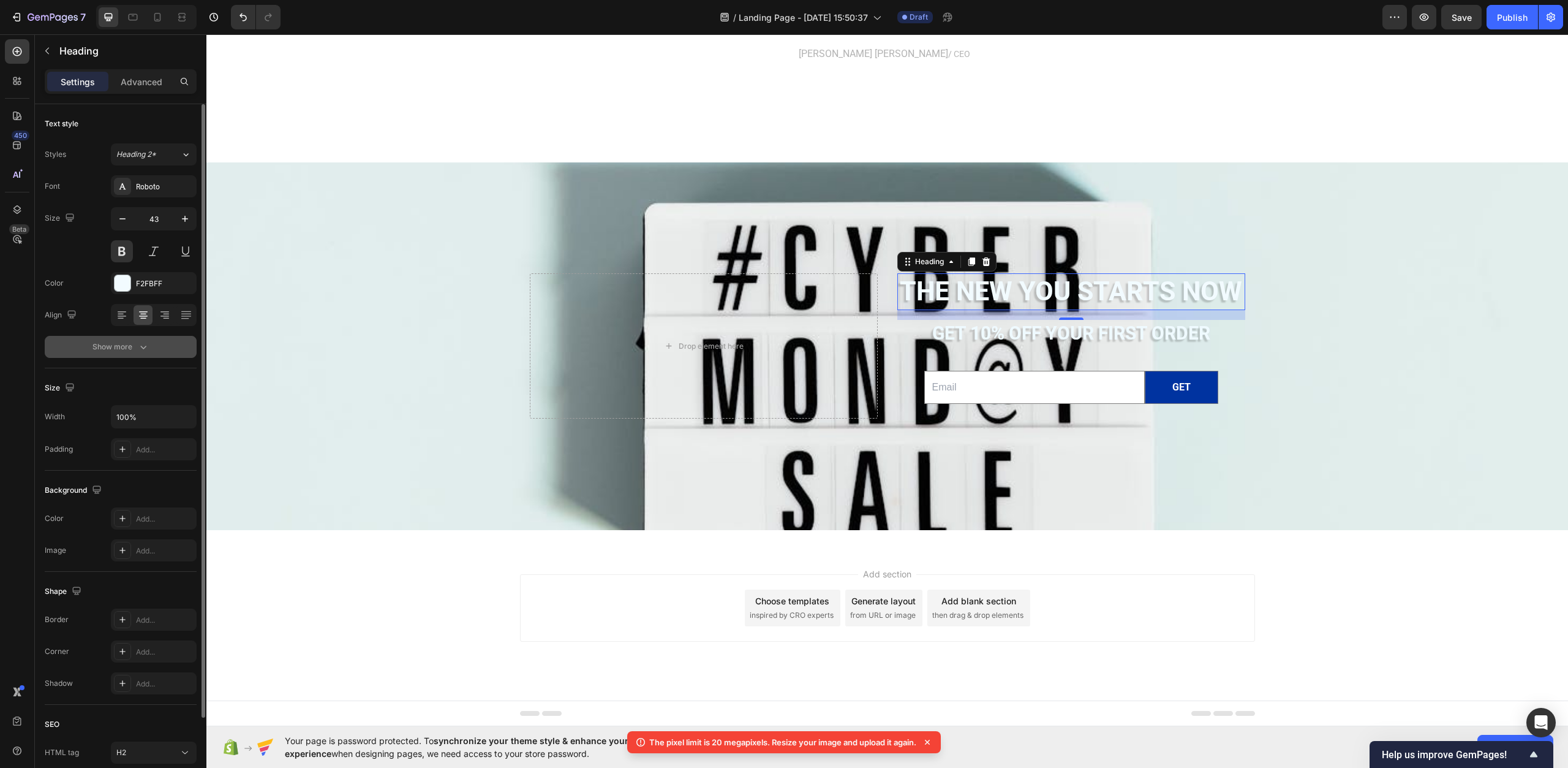
click at [140, 343] on icon "button" at bounding box center [143, 346] width 13 height 13
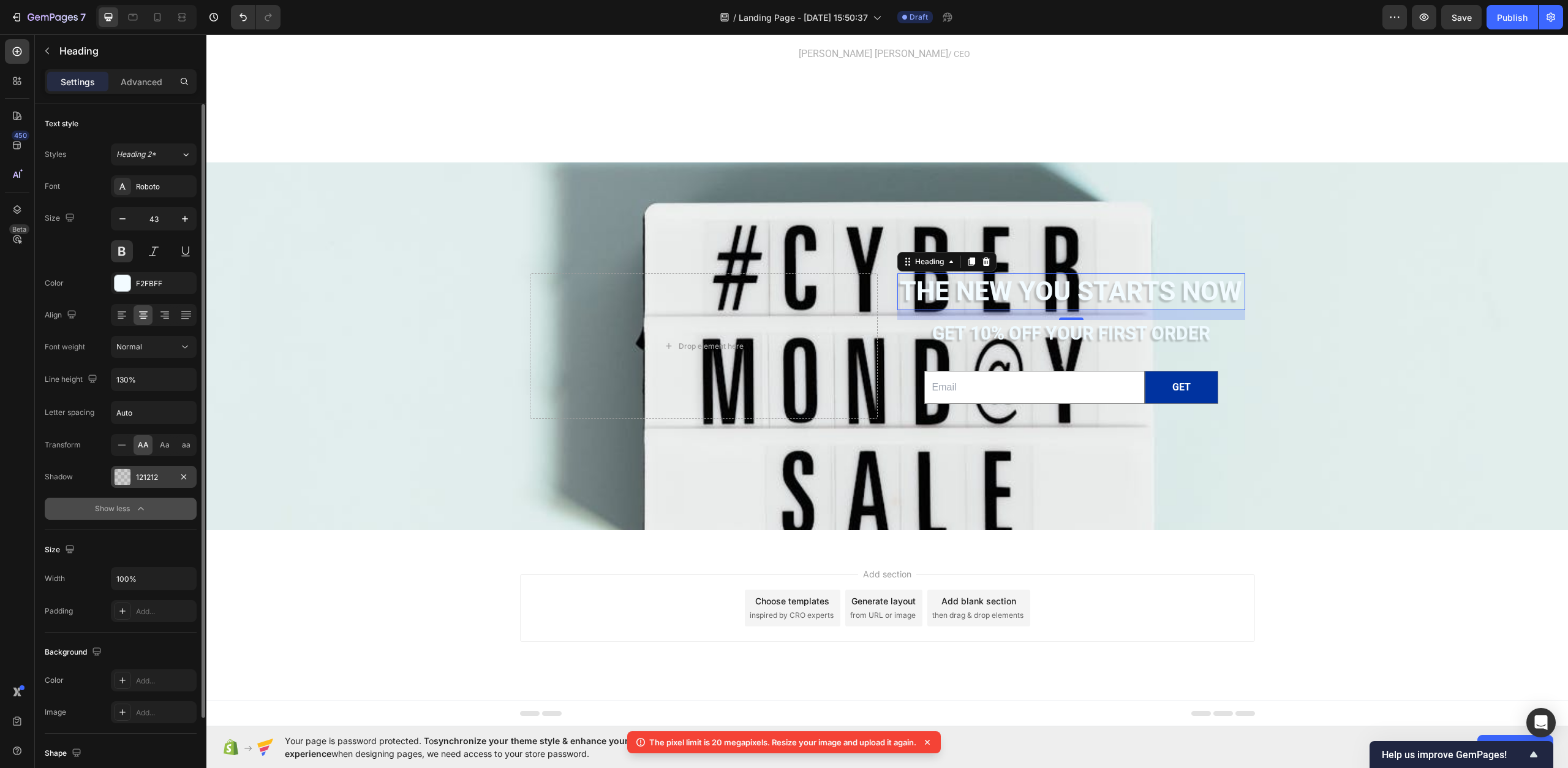
scroll to position [62, 0]
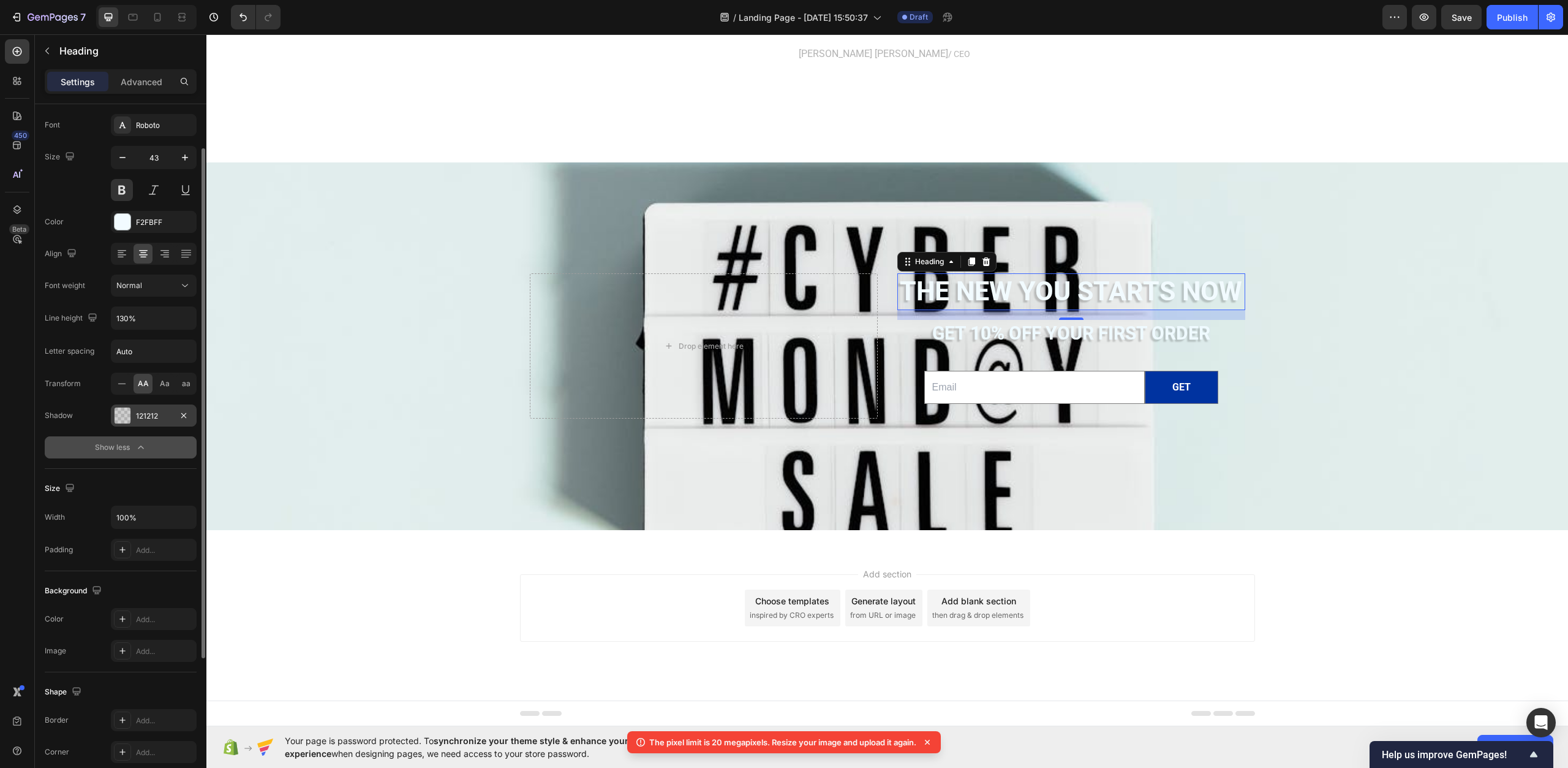
click at [144, 421] on div "121212" at bounding box center [153, 416] width 35 height 11
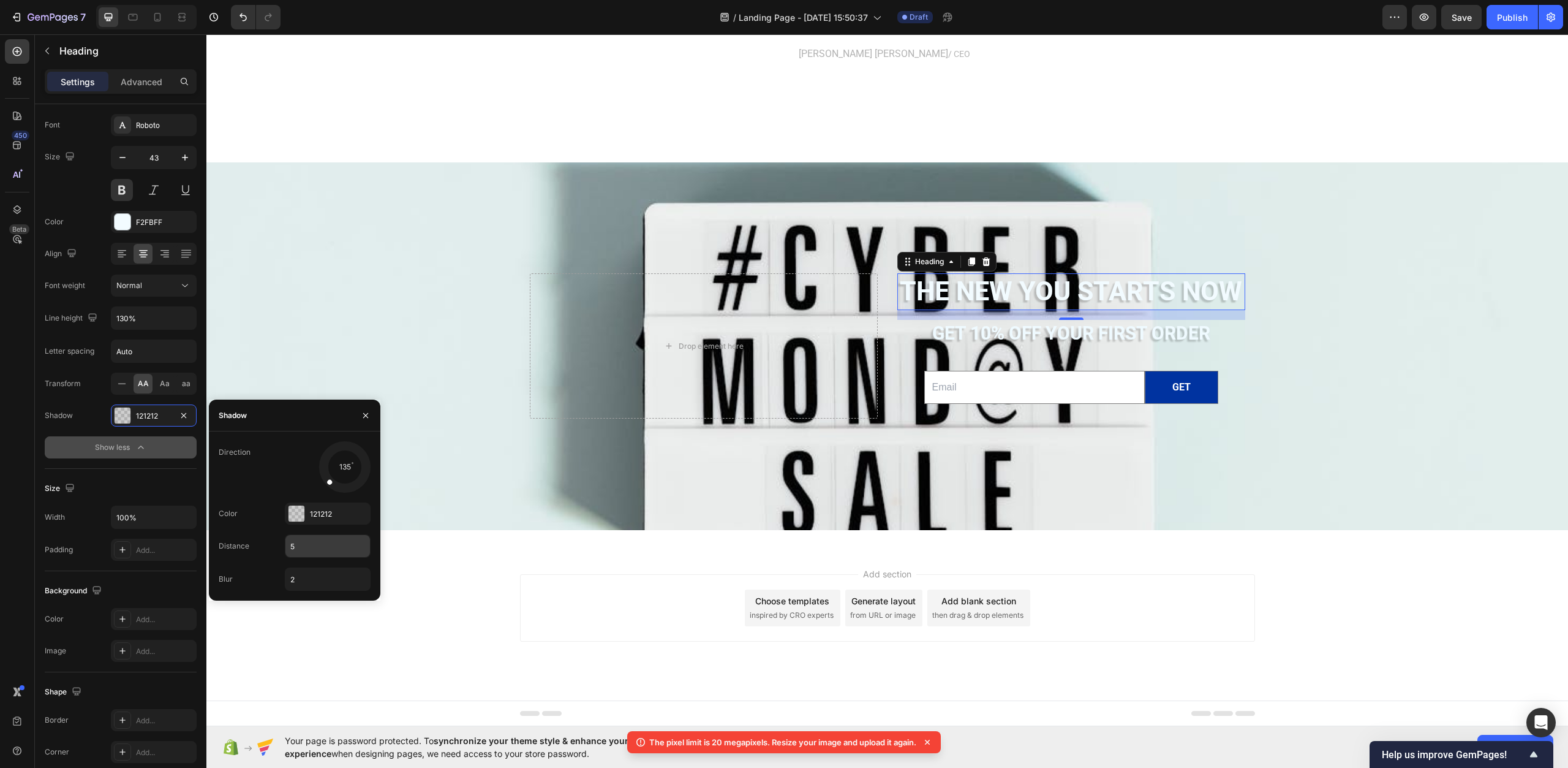
click at [315, 551] on input "5" at bounding box center [328, 546] width 84 height 22
type input "10"
click at [528, 478] on div "Background Image" at bounding box center [887, 380] width 1362 height 692
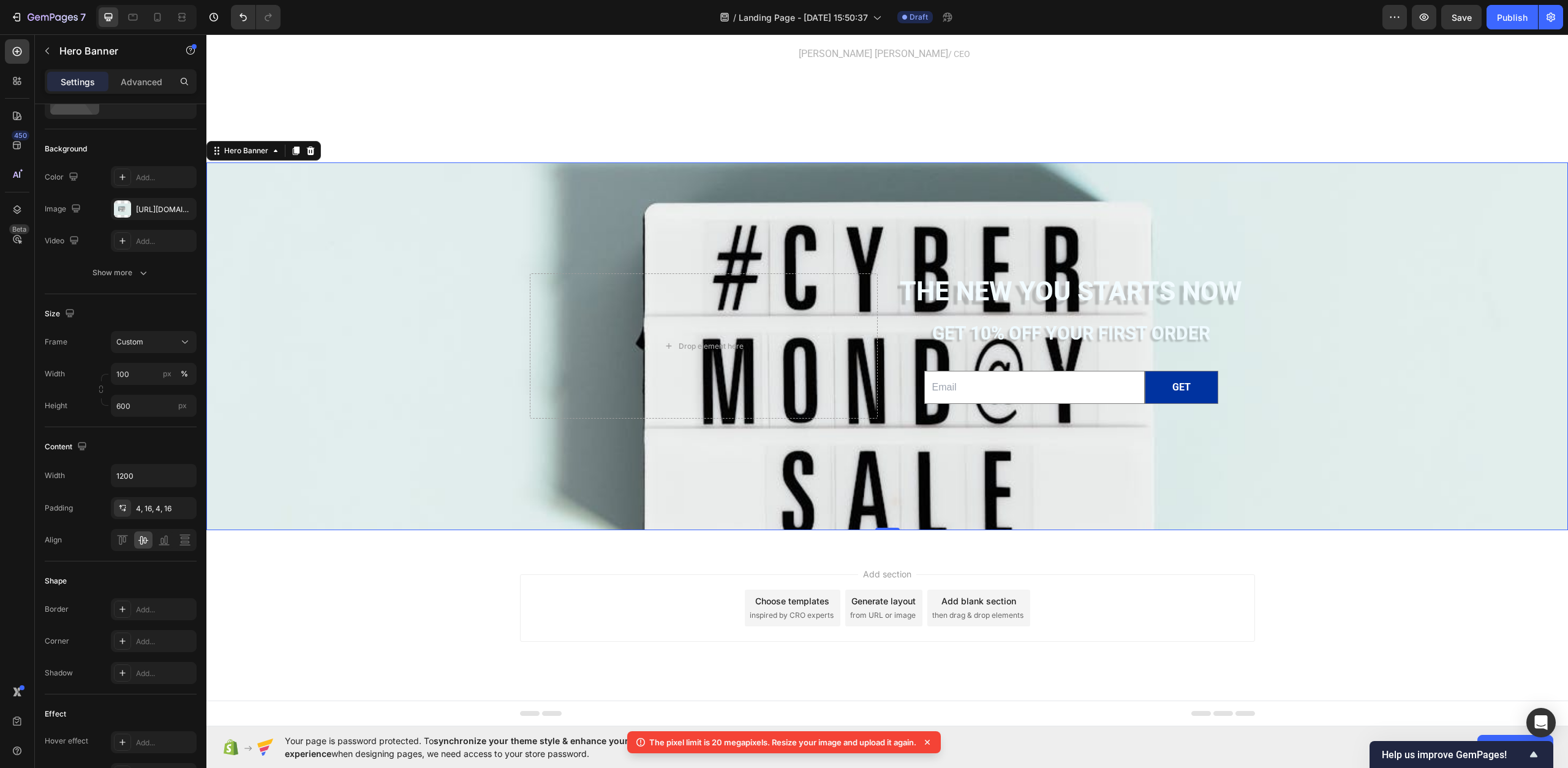
scroll to position [0, 0]
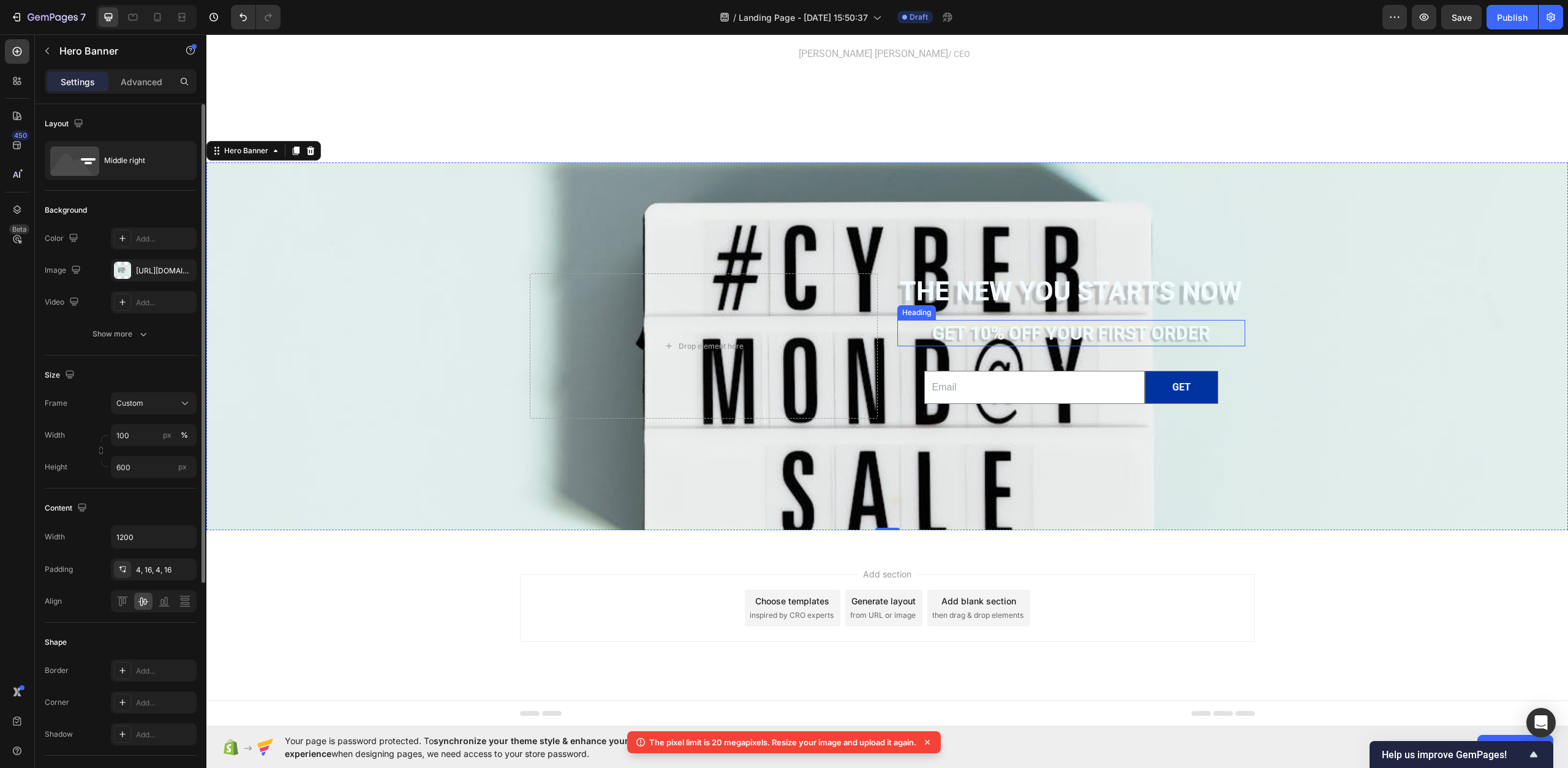
click at [1045, 333] on h2 "Get 10% off YOUR FIRST ORDER" at bounding box center [1071, 333] width 348 height 26
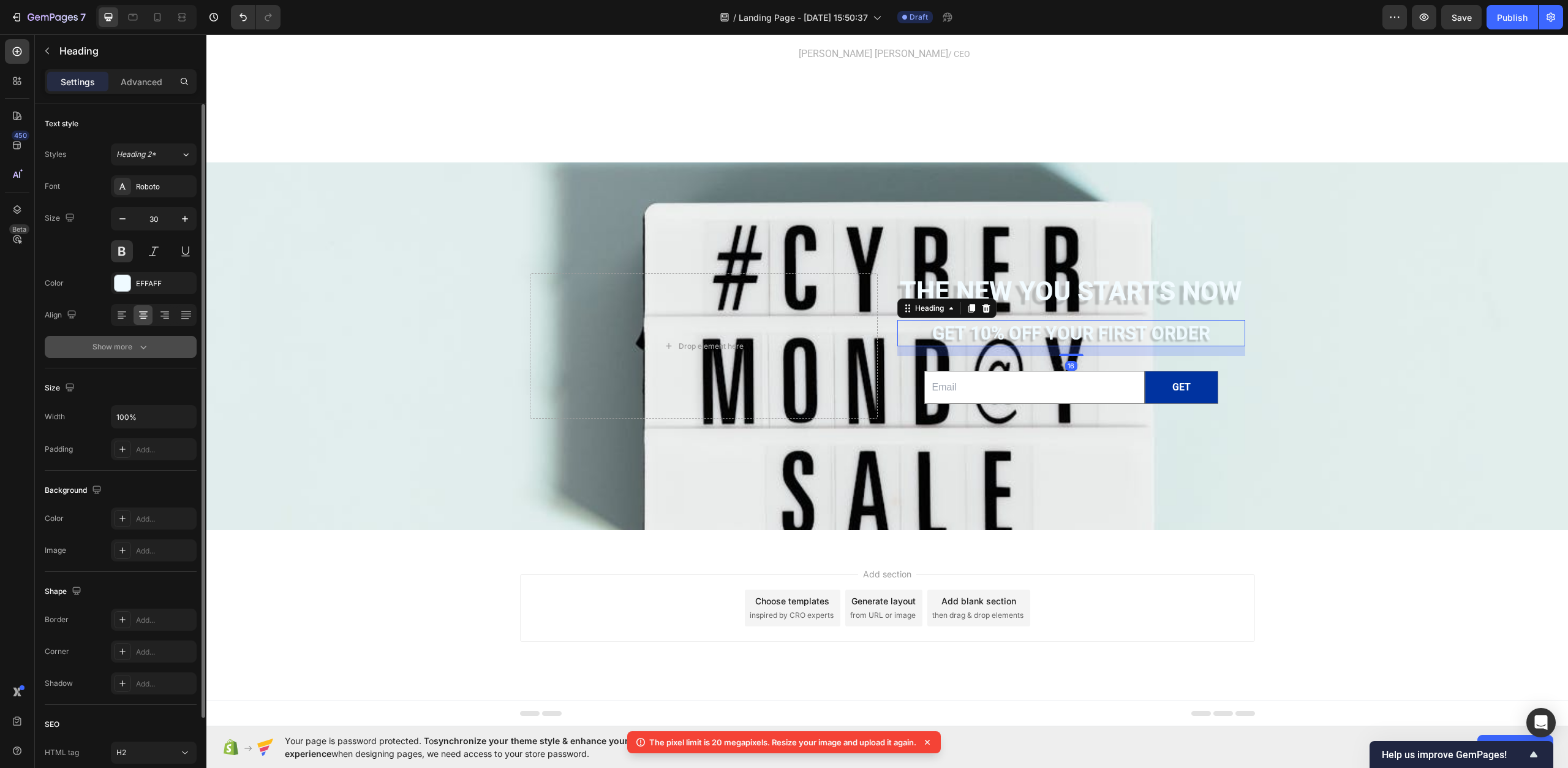
click at [138, 351] on icon "button" at bounding box center [143, 346] width 13 height 13
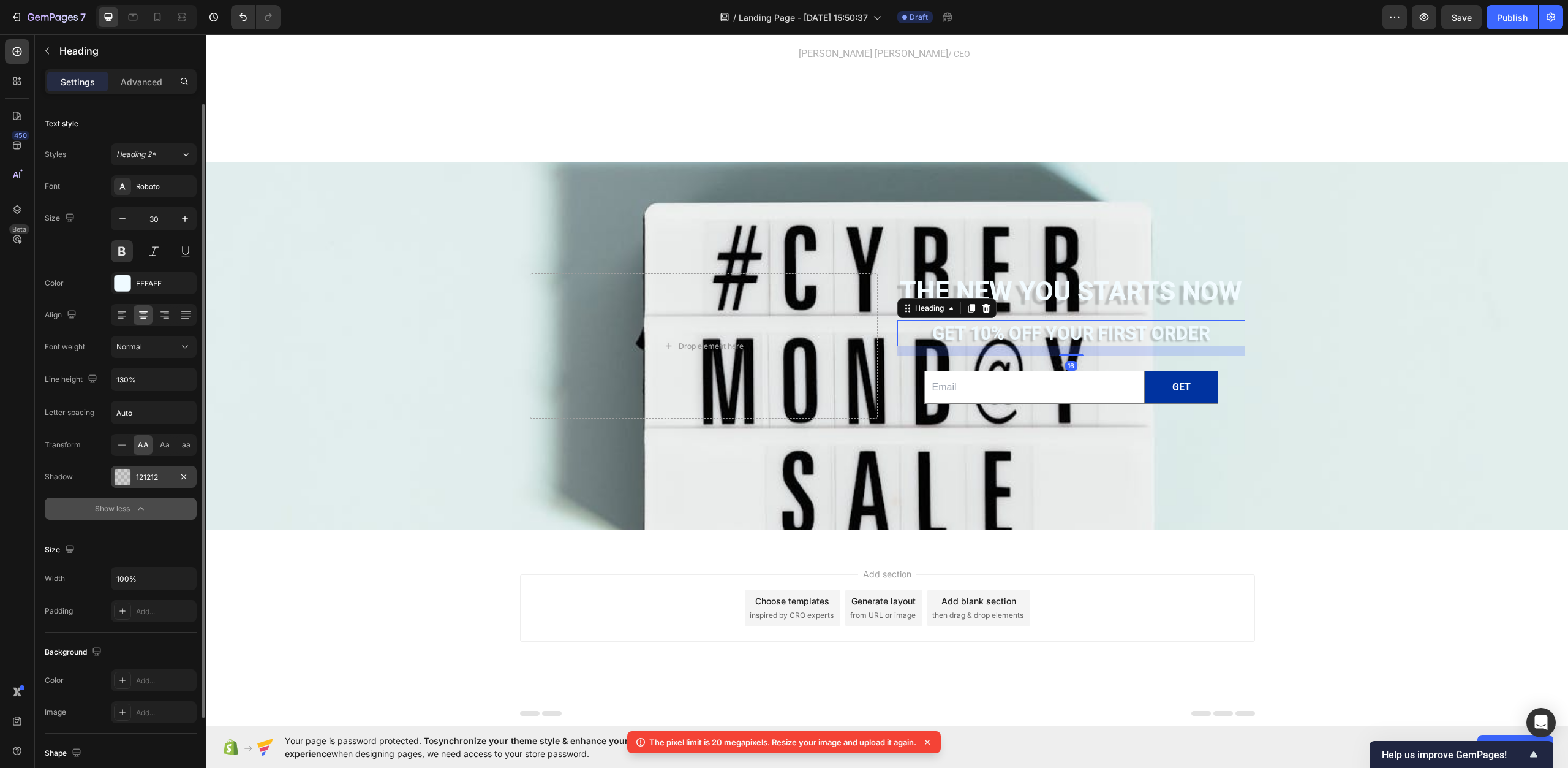
click at [169, 476] on div "121212" at bounding box center [153, 477] width 35 height 11
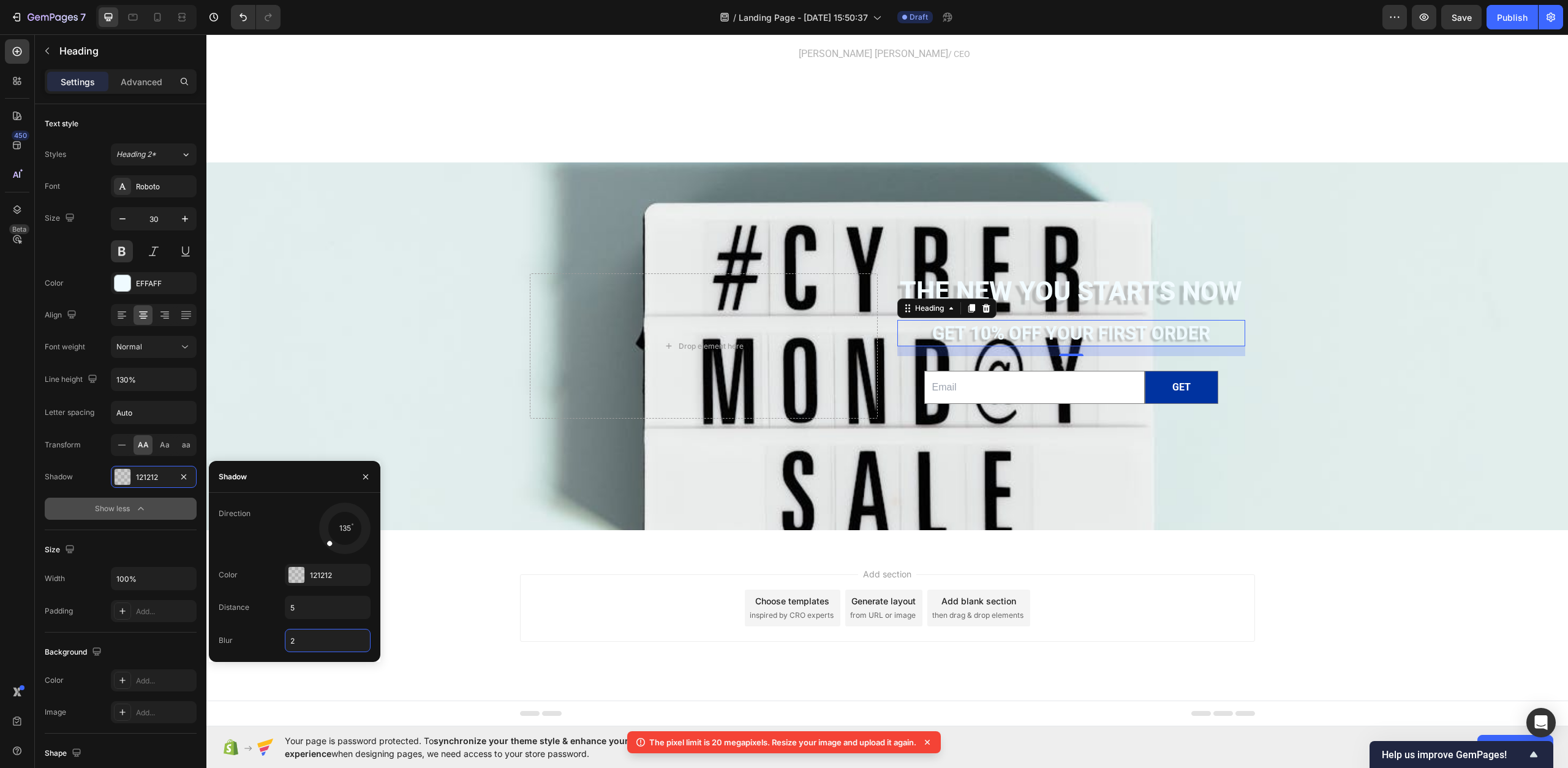
click at [314, 640] on input "2" at bounding box center [328, 641] width 84 height 22
click at [313, 610] on input "5" at bounding box center [328, 608] width 84 height 22
type input "10"
click at [430, 576] on div "Add section Choose templates inspired by CRO experts Generate layout from URL o…" at bounding box center [887, 625] width 1362 height 151
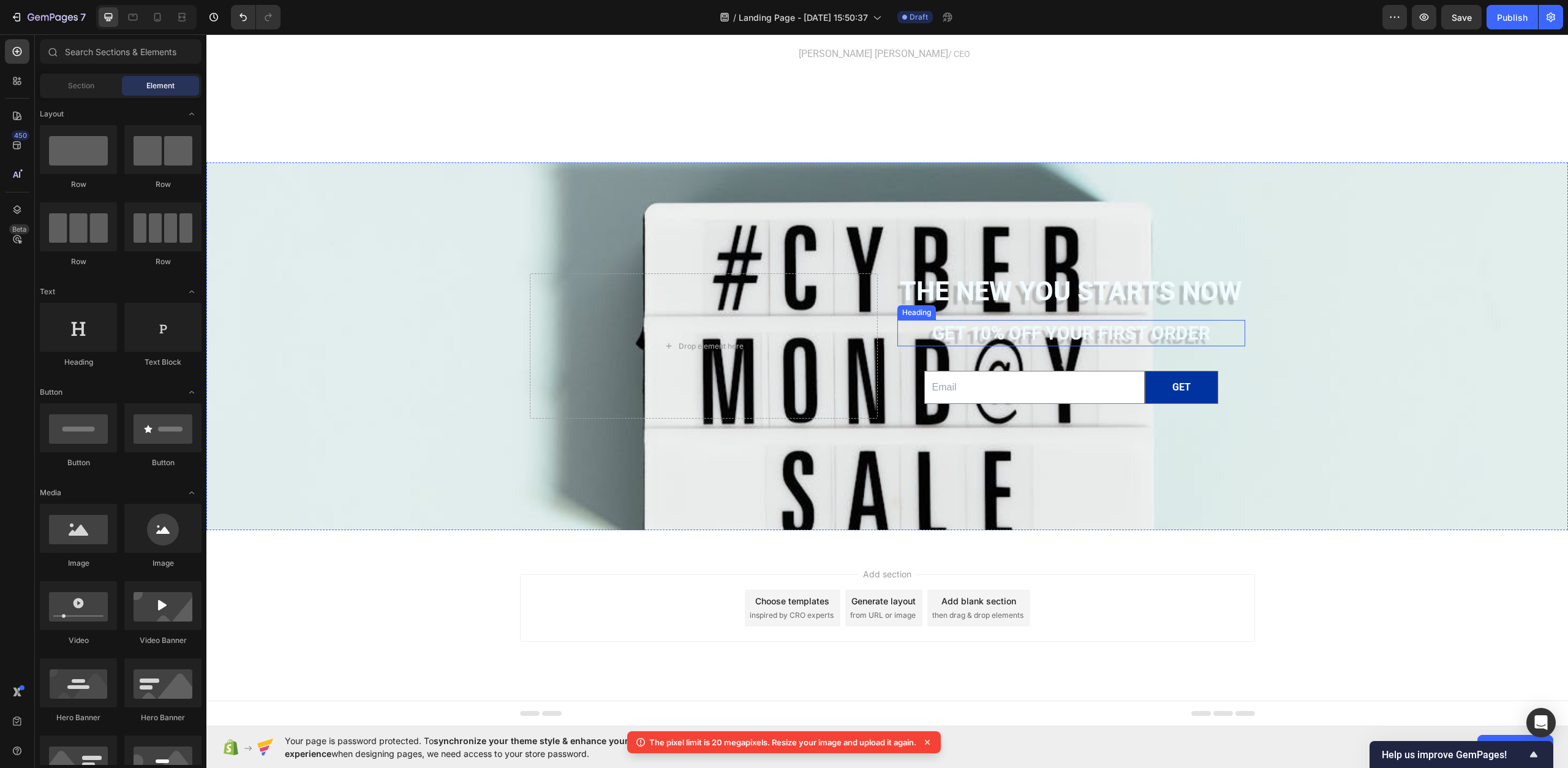
click at [958, 327] on h2 "Get 10% off YOUR FIRST ORDER" at bounding box center [1071, 333] width 348 height 26
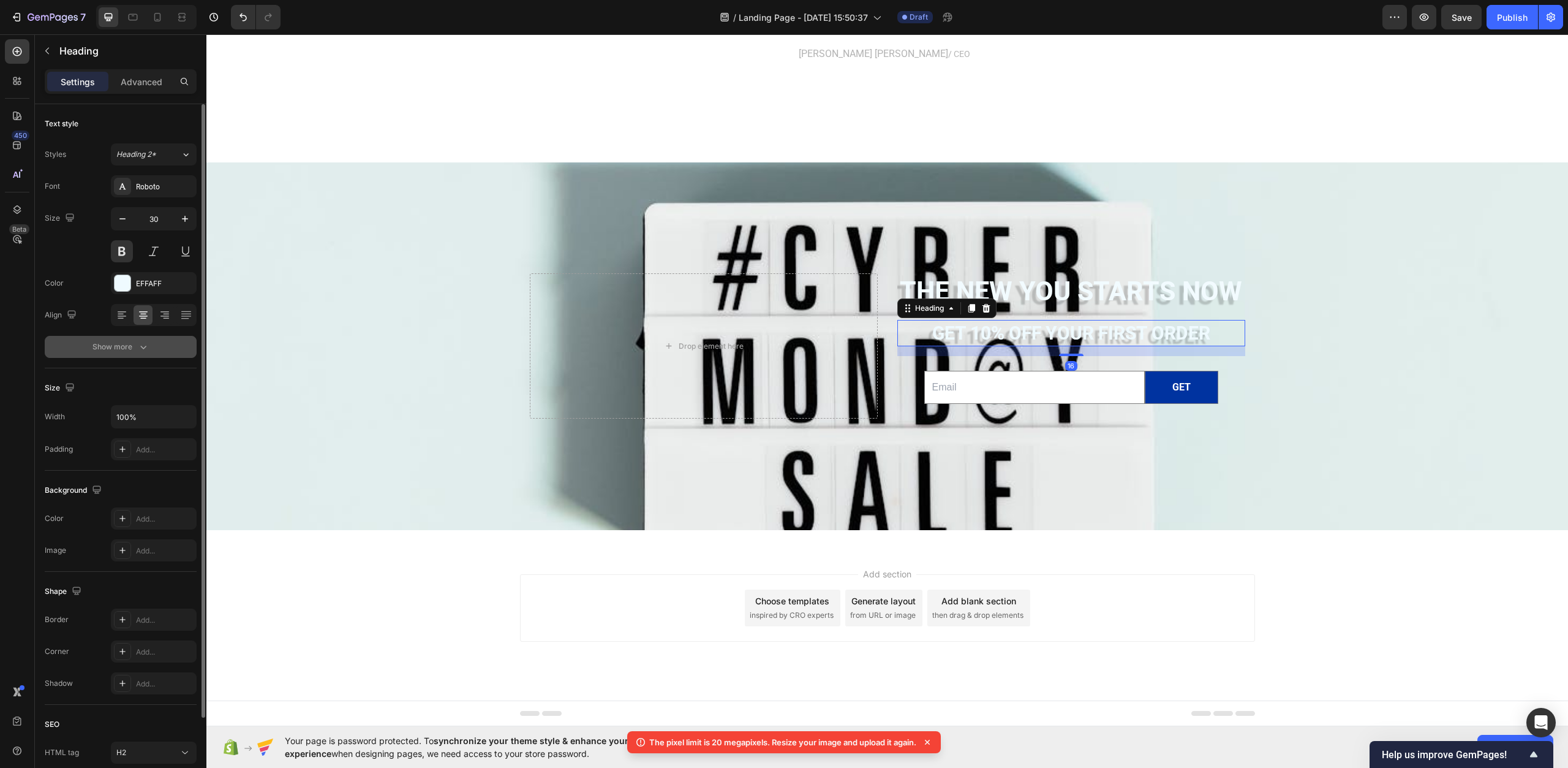
click at [142, 346] on icon "button" at bounding box center [143, 346] width 13 height 13
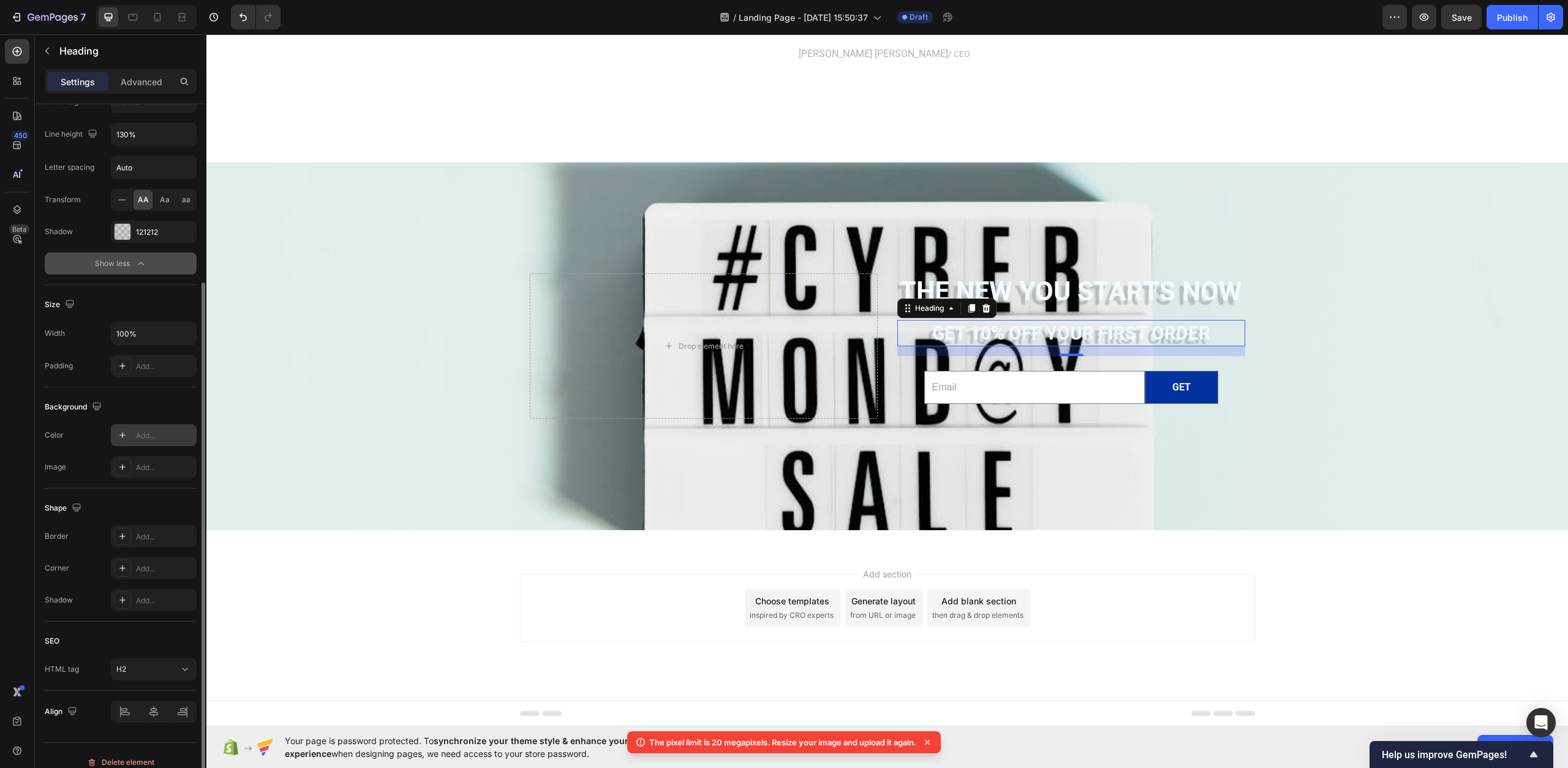
scroll to position [259, 0]
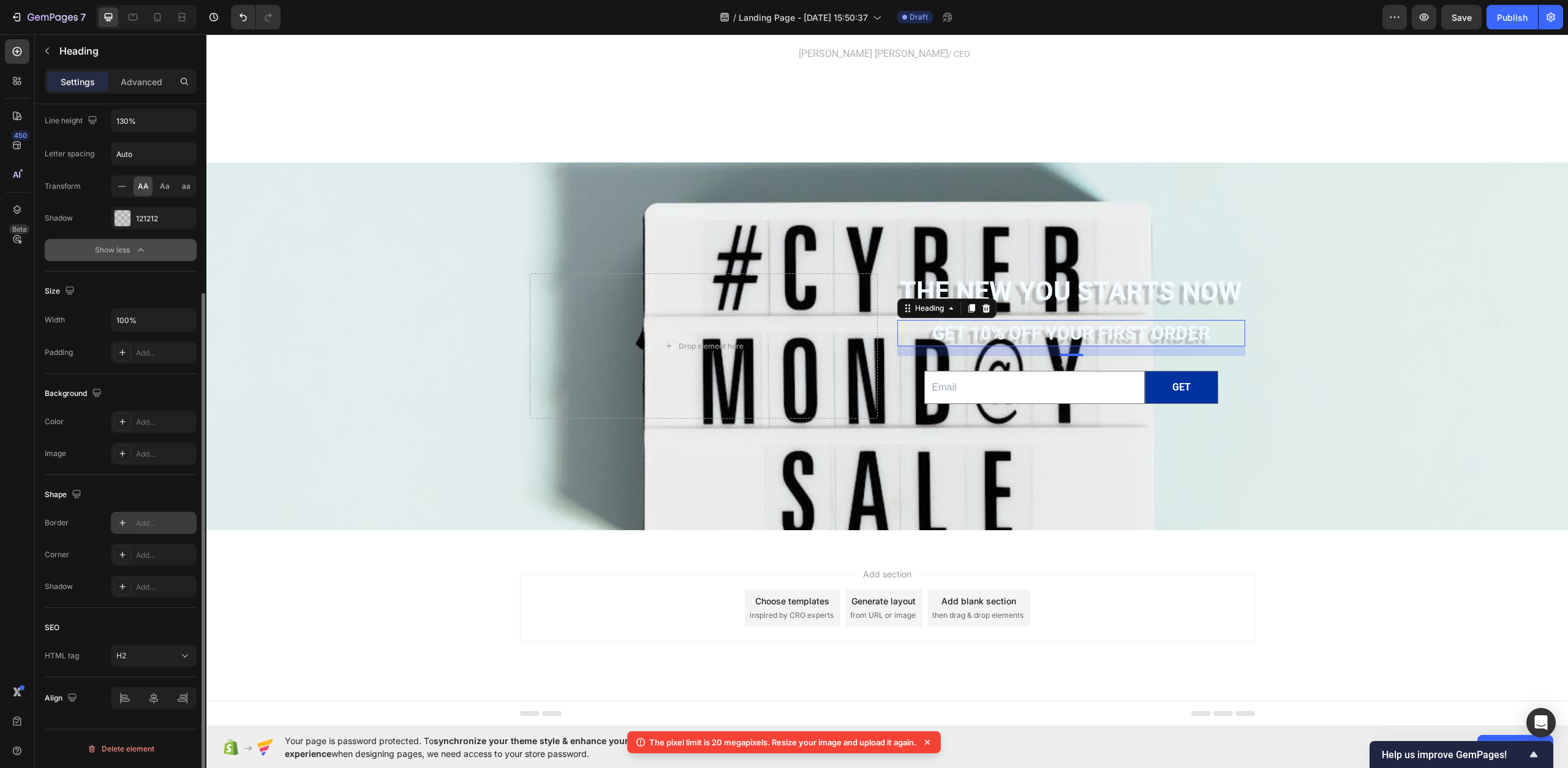
click at [147, 522] on div "Add..." at bounding box center [164, 523] width 57 height 11
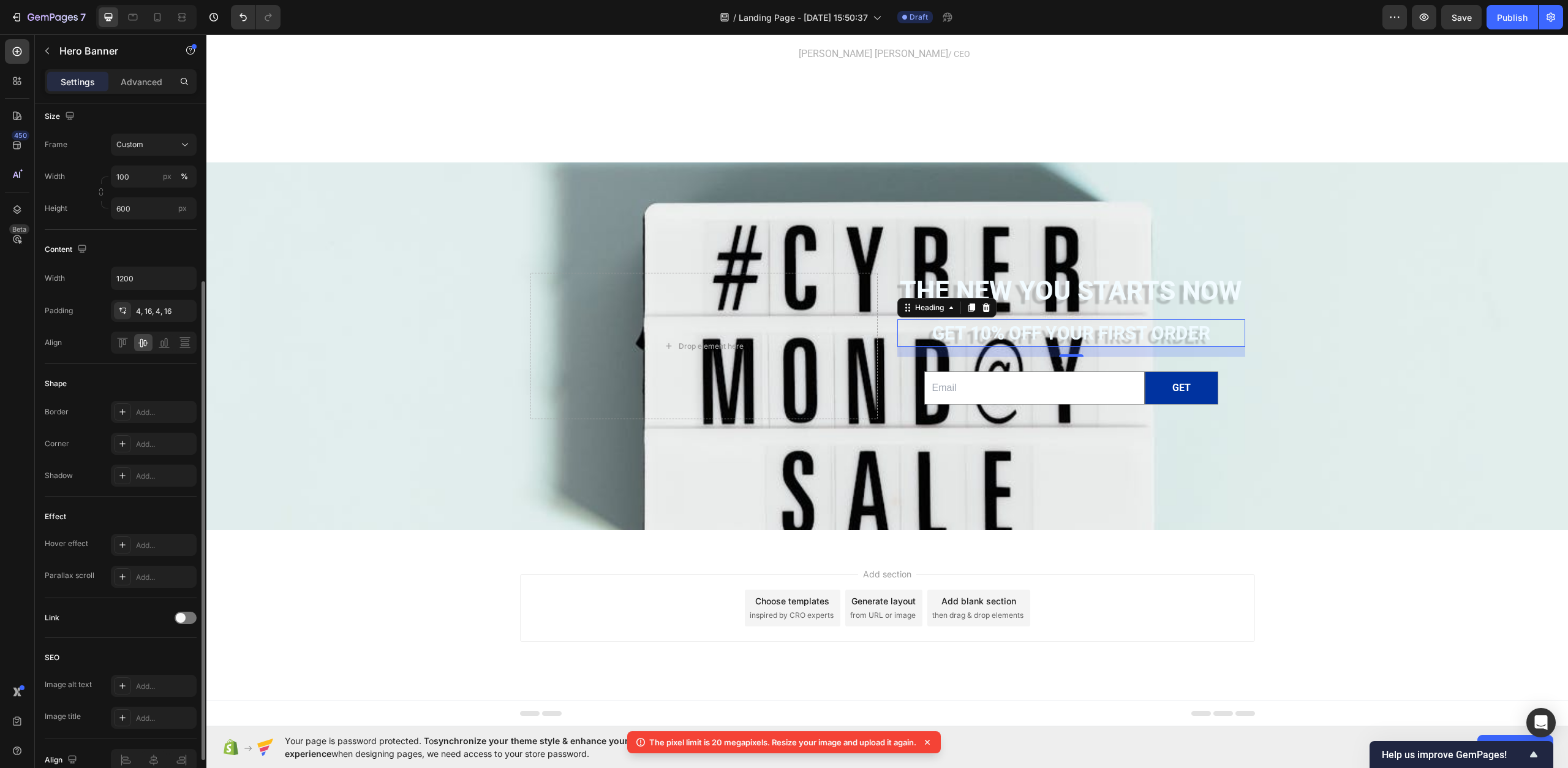
click at [288, 484] on div "Background Image" at bounding box center [887, 380] width 1362 height 692
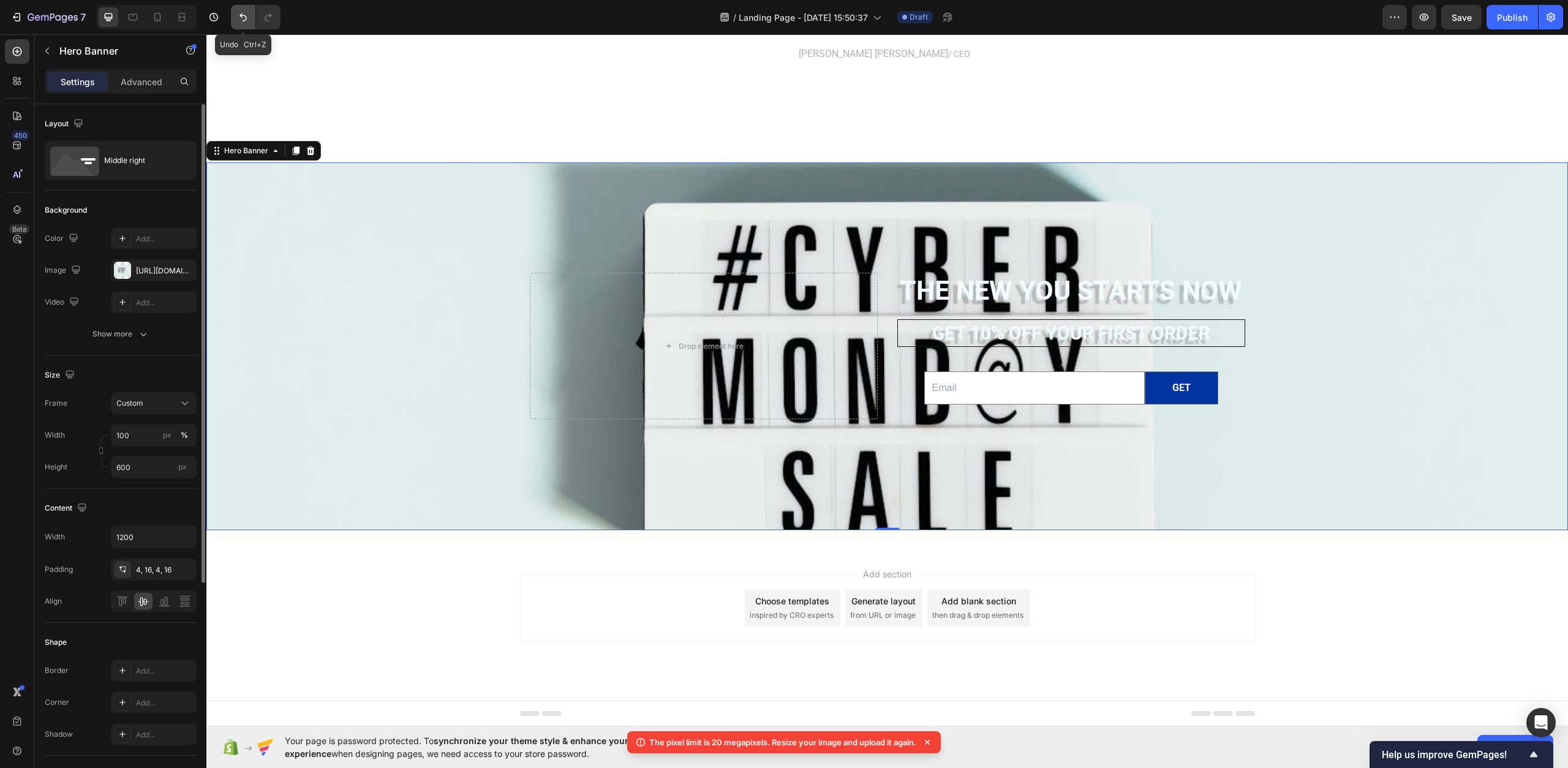
click at [238, 22] on icon "Undo/Redo" at bounding box center [243, 17] width 13 height 13
click at [938, 288] on h2 "The new you starts now" at bounding box center [1071, 292] width 348 height 37
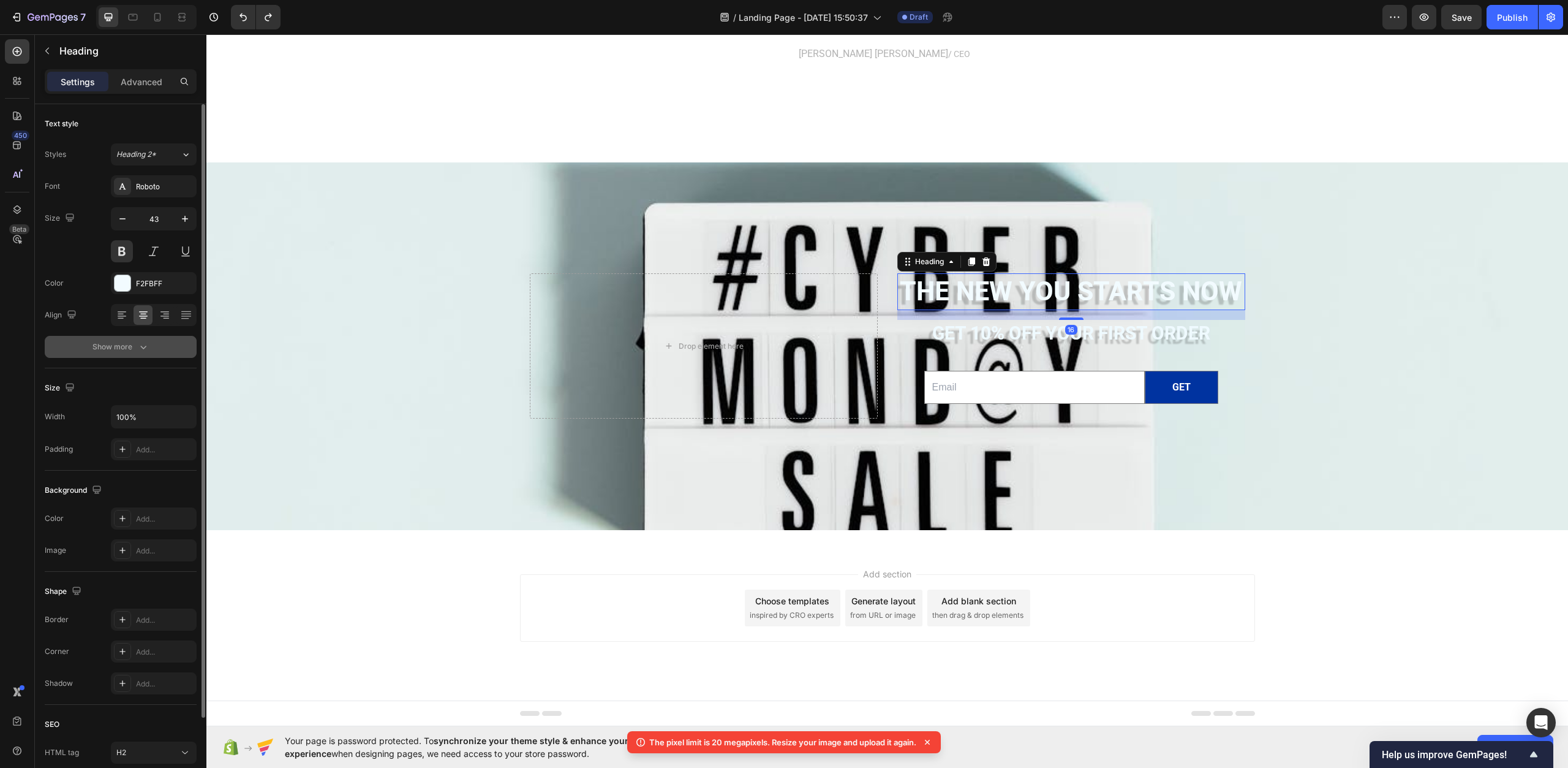
click at [126, 346] on div "Show more" at bounding box center [121, 346] width 57 height 13
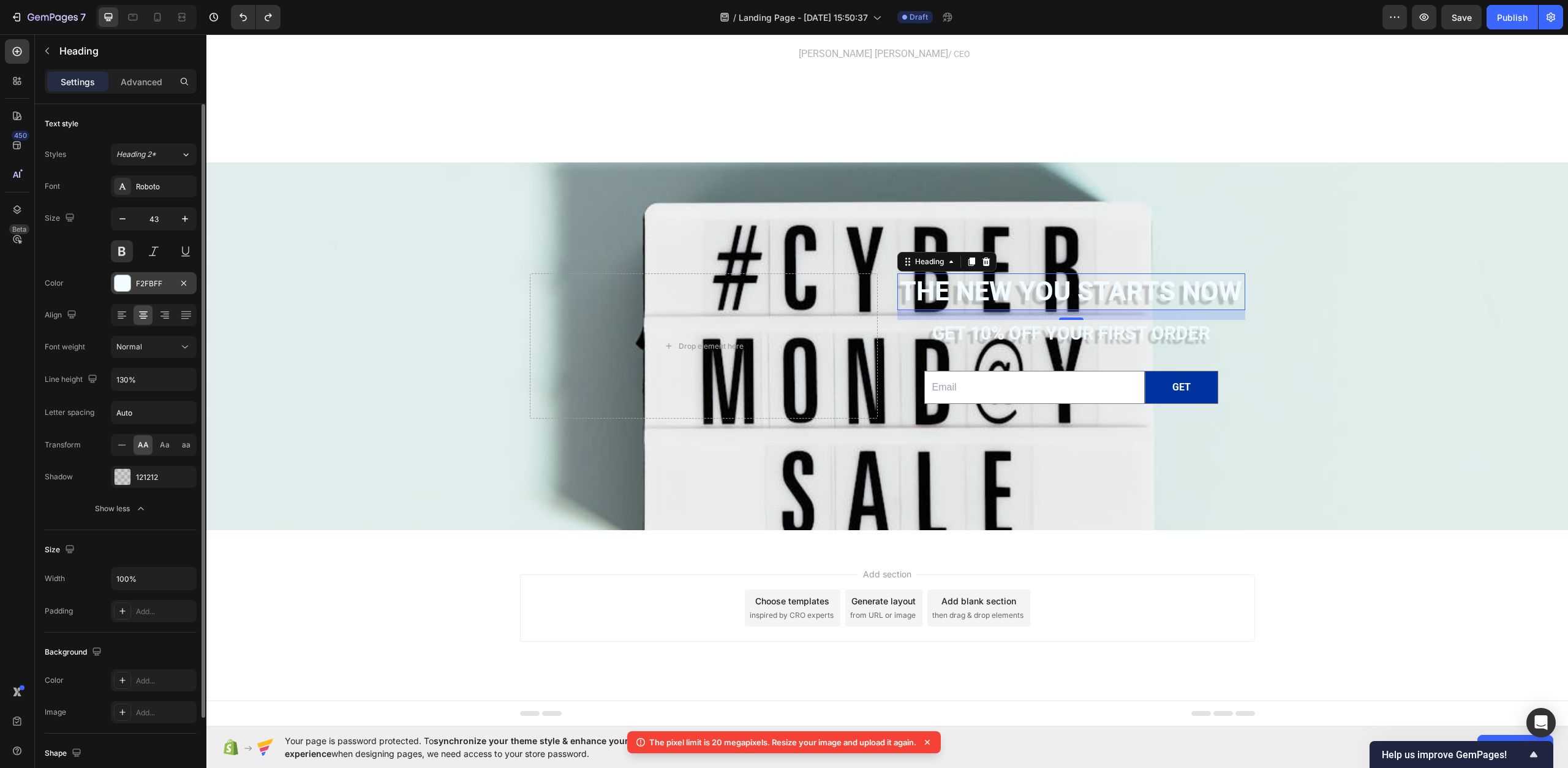
click at [150, 287] on div "F2FBFF" at bounding box center [153, 283] width 35 height 11
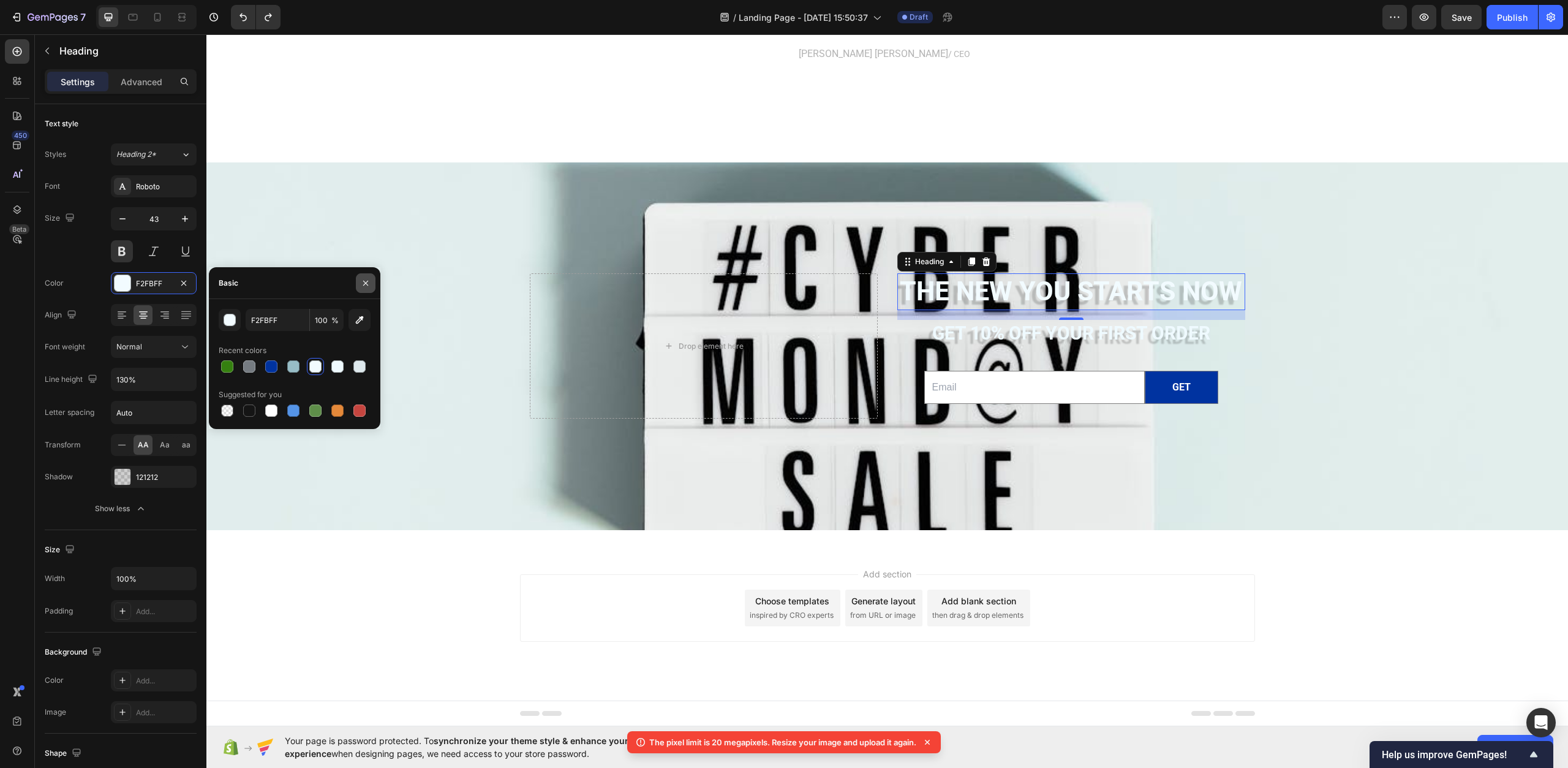
click at [365, 280] on icon "button" at bounding box center [366, 283] width 10 height 10
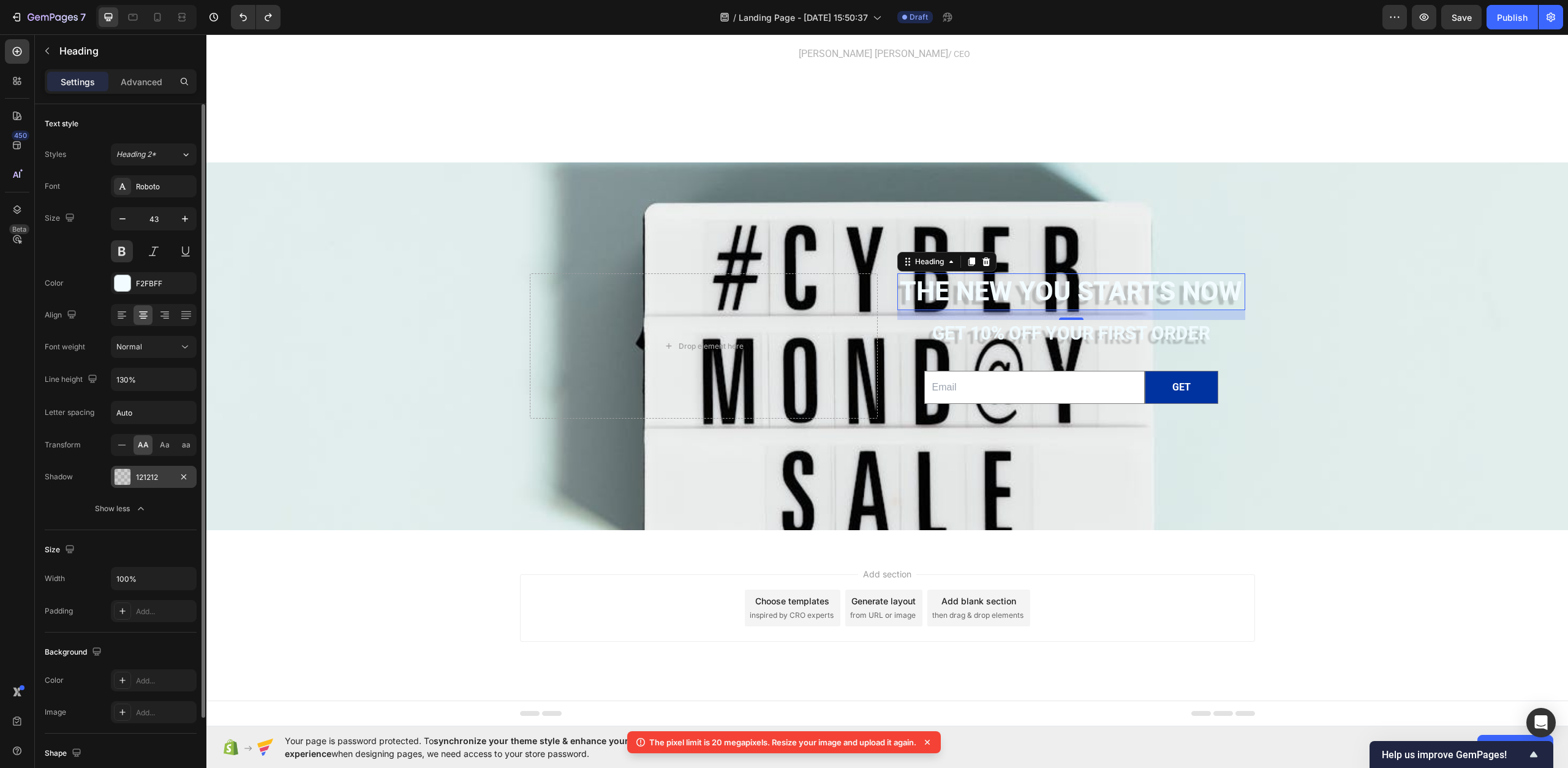
click at [153, 485] on div "121212" at bounding box center [154, 477] width 86 height 22
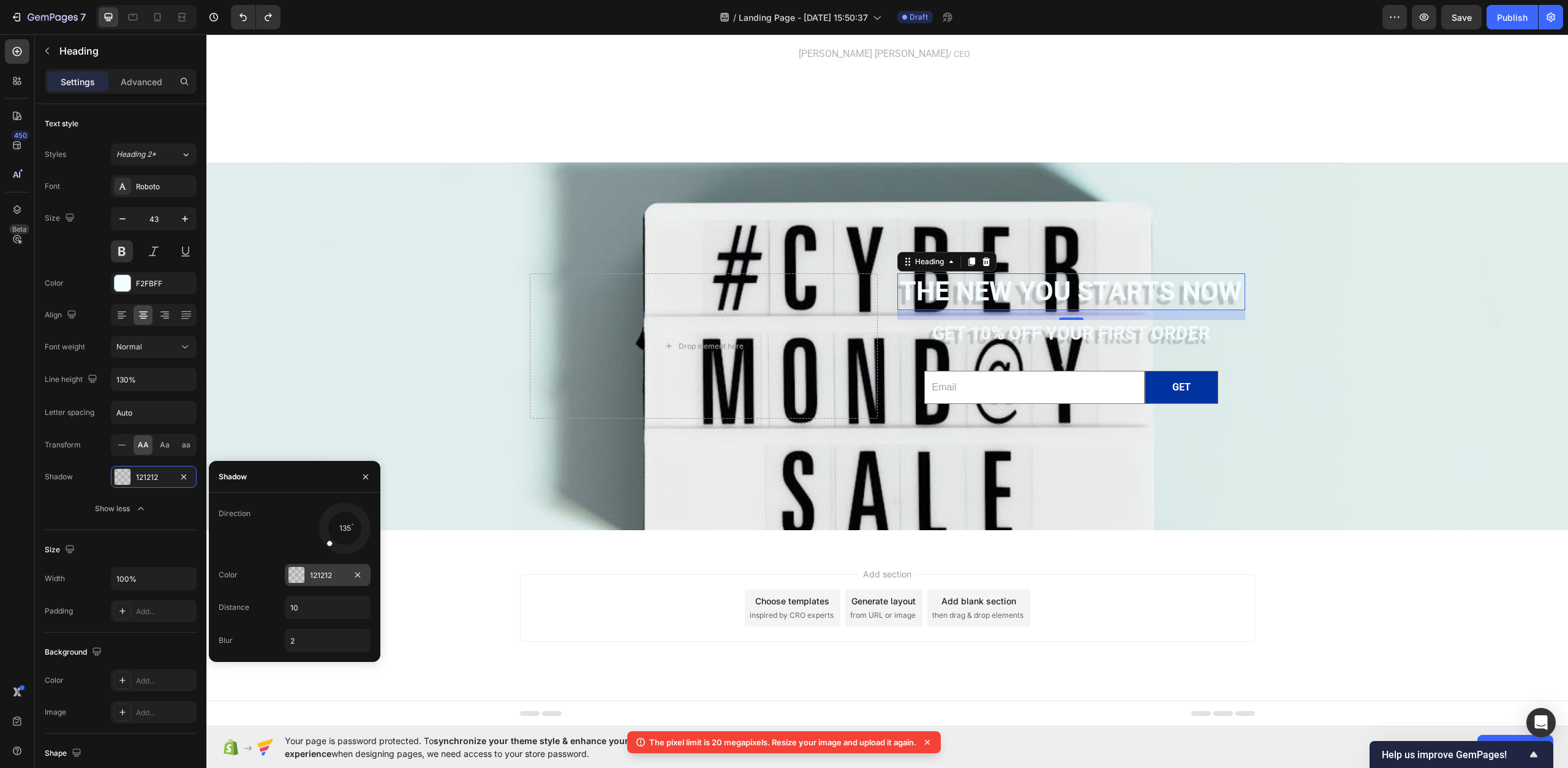
click at [300, 577] on div at bounding box center [296, 575] width 16 height 16
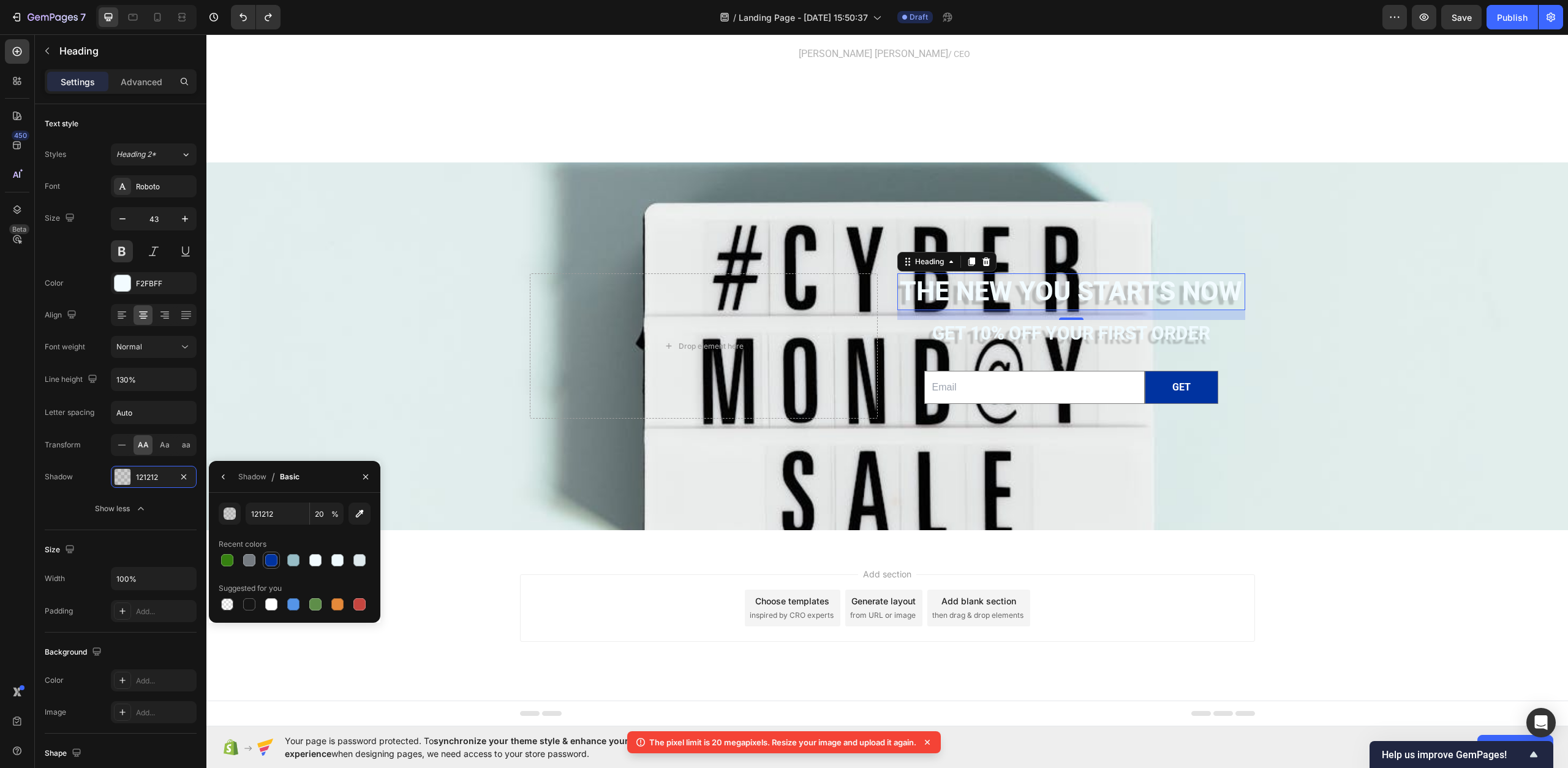
click at [270, 563] on div at bounding box center [271, 560] width 13 height 13
type input "0033A0"
type input "100"
click at [246, 601] on div at bounding box center [249, 604] width 13 height 13
click at [274, 563] on div at bounding box center [271, 560] width 13 height 13
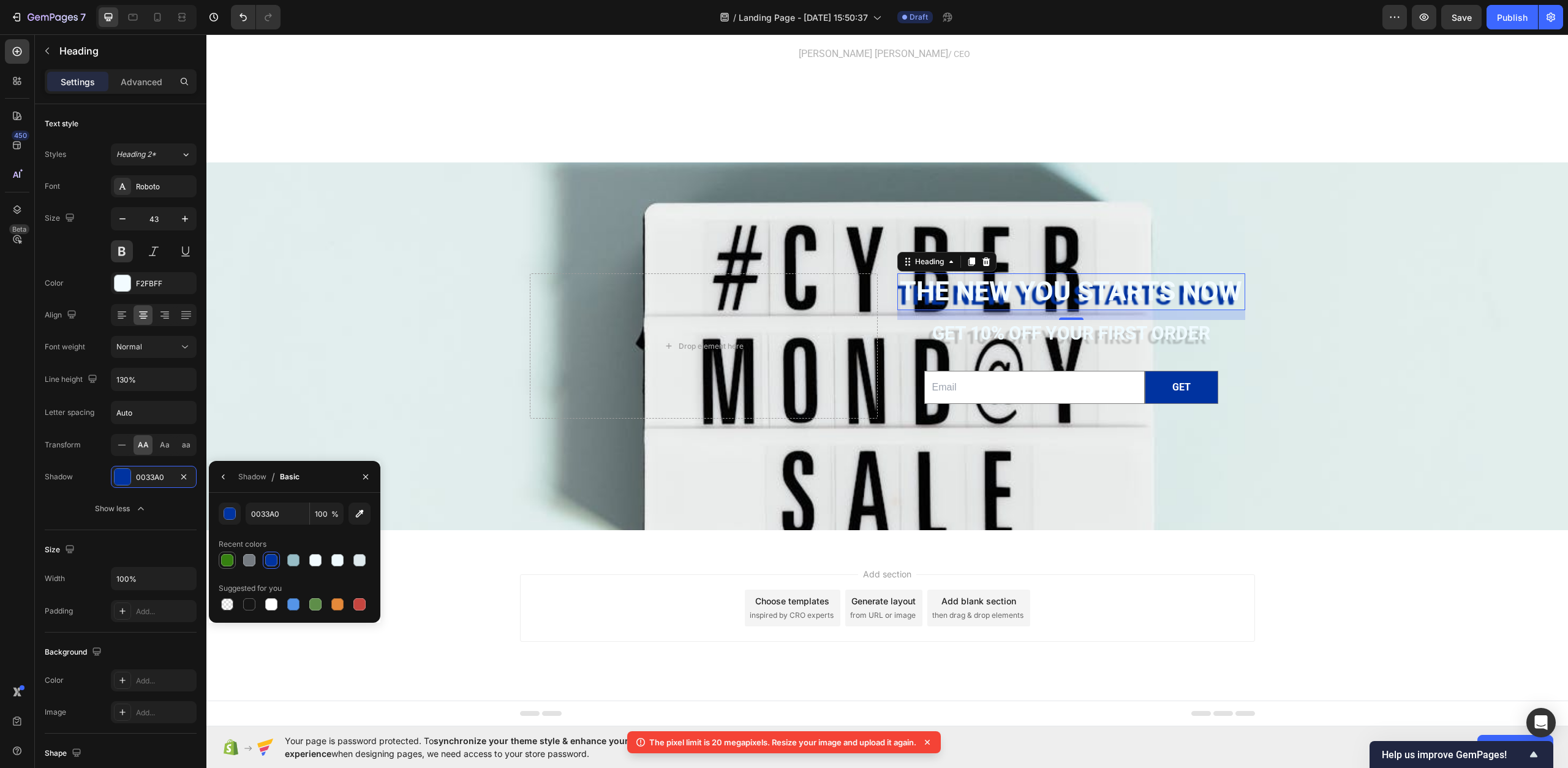
click at [220, 568] on div at bounding box center [227, 560] width 17 height 17
click at [275, 559] on div at bounding box center [271, 560] width 13 height 13
click at [295, 563] on div at bounding box center [293, 560] width 13 height 13
click at [227, 609] on div at bounding box center [227, 604] width 13 height 13
type input "000000"
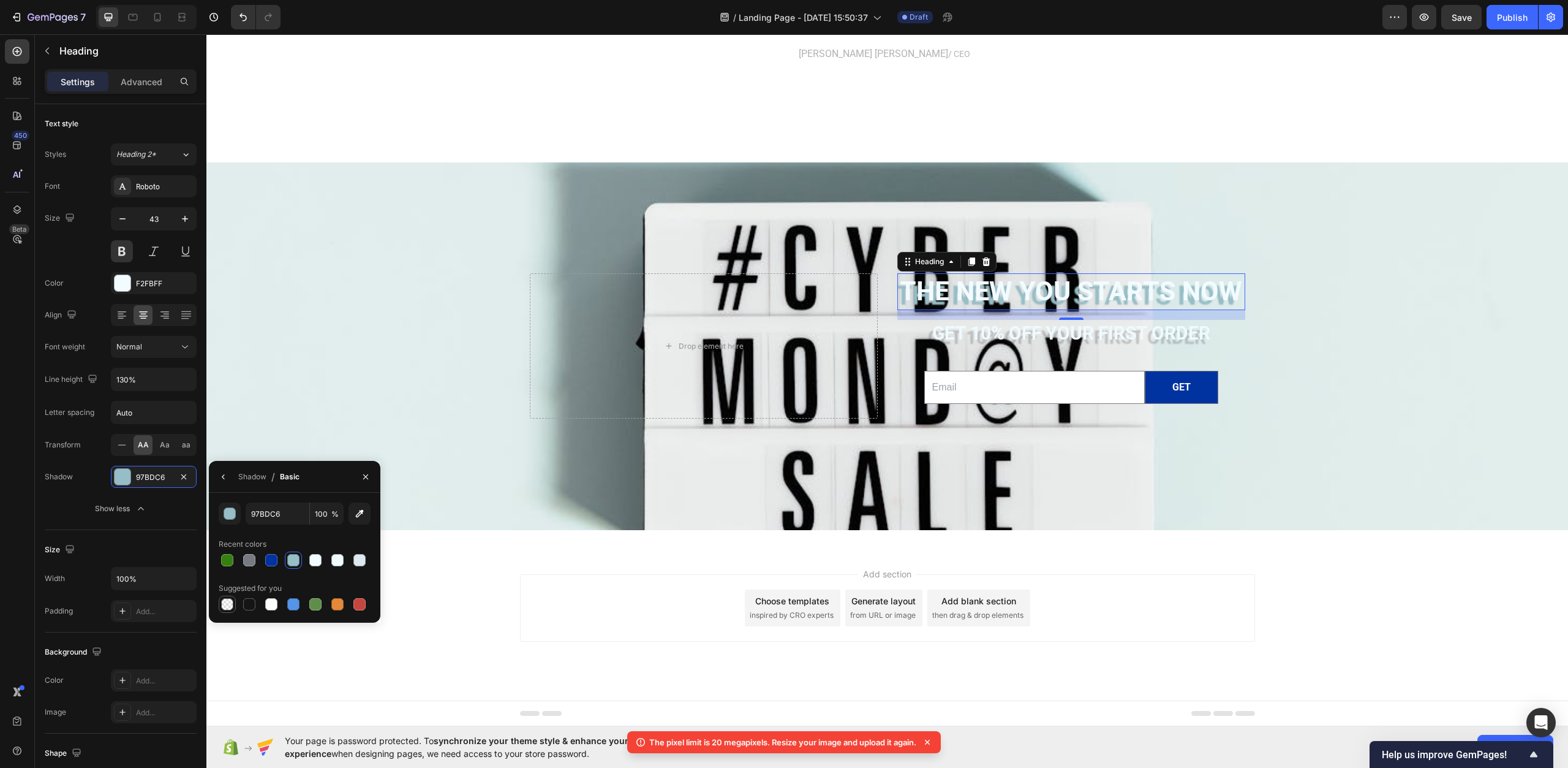
type input "0"
click at [291, 558] on div at bounding box center [293, 560] width 13 height 13
type input "97BDC6"
type input "100"
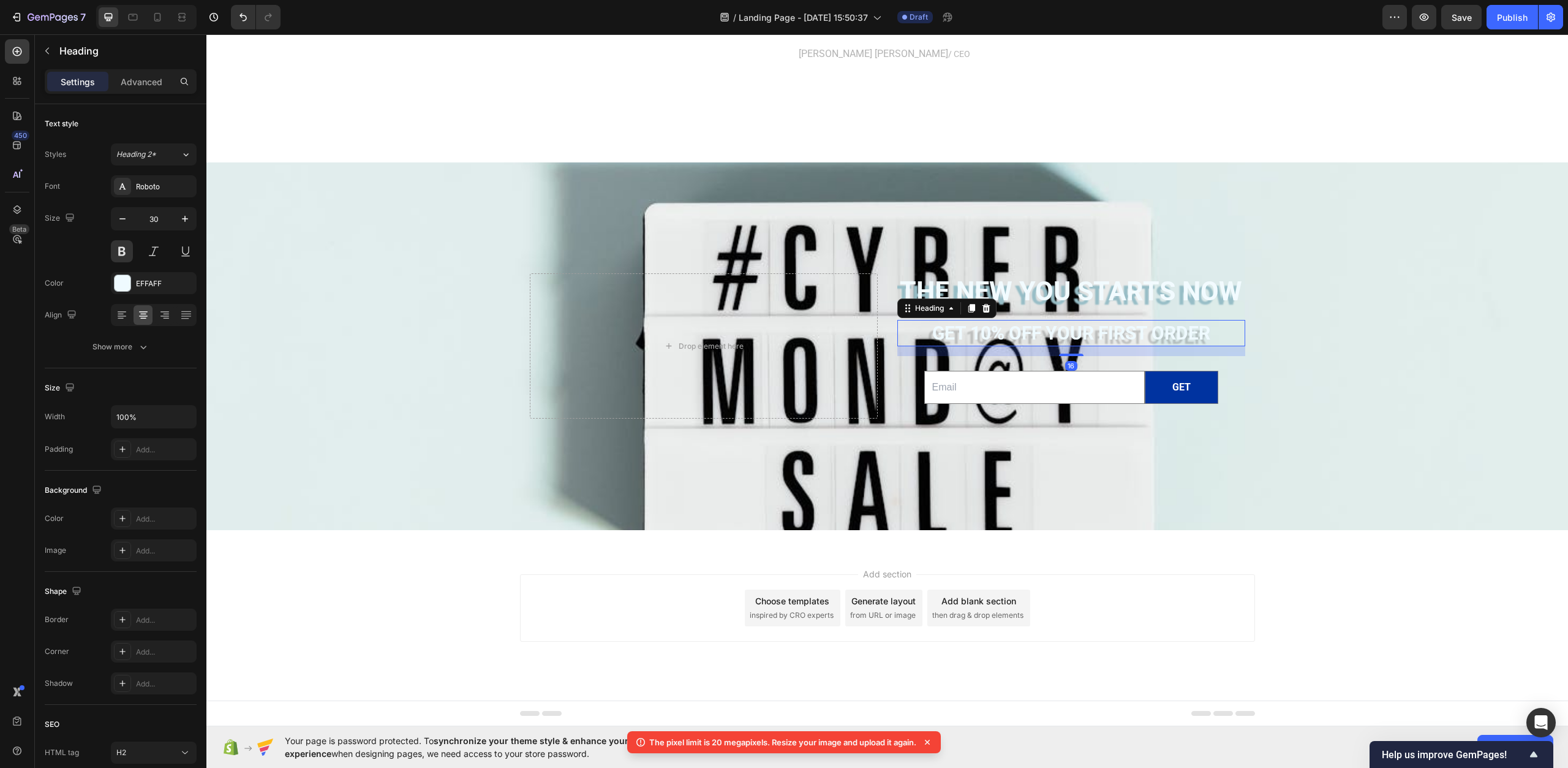
click at [984, 336] on h2 "Get 10% off YOUR FIRST ORDER" at bounding box center [1071, 333] width 348 height 26
click at [144, 347] on icon "button" at bounding box center [143, 347] width 6 height 3
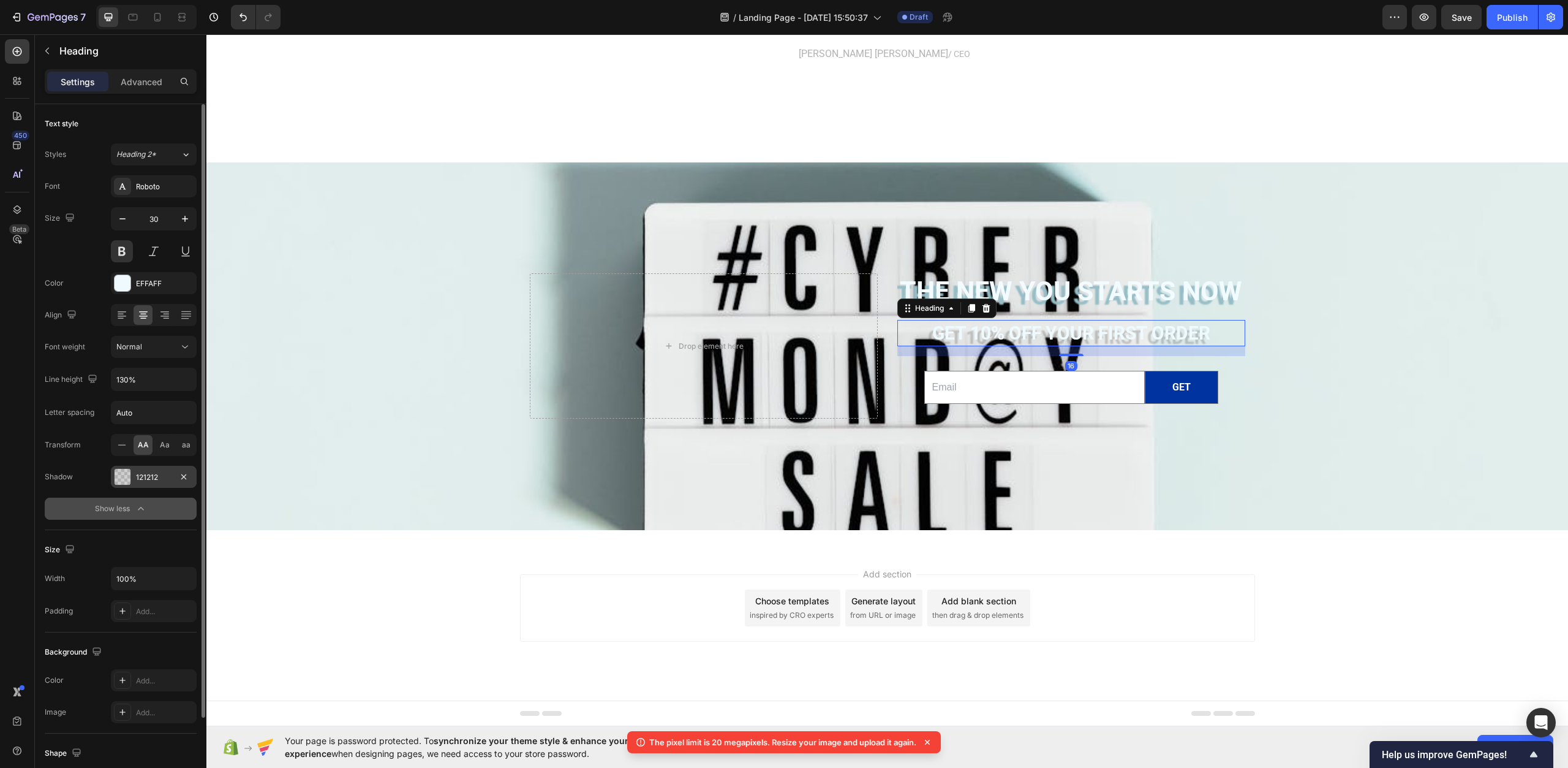
click at [117, 482] on div at bounding box center [122, 476] width 16 height 16
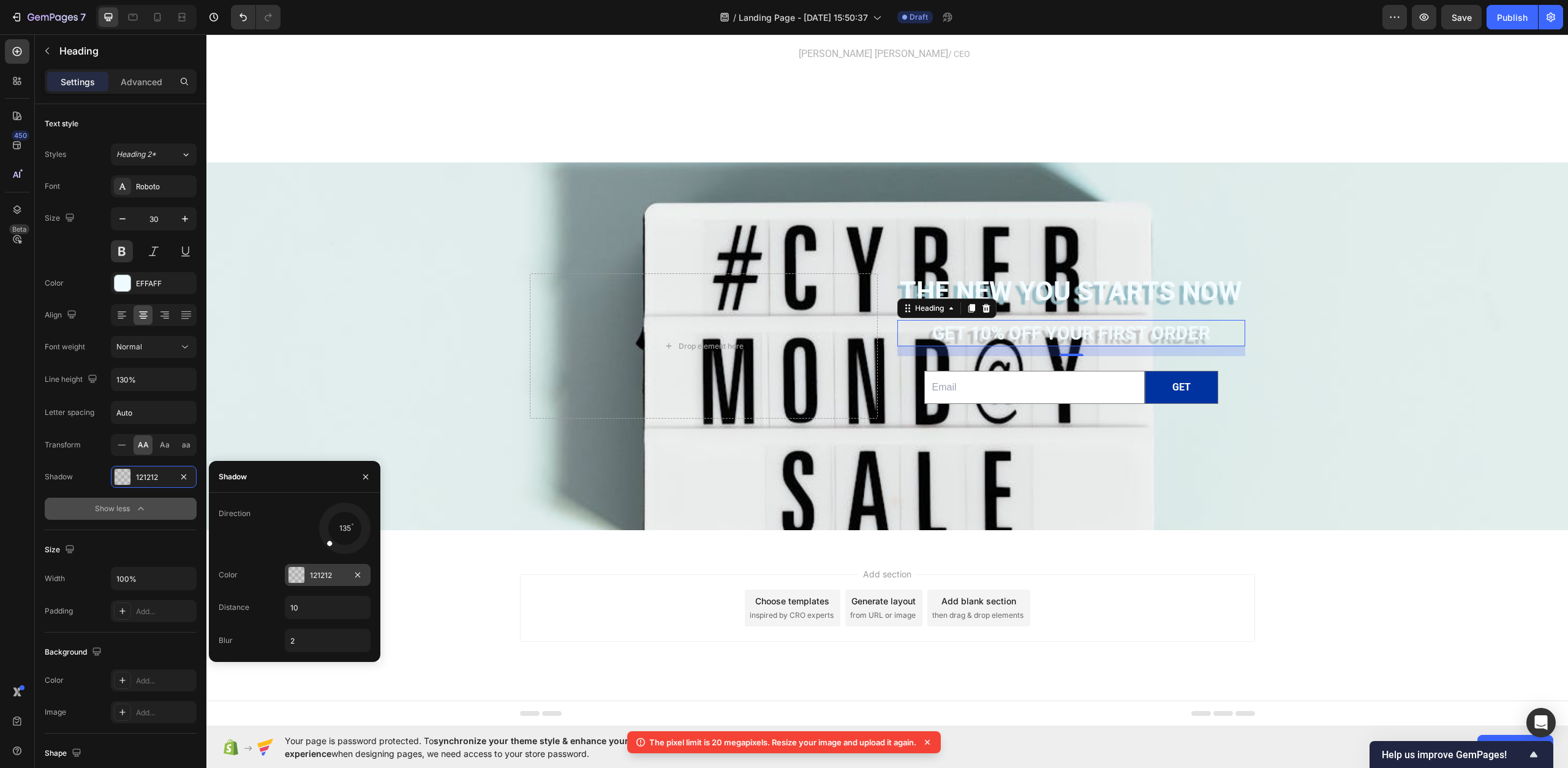
click at [300, 575] on div at bounding box center [296, 575] width 16 height 16
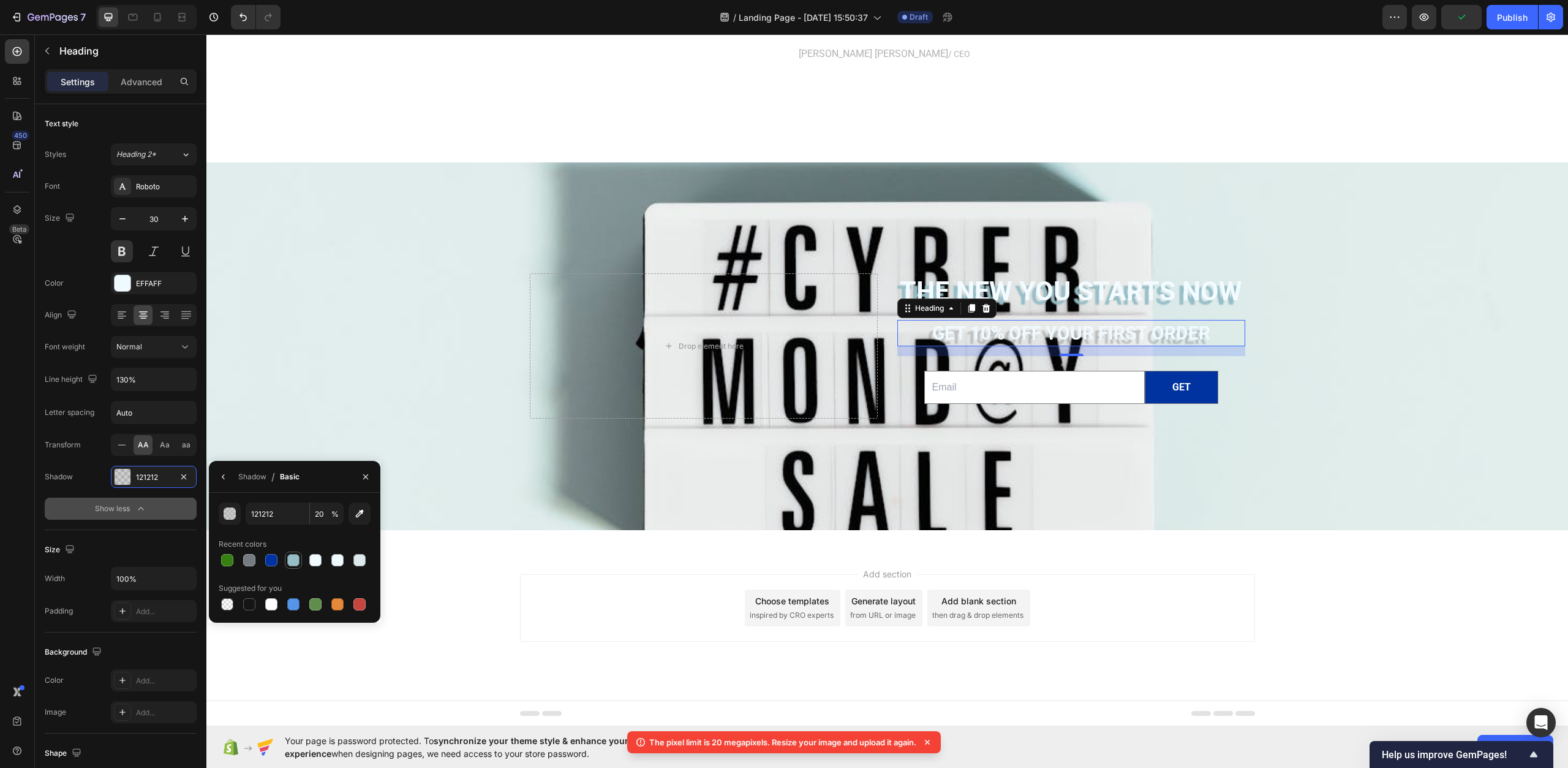
click at [294, 557] on div at bounding box center [293, 560] width 13 height 13
type input "97BDC6"
type input "100"
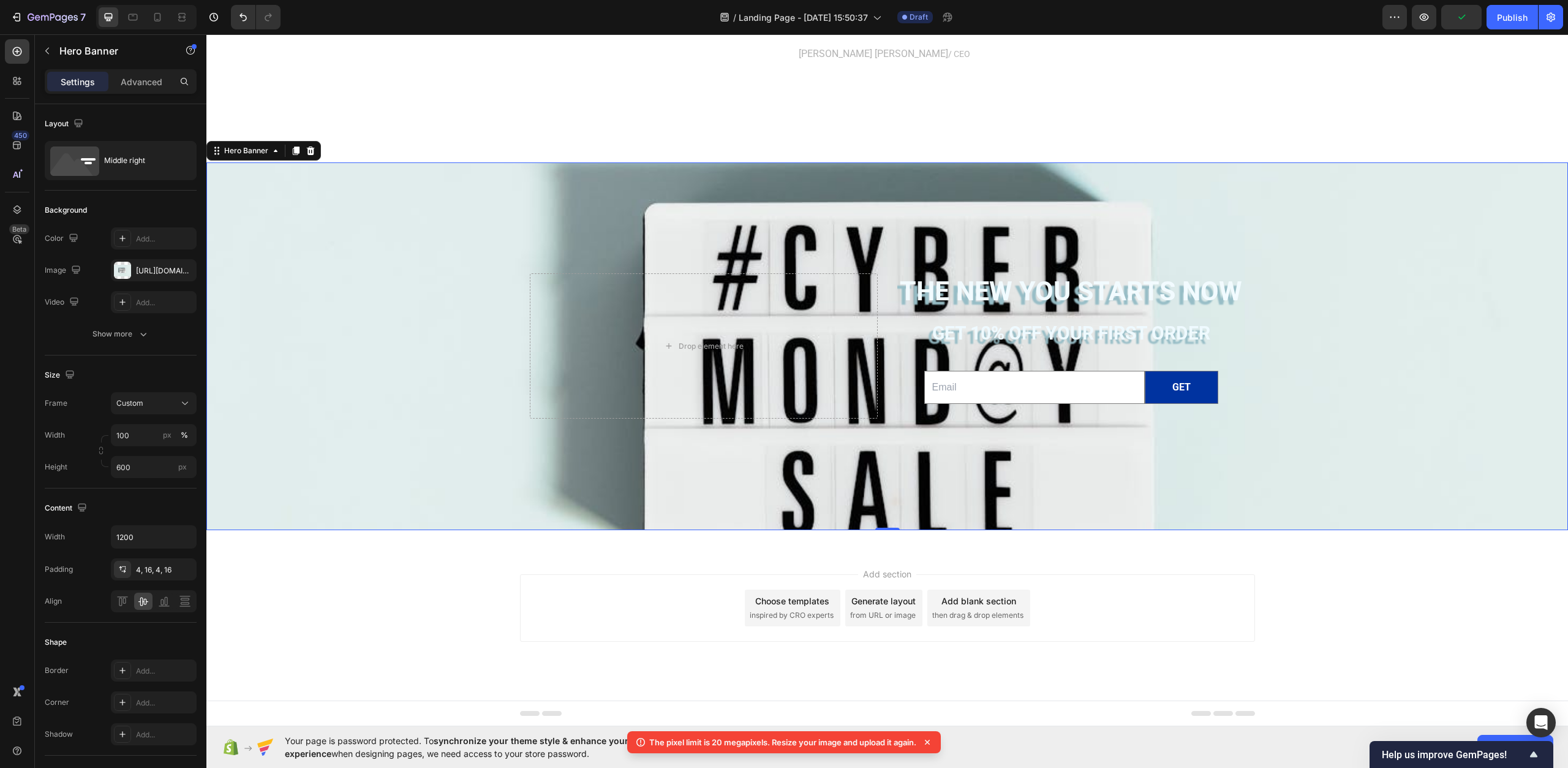
click at [459, 399] on div "Background Image" at bounding box center [887, 380] width 1362 height 692
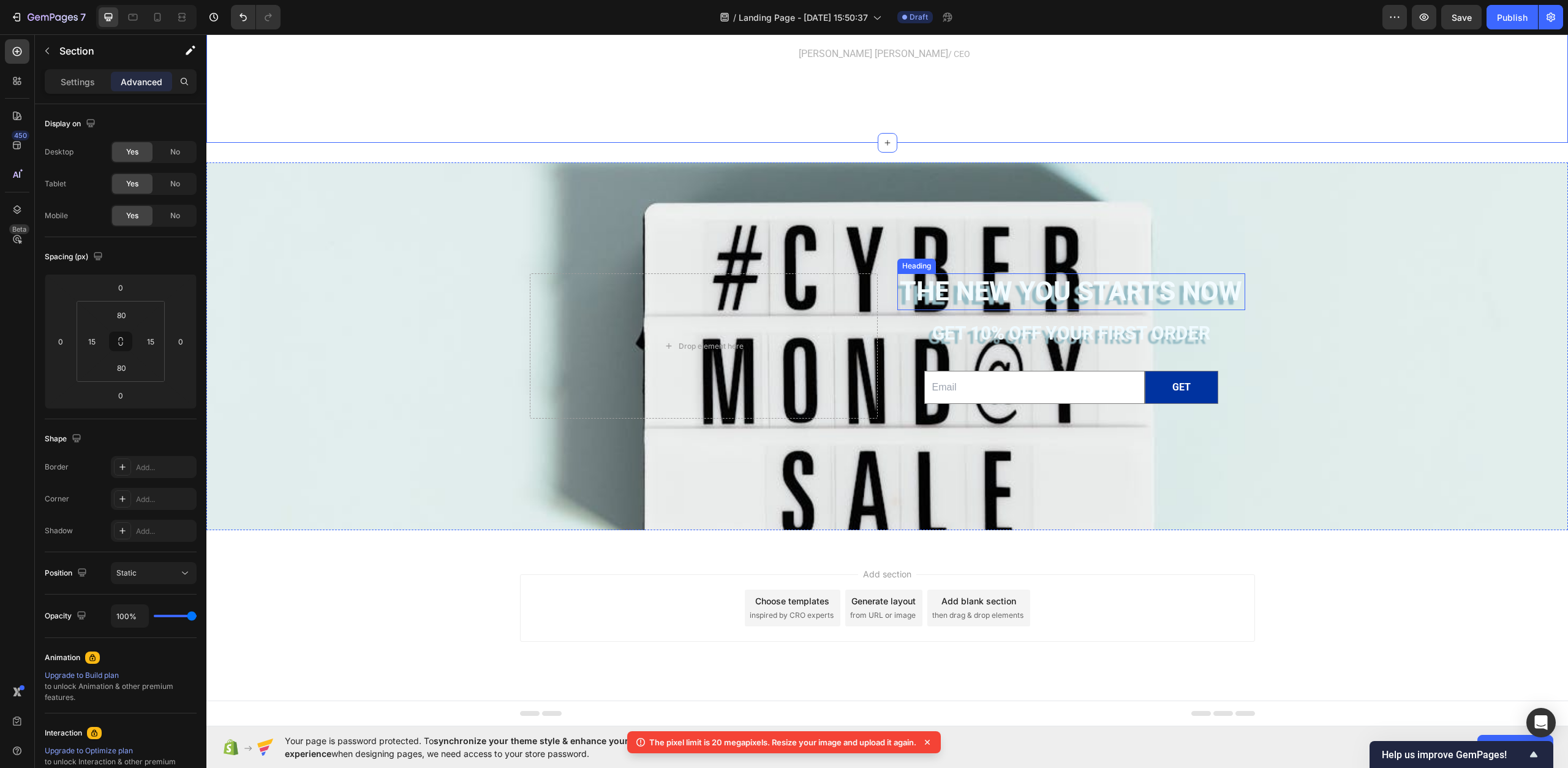
click at [970, 277] on h2 "The new you starts now" at bounding box center [1071, 292] width 348 height 37
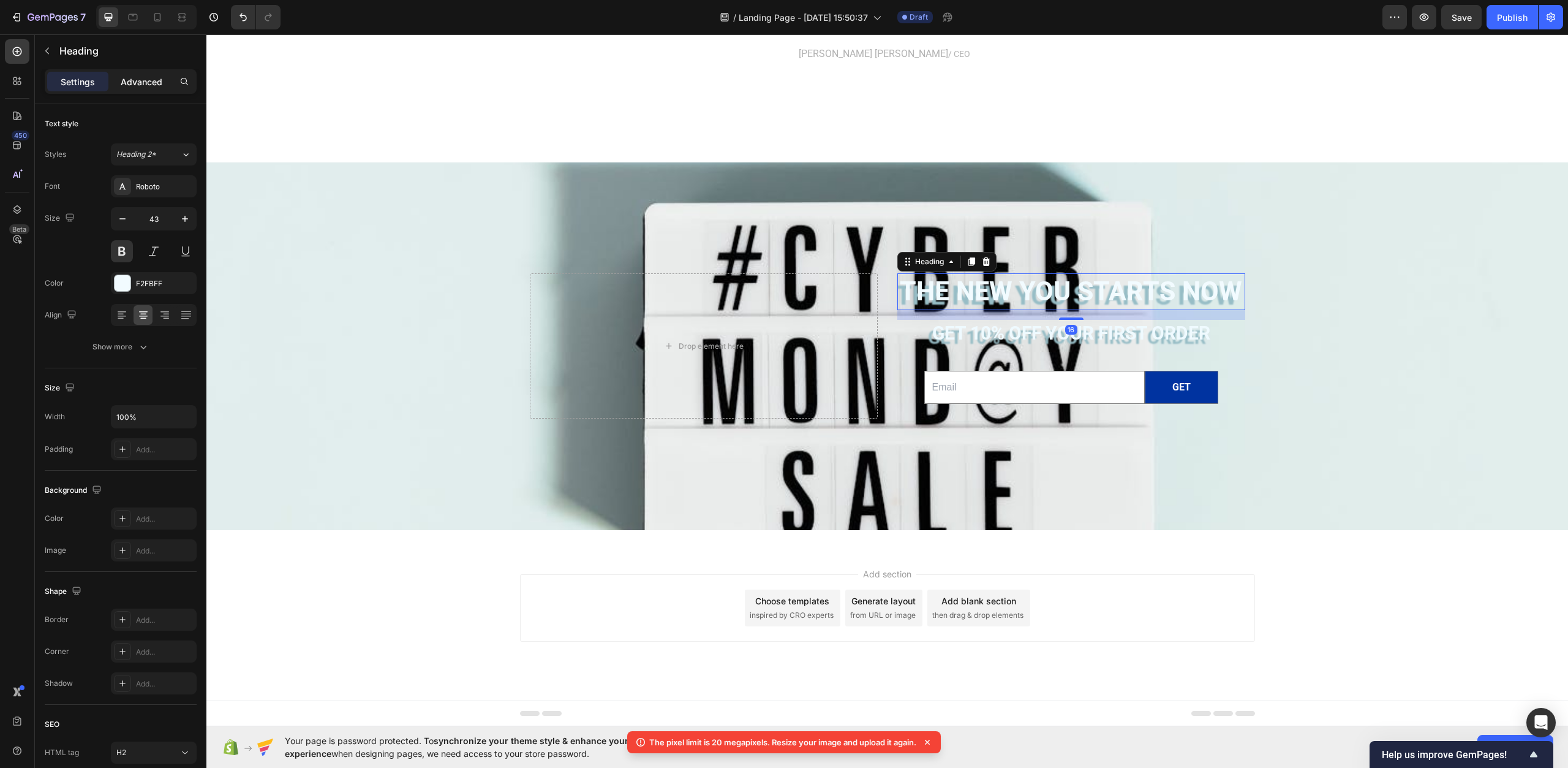
click at [152, 83] on p "Advanced" at bounding box center [141, 81] width 41 height 13
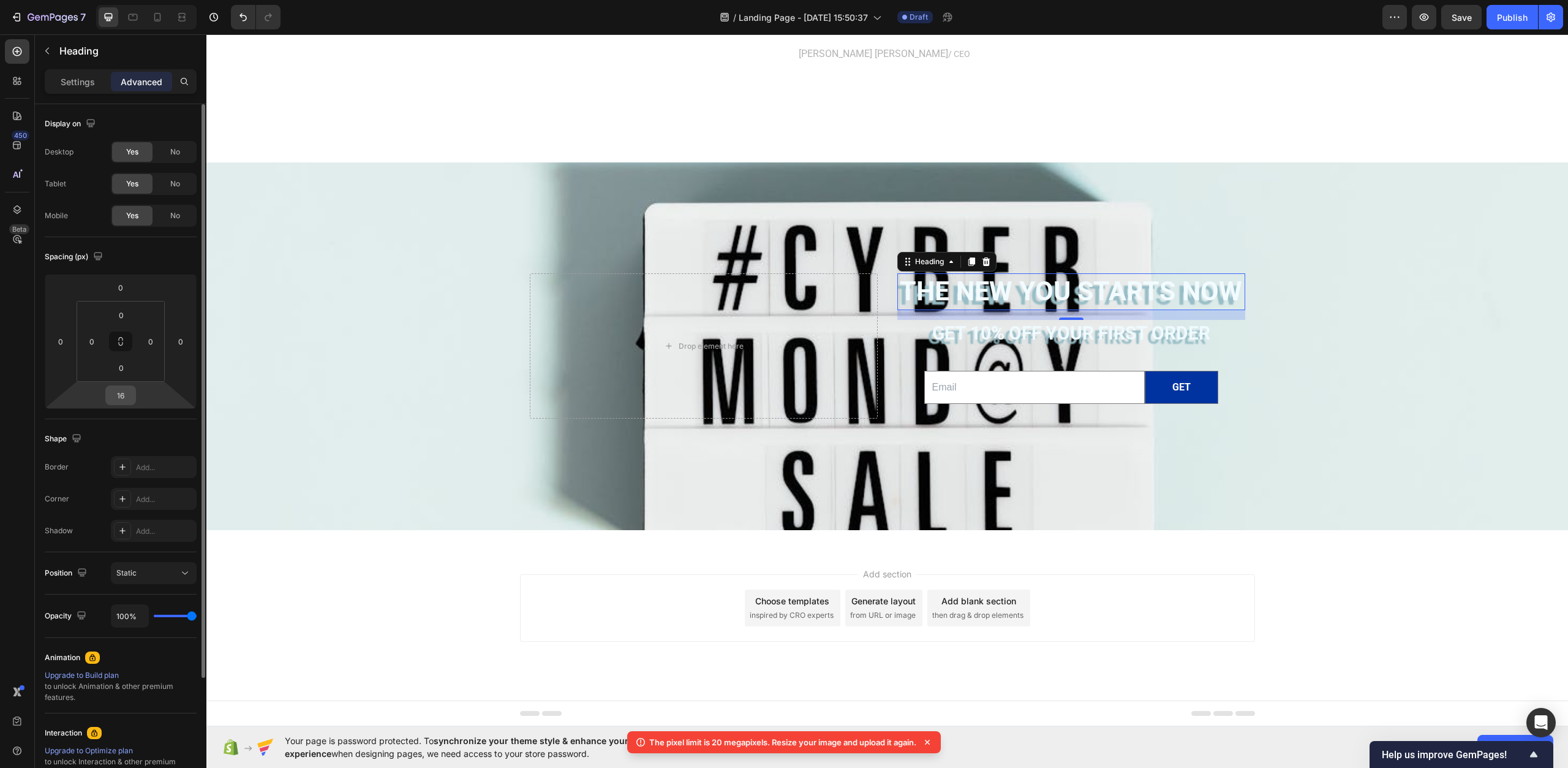
click at [132, 397] on input "16" at bounding box center [120, 395] width 24 height 19
type input "0"
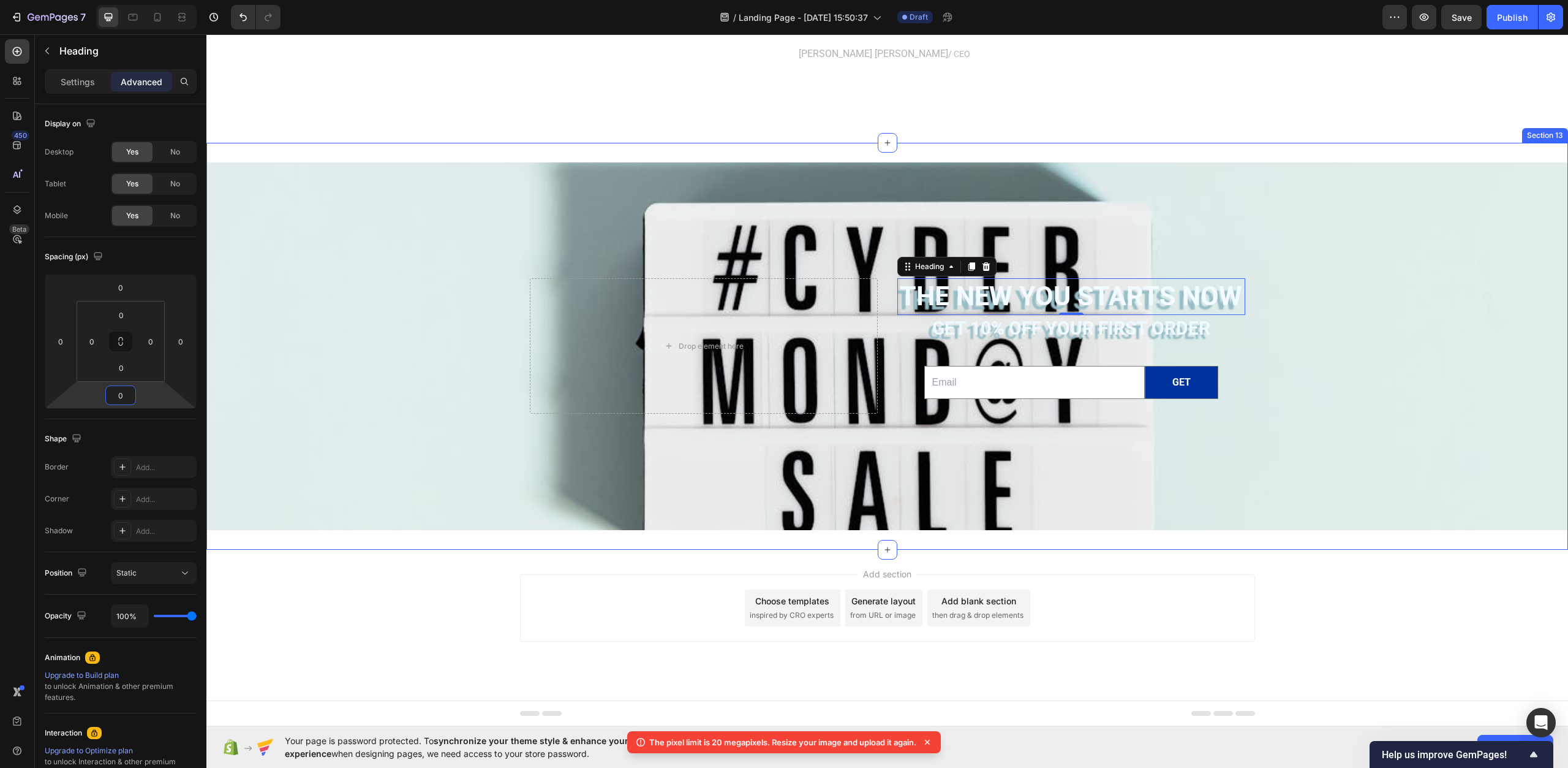
click at [92, 80] on p "Settings" at bounding box center [78, 81] width 35 height 13
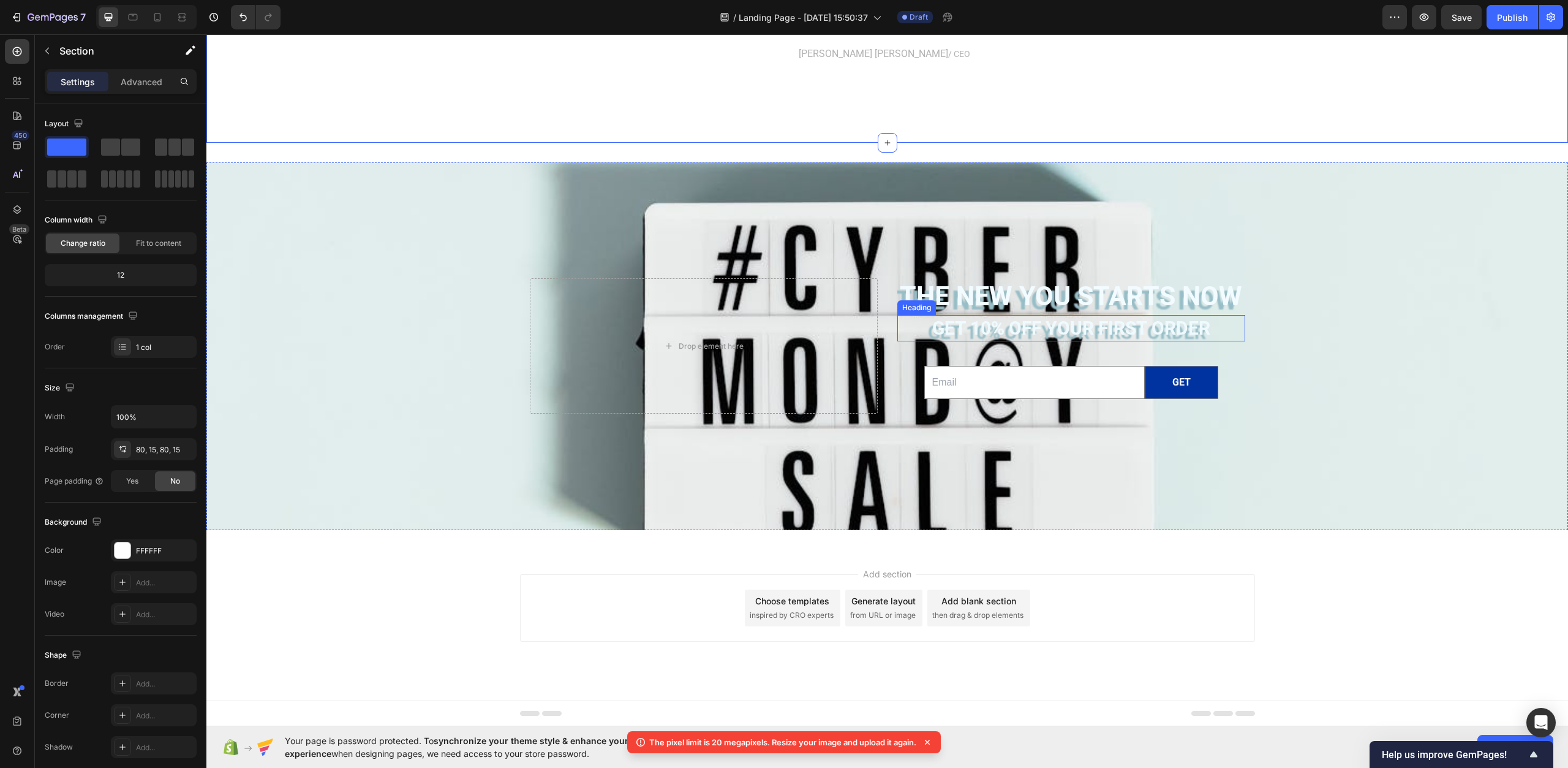
click at [980, 295] on h2 "The new you starts now" at bounding box center [1071, 297] width 348 height 37
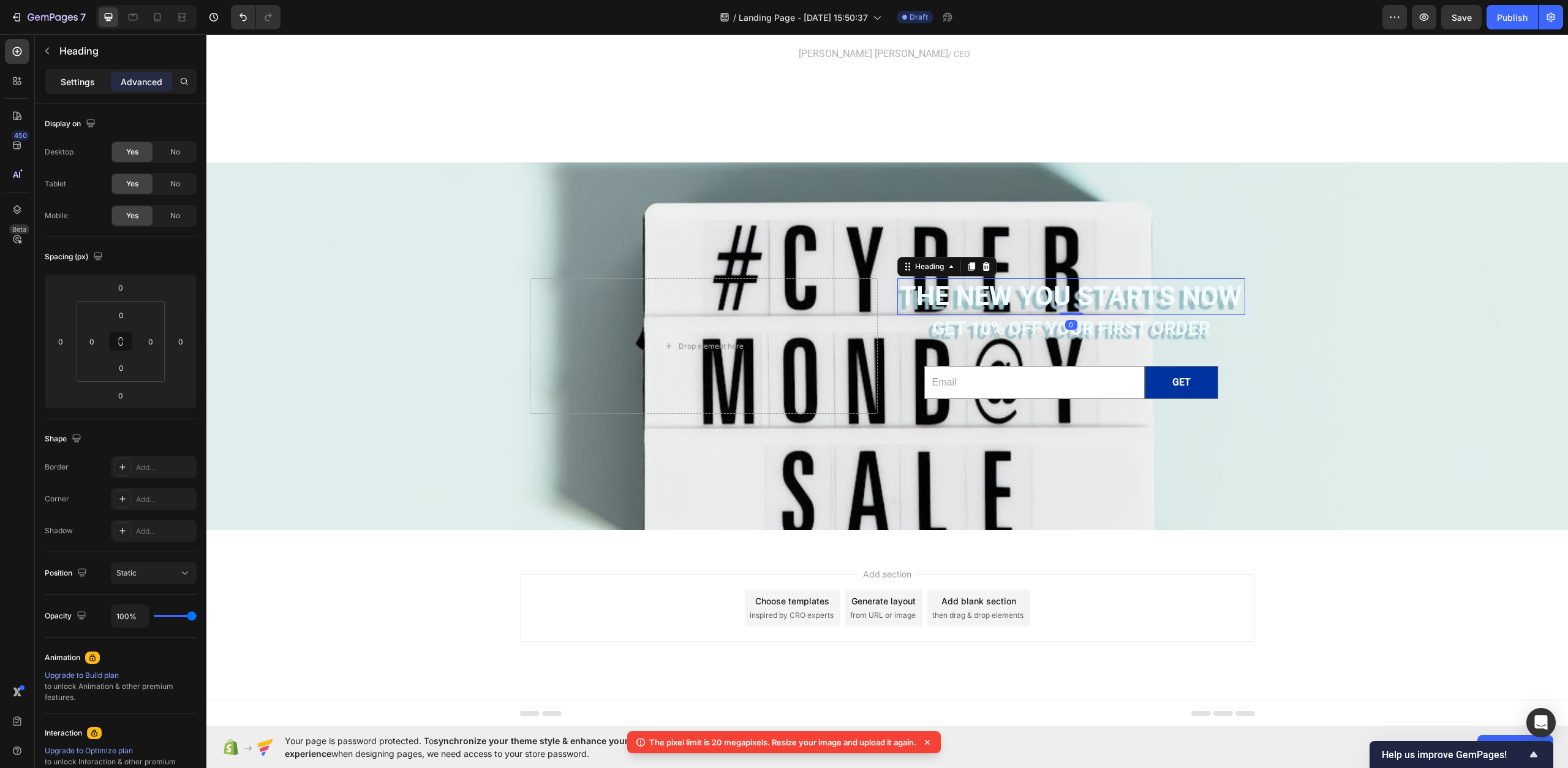
click at [69, 89] on div "Settings" at bounding box center [78, 81] width 62 height 19
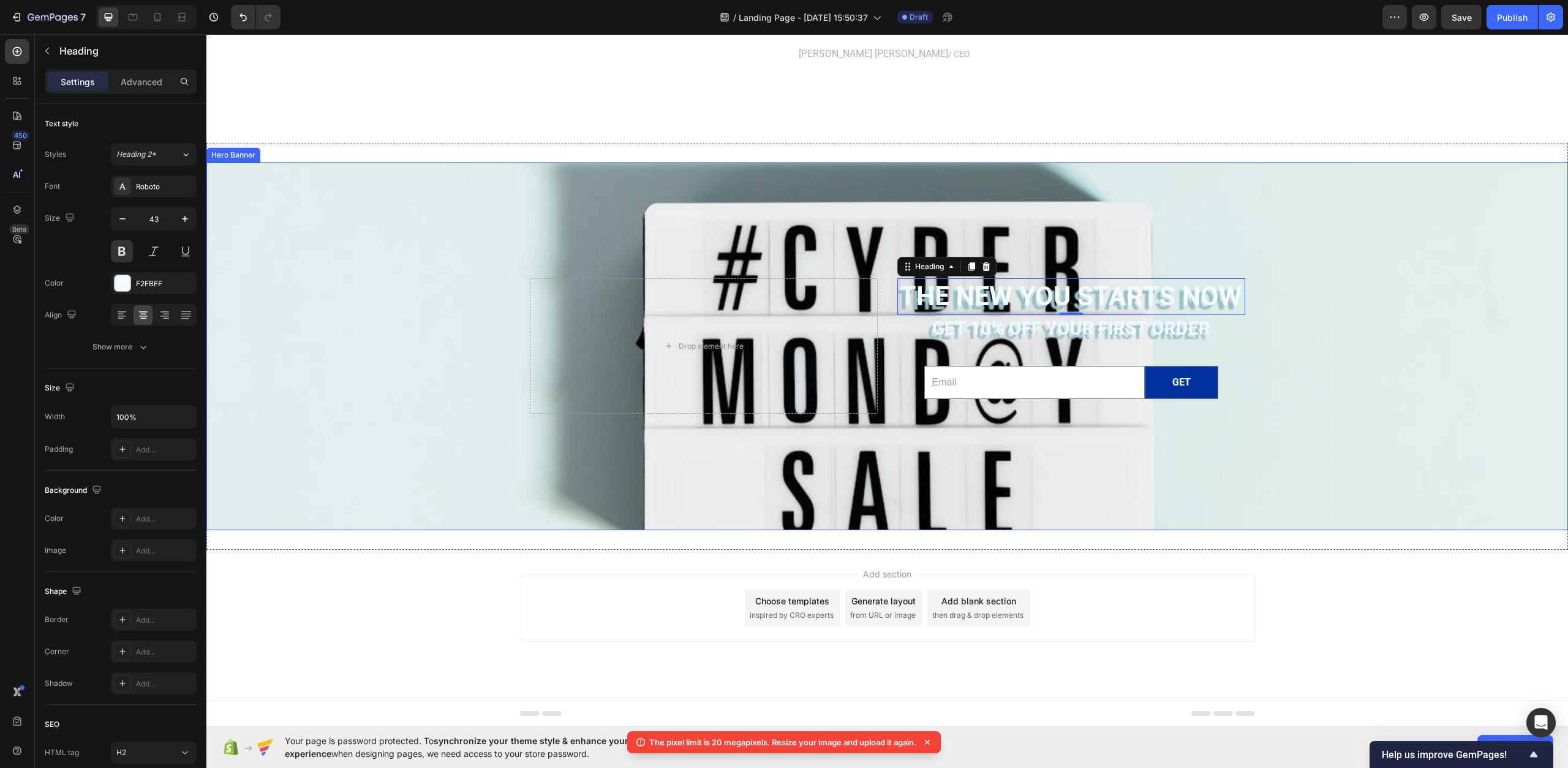
click at [1009, 331] on h2 "Get 10% off YOUR FIRST ORDER" at bounding box center [1071, 328] width 348 height 26
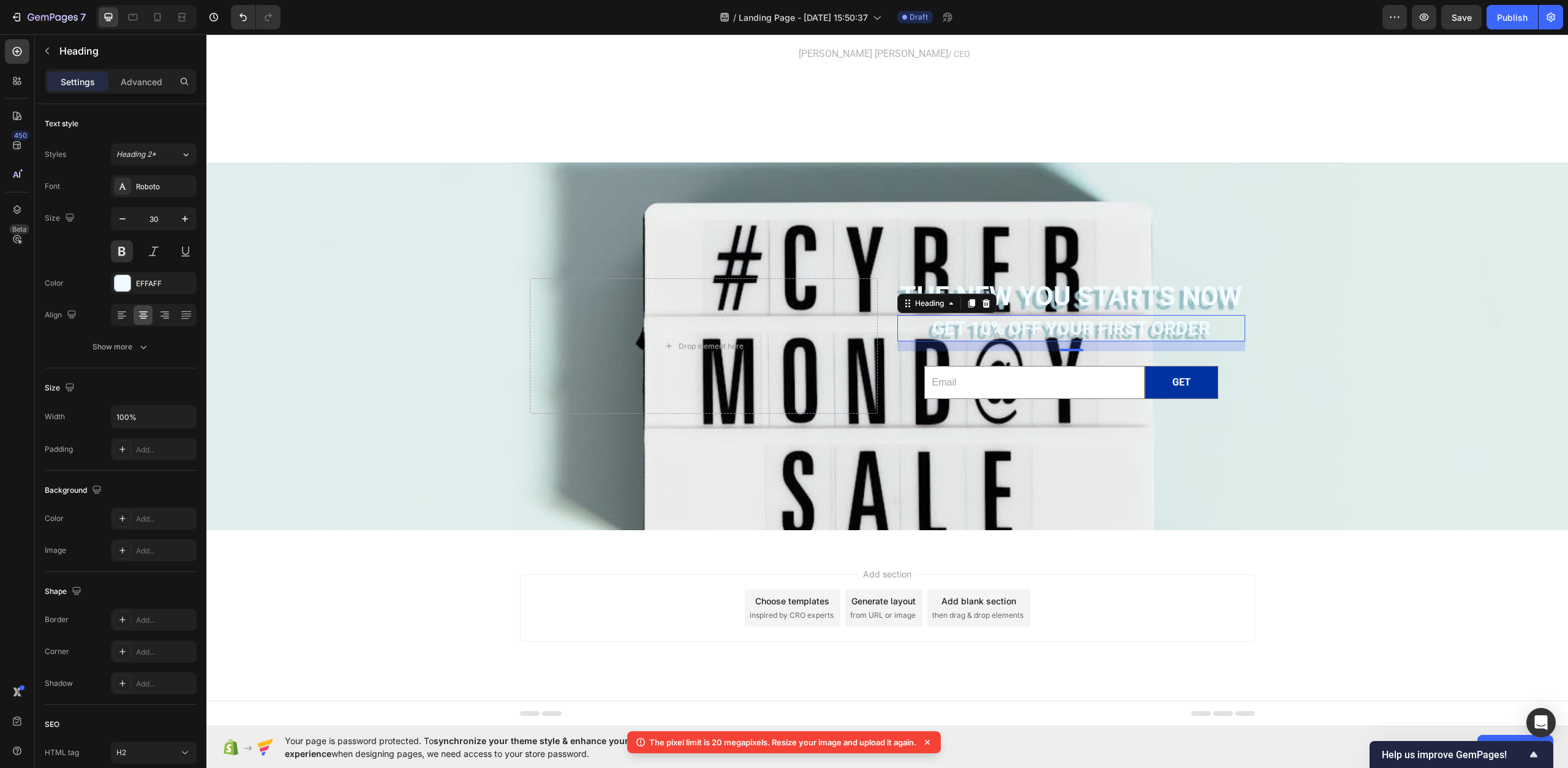
click at [982, 282] on h2 "The new you starts now" at bounding box center [1071, 297] width 348 height 37
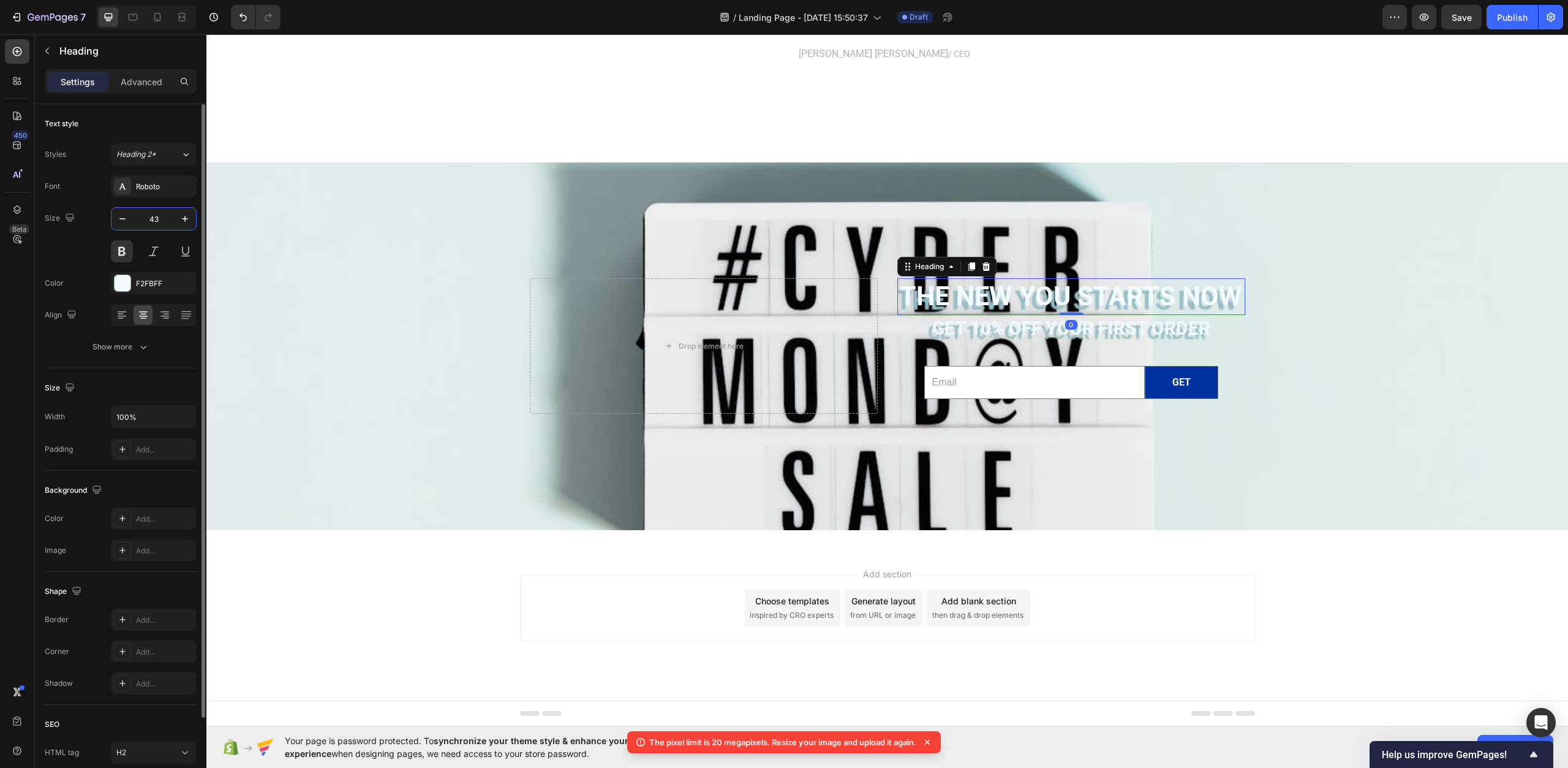
click at [173, 226] on input "43" at bounding box center [154, 218] width 40 height 22
click at [181, 223] on icon "button" at bounding box center [185, 218] width 13 height 13
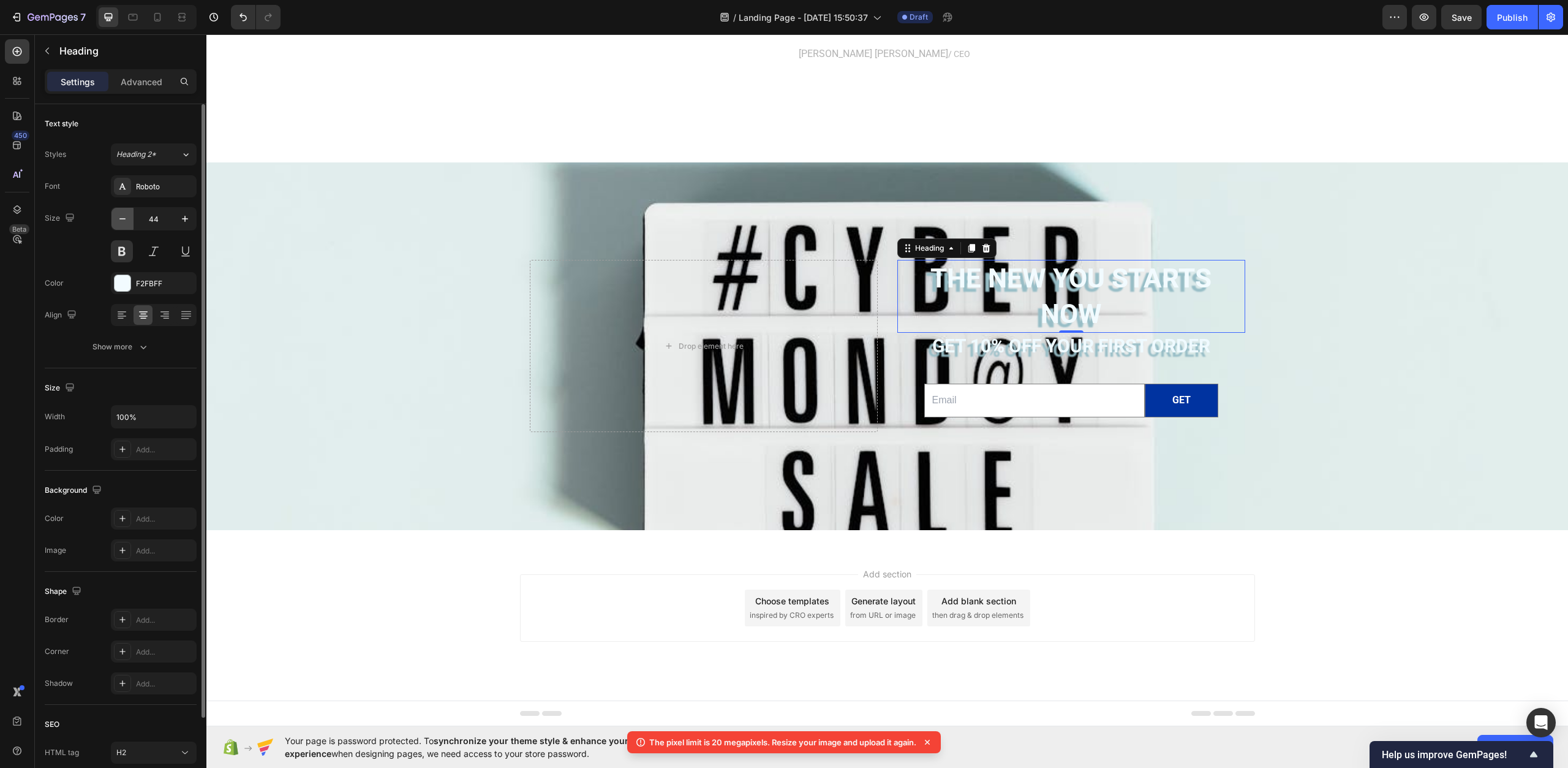
click at [122, 224] on icon "button" at bounding box center [122, 218] width 13 height 13
type input "43"
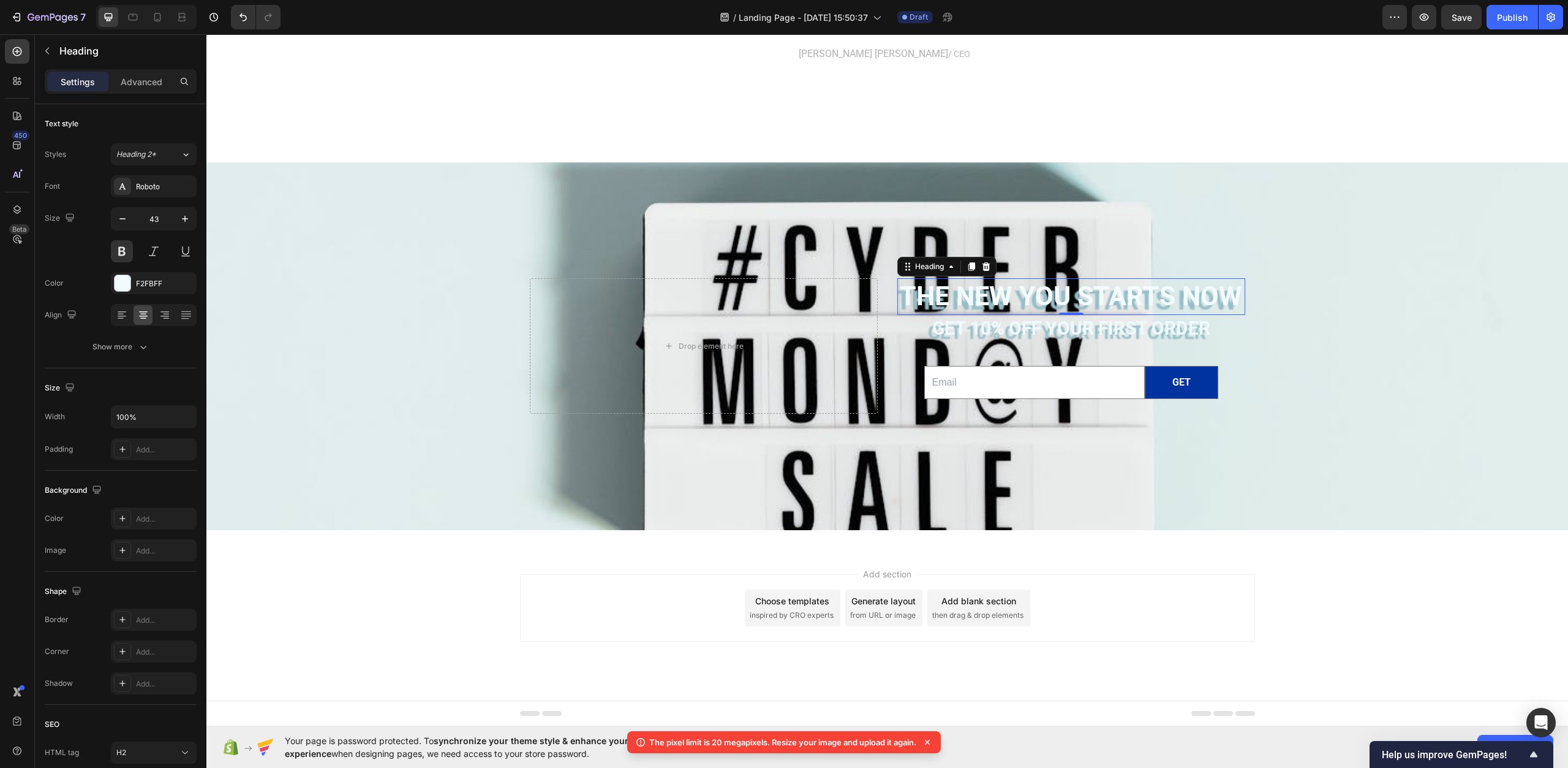
scroll to position [97, 0]
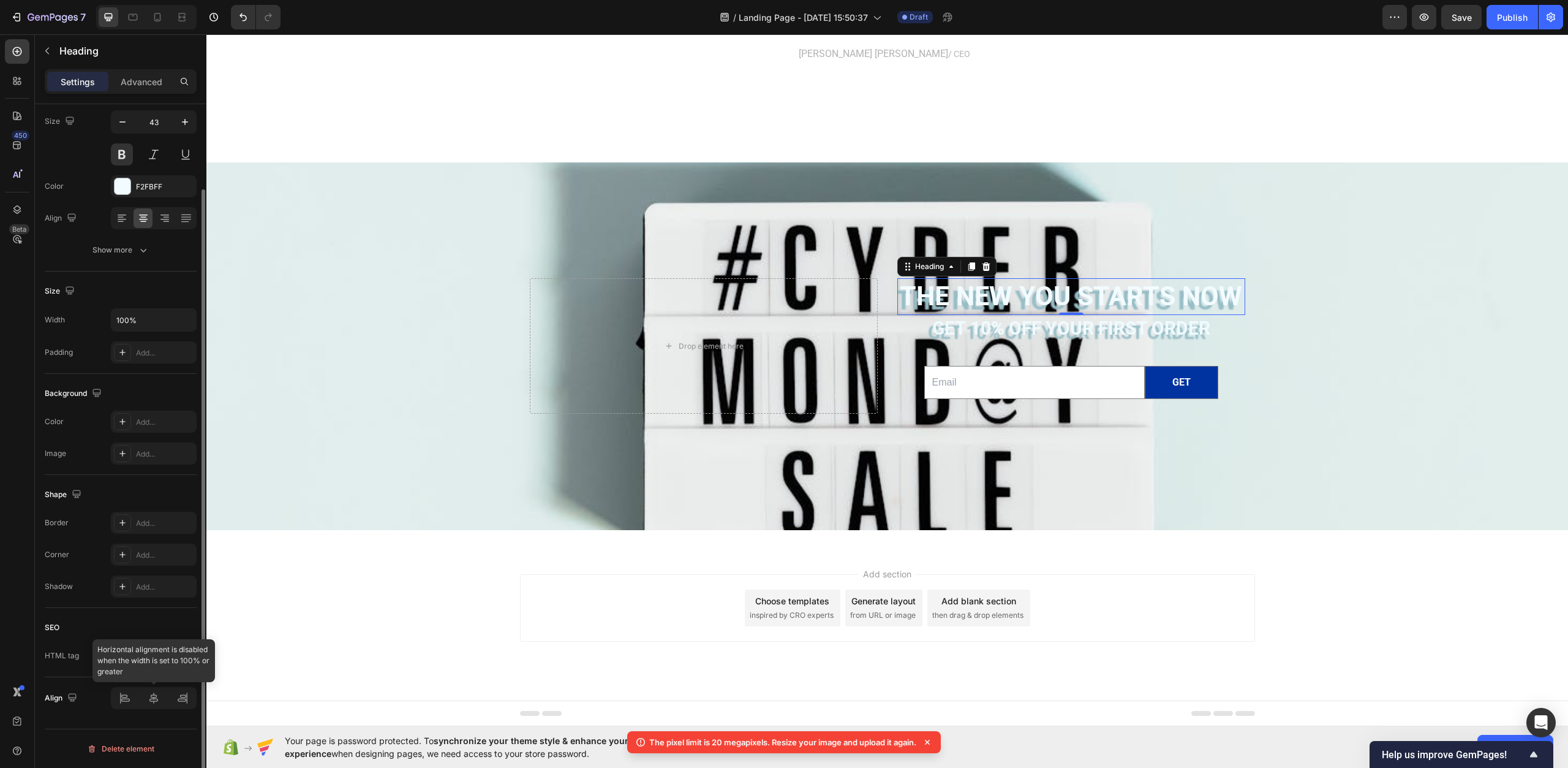
click at [181, 699] on div at bounding box center [154, 698] width 86 height 22
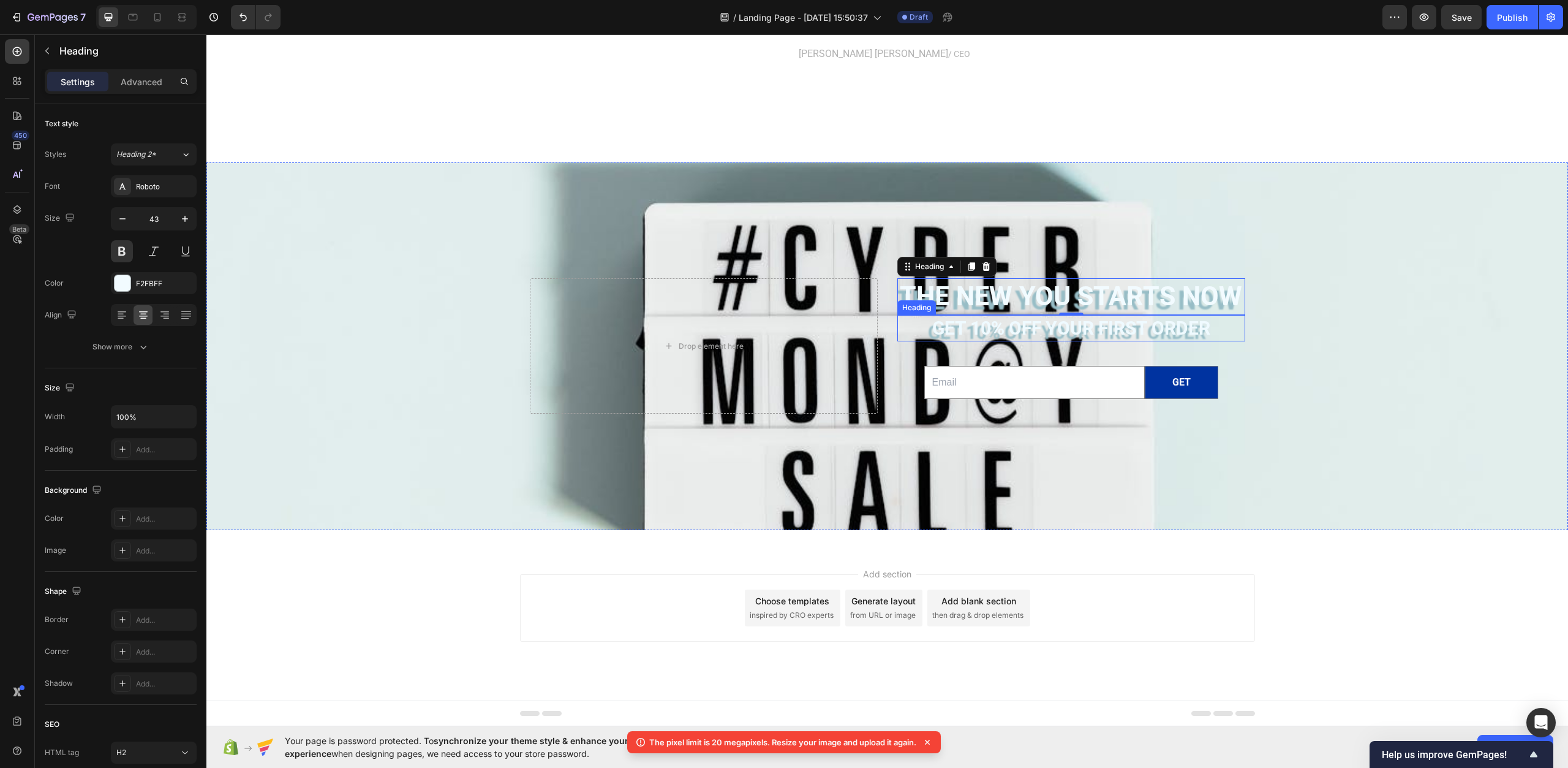
click at [946, 330] on h2 "Get 10% off YOUR FIRST ORDER" at bounding box center [1071, 328] width 348 height 26
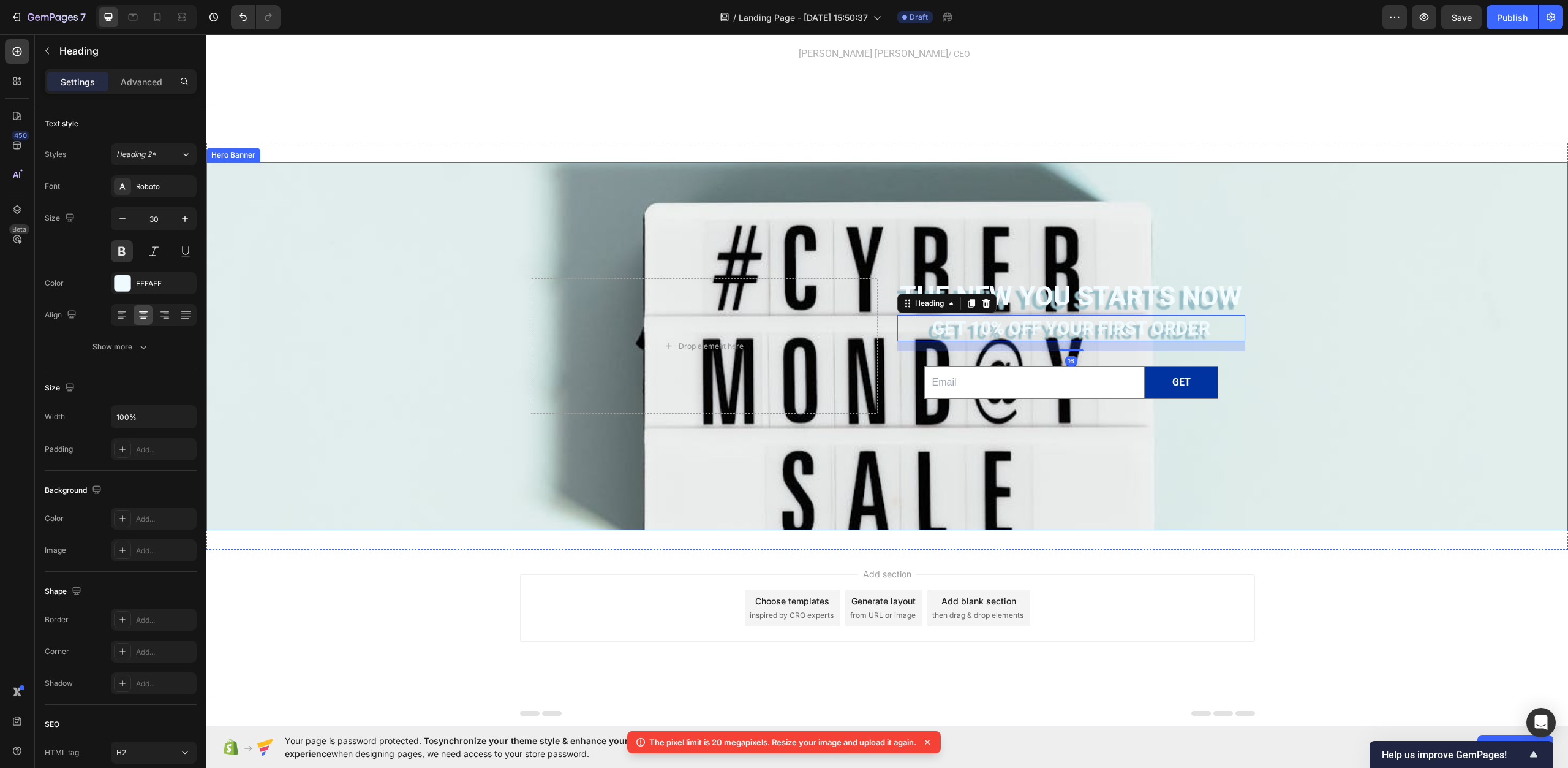
click at [409, 476] on div "Background Image" at bounding box center [887, 380] width 1362 height 692
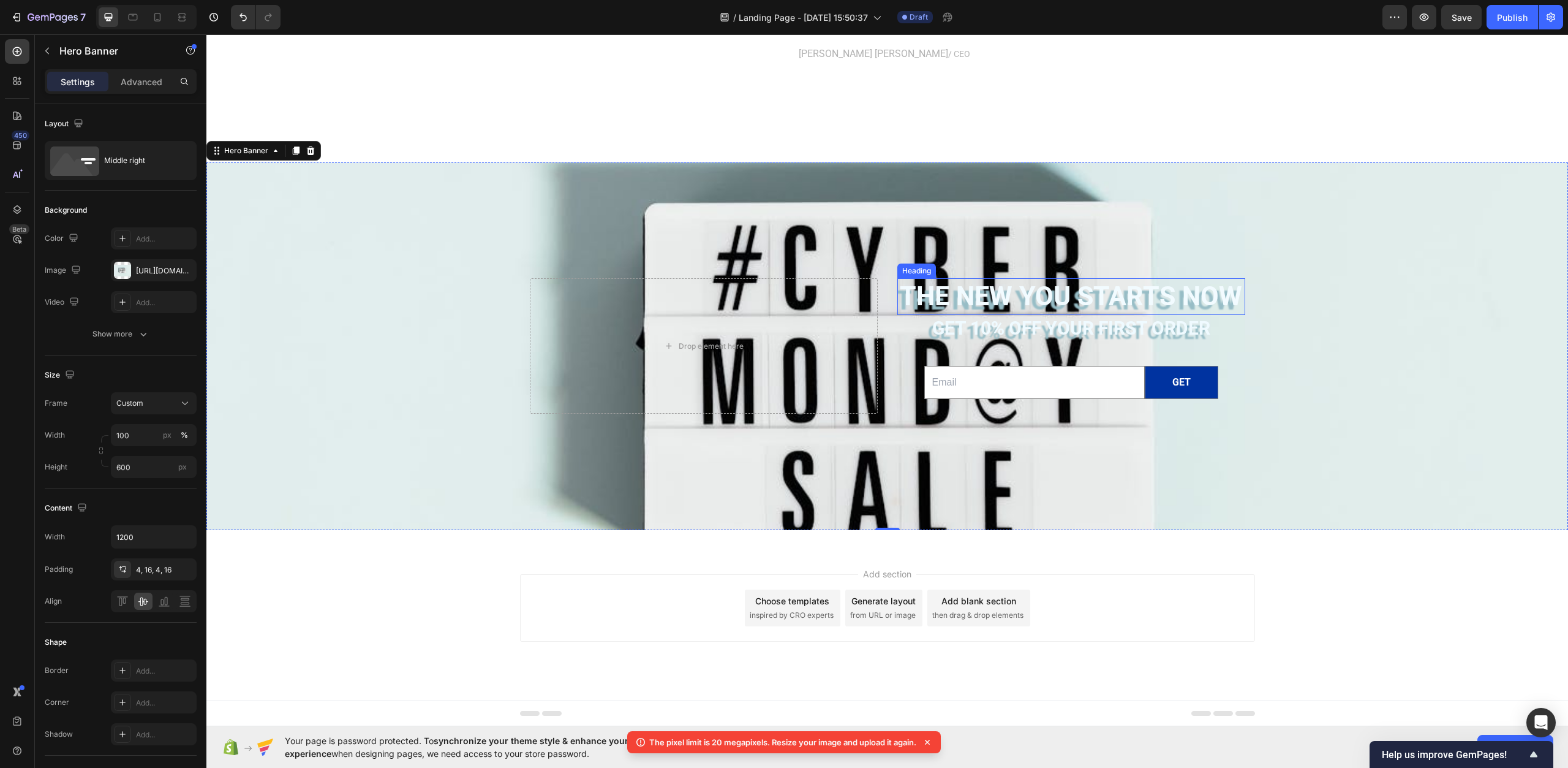
click at [1097, 302] on h2 "The new you starts now" at bounding box center [1071, 297] width 348 height 37
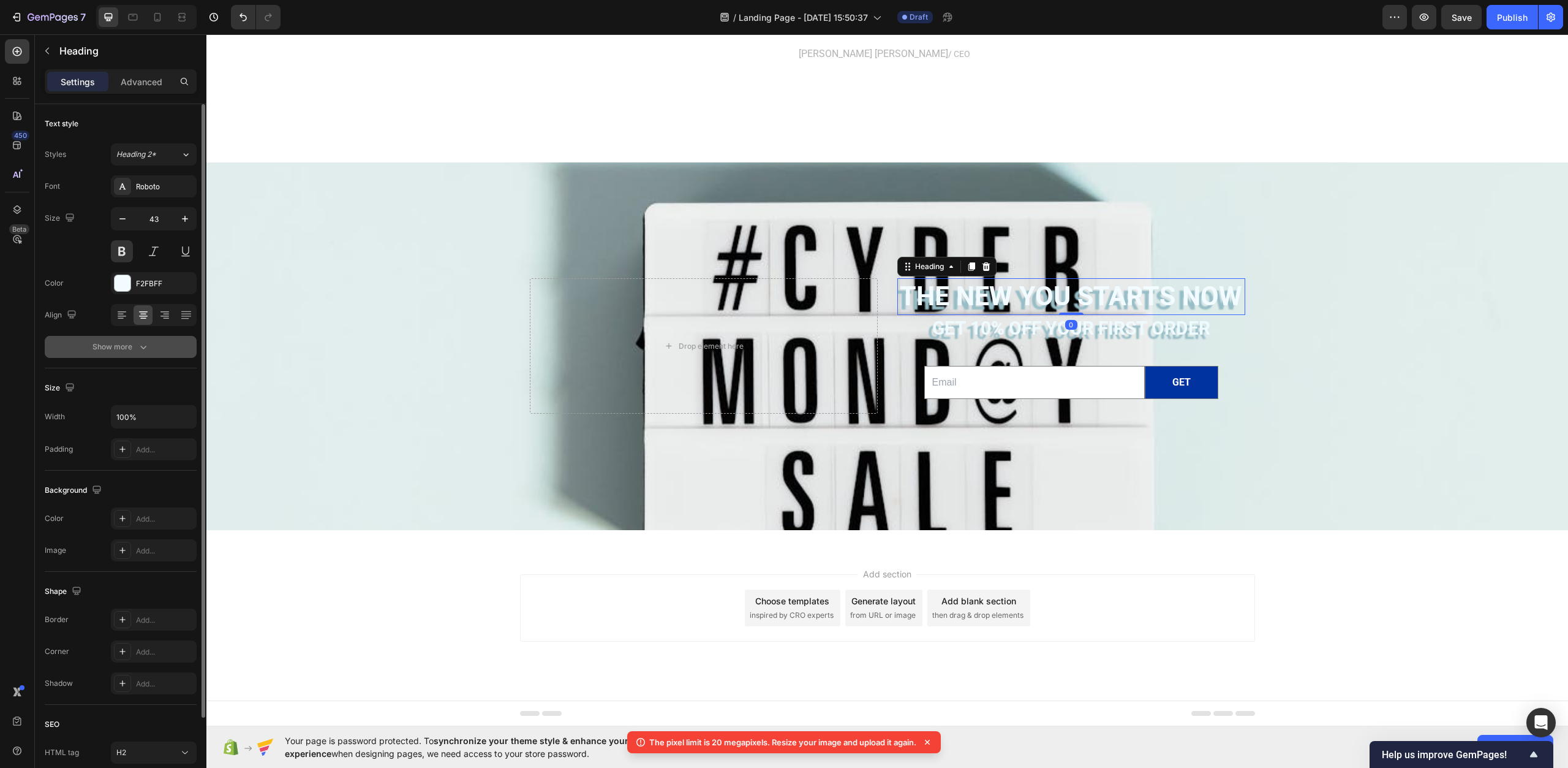
click at [120, 351] on div "Show more" at bounding box center [121, 346] width 57 height 13
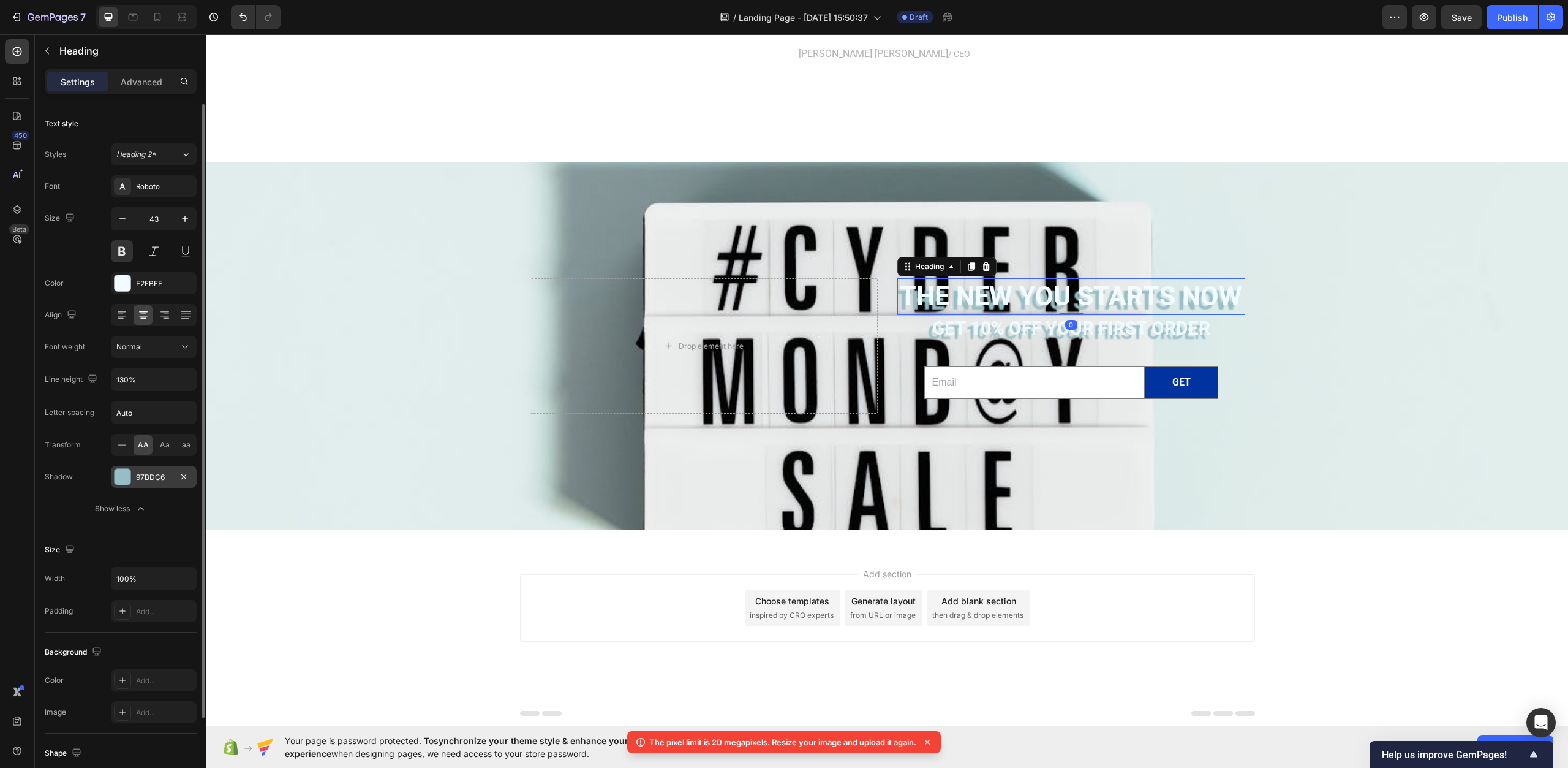
click at [149, 479] on div "97BDC6" at bounding box center [153, 477] width 35 height 11
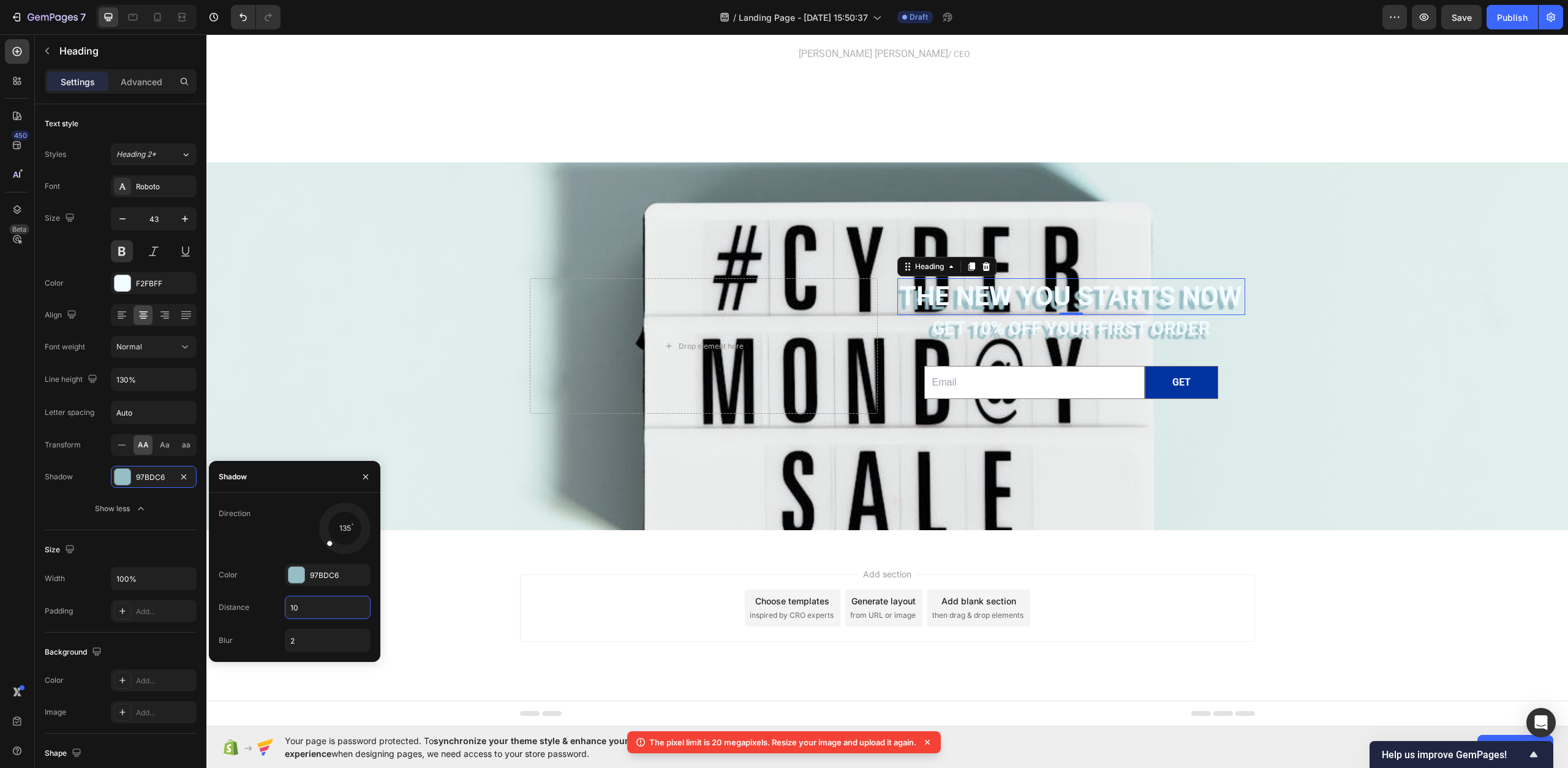
click at [308, 615] on input "10" at bounding box center [328, 608] width 84 height 22
type input "8"
click at [998, 323] on h2 "Get 10% off YOUR FIRST ORDER" at bounding box center [1071, 328] width 348 height 26
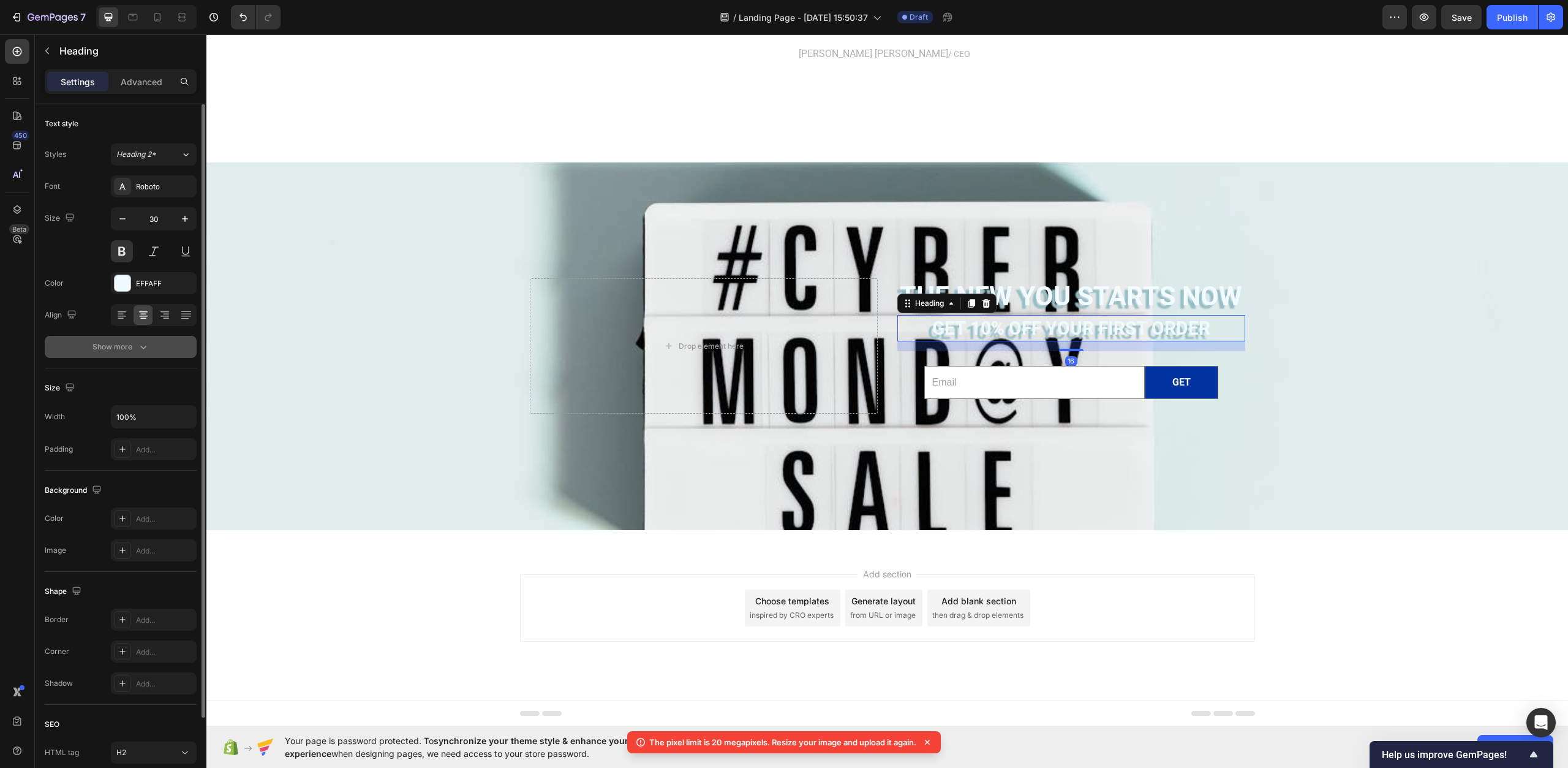
click at [142, 349] on icon "button" at bounding box center [143, 346] width 13 height 13
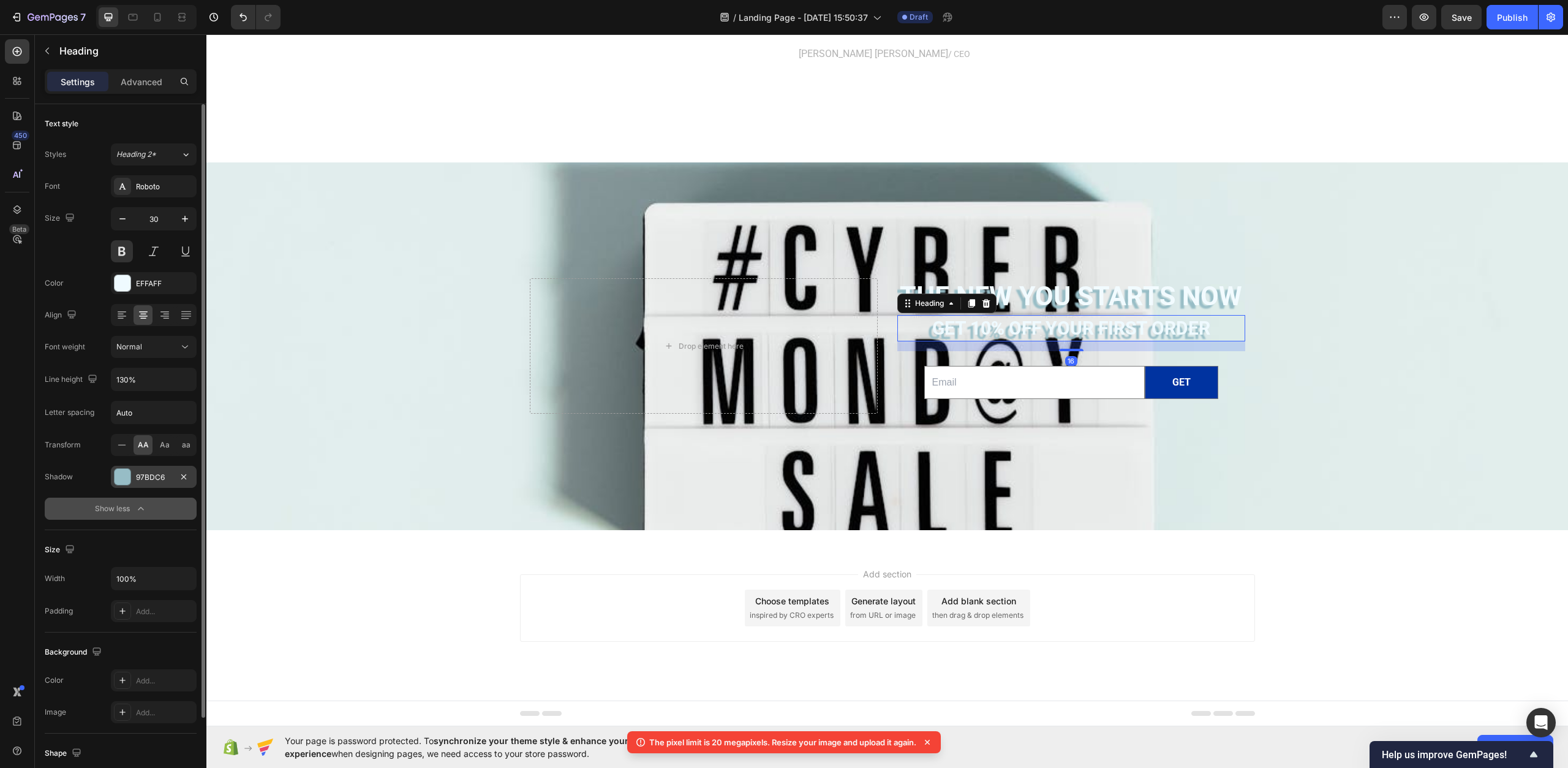
click at [161, 470] on div "97BDC6" at bounding box center [154, 477] width 86 height 22
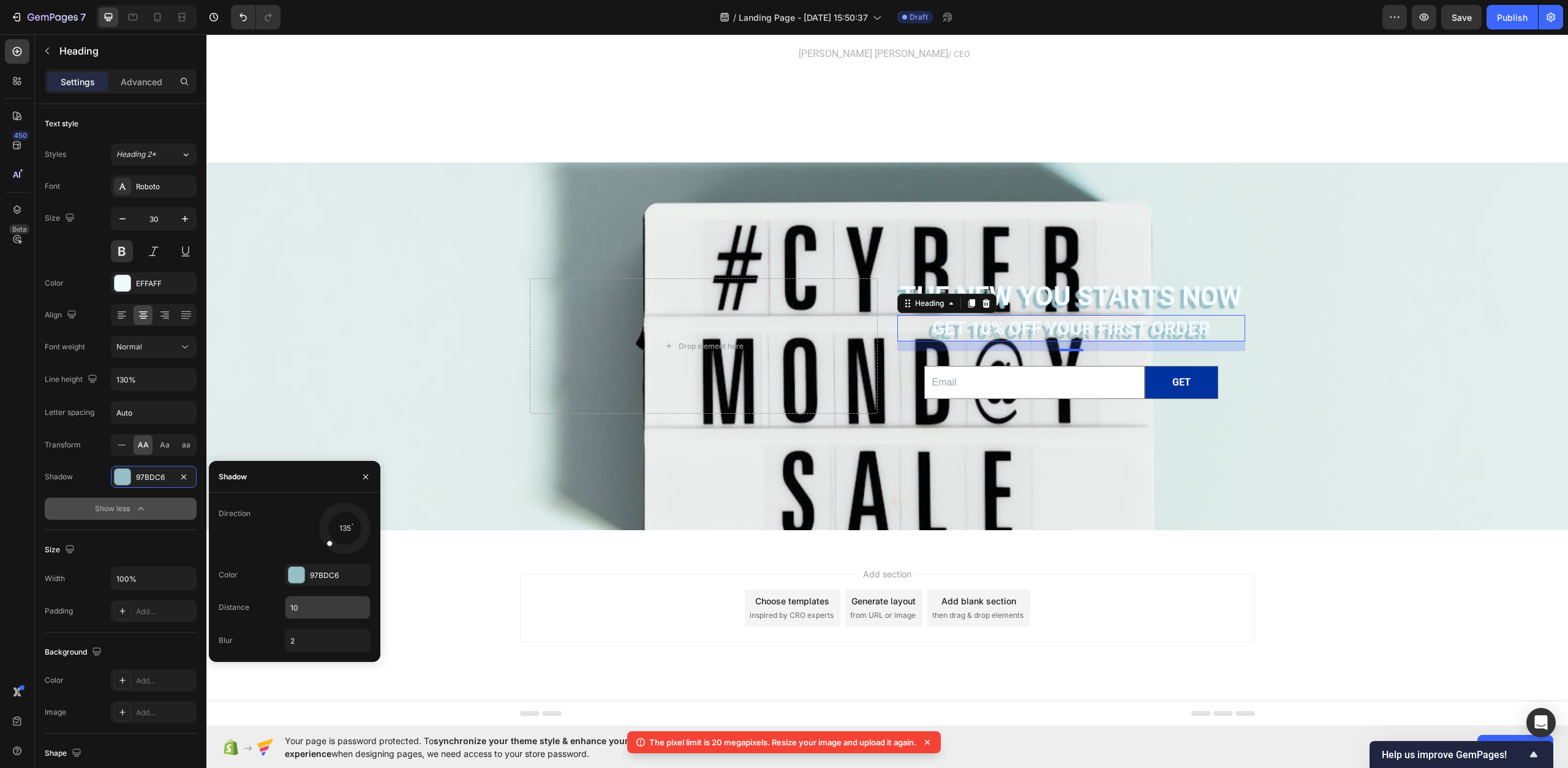
click at [308, 603] on input "10" at bounding box center [328, 608] width 84 height 22
type input "8"
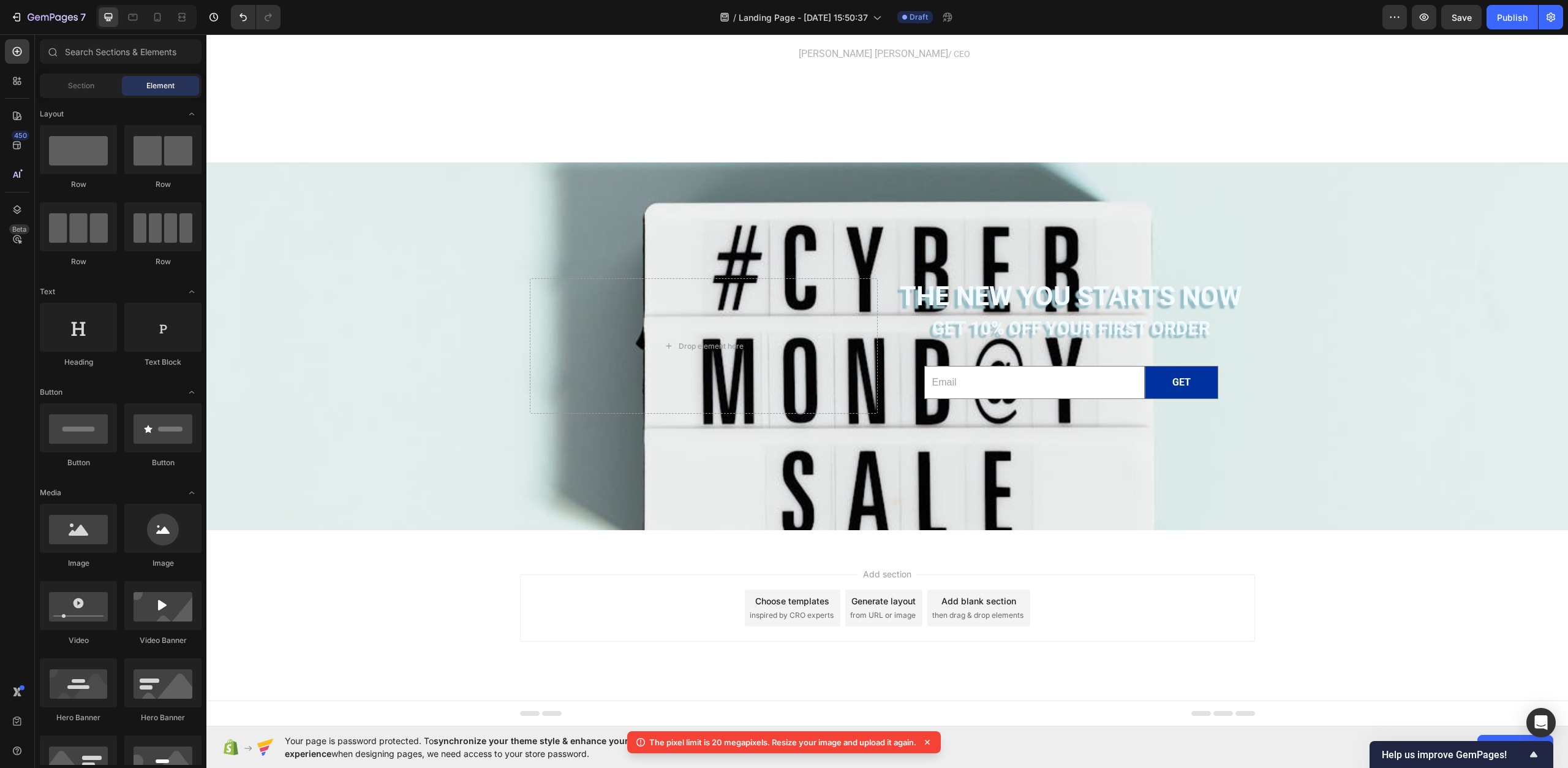
click at [422, 621] on div "Add section Choose templates inspired by CRO experts Generate layout from URL o…" at bounding box center [887, 625] width 1362 height 151
click at [1474, 22] on button "Save" at bounding box center [1462, 17] width 40 height 24
click at [462, 254] on div "Background Image" at bounding box center [887, 380] width 1362 height 692
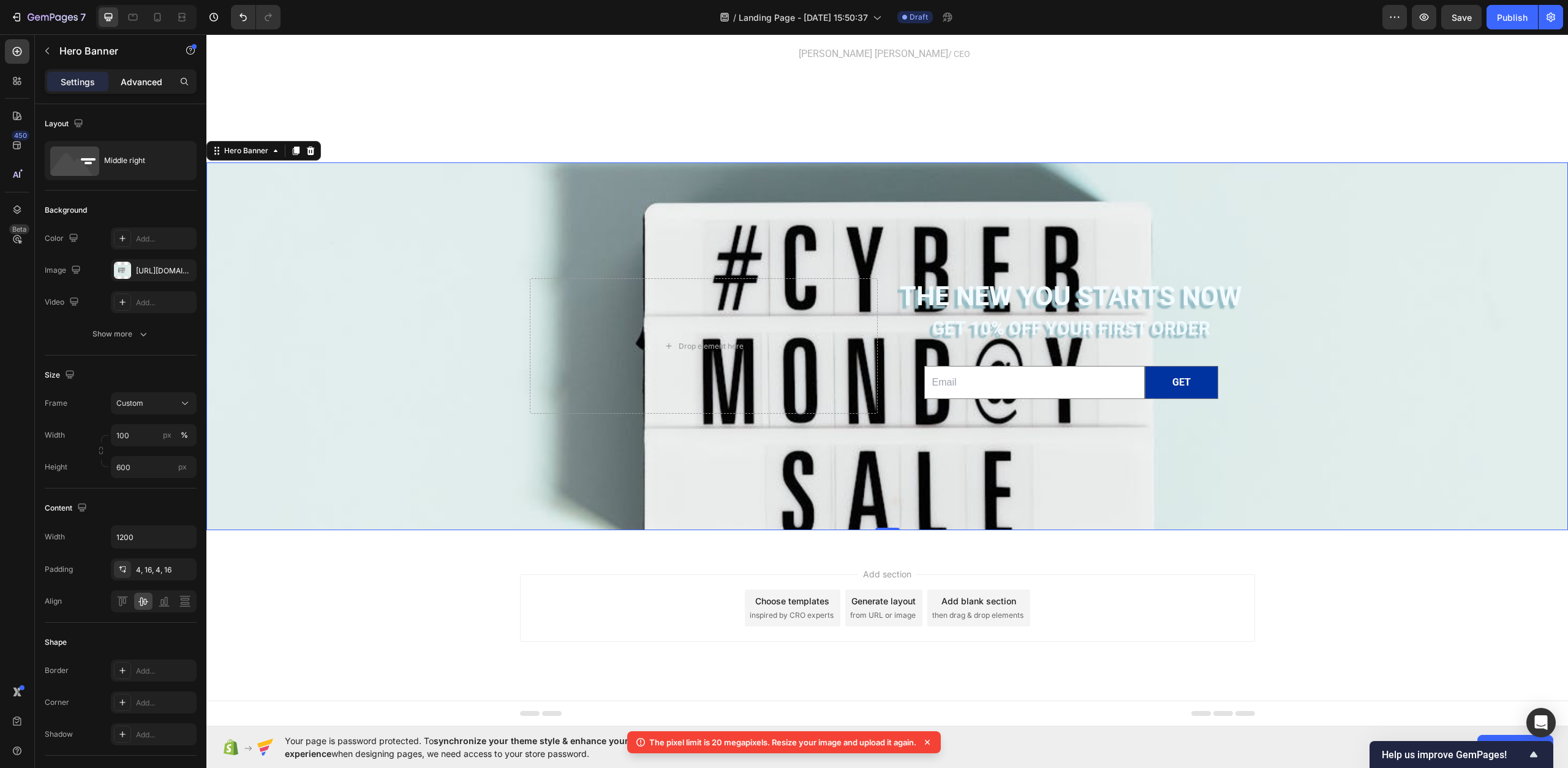
click at [139, 83] on p "Advanced" at bounding box center [141, 81] width 41 height 13
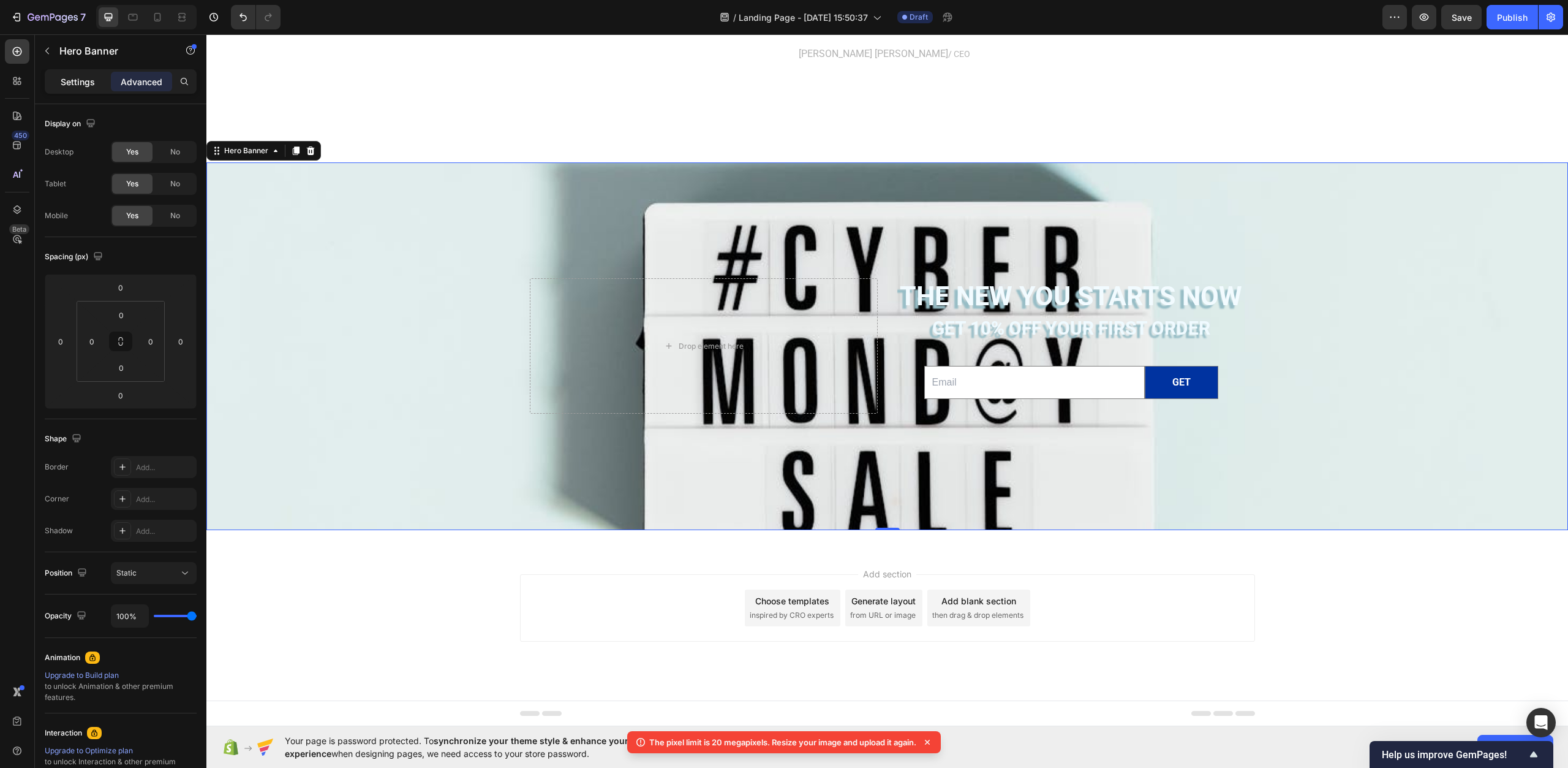
click at [59, 83] on div "Settings" at bounding box center [78, 81] width 62 height 19
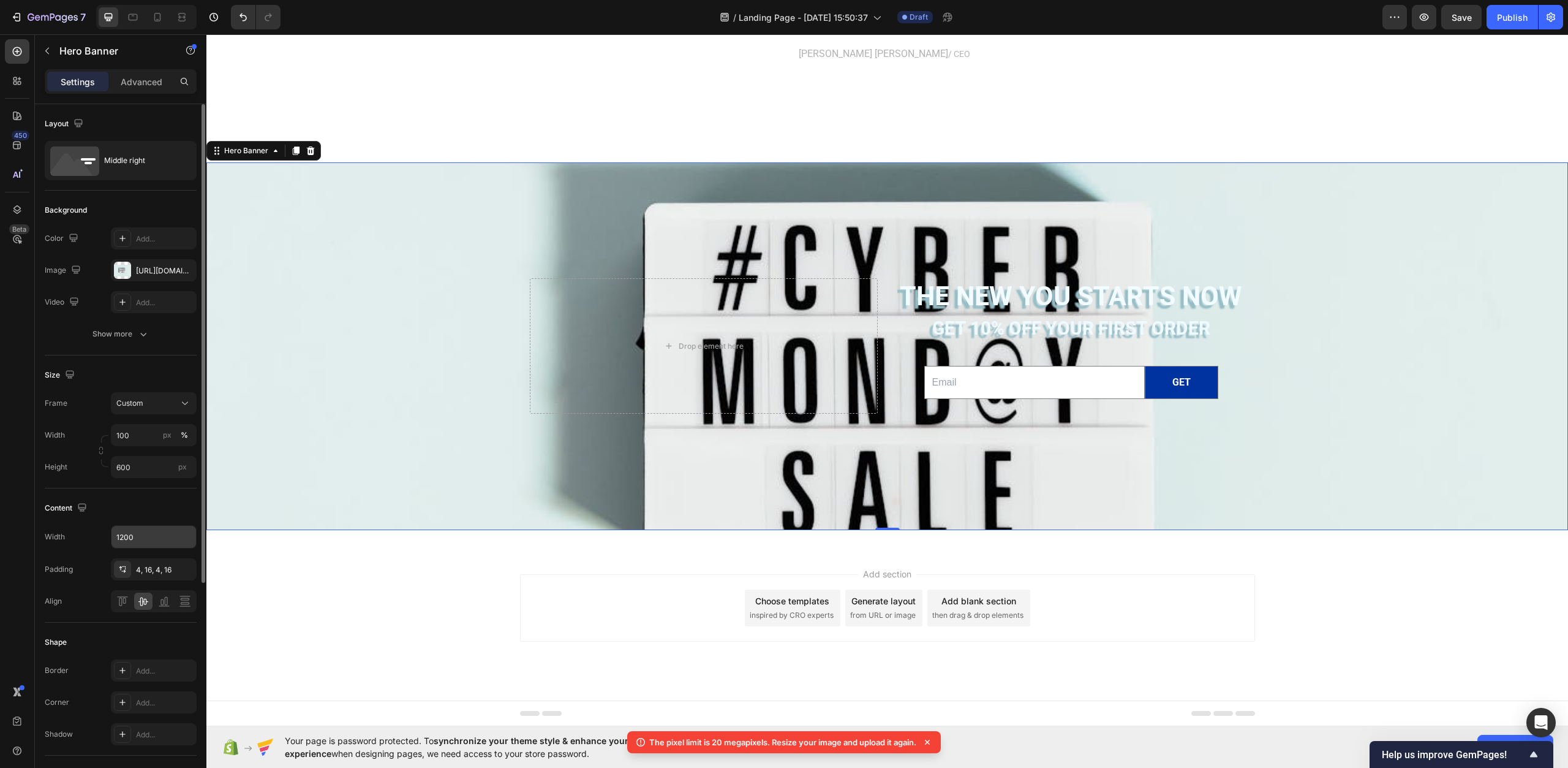
scroll to position [62, 0]
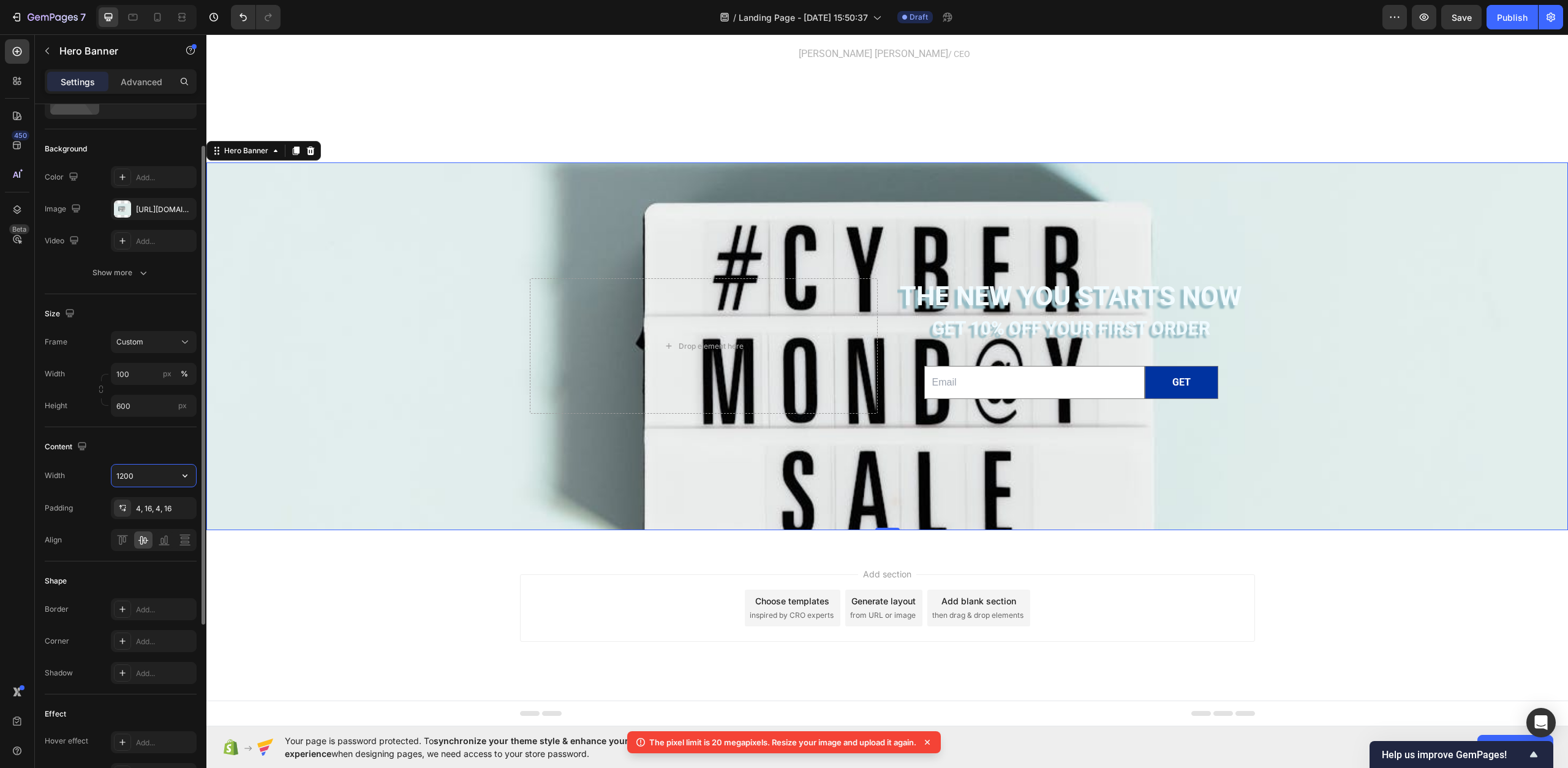
click at [145, 475] on input "1200" at bounding box center [153, 475] width 84 height 22
click at [184, 475] on icon "button" at bounding box center [185, 475] width 13 height 13
click at [145, 554] on span "Fit content" at bounding box center [134, 553] width 37 height 11
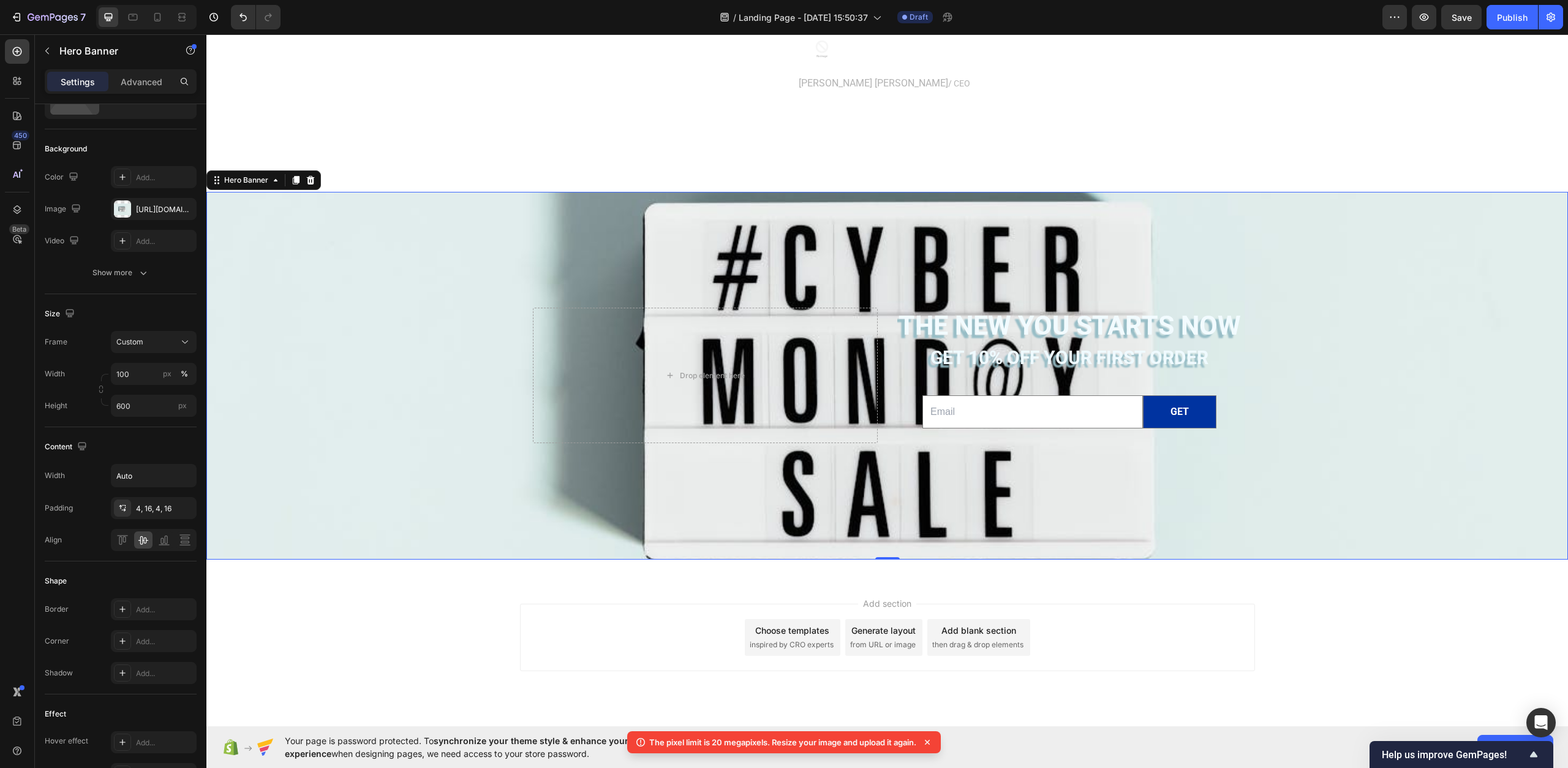
scroll to position [4082, 0]
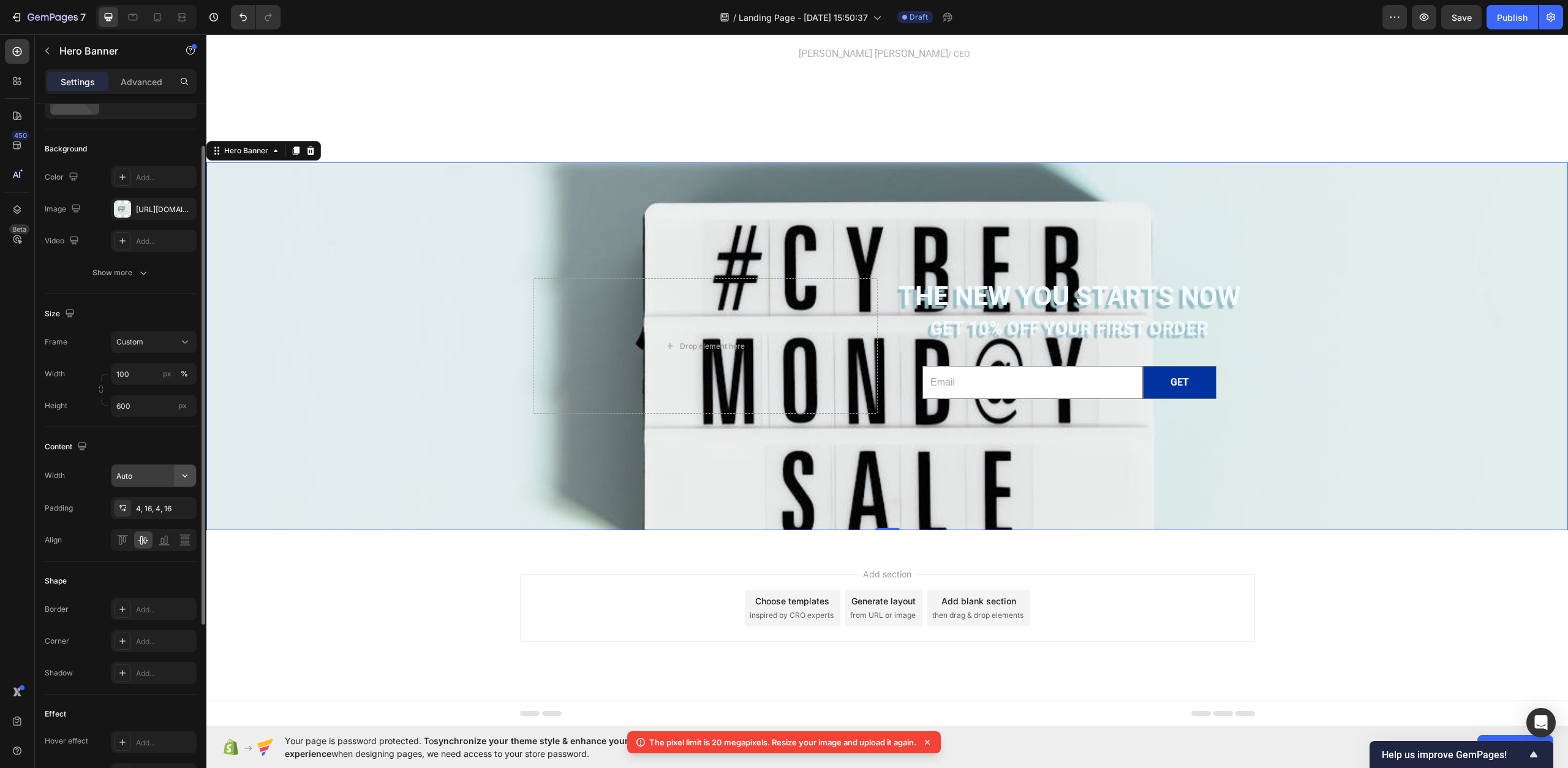
click at [189, 482] on button "button" at bounding box center [185, 475] width 22 height 22
click at [146, 511] on p "Full 100%" at bounding box center [150, 507] width 70 height 11
type input "100%"
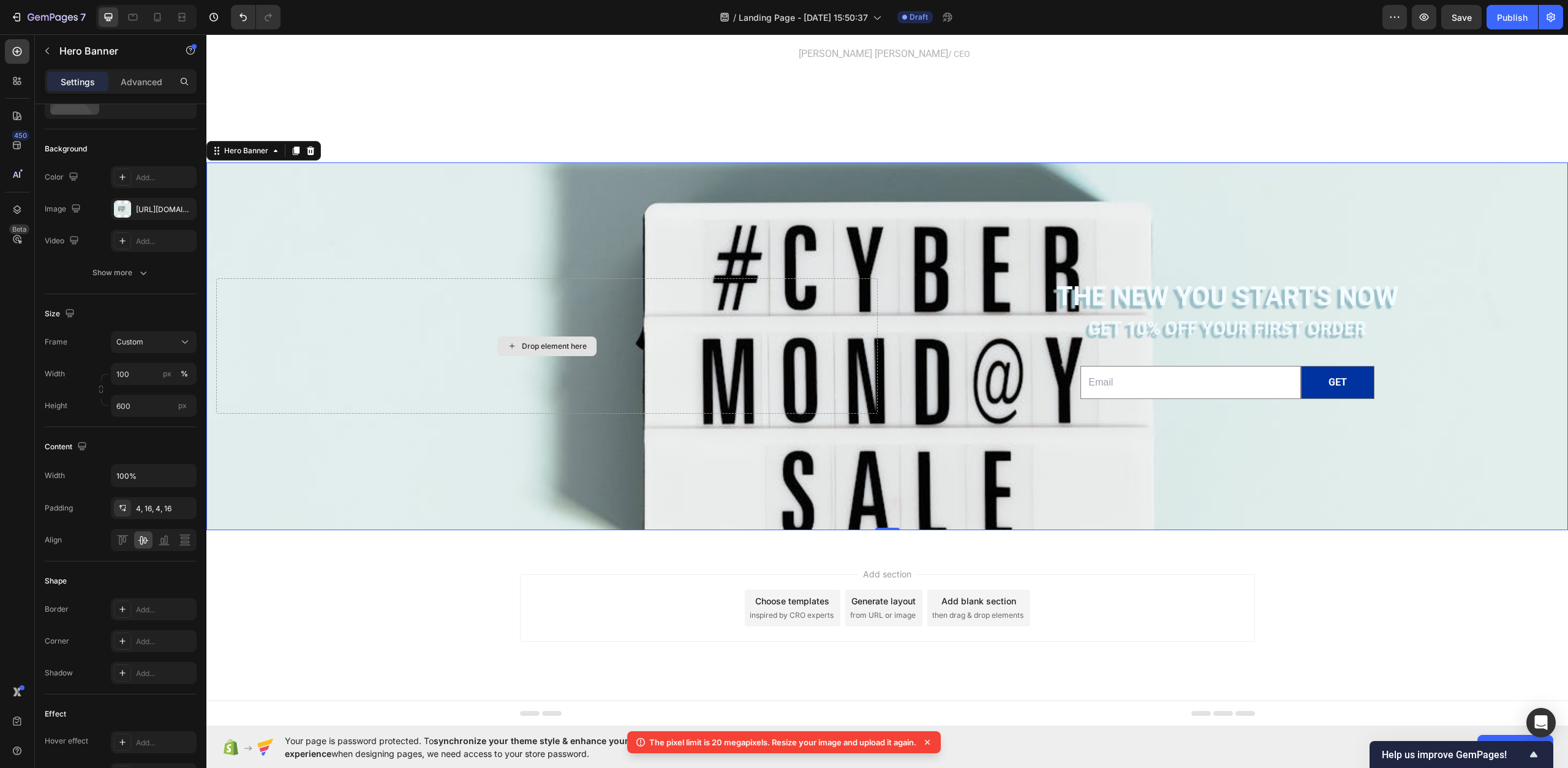
click at [310, 468] on div "Background Image" at bounding box center [887, 380] width 1362 height 692
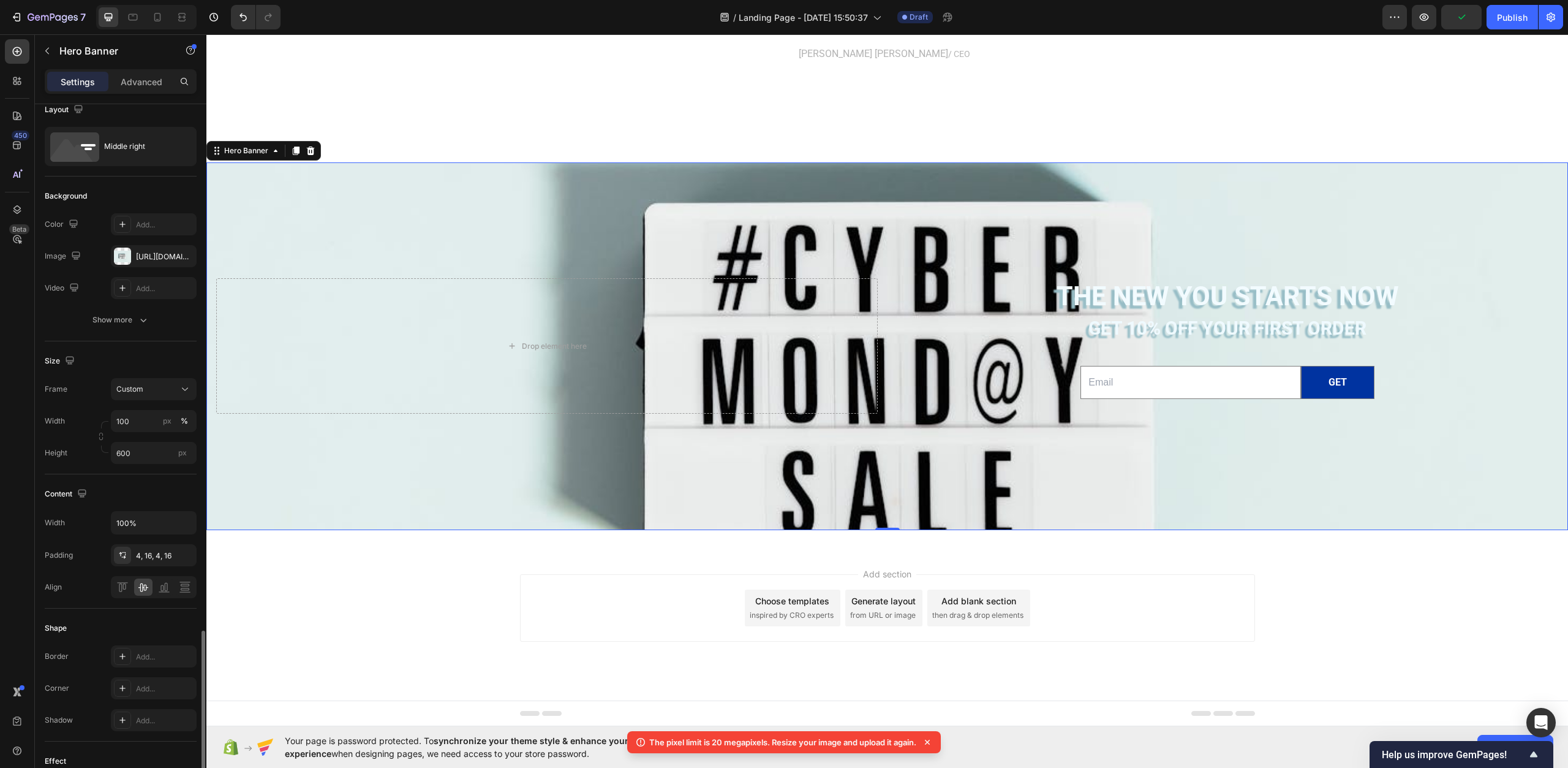
scroll to position [0, 0]
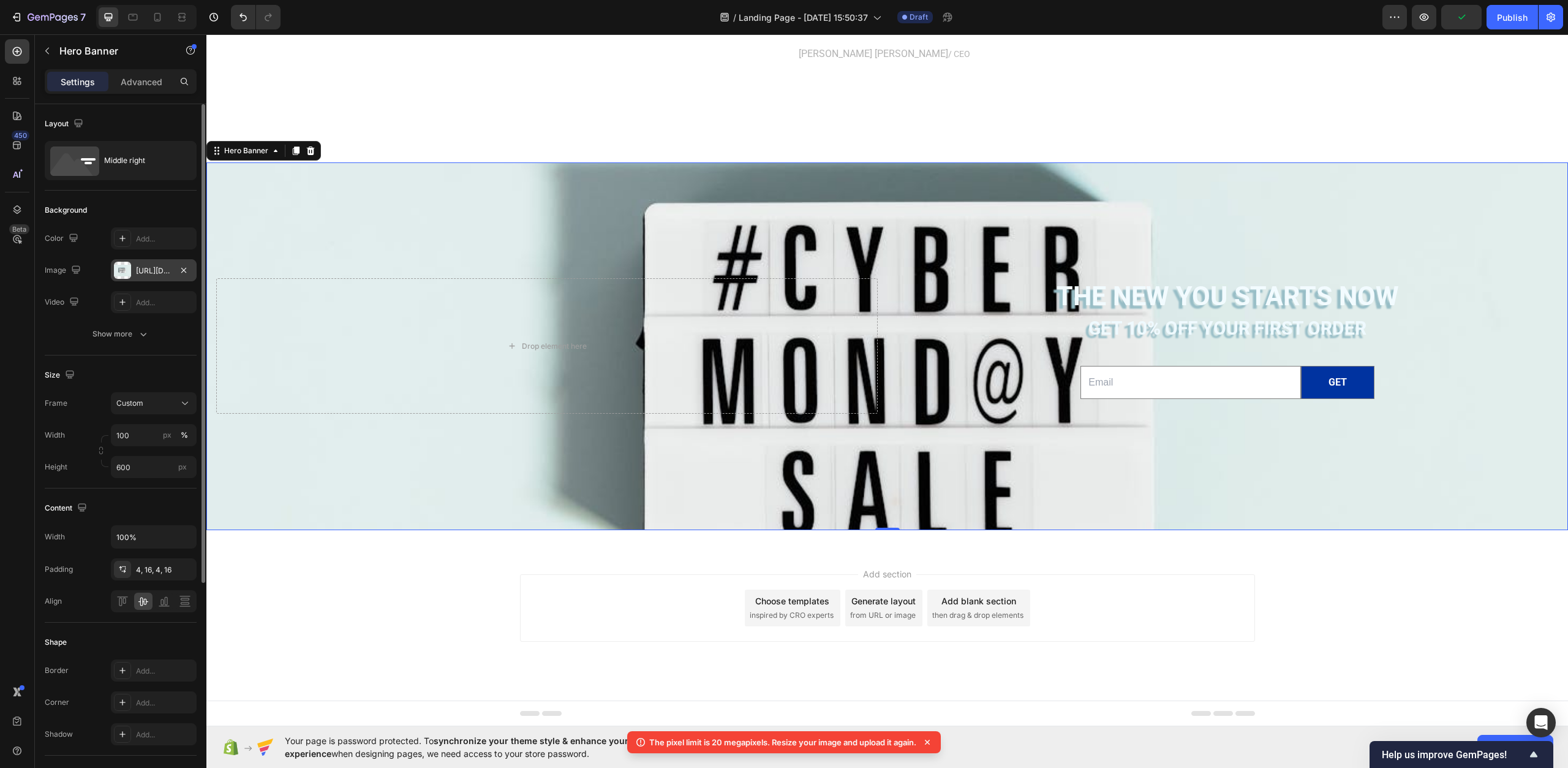
click at [152, 280] on div "[URL][DOMAIN_NAME]" at bounding box center [154, 271] width 86 height 22
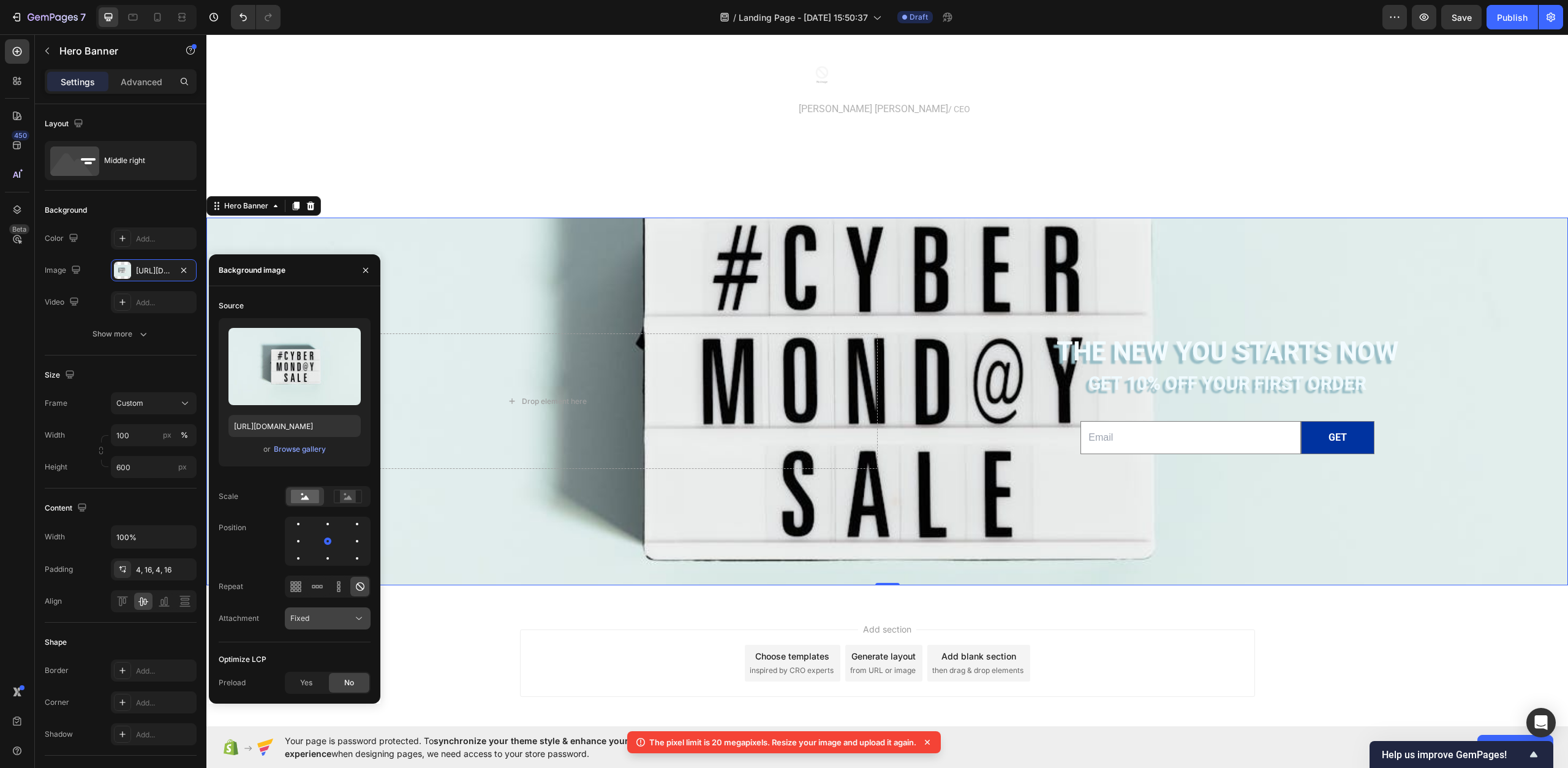
scroll to position [4020, 0]
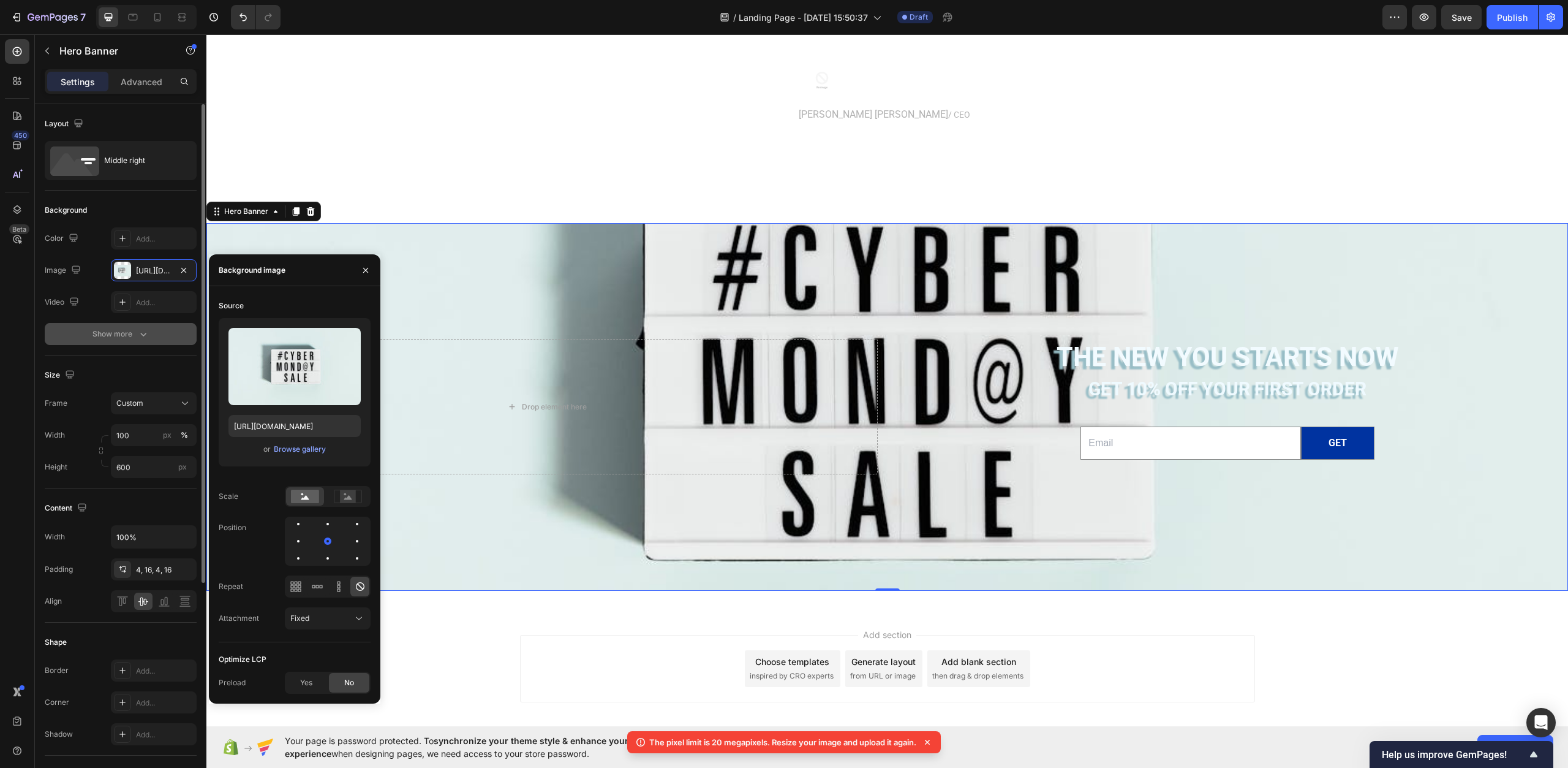
click at [123, 331] on div "Show more" at bounding box center [121, 334] width 57 height 13
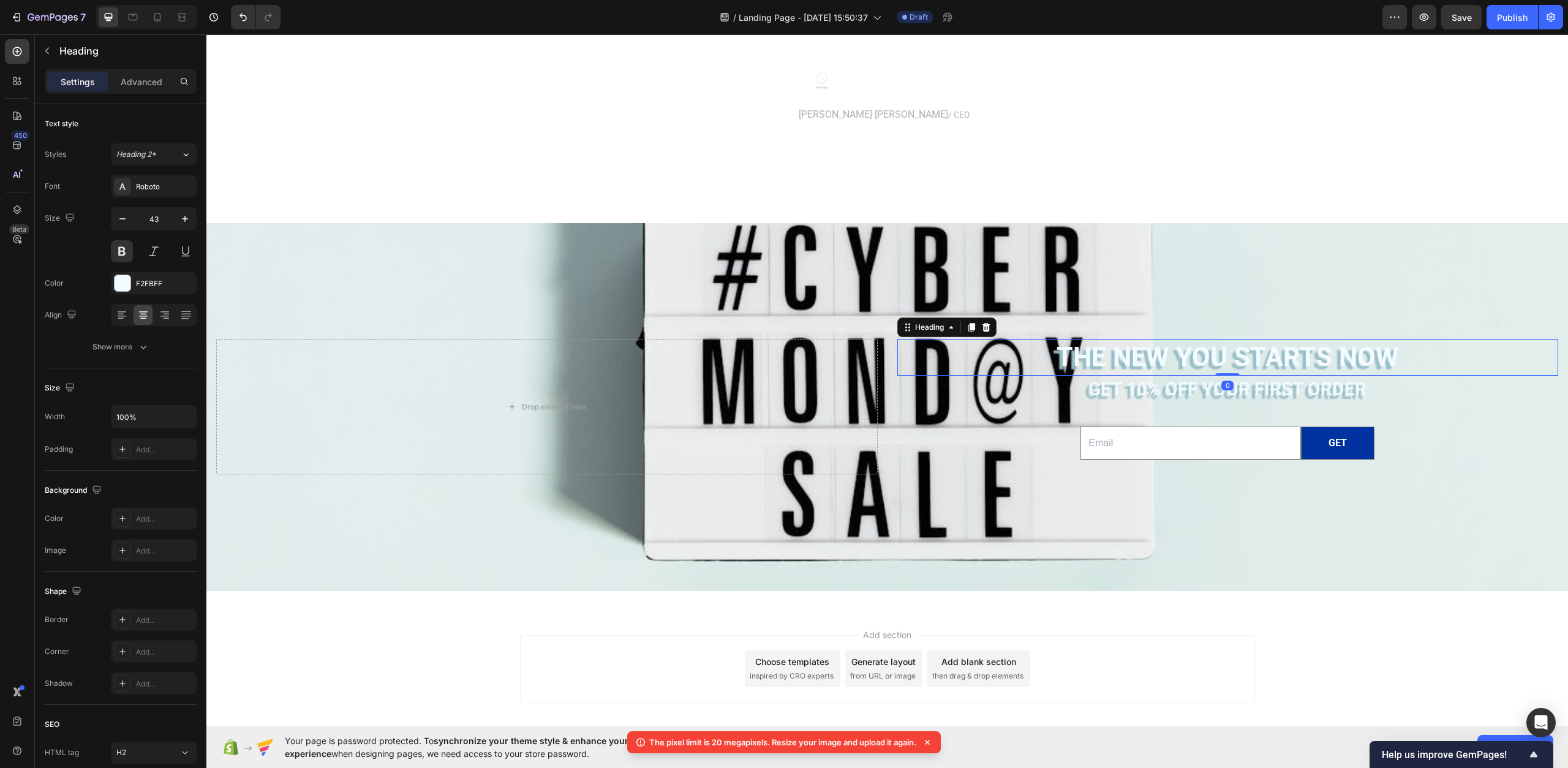
click at [1122, 364] on h2 "The new you starts now" at bounding box center [1228, 357] width 661 height 37
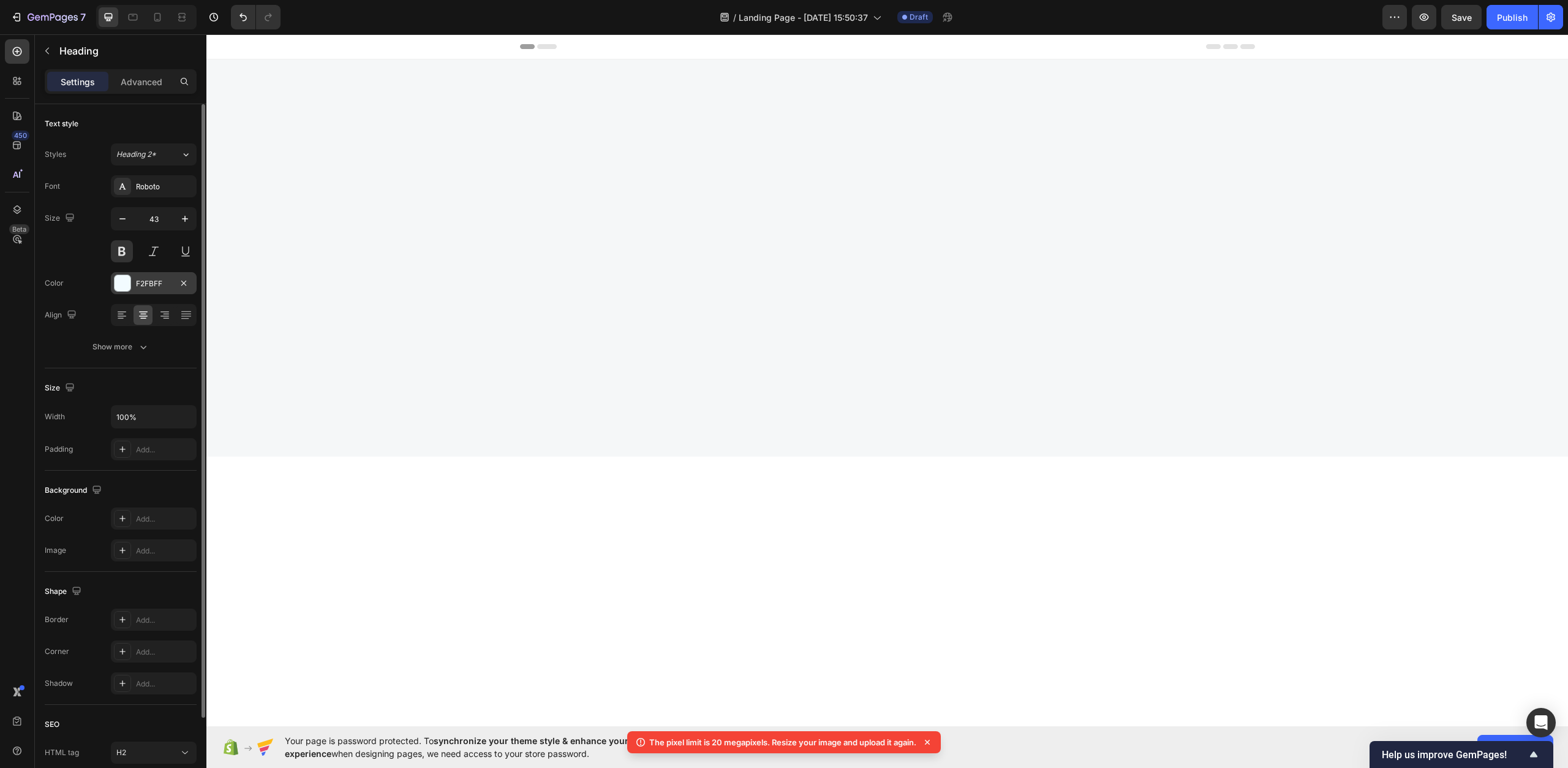
scroll to position [4020, 0]
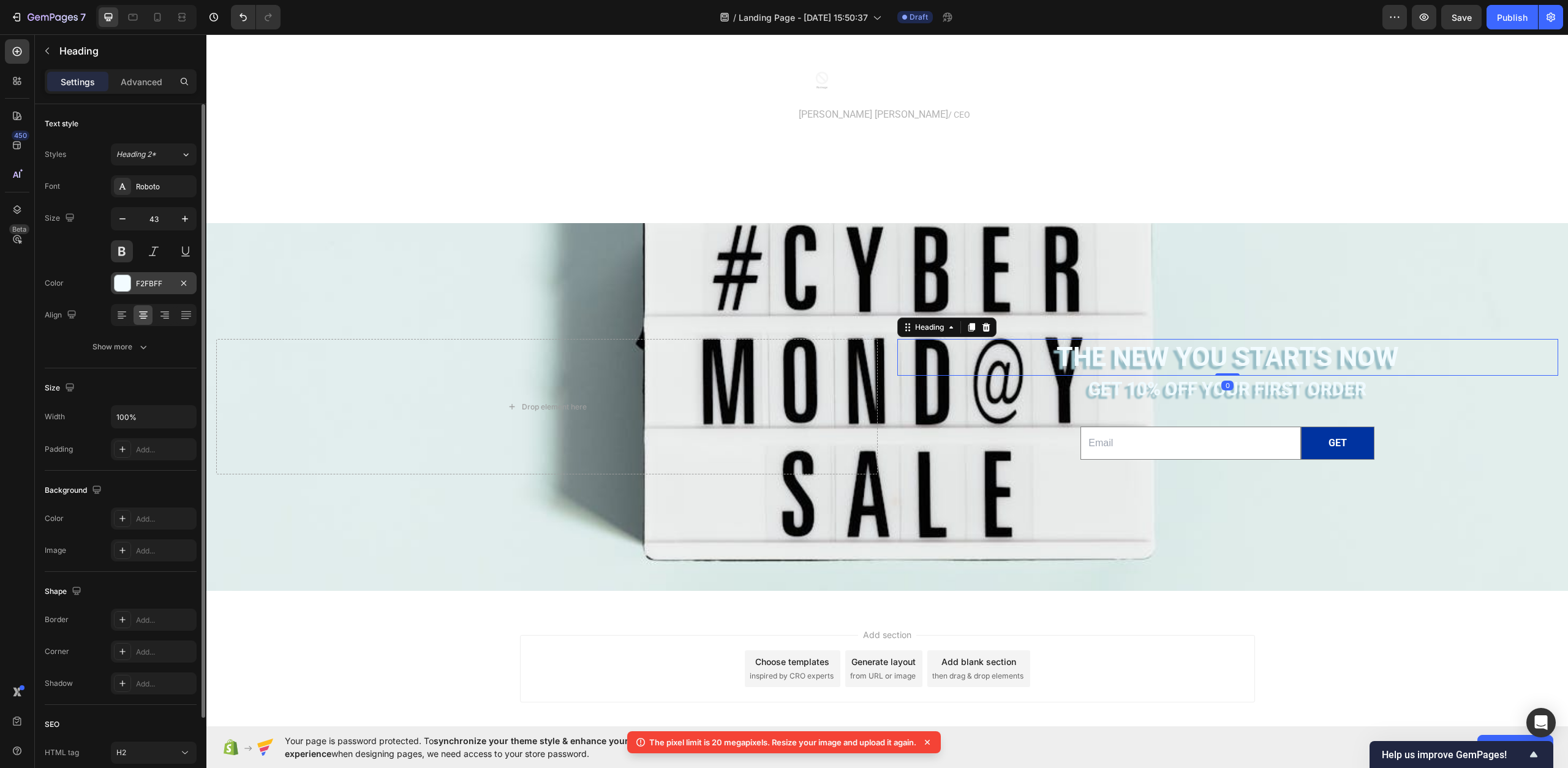
click at [122, 286] on div at bounding box center [122, 282] width 16 height 16
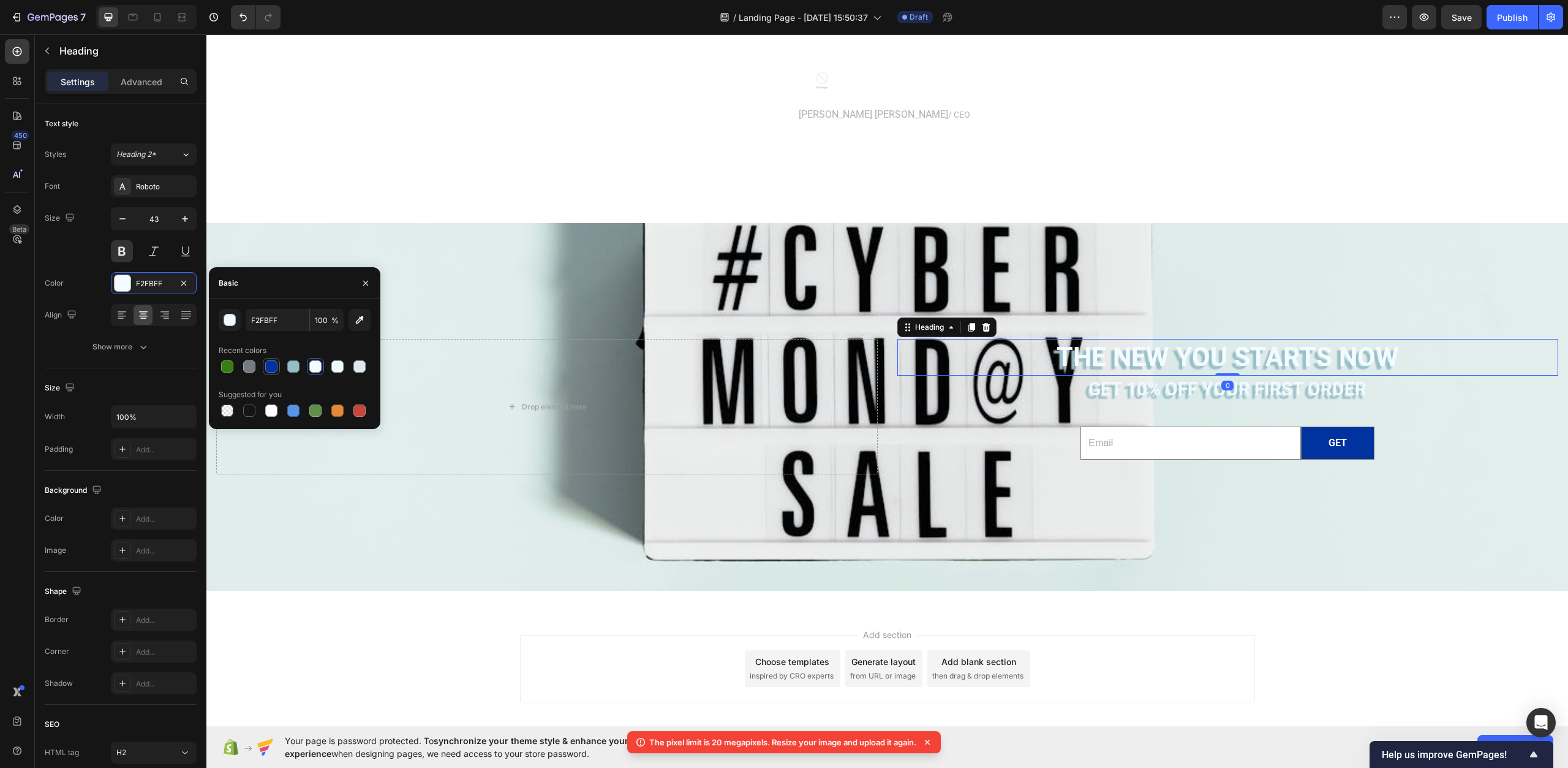
click at [269, 368] on div at bounding box center [271, 367] width 13 height 13
type input "0033A0"
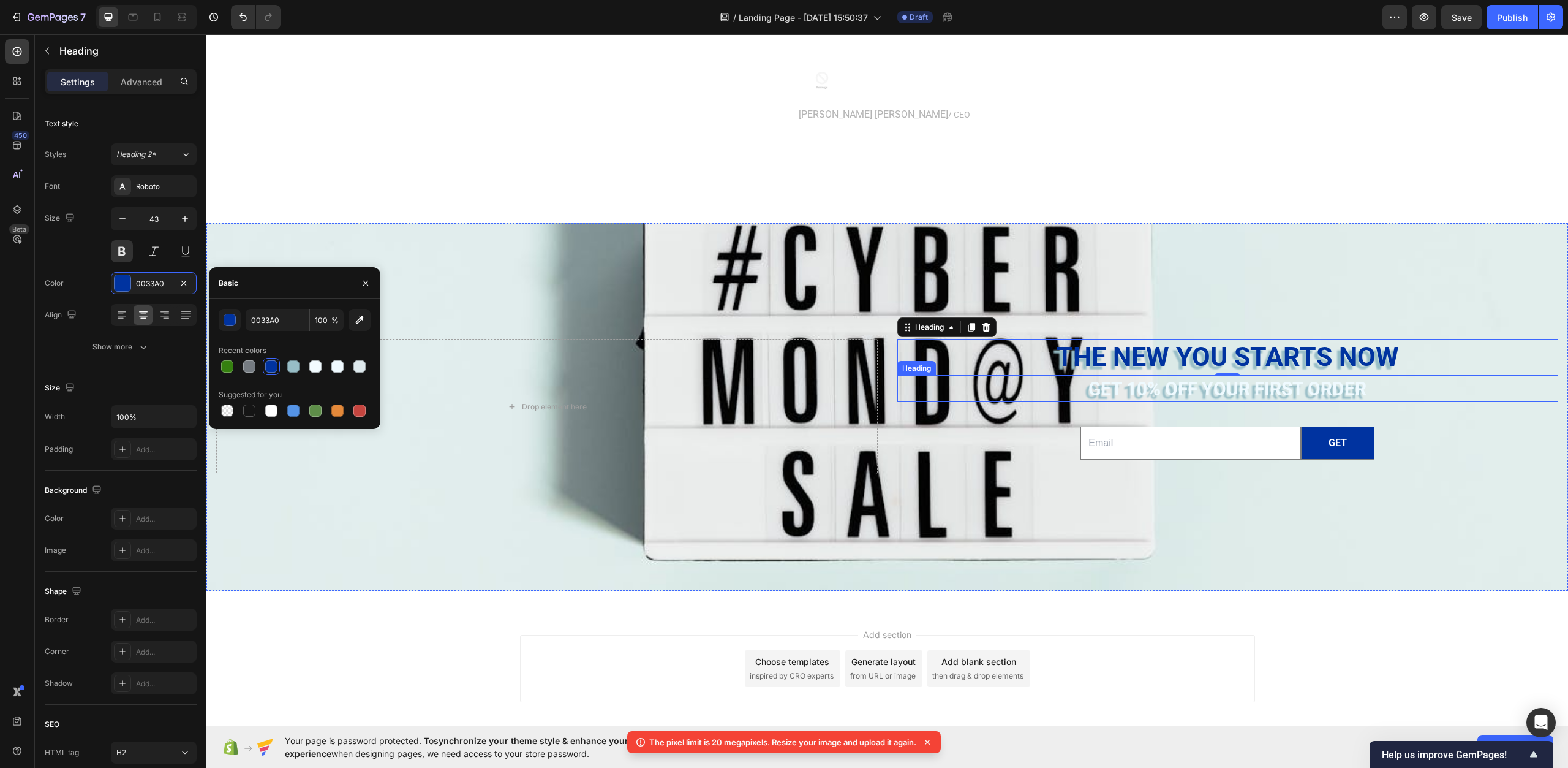
click at [1174, 395] on h2 "Get 10% off YOUR FIRST ORDER" at bounding box center [1228, 389] width 661 height 26
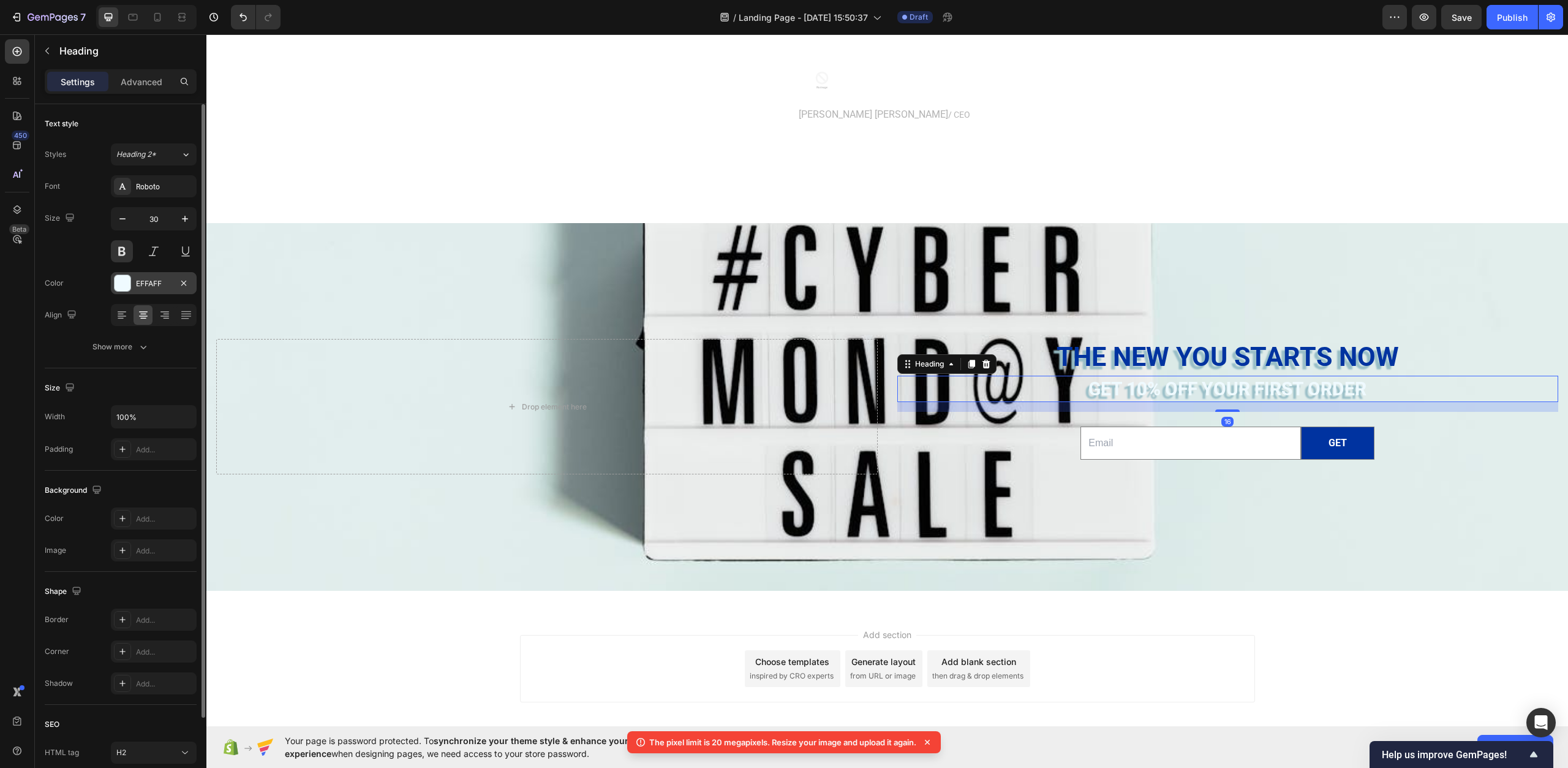
click at [123, 284] on div at bounding box center [122, 282] width 16 height 16
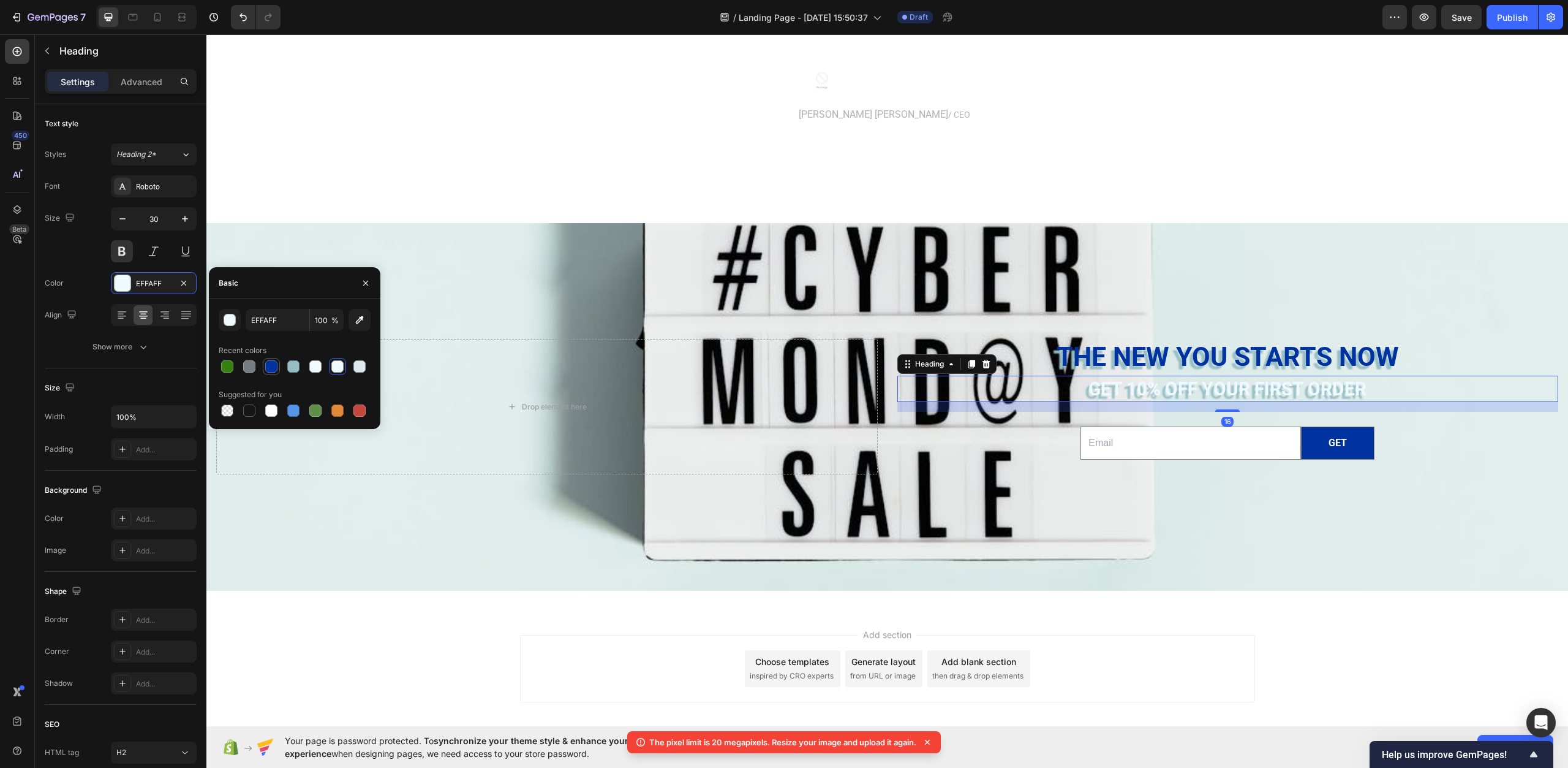
click at [270, 366] on div at bounding box center [271, 367] width 13 height 13
type input "0033A0"
click at [458, 558] on div "Background Image" at bounding box center [887, 380] width 1362 height 692
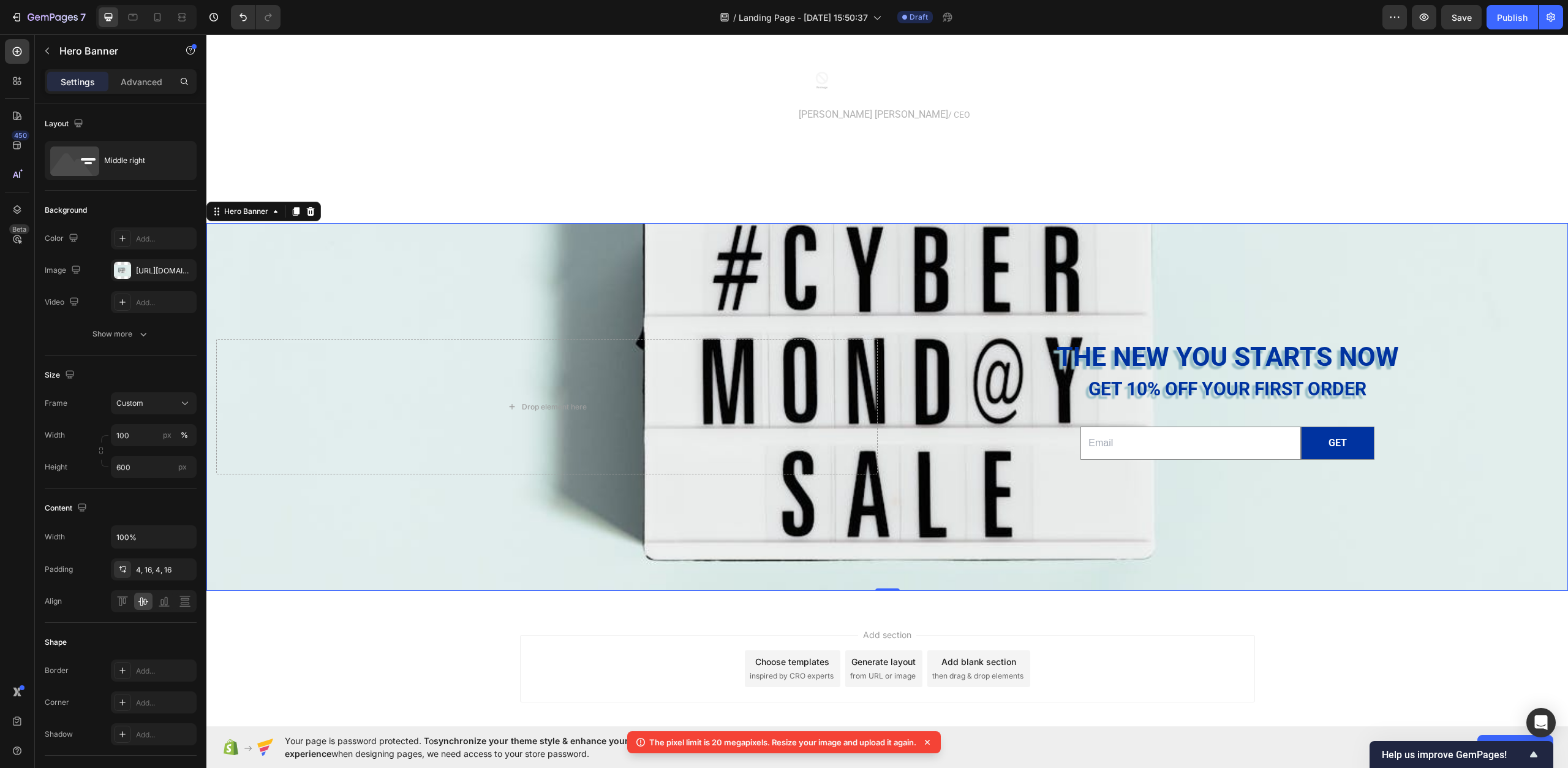
click at [268, 543] on div "Background Image" at bounding box center [887, 380] width 1362 height 692
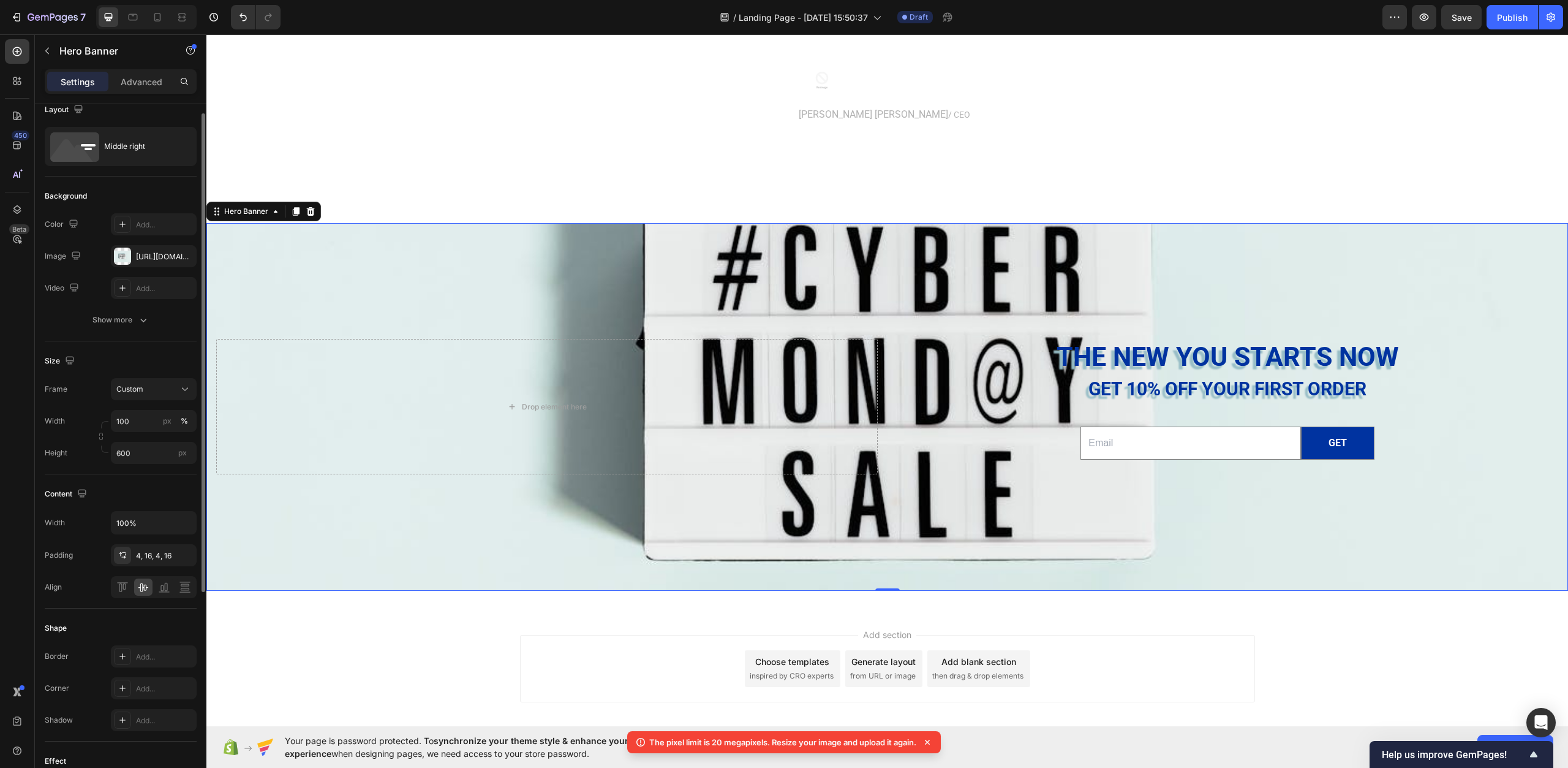
scroll to position [0, 0]
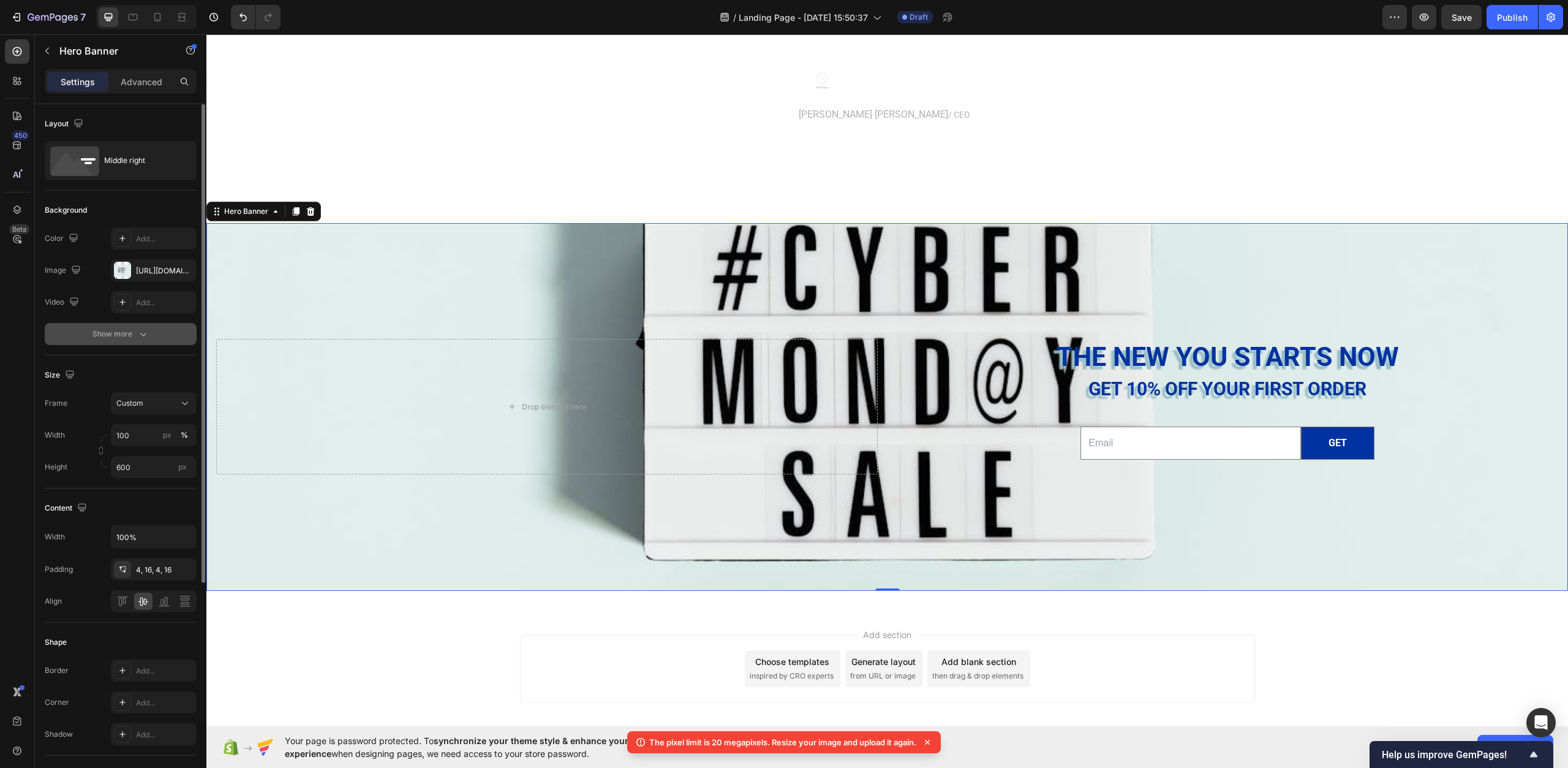
click at [119, 334] on div "Show more" at bounding box center [121, 334] width 57 height 13
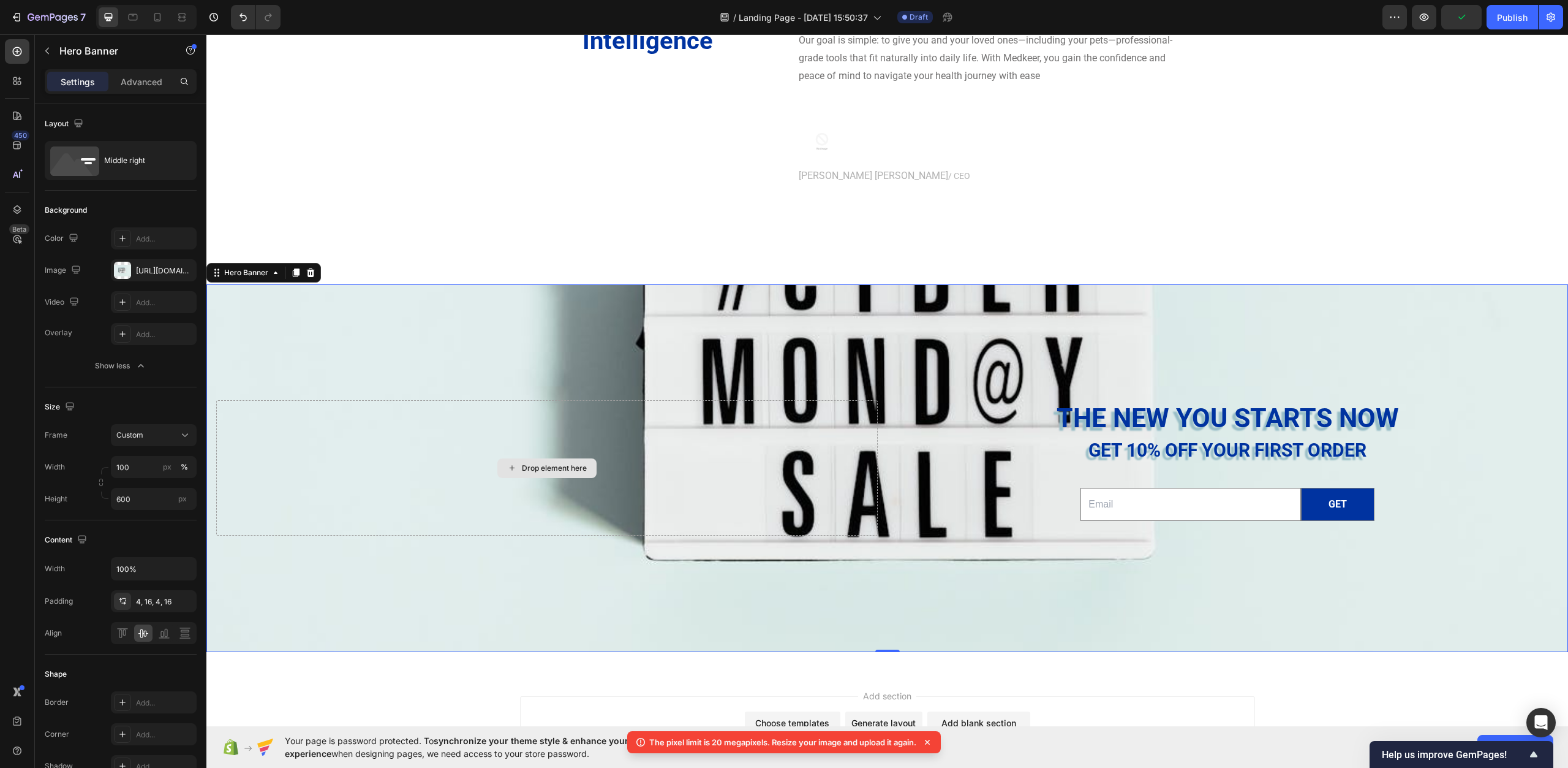
scroll to position [4020, 0]
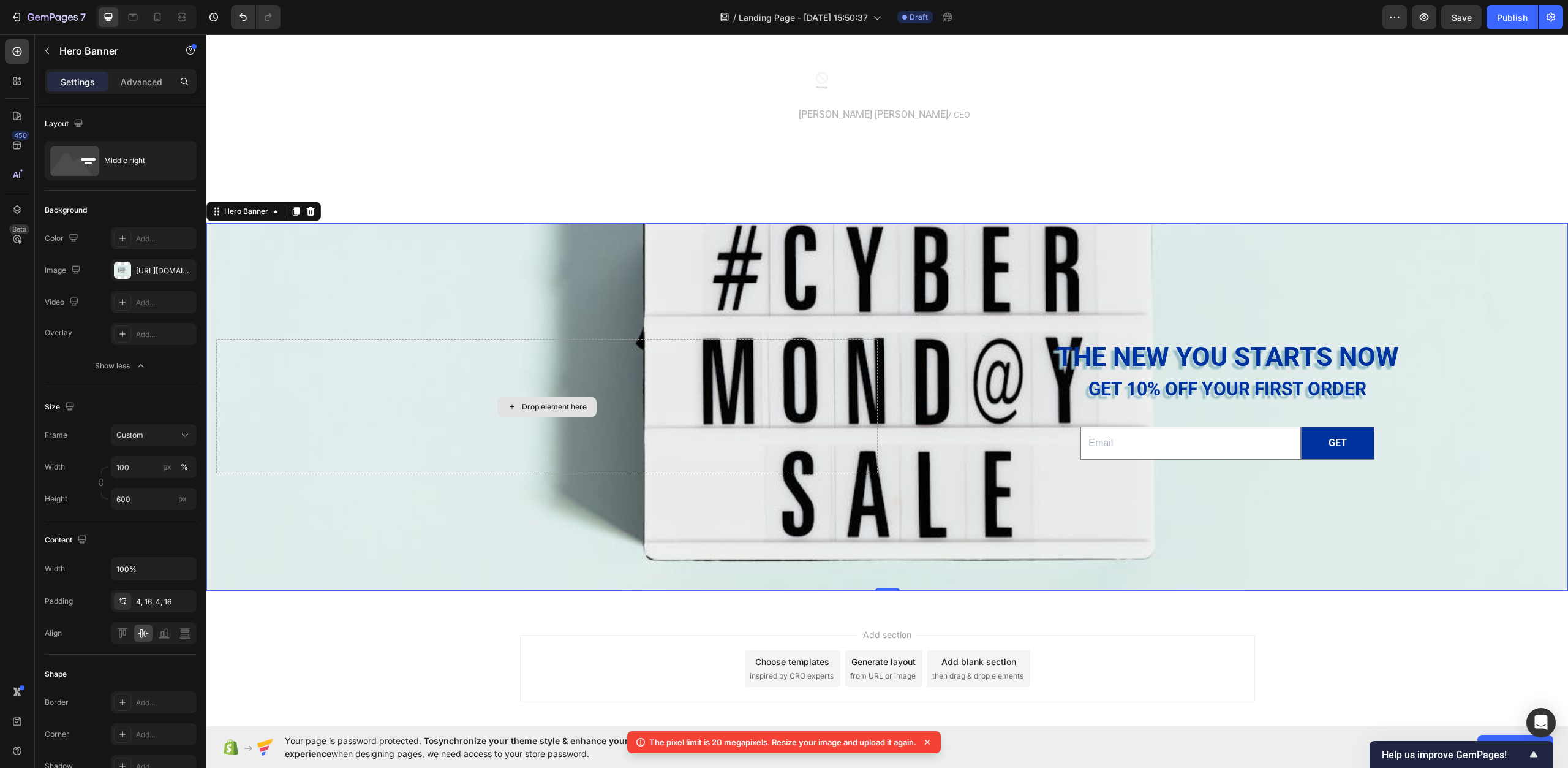
click at [430, 443] on div "Drop element here" at bounding box center [547, 406] width 661 height 136
click at [390, 291] on div "Background Image" at bounding box center [887, 380] width 1362 height 692
click at [134, 366] on div "Show less" at bounding box center [121, 366] width 52 height 13
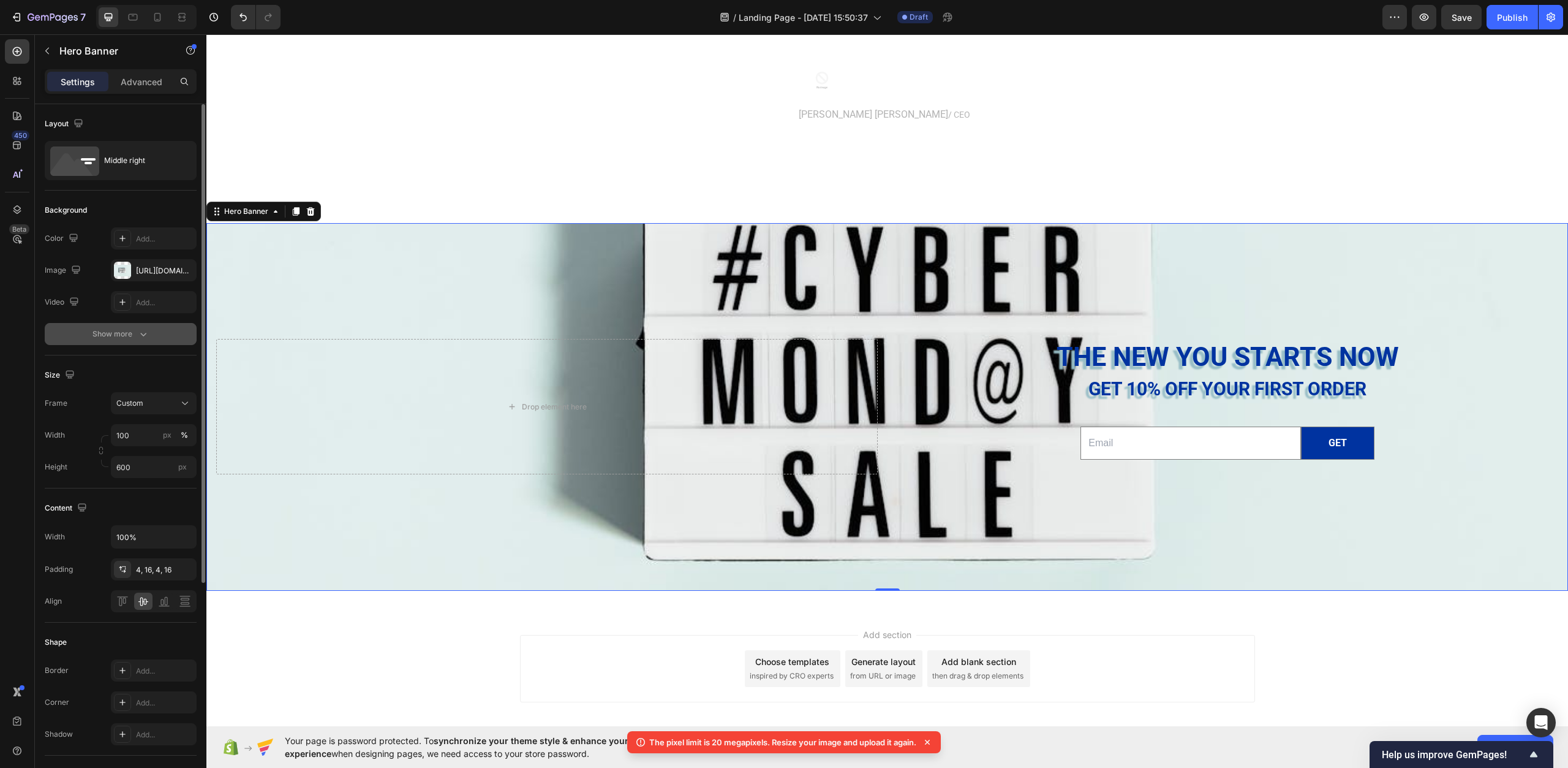
click at [142, 334] on icon "button" at bounding box center [143, 334] width 13 height 13
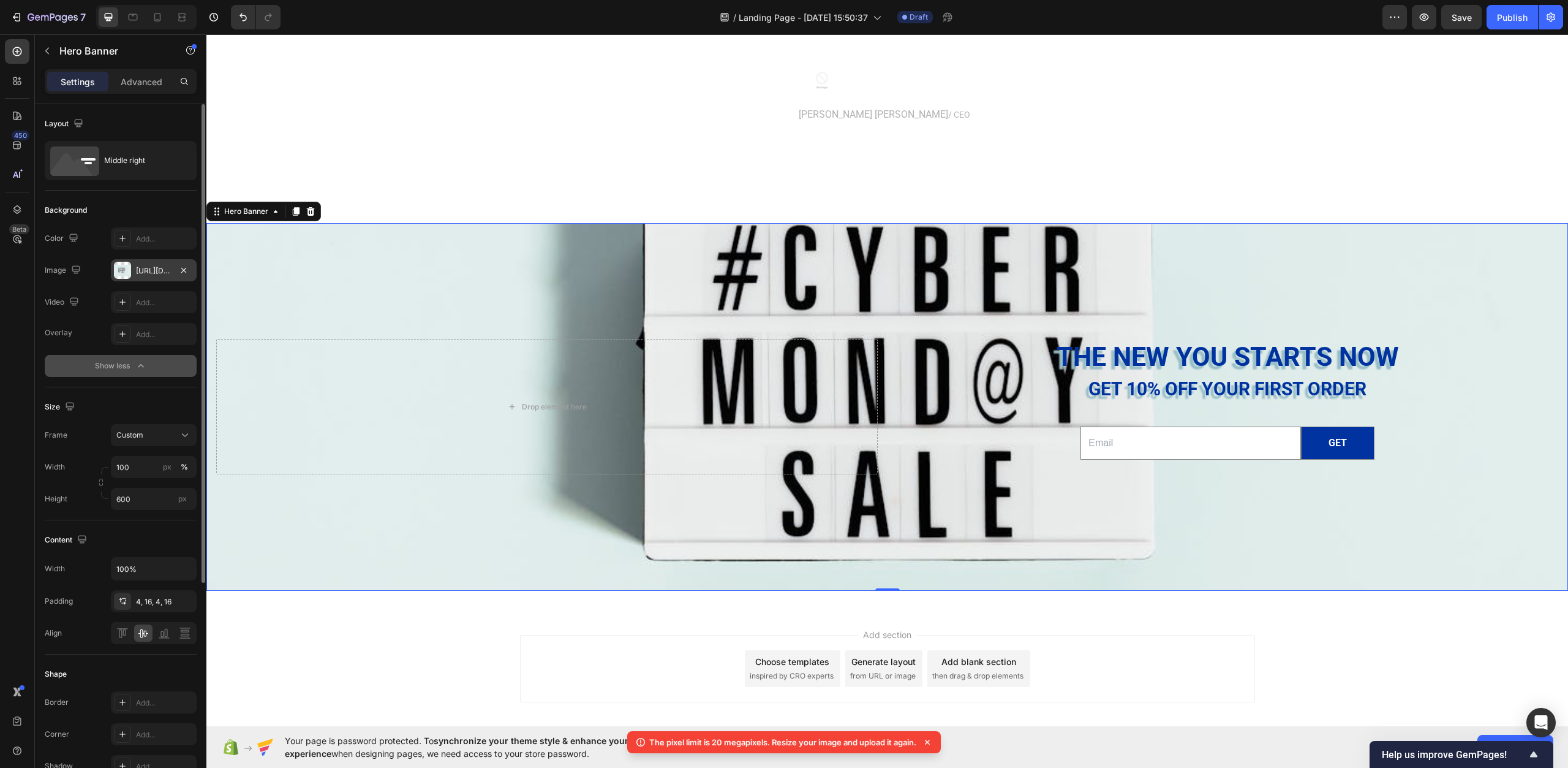
click at [156, 269] on div "[URL][DOMAIN_NAME]" at bounding box center [153, 271] width 35 height 11
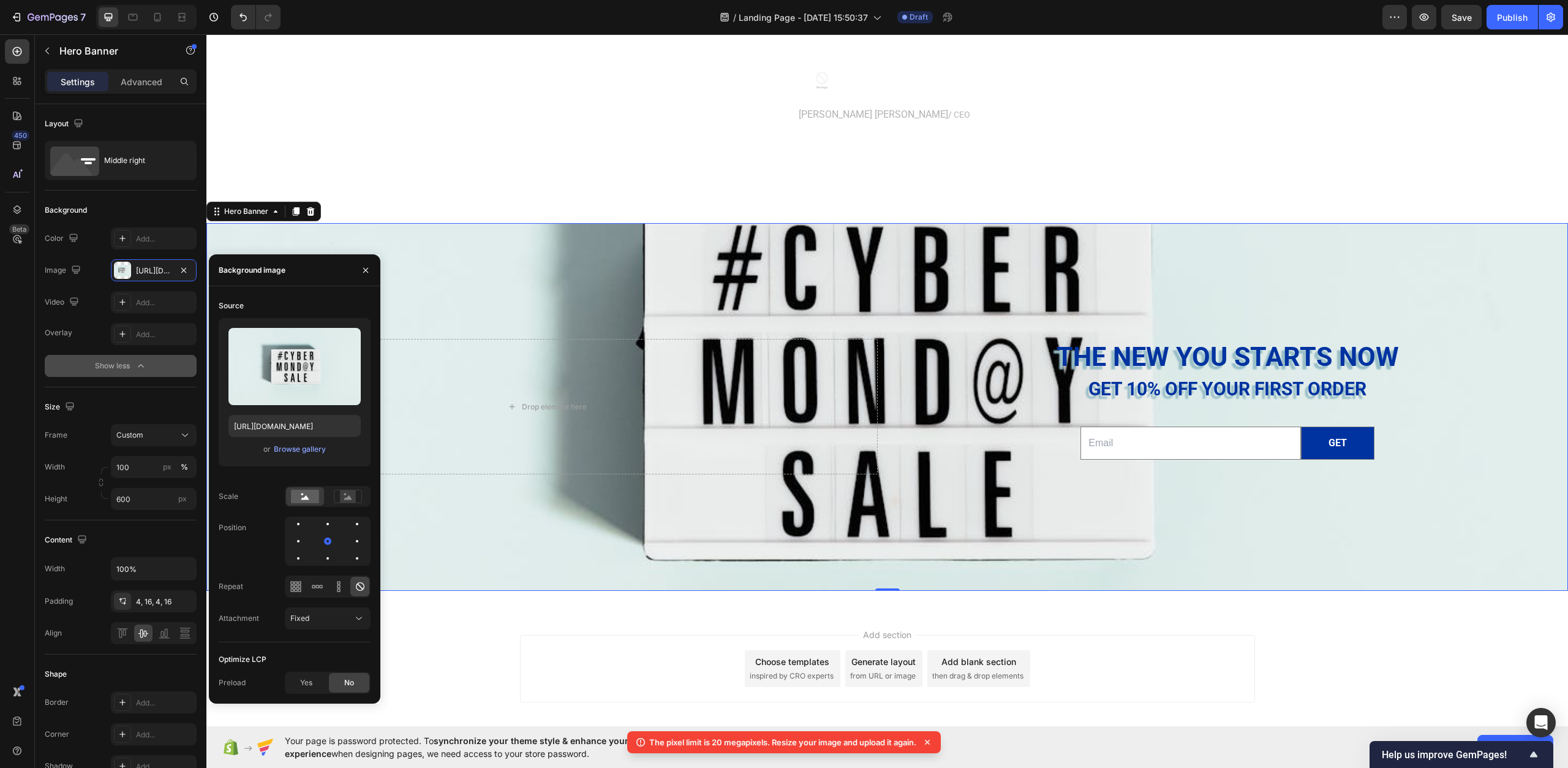
click at [415, 534] on div "Background Image" at bounding box center [887, 380] width 1362 height 692
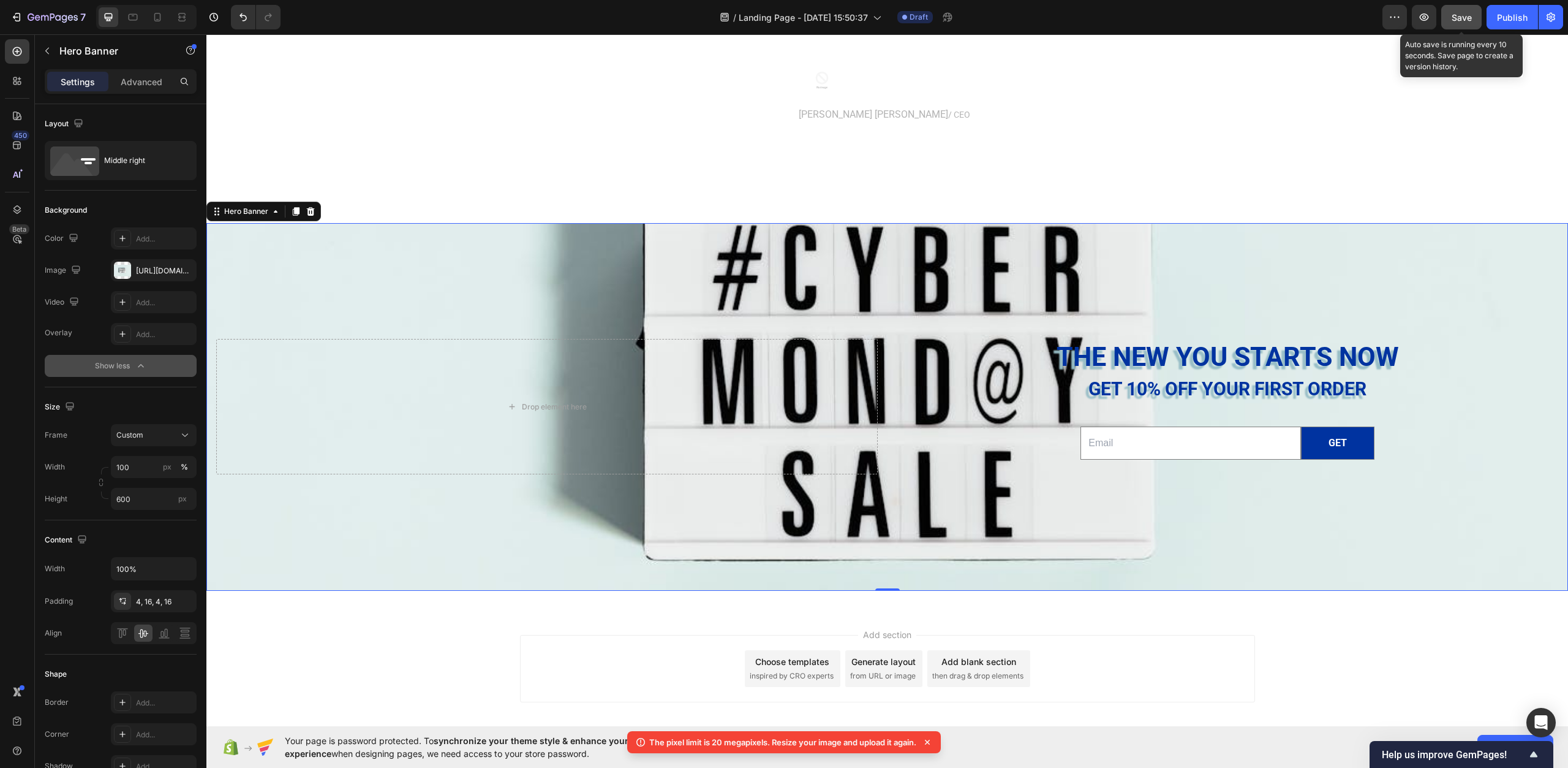
click at [1461, 22] on span "Save" at bounding box center [1462, 18] width 20 height 10
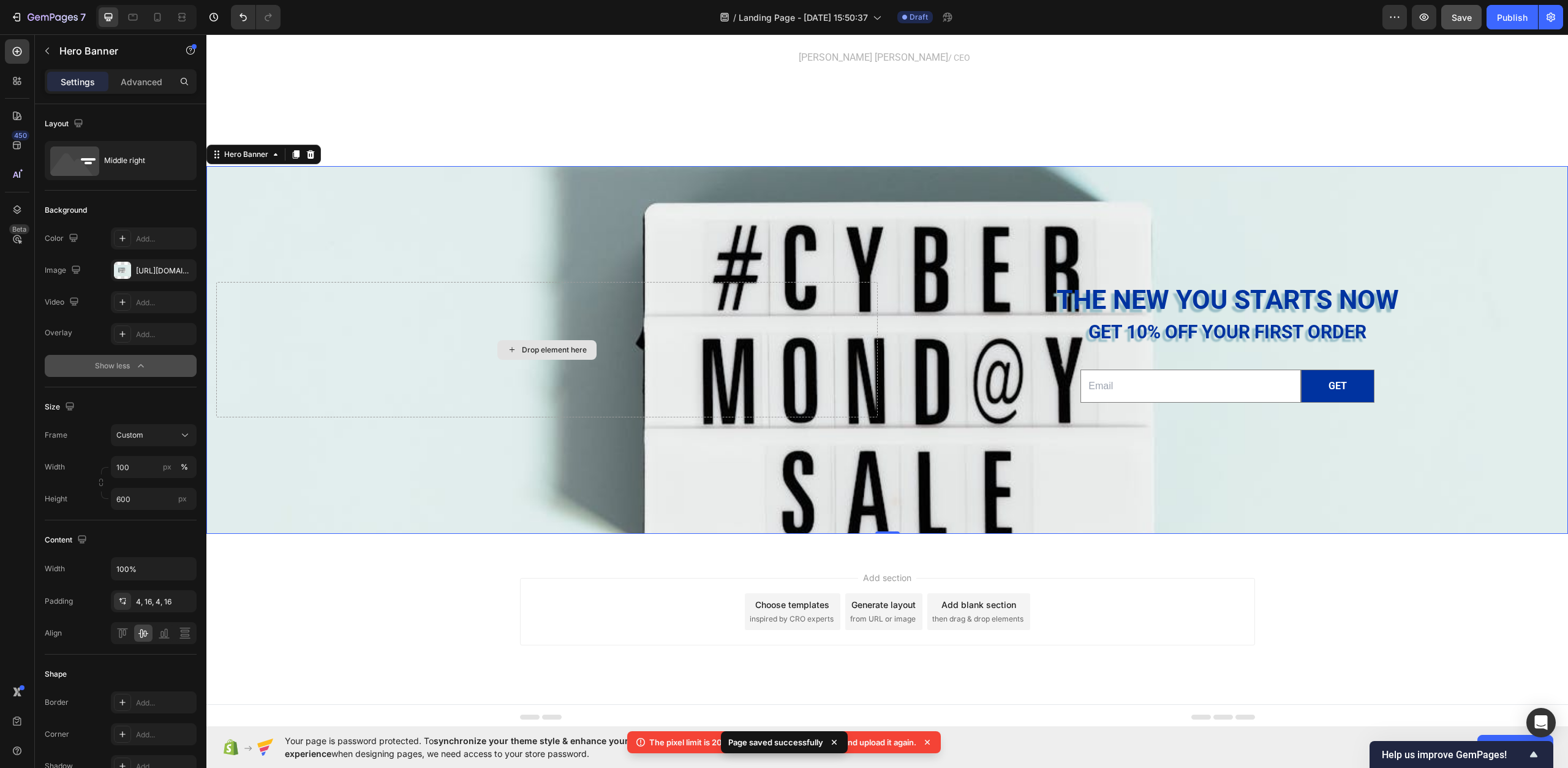
scroll to position [4082, 0]
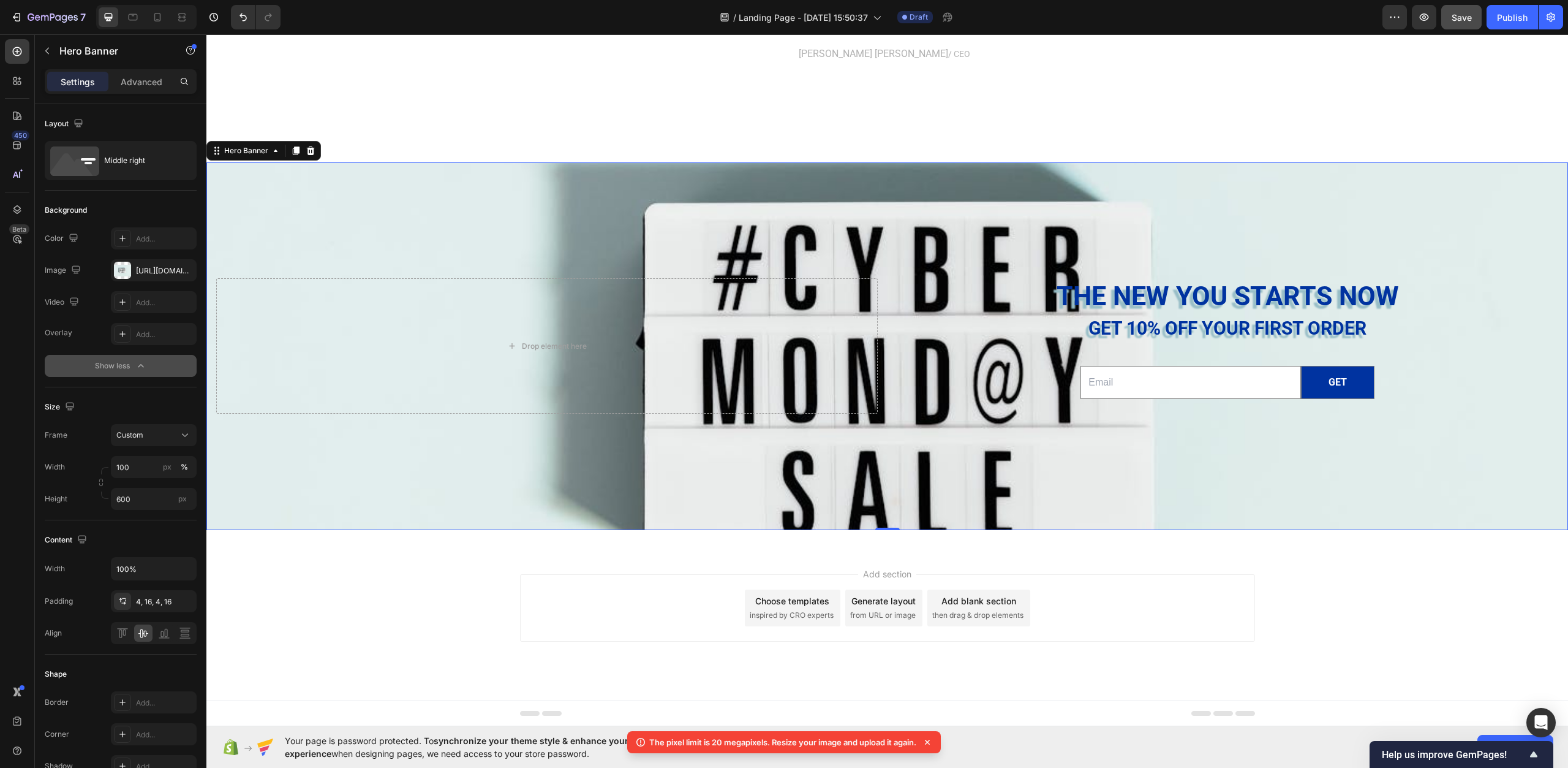
click at [784, 595] on div "Choose templates" at bounding box center [793, 600] width 74 height 13
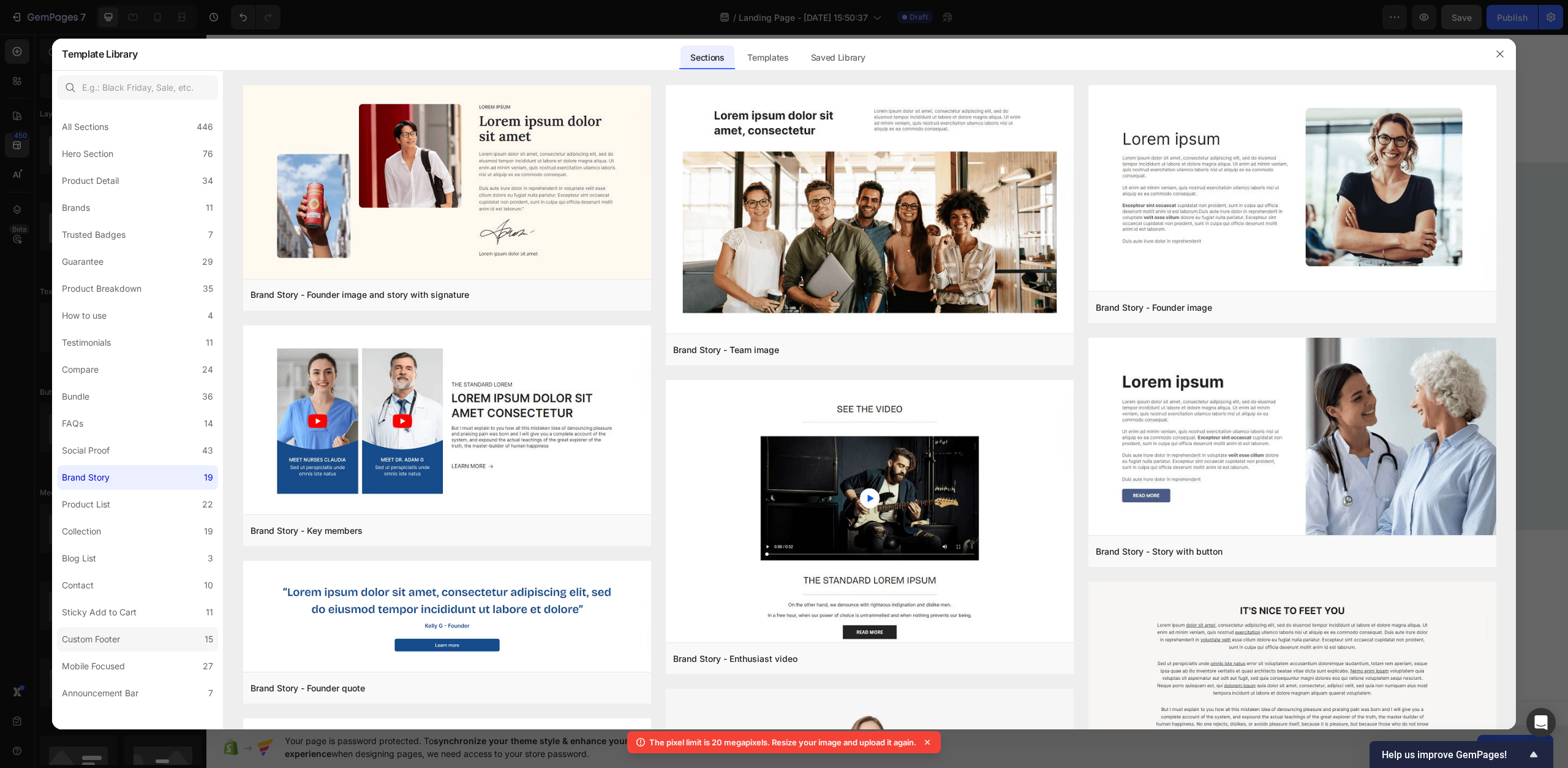
click at [142, 639] on label "Custom Footer 15" at bounding box center [137, 639] width 161 height 24
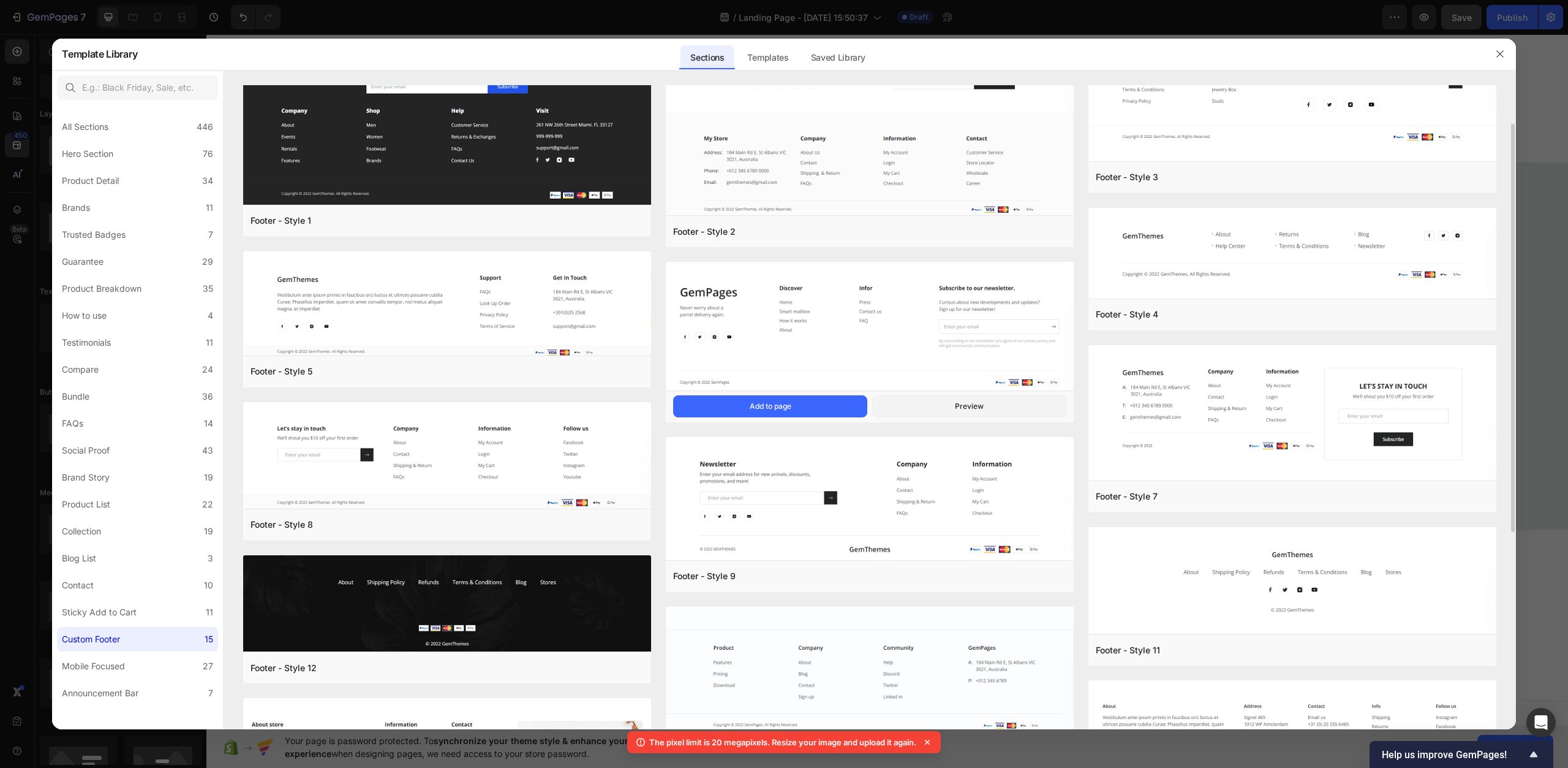
scroll to position [0, 0]
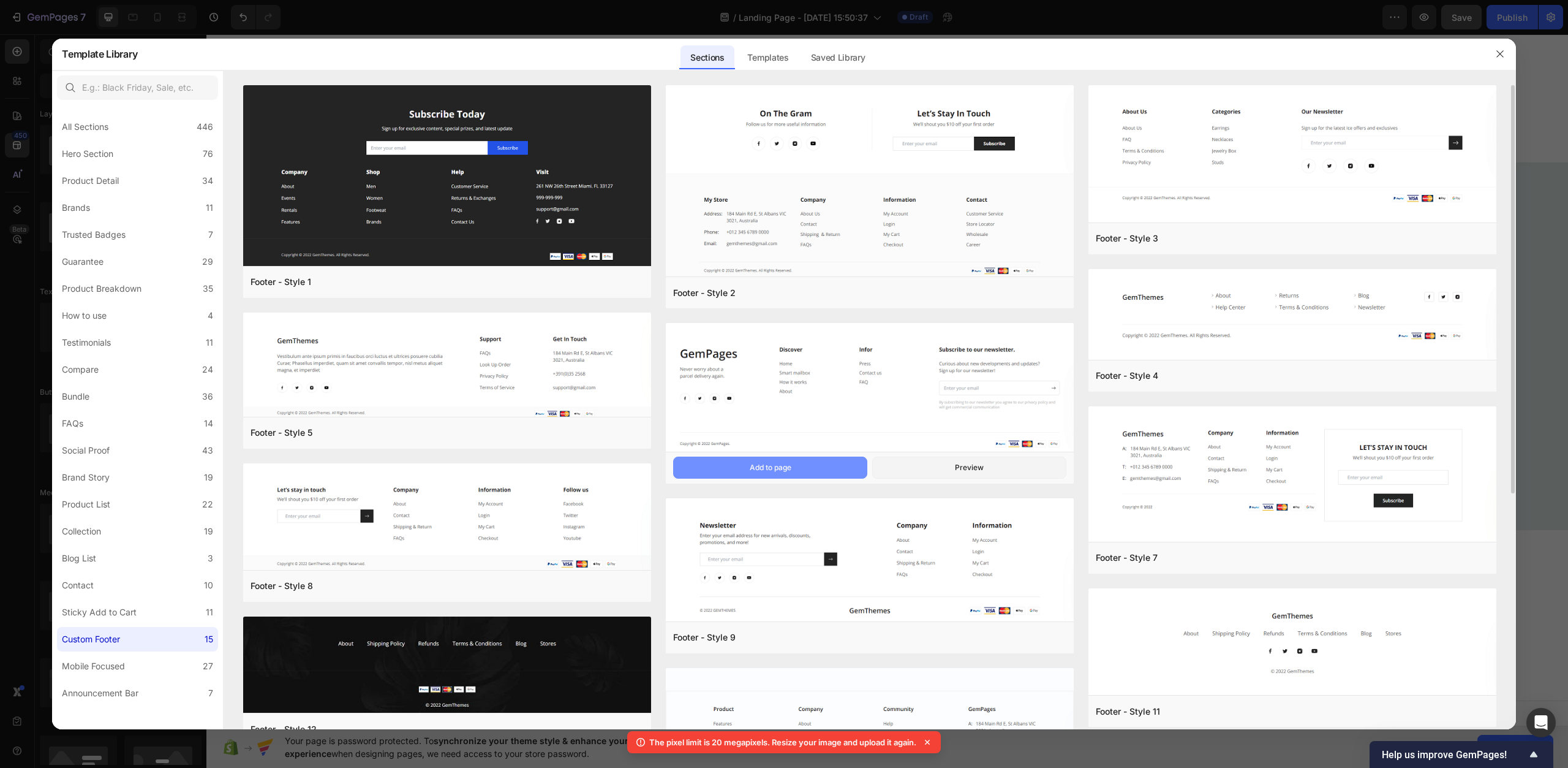
click at [790, 469] on div "Add to page" at bounding box center [770, 467] width 41 height 11
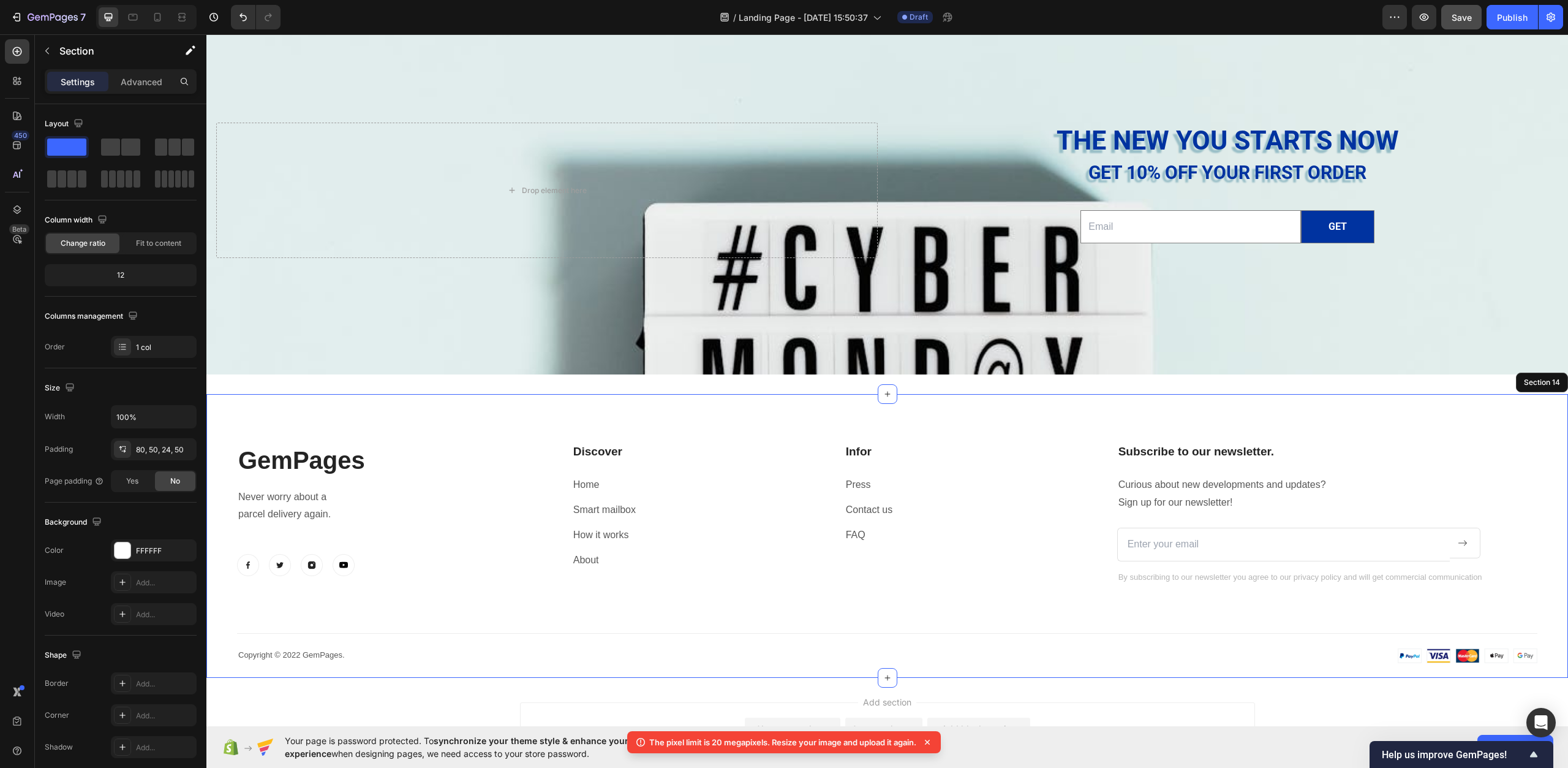
scroll to position [4243, 0]
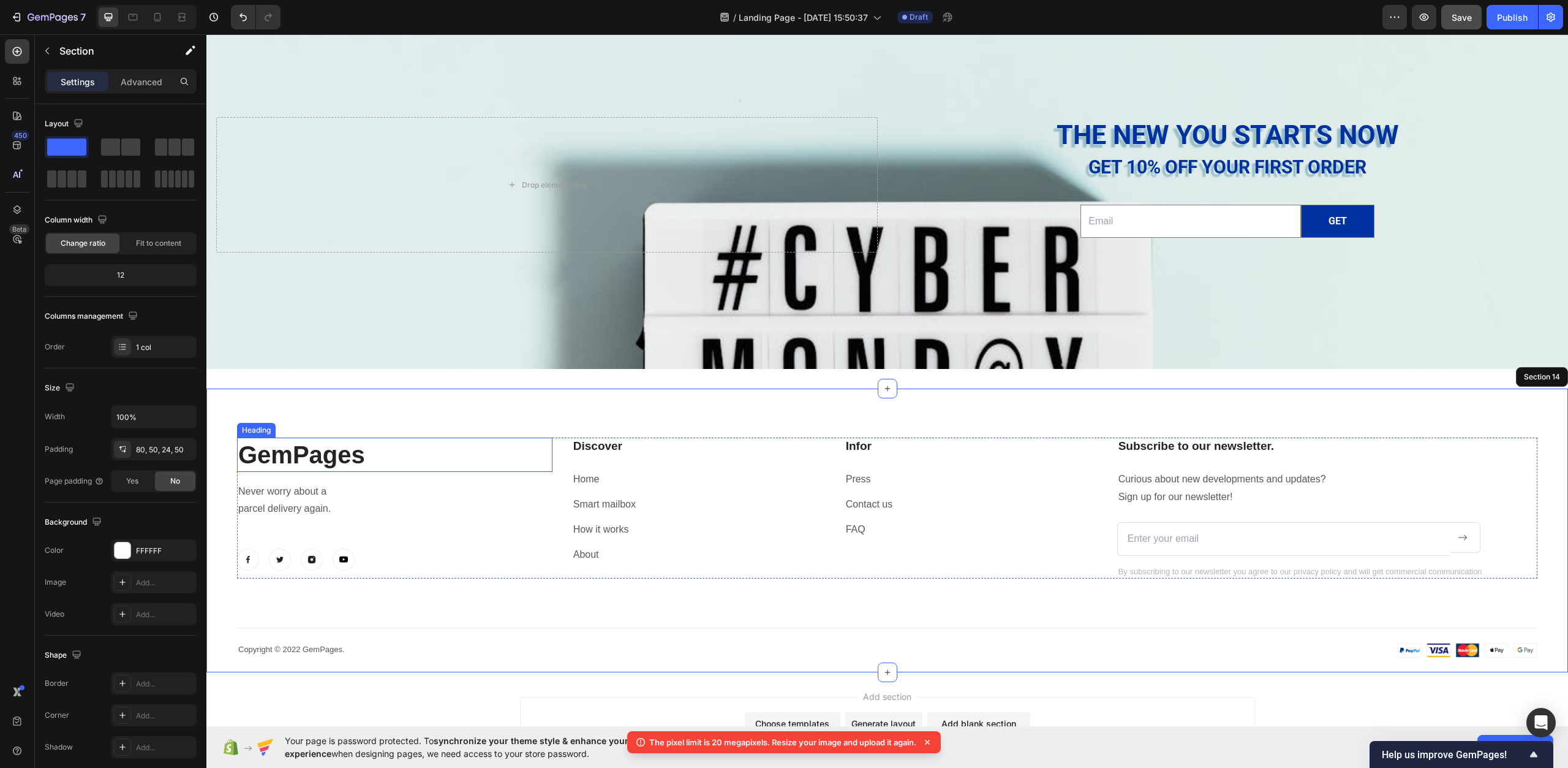
click at [349, 459] on p "GemPages" at bounding box center [395, 455] width 313 height 32
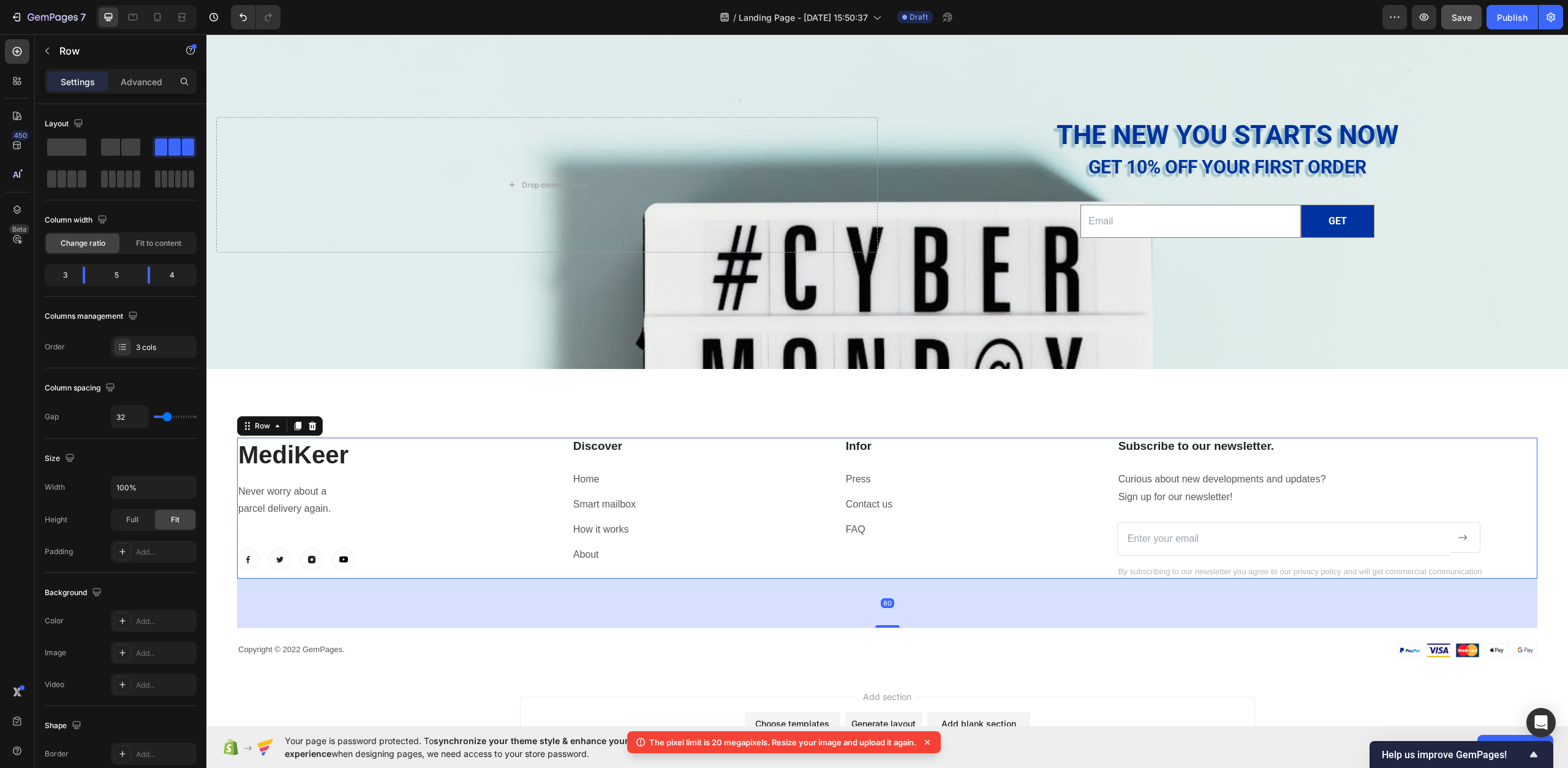
click at [439, 522] on div "MediKeer Heading Never worry about a parcel delivery again. Text block Image Im…" at bounding box center [394, 508] width 315 height 141
click at [1472, 18] on span "Save" at bounding box center [1462, 18] width 20 height 10
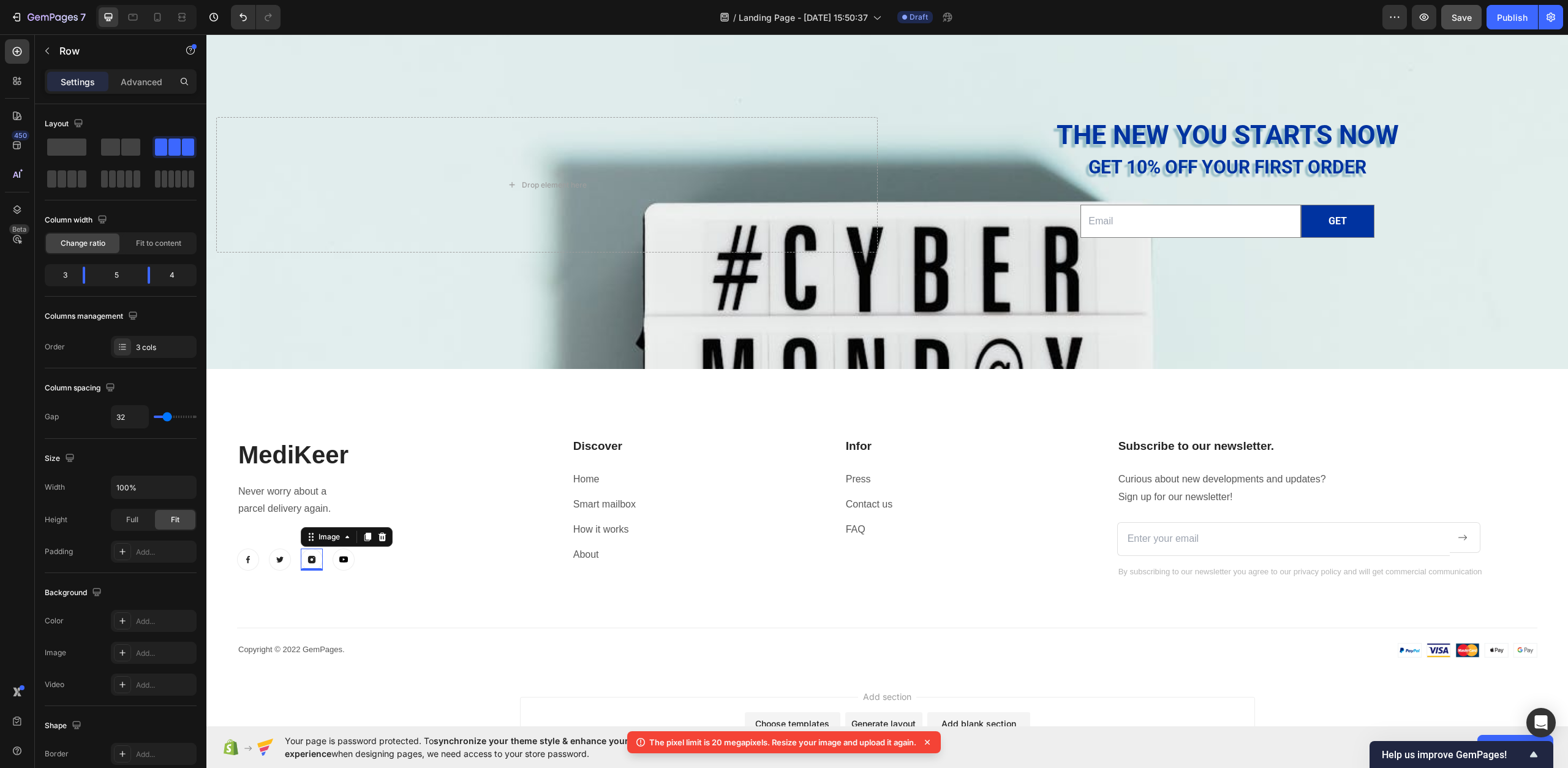
click at [315, 560] on img at bounding box center [312, 560] width 22 height 22
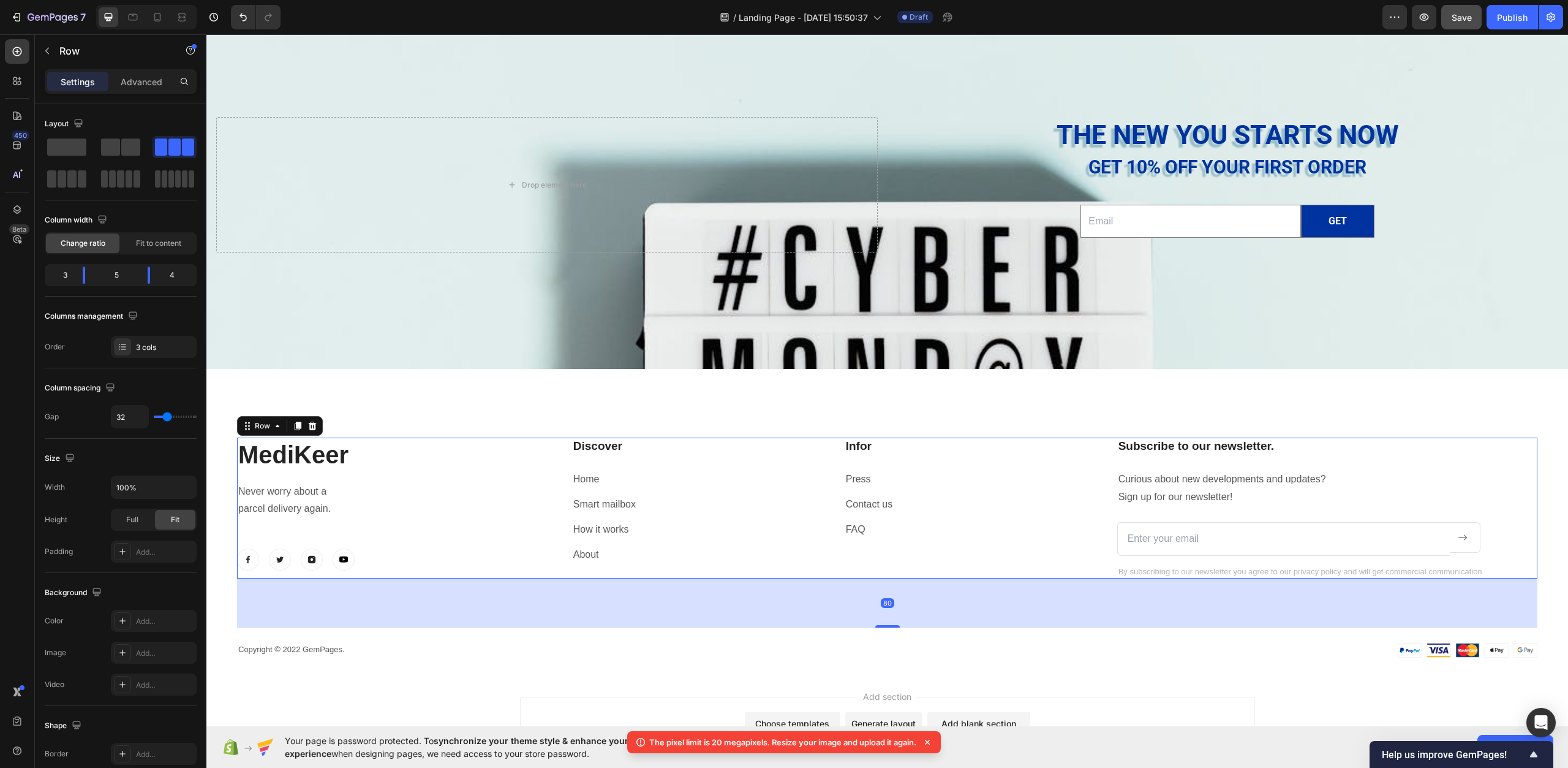
click at [425, 572] on div "MediKeer Heading Never worry about a parcel delivery again. Text block Image Im…" at bounding box center [394, 508] width 315 height 141
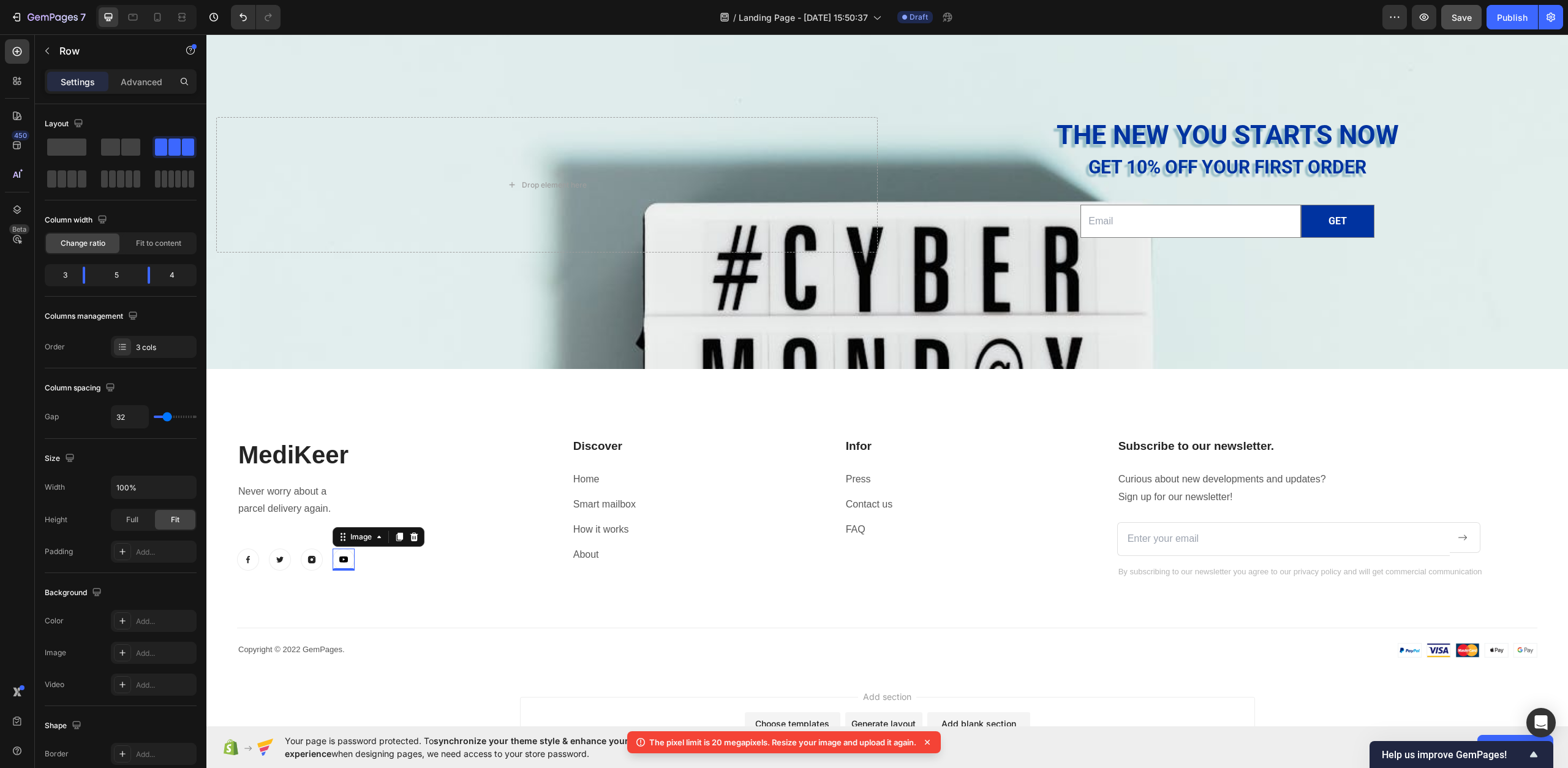
click at [350, 564] on img at bounding box center [344, 560] width 22 height 22
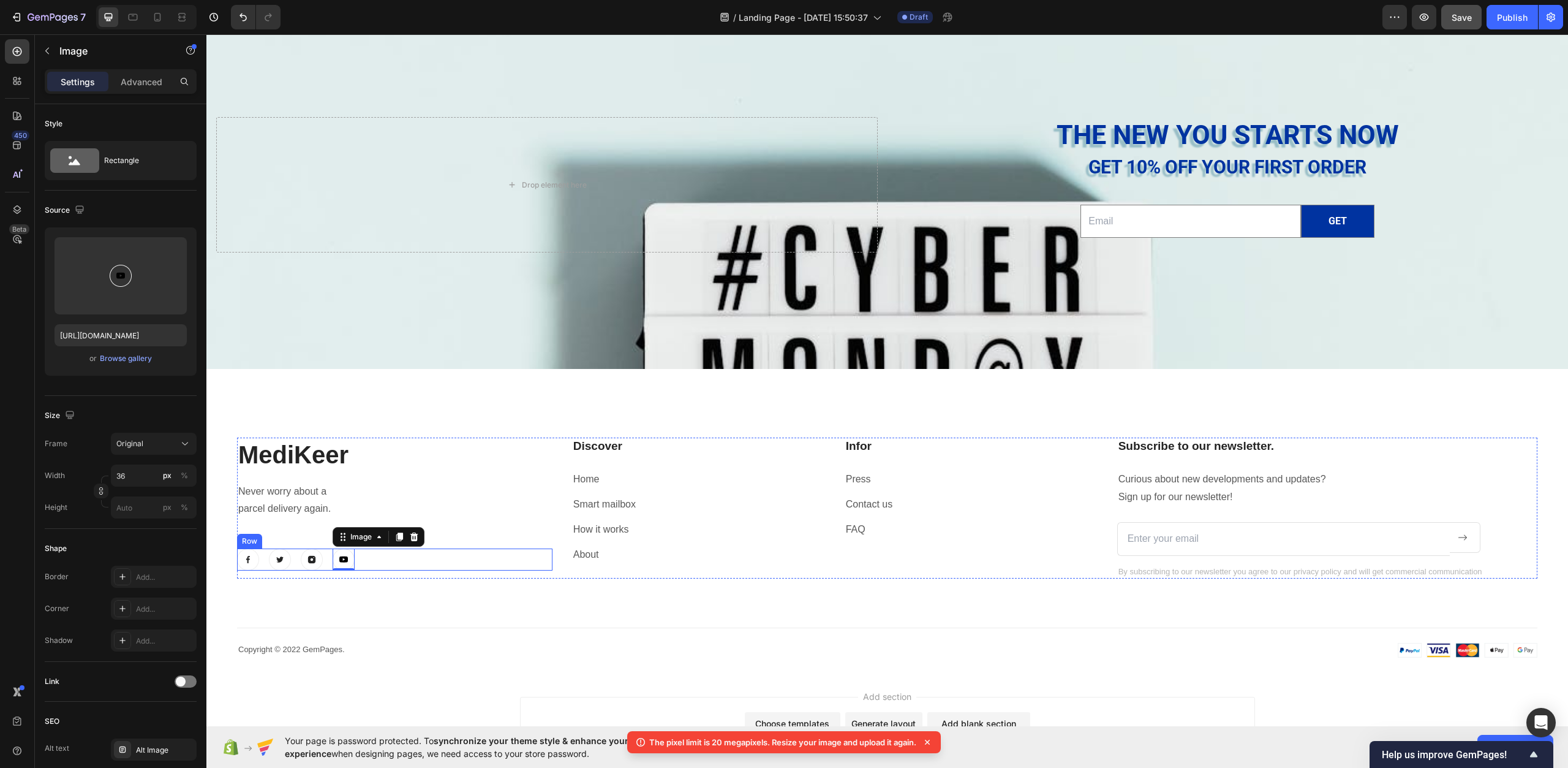
click at [376, 562] on div "Image Image Image Image 0 Row" at bounding box center [394, 560] width 315 height 22
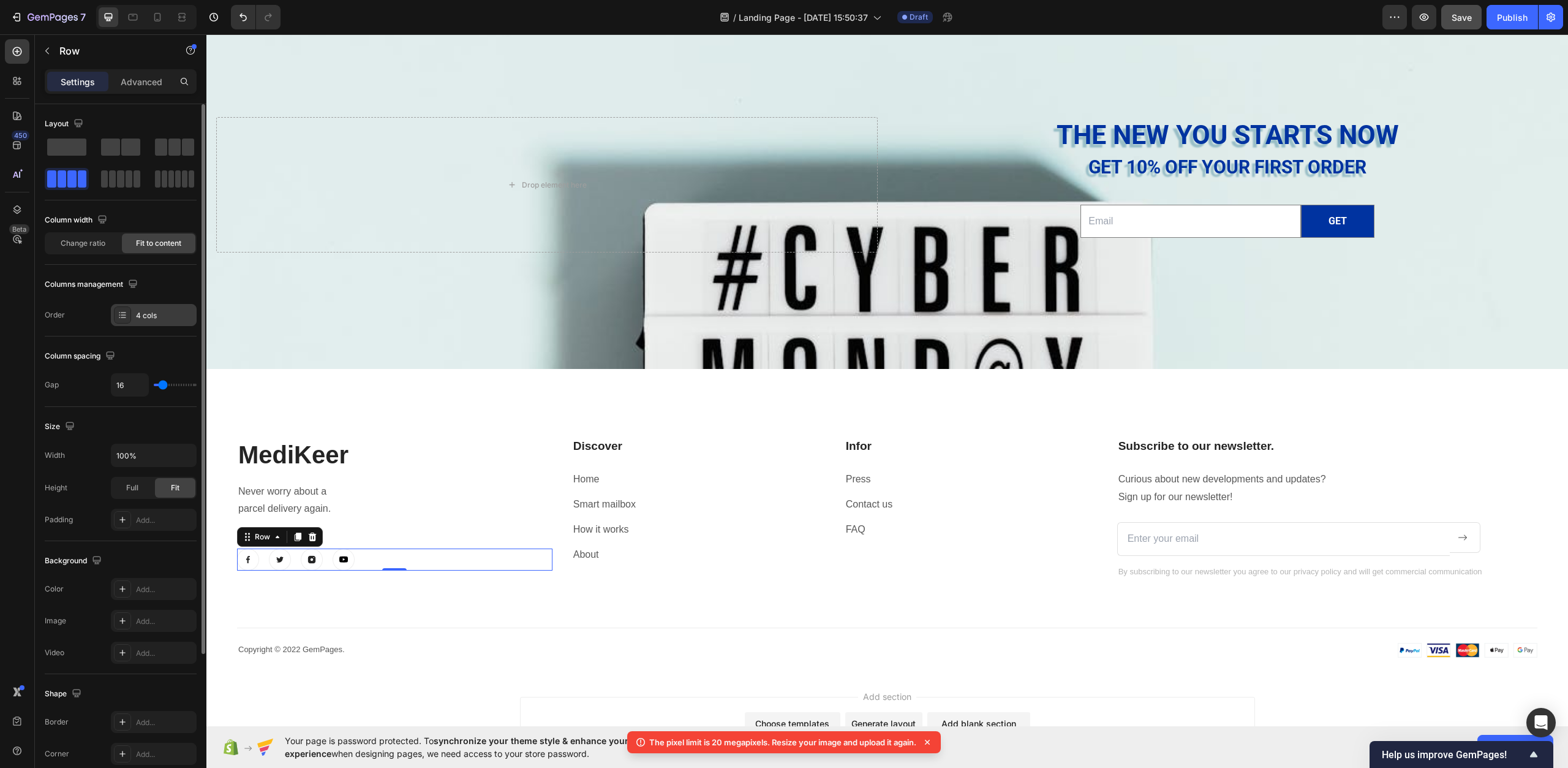
click at [167, 314] on div "4 cols" at bounding box center [164, 315] width 57 height 11
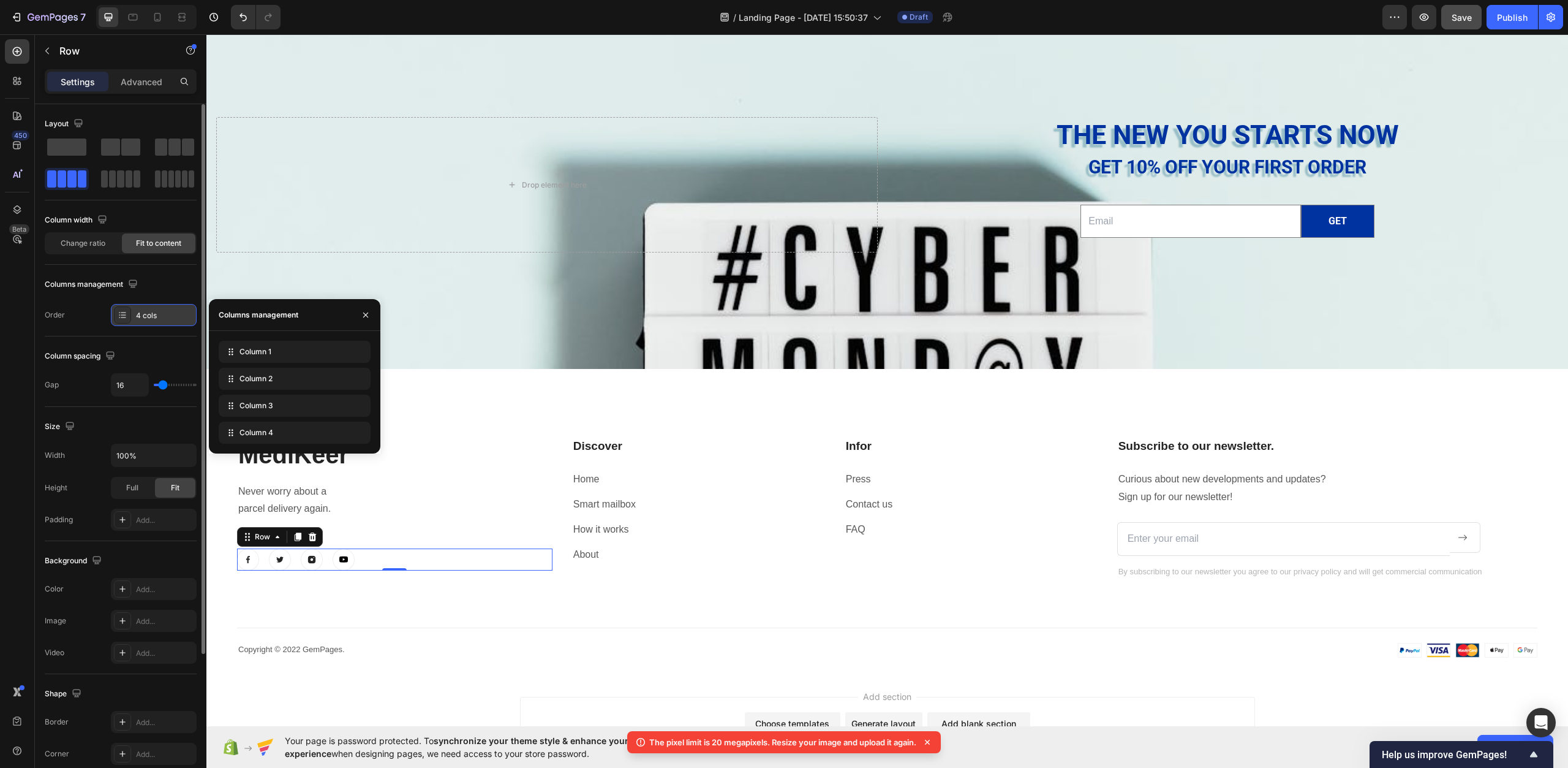
click at [167, 314] on div "4 cols" at bounding box center [164, 315] width 57 height 11
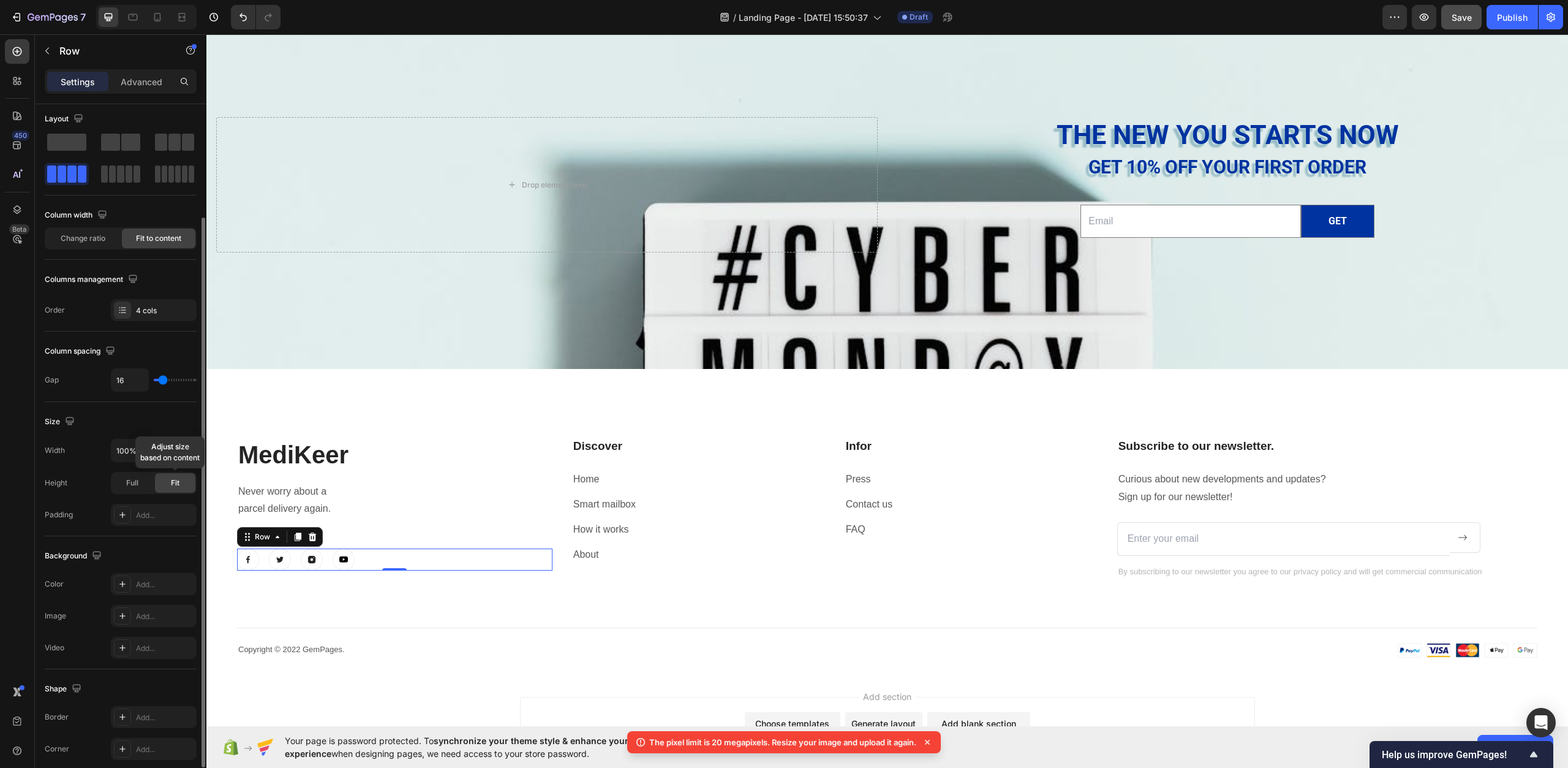
scroll to position [0, 0]
click at [161, 315] on div "4 cols" at bounding box center [164, 315] width 57 height 11
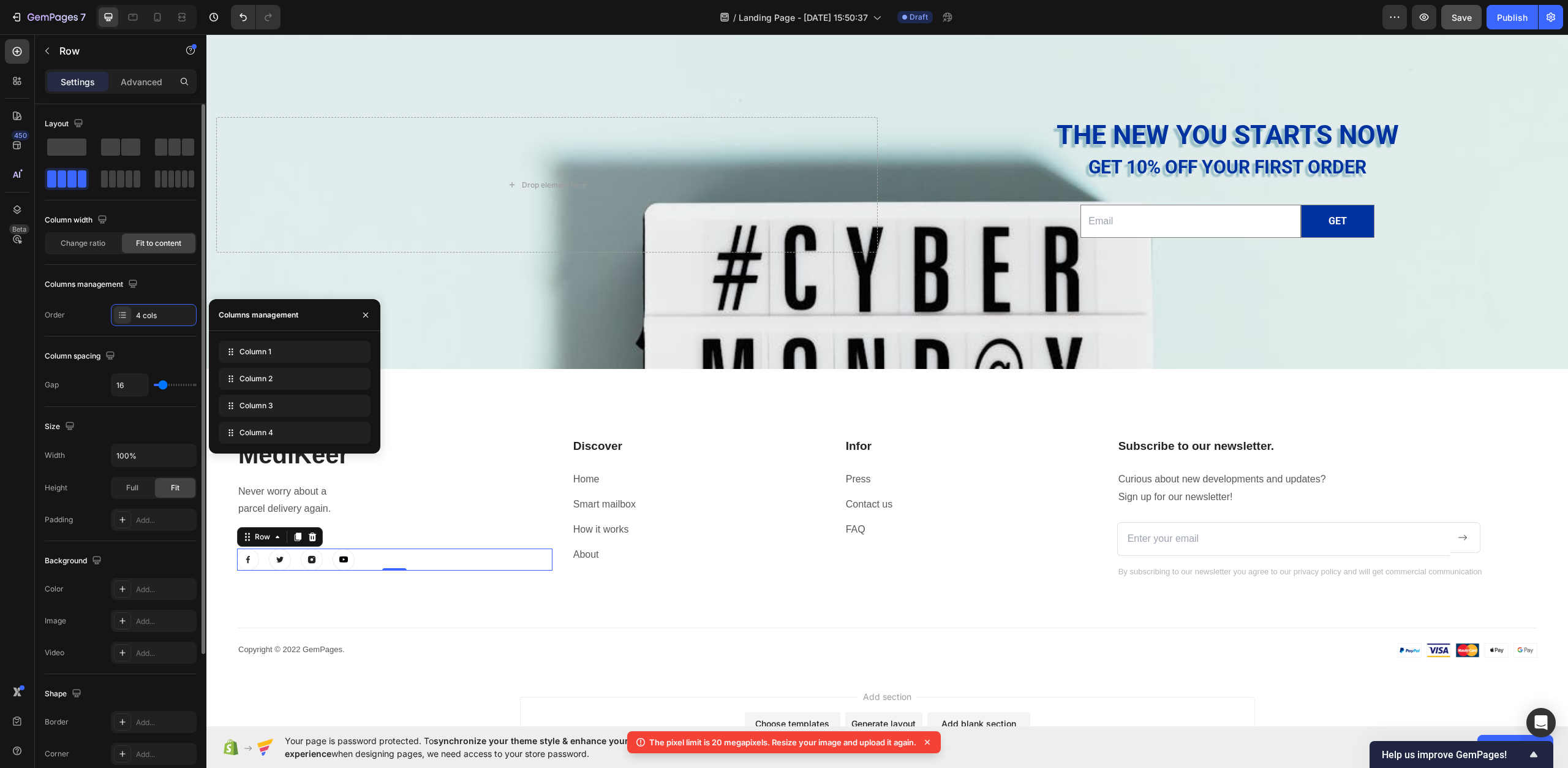
click at [158, 248] on span "Fit to content" at bounding box center [158, 243] width 45 height 11
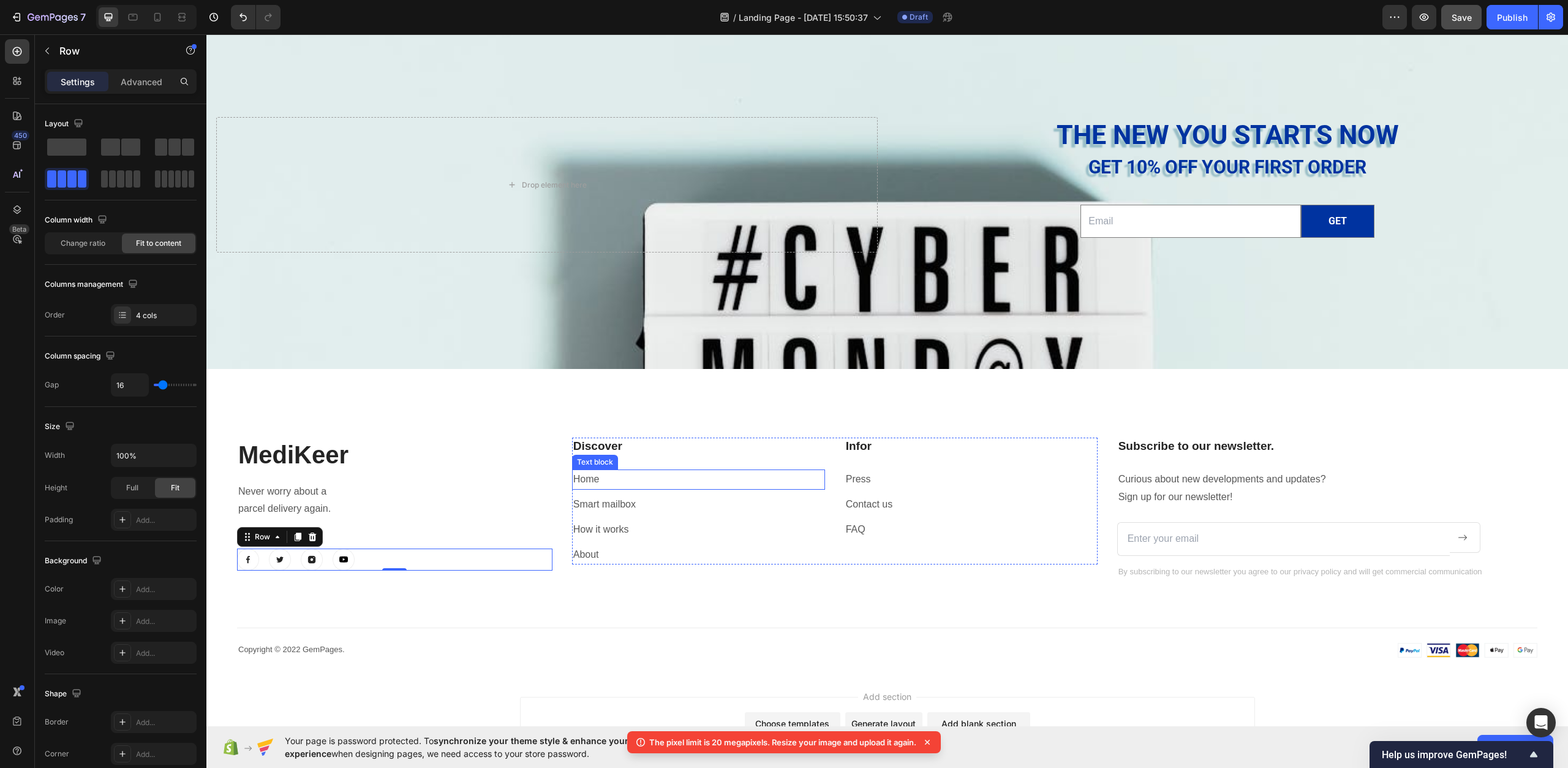
click at [597, 479] on link "Home" at bounding box center [586, 479] width 26 height 10
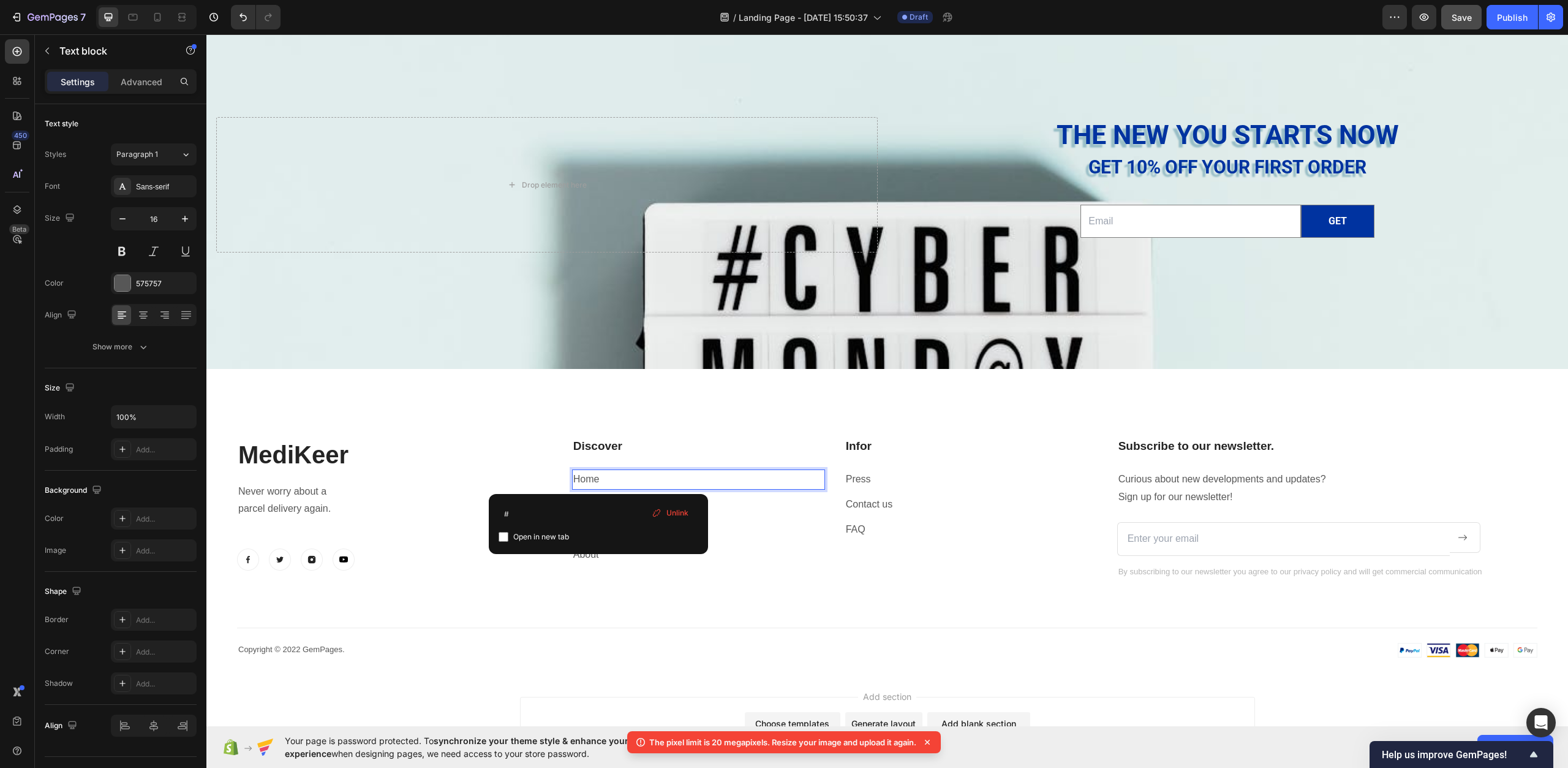
click at [597, 479] on link "Home" at bounding box center [586, 479] width 26 height 10
click at [593, 476] on link "Home" at bounding box center [586, 479] width 26 height 10
click at [746, 499] on p "Smart mailbox" at bounding box center [698, 504] width 250 height 18
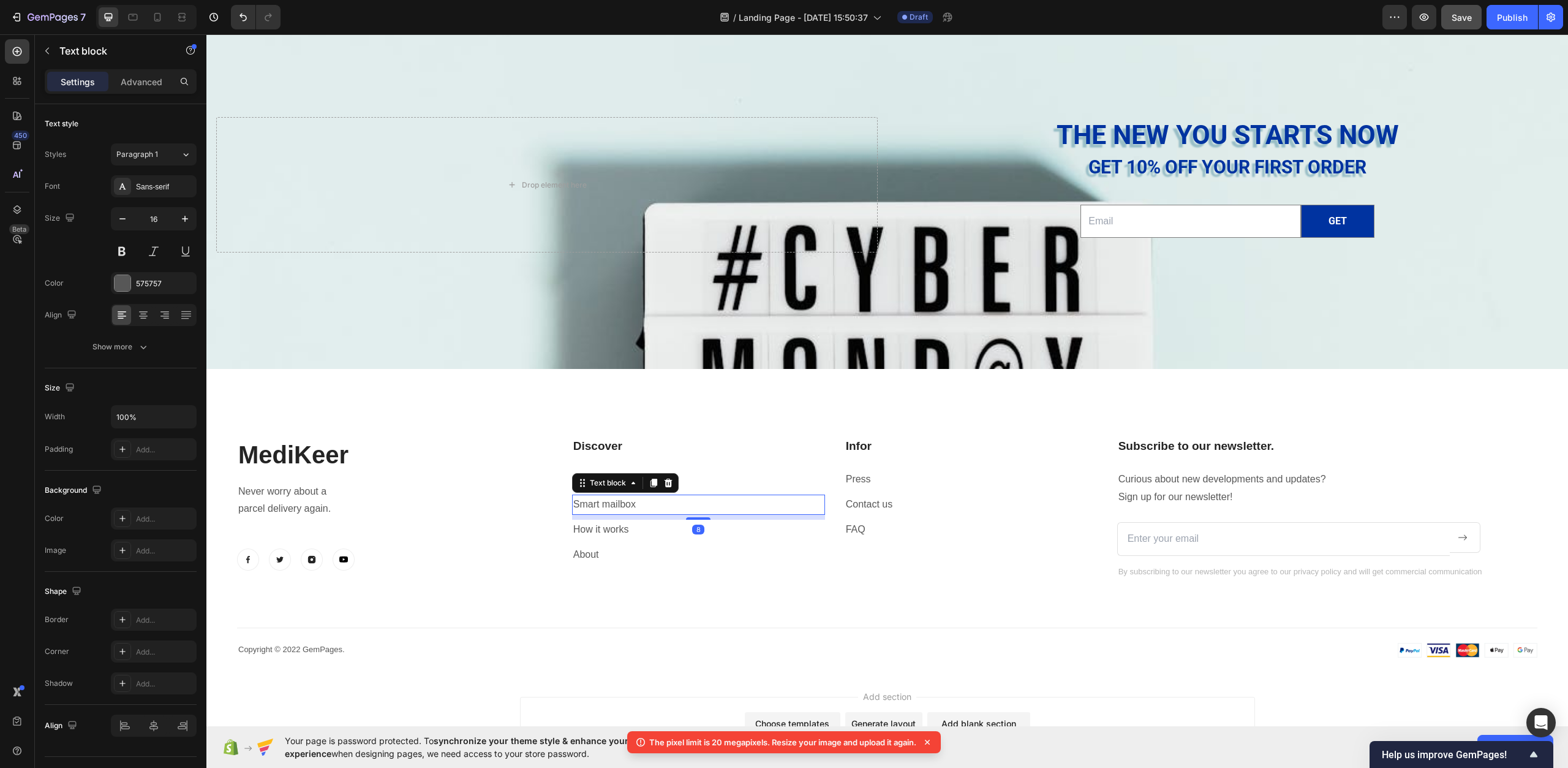
click at [618, 507] on p "Smart mailbox" at bounding box center [698, 504] width 250 height 18
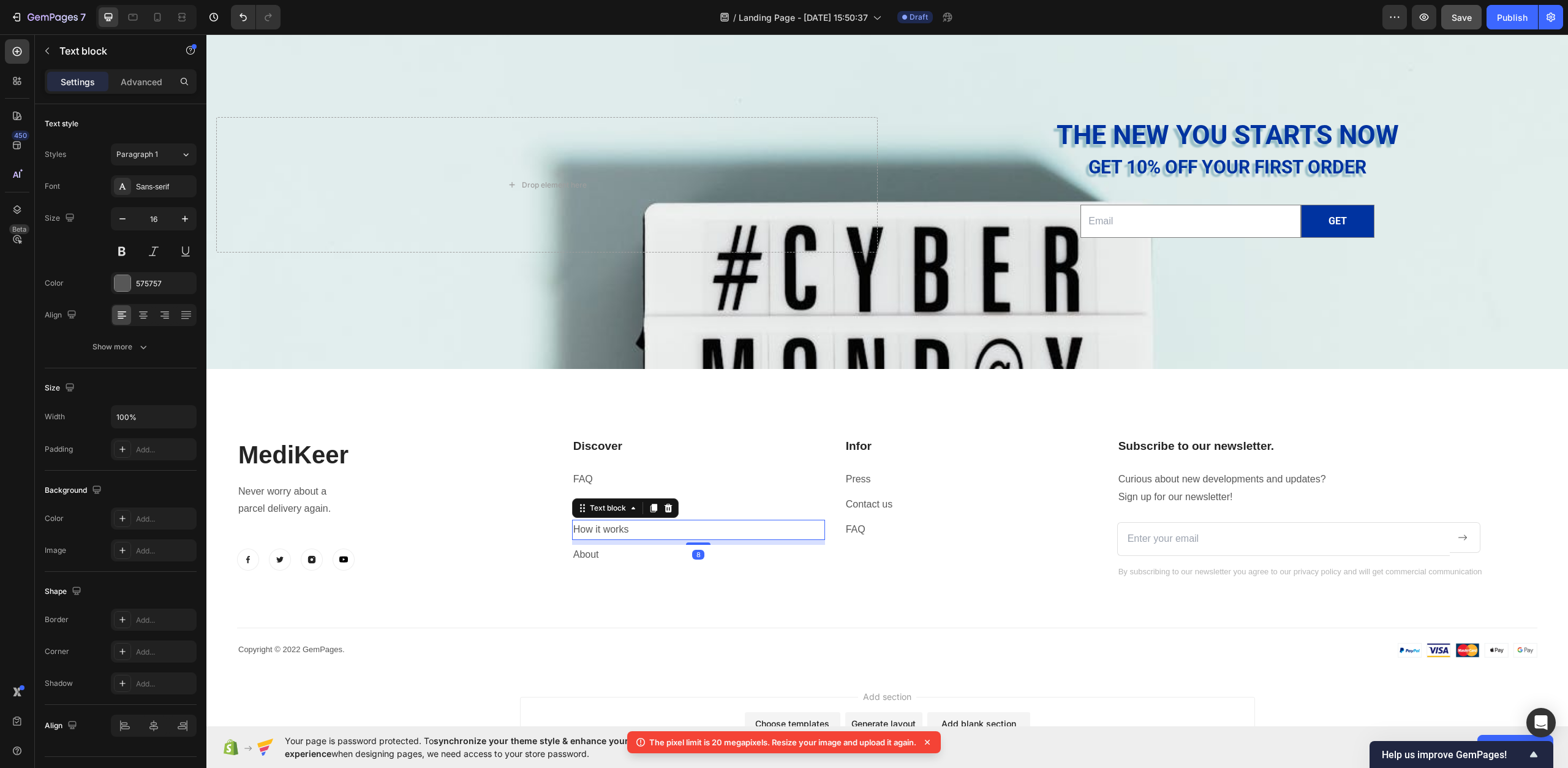
click at [640, 534] on p "How it works" at bounding box center [698, 529] width 250 height 18
click at [659, 557] on p "About" at bounding box center [698, 555] width 250 height 18
click at [671, 536] on icon at bounding box center [668, 534] width 10 height 10
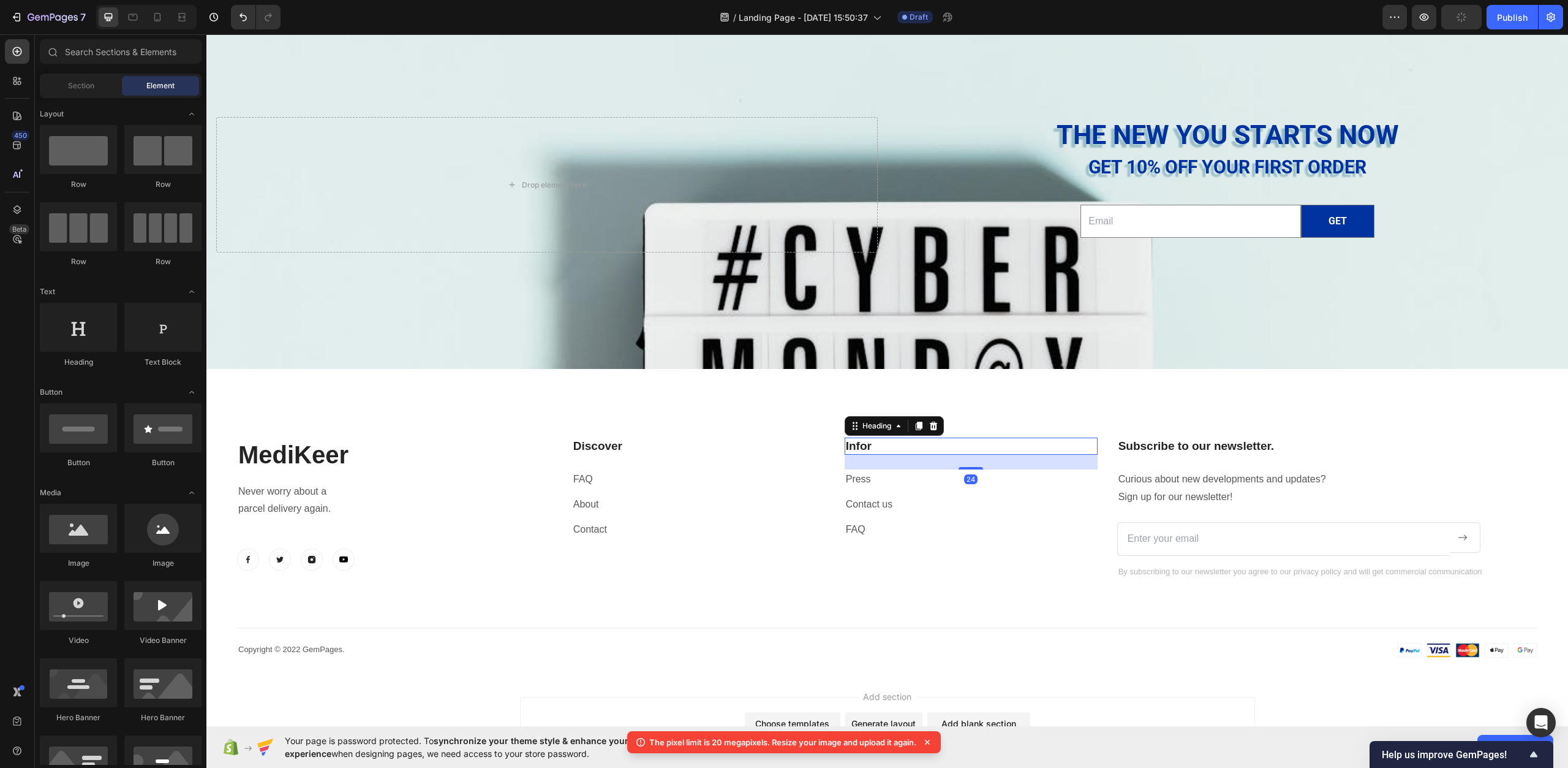
click at [877, 451] on p "Infor" at bounding box center [971, 447] width 250 height 15
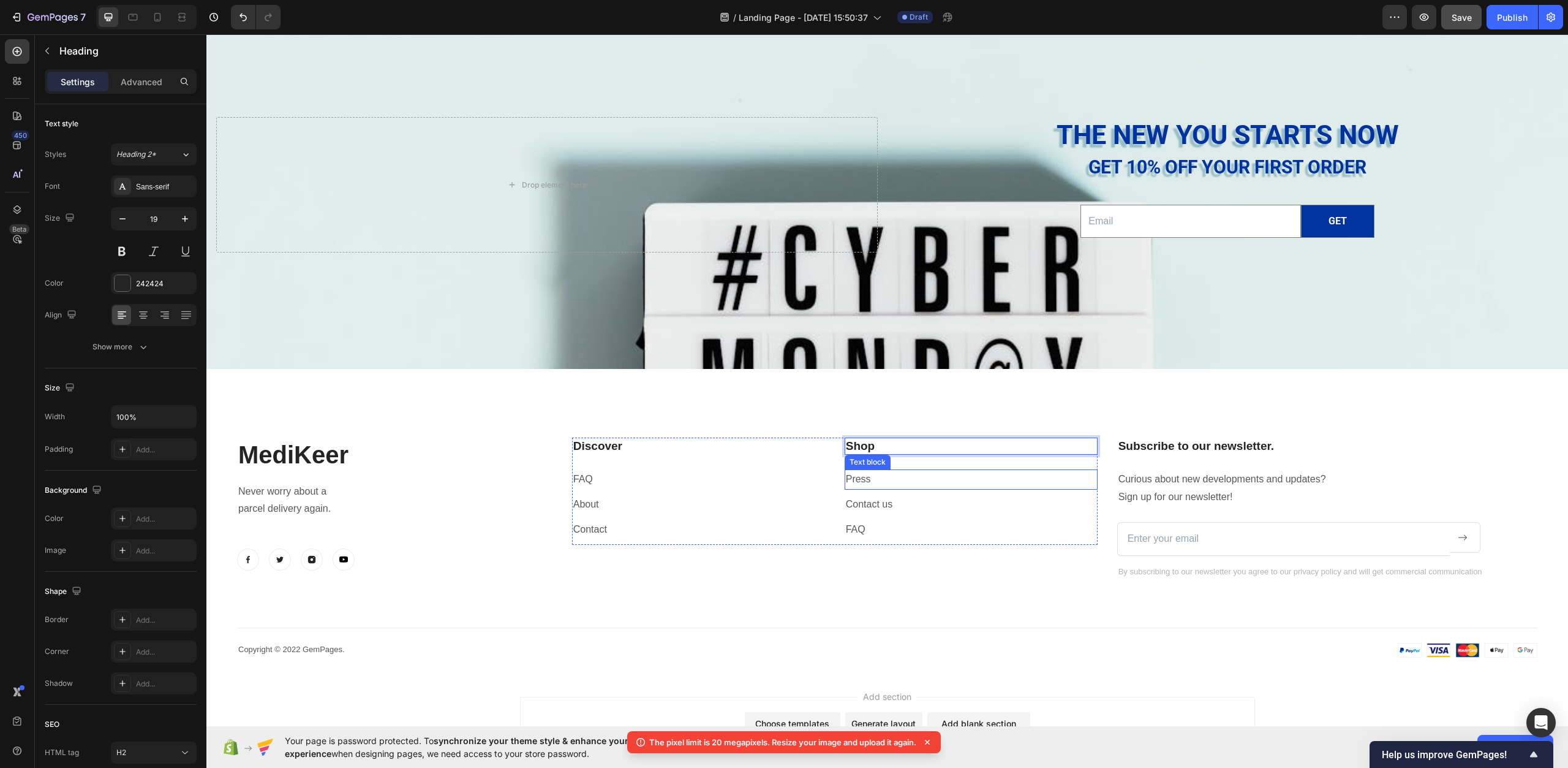
click at [899, 476] on p "Press" at bounding box center [971, 479] width 250 height 18
click at [905, 511] on p "Contact us" at bounding box center [971, 504] width 250 height 18
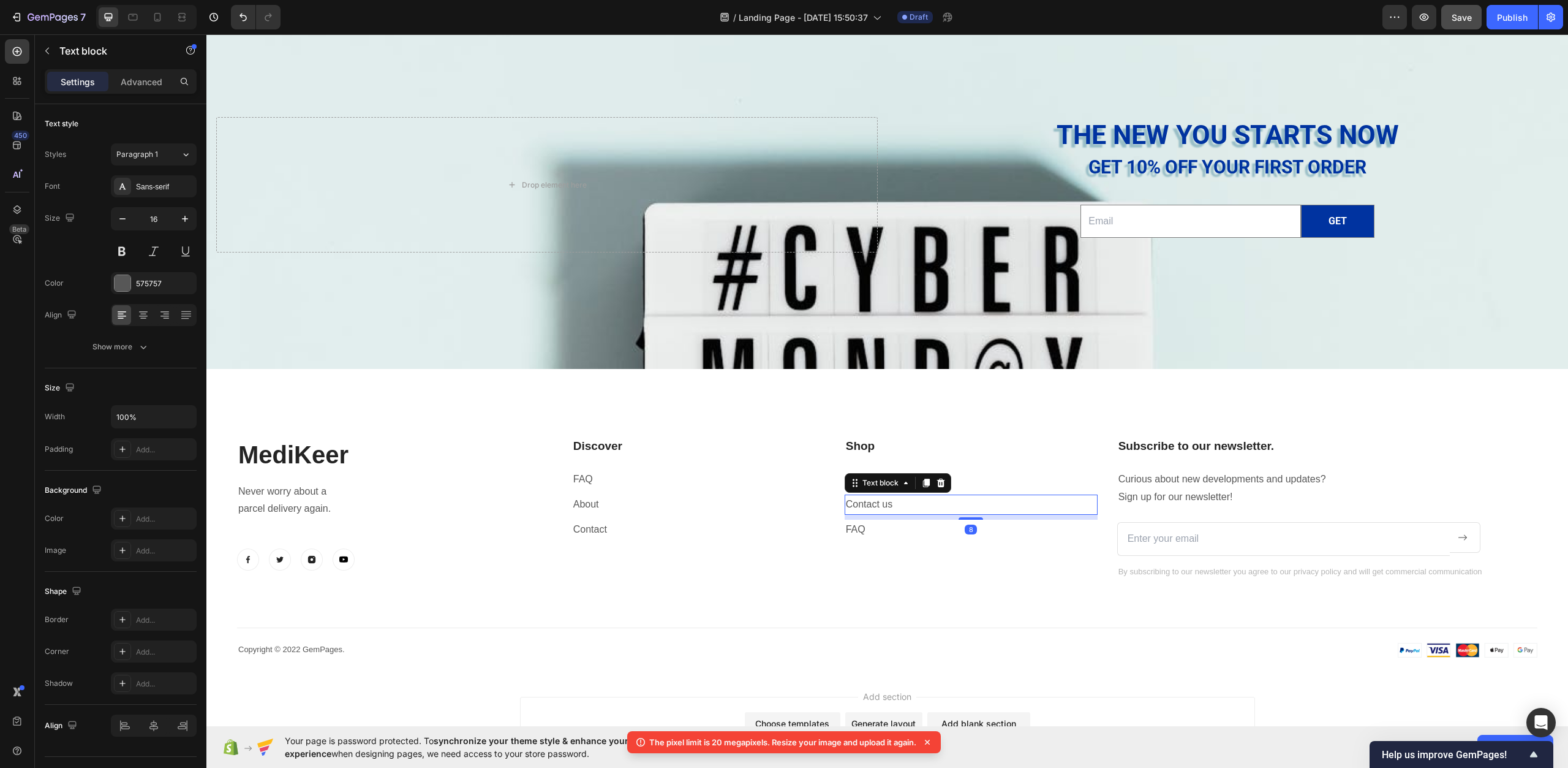
click at [905, 511] on p "Contact us" at bounding box center [971, 504] width 250 height 18
drag, startPoint x: 902, startPoint y: 508, endPoint x: 843, endPoint y: 510, distance: 59.0
click at [846, 510] on p "Contact us" at bounding box center [971, 504] width 250 height 18
click at [890, 510] on p "Contact us" at bounding box center [971, 504] width 250 height 18
drag, startPoint x: 895, startPoint y: 502, endPoint x: 843, endPoint y: 498, distance: 52.2
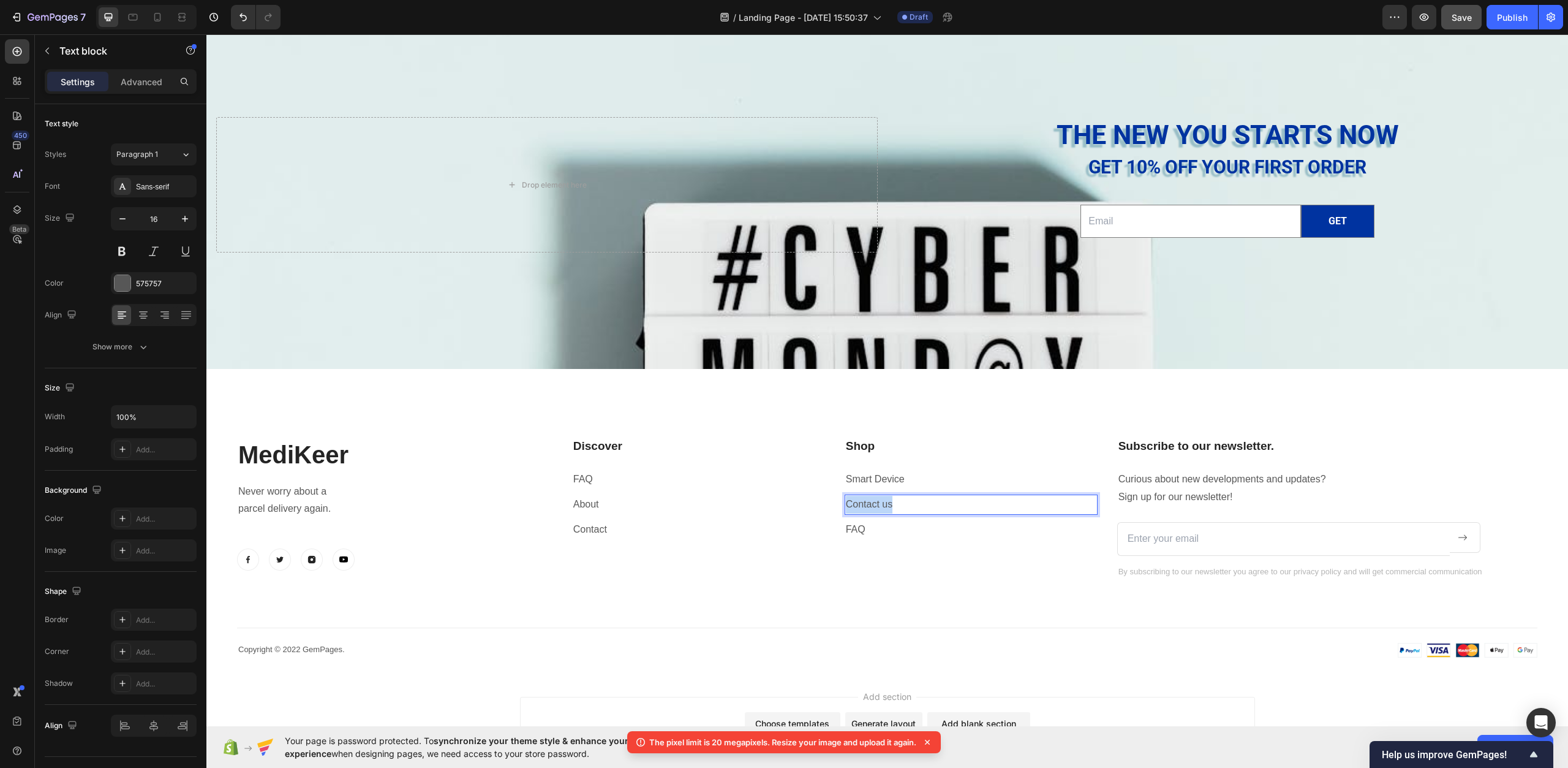
click at [846, 498] on p "Contact us" at bounding box center [971, 504] width 250 height 18
click at [880, 529] on p "FAQ" at bounding box center [971, 529] width 250 height 18
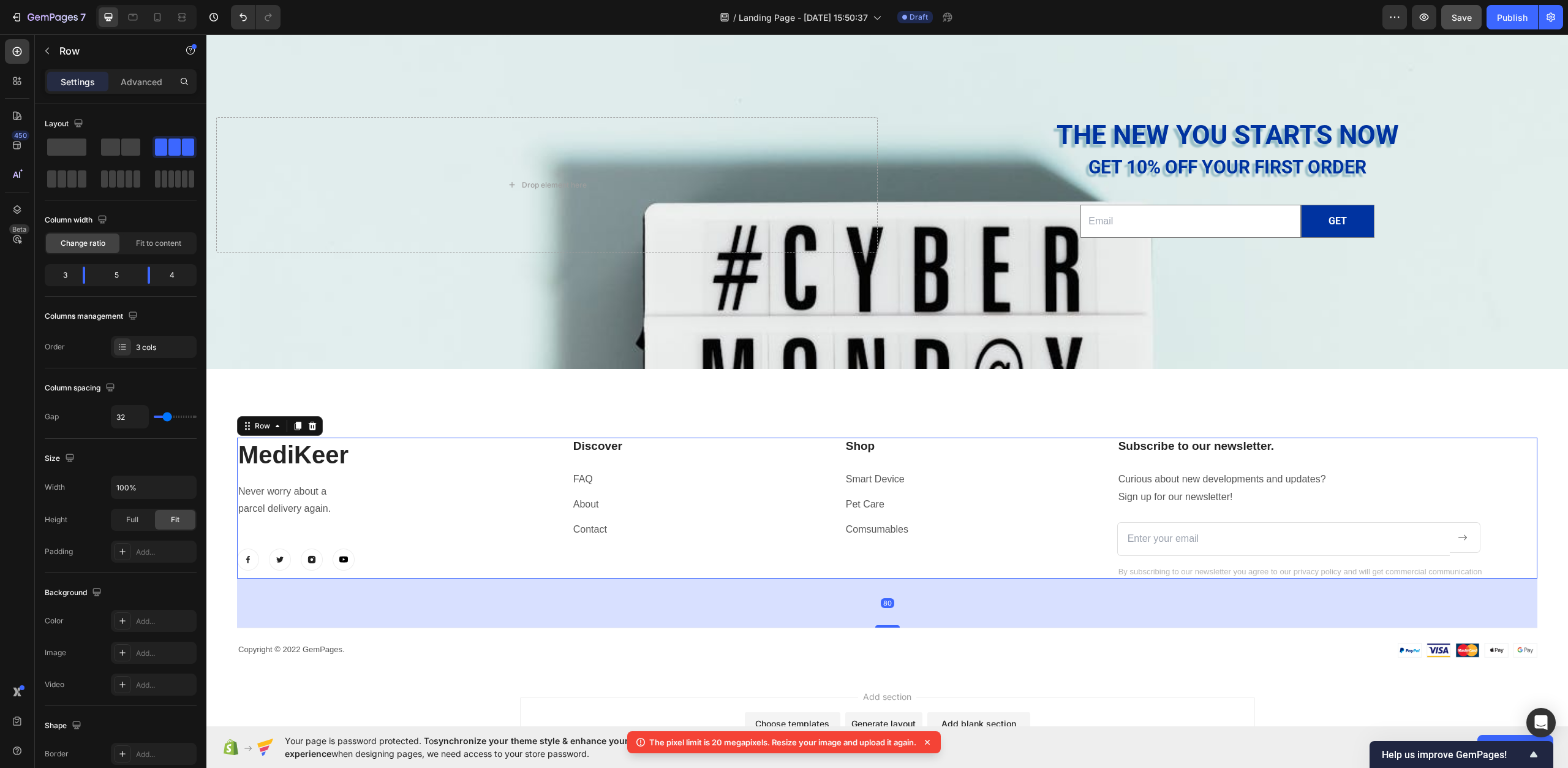
click at [935, 568] on div "Discover Heading FAQ Text block About Text block Contact Text block Shop Headin…" at bounding box center [835, 508] width 526 height 141
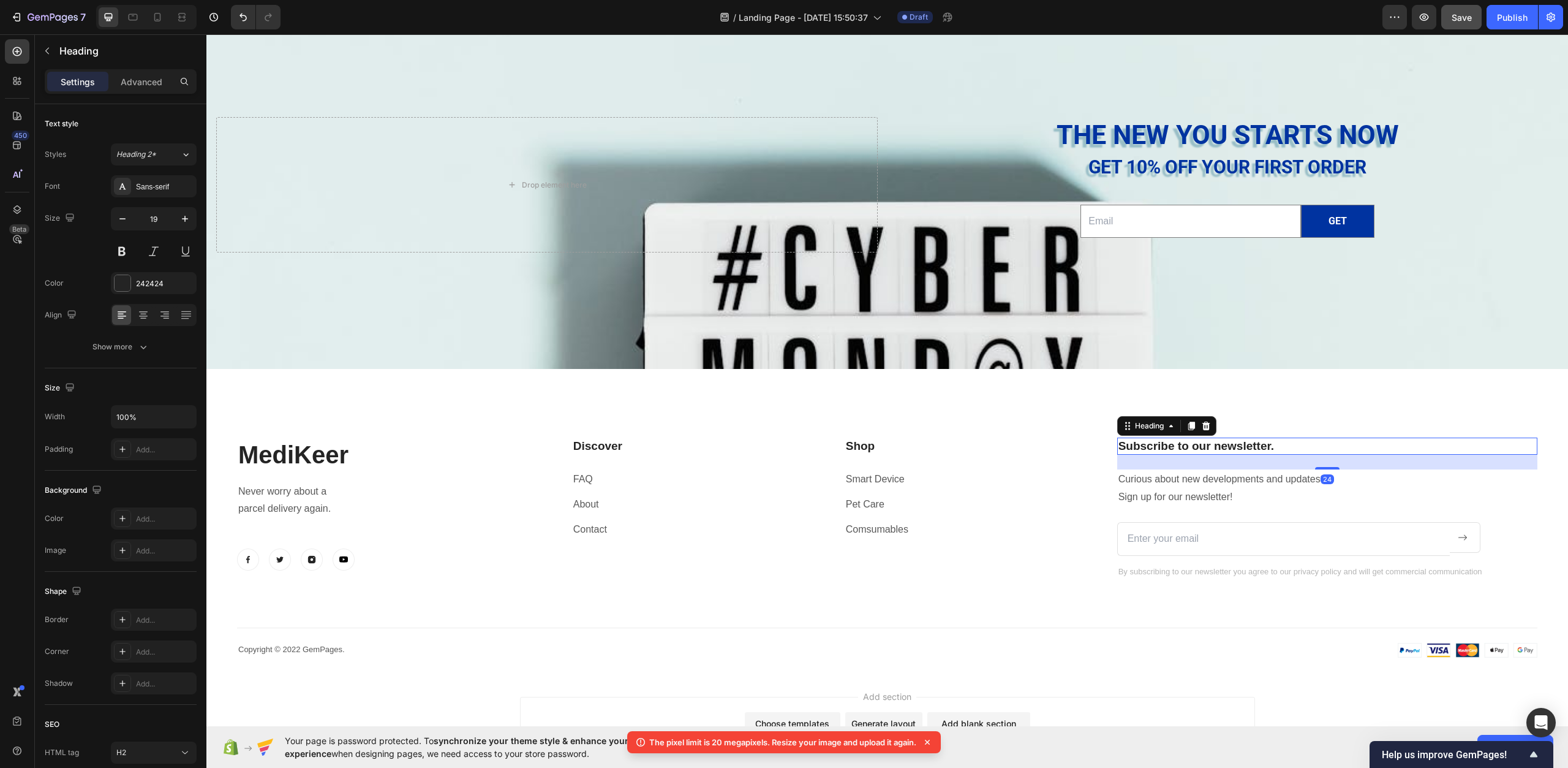
click at [1247, 443] on p "Subscribe to our newsletter." at bounding box center [1328, 447] width 418 height 15
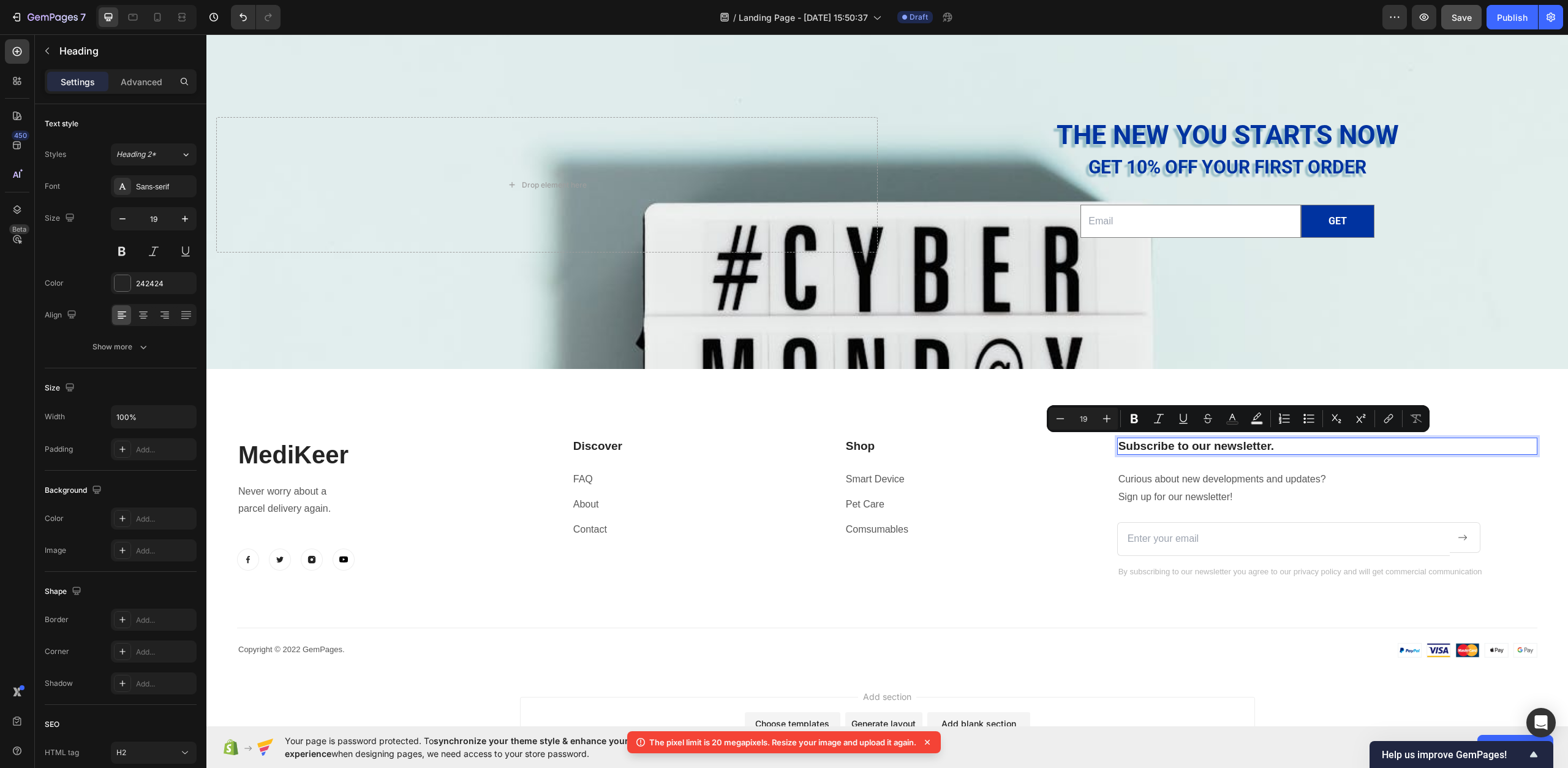
click at [1282, 447] on p "Subscribe to our newsletter." at bounding box center [1328, 447] width 418 height 15
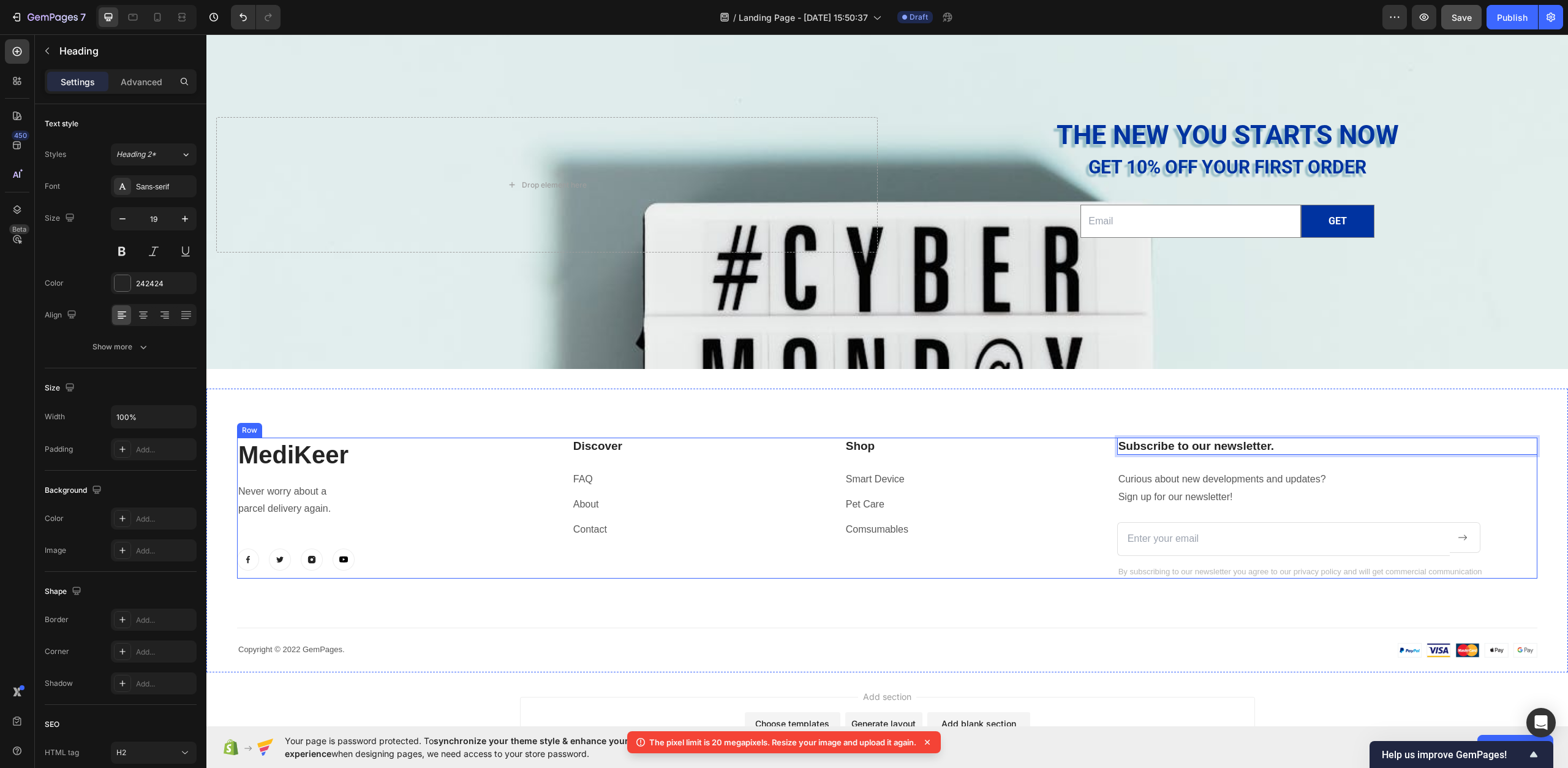
drag, startPoint x: 1283, startPoint y: 447, endPoint x: 1103, endPoint y: 437, distance: 180.3
click at [1103, 438] on div "MediKeer Heading Never worry about a parcel delivery again. Text block Image Im…" at bounding box center [887, 508] width 1301 height 141
type input "O"
click at [1271, 453] on p "Get Exclusive Discounts &" at bounding box center [1328, 447] width 418 height 15
click at [1225, 531] on input "O" at bounding box center [1283, 540] width 333 height 34
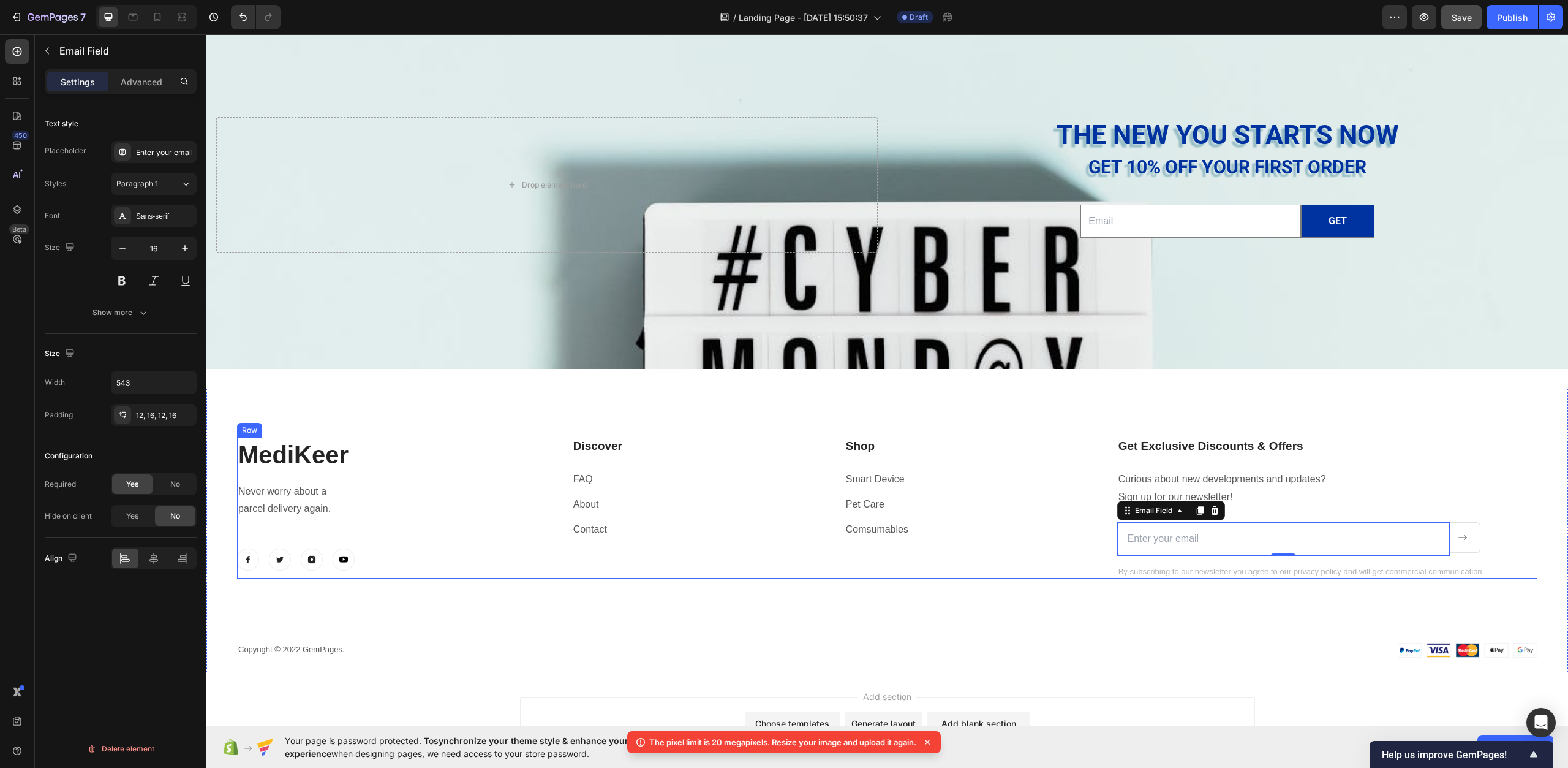
click at [1348, 508] on div "Get Exclusive Discounts & Offers Heading Curious about new developments and upd…" at bounding box center [1327, 508] width 420 height 141
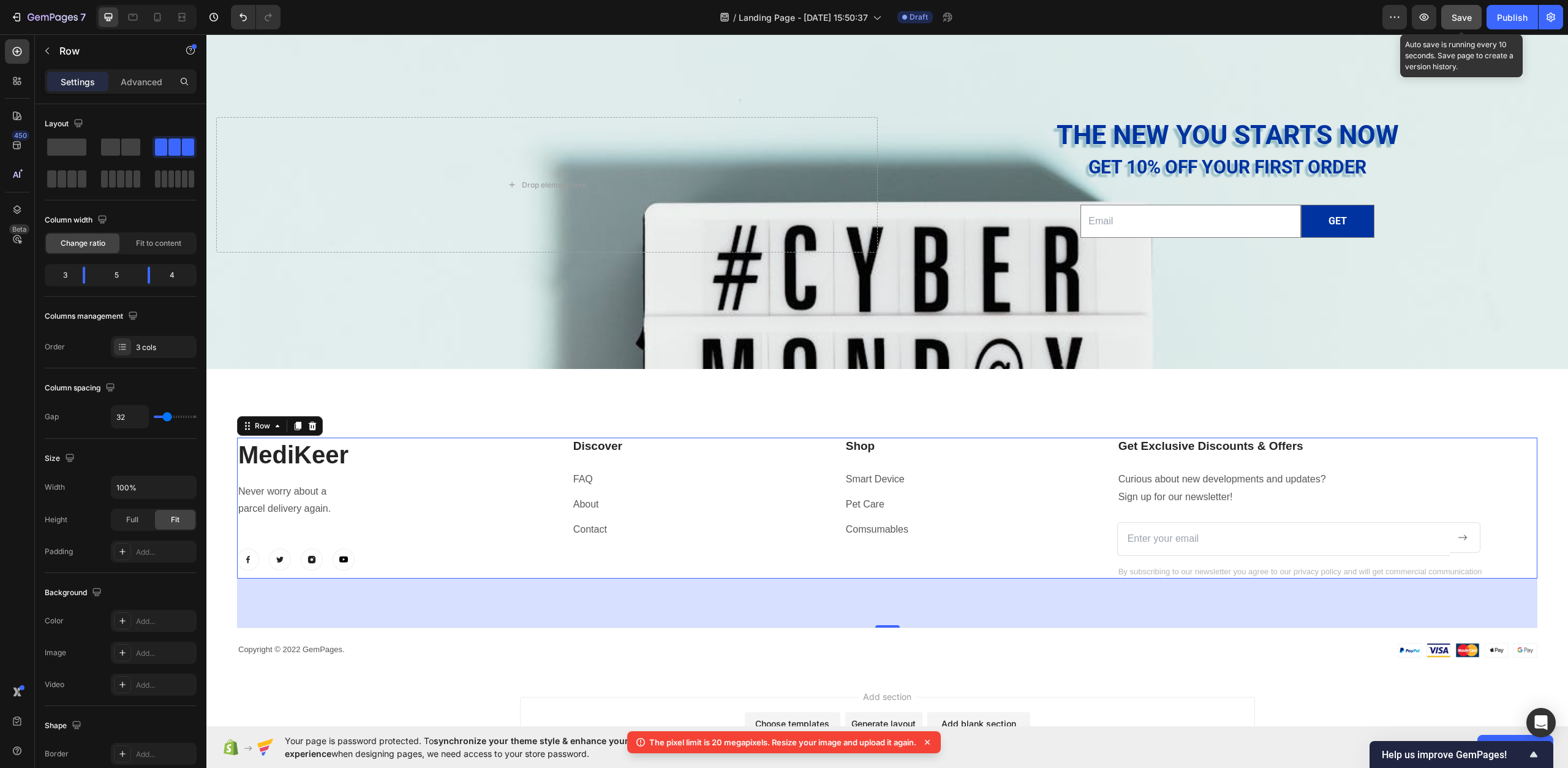
click at [1463, 17] on span "Save" at bounding box center [1462, 18] width 20 height 10
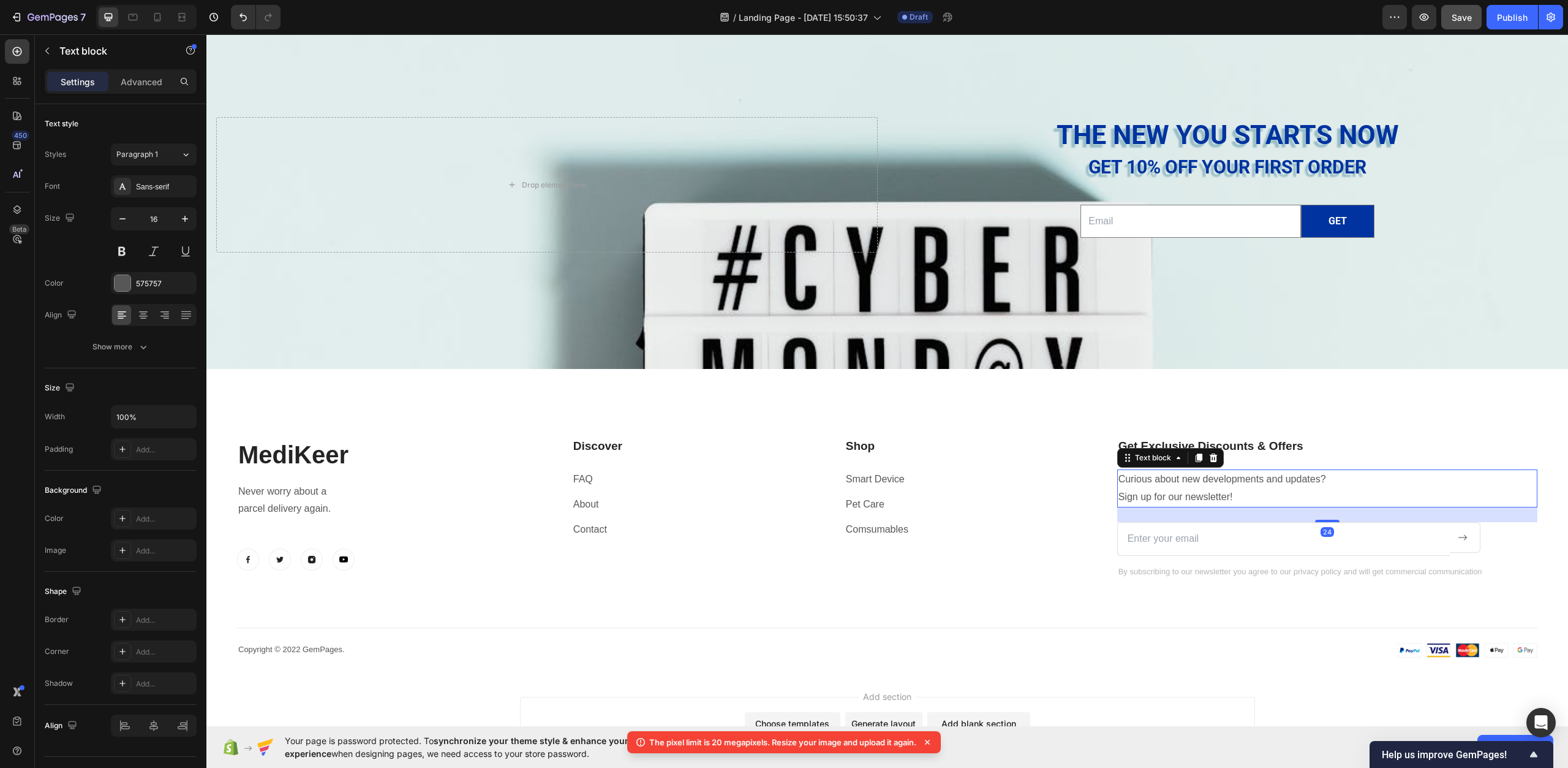
click at [1235, 493] on p "Curious about new developments and updates? Sign up for our newsletter!" at bounding box center [1328, 488] width 418 height 35
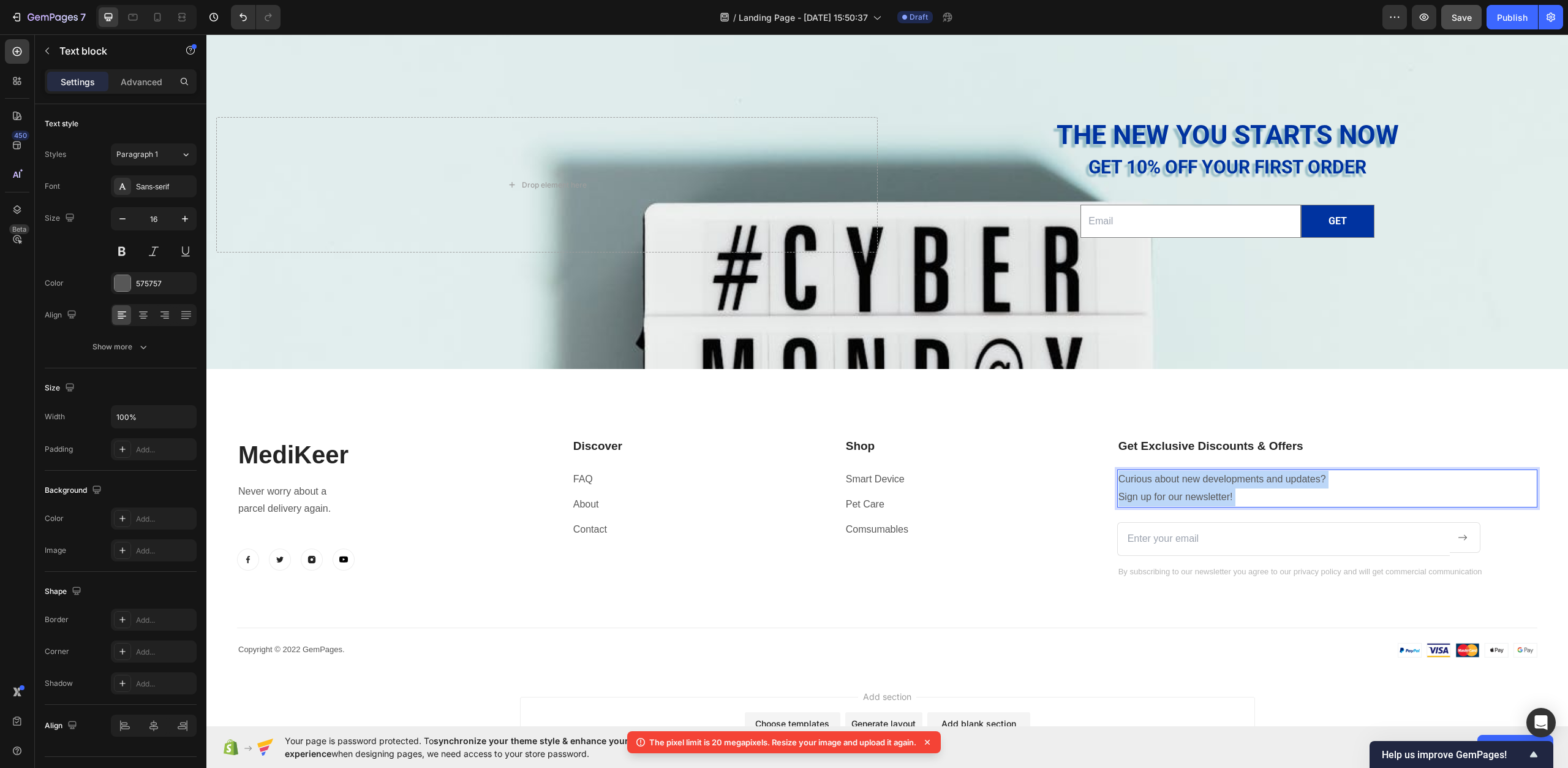
drag, startPoint x: 1244, startPoint y: 497, endPoint x: 1127, endPoint y: 471, distance: 119.9
click at [1127, 471] on p "Curious about new developments and updates? Sign up for our newsletter!" at bounding box center [1328, 488] width 418 height 35
drag, startPoint x: 1237, startPoint y: 493, endPoint x: 1106, endPoint y: 473, distance: 132.5
click at [1106, 473] on div "MediKeer Heading Never worry about a parcel delivery again. Text block Image Im…" at bounding box center [887, 508] width 1301 height 141
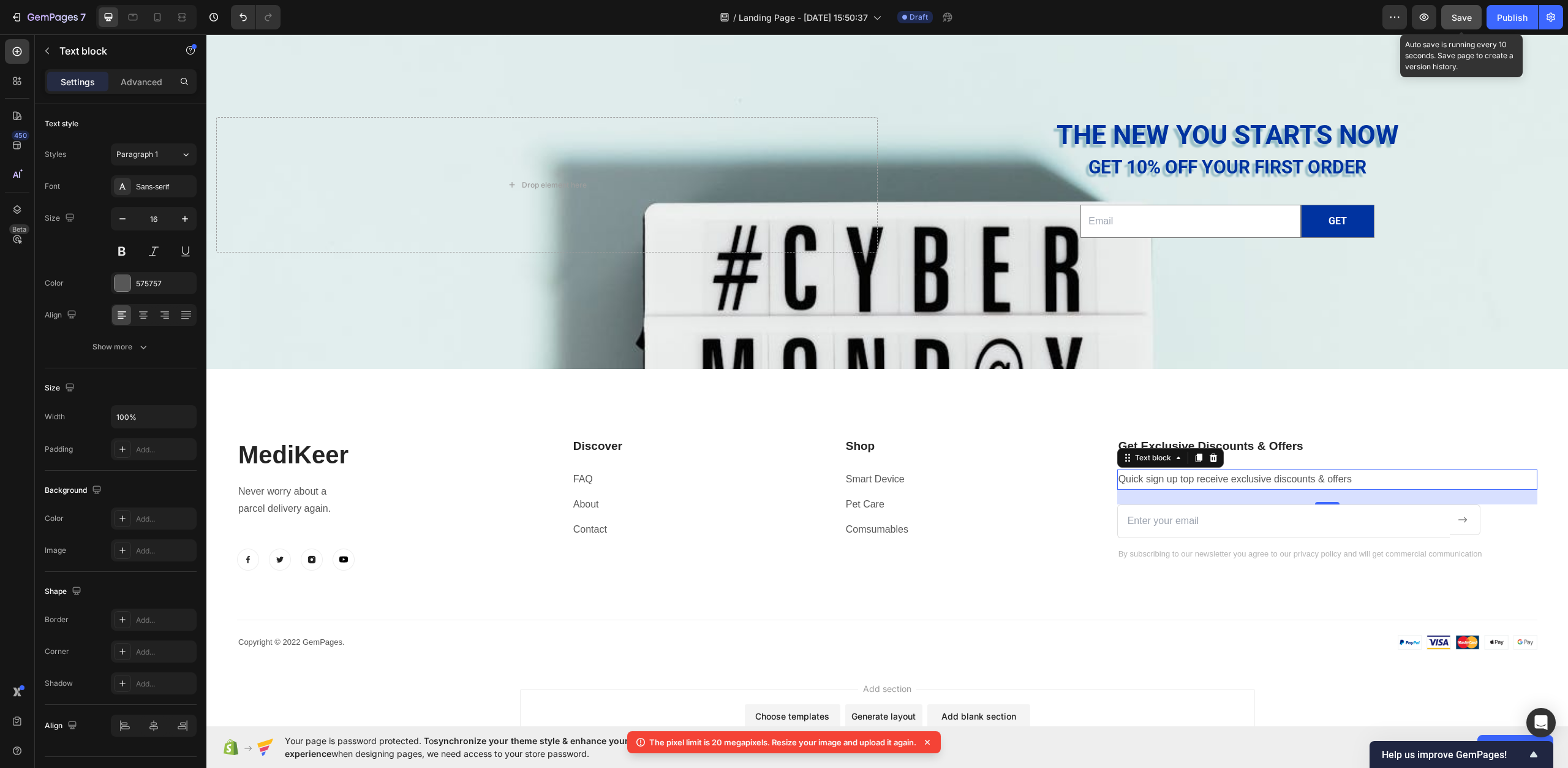
click at [1470, 19] on span "Save" at bounding box center [1462, 18] width 20 height 10
click at [1454, 17] on span "Save" at bounding box center [1462, 18] width 20 height 10
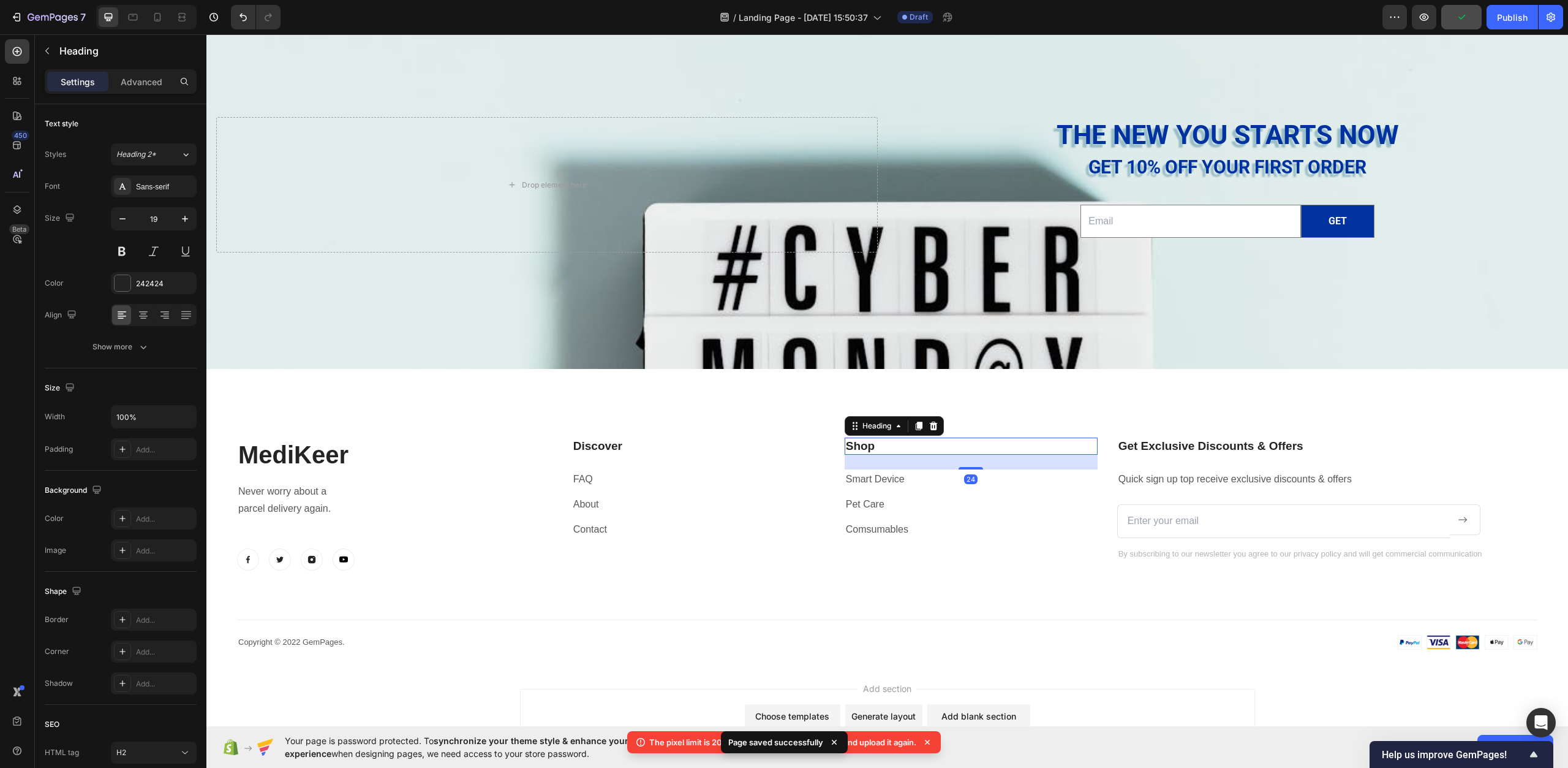
click at [1083, 440] on p "Shop" at bounding box center [971, 447] width 250 height 15
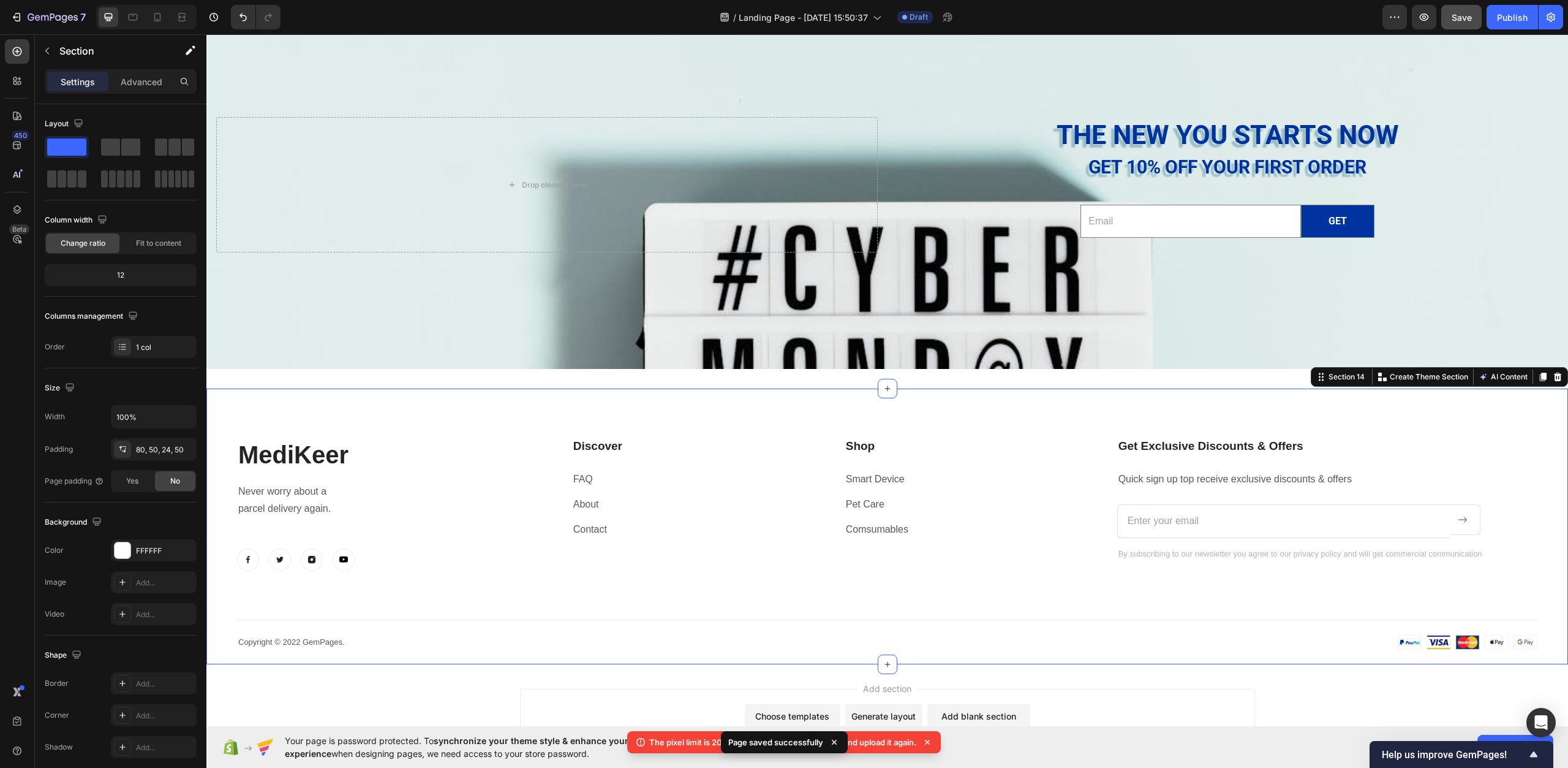
click at [1273, 411] on div "MediKeer Heading Never worry about a parcel delivery again. Text block Image Im…" at bounding box center [887, 527] width 1362 height 277
click at [1146, 474] on p "Quick sign up top receive exclusive discounts & offers" at bounding box center [1328, 479] width 418 height 18
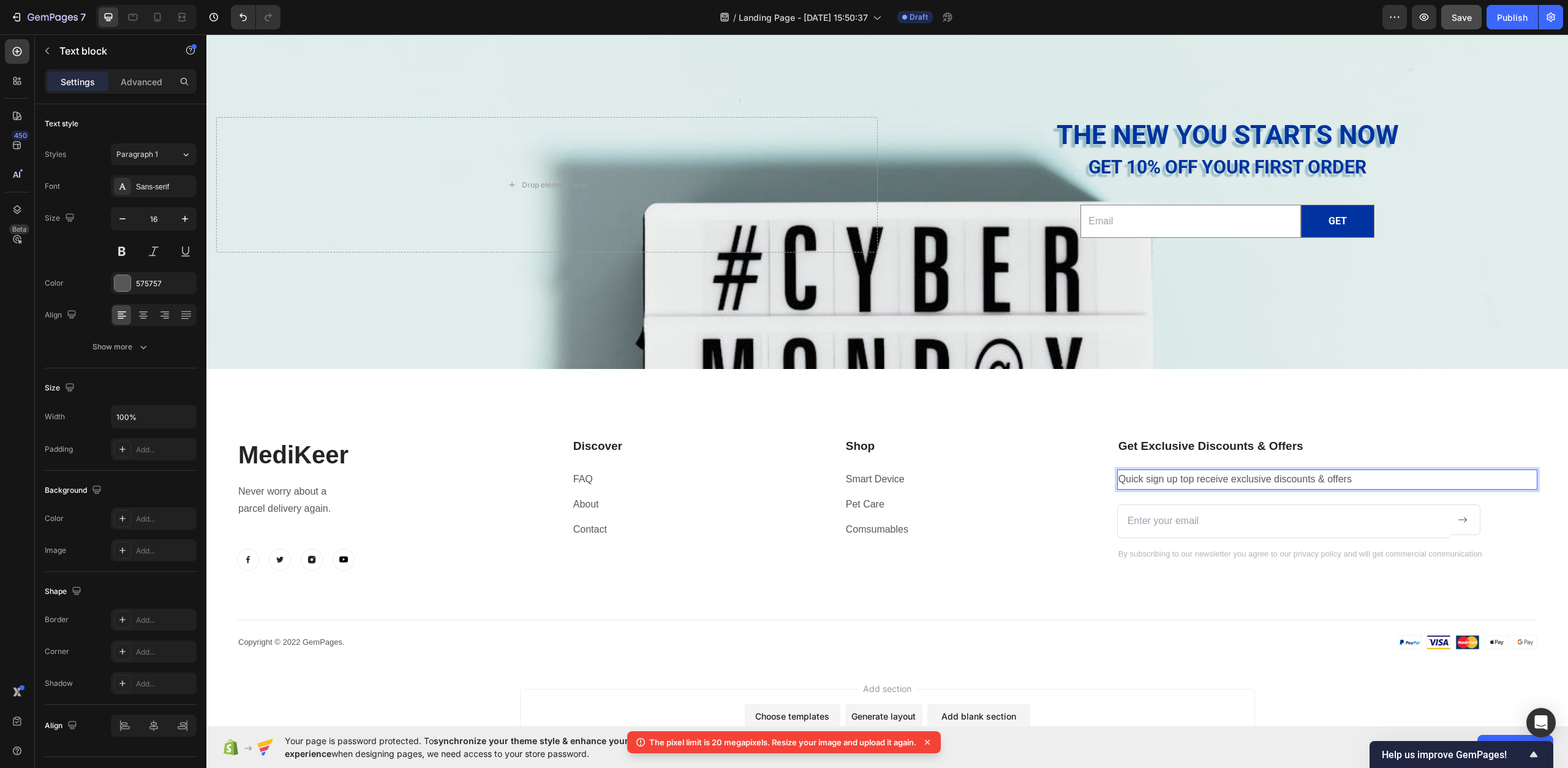
click at [1146, 480] on p "Quick sign up top receive exclusive discounts & offers" at bounding box center [1328, 479] width 418 height 18
click at [1239, 422] on div "MediKeer Heading Never worry about a parcel delivery again. Text block Image Im…" at bounding box center [887, 527] width 1362 height 277
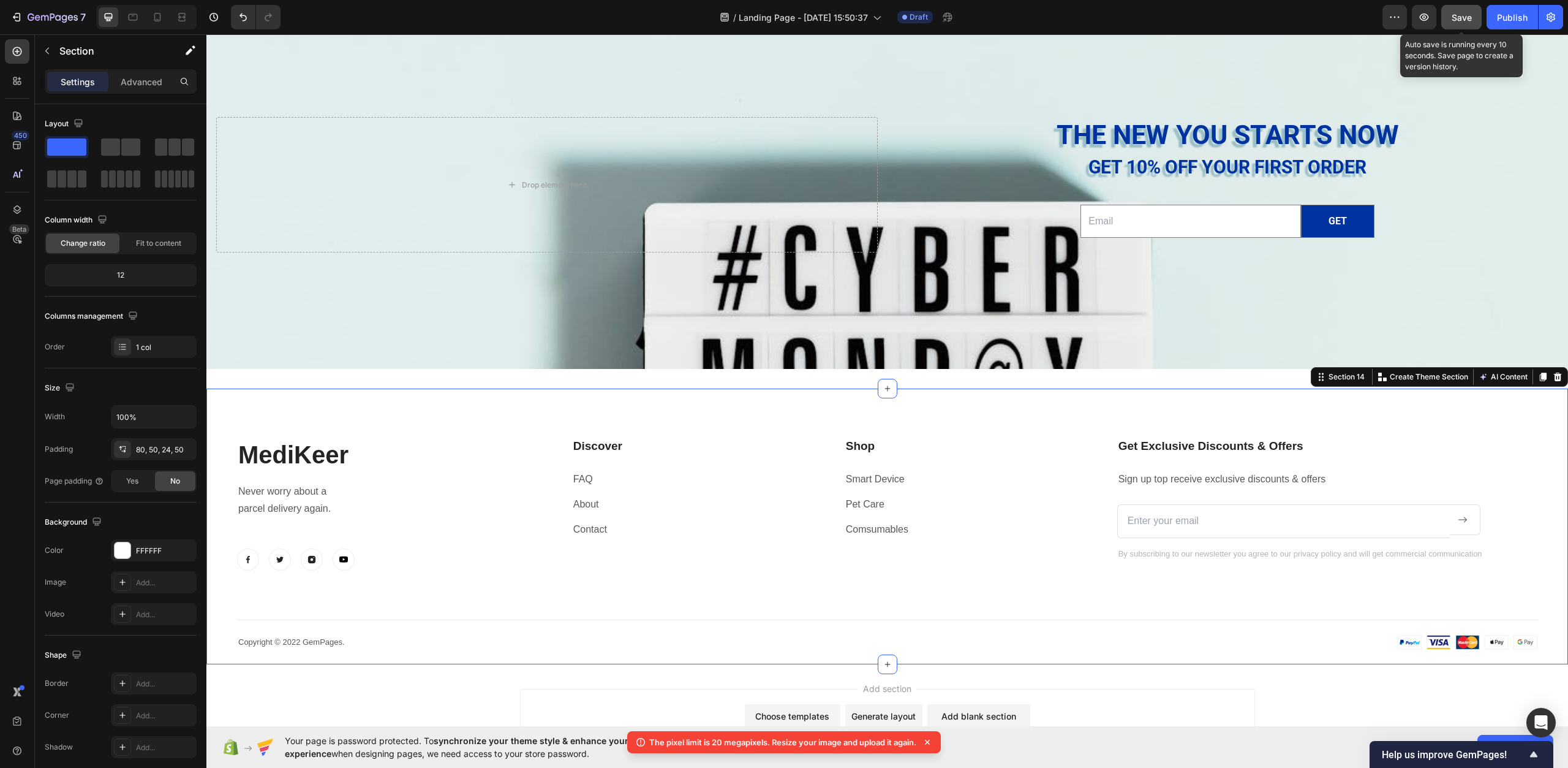
click at [1467, 18] on span "Save" at bounding box center [1462, 18] width 20 height 10
click at [1458, 415] on div "MediKeer Heading Never worry about a parcel delivery again. Text block Image Im…" at bounding box center [887, 527] width 1362 height 277
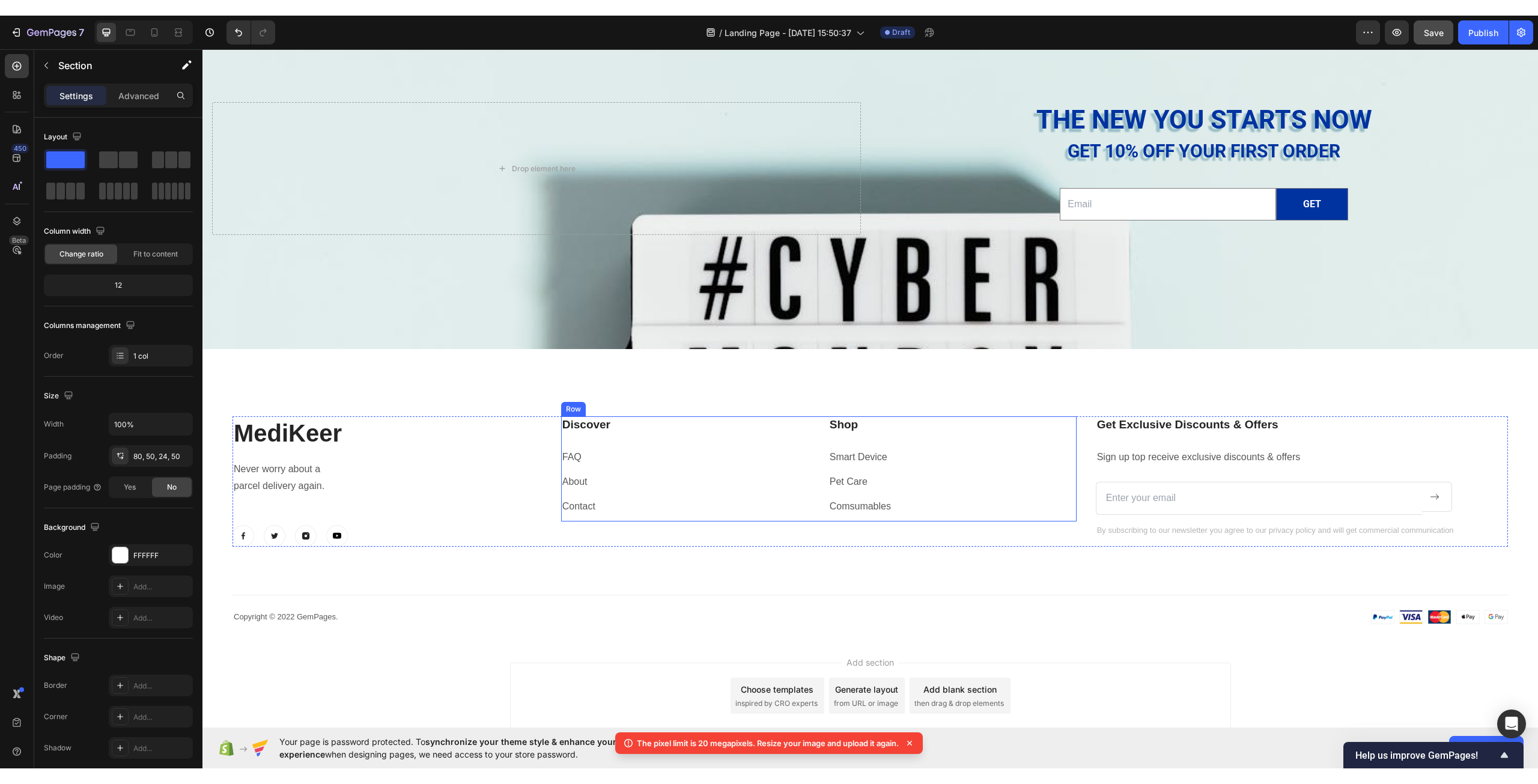
scroll to position [4205, 0]
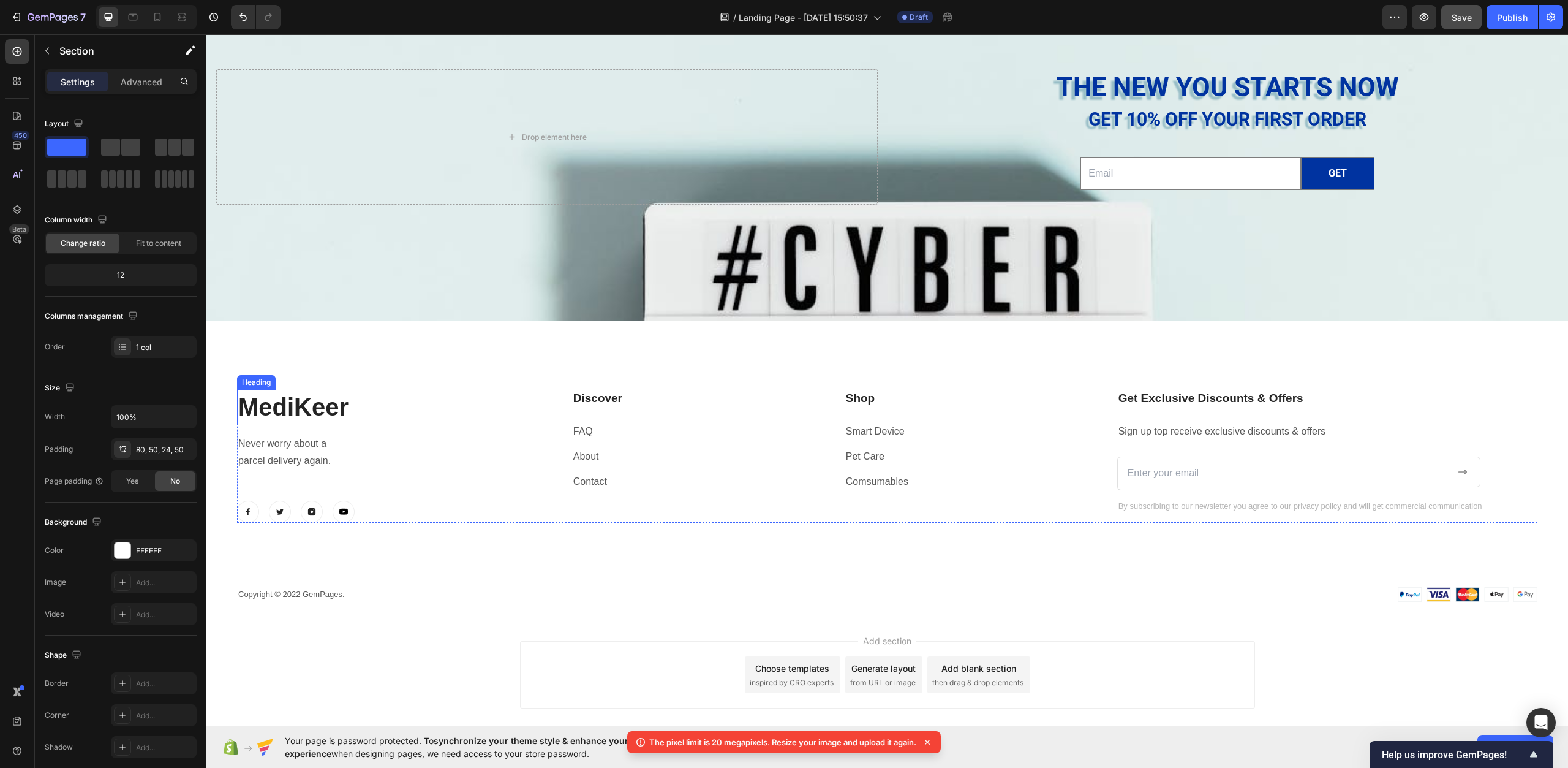
click at [329, 419] on h2 "MediKeer" at bounding box center [394, 406] width 315 height 35
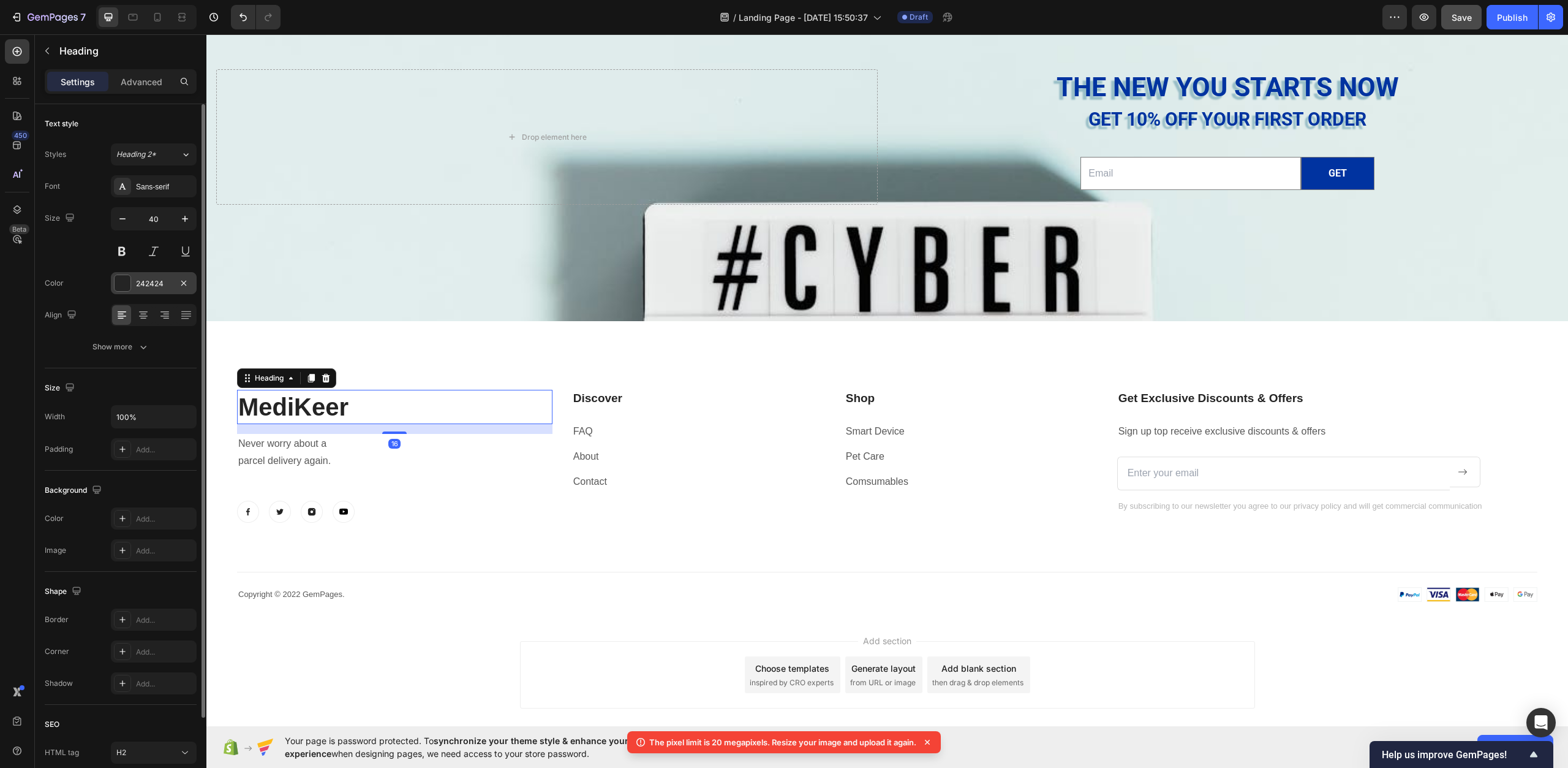
click at [136, 286] on div "242424" at bounding box center [154, 283] width 86 height 22
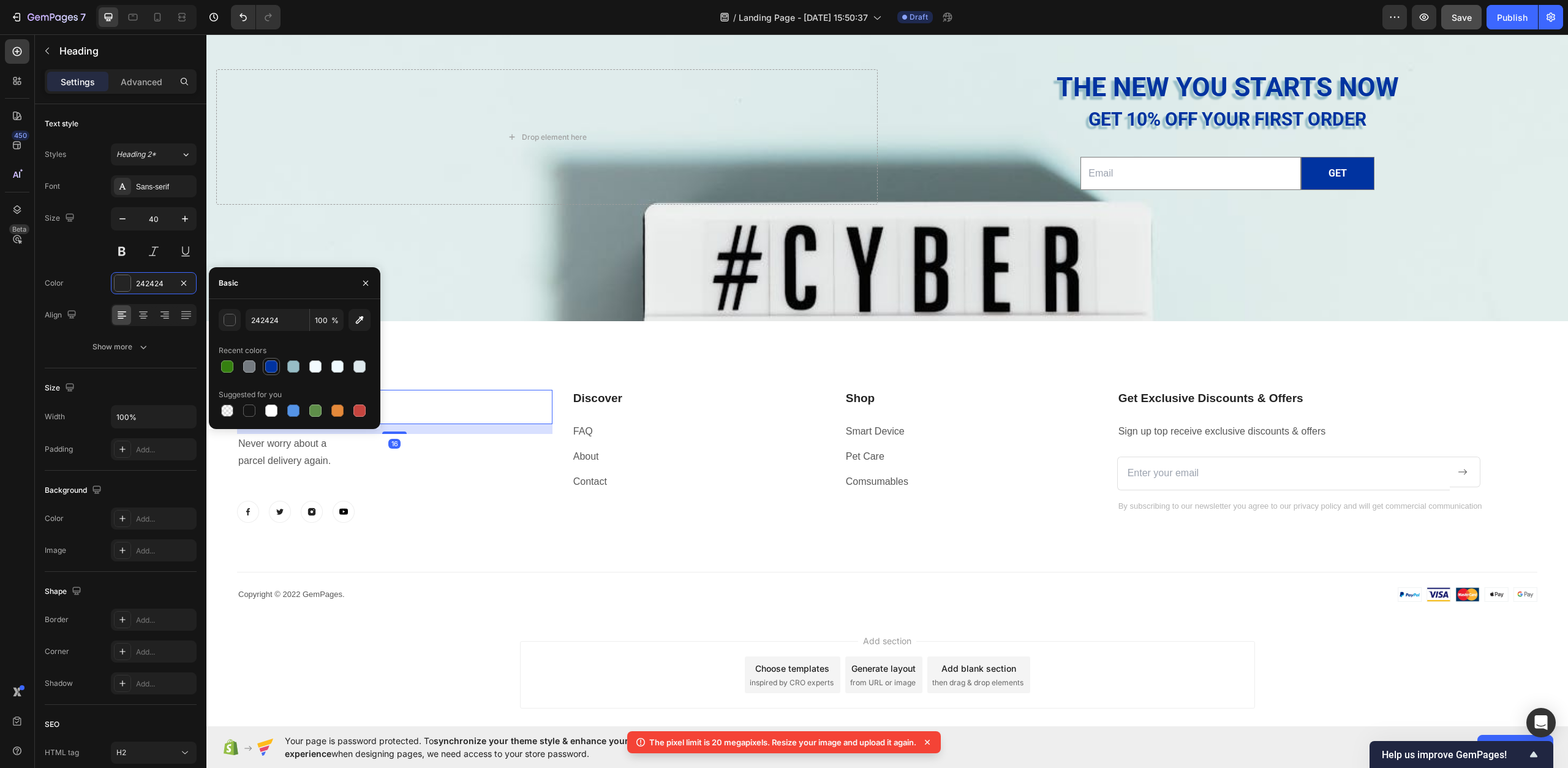
click at [276, 365] on div at bounding box center [271, 367] width 13 height 13
type input "0033A0"
click at [462, 497] on div "MediKeer Heading 16 Never worry about a parcel delivery again. Text block Image…" at bounding box center [394, 456] width 315 height 134
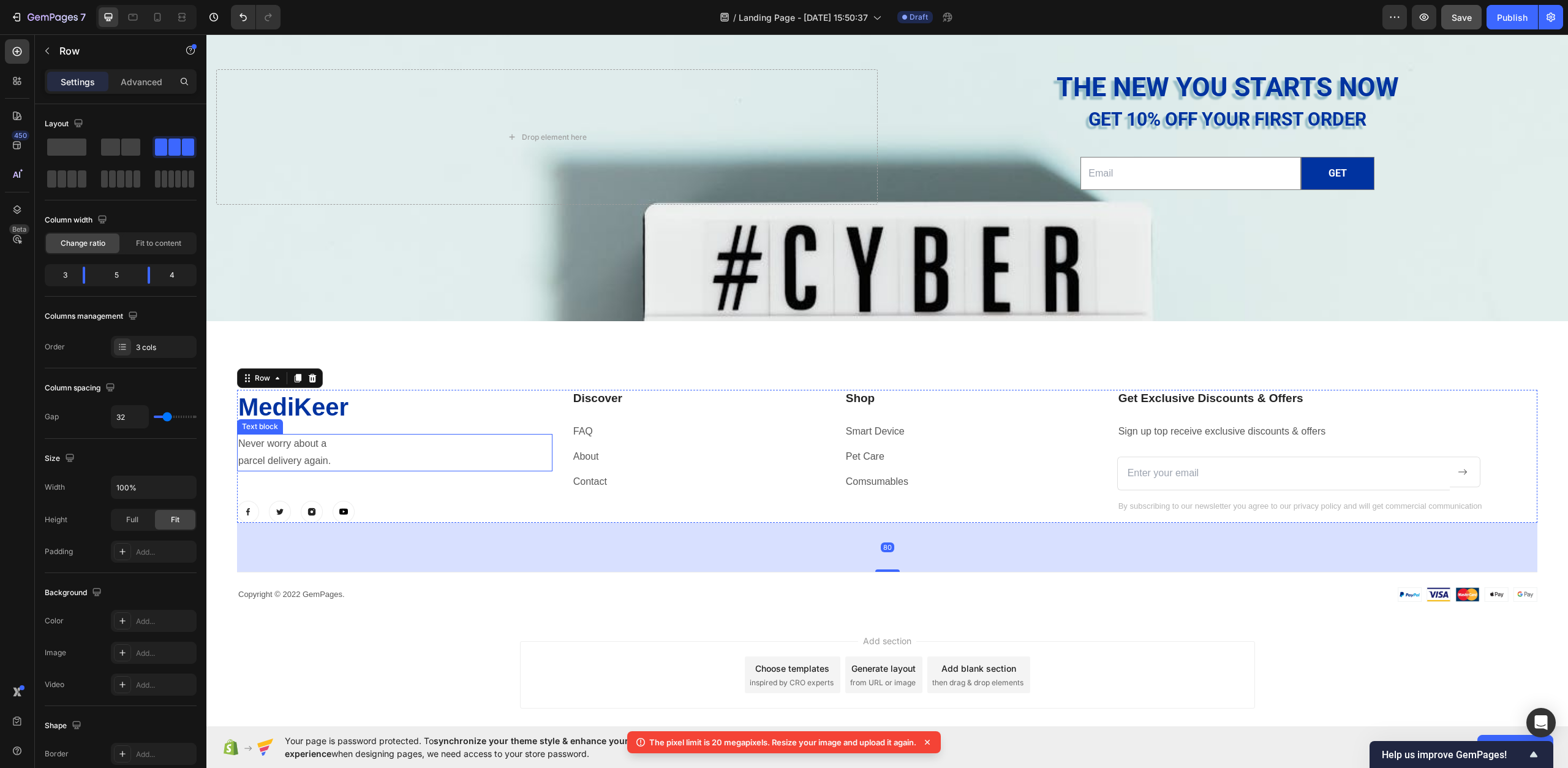
click at [290, 446] on p "Never worry about a" at bounding box center [395, 443] width 313 height 18
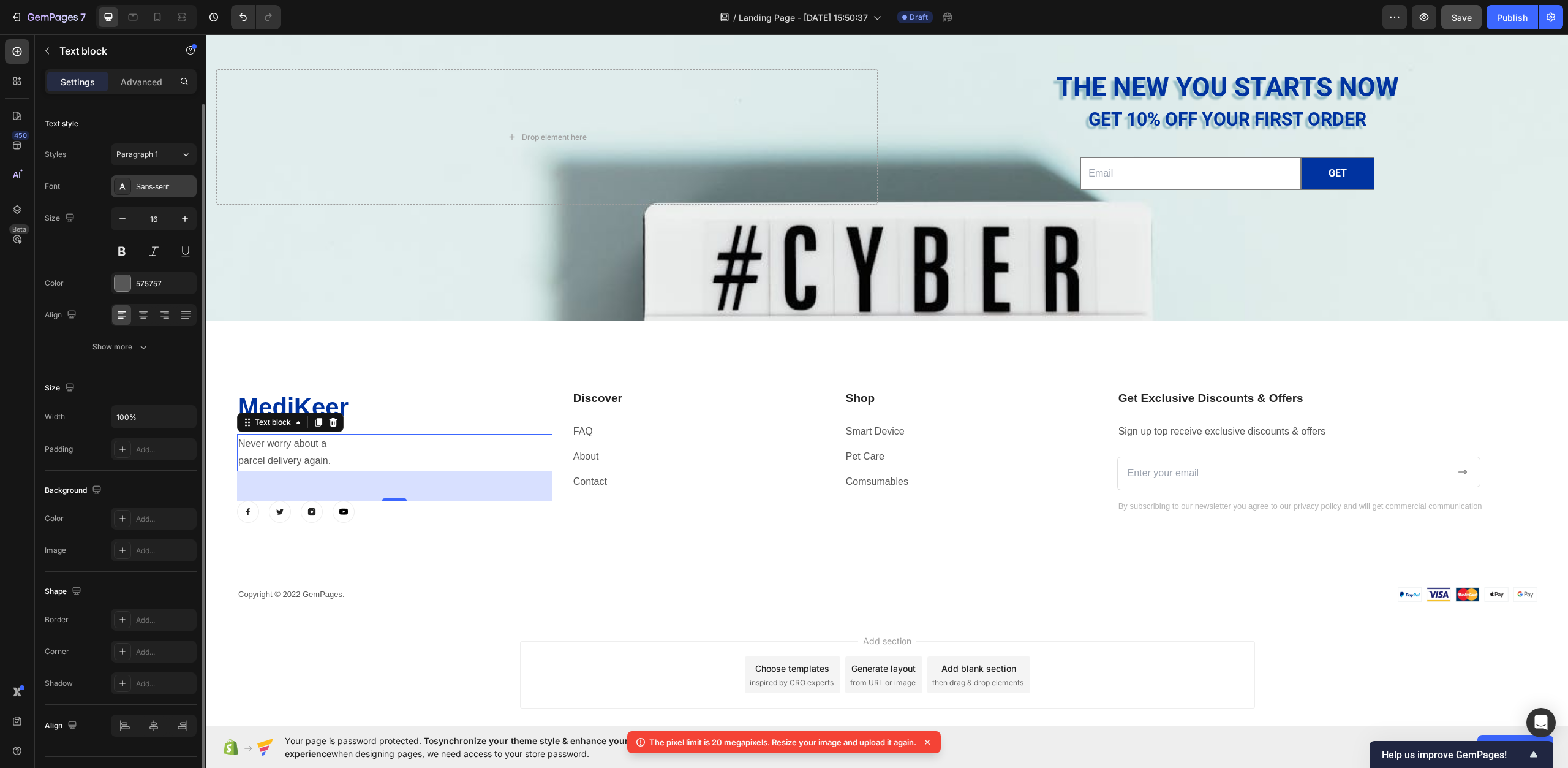
click at [158, 181] on div "Sans-serif" at bounding box center [164, 186] width 57 height 11
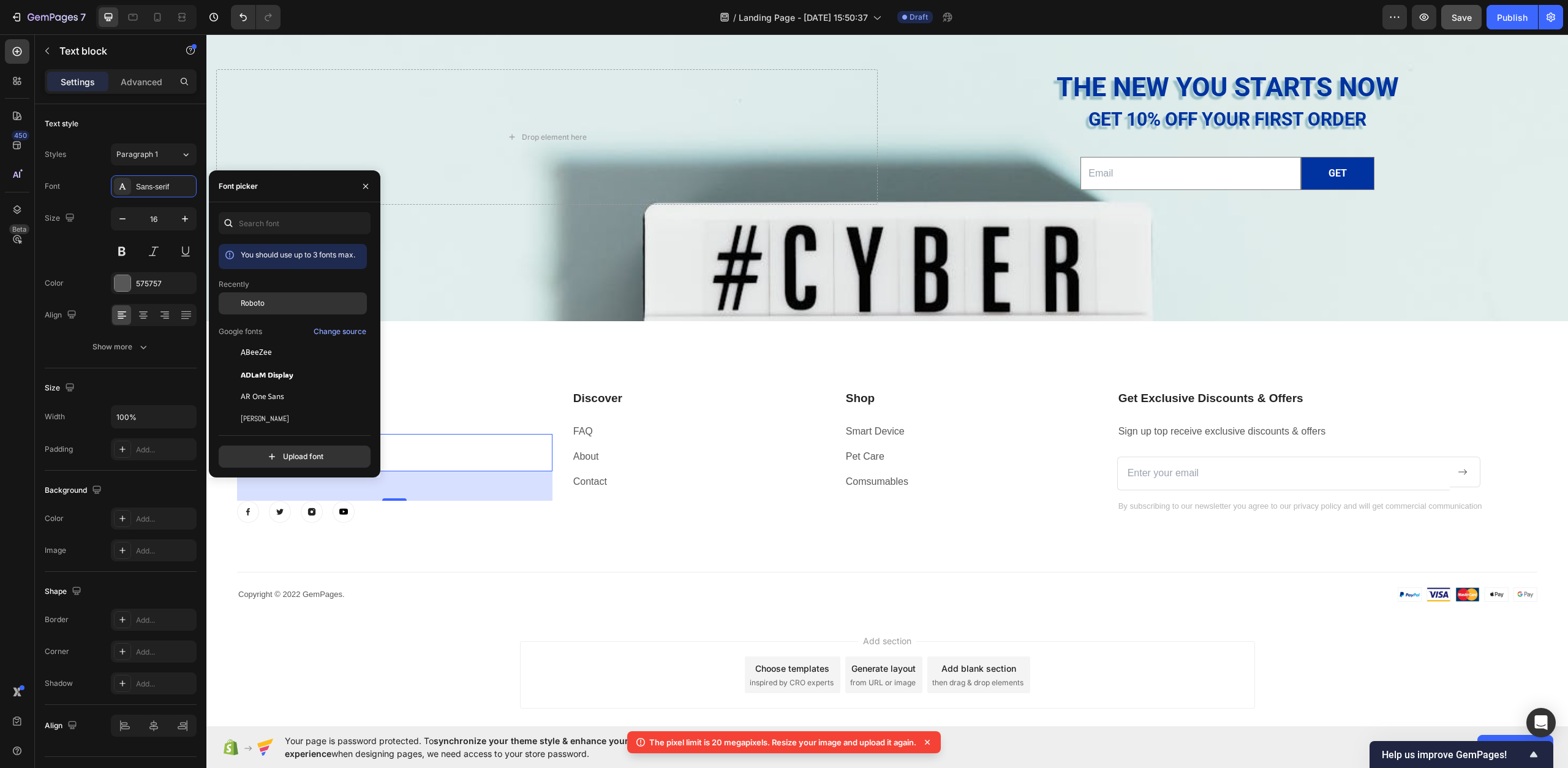
click at [251, 295] on div "Roboto" at bounding box center [293, 303] width 148 height 22
click at [436, 416] on h2 "MediKeer" at bounding box center [394, 406] width 315 height 35
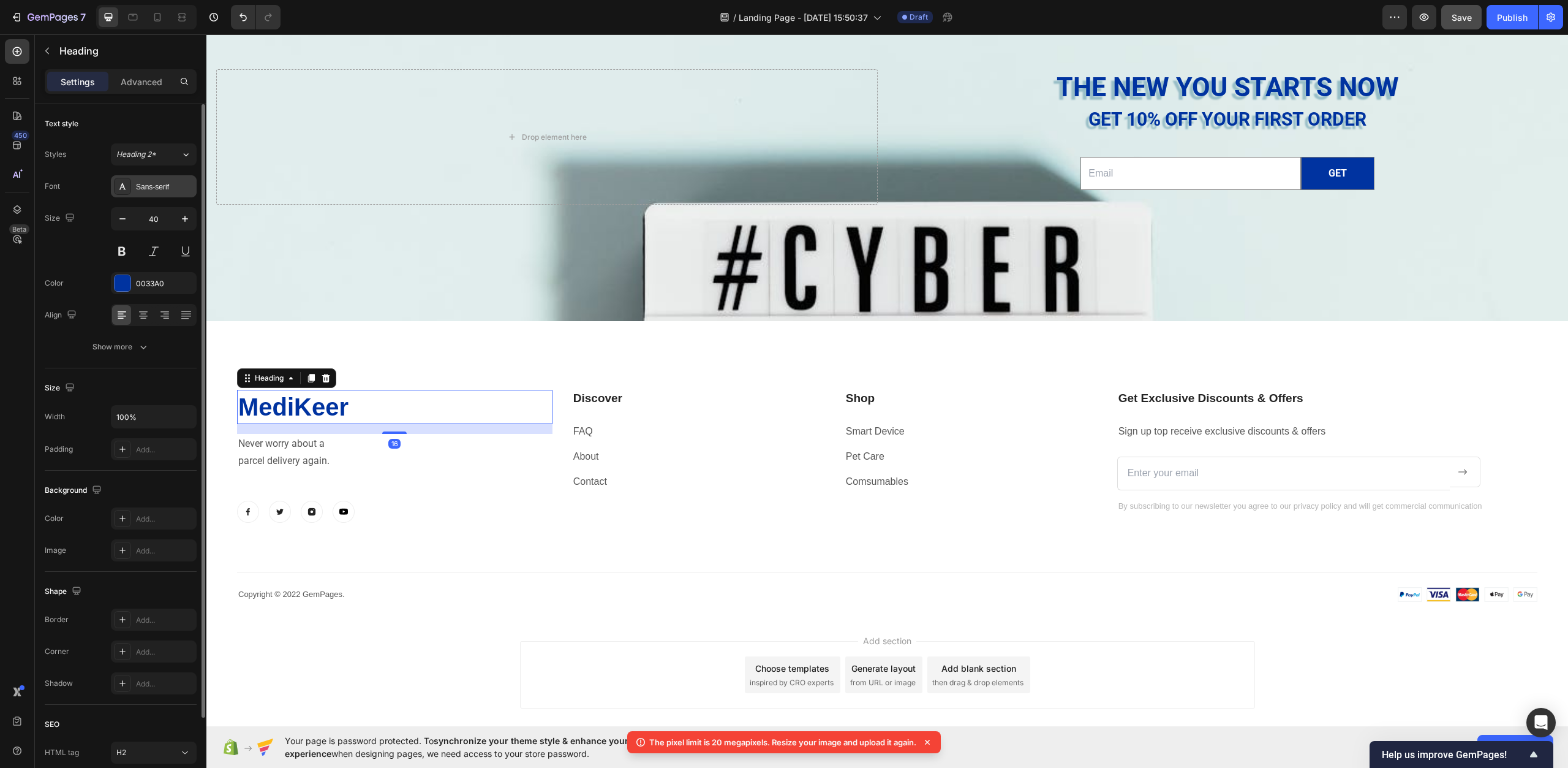
click at [151, 190] on div "Sans-serif" at bounding box center [164, 186] width 57 height 11
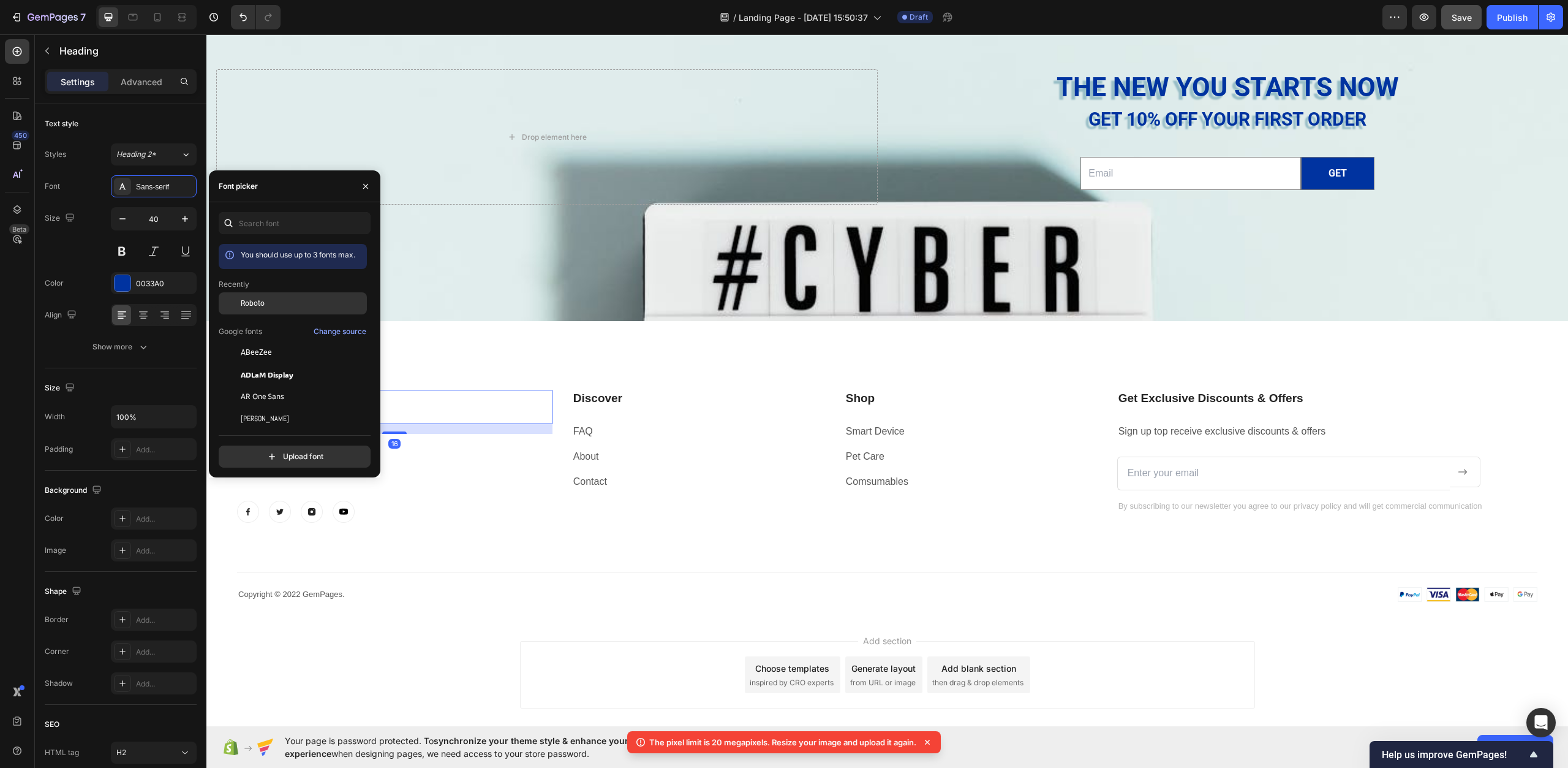
click at [249, 301] on span "Roboto" at bounding box center [253, 303] width 24 height 11
click at [618, 396] on p "Discover" at bounding box center [698, 399] width 250 height 15
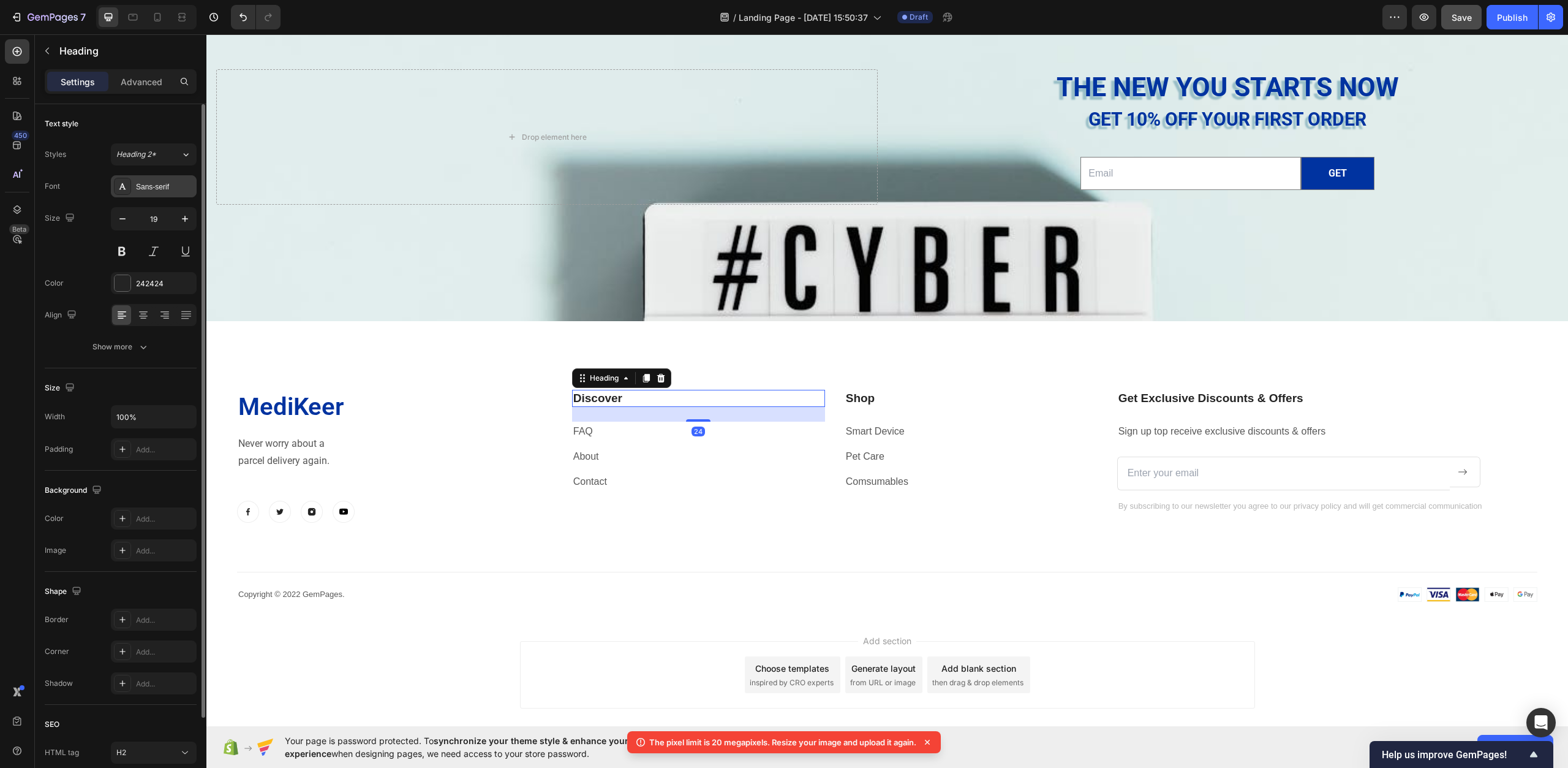
click at [161, 196] on div "Sans-serif" at bounding box center [154, 186] width 86 height 22
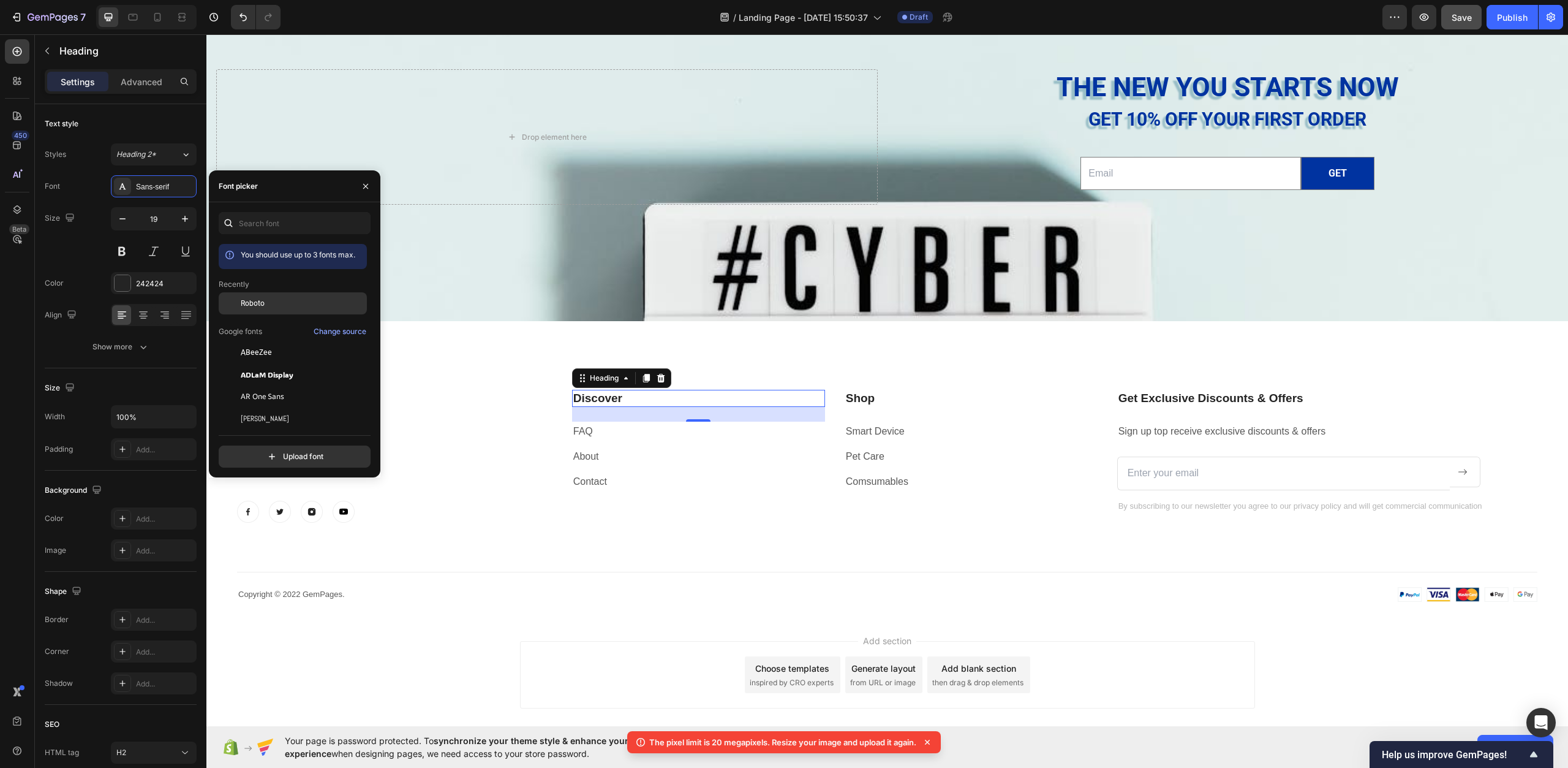
click at [250, 307] on span "Roboto" at bounding box center [253, 303] width 24 height 11
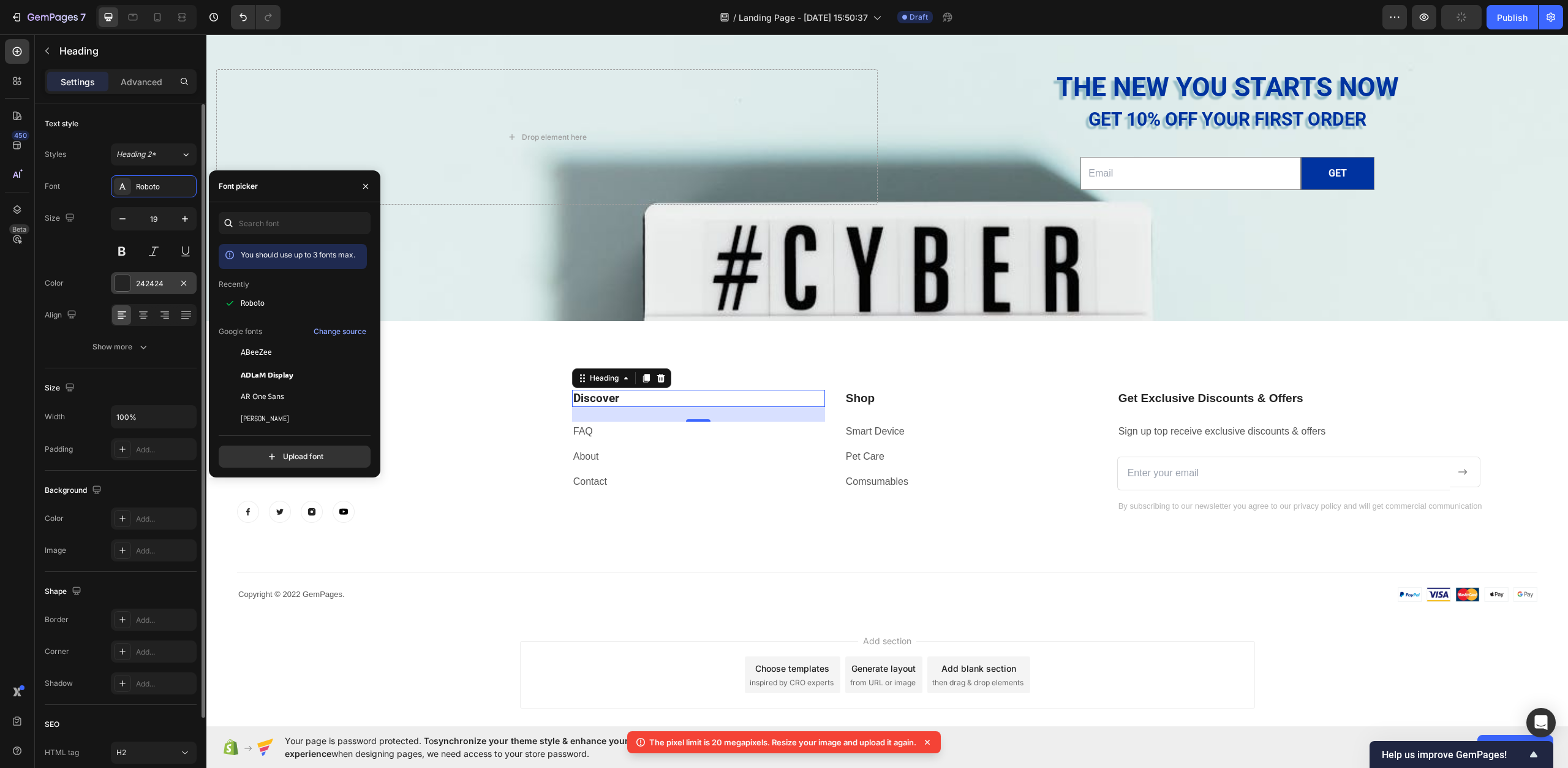
click at [141, 284] on div "242424" at bounding box center [153, 283] width 35 height 11
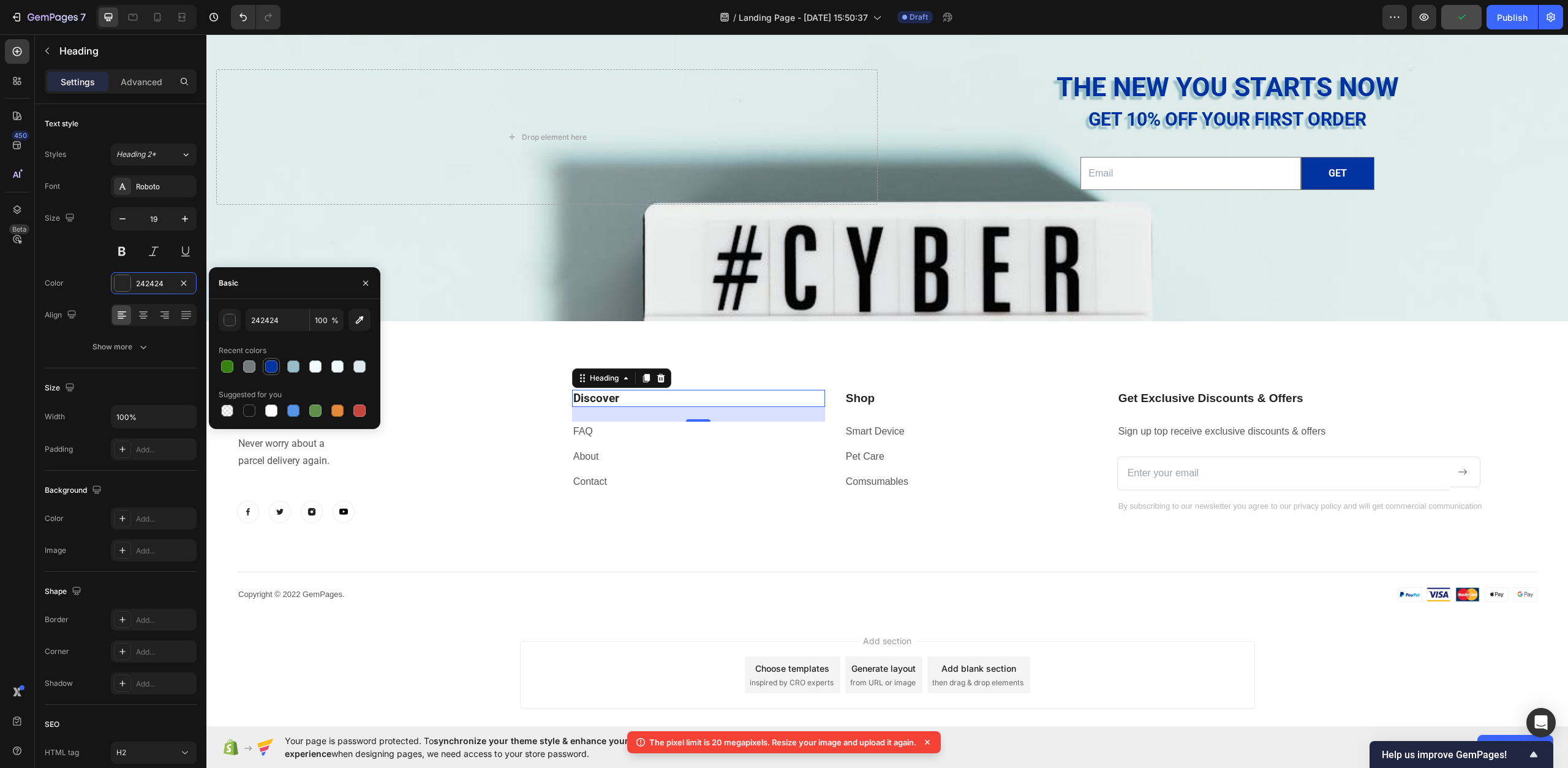
click at [270, 363] on div at bounding box center [271, 367] width 13 height 13
type input "0033A0"
click at [895, 403] on h2 "Shop" at bounding box center [971, 398] width 253 height 18
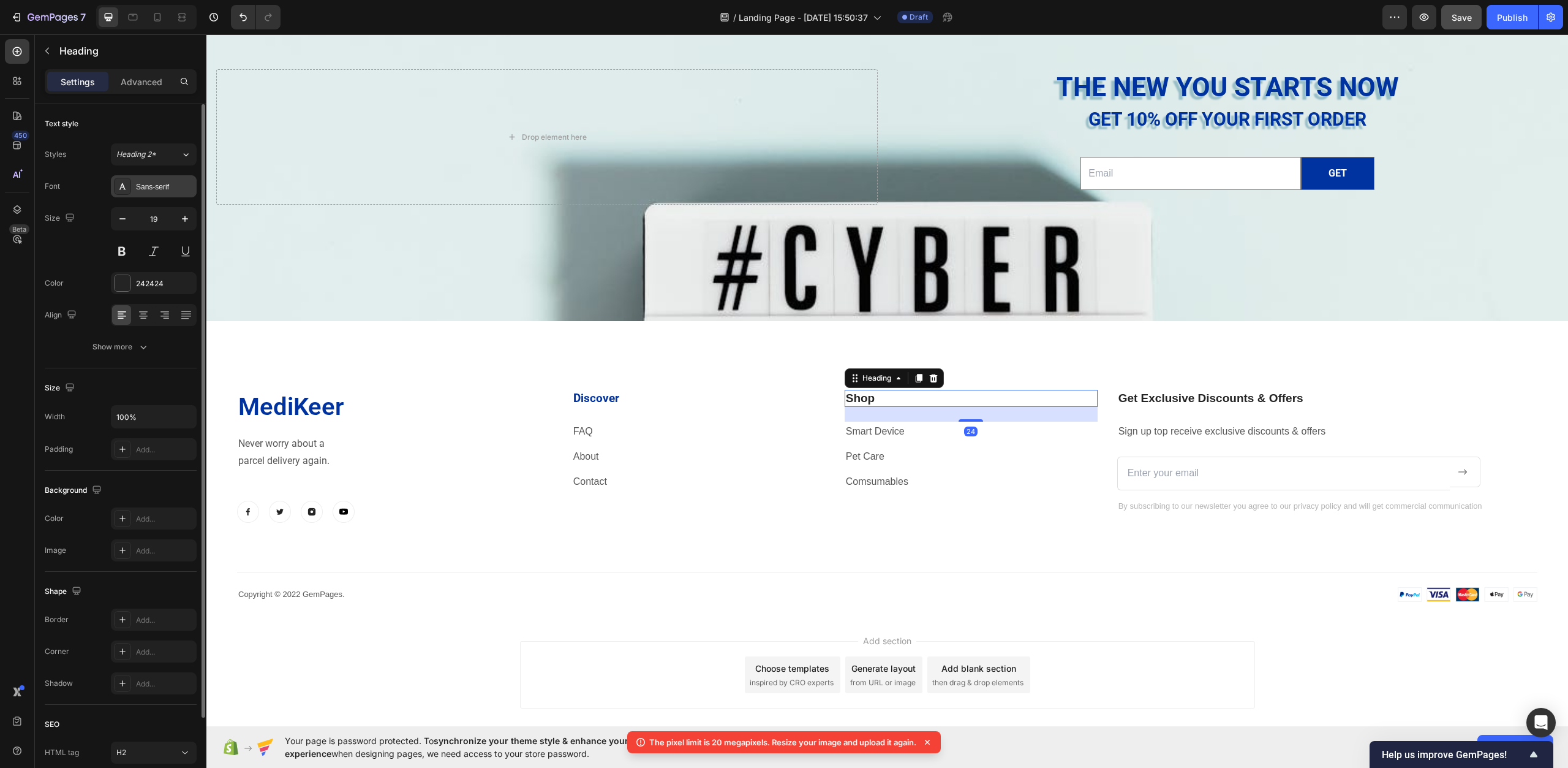
click at [163, 195] on div "Sans-serif" at bounding box center [154, 186] width 86 height 22
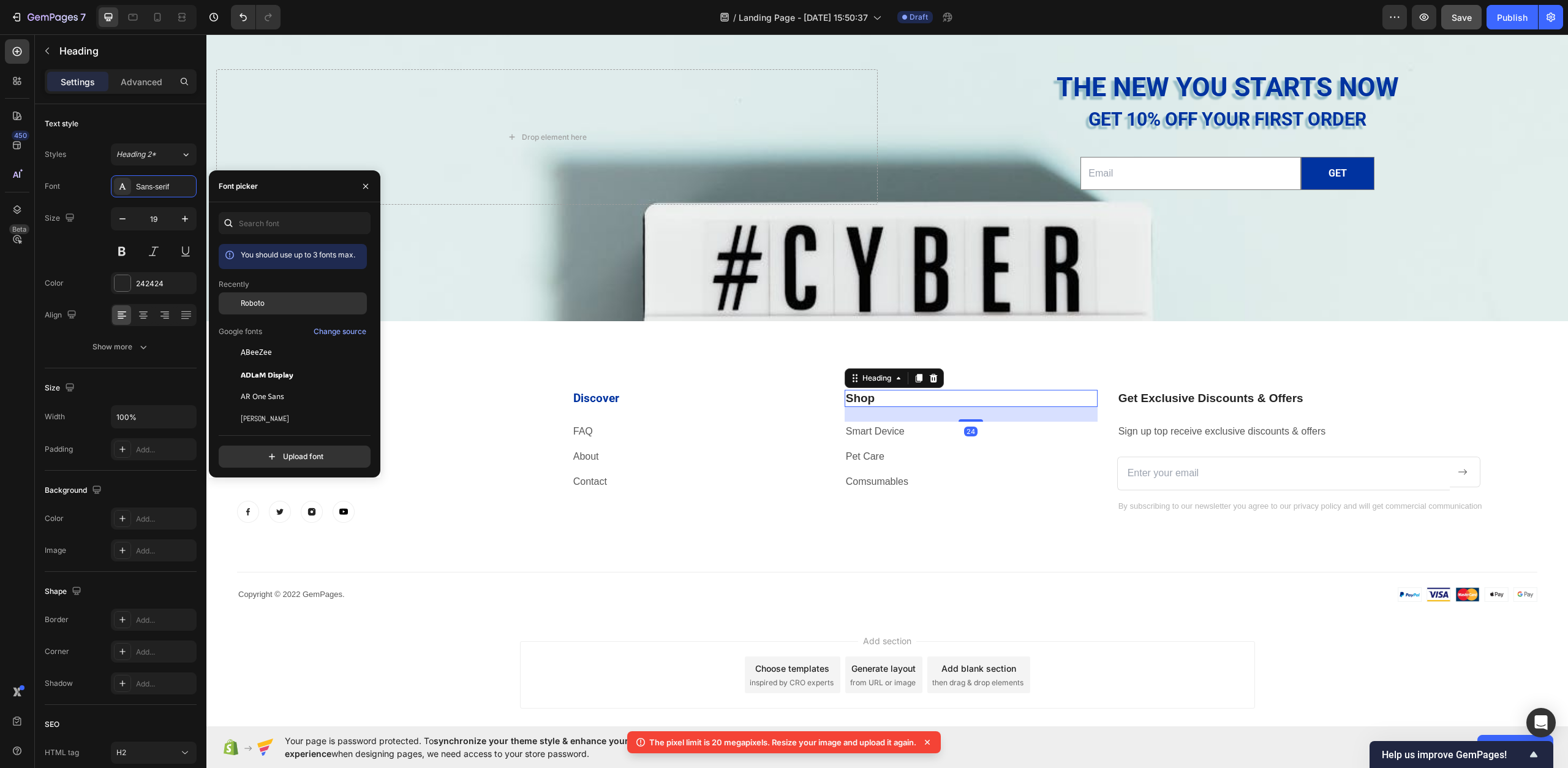
click at [246, 302] on span "Roboto" at bounding box center [253, 303] width 24 height 11
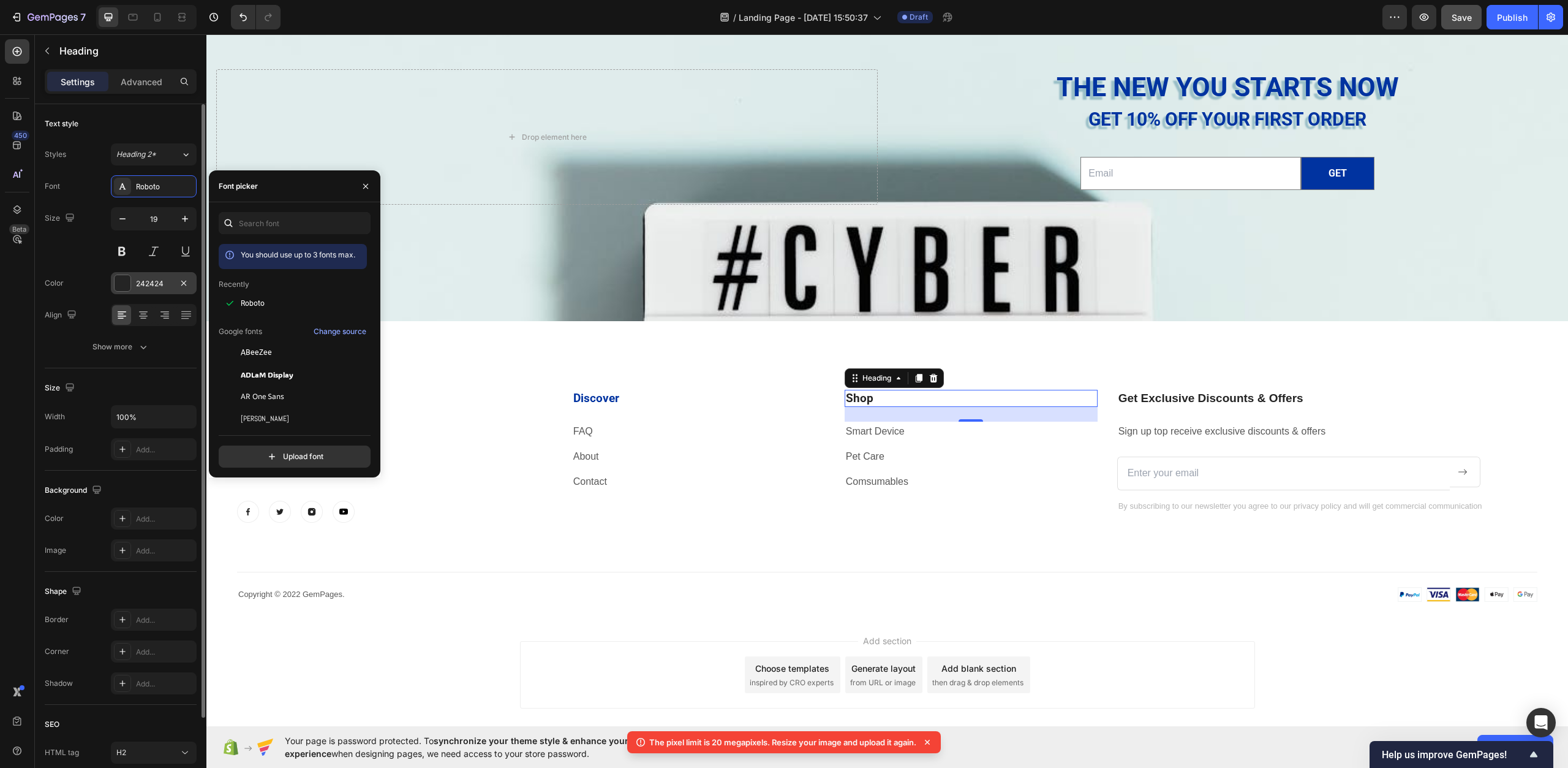
click at [127, 283] on div at bounding box center [122, 282] width 16 height 16
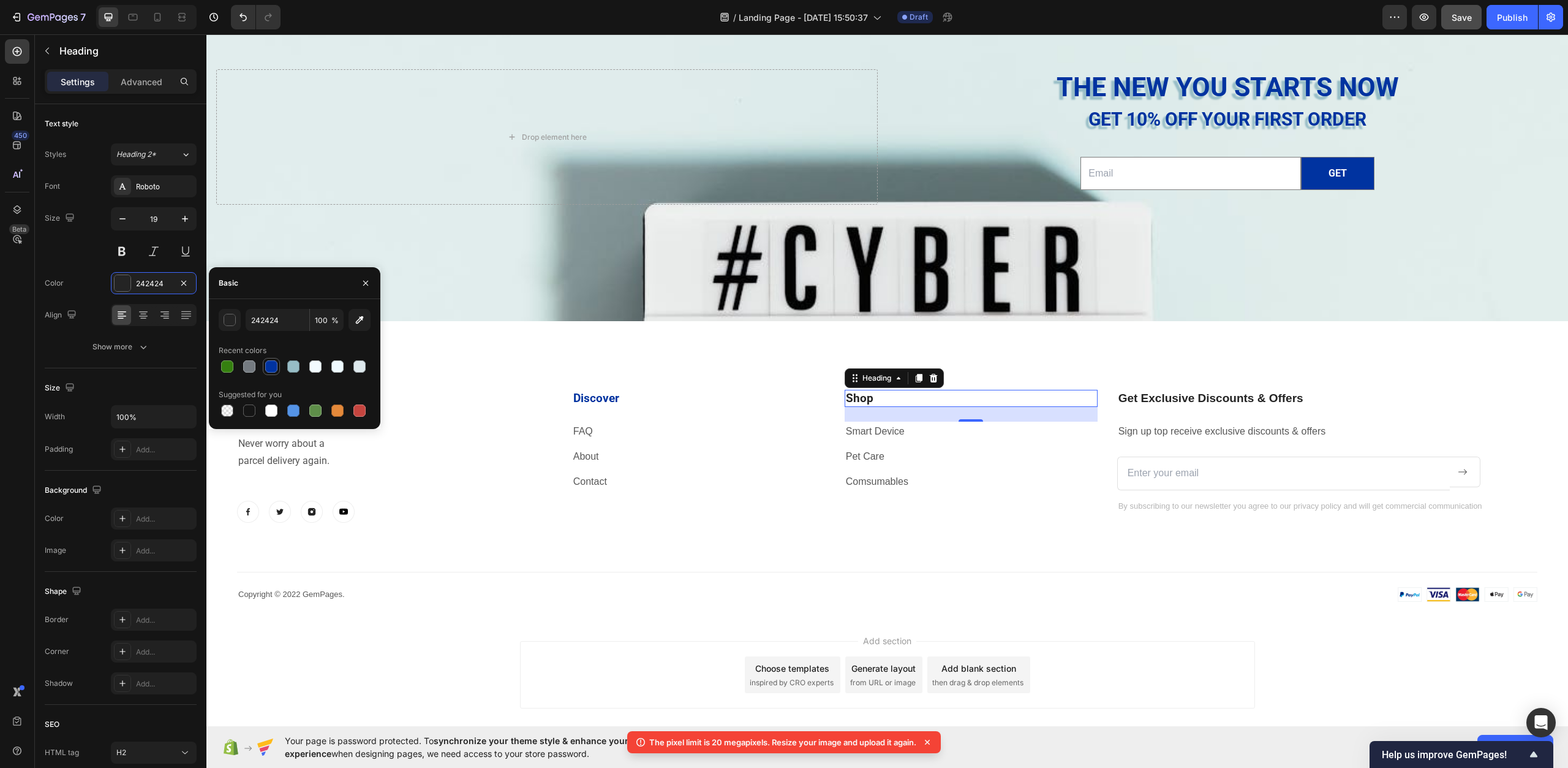
click at [268, 364] on div at bounding box center [271, 367] width 13 height 13
type input "0033A0"
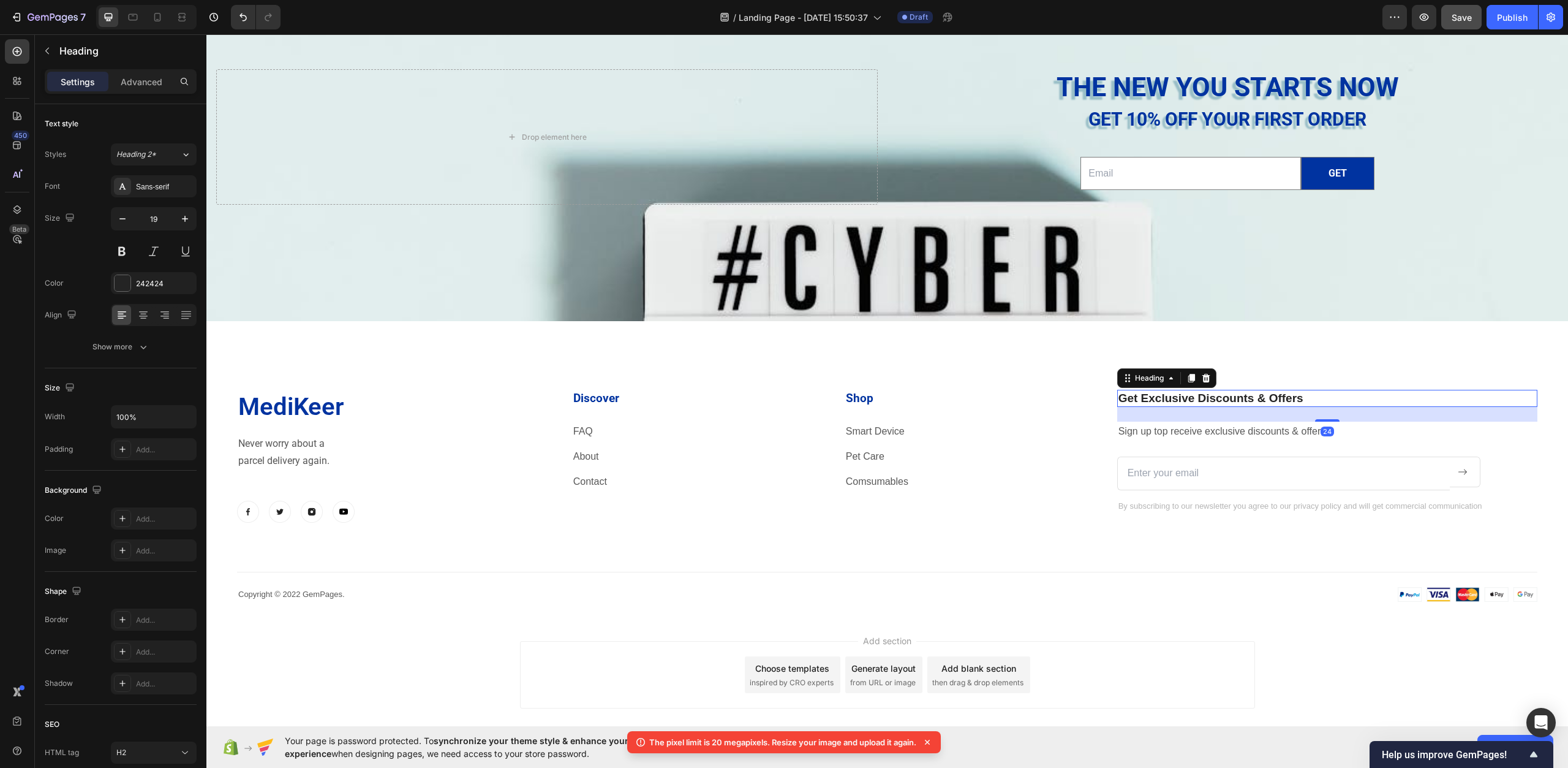
click at [1240, 395] on h2 "Get Exclusive Discounts & Offers" at bounding box center [1327, 398] width 420 height 18
click at [168, 181] on div "Sans-serif" at bounding box center [164, 186] width 57 height 11
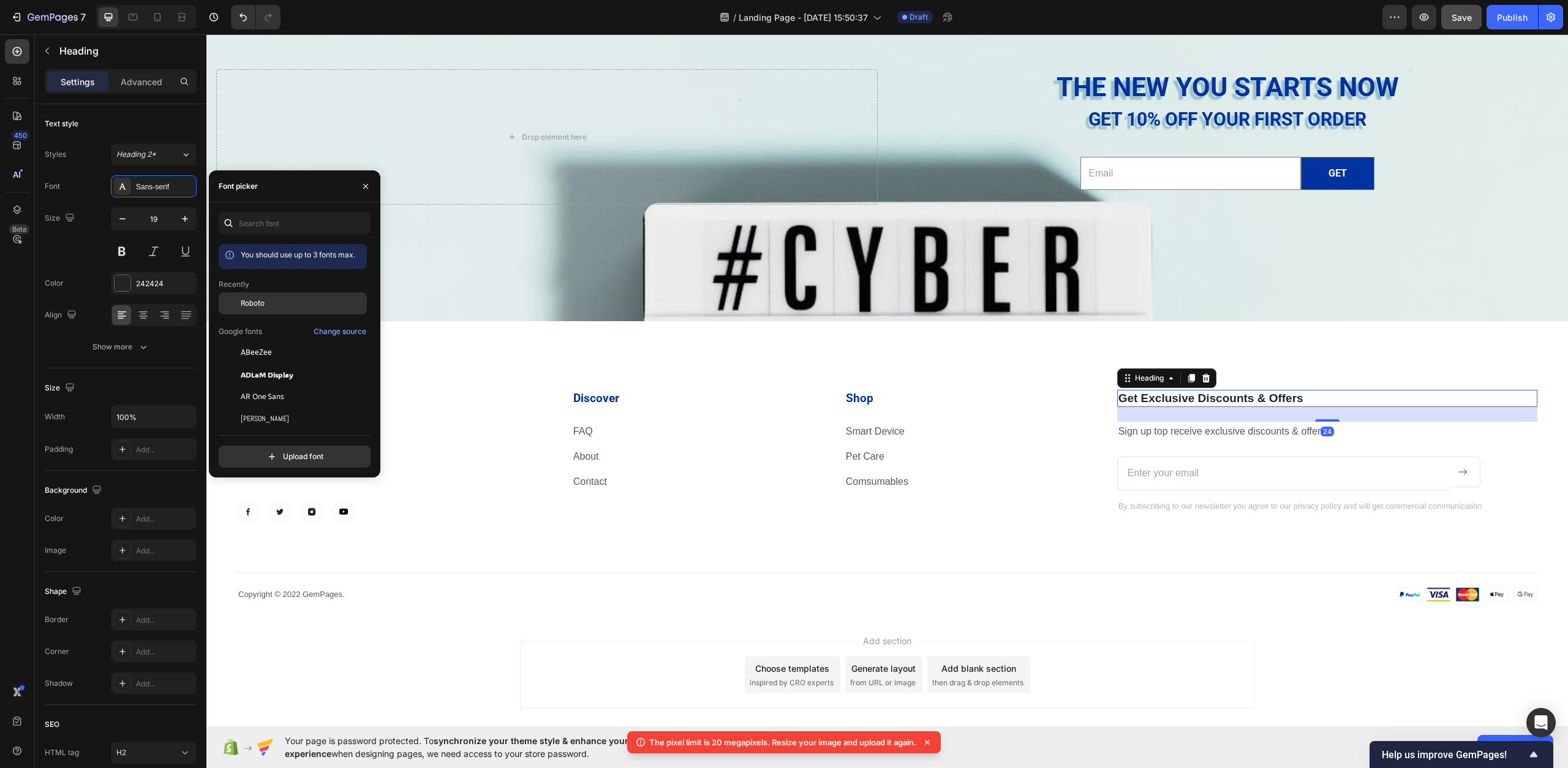
click at [270, 307] on div "Roboto" at bounding box center [302, 303] width 124 height 11
click at [136, 278] on div "242424" at bounding box center [153, 283] width 35 height 11
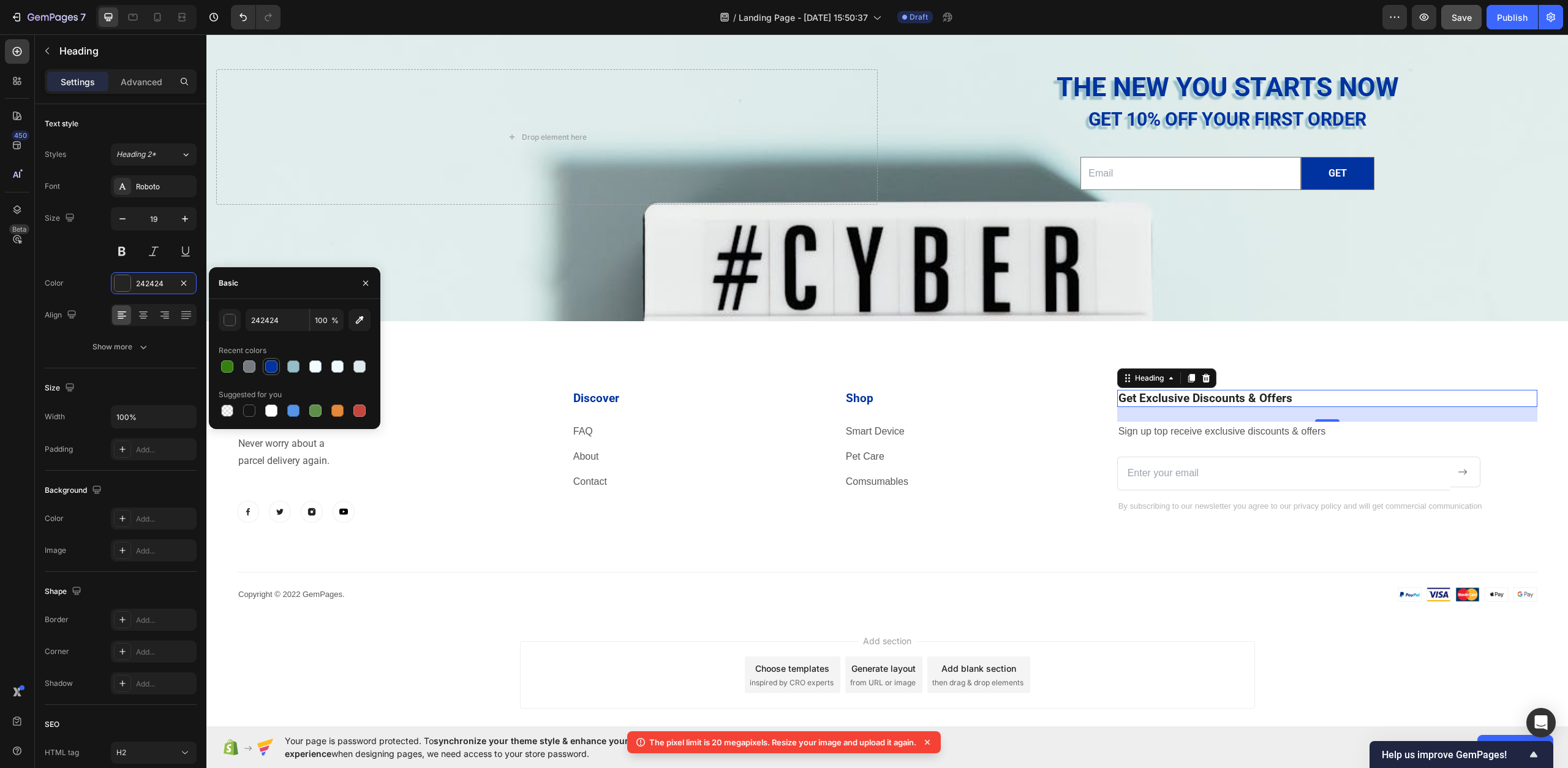
click at [277, 365] on div at bounding box center [270, 366] width 14 height 14
type input "0033A0"
click at [374, 443] on p "Never worry about a" at bounding box center [395, 443] width 313 height 18
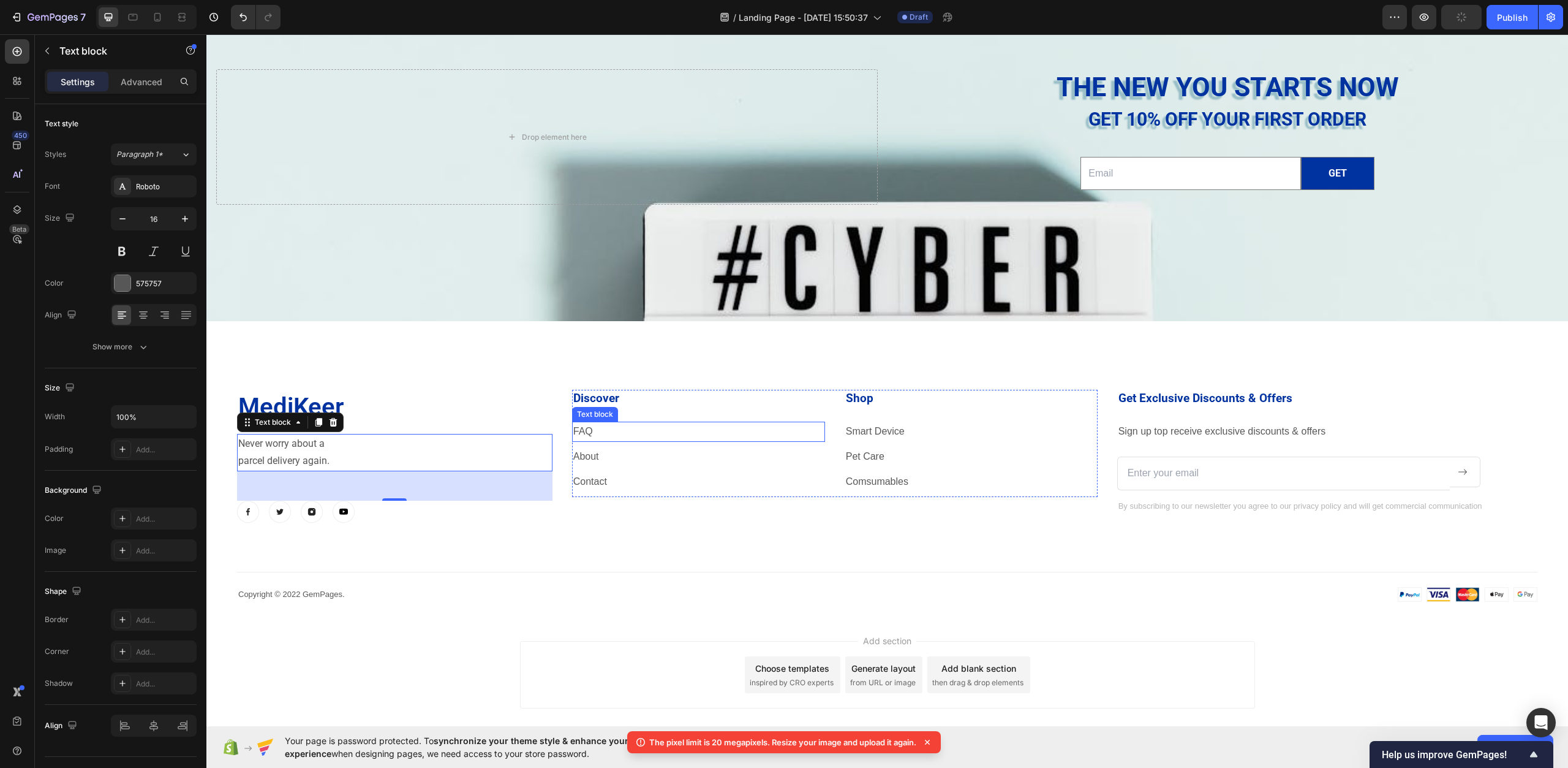
click at [613, 437] on p "FAQ" at bounding box center [698, 432] width 250 height 18
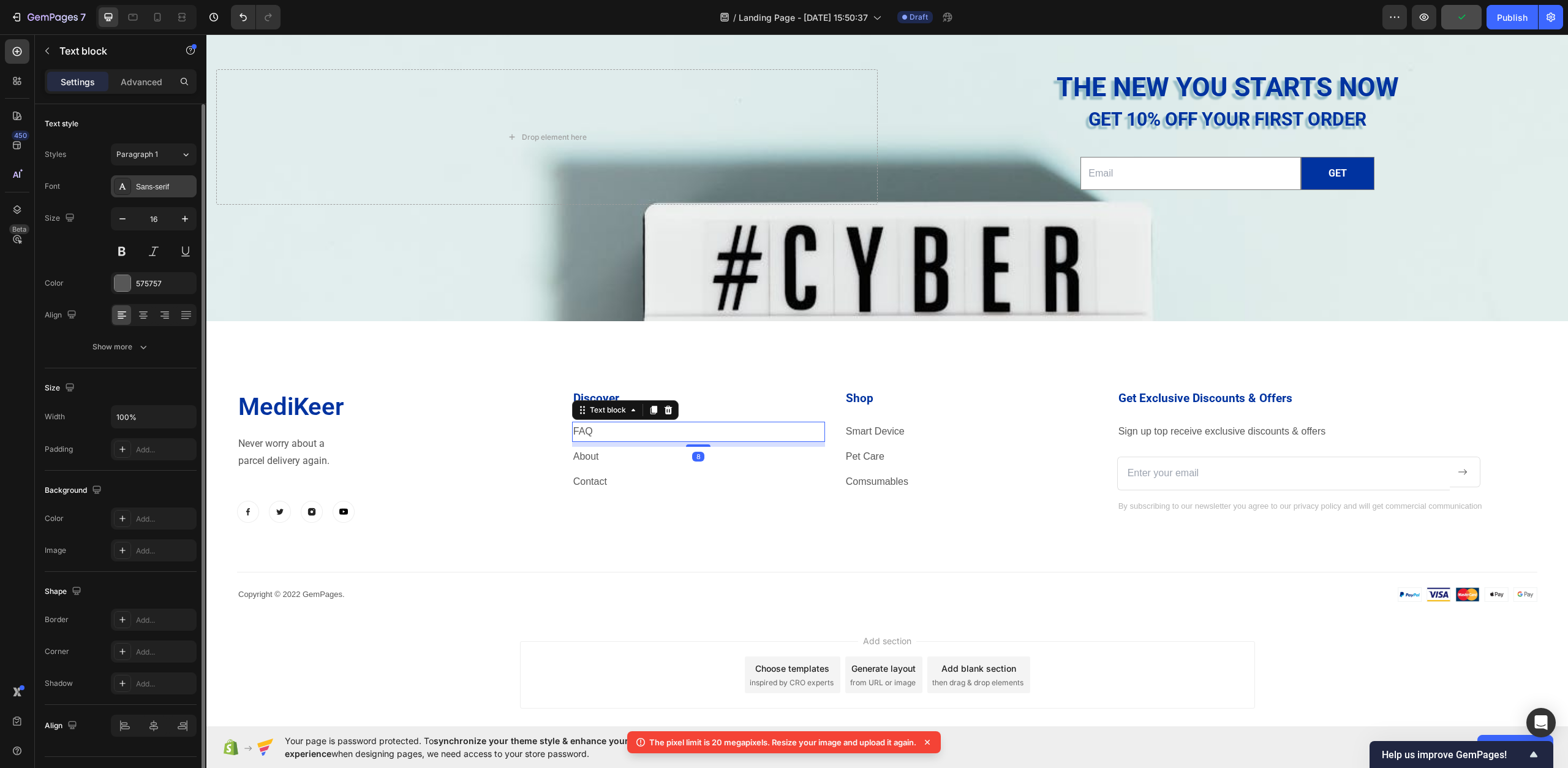
click at [163, 192] on div "Sans-serif" at bounding box center [164, 186] width 57 height 11
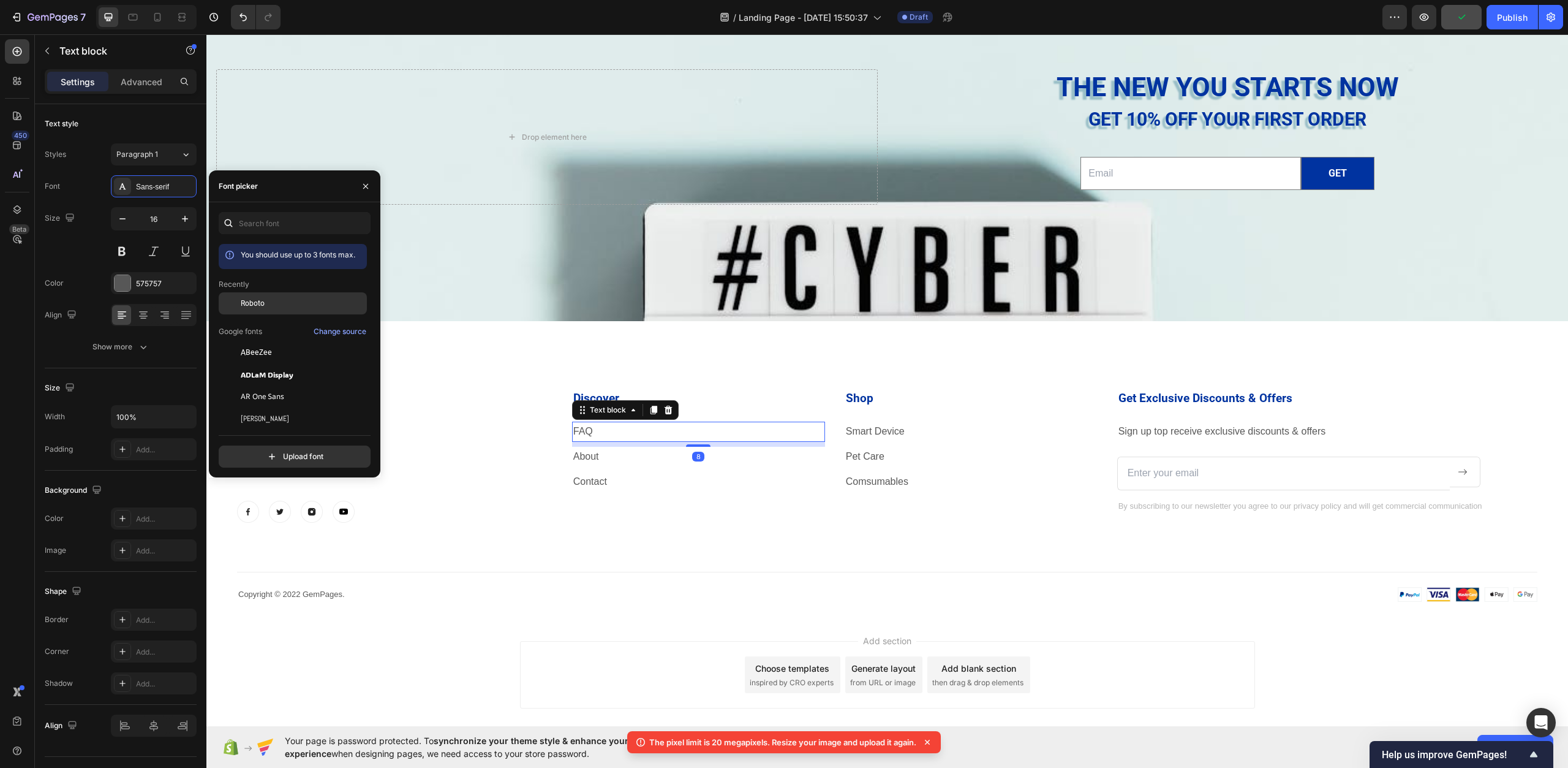
click at [284, 302] on div "Roboto" at bounding box center [302, 303] width 124 height 11
click at [602, 454] on p "About" at bounding box center [698, 457] width 250 height 18
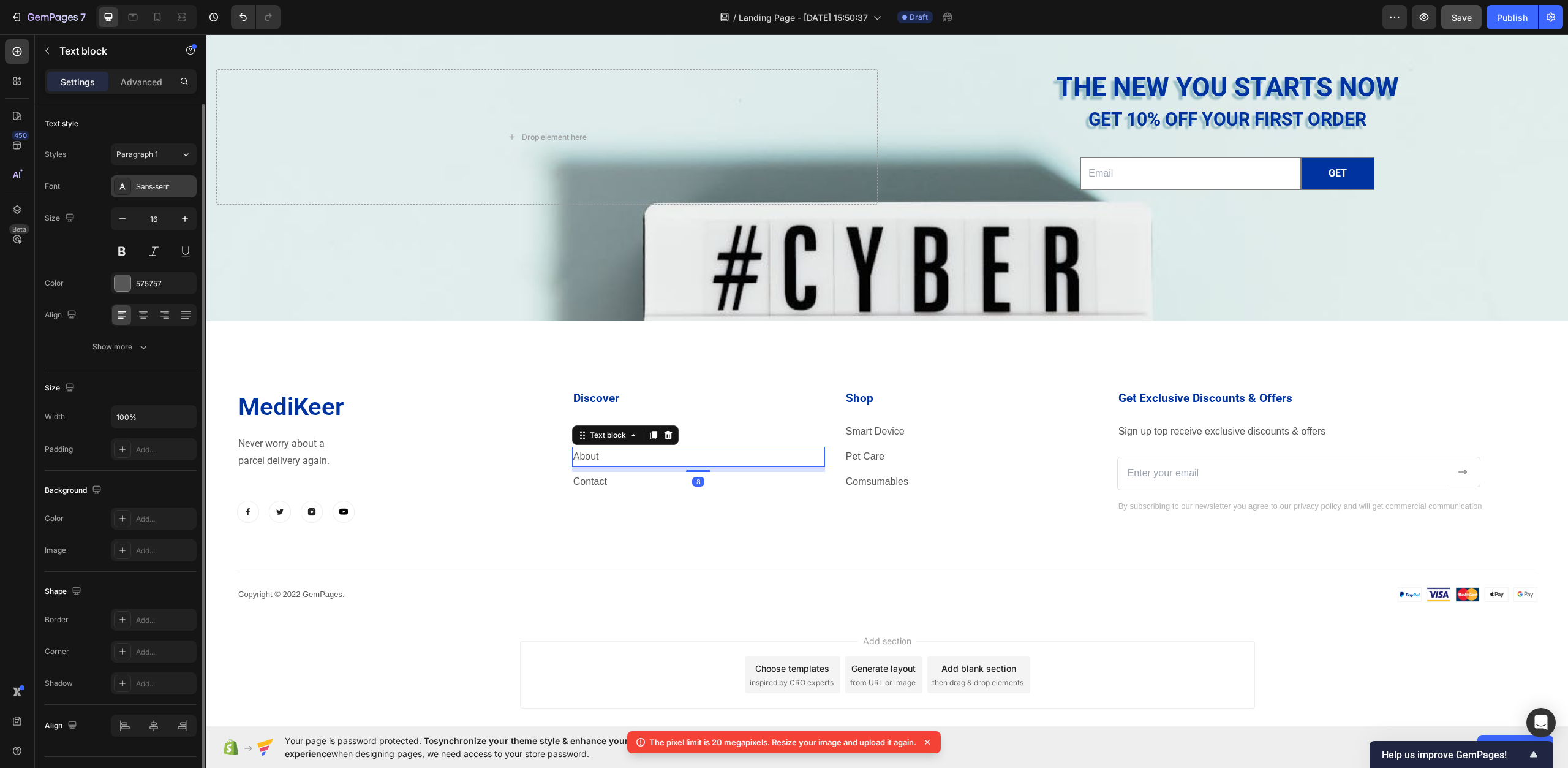
click at [164, 195] on div "Sans-serif" at bounding box center [154, 186] width 86 height 22
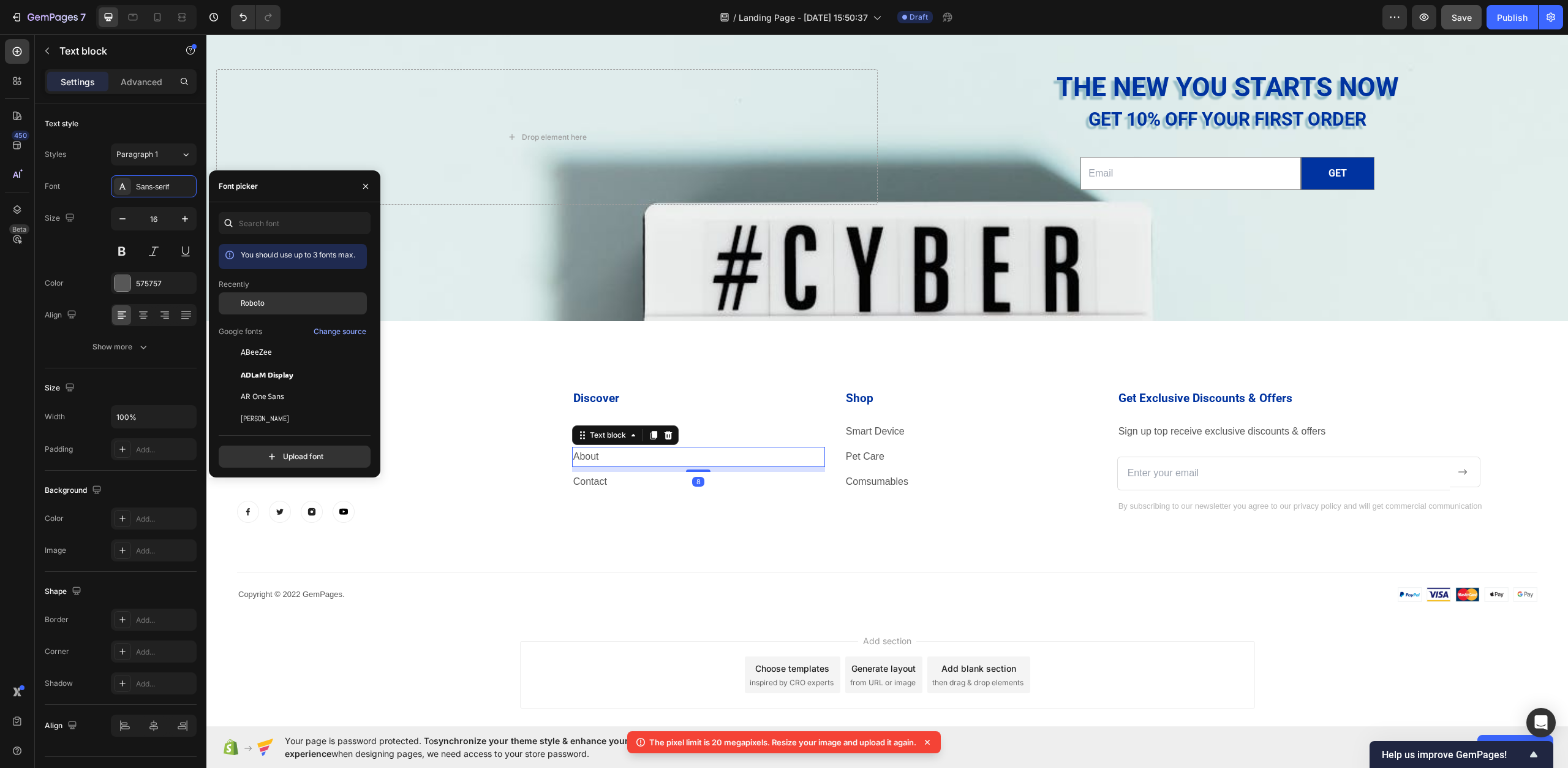
click at [266, 305] on div "Roboto" at bounding box center [302, 303] width 124 height 11
click at [619, 480] on p "Contact" at bounding box center [698, 481] width 250 height 18
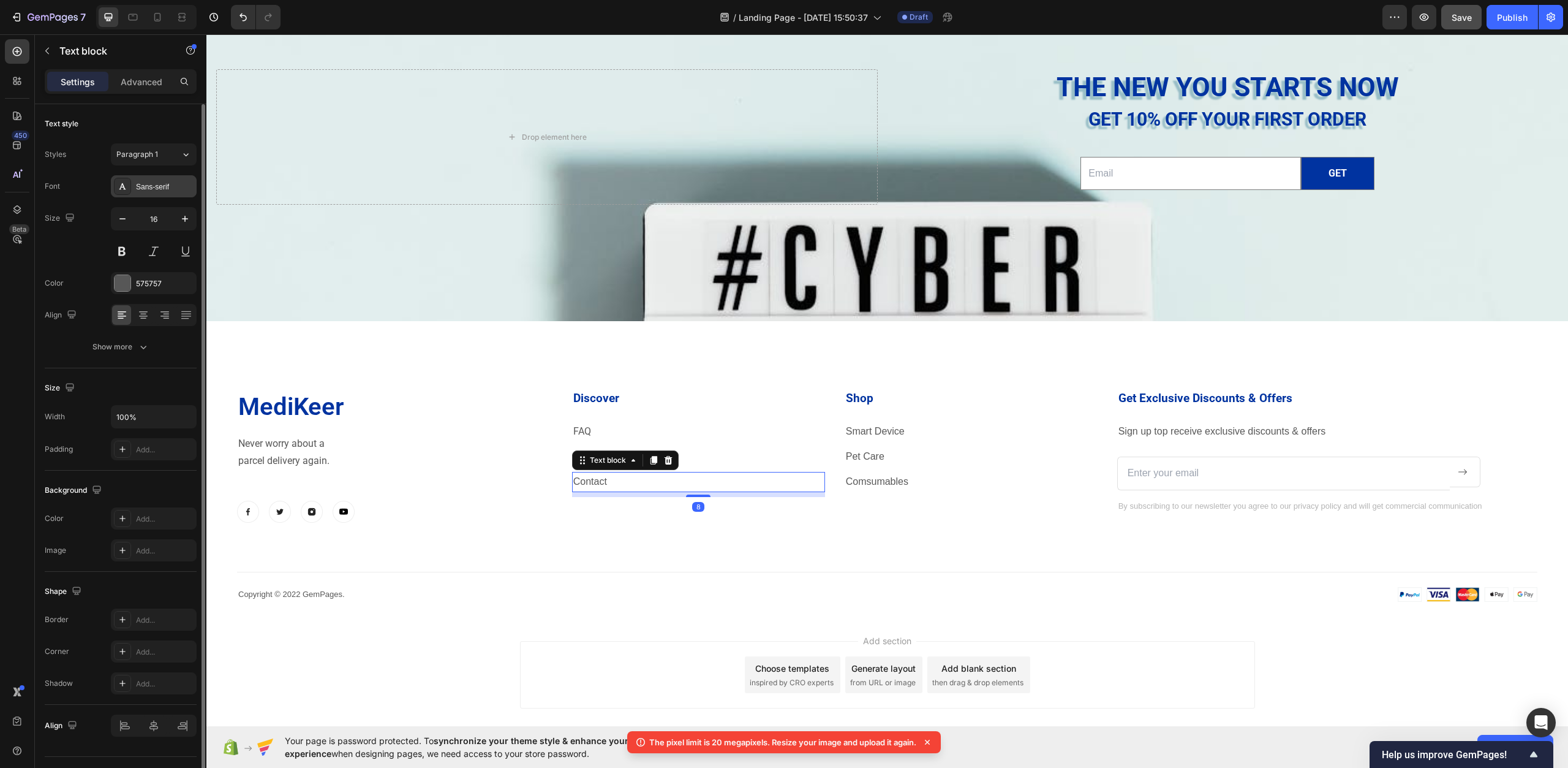
click at [158, 188] on div "Sans-serif" at bounding box center [164, 186] width 57 height 11
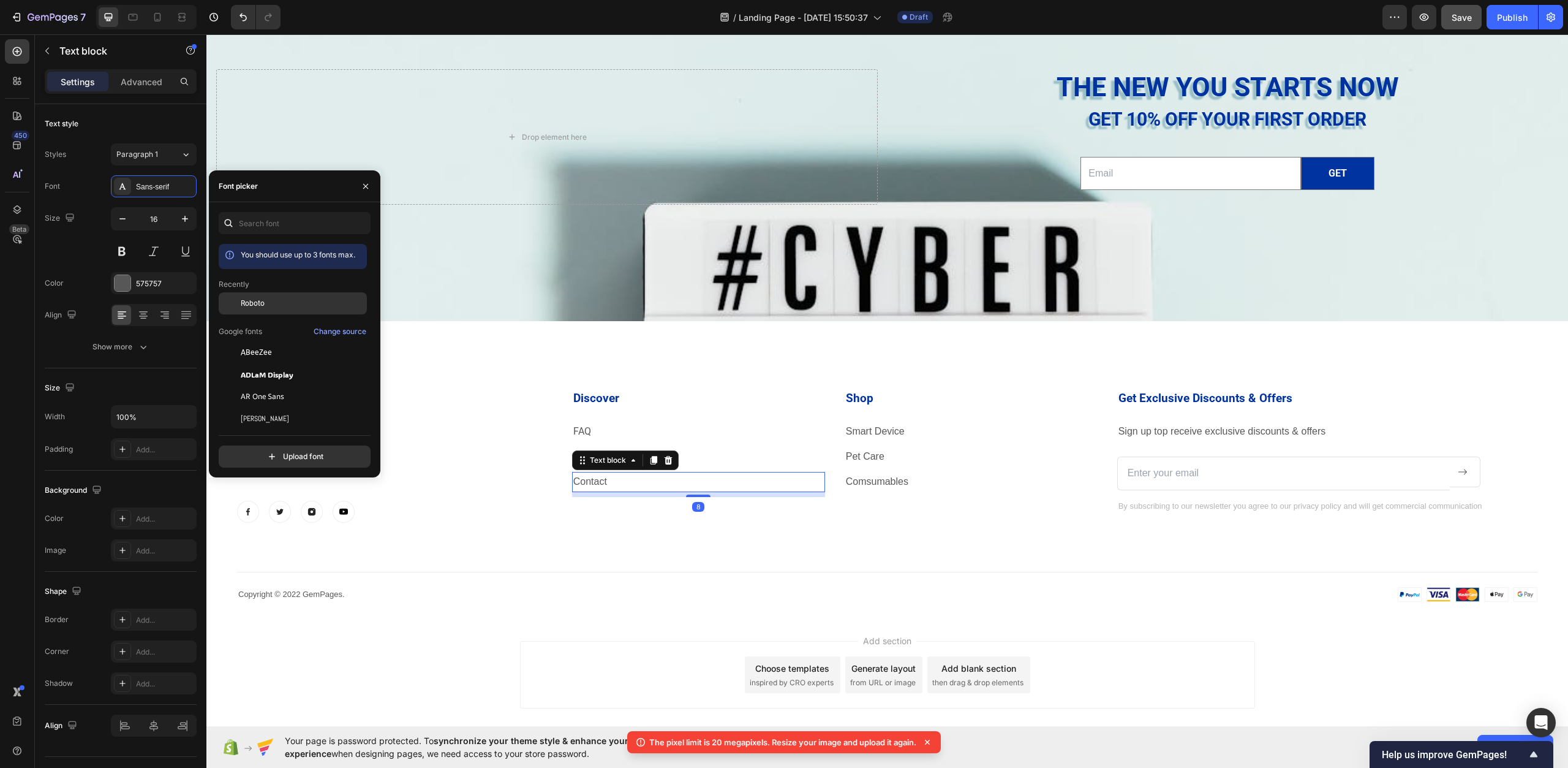
click at [261, 298] on span "Roboto" at bounding box center [253, 303] width 24 height 11
click at [892, 438] on p "Smart Device" at bounding box center [971, 432] width 250 height 18
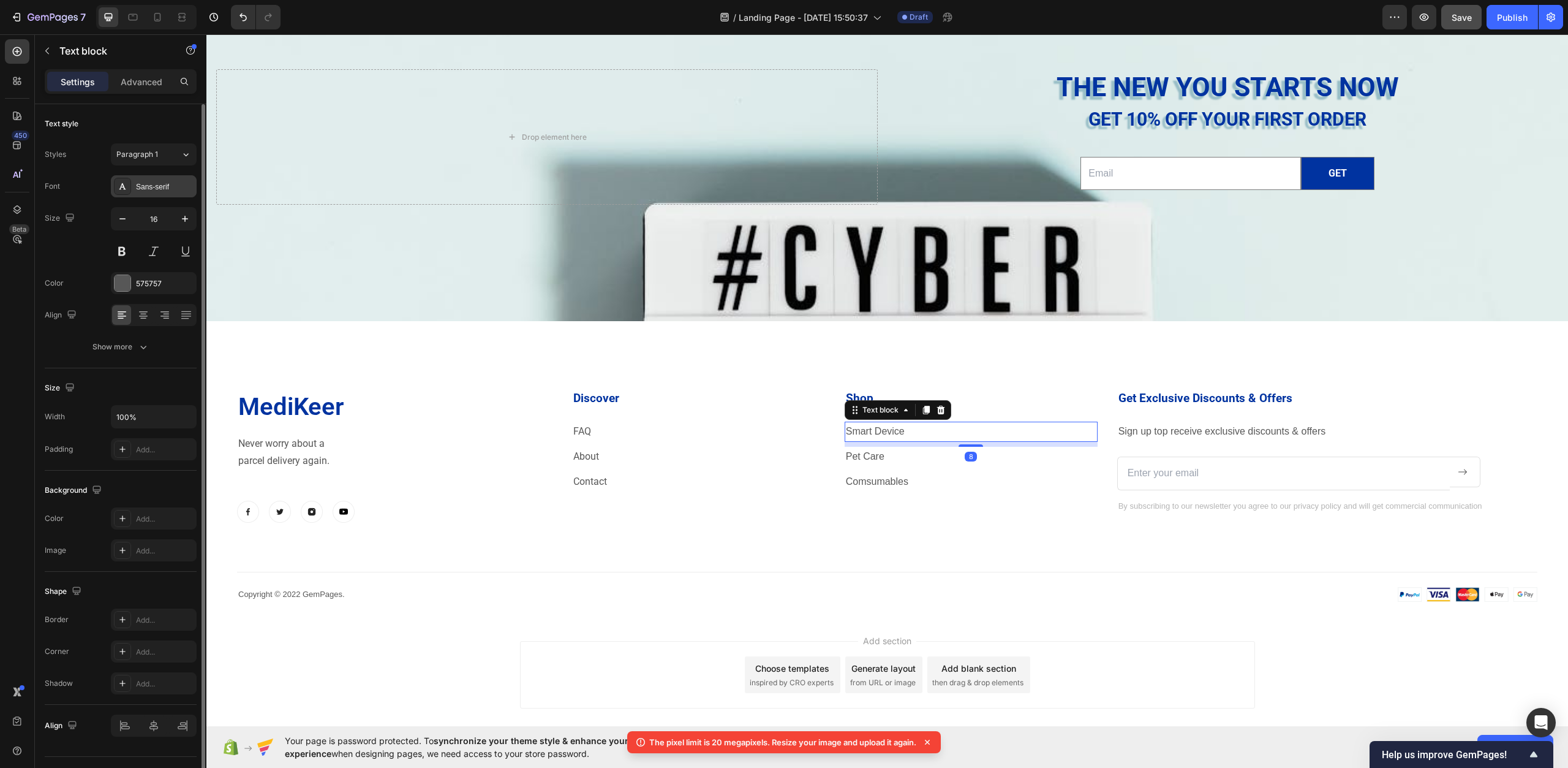
click at [149, 186] on div "Sans-serif" at bounding box center [164, 186] width 57 height 11
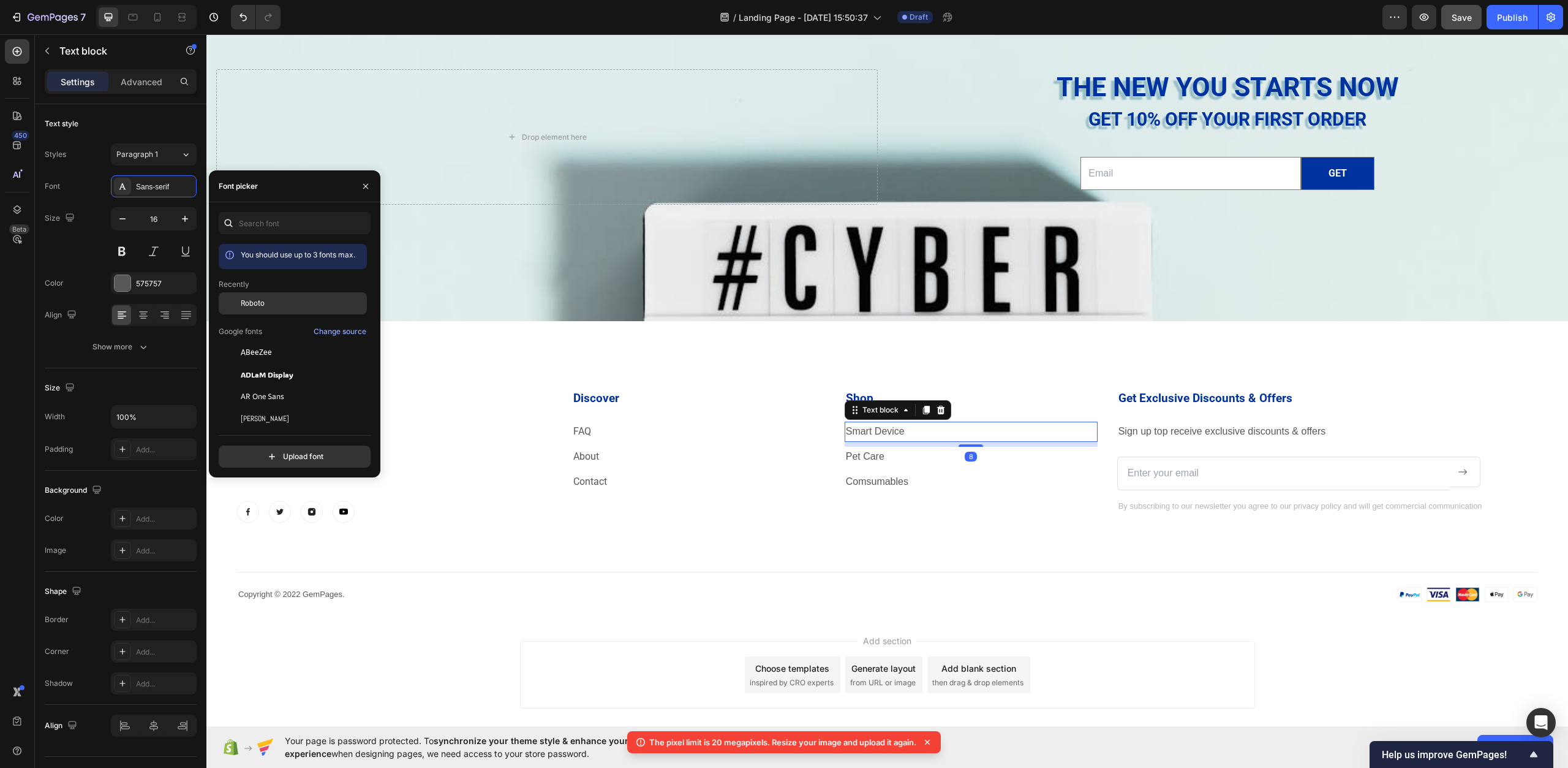
click at [275, 298] on div "Roboto" at bounding box center [302, 303] width 124 height 11
click at [870, 464] on div "Text block" at bounding box center [868, 465] width 41 height 11
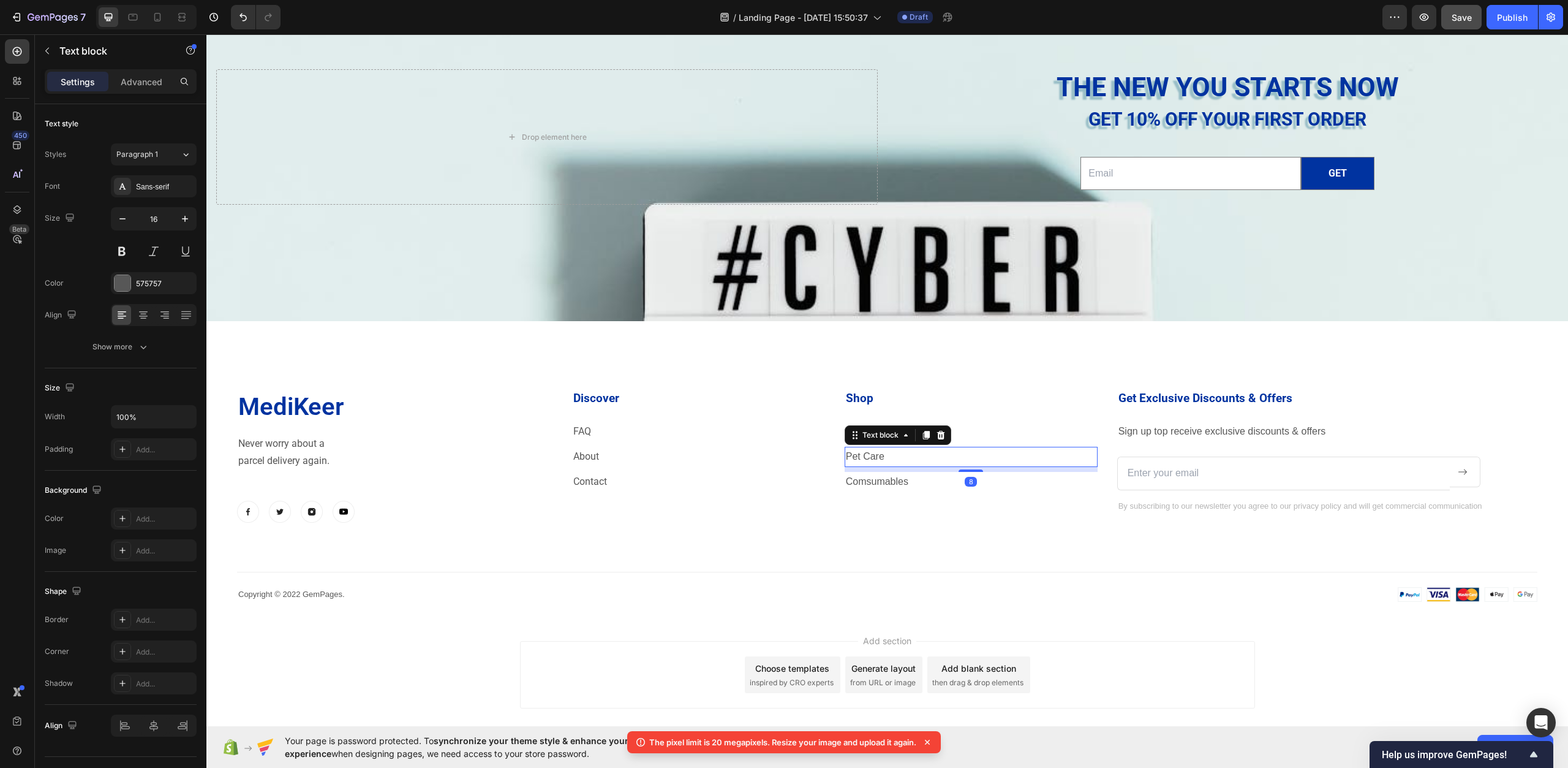
click at [1036, 456] on p "Pet Care" at bounding box center [971, 457] width 250 height 18
click at [167, 181] on div "Sans-serif" at bounding box center [164, 186] width 57 height 11
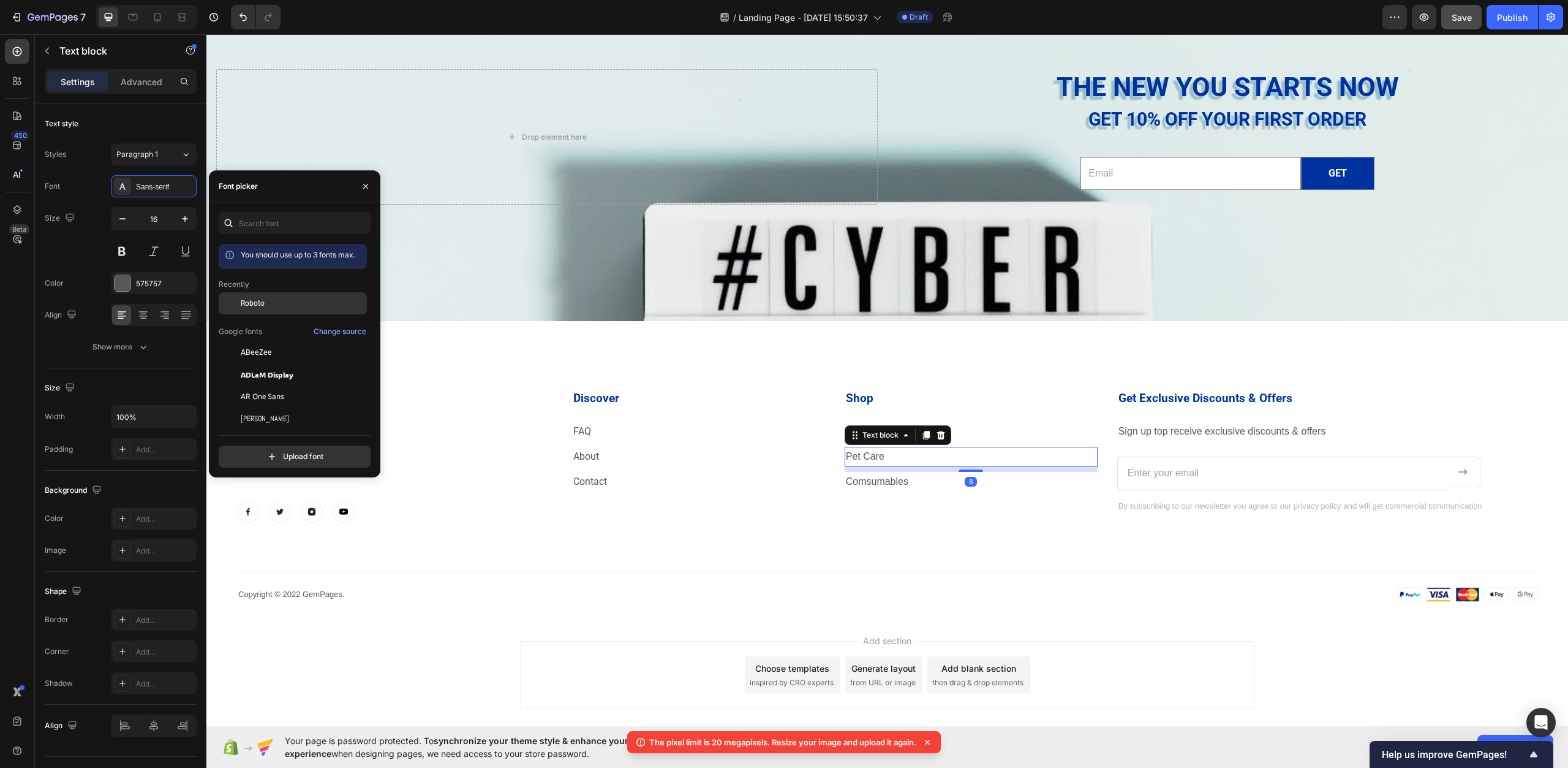
click at [304, 301] on div "Roboto" at bounding box center [302, 303] width 124 height 11
click at [872, 484] on p "Comsumables" at bounding box center [971, 481] width 250 height 18
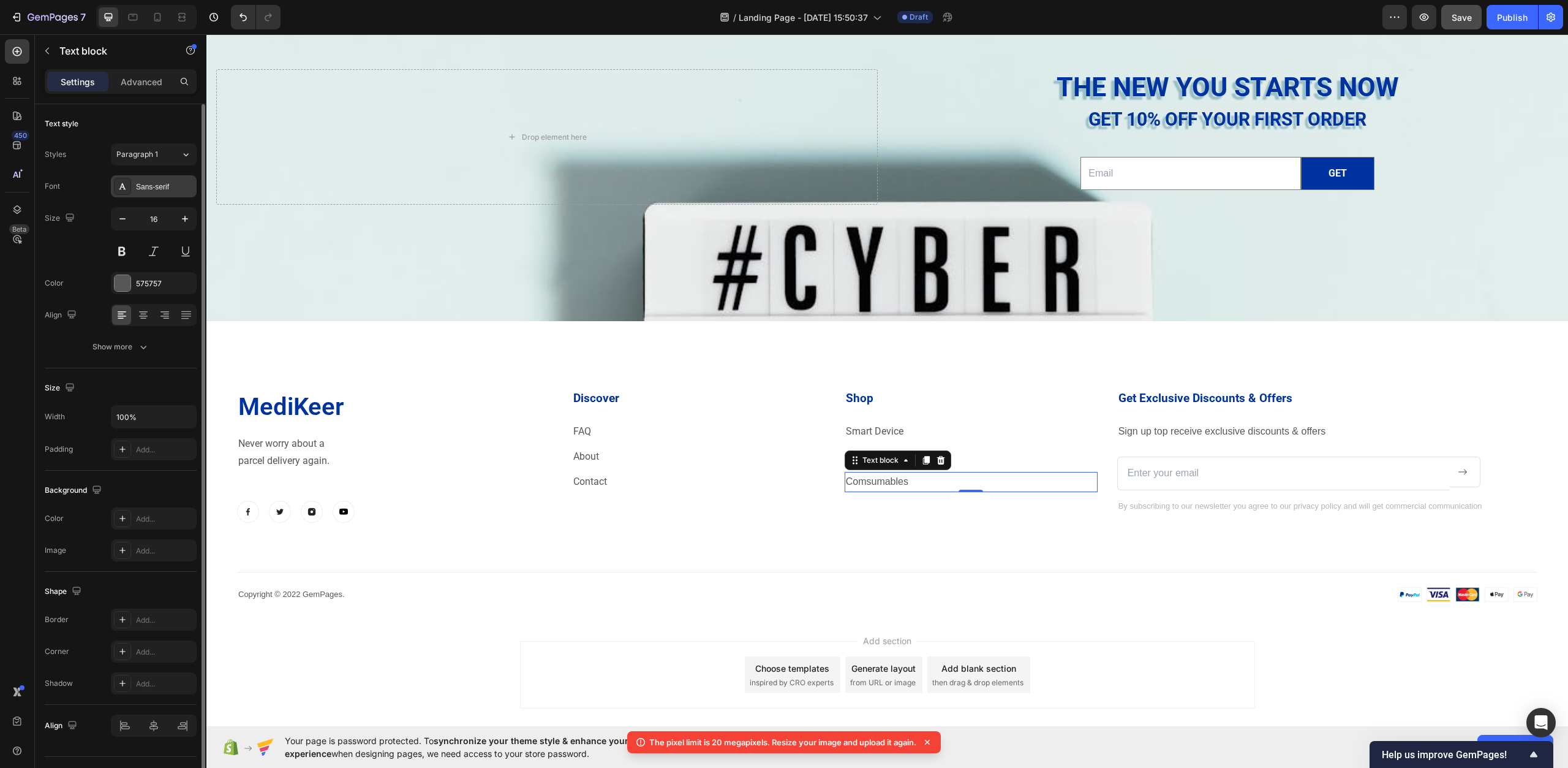
click at [153, 190] on div "Sans-serif" at bounding box center [164, 186] width 57 height 11
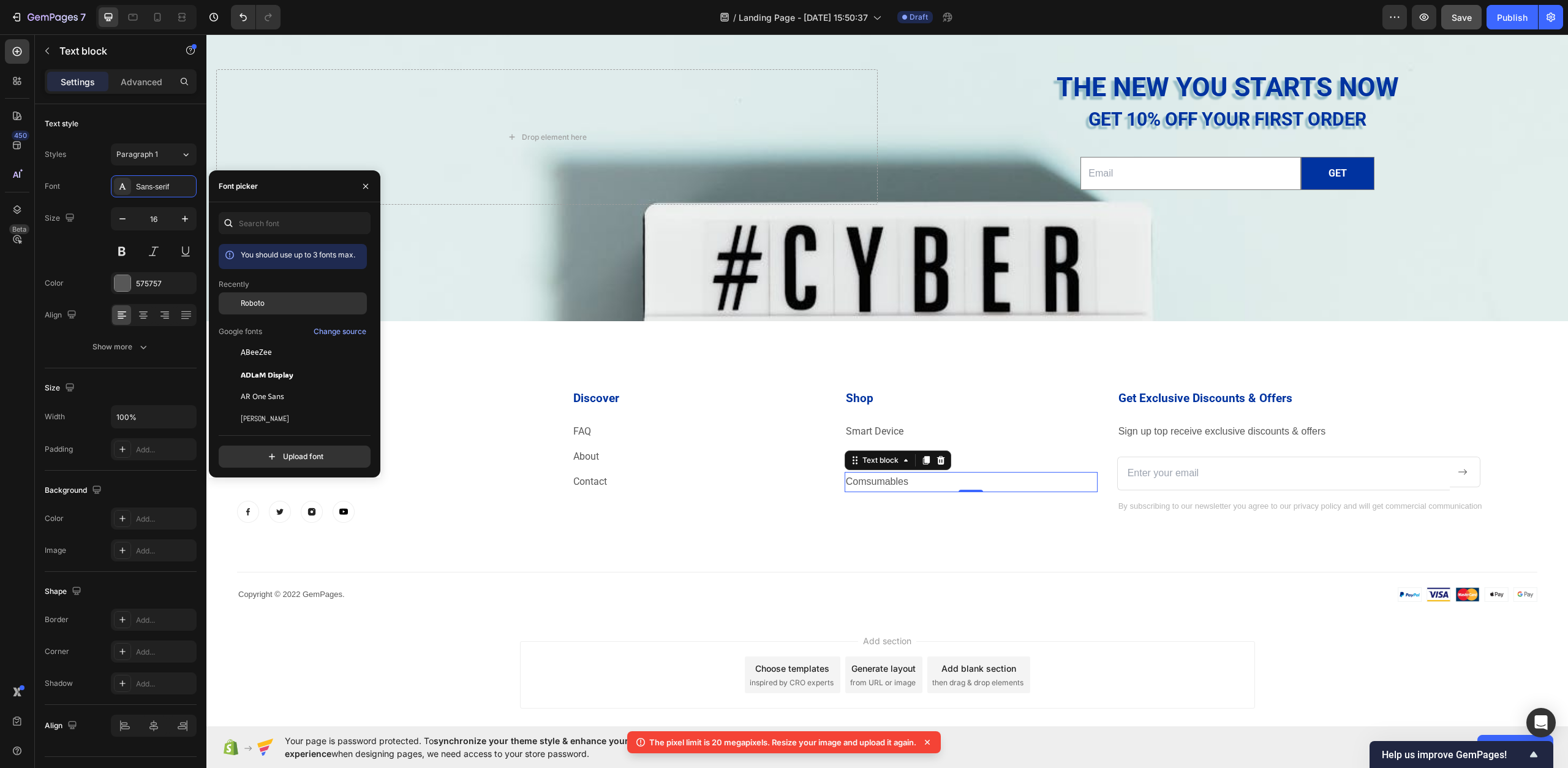
click at [255, 306] on span "Roboto" at bounding box center [253, 303] width 24 height 11
click at [1142, 438] on p "Sign up top receive exclusive discounts & offers" at bounding box center [1328, 432] width 418 height 18
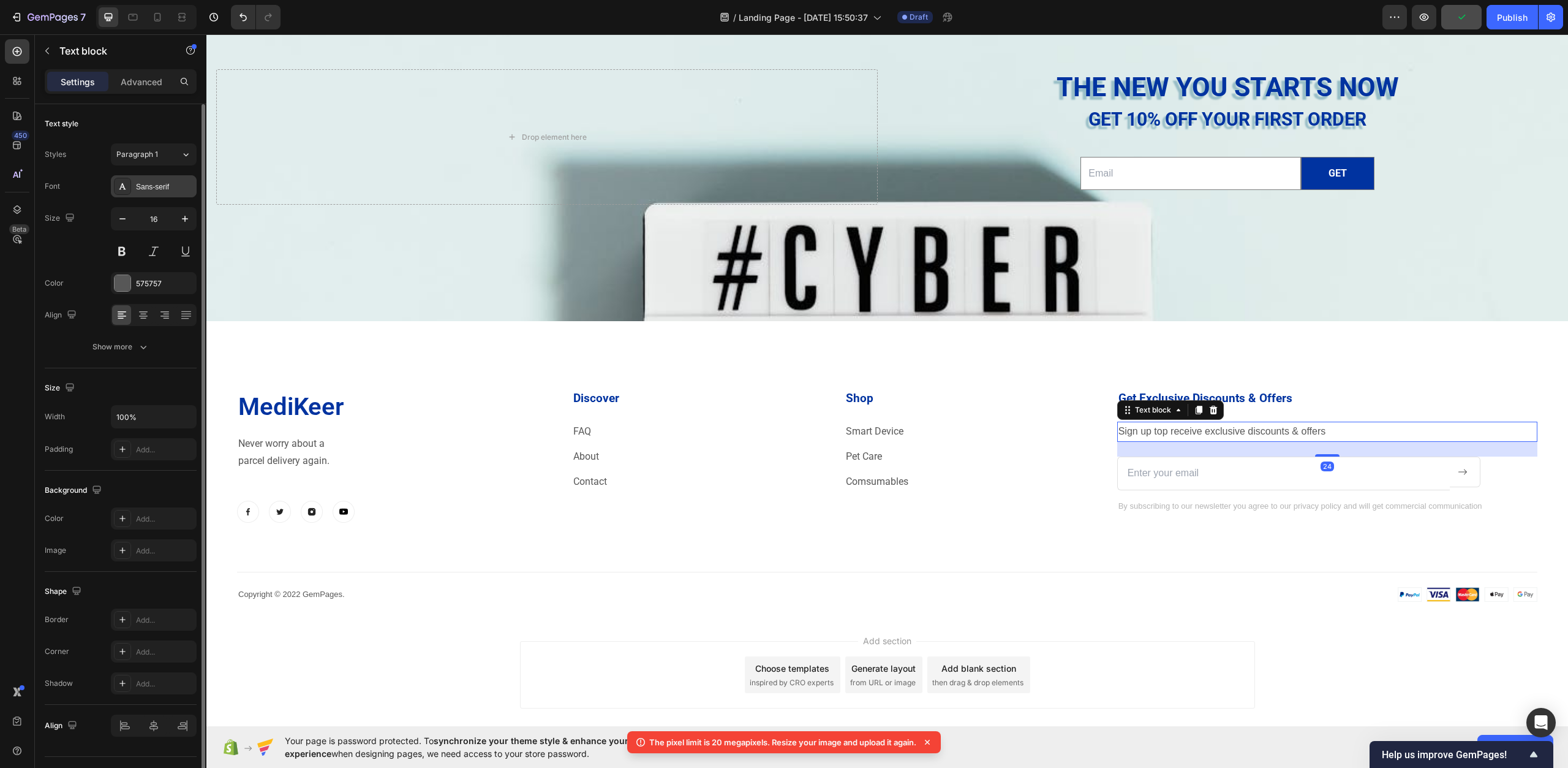
click at [149, 184] on div "Sans-serif" at bounding box center [164, 186] width 57 height 11
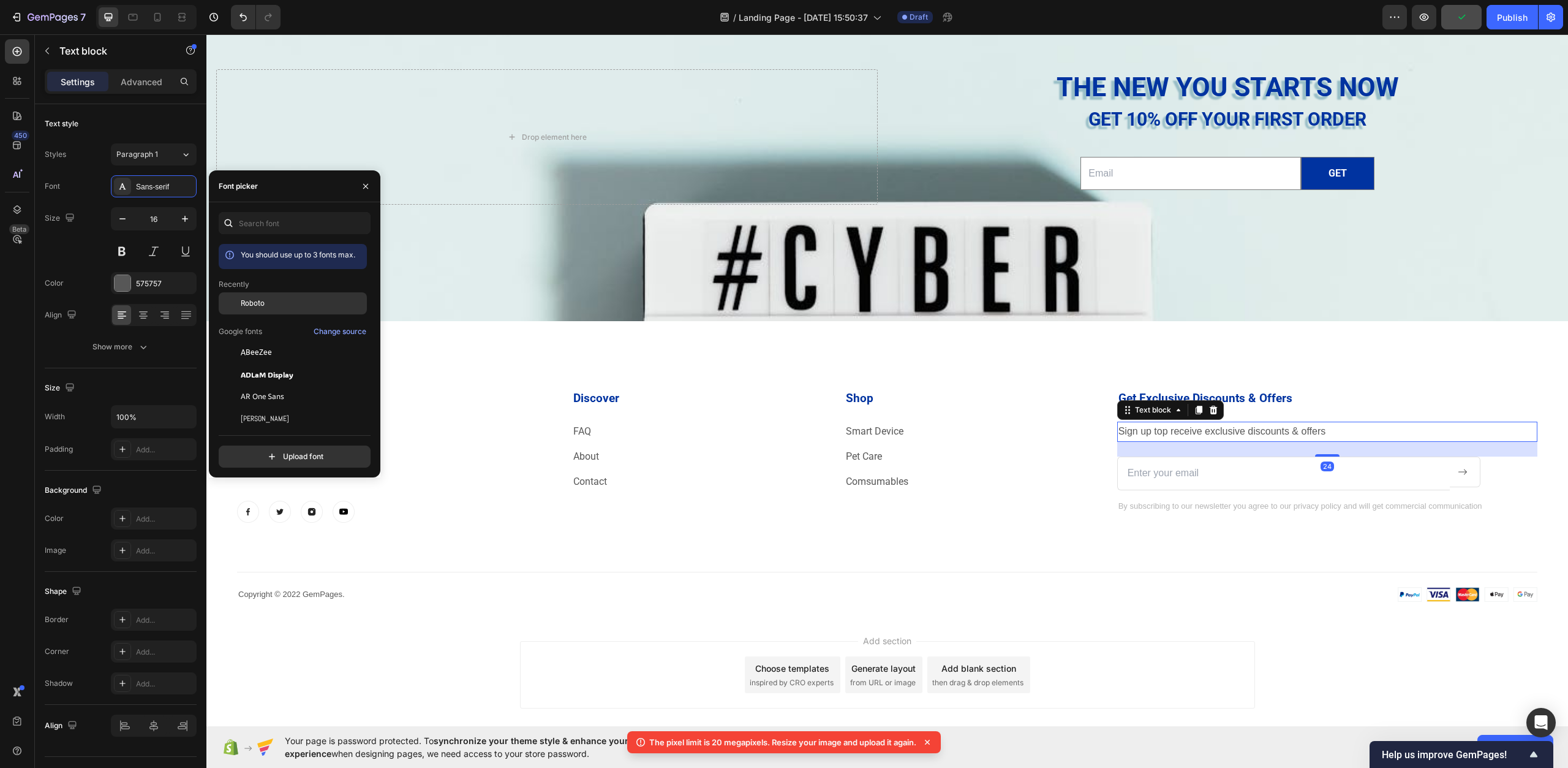
click at [270, 293] on div "Roboto" at bounding box center [293, 303] width 148 height 22
click at [1153, 484] on input "email" at bounding box center [1283, 474] width 333 height 34
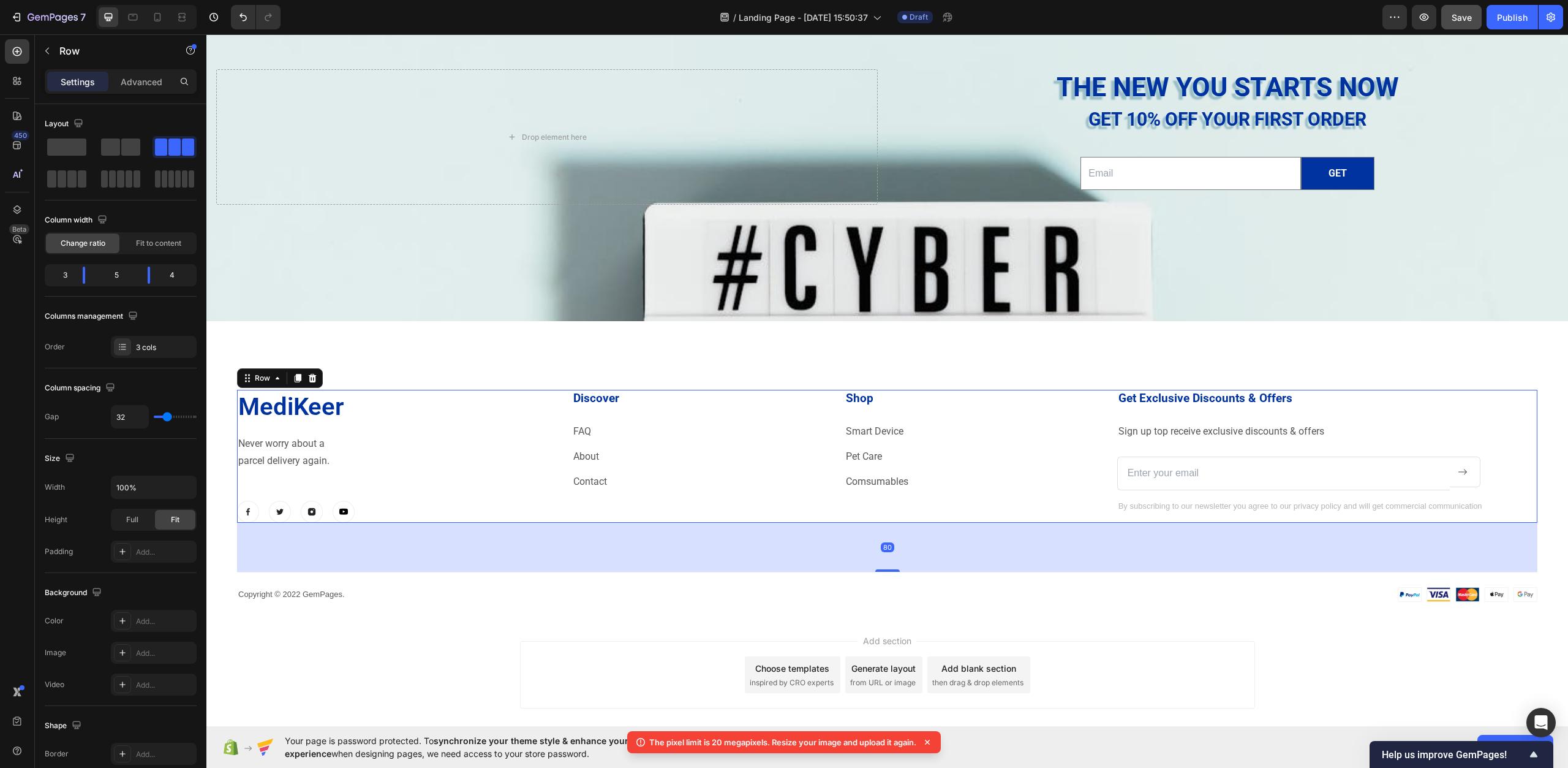
click at [1043, 509] on div "Discover Heading FAQ Text block About Text block Contact Text block Shop Headin…" at bounding box center [835, 456] width 526 height 134
click at [1159, 513] on div "Get Exclusive Discounts & Offers Heading Sign up top receive exclusive discount…" at bounding box center [1327, 456] width 420 height 134
click at [1161, 507] on p "By subscribing to our newsletter you agree to our privacy policy and will get c…" at bounding box center [1328, 507] width 418 height 10
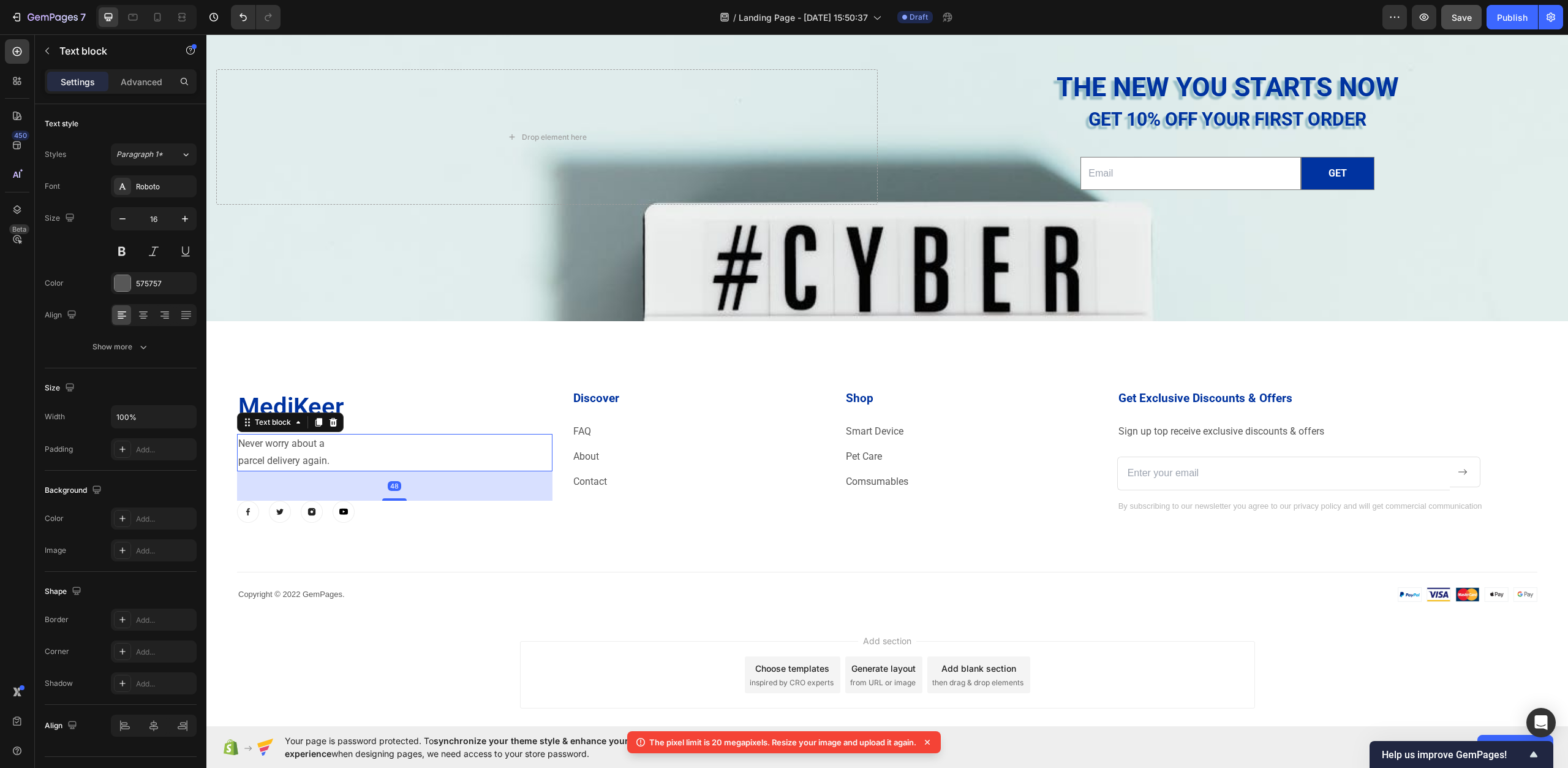
click at [311, 453] on p "parcel delivery again." at bounding box center [395, 461] width 313 height 18
click at [605, 545] on div "MediKeer Heading Never worry about a parcel delivery again. Text block 48 Image…" at bounding box center [887, 496] width 1301 height 212
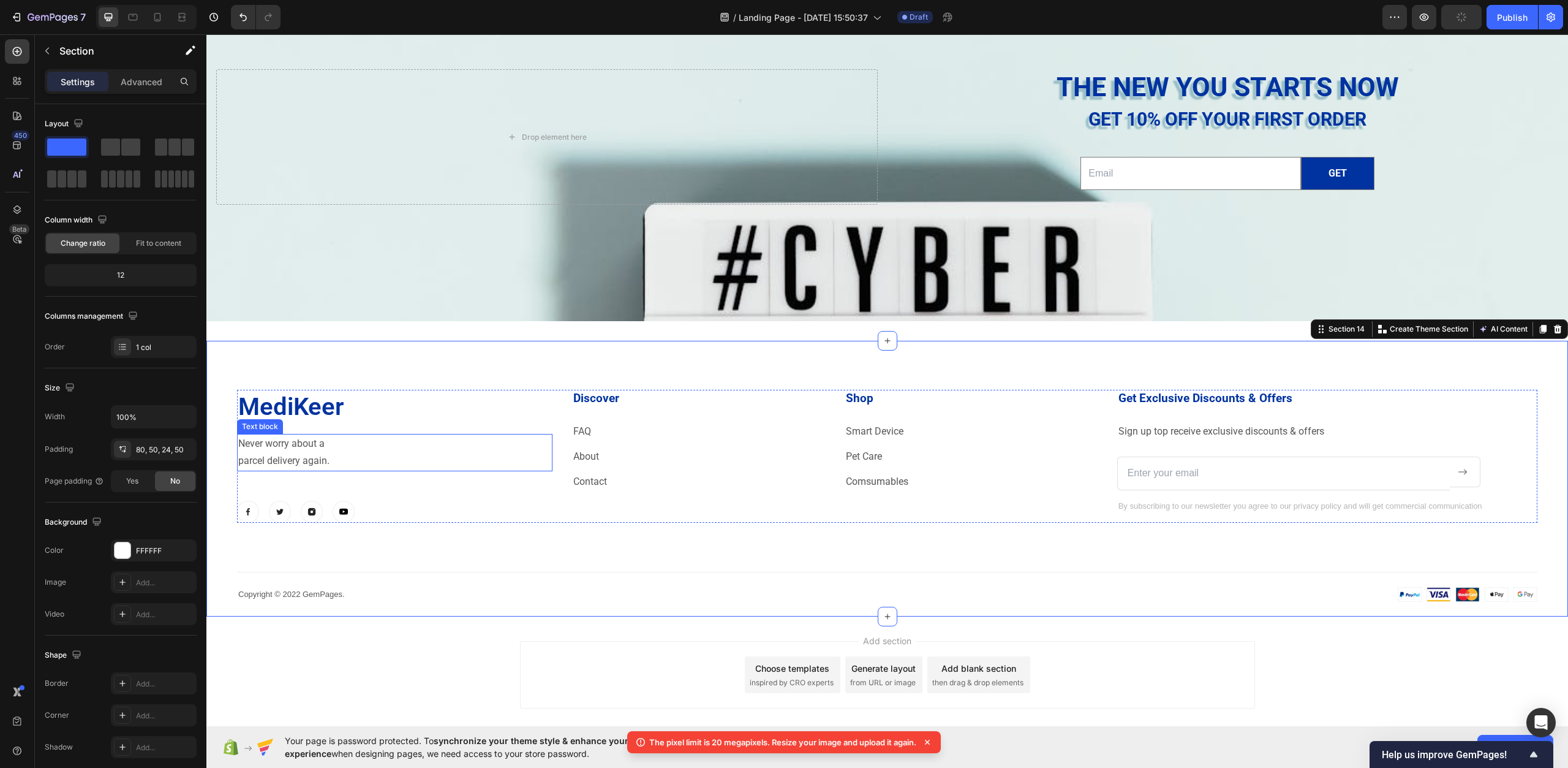
click at [338, 451] on p "Never worry about a" at bounding box center [395, 443] width 313 height 18
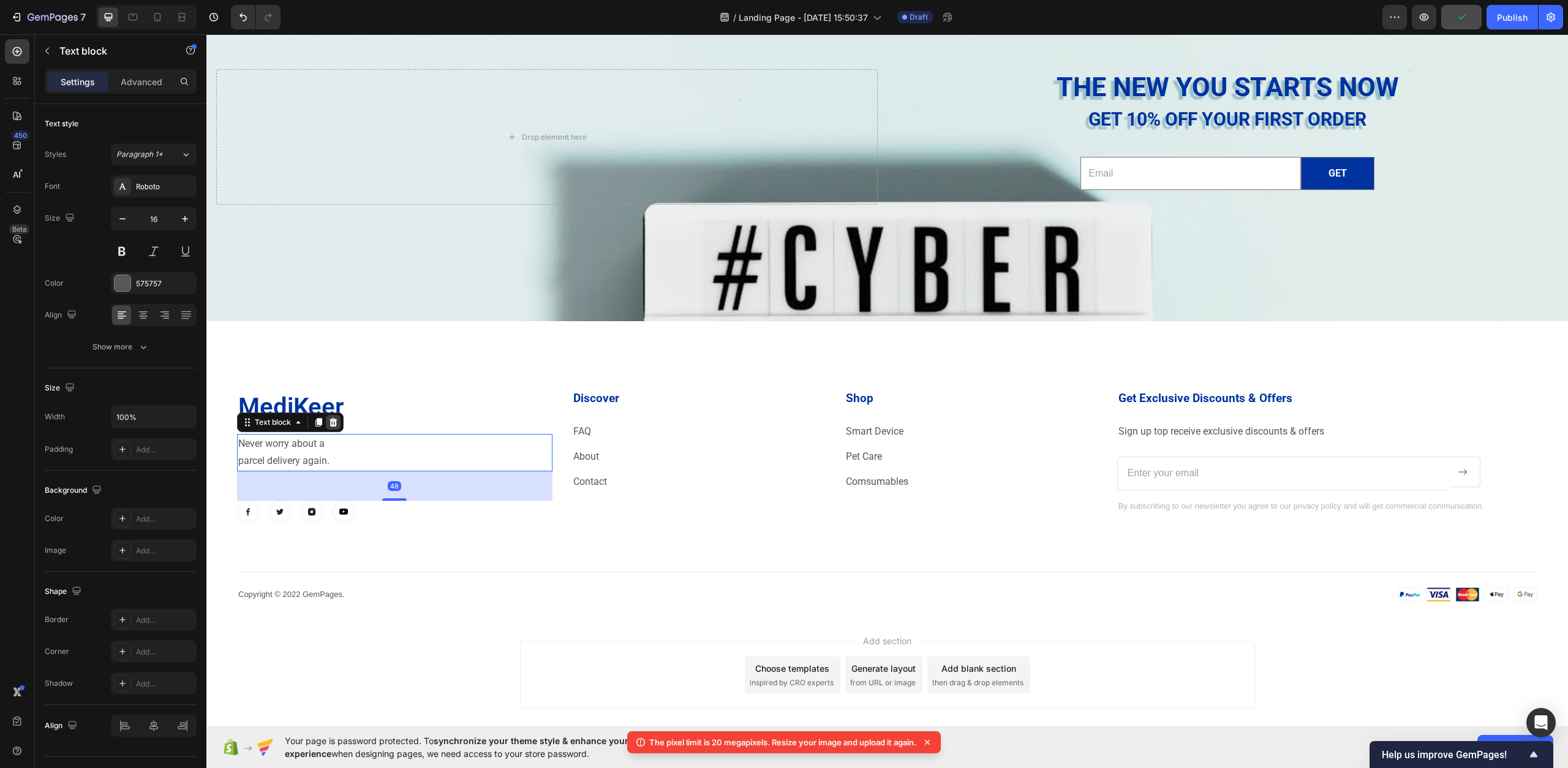
click at [335, 423] on icon at bounding box center [333, 422] width 8 height 8
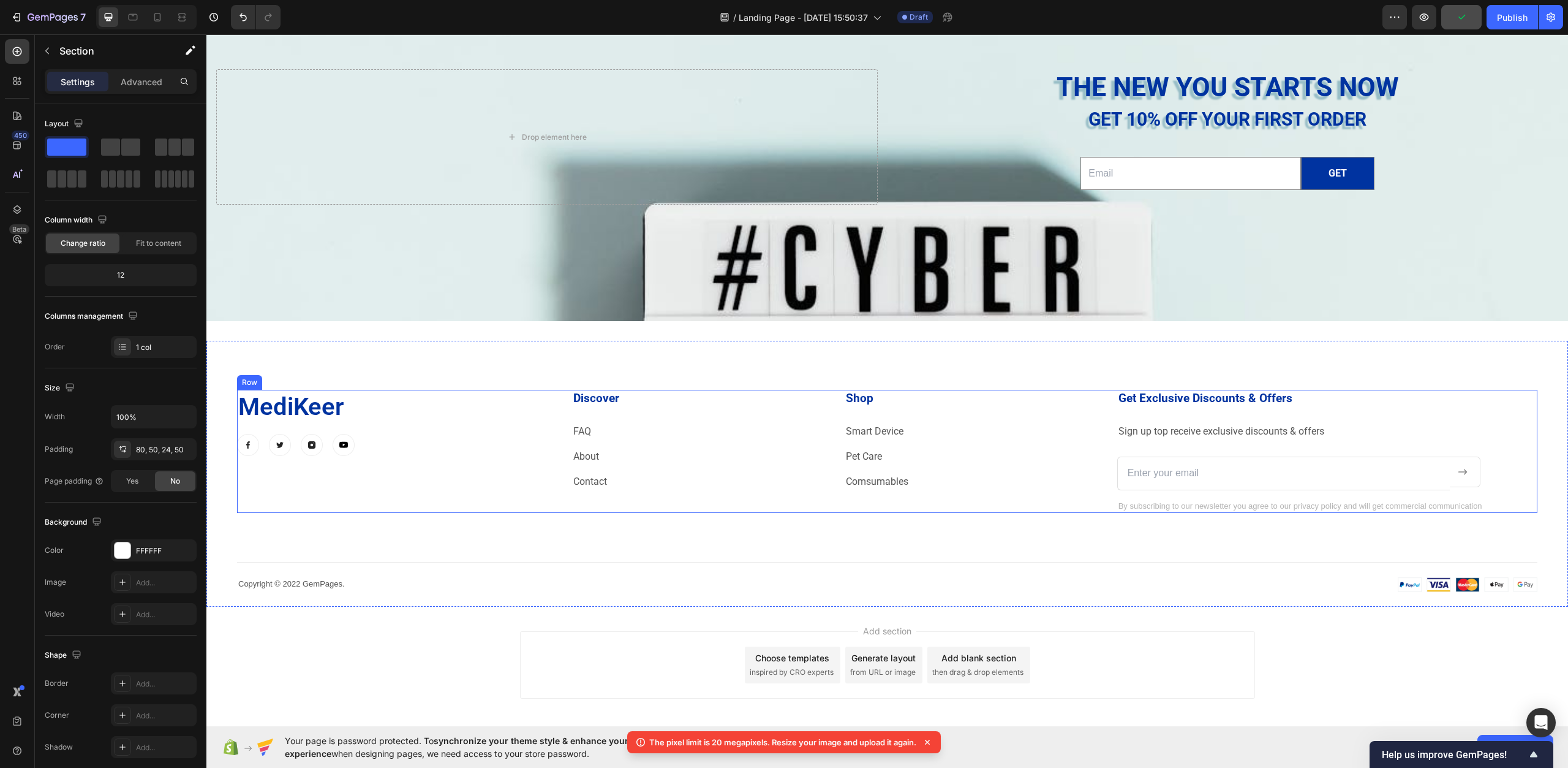
click at [586, 530] on div "MediKeer Heading Image Image Image Image Row Discover Heading FAQ Text block Ab…" at bounding box center [887, 491] width 1301 height 202
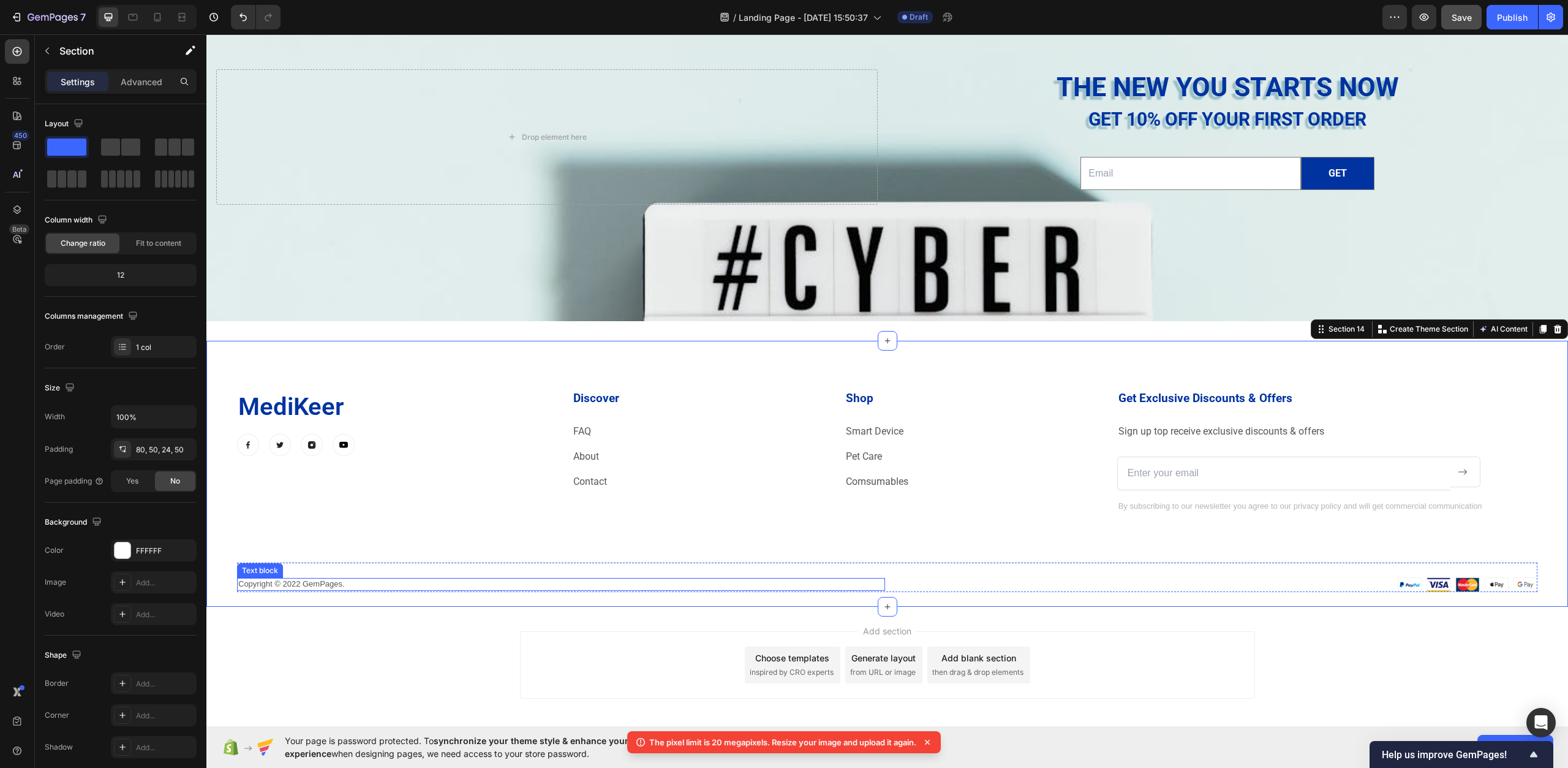
click at [338, 587] on p "Copyright © 2022 GemPages." at bounding box center [561, 584] width 645 height 10
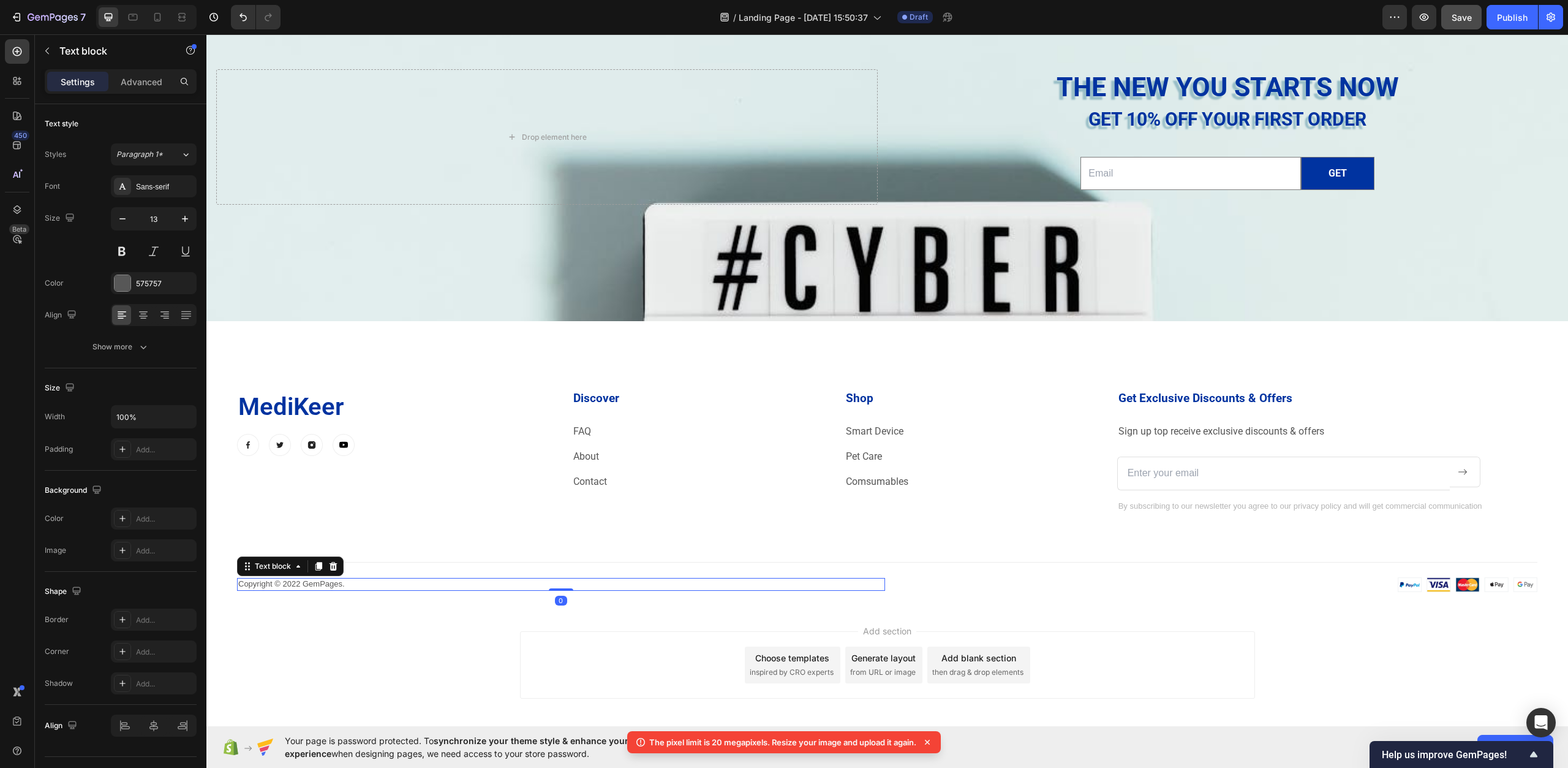
click at [354, 585] on p "Copyright © 2022 GemPages." at bounding box center [561, 584] width 645 height 10
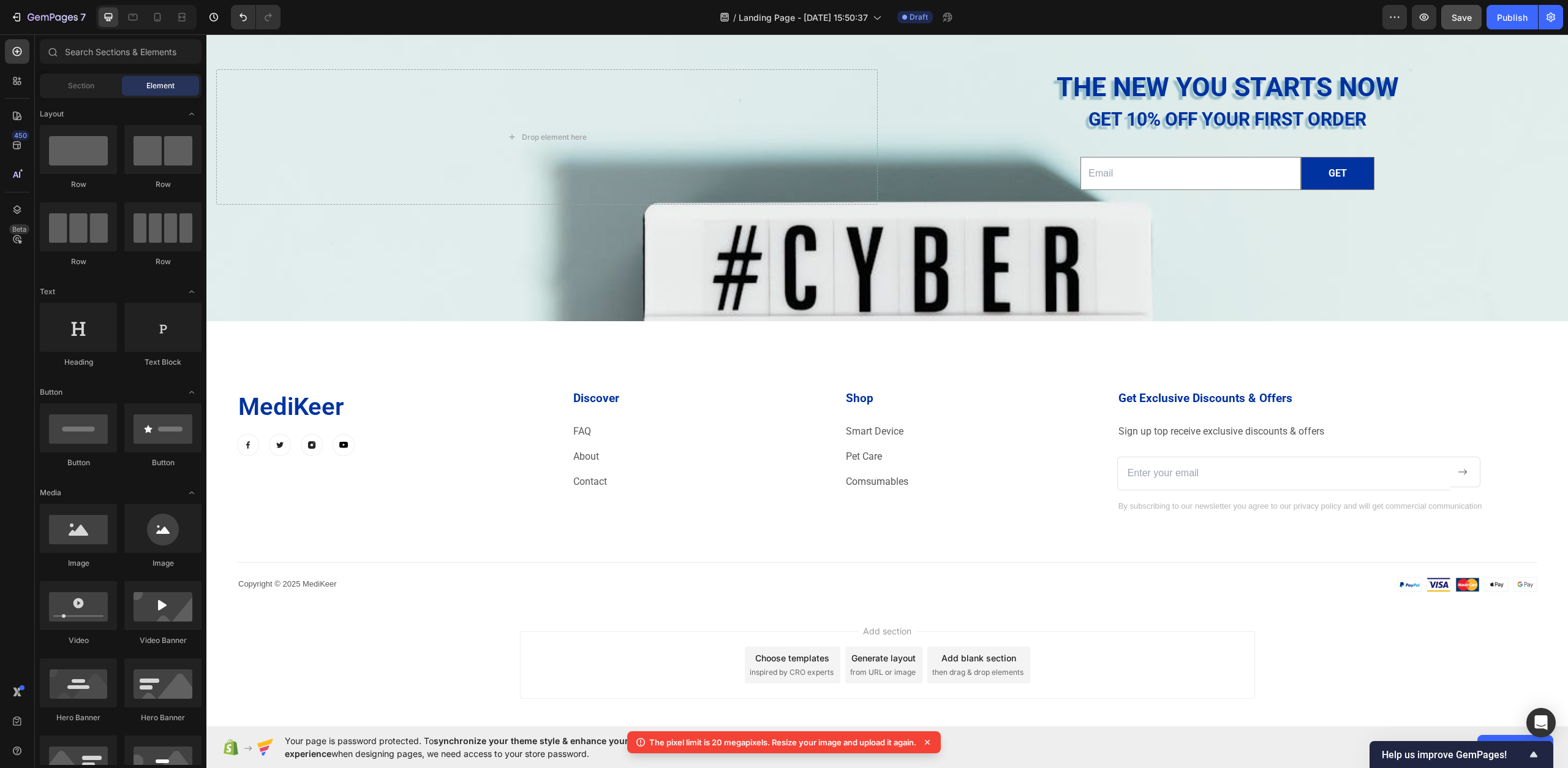
click at [359, 615] on div "Add section Choose templates inspired by CRO experts Generate layout from URL o…" at bounding box center [887, 682] width 1362 height 151
click at [1462, 26] on button "Save" at bounding box center [1462, 17] width 40 height 24
click at [1398, 18] on icon "button" at bounding box center [1394, 17] width 13 height 13
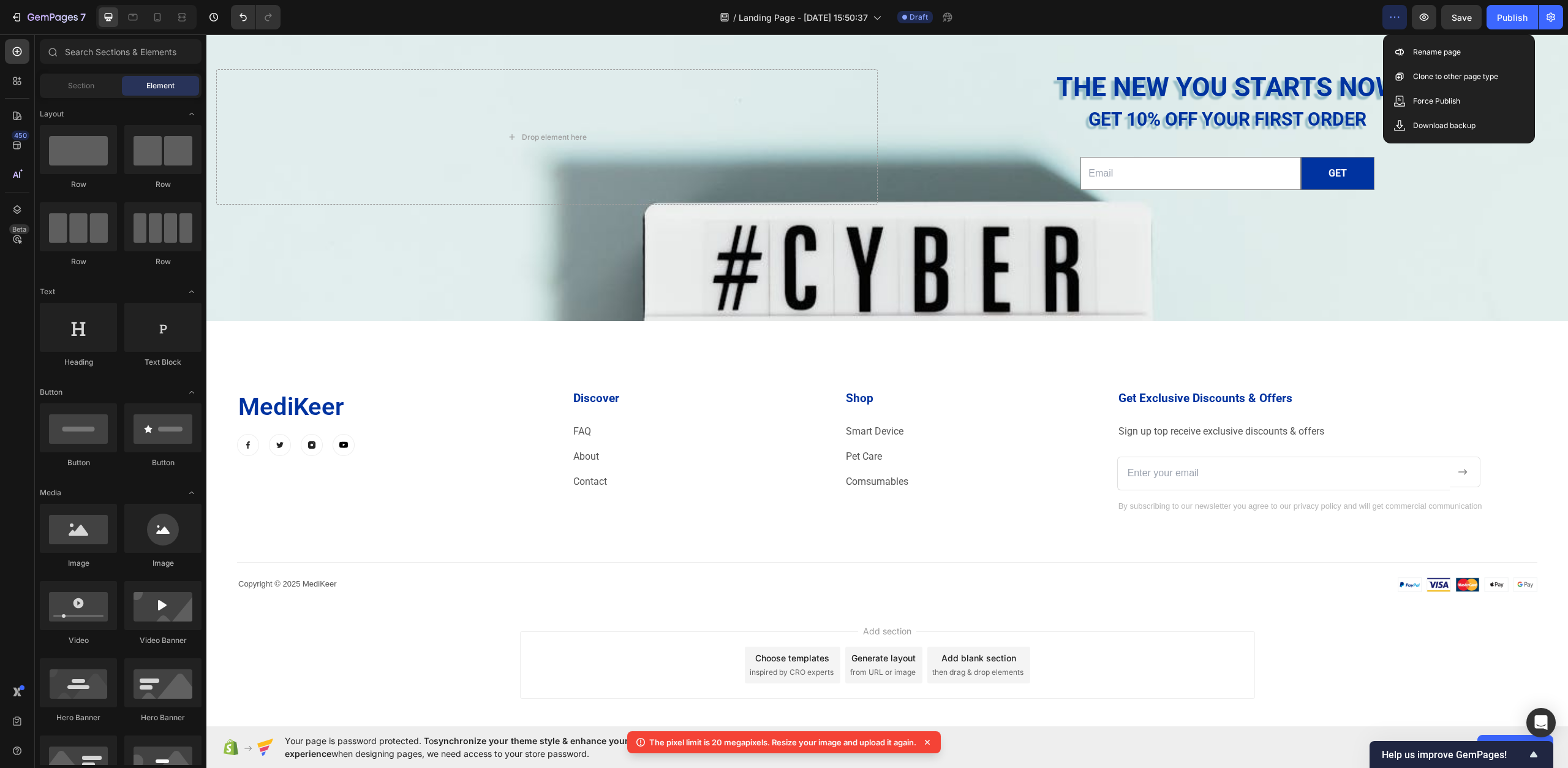
click at [1398, 18] on icon "button" at bounding box center [1394, 17] width 13 height 13
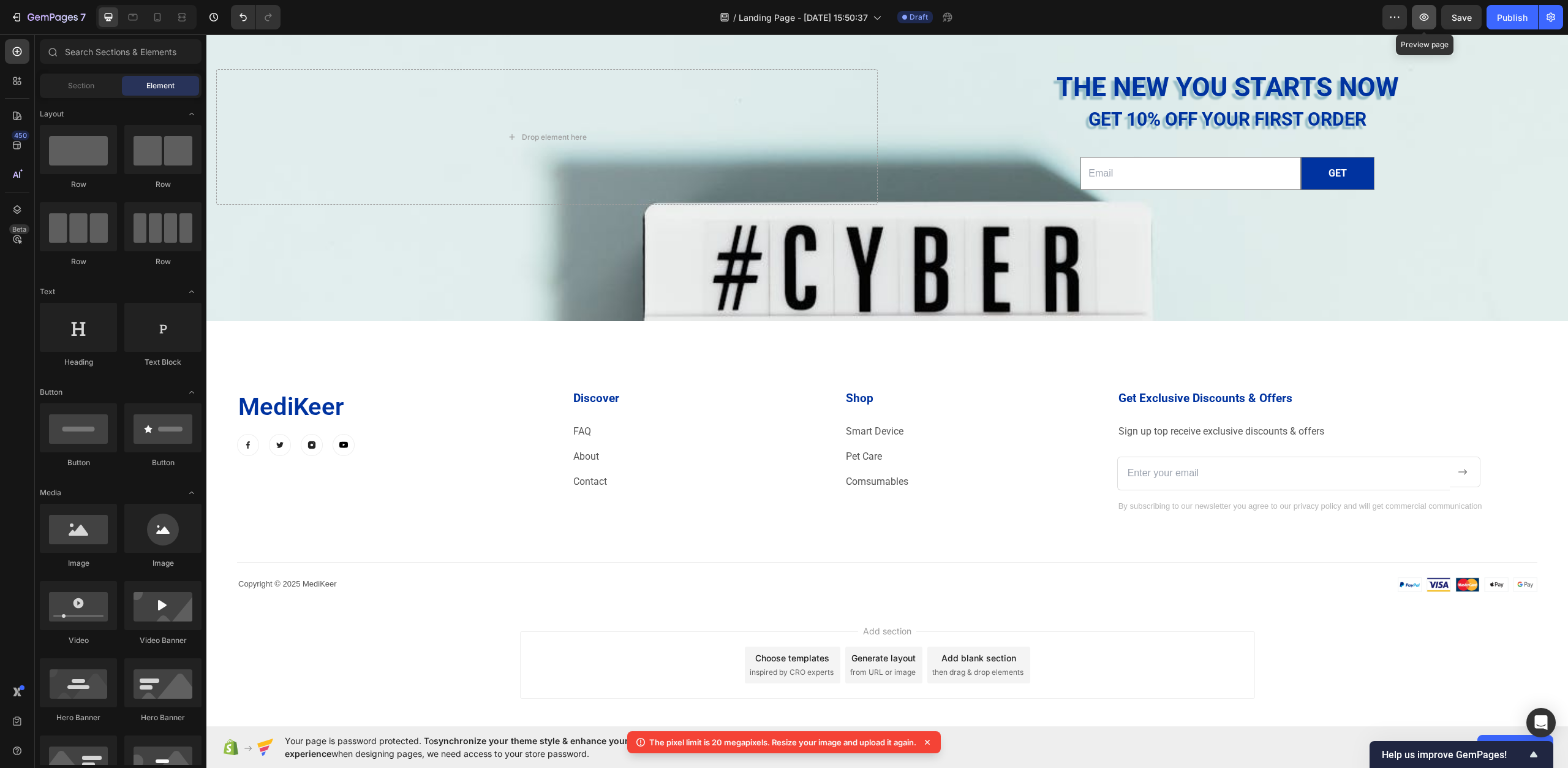
click at [1433, 28] on button "button" at bounding box center [1424, 17] width 24 height 24
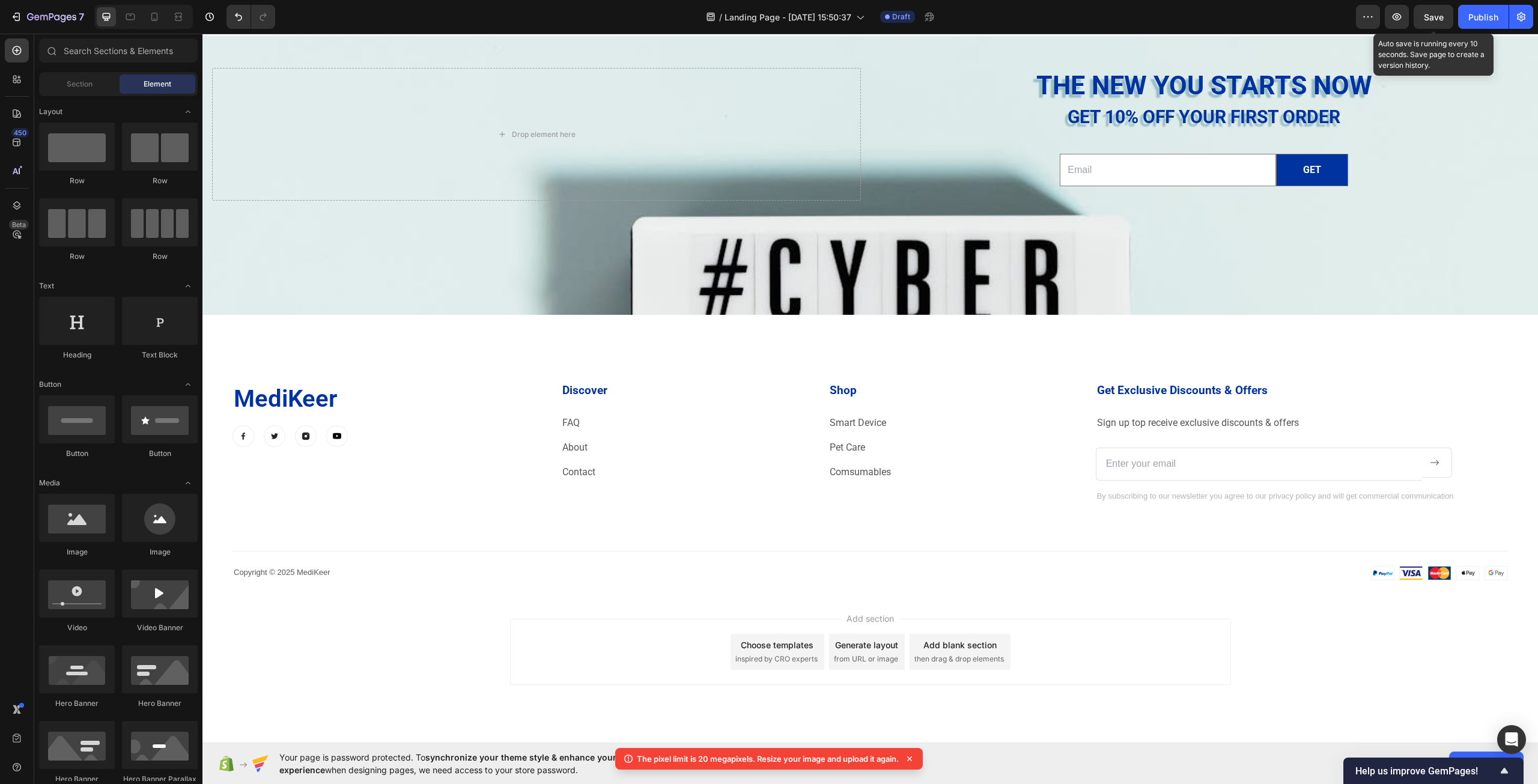
click at [1430, 17] on span "Save" at bounding box center [1434, 17] width 20 height 10
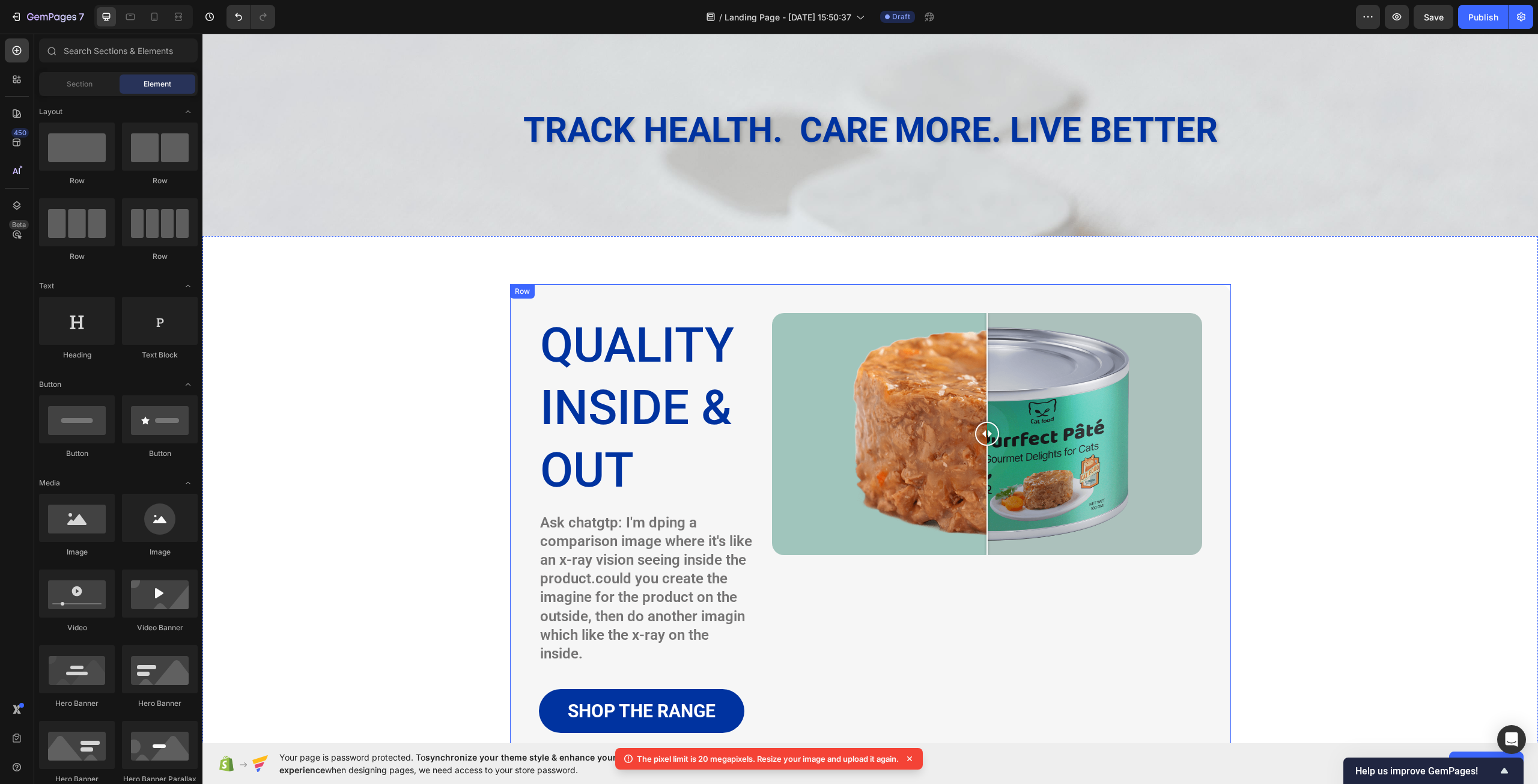
scroll to position [2352, 0]
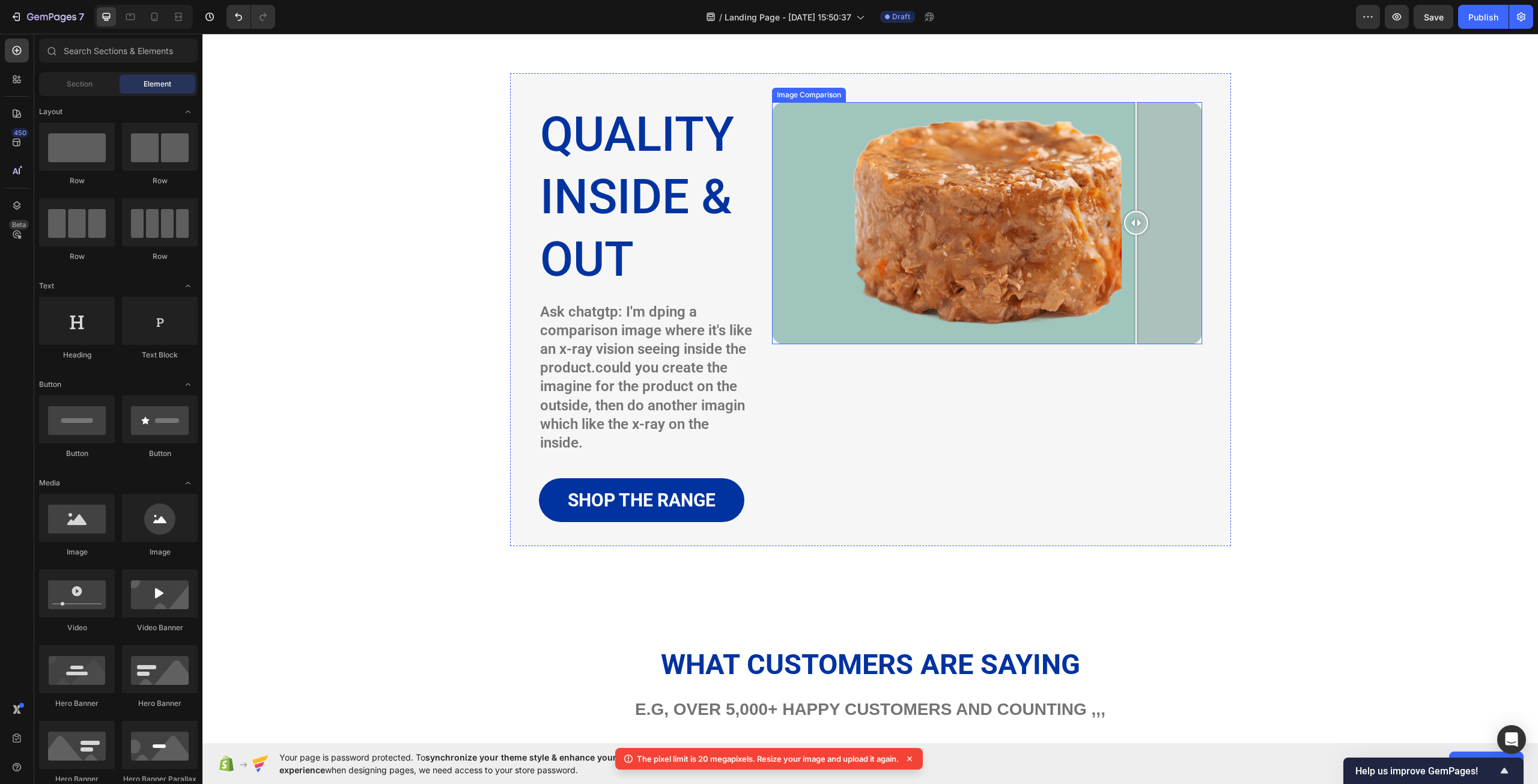
drag, startPoint x: 985, startPoint y: 228, endPoint x: 1014, endPoint y: 388, distance: 162.6
click at [1128, 305] on div at bounding box center [1136, 224] width 24 height 243
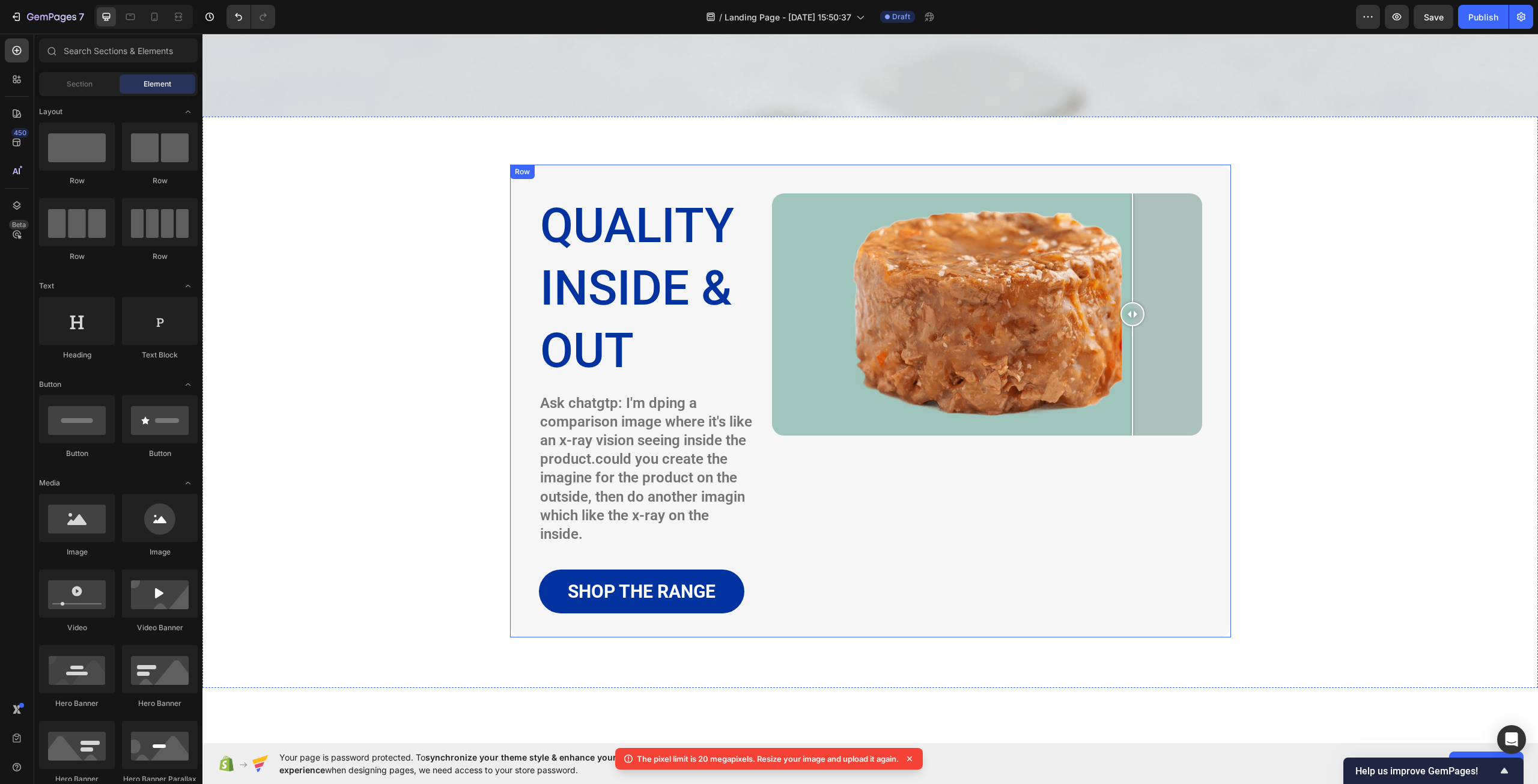
scroll to position [2231, 0]
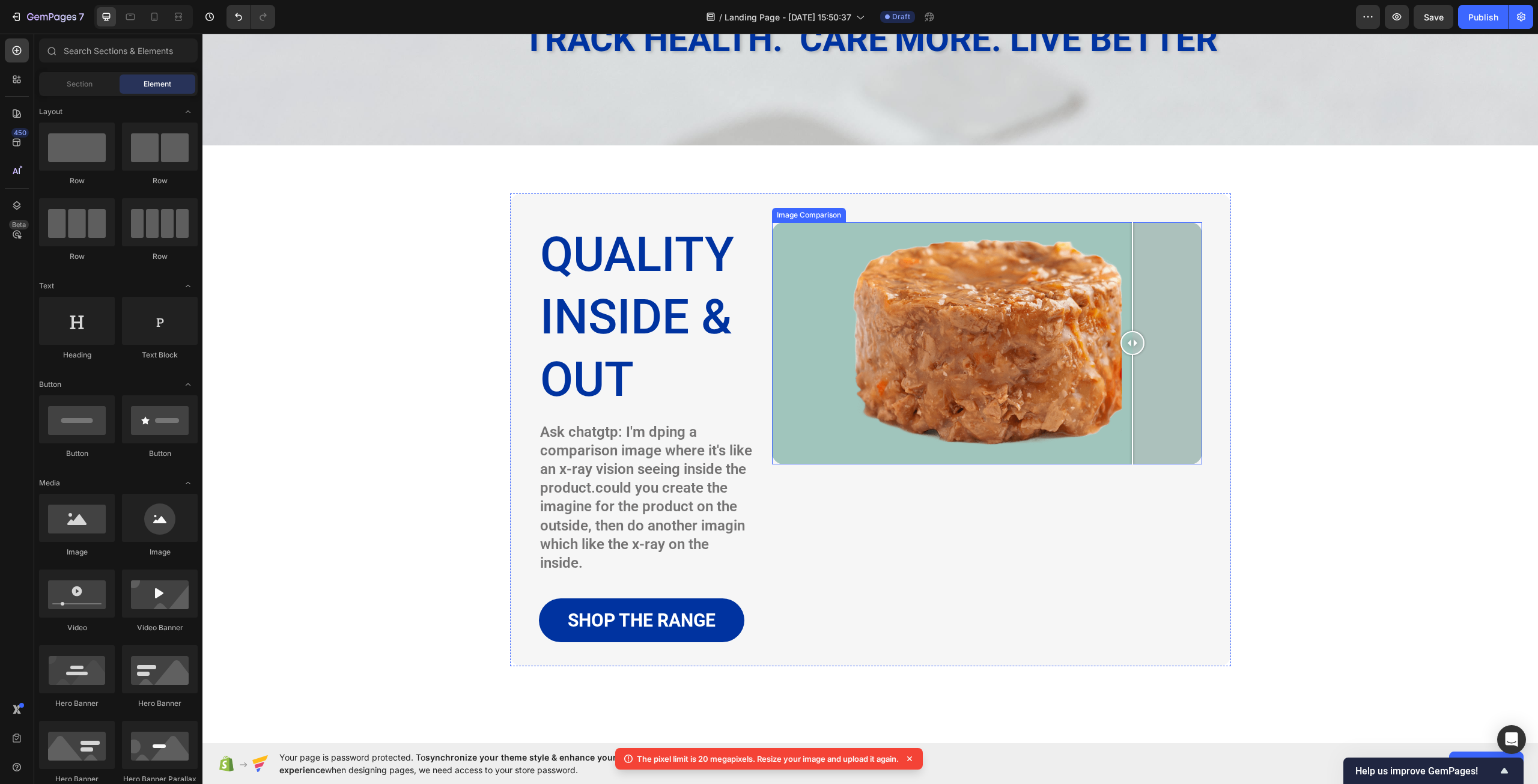
click at [1045, 298] on div at bounding box center [987, 344] width 431 height 243
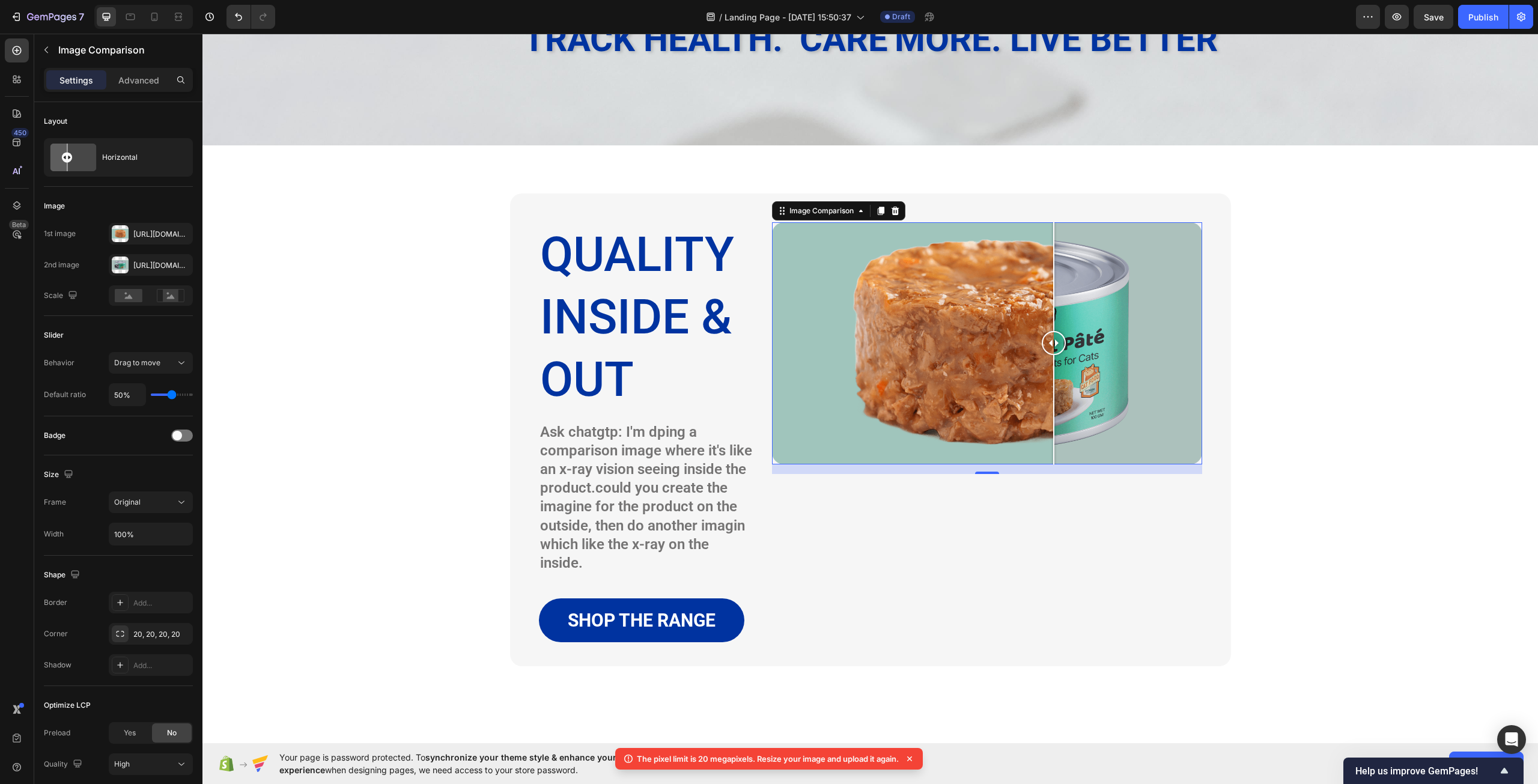
drag, startPoint x: 1018, startPoint y: 347, endPoint x: 1329, endPoint y: 215, distance: 337.9
click at [1298, 210] on div "quality inside & out Heading Ask chatgtp: I'm dping a comparison image where it…" at bounding box center [870, 435] width 1318 height 483
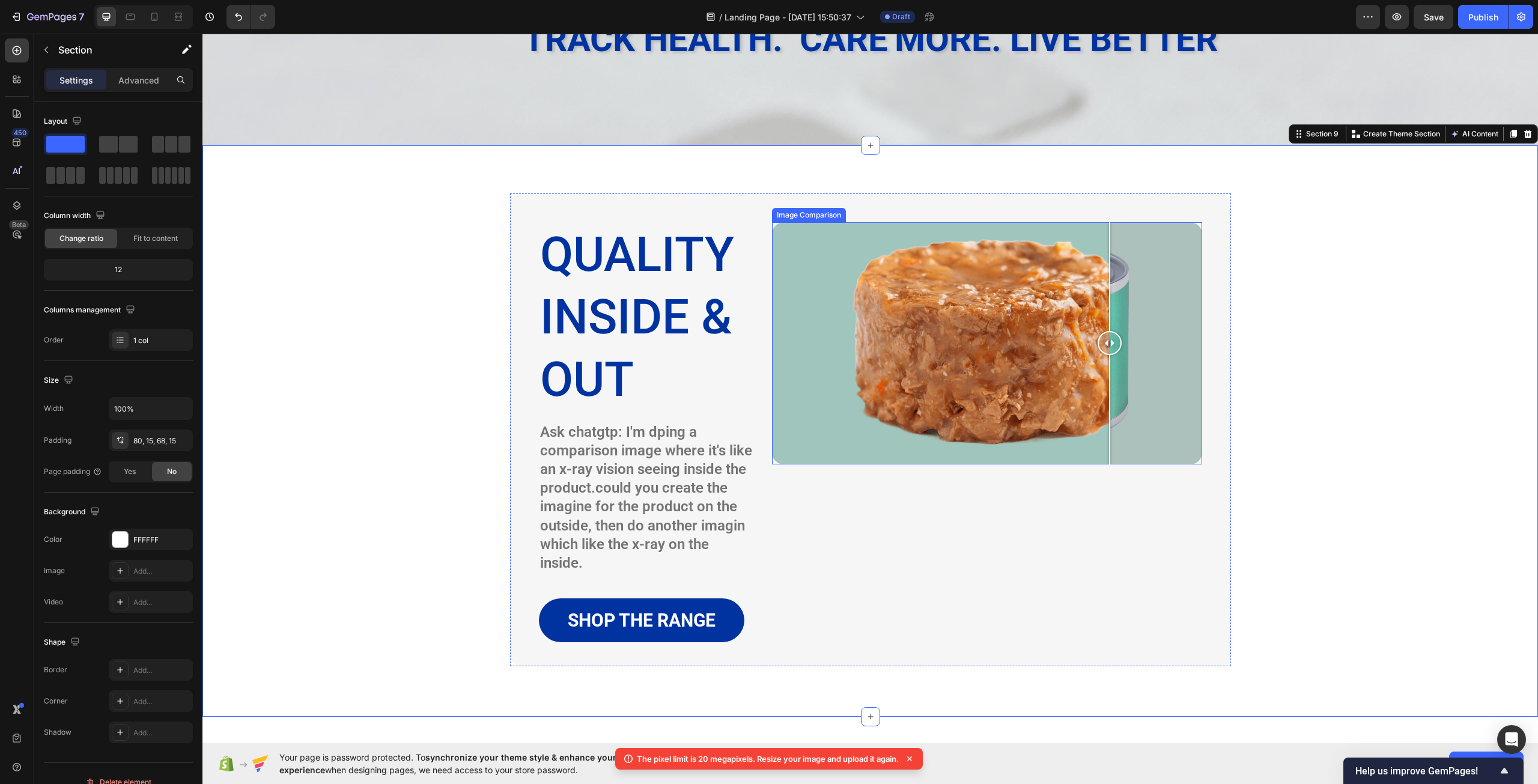
drag, startPoint x: 1181, startPoint y: 344, endPoint x: 993, endPoint y: 339, distance: 188.1
click at [1098, 339] on div at bounding box center [1109, 343] width 24 height 24
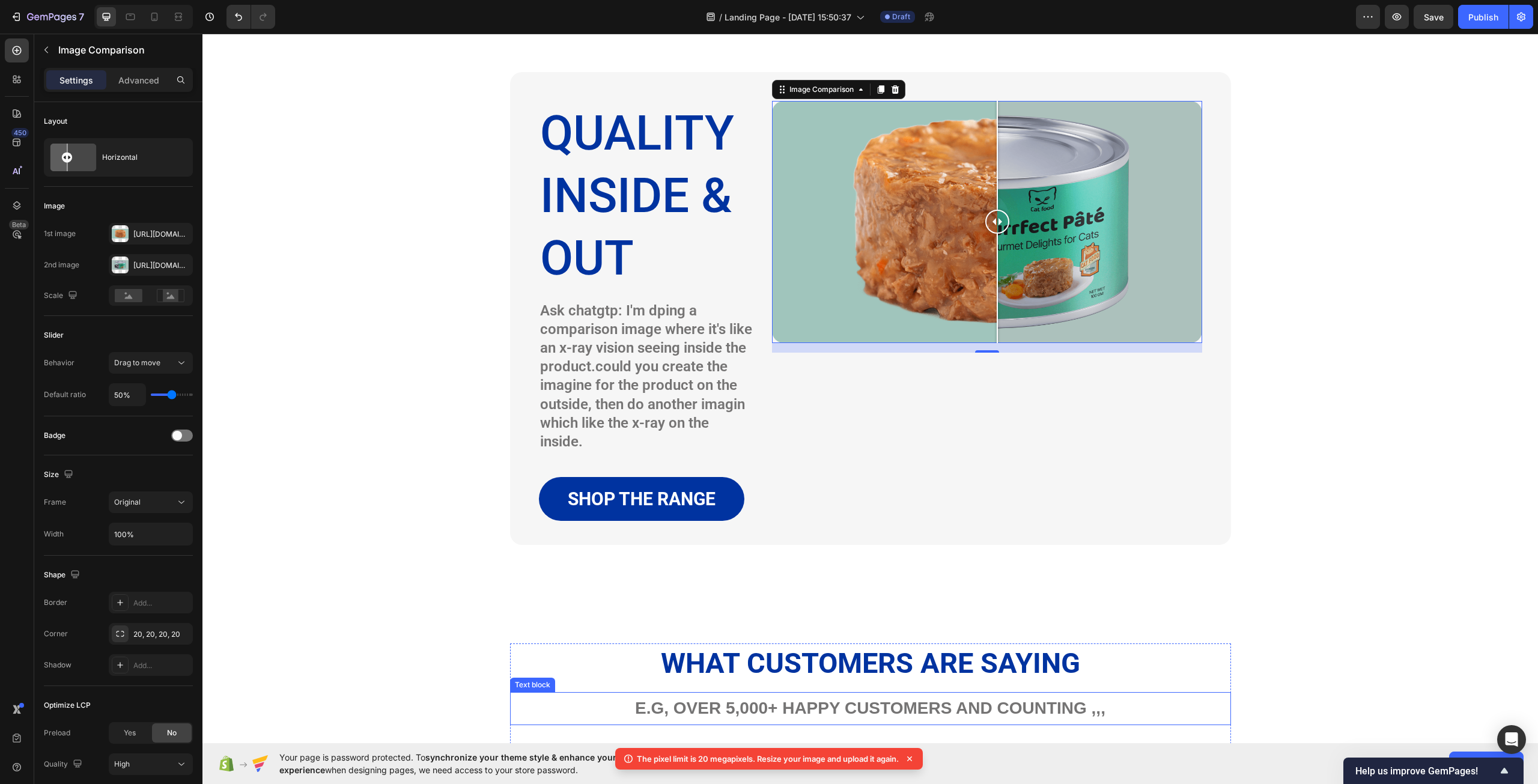
scroll to position [2352, 0]
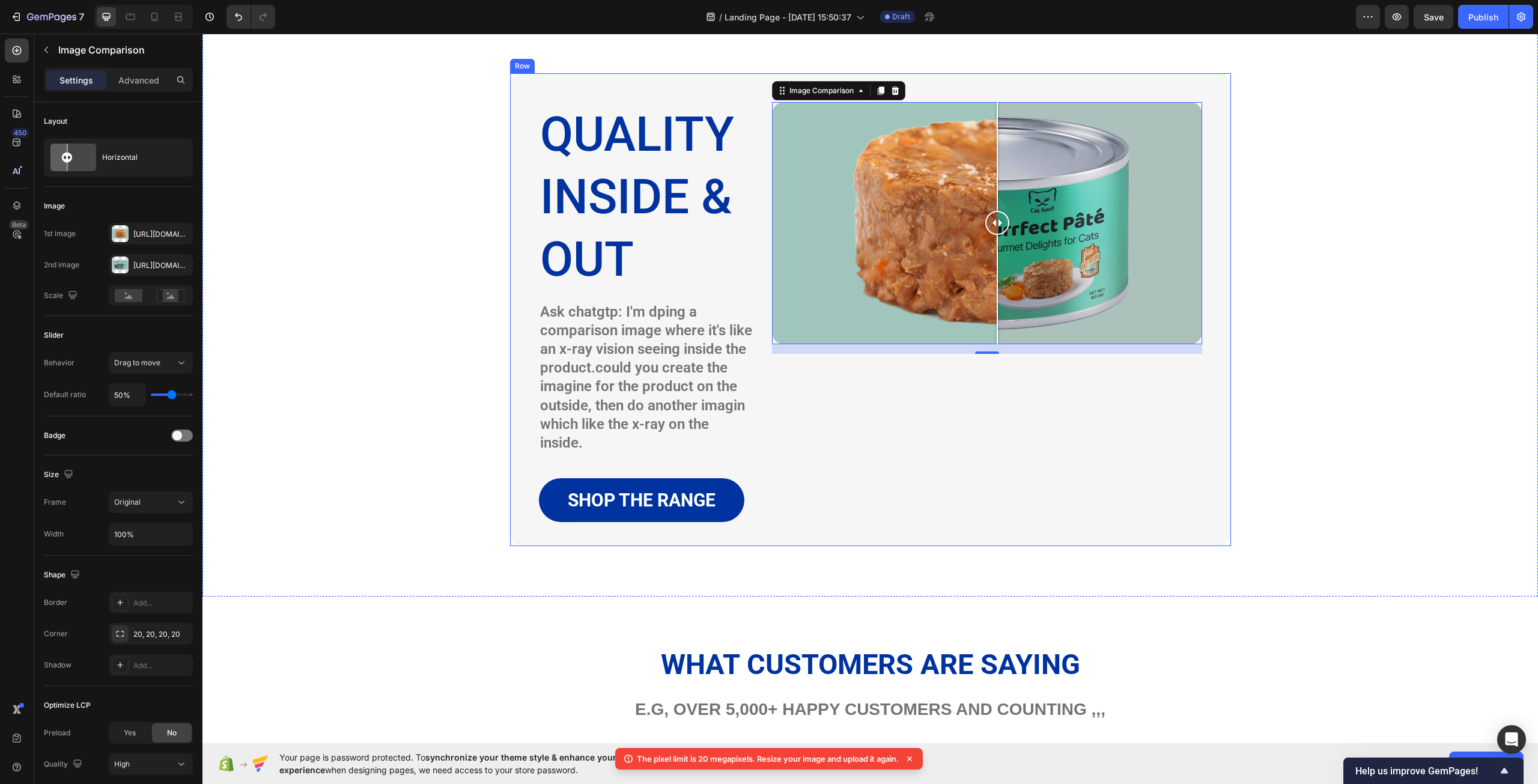
click at [604, 416] on p "Ask chatgtp: I'm dping a comparison image where it's like an x-ray vision seein…" at bounding box center [646, 378] width 212 height 150
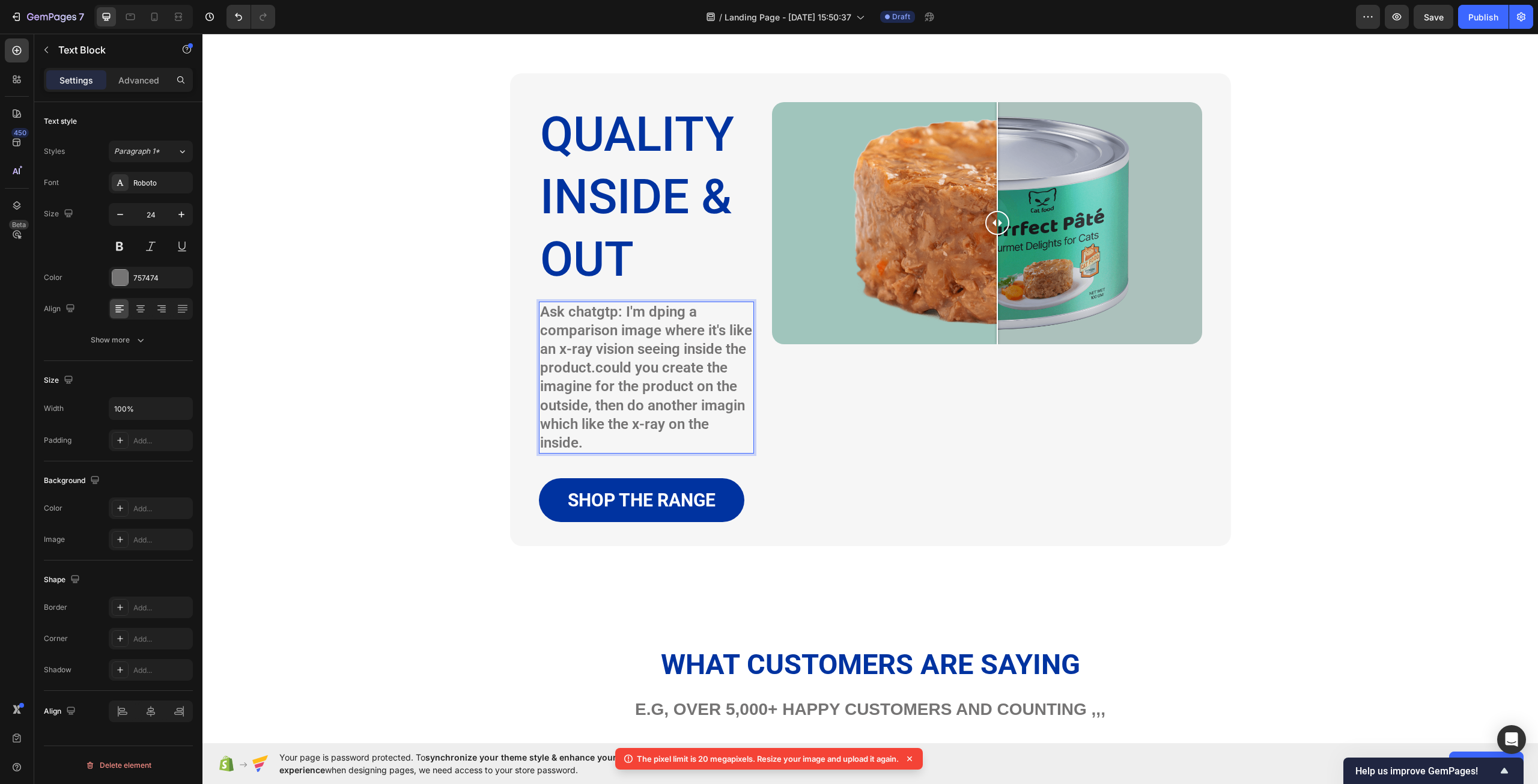
click at [579, 437] on p "Ask chatgtp: I'm dping a comparison image where it's like an x-ray vision seein…" at bounding box center [646, 378] width 212 height 150
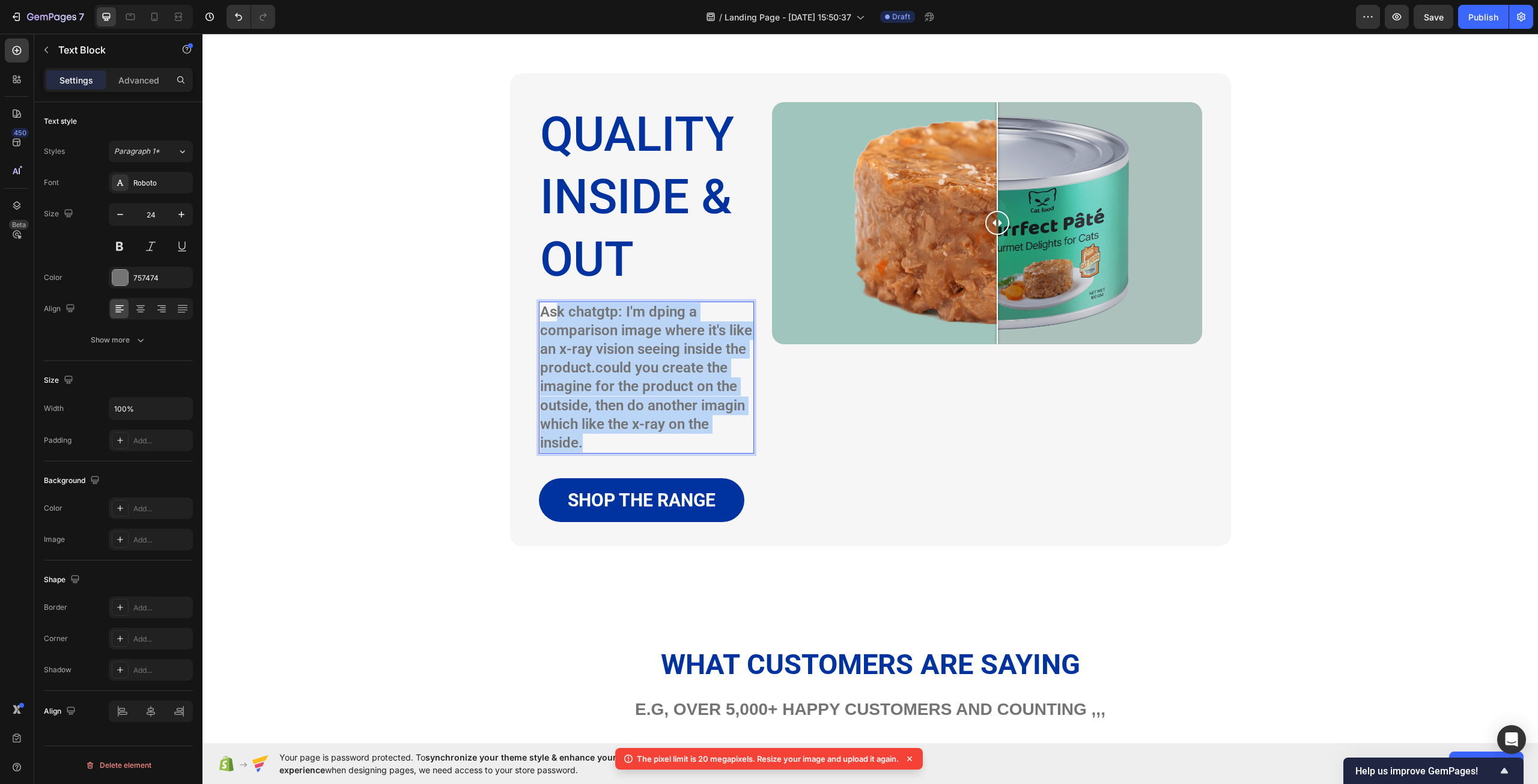
drag, startPoint x: 593, startPoint y: 444, endPoint x: 554, endPoint y: 311, distance: 138.6
click at [554, 311] on p "Ask chatgtp: I'm dping a comparison image where it's like an x-ray vision seein…" at bounding box center [646, 378] width 212 height 150
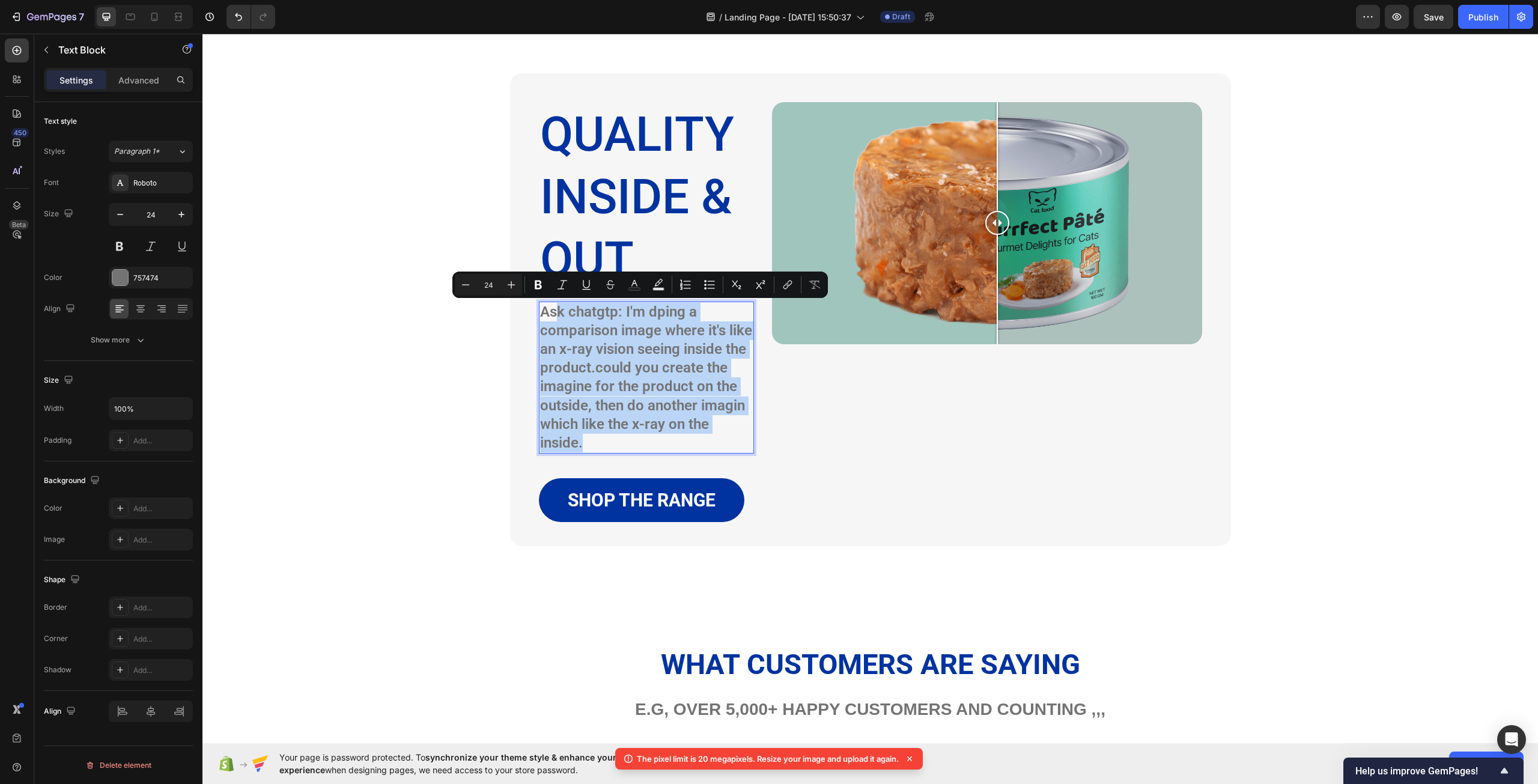
click at [631, 434] on p "Ask chatgtp: I'm dping a comparison image where it's like an x-ray vision seein…" at bounding box center [646, 378] width 212 height 150
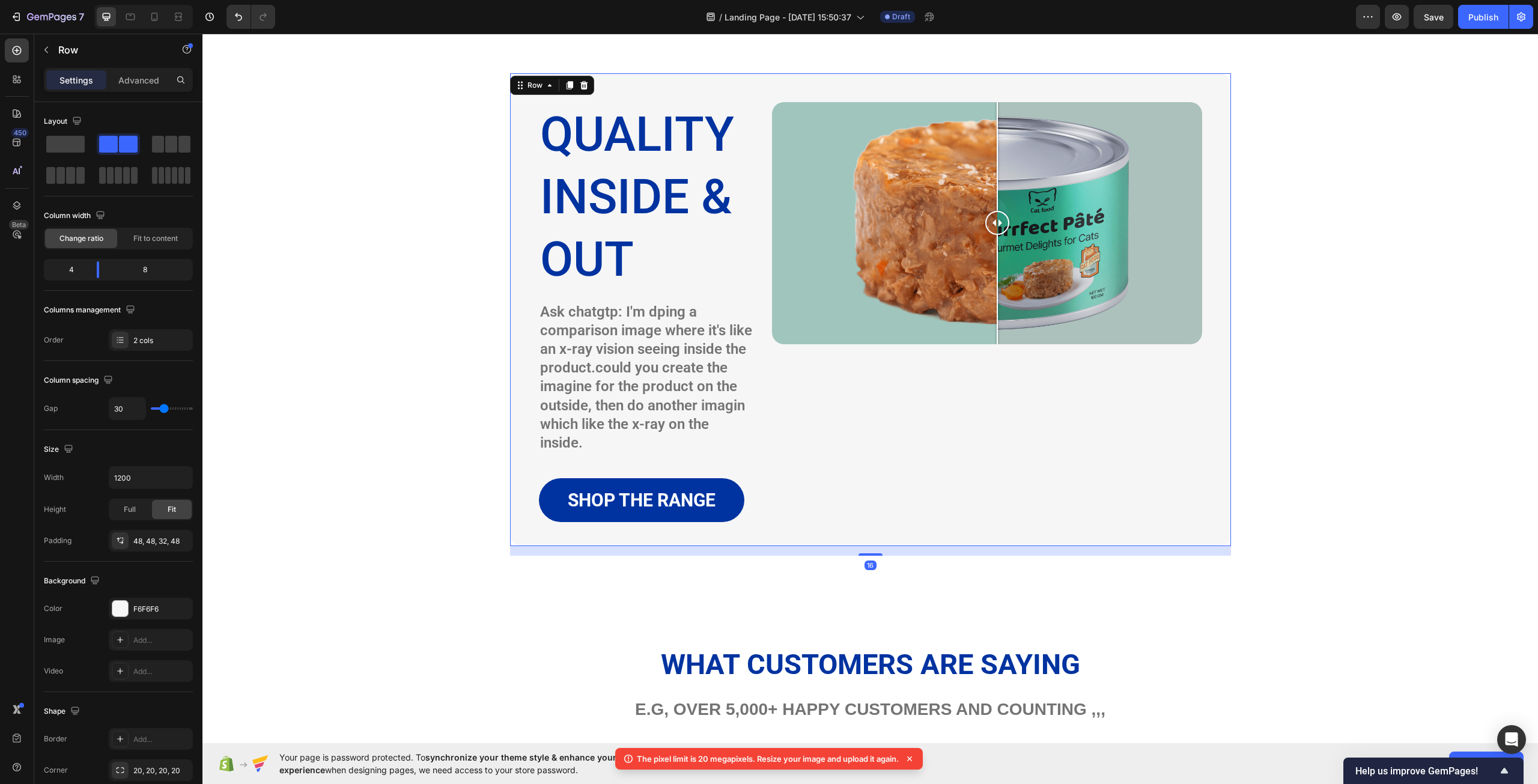
click at [931, 473] on div "Image Comparison" at bounding box center [987, 315] width 431 height 425
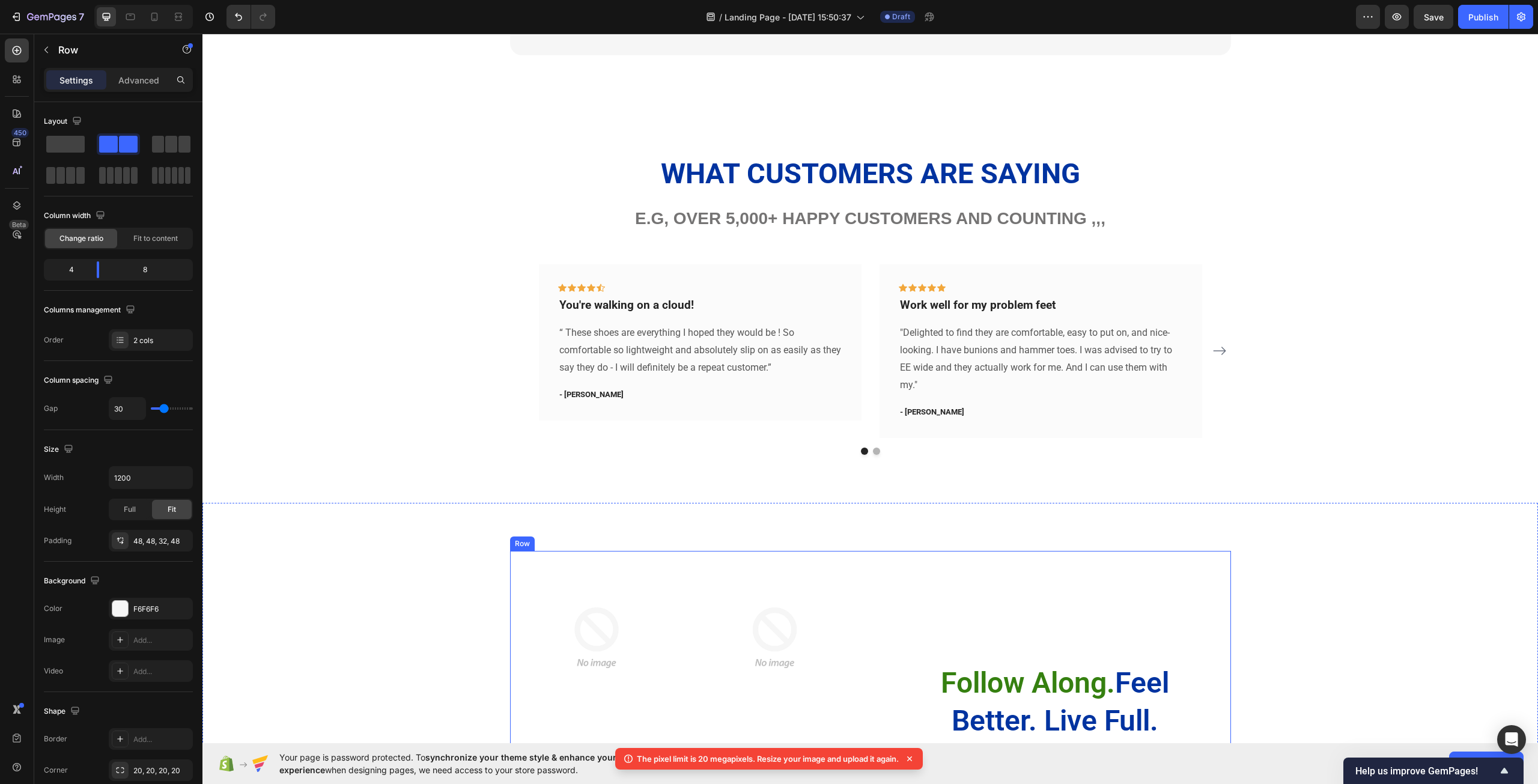
scroll to position [2832, 0]
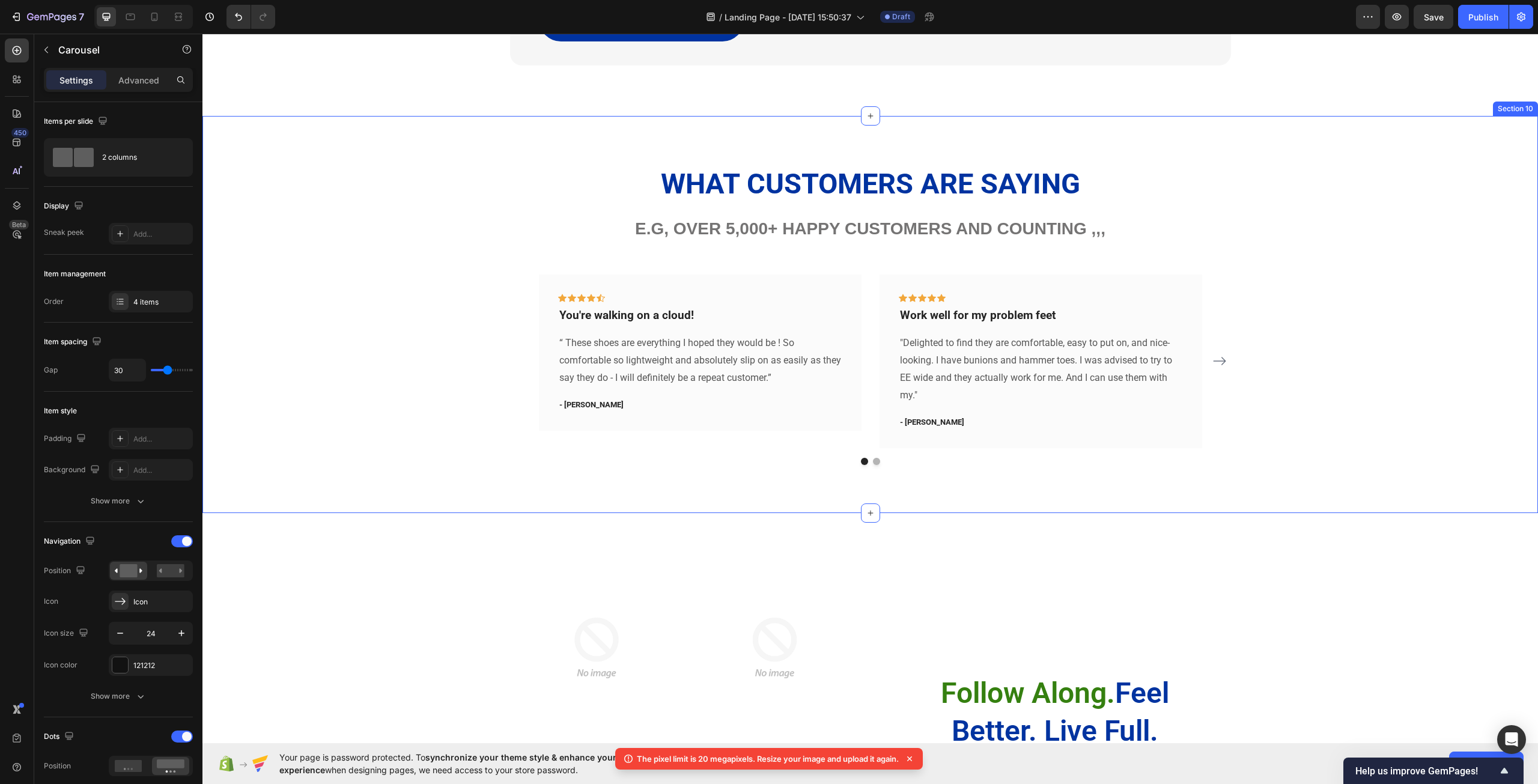
click at [1221, 367] on icon "Carousel Next Arrow" at bounding box center [1219, 360] width 14 height 14
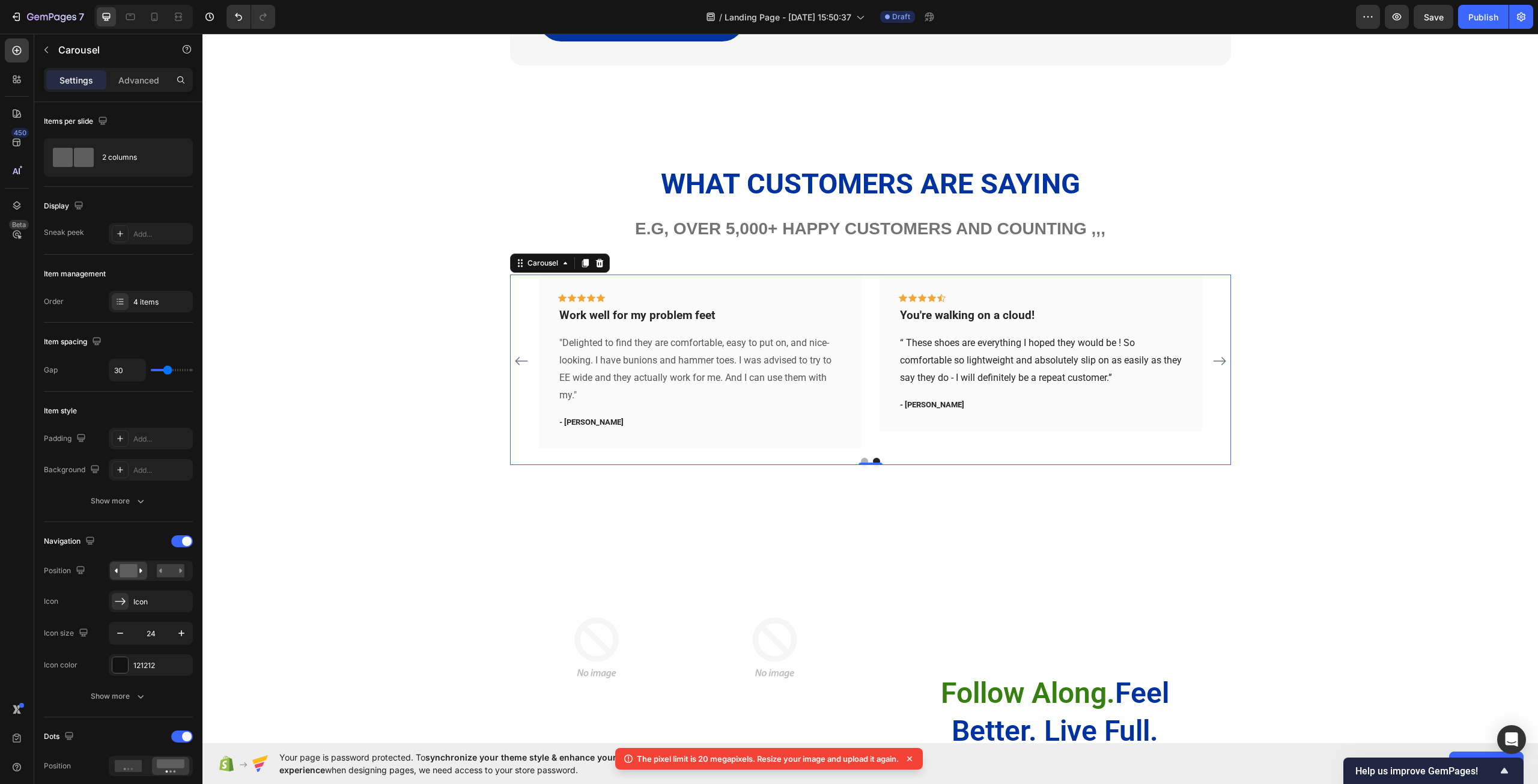
click at [1221, 368] on icon "Carousel Next Arrow" at bounding box center [1219, 360] width 14 height 14
click at [1221, 368] on div "Icon Icon Icon Icon Icon Row You're walking on a cloud! Text block “ These shoe…" at bounding box center [870, 361] width 721 height 173
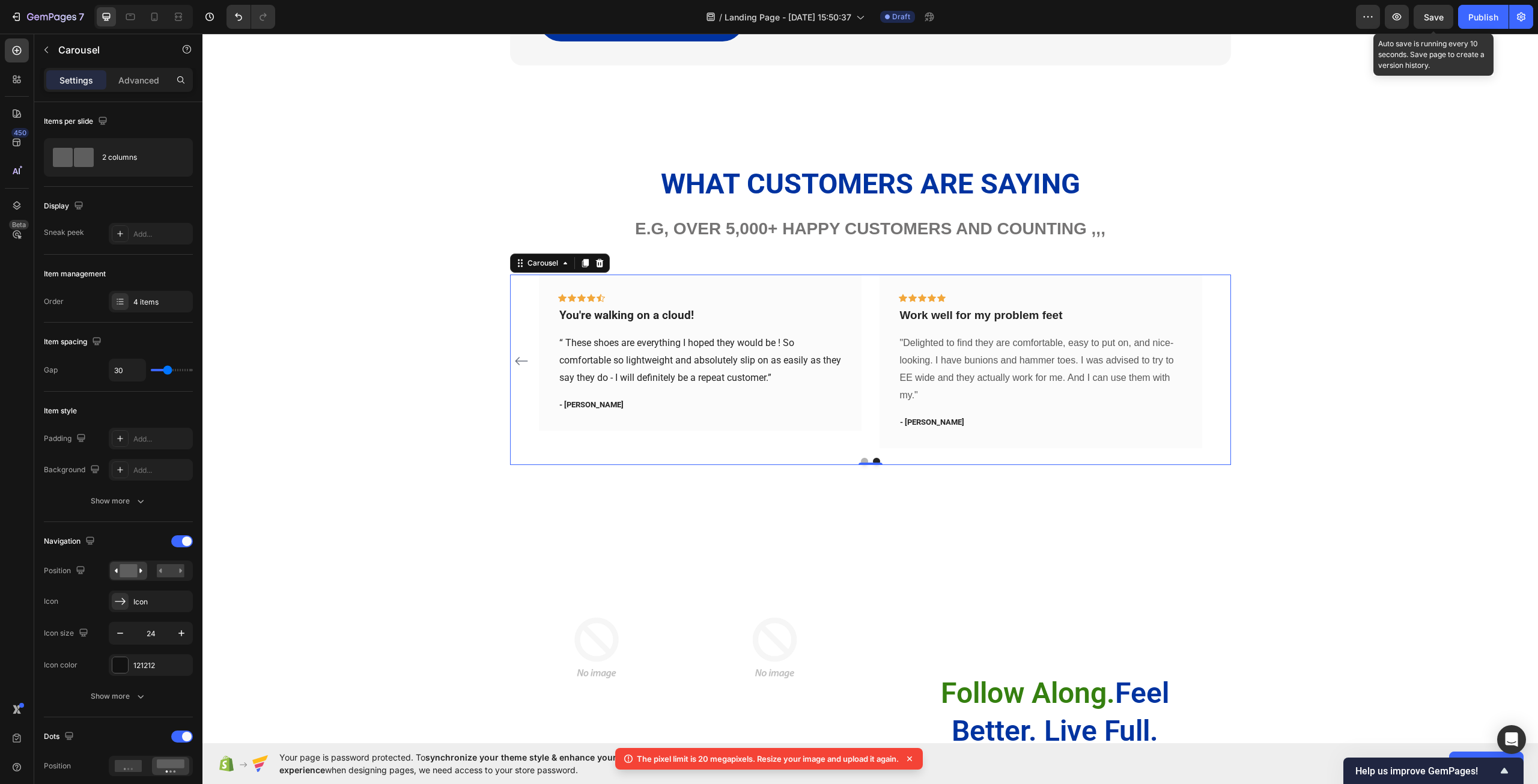
click at [1430, 17] on span "Save" at bounding box center [1434, 17] width 20 height 10
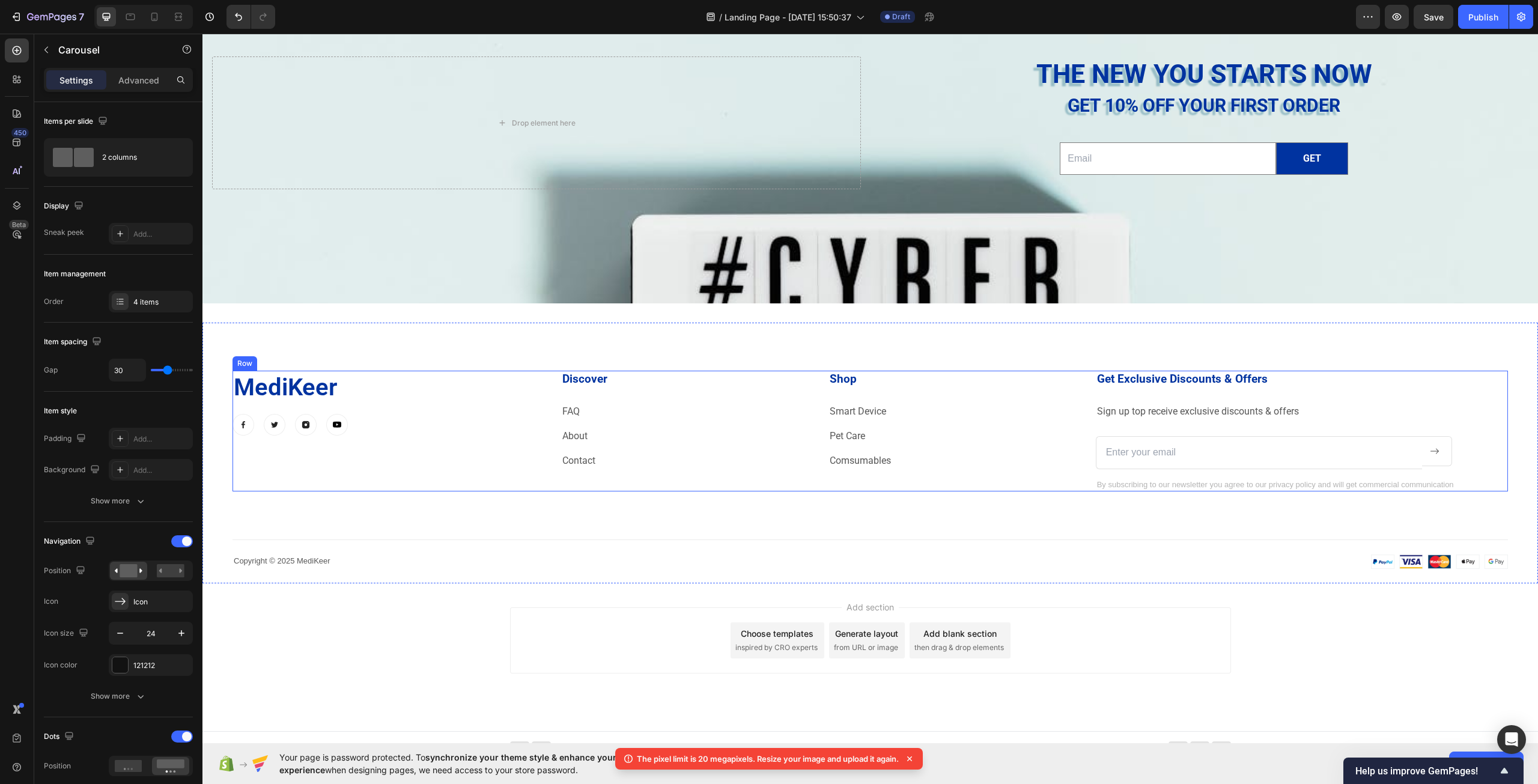
scroll to position [4230, 0]
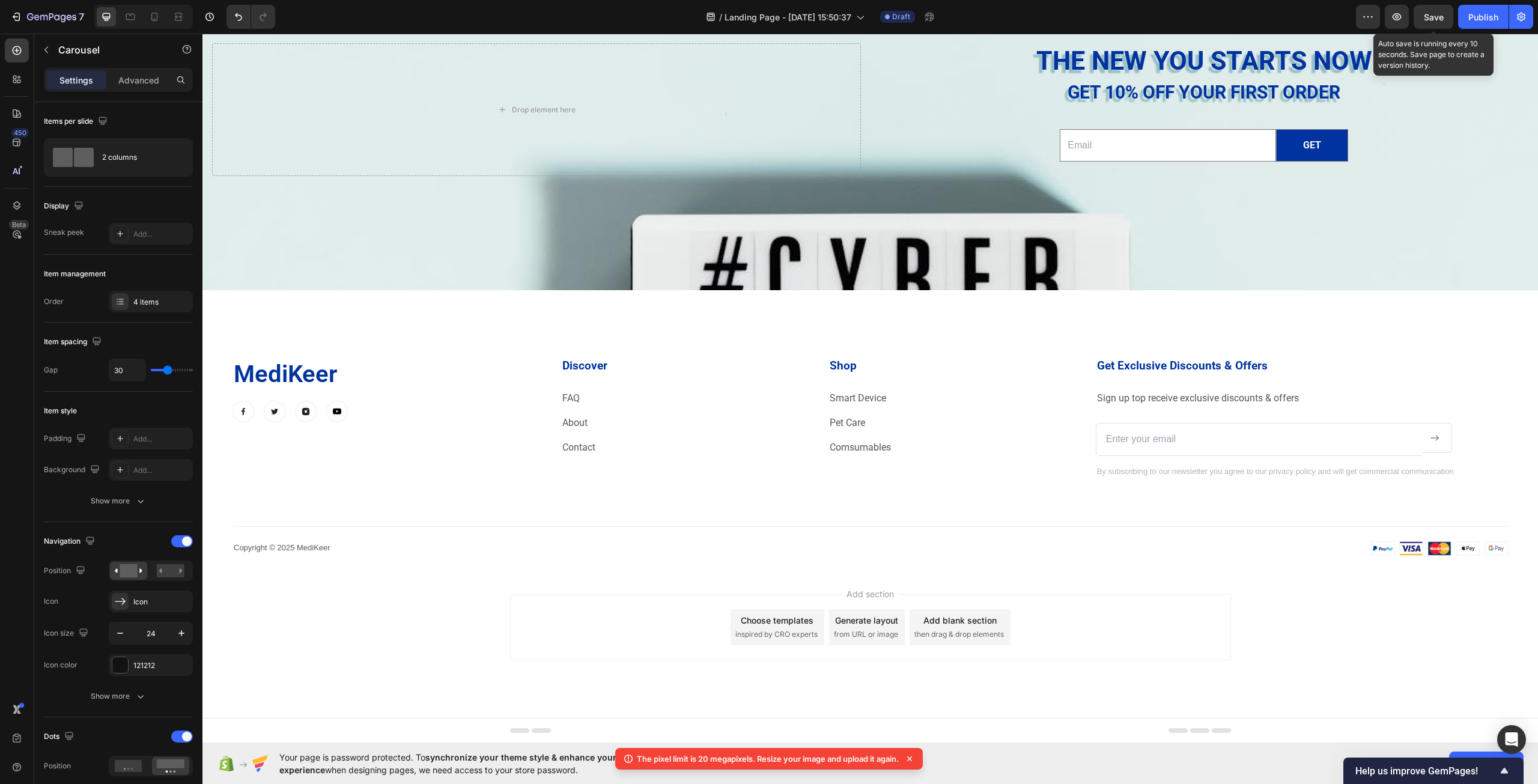
click at [1426, 12] on span "Save" at bounding box center [1434, 17] width 20 height 10
click at [914, 752] on icon at bounding box center [910, 758] width 12 height 12
click at [1451, 17] on button "Save" at bounding box center [1434, 17] width 40 height 24
